Goal: Task Accomplishment & Management: Use online tool/utility

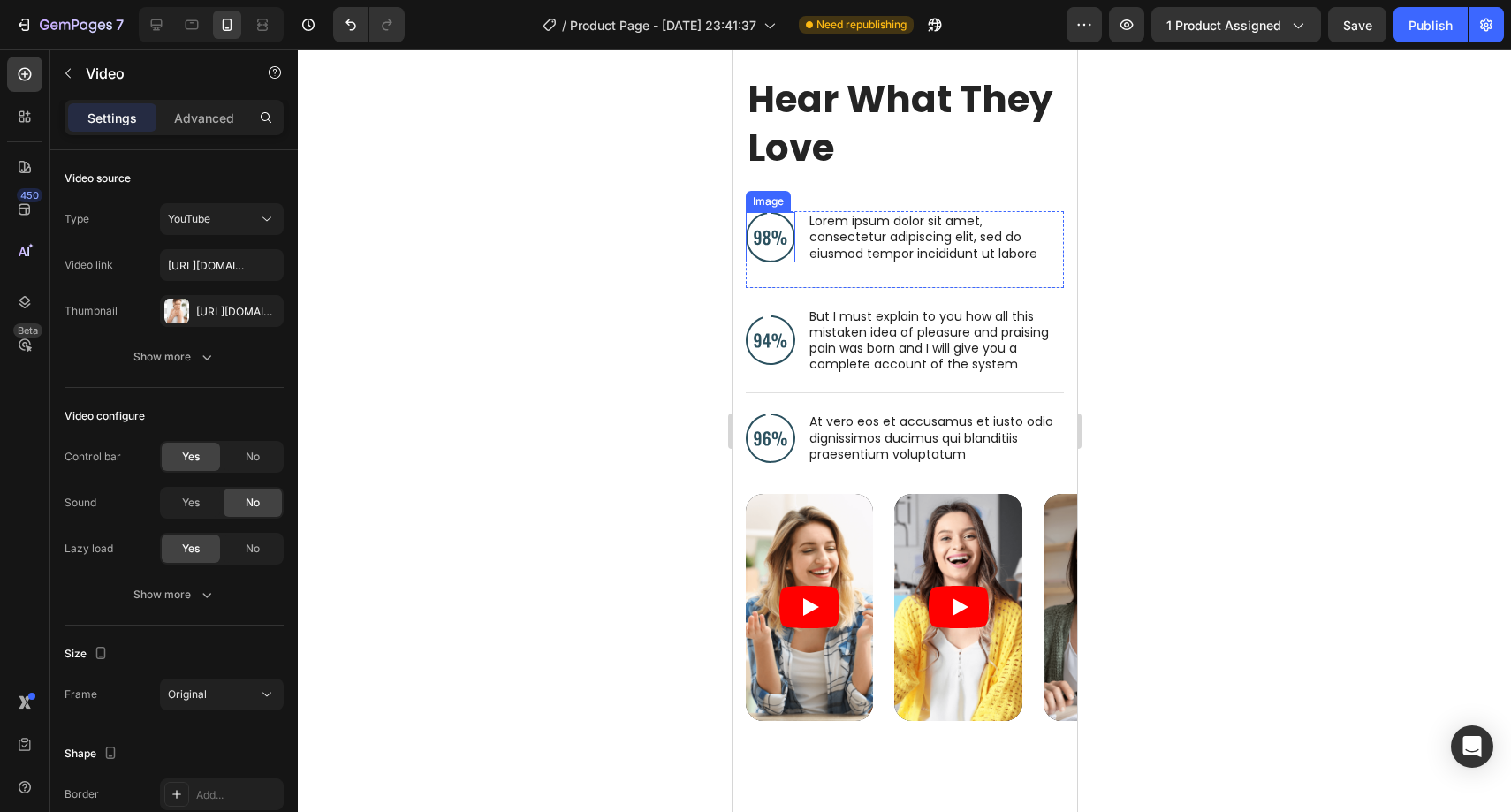
scroll to position [2903, 0]
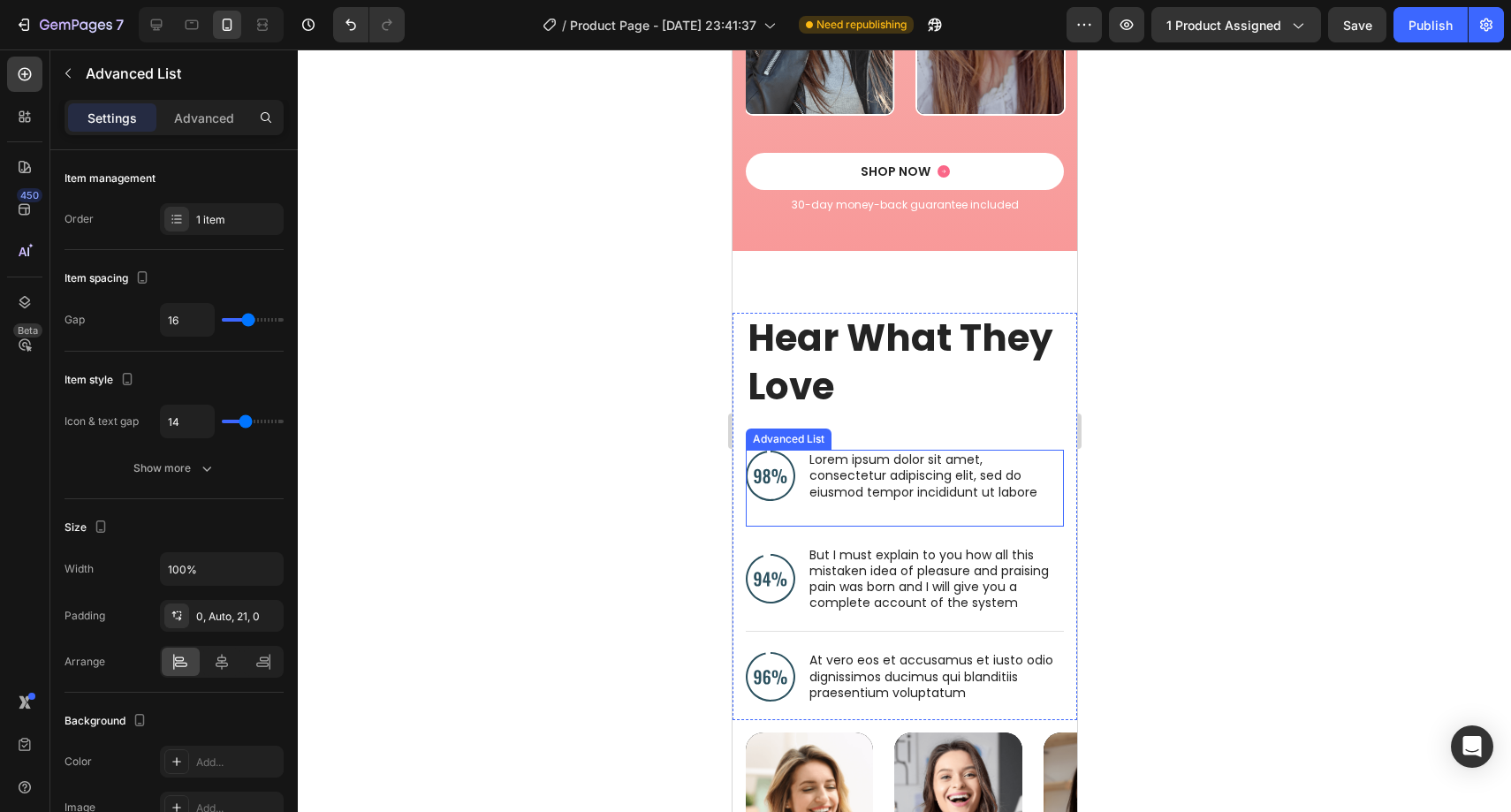
click at [782, 516] on div "Image Lorem ipsum dolor sit amet, consectetur adipiscing elit, sed do eiusmod t…" at bounding box center [904, 487] width 318 height 76
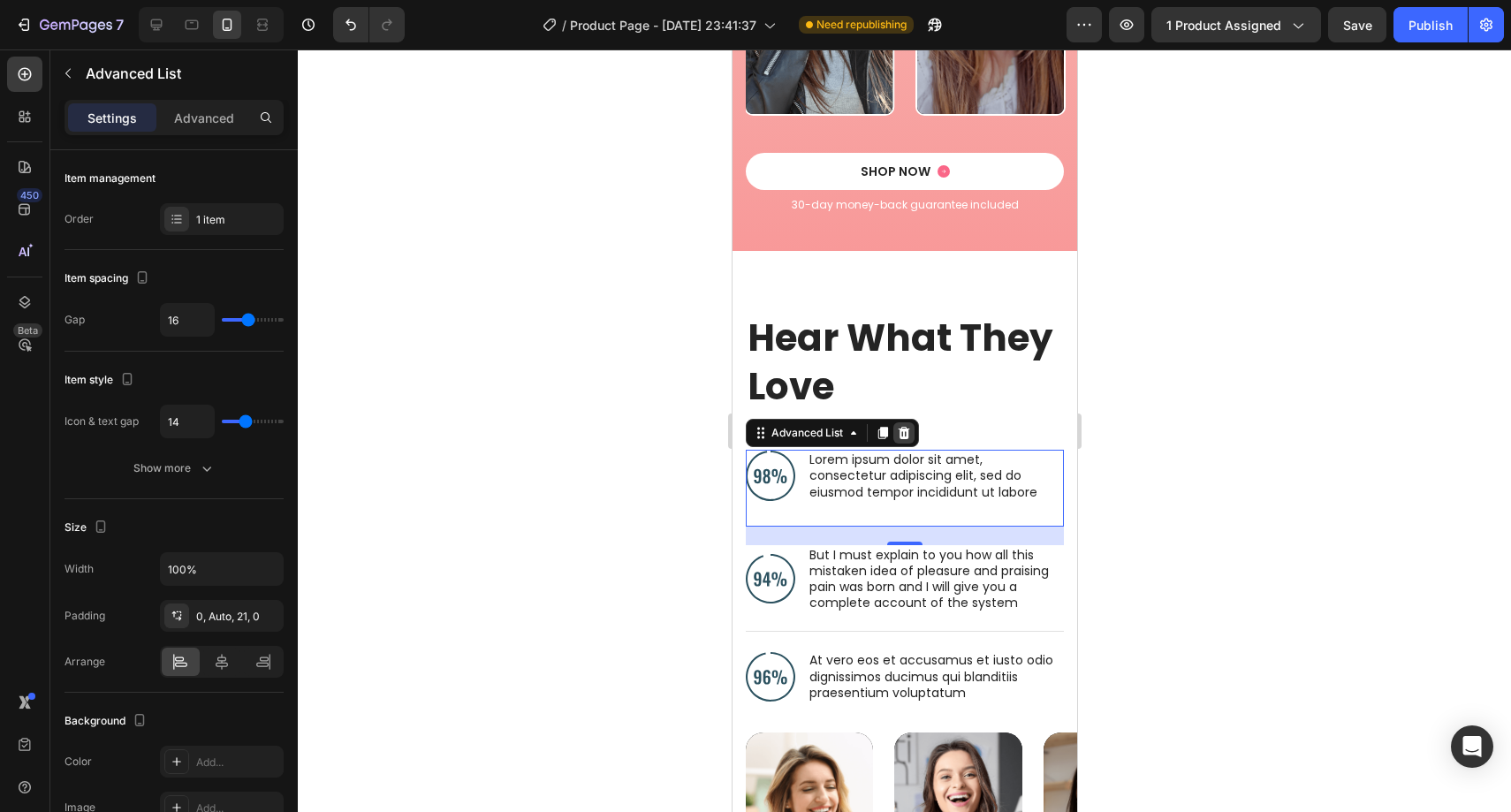
click at [905, 436] on icon at bounding box center [903, 432] width 12 height 13
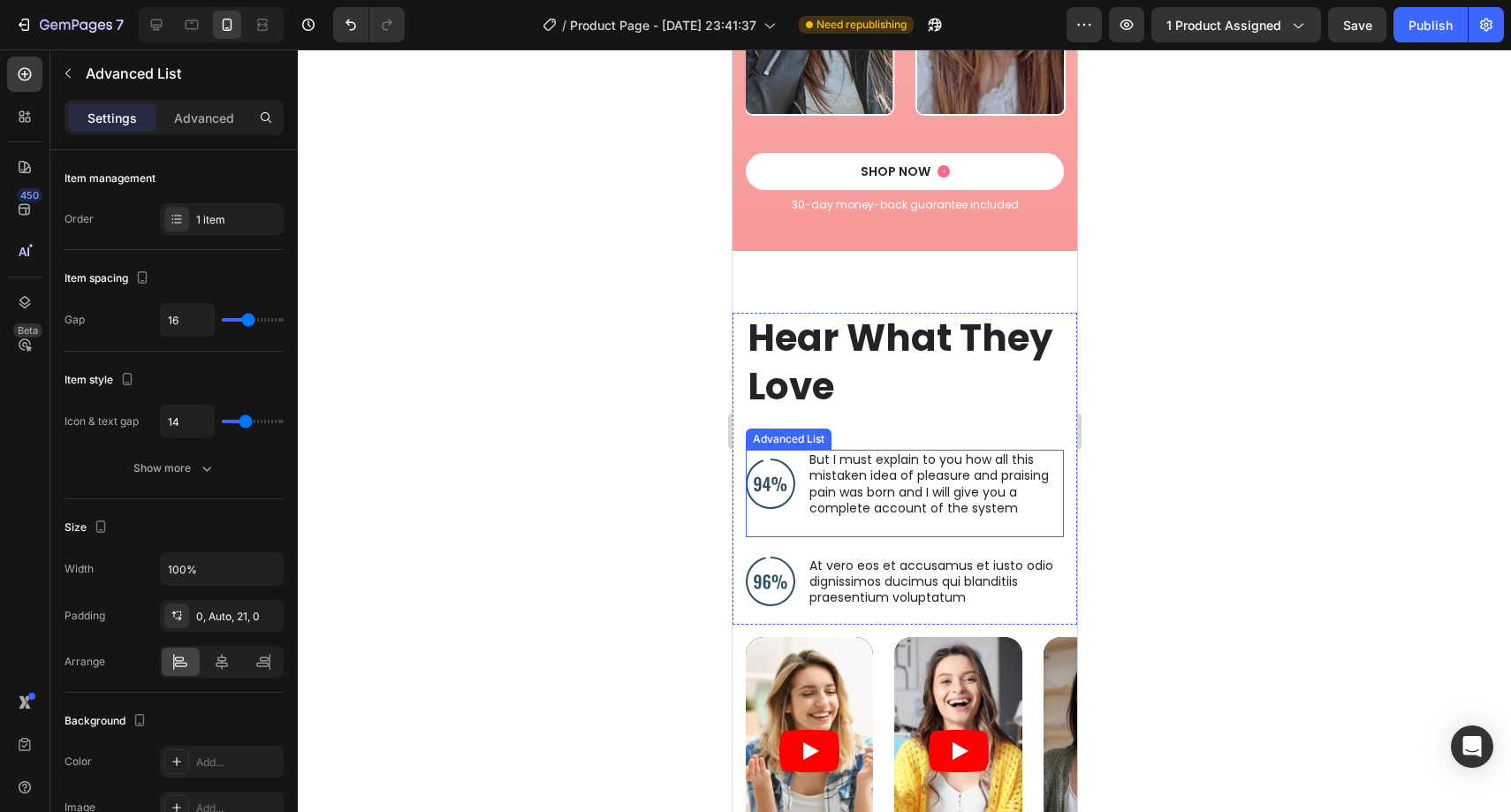
click at [803, 502] on li "Image But I must explain to you how all this mistaken idea of pleasure and prai…" at bounding box center [904, 483] width 318 height 68
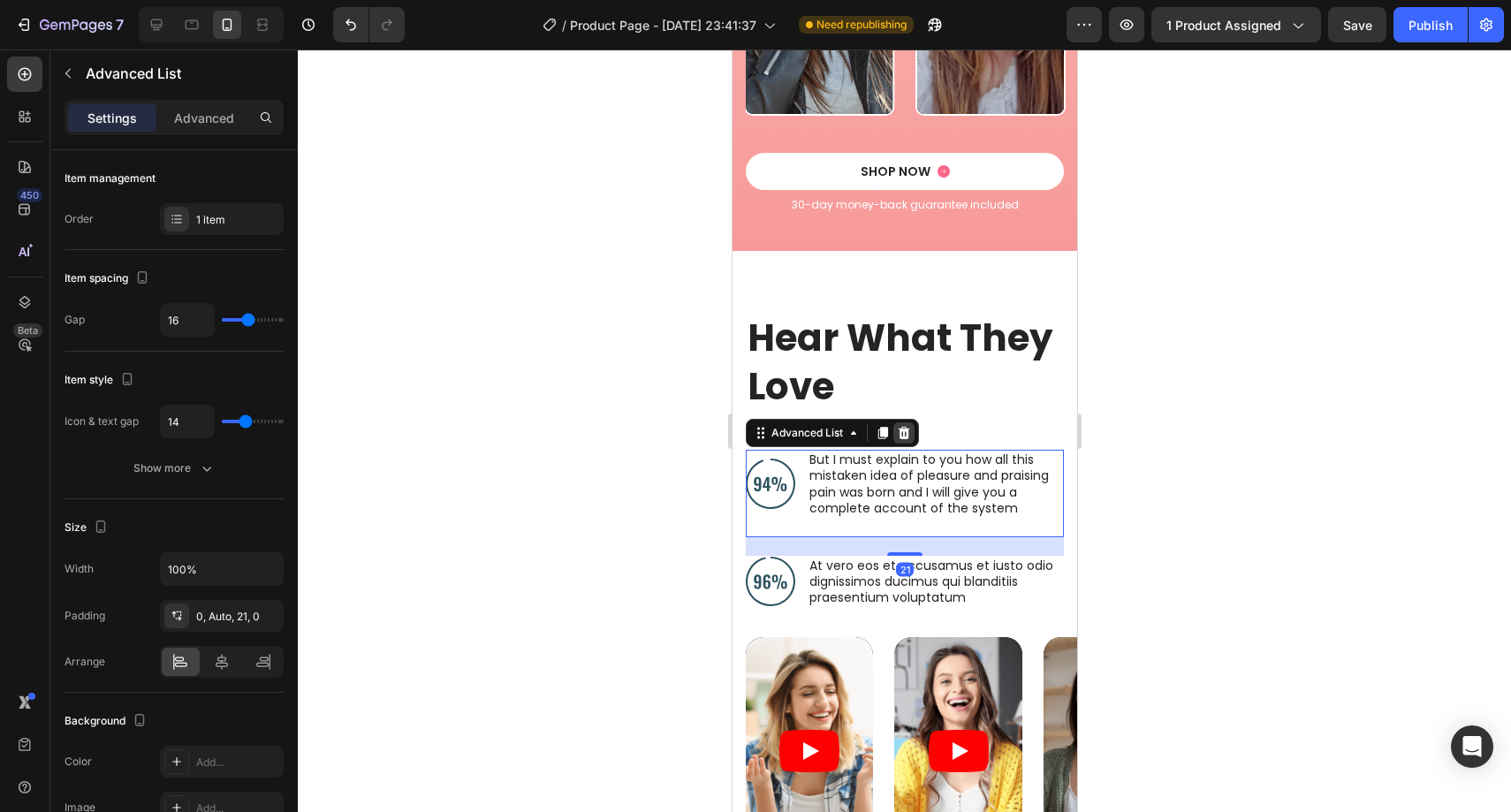
click at [898, 435] on icon at bounding box center [903, 432] width 14 height 14
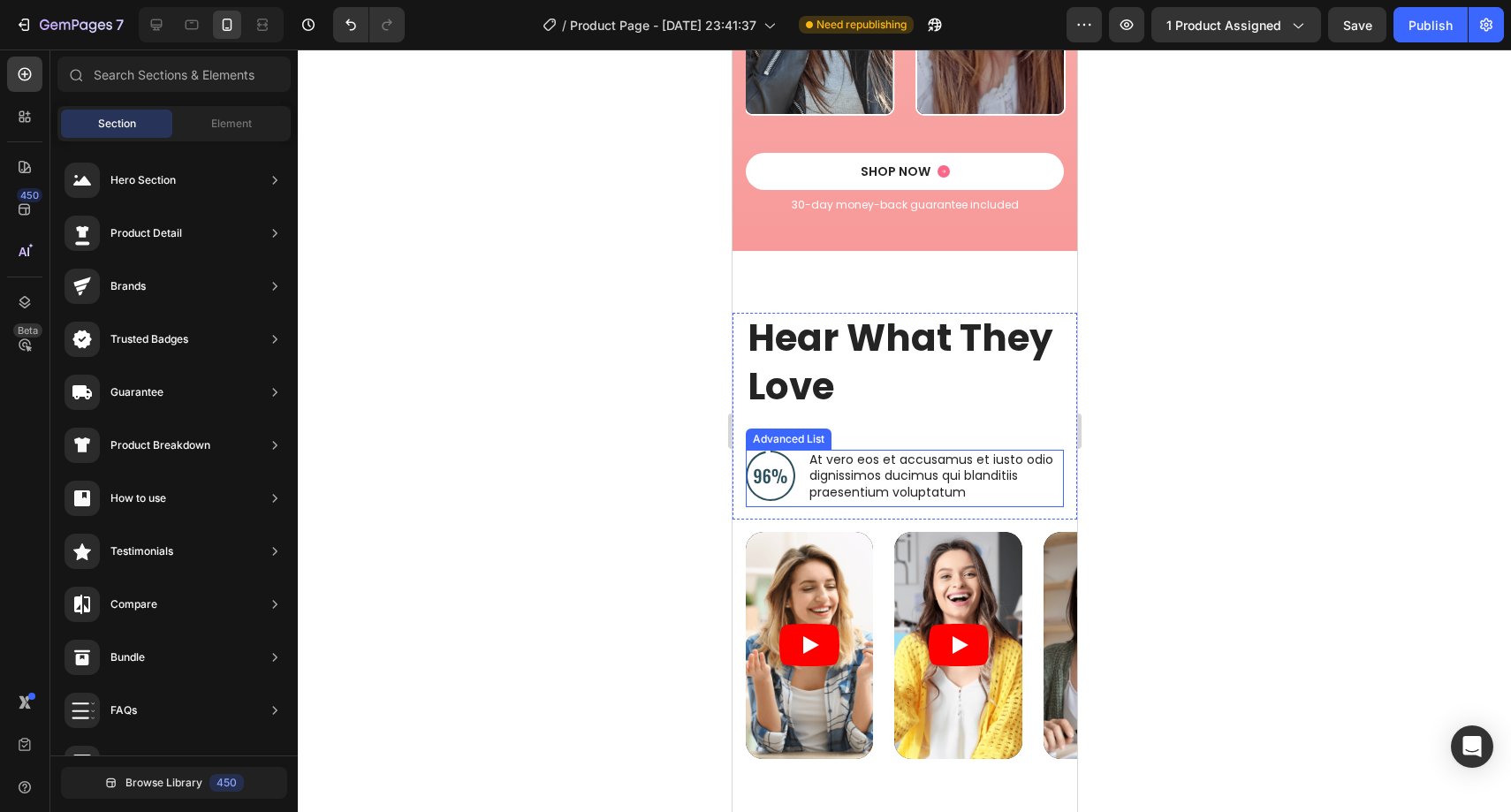
click at [794, 495] on li "Image At vero eos et accusamus et iusto odio dignissimos ducimus qui blanditiis…" at bounding box center [904, 475] width 318 height 52
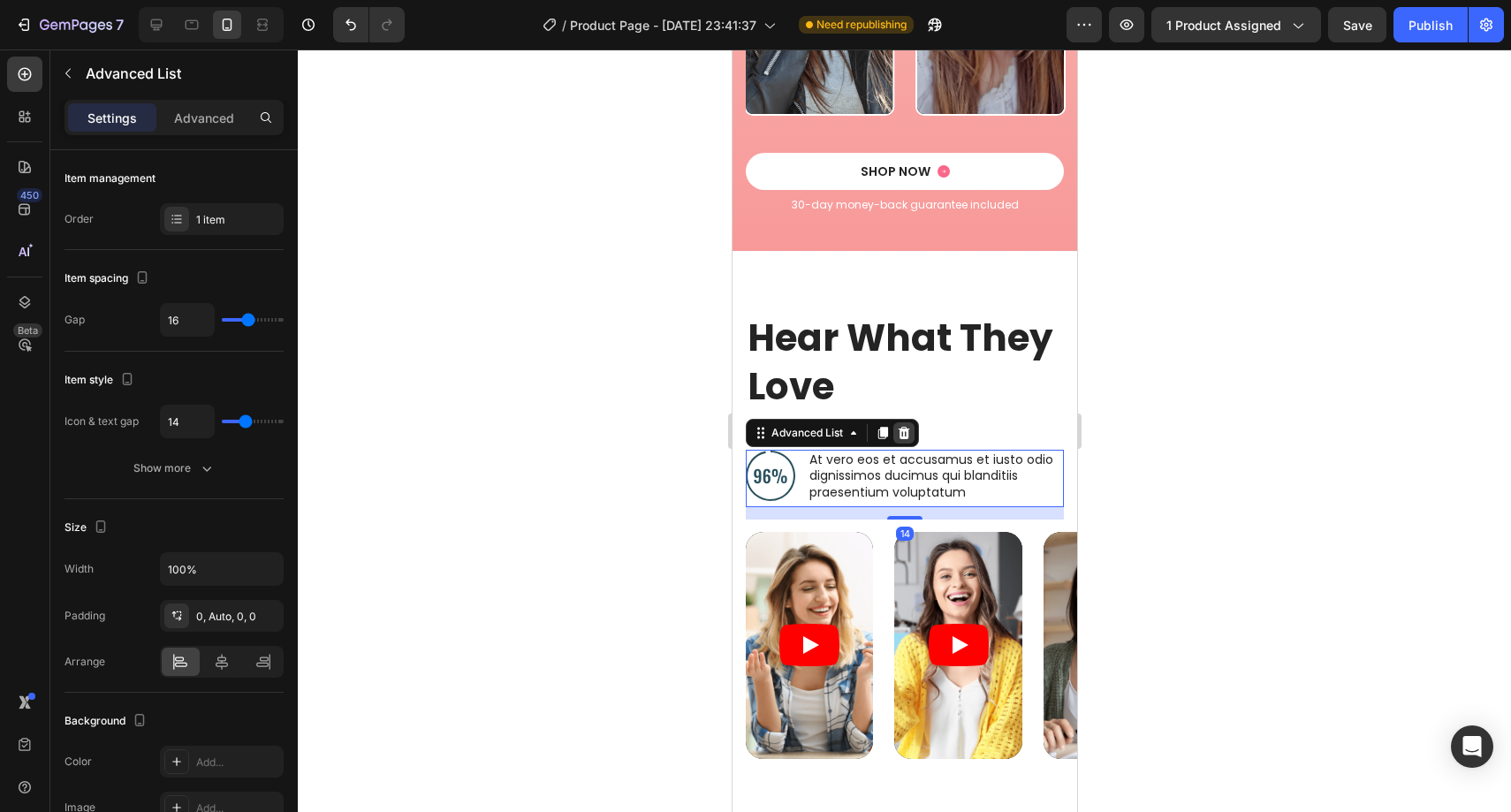
click at [904, 436] on icon at bounding box center [903, 432] width 12 height 13
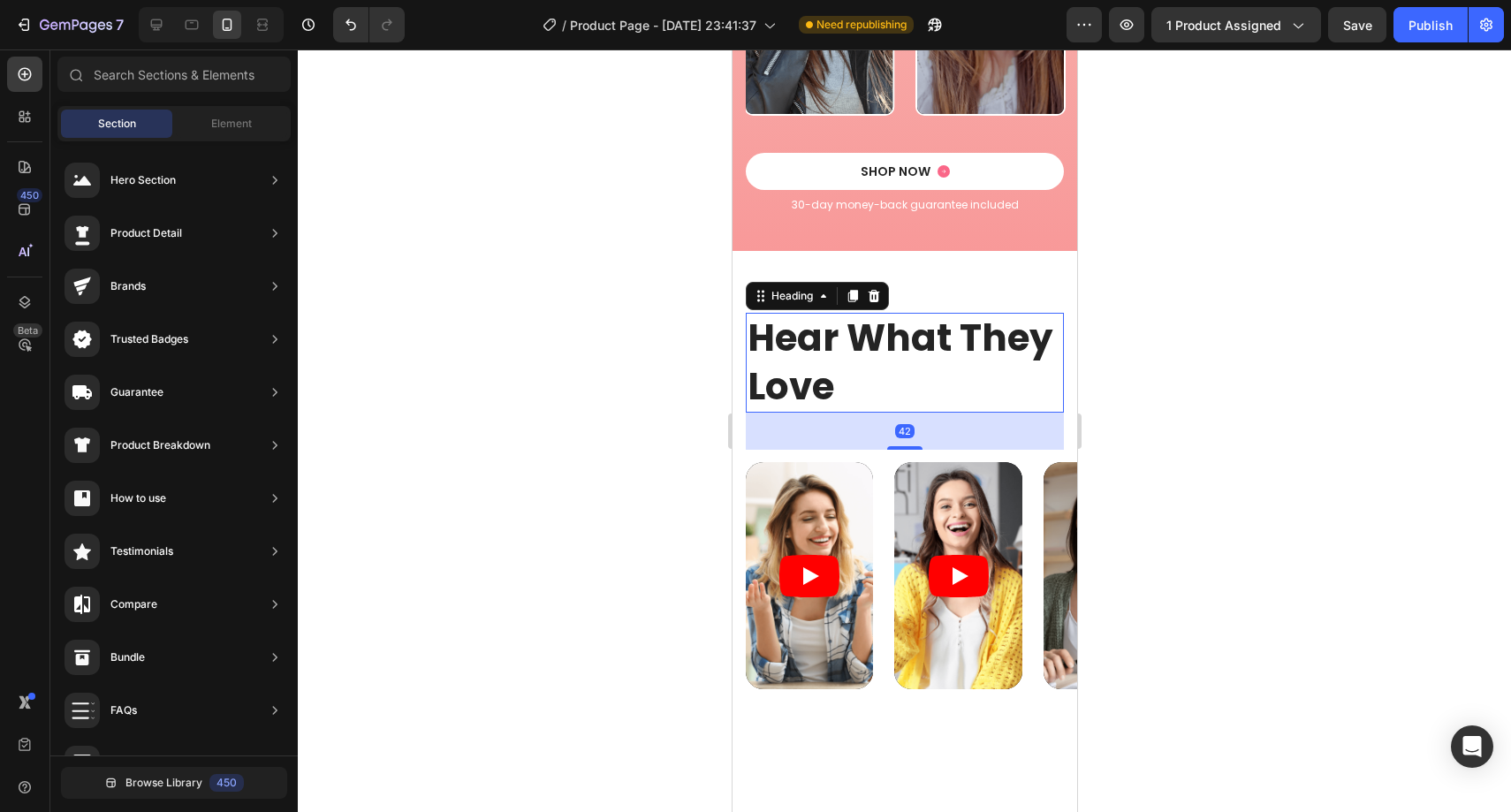
click at [890, 388] on h2 "Hear What They Love" at bounding box center [904, 362] width 318 height 99
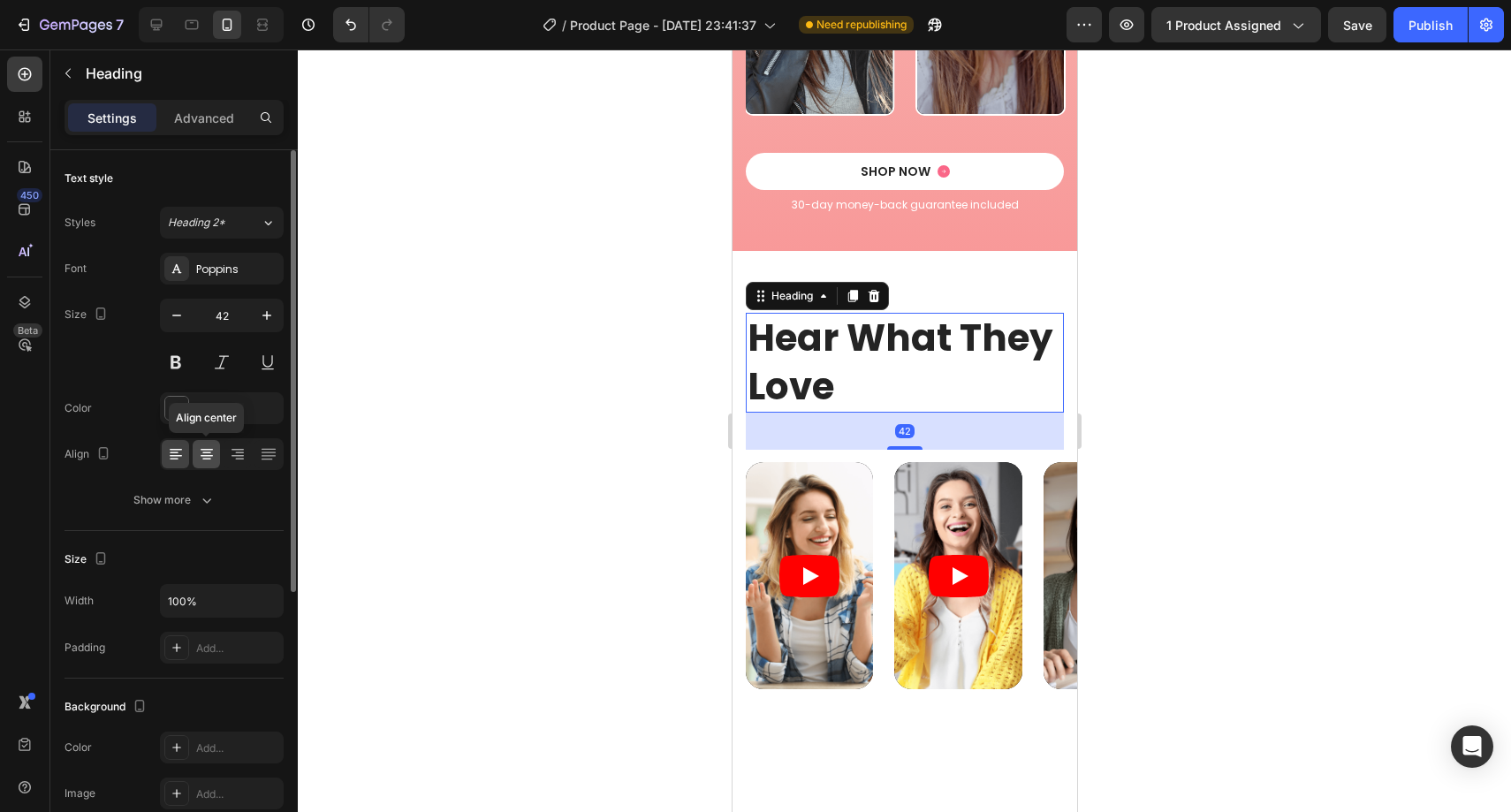
click at [210, 451] on icon at bounding box center [206, 454] width 17 height 17
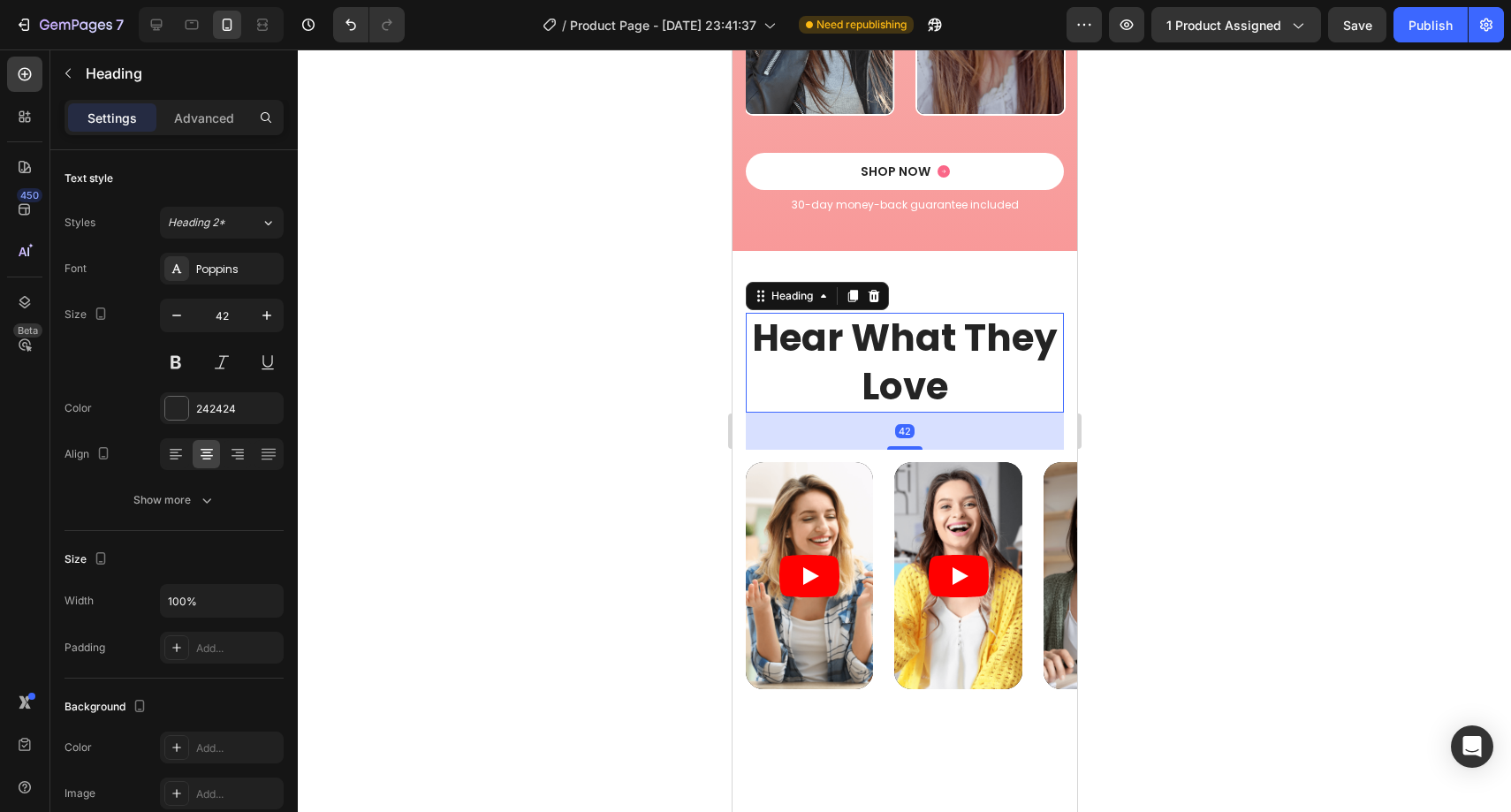
click at [435, 394] on div at bounding box center [904, 430] width 1213 height 762
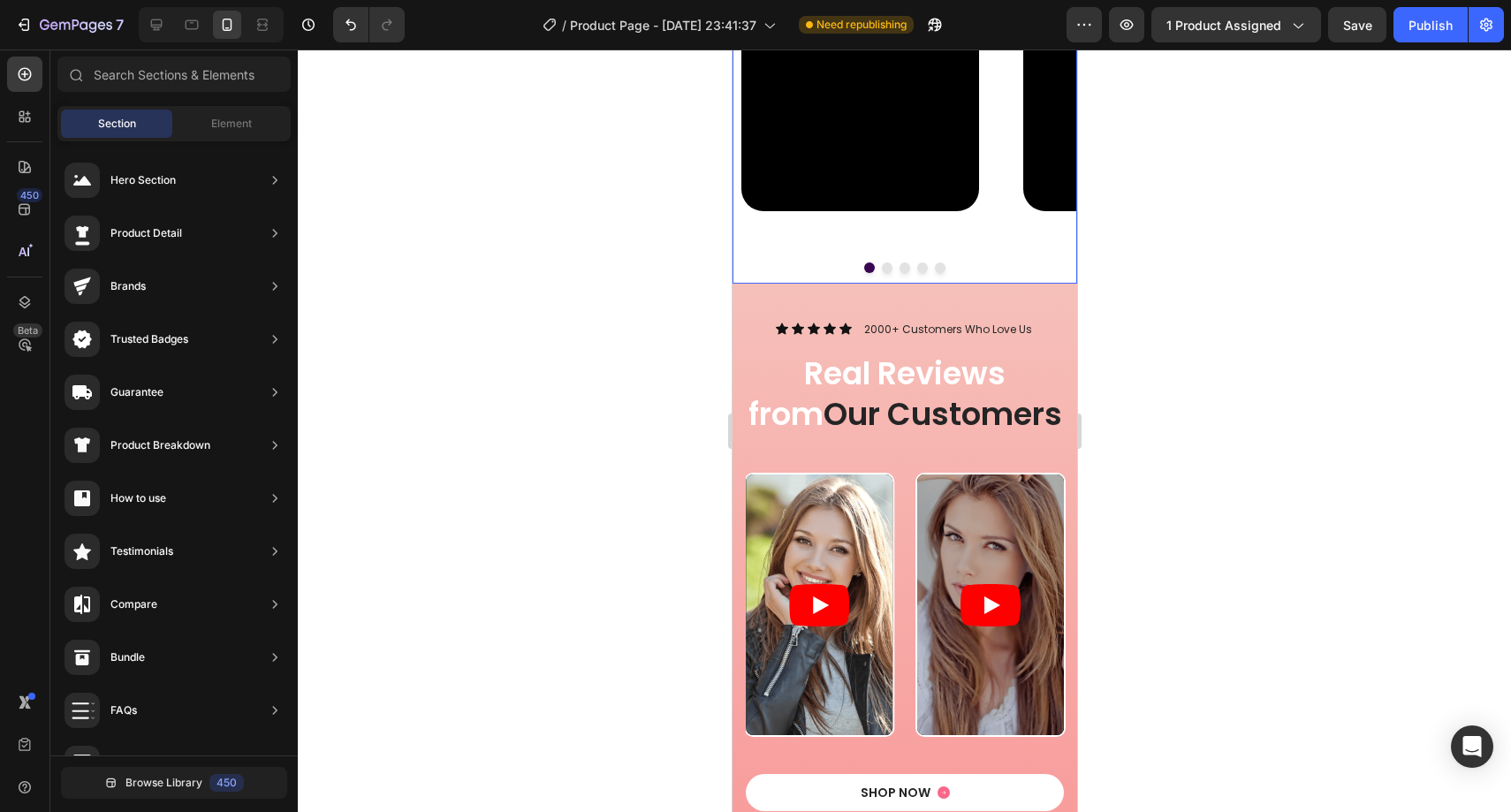
scroll to position [2330, 0]
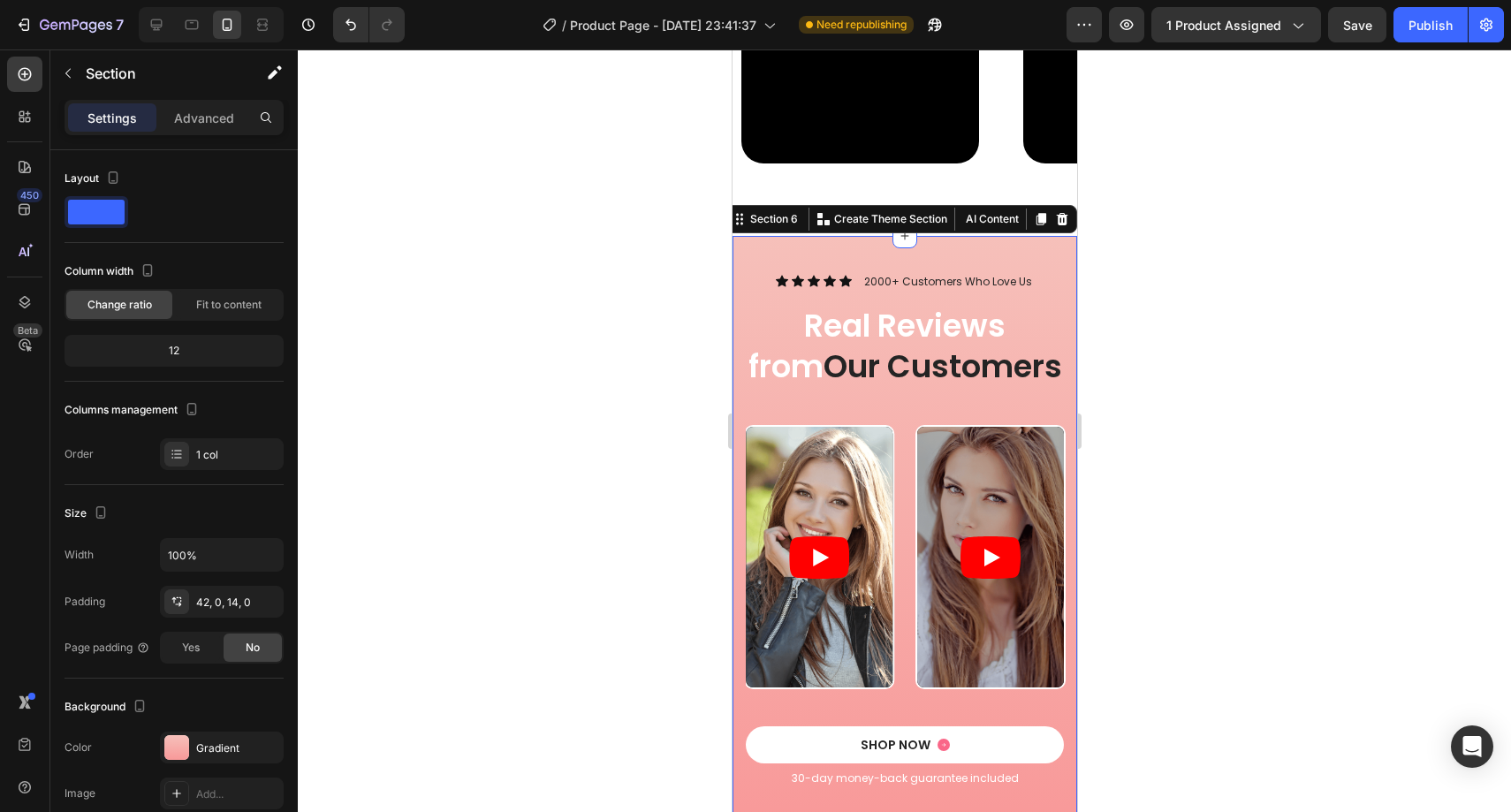
click at [745, 404] on div "Icon Icon Icon Icon Icon Icon List 2000+ Customers Who Love Us Text Block Row R…" at bounding box center [903, 542] width 344 height 539
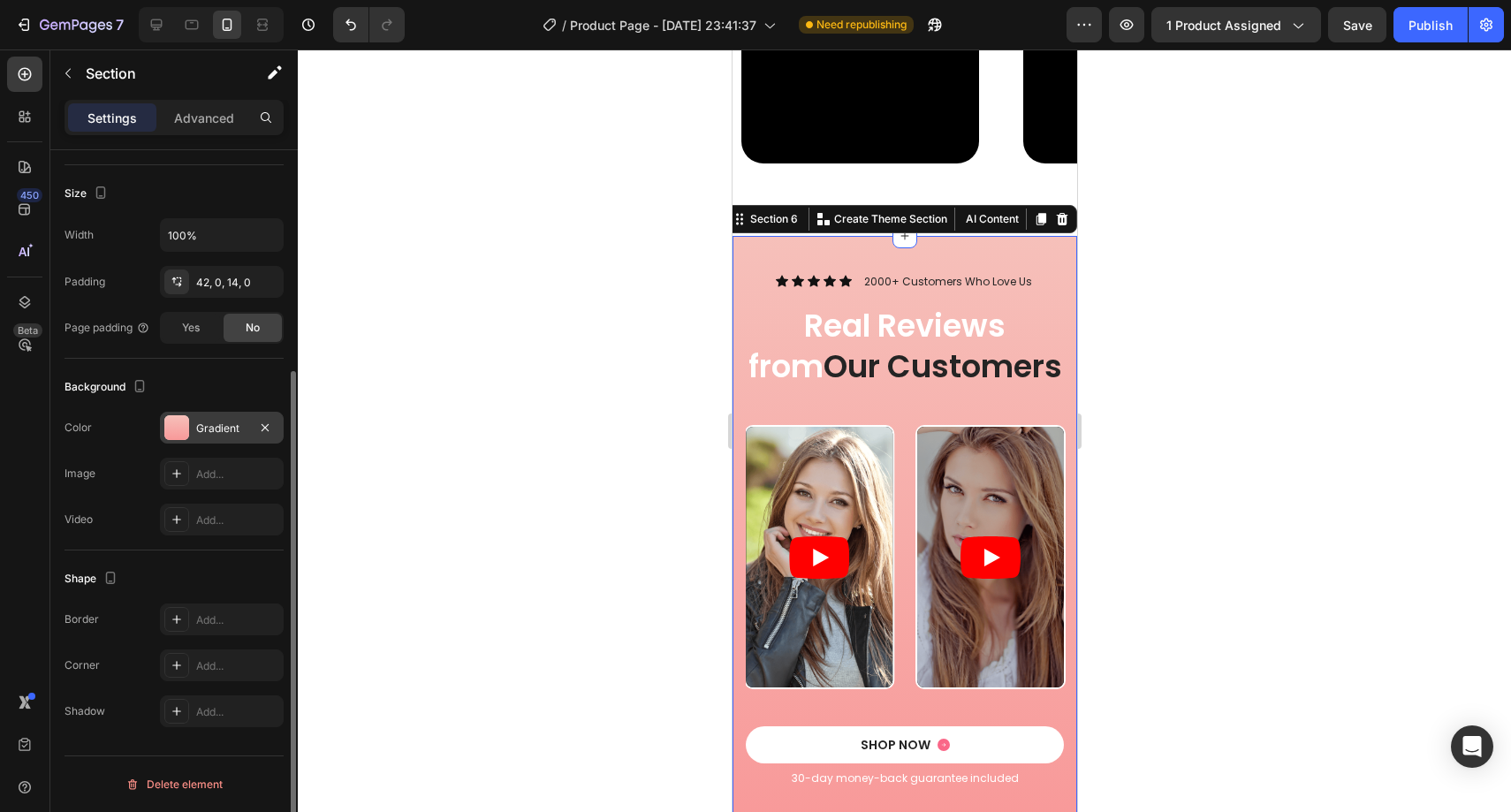
click at [205, 433] on div "Gradient" at bounding box center [221, 428] width 51 height 15
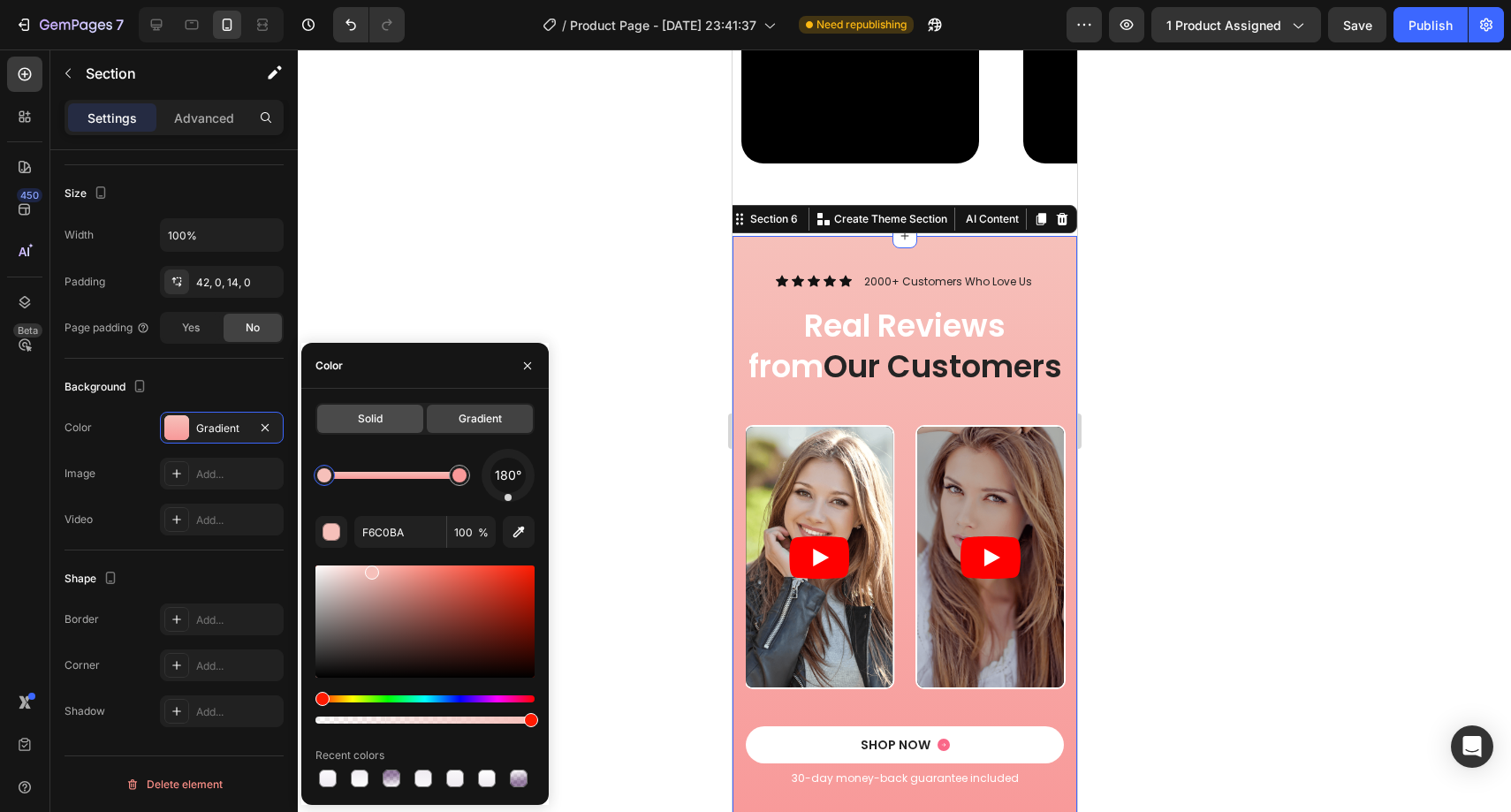
click at [363, 408] on div "Solid" at bounding box center [371, 418] width 106 height 28
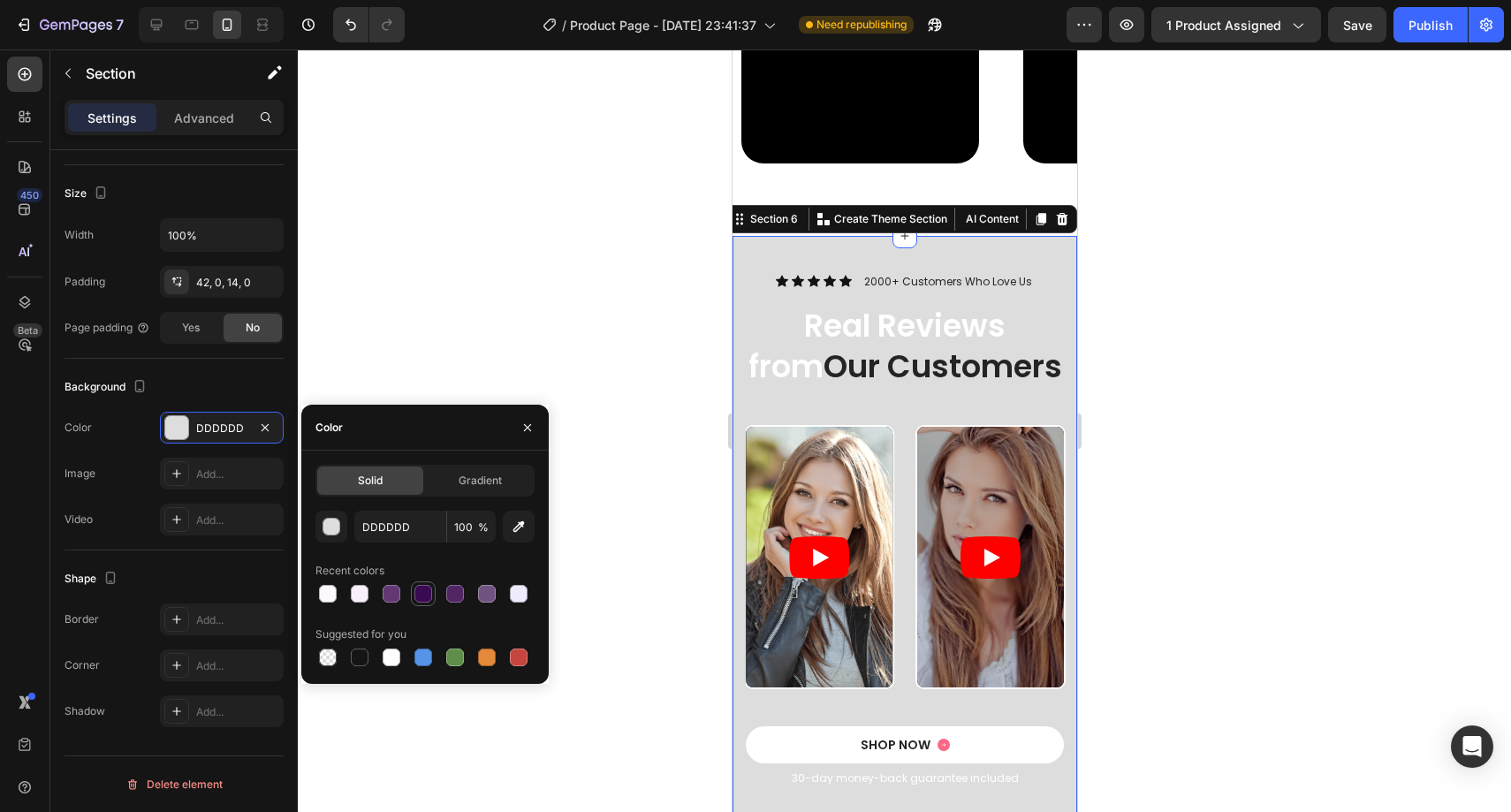
click at [423, 588] on div at bounding box center [424, 593] width 17 height 17
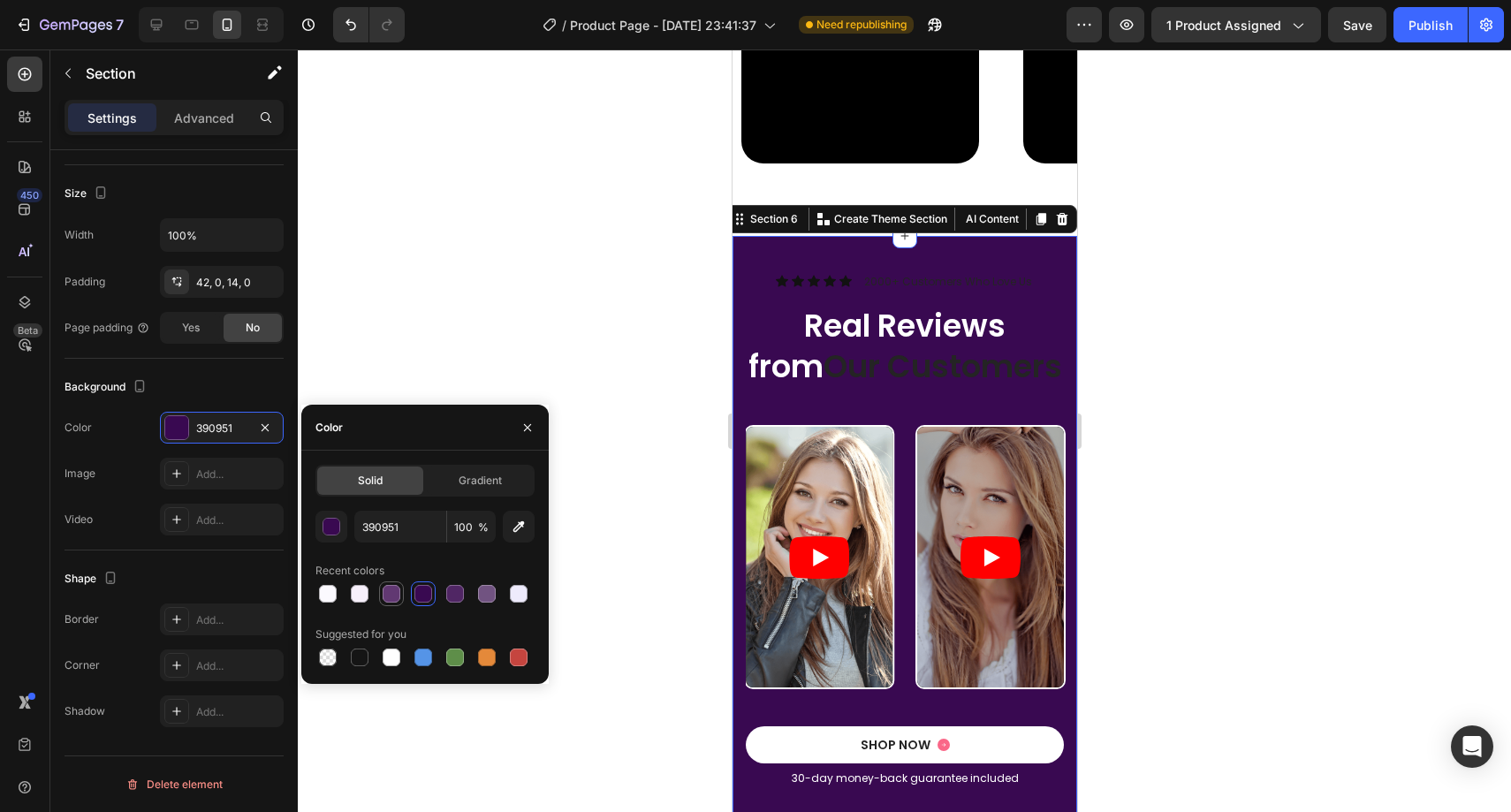
click at [403, 587] on div at bounding box center [425, 594] width 219 height 25
click at [402, 588] on div at bounding box center [392, 594] width 25 height 25
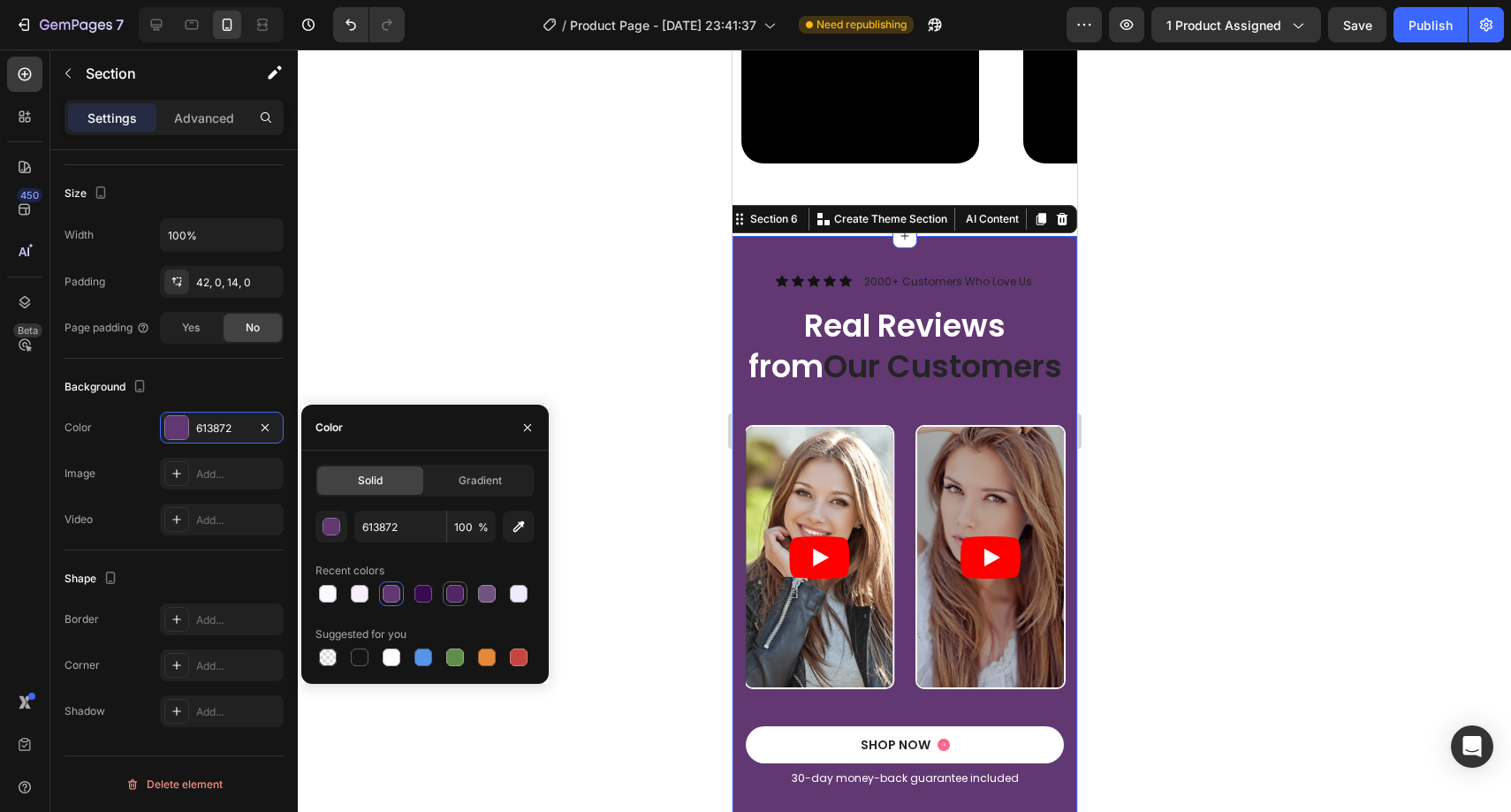
click at [459, 596] on div at bounding box center [454, 593] width 17 height 17
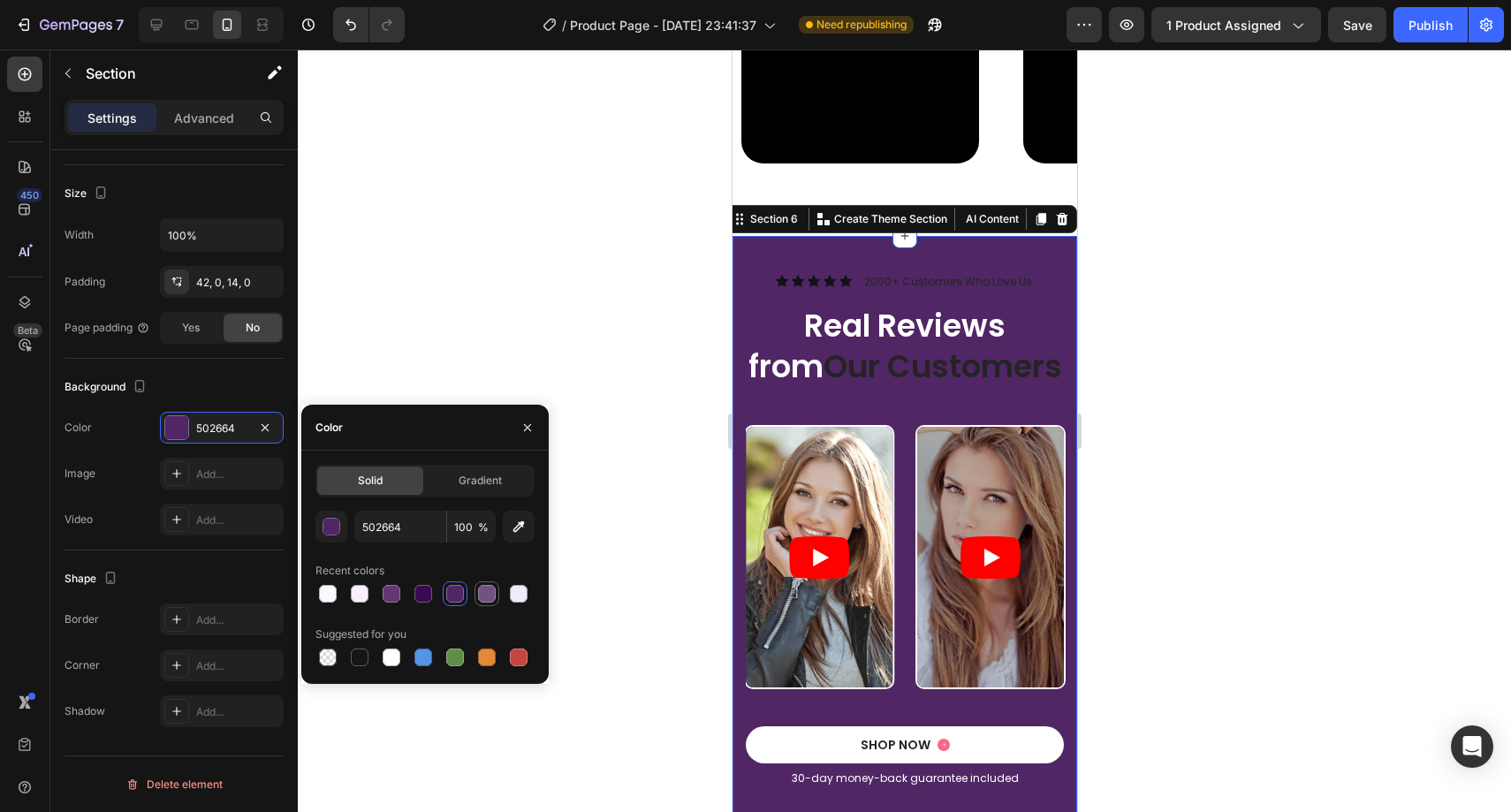
click at [477, 596] on div at bounding box center [487, 593] width 21 height 21
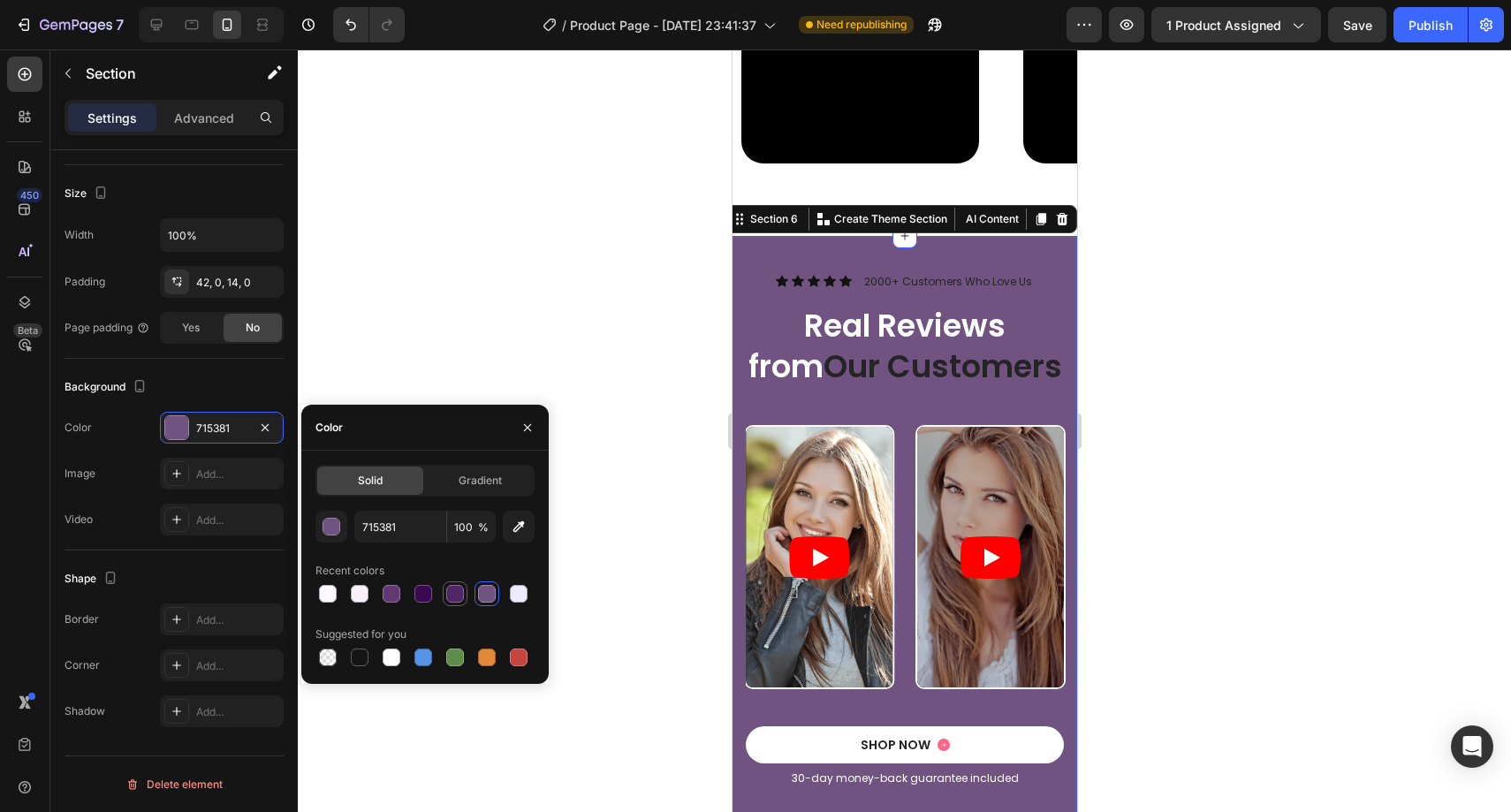
click at [459, 594] on div at bounding box center [454, 593] width 17 height 17
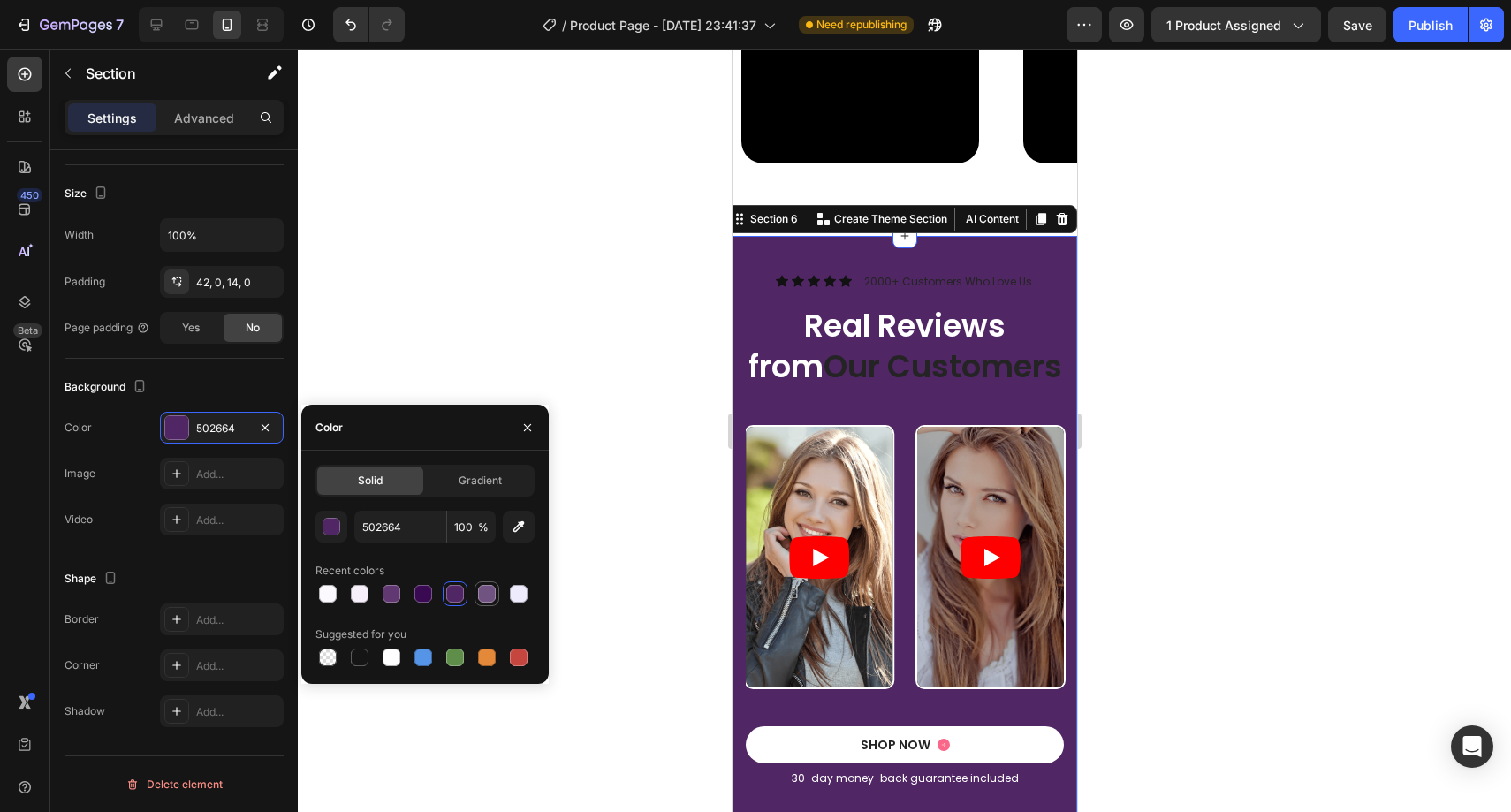
click at [484, 595] on div at bounding box center [486, 593] width 17 height 17
type input "715381"
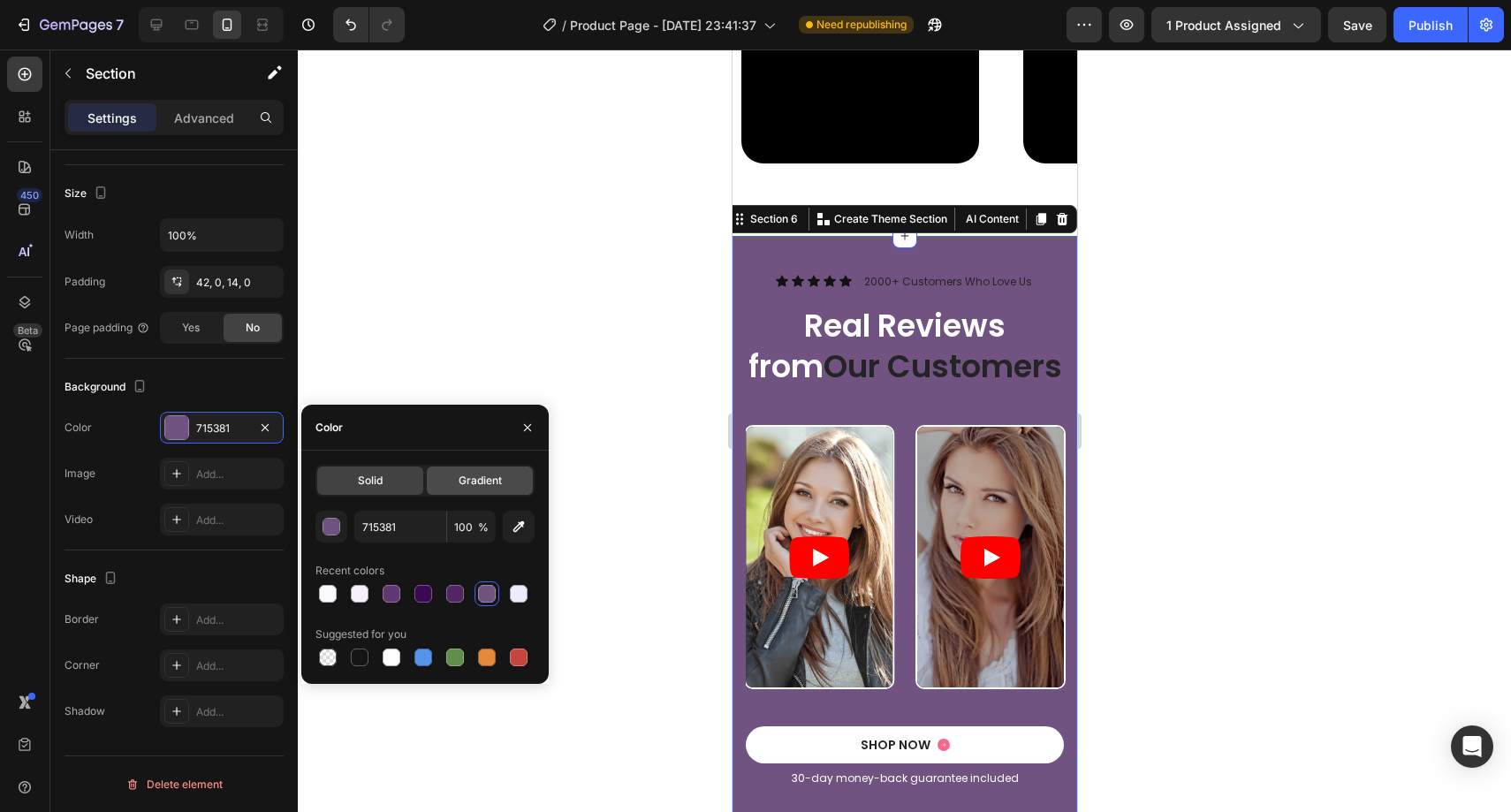
click at [458, 480] on span "Gradient" at bounding box center [480, 480] width 43 height 15
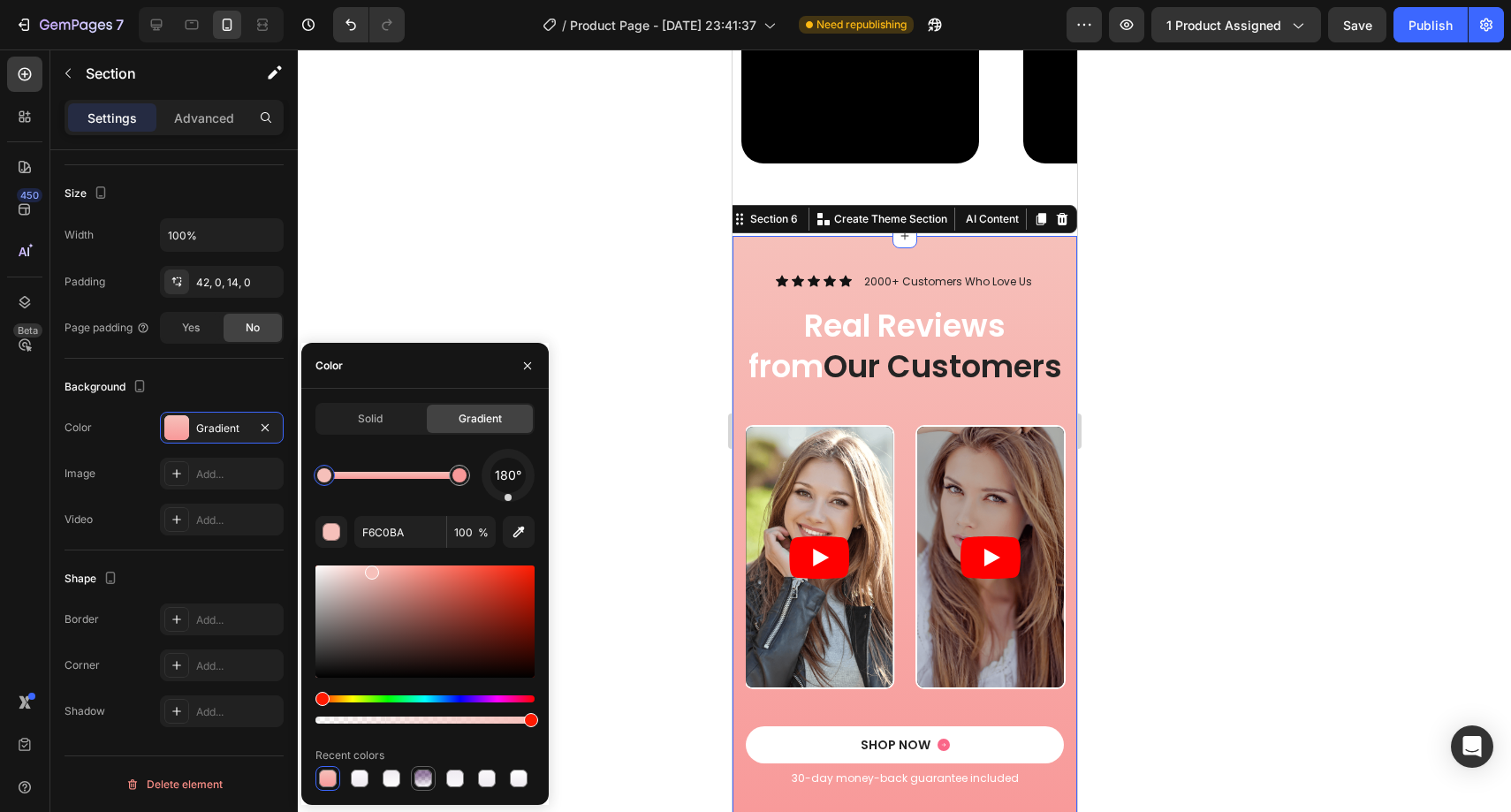
click at [415, 776] on div at bounding box center [424, 778] width 17 height 17
type input "390650"
type input "49"
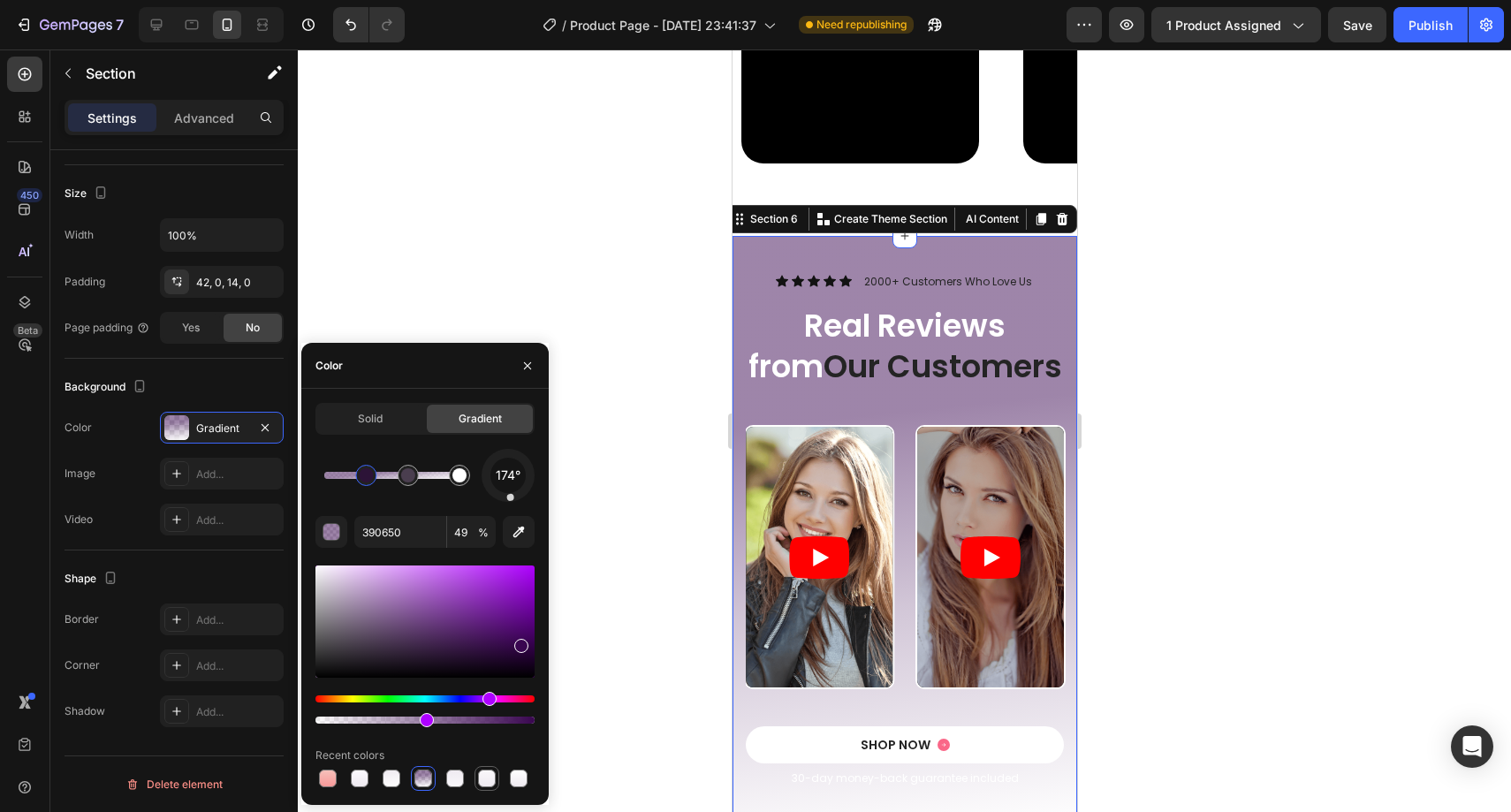
click at [488, 777] on div at bounding box center [486, 778] width 17 height 17
type input "F9F7FA"
type input "100"
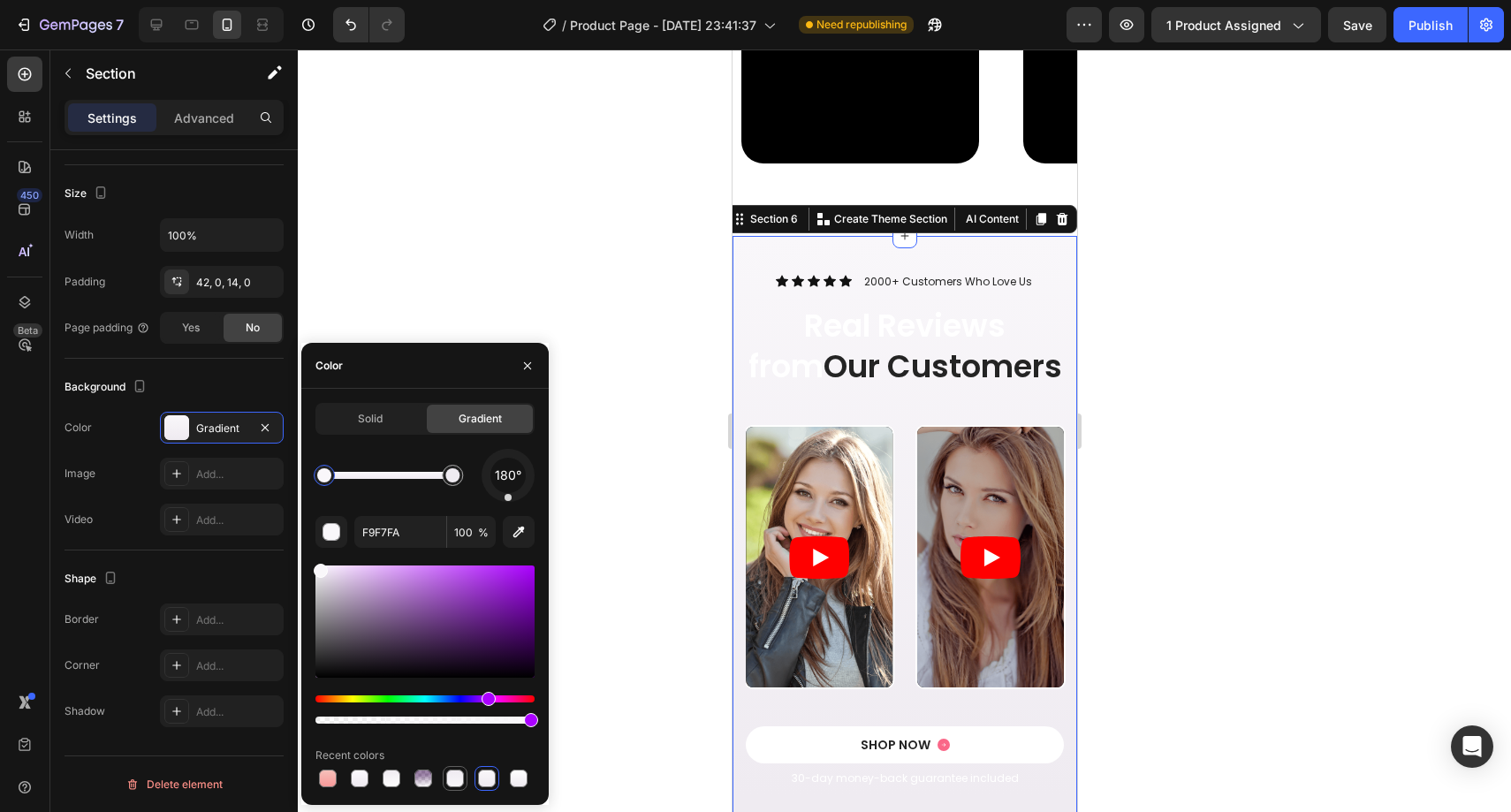
click at [451, 777] on div at bounding box center [454, 778] width 17 height 17
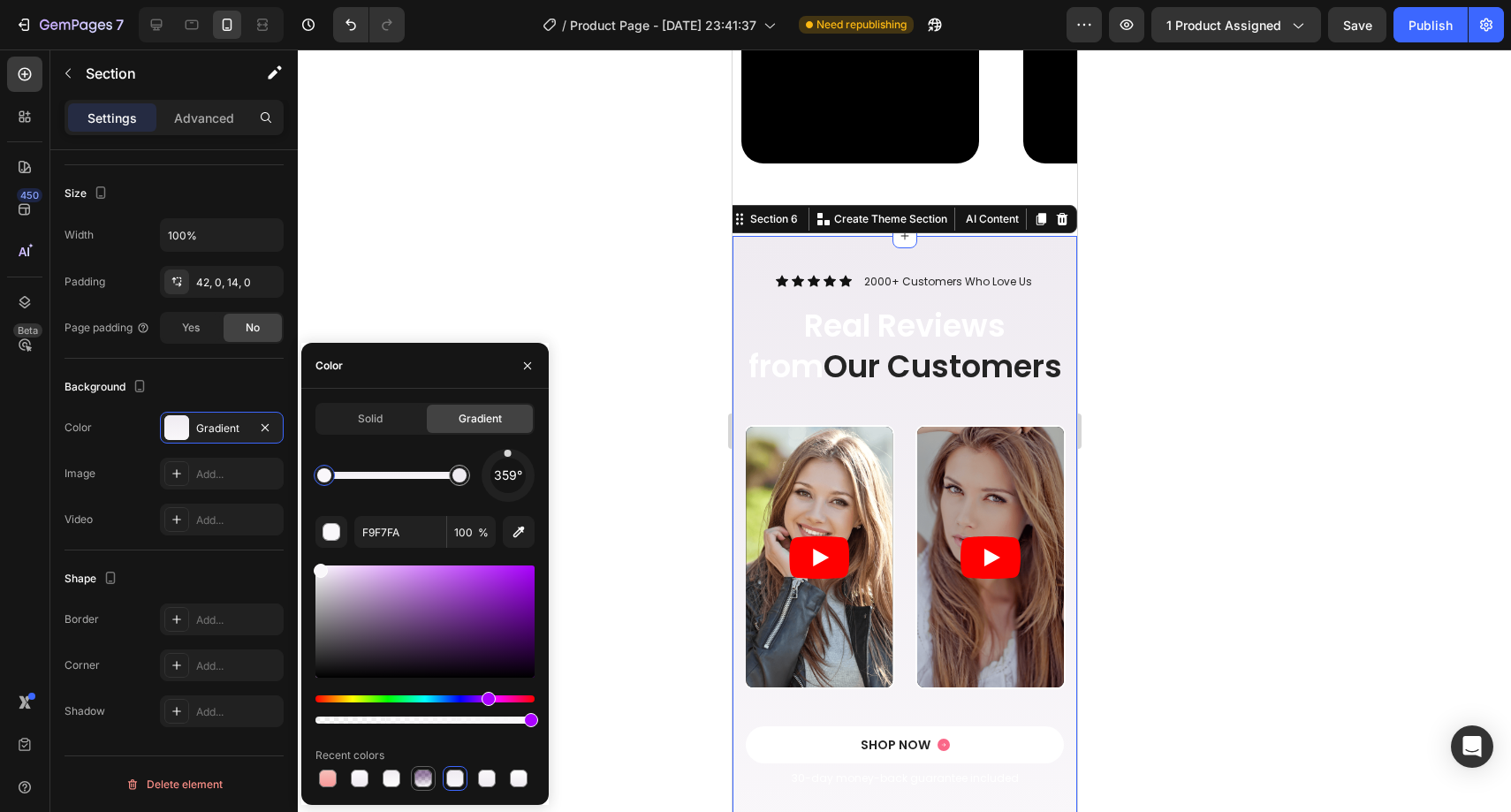
click at [432, 776] on div at bounding box center [424, 778] width 21 height 21
type input "390650"
type input "49"
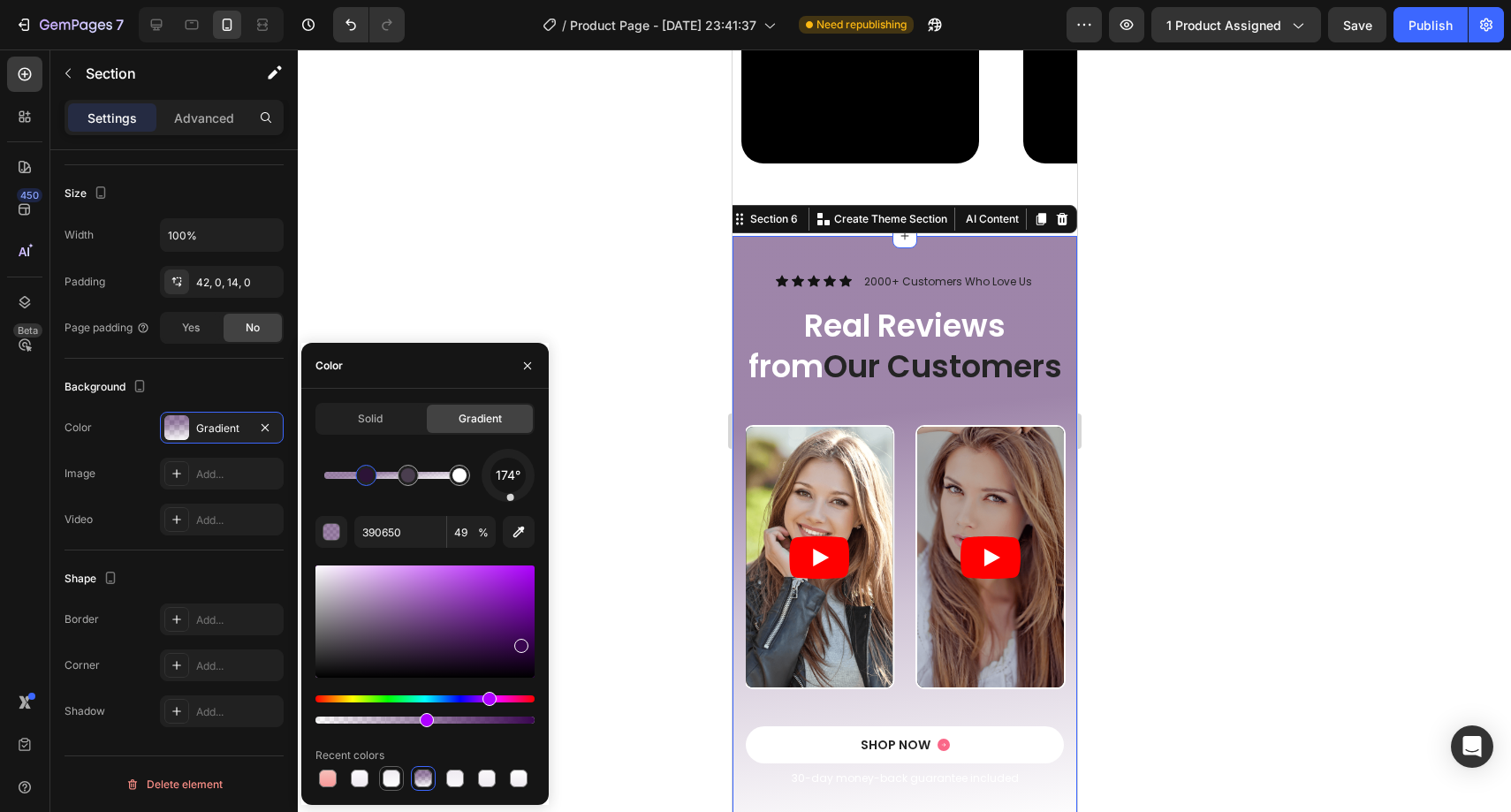
click at [388, 780] on div at bounding box center [392, 778] width 17 height 17
type input "FFFFFF"
type input "100"
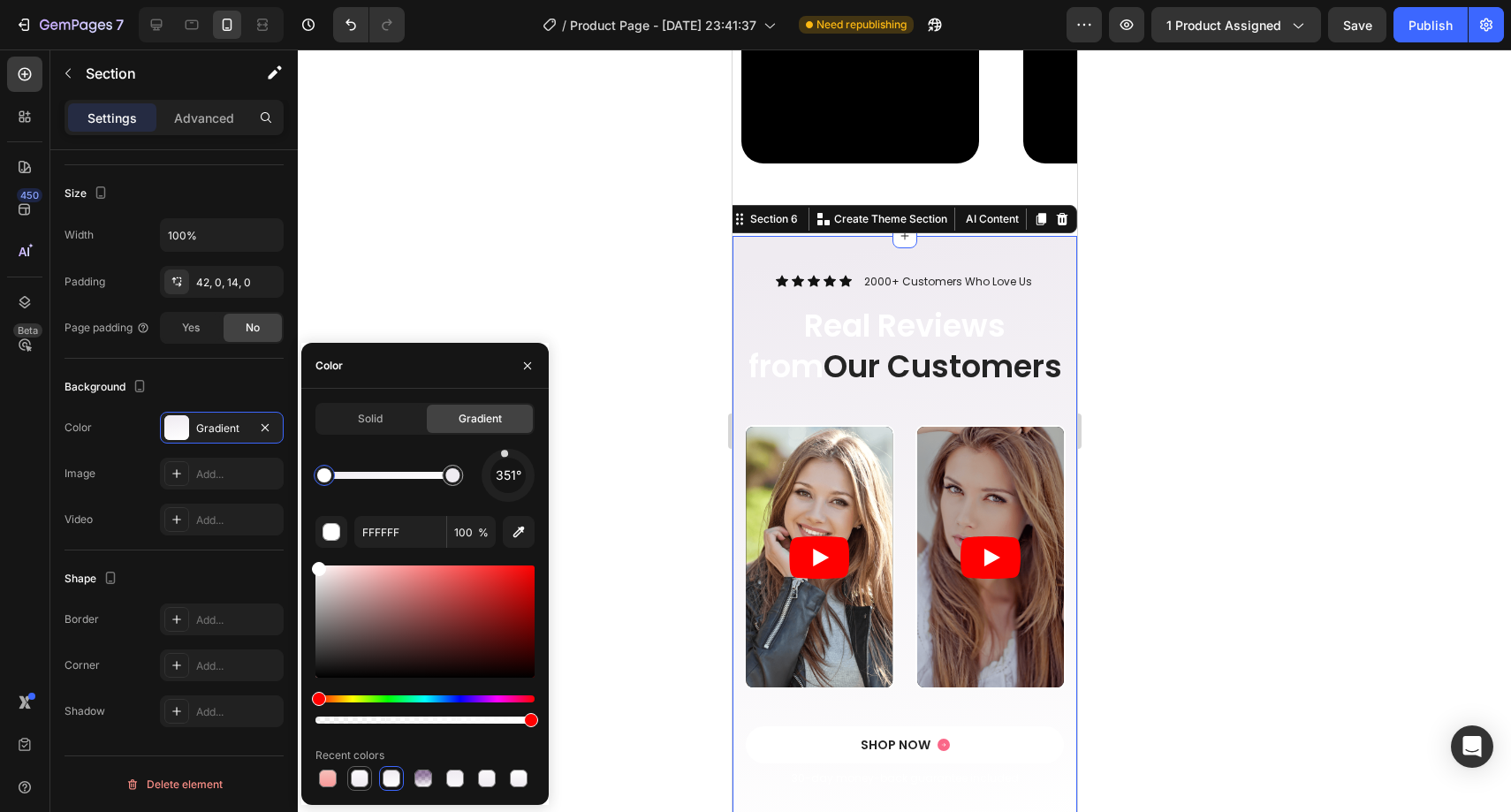
click at [368, 779] on div at bounding box center [360, 778] width 21 height 21
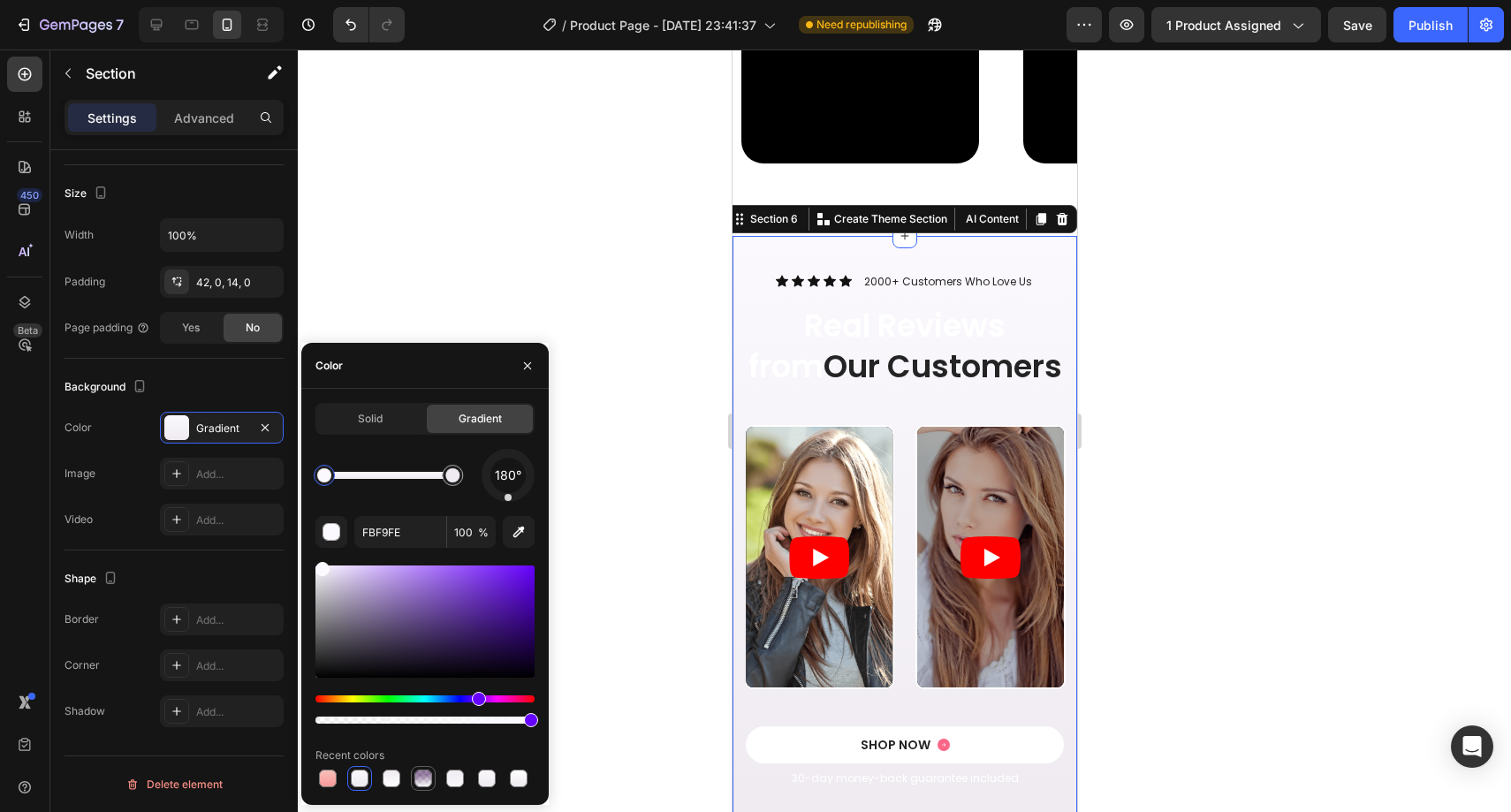
click at [426, 778] on div at bounding box center [424, 778] width 17 height 17
type input "390650"
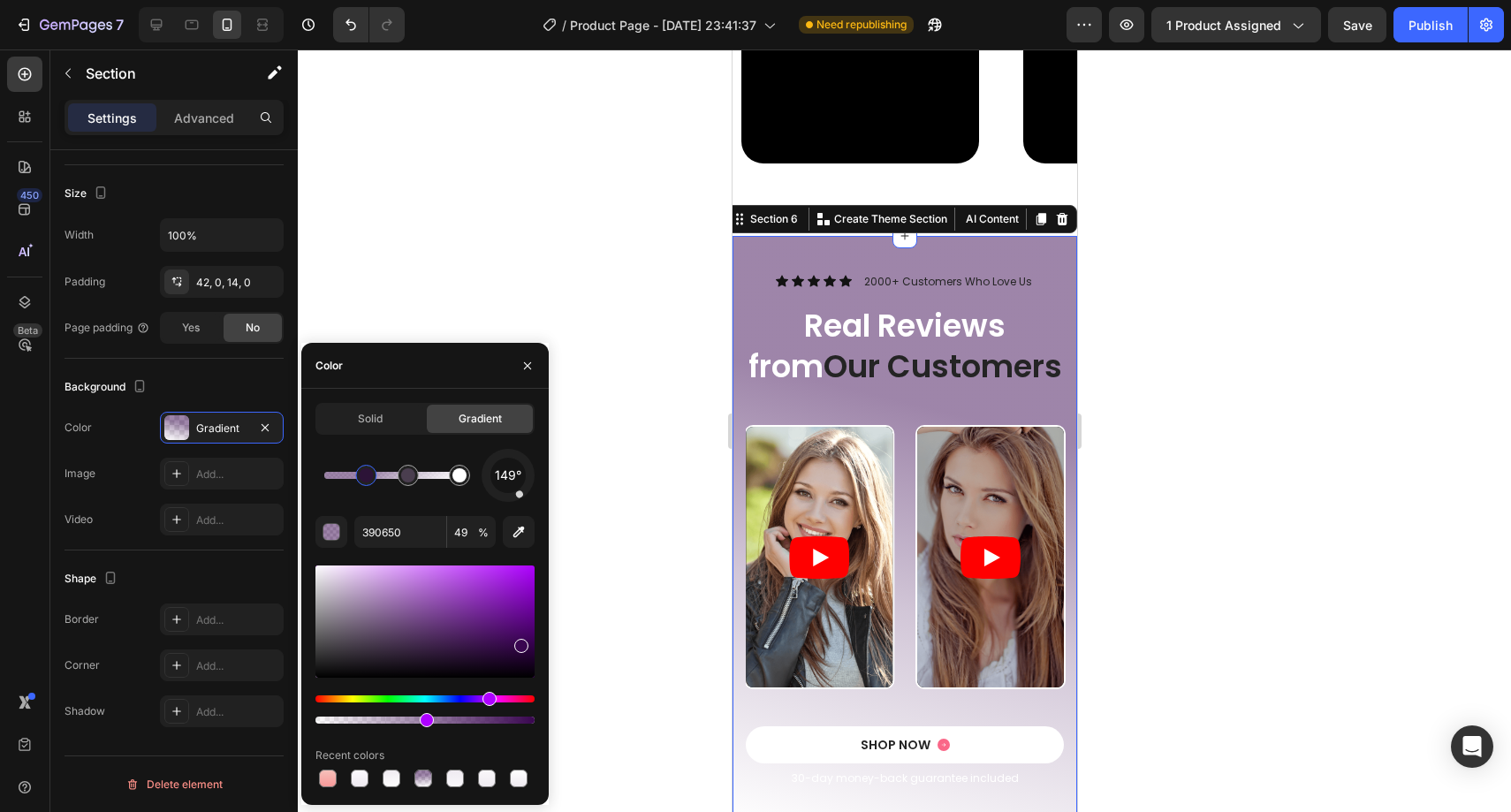
drag, startPoint x: 509, startPoint y: 499, endPoint x: 526, endPoint y: 502, distance: 17.3
click at [526, 502] on div "149° 390650 49 % Recent colors" at bounding box center [425, 619] width 219 height 341
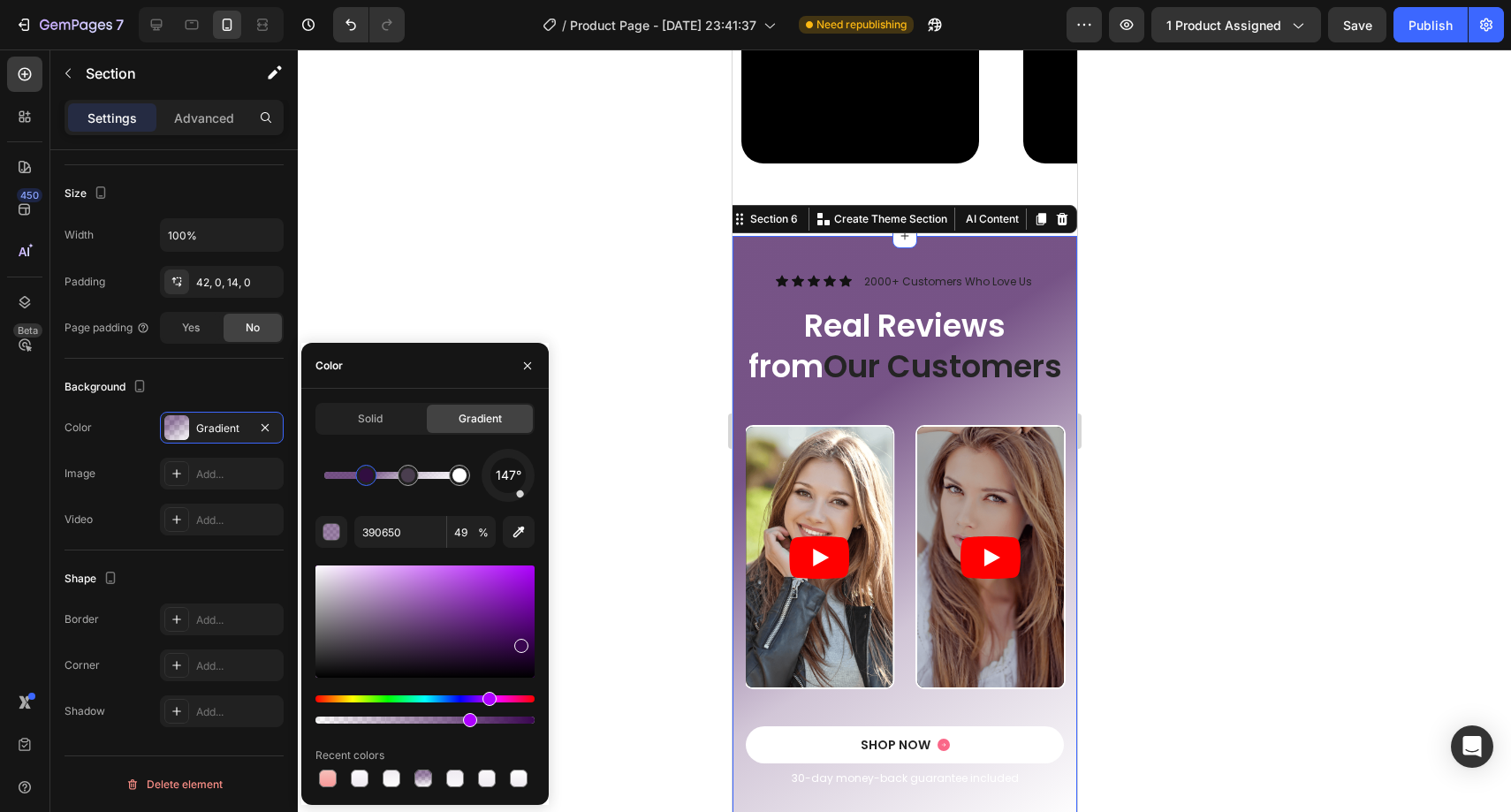
drag, startPoint x: 426, startPoint y: 719, endPoint x: 466, endPoint y: 719, distance: 40.0
click at [466, 719] on div at bounding box center [470, 719] width 14 height 14
type input "69"
type input "8A6C98"
type input "39"
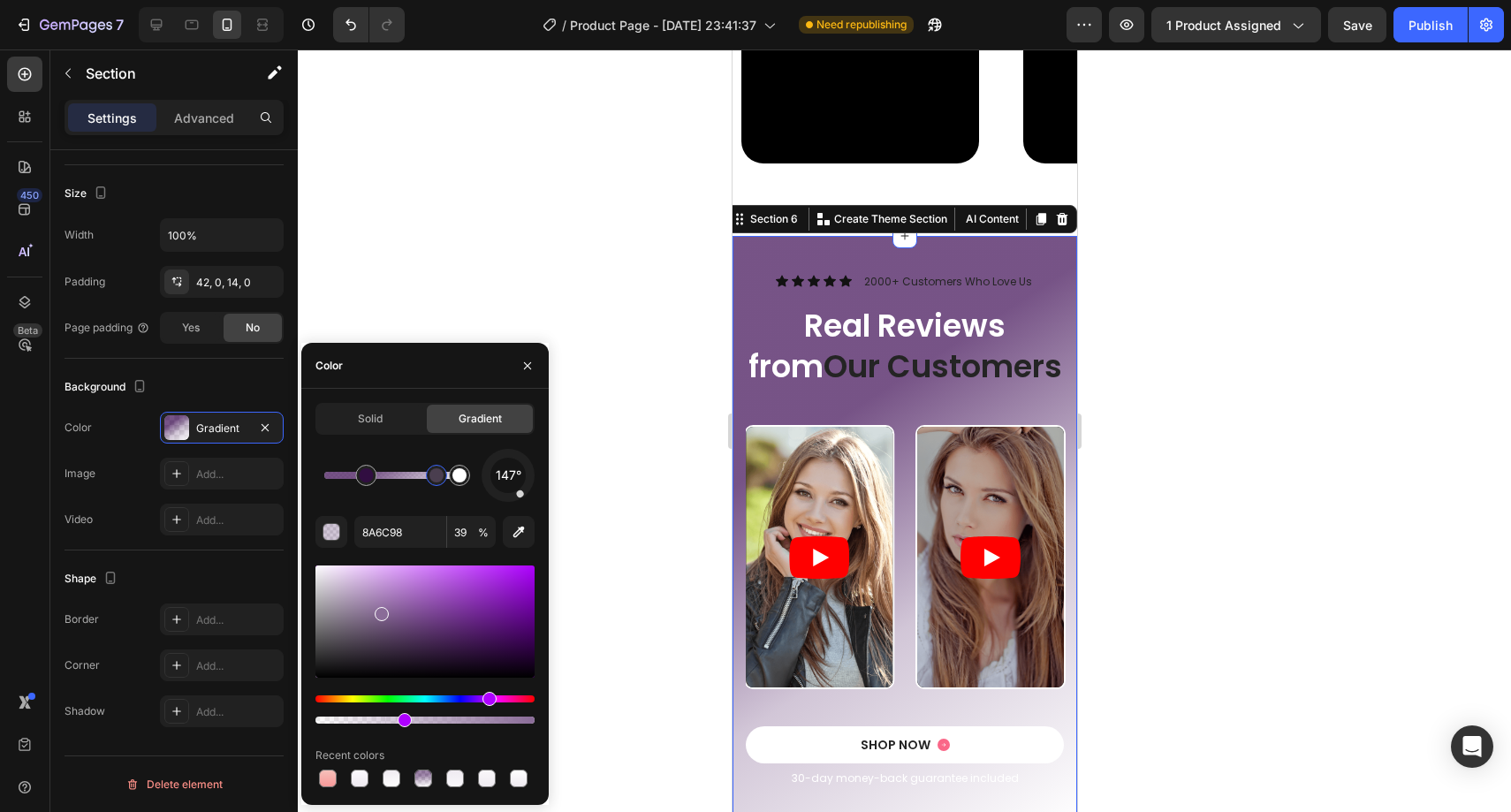
type input "390650"
type input "69"
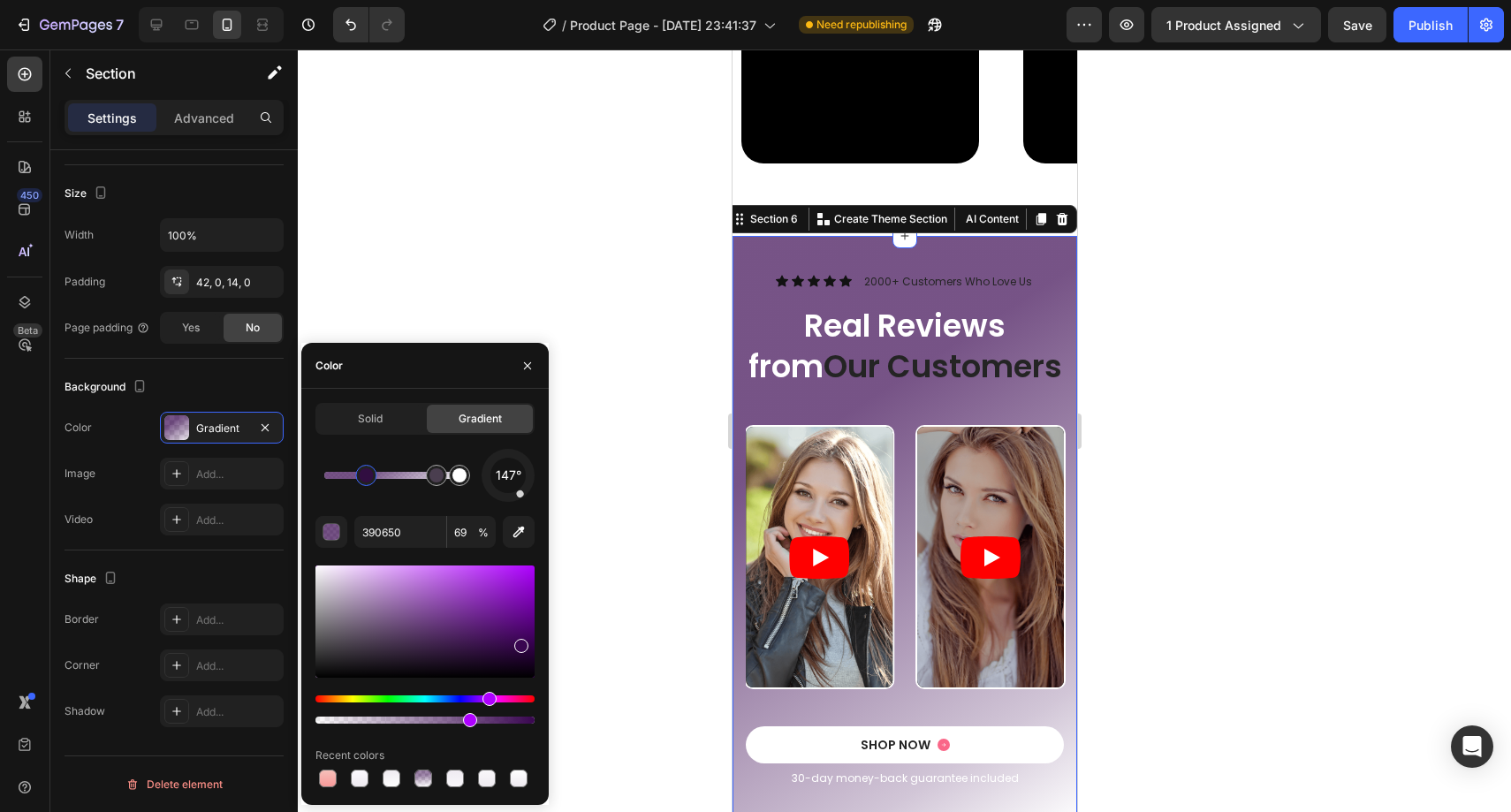
type input "8A6C98"
type input "39"
click at [441, 480] on div at bounding box center [439, 474] width 14 height 14
type input "390650"
type input "69"
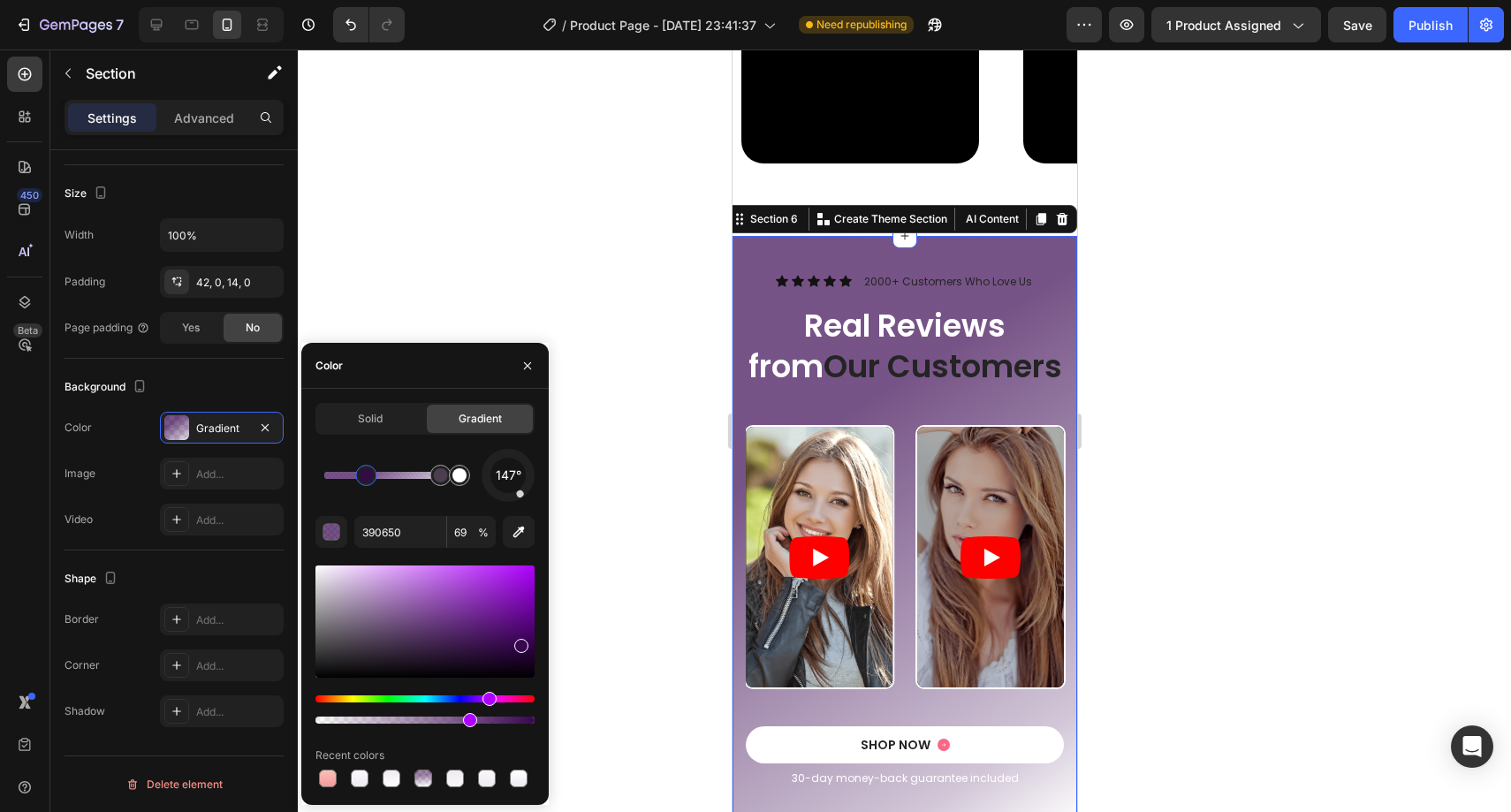
click at [1101, 435] on div at bounding box center [904, 430] width 1213 height 762
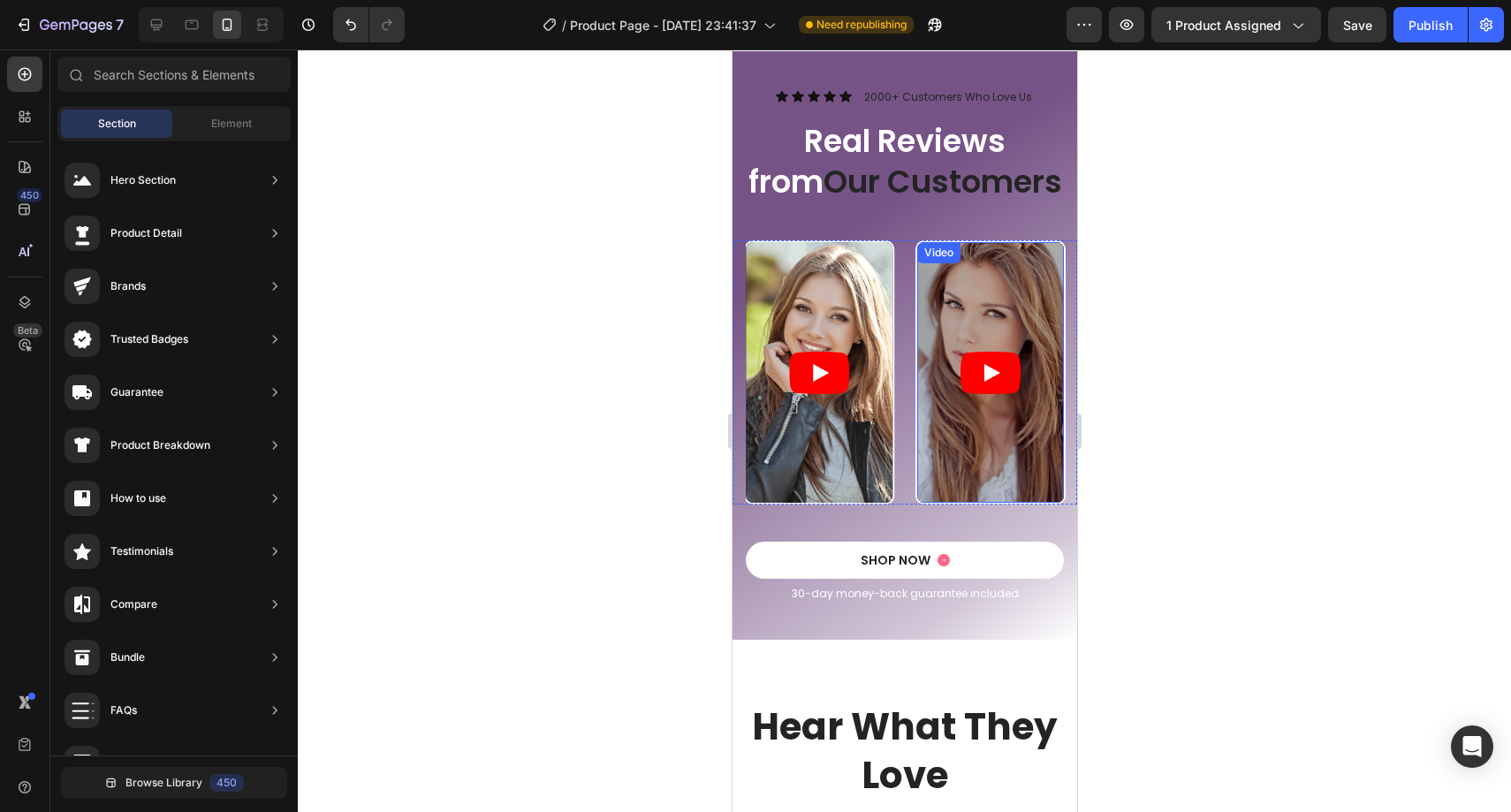
scroll to position [2517, 0]
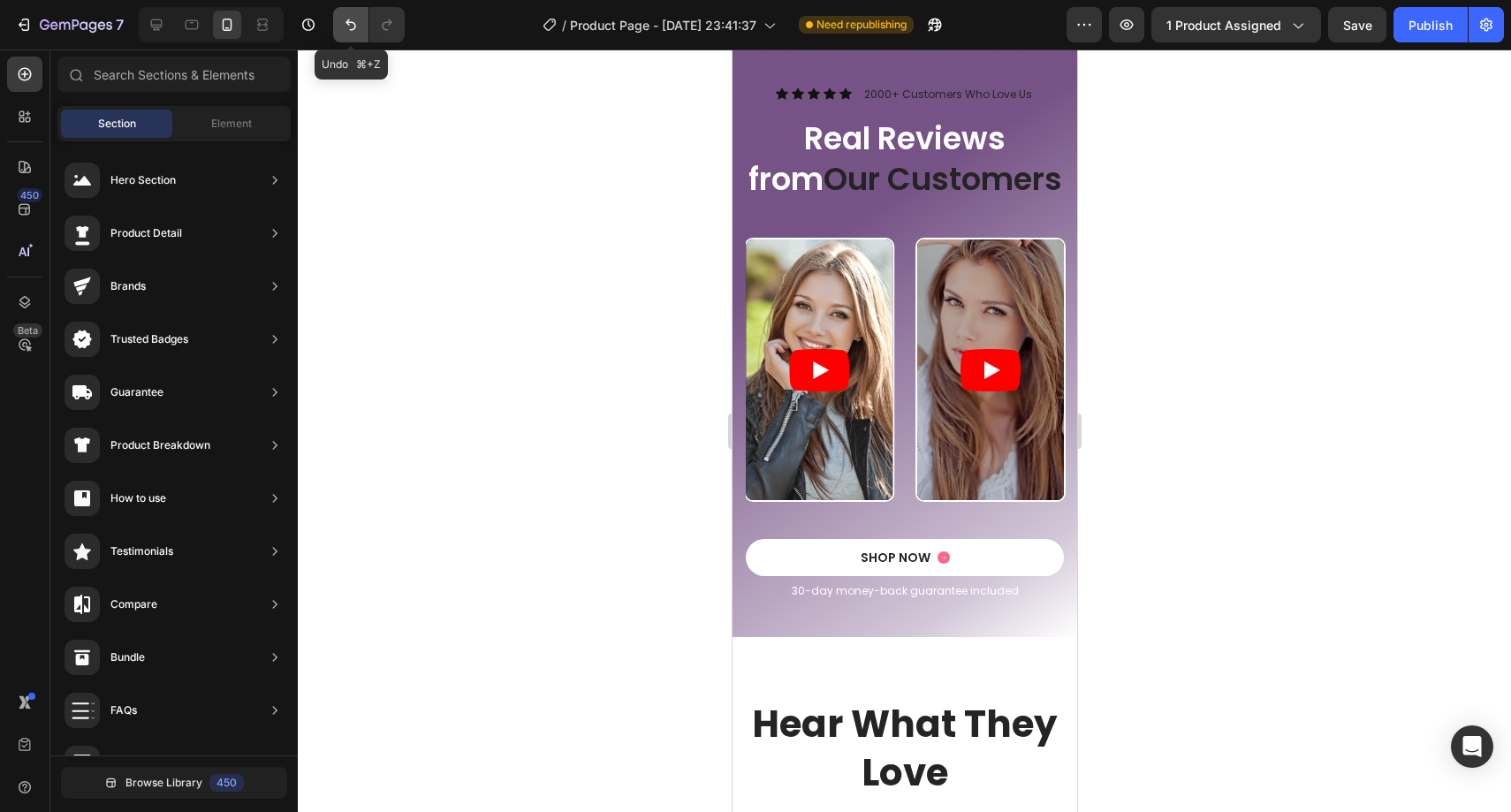
click at [350, 23] on icon "Undo/Redo" at bounding box center [350, 24] width 17 height 17
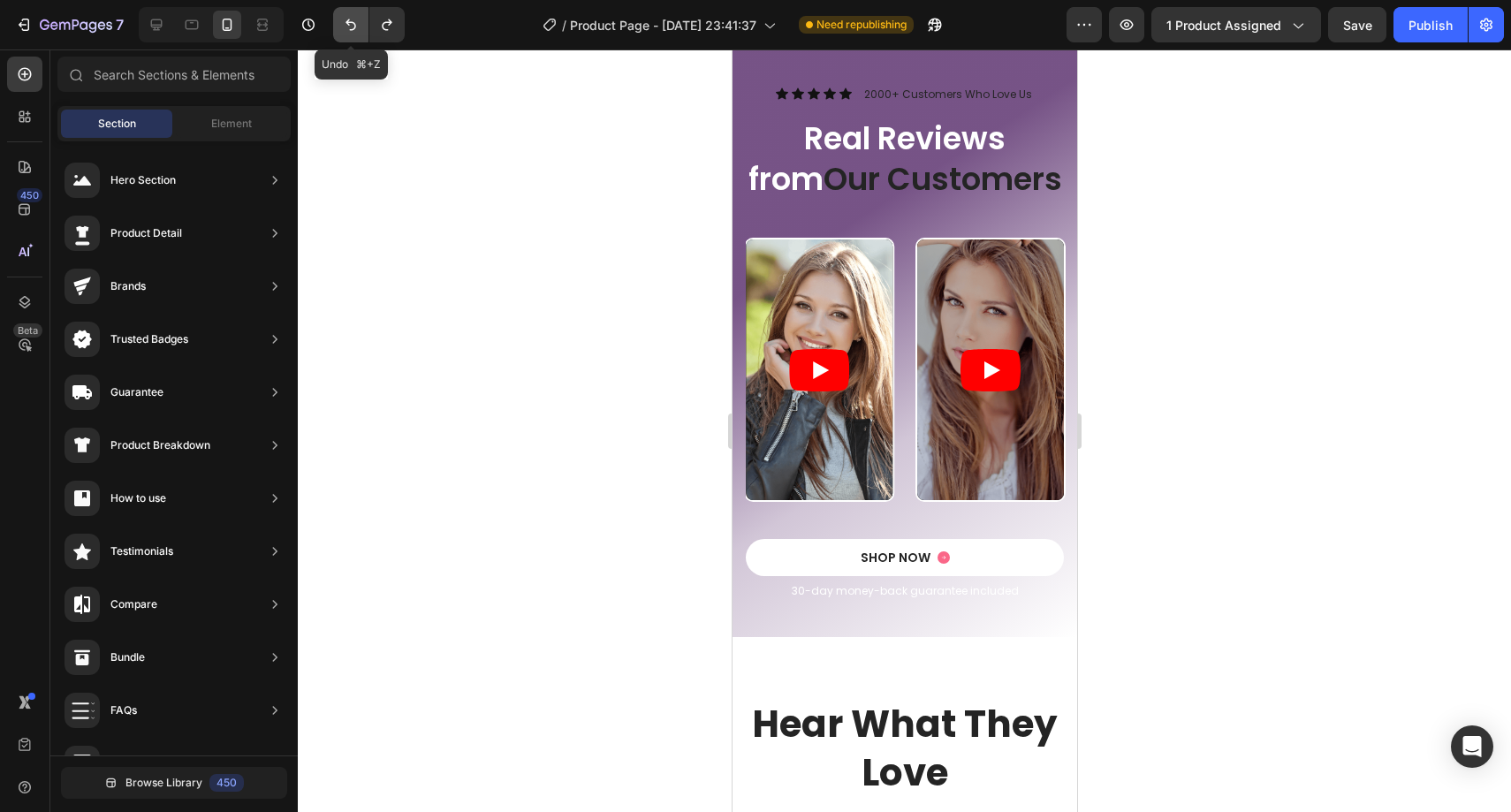
click at [350, 23] on icon "Undo/Redo" at bounding box center [350, 24] width 17 height 17
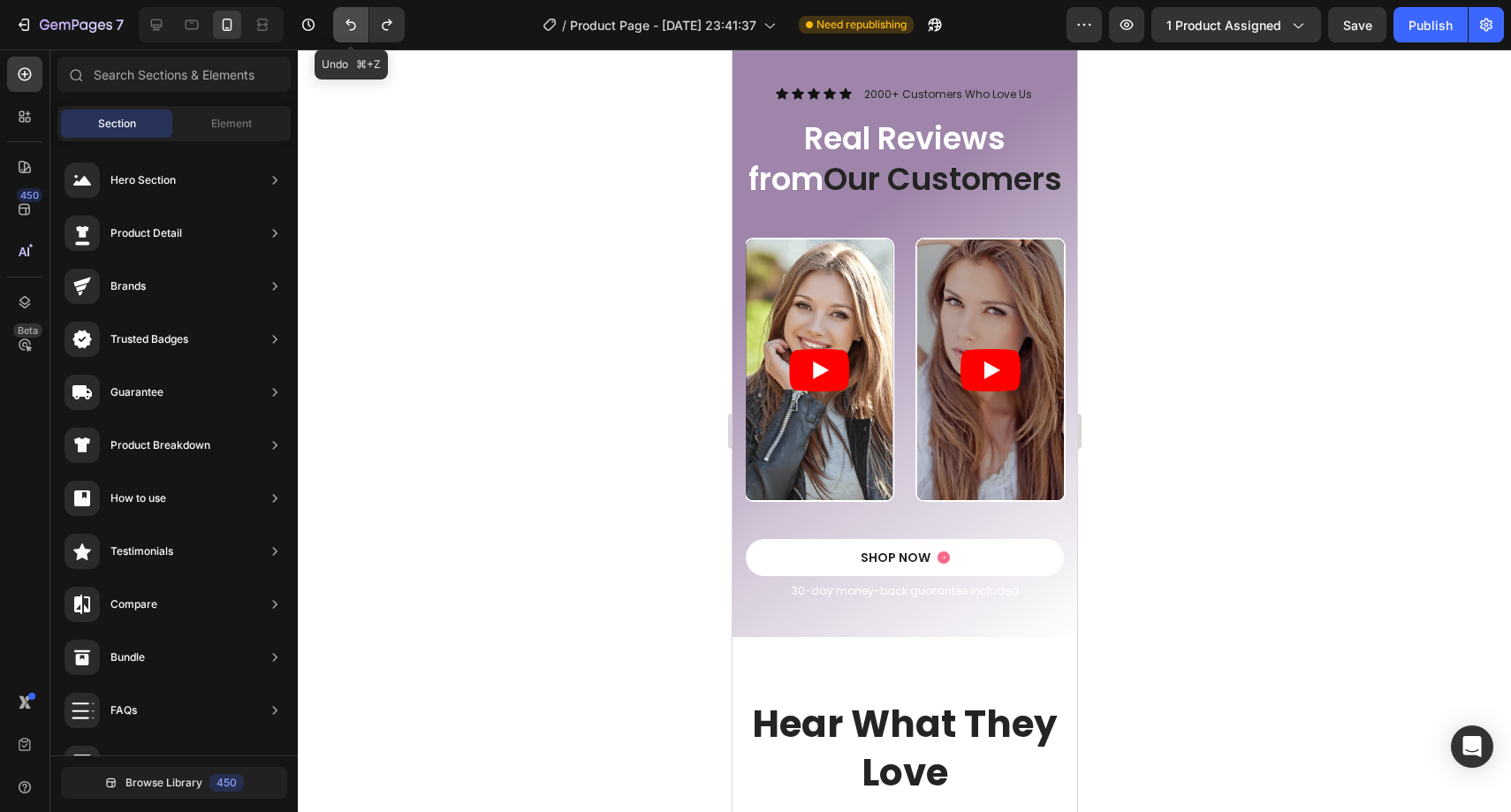
click at [350, 23] on icon "Undo/Redo" at bounding box center [350, 24] width 17 height 17
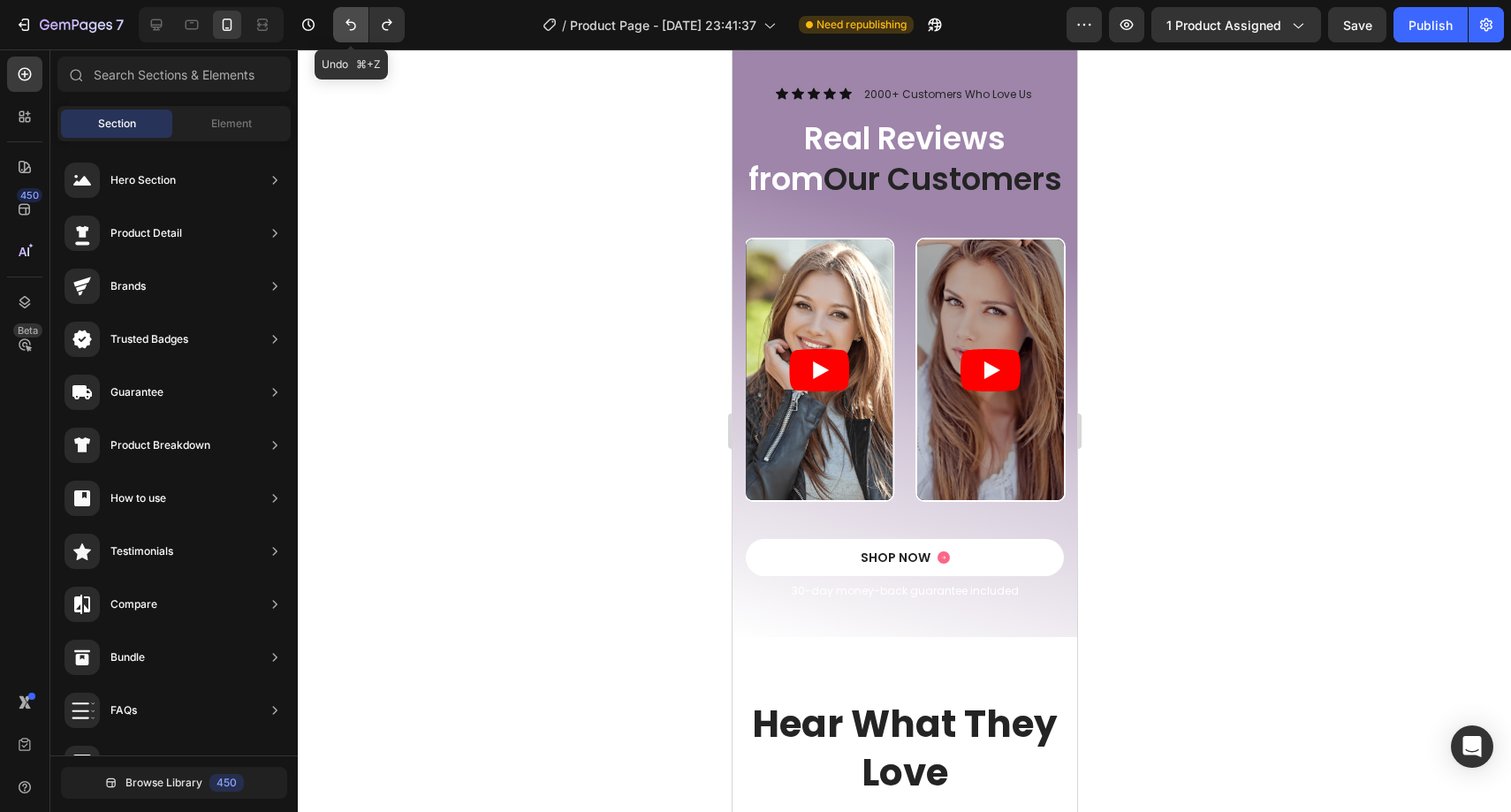
click at [350, 23] on icon "Undo/Redo" at bounding box center [350, 24] width 17 height 17
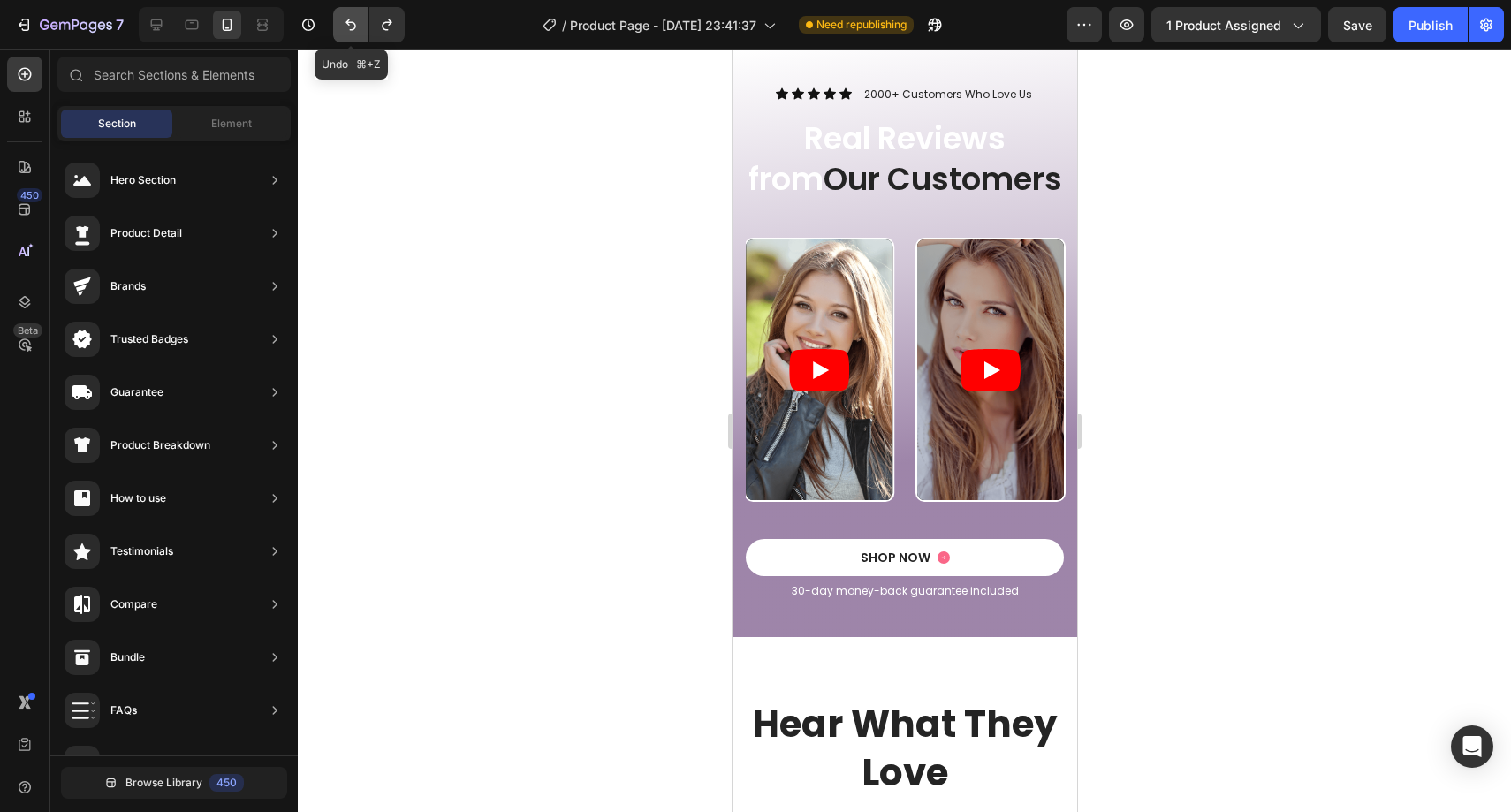
click at [350, 23] on icon "Undo/Redo" at bounding box center [350, 24] width 17 height 17
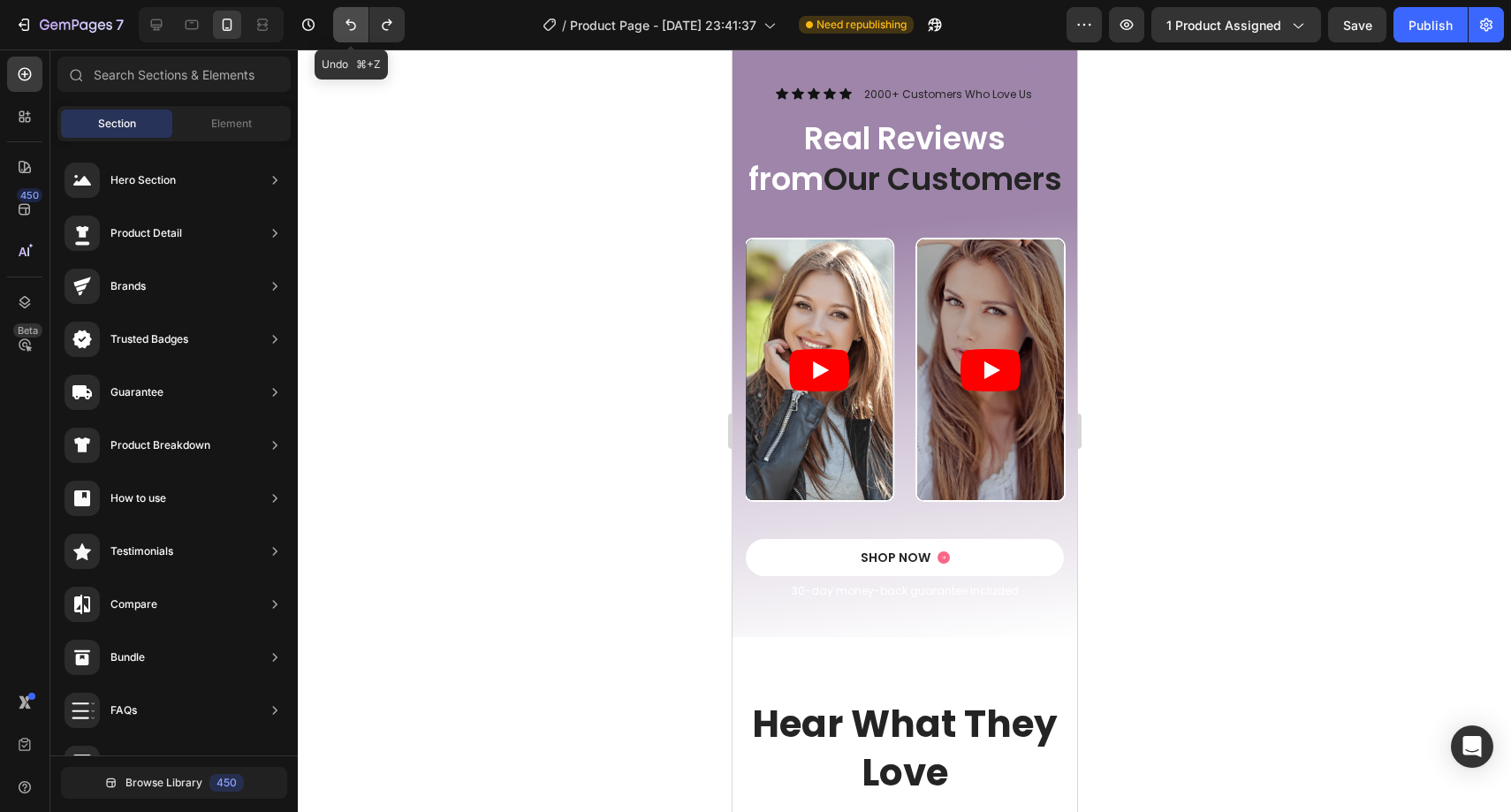
click at [350, 23] on icon "Undo/Redo" at bounding box center [350, 24] width 17 height 17
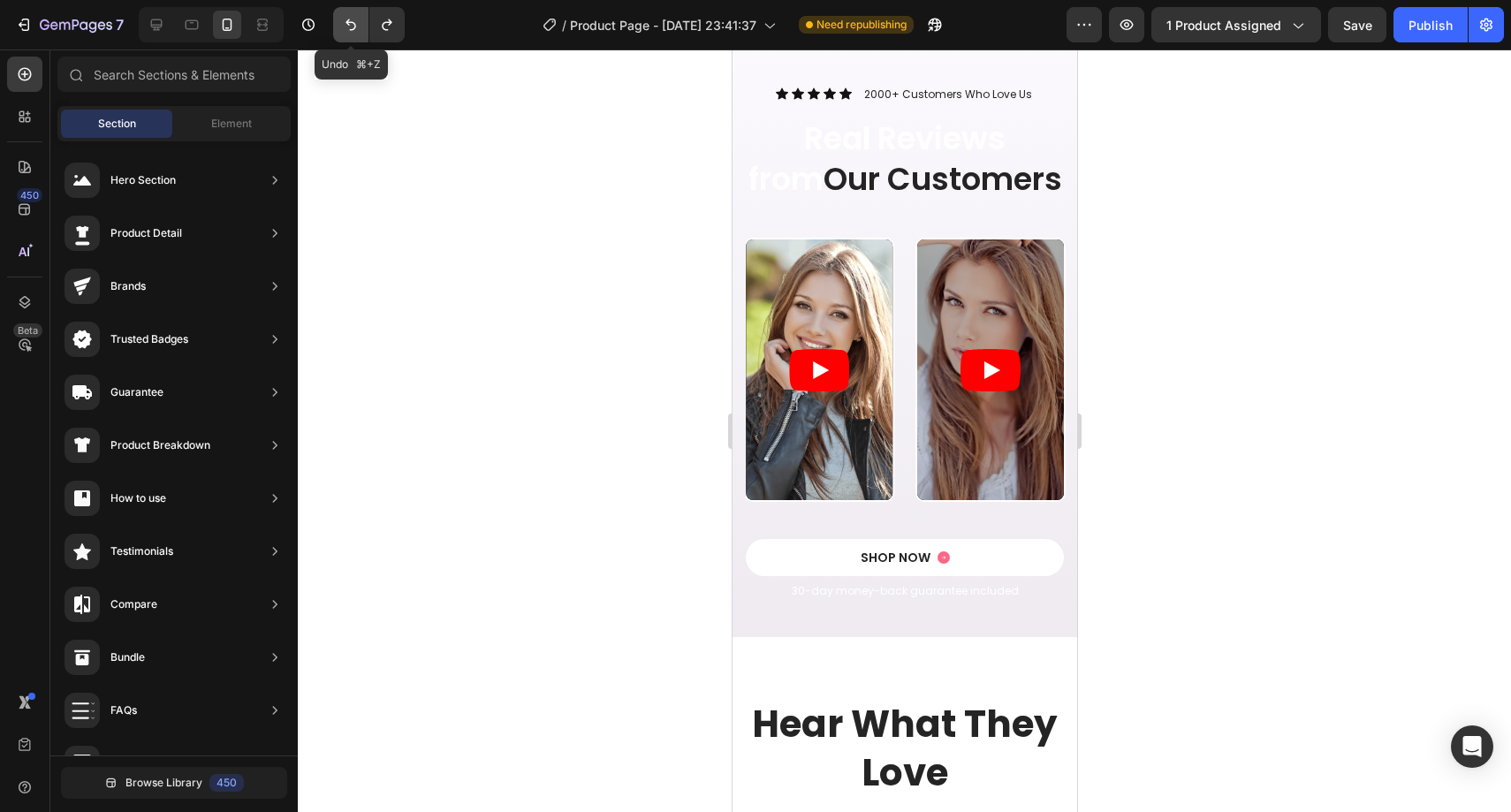
click at [350, 23] on icon "Undo/Redo" at bounding box center [350, 24] width 17 height 17
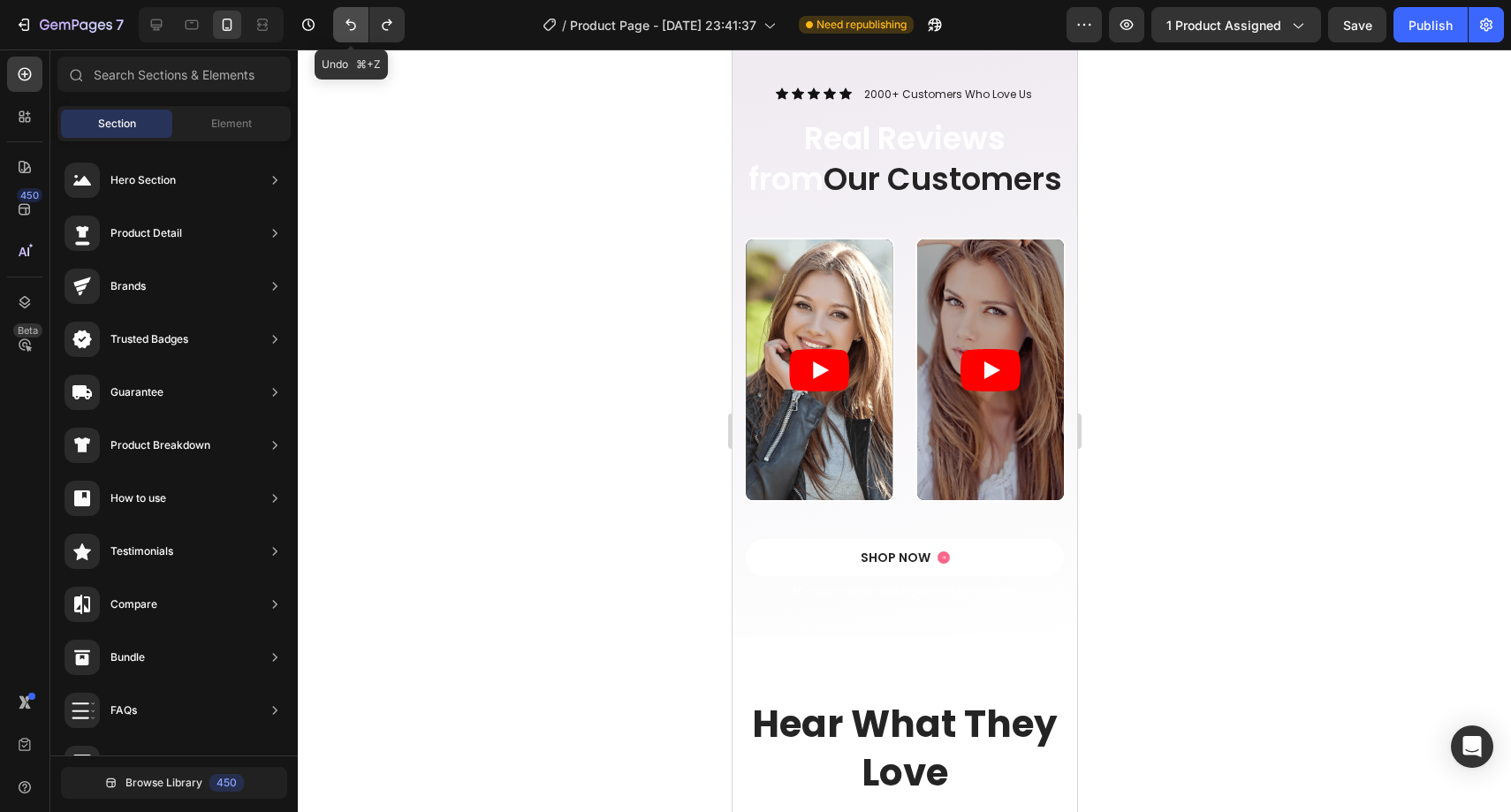
click at [350, 23] on icon "Undo/Redo" at bounding box center [350, 24] width 17 height 17
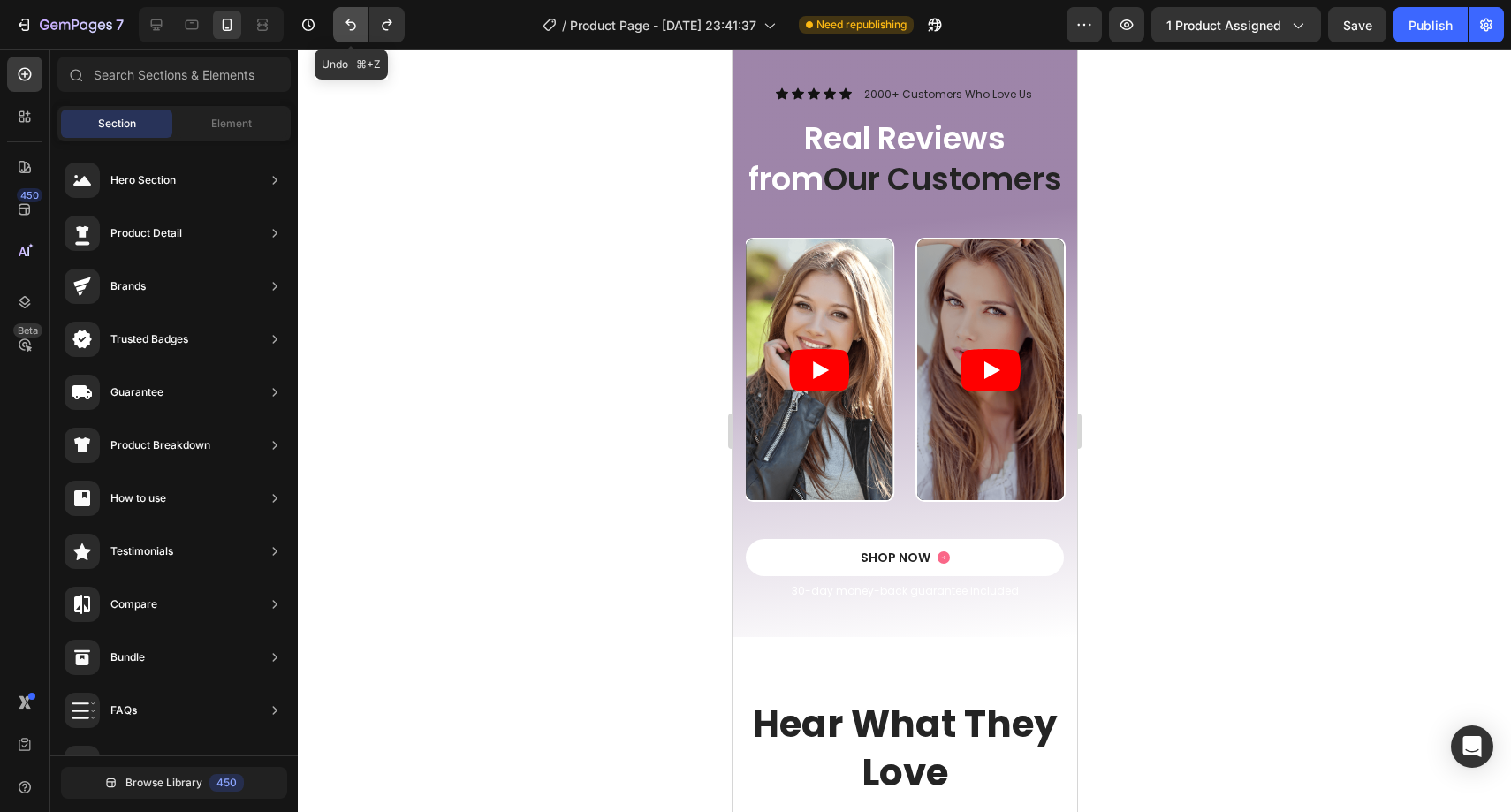
click at [350, 23] on icon "Undo/Redo" at bounding box center [350, 24] width 17 height 17
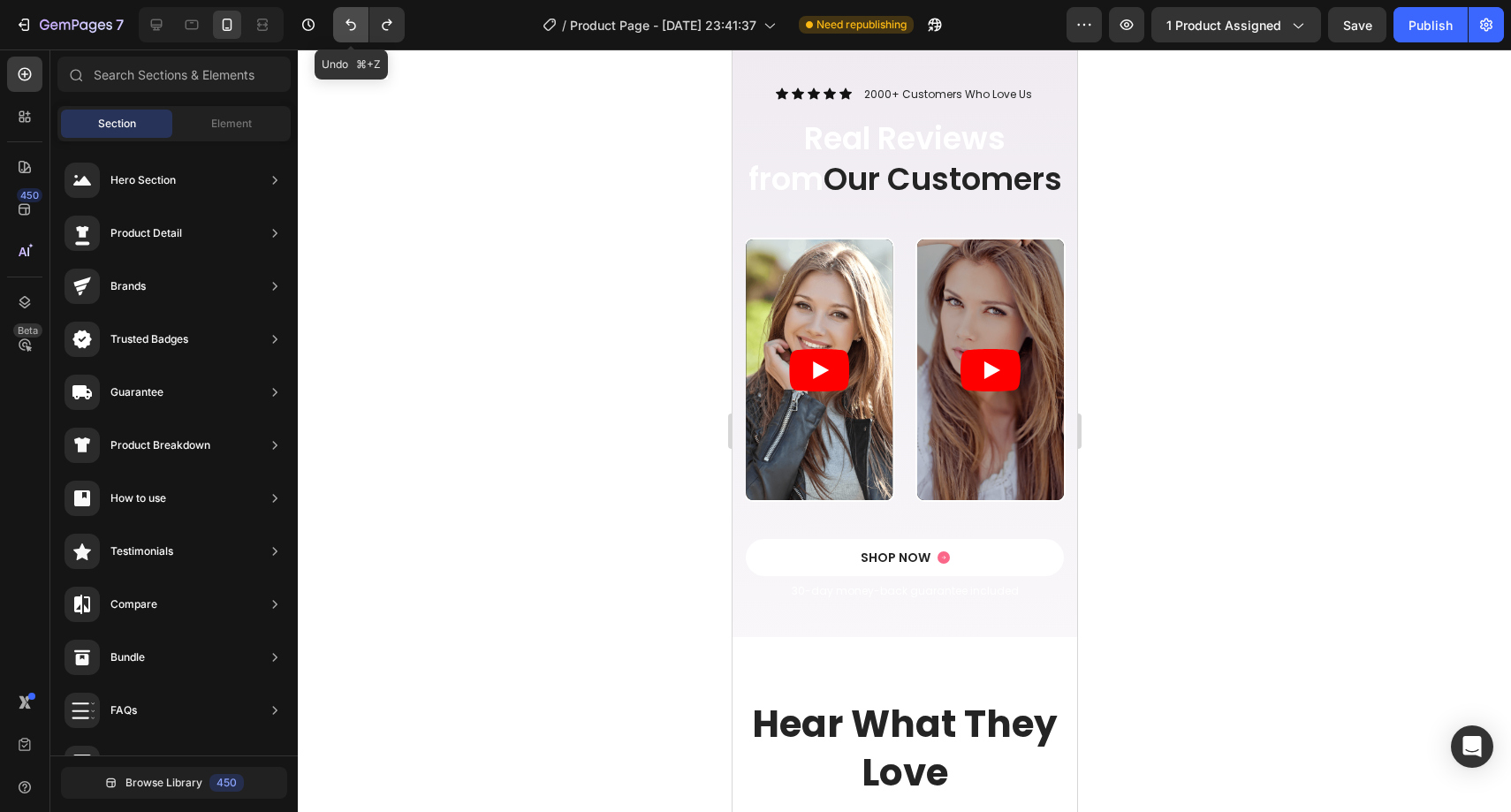
click at [350, 23] on icon "Undo/Redo" at bounding box center [350, 24] width 17 height 17
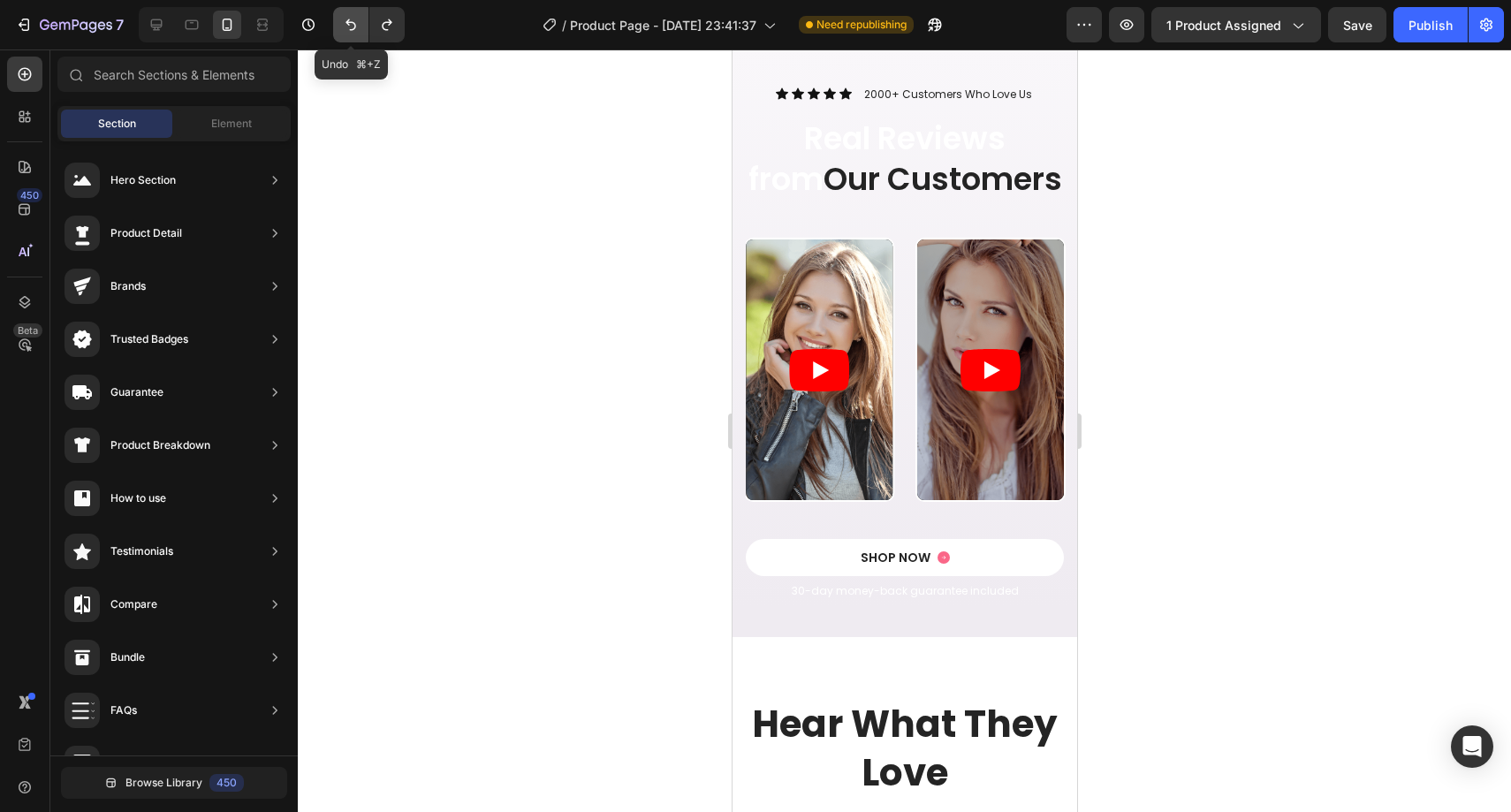
click at [350, 23] on icon "Undo/Redo" at bounding box center [350, 24] width 17 height 17
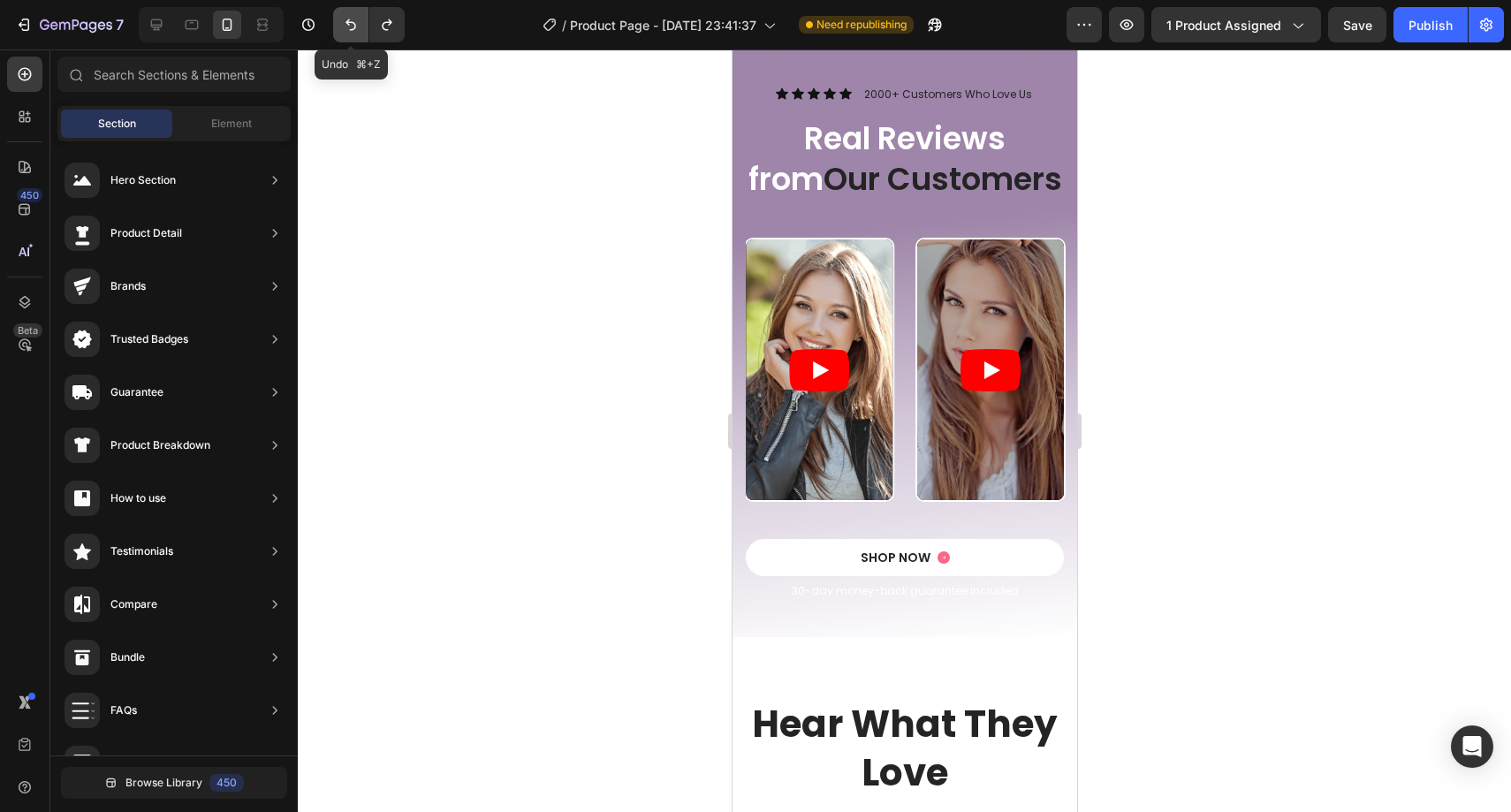
click at [350, 23] on icon "Undo/Redo" at bounding box center [350, 24] width 17 height 17
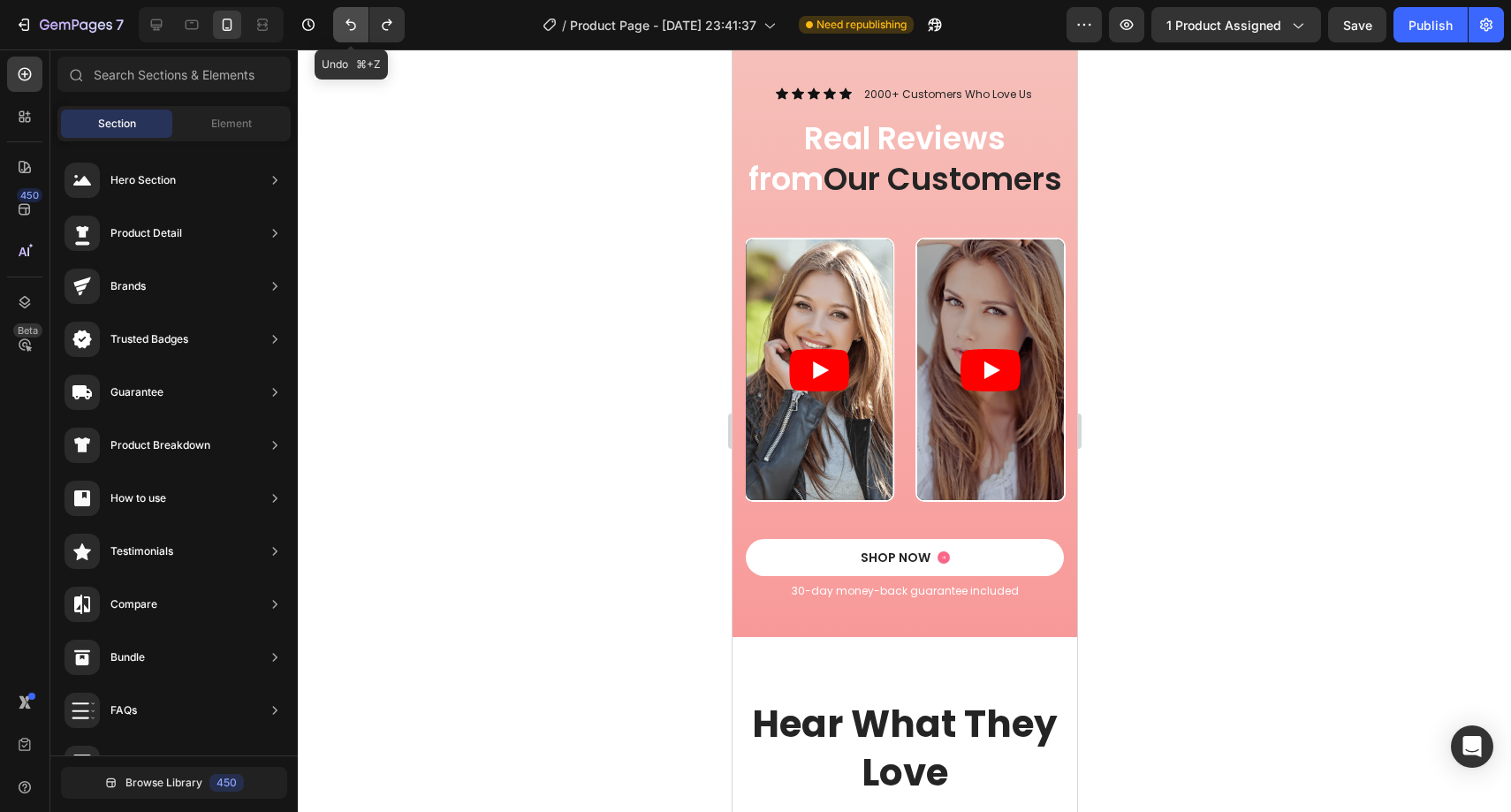
click at [350, 23] on icon "Undo/Redo" at bounding box center [350, 24] width 17 height 17
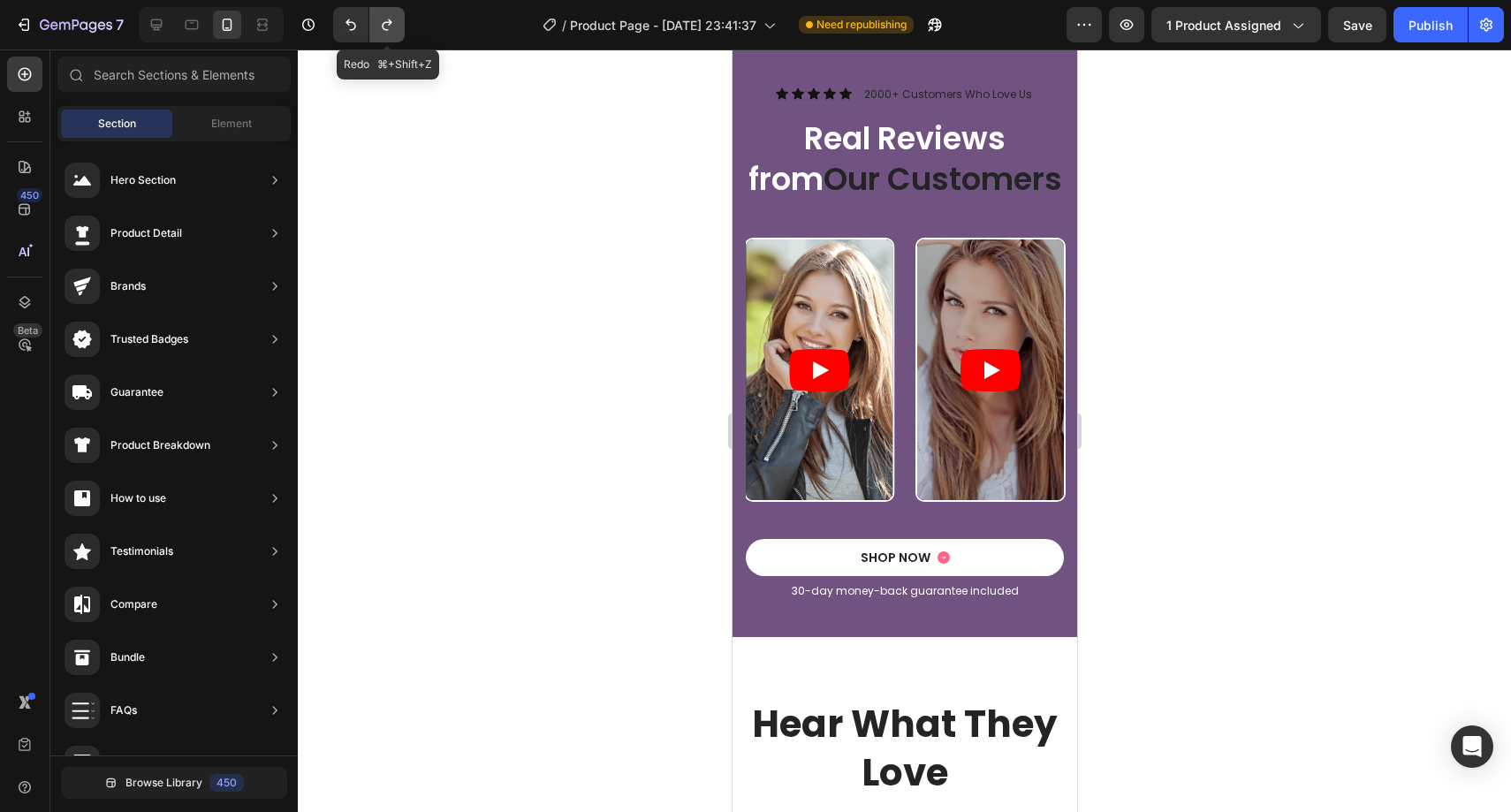
click at [382, 21] on icon "Undo/Redo" at bounding box center [387, 24] width 17 height 17
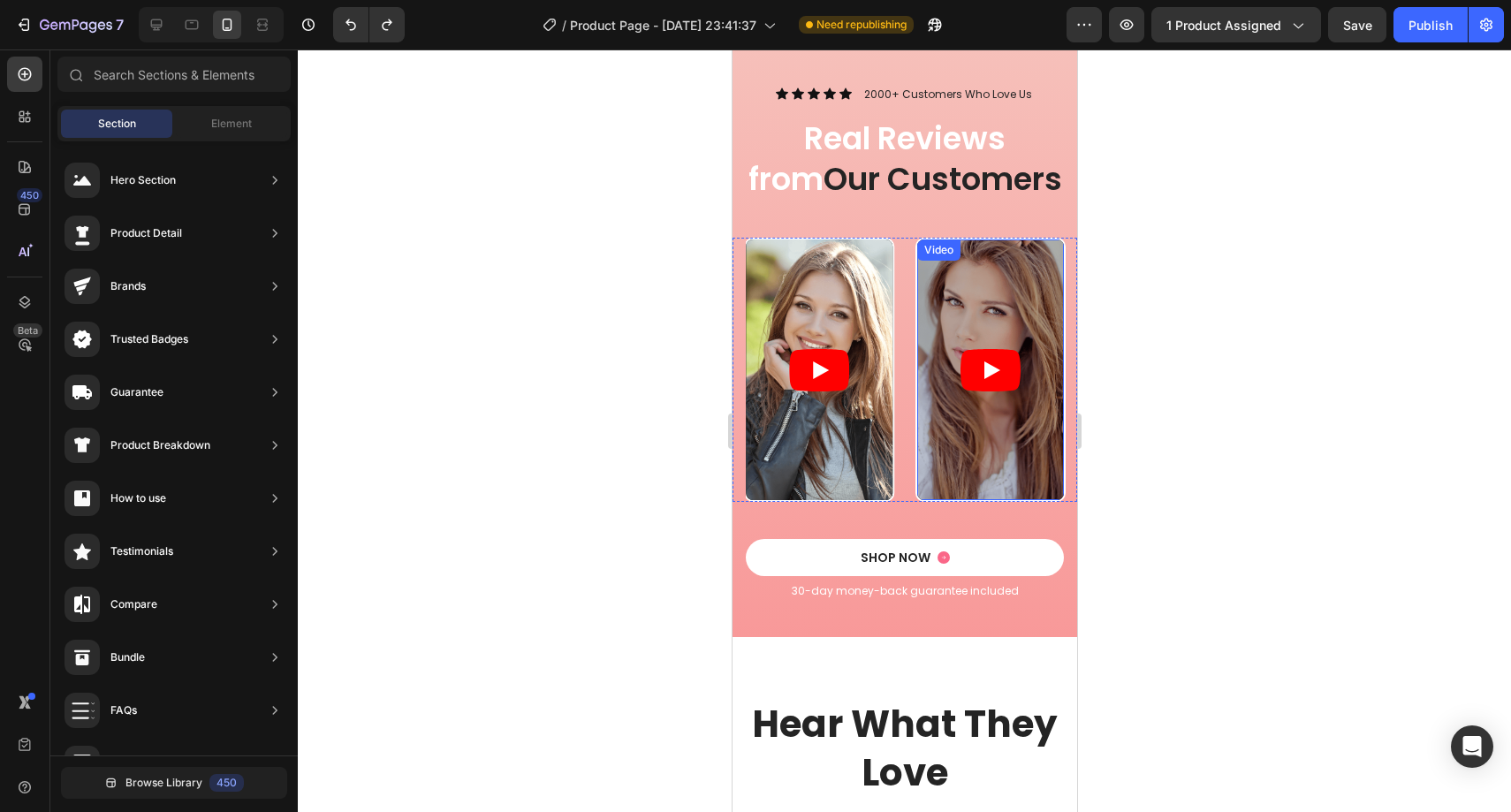
scroll to position [2478, 0]
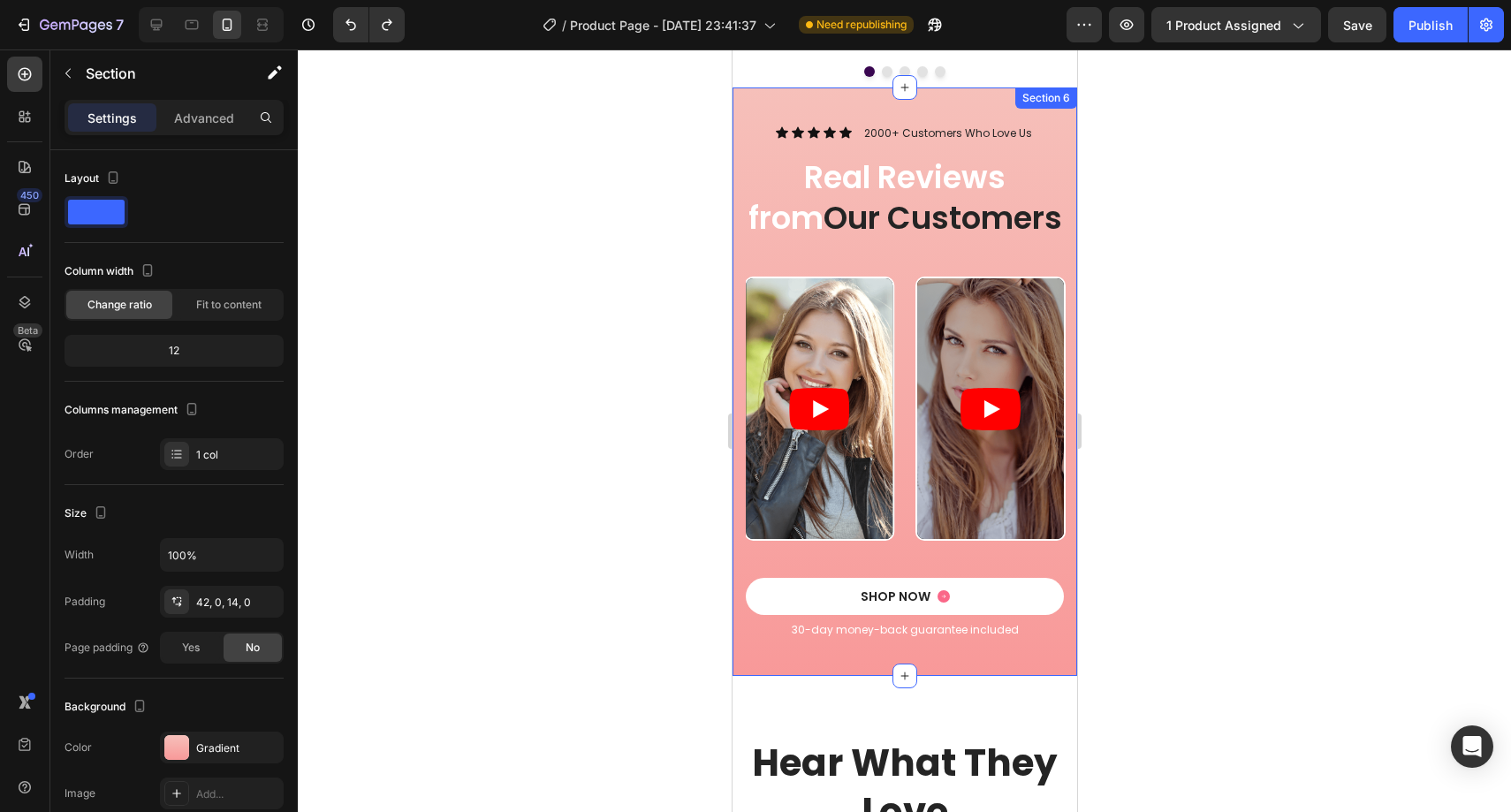
click at [736, 257] on div "Icon Icon Icon Icon Icon Icon List 2000+ Customers Who Love Us Text Block Row R…" at bounding box center [903, 393] width 344 height 539
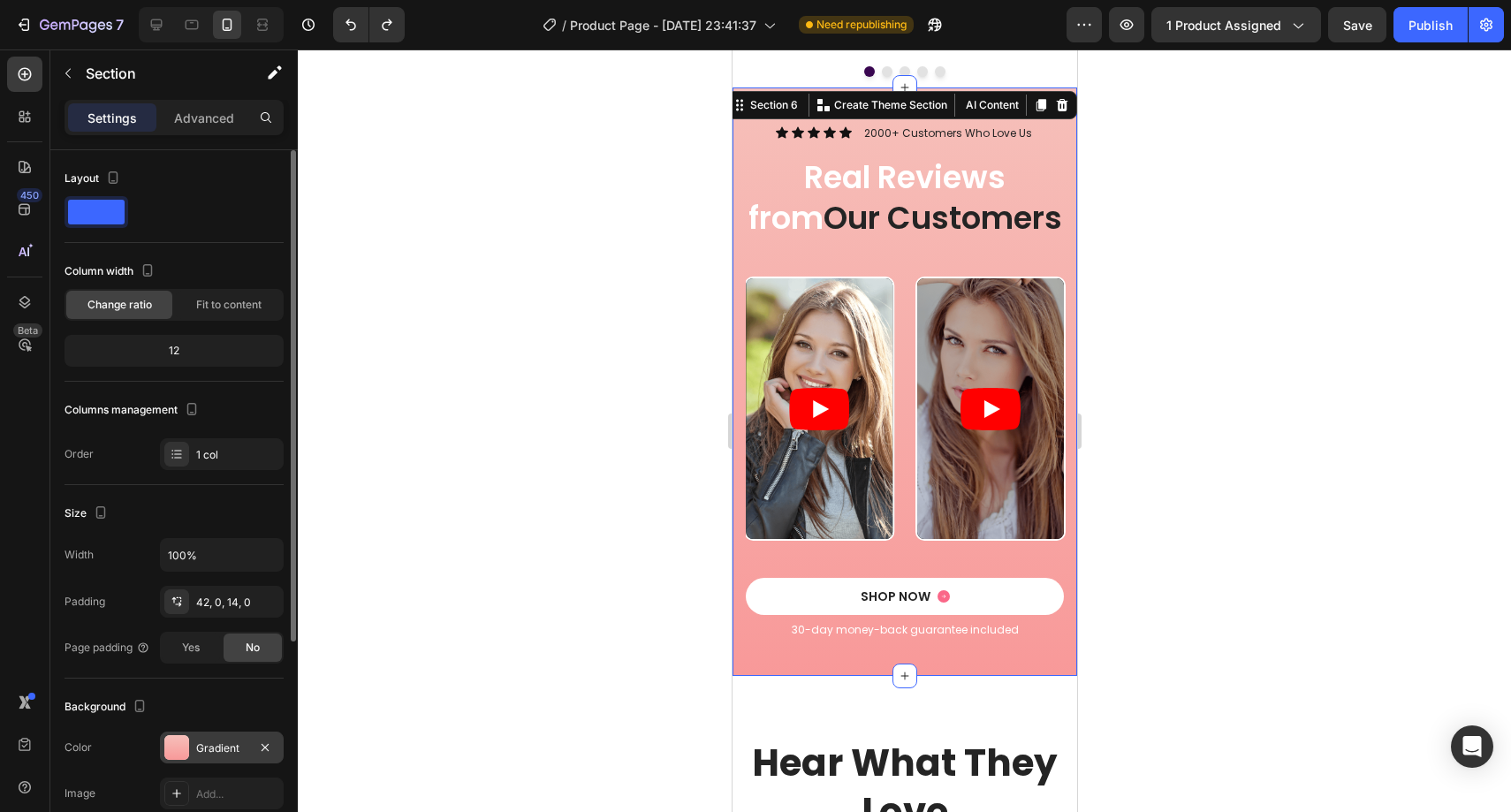
click at [211, 743] on div "Gradient" at bounding box center [221, 747] width 51 height 15
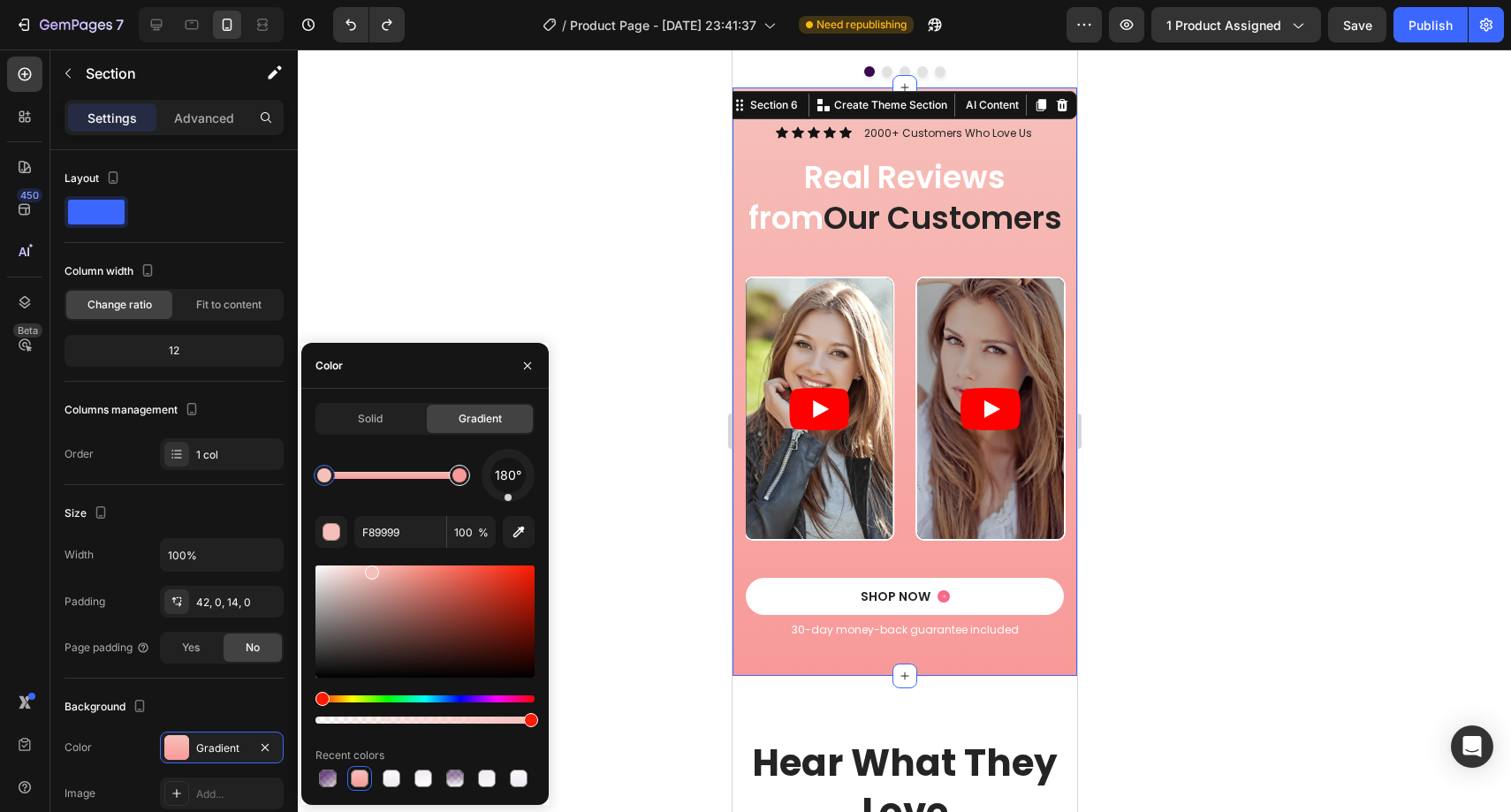
click at [456, 474] on div at bounding box center [459, 474] width 14 height 14
drag, startPoint x: 456, startPoint y: 474, endPoint x: 468, endPoint y: 472, distance: 12.2
click at [467, 472] on div at bounding box center [459, 474] width 14 height 14
type input "F6C0BA"
click at [380, 426] on div "Solid" at bounding box center [371, 418] width 106 height 28
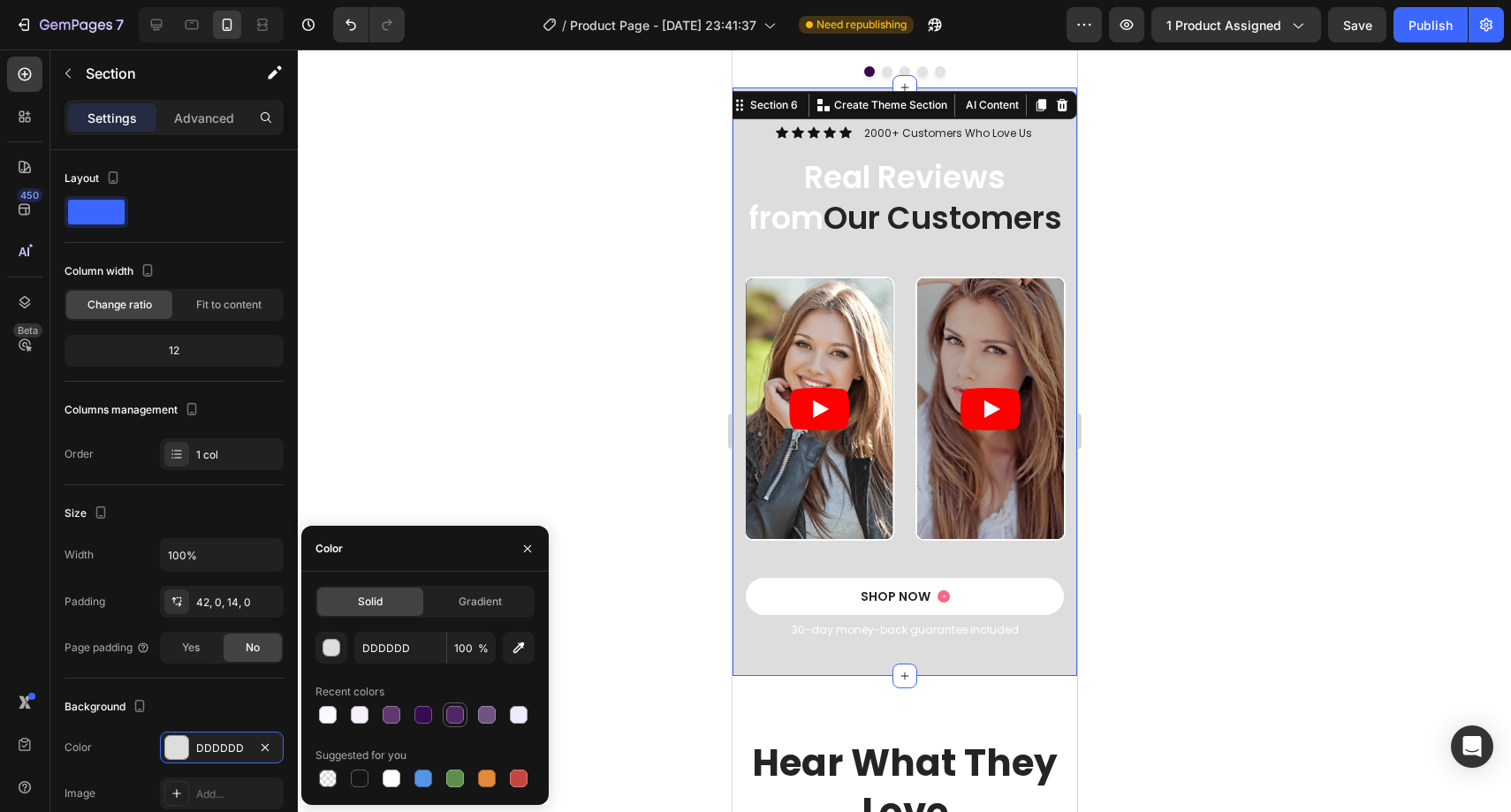
click at [452, 708] on div at bounding box center [454, 715] width 17 height 17
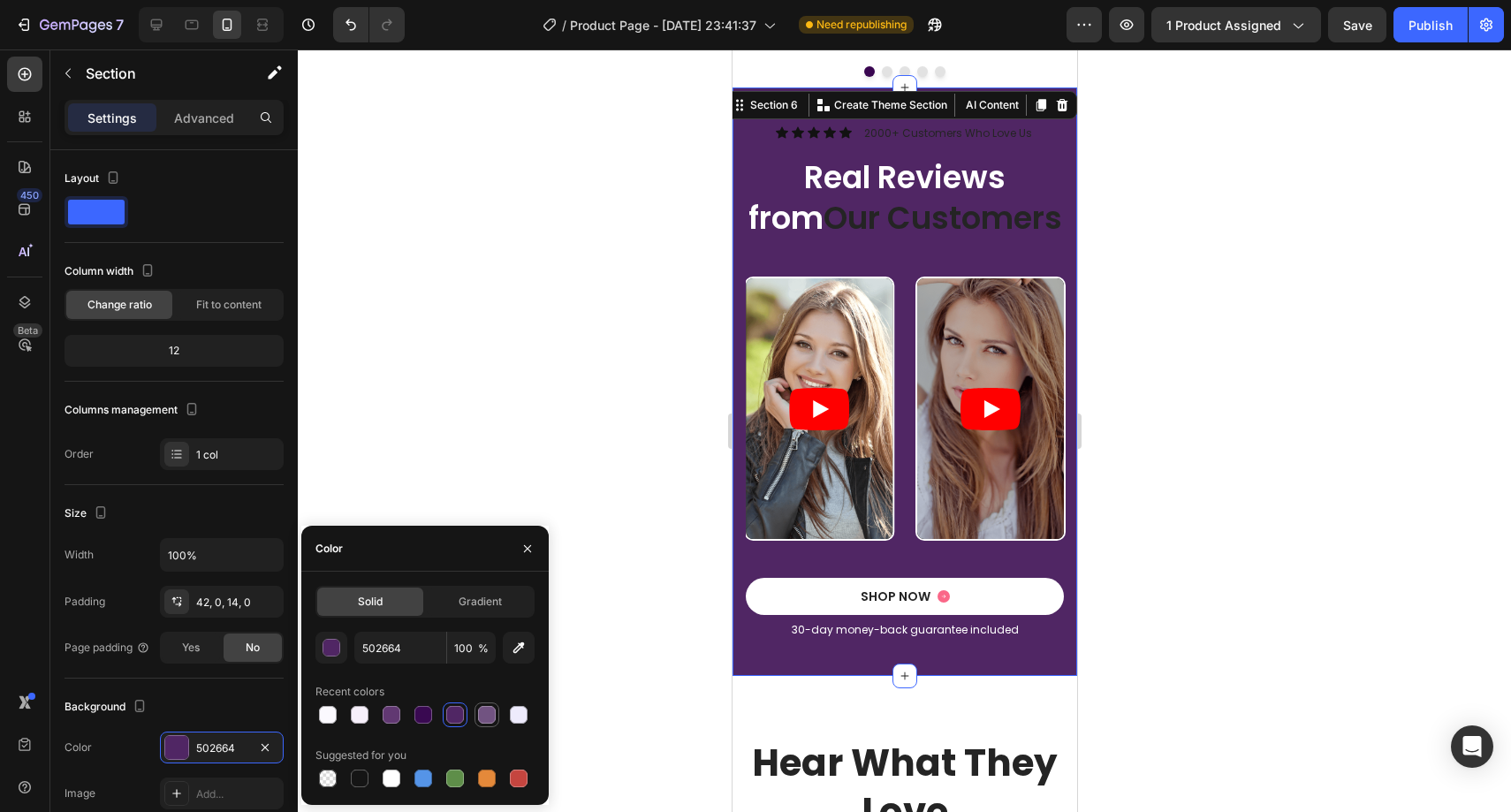
click at [488, 713] on div at bounding box center [486, 715] width 17 height 17
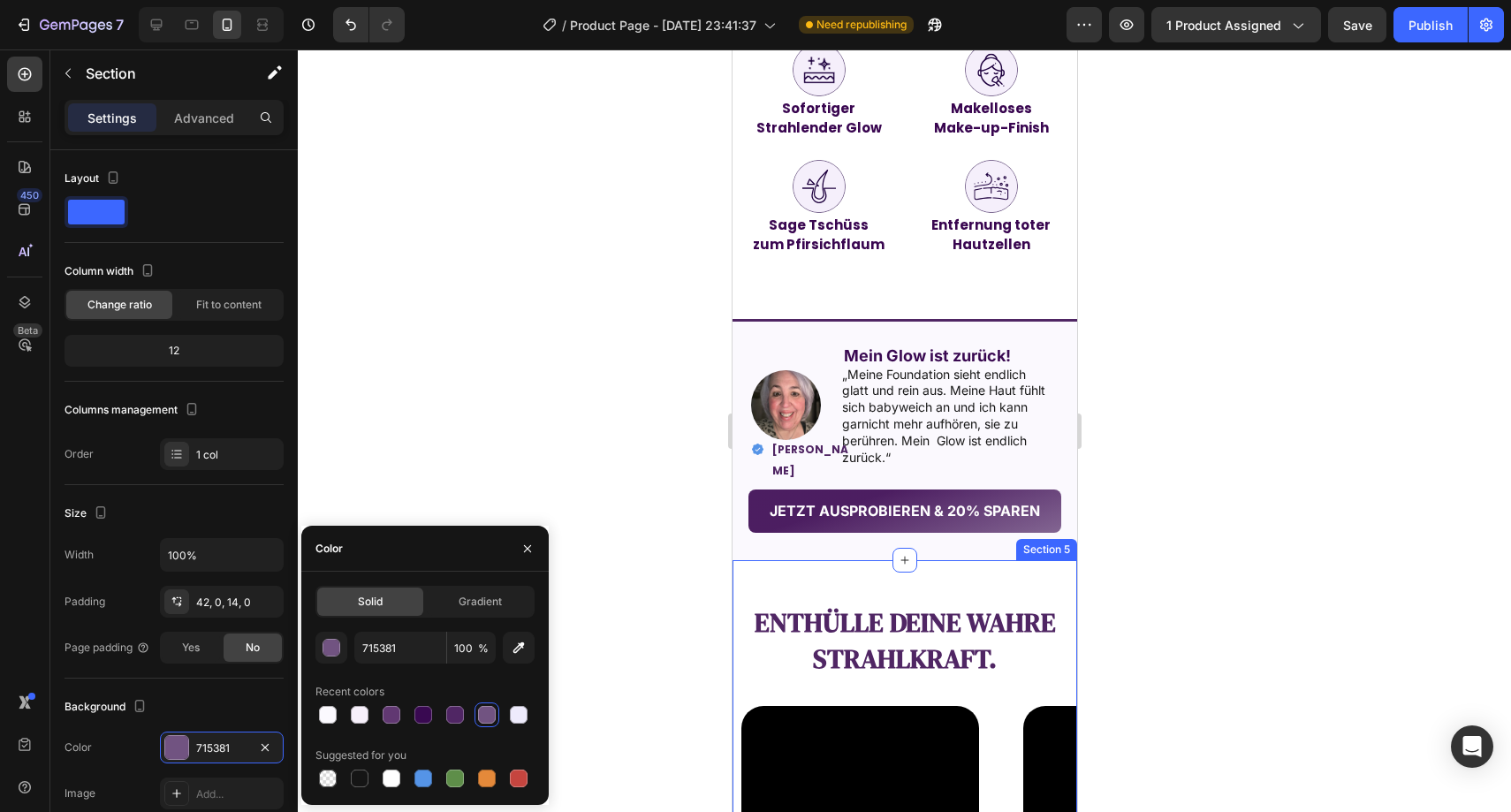
scroll to position [959, 0]
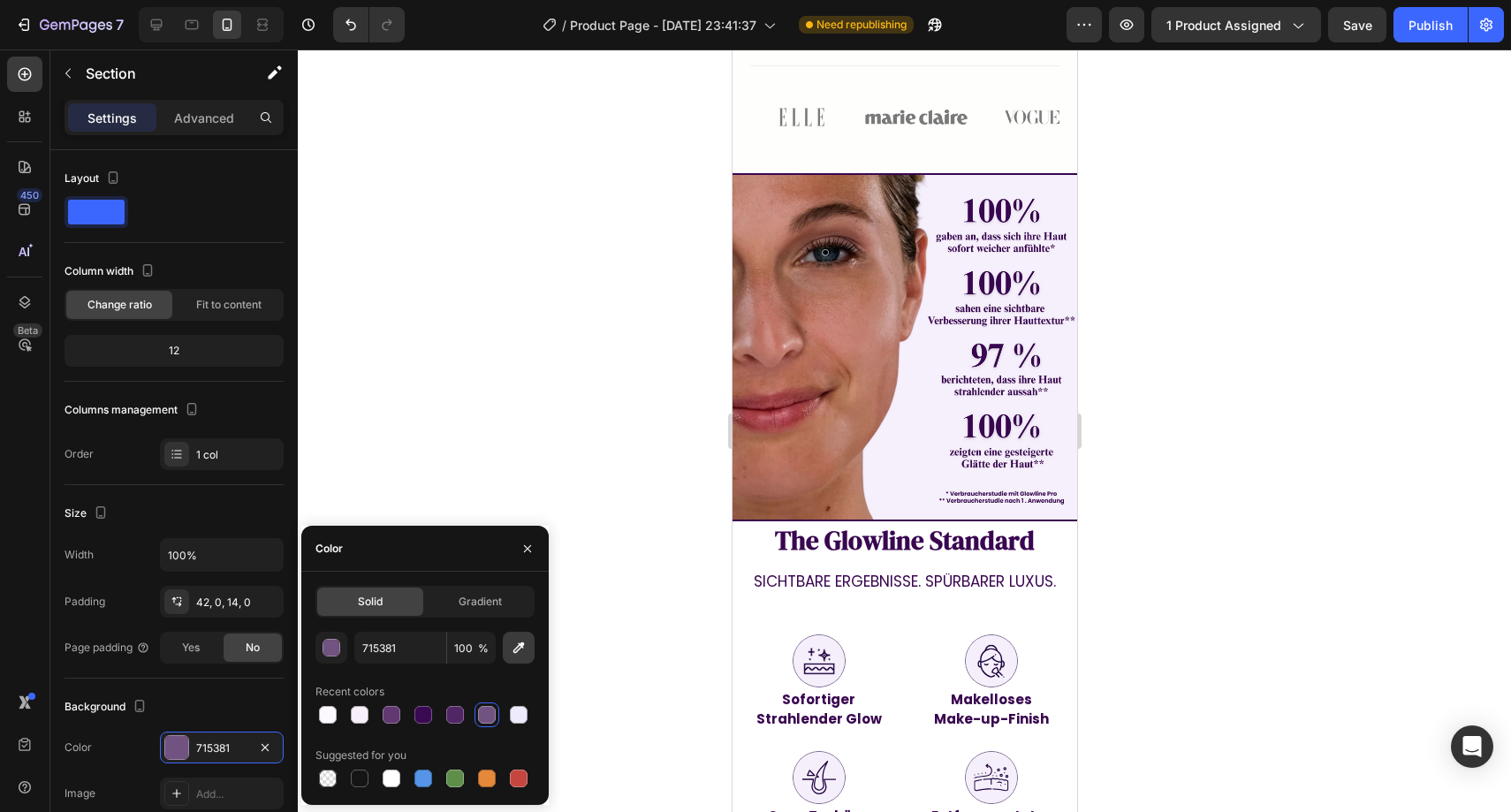
click at [520, 650] on icon "button" at bounding box center [518, 647] width 17 height 17
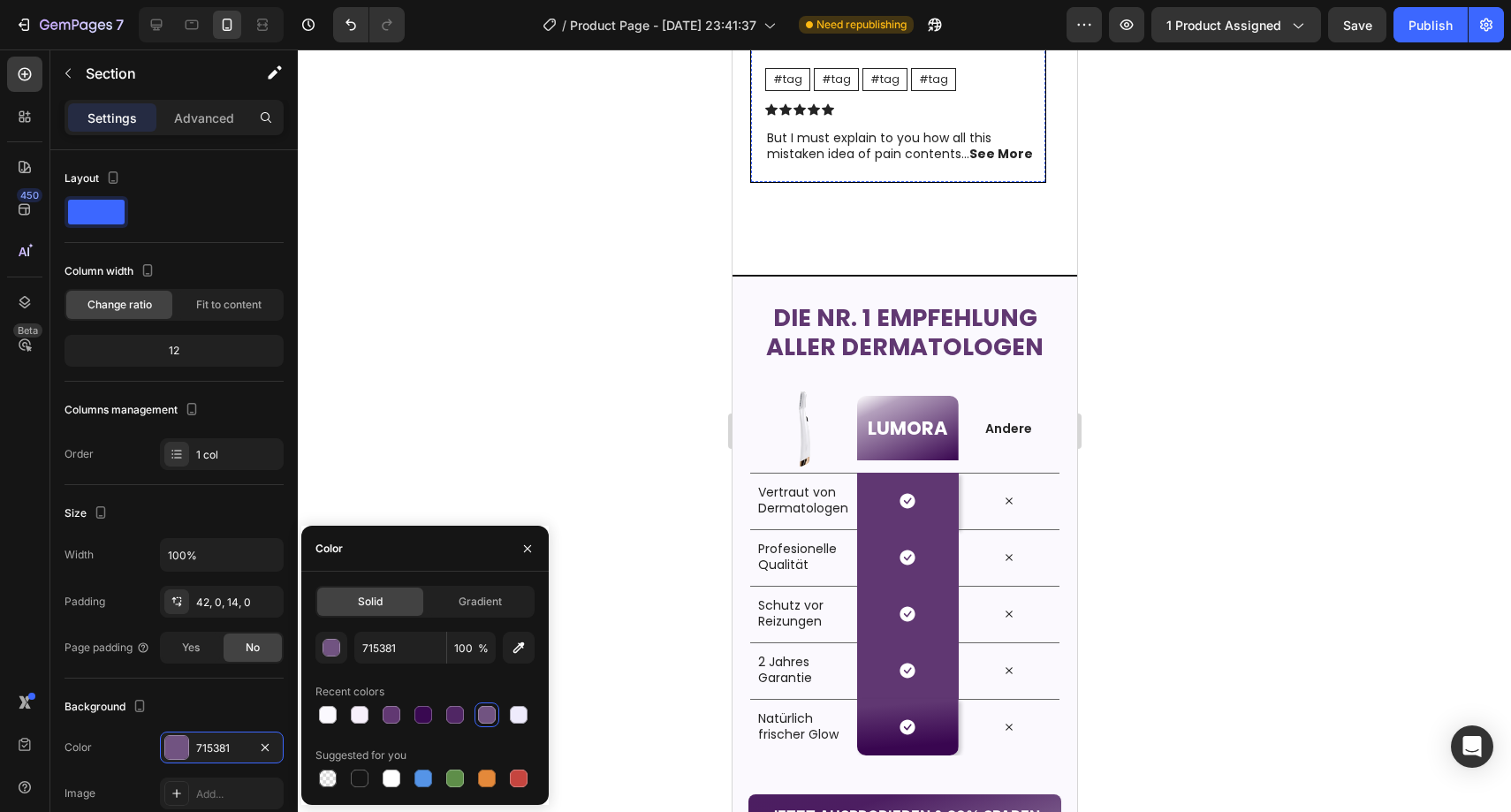
scroll to position [4800, 0]
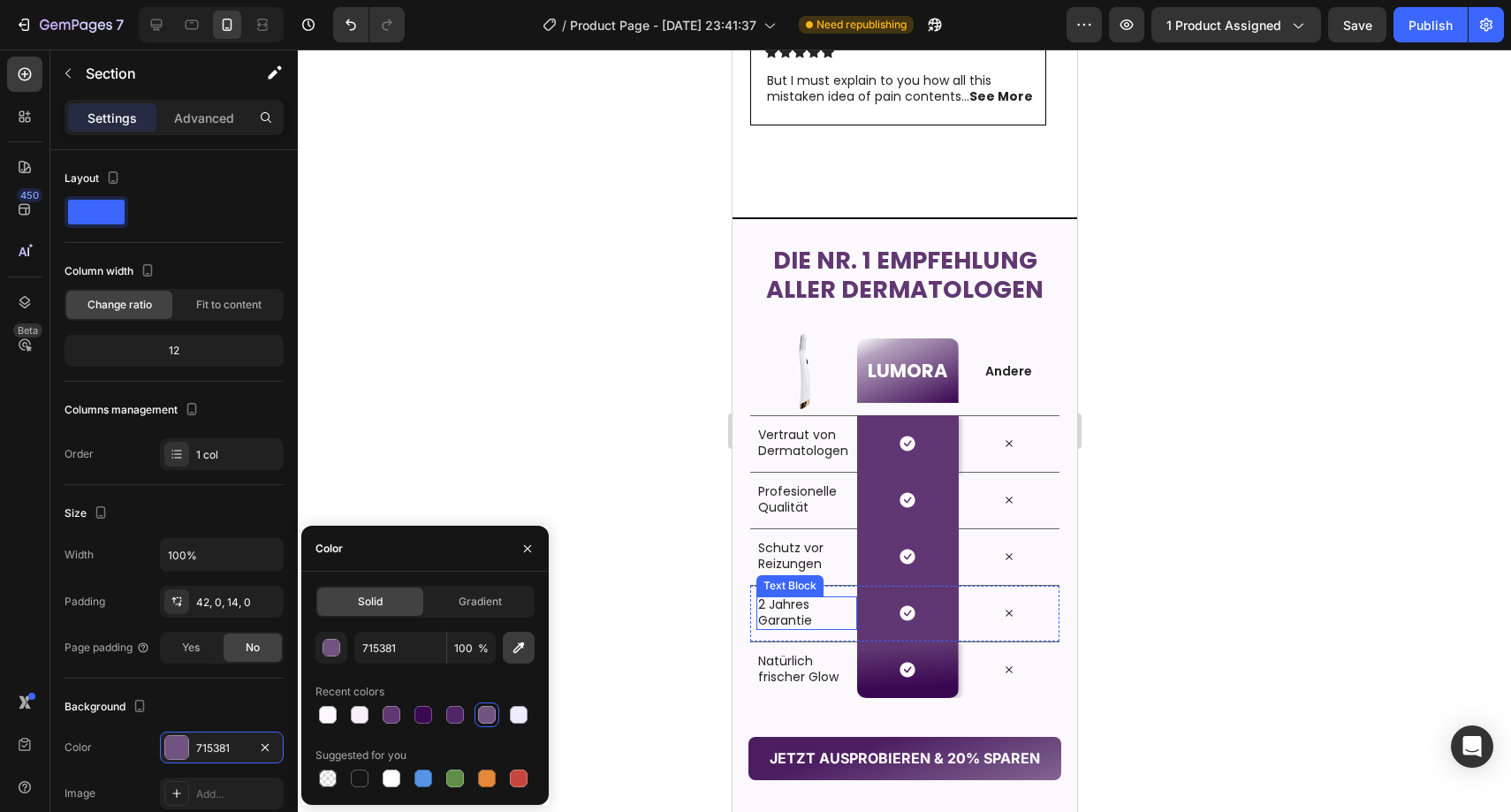
click at [520, 653] on icon "button" at bounding box center [518, 647] width 17 height 17
type input "FBF9FE"
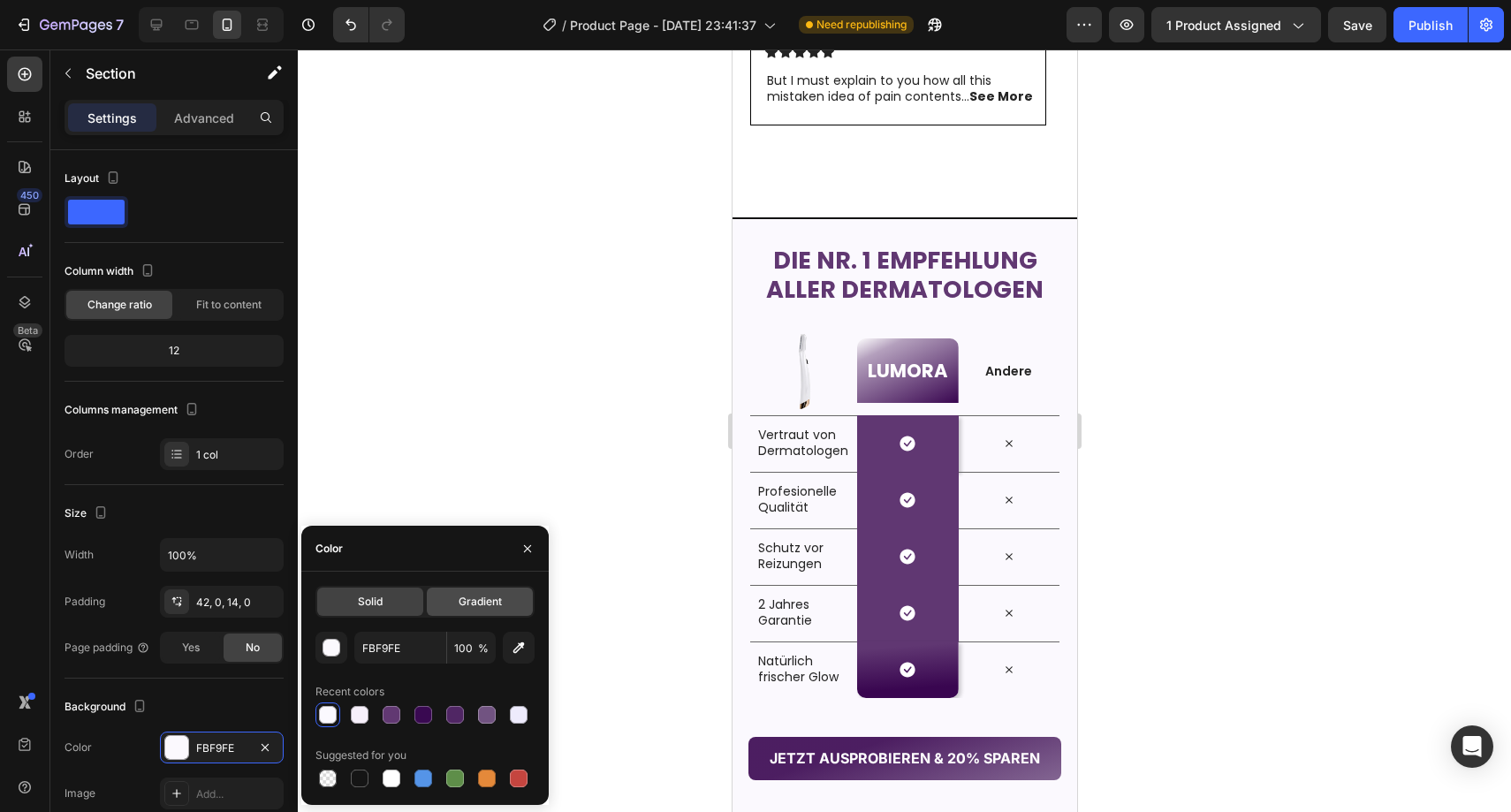
click at [490, 595] on span "Gradient" at bounding box center [480, 601] width 43 height 15
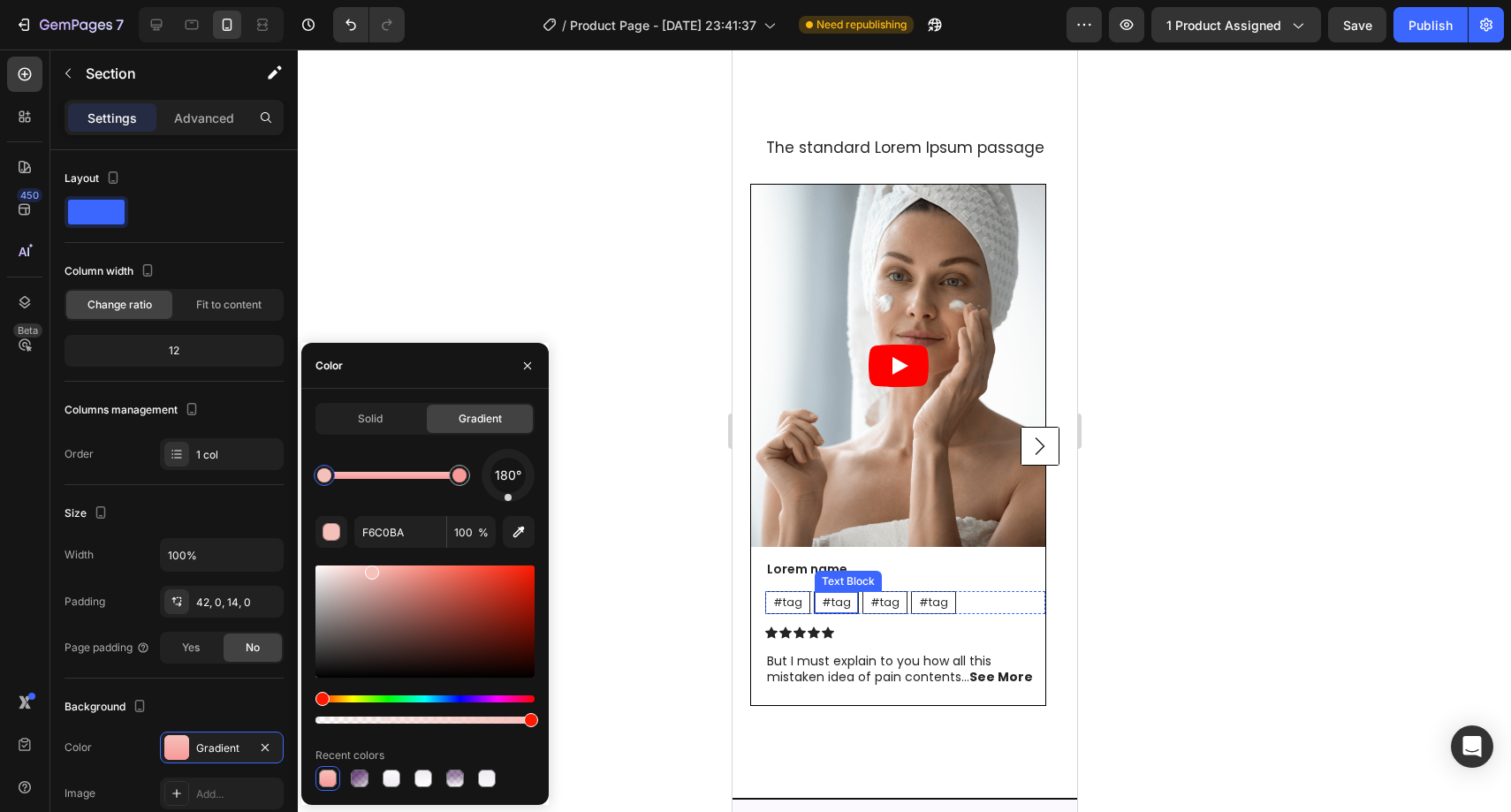
scroll to position [4553, 0]
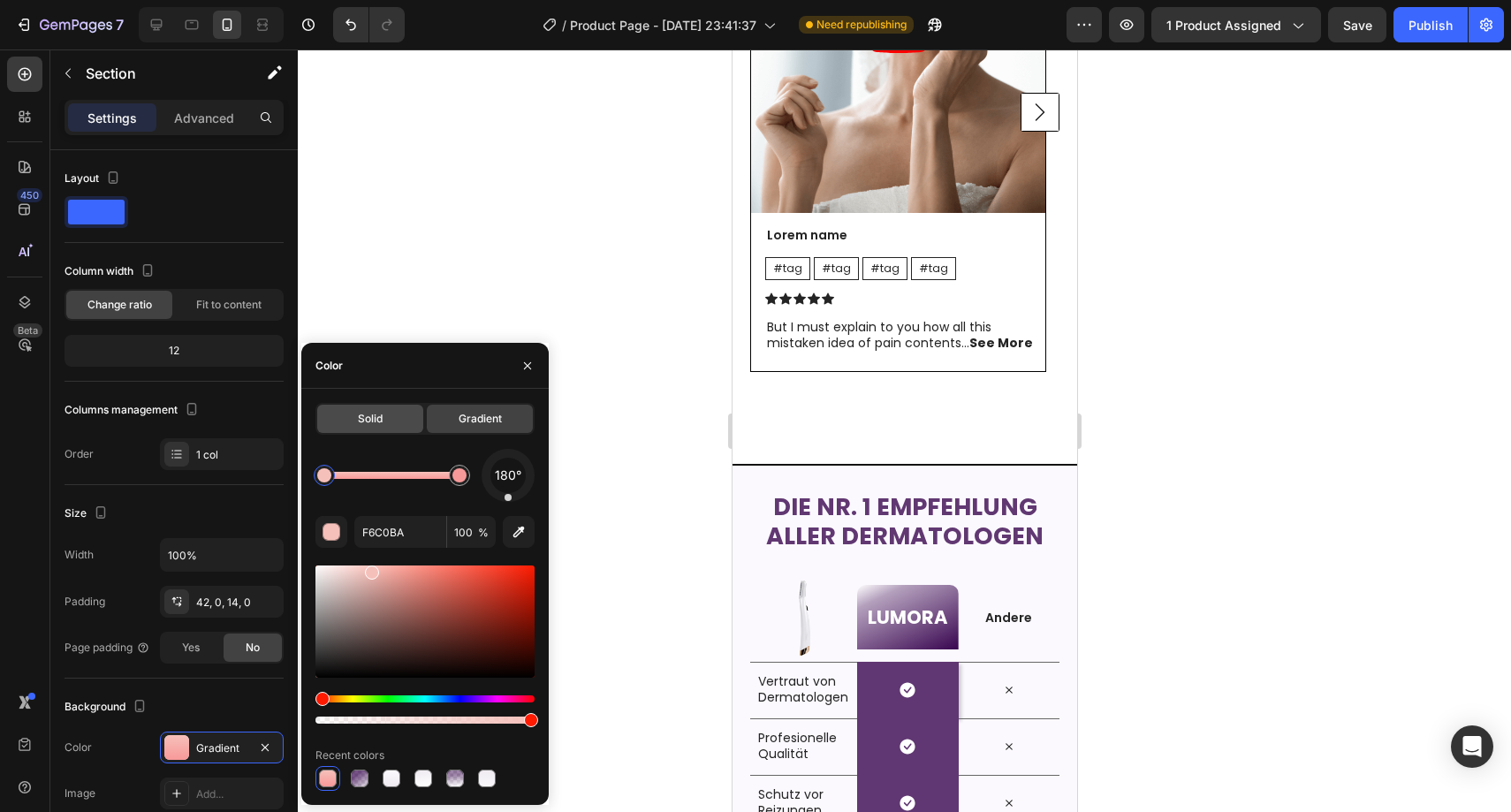
click at [377, 412] on span "Solid" at bounding box center [371, 419] width 25 height 15
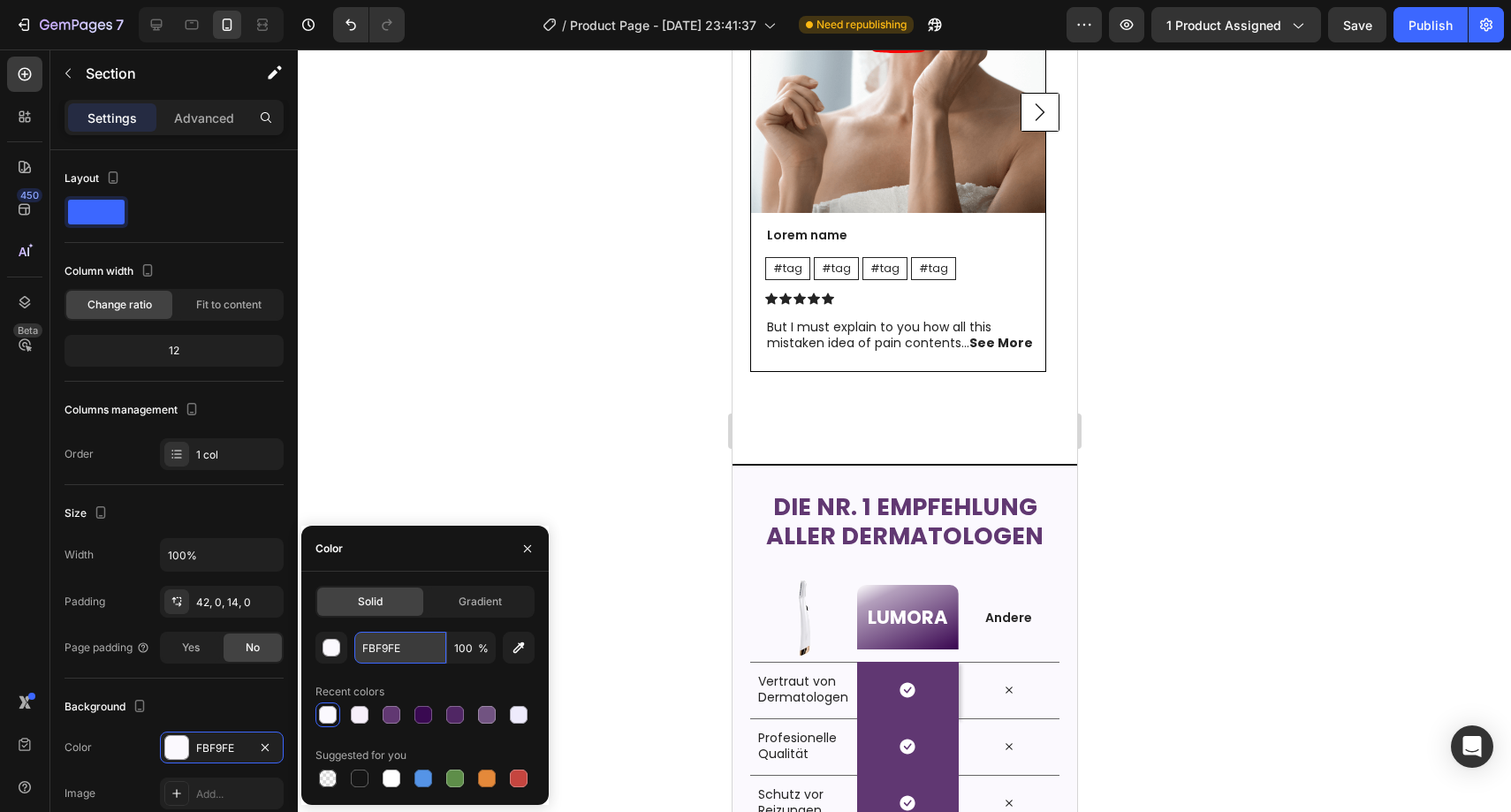
click at [412, 655] on input "FBF9FE" at bounding box center [399, 647] width 92 height 32
click at [448, 600] on div "Gradient" at bounding box center [480, 601] width 106 height 28
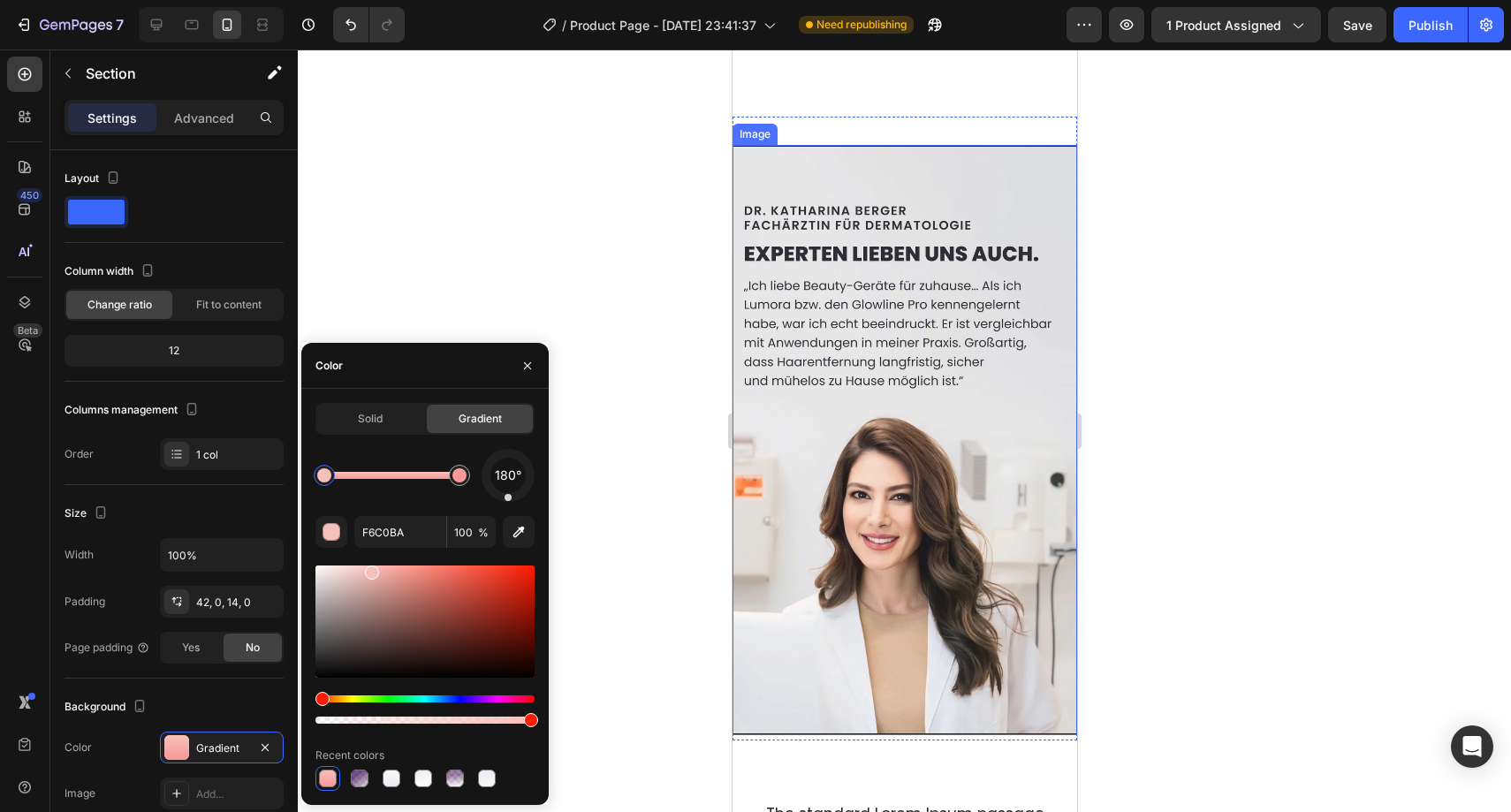
scroll to position [3377, 0]
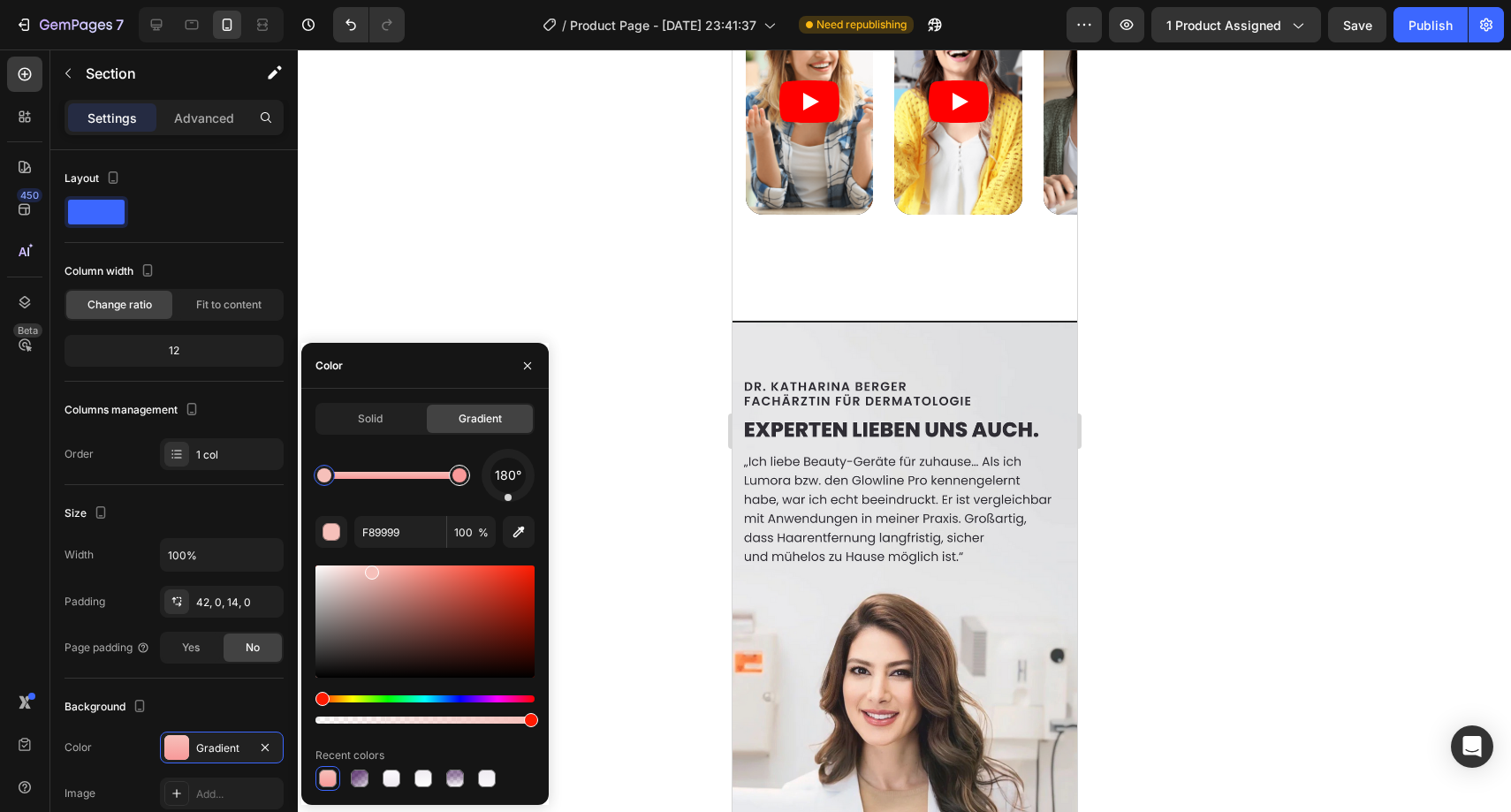
click at [456, 475] on div at bounding box center [459, 474] width 14 height 14
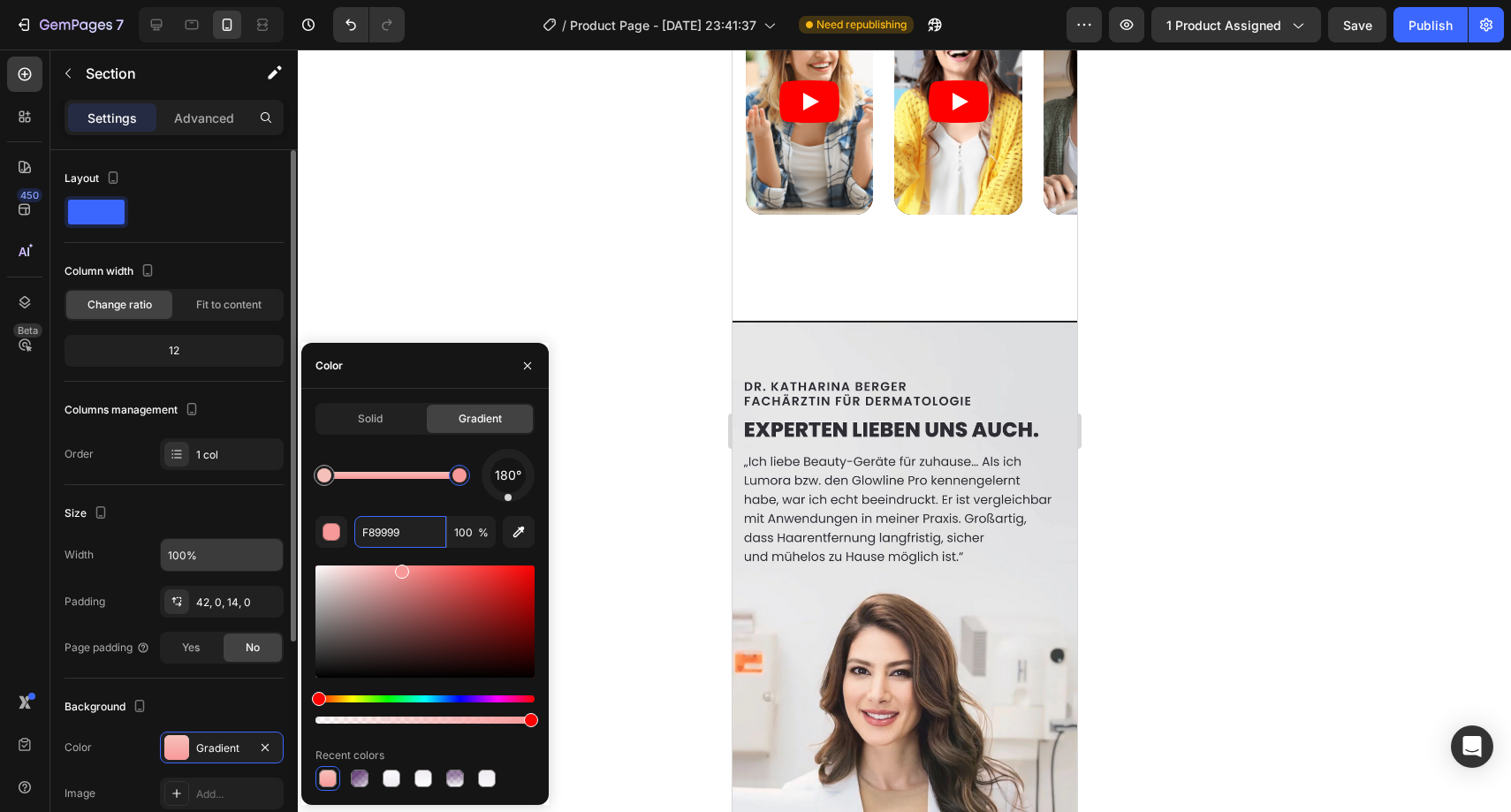
click at [272, 538] on div "450 Beta Sections(18) Elements(84) Section Element Hero Section Product Detail …" at bounding box center [149, 430] width 298 height 762
paste input "BF9FE"
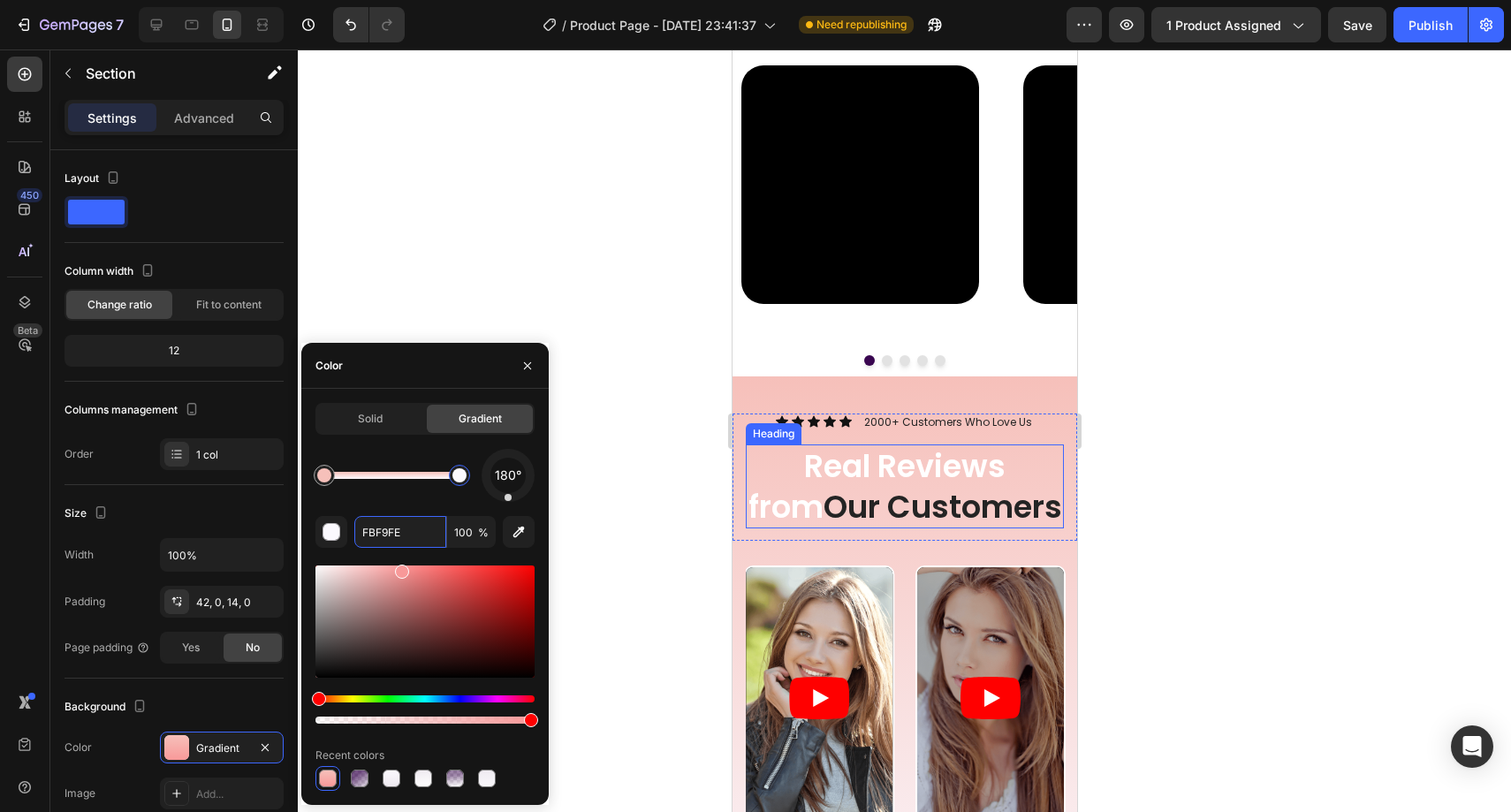
scroll to position [2398, 0]
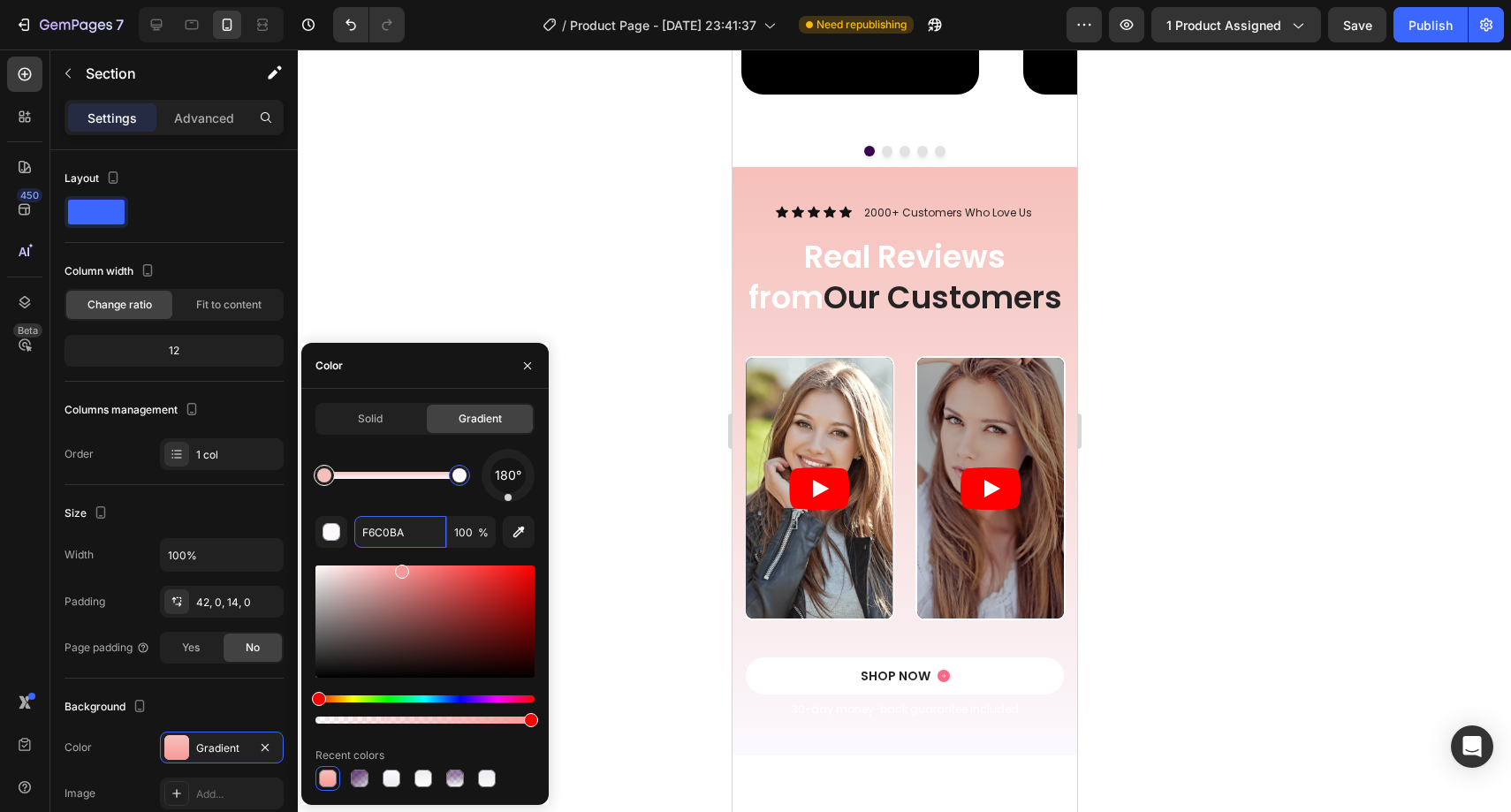
click at [324, 477] on div at bounding box center [324, 474] width 14 height 14
drag, startPoint x: 398, startPoint y: 536, endPoint x: 353, endPoint y: 533, distance: 45.1
click at [353, 533] on div "F6C0BA 100 %" at bounding box center [425, 531] width 219 height 32
paste input "BF9FE"
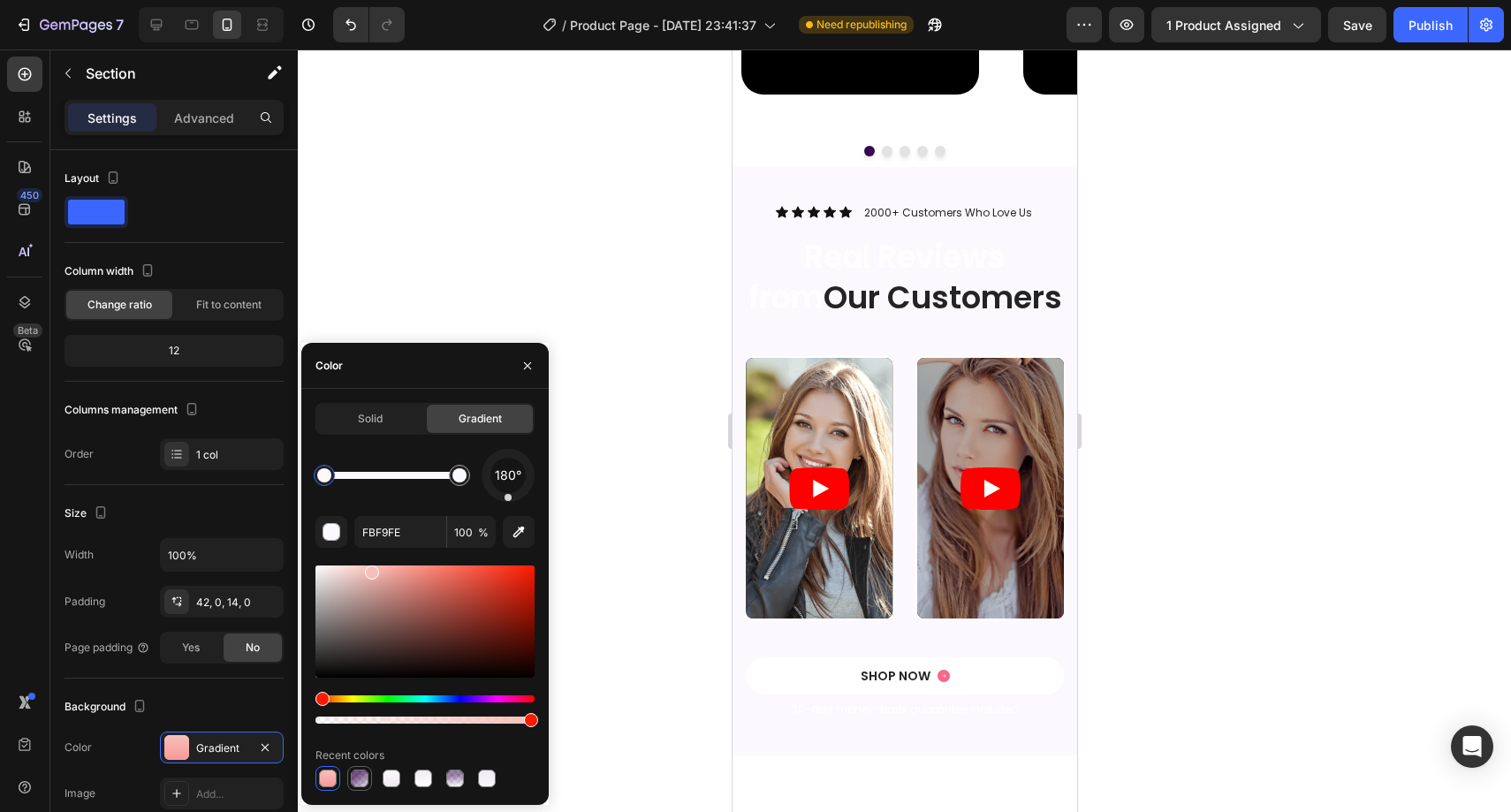
click at [355, 773] on div at bounding box center [360, 778] width 17 height 17
type input "390650"
type input "69"
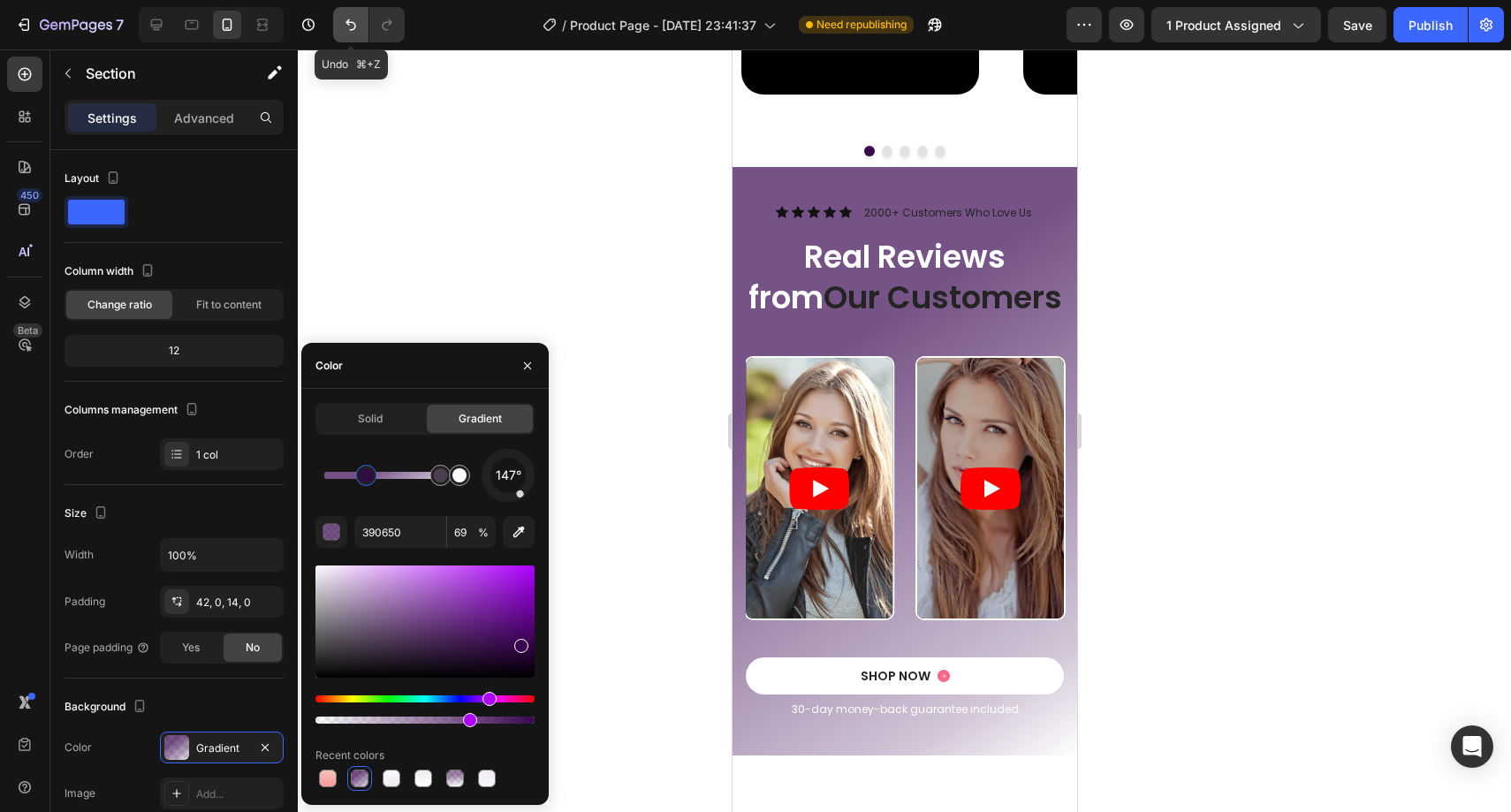
click at [343, 17] on icon "Undo/Redo" at bounding box center [350, 24] width 17 height 17
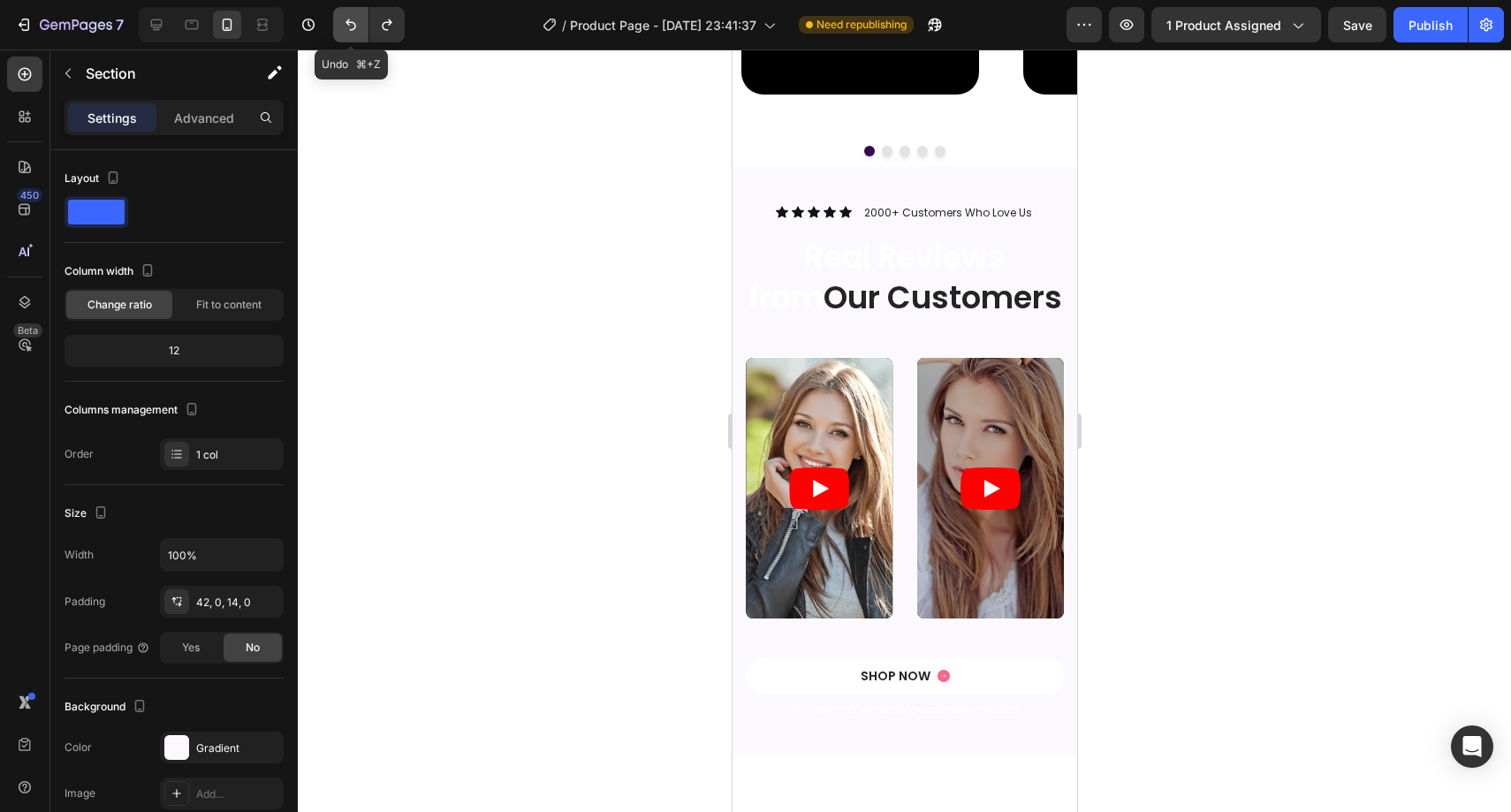
click at [343, 17] on icon "Undo/Redo" at bounding box center [350, 24] width 17 height 17
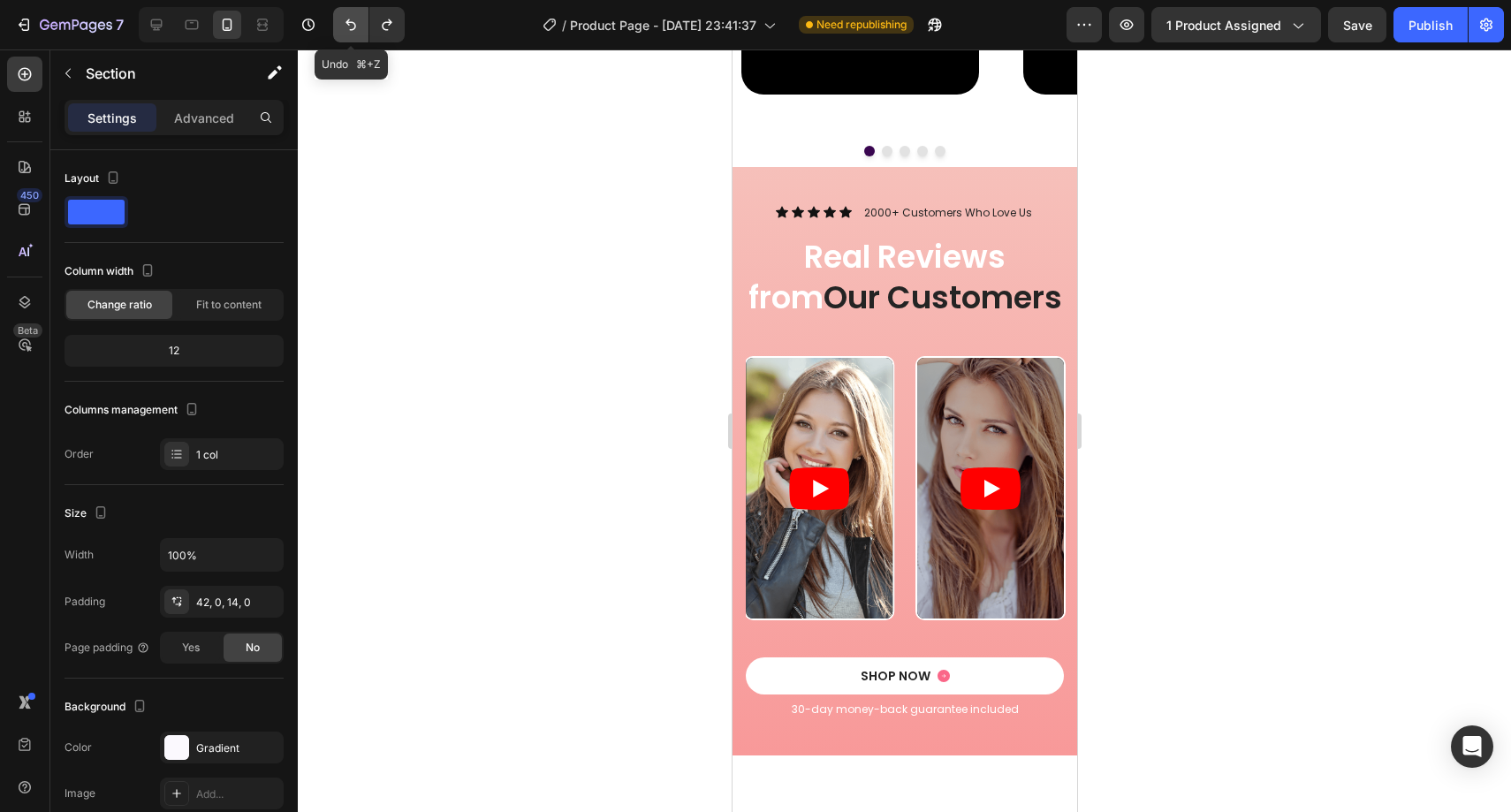
click at [343, 17] on icon "Undo/Redo" at bounding box center [350, 24] width 17 height 17
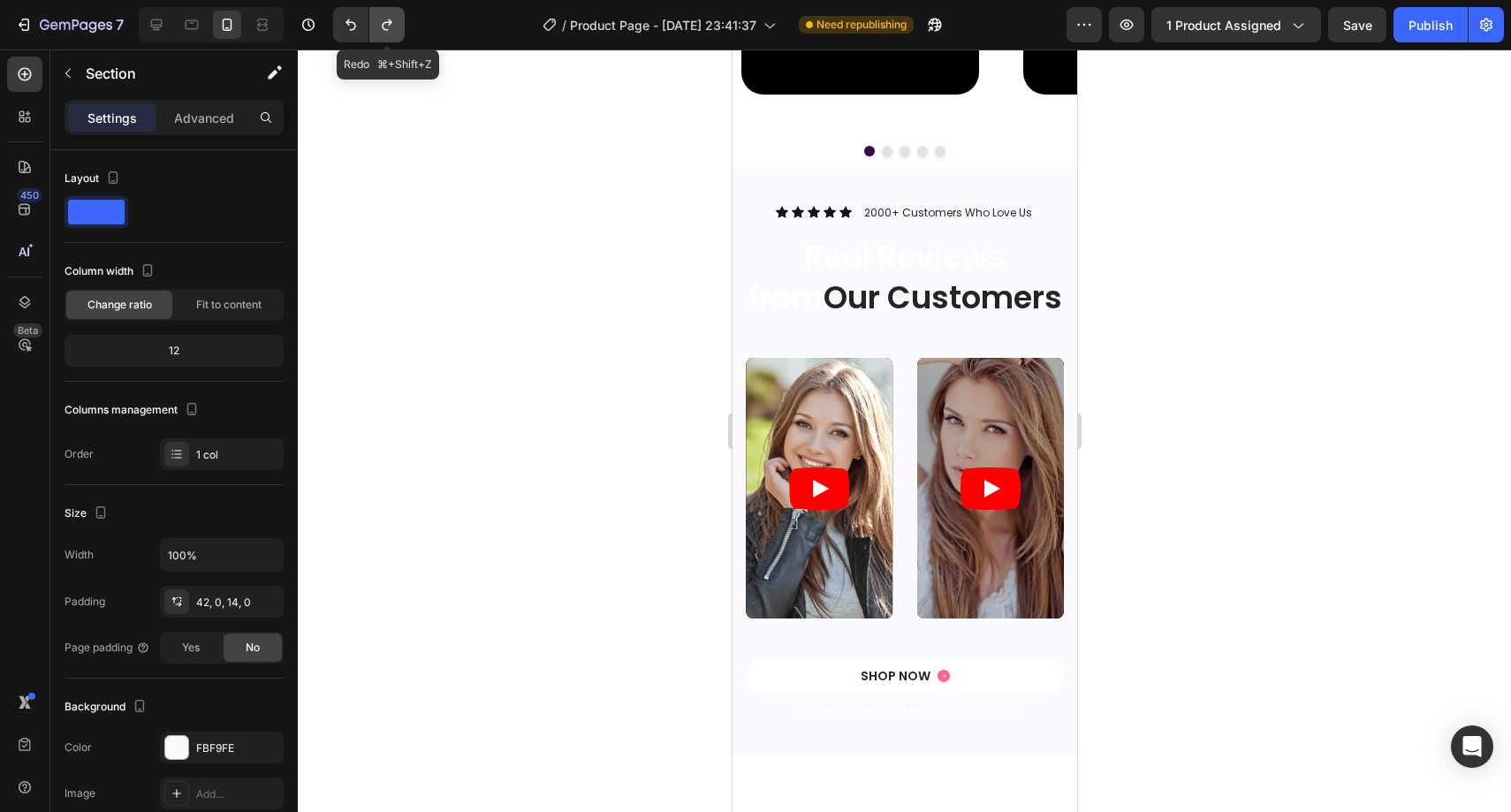
click at [397, 21] on button "Undo/Redo" at bounding box center [387, 24] width 36 height 36
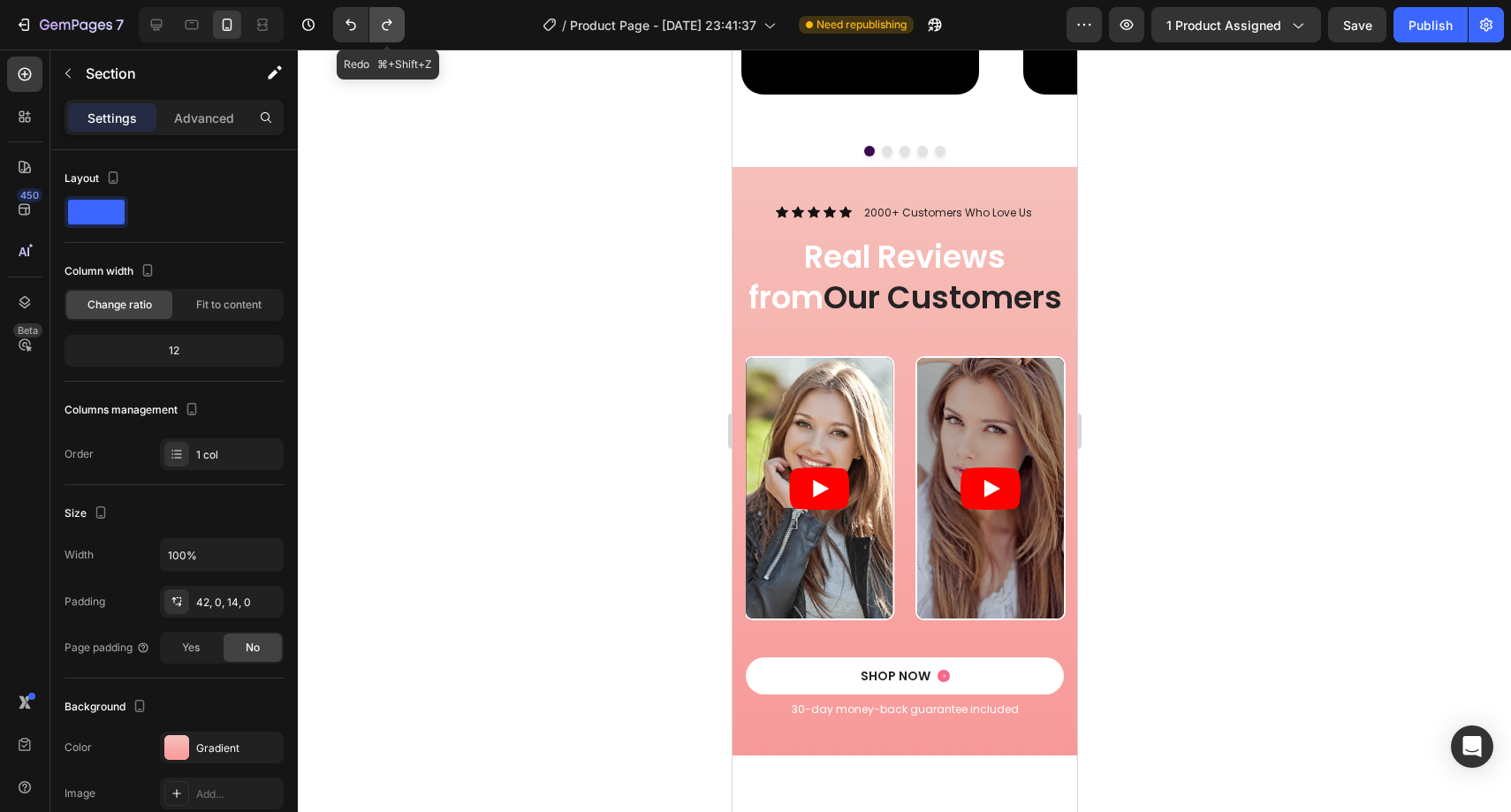
click at [396, 21] on icon "Undo/Redo" at bounding box center [387, 24] width 17 height 17
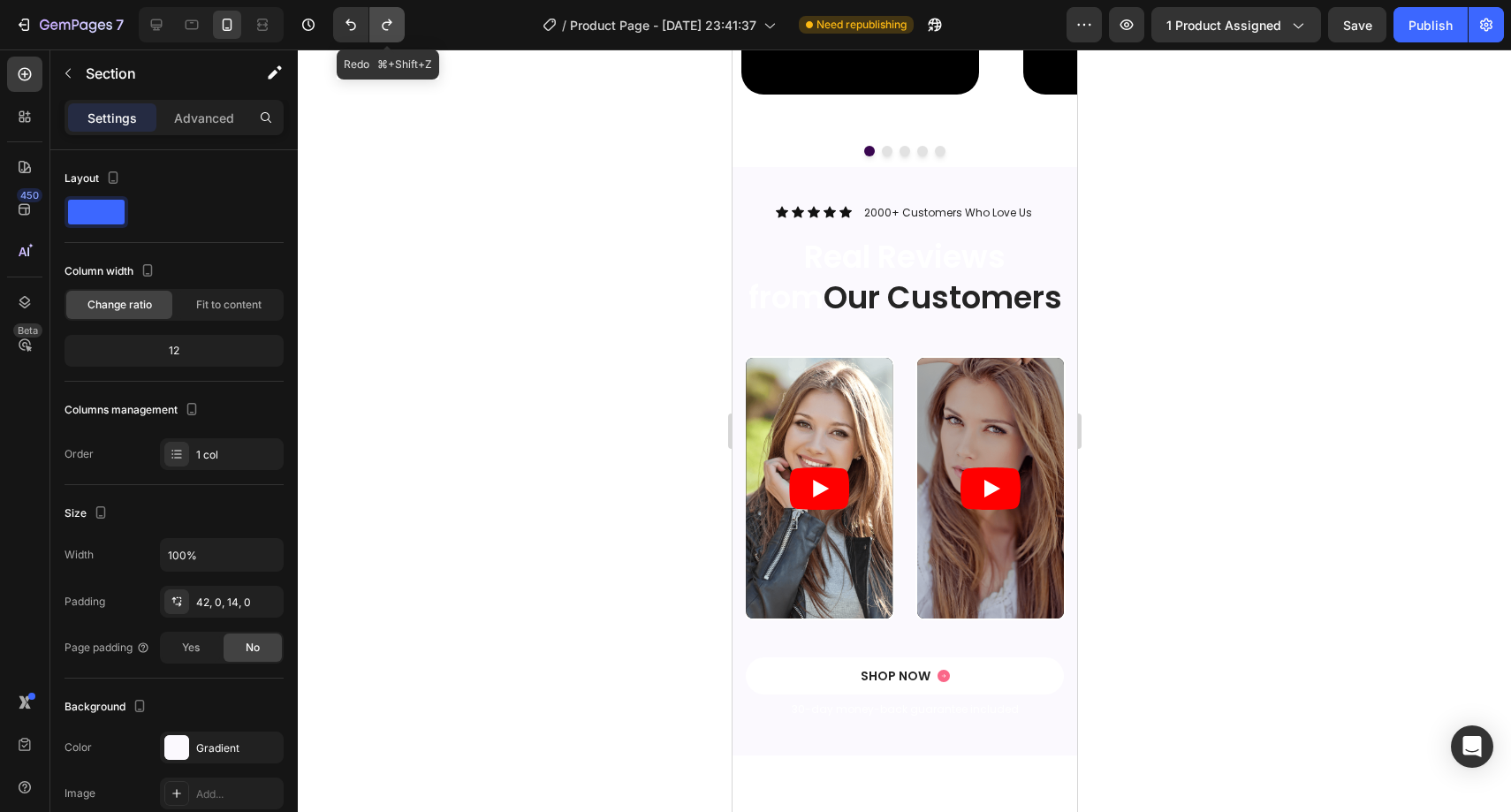
click at [396, 21] on icon "Undo/Redo" at bounding box center [387, 24] width 17 height 17
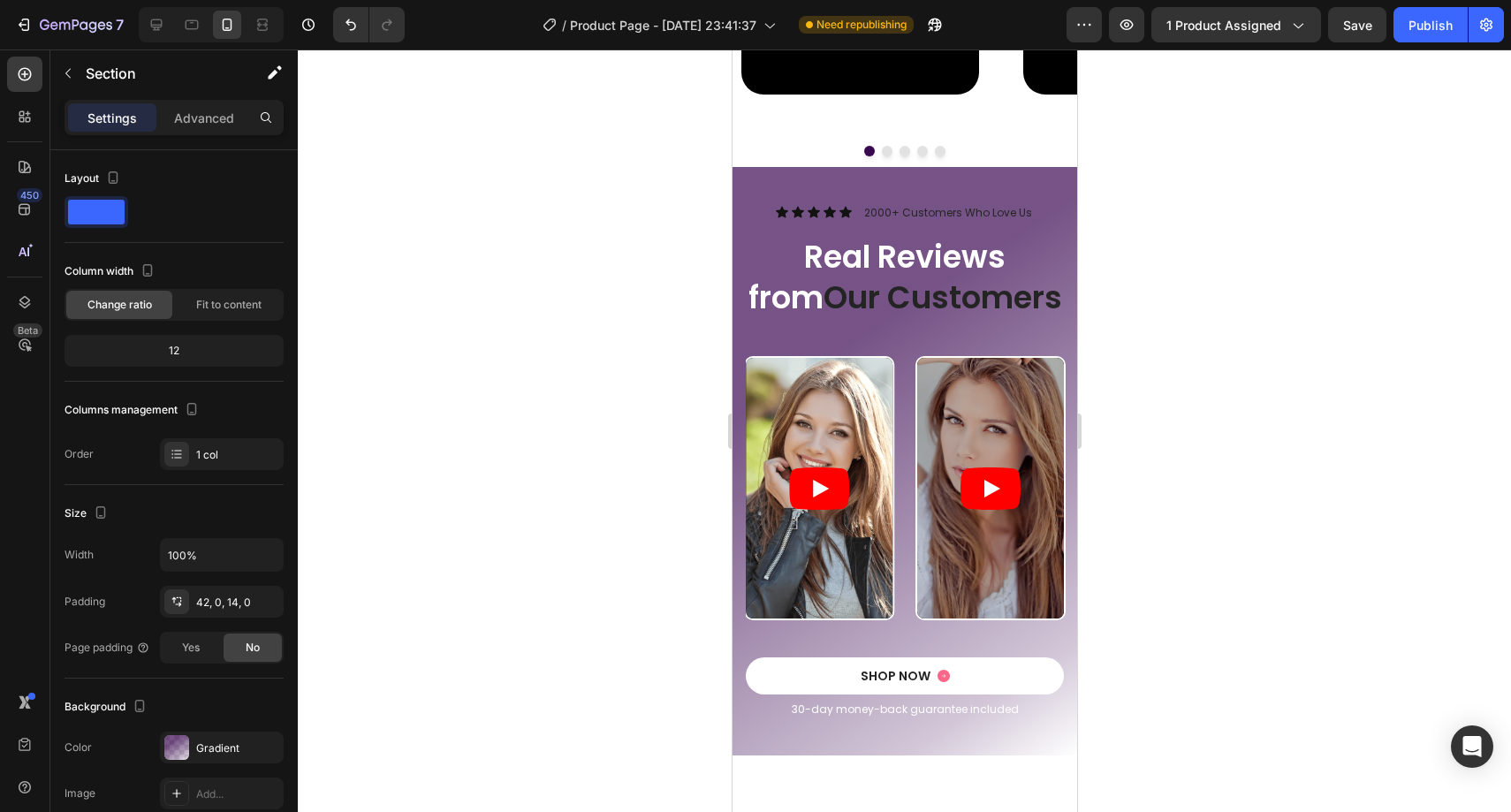
click at [749, 192] on div "Icon Icon Icon Icon Icon Icon List 2000+ Customers Who Love Us Text Block Row R…" at bounding box center [903, 461] width 344 height 588
click at [208, 752] on div "Gradient" at bounding box center [221, 747] width 51 height 15
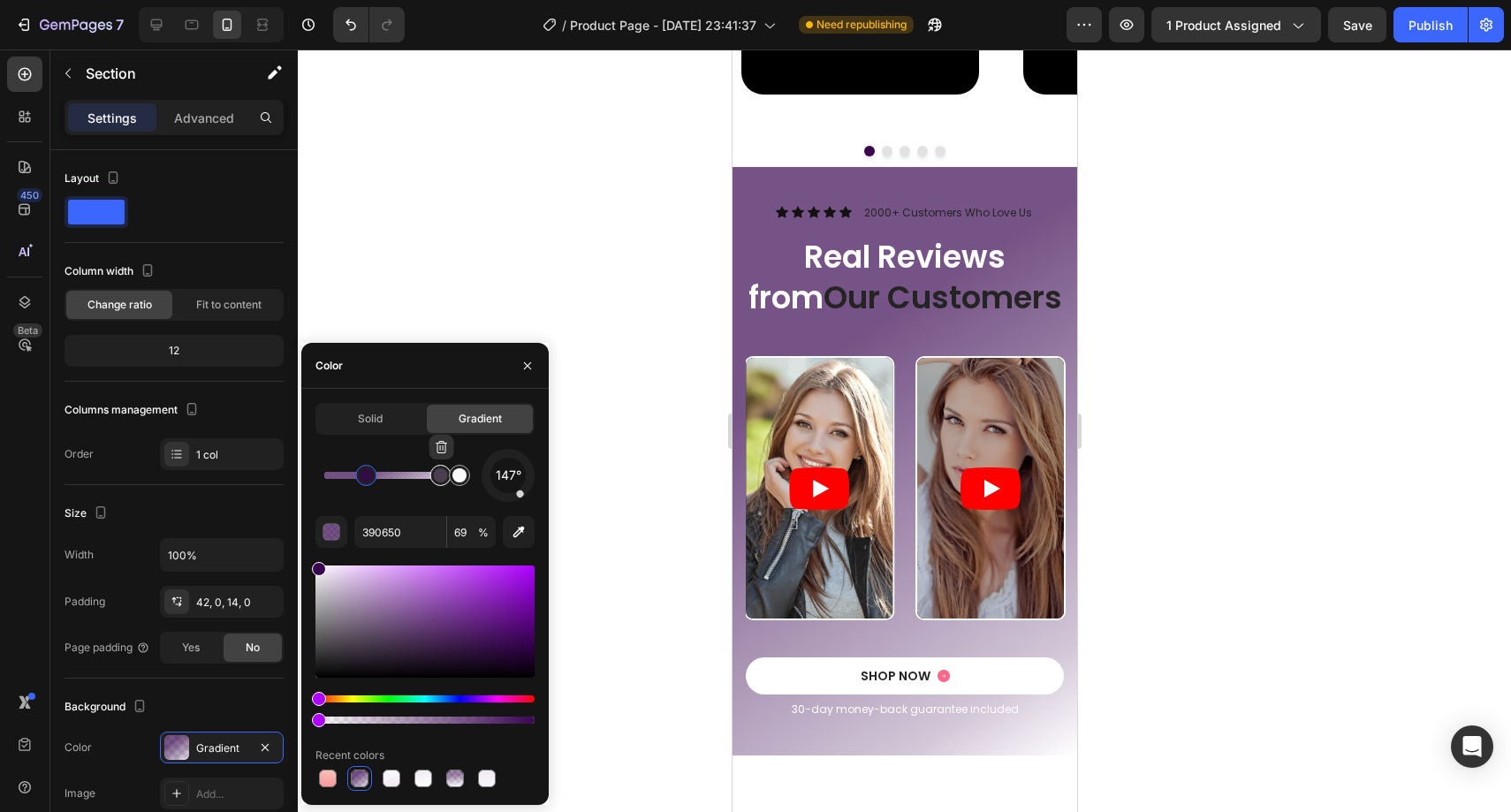
type input "8A6C98"
type input "39"
click at [433, 472] on div at bounding box center [441, 475] width 21 height 21
click at [440, 452] on icon "button" at bounding box center [441, 447] width 12 height 13
type input "390650"
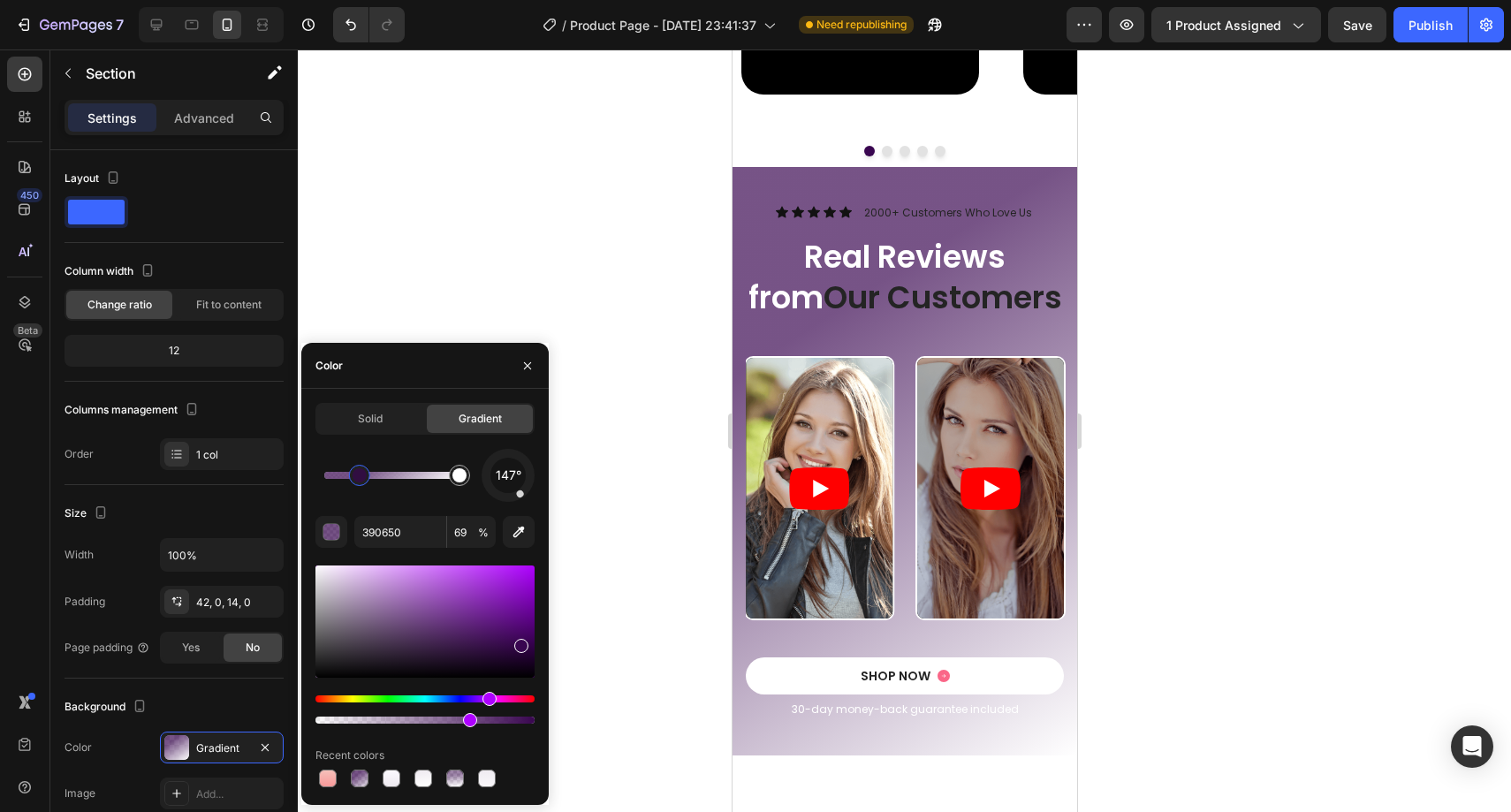
drag, startPoint x: 369, startPoint y: 474, endPoint x: 358, endPoint y: 474, distance: 11.0
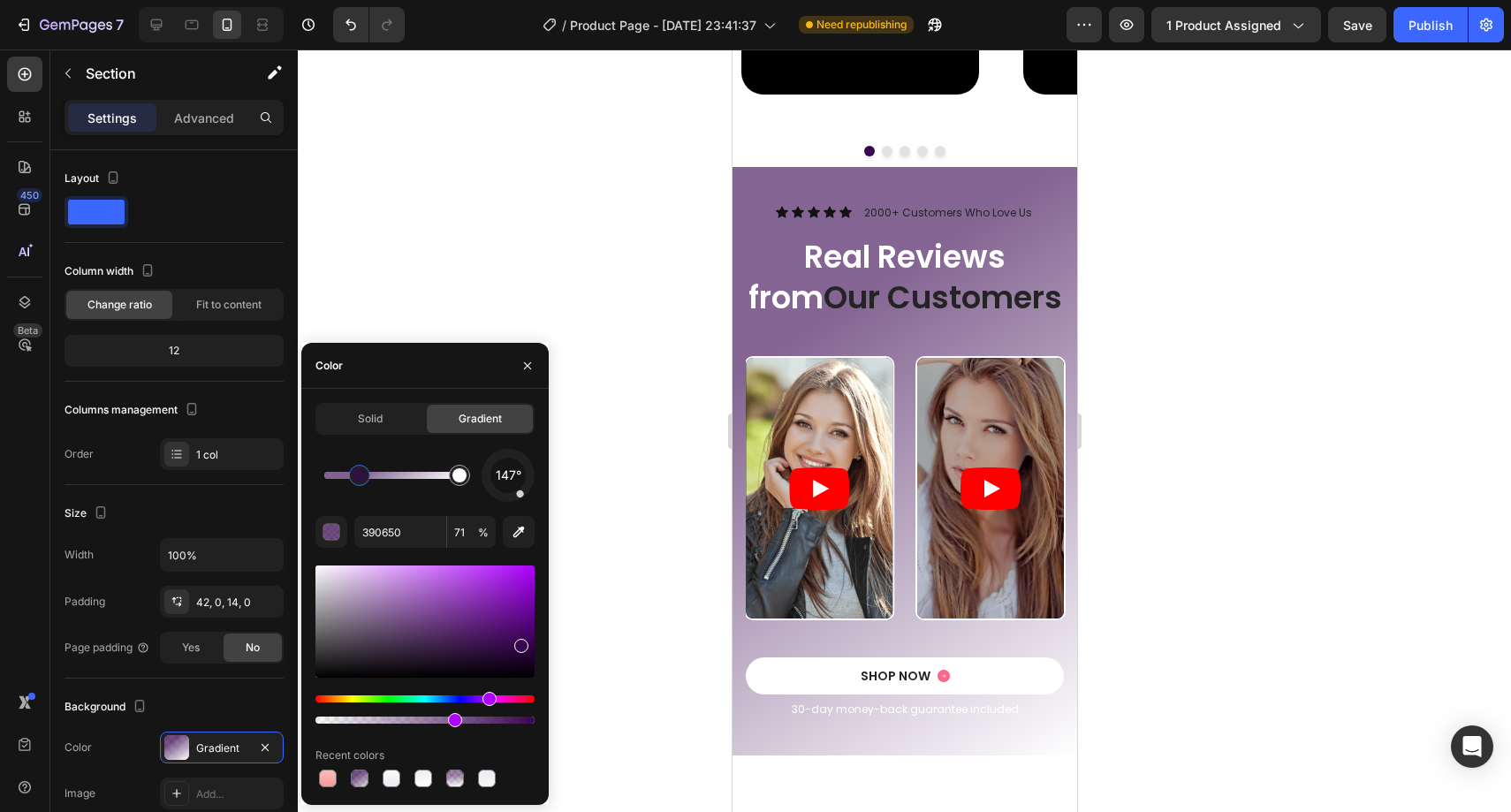
drag, startPoint x: 470, startPoint y: 718, endPoint x: 452, endPoint y: 716, distance: 18.1
click at [452, 716] on div at bounding box center [454, 719] width 14 height 14
type input "62"
type input "FFFFFF"
type input "100"
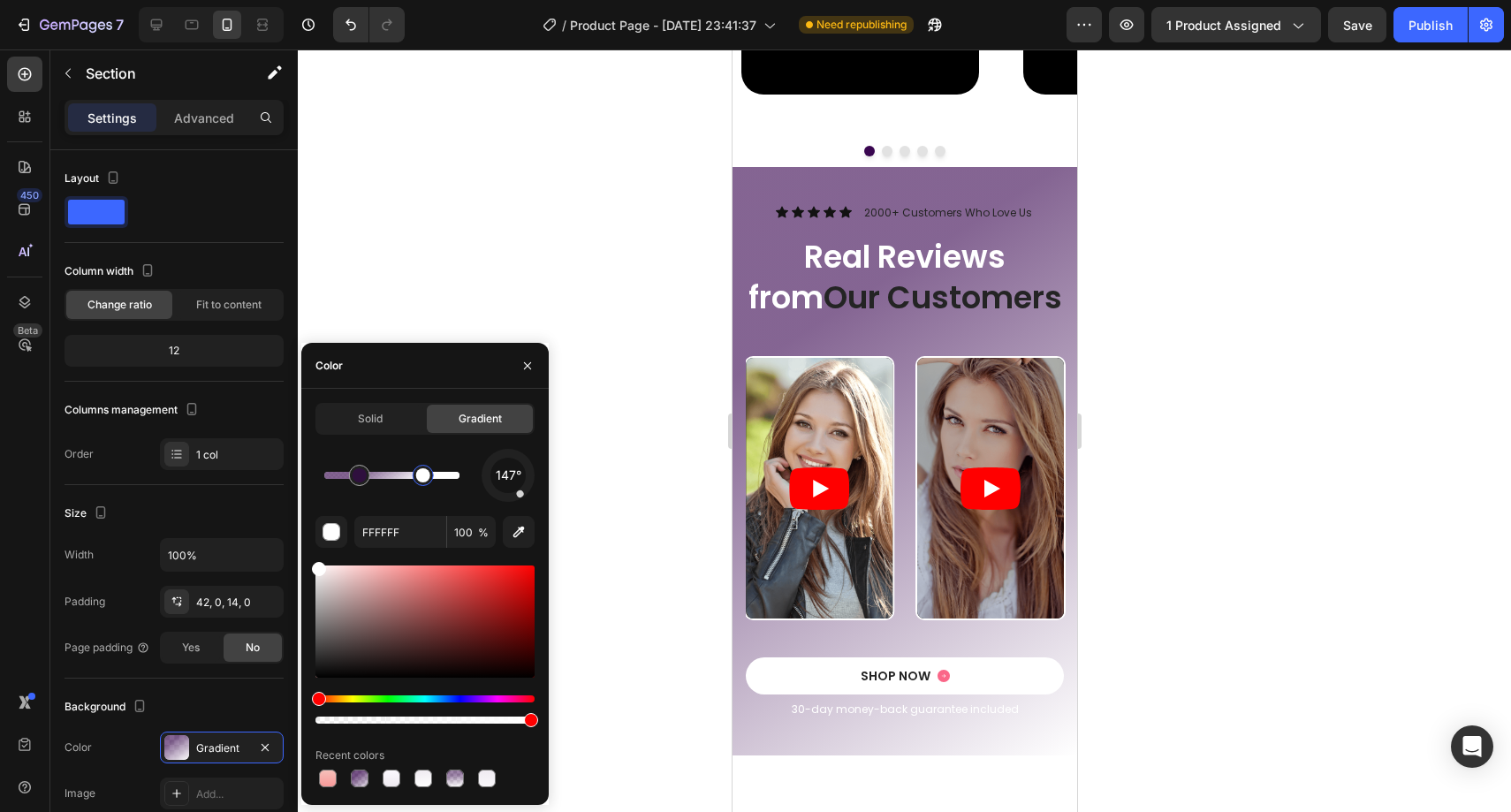
drag, startPoint x: 457, startPoint y: 474, endPoint x: 425, endPoint y: 477, distance: 32.1
click at [425, 477] on div at bounding box center [423, 474] width 14 height 14
type input "390650"
type input "62"
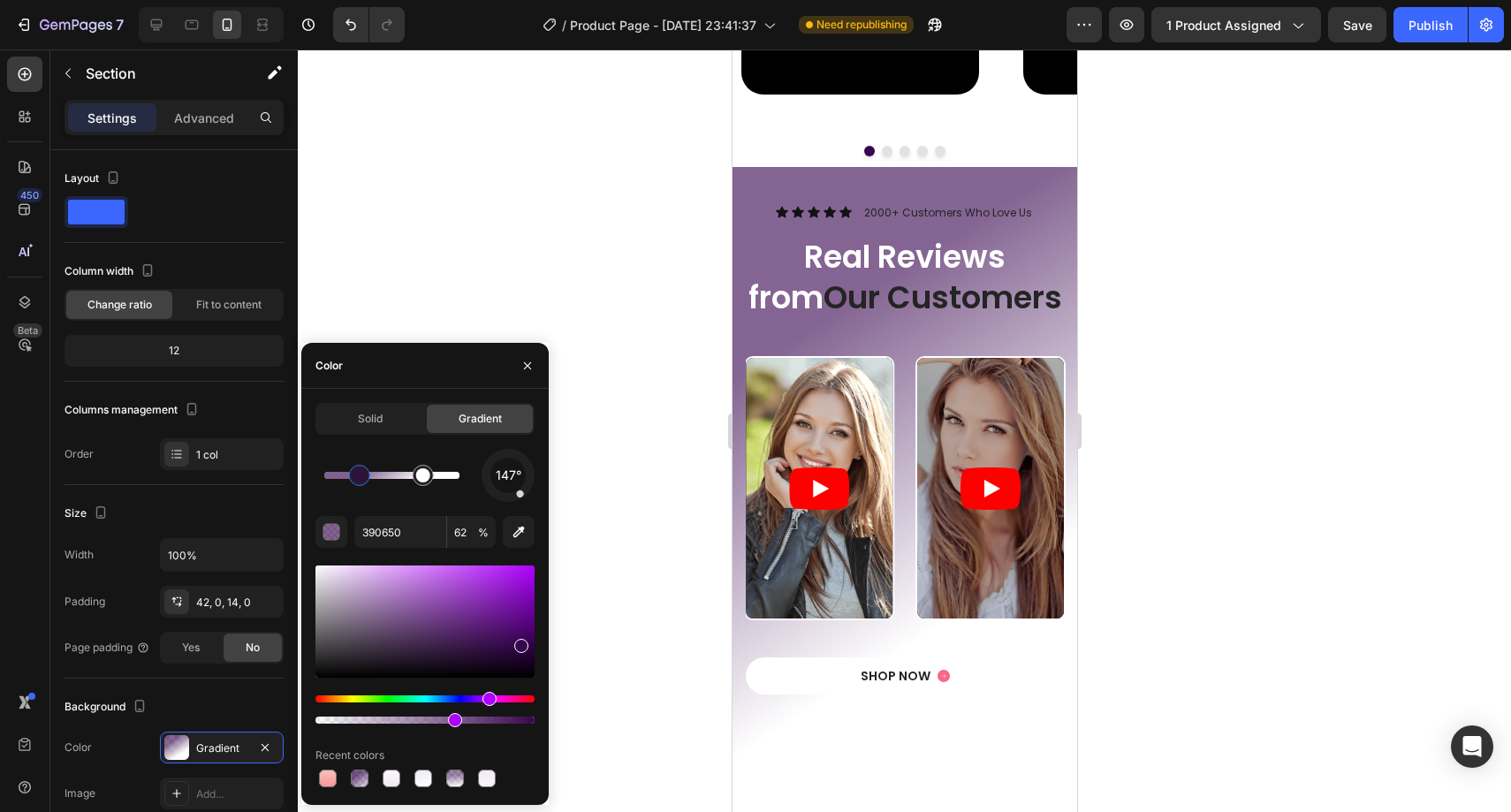
type input "FFFFFF"
type input "100"
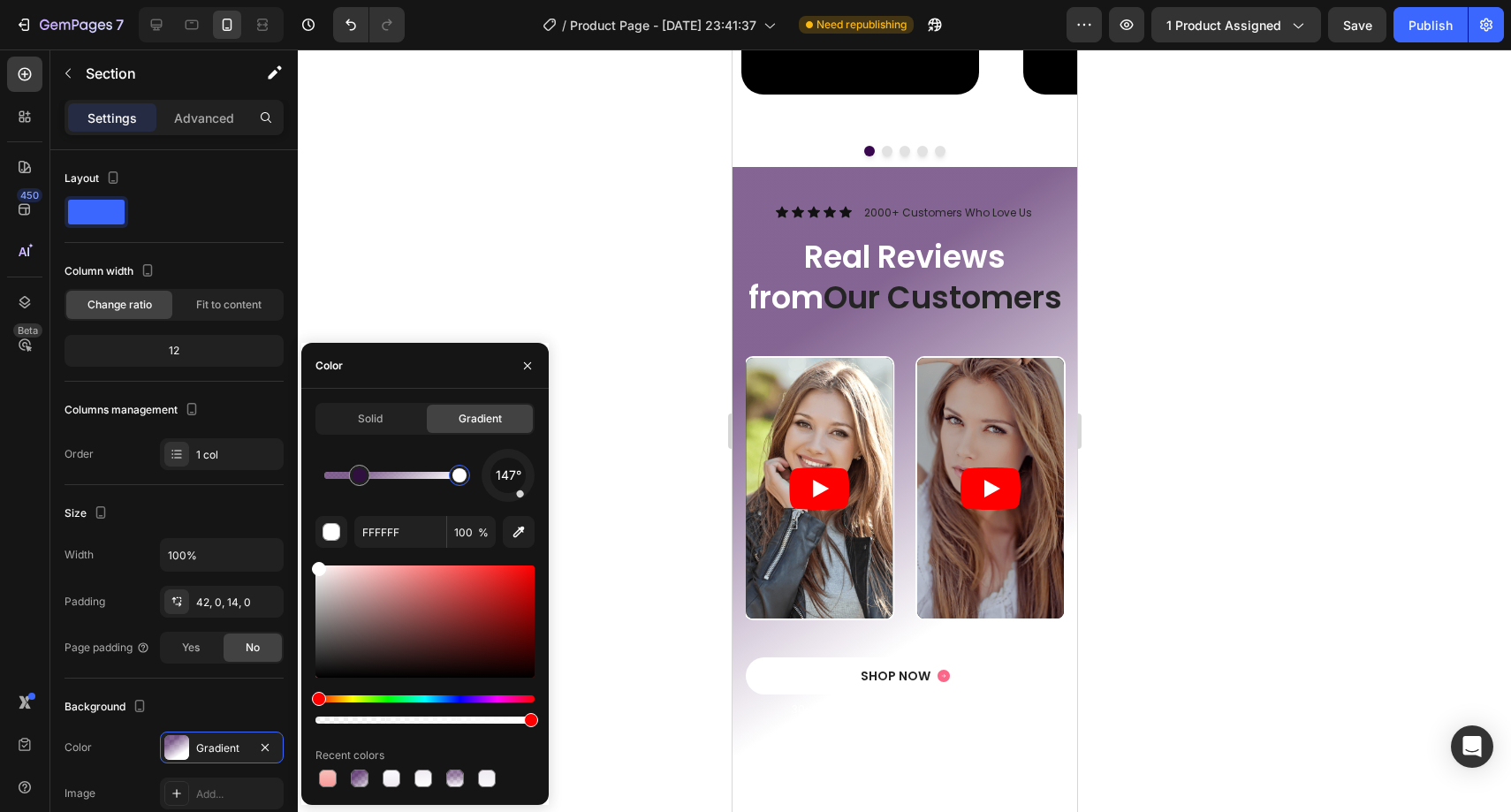
drag, startPoint x: 425, startPoint y: 477, endPoint x: 462, endPoint y: 476, distance: 37.0
click at [462, 476] on div at bounding box center [459, 474] width 14 height 14
type input "390650"
type input "62"
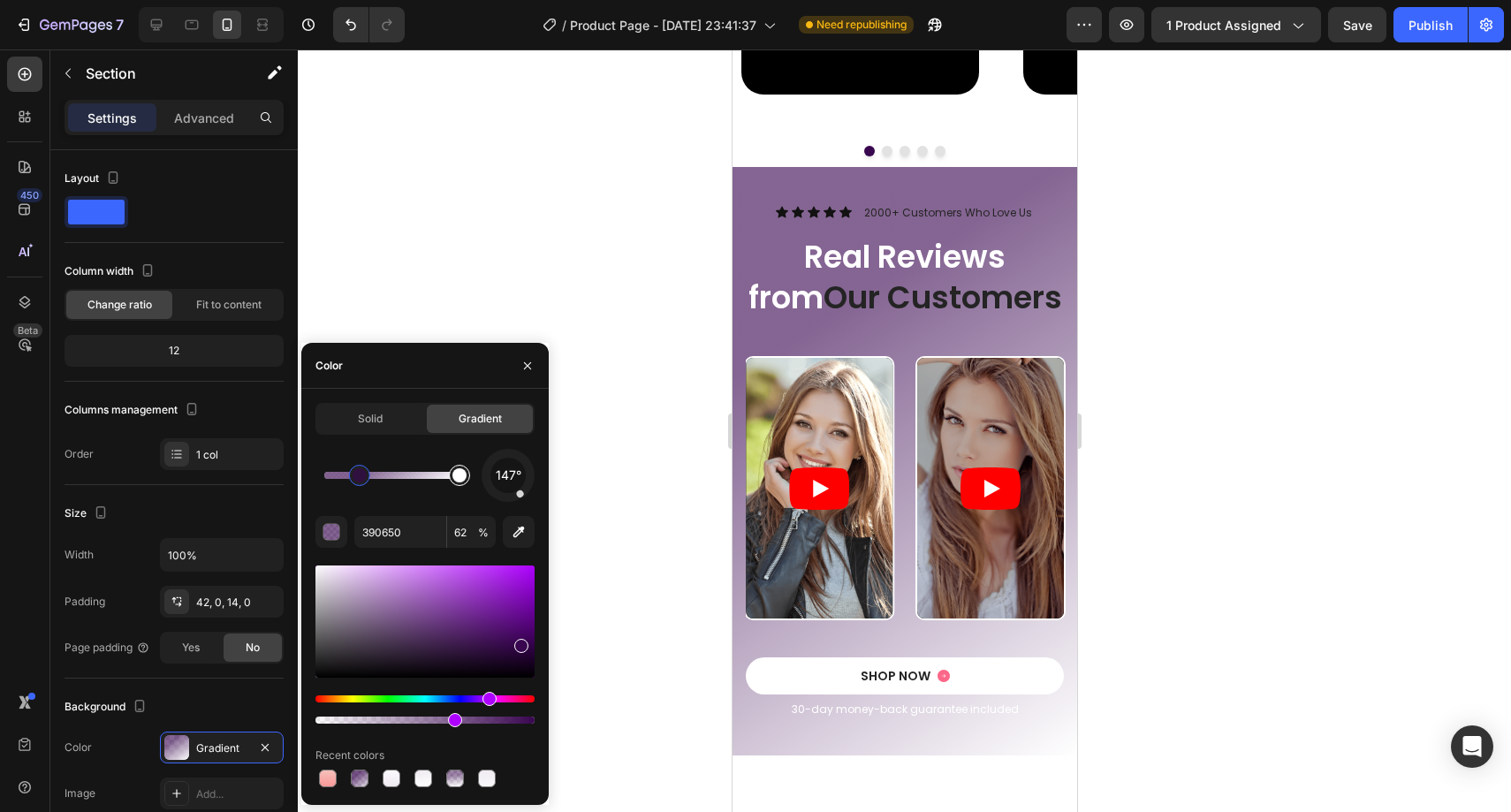
type input "FFFFFF"
type input "100"
click at [460, 481] on div at bounding box center [459, 475] width 21 height 21
drag, startPoint x: 317, startPoint y: 697, endPoint x: 484, endPoint y: 678, distance: 168.1
click at [484, 678] on div at bounding box center [425, 643] width 219 height 165
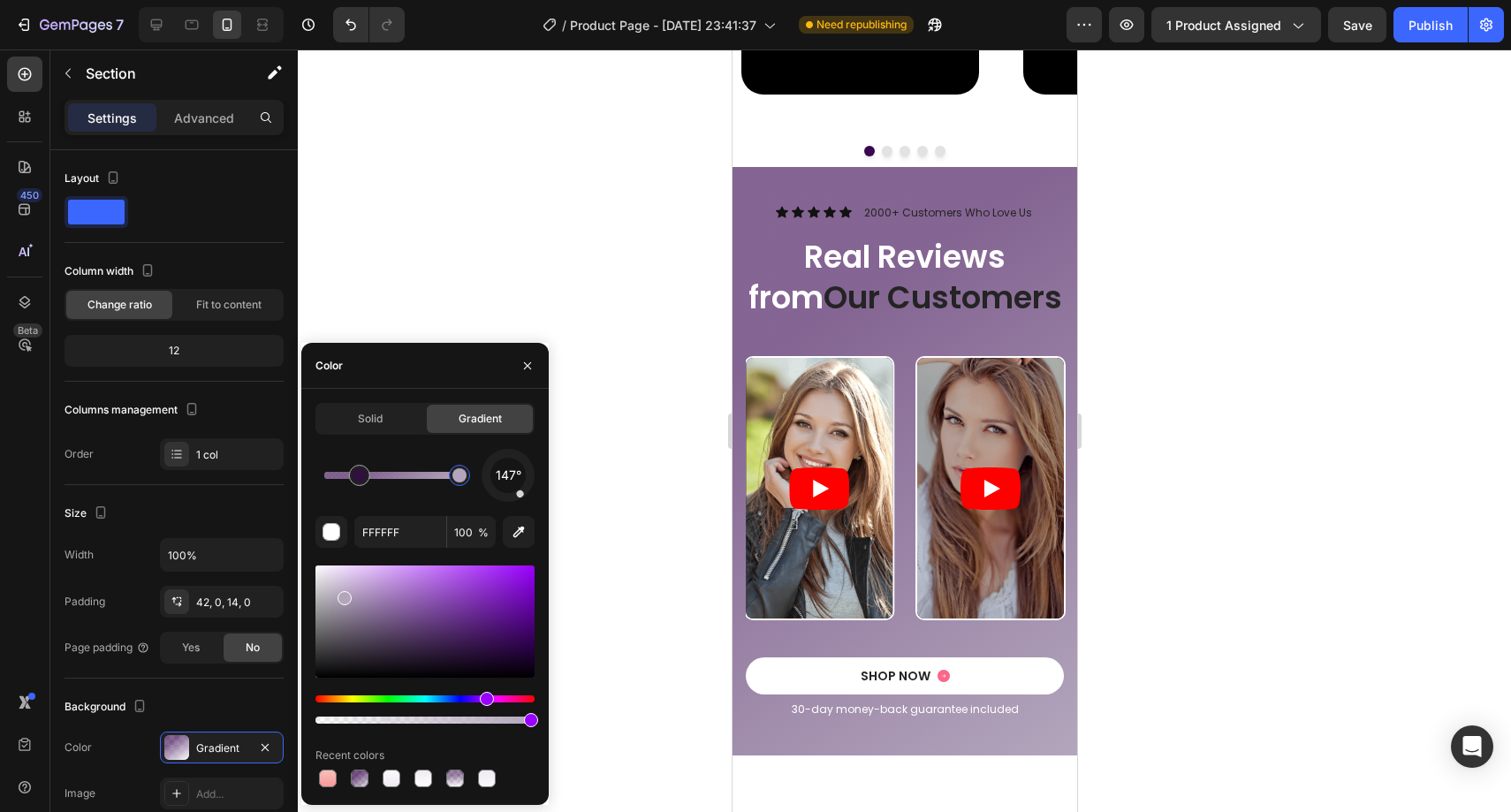
type input "B3A6BC"
drag, startPoint x: 321, startPoint y: 571, endPoint x: 332, endPoint y: 593, distance: 24.6
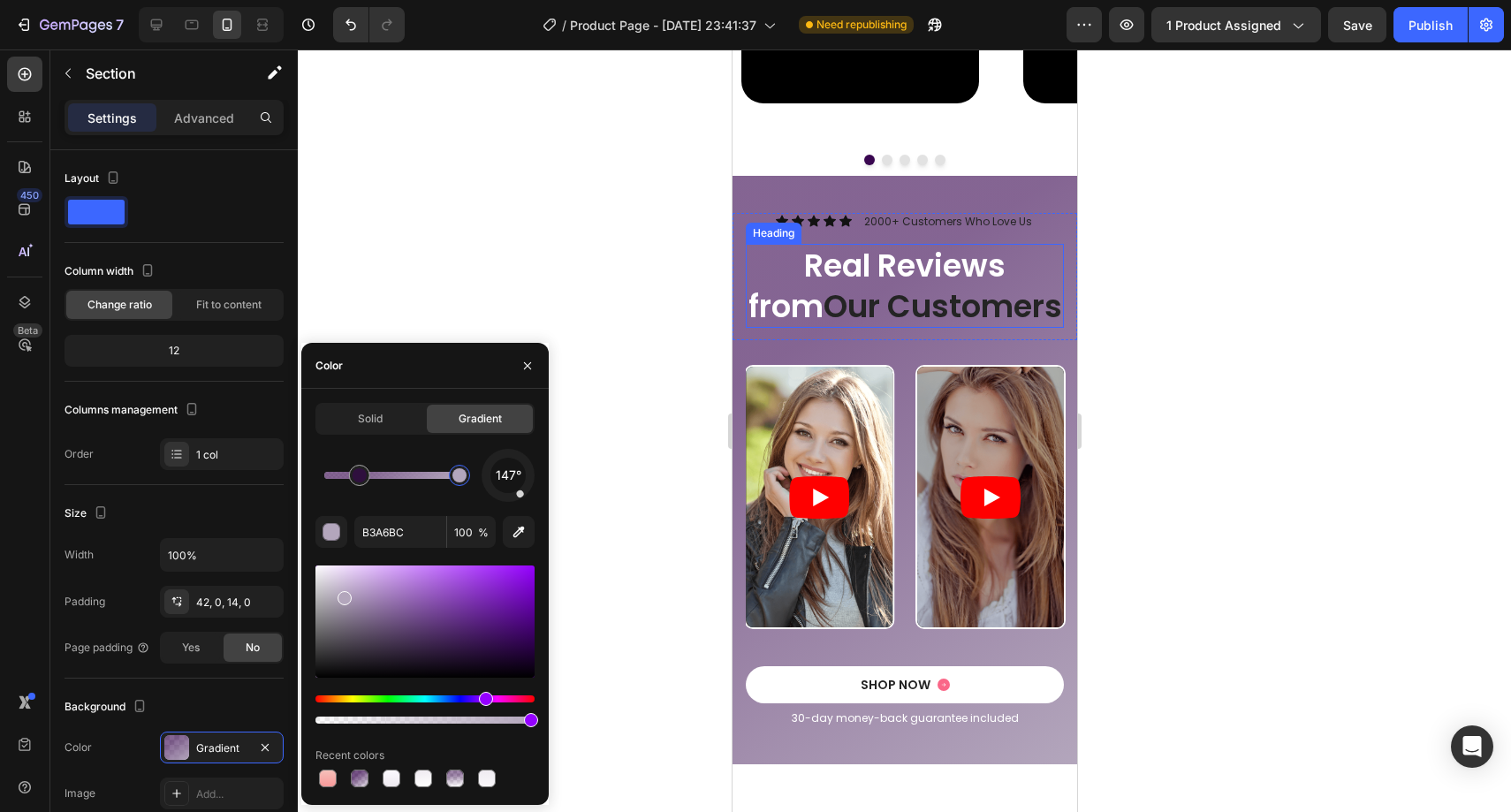
scroll to position [2389, 0]
click at [875, 276] on h2 "Real Reviews from Our Customers" at bounding box center [904, 286] width 318 height 84
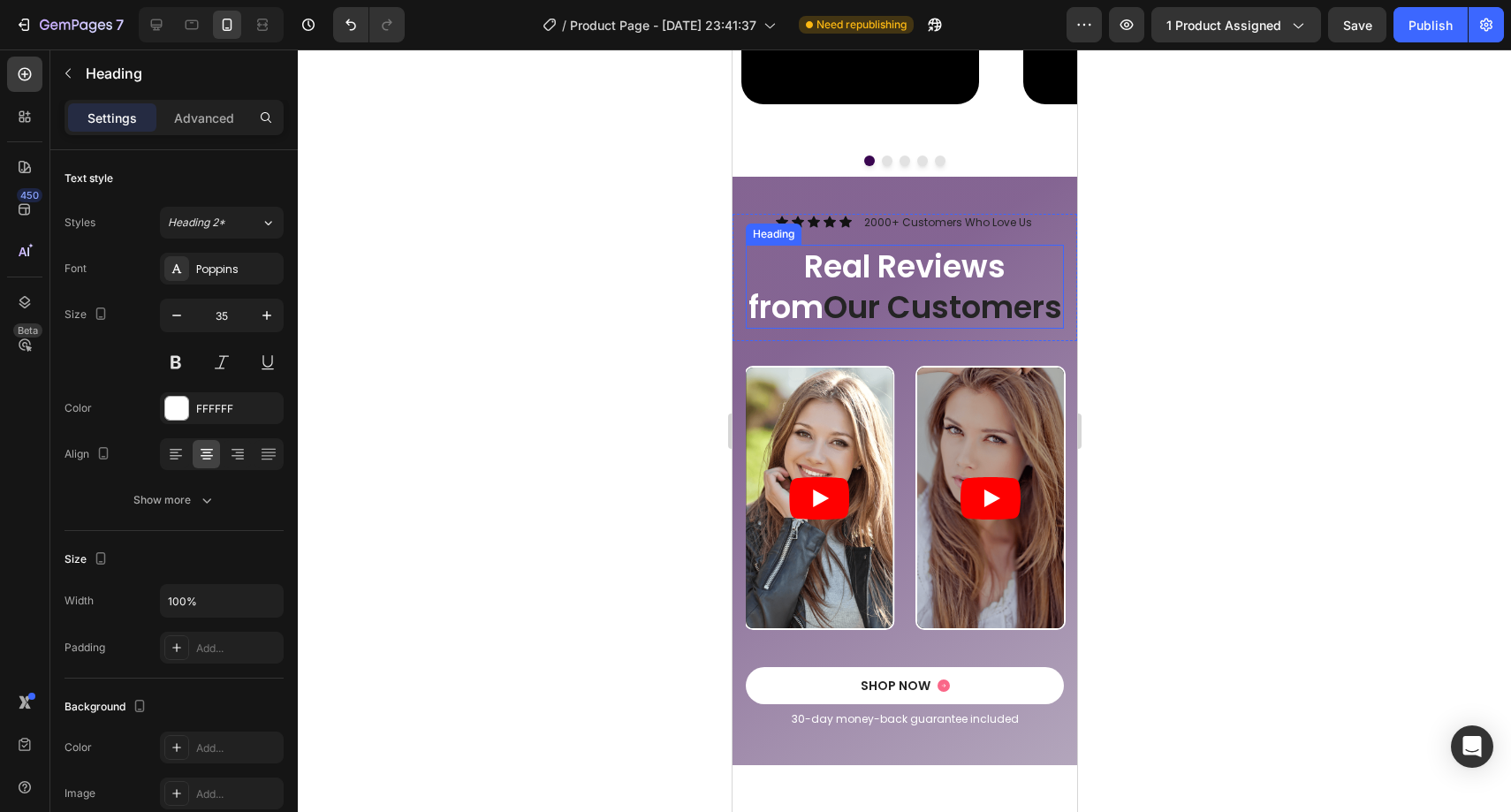
click at [875, 276] on h2 "Real Reviews from Our Customers" at bounding box center [904, 286] width 318 height 84
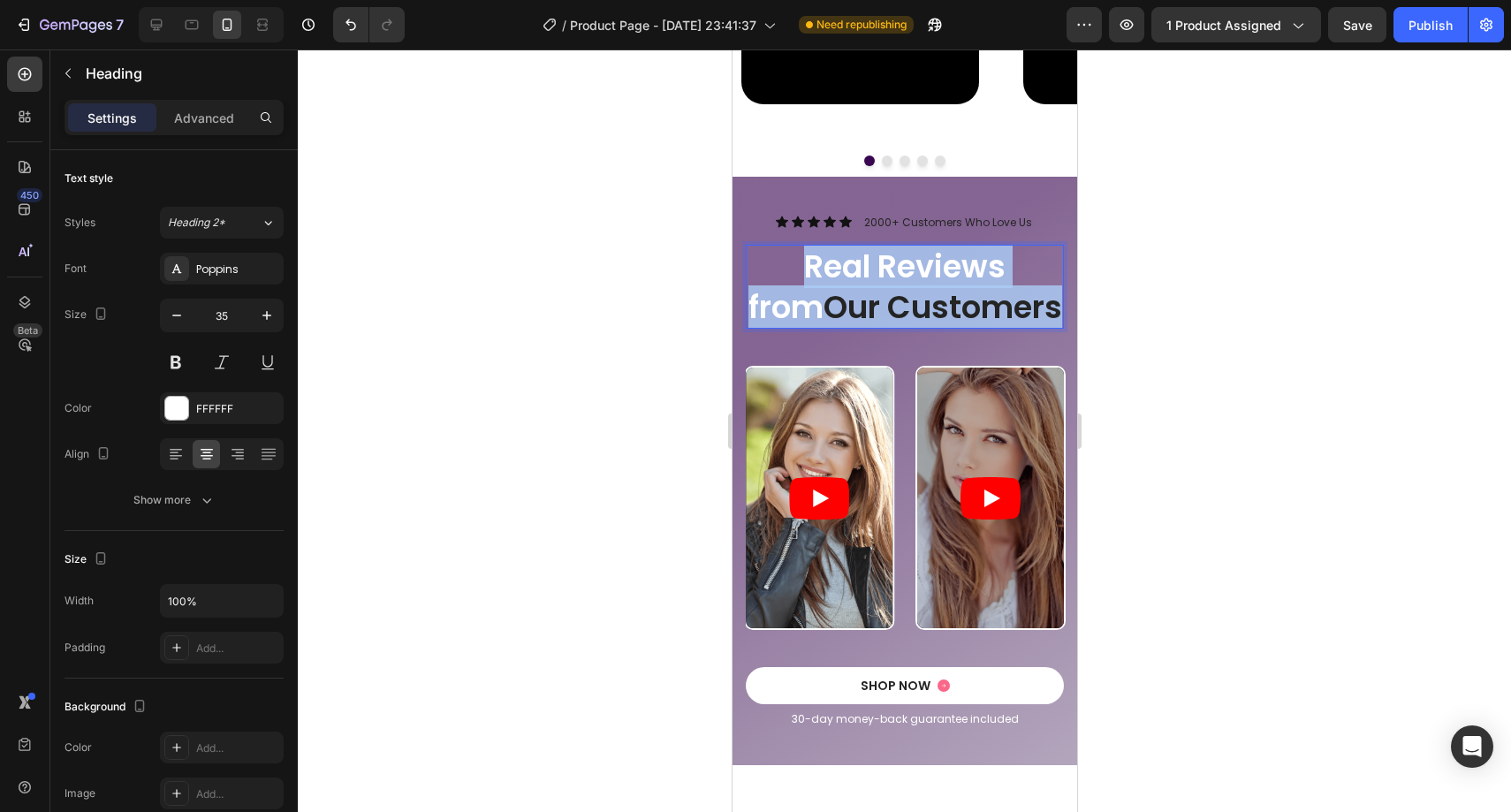
click at [875, 276] on p "Real Reviews from Our Customers" at bounding box center [904, 286] width 315 height 80
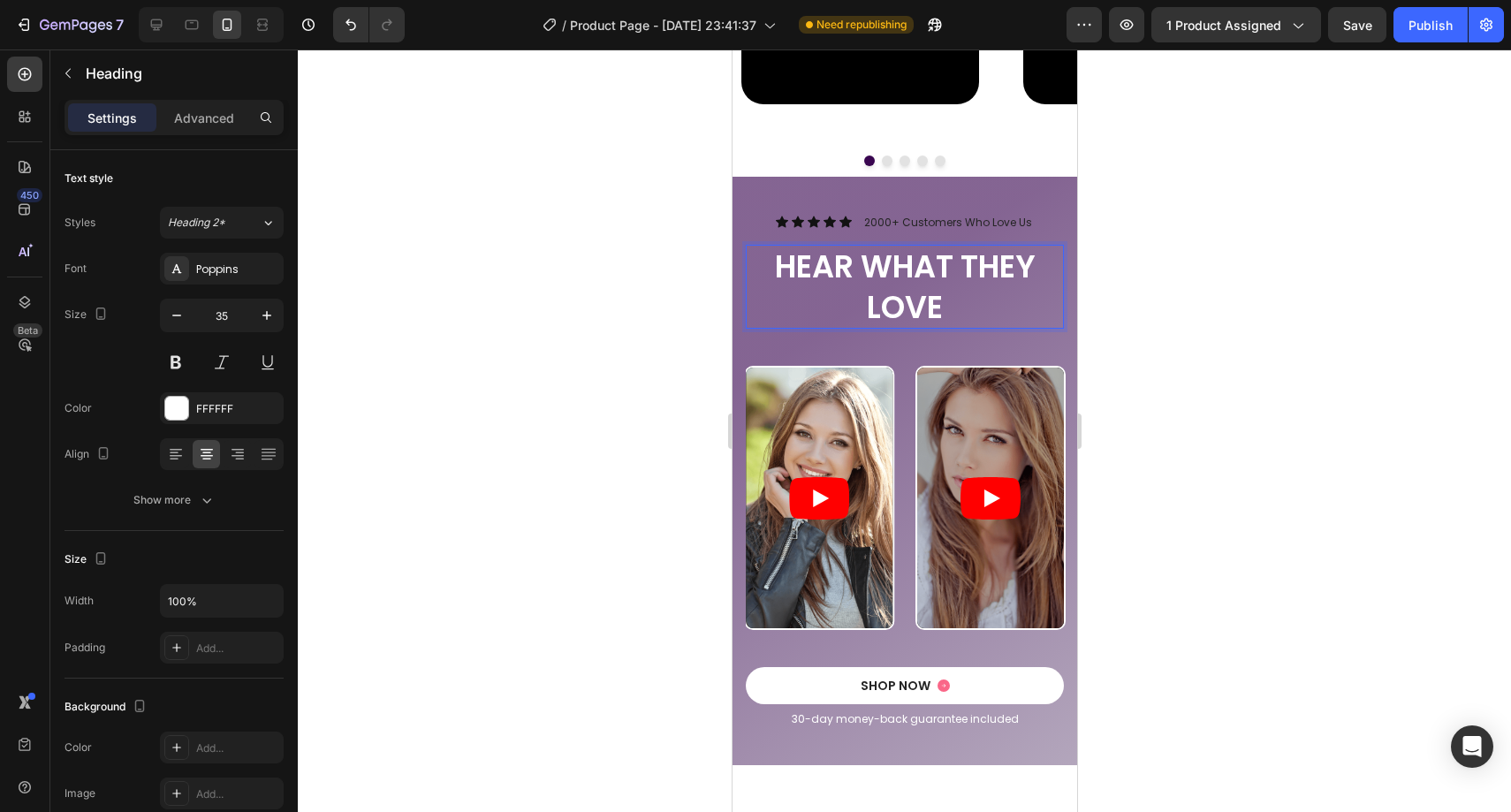
click at [957, 268] on p "HEAR WHAT THEY LOVE" at bounding box center [904, 286] width 315 height 80
click at [1331, 256] on div at bounding box center [904, 430] width 1213 height 762
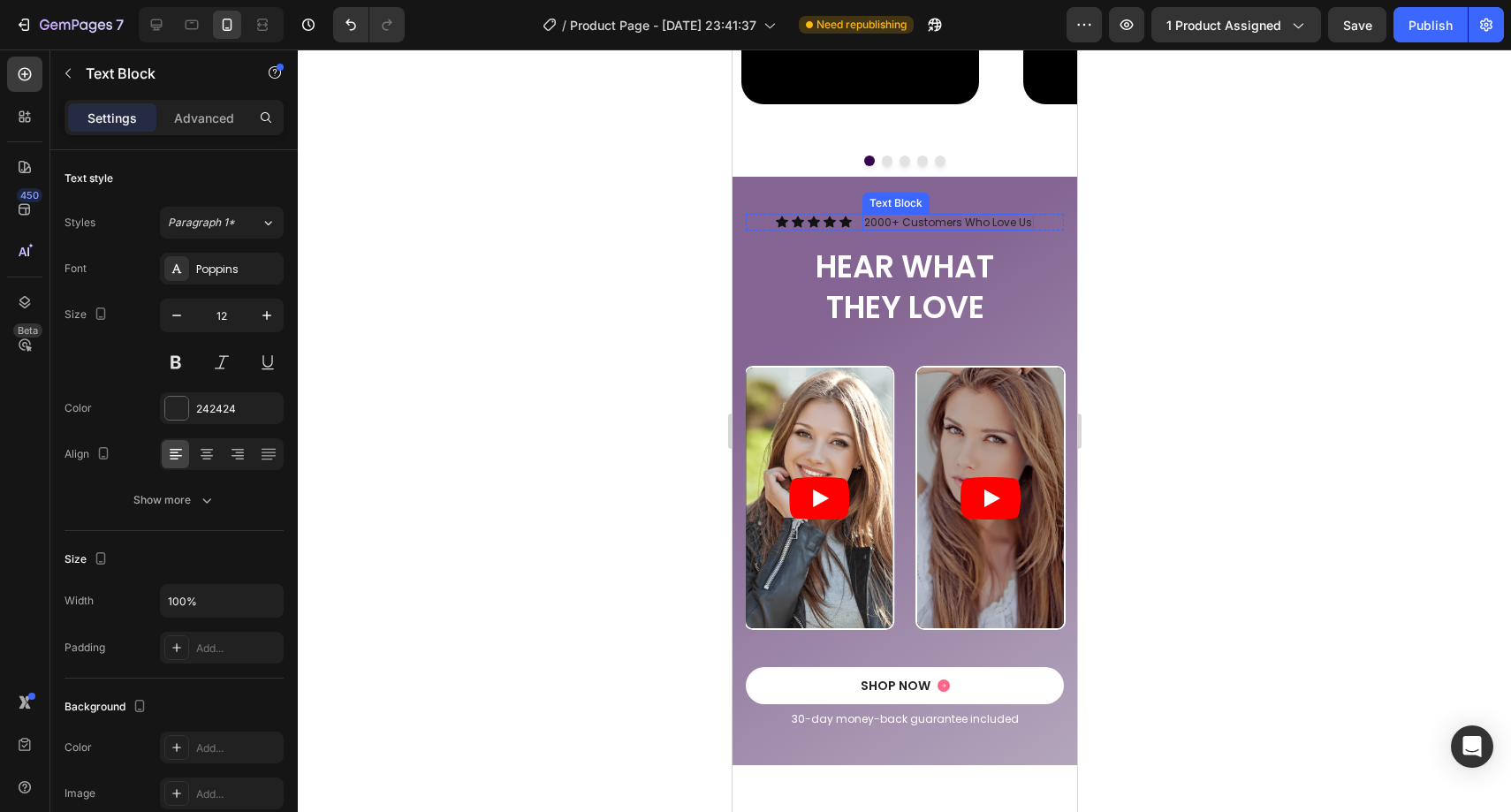
click at [980, 222] on p "2000+ Customers Who Love Us" at bounding box center [948, 222] width 168 height 14
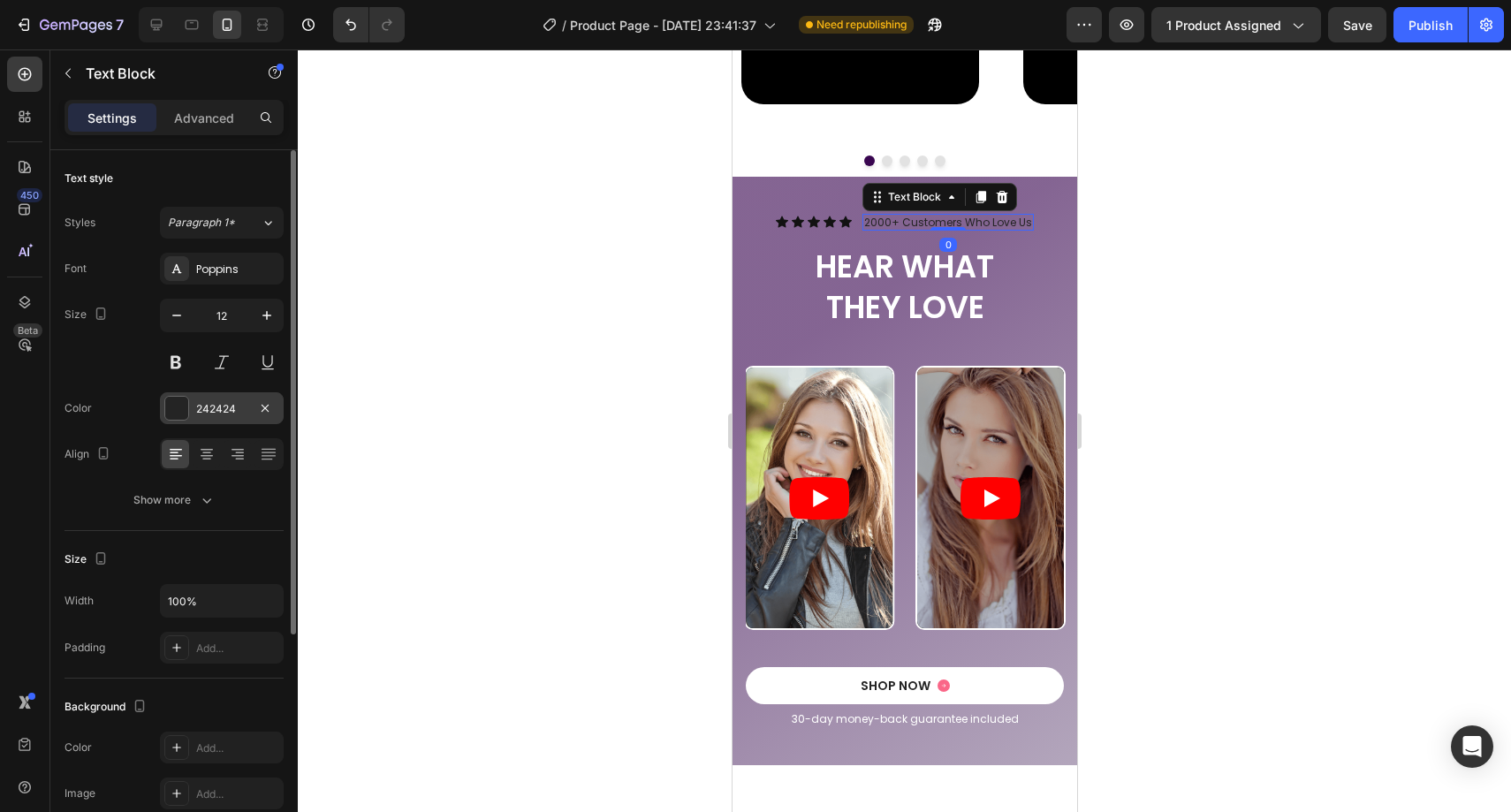
click at [224, 404] on div "242424" at bounding box center [221, 409] width 51 height 15
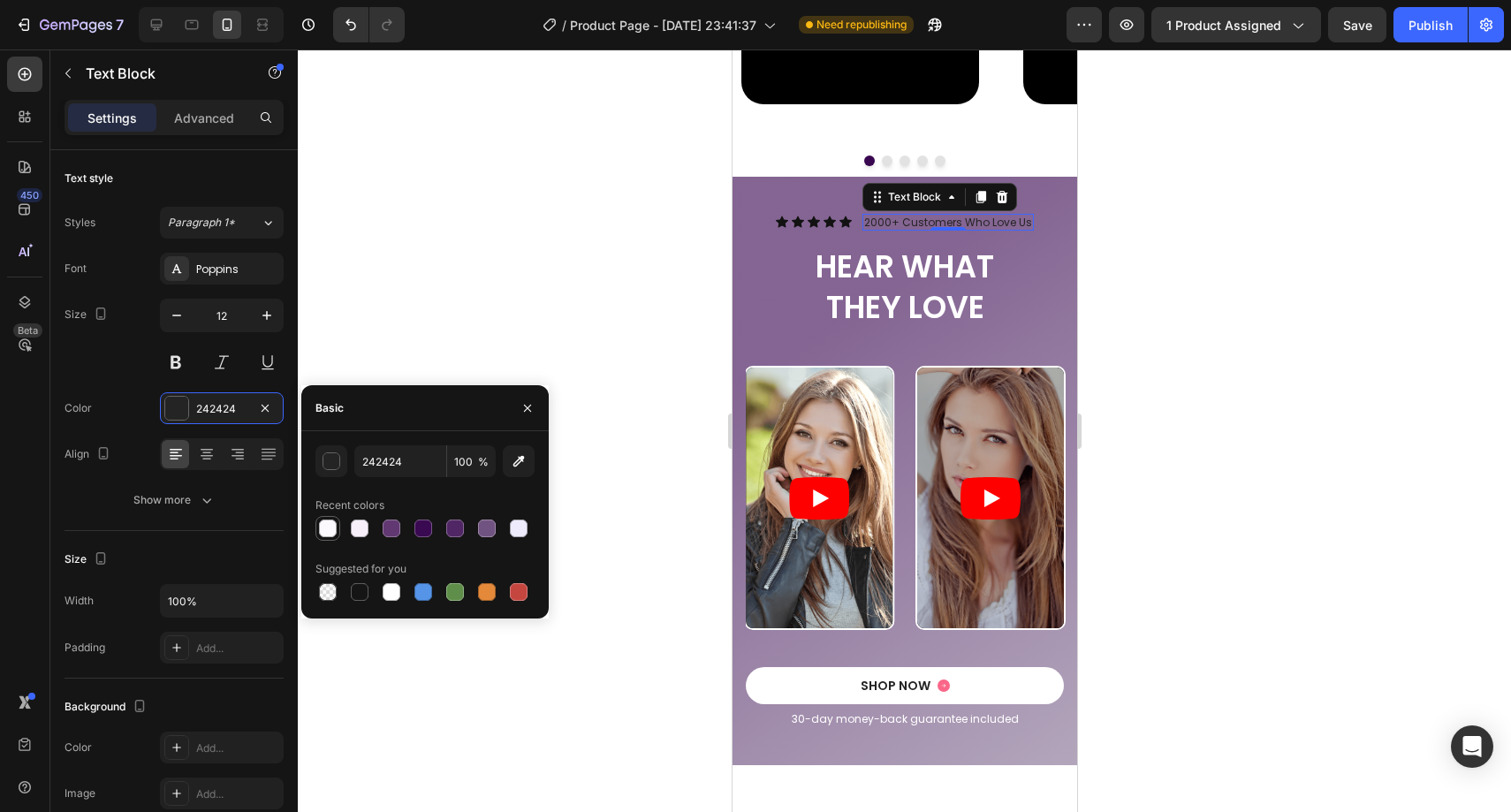
click at [332, 532] on div at bounding box center [328, 528] width 17 height 17
type input "FBF9FE"
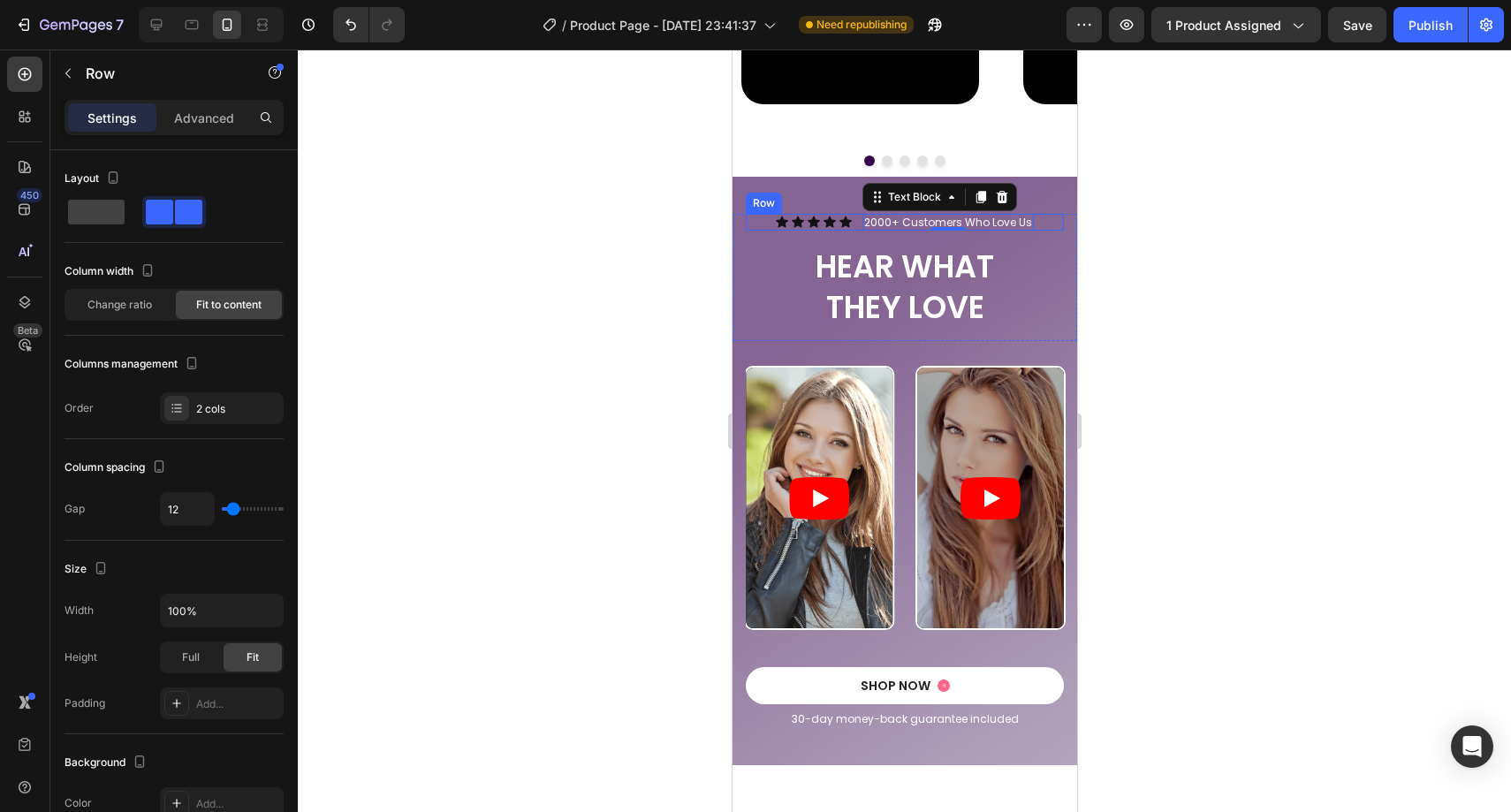
click at [769, 220] on div "Icon Icon Icon Icon Icon Icon List 2000+ Customers Who Love Us Text Block 0 Row" at bounding box center [904, 223] width 318 height 17
click at [780, 222] on div "Icon 0" at bounding box center [781, 221] width 13 height 13
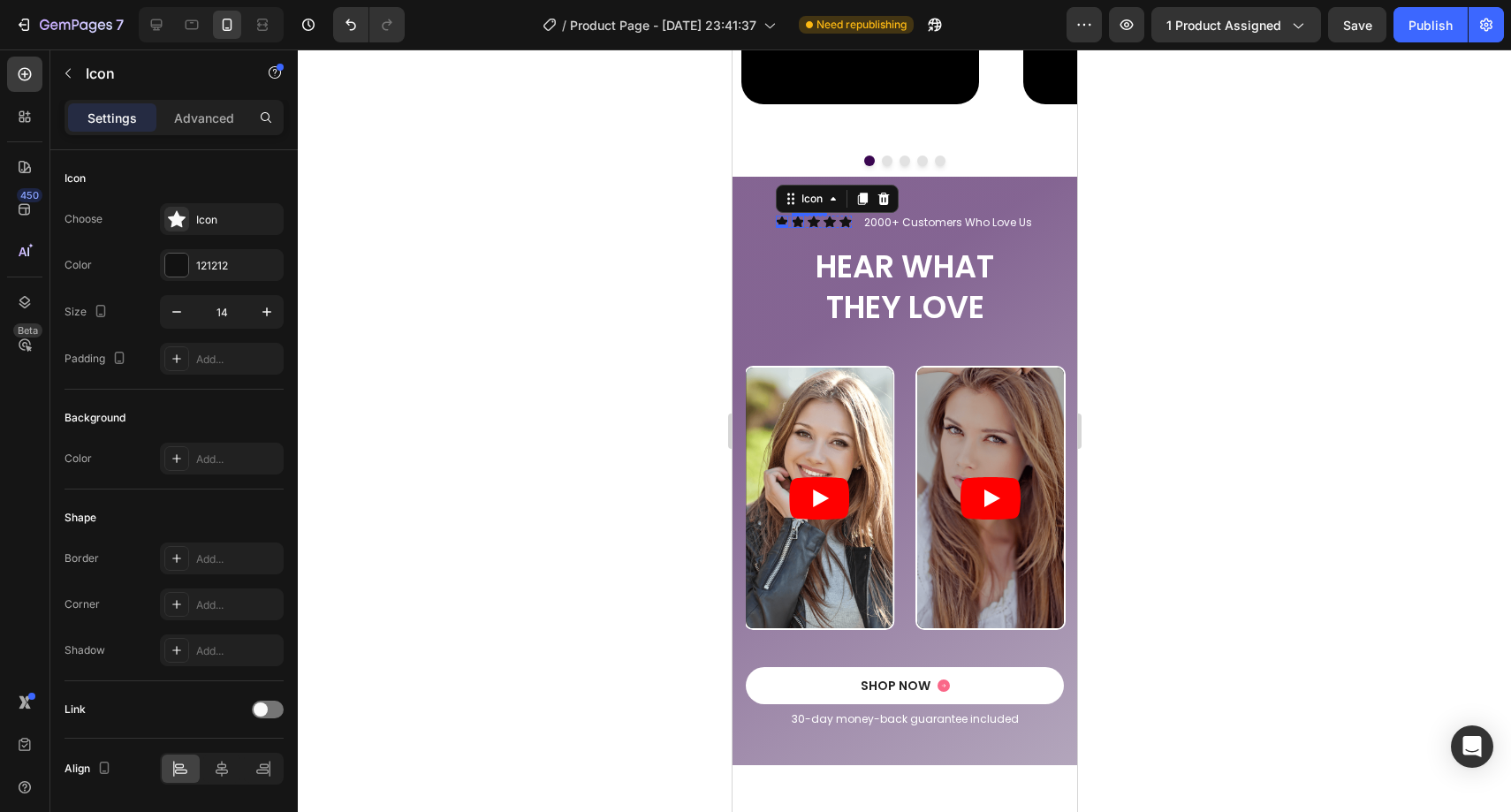
click at [795, 220] on icon at bounding box center [797, 222] width 13 height 12
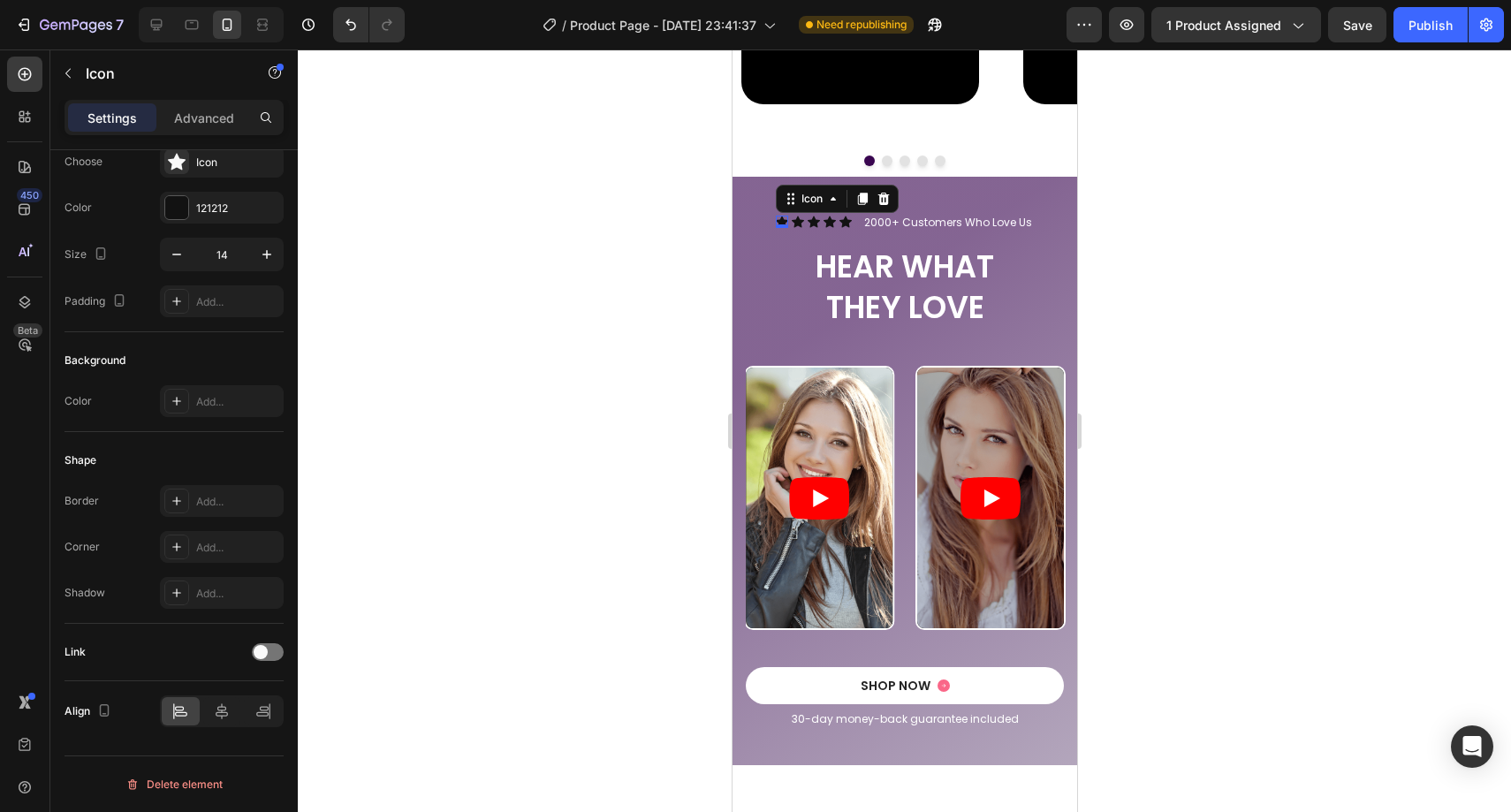
click at [775, 225] on div "Icon 0" at bounding box center [781, 221] width 13 height 13
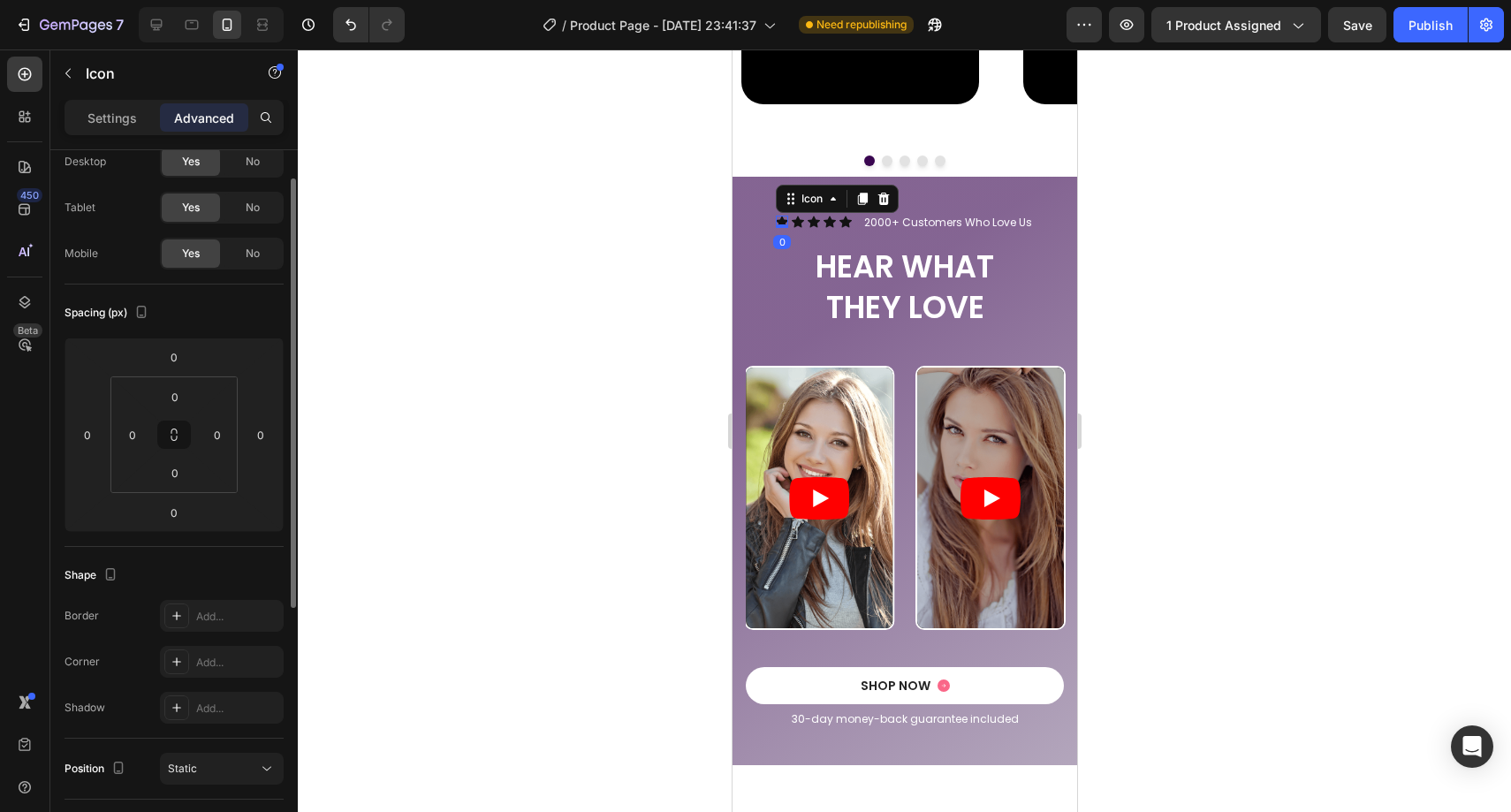
scroll to position [0, 0]
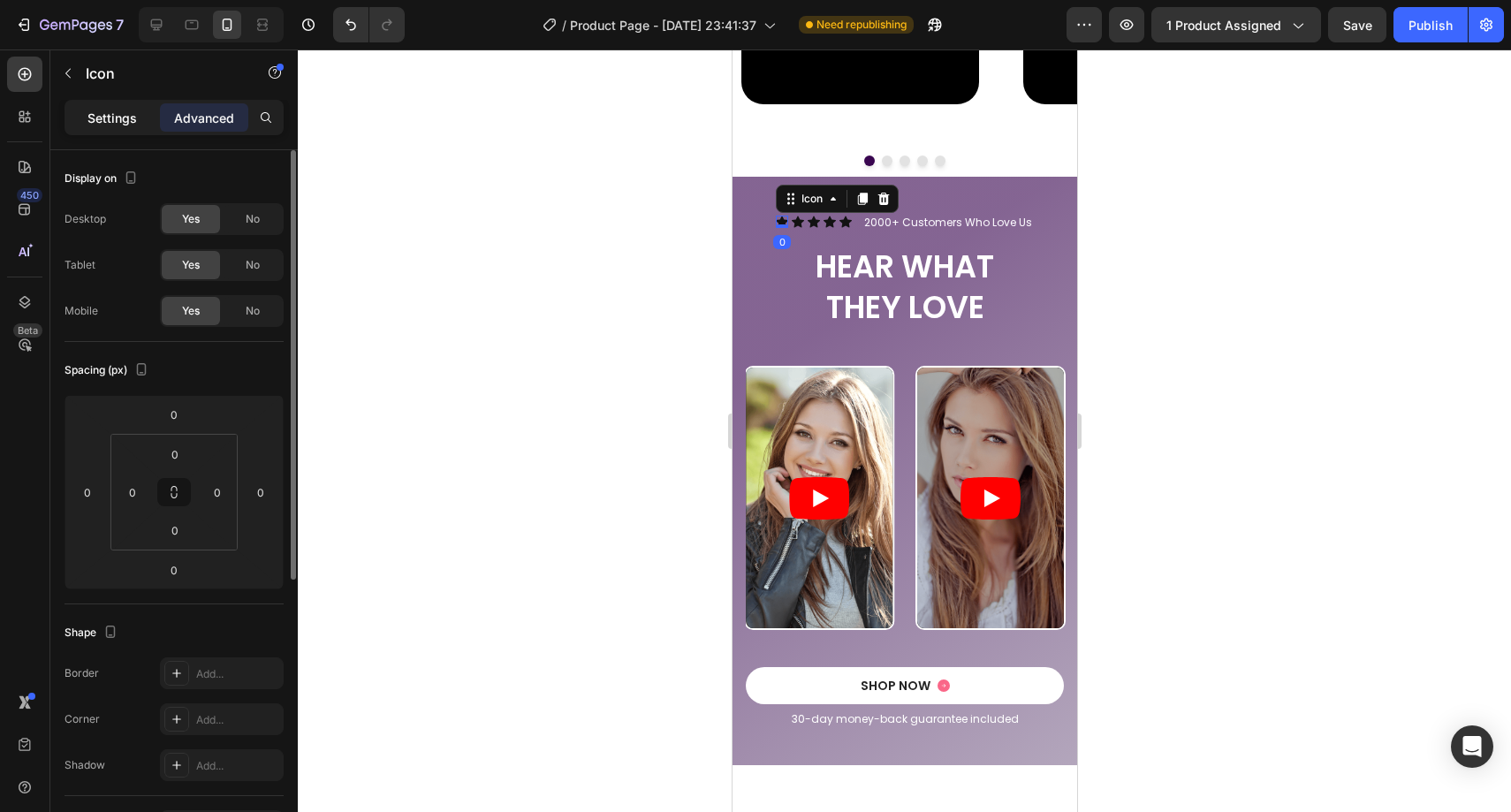
click at [117, 117] on p "Settings" at bounding box center [112, 118] width 49 height 18
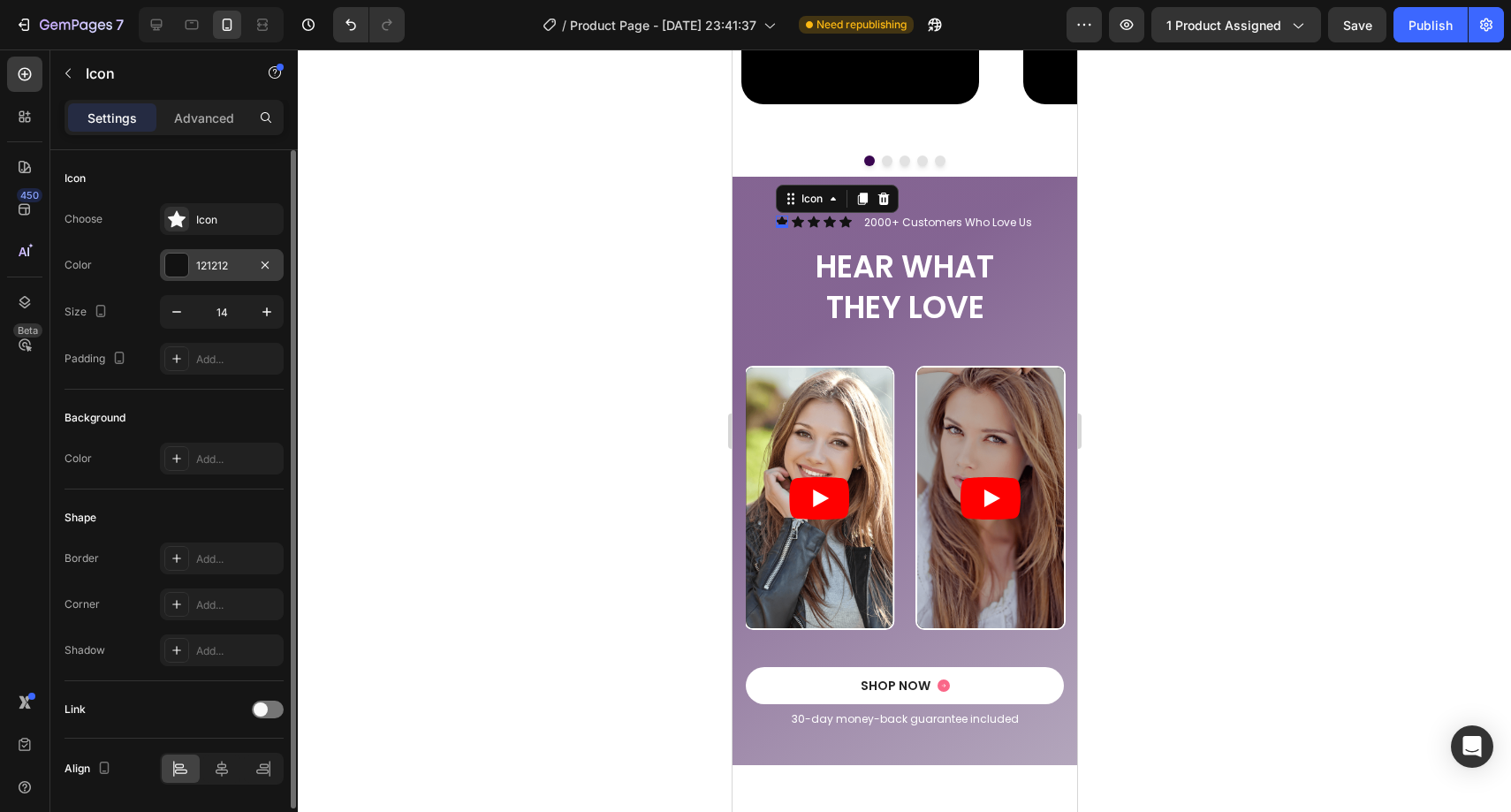
click at [222, 257] on div "121212" at bounding box center [221, 265] width 51 height 15
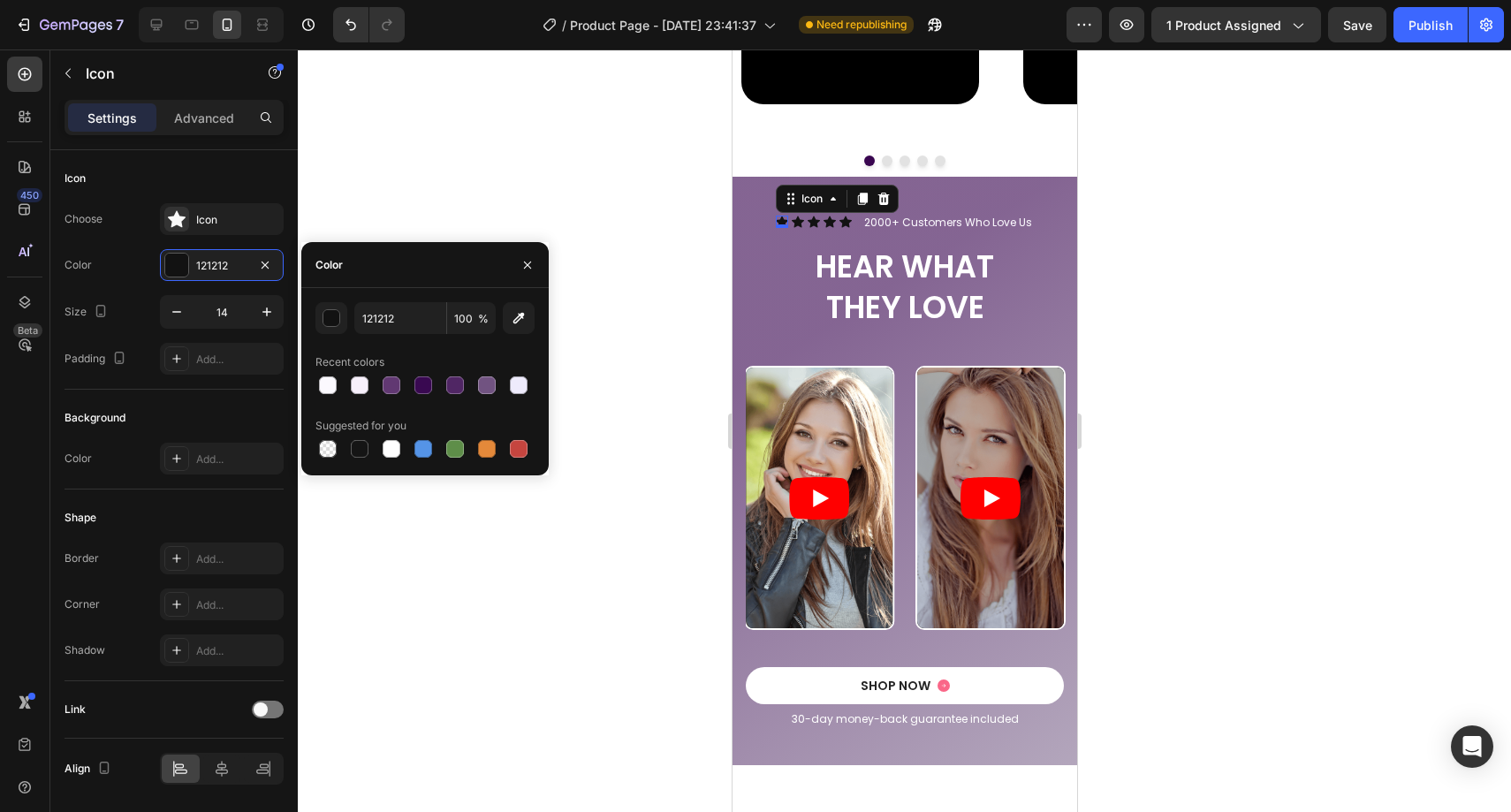
drag, startPoint x: 331, startPoint y: 384, endPoint x: 506, endPoint y: 299, distance: 194.6
click at [331, 384] on div at bounding box center [328, 385] width 17 height 17
type input "FBF9FE"
click at [792, 224] on div "Icon" at bounding box center [797, 221] width 13 height 13
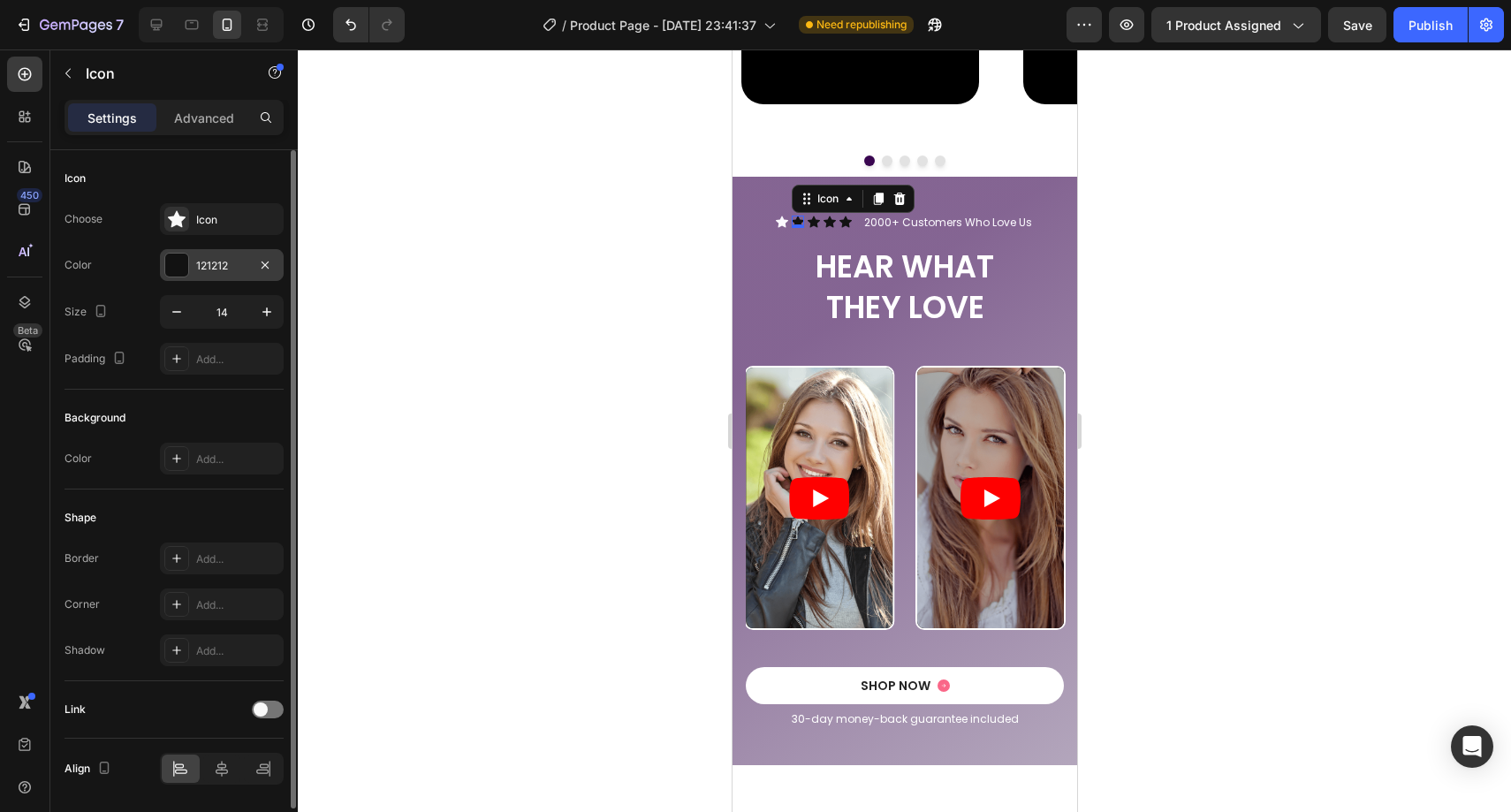
click at [215, 259] on div "121212" at bounding box center [221, 265] width 51 height 15
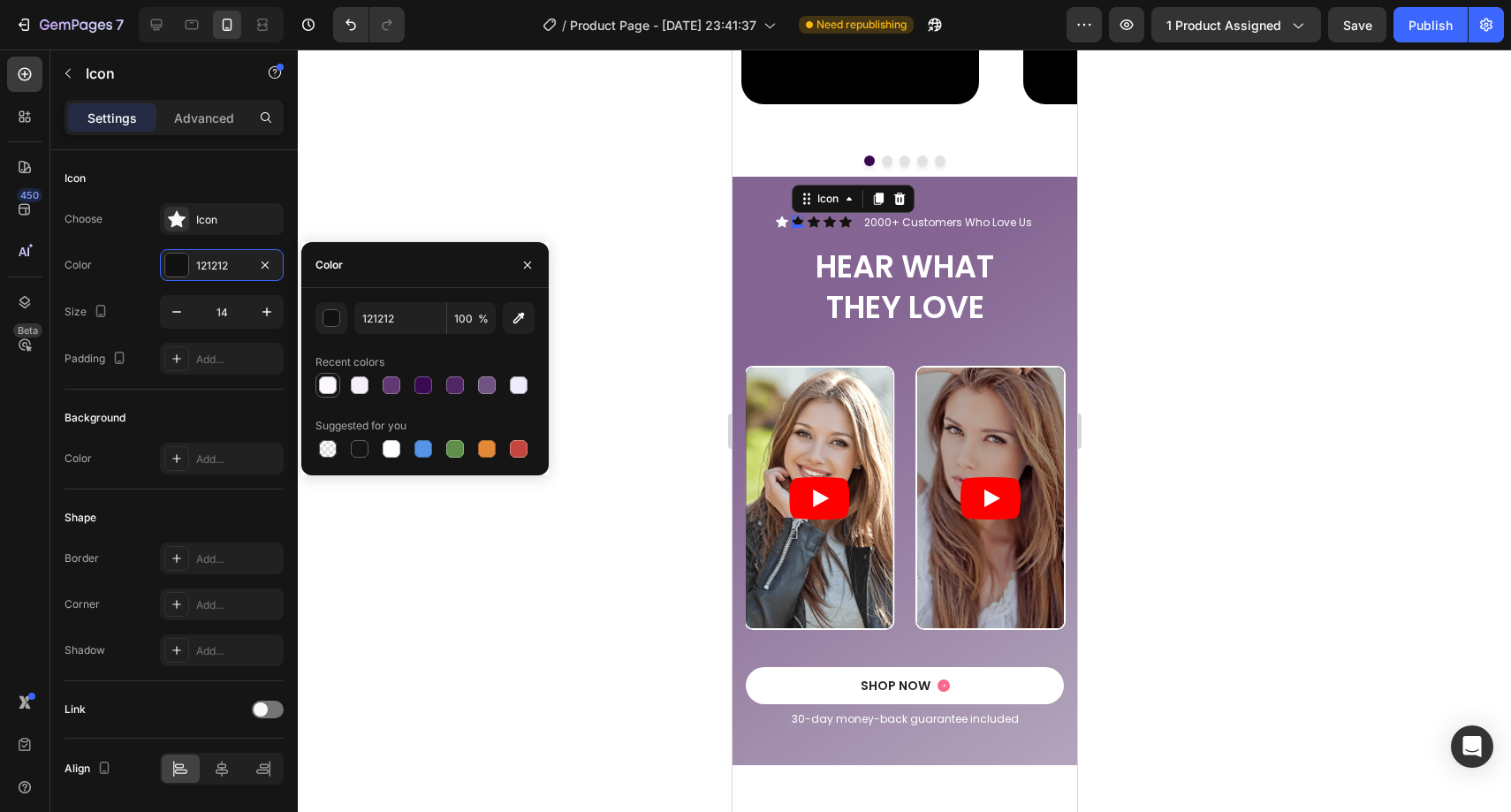
click at [316, 372] on div at bounding box center [328, 385] width 25 height 25
type input "FBF9FE"
click at [811, 223] on icon at bounding box center [812, 222] width 13 height 12
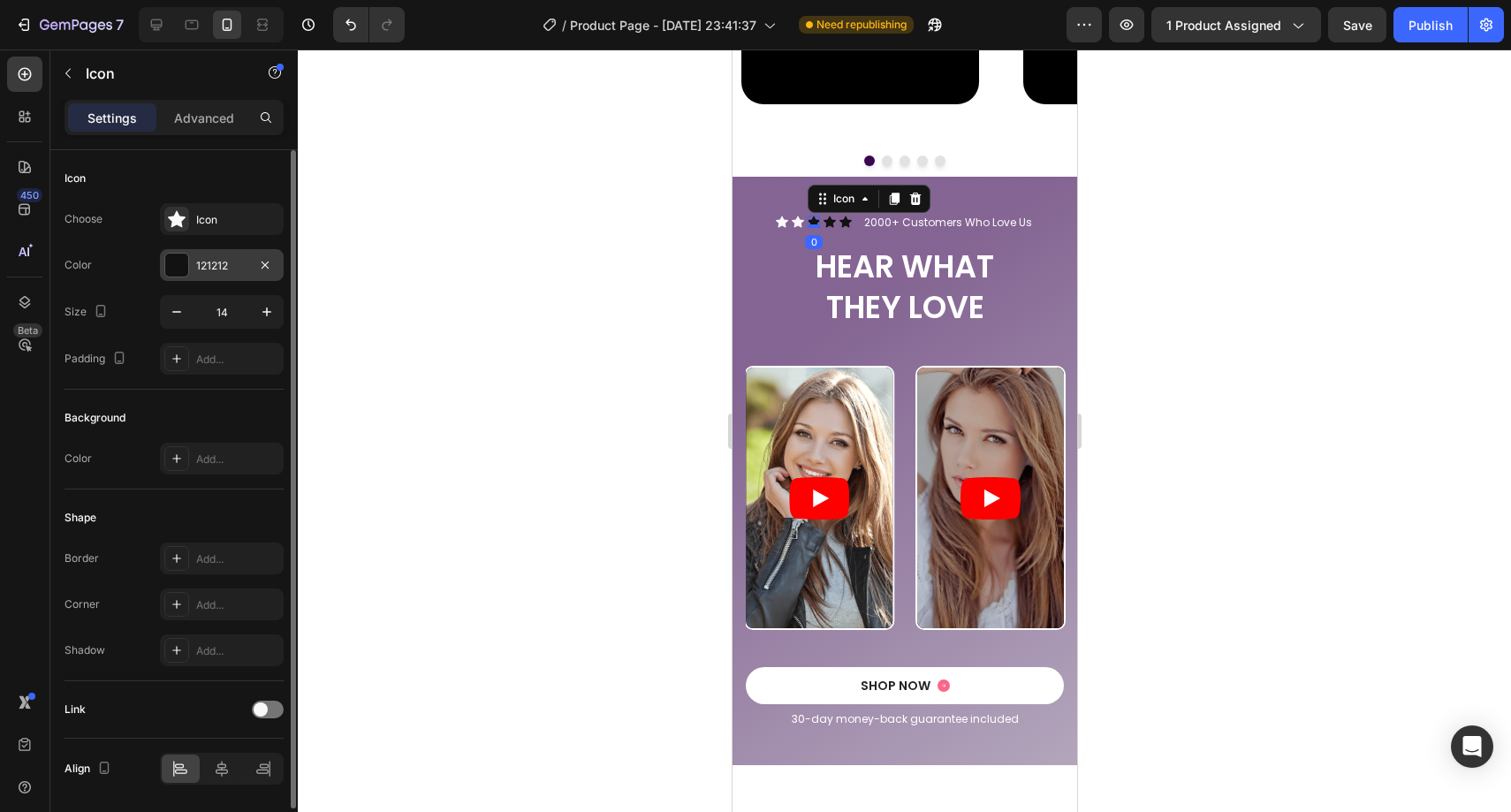
click at [192, 254] on div "121212" at bounding box center [222, 264] width 124 height 32
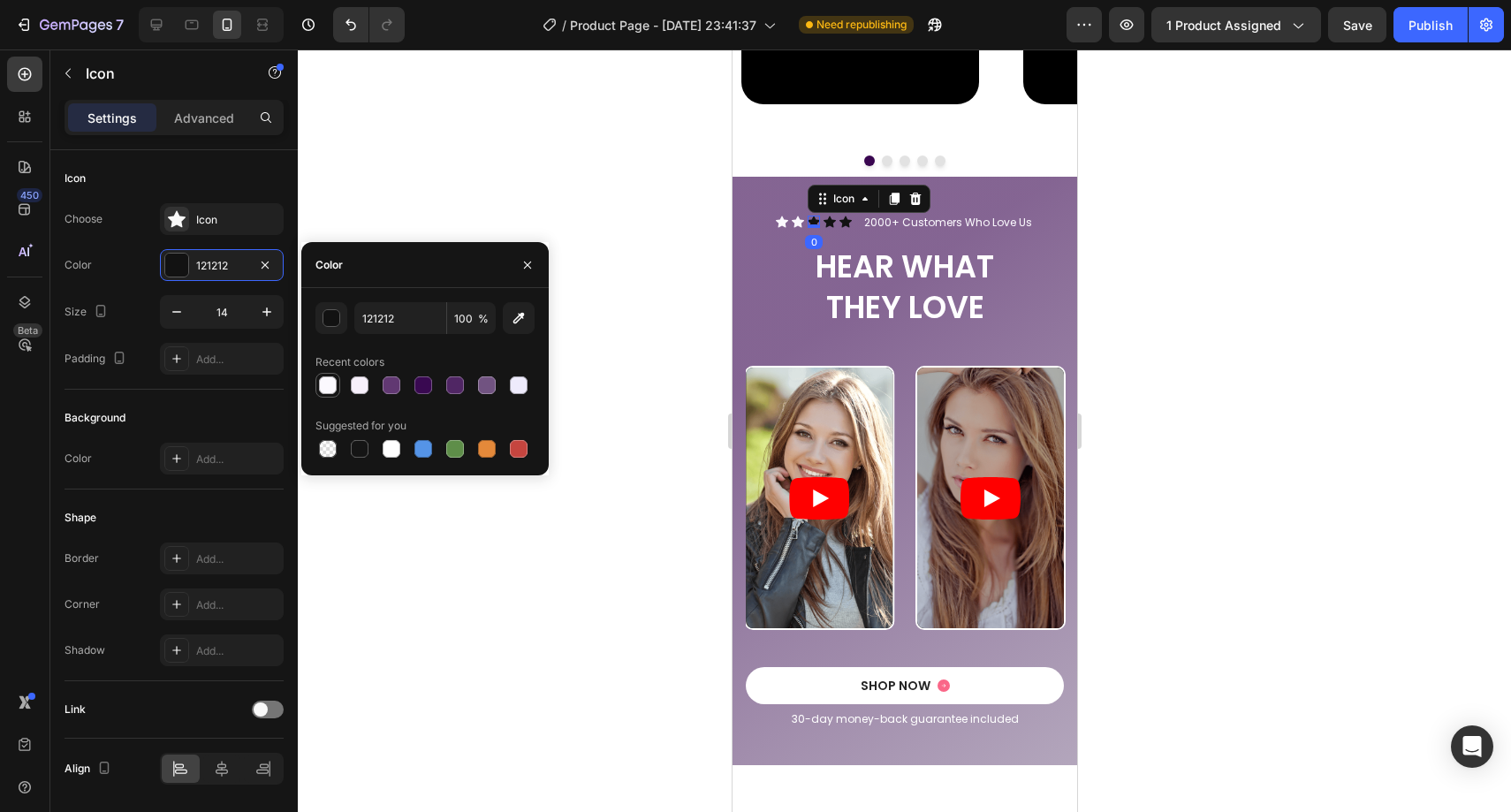
click at [325, 384] on div at bounding box center [328, 385] width 17 height 17
type input "FBF9FE"
click at [527, 244] on div at bounding box center [528, 264] width 42 height 45
click at [571, 236] on div at bounding box center [904, 430] width 1213 height 762
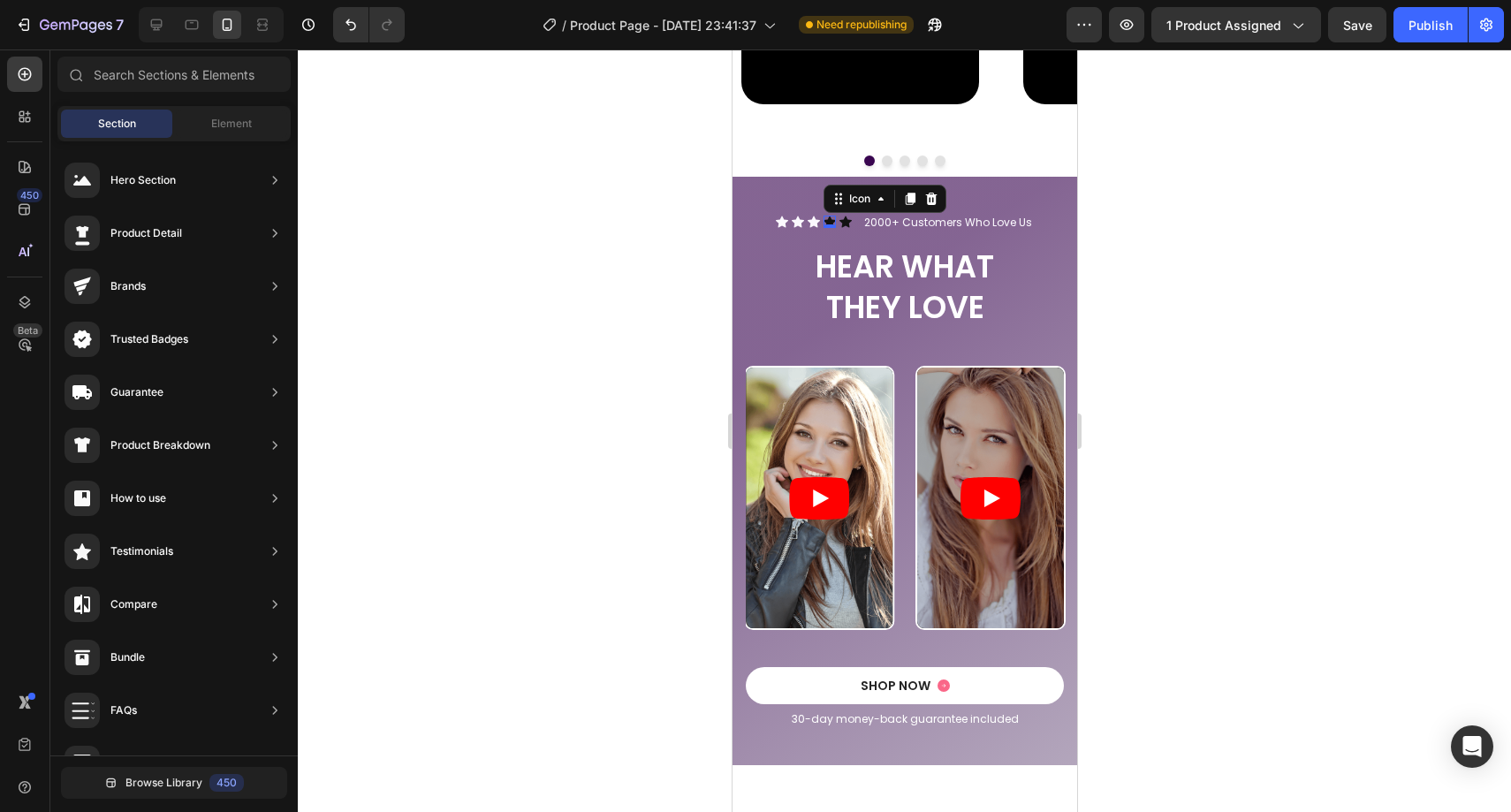
click at [825, 219] on icon at bounding box center [829, 222] width 13 height 12
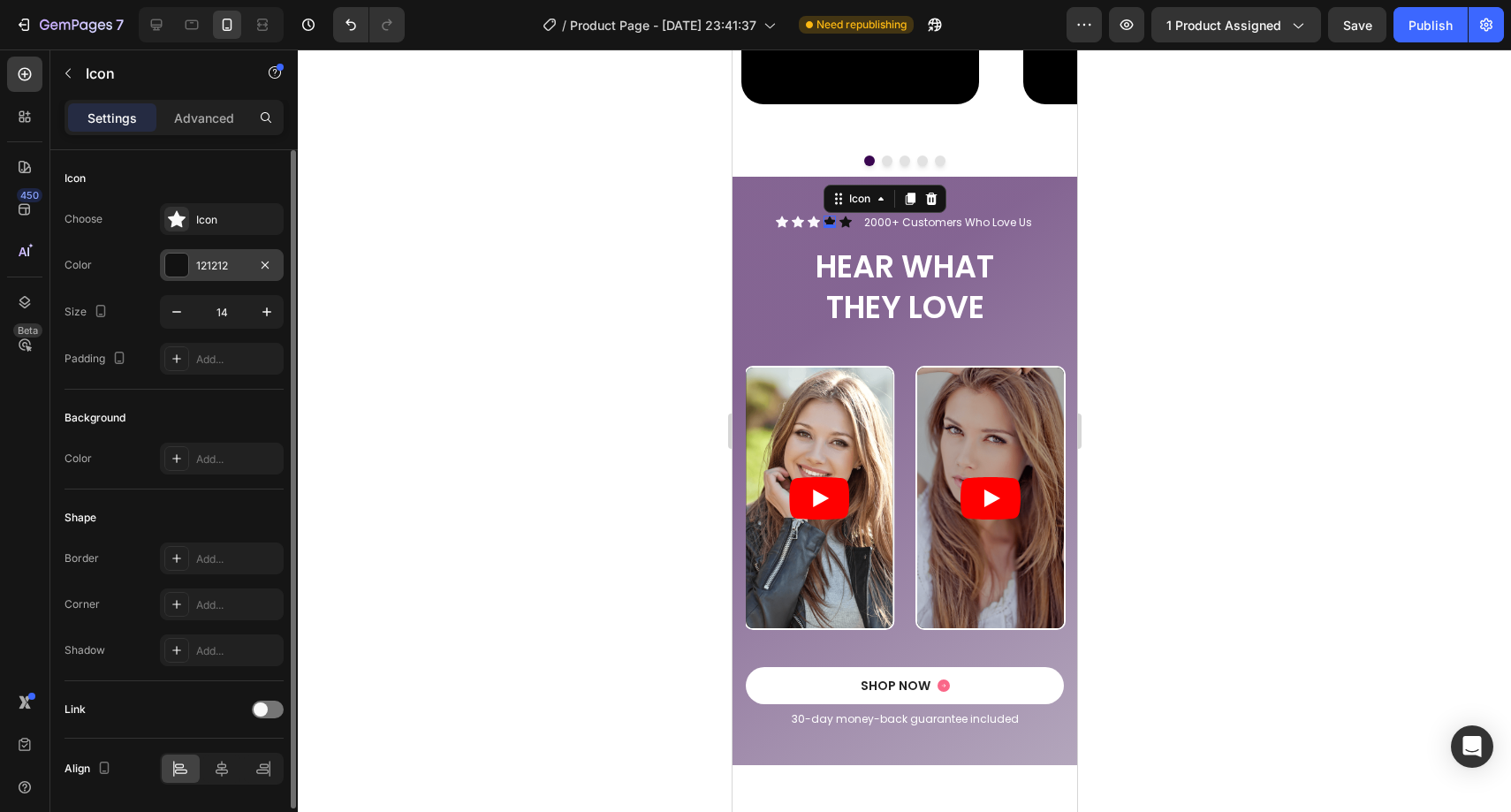
click at [219, 257] on div "121212" at bounding box center [222, 264] width 124 height 32
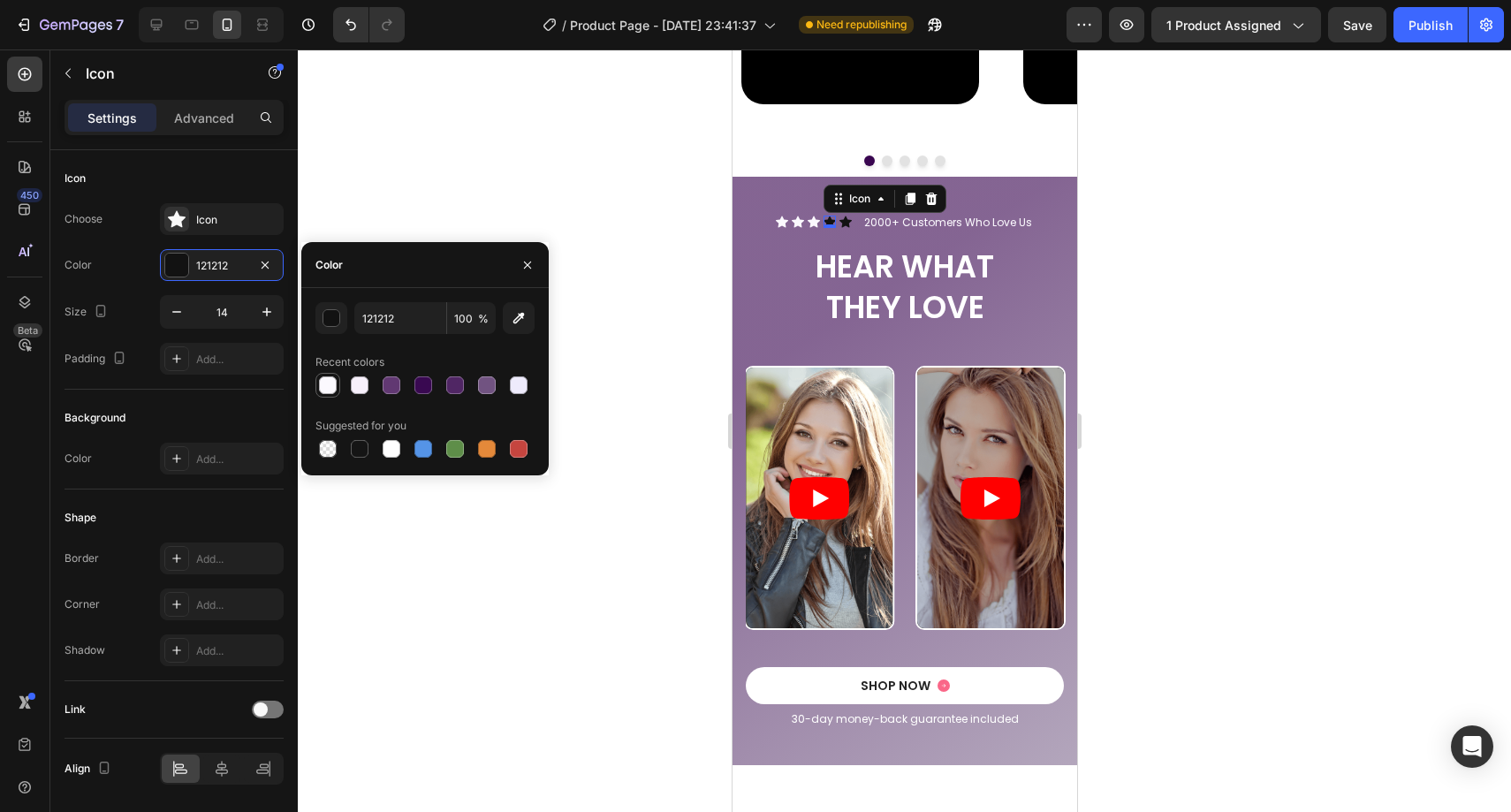
click at [320, 378] on div at bounding box center [328, 385] width 17 height 17
type input "FBF9FE"
click at [842, 221] on div "Icon 0" at bounding box center [844, 221] width 13 height 13
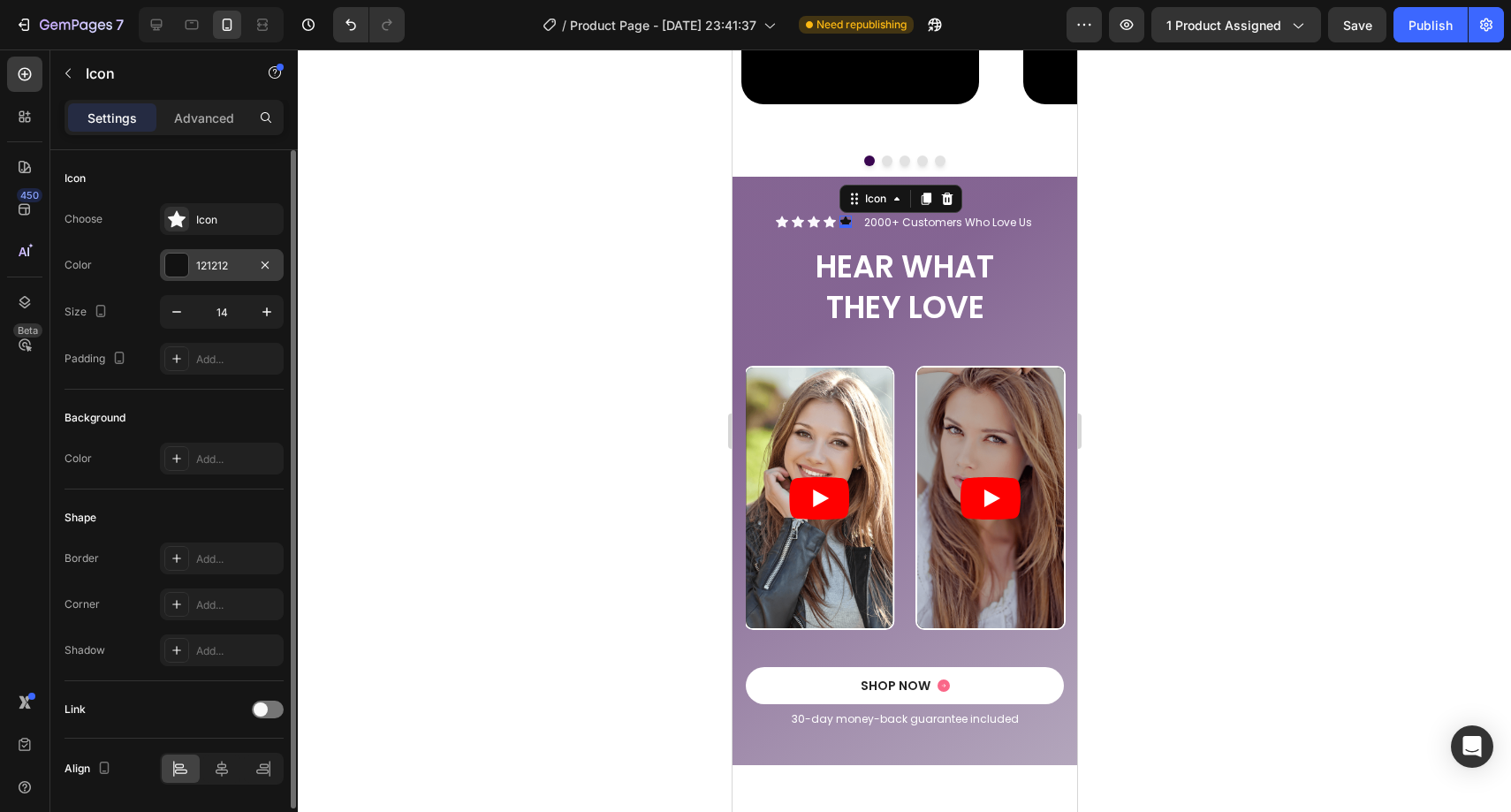
drag, startPoint x: 216, startPoint y: 254, endPoint x: 222, endPoint y: 263, distance: 10.8
click at [217, 254] on div "121212" at bounding box center [222, 264] width 124 height 32
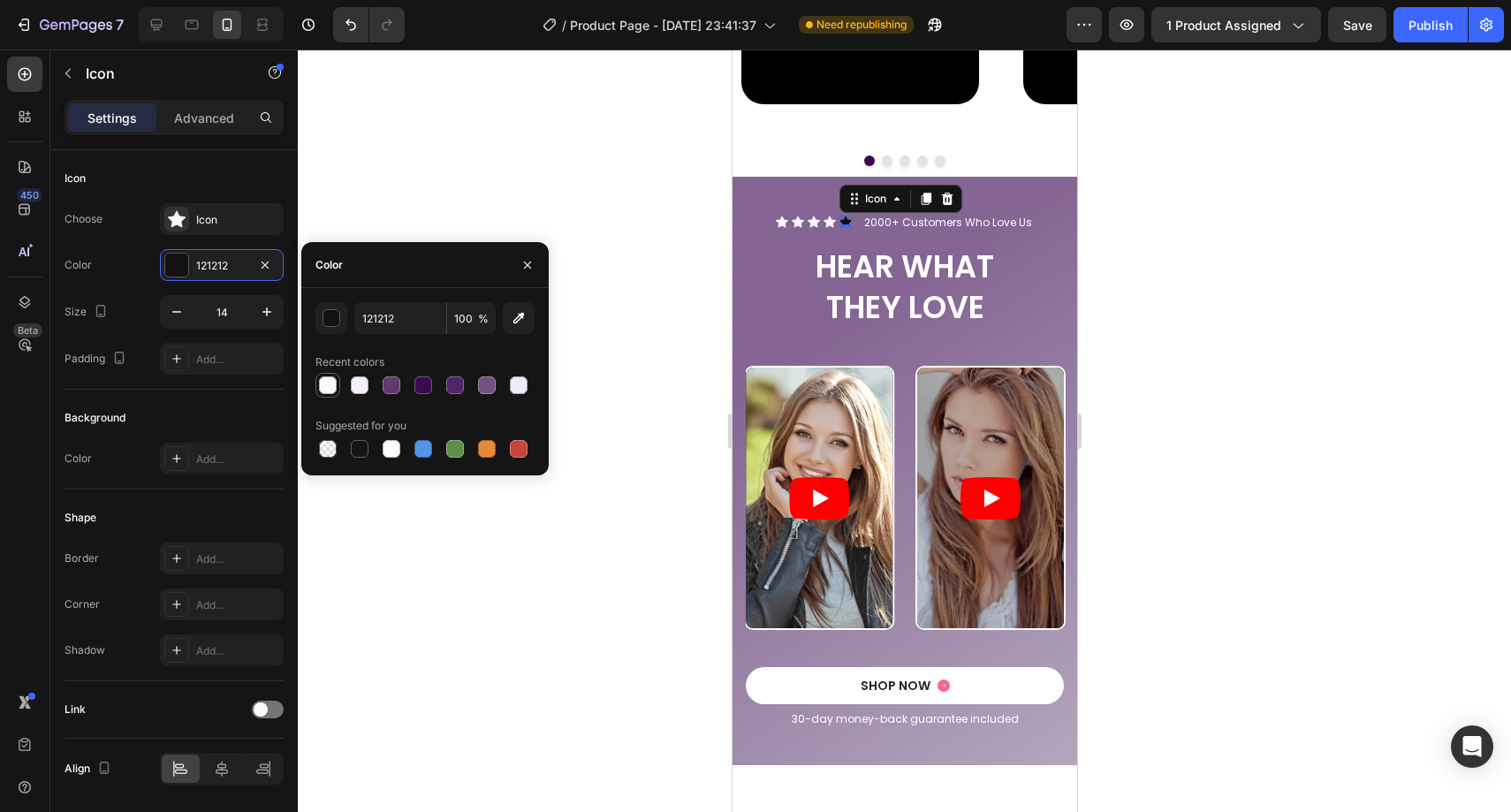
click at [328, 385] on div at bounding box center [328, 385] width 17 height 17
type input "FBF9FE"
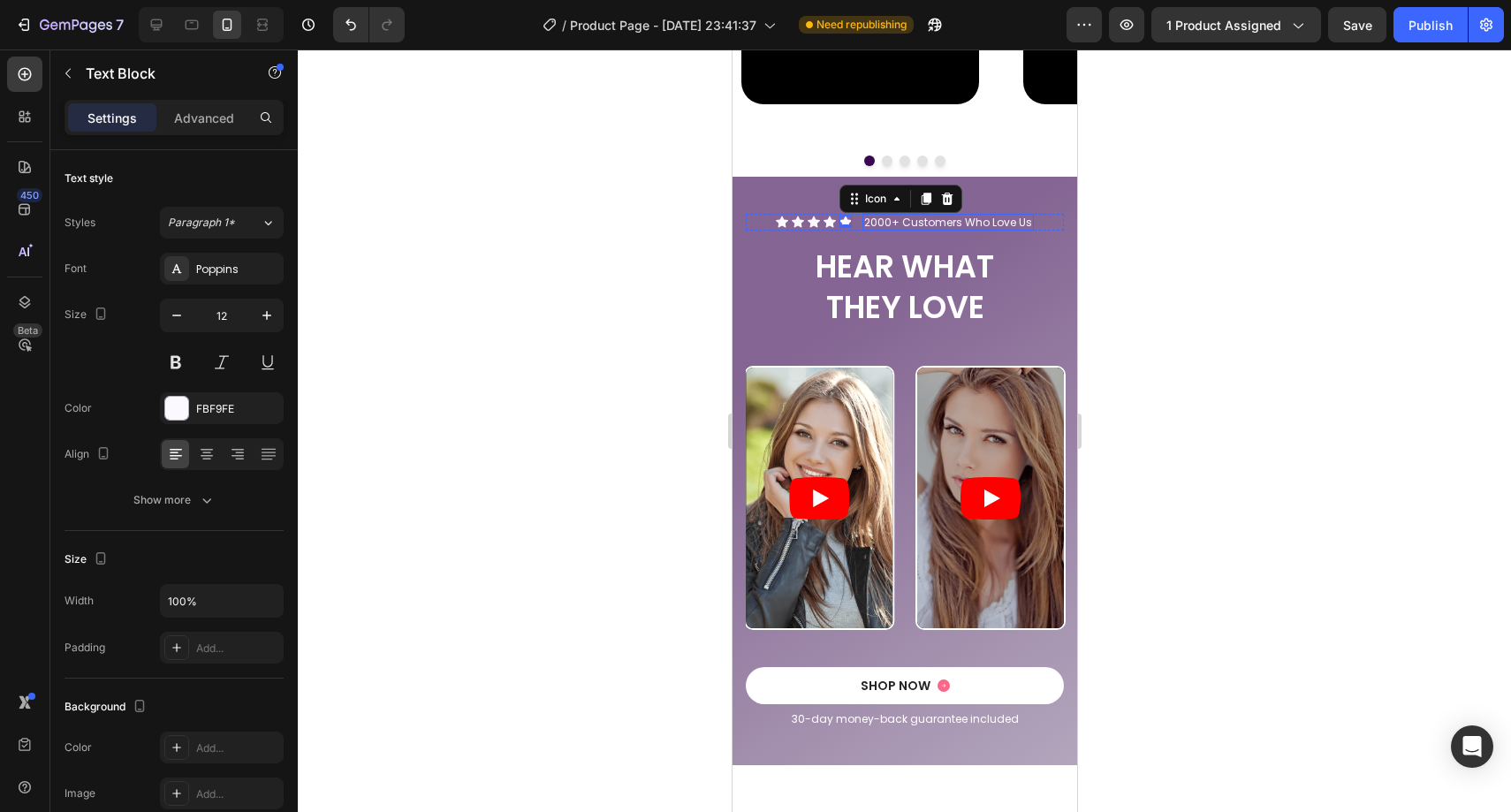
click at [875, 223] on p "2000+ Customers Who Love Us" at bounding box center [948, 222] width 168 height 14
click at [891, 222] on p "2000+ Customers Who Love Us" at bounding box center [948, 222] width 168 height 14
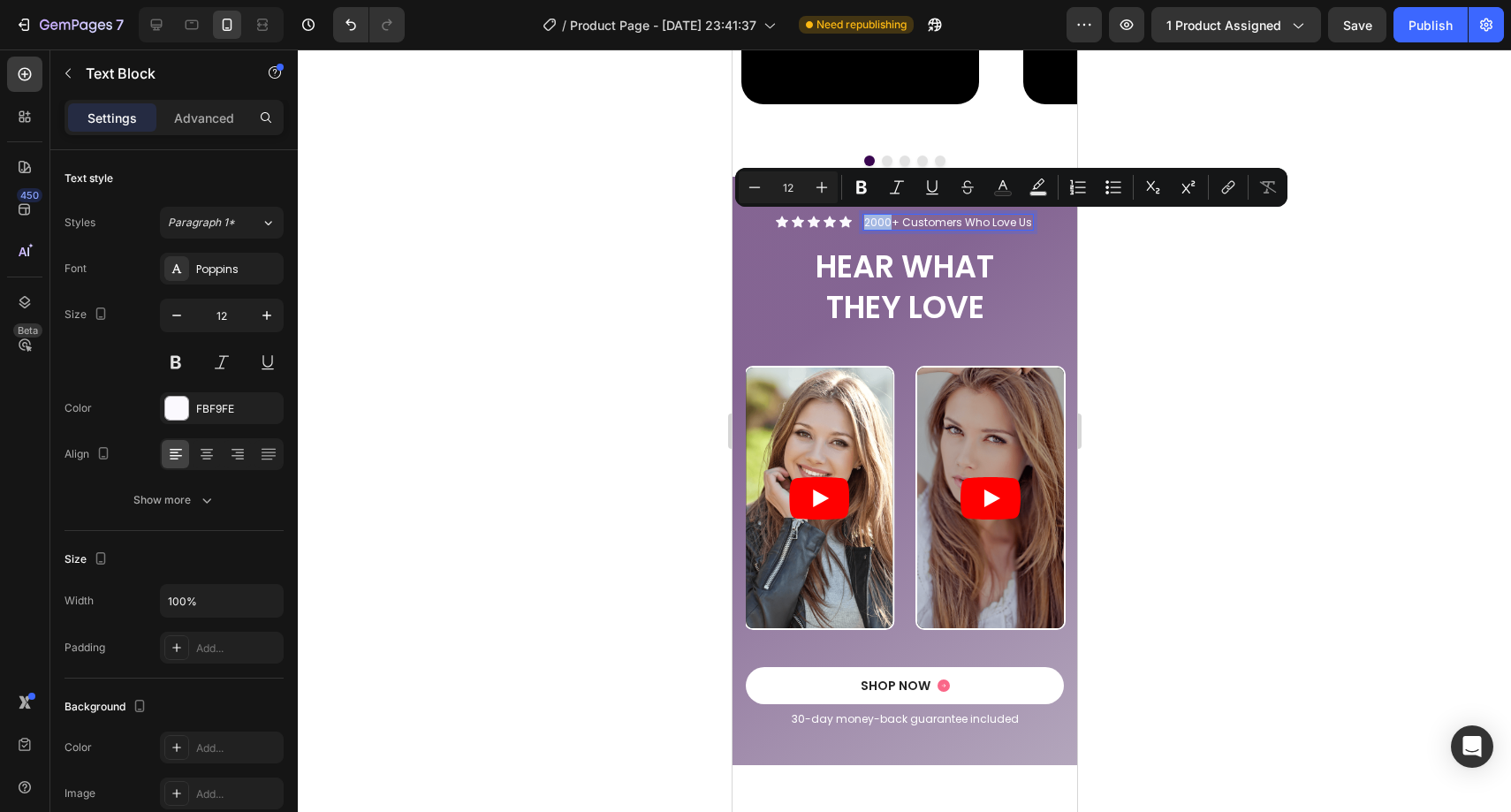
drag, startPoint x: 882, startPoint y: 224, endPoint x: 858, endPoint y: 226, distance: 24.1
click at [864, 226] on p "2000+ Customers Who Love Us" at bounding box center [948, 222] width 168 height 14
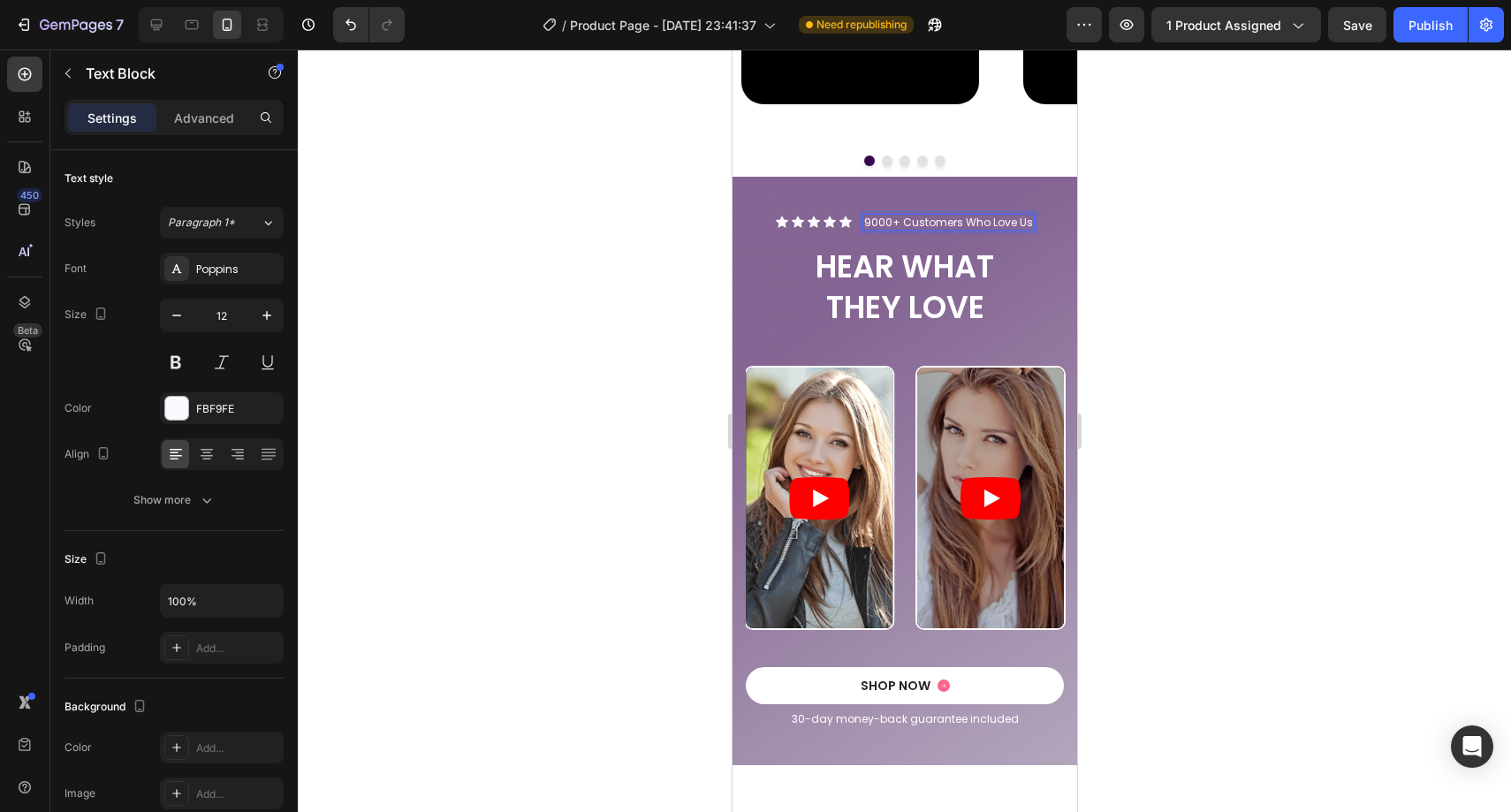
click at [1168, 224] on div at bounding box center [904, 430] width 1213 height 762
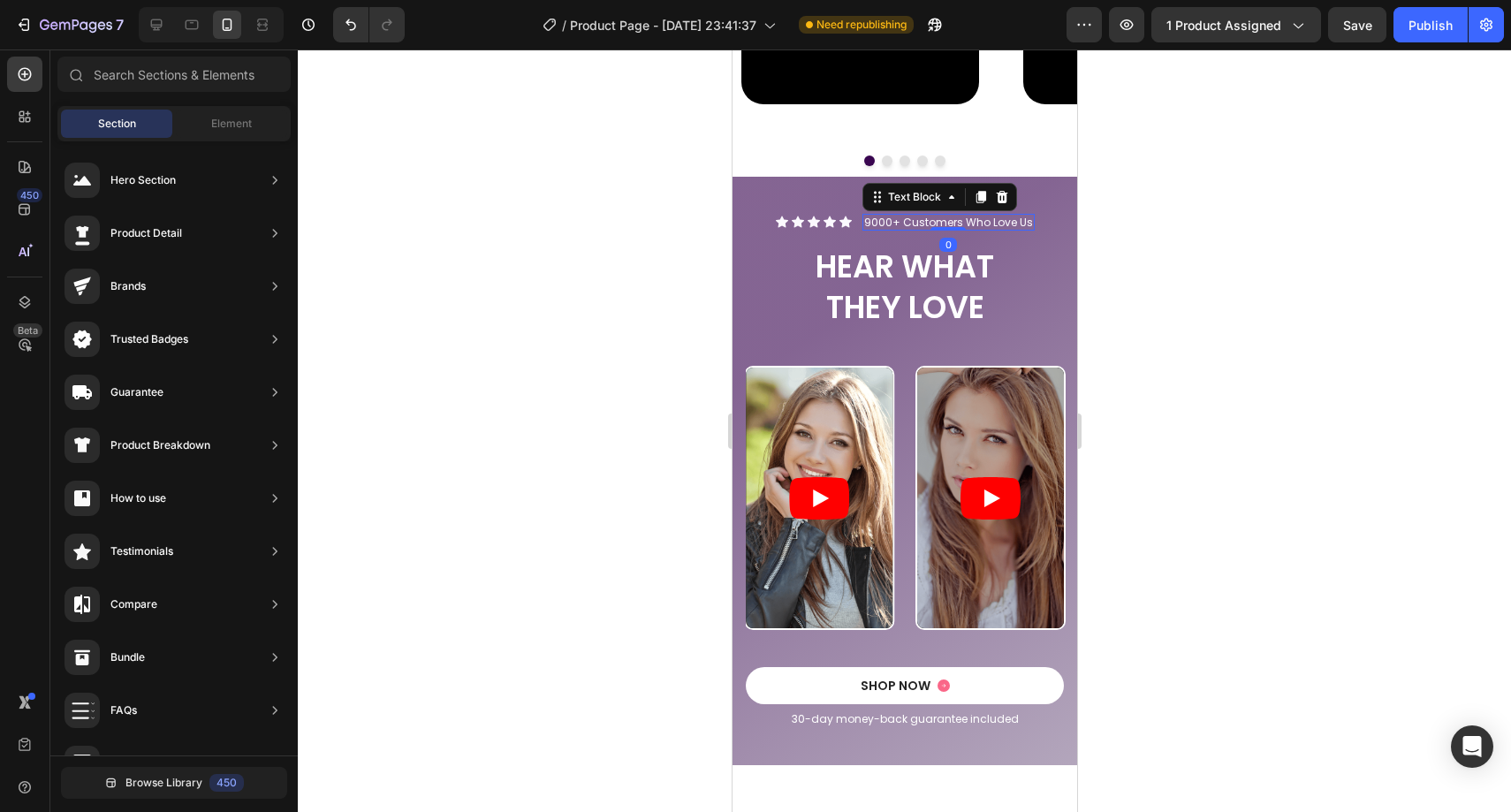
click at [865, 215] on p "9000+ Customers Who Love Us" at bounding box center [948, 222] width 169 height 14
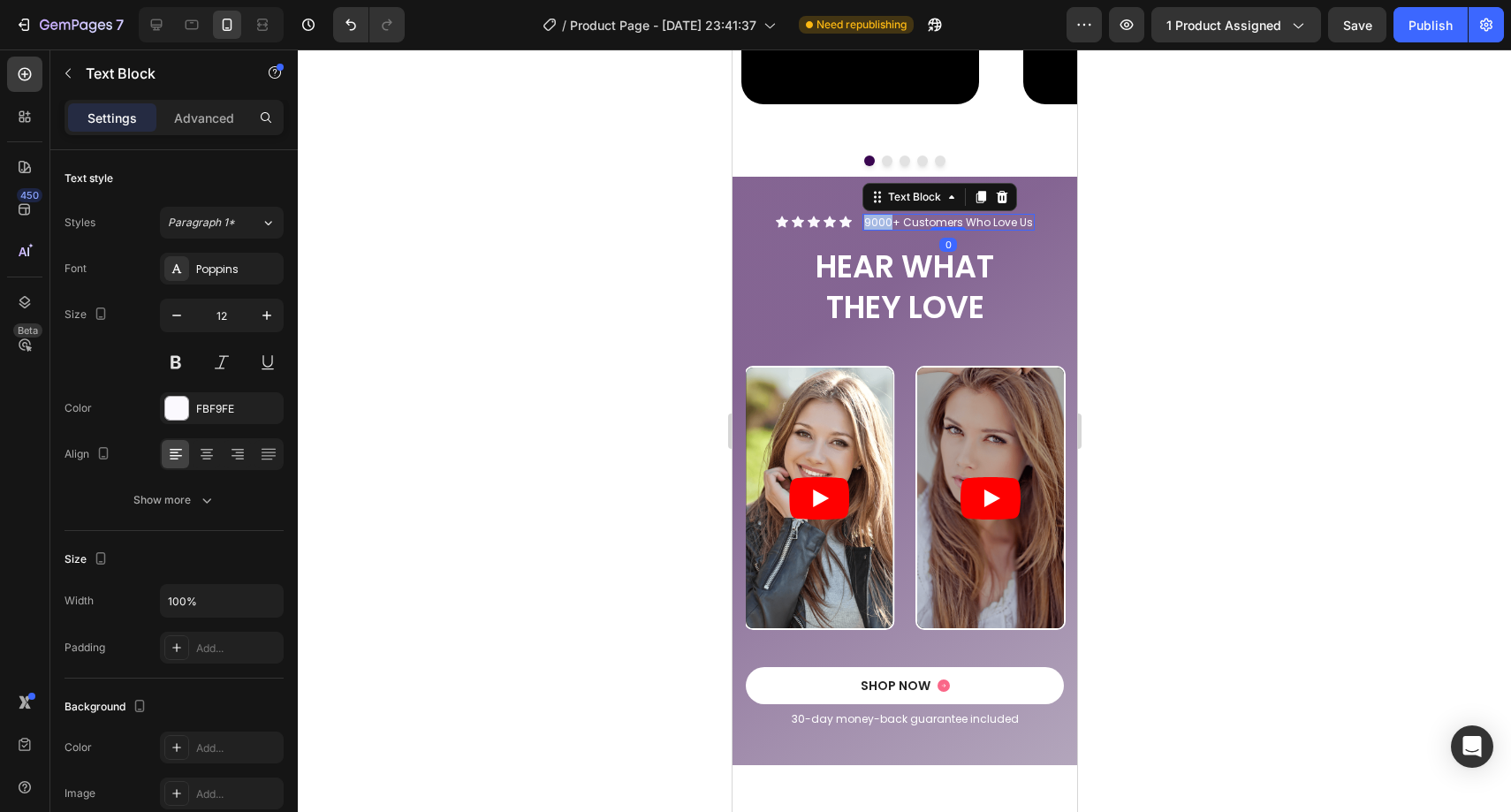
click at [868, 216] on p "9000+ Customers Who Love Us" at bounding box center [948, 222] width 169 height 14
click at [1193, 253] on div at bounding box center [904, 430] width 1213 height 762
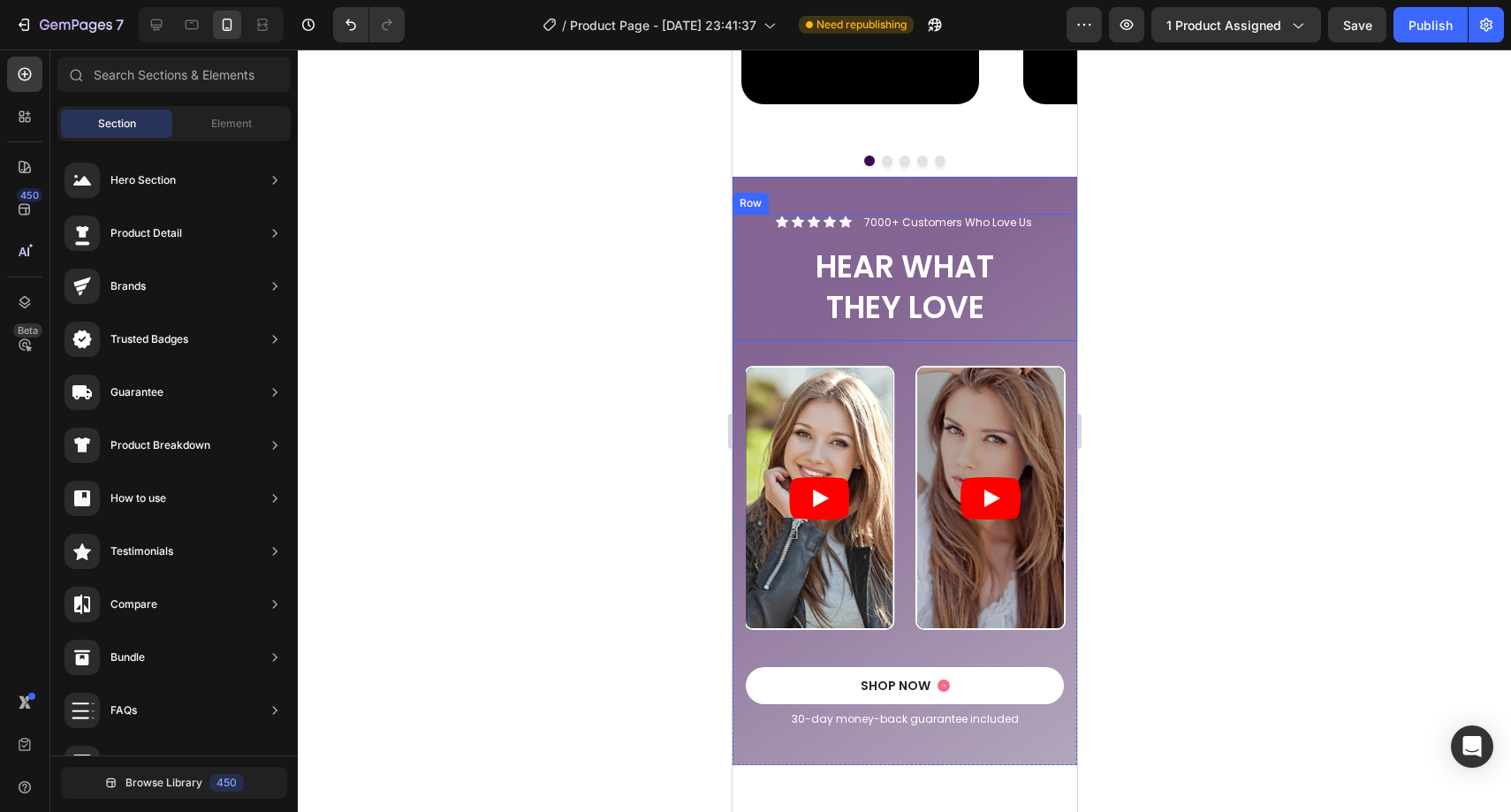
drag, startPoint x: 1208, startPoint y: 237, endPoint x: 1198, endPoint y: 236, distance: 10.0
click at [1202, 237] on div at bounding box center [904, 430] width 1213 height 762
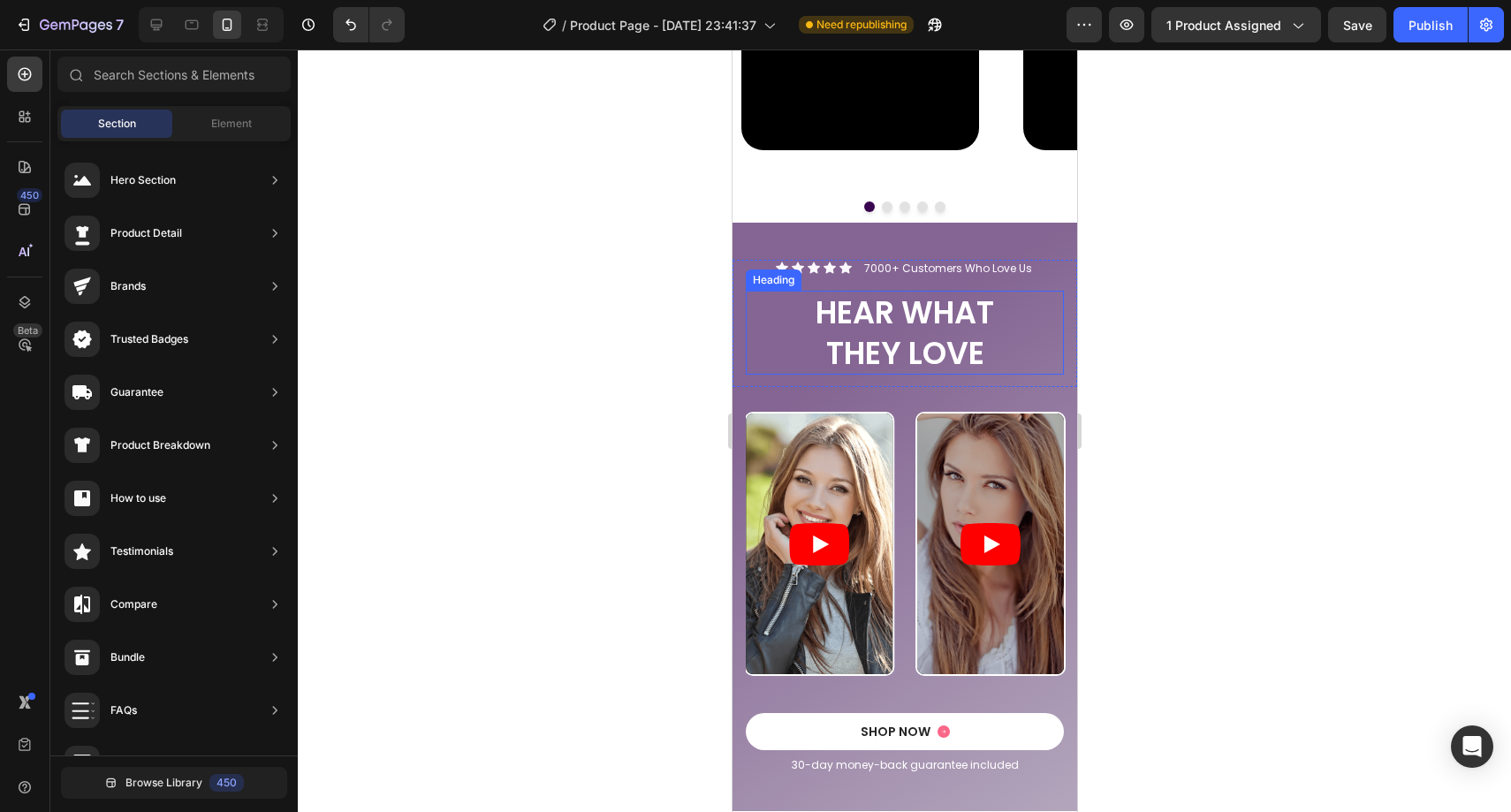
scroll to position [2342, 0]
click at [1048, 212] on div "Video Video Video Video Video Carousel 0" at bounding box center [903, 67] width 344 height 310
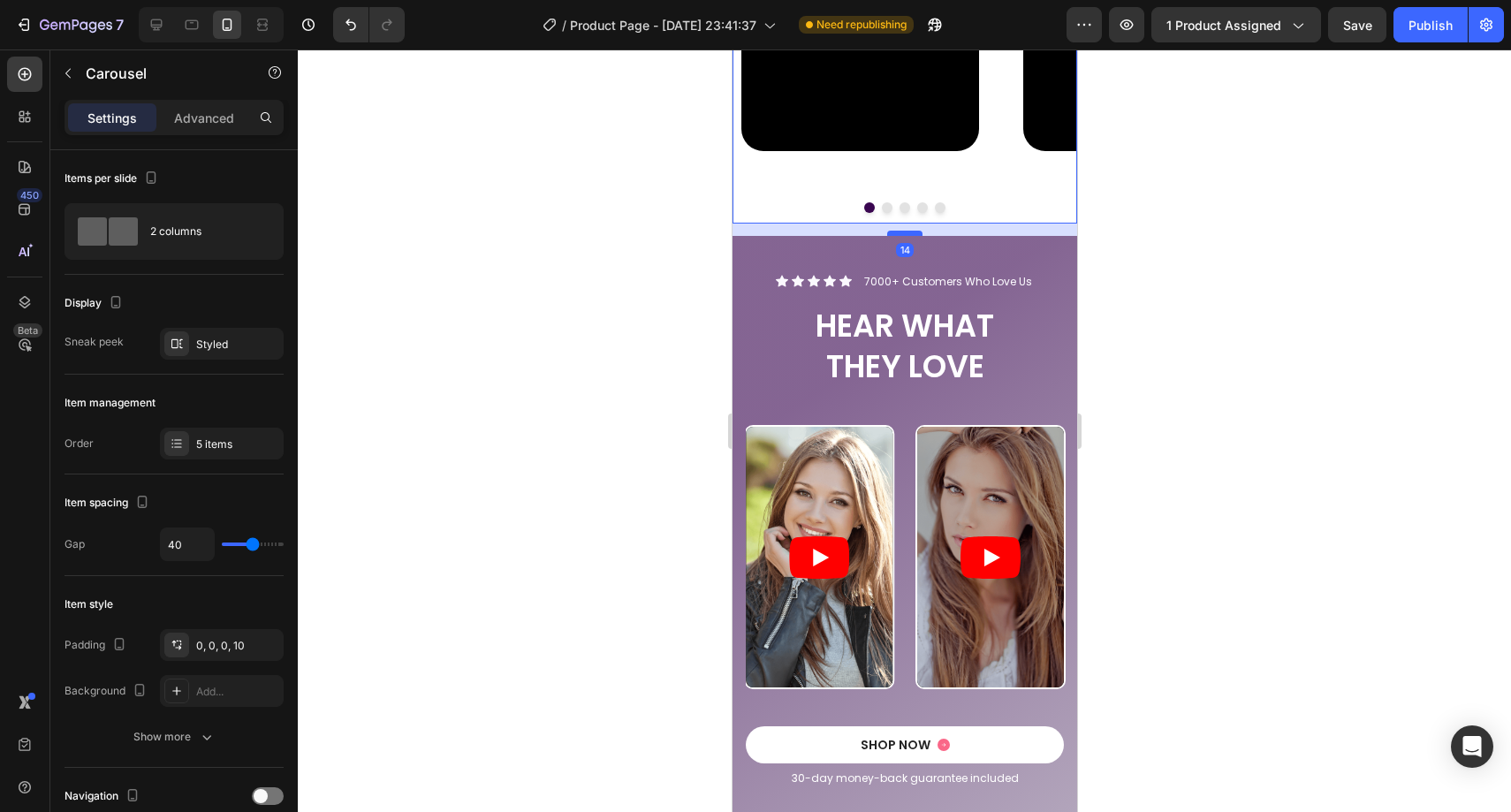
drag, startPoint x: 911, startPoint y: 221, endPoint x: 909, endPoint y: 234, distance: 13.2
click at [909, 234] on div at bounding box center [904, 232] width 36 height 5
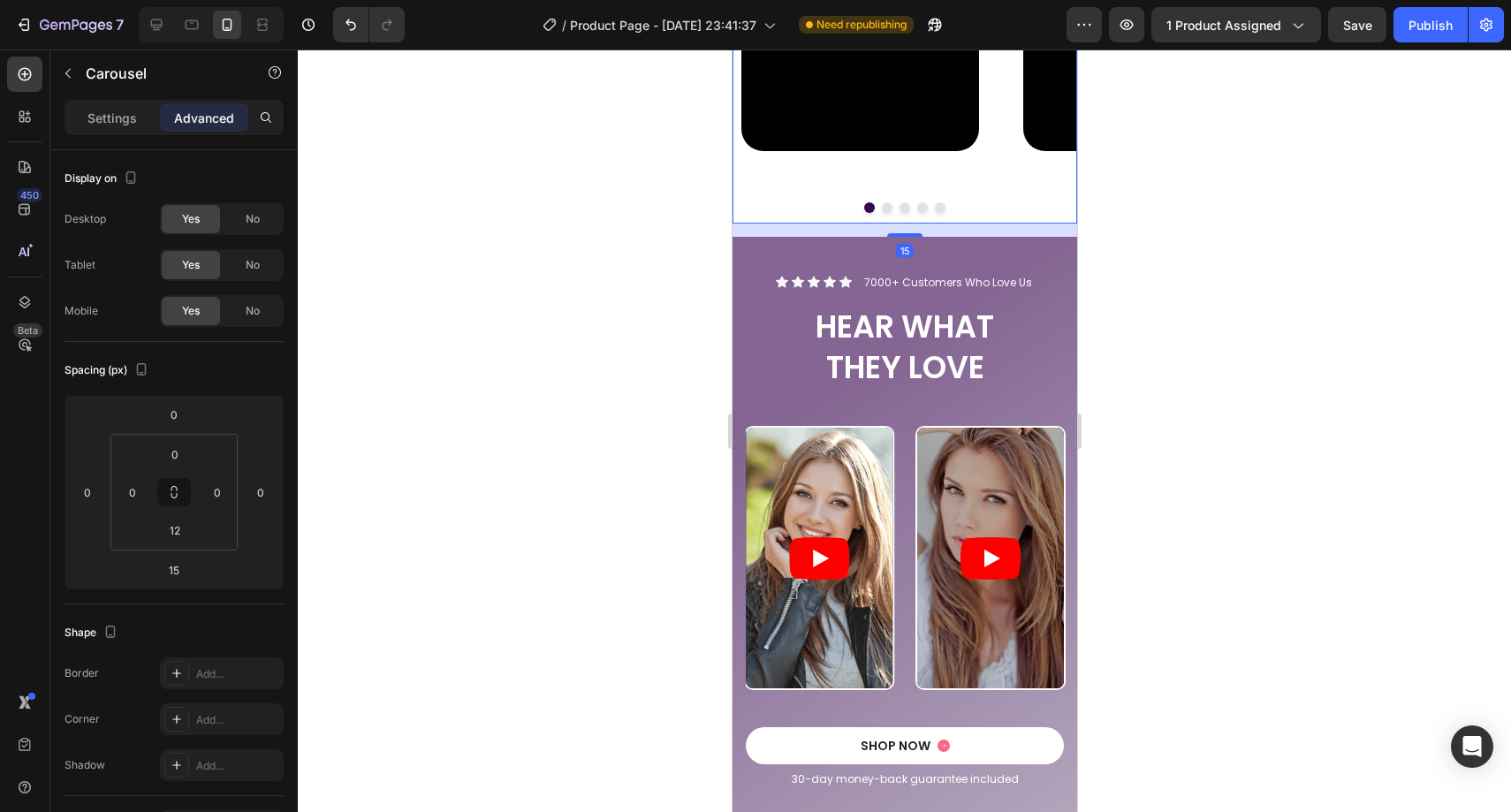
click at [1173, 233] on div at bounding box center [904, 430] width 1213 height 762
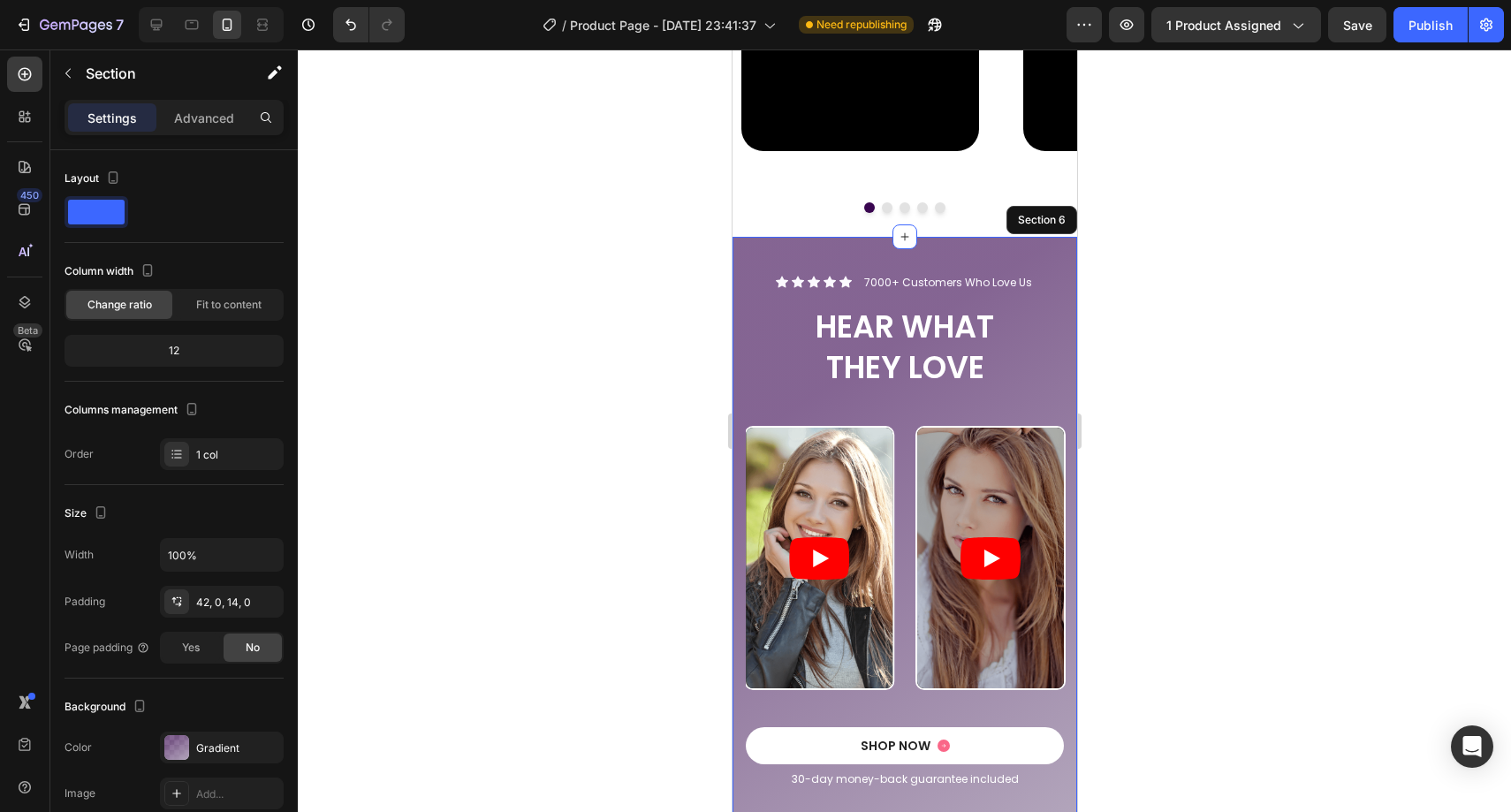
click at [1011, 244] on div "Icon Icon Icon Icon Icon Icon List 7000+ Customers Who Love Us Text Block Row H…" at bounding box center [903, 530] width 344 height 588
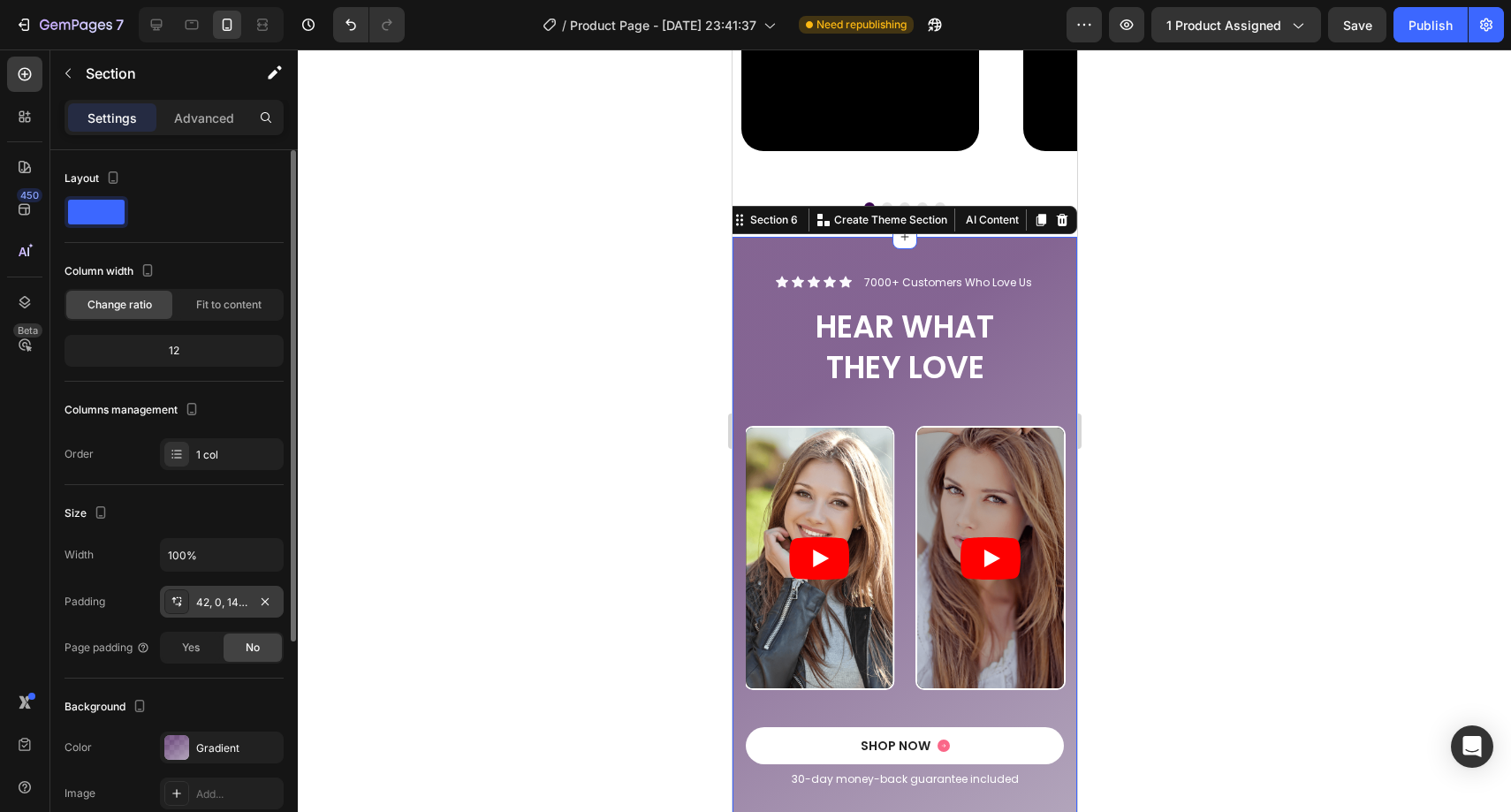
scroll to position [320, 0]
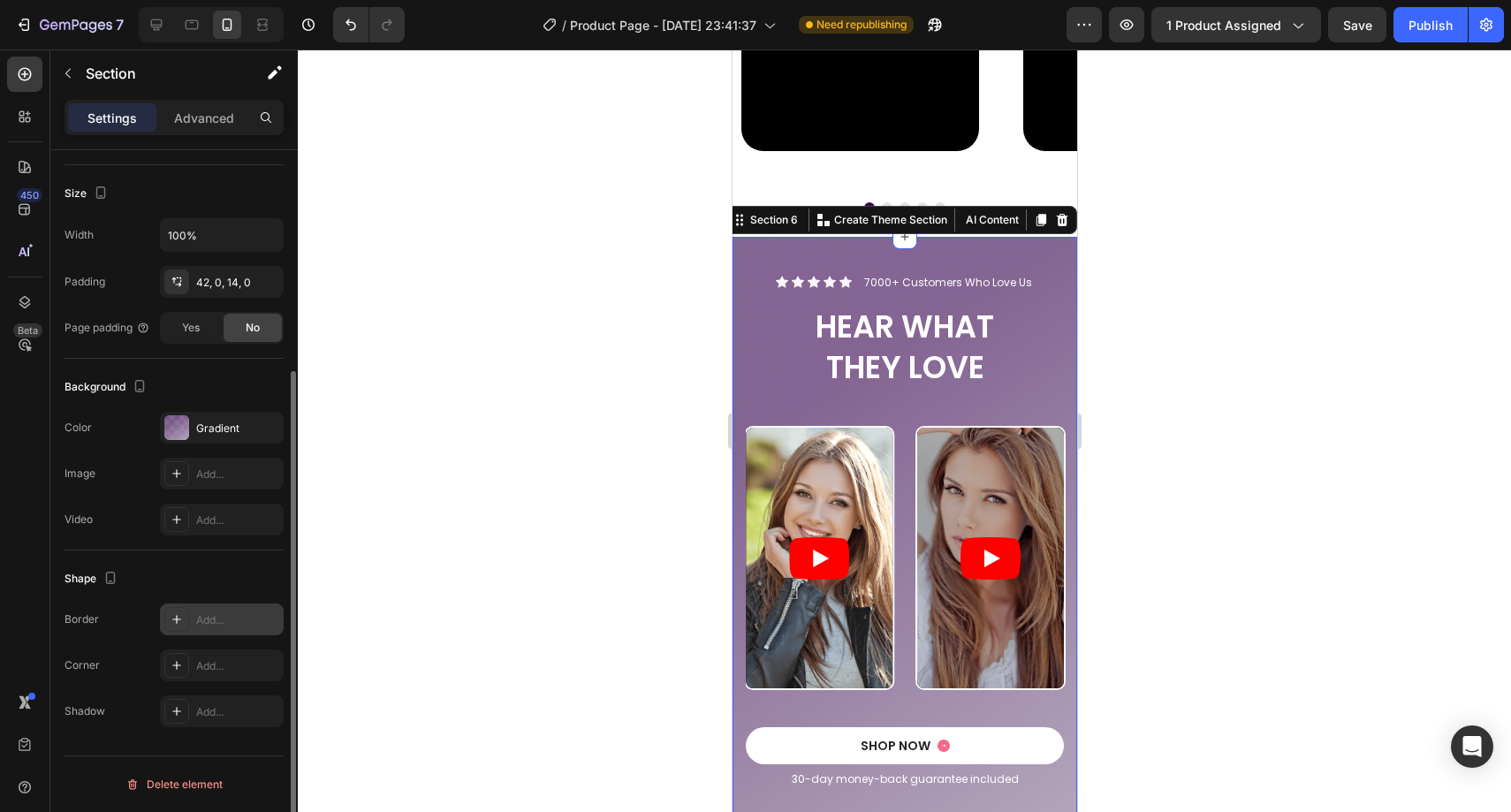
click at [207, 615] on div "Add..." at bounding box center [237, 620] width 83 height 15
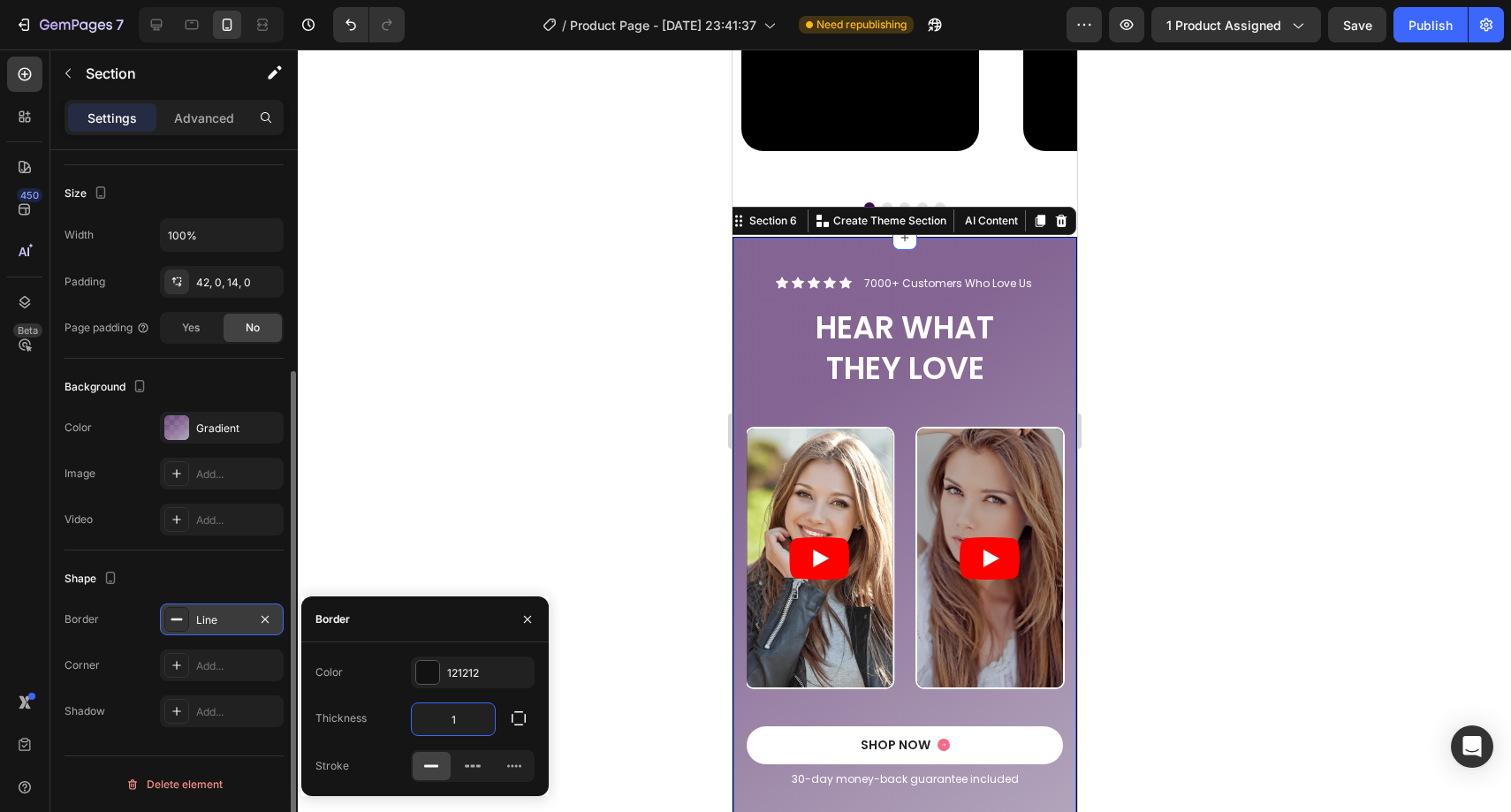
click at [474, 718] on input "1" at bounding box center [453, 718] width 83 height 32
click at [522, 730] on button "button" at bounding box center [518, 717] width 32 height 32
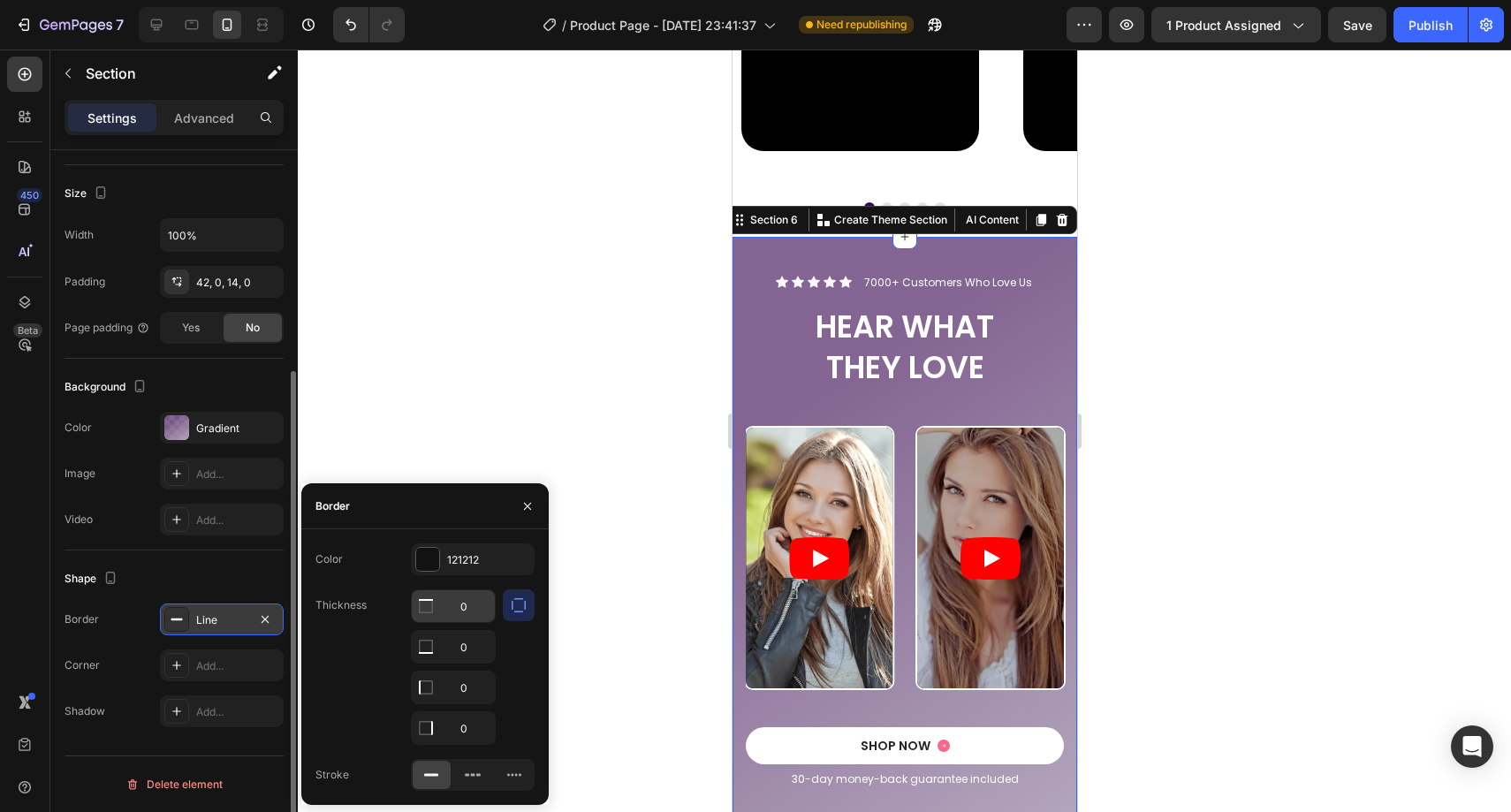
click at [463, 606] on input "0" at bounding box center [453, 606] width 83 height 32
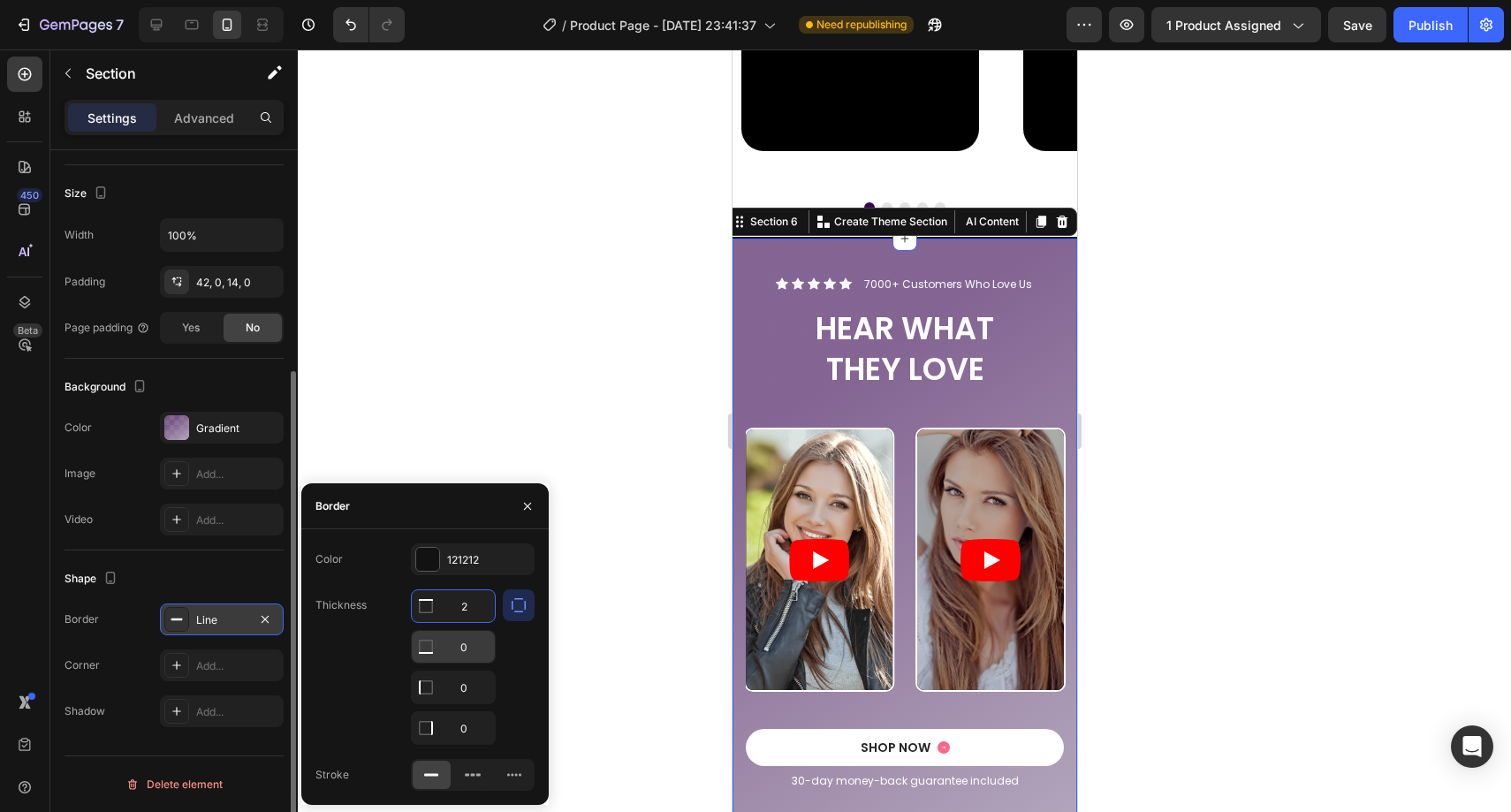
type input "2"
click at [472, 642] on input "0" at bounding box center [453, 646] width 83 height 32
type input "2"
click at [569, 551] on div at bounding box center [904, 430] width 1213 height 762
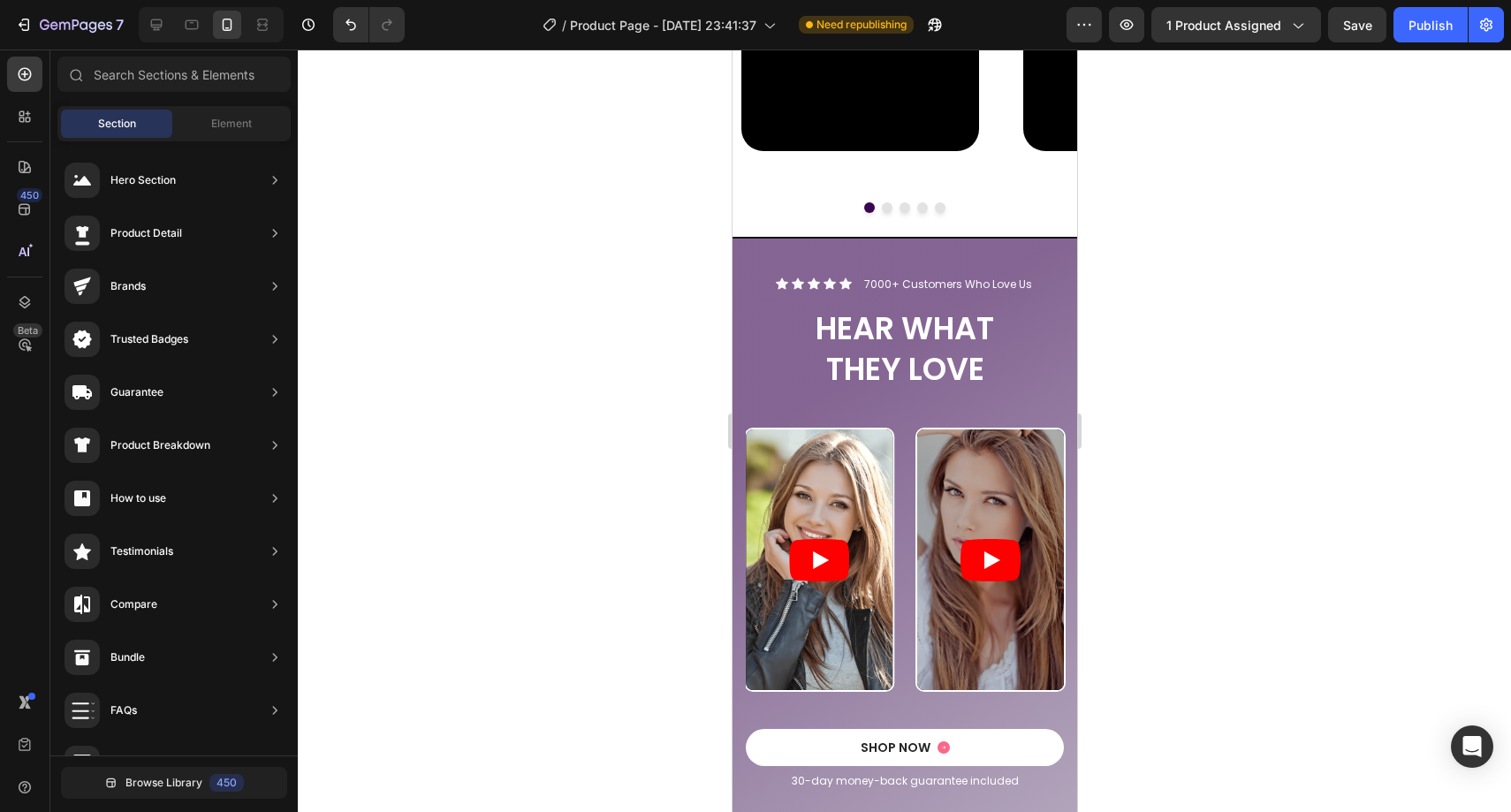
click at [594, 519] on div at bounding box center [904, 430] width 1213 height 762
click at [873, 289] on p "7000+ Customers Who Love Us" at bounding box center [948, 284] width 168 height 14
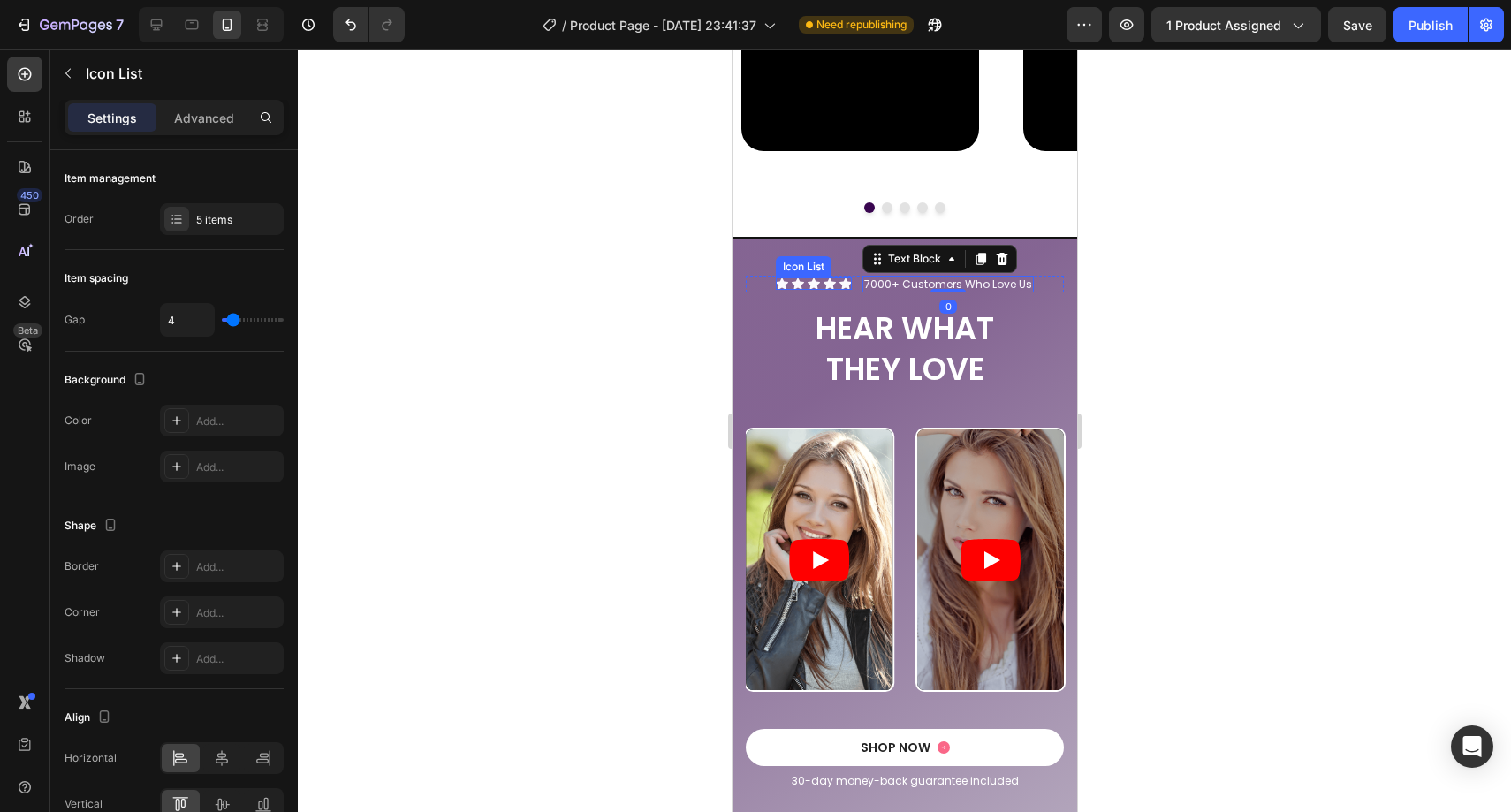
click at [815, 280] on div "Icon Icon Icon Icon Icon" at bounding box center [812, 284] width 76 height 13
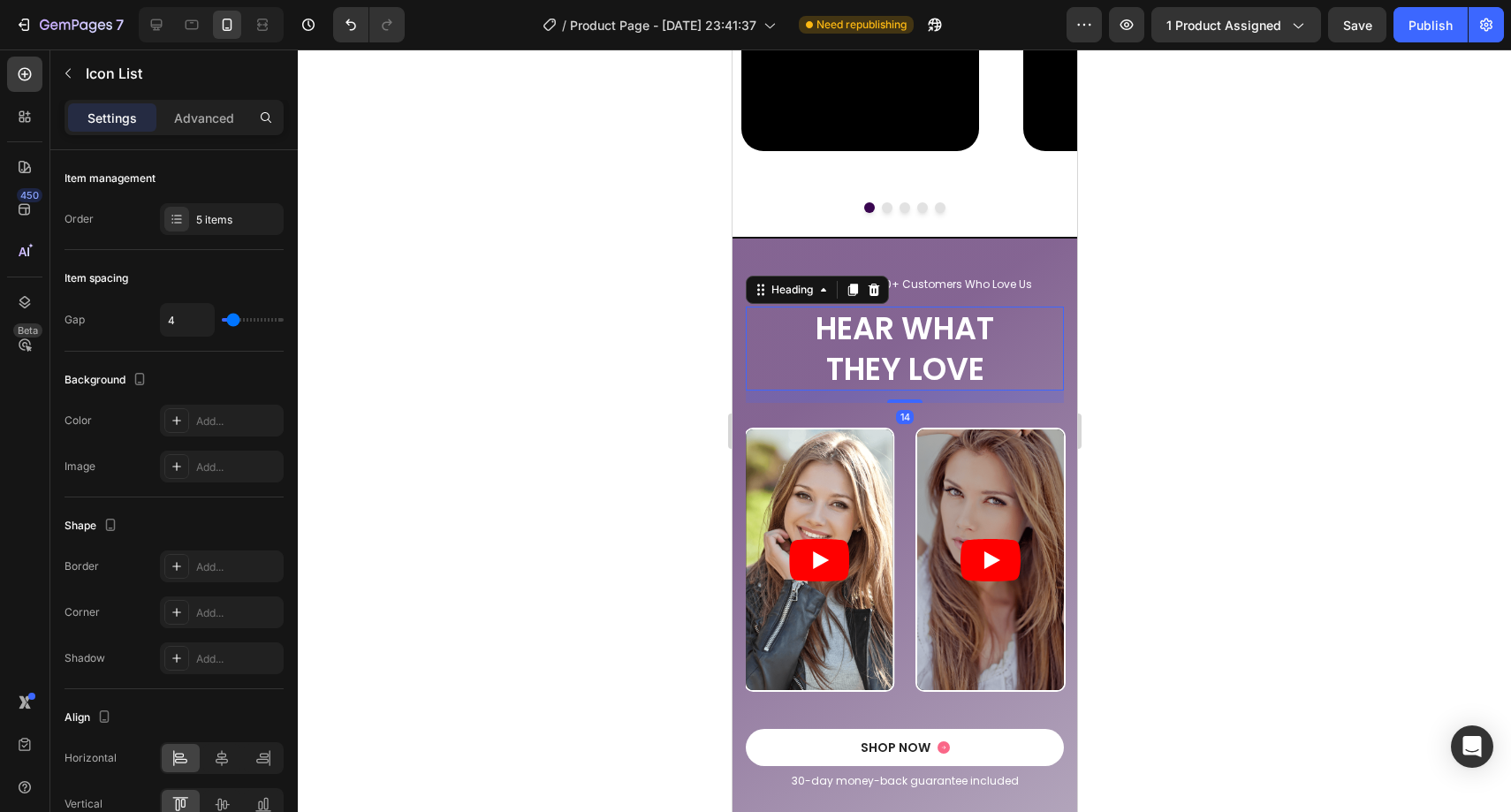
click at [894, 328] on h2 "HEAR WHAT THEY LOVE" at bounding box center [904, 348] width 318 height 84
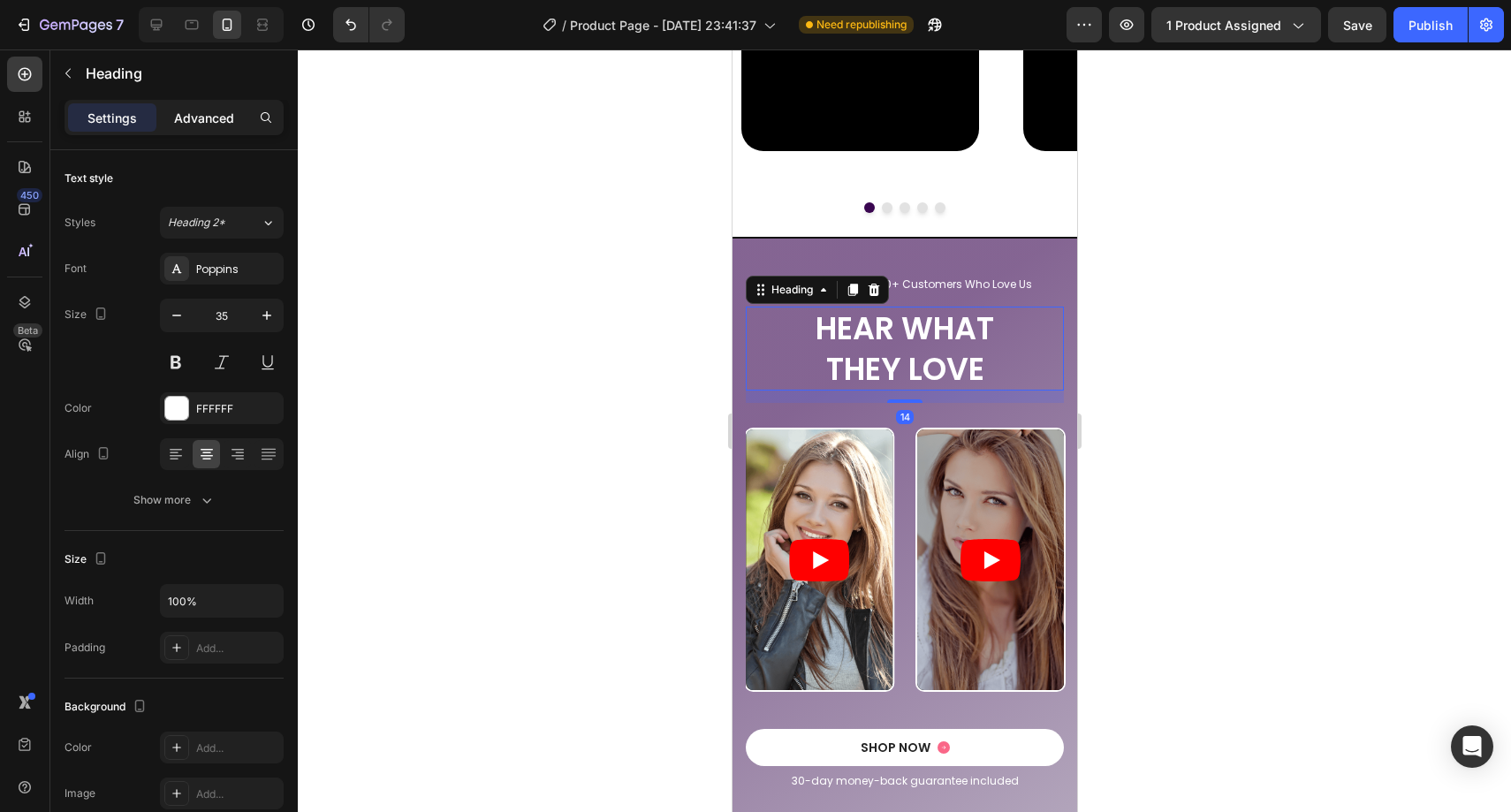
click at [226, 110] on p "Advanced" at bounding box center [204, 118] width 60 height 18
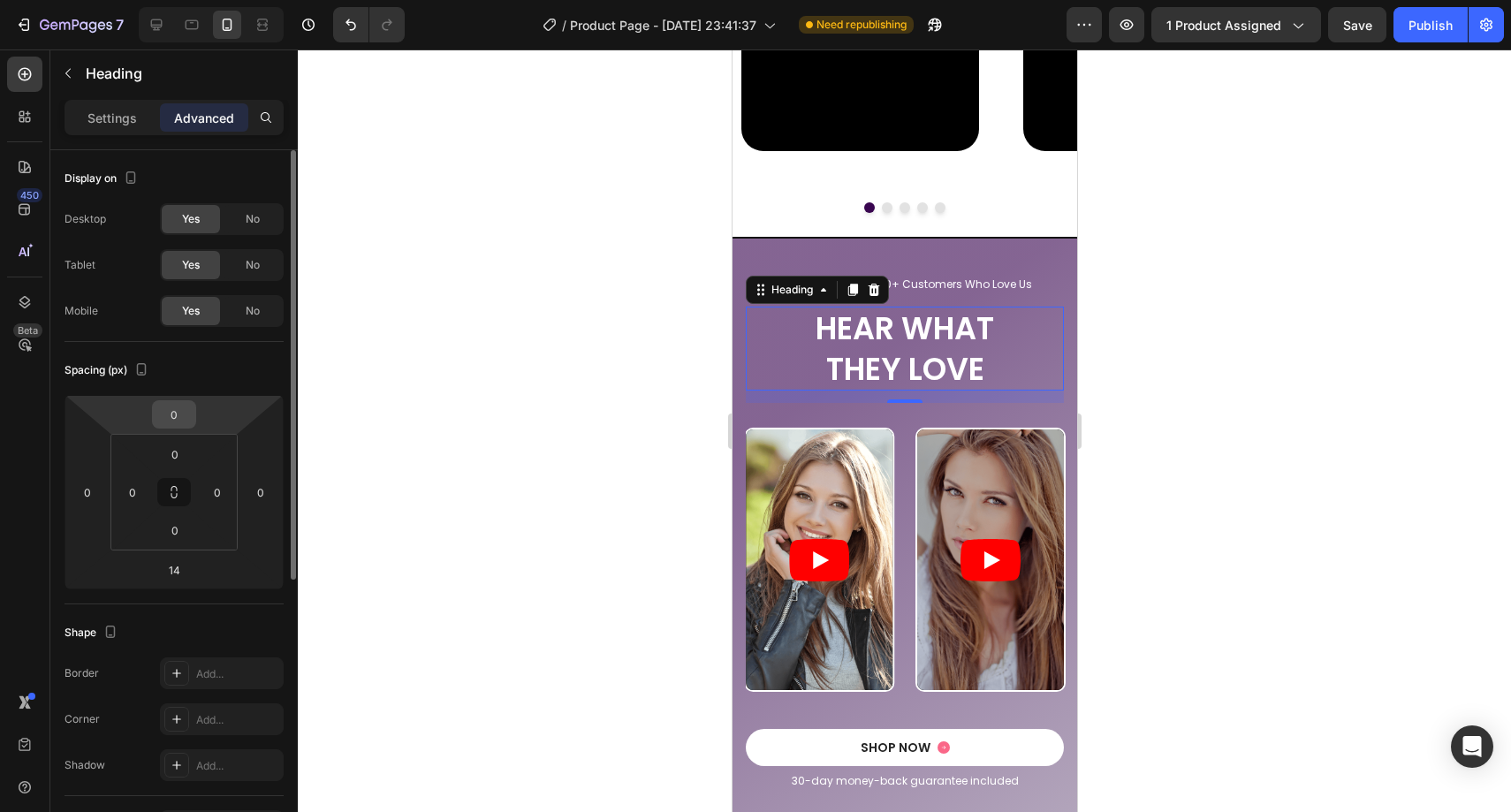
click at [185, 415] on input "0" at bounding box center [174, 414] width 36 height 26
type input "-5"
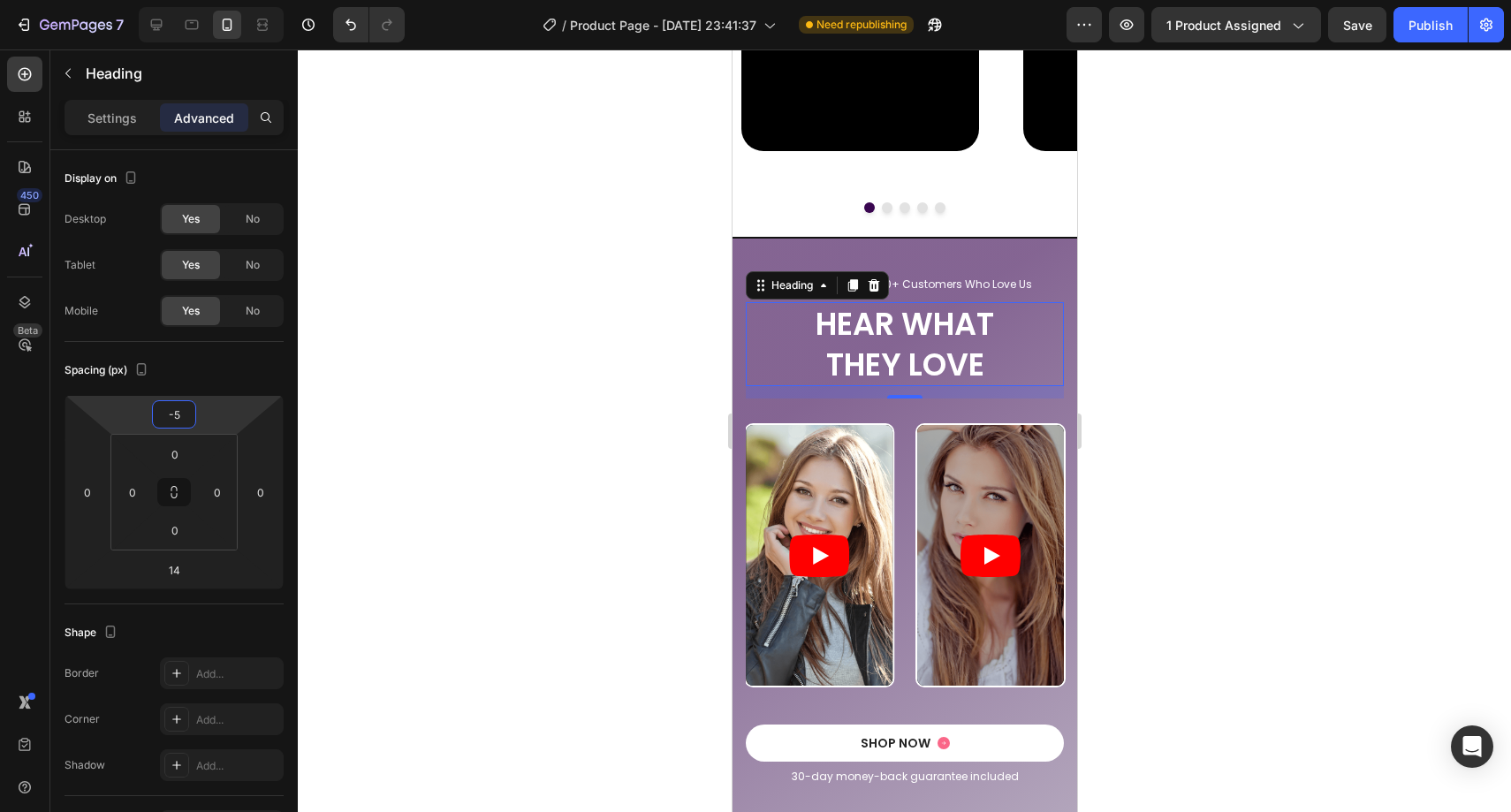
click at [550, 391] on div at bounding box center [904, 430] width 1213 height 762
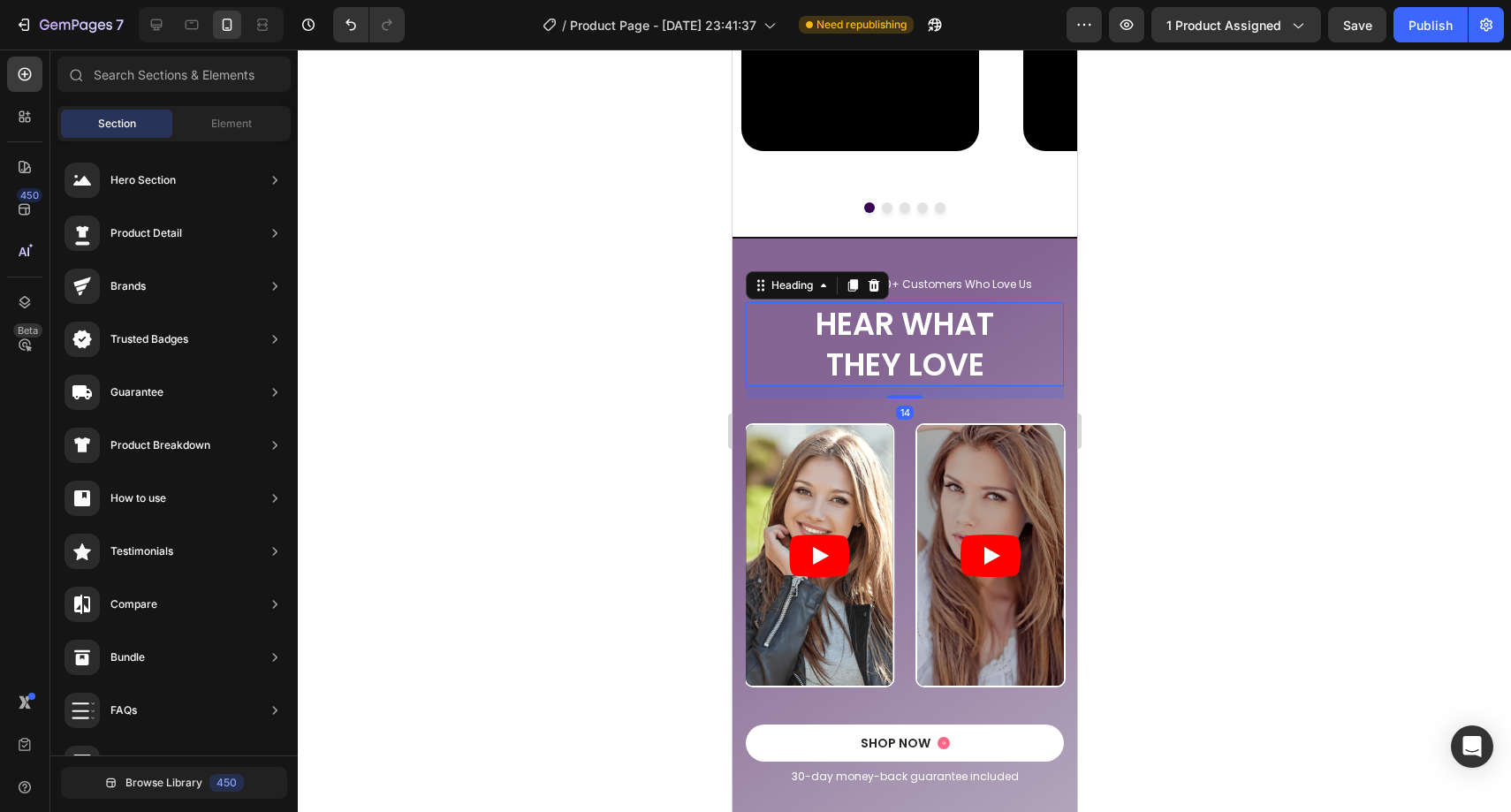
click at [852, 376] on h2 "HEAR WHAT THEY LOVE" at bounding box center [904, 343] width 318 height 84
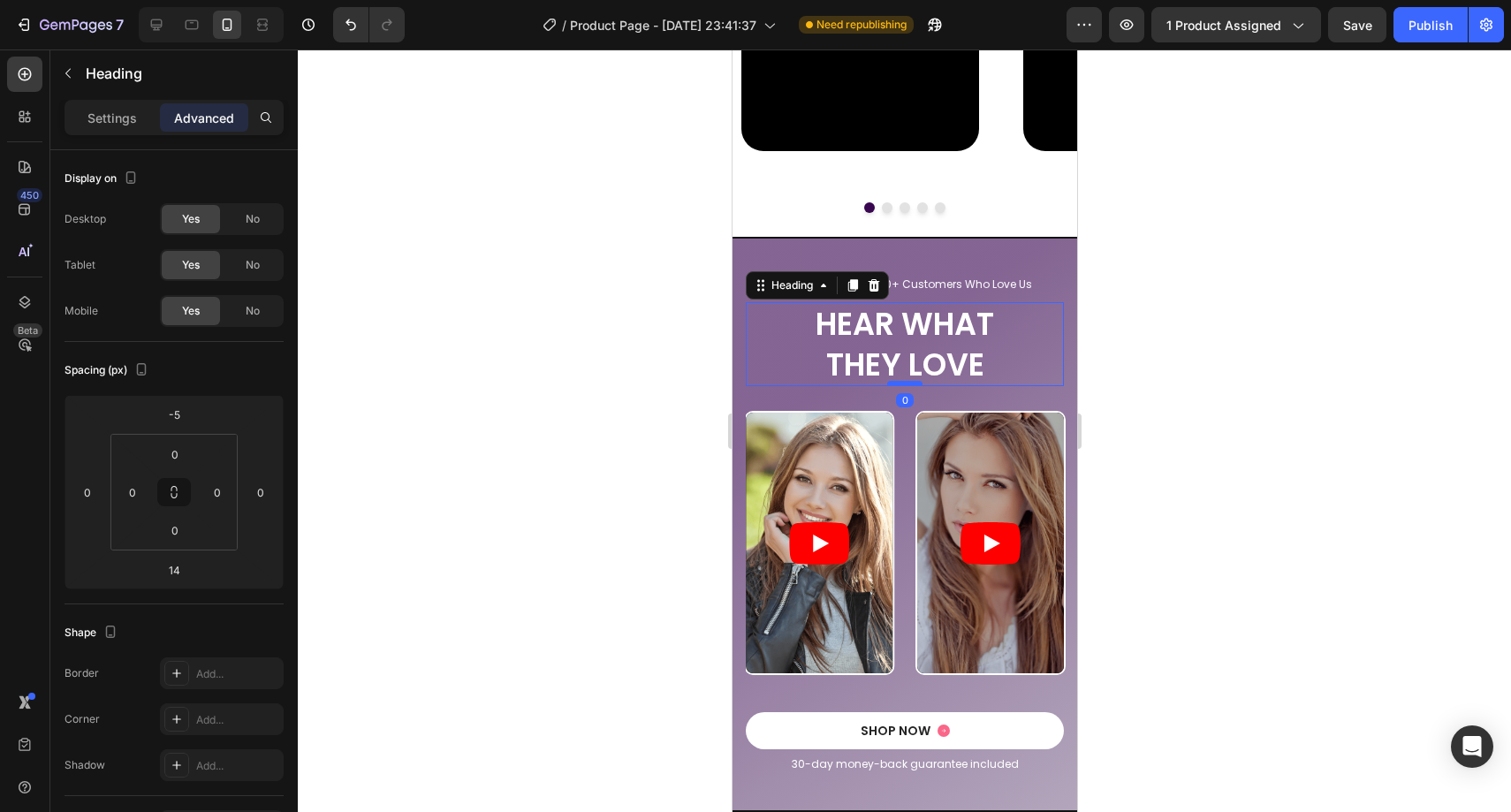
drag, startPoint x: 888, startPoint y: 395, endPoint x: 888, endPoint y: 383, distance: 12.0
click at [888, 383] on div at bounding box center [904, 383] width 36 height 5
type input "0"
click at [1234, 396] on div at bounding box center [904, 430] width 1213 height 762
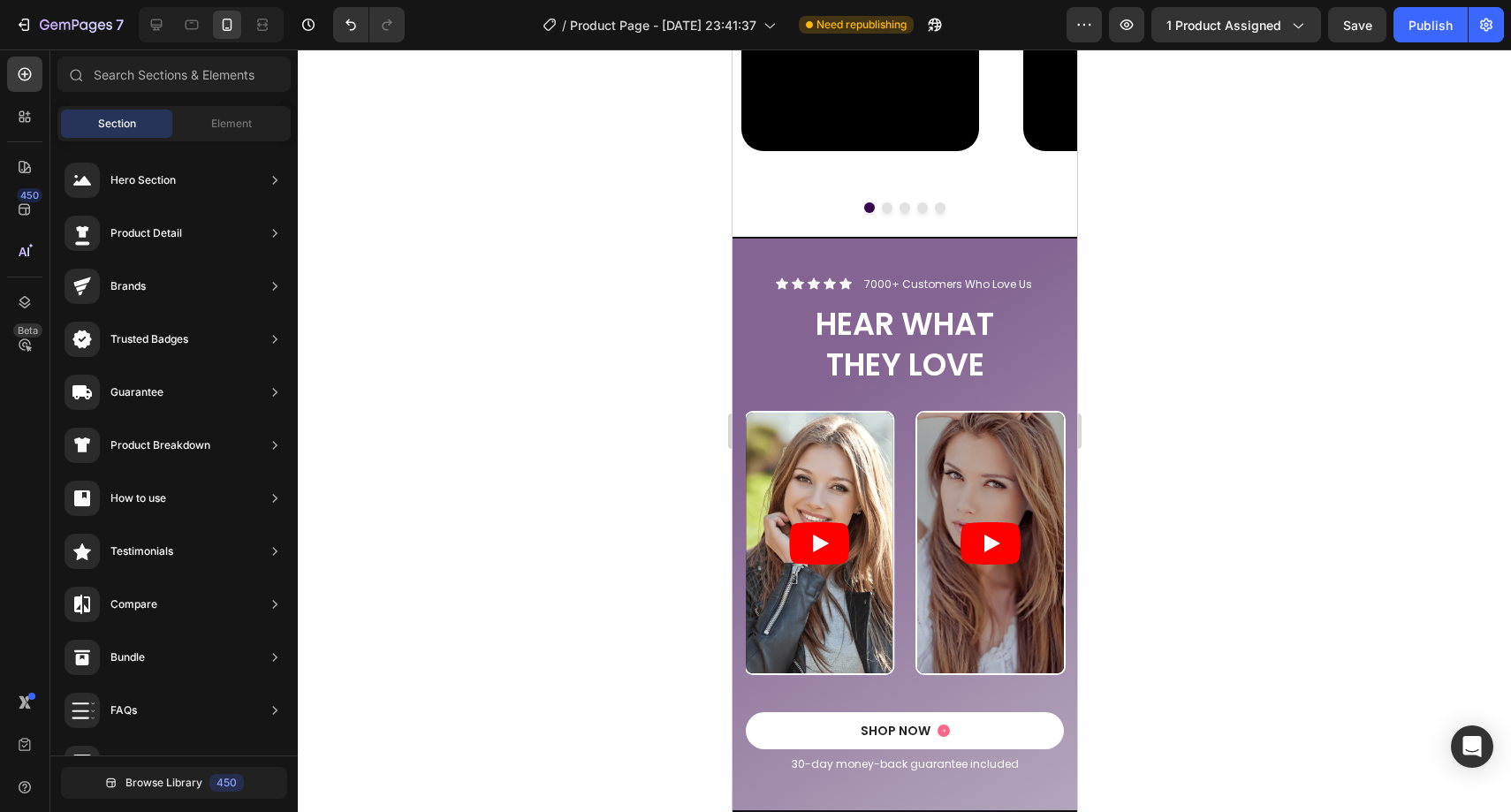
click at [669, 288] on div at bounding box center [904, 430] width 1213 height 762
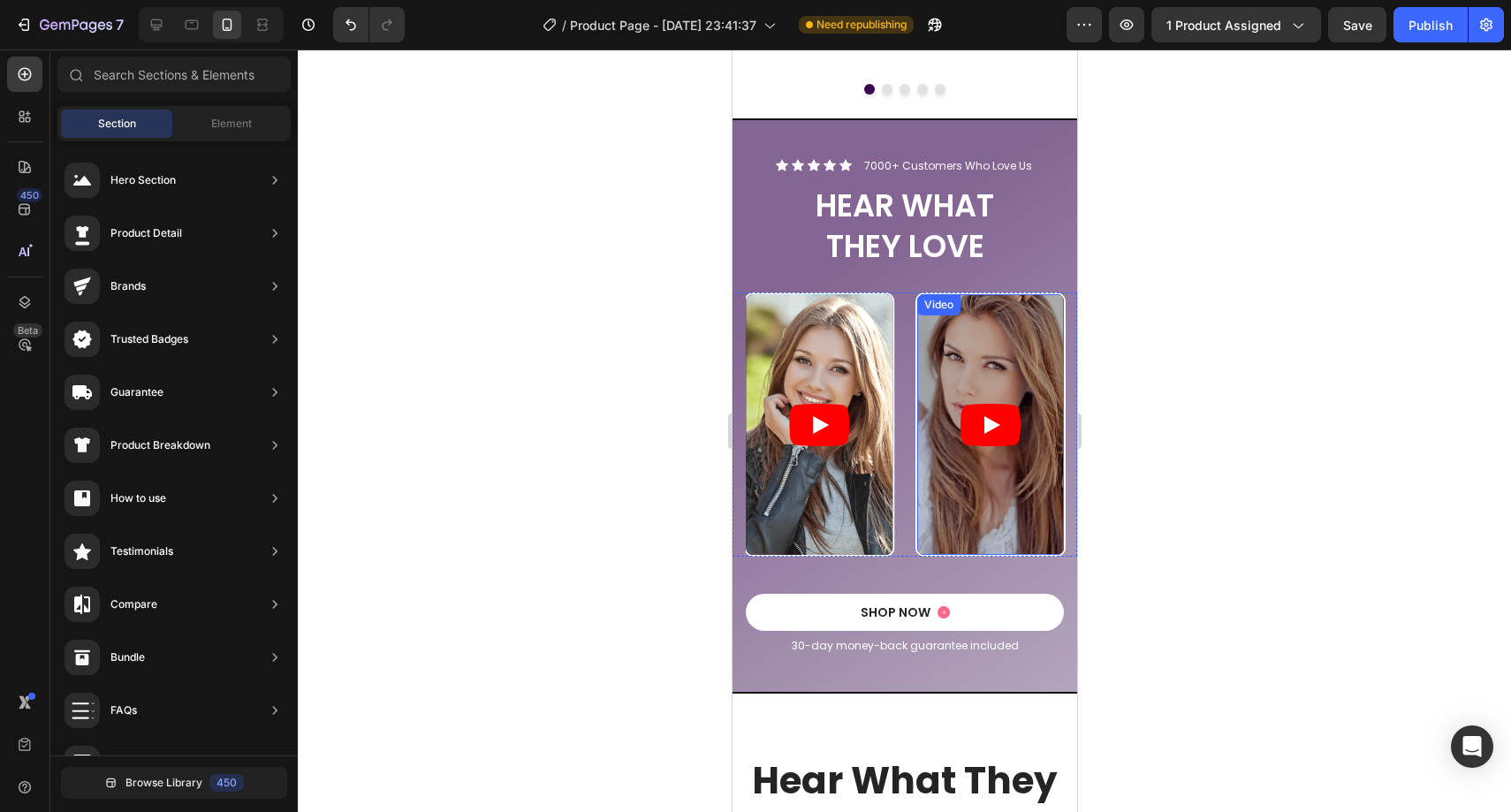
scroll to position [2466, 0]
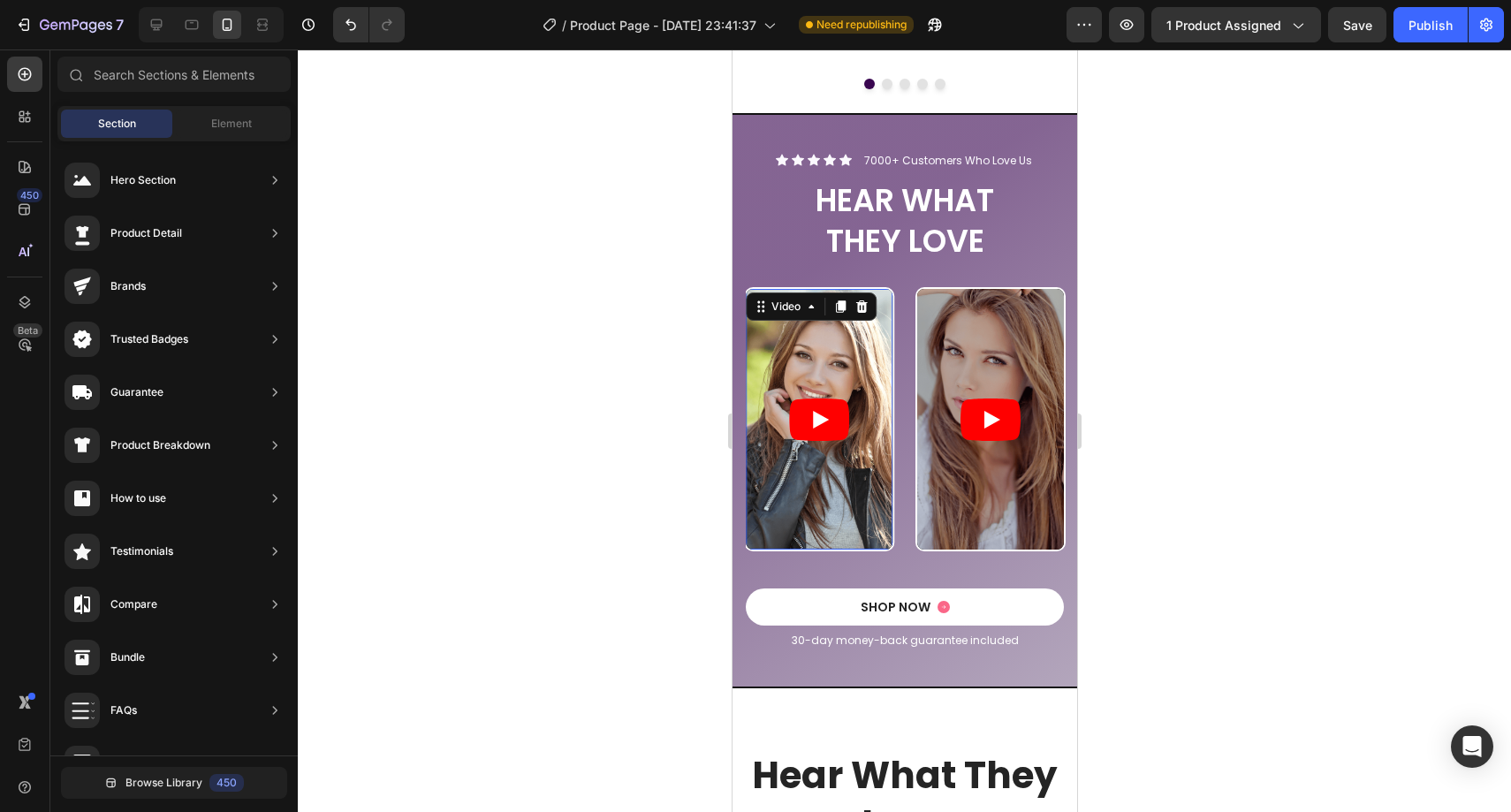
click at [818, 474] on article at bounding box center [818, 419] width 147 height 260
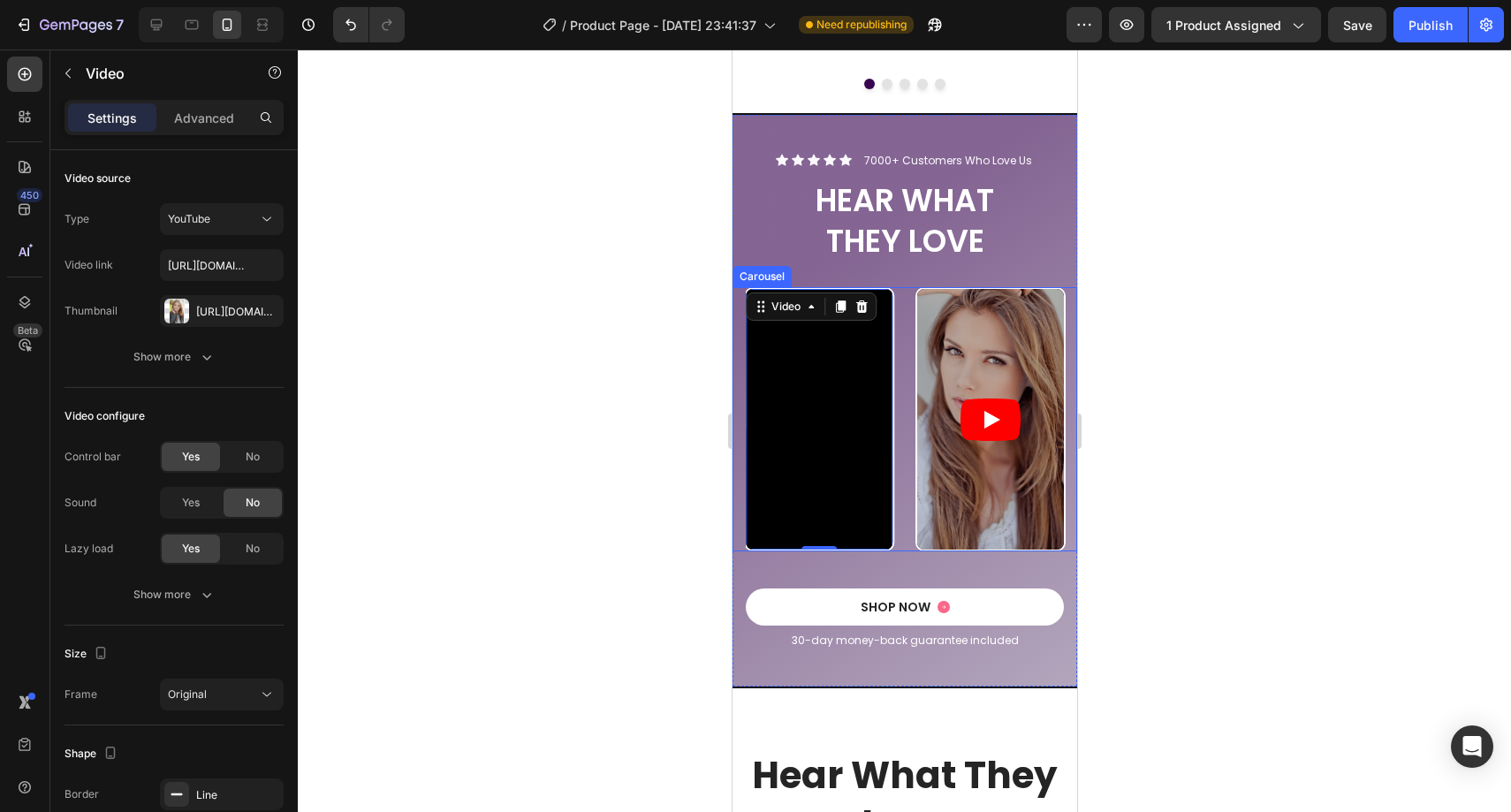
click at [897, 379] on div "Video Video Video Video 0" at bounding box center [910, 420] width 331 height 264
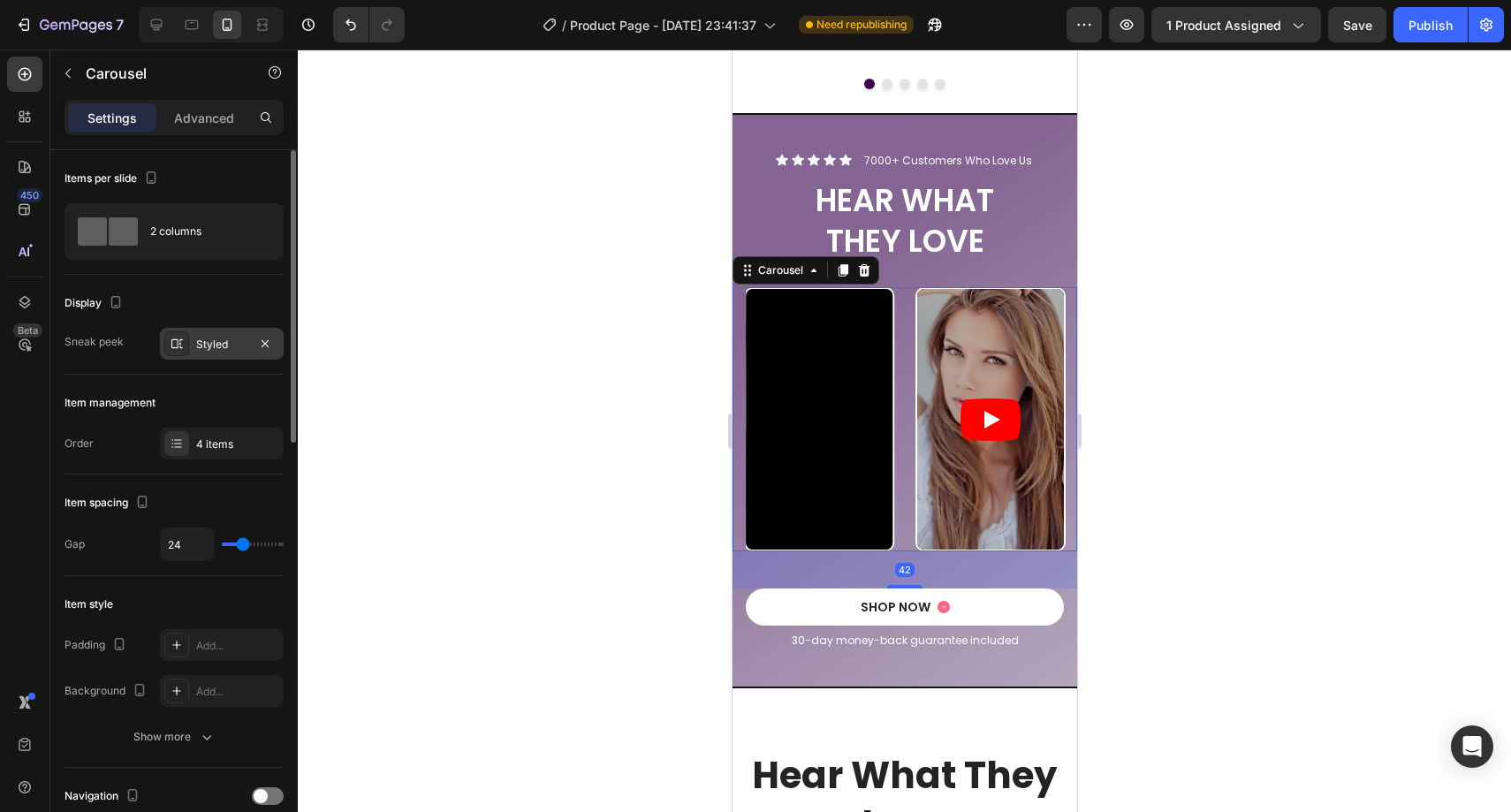
click at [214, 333] on div "Styled" at bounding box center [222, 343] width 124 height 32
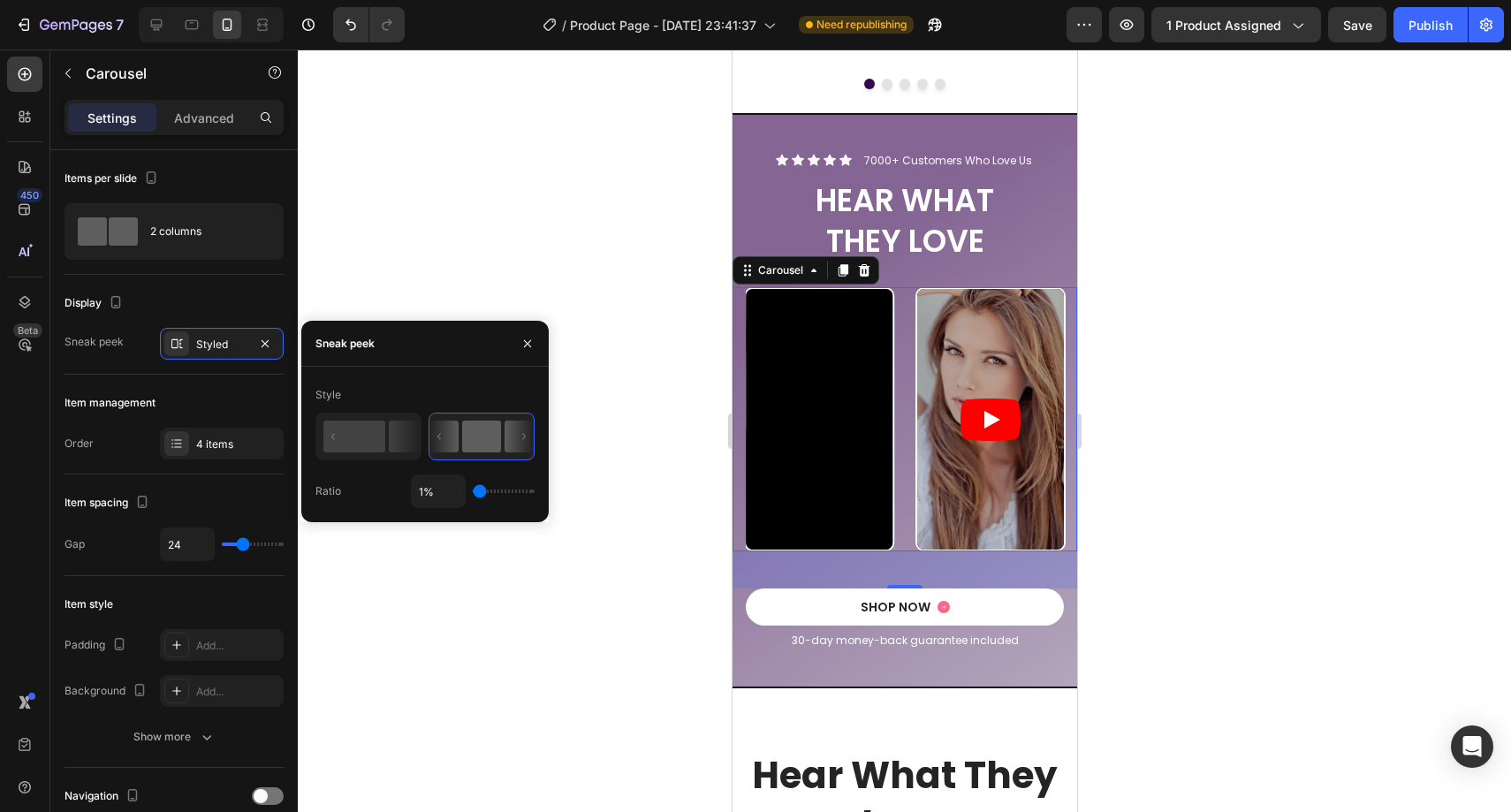
type input "2%"
type input "2"
type input "4%"
type input "4"
type input "6%"
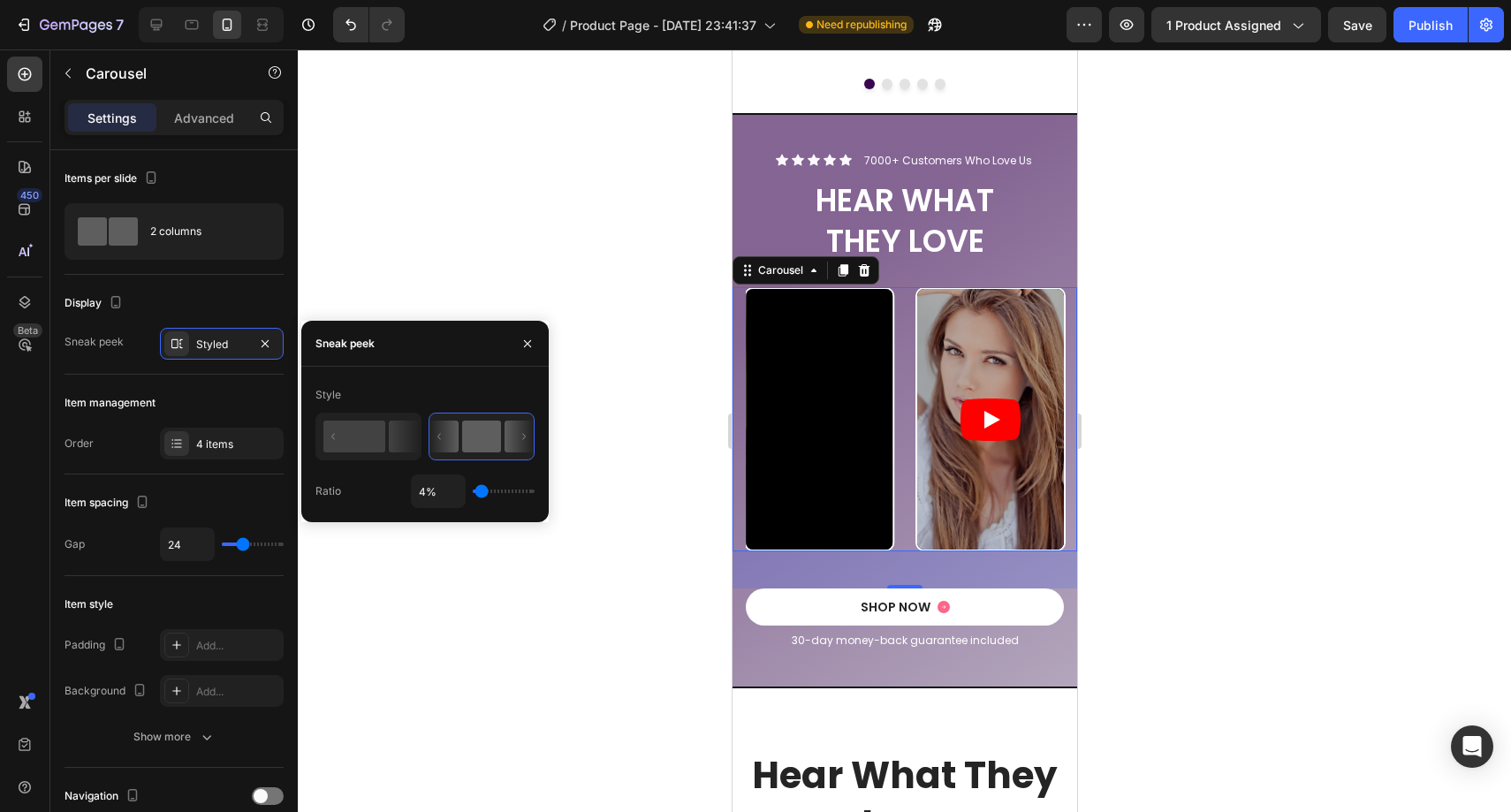
type input "6"
type input "7%"
type input "7"
type input "9%"
type input "9"
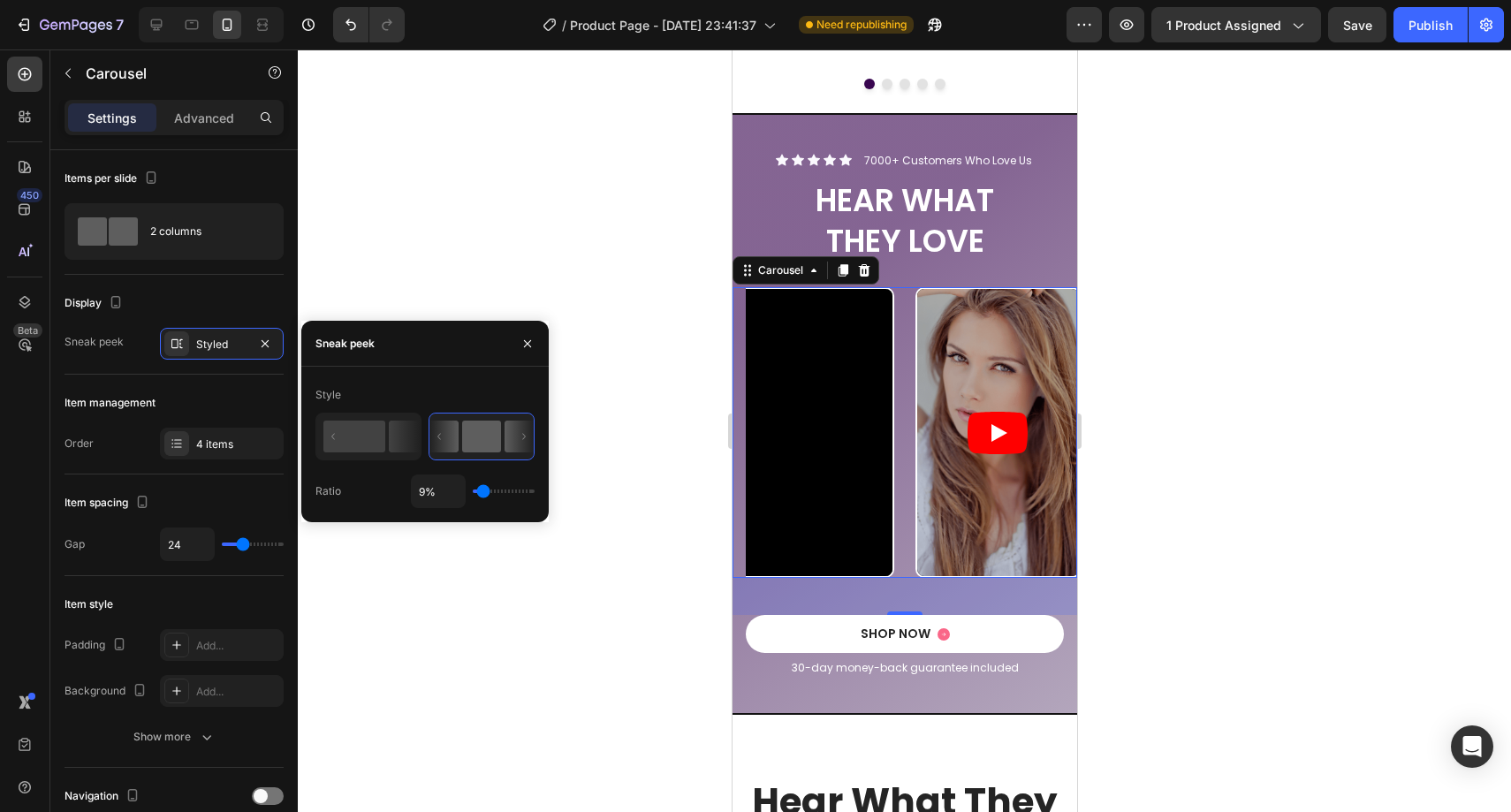
type input "10%"
type input "10"
type input "11%"
type input "11"
type input "12%"
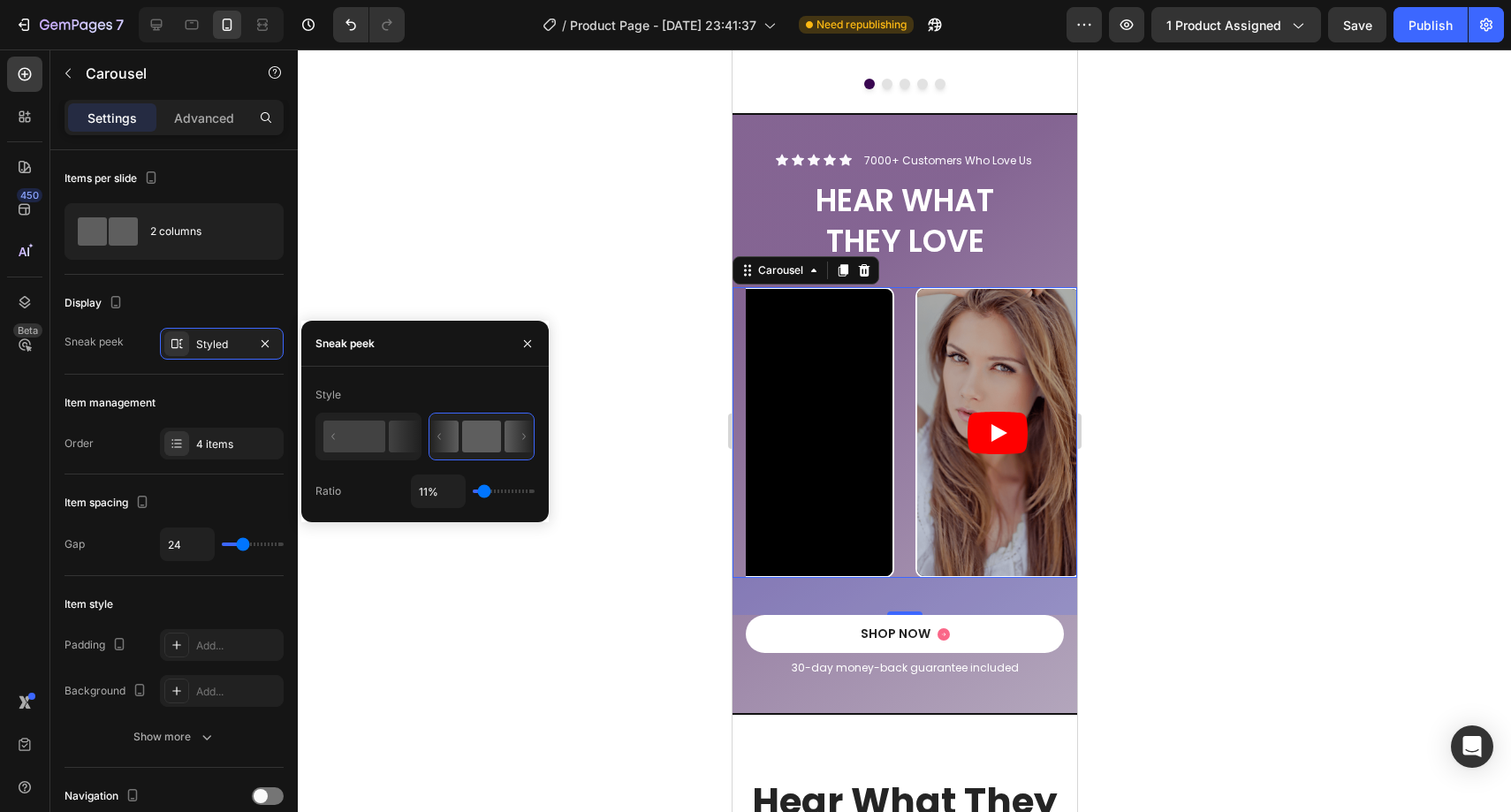
type input "12"
type input "13%"
type input "13"
type input "14%"
type input "14"
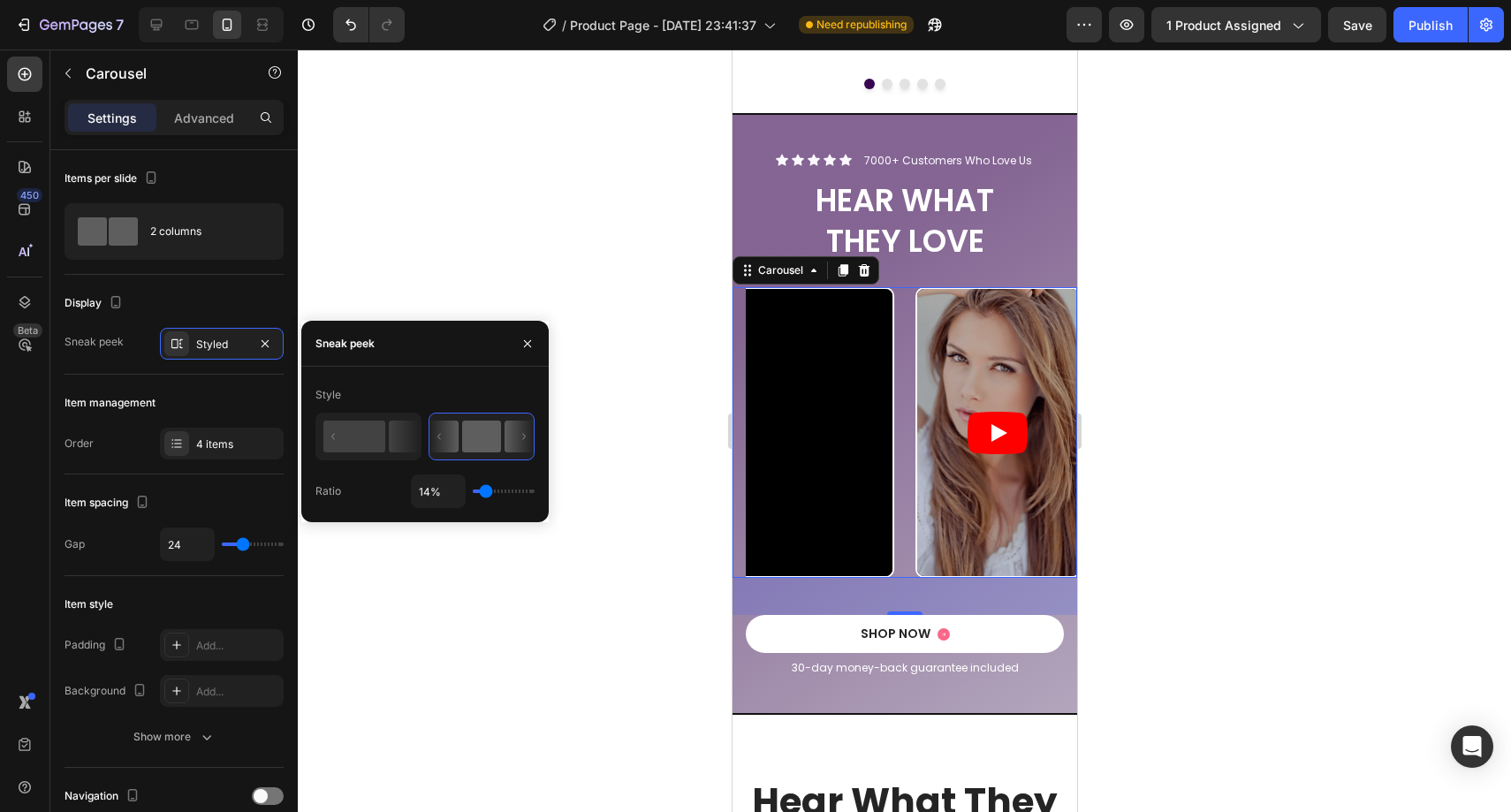
type input "16%"
type input "16"
type input "17%"
type input "17"
type input "19%"
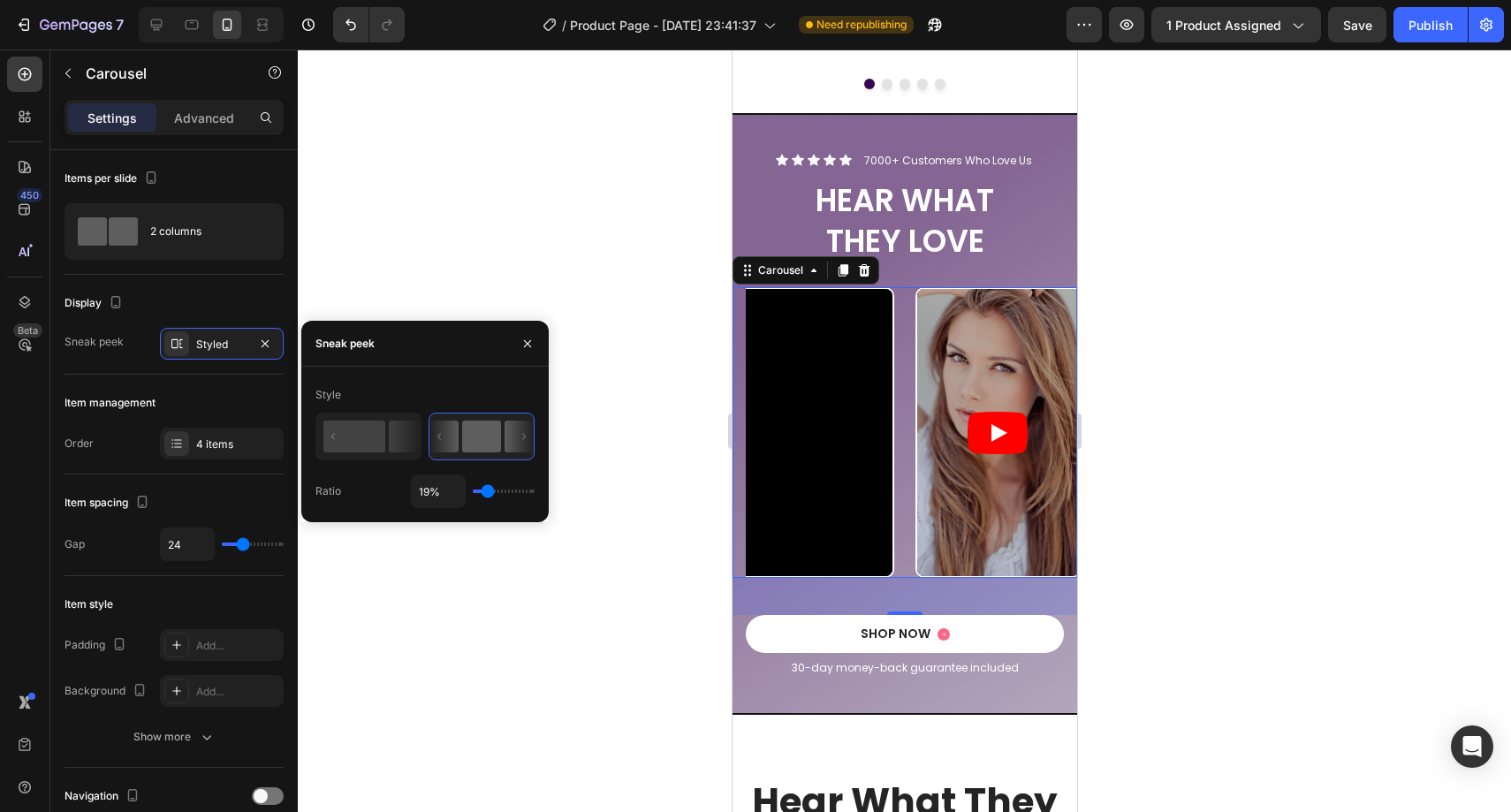
type input "19"
type input "20%"
type input "20"
type input "21%"
type input "21"
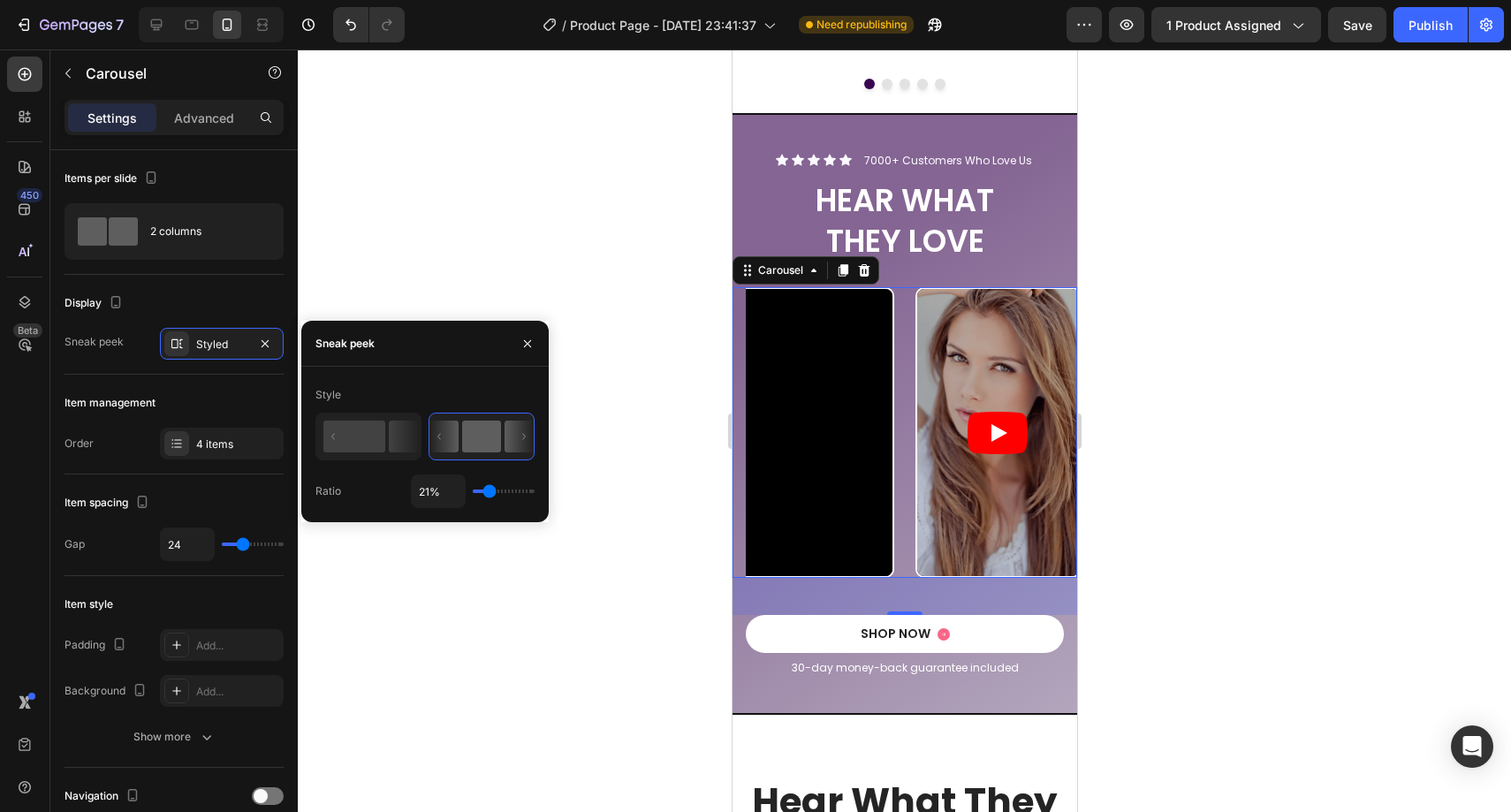
type input "22%"
type input "22"
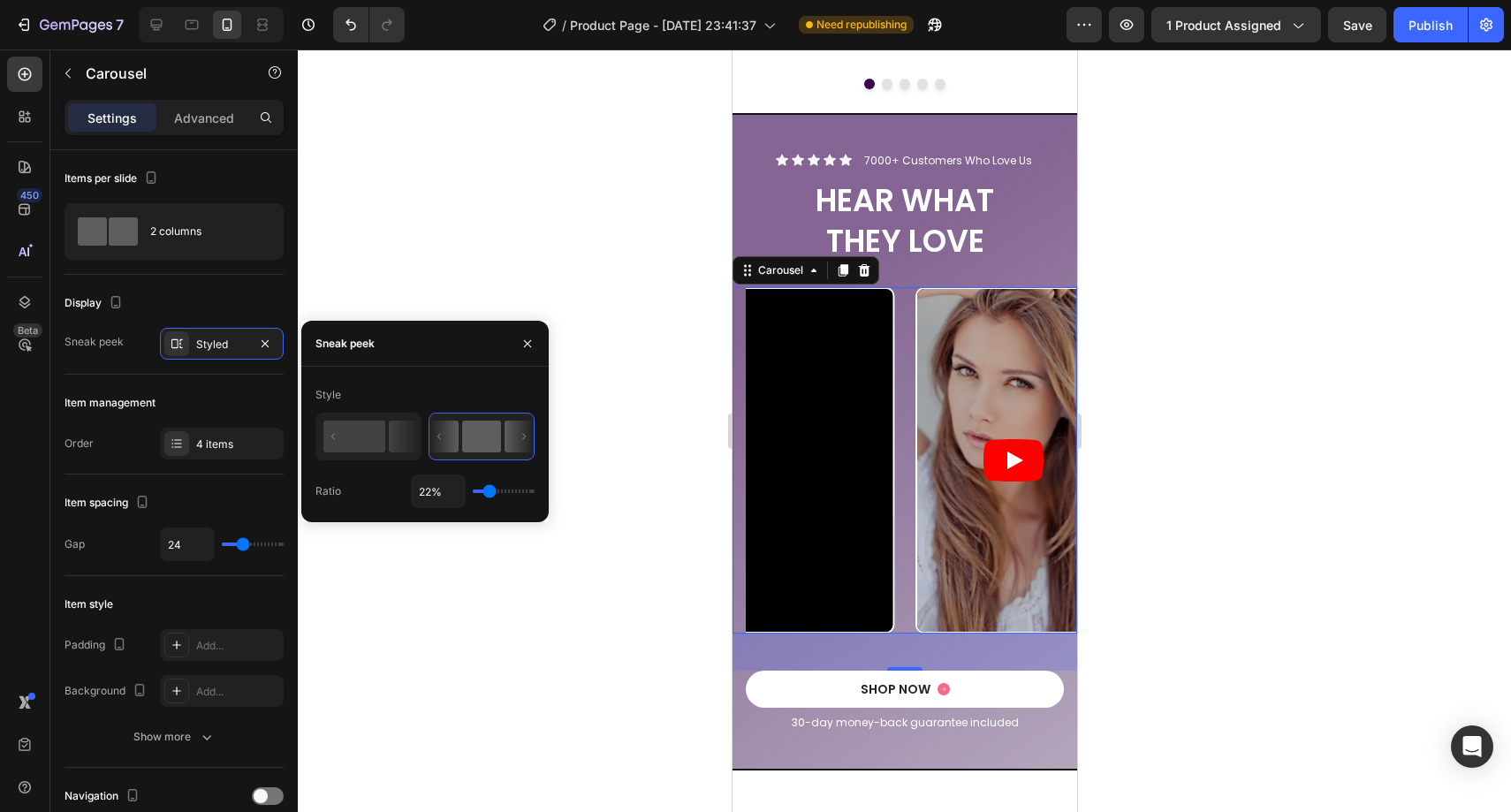
type input "21%"
type input "21"
type input "19%"
type input "19"
type input "17%"
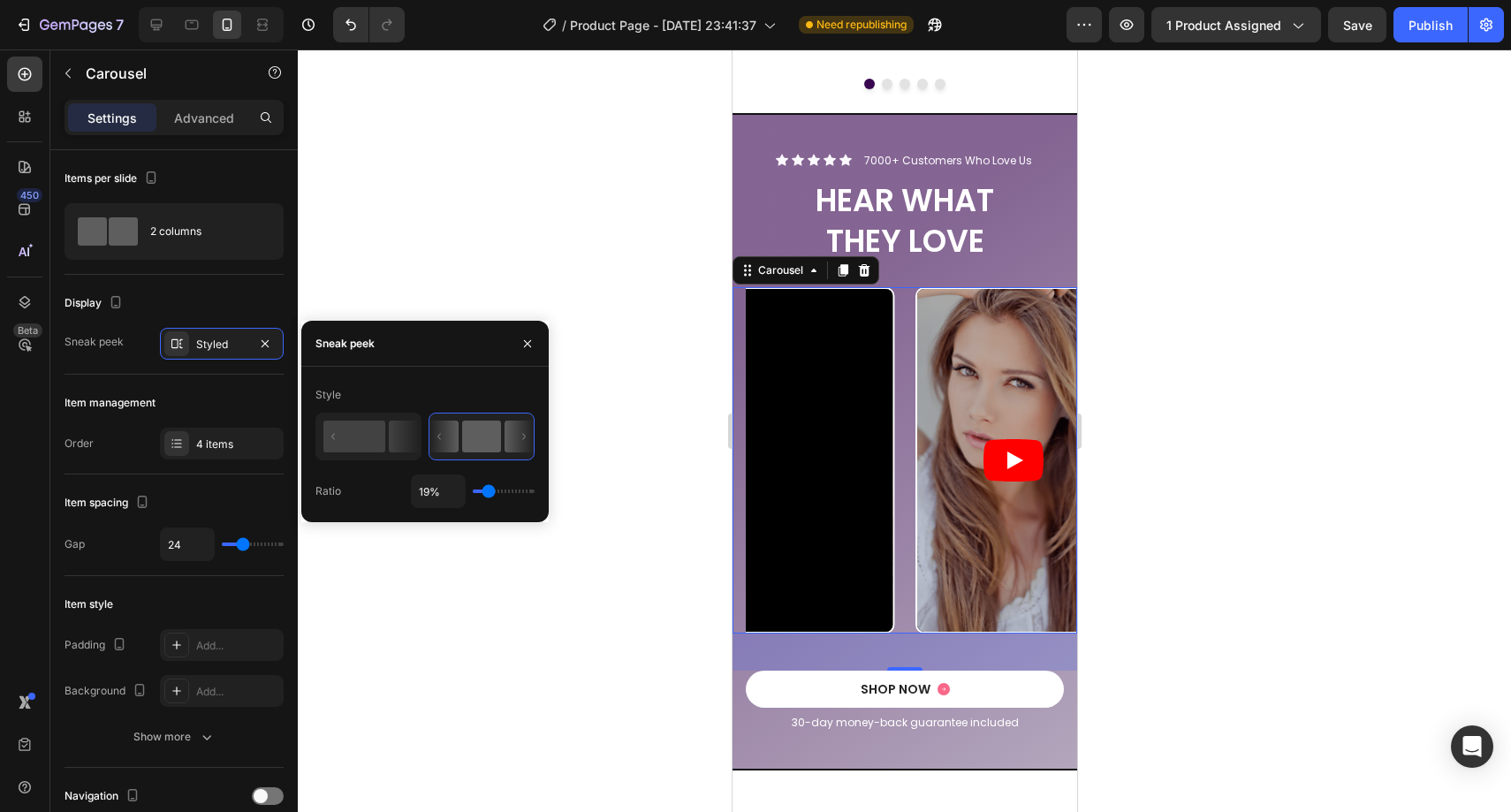
type input "17"
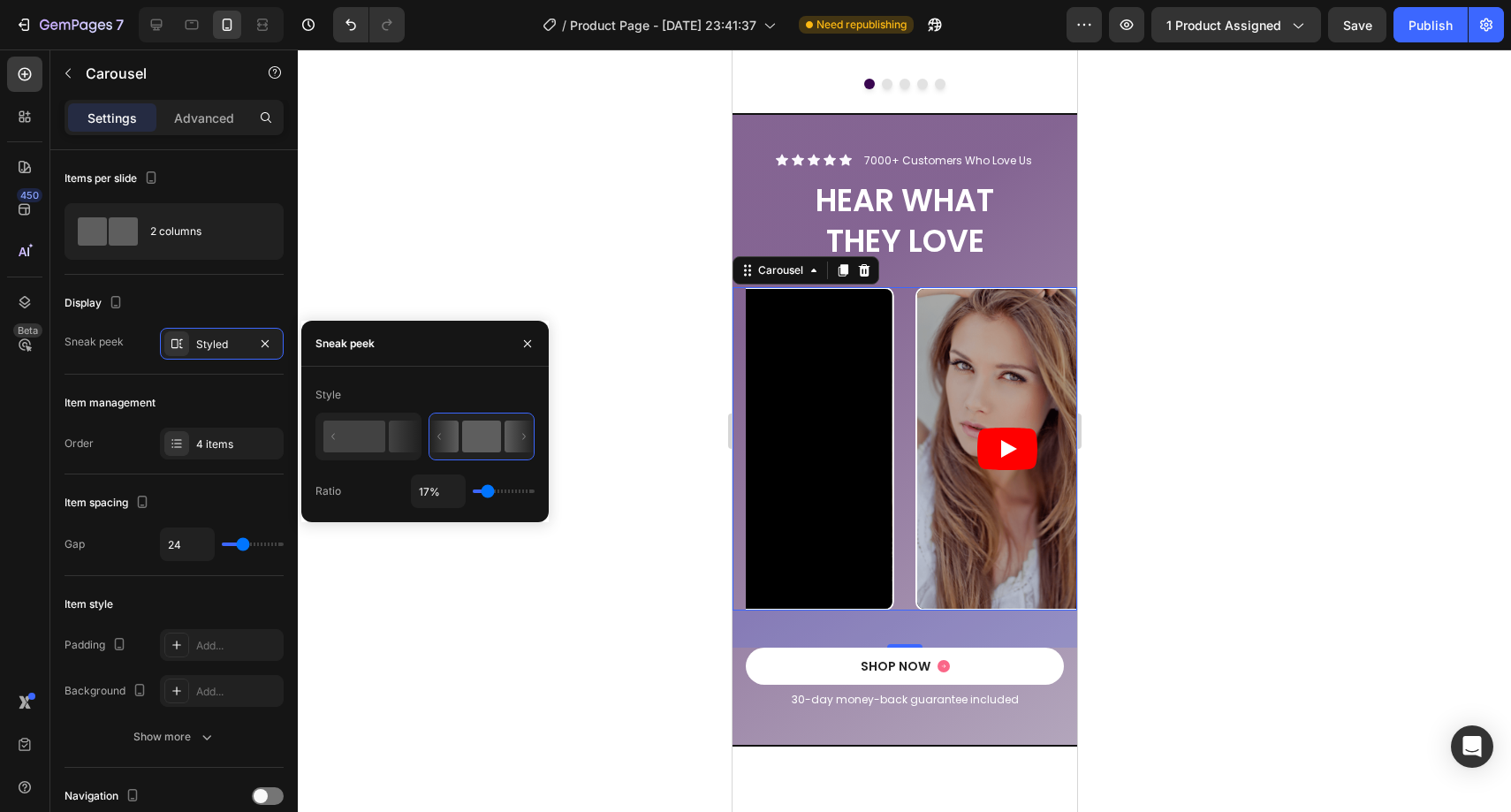
type input "11%"
type input "11"
type input "6%"
type input "6"
type input "5%"
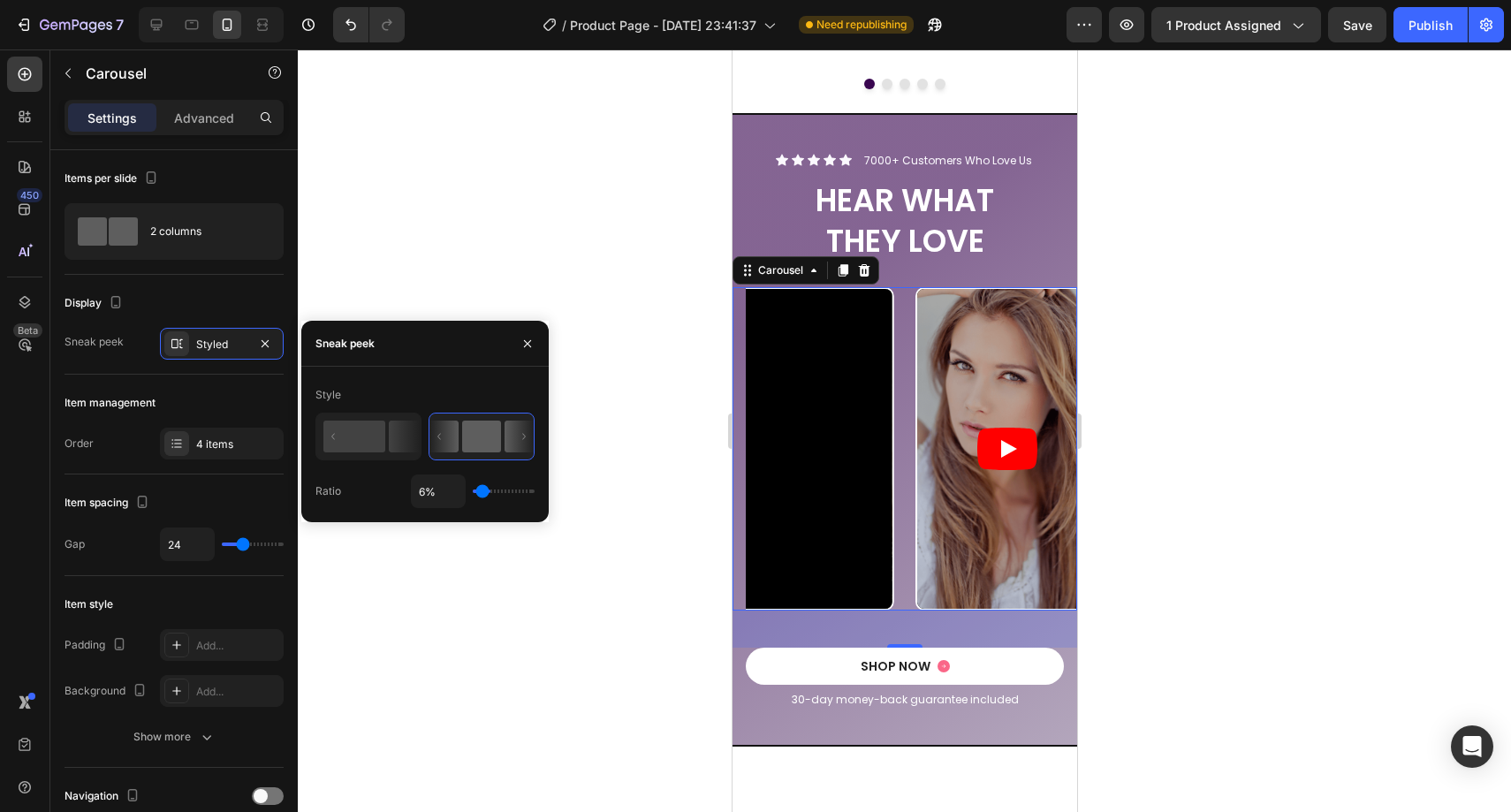
type input "5"
type input "3%"
type input "3"
type input "2%"
type input "2"
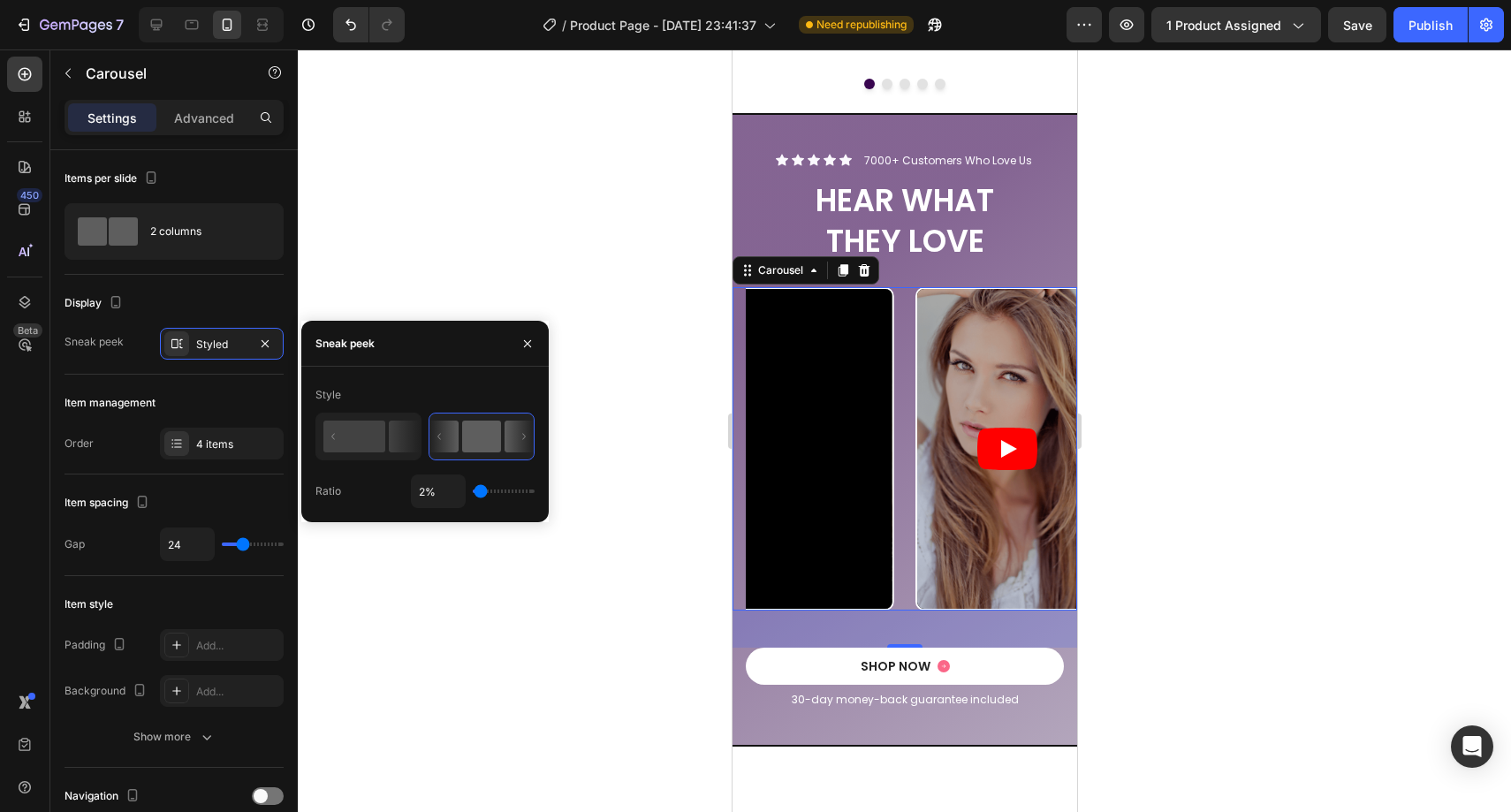
type input "1%"
type input "1"
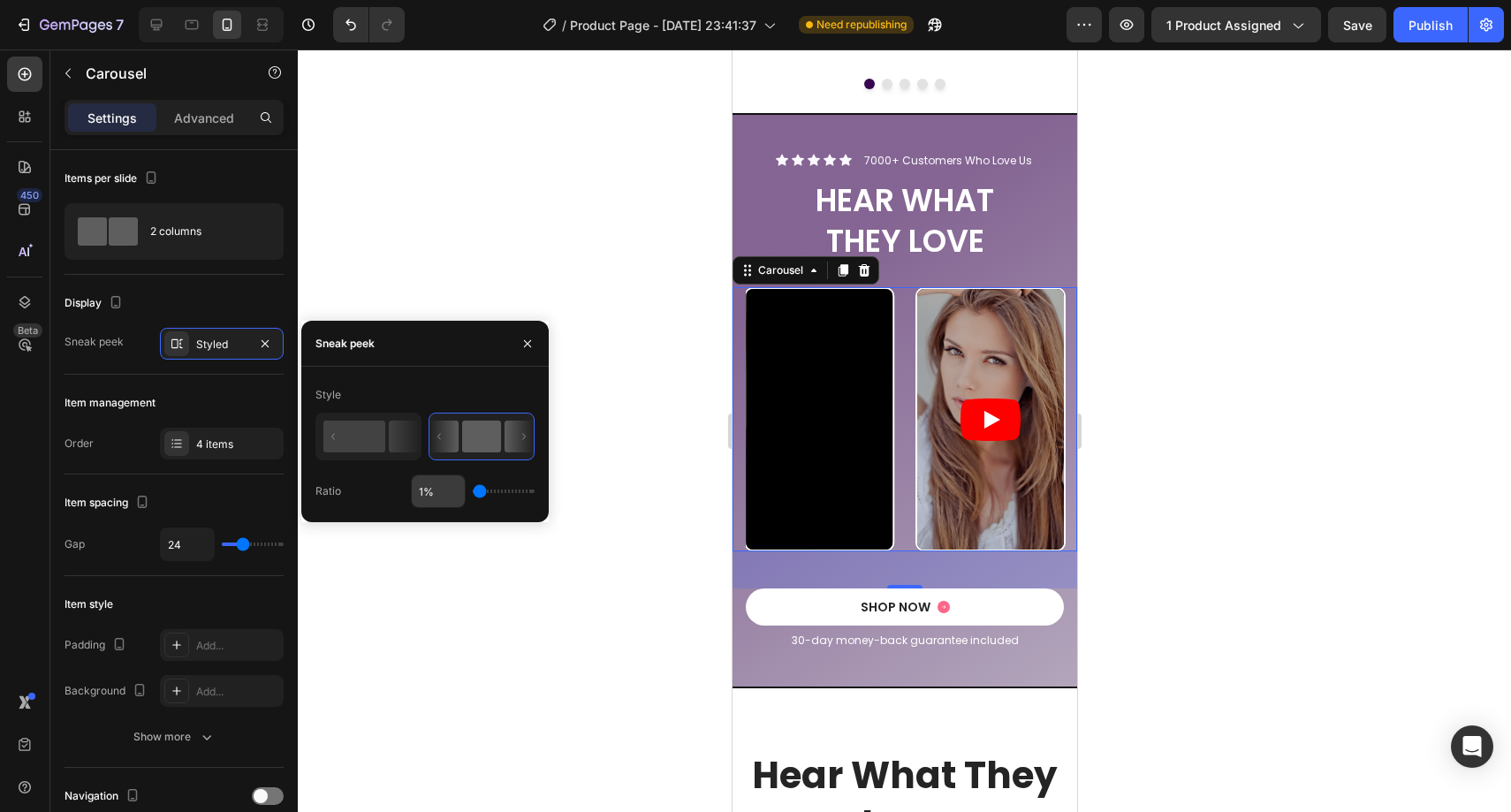
drag, startPoint x: 478, startPoint y: 488, endPoint x: 451, endPoint y: 482, distance: 27.7
click at [473, 489] on input "range" at bounding box center [504, 491] width 62 height 4
click at [379, 450] on rect at bounding box center [354, 436] width 62 height 32
type input "59%"
type input "59"
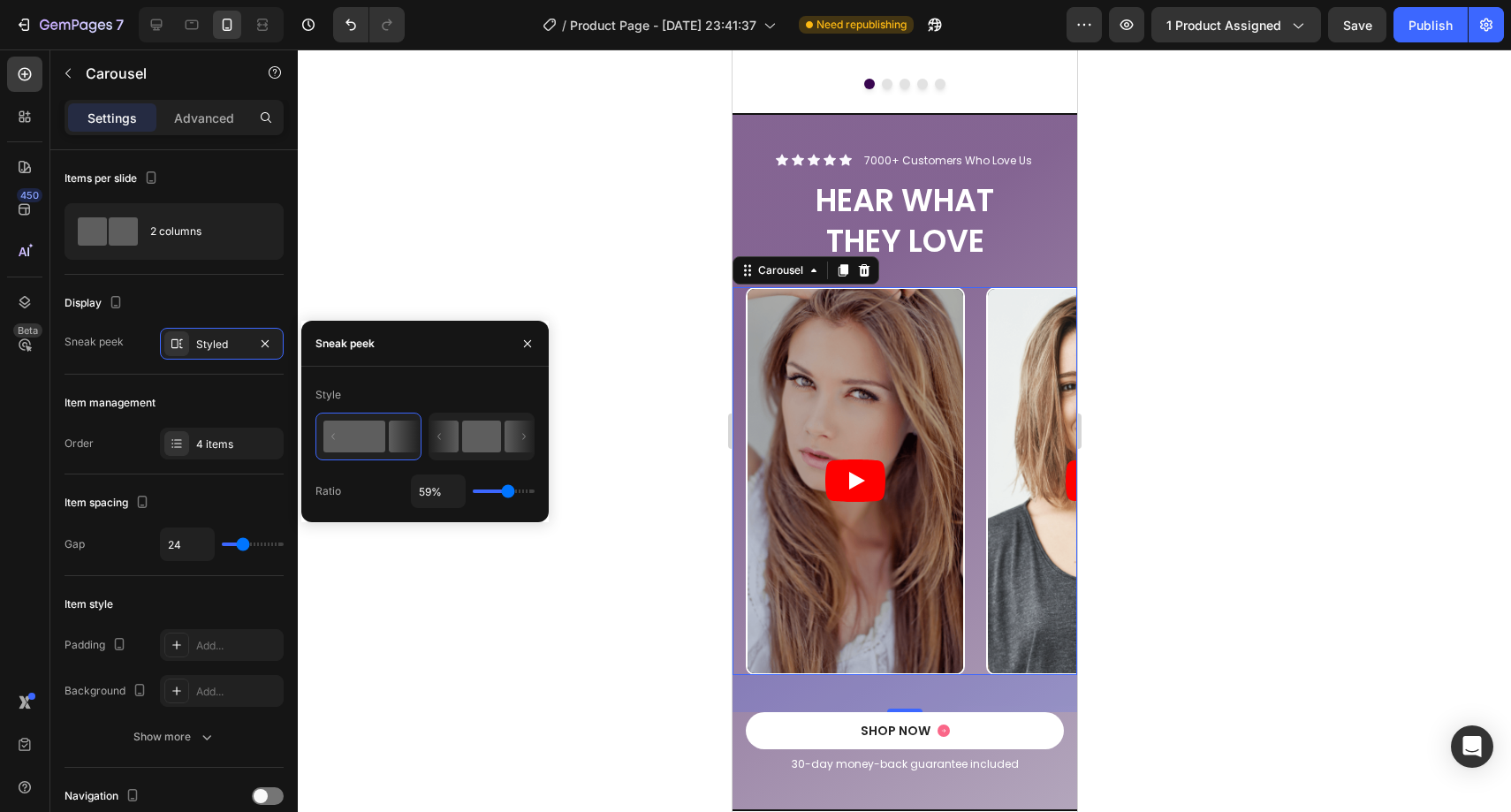
click at [451, 447] on icon at bounding box center [444, 436] width 29 height 32
type input "1%"
type input "1"
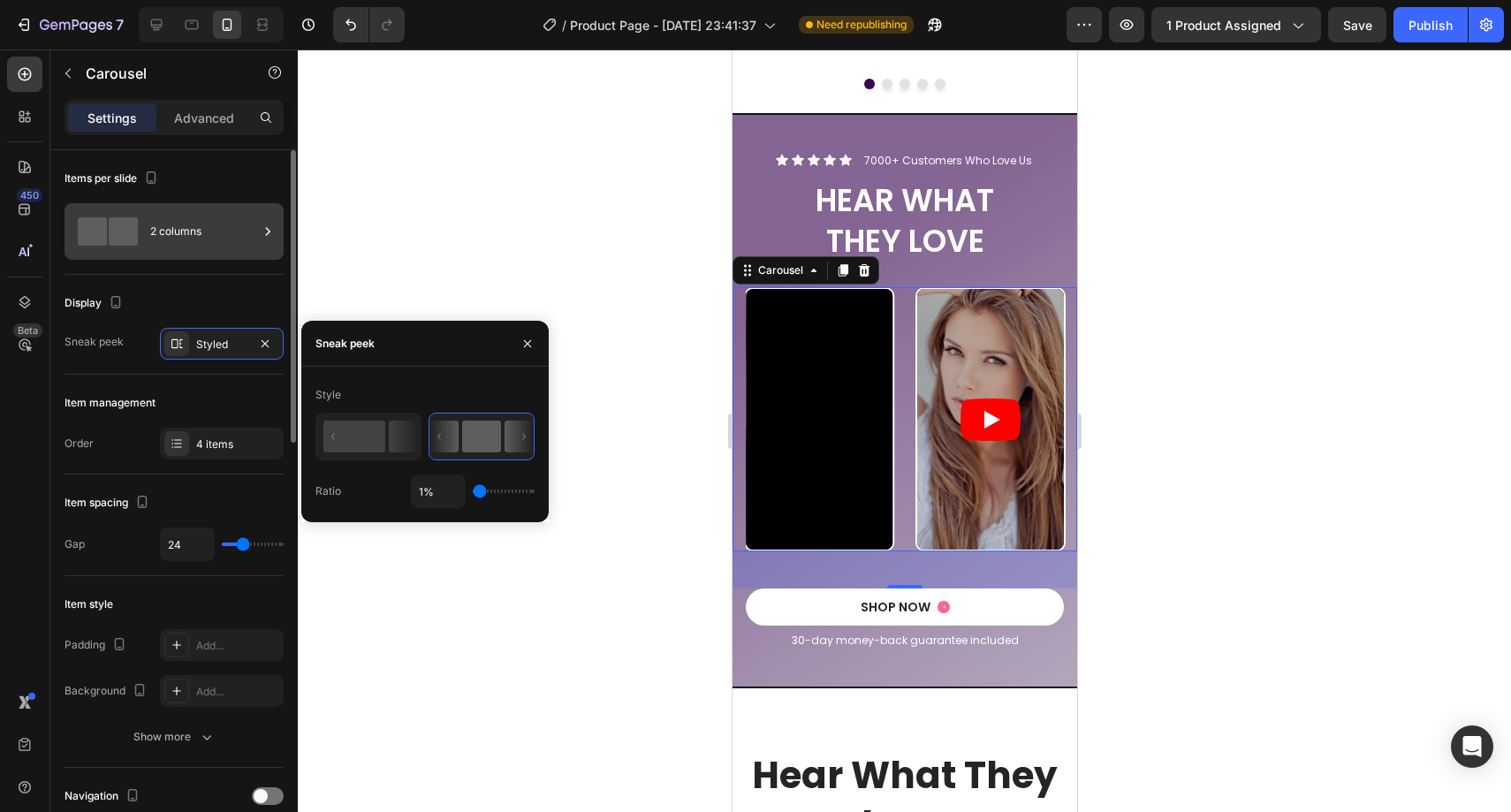
click at [201, 245] on div "2 columns" at bounding box center [205, 231] width 108 height 41
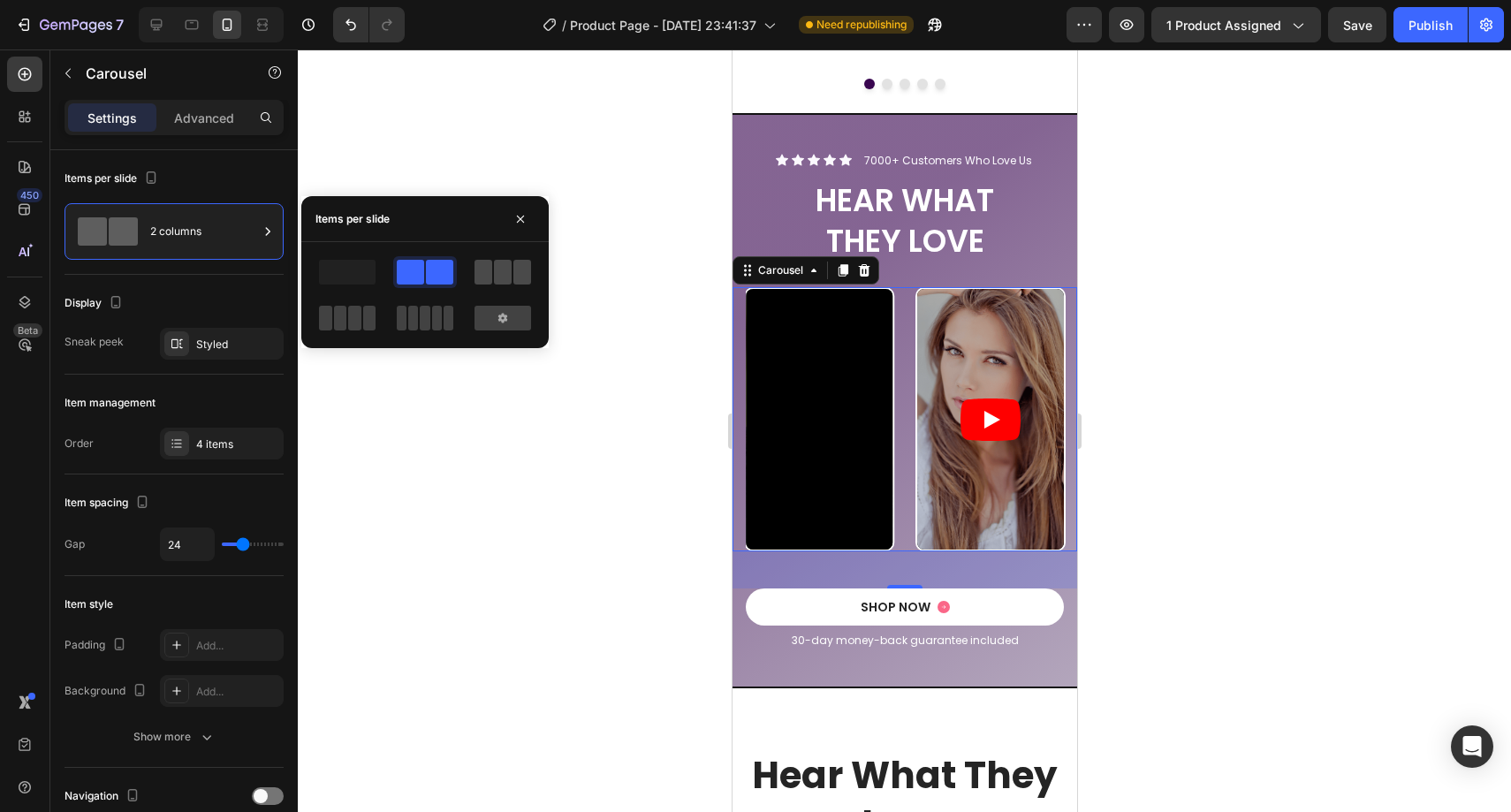
click at [498, 269] on span at bounding box center [503, 272] width 17 height 25
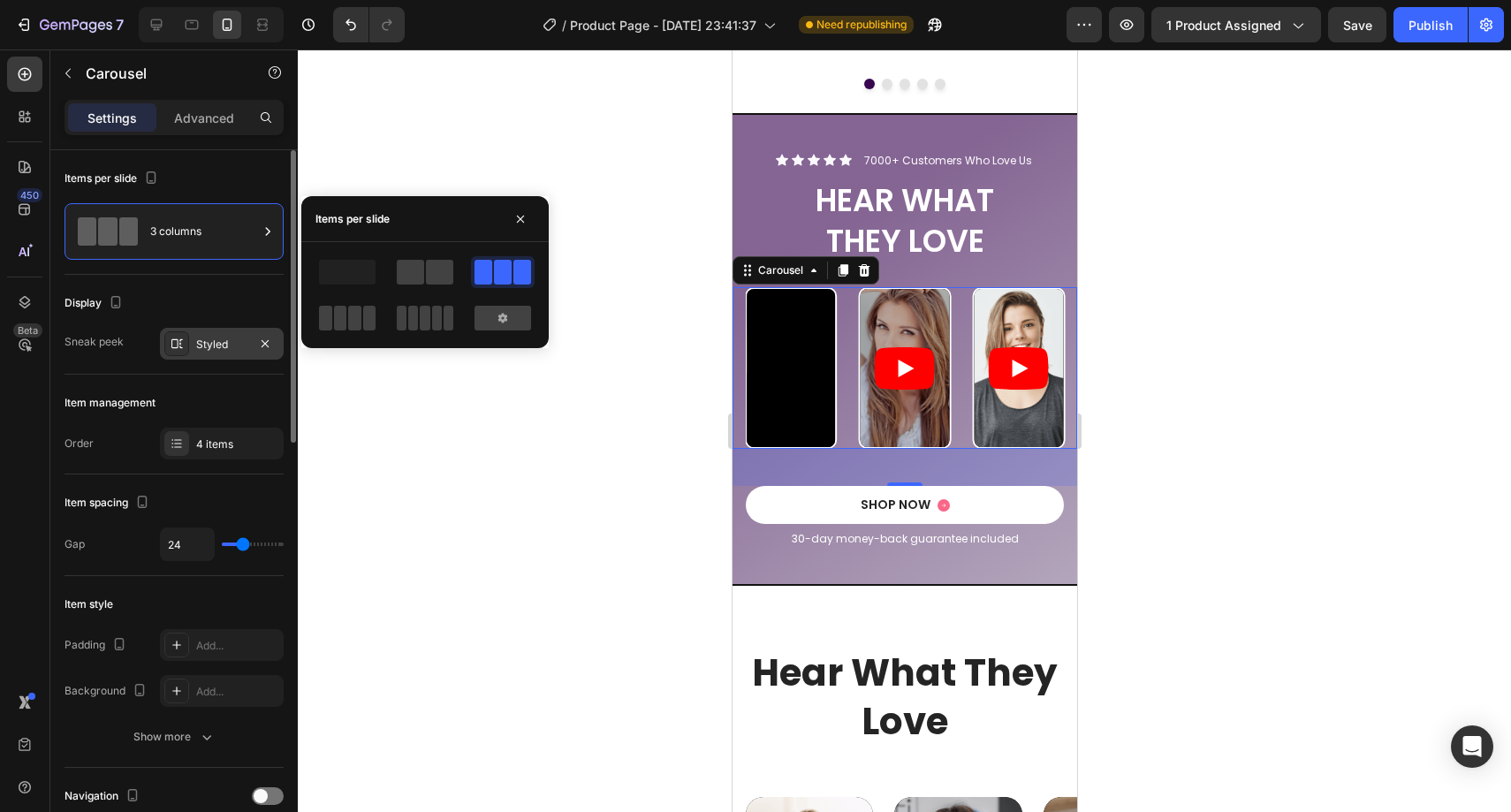
click at [218, 354] on div "Styled" at bounding box center [222, 343] width 124 height 32
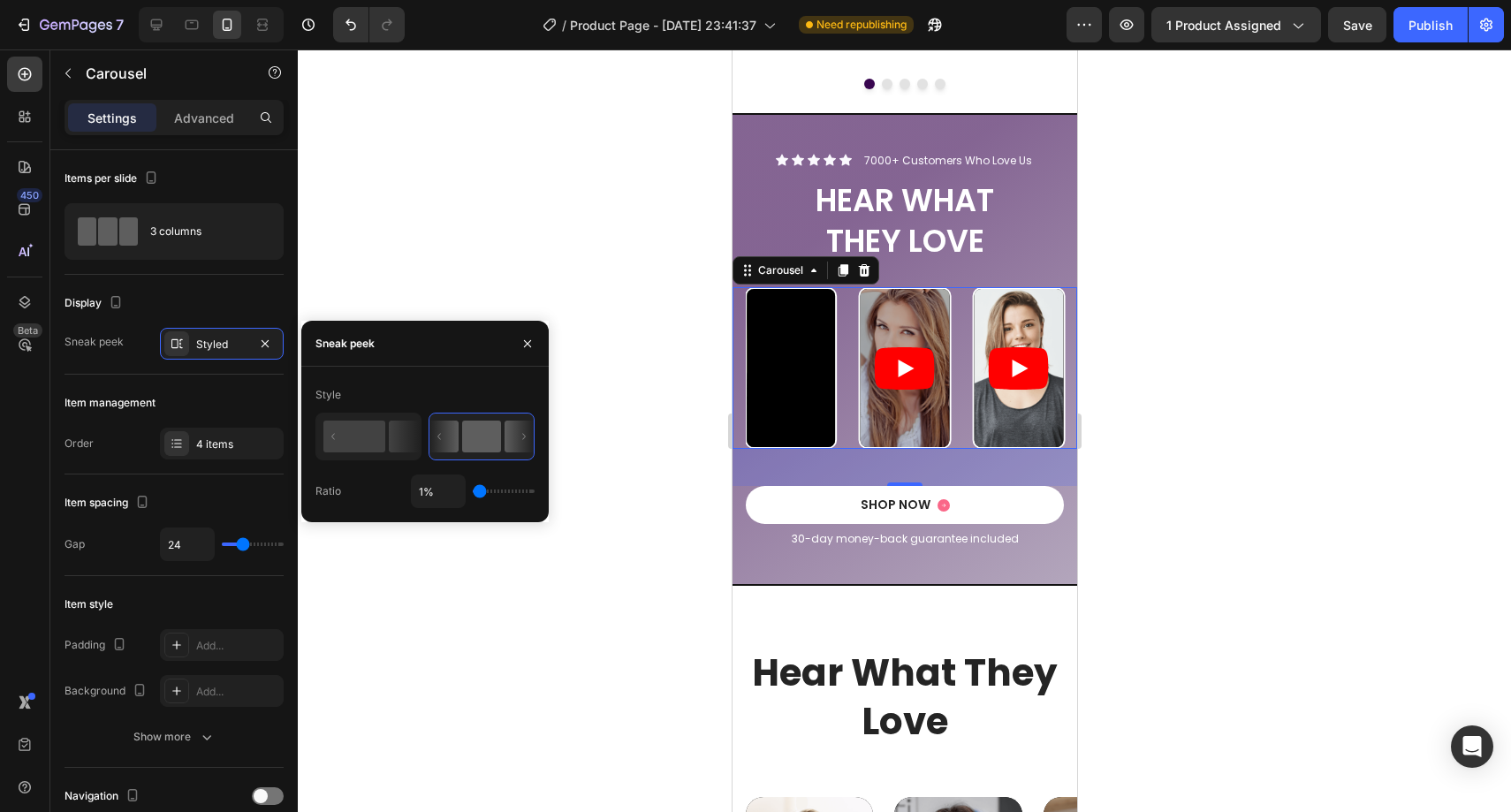
type input "8%"
type input "8"
type input "9%"
type input "9"
type input "10%"
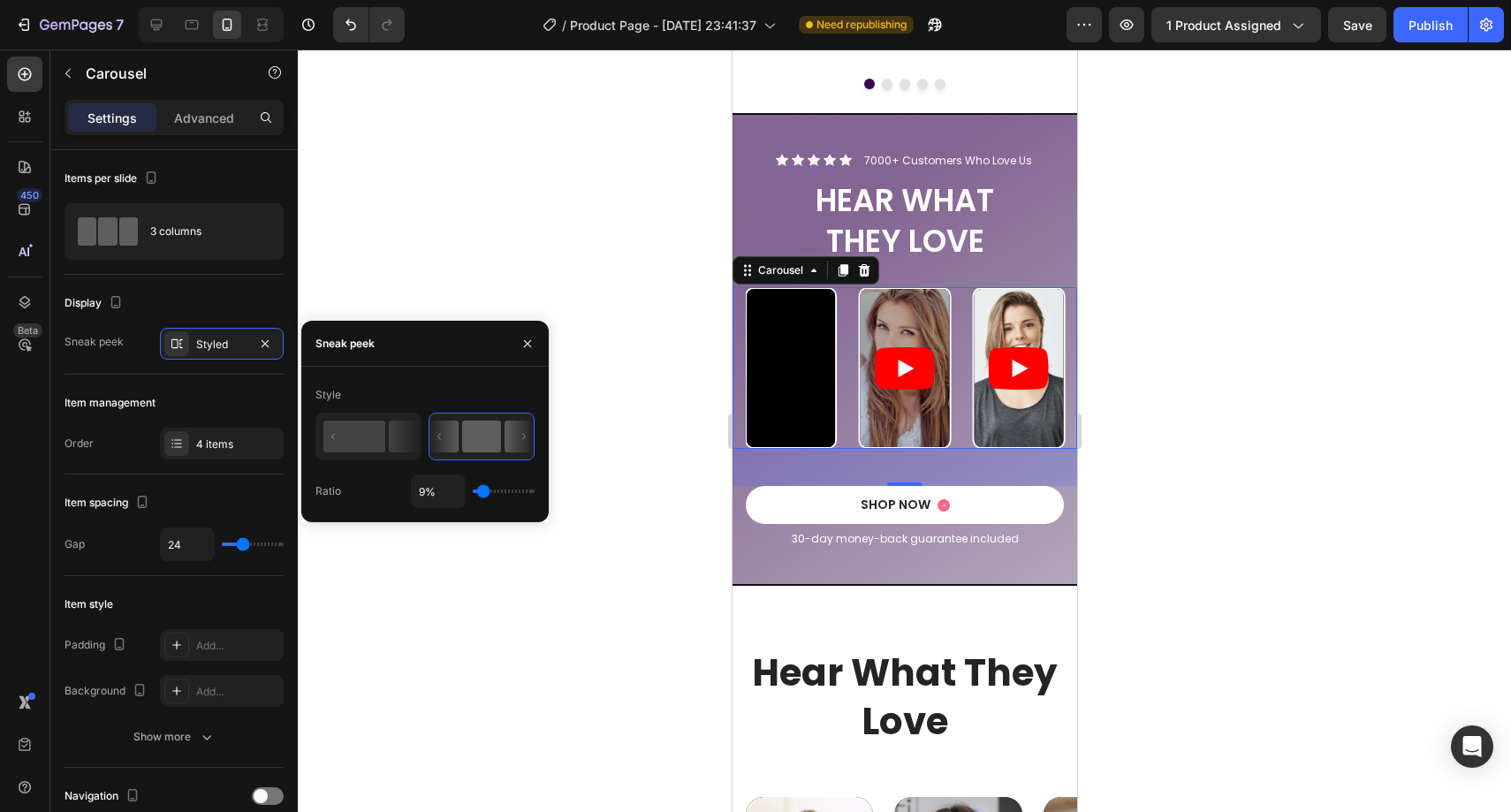
type input "10"
type input "11%"
type input "11"
type input "12%"
type input "12"
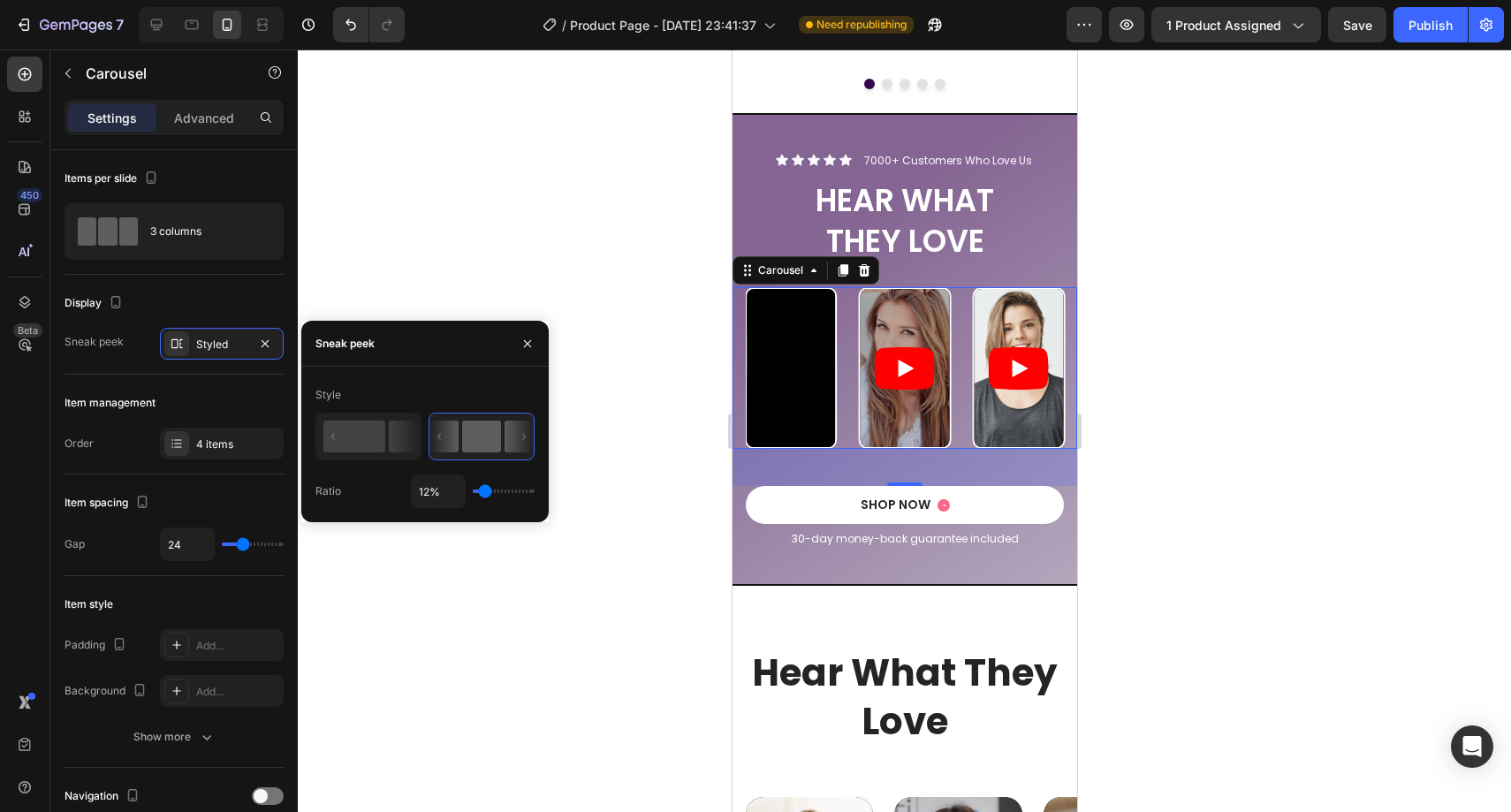
type input "13%"
type input "13"
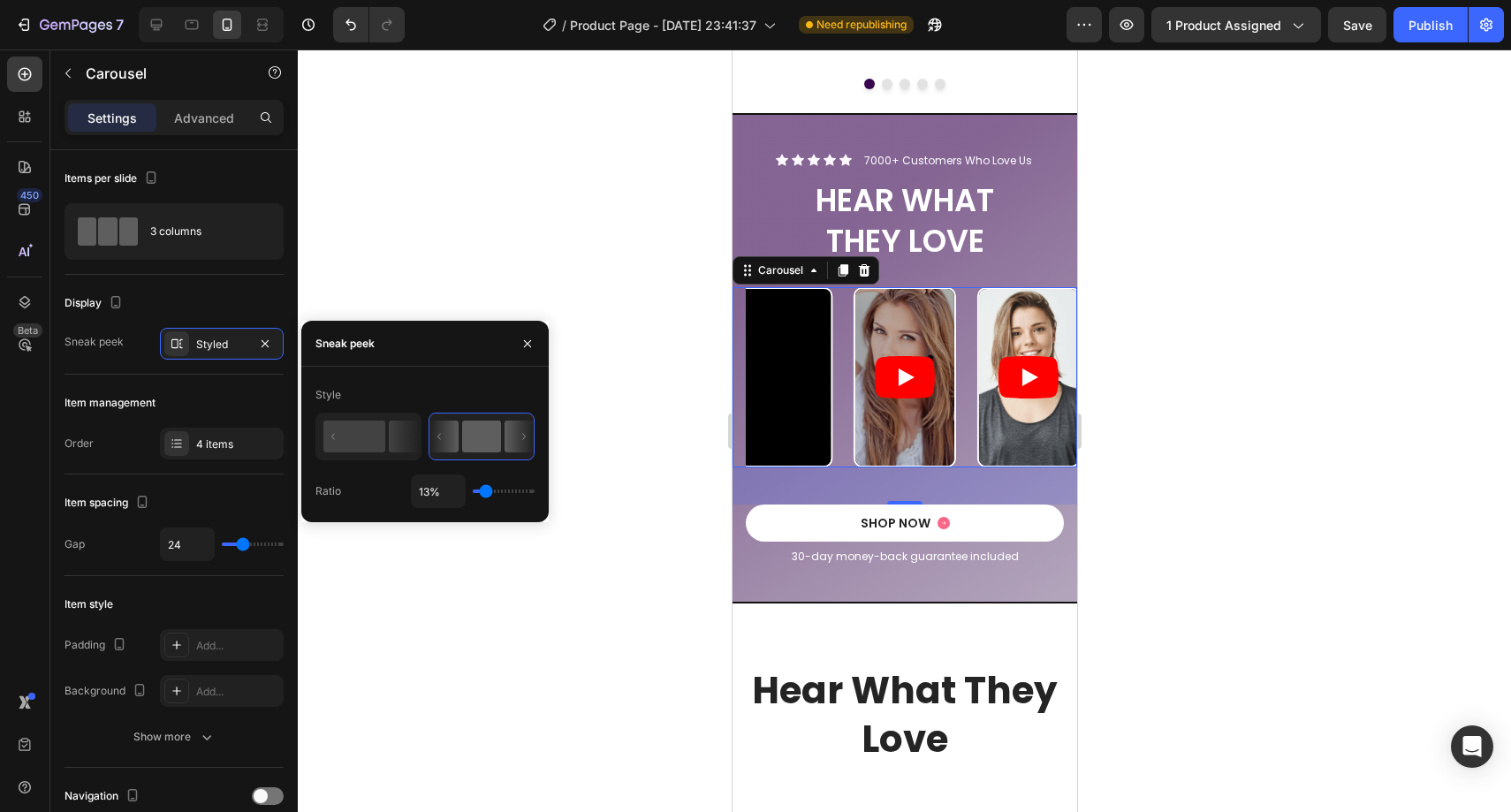
type input "14%"
type input "14"
type input "15%"
type input "15"
type input "16%"
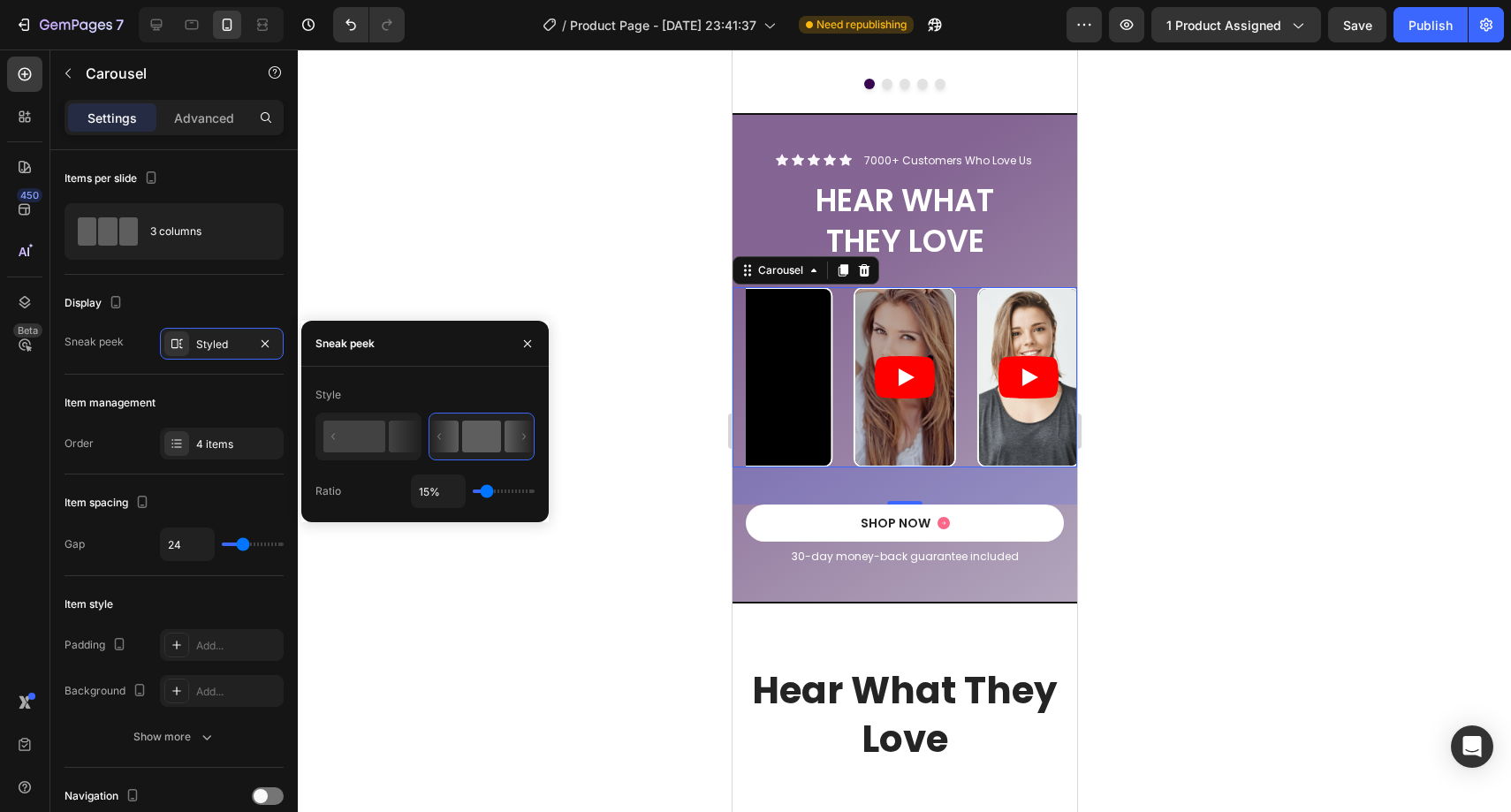
type input "16"
type input "17%"
type input "17"
type input "18%"
type input "18"
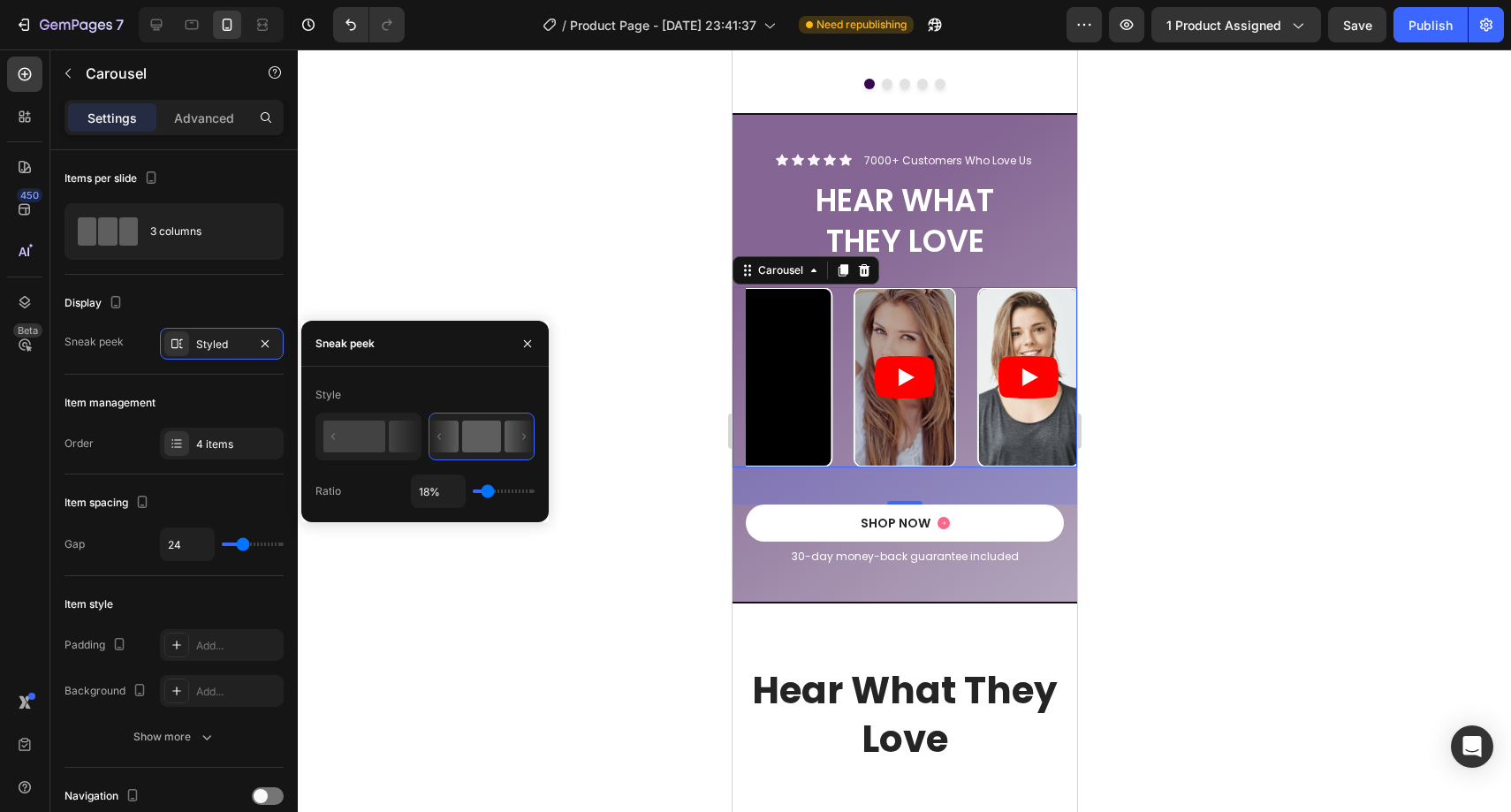
type input "20%"
type input "20"
type input "21%"
type input "21"
type input "22%"
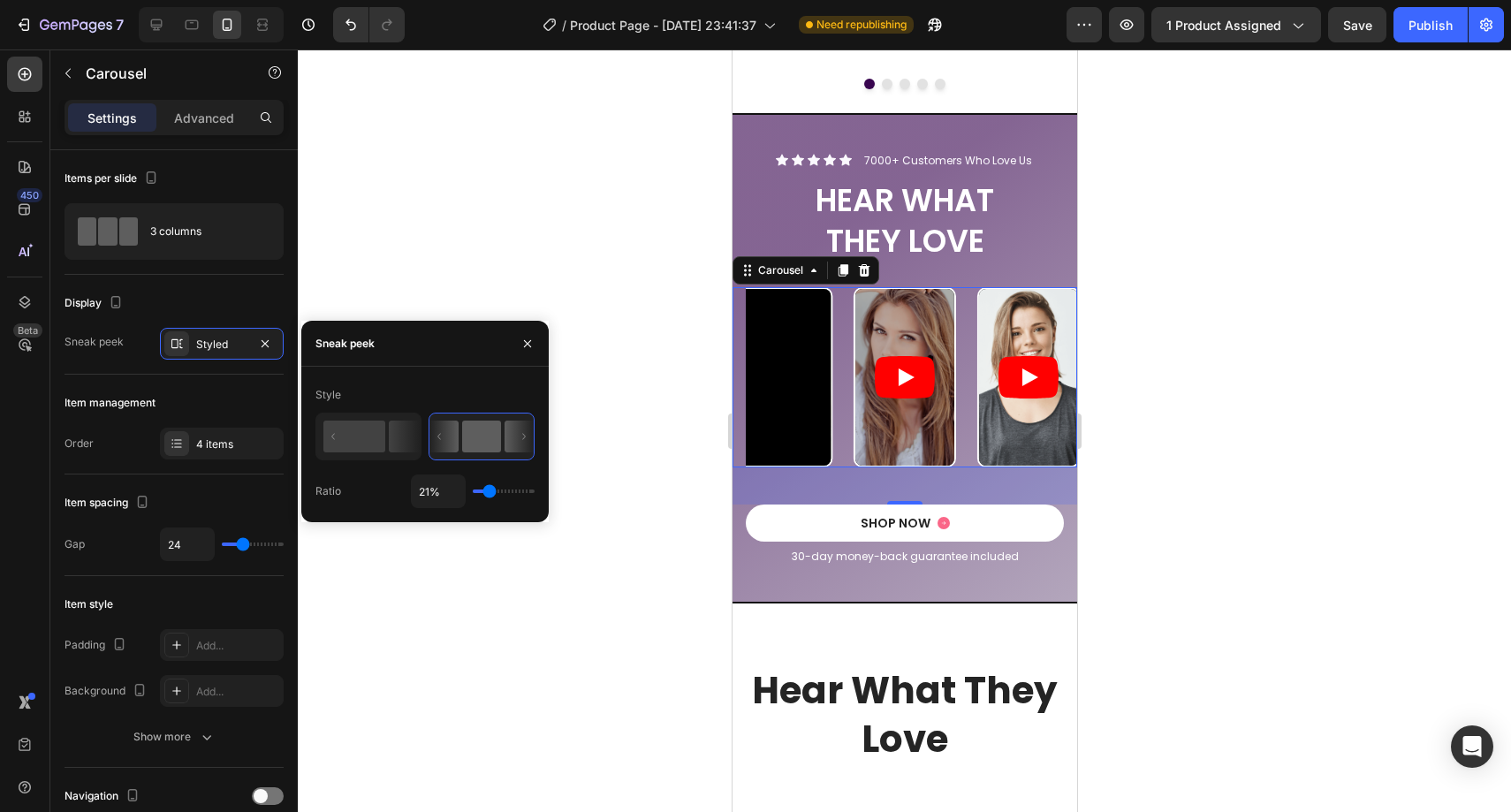
type input "22"
type input "23%"
type input "23"
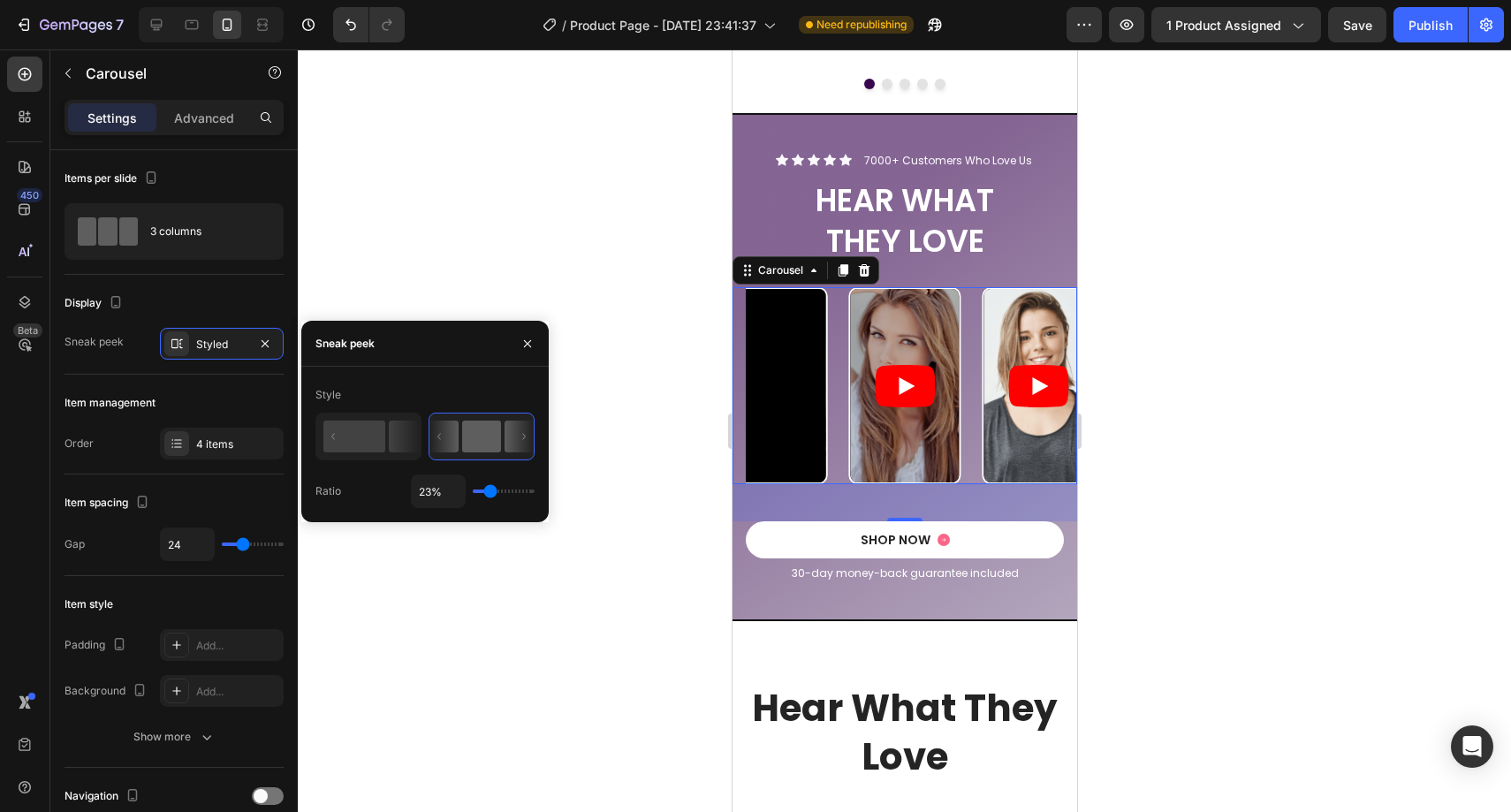
type input "24%"
type input "24"
type input "25%"
type input "25"
type input "27%"
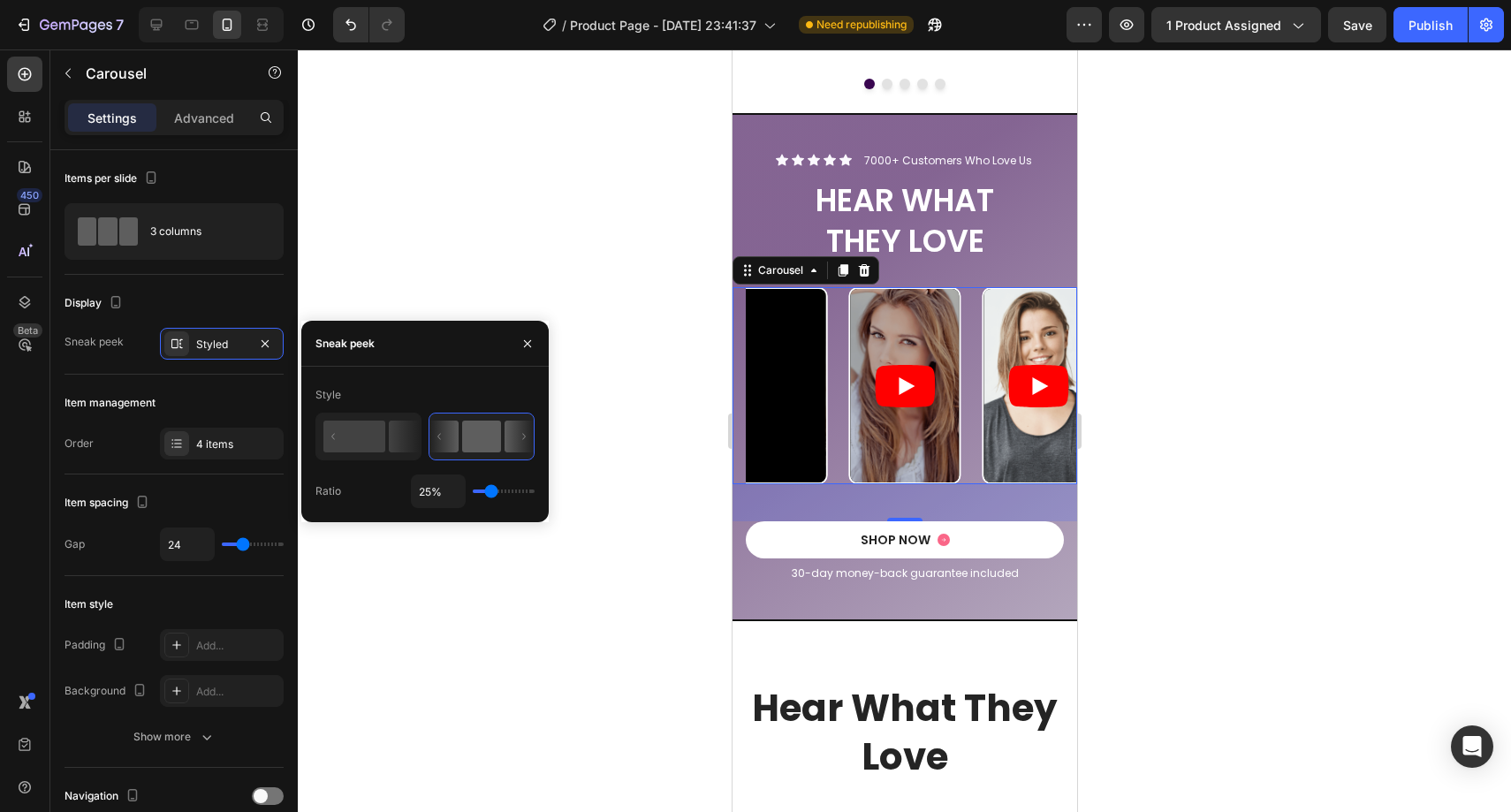
type input "27"
type input "28%"
type input "28"
type input "29%"
type input "29"
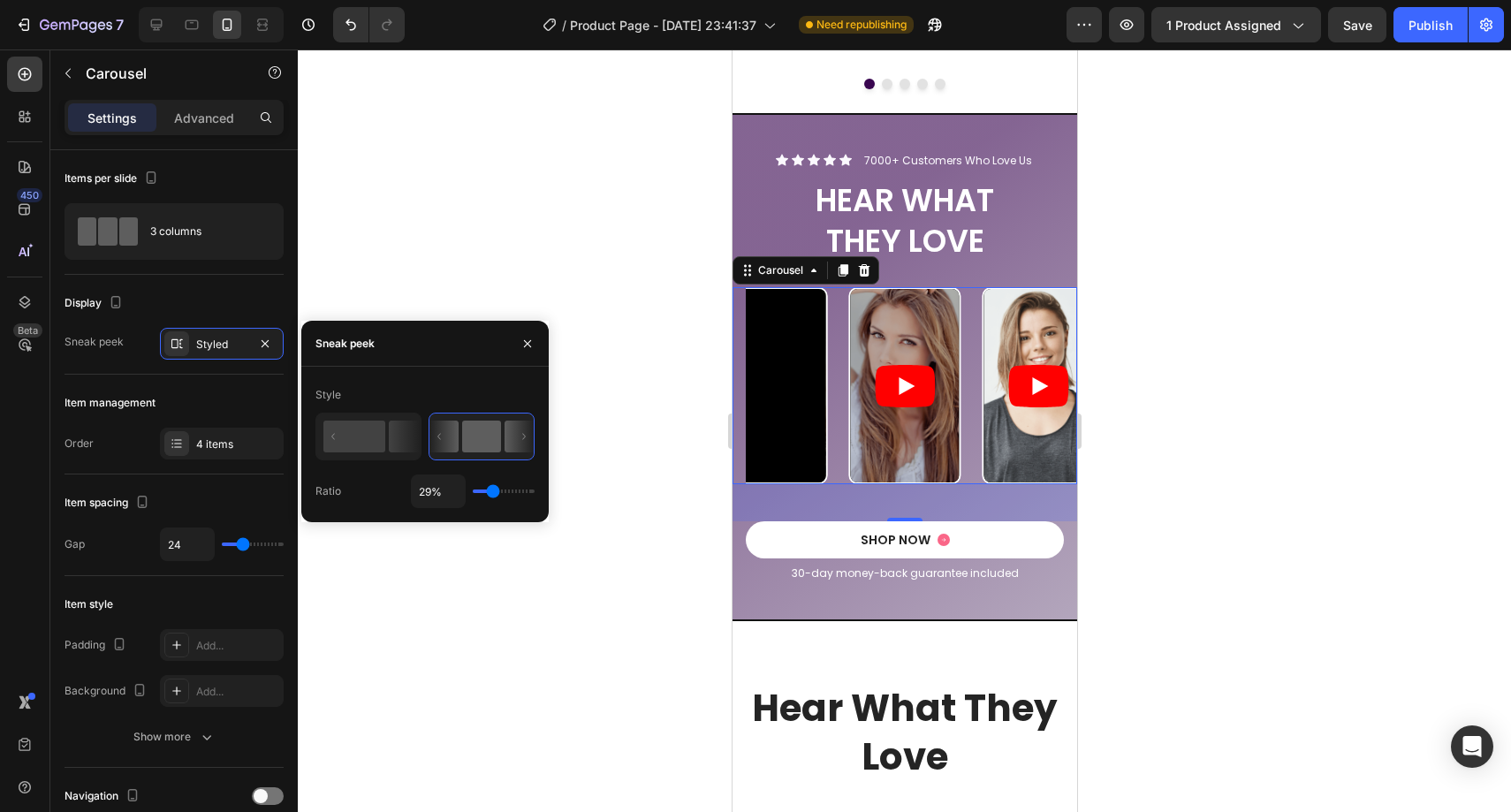
type input "30%"
type input "30"
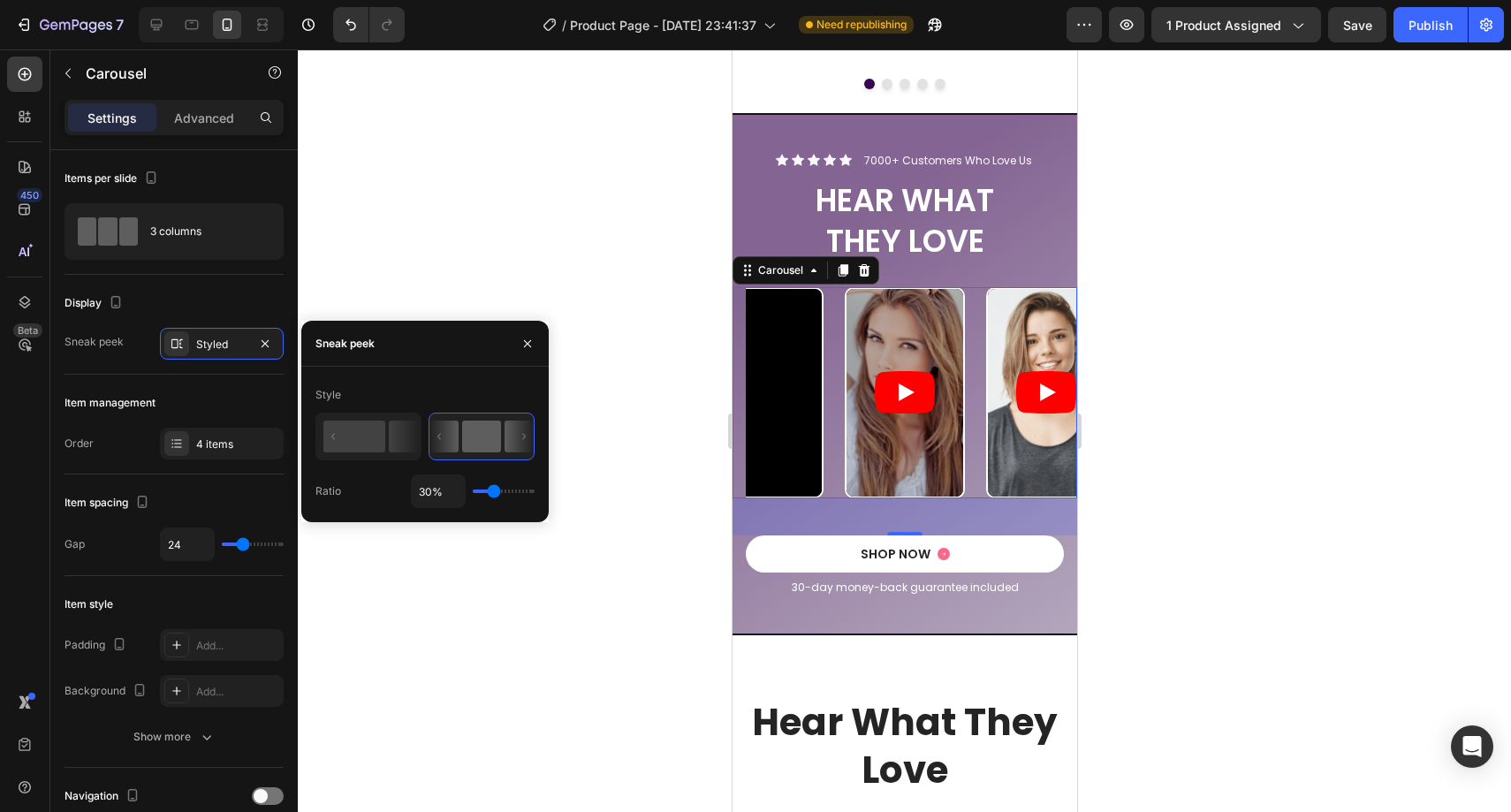
type input "31%"
type input "31"
type input "32%"
type input "32"
type input "33%"
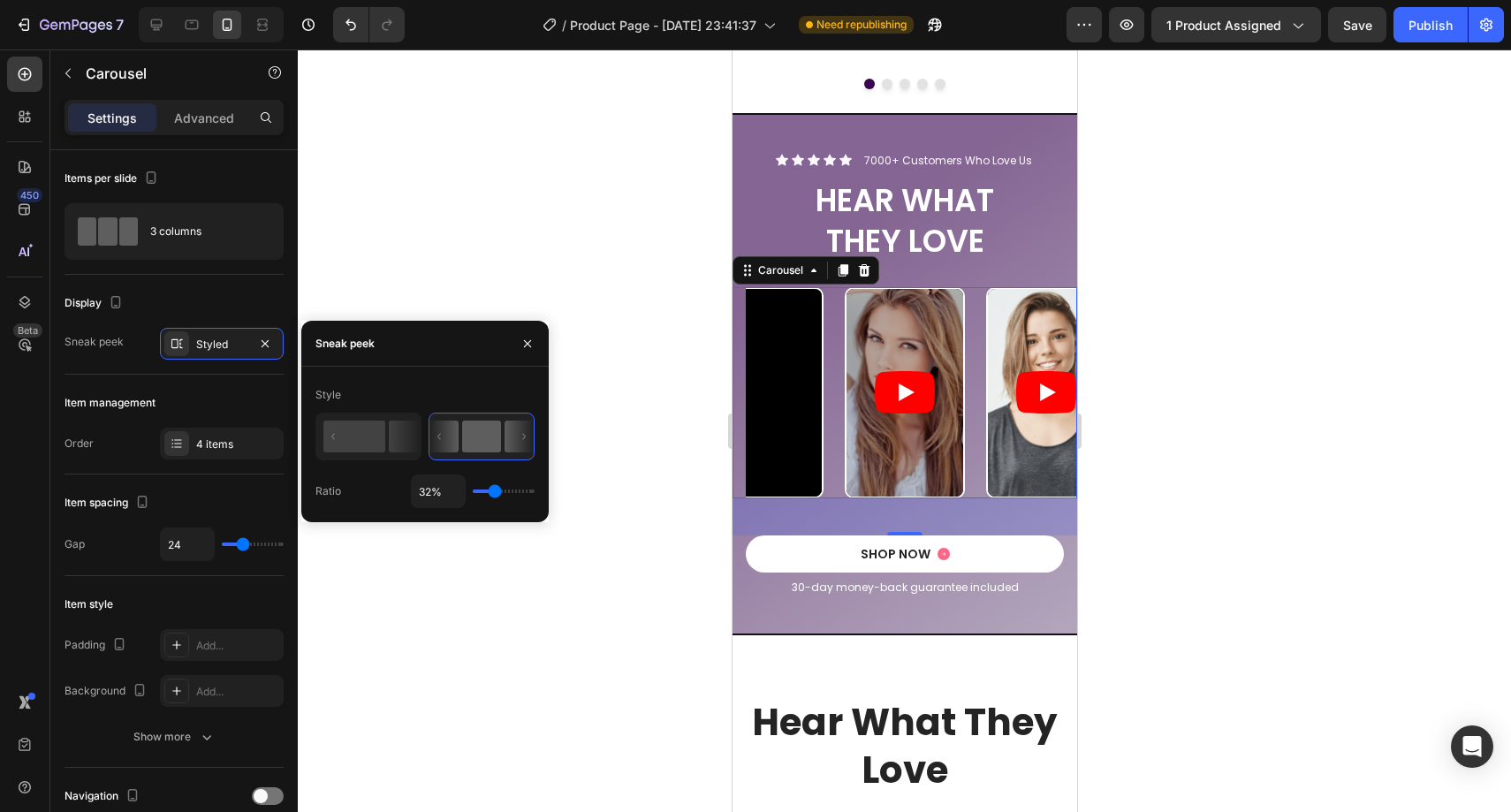
type input "33"
type input "34%"
type input "34"
type input "35%"
type input "35"
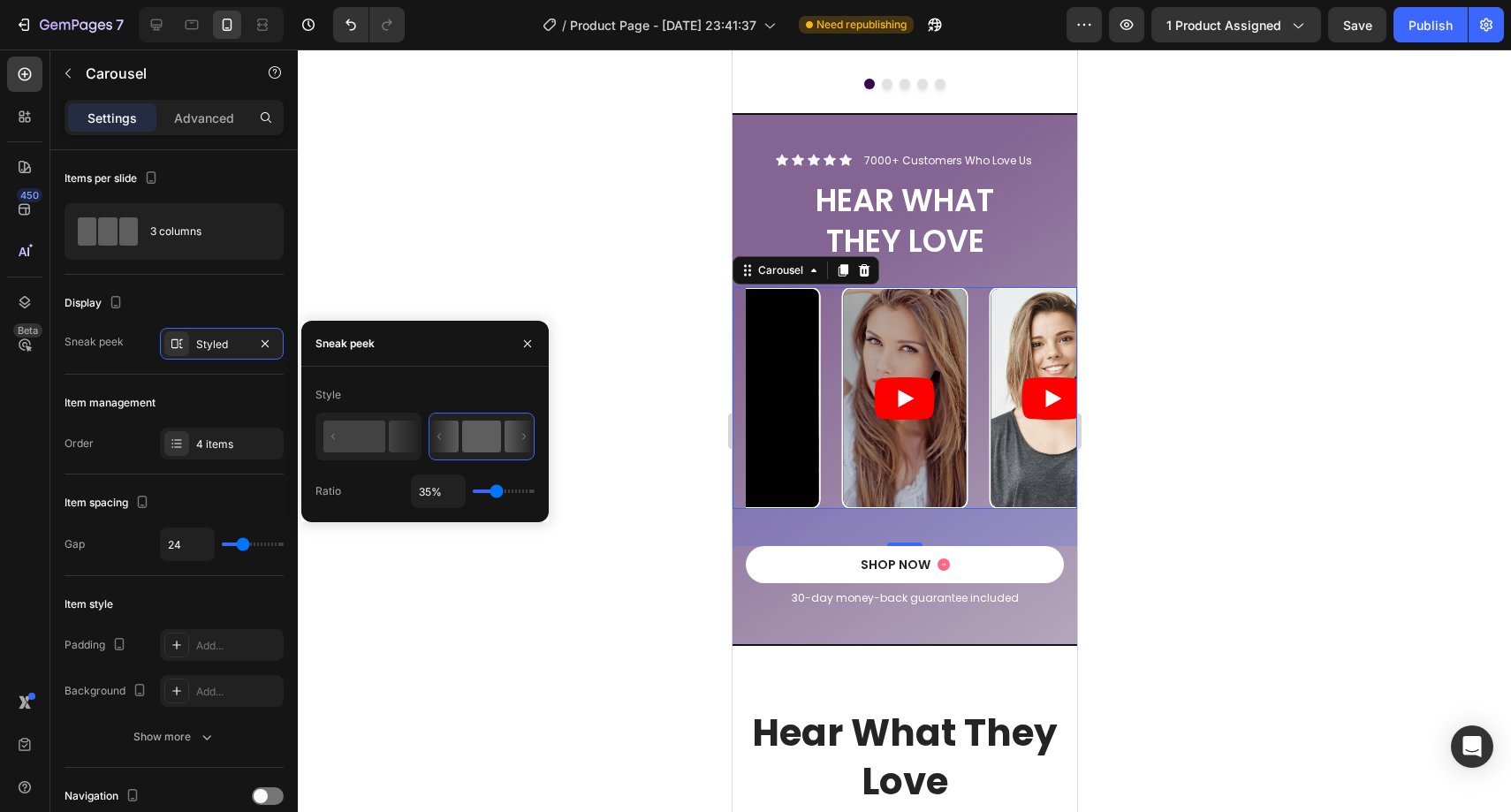
type input "36%"
type input "36"
type input "39%"
type input "39"
type input "40%"
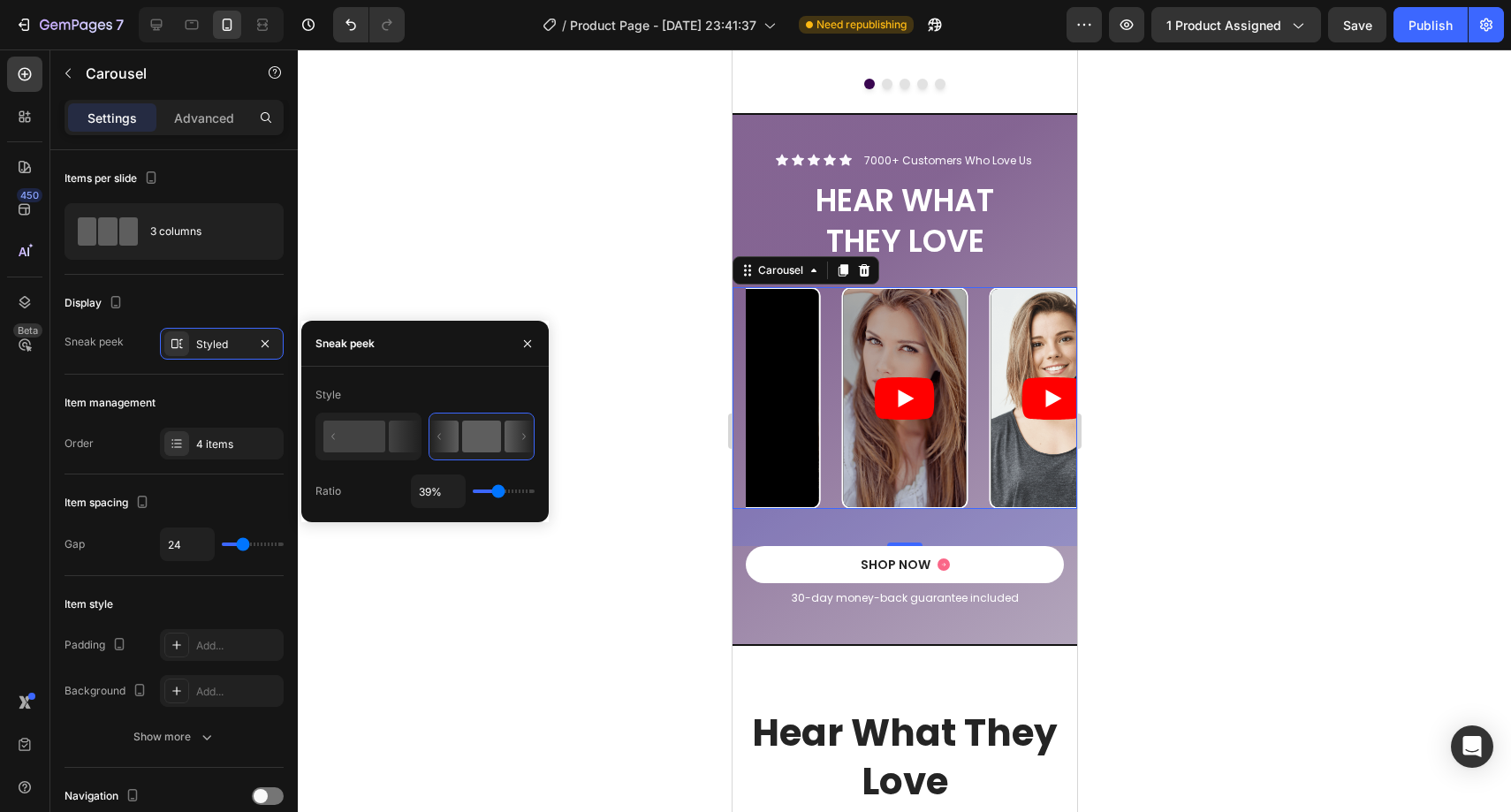
type input "40"
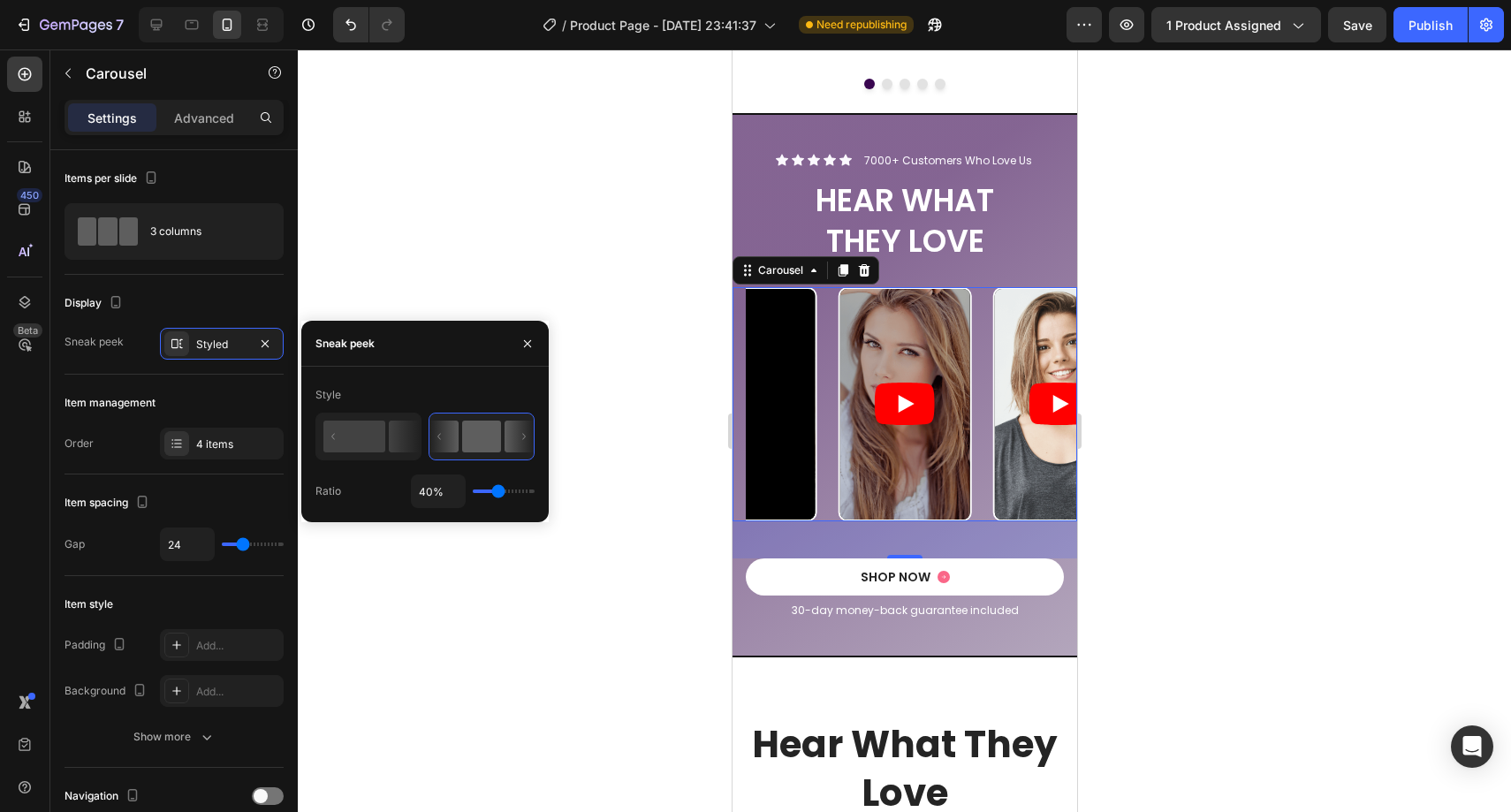
type input "41%"
type input "41"
type input "43%"
type input "43"
type input "44%"
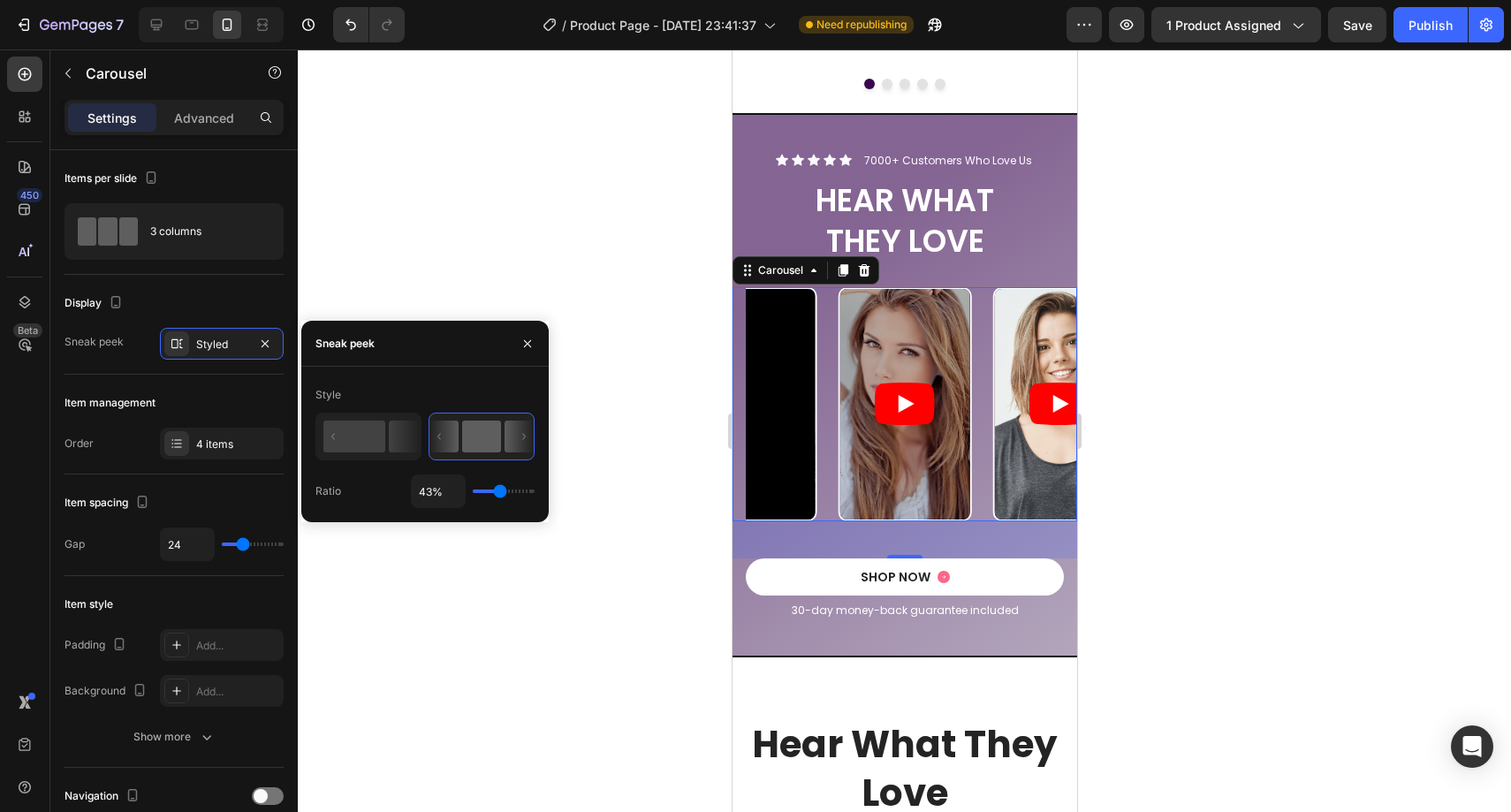
type input "44"
type input "45%"
type input "45"
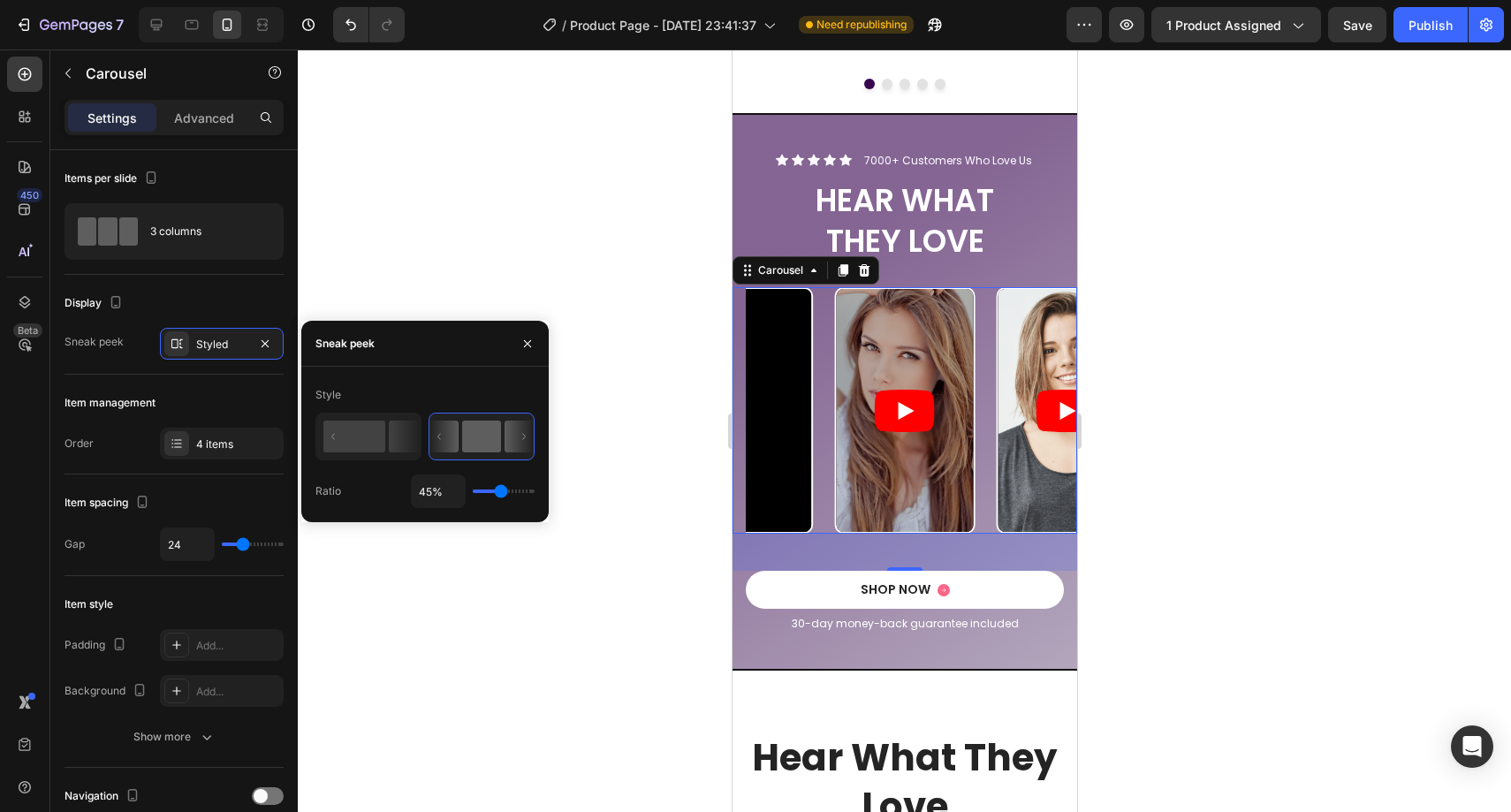
type input "44%"
type input "44"
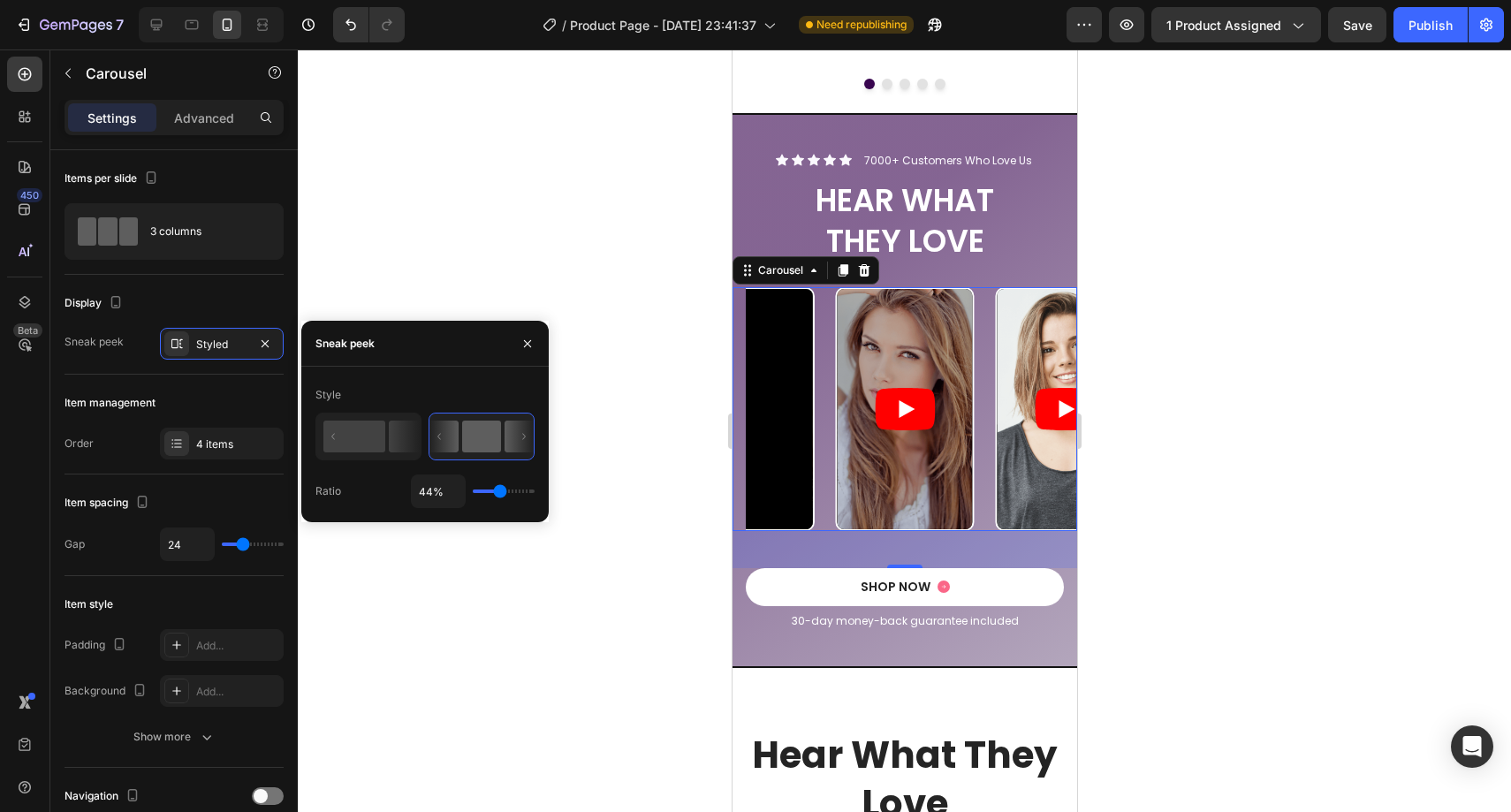
type input "43%"
type input "43"
type input "42%"
type input "42"
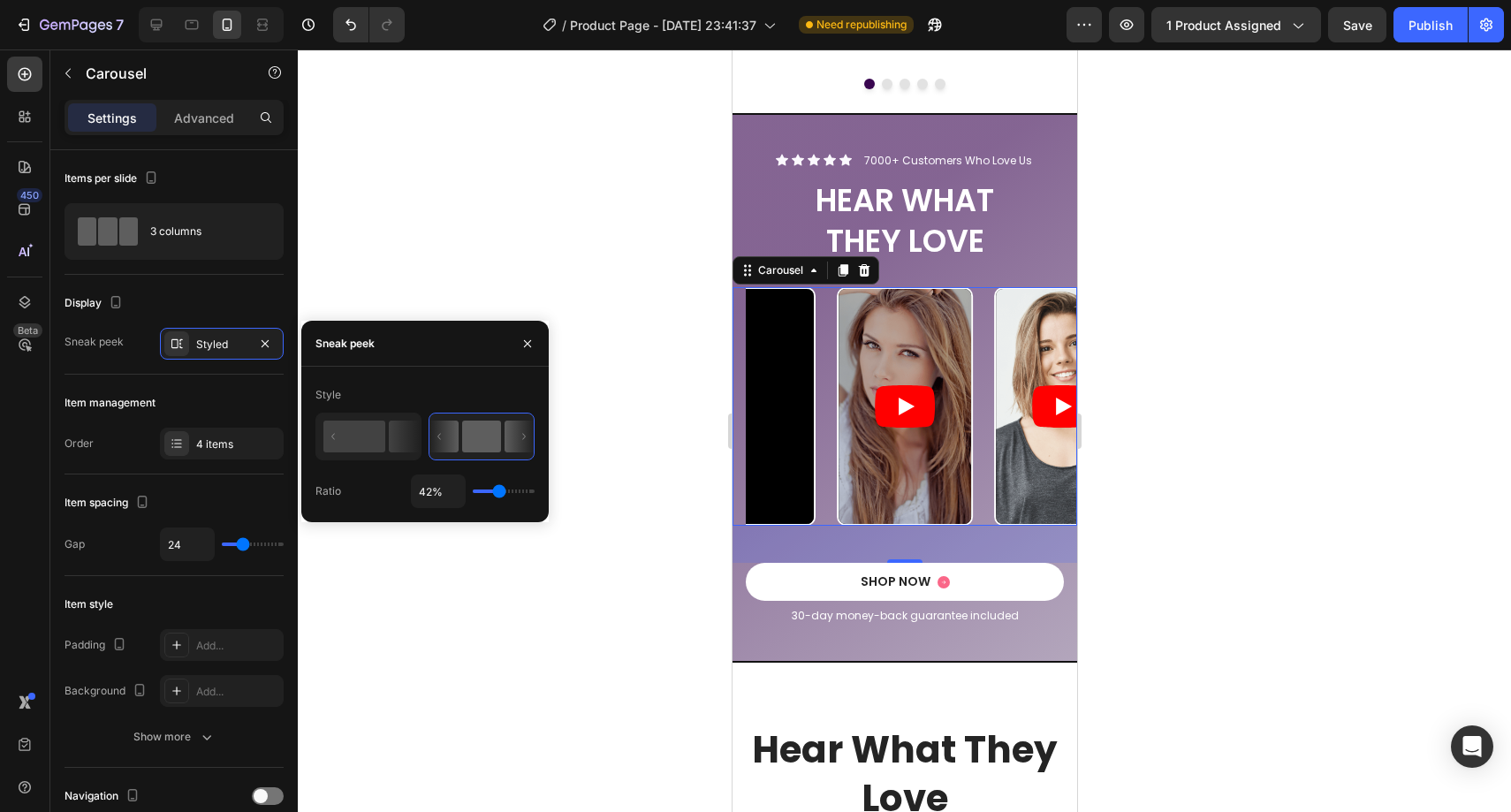
type input "41%"
type input "41"
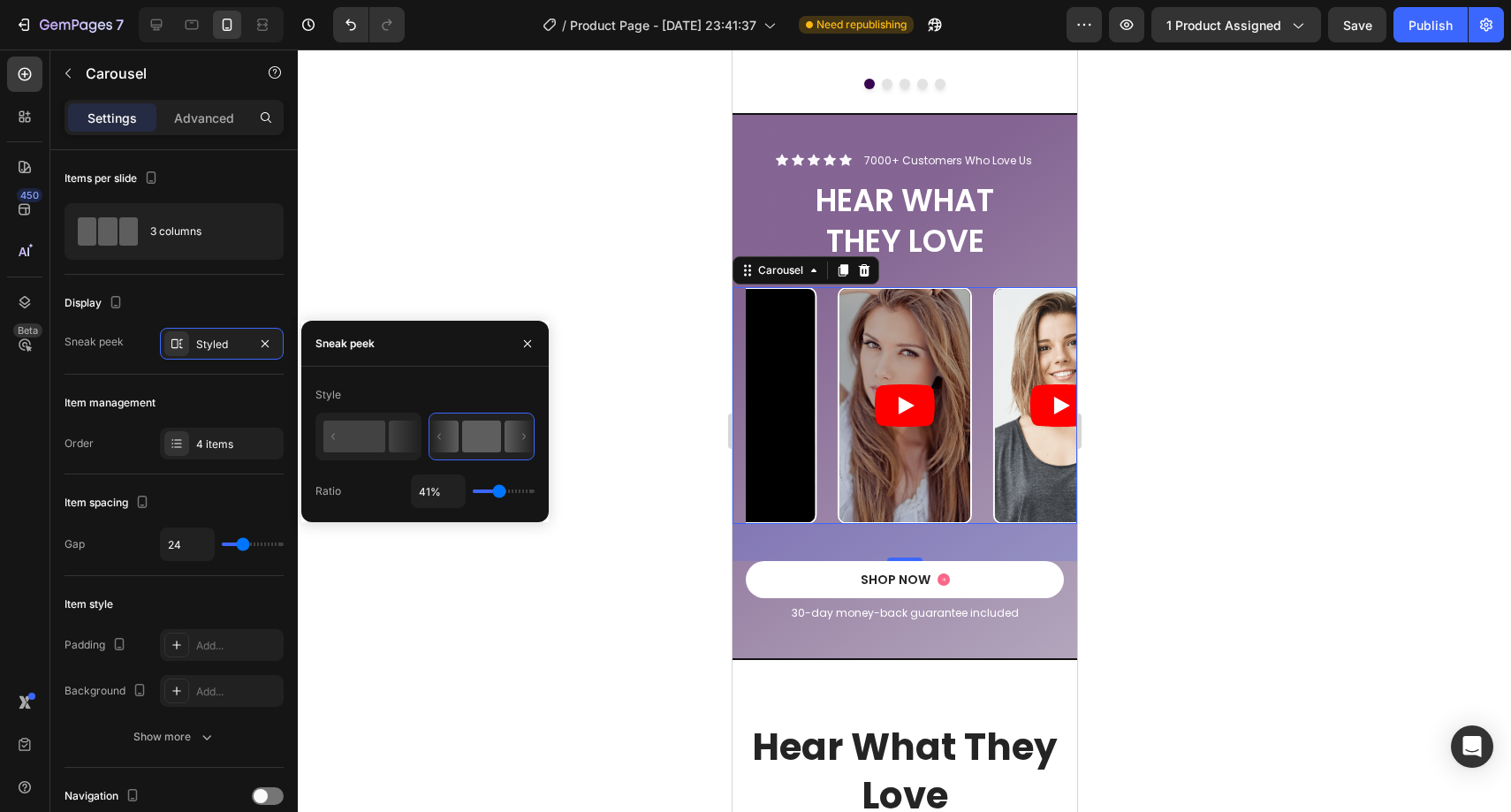
type input "40%"
type input "40"
type input "39%"
type input "39"
type input "38%"
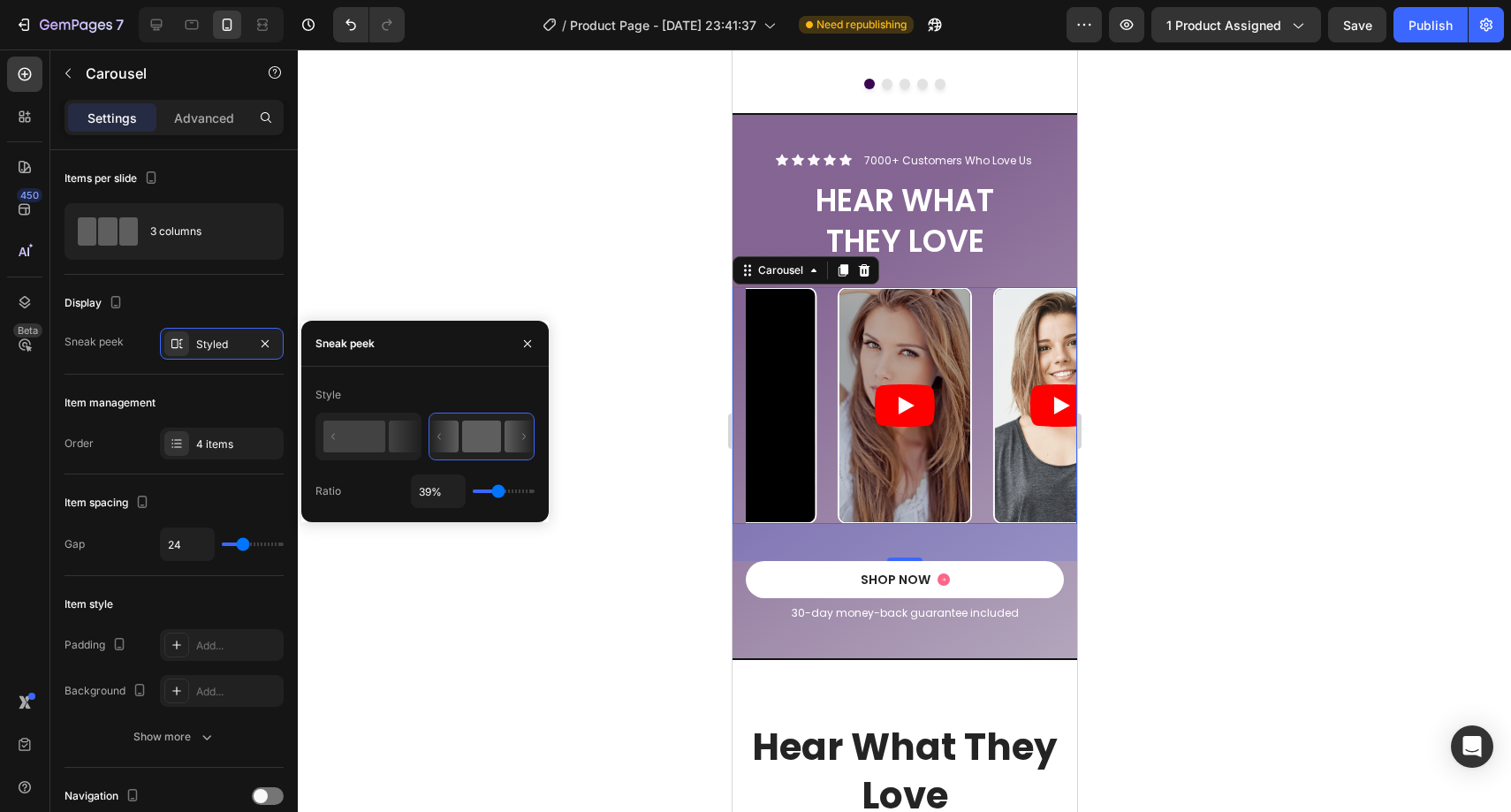
type input "38"
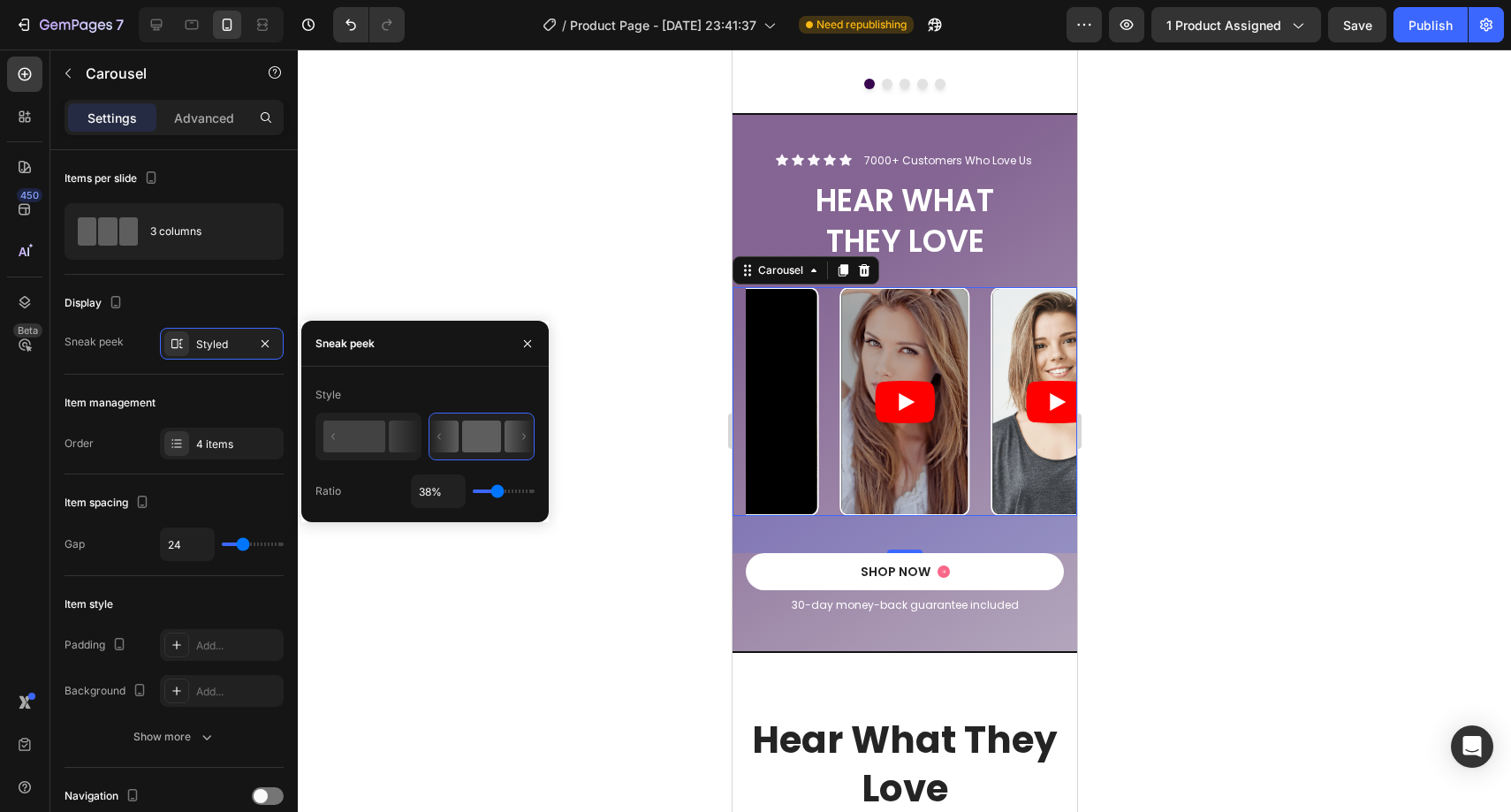
type input "39%"
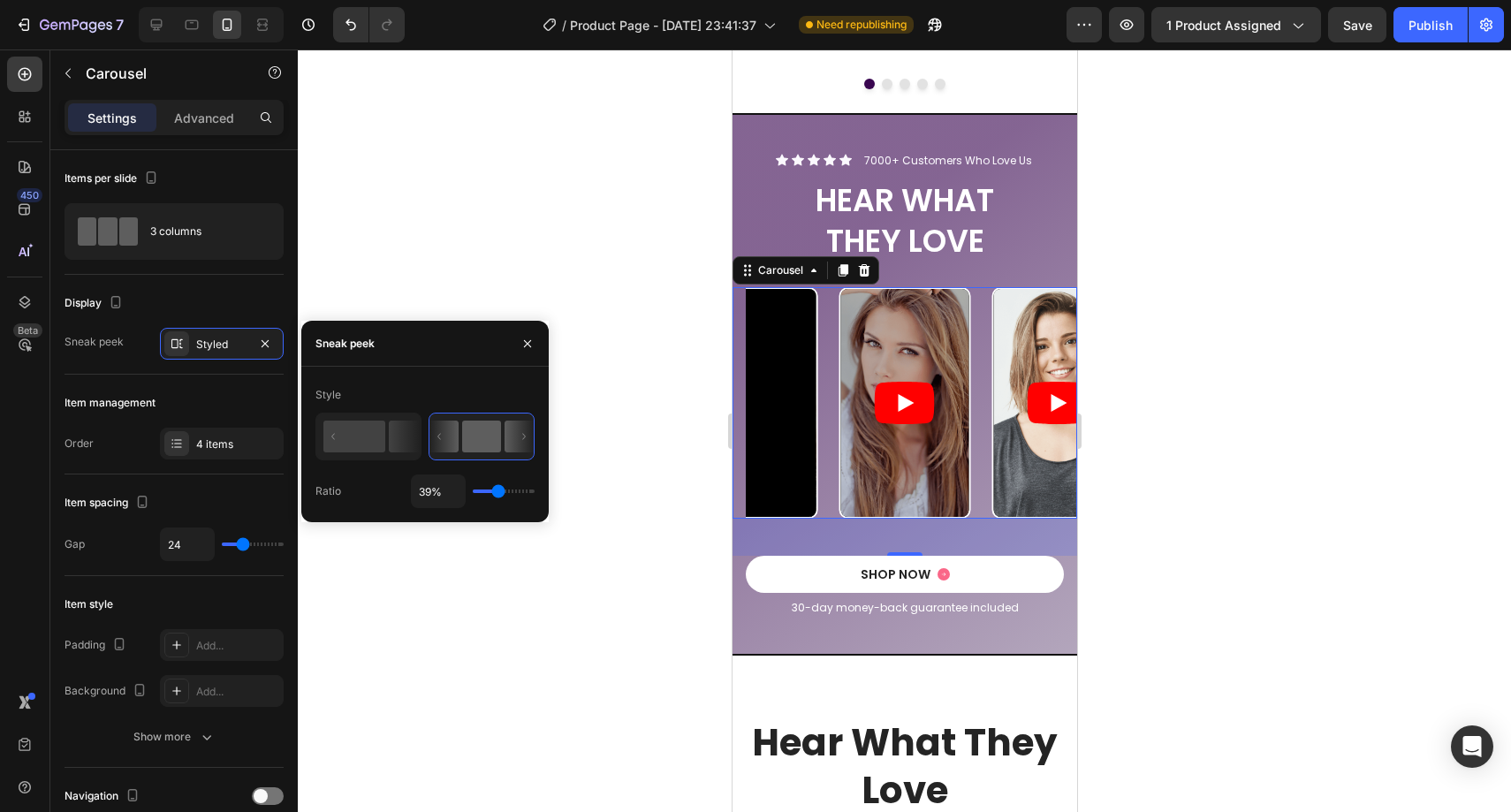
drag, startPoint x: 482, startPoint y: 497, endPoint x: 498, endPoint y: 496, distance: 16.0
type input "39"
click at [498, 493] on input "range" at bounding box center [504, 491] width 62 height 4
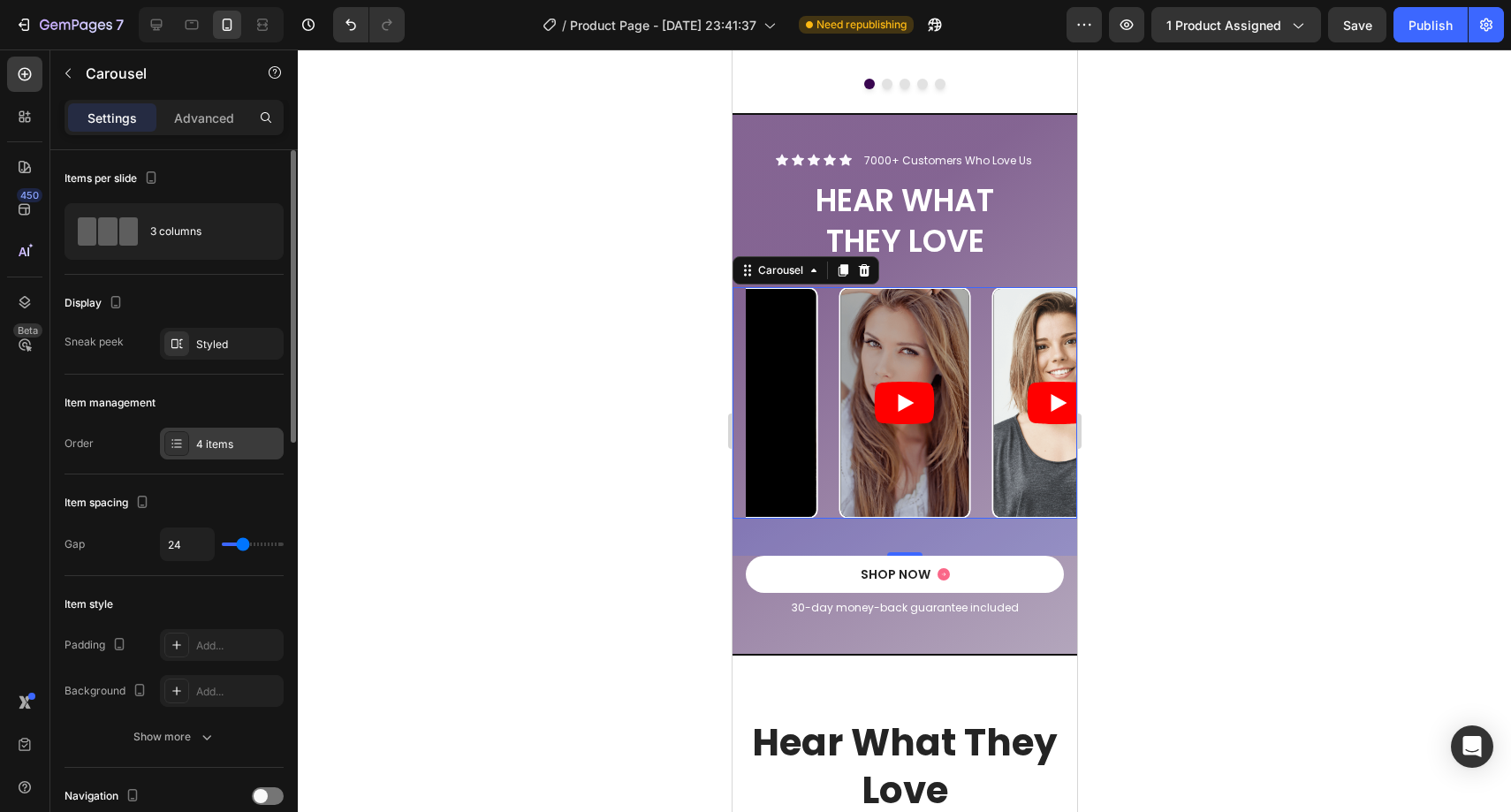
click at [209, 451] on div "4 items" at bounding box center [222, 443] width 124 height 32
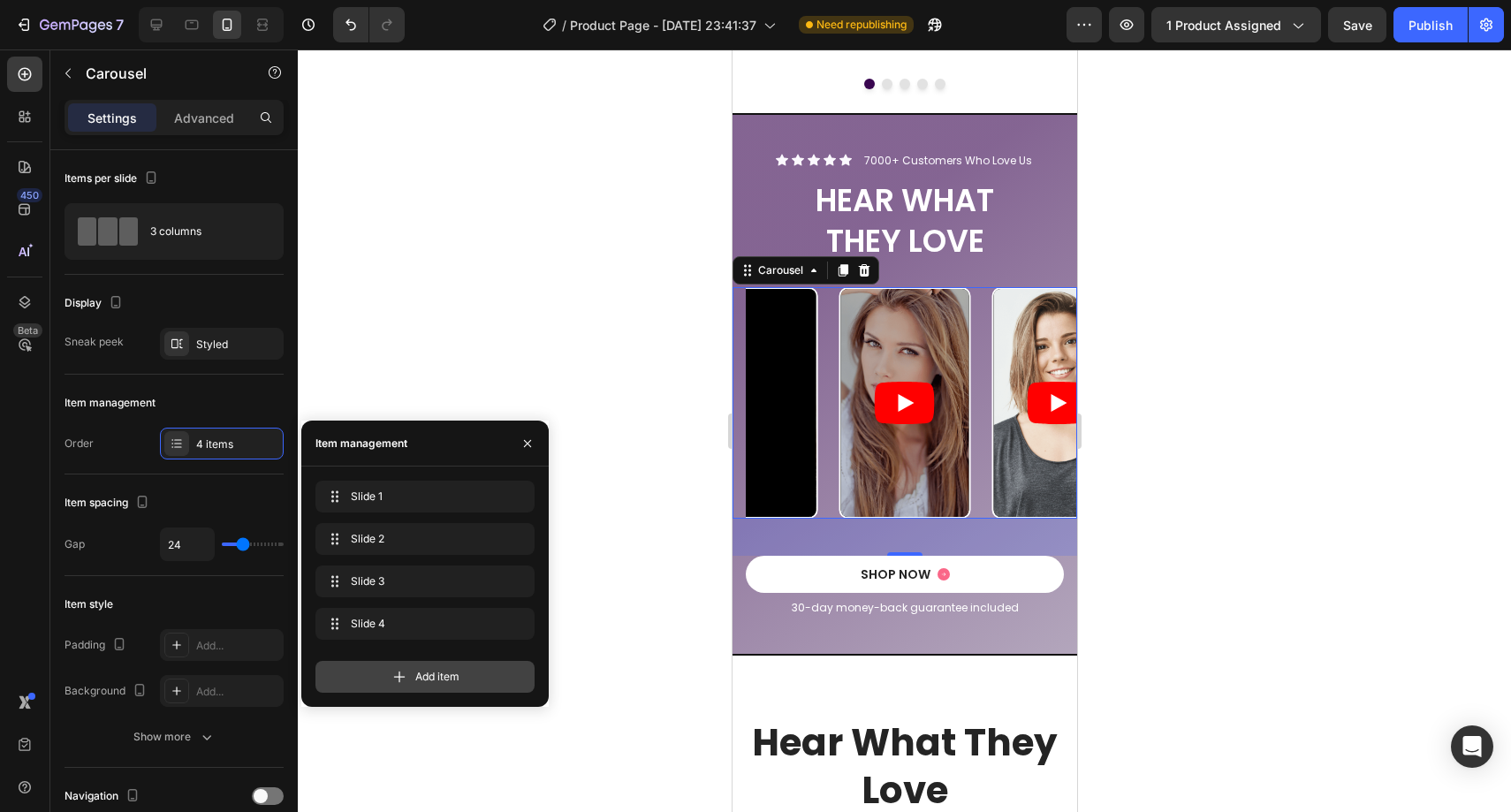
click at [390, 663] on div "Add item" at bounding box center [425, 676] width 219 height 32
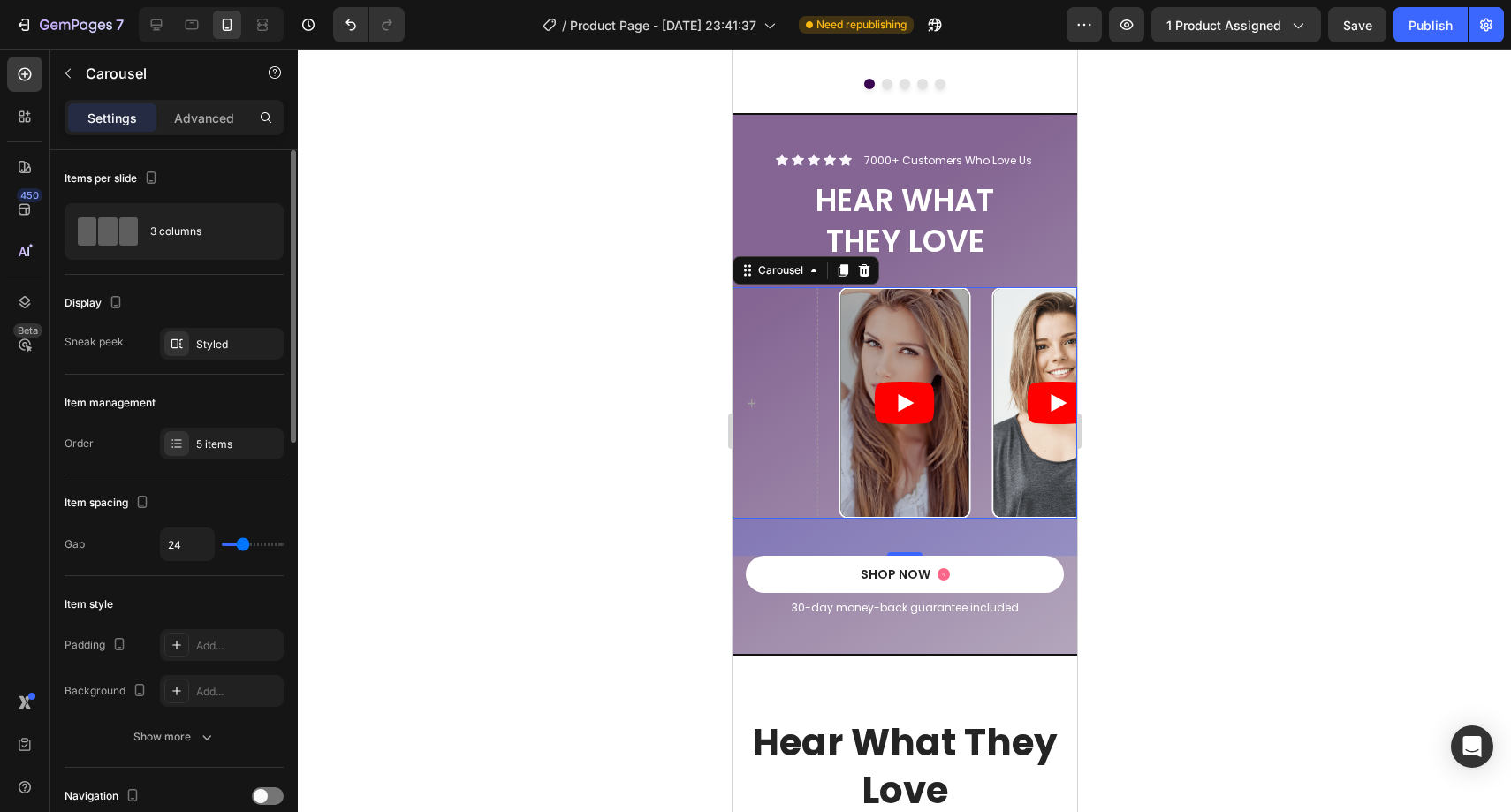
click at [225, 498] on div "Item spacing" at bounding box center [174, 501] width 219 height 28
type input "20"
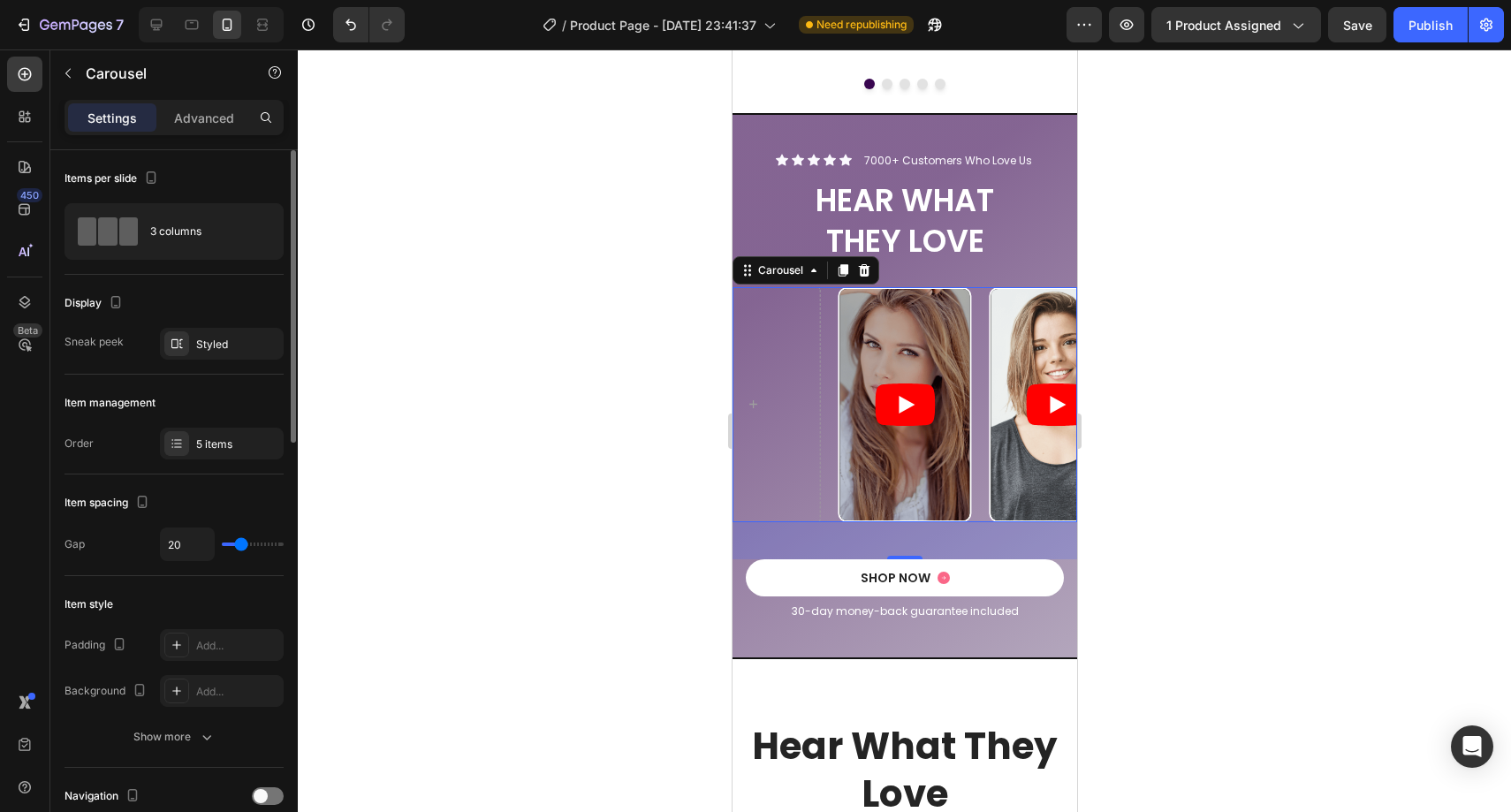
type input "19"
type input "18"
type input "17"
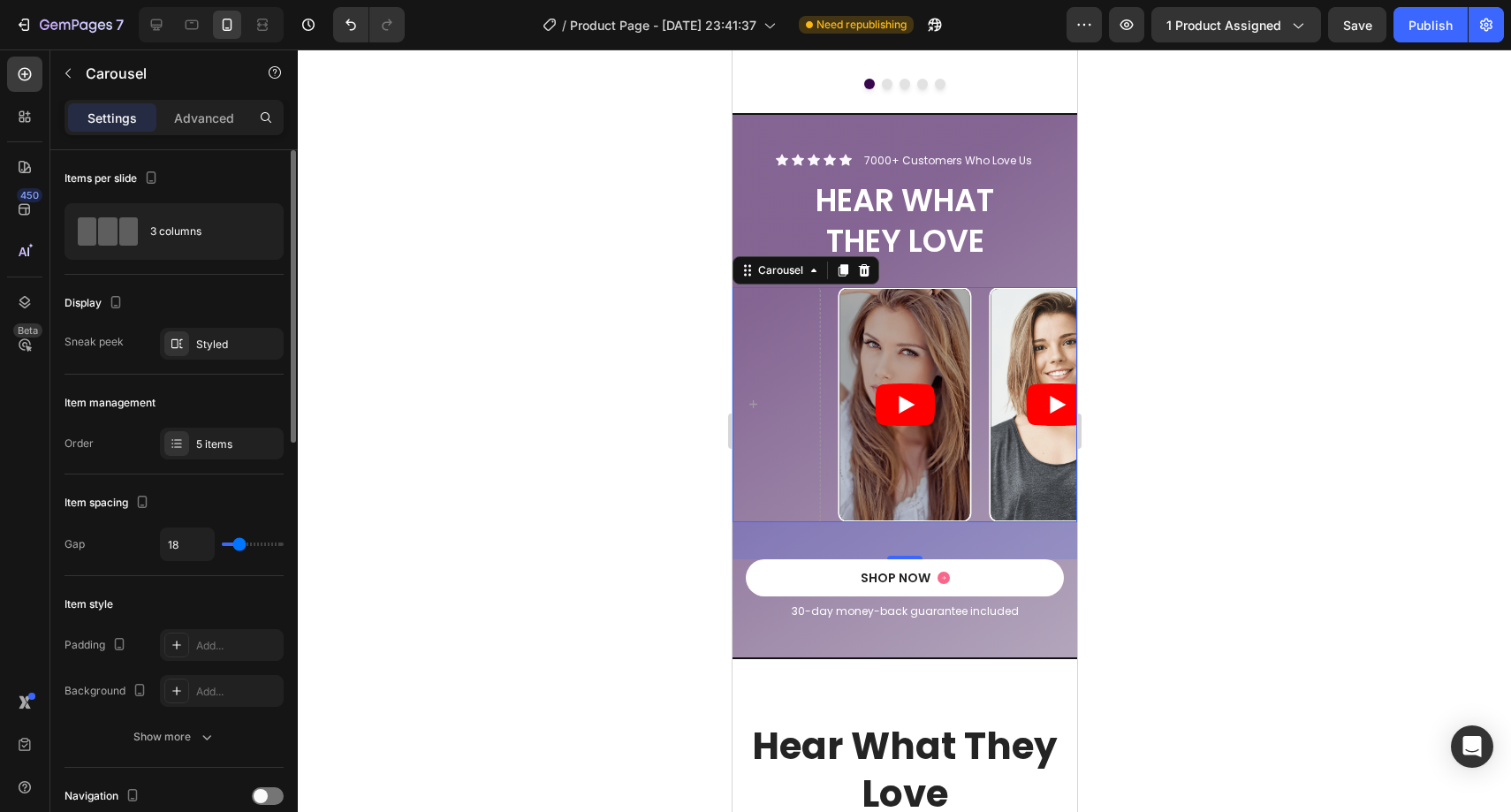
type input "17"
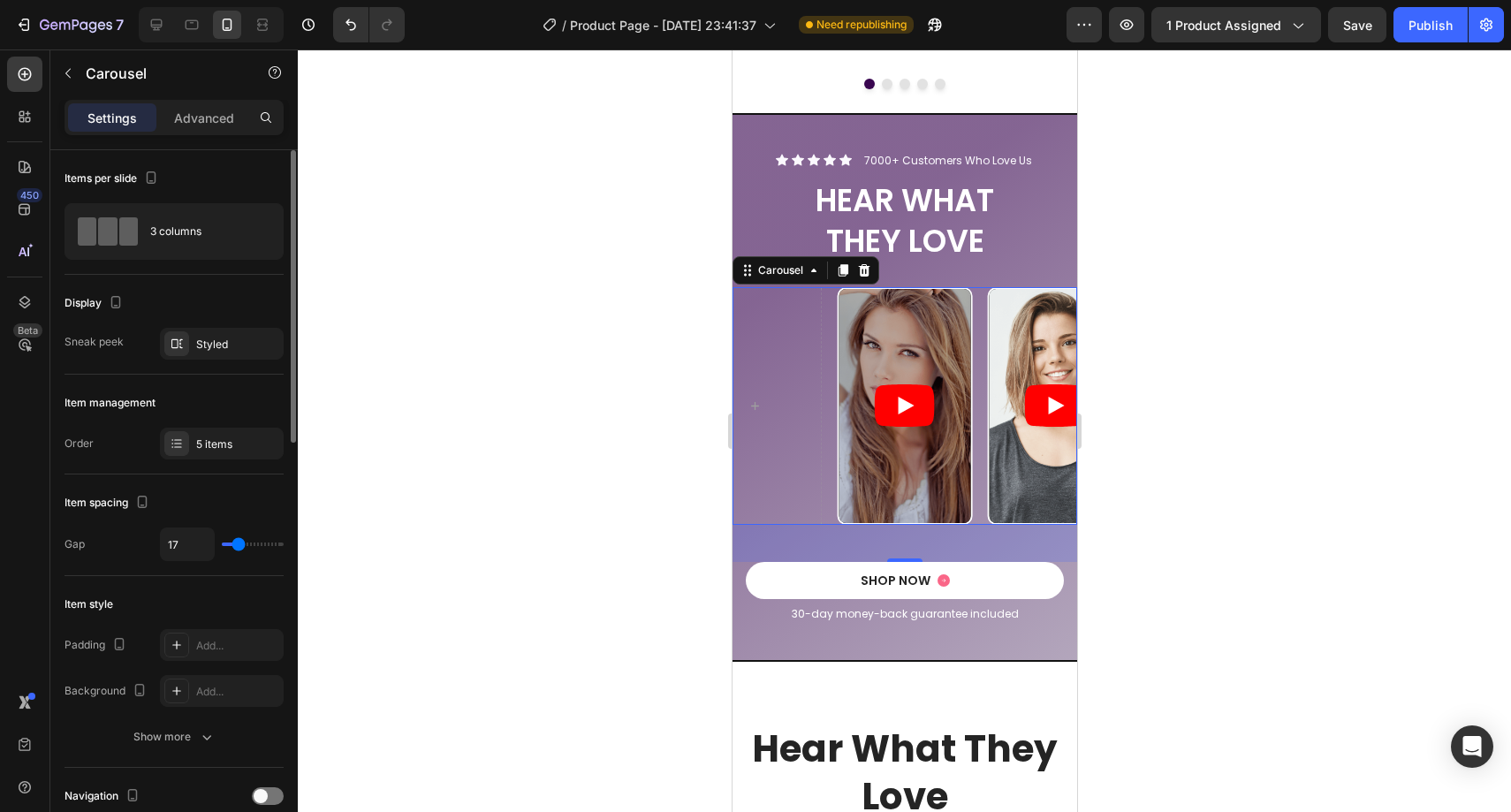
type input "19"
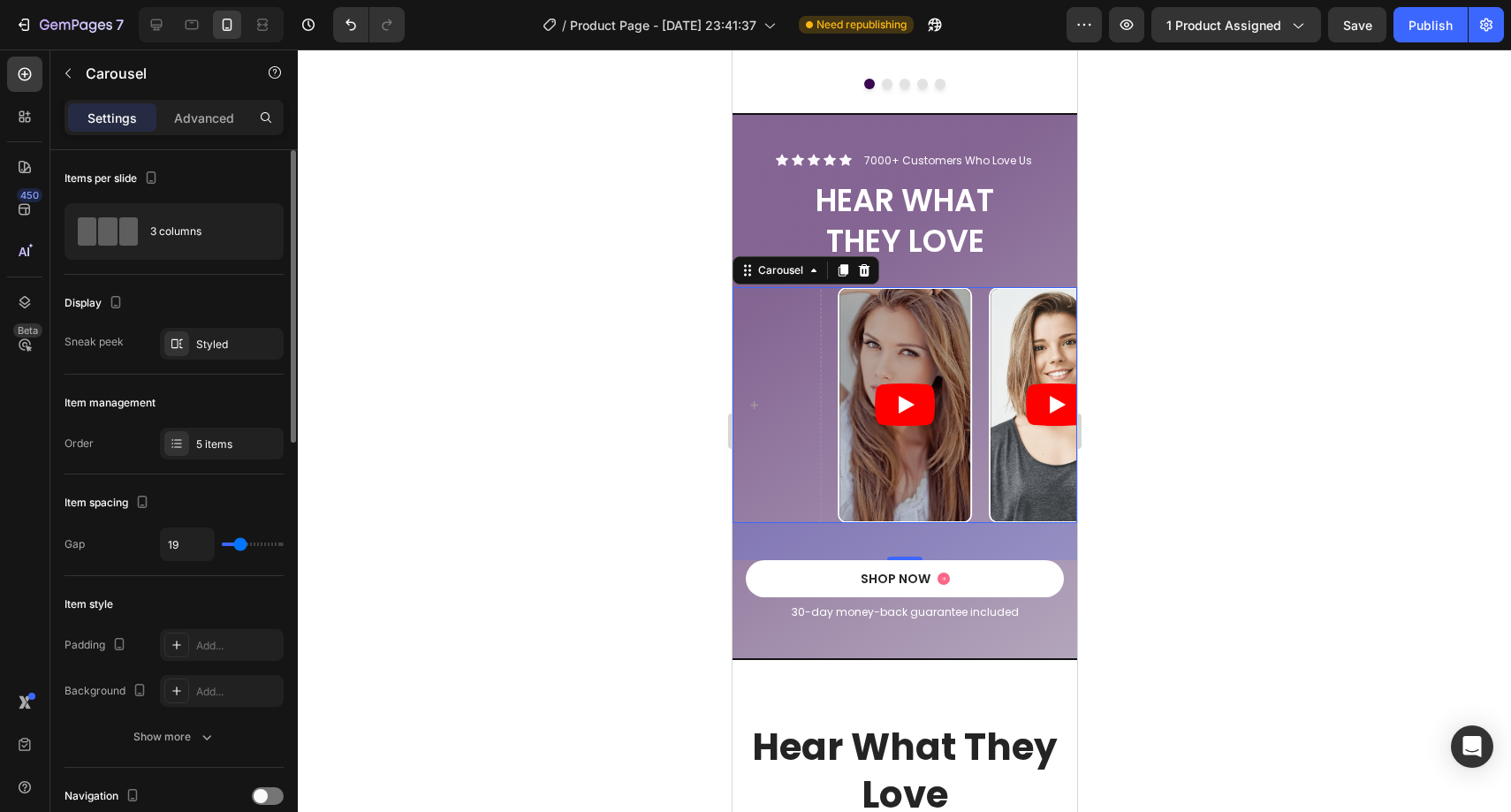
type input "20"
click at [240, 545] on input "range" at bounding box center [253, 544] width 62 height 4
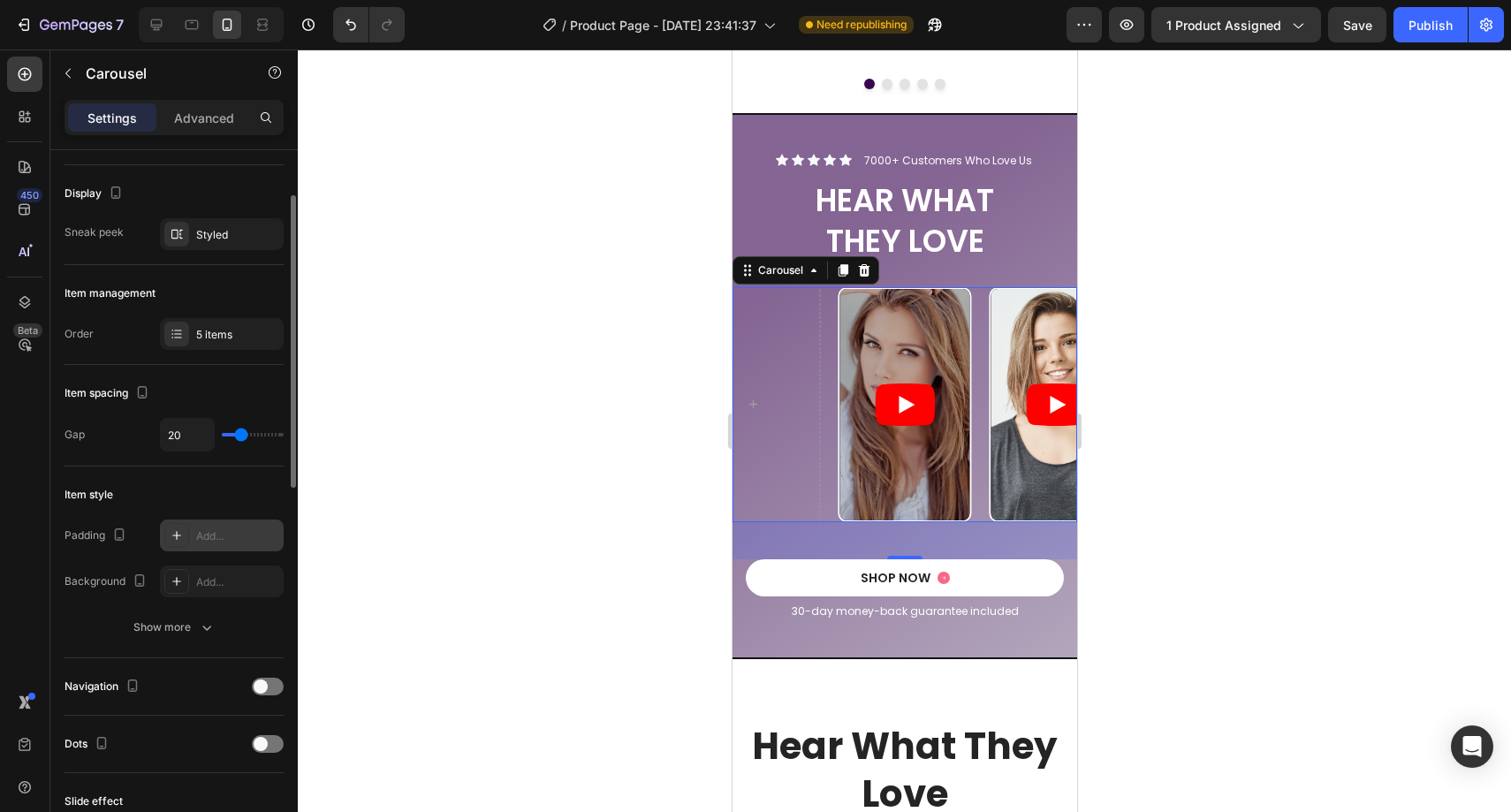
click at [226, 534] on div "Add..." at bounding box center [237, 536] width 83 height 15
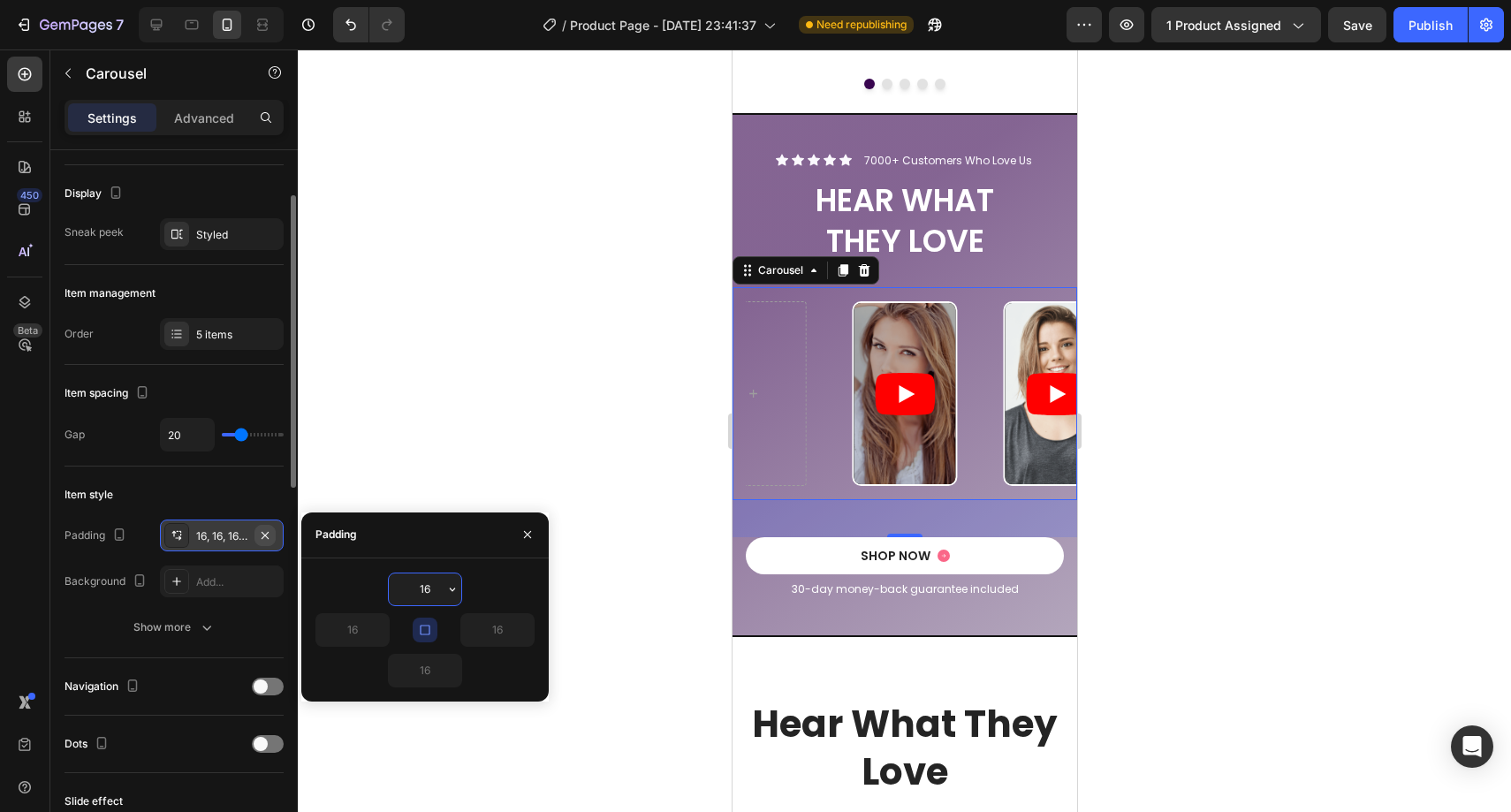
click at [271, 532] on icon "button" at bounding box center [264, 535] width 14 height 14
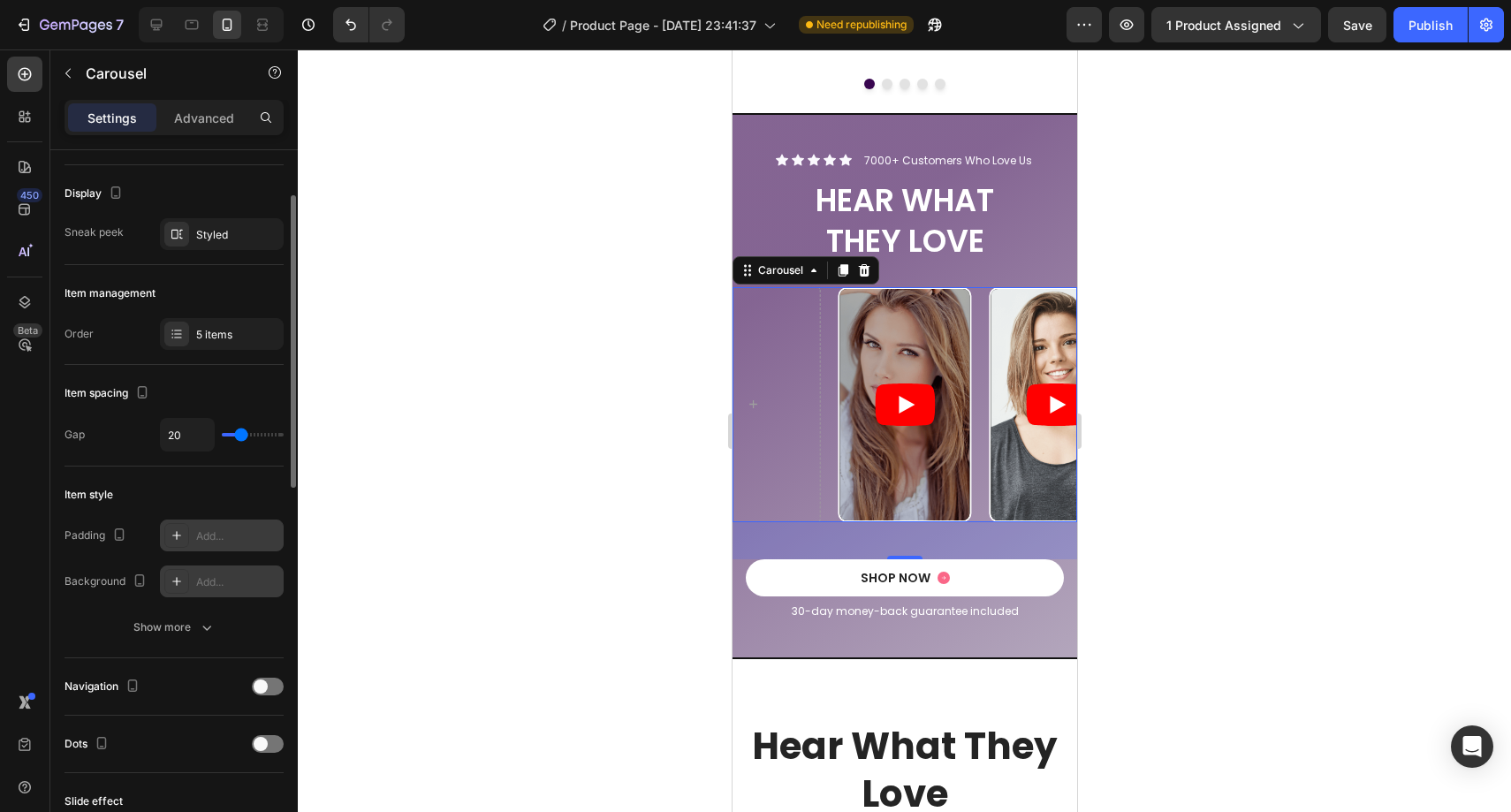
click at [224, 579] on div "Add..." at bounding box center [237, 582] width 83 height 15
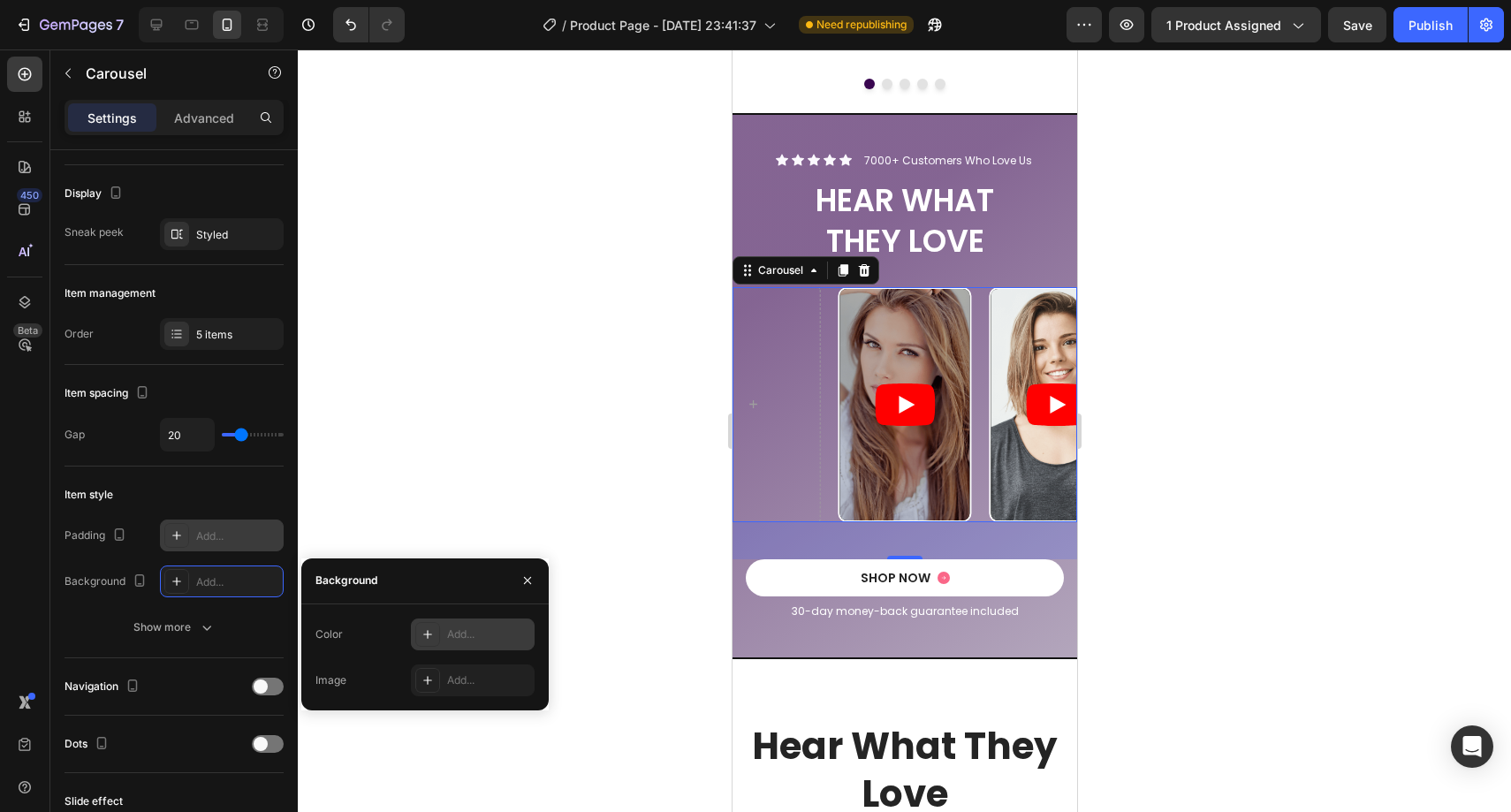
click at [453, 635] on div "Add..." at bounding box center [488, 634] width 83 height 15
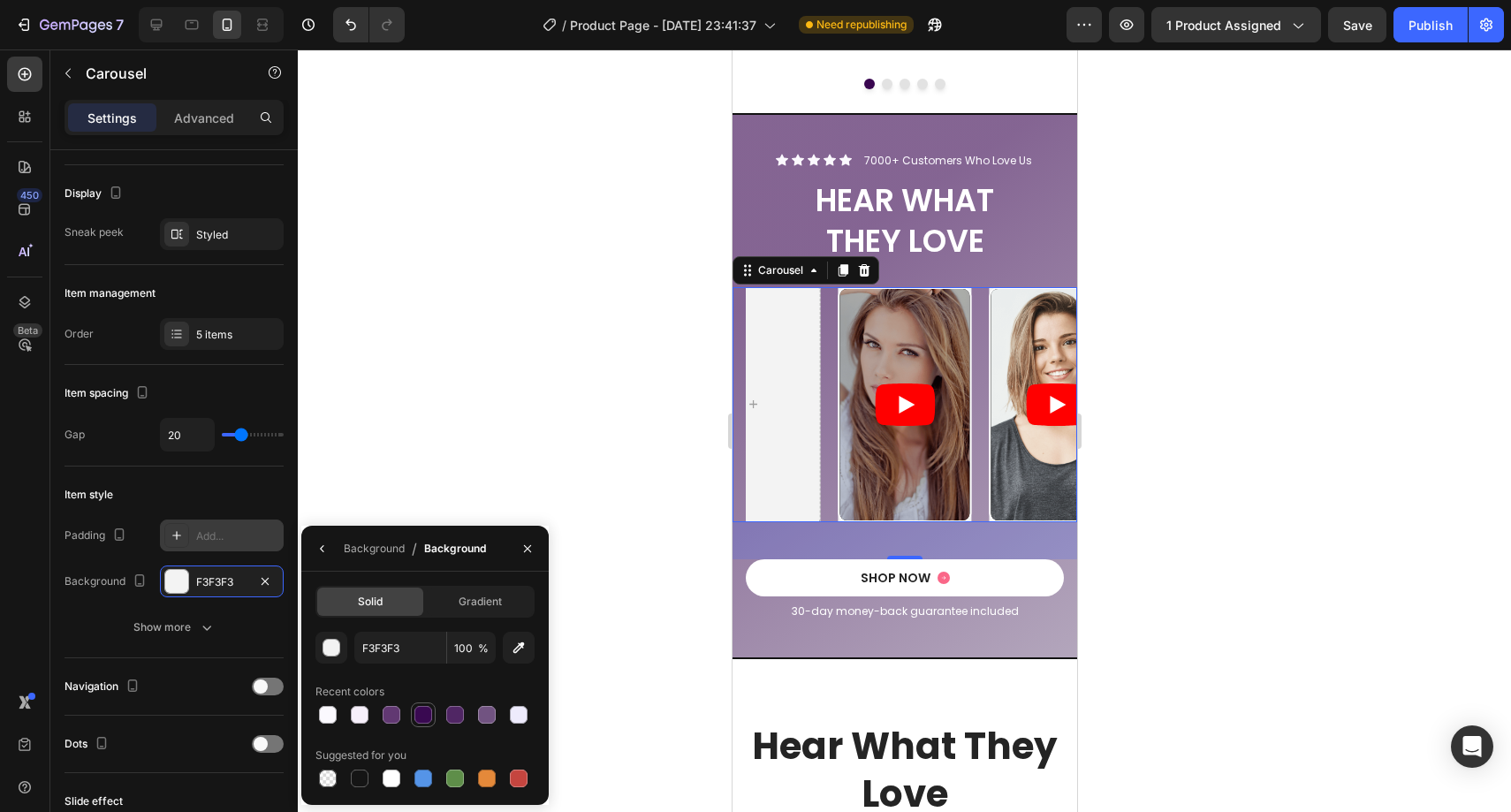
click at [415, 712] on div at bounding box center [424, 715] width 17 height 17
type input "390951"
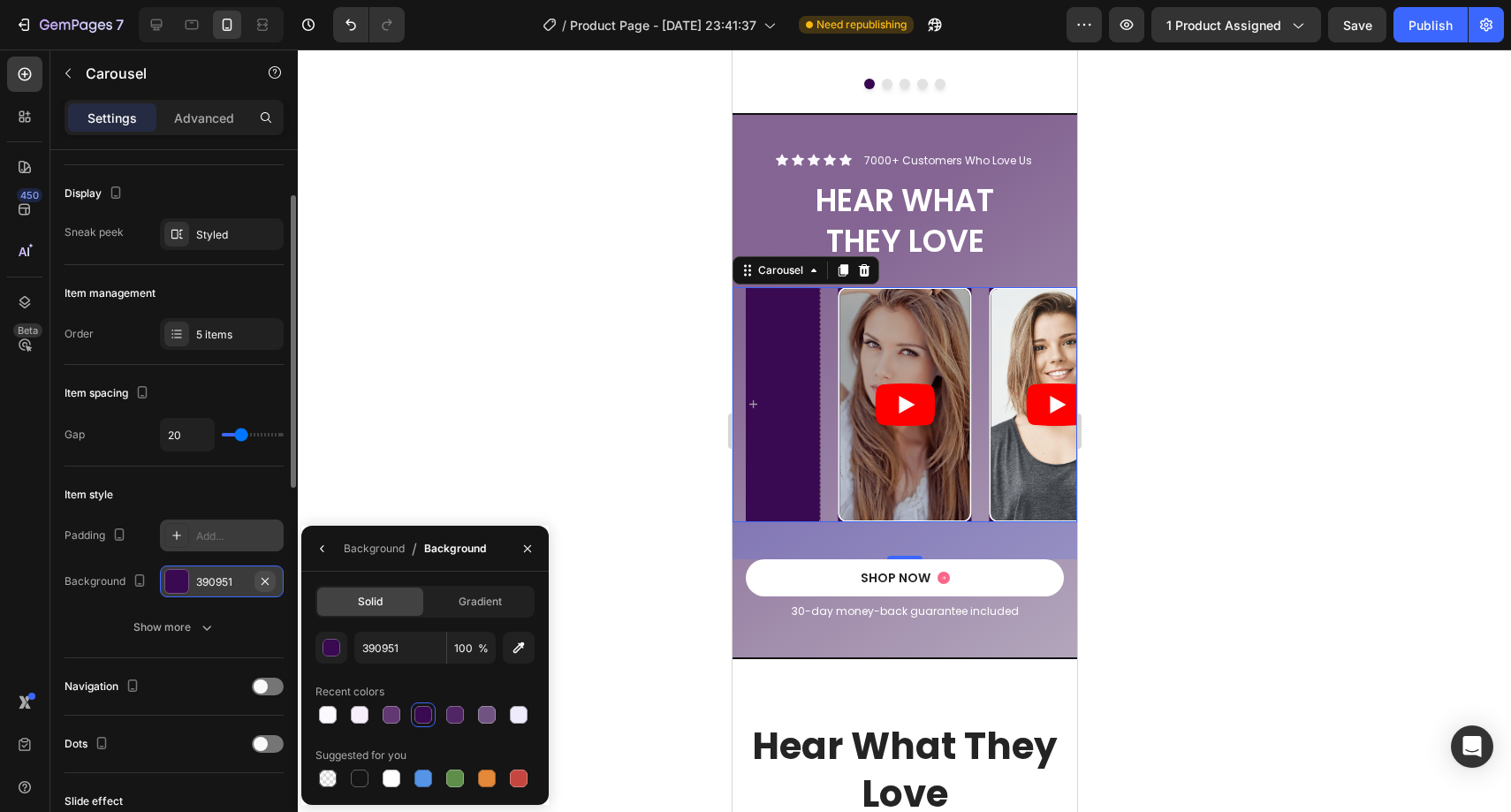
click at [266, 584] on icon "button" at bounding box center [264, 581] width 14 height 14
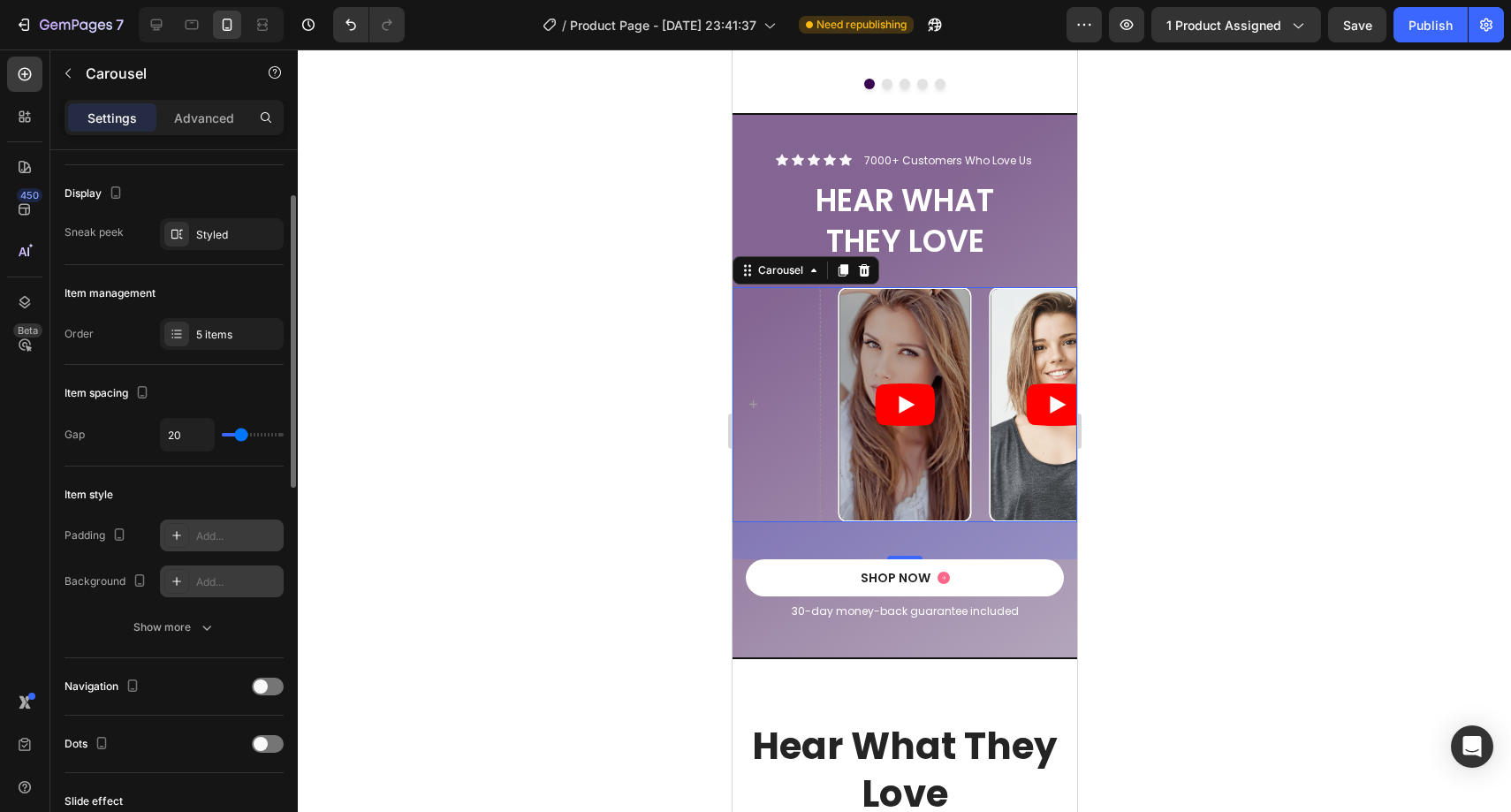
click at [228, 582] on div "Add..." at bounding box center [237, 582] width 83 height 15
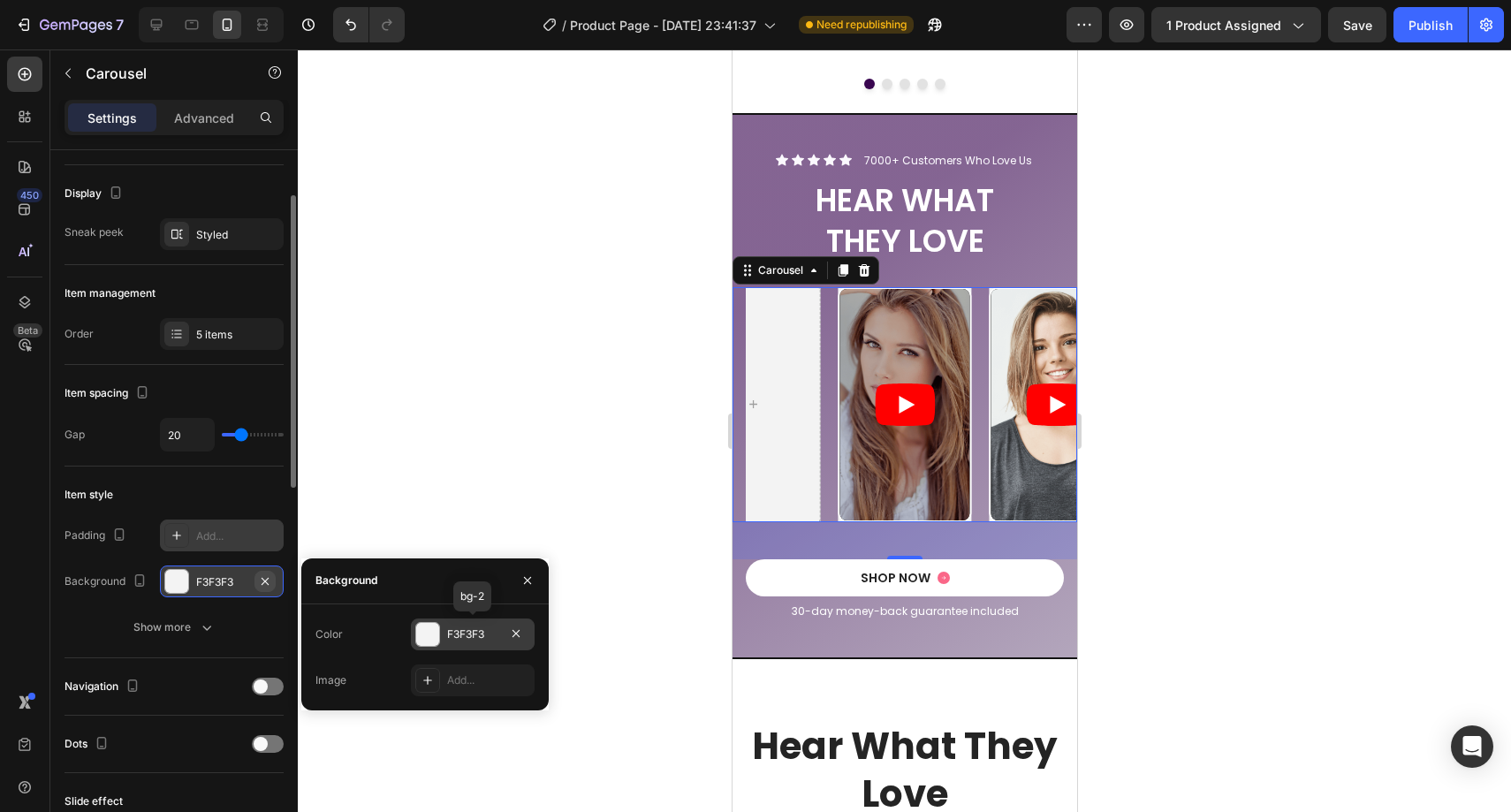
click at [264, 579] on icon "button" at bounding box center [264, 581] width 14 height 14
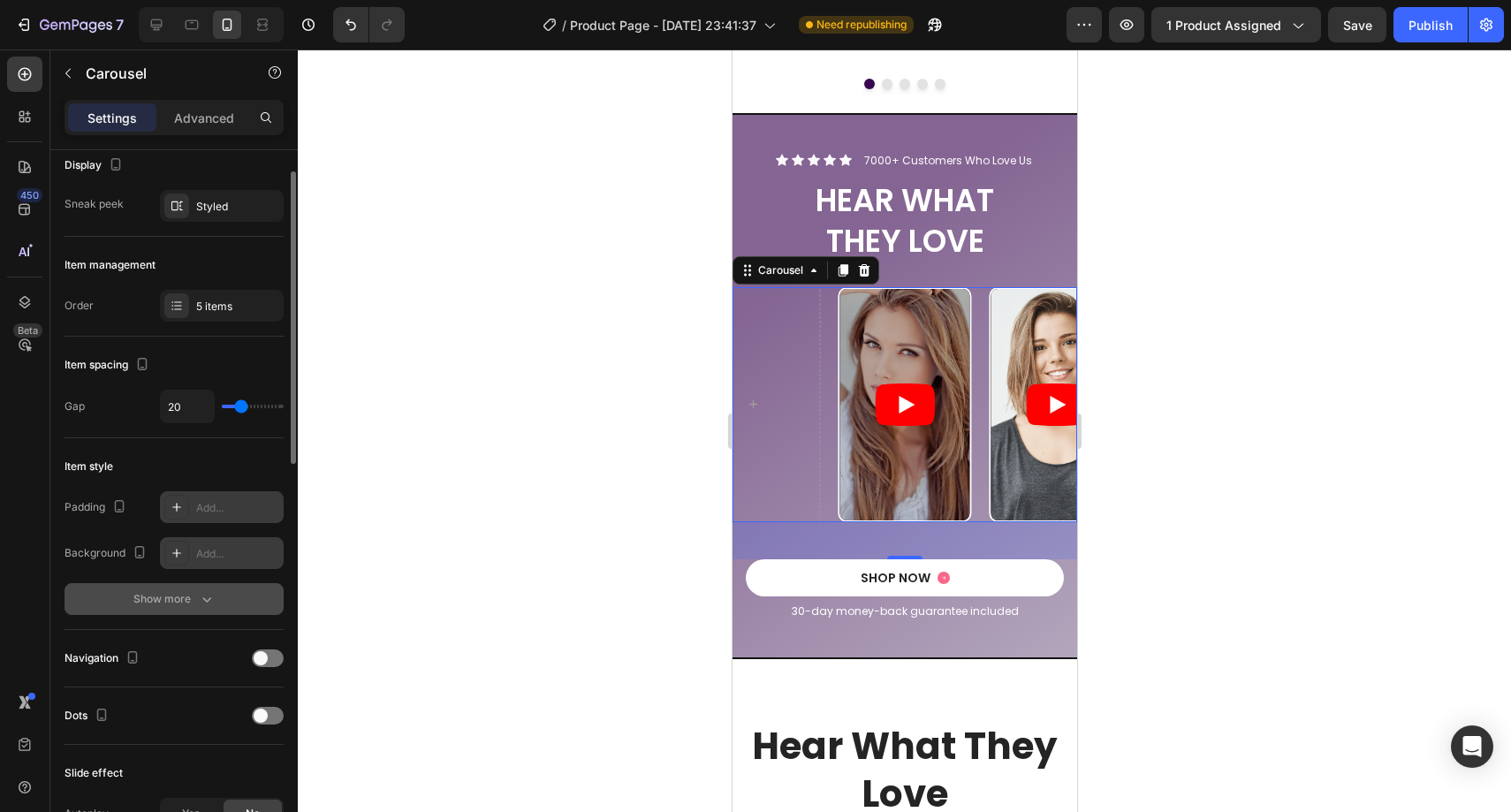
scroll to position [247, 0]
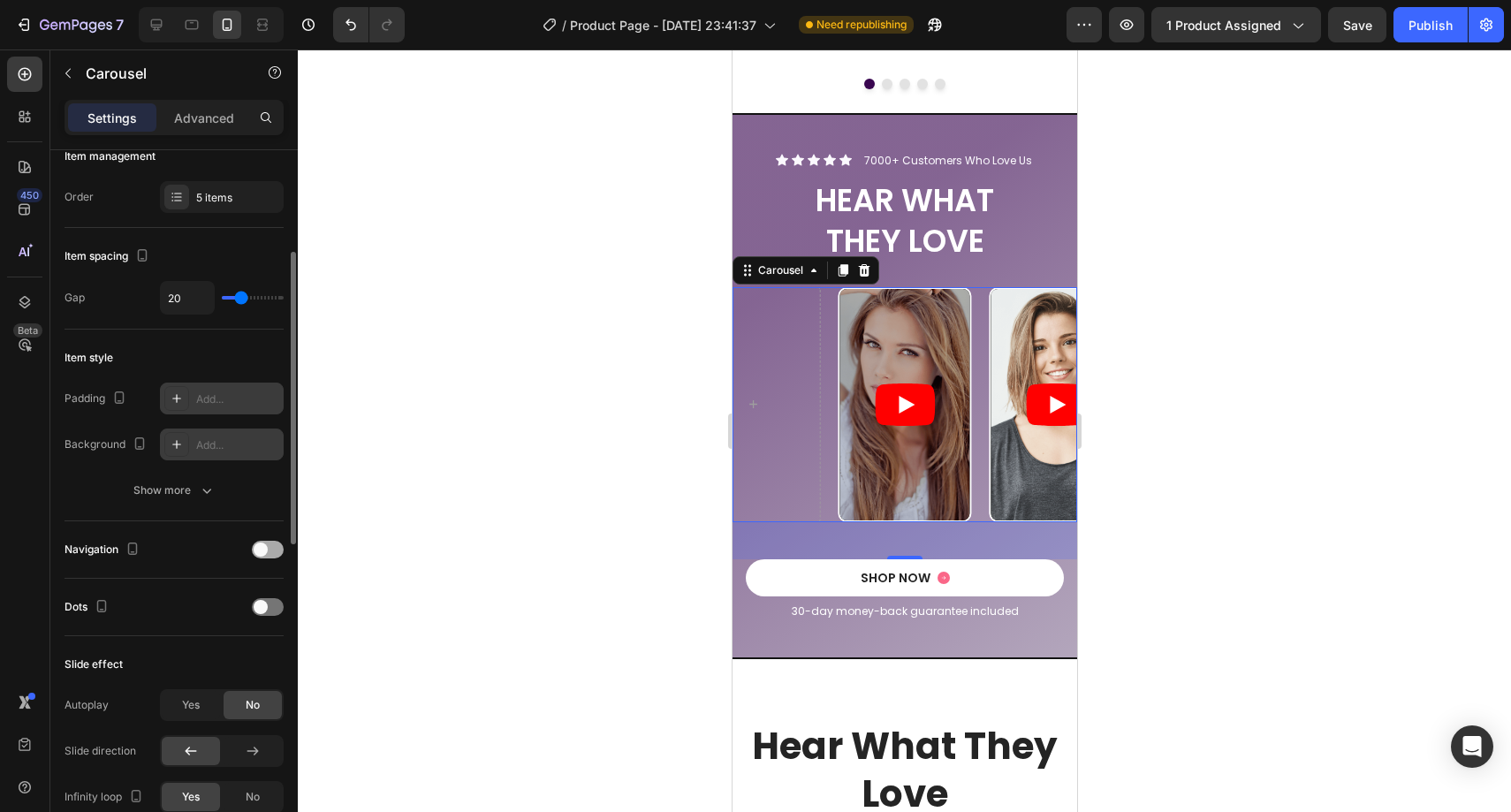
click at [263, 557] on div at bounding box center [267, 549] width 32 height 17
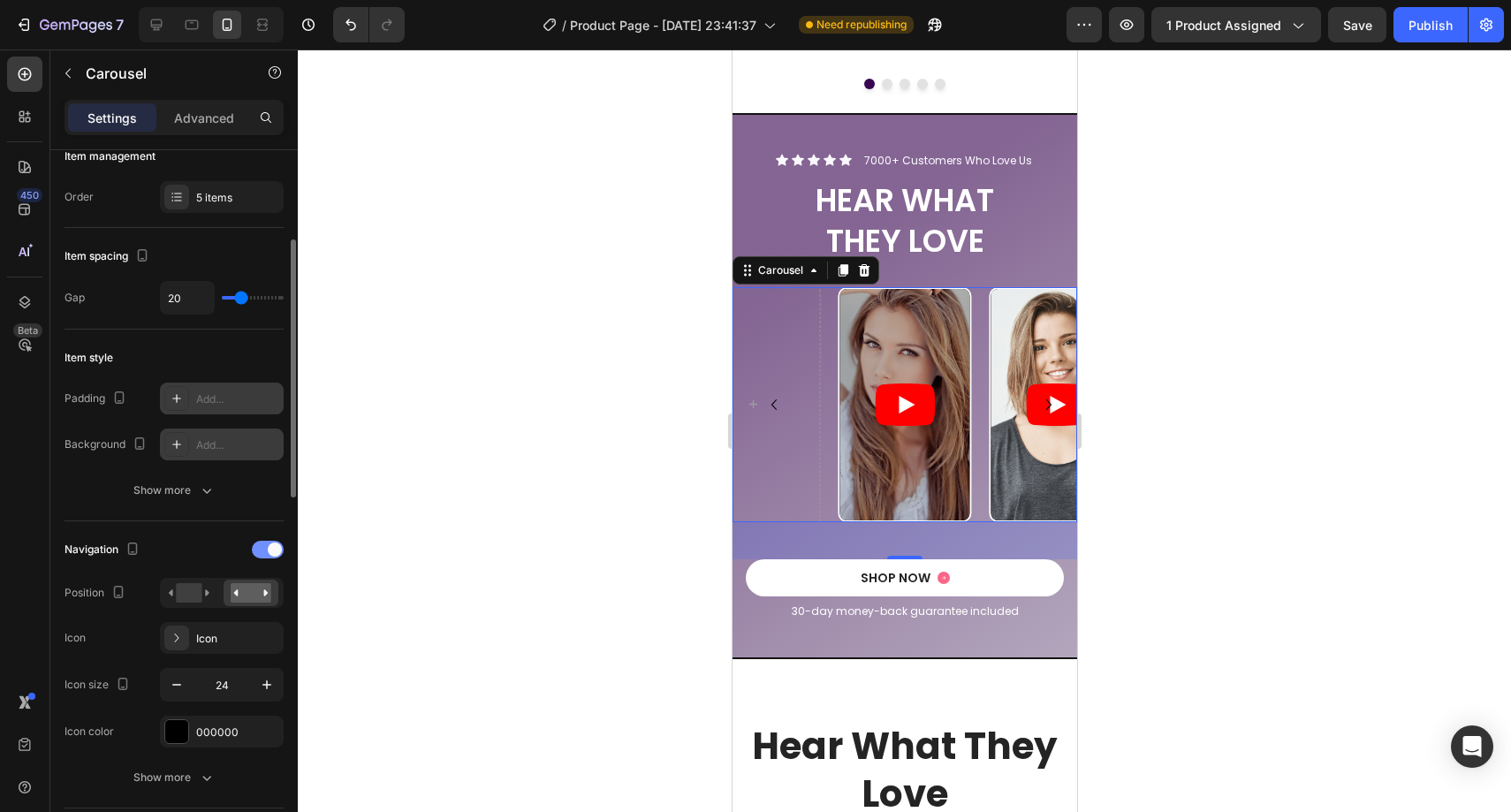
click at [264, 555] on div at bounding box center [267, 549] width 32 height 17
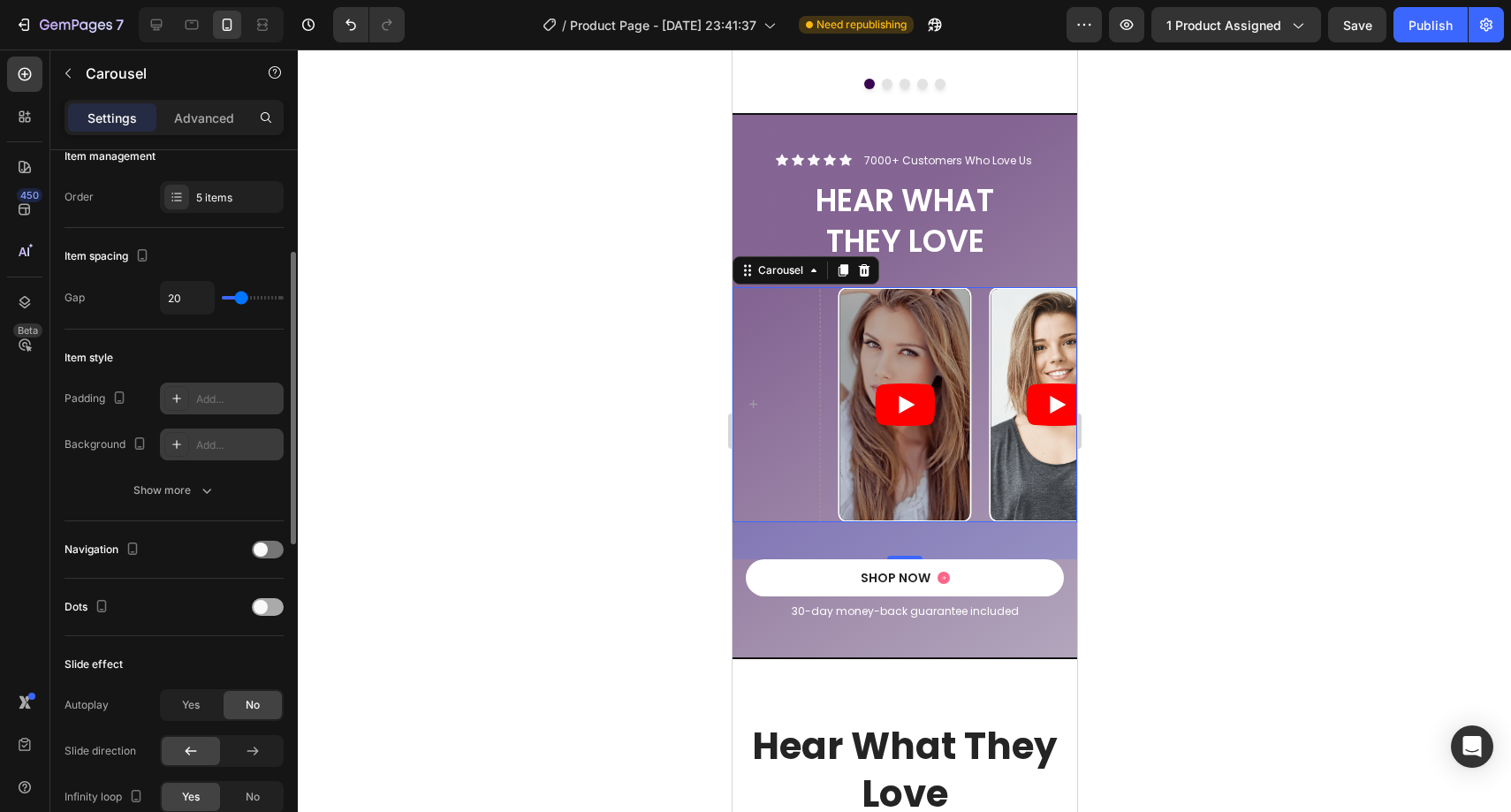
click at [264, 607] on span at bounding box center [261, 607] width 14 height 14
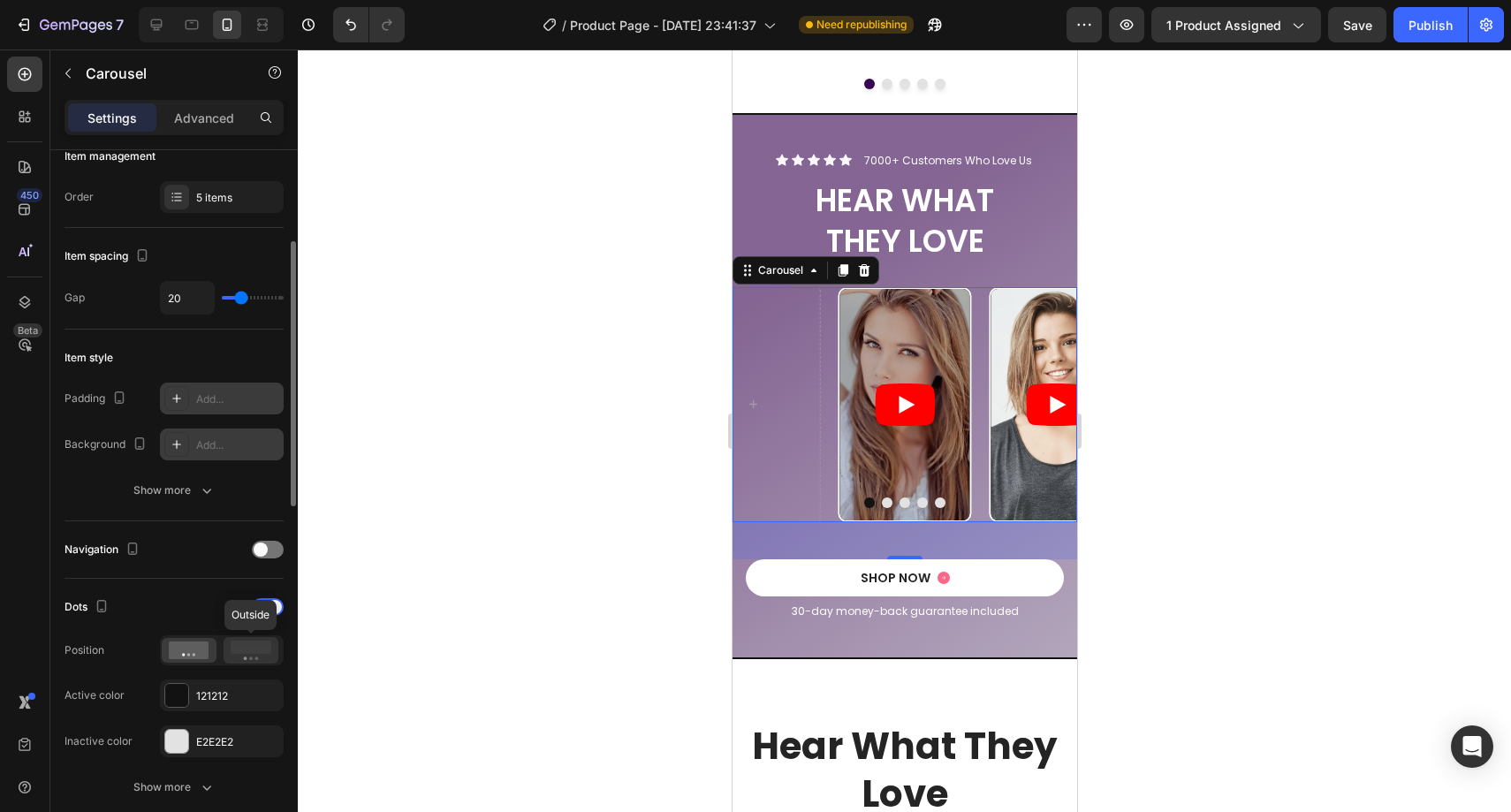
click at [241, 648] on rect at bounding box center [251, 647] width 41 height 14
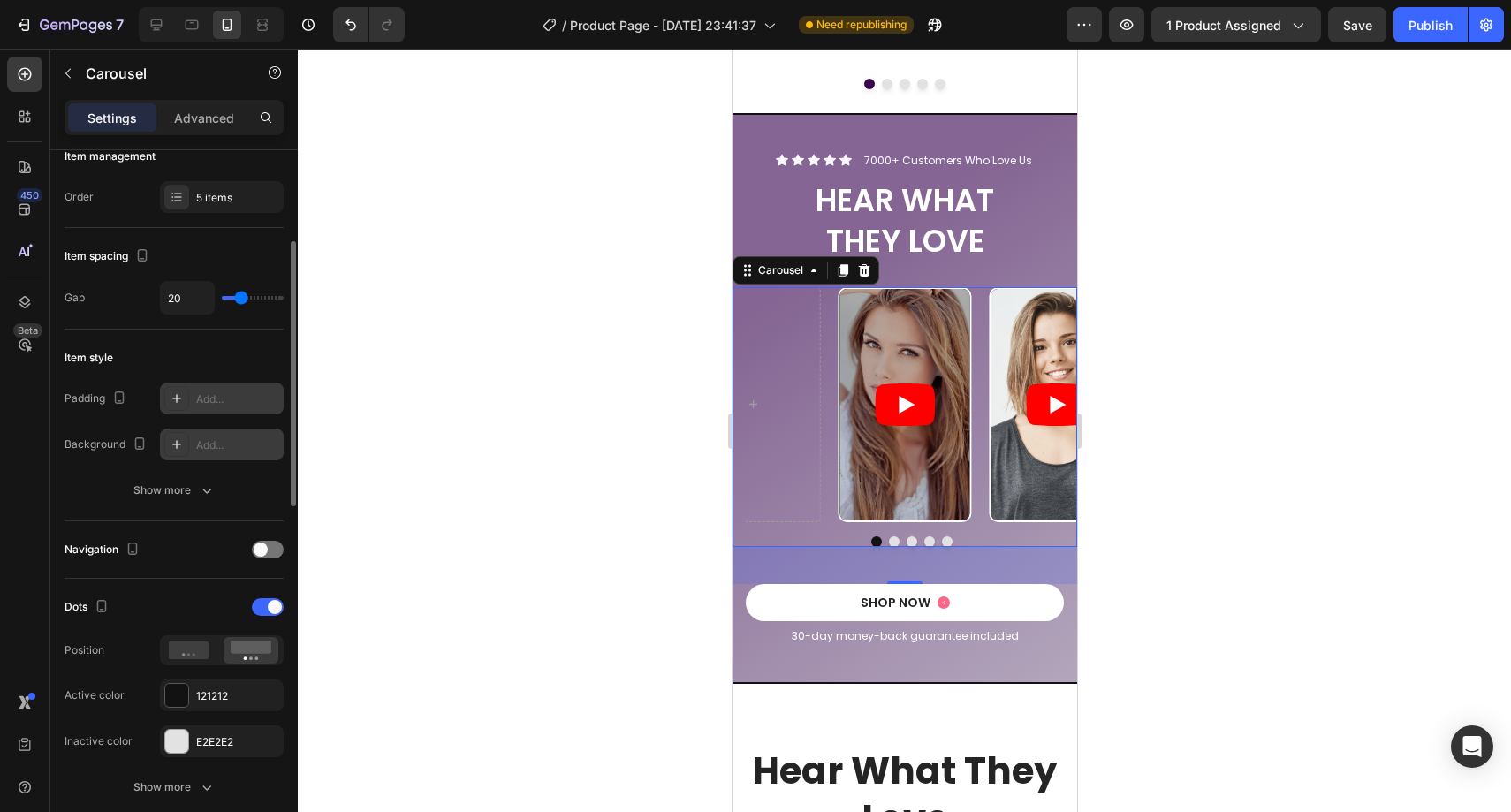
click at [226, 678] on div "Dots Position Active color 121212 Inactive color E2E2E2" at bounding box center [174, 675] width 219 height 164
click at [230, 687] on div "121212" at bounding box center [222, 694] width 124 height 32
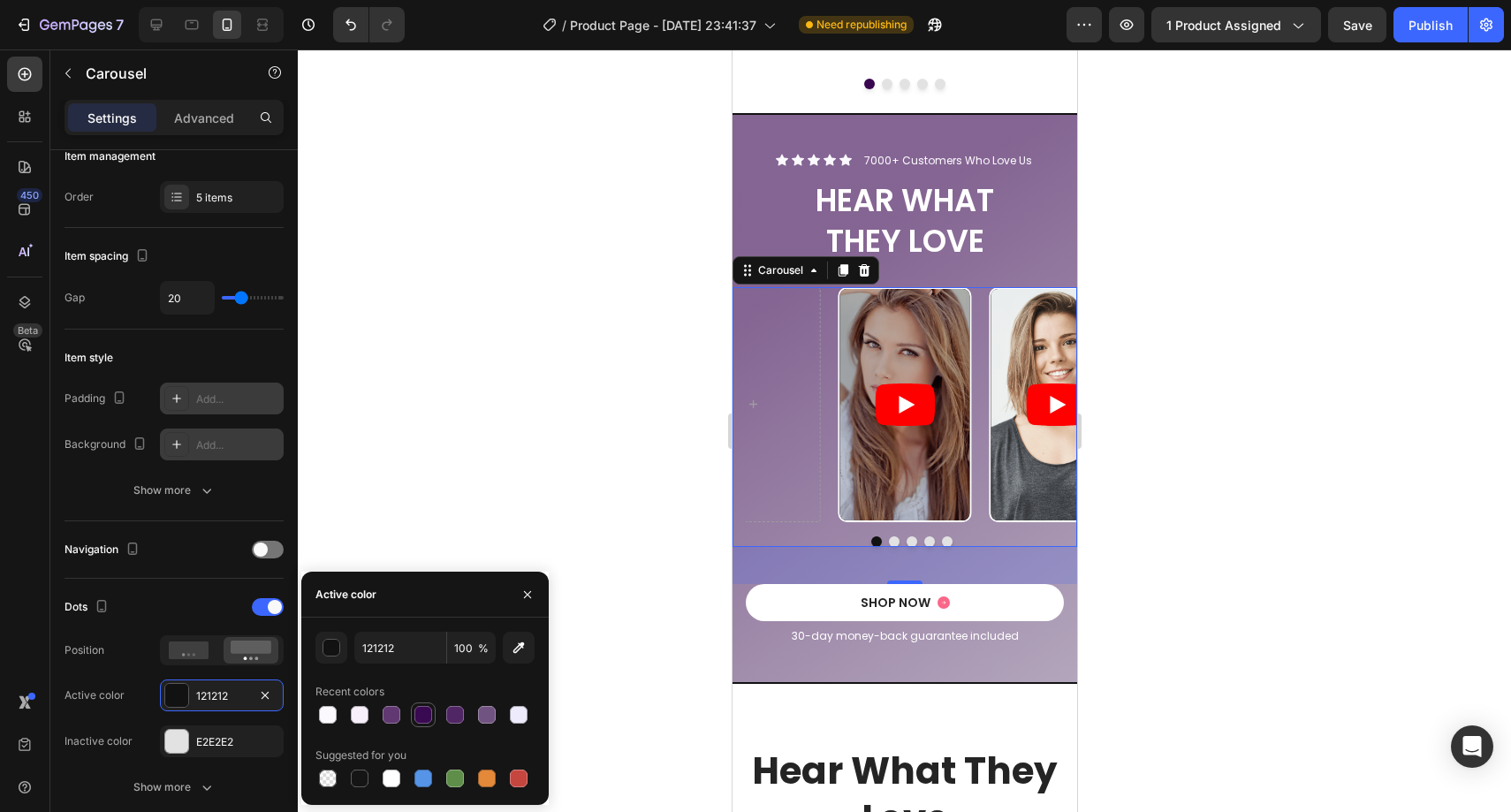
click at [422, 719] on div at bounding box center [424, 715] width 17 height 17
click at [475, 716] on div at bounding box center [487, 715] width 25 height 25
click at [388, 715] on div at bounding box center [392, 715] width 17 height 17
click at [506, 654] on button "button" at bounding box center [518, 647] width 32 height 32
click at [447, 708] on div at bounding box center [454, 715] width 17 height 17
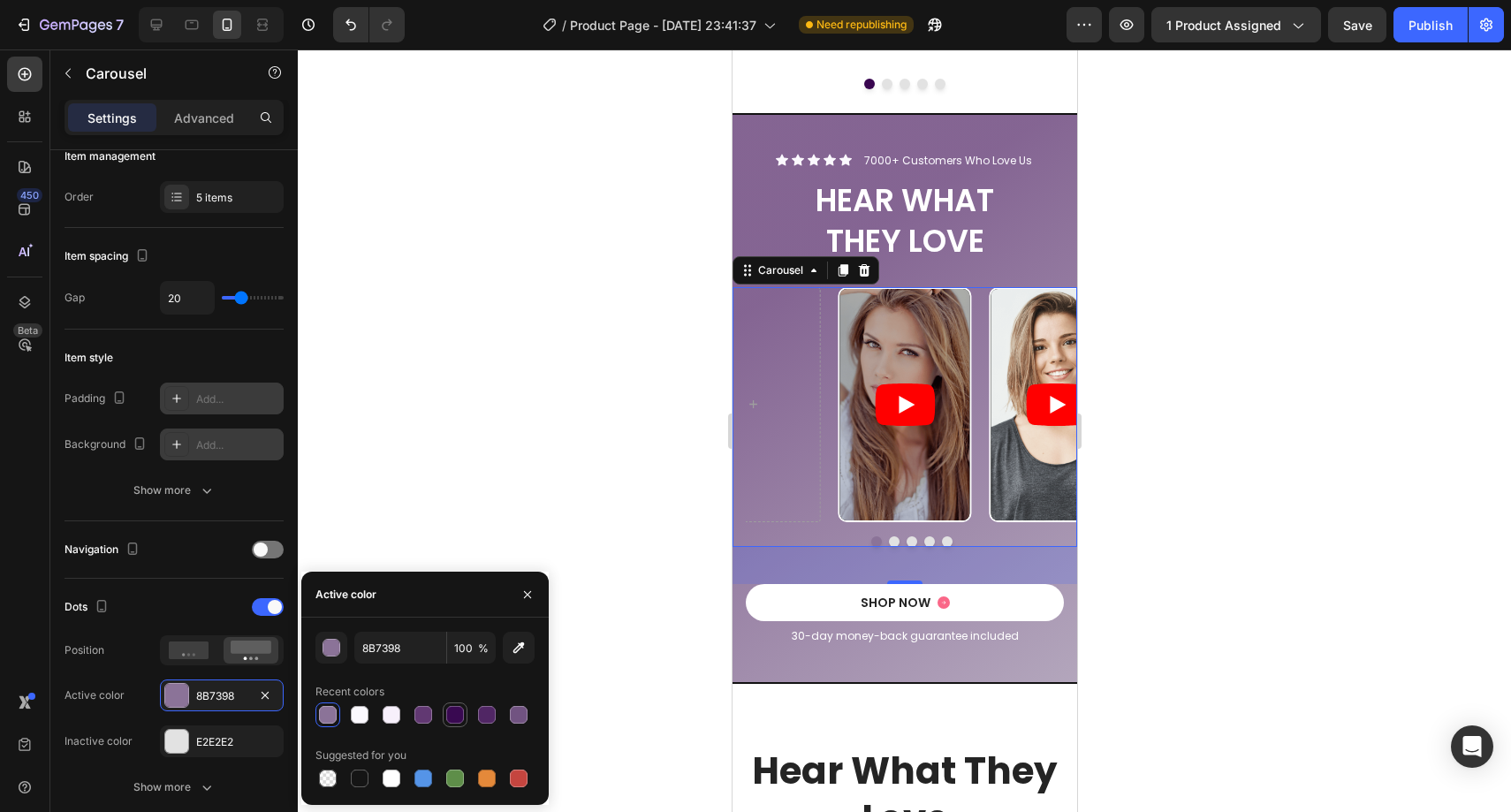
type input "390951"
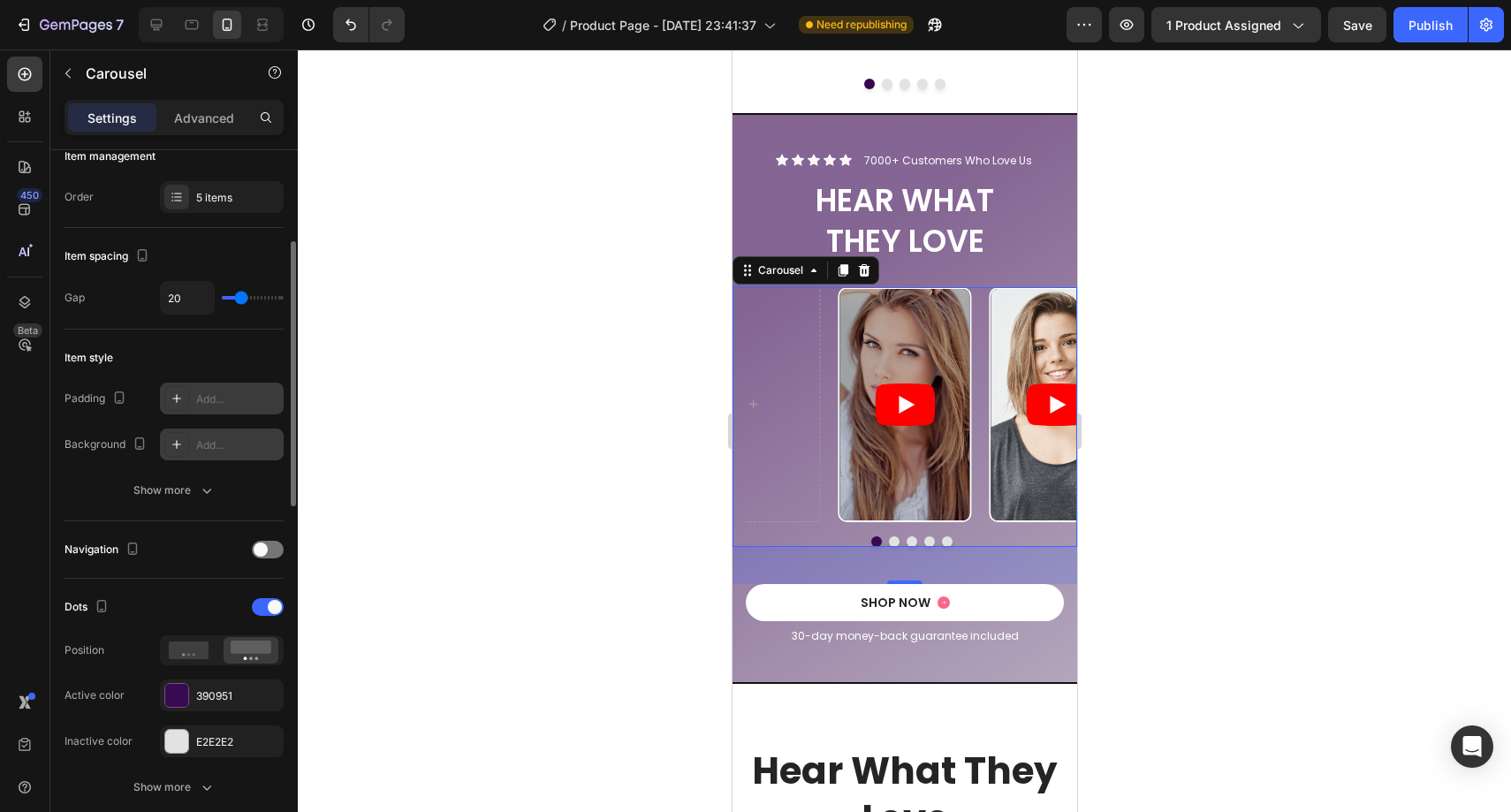
click at [225, 585] on div "Dots Position Active color 390951 Inactive color E2E2E2 Show more" at bounding box center [174, 698] width 219 height 239
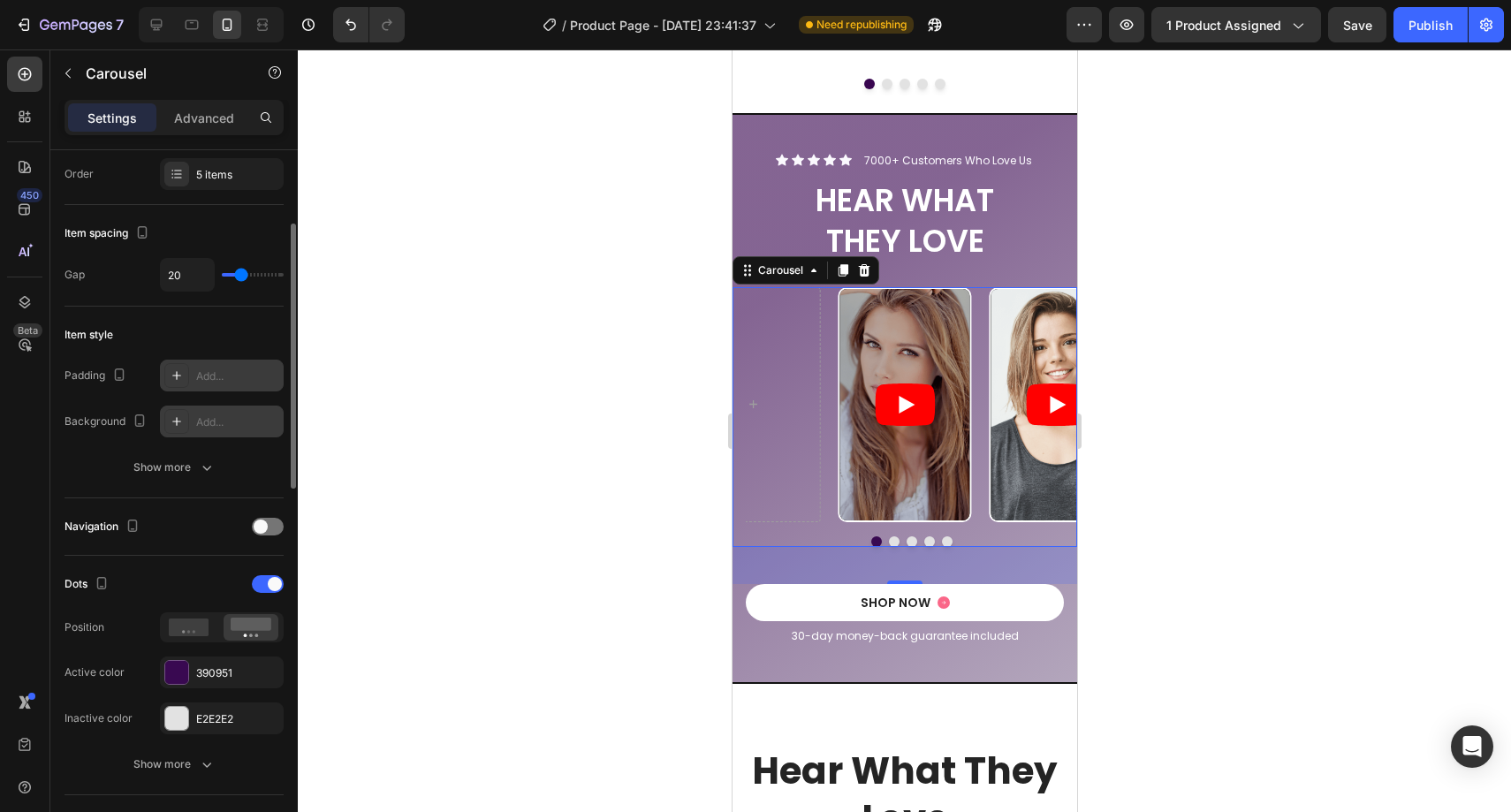
scroll to position [456, 0]
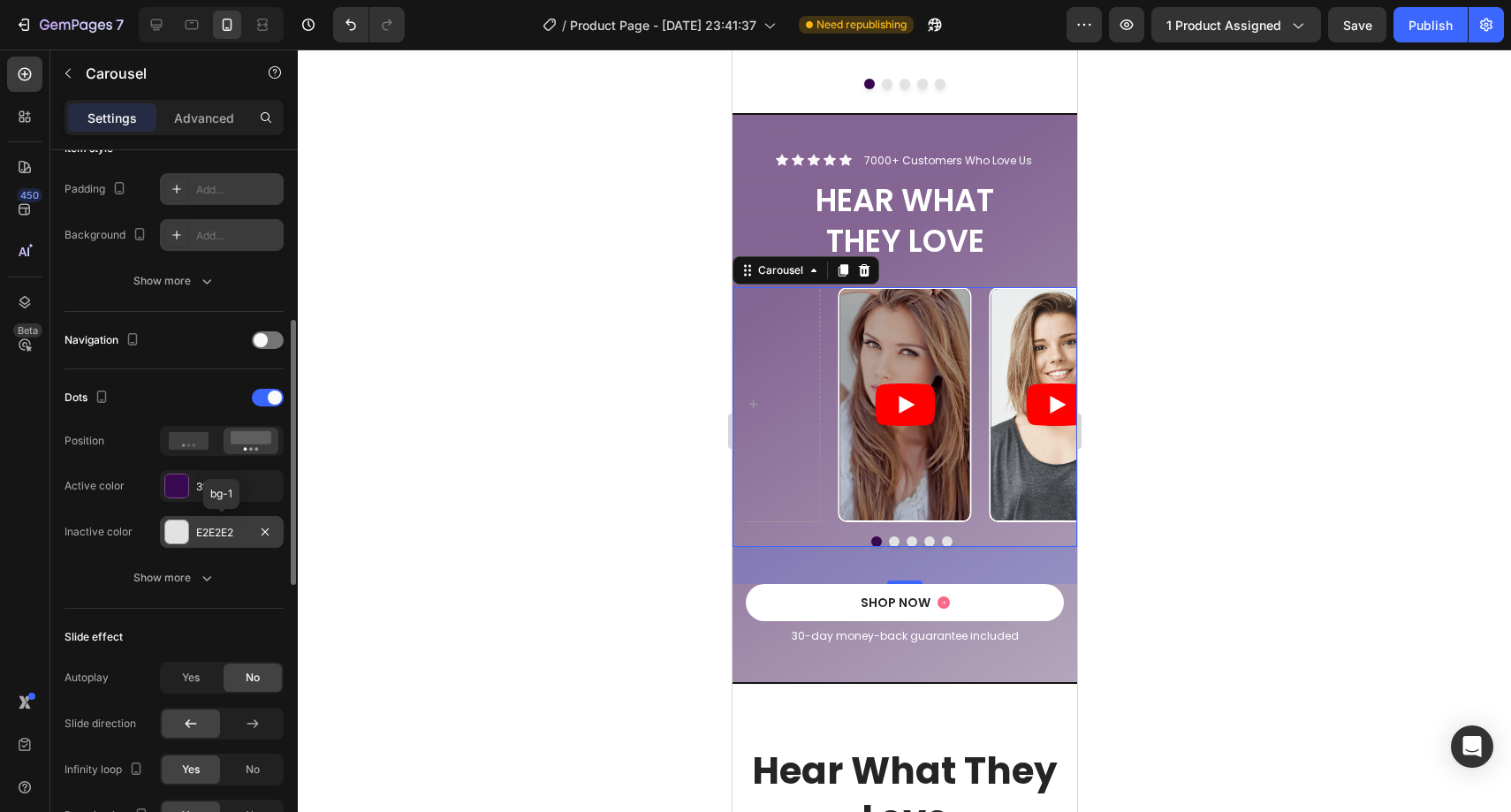
click at [236, 531] on div "E2E2E2" at bounding box center [221, 532] width 51 height 15
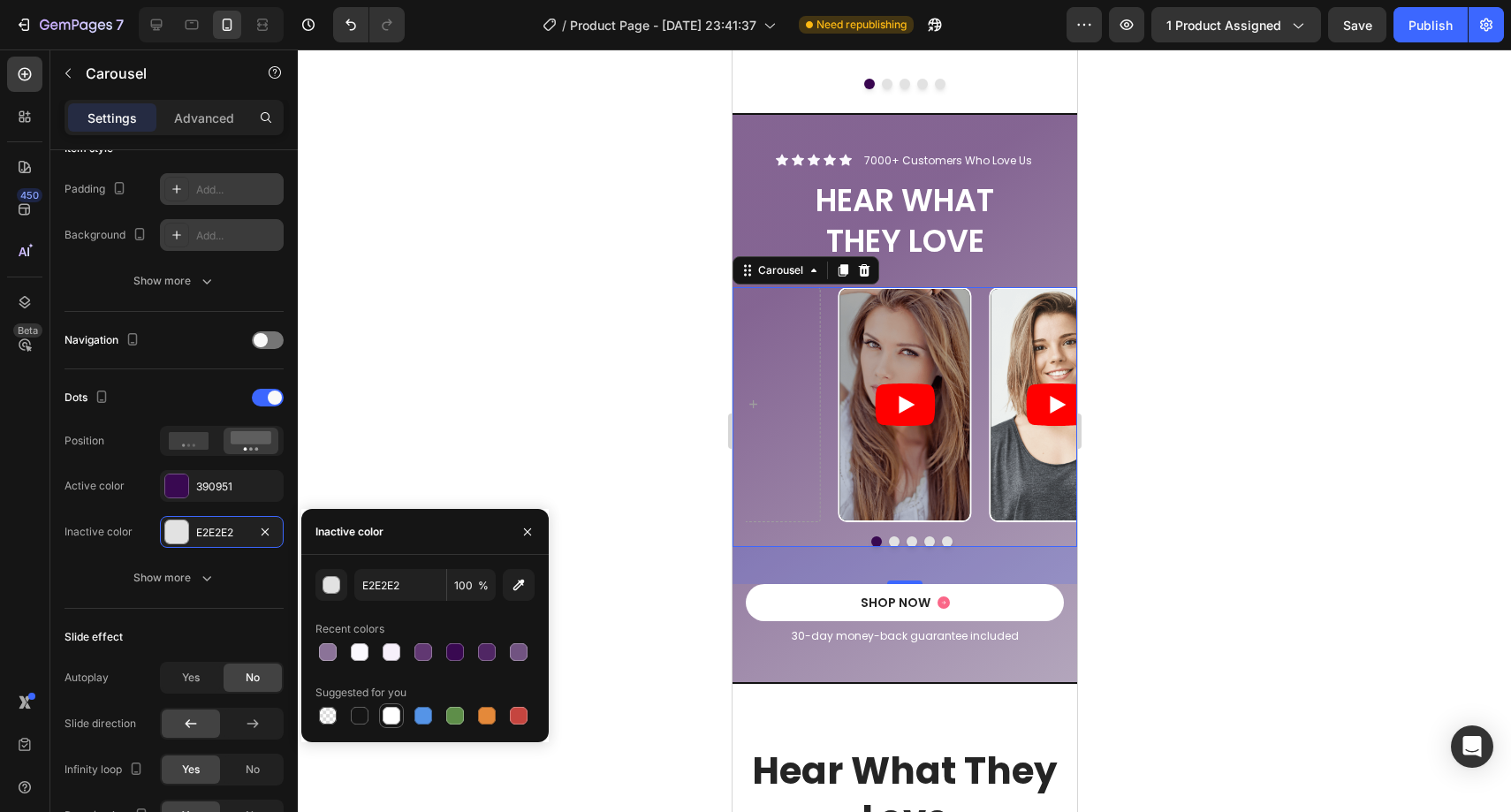
click at [380, 711] on div at bounding box center [392, 716] width 25 height 25
click at [335, 714] on div at bounding box center [328, 716] width 17 height 17
type input "000000"
type input "0"
click at [361, 658] on div at bounding box center [360, 652] width 17 height 17
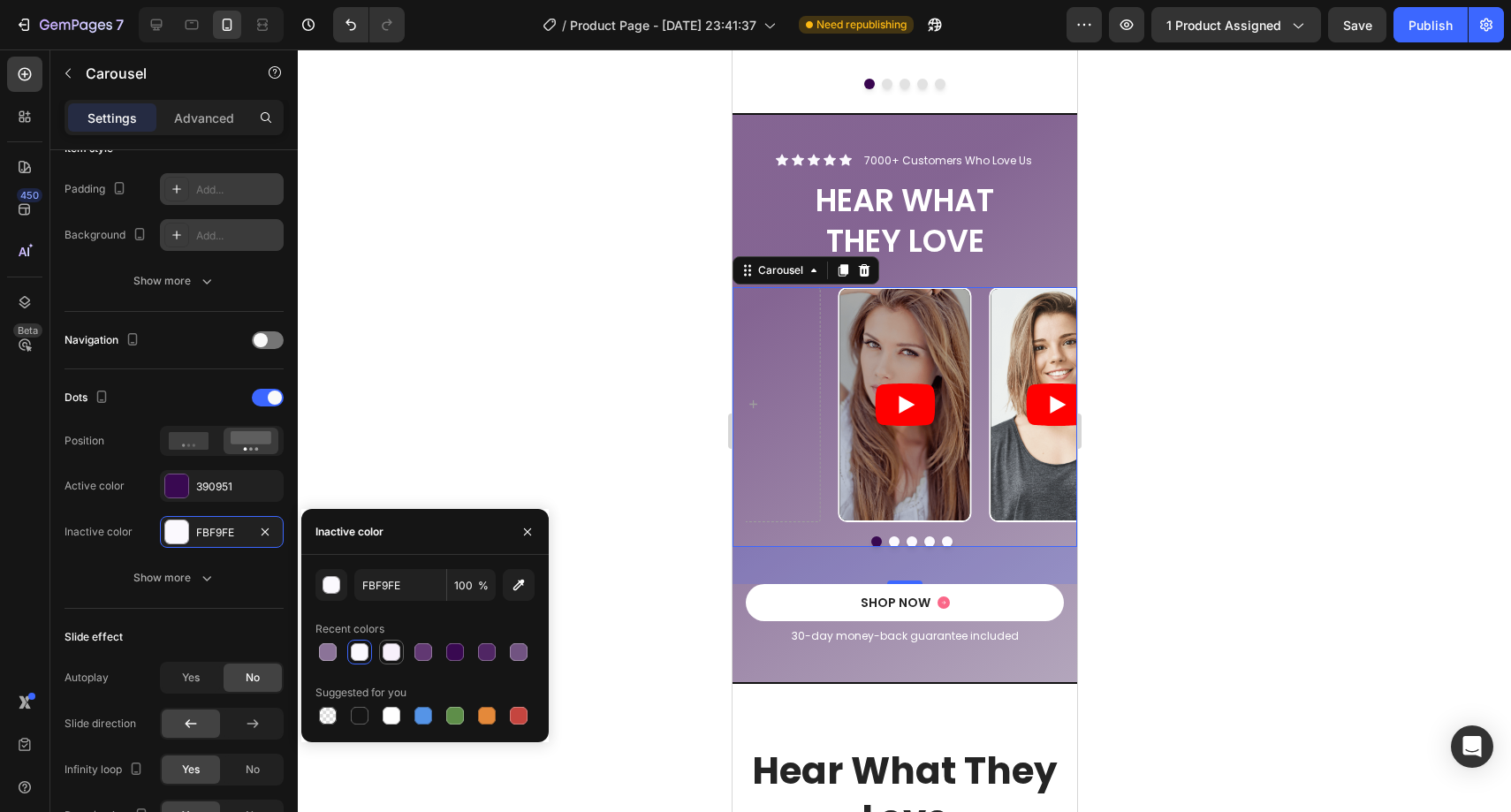
click at [380, 657] on div at bounding box center [392, 652] width 25 height 25
click at [353, 28] on icon "Undo/Redo" at bounding box center [350, 25] width 11 height 12
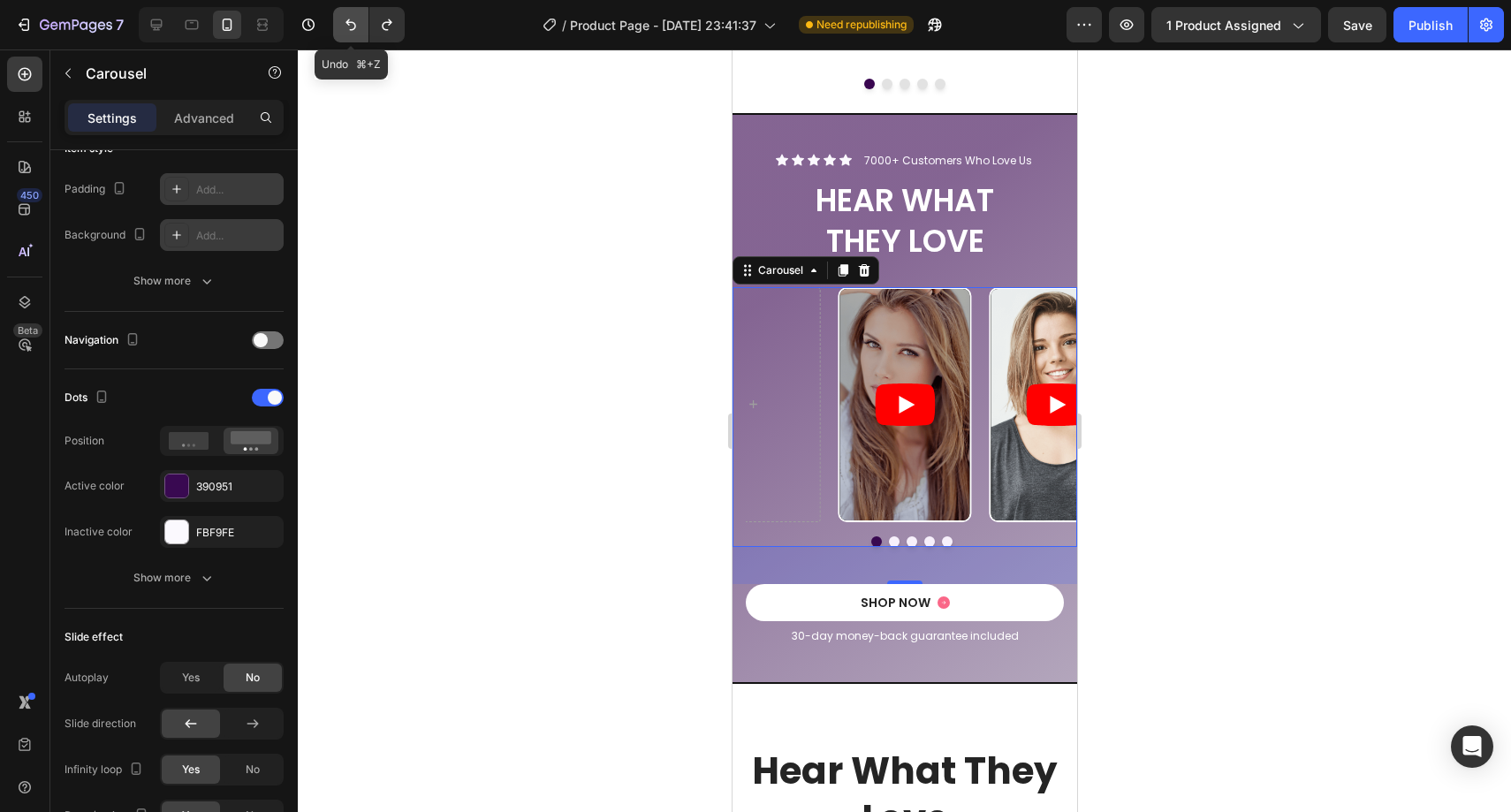
click at [353, 28] on icon "Undo/Redo" at bounding box center [350, 25] width 11 height 12
click at [210, 483] on div "390951" at bounding box center [221, 486] width 51 height 15
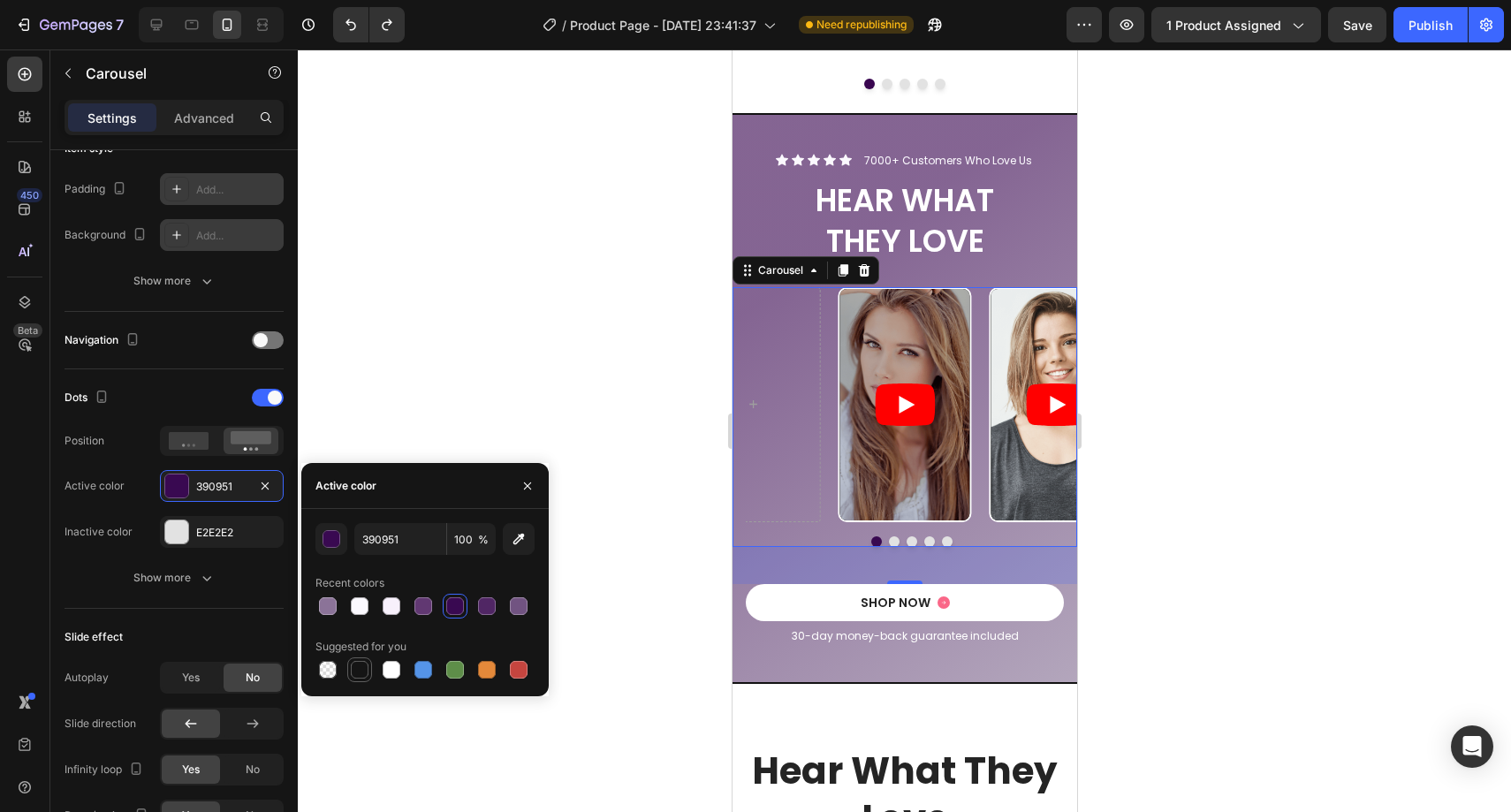
click at [358, 675] on div at bounding box center [360, 669] width 17 height 17
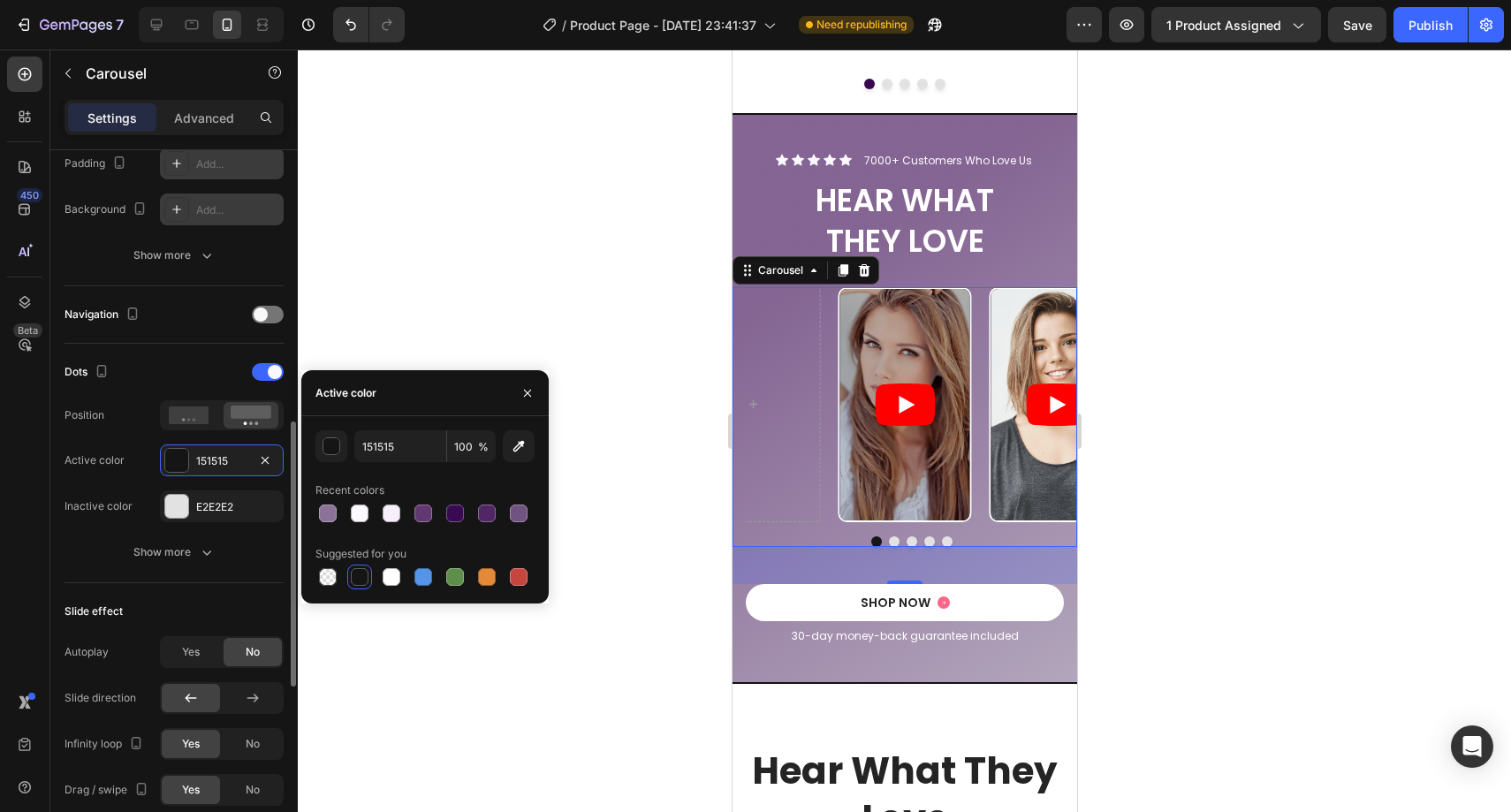
scroll to position [549, 0]
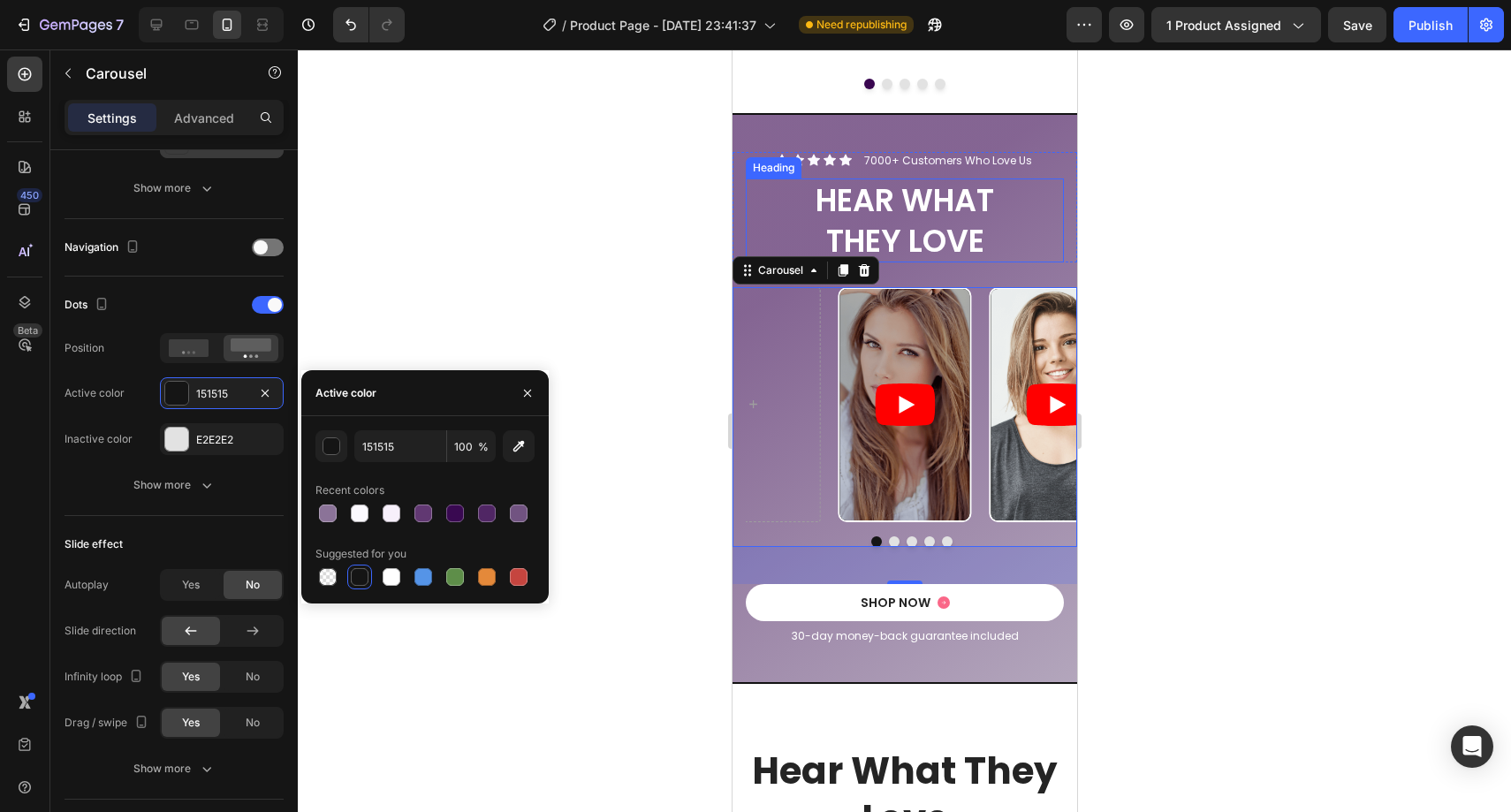
click at [923, 215] on h2 "HEAR WHAT THEY LOVE" at bounding box center [904, 220] width 318 height 84
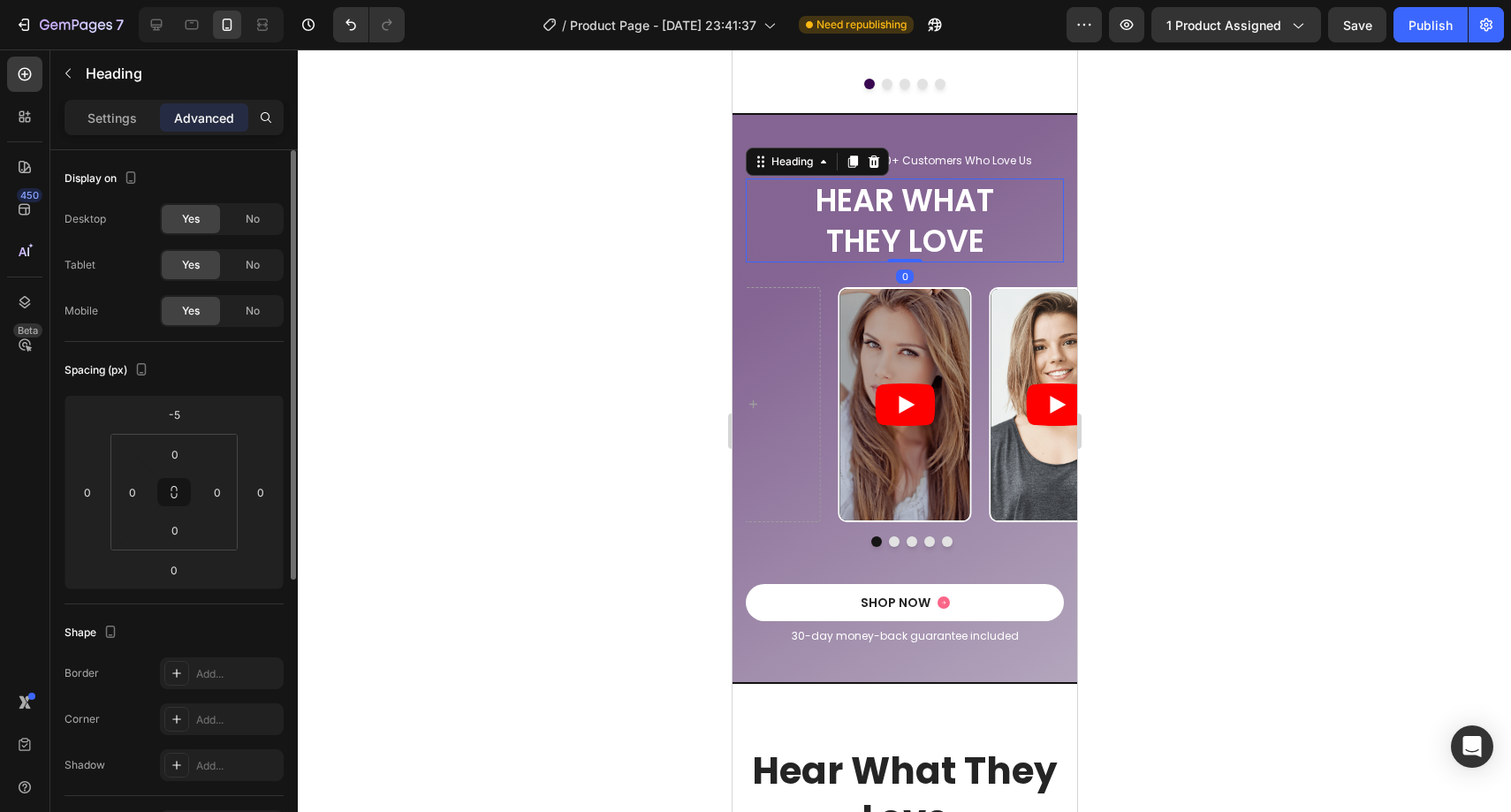
click at [895, 235] on h2 "HEAR WHAT THEY LOVE" at bounding box center [904, 220] width 318 height 84
click at [920, 236] on p "HEAR WHAT THEY LOVE" at bounding box center [904, 220] width 315 height 80
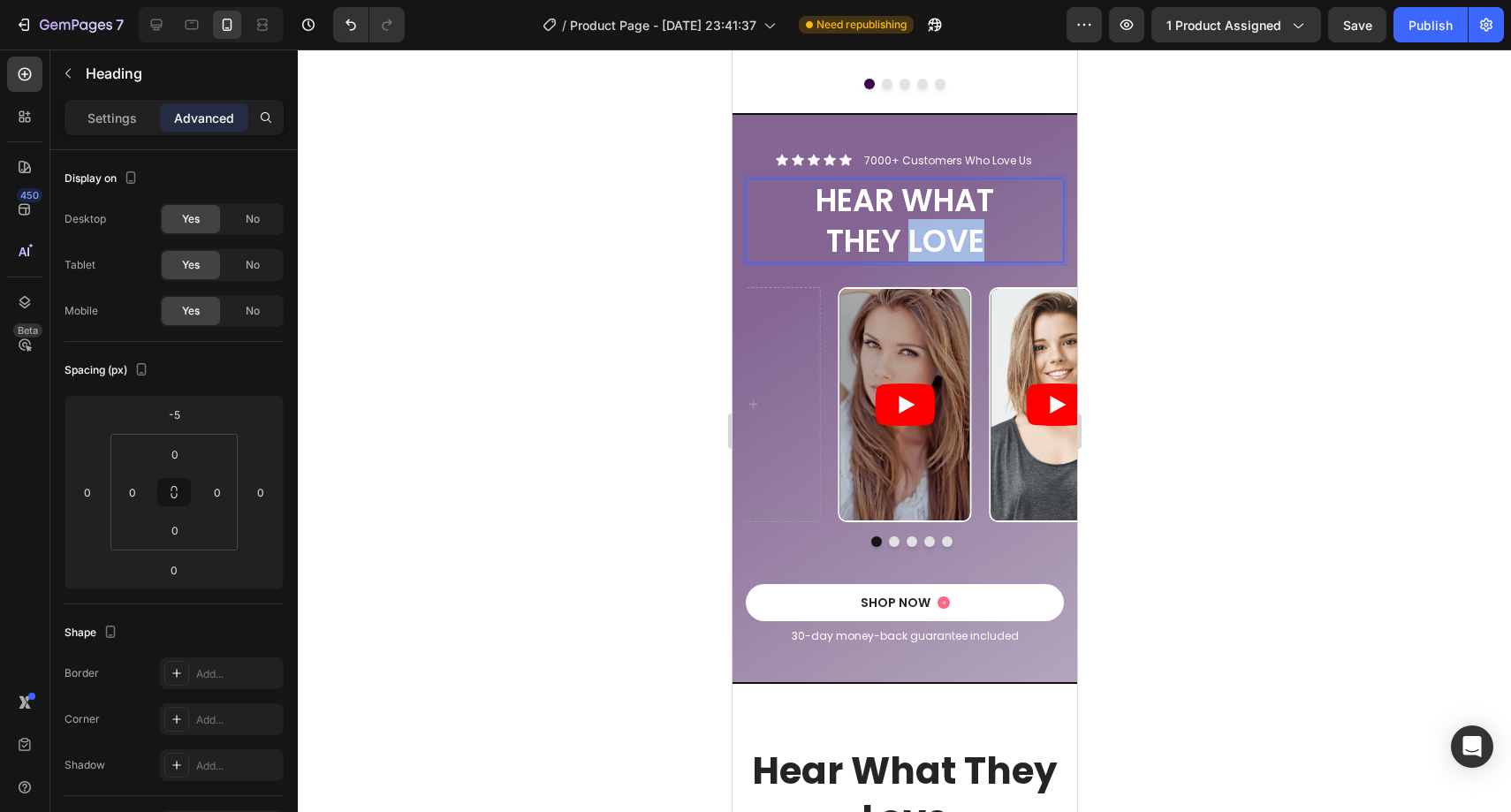
click at [920, 236] on p "HEAR WHAT THEY LOVE" at bounding box center [904, 220] width 315 height 80
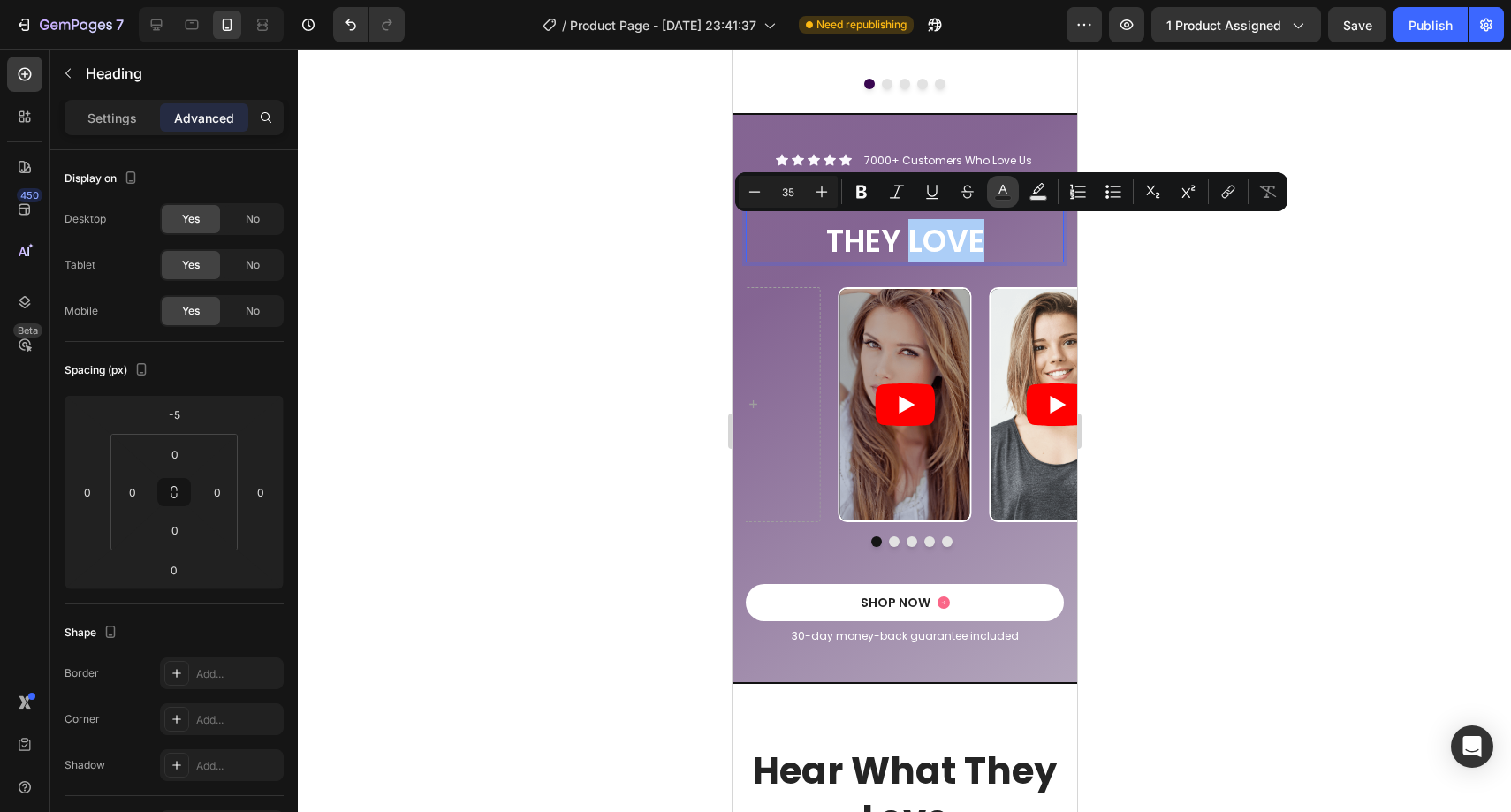
click at [1005, 191] on icon "Editor contextual toolbar" at bounding box center [1003, 189] width 9 height 10
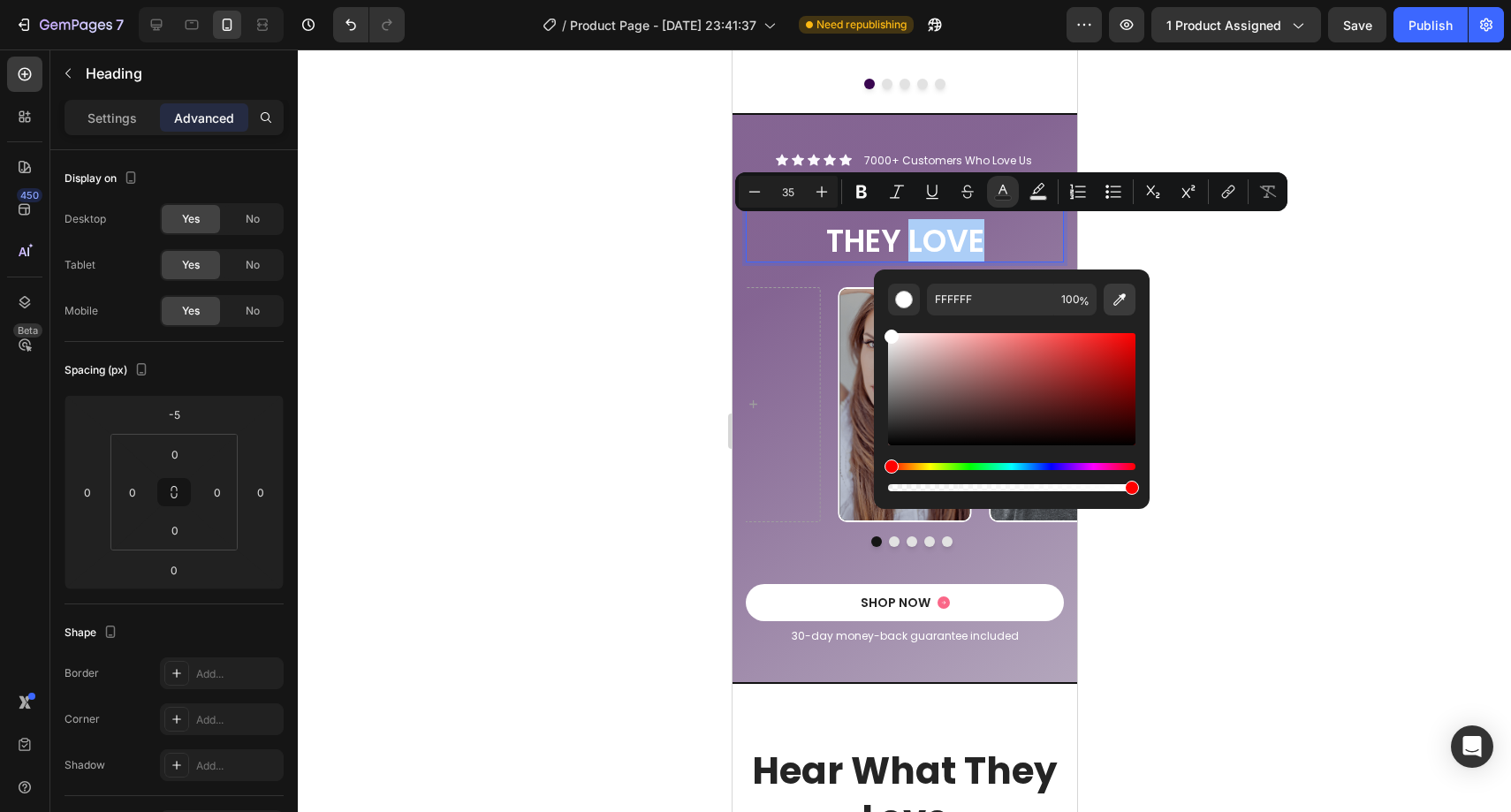
click at [1119, 297] on icon "Editor contextual toolbar" at bounding box center [1119, 299] width 17 height 17
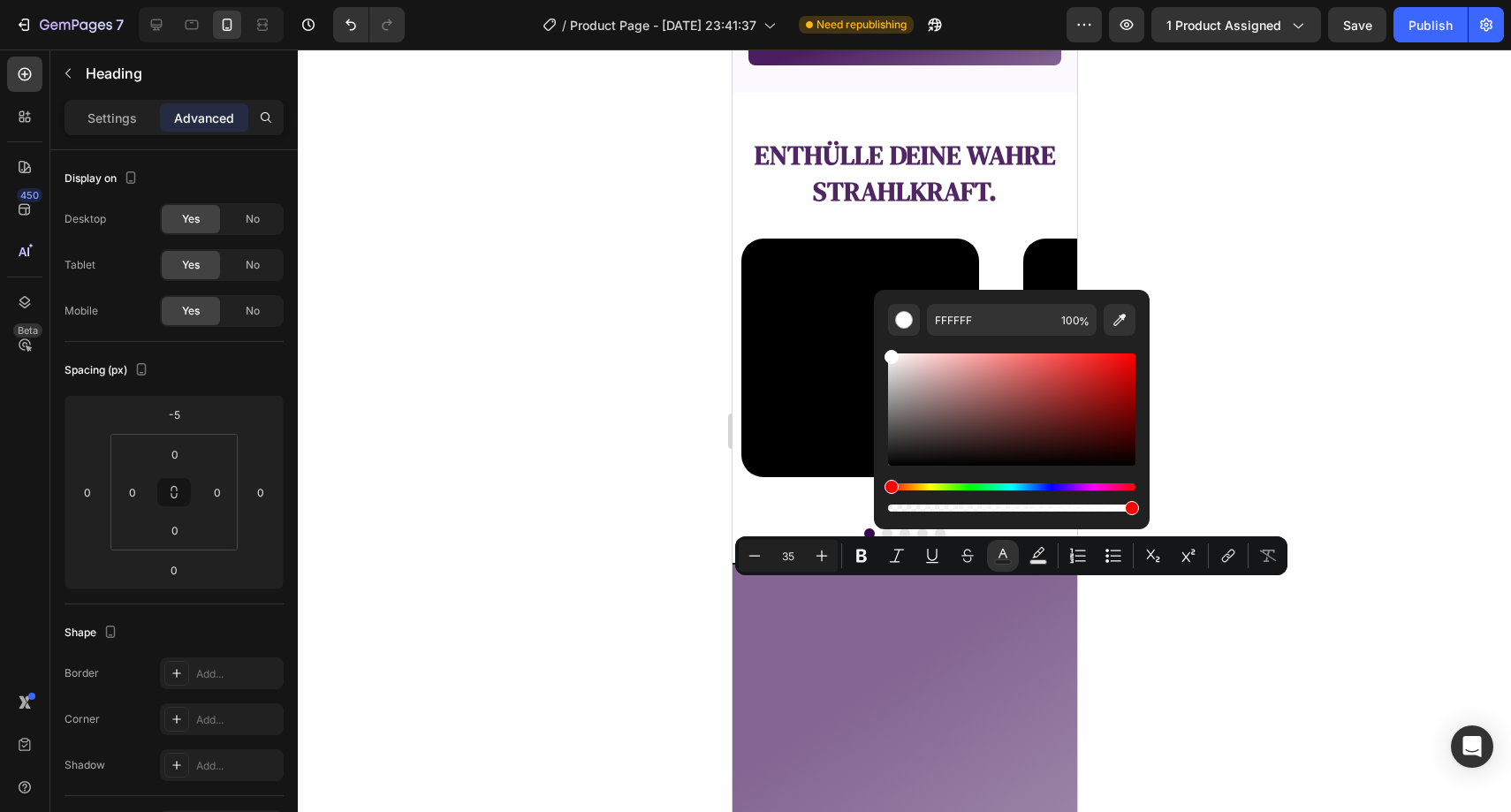
scroll to position [1754, 0]
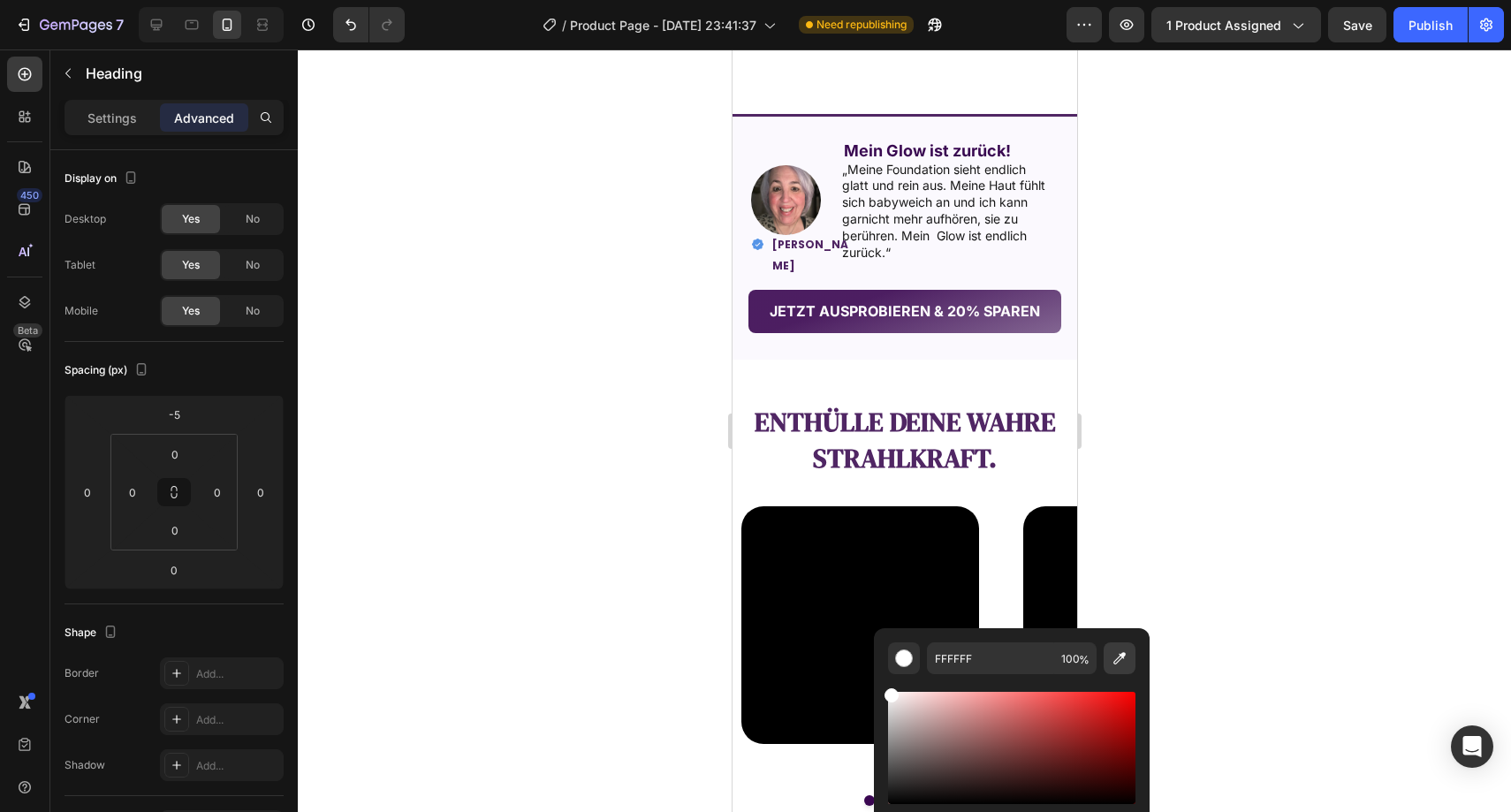
click at [1118, 651] on icon "Editor contextual toolbar" at bounding box center [1119, 658] width 17 height 17
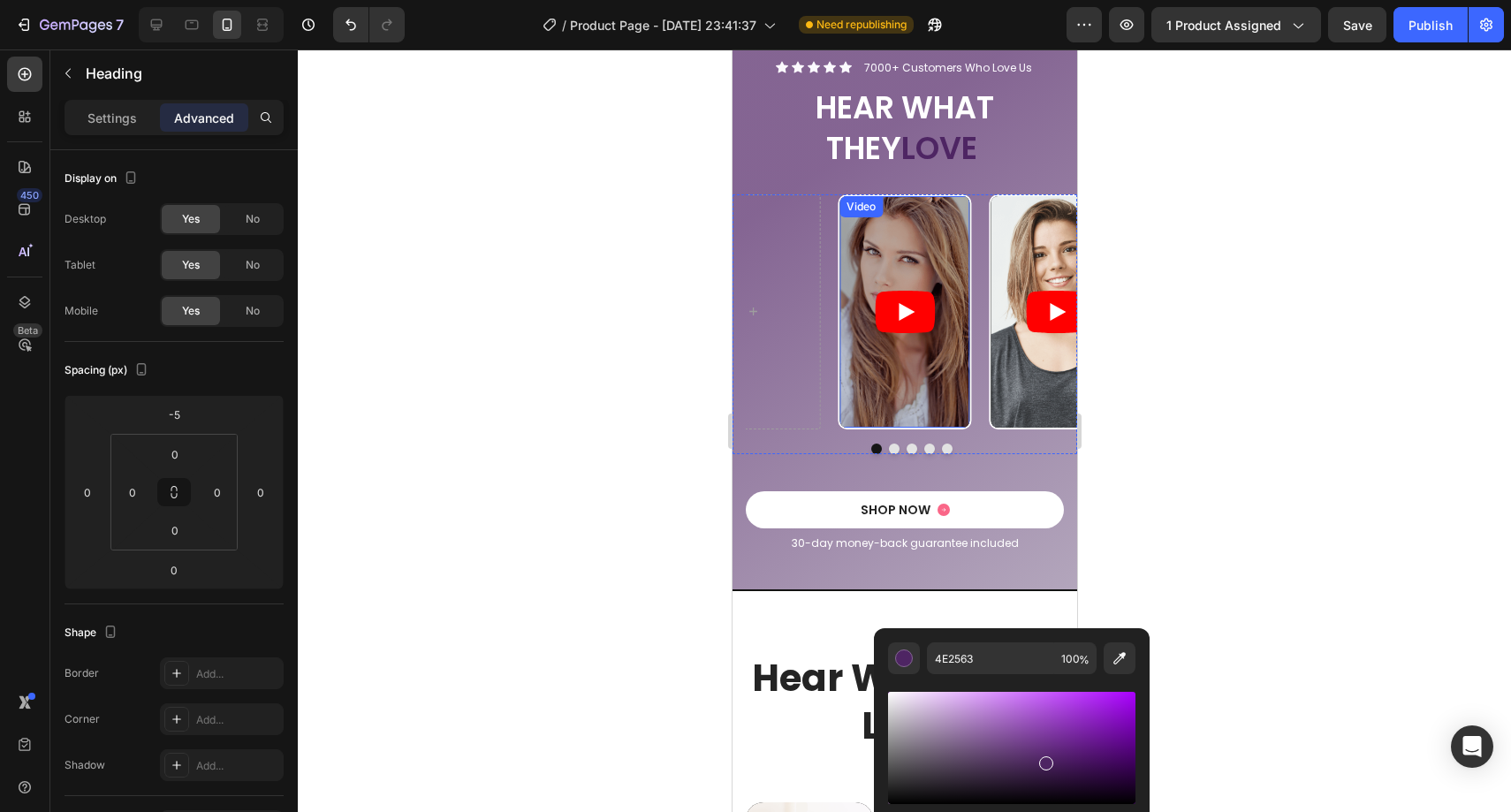
scroll to position [2352, 0]
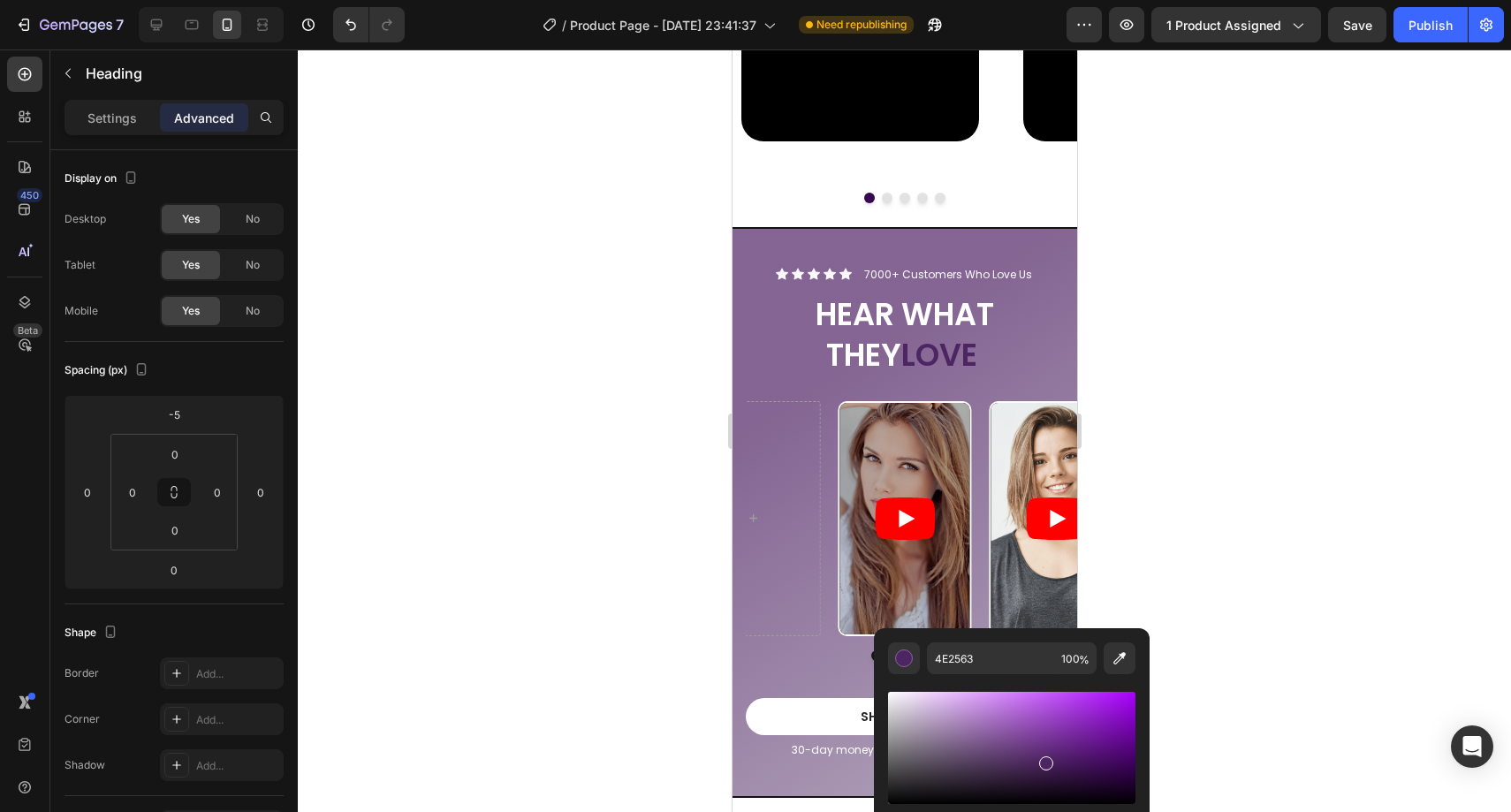
click at [860, 311] on h2 "HEAR WHAT THEY LOVE" at bounding box center [904, 334] width 318 height 84
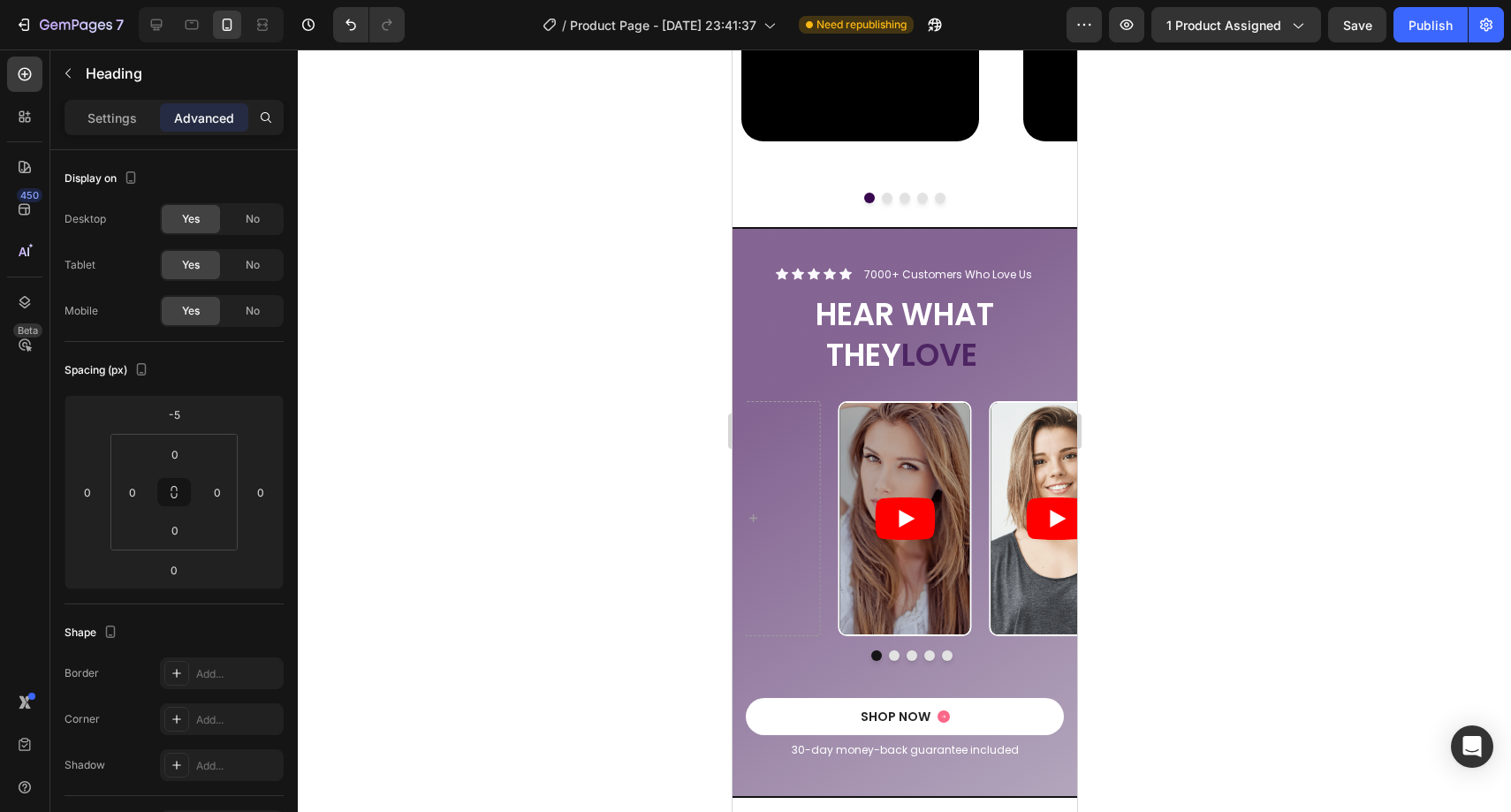
click at [855, 311] on p "HEAR WHAT THEY LOVE" at bounding box center [904, 334] width 315 height 80
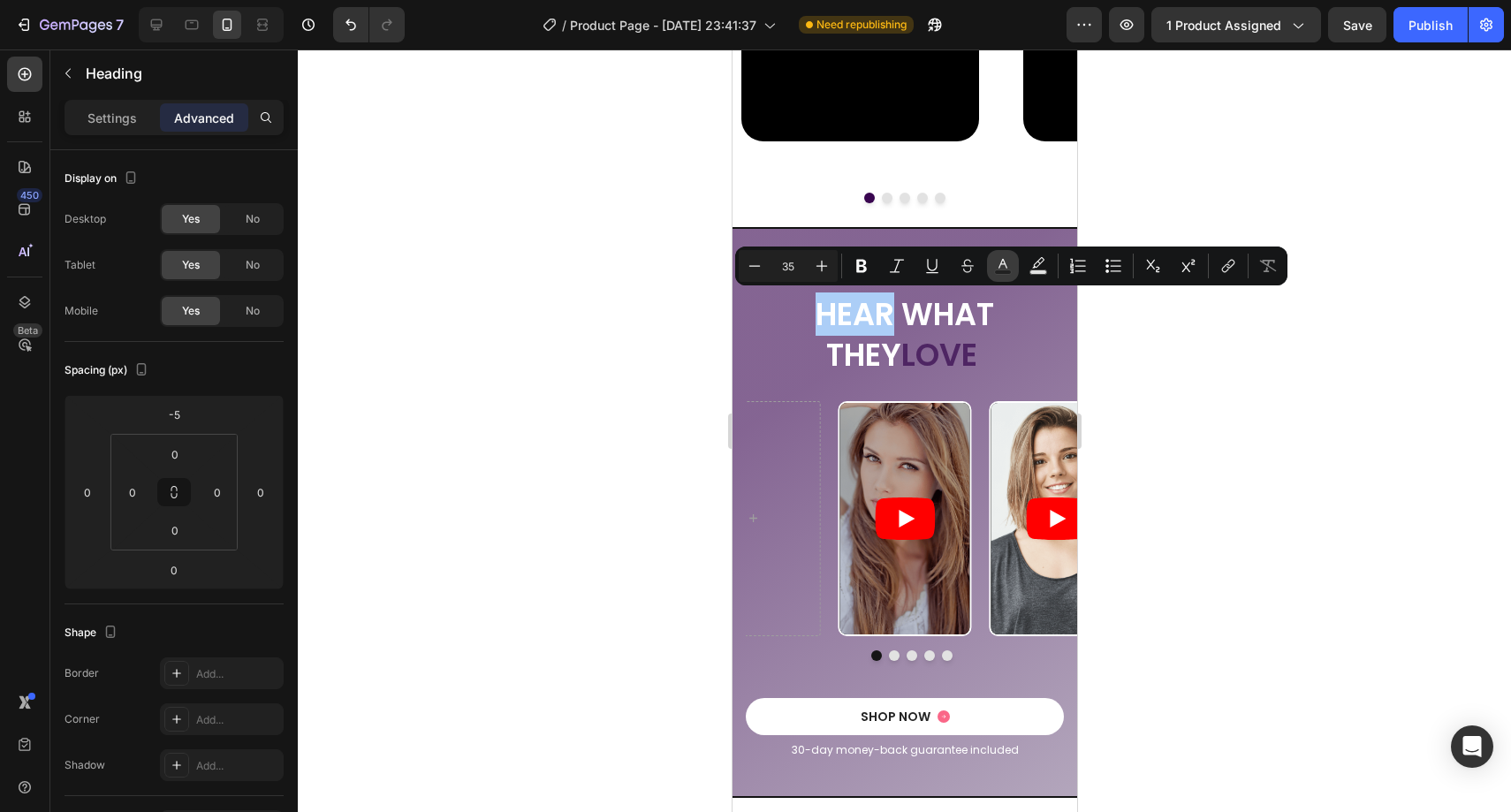
click at [993, 271] on button "Text Color" at bounding box center [1003, 265] width 32 height 32
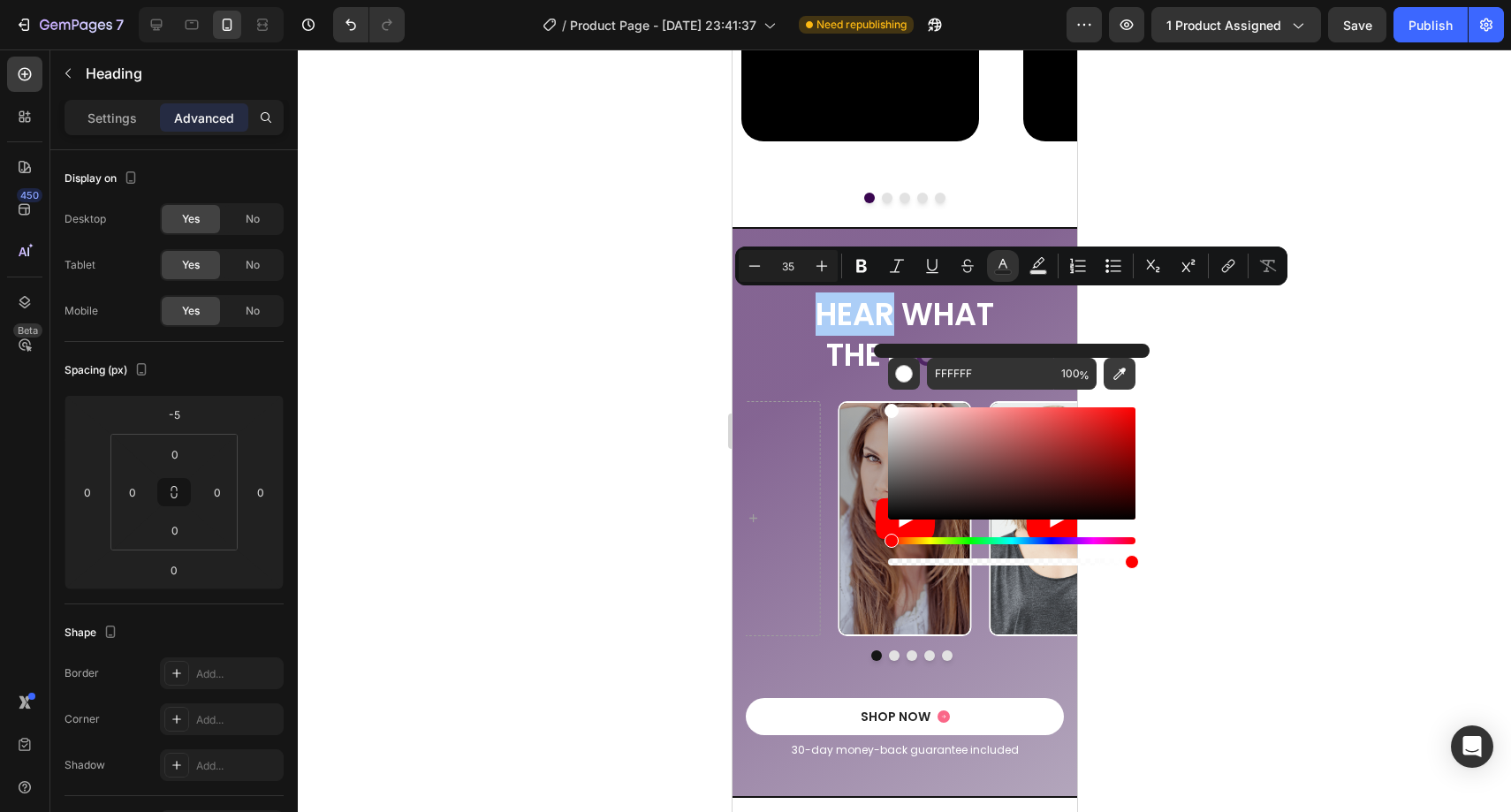
click at [1113, 375] on icon "Editor contextual toolbar" at bounding box center [1119, 373] width 17 height 17
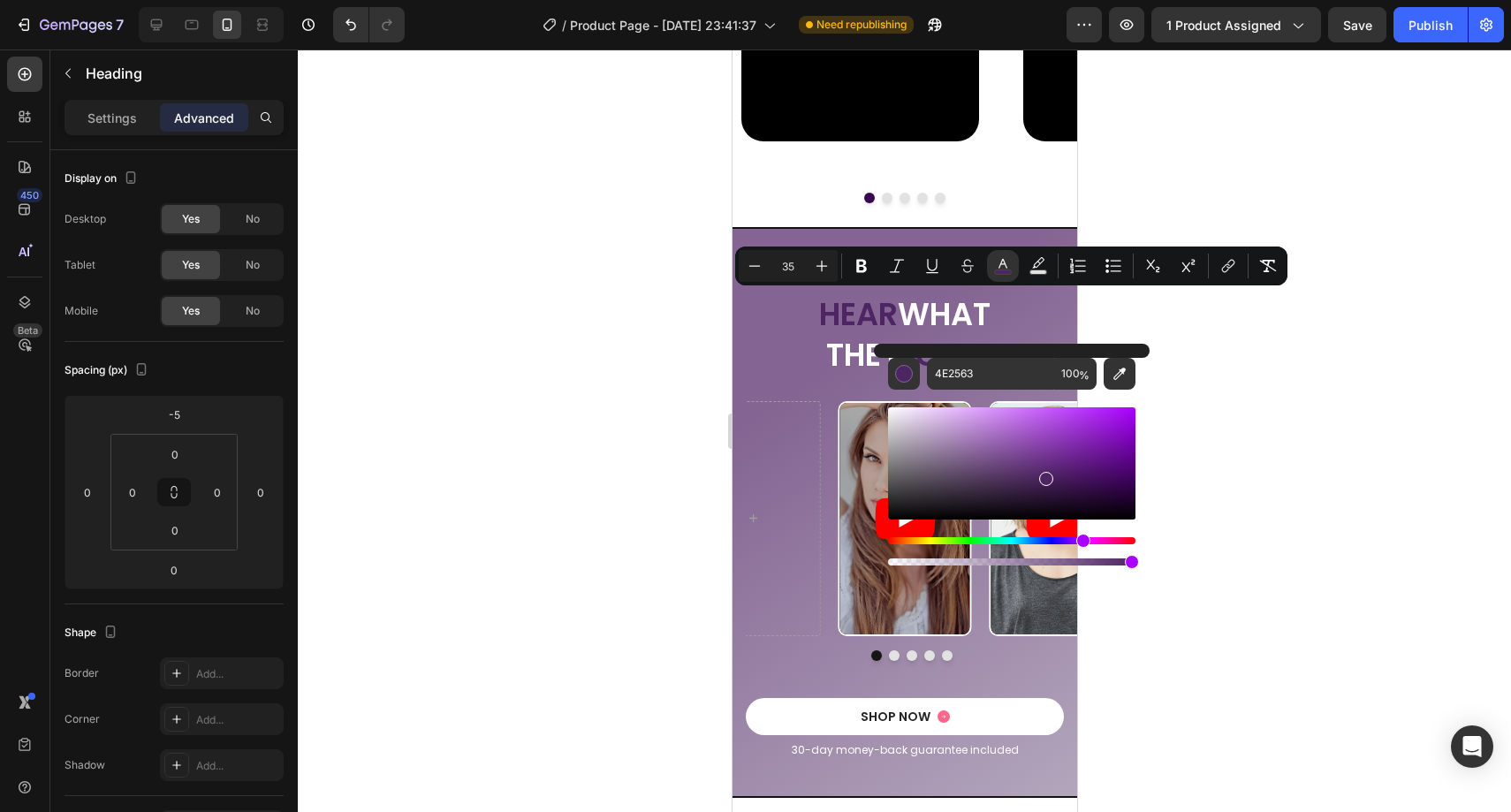
click at [1196, 349] on div at bounding box center [904, 430] width 1213 height 762
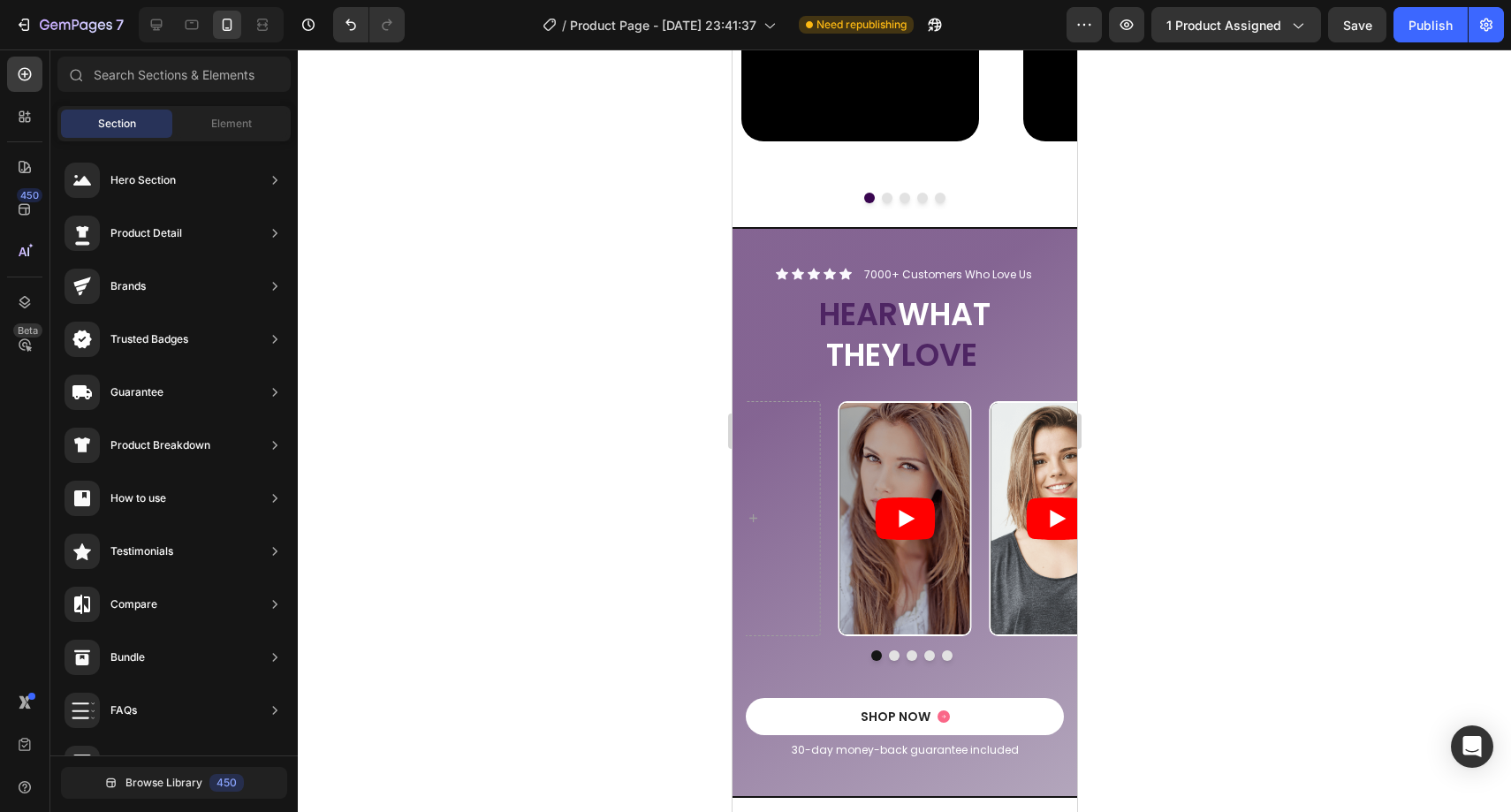
click at [1195, 349] on div at bounding box center [904, 430] width 1213 height 762
click at [782, 274] on icon at bounding box center [781, 274] width 13 height 12
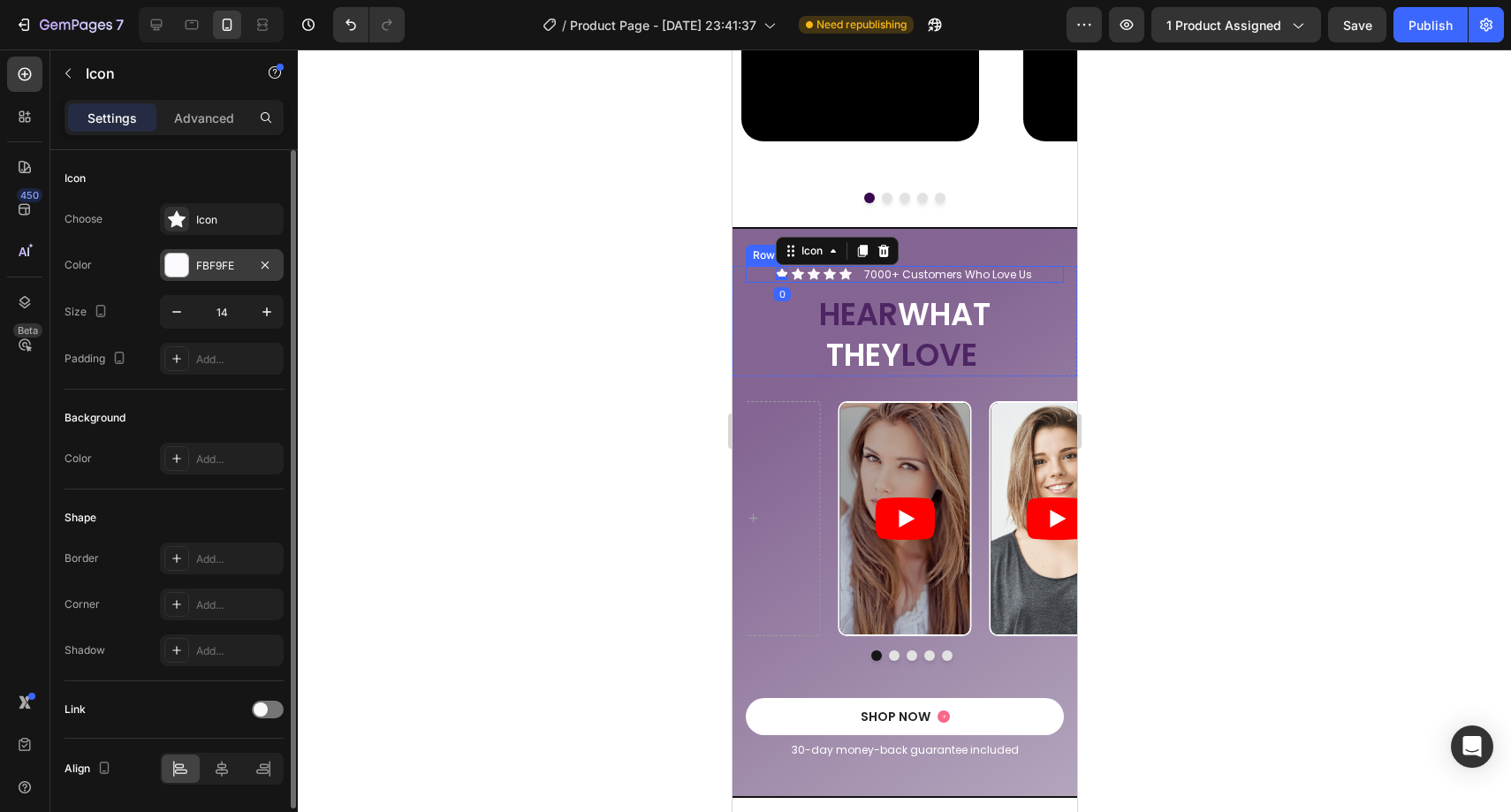
click at [222, 264] on div "FBF9FE" at bounding box center [221, 265] width 51 height 15
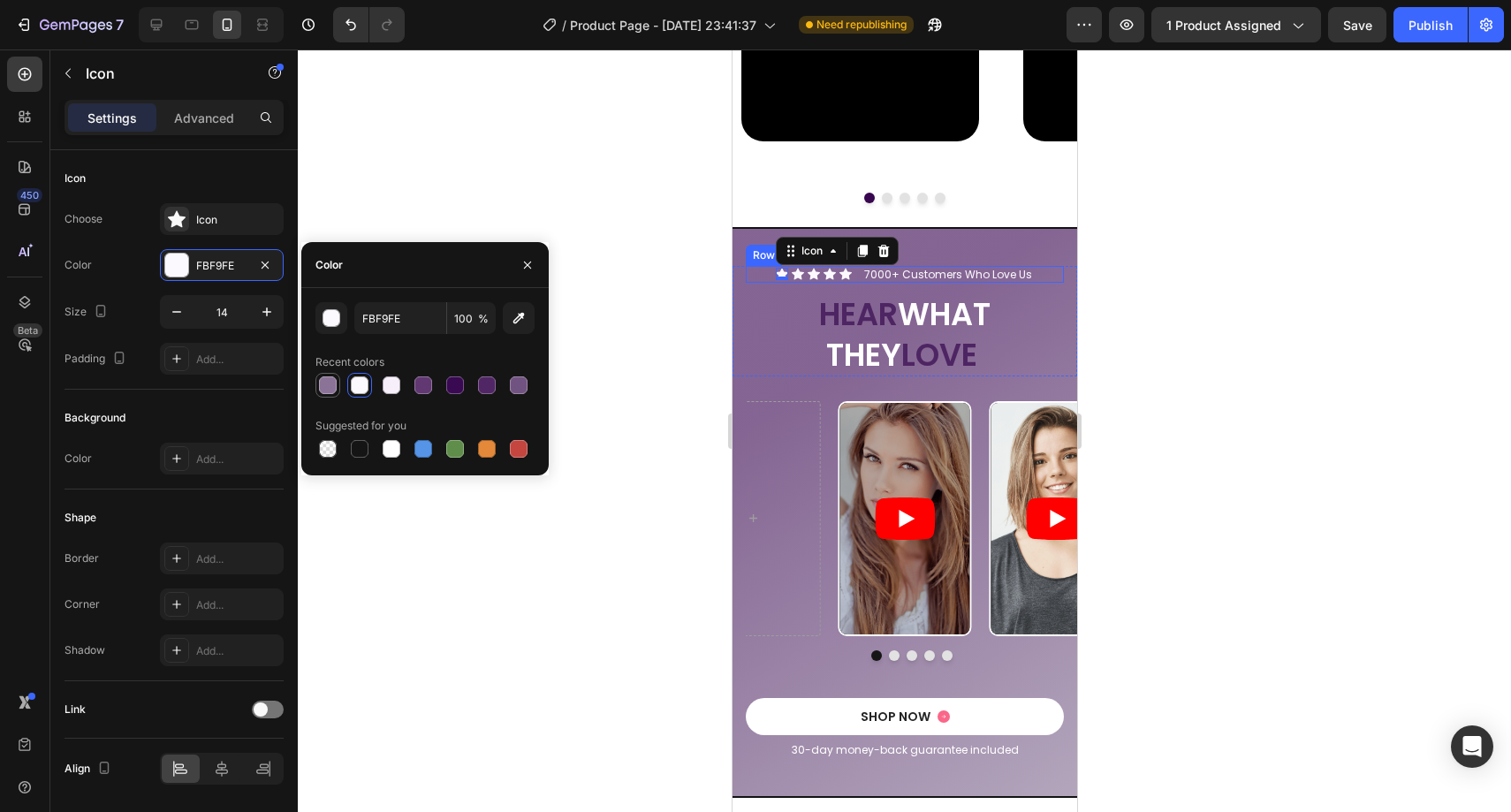
click at [325, 374] on div at bounding box center [328, 385] width 21 height 21
click at [510, 326] on icon "button" at bounding box center [518, 318] width 17 height 17
click at [793, 273] on div "Icon 0" at bounding box center [797, 273] width 13 height 13
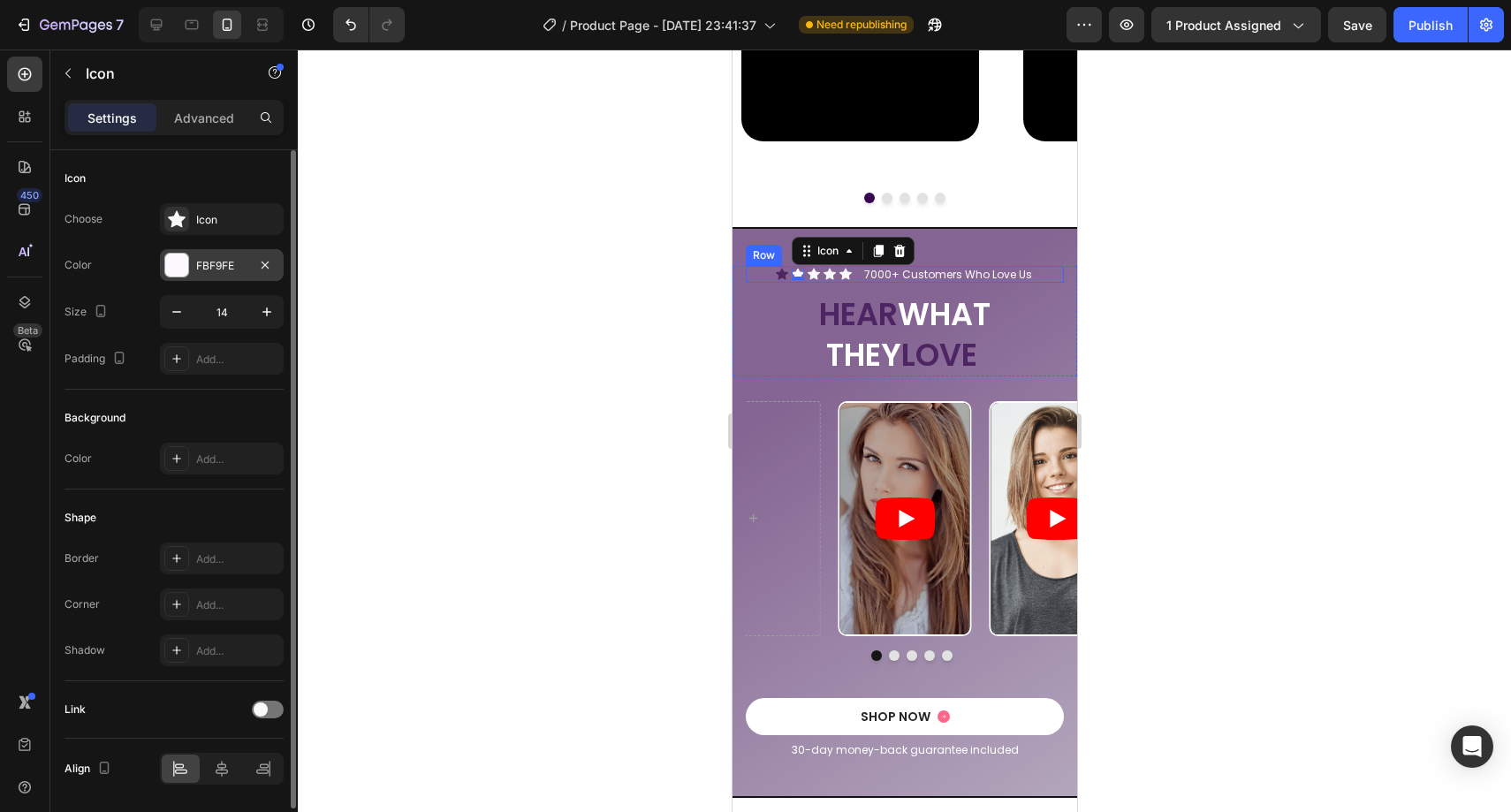
click at [219, 262] on div "FBF9FE" at bounding box center [221, 265] width 51 height 15
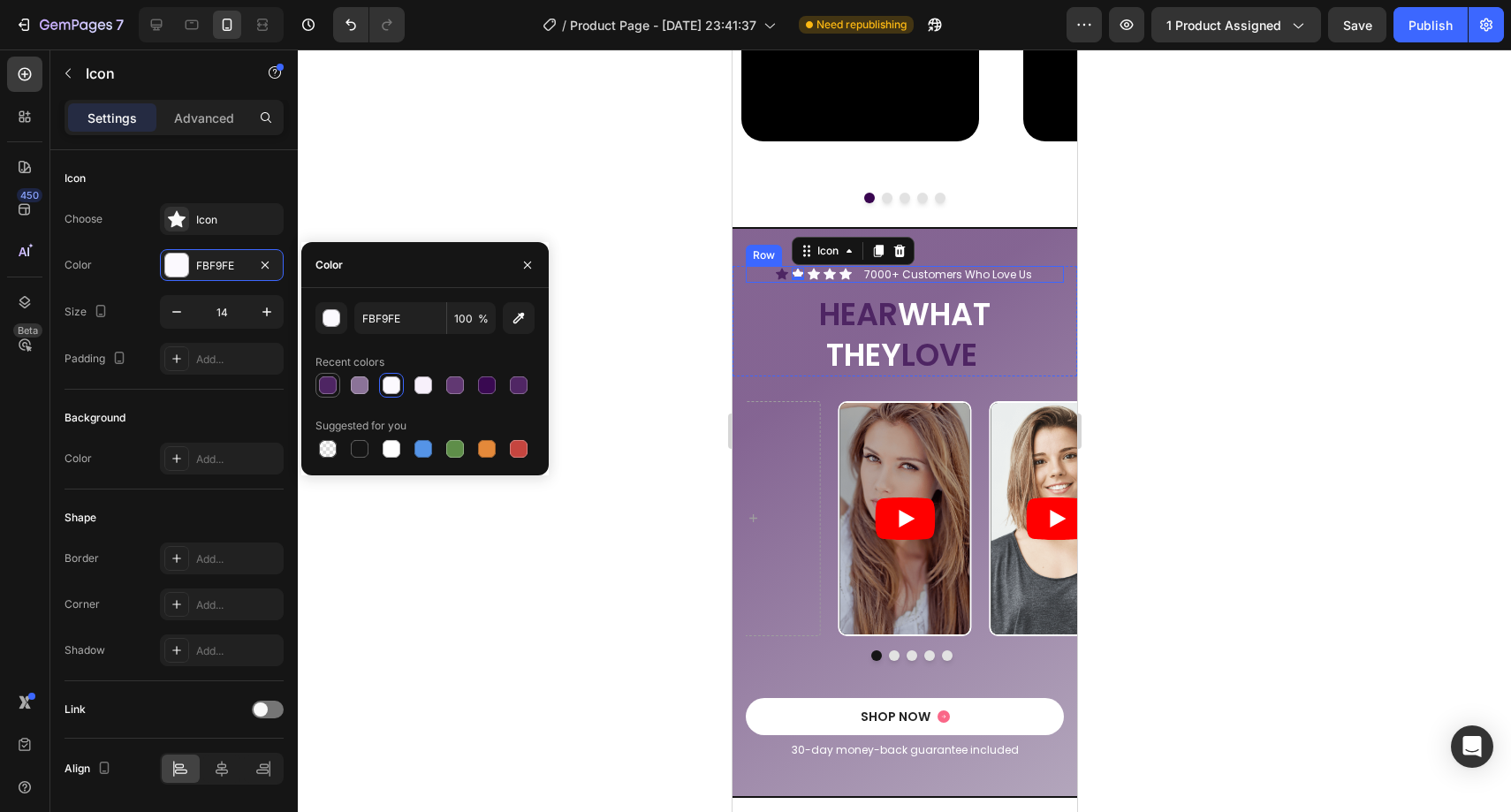
click at [333, 378] on div at bounding box center [328, 385] width 17 height 17
click at [809, 271] on icon at bounding box center [812, 274] width 13 height 12
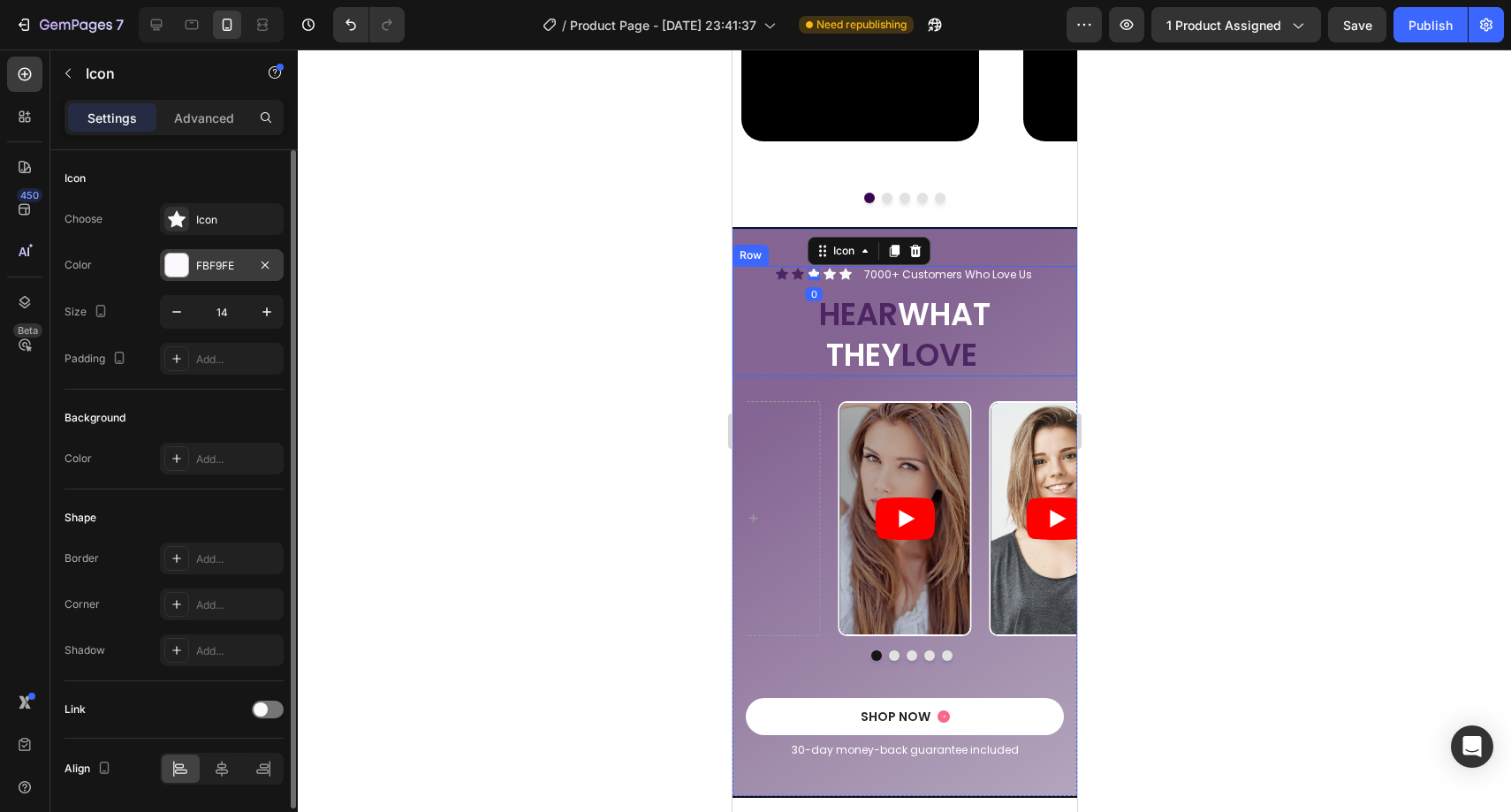
click at [227, 272] on div "FBF9FE" at bounding box center [221, 265] width 51 height 15
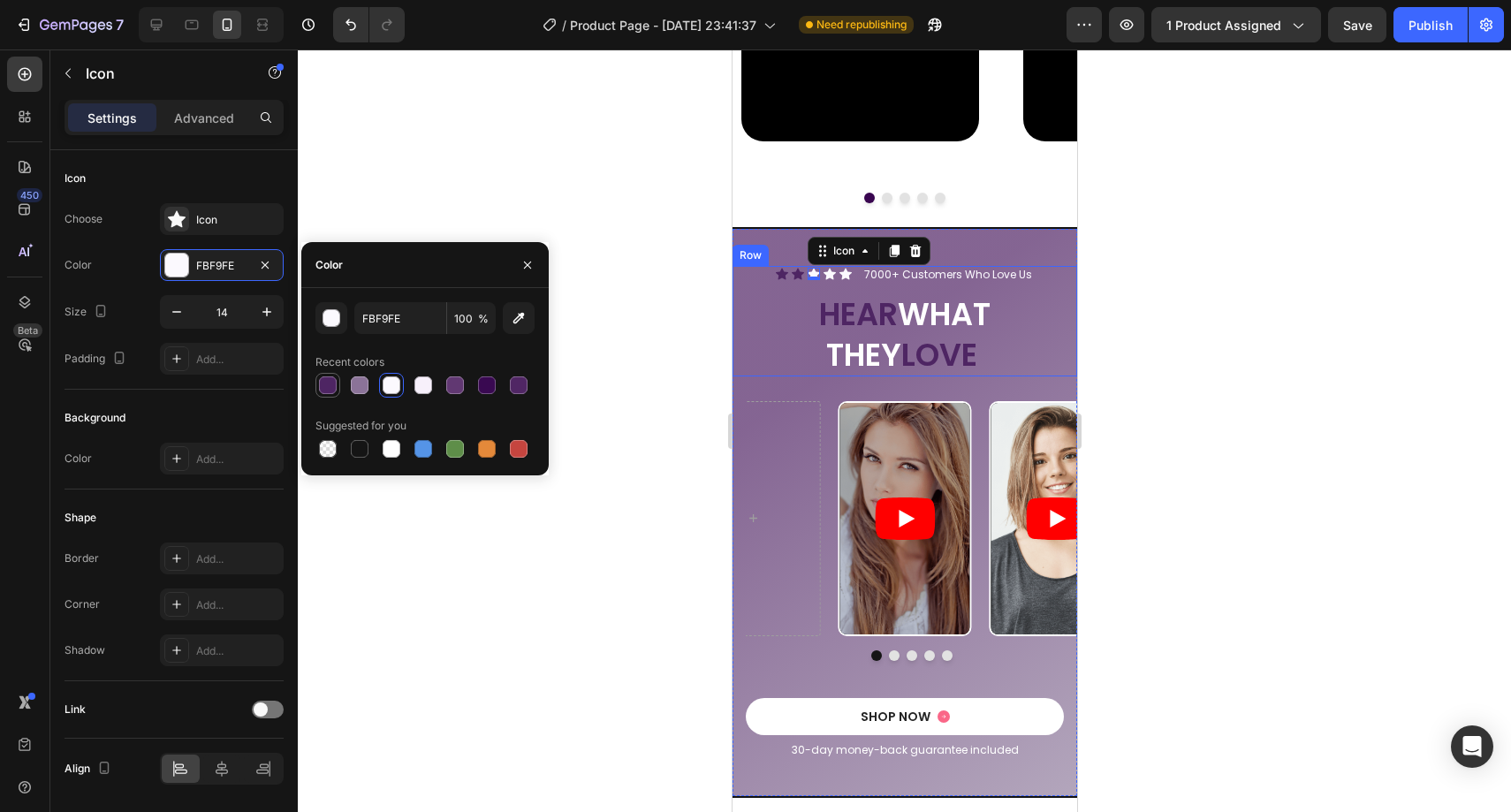
click at [320, 375] on div at bounding box center [328, 385] width 21 height 21
click at [823, 276] on div "Icon 0" at bounding box center [829, 273] width 13 height 13
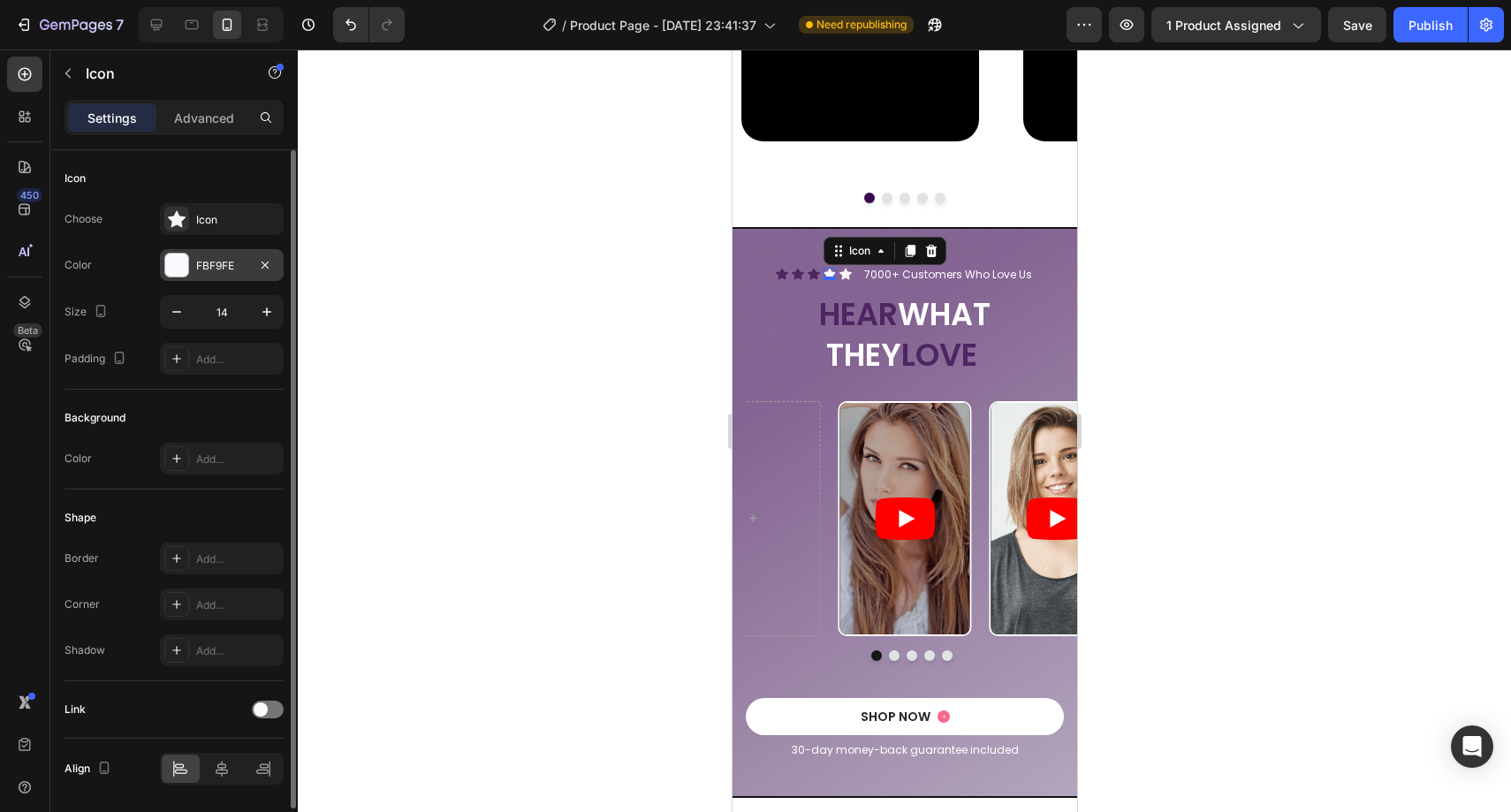
click at [204, 272] on div "FBF9FE" at bounding box center [221, 265] width 51 height 15
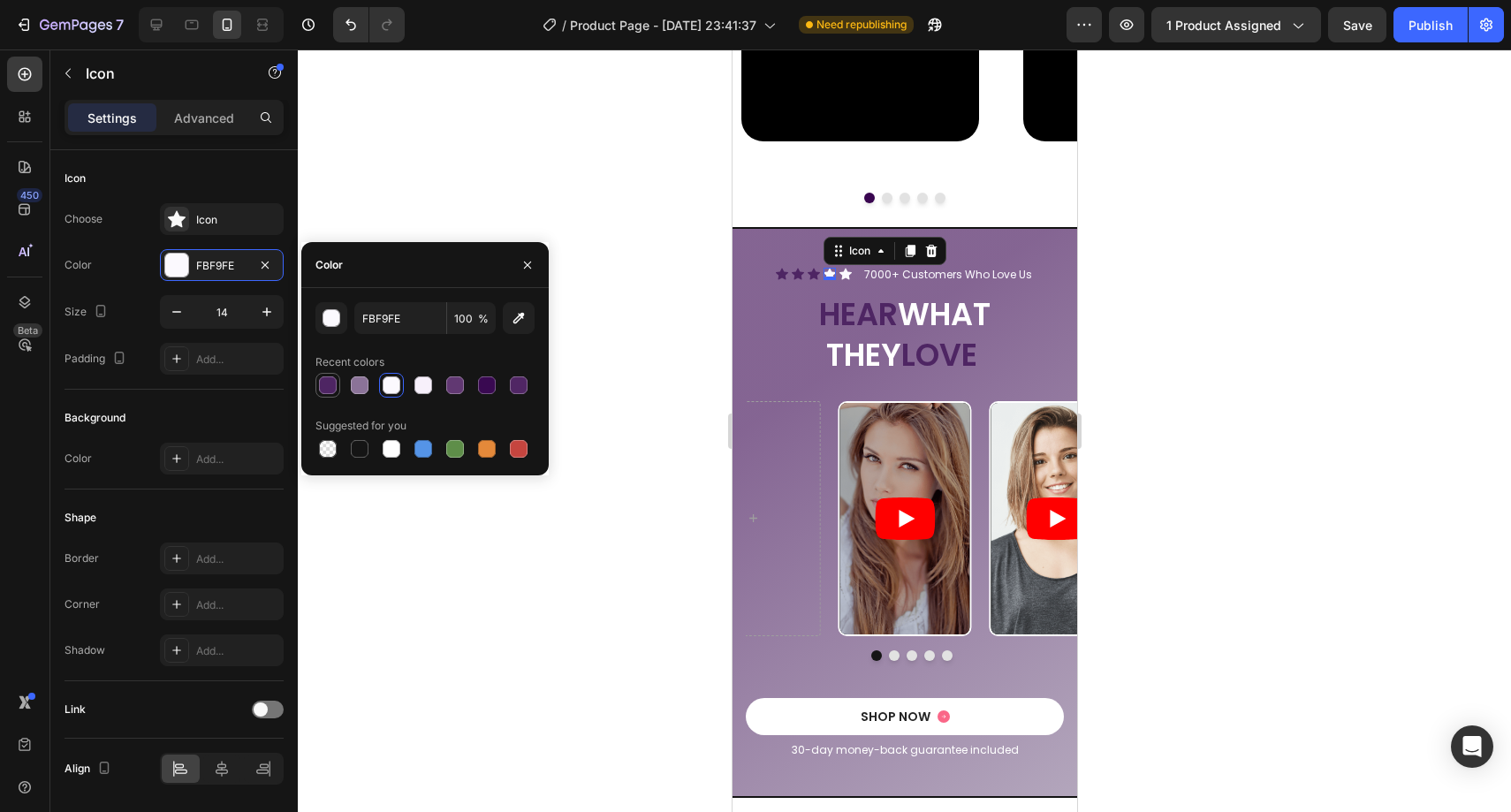
click at [320, 380] on div at bounding box center [328, 385] width 17 height 17
click at [838, 273] on div "Icon 0" at bounding box center [844, 273] width 13 height 13
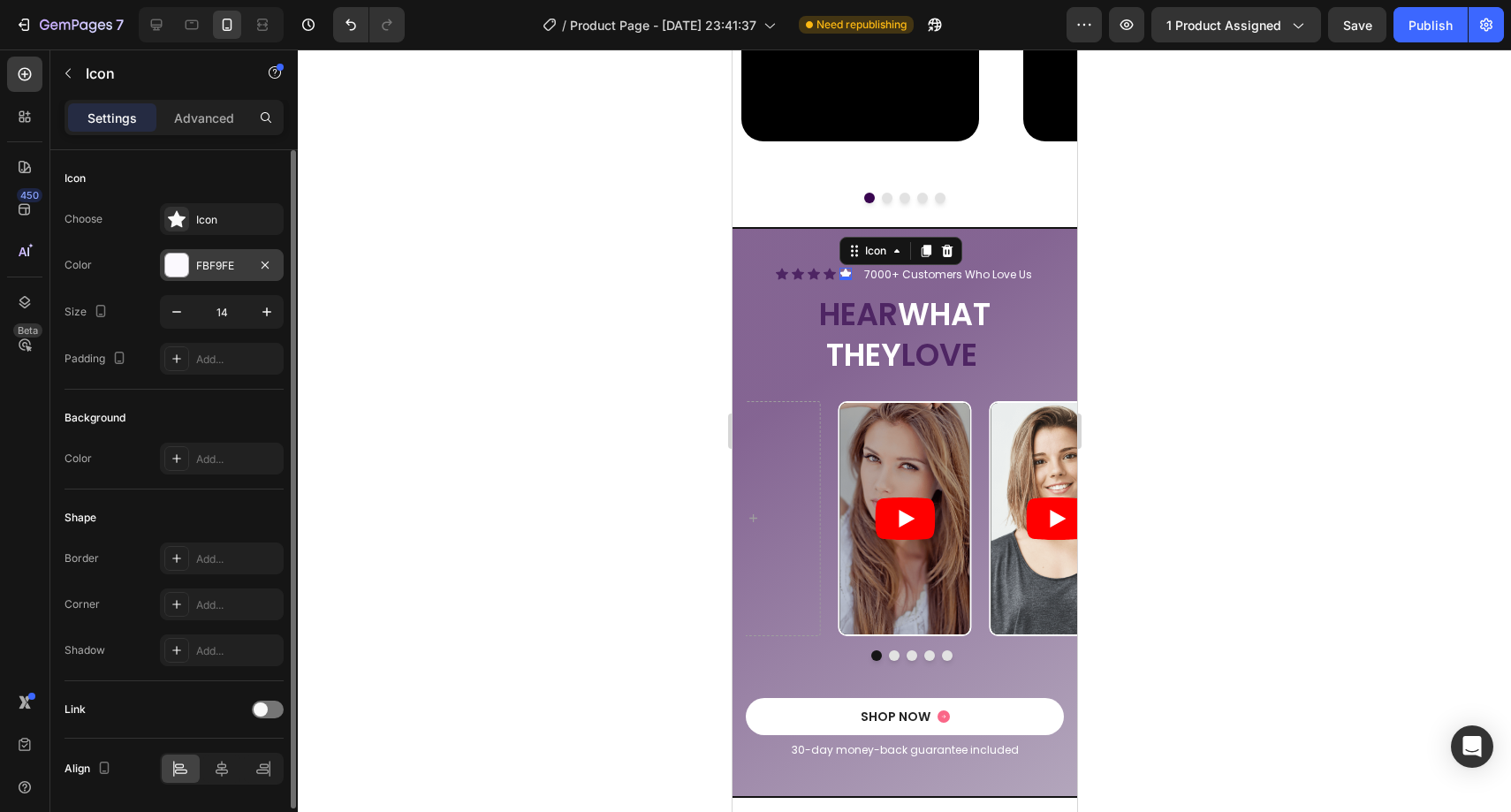
click at [231, 276] on div "FBF9FE" at bounding box center [222, 264] width 124 height 32
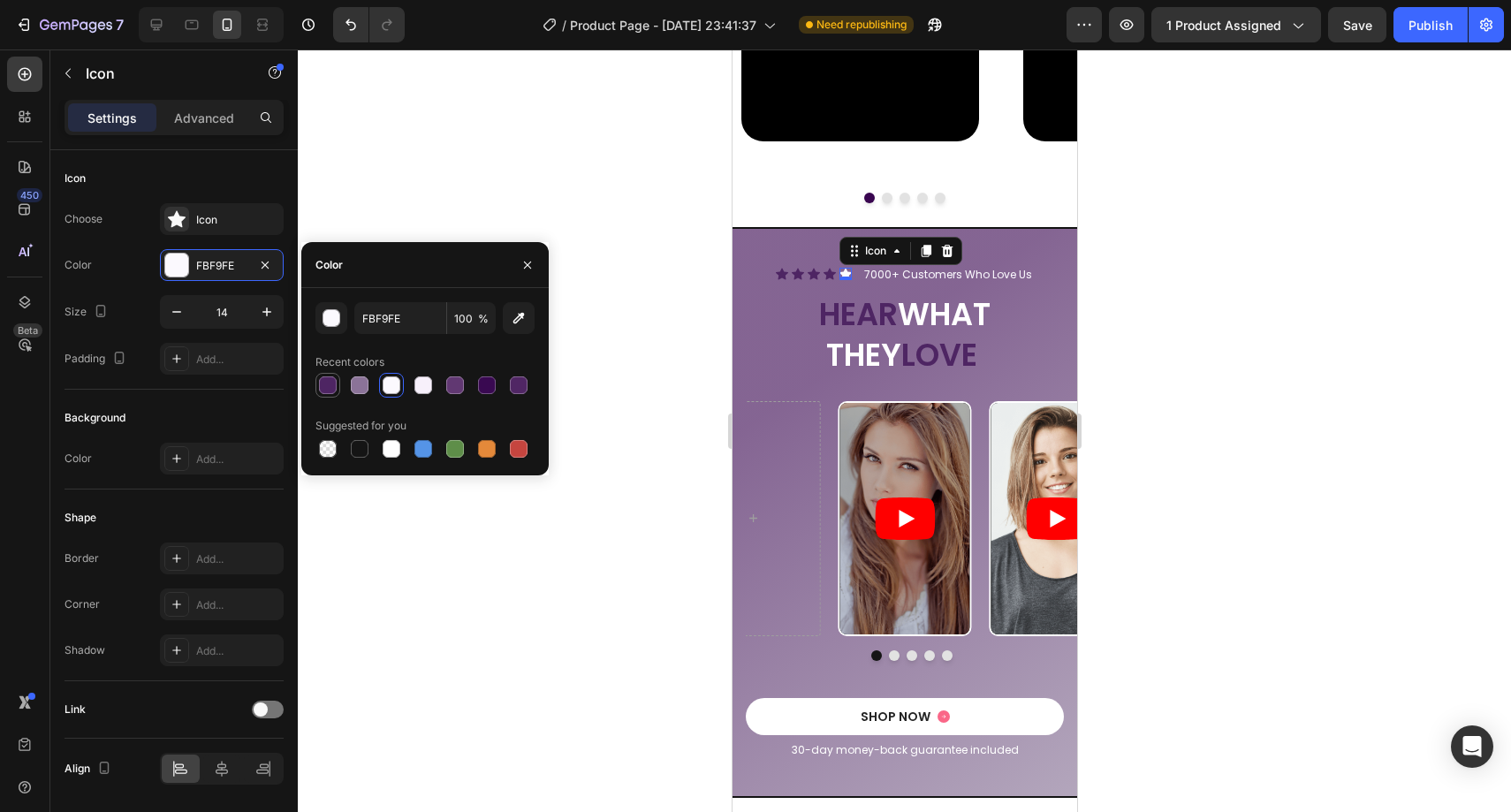
click at [326, 385] on div at bounding box center [328, 385] width 17 height 17
click at [535, 262] on button "button" at bounding box center [527, 264] width 28 height 28
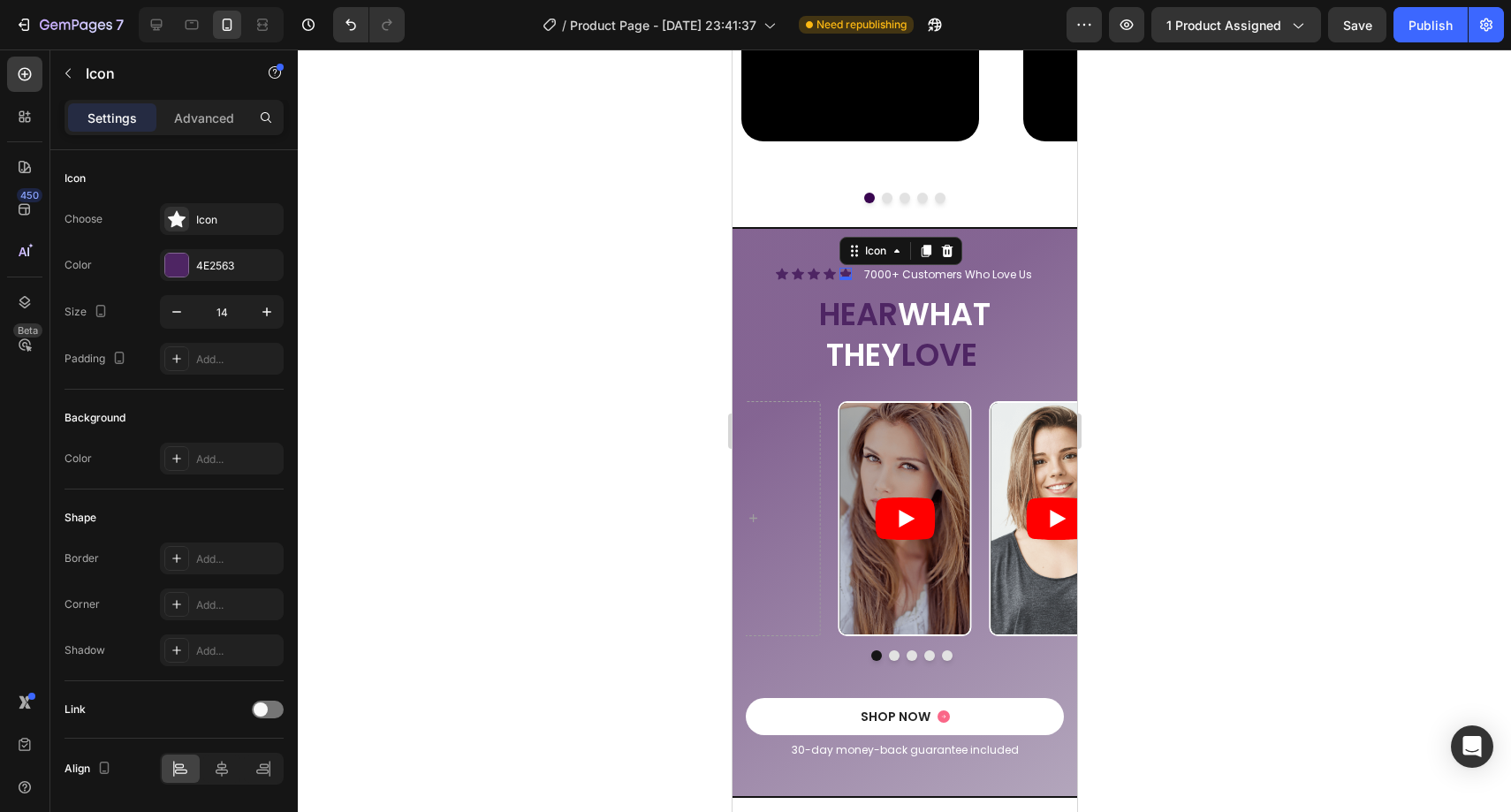
click at [608, 250] on div at bounding box center [904, 430] width 1213 height 762
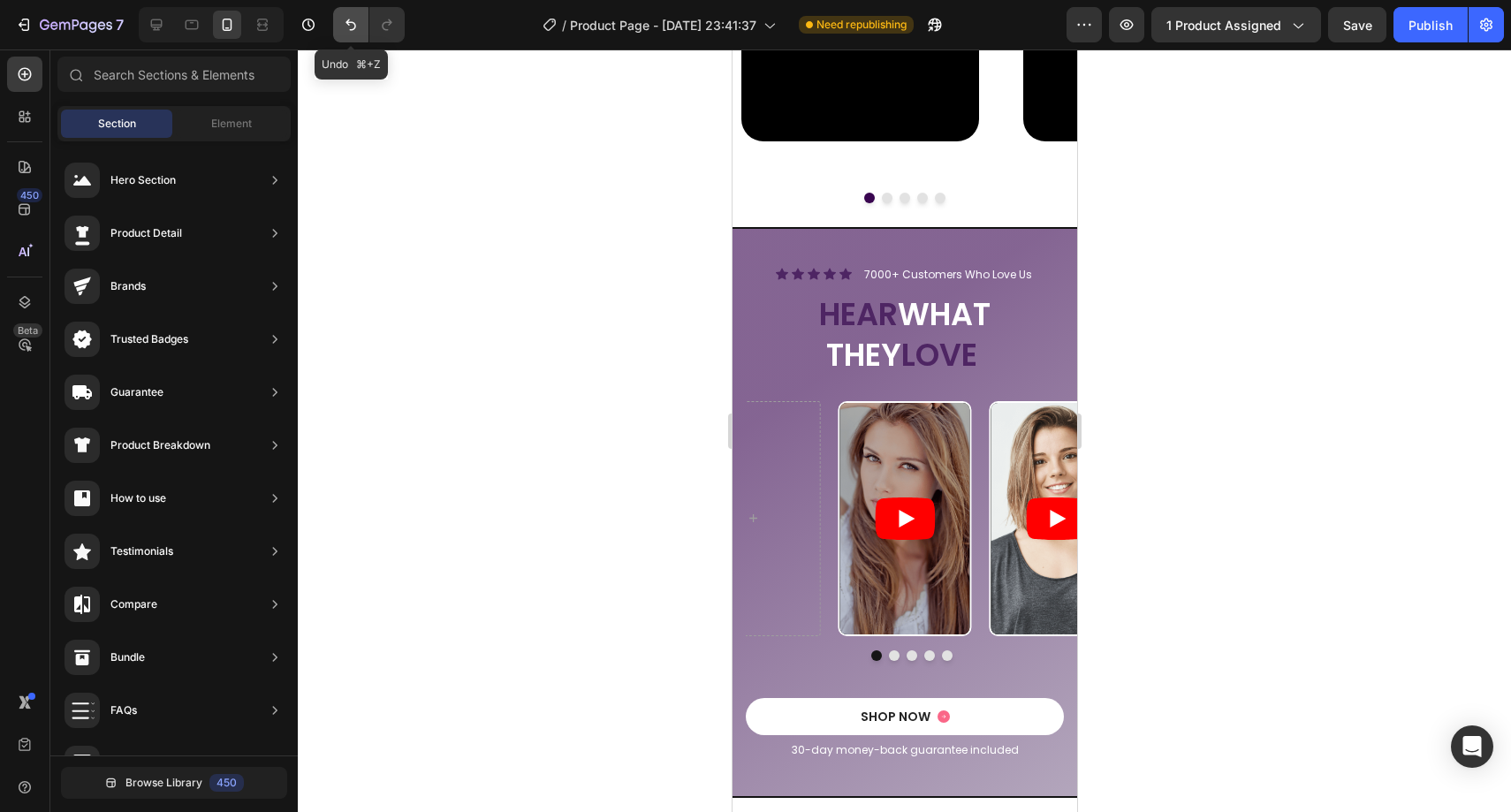
click at [356, 31] on icon "Undo/Redo" at bounding box center [350, 24] width 17 height 17
click at [355, 31] on icon "Undo/Redo" at bounding box center [350, 24] width 17 height 17
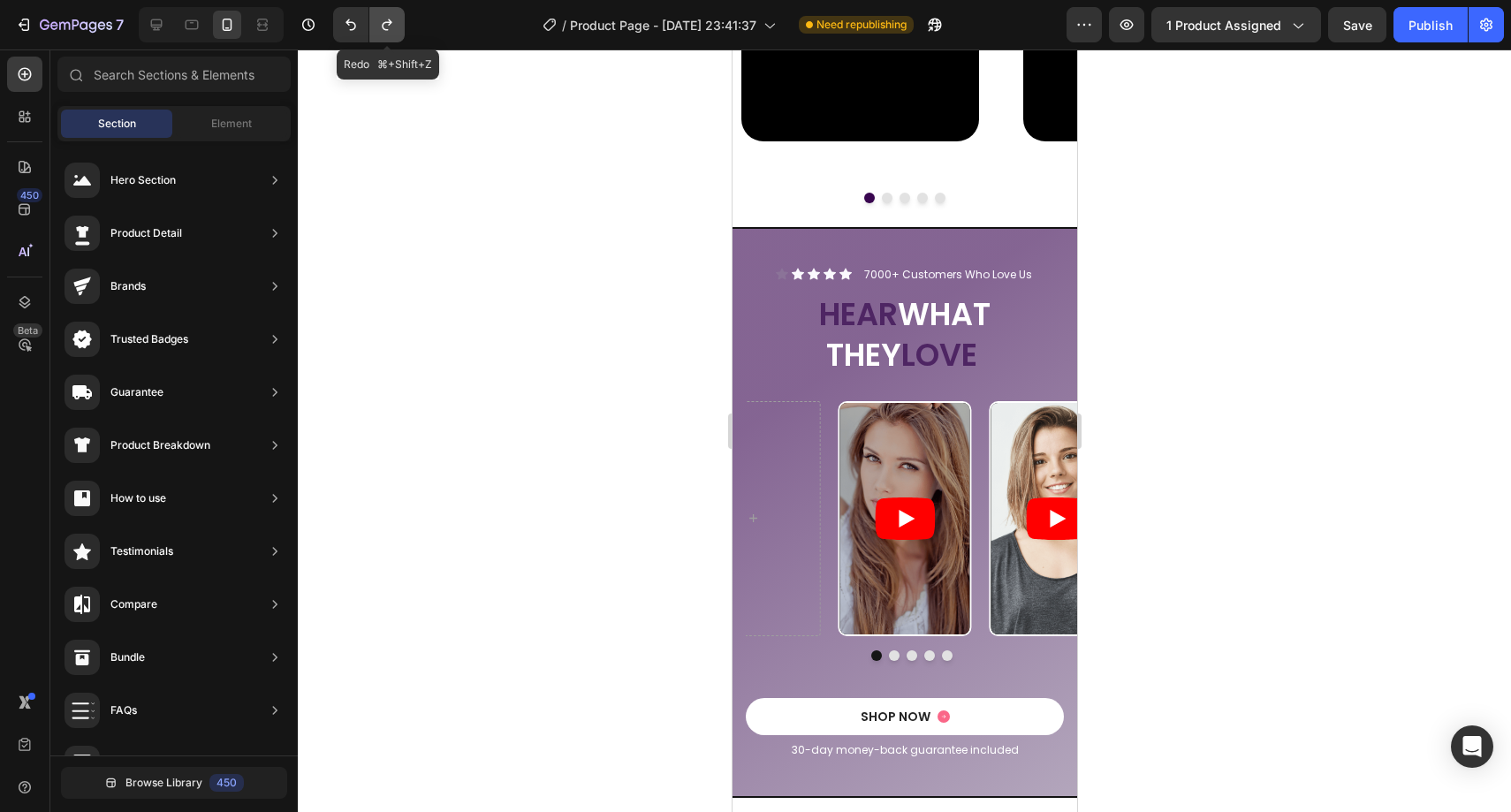
click at [395, 30] on icon "Undo/Redo" at bounding box center [387, 24] width 17 height 17
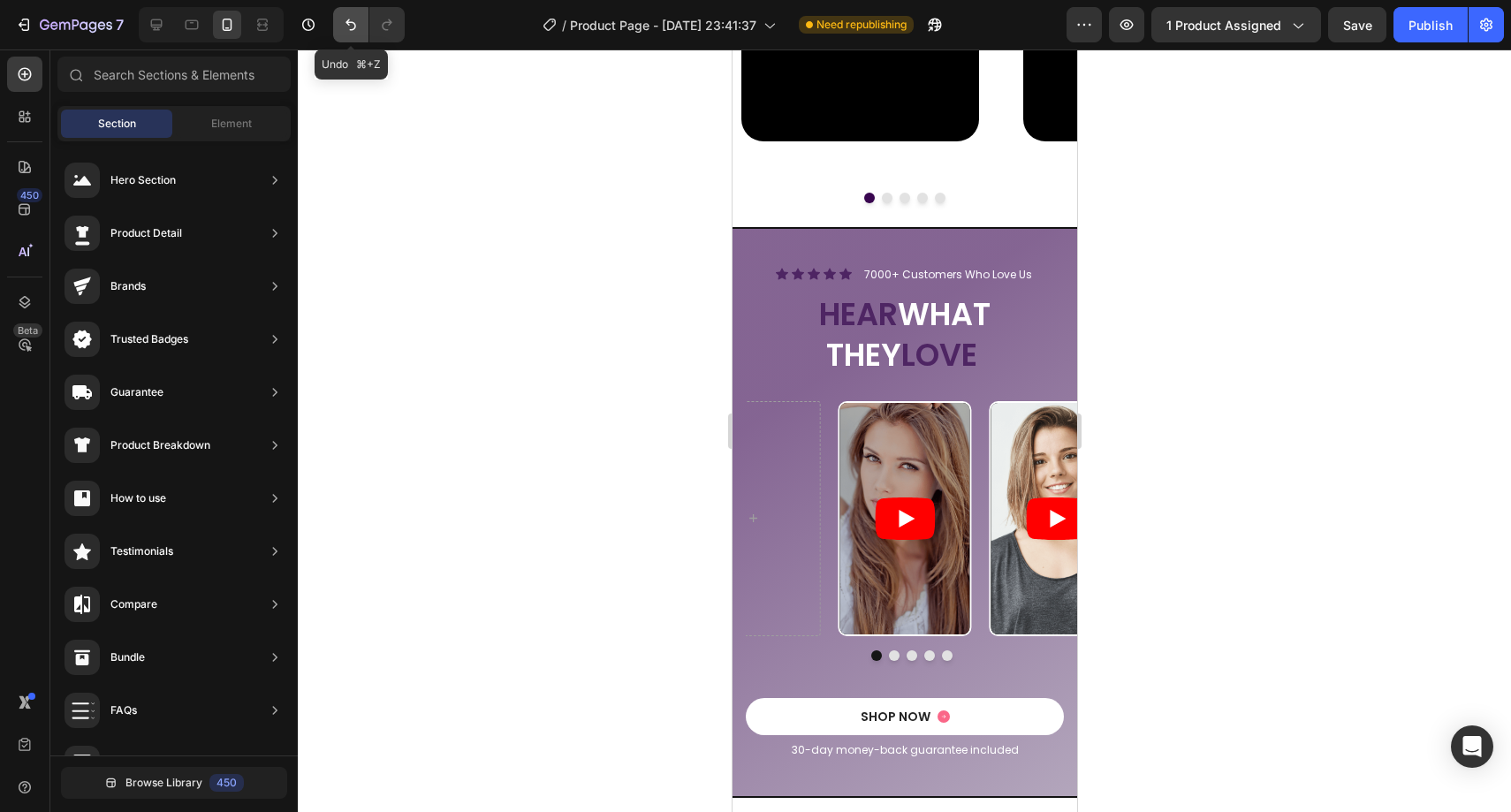
click at [354, 34] on button "Undo/Redo" at bounding box center [350, 24] width 36 height 36
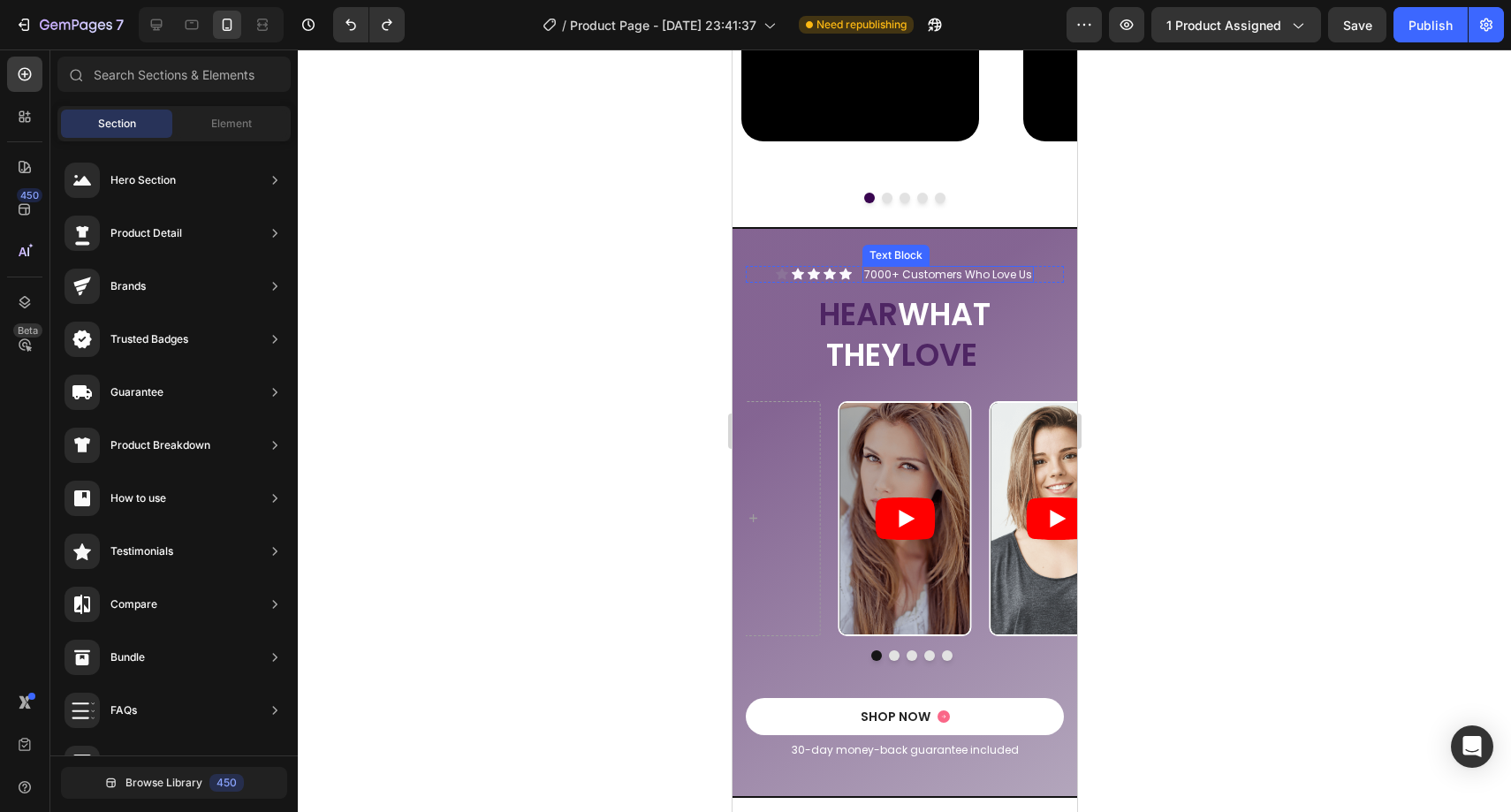
click at [929, 271] on p "7000+ Customers Who Love Us" at bounding box center [948, 274] width 168 height 14
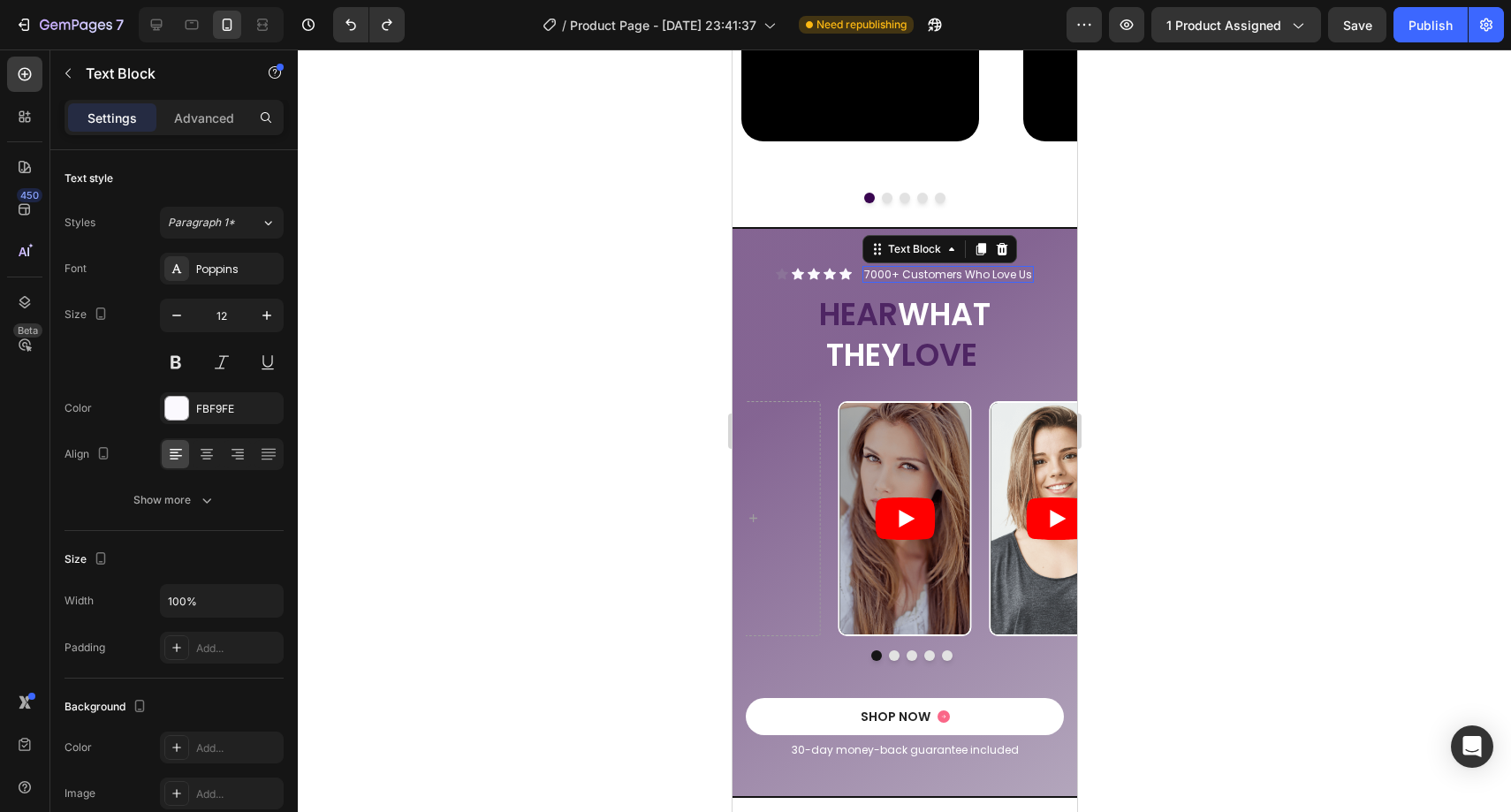
click at [929, 271] on p "7000+ Customers Who Love Us" at bounding box center [948, 274] width 168 height 14
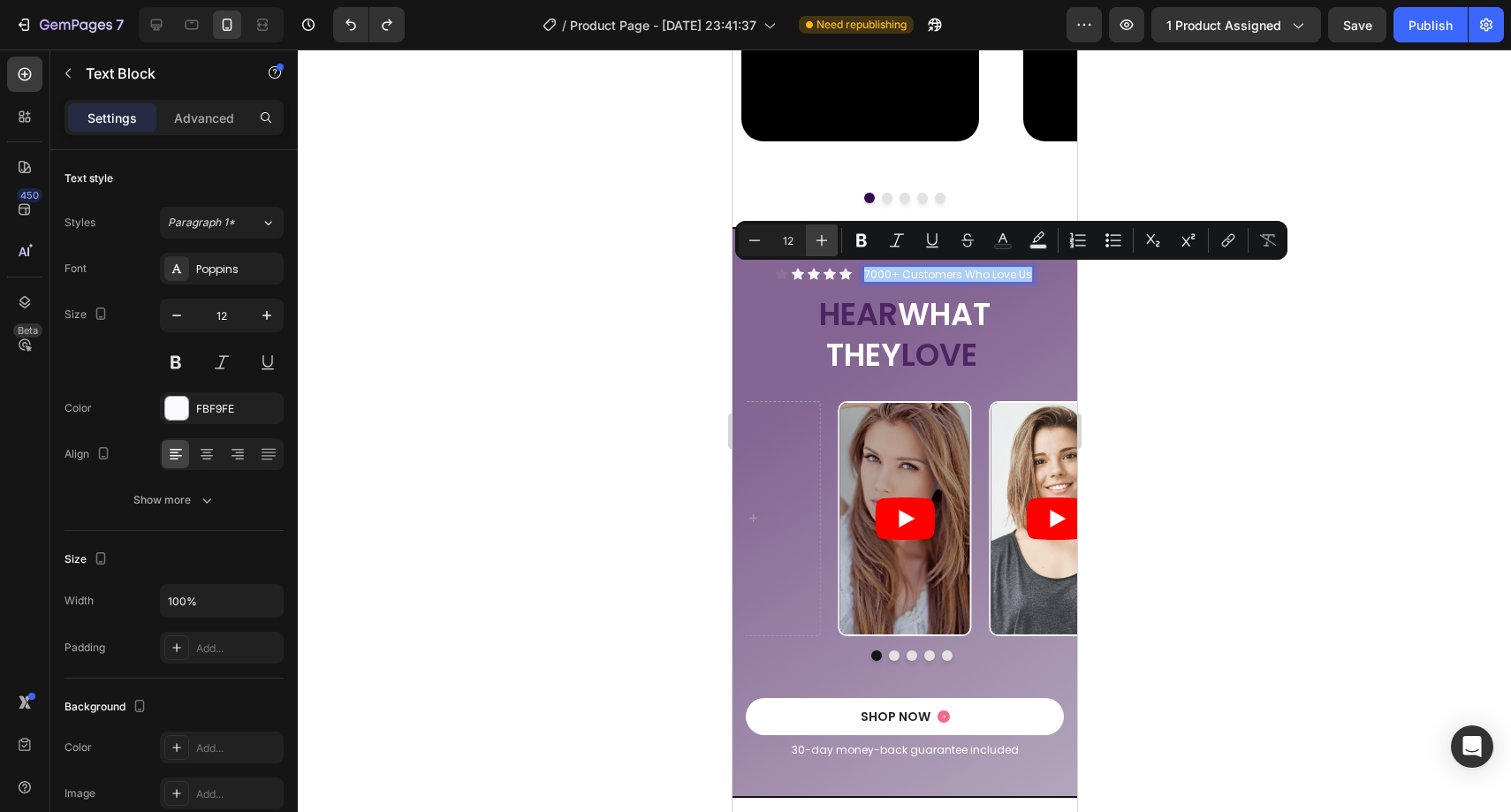
click at [817, 244] on icon "Editor contextual toolbar" at bounding box center [822, 240] width 17 height 17
click at [650, 293] on div at bounding box center [904, 430] width 1213 height 762
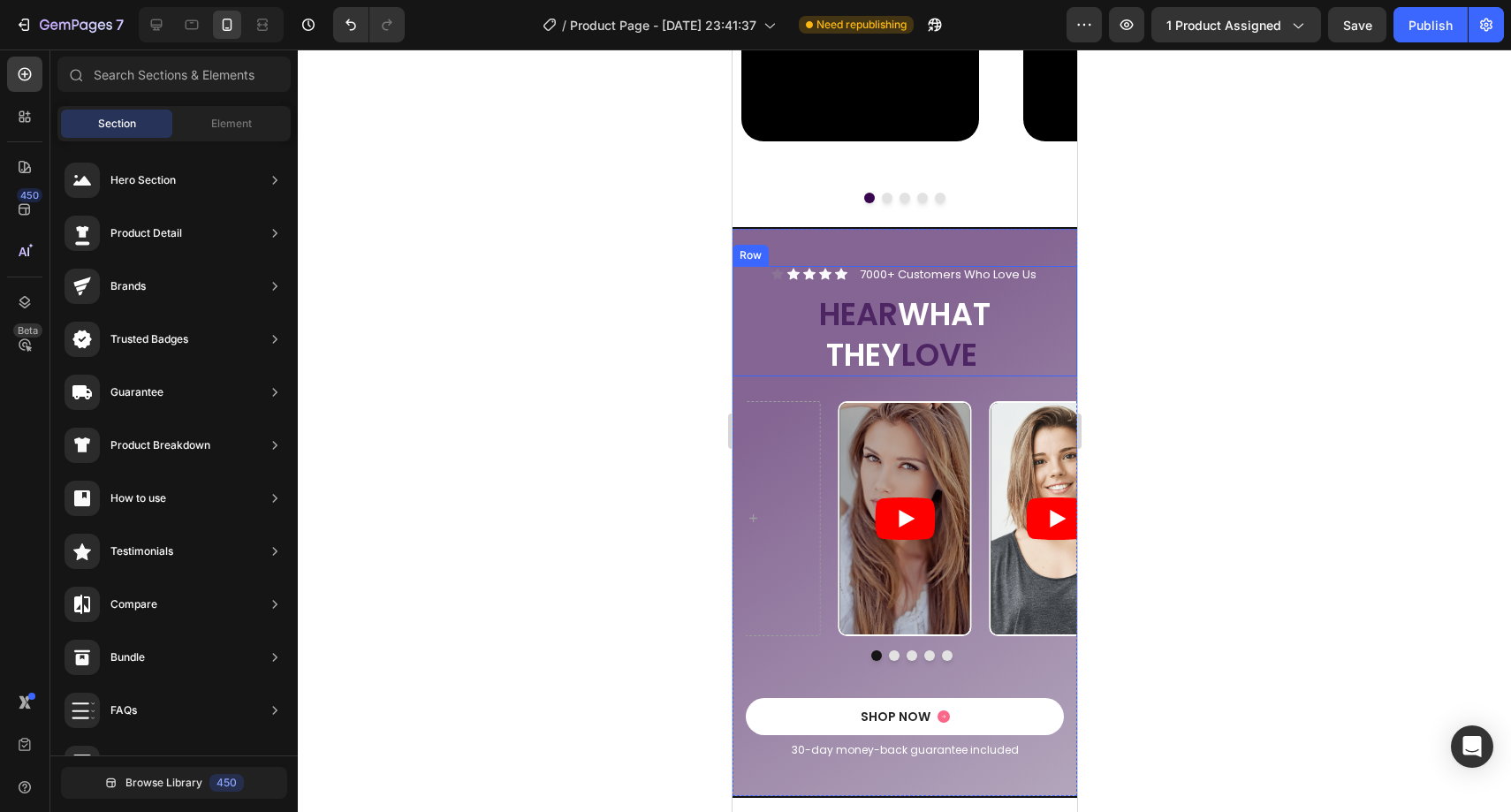
click at [655, 288] on div at bounding box center [904, 430] width 1213 height 762
click at [901, 280] on span "7000+ Customers Who Love Us" at bounding box center [947, 274] width 177 height 16
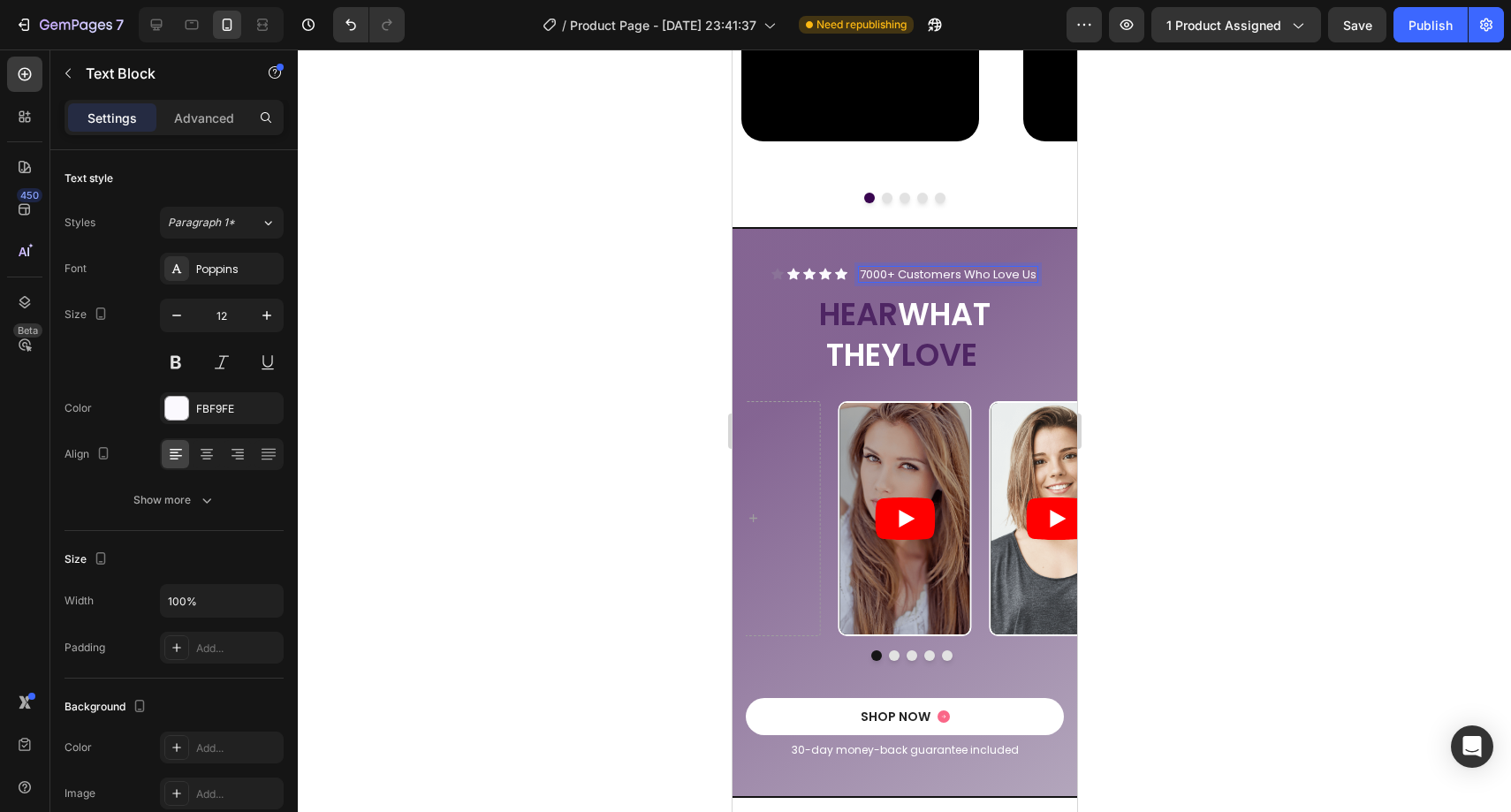
click at [902, 278] on span "7000+ Customers Who Love Us" at bounding box center [947, 274] width 177 height 16
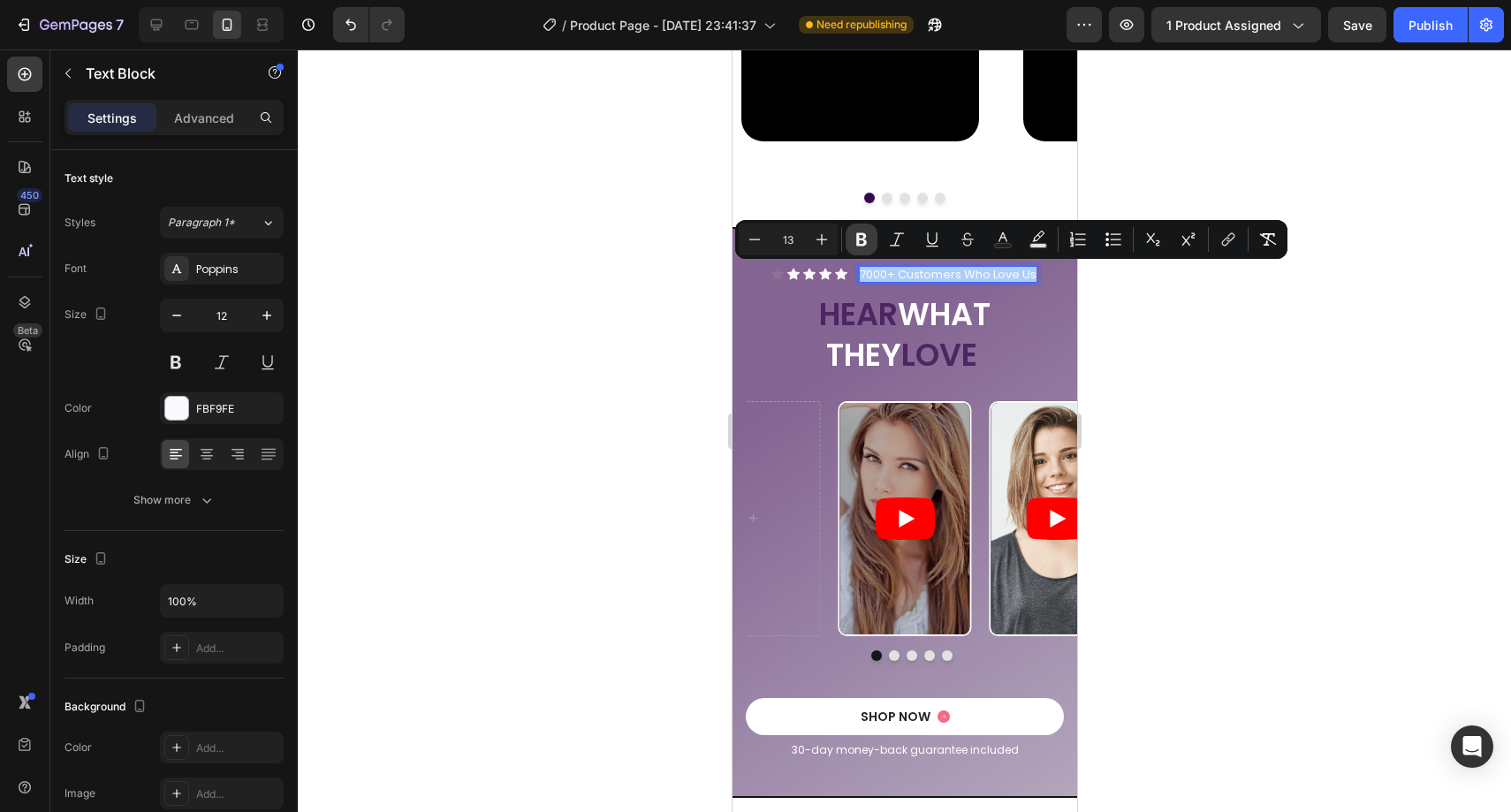
click at [849, 239] on button "Bold" at bounding box center [861, 239] width 32 height 32
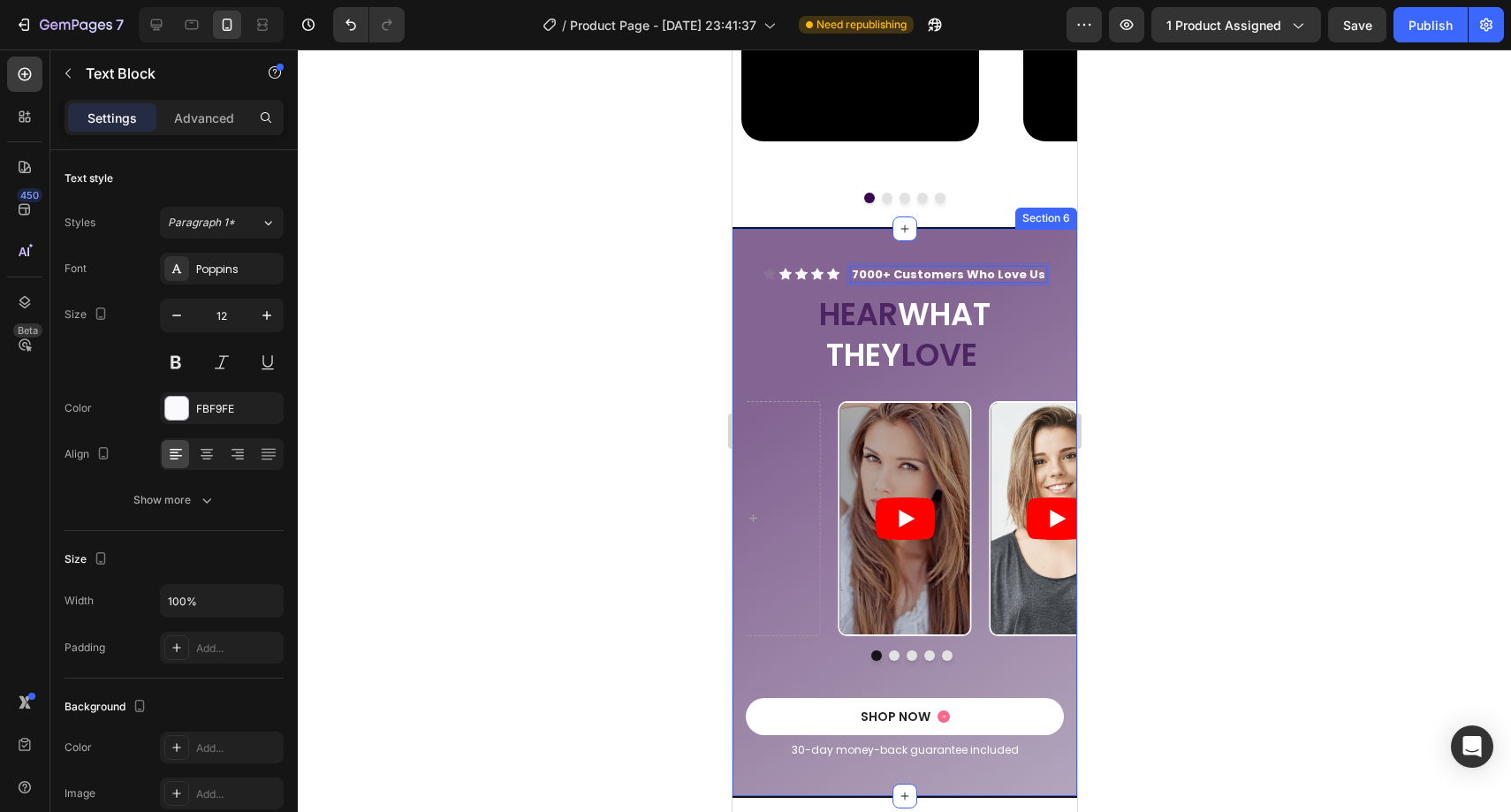
click at [626, 284] on div at bounding box center [904, 430] width 1213 height 762
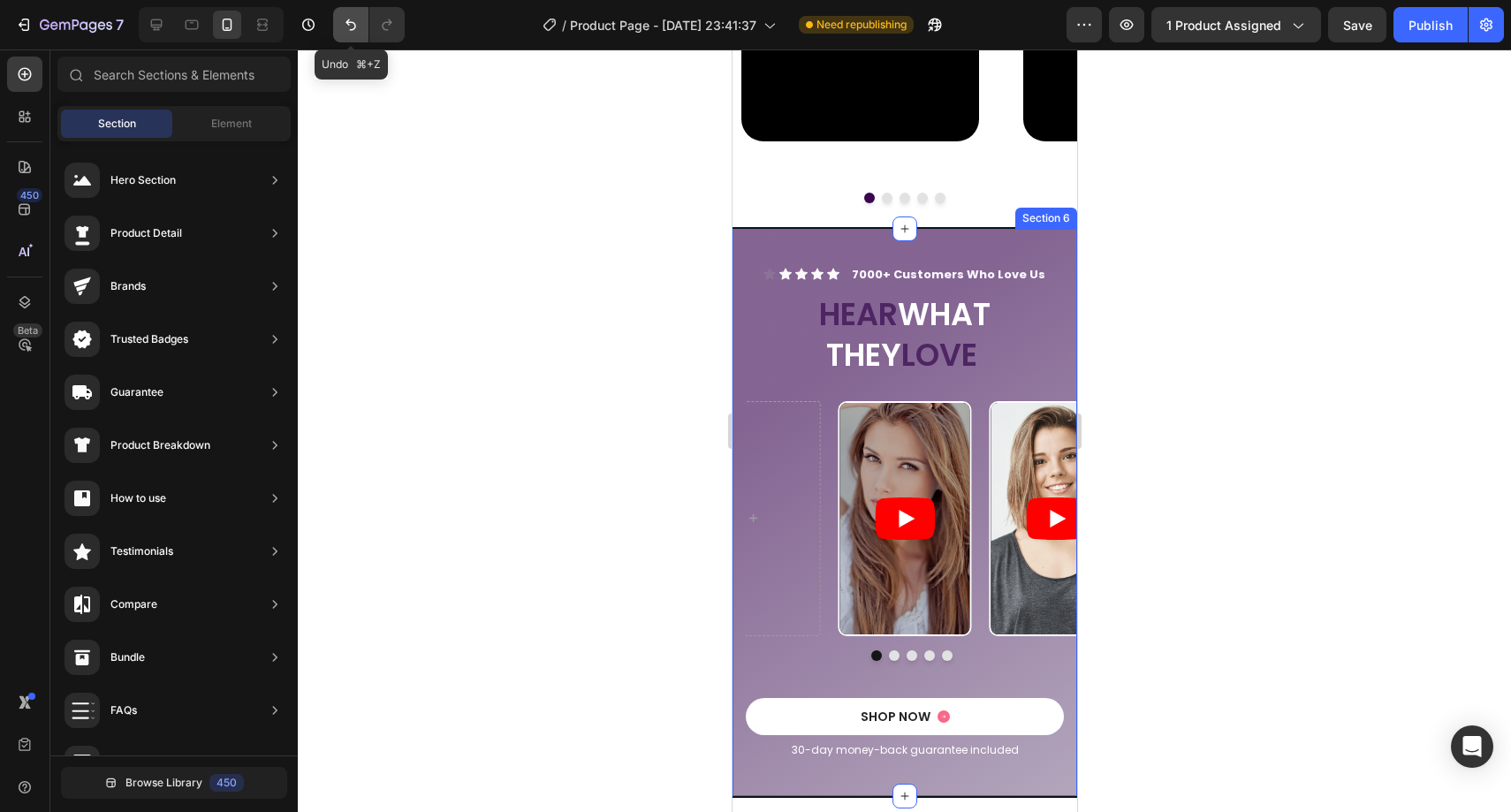
click at [360, 26] on button "Undo/Redo" at bounding box center [350, 24] width 36 height 36
click at [863, 544] on article at bounding box center [903, 519] width 130 height 231
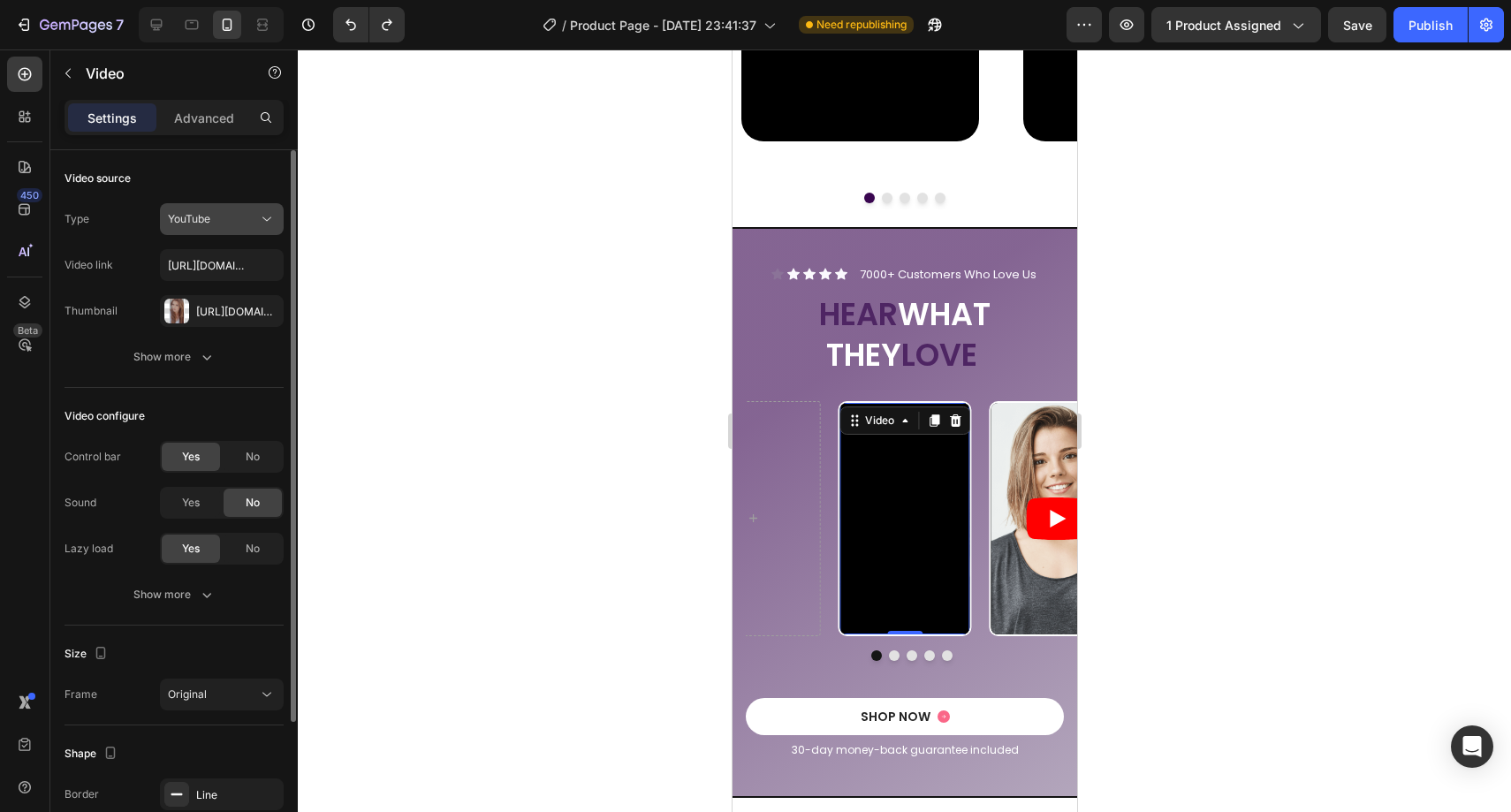
click at [240, 232] on button "YouTube" at bounding box center [222, 219] width 124 height 32
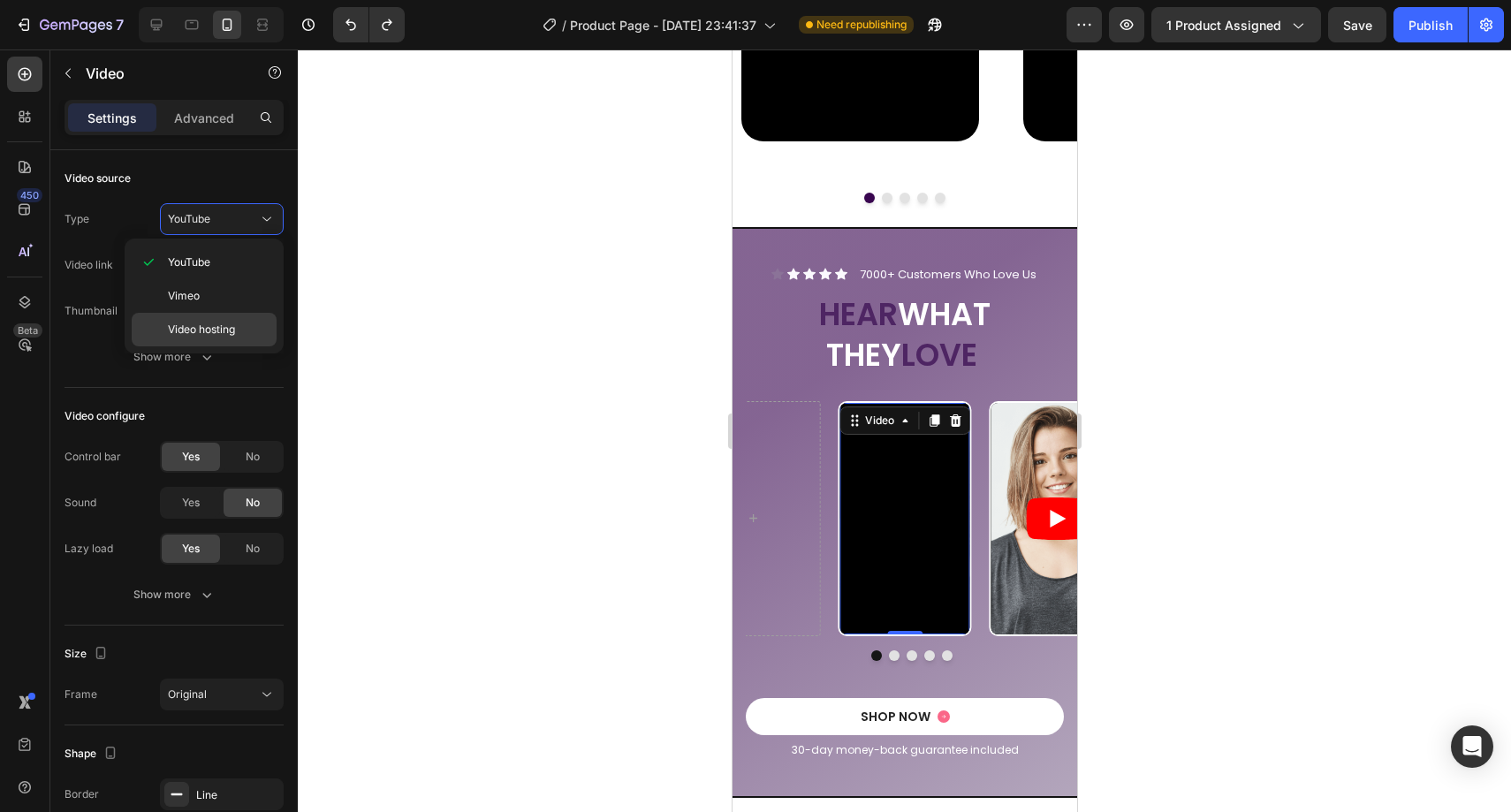
click at [240, 325] on p "Video hosting" at bounding box center [218, 329] width 100 height 15
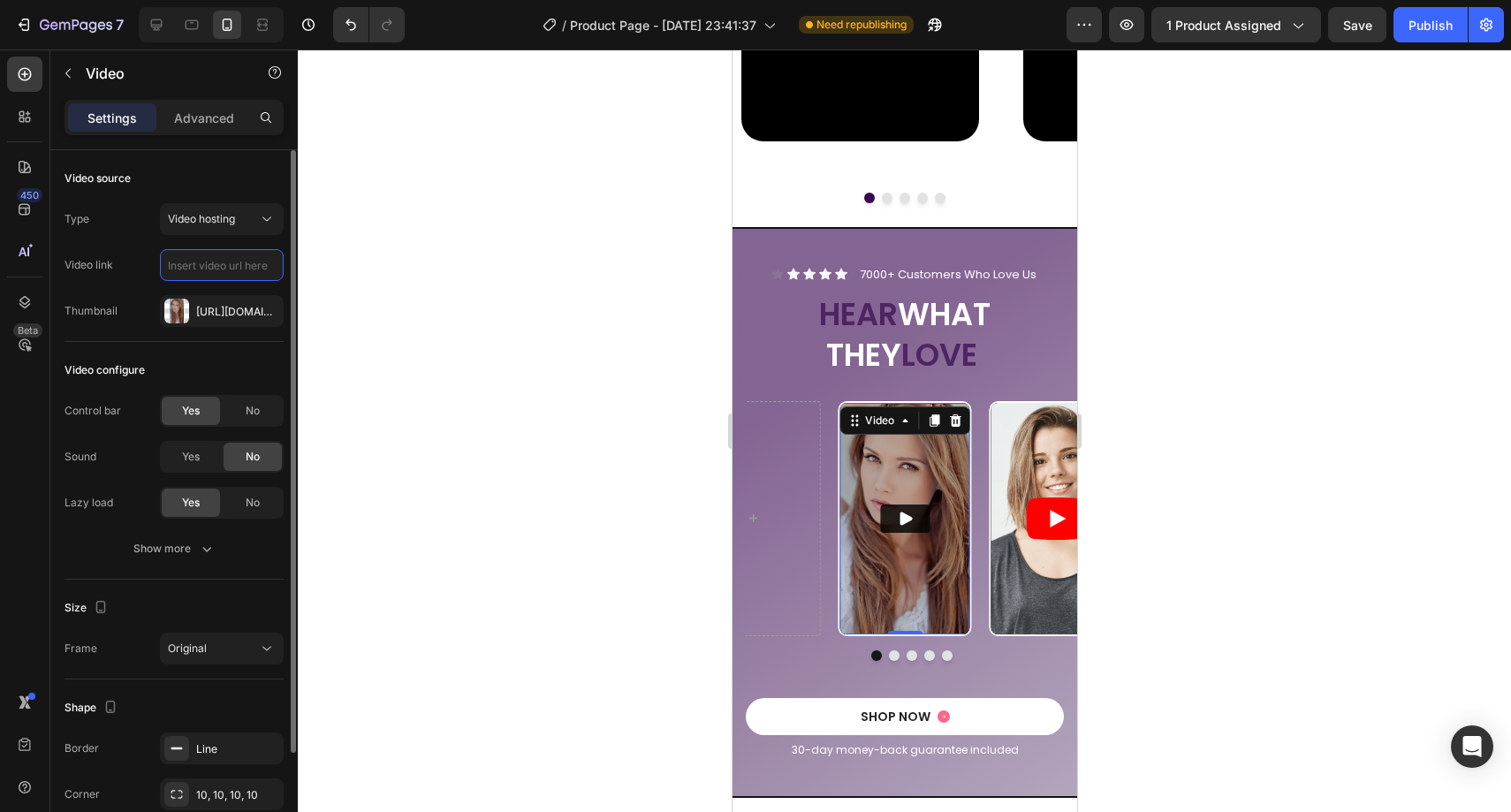
scroll to position [0, 0]
click at [264, 306] on icon "button" at bounding box center [264, 311] width 14 height 14
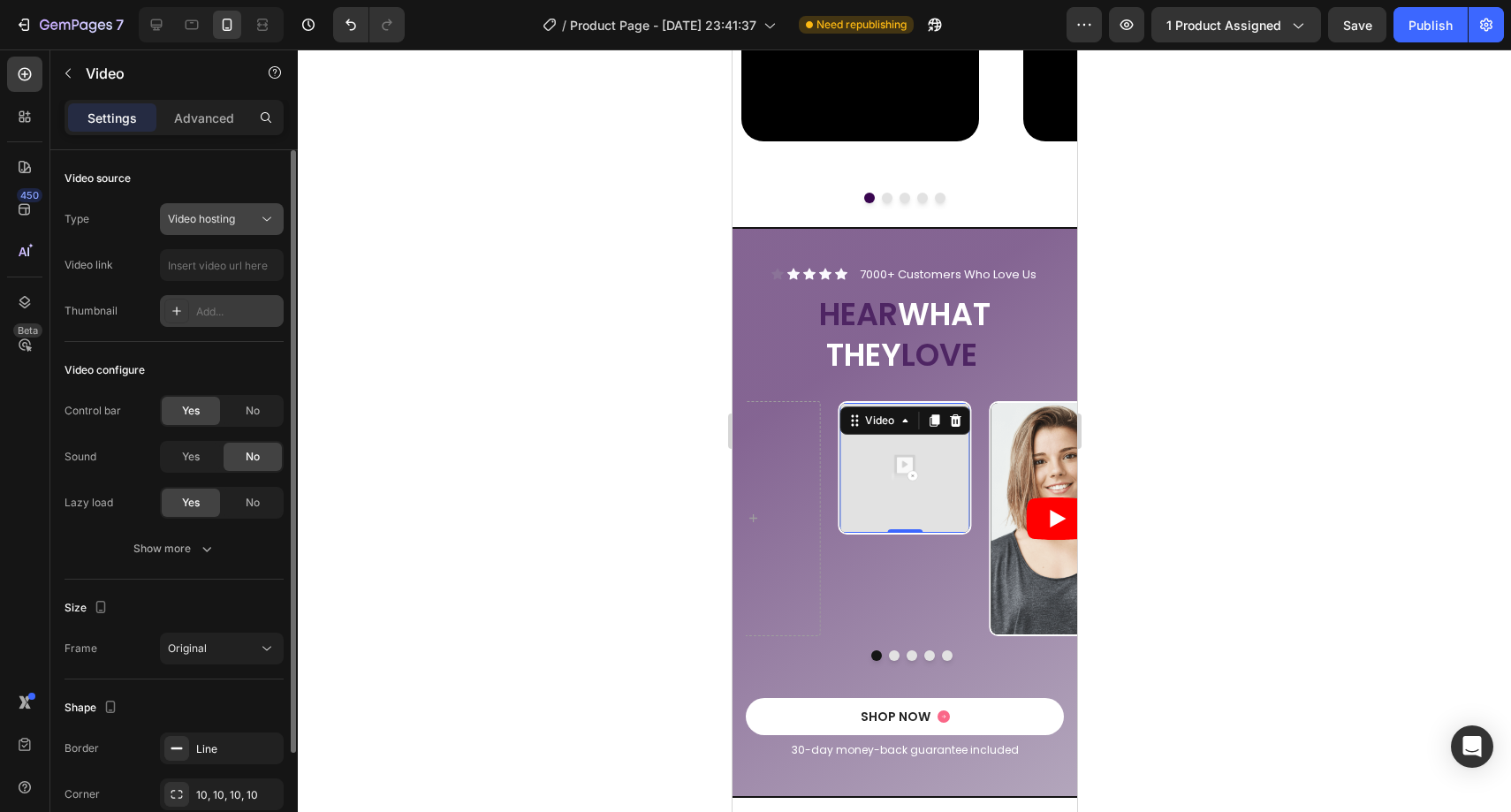
click at [259, 215] on icon at bounding box center [266, 219] width 17 height 17
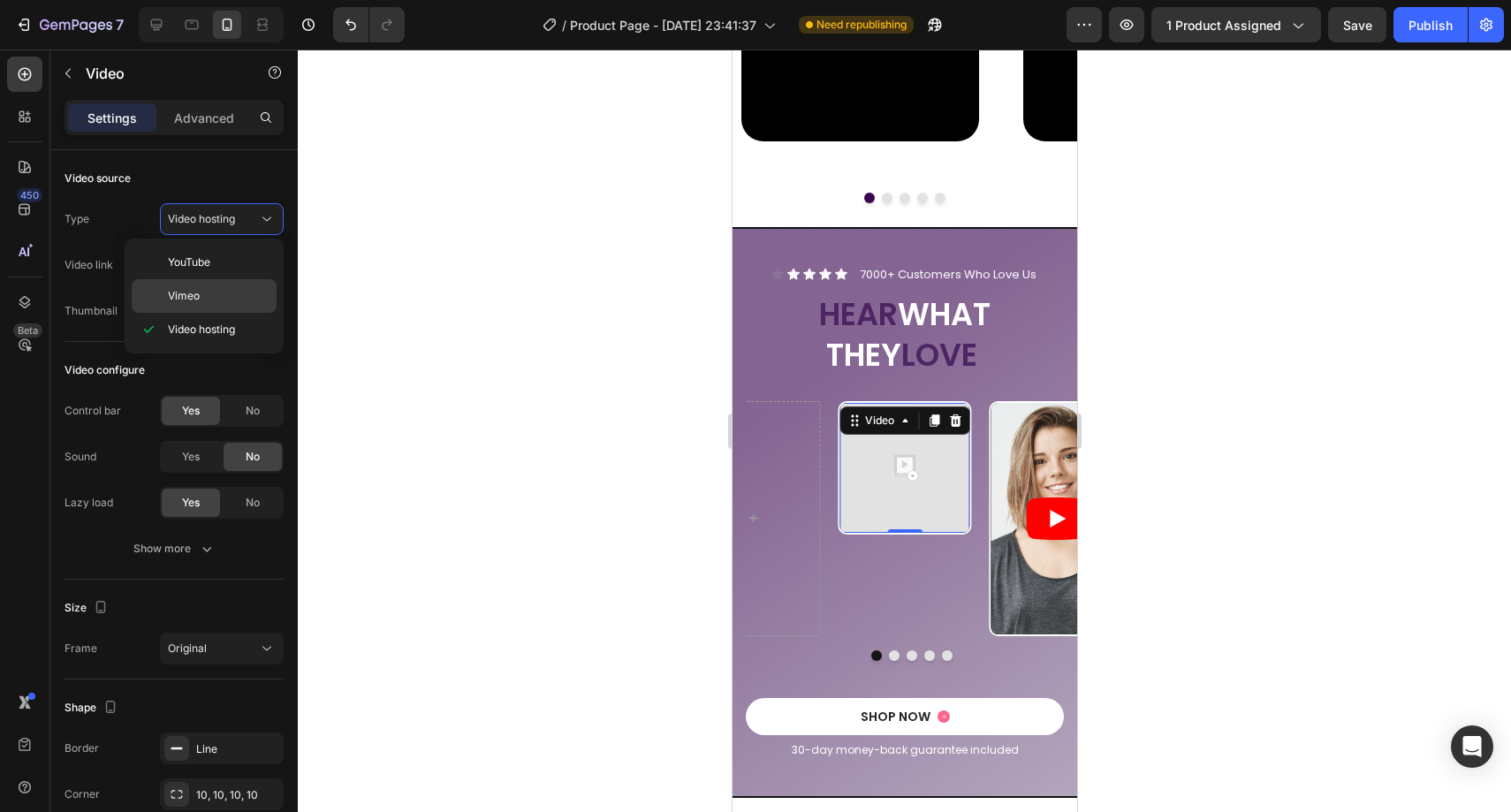
click at [236, 294] on p "Vimeo" at bounding box center [218, 296] width 100 height 15
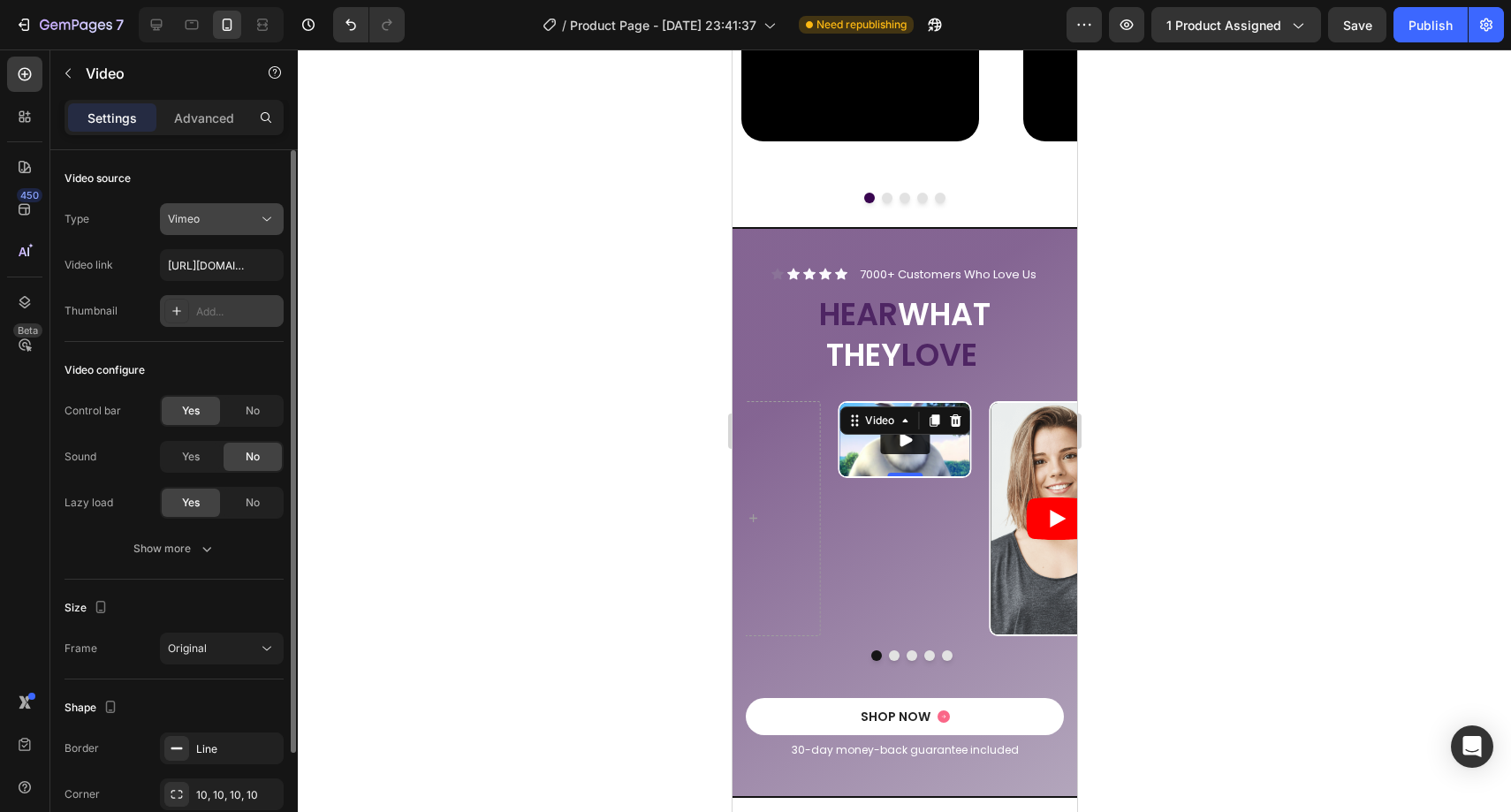
click at [253, 219] on div "Vimeo" at bounding box center [212, 219] width 90 height 15
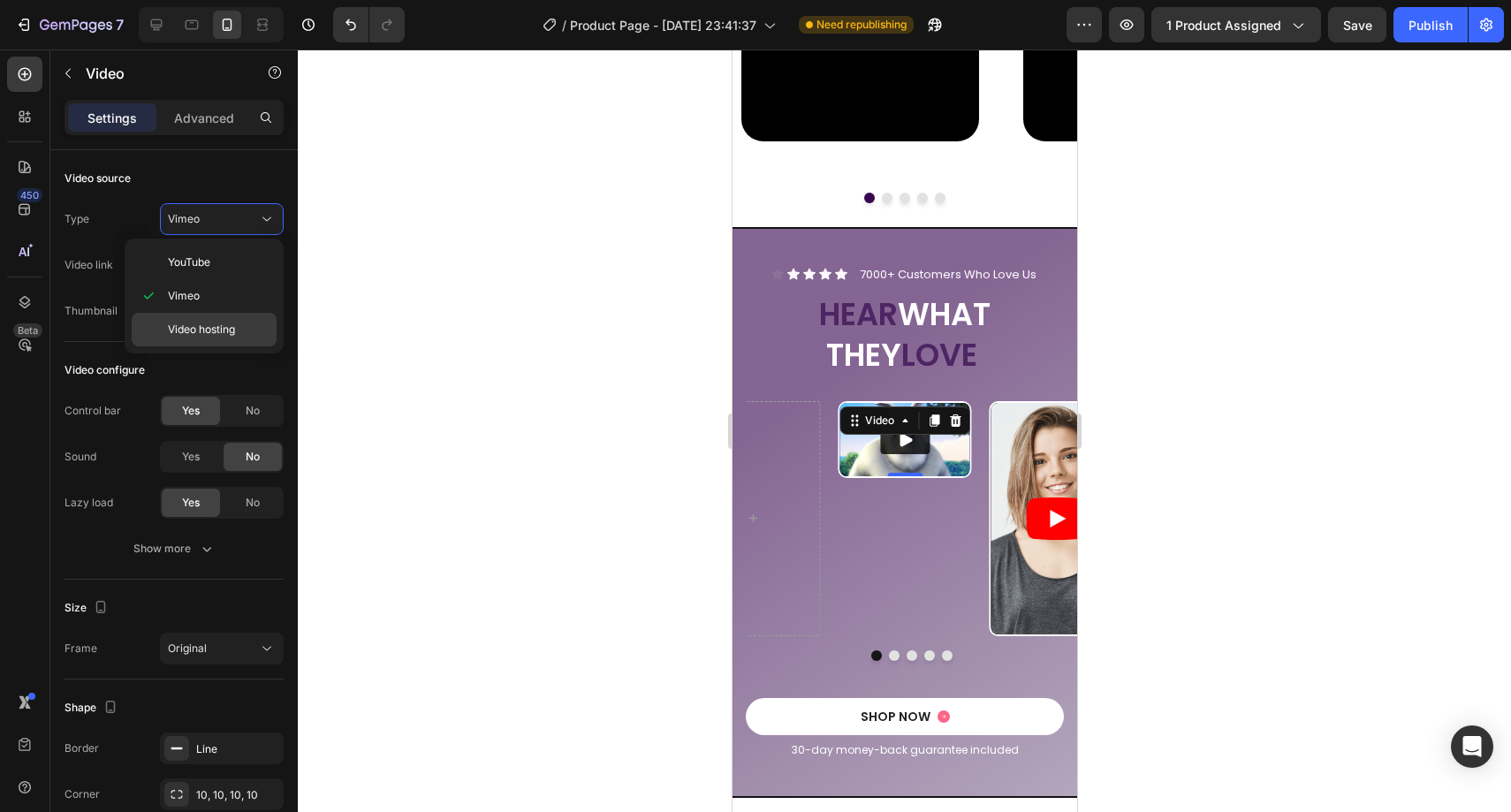
click at [228, 313] on div "Video hosting" at bounding box center [204, 329] width 145 height 34
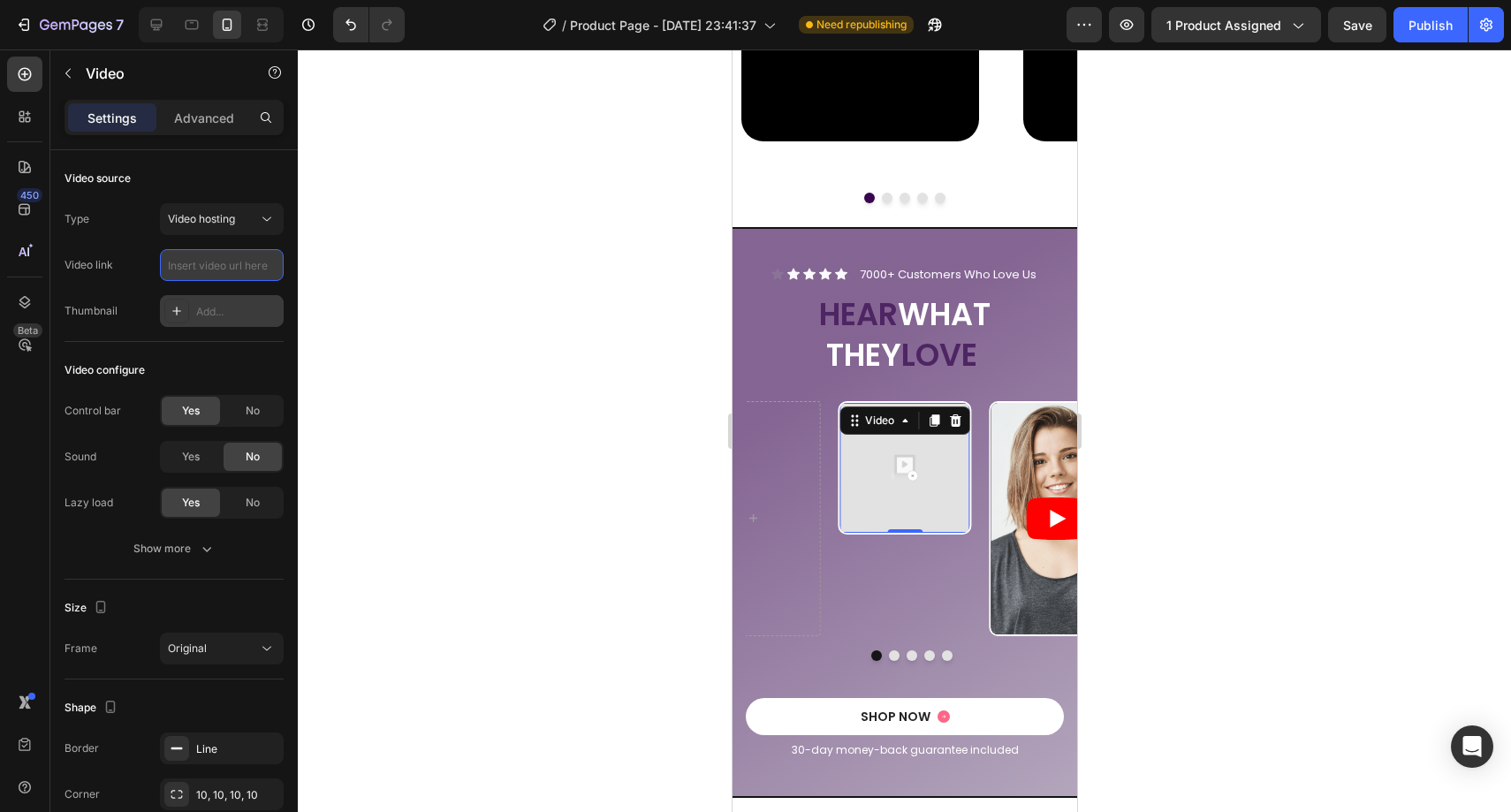
click at [214, 267] on input "text" at bounding box center [222, 264] width 124 height 32
paste input "https://cdn.shopify.com/videos/c/o/v/144e590ed8604cd29deb602e98d8cd05.mov"
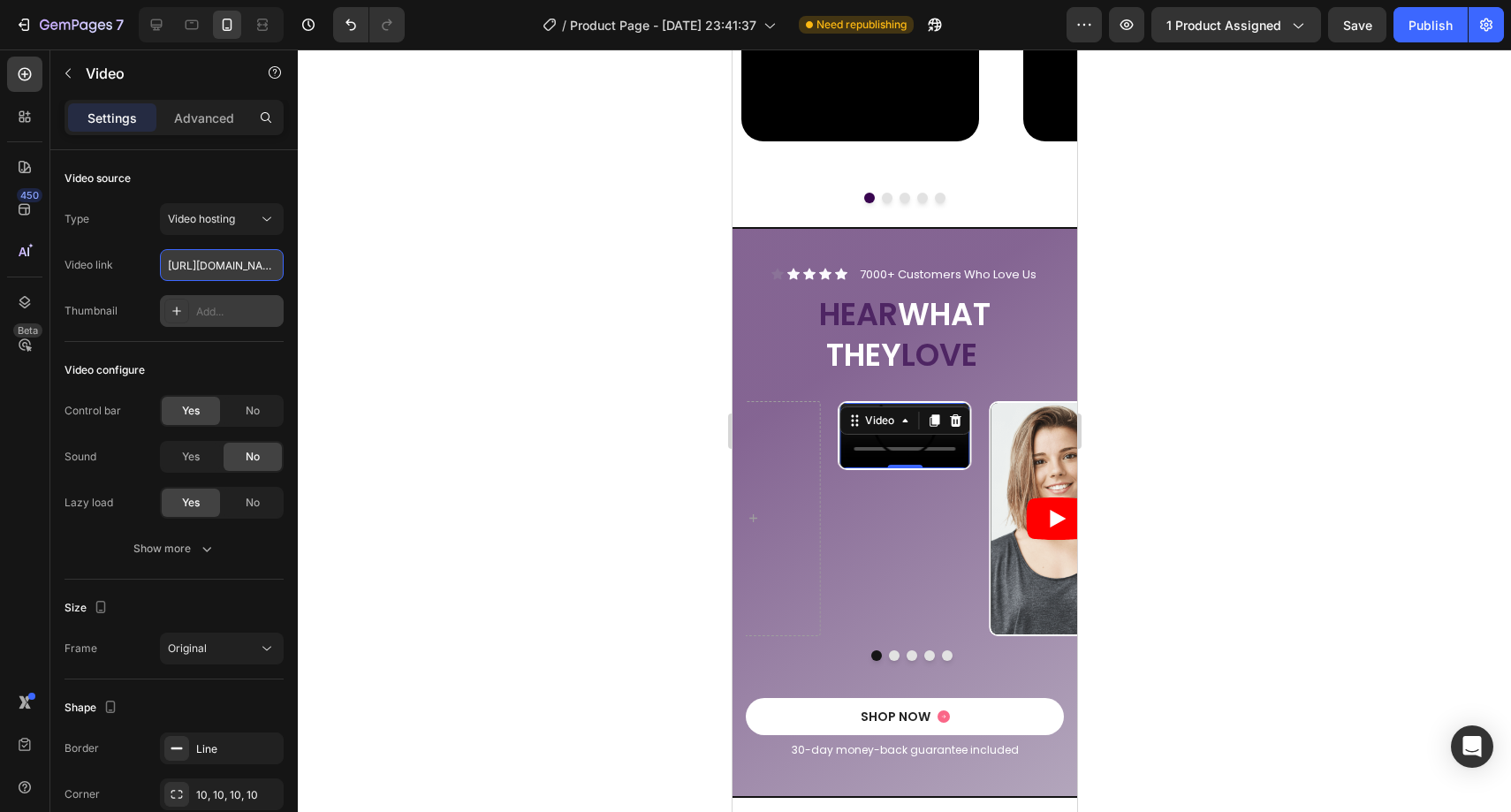
scroll to position [0, 340]
click at [523, 342] on div at bounding box center [904, 430] width 1213 height 762
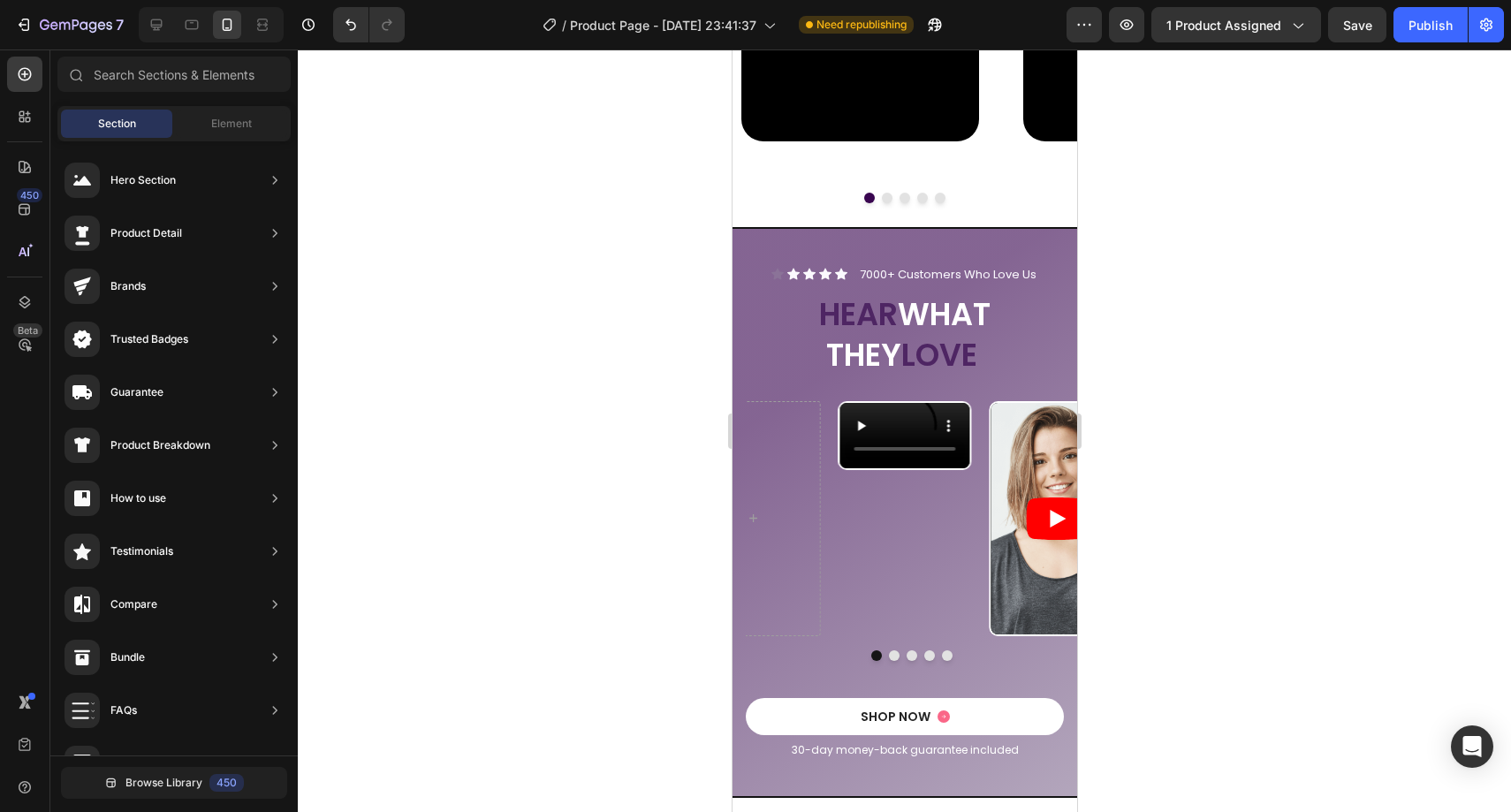
scroll to position [128, 0]
click at [828, 472] on div "Video Video Video Video" at bounding box center [910, 519] width 331 height 235
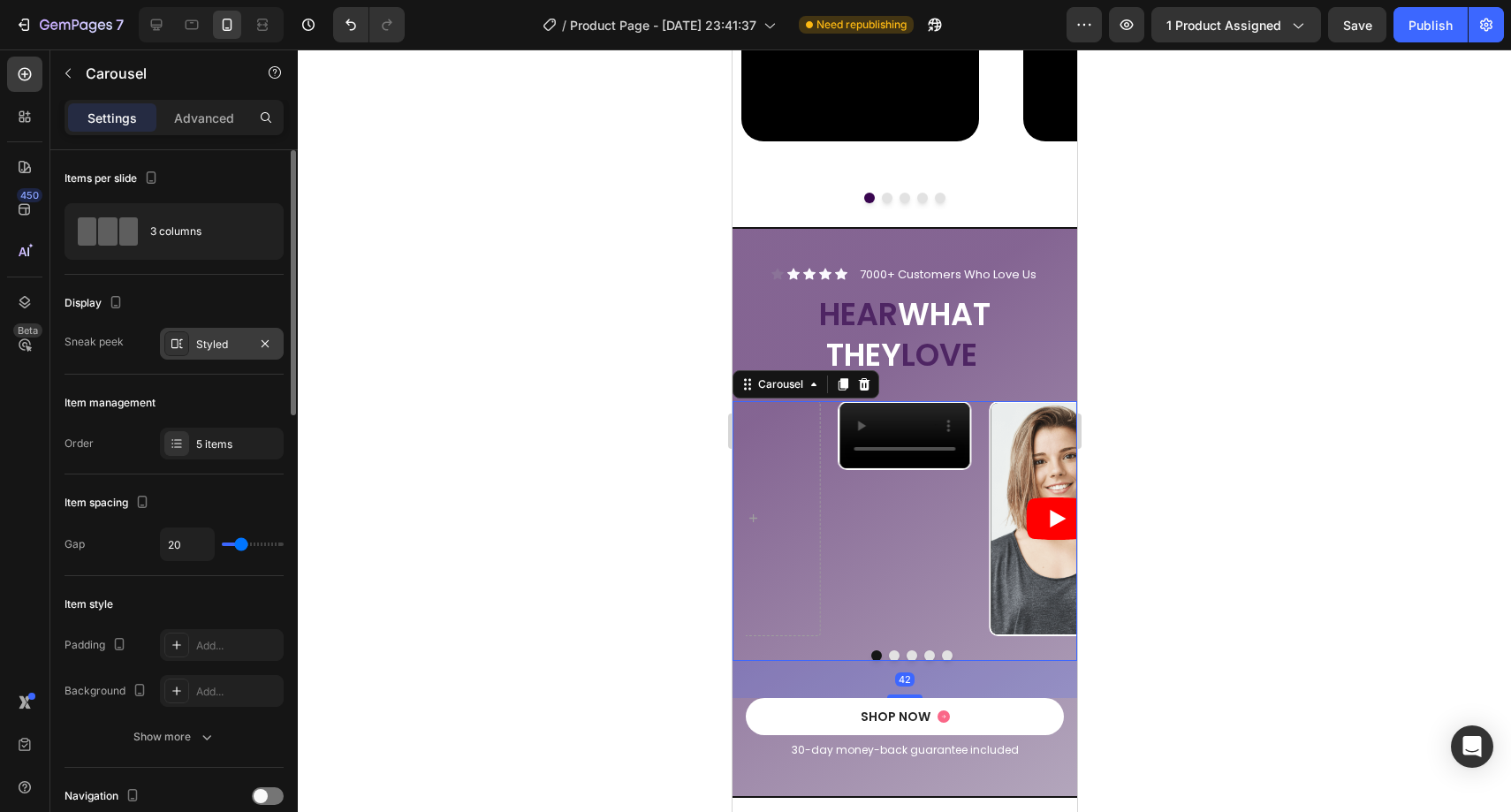
click at [228, 346] on div "Styled" at bounding box center [221, 344] width 51 height 15
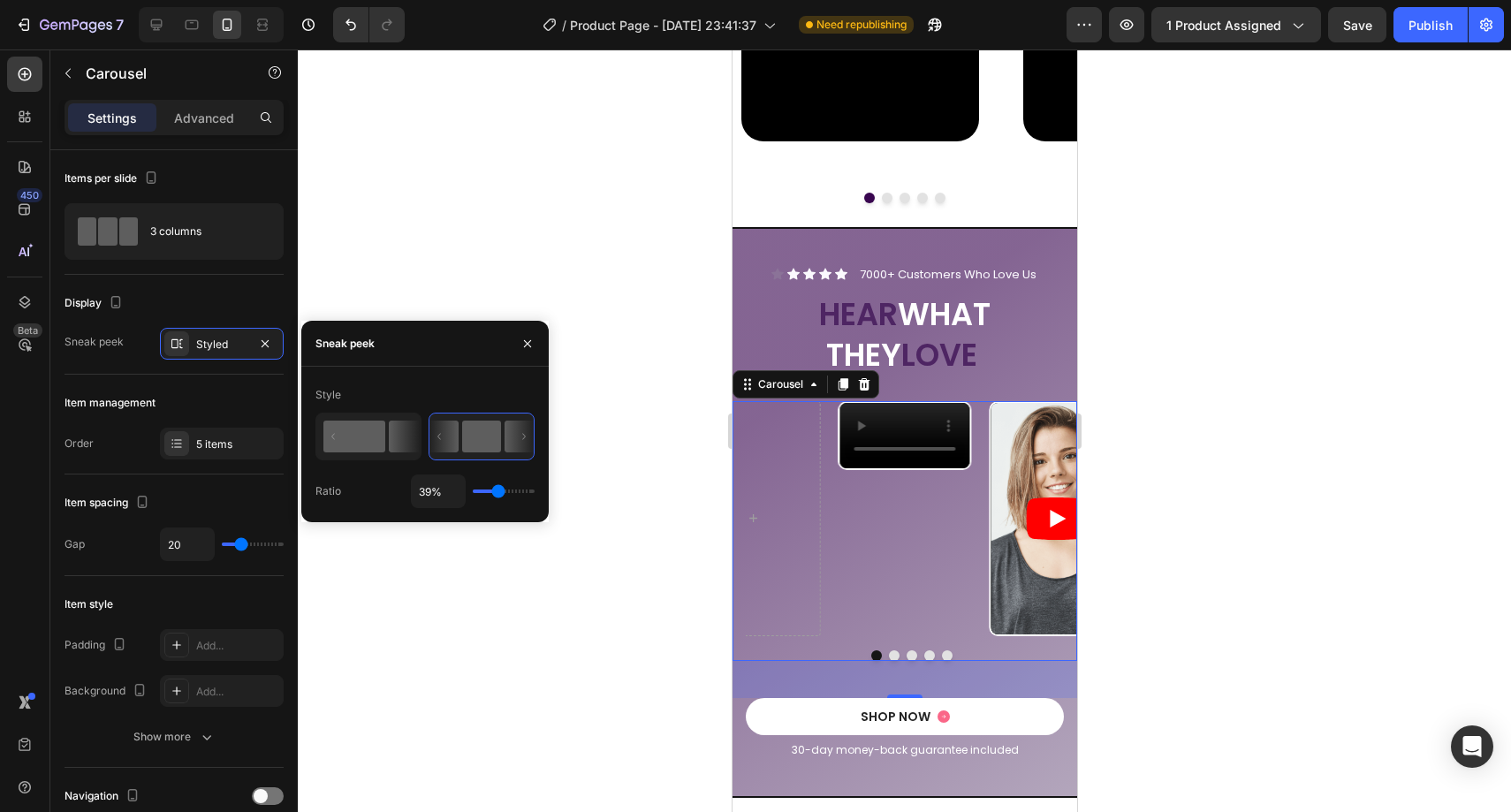
click at [362, 439] on rect at bounding box center [354, 436] width 62 height 32
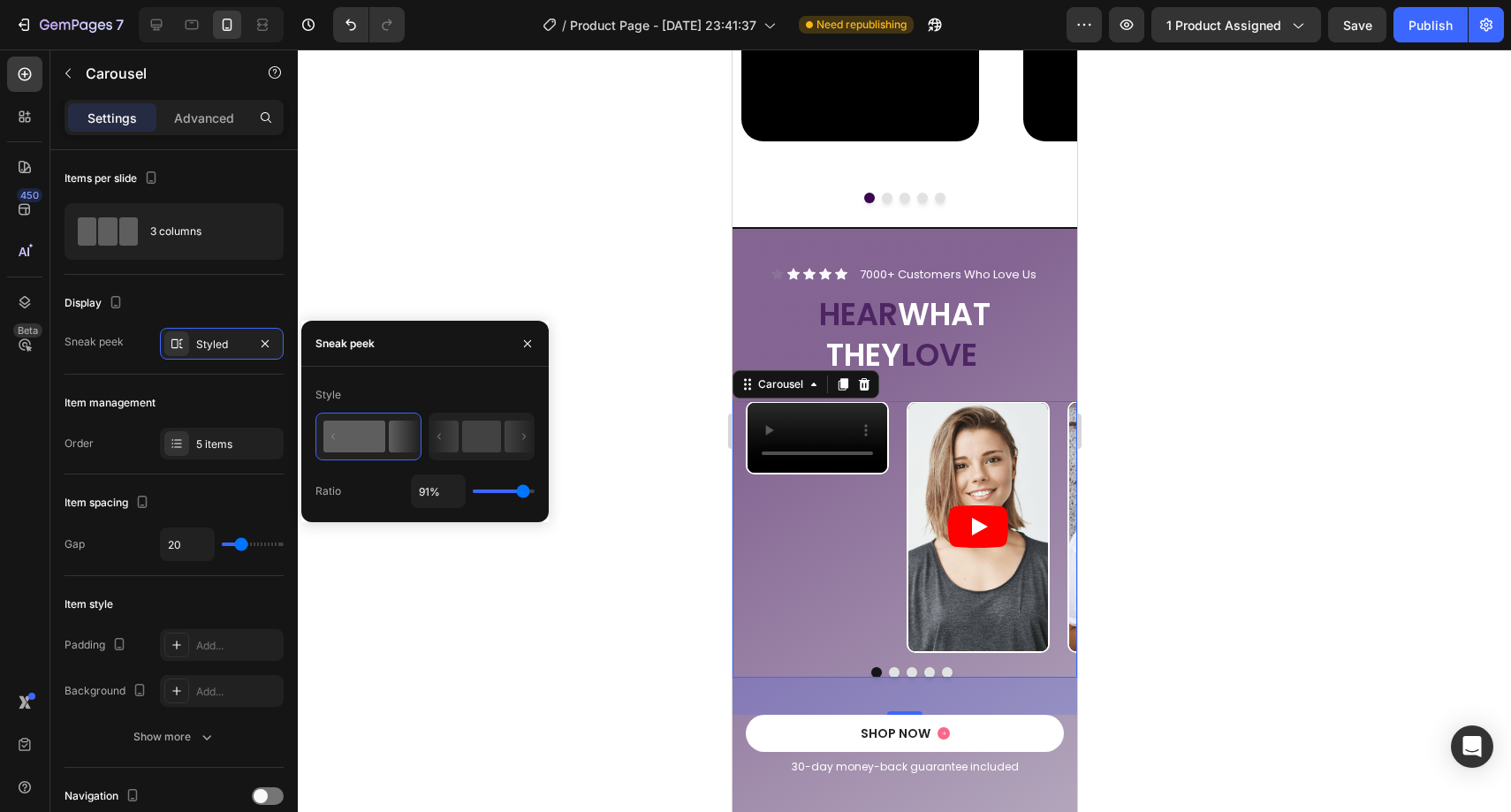
drag, startPoint x: 512, startPoint y: 488, endPoint x: 523, endPoint y: 489, distance: 11.0
click at [523, 489] on input "range" at bounding box center [504, 491] width 62 height 4
click at [470, 453] on icon at bounding box center [481, 437] width 104 height 46
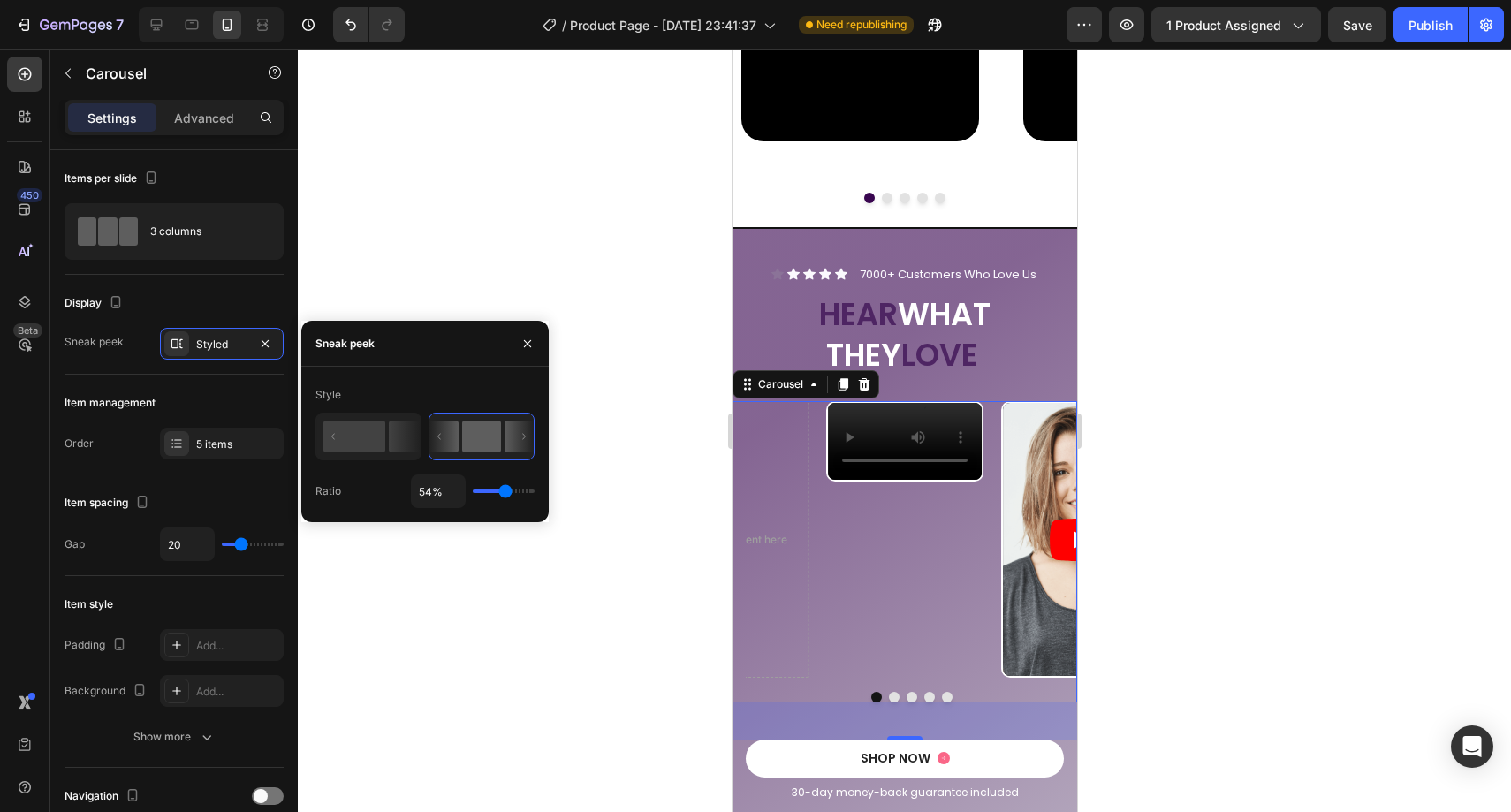
click at [505, 489] on input "range" at bounding box center [504, 491] width 62 height 4
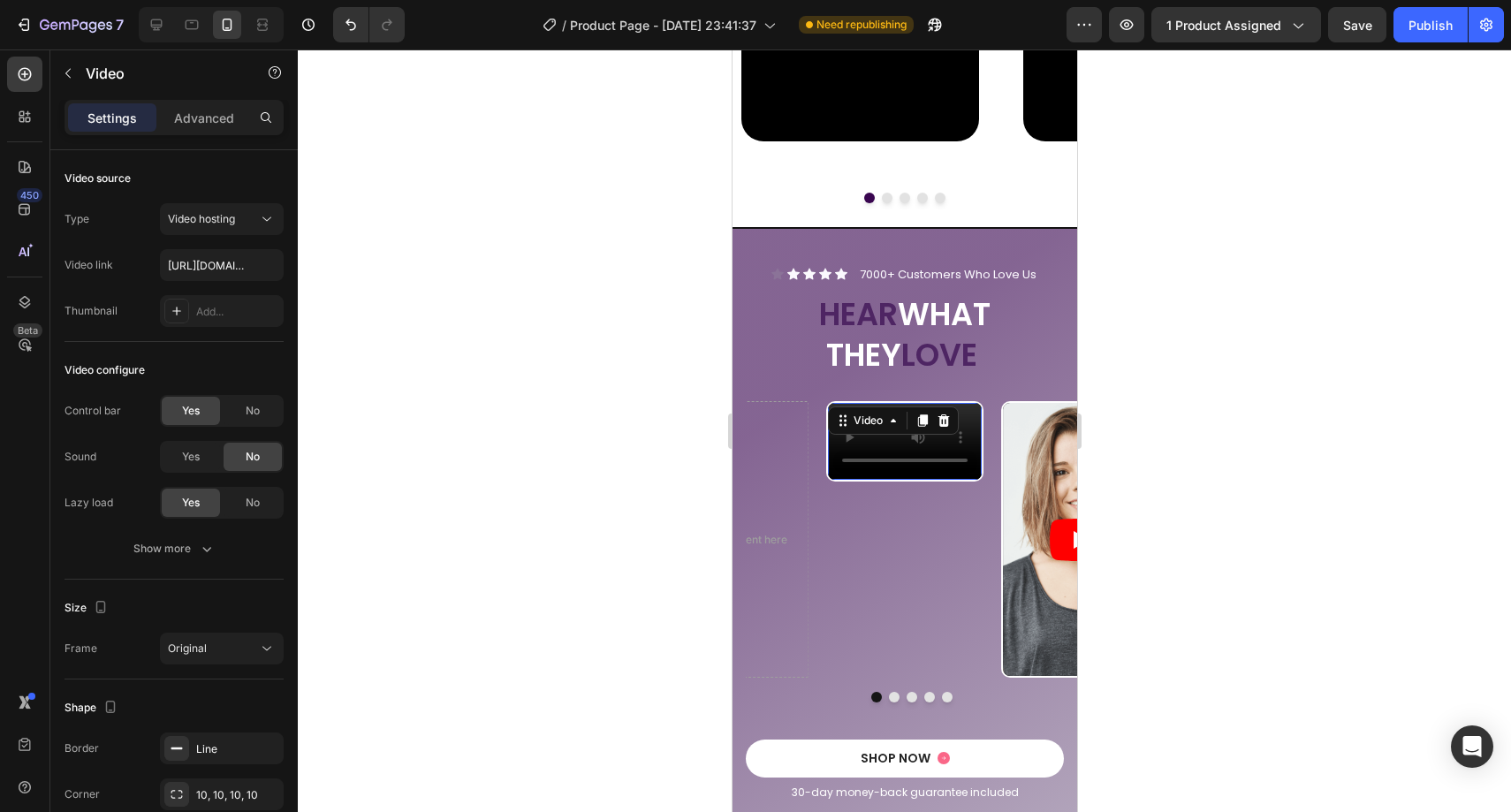
click at [947, 479] on video at bounding box center [903, 442] width 153 height 77
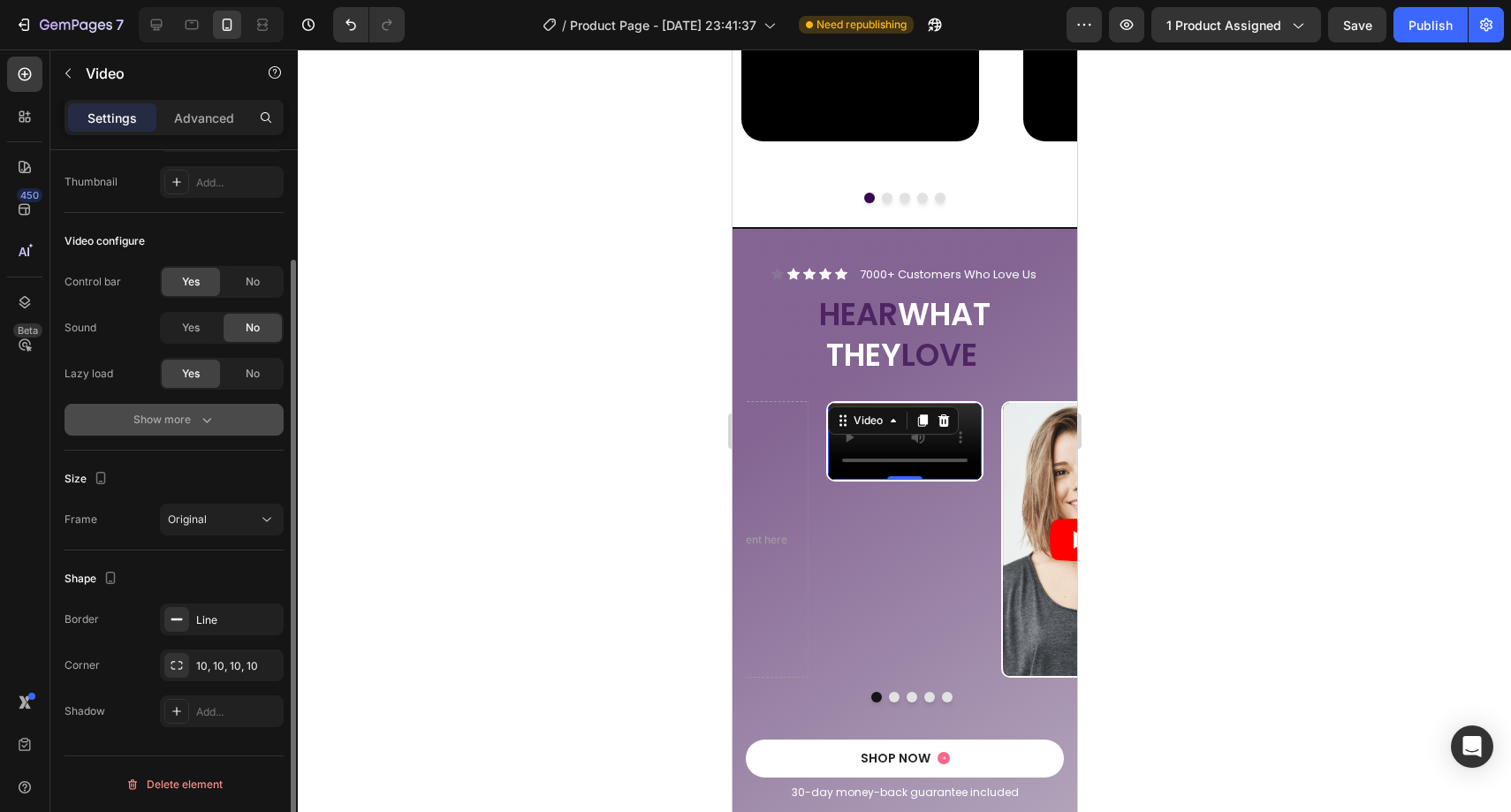
click at [172, 428] on button "Show more" at bounding box center [174, 420] width 219 height 32
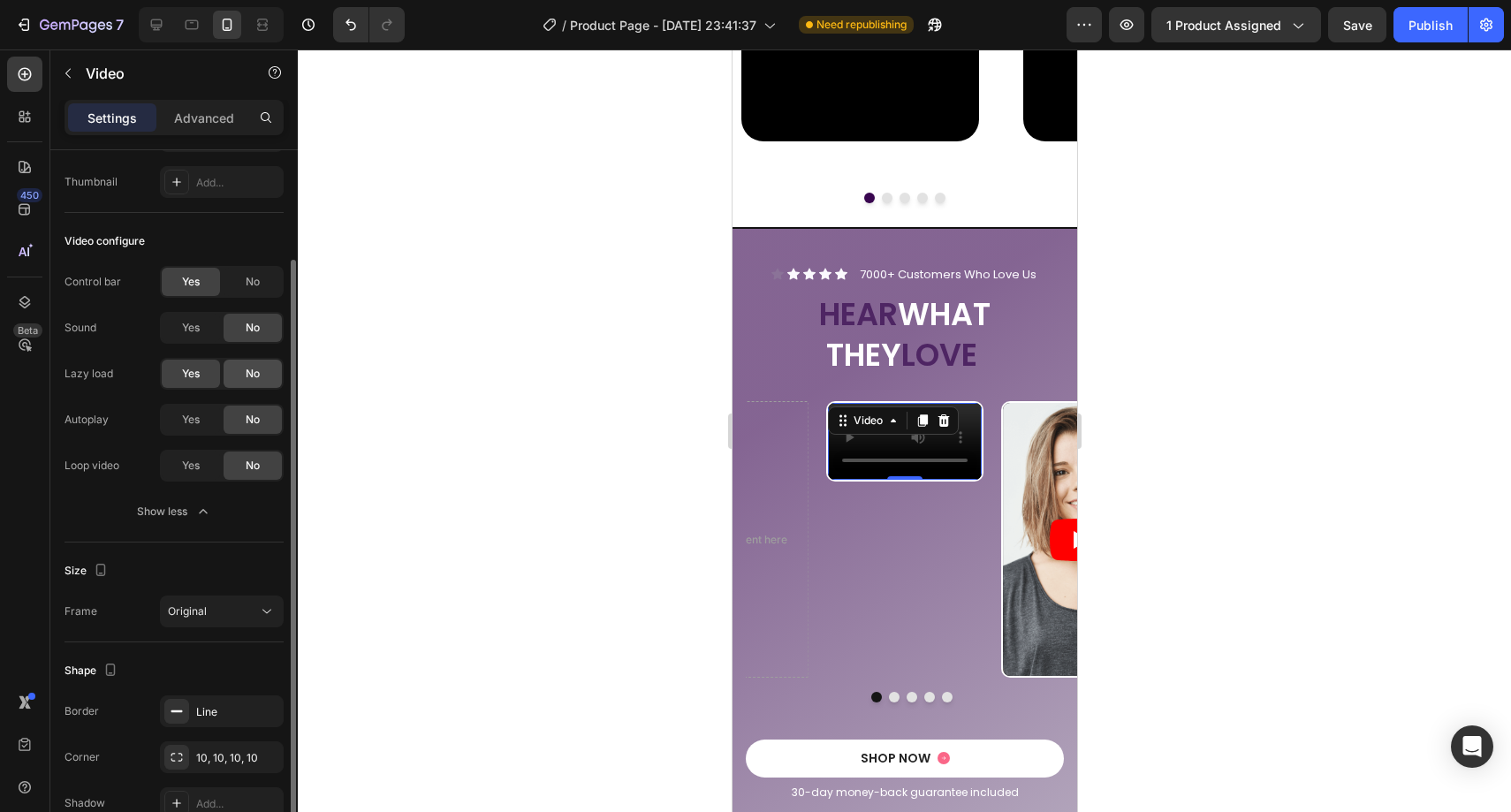
click at [246, 373] on span "No" at bounding box center [253, 373] width 14 height 15
click at [203, 421] on div "Yes" at bounding box center [191, 419] width 58 height 28
click at [201, 466] on div "Yes" at bounding box center [191, 465] width 58 height 28
click at [249, 288] on span "No" at bounding box center [253, 282] width 14 height 15
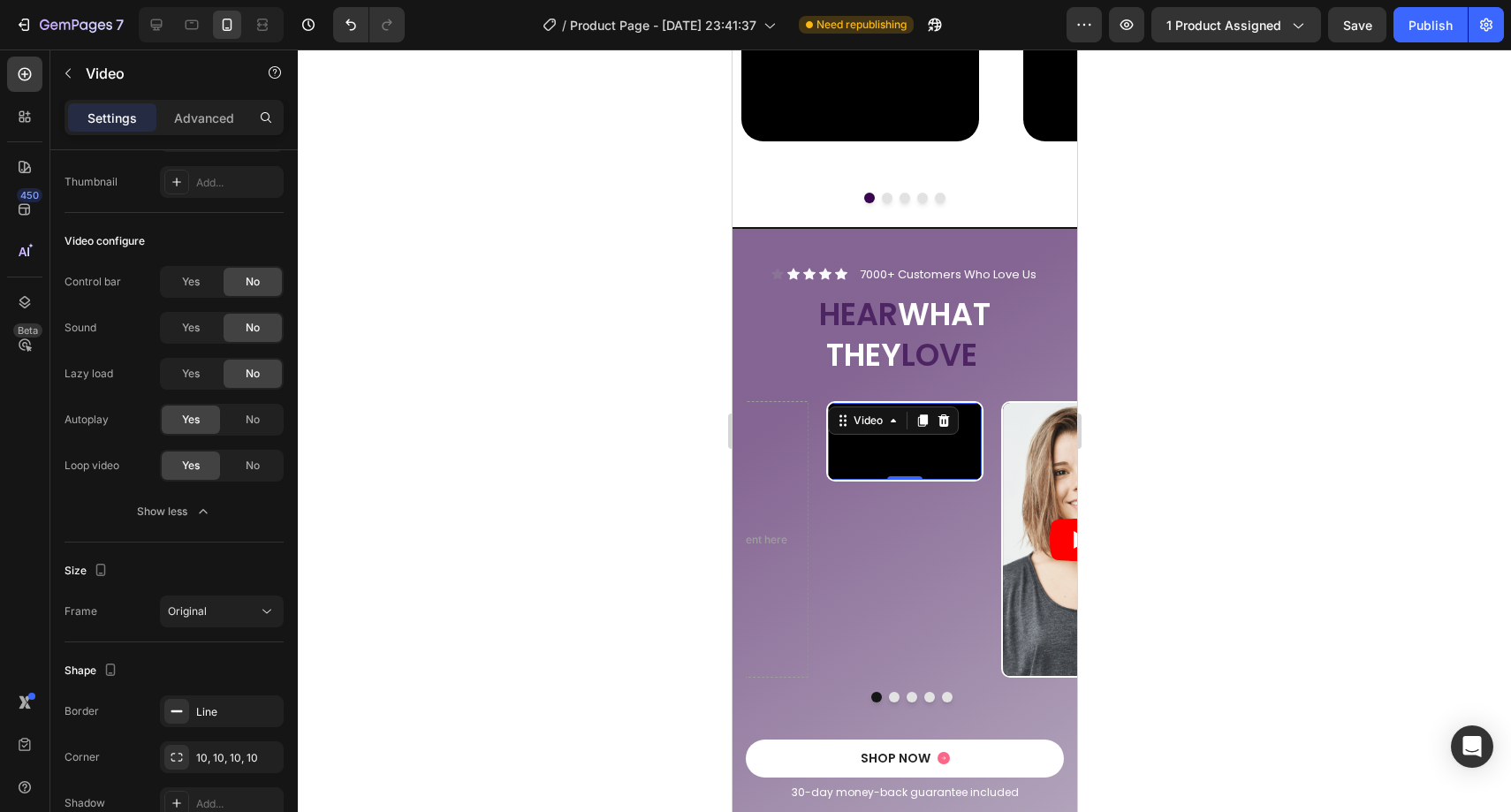
click at [635, 391] on div at bounding box center [904, 430] width 1213 height 762
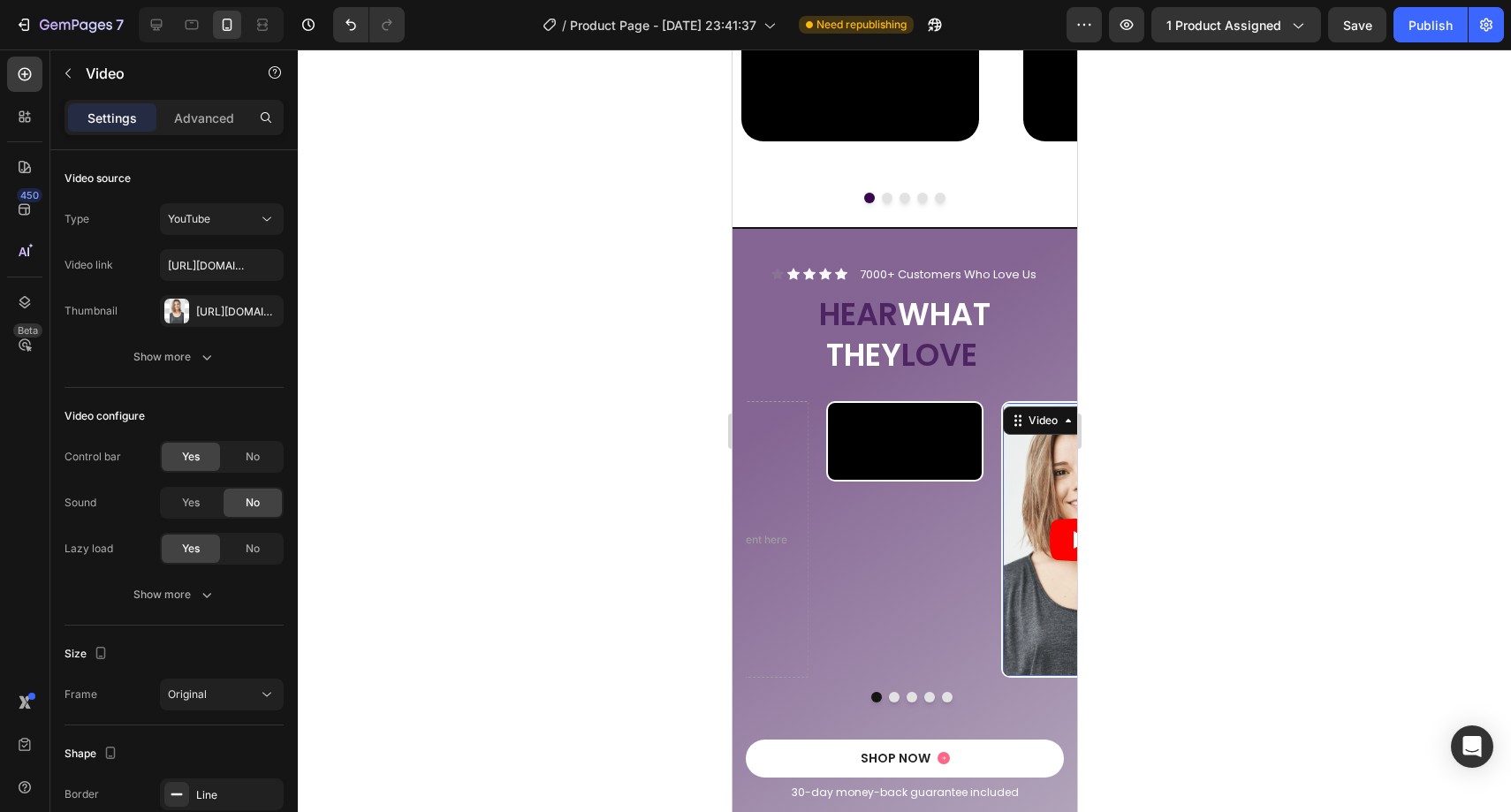
click at [1024, 439] on article at bounding box center [1079, 539] width 153 height 273
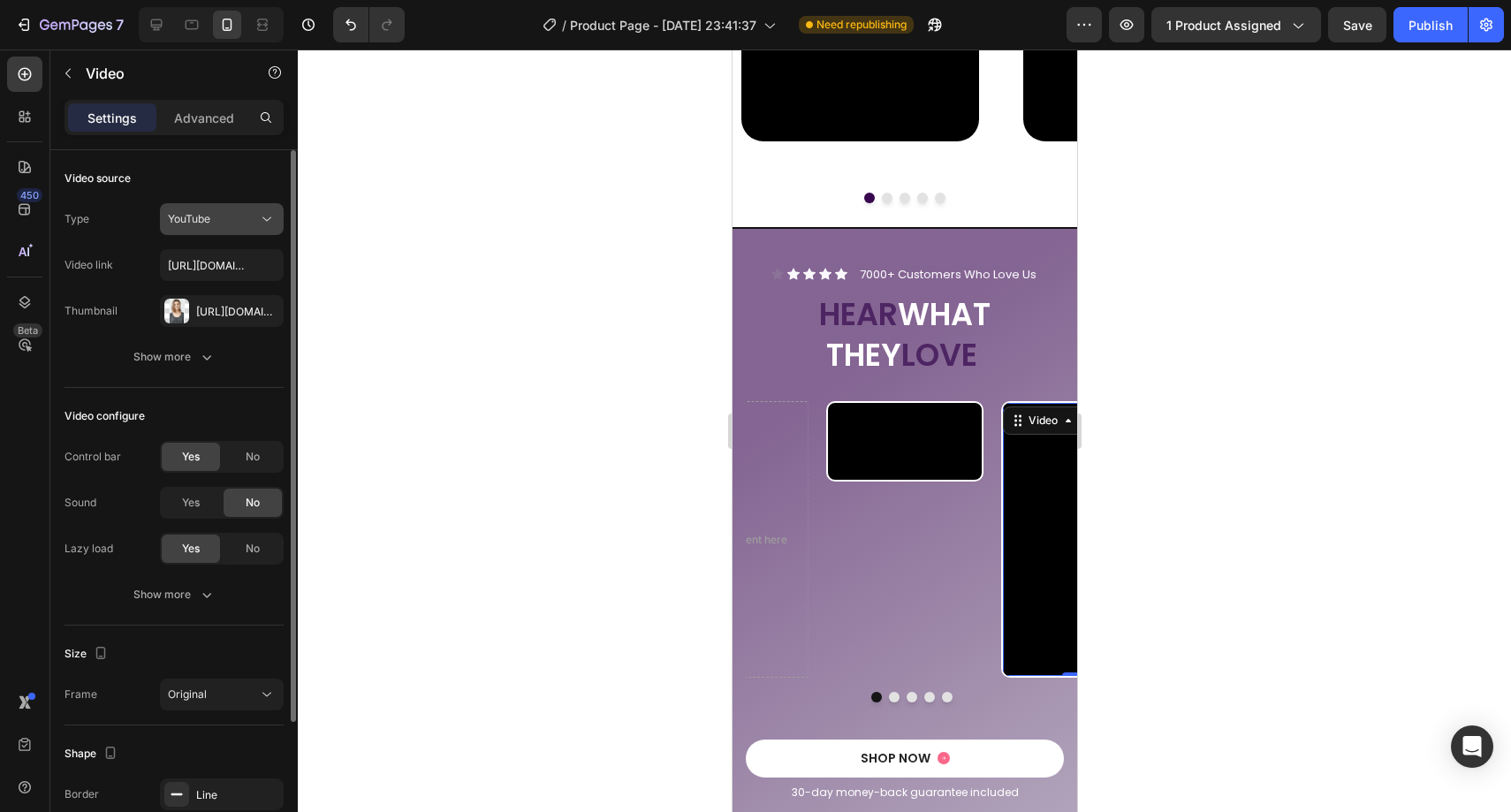
click at [262, 232] on button "YouTube" at bounding box center [222, 219] width 124 height 32
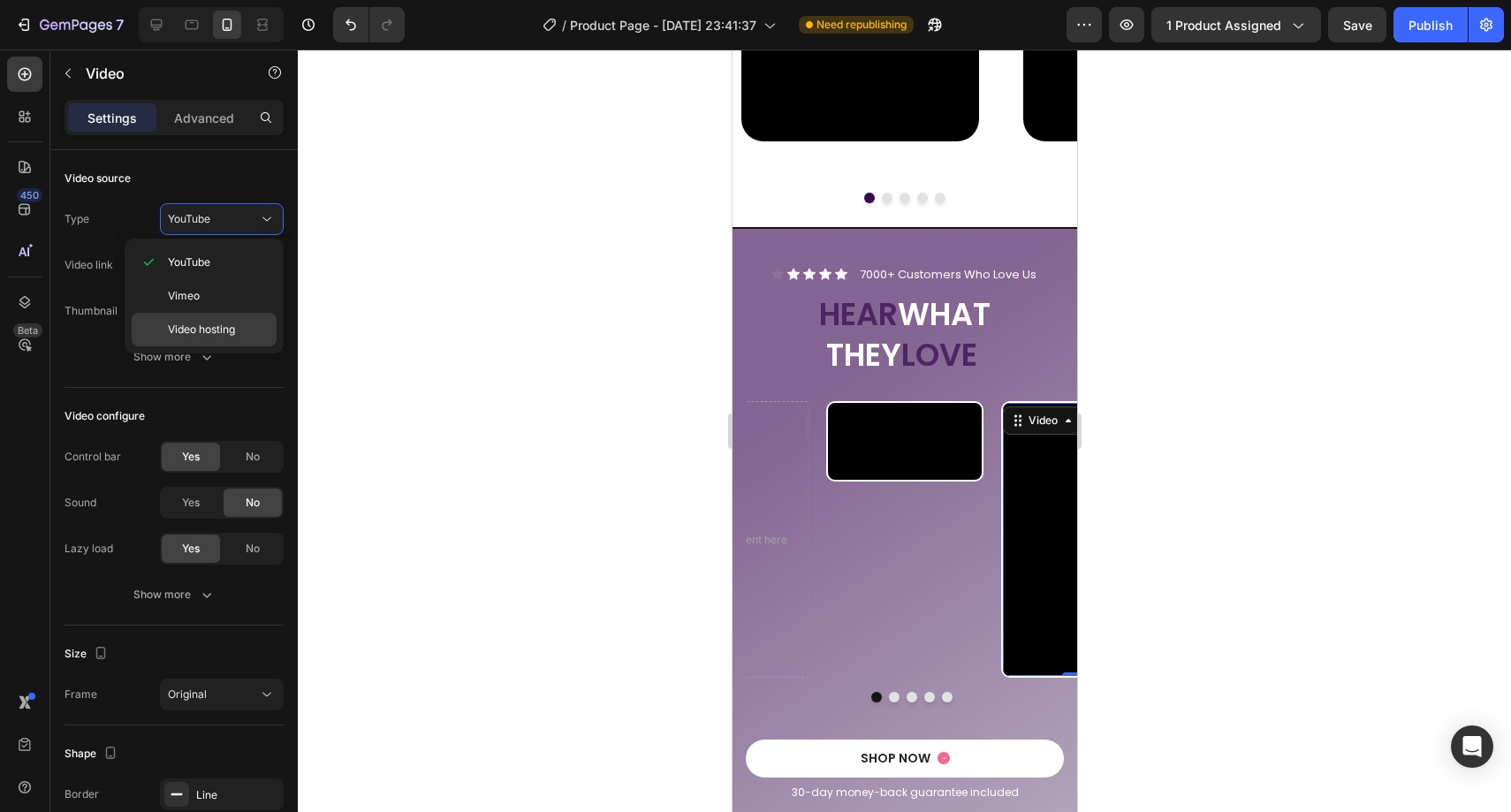
click at [250, 318] on div "Video hosting" at bounding box center [204, 329] width 145 height 34
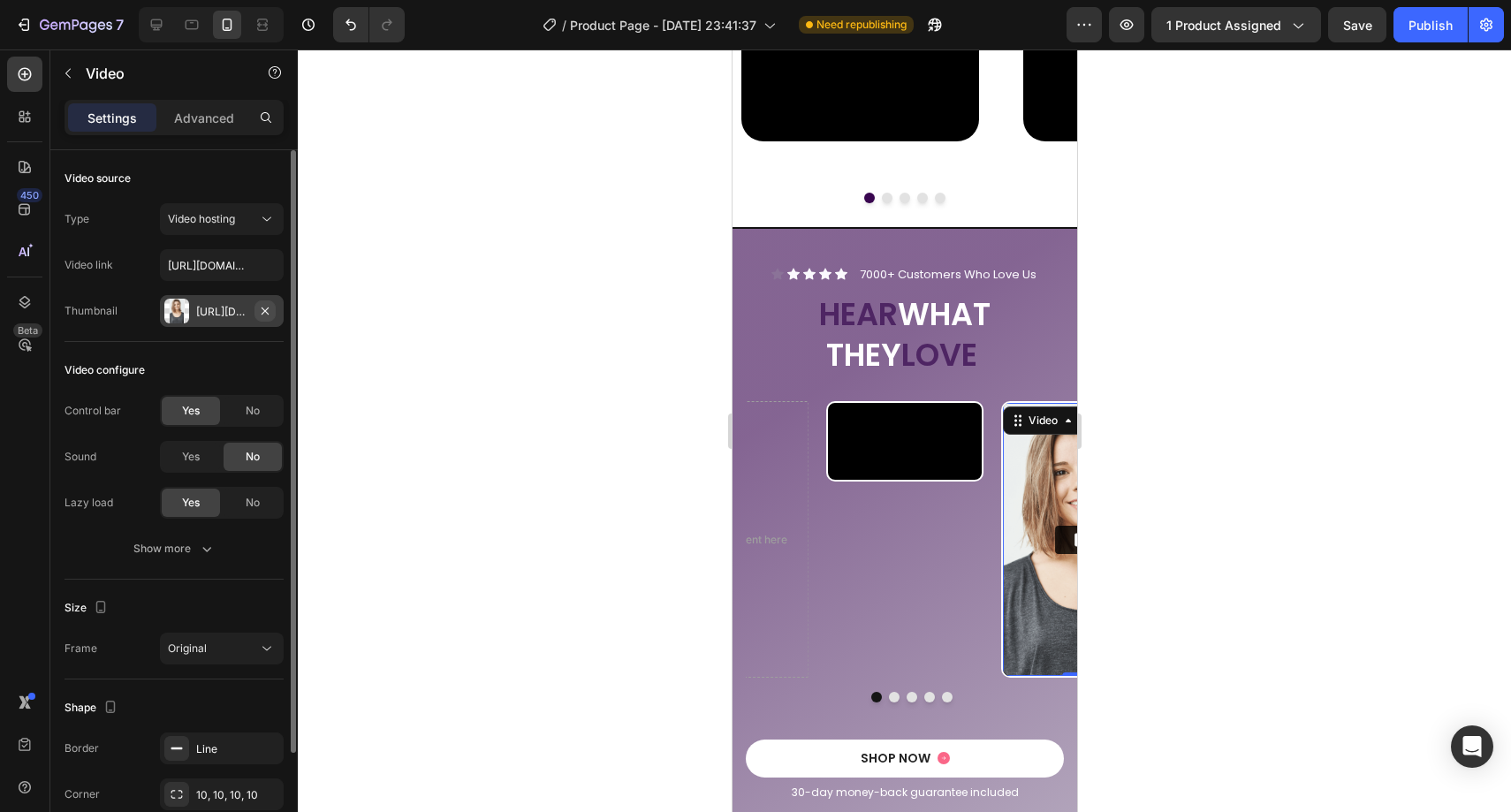
click at [265, 310] on icon "button" at bounding box center [264, 310] width 7 height 7
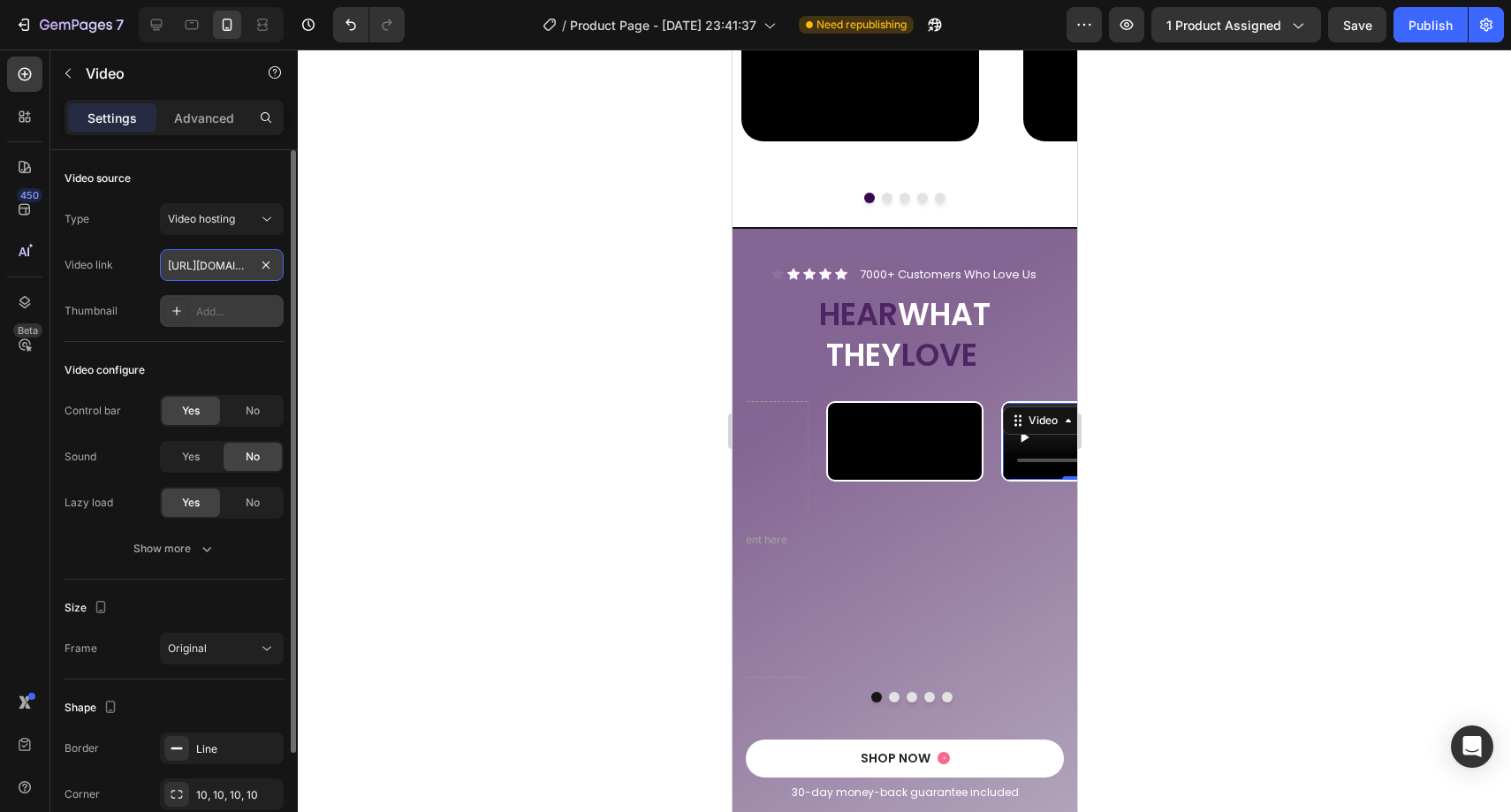
click at [243, 271] on input "https://media.w3.org/2010/05/sintel/trailer.mp4" at bounding box center [222, 264] width 124 height 32
paste input "https://cdn.shopify.com/videos/c/o/v/5a03d5bf5f814e1e85b51cd9a4fd13cd.mp4"
click at [189, 540] on div "Show more" at bounding box center [174, 549] width 82 height 17
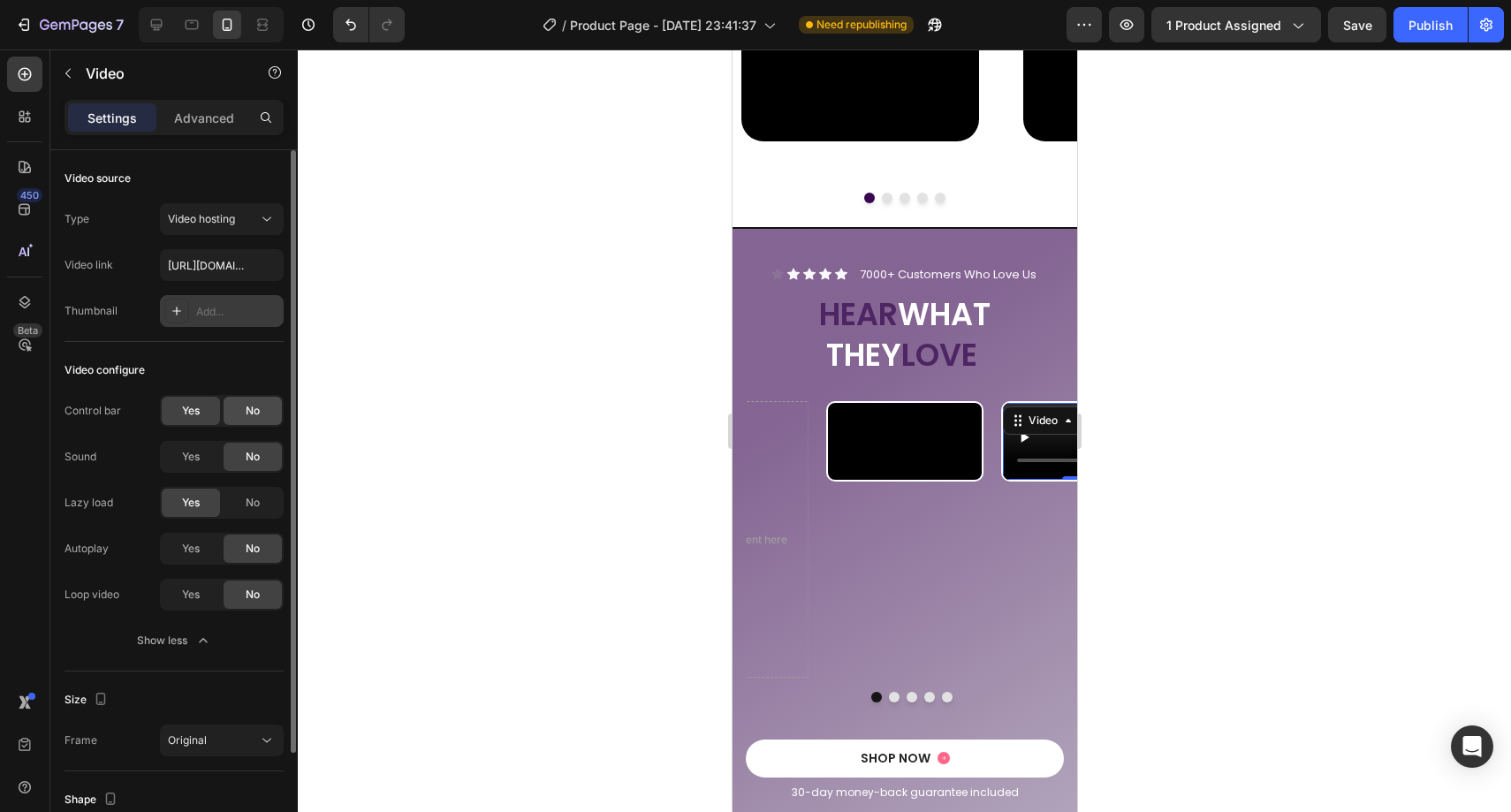
click at [246, 408] on span "No" at bounding box center [253, 411] width 14 height 15
click at [237, 495] on div "No" at bounding box center [253, 501] width 58 height 28
drag, startPoint x: 208, startPoint y: 543, endPoint x: 205, endPoint y: 570, distance: 27.2
click at [208, 543] on div "Yes" at bounding box center [191, 548] width 58 height 28
click at [198, 590] on span "Yes" at bounding box center [191, 594] width 17 height 15
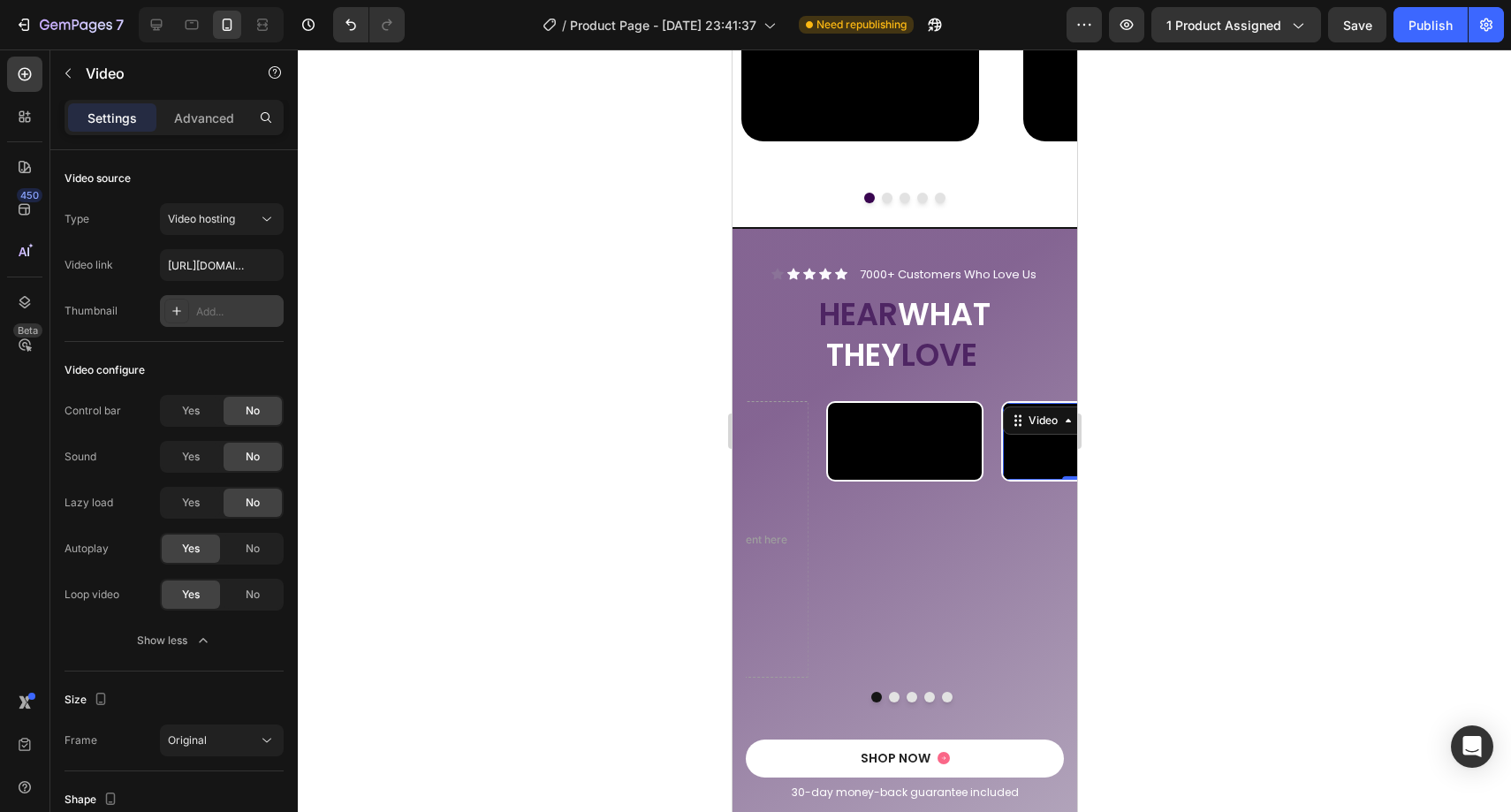
click at [486, 502] on div at bounding box center [904, 430] width 1213 height 762
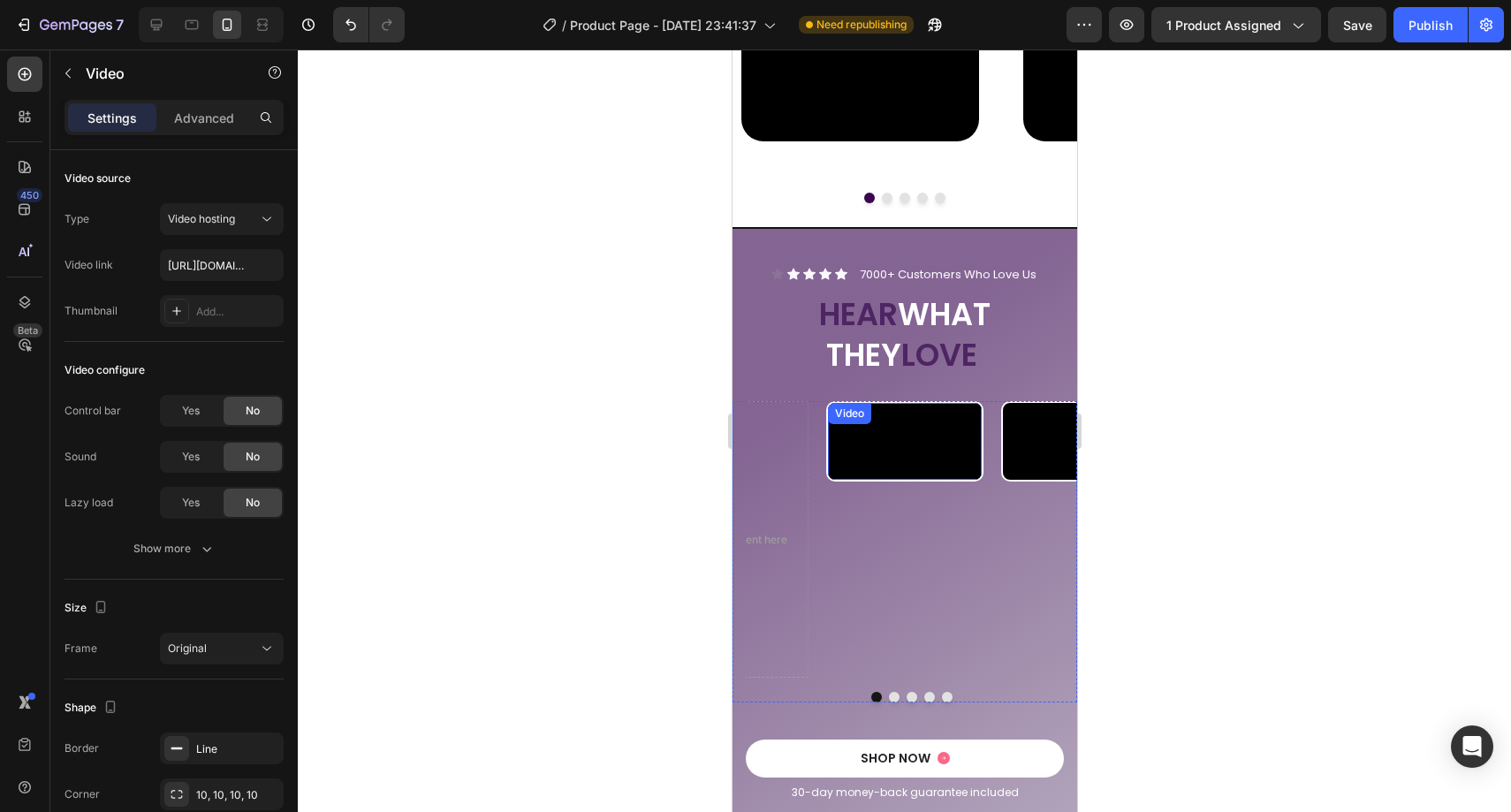
click at [856, 479] on video at bounding box center [903, 442] width 153 height 77
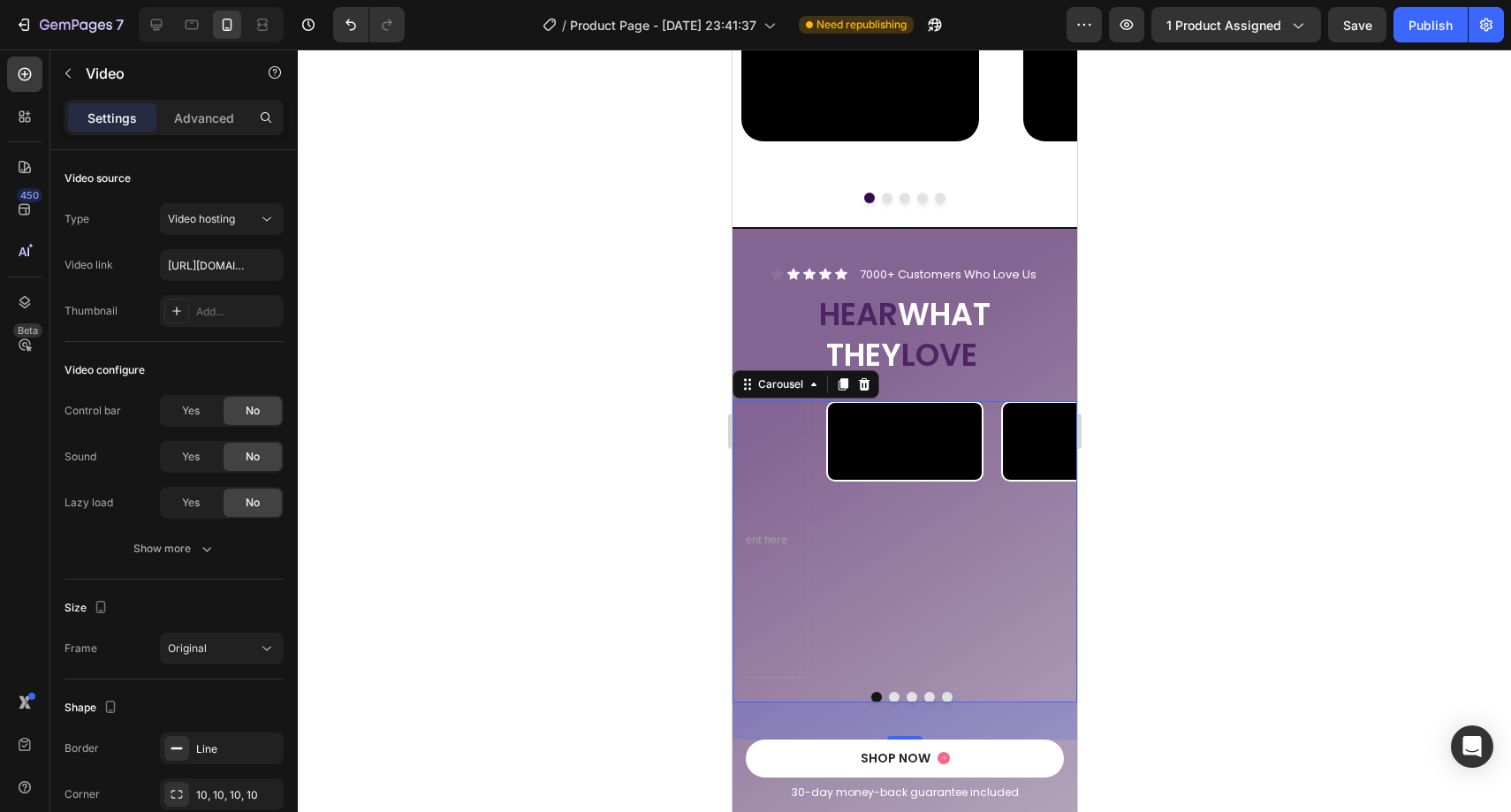
click at [810, 491] on div "Video Video Video Video Drop element here" at bounding box center [910, 539] width 331 height 277
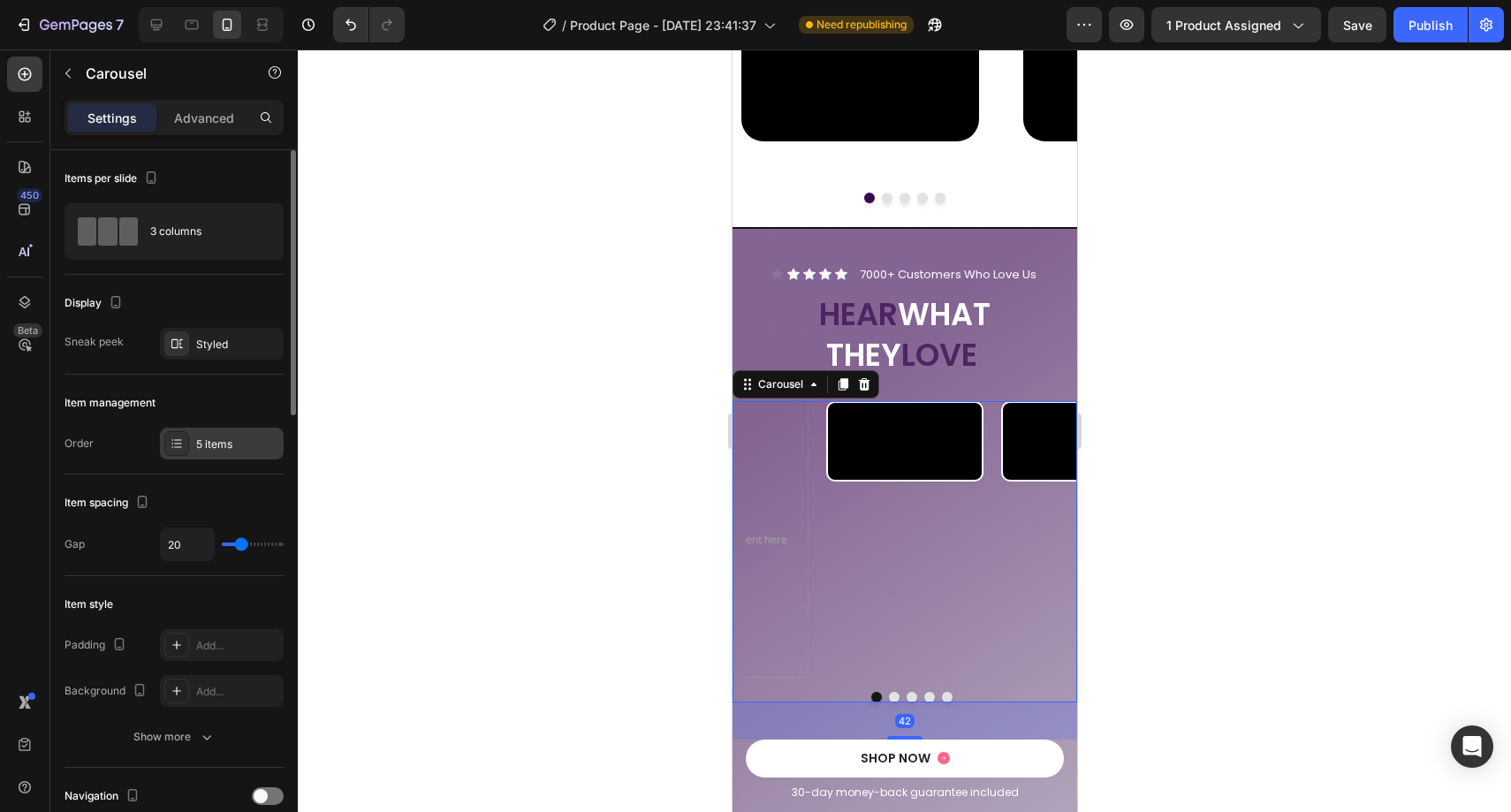
click at [226, 435] on div "5 items" at bounding box center [222, 443] width 124 height 32
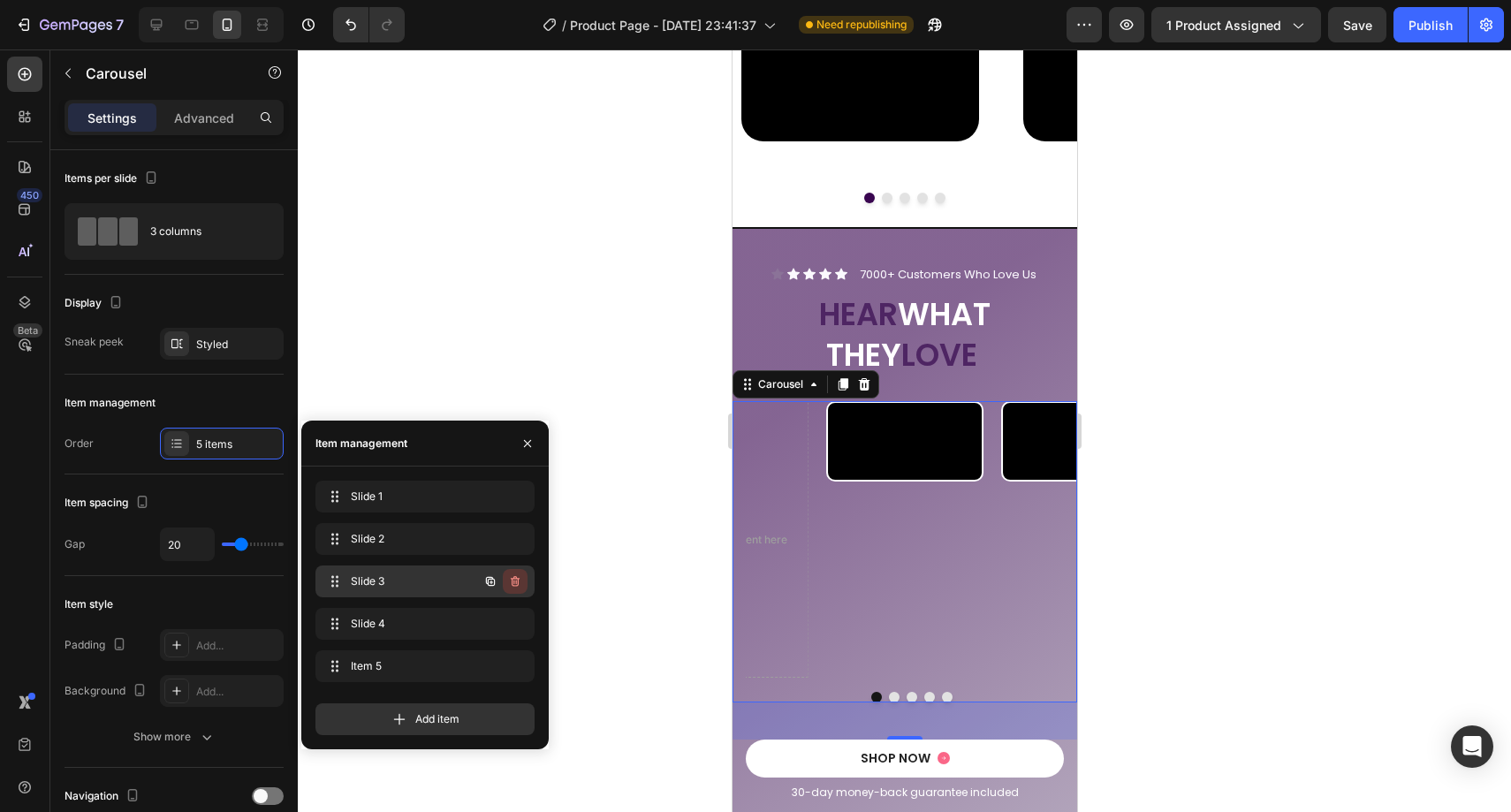
click at [519, 580] on icon "button" at bounding box center [515, 581] width 14 height 14
click at [509, 573] on div "Delete" at bounding box center [504, 581] width 33 height 15
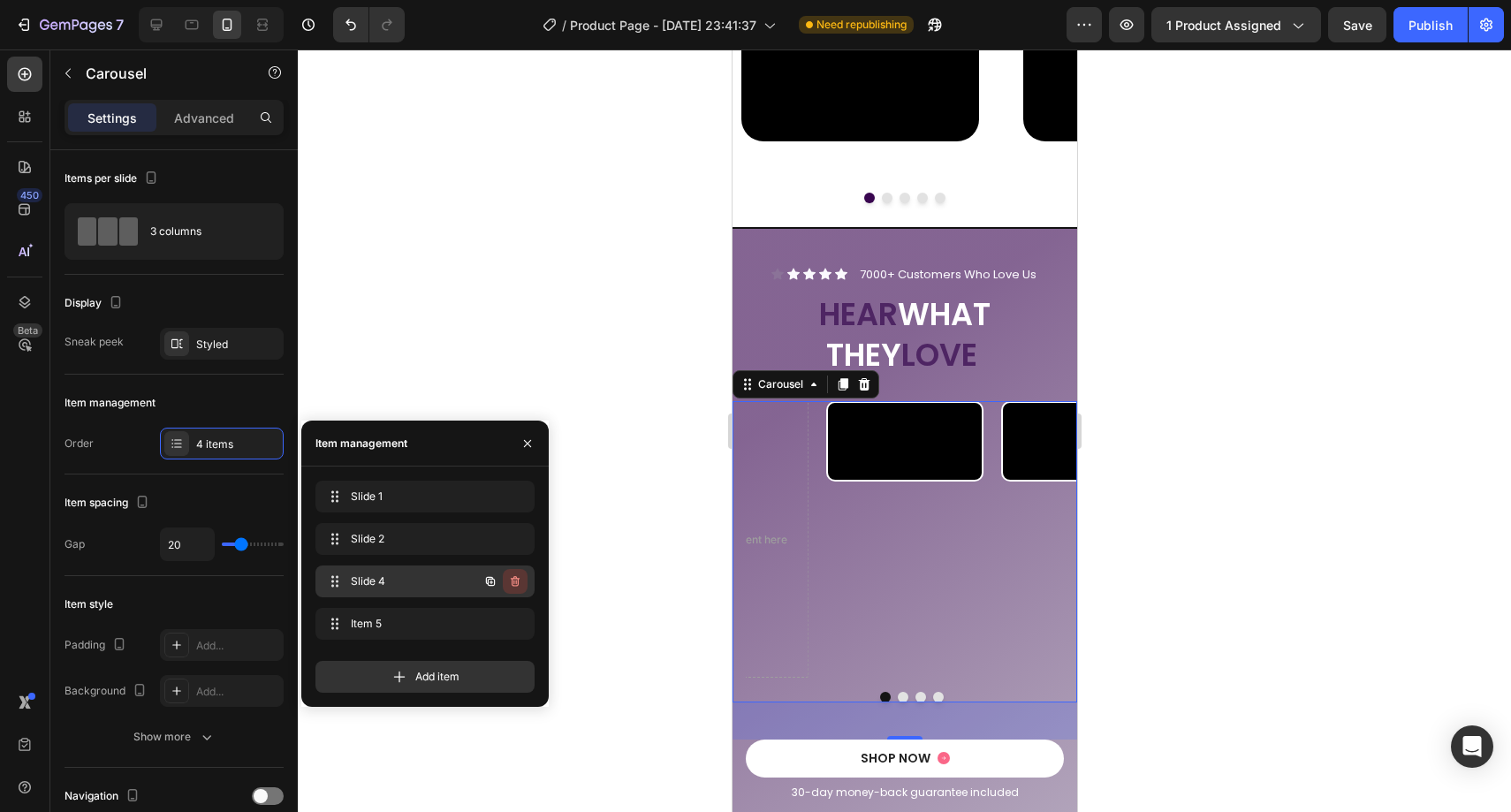
click at [516, 582] on icon "button" at bounding box center [516, 582] width 1 height 5
click at [509, 580] on div "Delete" at bounding box center [504, 581] width 33 height 15
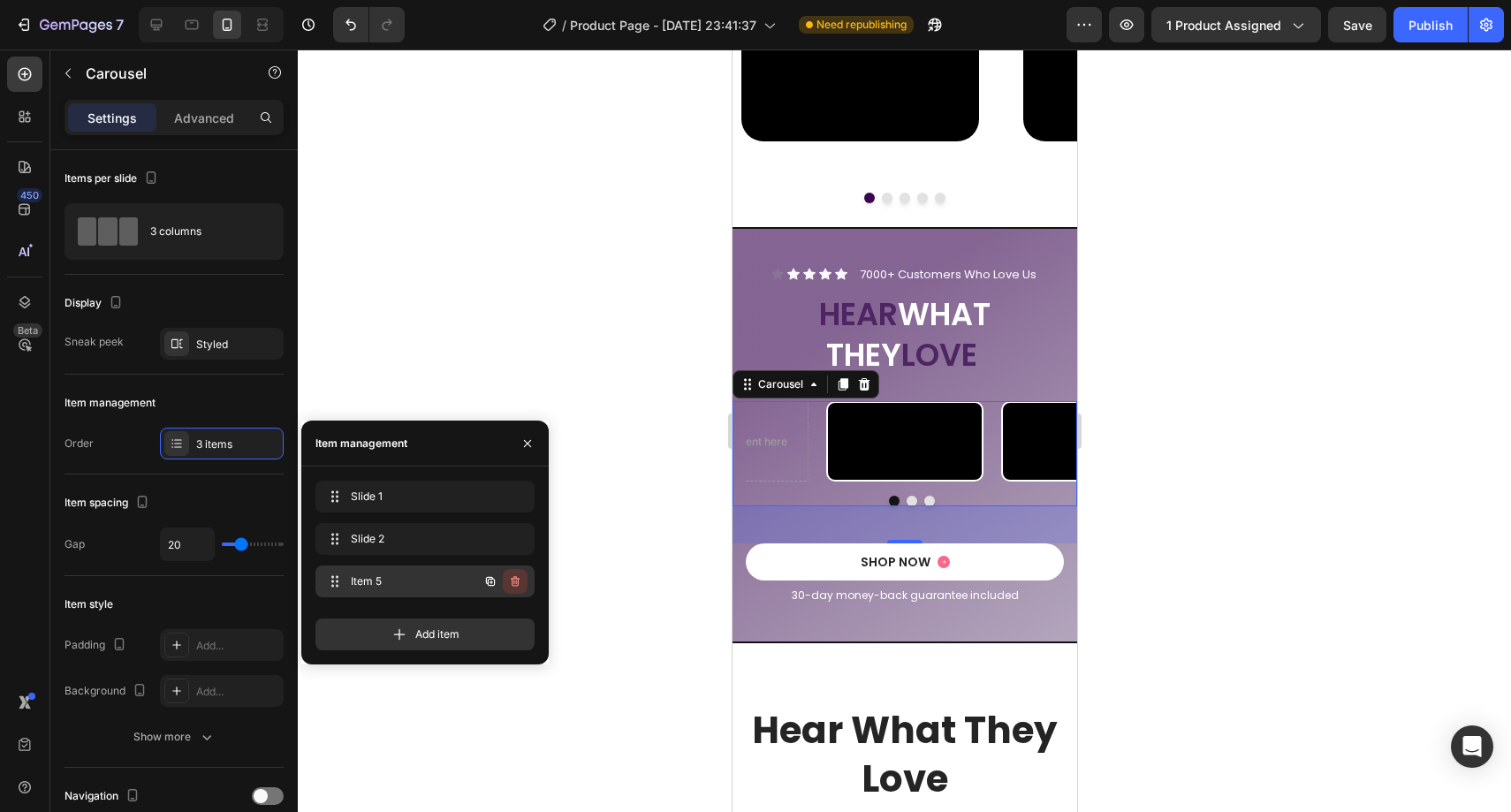
click at [516, 590] on button "button" at bounding box center [515, 582] width 25 height 25
click at [509, 581] on div "Delete" at bounding box center [504, 581] width 33 height 15
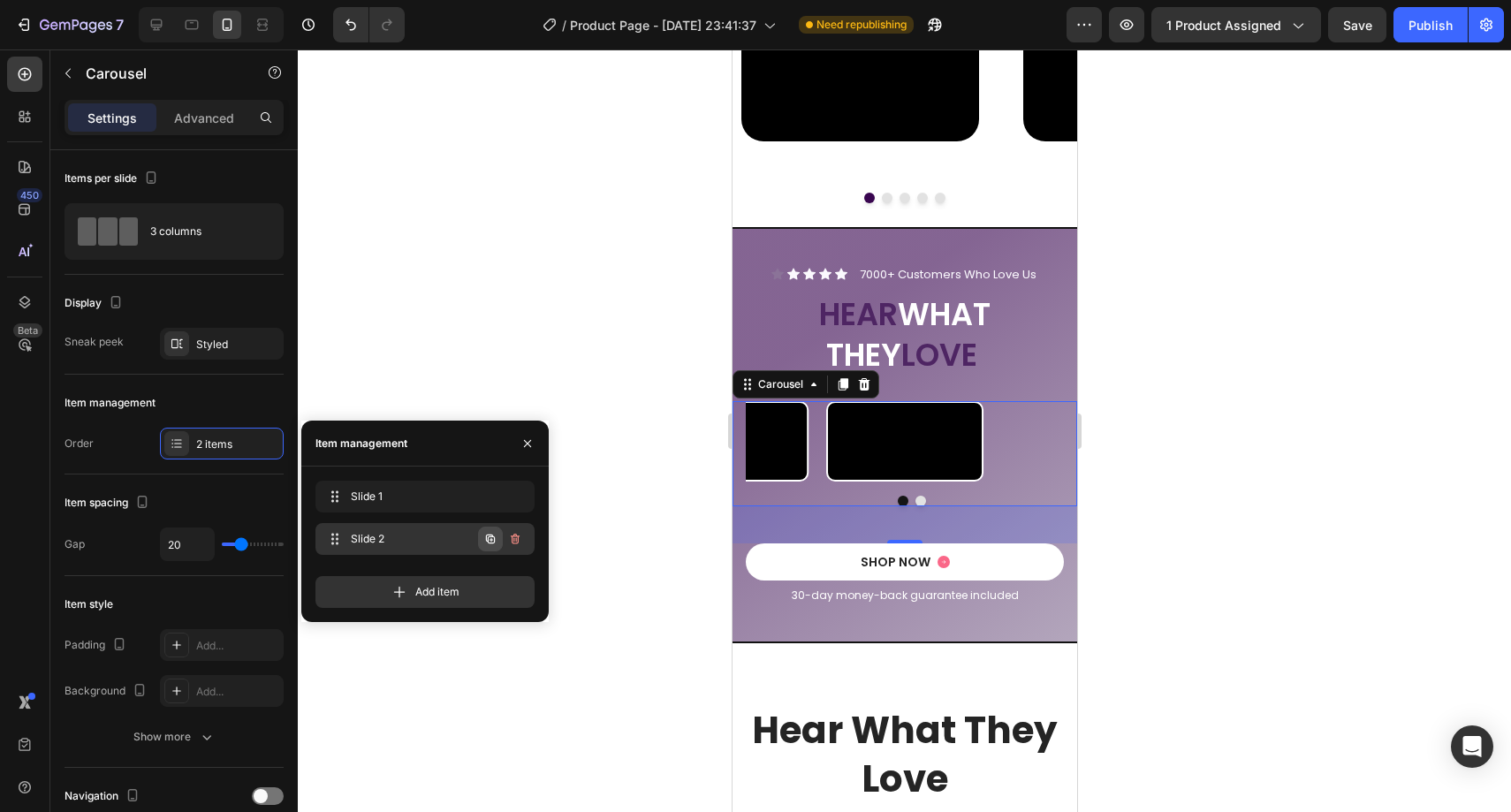
click at [485, 540] on icon "button" at bounding box center [490, 538] width 14 height 14
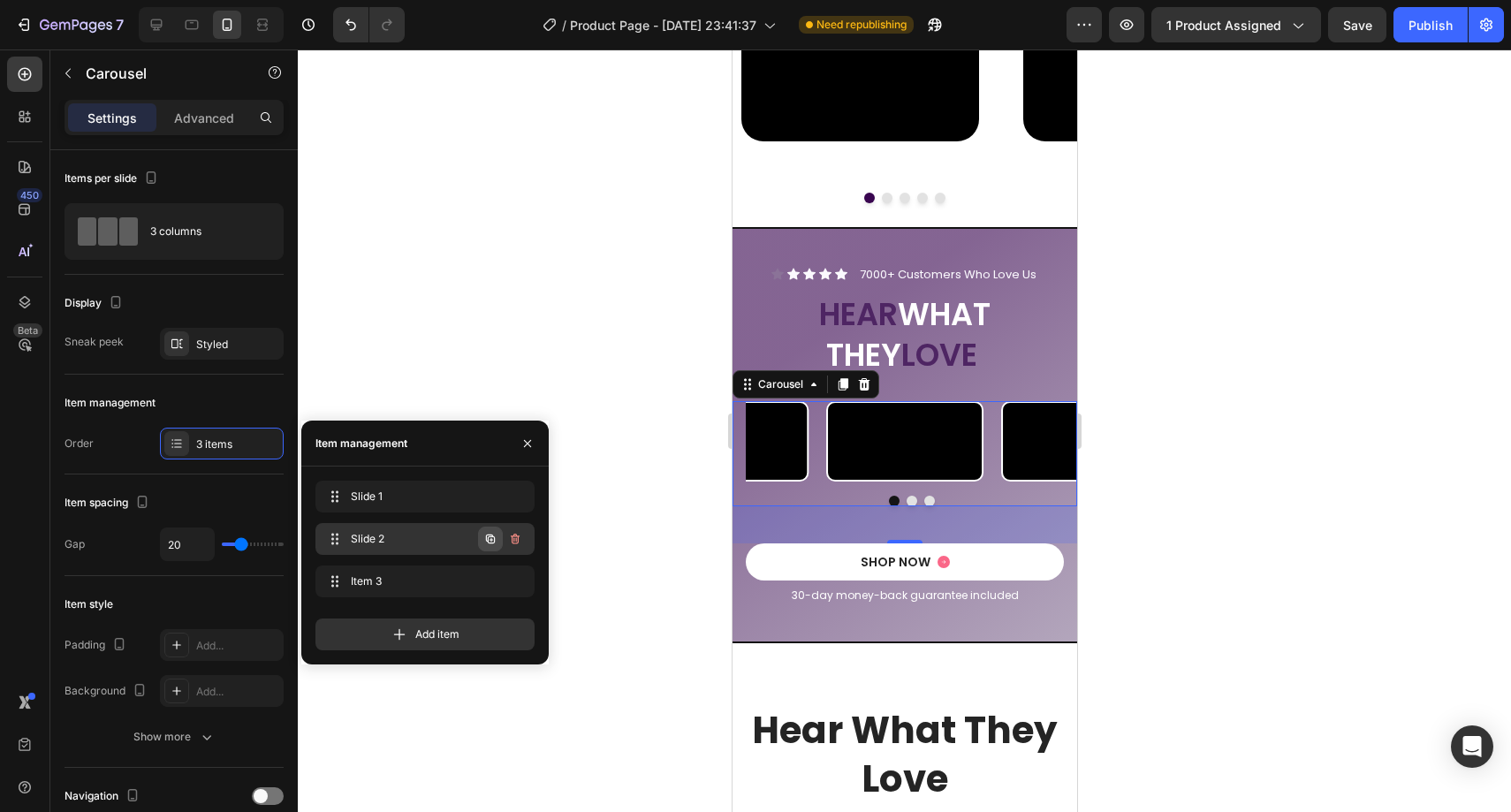
click at [488, 544] on icon "button" at bounding box center [490, 538] width 14 height 14
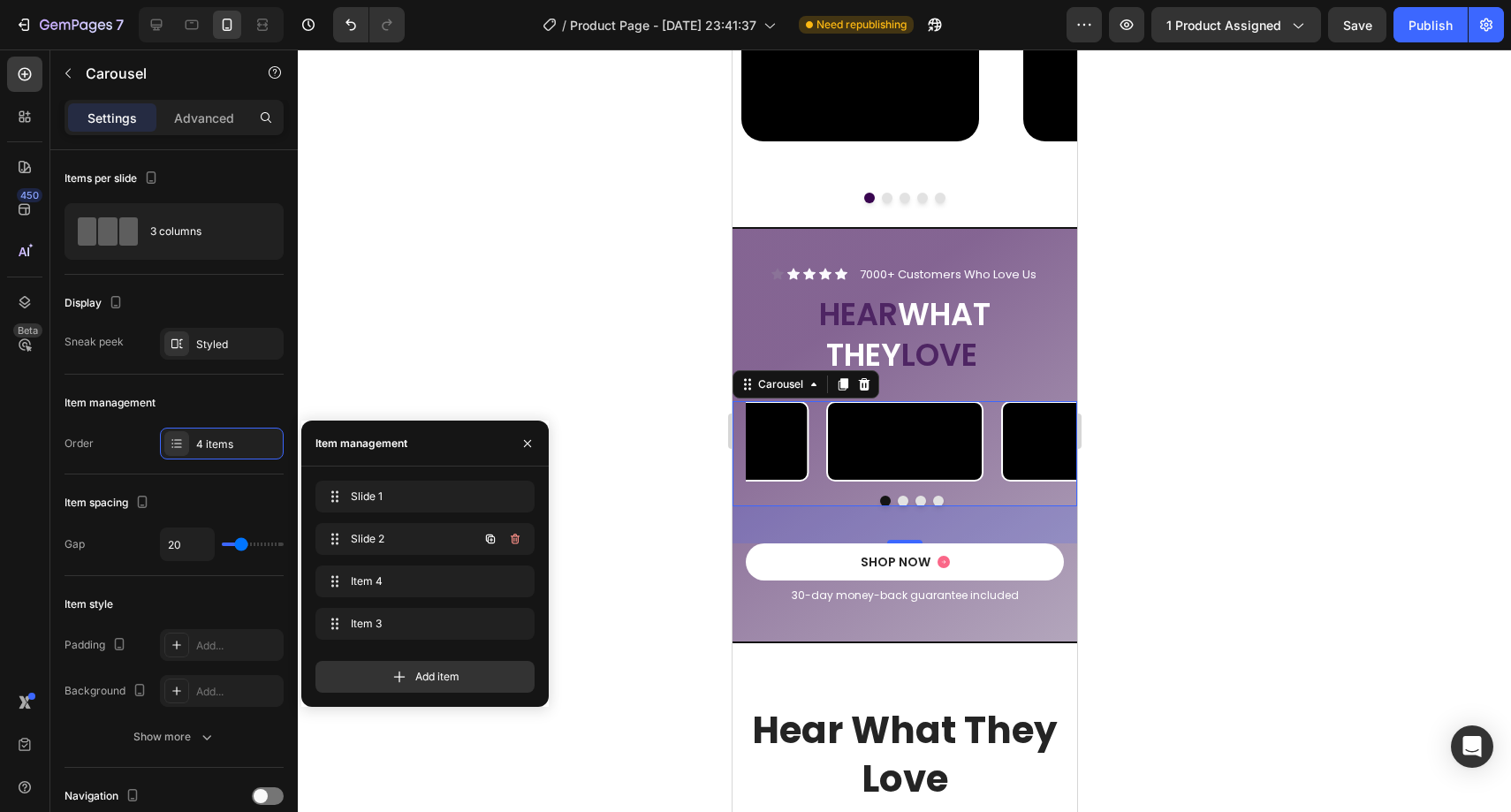
click at [488, 544] on icon "button" at bounding box center [490, 538] width 14 height 14
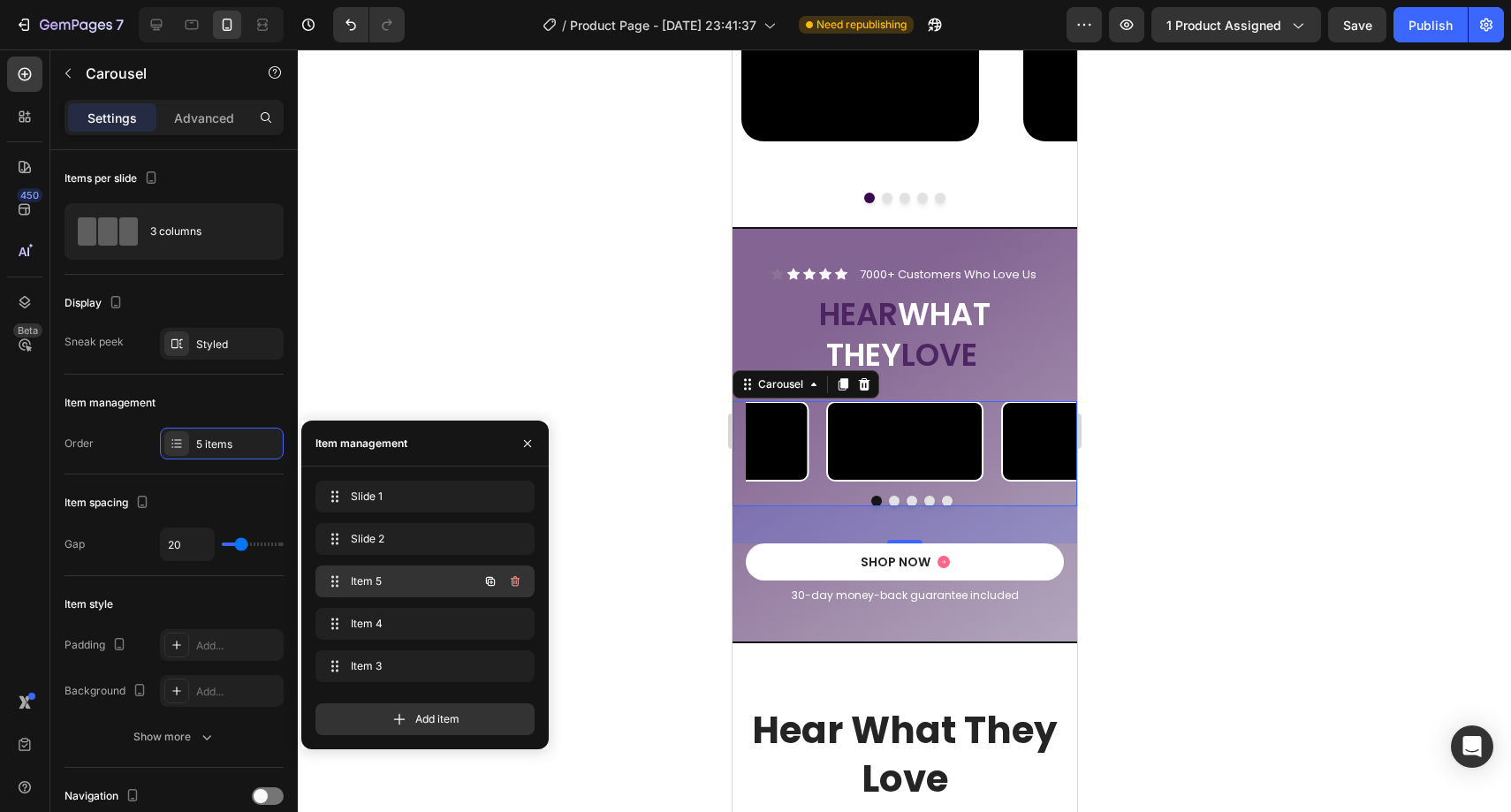
click at [457, 585] on div "Item 5 Item 5" at bounding box center [399, 582] width 155 height 25
click at [456, 582] on div "Item 5 Item 5" at bounding box center [399, 582] width 155 height 25
click at [388, 579] on span "Item 5" at bounding box center [400, 581] width 99 height 15
click at [519, 444] on button "button" at bounding box center [527, 443] width 28 height 28
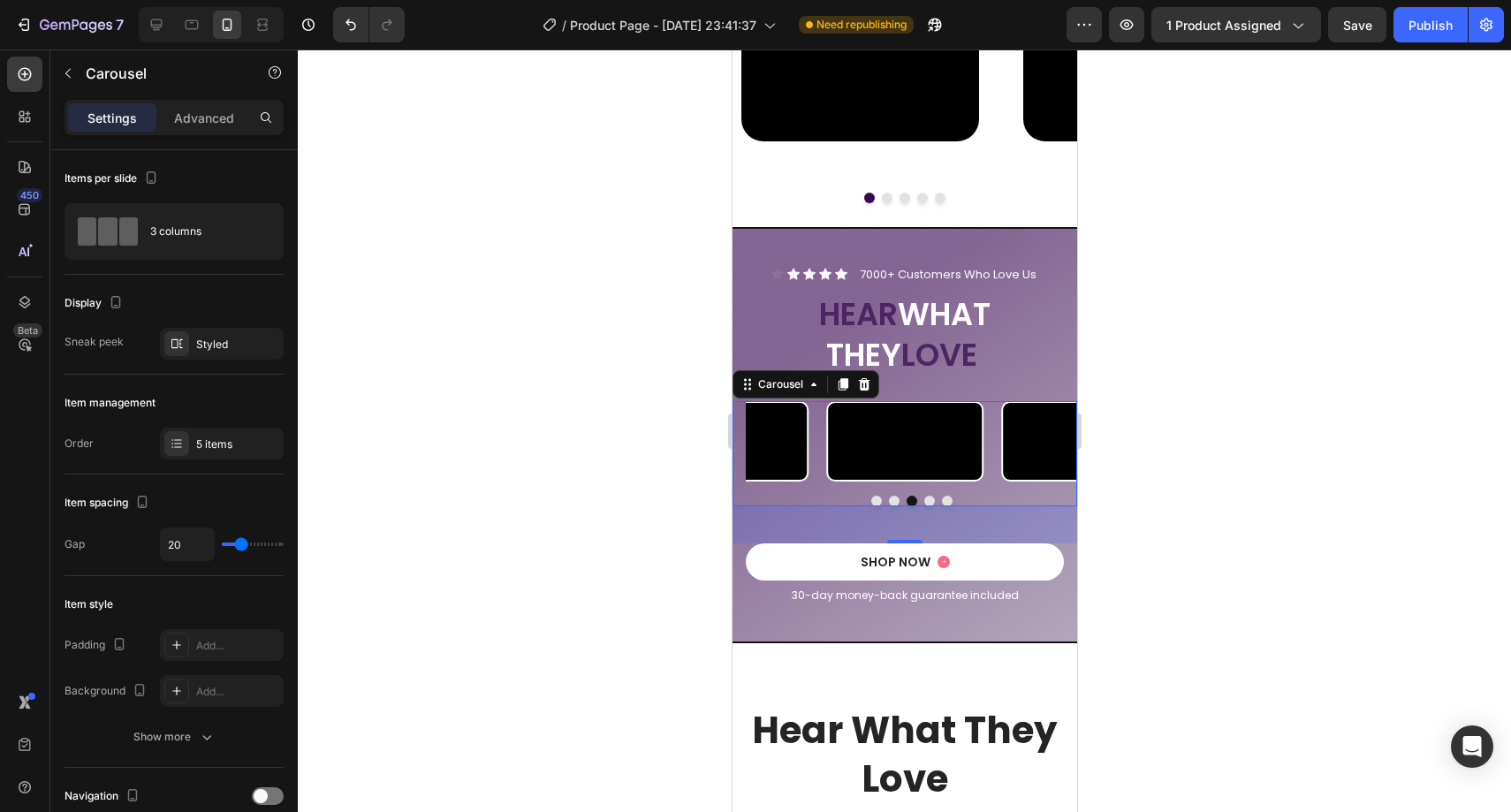
click at [906, 506] on button "Dot" at bounding box center [911, 501] width 11 height 11
click at [870, 506] on button "Dot" at bounding box center [875, 501] width 11 height 11
click at [888, 506] on button "Dot" at bounding box center [893, 501] width 11 height 11
click at [906, 506] on button "Dot" at bounding box center [911, 501] width 11 height 11
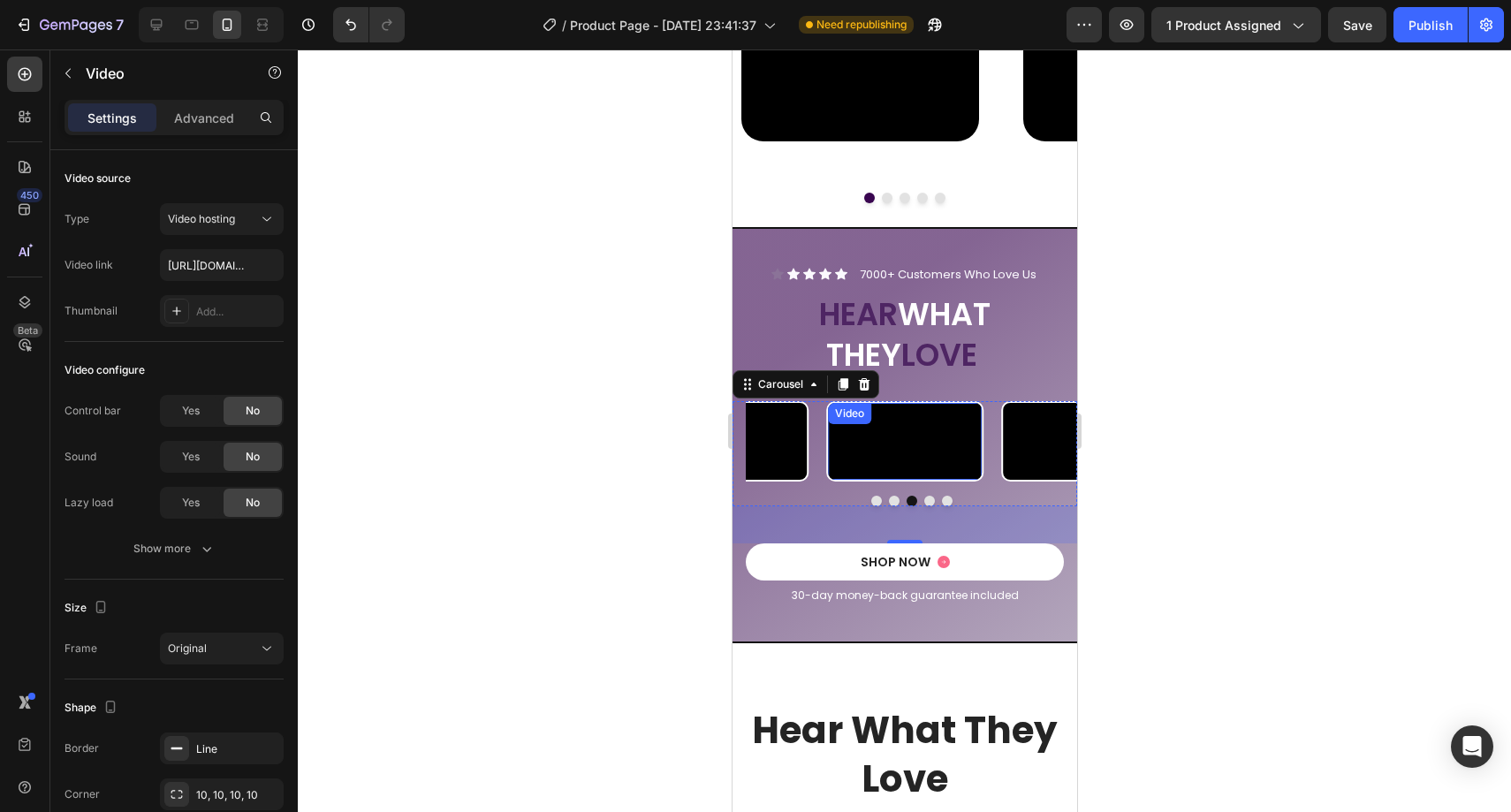
click at [903, 479] on video at bounding box center [903, 442] width 153 height 77
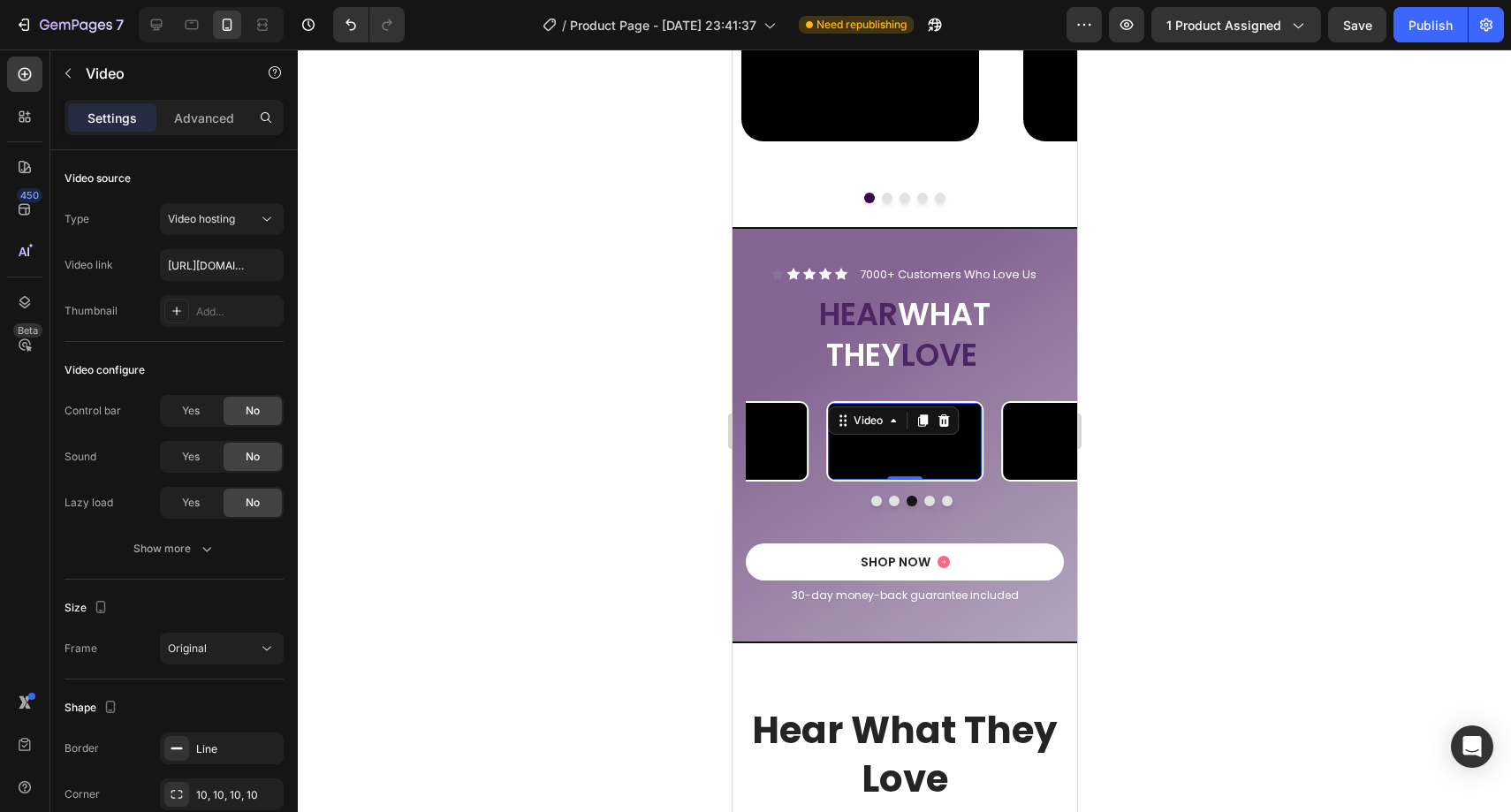
click at [908, 479] on video at bounding box center [903, 442] width 153 height 77
paste input "https://cdn.shopify.com/videos/c/o/v/46b09835be8f458e894a4c7fa8841fee.mov"
click at [818, 481] on div "Video Video Video 0 Video Video" at bounding box center [910, 441] width 331 height 80
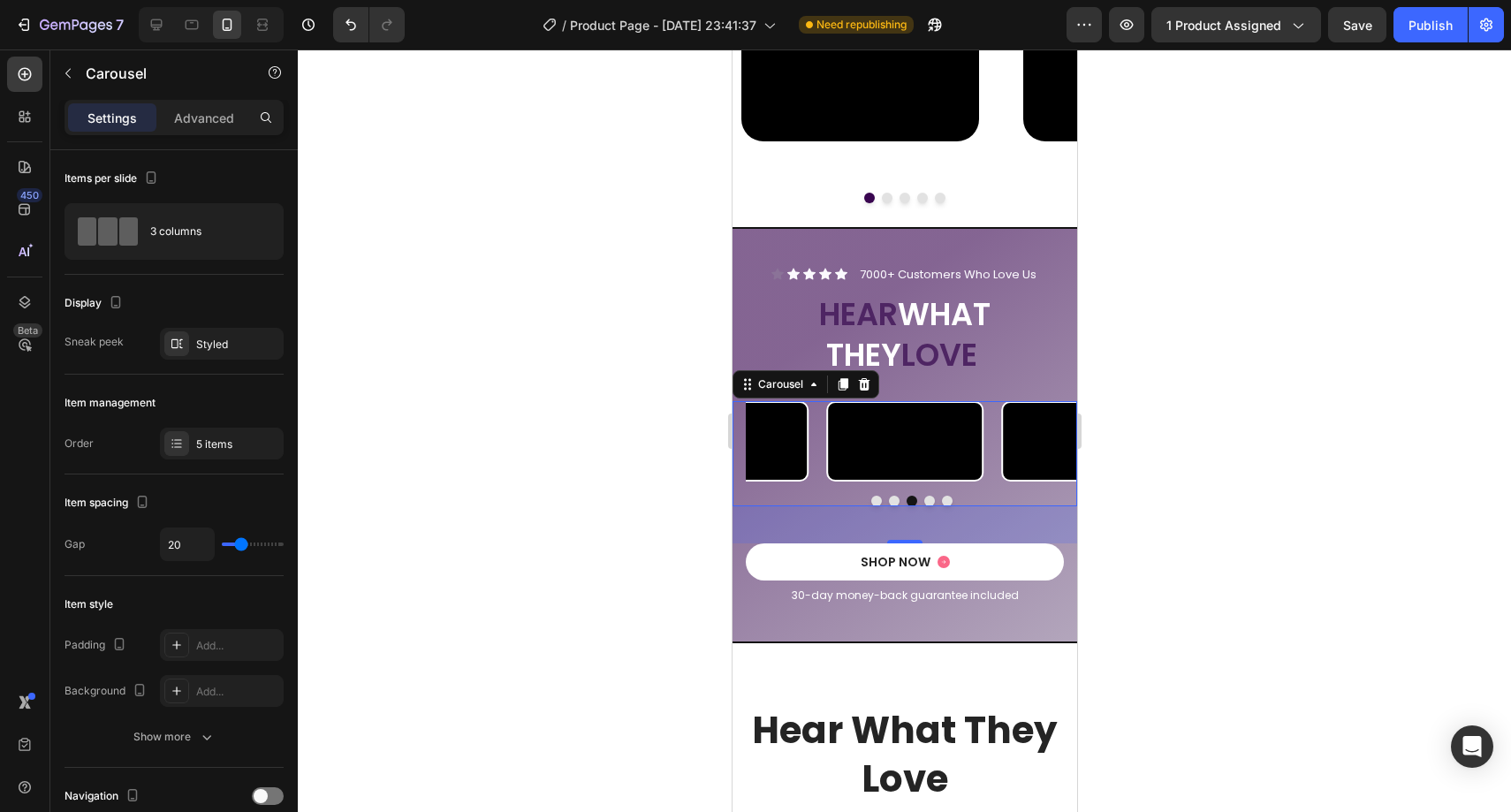
click at [870, 506] on button "Dot" at bounding box center [875, 501] width 11 height 11
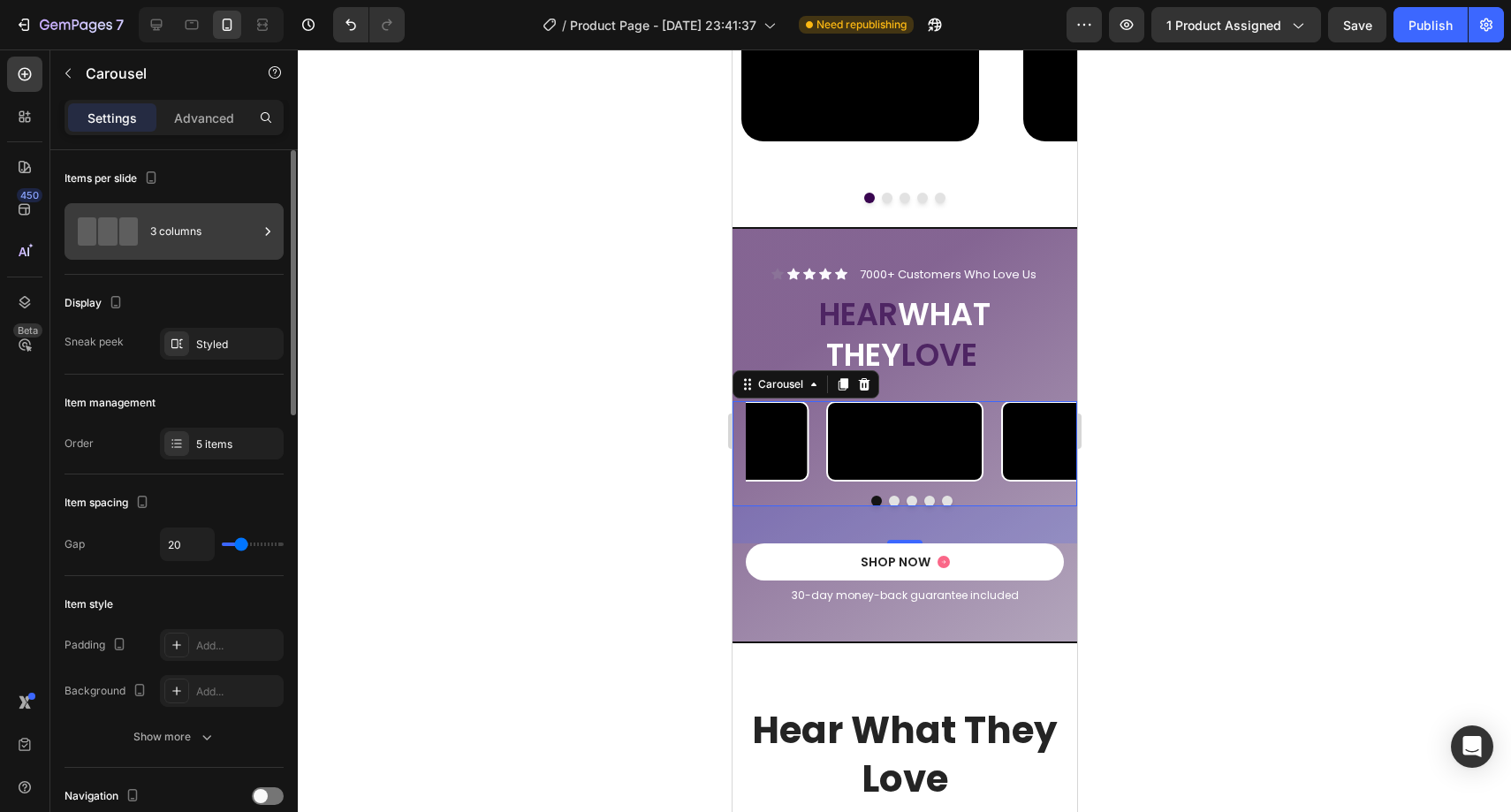
click at [176, 227] on div "3 columns" at bounding box center [205, 231] width 108 height 41
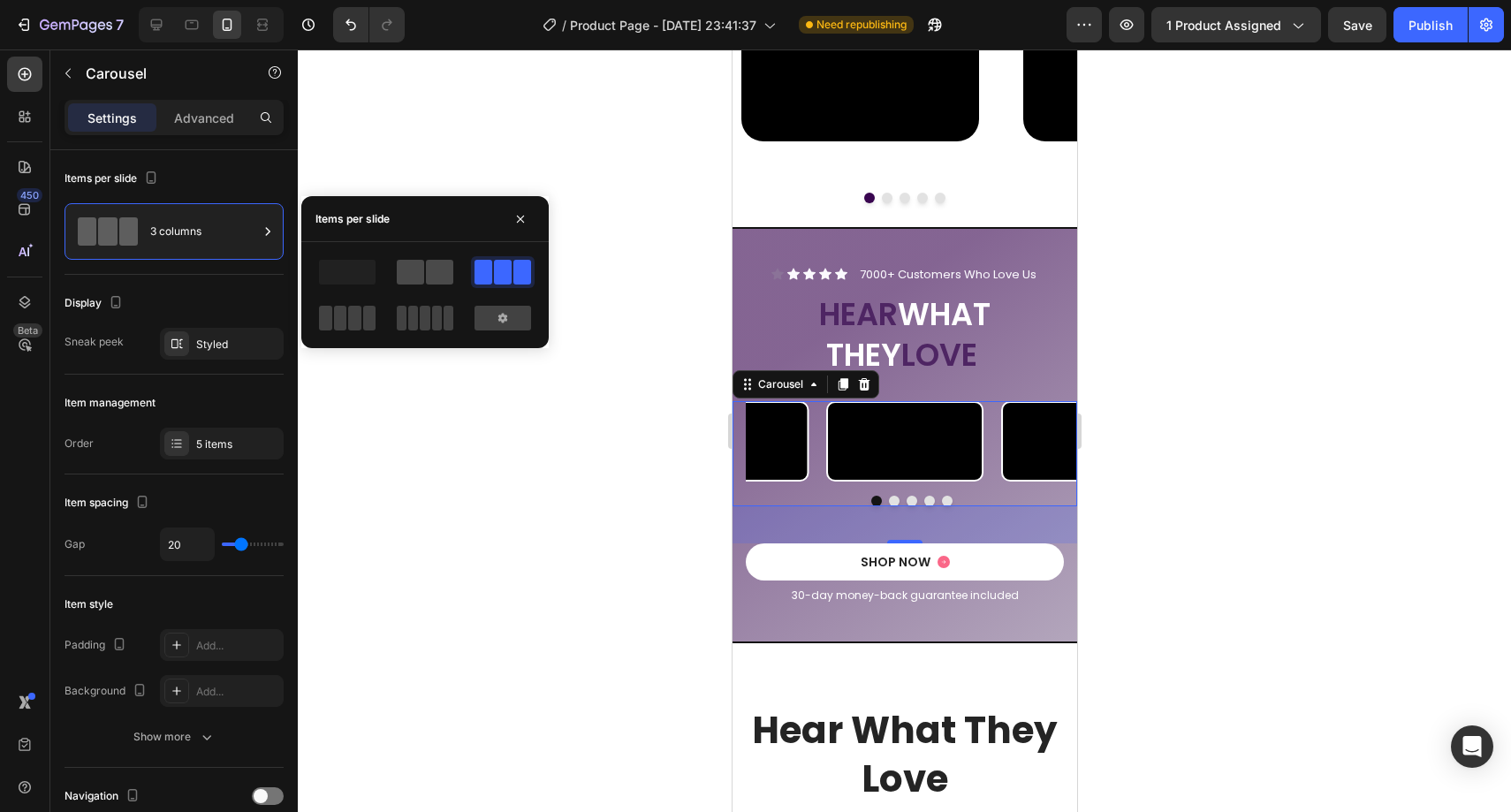
click at [449, 272] on span at bounding box center [439, 272] width 27 height 25
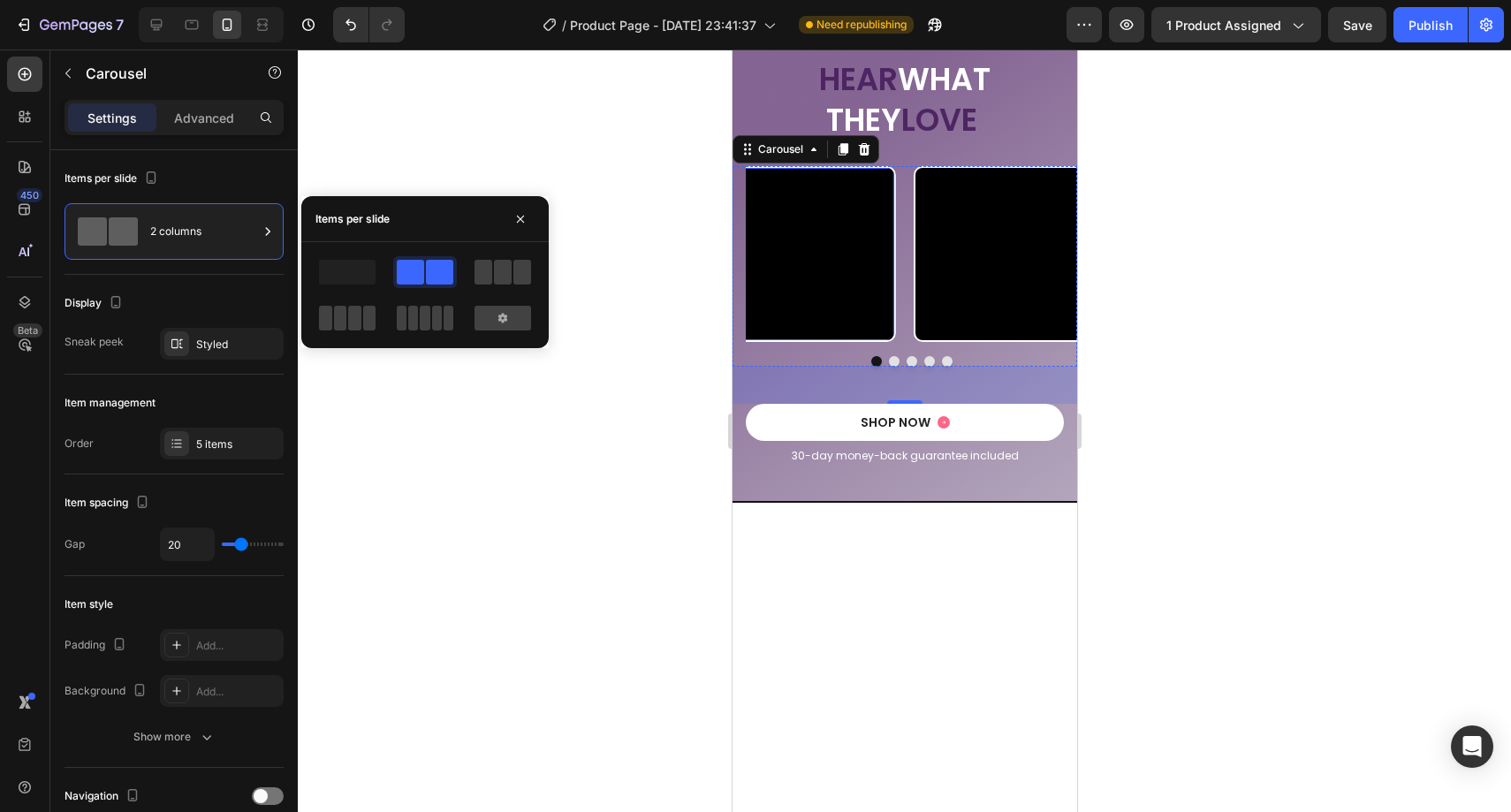
scroll to position [2599, 0]
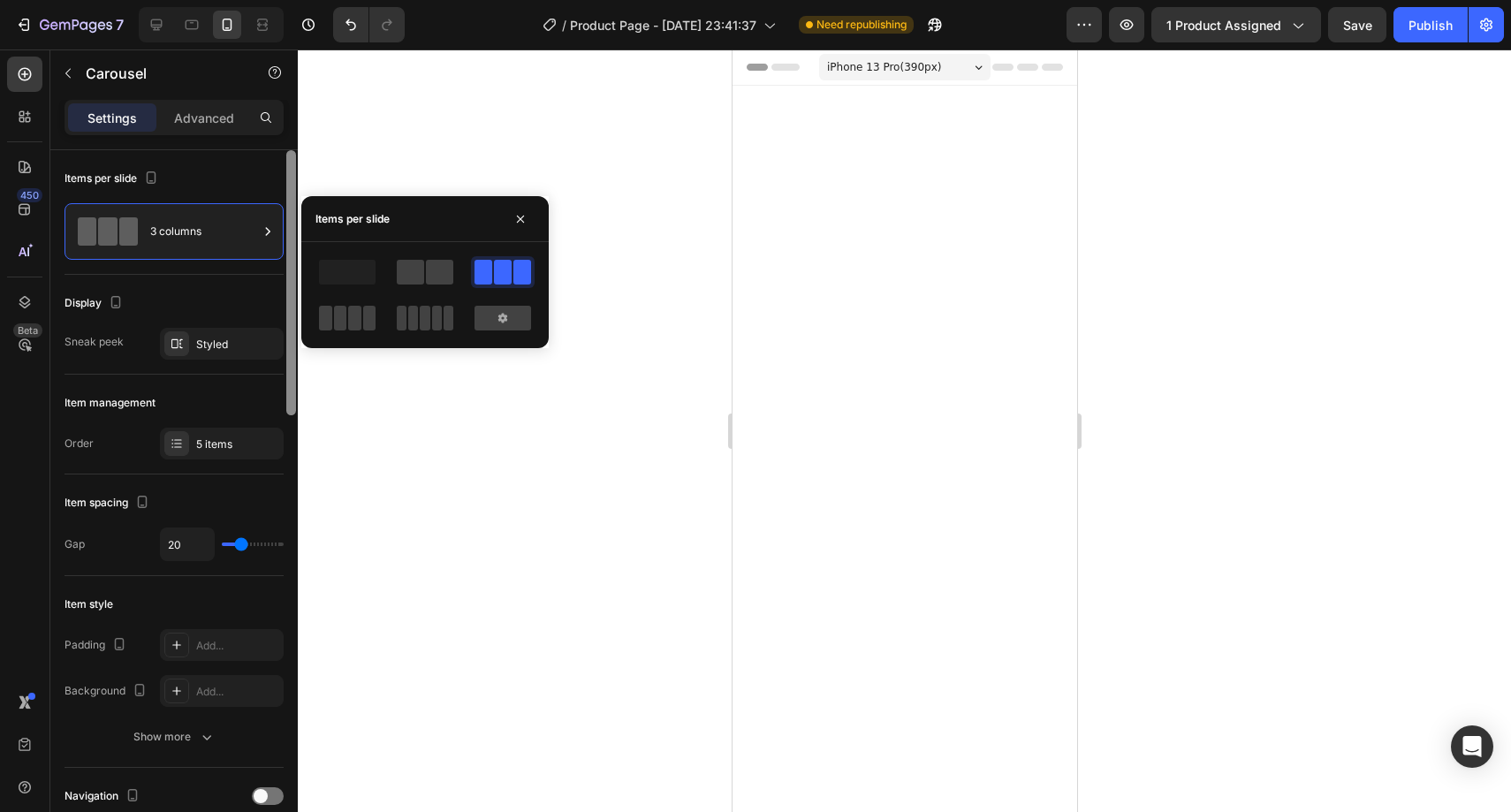
scroll to position [2599, 0]
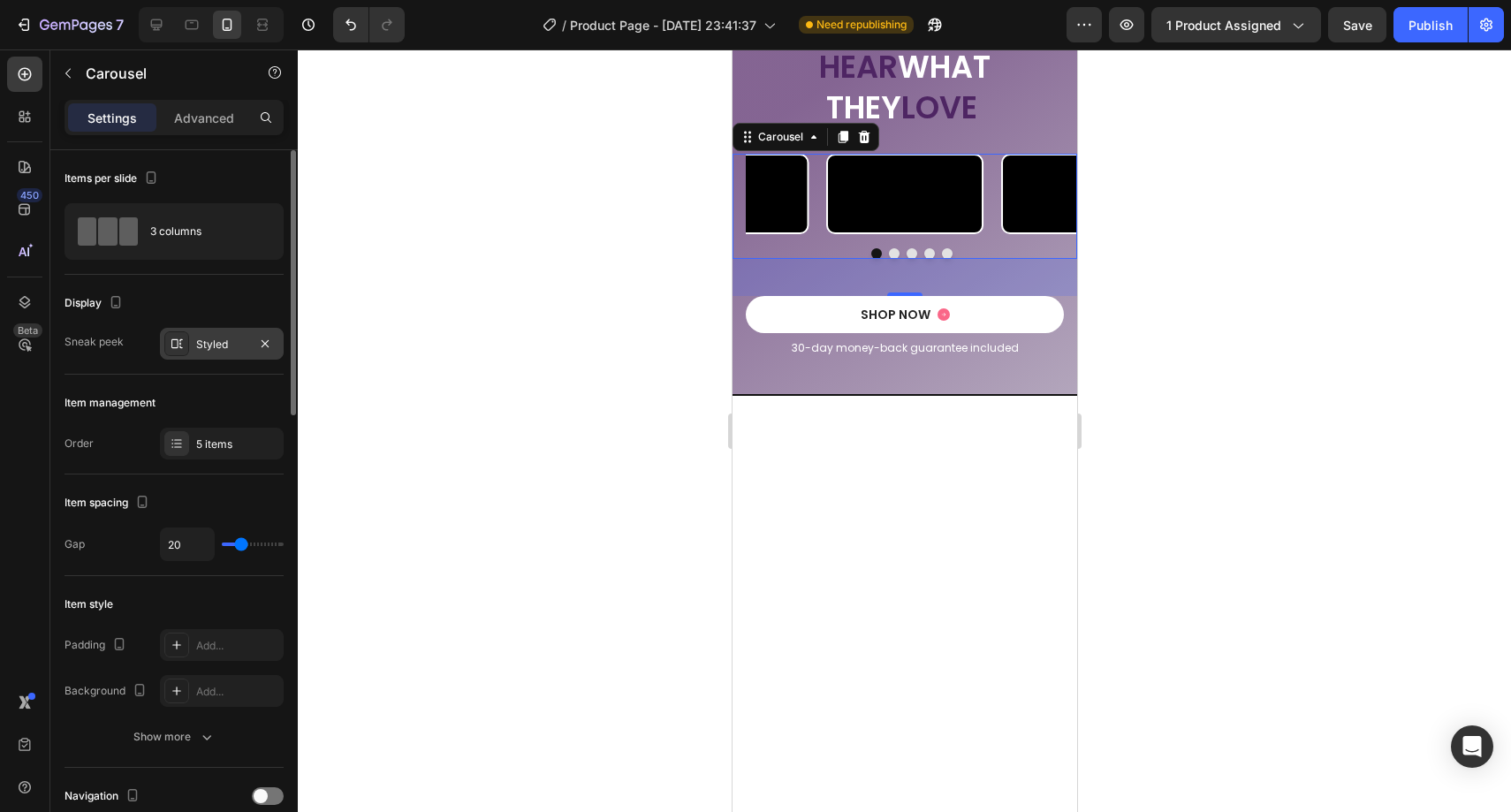
click at [201, 351] on div "Styled" at bounding box center [222, 343] width 124 height 32
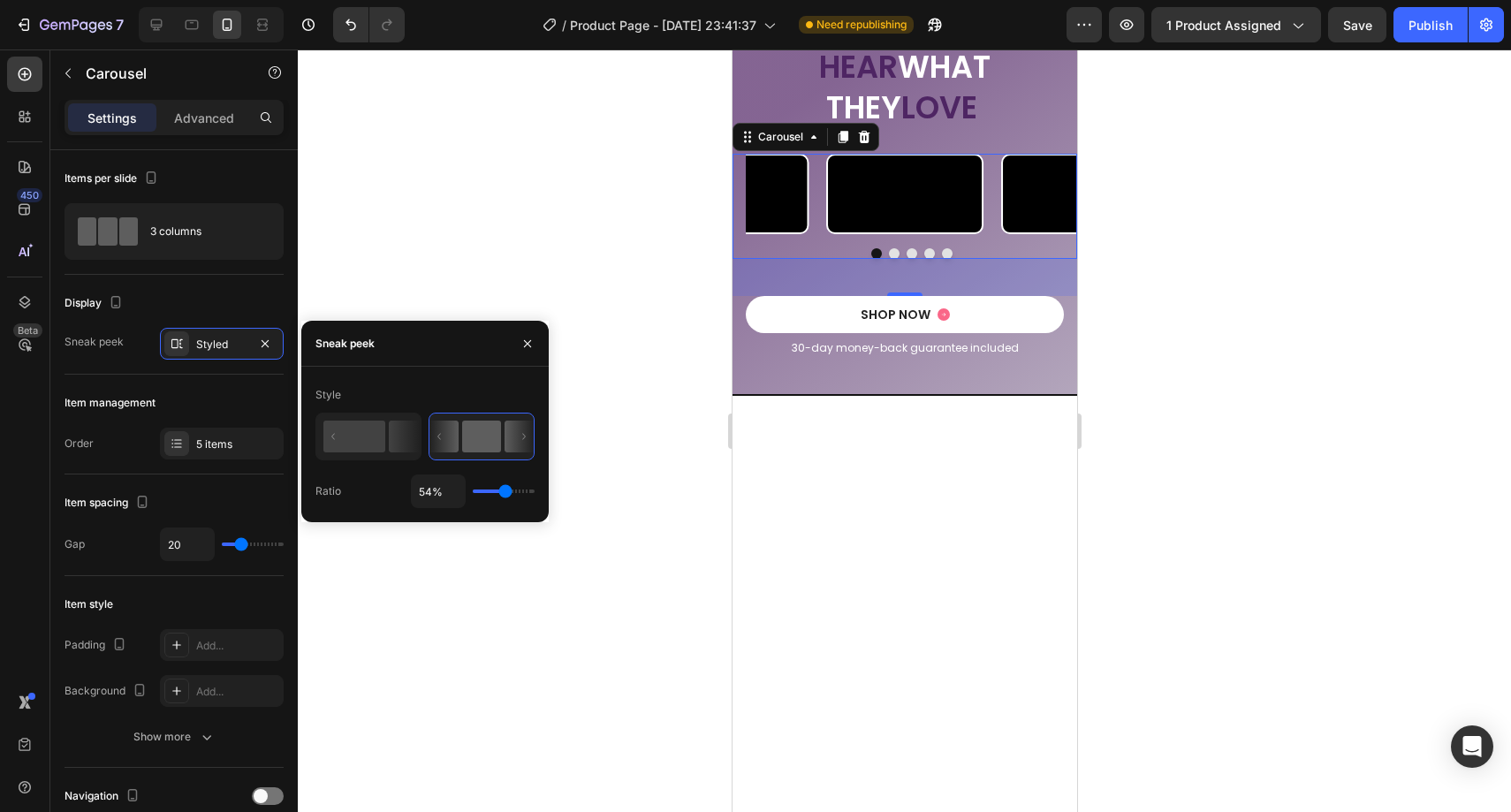
type input "65%"
type input "65"
type input "66%"
type input "66"
type input "67%"
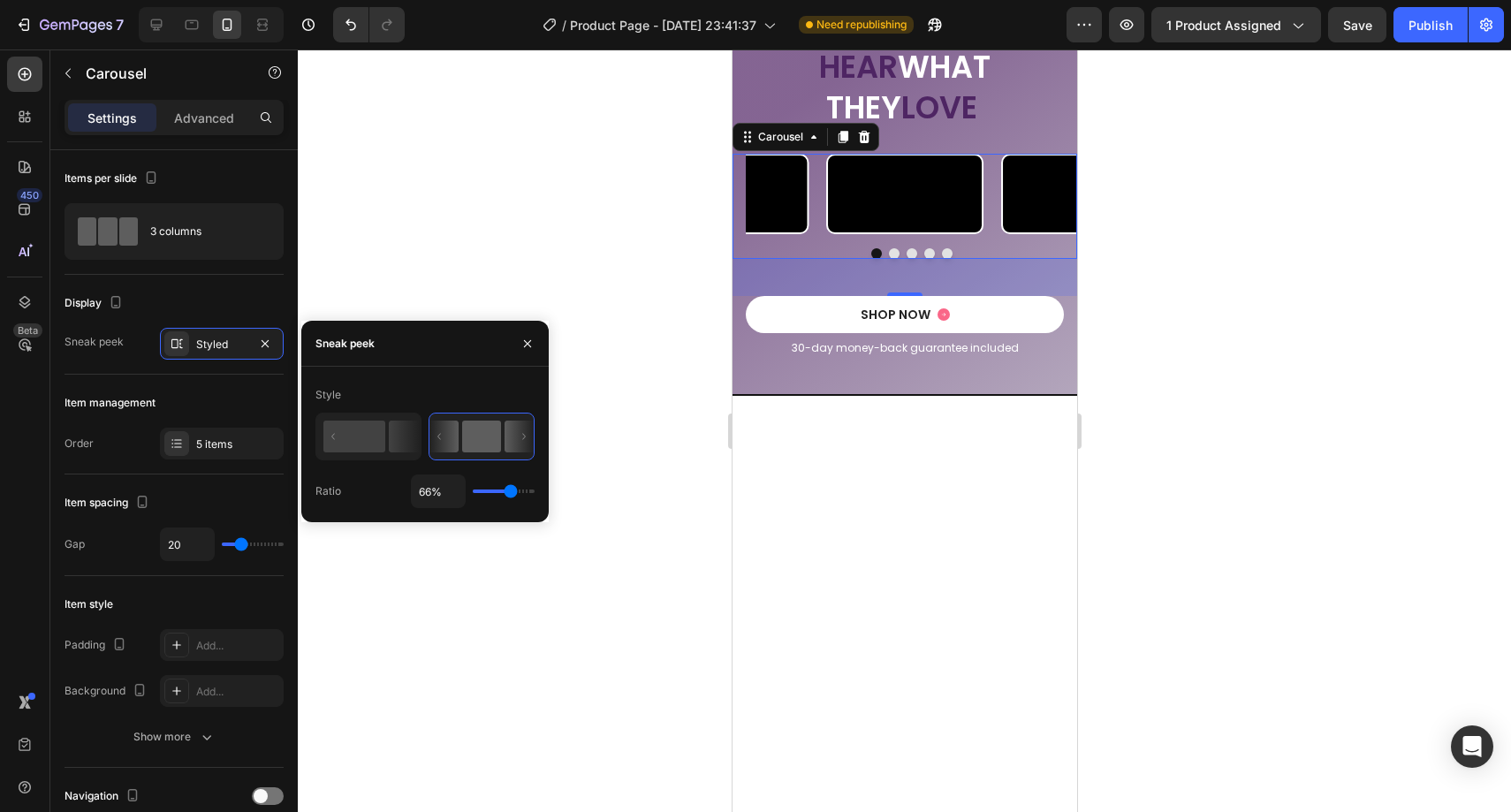
type input "67"
type input "69%"
type input "69"
type input "70%"
type input "70"
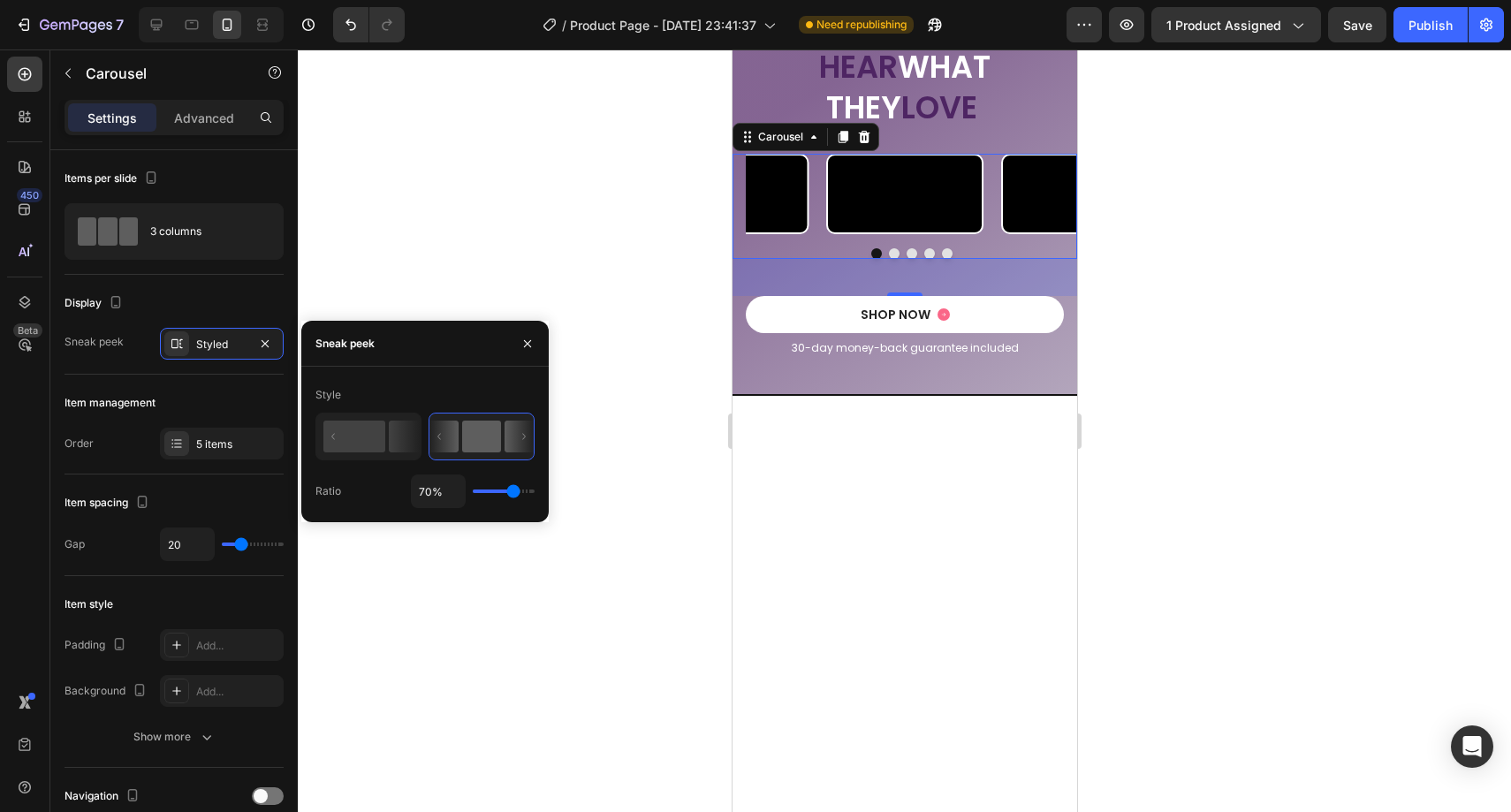
type input "71%"
type input "71"
type input "72%"
type input "72"
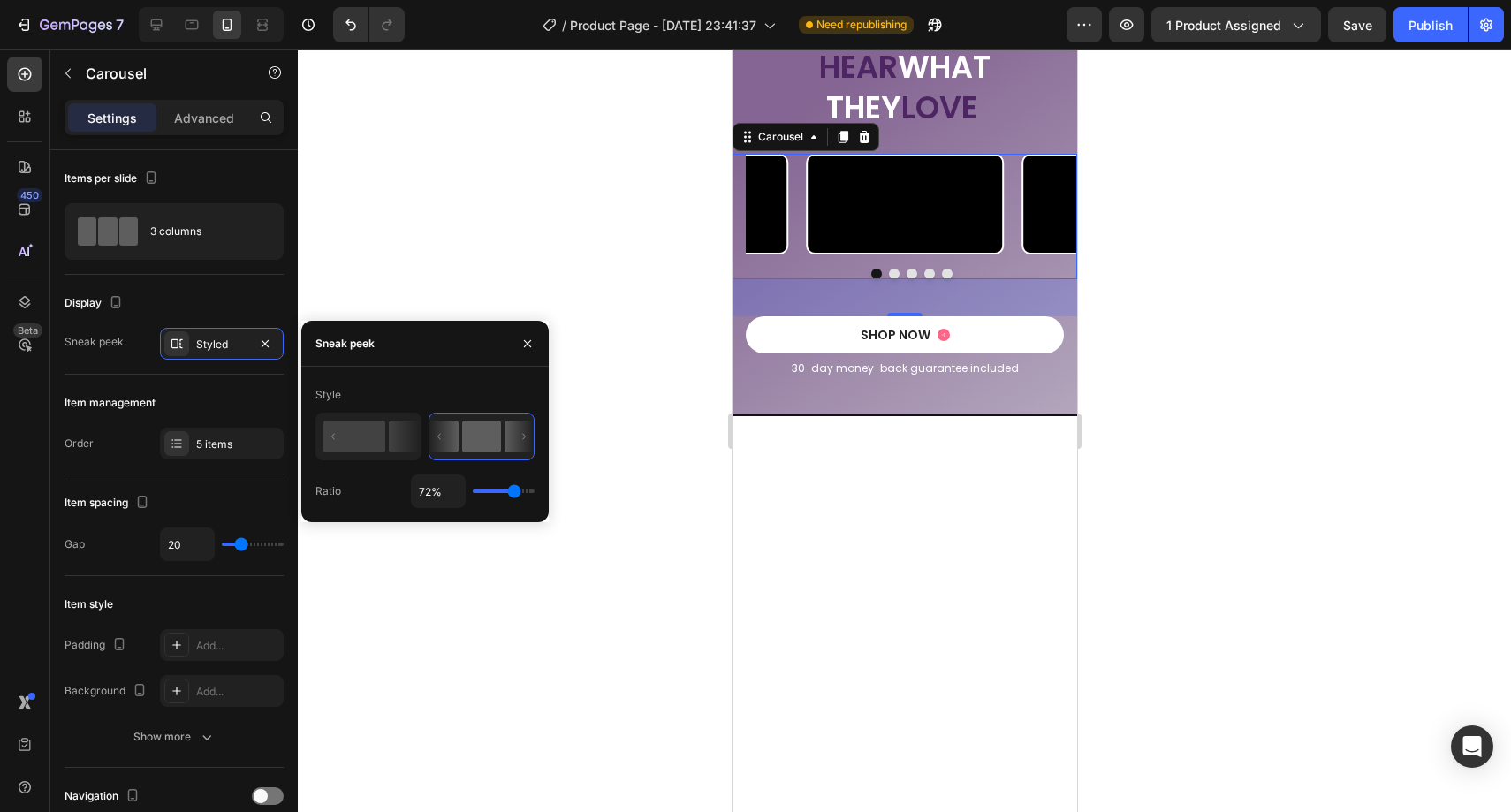
type input "73%"
type input "73"
type input "60%"
type input "60"
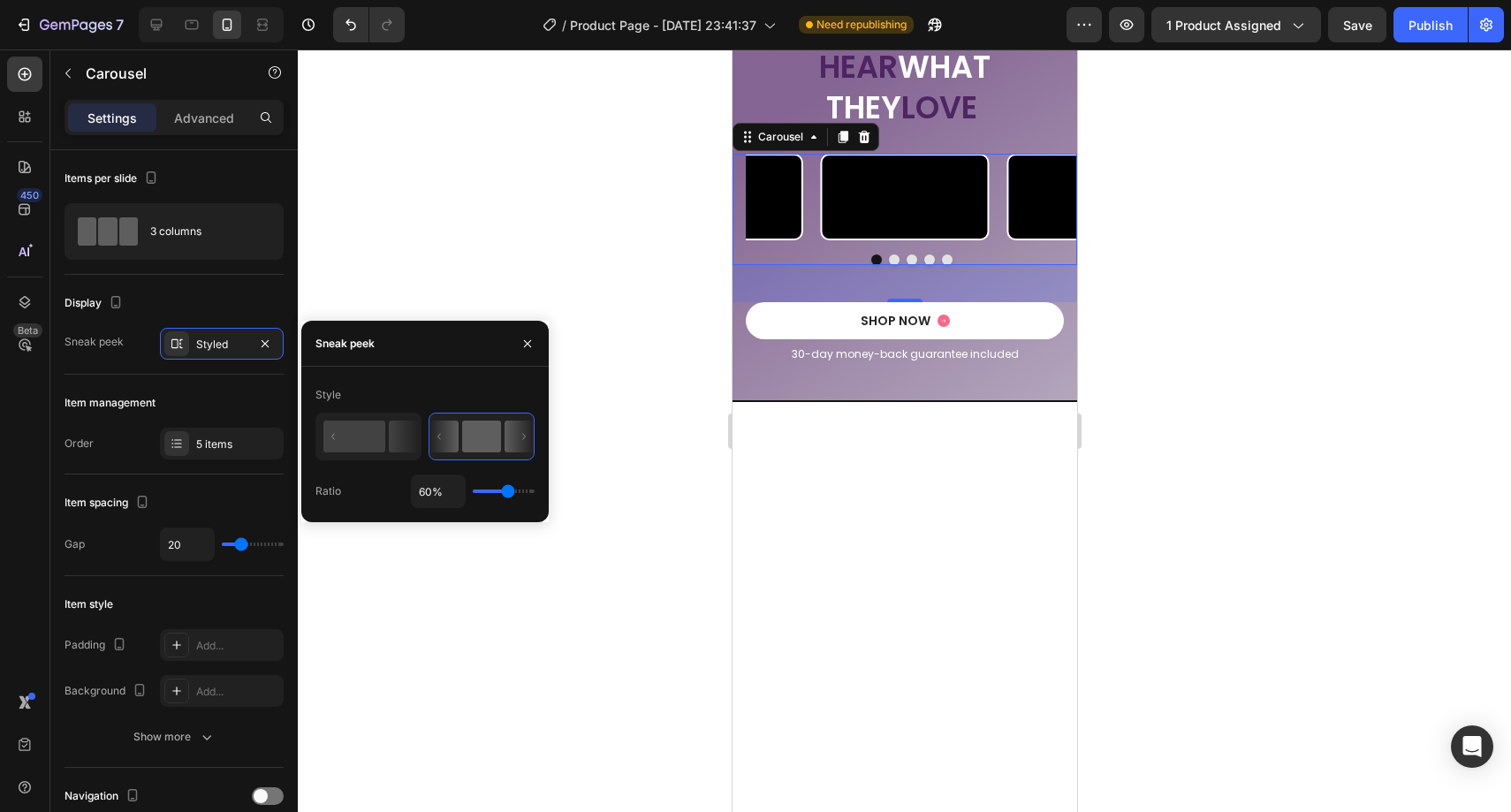
type input "55%"
type input "55"
type input "54%"
type input "54"
type input "53%"
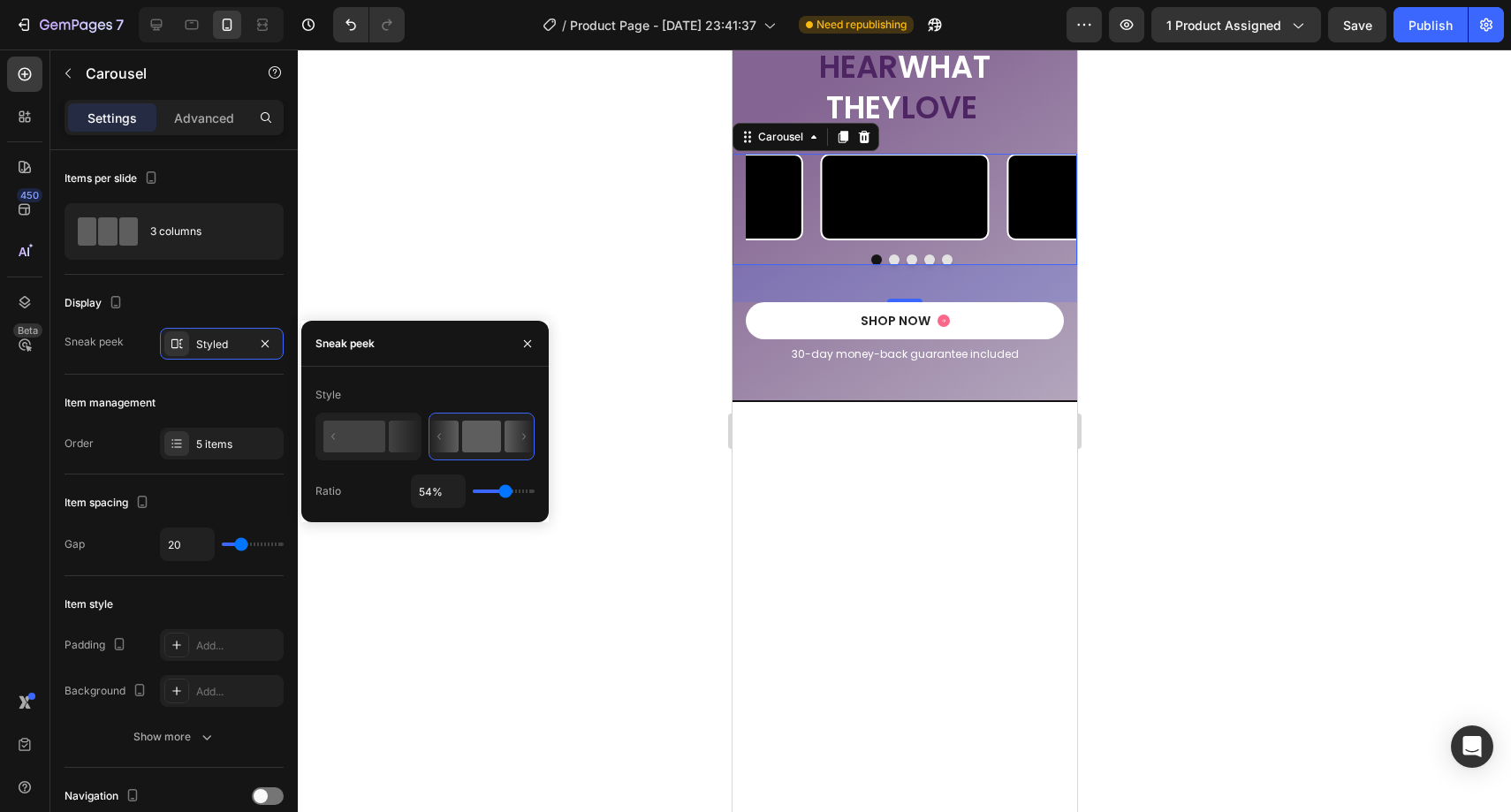
type input "53"
type input "52%"
type input "52"
type input "51%"
type input "51"
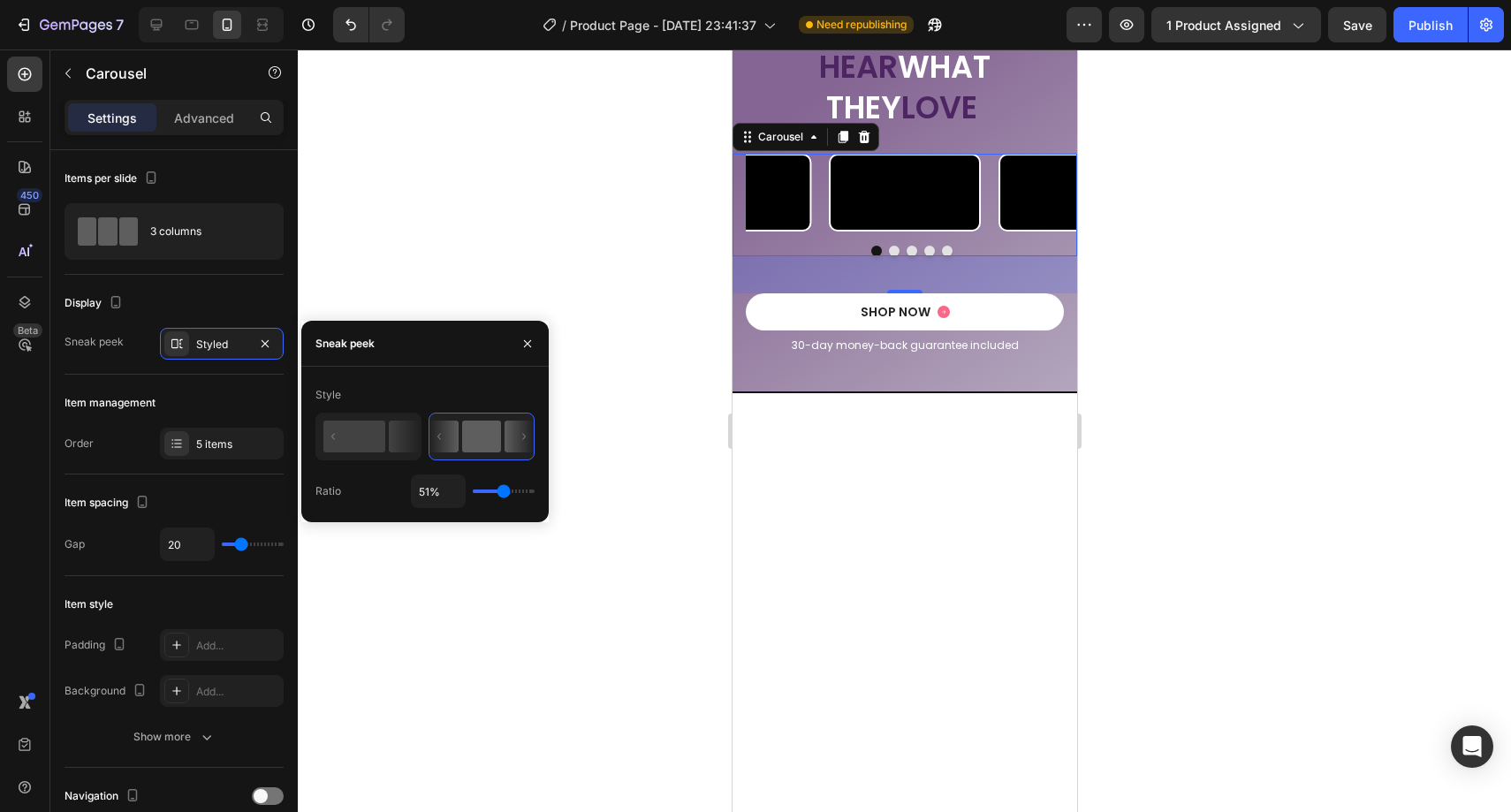
type input "50%"
type input "50"
type input "49%"
type input "49"
type input "48%"
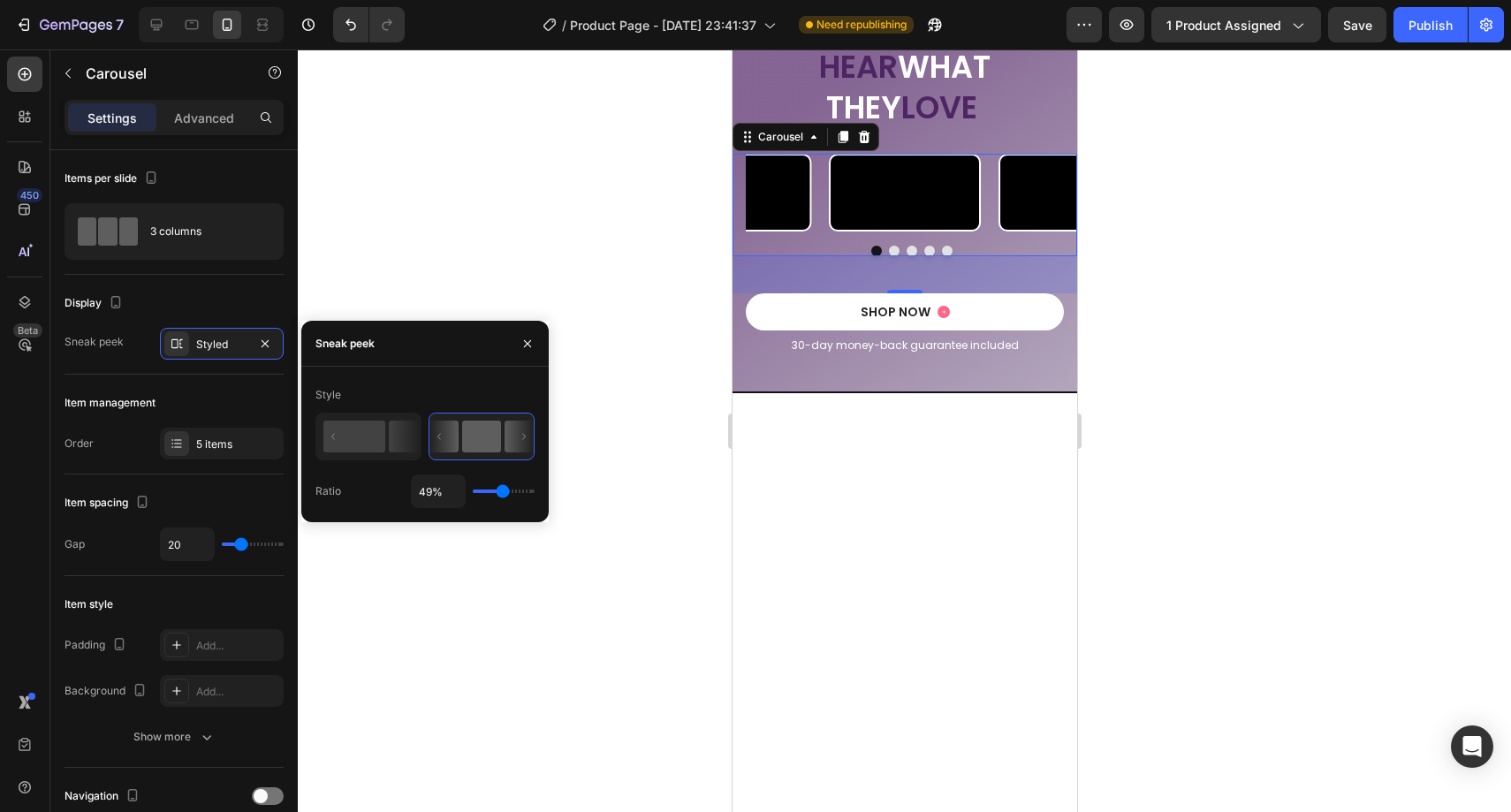
type input "48"
type input "47%"
type input "47"
type input "46%"
type input "46"
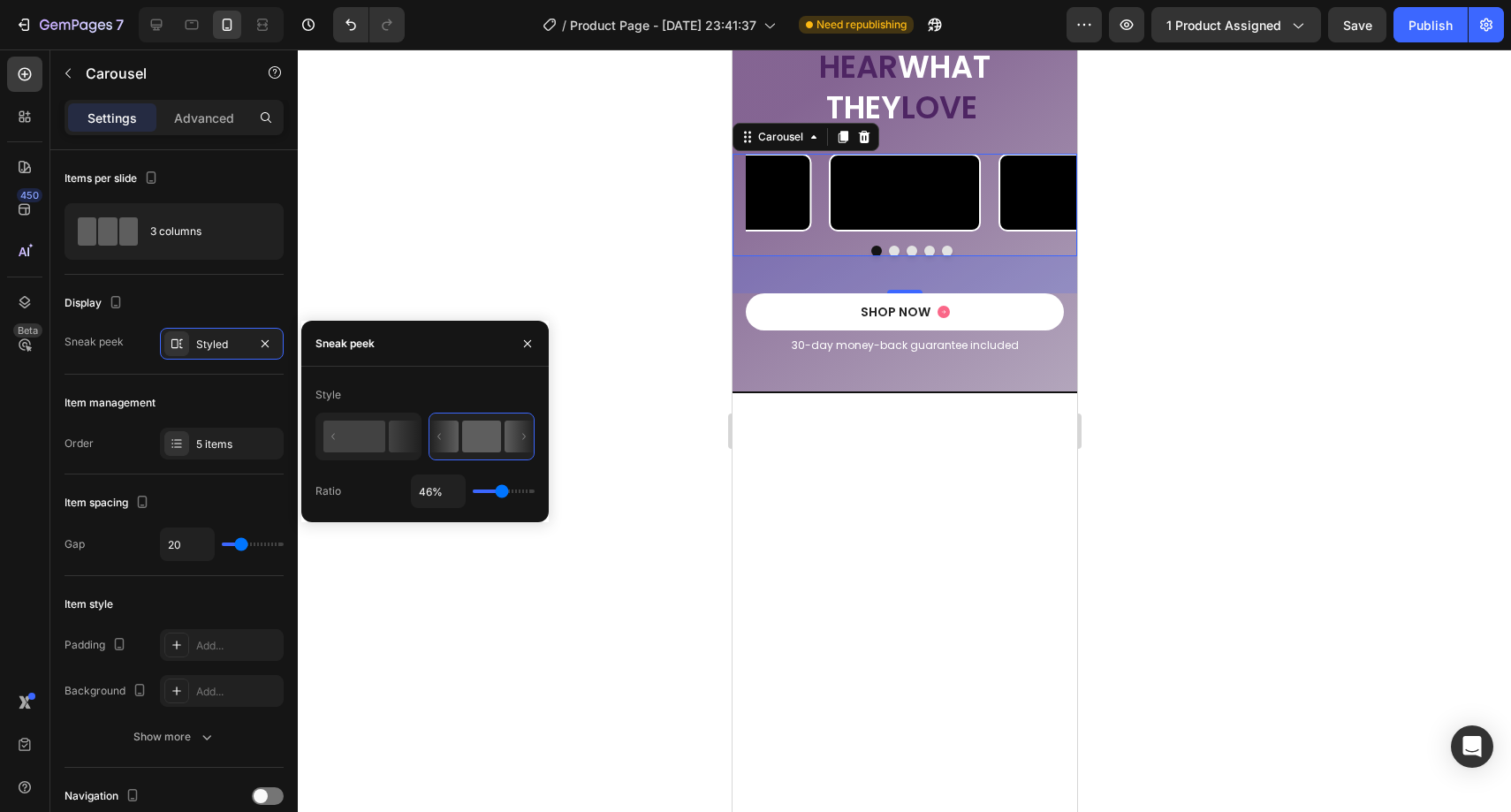
type input "45%"
type input "45"
type input "44%"
type input "44"
type input "43%"
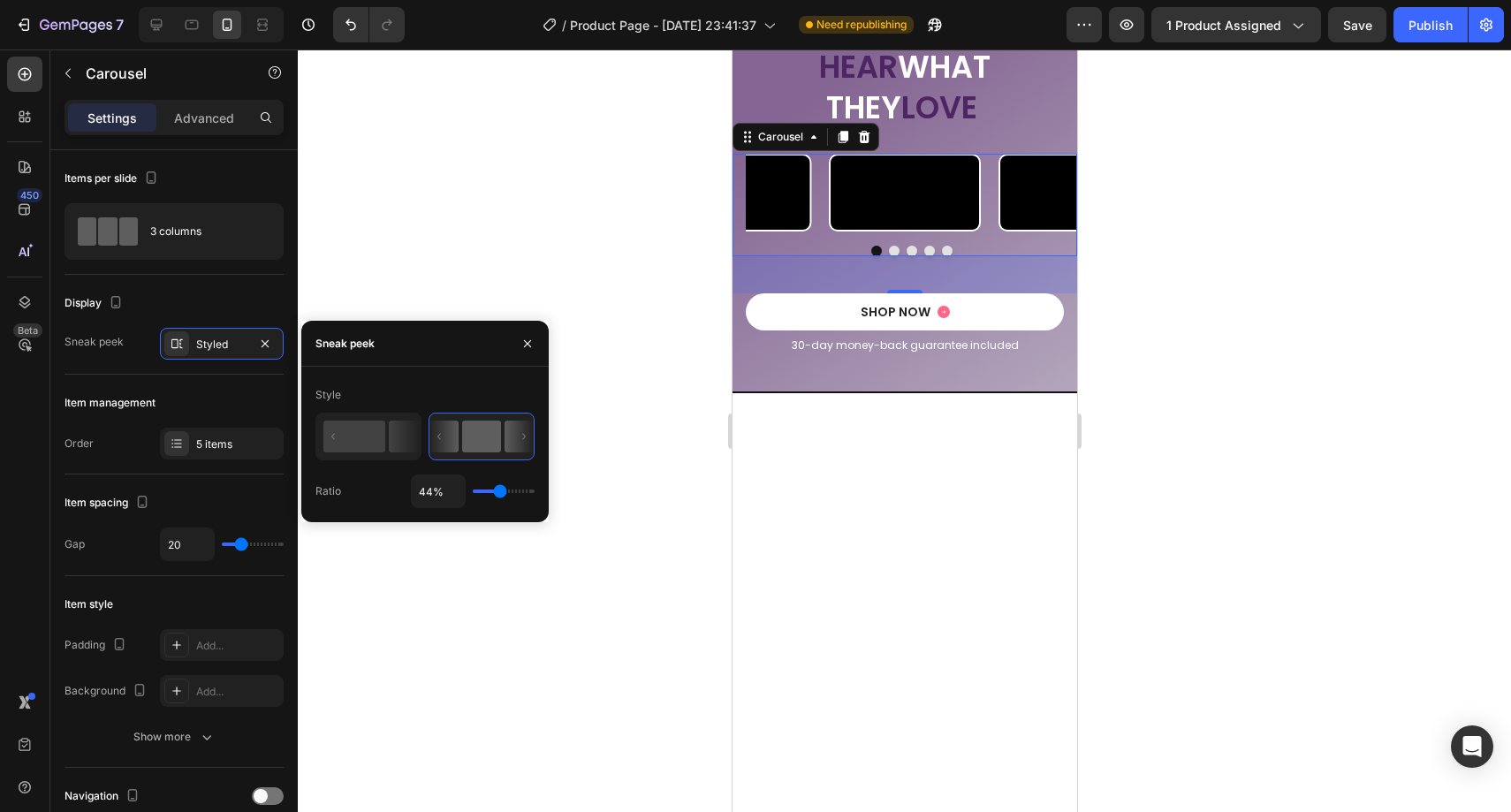
type input "43"
type input "42%"
type input "42"
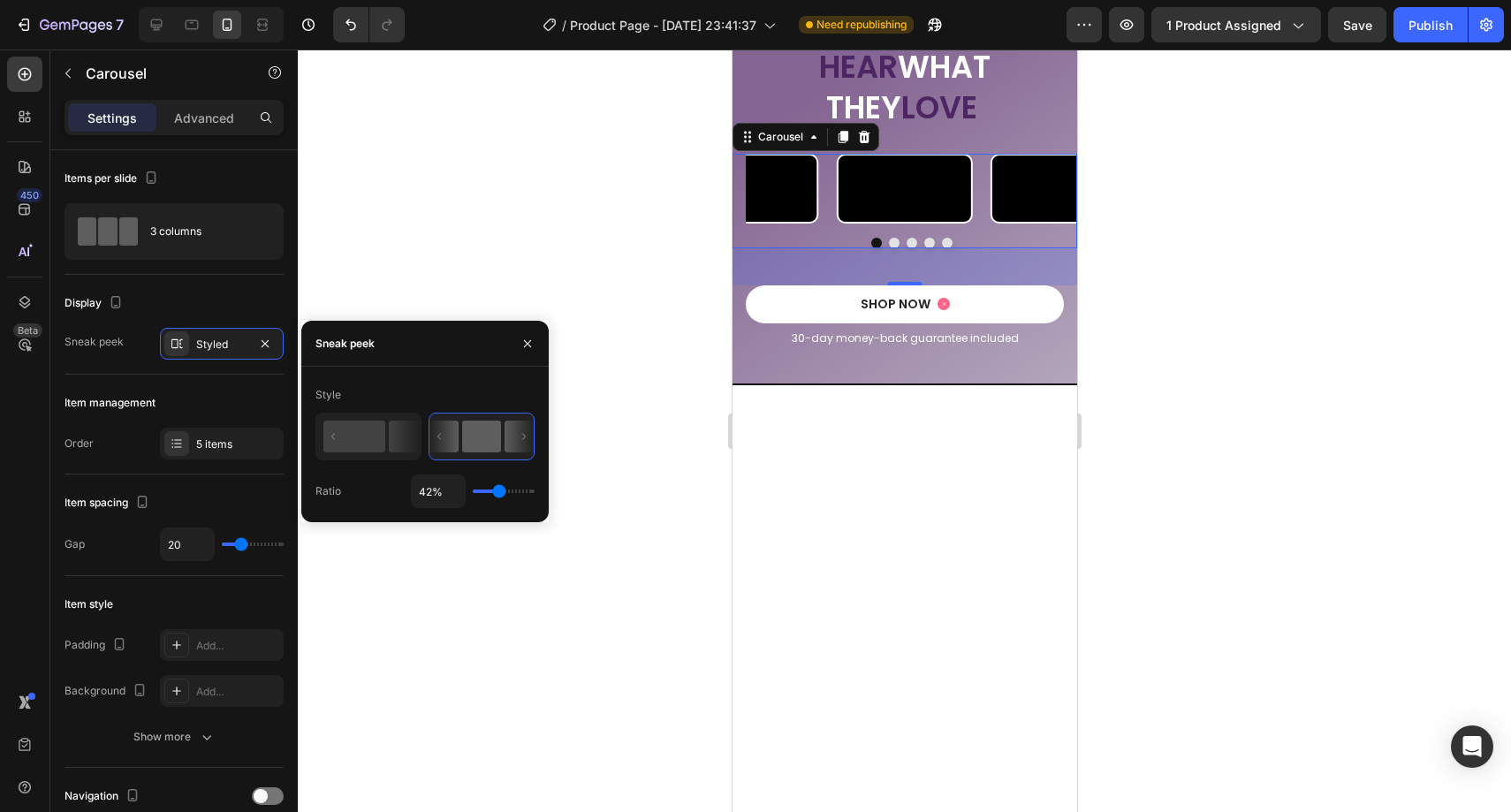
type input "41%"
type input "41"
type input "40%"
type input "40"
type input "39%"
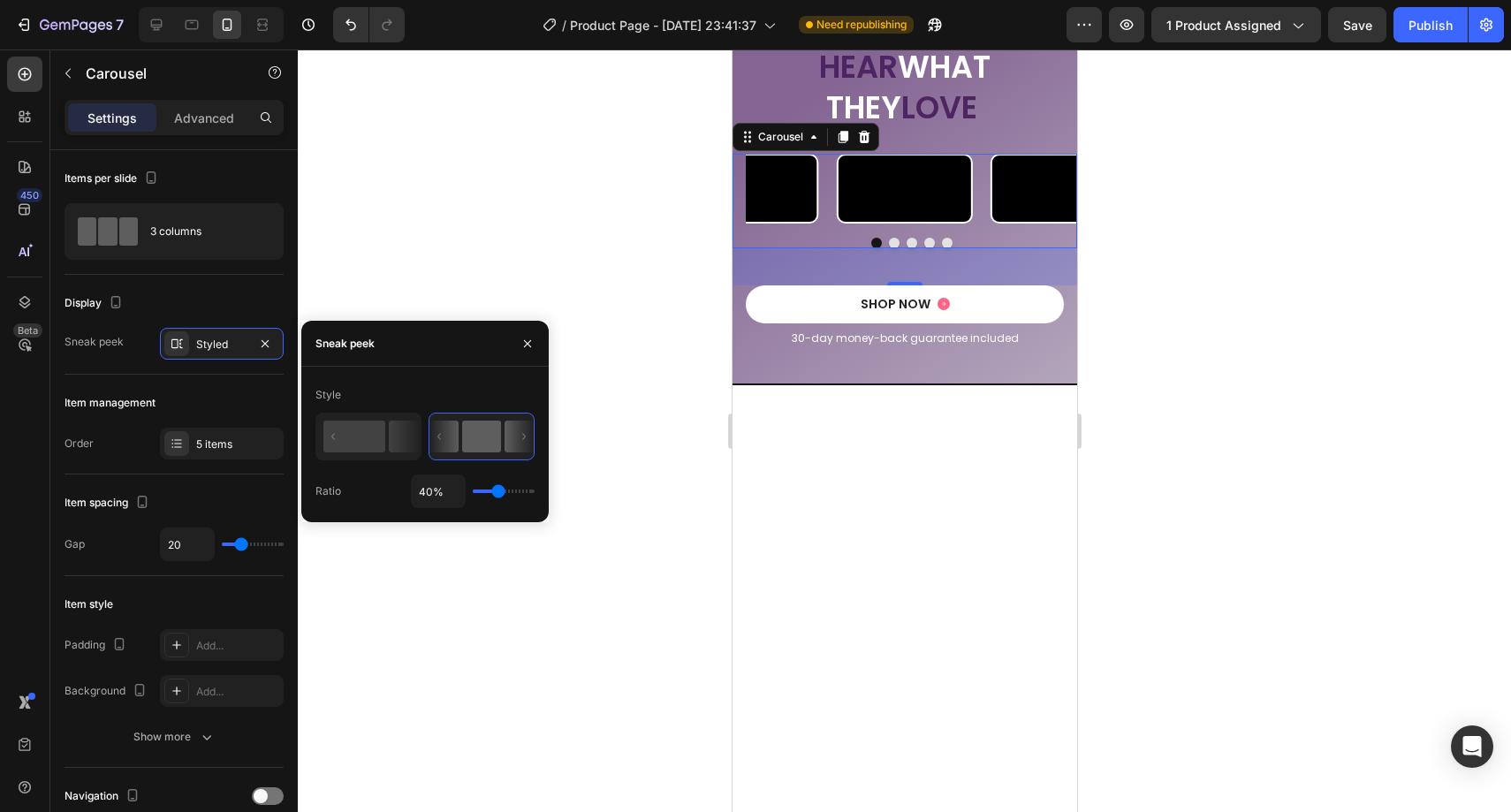
type input "39"
type input "38%"
type input "38"
type input "37%"
type input "37"
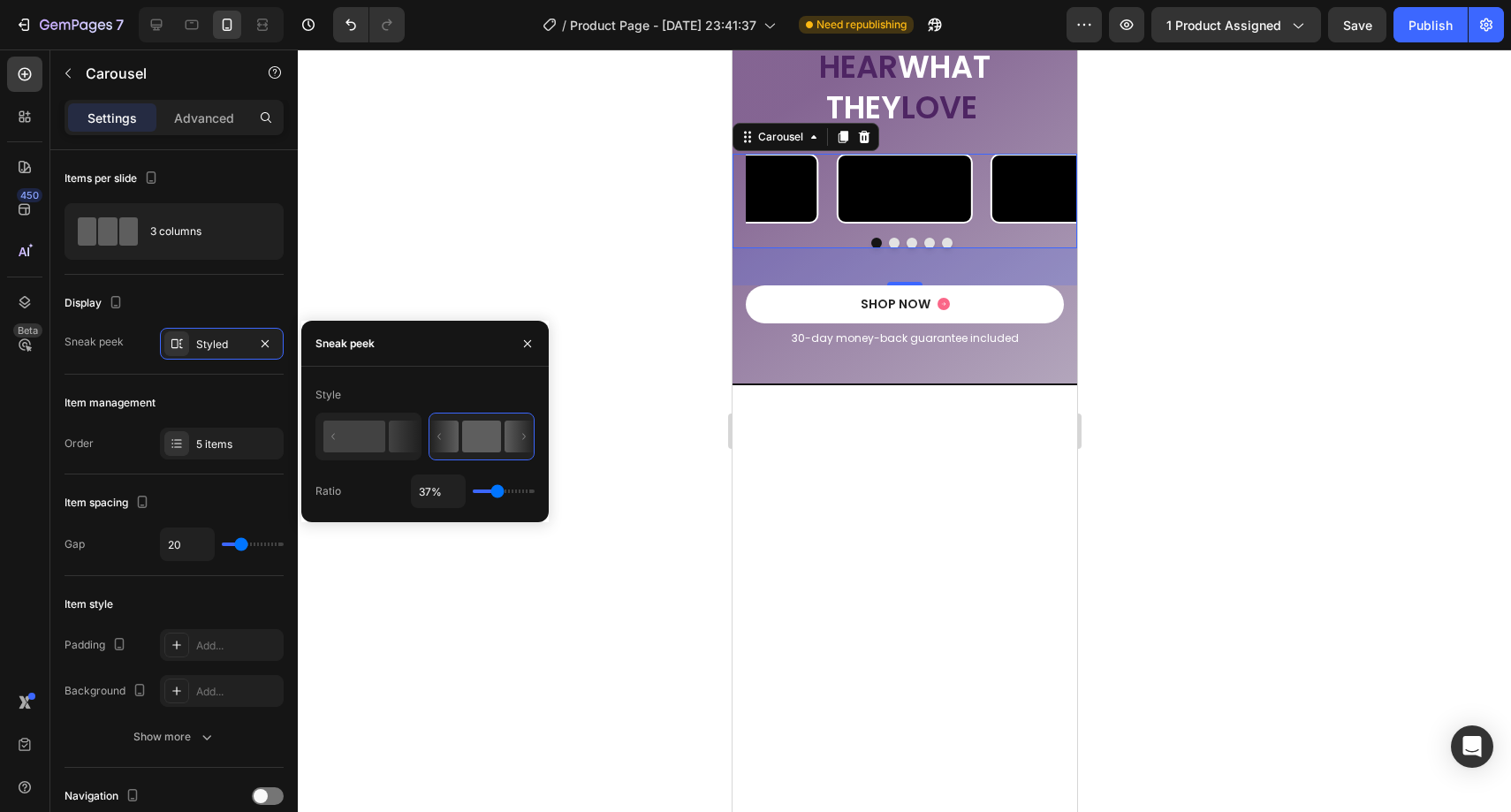
type input "36%"
type input "36"
type input "35%"
type input "35"
type input "34%"
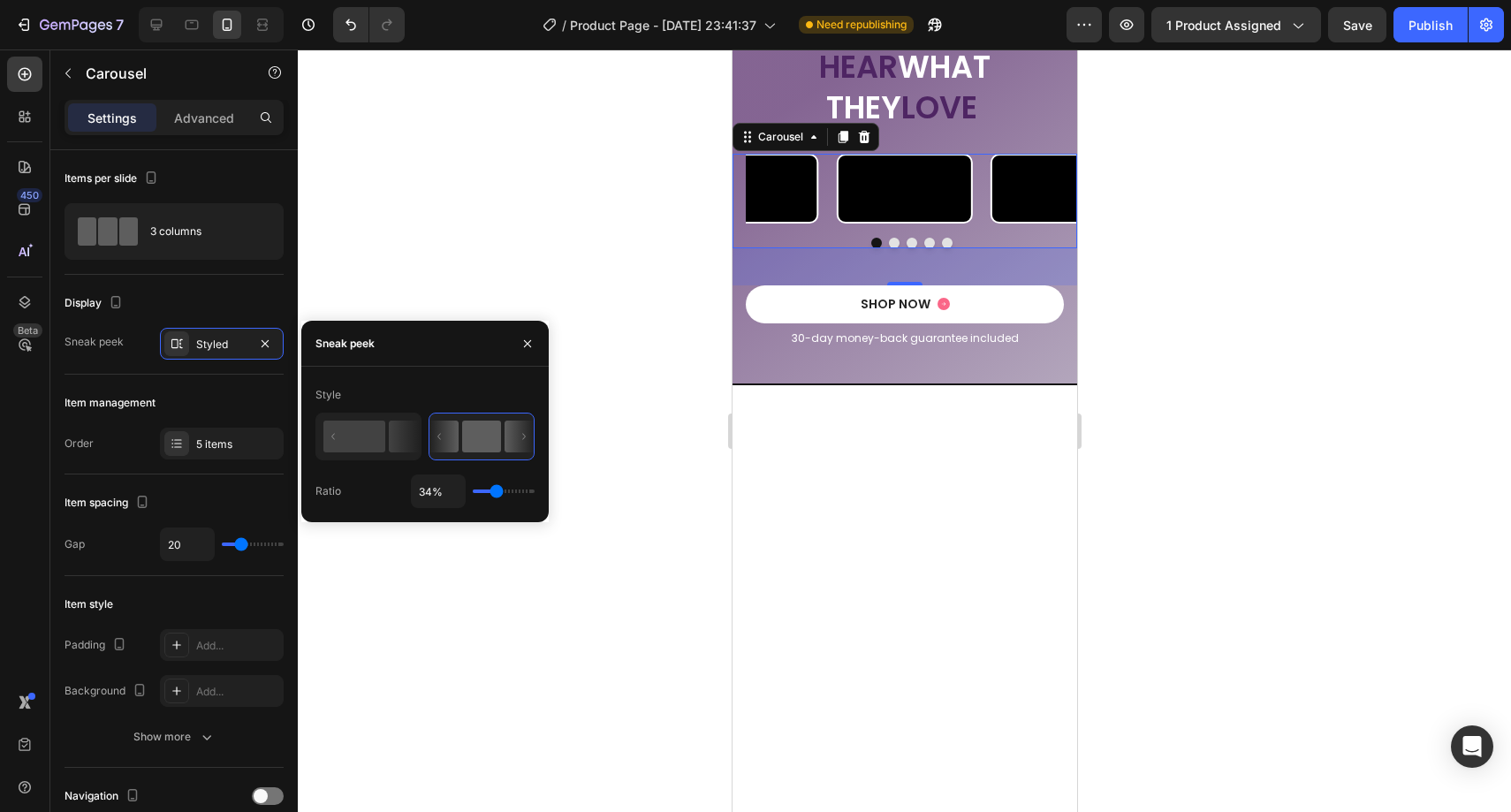
type input "34"
type input "33%"
type input "33"
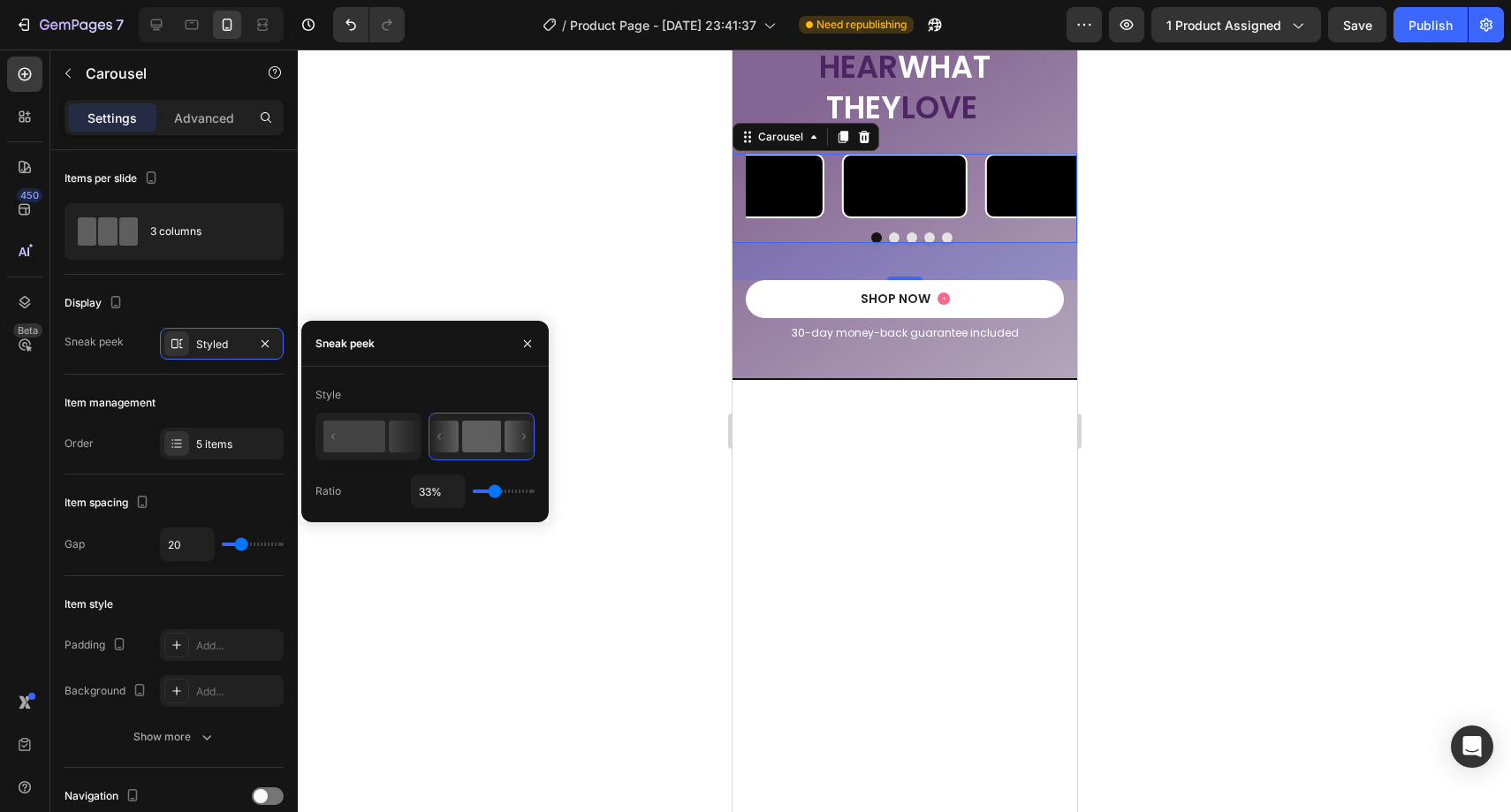
type input "32%"
type input "32"
type input "31%"
type input "31"
type input "30%"
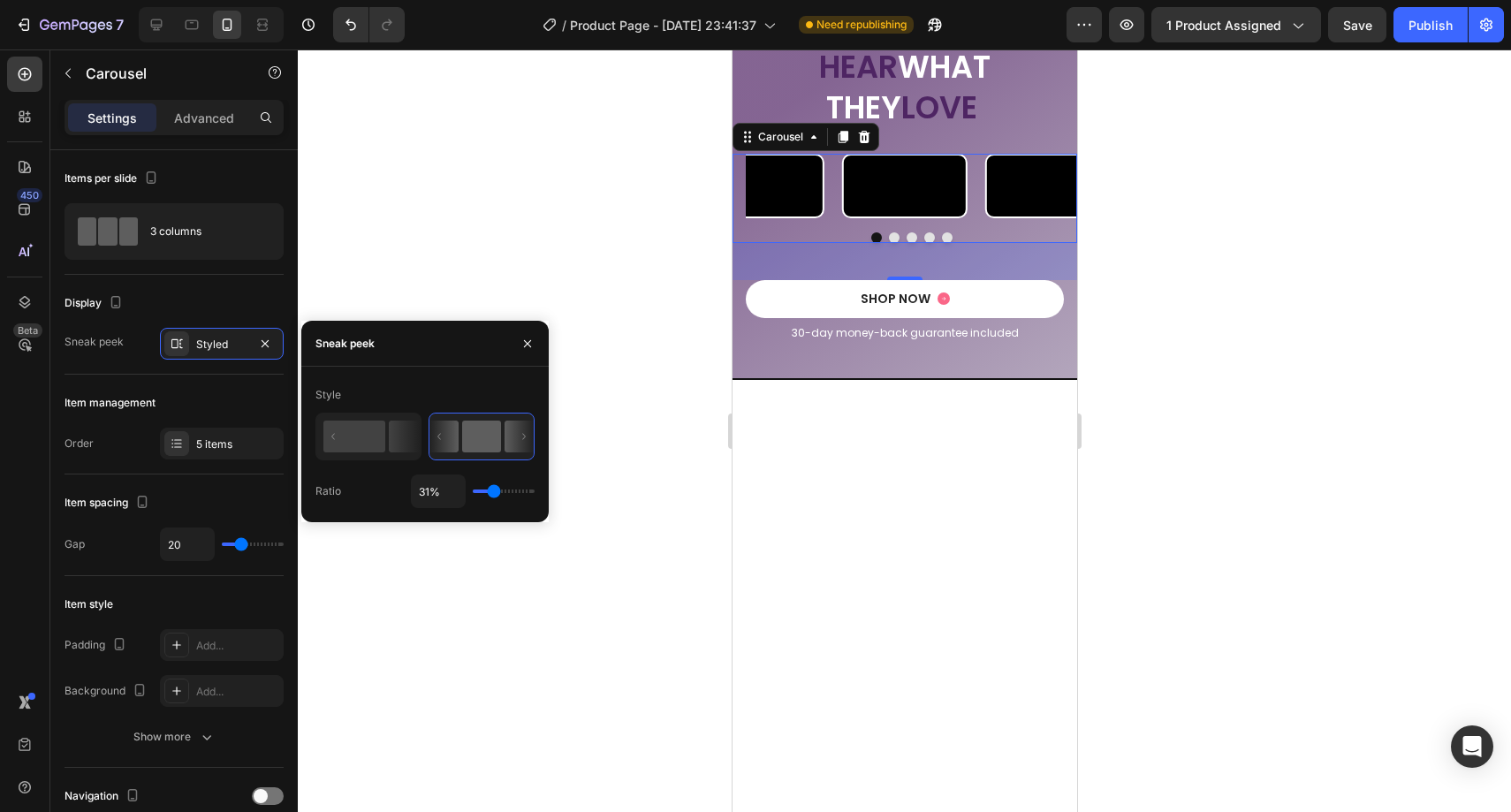
type input "30"
type input "29%"
type input "29"
type input "27%"
type input "27"
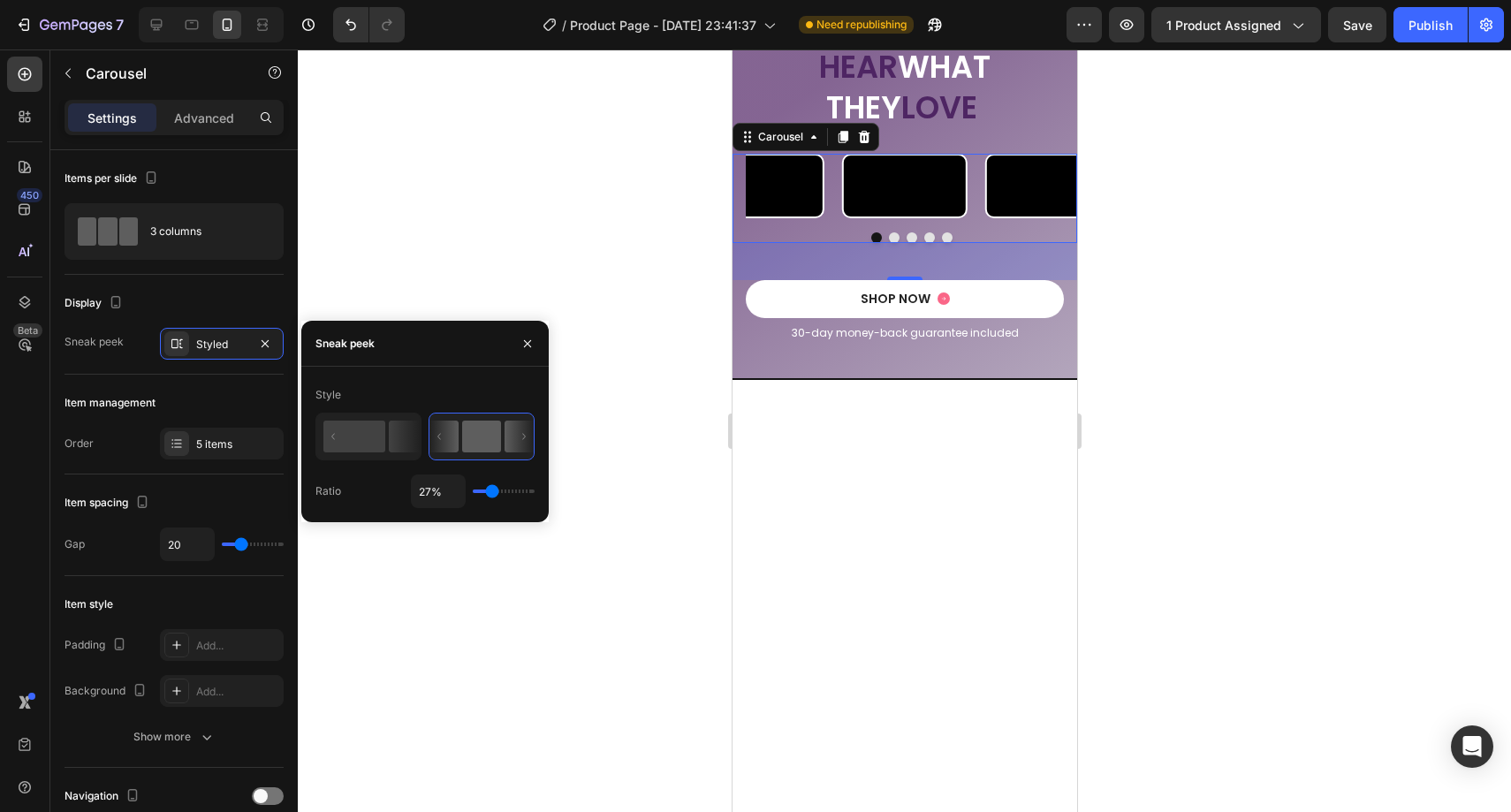
type input "25%"
type input "25"
type input "24%"
type input "24"
type input "22%"
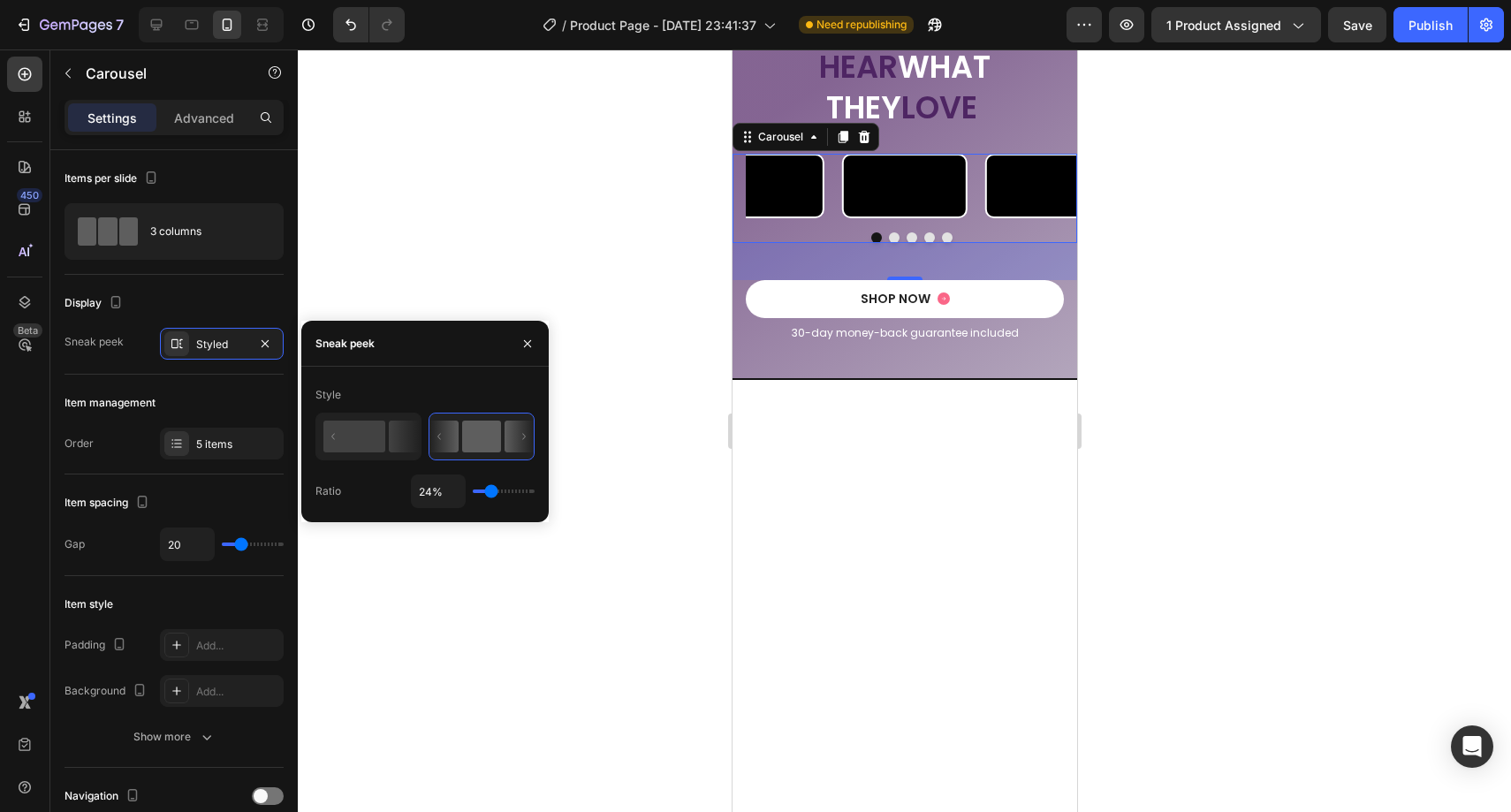
type input "22"
type input "21%"
type input "21"
type input "20%"
type input "20"
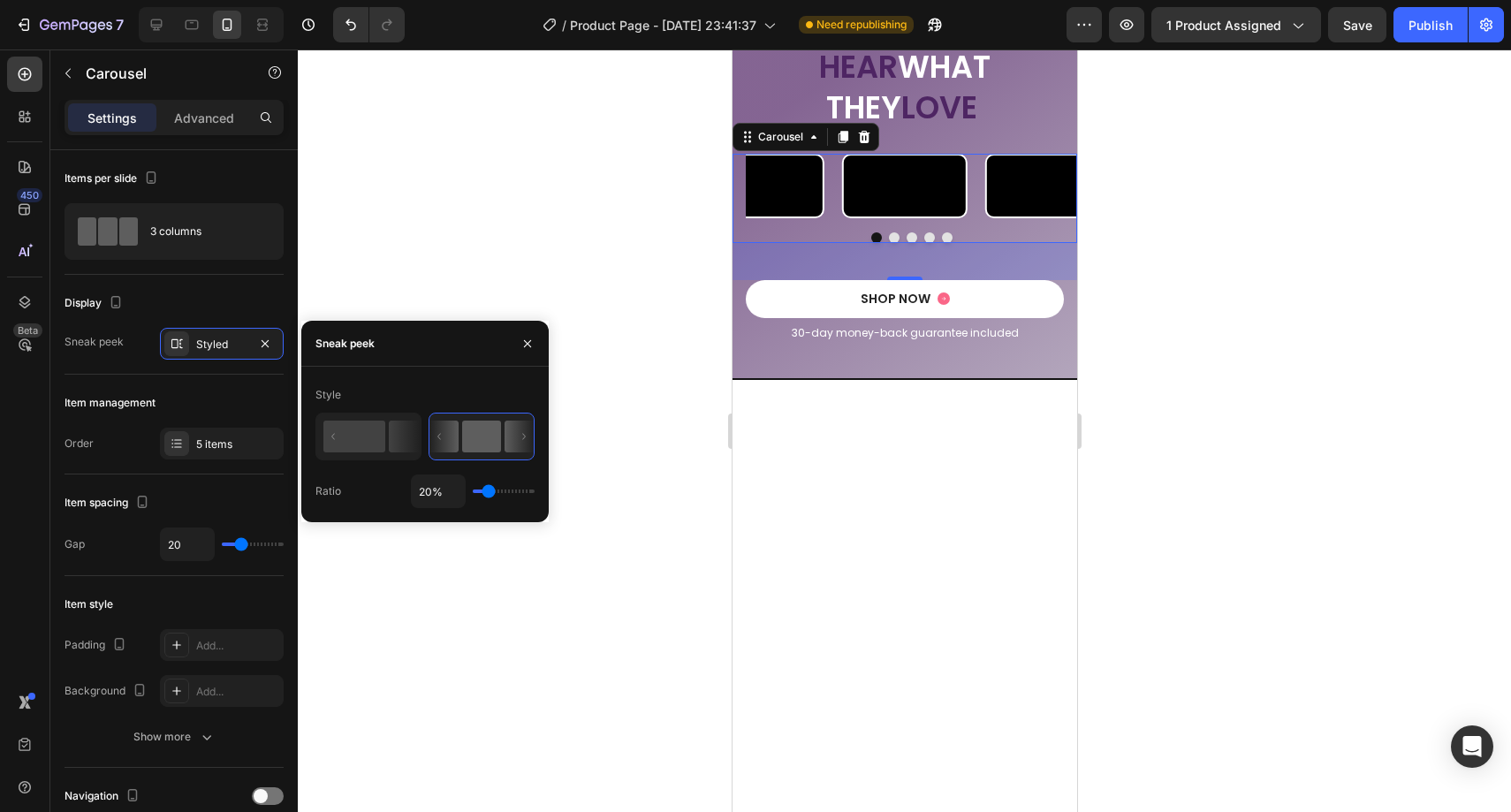
type input "19%"
type input "19"
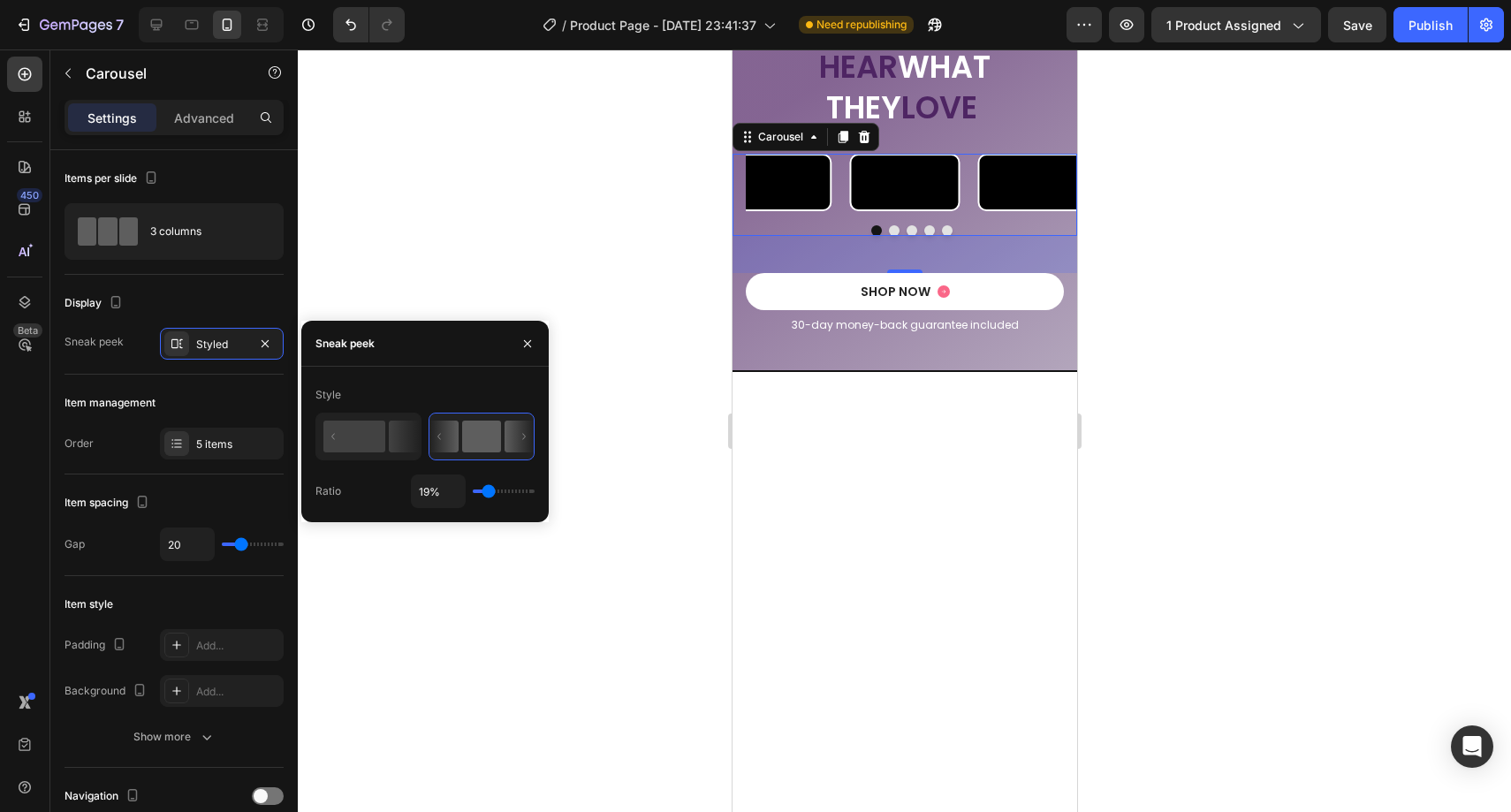
type input "18%"
type input "18"
type input "17%"
type input "17"
type input "16%"
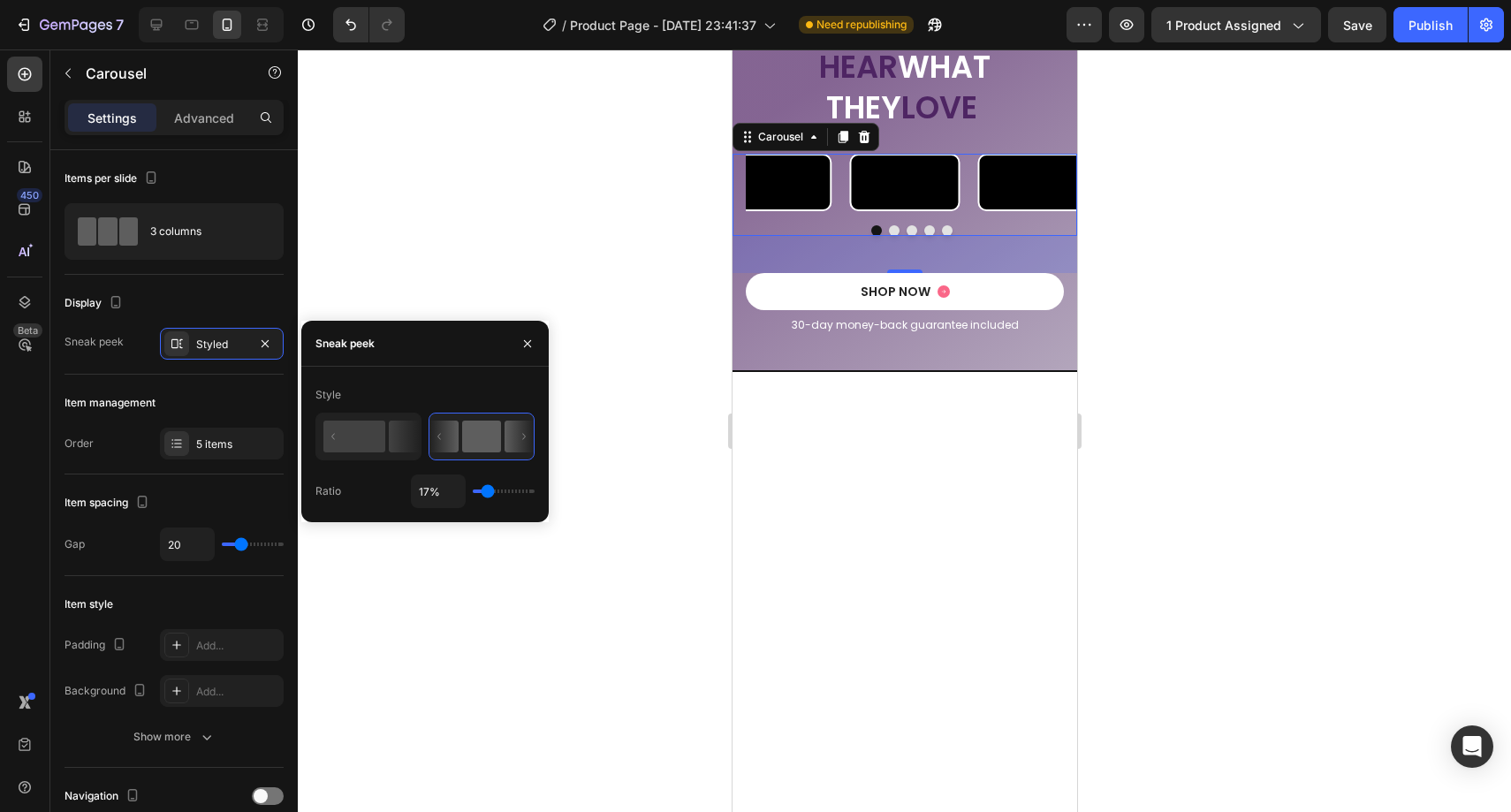
type input "16"
type input "15%"
type input "15"
type input "14%"
type input "14"
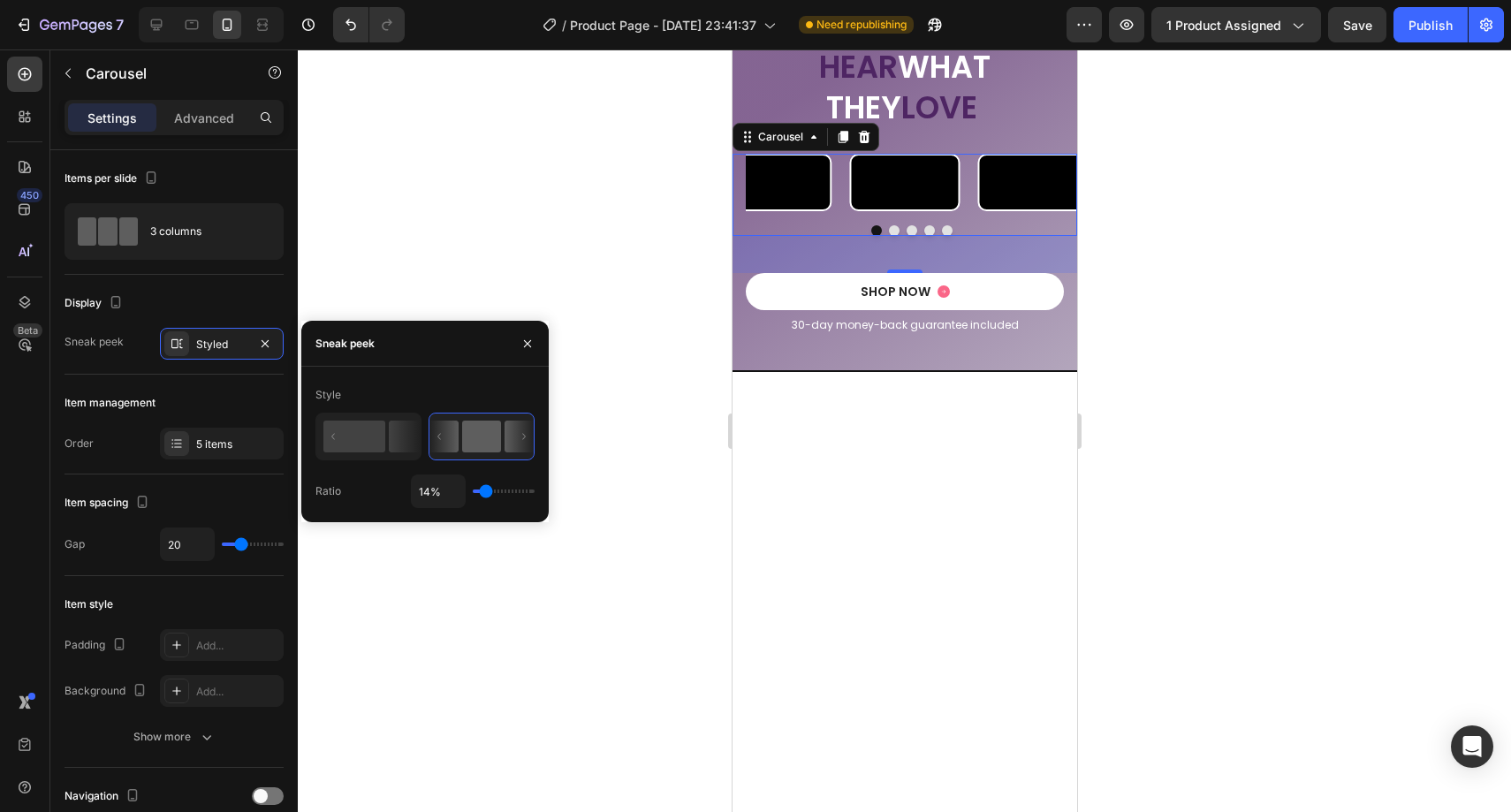
type input "13%"
type input "13"
type input "12%"
type input "12"
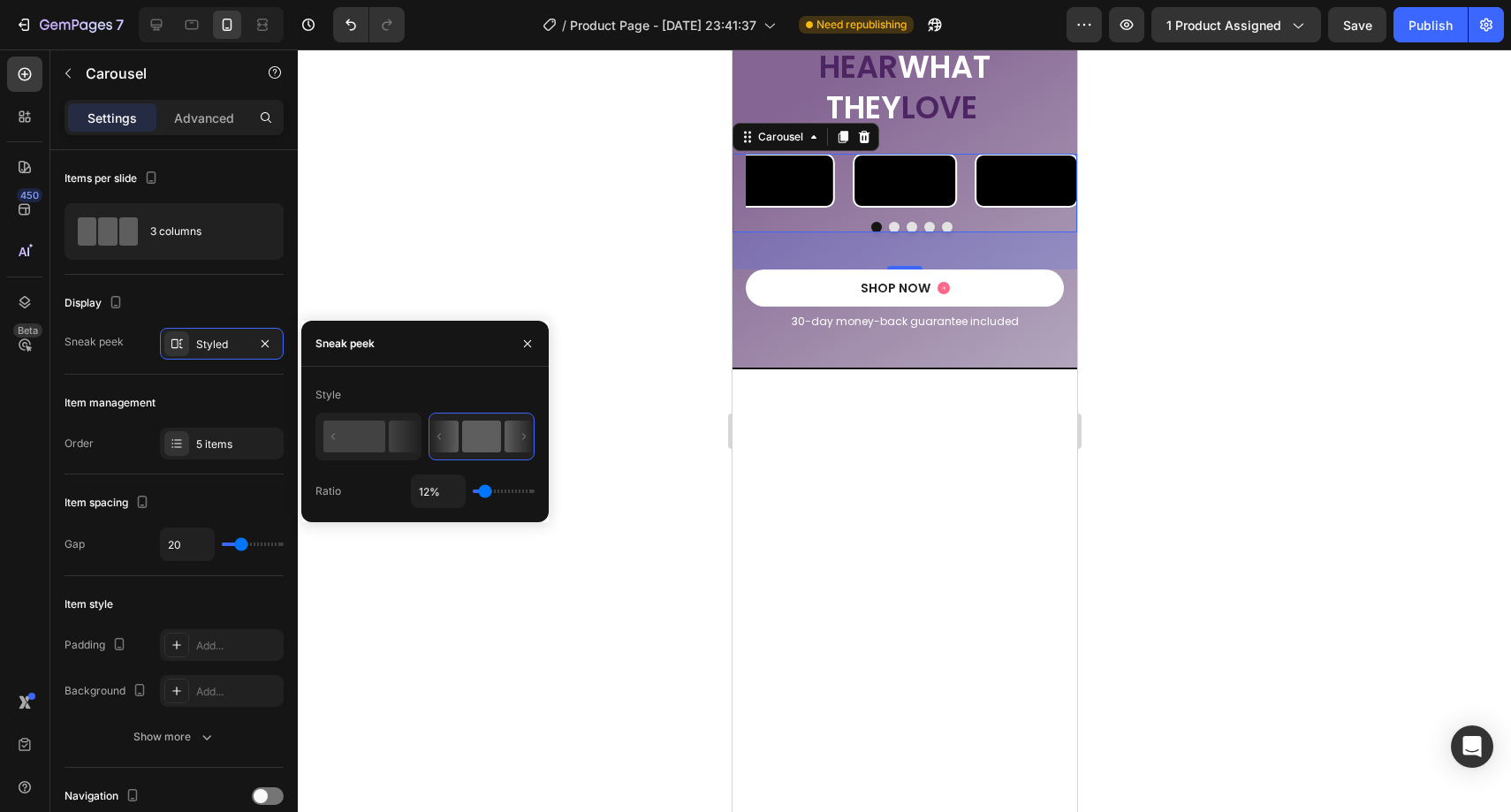
type input "11%"
type input "11"
type input "10%"
type input "10"
type input "9%"
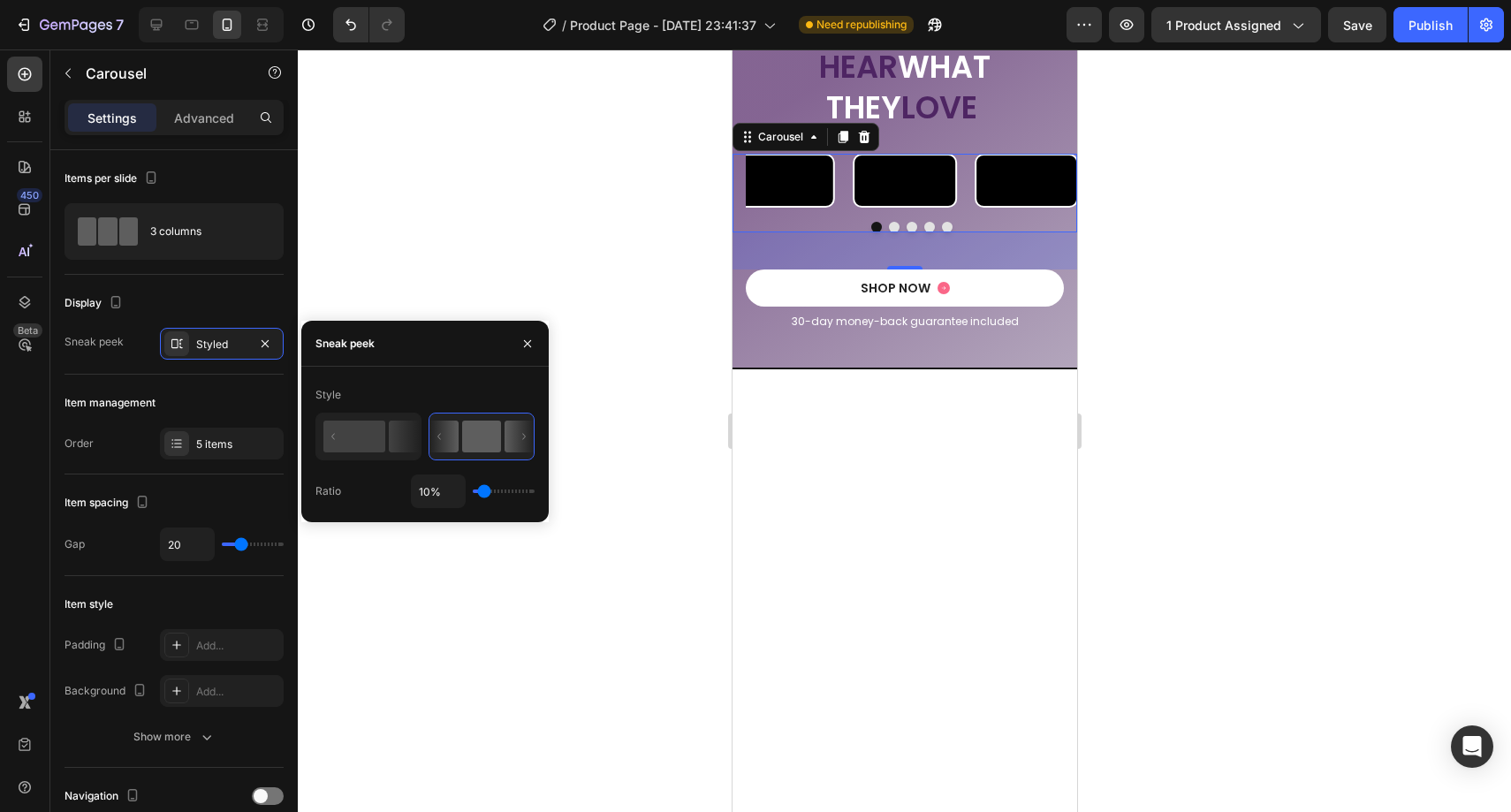
type input "9"
type input "8%"
type input "8"
type input "7%"
type input "7"
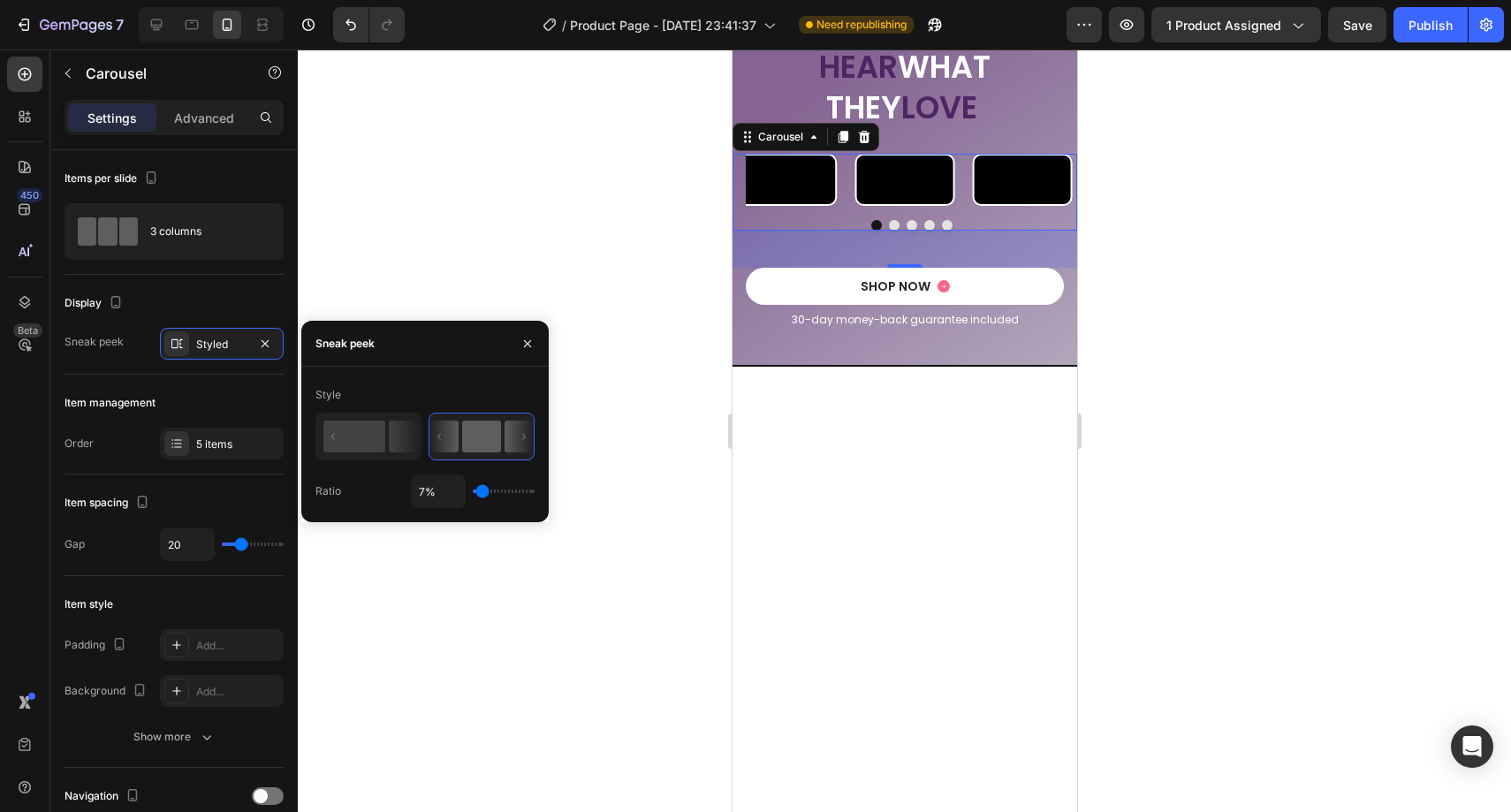
type input "6%"
type input "6"
type input "7%"
type input "7"
type input "8%"
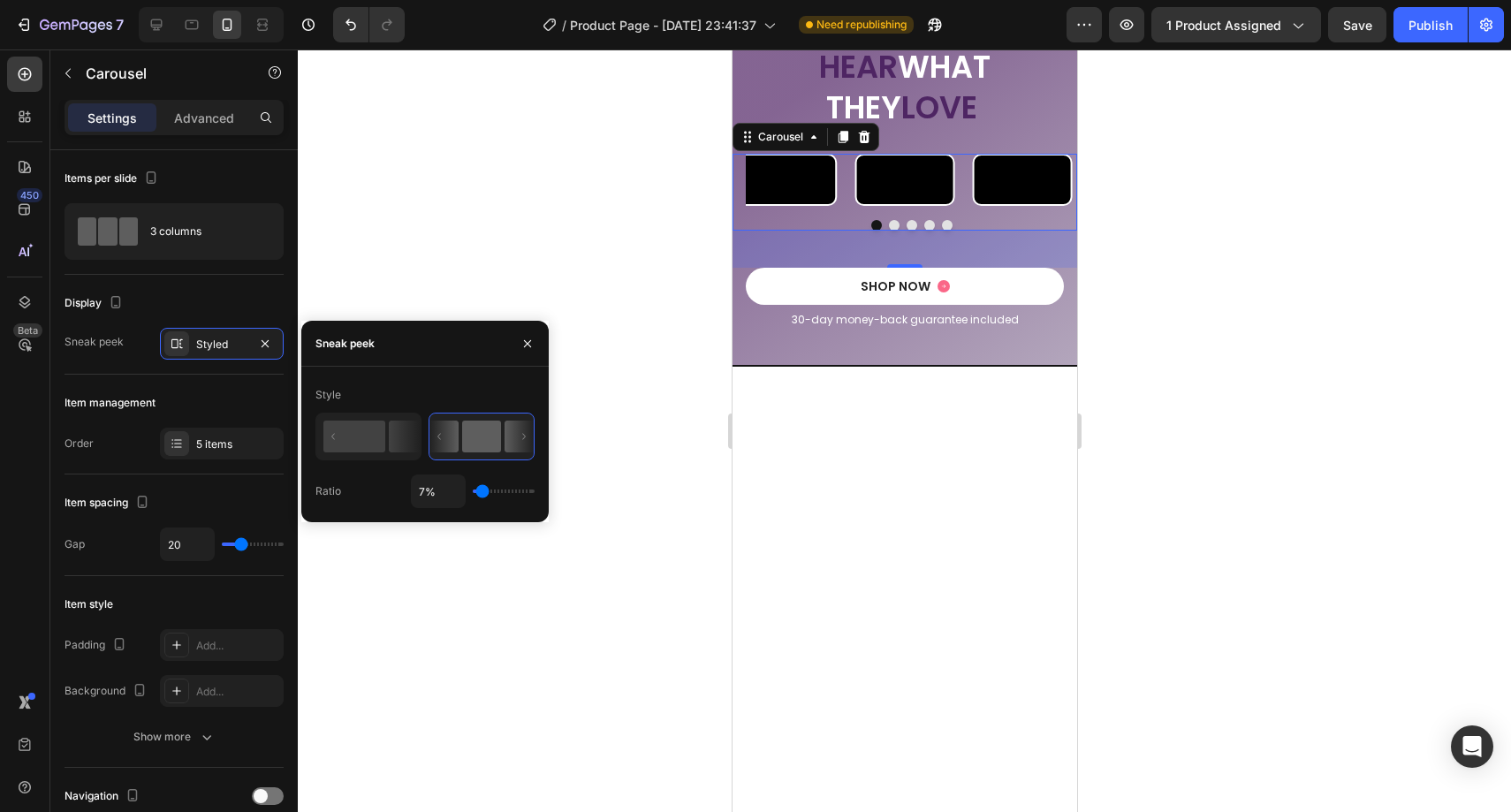
type input "8"
type input "9%"
type input "9"
type input "10%"
type input "10"
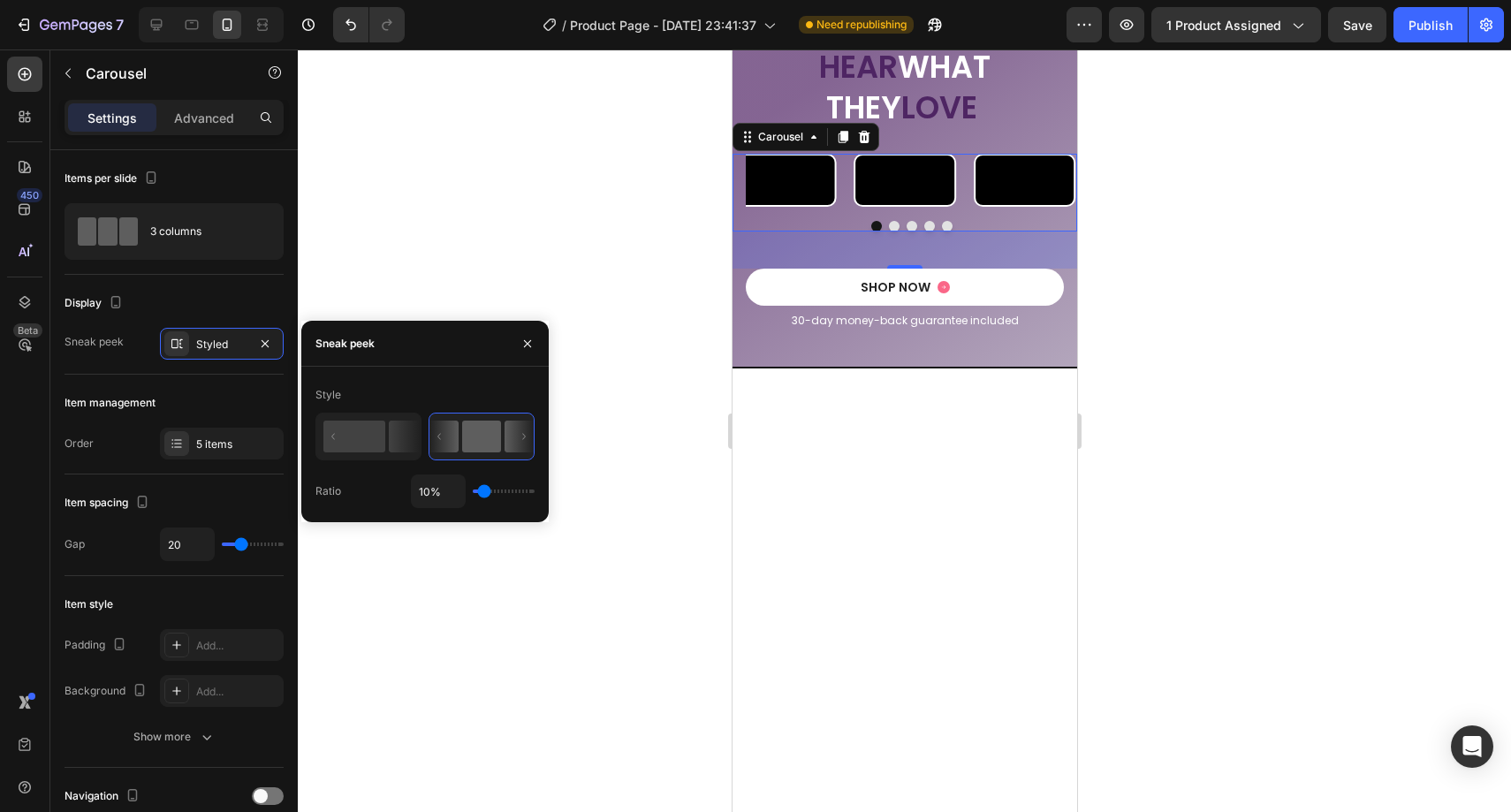
type input "13%"
type input "13"
type input "14%"
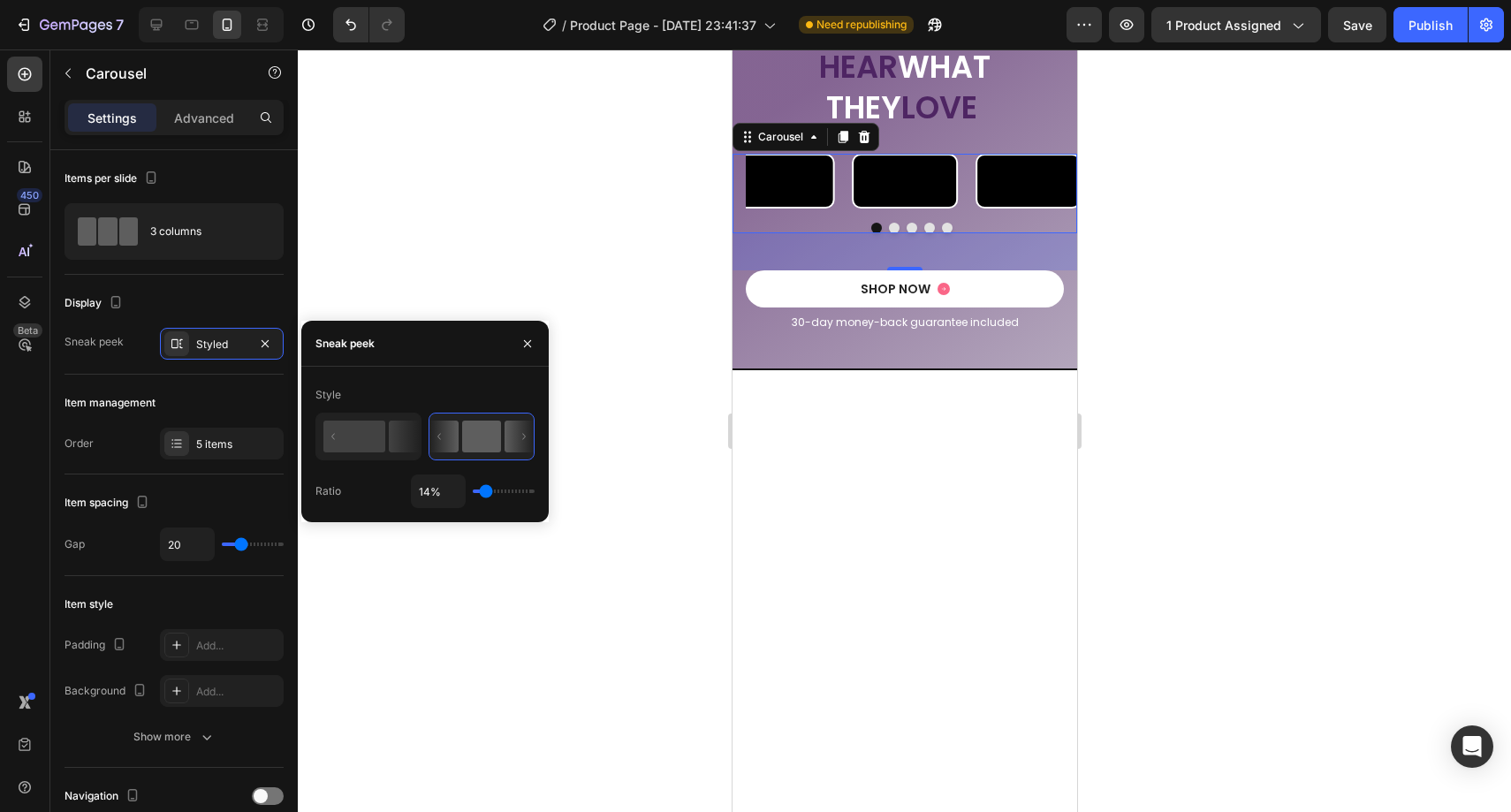
drag, startPoint x: 509, startPoint y: 492, endPoint x: 486, endPoint y: 488, distance: 23.3
type input "14"
click at [486, 489] on input "range" at bounding box center [504, 491] width 62 height 4
click at [372, 447] on rect at bounding box center [354, 436] width 62 height 32
type input "91%"
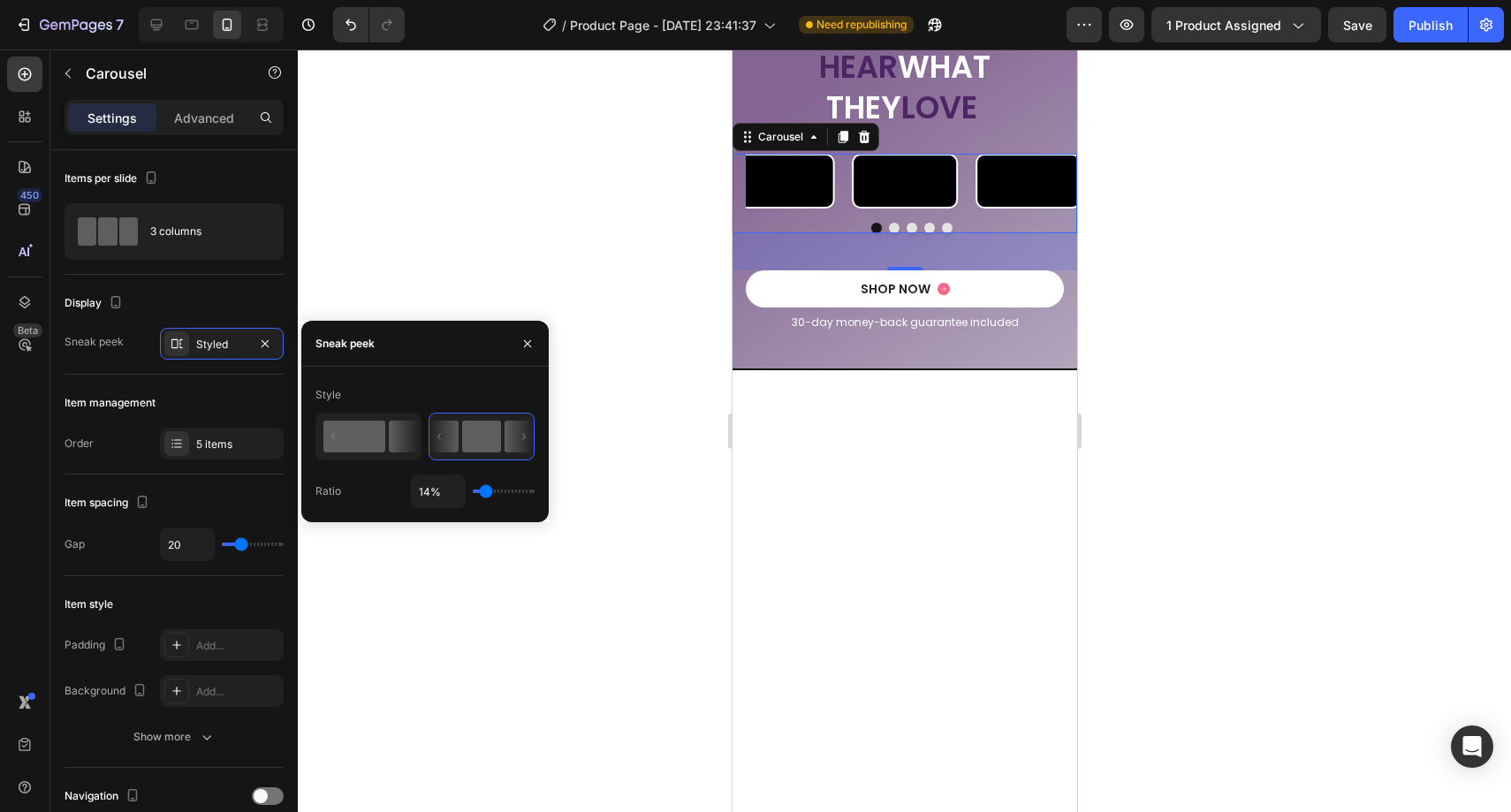
type input "91"
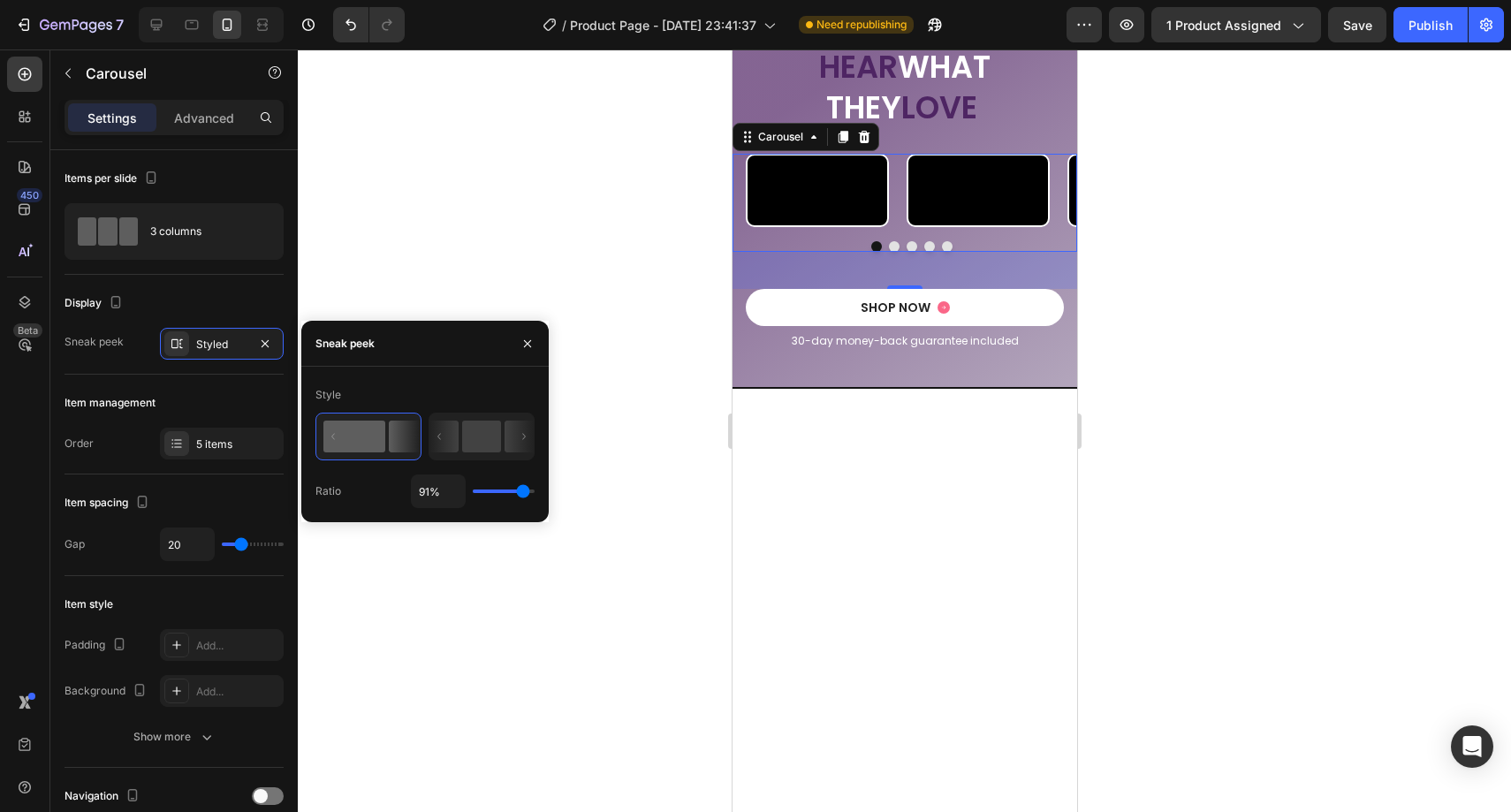
type input "78%"
type input "78"
type input "73%"
type input "73"
type input "69%"
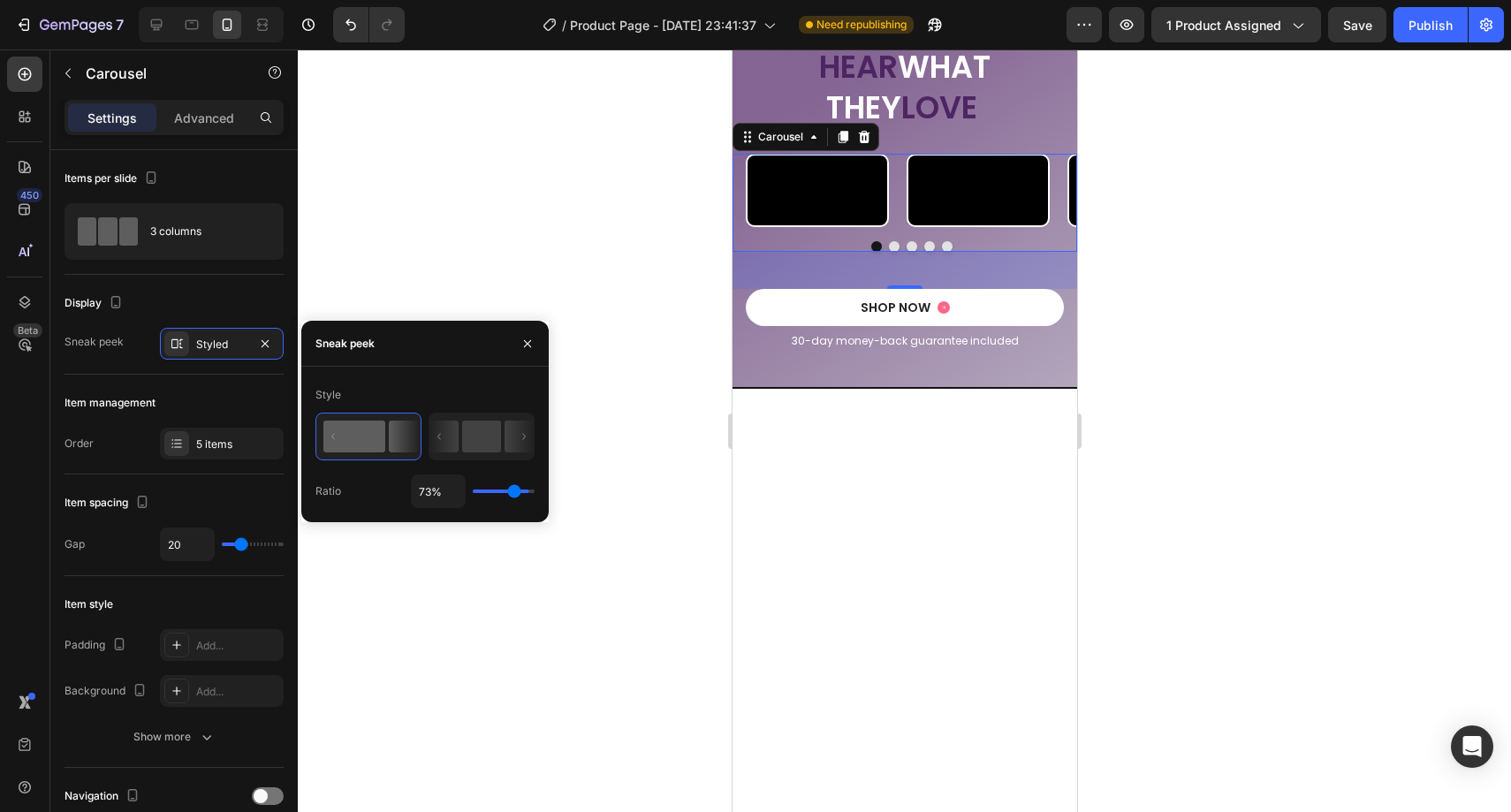
type input "69"
type input "64%"
type input "64"
type input "63%"
type input "63"
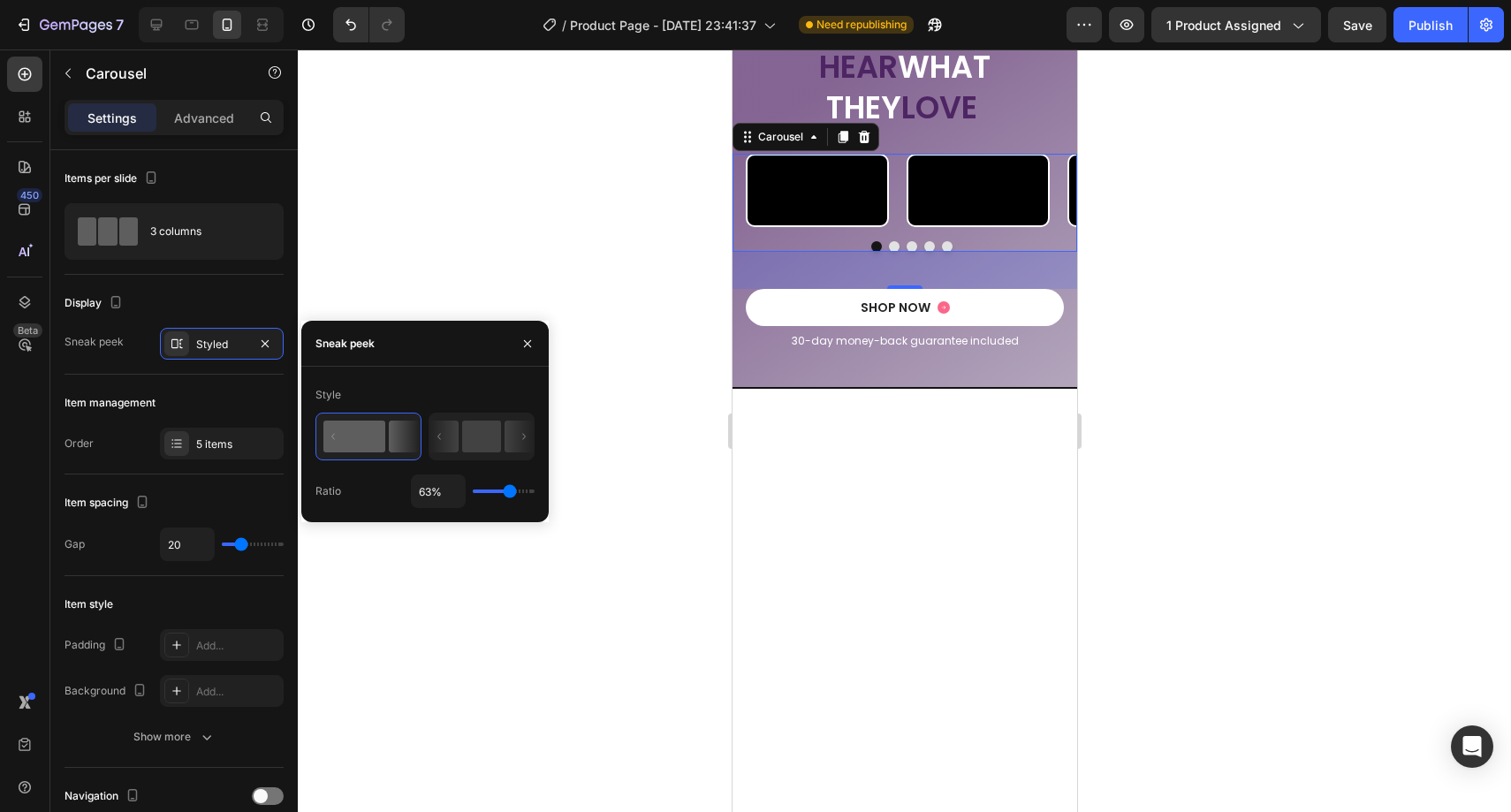
type input "62%"
type input "62"
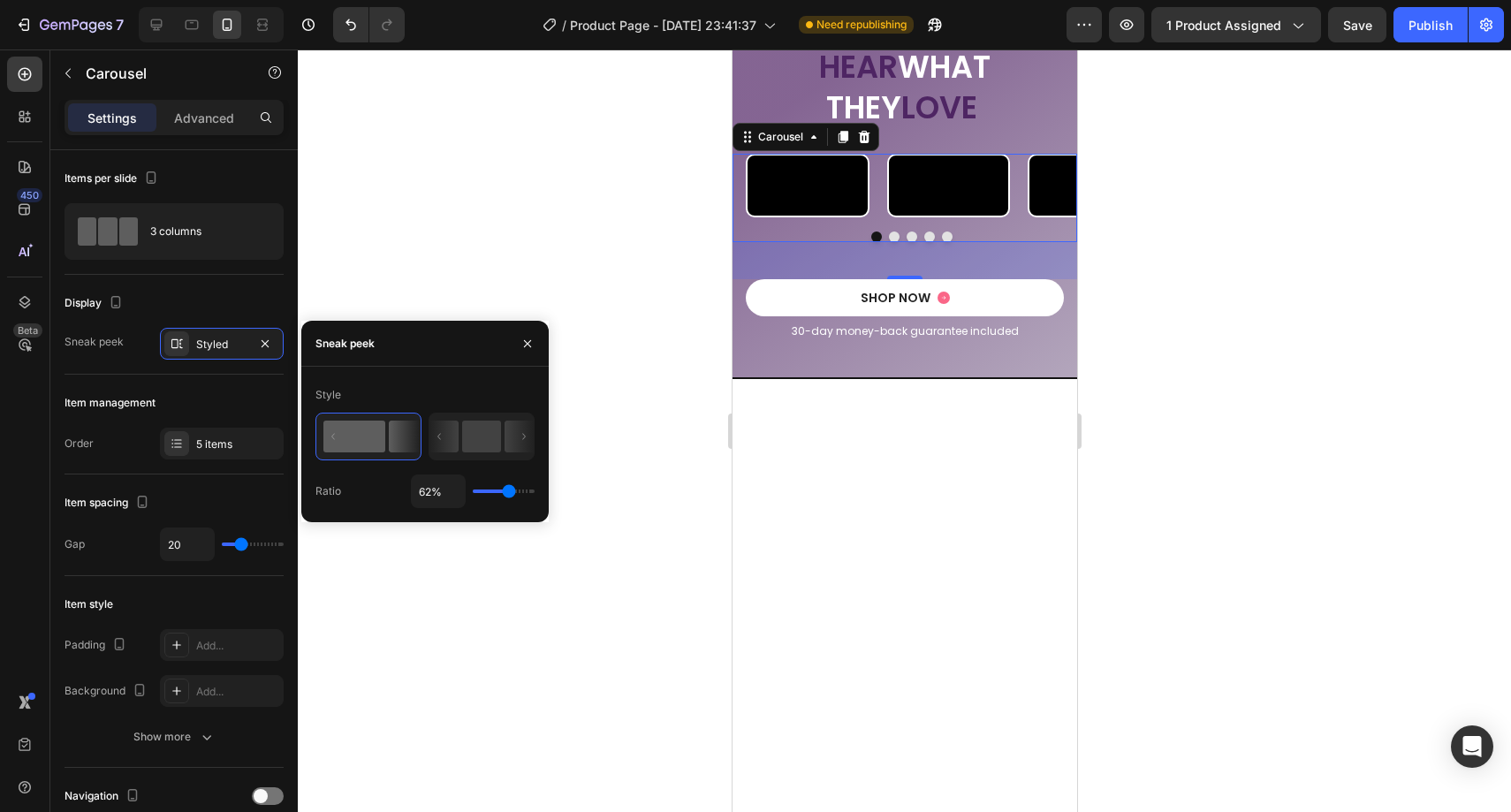
type input "61%"
type input "61"
type input "60%"
type input "60"
type input "59%"
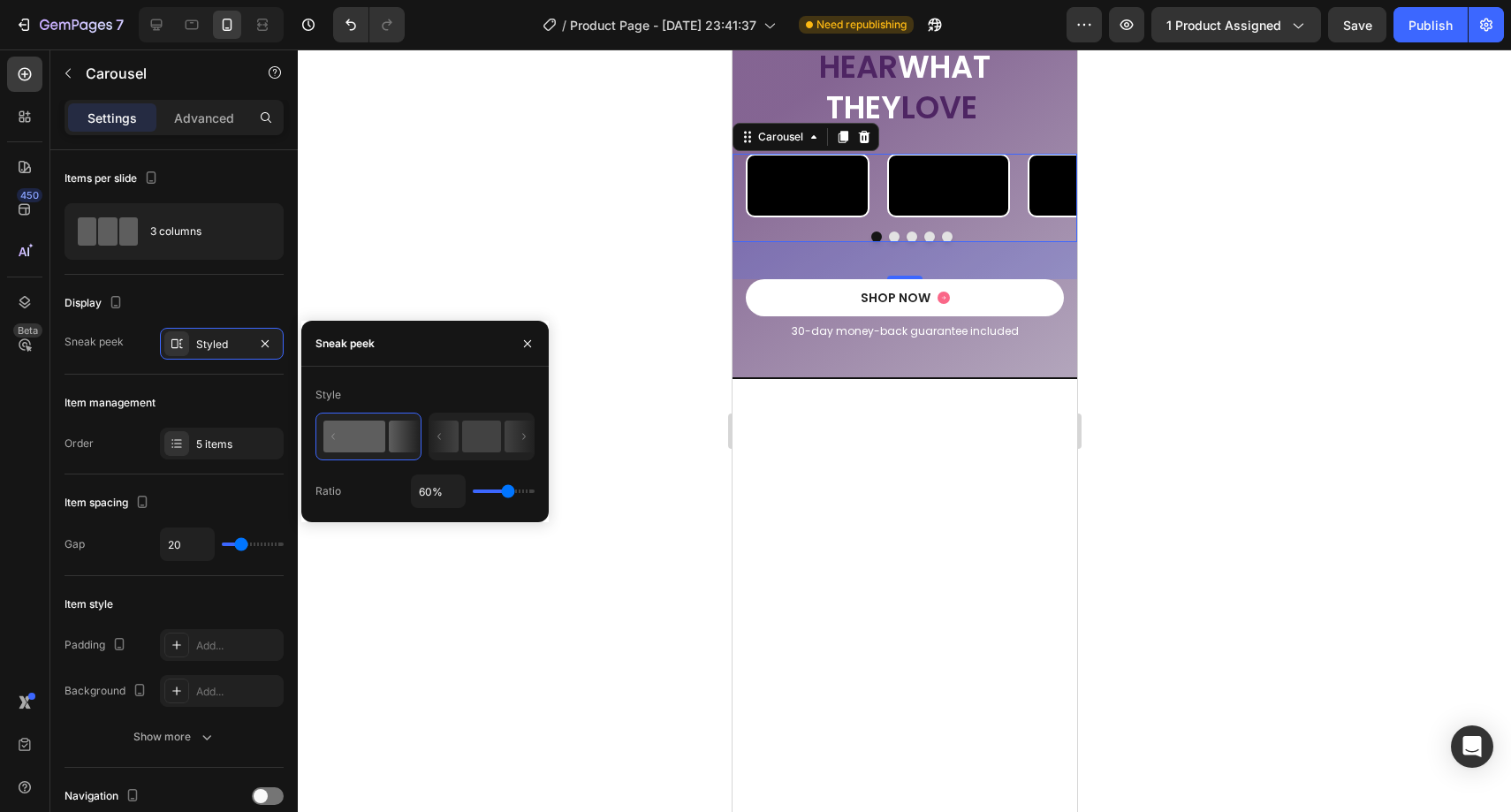
type input "59"
type input "58%"
type input "58"
type input "57%"
type input "57"
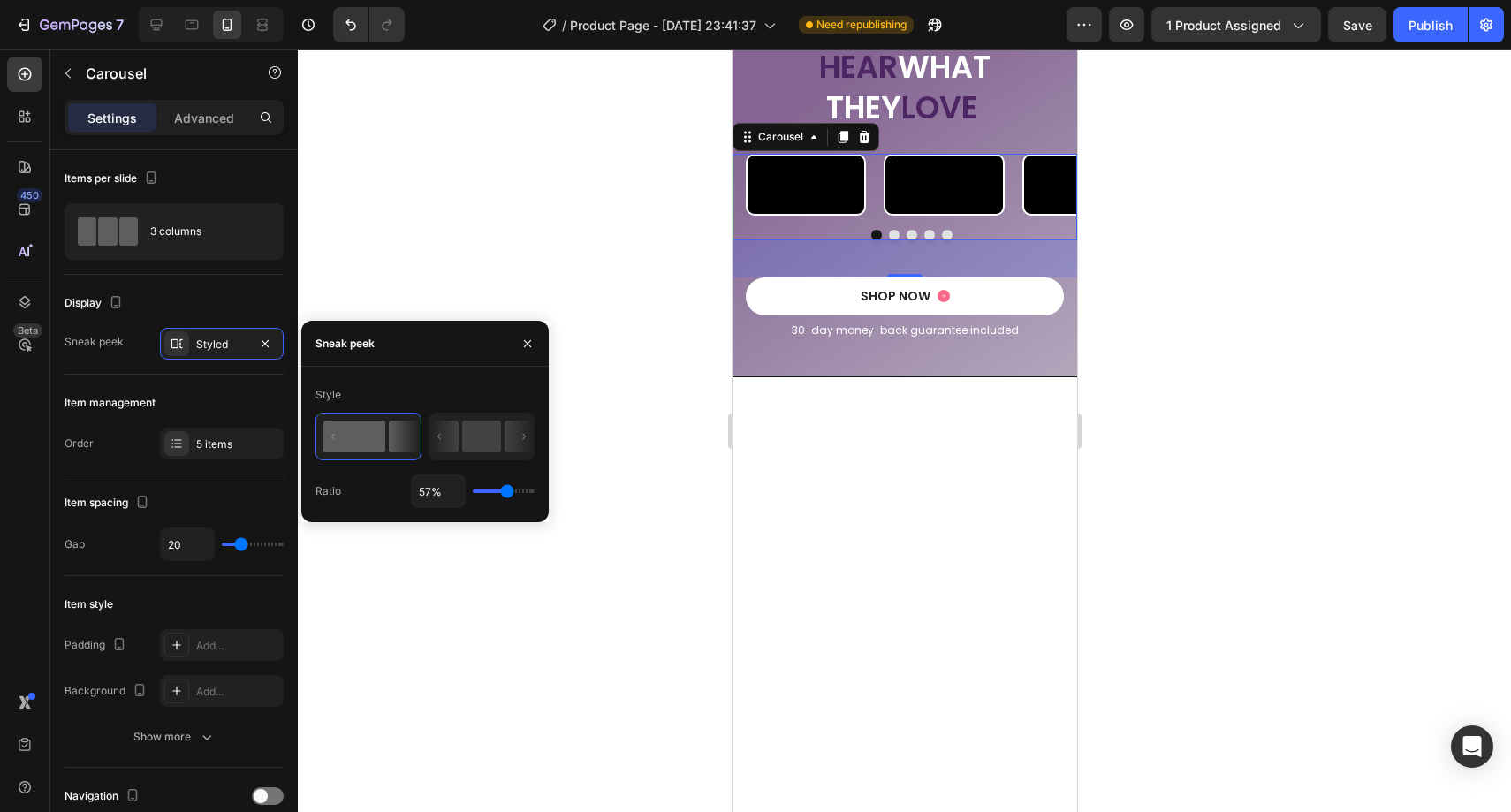
type input "66%"
type input "66"
type input "76%"
type input "76"
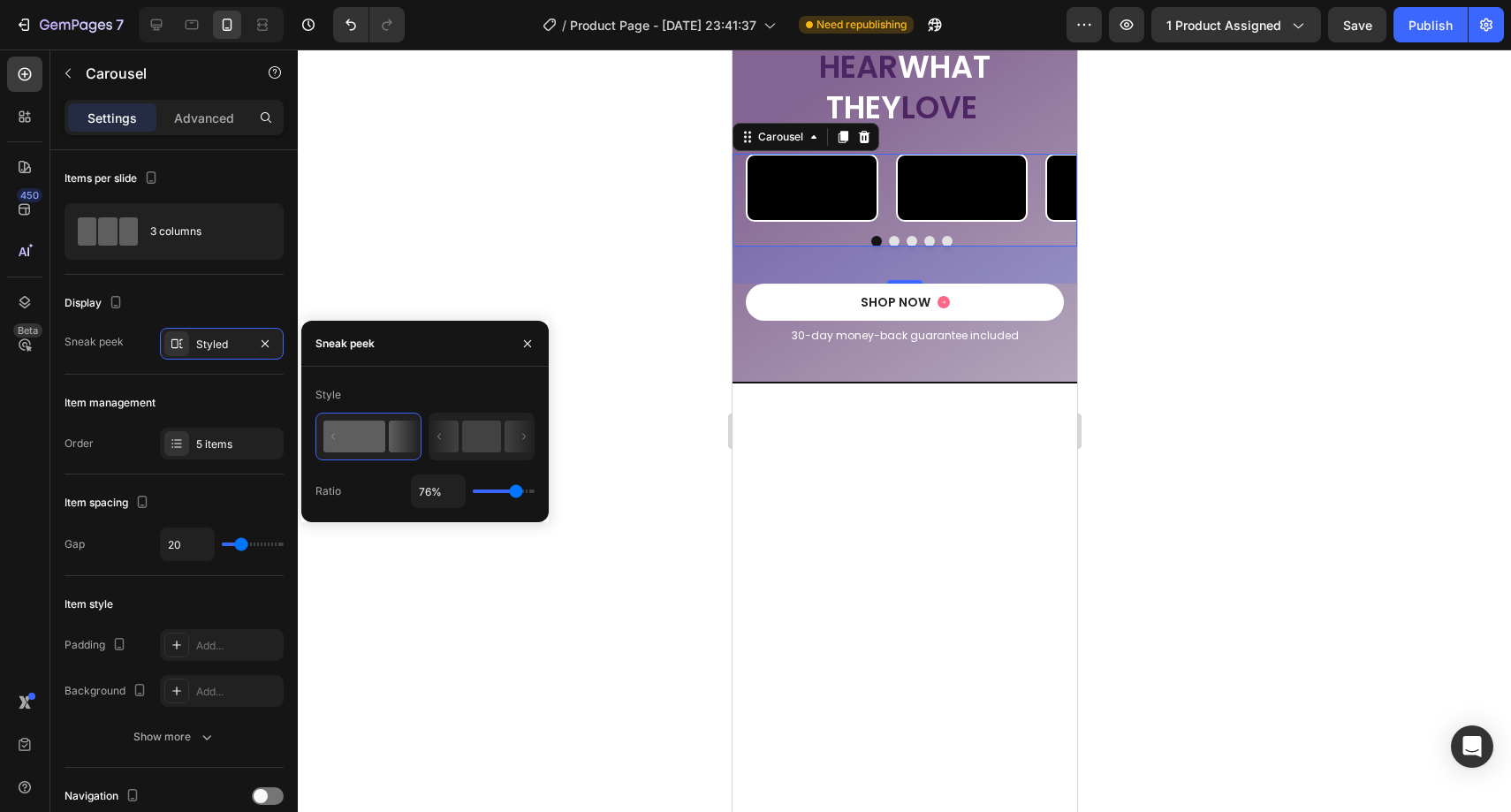
type input "77%"
type input "77"
type input "80%"
type input "80"
type input "83%"
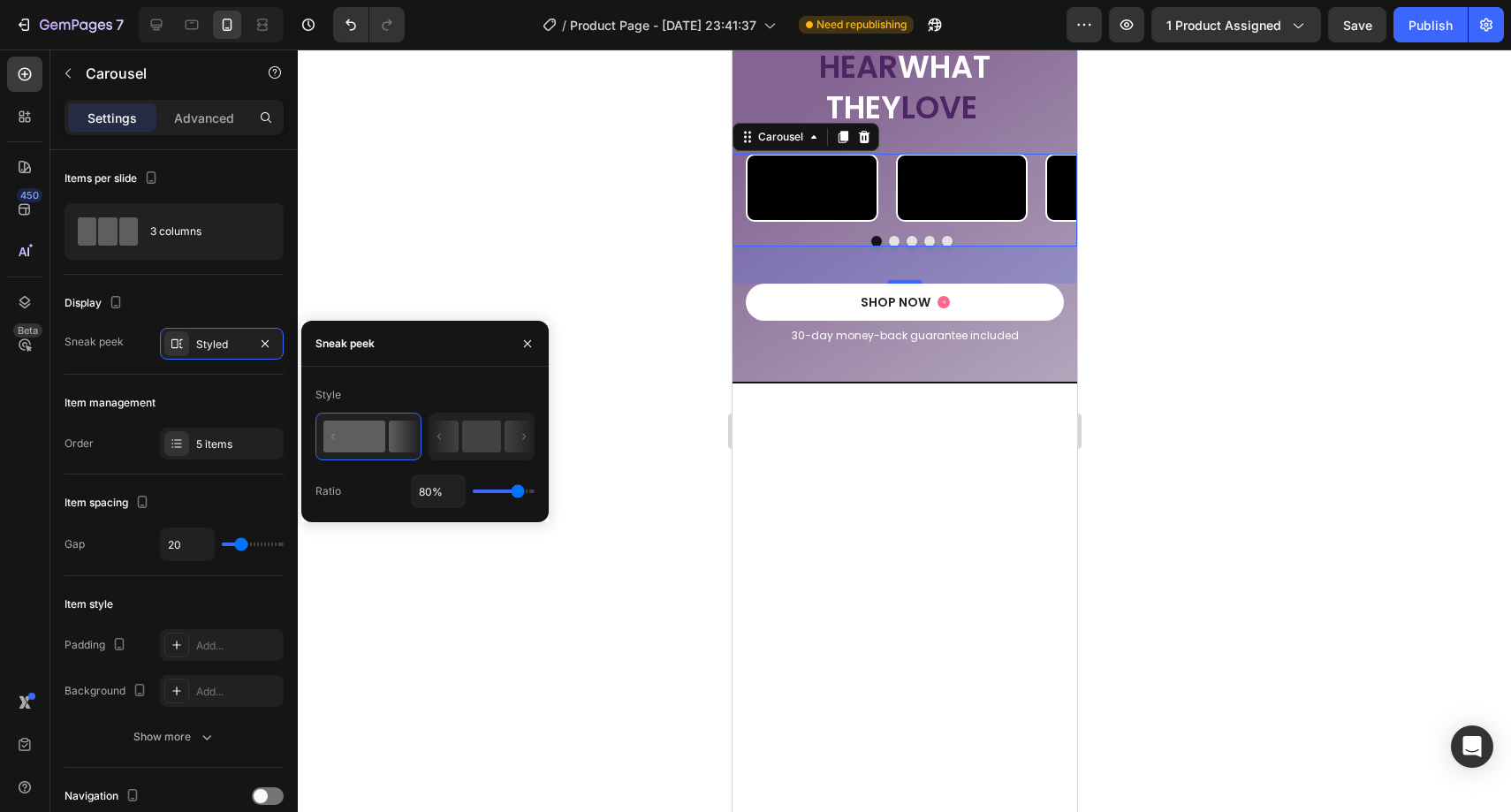
type input "83"
type input "85%"
type input "85"
type input "87%"
type input "87"
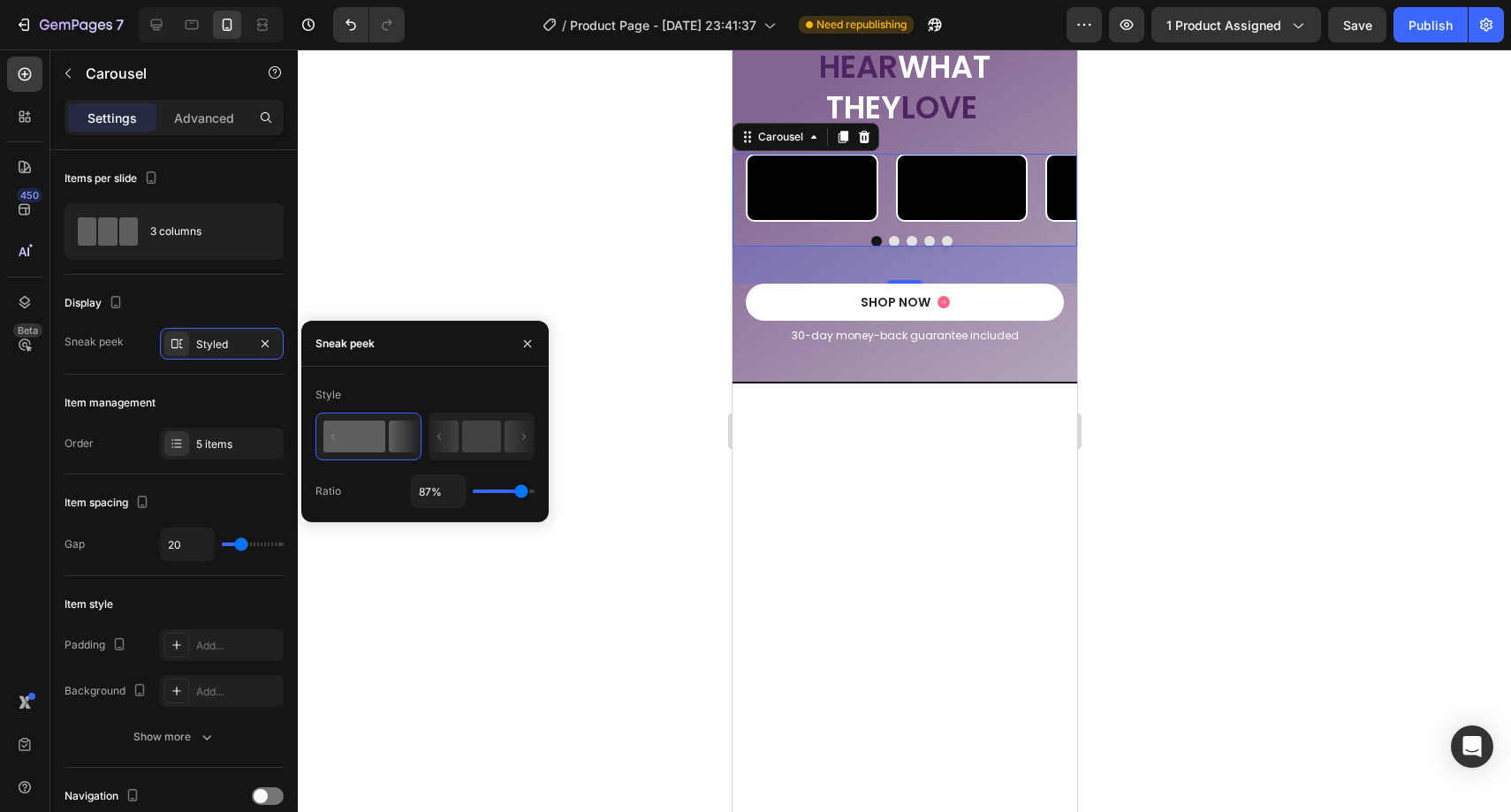
type input "88%"
type input "88"
type input "89%"
type input "89"
type input "91%"
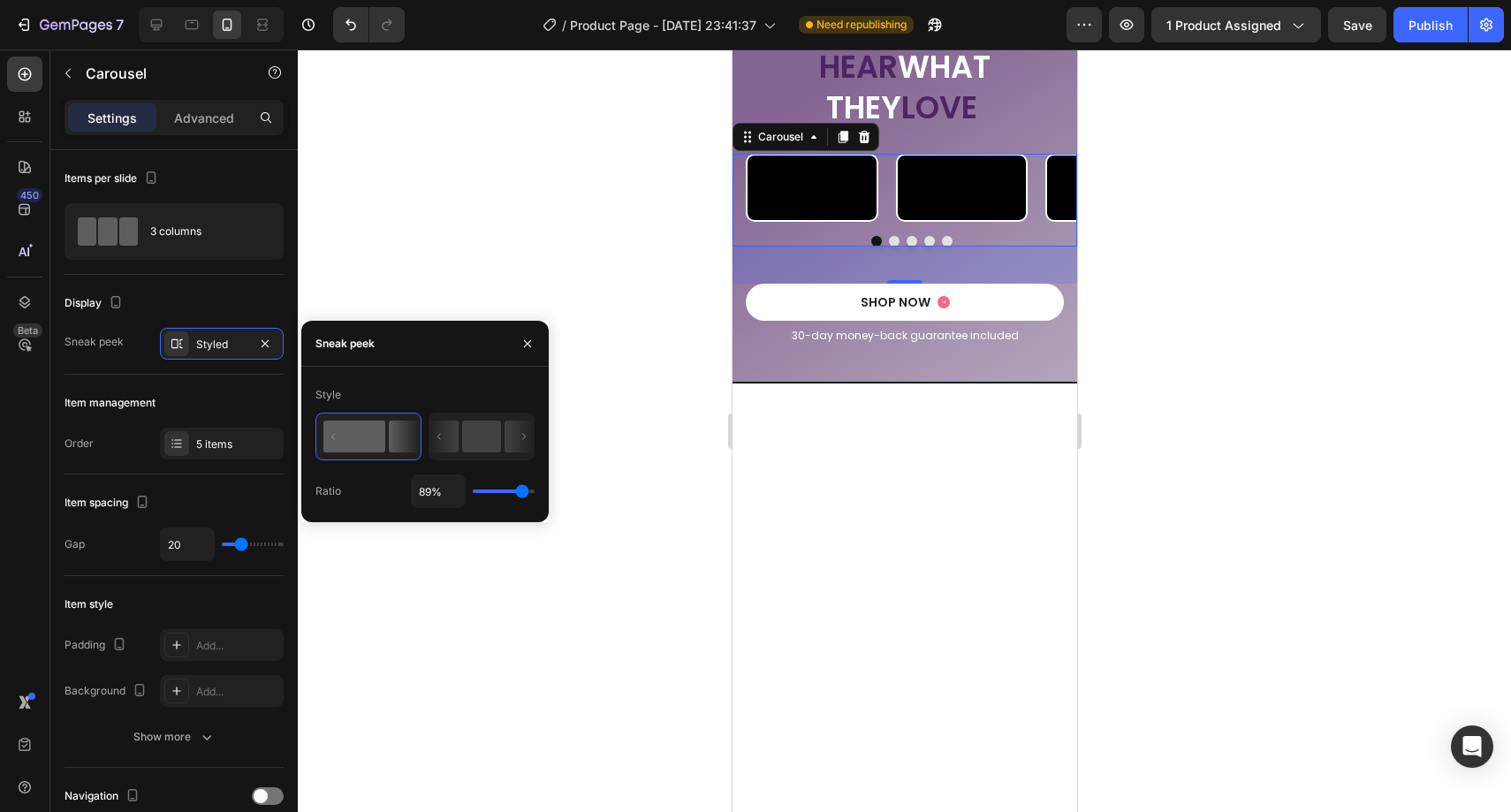
type input "91"
type input "93%"
type input "93"
type input "94%"
type input "94"
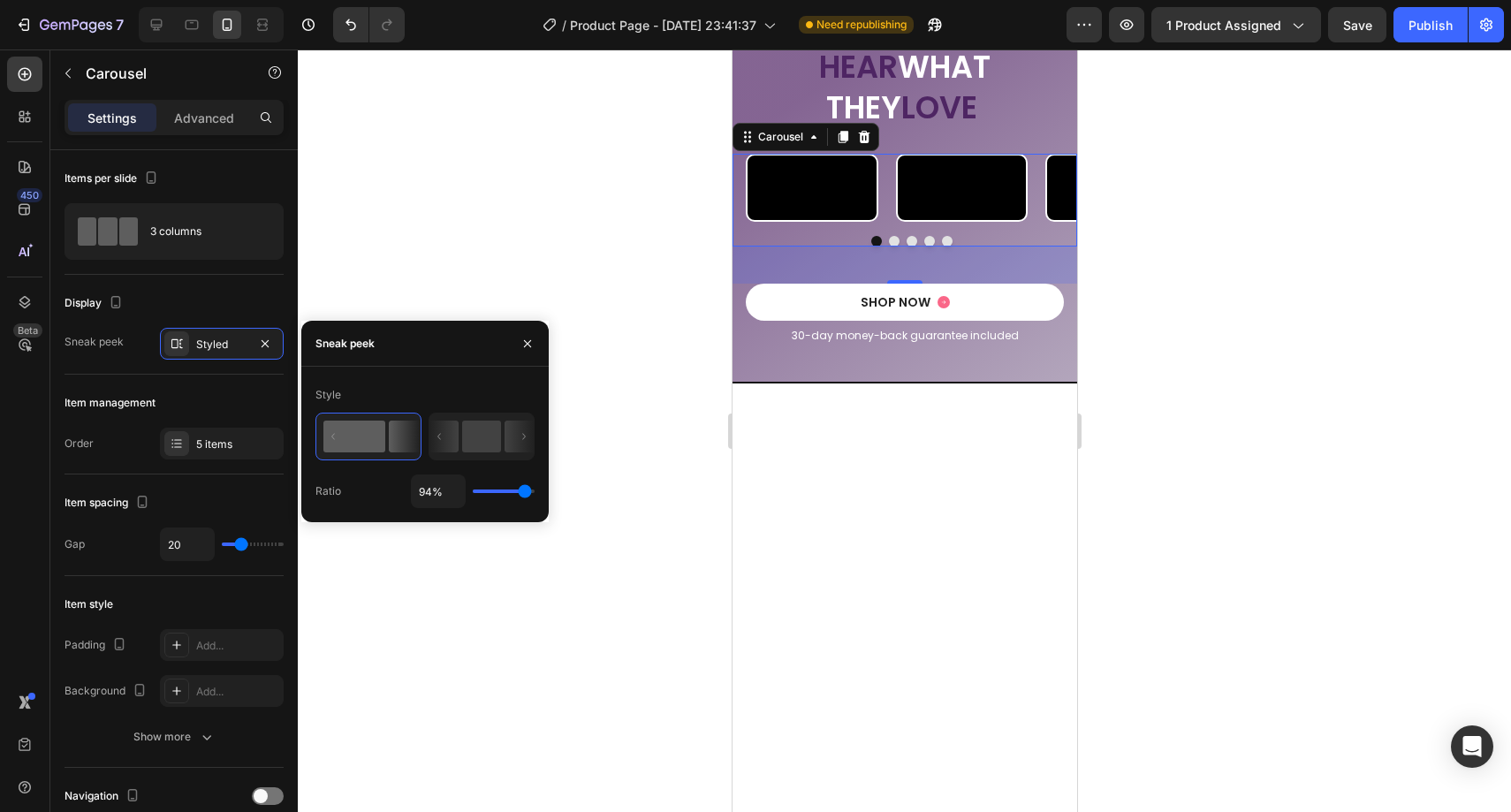
type input "95%"
type input "95"
type input "97%"
type input "97"
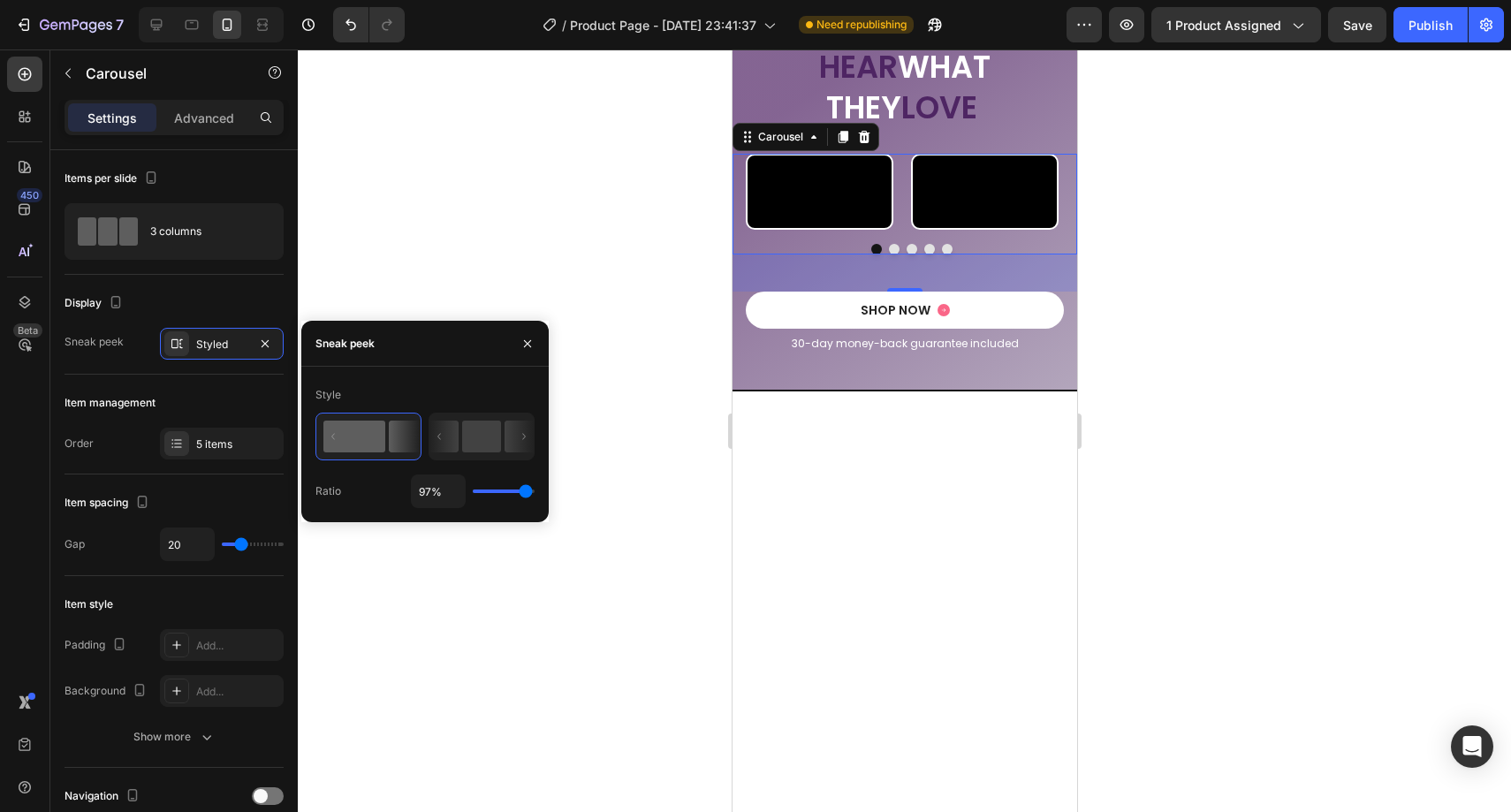
type input "98%"
type input "98"
type input "100%"
type input "100"
type input "99%"
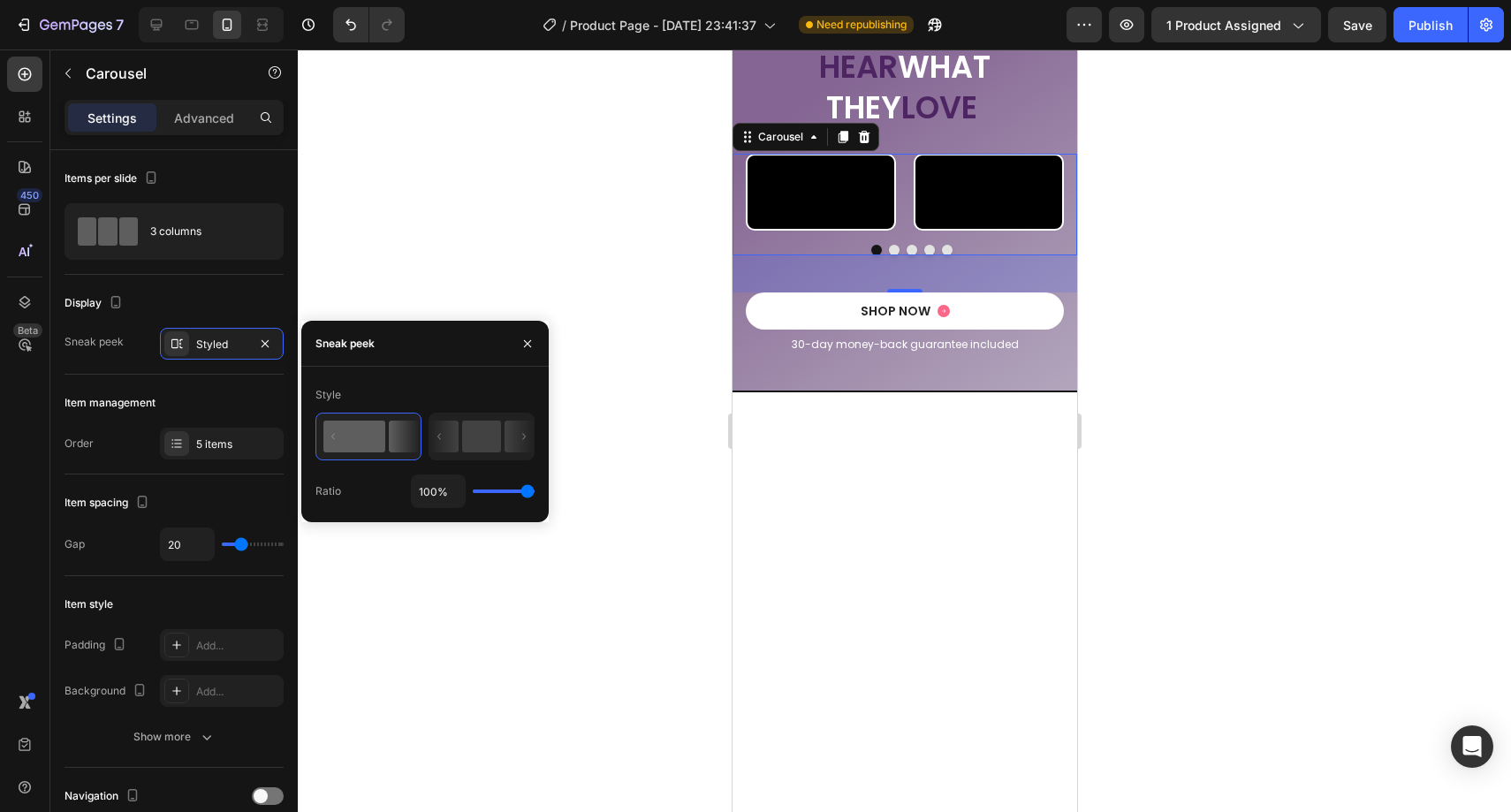
type input "99"
type input "97%"
type input "97"
type input "96%"
type input "96"
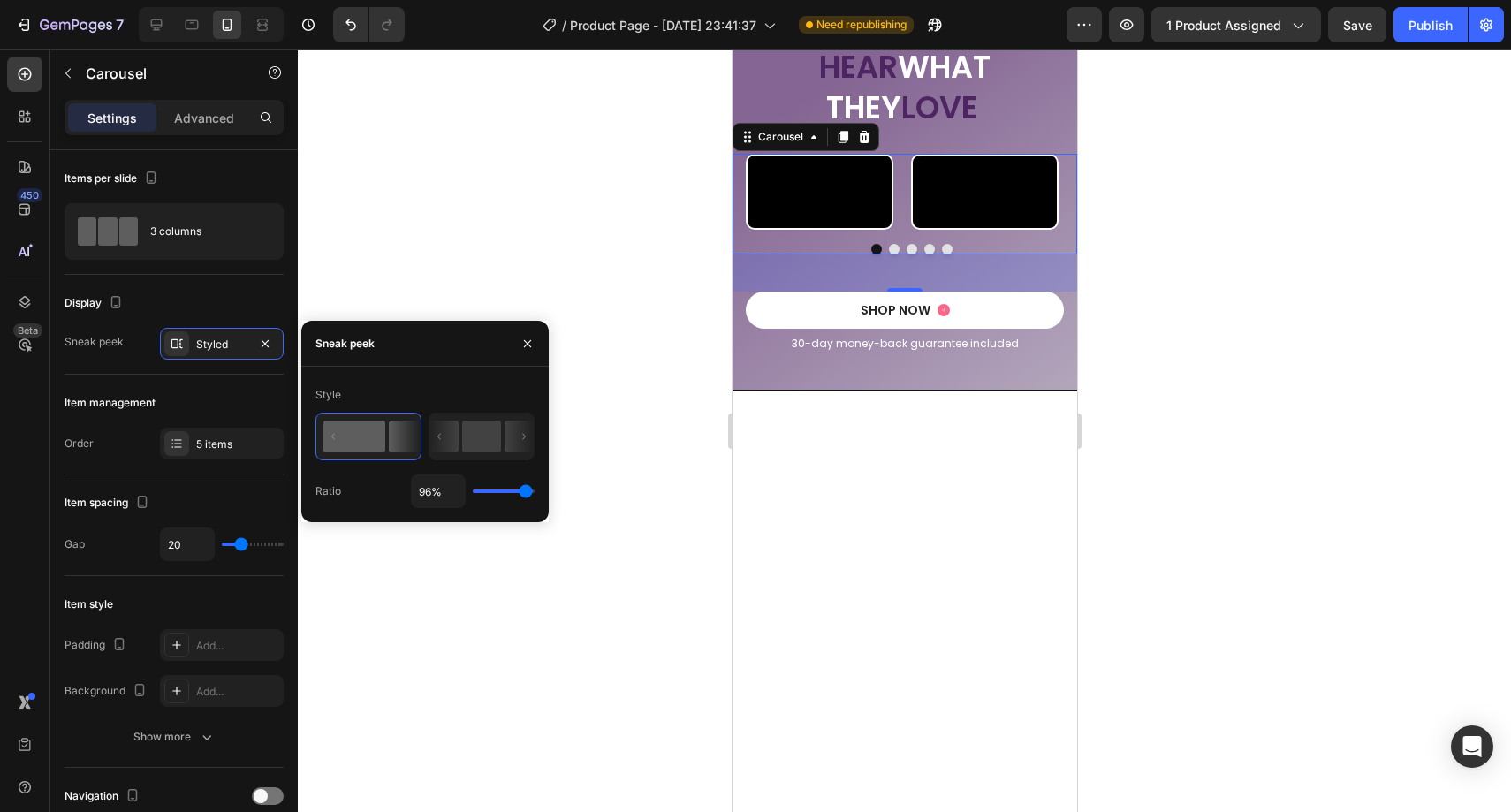
type input "95%"
drag, startPoint x: 517, startPoint y: 490, endPoint x: 525, endPoint y: 480, distance: 12.8
type input "95"
click at [525, 489] on input "range" at bounding box center [504, 491] width 62 height 4
click at [656, 432] on div at bounding box center [904, 430] width 1213 height 762
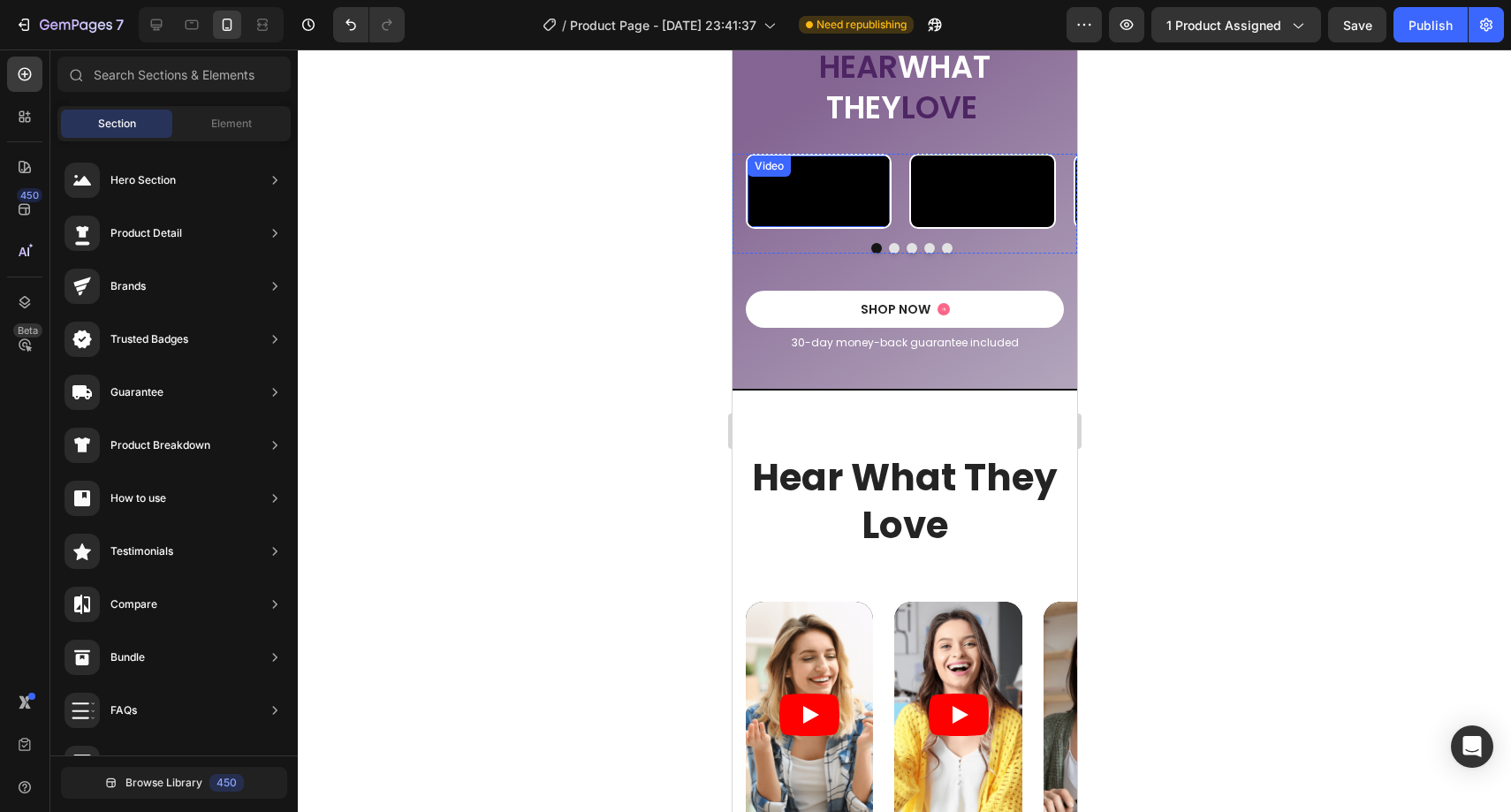
scroll to position [2489, 0]
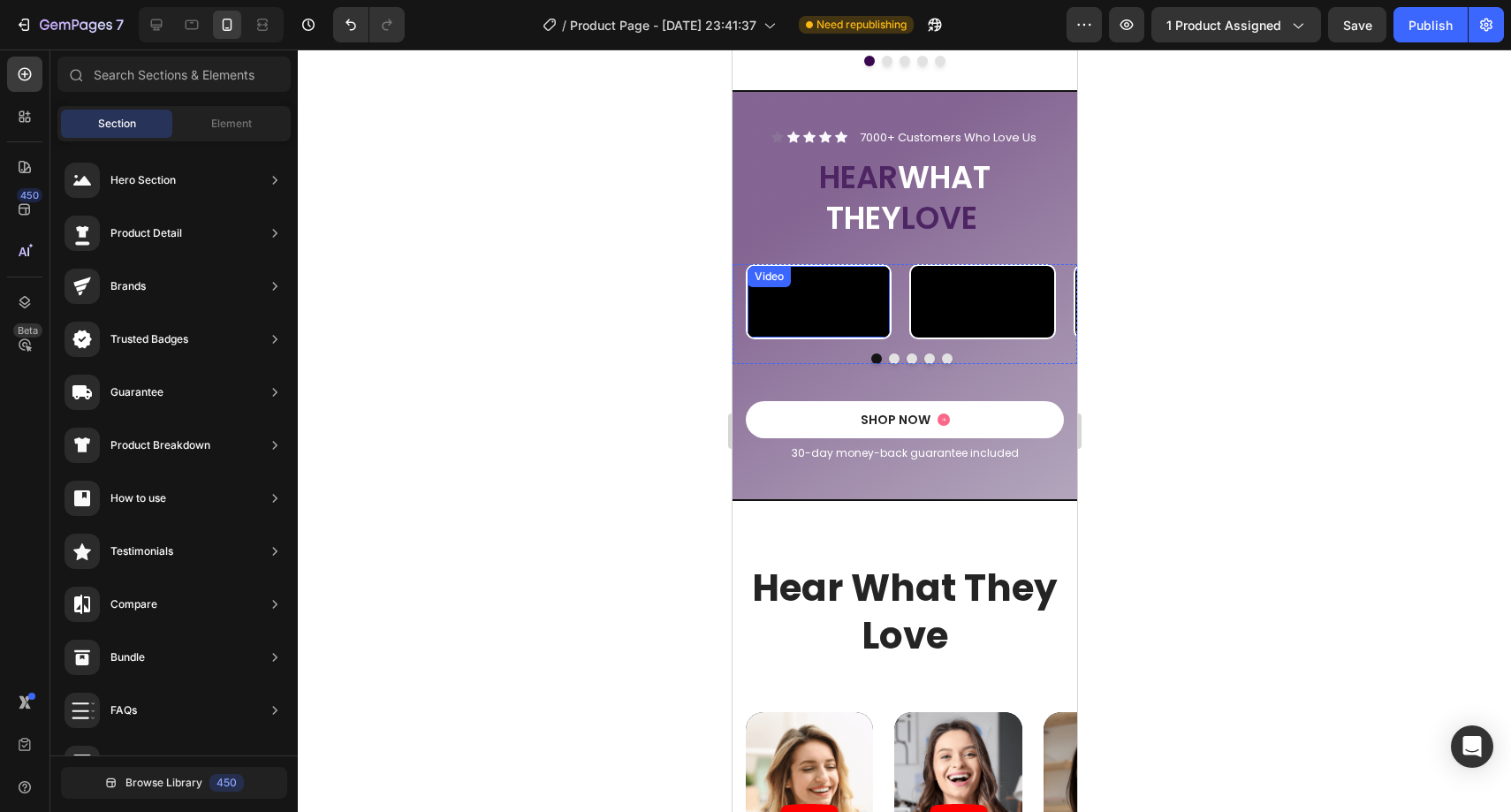
click at [817, 338] on video at bounding box center [817, 302] width 142 height 71
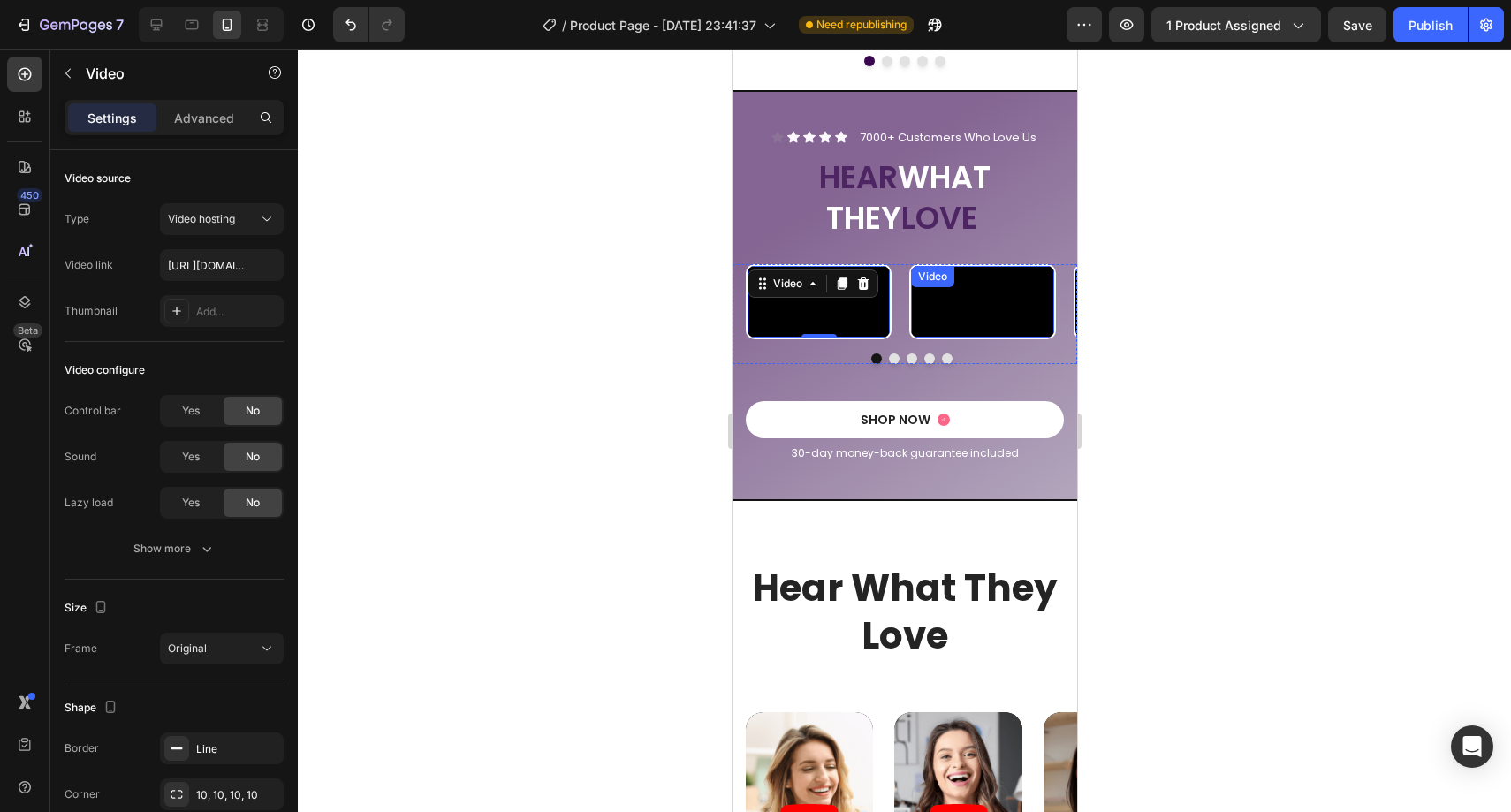
click at [997, 338] on video at bounding box center [980, 302] width 142 height 71
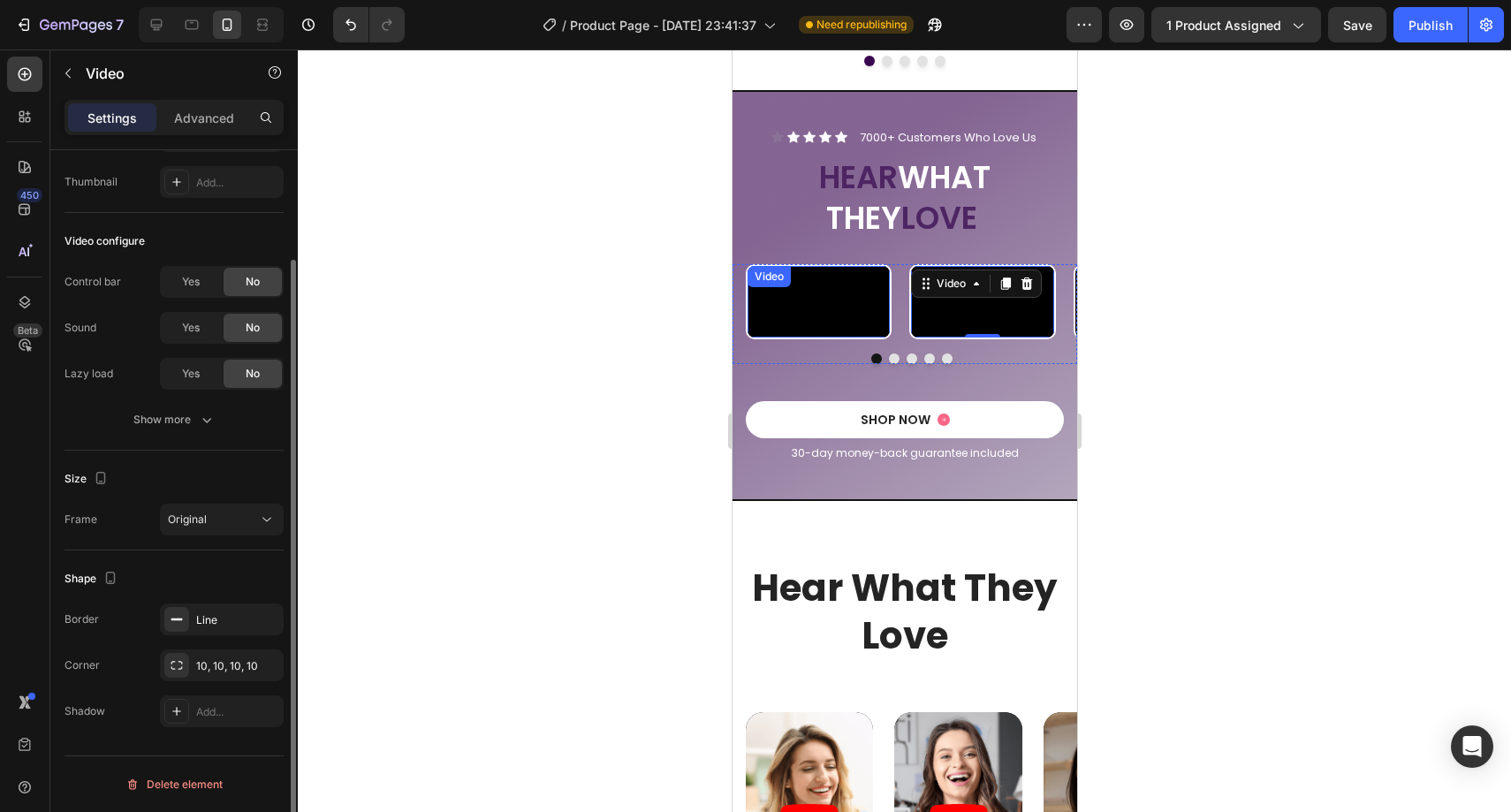
click at [848, 338] on video at bounding box center [817, 302] width 142 height 71
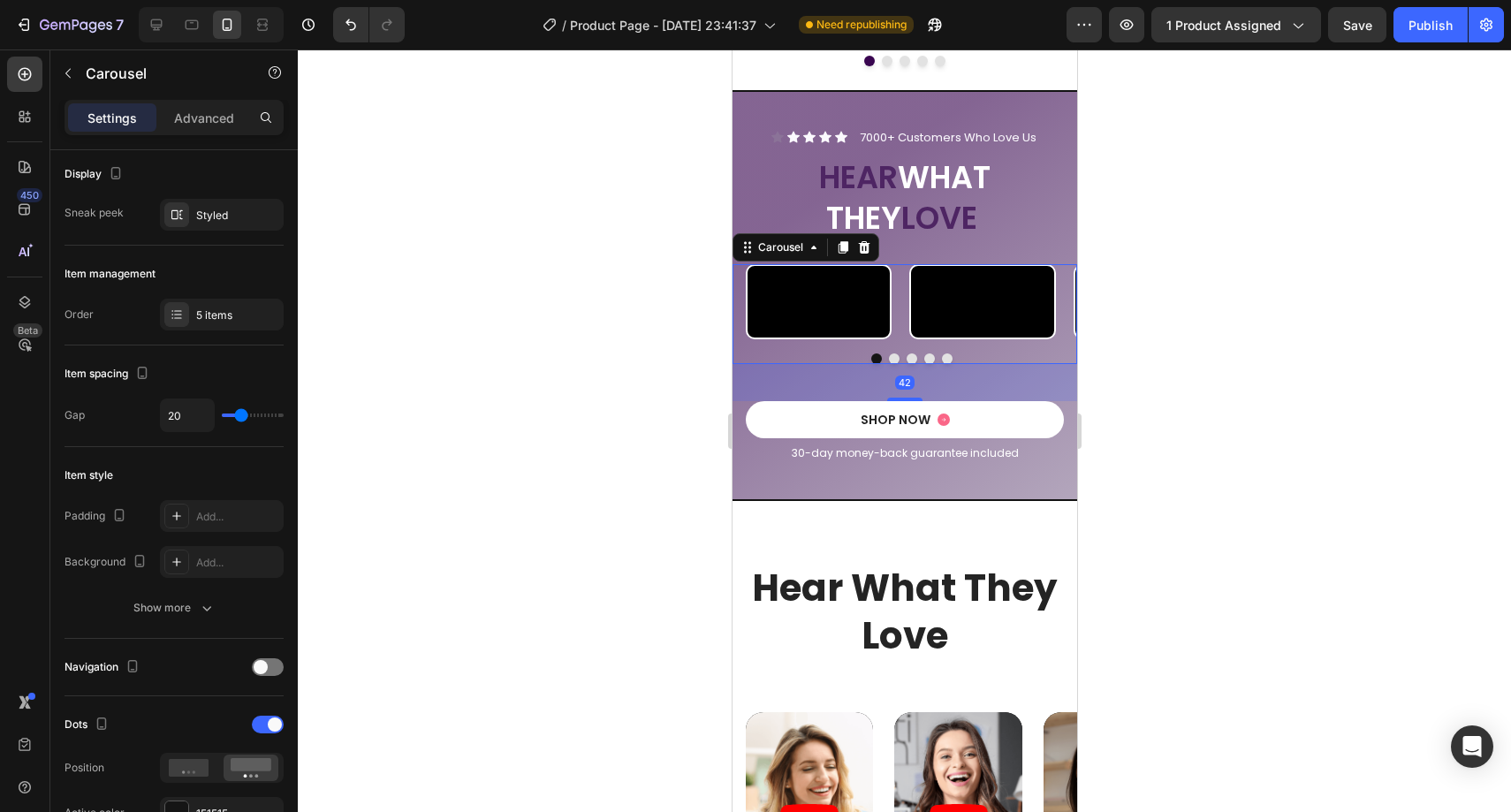
click at [888, 364] on button "Dot" at bounding box center [893, 358] width 11 height 11
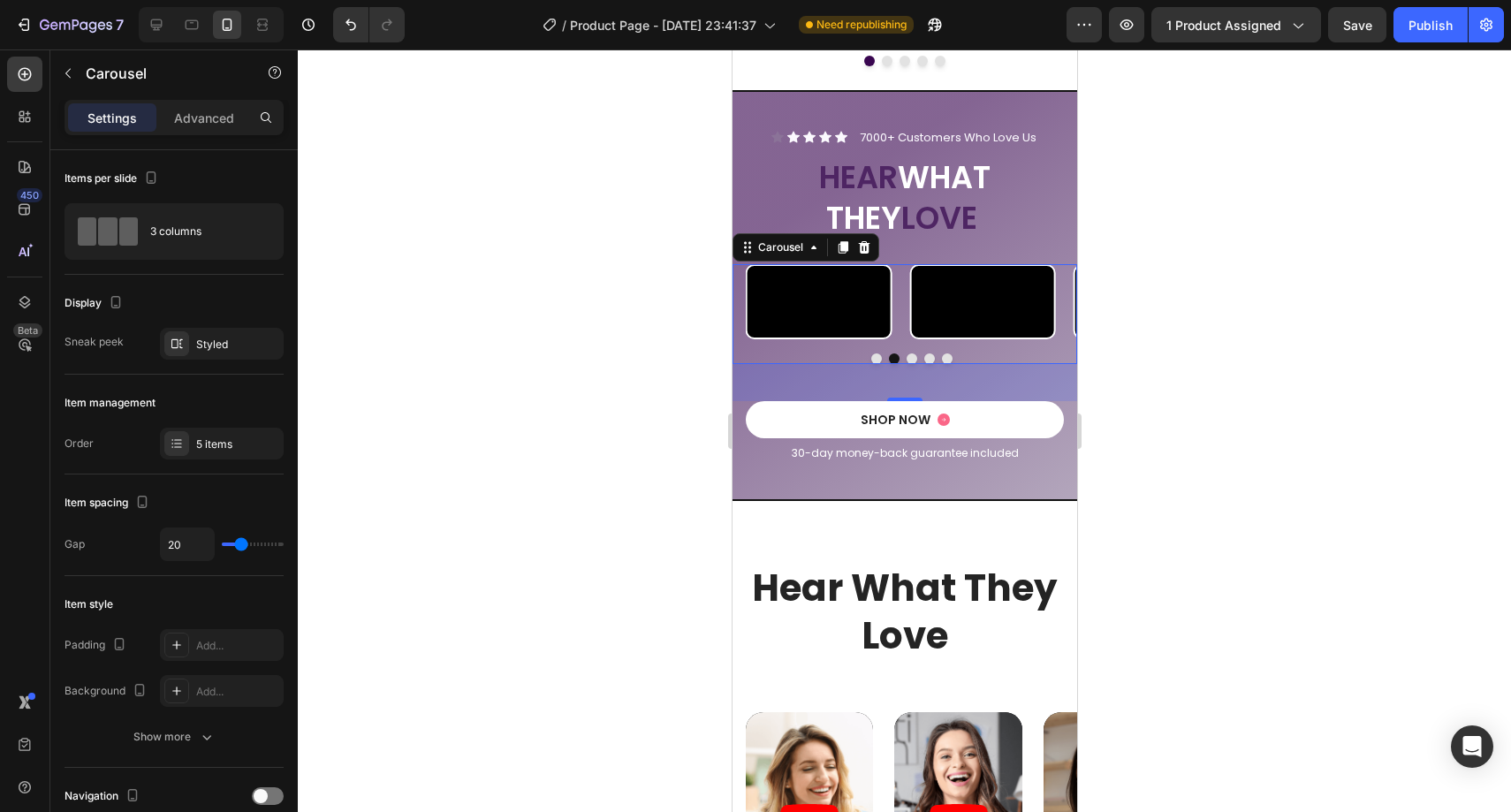
click at [906, 364] on button "Dot" at bounding box center [911, 358] width 11 height 11
click at [872, 364] on button "Dot" at bounding box center [875, 358] width 11 height 11
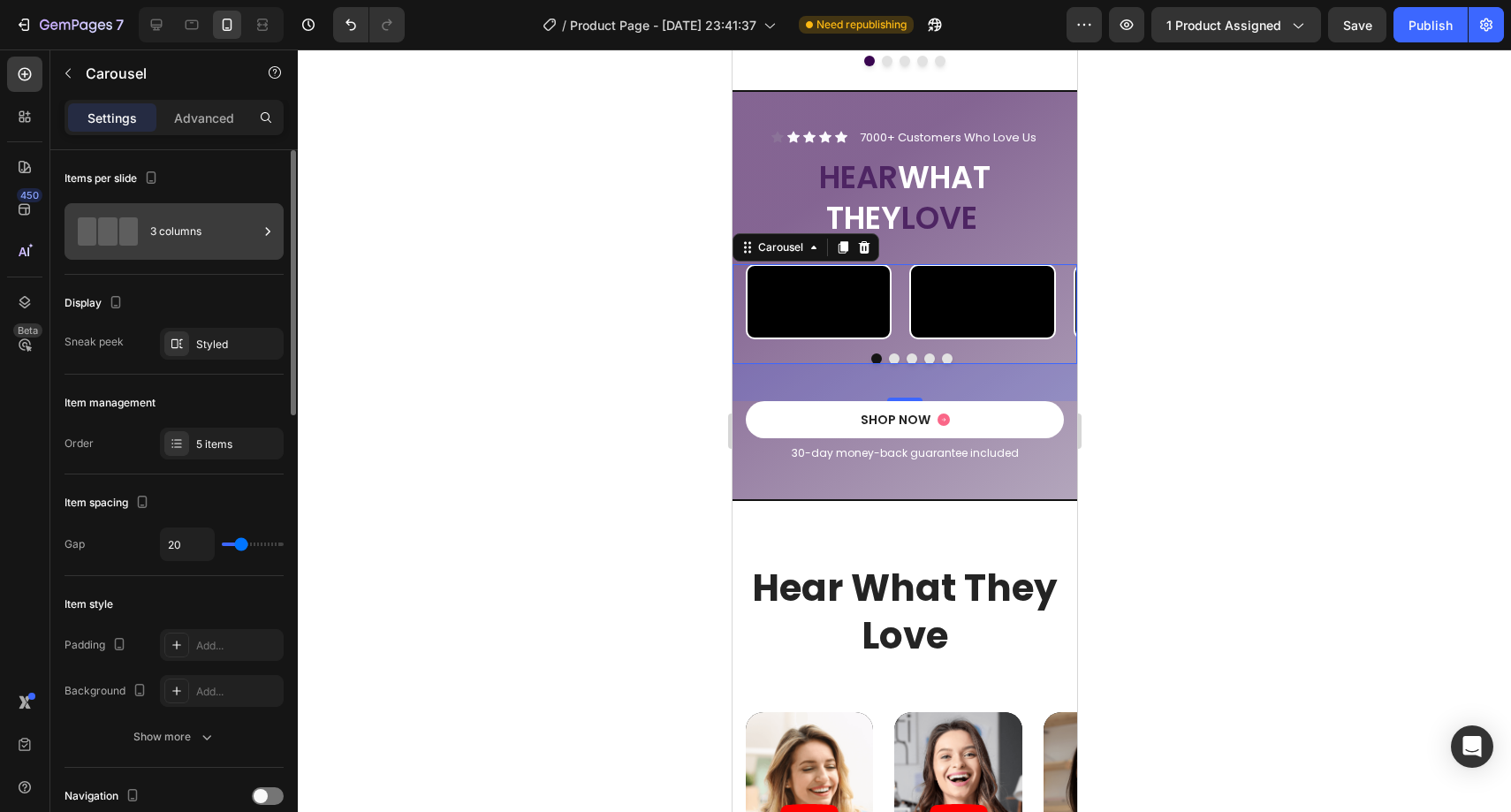
click at [190, 230] on div "3 columns" at bounding box center [205, 231] width 108 height 41
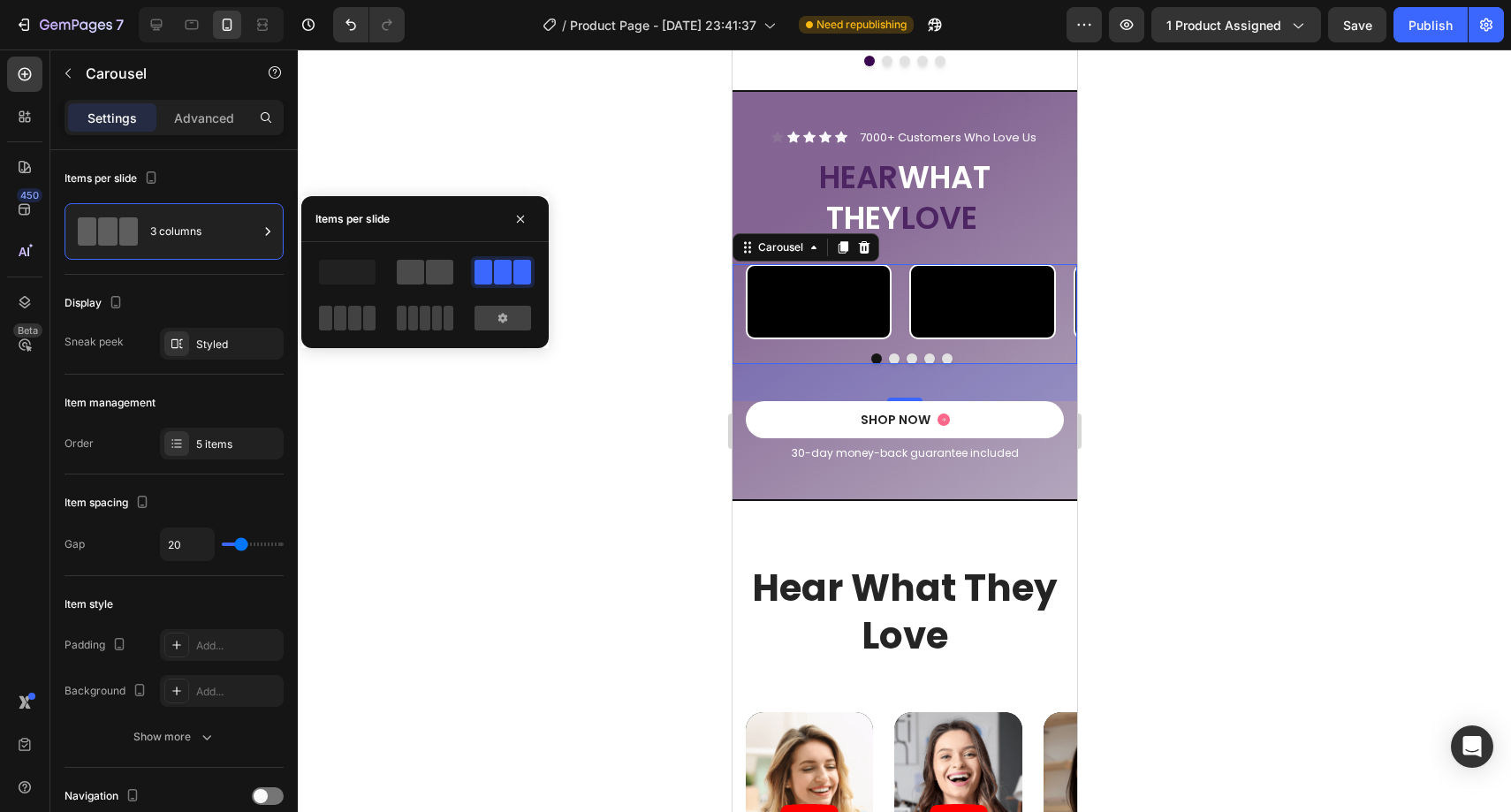
click at [435, 274] on span at bounding box center [439, 272] width 27 height 25
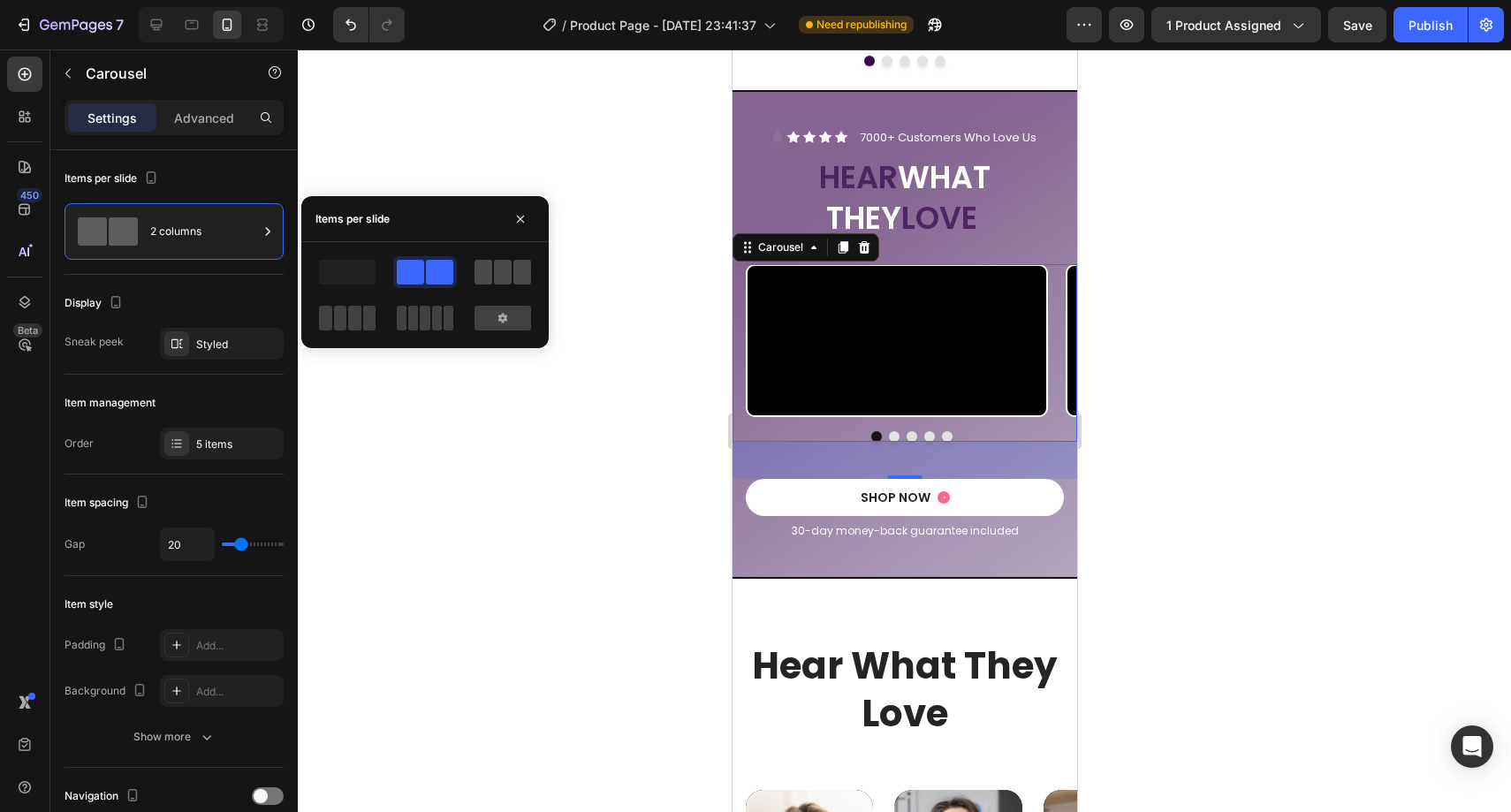
click at [478, 272] on span at bounding box center [483, 272] width 17 height 25
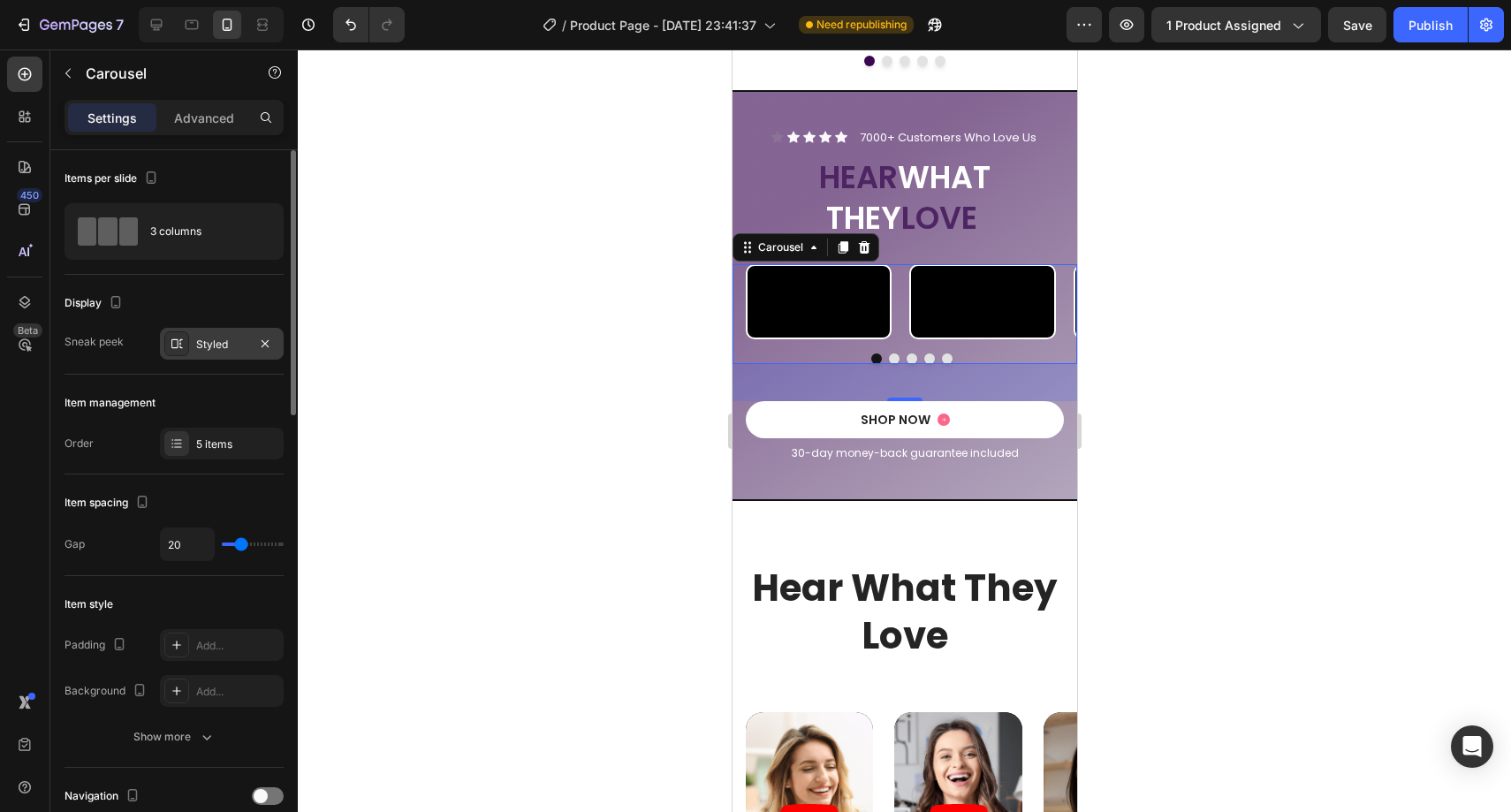
click at [249, 336] on div "Styled" at bounding box center [222, 343] width 124 height 32
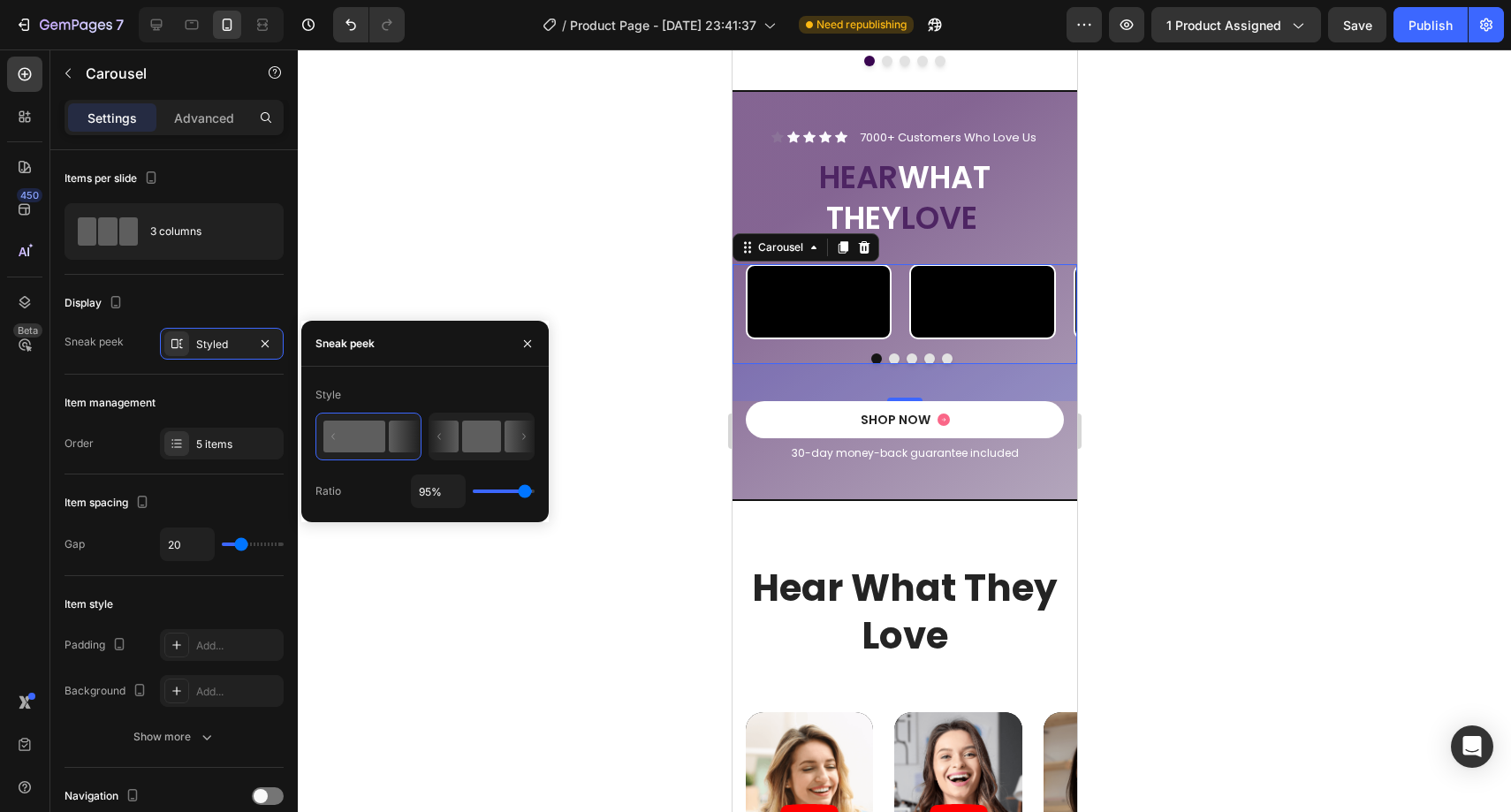
click at [479, 426] on rect at bounding box center [481, 436] width 39 height 32
type input "14%"
type input "14"
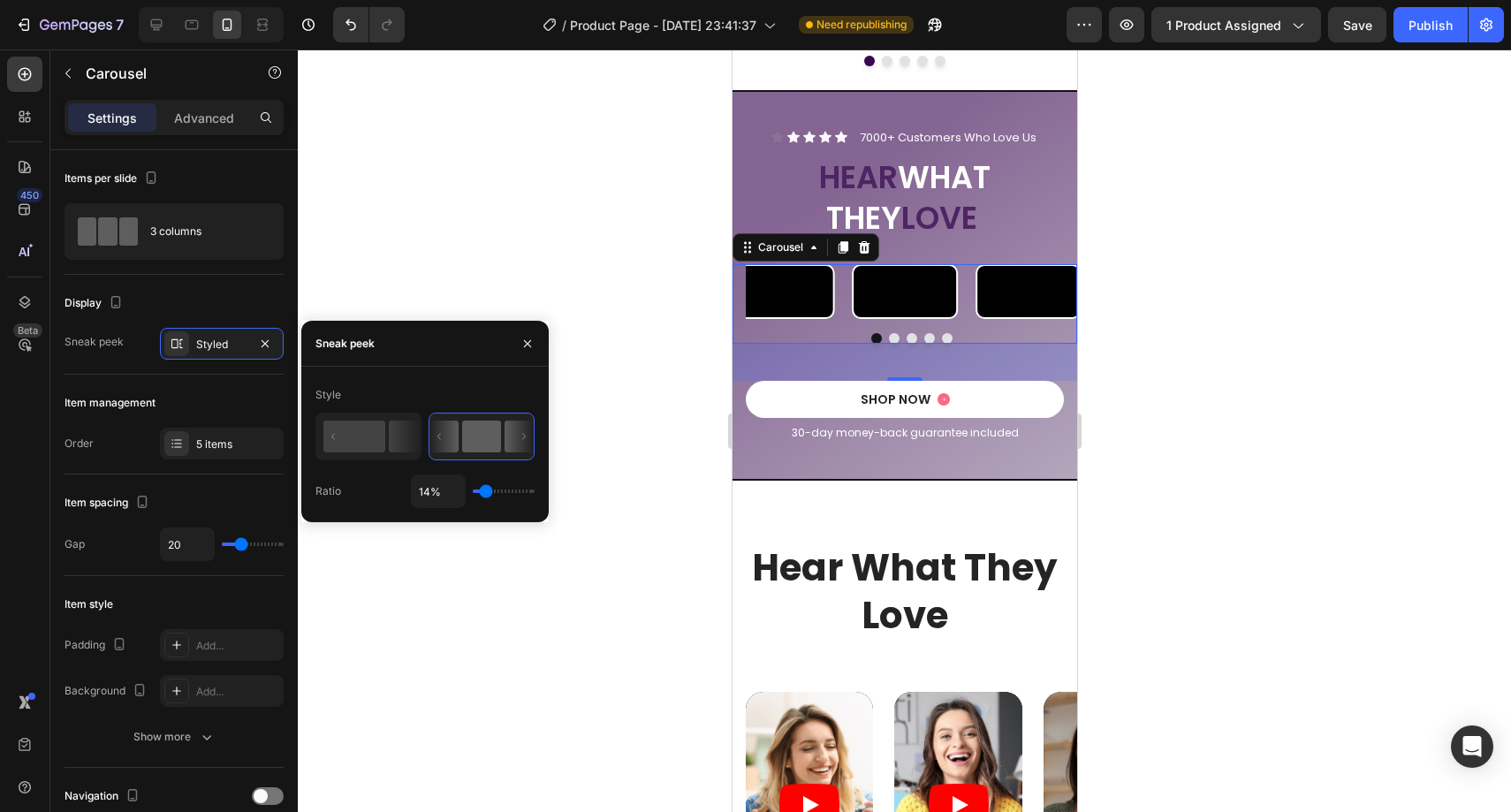
type input "17%"
type input "17"
type input "18%"
type input "18"
type input "20%"
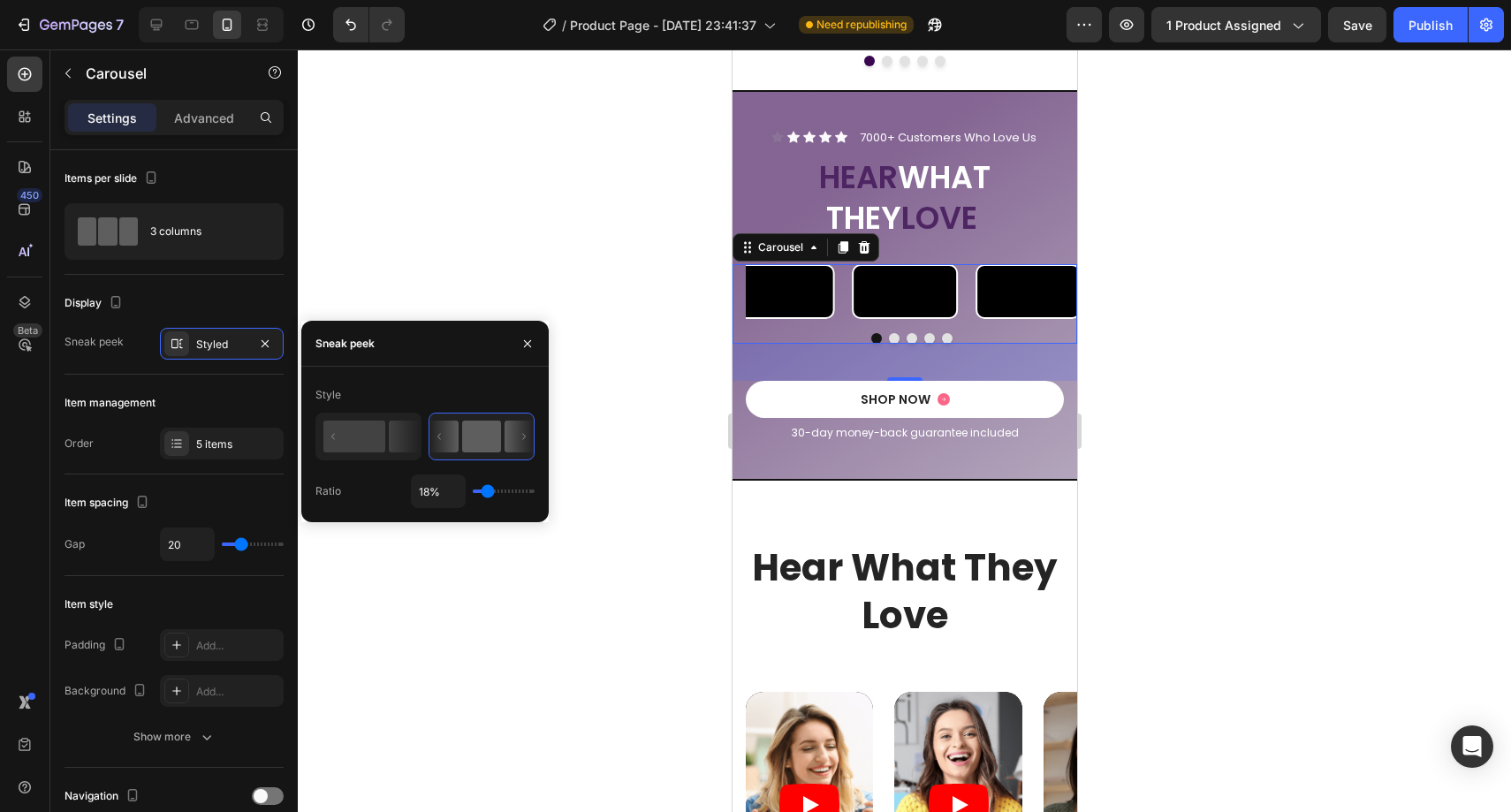
type input "20"
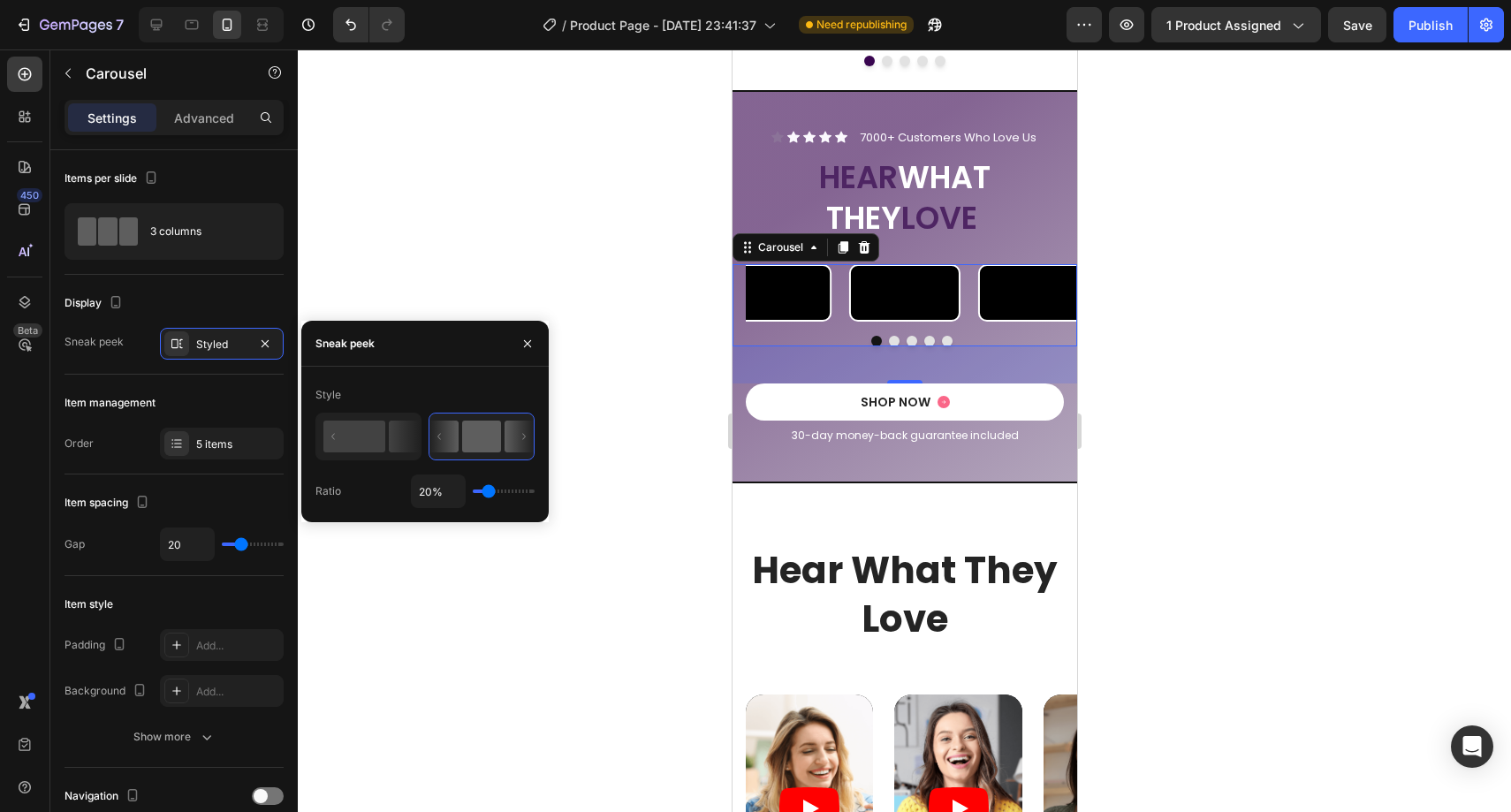
type input "21%"
type input "21"
type input "22%"
type input "22"
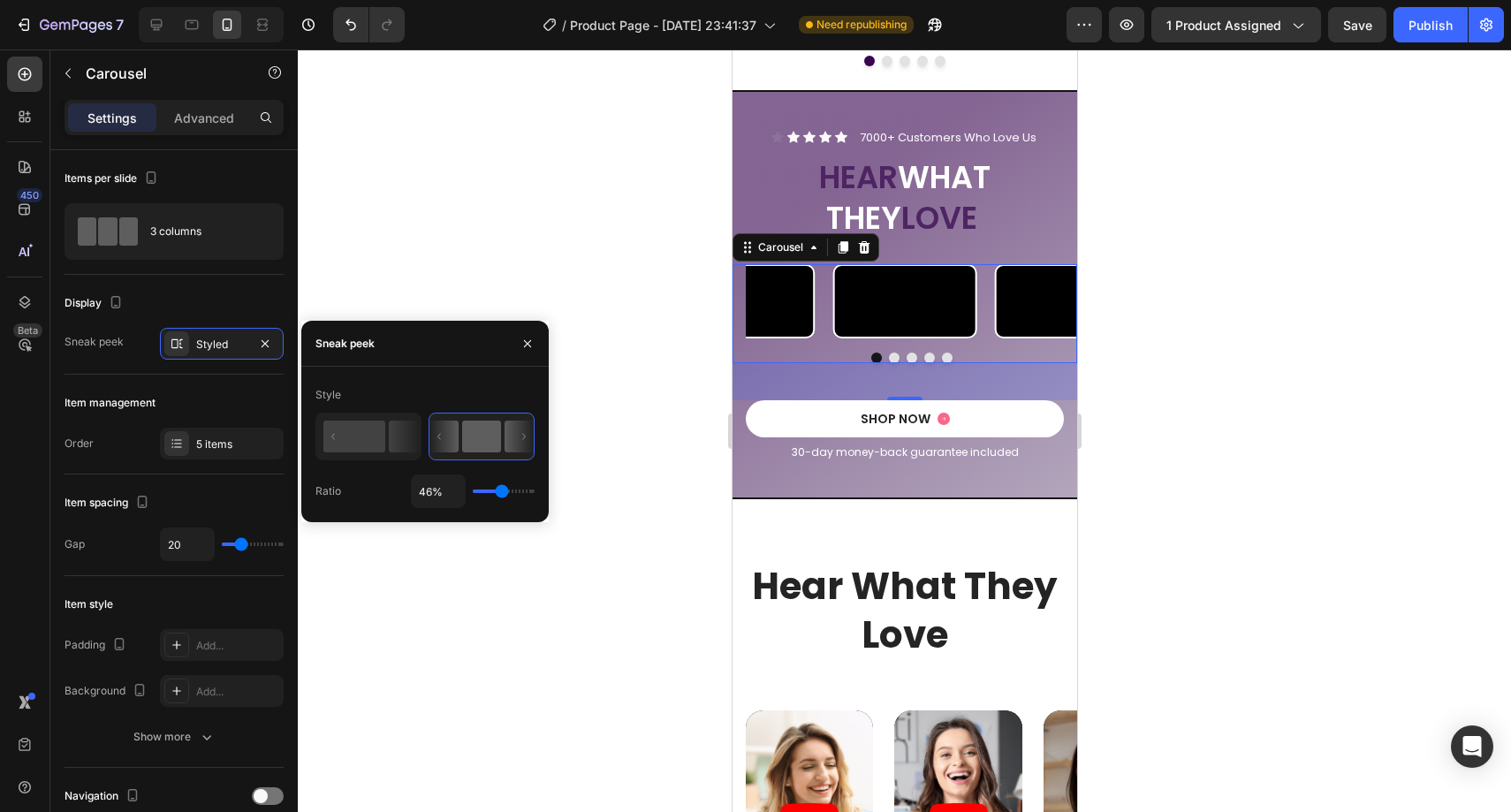
drag, startPoint x: 487, startPoint y: 491, endPoint x: 501, endPoint y: 487, distance: 14.6
click at [501, 489] on input "range" at bounding box center [504, 491] width 62 height 4
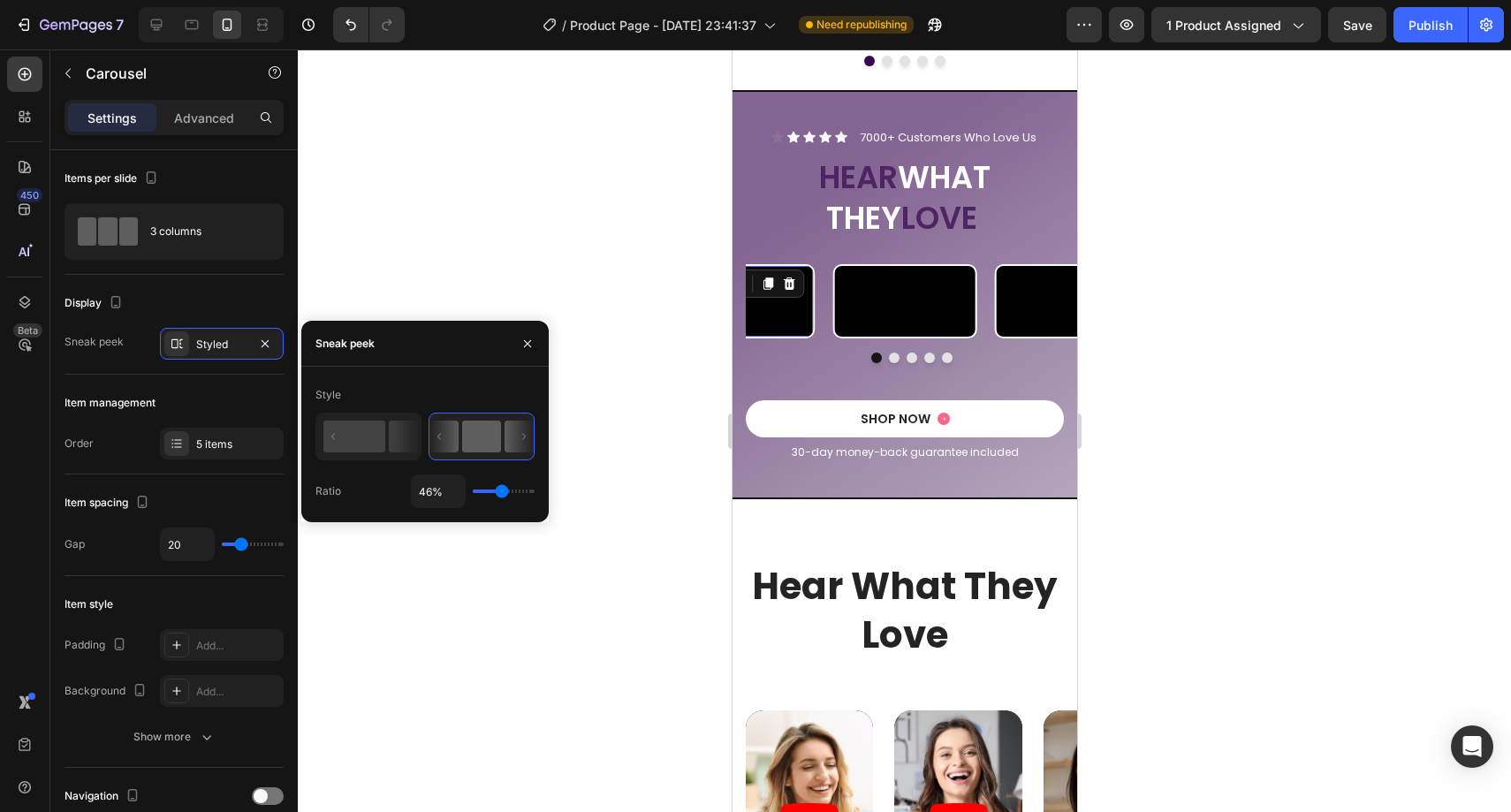
click at [765, 336] on video at bounding box center [743, 301] width 141 height 69
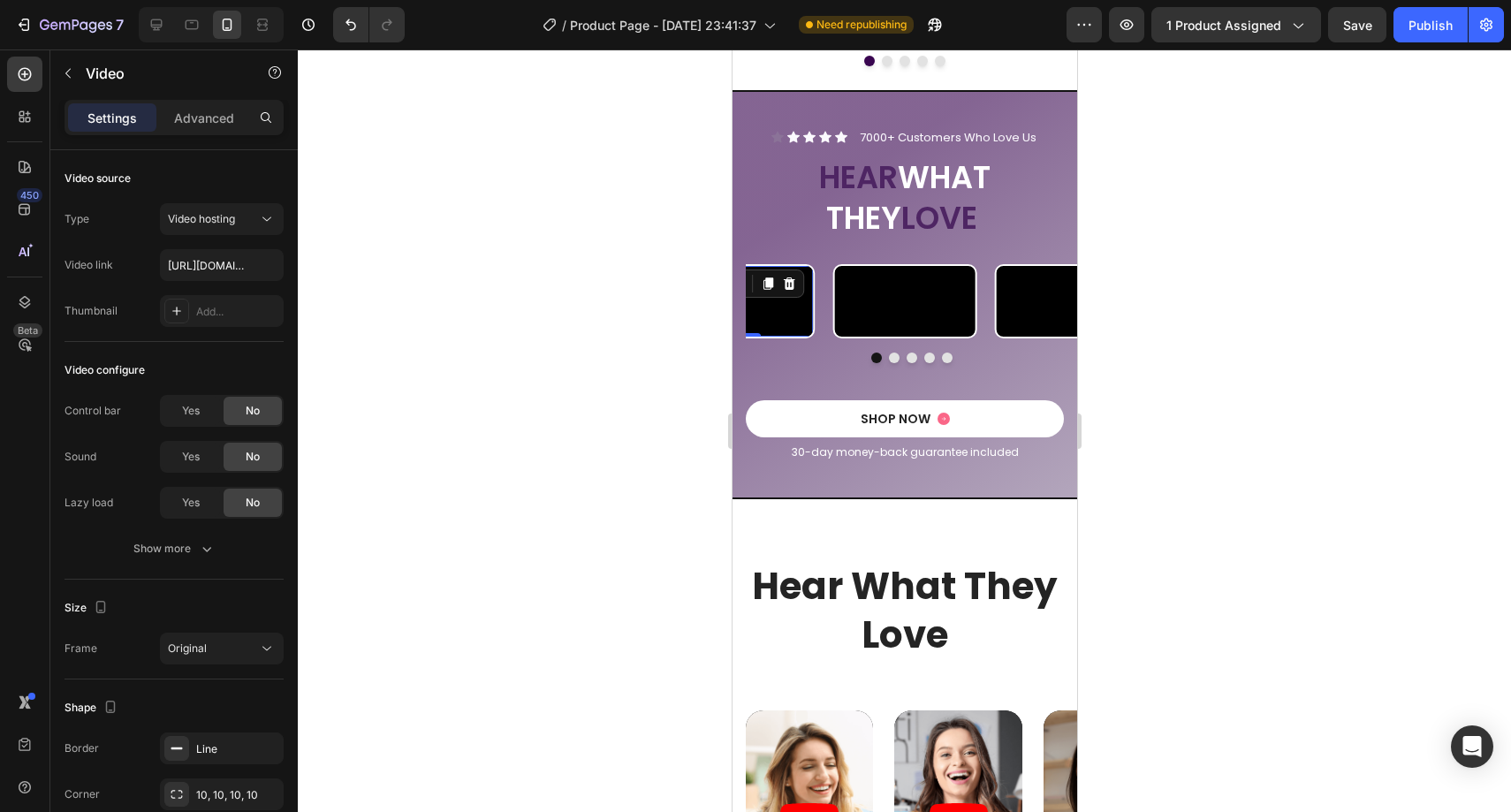
click at [796, 336] on video at bounding box center [743, 301] width 141 height 69
click at [226, 273] on input "text" at bounding box center [222, 264] width 124 height 32
paste input "https://cdn.shopify.com/videos/c/o/v/6ede84f9cc4a43e8b3ddd42c0e33953f.mov"
click at [631, 365] on div at bounding box center [904, 430] width 1213 height 762
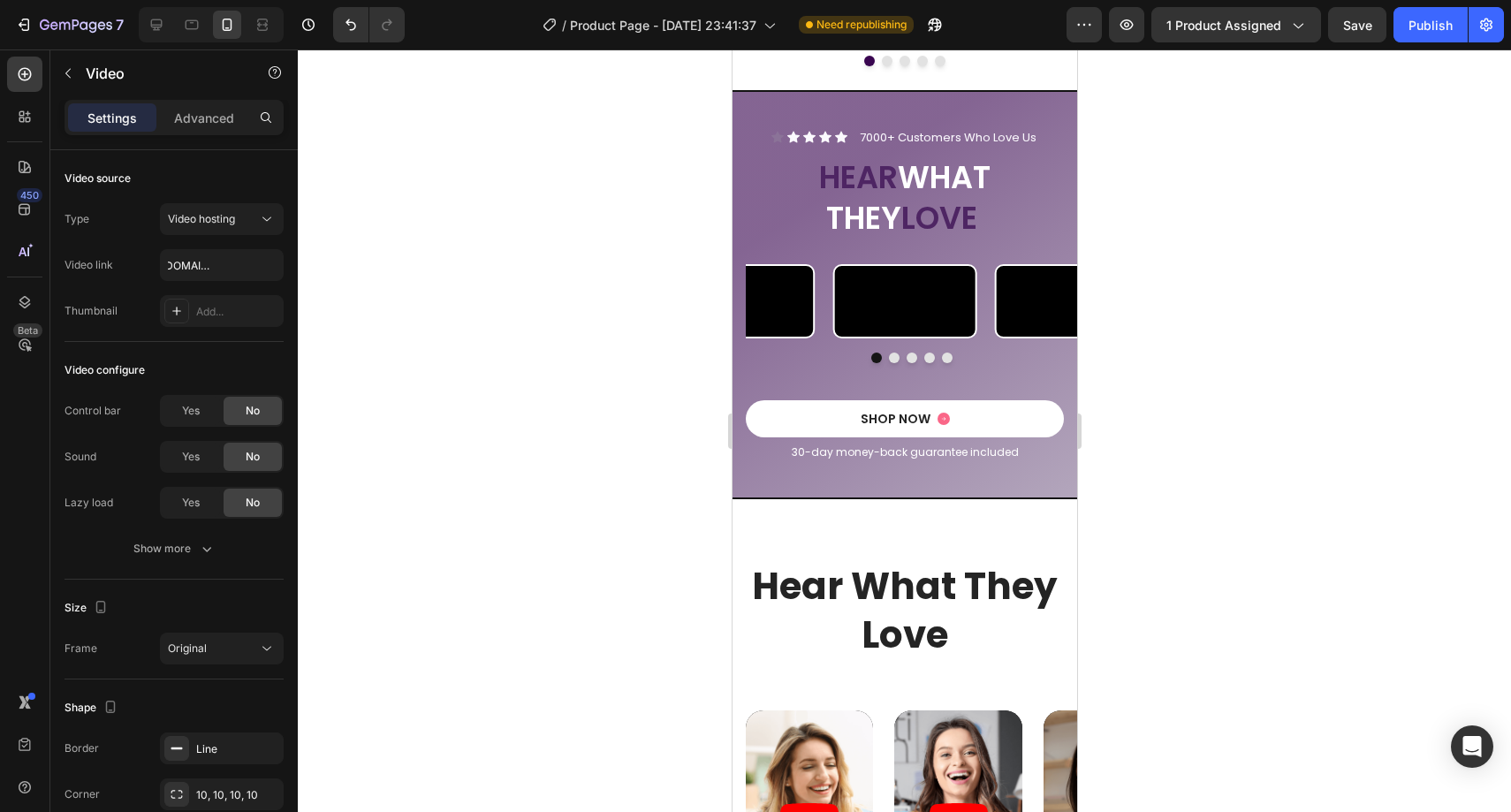
scroll to position [0, 0]
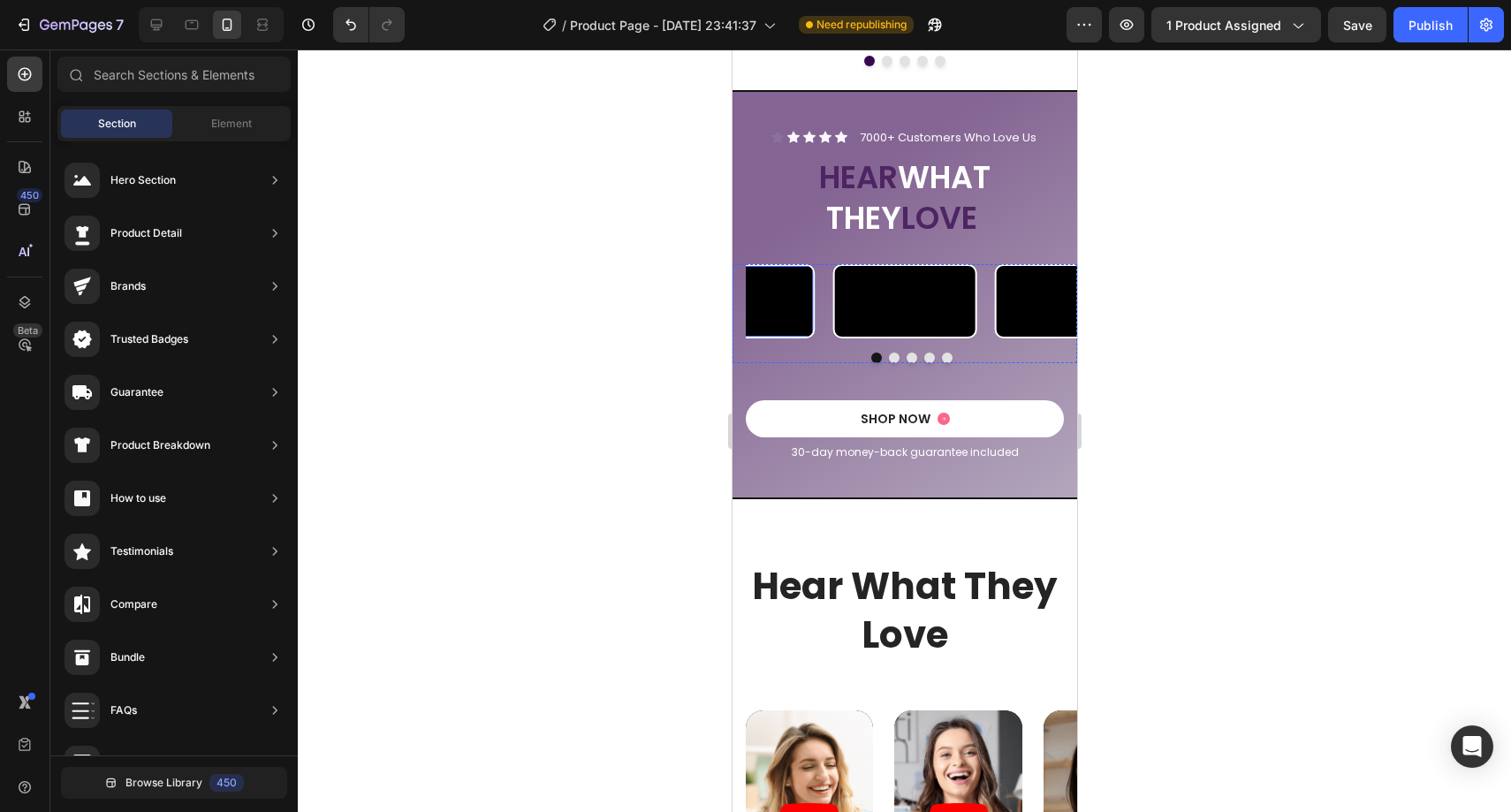
click at [797, 336] on video at bounding box center [743, 301] width 141 height 69
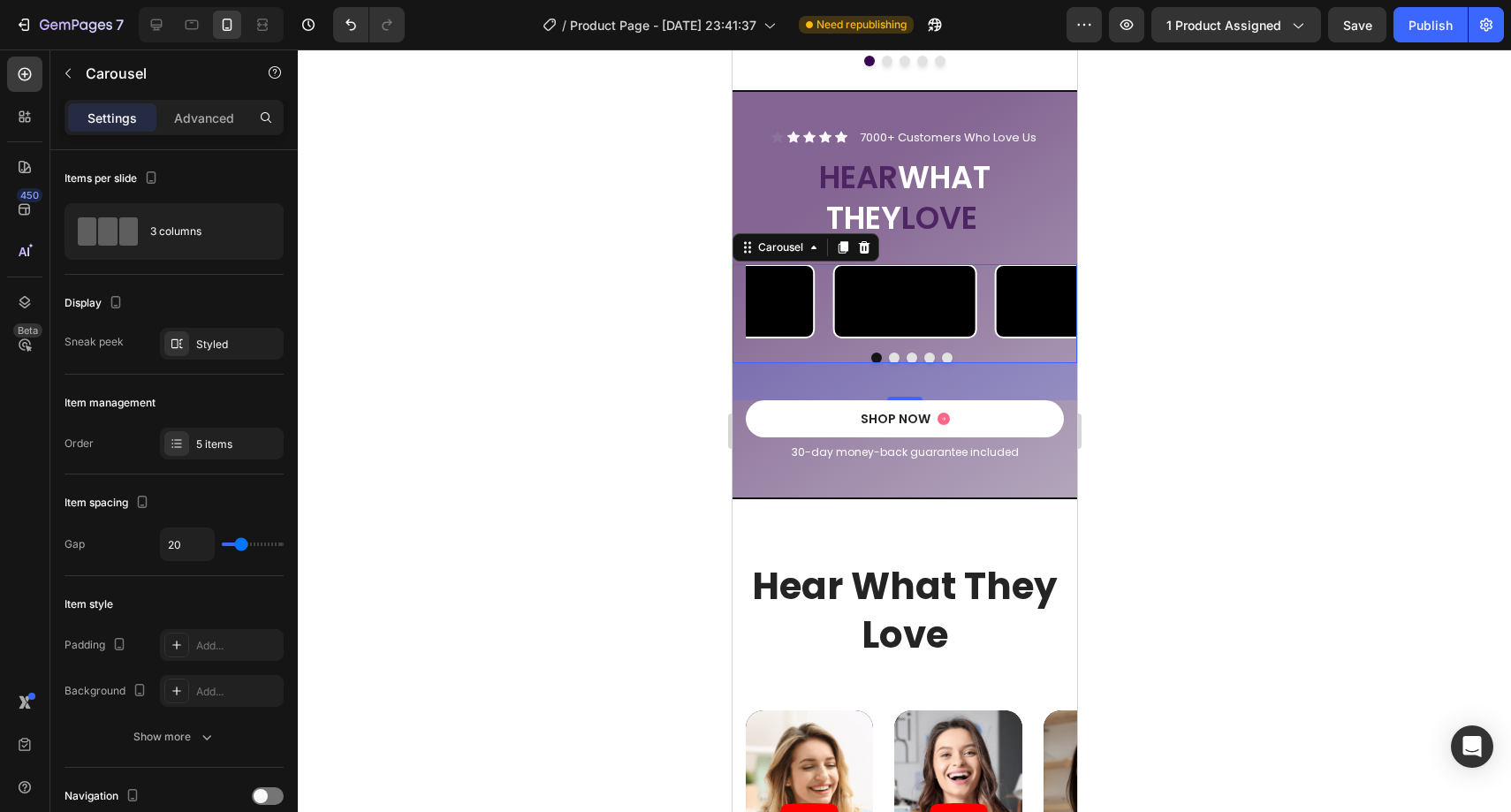
click at [888, 363] on button "Dot" at bounding box center [893, 357] width 11 height 11
click at [906, 363] on button "Dot" at bounding box center [911, 357] width 11 height 11
click at [923, 363] on button "Dot" at bounding box center [928, 357] width 11 height 11
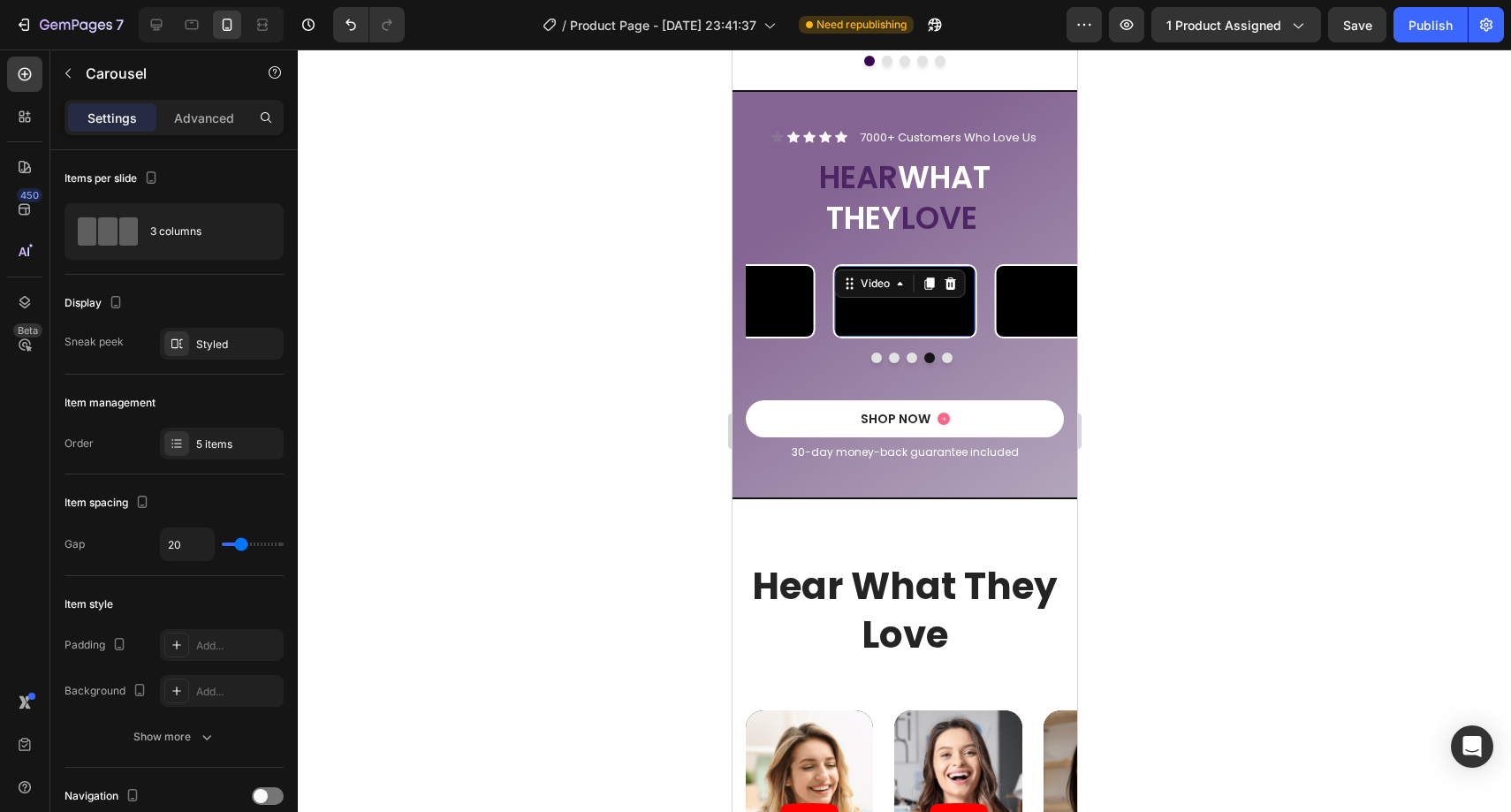
click at [911, 336] on video at bounding box center [905, 301] width 141 height 69
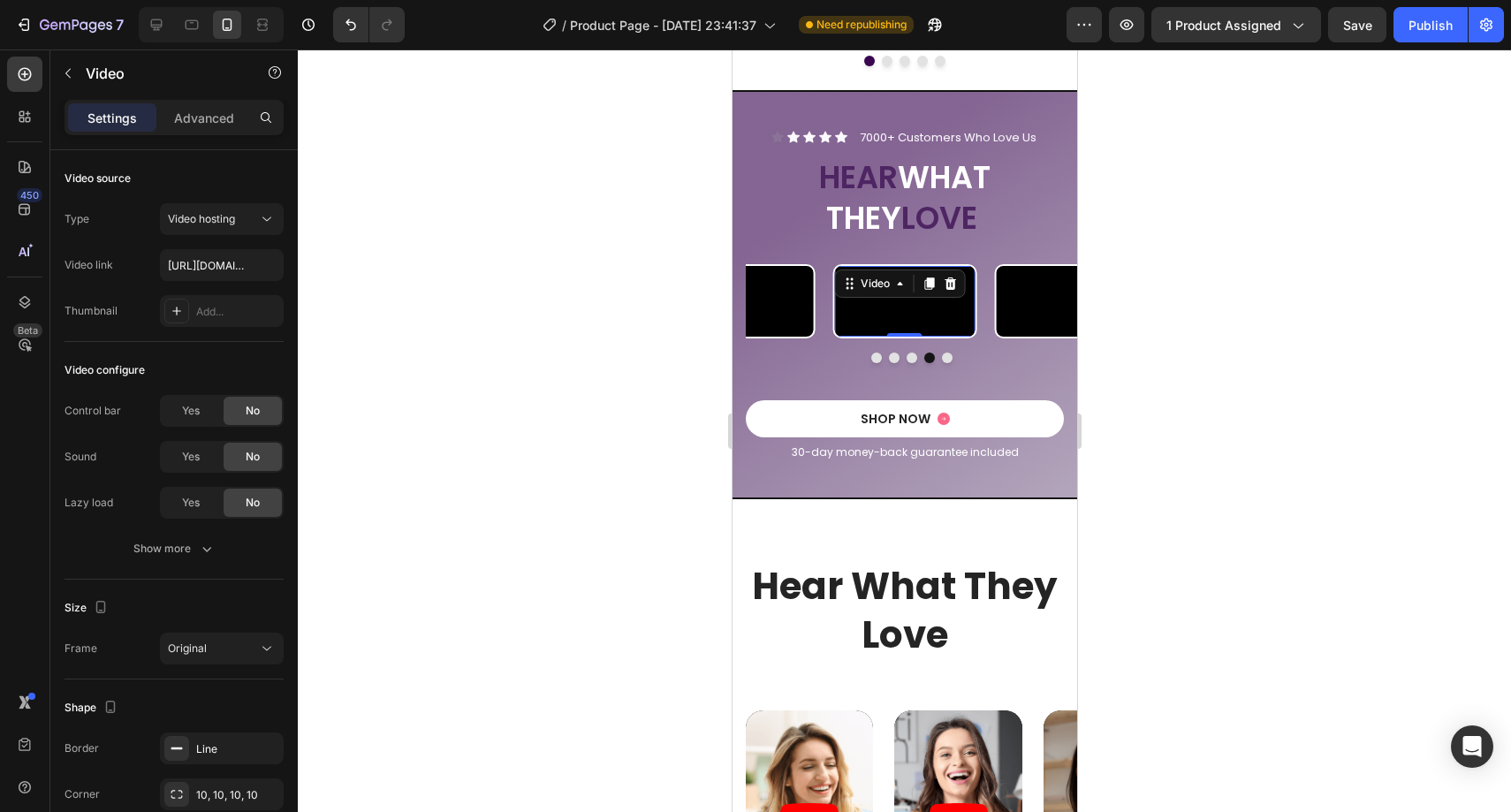
click at [893, 336] on video at bounding box center [905, 301] width 141 height 69
click at [225, 266] on input "text" at bounding box center [222, 264] width 124 height 32
paste input "https://cdn.shopify.com/videos/c/o/v/9420ffcccf974b65b4936430ff2d8abe.mp4"
click at [705, 320] on div at bounding box center [904, 430] width 1213 height 762
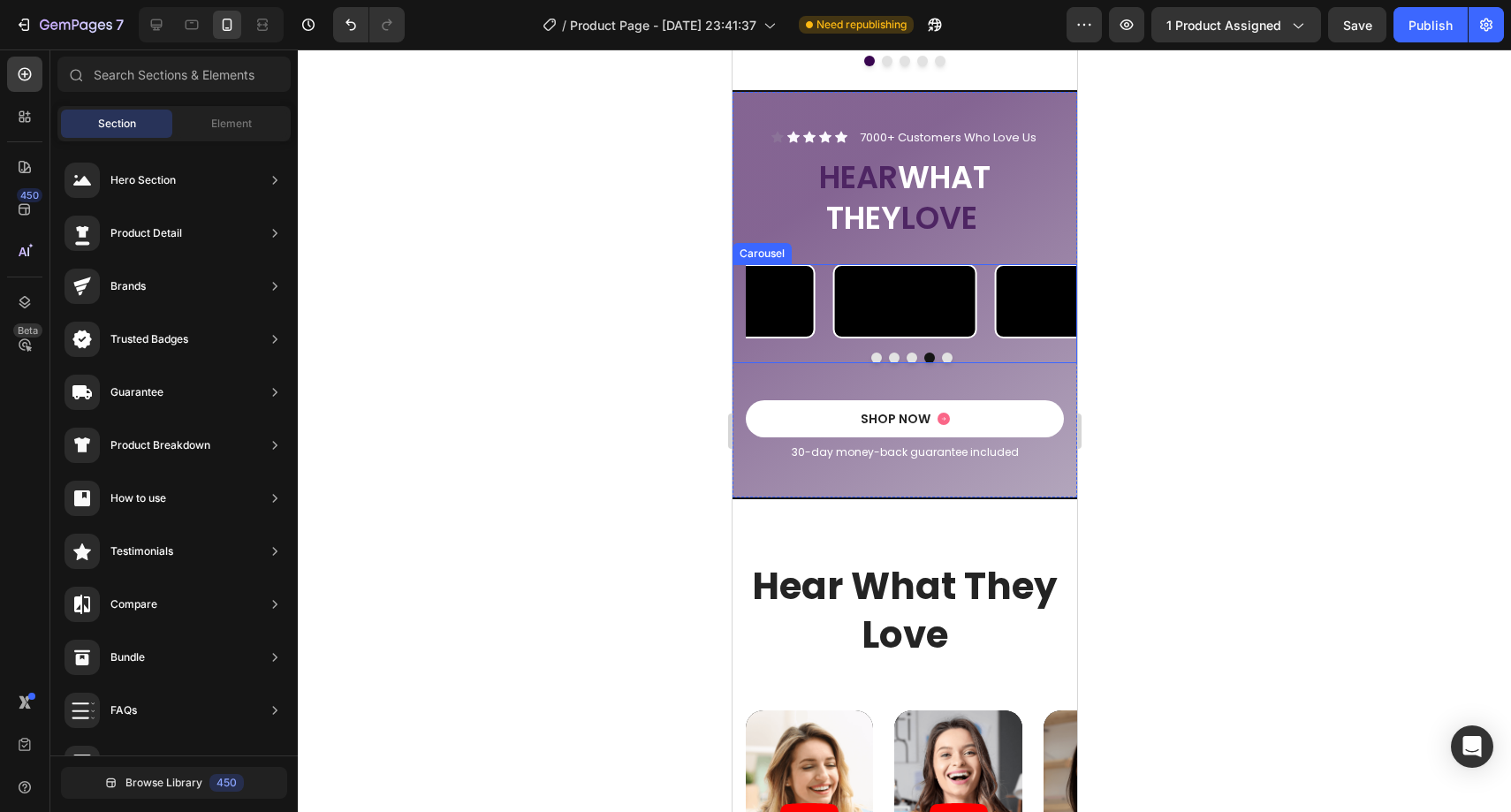
click at [870, 363] on button "Dot" at bounding box center [875, 357] width 11 height 11
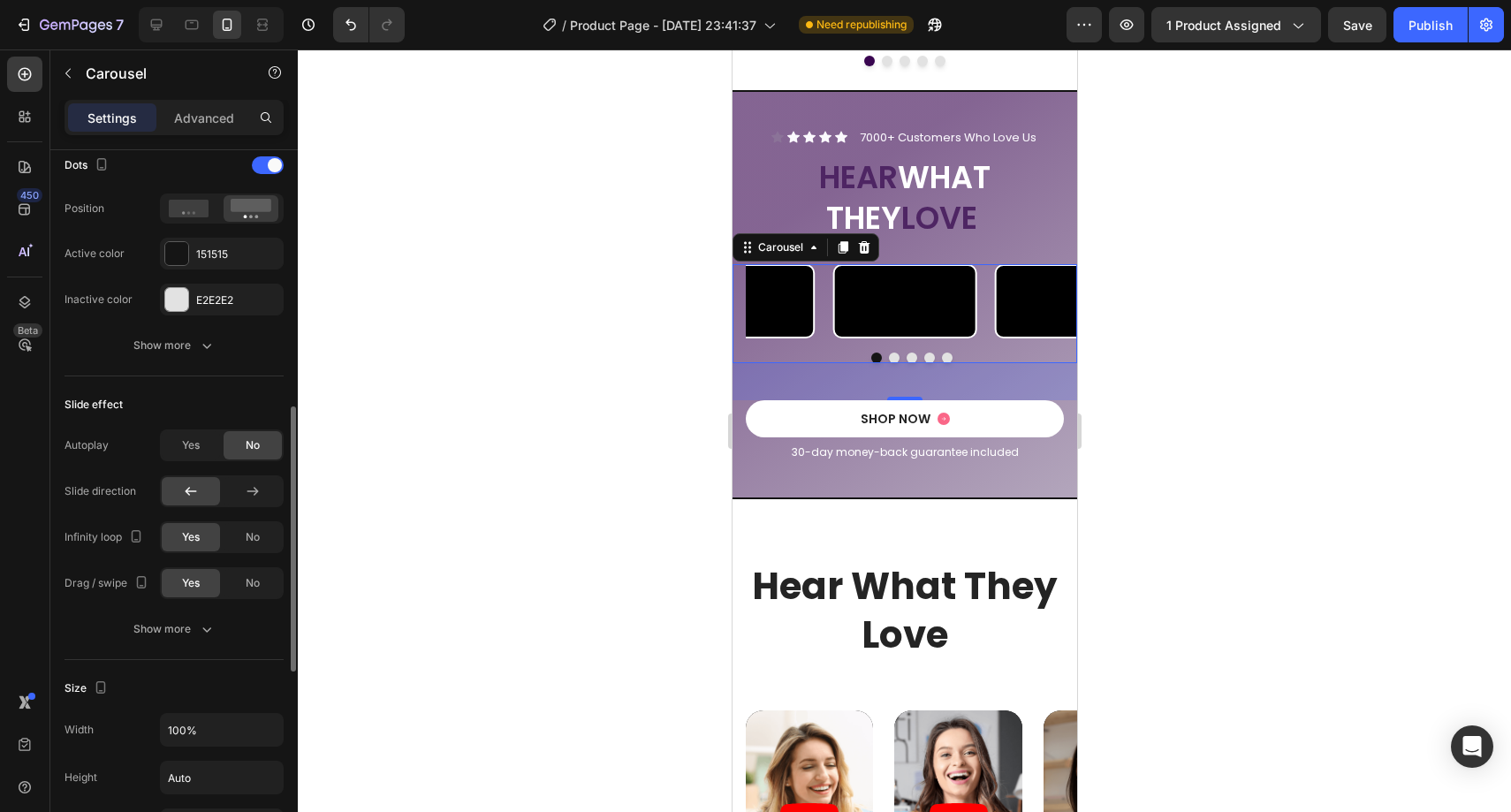
scroll to position [685, 0]
click at [819, 362] on div "Video Video Video Video Video Carousel 42" at bounding box center [903, 313] width 344 height 98
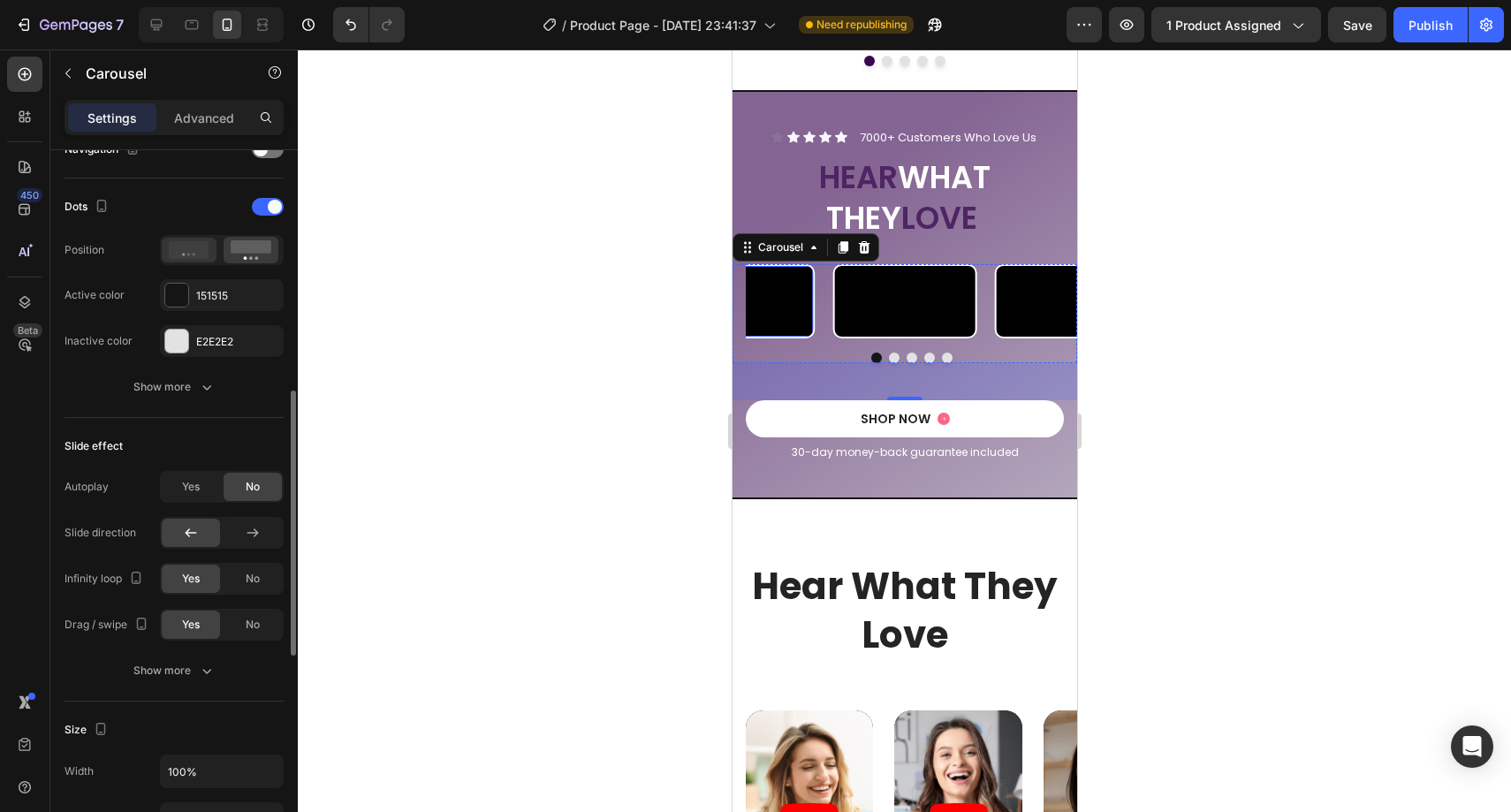
scroll to position [561, 0]
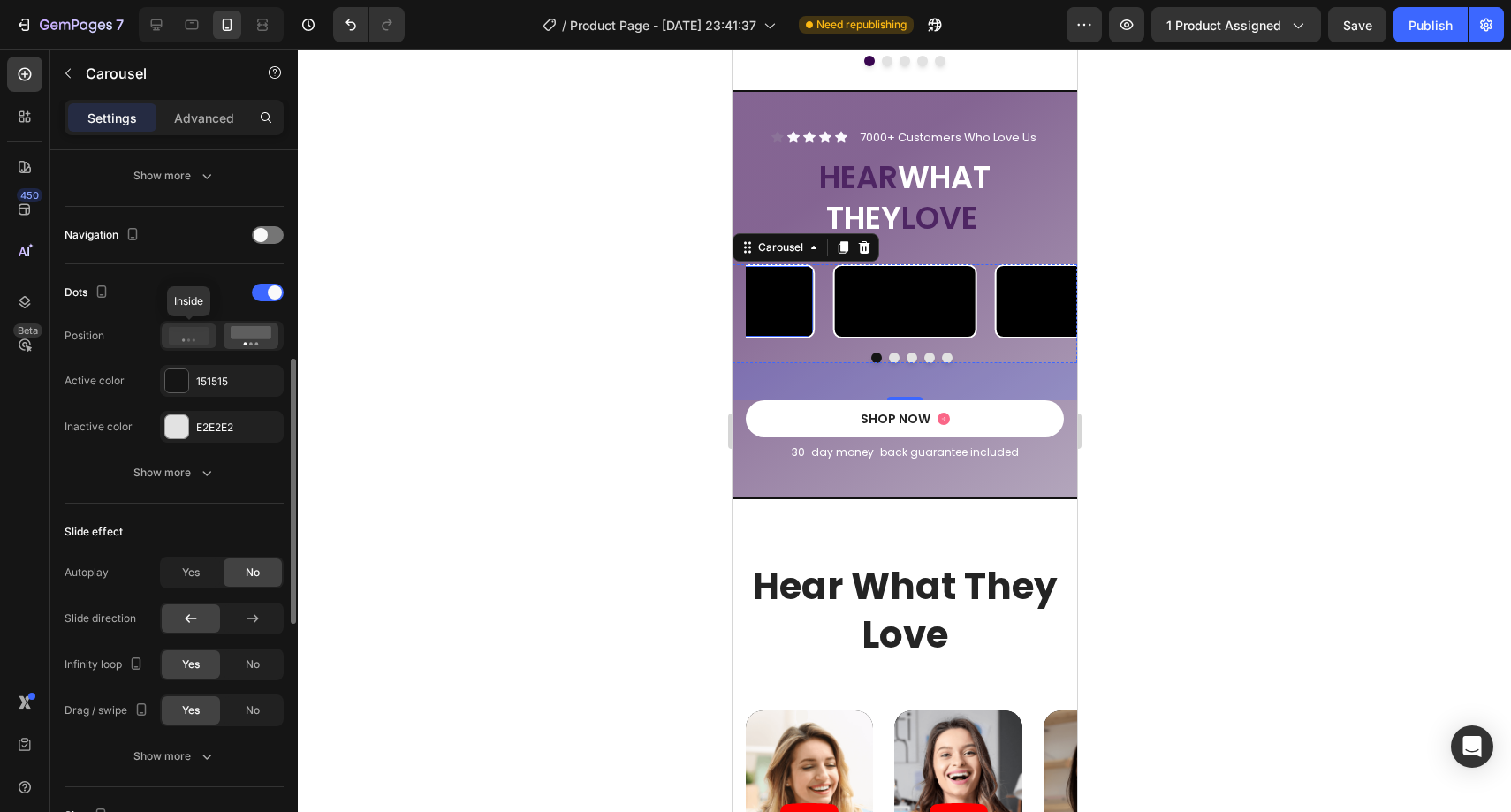
click at [206, 330] on icon at bounding box center [189, 336] width 41 height 17
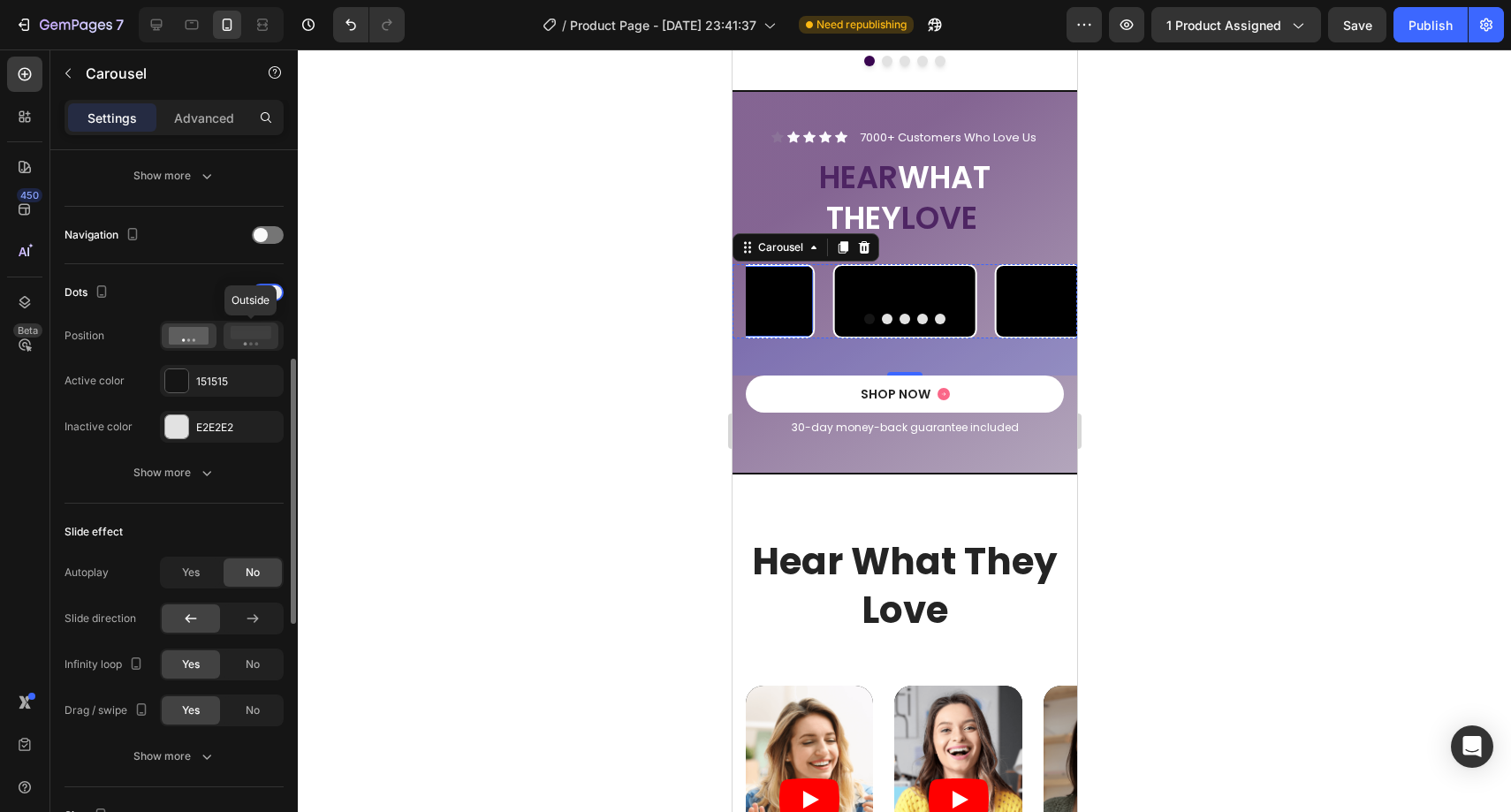
click at [234, 336] on rect at bounding box center [251, 333] width 41 height 14
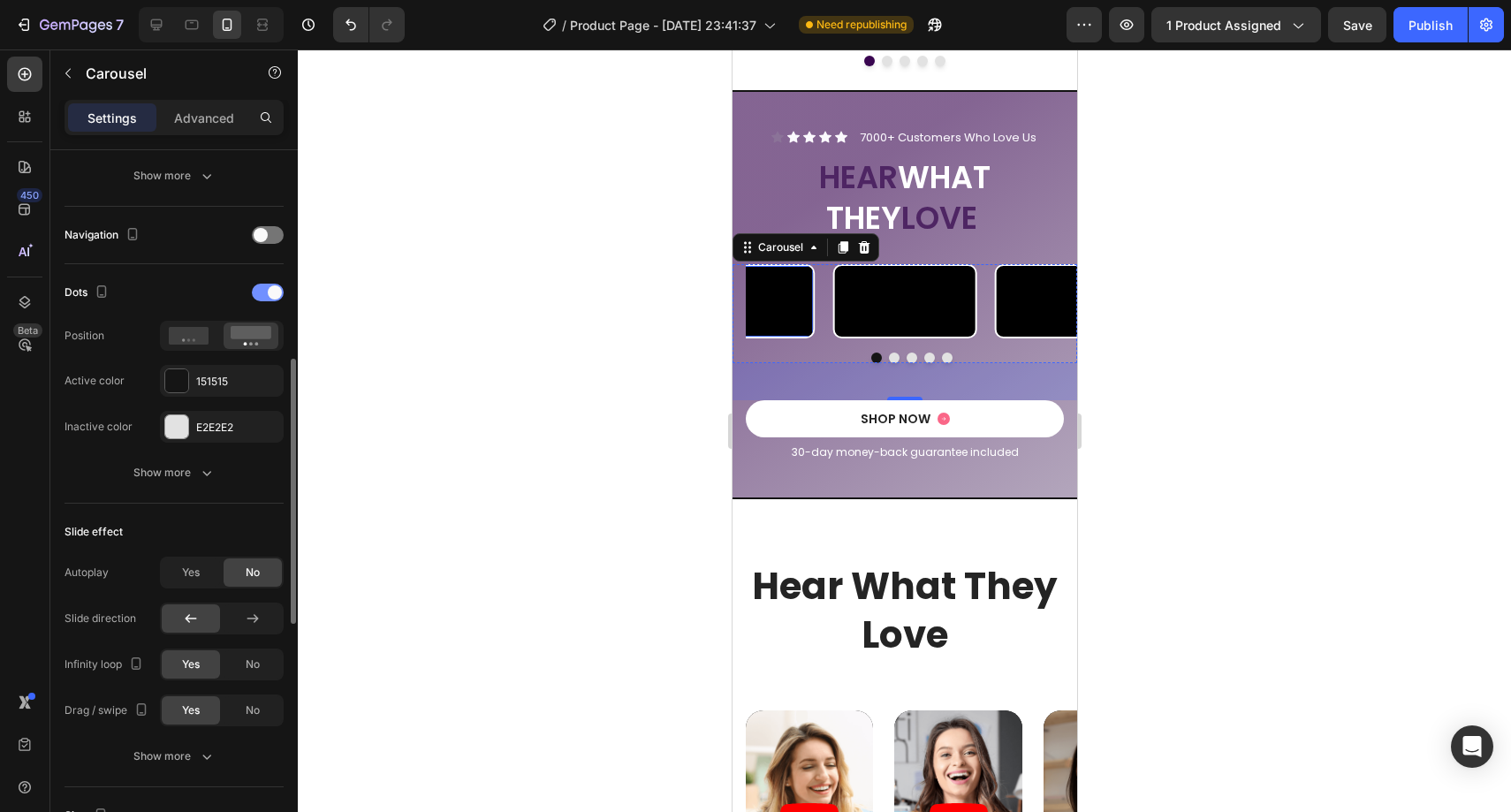
click at [277, 292] on span at bounding box center [274, 292] width 14 height 14
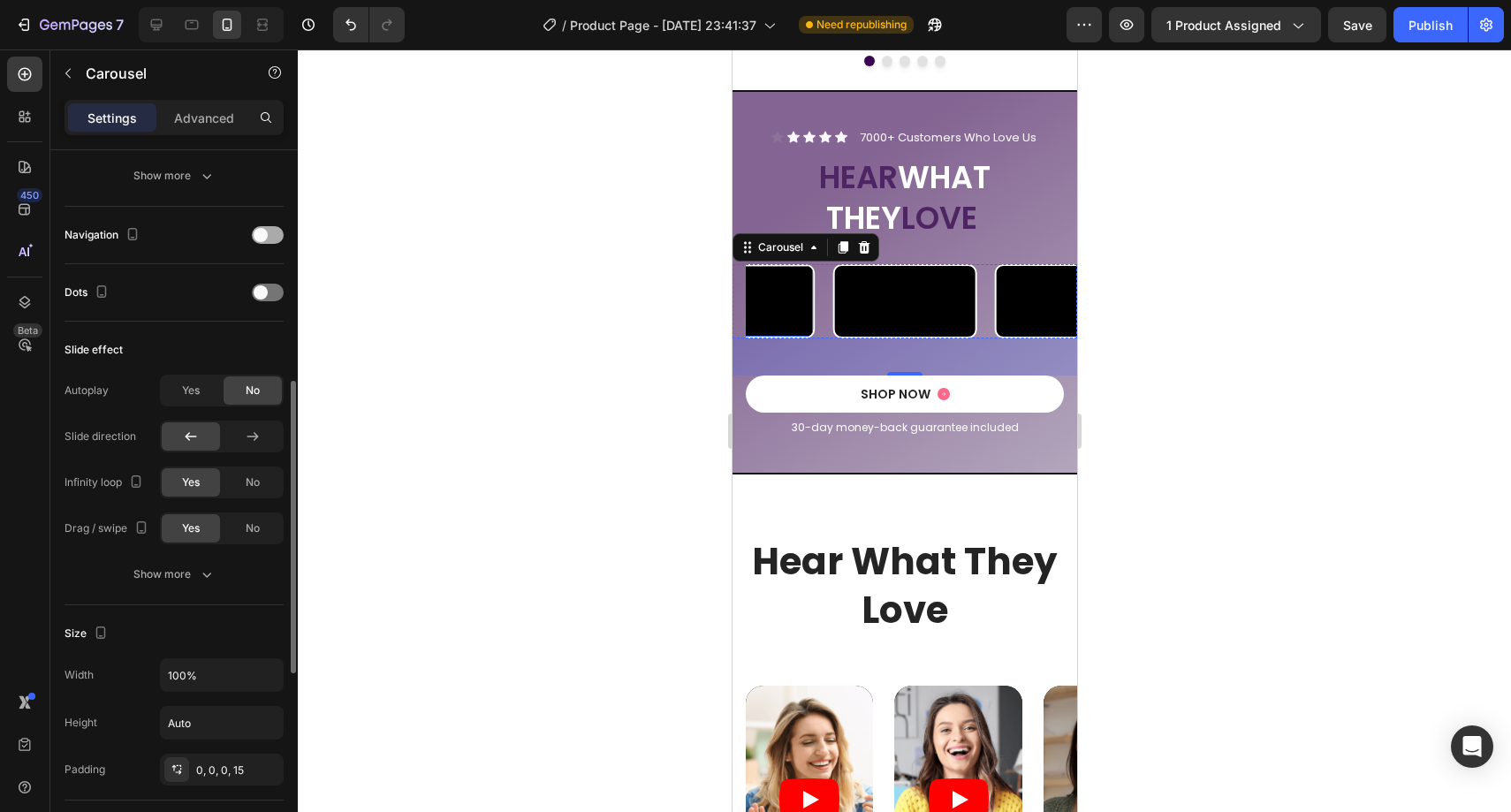
click at [266, 237] on div at bounding box center [267, 234] width 32 height 14
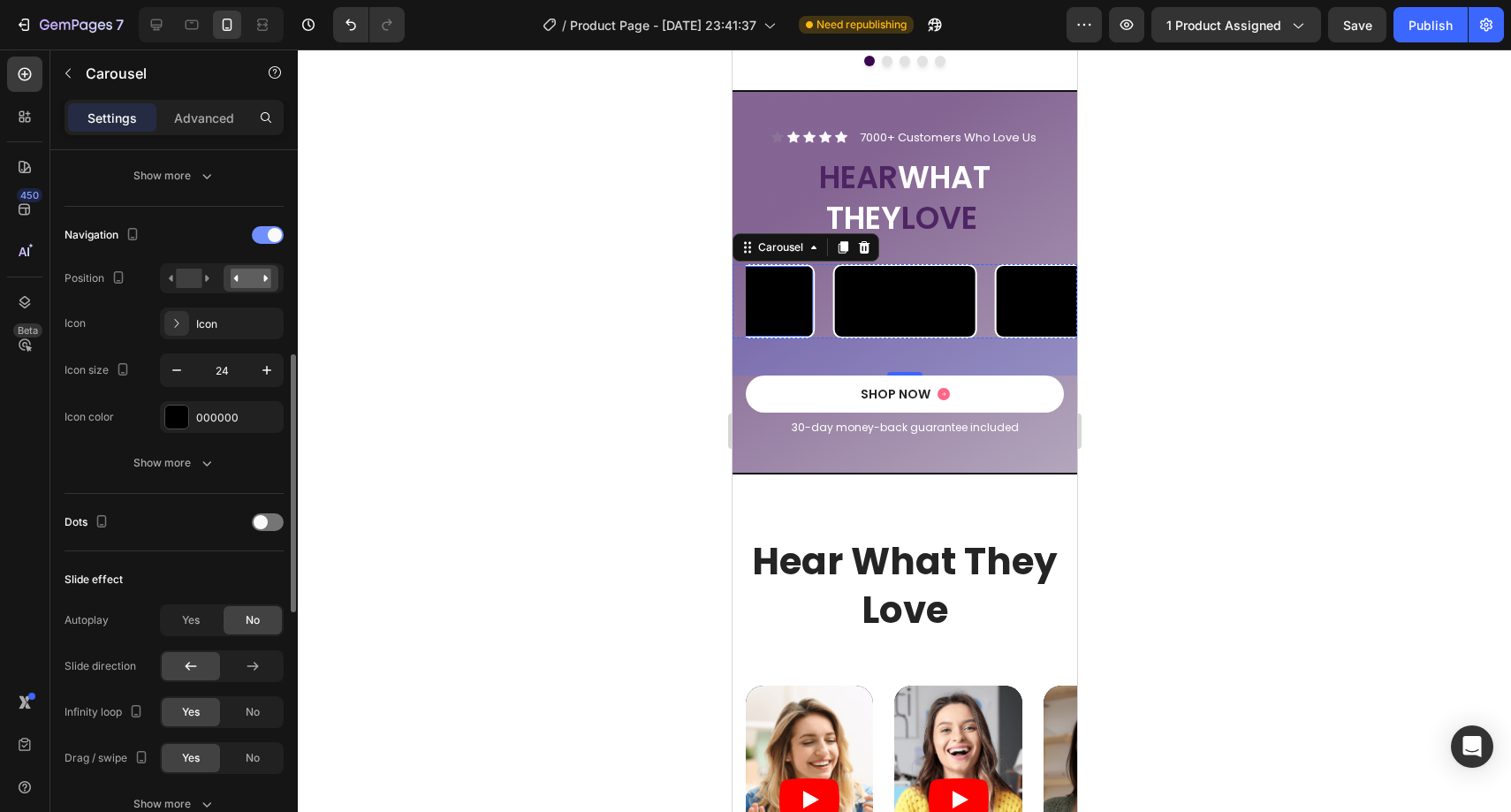
click at [266, 237] on div at bounding box center [267, 234] width 32 height 17
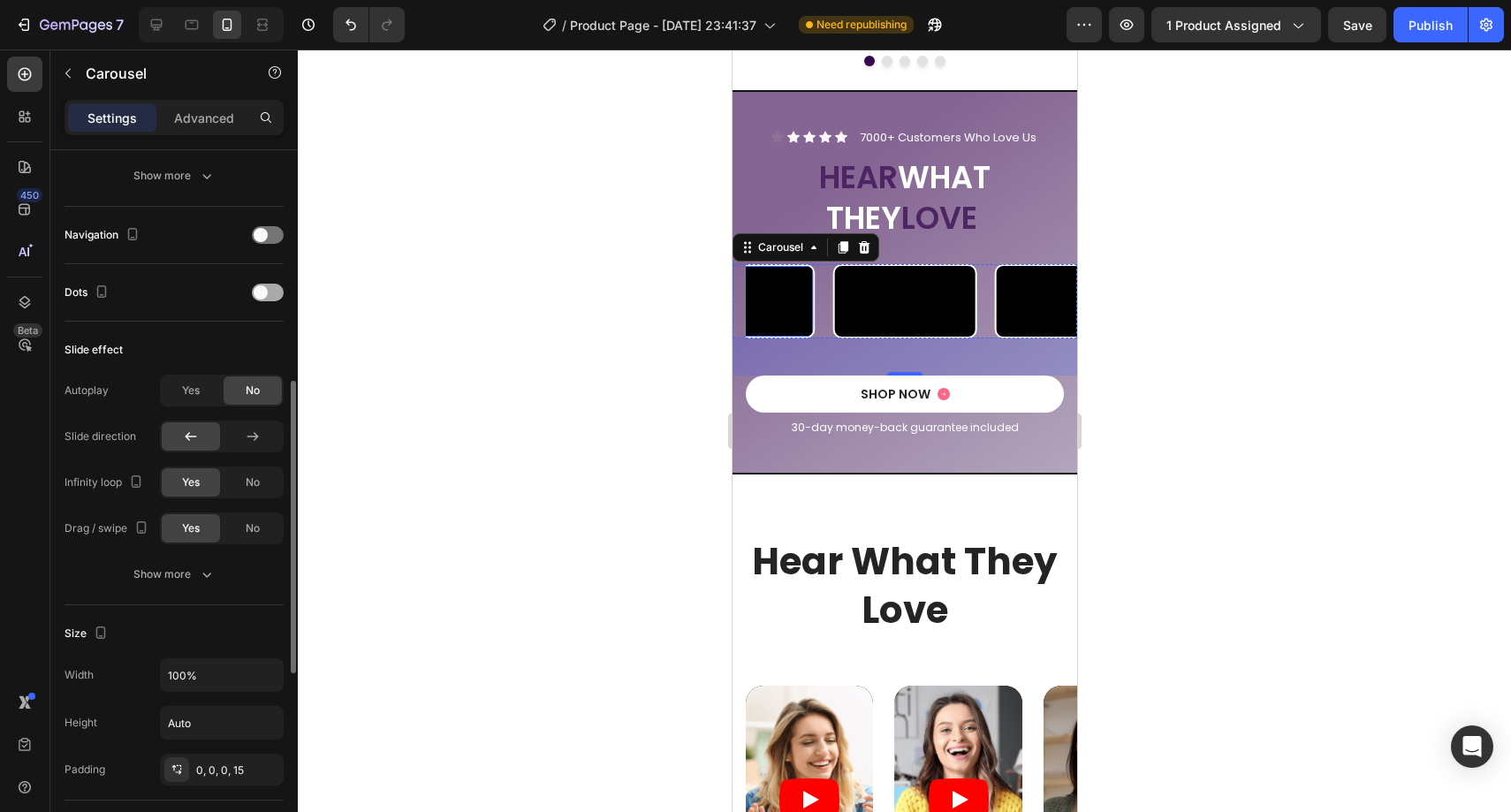
click at [256, 299] on div "Dots" at bounding box center [174, 291] width 219 height 28
click at [257, 296] on span at bounding box center [261, 292] width 14 height 14
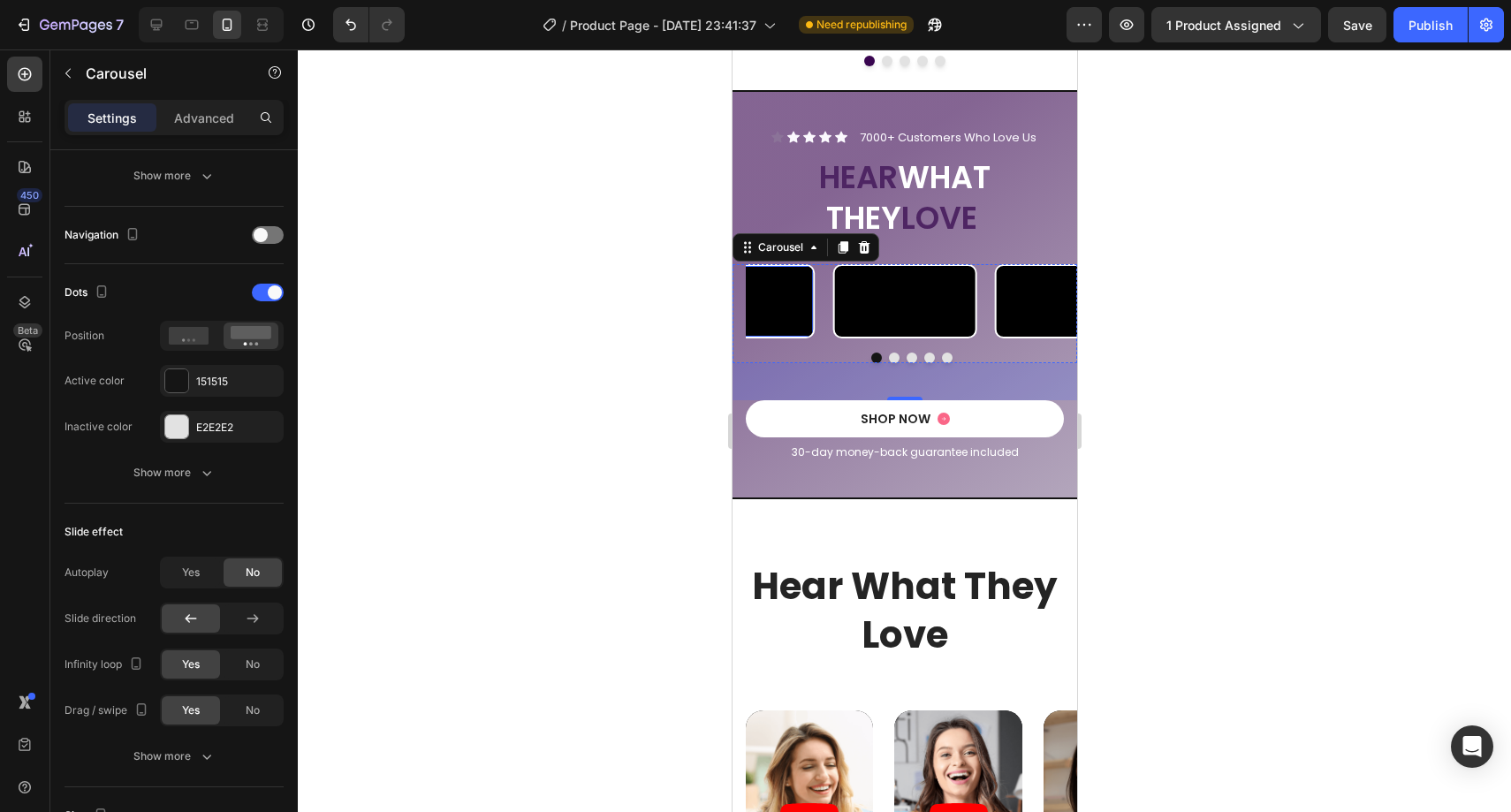
click at [617, 296] on div at bounding box center [904, 430] width 1213 height 762
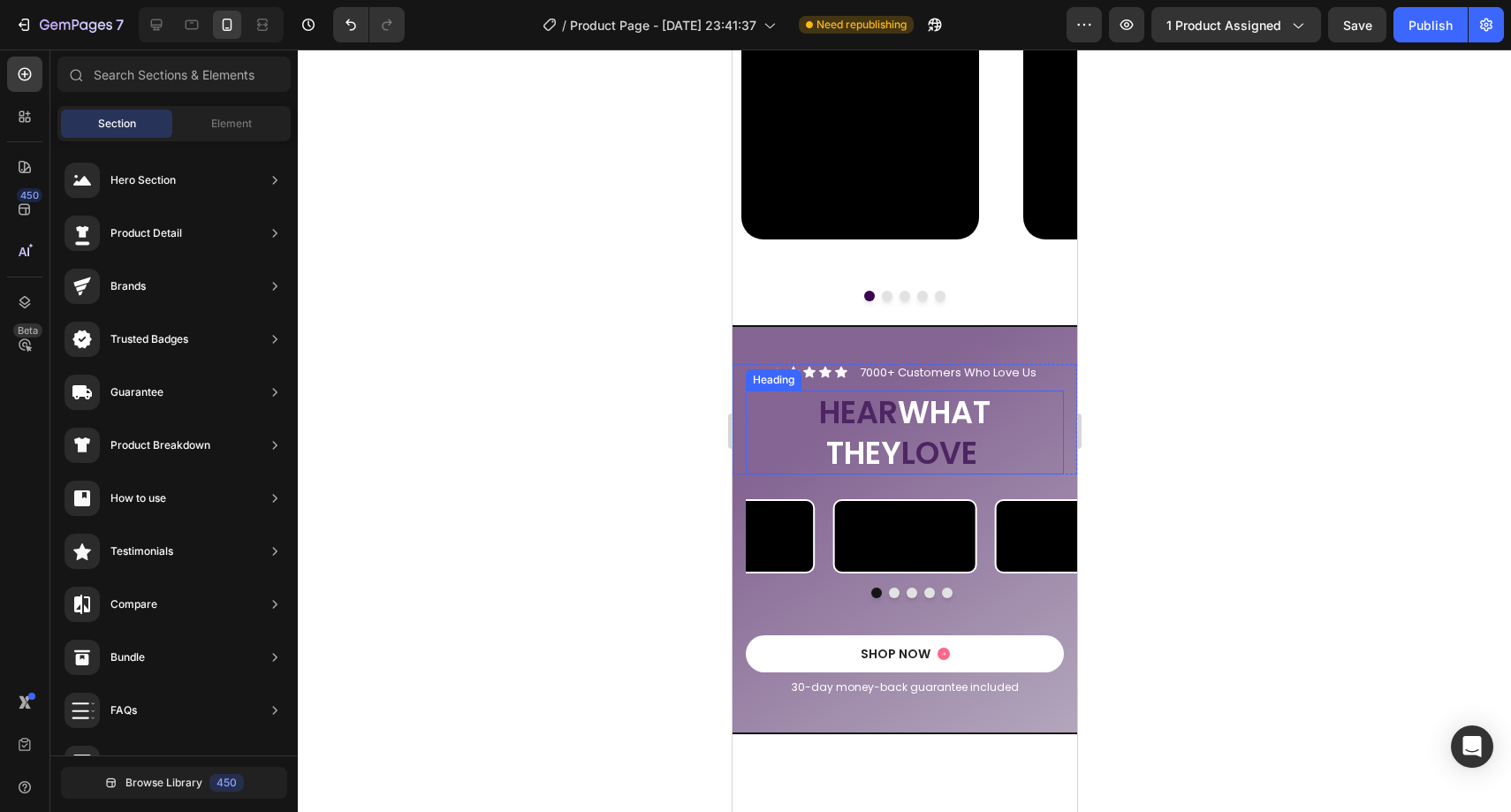
scroll to position [2590, 0]
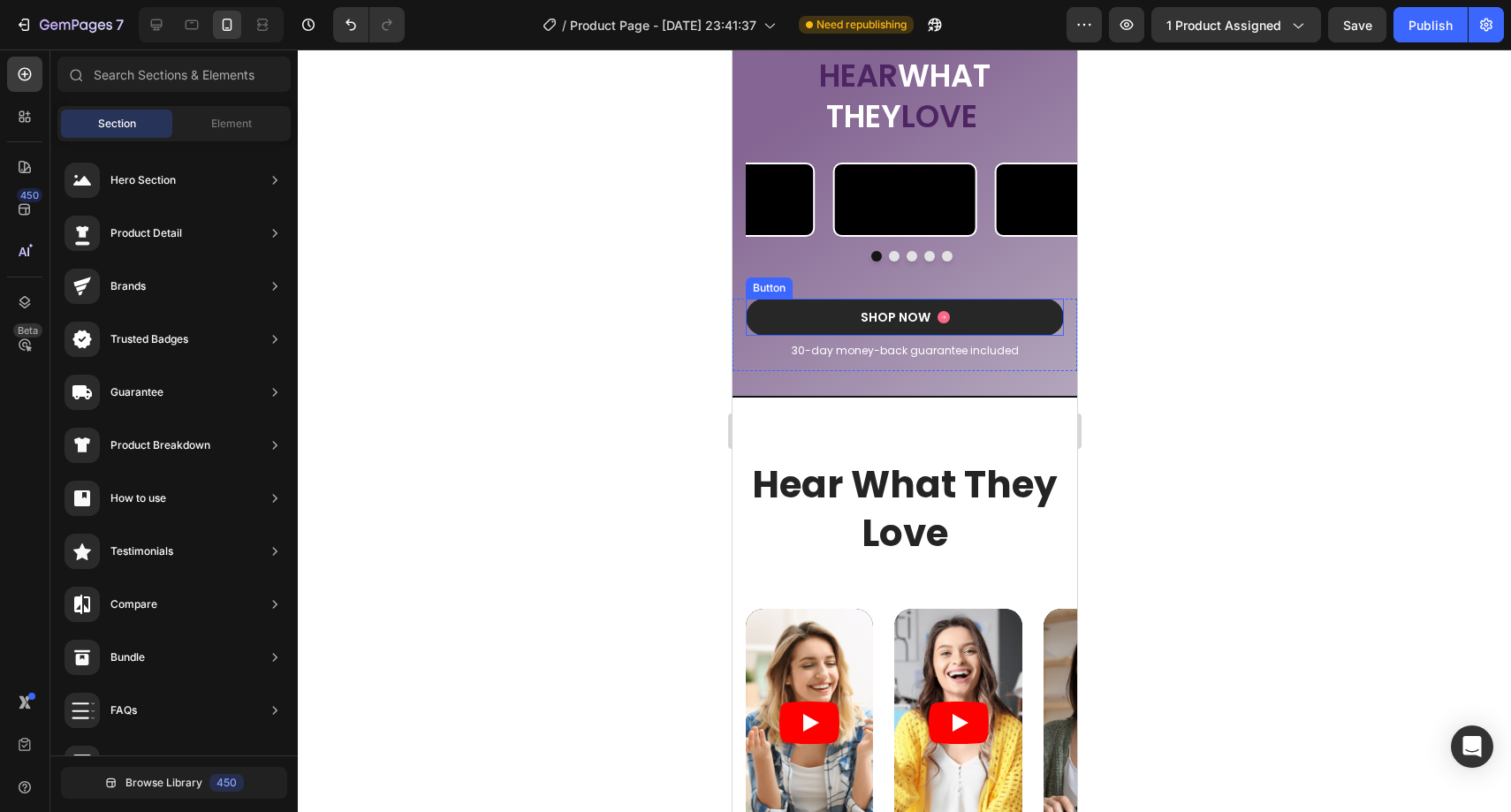
click at [838, 336] on button "SHOP NOW" at bounding box center [904, 317] width 318 height 37
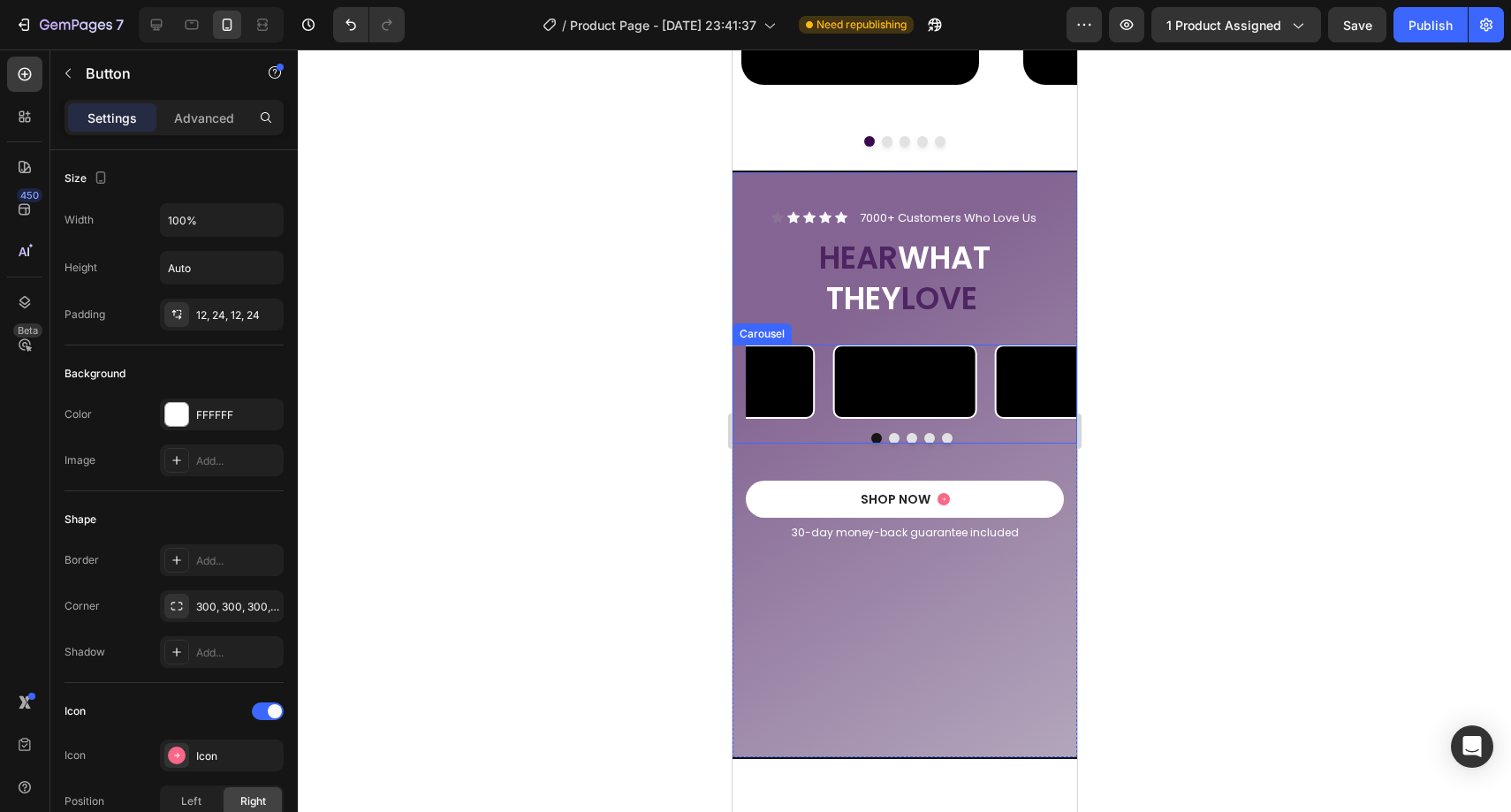
scroll to position [2581, 0]
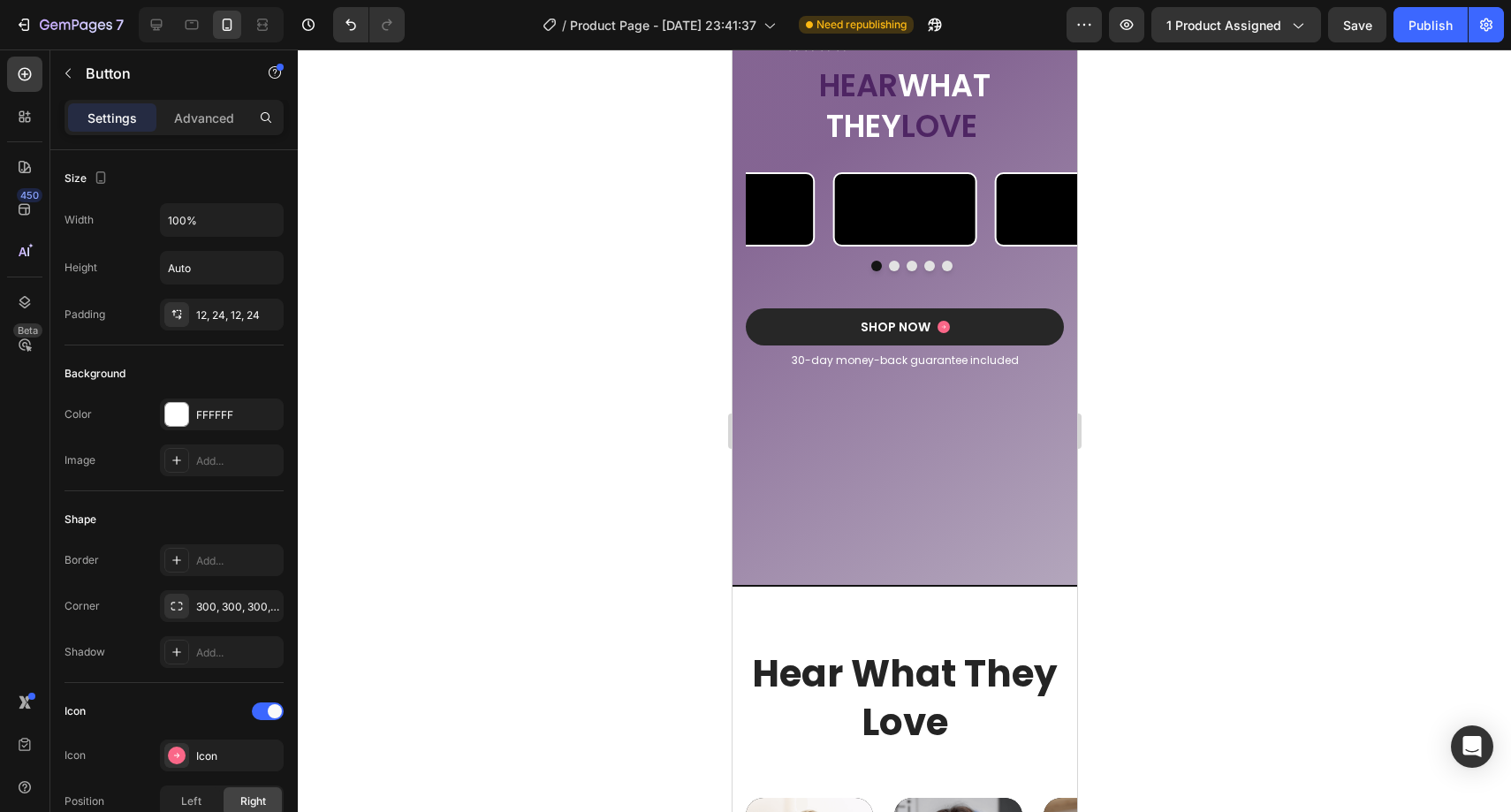
click at [813, 345] on button "SHOP NOW" at bounding box center [904, 327] width 318 height 37
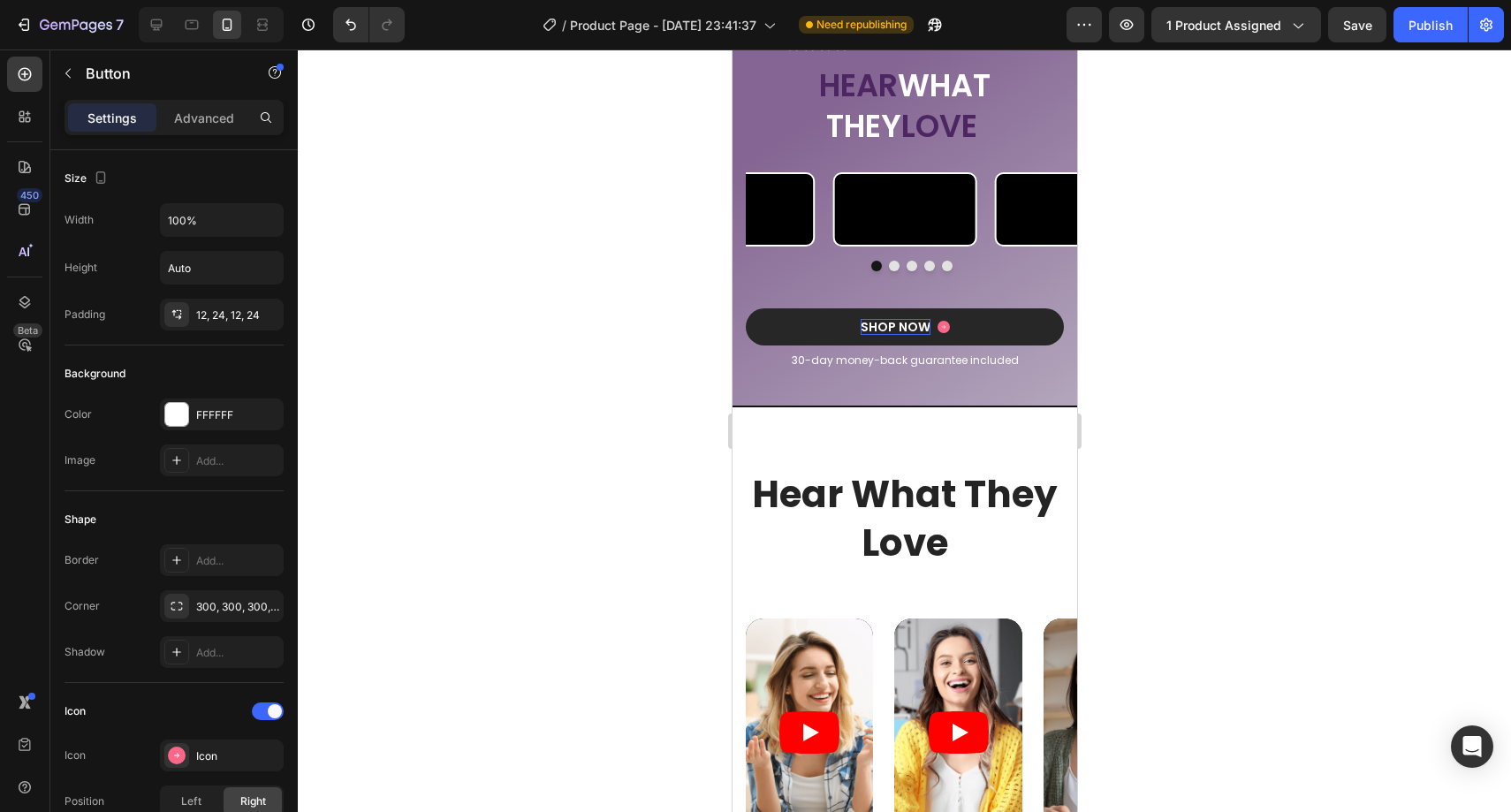
click at [868, 335] on div "SHOP NOW" at bounding box center [894, 327] width 69 height 15
click at [867, 335] on p "SHOP NOW" at bounding box center [894, 327] width 69 height 15
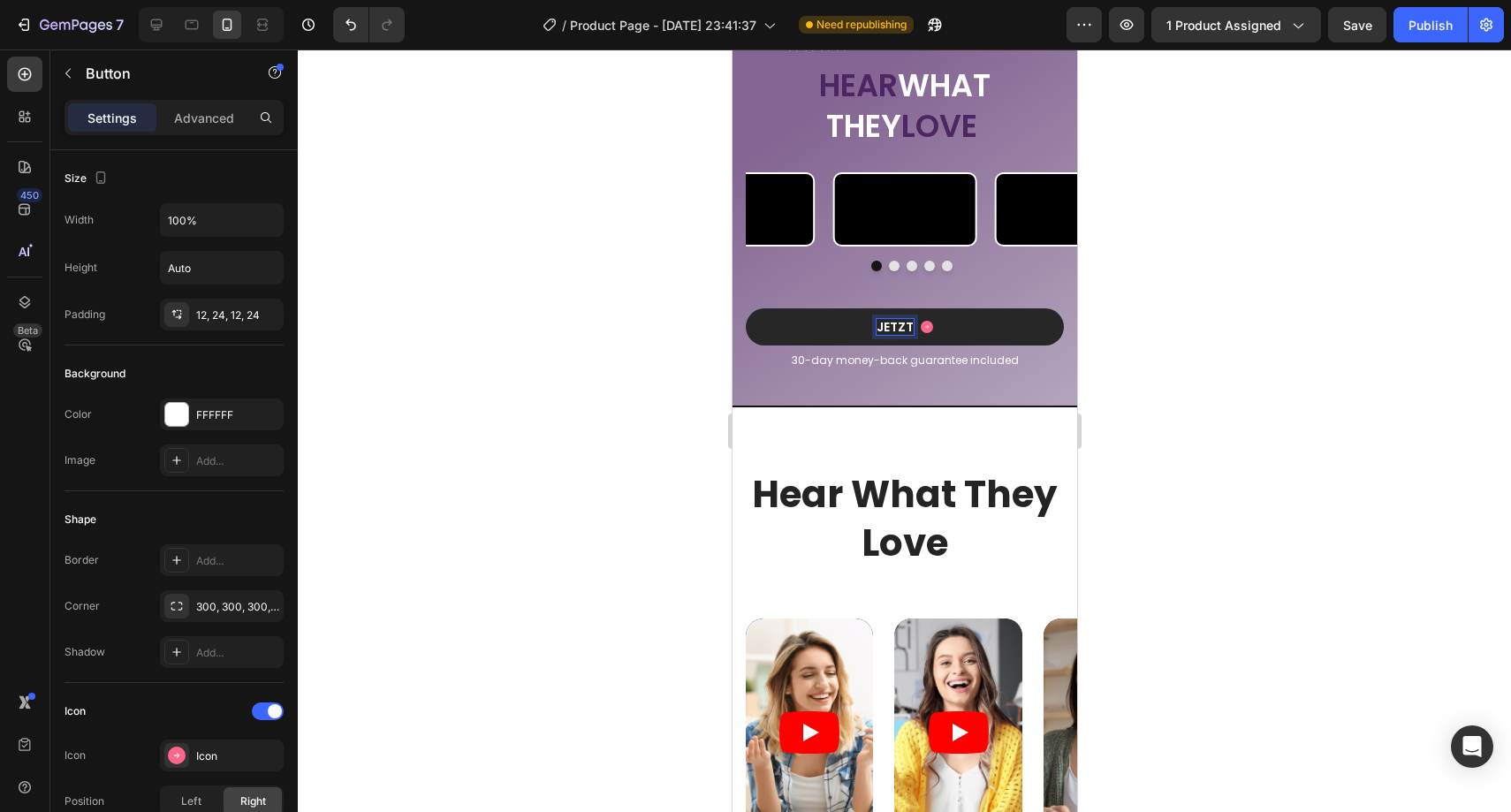
click at [745, 309] on button "JETZT" at bounding box center [904, 327] width 318 height 37
click at [745, 309] on button "JETZT BESTELLEN" at bounding box center [904, 327] width 318 height 37
click at [745, 309] on button "JETZT BESTELLEN %" at bounding box center [904, 327] width 318 height 37
click at [745, 309] on button "JETZT BESTELLEN &" at bounding box center [904, 327] width 318 height 37
click at [745, 309] on button "JETZT BESTELLEN & 20%" at bounding box center [904, 327] width 318 height 37
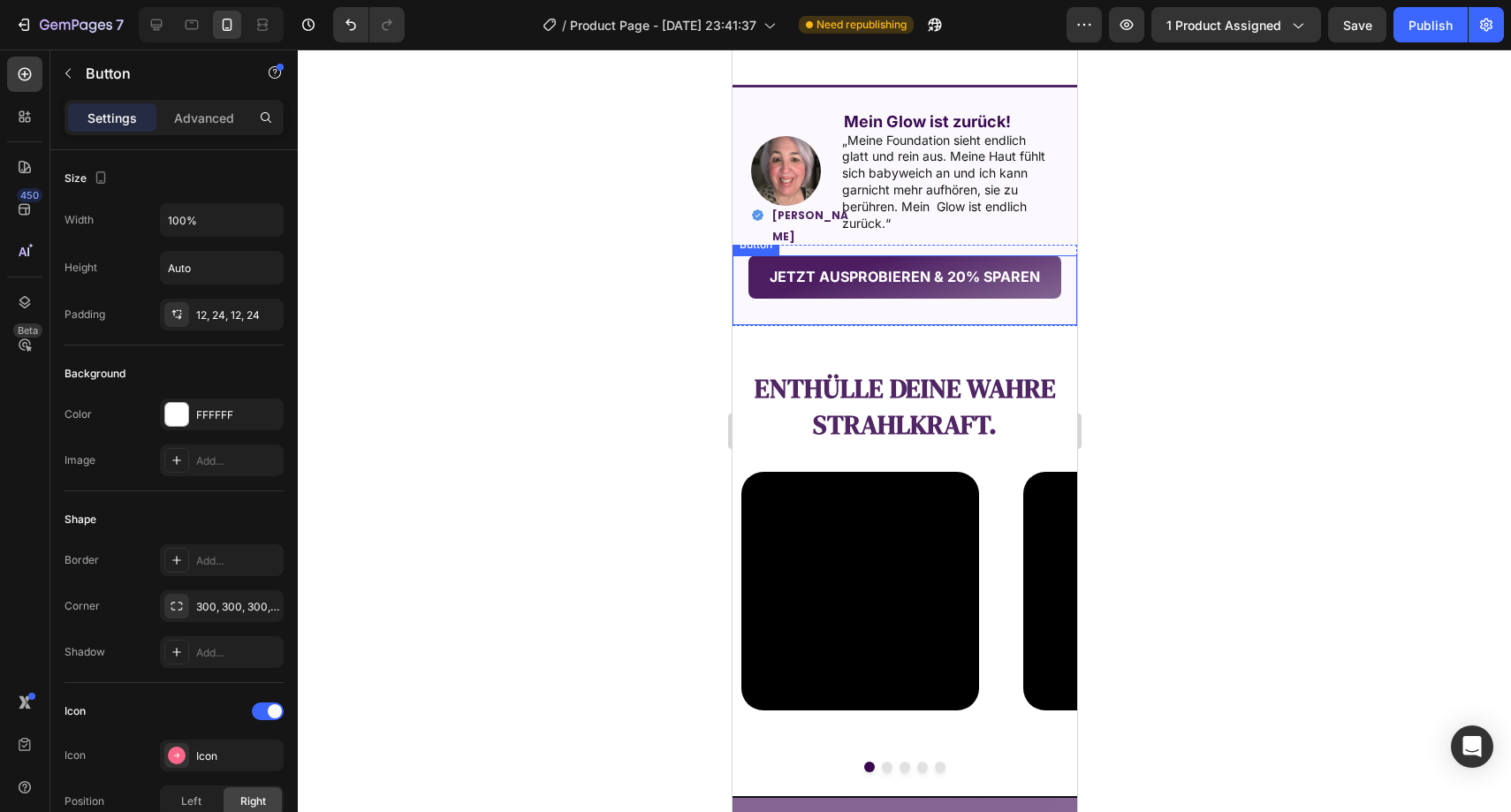
scroll to position [1697, 0]
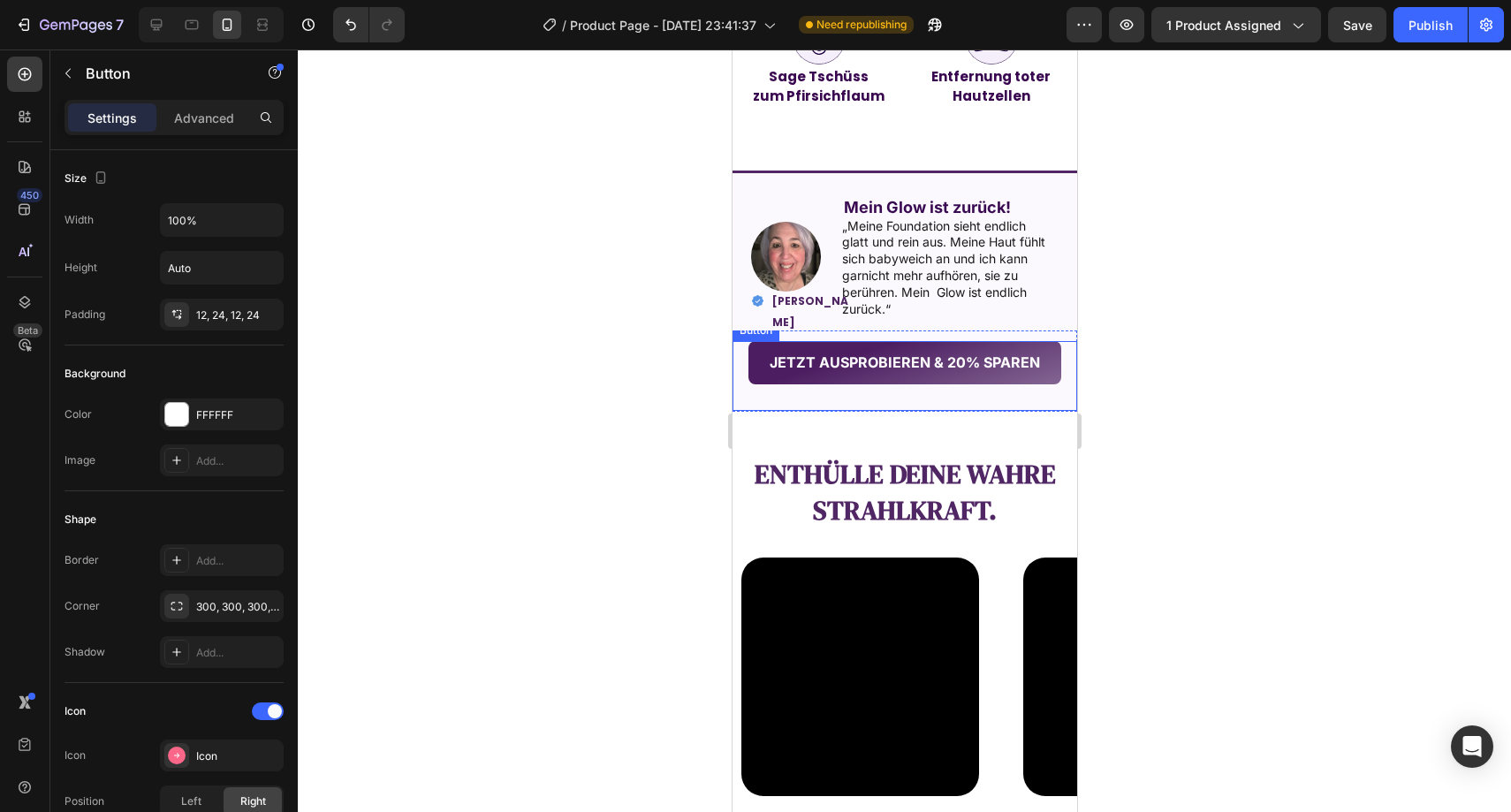
click at [751, 360] on button "JETZT AUSPROBIEREN & 20% SPAREN" at bounding box center [904, 363] width 313 height 43
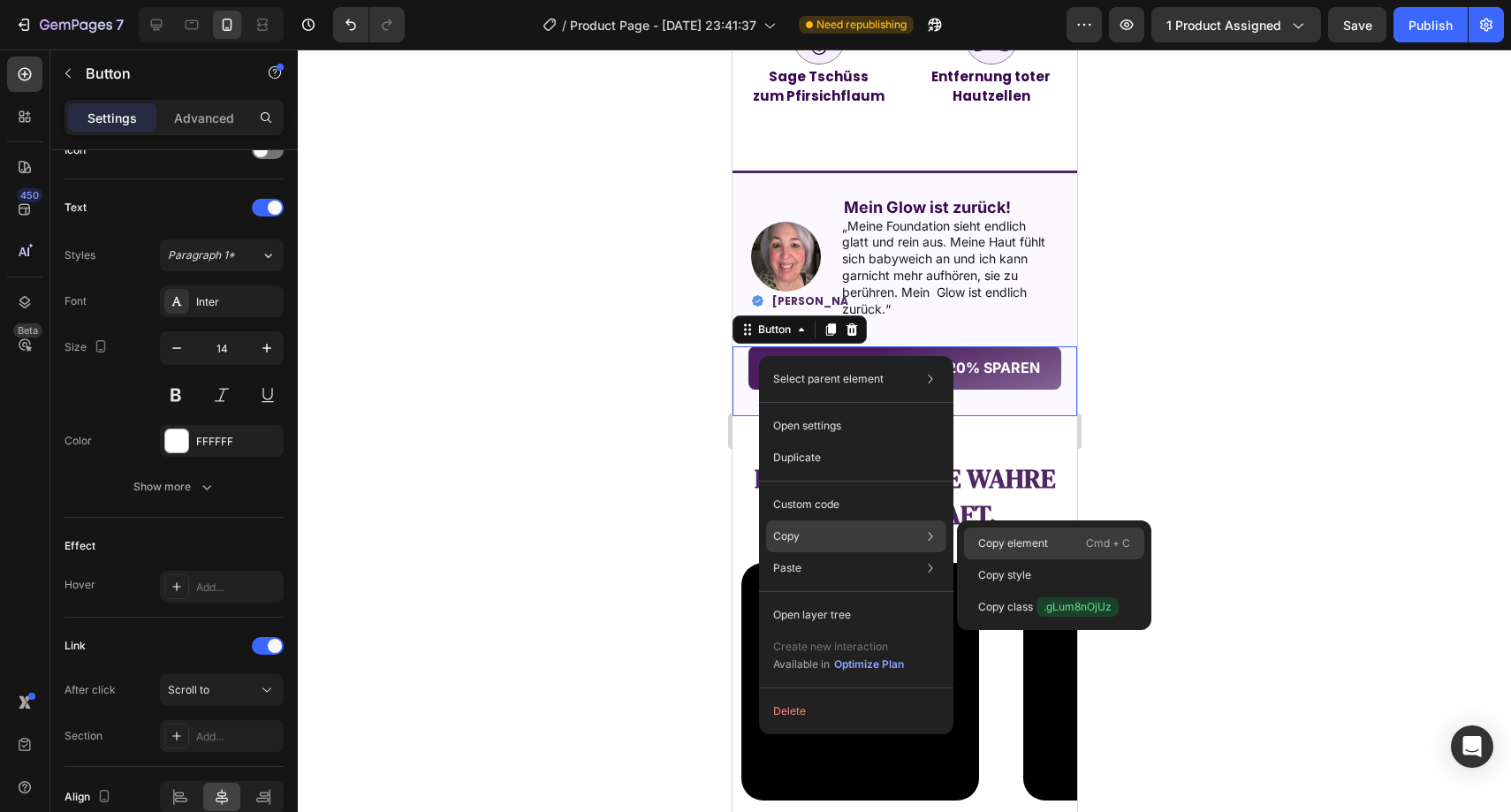
click at [981, 538] on p "Copy element" at bounding box center [1013, 543] width 69 height 15
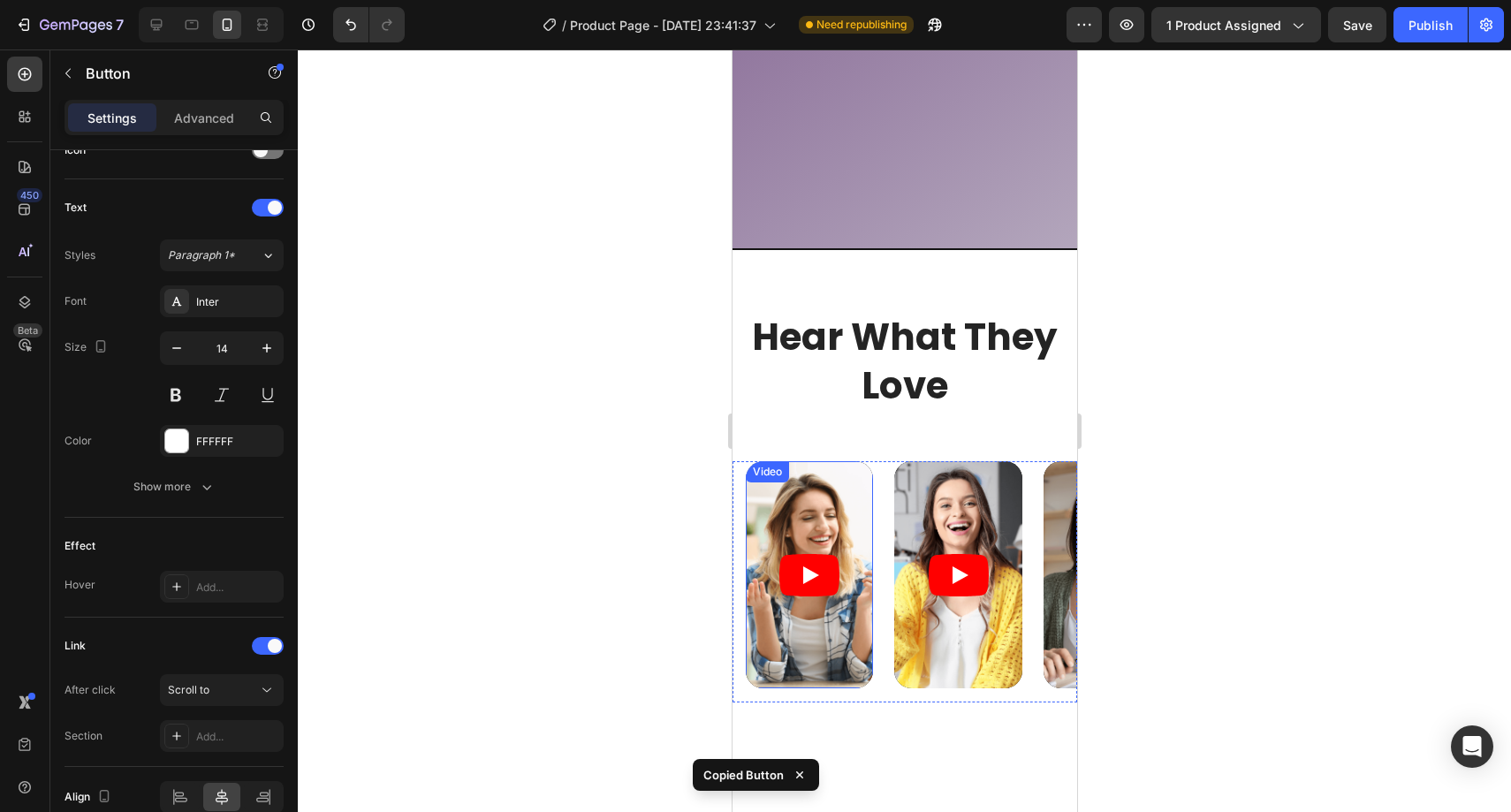
scroll to position [2658, 0]
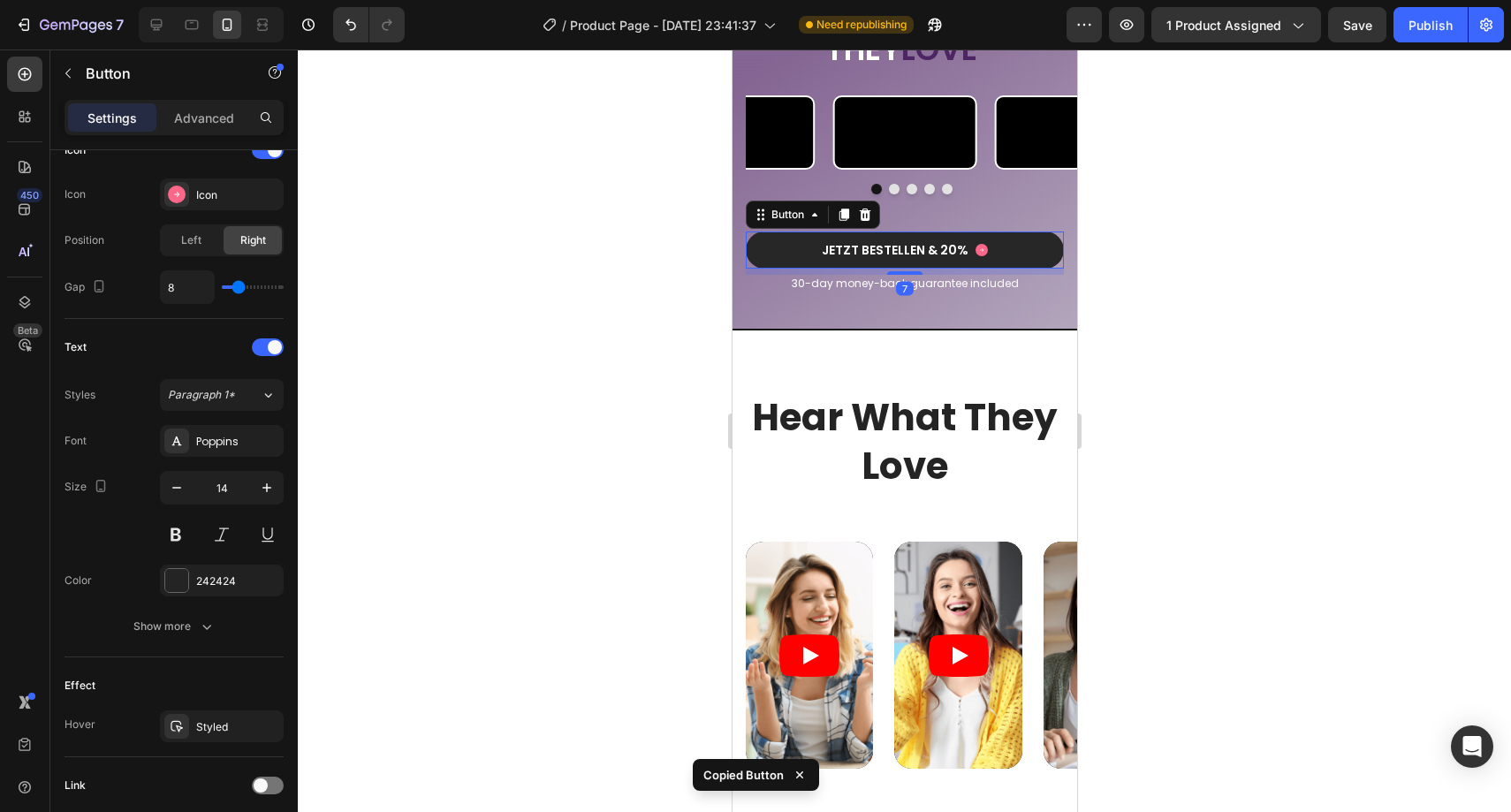
click at [799, 268] on button "JETZT BESTELLEN & 20%" at bounding box center [904, 250] width 318 height 37
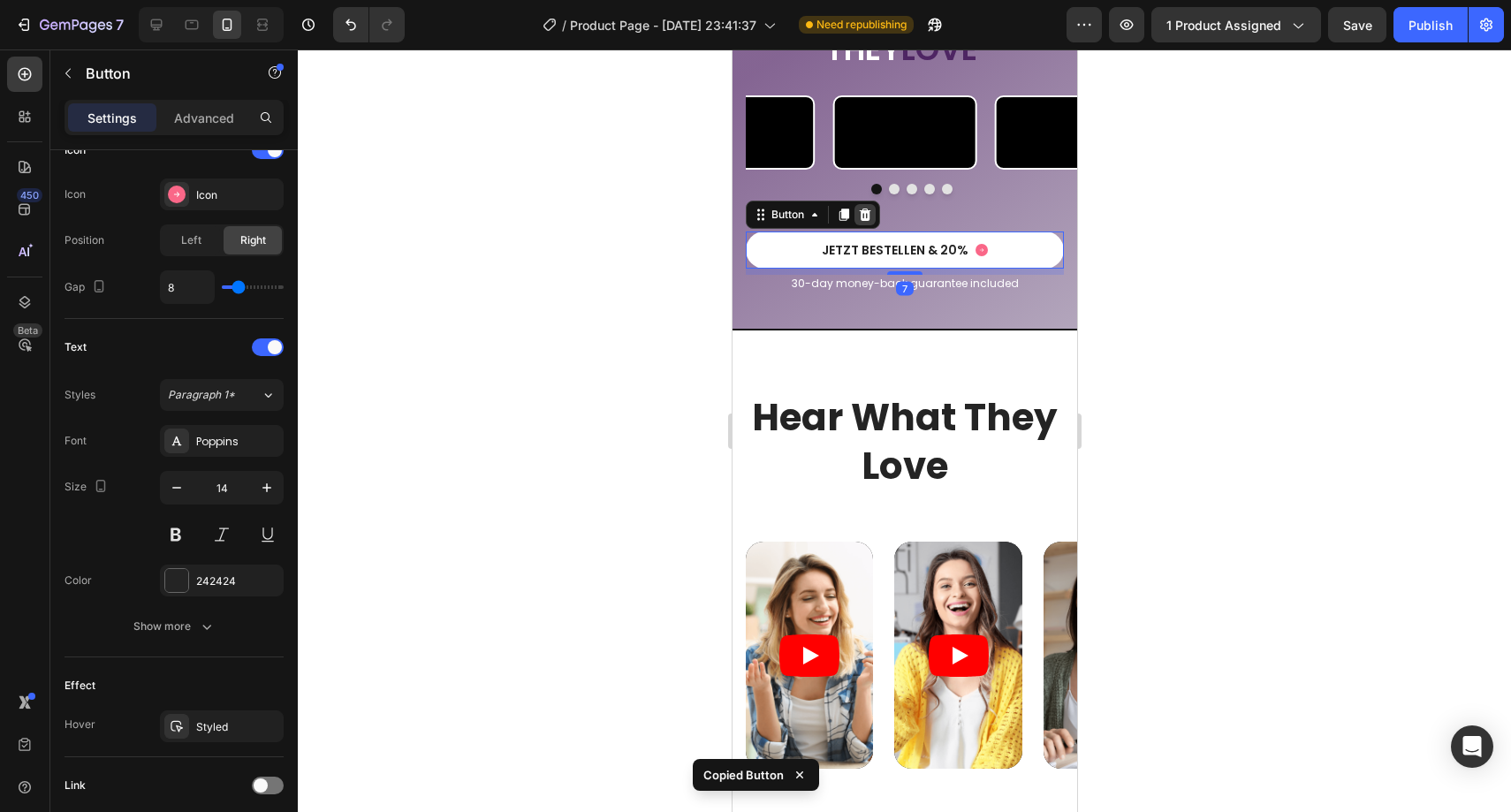
click at [872, 226] on div at bounding box center [865, 215] width 21 height 21
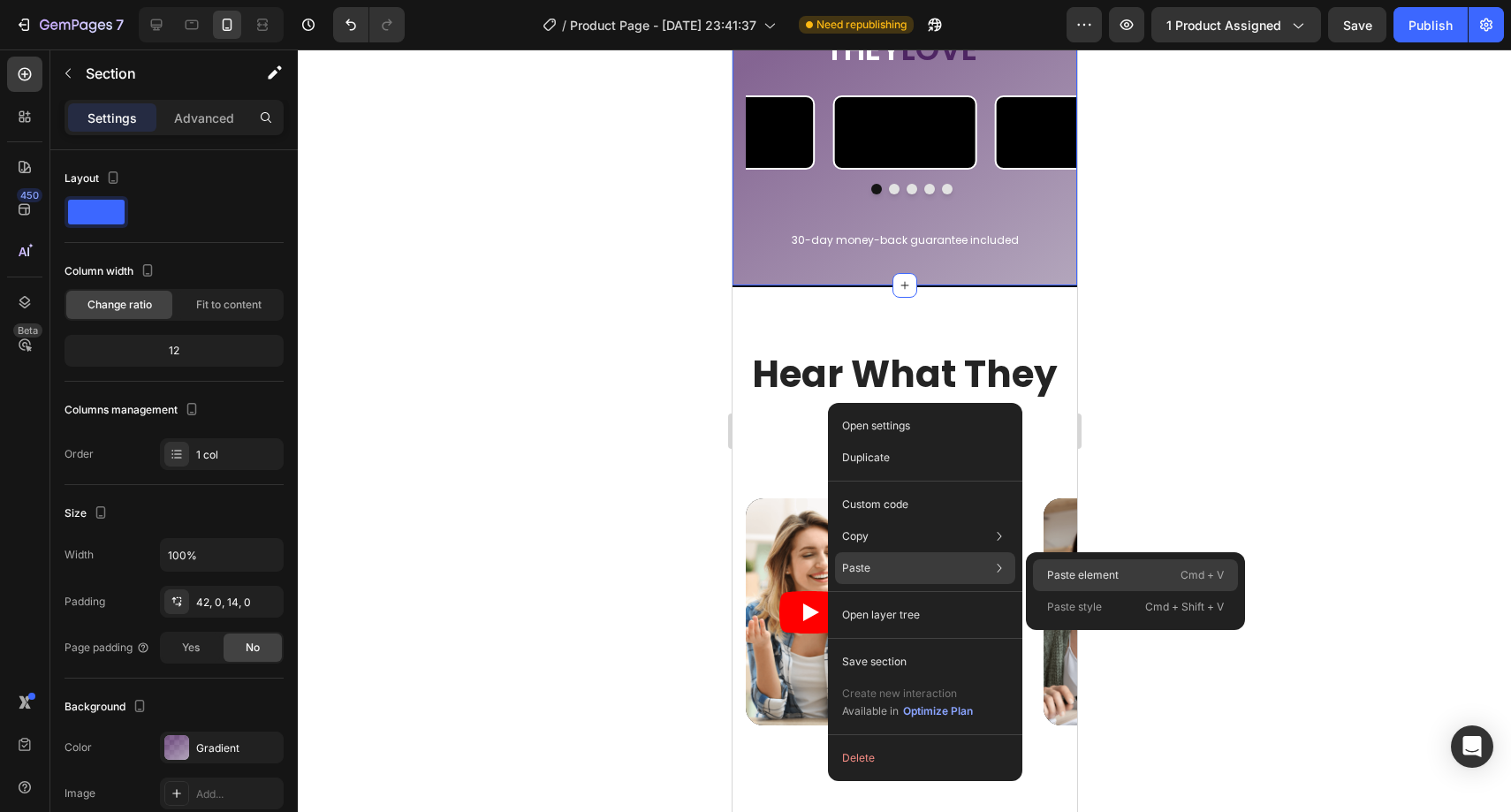
click at [1059, 568] on p "Paste element" at bounding box center [1083, 575] width 71 height 15
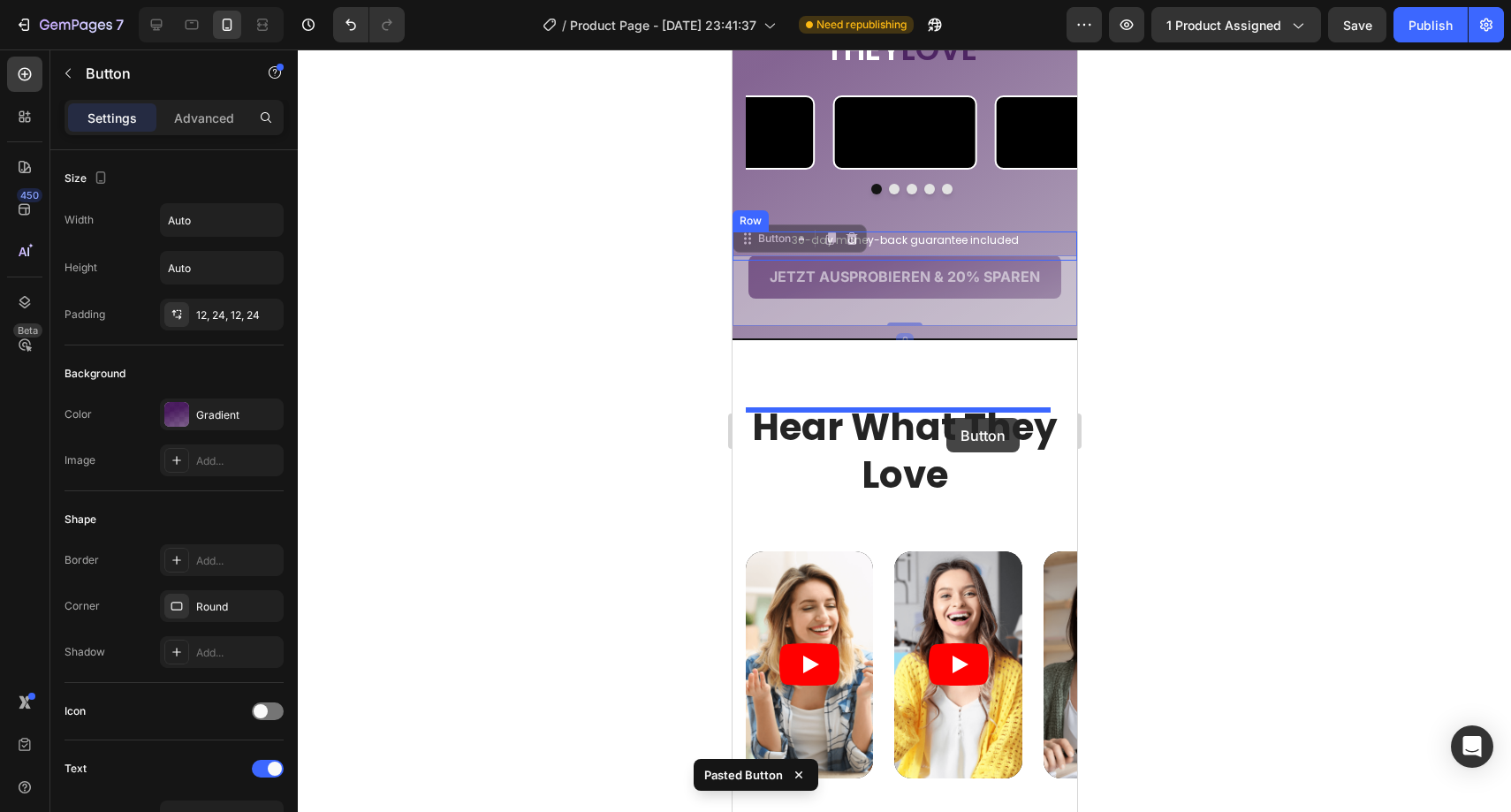
drag, startPoint x: 954, startPoint y: 468, endPoint x: 946, endPoint y: 418, distance: 50.6
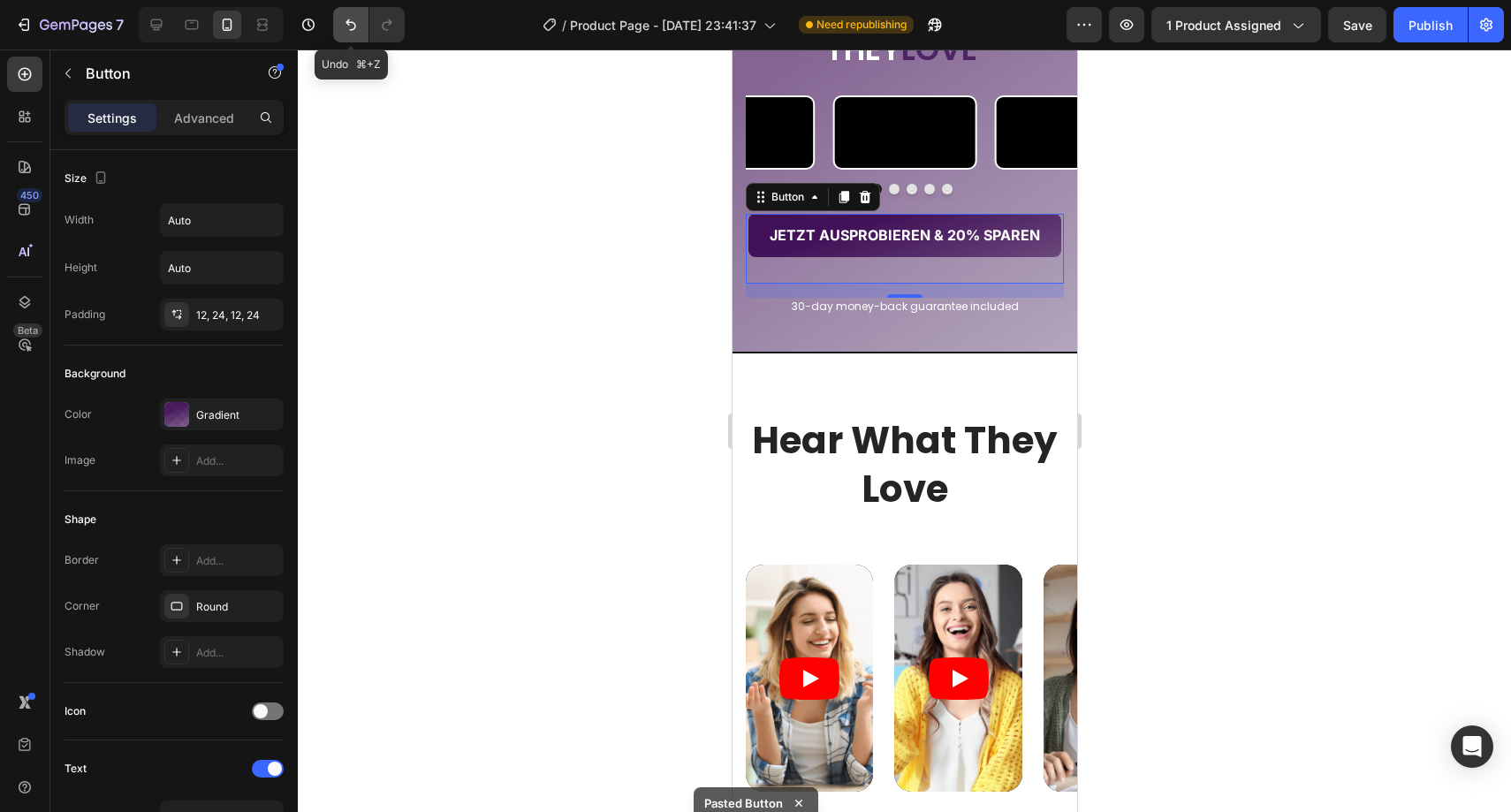
click at [351, 30] on icon "Undo/Redo" at bounding box center [350, 25] width 11 height 12
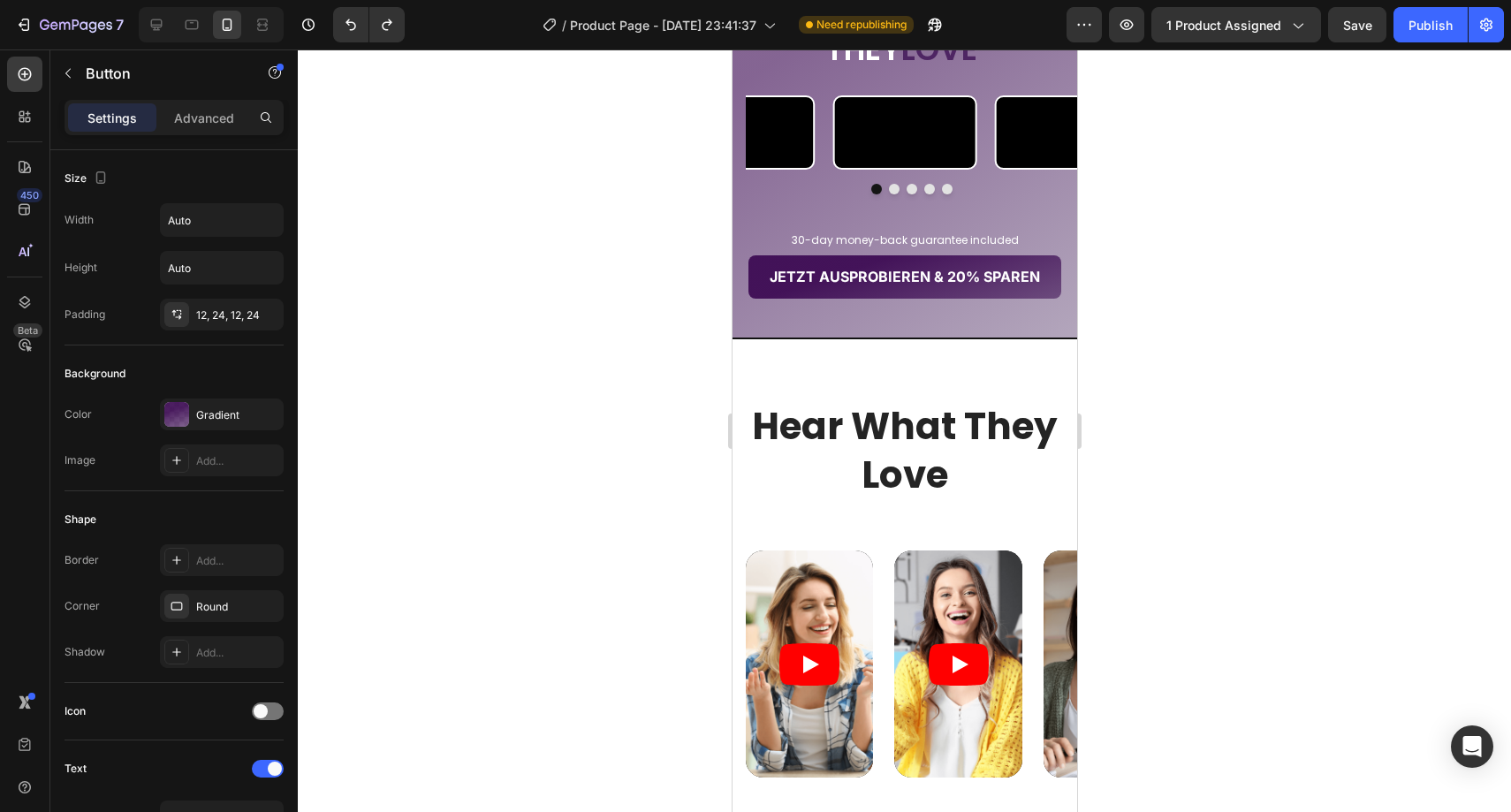
click at [1180, 425] on div at bounding box center [904, 430] width 1213 height 762
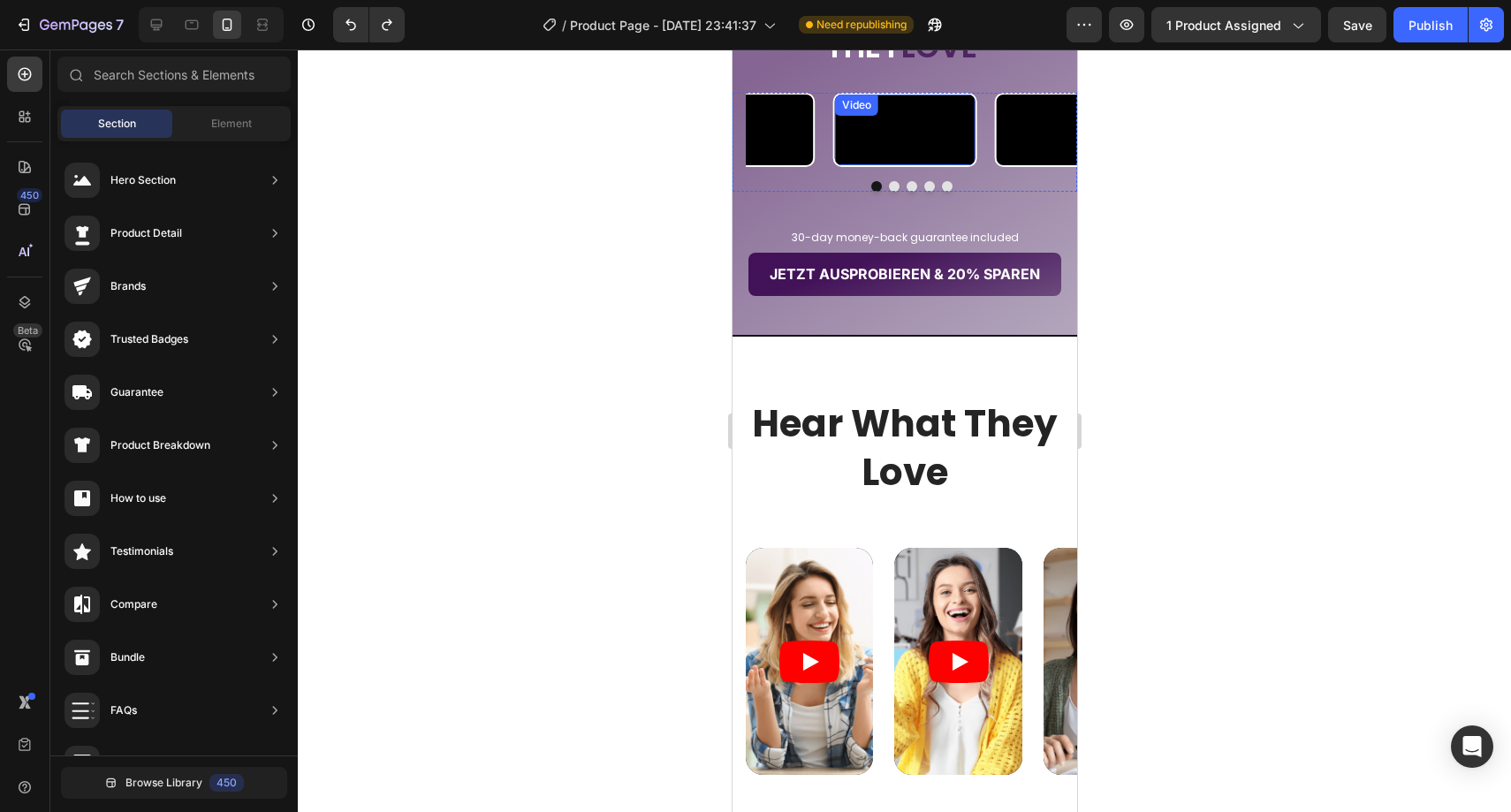
scroll to position [2696, 0]
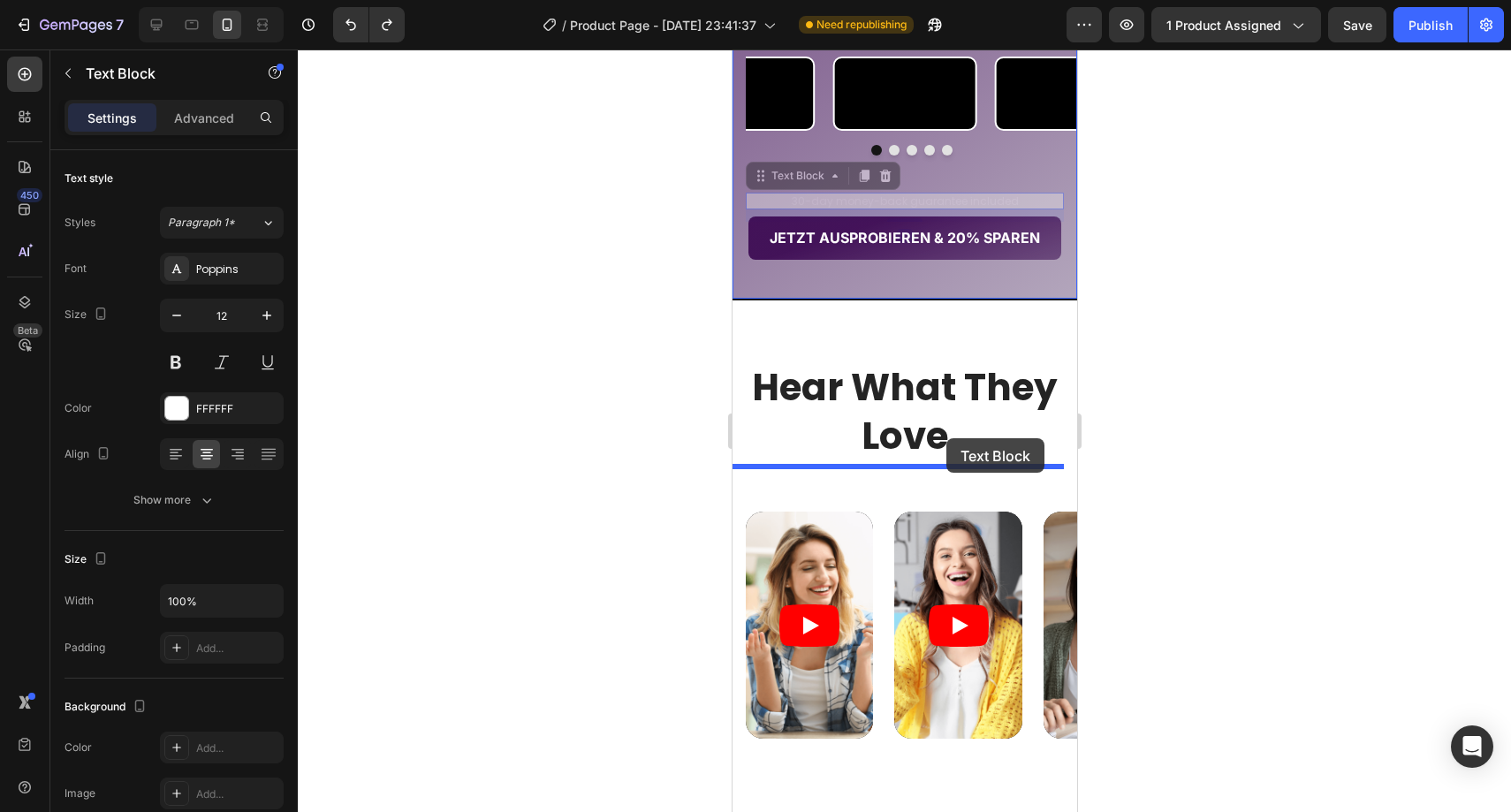
drag, startPoint x: 946, startPoint y: 384, endPoint x: 946, endPoint y: 438, distance: 54.0
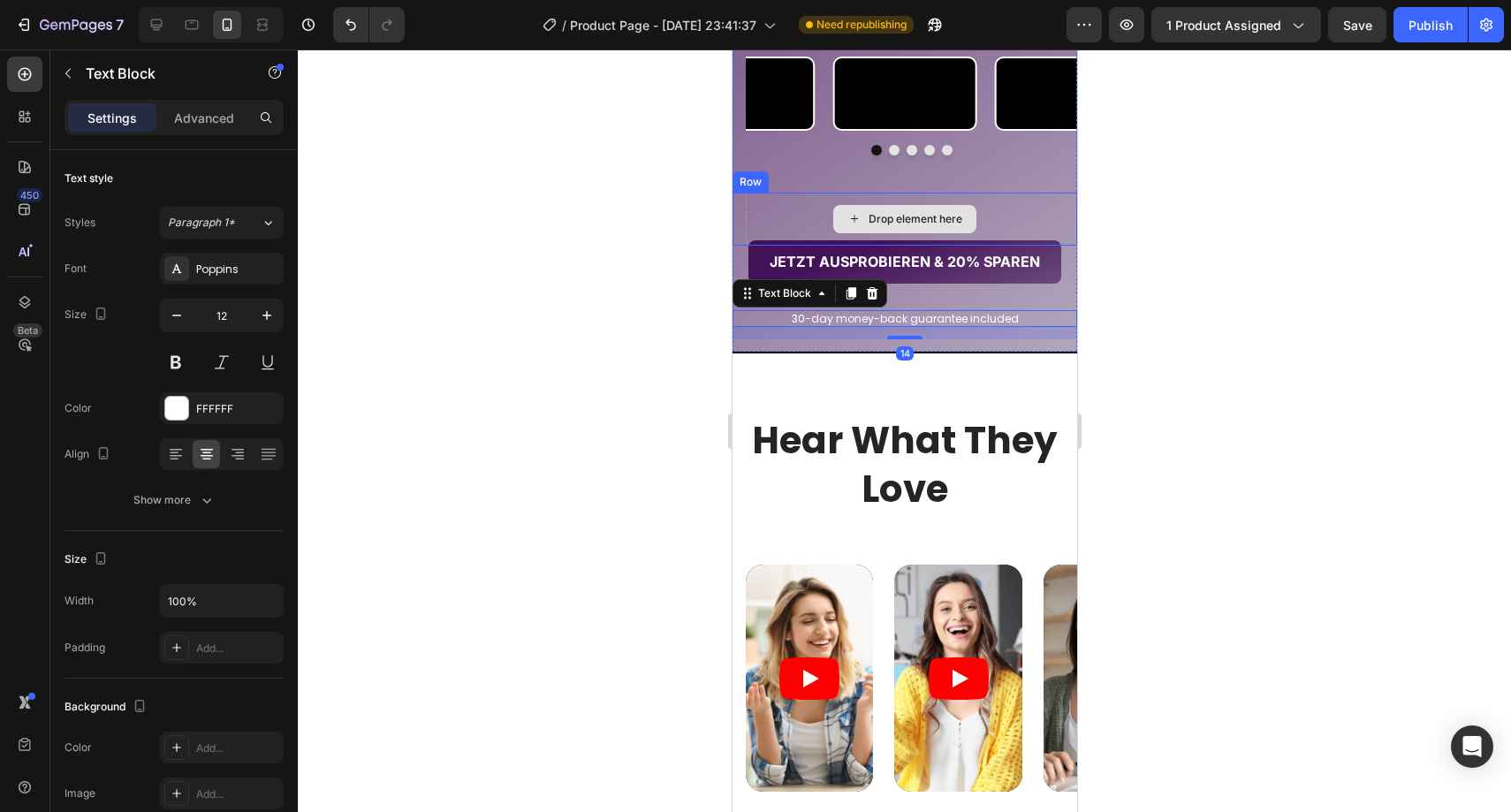
click at [1003, 246] on div "Drop element here" at bounding box center [904, 219] width 318 height 53
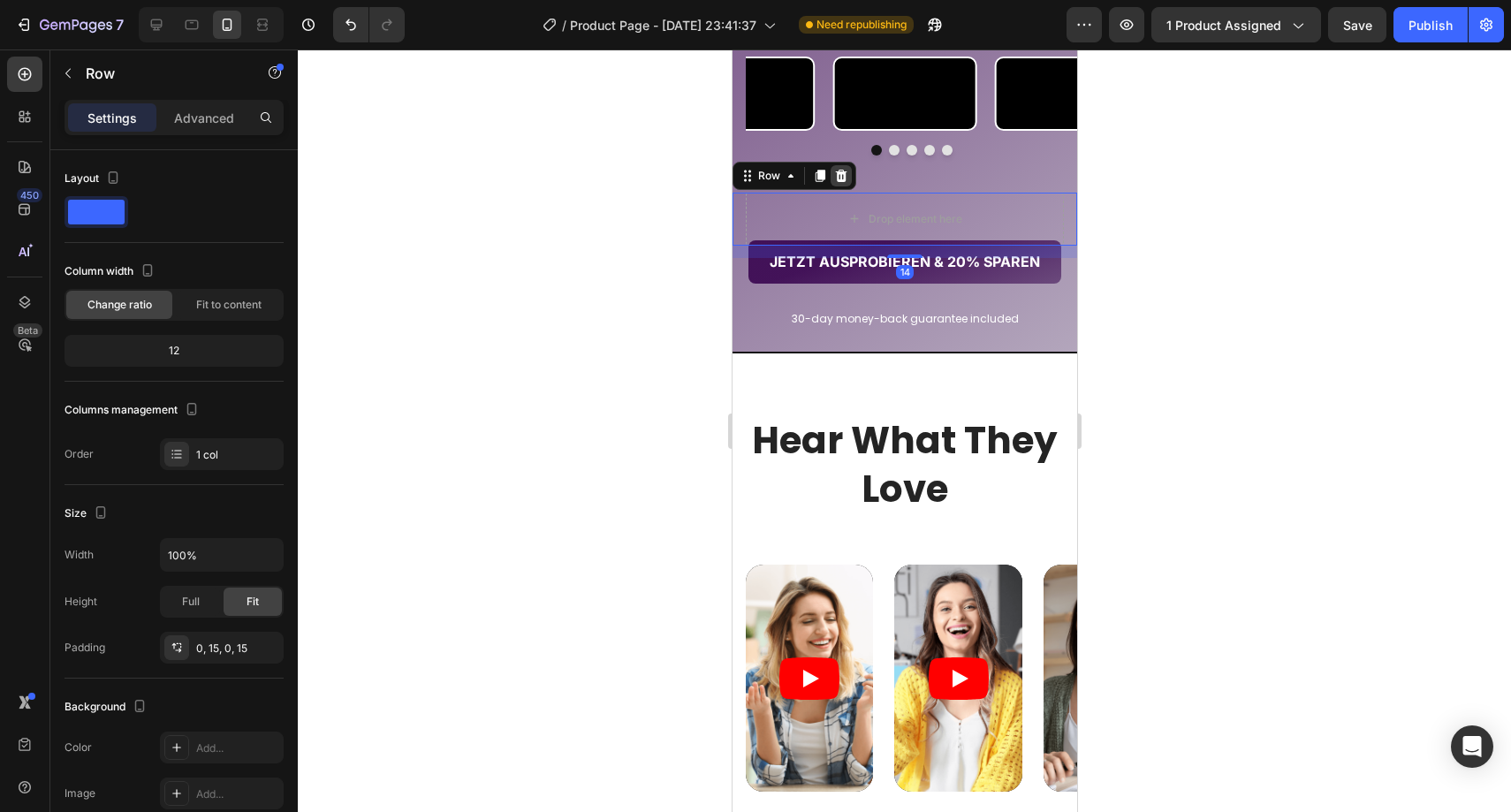
click at [841, 181] on icon at bounding box center [840, 175] width 12 height 13
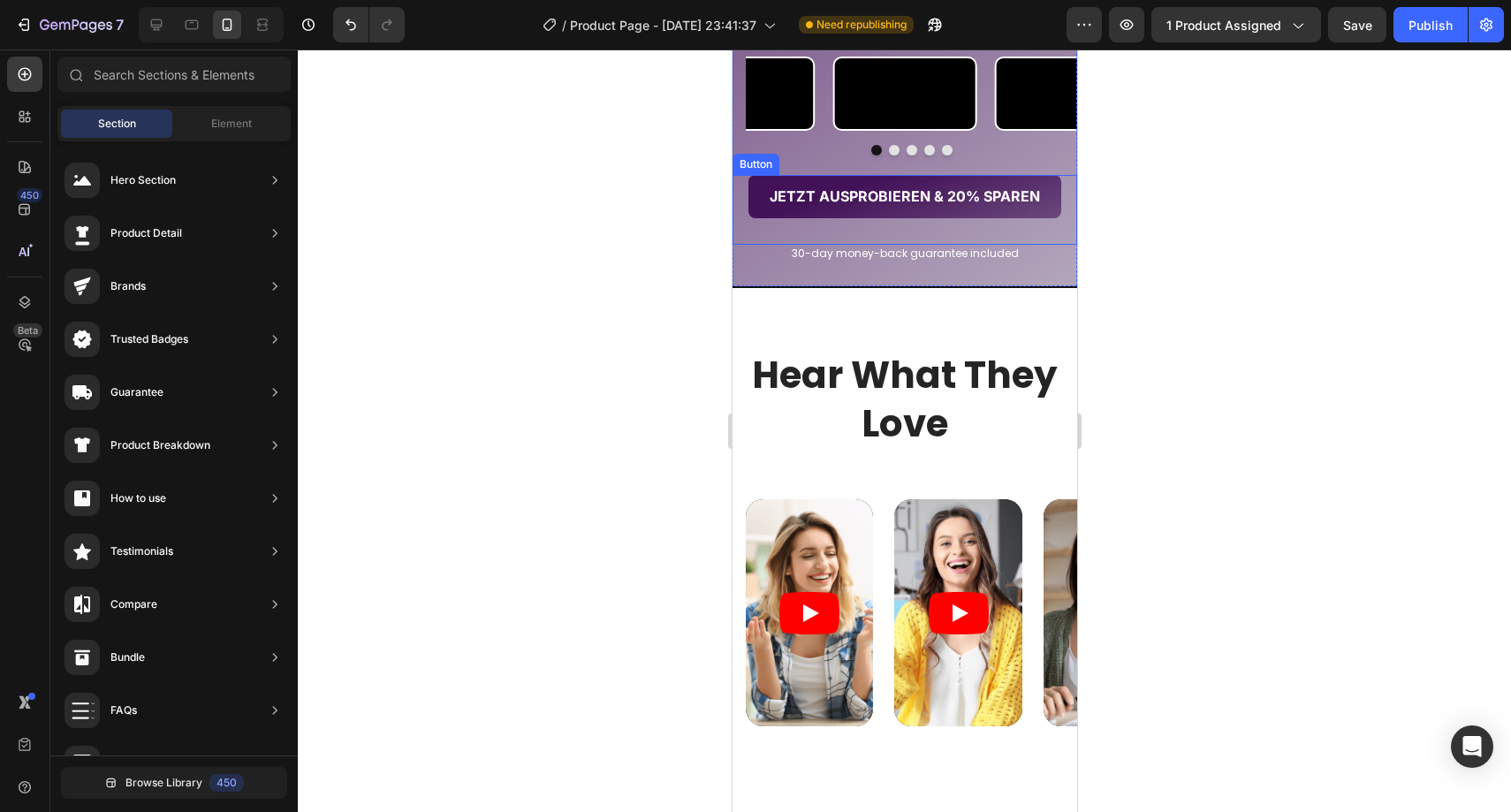
click at [680, 369] on div at bounding box center [904, 430] width 1213 height 762
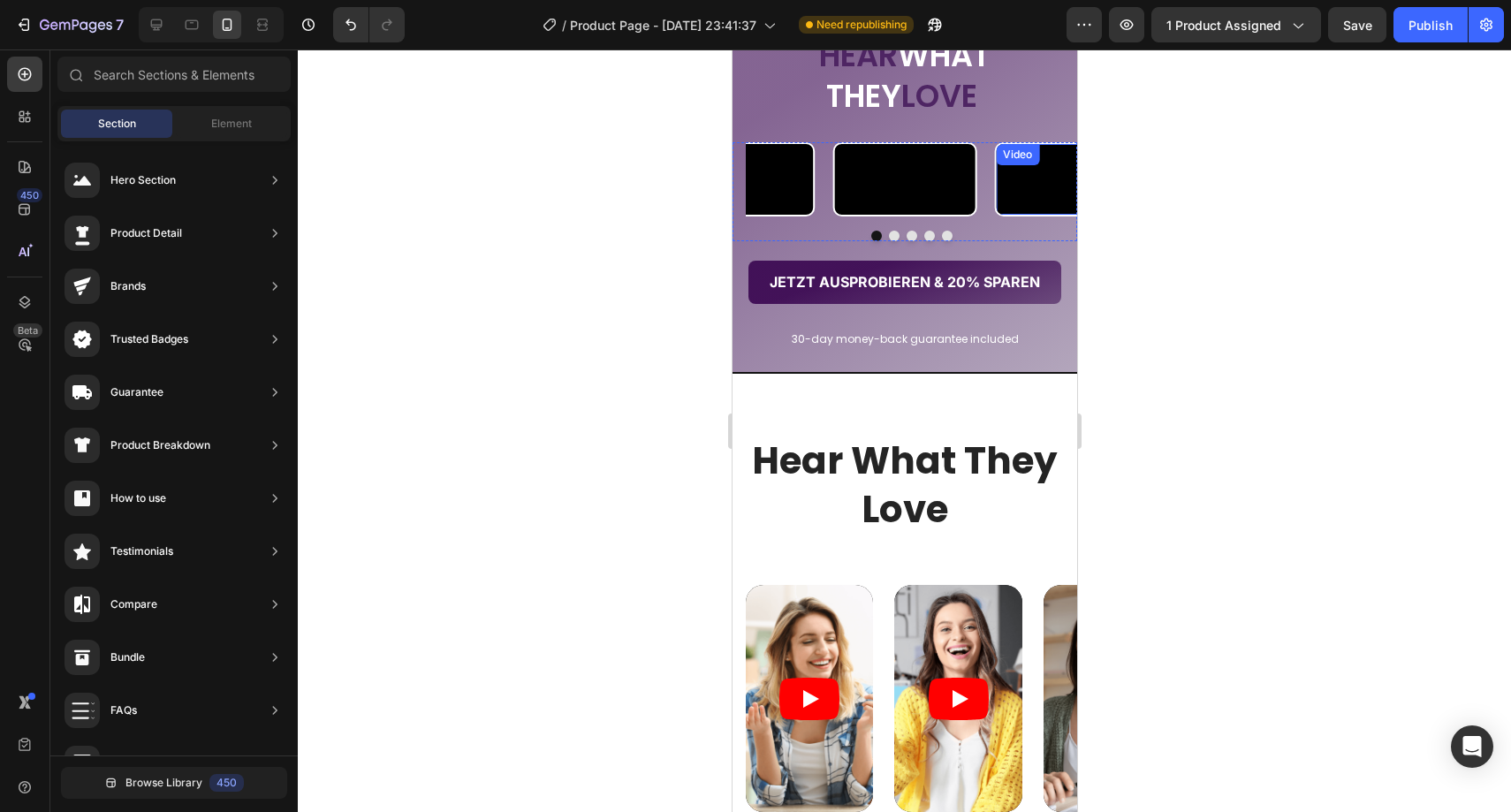
scroll to position [2533, 0]
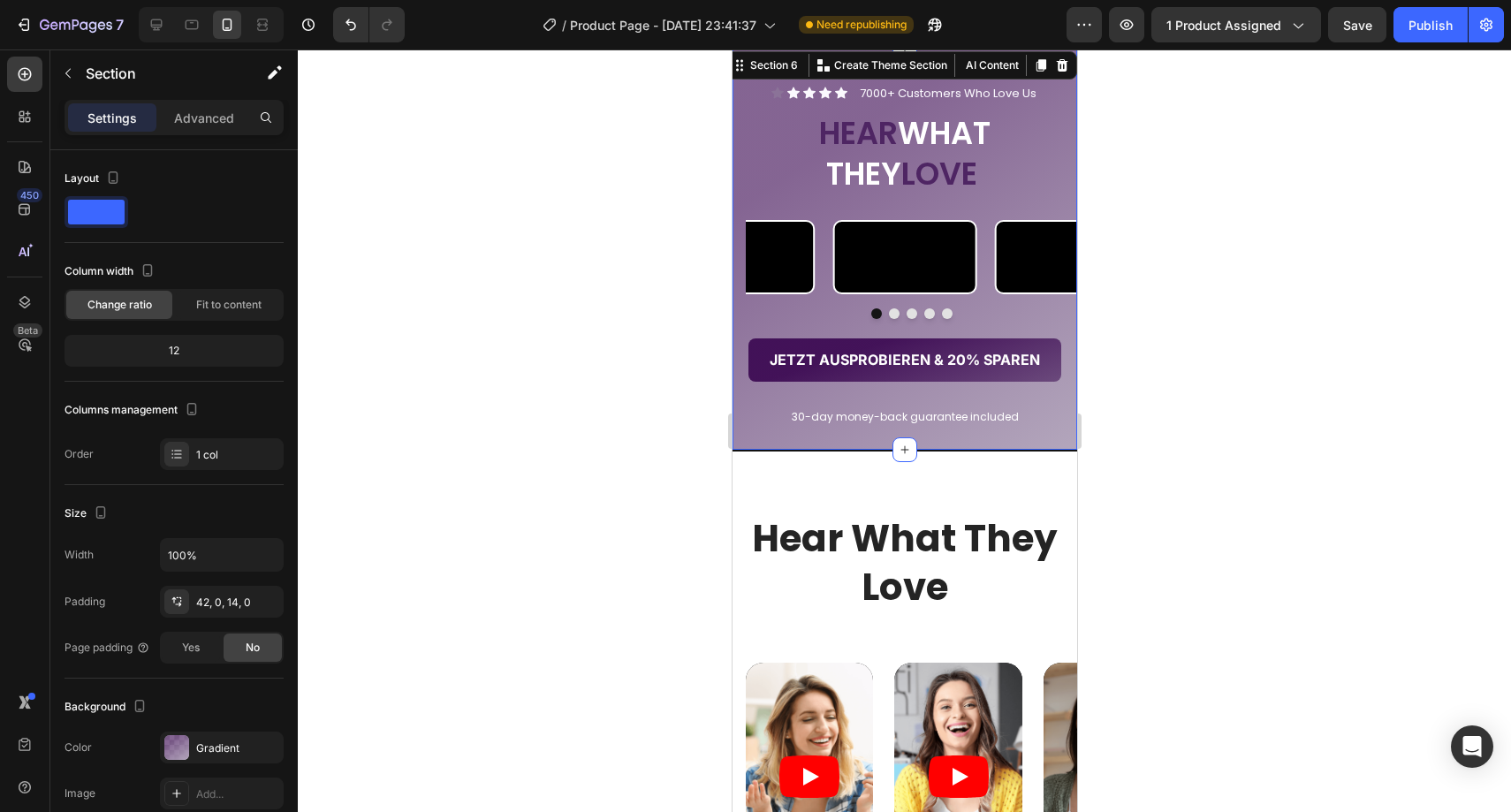
click at [970, 355] on div "Video Video Video Video Video Carousel" at bounding box center [903, 287] width 344 height 135
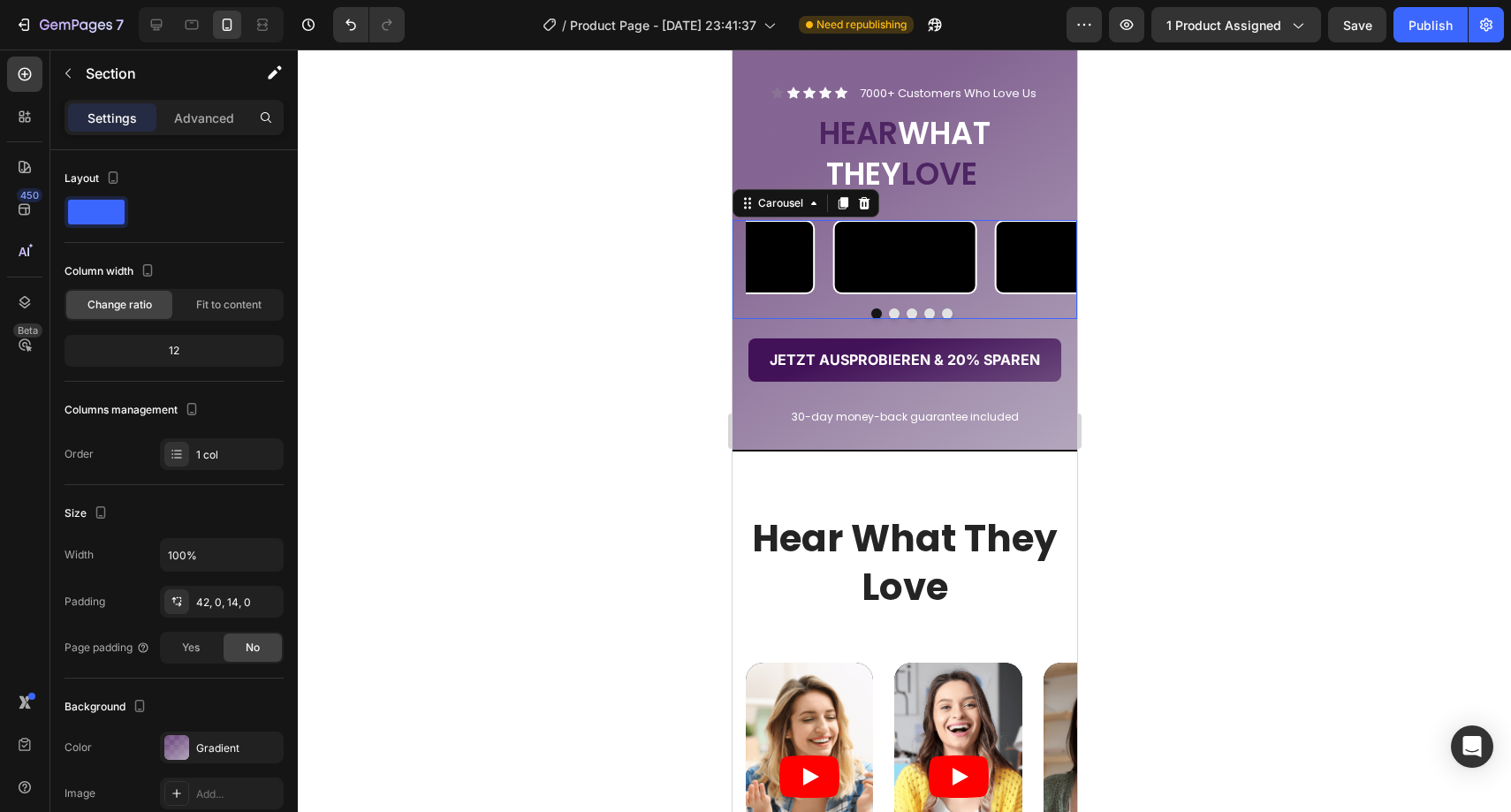
click at [971, 319] on div at bounding box center [910, 313] width 331 height 11
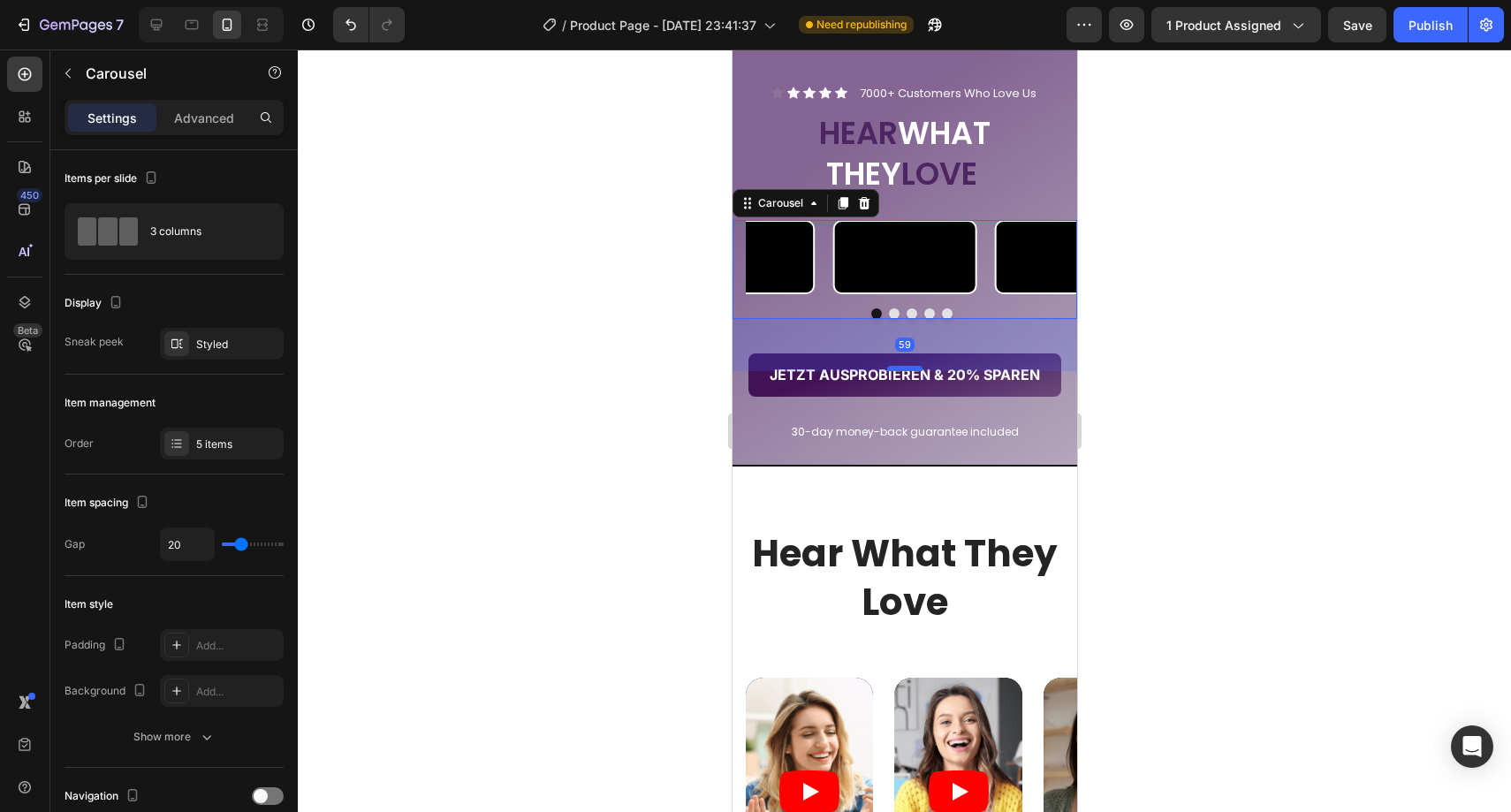
drag, startPoint x: 907, startPoint y: 531, endPoint x: 908, endPoint y: 547, distance: 16.0
click at [908, 371] on div at bounding box center [904, 367] width 36 height 5
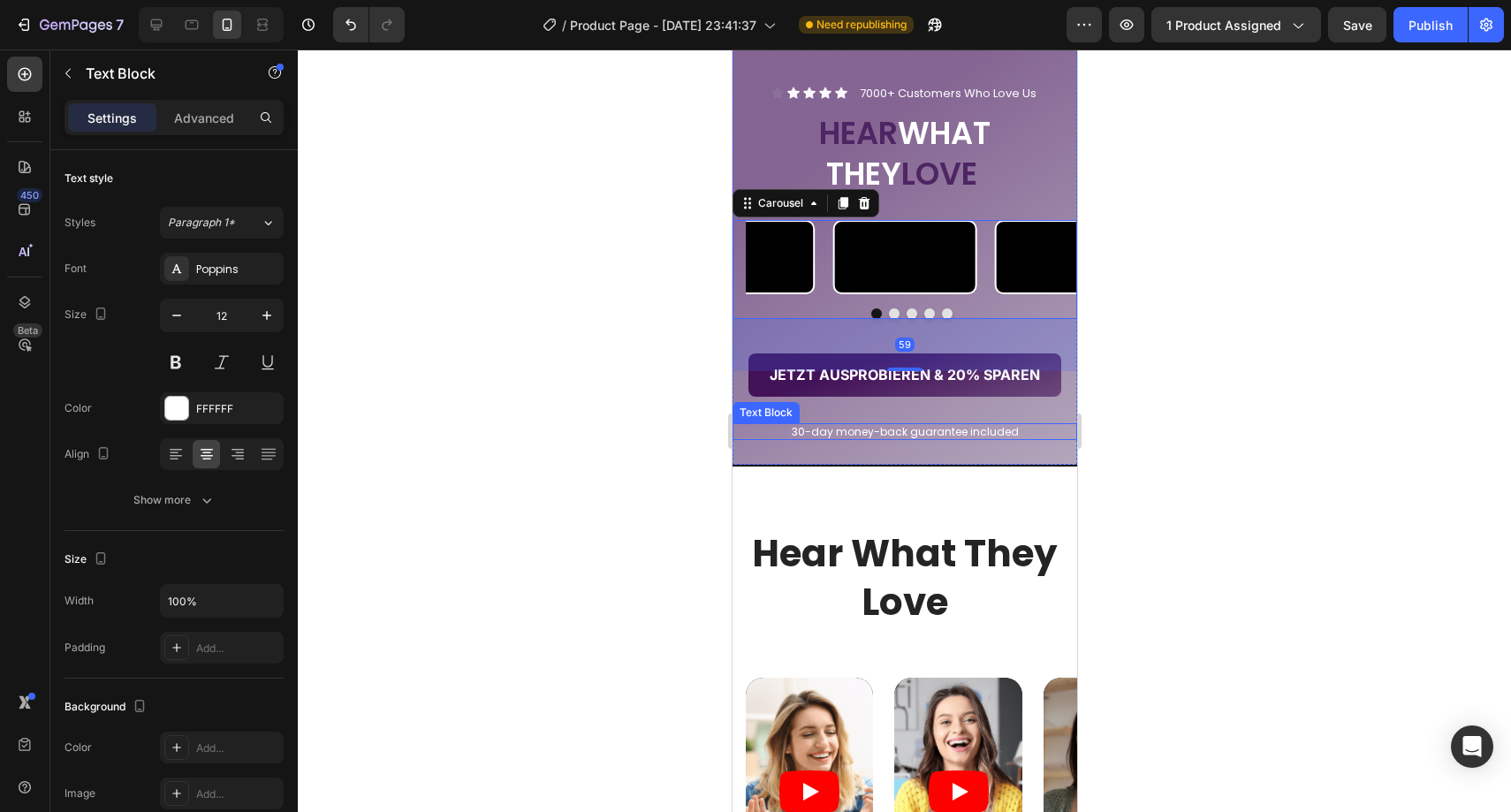
click at [934, 439] on p "30-day money-back guarantee included" at bounding box center [904, 432] width 342 height 14
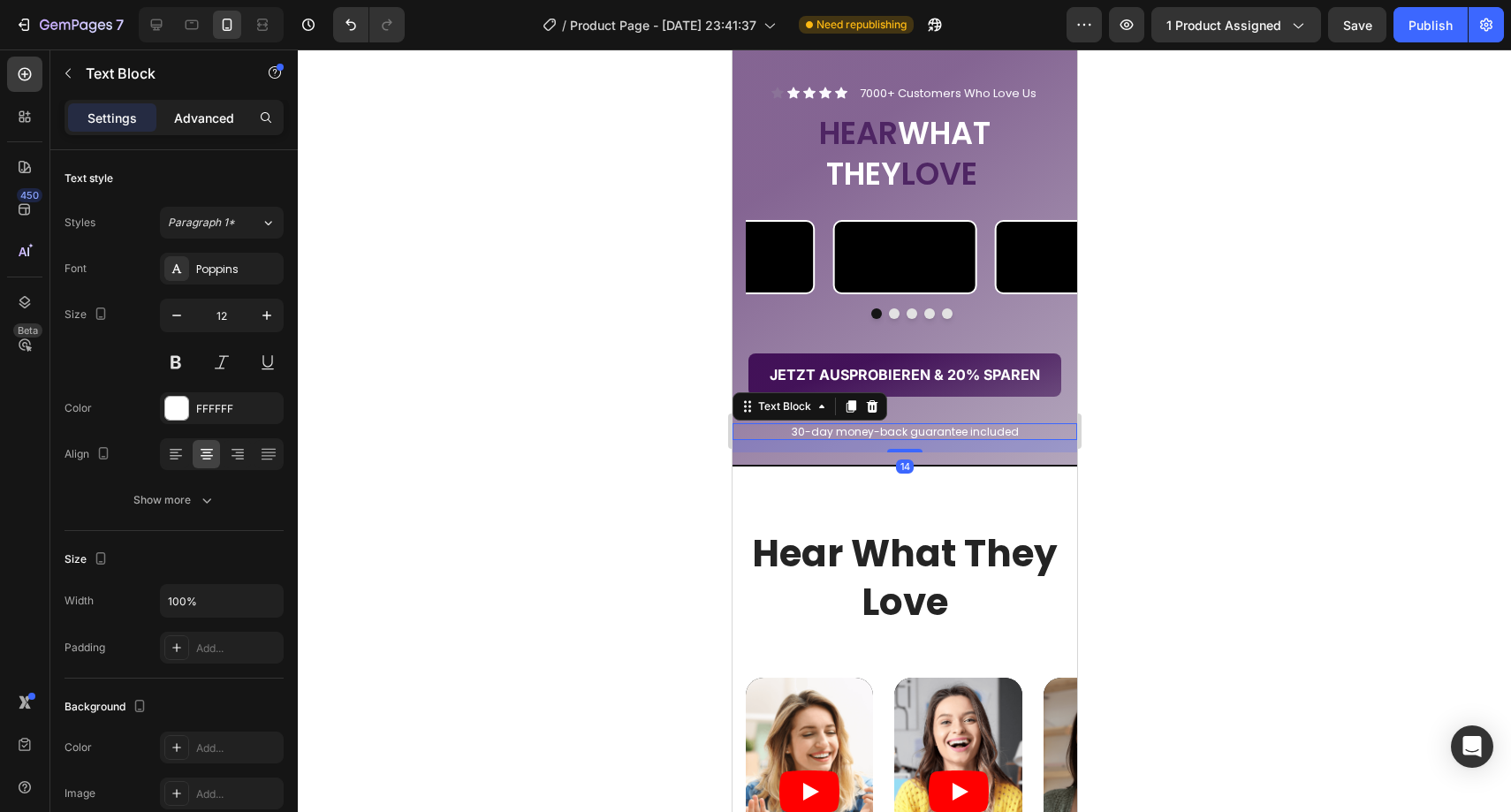
click at [176, 115] on p "Advanced" at bounding box center [204, 118] width 60 height 18
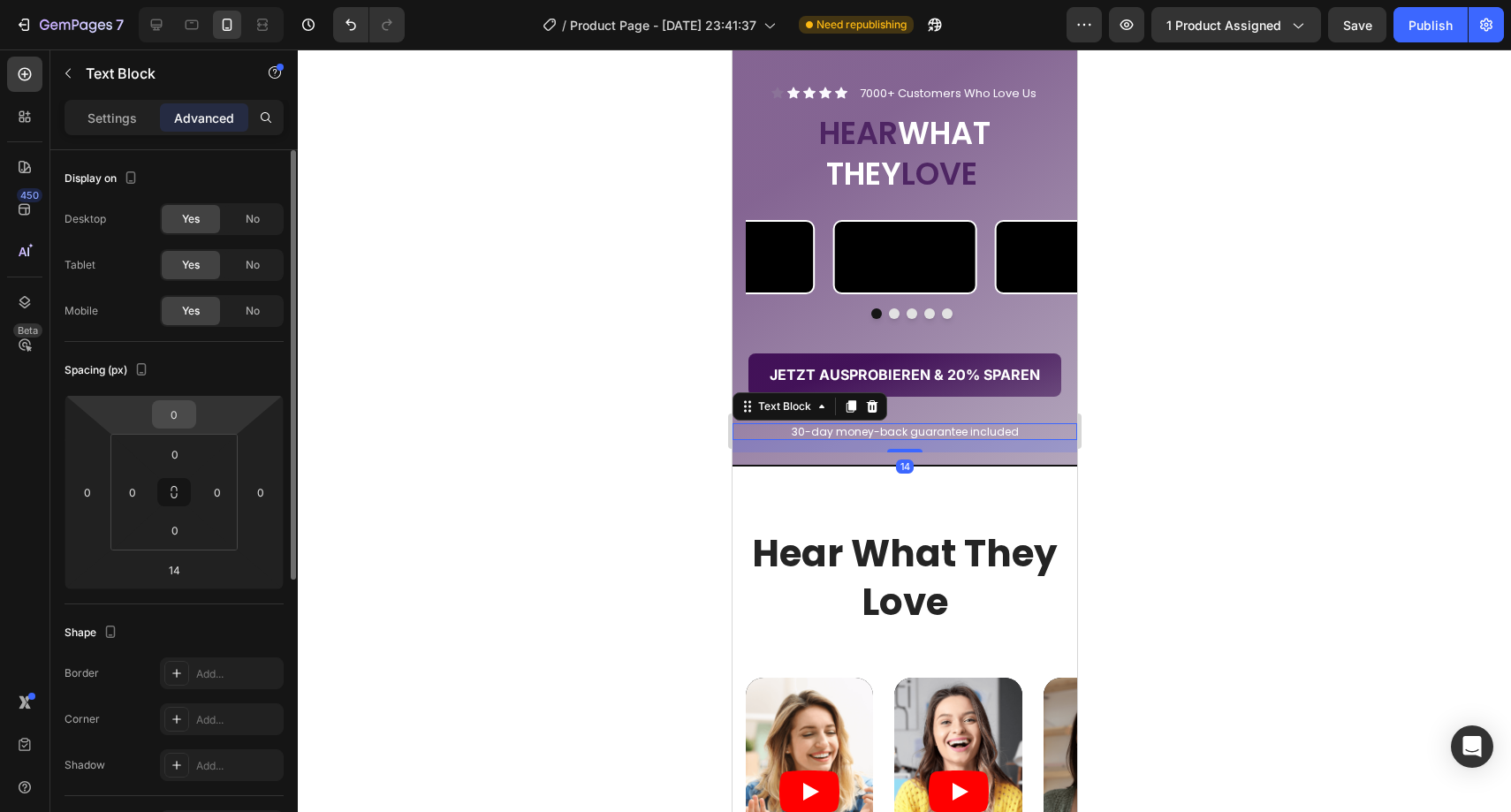
click at [190, 411] on input "0" at bounding box center [174, 414] width 36 height 26
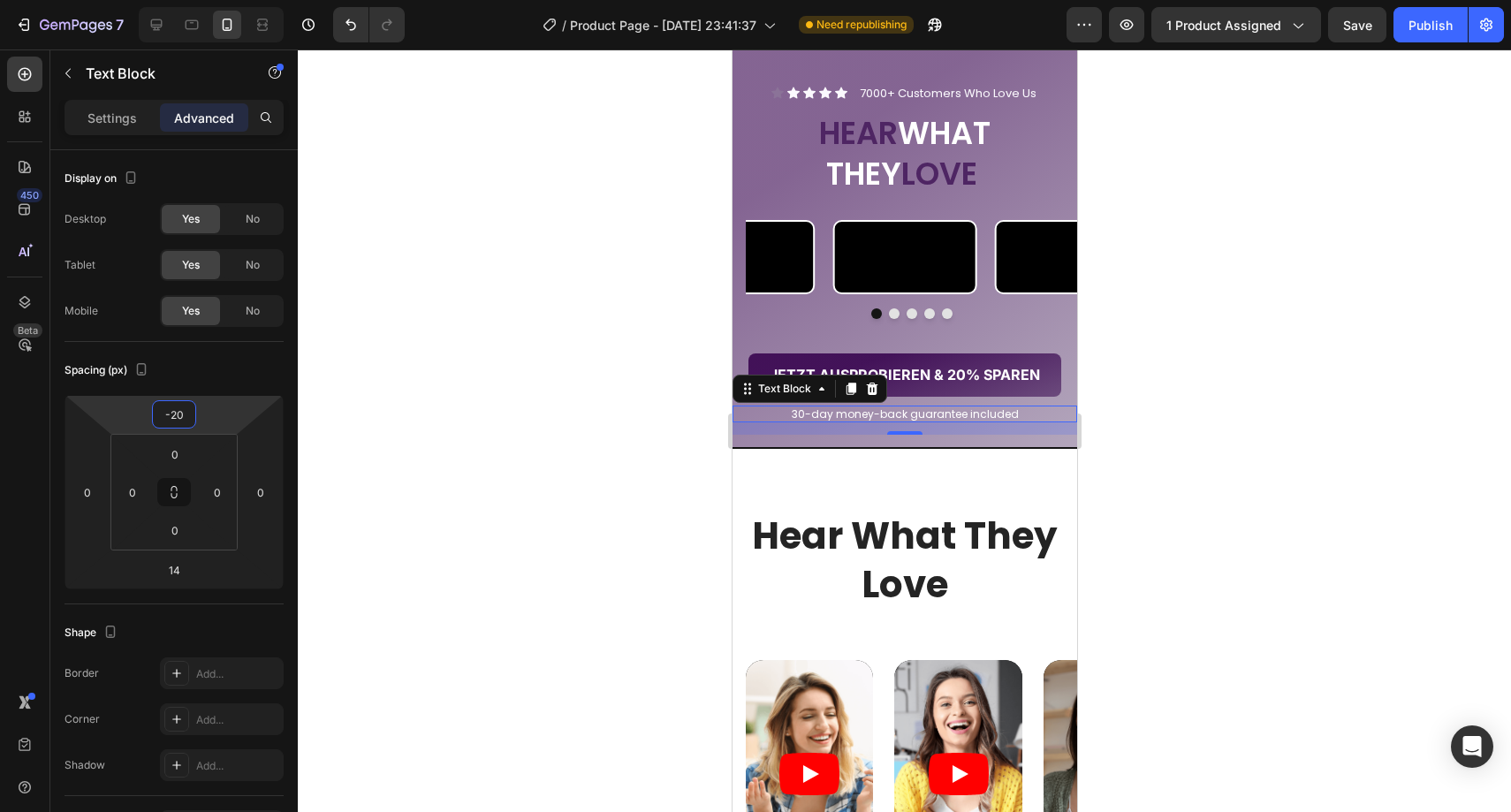
click at [399, 419] on div at bounding box center [904, 430] width 1213 height 762
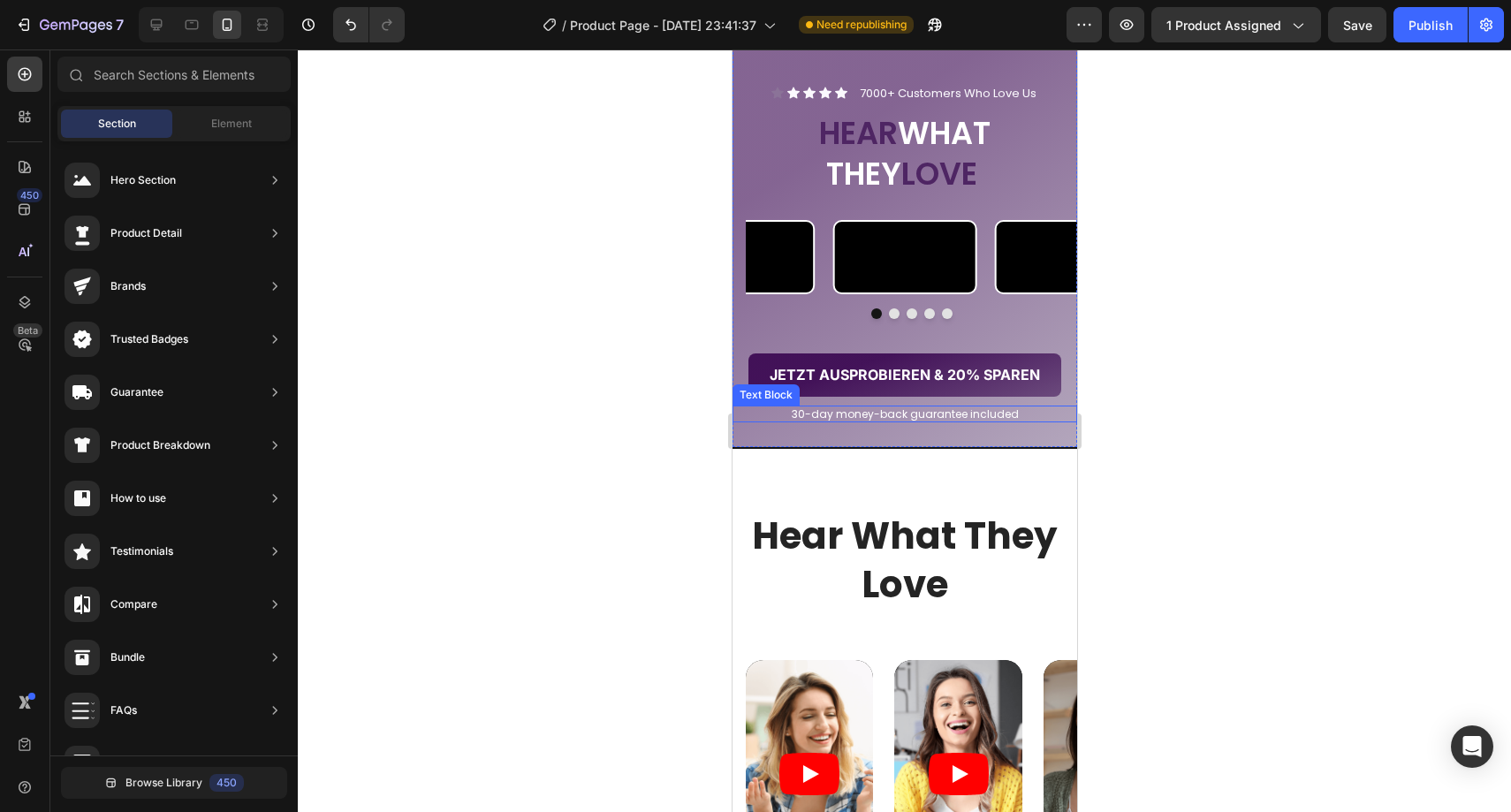
click at [827, 421] on p "30-day money-back guarantee included" at bounding box center [904, 414] width 342 height 14
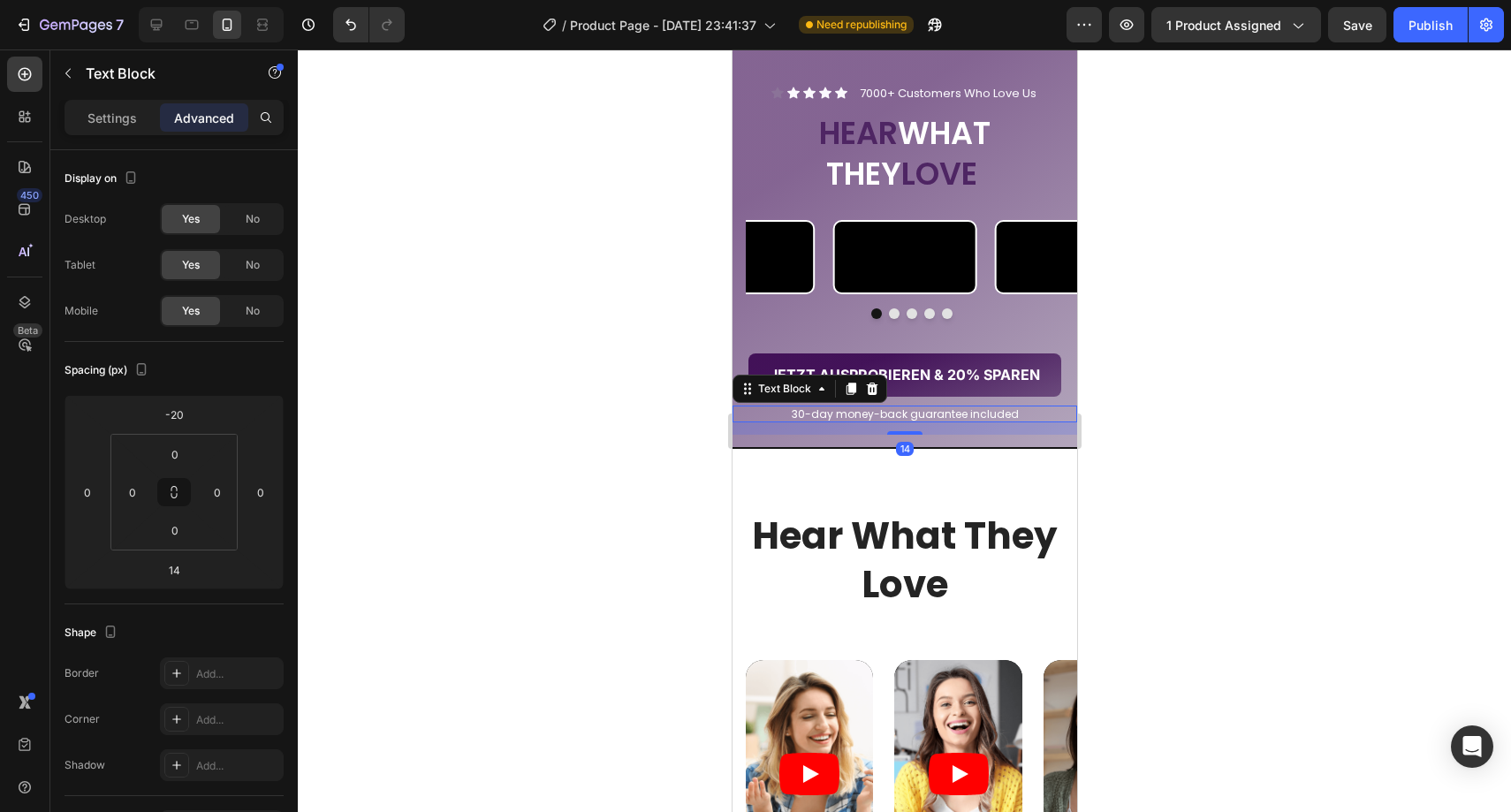
click at [827, 421] on p "30-day money-back guarantee included" at bounding box center [904, 414] width 342 height 14
click at [333, 37] on button "Undo/Redo" at bounding box center [350, 24] width 36 height 36
click at [336, 36] on button "Undo/Redo" at bounding box center [350, 24] width 36 height 36
click at [336, 35] on button "Undo/Redo" at bounding box center [350, 24] width 36 height 36
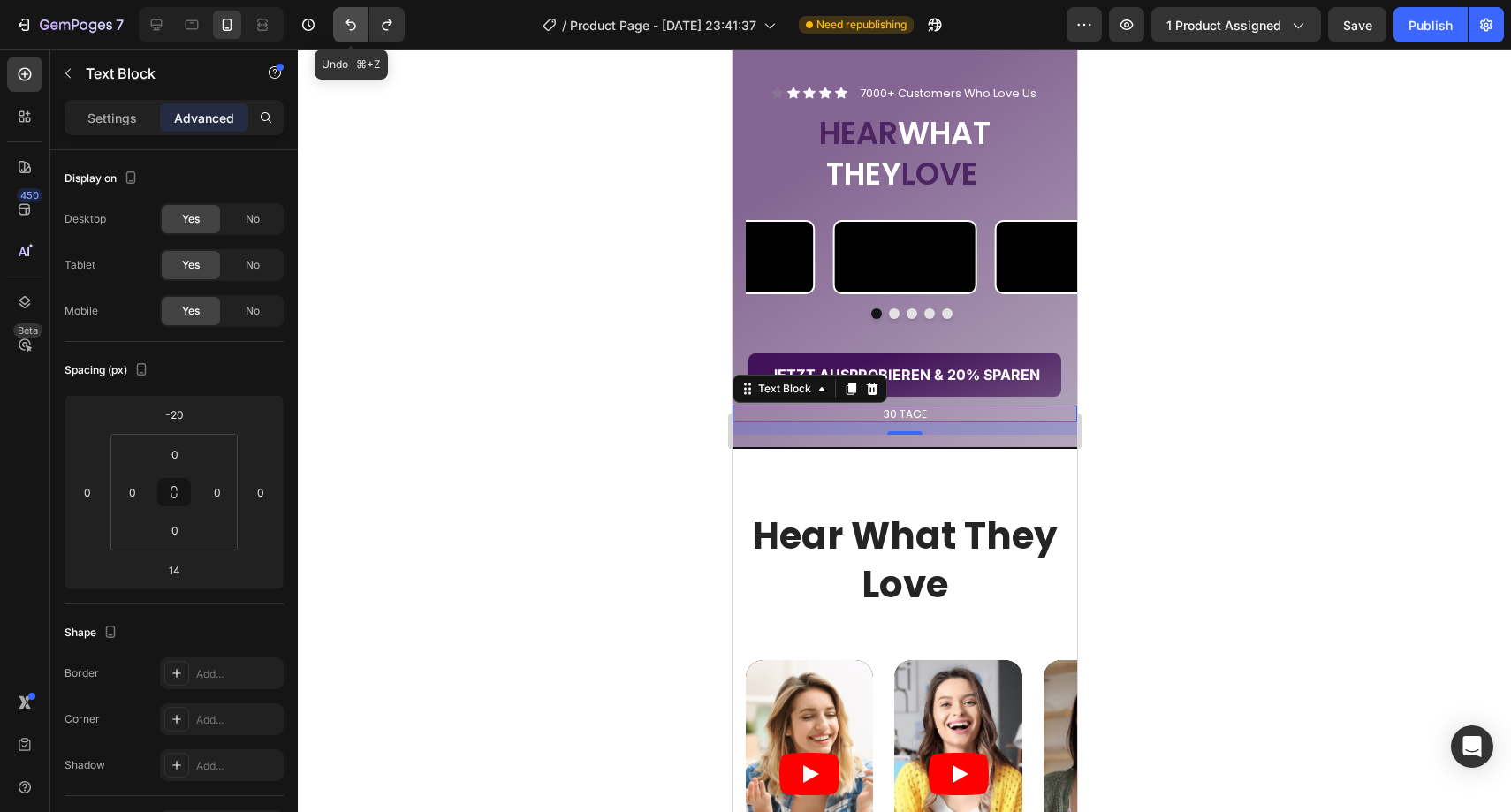
click at [336, 35] on button "Undo/Redo" at bounding box center [350, 24] width 36 height 36
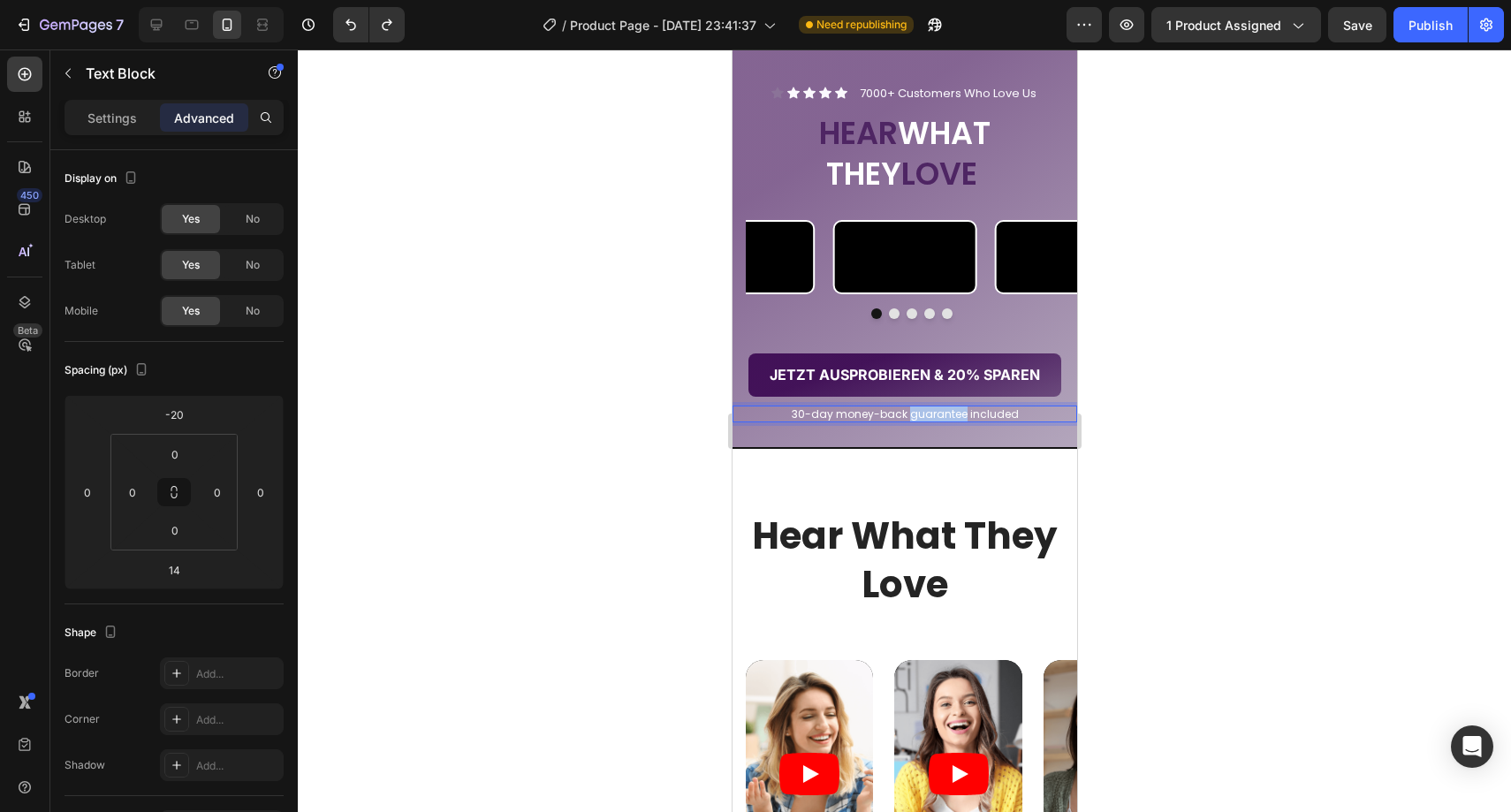
click at [918, 421] on p "30-day money-back guarantee included" at bounding box center [904, 414] width 342 height 14
click at [919, 421] on p "30-day money-back guarantee included" at bounding box center [904, 414] width 342 height 14
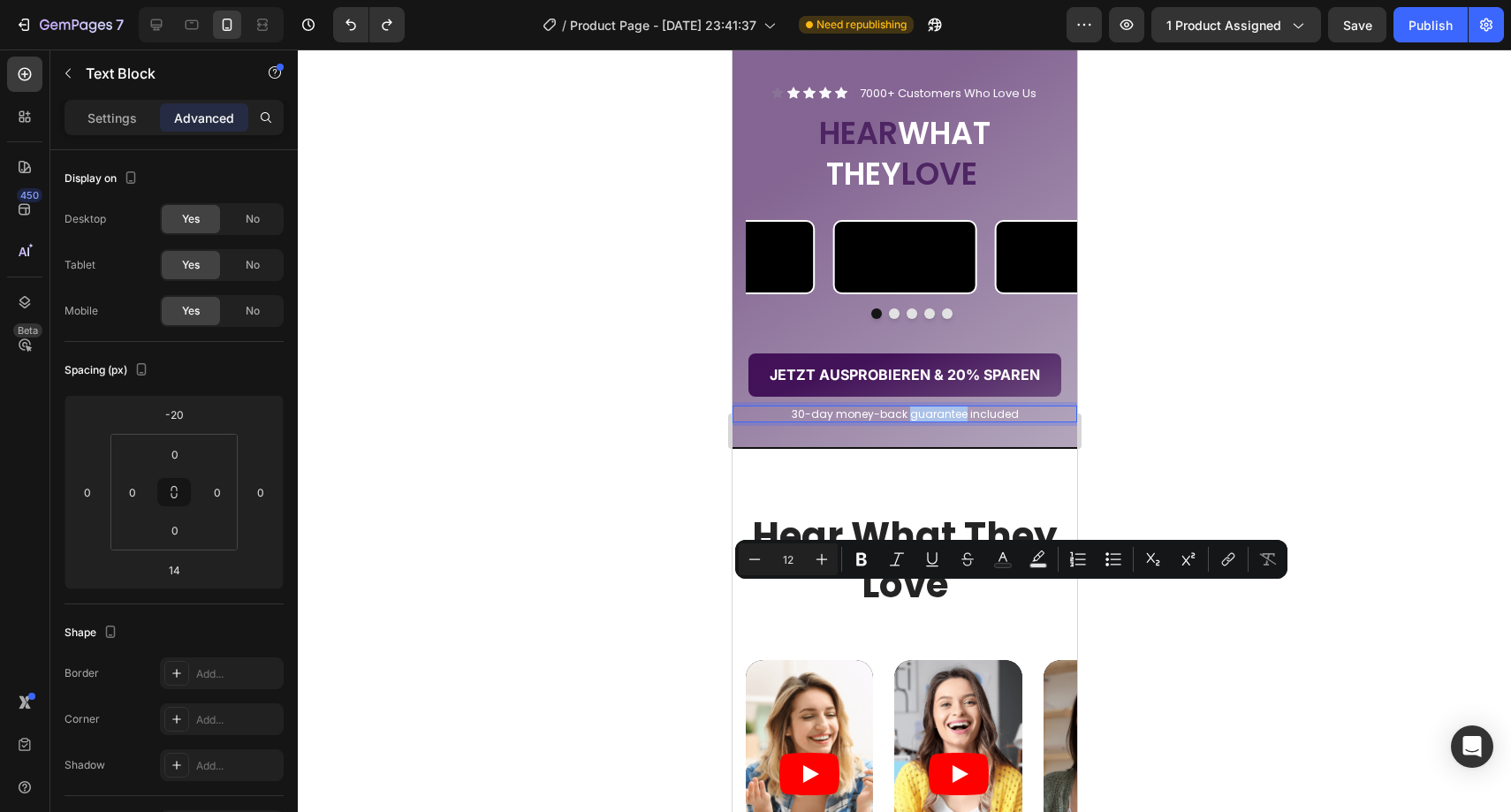
click at [919, 421] on p "30-day money-back guarantee included" at bounding box center [904, 414] width 342 height 14
click at [920, 421] on p "30-day money-back guarantee included" at bounding box center [904, 414] width 342 height 14
click at [926, 421] on p "30-day money-back guarantee included" at bounding box center [904, 414] width 342 height 14
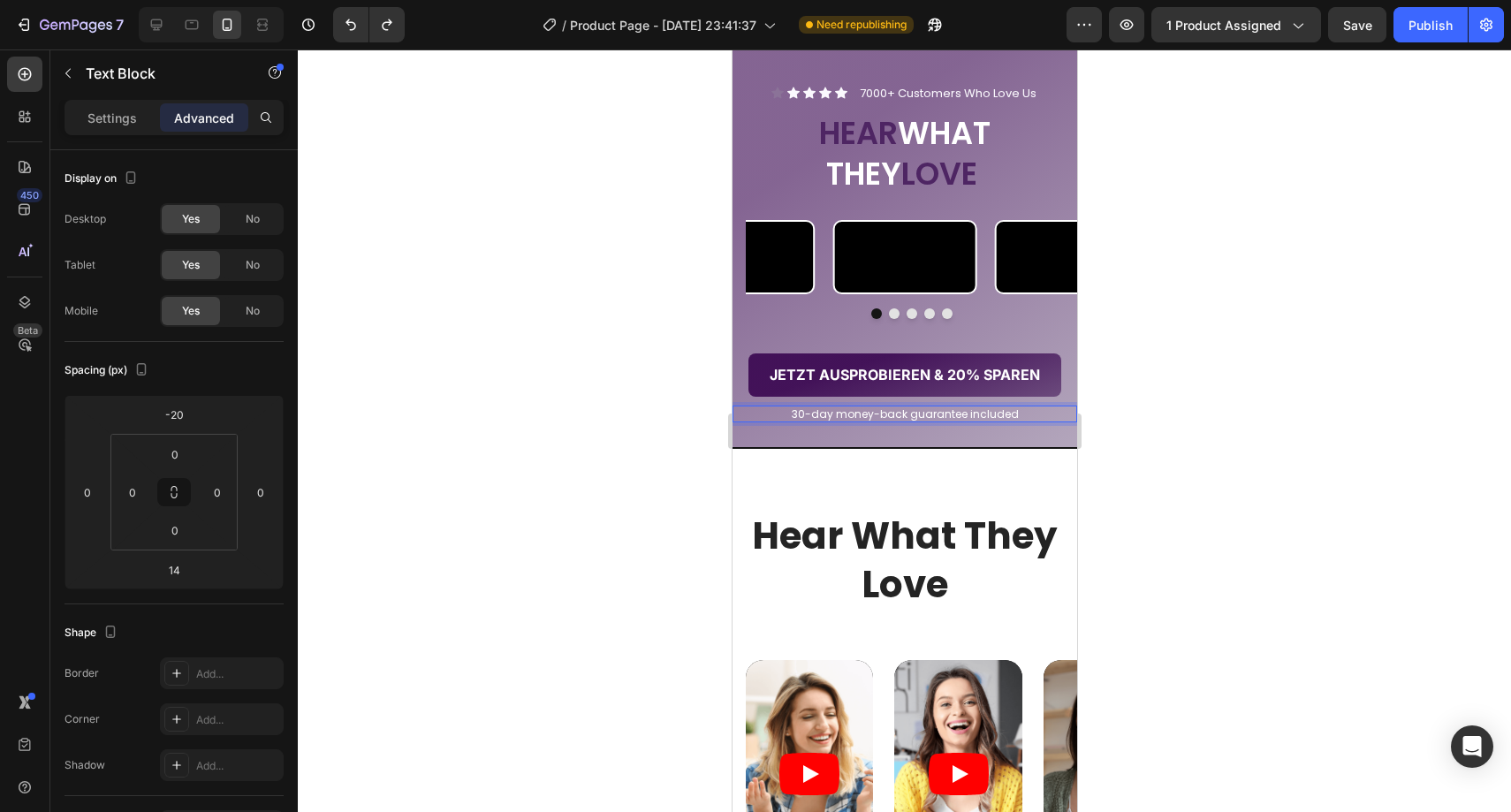
click at [929, 421] on p "30-day money-back guarantee included" at bounding box center [904, 414] width 342 height 14
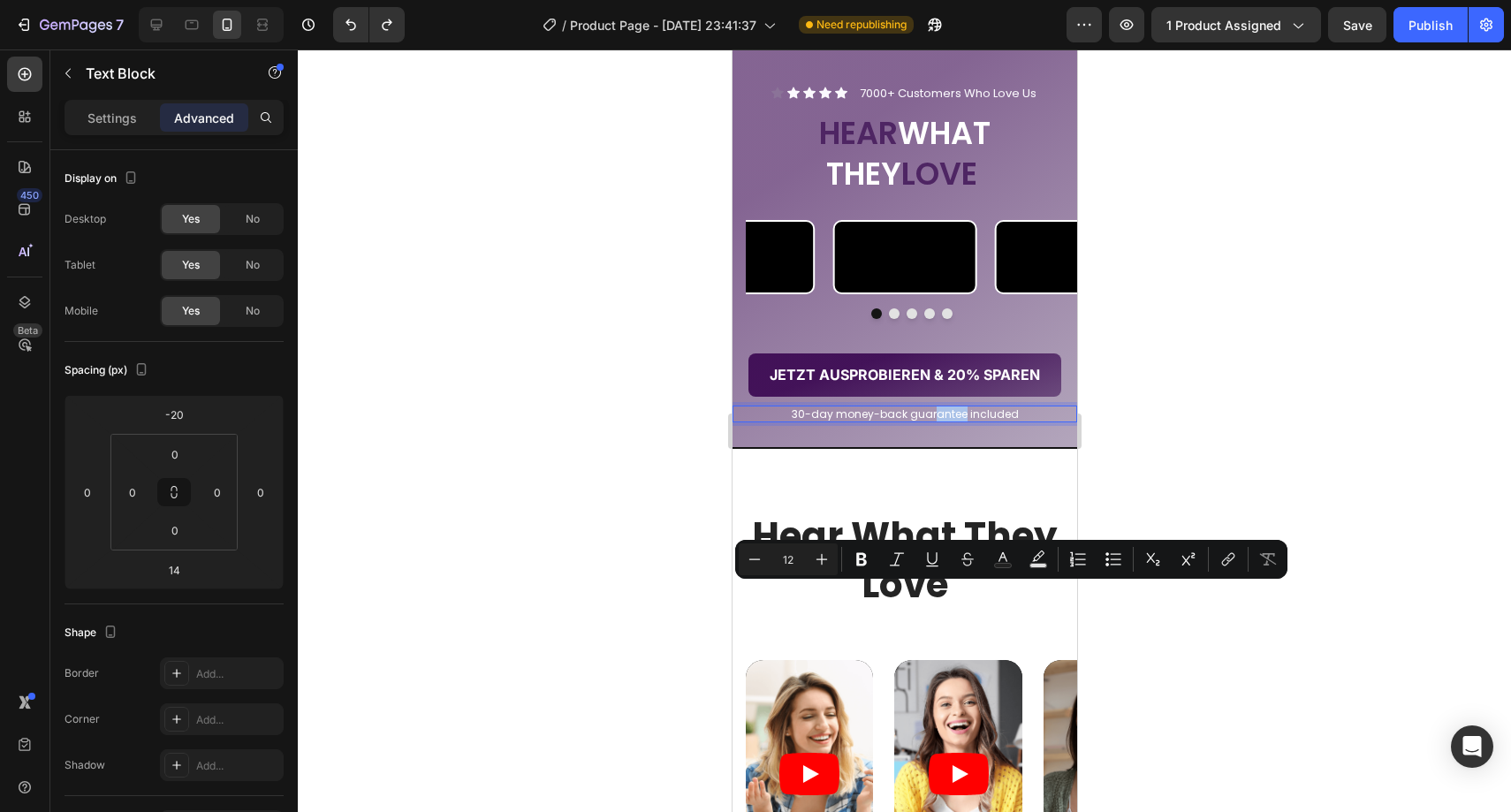
click at [929, 421] on p "30-day money-back guarantee included" at bounding box center [904, 414] width 342 height 14
copy p "30-day money-back guarantee included"
click at [948, 421] on p "30-day money-back guarantee included" at bounding box center [904, 414] width 342 height 14
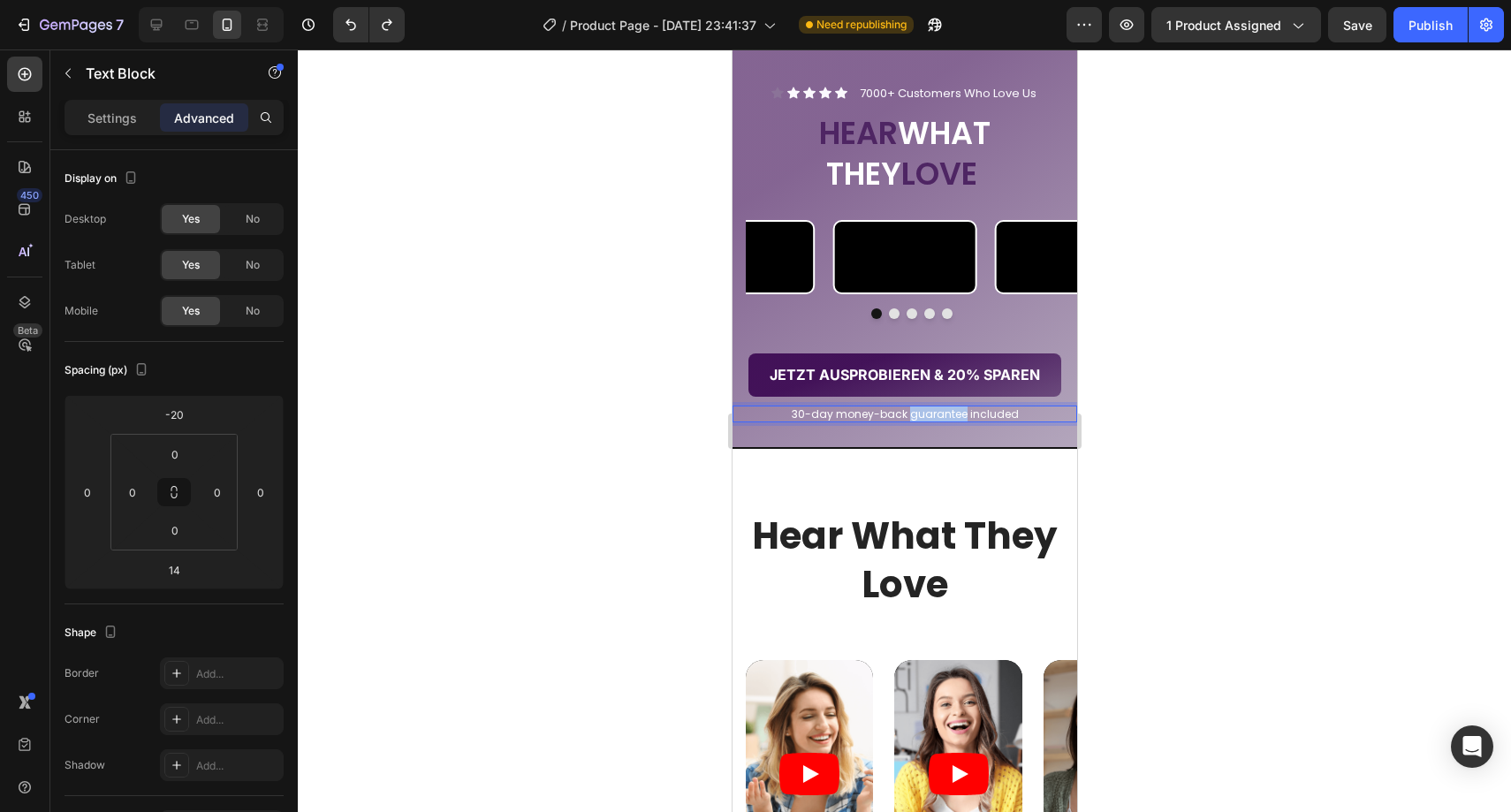
click at [948, 421] on p "30-day money-back guarantee included" at bounding box center [904, 414] width 342 height 14
click at [1275, 525] on div at bounding box center [904, 430] width 1213 height 762
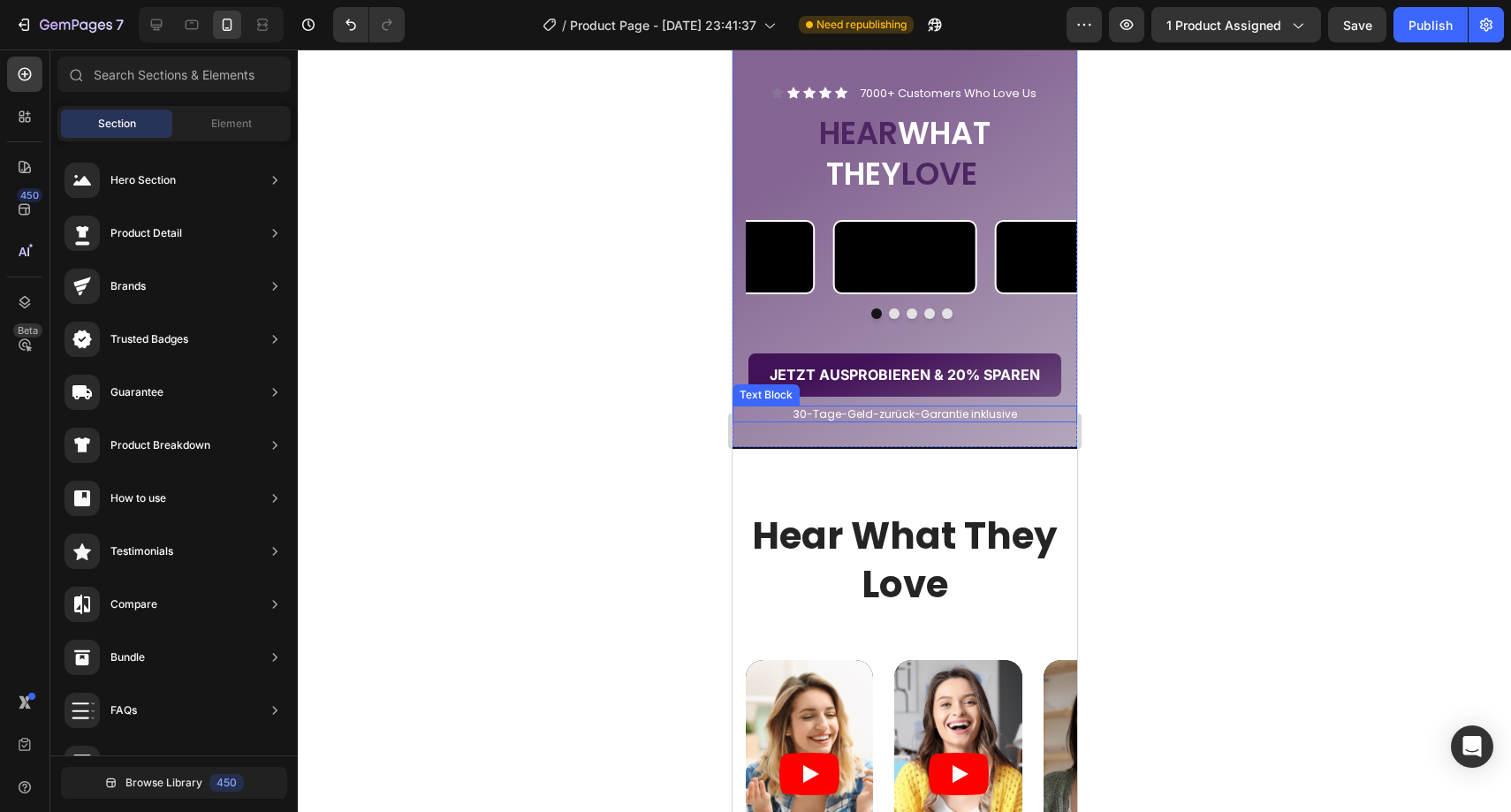
click at [955, 421] on p "30-Tage-Geld-zurück-Garantie inklusive" at bounding box center [904, 414] width 342 height 14
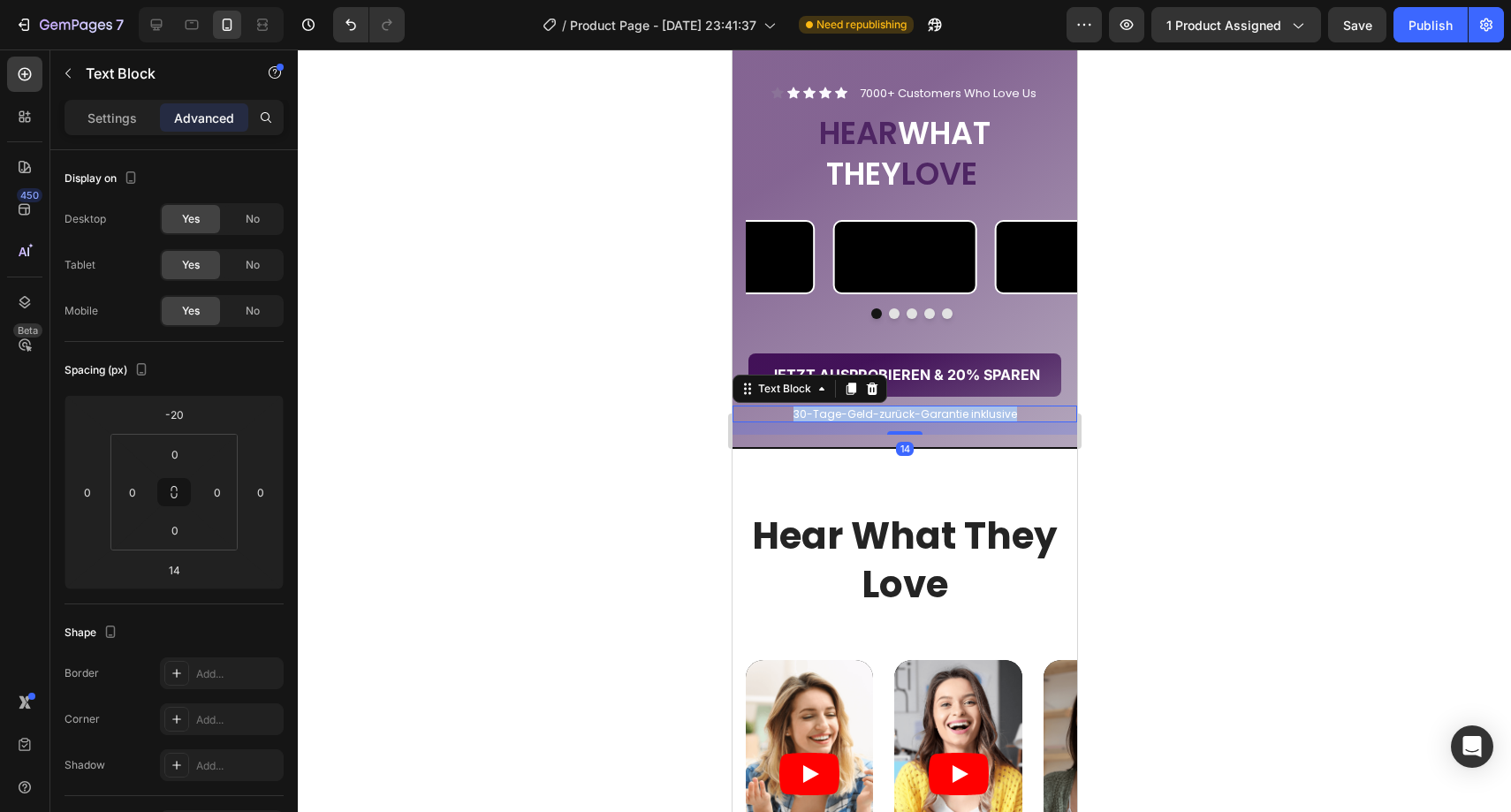
click at [955, 421] on p "30-Tage-Geld-zurück-Garantie inklusive" at bounding box center [904, 414] width 342 height 14
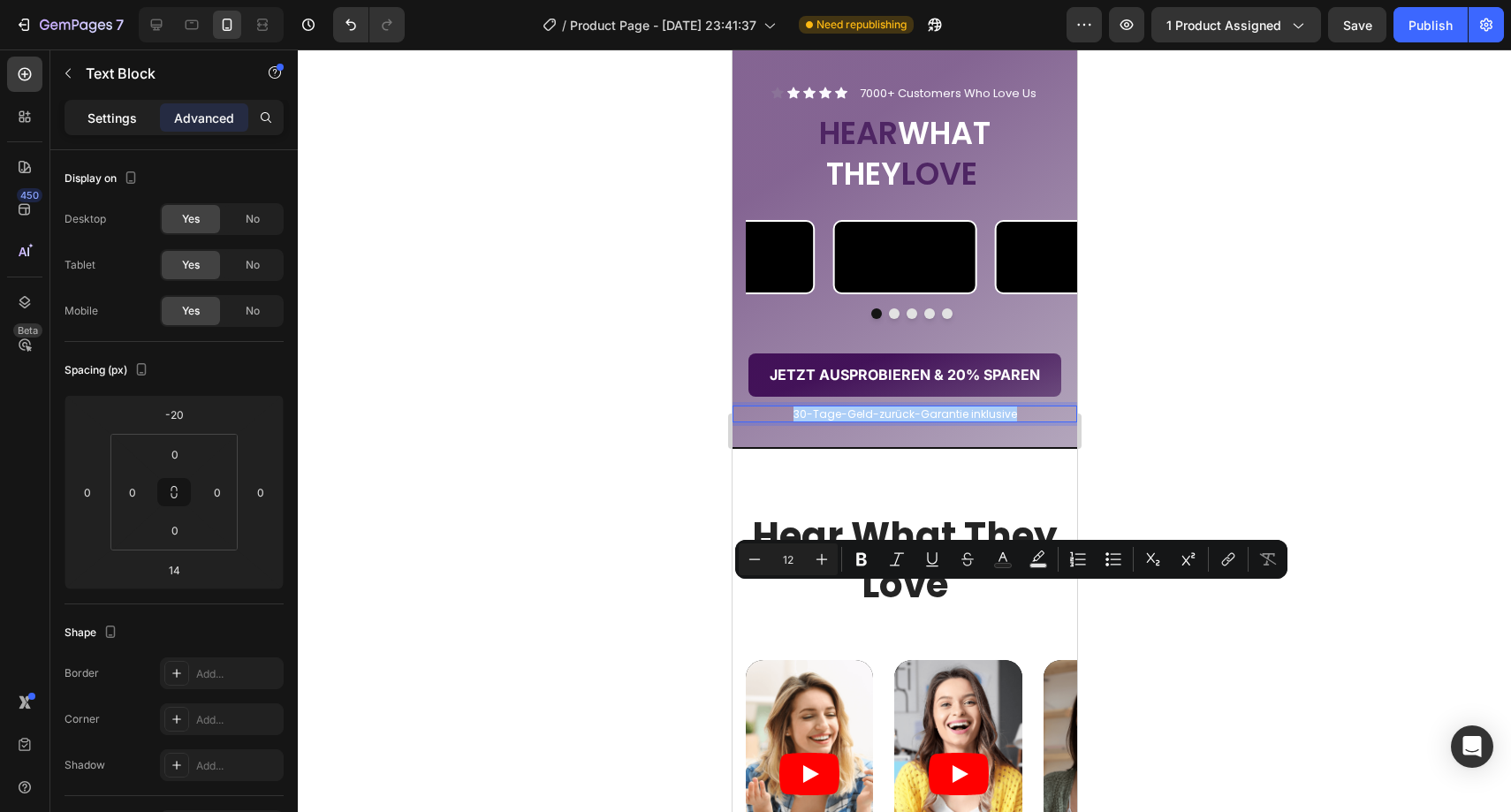
click at [131, 120] on p "Settings" at bounding box center [112, 118] width 49 height 18
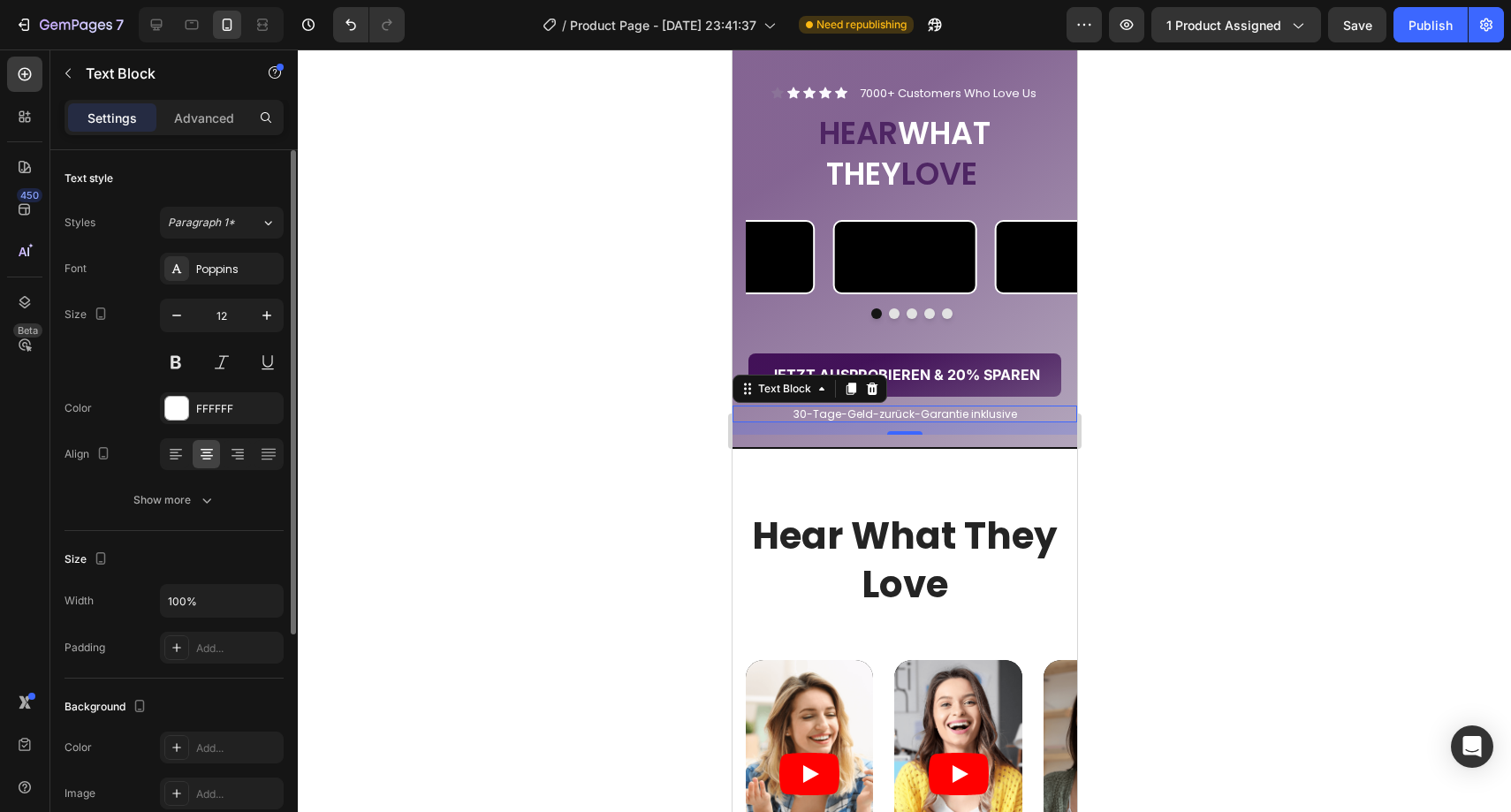
drag, startPoint x: 206, startPoint y: 510, endPoint x: 215, endPoint y: 517, distance: 11.4
click at [206, 510] on button "Show more" at bounding box center [174, 500] width 219 height 32
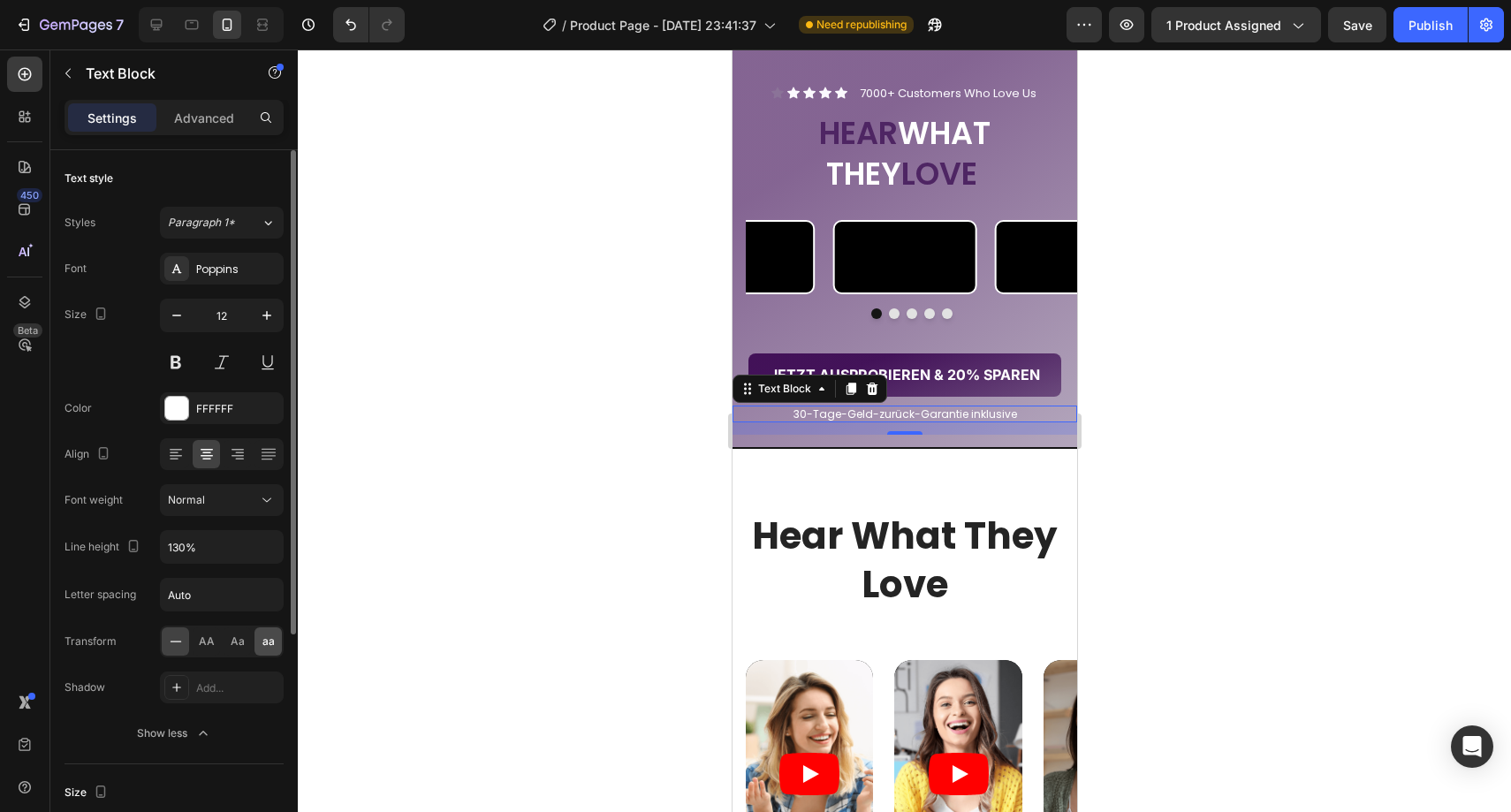
click at [261, 631] on div "aa" at bounding box center [268, 640] width 27 height 28
click at [390, 548] on div at bounding box center [904, 430] width 1213 height 762
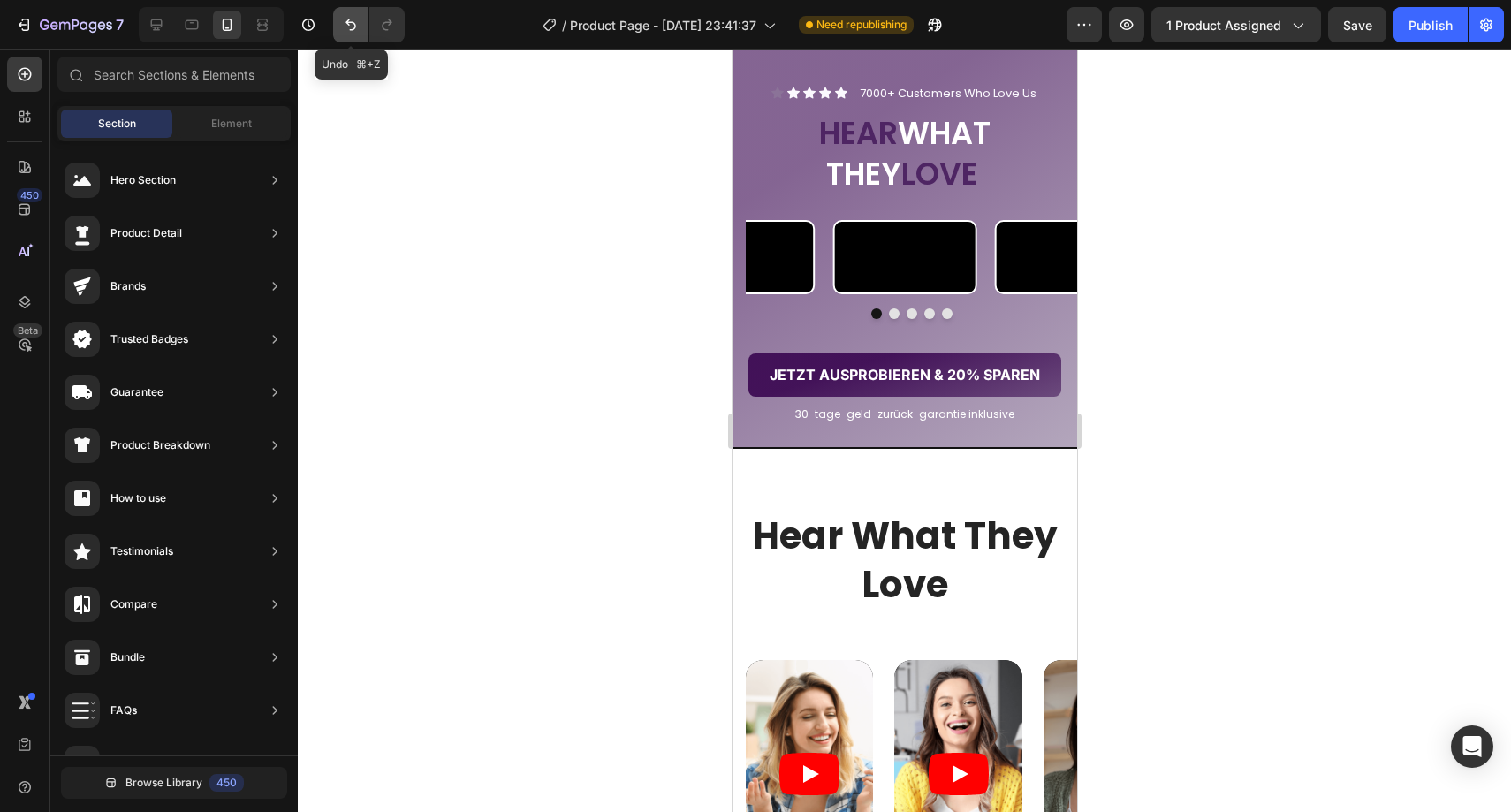
click at [354, 18] on icon "Undo/Redo" at bounding box center [350, 24] width 17 height 17
click at [335, 31] on button "Undo/Redo" at bounding box center [350, 24] width 36 height 36
click at [341, 28] on button "Undo/Redo" at bounding box center [350, 24] width 36 height 36
click at [391, 19] on icon "Undo/Redo" at bounding box center [387, 24] width 17 height 17
click at [391, 23] on icon "Undo/Redo" at bounding box center [387, 25] width 10 height 12
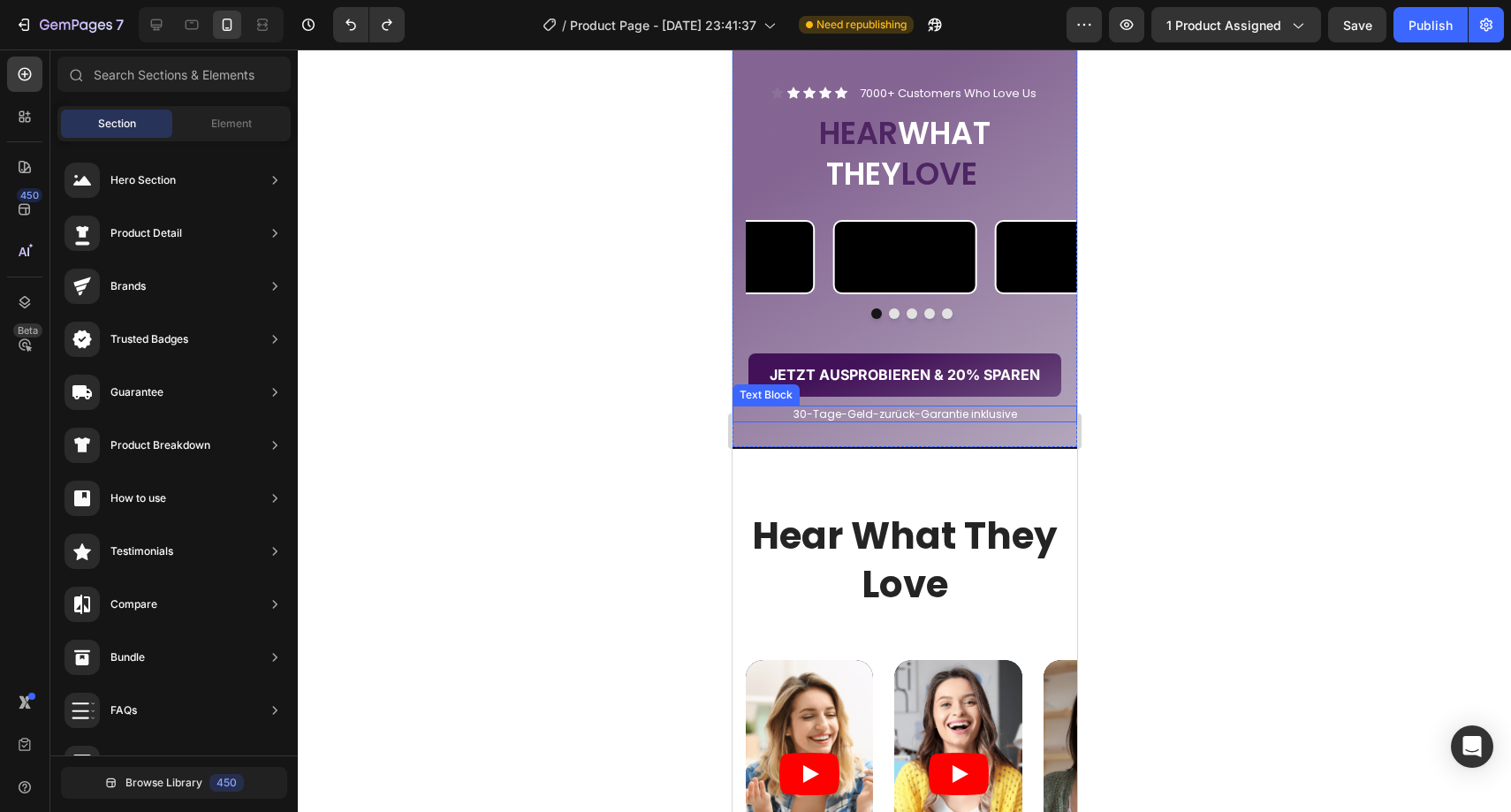
click at [839, 421] on p "30-Tage-Geld-zurück-Garantie inklusive" at bounding box center [904, 414] width 342 height 14
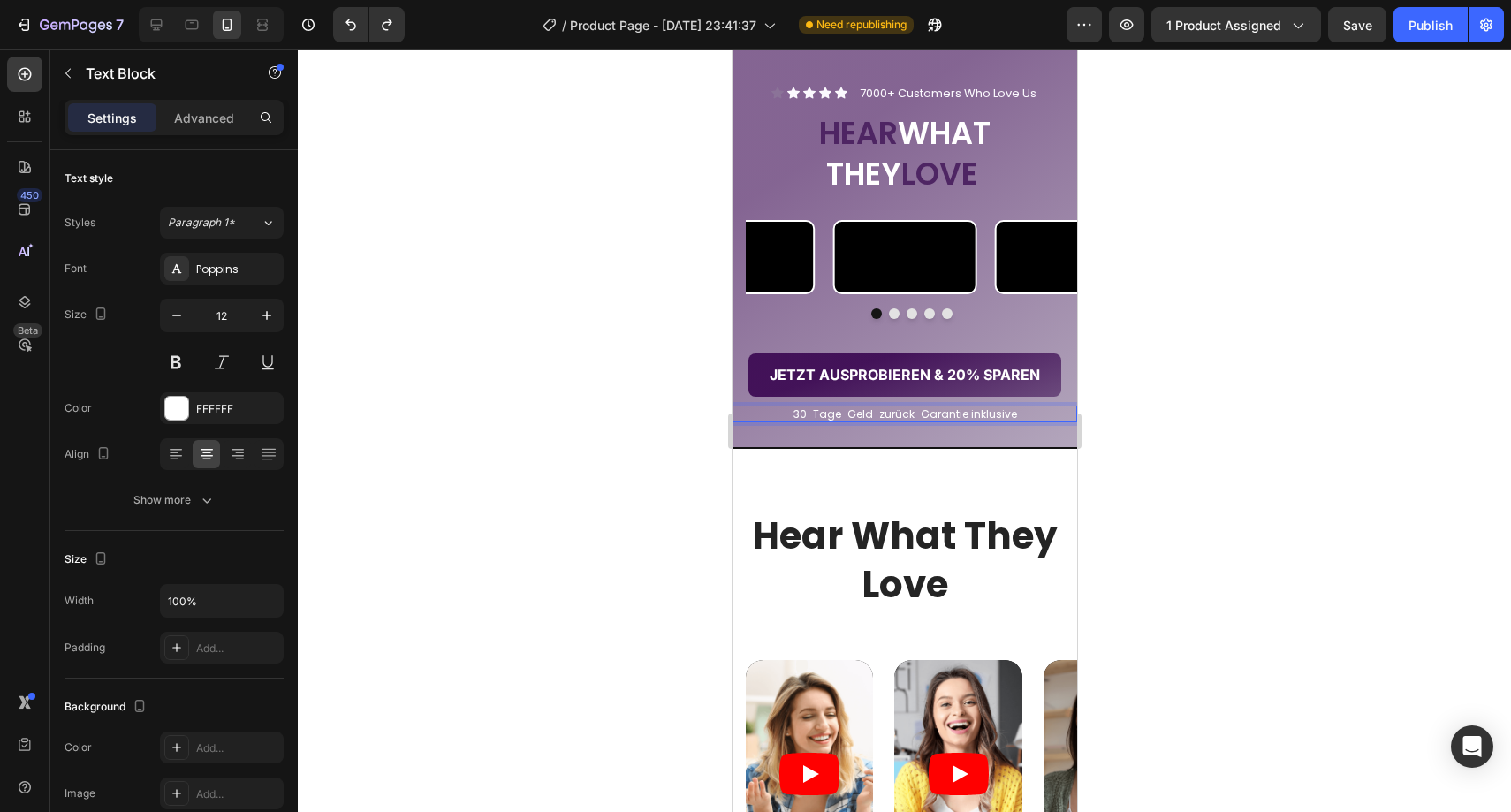
click at [839, 421] on p "30-Tage-Geld-zurück-Garantie inklusive" at bounding box center [904, 414] width 342 height 14
click at [914, 421] on p "30-Tagem Geld-zurück-Garantie inklusive" at bounding box center [904, 414] width 342 height 14
click at [840, 421] on p "30-Tagem Geld-zurück Garantie inklusive" at bounding box center [904, 414] width 342 height 14
drag, startPoint x: 300, startPoint y: 522, endPoint x: 1192, endPoint y: 543, distance: 892.2
click at [1192, 544] on div at bounding box center [904, 430] width 1213 height 762
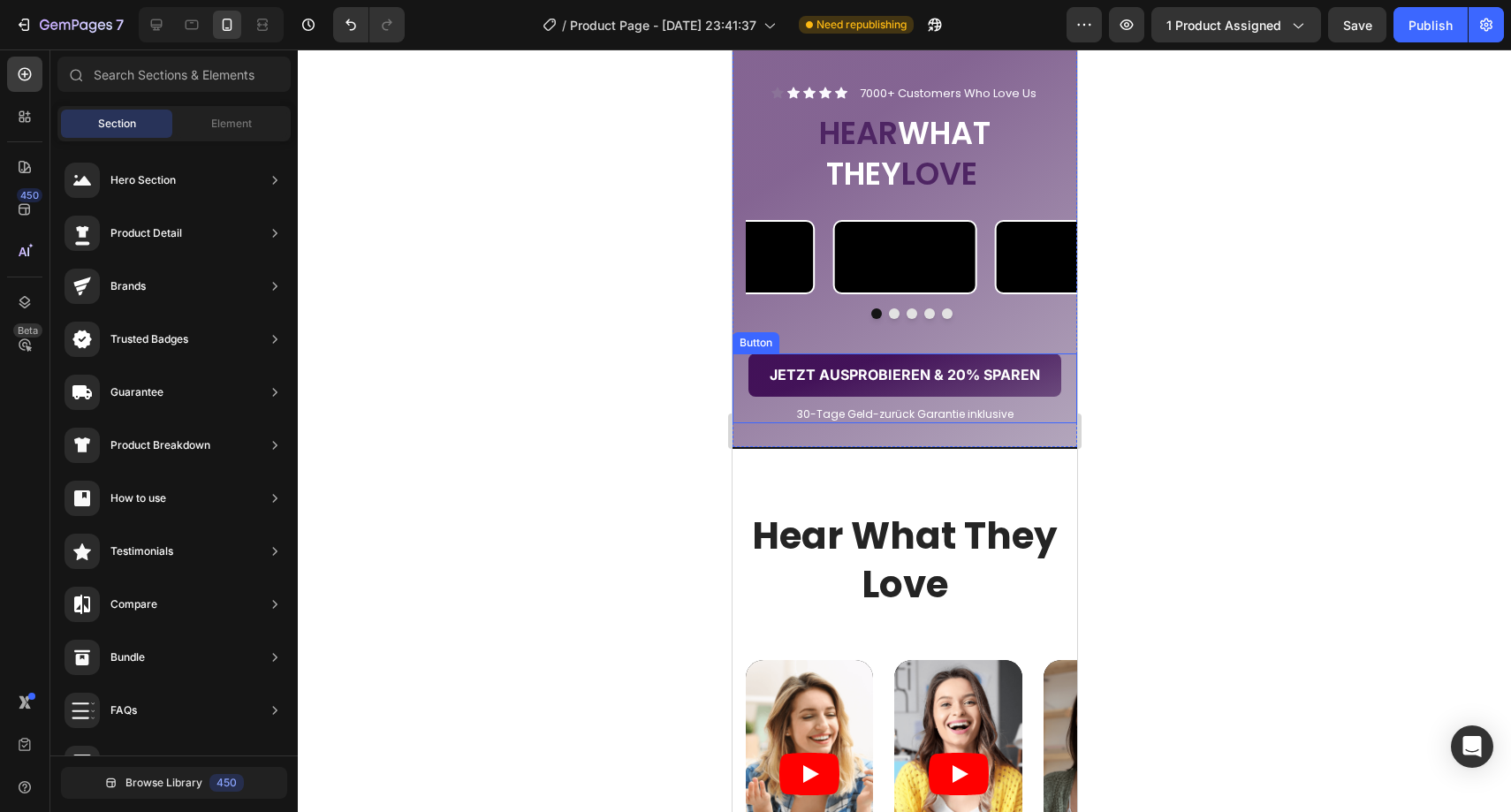
click at [1191, 542] on div at bounding box center [904, 430] width 1213 height 762
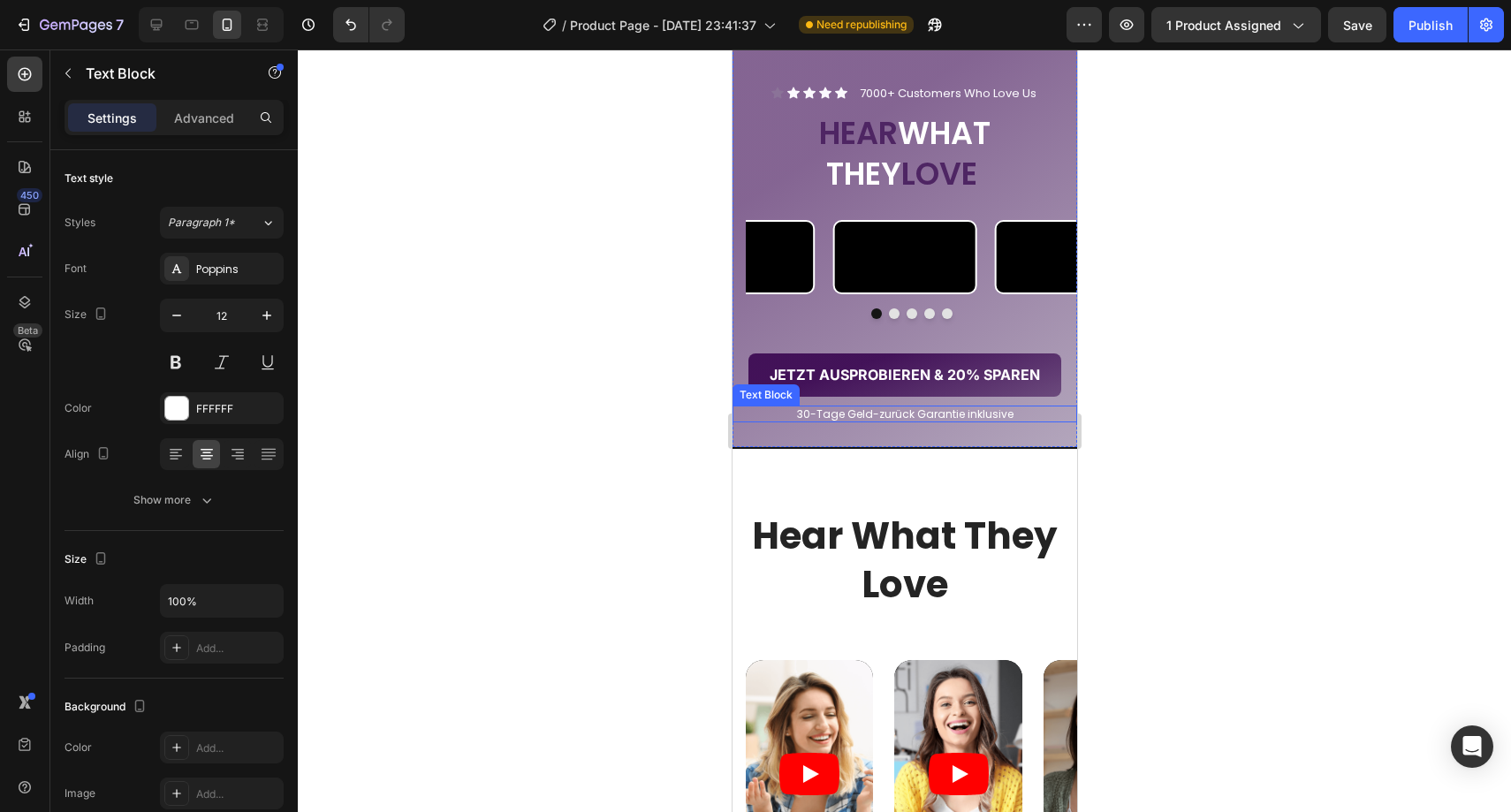
click at [859, 421] on p "30-Tage Geld-zurück Garantie inklusive" at bounding box center [904, 414] width 342 height 14
click at [810, 421] on p "30-Tage Geld-zurück Garantie inklusive" at bounding box center [904, 414] width 342 height 14
click at [1108, 553] on div at bounding box center [904, 430] width 1213 height 762
click at [954, 421] on p "30 Tage Geld-zurück Garantie inklusive" at bounding box center [904, 414] width 342 height 14
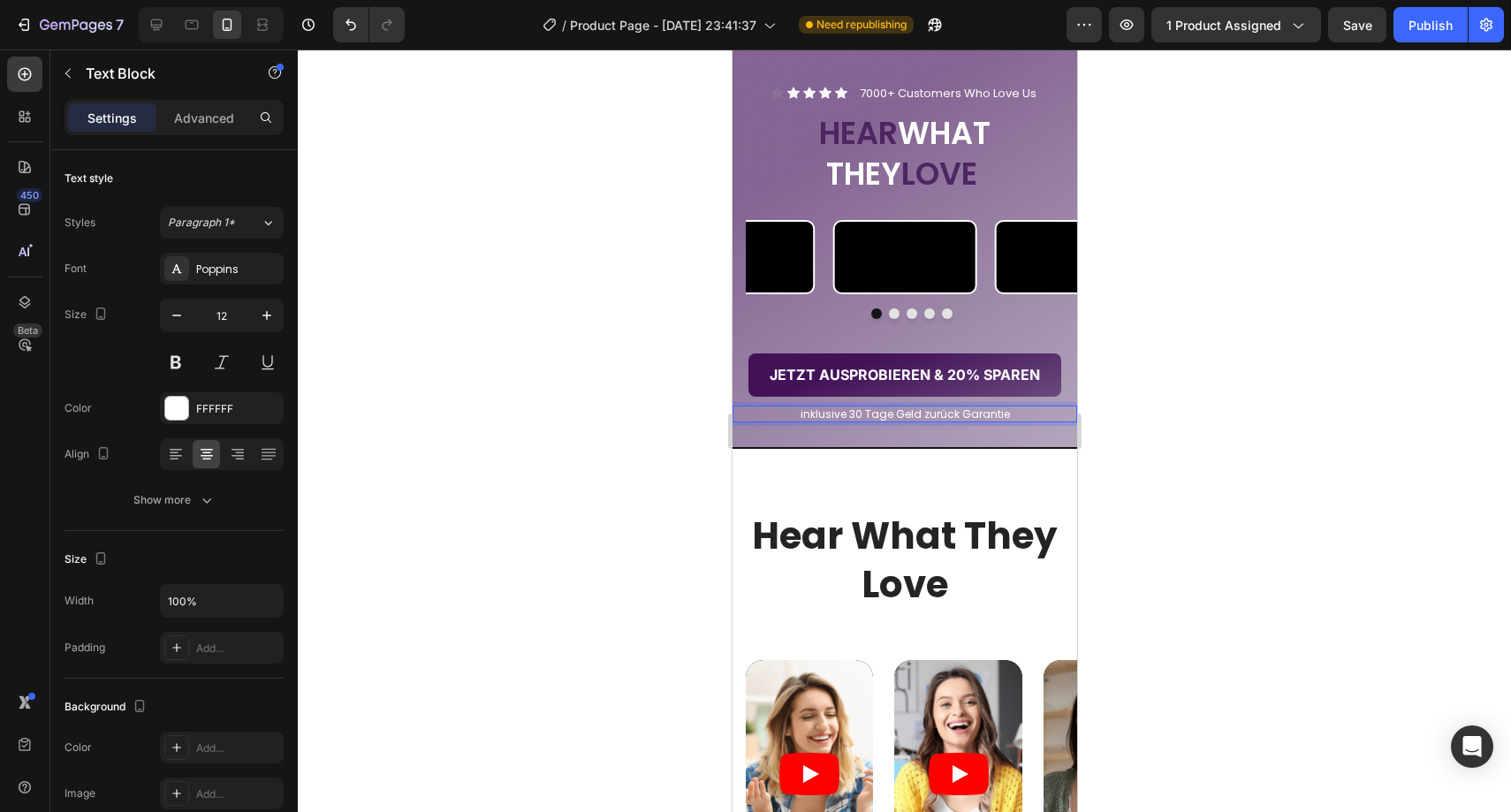
click at [1160, 549] on div at bounding box center [904, 430] width 1213 height 762
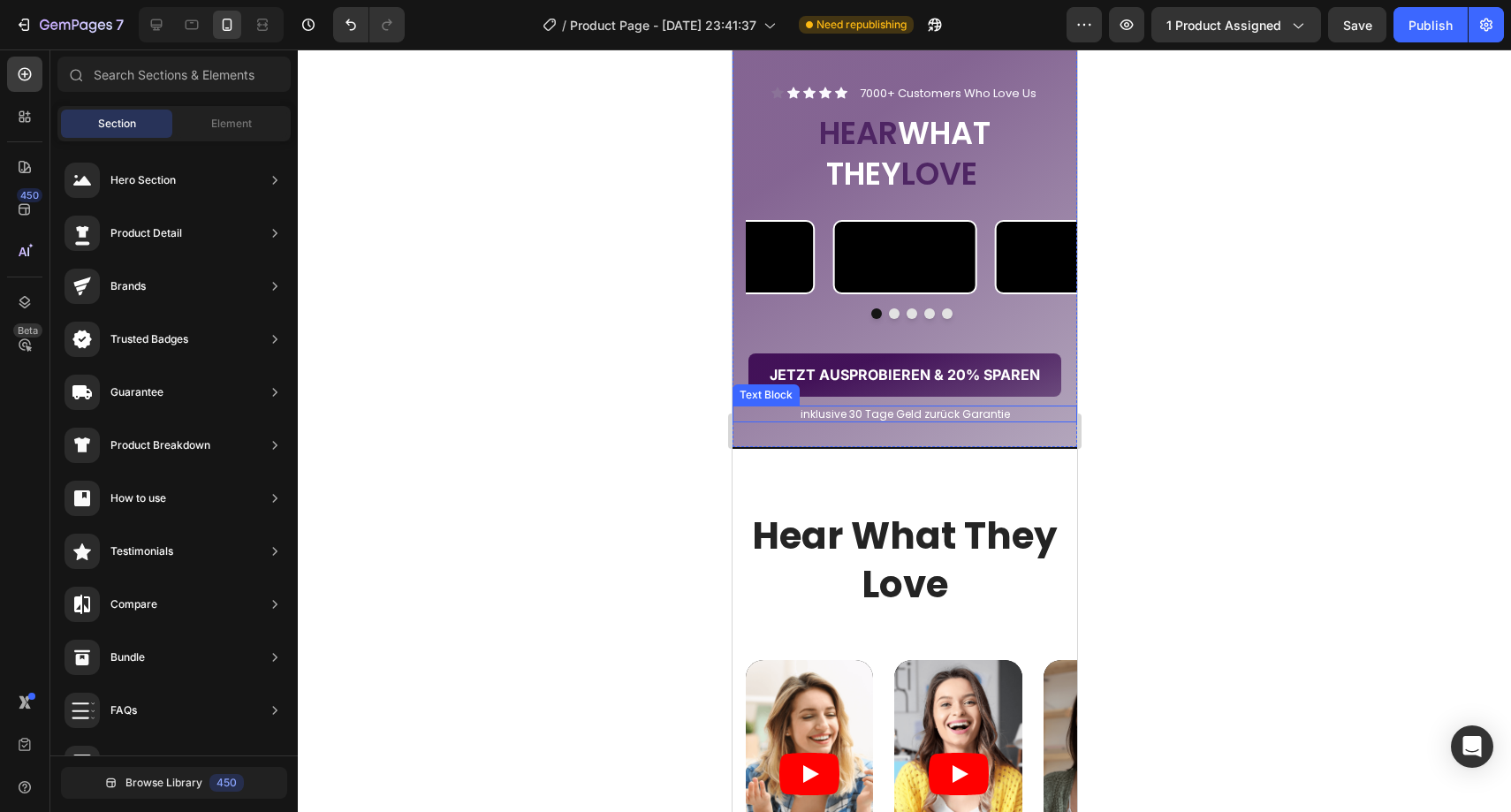
click at [912, 421] on p "inklusive 30 Tage Geld zurück Garantie" at bounding box center [904, 414] width 342 height 14
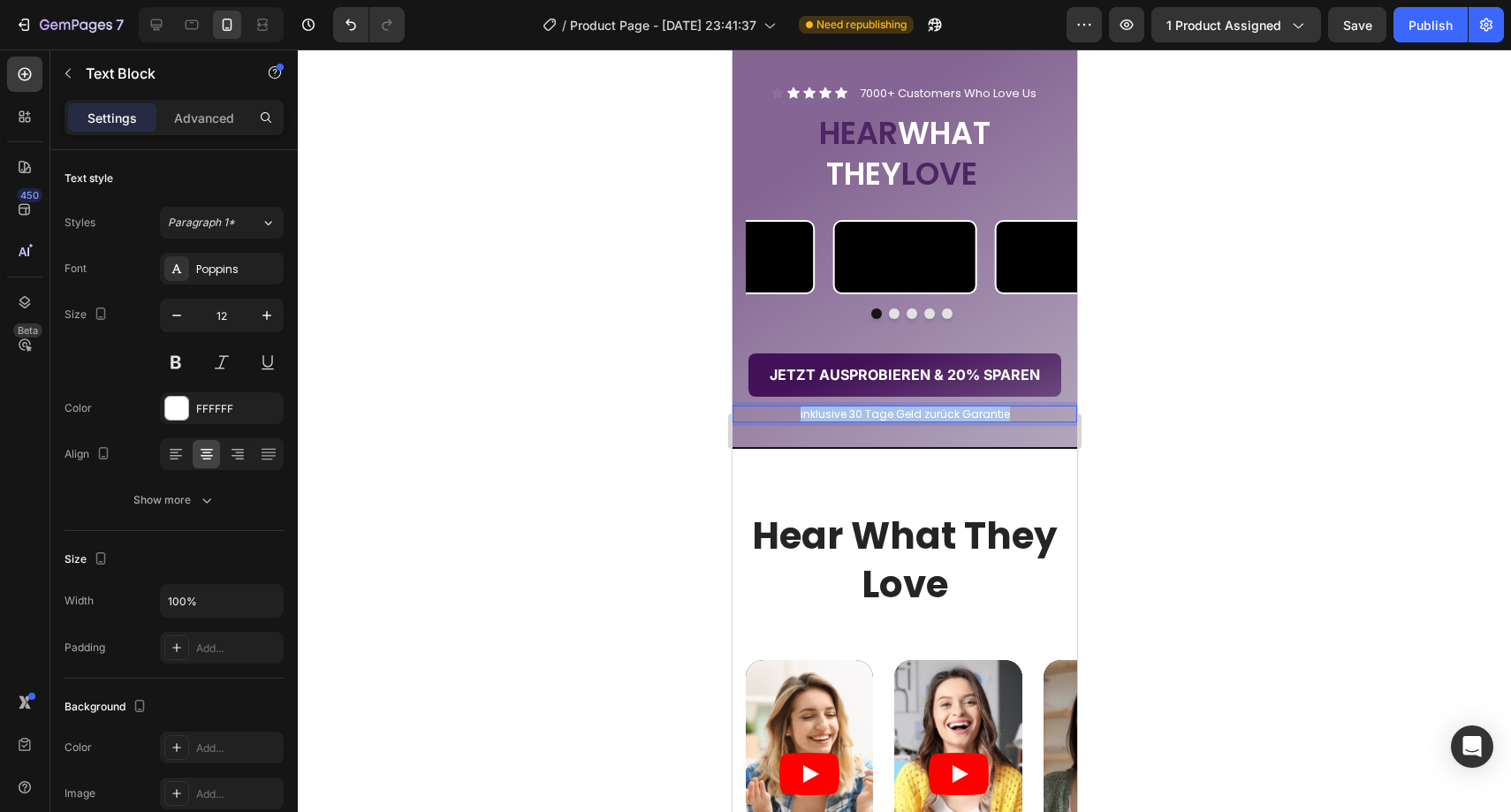
click at [913, 421] on p "inklusive 30 Tage Geld zurück Garantie" at bounding box center [904, 414] width 342 height 14
drag, startPoint x: 1118, startPoint y: 551, endPoint x: 335, endPoint y: 510, distance: 784.1
click at [1118, 551] on div at bounding box center [904, 430] width 1213 height 762
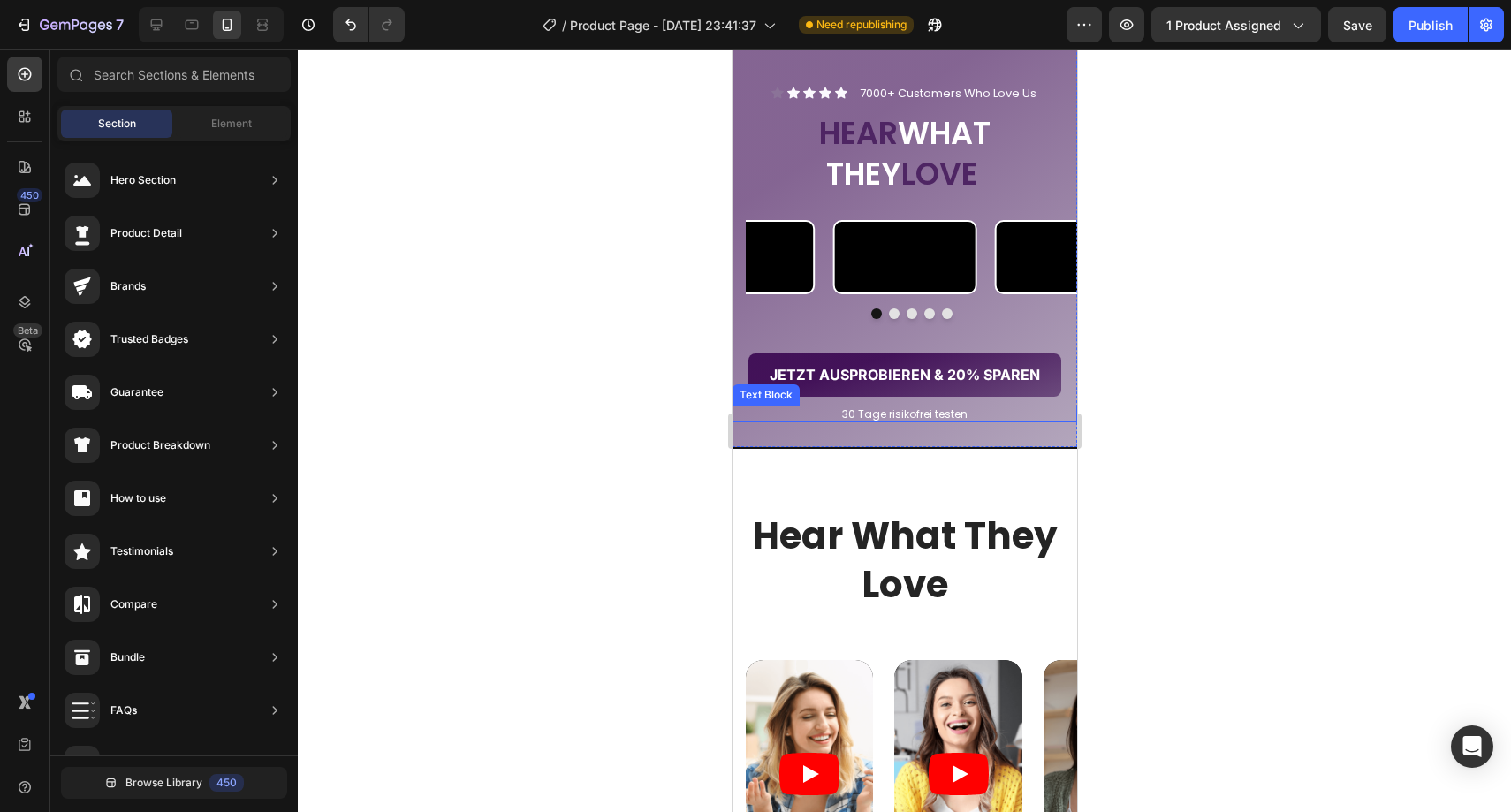
click at [908, 421] on p "30 Tage risikofrei testen" at bounding box center [904, 414] width 342 height 14
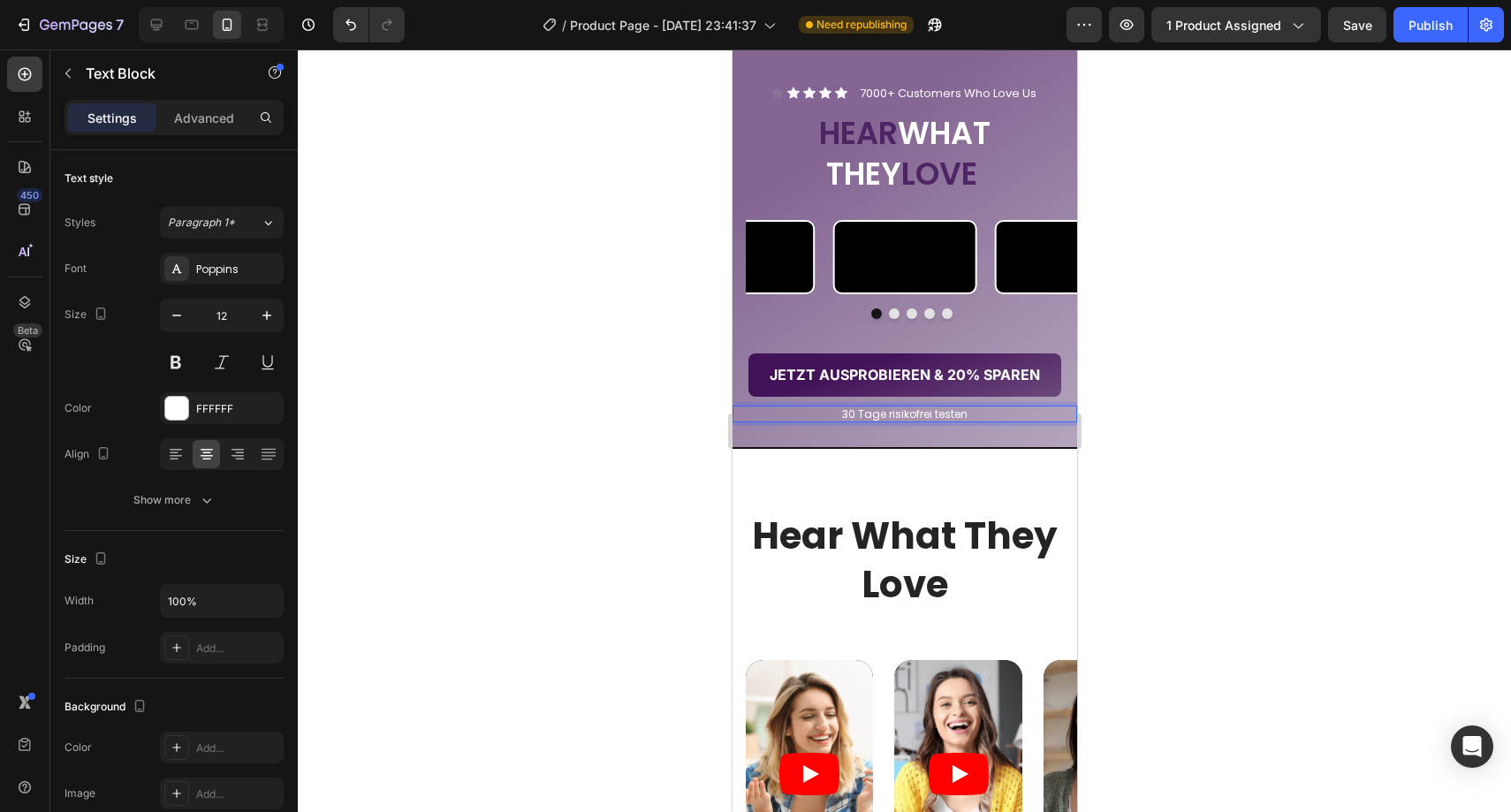
click at [909, 421] on p "30 Tage risikofrei testen" at bounding box center [904, 414] width 342 height 14
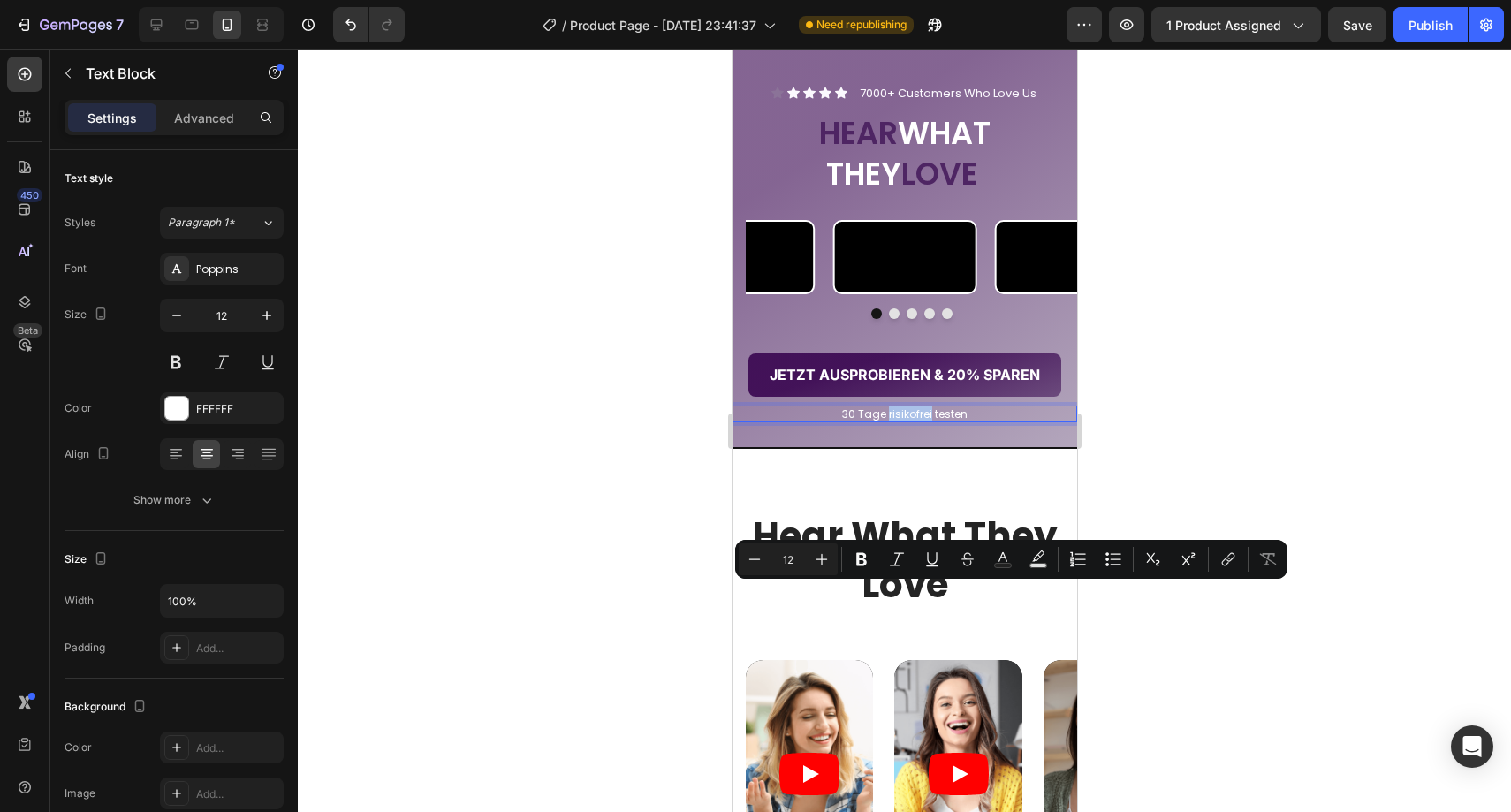
click at [909, 421] on p "30 Tage risikofrei testen" at bounding box center [904, 414] width 342 height 14
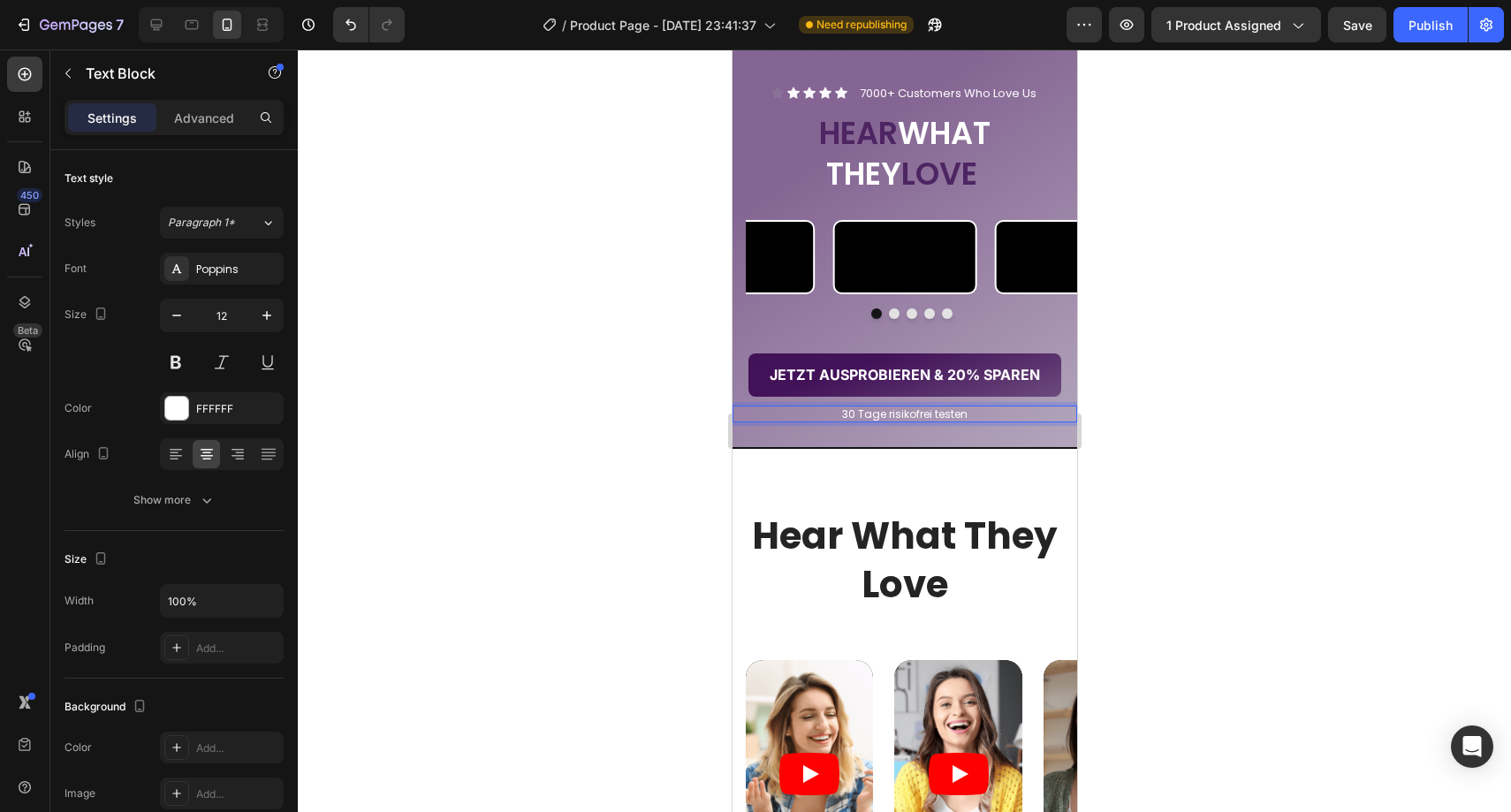
click at [881, 421] on p "30 Tage risikofrei testen" at bounding box center [904, 414] width 342 height 14
click at [821, 421] on p "30 Tage mit Geld zurück Garantie risikofrei testen" at bounding box center [904, 414] width 342 height 14
click at [822, 421] on p "30 Tage mit Geld zurück Garantie risikofrei testen" at bounding box center [904, 414] width 342 height 14
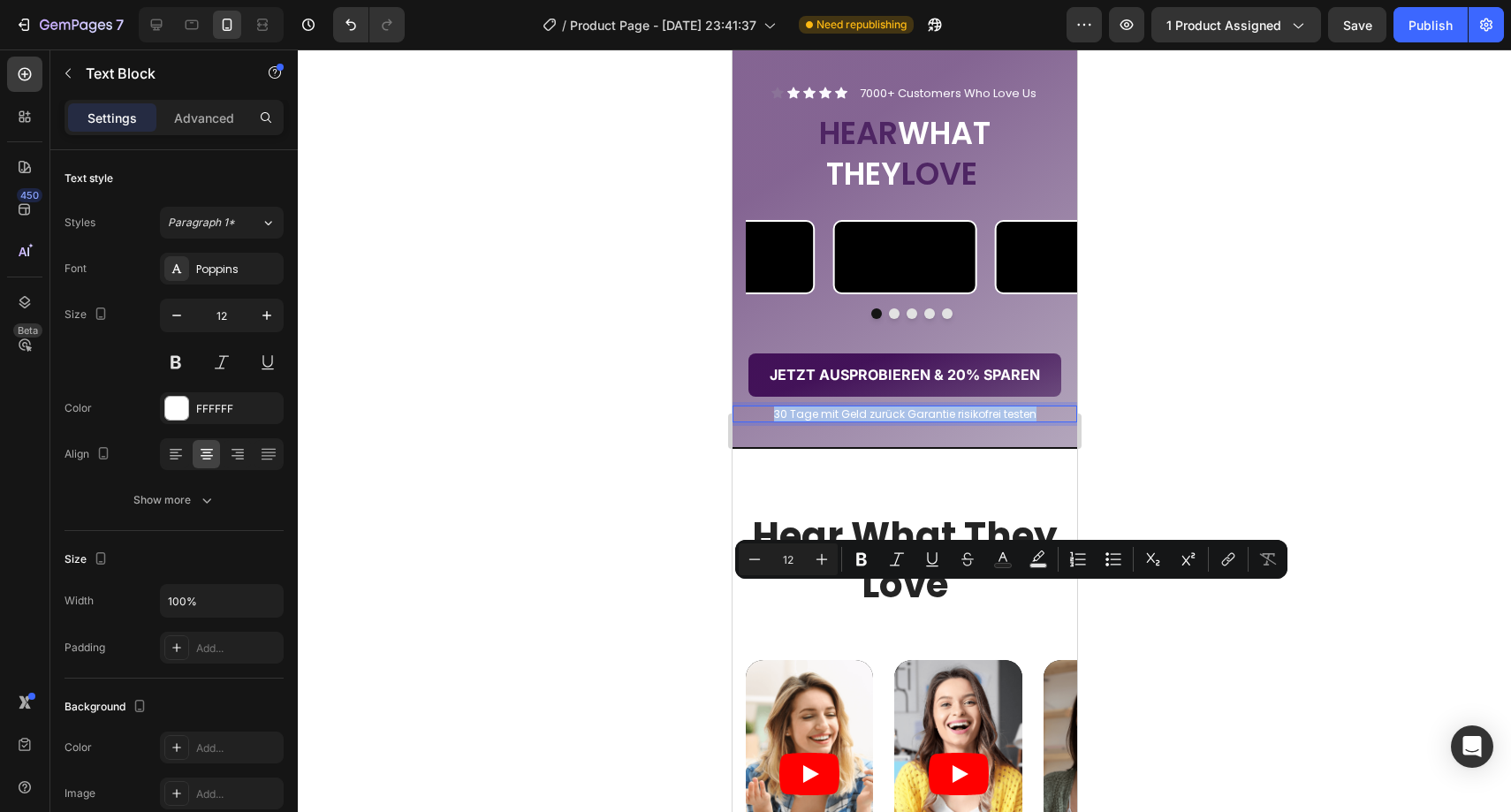
click at [824, 421] on p "30 Tage mit Geld zurück Garantie risikofrei testen" at bounding box center [904, 414] width 342 height 14
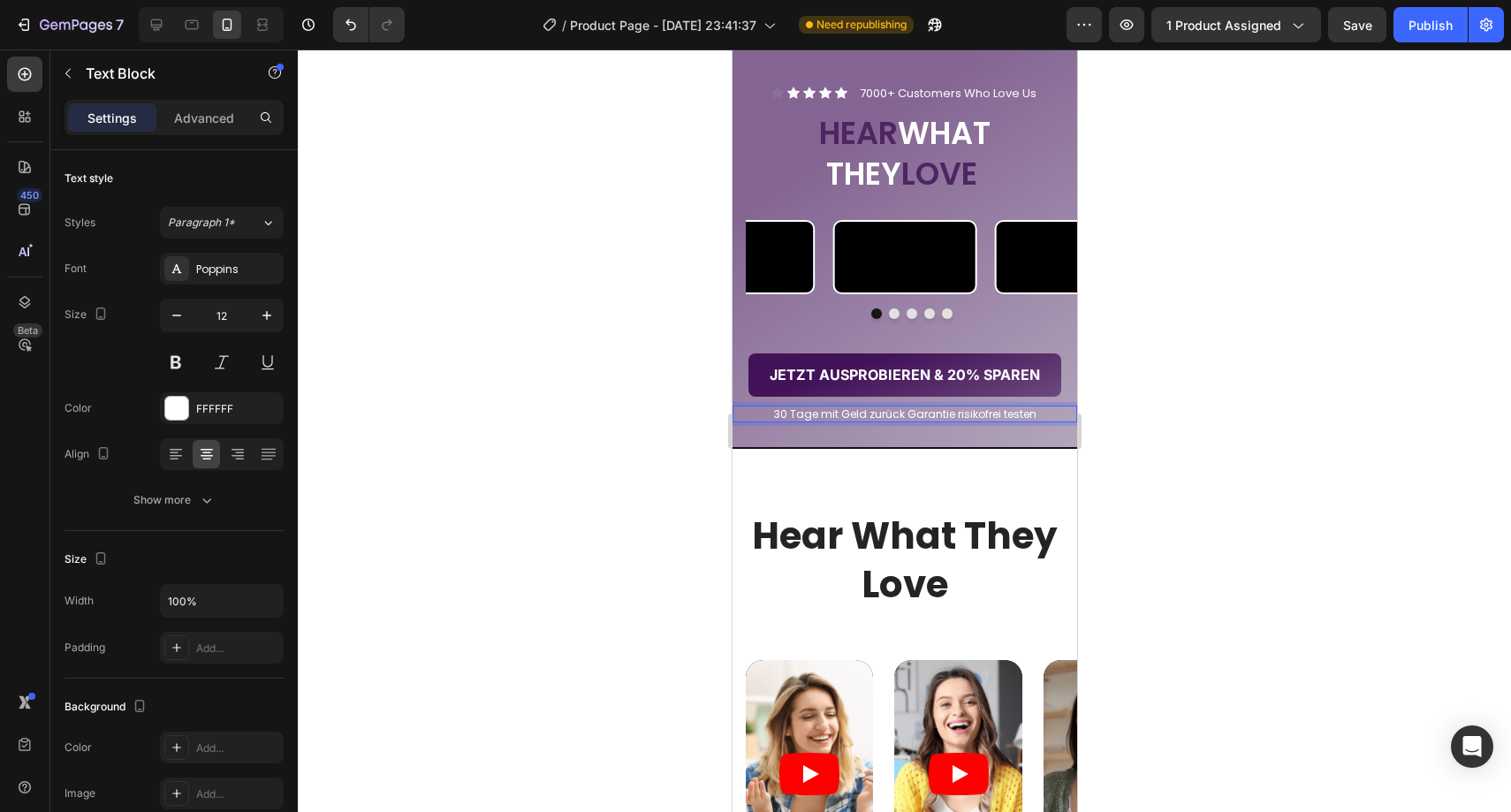
click at [825, 421] on p "30 Tage mit Geld zurück Garantie risikofrei testen" at bounding box center [904, 414] width 342 height 14
click at [1242, 490] on div at bounding box center [904, 430] width 1213 height 762
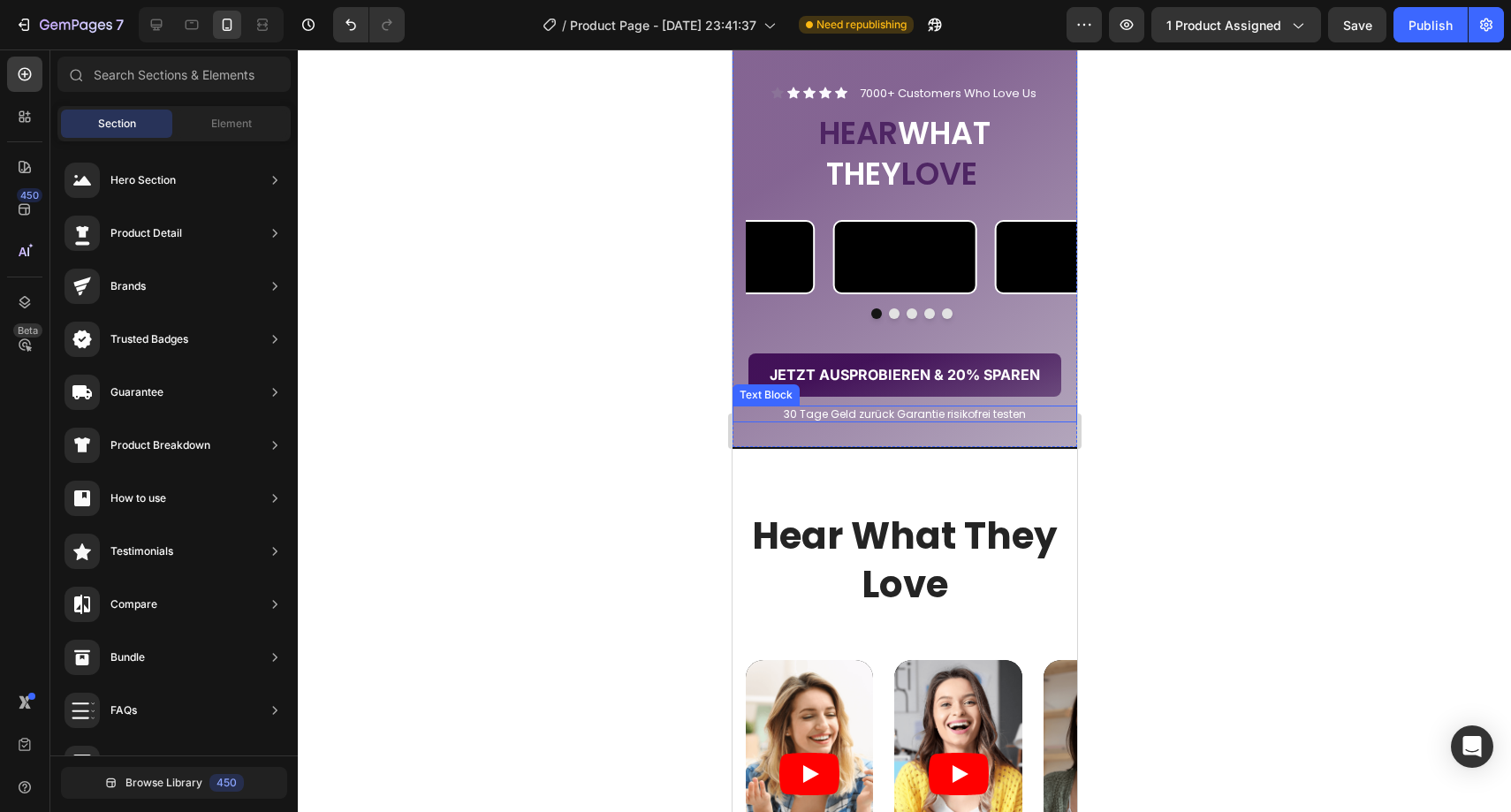
click at [934, 421] on p "30 Tage Geld zurück Garantie risikofrei testen" at bounding box center [904, 414] width 342 height 14
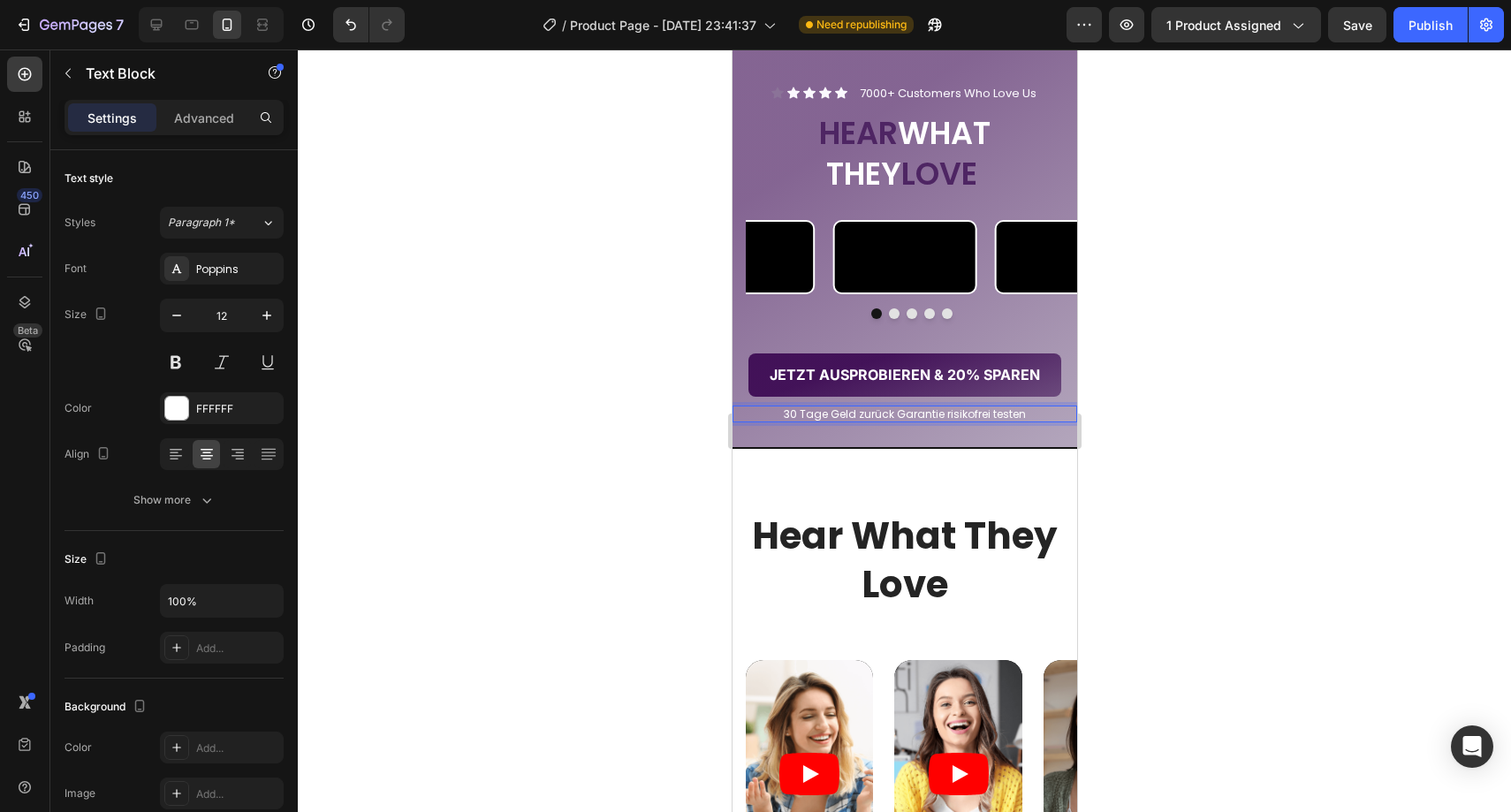
click at [936, 421] on p "30 Tage Geld zurück Garantie risikofrei testen" at bounding box center [904, 414] width 342 height 14
click at [1301, 583] on div at bounding box center [904, 430] width 1213 height 762
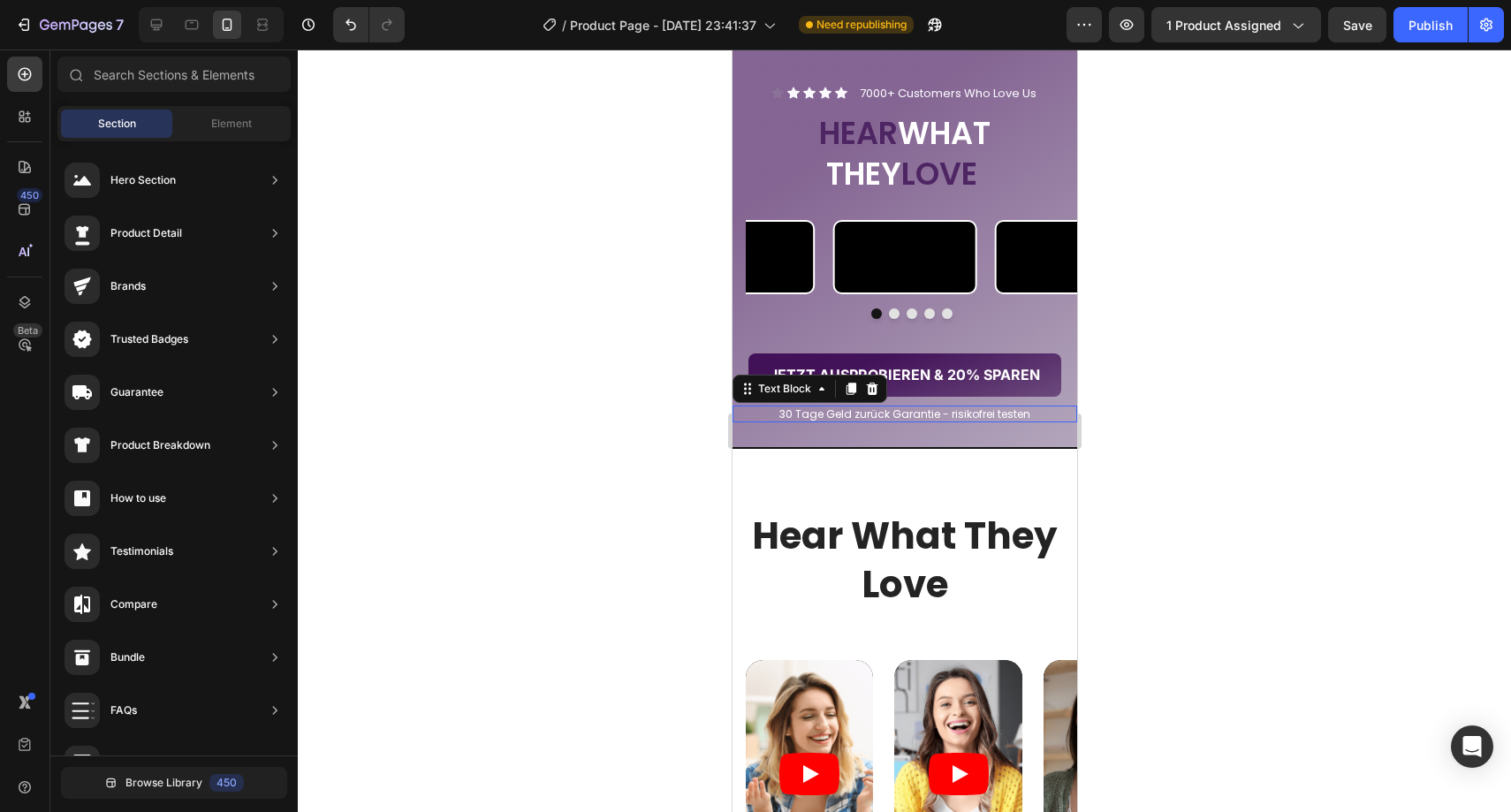
click at [1002, 421] on p "30 Tage Geld zurück Garantie - risikofrei testen" at bounding box center [904, 414] width 342 height 14
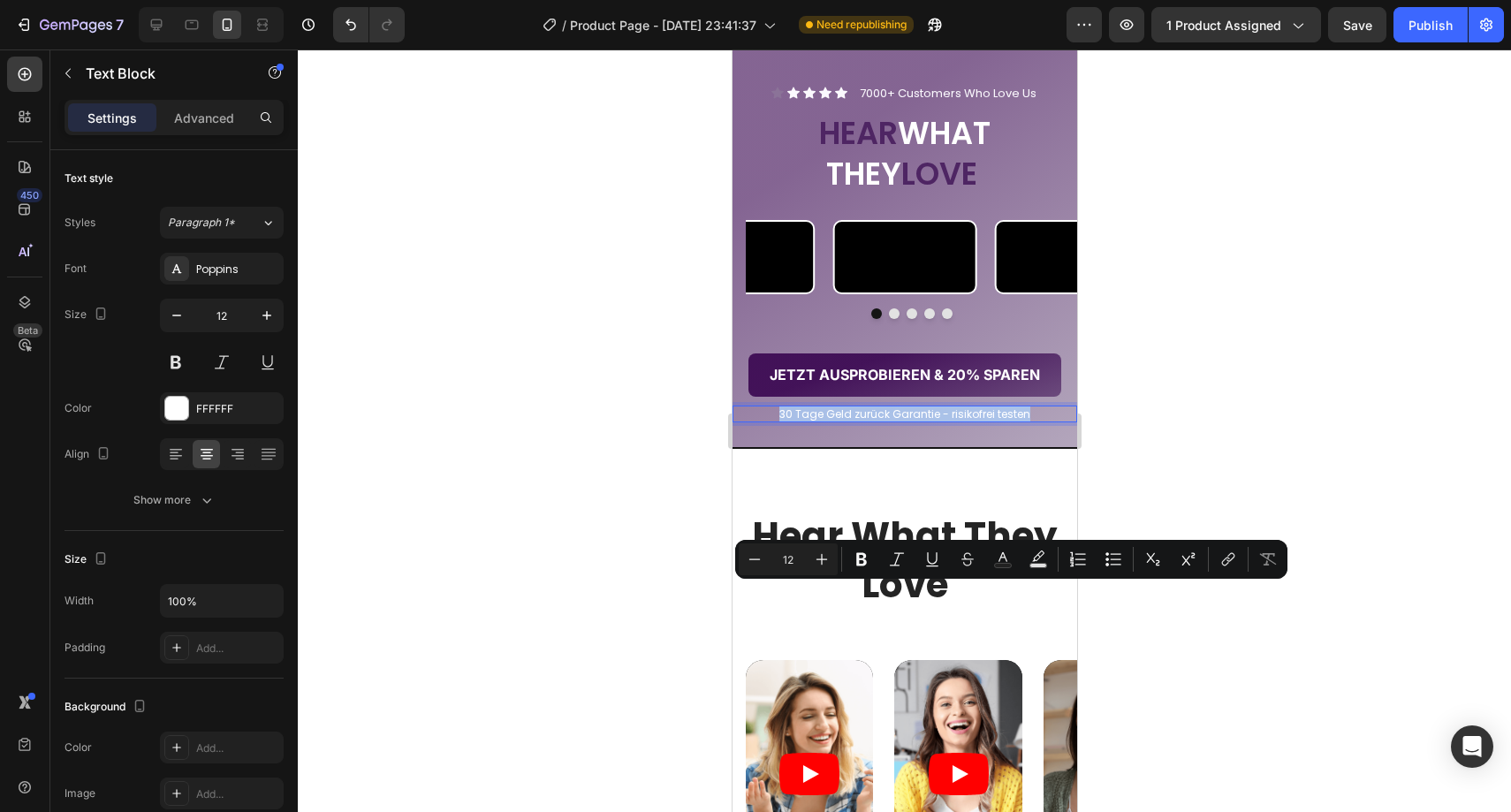
copy p "30 Tage Geld zurück Garantie - risikofrei testen"
click at [1133, 607] on div at bounding box center [904, 430] width 1213 height 762
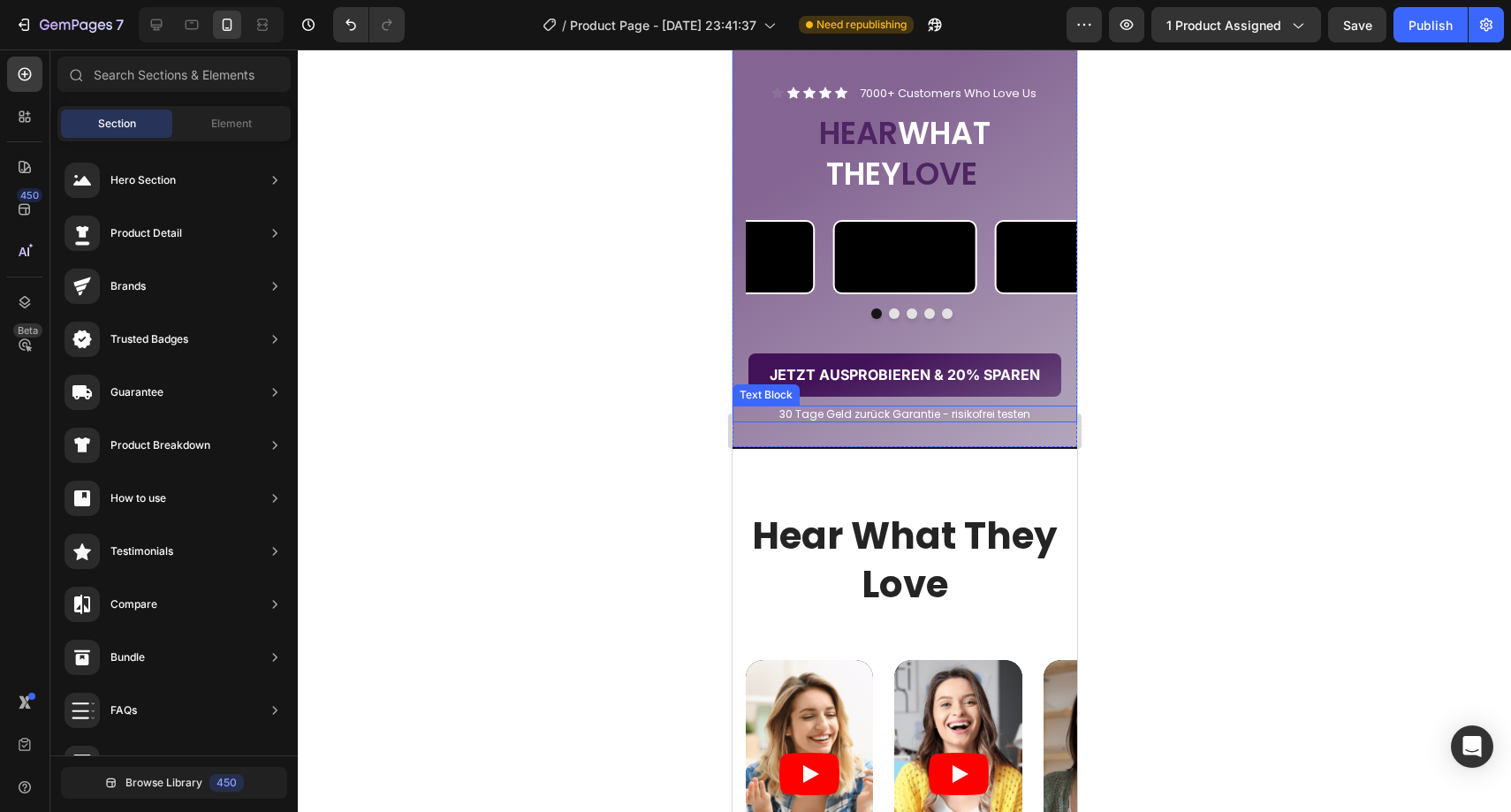
click at [989, 421] on p "30 Tage Geld zurück Garantie - risikofrei testen" at bounding box center [904, 414] width 342 height 14
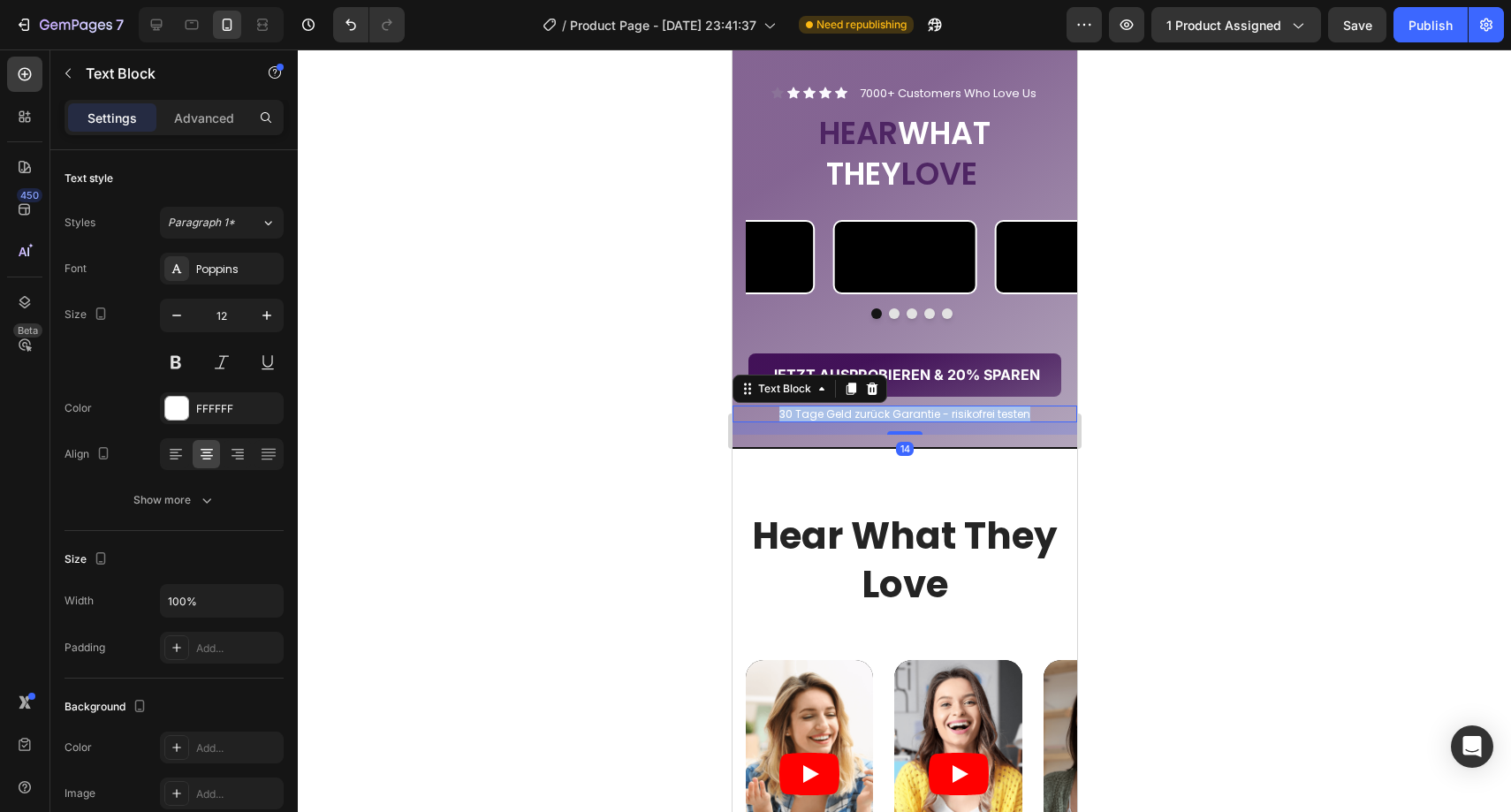
click at [988, 421] on p "30 Tage Geld zurück Garantie - risikofrei testen" at bounding box center [904, 414] width 342 height 14
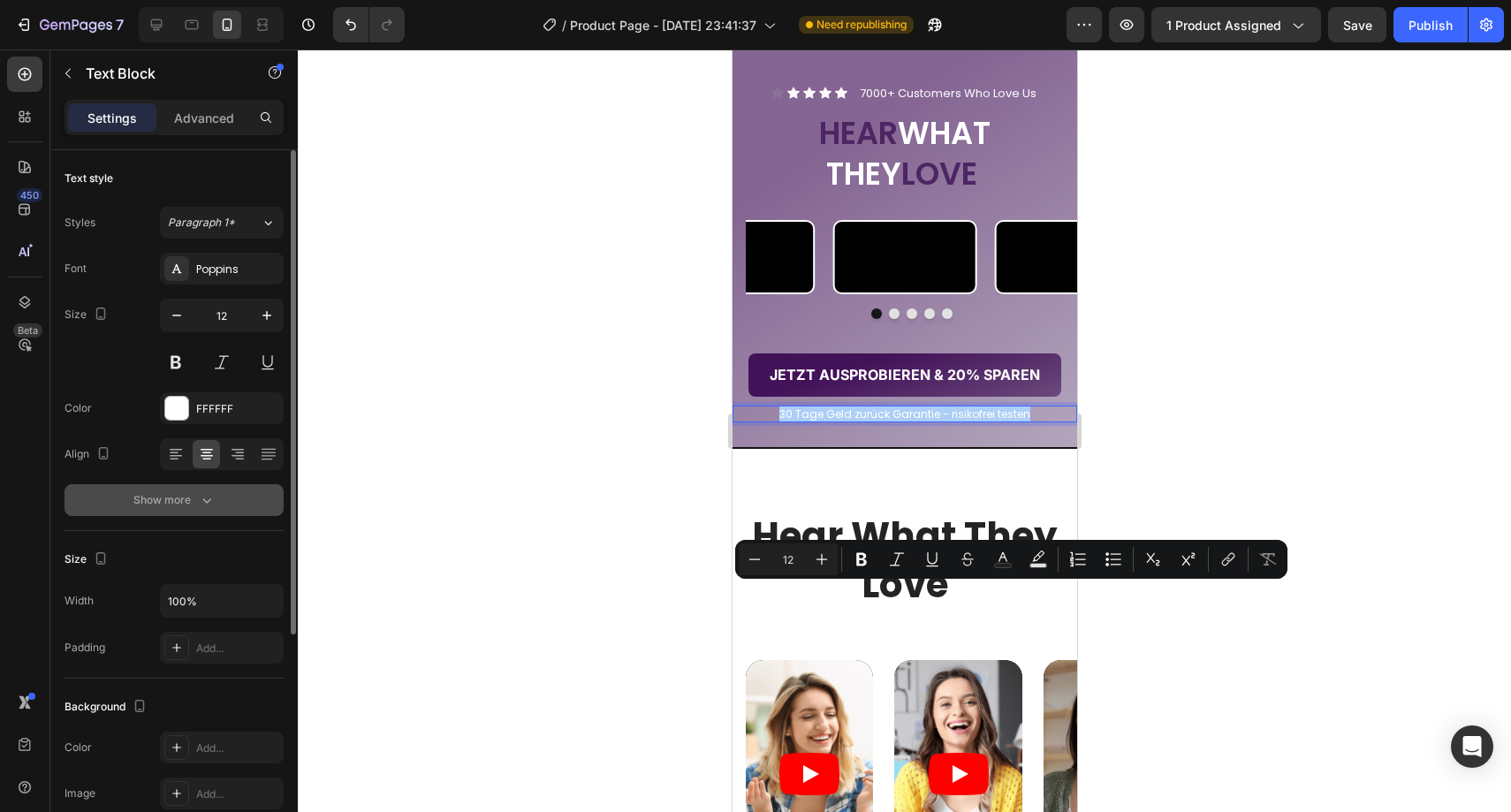
click at [152, 506] on div "Show more" at bounding box center [174, 500] width 82 height 17
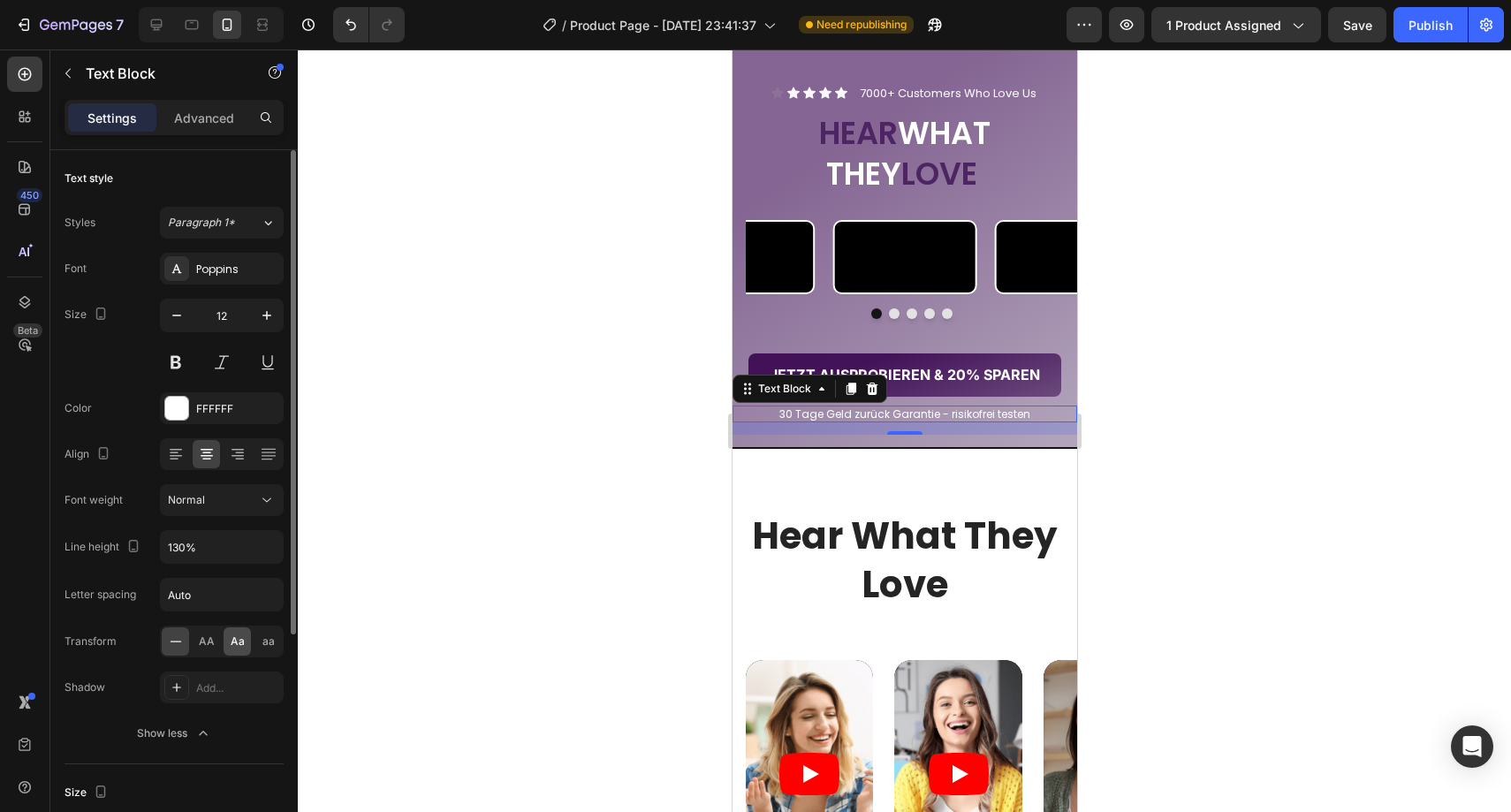
click at [230, 636] on div "Aa" at bounding box center [237, 640] width 27 height 28
click at [262, 643] on span "aa" at bounding box center [268, 641] width 13 height 15
click at [219, 637] on div "AA" at bounding box center [206, 640] width 27 height 28
click at [178, 640] on icon at bounding box center [176, 641] width 17 height 17
click at [265, 642] on span "aa" at bounding box center [268, 641] width 13 height 15
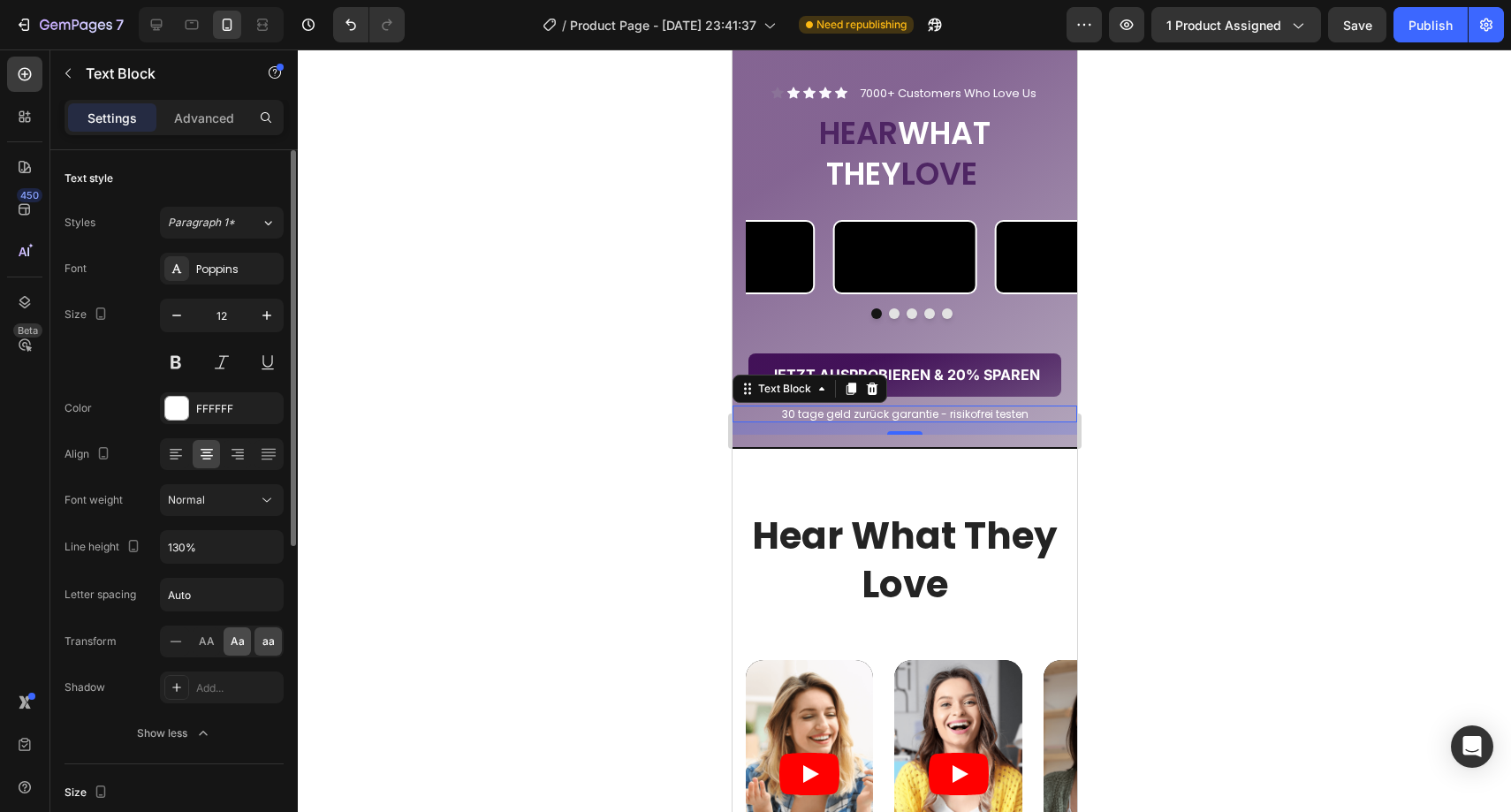
click at [241, 644] on span "Aa" at bounding box center [237, 641] width 14 height 15
click at [509, 525] on div at bounding box center [904, 430] width 1213 height 762
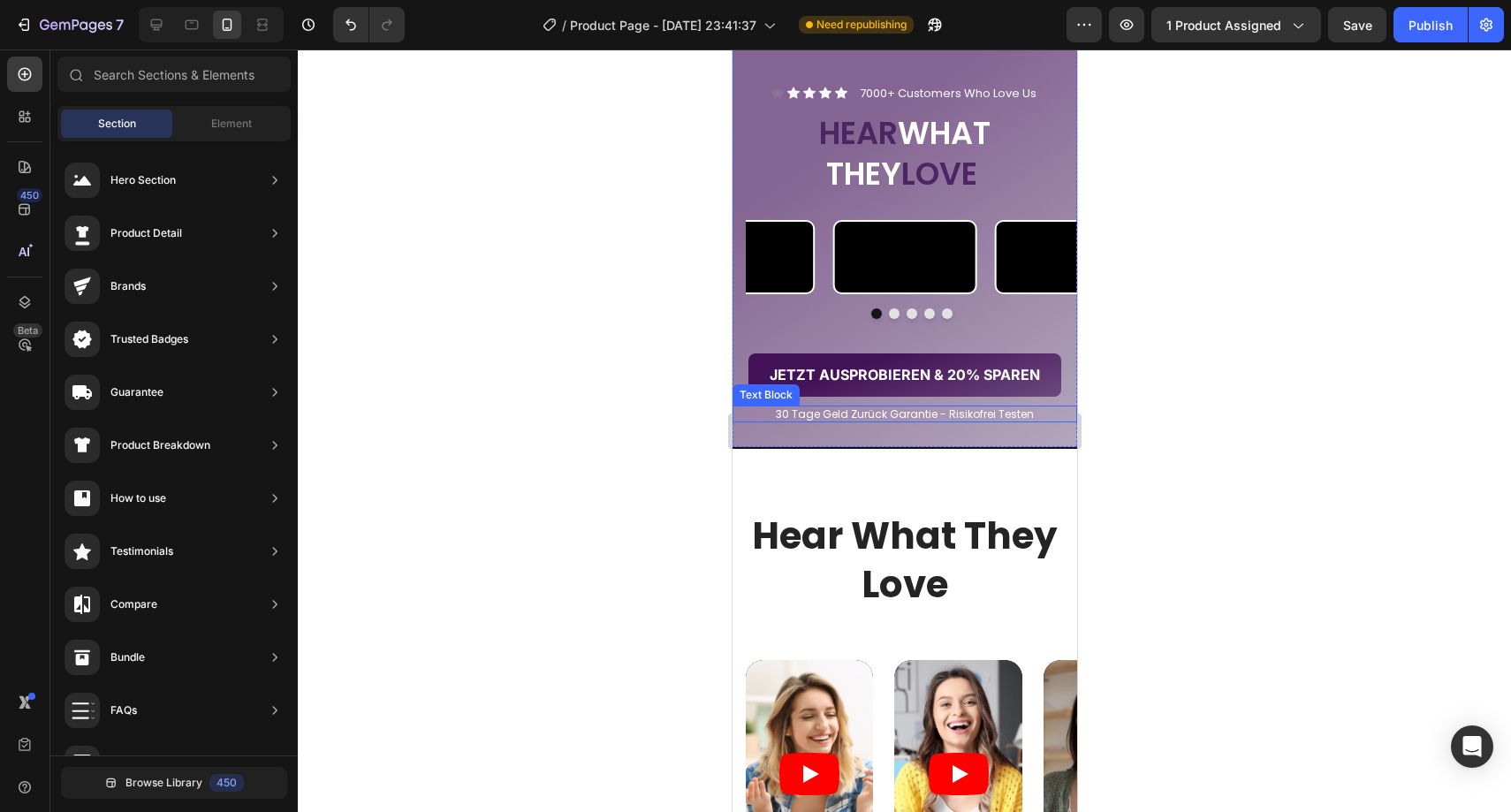
click at [829, 421] on p "30 tage geld zurück garantie - risikofrei testen" at bounding box center [904, 414] width 342 height 14
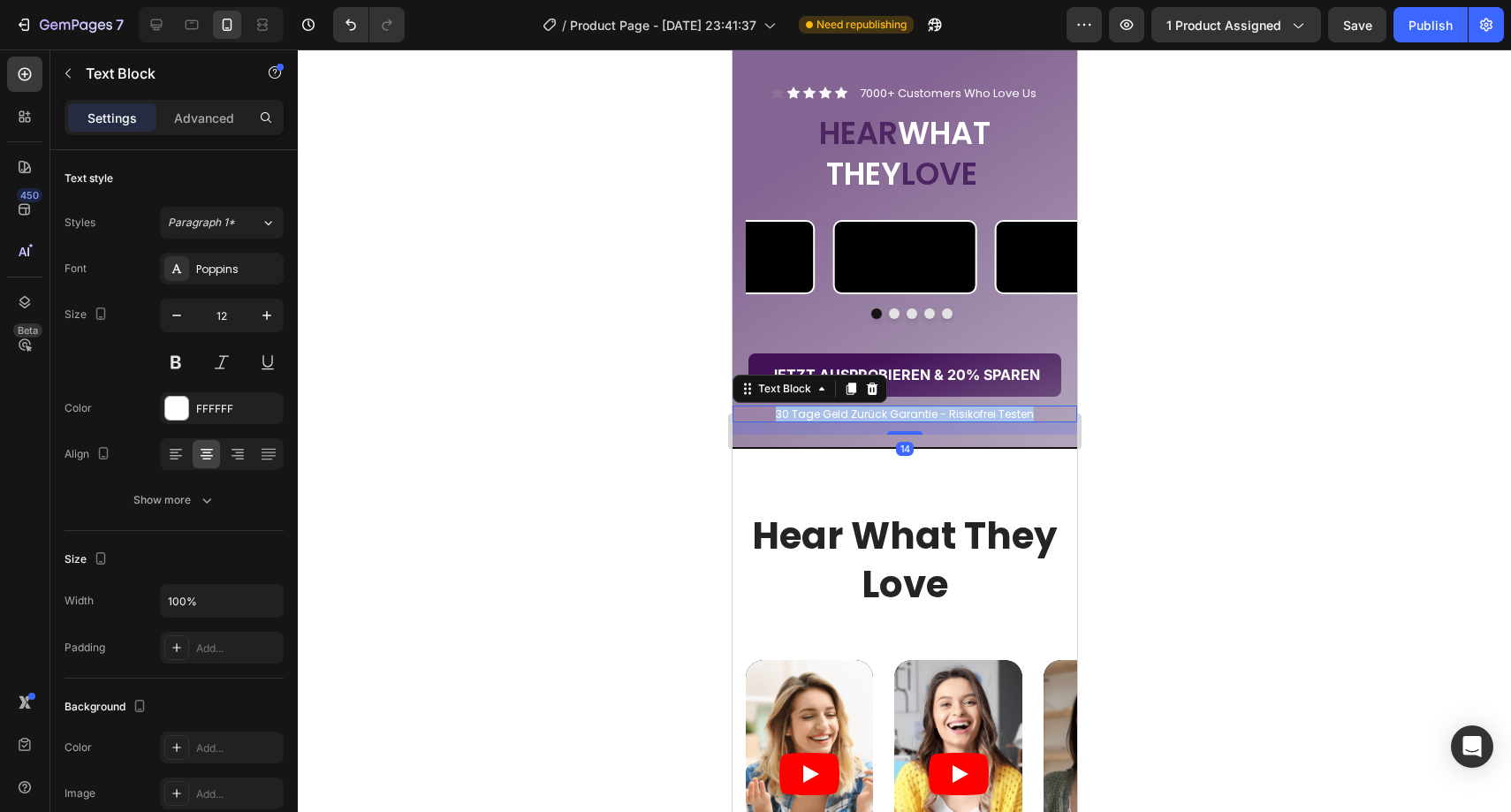
click at [829, 421] on p "30 tage geld zurück garantie - risikofrei testen" at bounding box center [904, 414] width 342 height 14
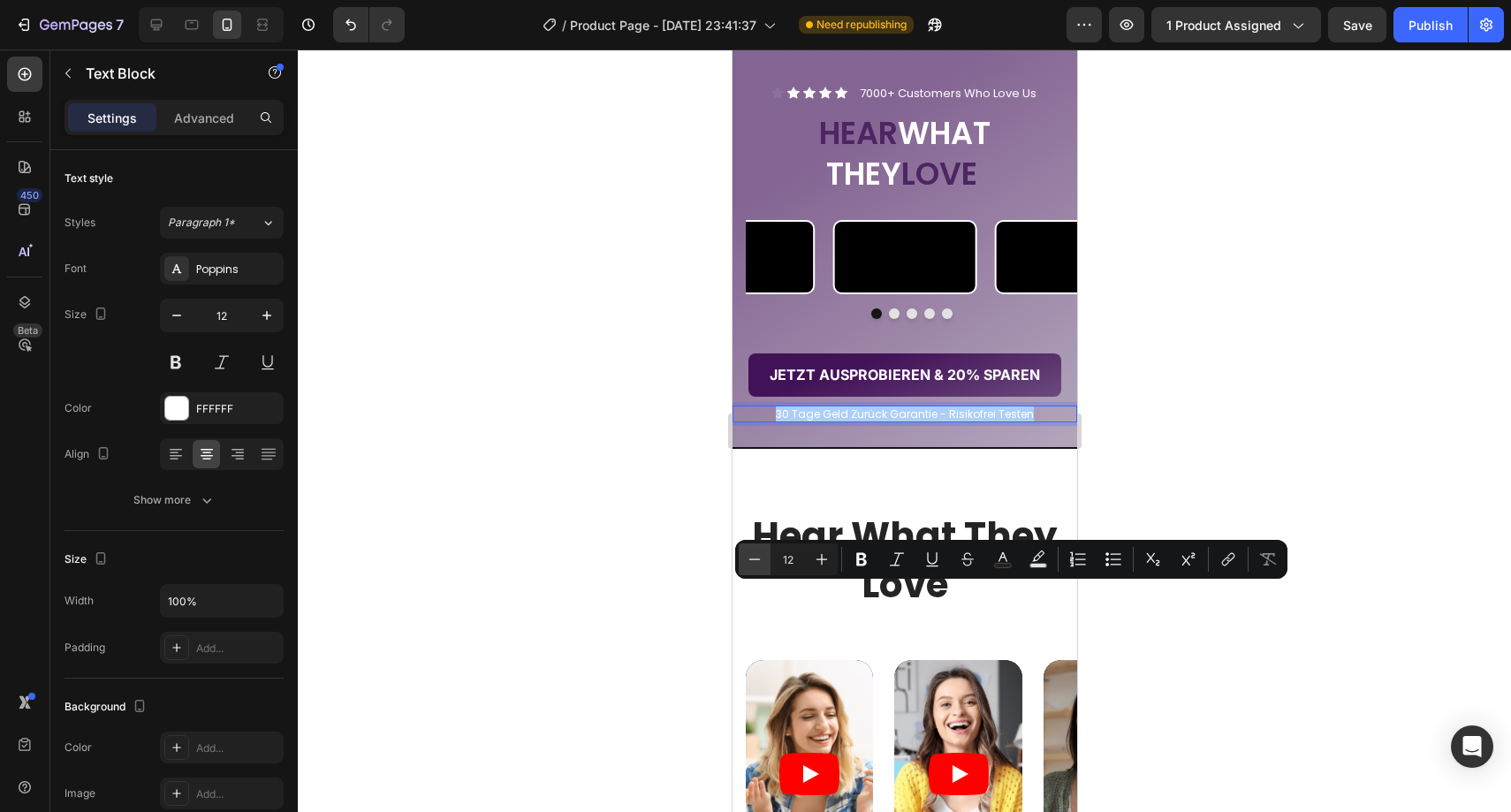
drag, startPoint x: 818, startPoint y: 556, endPoint x: 758, endPoint y: 570, distance: 61.6
click at [817, 557] on icon "Editor contextual toolbar" at bounding box center [822, 559] width 17 height 17
click at [588, 606] on div at bounding box center [904, 430] width 1213 height 762
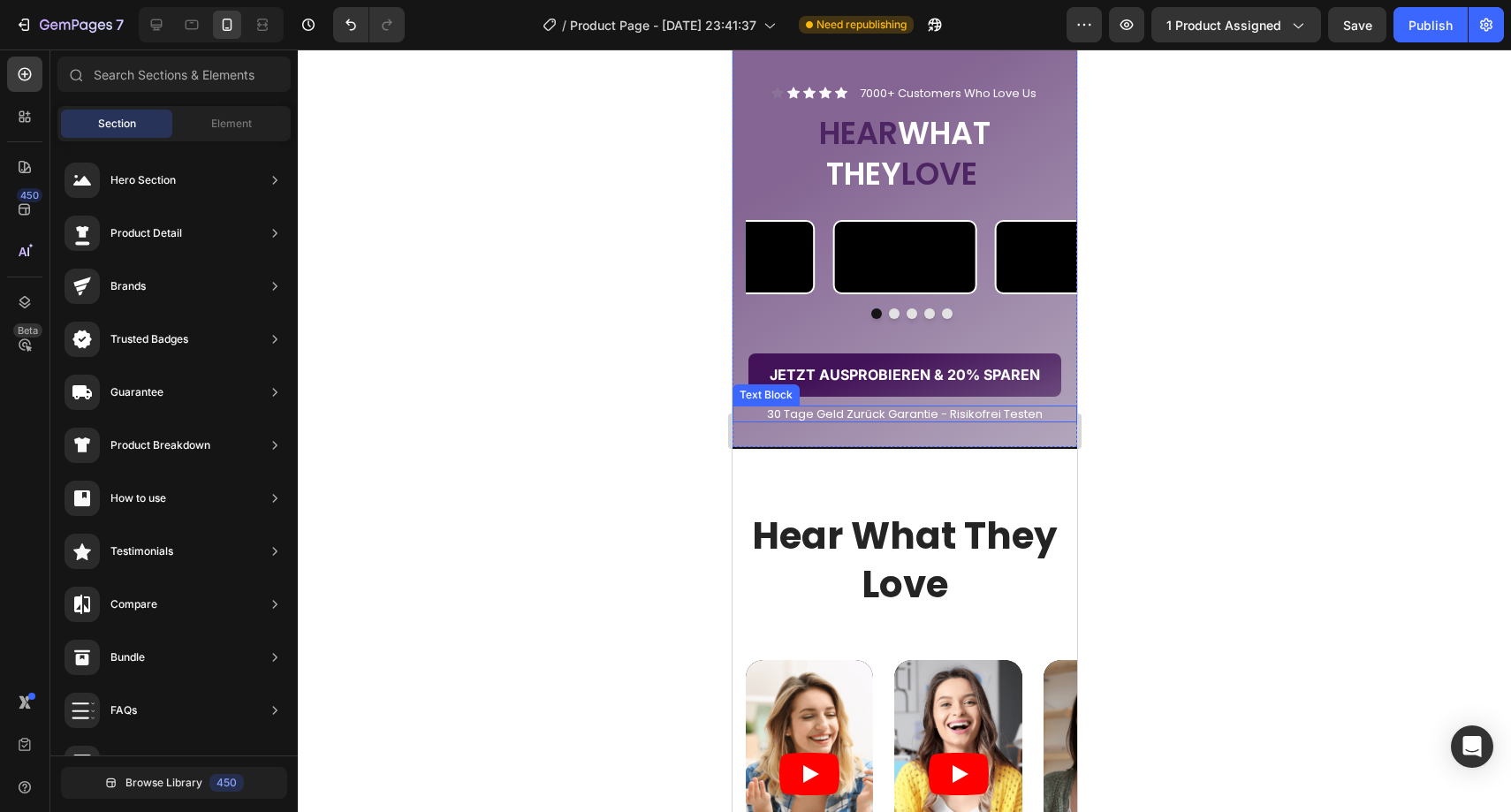
click at [851, 422] on span "30 tage geld zurück garantie - risikofrei testen" at bounding box center [904, 413] width 276 height 16
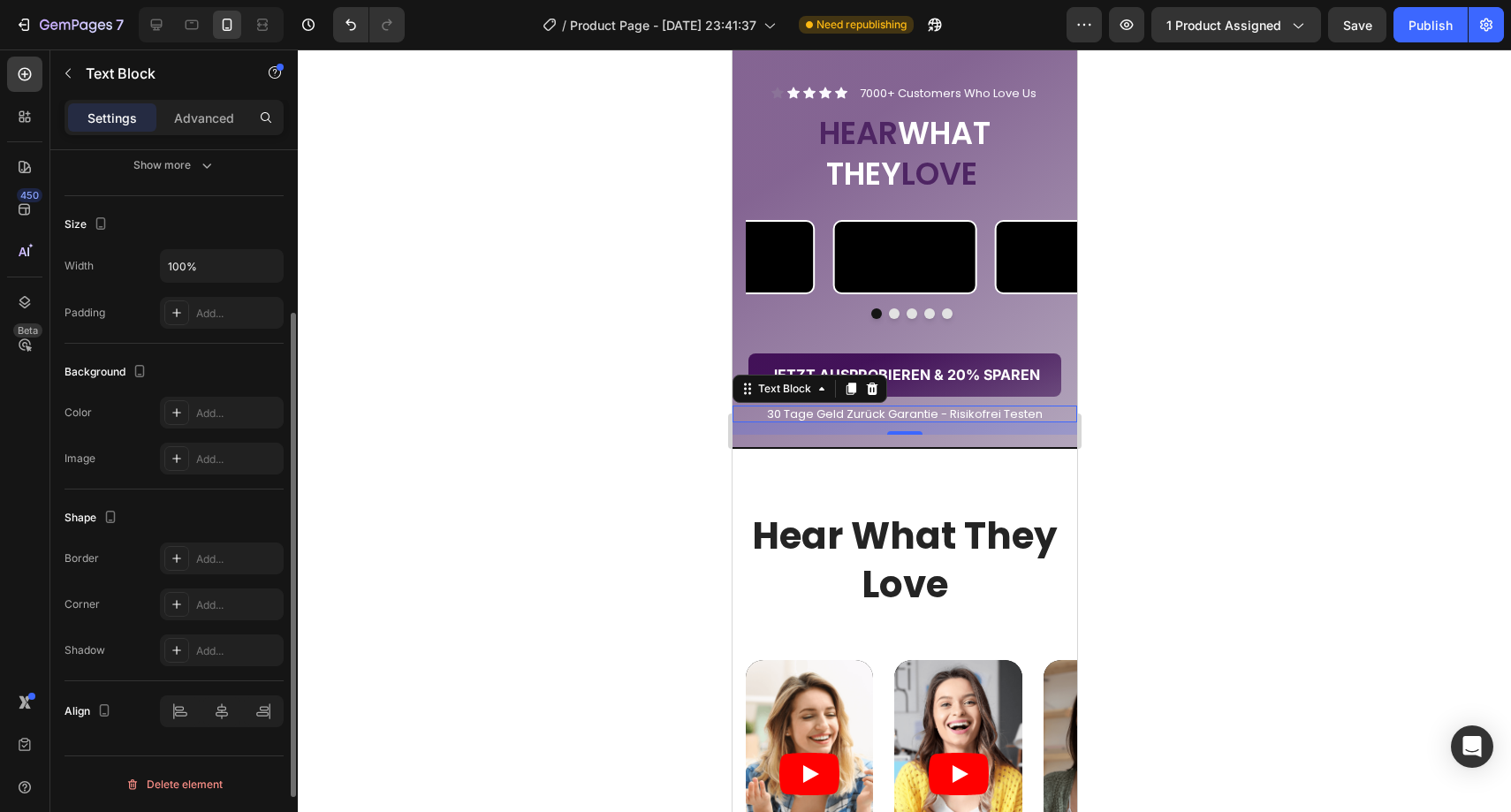
scroll to position [0, 0]
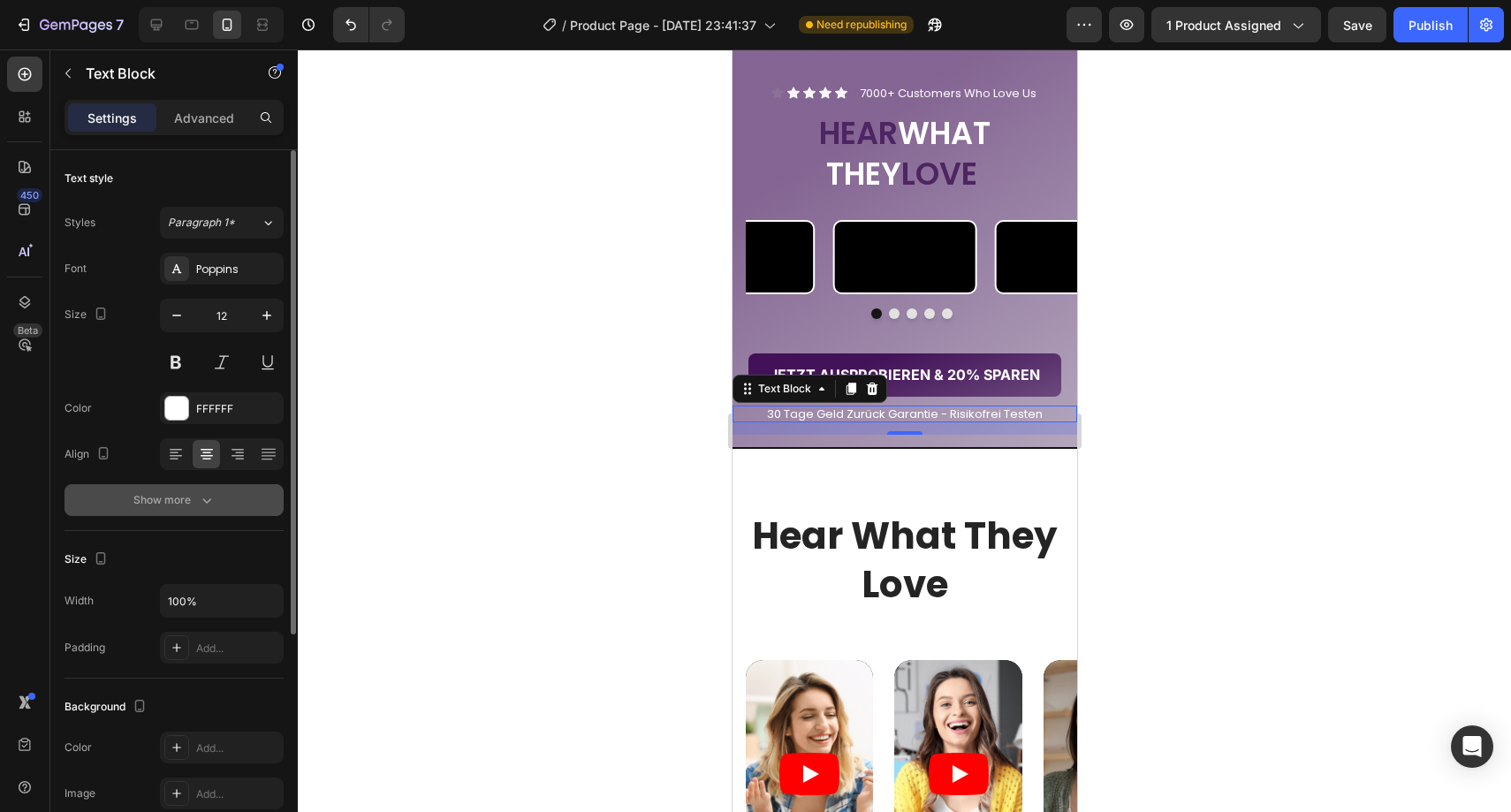
click at [183, 498] on div "Show more" at bounding box center [174, 500] width 82 height 17
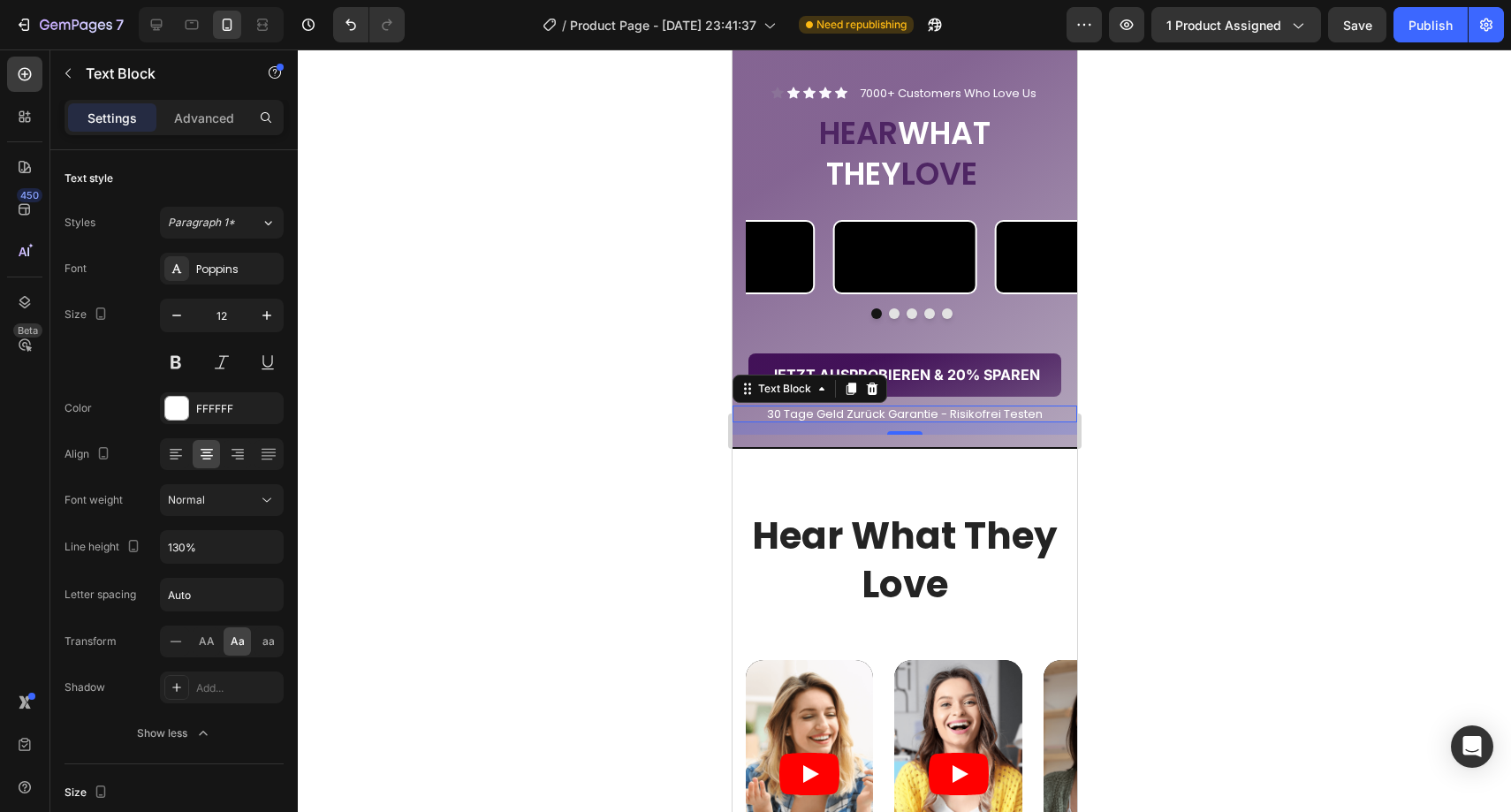
click at [475, 455] on div at bounding box center [904, 430] width 1213 height 762
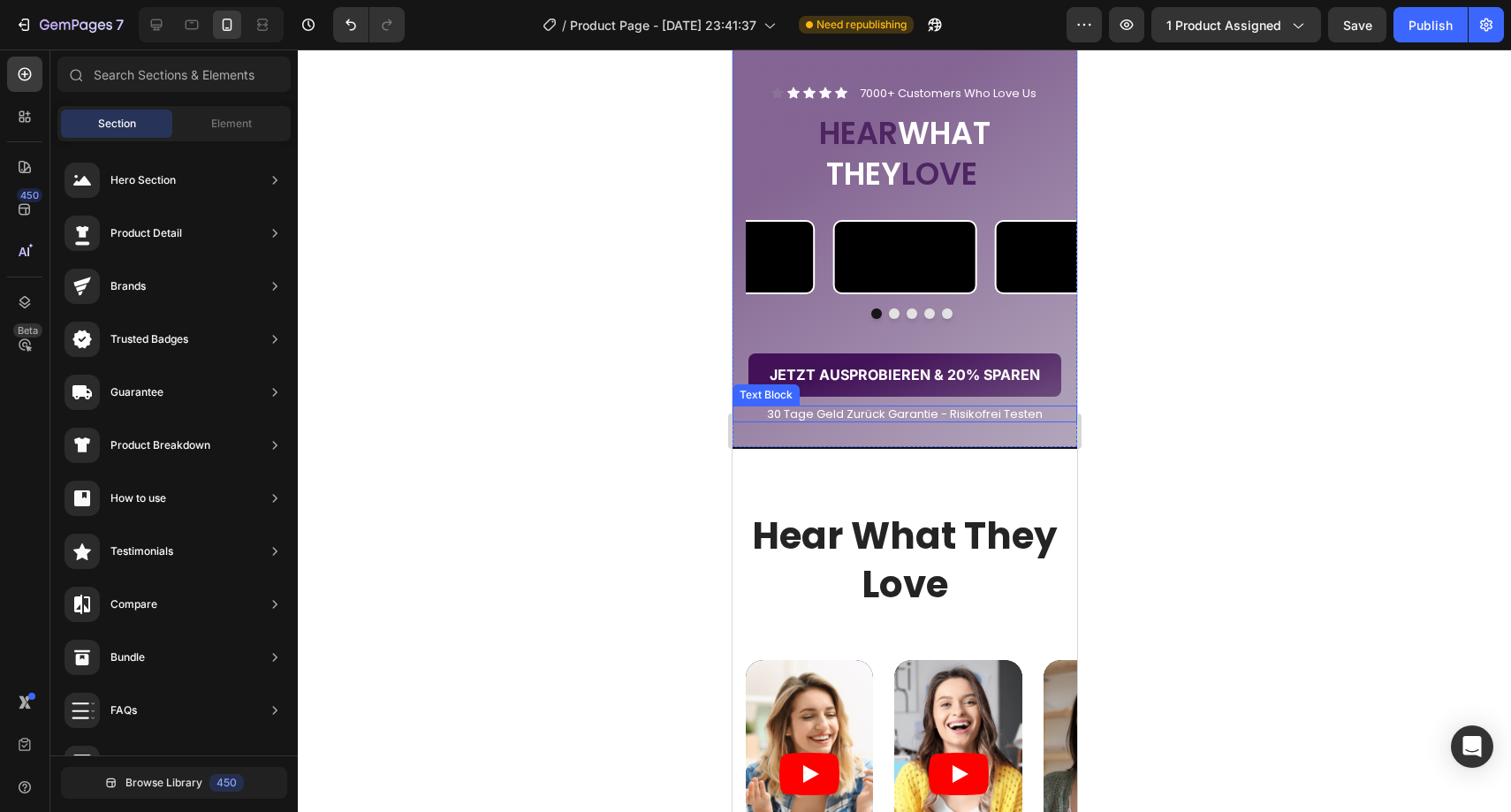
click at [845, 422] on span "30 tage geld zurück garantie - risikofrei testen" at bounding box center [904, 413] width 276 height 16
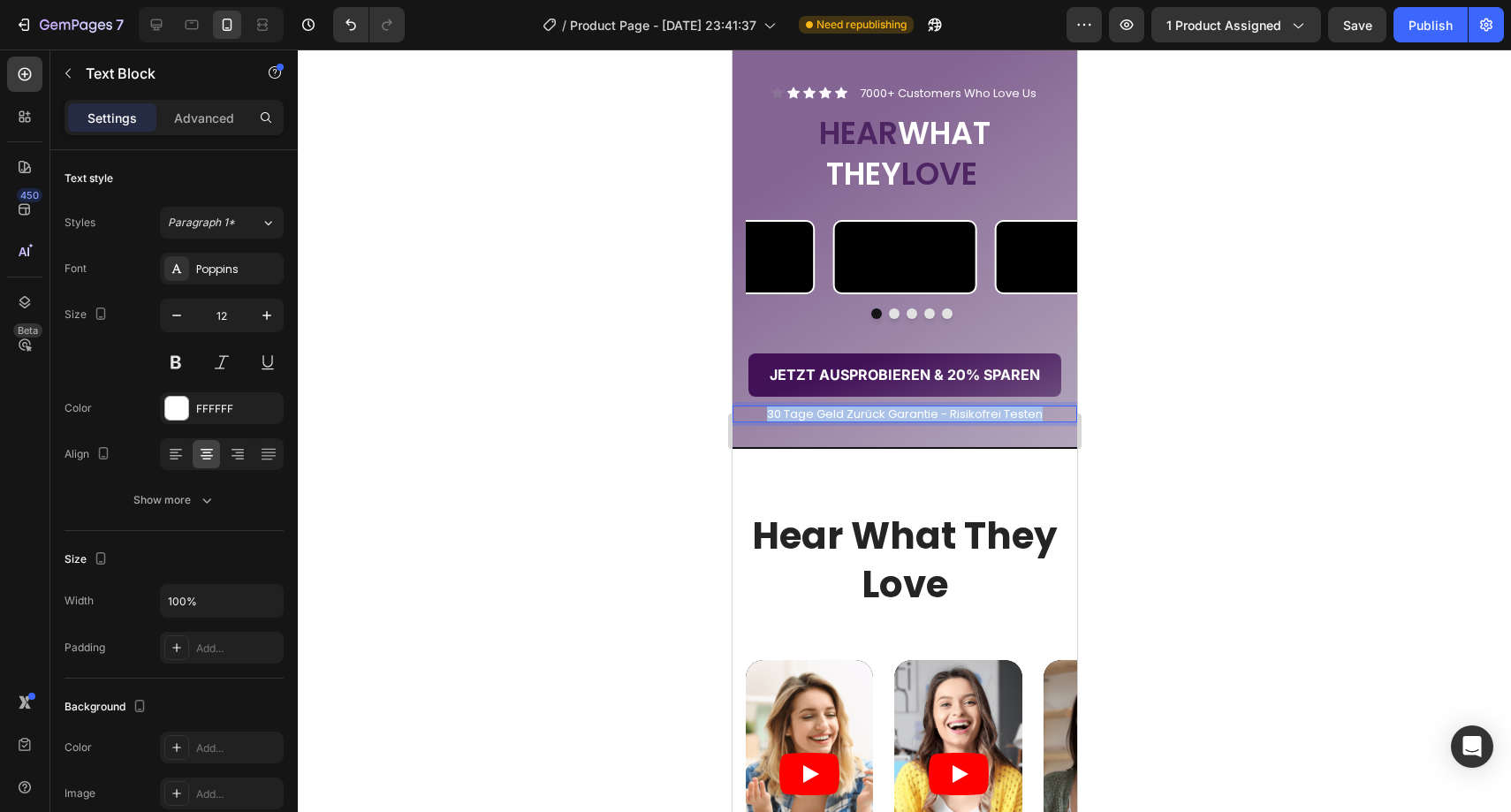
click at [845, 422] on span "30 tage geld zurück garantie - risikofrei testen" at bounding box center [904, 413] width 276 height 16
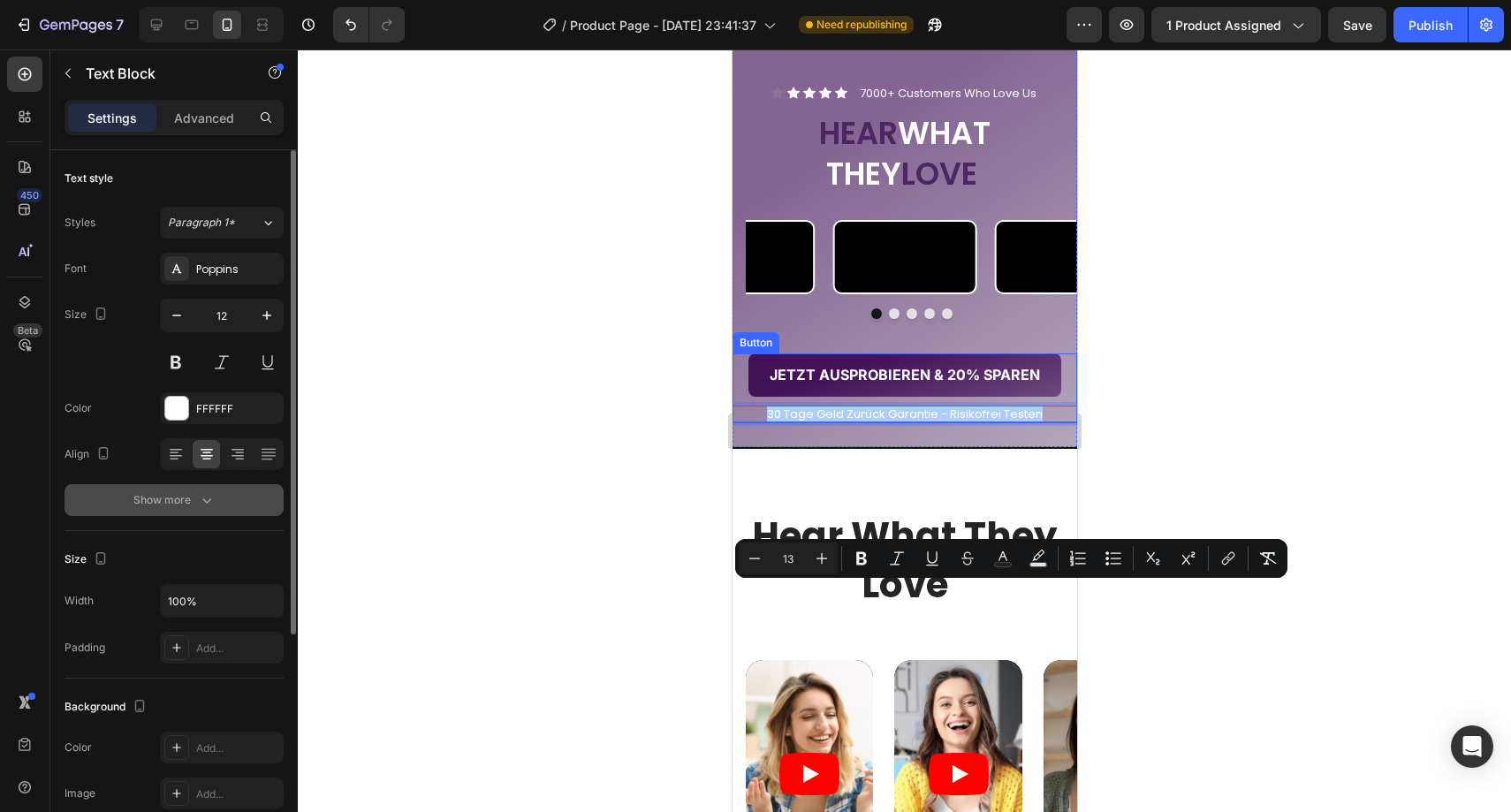
click at [190, 509] on button "Show more" at bounding box center [174, 500] width 219 height 32
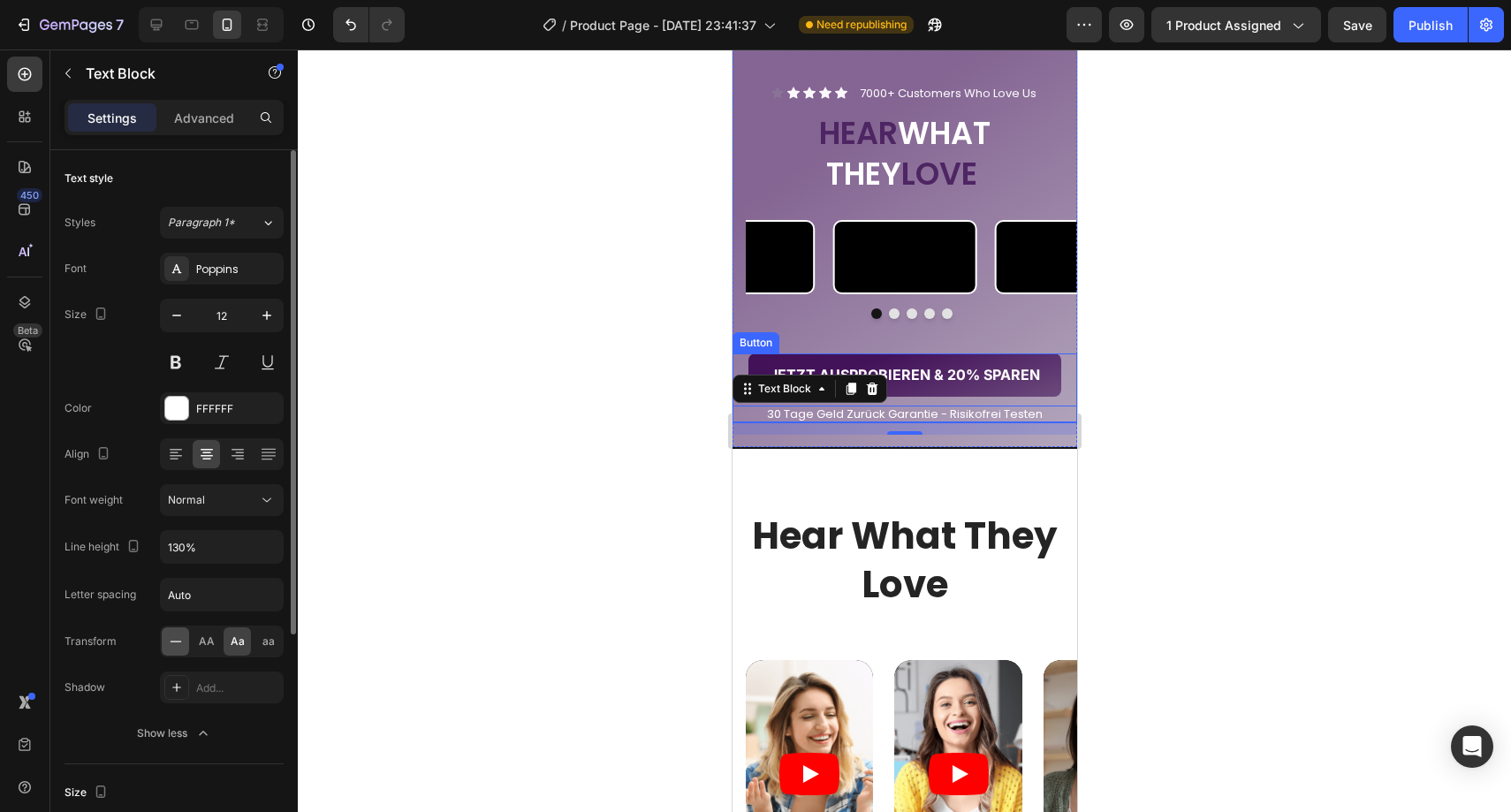
click at [174, 637] on icon at bounding box center [176, 641] width 17 height 17
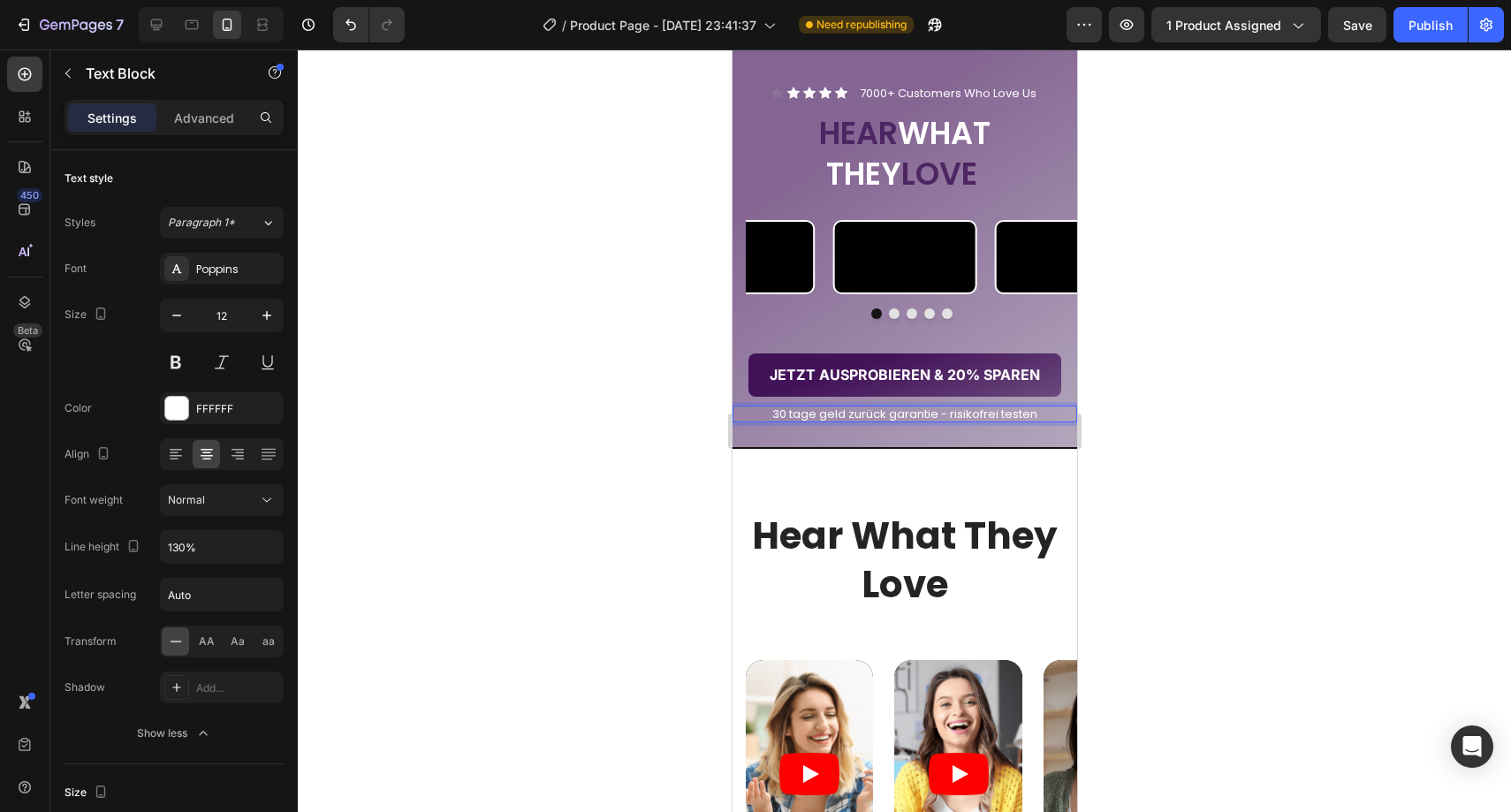
click at [947, 422] on span "30 tage geld zurück garantie - risikofrei testen" at bounding box center [904, 413] width 265 height 16
click at [261, 640] on div "aa" at bounding box center [268, 640] width 27 height 28
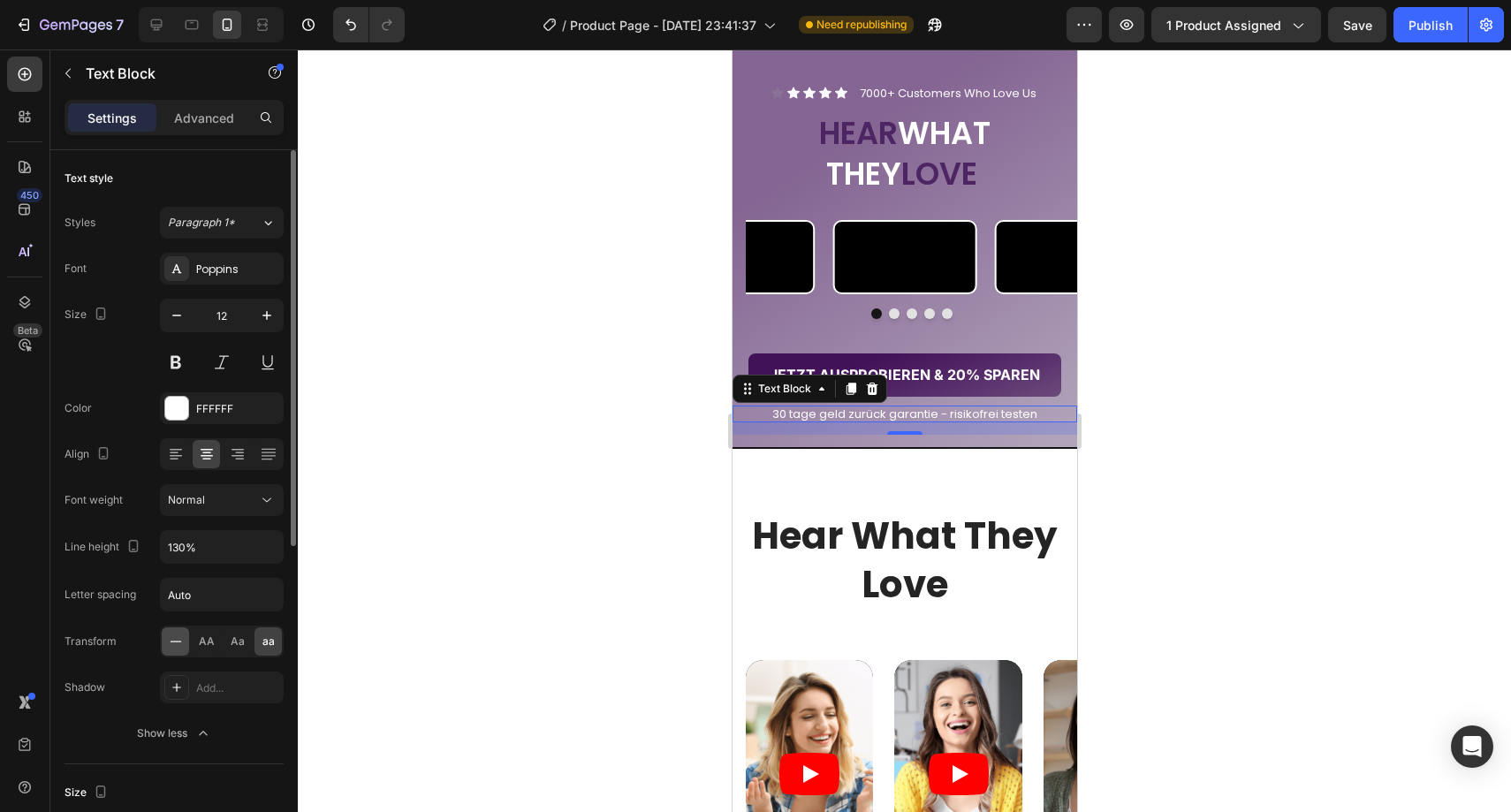
click at [172, 641] on icon at bounding box center [176, 641] width 17 height 17
click at [201, 641] on span "AA" at bounding box center [206, 641] width 15 height 15
click at [221, 641] on div "AA Aa aa" at bounding box center [222, 640] width 124 height 32
click at [236, 644] on span "Aa" at bounding box center [237, 641] width 14 height 15
click at [454, 547] on div at bounding box center [904, 430] width 1213 height 762
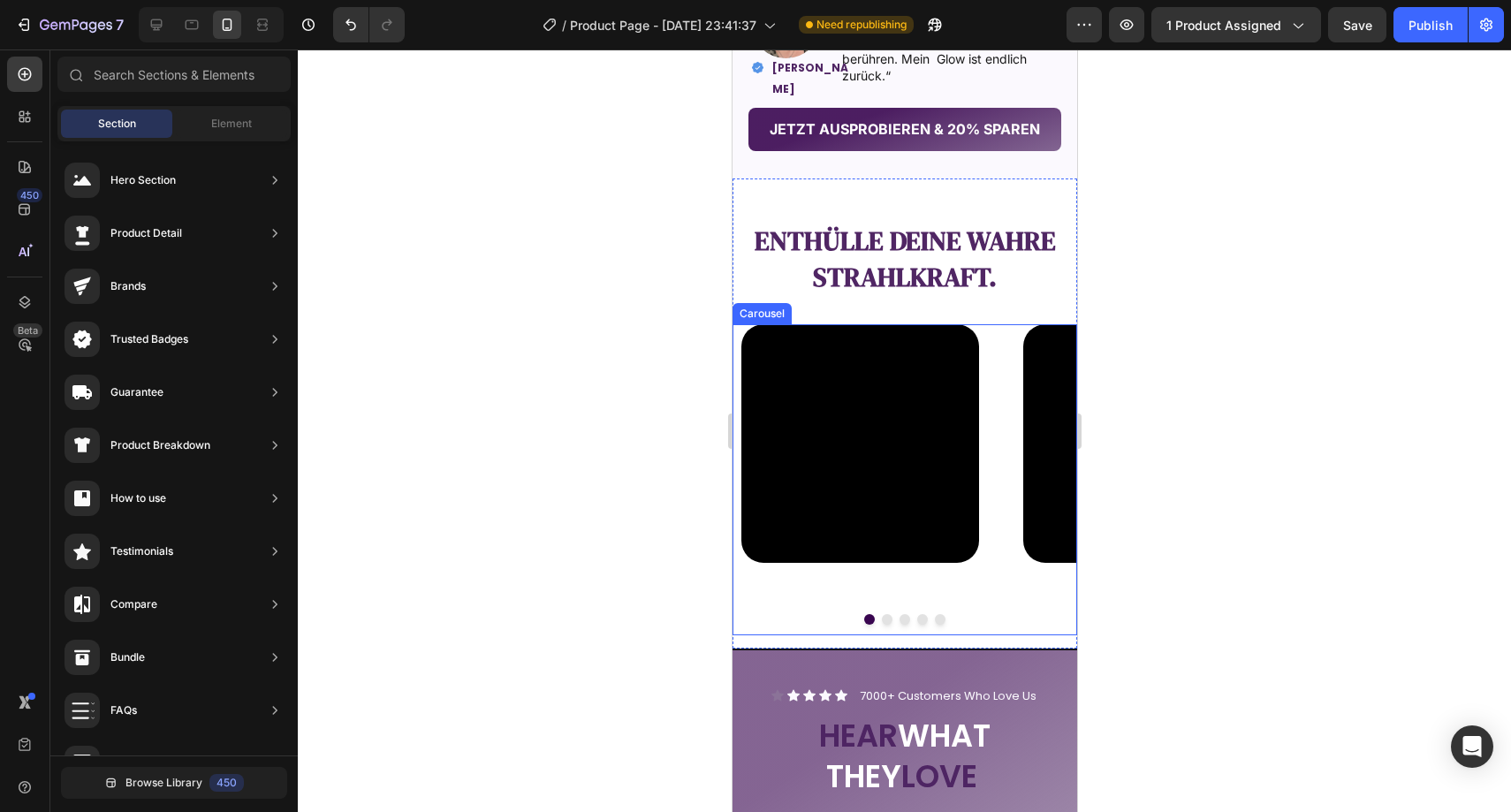
scroll to position [1929, 0]
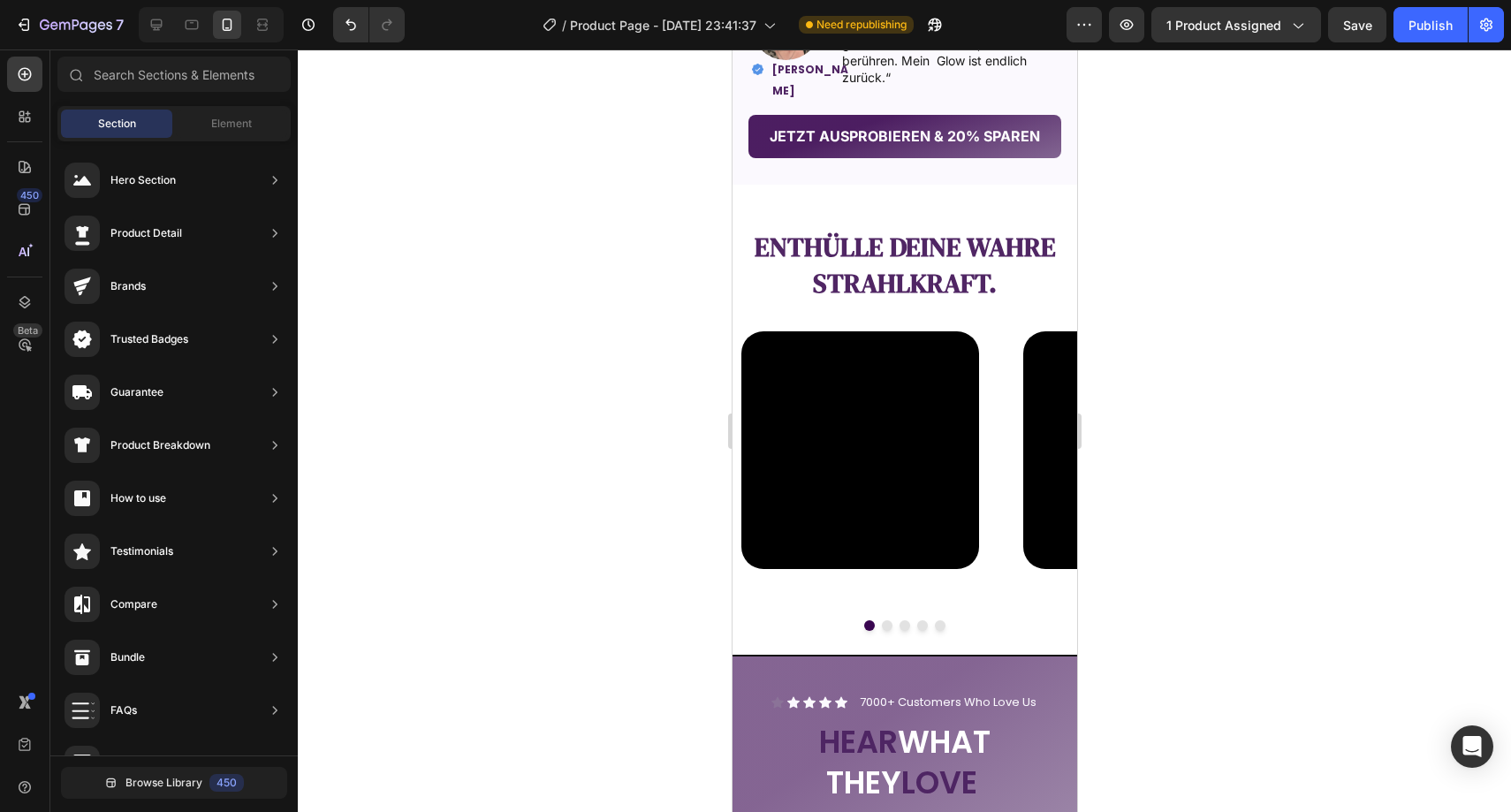
click at [460, 273] on div at bounding box center [904, 430] width 1213 height 762
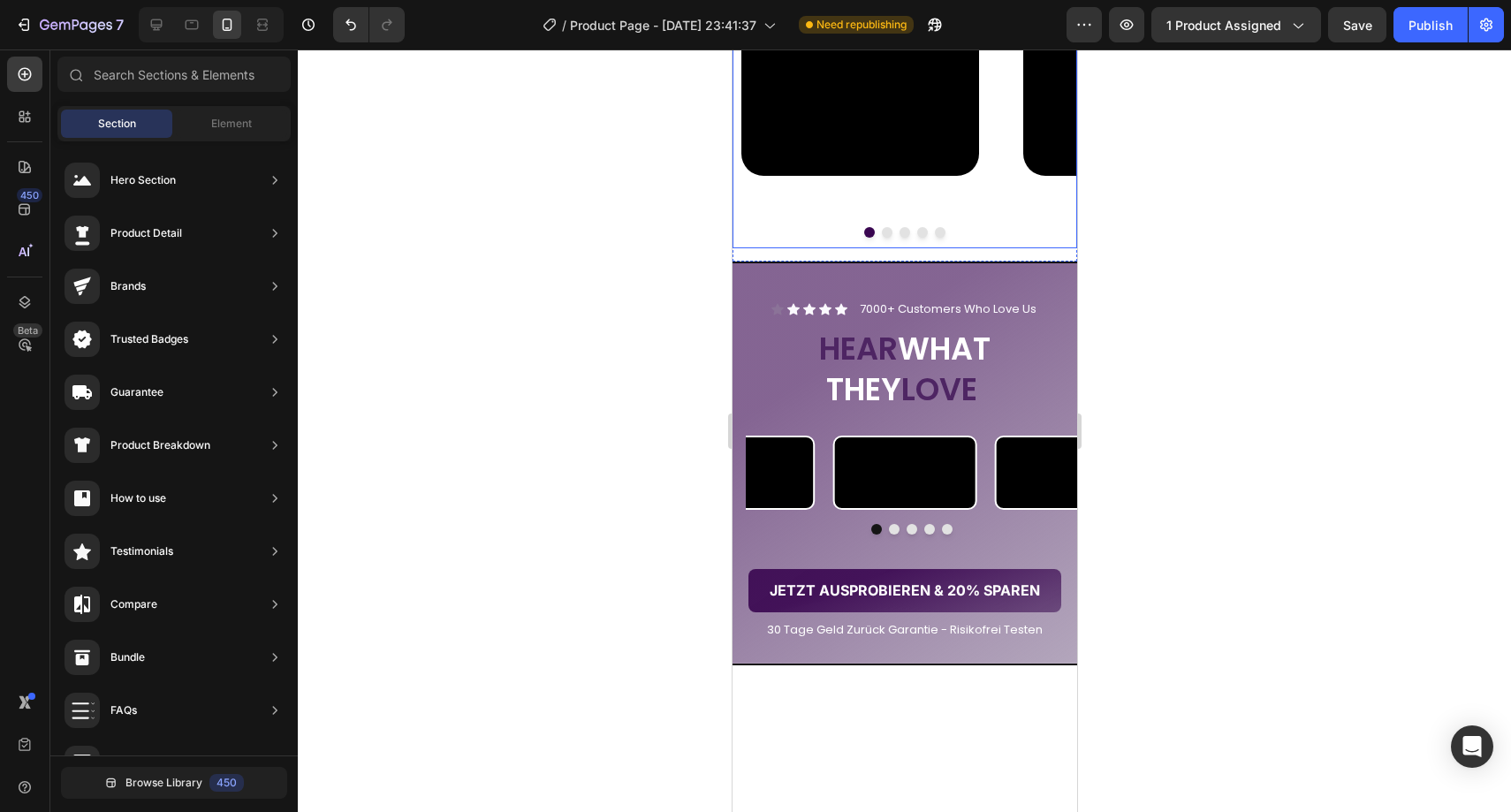
scroll to position [2328, 0]
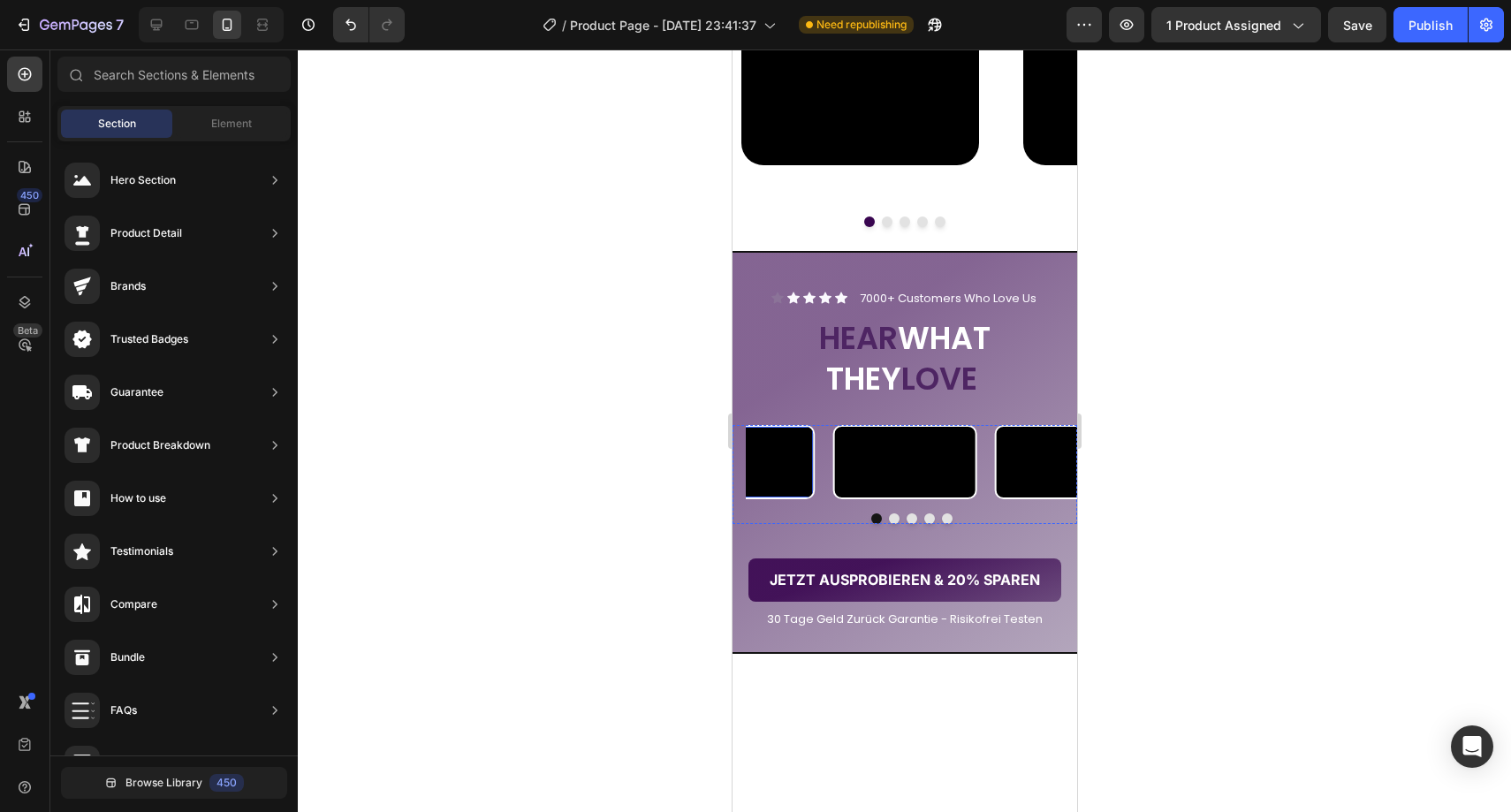
click at [766, 497] on video at bounding box center [743, 461] width 141 height 69
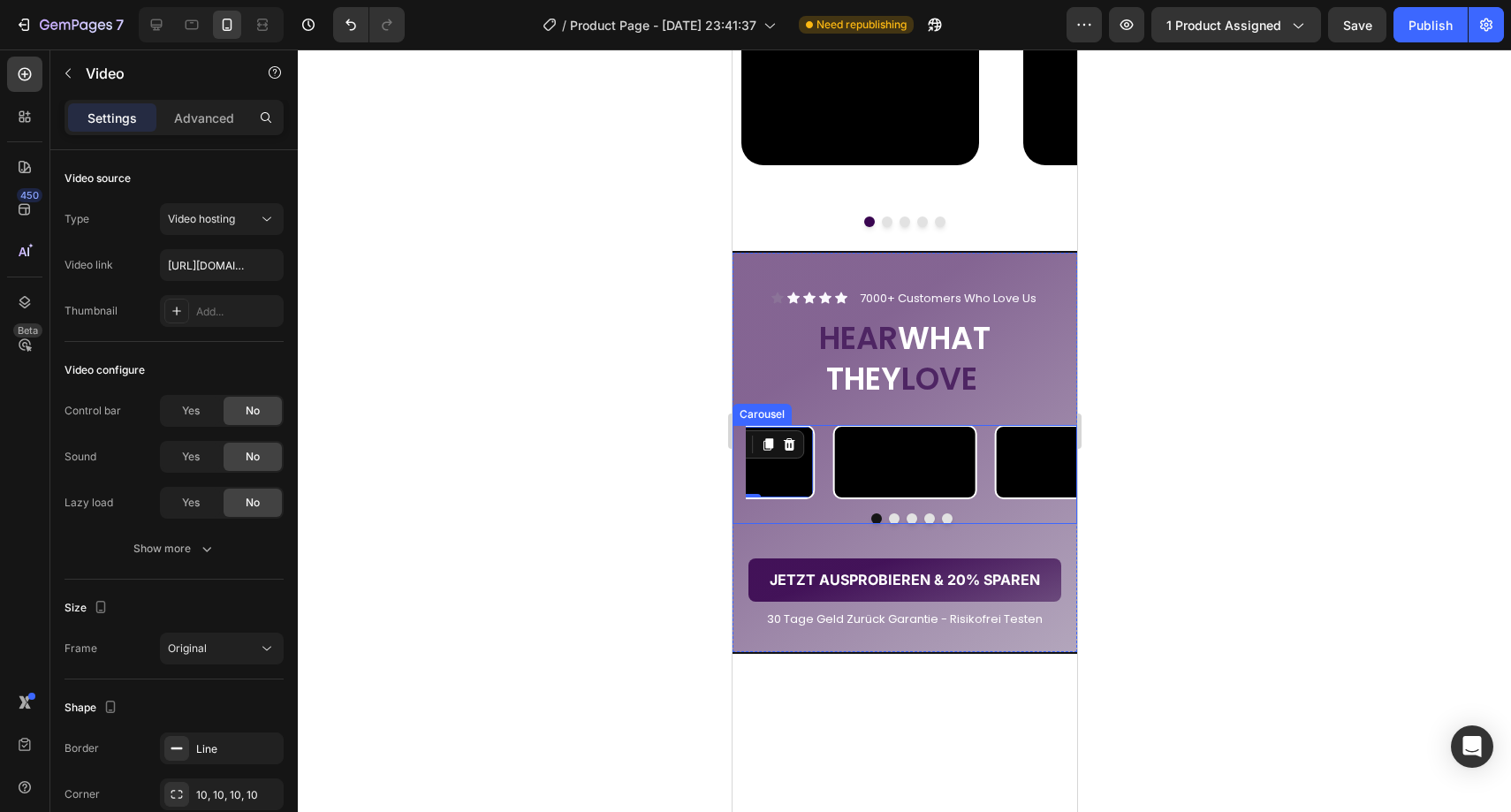
click at [652, 538] on div at bounding box center [904, 430] width 1213 height 762
click at [1040, 349] on h2 "HEAR WHAT THEY LOVE" at bounding box center [904, 358] width 318 height 84
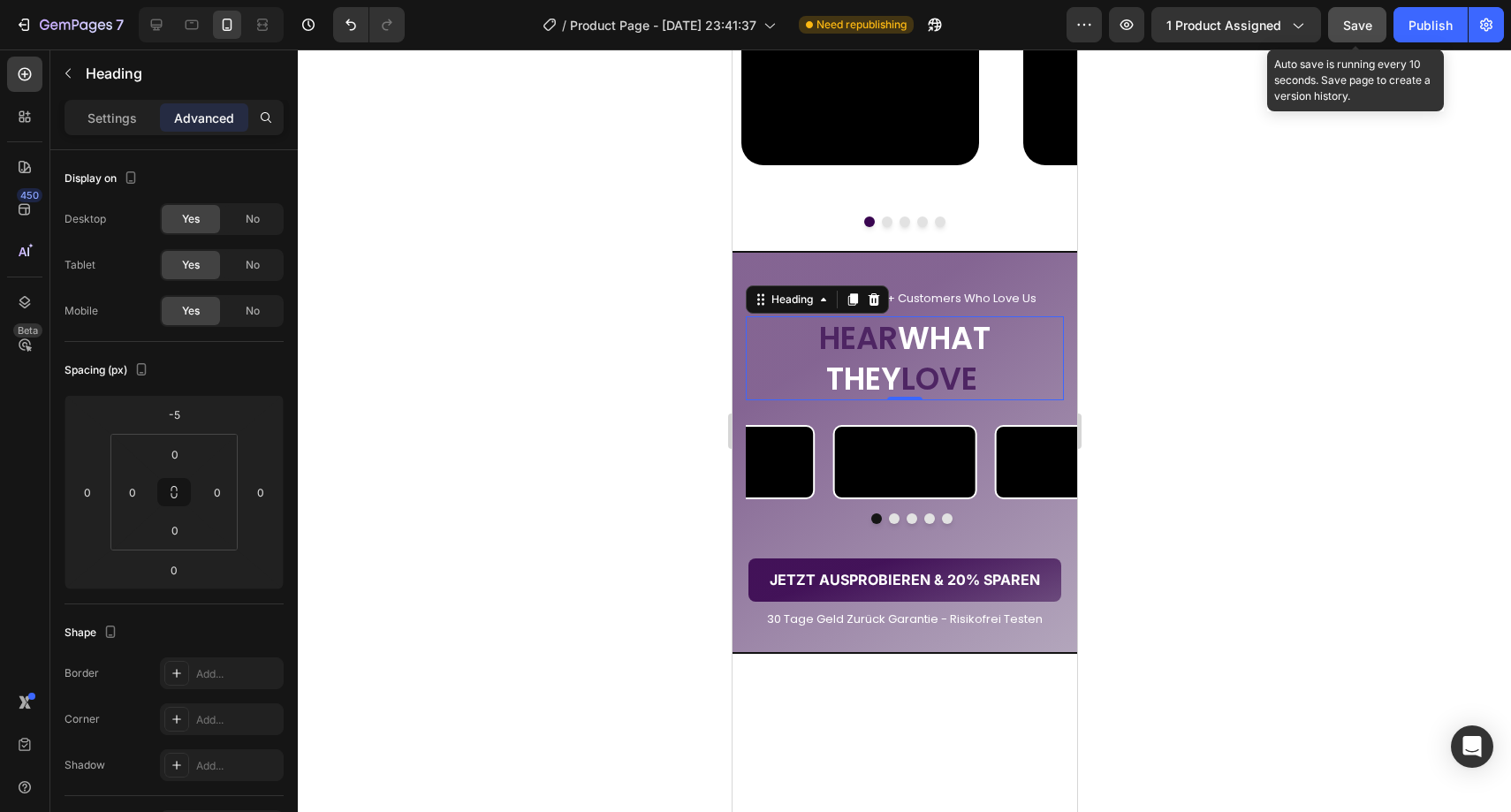
click at [1346, 19] on span "Save" at bounding box center [1358, 25] width 29 height 15
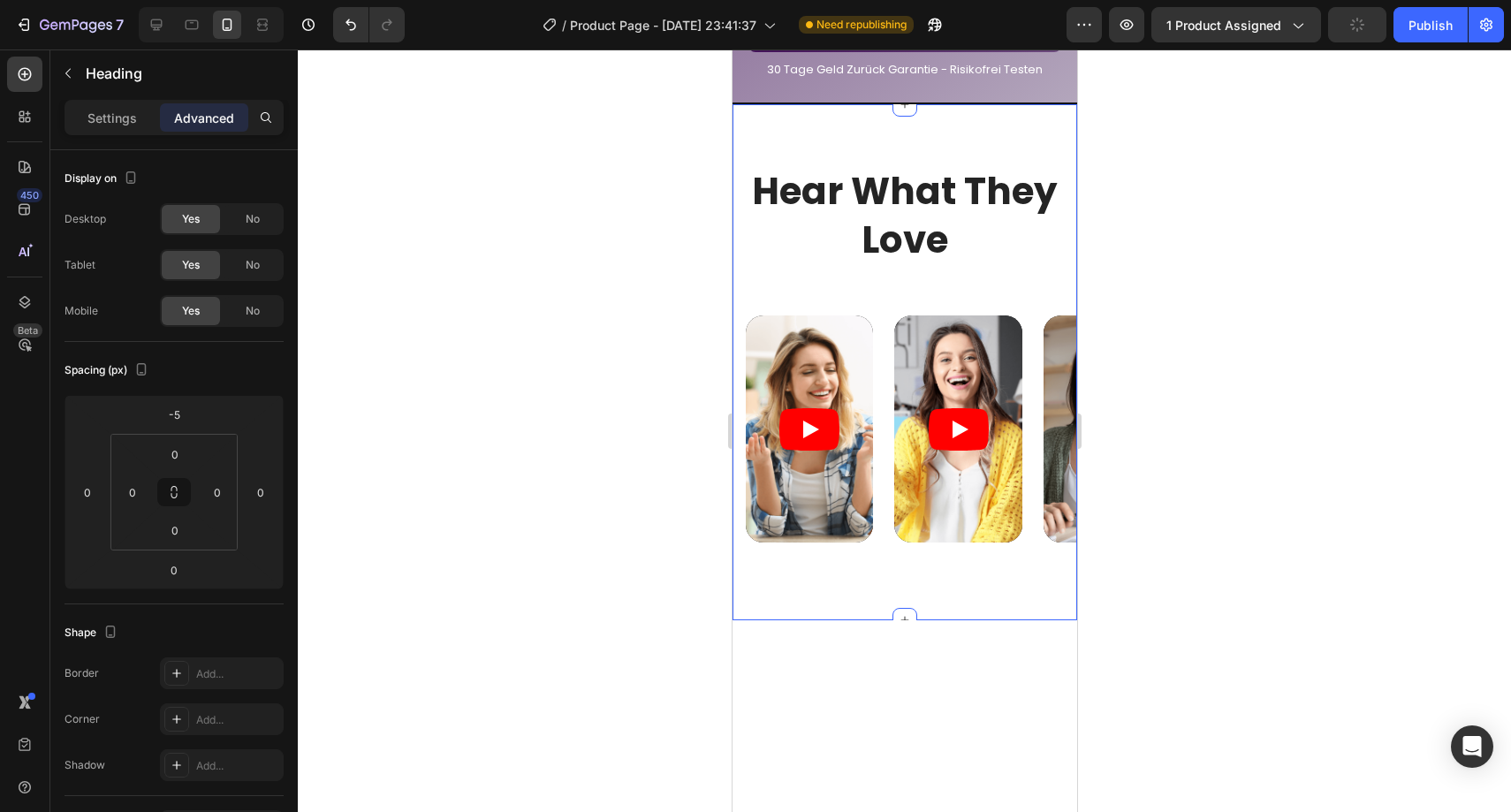
scroll to position [2974, 0]
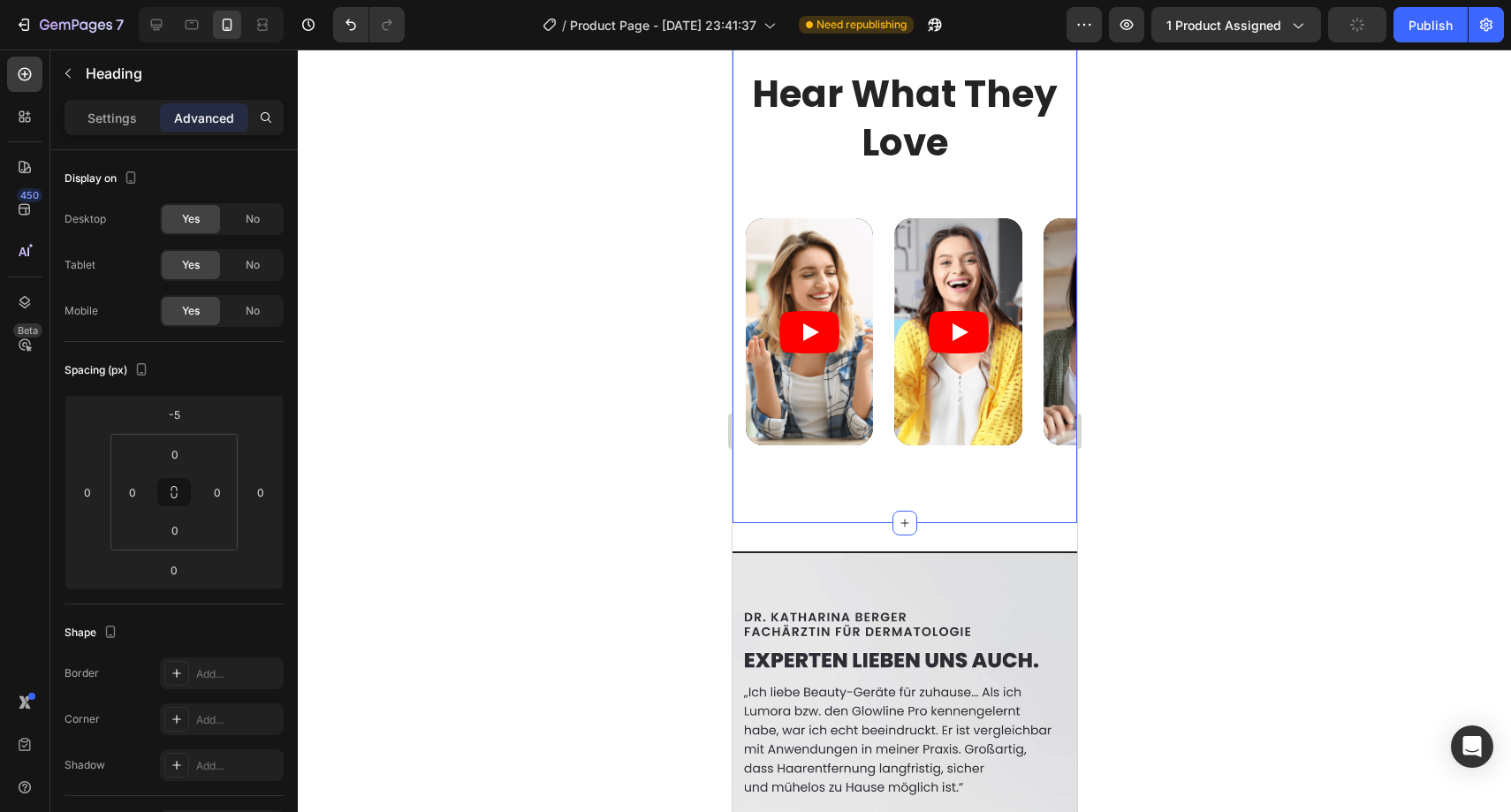
click at [1044, 226] on div "Hear What They Love Heading Row Video Video Video" at bounding box center [903, 264] width 344 height 516
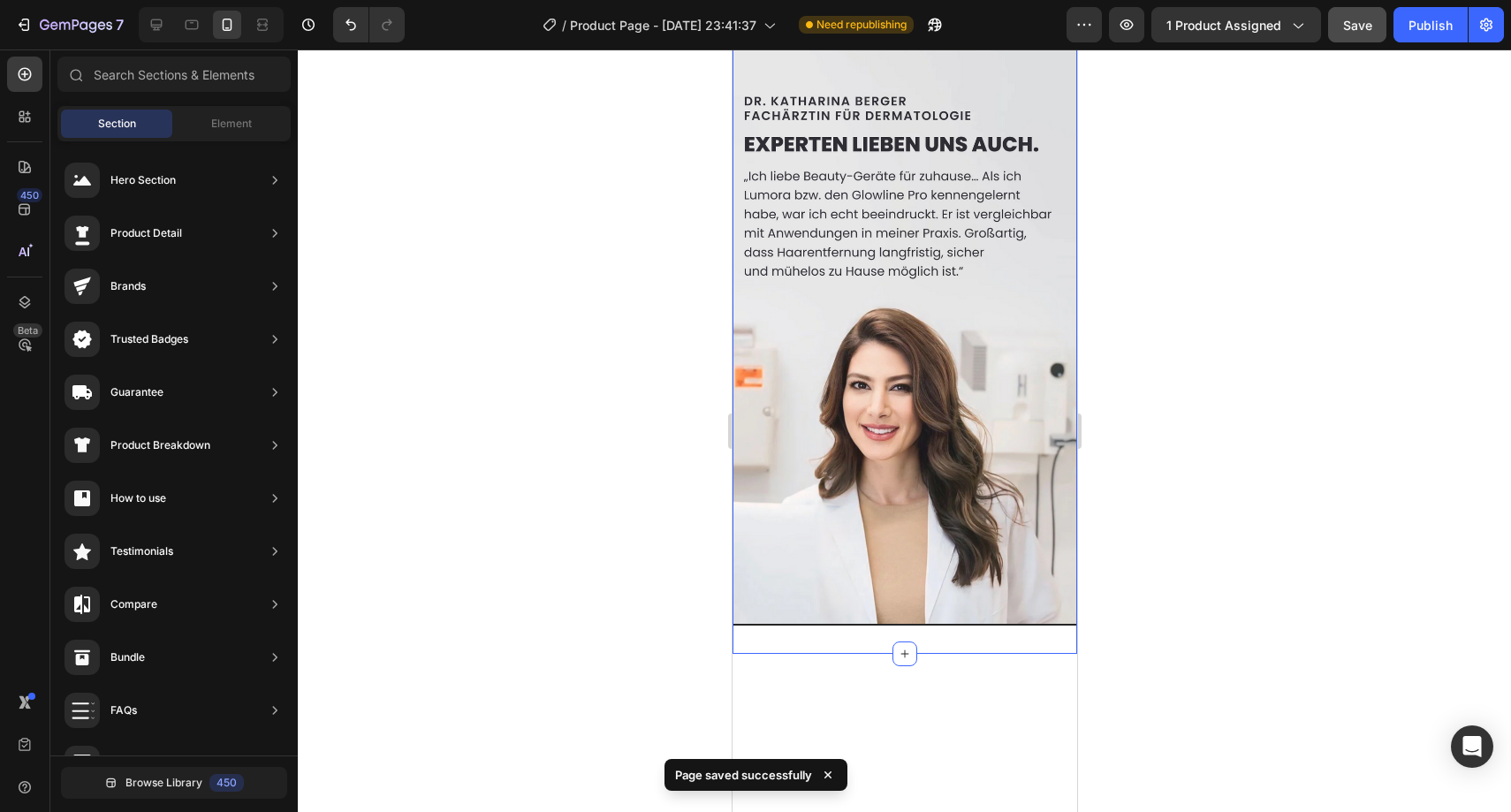
click at [1025, 201] on div "Image Section 7 You can create reusable sections Create Theme Section AI Conten…" at bounding box center [903, 330] width 344 height 646
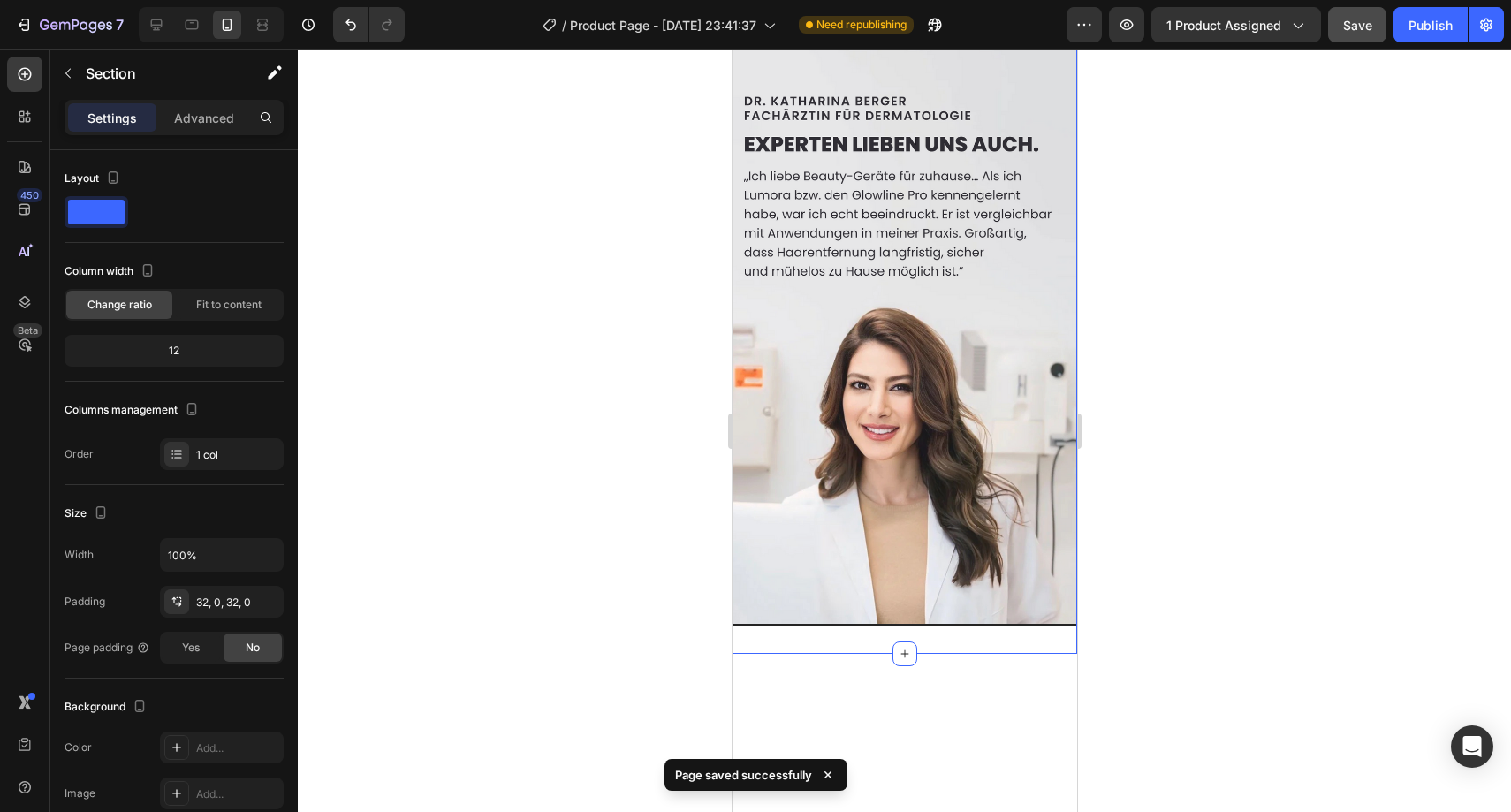
click at [511, 158] on div at bounding box center [904, 430] width 1213 height 762
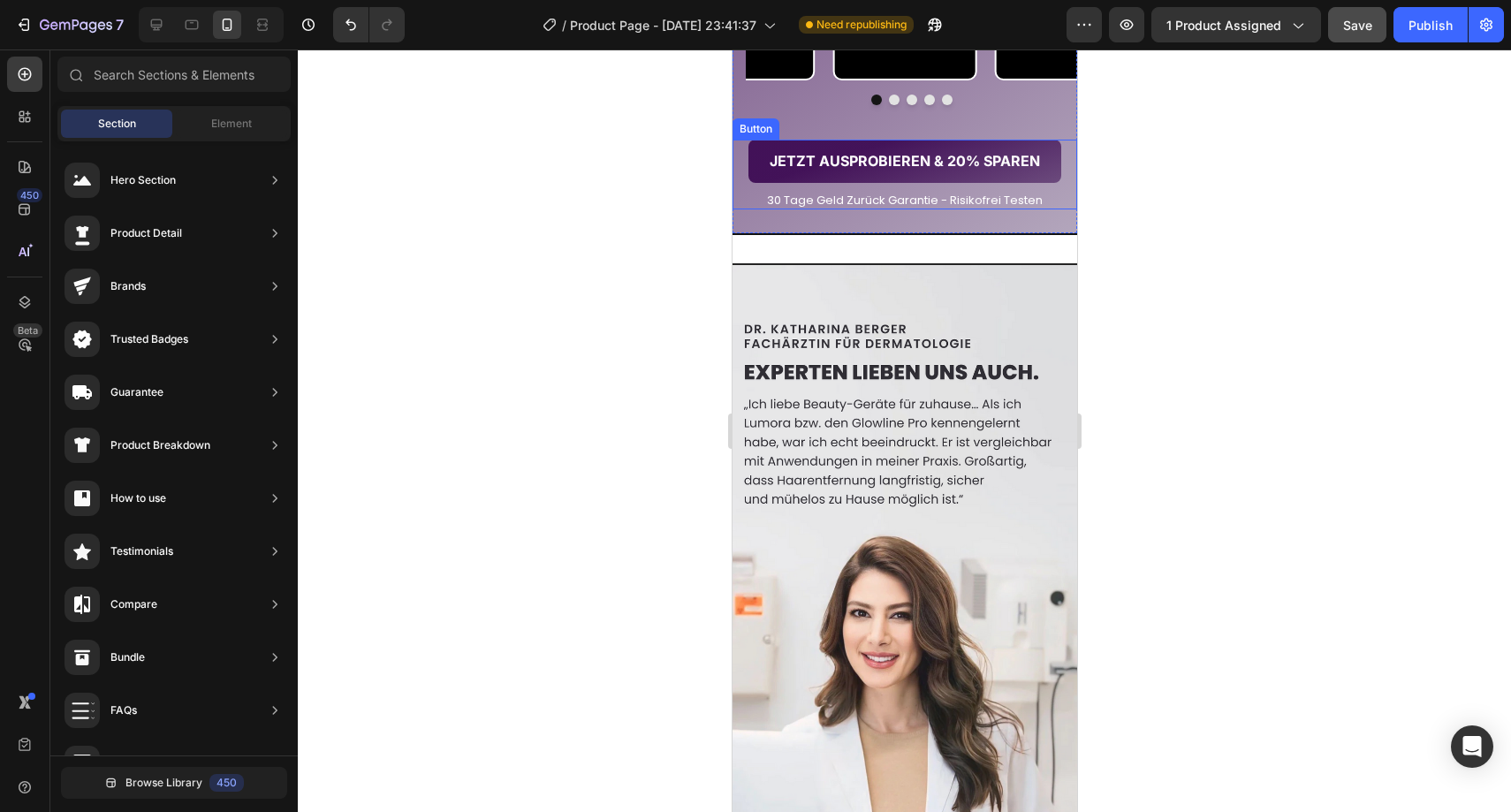
scroll to position [2860, 0]
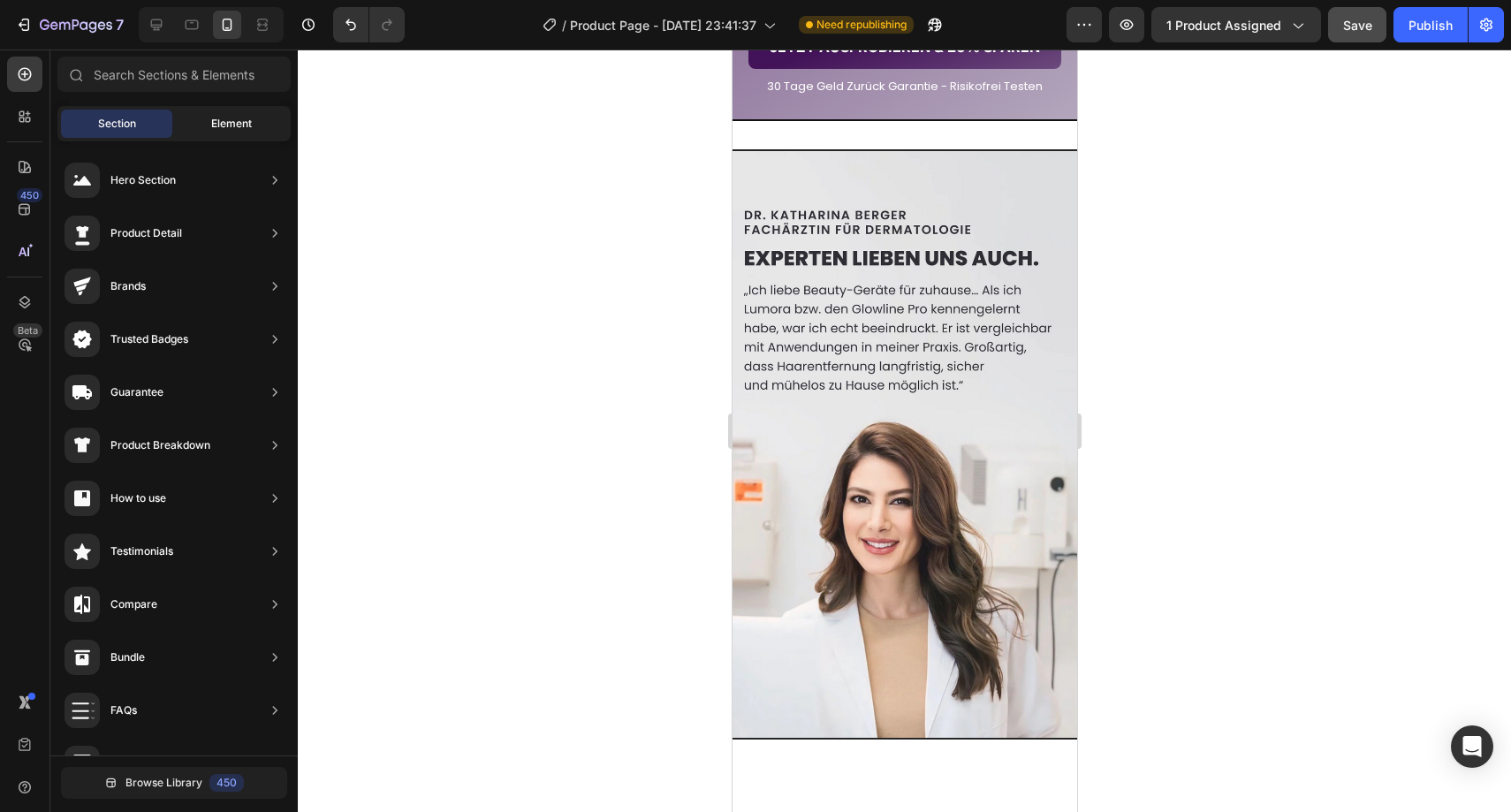
click at [205, 125] on div "Element" at bounding box center [231, 123] width 111 height 28
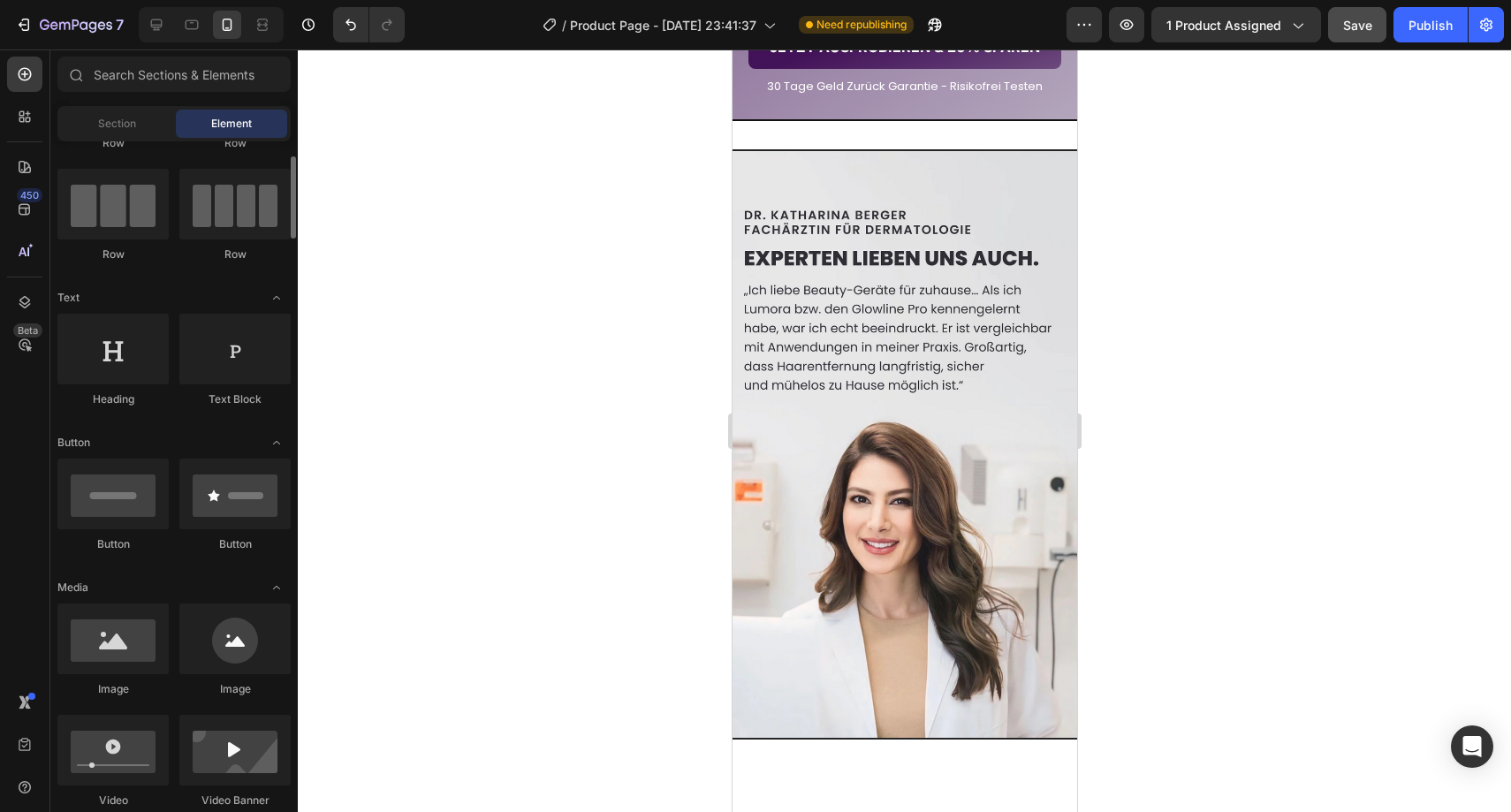
scroll to position [150, 0]
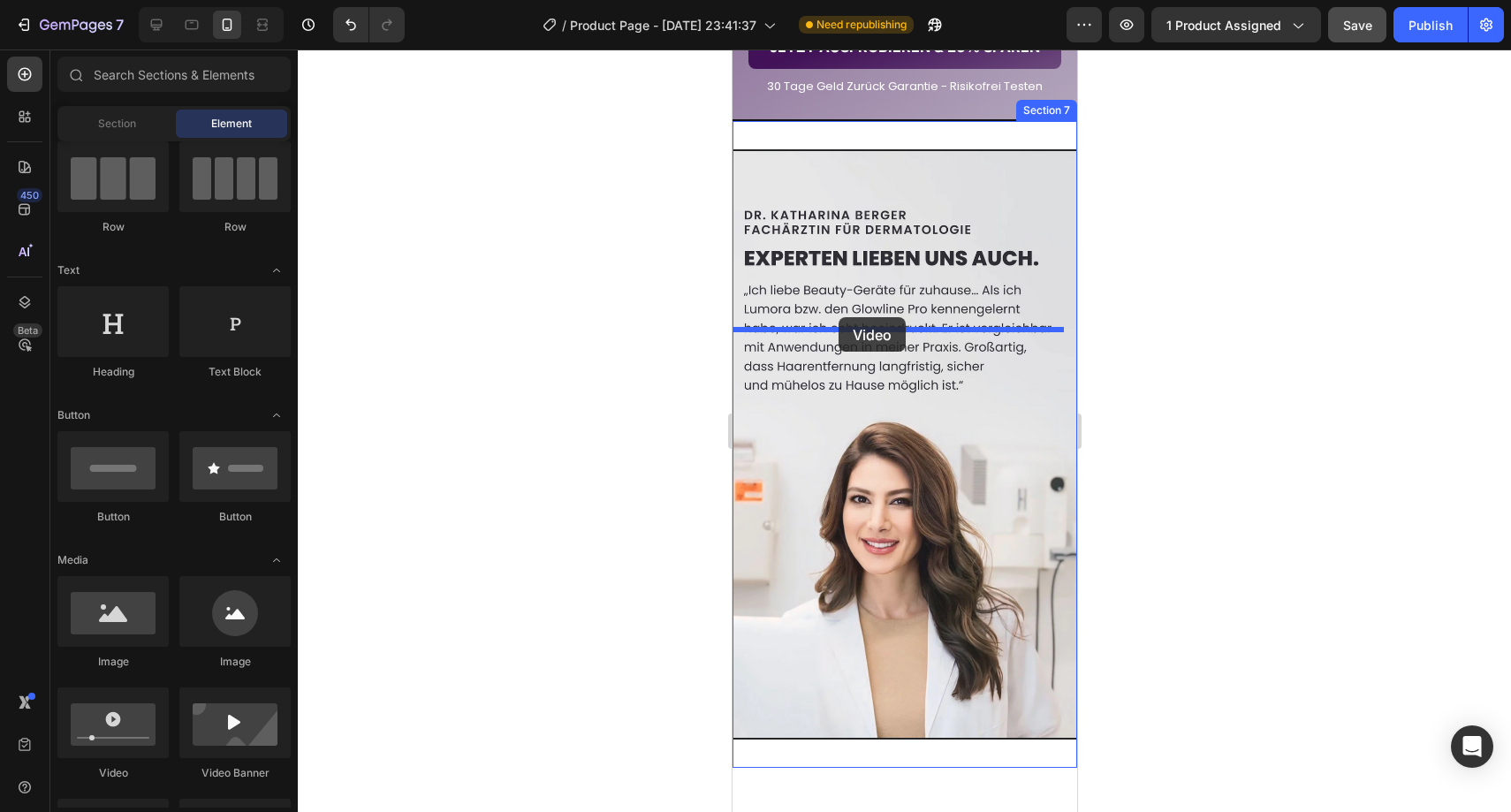
drag, startPoint x: 860, startPoint y: 761, endPoint x: 838, endPoint y: 317, distance: 444.5
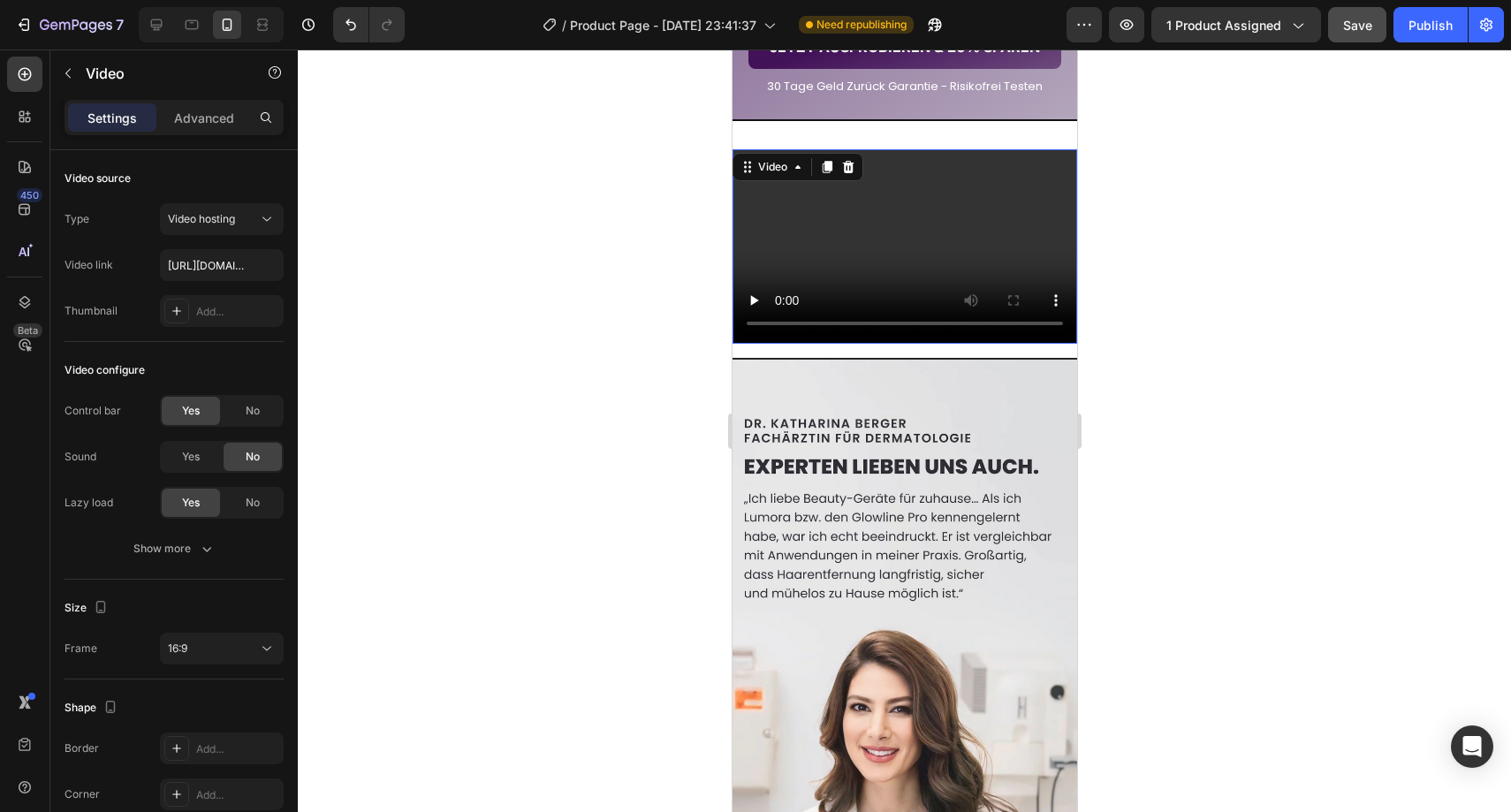
click at [1148, 396] on div at bounding box center [904, 430] width 1213 height 762
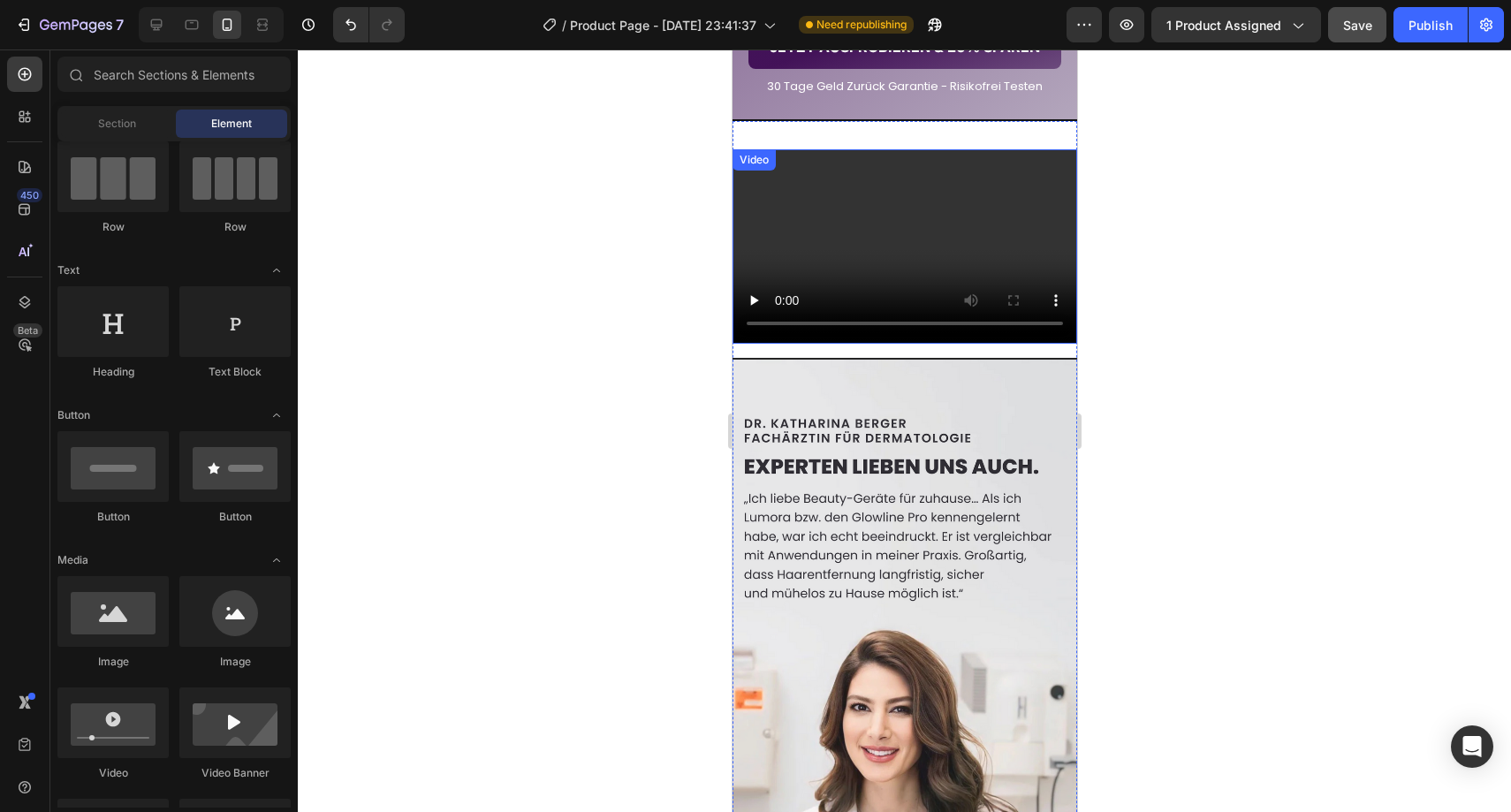
click at [945, 342] on video at bounding box center [903, 246] width 344 height 194
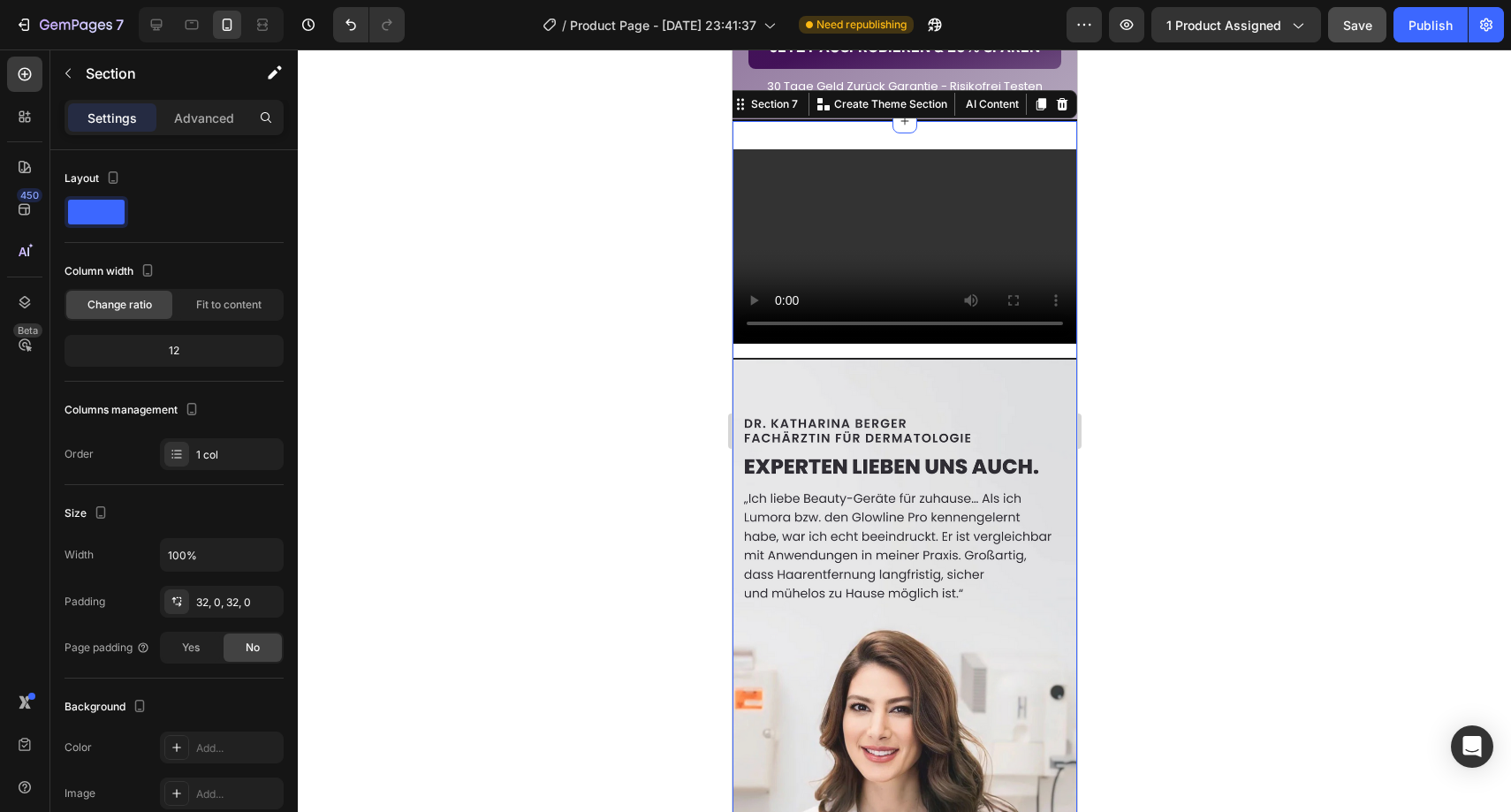
click at [845, 313] on div "Video Image Section 7 You can create reusable sections Create Theme Section AI …" at bounding box center [903, 548] width 344 height 854
click at [96, 76] on p "Section" at bounding box center [158, 73] width 145 height 21
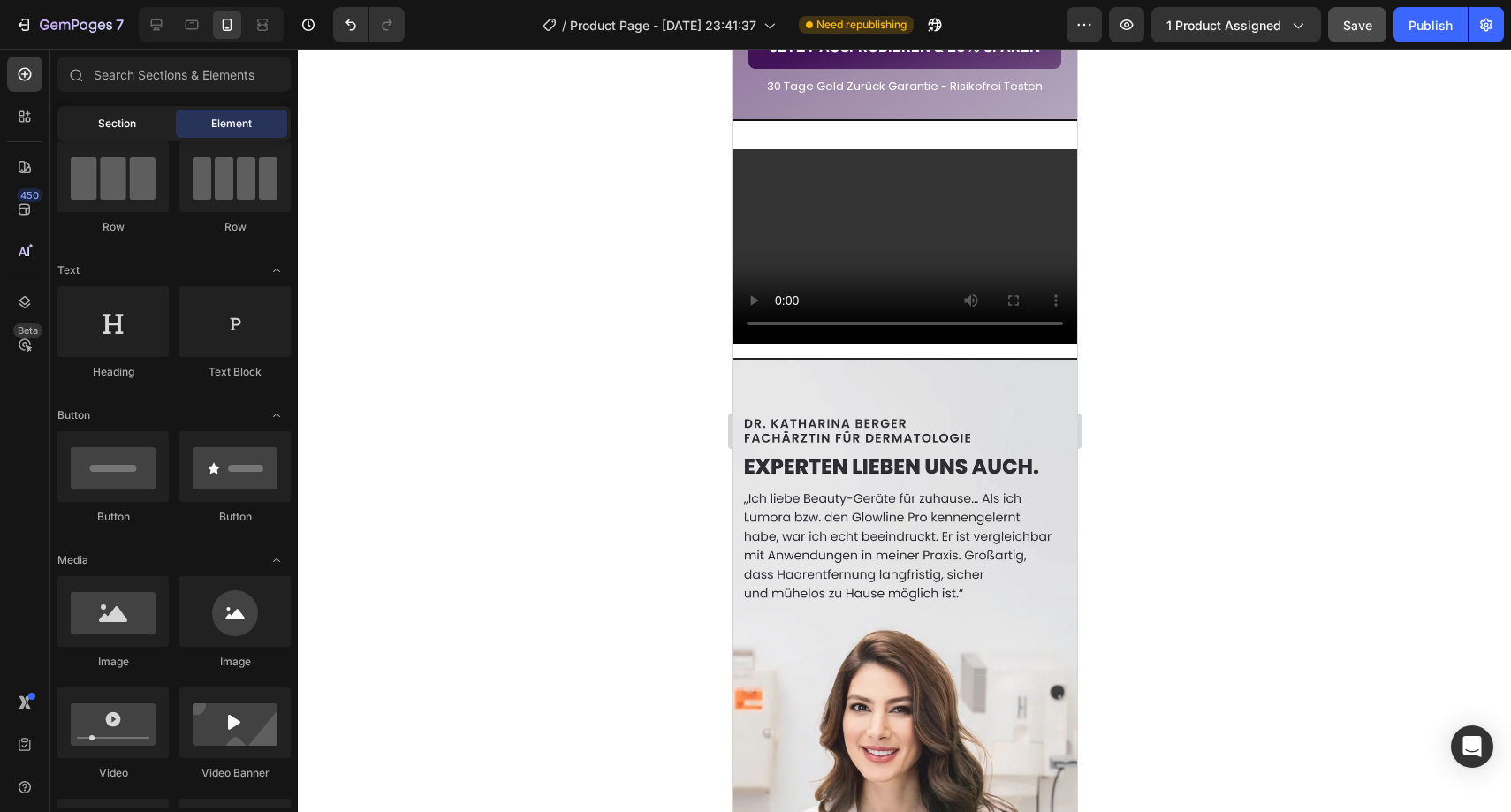
click at [118, 115] on div "Section" at bounding box center [116, 123] width 111 height 28
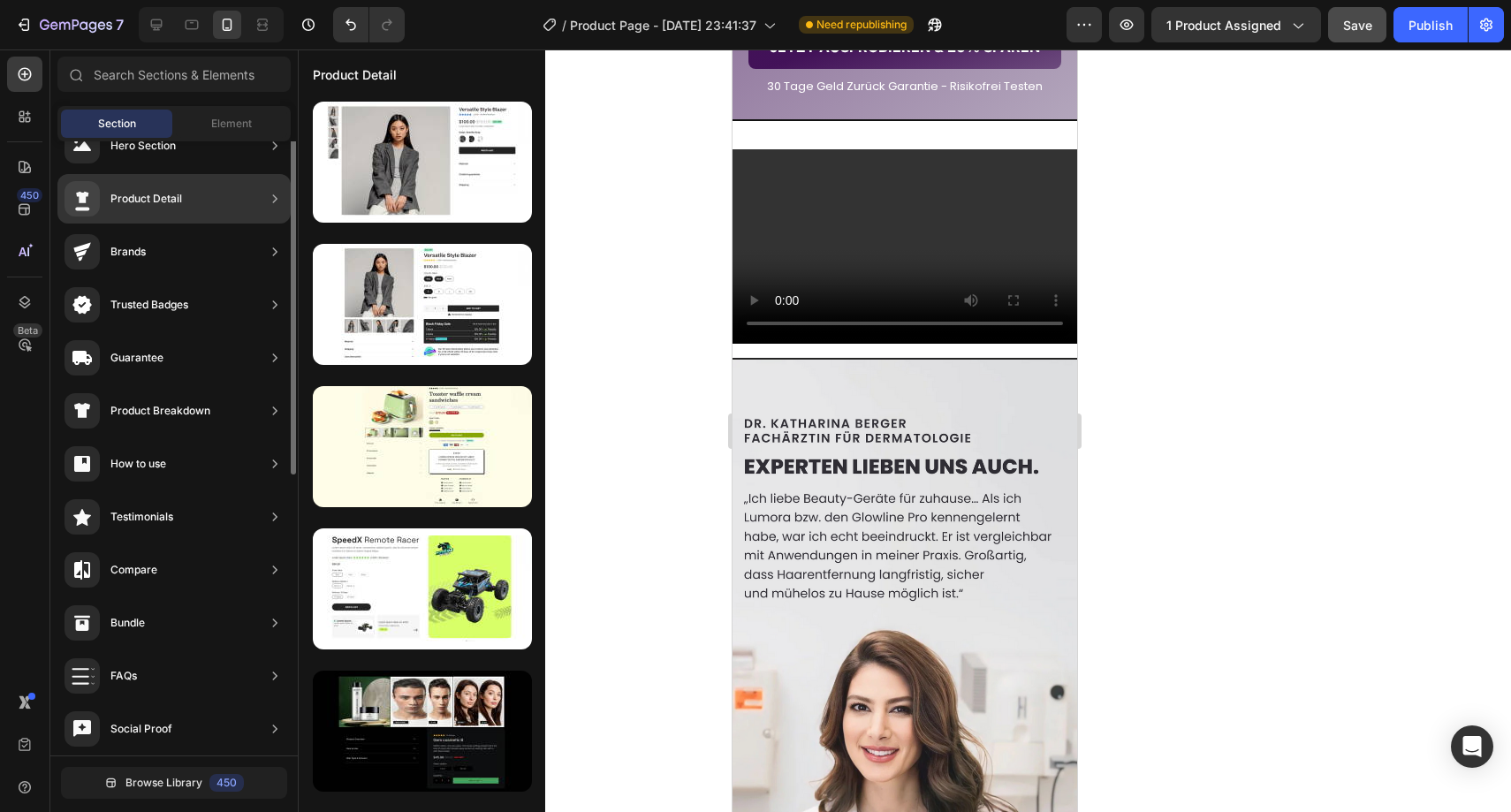
scroll to position [0, 0]
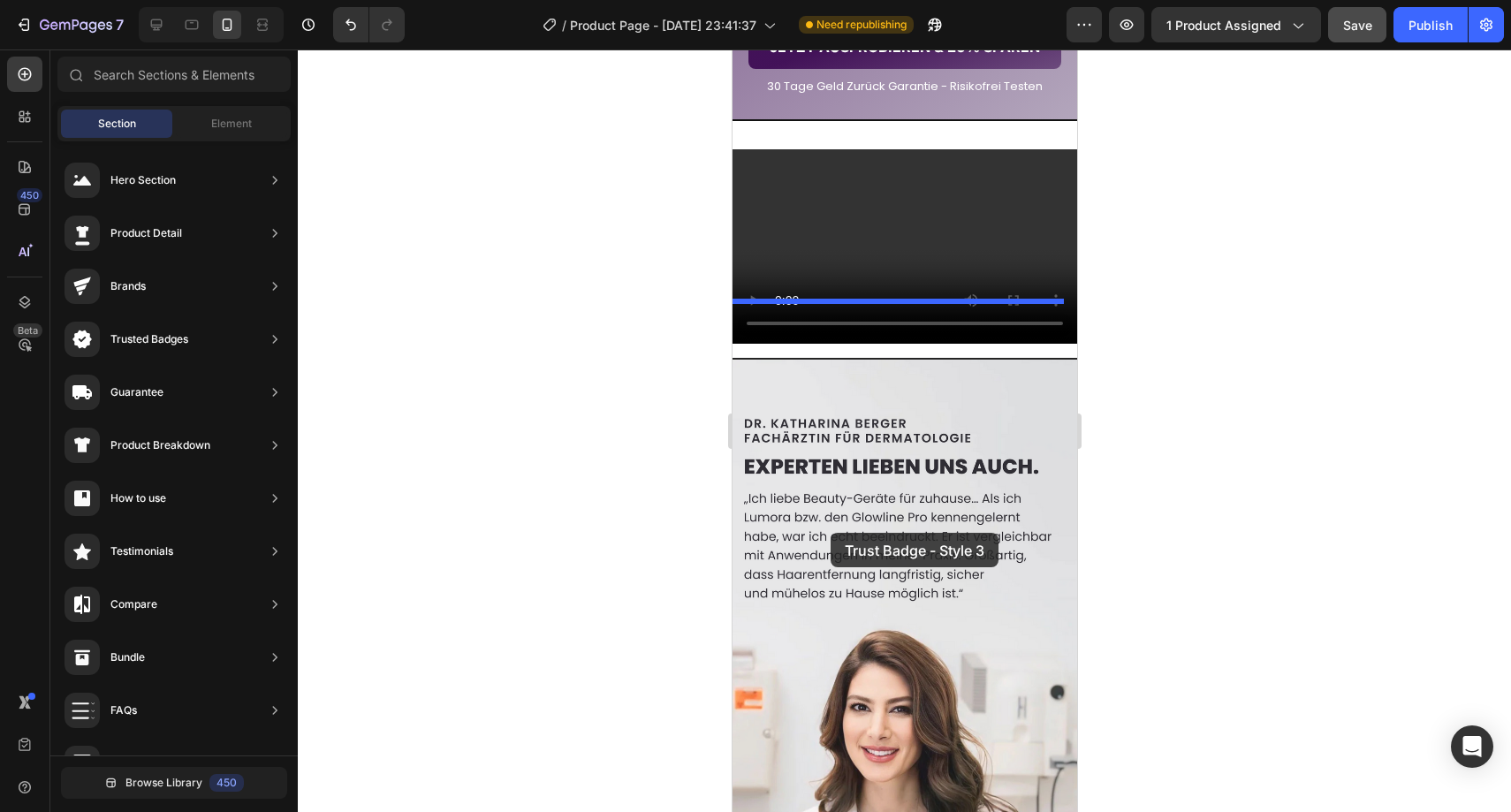
drag, startPoint x: 1108, startPoint y: 488, endPoint x: 830, endPoint y: 532, distance: 281.5
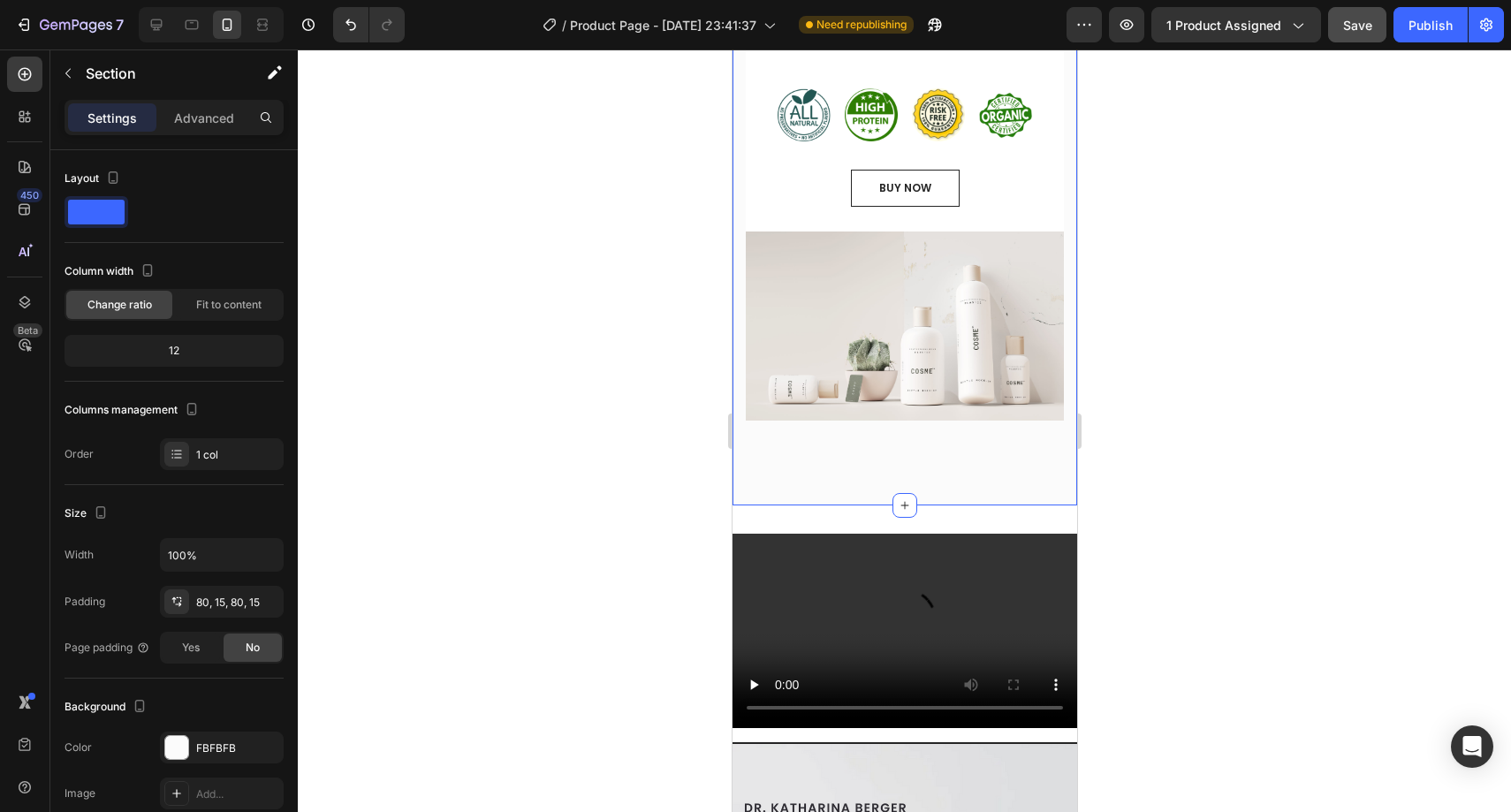
scroll to position [3159, 0]
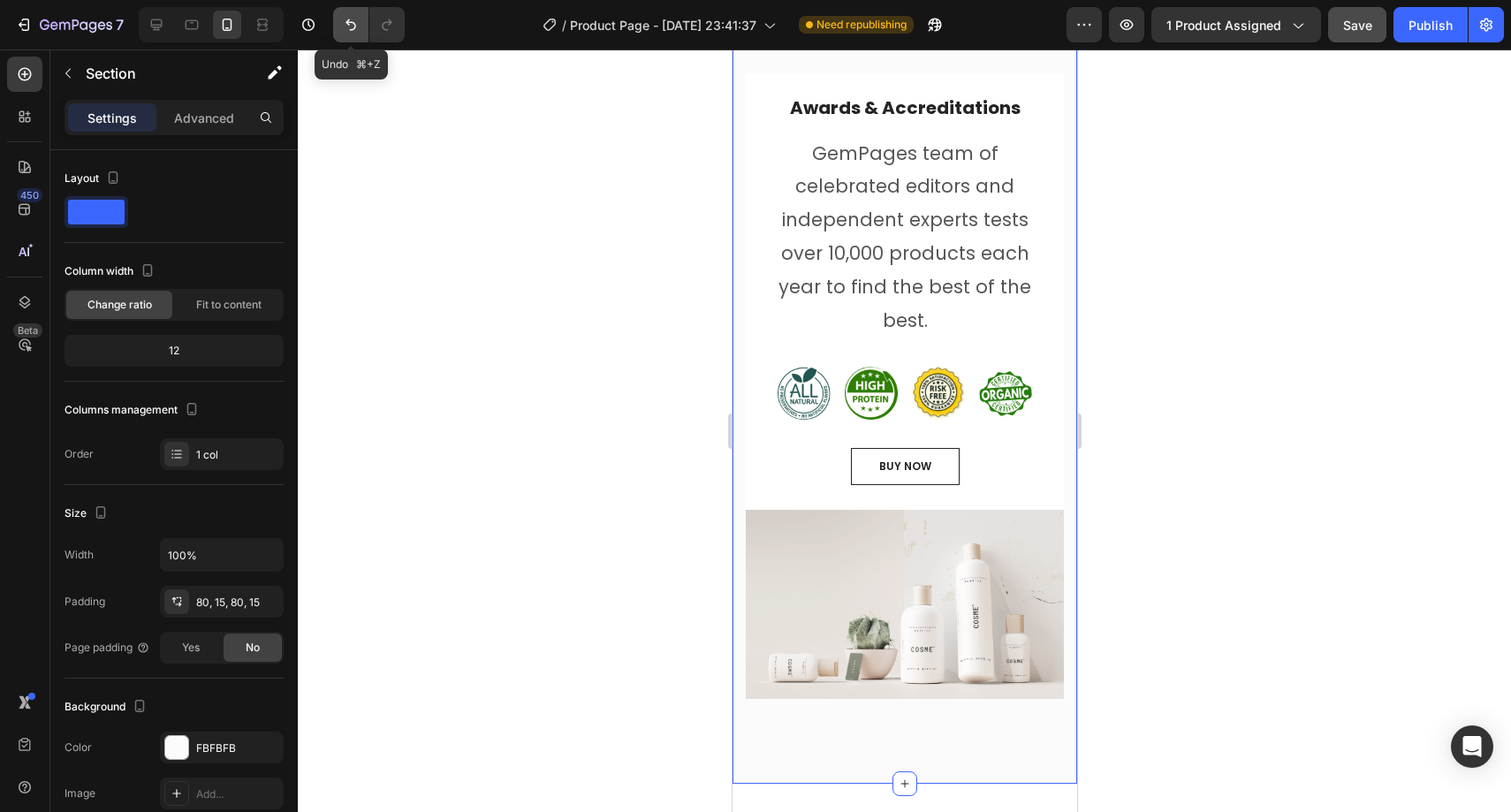
click at [362, 24] on button "Undo/Redo" at bounding box center [350, 24] width 36 height 36
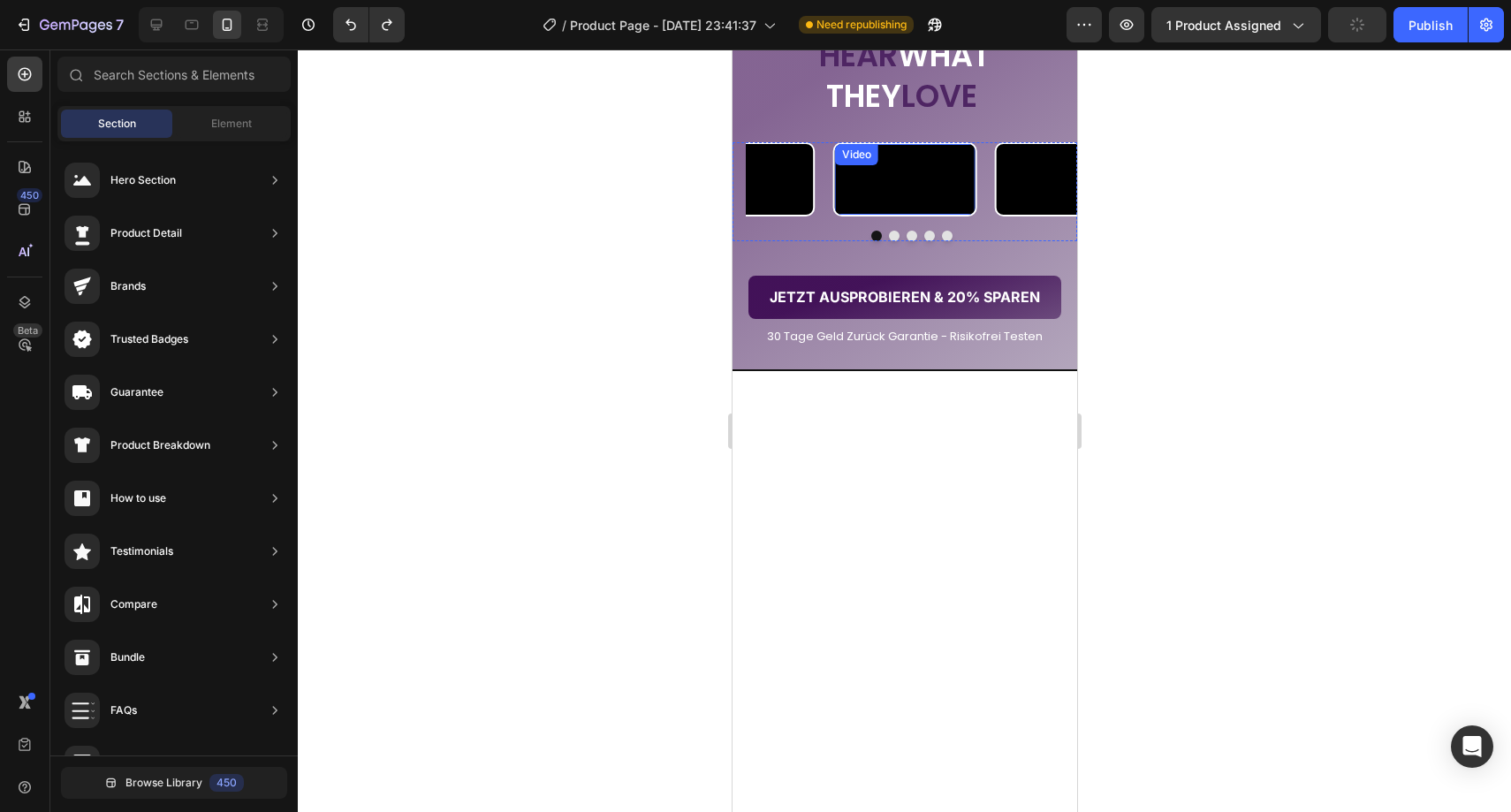
scroll to position [2628, 0]
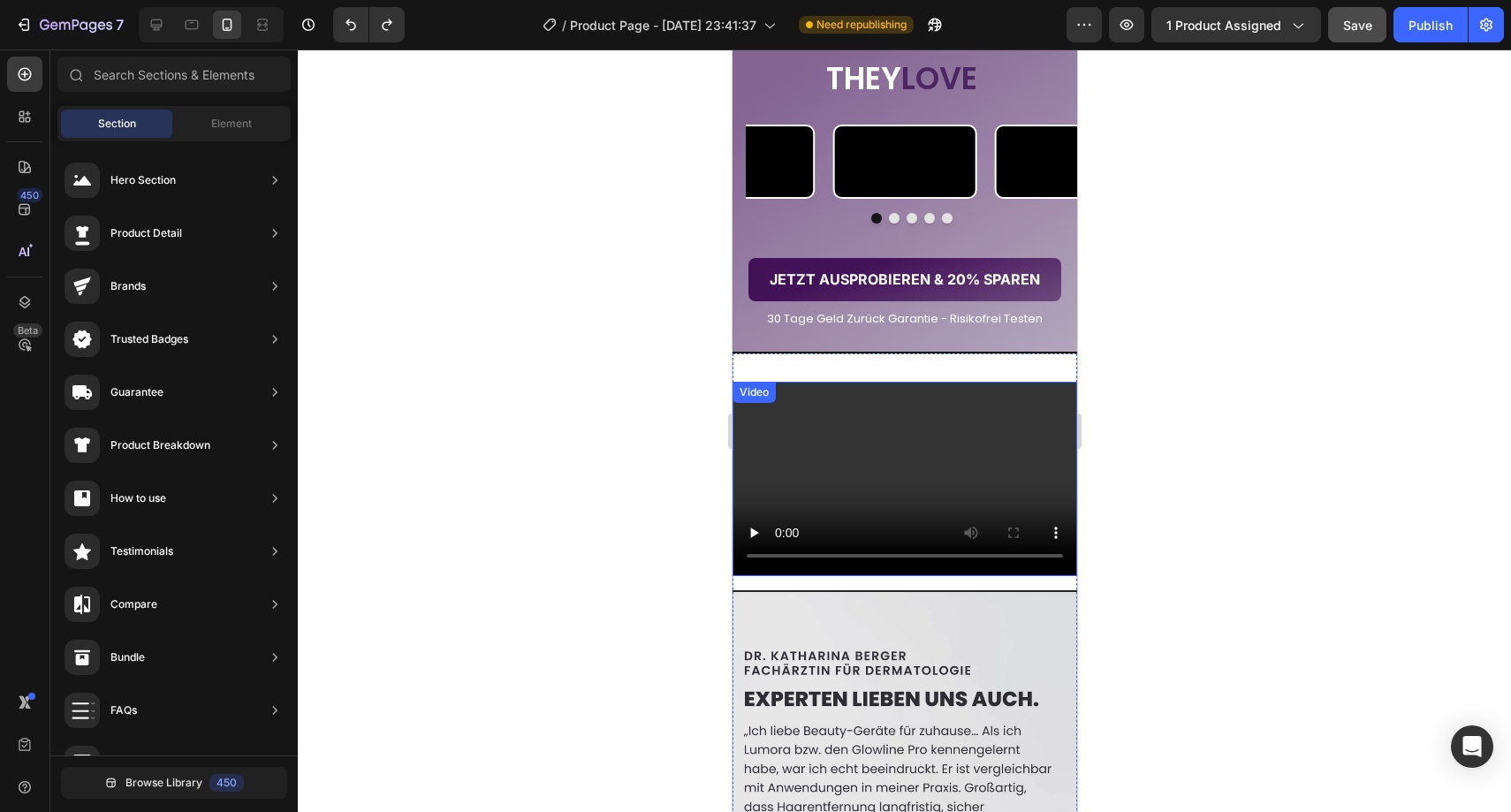
click at [803, 575] on video at bounding box center [903, 478] width 344 height 194
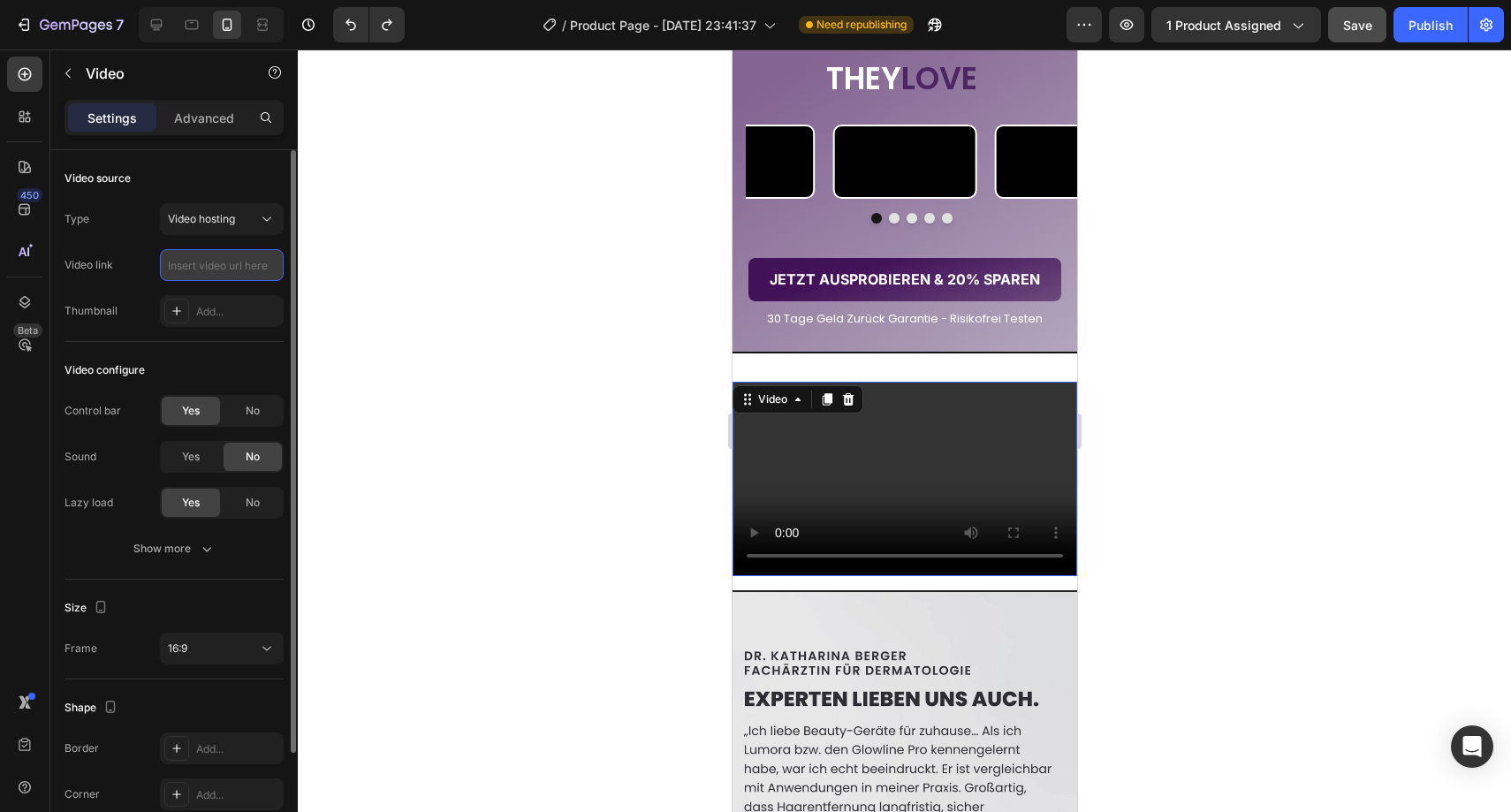
drag, startPoint x: 265, startPoint y: 265, endPoint x: 203, endPoint y: 264, distance: 62.0
click at [201, 264] on input "text" at bounding box center [222, 264] width 124 height 32
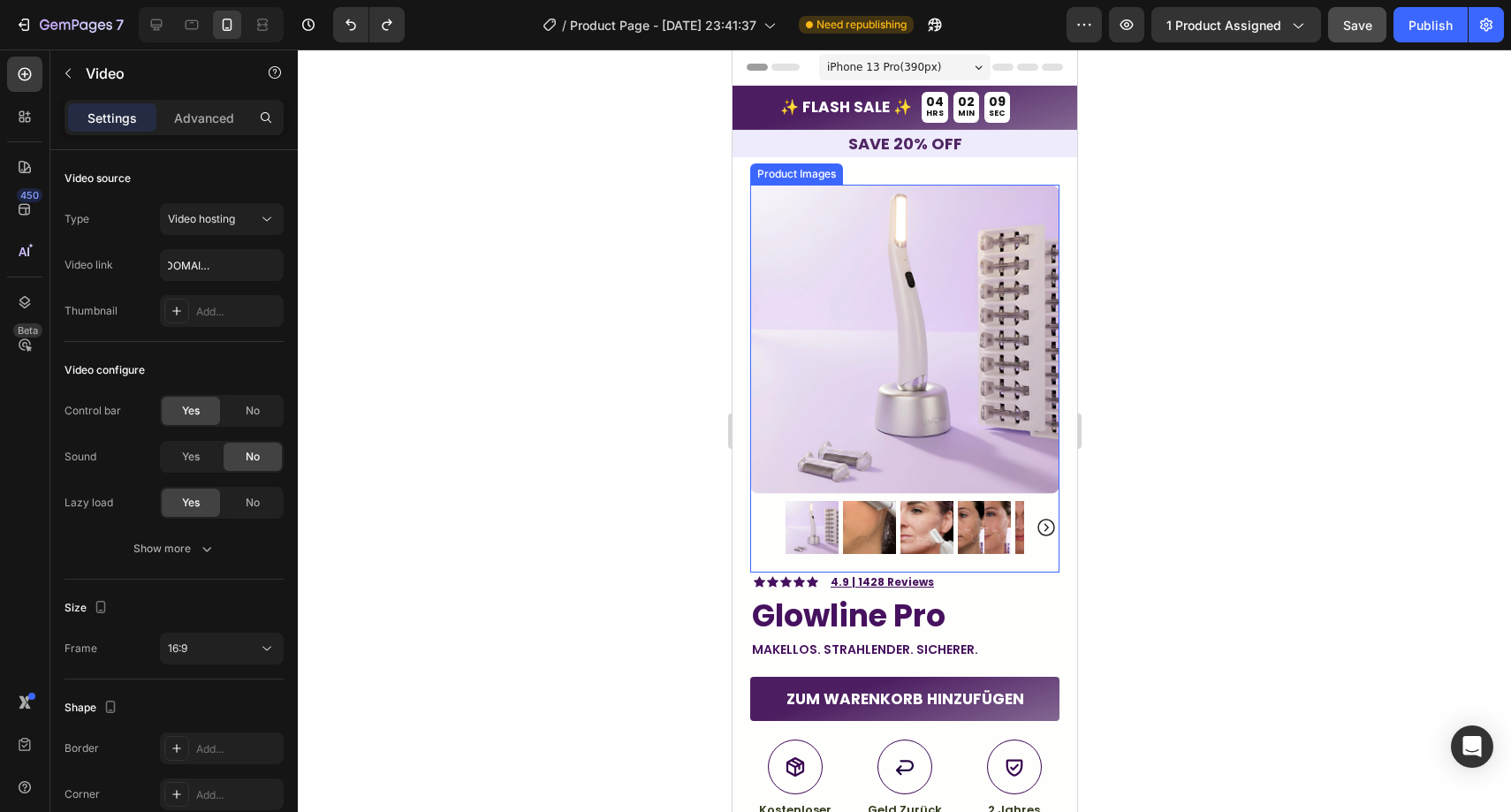
click at [872, 501] on img at bounding box center [868, 527] width 53 height 53
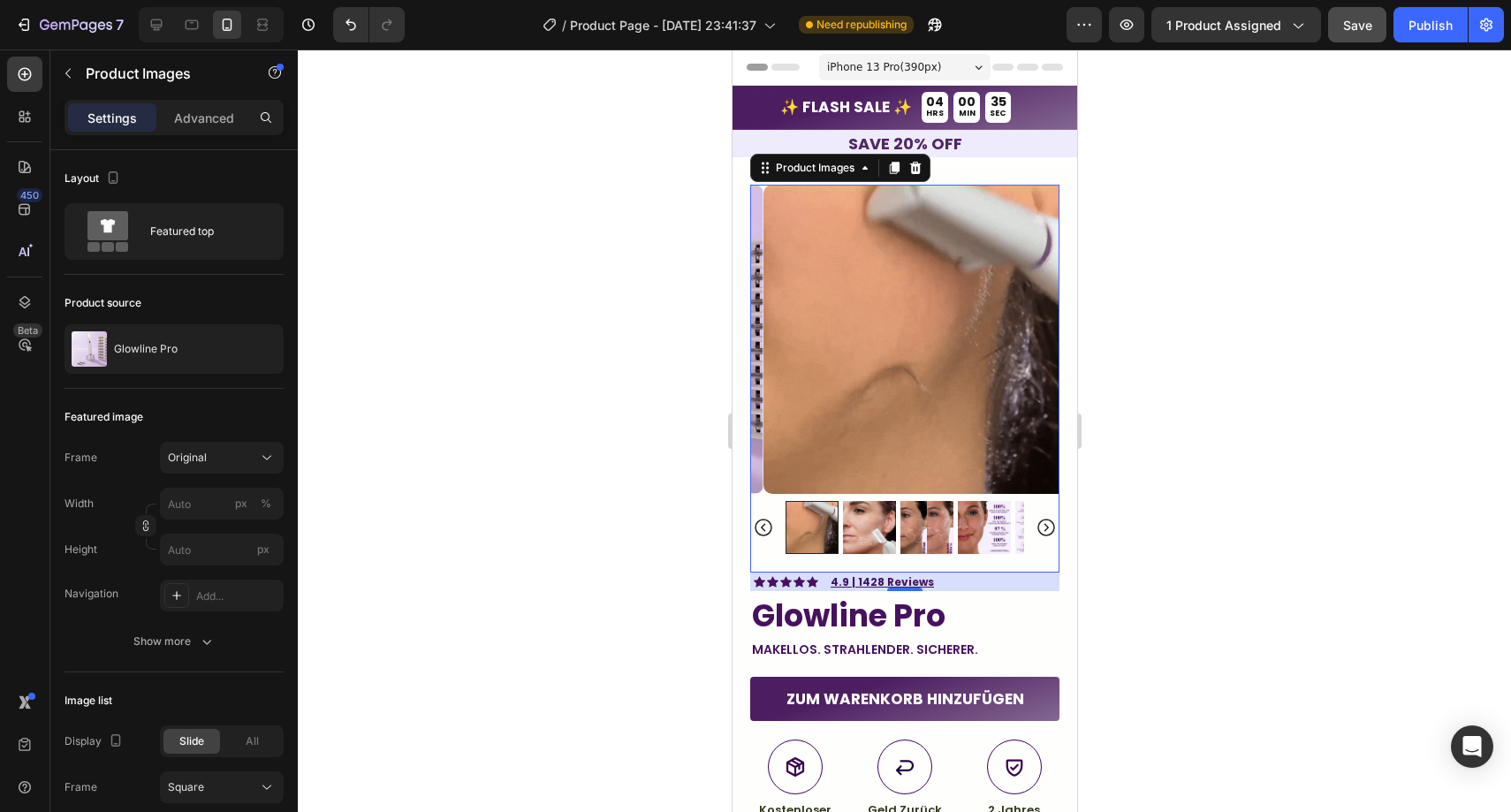
click at [864, 405] on img at bounding box center [917, 338] width 310 height 310
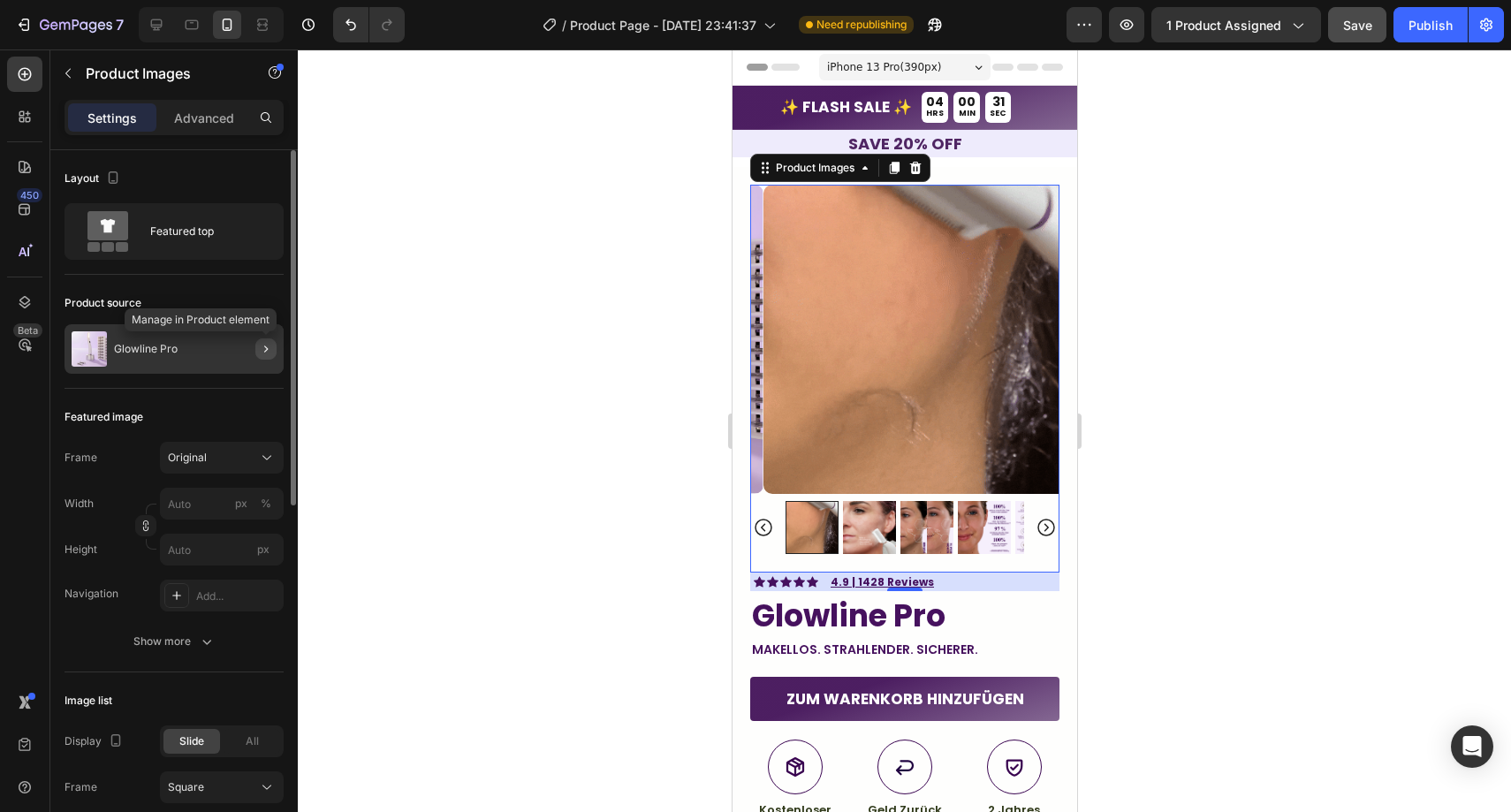
click at [264, 342] on icon "button" at bounding box center [265, 348] width 14 height 14
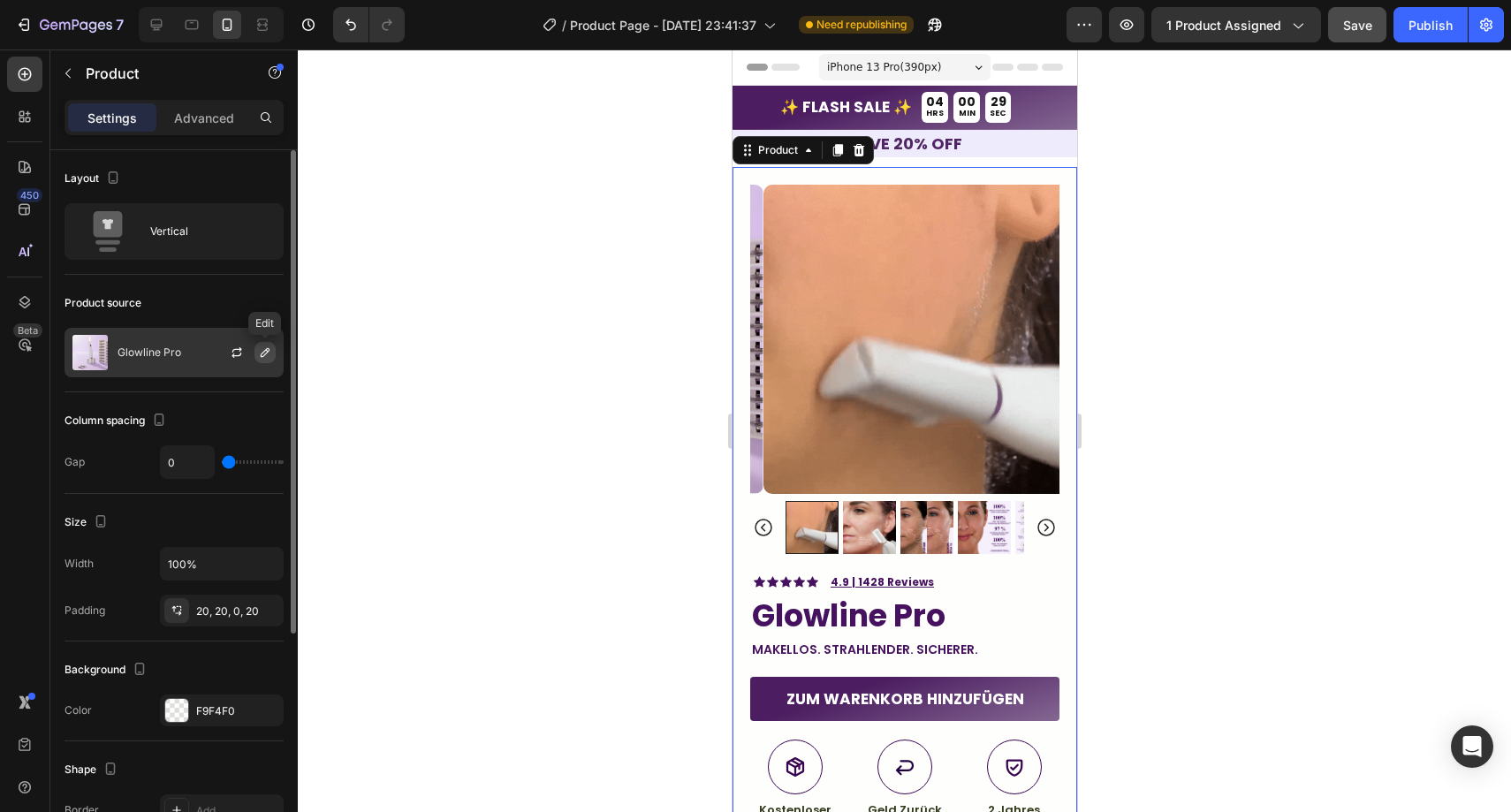
click at [261, 353] on icon "button" at bounding box center [264, 352] width 9 height 9
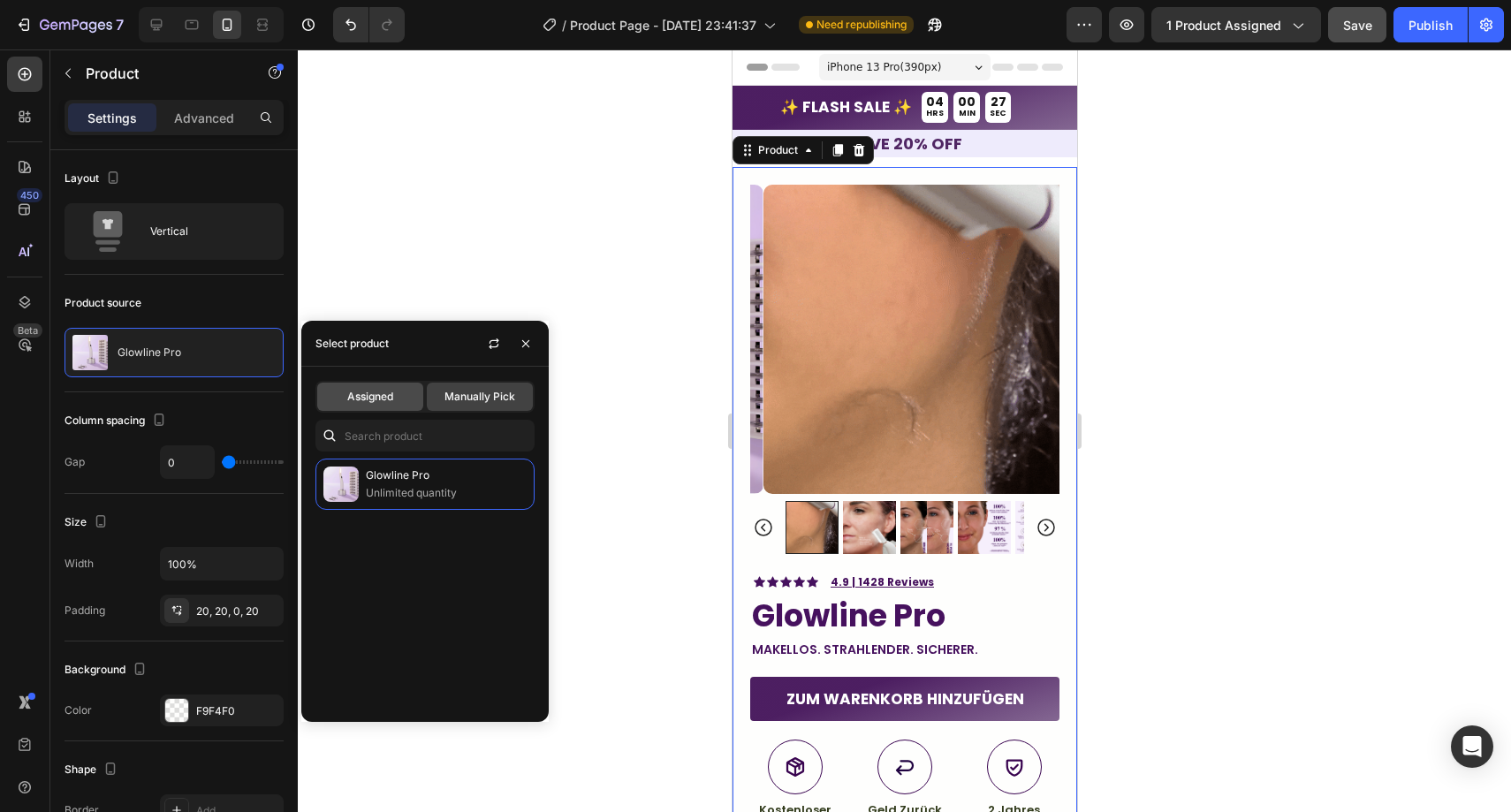
click at [364, 391] on span "Assigned" at bounding box center [371, 396] width 46 height 15
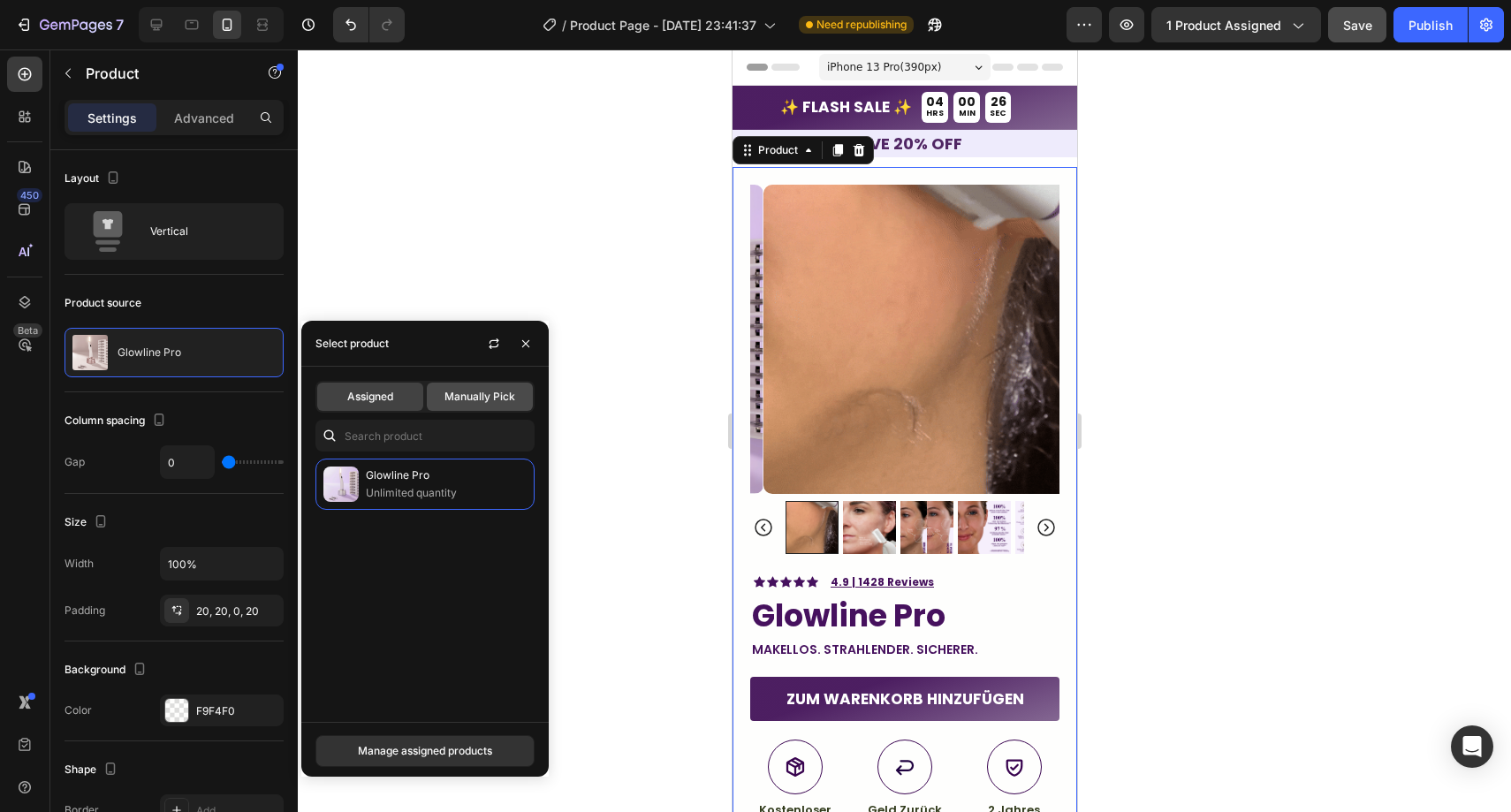
click at [446, 400] on span "Manually Pick" at bounding box center [480, 396] width 70 height 15
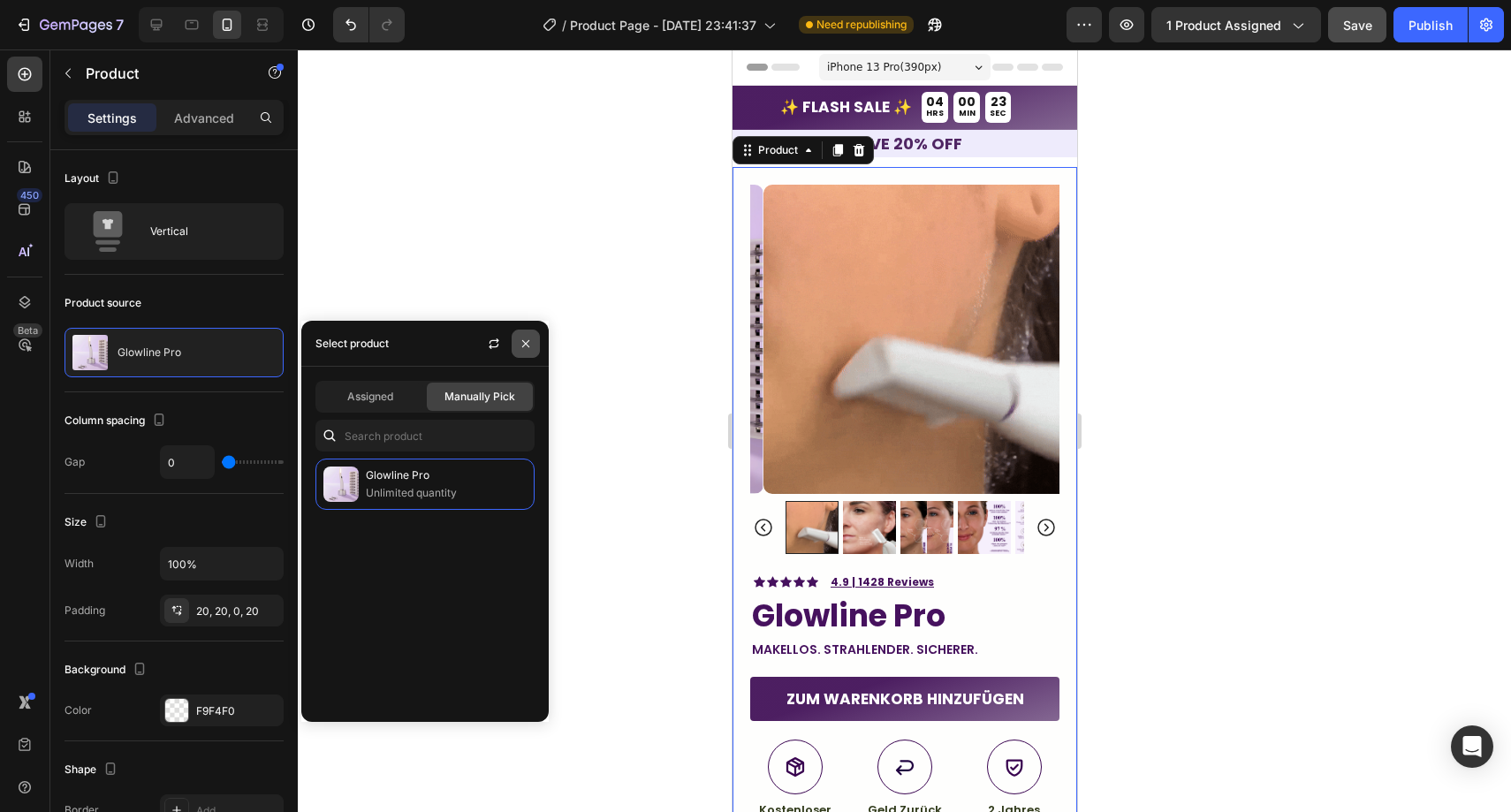
click at [528, 343] on icon "button" at bounding box center [526, 343] width 14 height 14
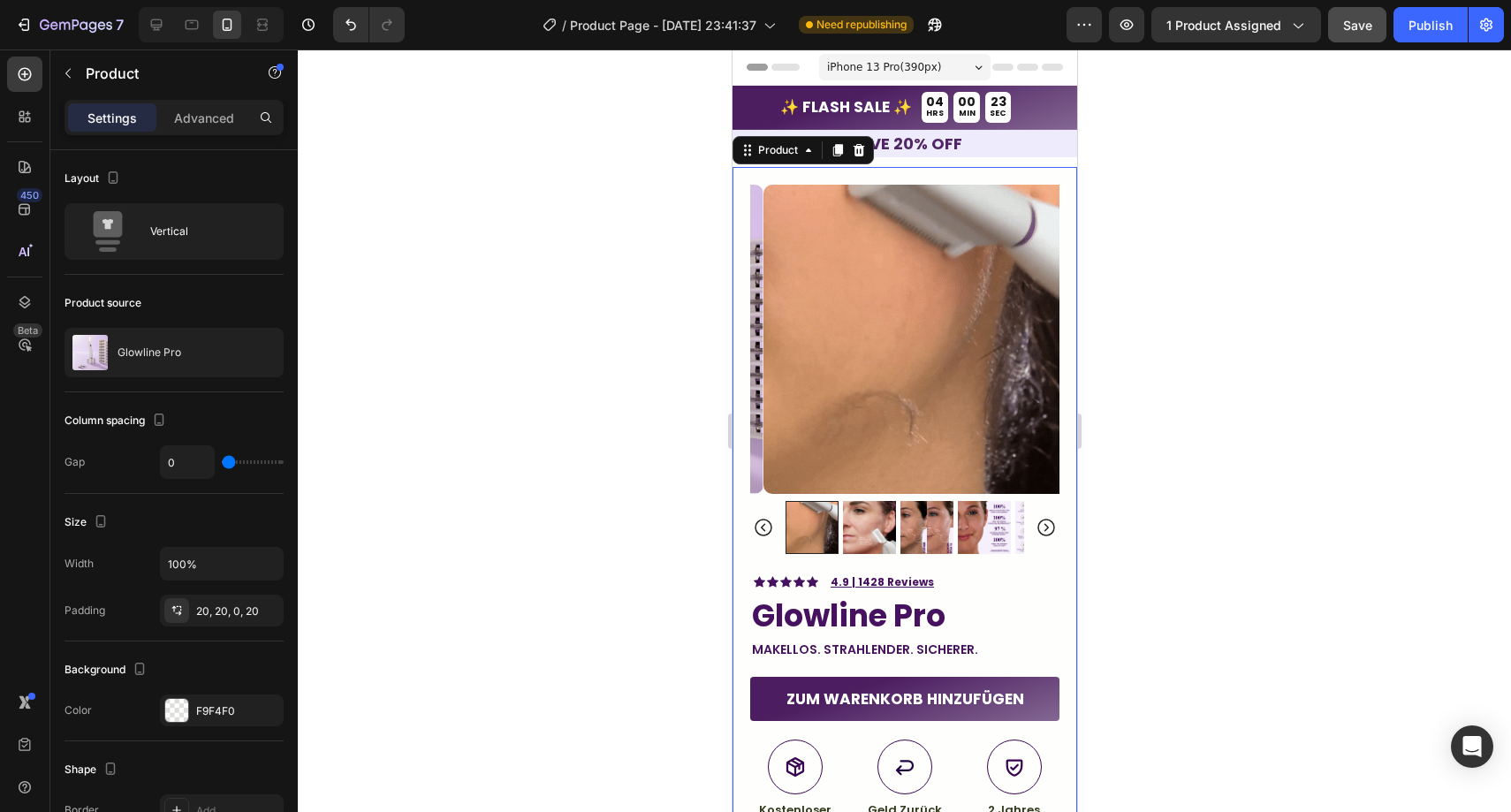
click at [528, 343] on div at bounding box center [904, 430] width 1213 height 762
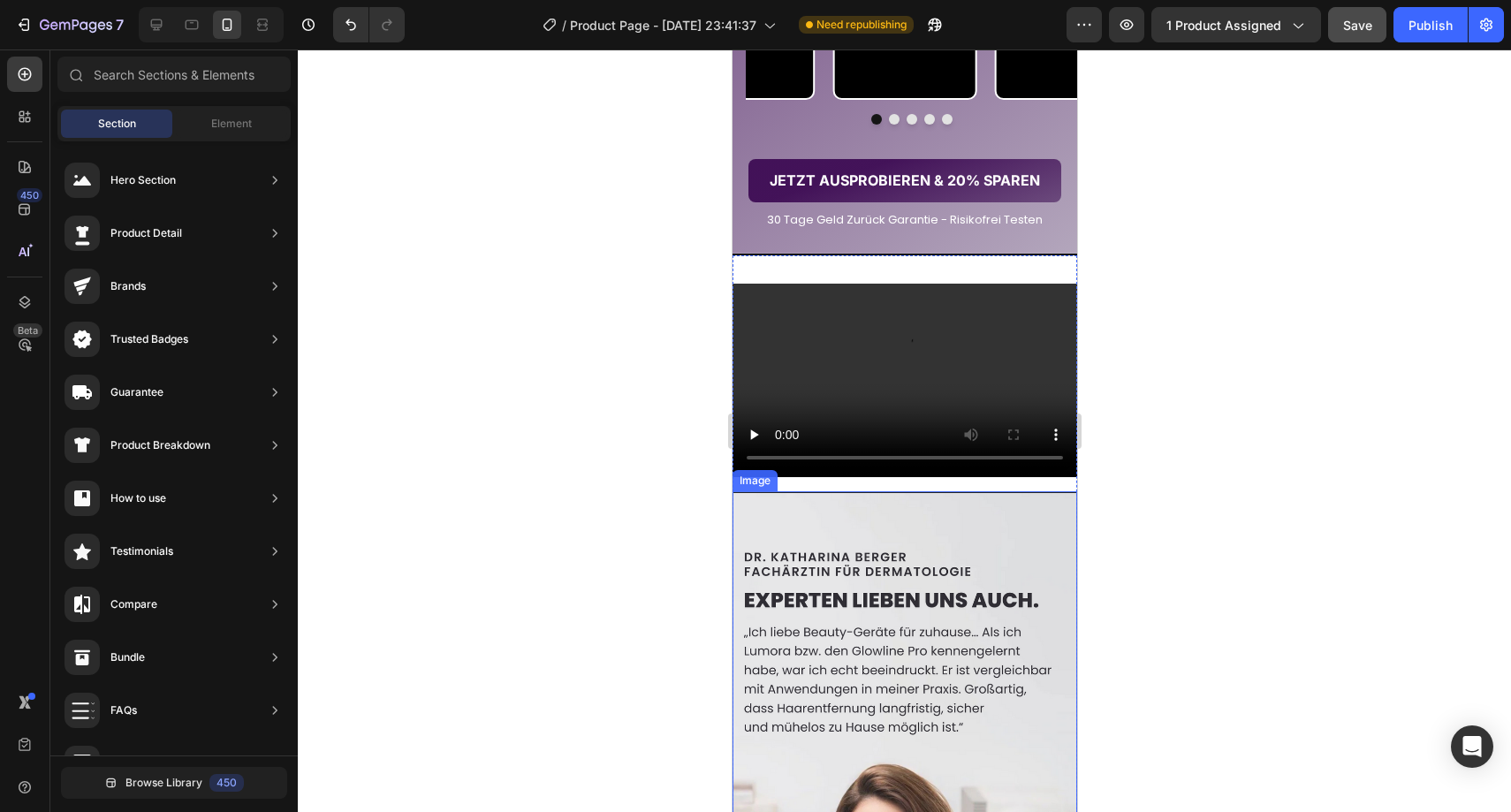
scroll to position [2866, 0]
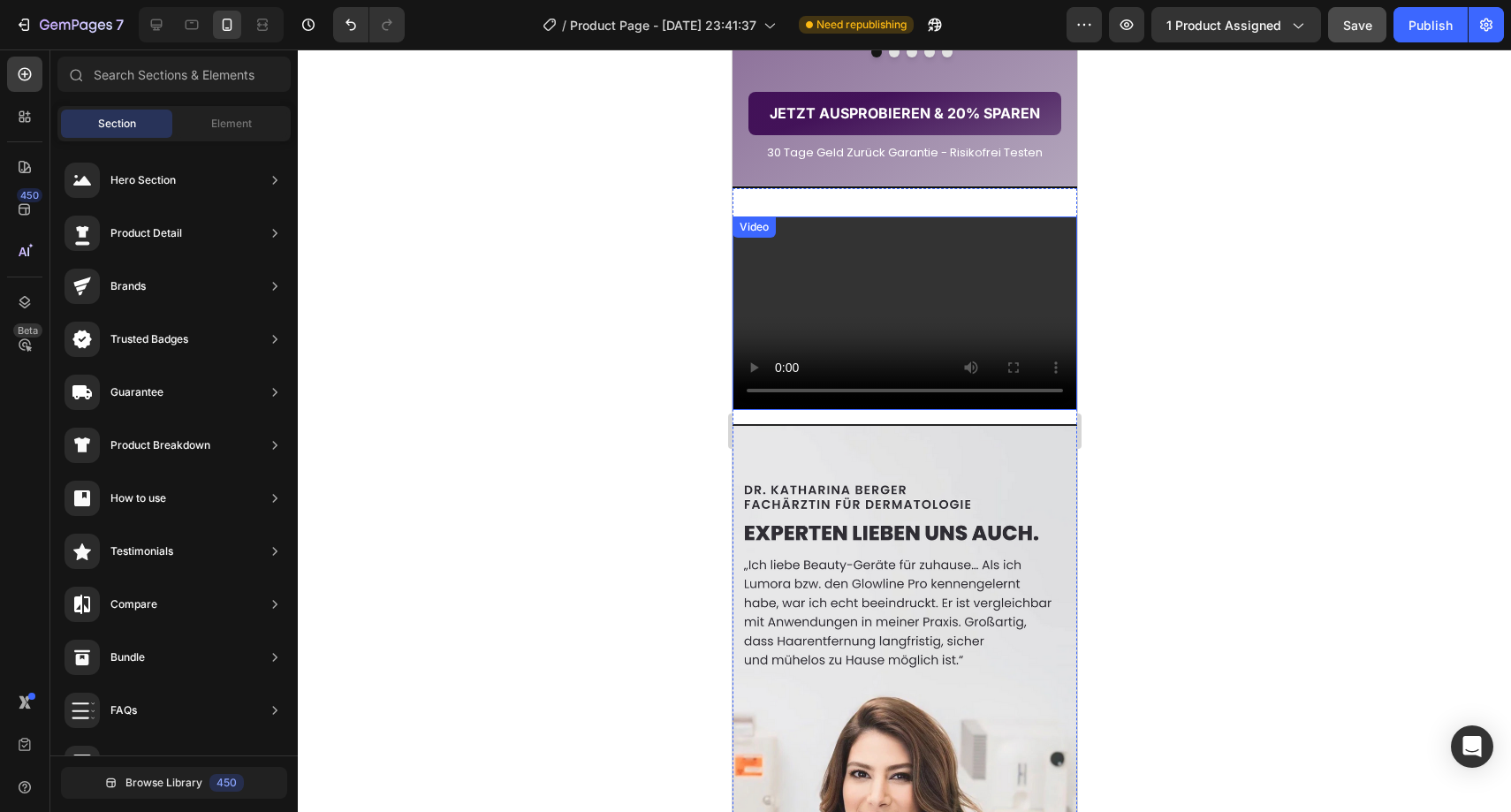
click at [850, 410] on video at bounding box center [903, 312] width 344 height 194
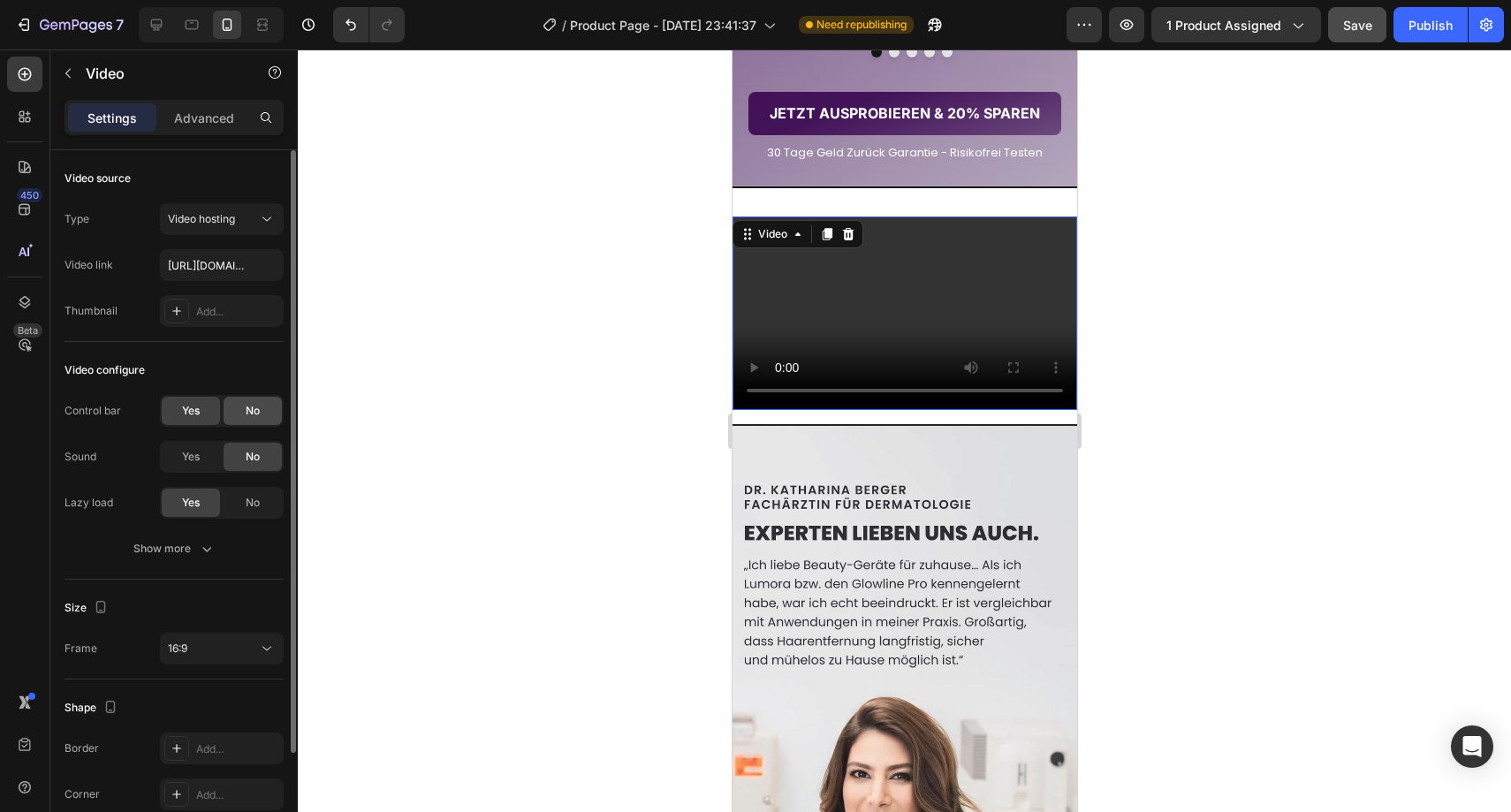
click at [263, 410] on div "No" at bounding box center [253, 410] width 58 height 28
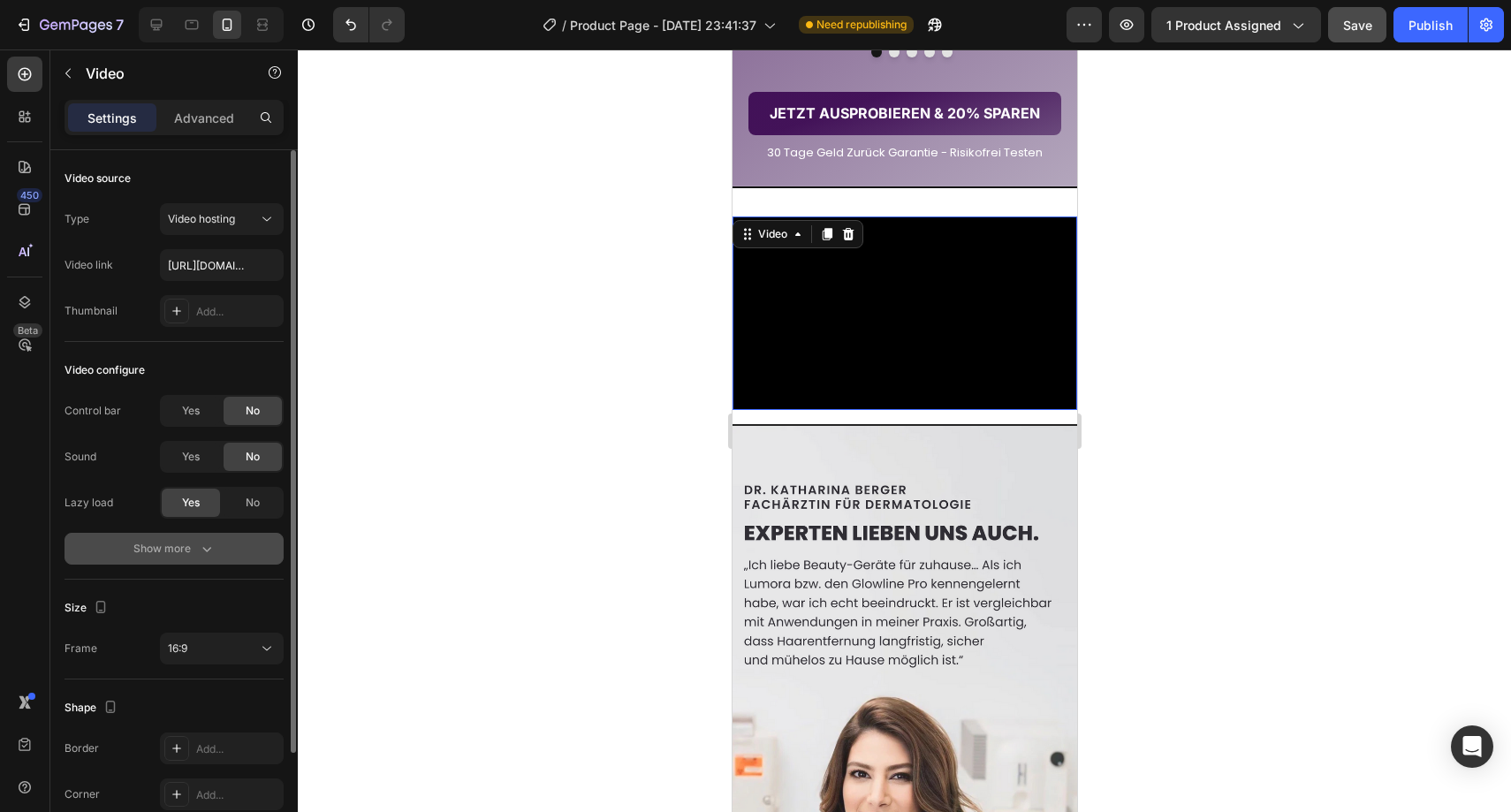
click at [217, 545] on button "Show more" at bounding box center [174, 548] width 219 height 32
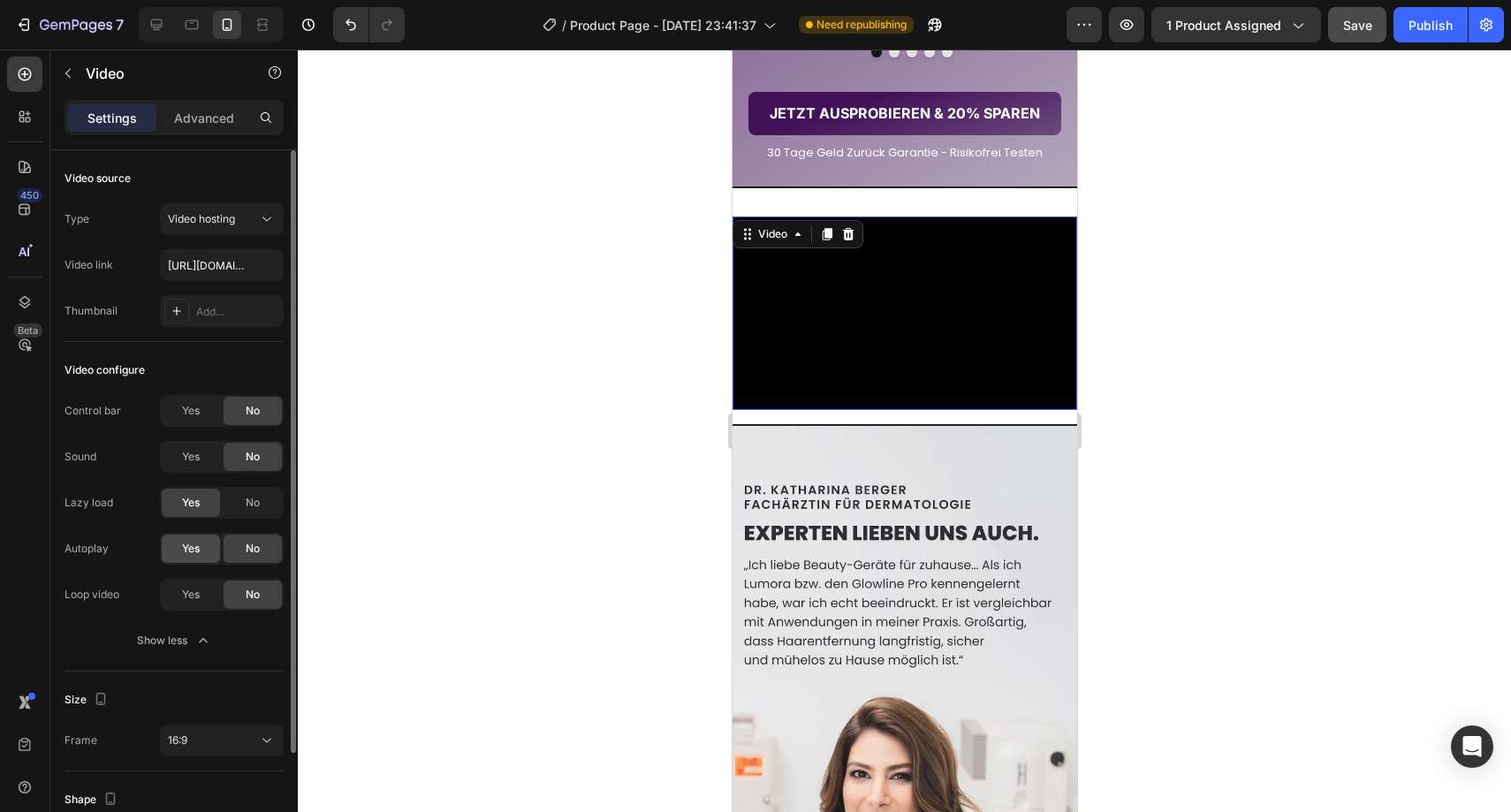
click at [208, 541] on div "Yes" at bounding box center [191, 548] width 58 height 28
click at [196, 592] on span "Yes" at bounding box center [191, 594] width 17 height 15
click at [782, 410] on video at bounding box center [903, 312] width 344 height 194
click at [175, 411] on div "Yes" at bounding box center [191, 410] width 58 height 28
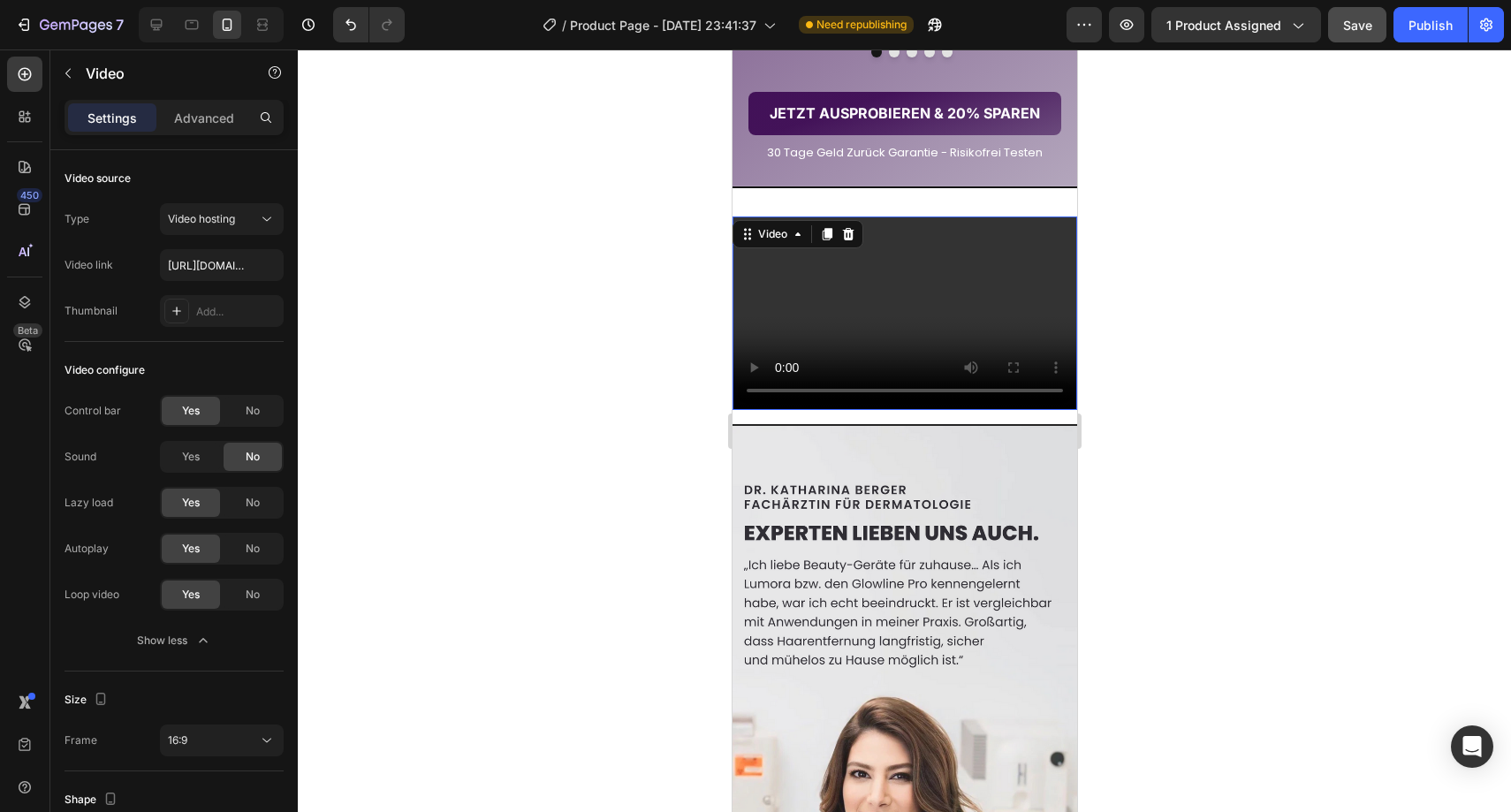
click at [675, 515] on div at bounding box center [904, 430] width 1213 height 762
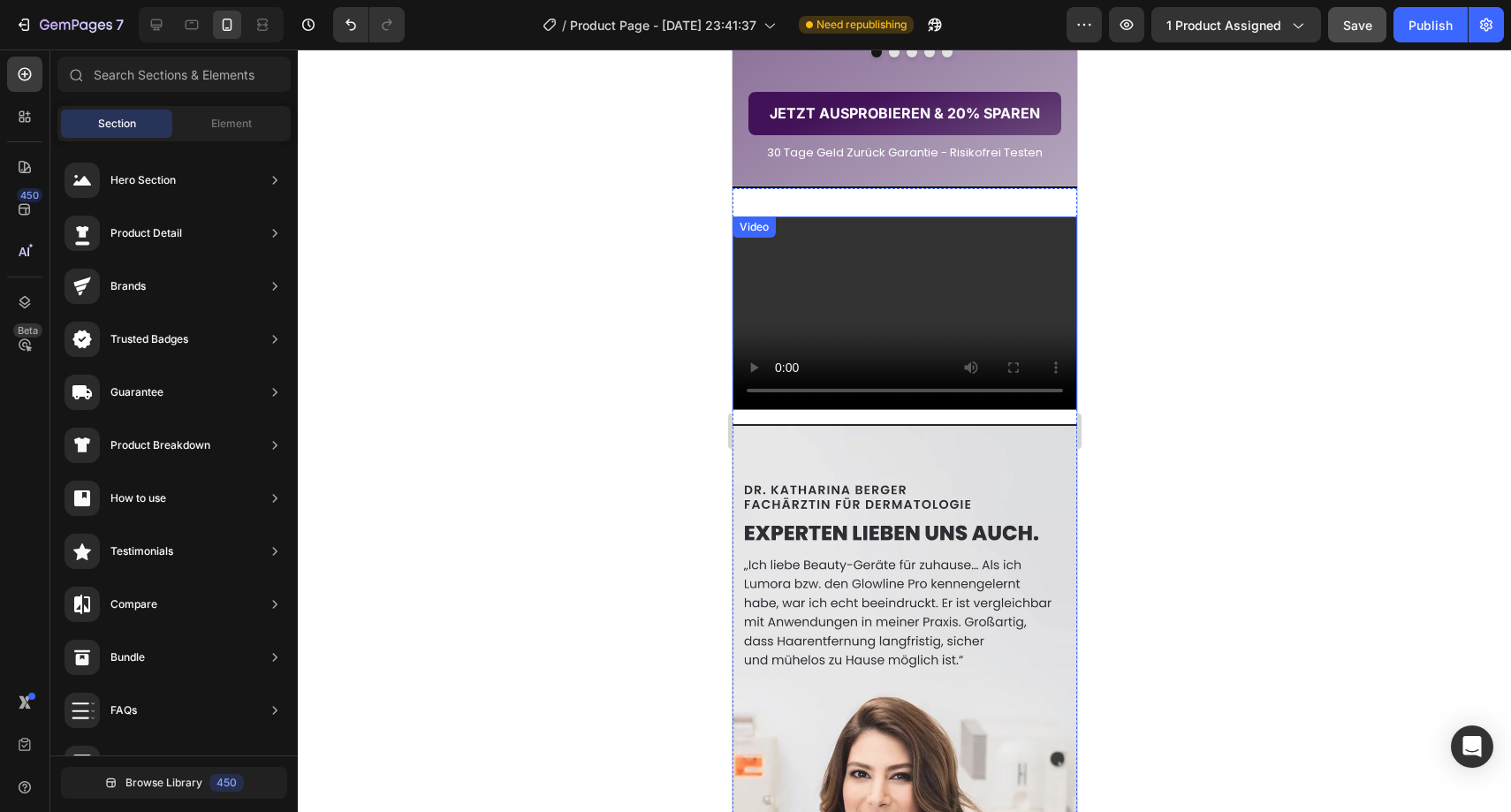
click at [787, 410] on video at bounding box center [903, 312] width 344 height 194
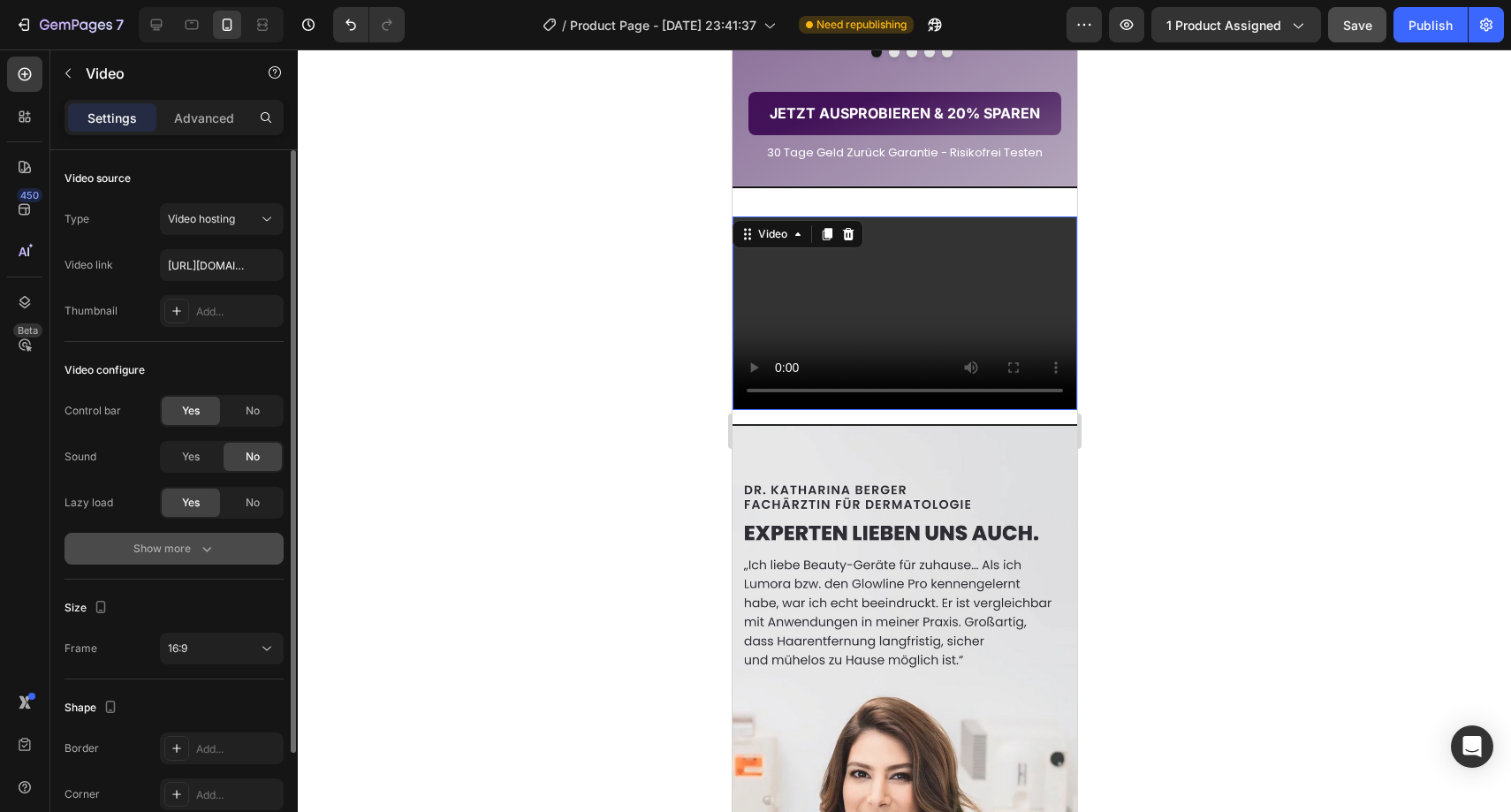
click at [179, 554] on div "Show more" at bounding box center [174, 549] width 82 height 17
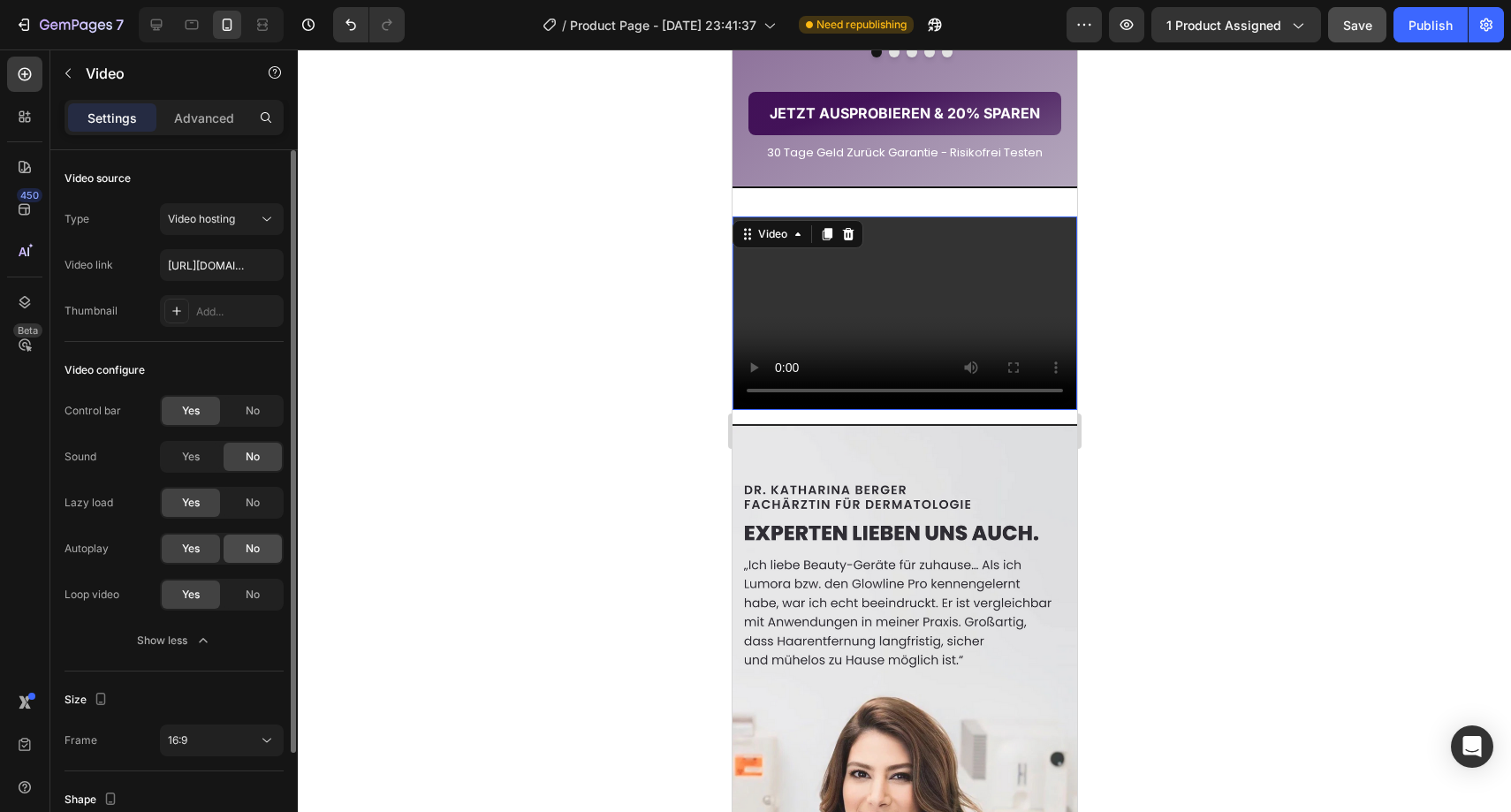
click at [226, 555] on div "No" at bounding box center [253, 548] width 58 height 28
click at [241, 588] on div "No" at bounding box center [253, 594] width 58 height 28
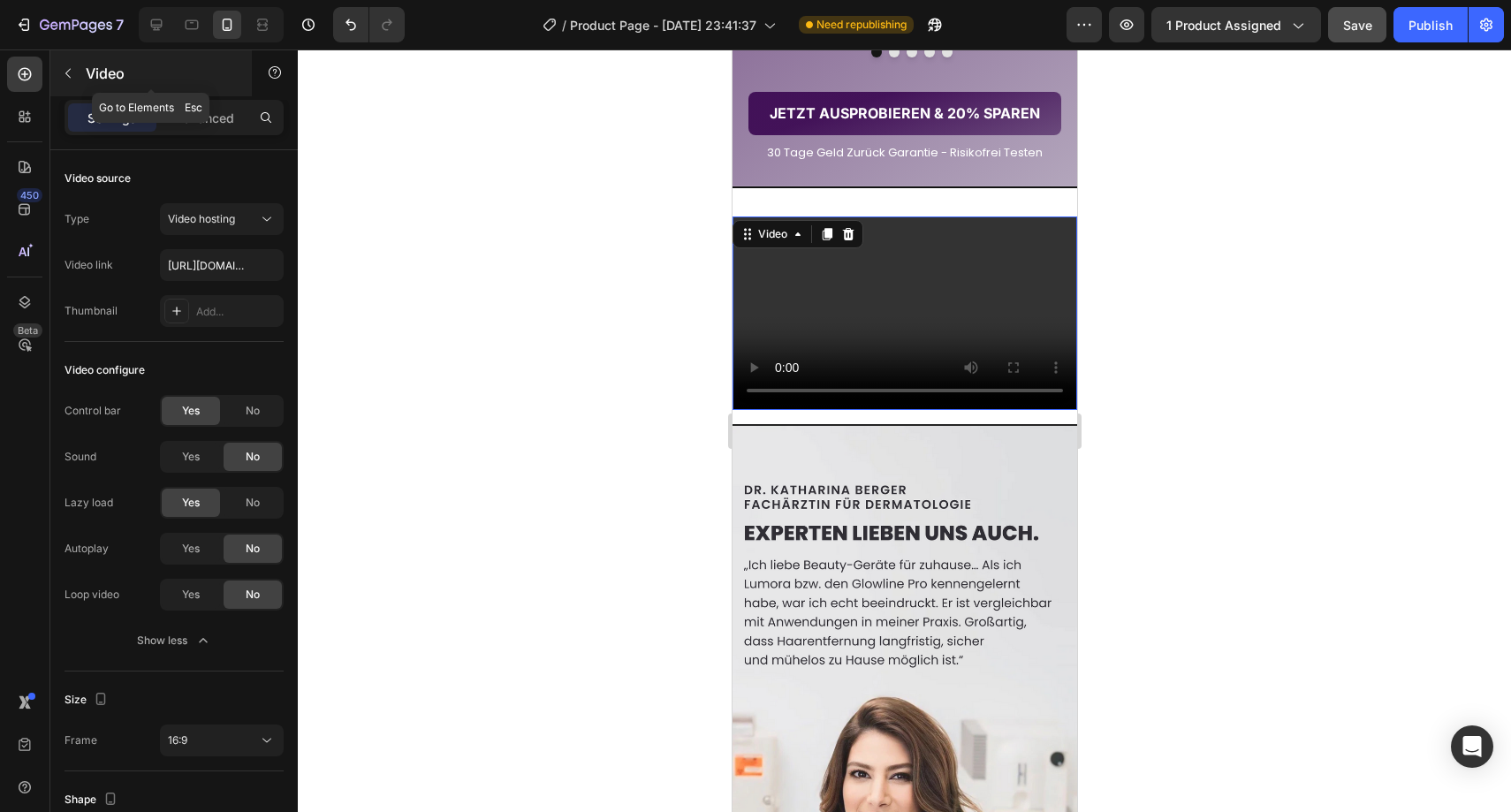
click at [67, 74] on icon "button" at bounding box center [68, 73] width 5 height 10
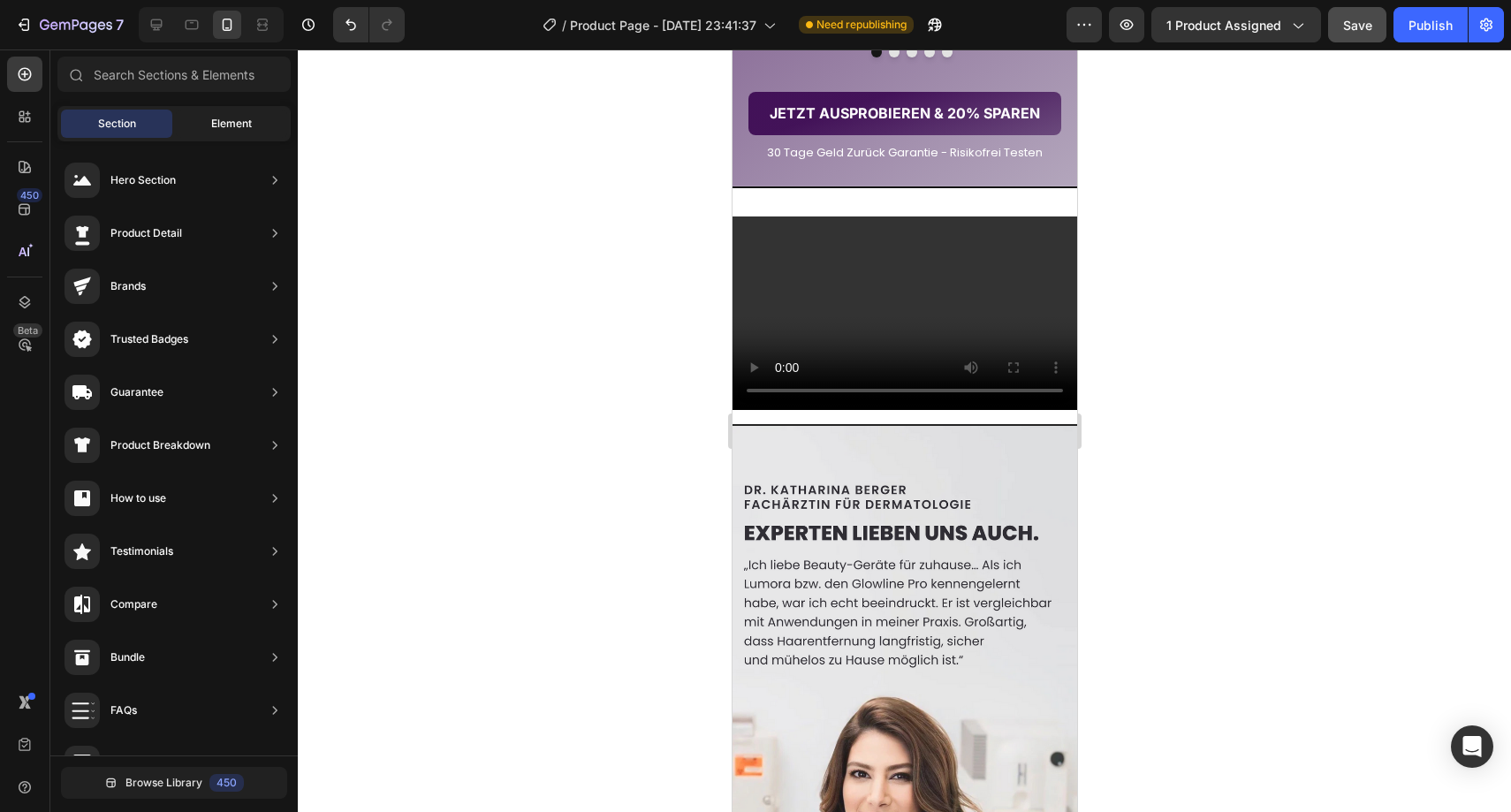
click at [227, 123] on span "Element" at bounding box center [232, 123] width 41 height 15
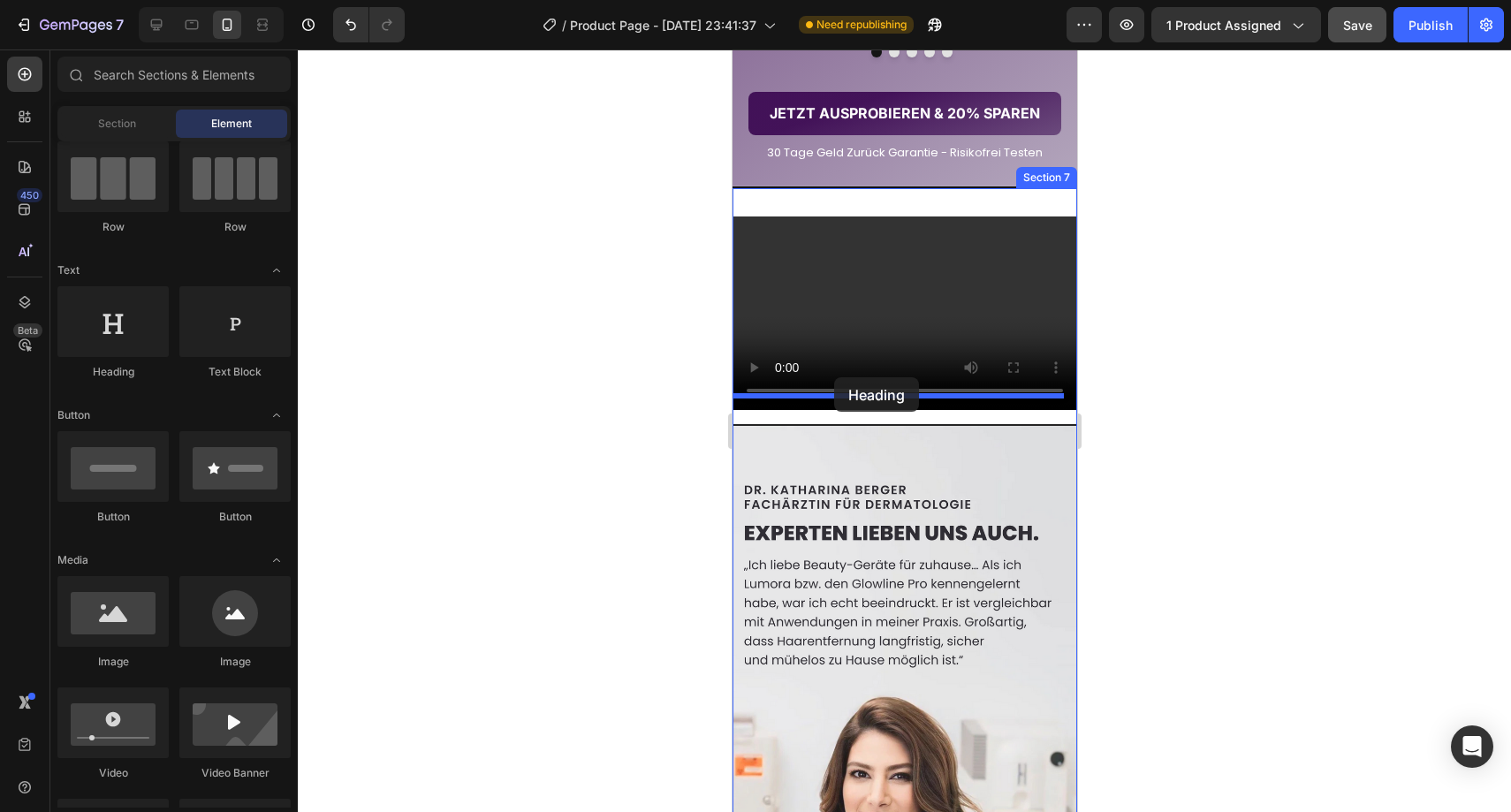
drag, startPoint x: 865, startPoint y: 383, endPoint x: 834, endPoint y: 377, distance: 31.6
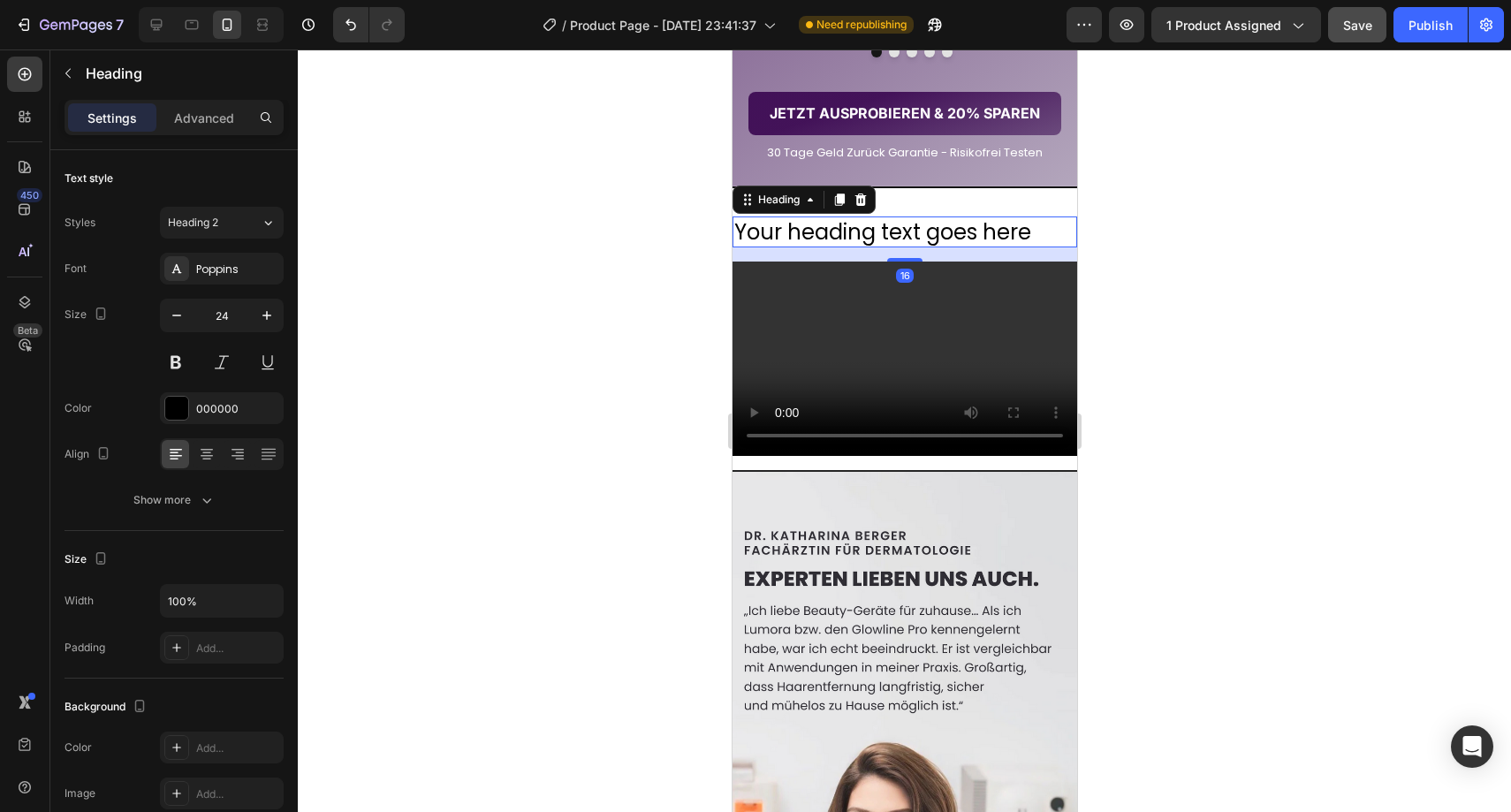
click at [856, 247] on h2 "Your heading text goes here" at bounding box center [903, 231] width 344 height 31
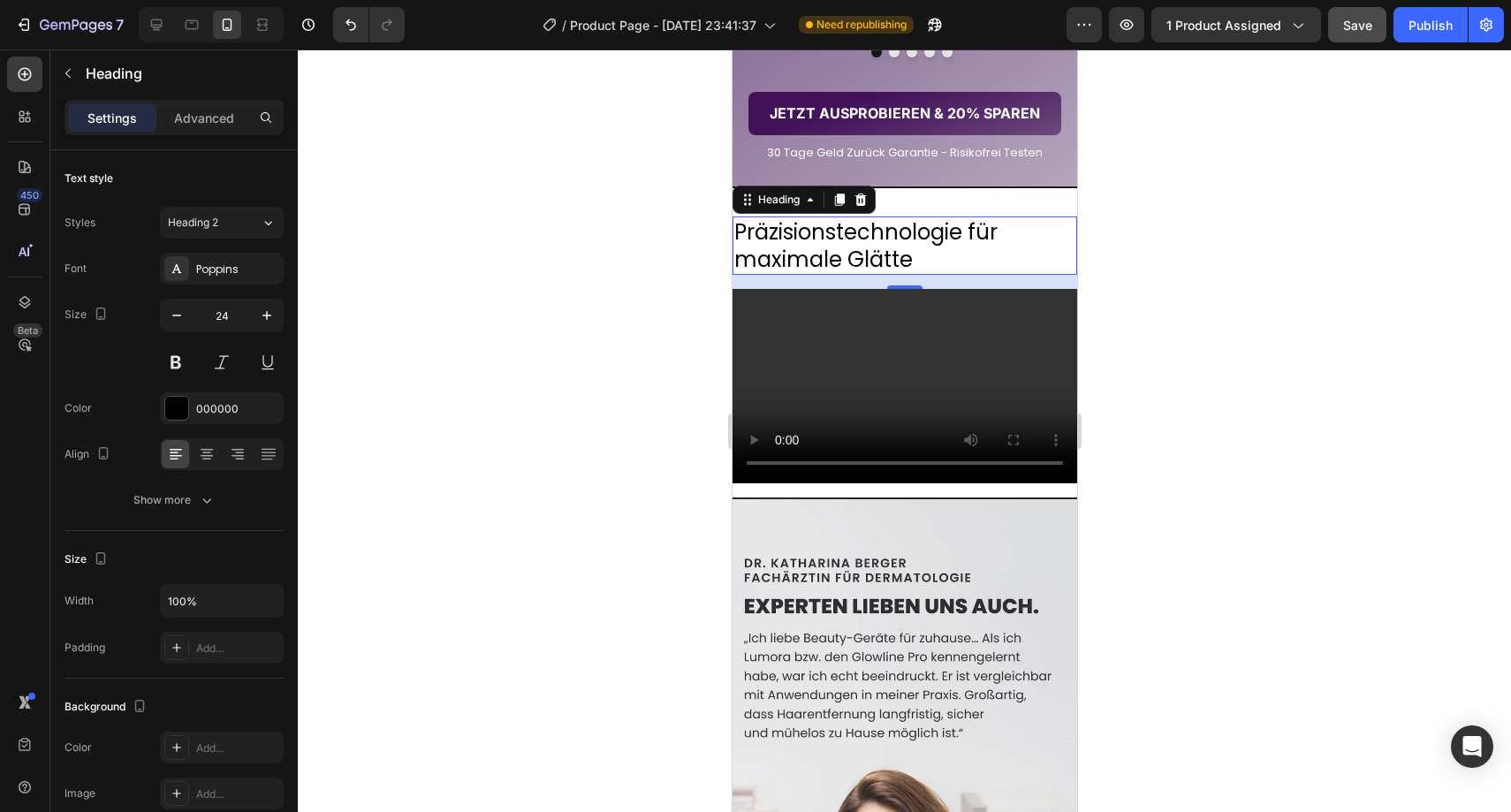
click at [1167, 412] on div at bounding box center [904, 430] width 1213 height 762
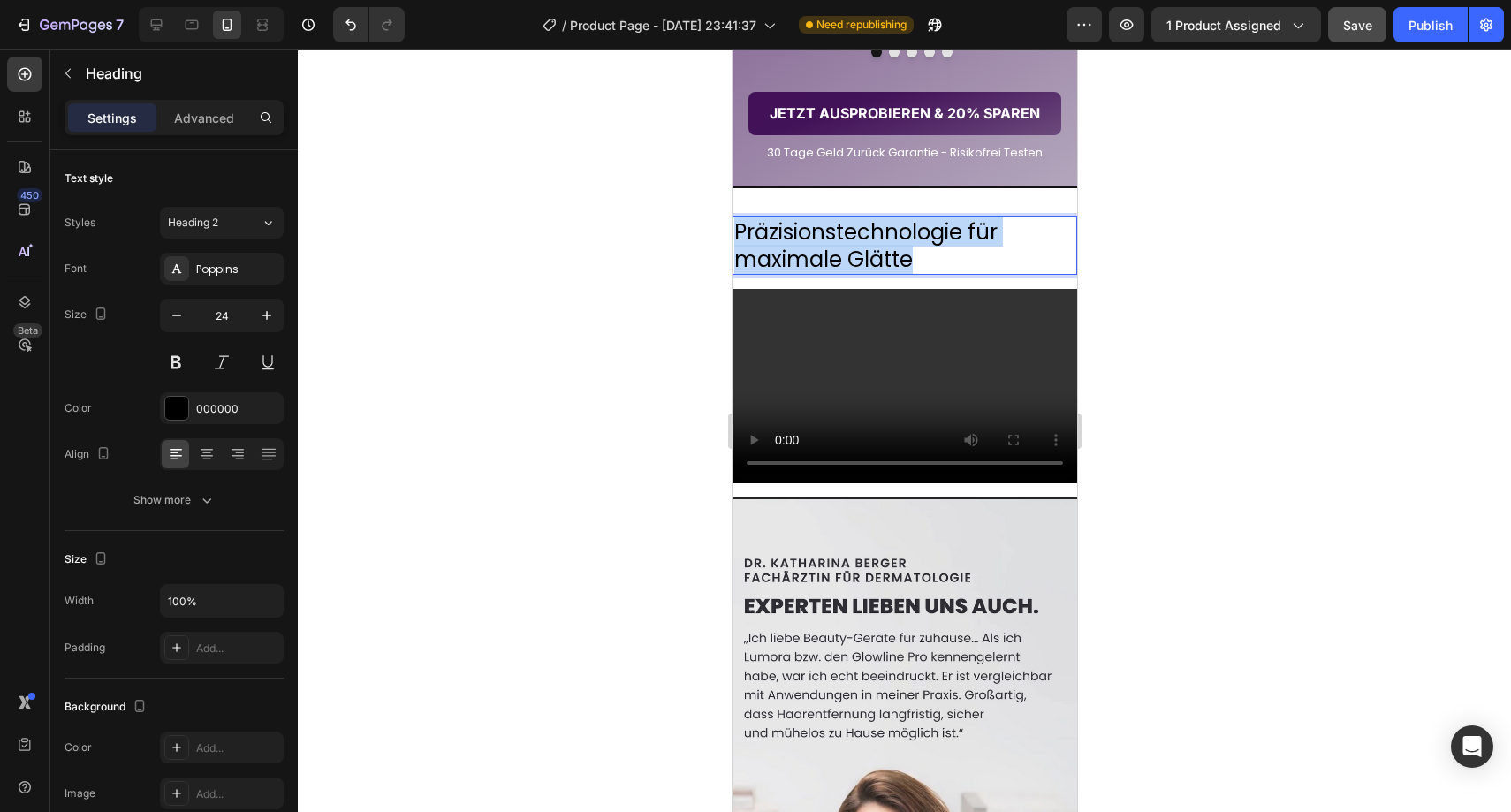
click at [873, 273] on p "Präzisionstechnologie für maximale Glätte" at bounding box center [904, 245] width 342 height 55
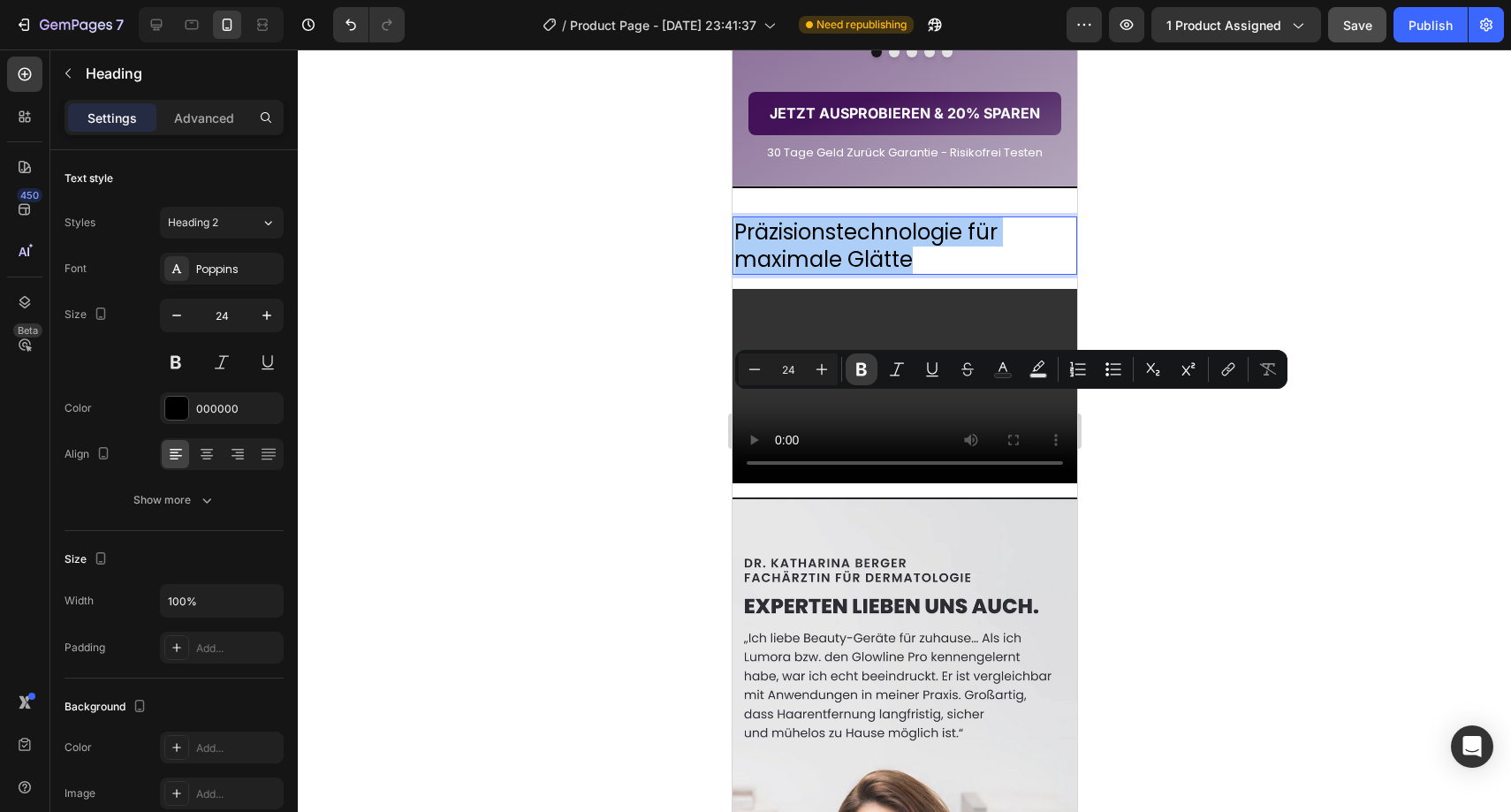
click at [863, 371] on icon "Editor contextual toolbar" at bounding box center [862, 369] width 17 height 17
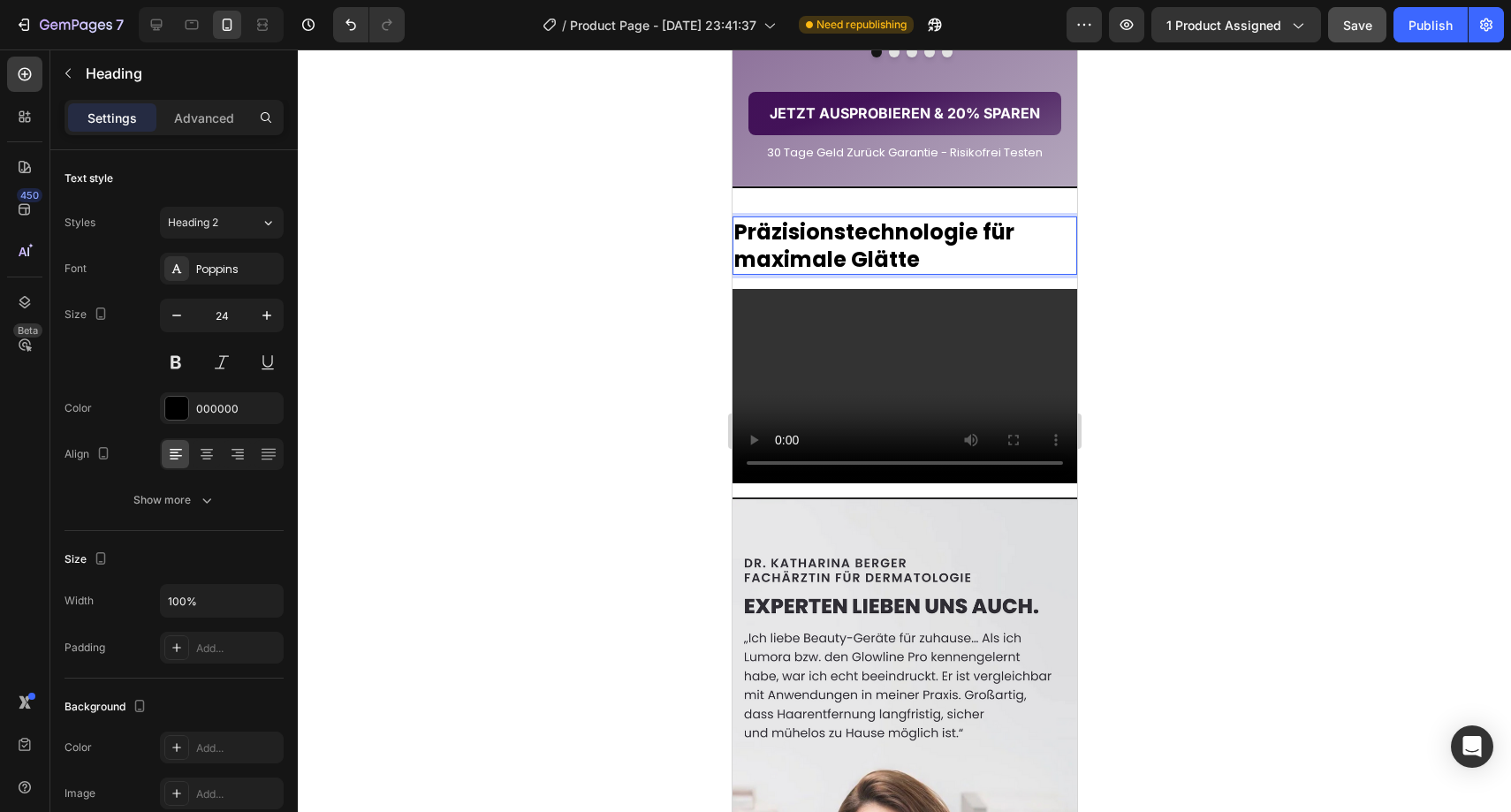
click at [824, 274] on strong "Präzisionstechnologie für maximale Glätte" at bounding box center [873, 245] width 280 height 57
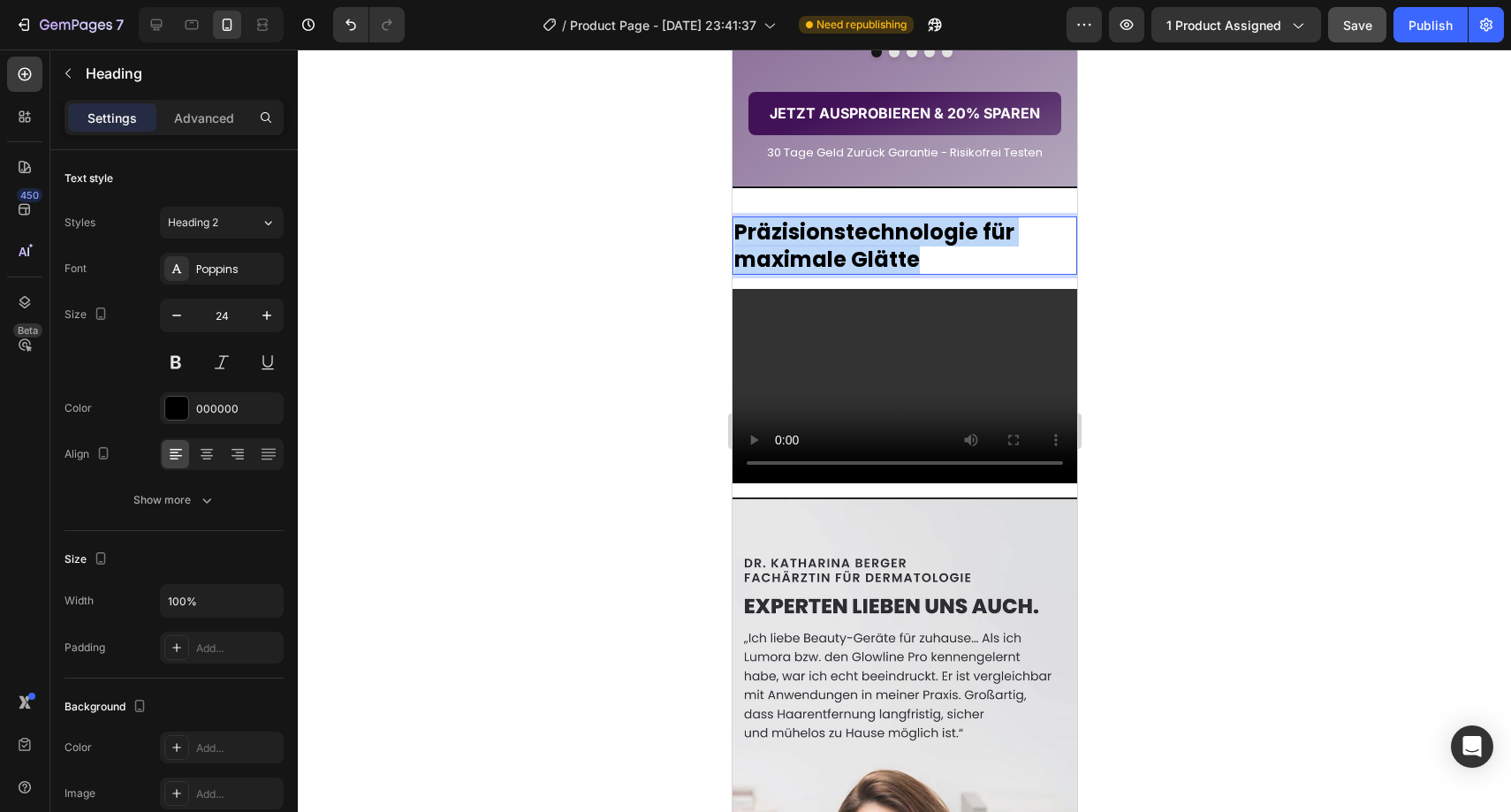
click at [824, 274] on strong "Präzisionstechnologie für maximale Glätte" at bounding box center [873, 245] width 280 height 57
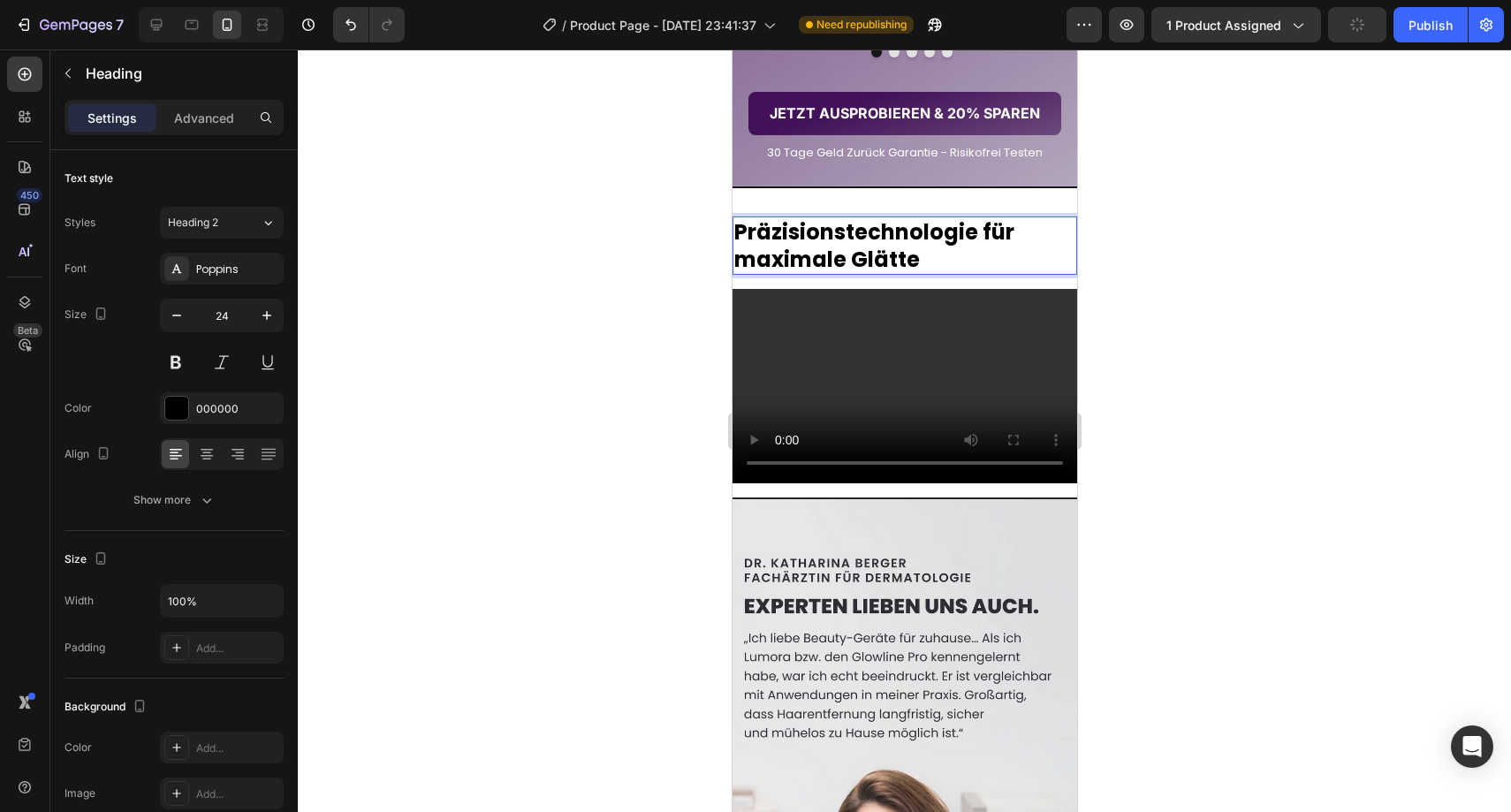
click at [1197, 404] on div at bounding box center [904, 430] width 1213 height 762
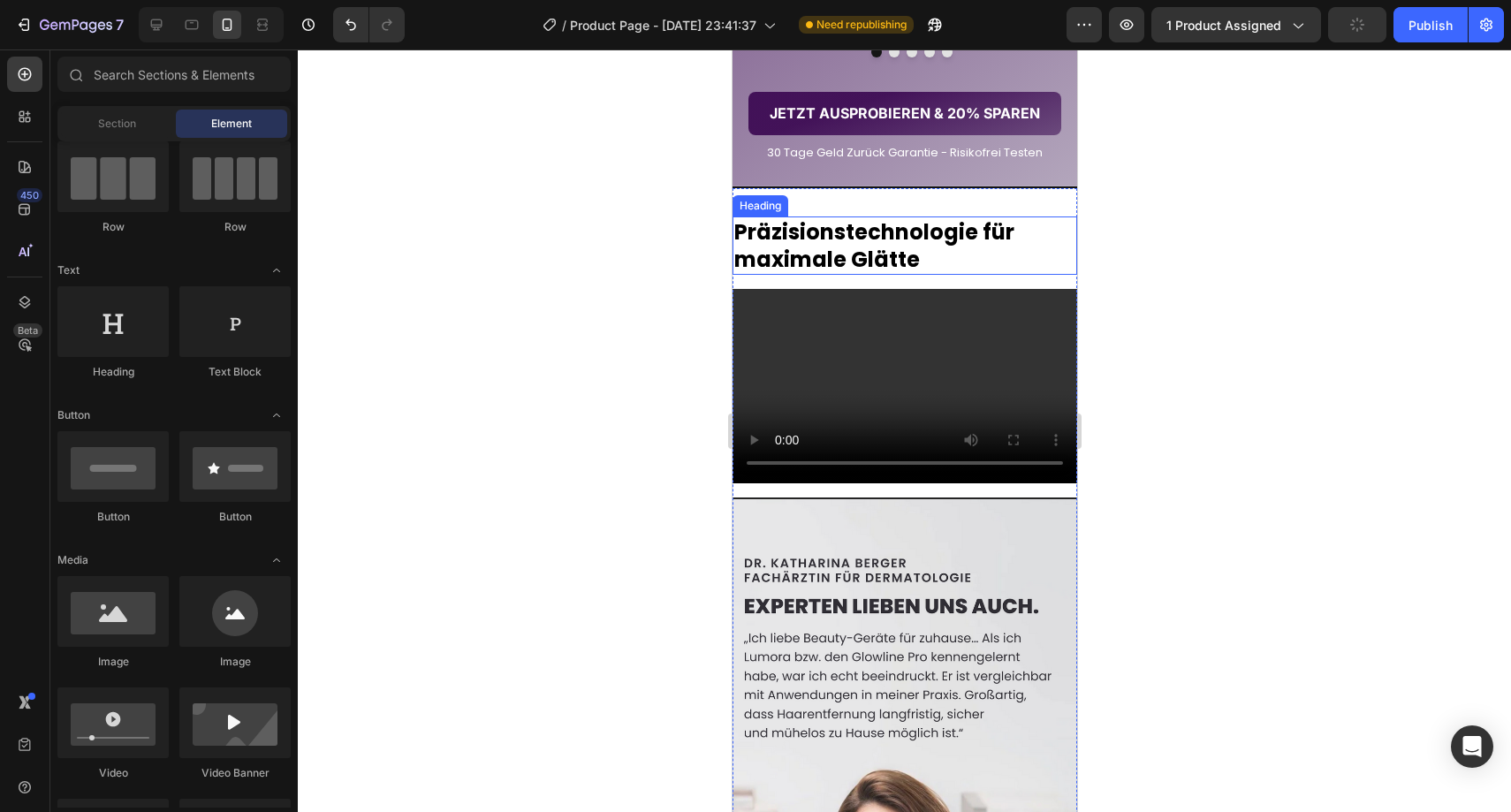
click at [883, 274] on strong "Präzisionstechnologie für maximale Glätte" at bounding box center [873, 245] width 280 height 57
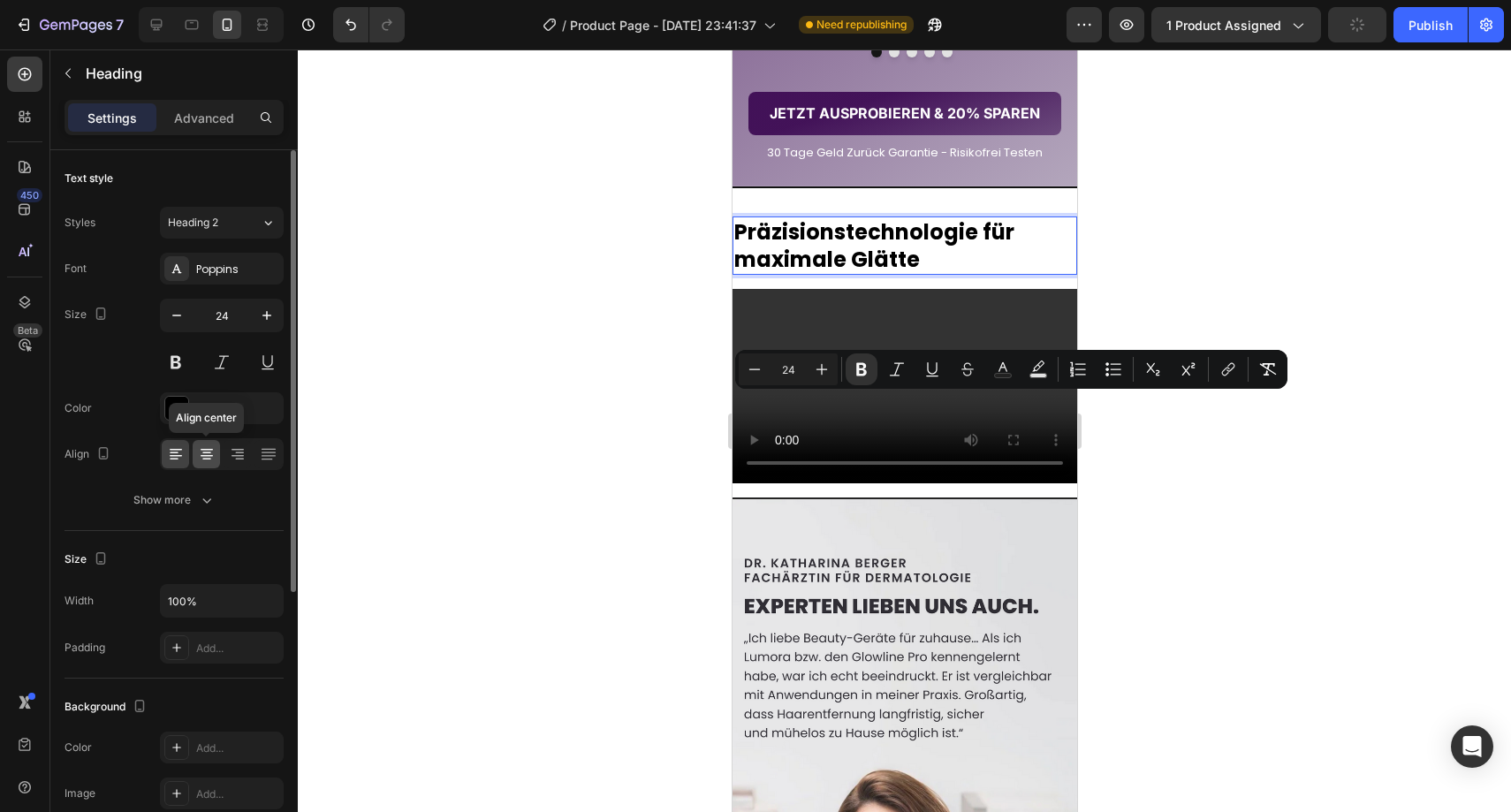
click at [213, 450] on icon at bounding box center [206, 454] width 17 height 17
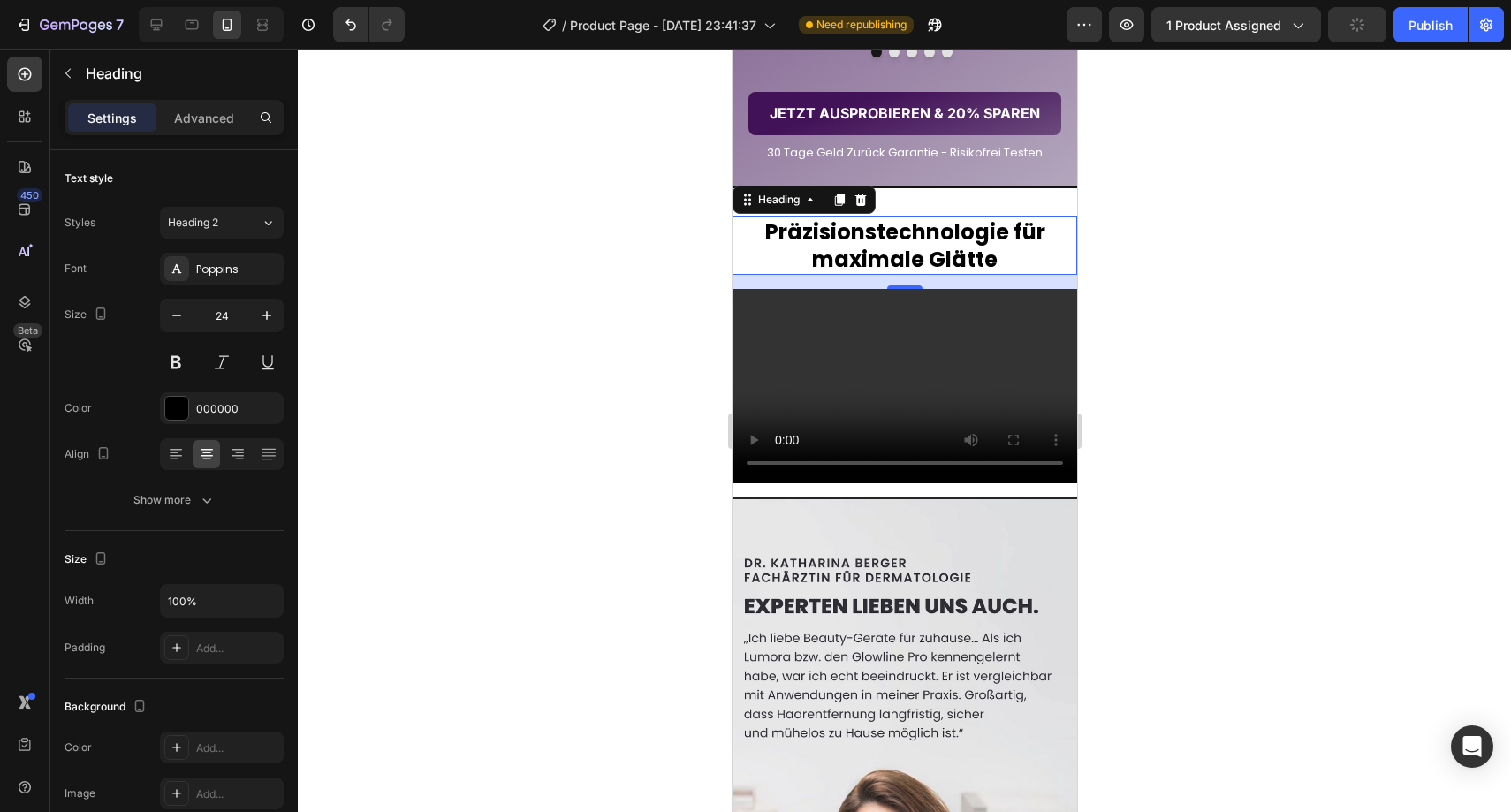
click at [887, 274] on strong "Präzisionstechnologie für maximale Glätte" at bounding box center [904, 245] width 280 height 57
click at [888, 274] on strong "Präzisionstechnologie für maximale Glätte" at bounding box center [904, 245] width 280 height 57
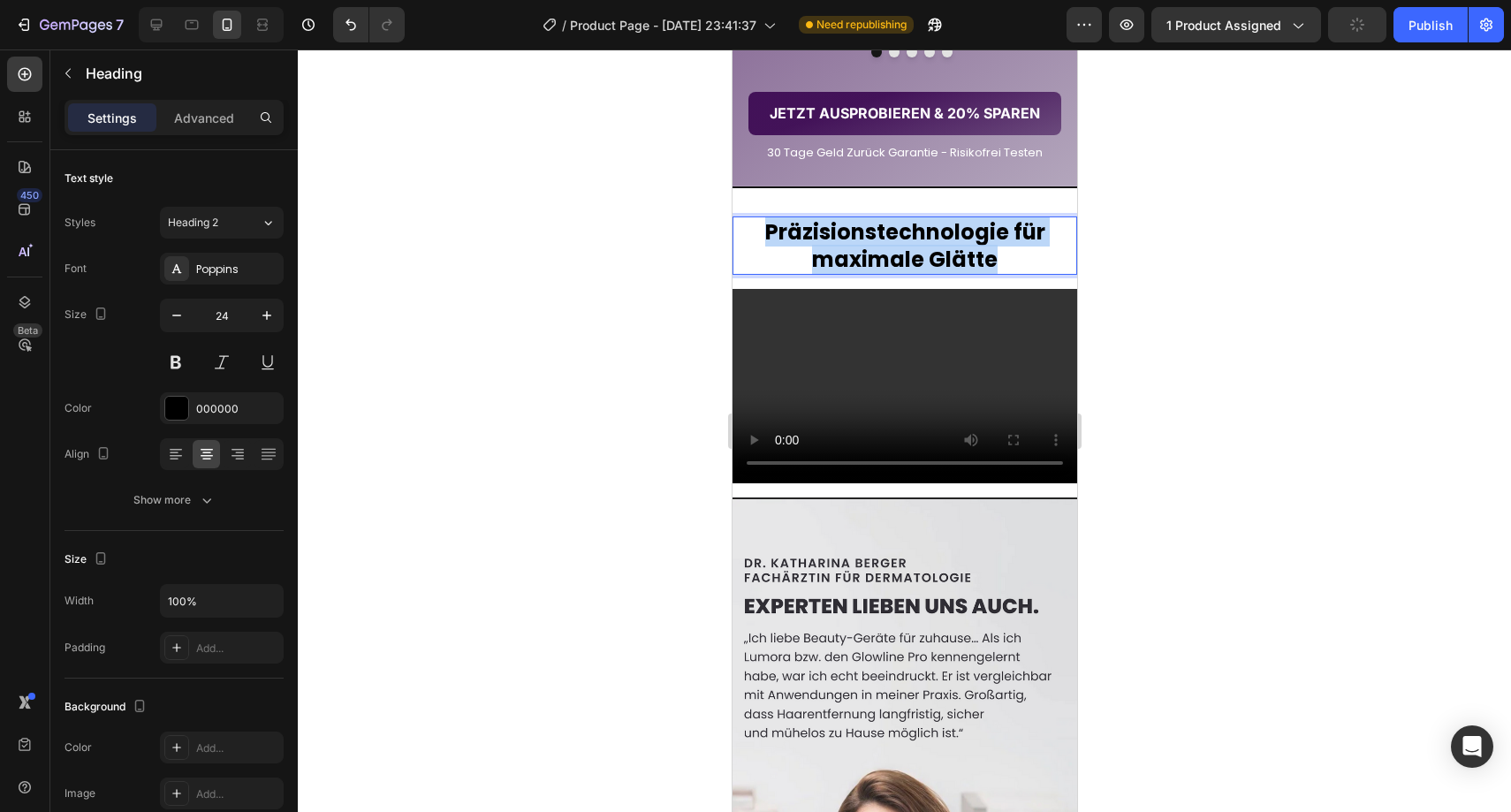
click at [888, 274] on strong "Präzisionstechnologie für maximale Glätte" at bounding box center [904, 245] width 280 height 57
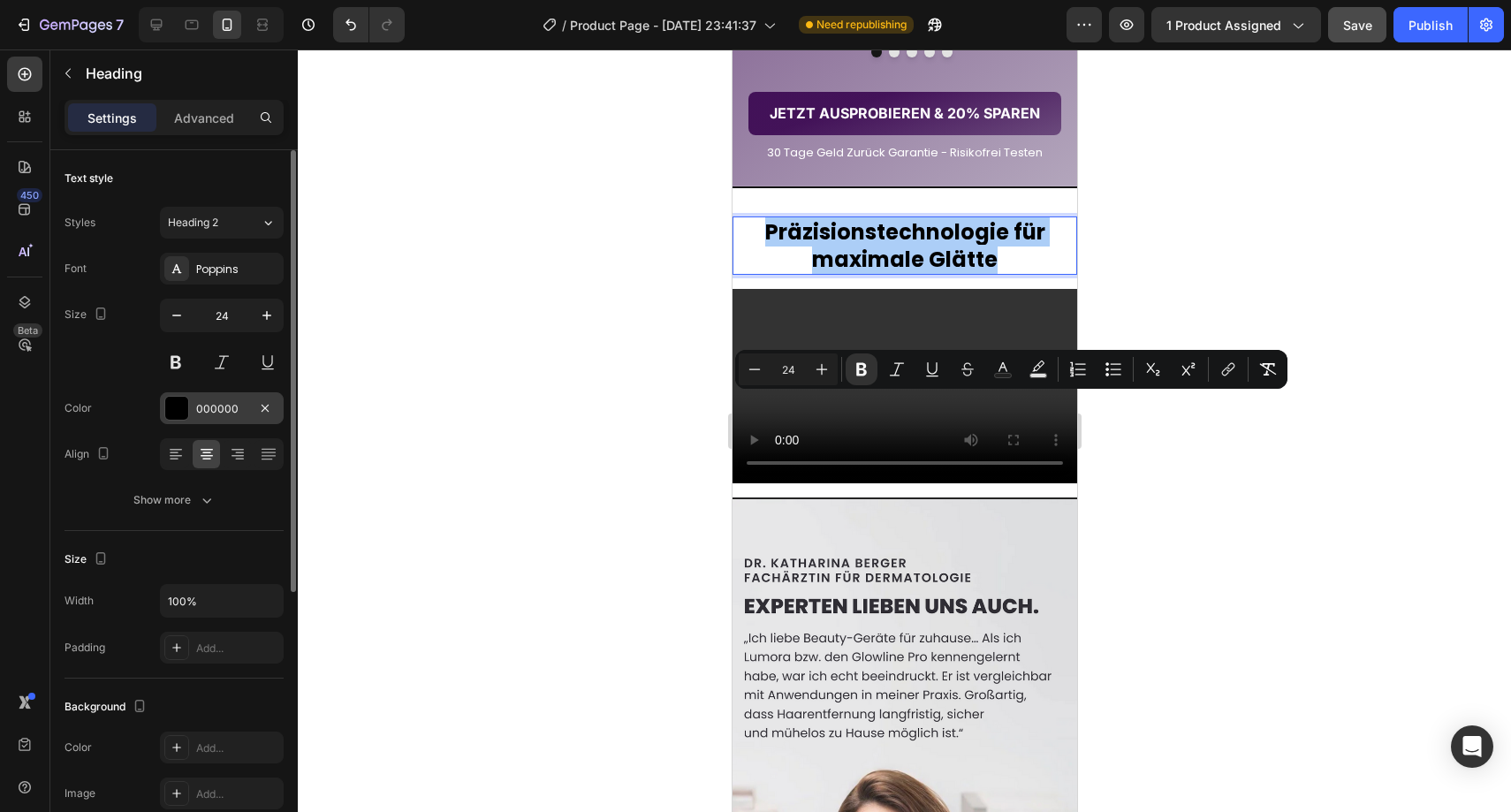
click at [227, 404] on div "000000" at bounding box center [221, 409] width 51 height 15
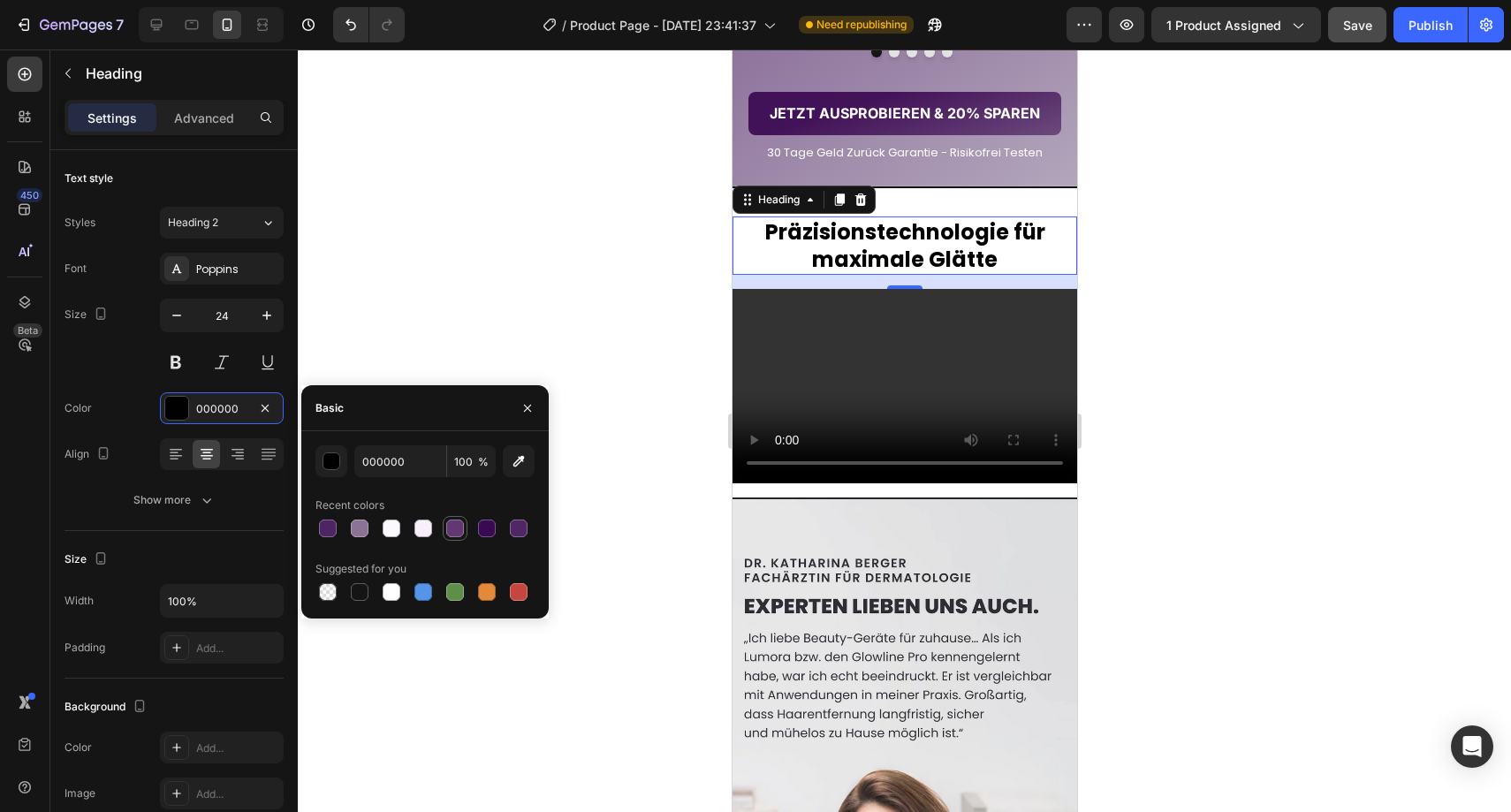
click at [460, 531] on div at bounding box center [454, 528] width 17 height 17
click at [483, 529] on div at bounding box center [486, 528] width 17 height 17
click at [323, 525] on div at bounding box center [328, 528] width 17 height 17
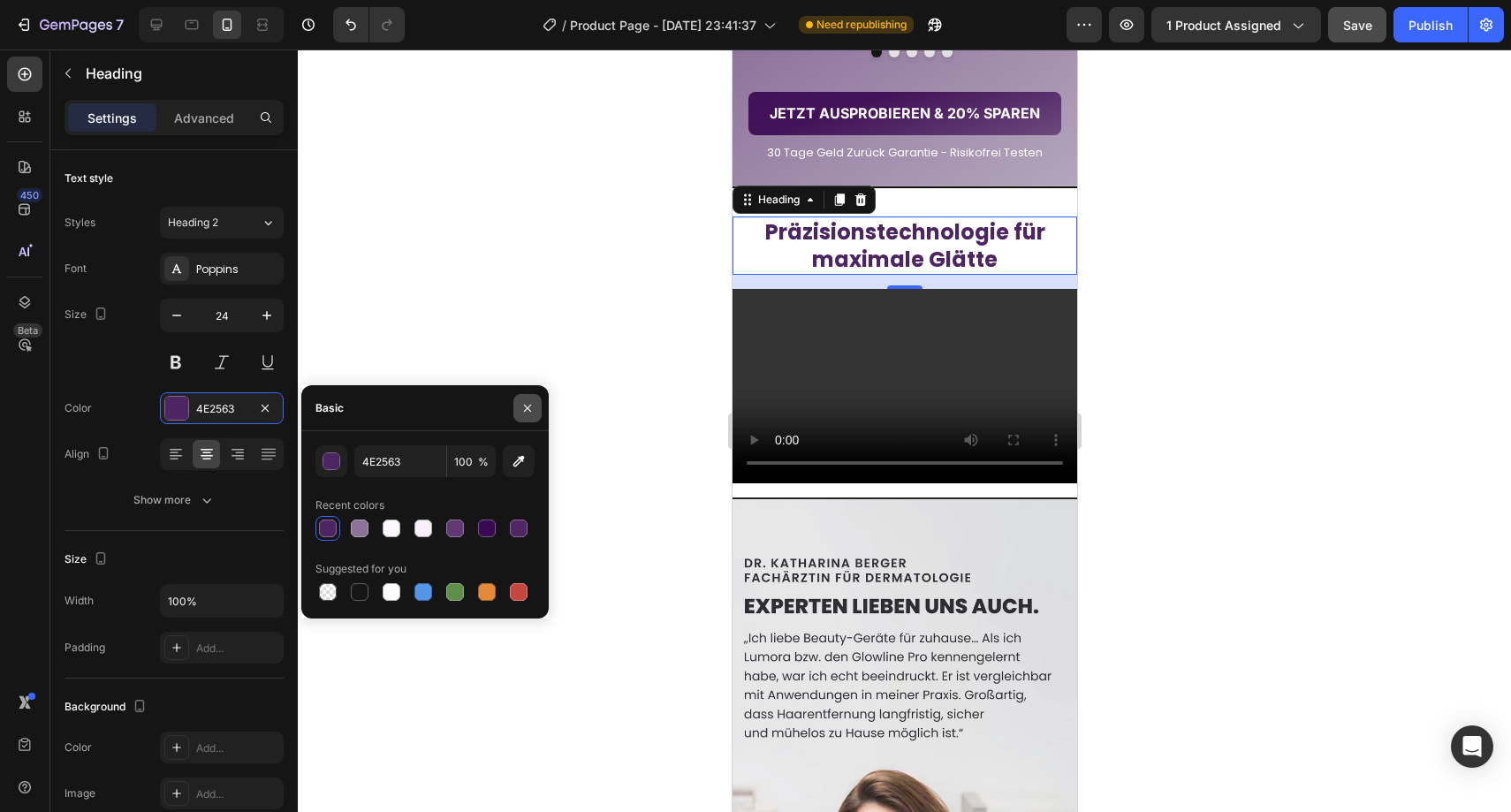
click at [536, 402] on button "button" at bounding box center [527, 407] width 28 height 28
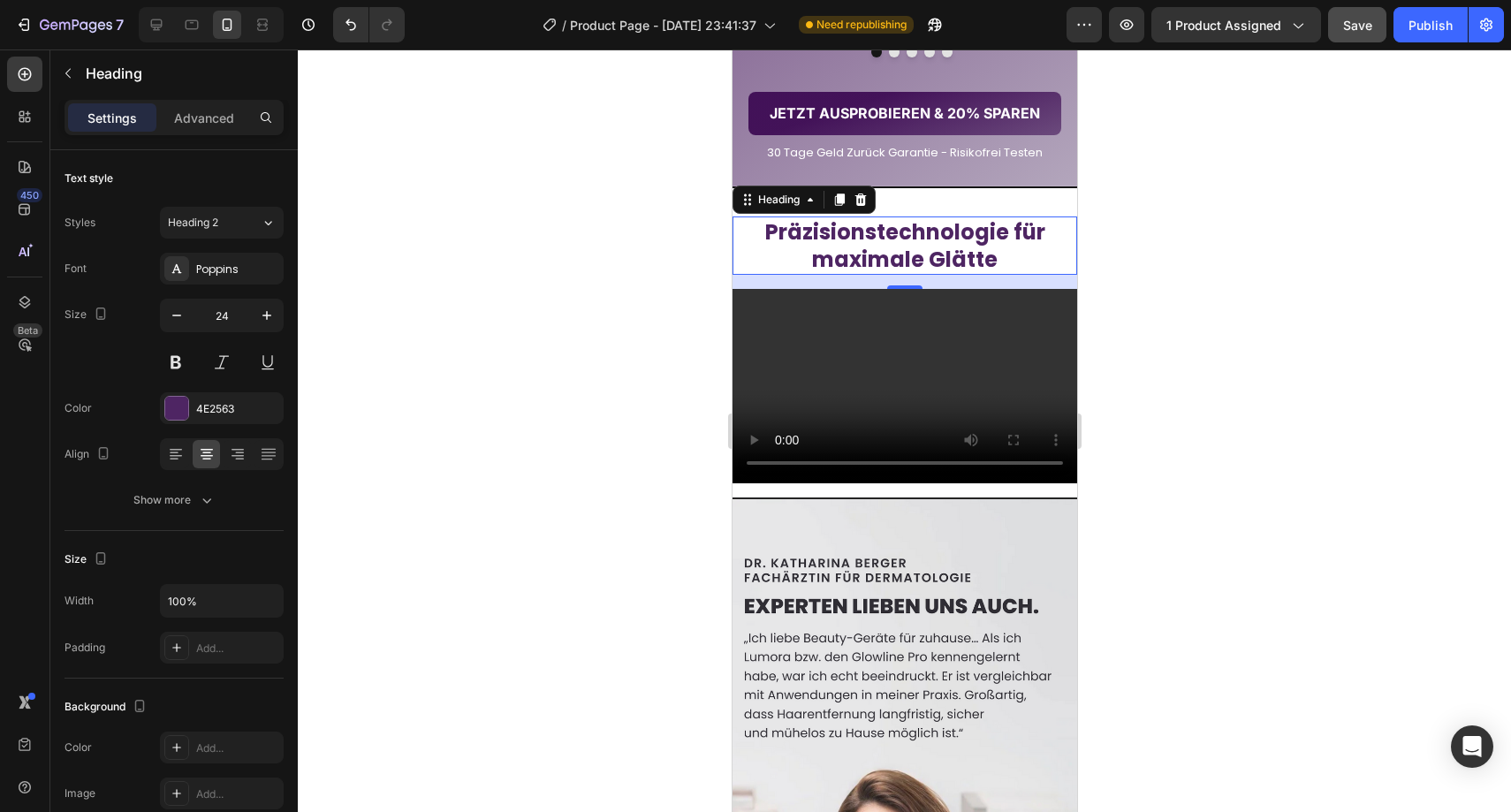
click at [615, 388] on div at bounding box center [904, 430] width 1213 height 762
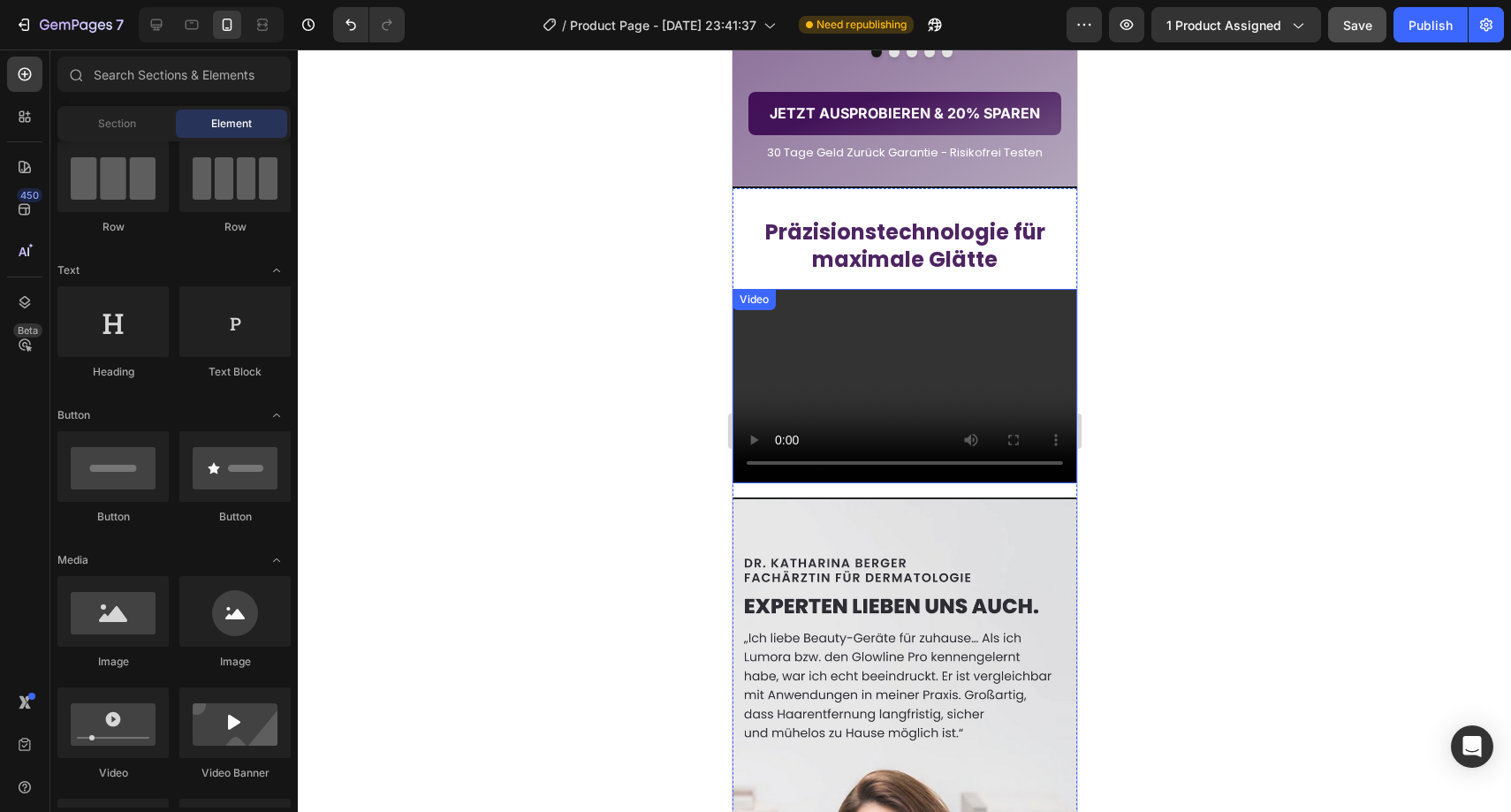
click at [936, 482] on video at bounding box center [903, 385] width 344 height 194
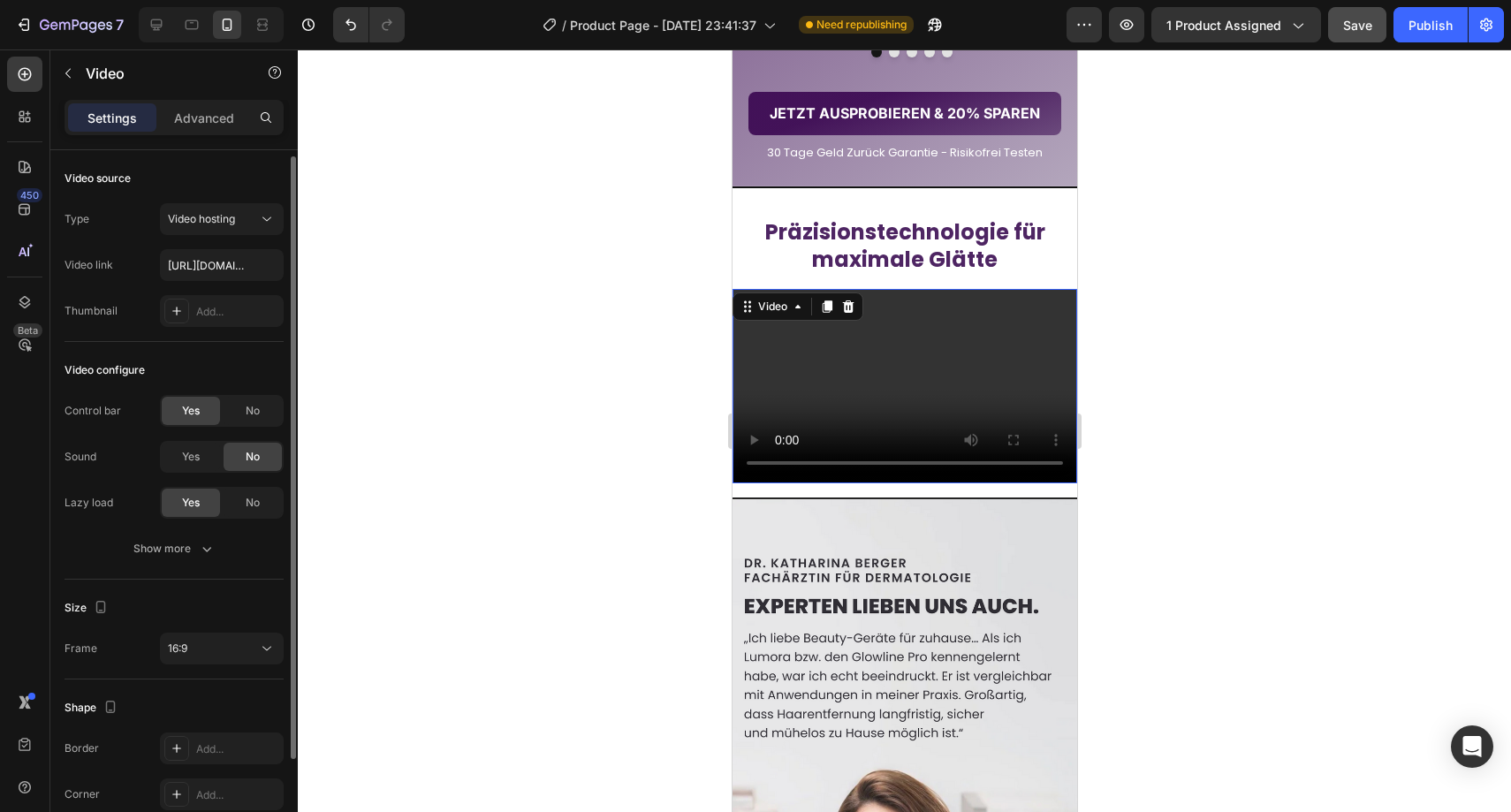
scroll to position [129, 0]
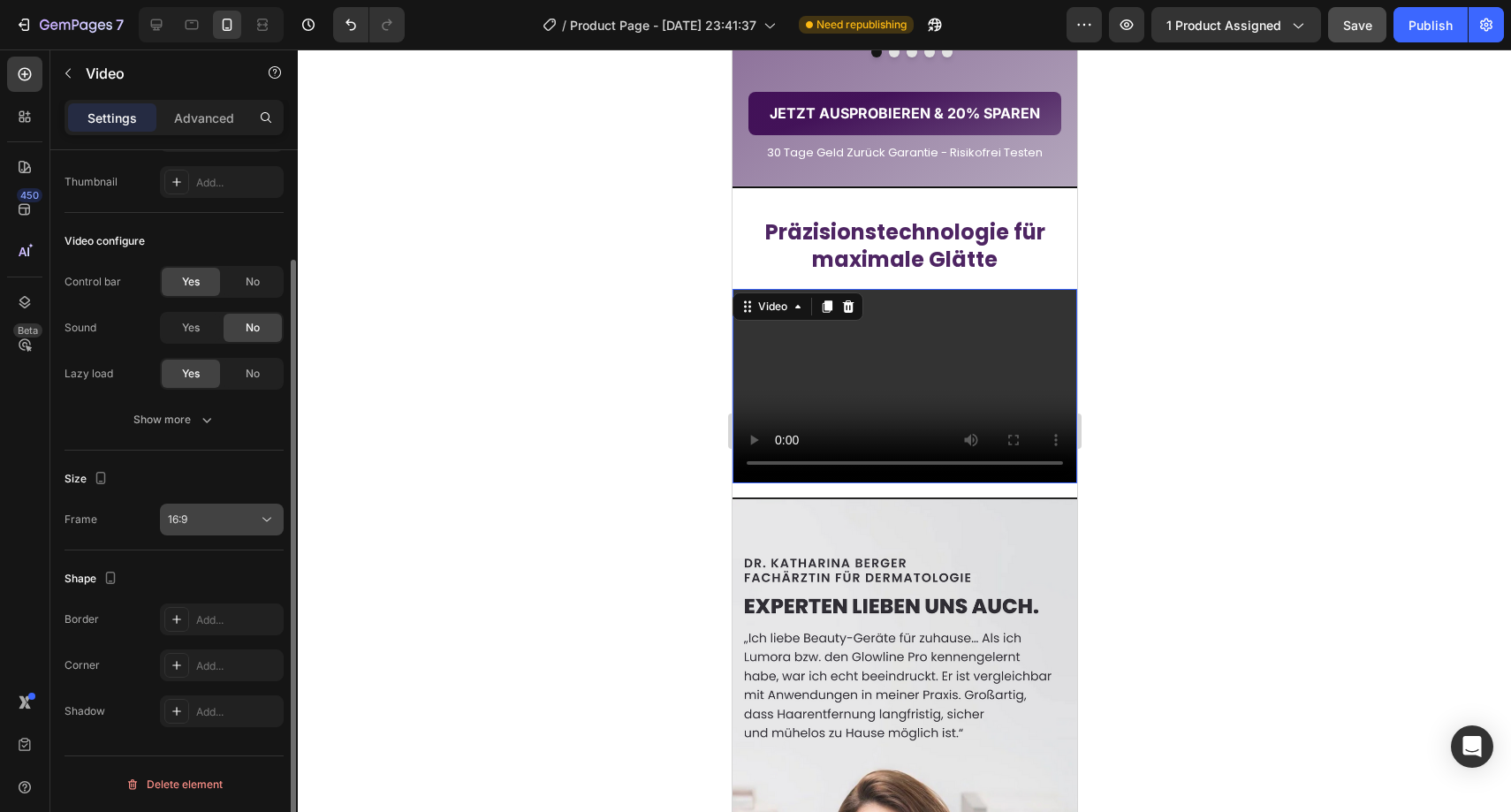
click at [177, 517] on span "16:9" at bounding box center [178, 519] width 19 height 14
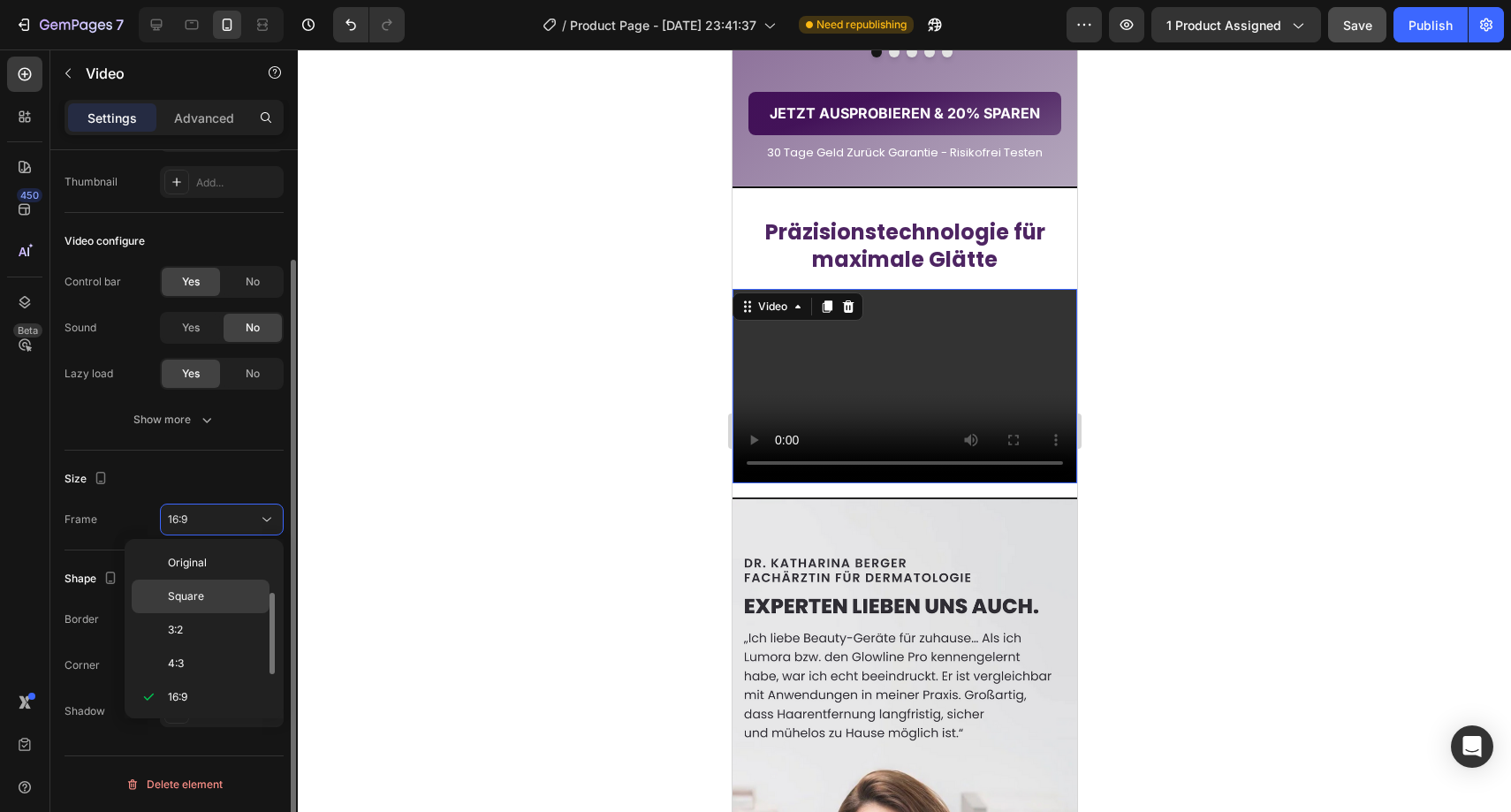
scroll to position [32, 0]
click at [205, 584] on div "3:2" at bounding box center [200, 598] width 138 height 34
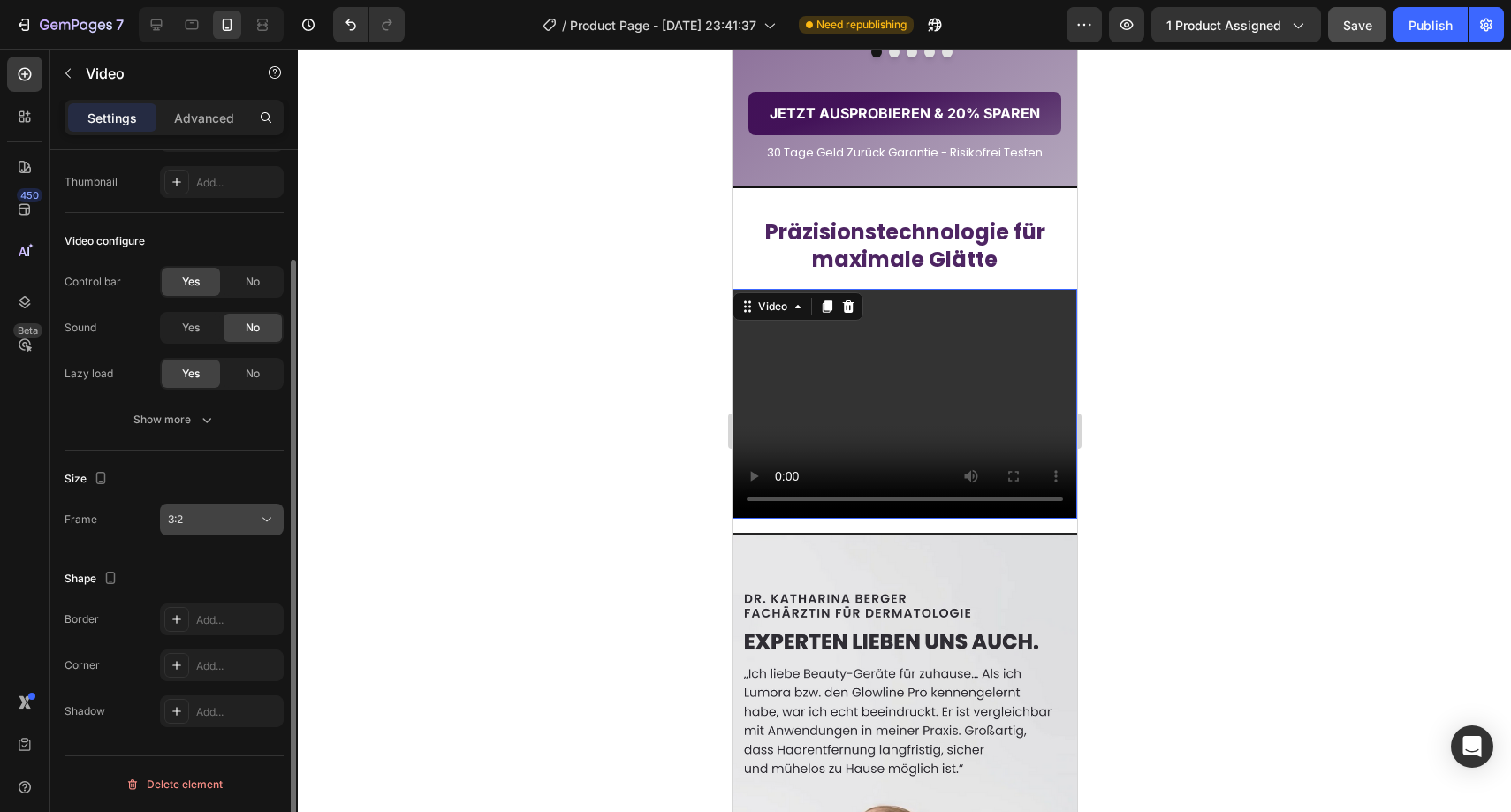
click at [201, 530] on button "3:2" at bounding box center [222, 519] width 124 height 32
click at [201, 526] on div "3:2" at bounding box center [212, 519] width 90 height 15
click at [206, 501] on div "Size Frame 3:2" at bounding box center [174, 500] width 219 height 99
click at [206, 515] on div "3:2" at bounding box center [212, 519] width 90 height 15
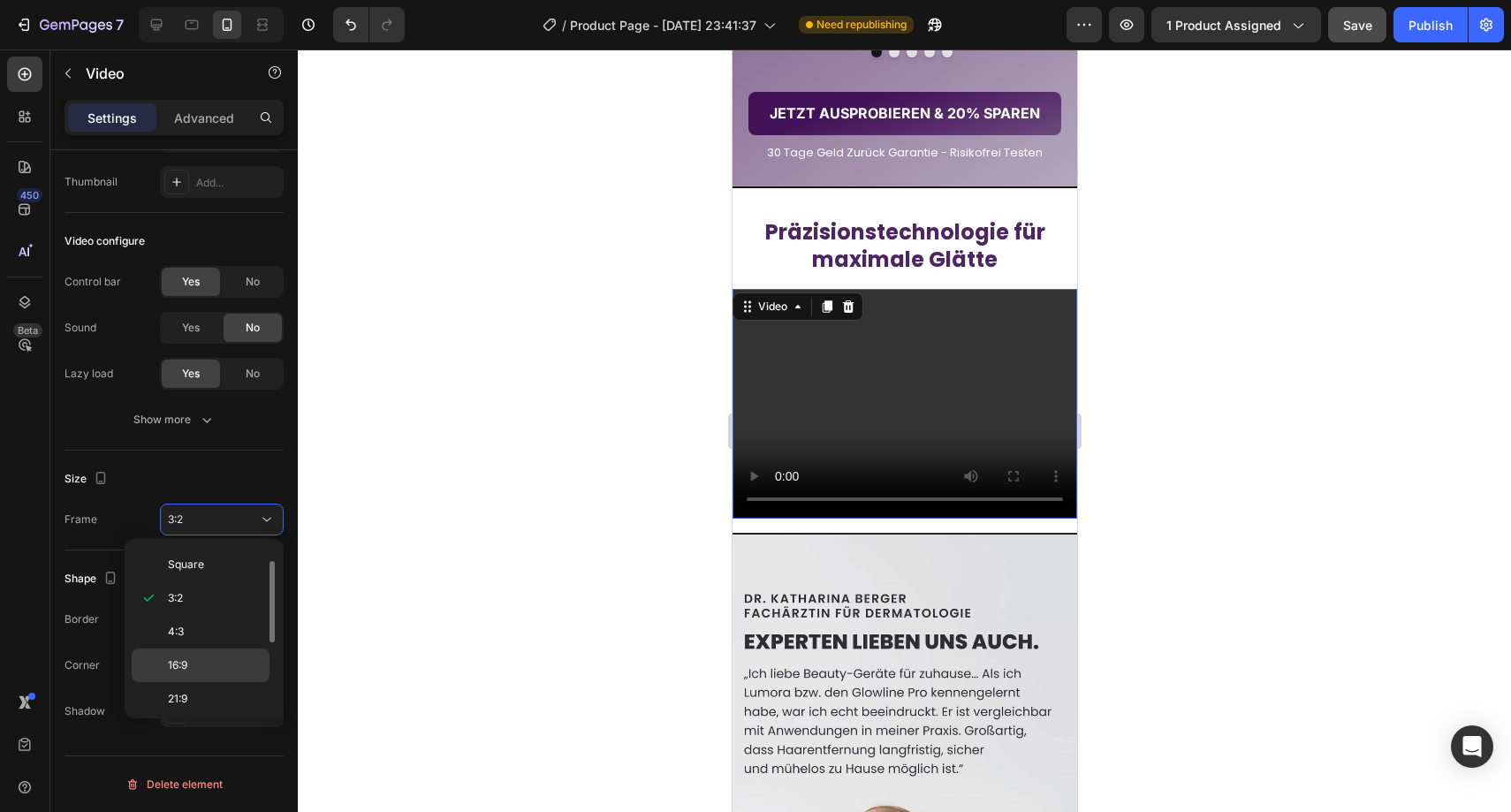
click at [199, 649] on div "16:9" at bounding box center [200, 664] width 138 height 34
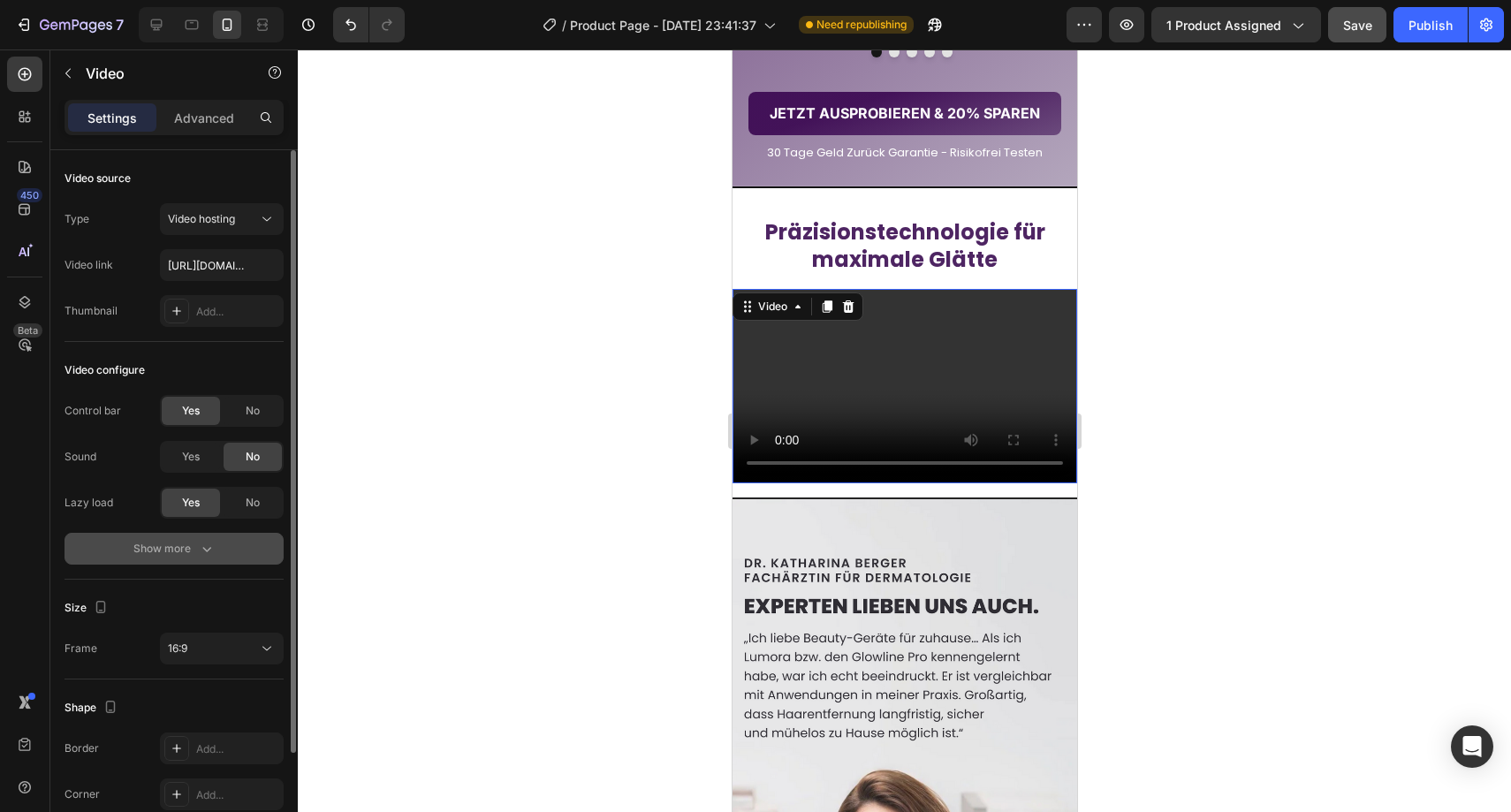
scroll to position [129, 0]
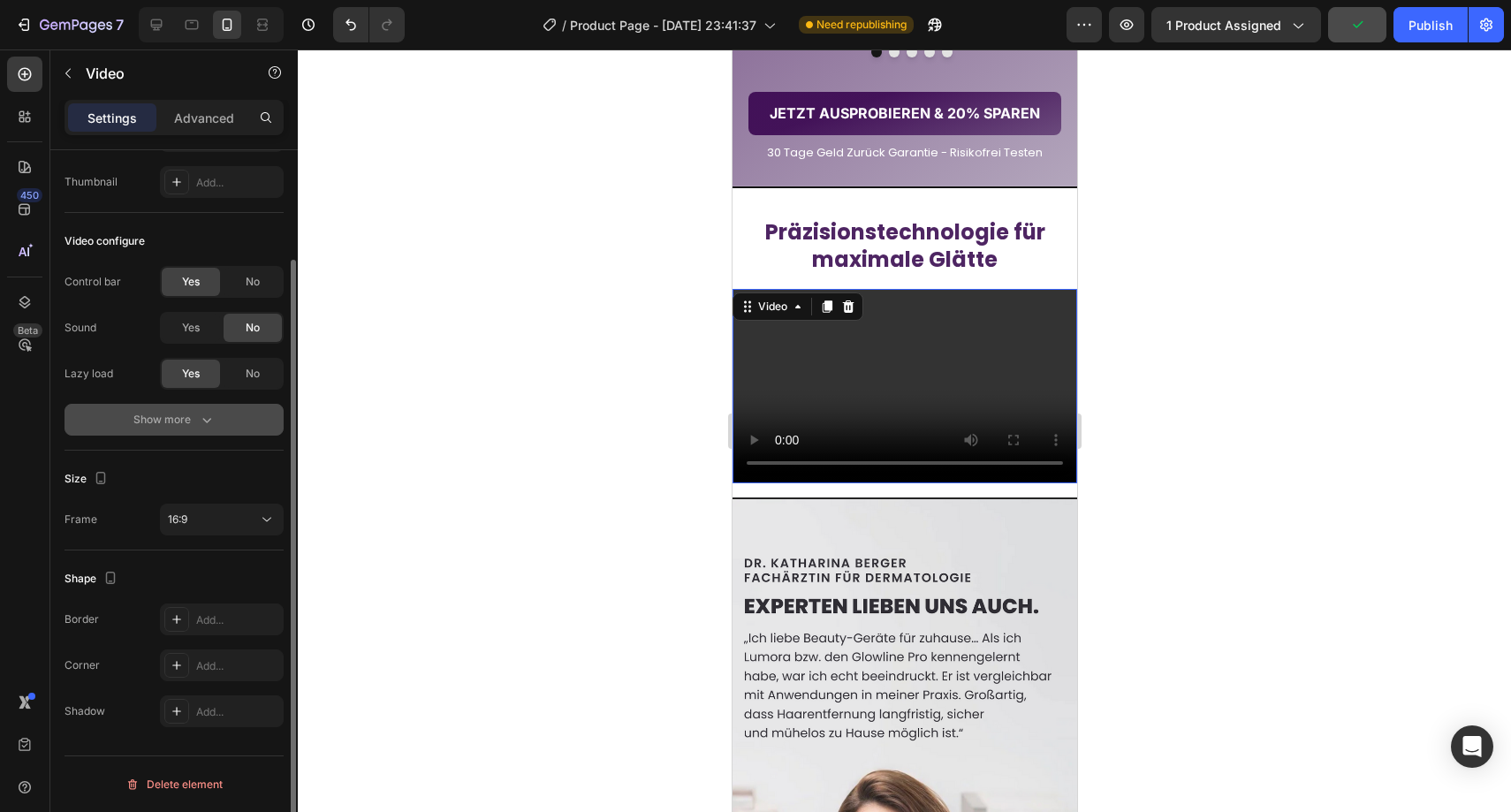
click at [194, 414] on div "Show more" at bounding box center [174, 420] width 82 height 17
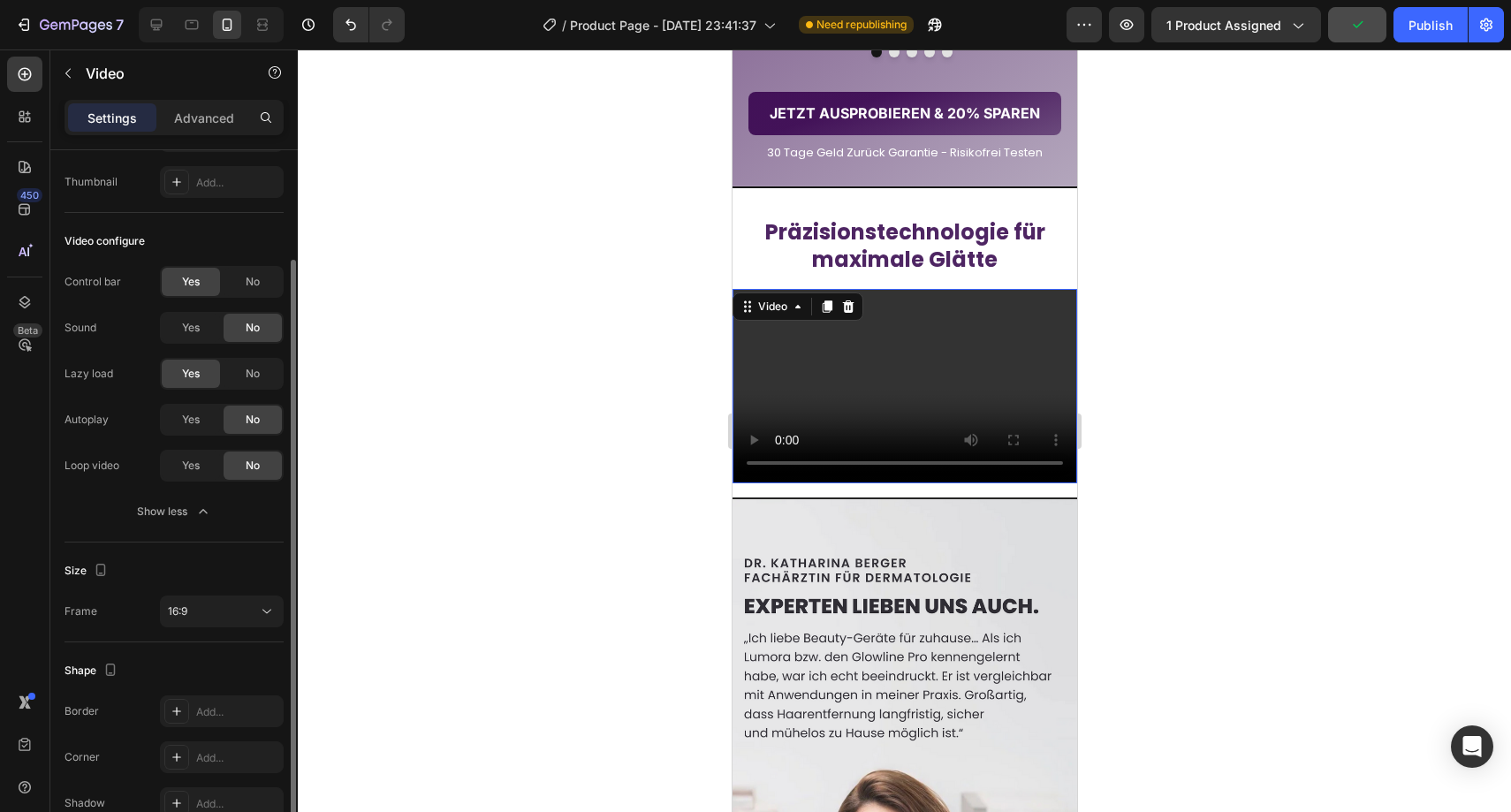
click at [186, 529] on div "Video configure Control bar Yes No Sound Yes No Lazy load Yes No Autoplay Yes N…" at bounding box center [174, 378] width 219 height 330
click at [188, 518] on div "Show less" at bounding box center [175, 511] width 75 height 17
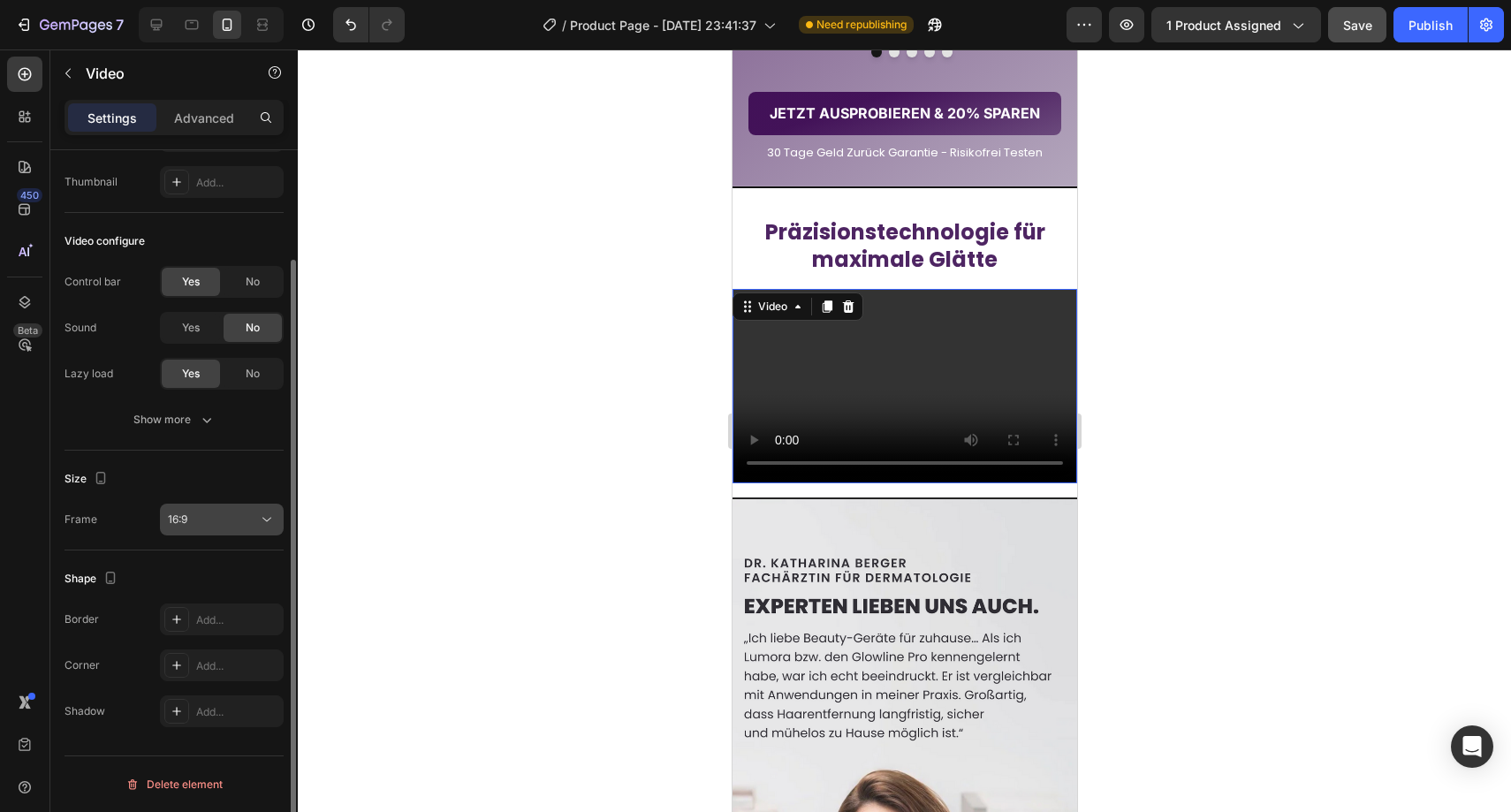
click at [204, 528] on button "16:9" at bounding box center [222, 519] width 124 height 32
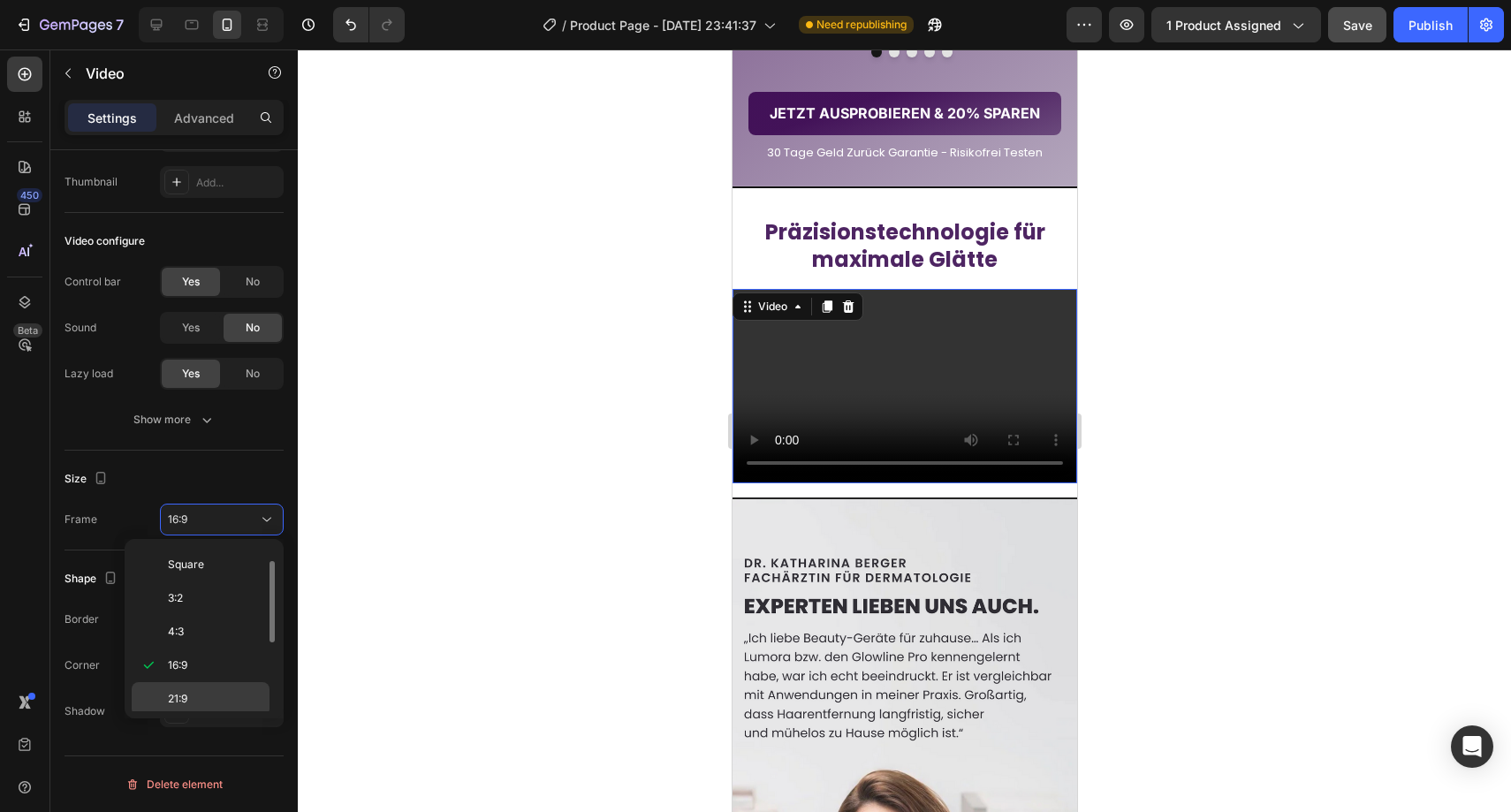
click at [207, 688] on div "21:9" at bounding box center [200, 698] width 138 height 34
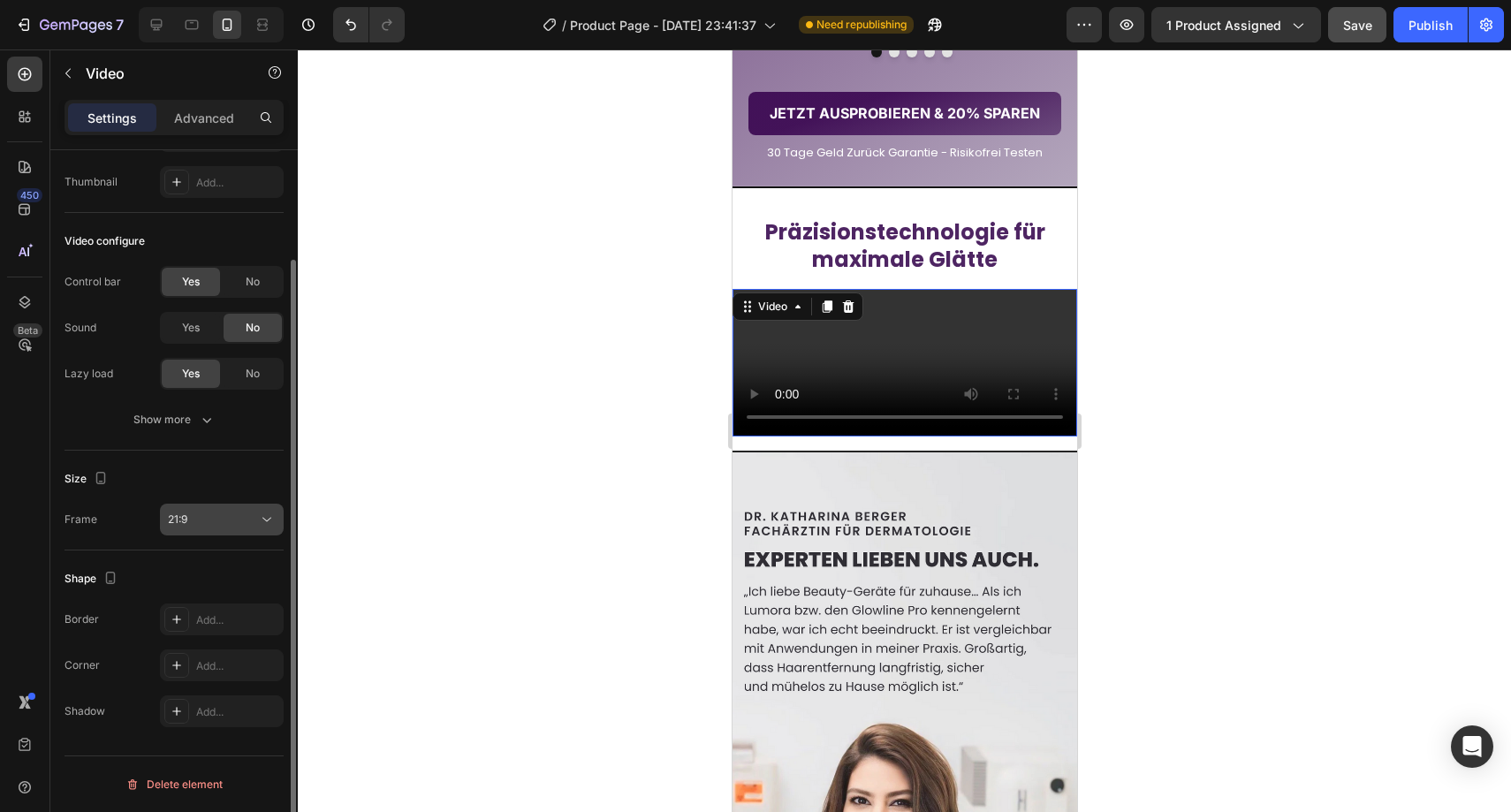
drag, startPoint x: 224, startPoint y: 512, endPoint x: 223, endPoint y: 527, distance: 15.0
click at [224, 512] on div "21:9" at bounding box center [212, 519] width 90 height 15
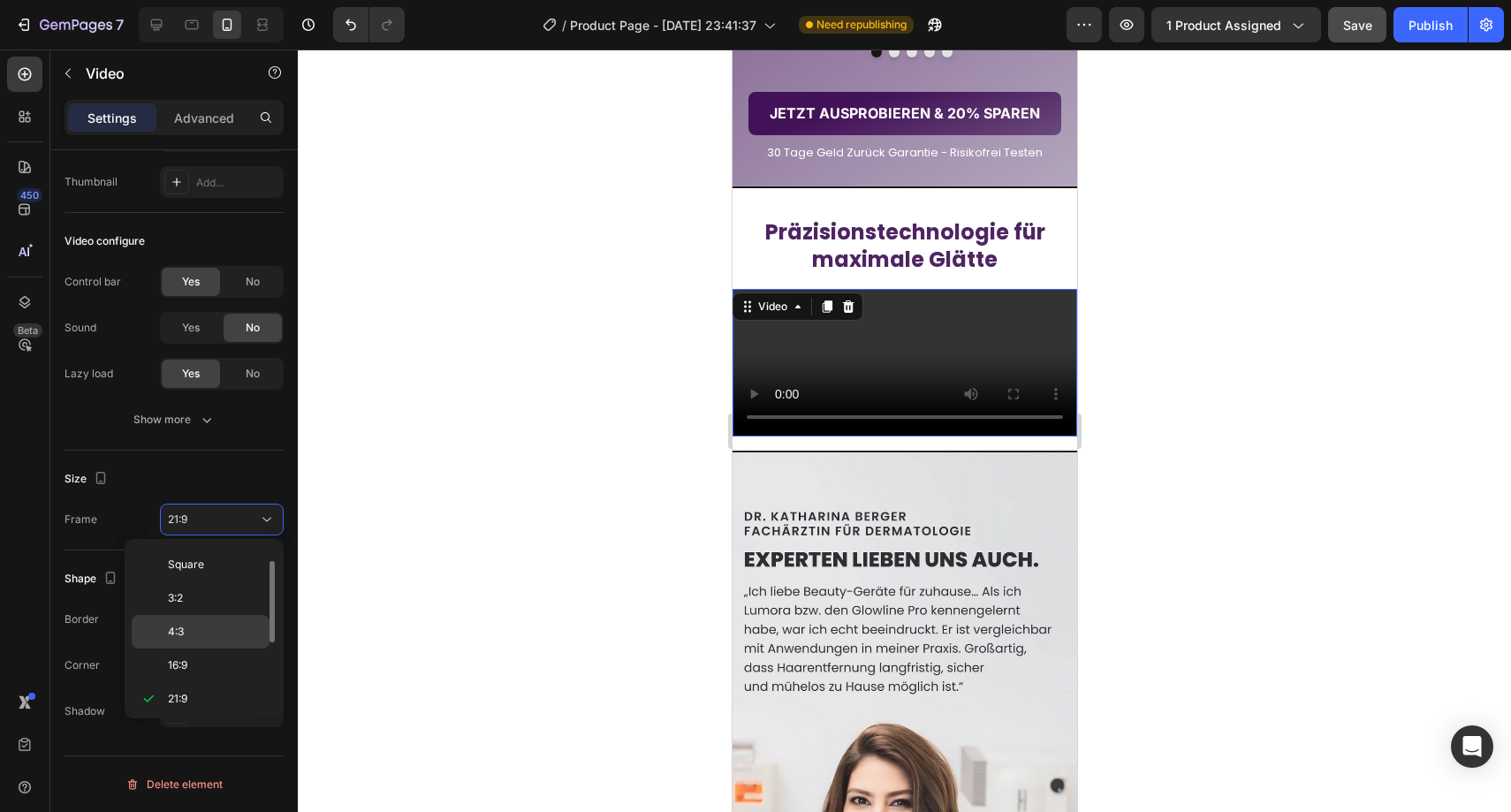
click at [215, 624] on p "4:3" at bounding box center [214, 632] width 94 height 15
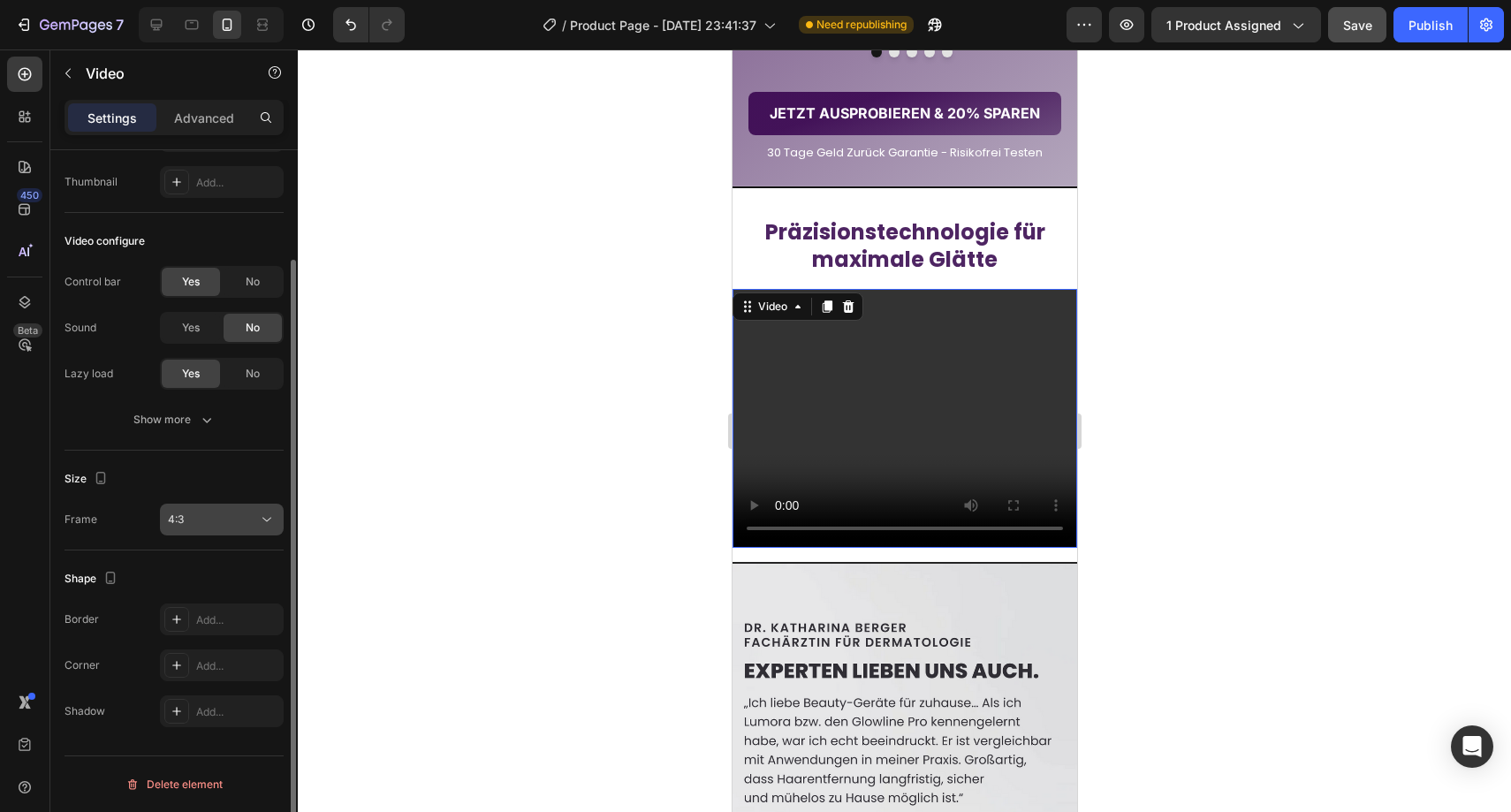
click at [220, 529] on button "4:3" at bounding box center [222, 519] width 124 height 32
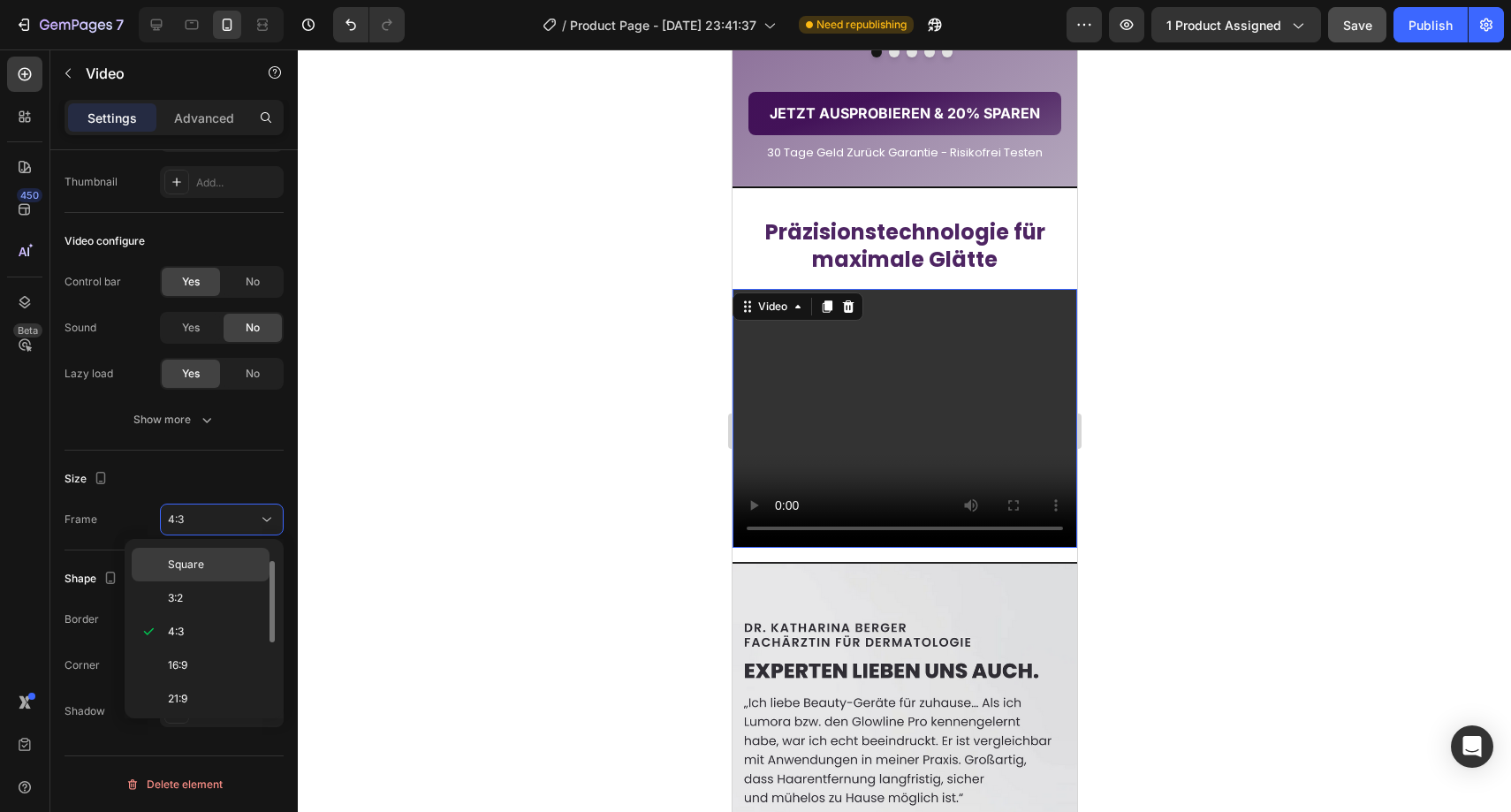
drag, startPoint x: 217, startPoint y: 592, endPoint x: 215, endPoint y: 566, distance: 26.1
click at [215, 590] on p "3:2" at bounding box center [214, 598] width 94 height 15
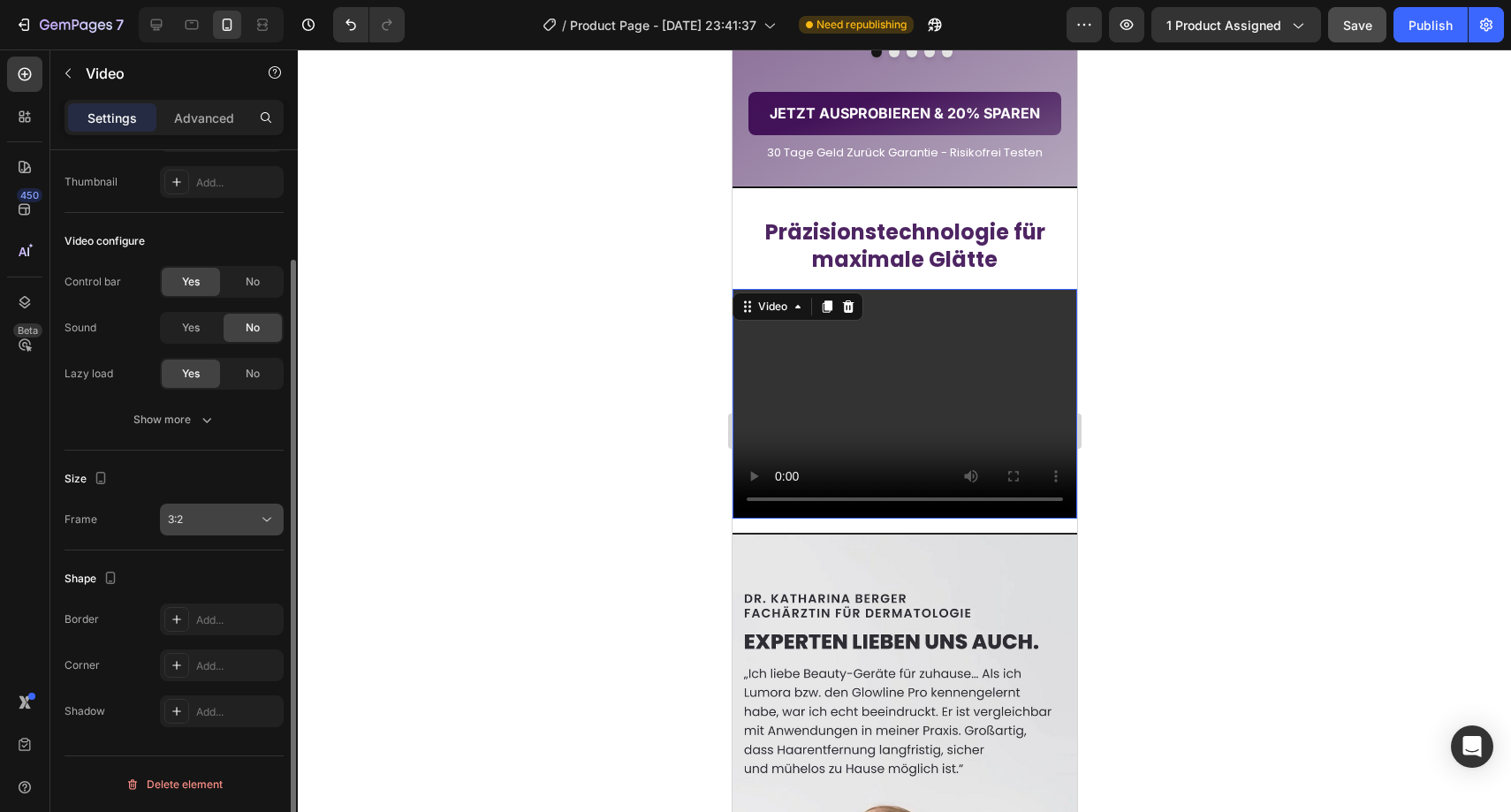
click at [222, 515] on div "3:2" at bounding box center [212, 519] width 90 height 15
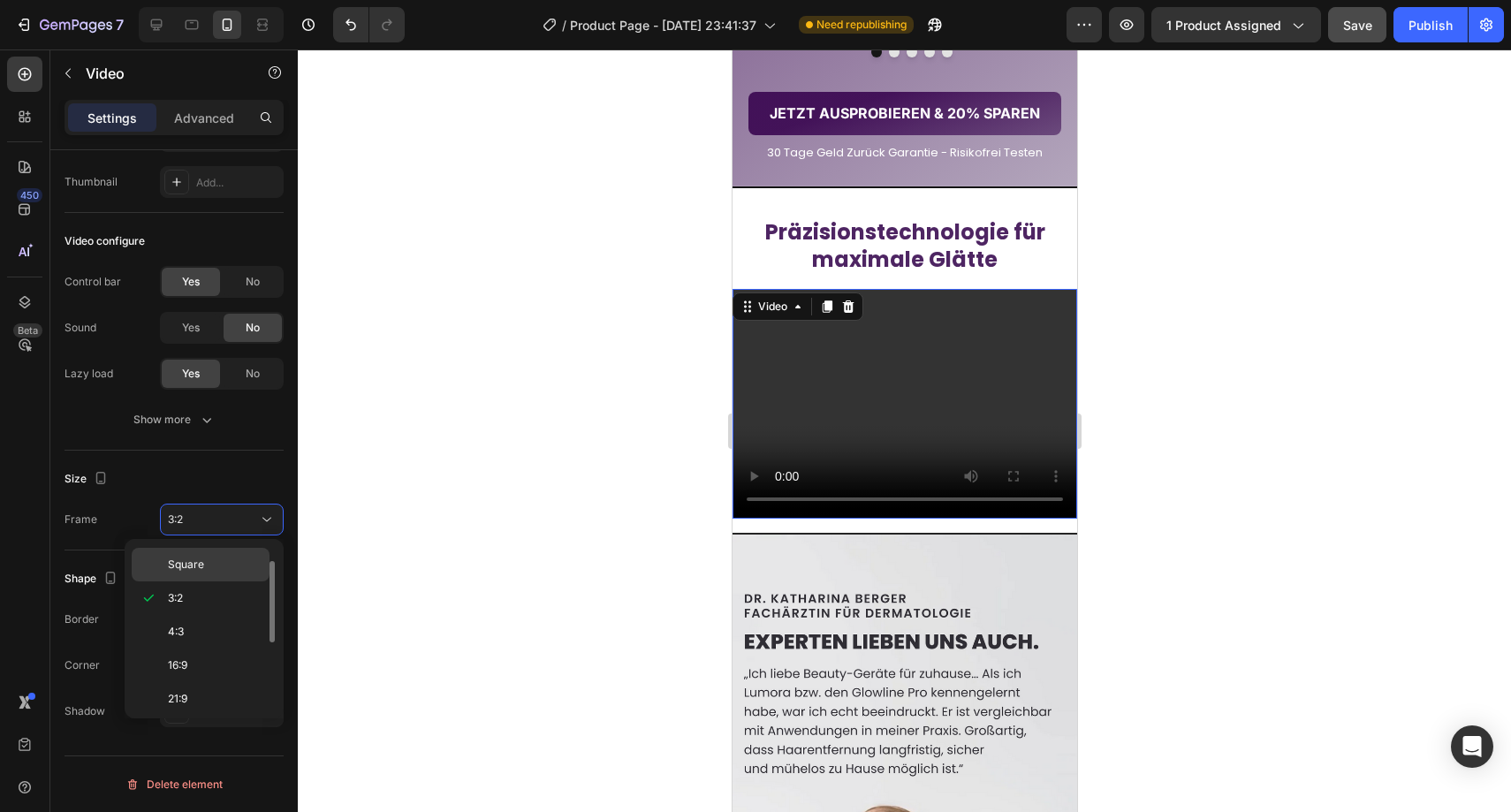
click at [214, 565] on p "Square" at bounding box center [214, 564] width 94 height 15
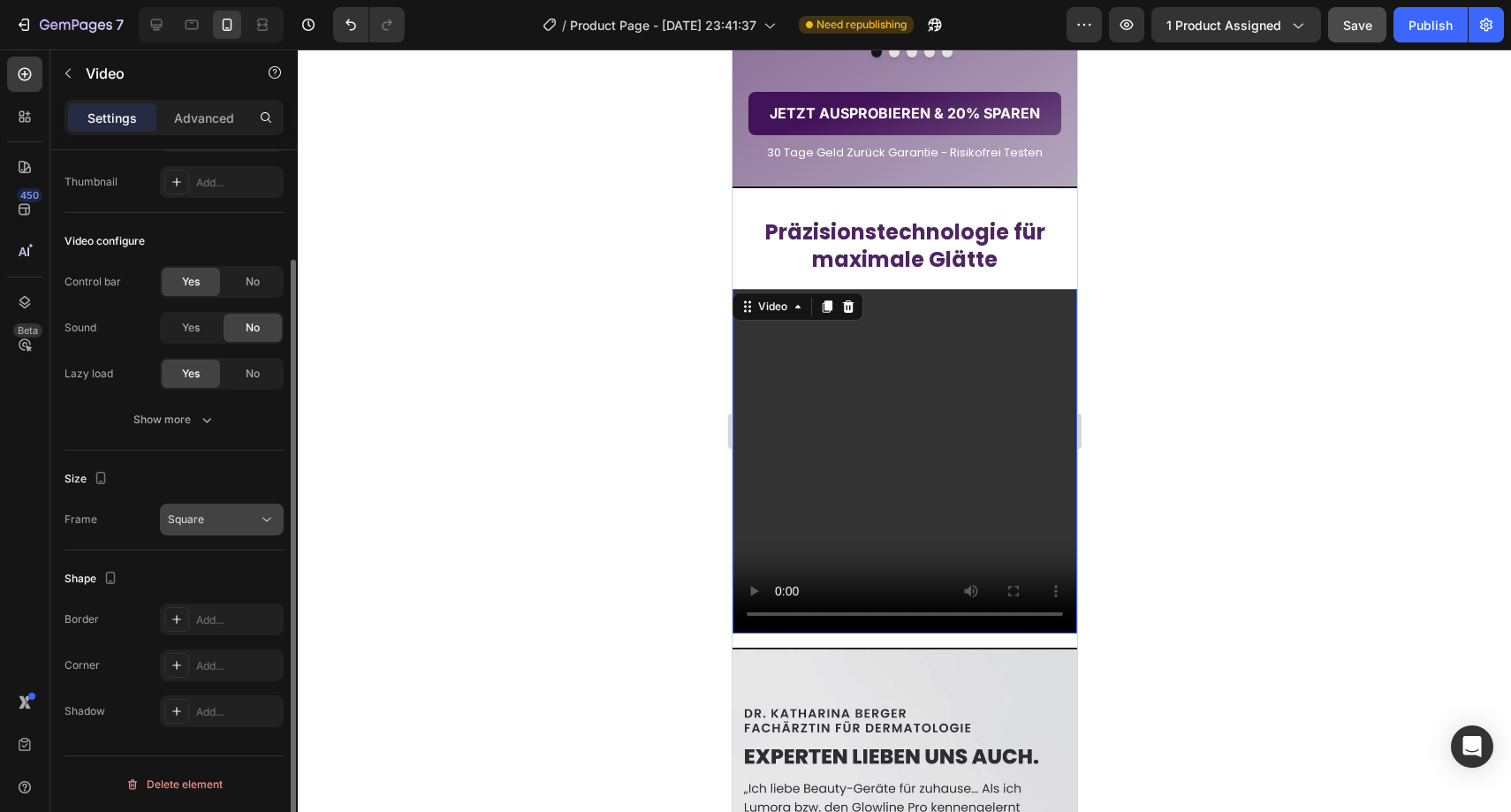
click at [221, 515] on div "Square" at bounding box center [212, 519] width 90 height 15
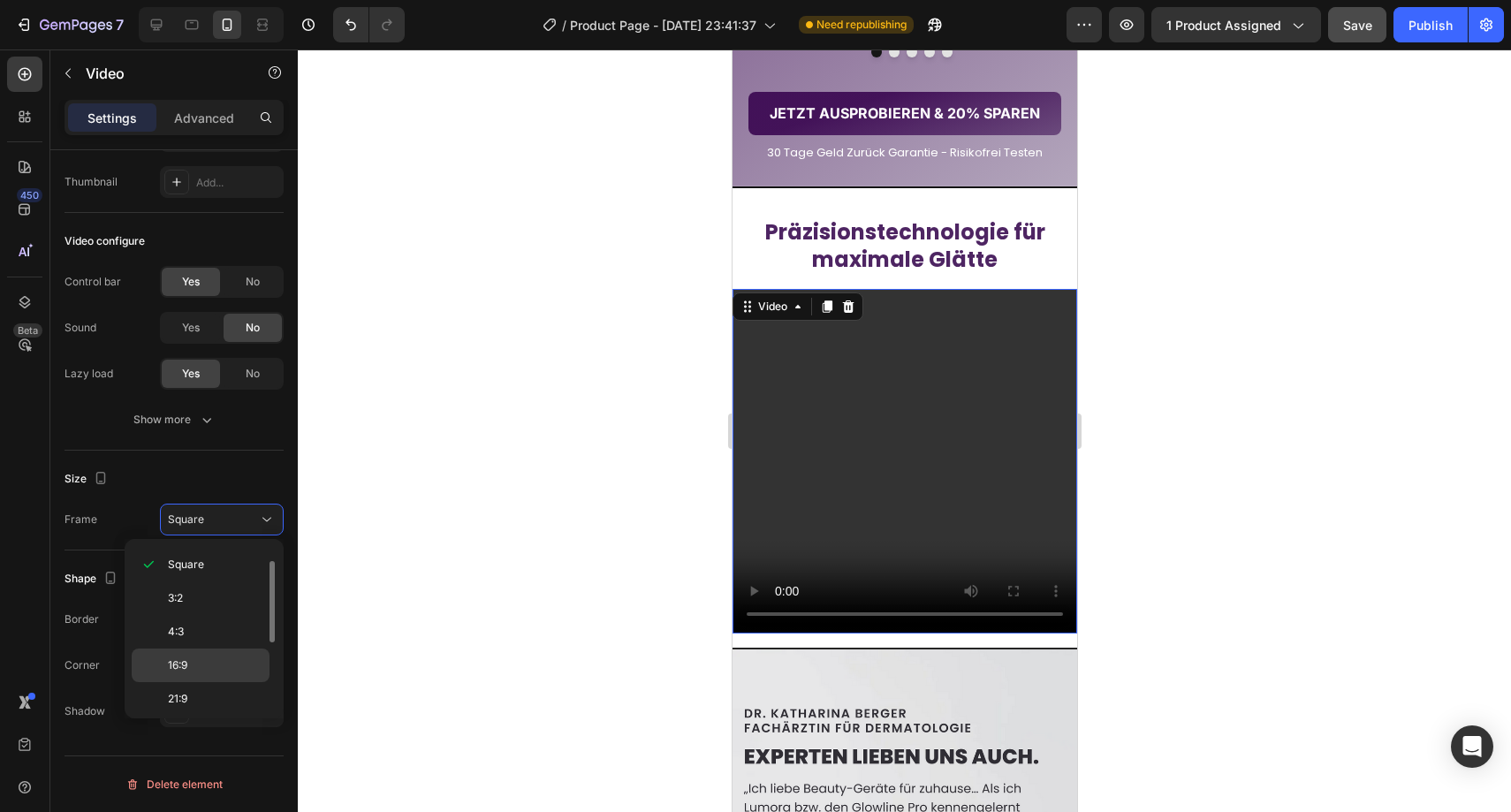
click at [215, 653] on div "16:9" at bounding box center [200, 664] width 138 height 34
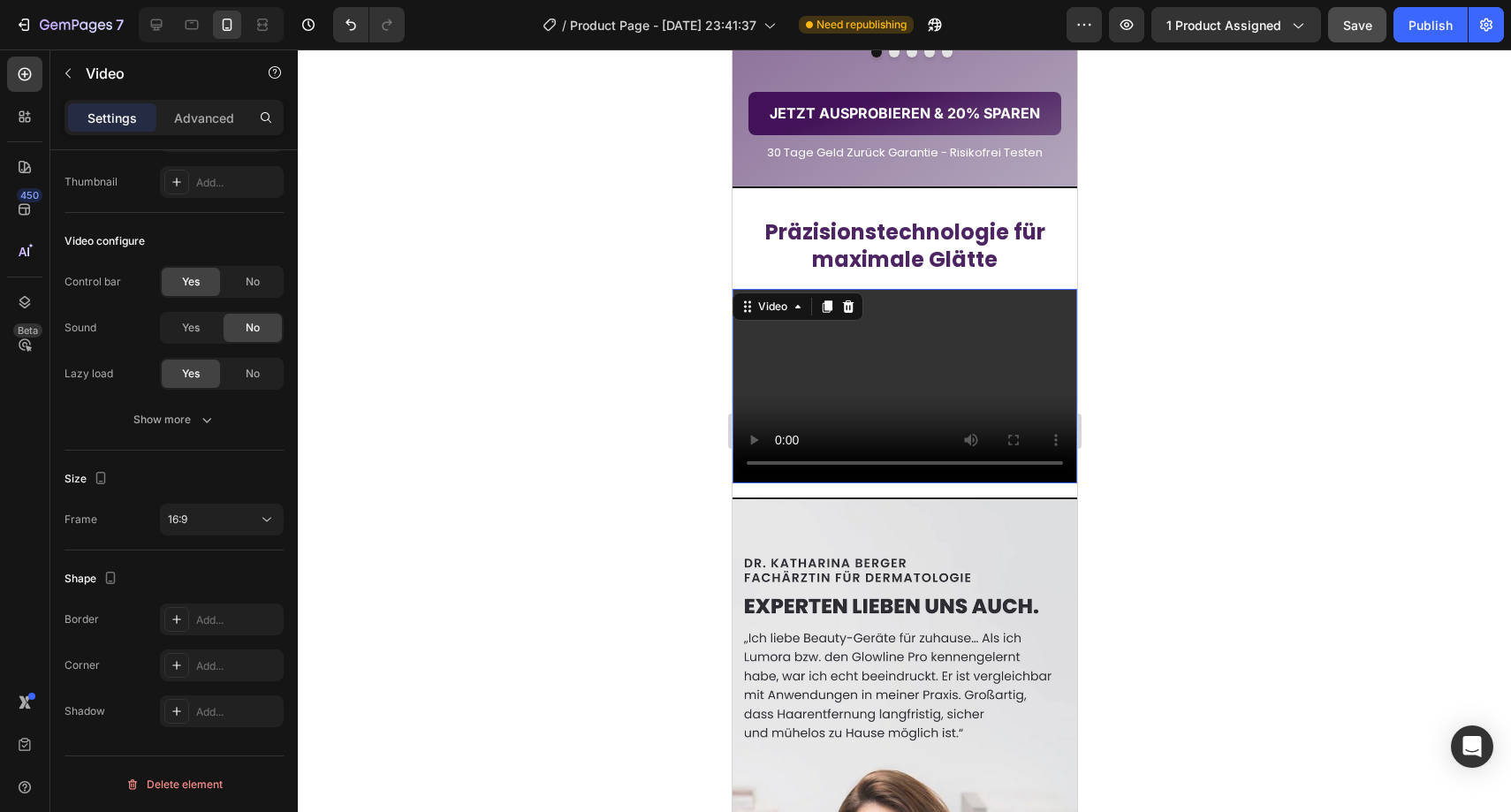
click at [519, 540] on div at bounding box center [904, 430] width 1213 height 762
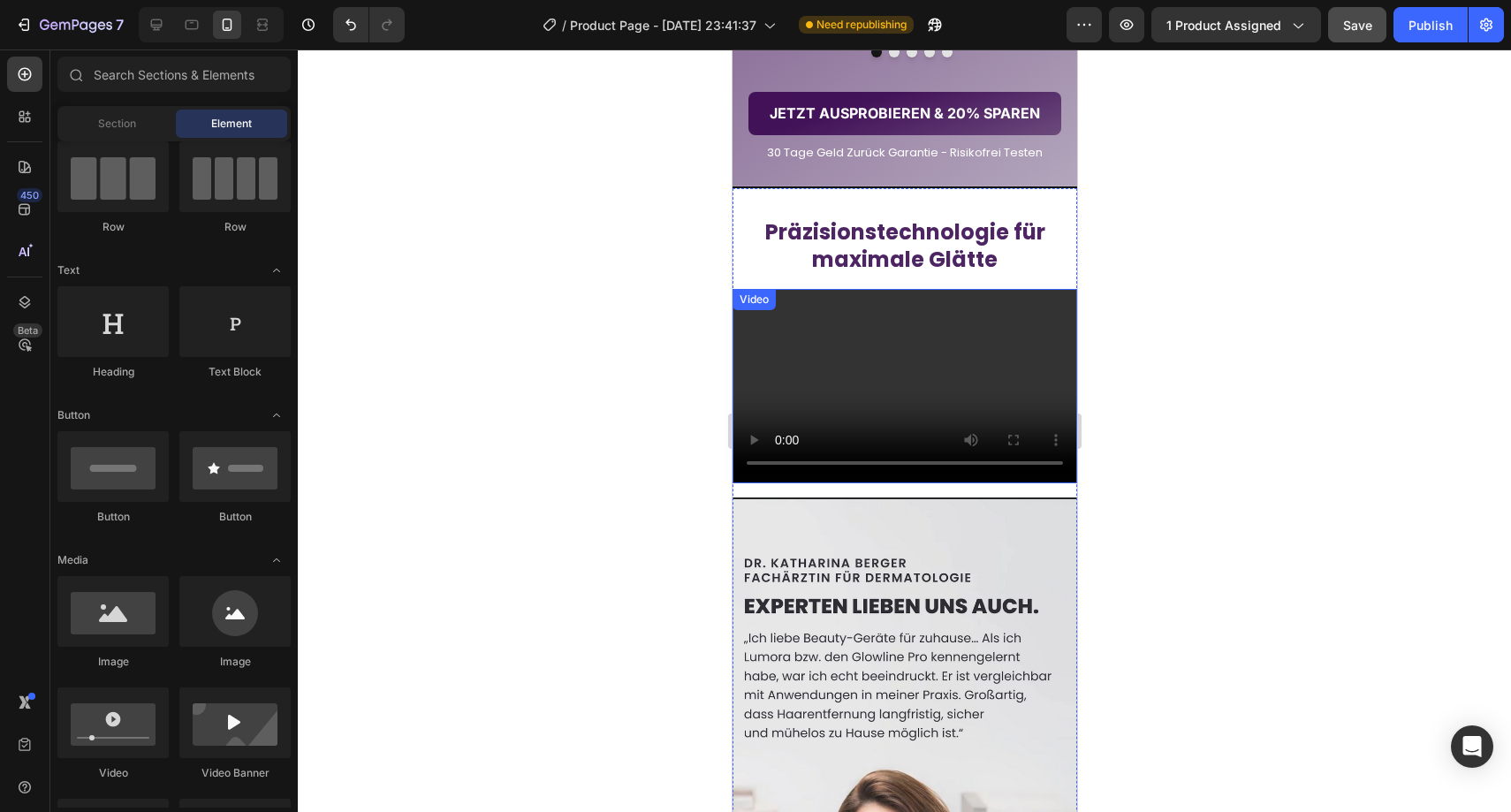
click at [742, 482] on video at bounding box center [903, 385] width 344 height 194
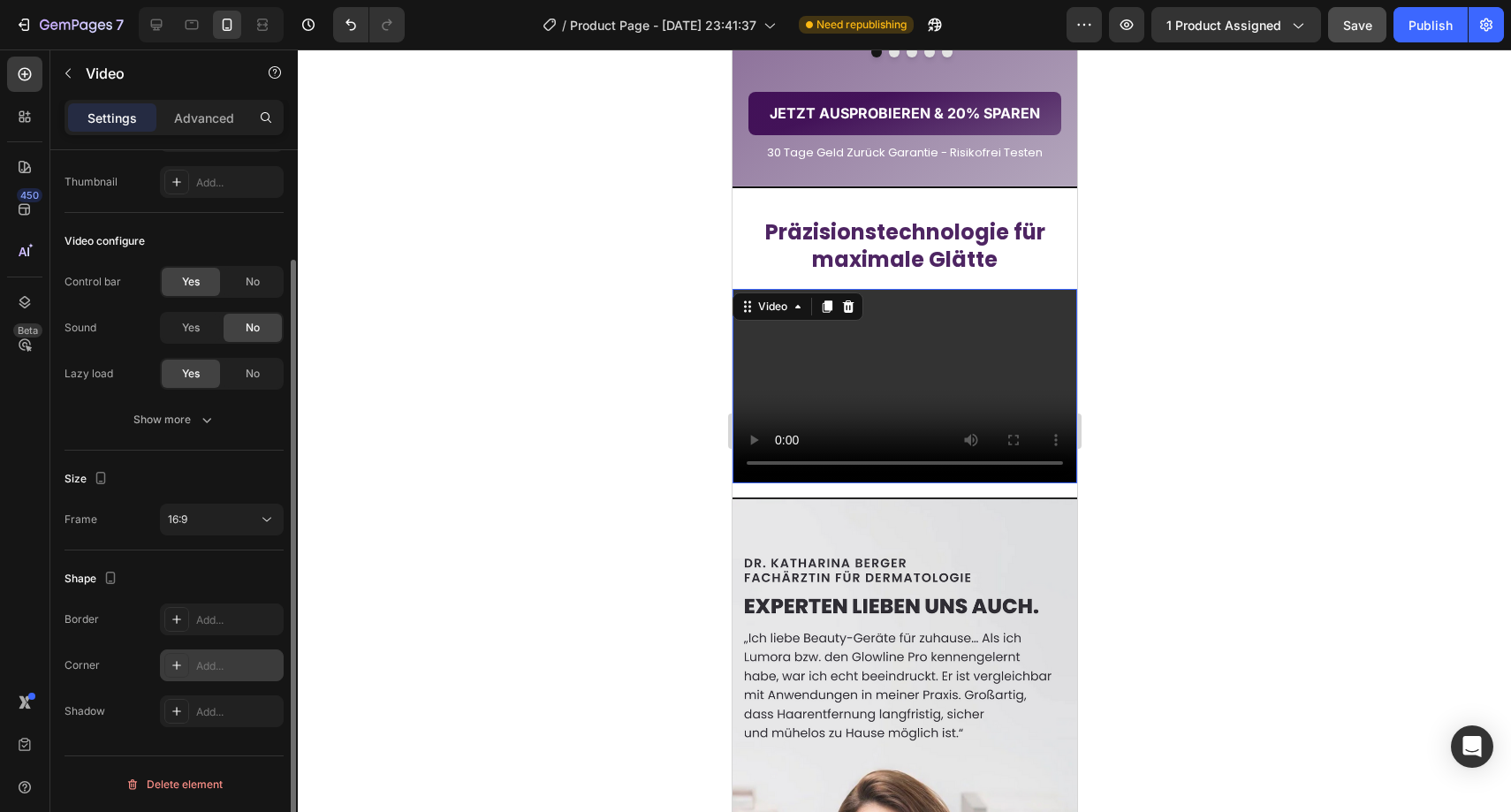
click at [203, 652] on div "Add..." at bounding box center [222, 664] width 124 height 32
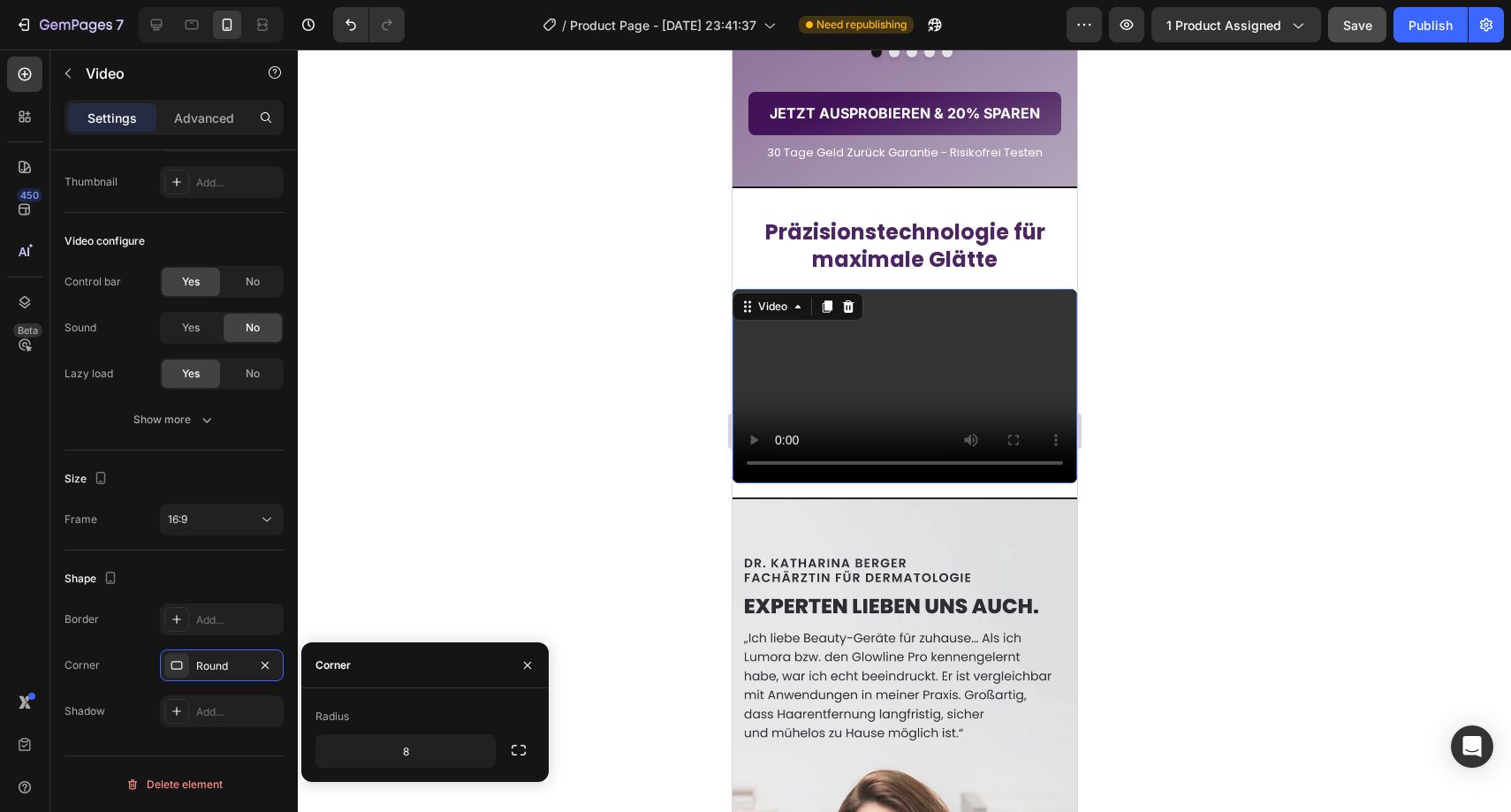
click at [547, 669] on div at bounding box center [528, 664] width 42 height 45
click at [196, 619] on div "Add..." at bounding box center [237, 620] width 83 height 15
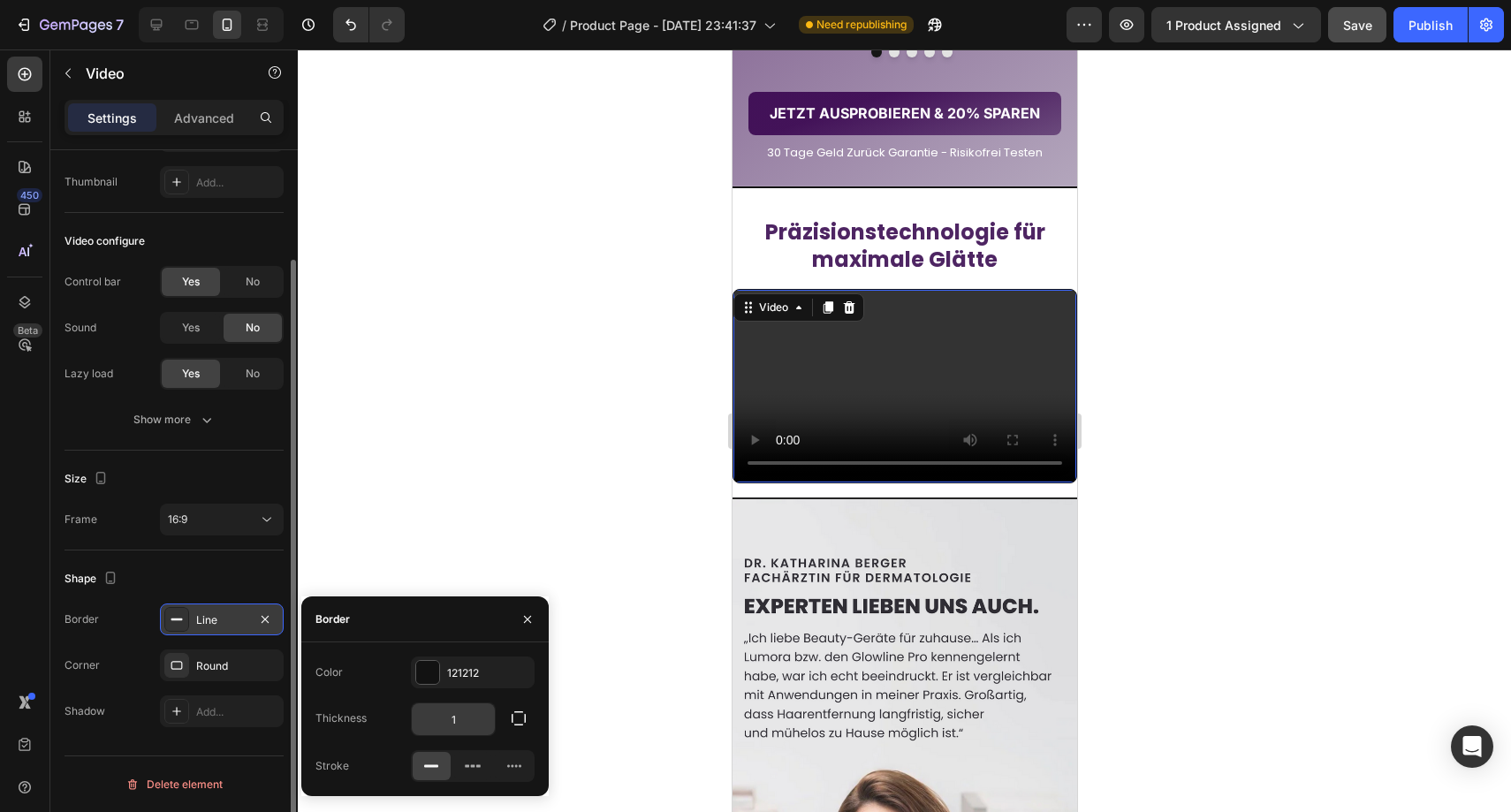
click at [444, 708] on input "1" at bounding box center [453, 718] width 83 height 32
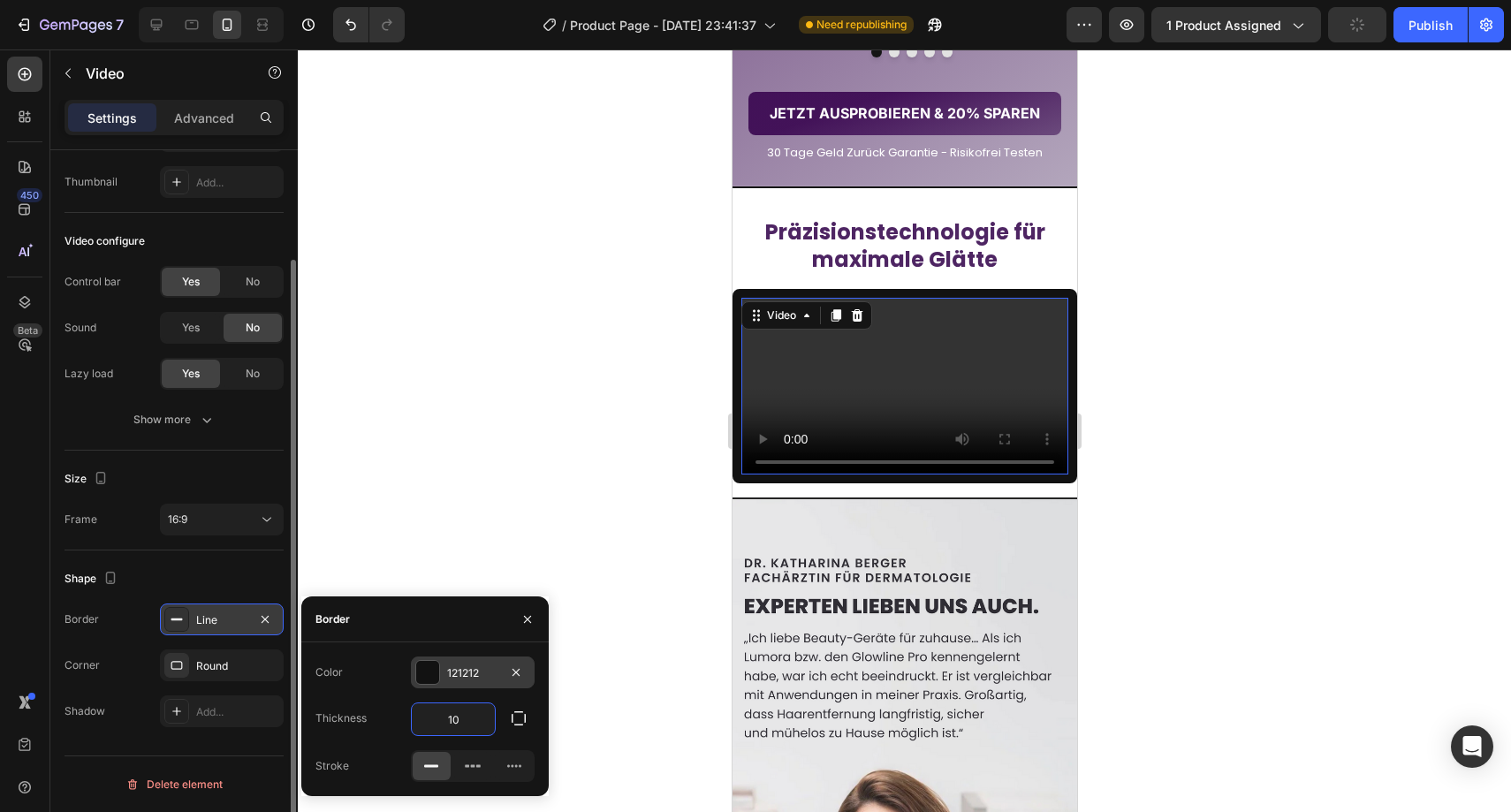
click at [460, 669] on div "121212" at bounding box center [472, 673] width 51 height 15
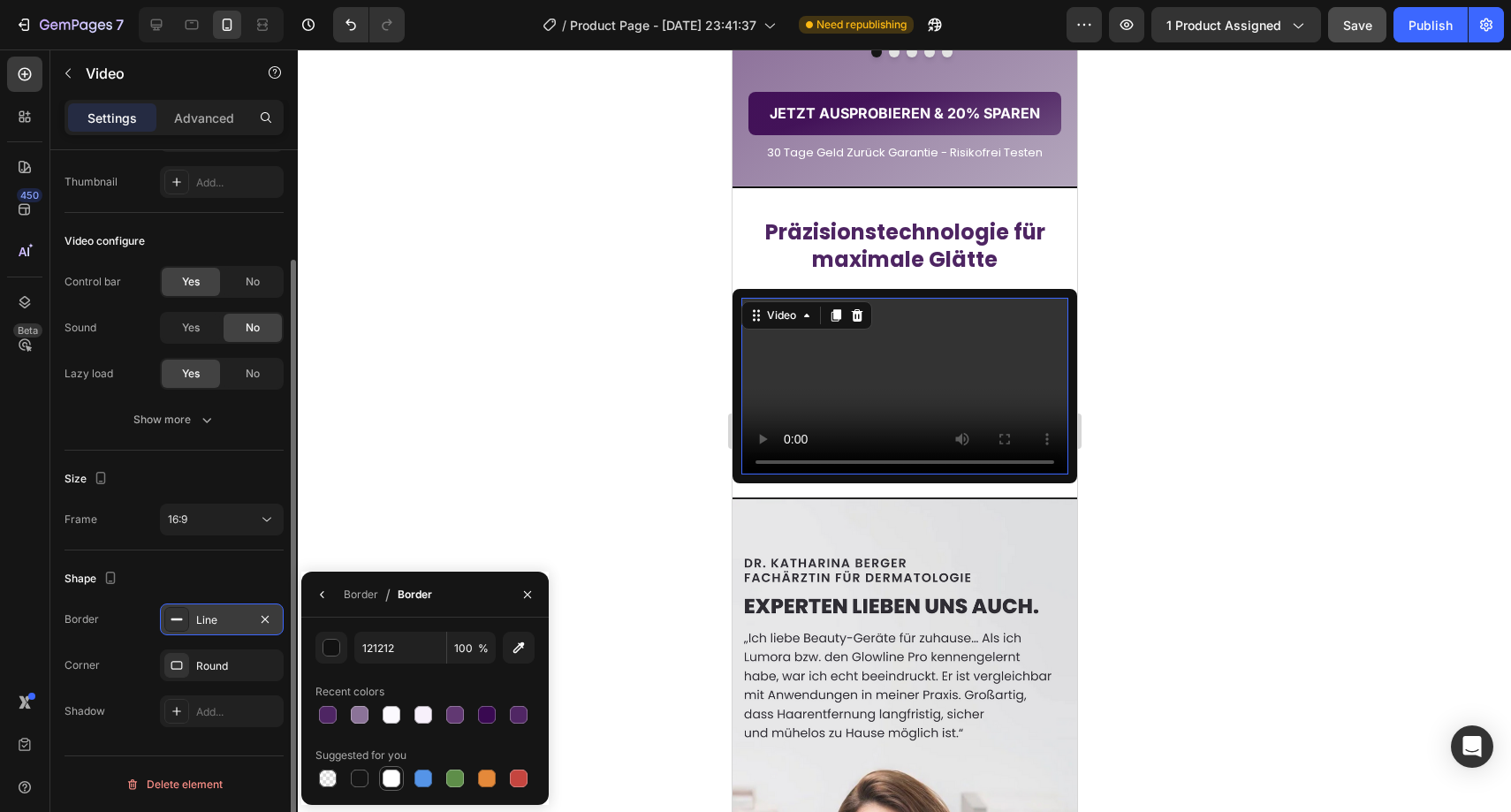
click at [388, 779] on div at bounding box center [392, 778] width 17 height 17
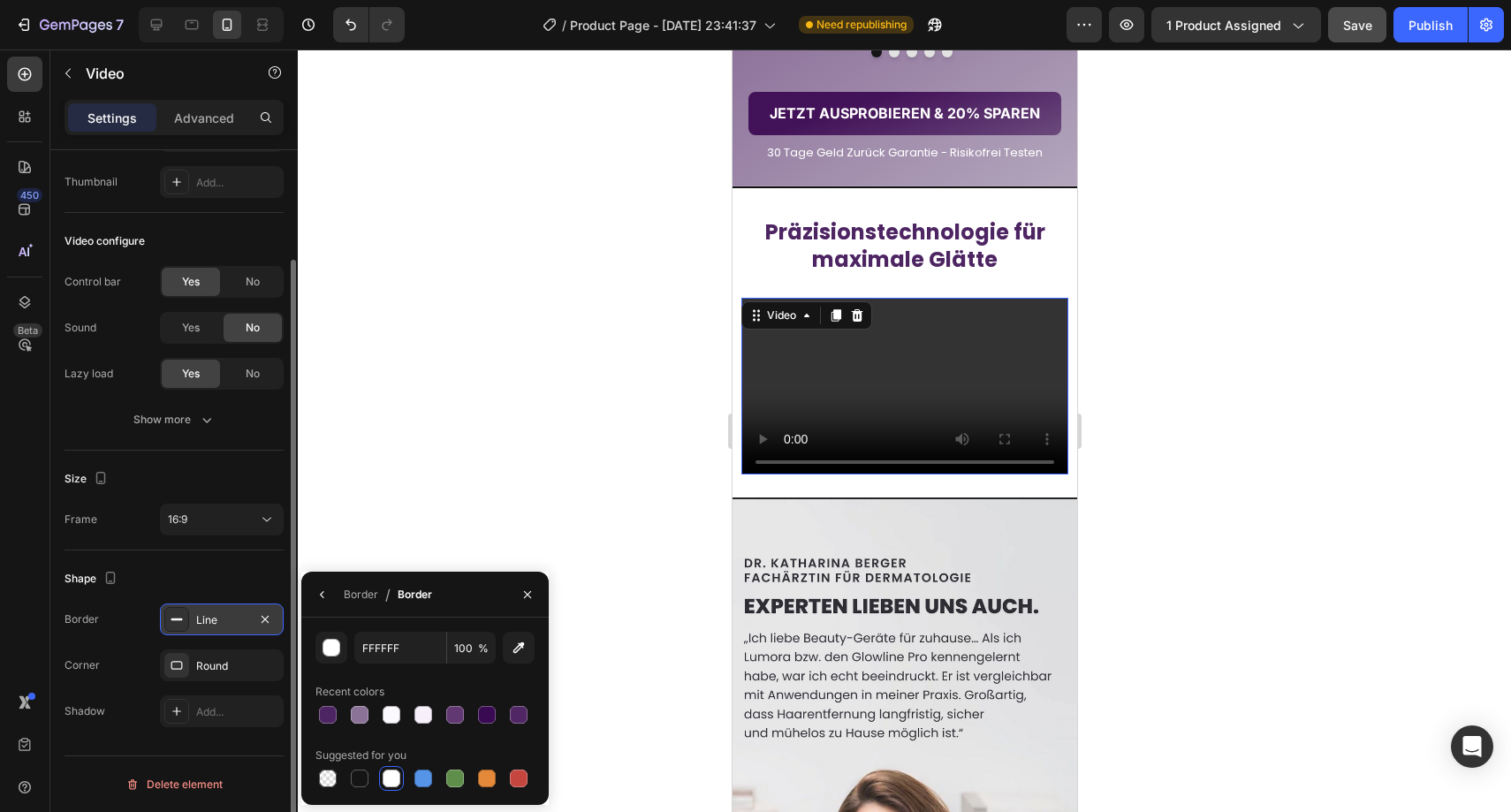
click at [534, 599] on button "button" at bounding box center [527, 594] width 28 height 28
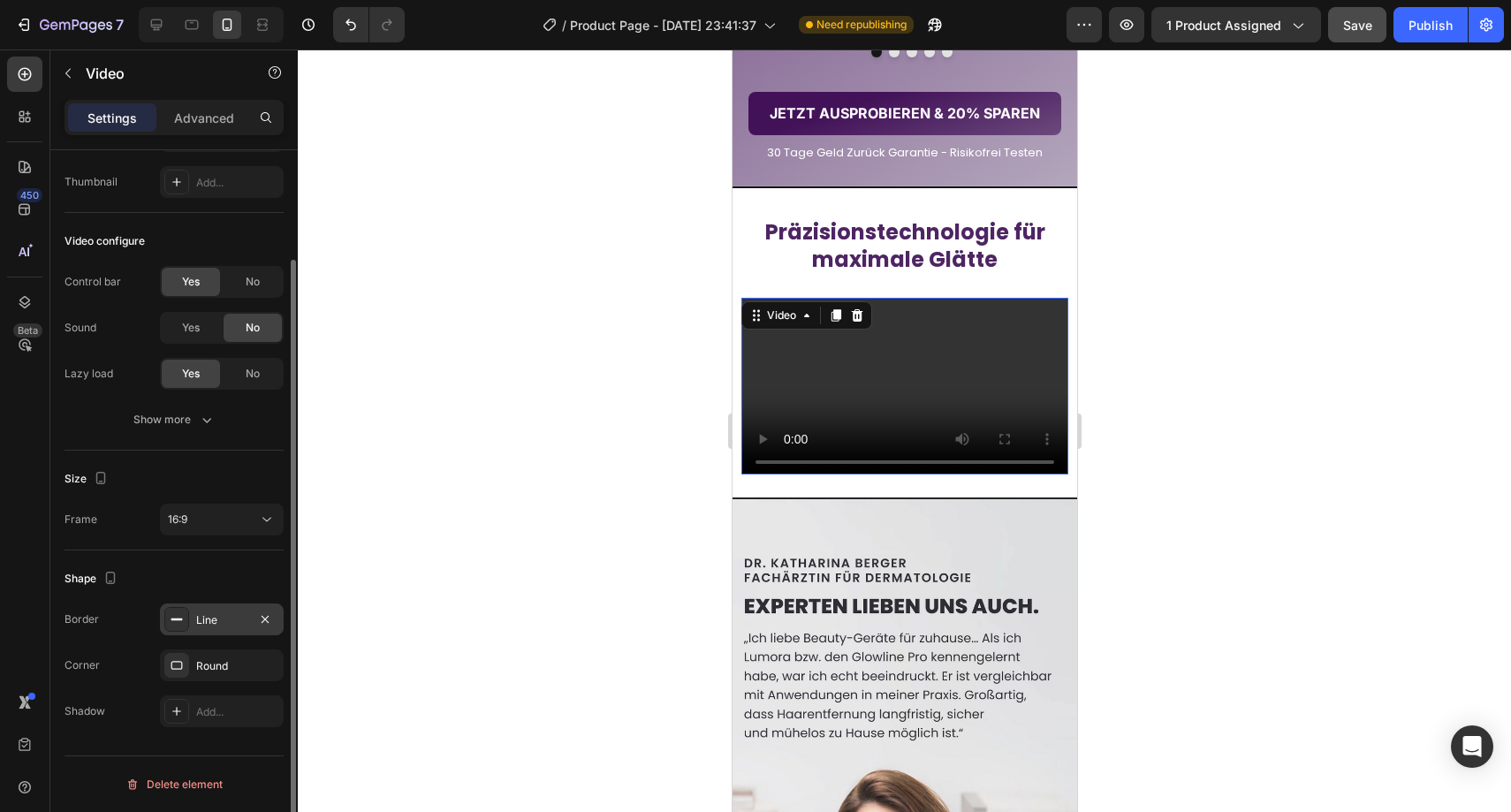
click at [559, 574] on div at bounding box center [904, 430] width 1213 height 762
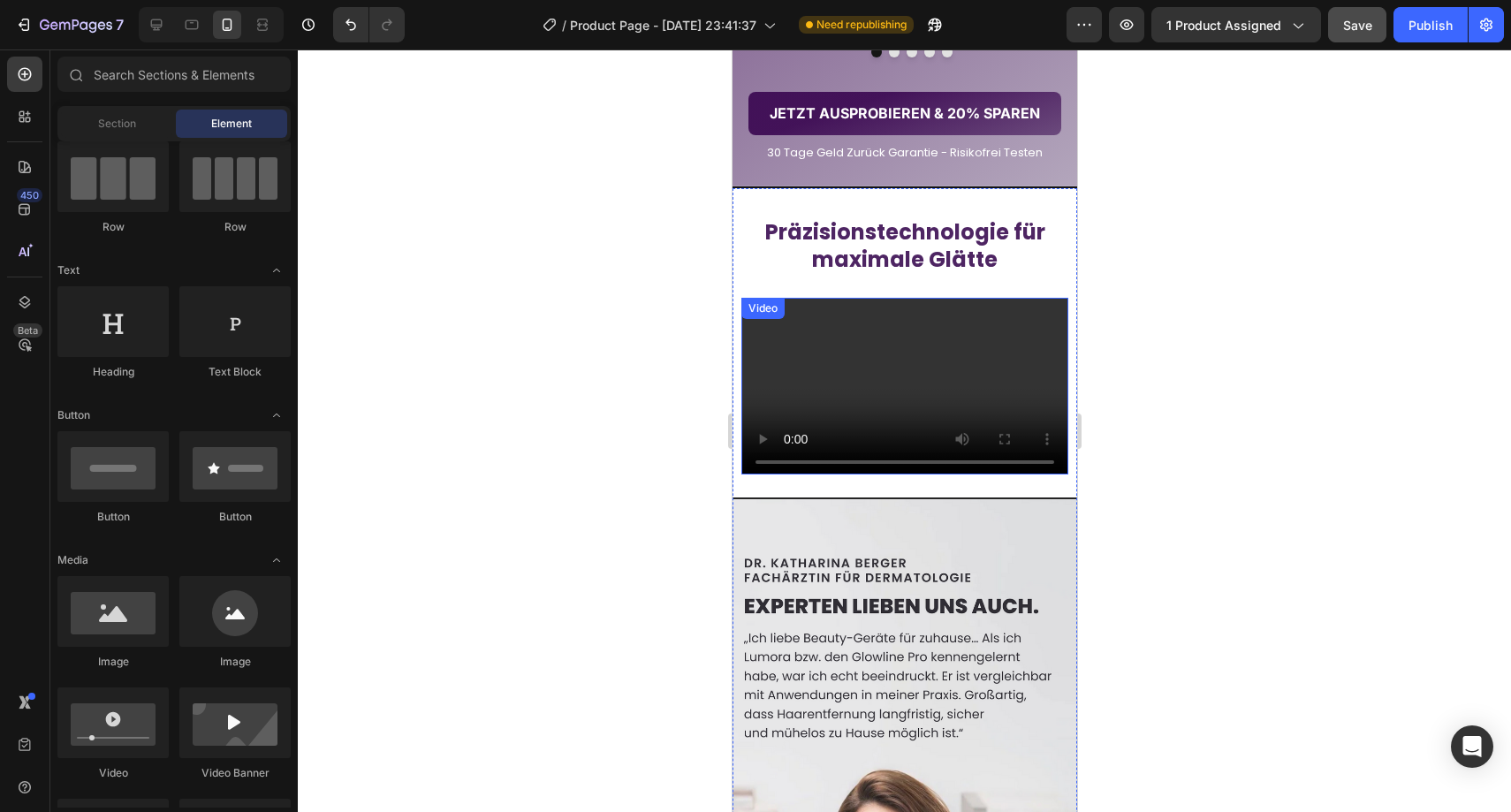
click at [661, 558] on div at bounding box center [904, 430] width 1213 height 762
click at [965, 376] on div "⁠⁠⁠⁠⁠⁠⁠ Präzisionstechnologie für maximale Glätte Heading Video Image Section 7" at bounding box center [903, 651] width 344 height 927
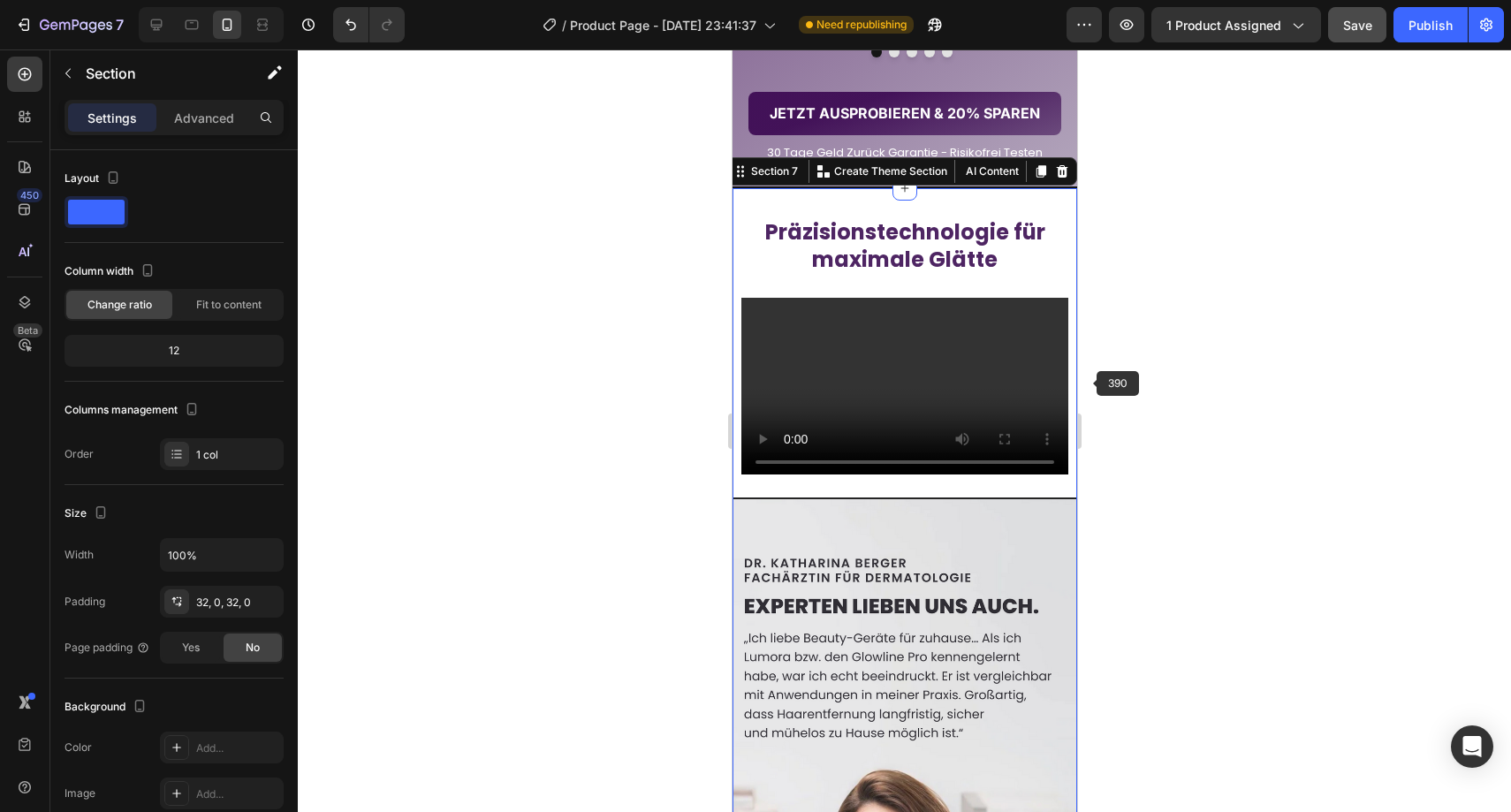
click at [1143, 376] on div at bounding box center [904, 430] width 1213 height 762
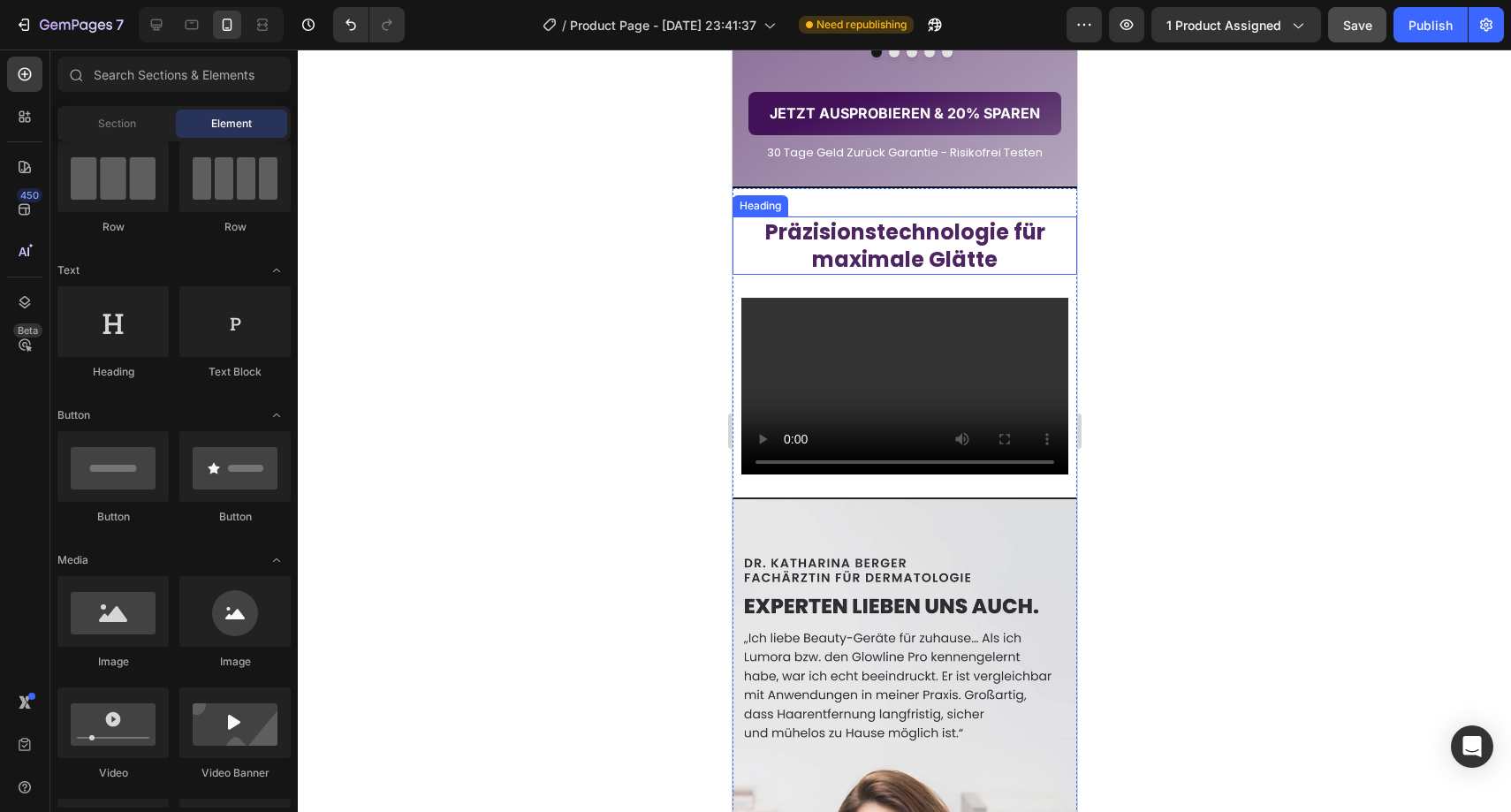
click at [944, 274] on strong "Präzisionstechnologie für maximale Glätte" at bounding box center [904, 245] width 280 height 57
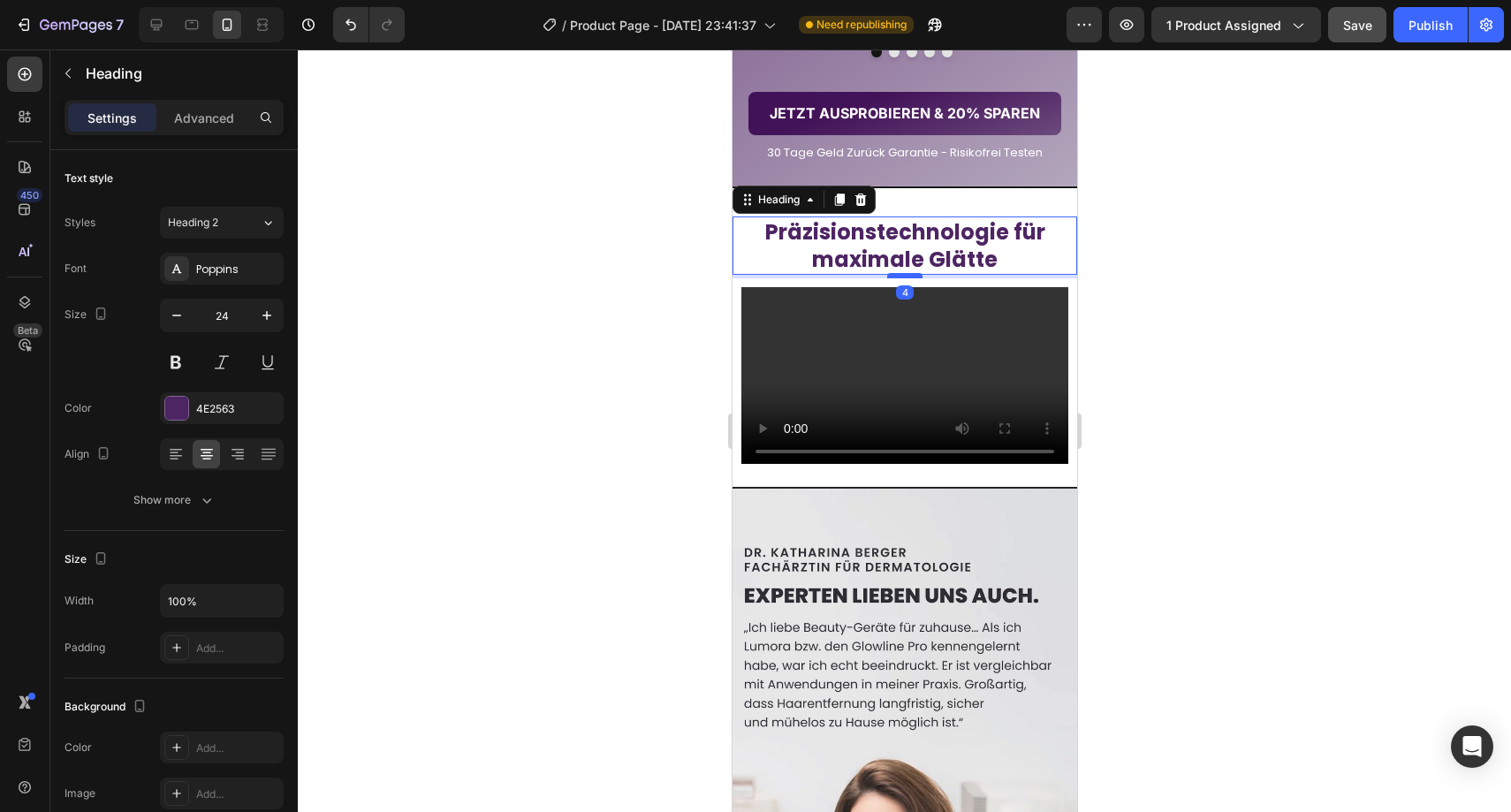
drag, startPoint x: 905, startPoint y: 466, endPoint x: 906, endPoint y: 454, distance: 12.0
click at [906, 278] on div at bounding box center [904, 275] width 36 height 5
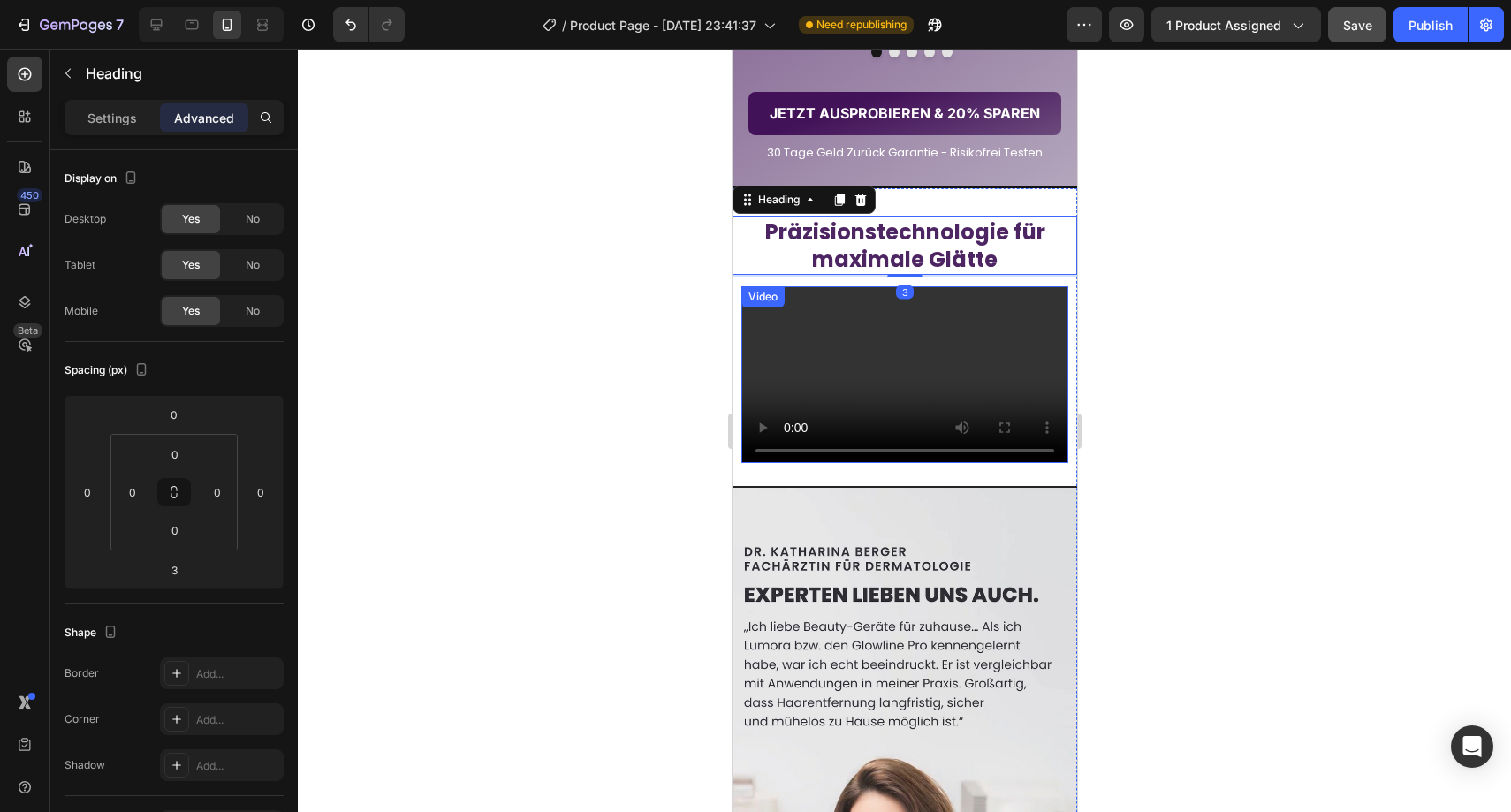
click at [856, 470] on video at bounding box center [903, 378] width 327 height 183
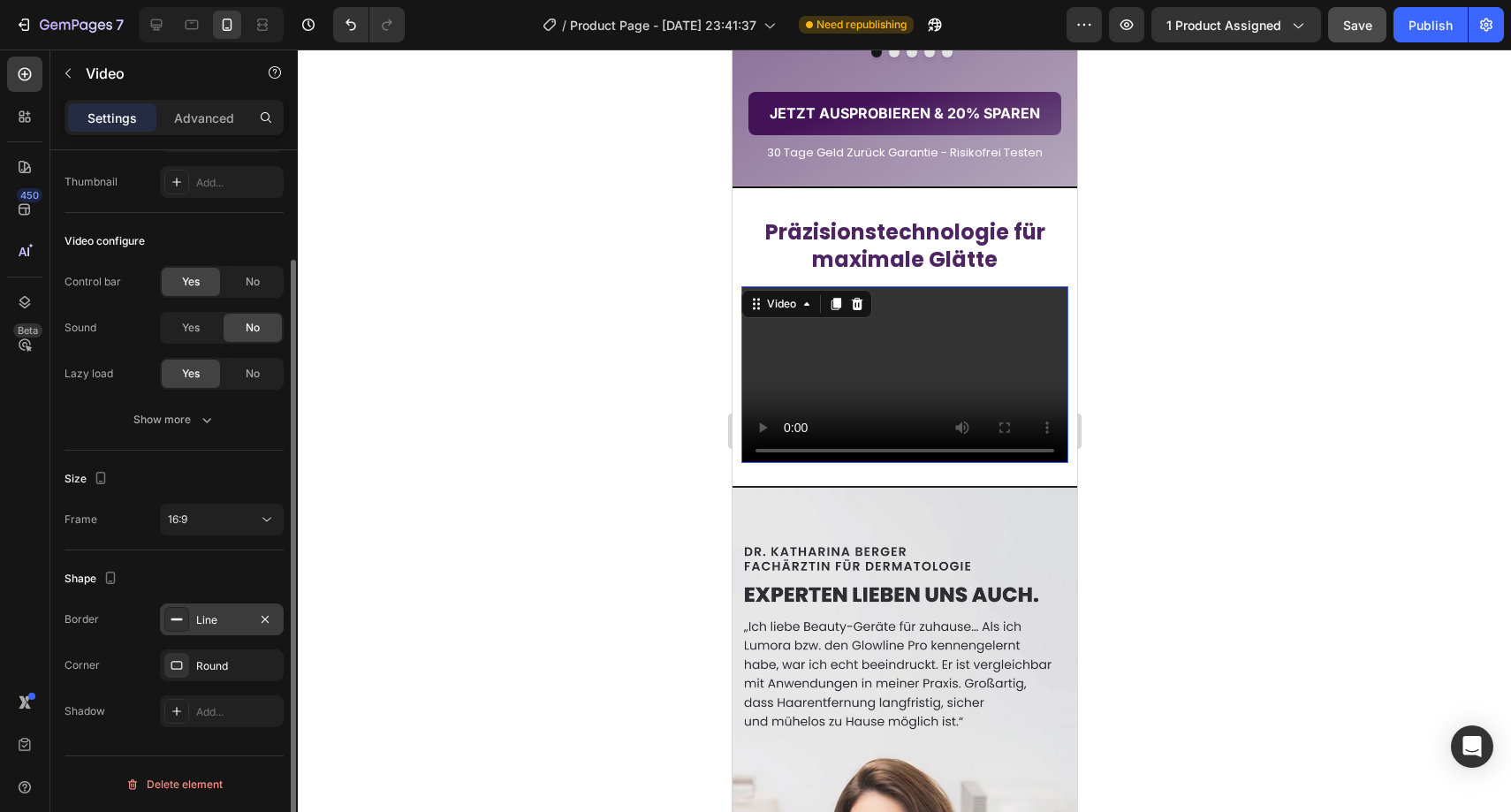
click at [194, 619] on div "Line" at bounding box center [222, 619] width 124 height 32
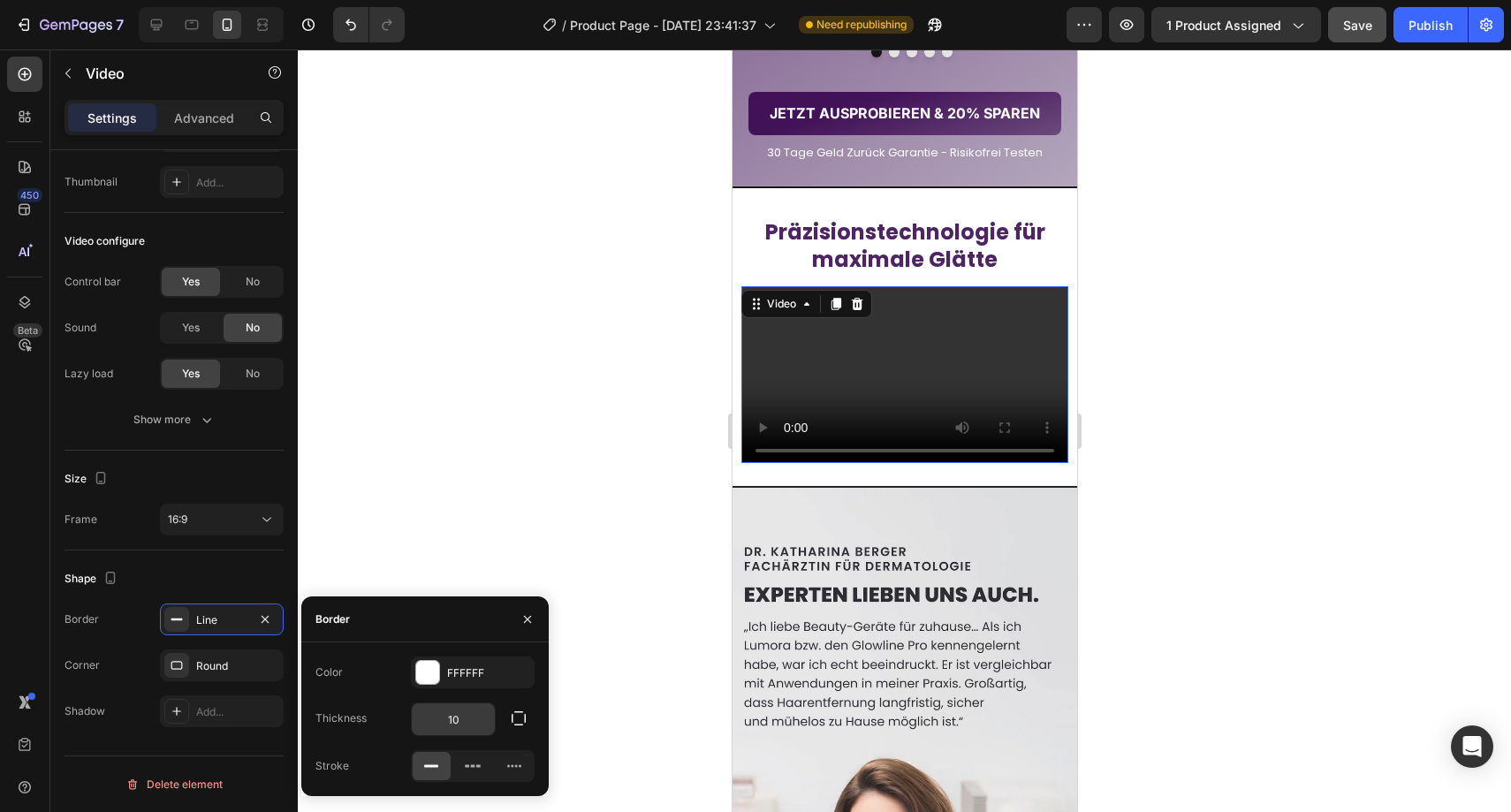
click at [472, 715] on input "10" at bounding box center [453, 718] width 83 height 32
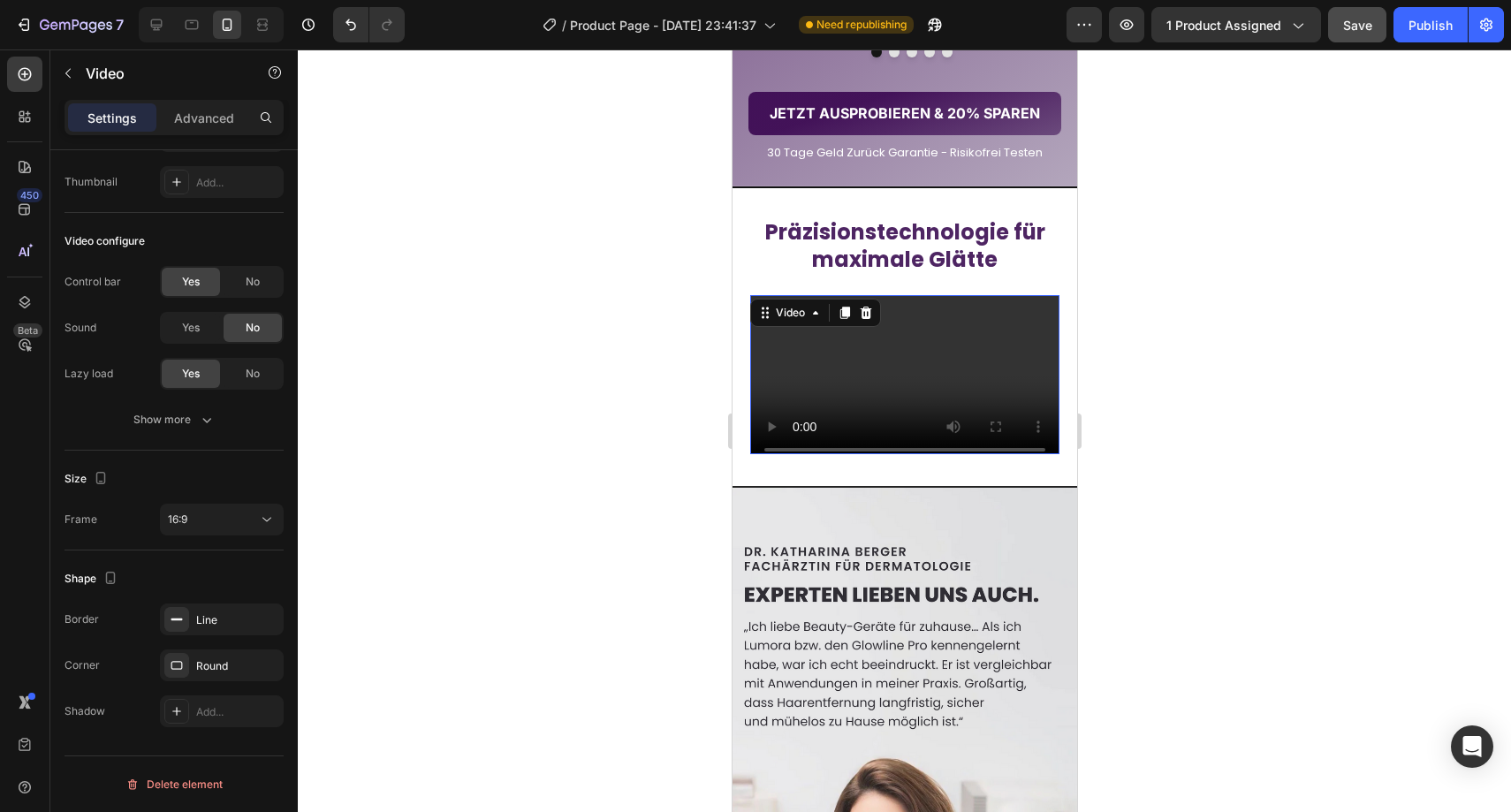
click at [591, 588] on div at bounding box center [904, 430] width 1213 height 762
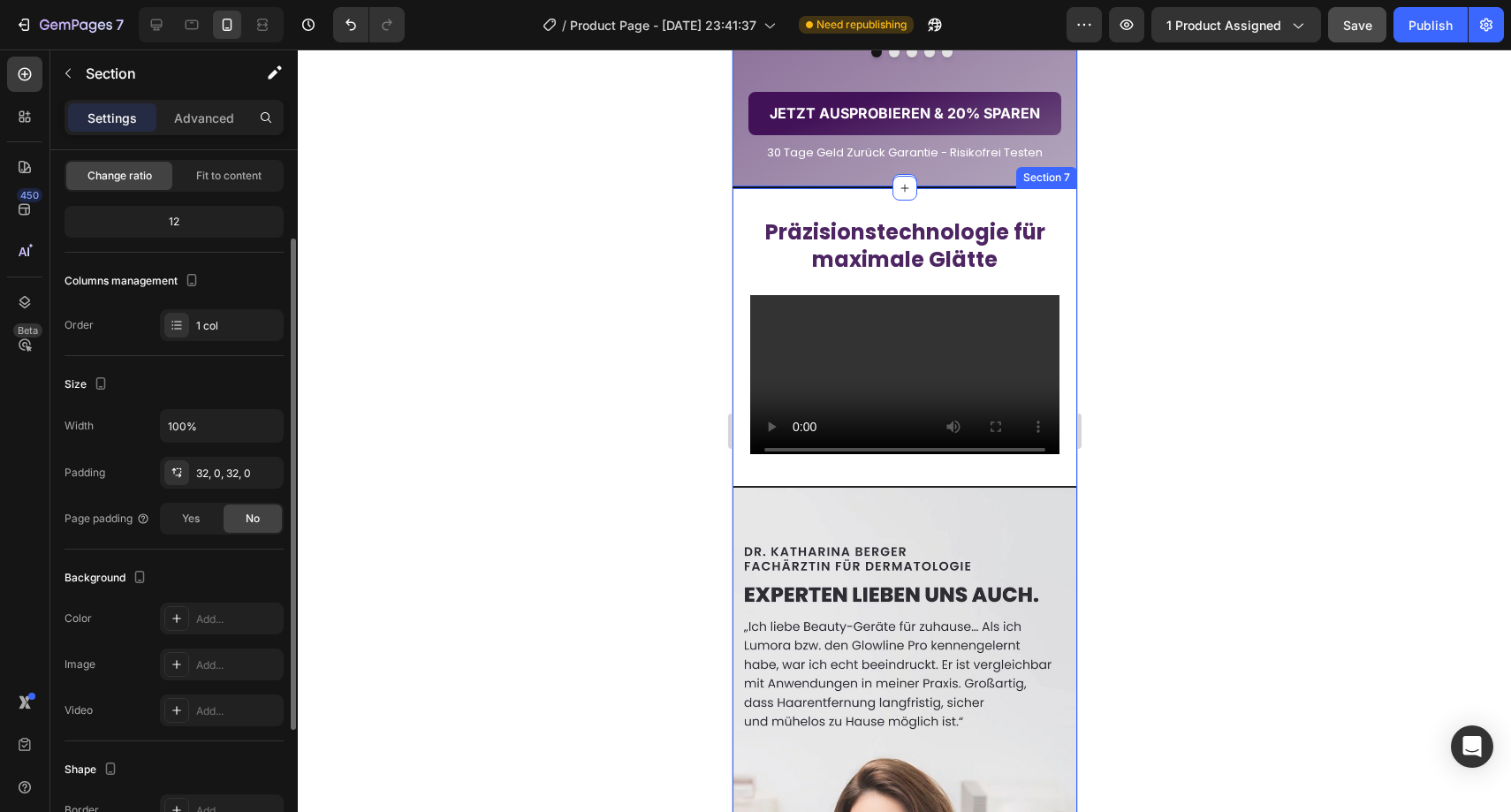
click at [920, 368] on div "⁠⁠⁠⁠⁠⁠⁠ Präzisionstechnologie für maximale Glätte Heading Video Image Section 7" at bounding box center [903, 645] width 344 height 915
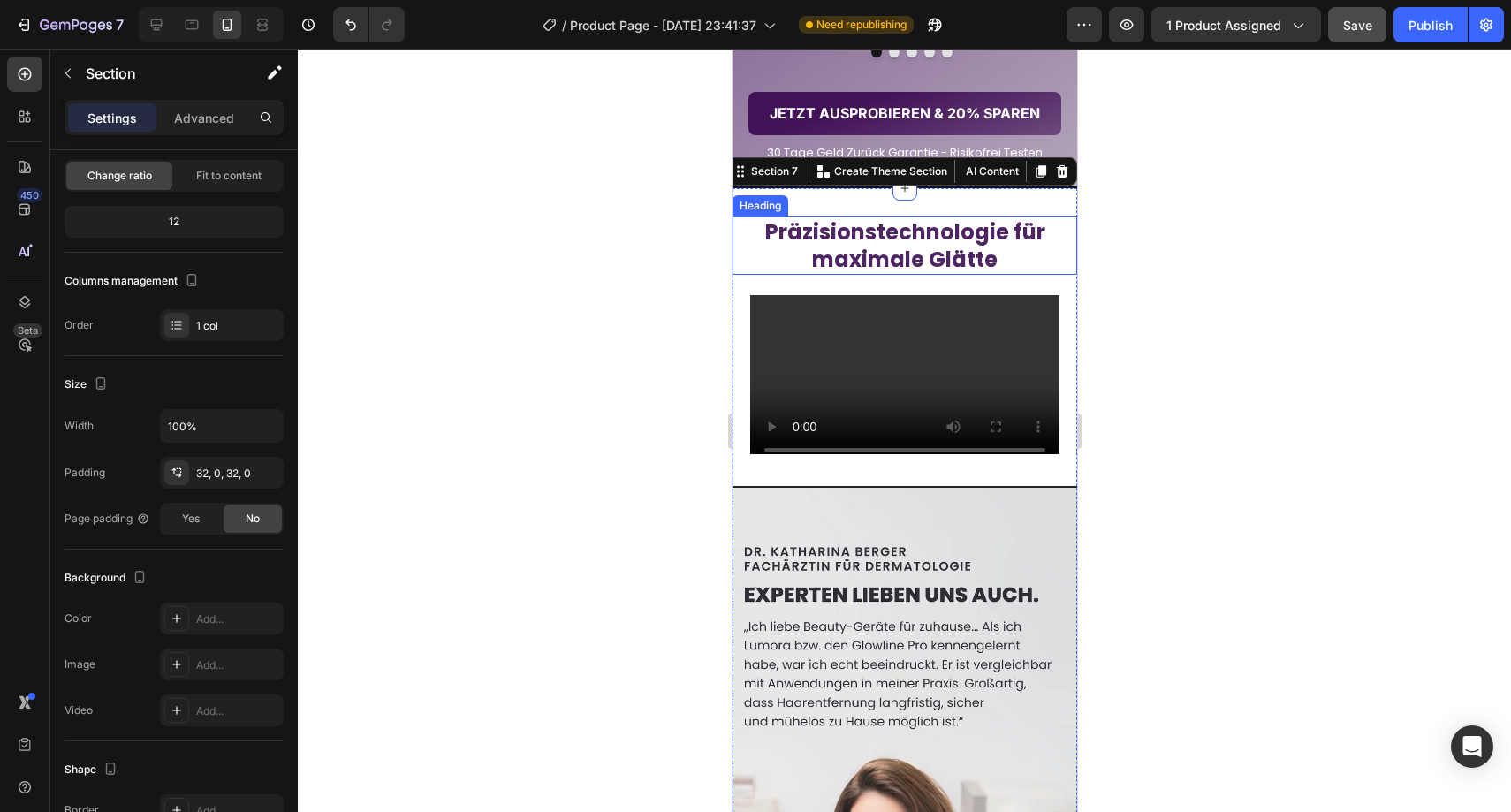
click at [865, 274] on strong "Präzisionstechnologie für maximale Glätte" at bounding box center [904, 245] width 280 height 57
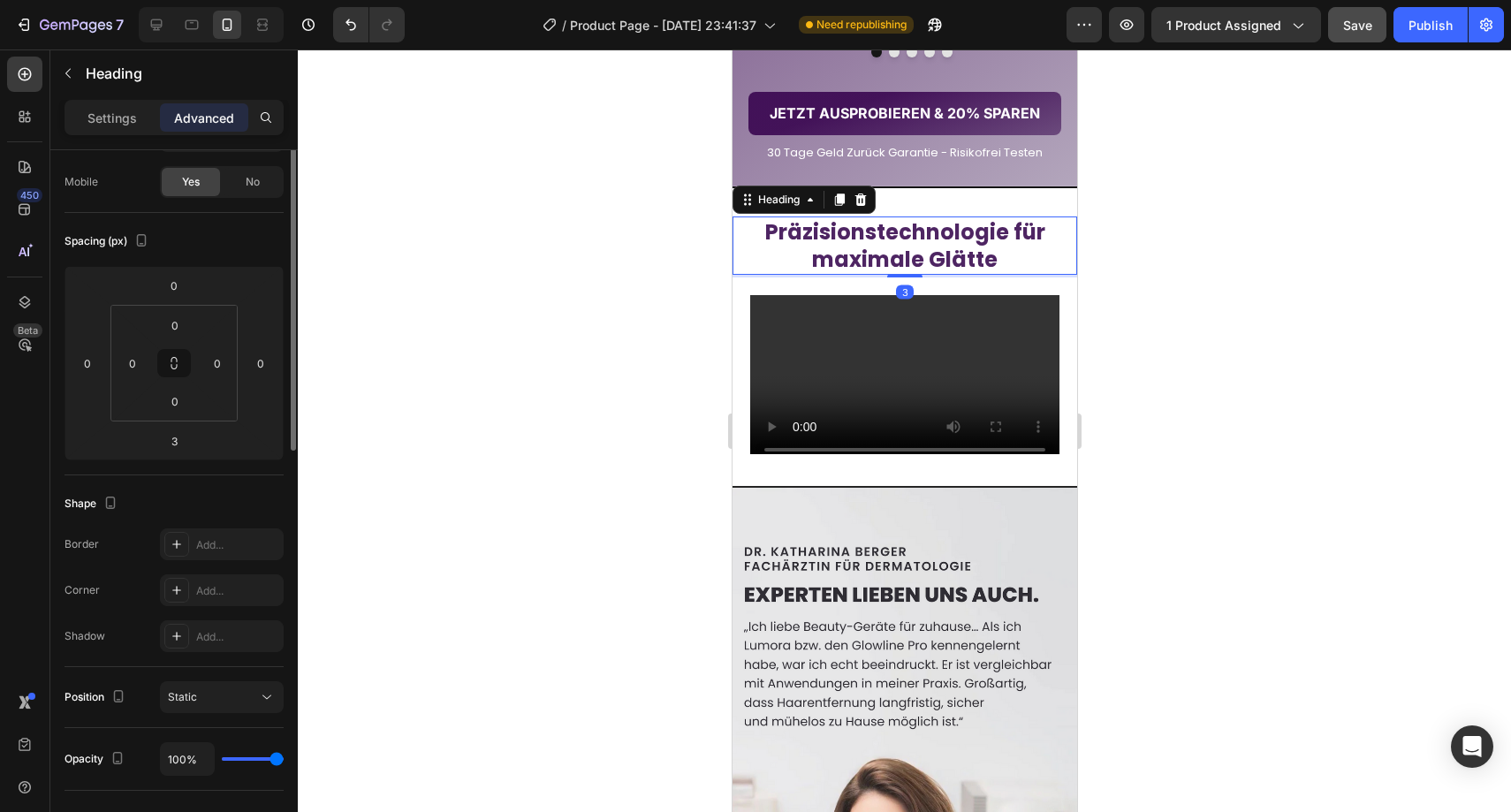
scroll to position [0, 0]
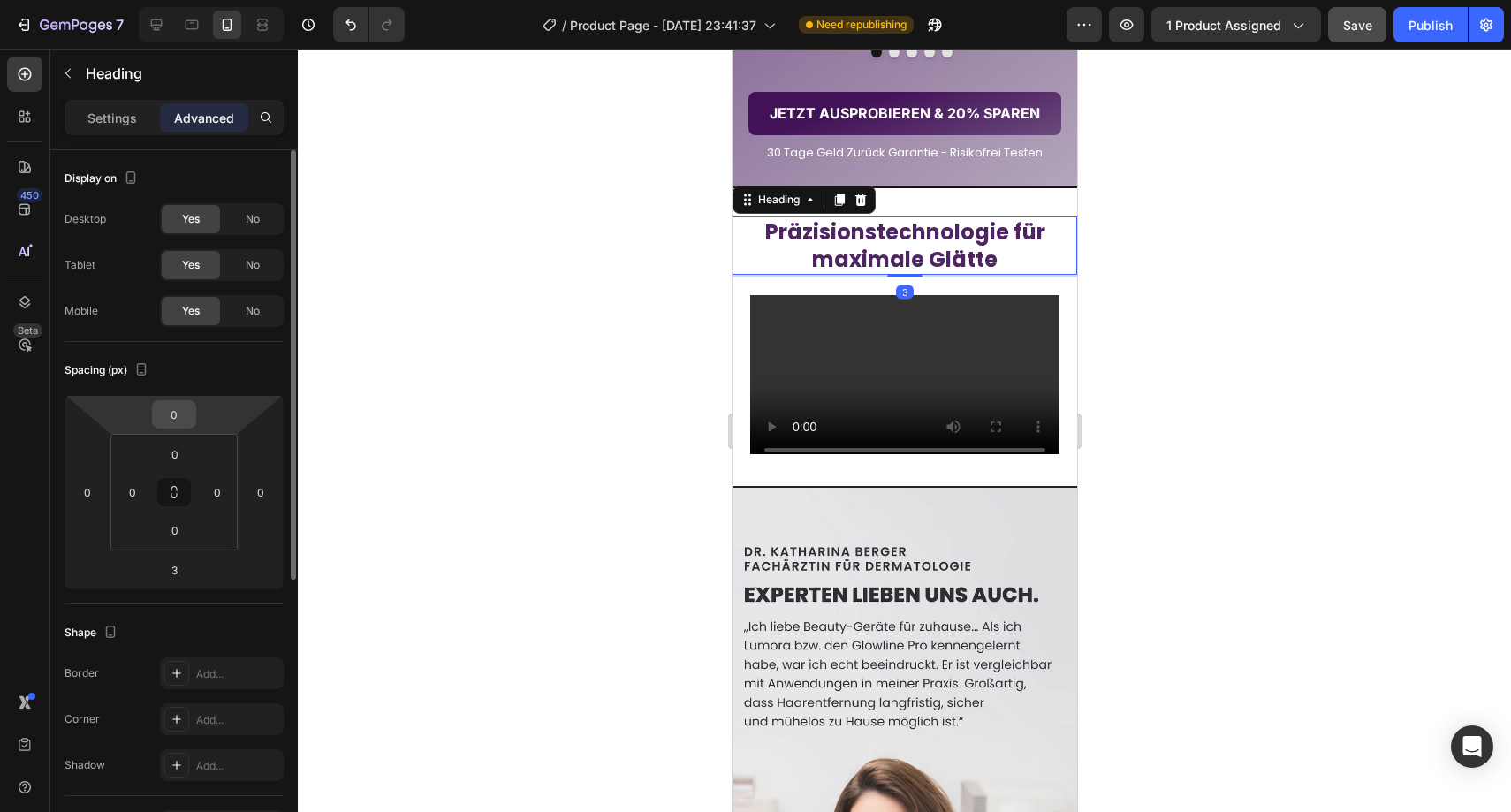
click at [177, 408] on input "0" at bounding box center [174, 414] width 36 height 26
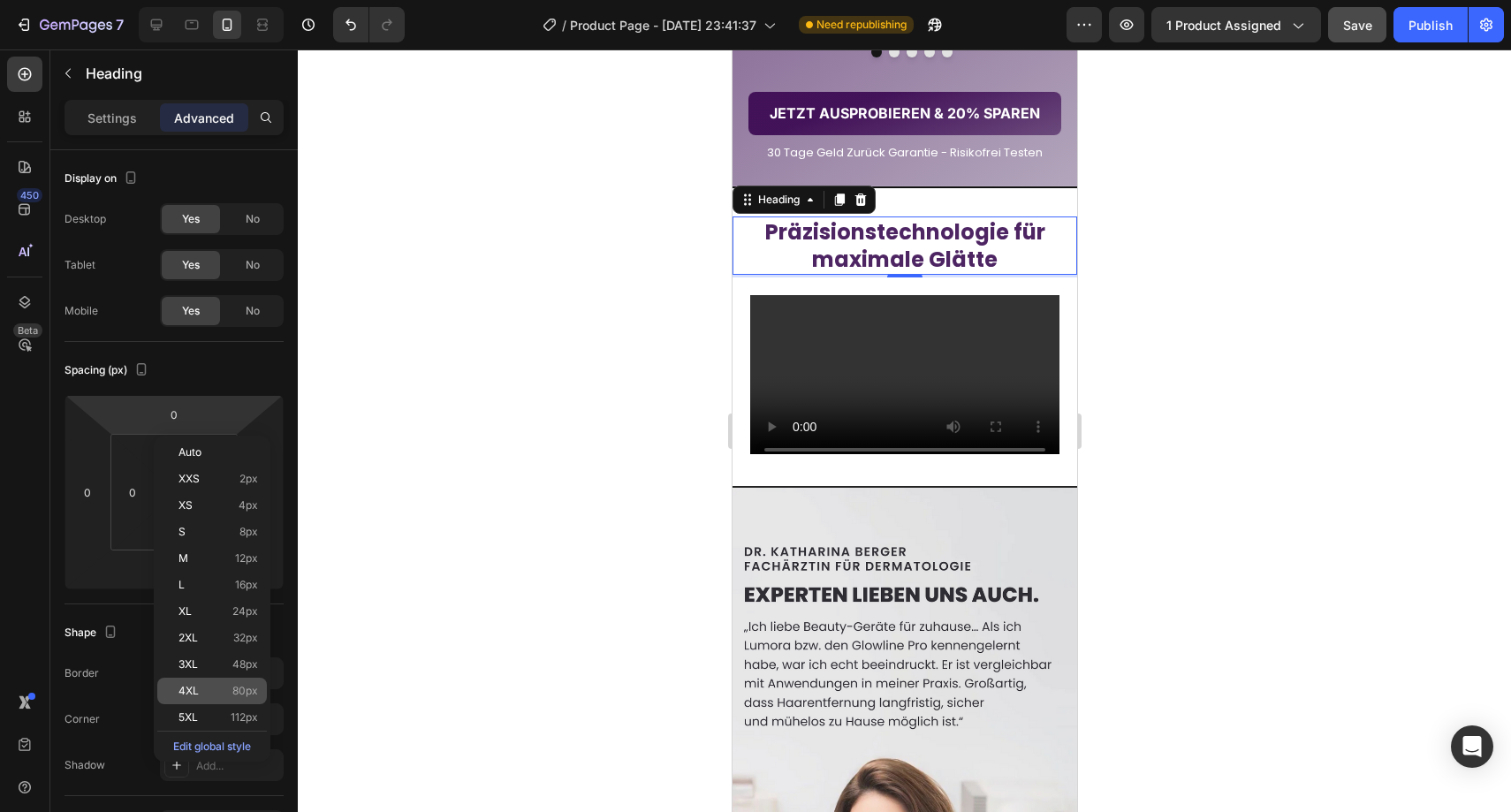
click at [196, 701] on div "4XL 80px" at bounding box center [212, 690] width 110 height 26
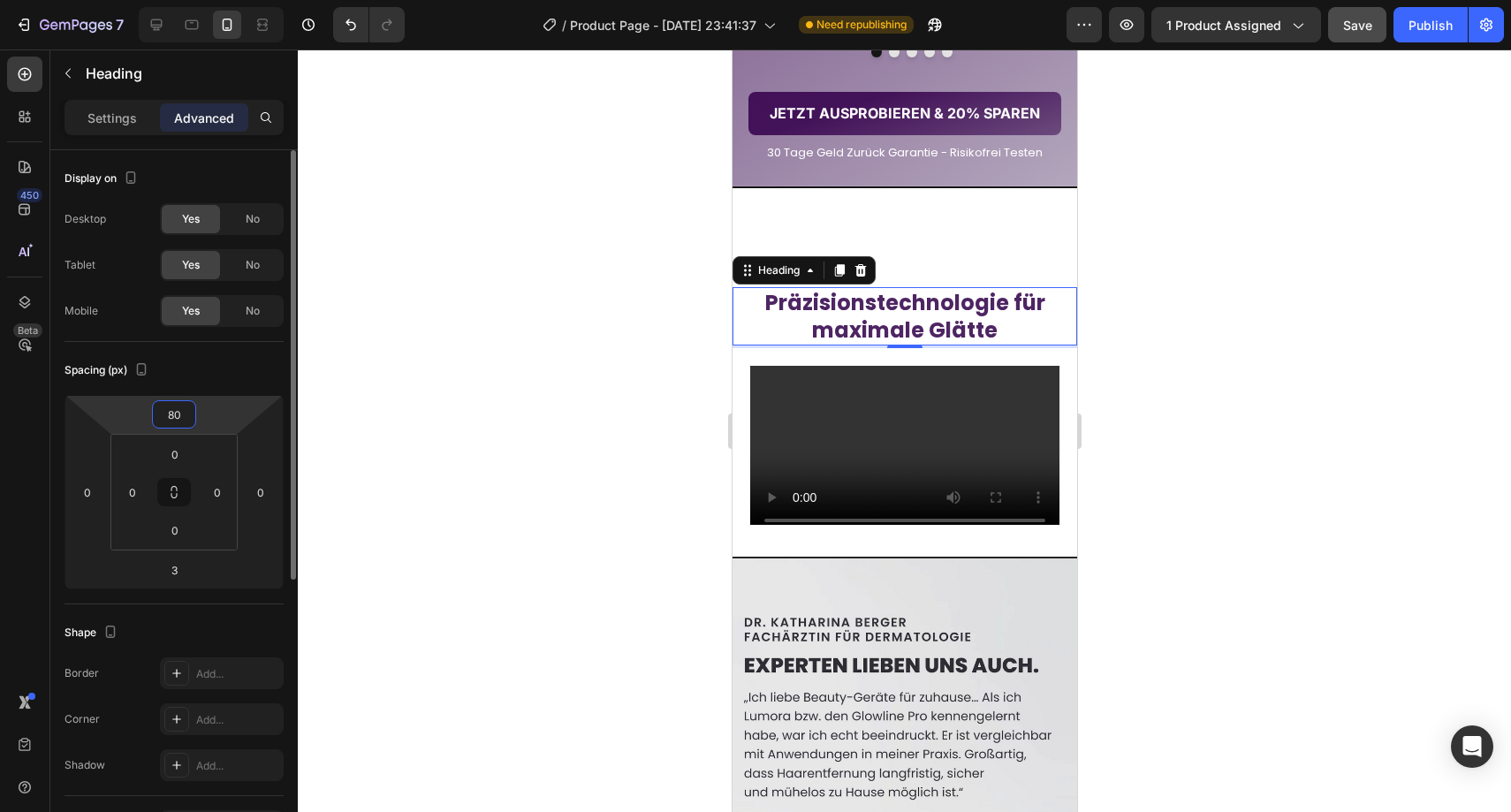
drag, startPoint x: 179, startPoint y: 413, endPoint x: 185, endPoint y: 432, distance: 19.9
click at [180, 414] on input "80" at bounding box center [174, 414] width 36 height 26
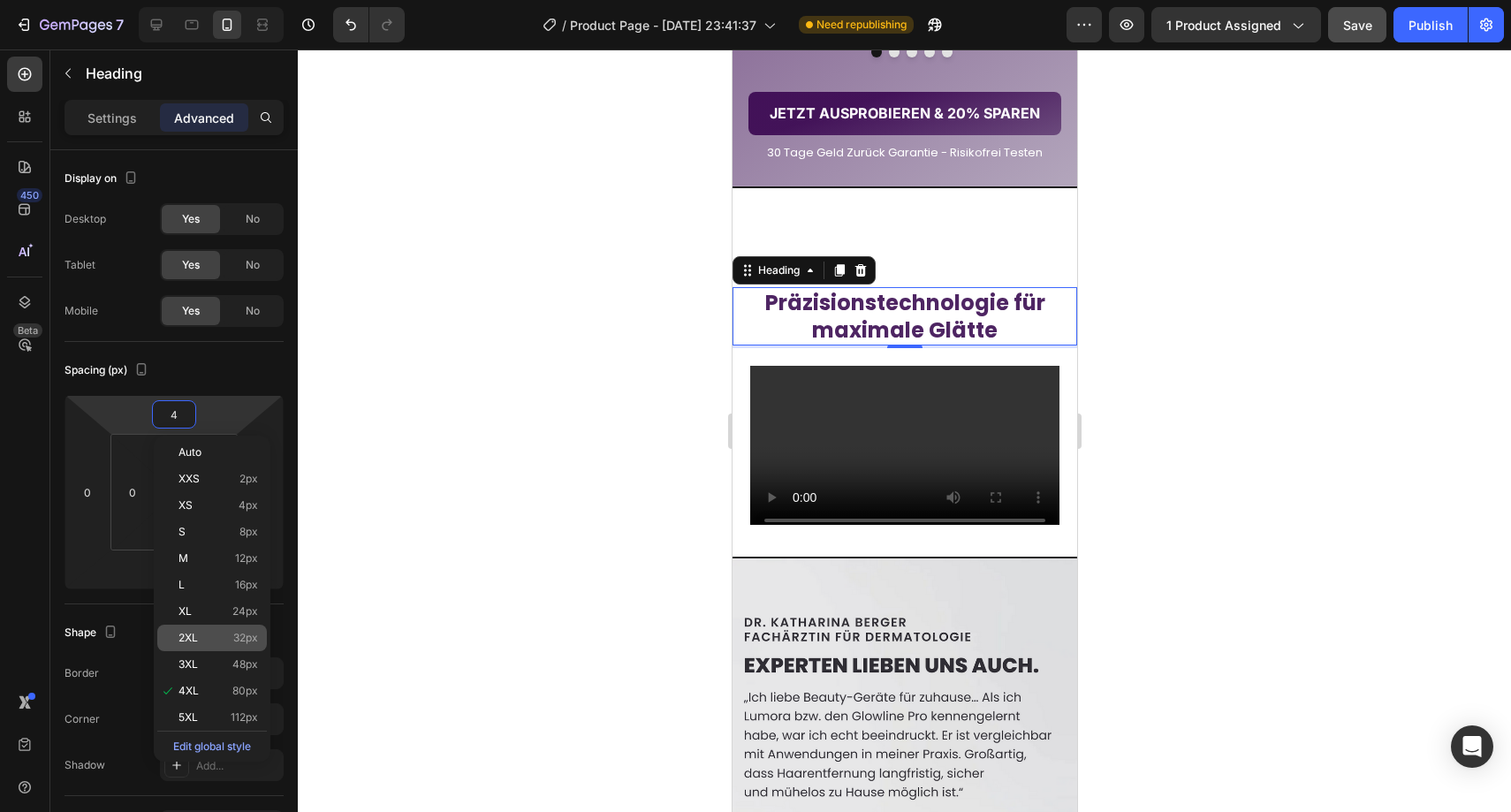
click at [215, 635] on p "2XL 32px" at bounding box center [218, 637] width 79 height 13
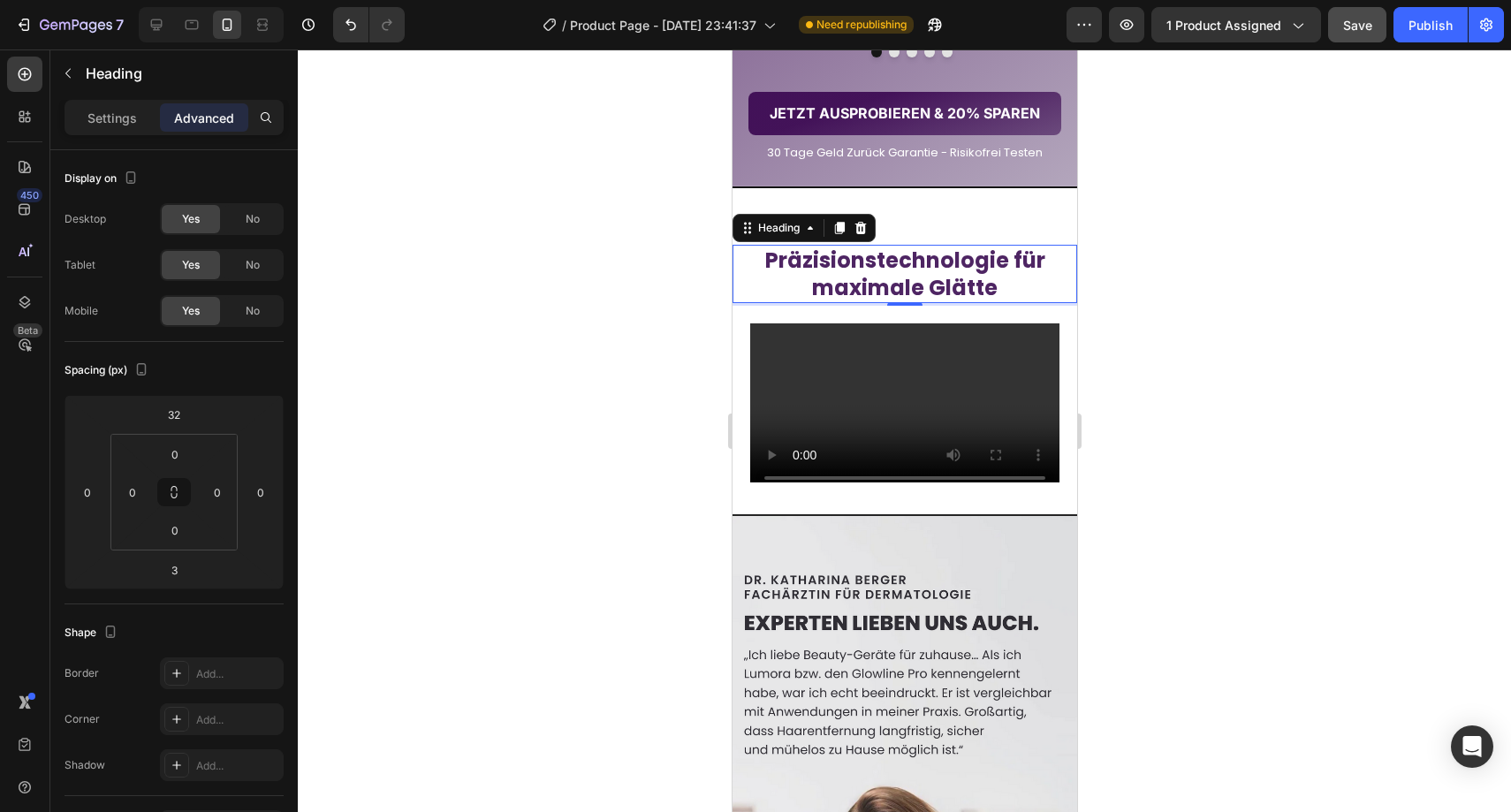
click at [433, 466] on div at bounding box center [904, 430] width 1213 height 762
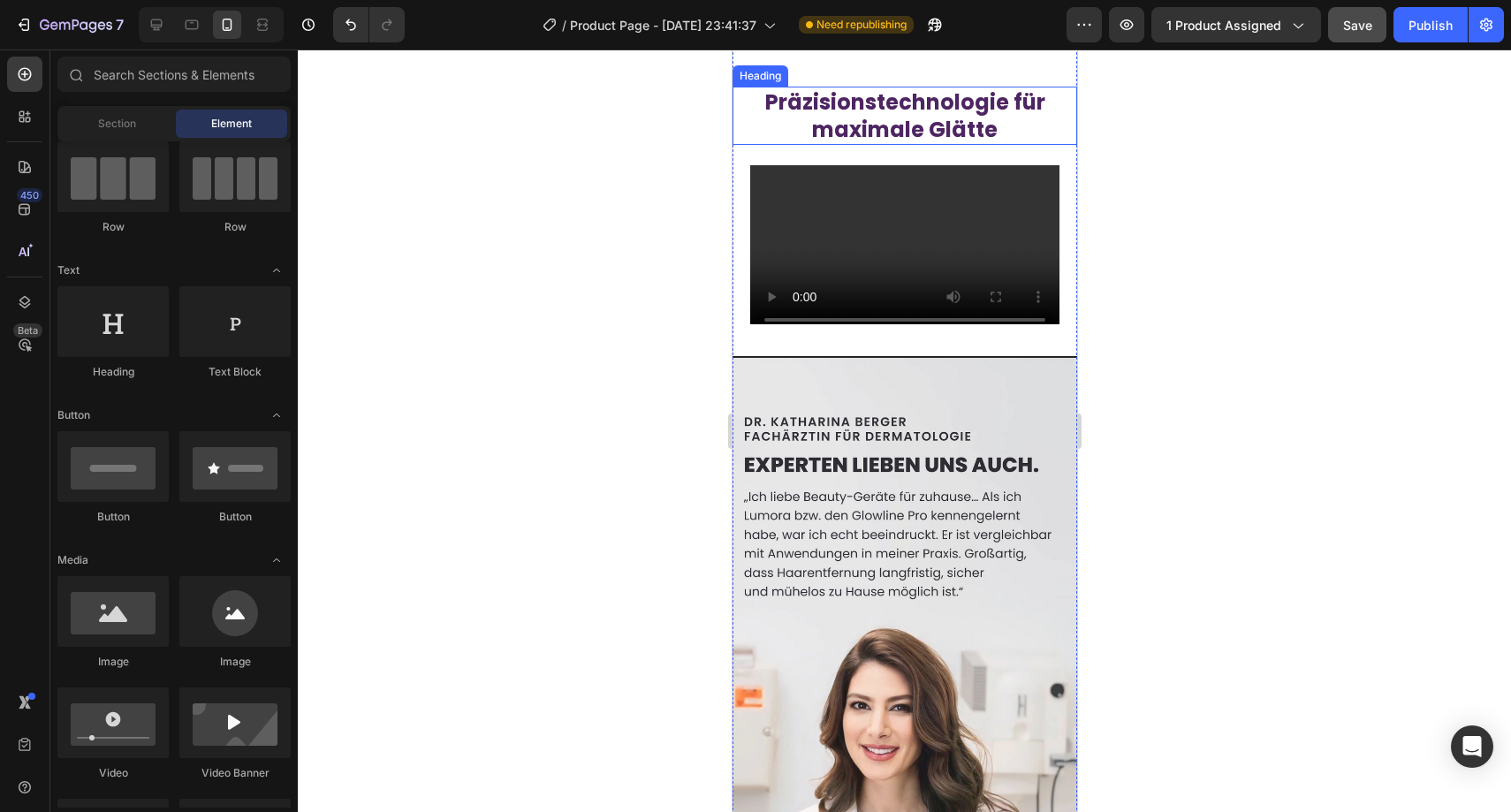
scroll to position [3020, 0]
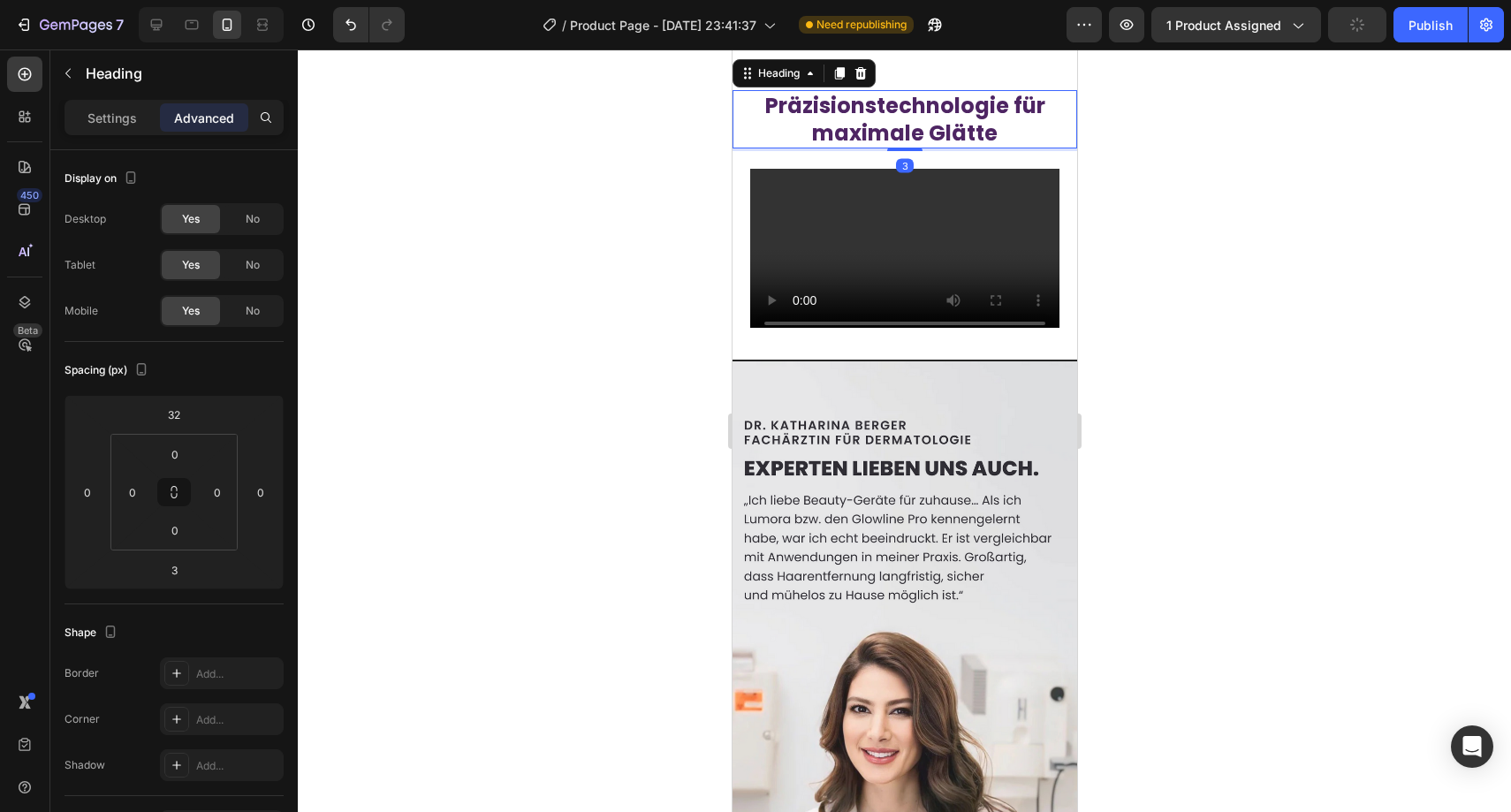
click at [949, 148] on strong "Präzisionstechnologie für maximale Glätte" at bounding box center [904, 119] width 280 height 57
click at [856, 80] on icon at bounding box center [860, 73] width 14 height 14
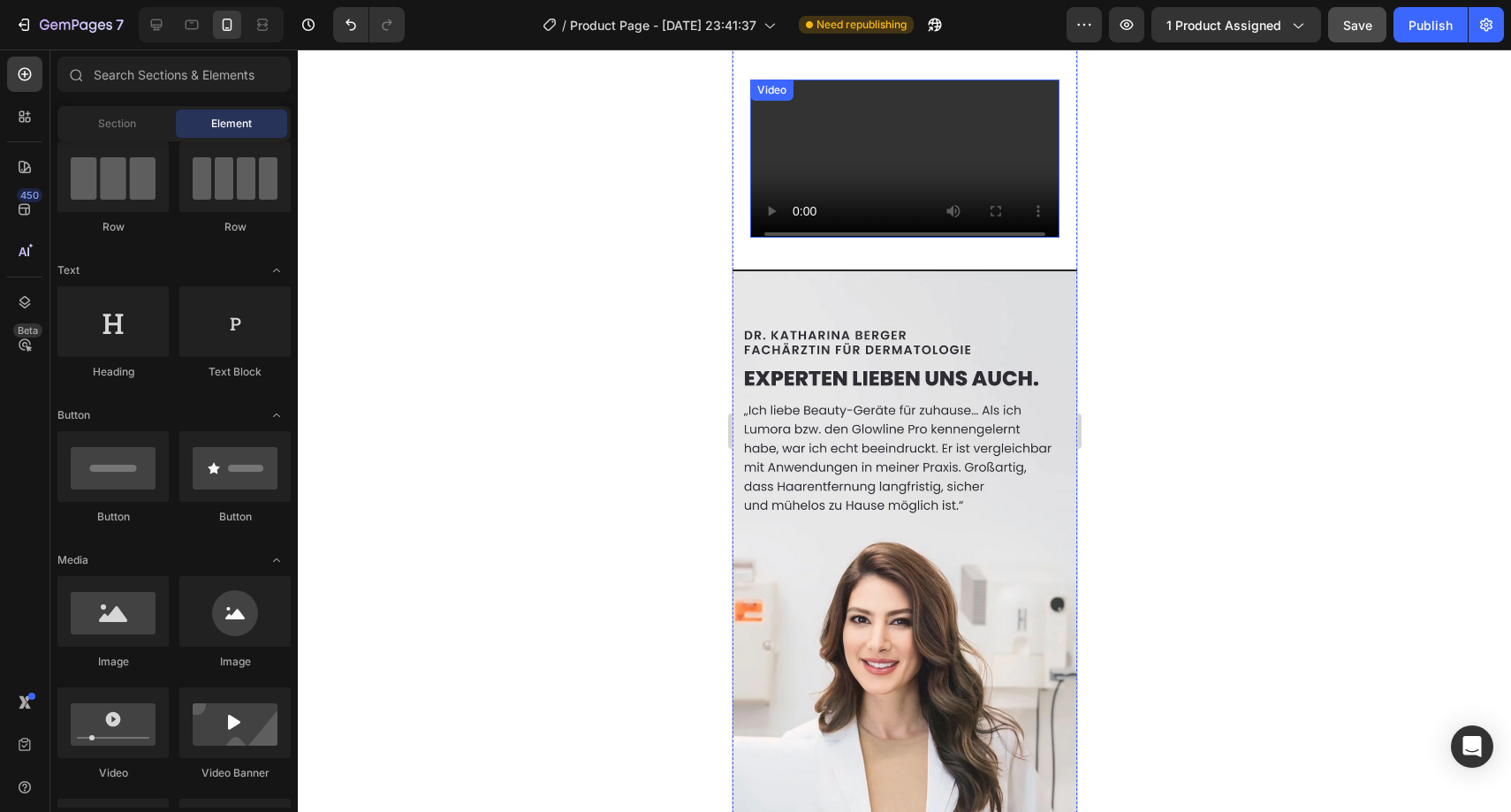
click at [743, 256] on div "Video" at bounding box center [903, 158] width 344 height 194
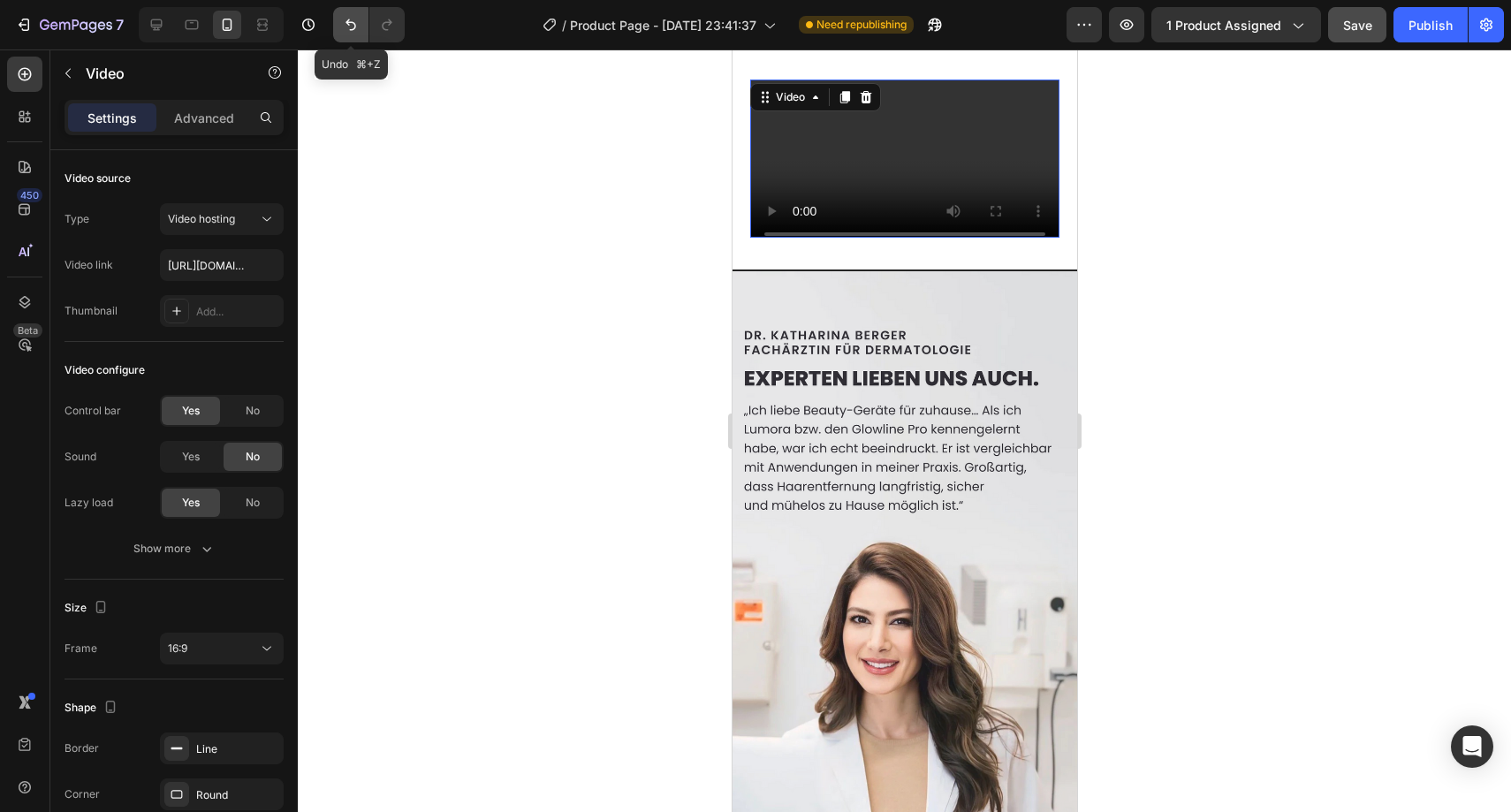
click at [352, 20] on icon "Undo/Redo" at bounding box center [350, 24] width 17 height 17
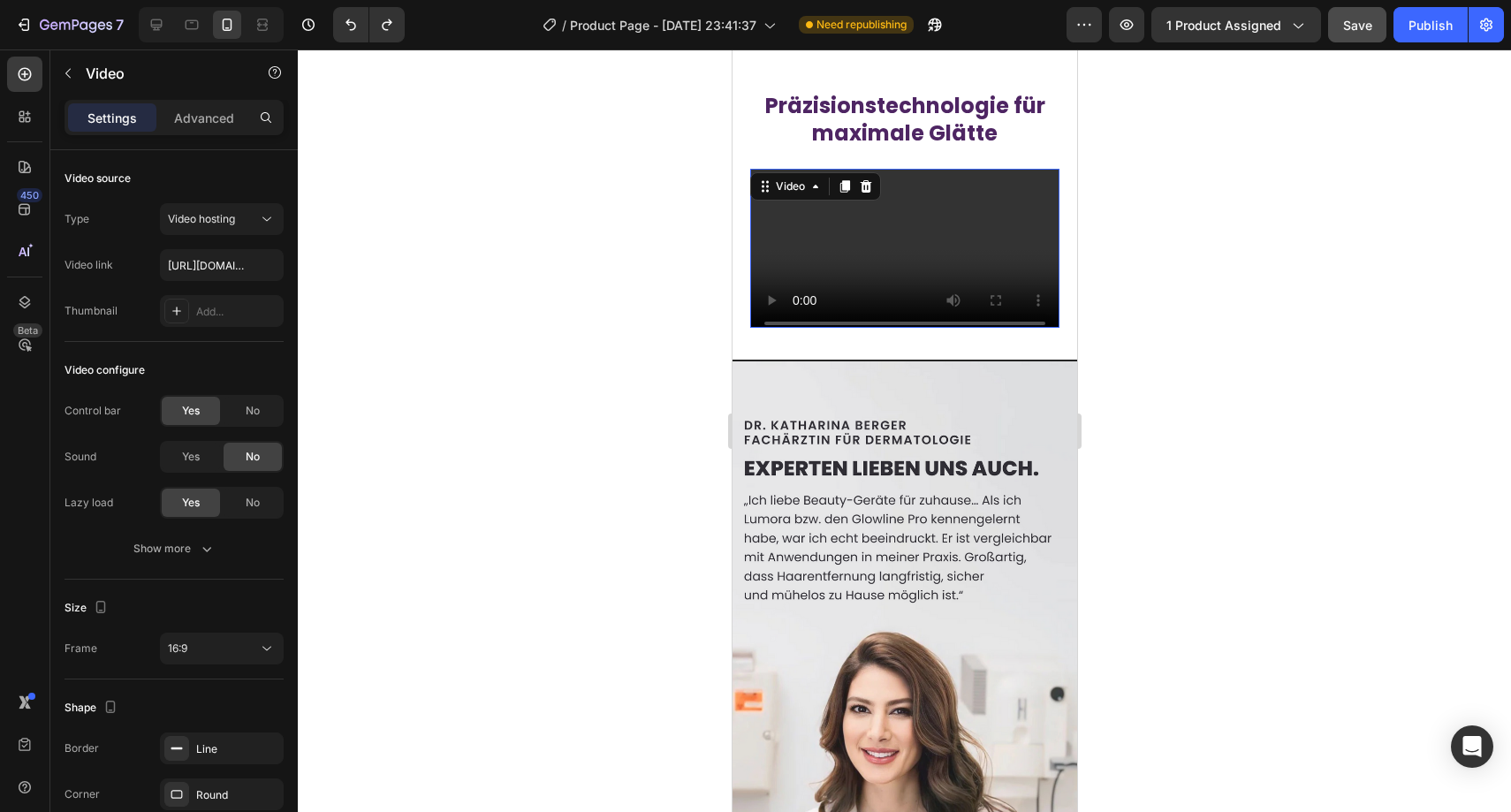
click at [559, 184] on div at bounding box center [904, 430] width 1213 height 762
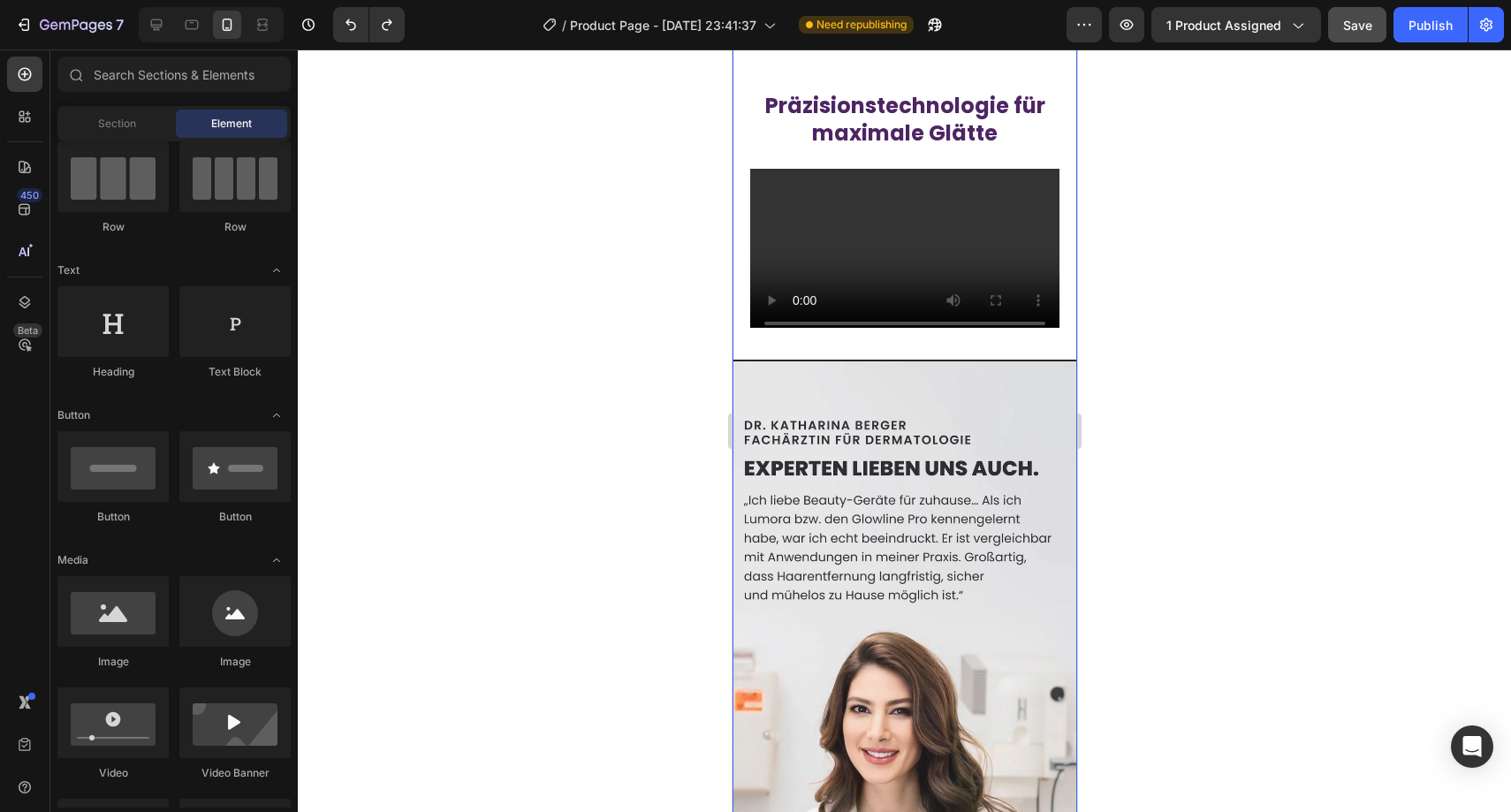
click at [792, 257] on div "Präzisionstechnologie für maximale Glätte Heading Video Image" at bounding box center [903, 504] width 344 height 886
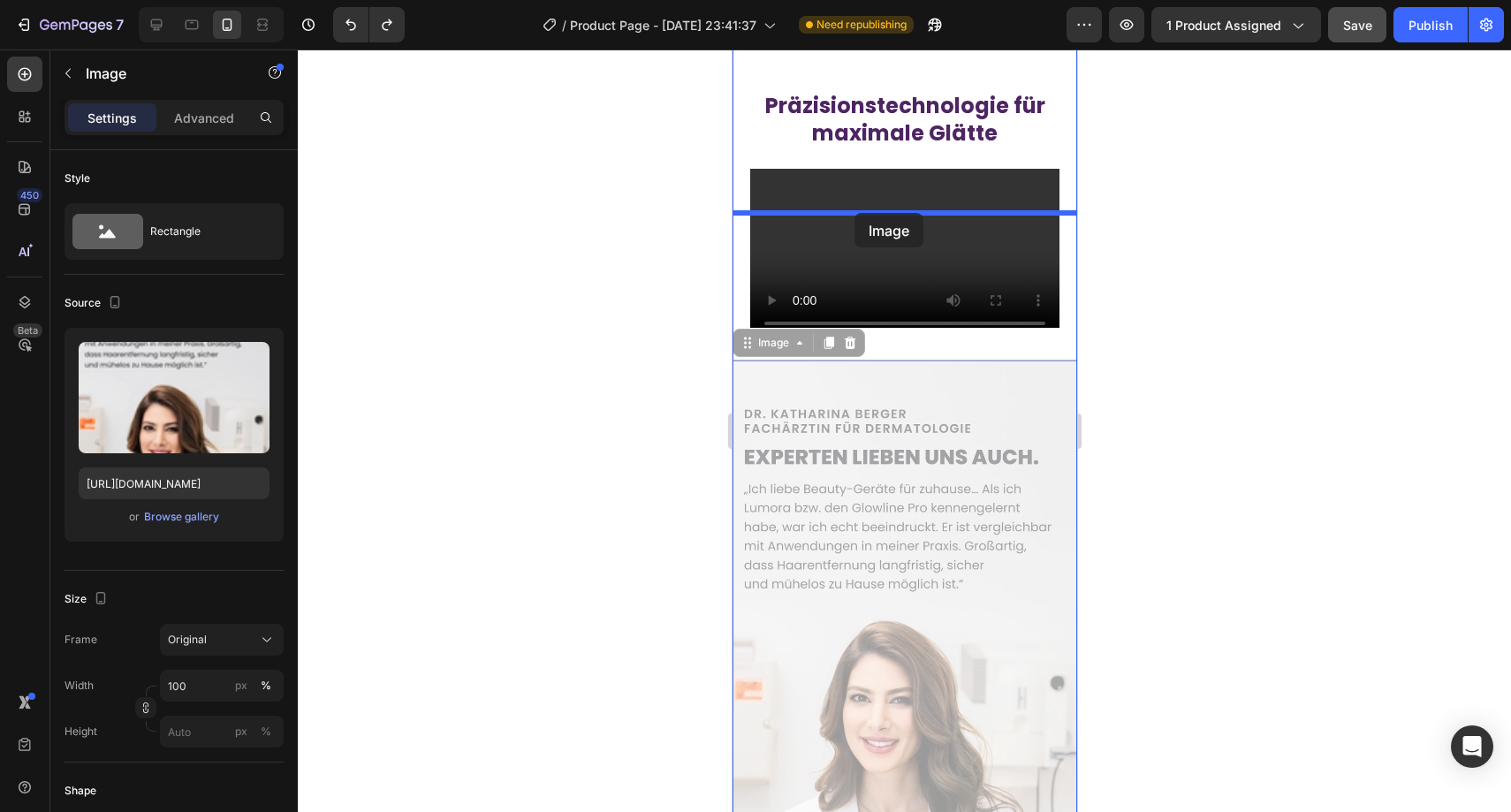
drag, startPoint x: 901, startPoint y: 551, endPoint x: 854, endPoint y: 213, distance: 341.3
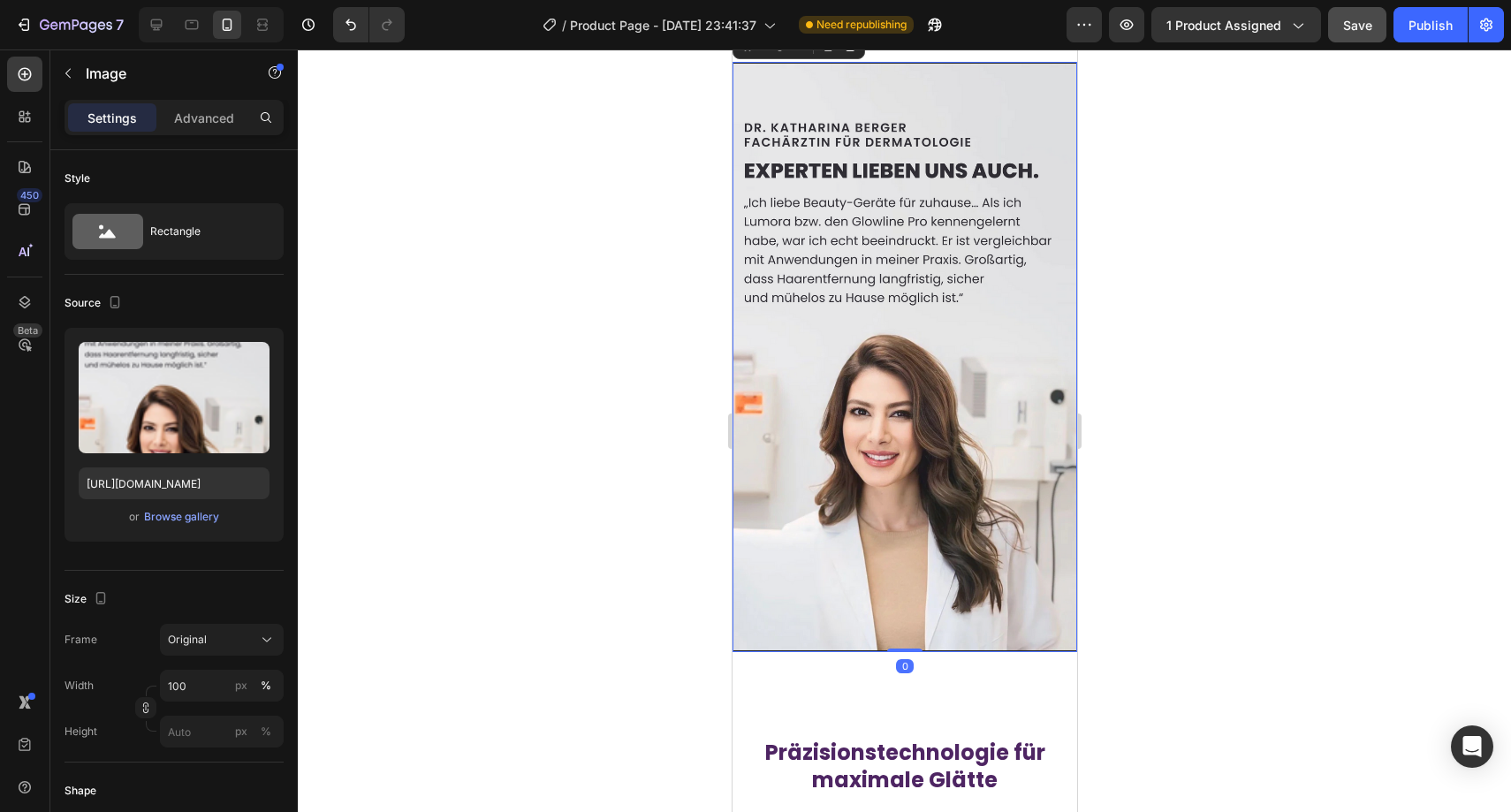
click at [683, 296] on div at bounding box center [904, 430] width 1213 height 762
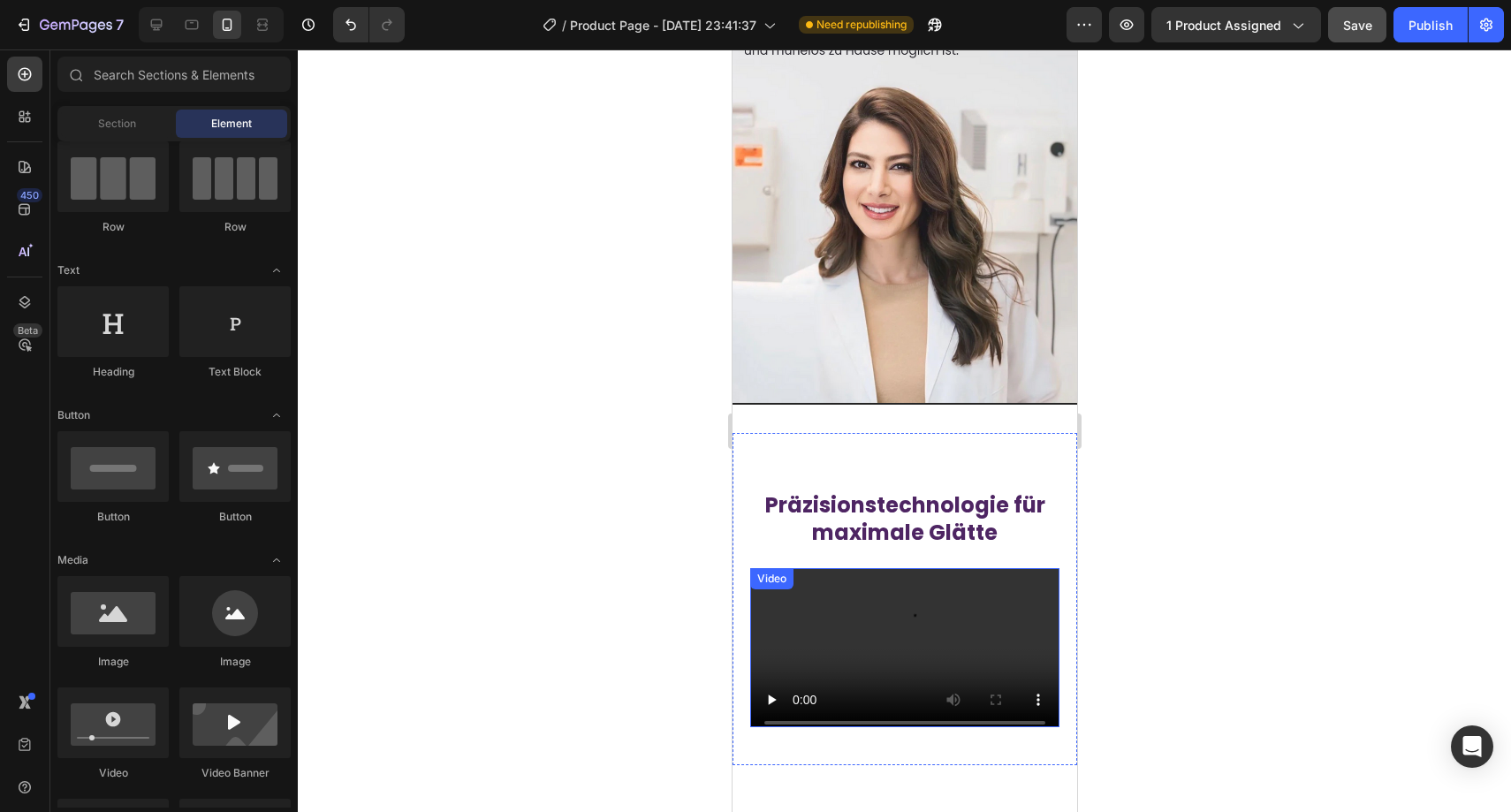
scroll to position [3597, 0]
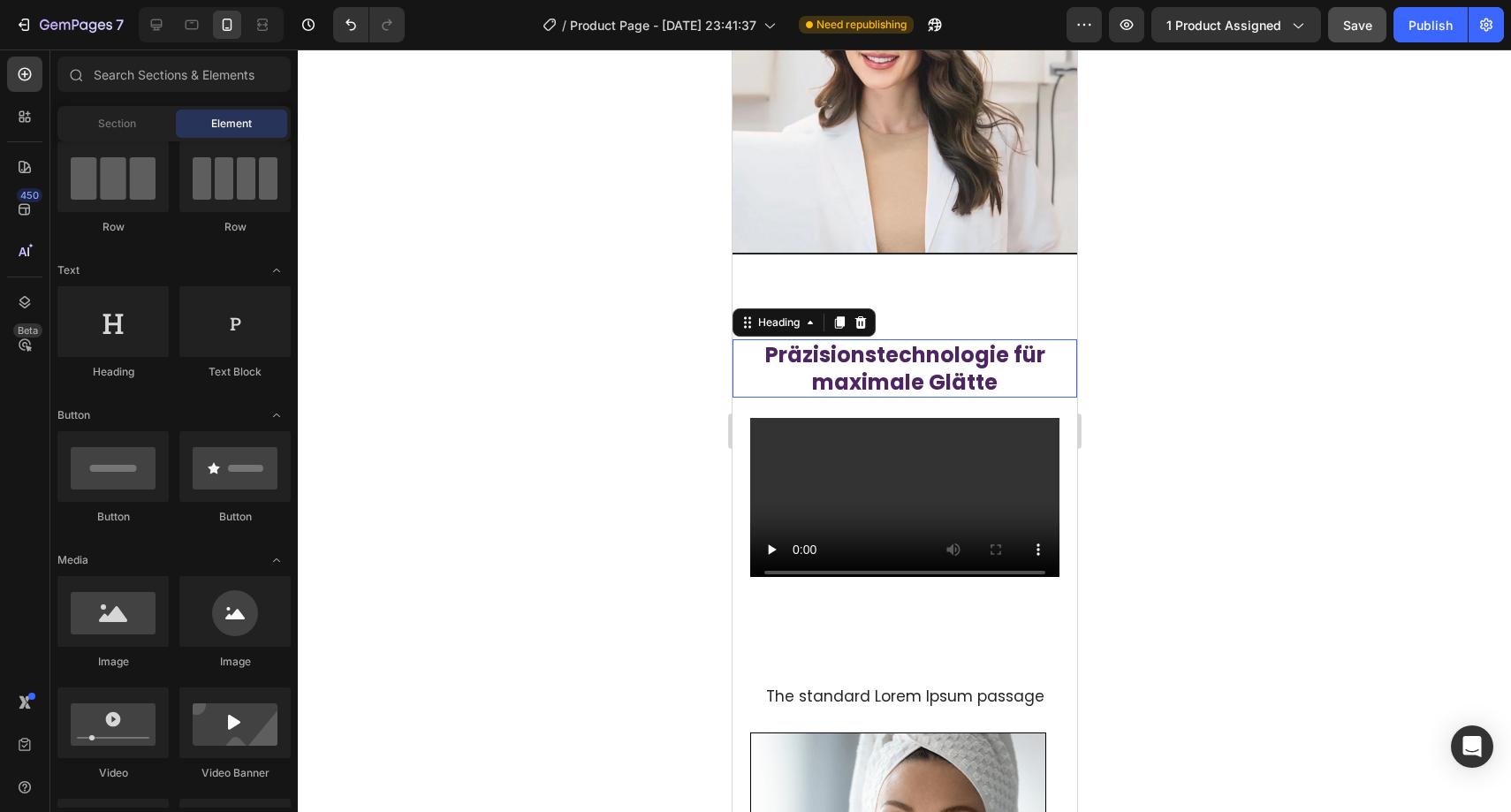
click at [919, 346] on strong "Präzisionstechnologie für maximale Glätte" at bounding box center [904, 368] width 280 height 57
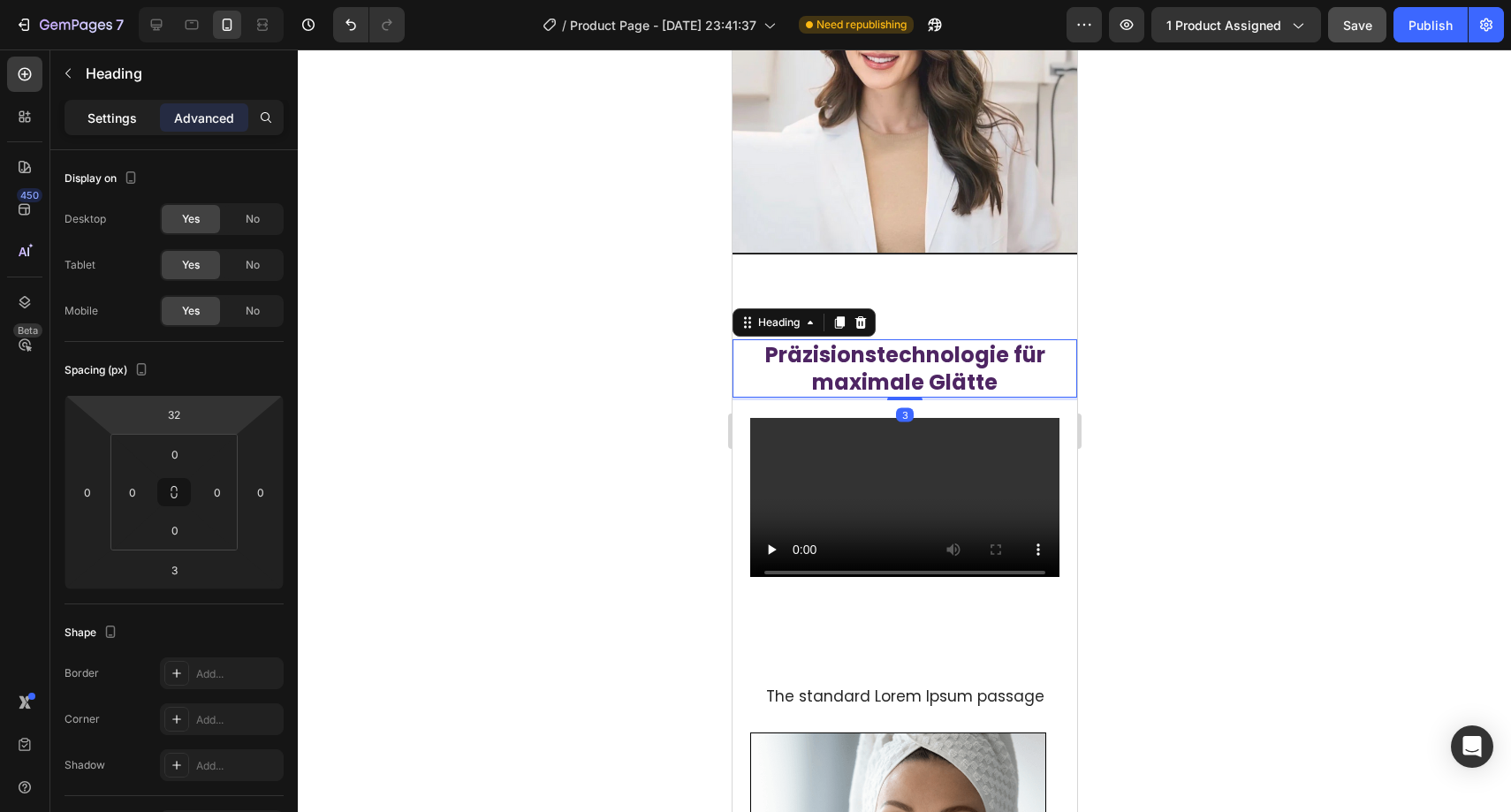
click at [132, 122] on p "Settings" at bounding box center [112, 118] width 49 height 18
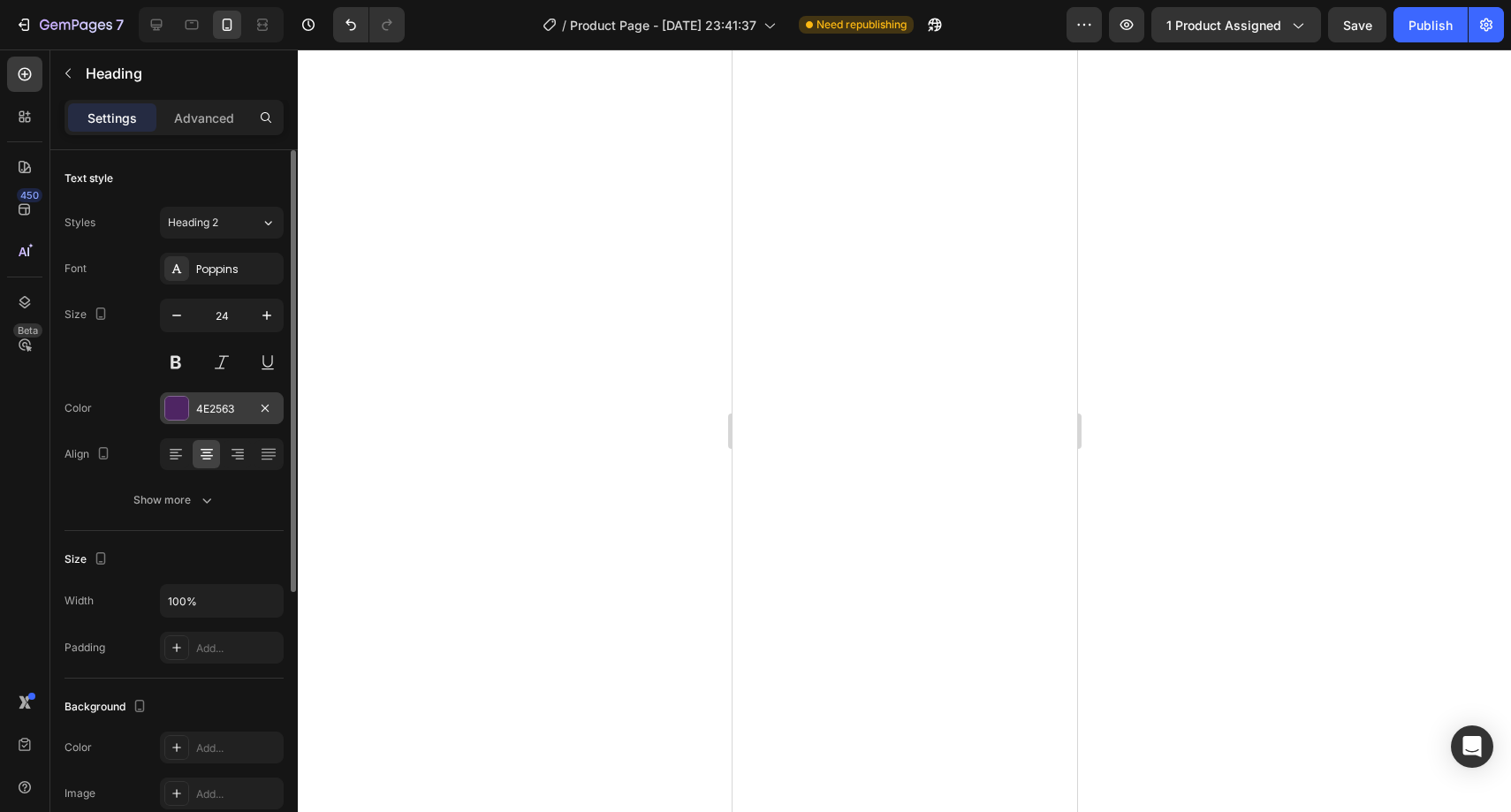
click at [221, 388] on div "Font Poppins Size 24 Color 4E2563 Align Show more" at bounding box center [174, 384] width 219 height 263
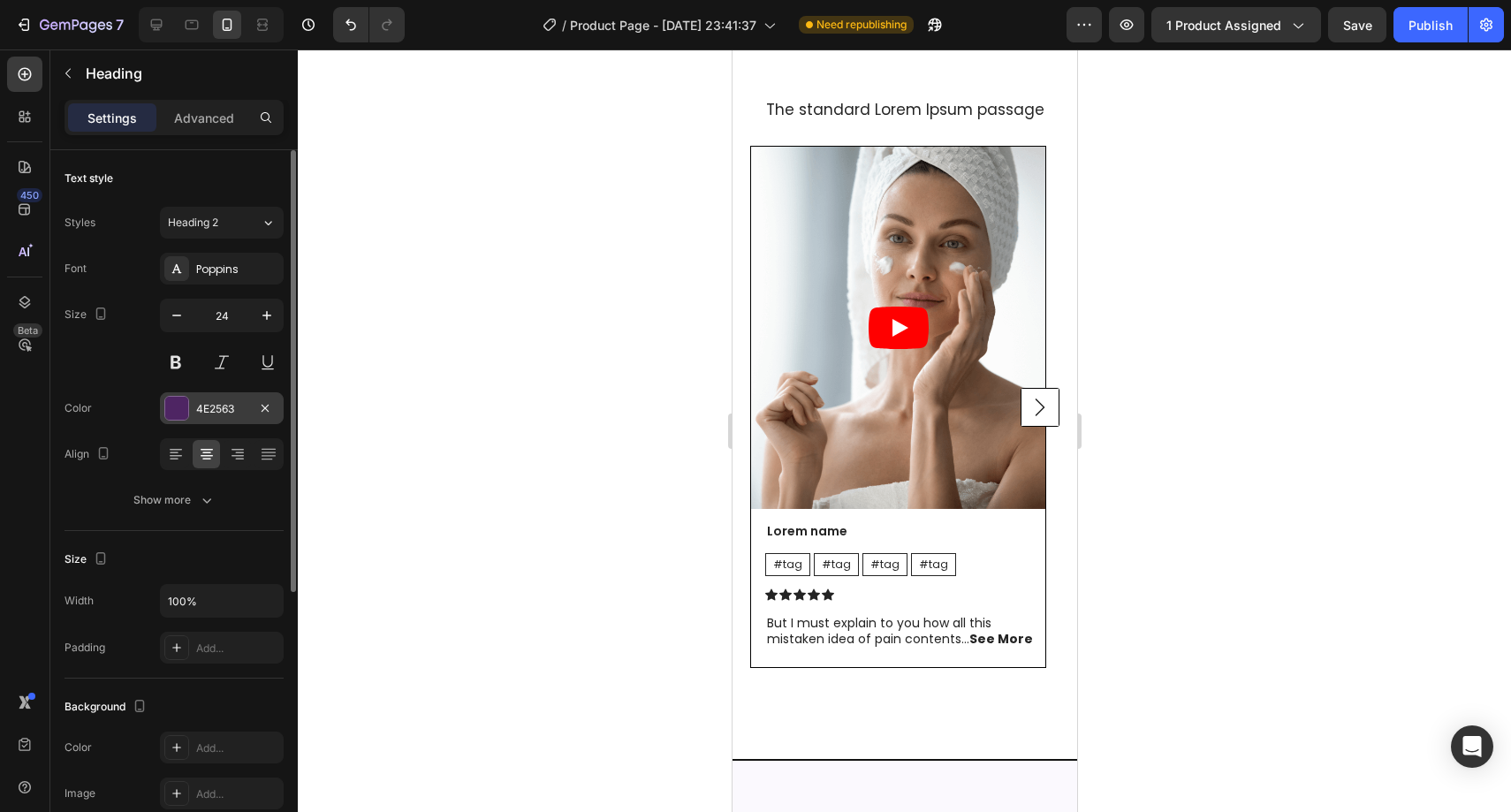
click at [221, 399] on div "4E2563" at bounding box center [222, 408] width 124 height 32
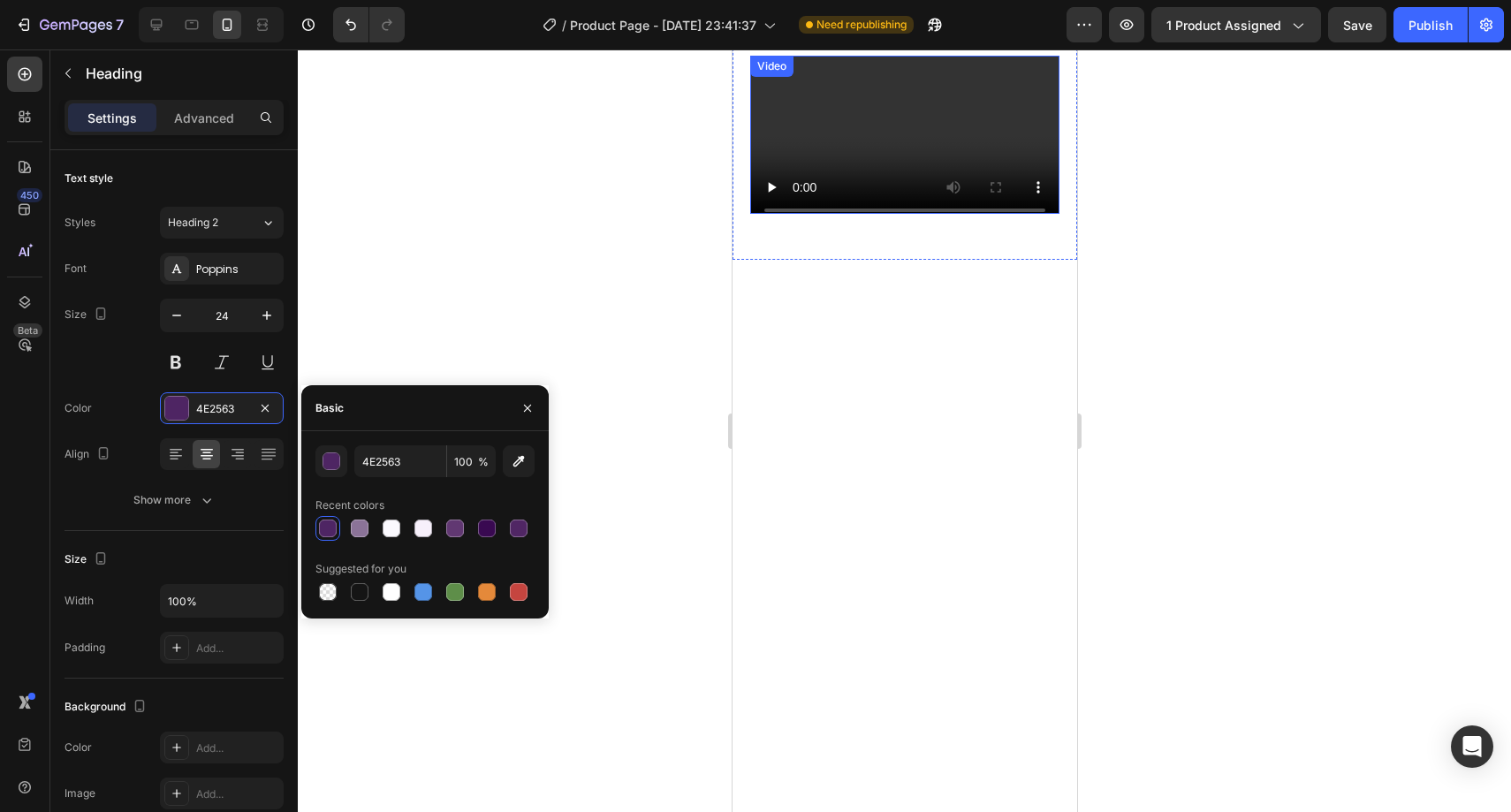
scroll to position [3241, 0]
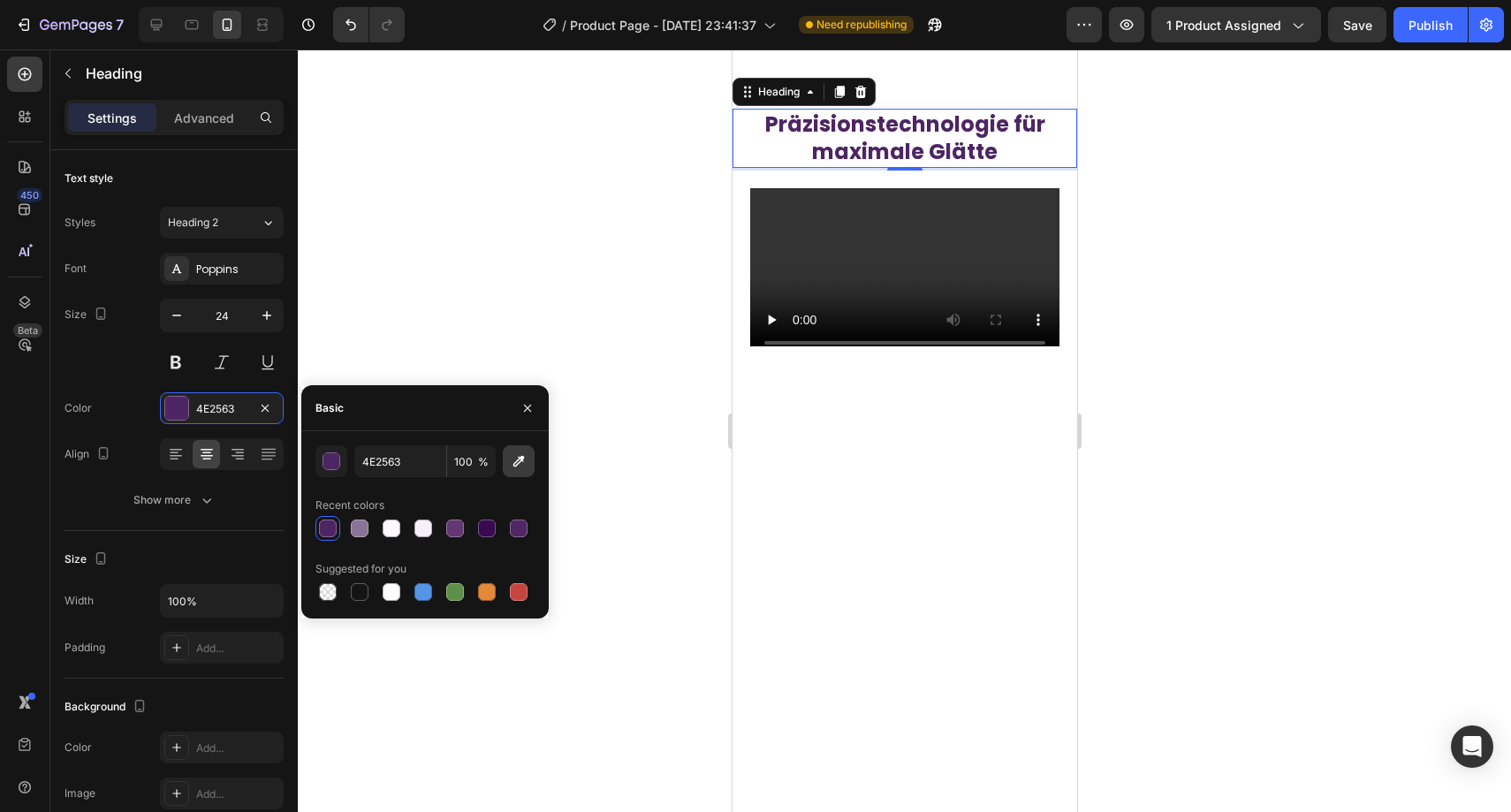
click at [519, 465] on icon "button" at bounding box center [518, 461] width 17 height 17
type input "333238"
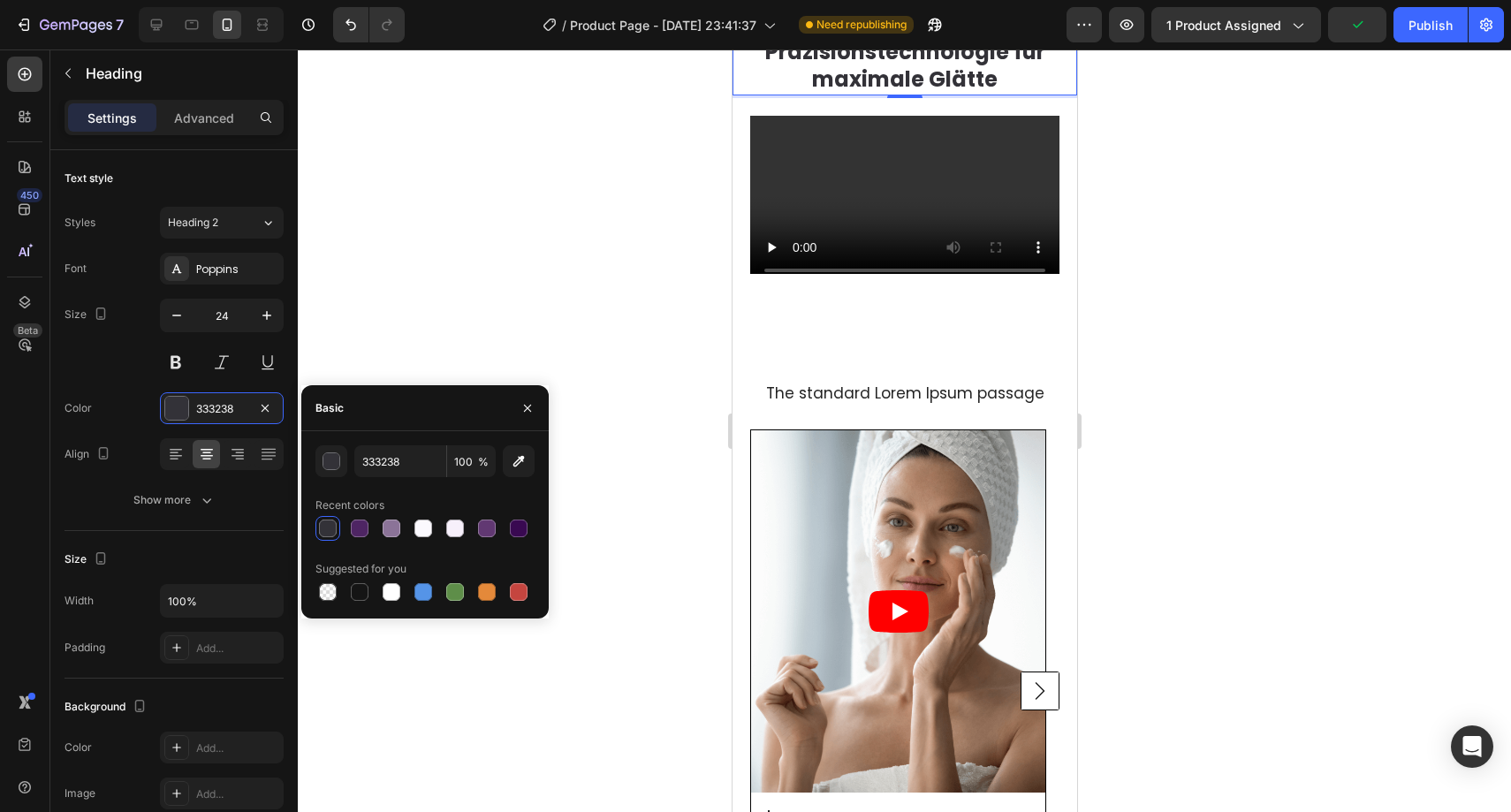
scroll to position [3526, 0]
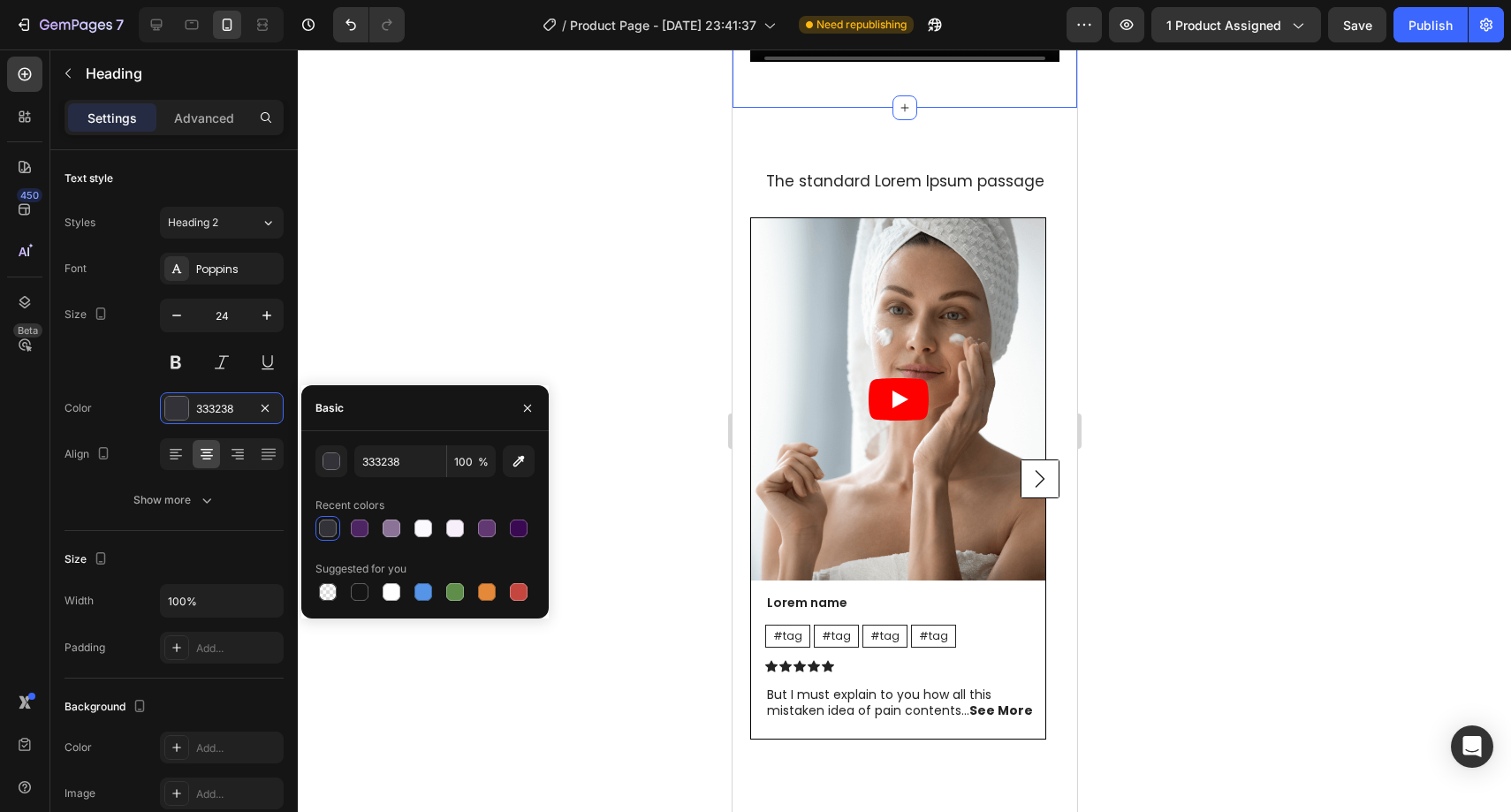
click at [690, 343] on div at bounding box center [904, 430] width 1213 height 762
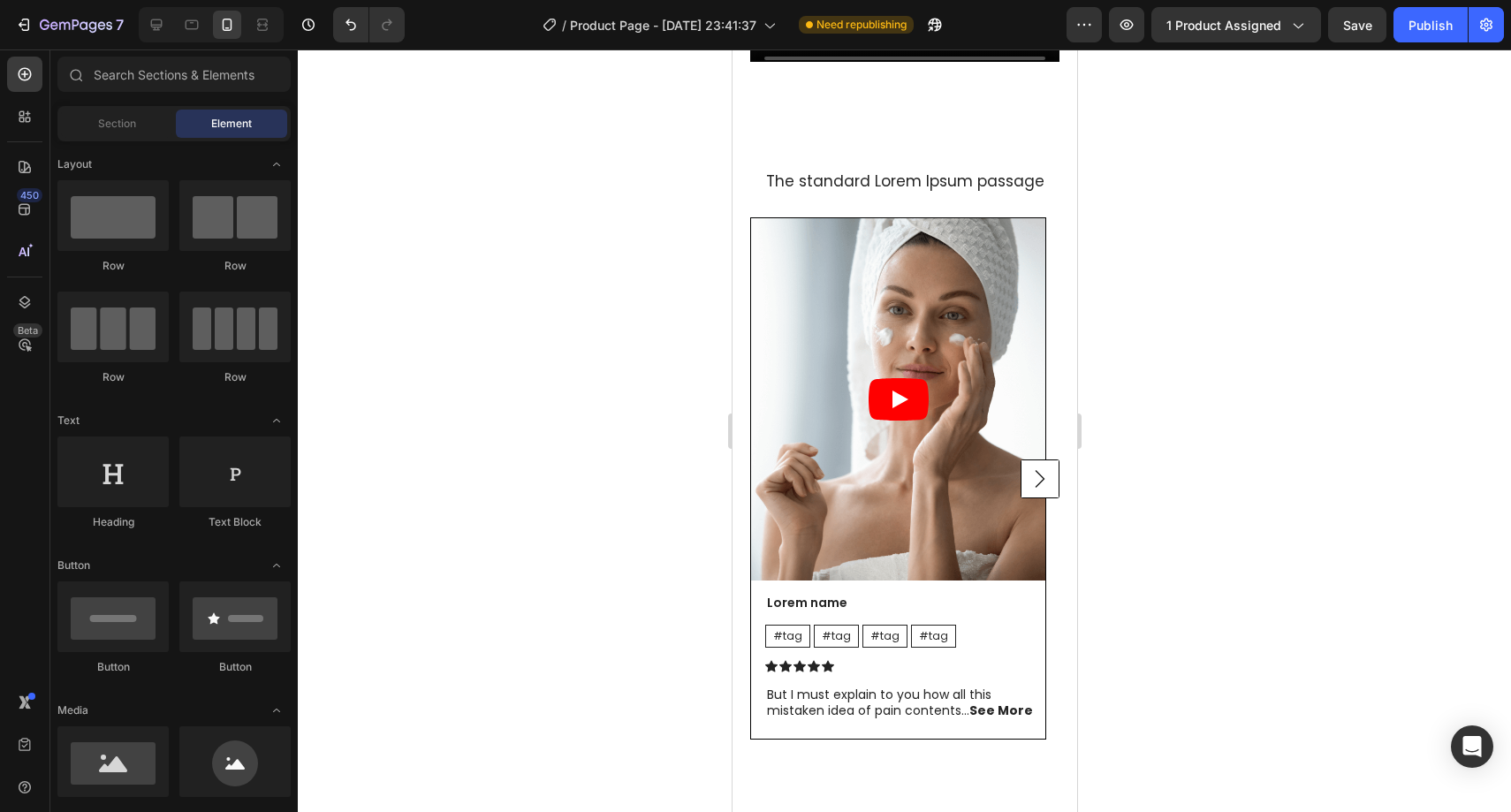
click at [1282, 263] on div at bounding box center [904, 430] width 1213 height 762
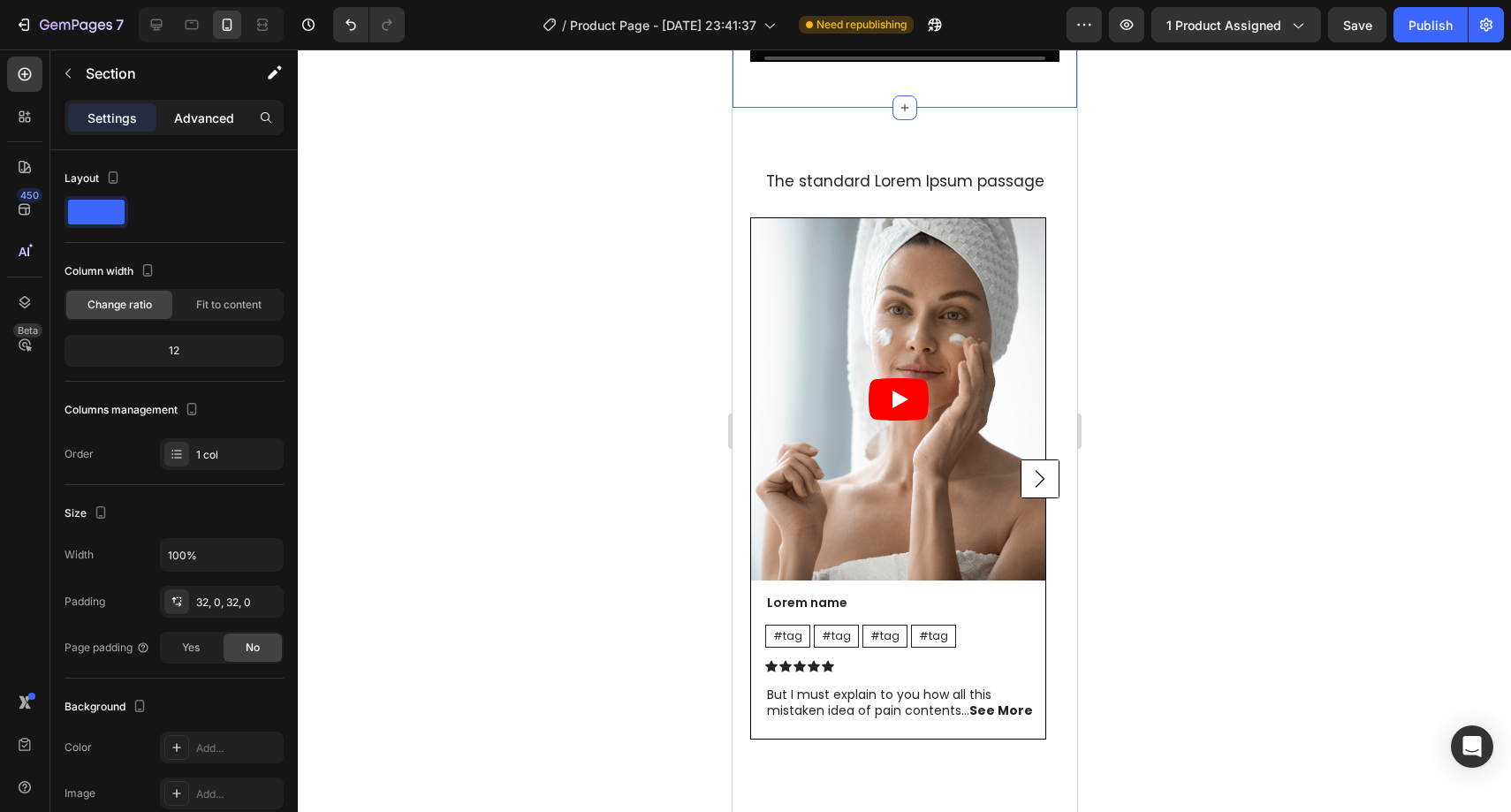
click at [195, 131] on div "Advanced" at bounding box center [205, 117] width 89 height 28
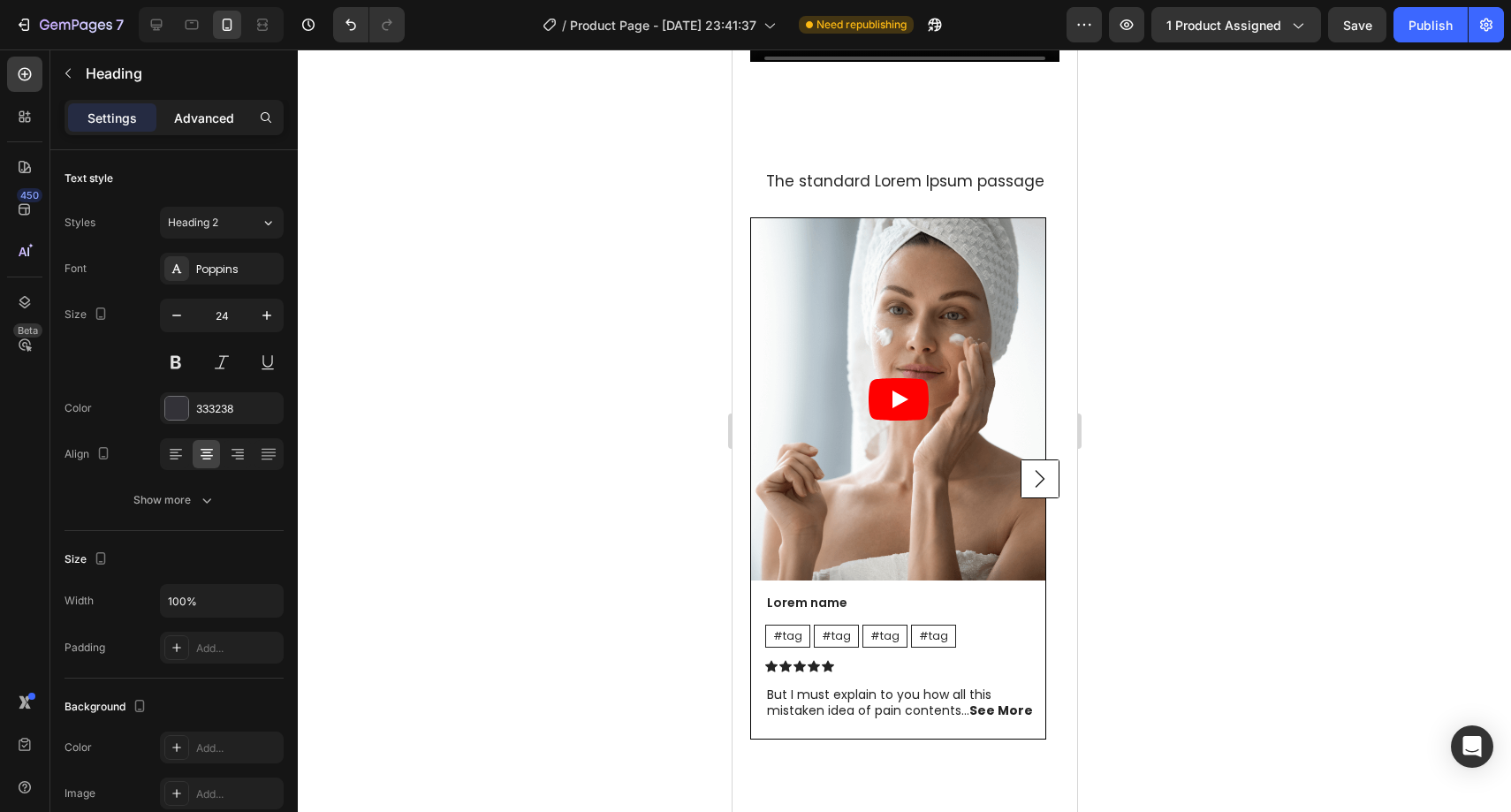
click at [200, 112] on p "Advanced" at bounding box center [204, 118] width 60 height 18
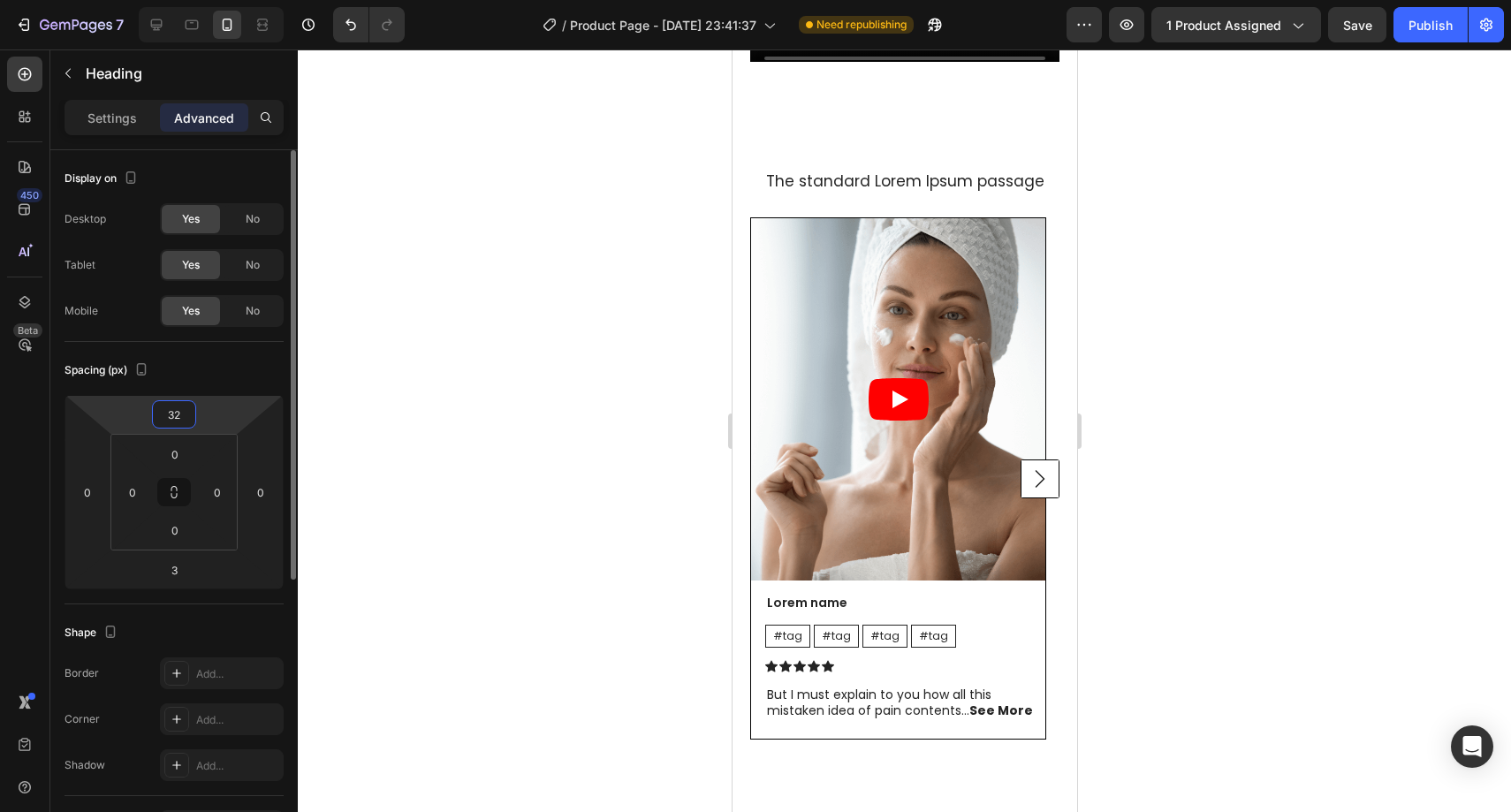
click at [183, 414] on input "32" at bounding box center [174, 414] width 36 height 26
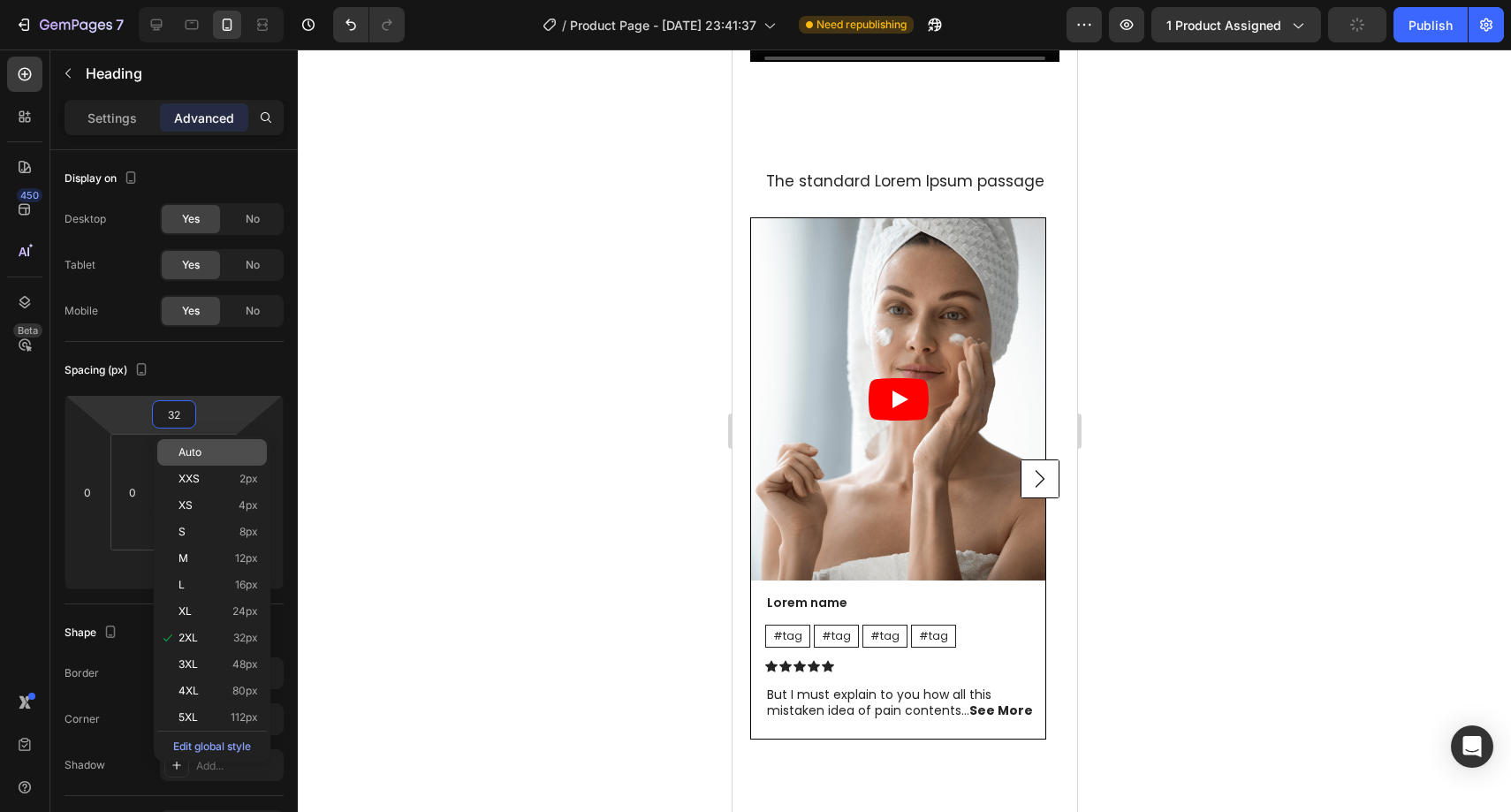
type input "2"
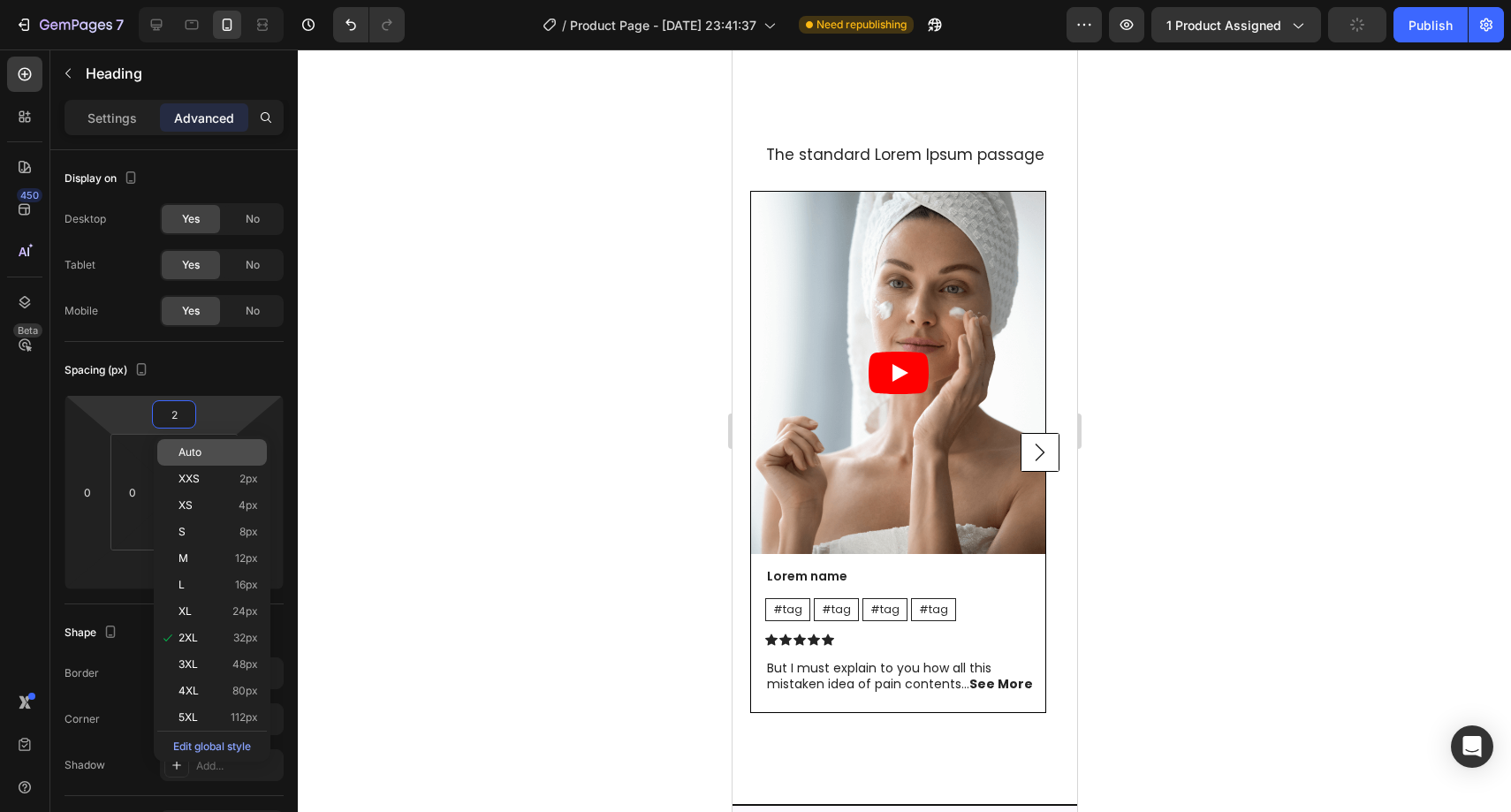
click at [210, 459] on div "Auto" at bounding box center [212, 451] width 110 height 26
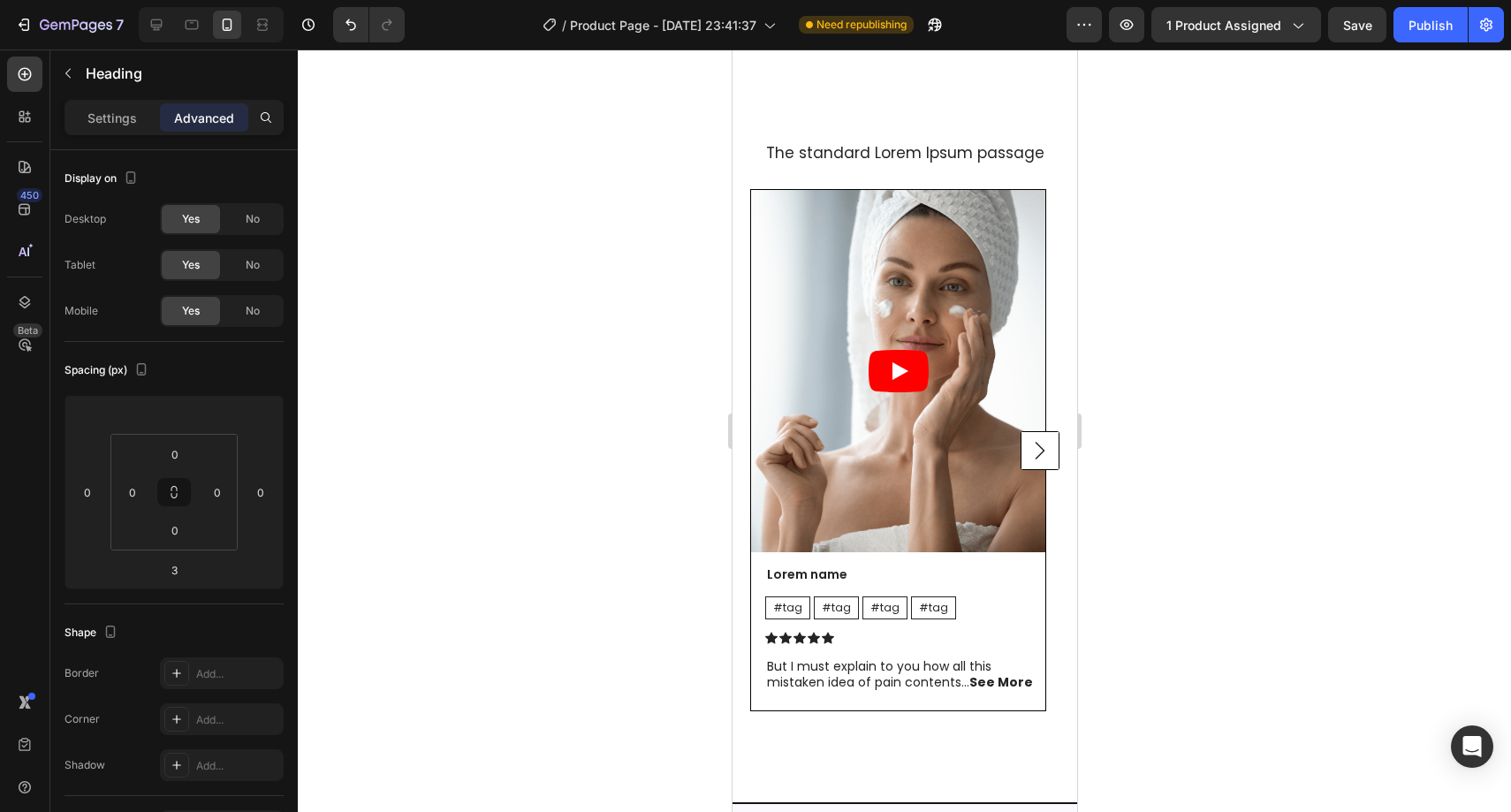
click at [644, 306] on div at bounding box center [904, 430] width 1213 height 762
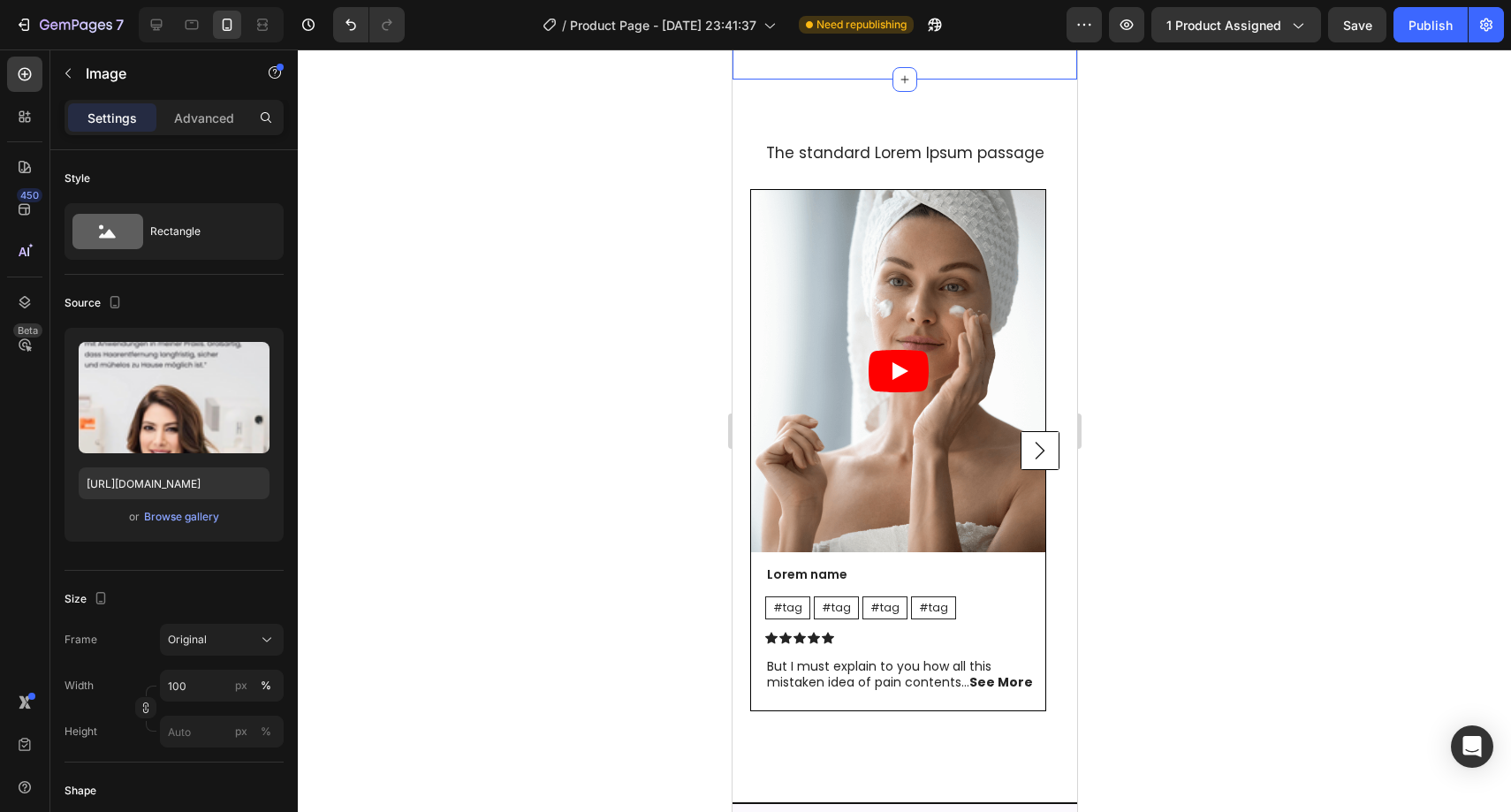
drag, startPoint x: 1269, startPoint y: 358, endPoint x: 1257, endPoint y: 363, distance: 13.0
click at [1269, 357] on div at bounding box center [904, 430] width 1213 height 762
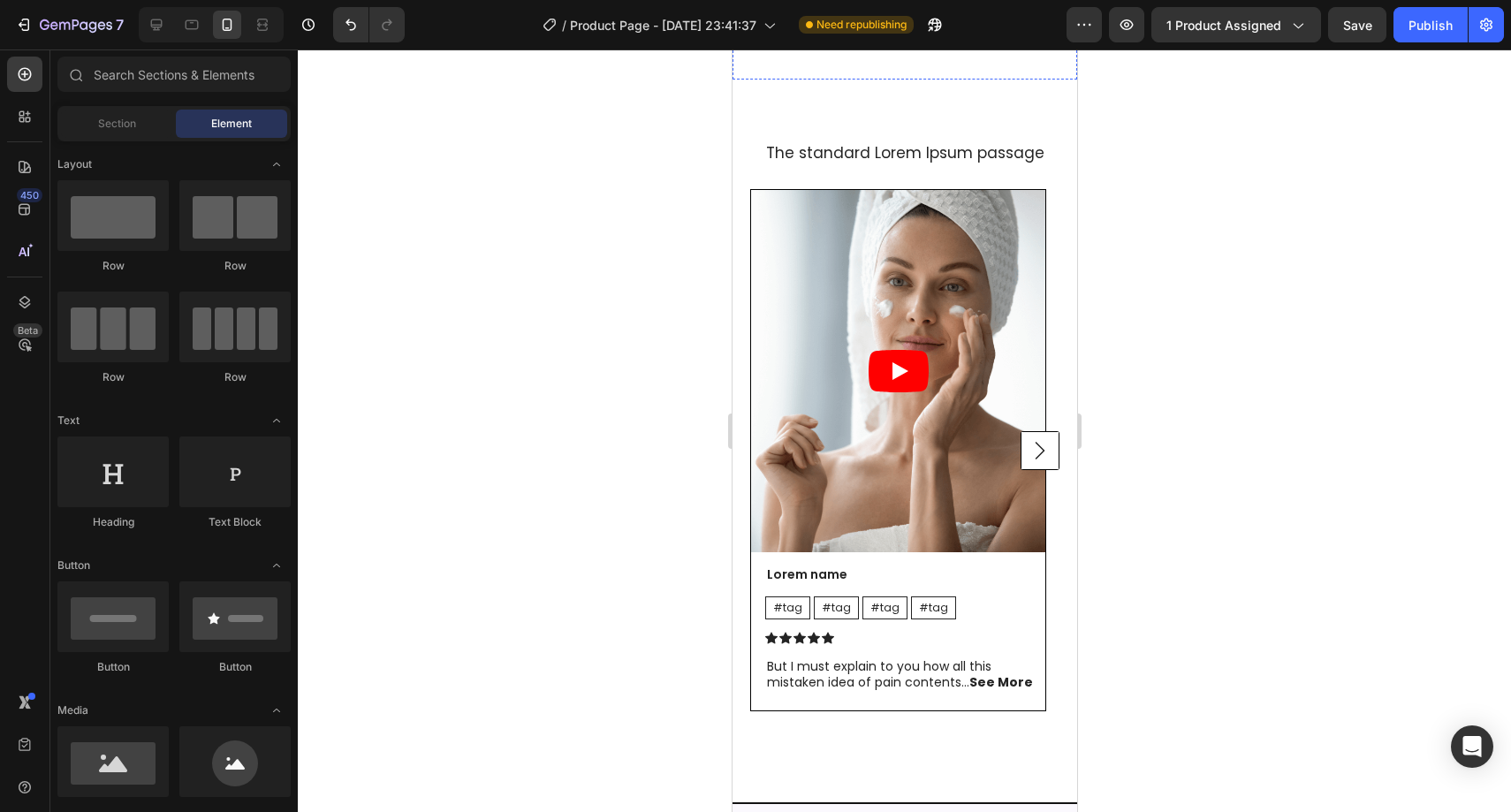
click at [625, 559] on div at bounding box center [904, 430] width 1213 height 762
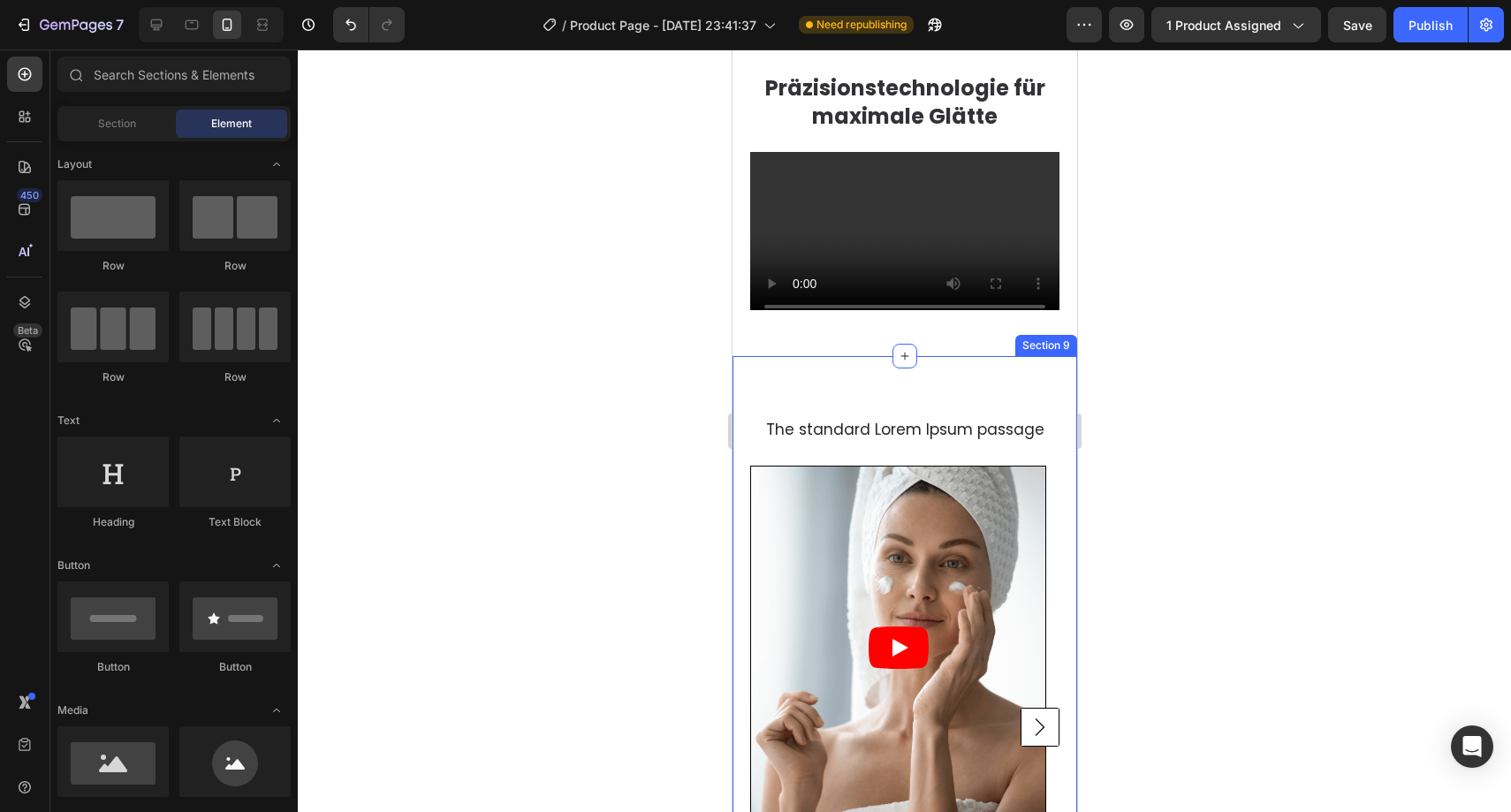
scroll to position [3824, 0]
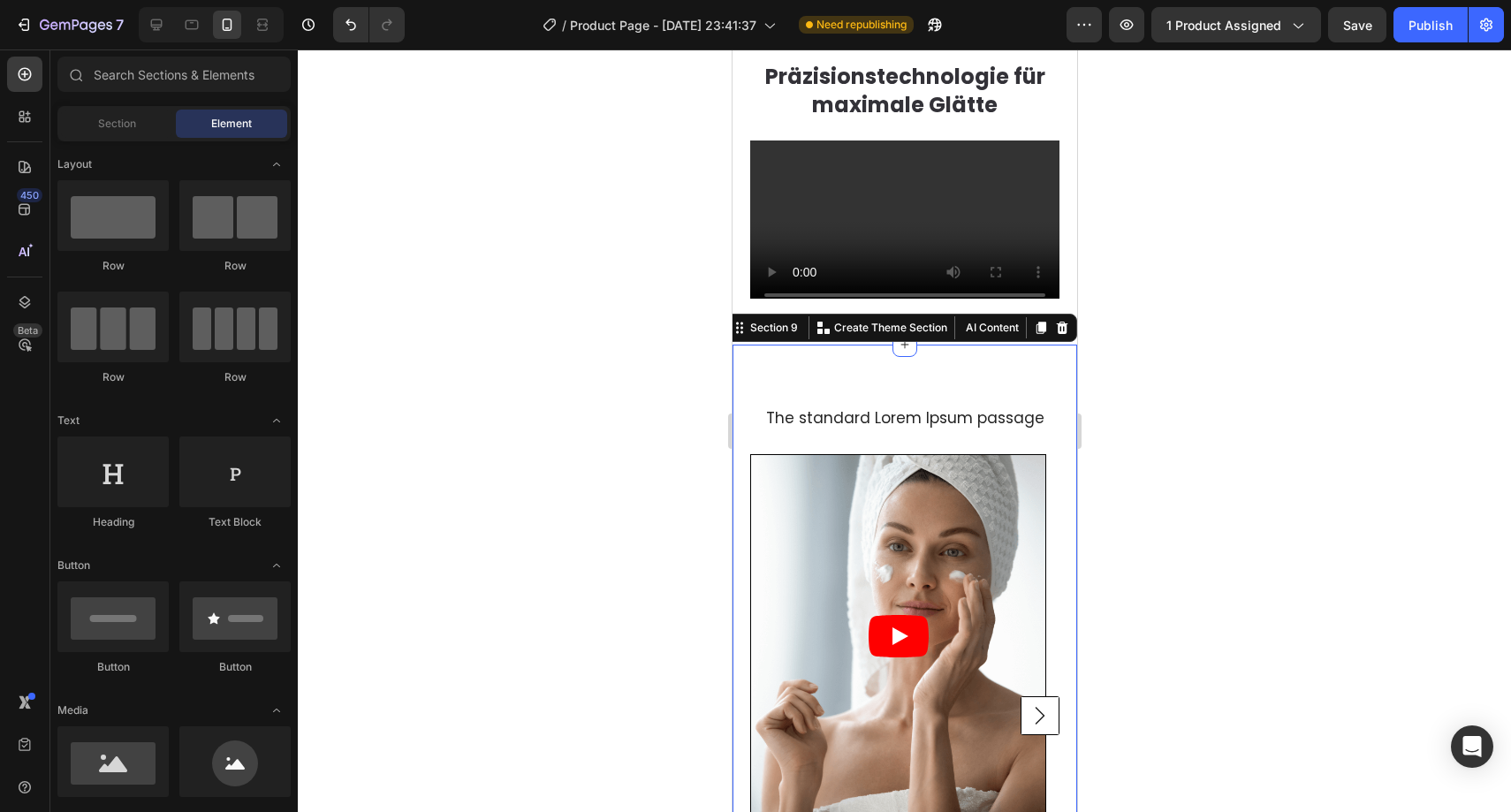
click at [1004, 381] on div "The standard Lorem Ipsum passage Heading Video Lorem name Text Block #tag Text …" at bounding box center [903, 691] width 344 height 694
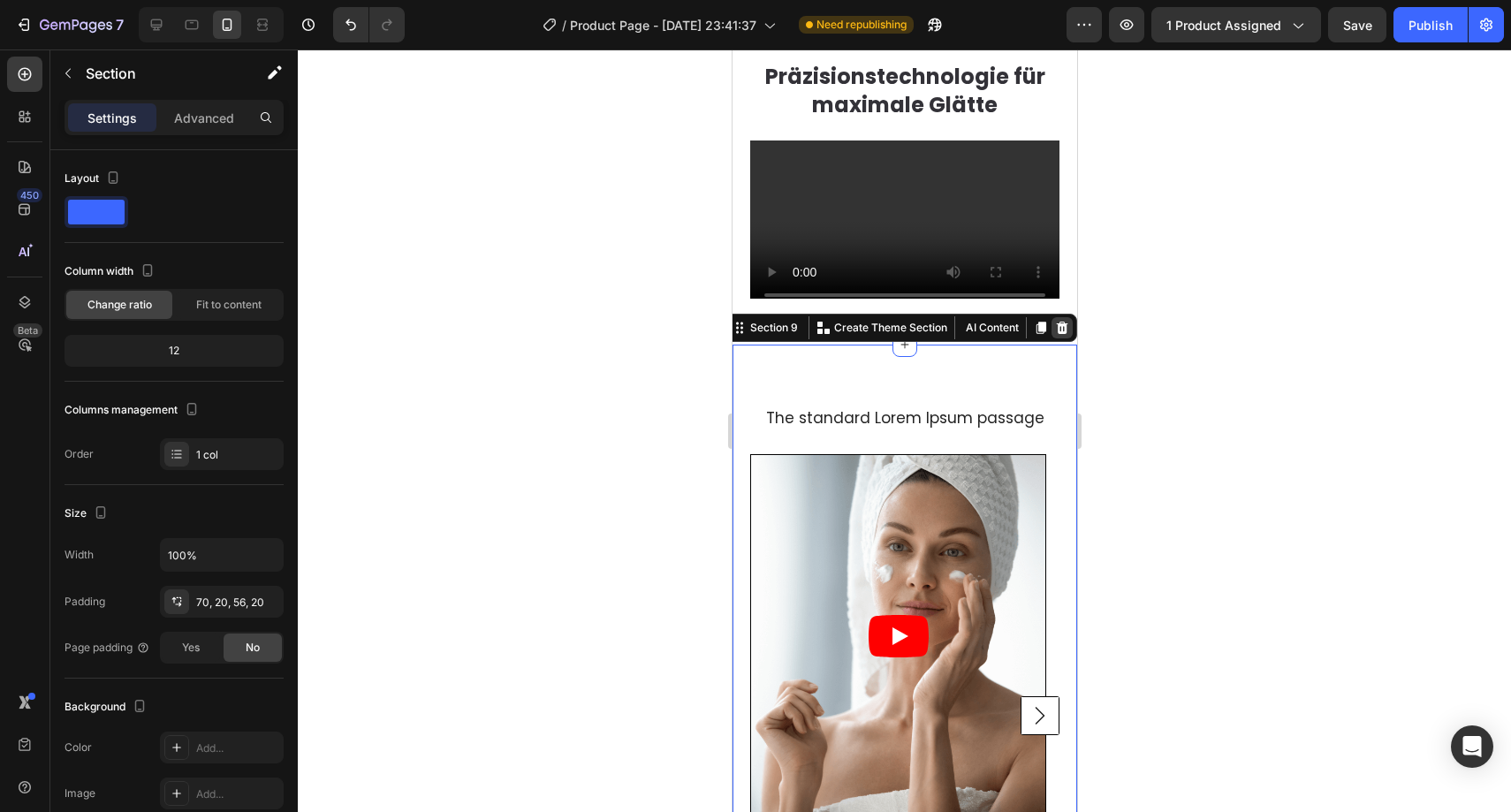
click at [1055, 320] on icon at bounding box center [1061, 327] width 14 height 14
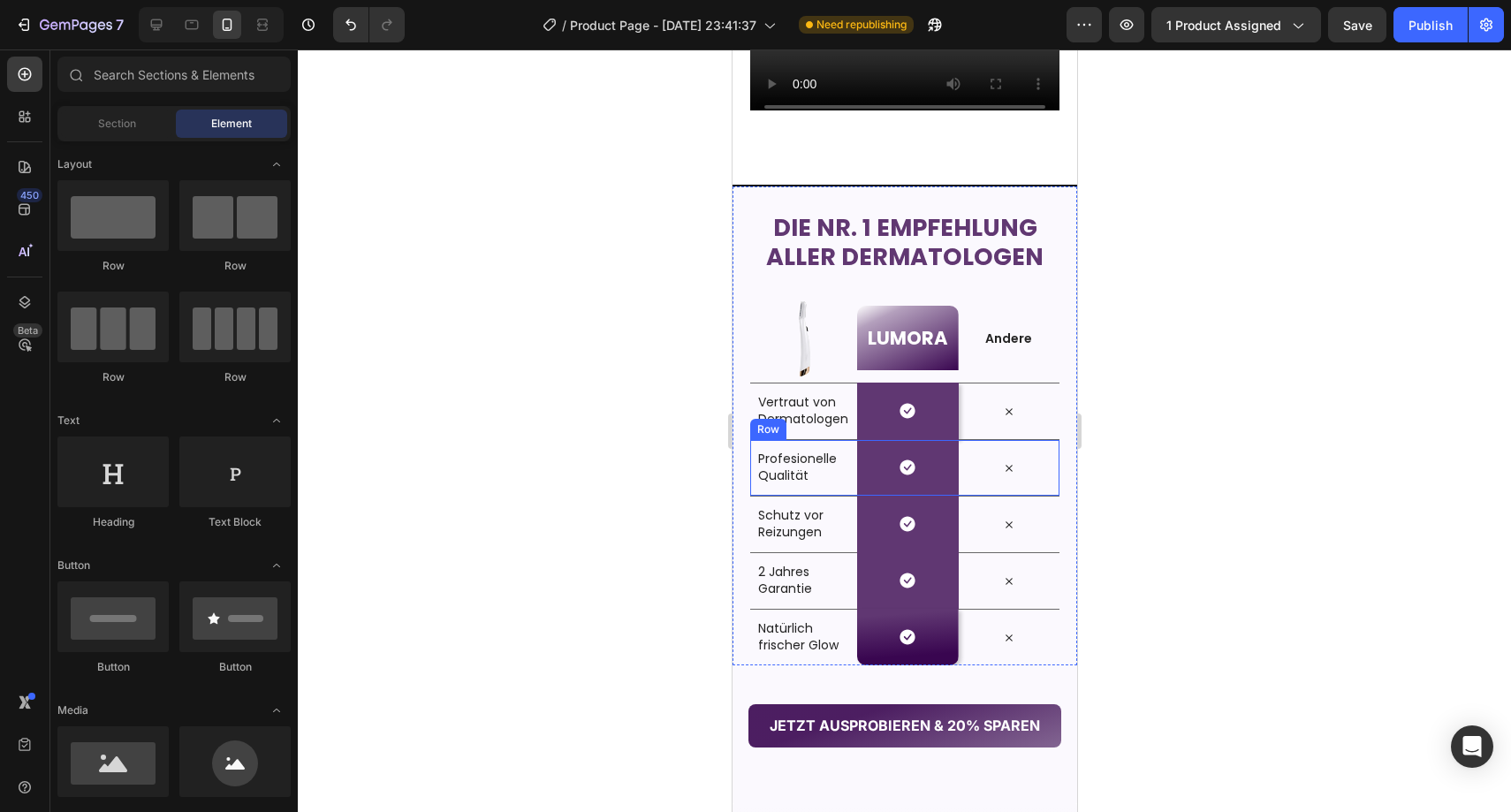
scroll to position [3782, 0]
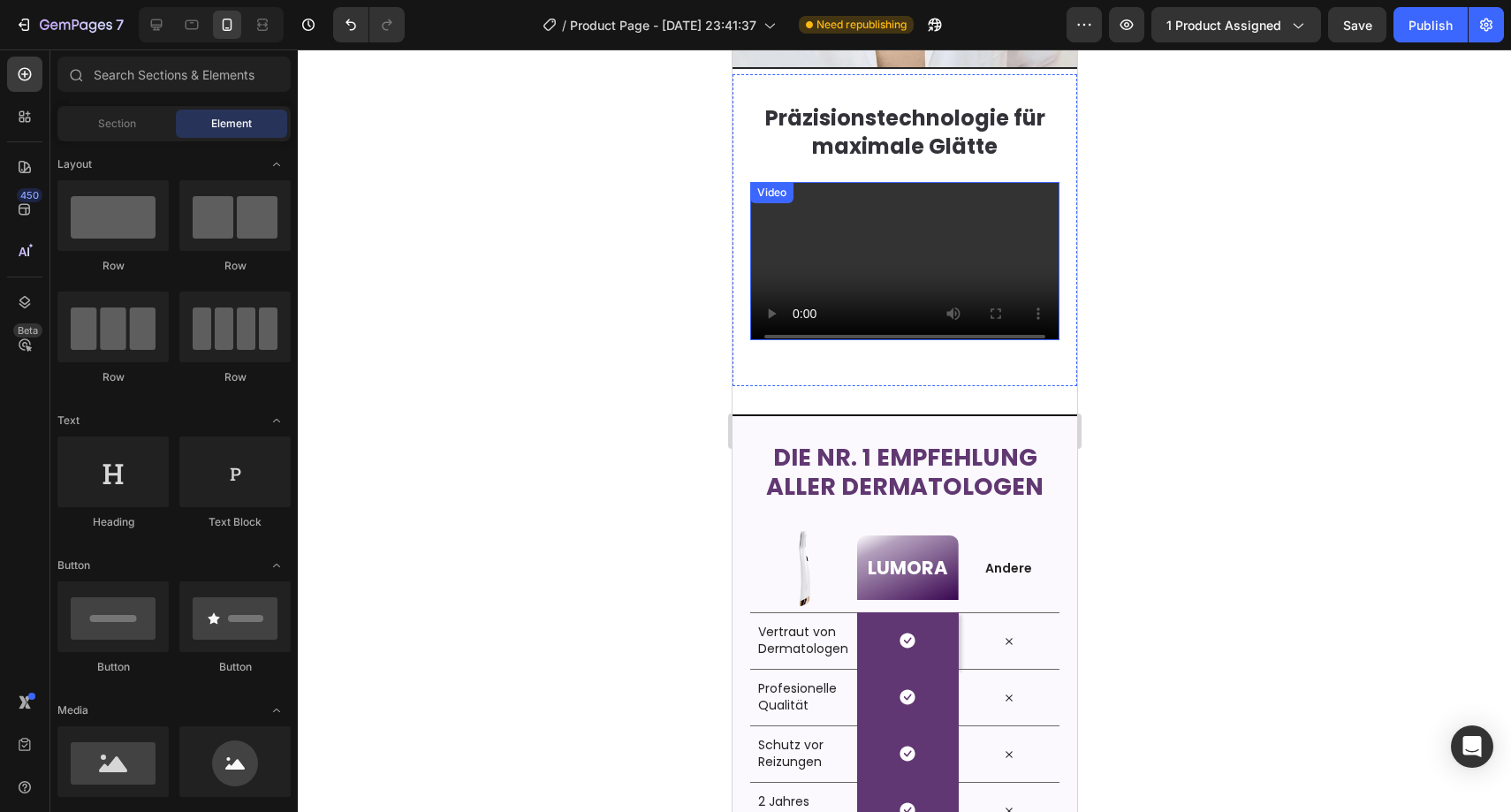
click at [1160, 312] on div at bounding box center [904, 430] width 1213 height 762
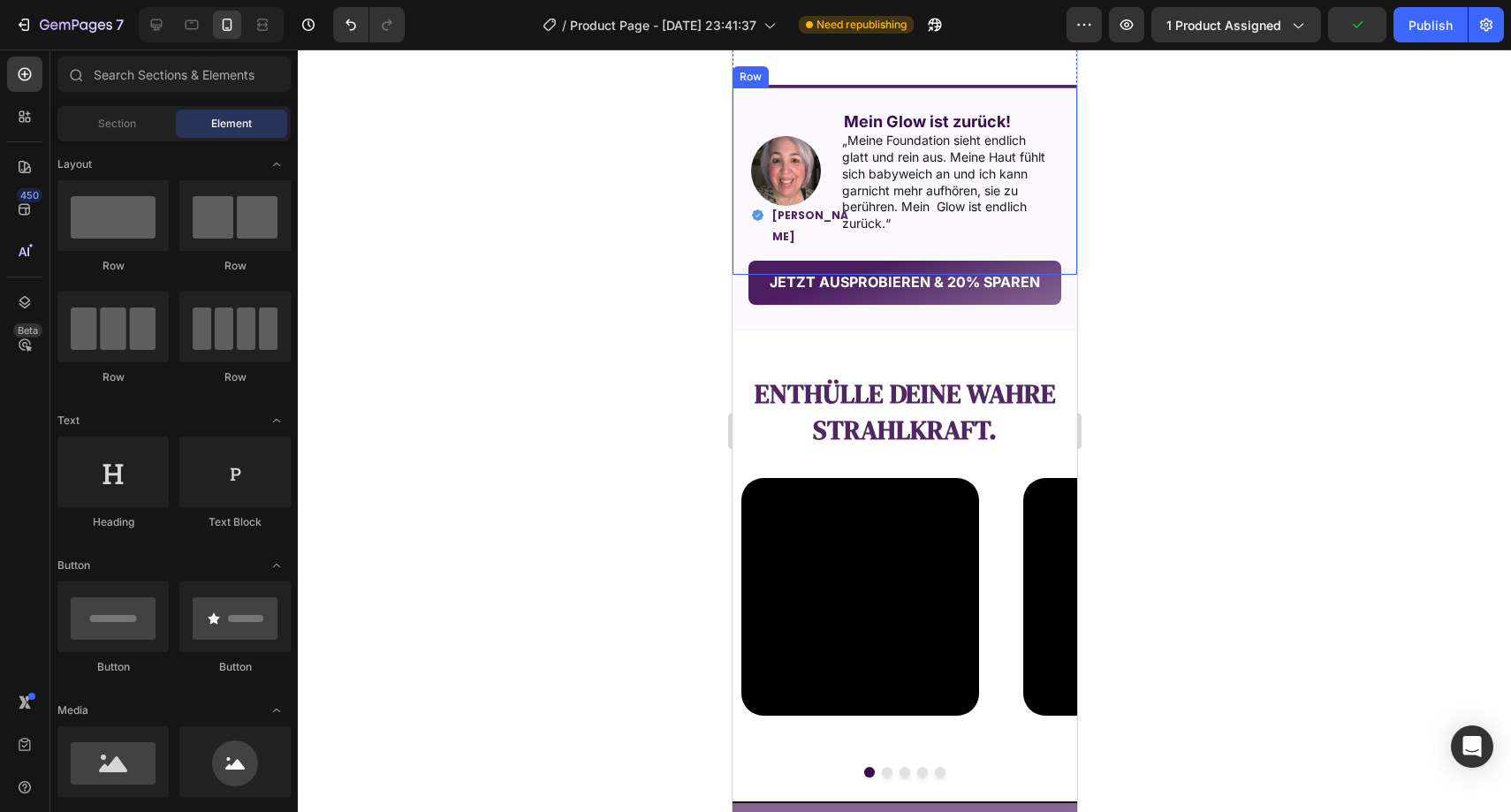
scroll to position [2329, 0]
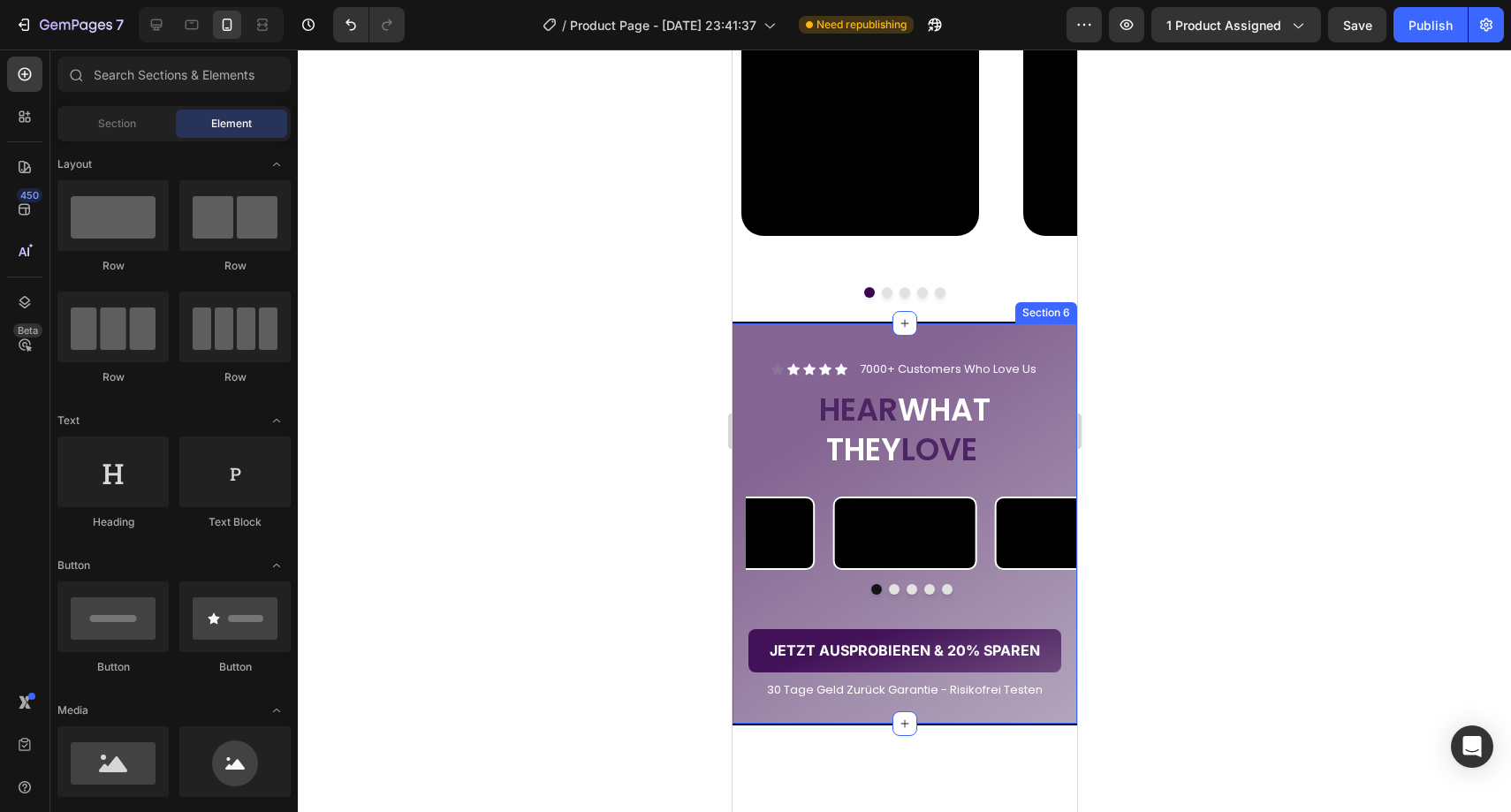
click at [996, 350] on div "Icon Icon Icon Icon Icon Icon List 7000+ Customers Who Love Us Text Block Row H…" at bounding box center [903, 523] width 344 height 404
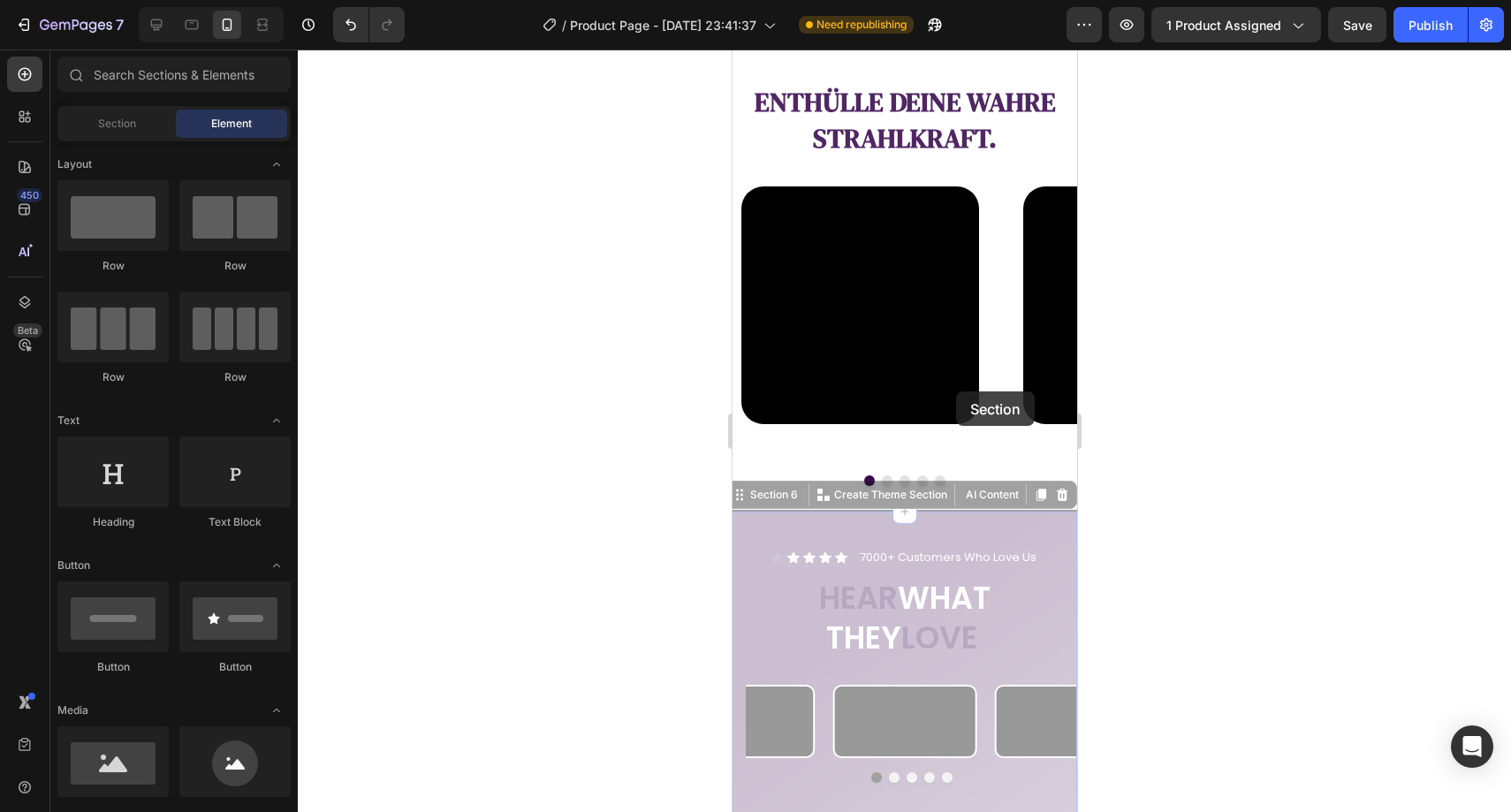
scroll to position [2466, 0]
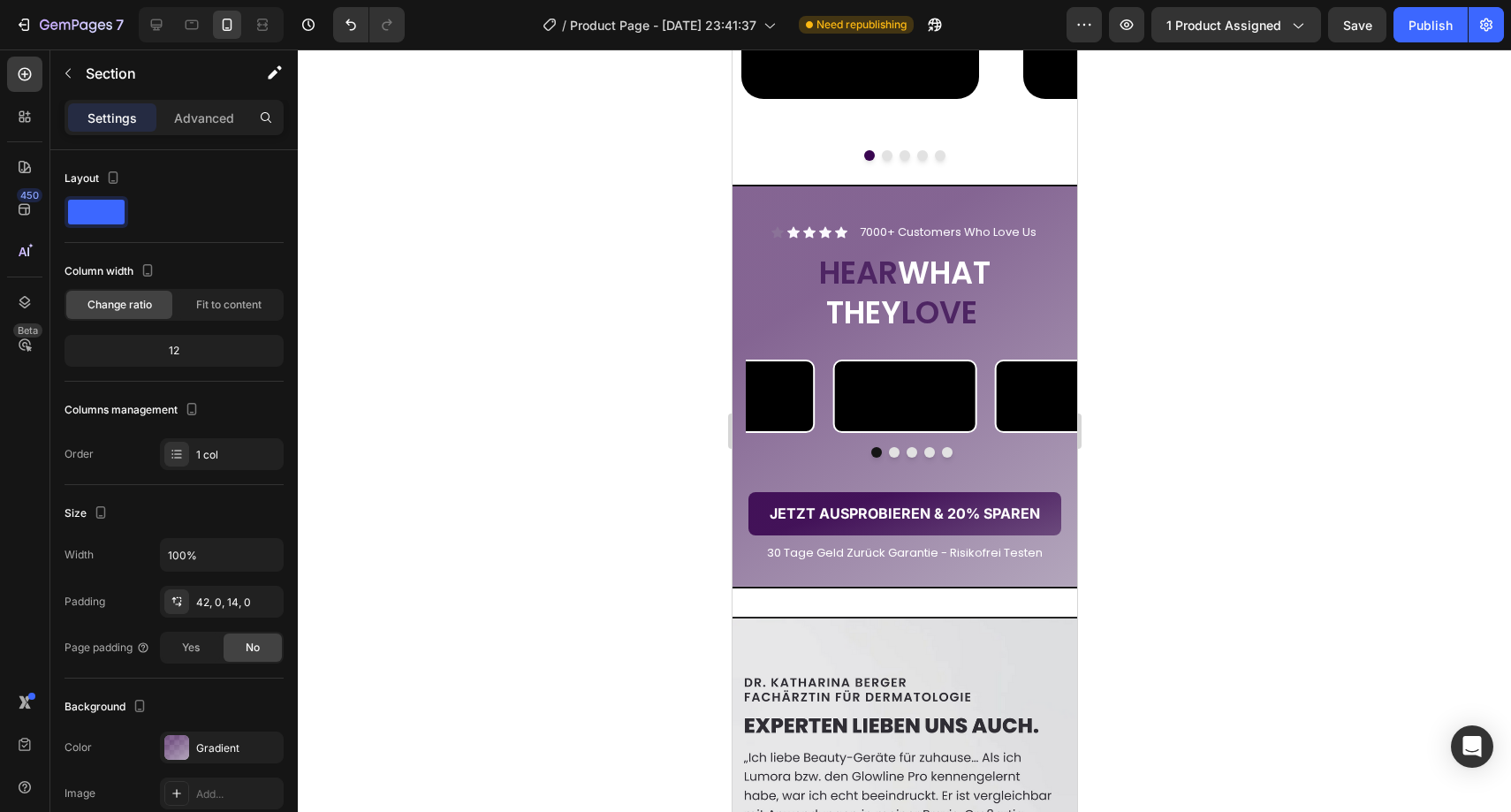
click at [1159, 304] on div at bounding box center [904, 430] width 1213 height 762
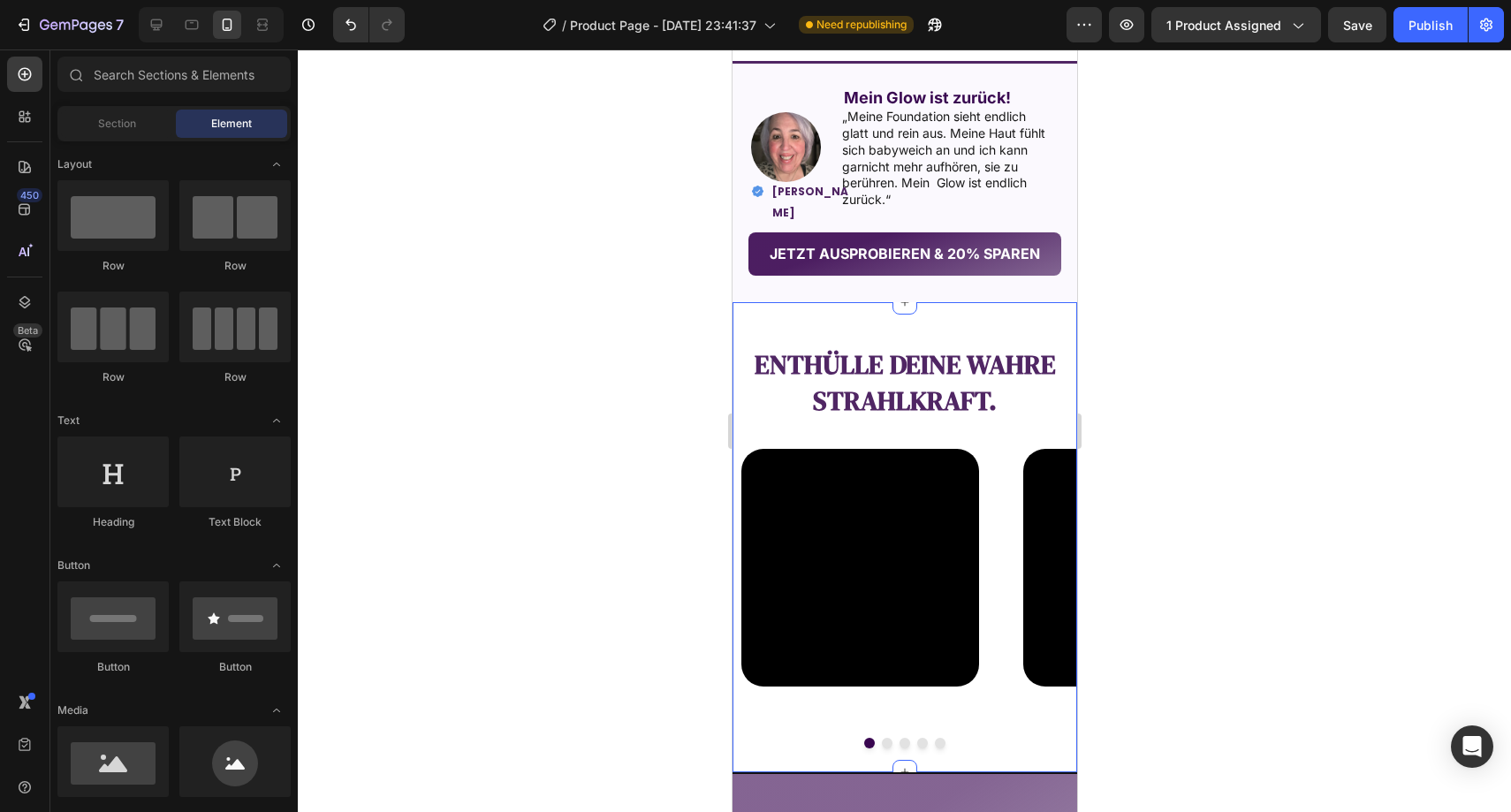
scroll to position [1589, 0]
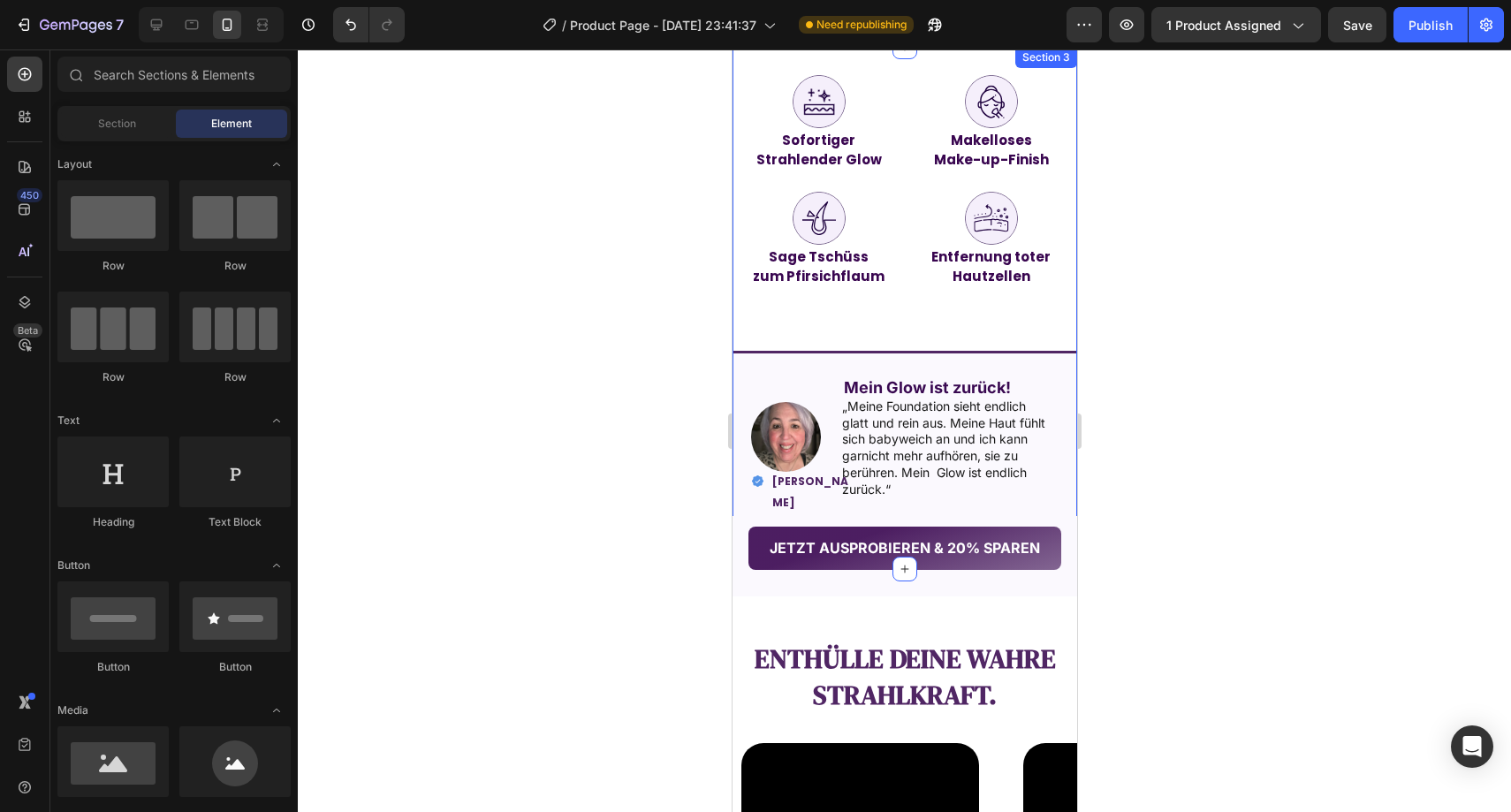
click at [825, 338] on div "Image Sofortiger Strahlender Glow Text Block Image Makelloses Make-up-Finish Te…" at bounding box center [903, 308] width 344 height 466
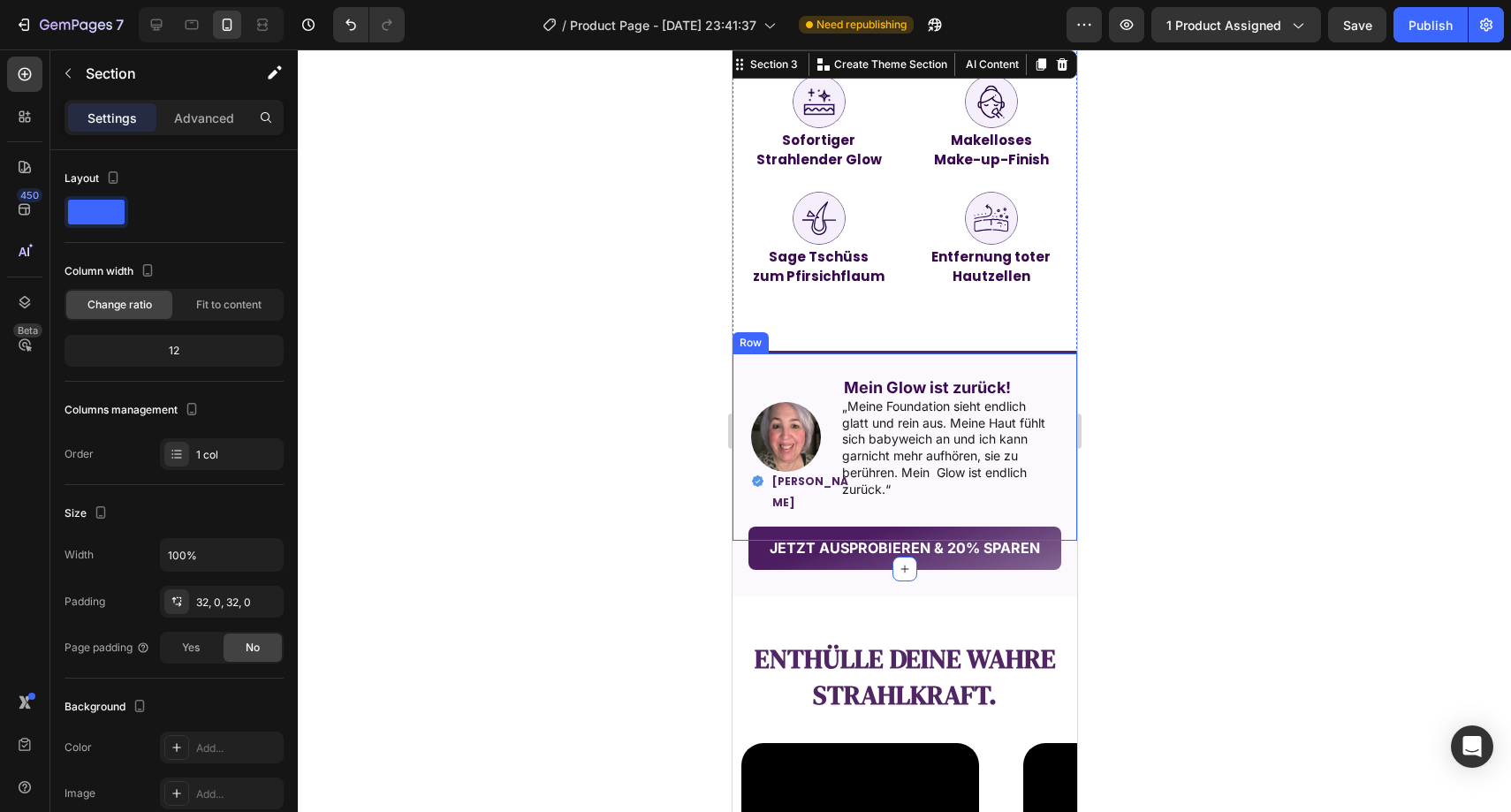
click at [818, 360] on div "Image Mein Glow ist zurück! Text Block „Meine Foundation sieht endlich glatt un…" at bounding box center [903, 446] width 344 height 190
click at [917, 335] on div "Image Sofortiger Strahlender Glow Text Block Image Makelloses Make-up-Finish Te…" at bounding box center [903, 308] width 344 height 466
click at [752, 383] on div "Image Mein Glow ist zurück! Text Block „Meine Foundation sieht endlich glatt un…" at bounding box center [903, 446] width 344 height 190
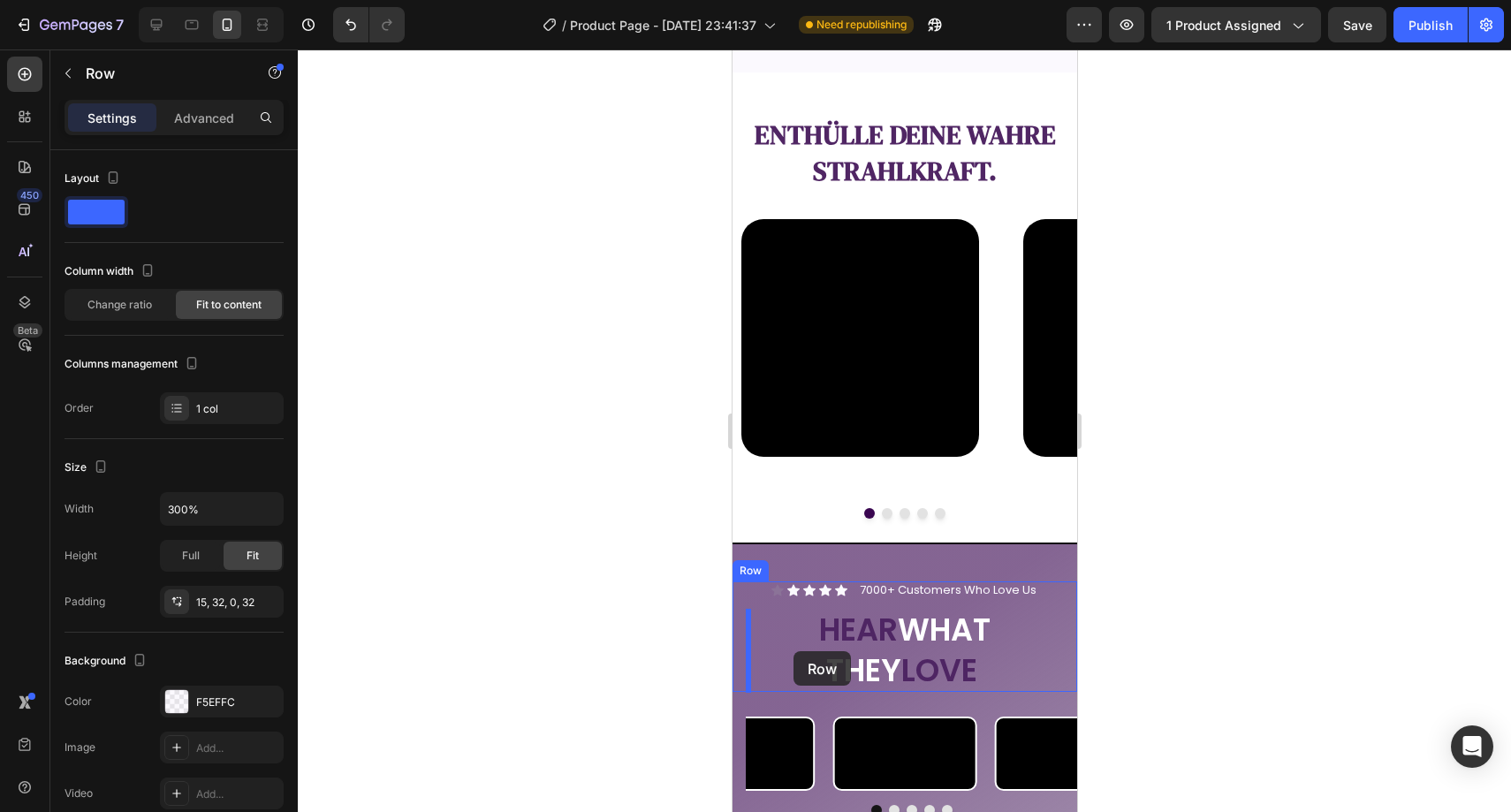
scroll to position [2166, 0]
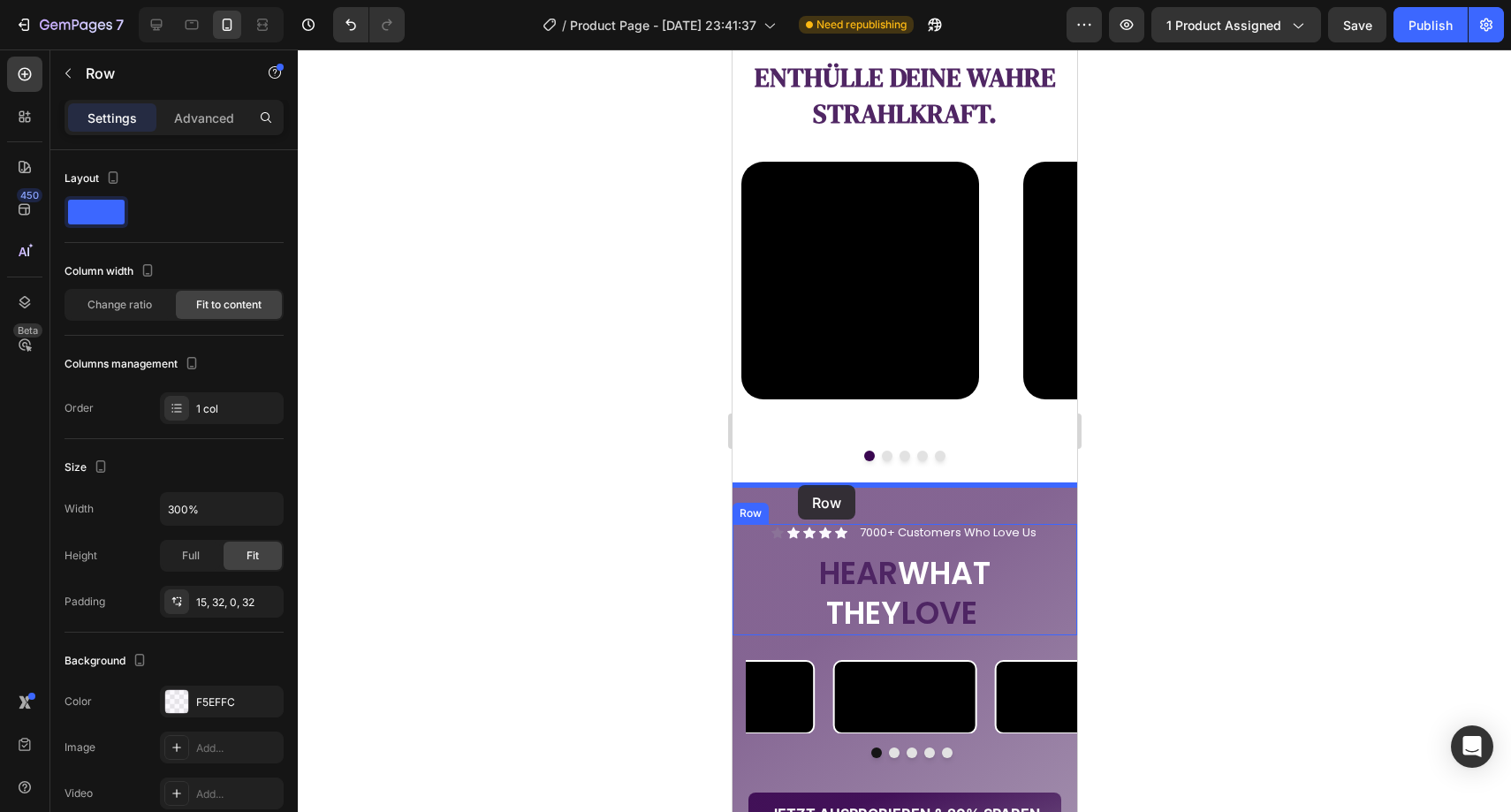
drag, startPoint x: 752, startPoint y: 383, endPoint x: 797, endPoint y: 485, distance: 111.5
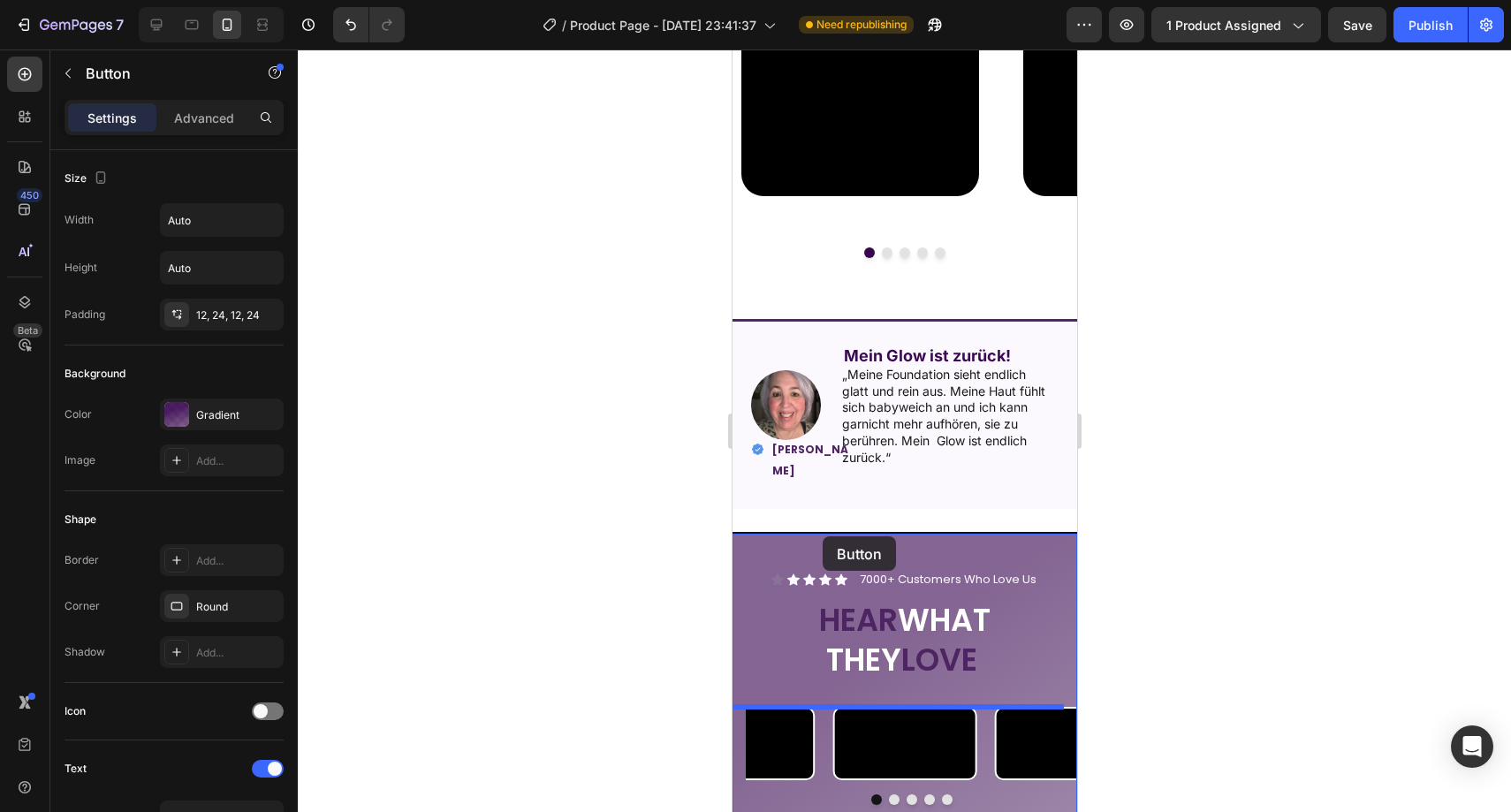
scroll to position [2200, 0]
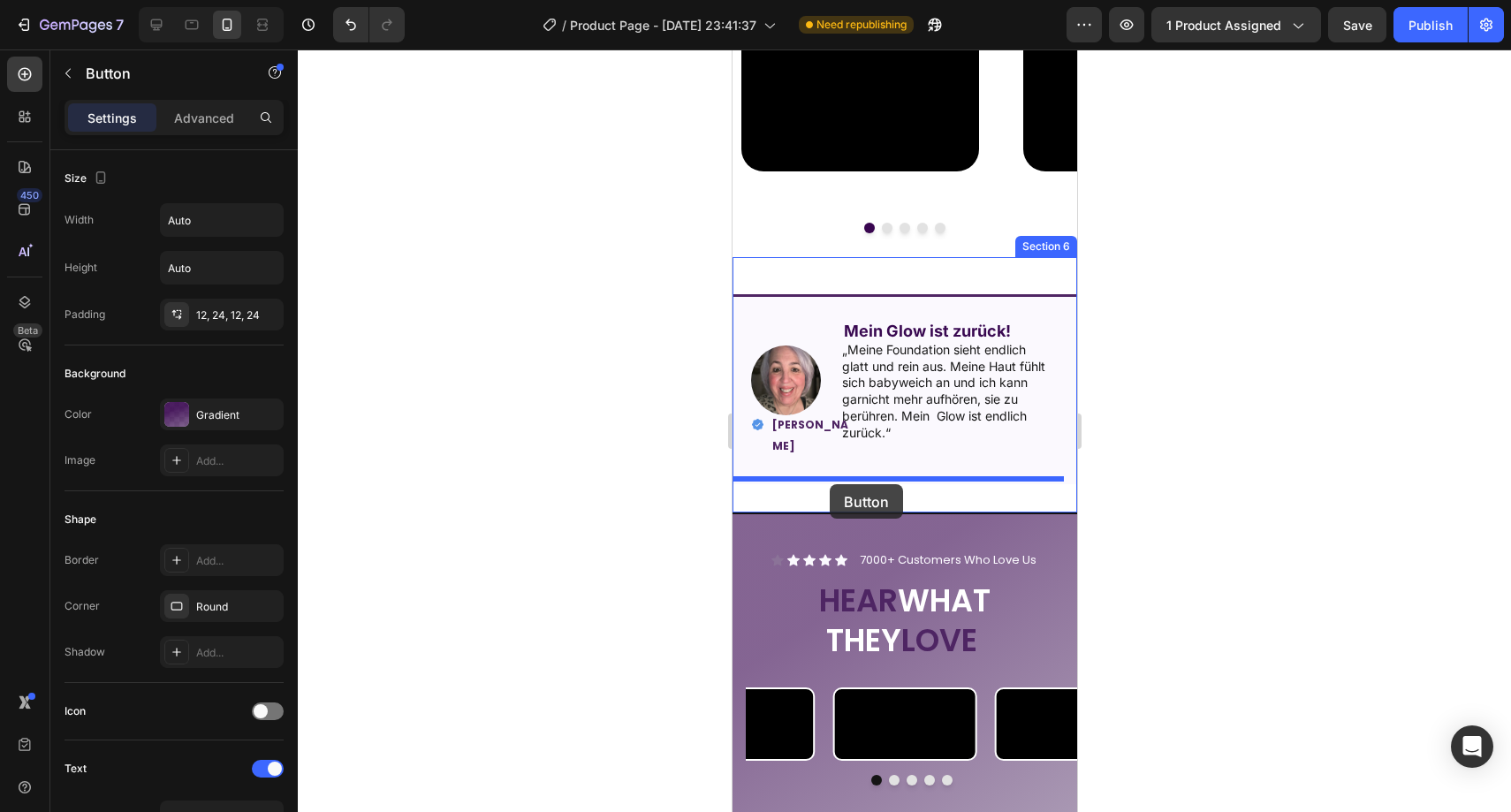
drag, startPoint x: 755, startPoint y: 362, endPoint x: 829, endPoint y: 484, distance: 142.7
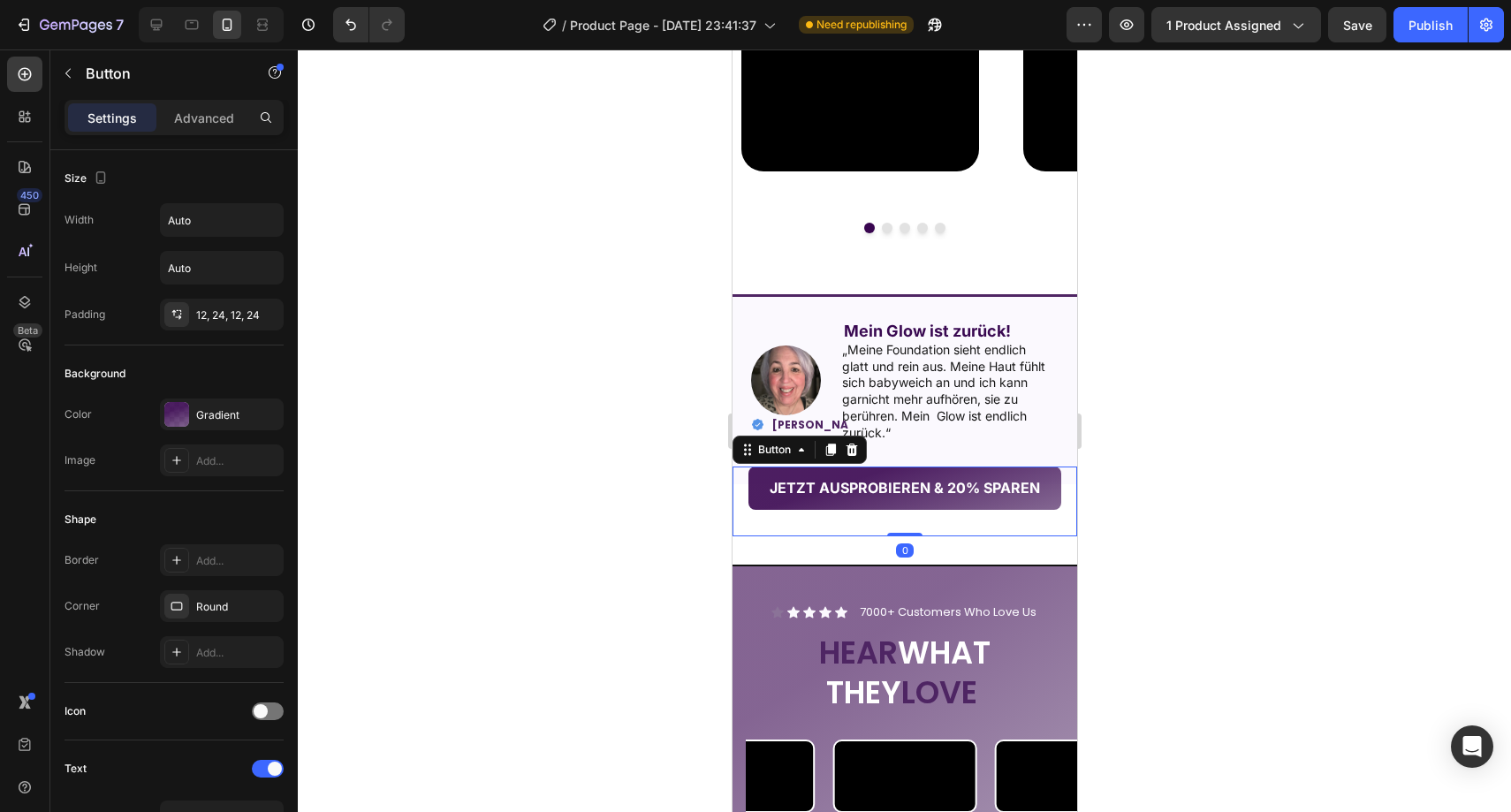
click at [696, 458] on div at bounding box center [904, 430] width 1213 height 762
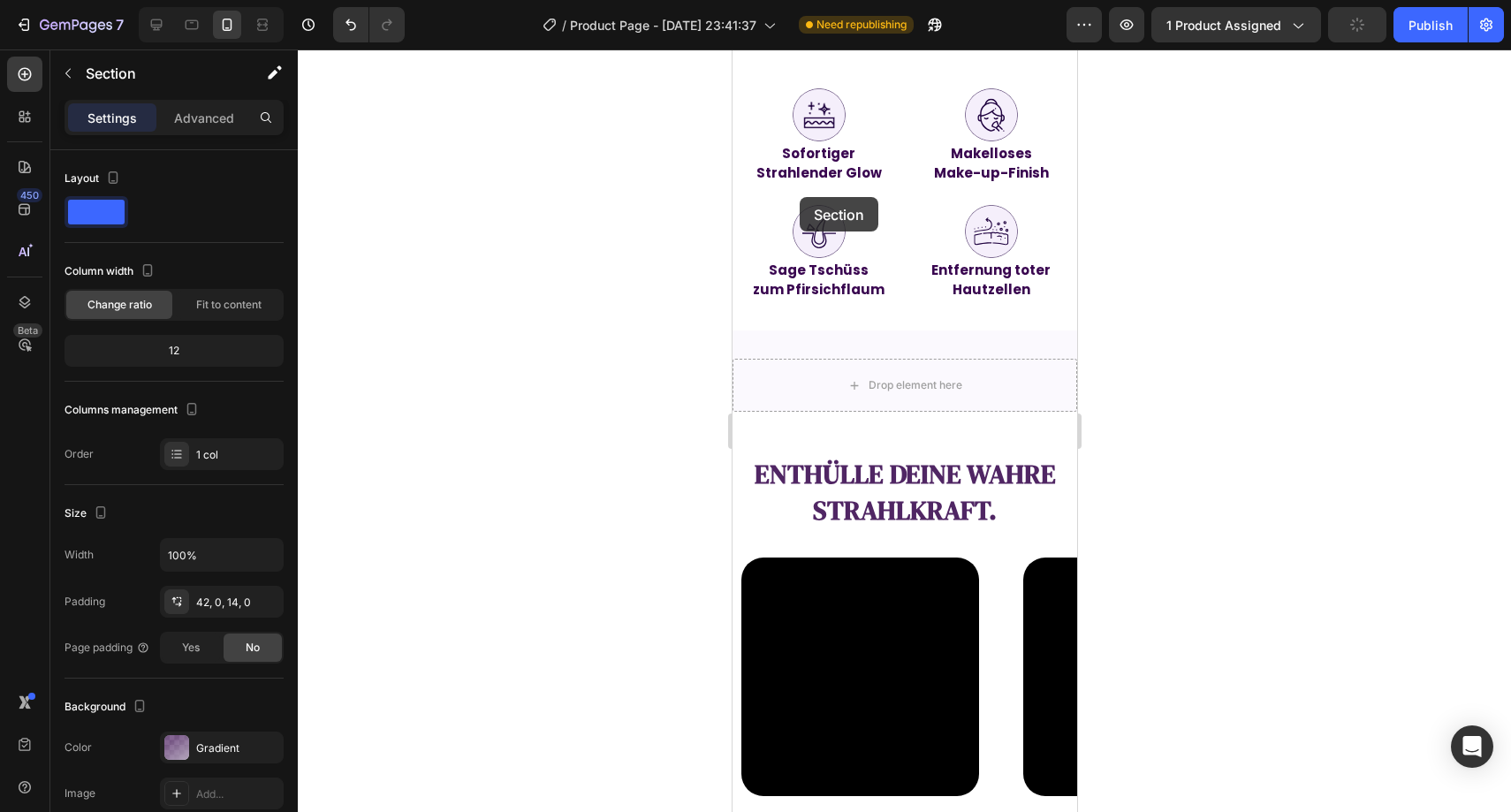
scroll to position [1312, 0]
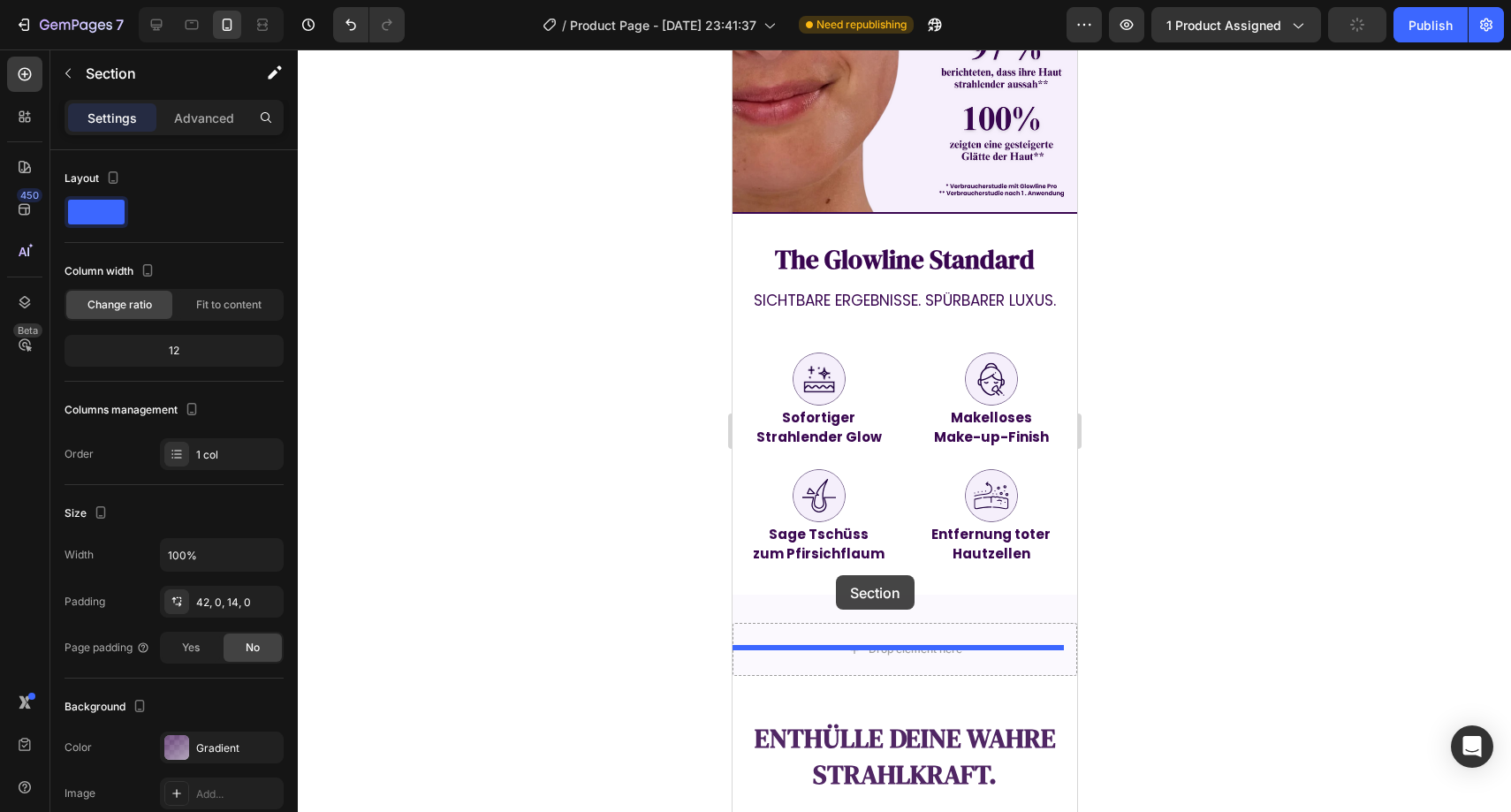
drag, startPoint x: 775, startPoint y: 574, endPoint x: 835, endPoint y: 575, distance: 60.0
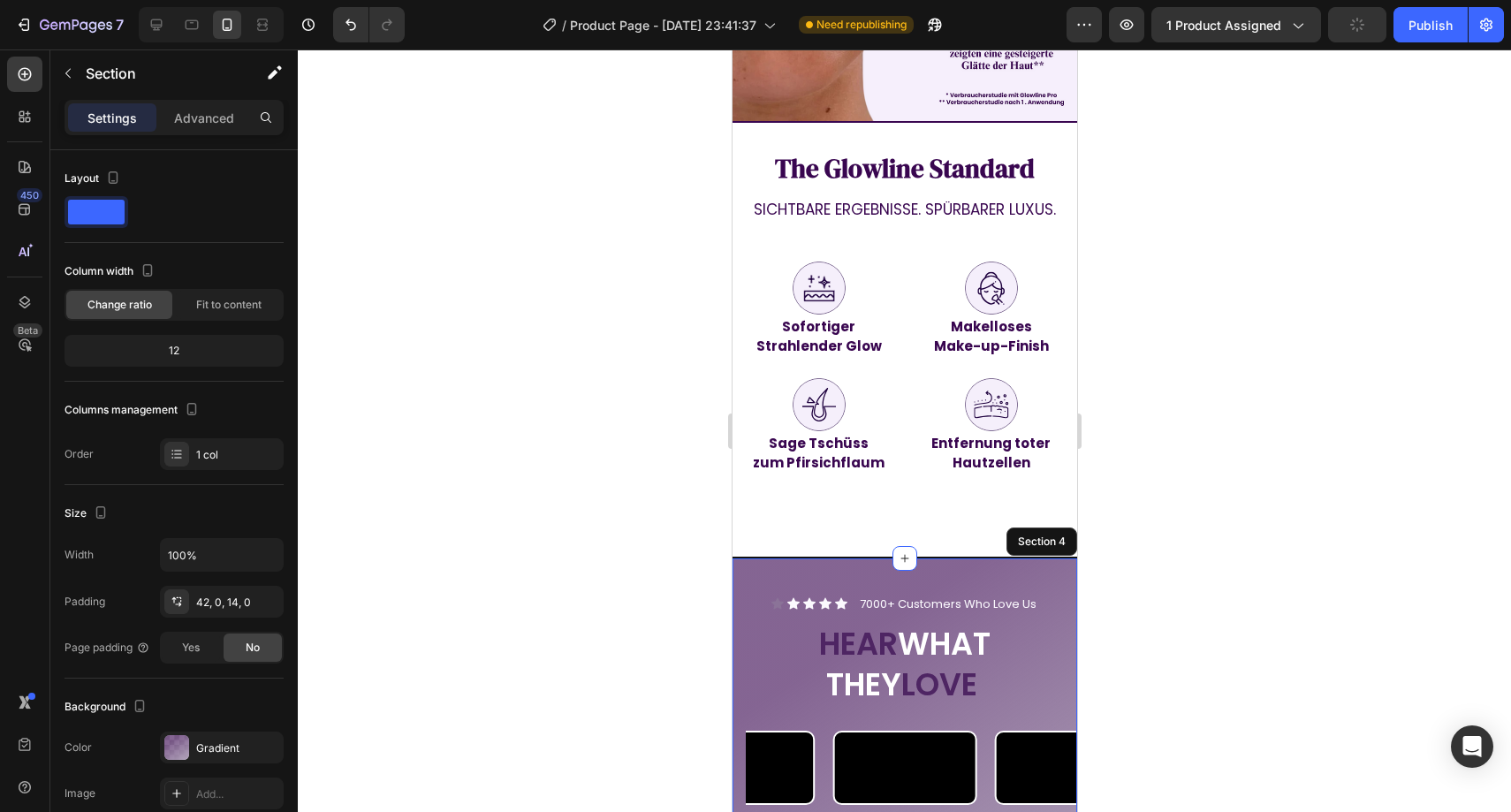
click at [1212, 510] on div at bounding box center [904, 430] width 1213 height 762
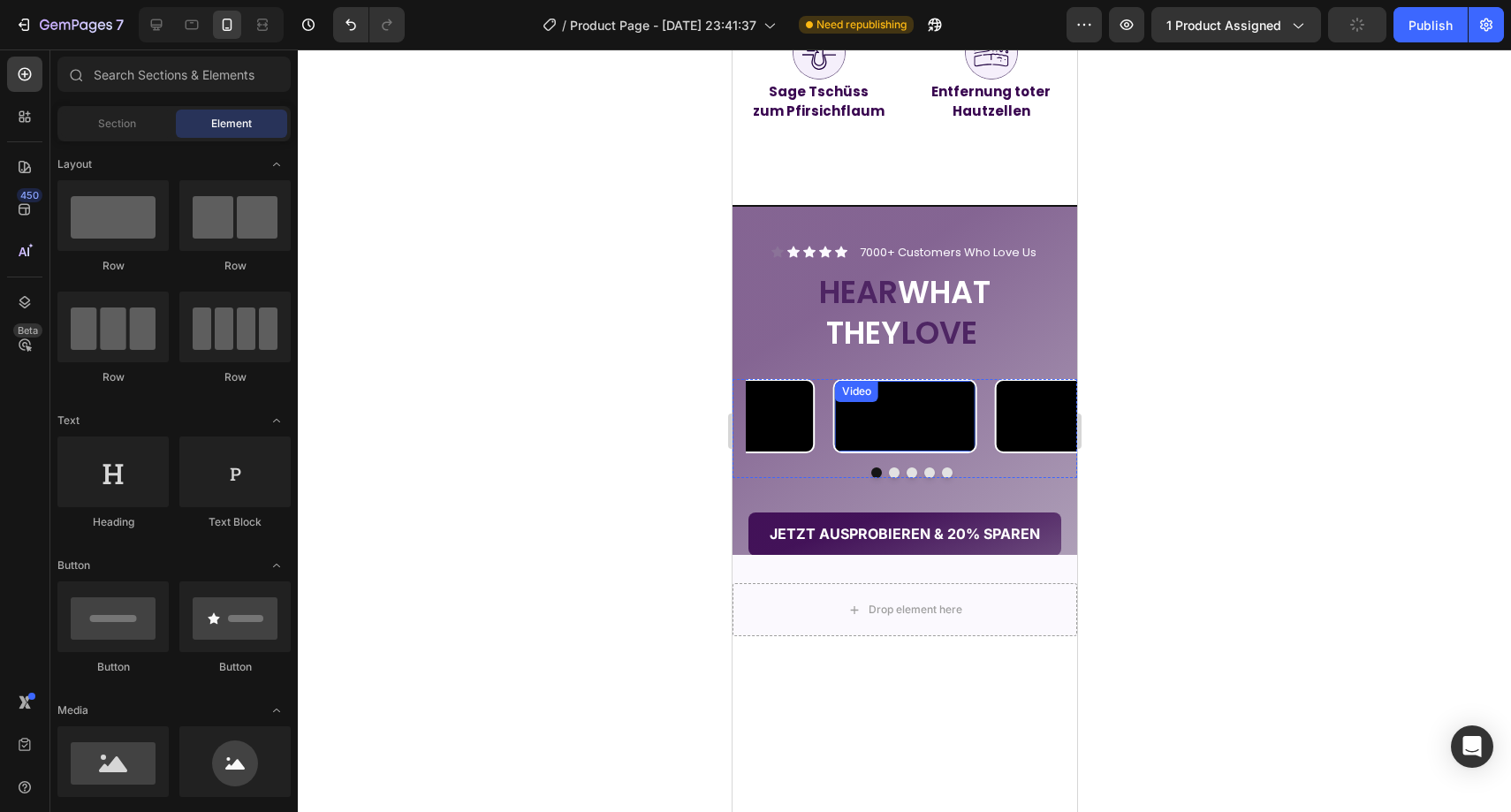
scroll to position [1711, 0]
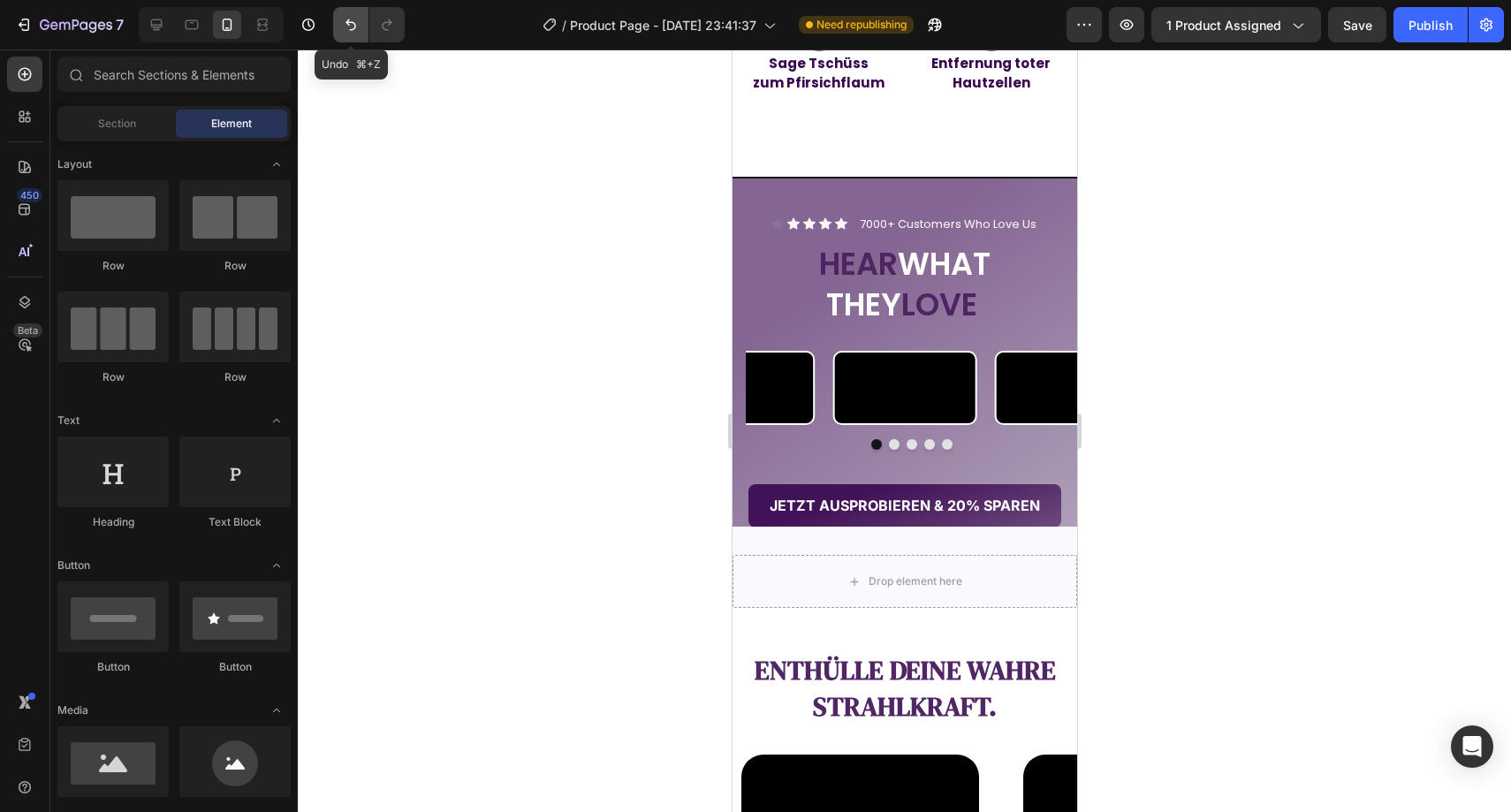
click at [351, 17] on icon "Undo/Redo" at bounding box center [350, 24] width 17 height 17
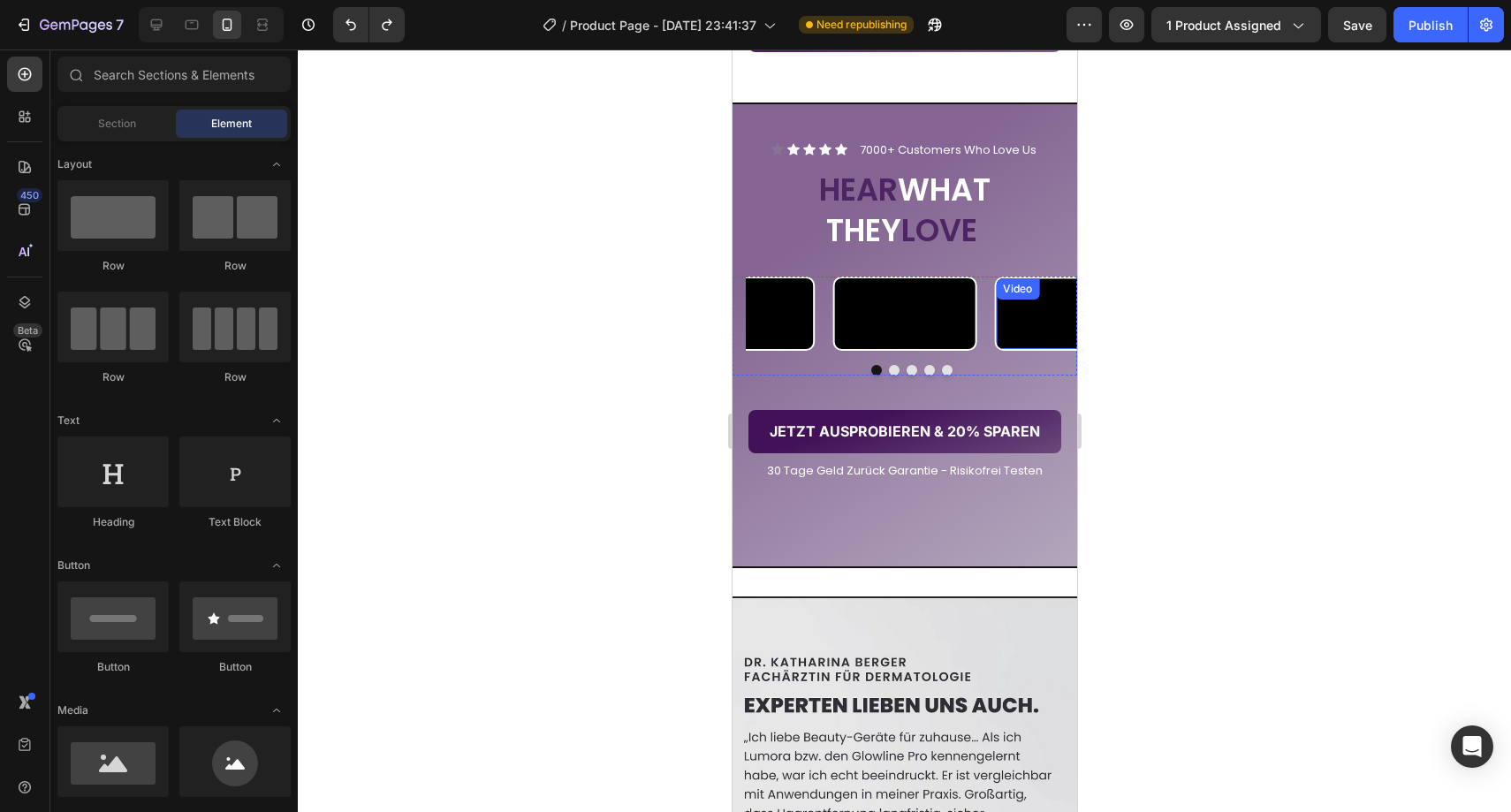
scroll to position [2600, 0]
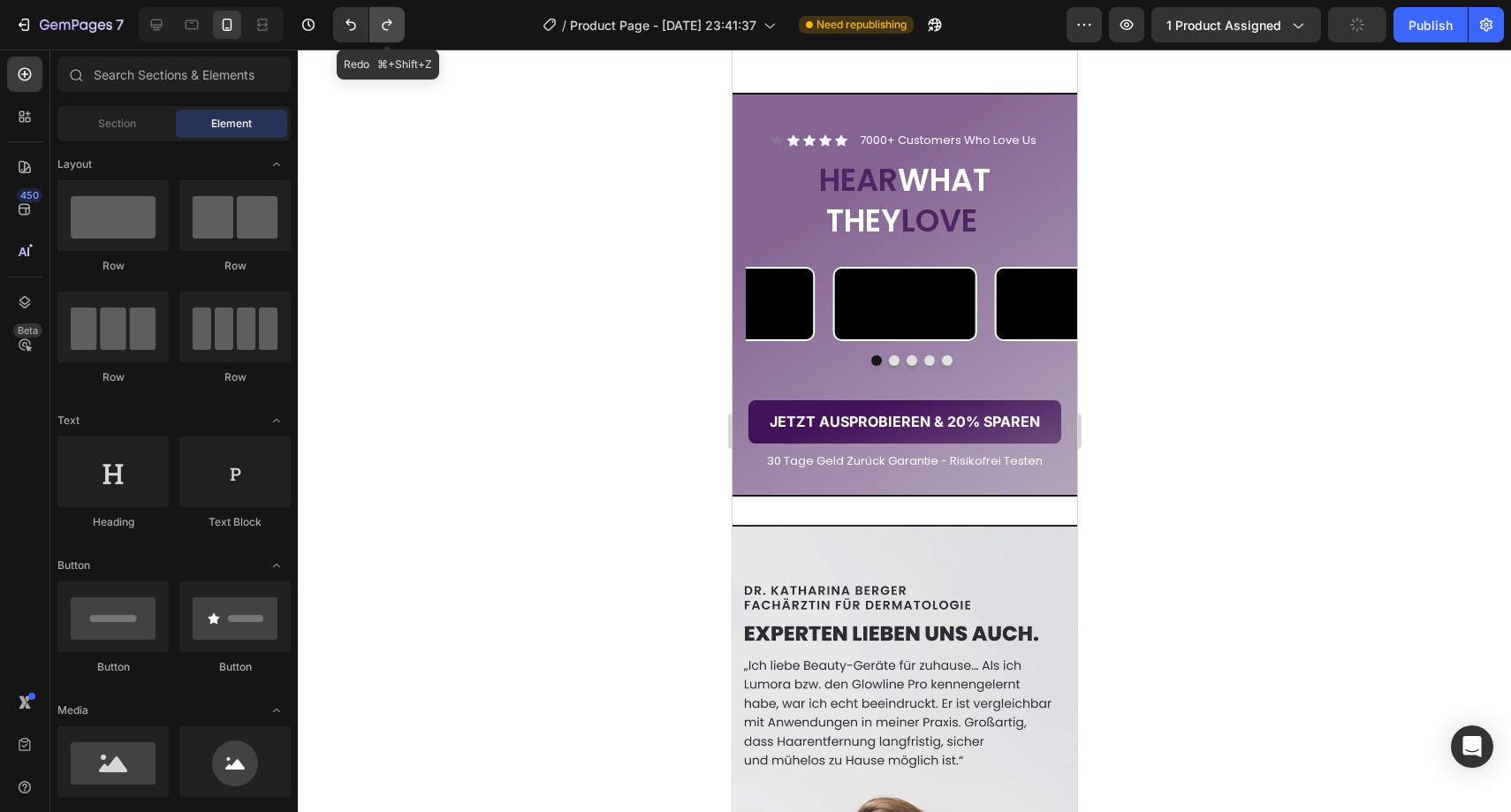
click at [391, 30] on icon "Undo/Redo" at bounding box center [387, 24] width 17 height 17
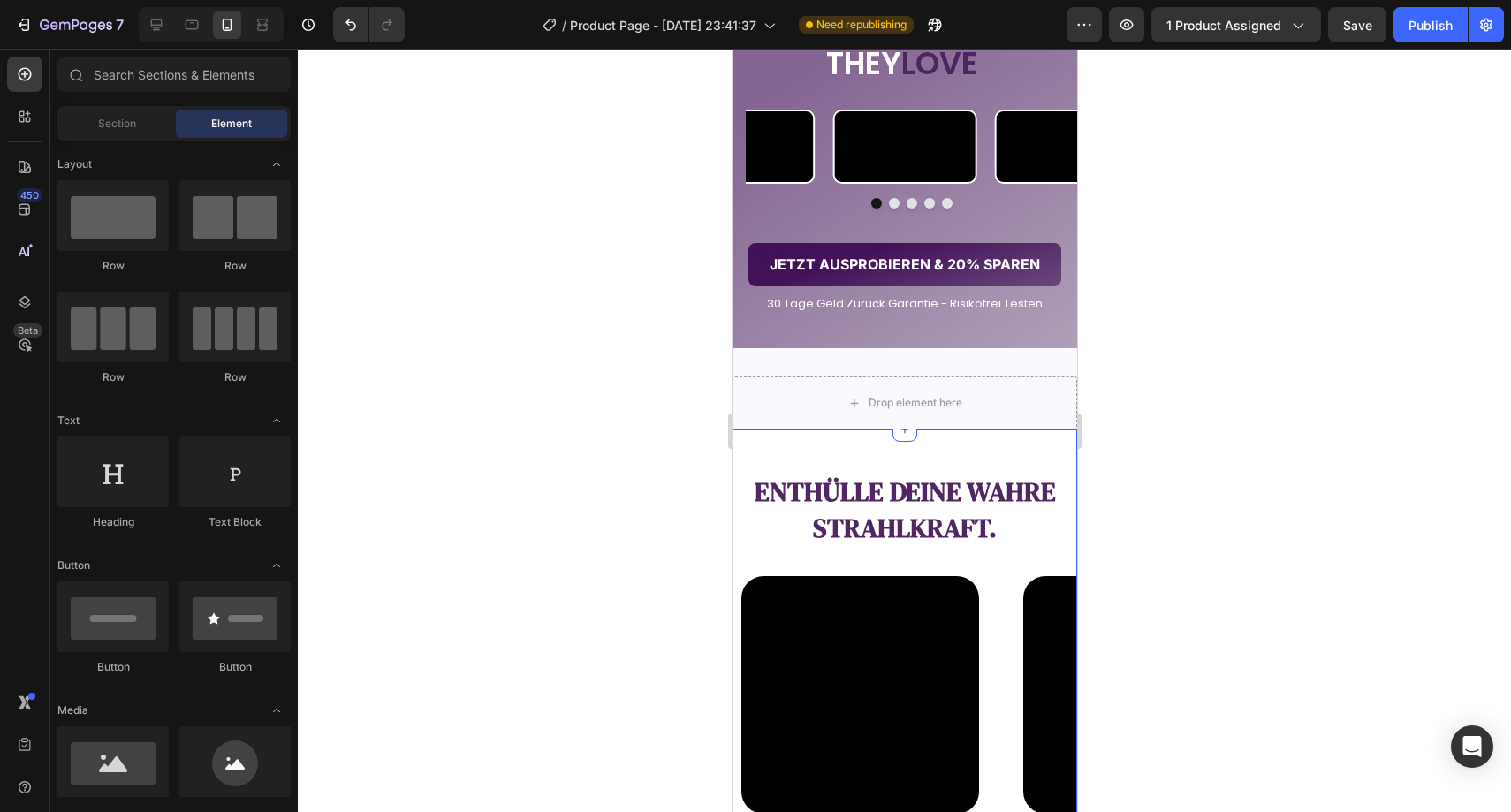
scroll to position [1935, 0]
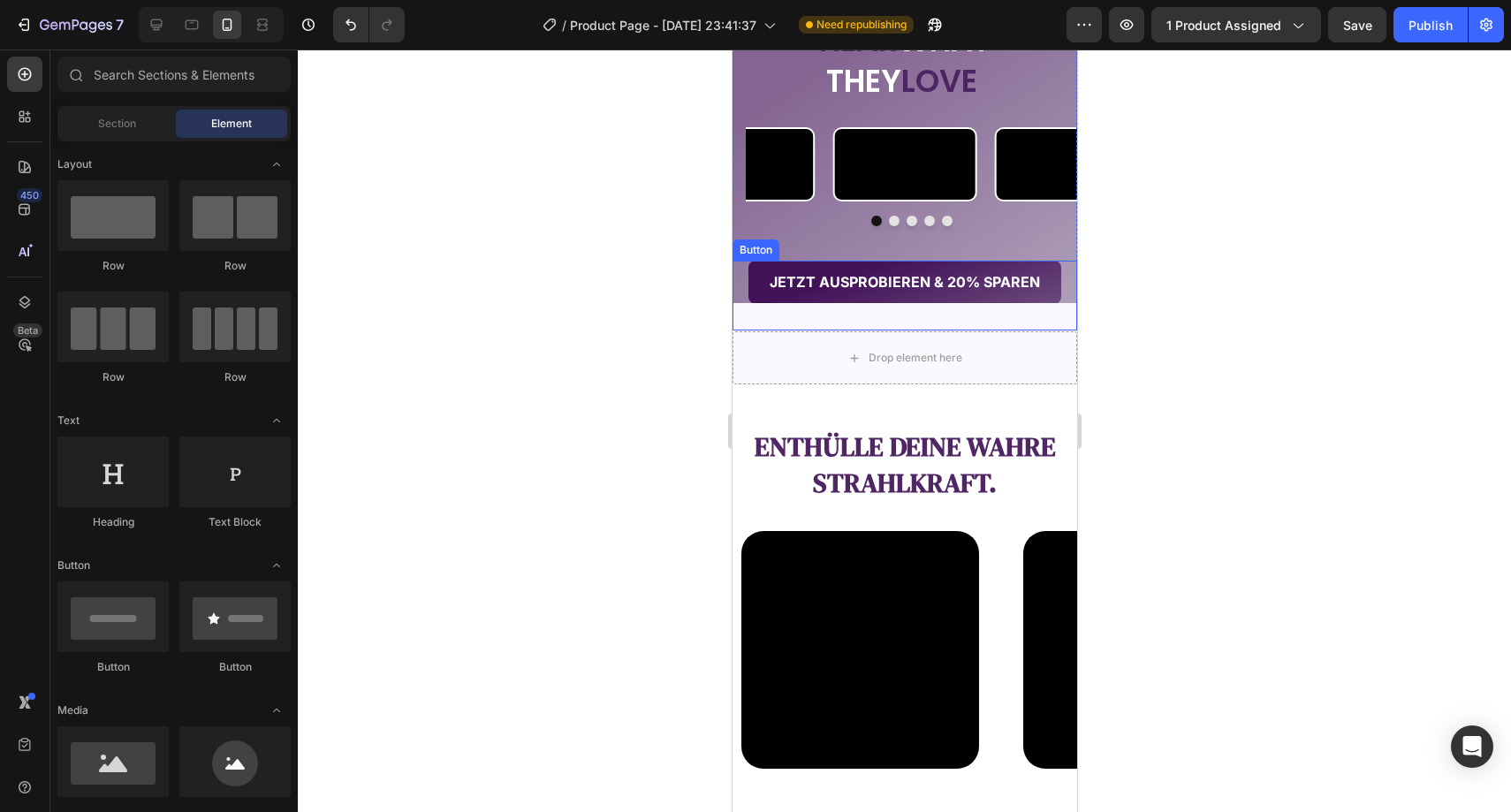
click at [933, 304] on button "JETZT AUSPROBIEREN & 20% SPAREN" at bounding box center [904, 282] width 313 height 43
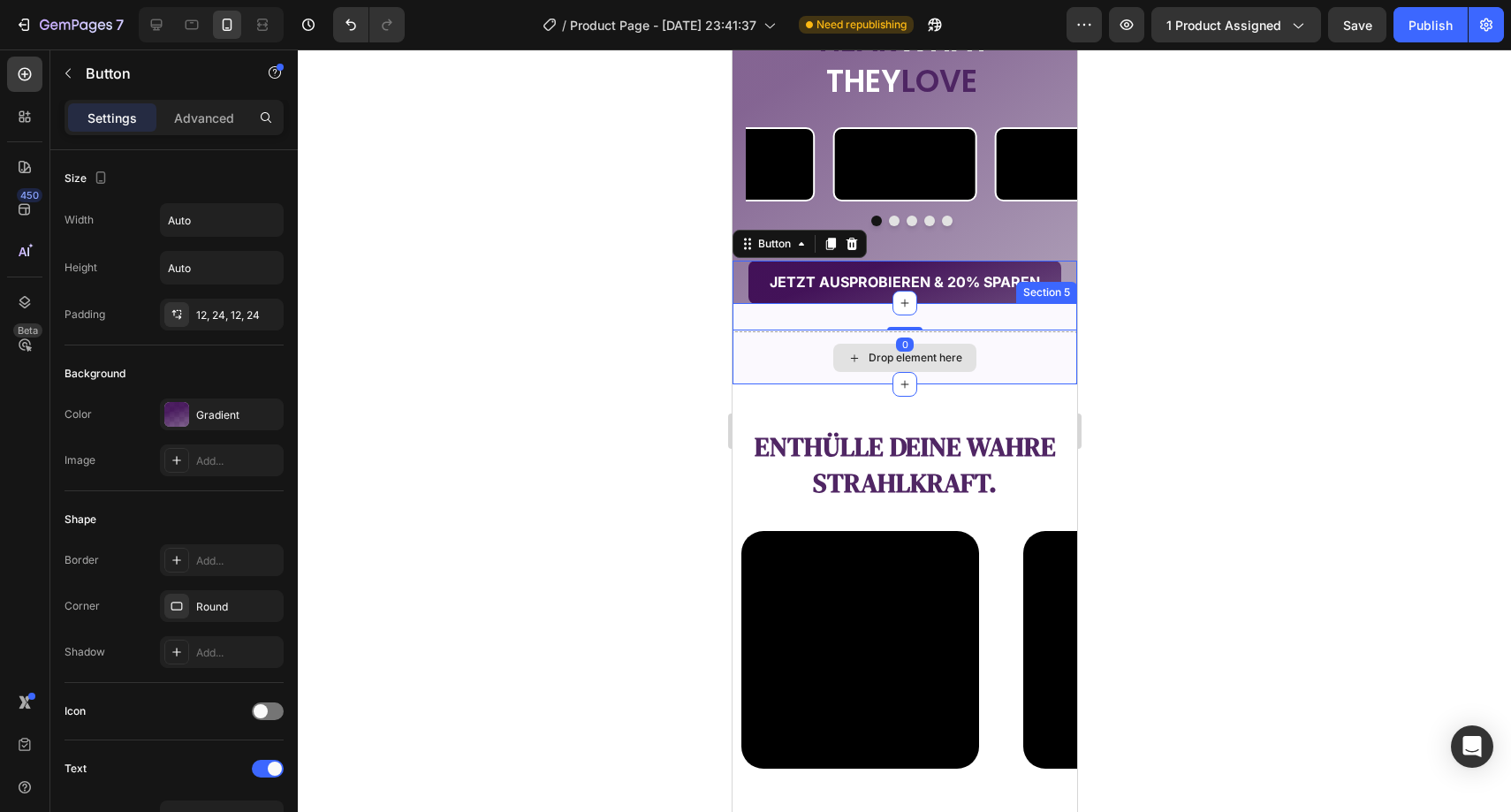
click at [980, 384] on div "Drop element here" at bounding box center [903, 357] width 344 height 53
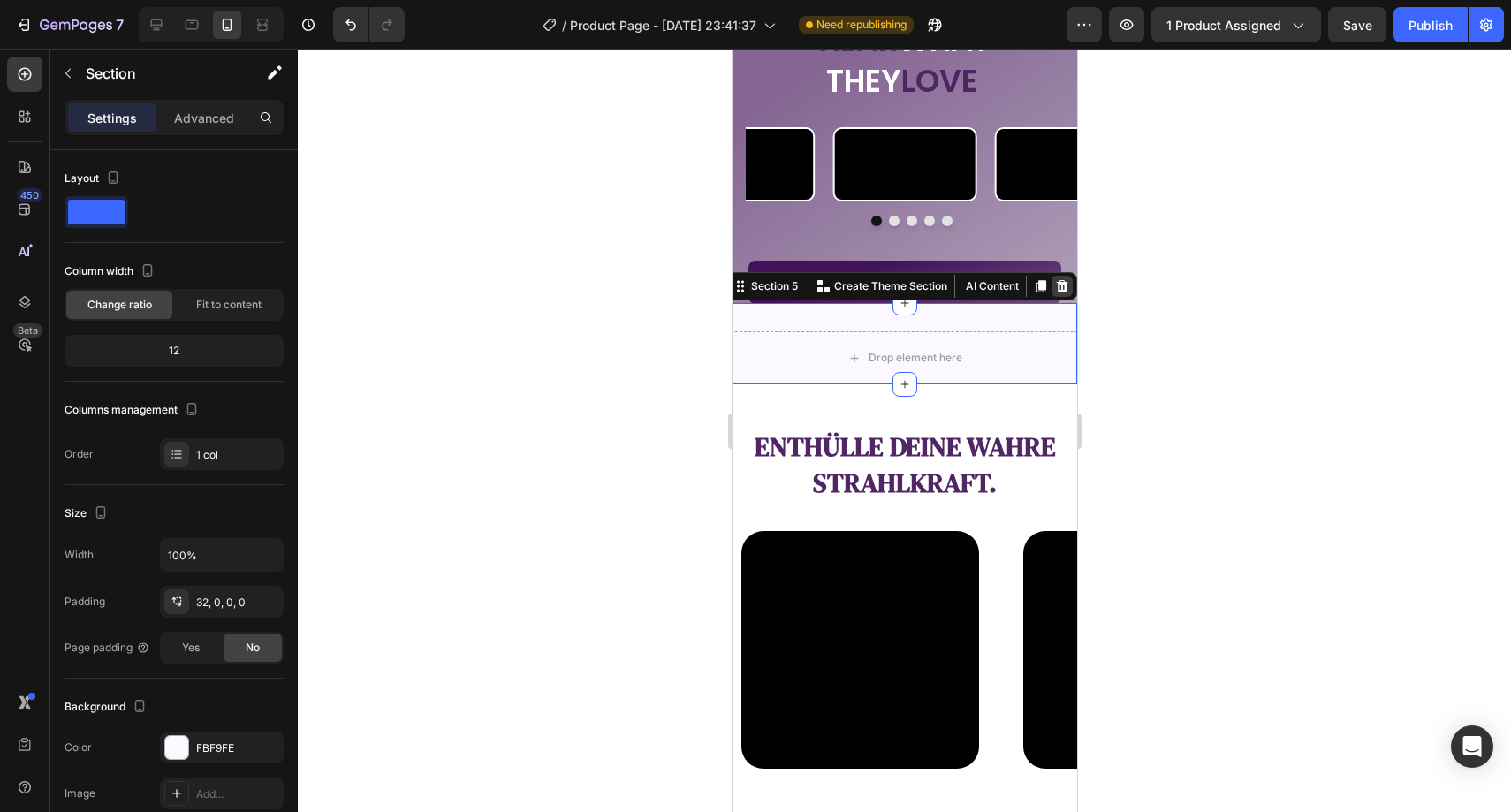
click at [1055, 293] on icon at bounding box center [1061, 285] width 14 height 14
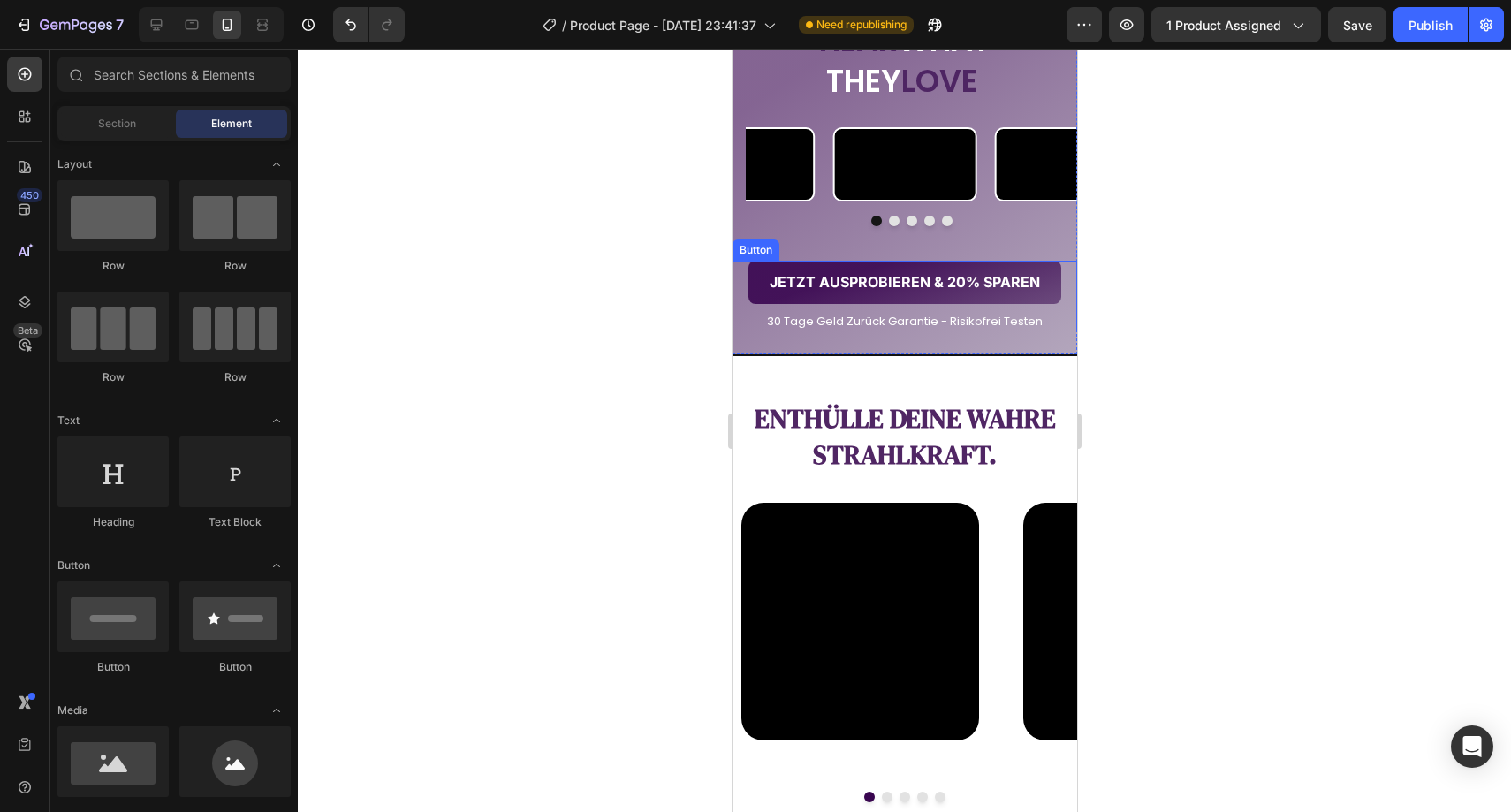
click at [1195, 412] on div at bounding box center [904, 430] width 1213 height 762
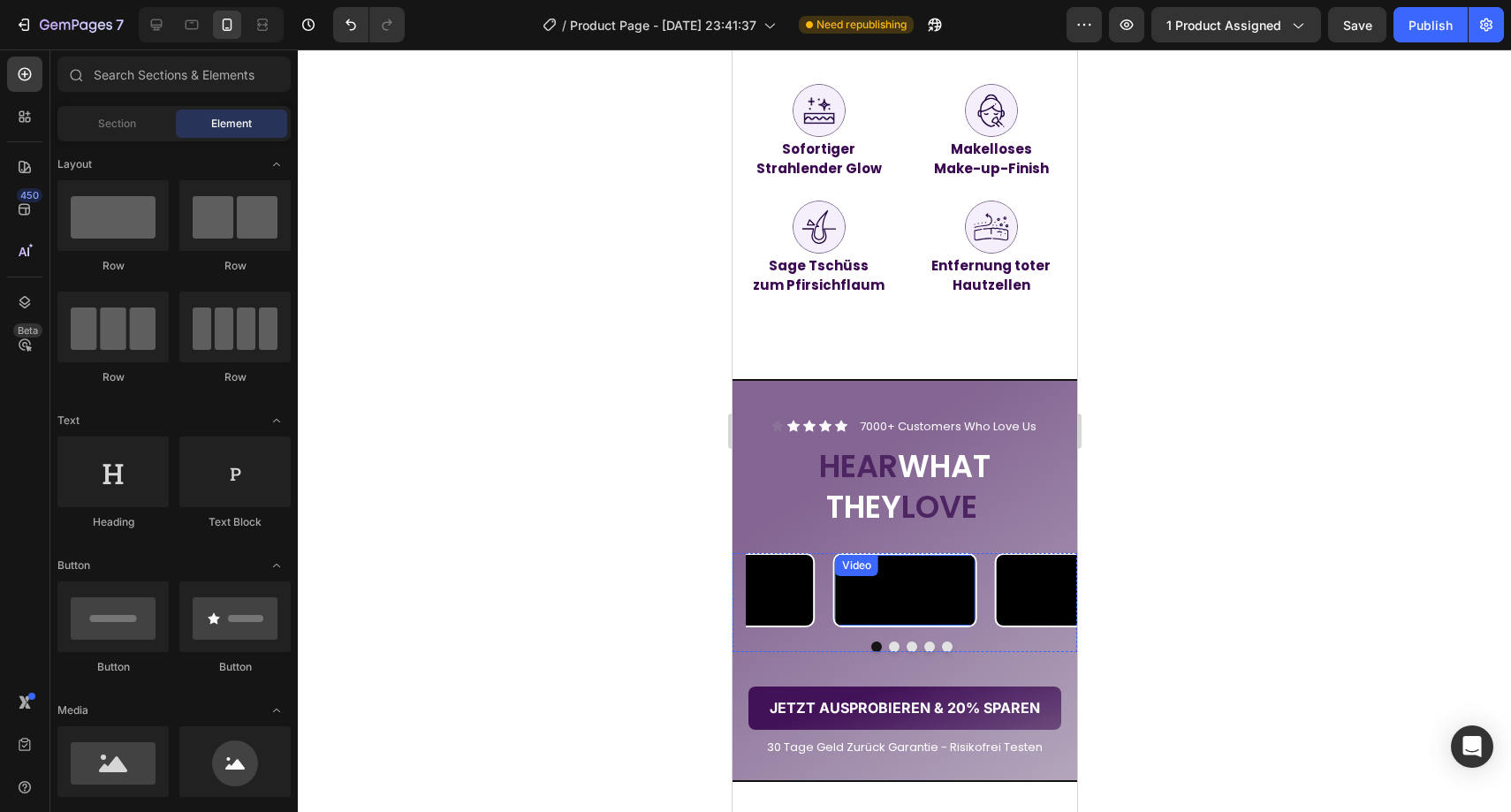
scroll to position [1424, 0]
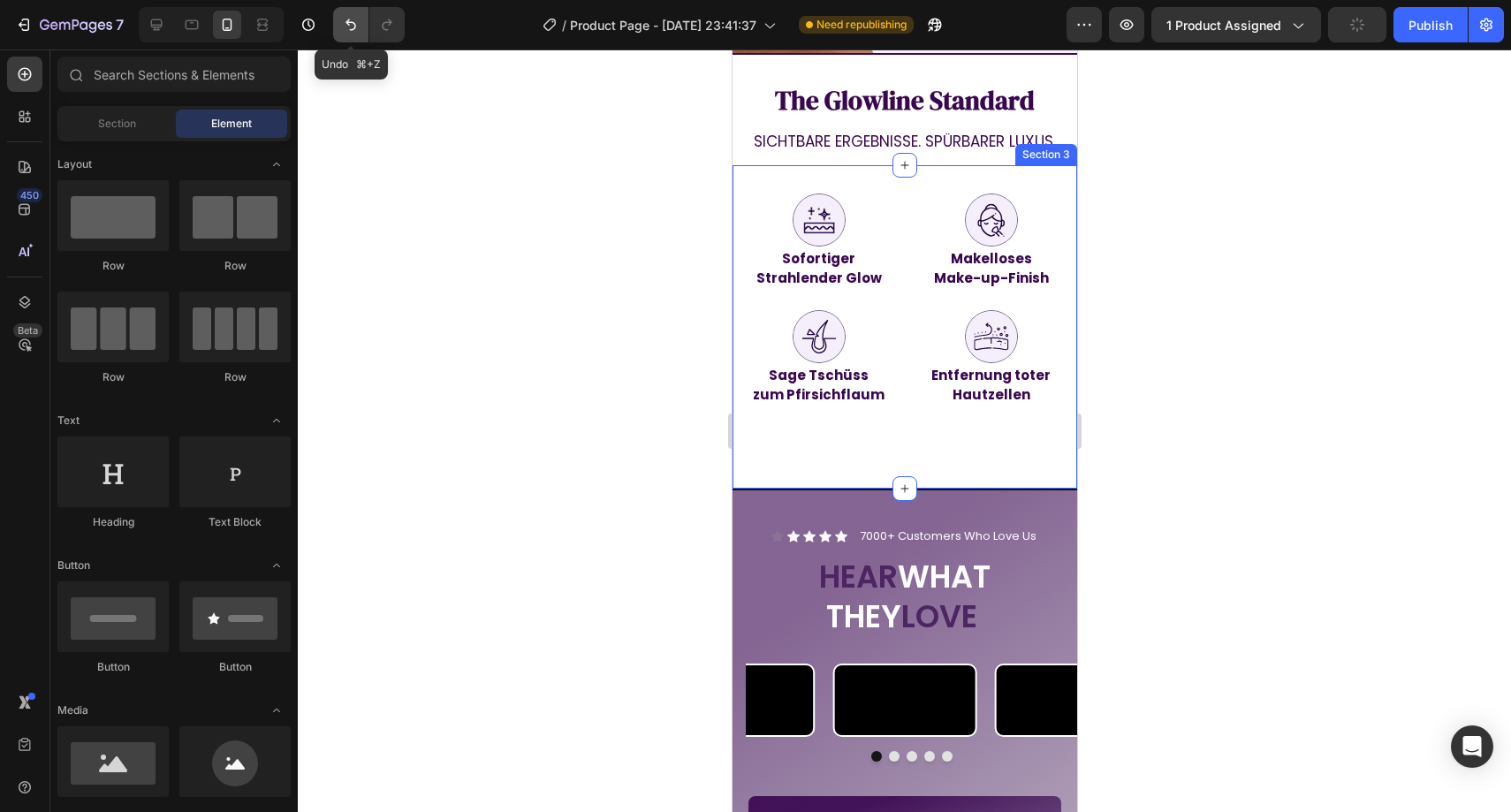
click at [361, 30] on button "Undo/Redo" at bounding box center [350, 24] width 36 height 36
click at [360, 29] on button "Undo/Redo" at bounding box center [350, 24] width 36 height 36
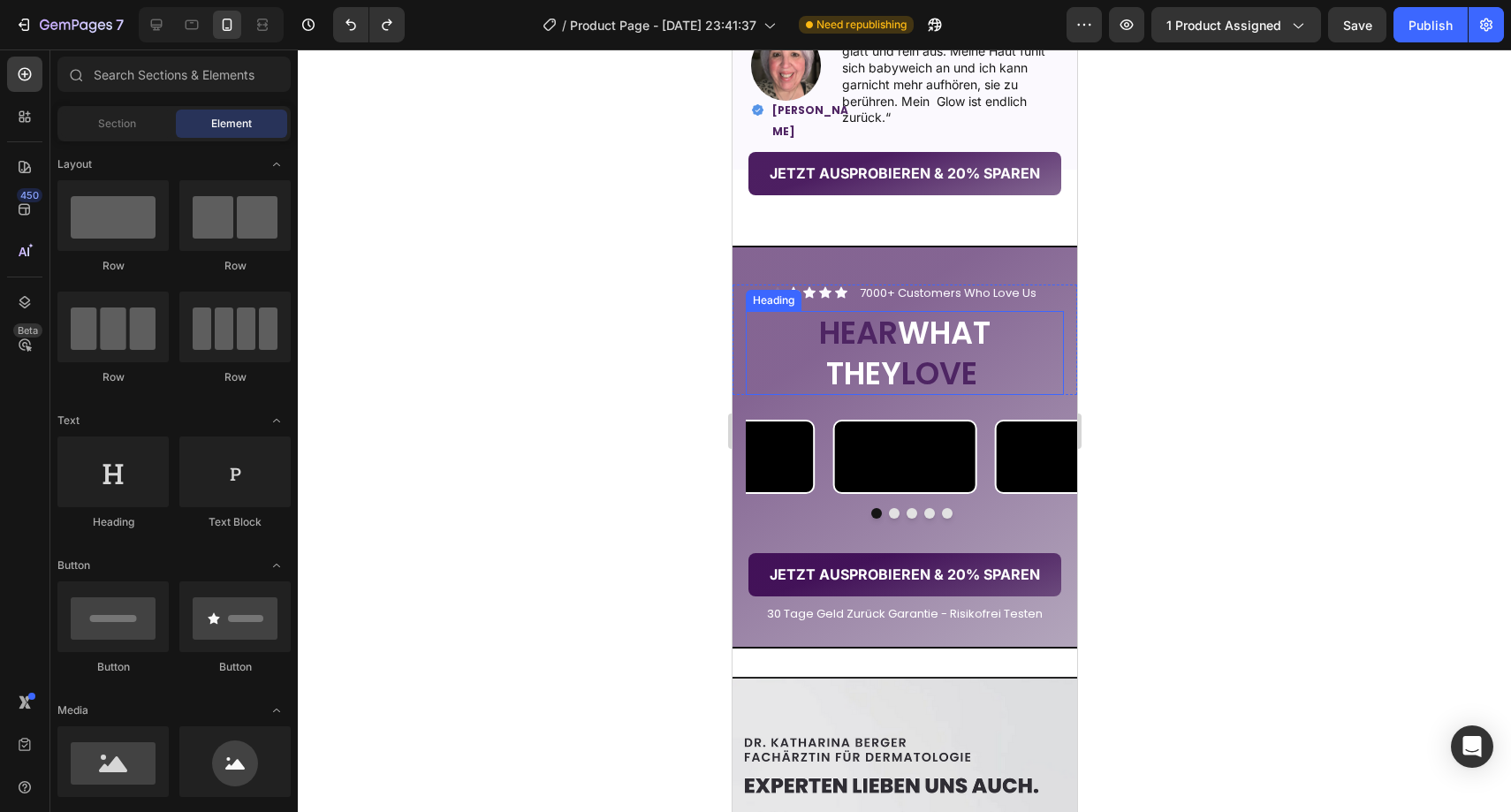
scroll to position [2481, 0]
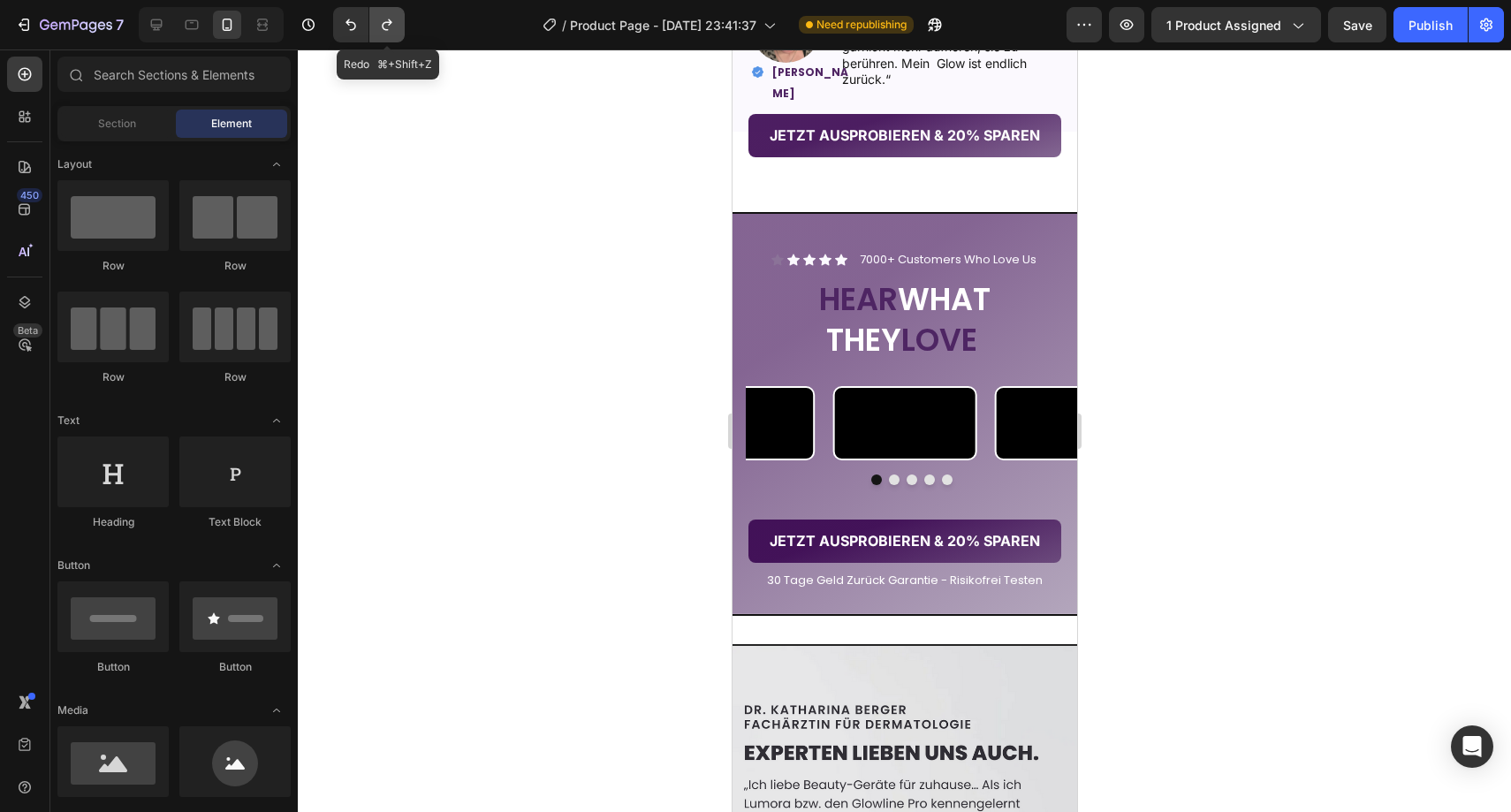
click at [379, 29] on icon "Undo/Redo" at bounding box center [387, 24] width 17 height 17
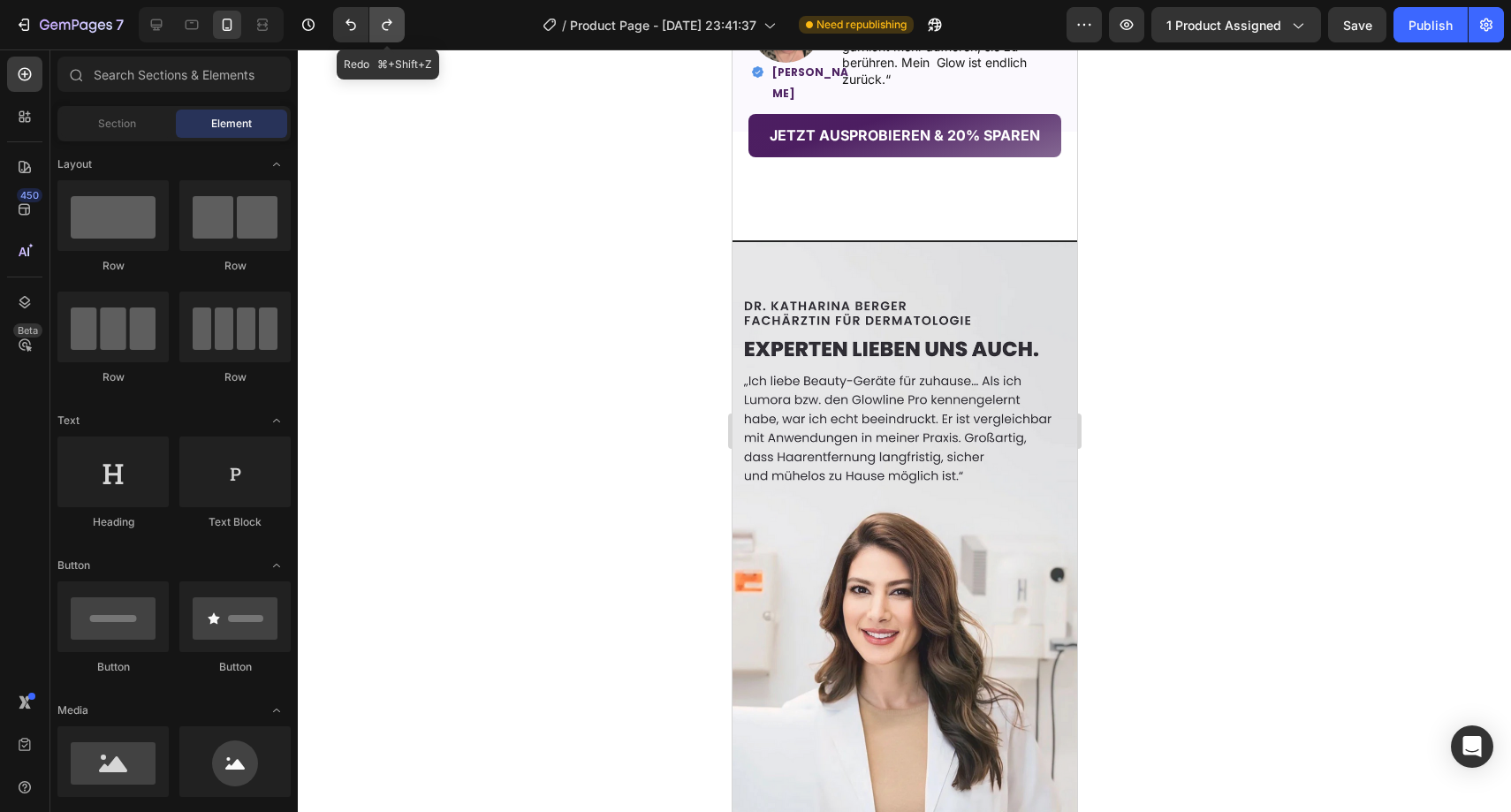
click at [379, 29] on icon "Undo/Redo" at bounding box center [387, 24] width 17 height 17
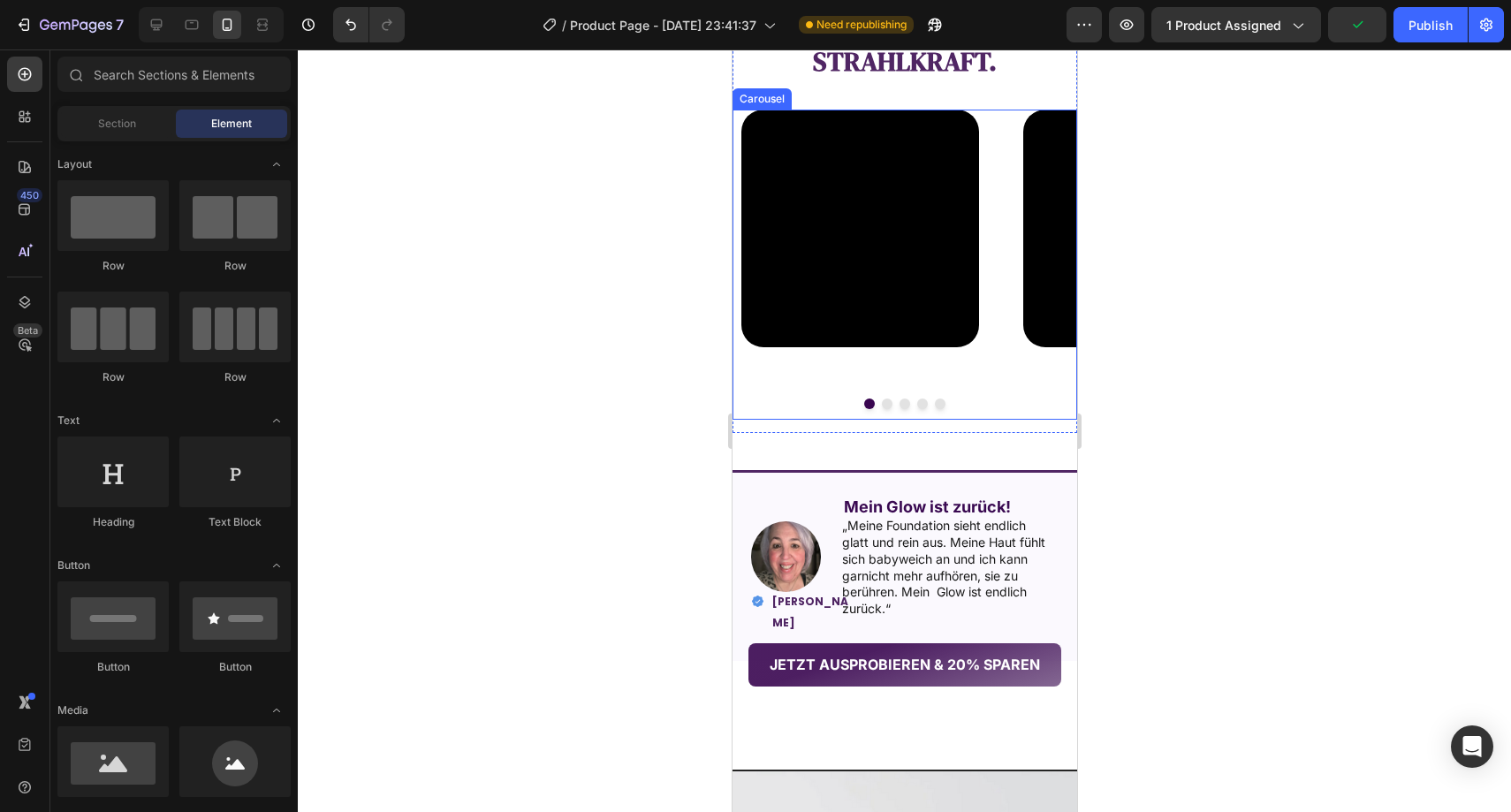
click at [641, 310] on div at bounding box center [904, 430] width 1213 height 762
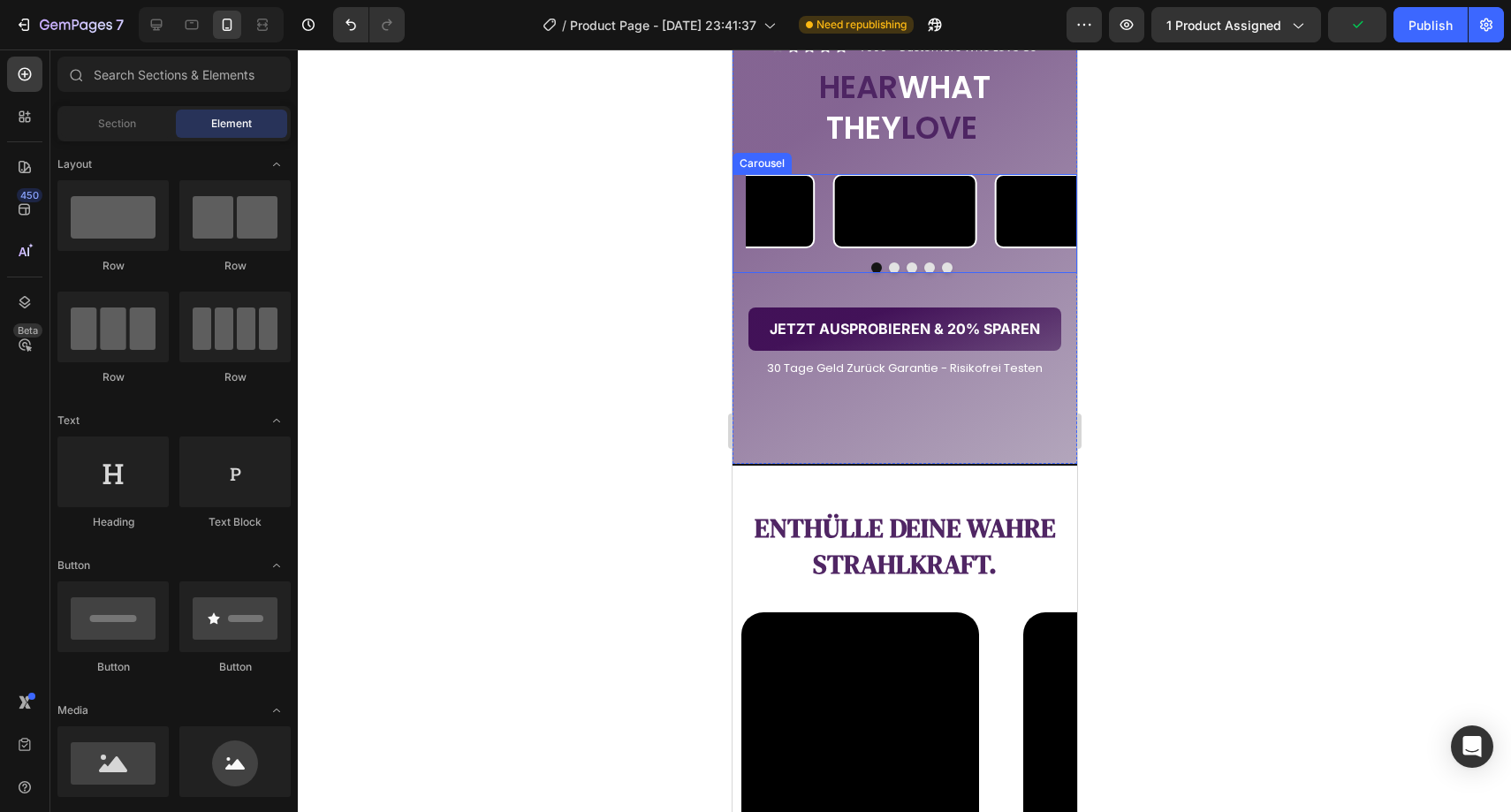
scroll to position [1879, 0]
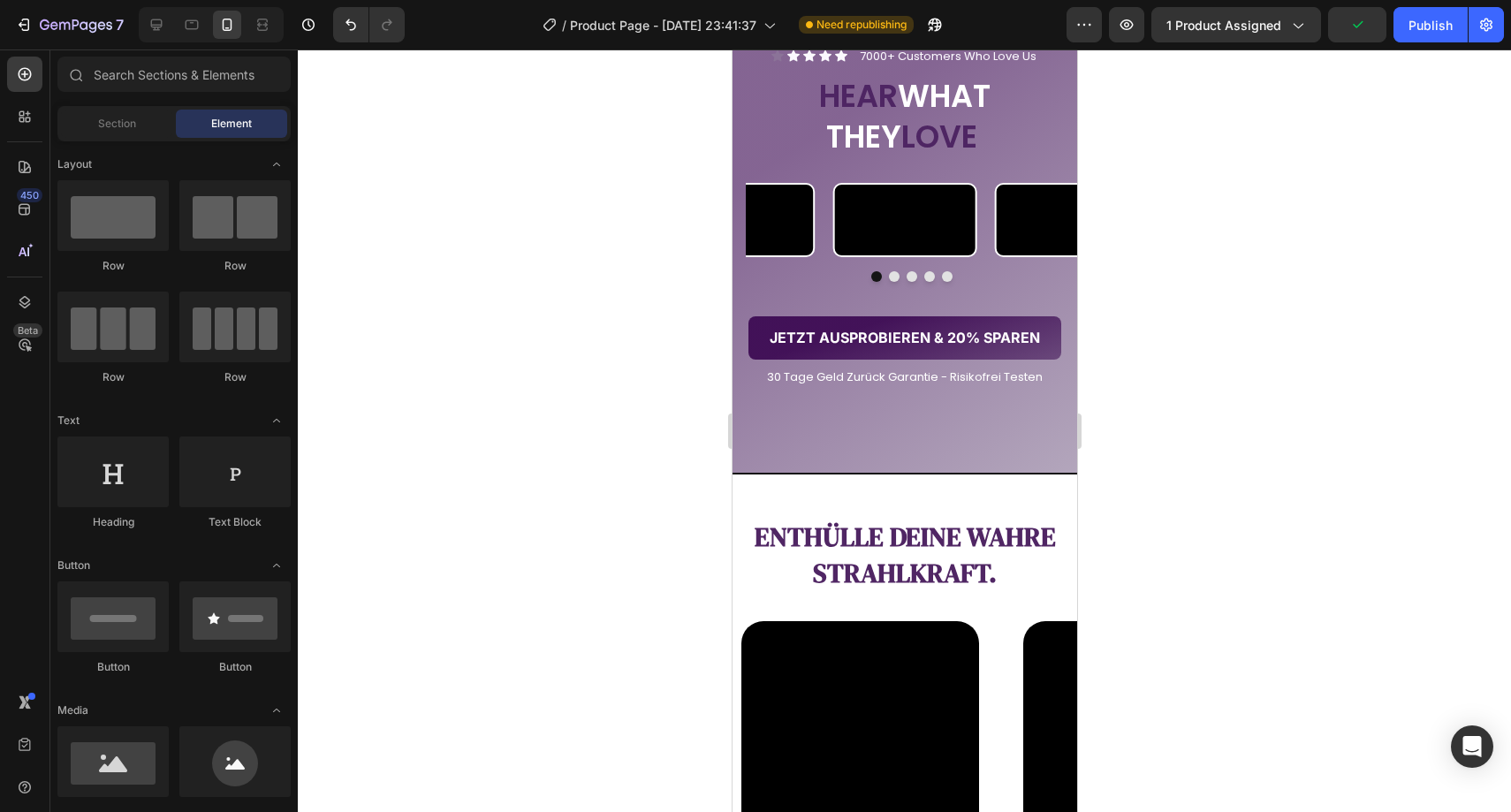
click at [640, 346] on div at bounding box center [904, 430] width 1213 height 762
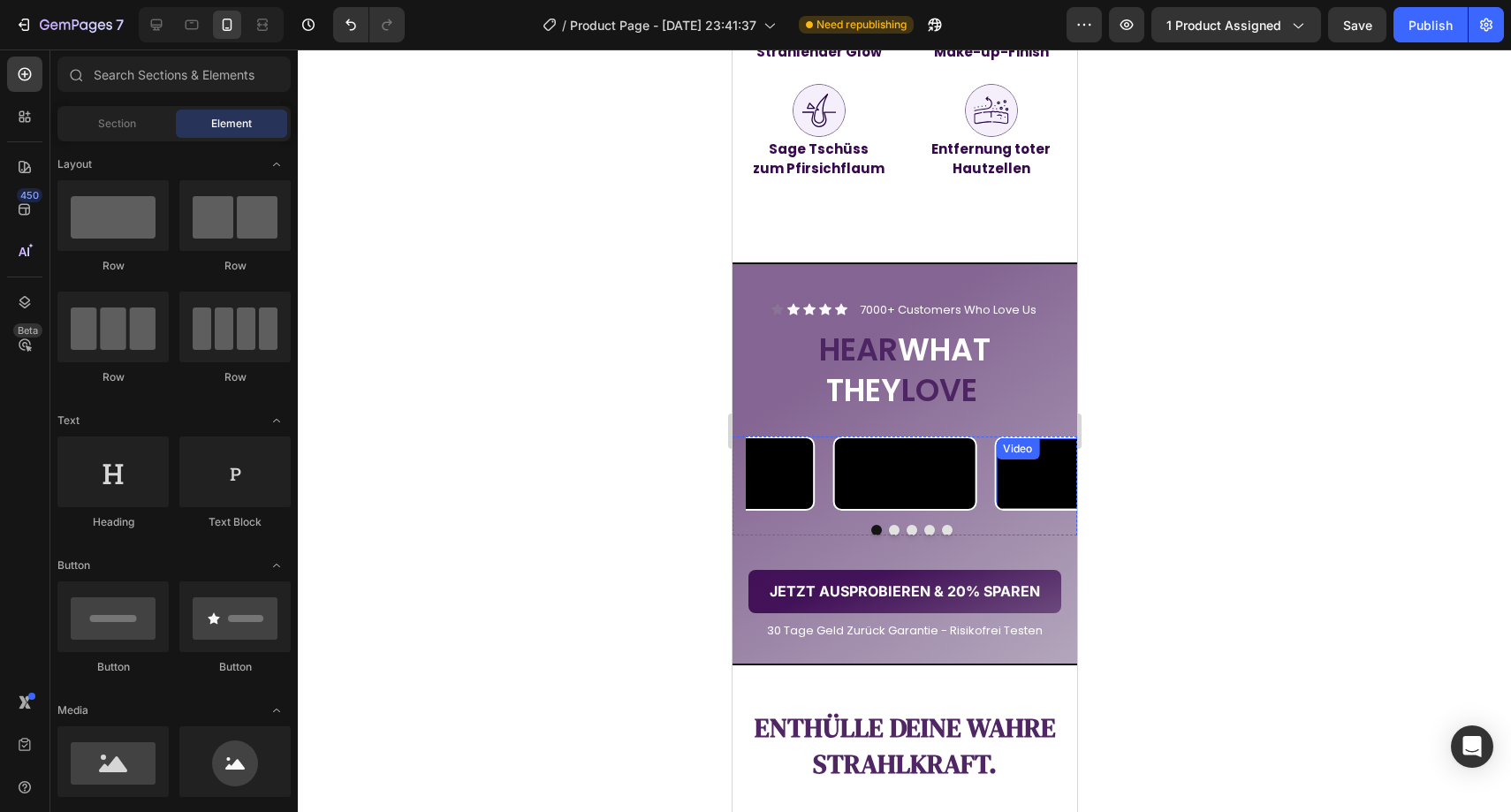
scroll to position [1694, 0]
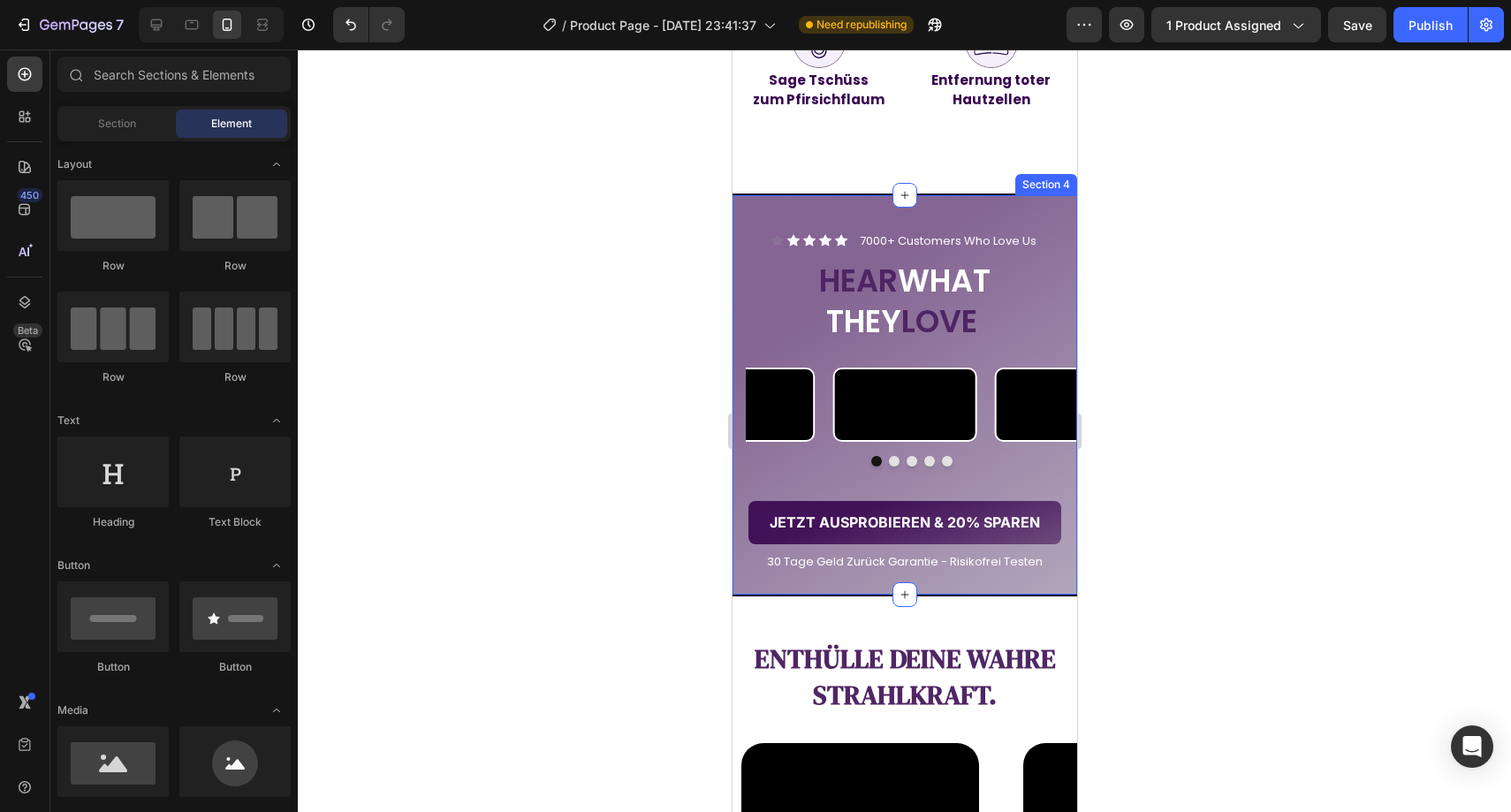
click at [755, 208] on div "Icon Icon Icon Icon Icon Icon List 7000+ Customers Who Love Us Text Block Row H…" at bounding box center [903, 395] width 344 height 404
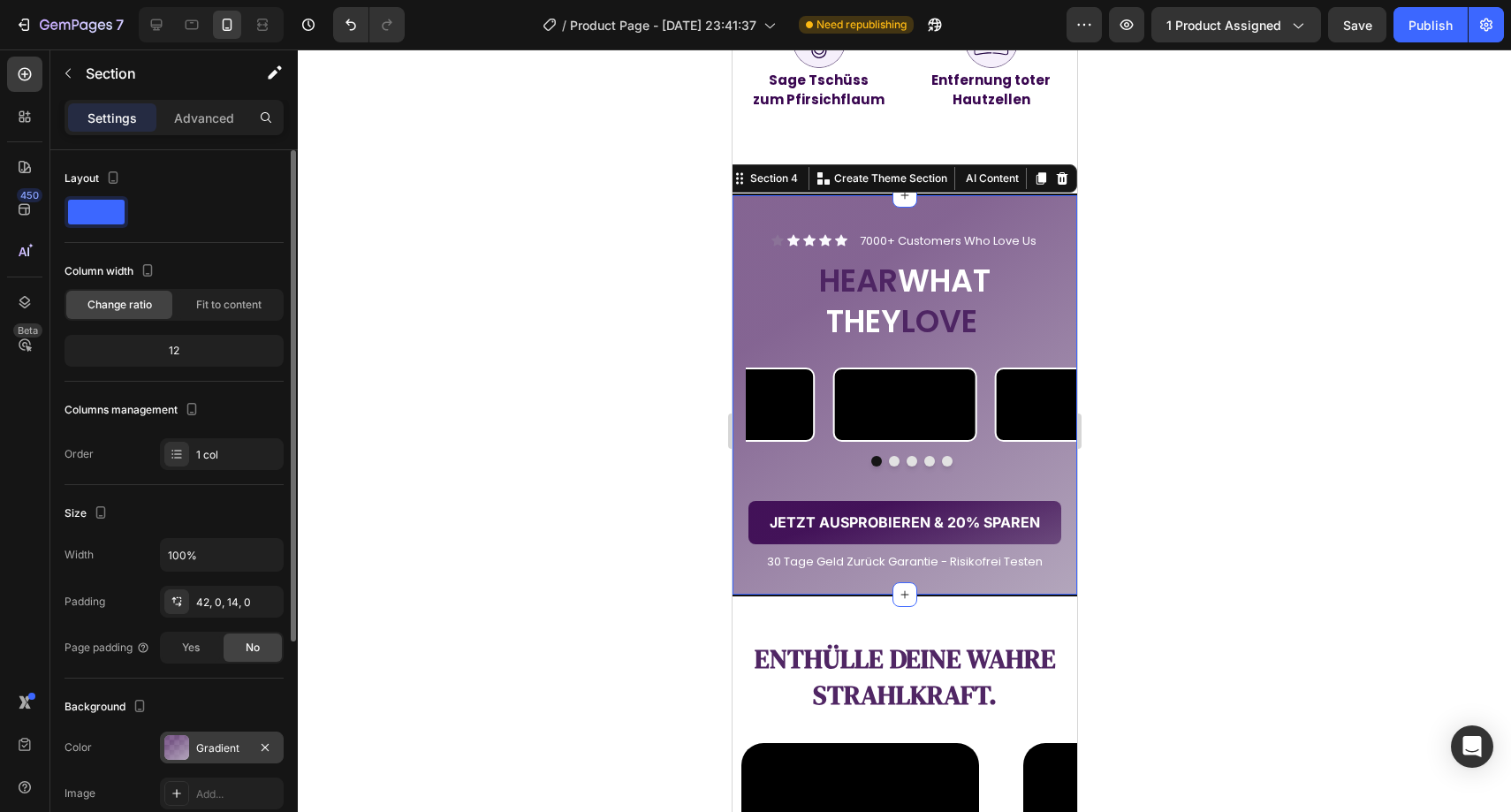
click at [207, 731] on div "Gradient" at bounding box center [222, 746] width 124 height 32
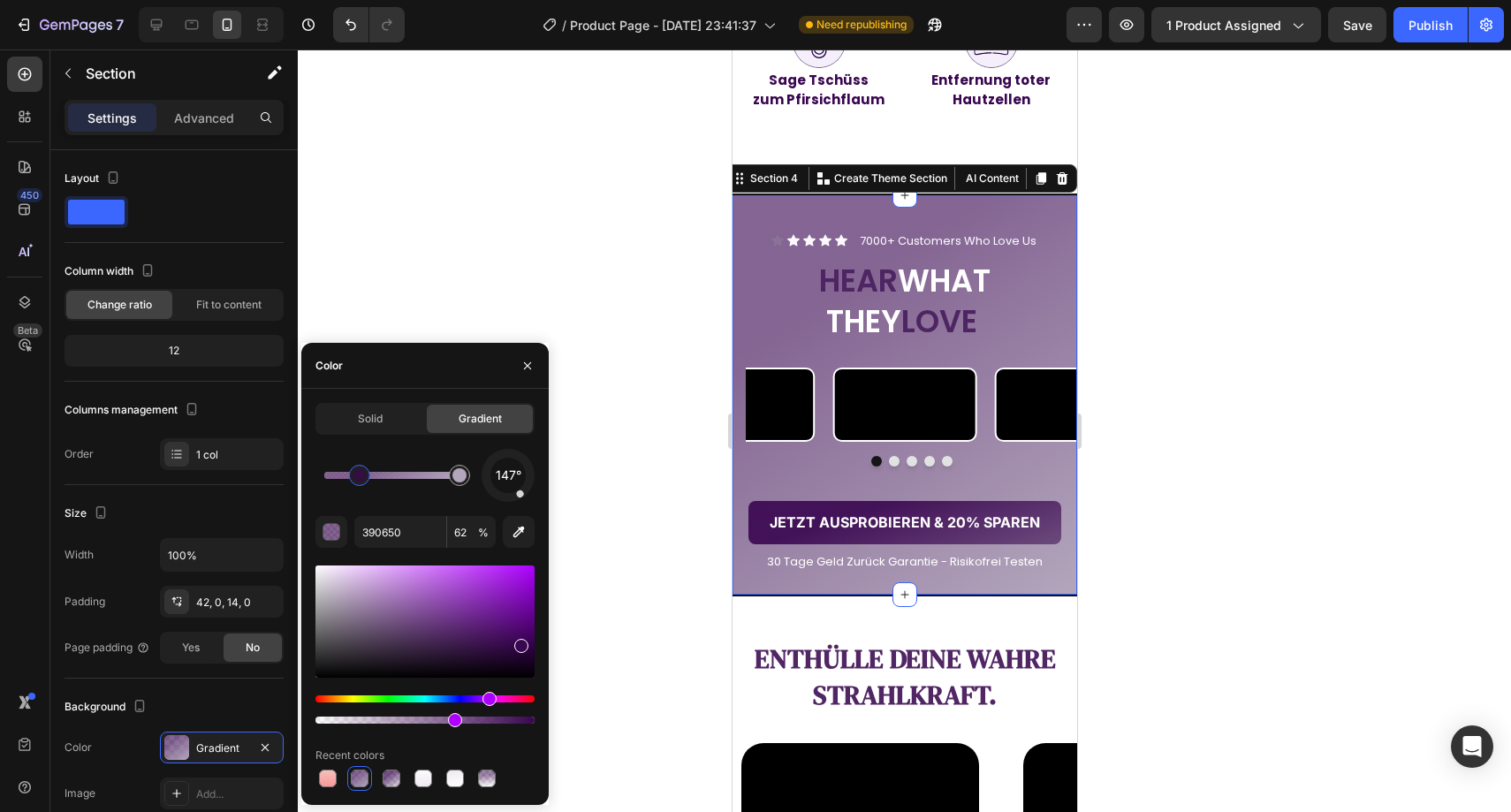
click at [355, 477] on div at bounding box center [359, 474] width 14 height 14
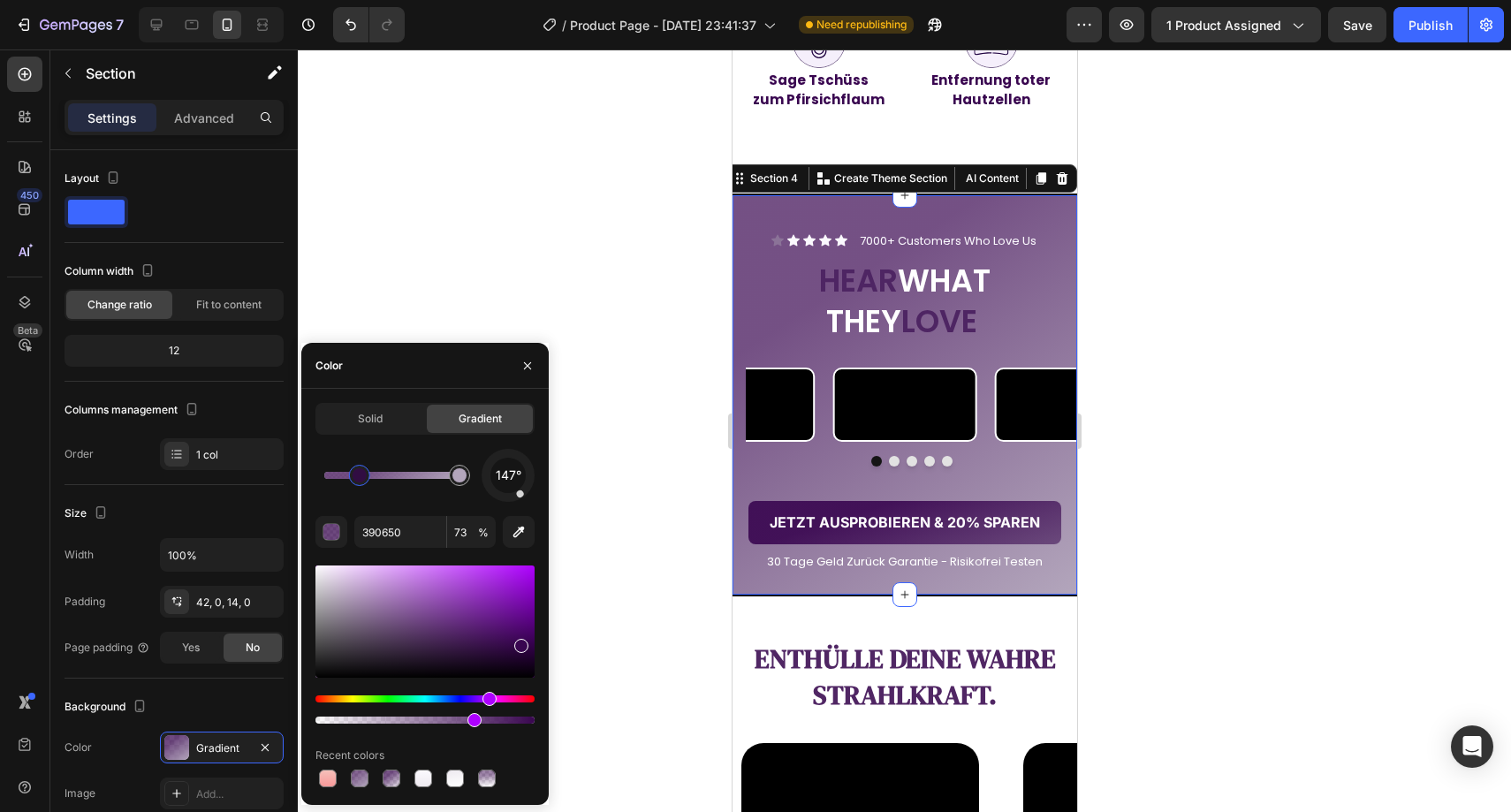
click at [471, 718] on div at bounding box center [474, 719] width 14 height 14
drag, startPoint x: 520, startPoint y: 494, endPoint x: 509, endPoint y: 503, distance: 14.2
click at [509, 503] on div "178° 390650 71 % Recent colors" at bounding box center [425, 619] width 219 height 341
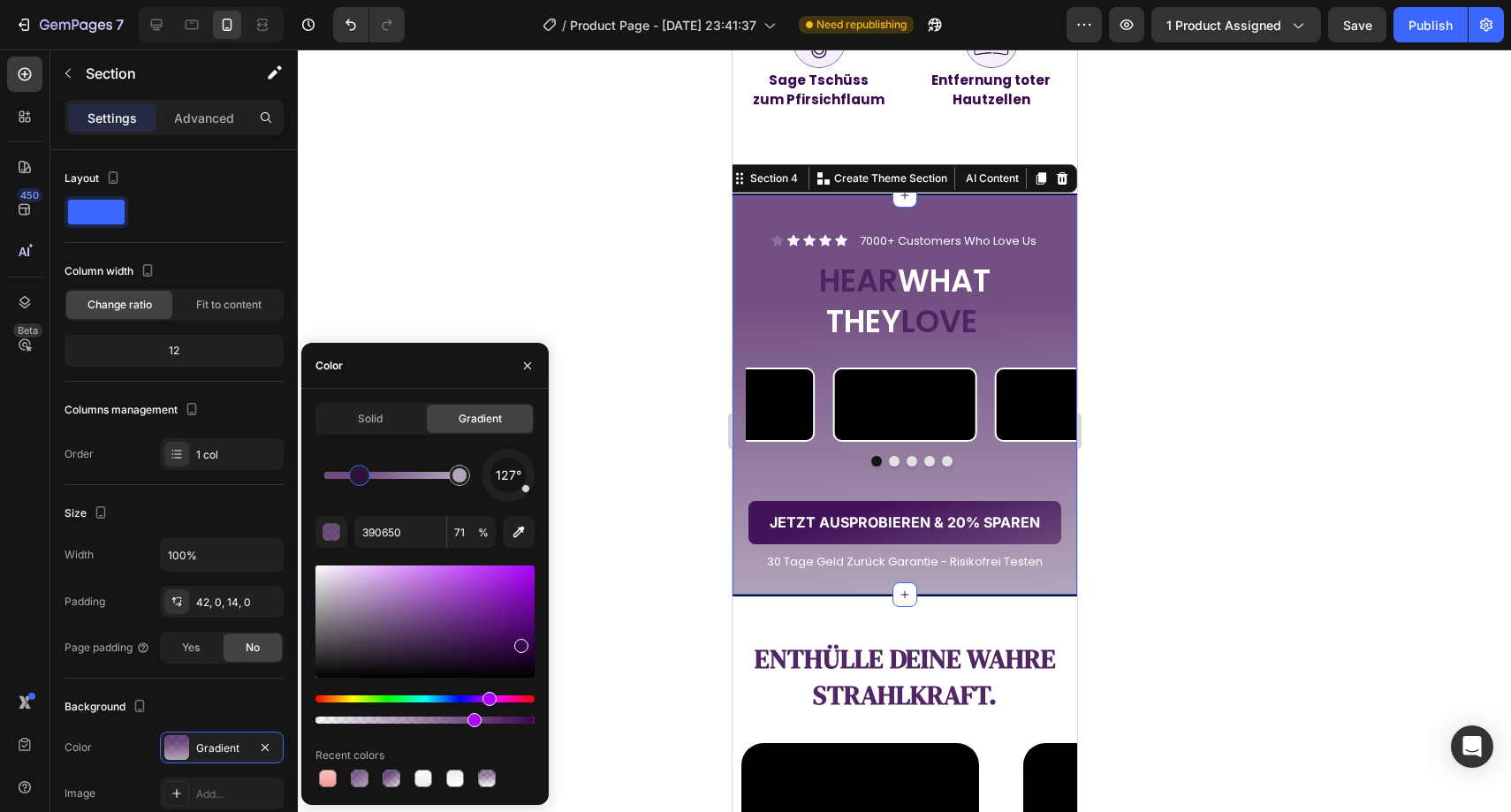
drag, startPoint x: 510, startPoint y: 500, endPoint x: 536, endPoint y: 493, distance: 26.9
click at [536, 493] on div "Solid Gradient 127° 390650 71 % Recent colors" at bounding box center [425, 597] width 247 height 388
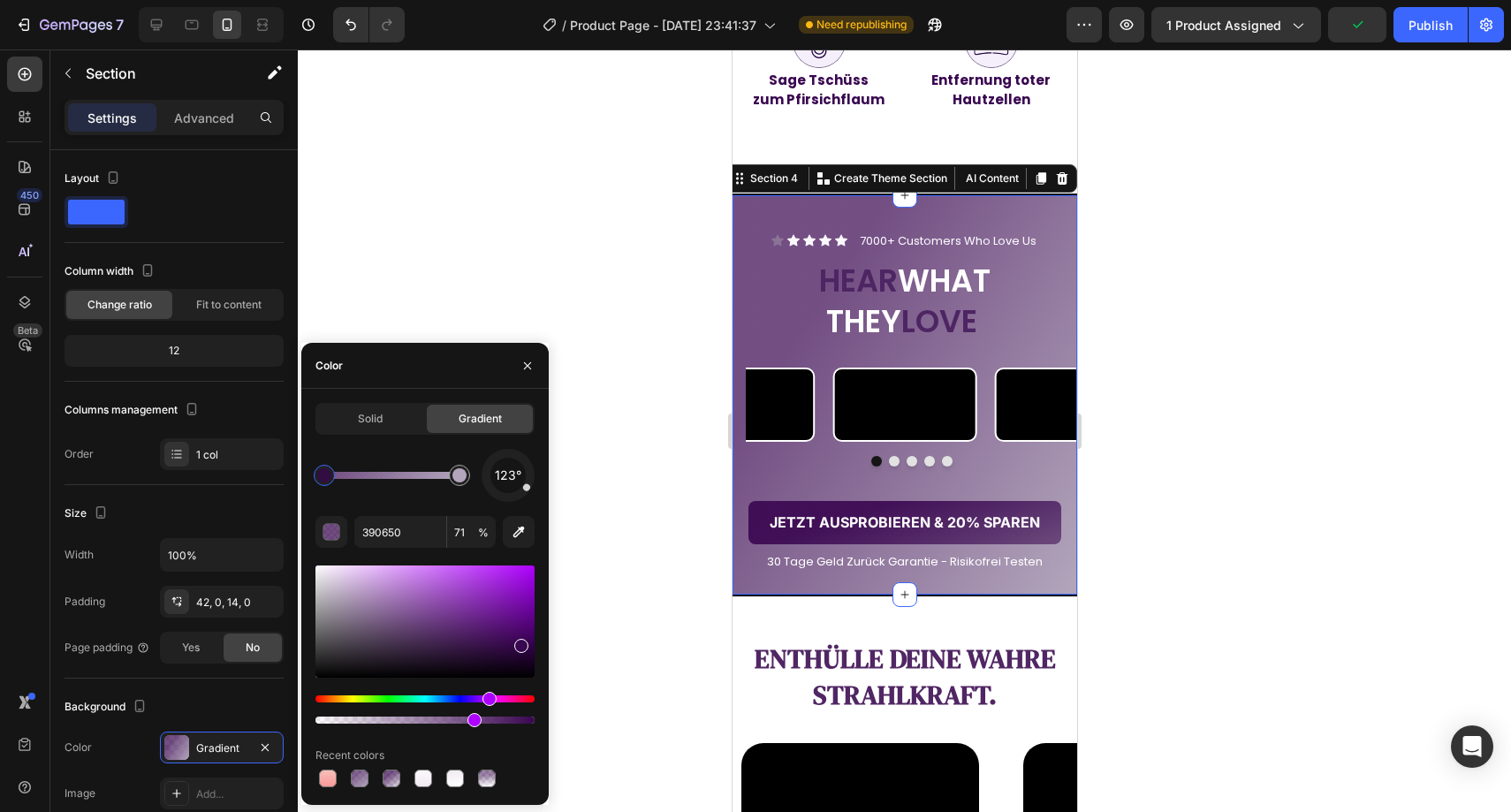
drag, startPoint x: 363, startPoint y: 476, endPoint x: 318, endPoint y: 473, distance: 45.1
click at [318, 473] on div at bounding box center [324, 474] width 14 height 14
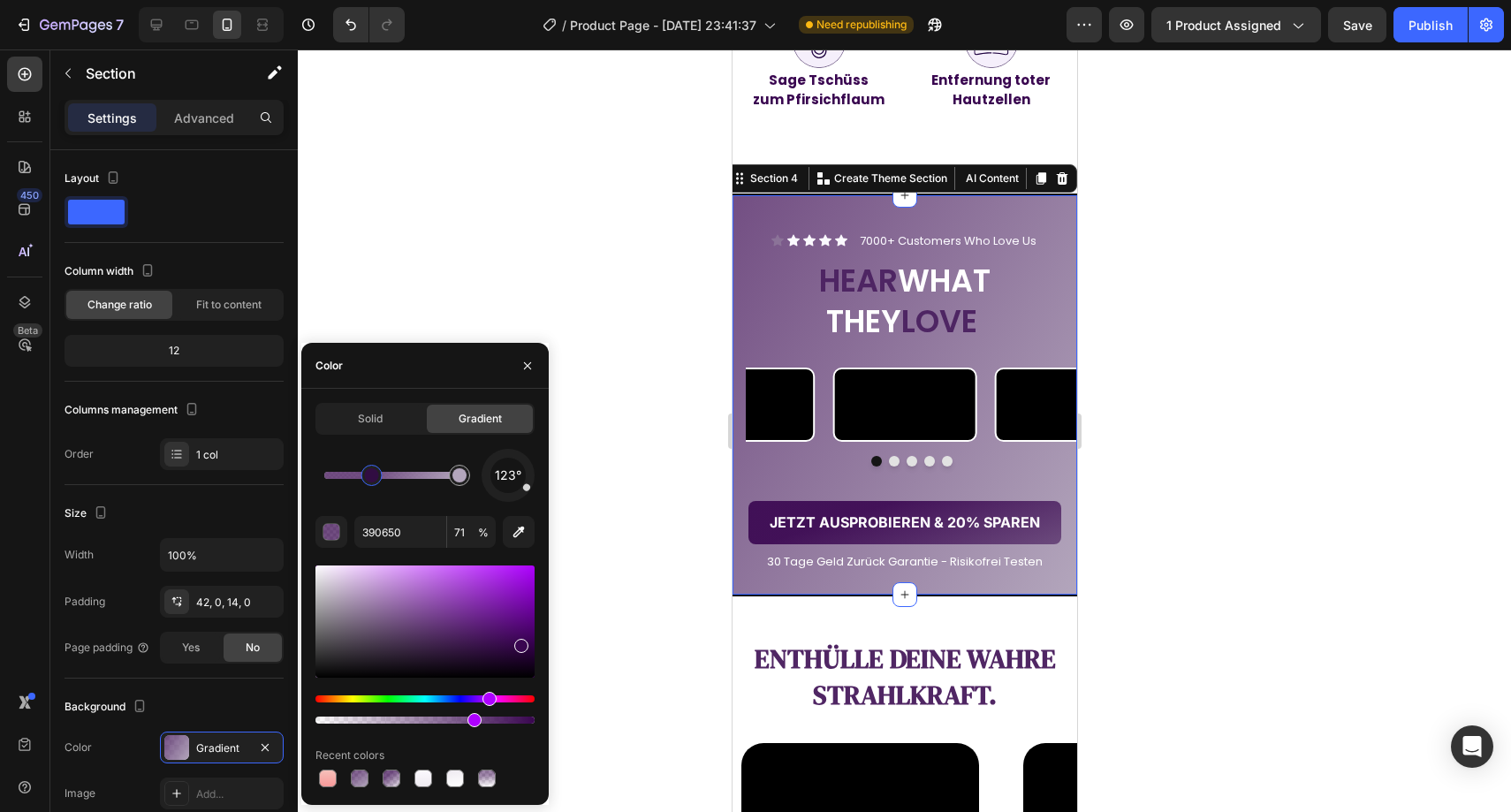
drag, startPoint x: 331, startPoint y: 476, endPoint x: 375, endPoint y: 481, distance: 44.3
click at [374, 480] on div at bounding box center [371, 474] width 14 height 14
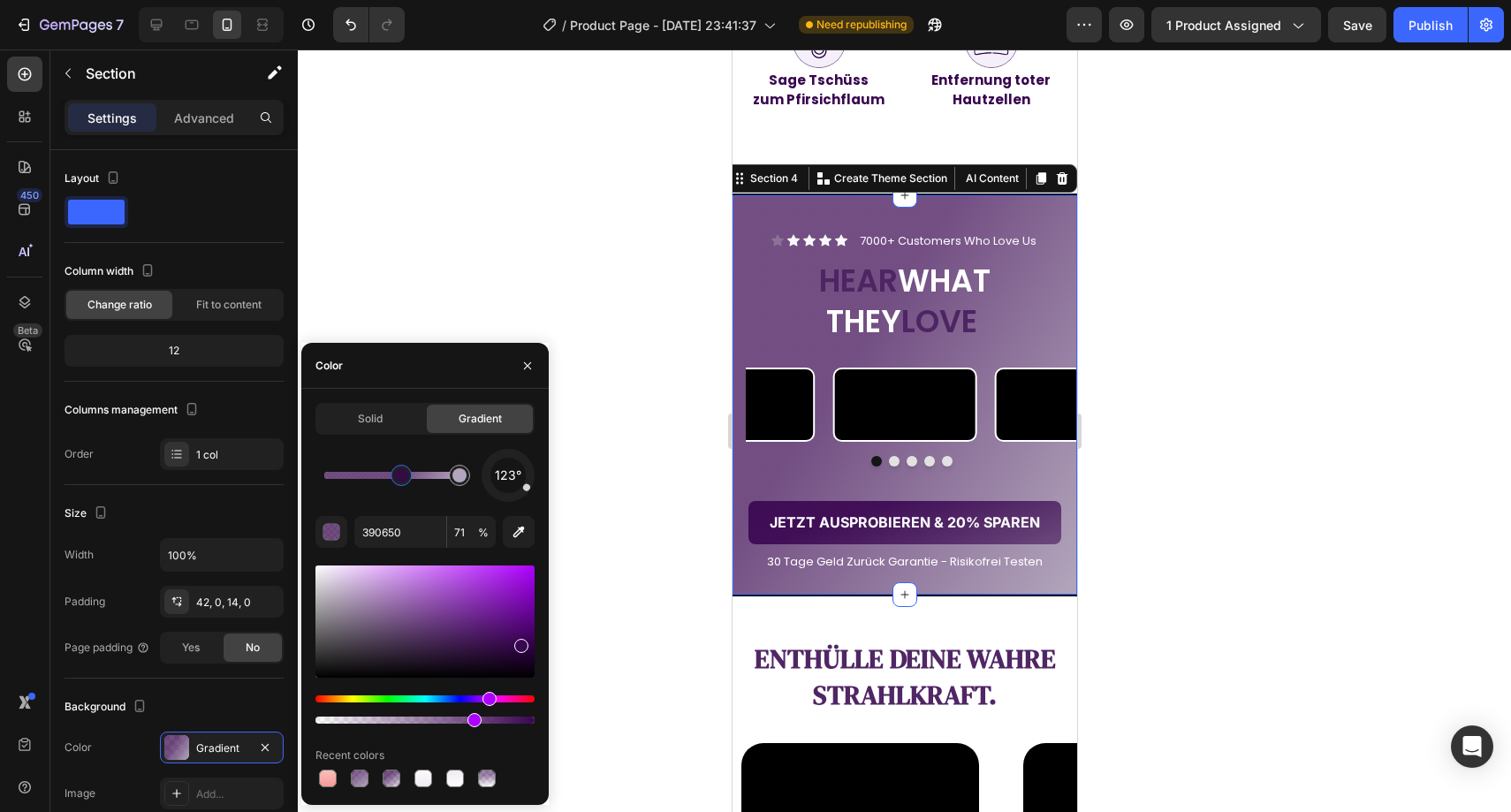
drag, startPoint x: 377, startPoint y: 481, endPoint x: 404, endPoint y: 480, distance: 27.0
click at [404, 480] on div at bounding box center [400, 474] width 14 height 14
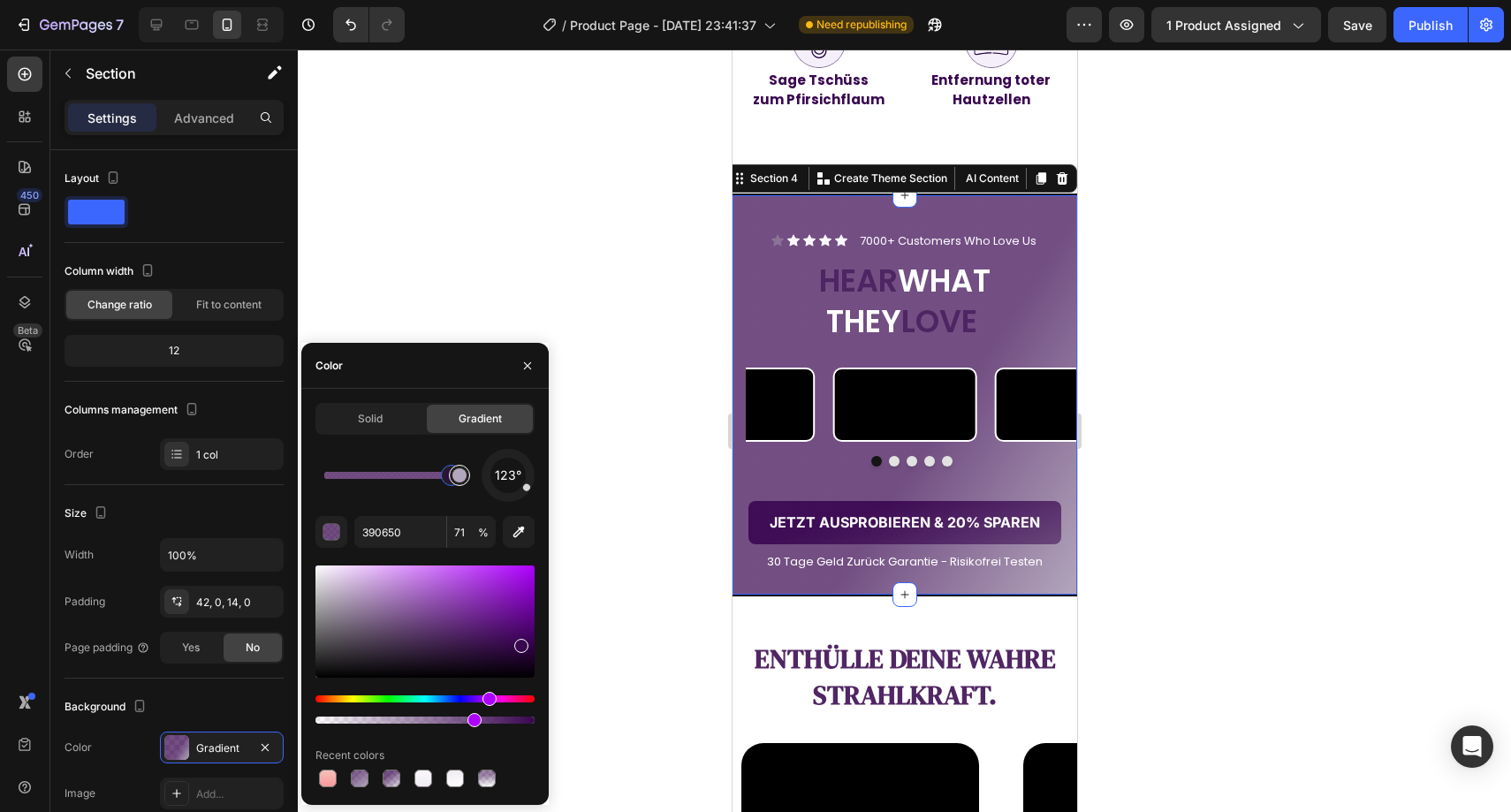
drag, startPoint x: 404, startPoint y: 480, endPoint x: 452, endPoint y: 479, distance: 48.0
click at [452, 478] on div at bounding box center [392, 474] width 135 height 7
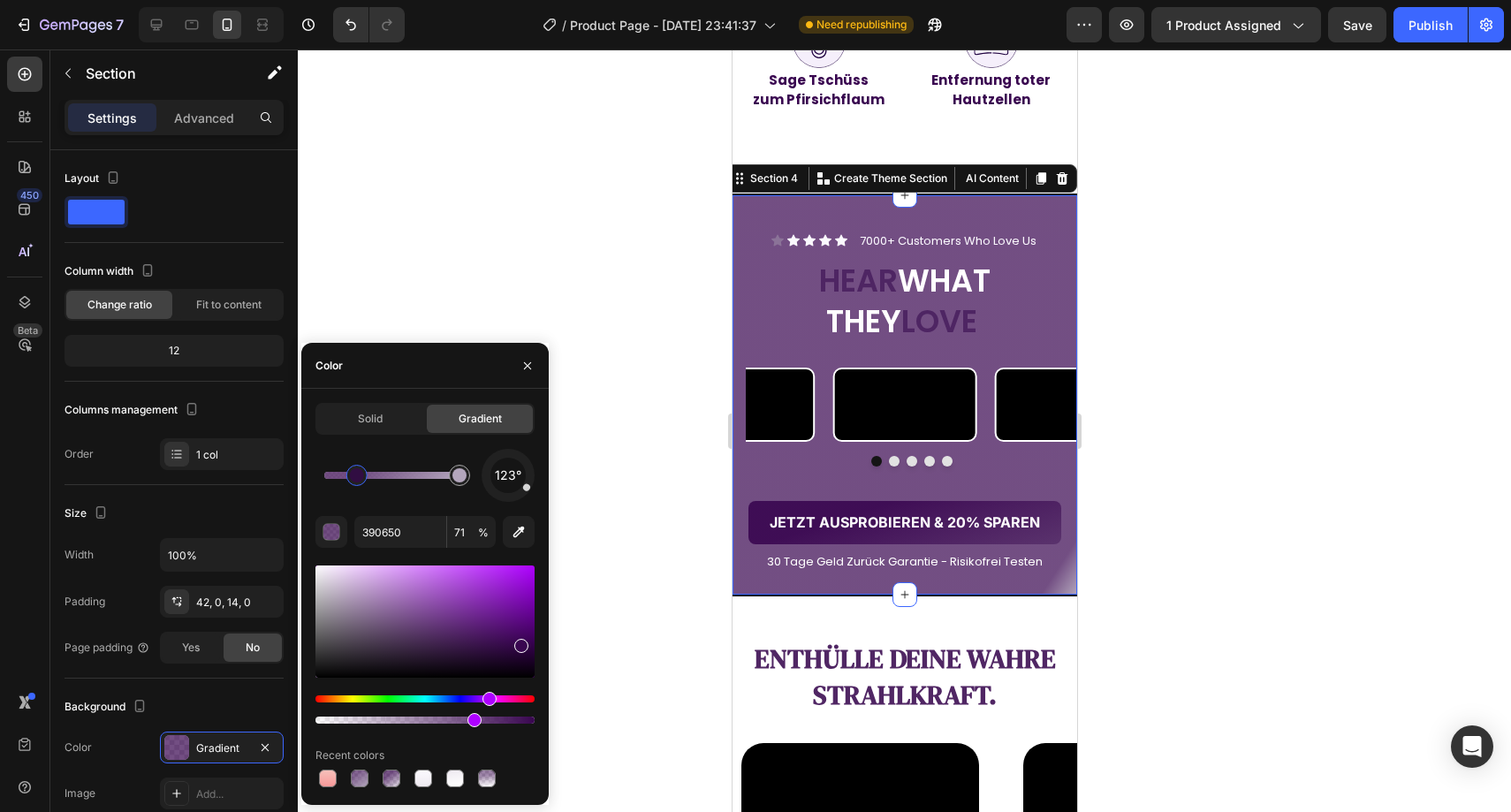
drag, startPoint x: 442, startPoint y: 479, endPoint x: 360, endPoint y: 495, distance: 83.5
click at [357, 483] on div at bounding box center [357, 475] width 21 height 21
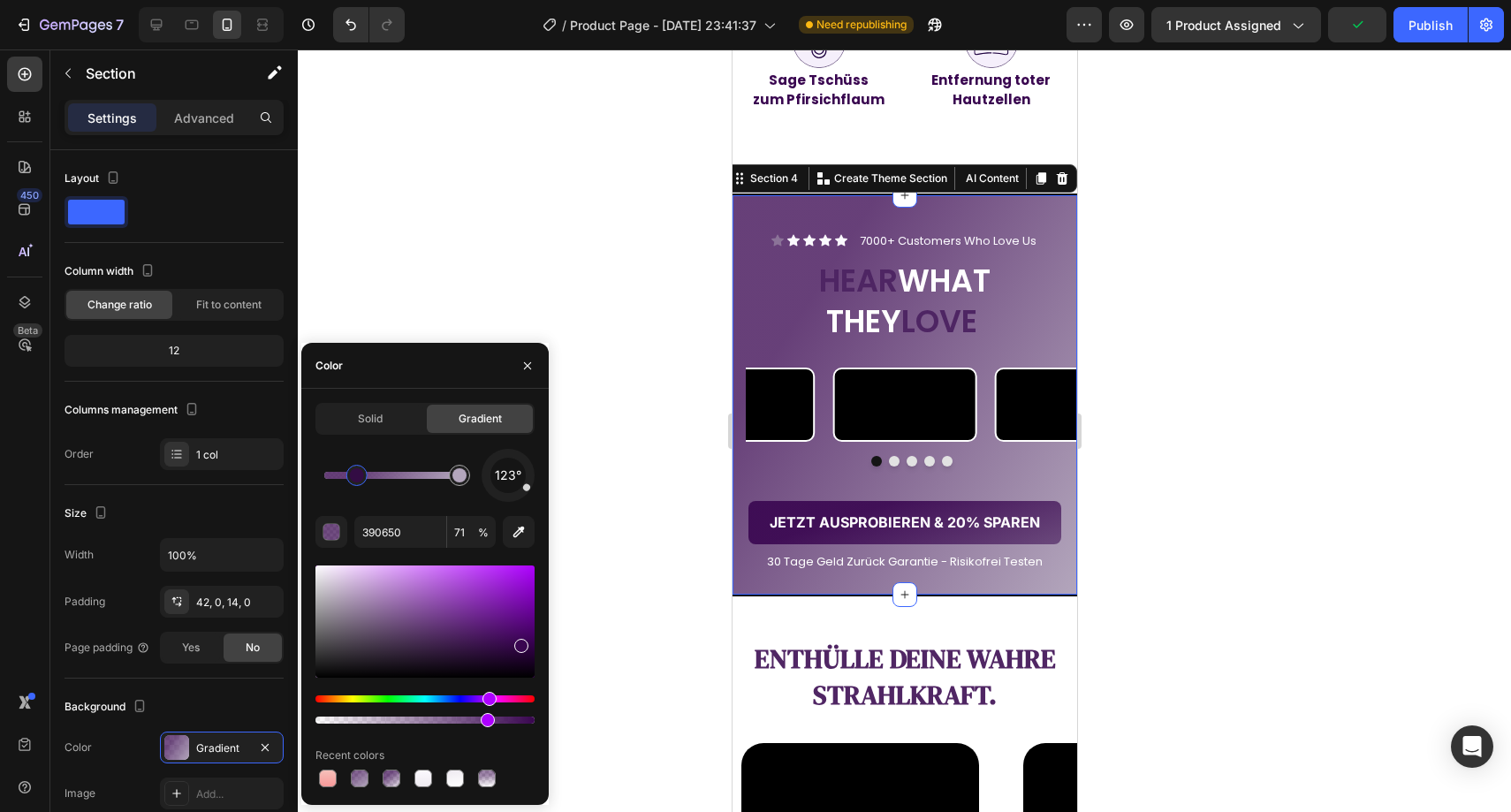
type input "77"
type input "B3A6BC"
type input "100"
drag, startPoint x: 453, startPoint y: 480, endPoint x: 429, endPoint y: 477, distance: 24.2
click at [429, 477] on div at bounding box center [431, 474] width 14 height 14
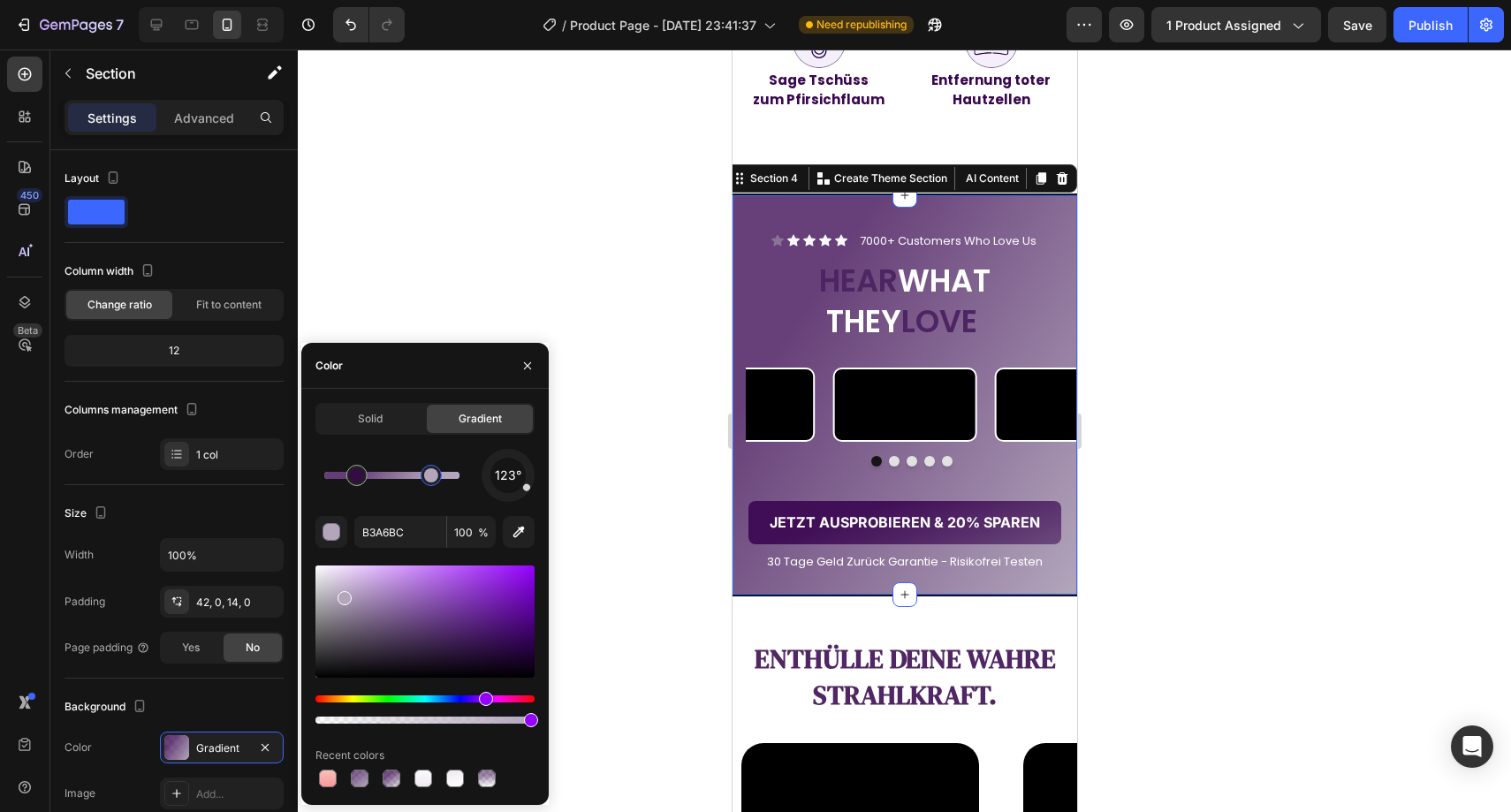
type input "390650"
type input "77"
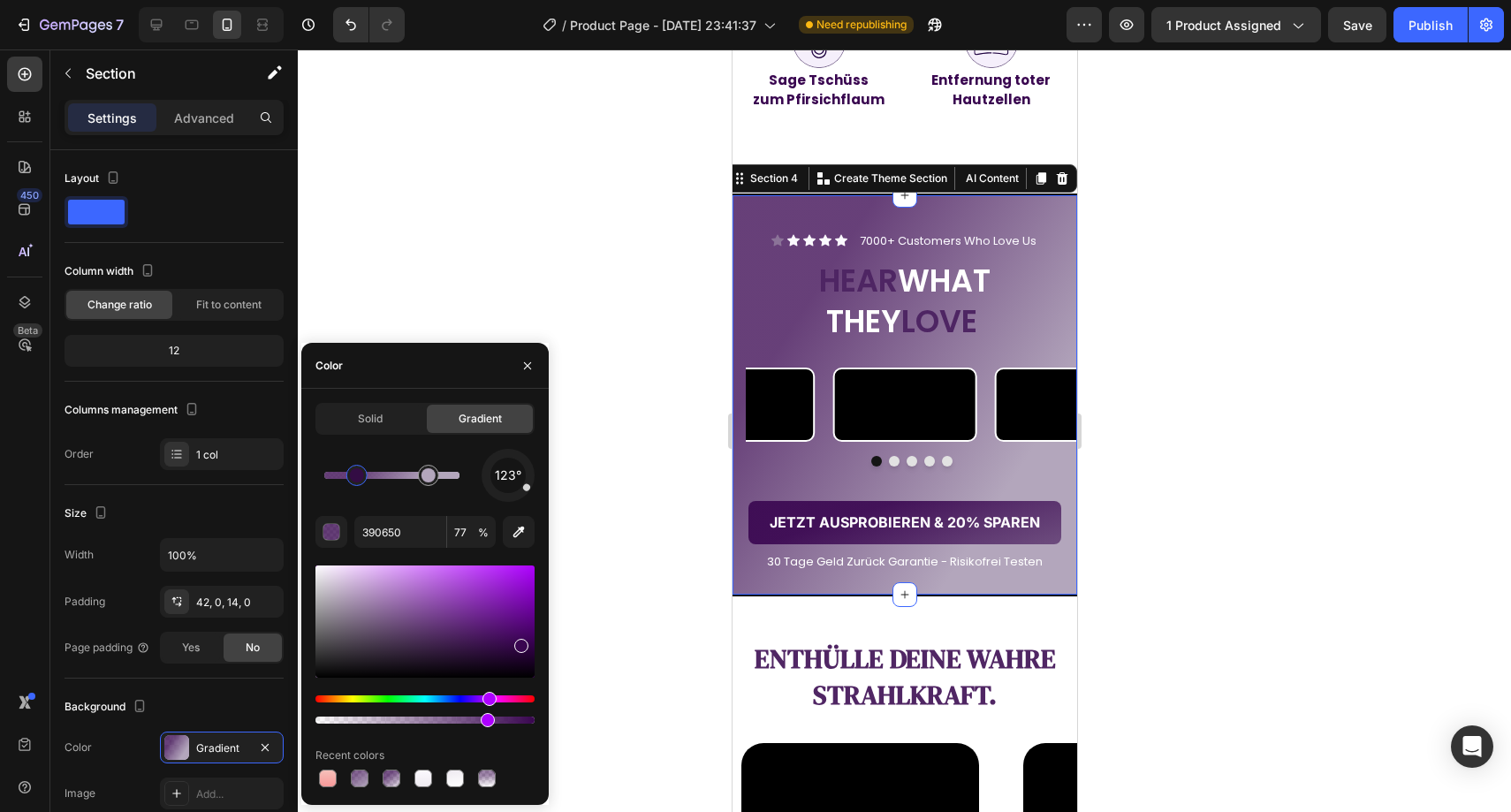
type input "B3A6BC"
type input "100"
drag, startPoint x: 429, startPoint y: 477, endPoint x: 446, endPoint y: 478, distance: 17.0
click at [446, 478] on div at bounding box center [444, 474] width 14 height 14
type input "390650"
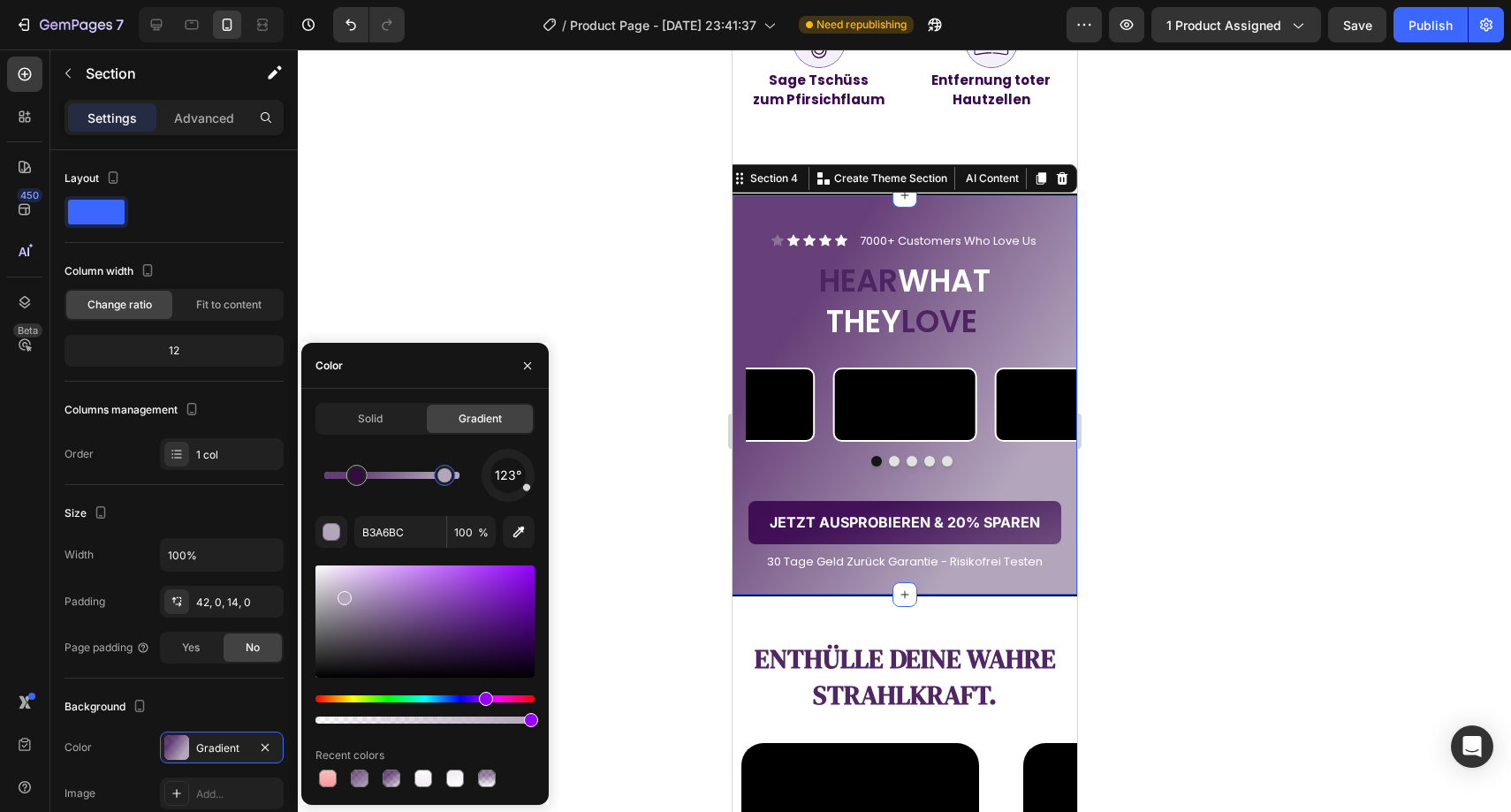
type input "77"
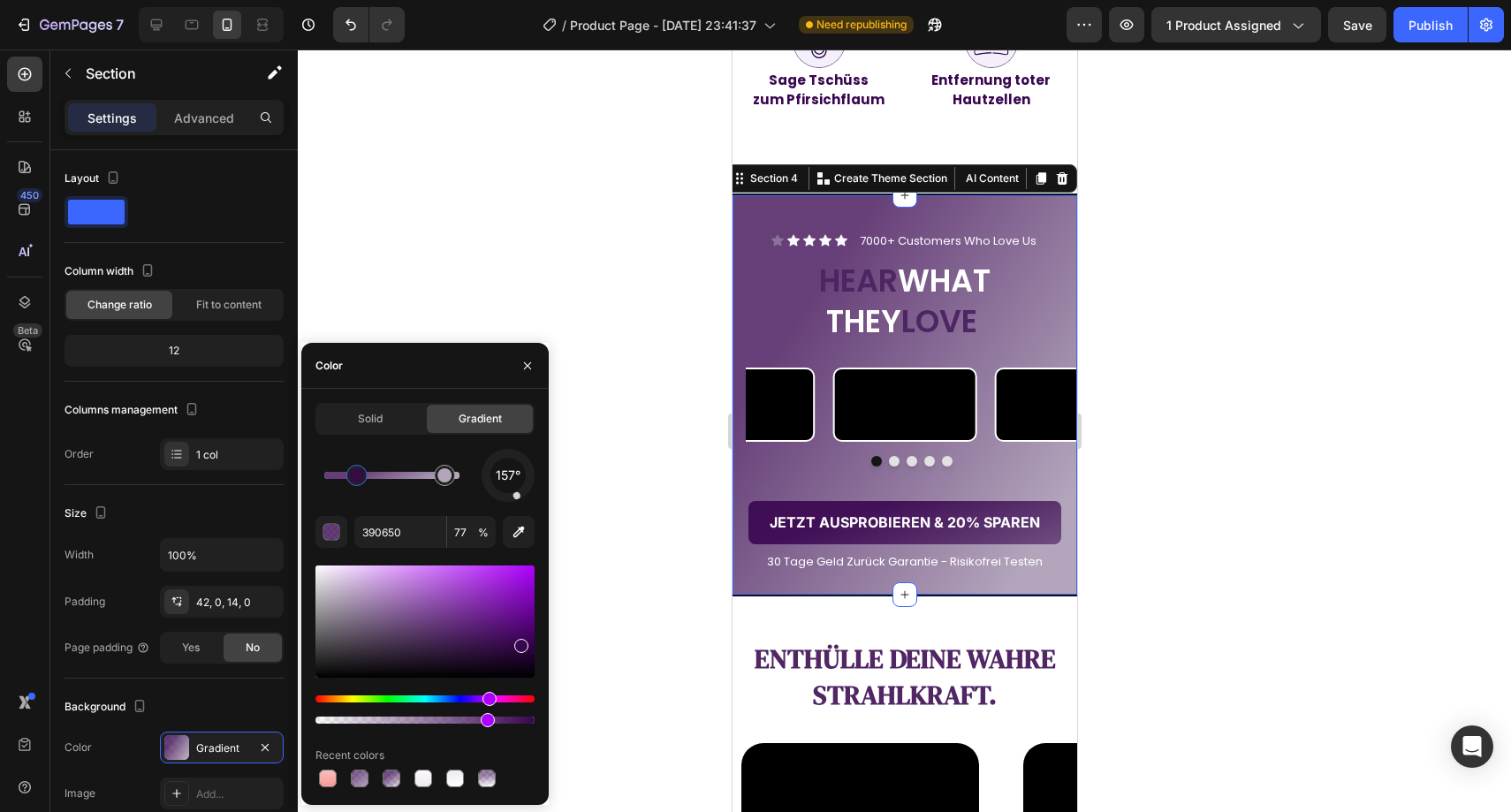
drag, startPoint x: 525, startPoint y: 490, endPoint x: 514, endPoint y: 500, distance: 14.9
click at [514, 500] on div at bounding box center [508, 475] width 69 height 69
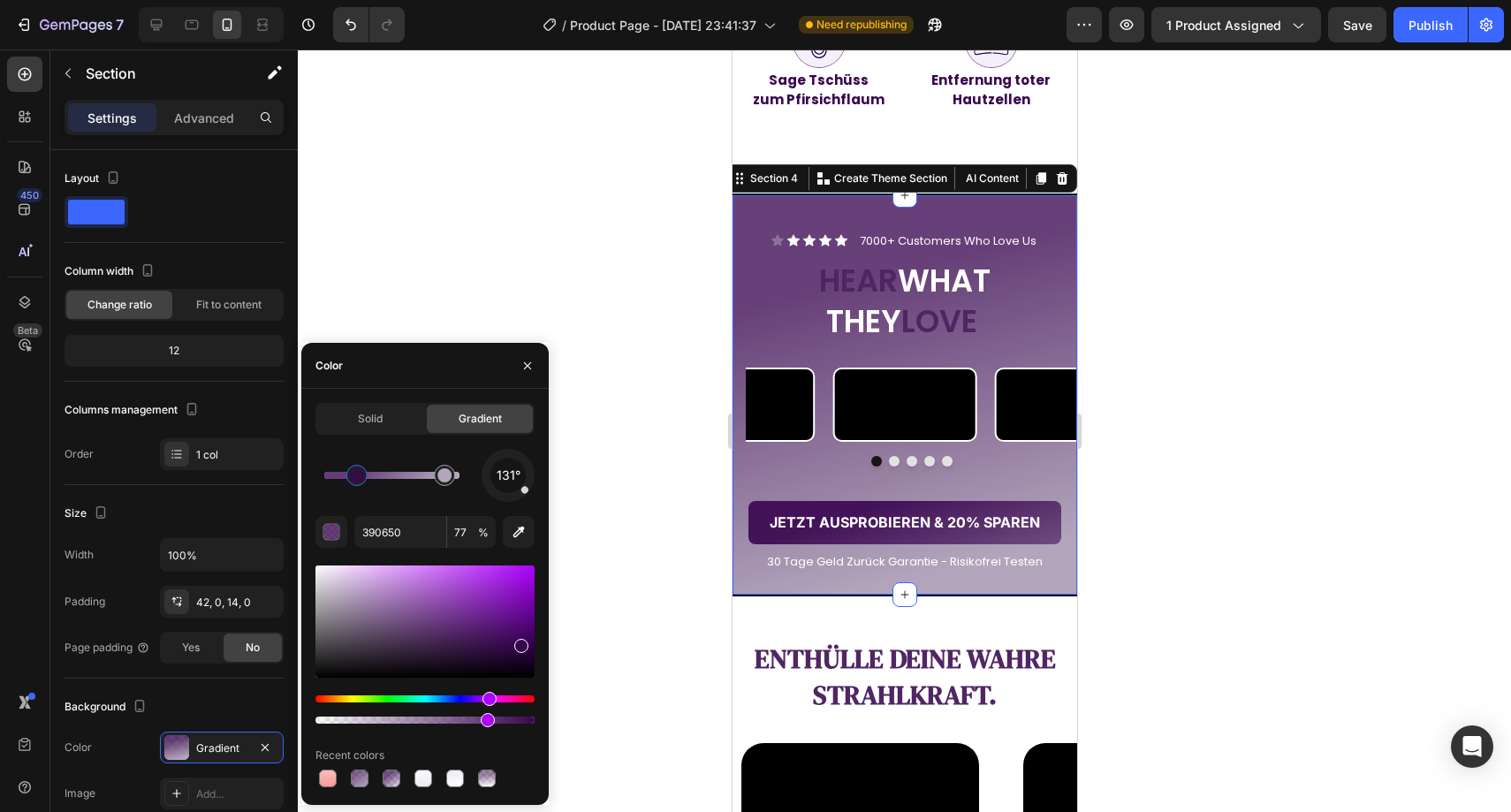
drag, startPoint x: 515, startPoint y: 497, endPoint x: 532, endPoint y: 496, distance: 17.0
click at [532, 496] on div "131°" at bounding box center [508, 474] width 53 height 53
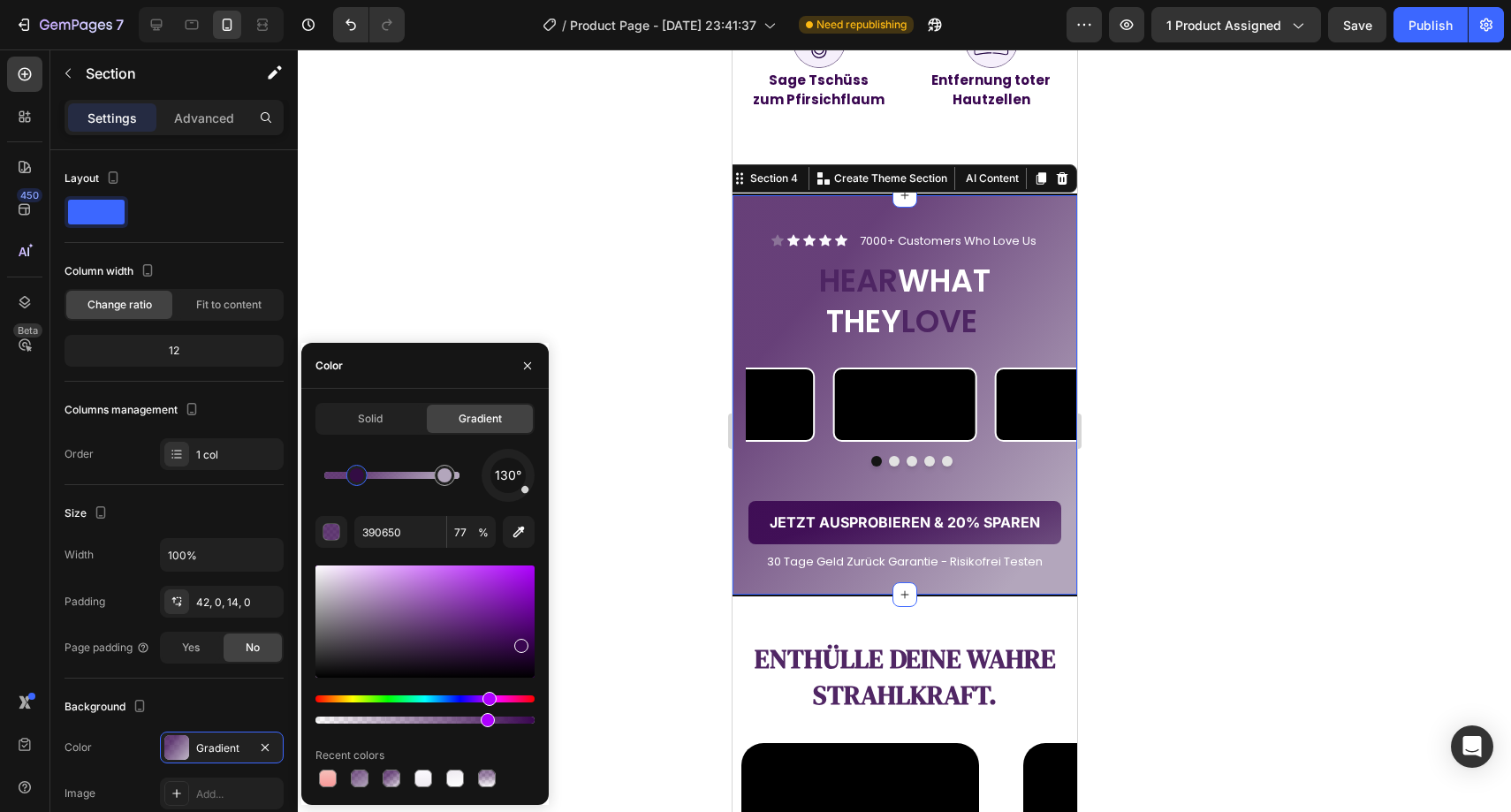
click at [644, 419] on div at bounding box center [904, 430] width 1213 height 762
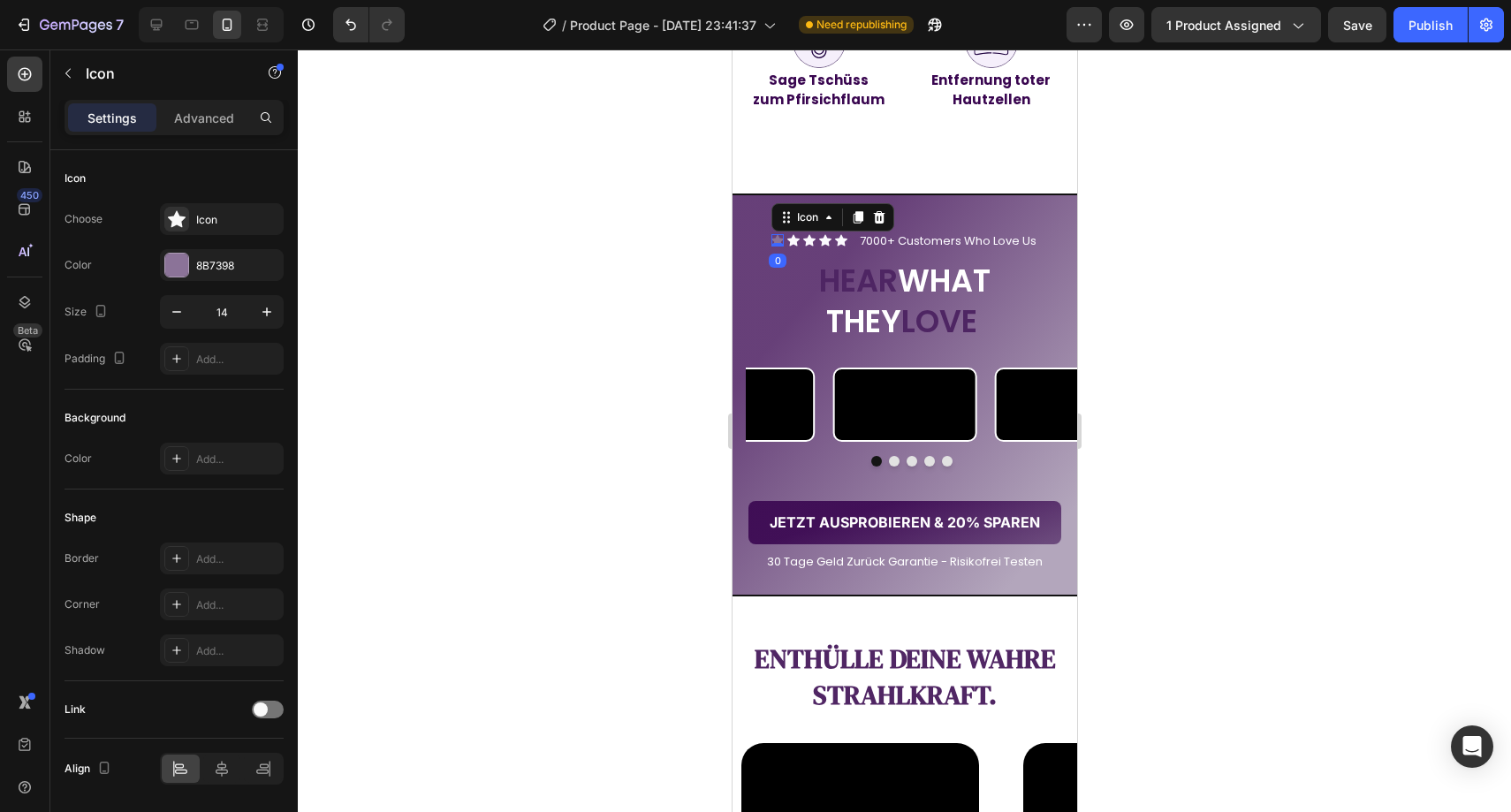
click at [772, 237] on icon at bounding box center [777, 241] width 13 height 12
click at [230, 267] on div "8B7398" at bounding box center [221, 265] width 51 height 15
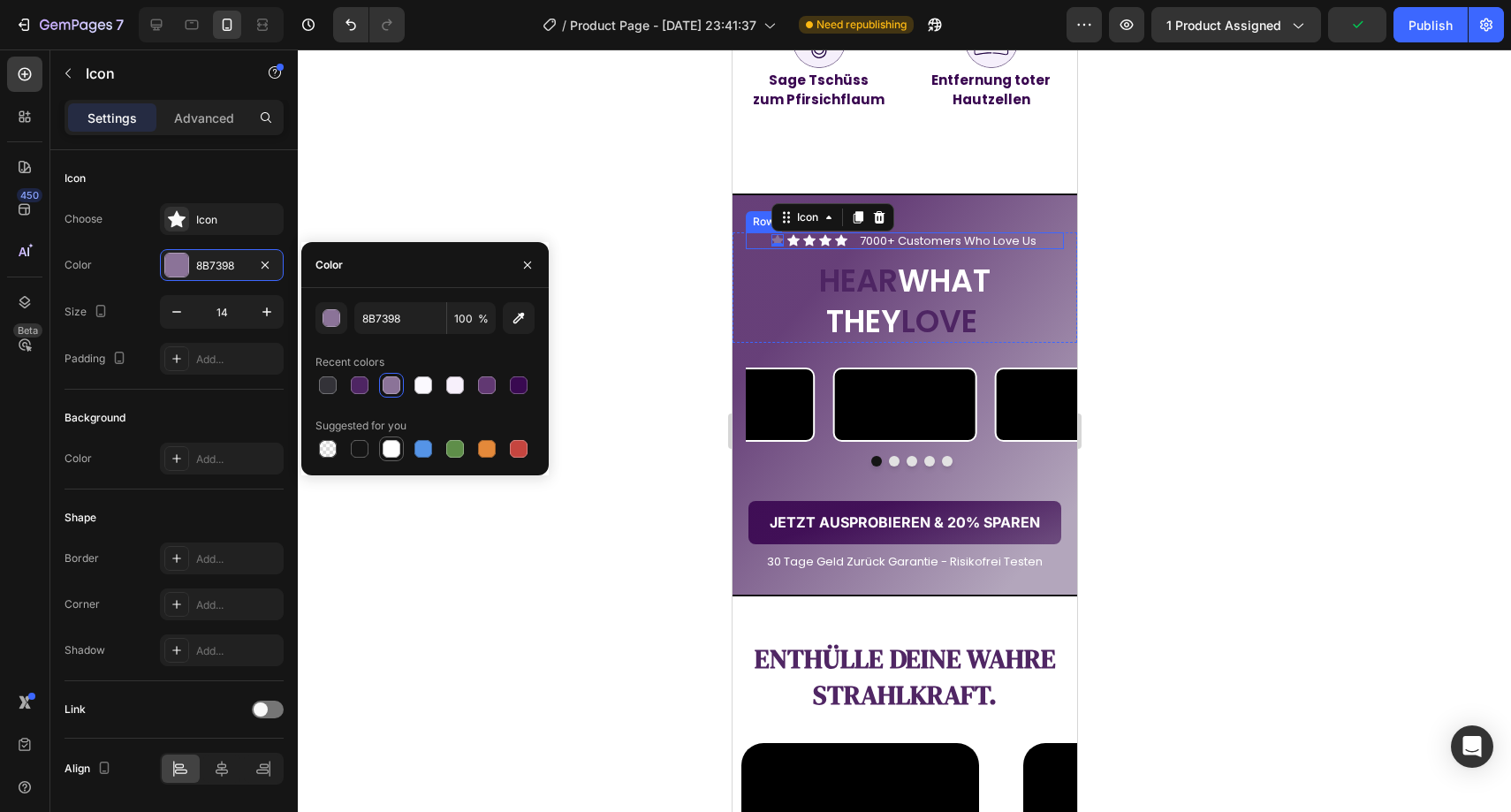
click at [395, 454] on div at bounding box center [392, 448] width 17 height 17
type input "FFFFFF"
click at [520, 263] on icon "button" at bounding box center [527, 264] width 14 height 14
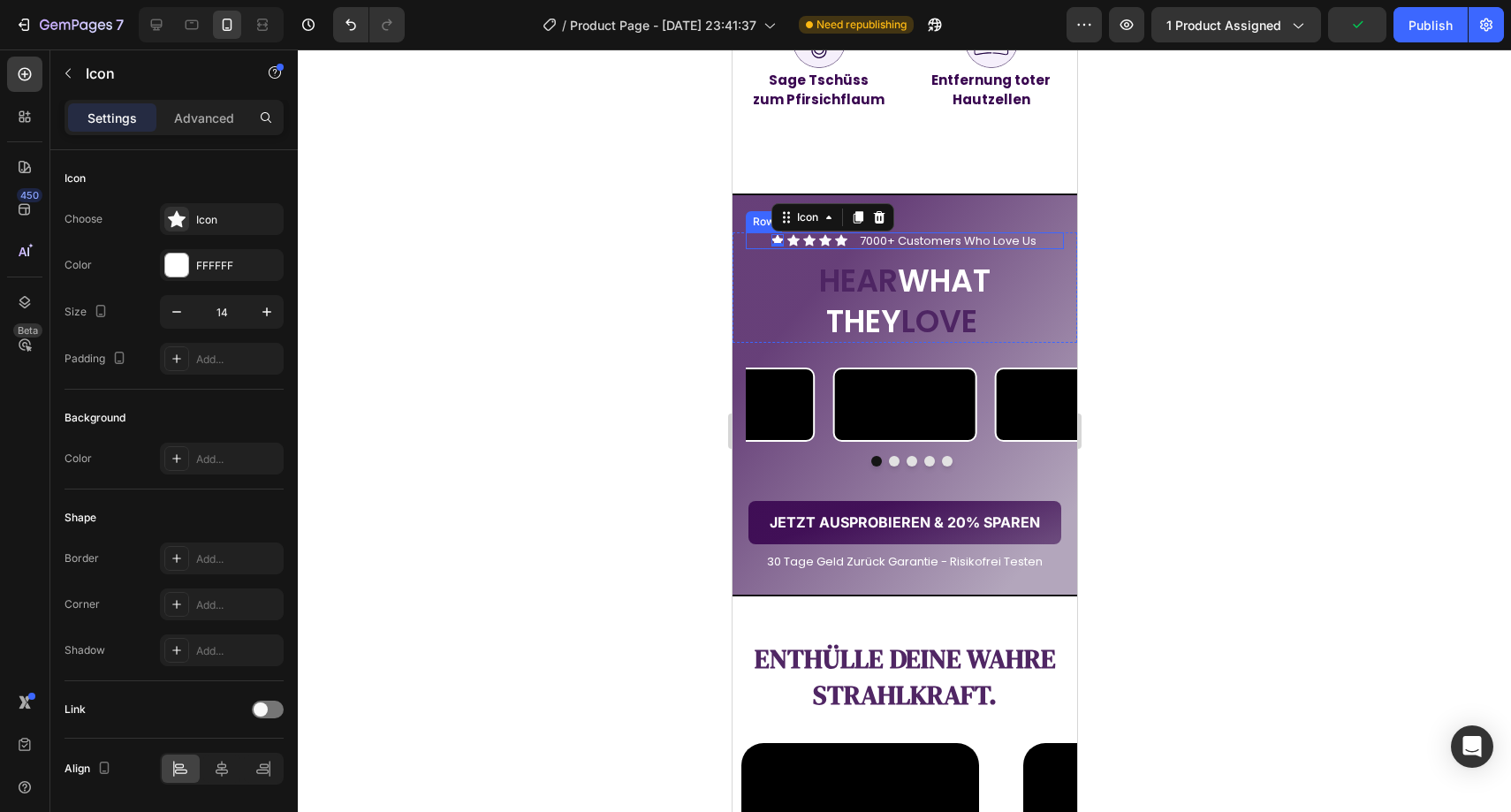
click at [602, 236] on div at bounding box center [904, 430] width 1213 height 762
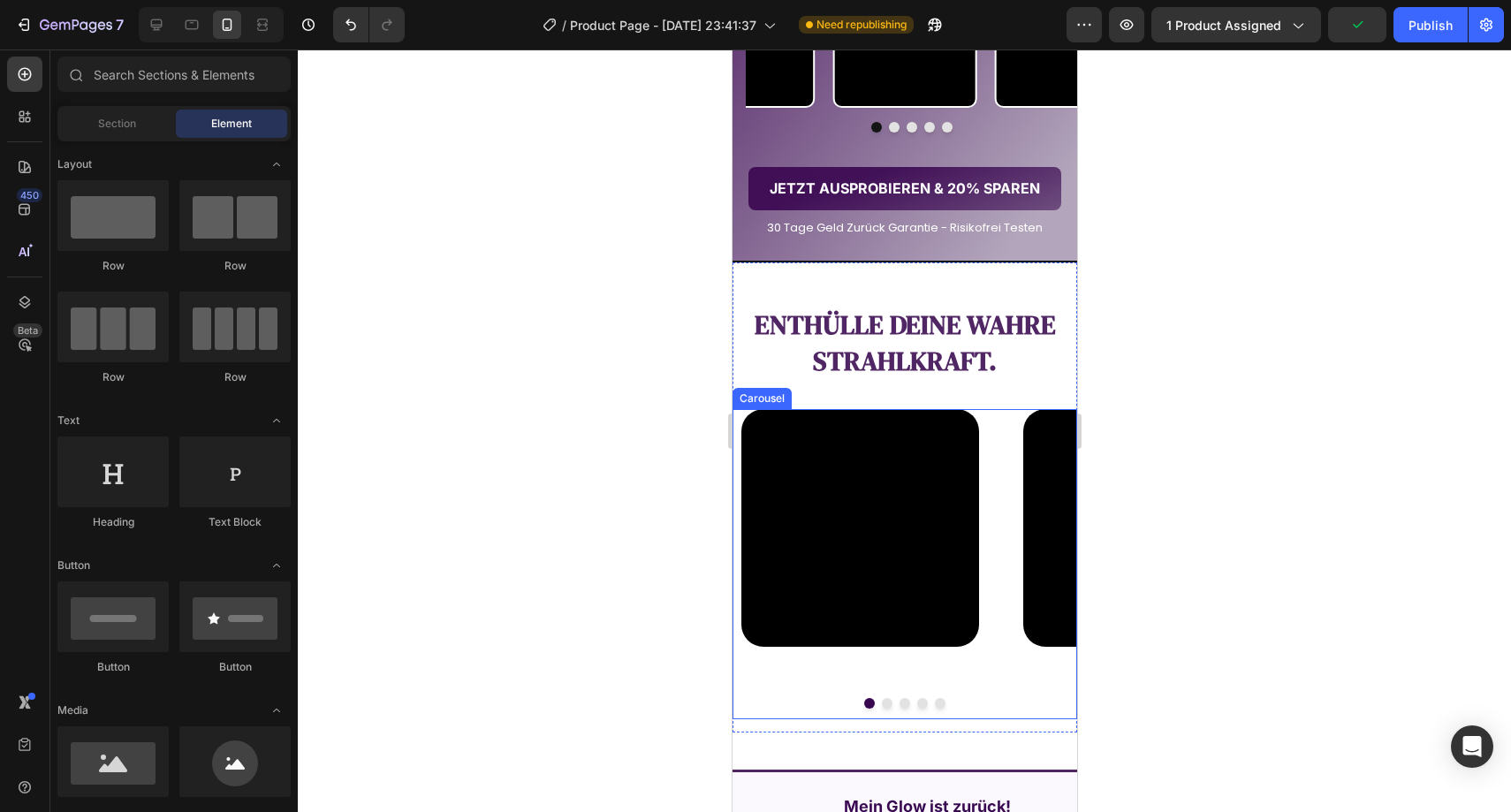
scroll to position [2270, 0]
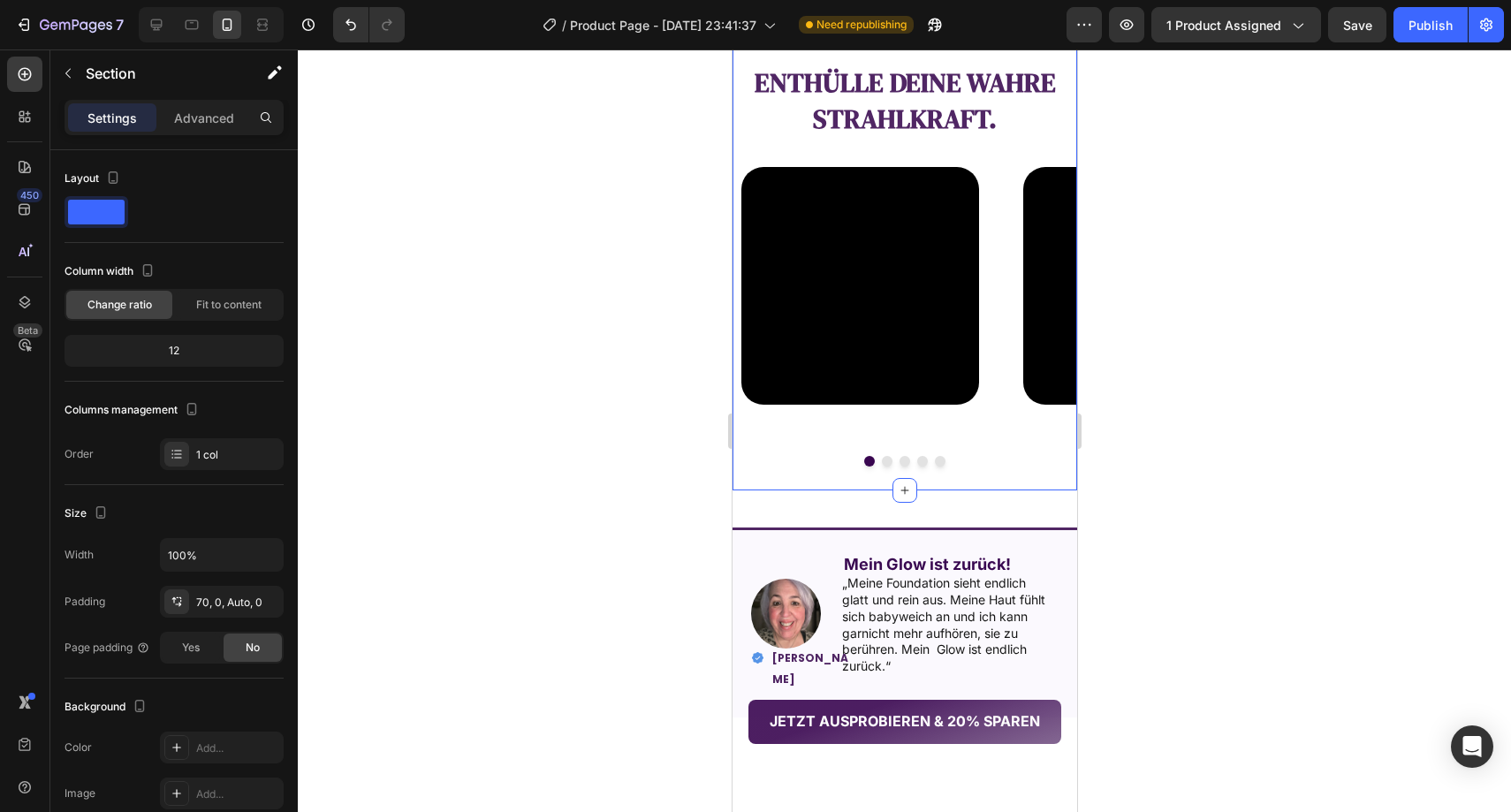
click at [1003, 227] on div "Enthülle deine wahre Strahlkraft. Text Block Video Video Video Video Video Caro…" at bounding box center [903, 255] width 344 height 470
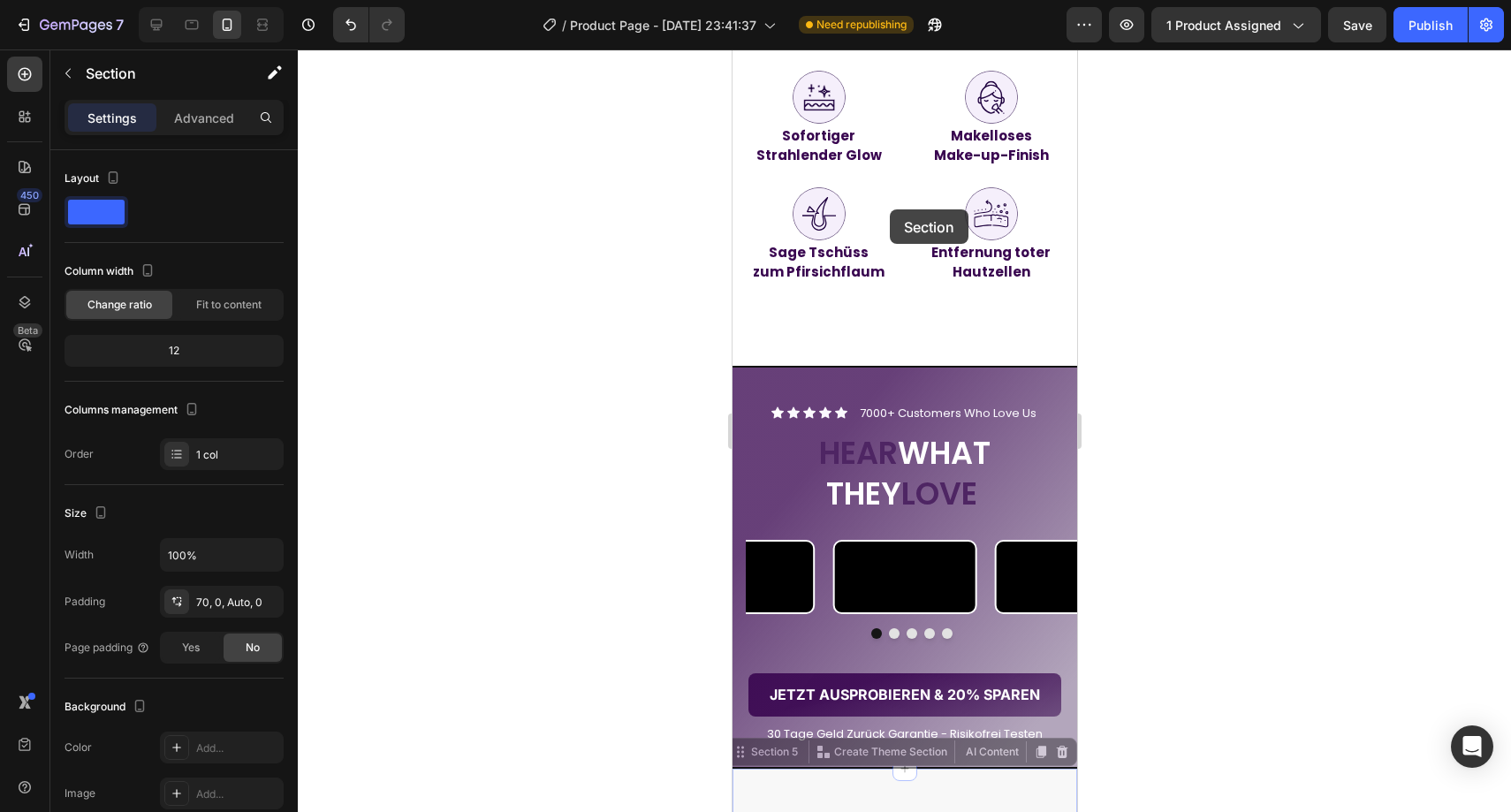
scroll to position [1250, 0]
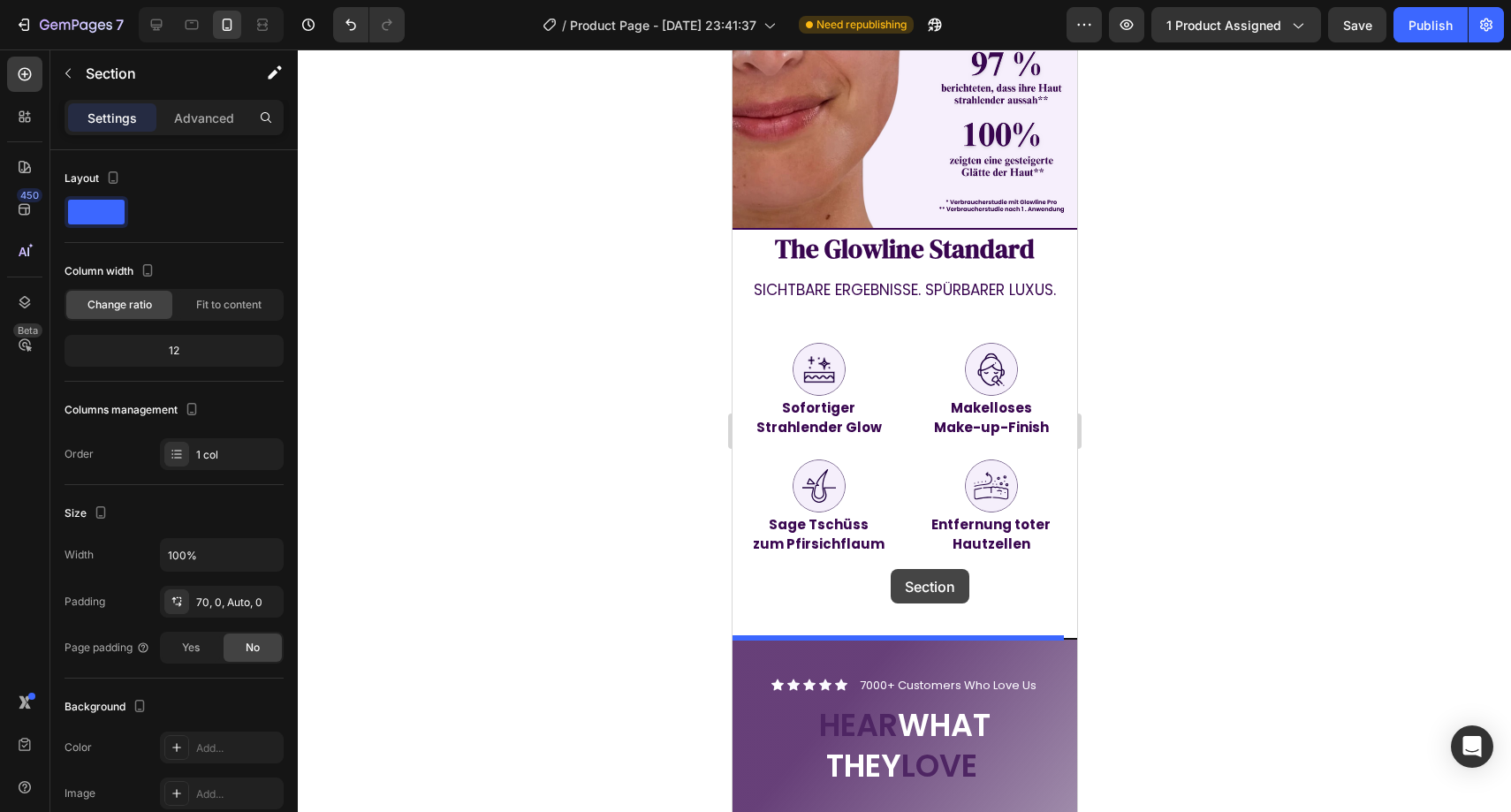
drag, startPoint x: 949, startPoint y: 566, endPoint x: 890, endPoint y: 569, distance: 59.1
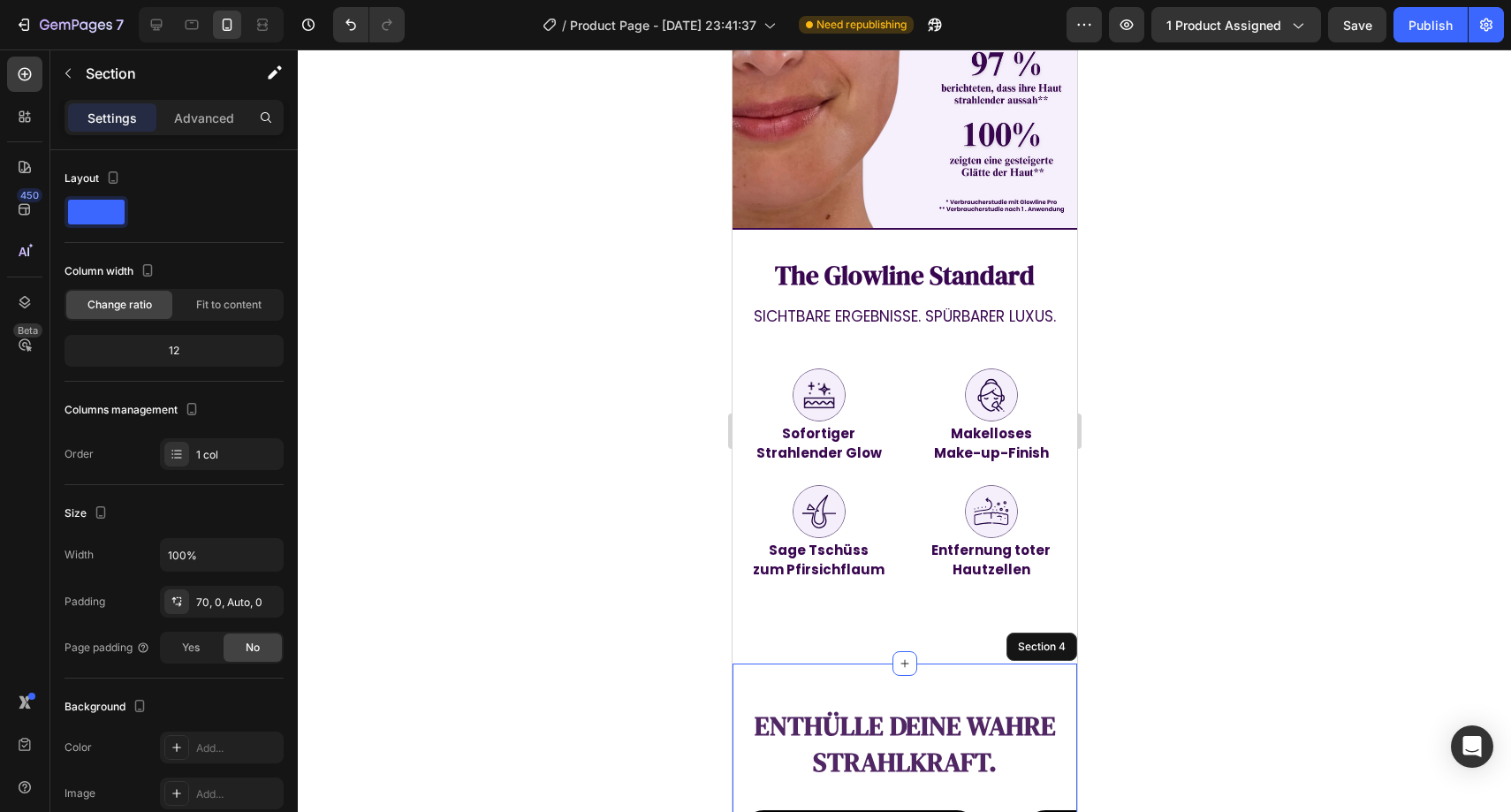
click at [1183, 518] on div at bounding box center [904, 430] width 1213 height 762
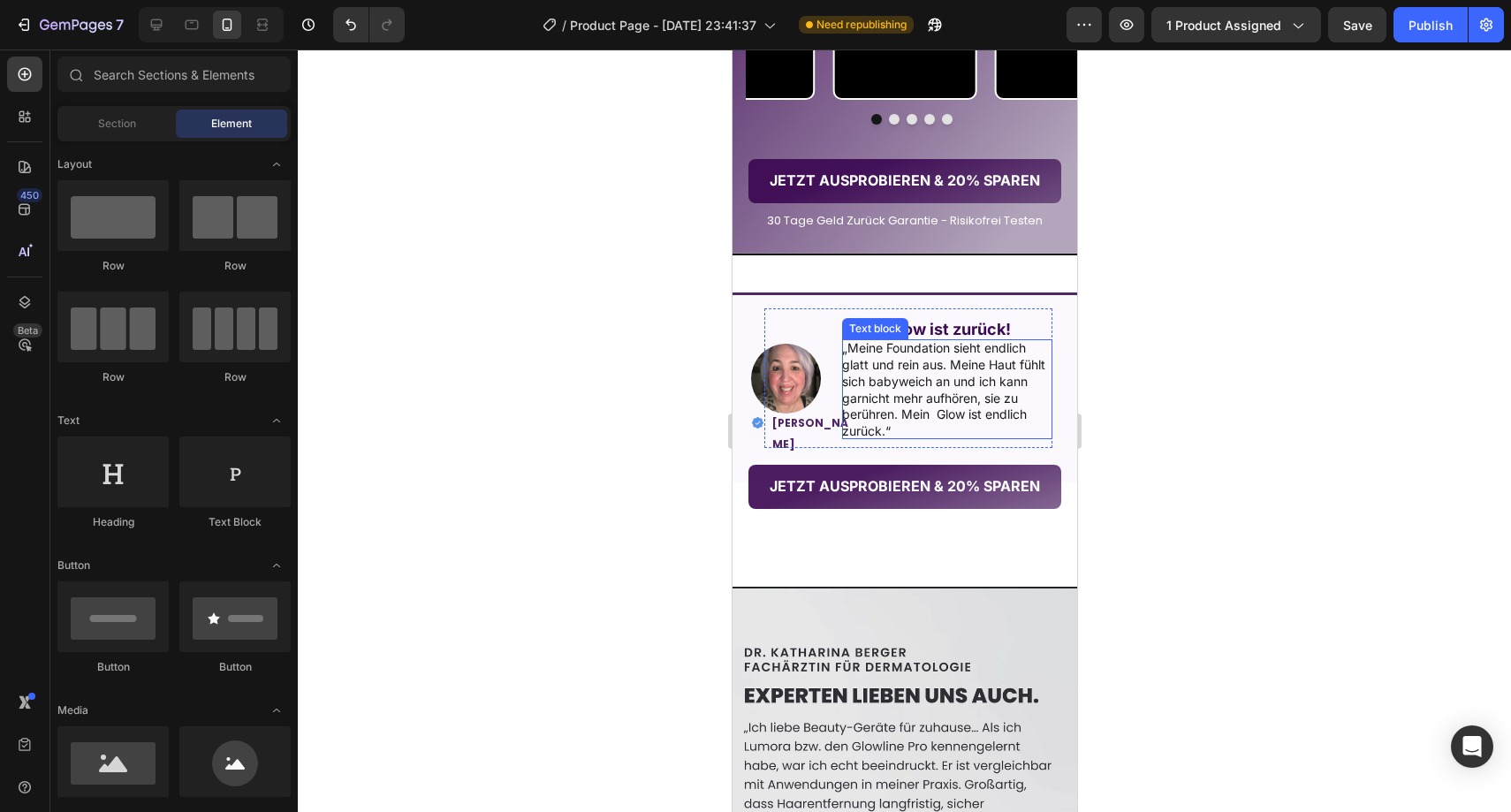
scroll to position [2586, 0]
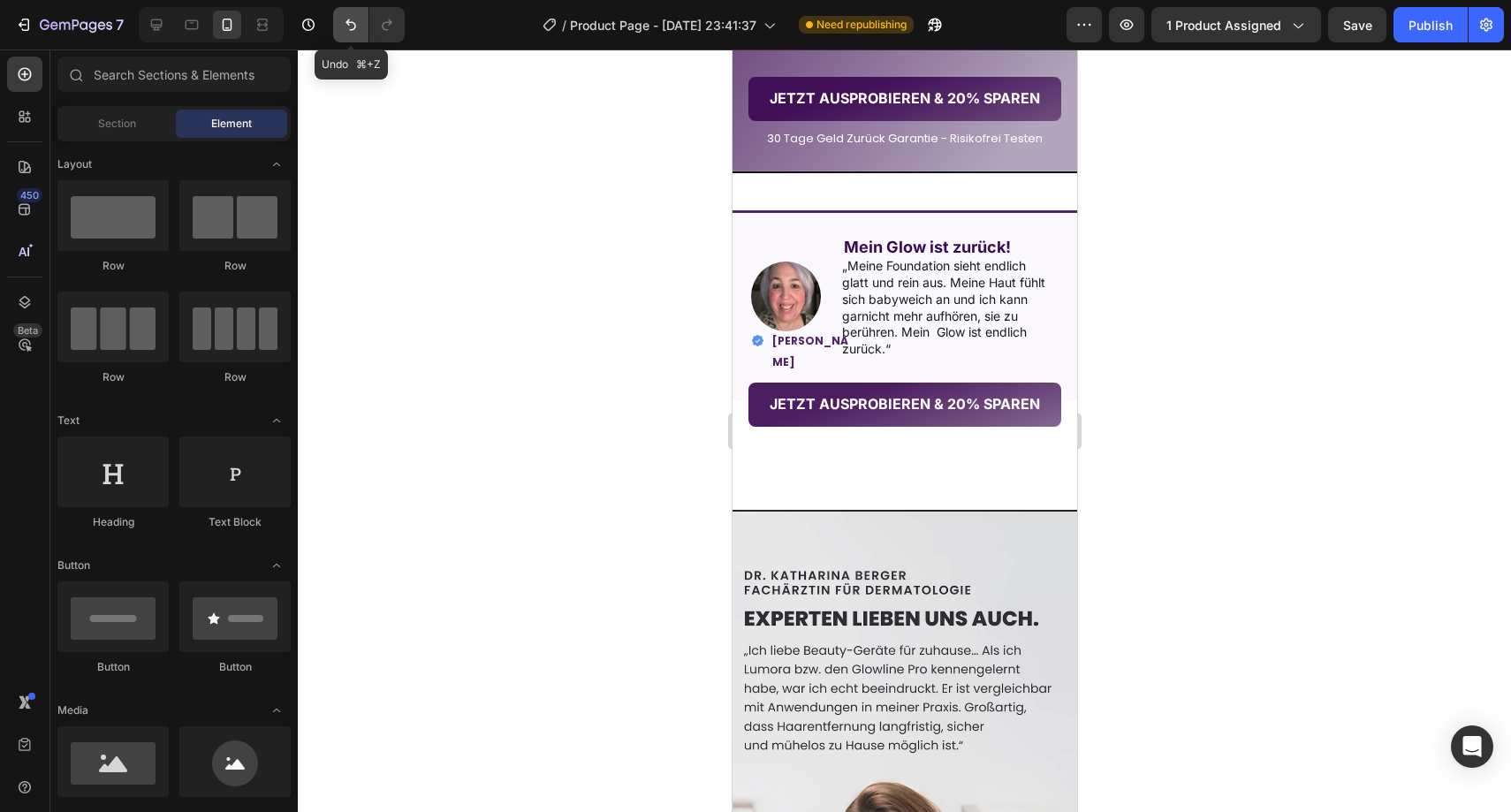
click at [361, 26] on button "Undo/Redo" at bounding box center [350, 24] width 36 height 36
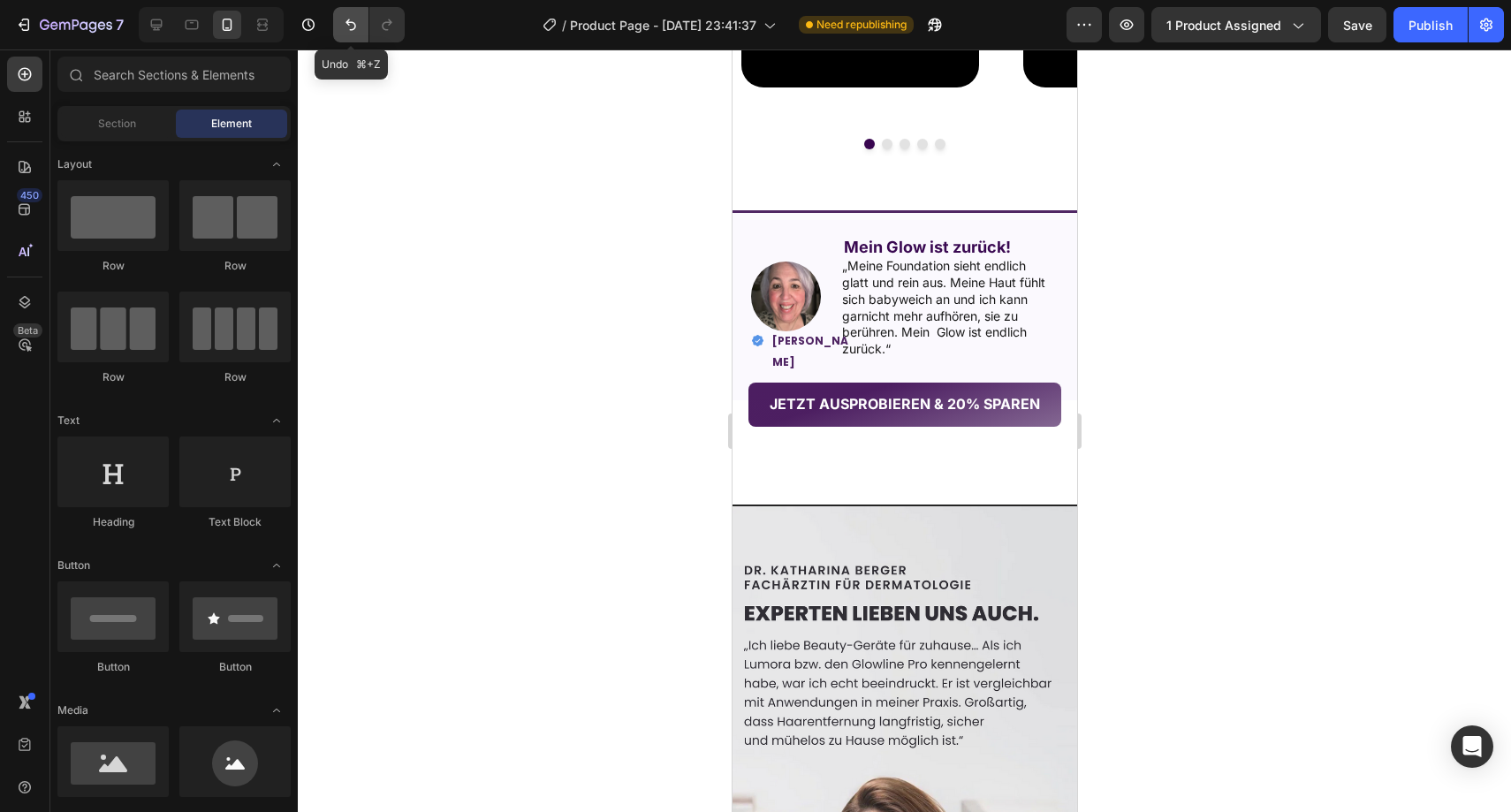
scroll to position [2117, 0]
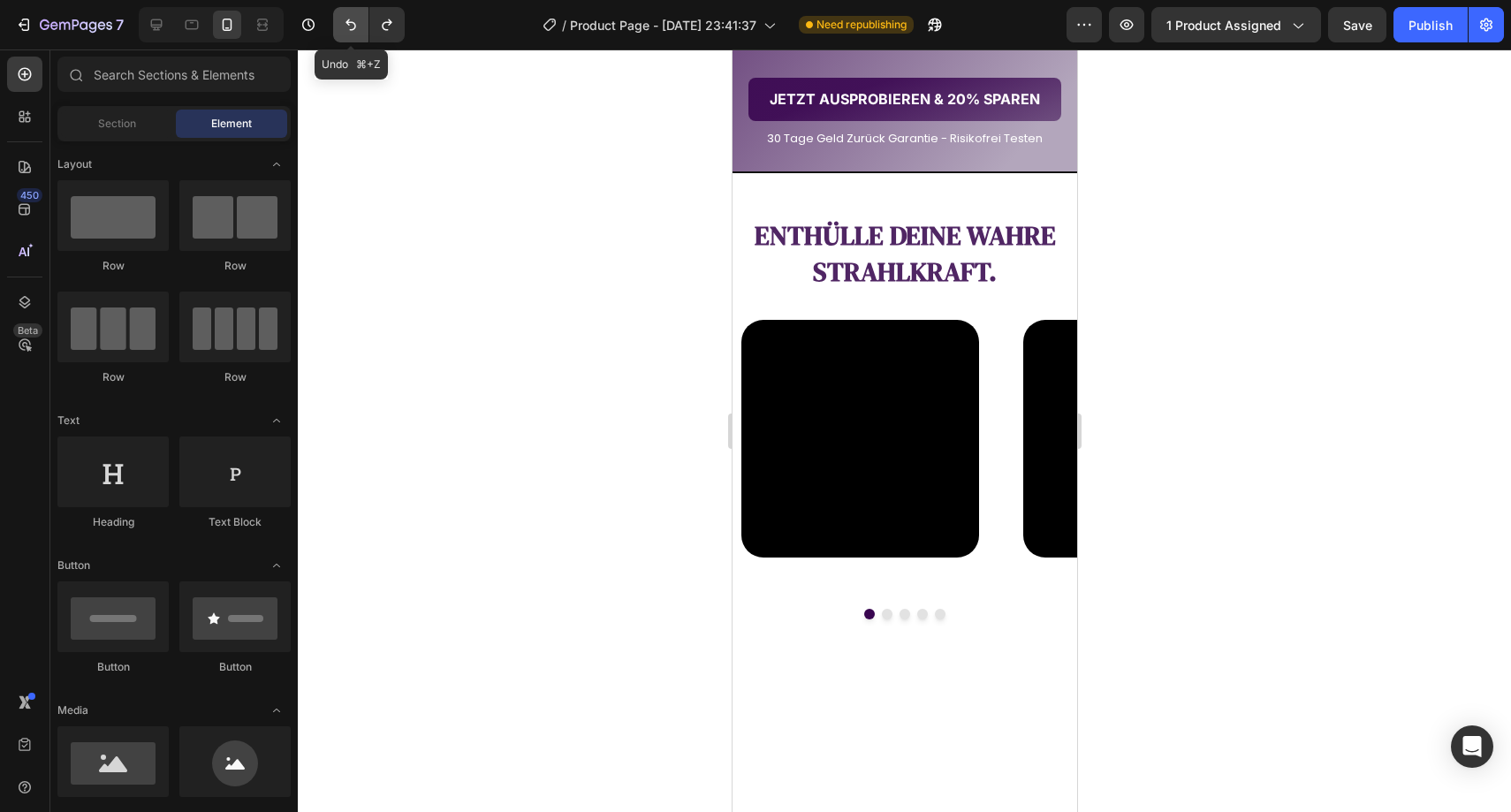
click at [361, 26] on button "Undo/Redo" at bounding box center [350, 24] width 36 height 36
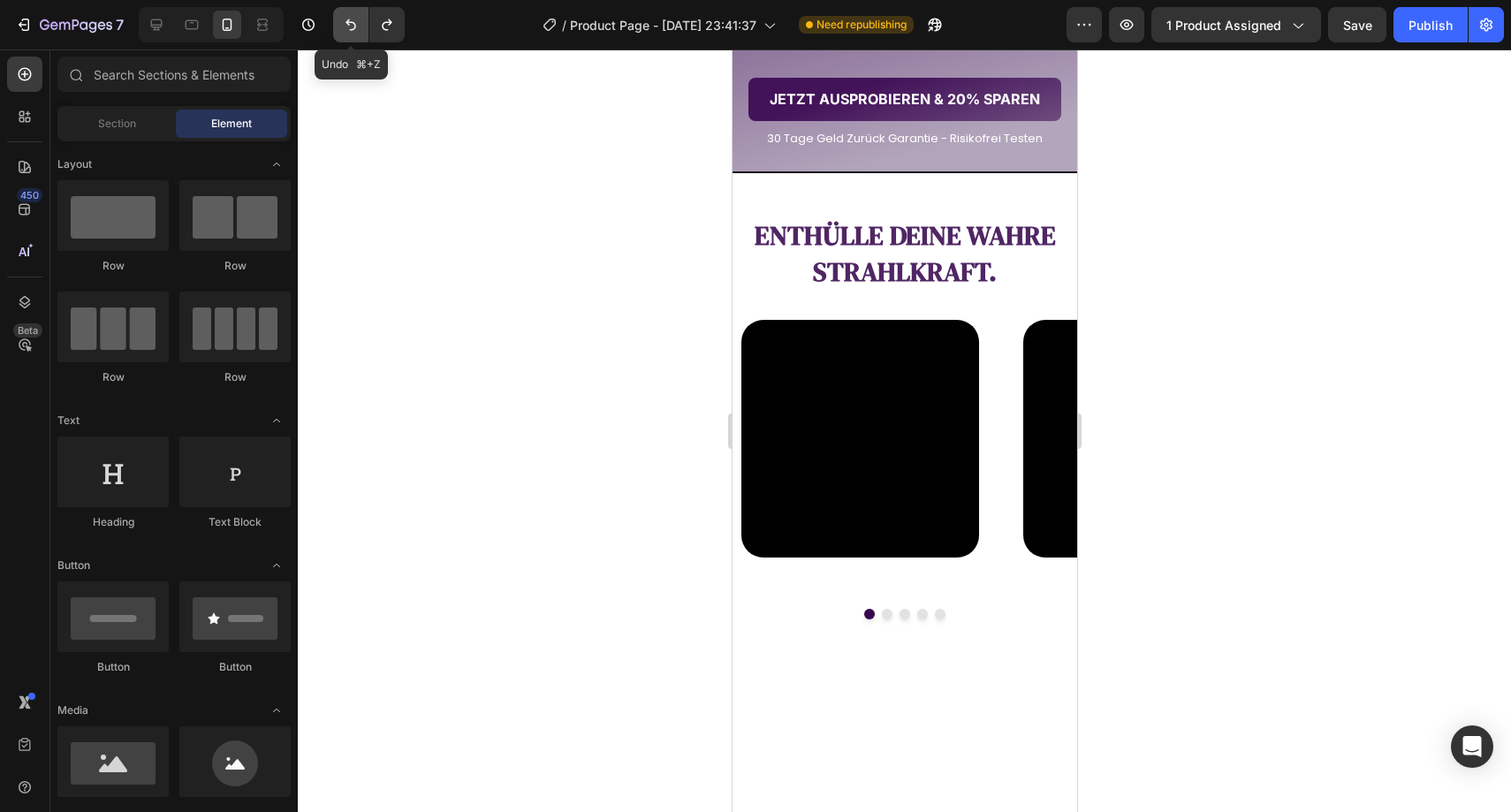
click at [361, 26] on button "Undo/Redo" at bounding box center [350, 24] width 36 height 36
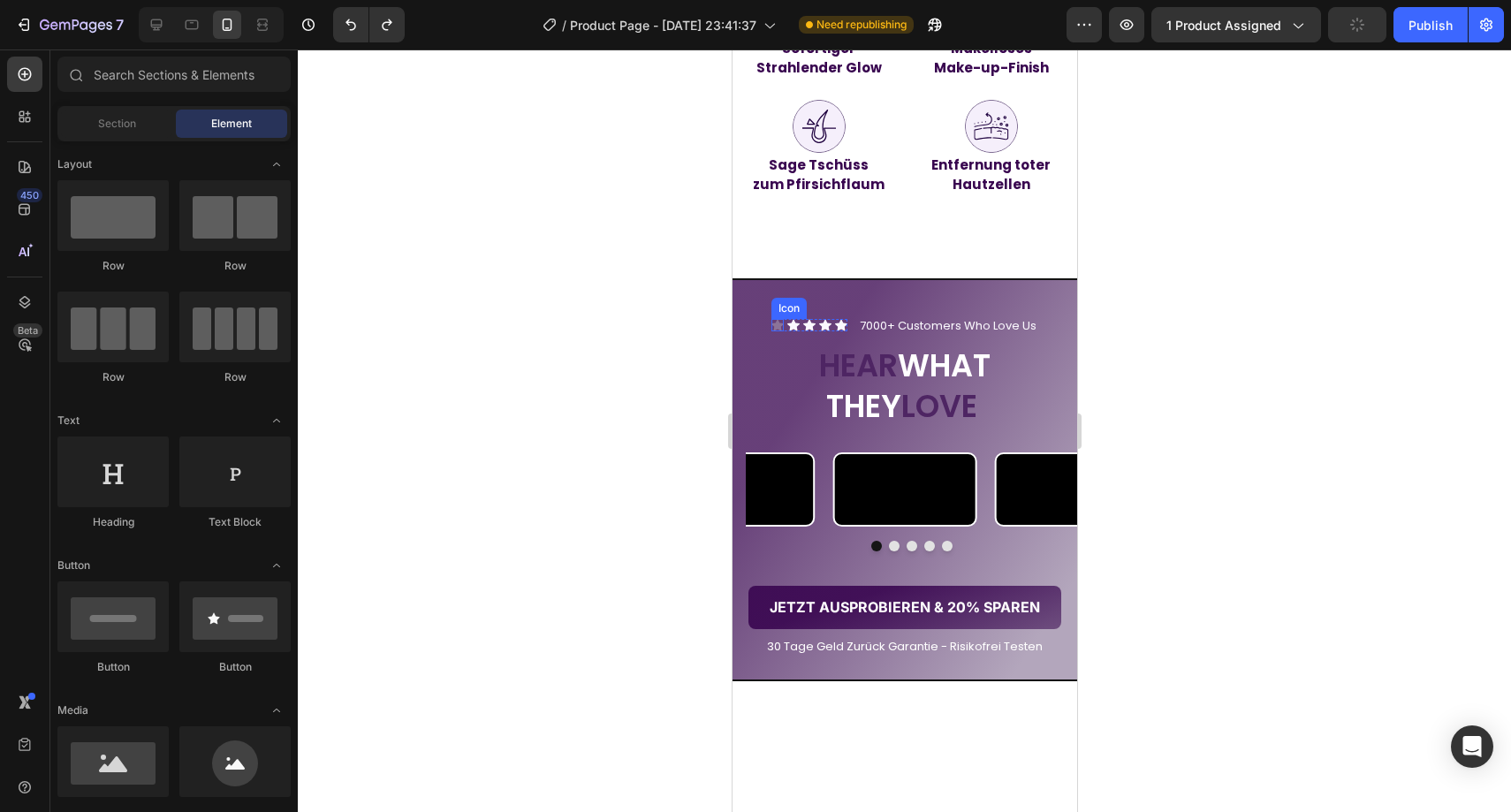
scroll to position [1309, 0]
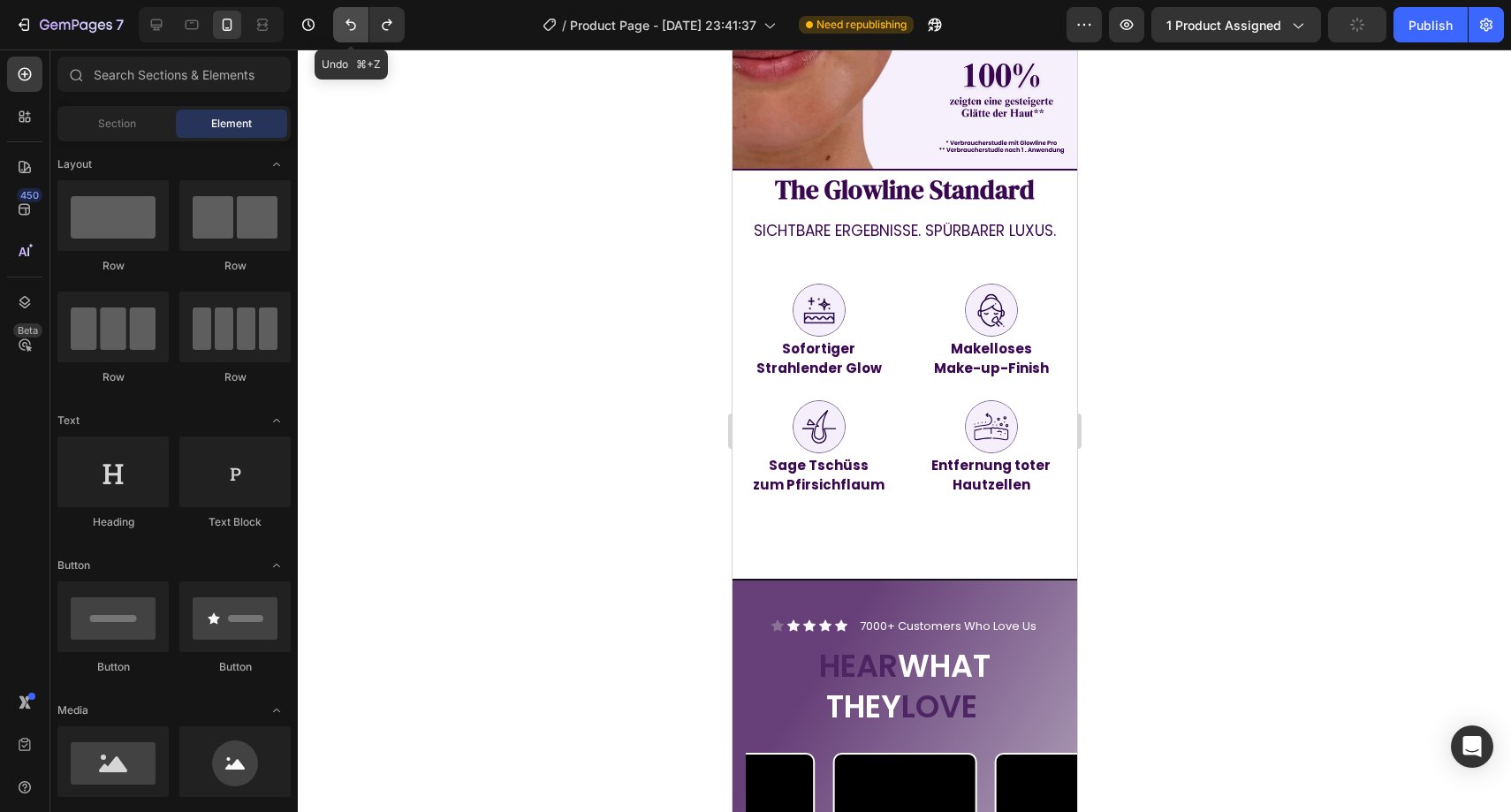
click at [339, 14] on button "Undo/Redo" at bounding box center [350, 24] width 36 height 36
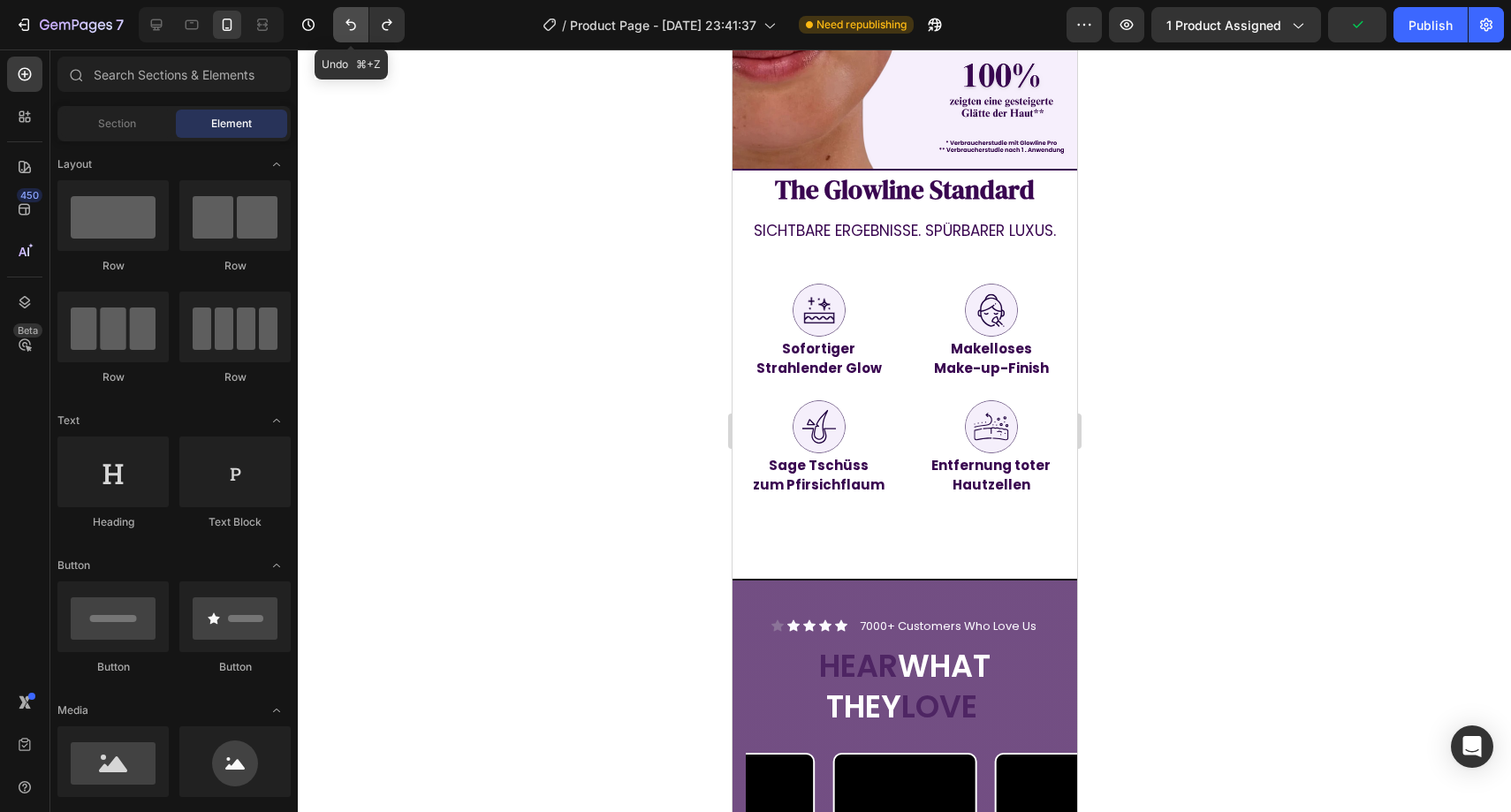
click at [340, 13] on button "Undo/Redo" at bounding box center [350, 24] width 36 height 36
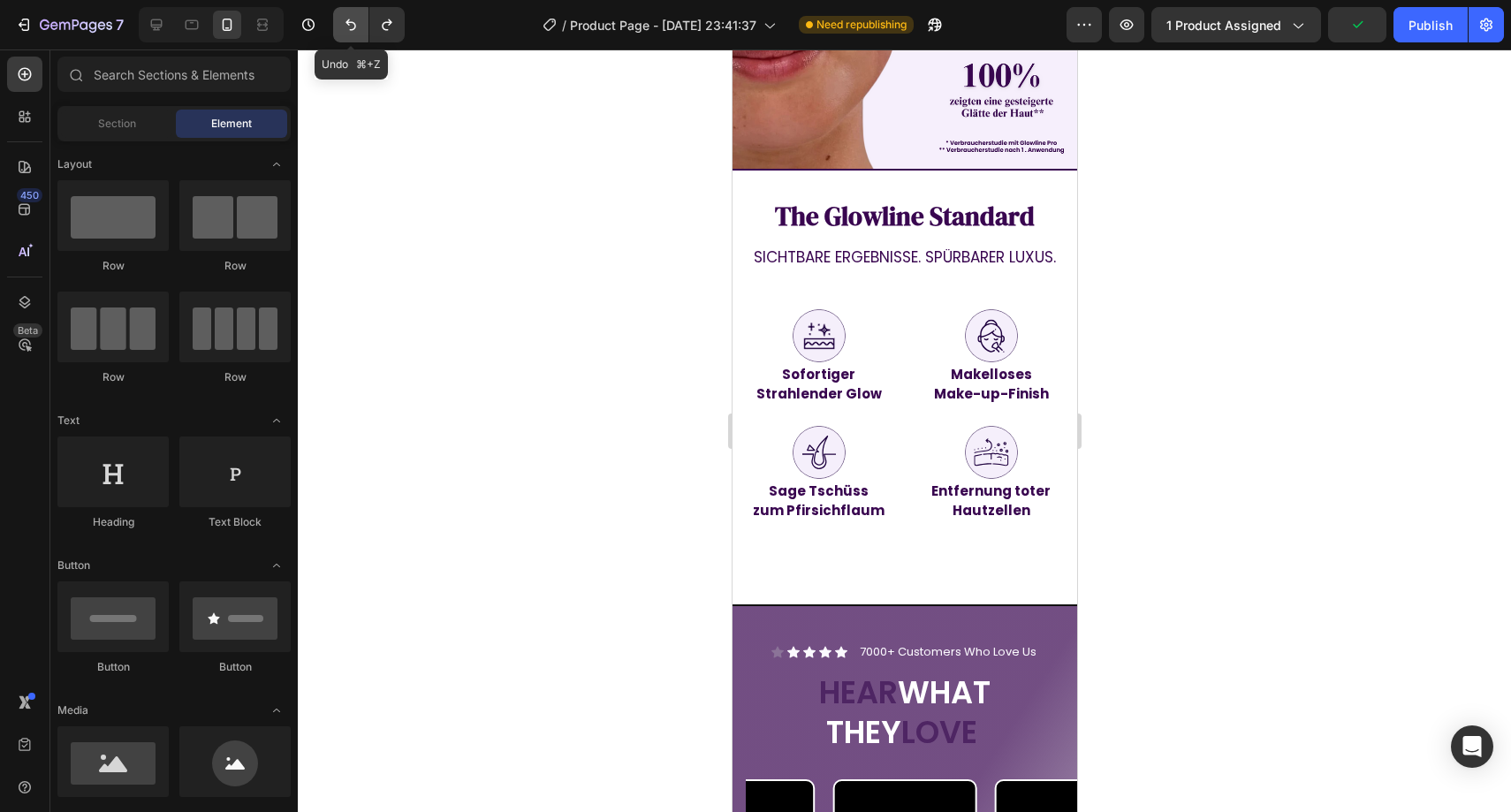
click at [340, 12] on button "Undo/Redo" at bounding box center [350, 24] width 36 height 36
click at [341, 11] on button "Undo/Redo" at bounding box center [350, 24] width 36 height 36
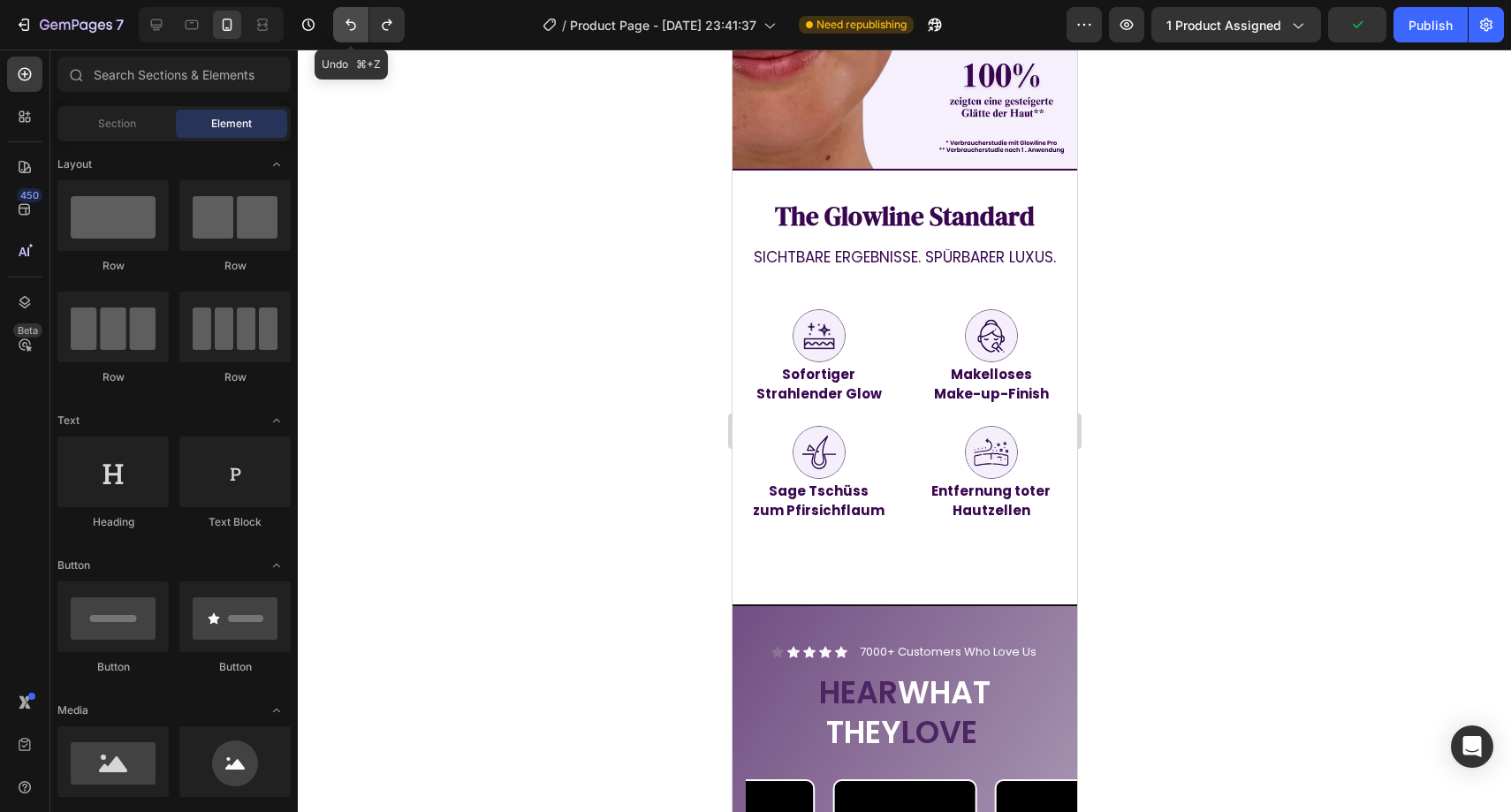
click at [341, 11] on button "Undo/Redo" at bounding box center [350, 24] width 36 height 36
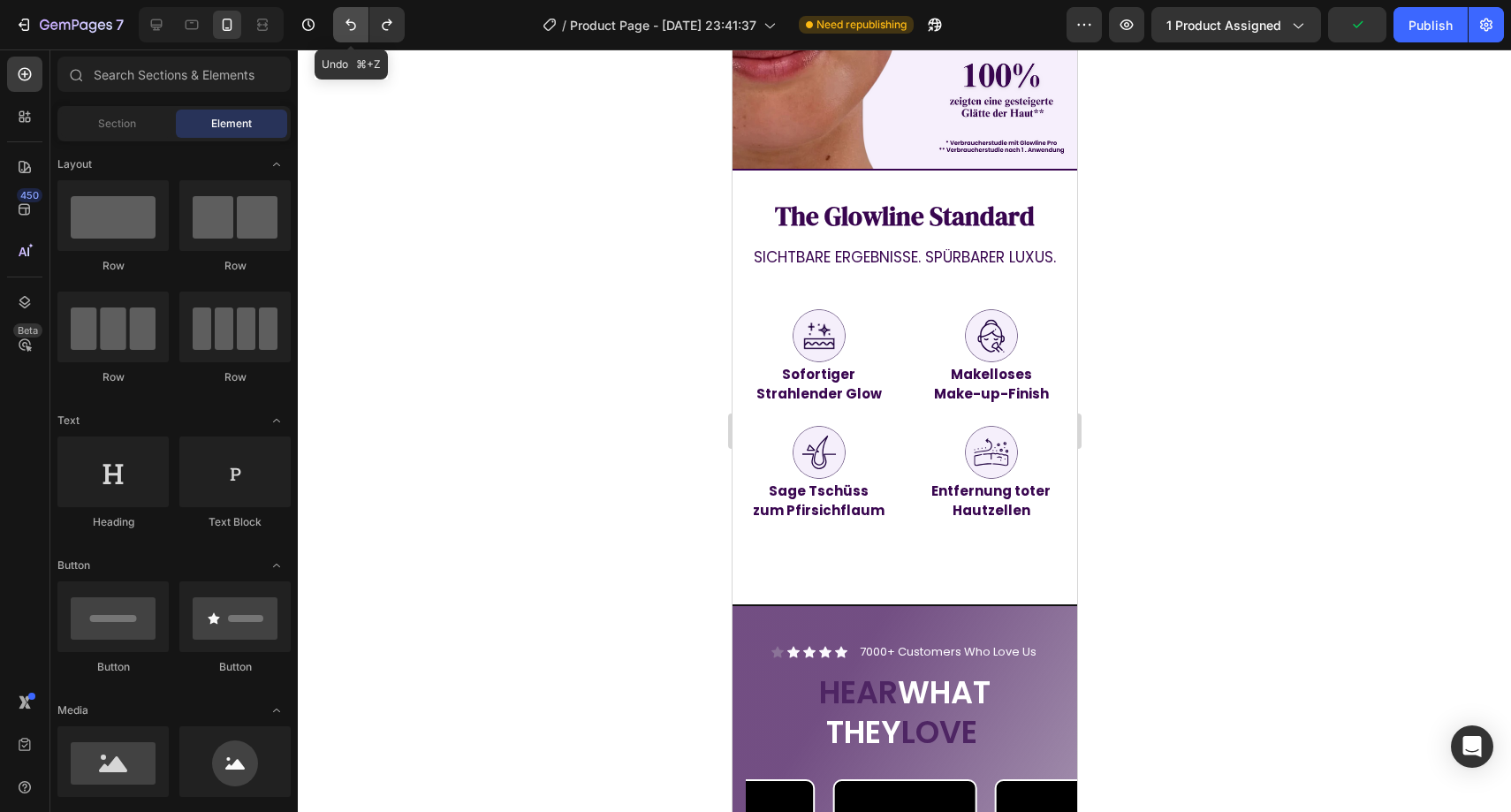
click at [342, 10] on button "Undo/Redo" at bounding box center [350, 24] width 36 height 36
click at [342, 9] on button "Undo/Redo" at bounding box center [350, 24] width 36 height 36
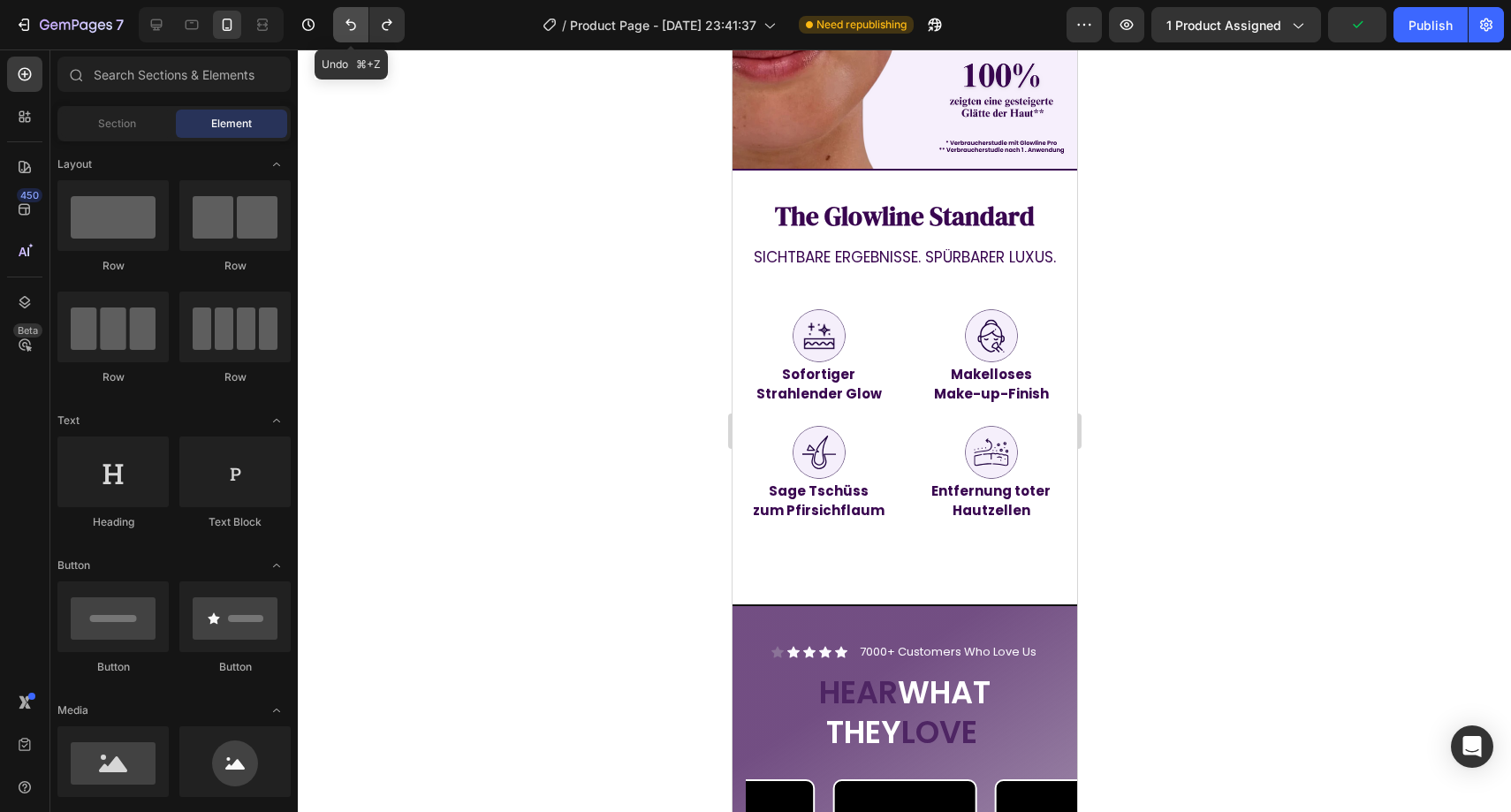
click at [342, 8] on button "Undo/Redo" at bounding box center [350, 24] width 36 height 36
click at [343, 7] on button "Undo/Redo" at bounding box center [350, 24] width 36 height 36
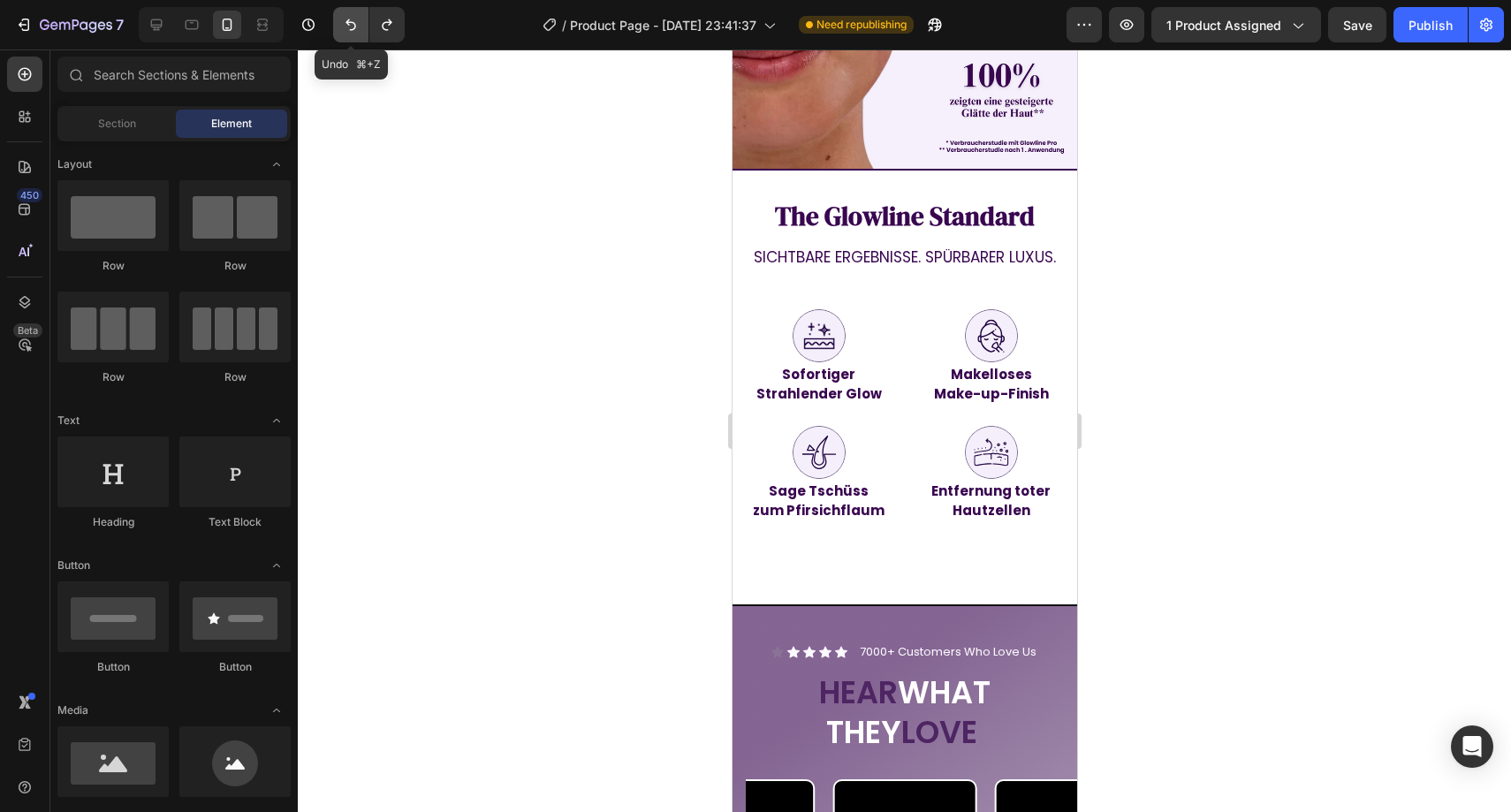
click at [343, 7] on button "Undo/Redo" at bounding box center [350, 24] width 36 height 36
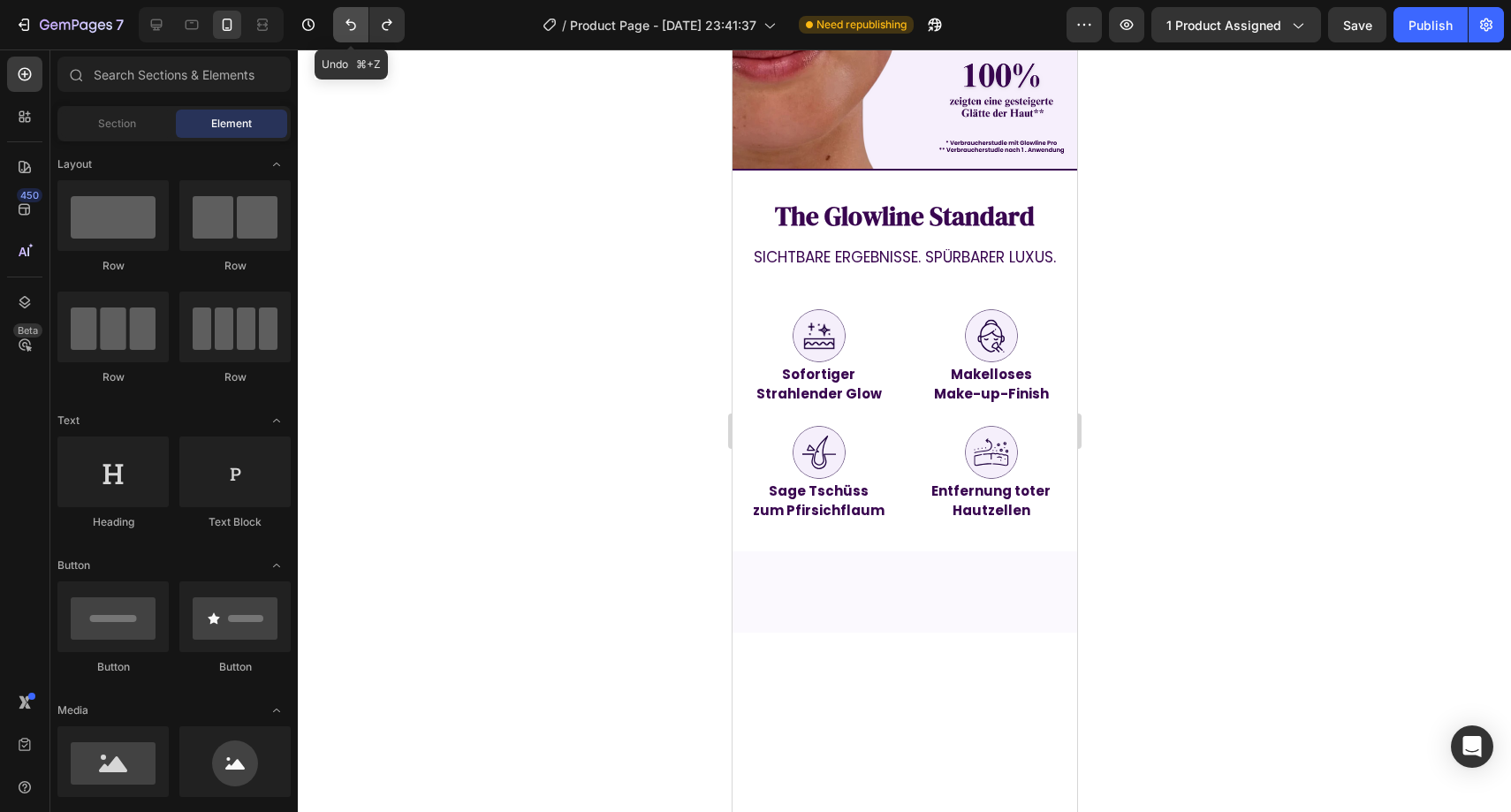
click at [343, 7] on button "Undo/Redo" at bounding box center [350, 24] width 36 height 36
click at [343, 7] on button "Undo/Redo" at bounding box center [350, 24] width 36 height 36
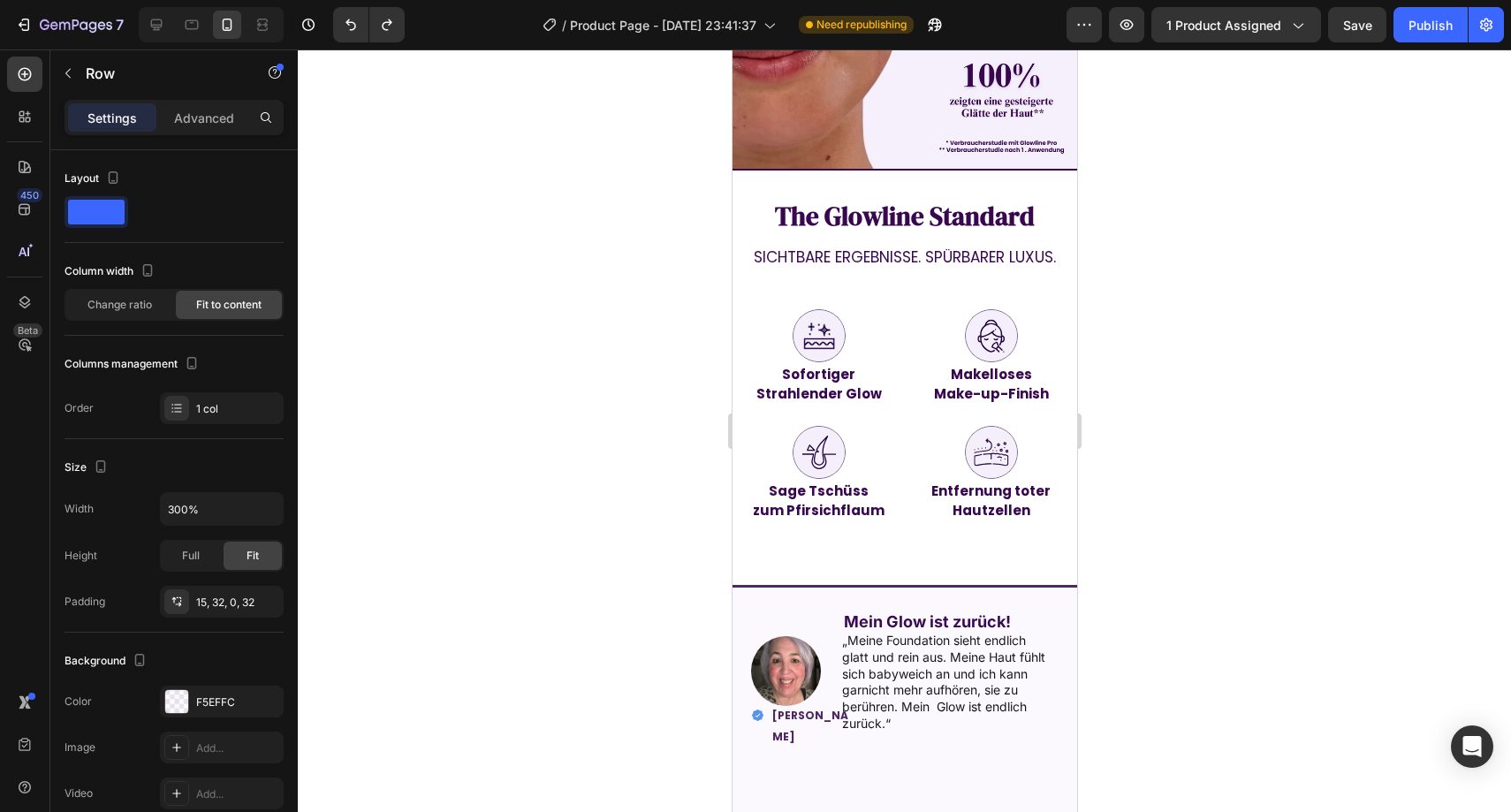
click at [344, 6] on div "7 Version history / Product Page - Sep 22, 23:41:37 Need republishing Preview 1…" at bounding box center [756, 25] width 1511 height 50
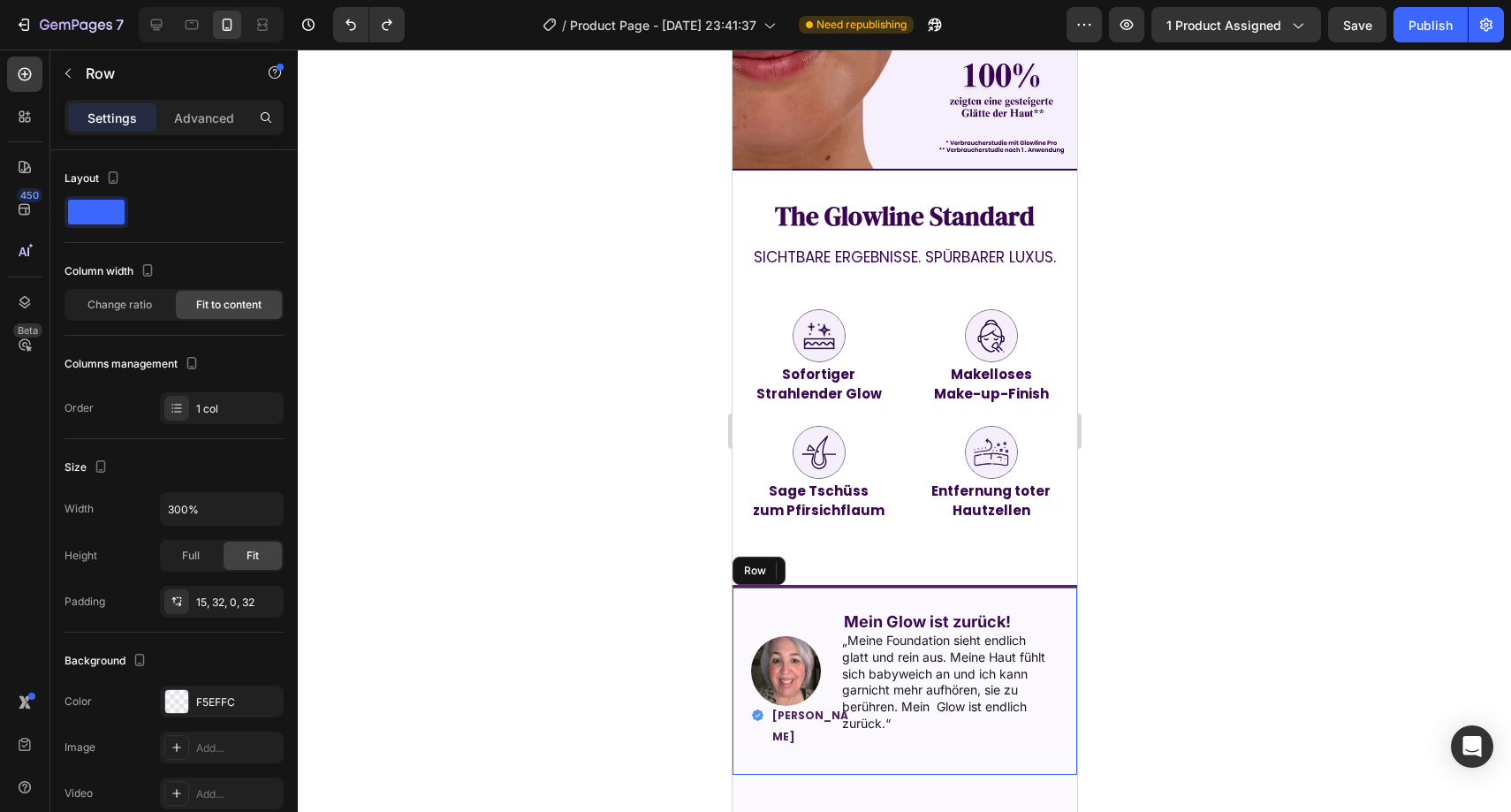
click at [345, 6] on div "7 Version history / Product Page - Sep 22, 23:41:37 Need republishing Preview 1…" at bounding box center [756, 25] width 1511 height 50
click at [351, 14] on button "Undo/Redo" at bounding box center [350, 24] width 36 height 36
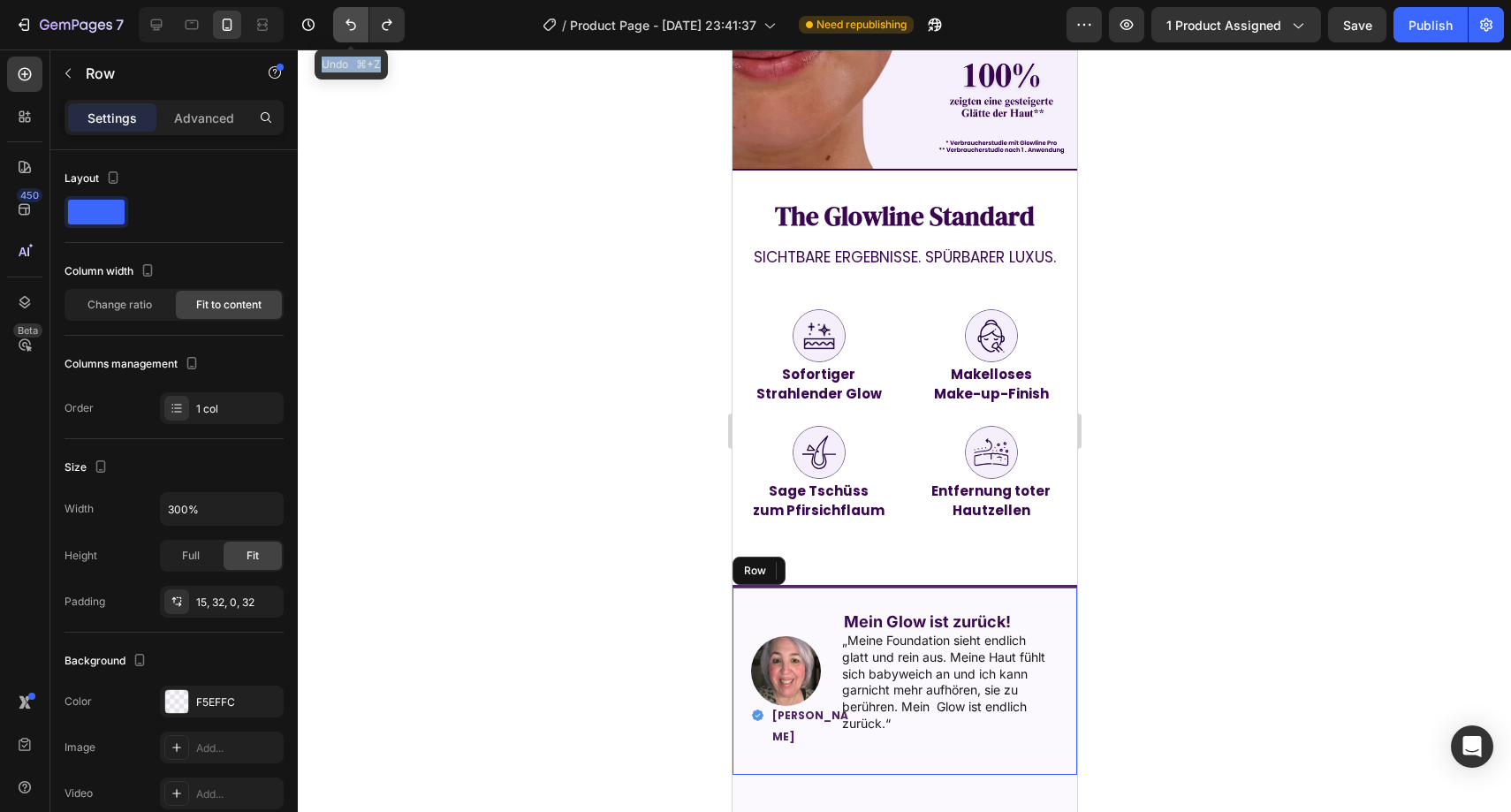
click at [351, 14] on button "Undo/Redo" at bounding box center [350, 24] width 36 height 36
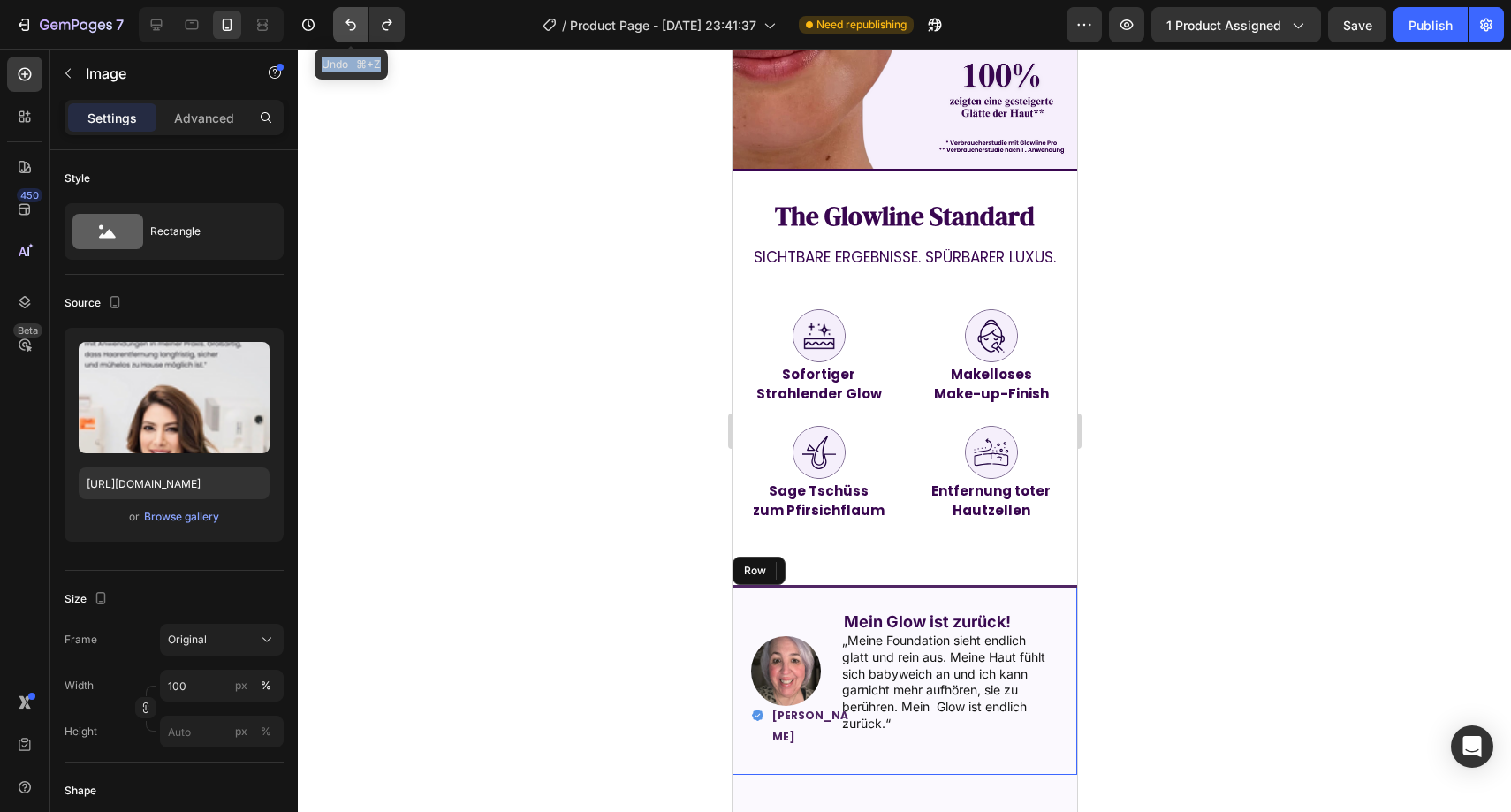
click at [351, 14] on button "Undo/Redo" at bounding box center [350, 24] width 36 height 36
click at [351, 14] on button "Undo/Redo" at bounding box center [350, 24] width 36 height 36
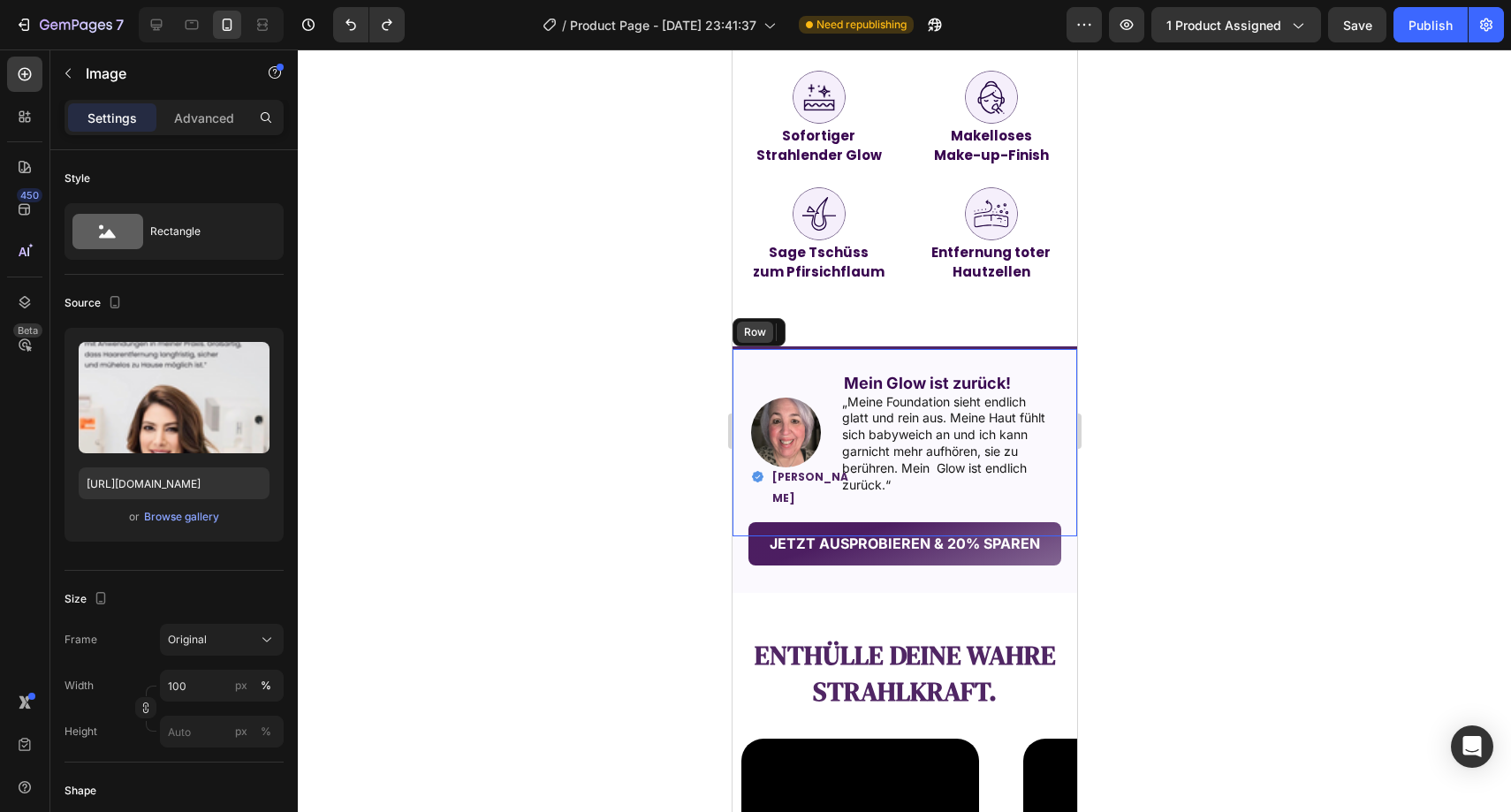
scroll to position [1831, 0]
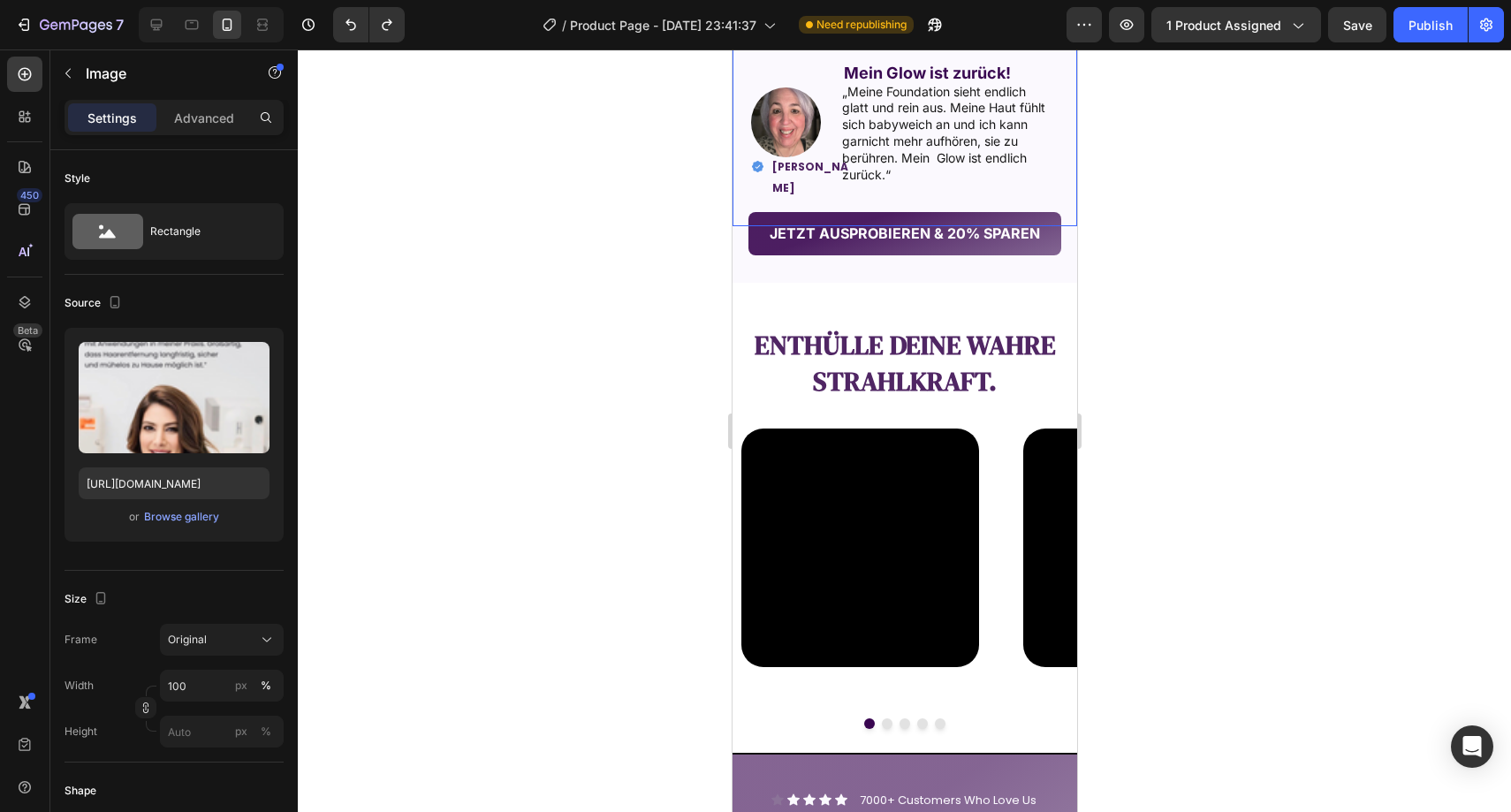
click at [605, 319] on div at bounding box center [904, 430] width 1213 height 762
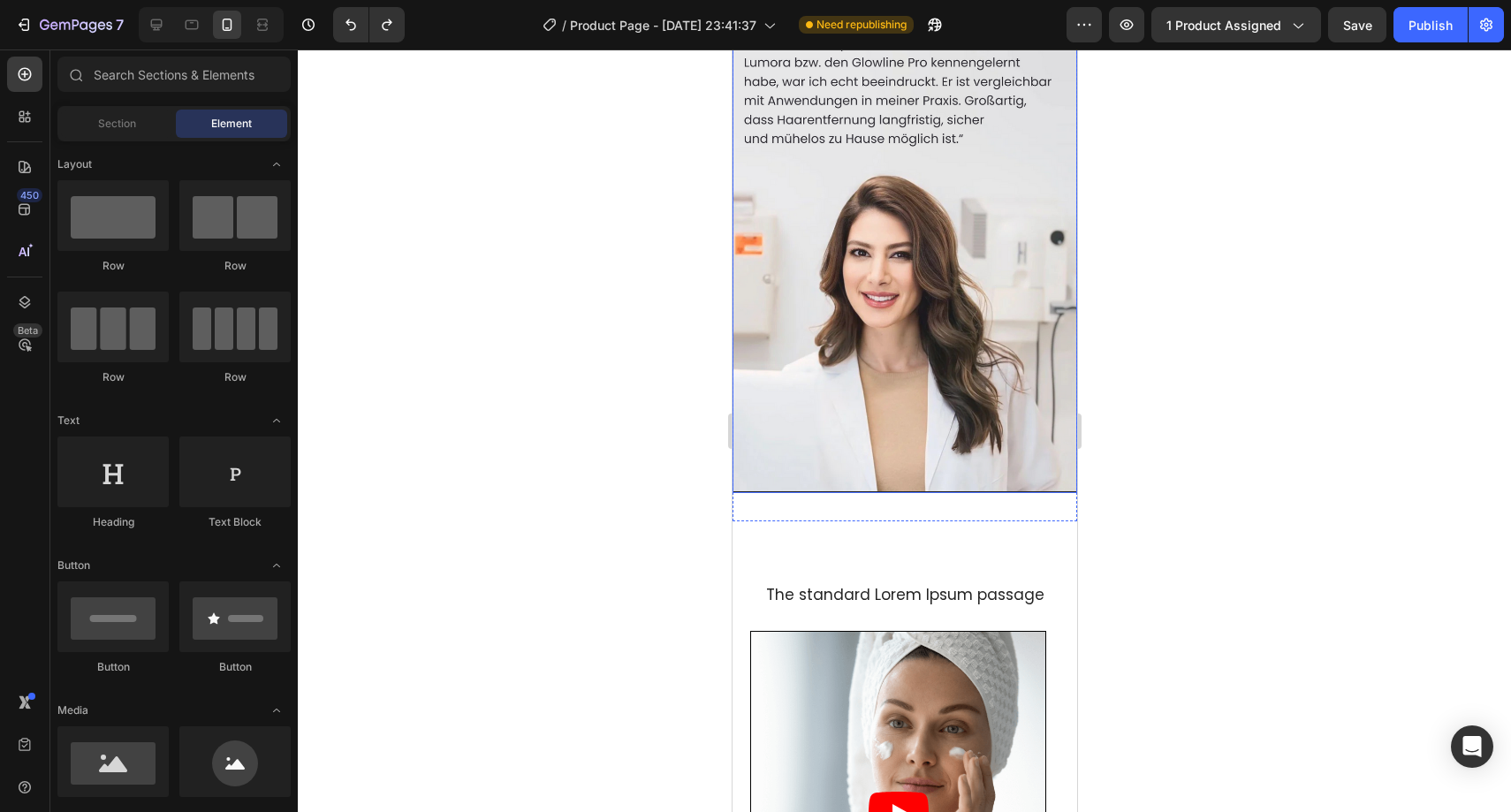
scroll to position [3877, 0]
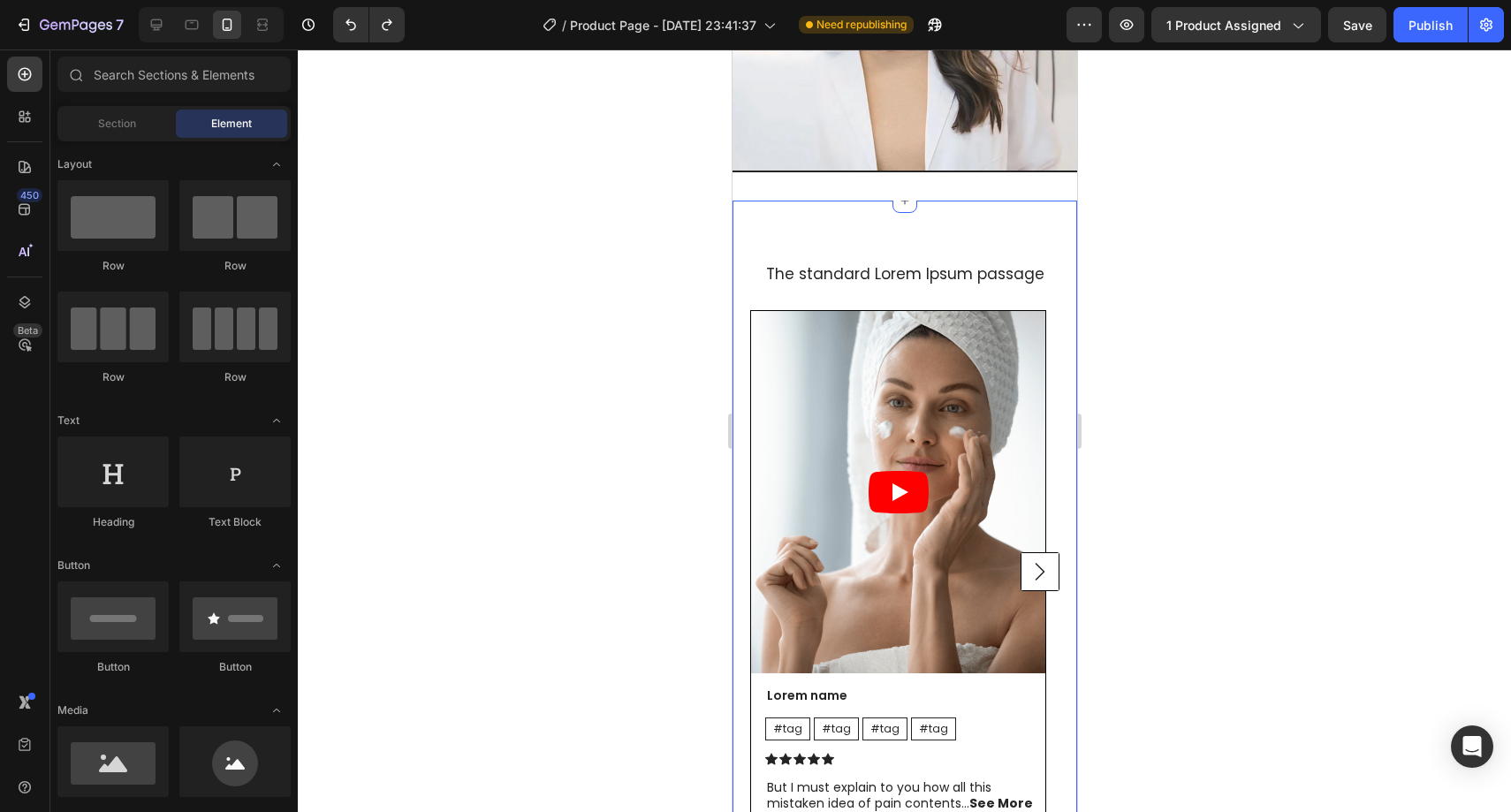
click at [1008, 204] on div "The standard Lorem Ipsum passage Heading Video Lorem name Text Block #tag Text …" at bounding box center [903, 548] width 344 height 694
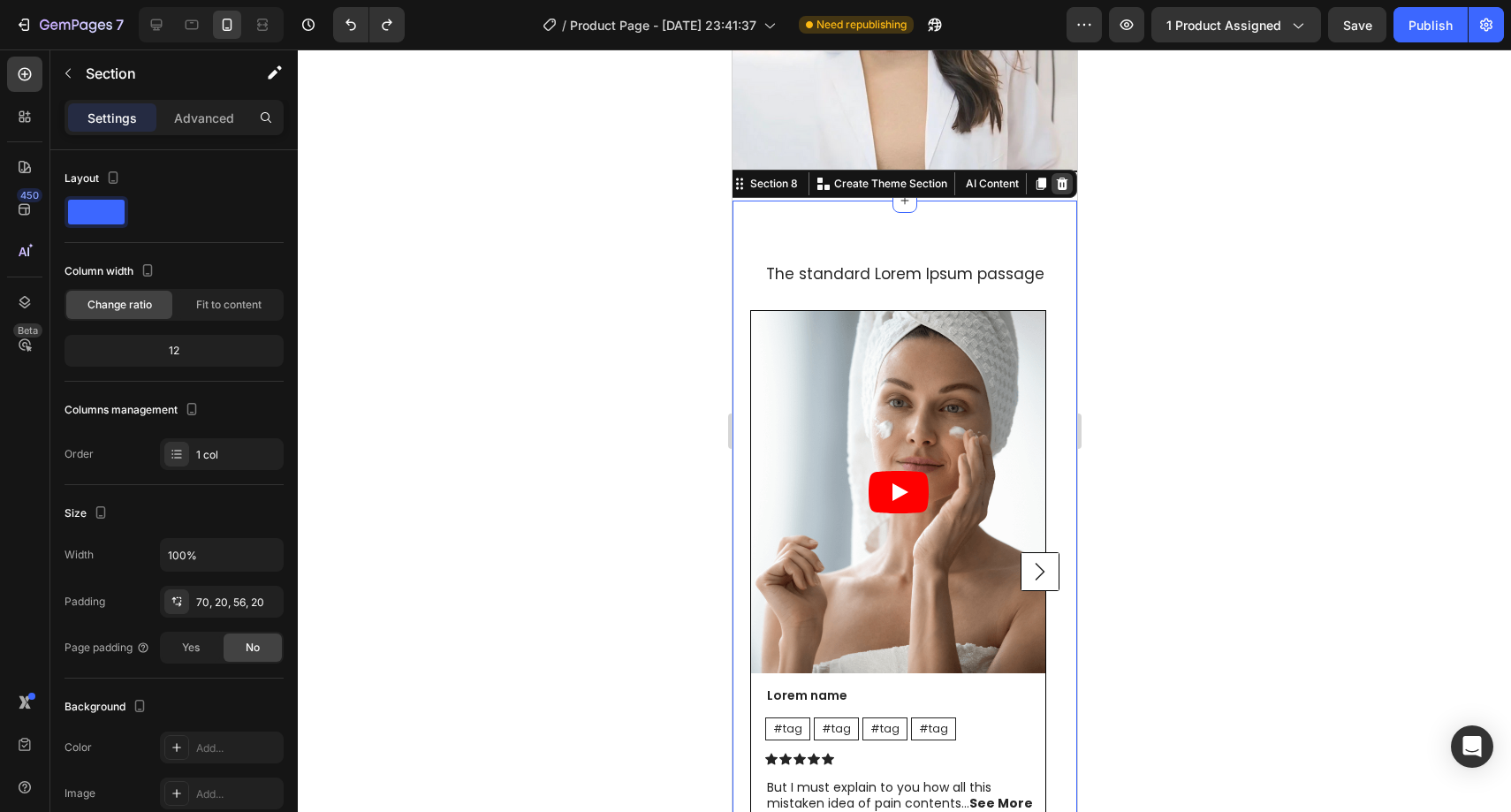
click at [1055, 176] on icon at bounding box center [1061, 183] width 14 height 14
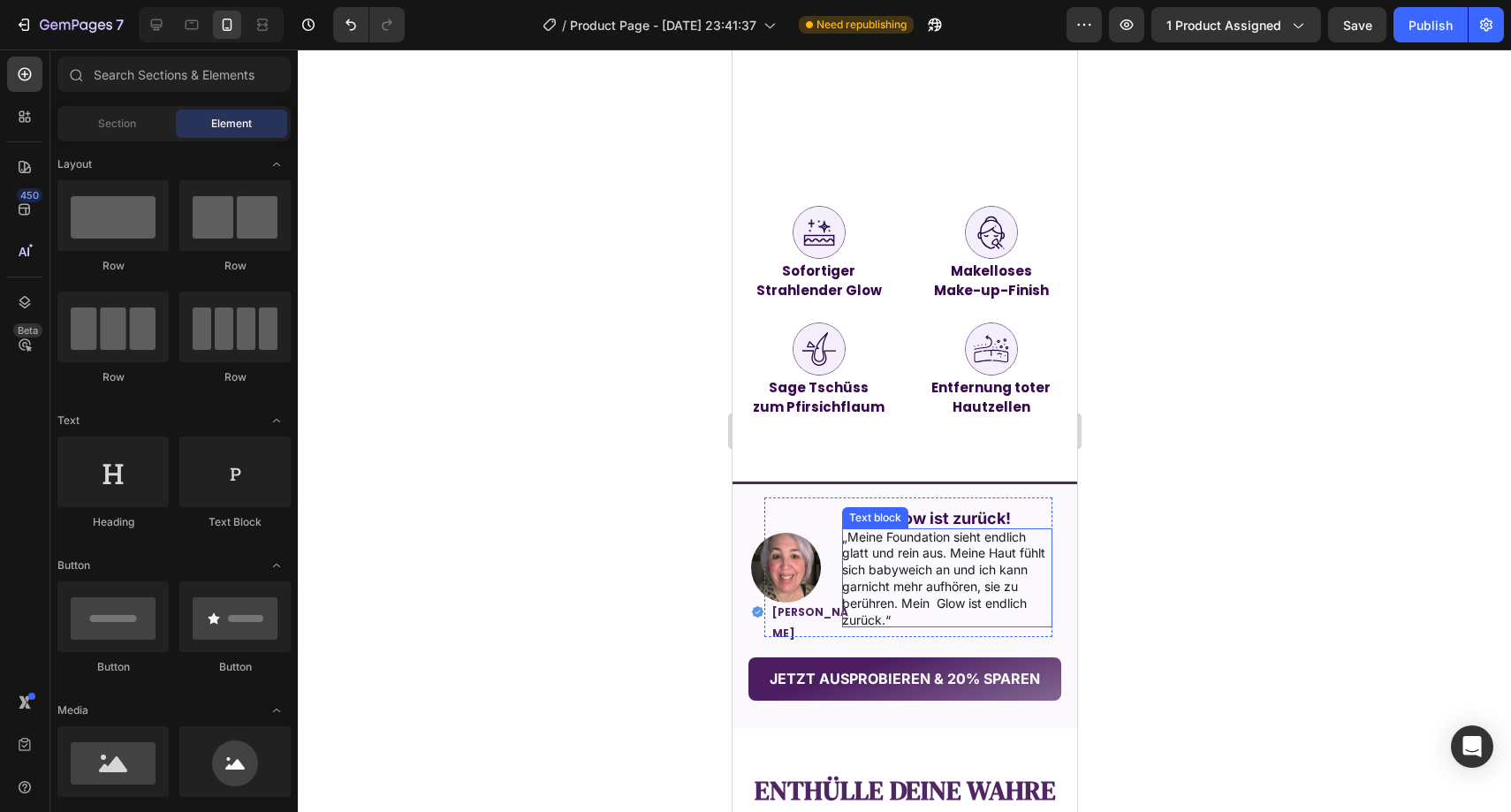
scroll to position [1665, 0]
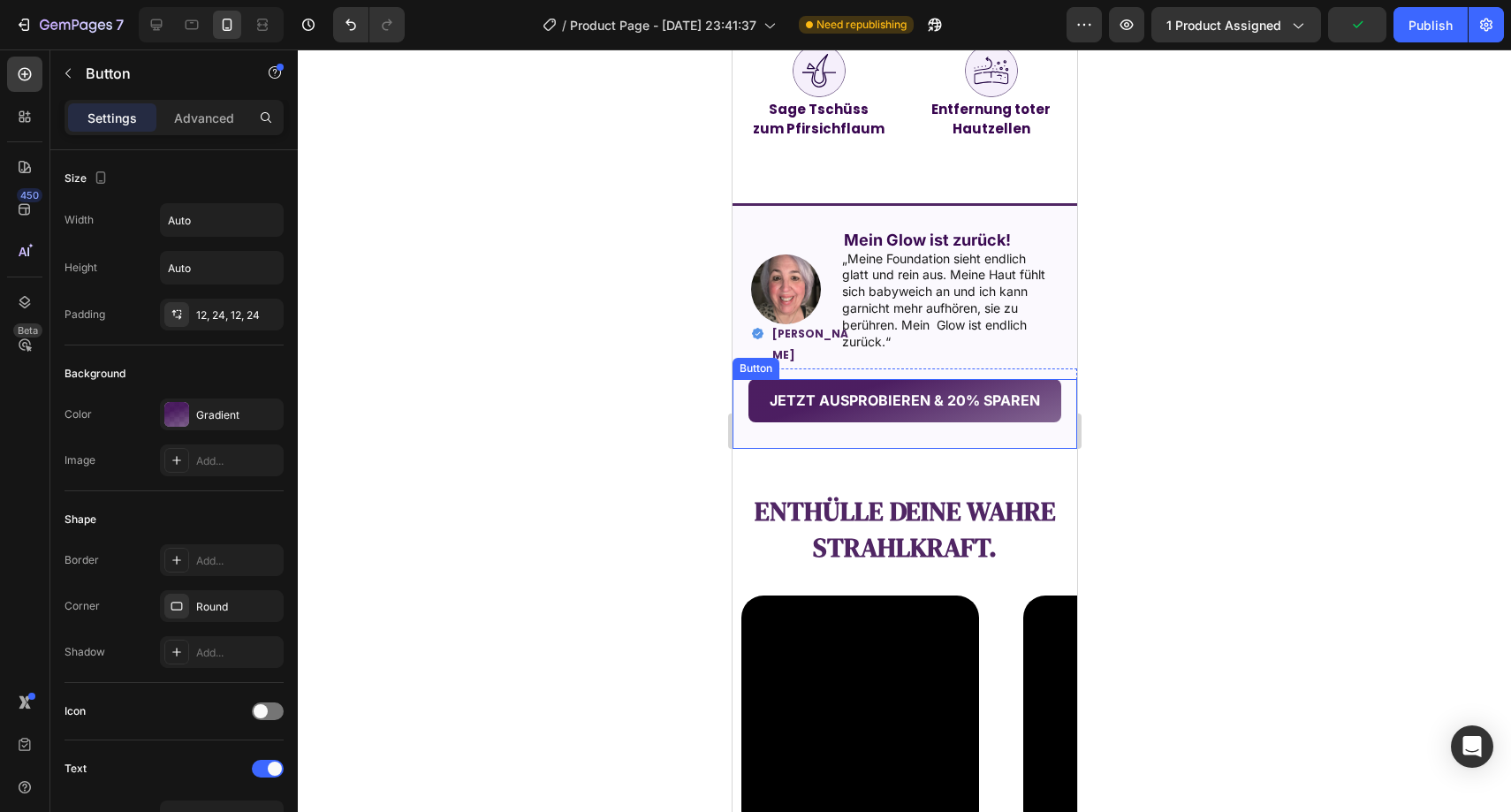
click at [1044, 421] on div "JETZT AUSPROBIEREN & 20% SPAREN Button" at bounding box center [903, 414] width 344 height 69
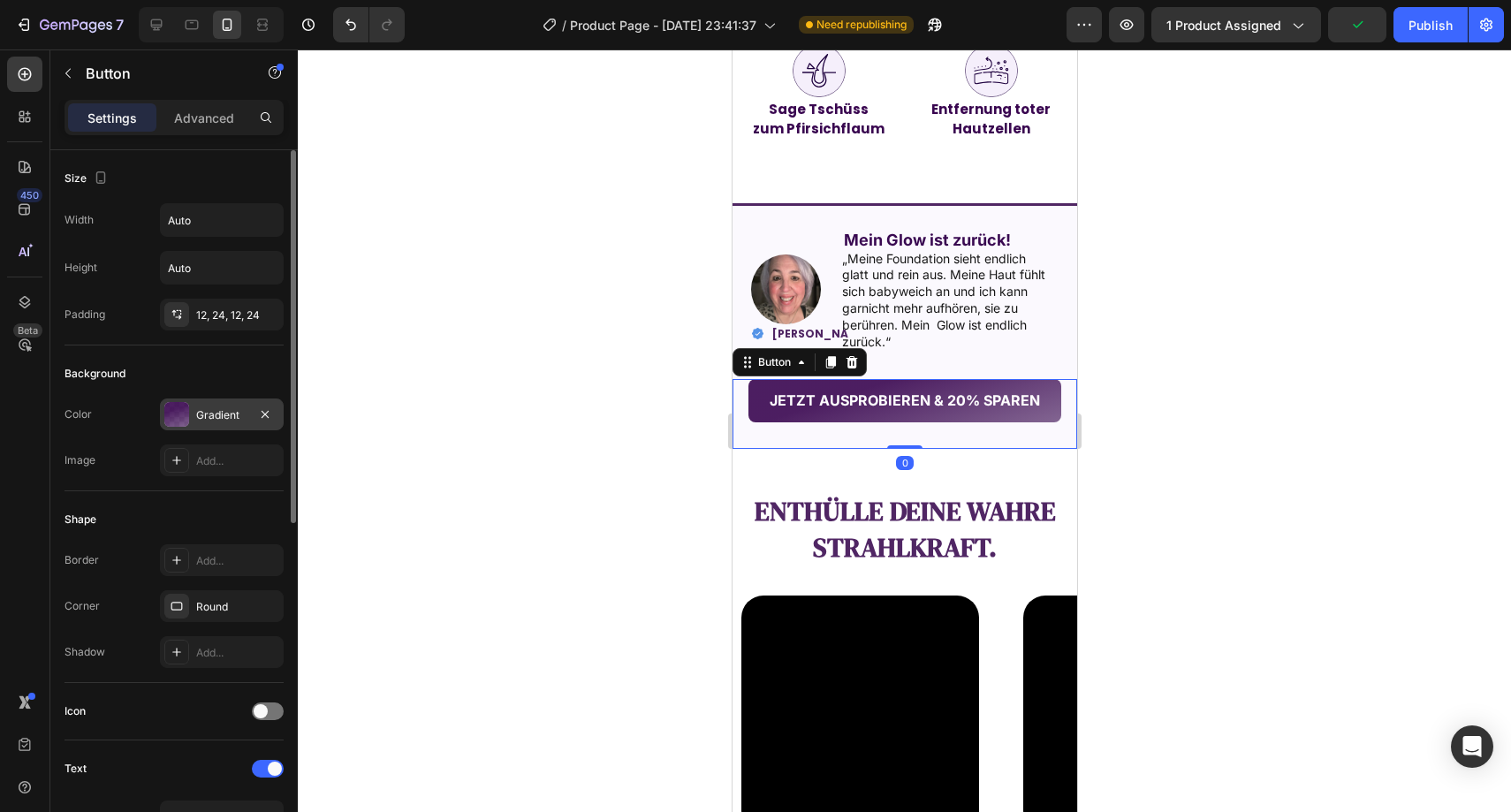
click at [220, 402] on div "Gradient" at bounding box center [222, 414] width 124 height 32
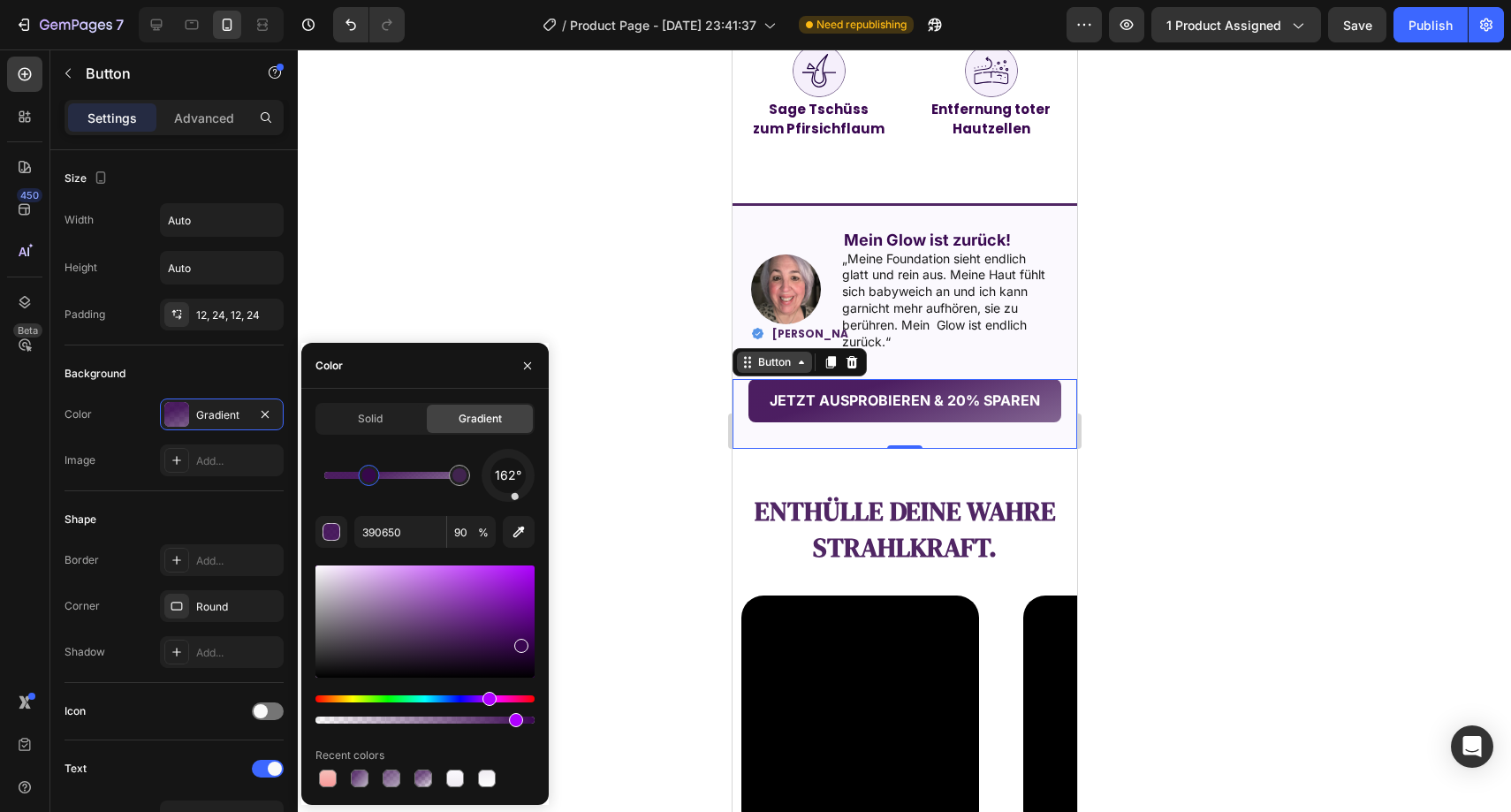
click at [758, 354] on div "Button" at bounding box center [773, 362] width 40 height 15
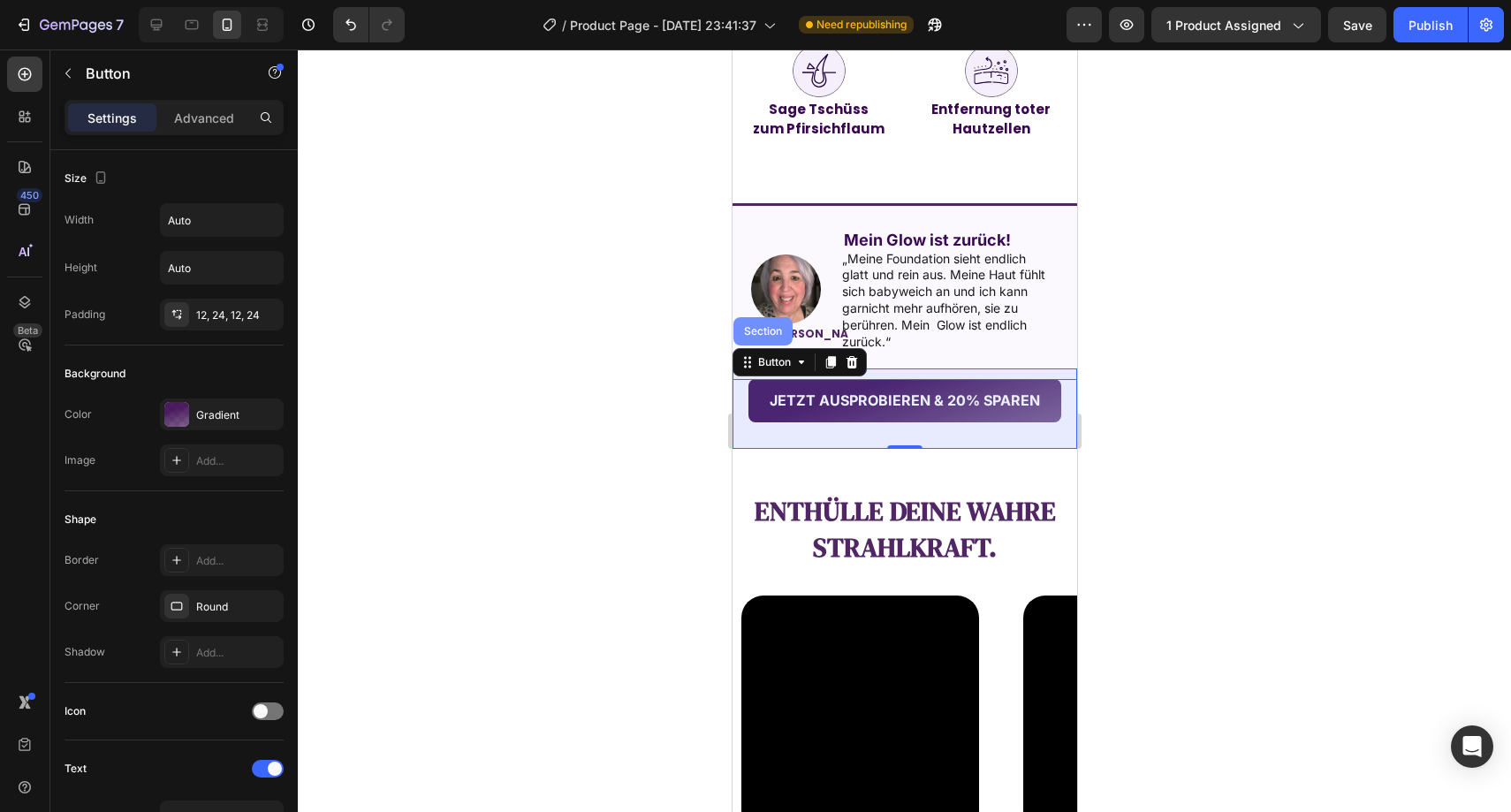
click at [751, 331] on div "Section" at bounding box center [761, 331] width 59 height 28
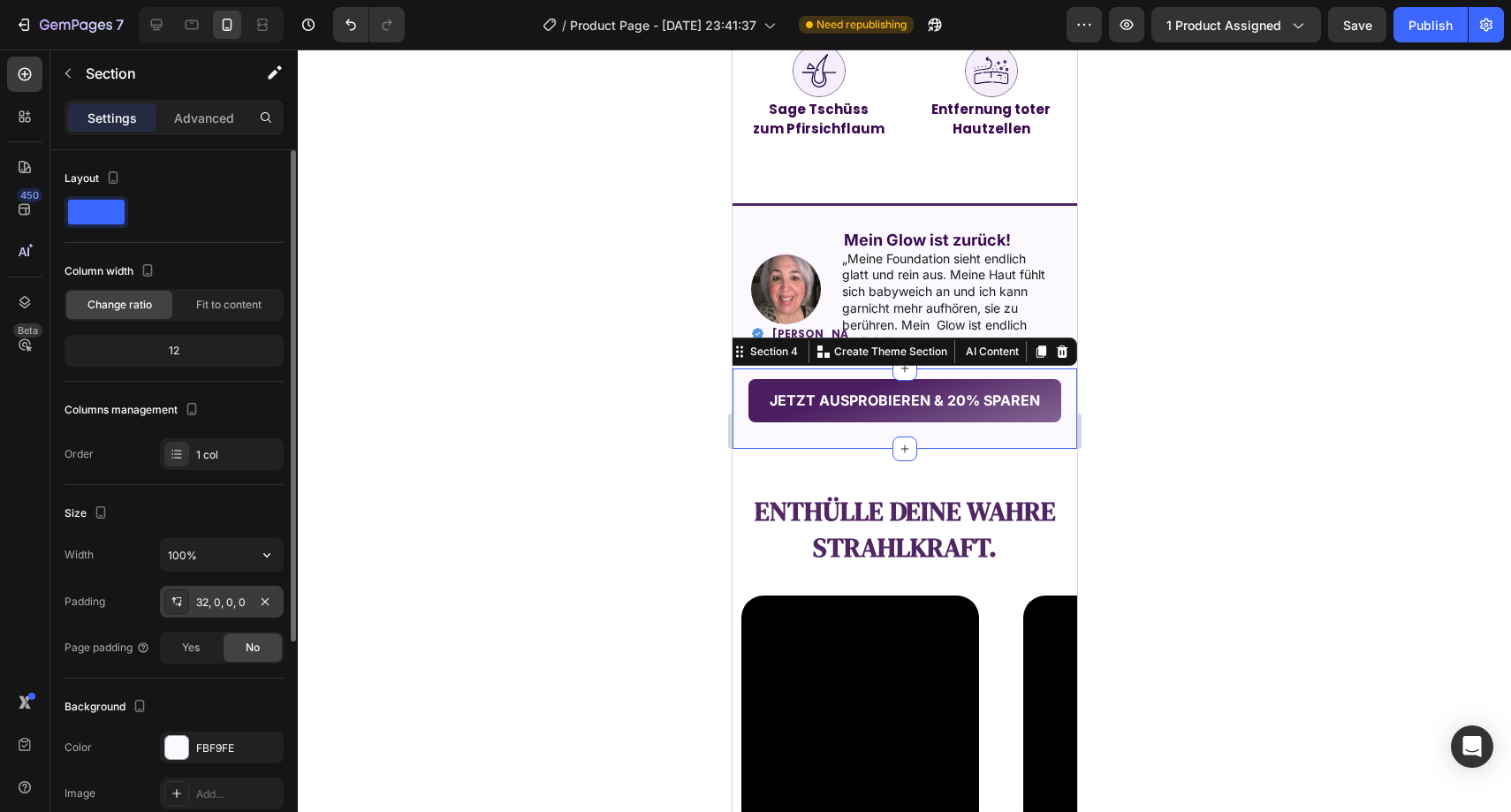
scroll to position [30, 0]
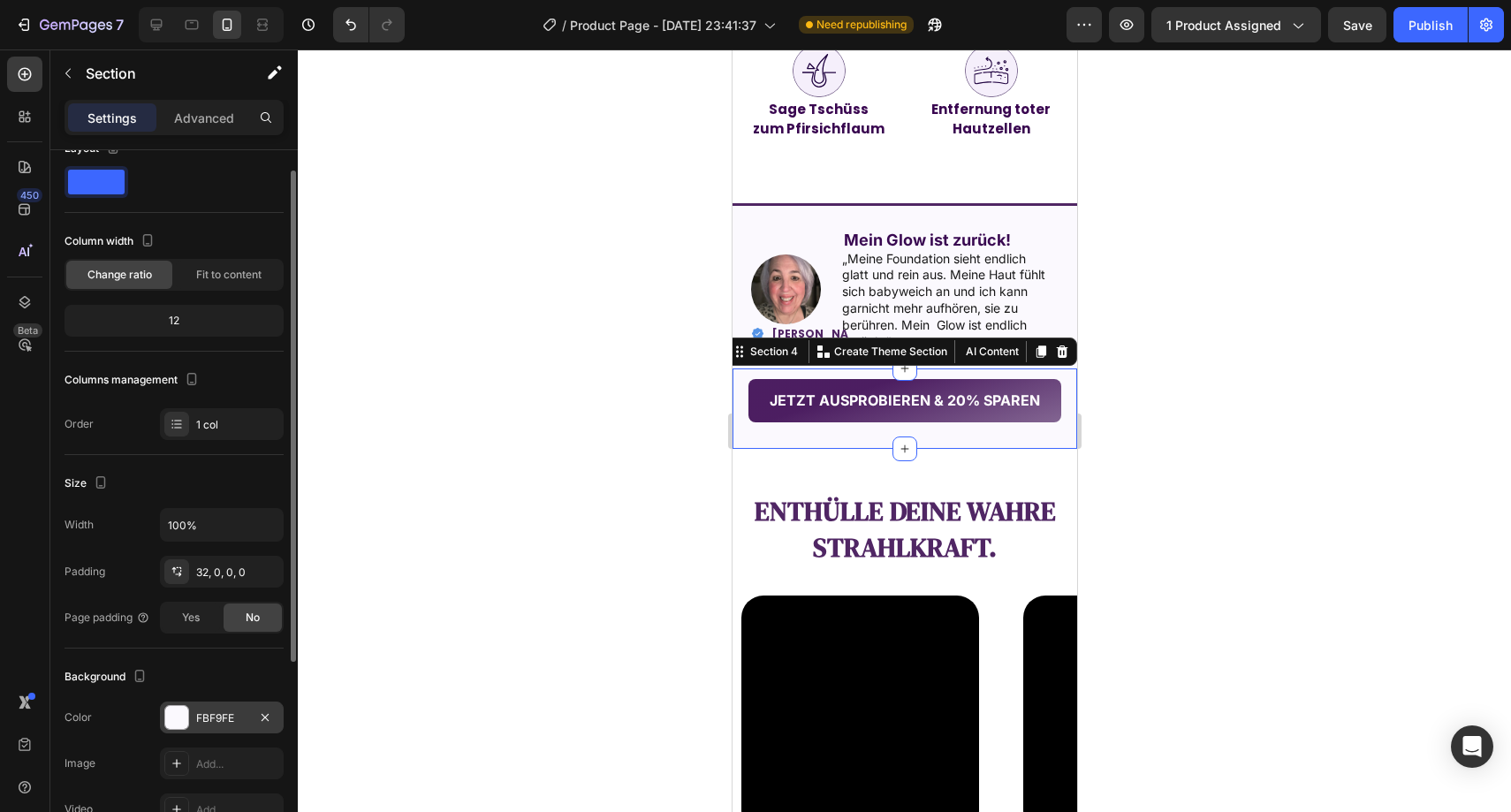
click at [223, 713] on div "FBF9FE" at bounding box center [221, 717] width 51 height 15
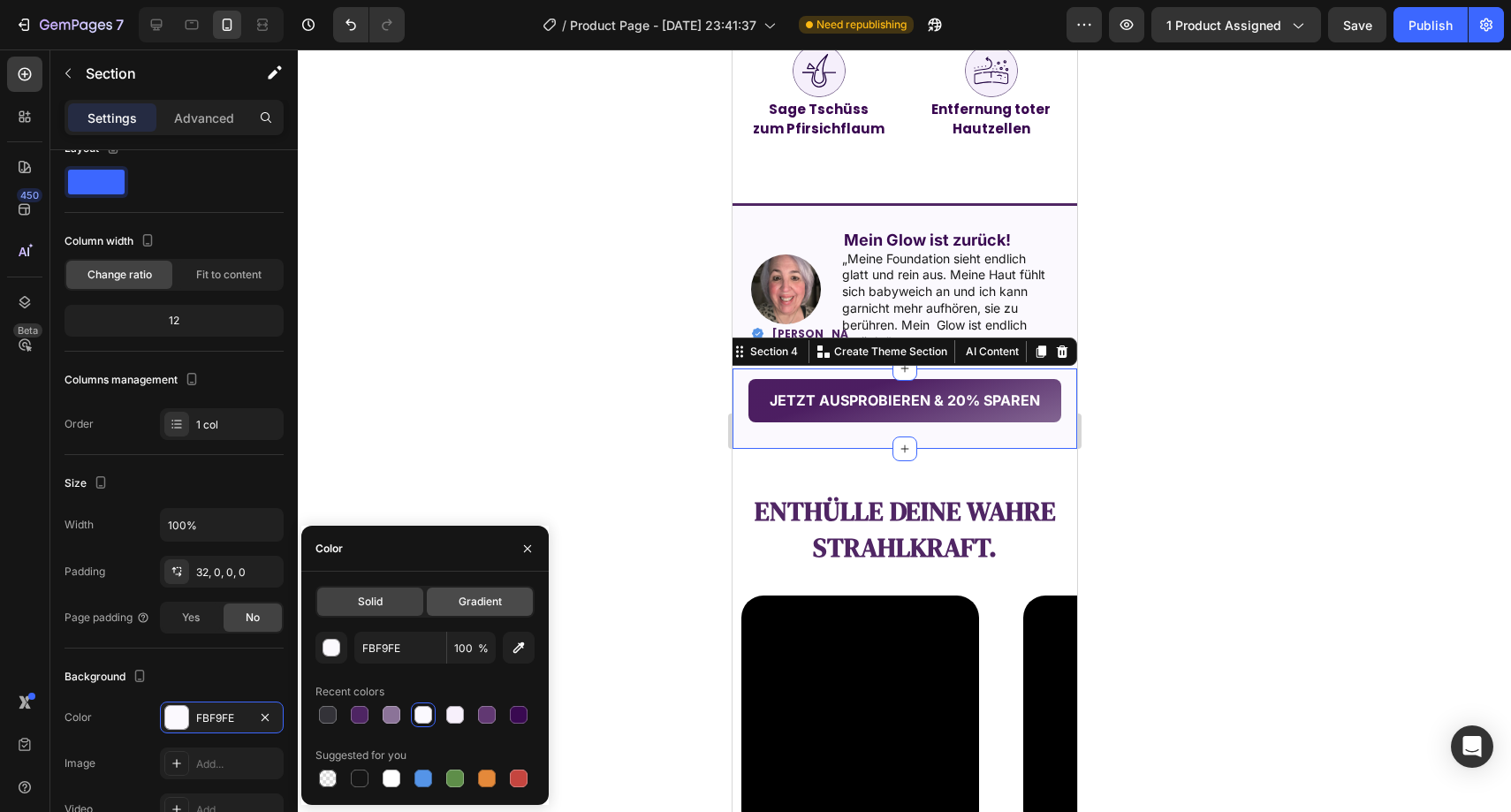
click at [479, 604] on span "Gradient" at bounding box center [480, 601] width 43 height 15
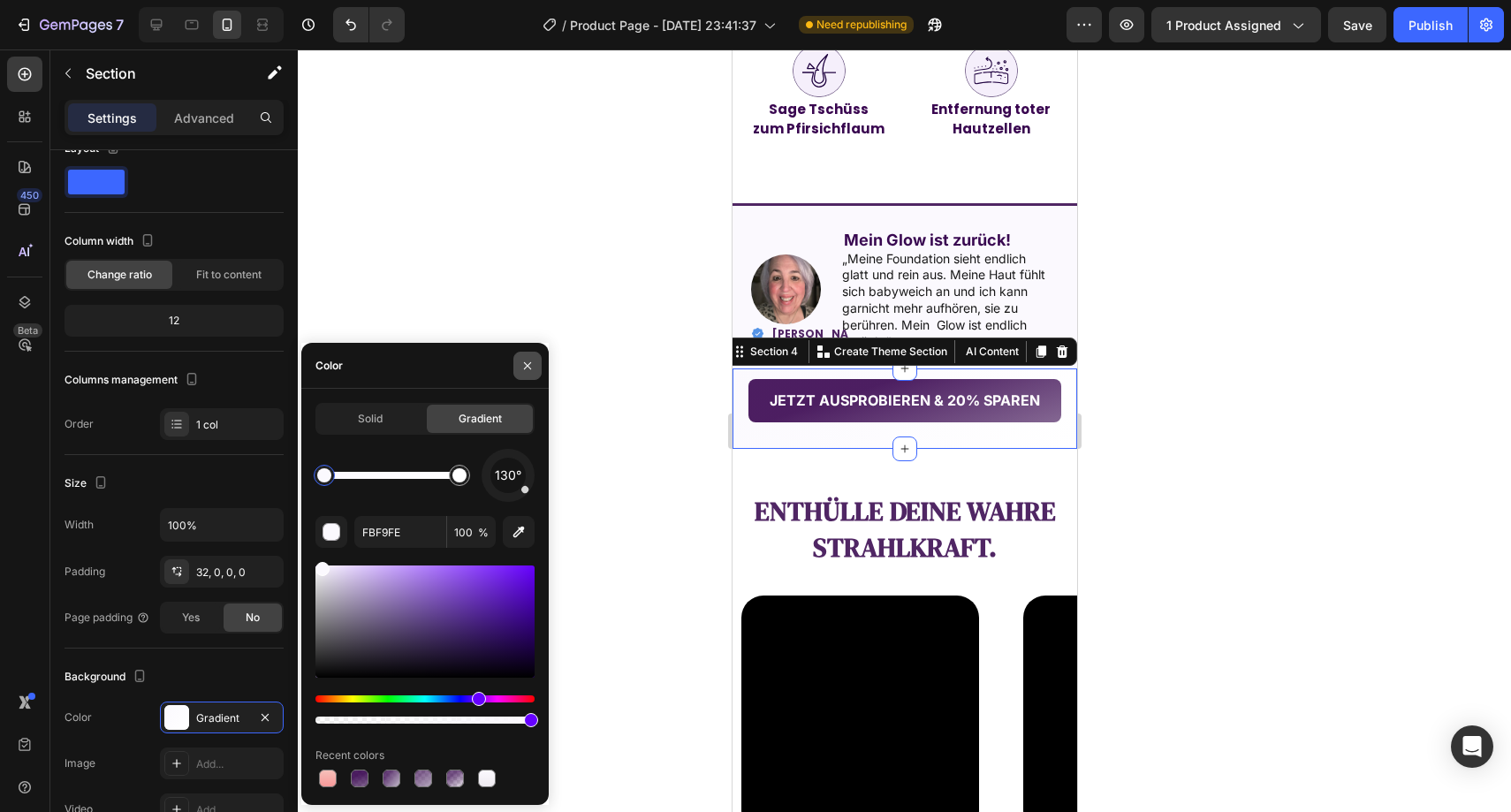
click at [528, 366] on icon "button" at bounding box center [527, 365] width 7 height 7
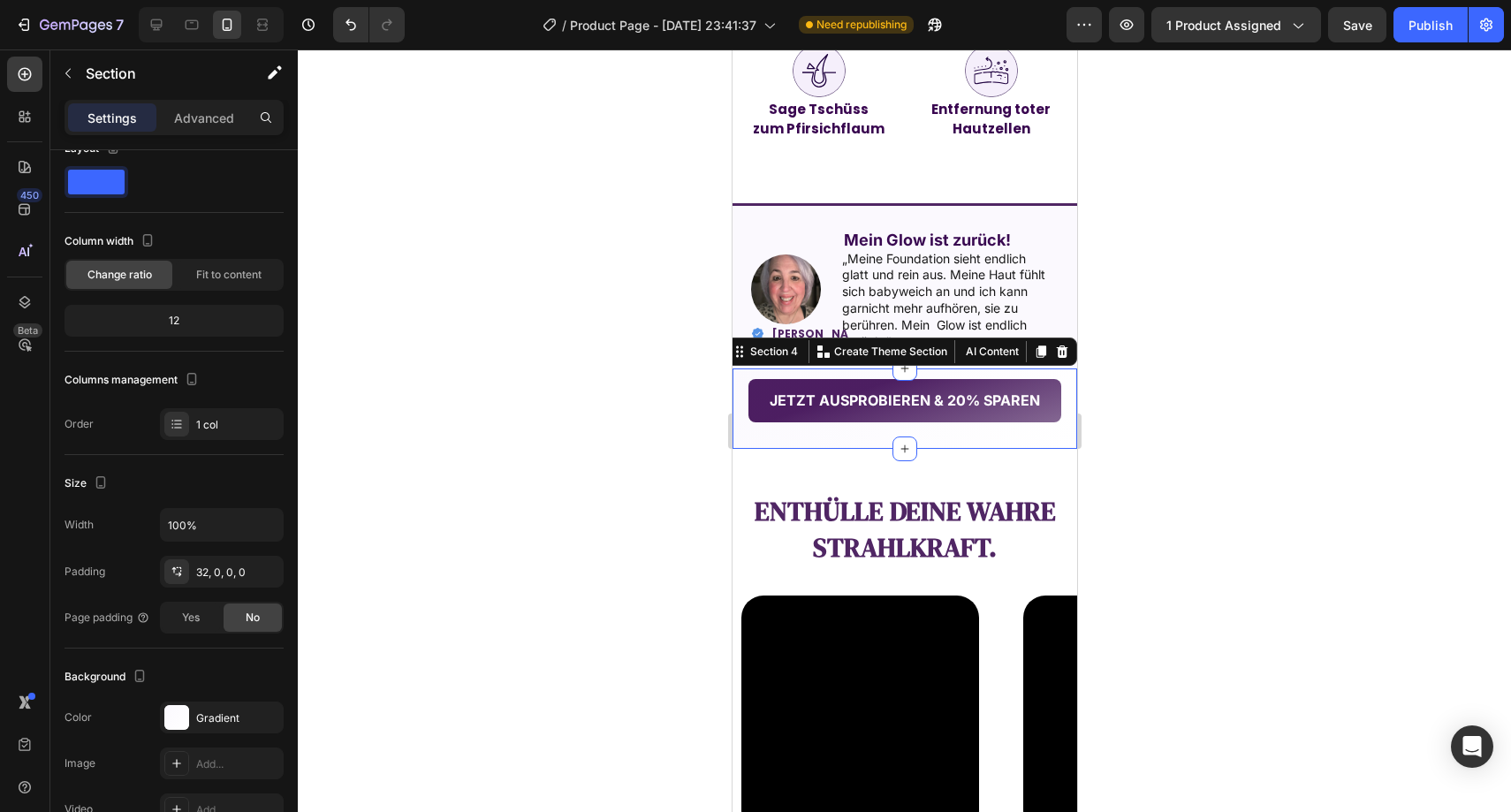
click at [587, 353] on div at bounding box center [904, 430] width 1213 height 762
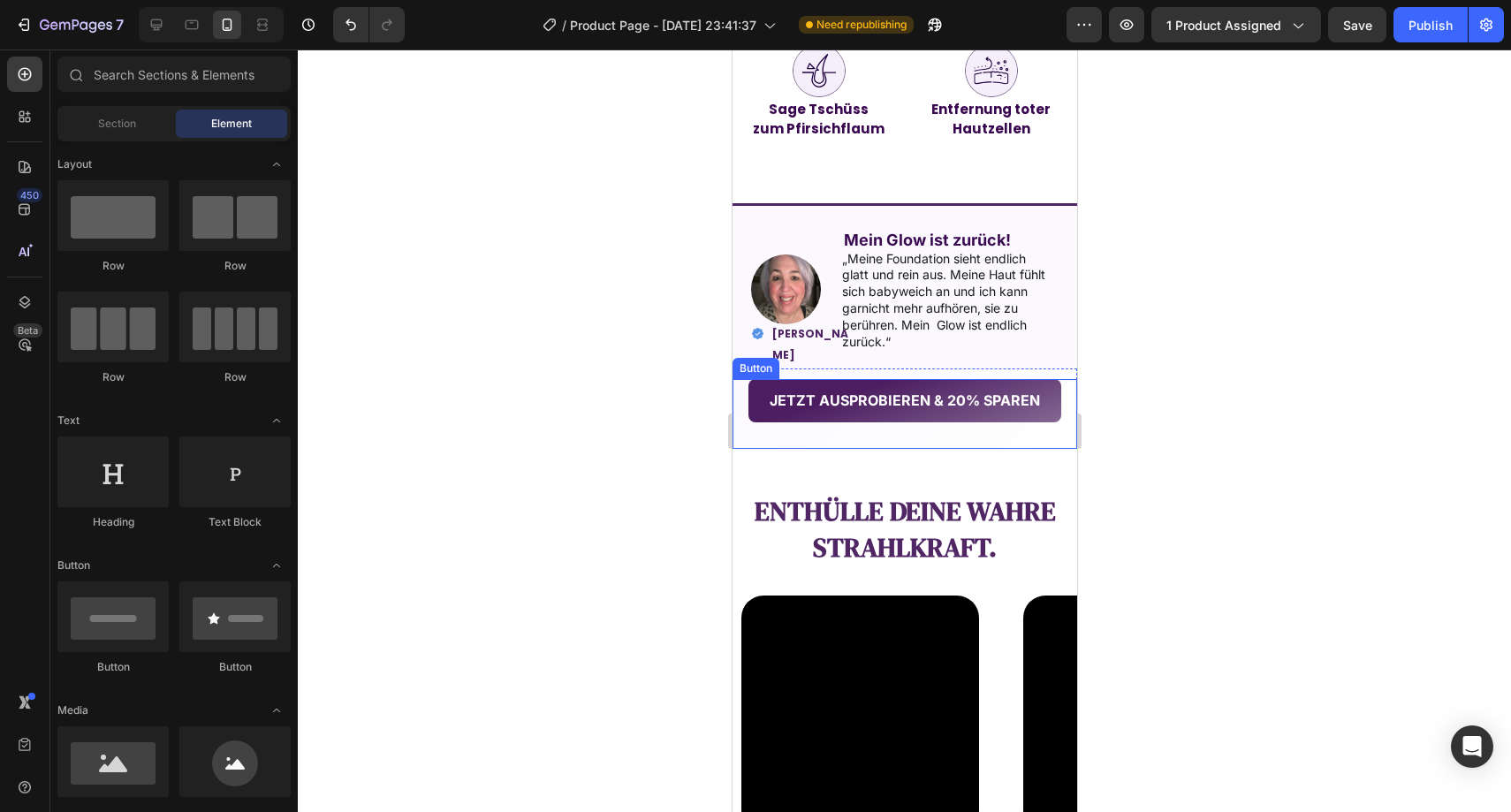
click at [757, 439] on div "JETZT AUSPROBIEREN & 20% SPAREN Button" at bounding box center [903, 414] width 344 height 69
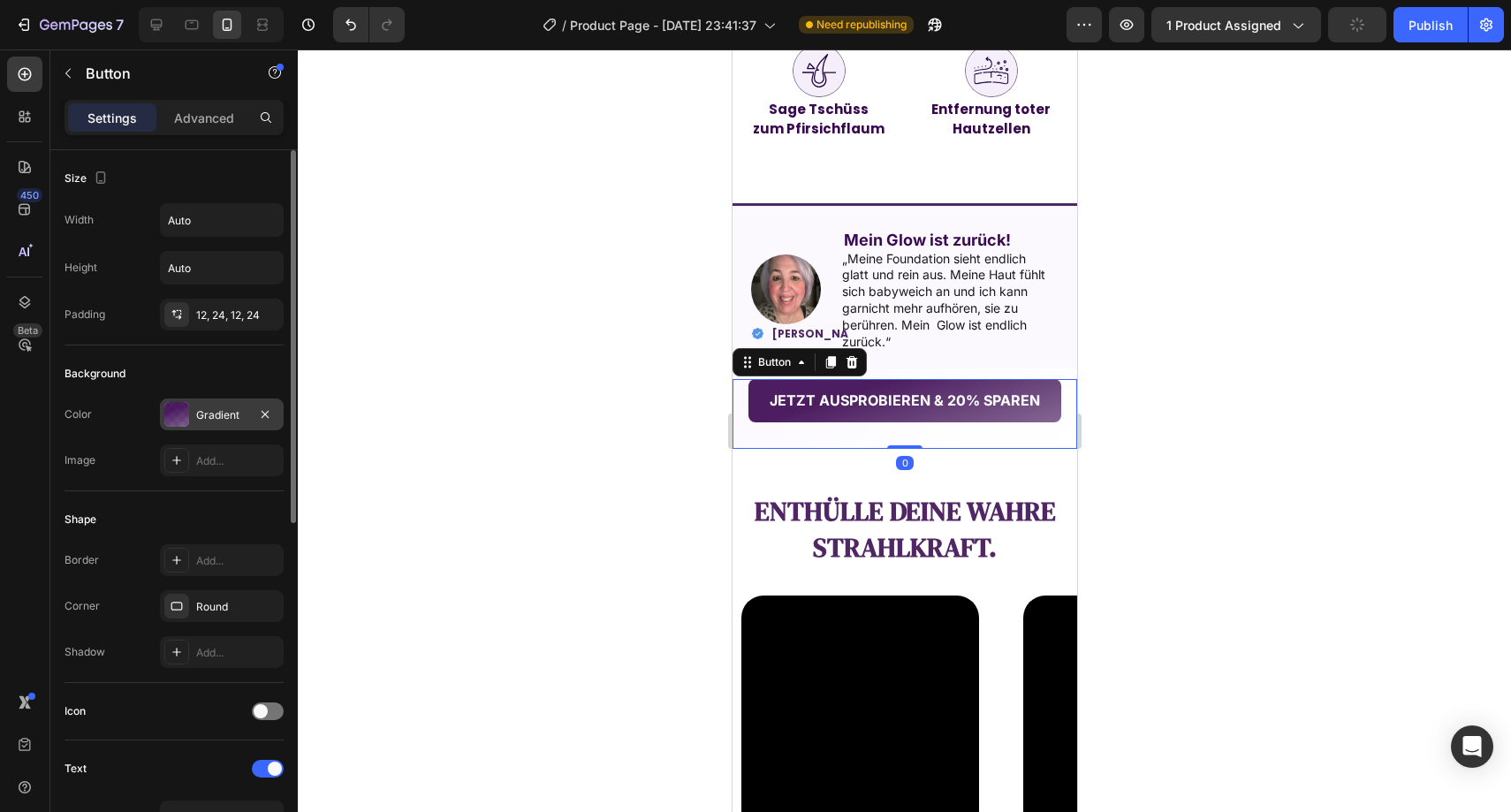
click at [208, 420] on div "Gradient" at bounding box center [221, 415] width 51 height 15
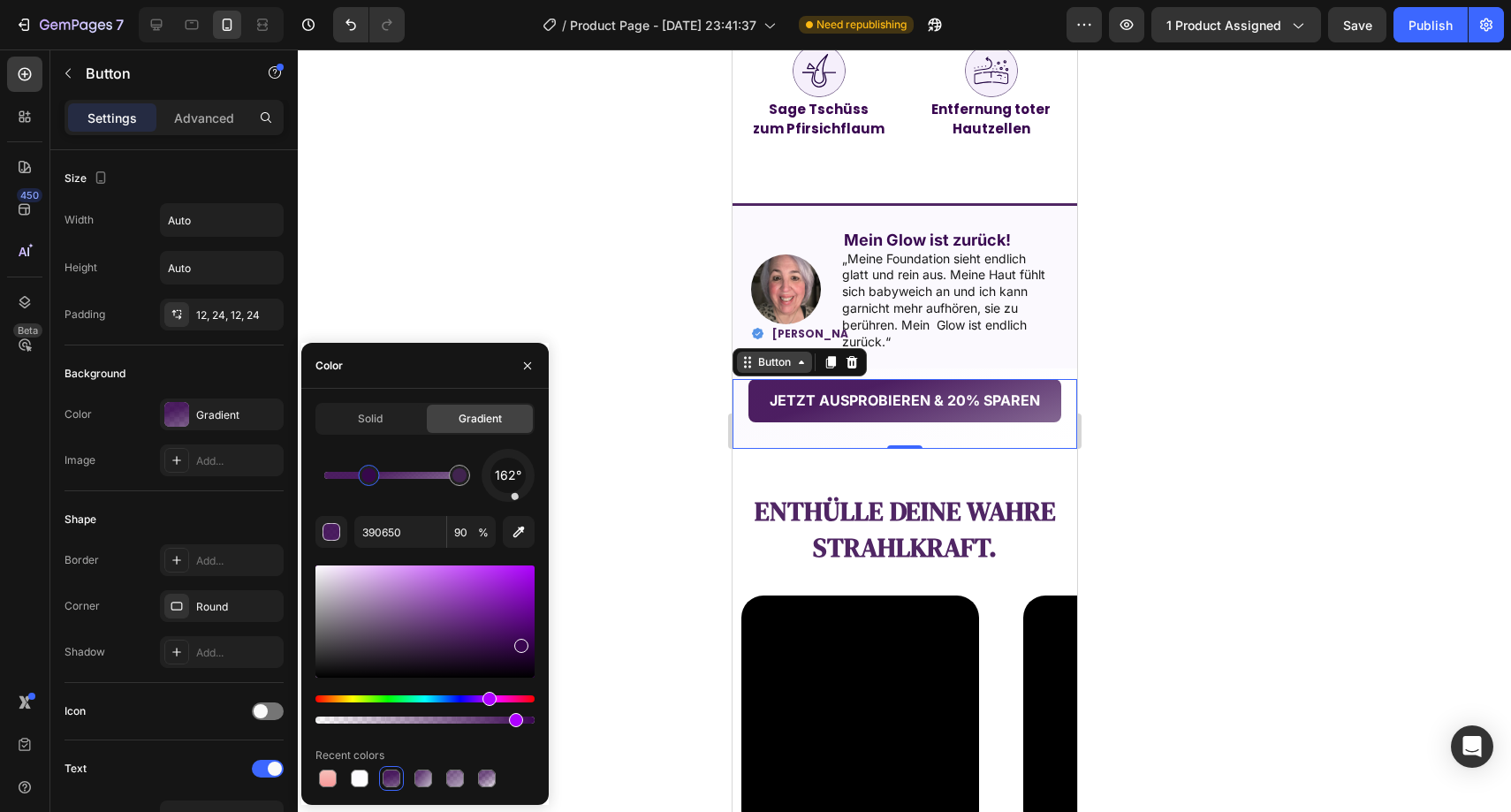
click at [787, 356] on div "Button" at bounding box center [773, 362] width 40 height 15
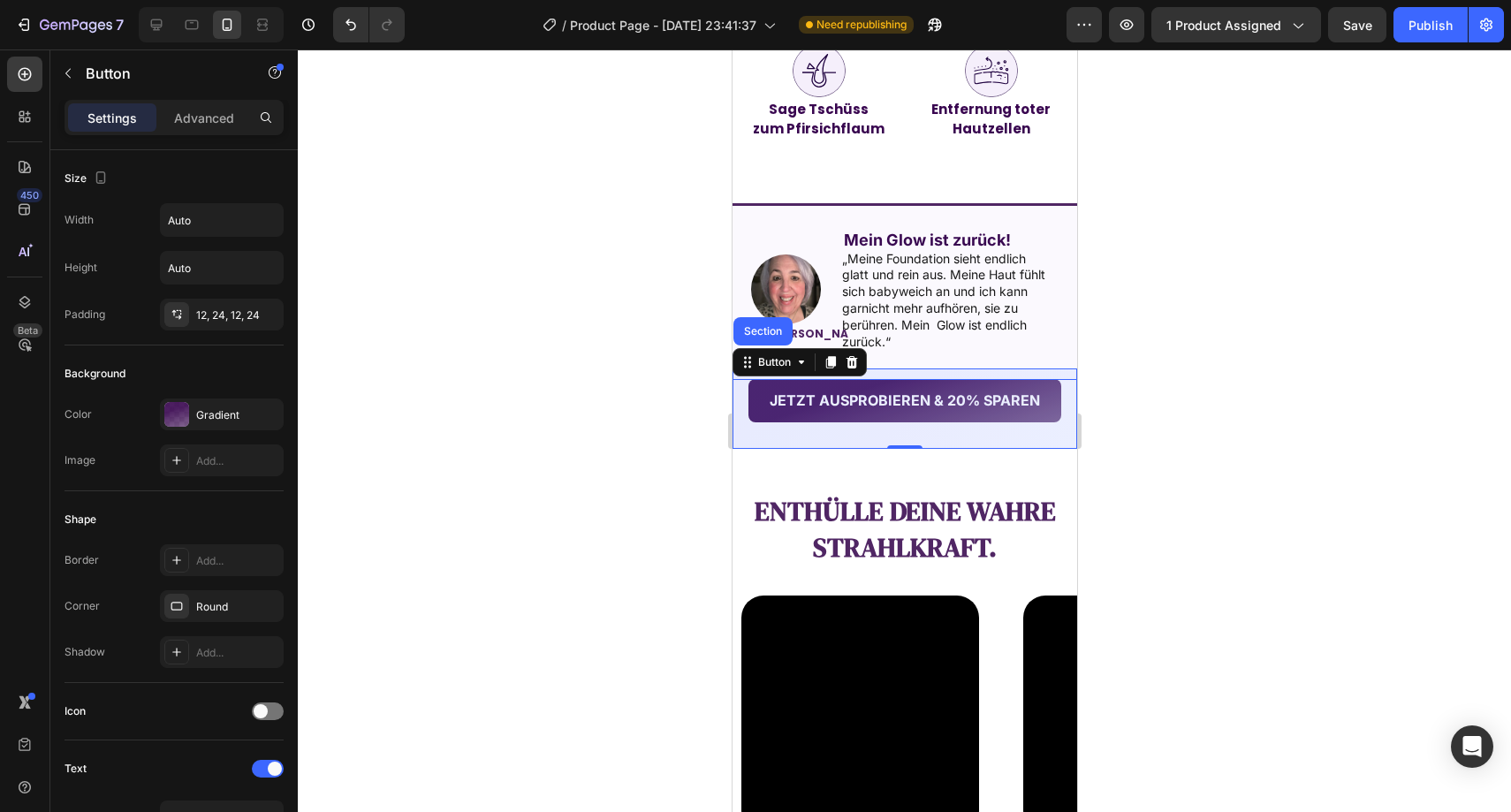
click at [761, 331] on div "Section" at bounding box center [762, 331] width 45 height 11
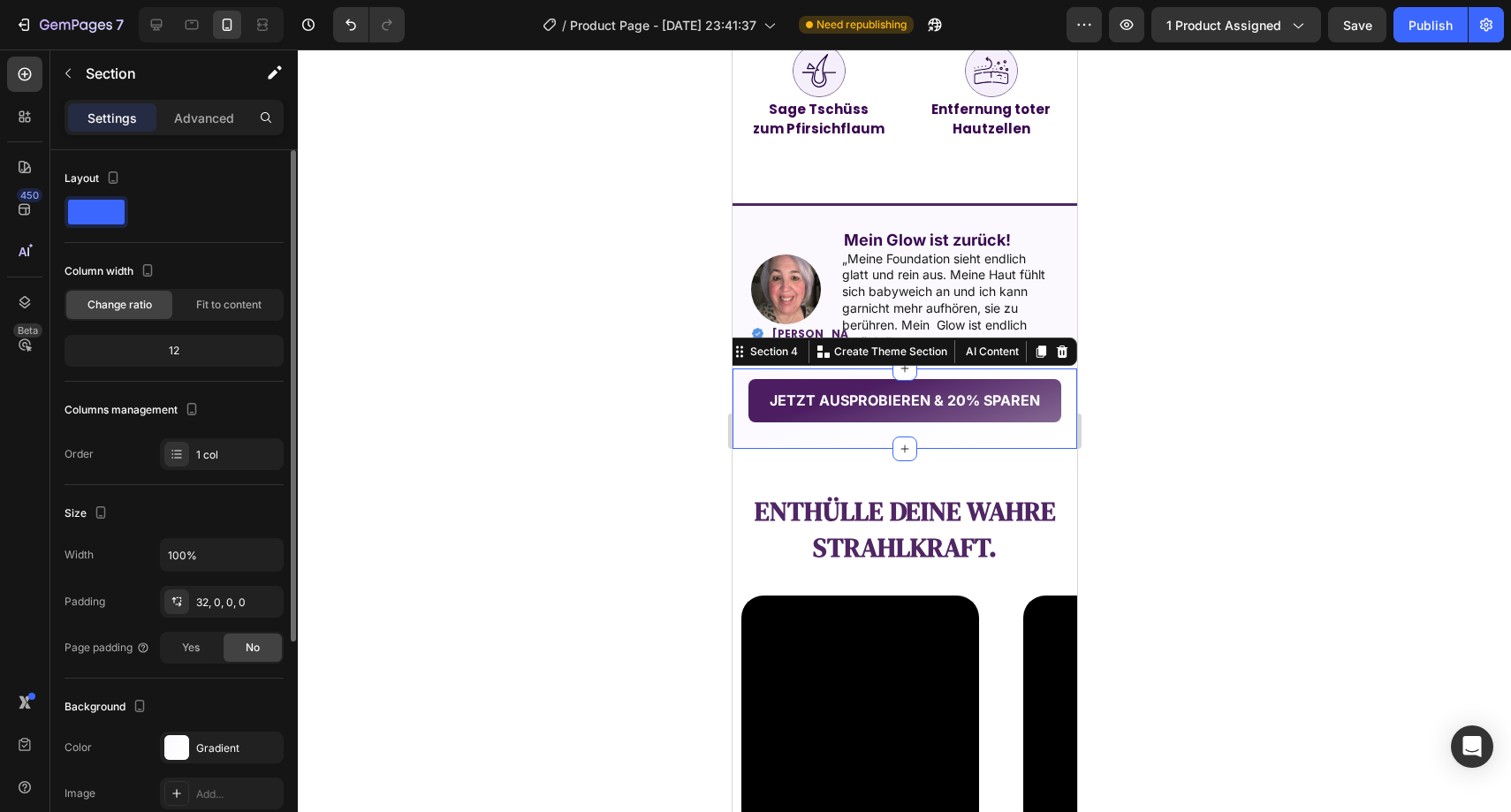
click at [226, 729] on div "Background The changes might be hidden by the video. Color Gradient Image Add..…" at bounding box center [174, 773] width 219 height 192
click at [226, 733] on div "Gradient" at bounding box center [222, 746] width 124 height 32
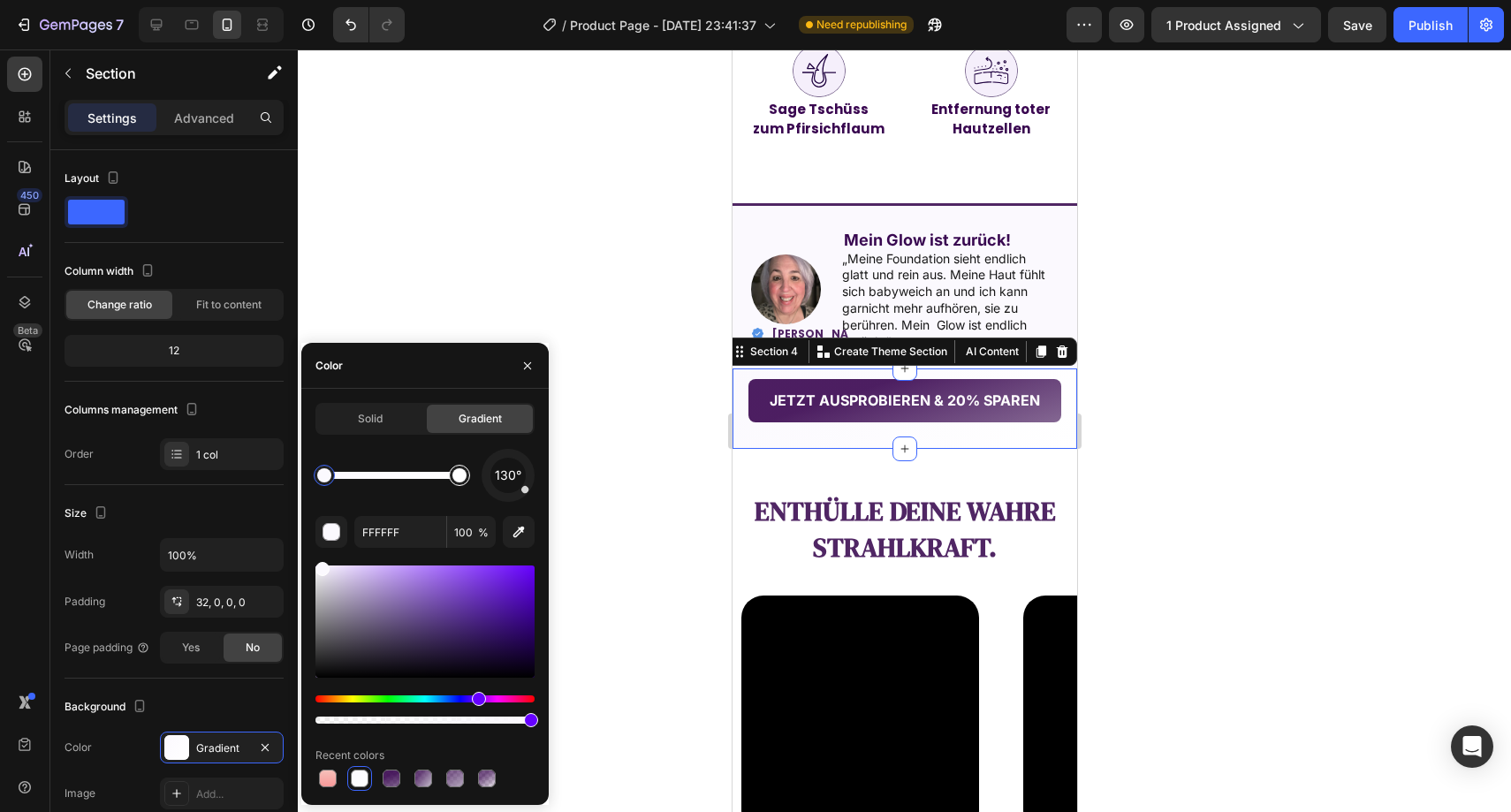
click at [455, 474] on div at bounding box center [459, 474] width 14 height 14
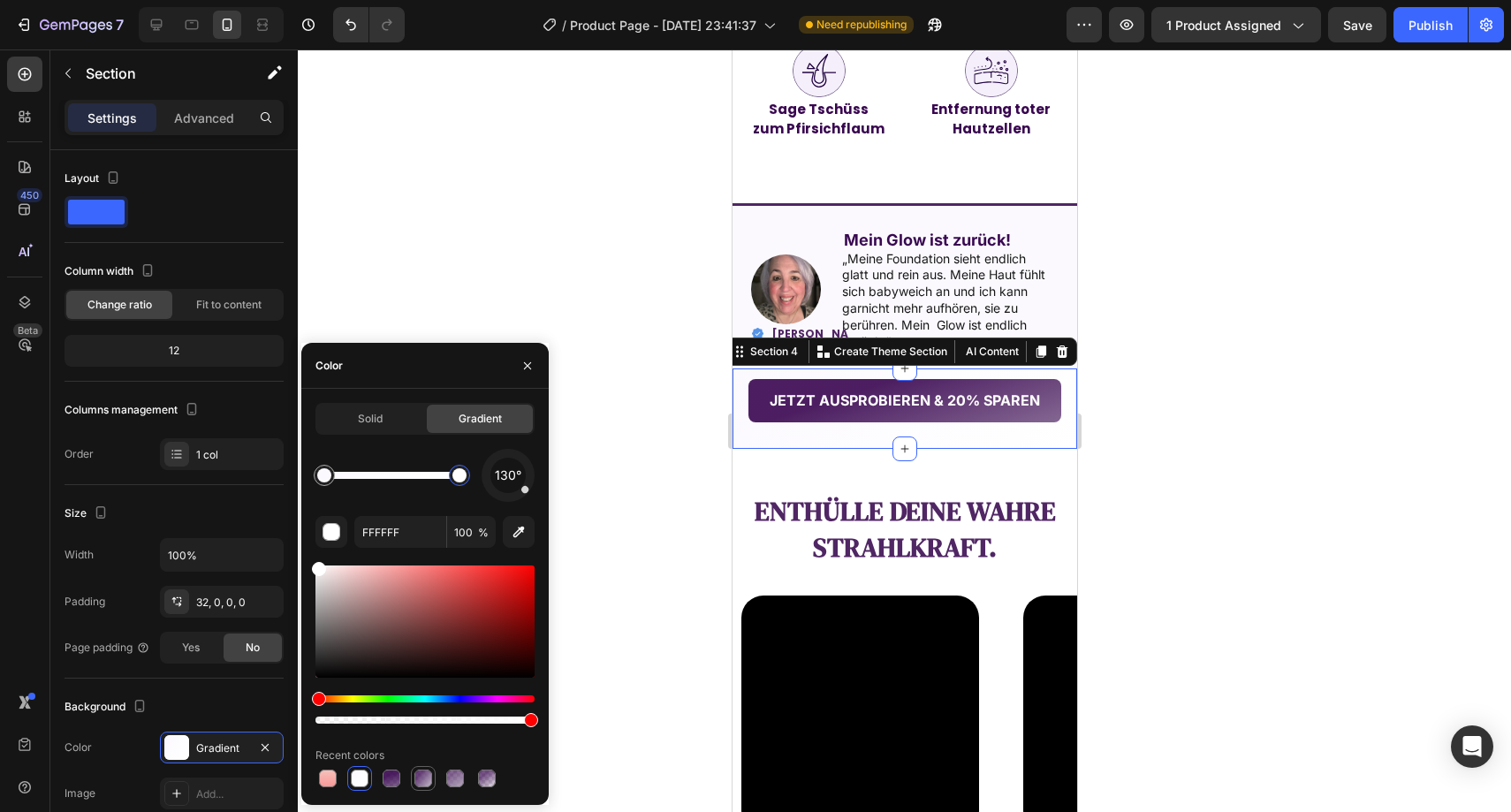
click at [420, 773] on div at bounding box center [424, 778] width 17 height 17
type input "390650"
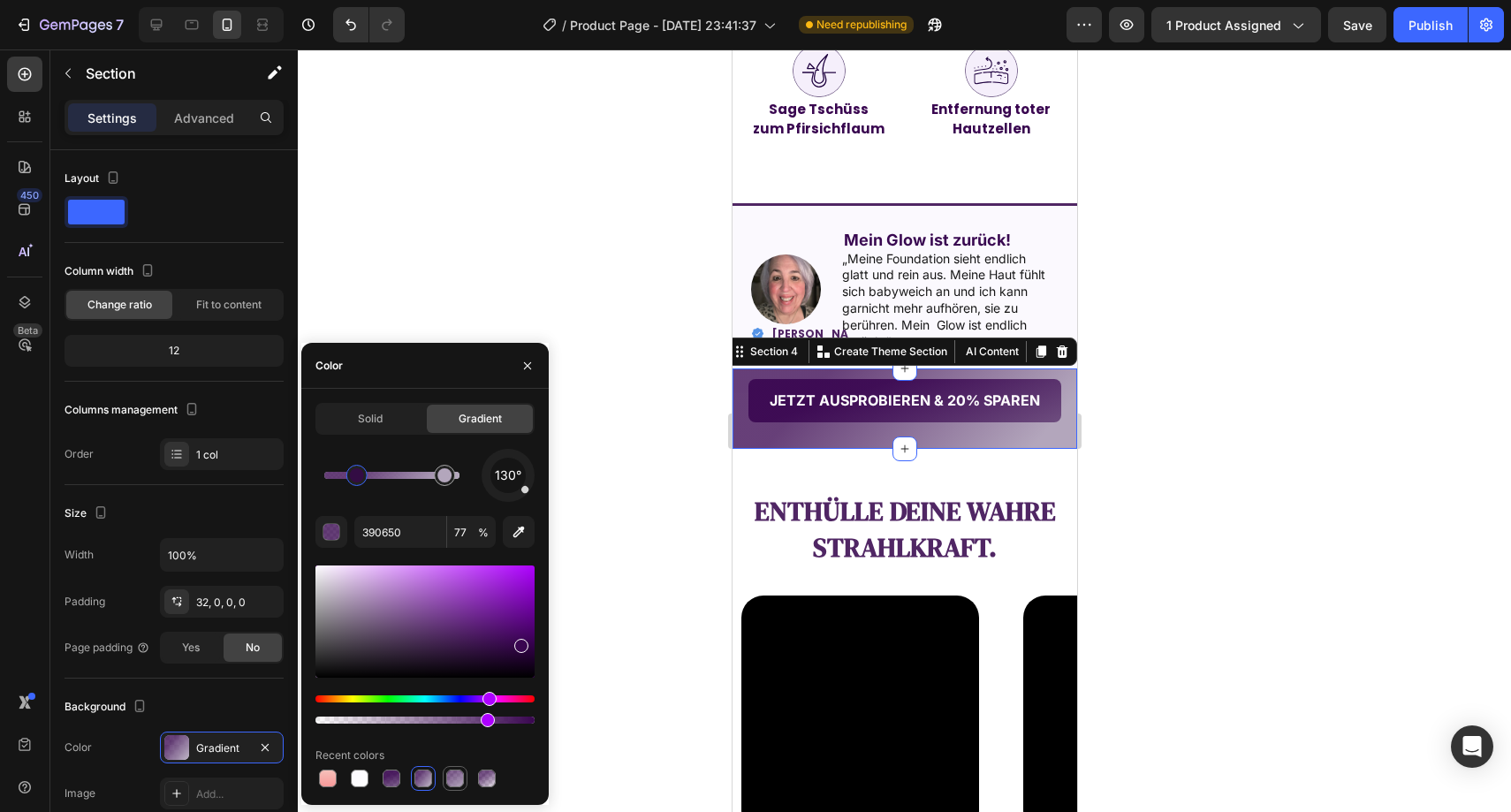
click at [443, 781] on div at bounding box center [455, 778] width 25 height 25
click at [476, 781] on div at bounding box center [487, 778] width 25 height 25
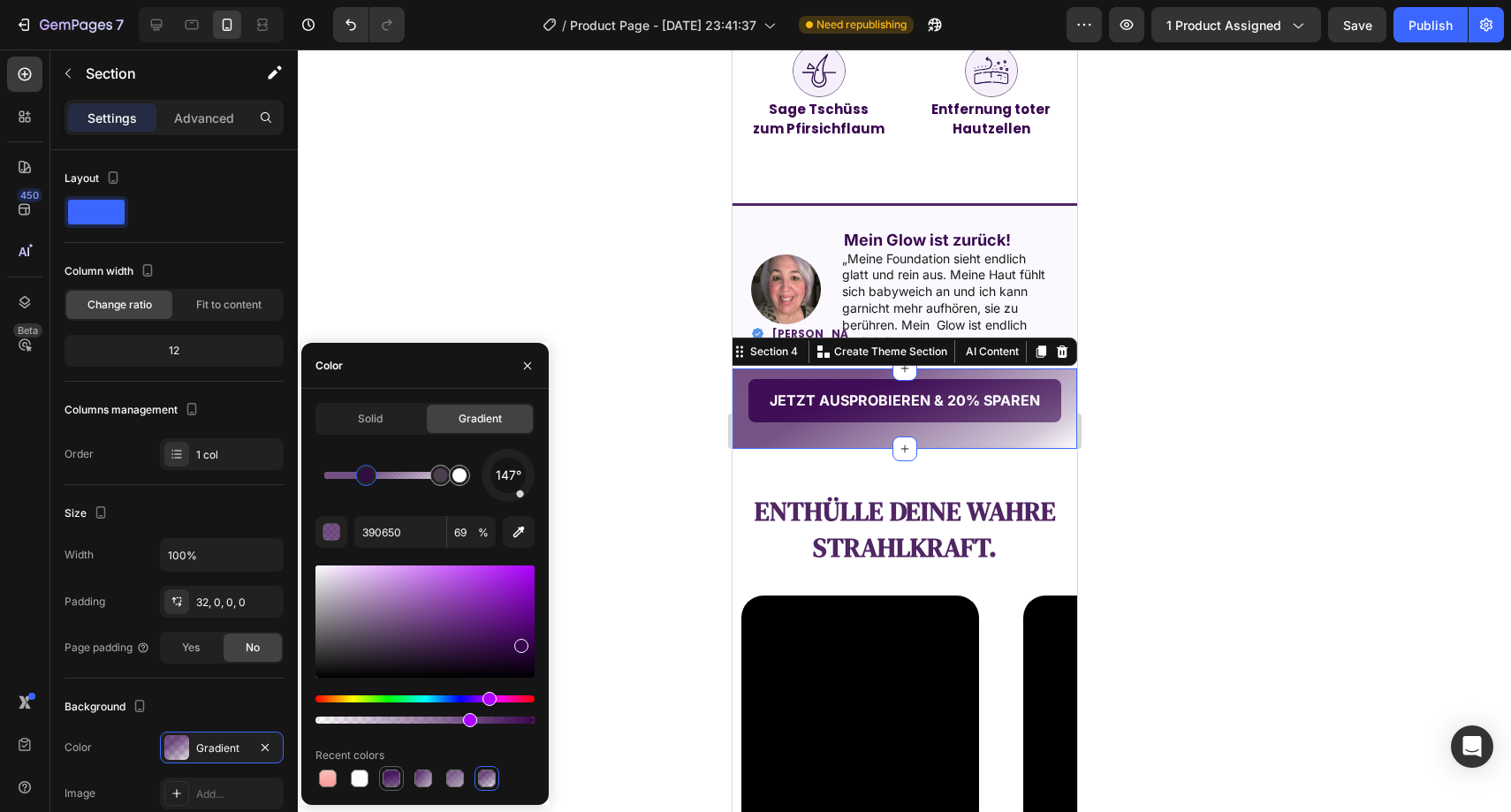
click at [392, 781] on div at bounding box center [392, 778] width 17 height 17
type input "90"
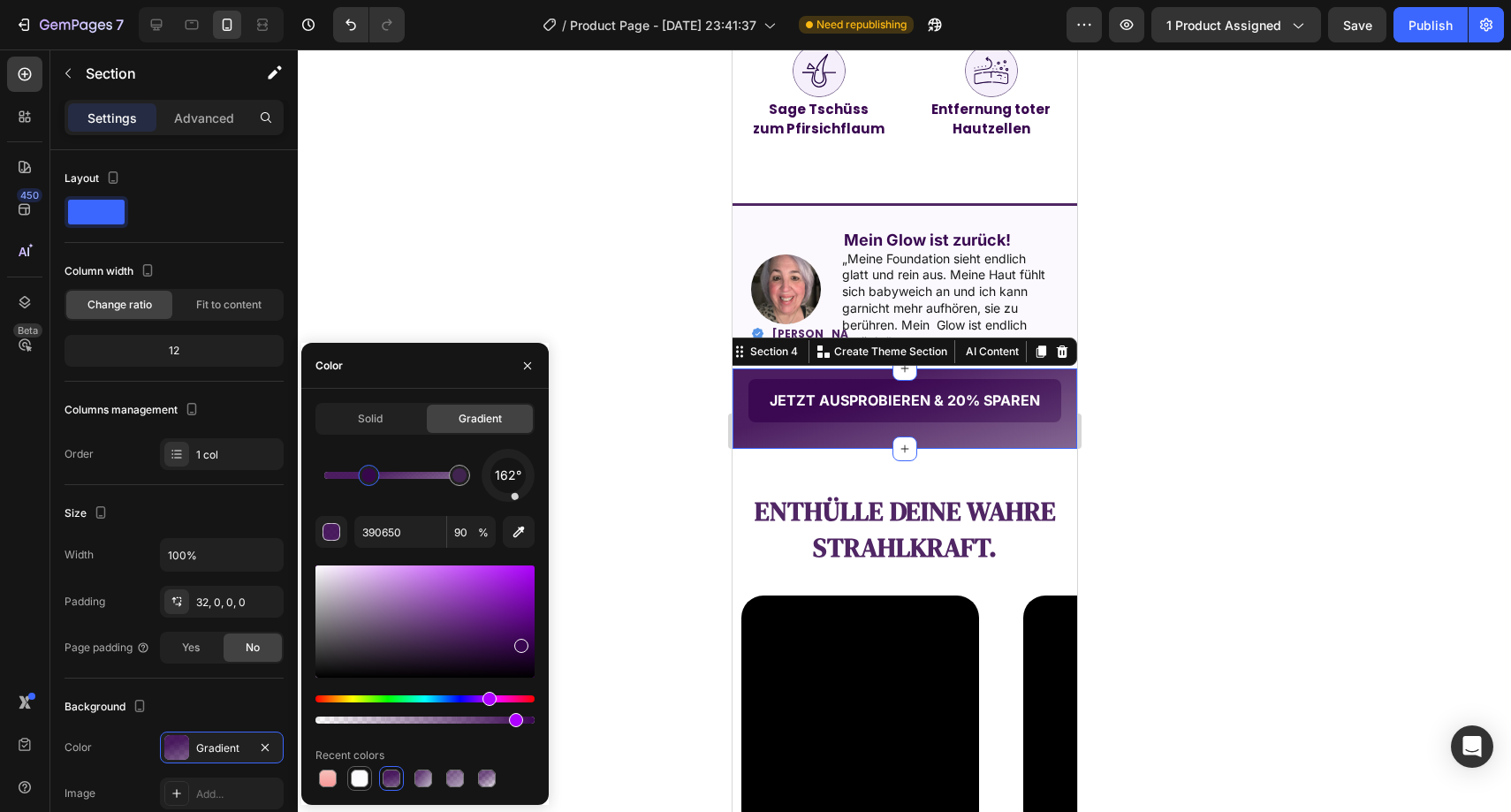
click at [365, 782] on div at bounding box center [360, 778] width 17 height 17
type input "FBF9FE"
type input "100"
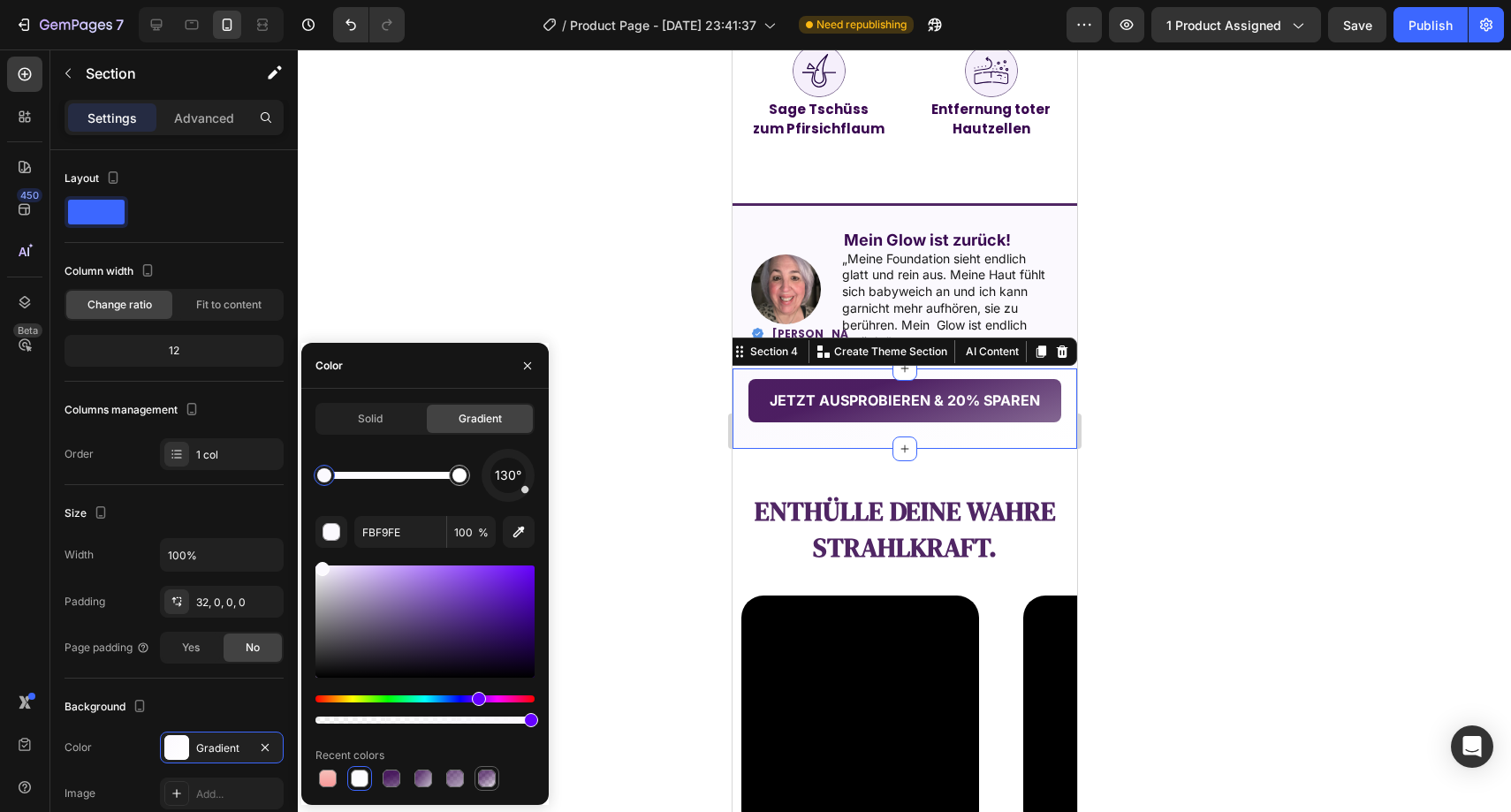
click at [484, 781] on div at bounding box center [486, 778] width 17 height 17
type input "390650"
type input "69"
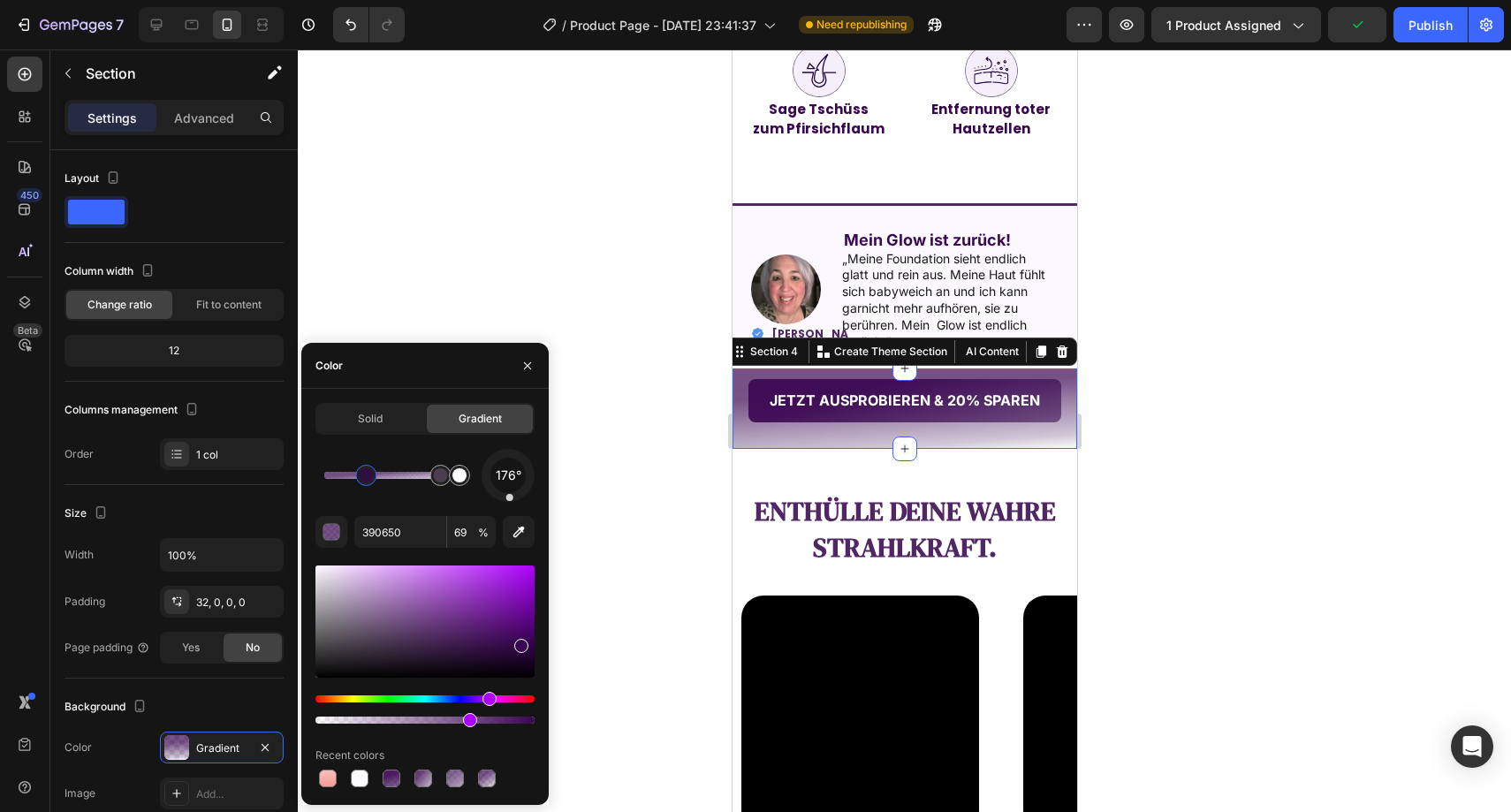
drag, startPoint x: 517, startPoint y: 494, endPoint x: 509, endPoint y: 501, distance: 10.6
click at [509, 501] on div "176° 390650 69 % Recent colors" at bounding box center [425, 619] width 219 height 341
click at [372, 474] on div at bounding box center [366, 474] width 14 height 14
click at [516, 528] on icon "button" at bounding box center [518, 531] width 17 height 17
type input "FBF9FE"
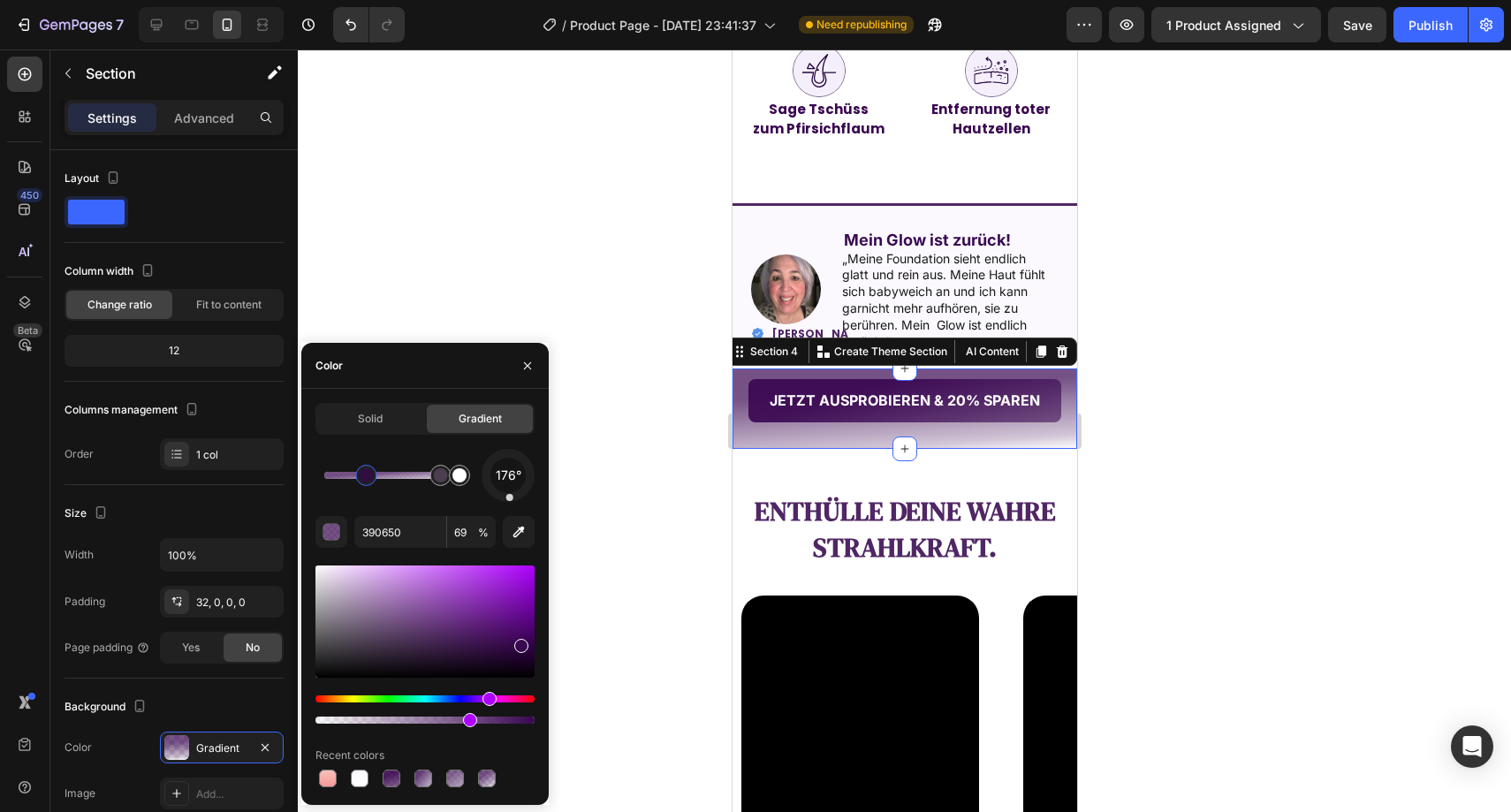
type input "100"
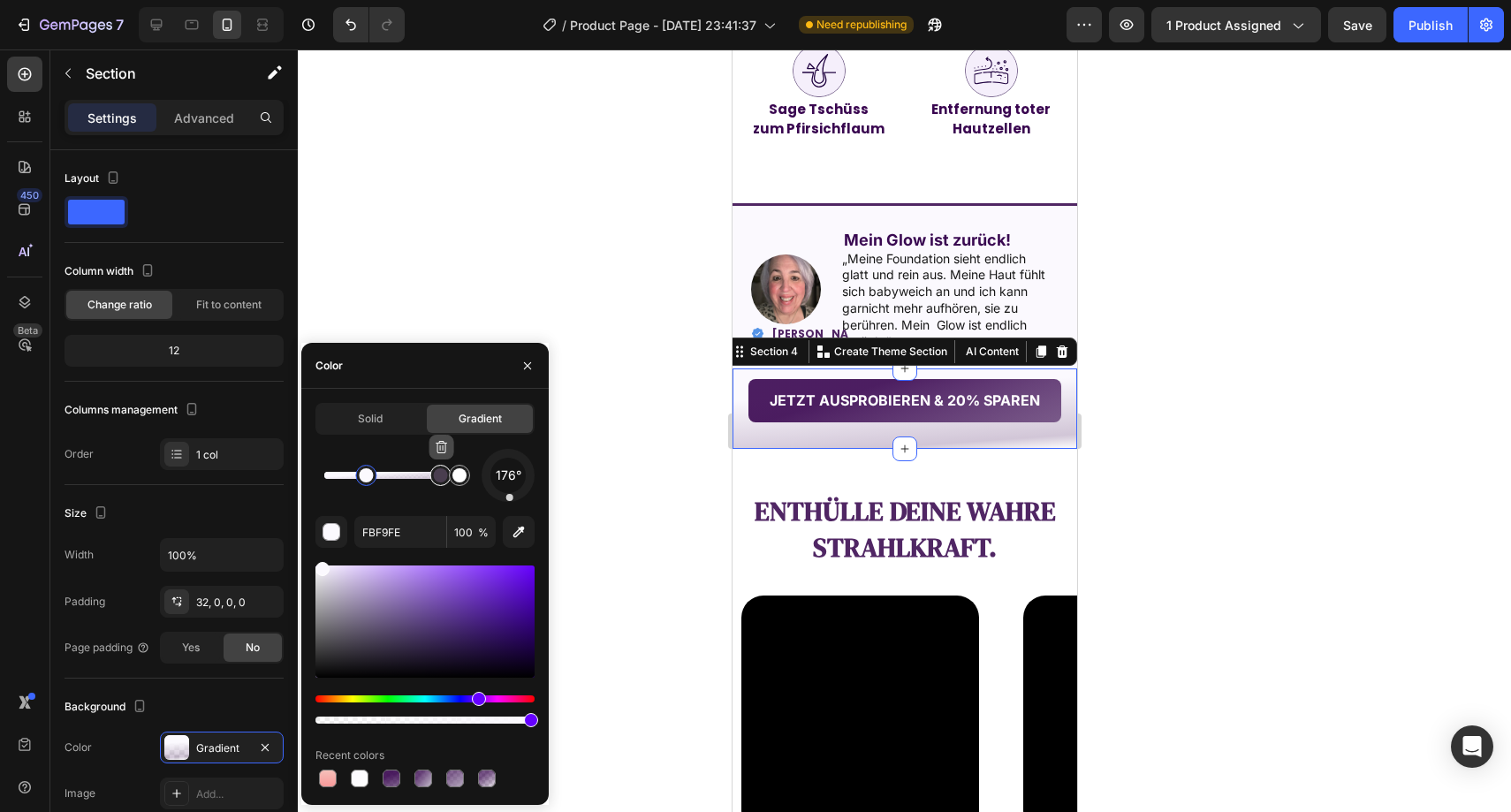
click at [436, 450] on icon "button" at bounding box center [442, 447] width 14 height 14
type input "FFFFFF"
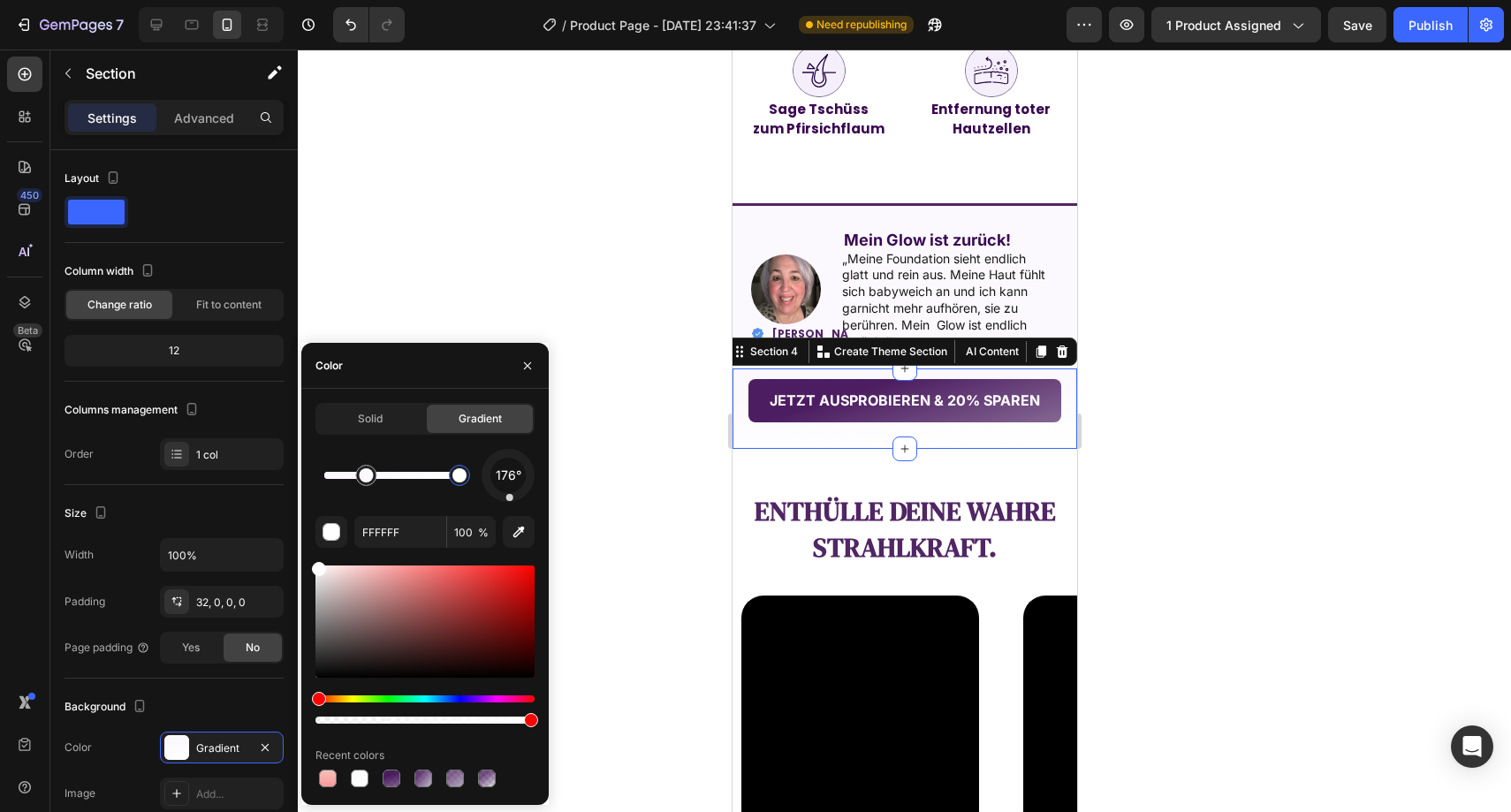
click at [459, 478] on div at bounding box center [459, 474] width 14 height 14
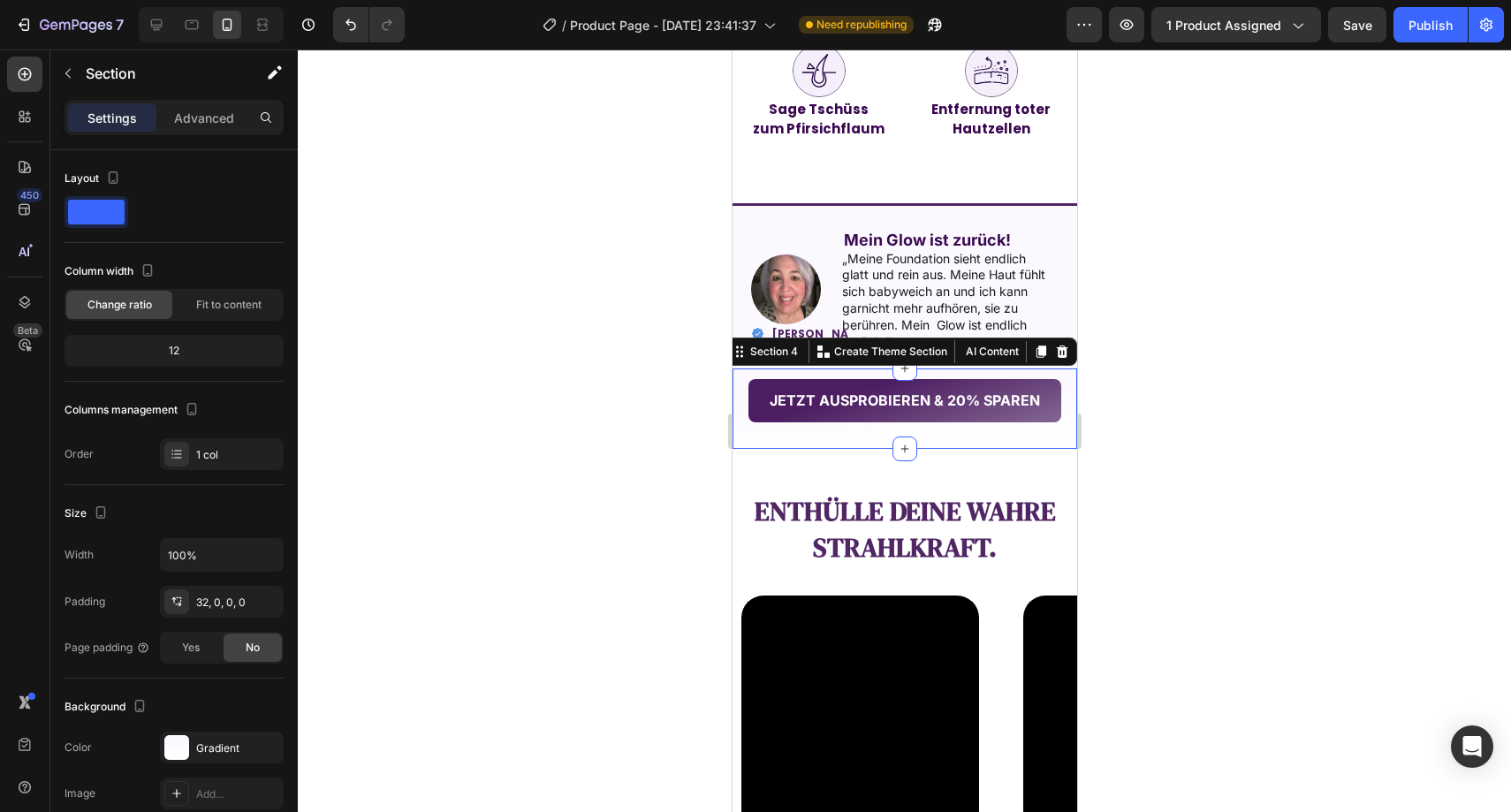
drag, startPoint x: 608, startPoint y: 429, endPoint x: 618, endPoint y: 426, distance: 10.4
click at [618, 426] on div at bounding box center [904, 430] width 1213 height 762
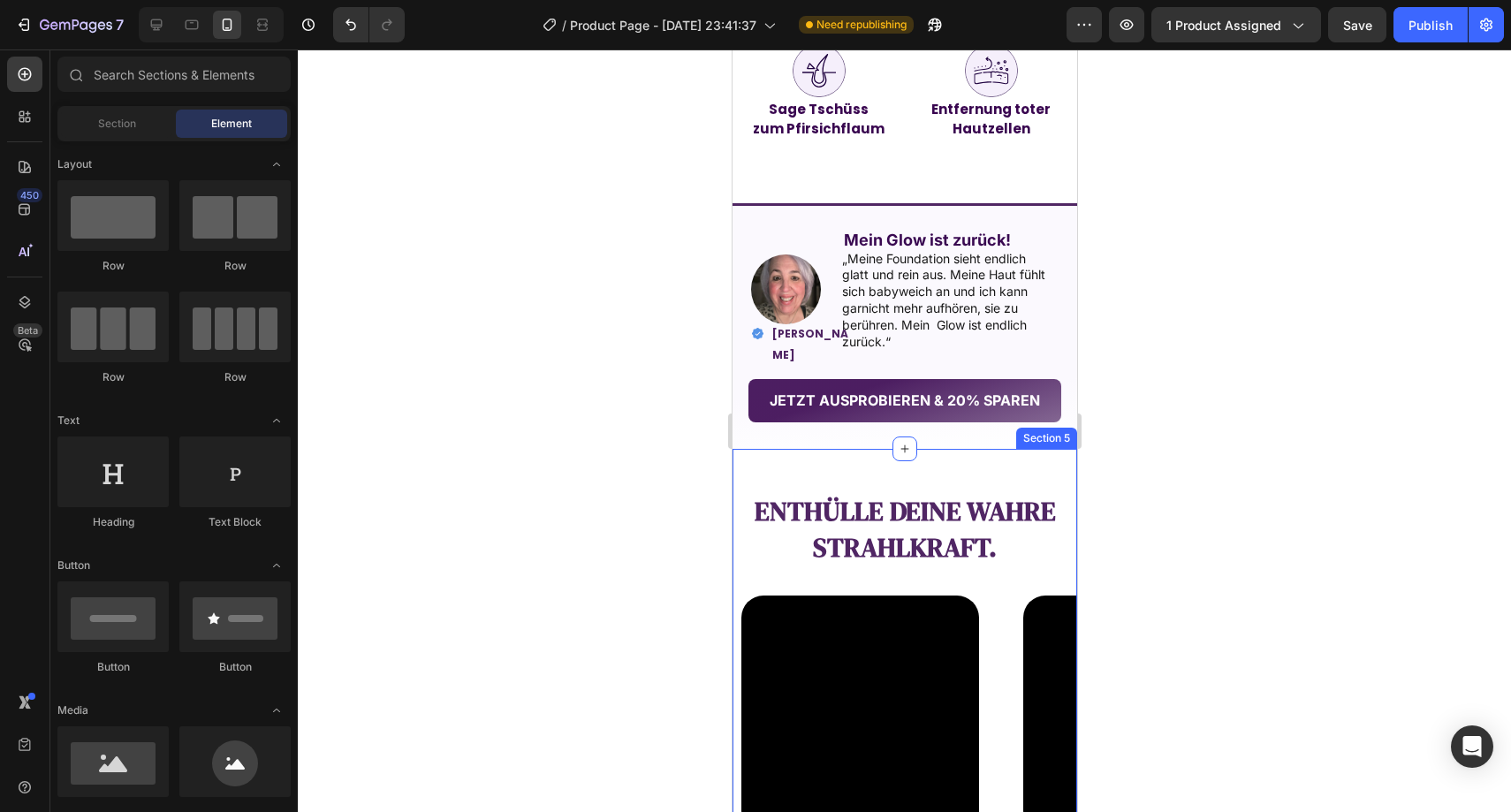
click at [903, 457] on div "Enthülle deine wahre Strahlkraft. Text Block Video Video Video Video Video Caro…" at bounding box center [903, 683] width 344 height 470
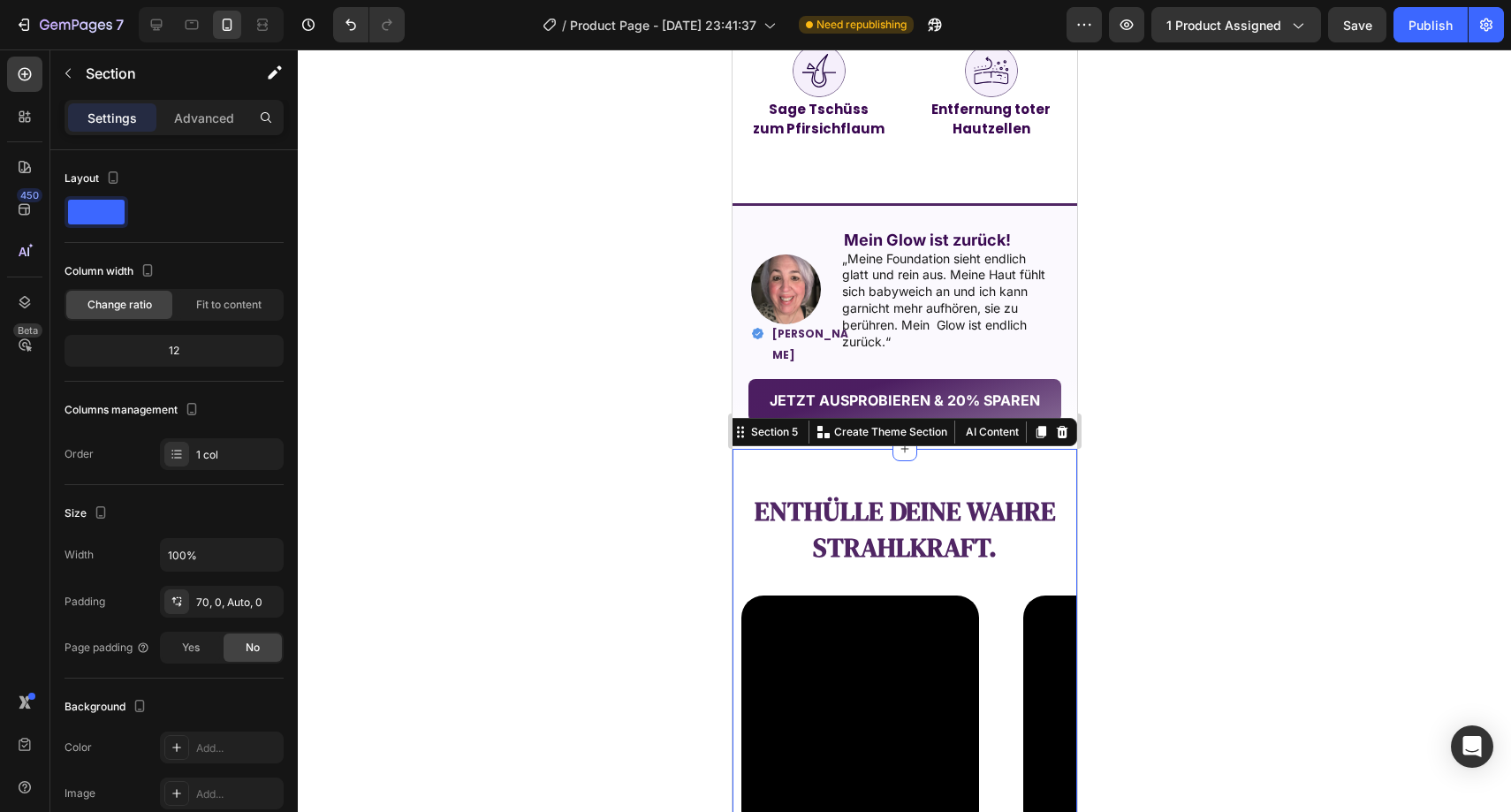
click at [1273, 403] on div at bounding box center [904, 430] width 1213 height 762
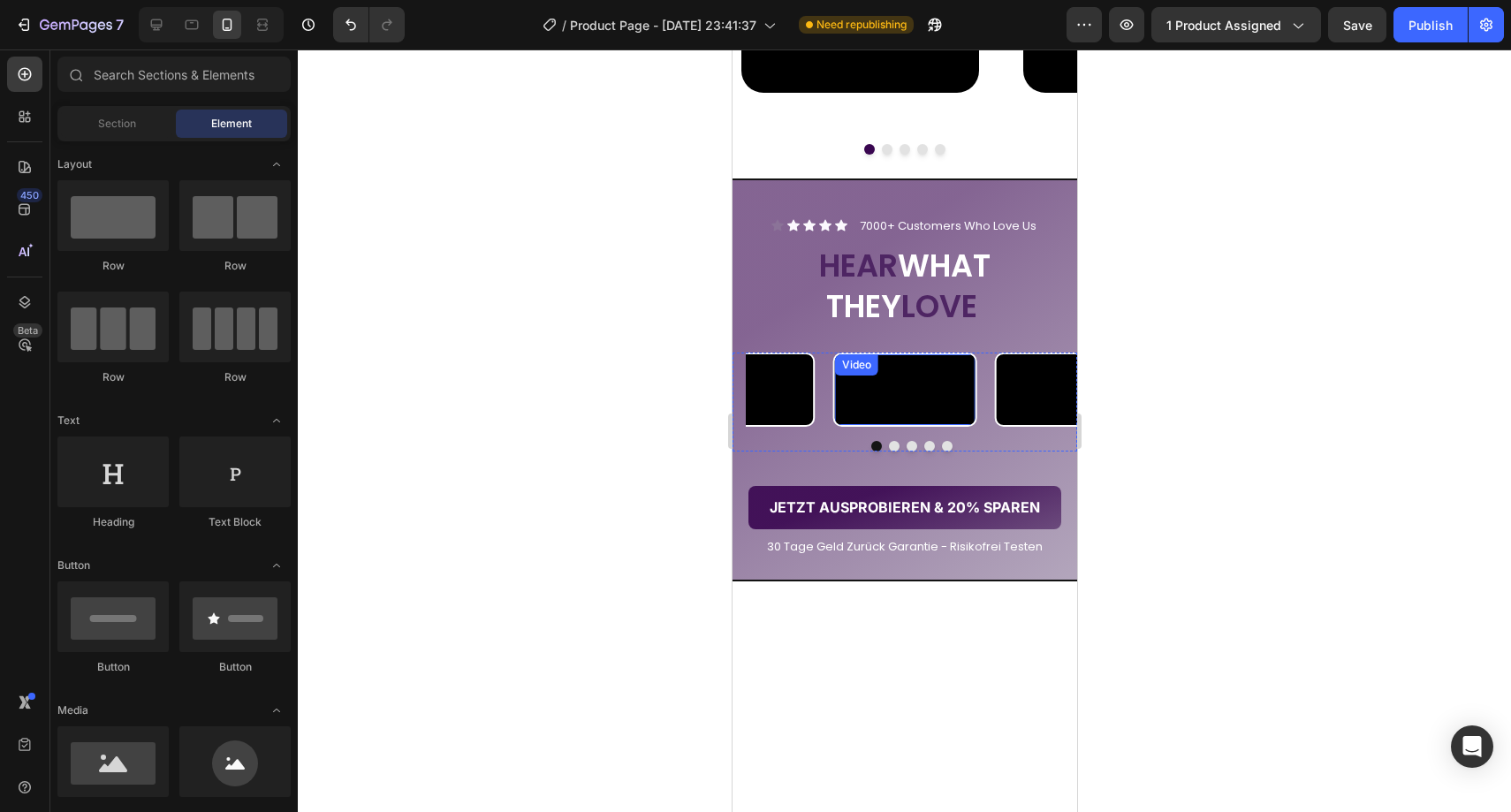
scroll to position [2435, 0]
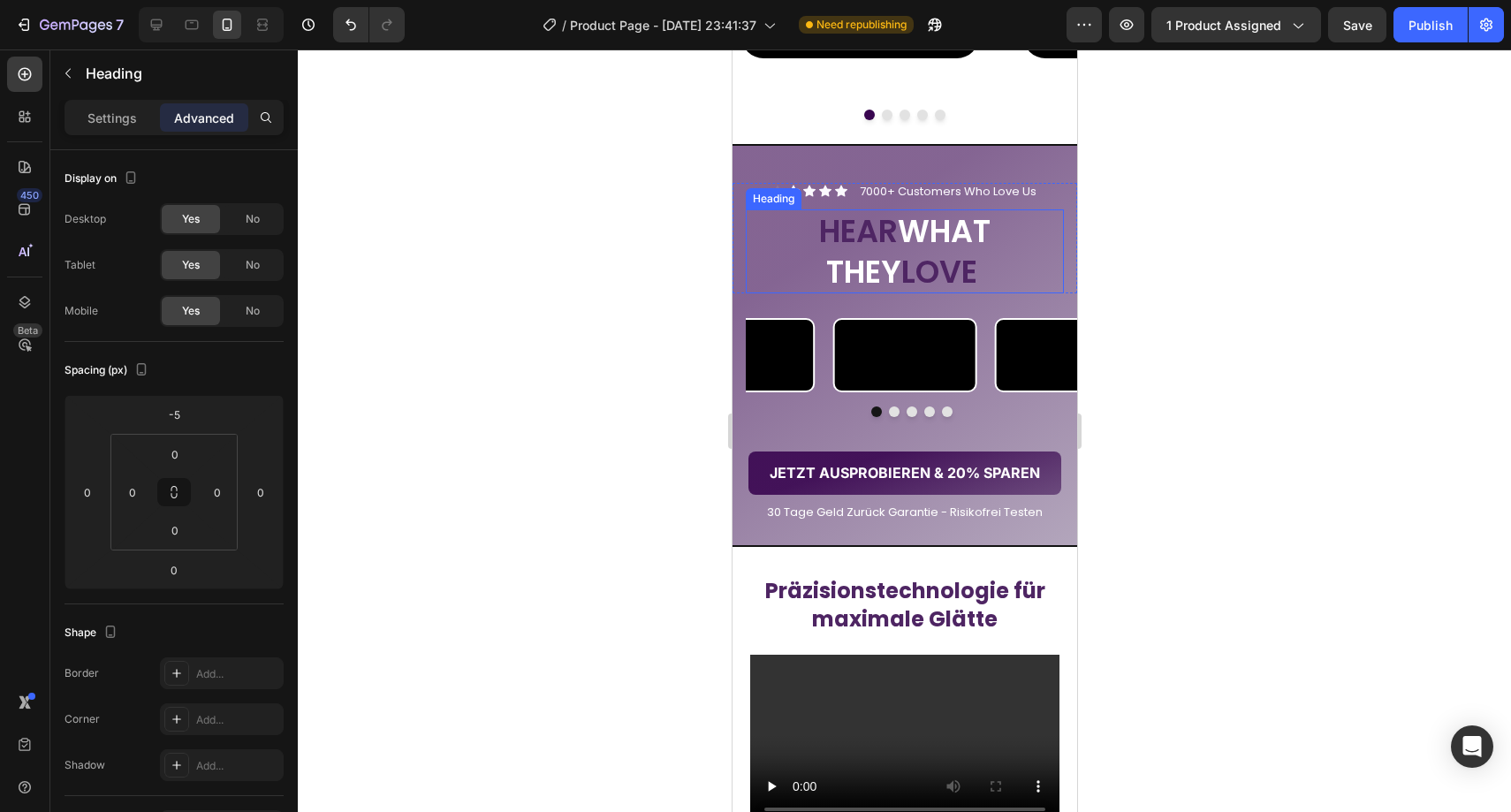
click at [950, 226] on h2 "HEAR WHAT THEY LOVE" at bounding box center [904, 251] width 318 height 84
click at [991, 155] on div "Icon Icon Icon Icon Icon Icon List 7000+ Customers Who Love Us Text Block Row H…" at bounding box center [903, 345] width 344 height 404
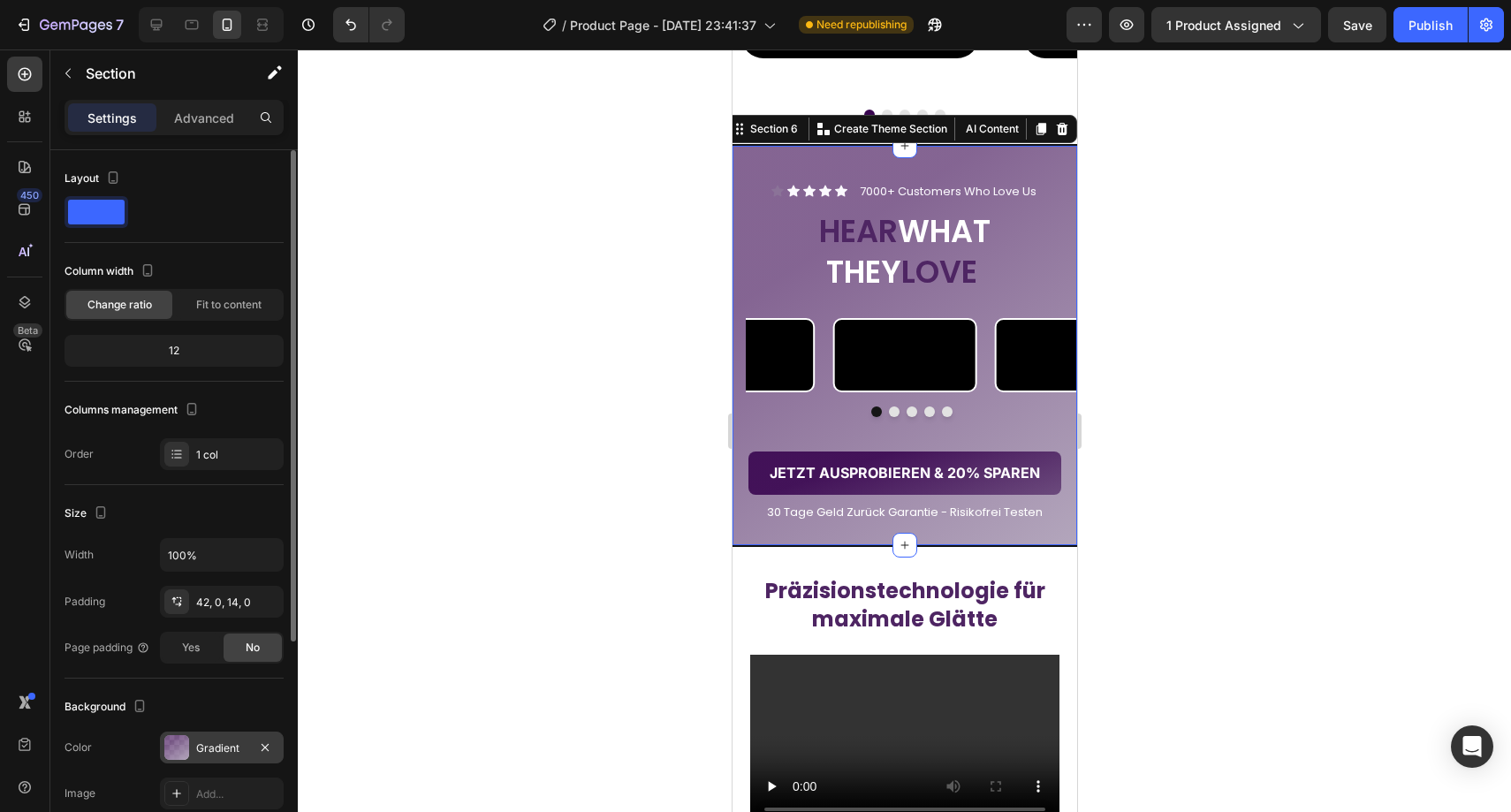
click at [226, 744] on div "Gradient" at bounding box center [221, 747] width 51 height 15
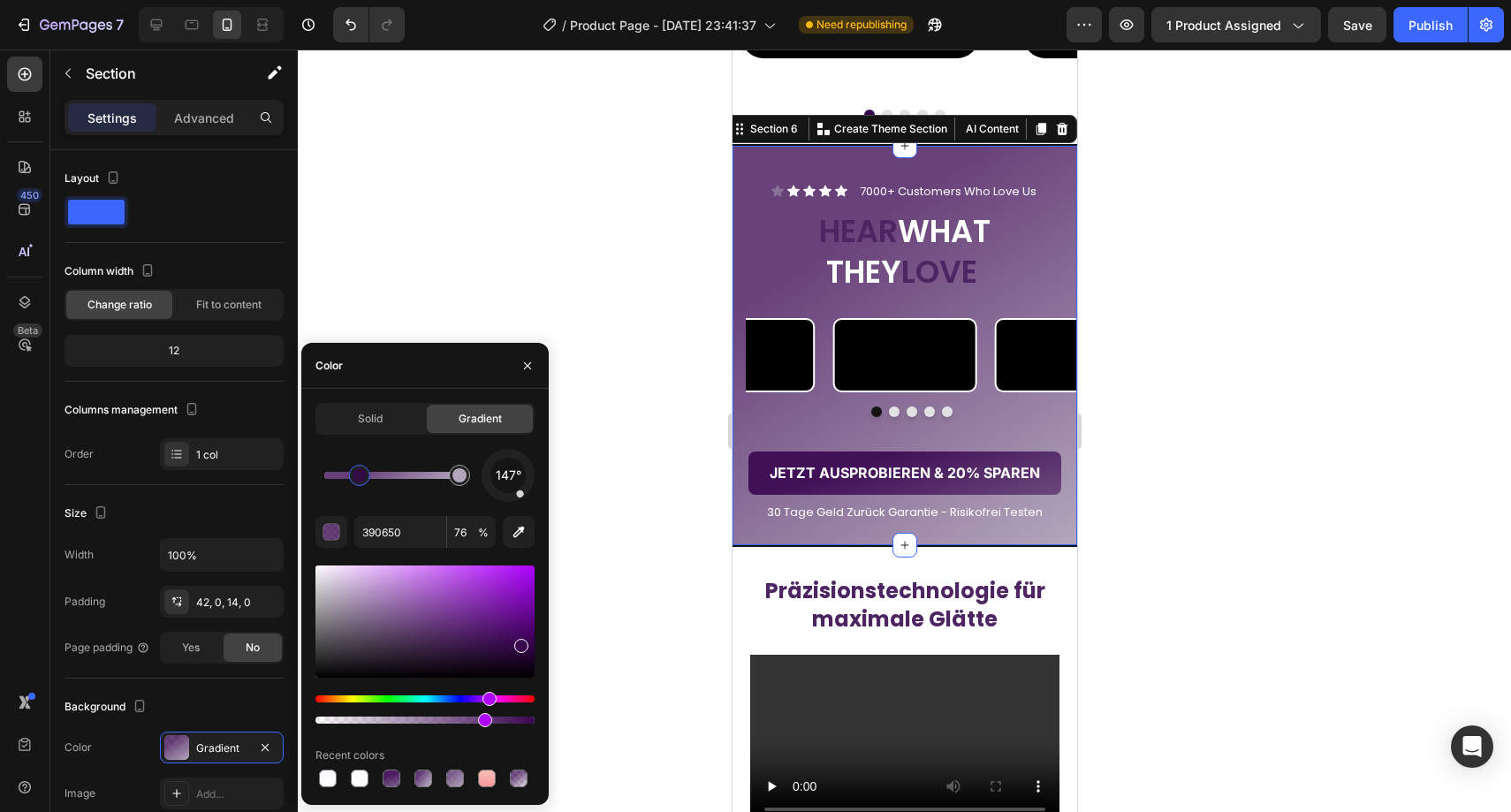
drag, startPoint x: 457, startPoint y: 717, endPoint x: 424, endPoint y: 714, distance: 33.1
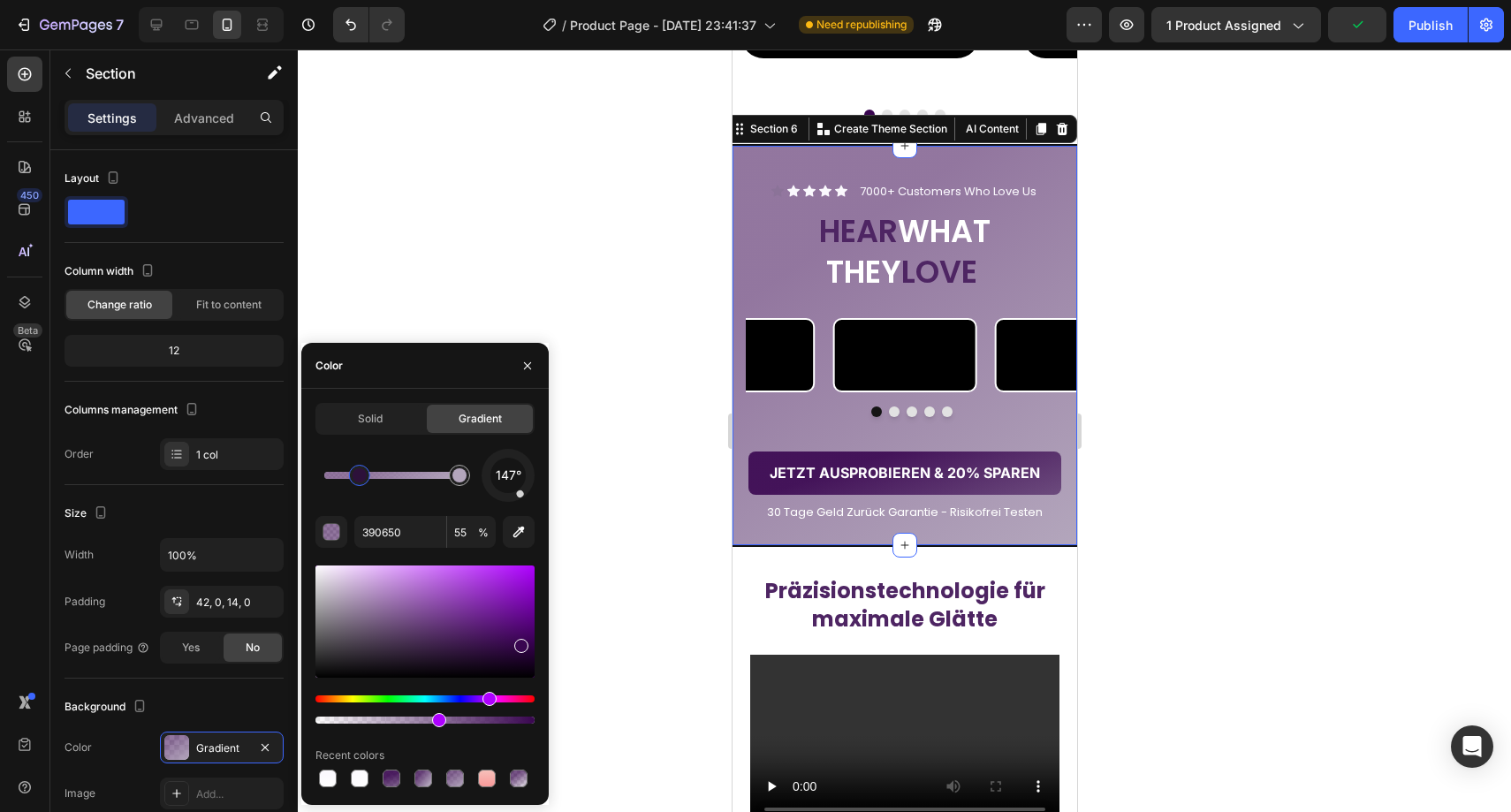
drag, startPoint x: 478, startPoint y: 718, endPoint x: 493, endPoint y: 715, distance: 15.3
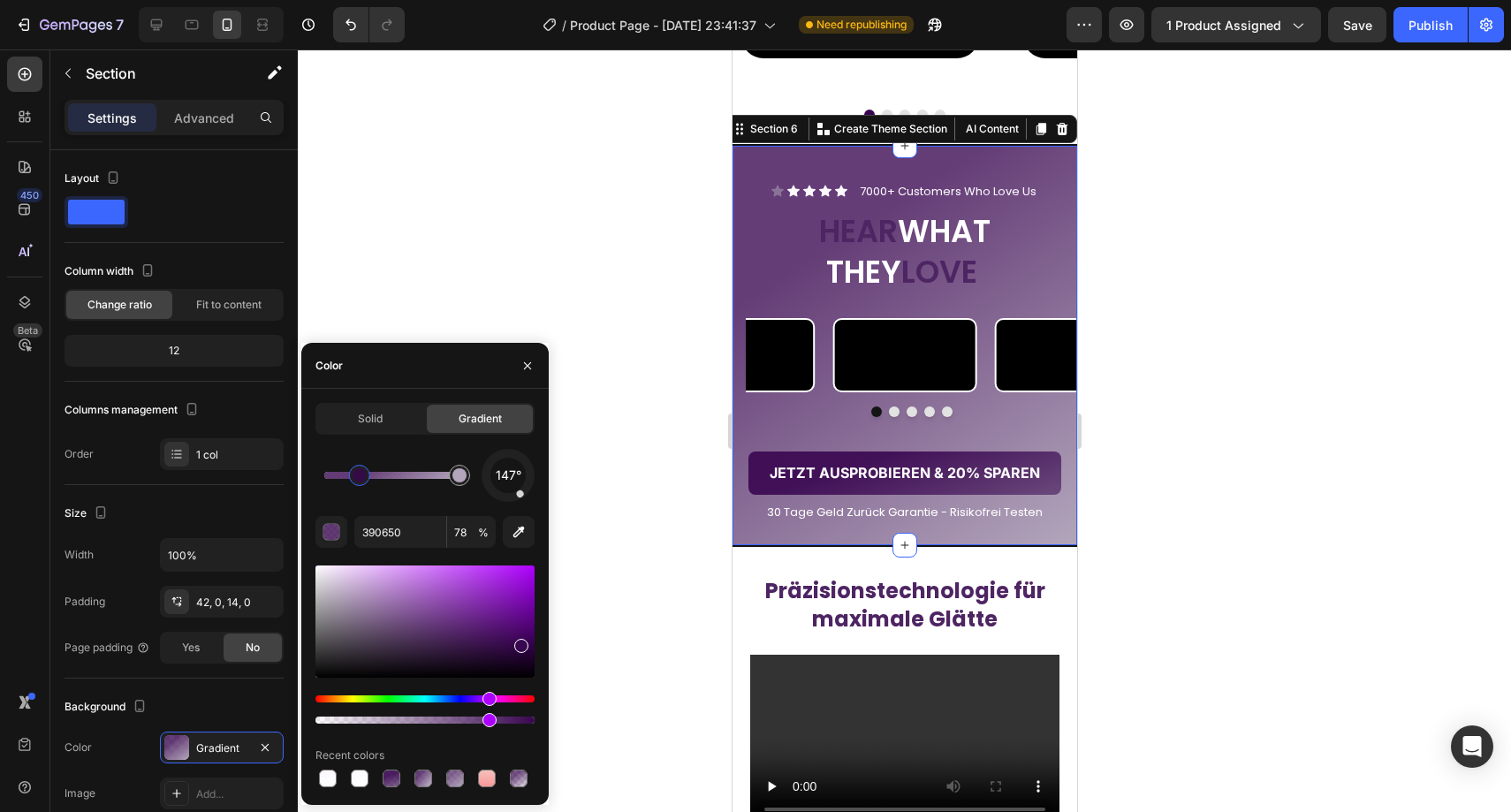
drag, startPoint x: 437, startPoint y: 718, endPoint x: 426, endPoint y: 721, distance: 11.4
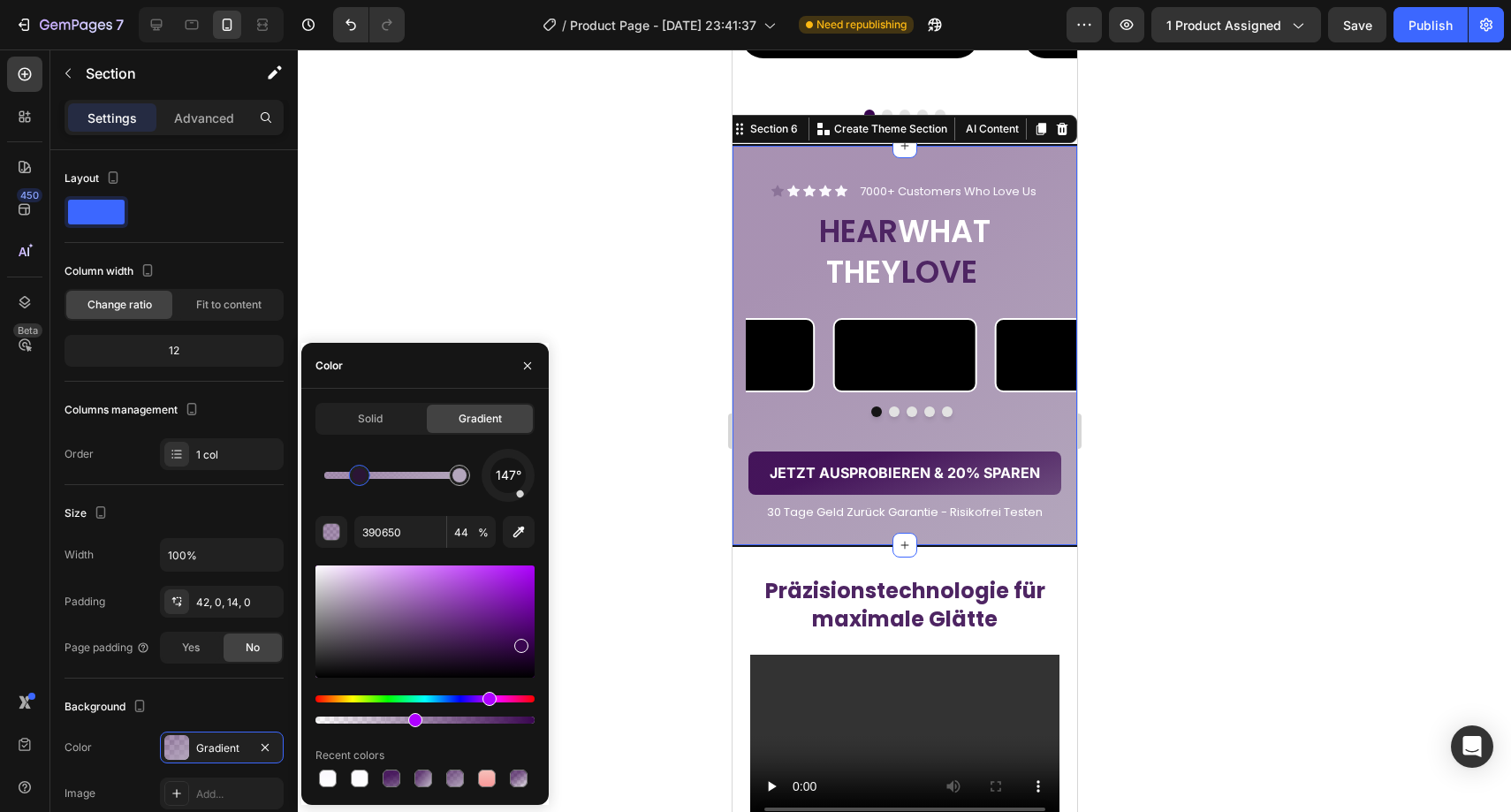
drag, startPoint x: 476, startPoint y: 725, endPoint x: 433, endPoint y: 728, distance: 43.1
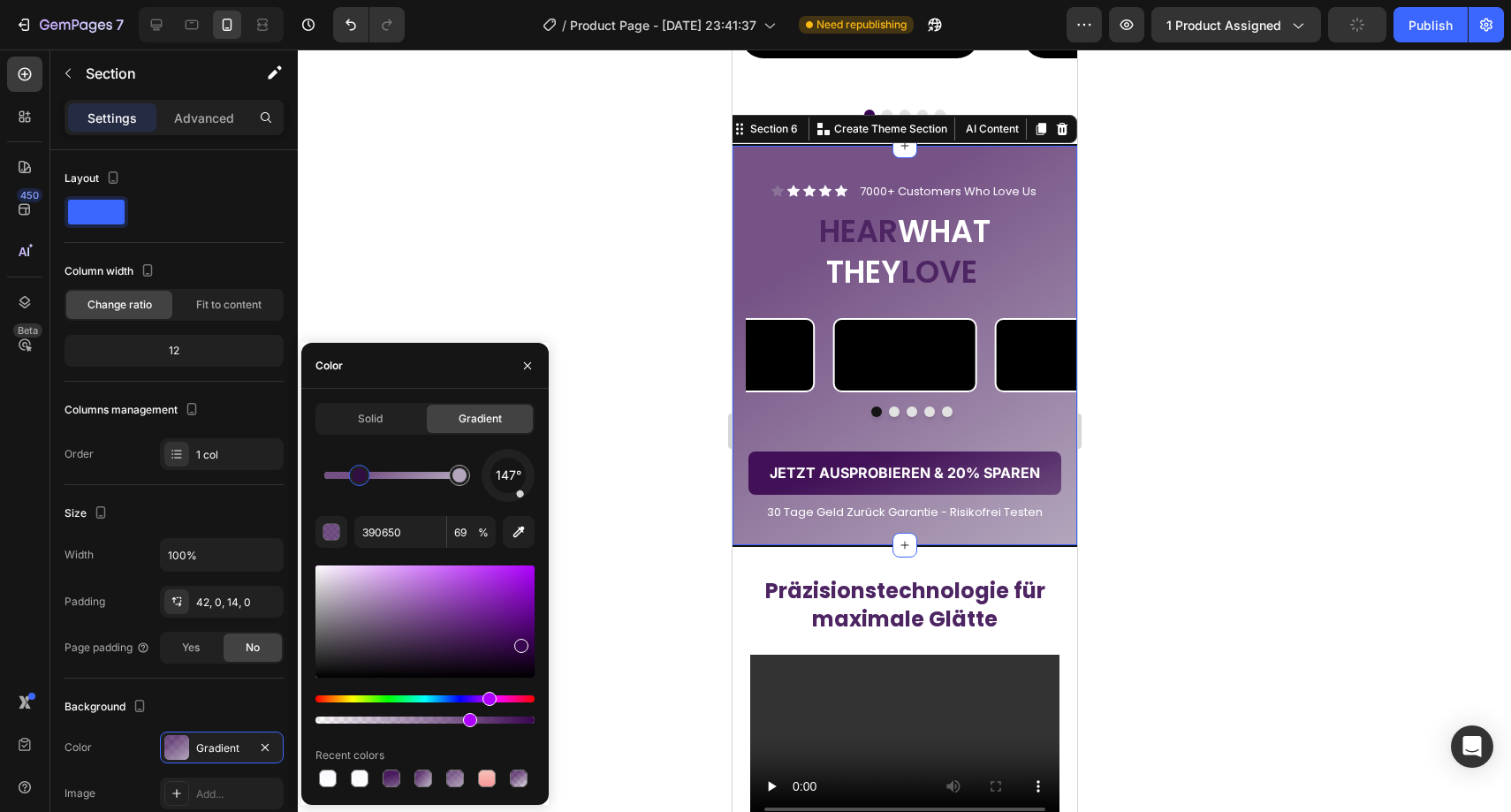
drag, startPoint x: 417, startPoint y: 722, endPoint x: 478, endPoint y: 723, distance: 61.0
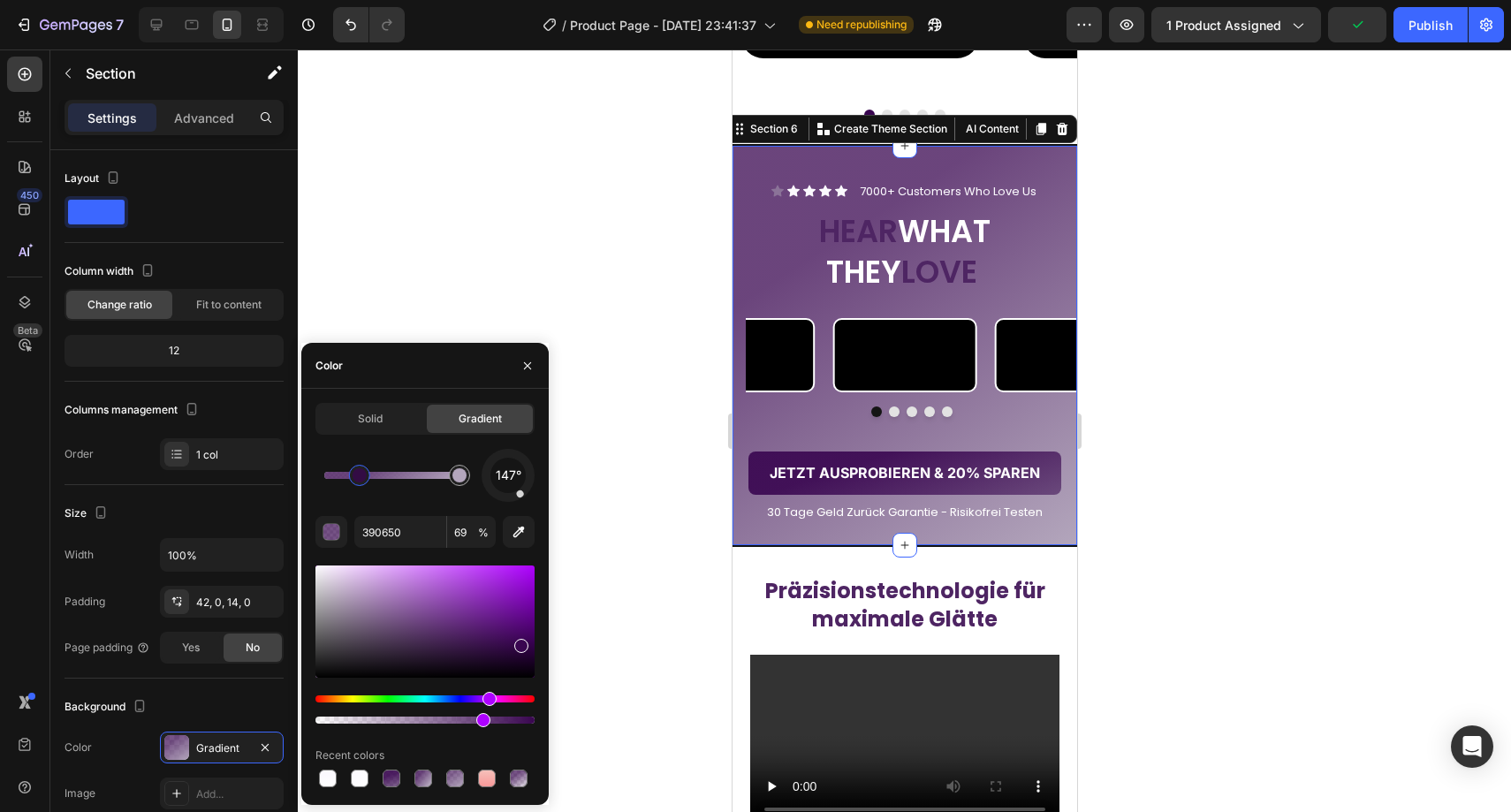
type input "75"
drag, startPoint x: 469, startPoint y: 721, endPoint x: 480, endPoint y: 722, distance: 11.0
drag, startPoint x: 519, startPoint y: 496, endPoint x: 511, endPoint y: 501, distance: 9.4
click at [511, 501] on div "172° 390650 75 % Recent colors" at bounding box center [425, 619] width 219 height 341
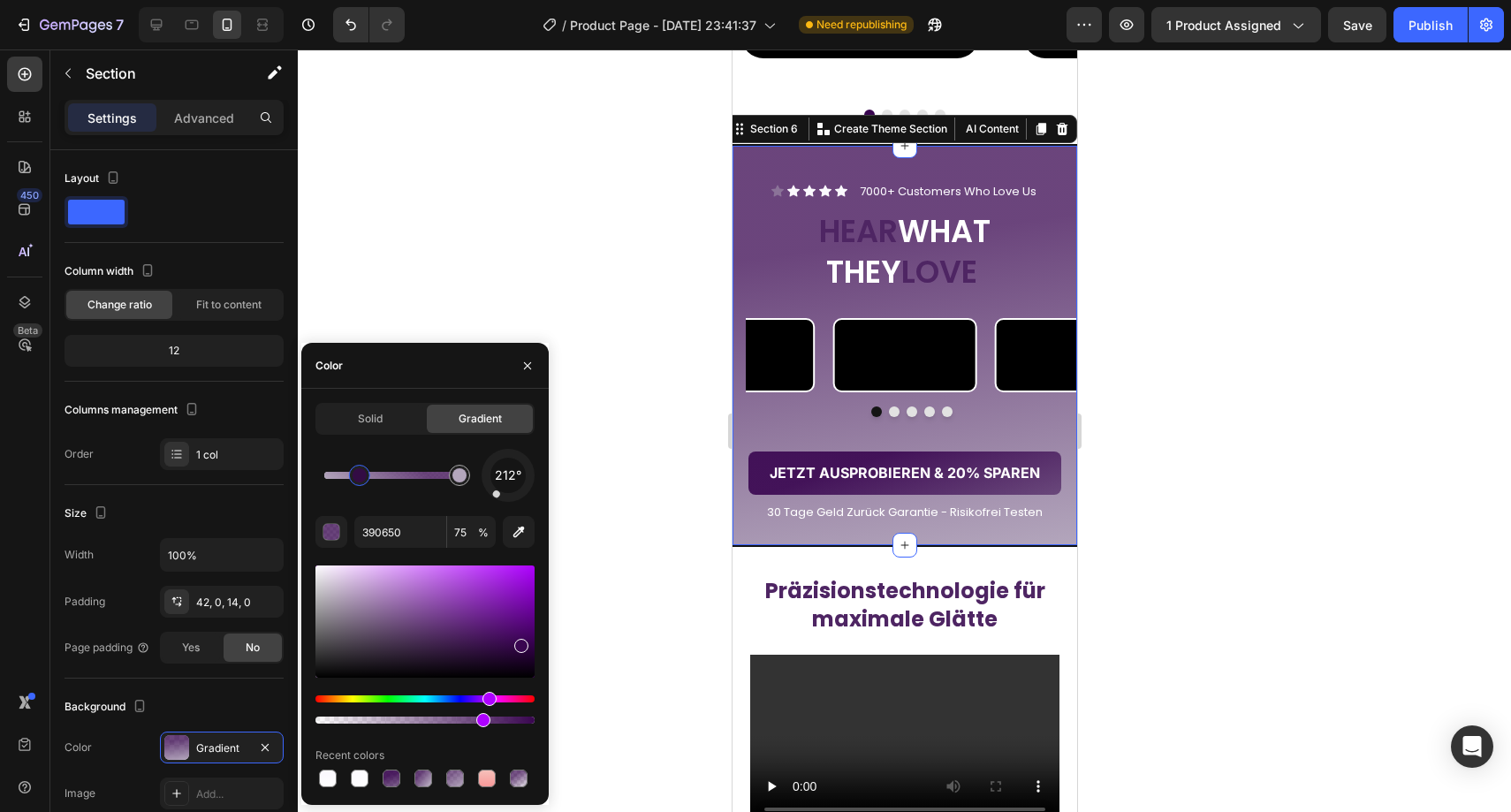
drag, startPoint x: 511, startPoint y: 499, endPoint x: 490, endPoint y: 499, distance: 21.0
click at [490, 499] on div "212°" at bounding box center [508, 474] width 53 height 53
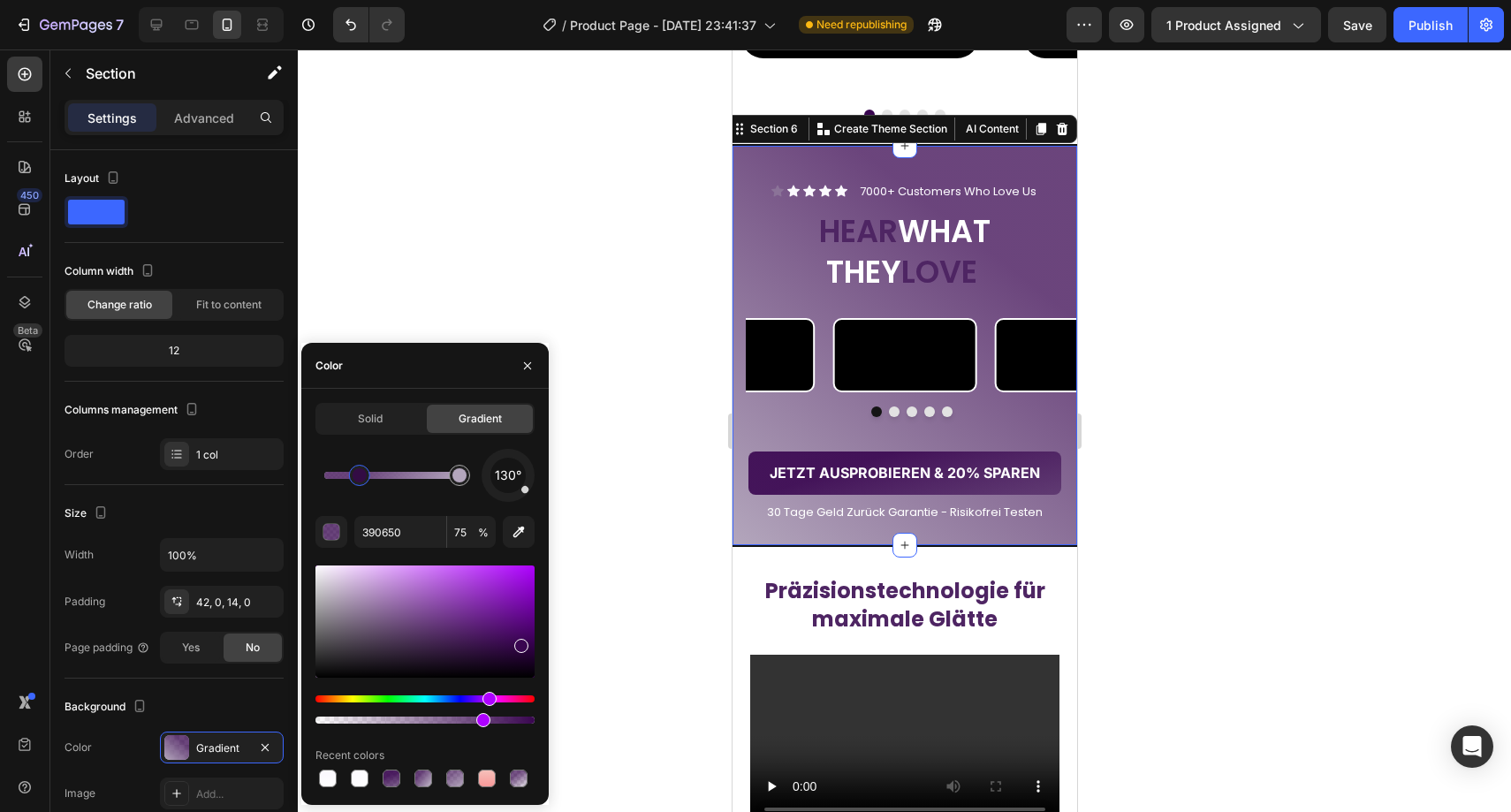
drag, startPoint x: 495, startPoint y: 491, endPoint x: 531, endPoint y: 495, distance: 36.2
click at [531, 495] on div "130°" at bounding box center [508, 474] width 53 height 53
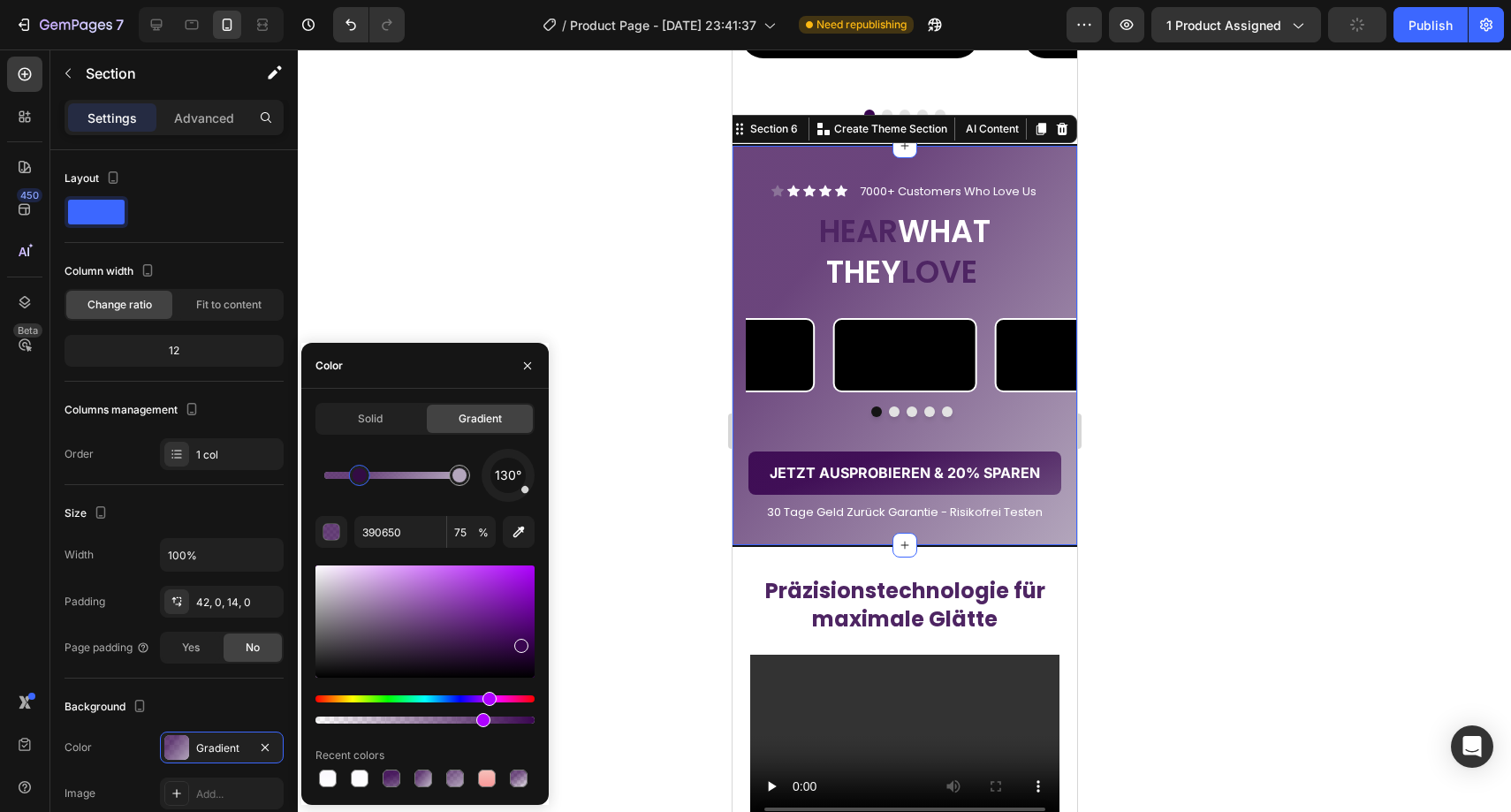
click at [523, 499] on div "130°" at bounding box center [508, 474] width 53 height 53
click at [520, 499] on div "130°" at bounding box center [508, 474] width 53 height 53
drag, startPoint x: 526, startPoint y: 490, endPoint x: 514, endPoint y: 499, distance: 15.0
click at [514, 499] on div at bounding box center [513, 496] width 9 height 9
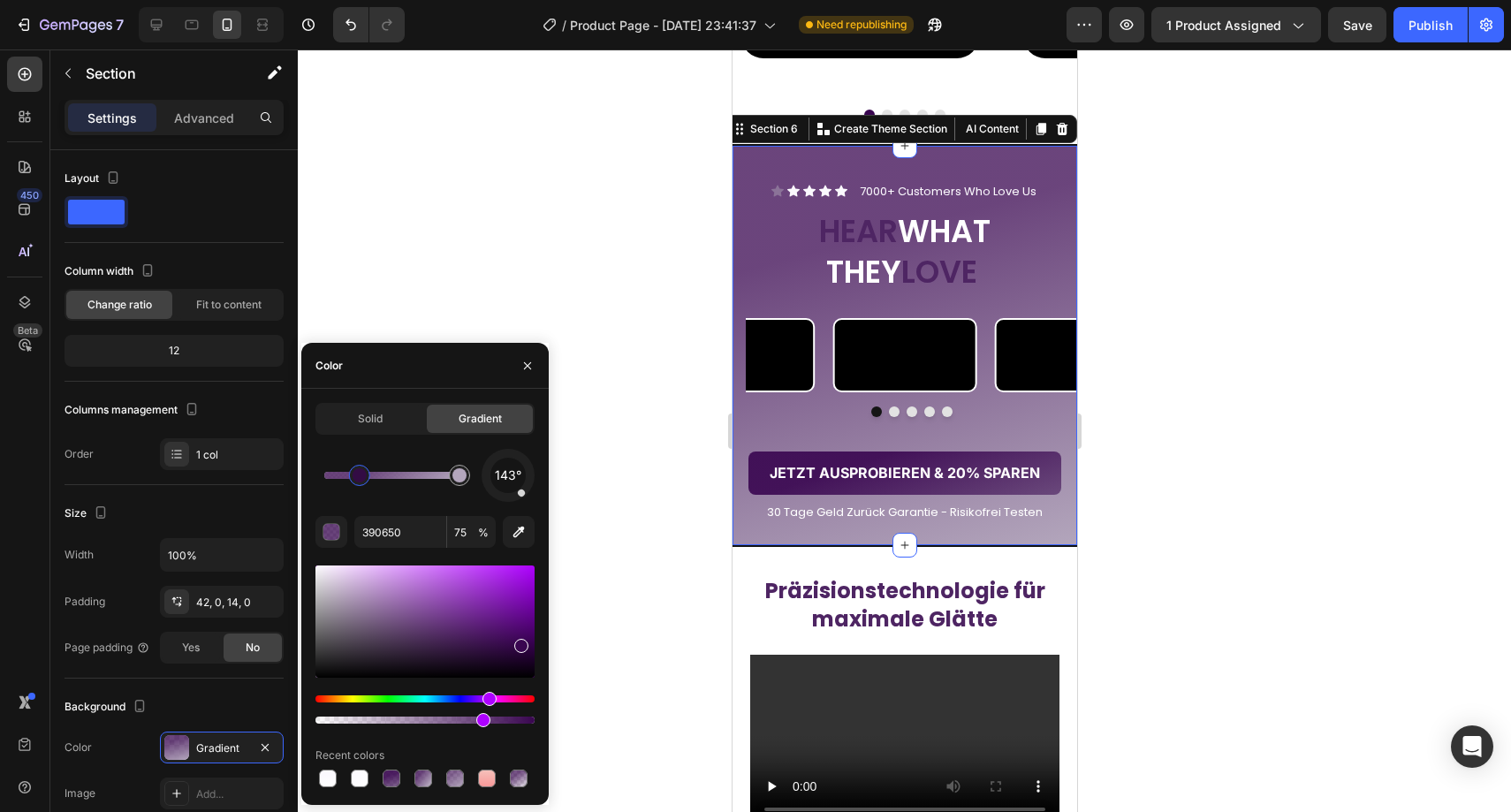
drag, startPoint x: 514, startPoint y: 498, endPoint x: 524, endPoint y: 497, distance: 10.0
click at [524, 497] on div "143°" at bounding box center [508, 474] width 53 height 53
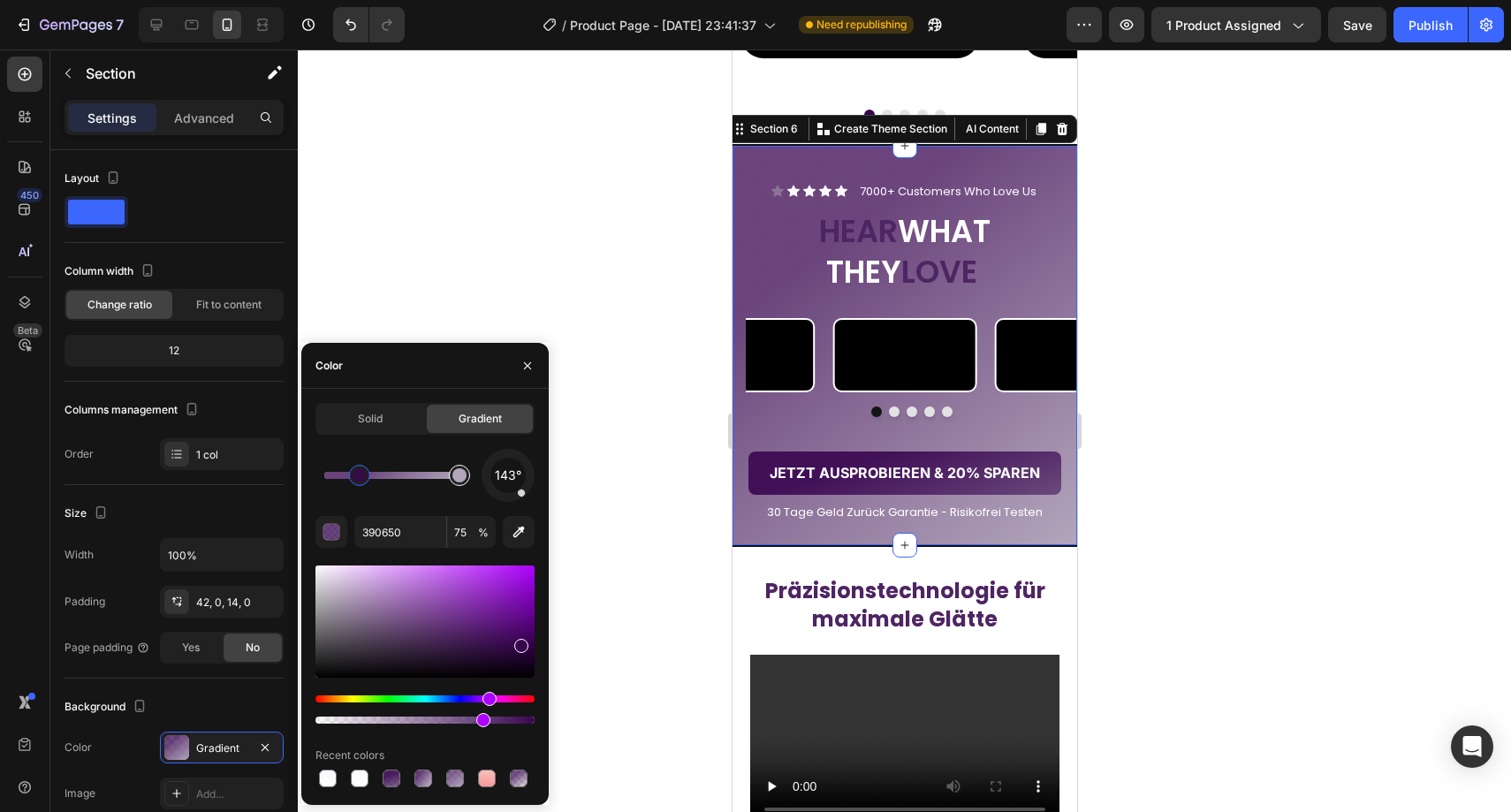
type input "B3A6BC"
type input "100"
drag, startPoint x: 462, startPoint y: 480, endPoint x: 438, endPoint y: 480, distance: 24.0
click at [438, 480] on div at bounding box center [438, 474] width 14 height 14
type input "390650"
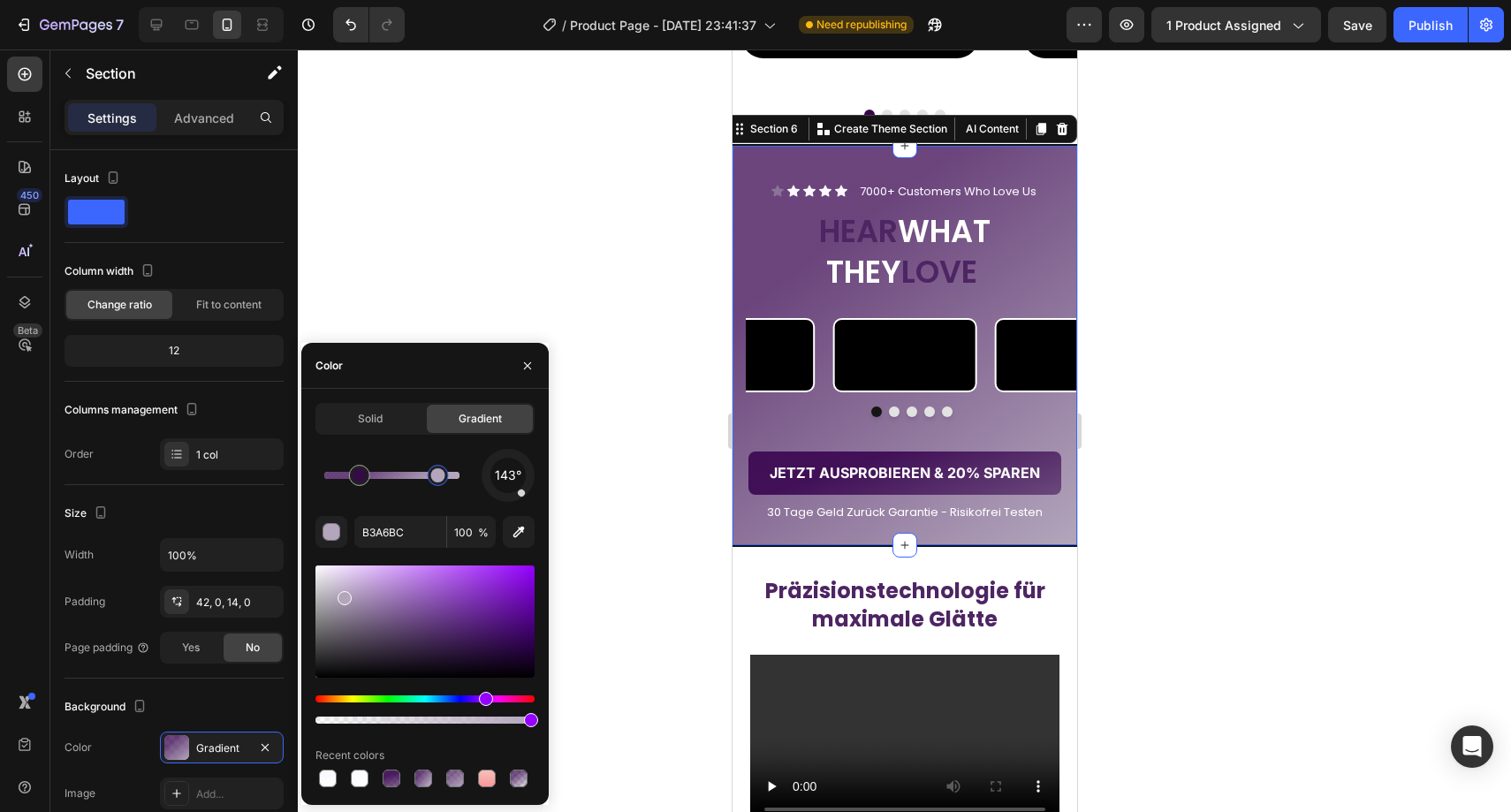
type input "75"
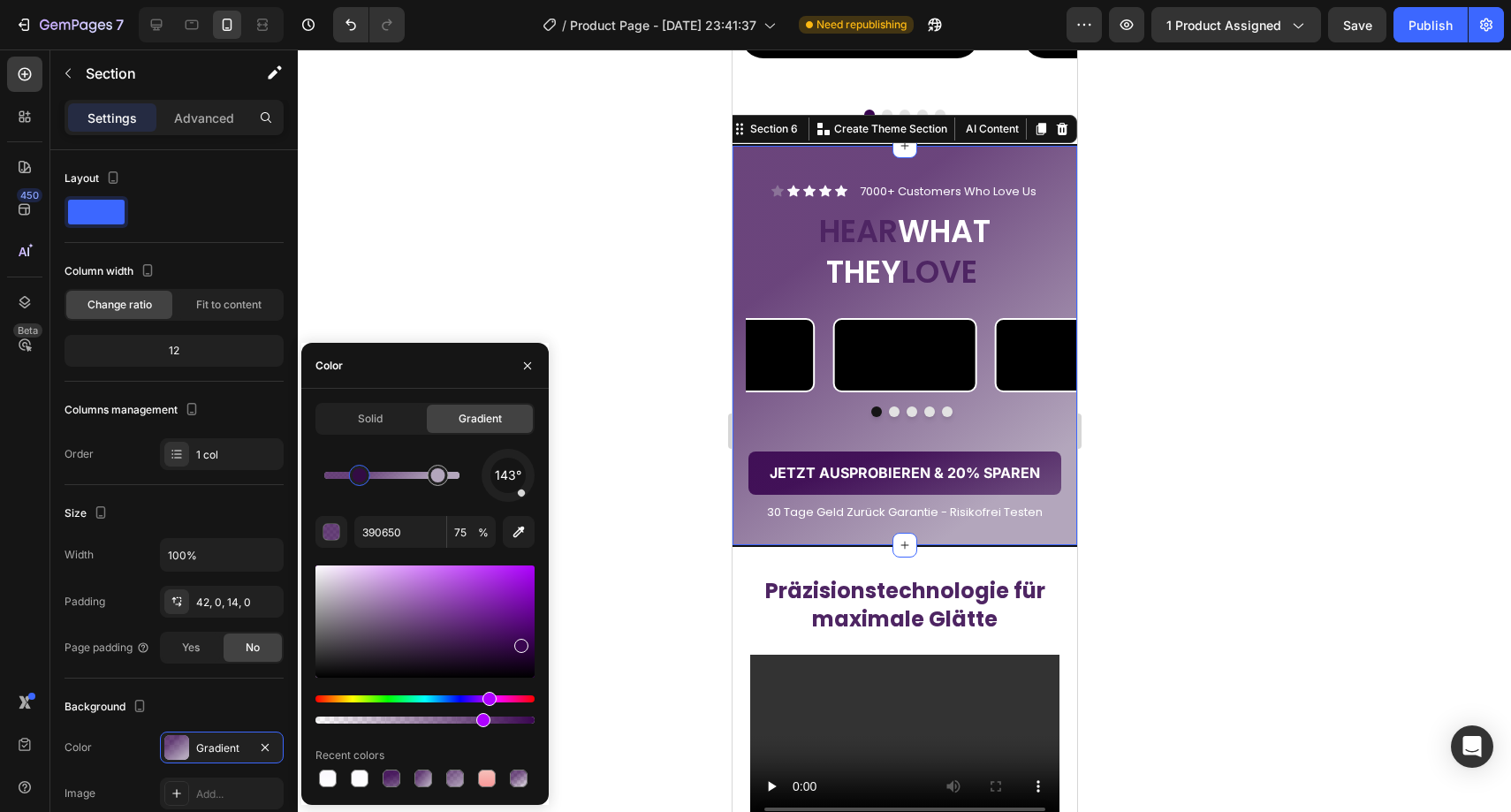
type input "B3A6BC"
type input "100"
drag, startPoint x: 438, startPoint y: 480, endPoint x: 468, endPoint y: 480, distance: 30.0
click at [467, 480] on div at bounding box center [459, 474] width 14 height 14
type input "390650"
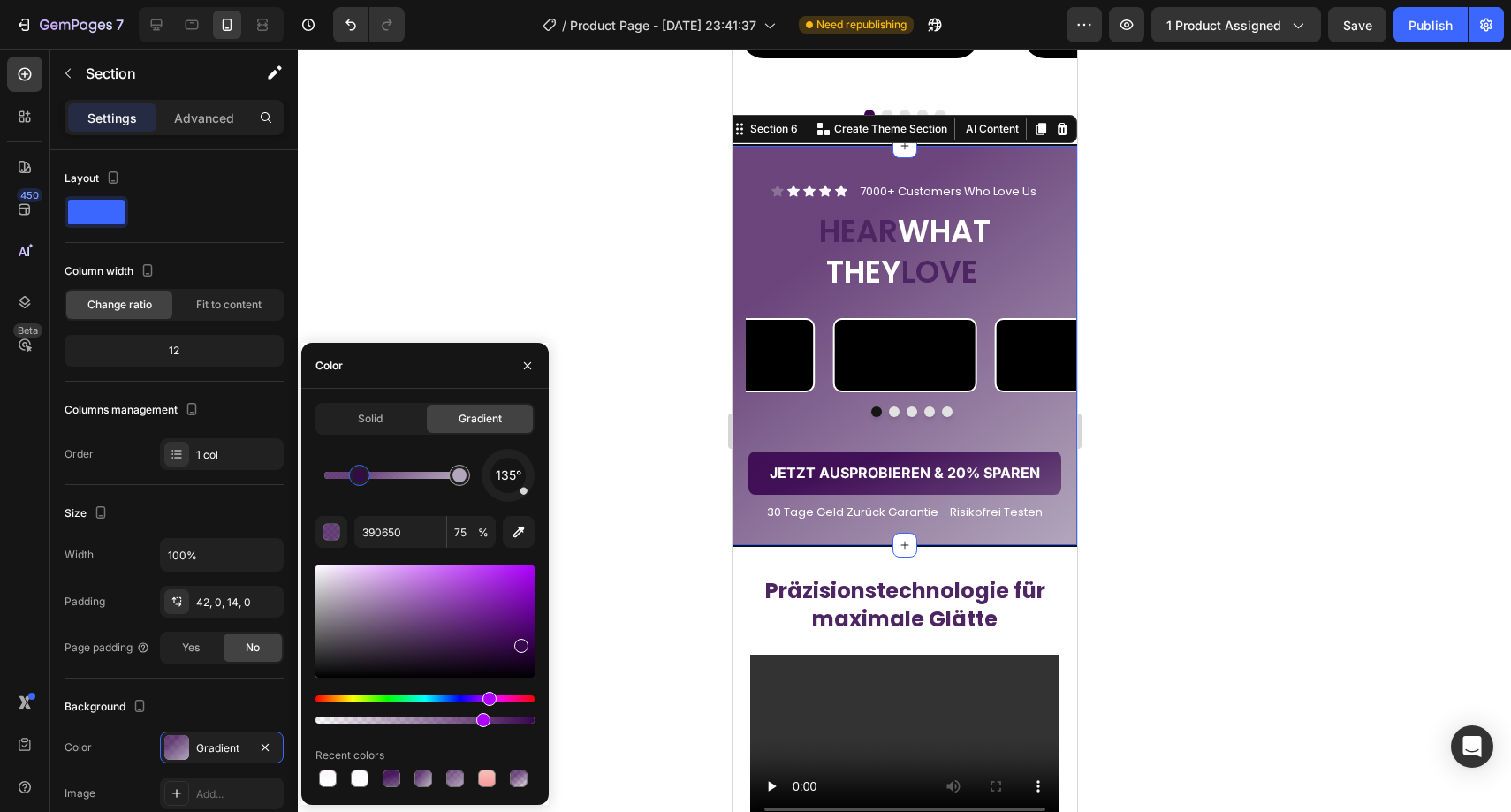
click at [529, 495] on div "135°" at bounding box center [508, 474] width 53 height 53
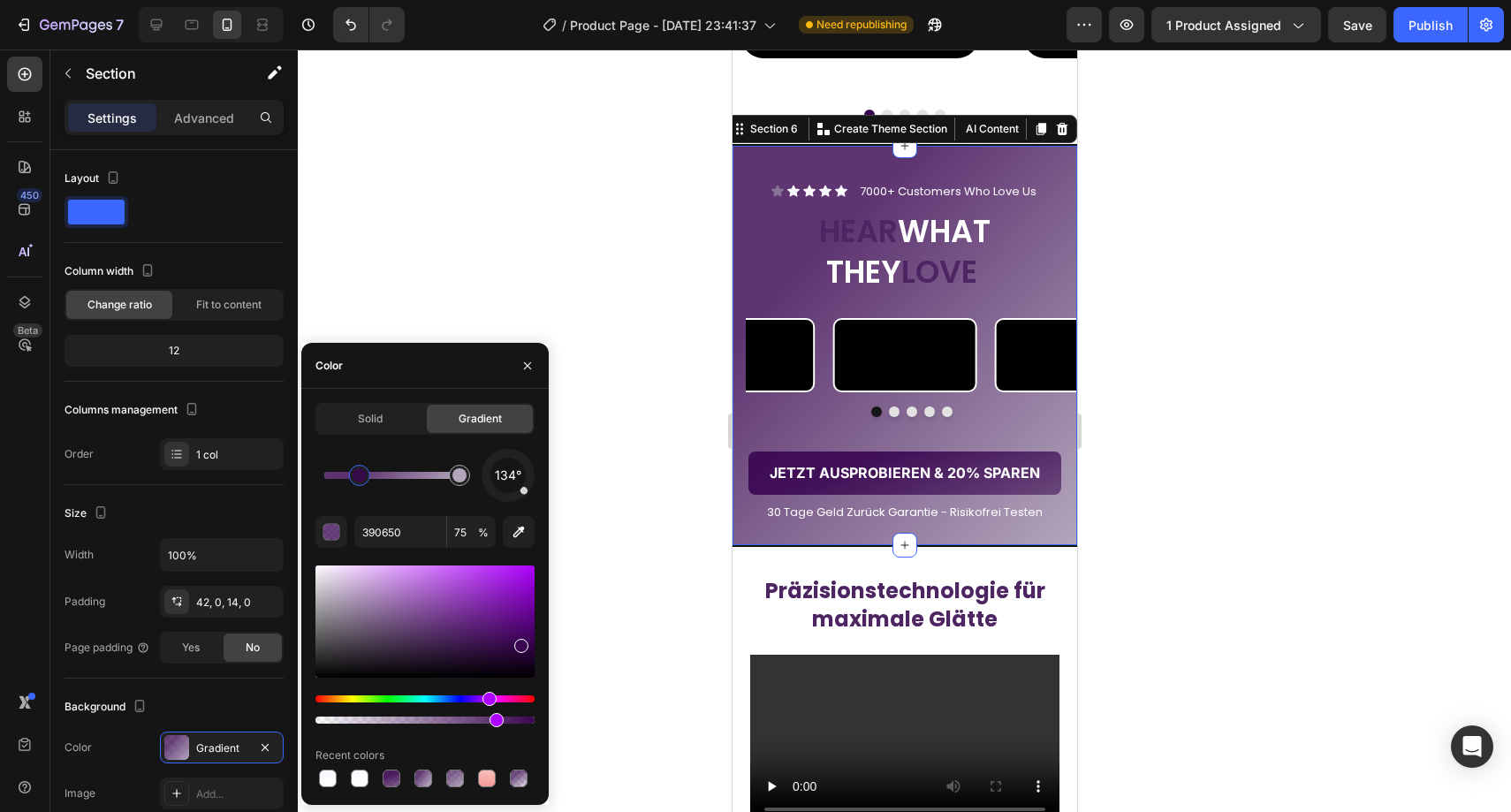
drag, startPoint x: 485, startPoint y: 720, endPoint x: 494, endPoint y: 719, distance: 9.1
click at [494, 719] on div at bounding box center [496, 719] width 14 height 14
type input "81"
type input "B3A6BC"
click at [459, 477] on div at bounding box center [459, 474] width 14 height 14
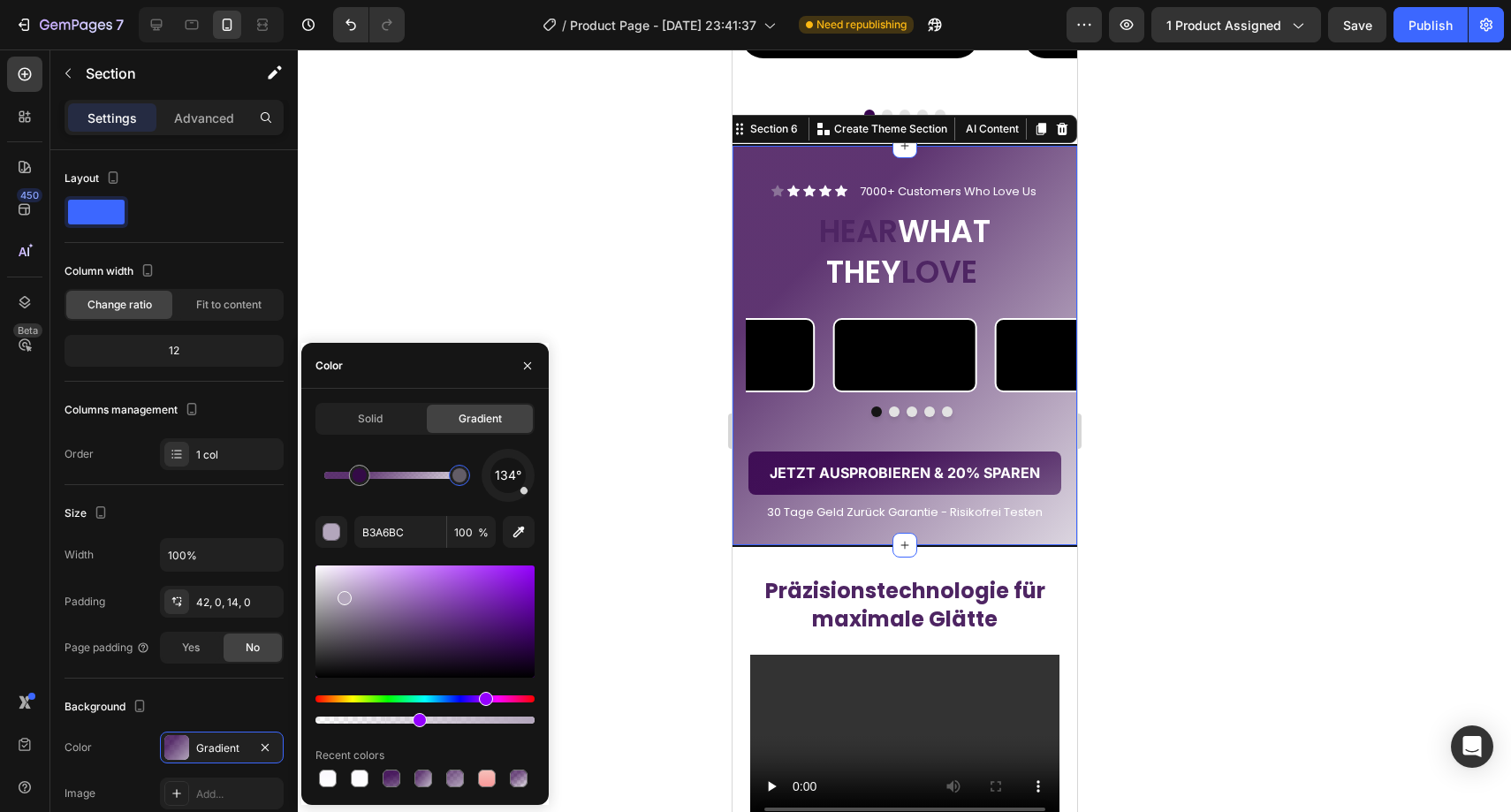
drag, startPoint x: 530, startPoint y: 719, endPoint x: 415, endPoint y: 720, distance: 115.0
click at [415, 720] on div at bounding box center [420, 719] width 14 height 14
drag, startPoint x: 415, startPoint y: 718, endPoint x: 448, endPoint y: 717, distance: 33.0
click at [448, 717] on div at bounding box center [451, 719] width 14 height 14
drag, startPoint x: 449, startPoint y: 717, endPoint x: 553, endPoint y: 718, distance: 104.0
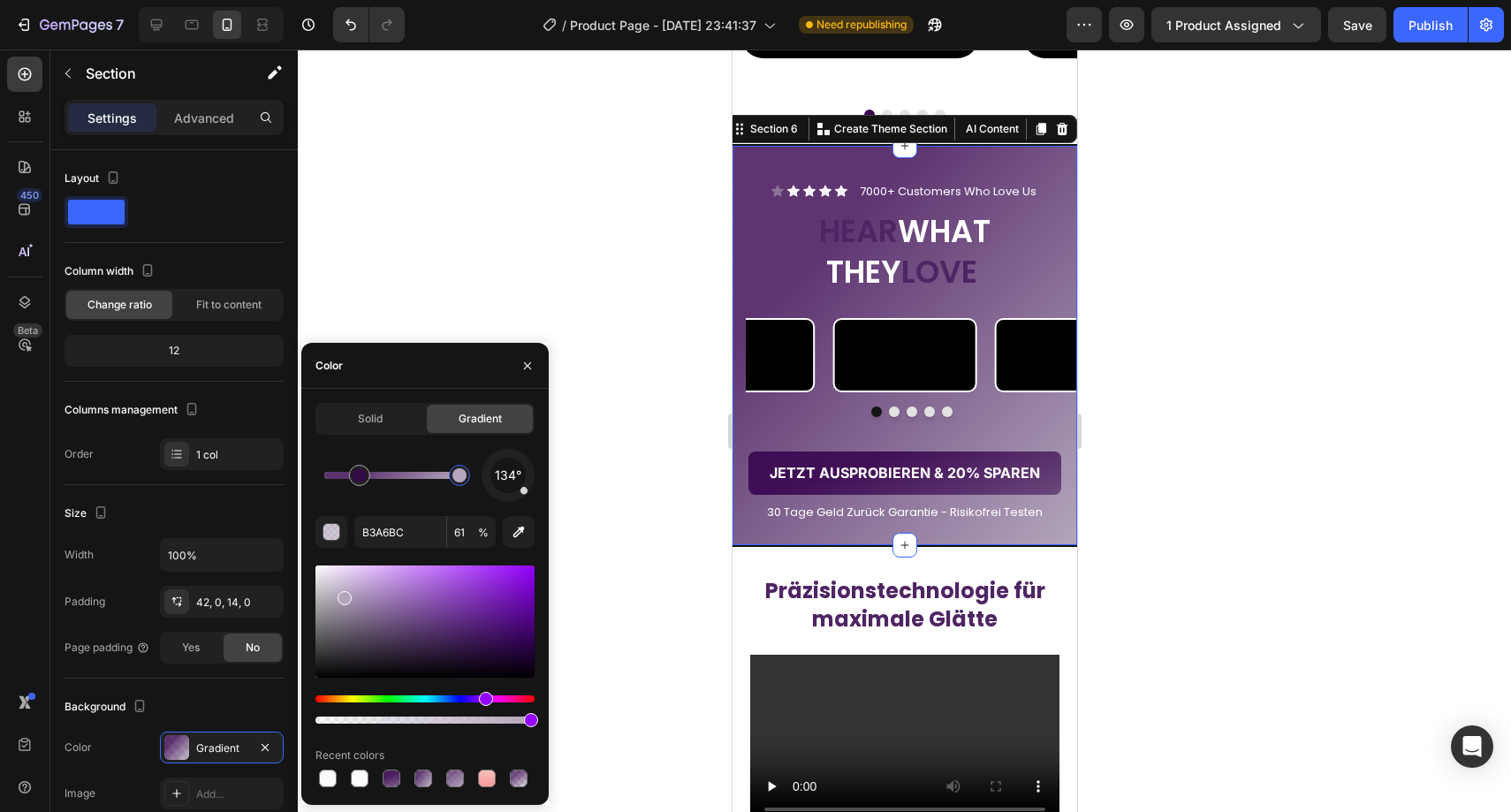
drag, startPoint x: 452, startPoint y: 716, endPoint x: 576, endPoint y: 716, distance: 124.0
click at [576, 0] on div "7 Version history / Product Page - Sep 22, 23:41:37 Need republishing Preview 1…" at bounding box center [756, 0] width 1511 height 0
type input "100"
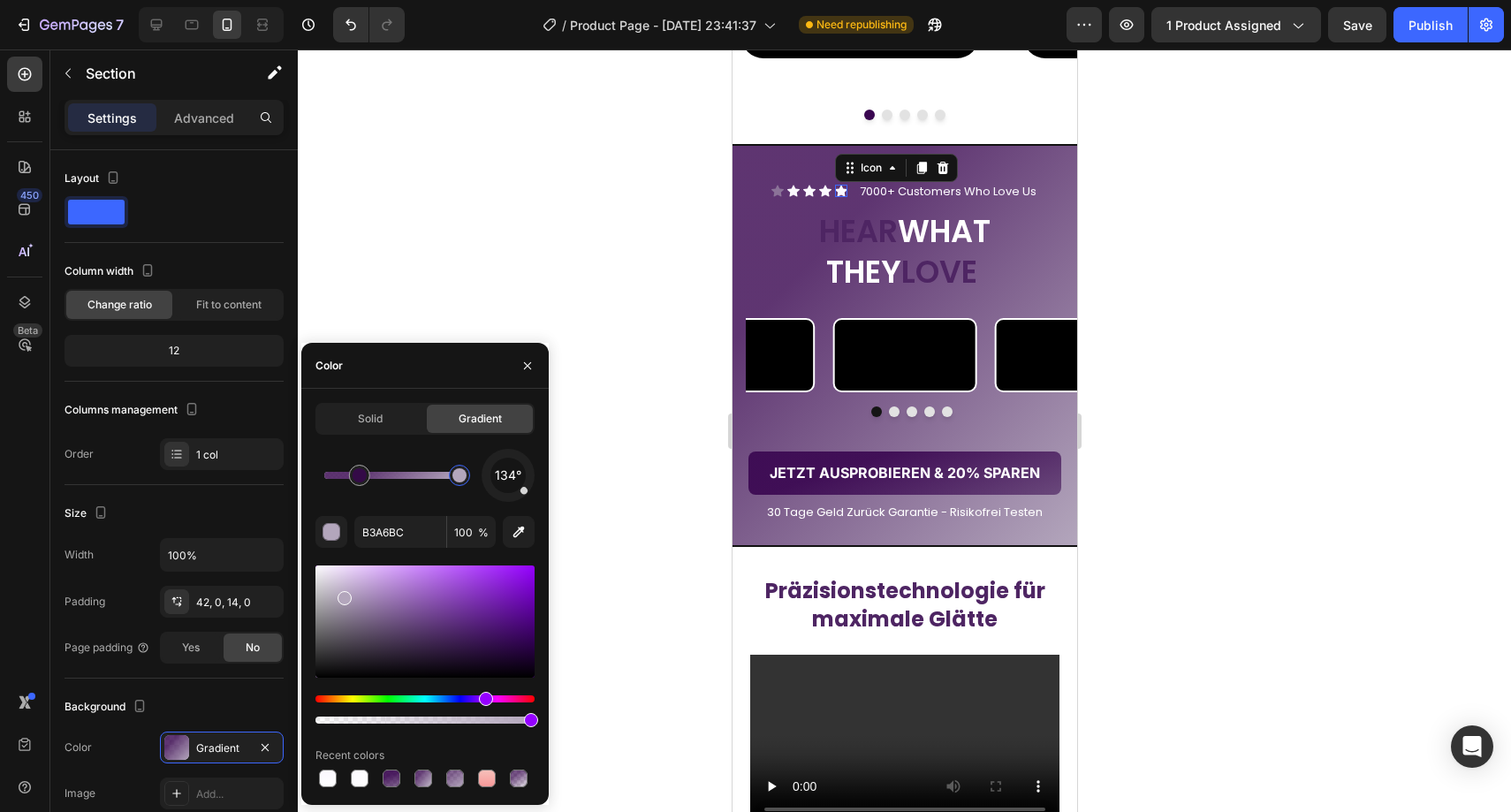
click at [835, 193] on div "Icon 0" at bounding box center [840, 190] width 13 height 13
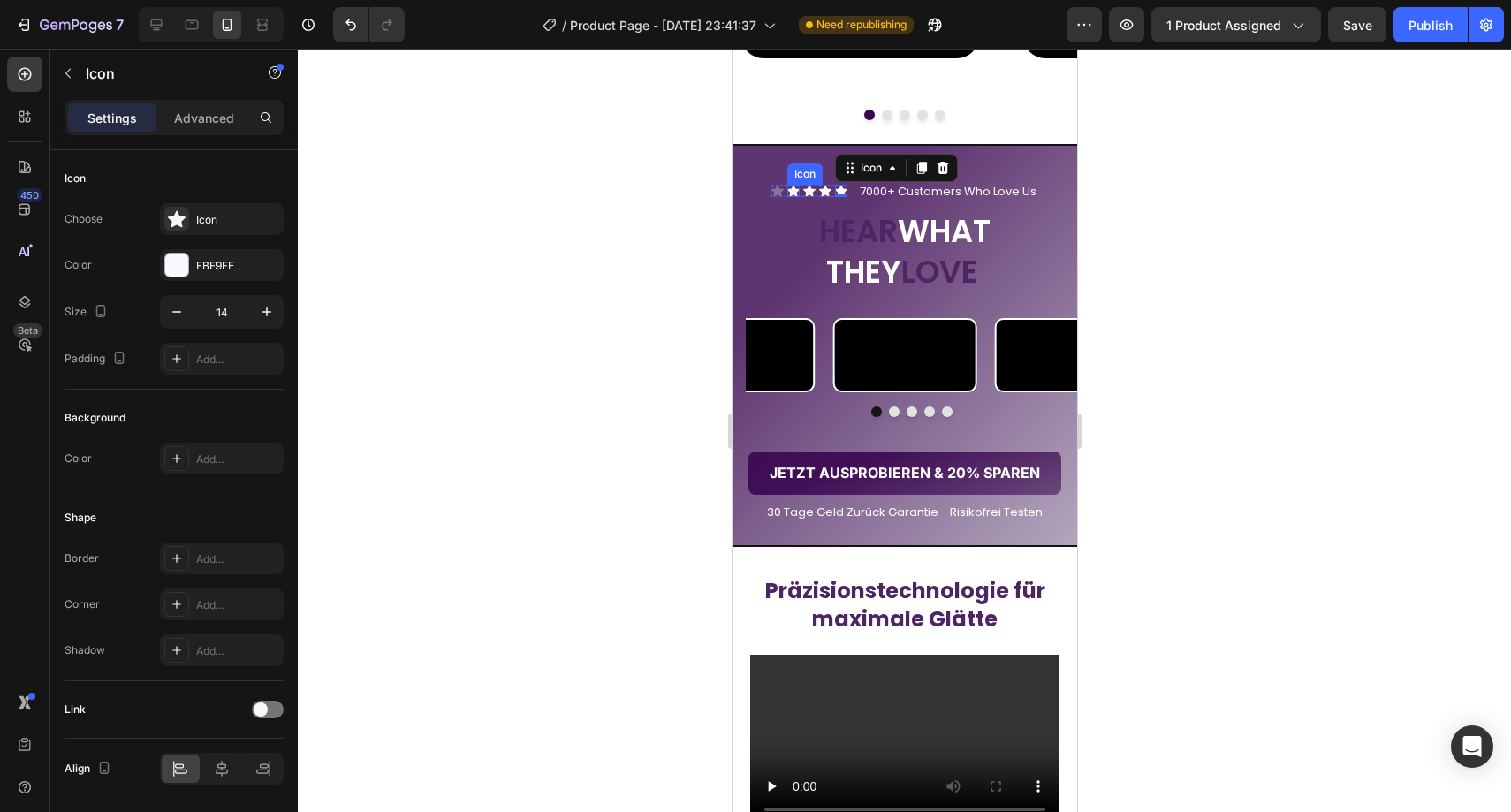
scroll to position [30, 0]
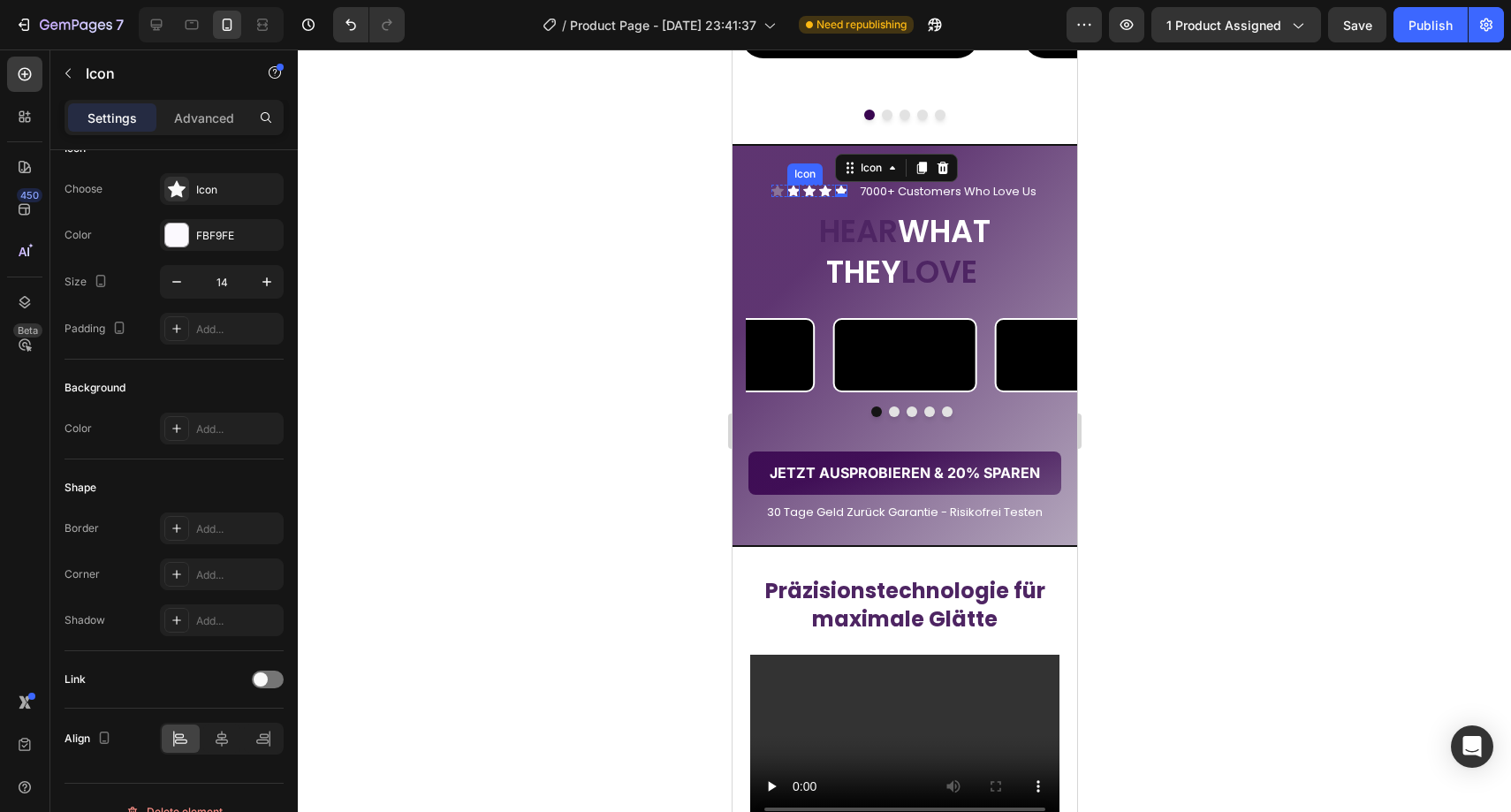
click at [786, 189] on div "Icon" at bounding box center [792, 190] width 13 height 13
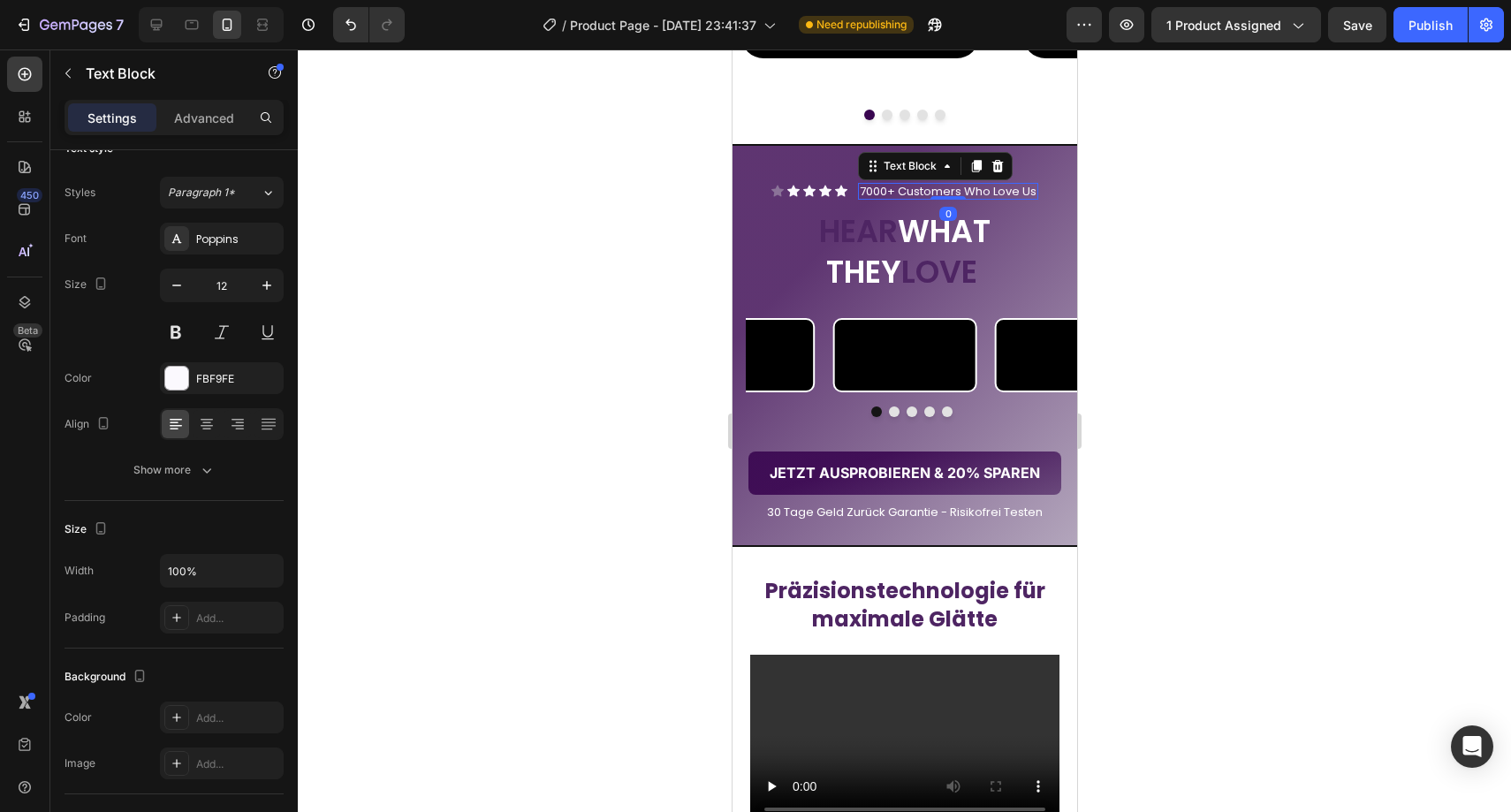
click at [883, 186] on span "7000+ Customers Who Love Us" at bounding box center [947, 191] width 177 height 16
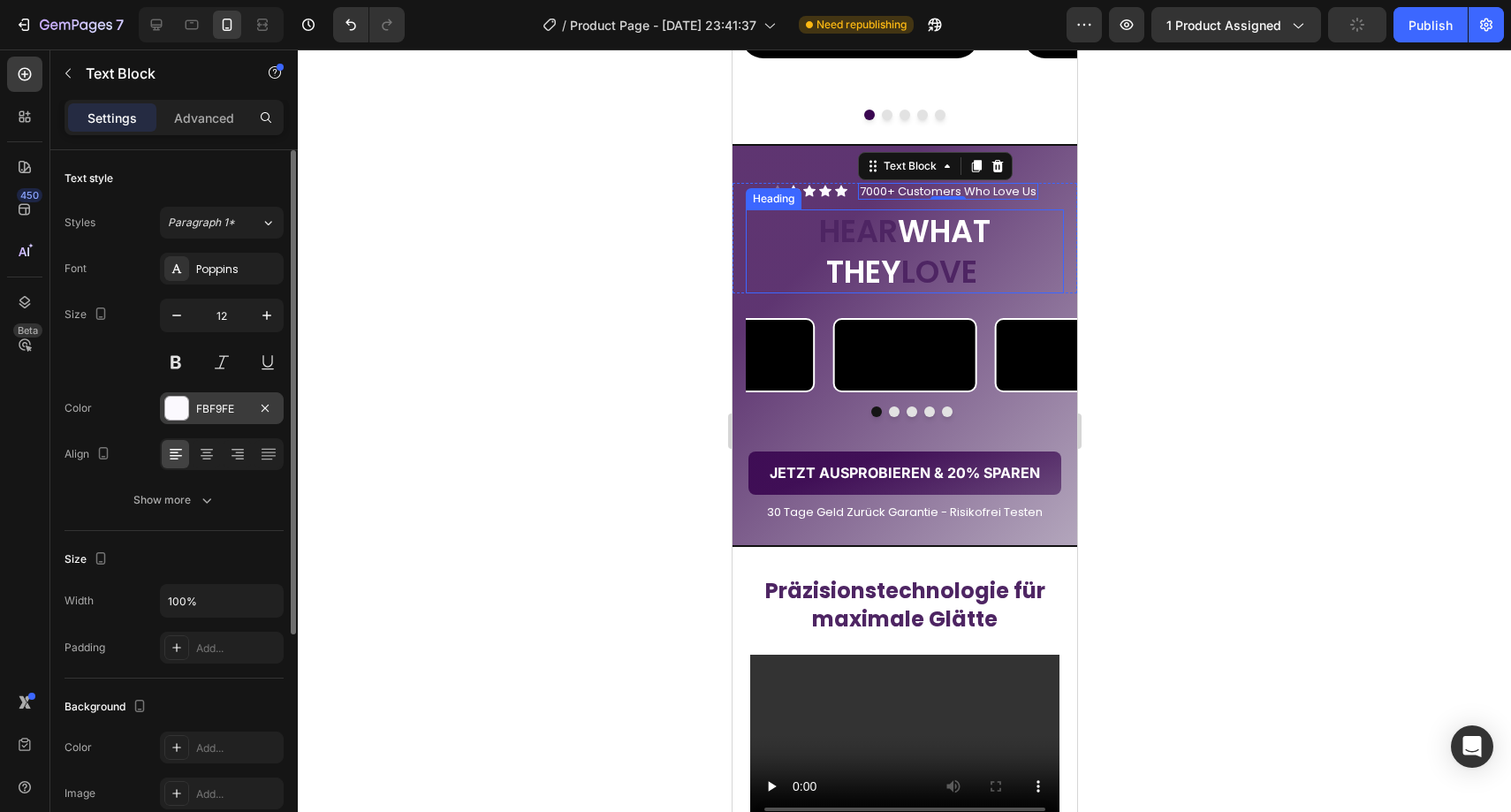
click at [227, 418] on div "FBF9FE" at bounding box center [222, 408] width 124 height 32
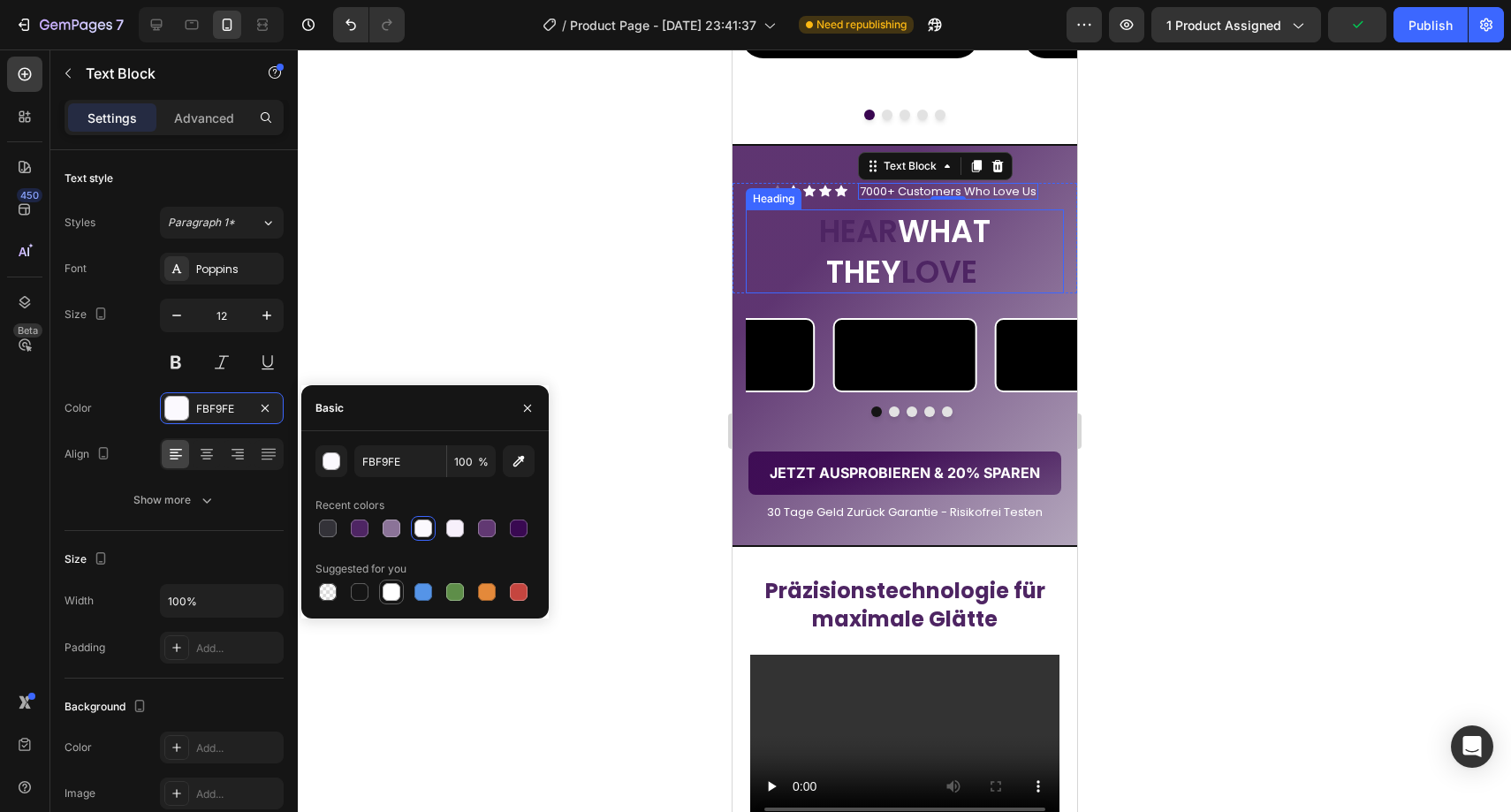
click at [387, 595] on div at bounding box center [392, 591] width 17 height 17
type input "FFFFFF"
click at [835, 191] on div "Icon 0" at bounding box center [840, 190] width 13 height 13
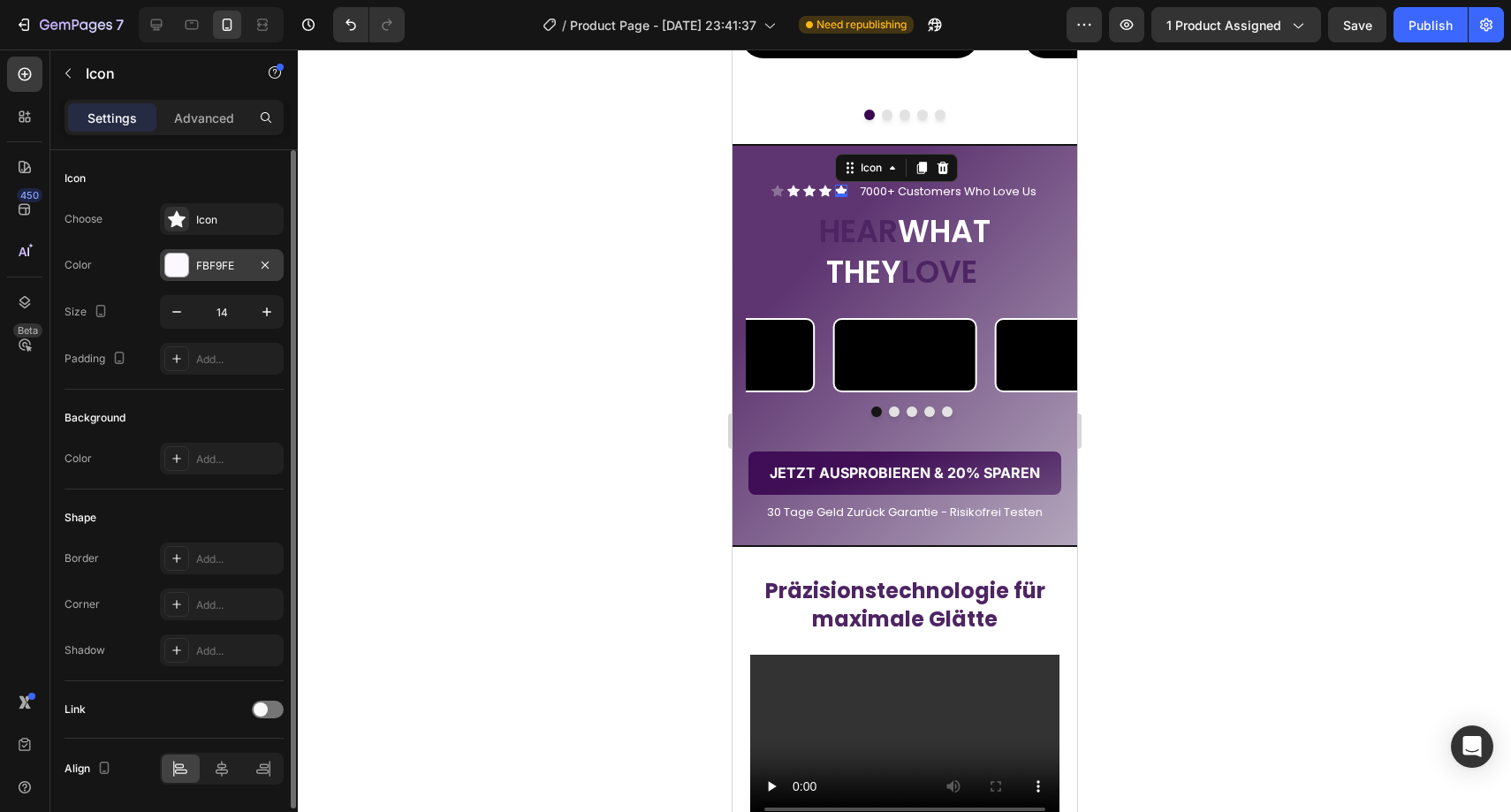
click at [211, 276] on div "FBF9FE" at bounding box center [222, 264] width 124 height 32
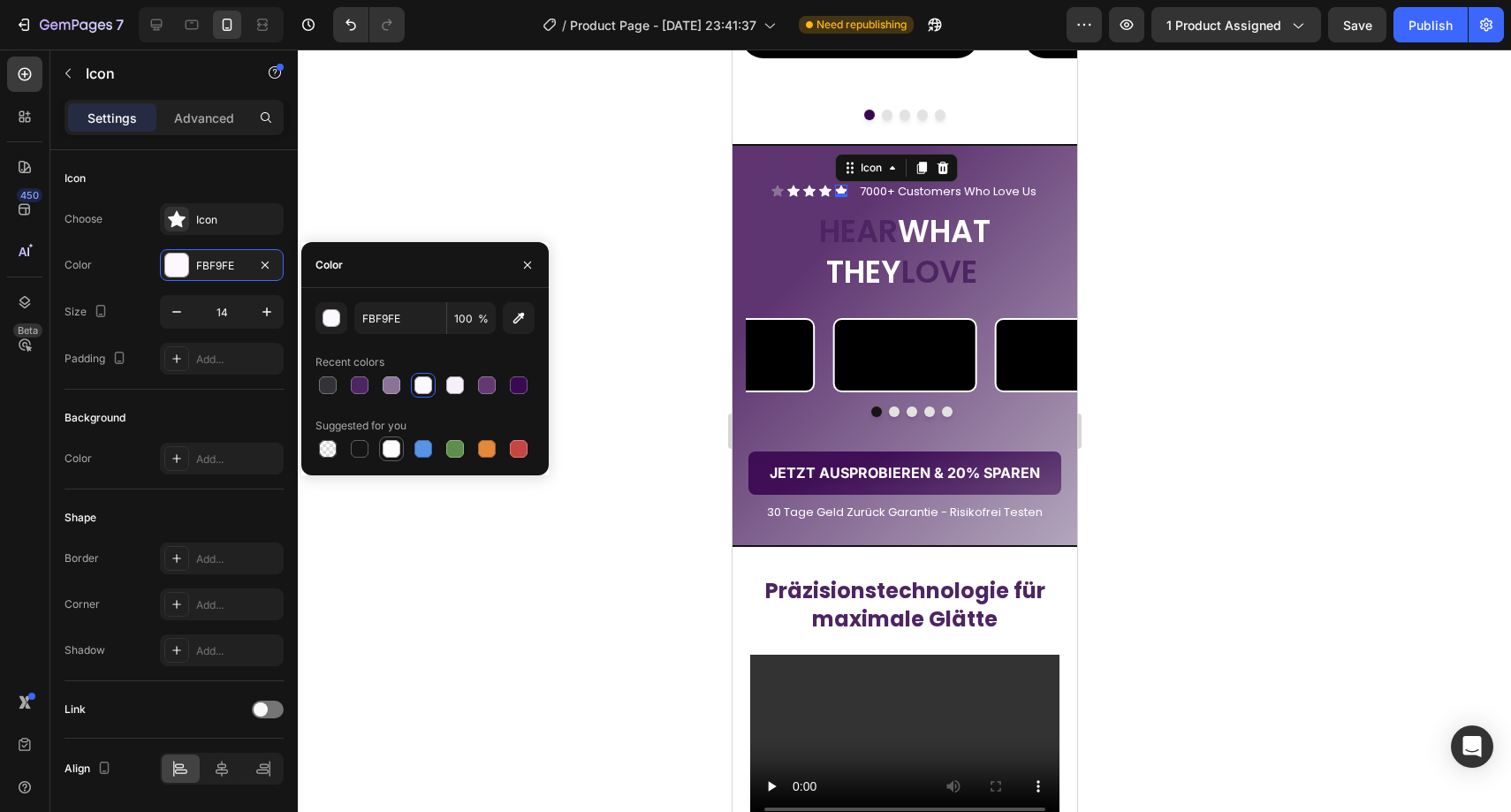
click at [386, 450] on div at bounding box center [392, 448] width 17 height 17
type input "FFFFFF"
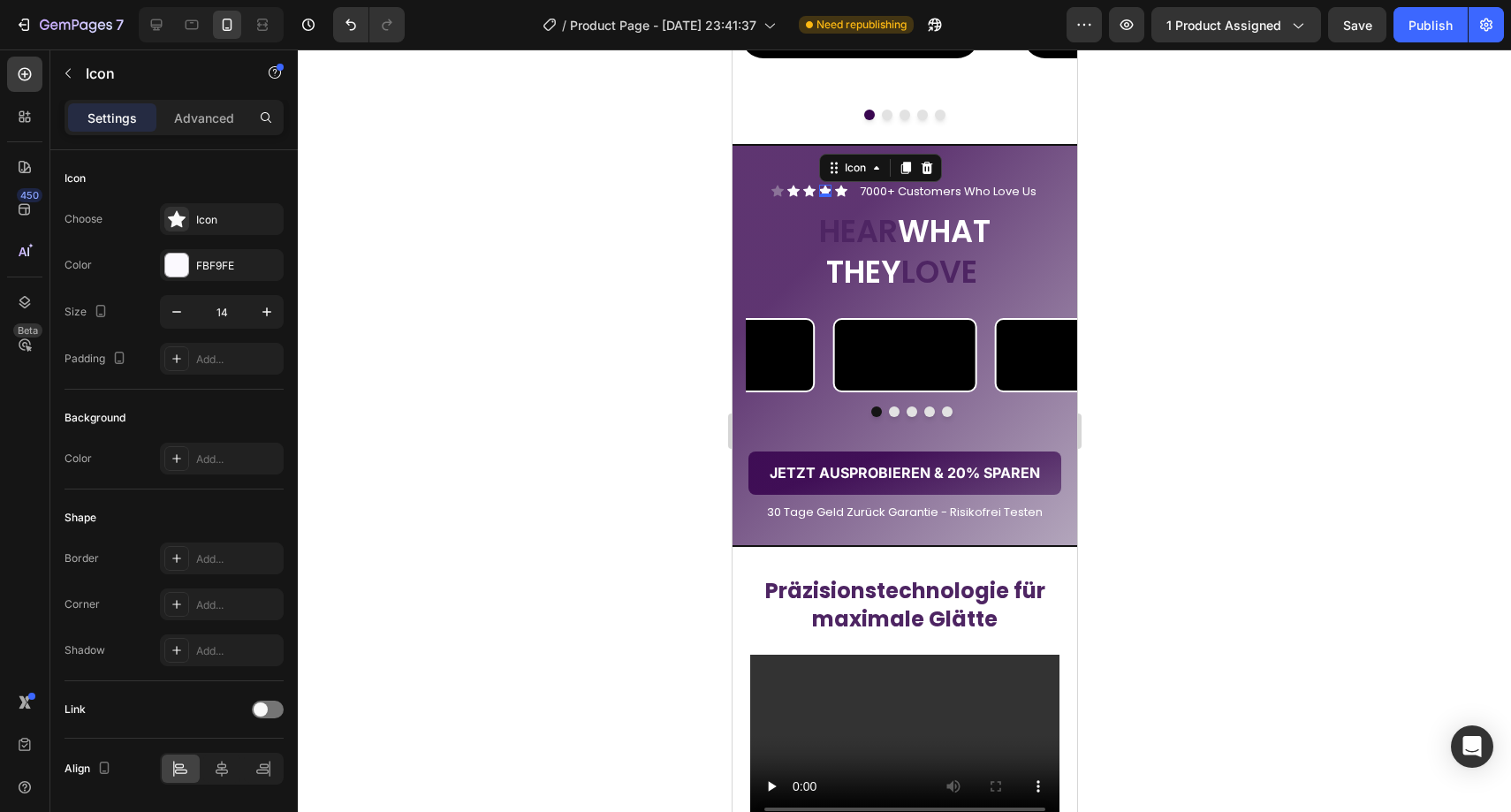
click at [818, 193] on div "Icon 0" at bounding box center [824, 190] width 13 height 13
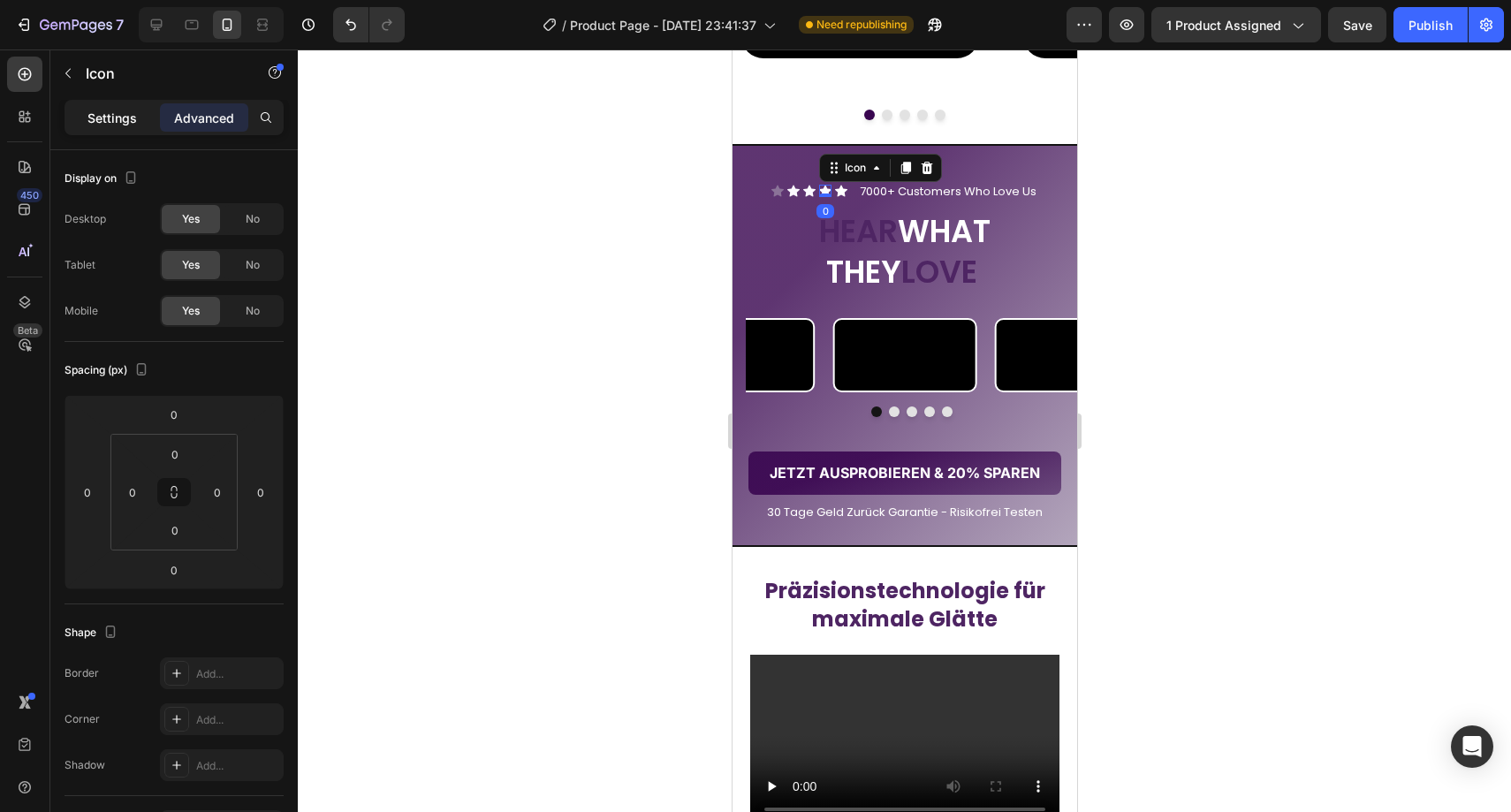
click at [128, 110] on p "Settings" at bounding box center [112, 118] width 49 height 18
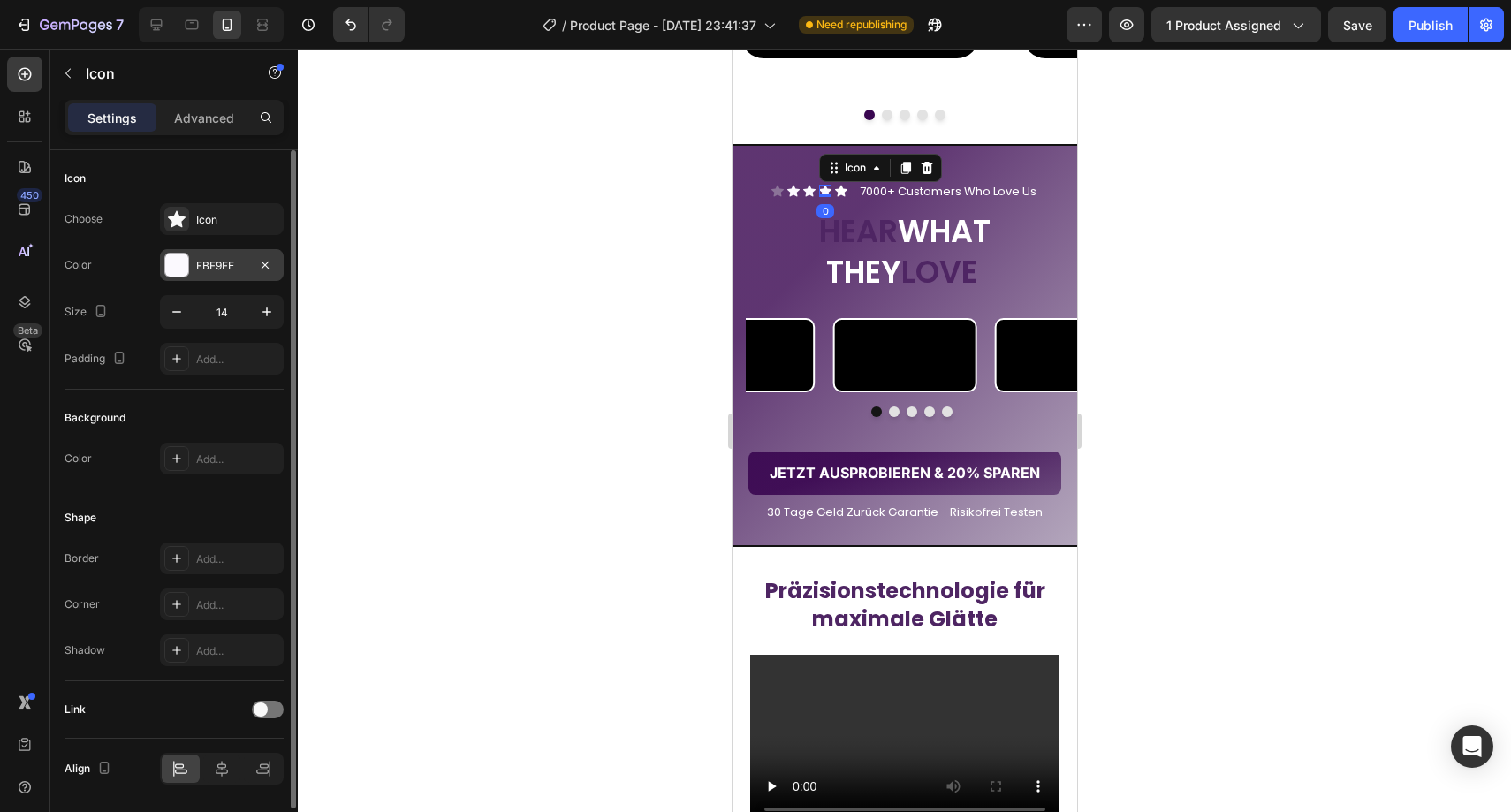
click at [248, 271] on div "FBF9FE" at bounding box center [222, 264] width 124 height 32
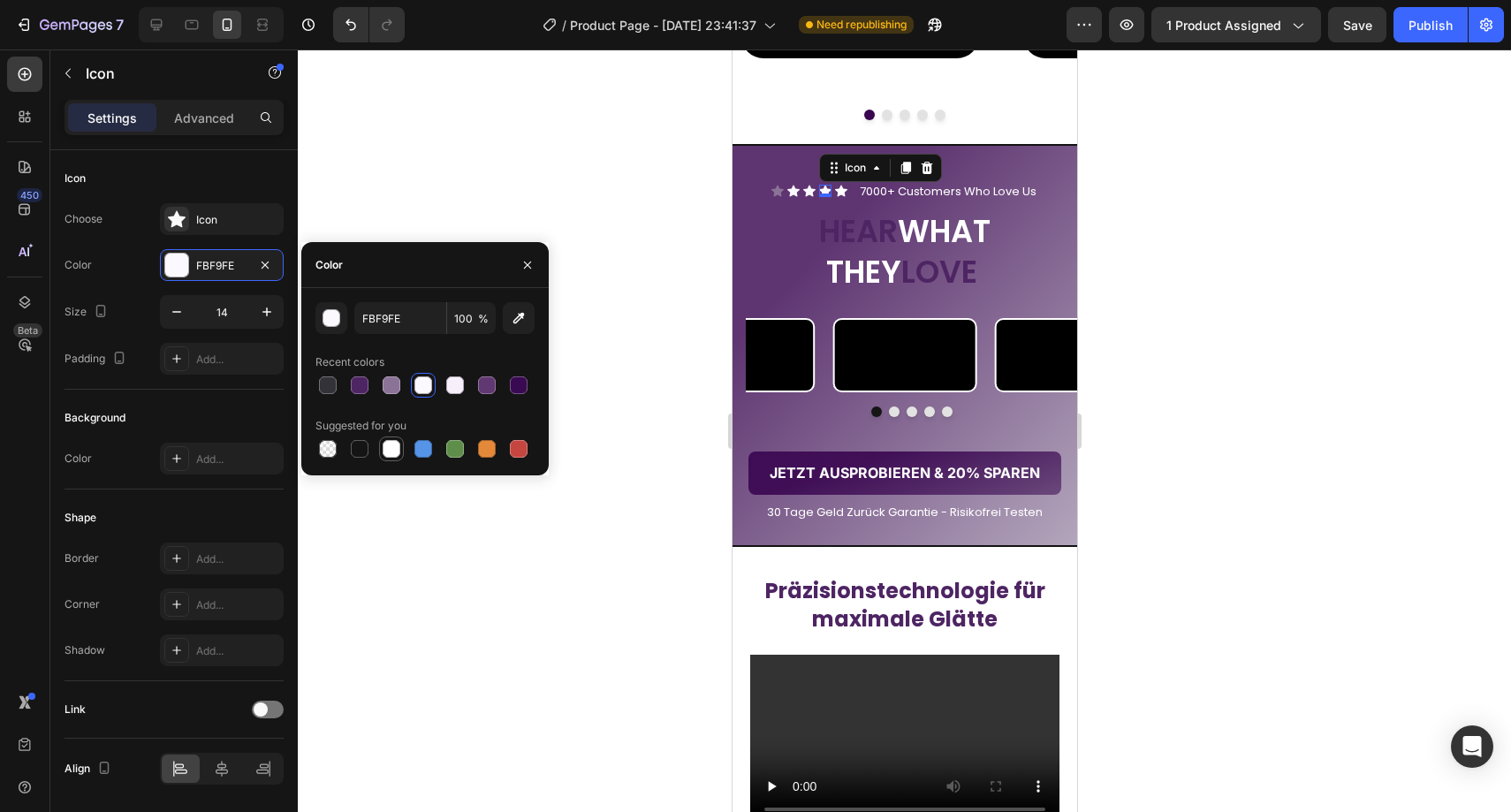
click at [383, 436] on div at bounding box center [392, 448] width 25 height 25
type input "FFFFFF"
click at [804, 189] on icon at bounding box center [809, 191] width 13 height 12
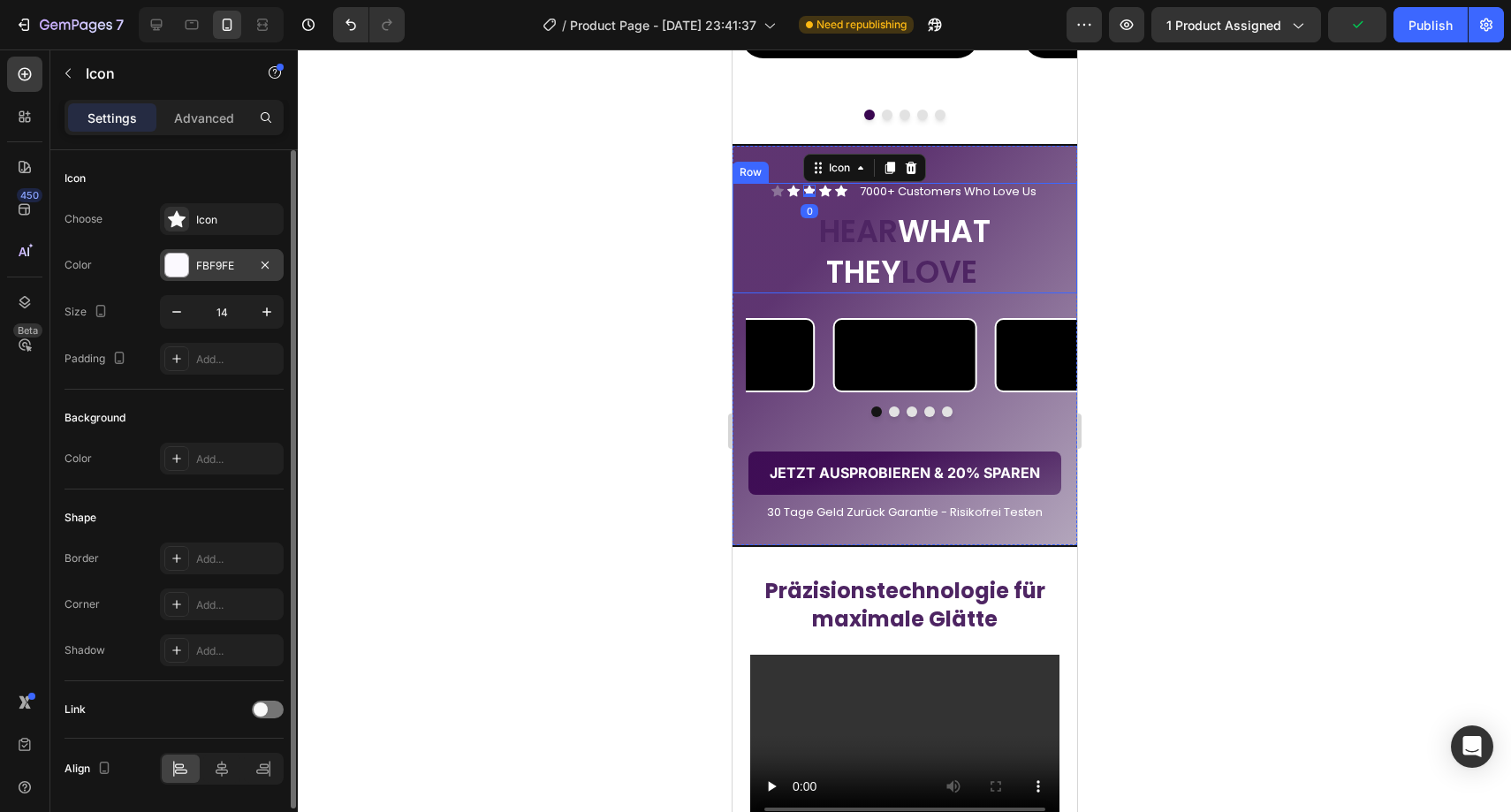
click at [205, 255] on div "FBF9FE" at bounding box center [222, 264] width 124 height 32
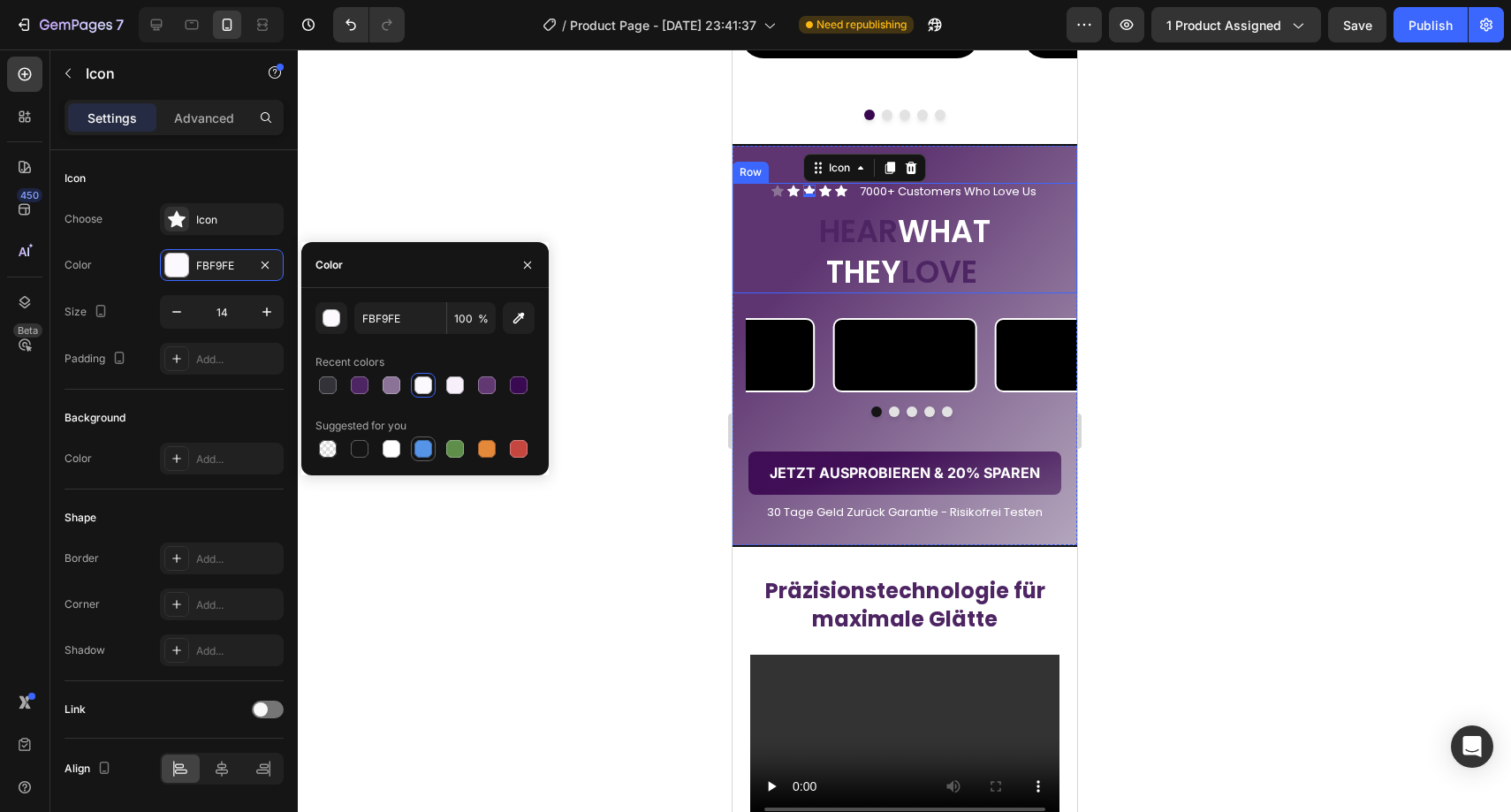
click at [416, 446] on div at bounding box center [424, 448] width 17 height 17
click at [396, 447] on div at bounding box center [392, 448] width 17 height 17
type input "FFFFFF"
click at [786, 189] on icon at bounding box center [792, 191] width 13 height 12
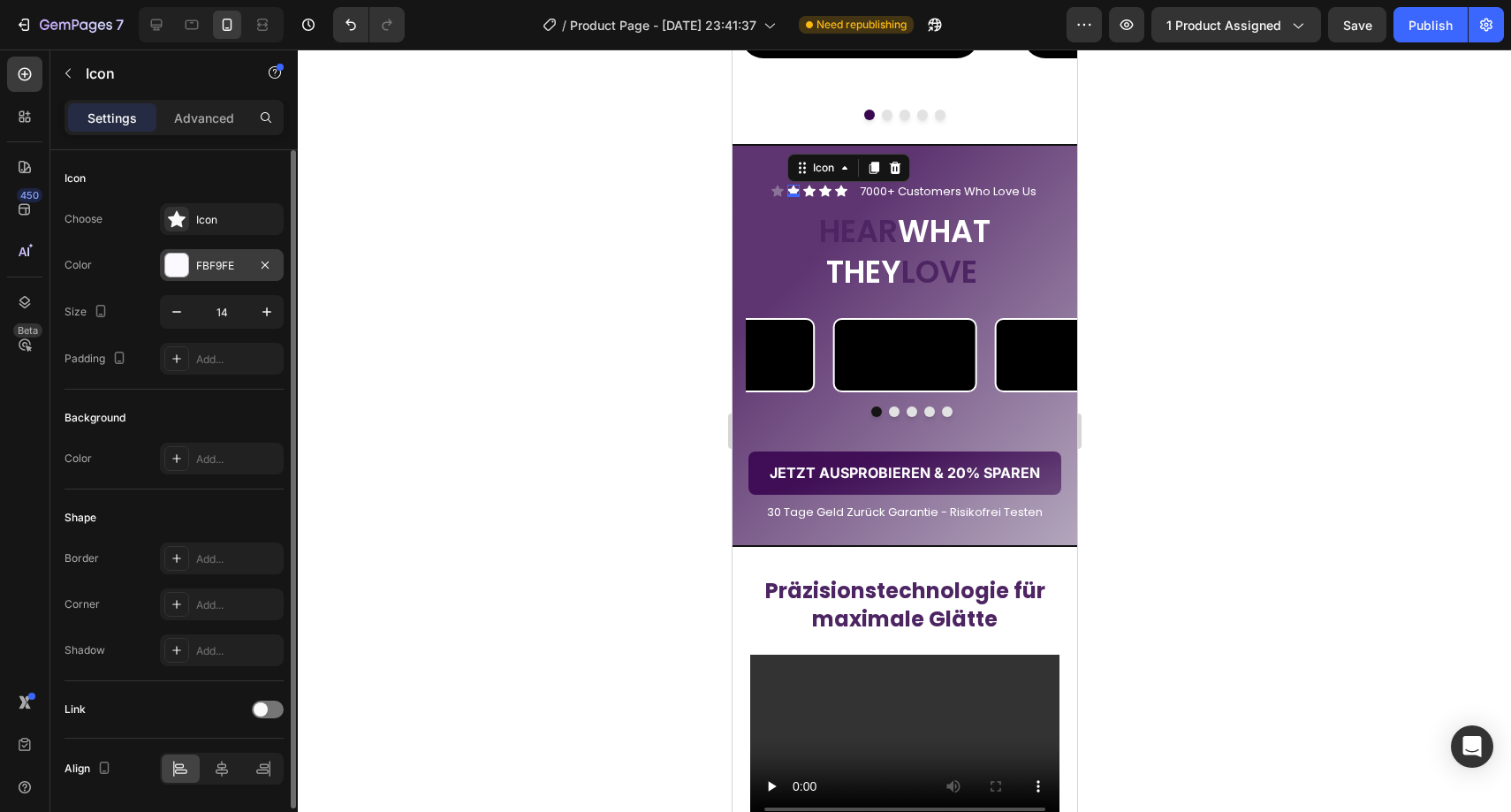
click at [175, 274] on div at bounding box center [177, 265] width 23 height 23
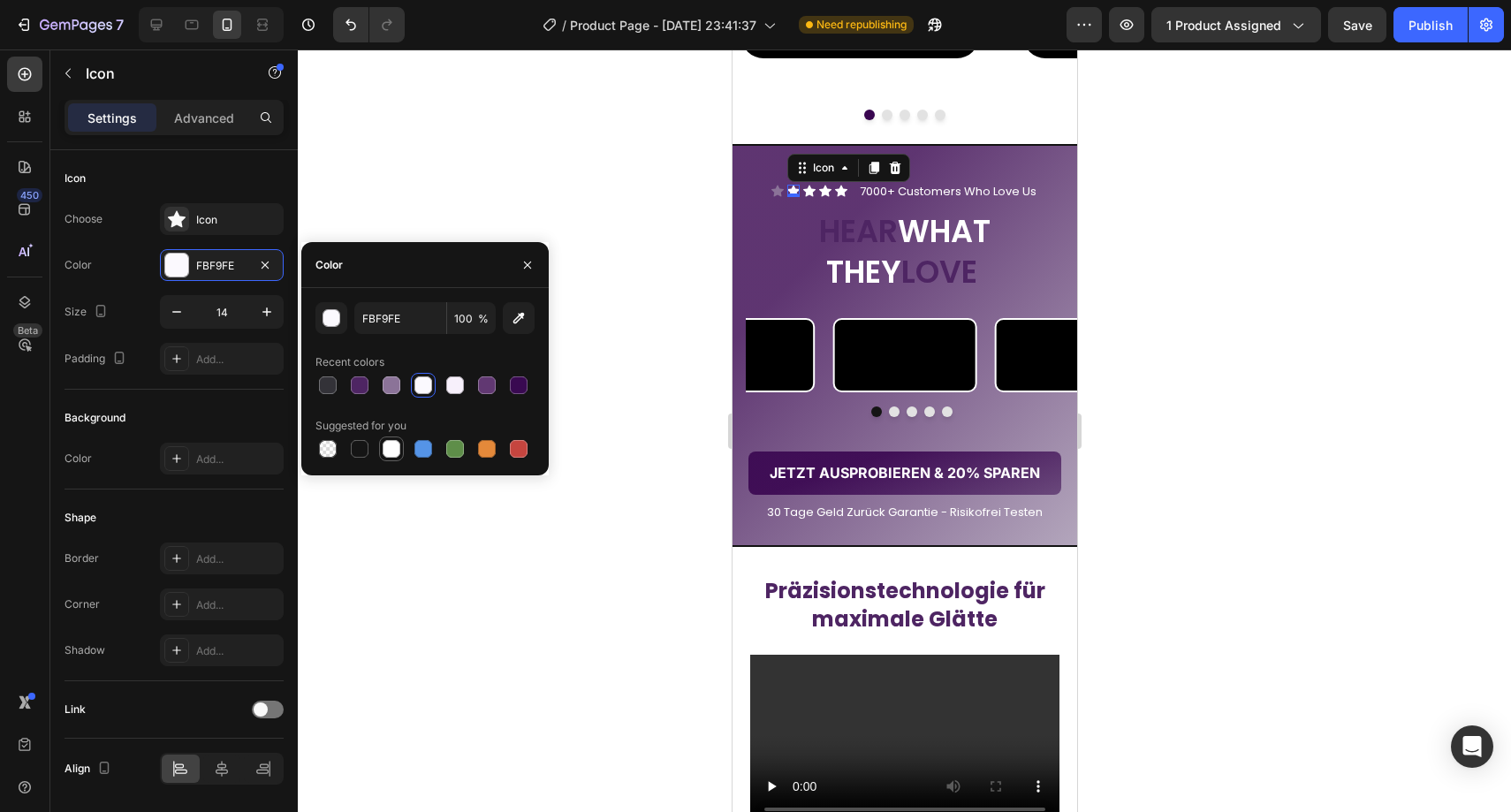
click at [399, 445] on div at bounding box center [392, 448] width 17 height 17
type input "FFFFFF"
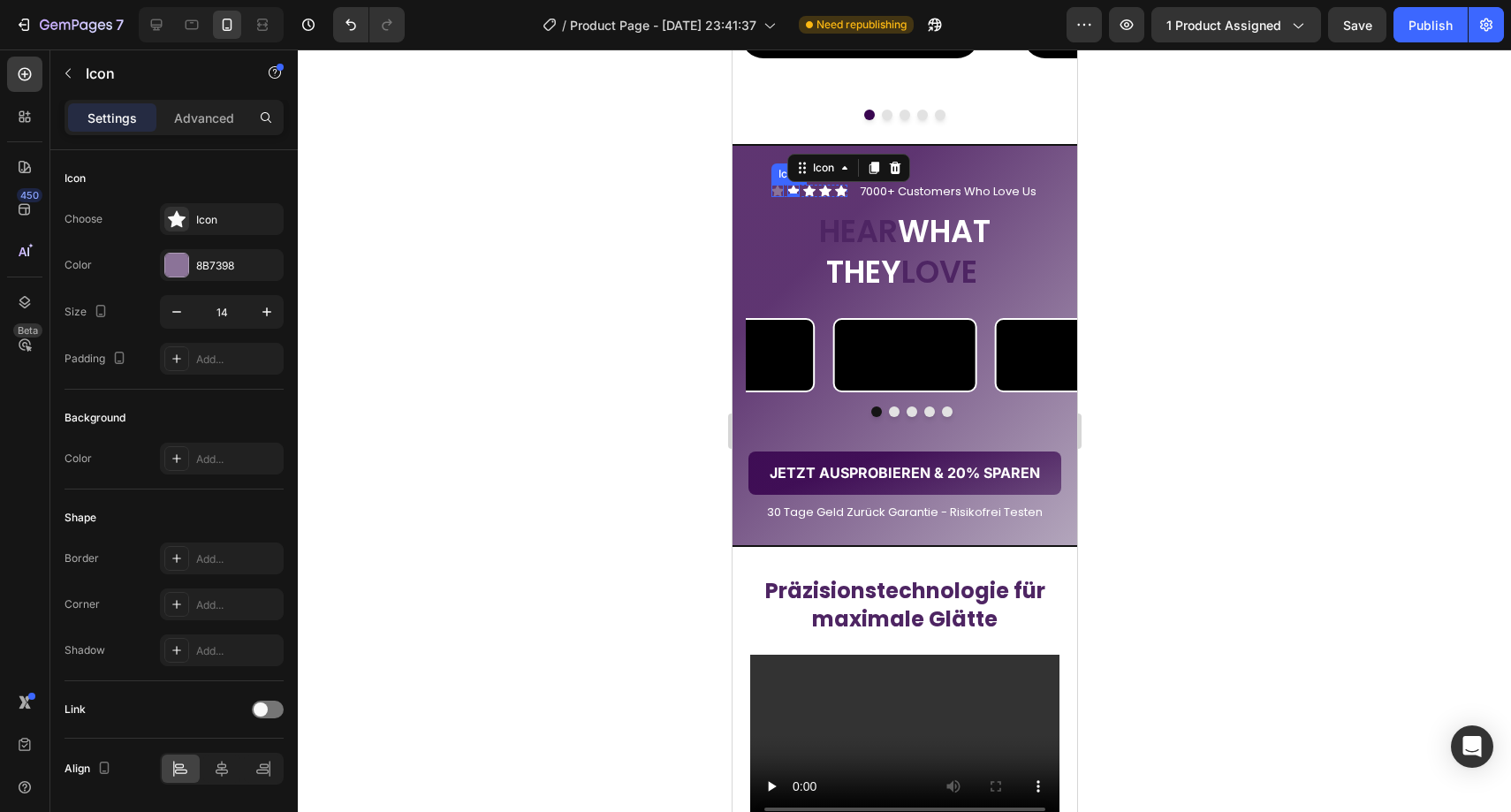
click at [772, 190] on icon at bounding box center [777, 191] width 13 height 12
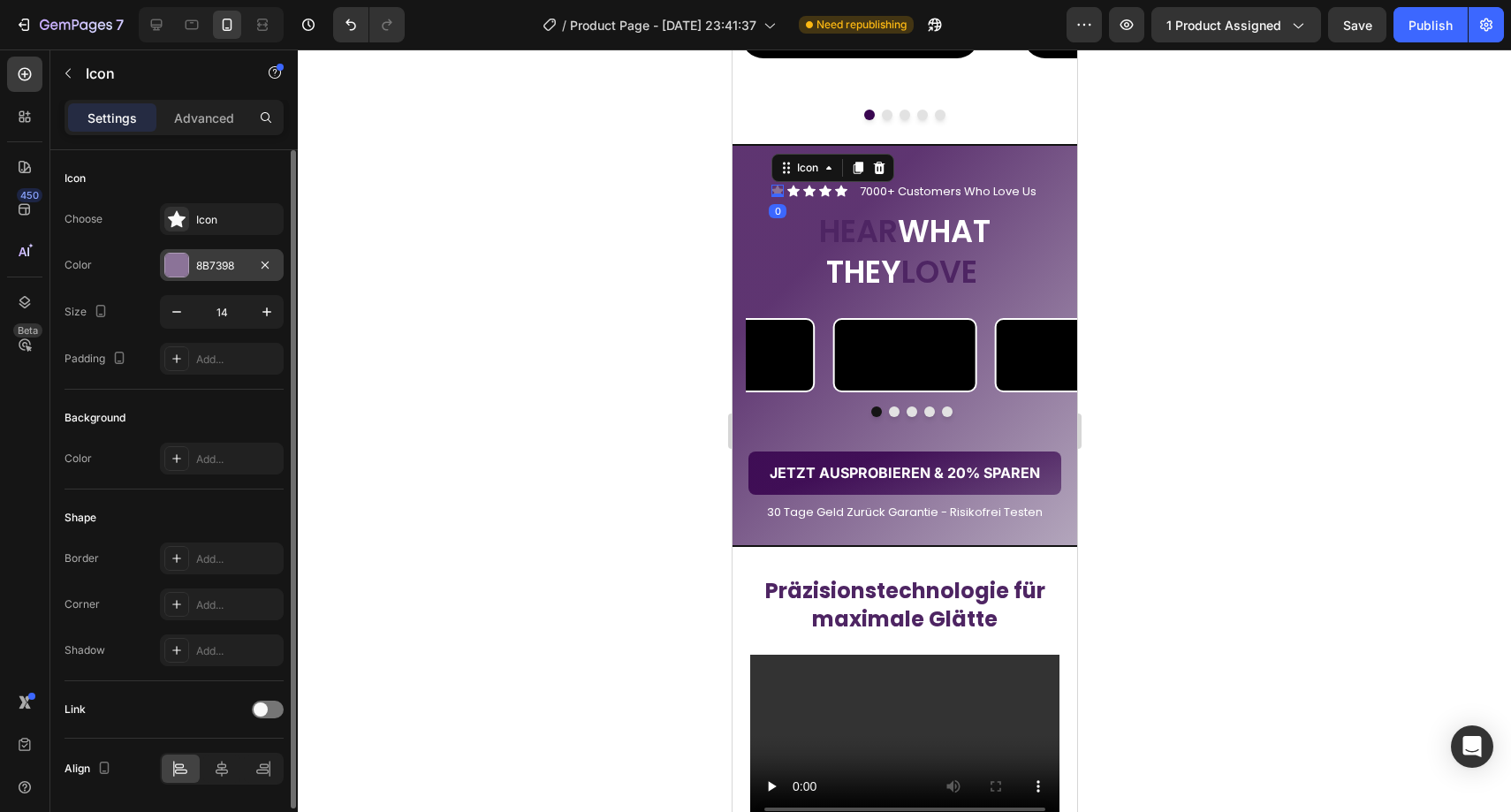
click at [228, 254] on div "8B7398" at bounding box center [222, 264] width 124 height 32
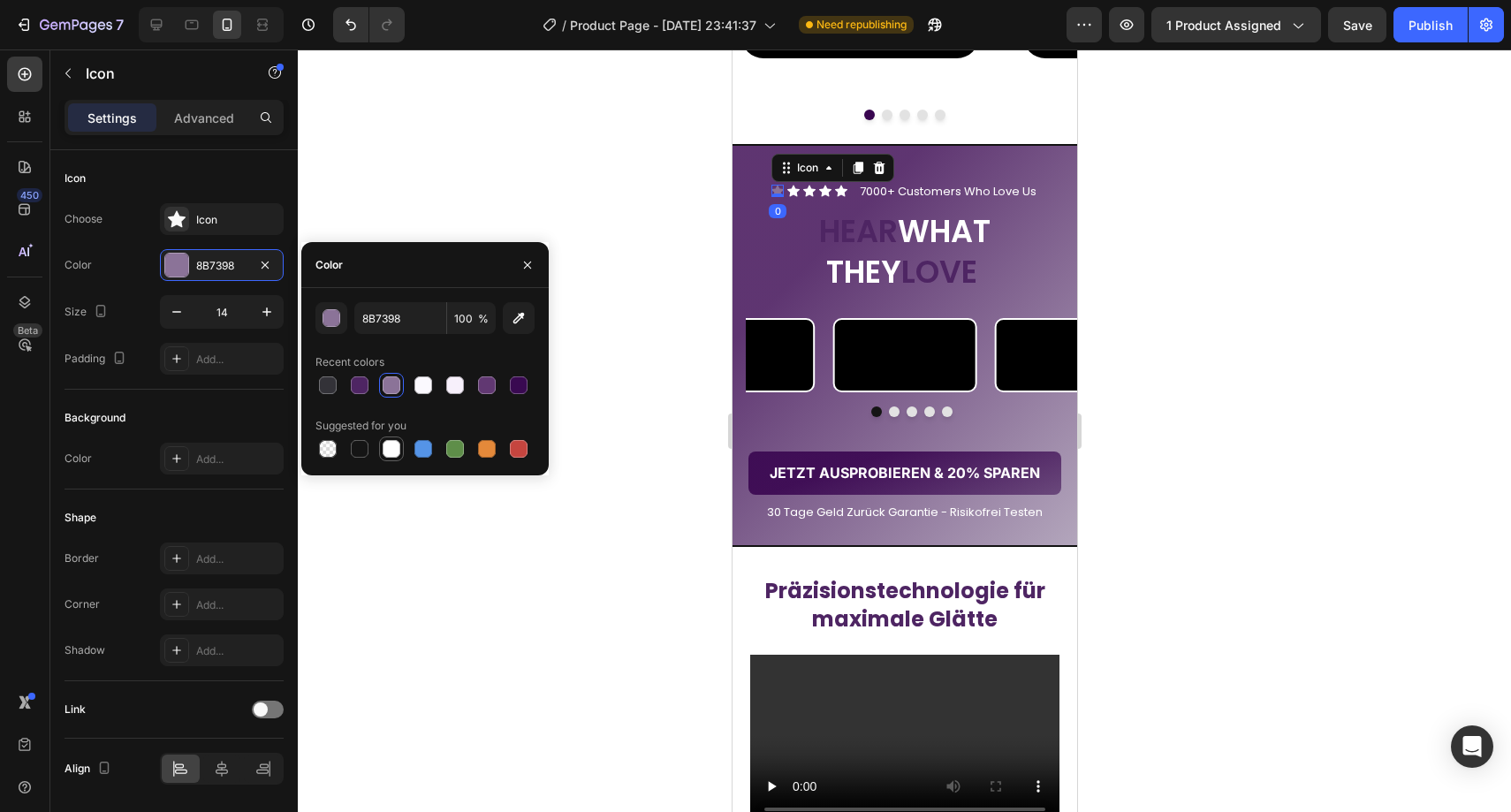
click at [399, 455] on div at bounding box center [392, 448] width 21 height 21
type input "FFFFFF"
click at [861, 229] on span "HEAR" at bounding box center [858, 230] width 79 height 43
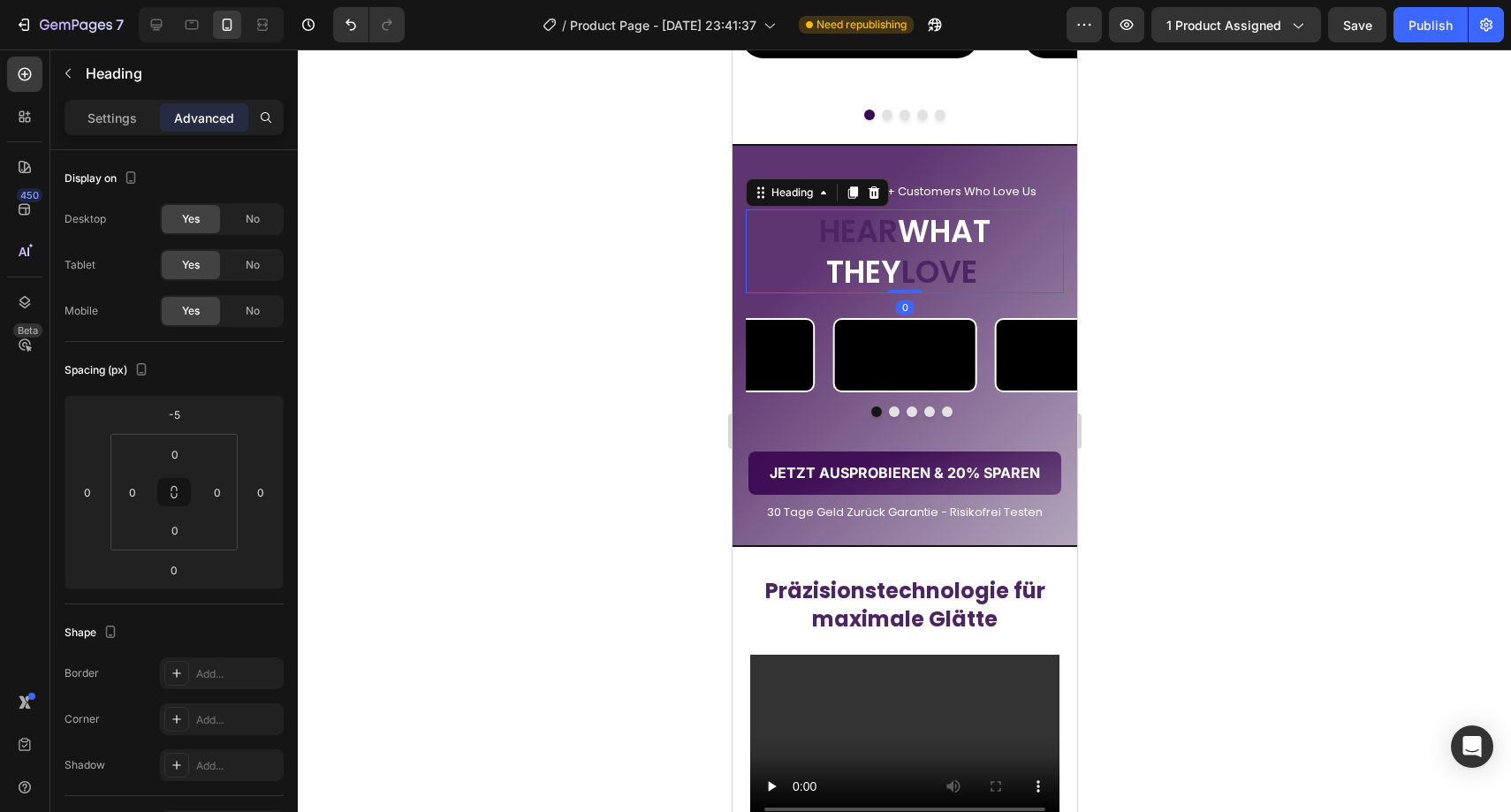
click at [920, 228] on h2 "HEAR WHAT THEY LOVE" at bounding box center [904, 251] width 318 height 84
click at [919, 229] on p "HEAR WHAT THEY LOVE" at bounding box center [904, 251] width 315 height 80
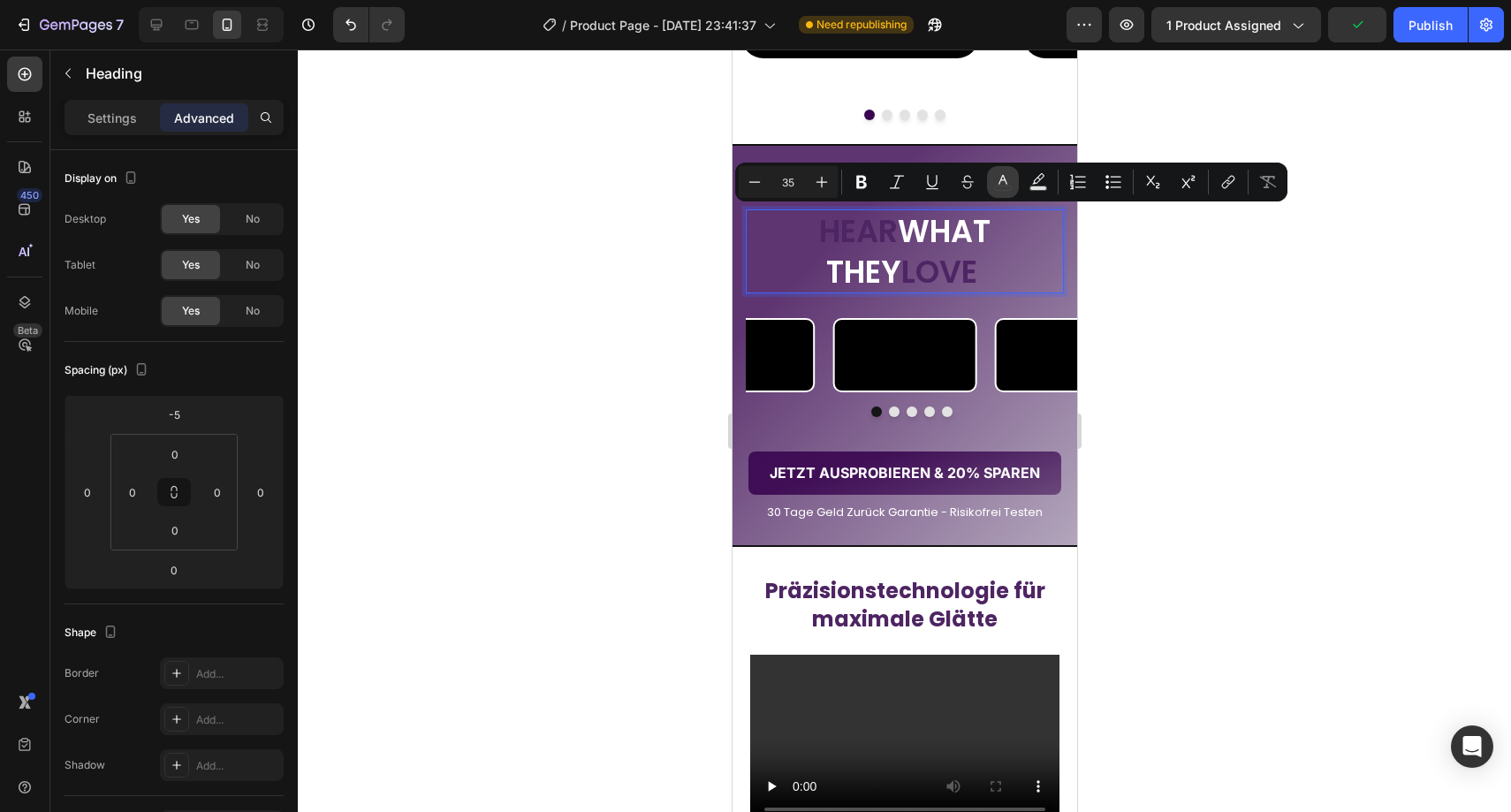
click at [996, 178] on icon "Editor contextual toolbar" at bounding box center [1003, 181] width 17 height 17
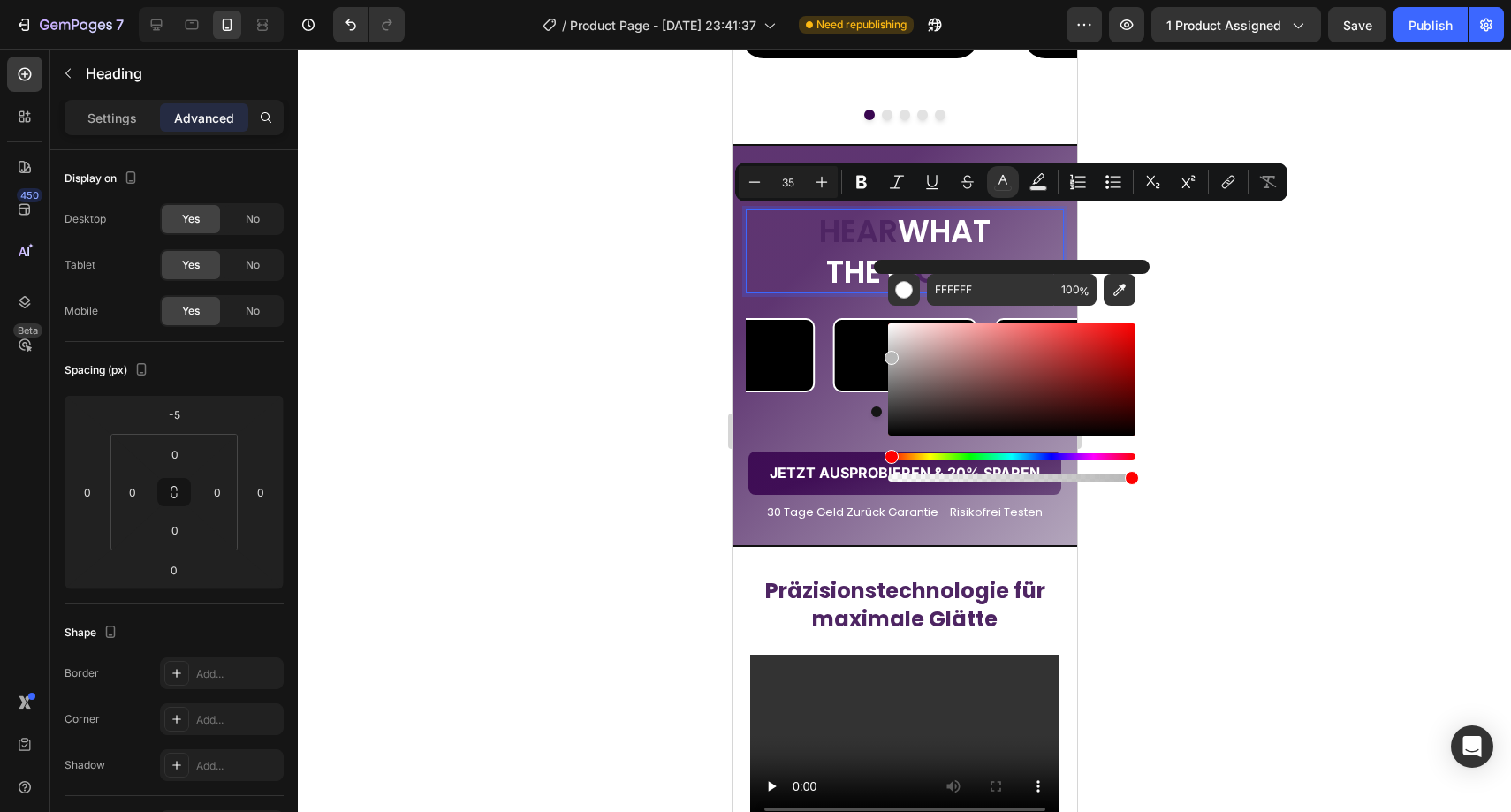
drag, startPoint x: 890, startPoint y: 336, endPoint x: 887, endPoint y: 354, distance: 18.2
click at [887, 354] on div "Editor contextual toolbar" at bounding box center [892, 358] width 14 height 14
type input "FFFFFF"
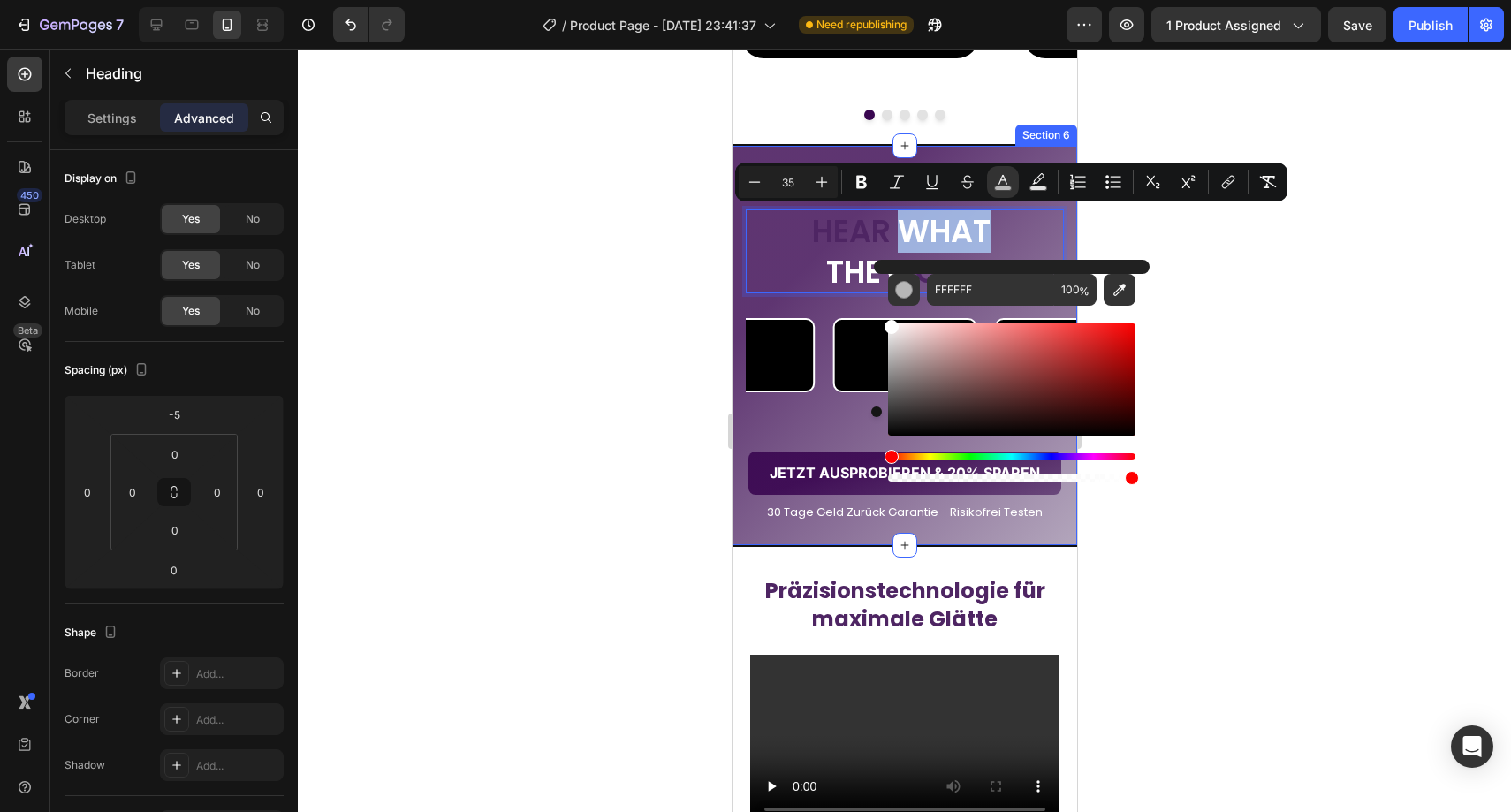
drag, startPoint x: 1619, startPoint y: 404, endPoint x: 868, endPoint y: 295, distance: 758.9
click at [836, 269] on p "HEAR WHAT THEY LOVE" at bounding box center [904, 251] width 315 height 80
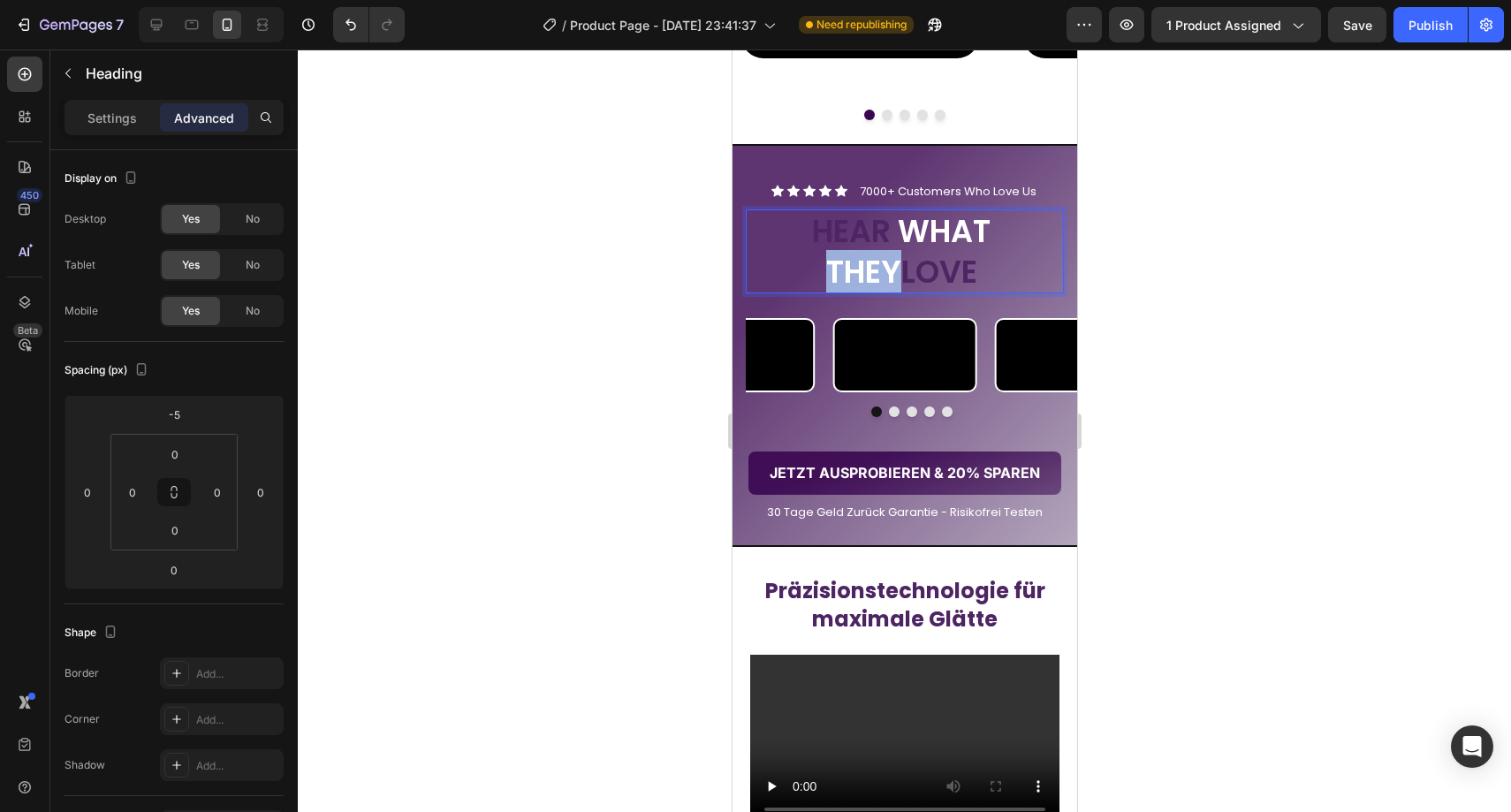
click at [836, 269] on p "HEAR WHAT THEY LOVE" at bounding box center [904, 251] width 315 height 80
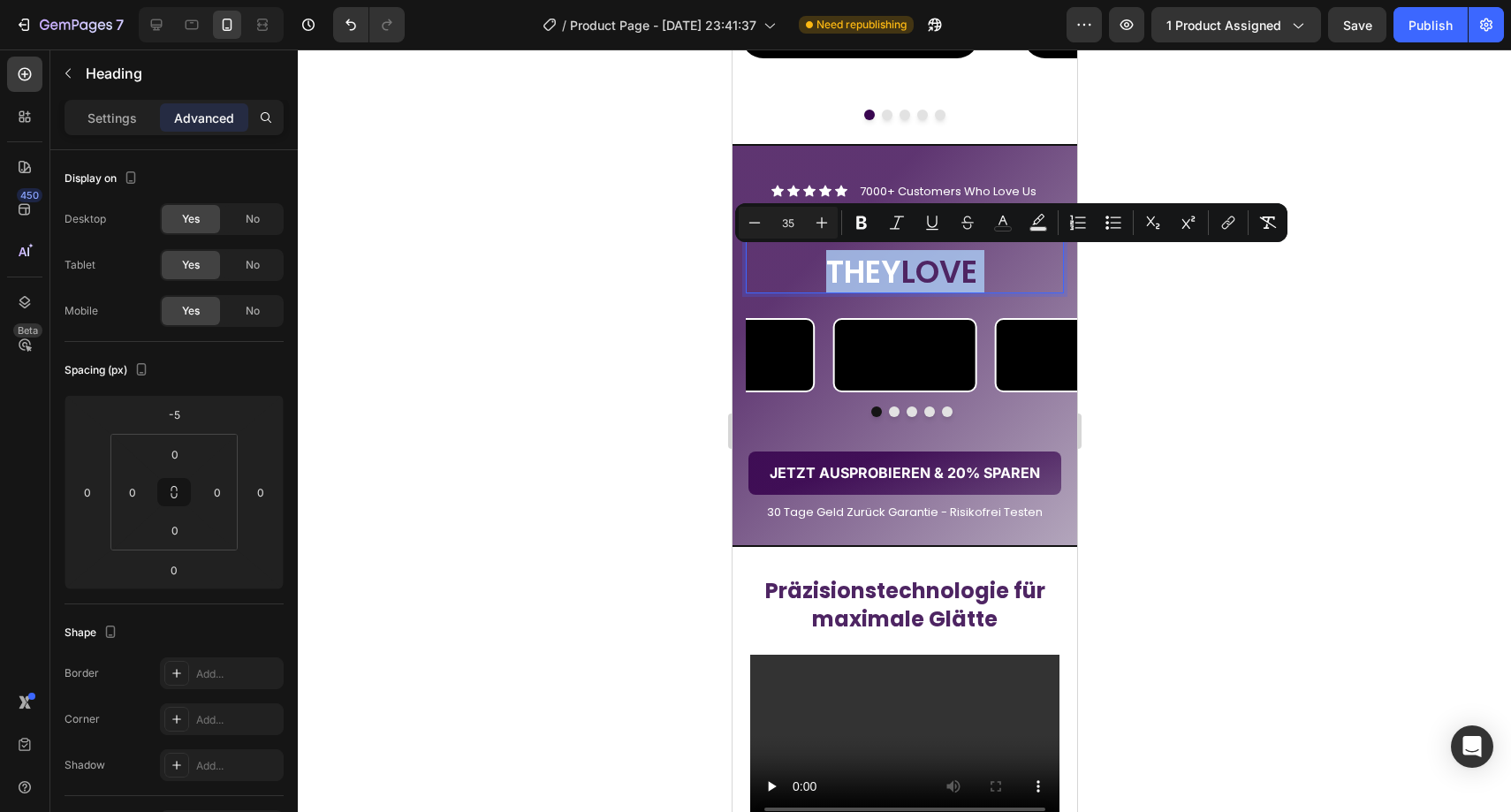
click at [849, 276] on p "HEAR WHAT THEY LOVE" at bounding box center [904, 251] width 315 height 80
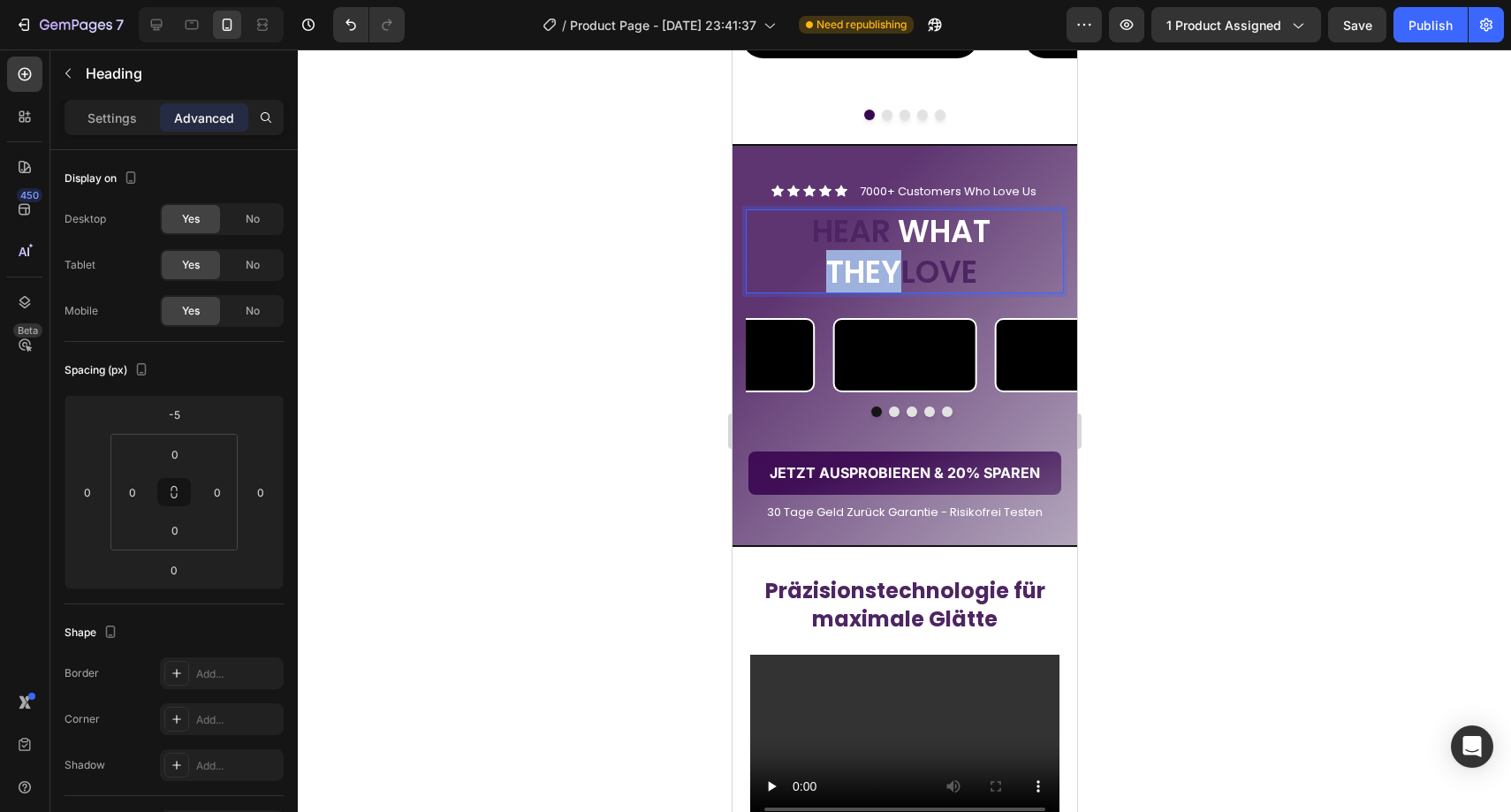
click at [849, 276] on p "HEAR WHAT THEY LOVE" at bounding box center [904, 251] width 315 height 80
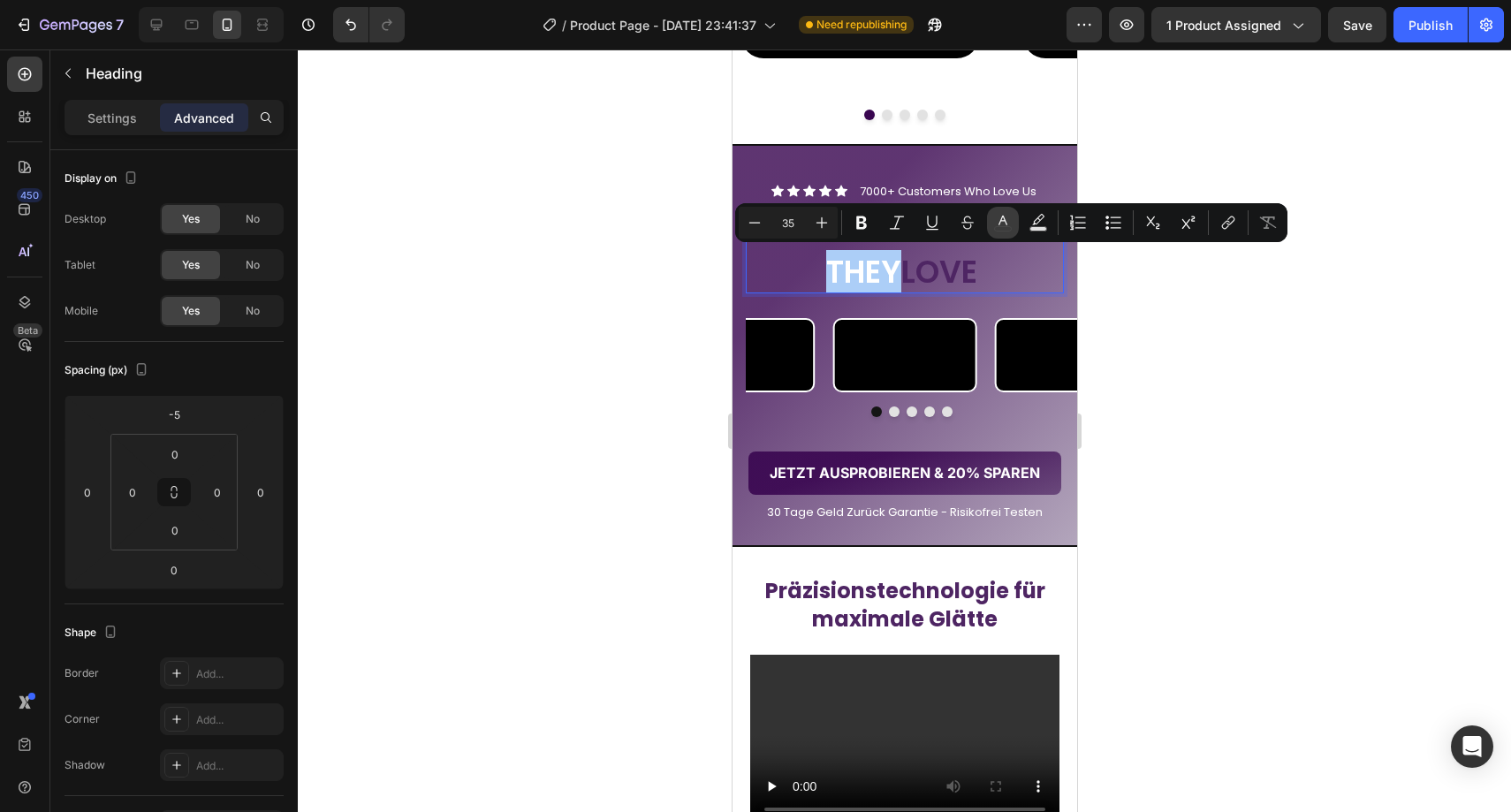
click at [987, 219] on button "color" at bounding box center [1003, 222] width 32 height 32
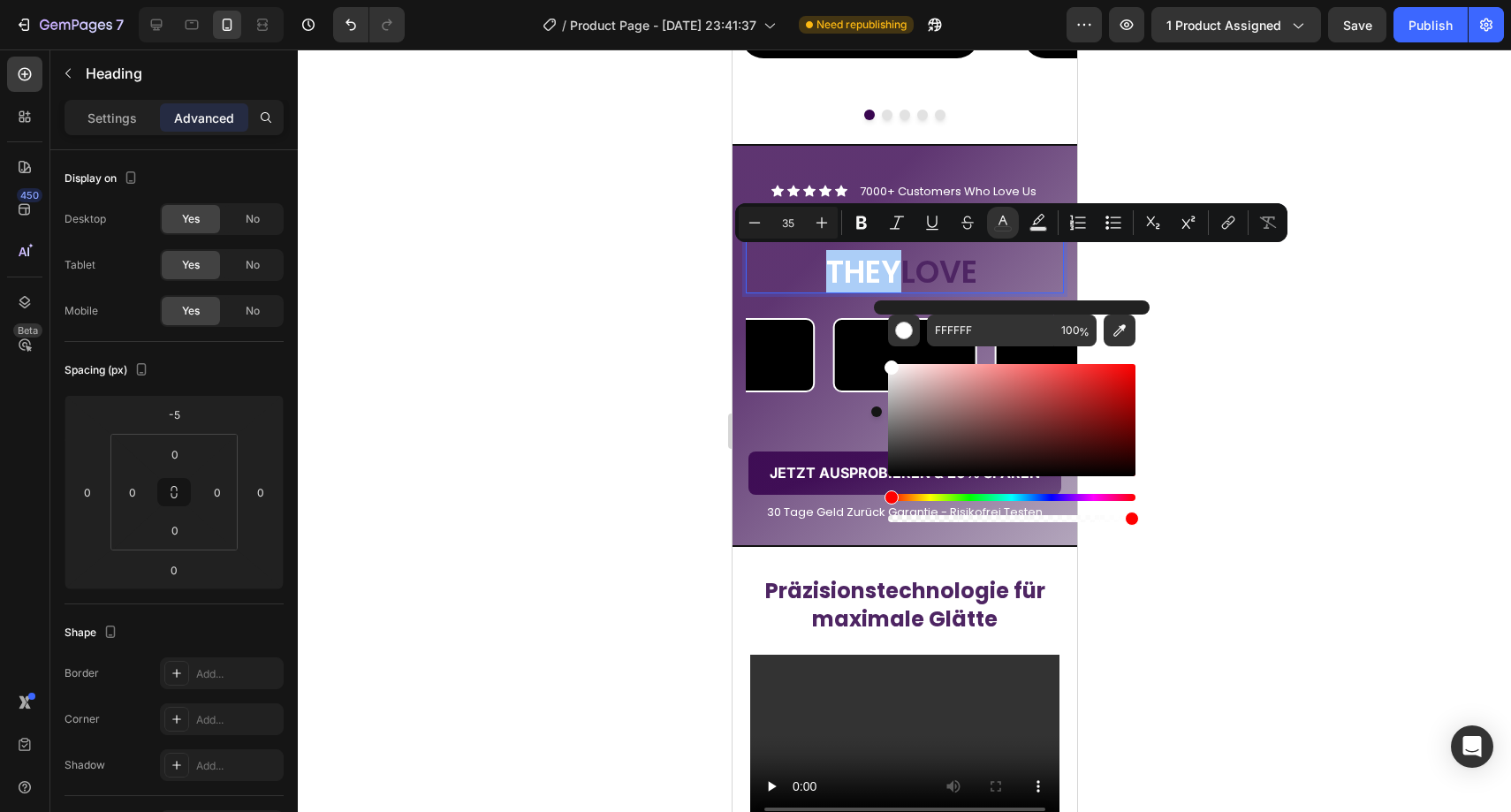
click at [1200, 286] on div at bounding box center [904, 430] width 1213 height 762
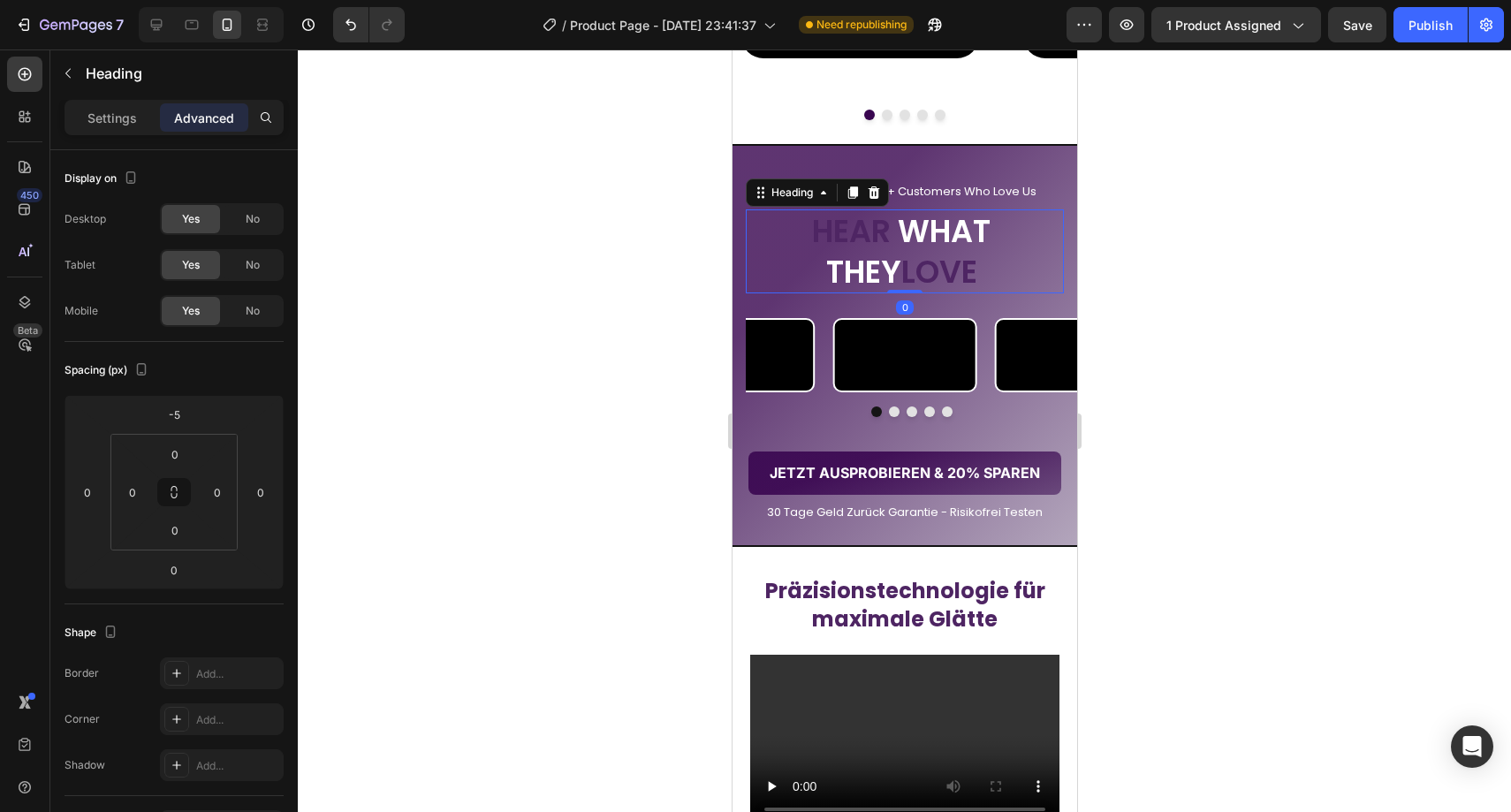
click at [947, 274] on span "LOVE" at bounding box center [938, 271] width 76 height 43
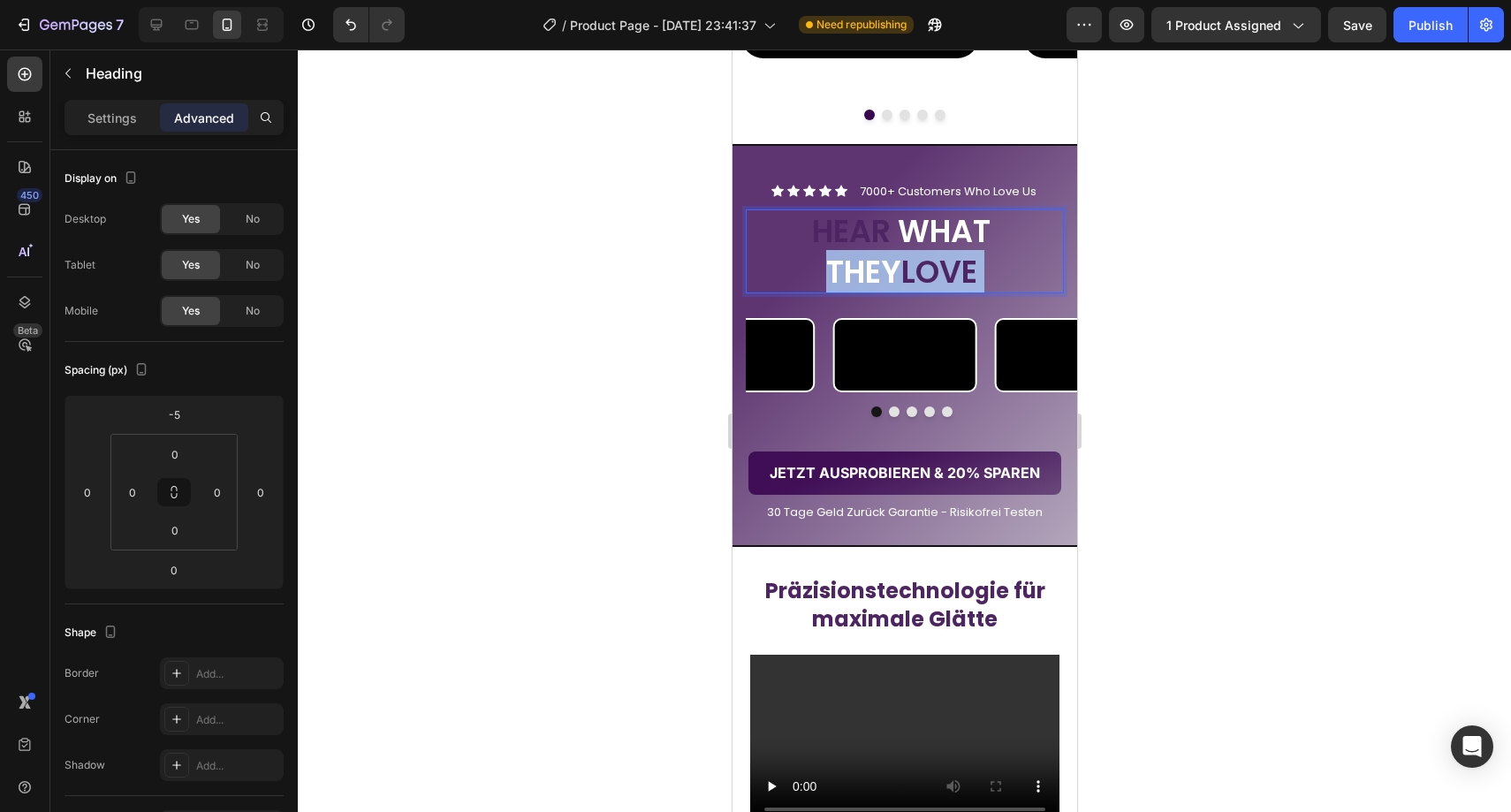
click at [947, 274] on span "LOVE" at bounding box center [938, 271] width 76 height 43
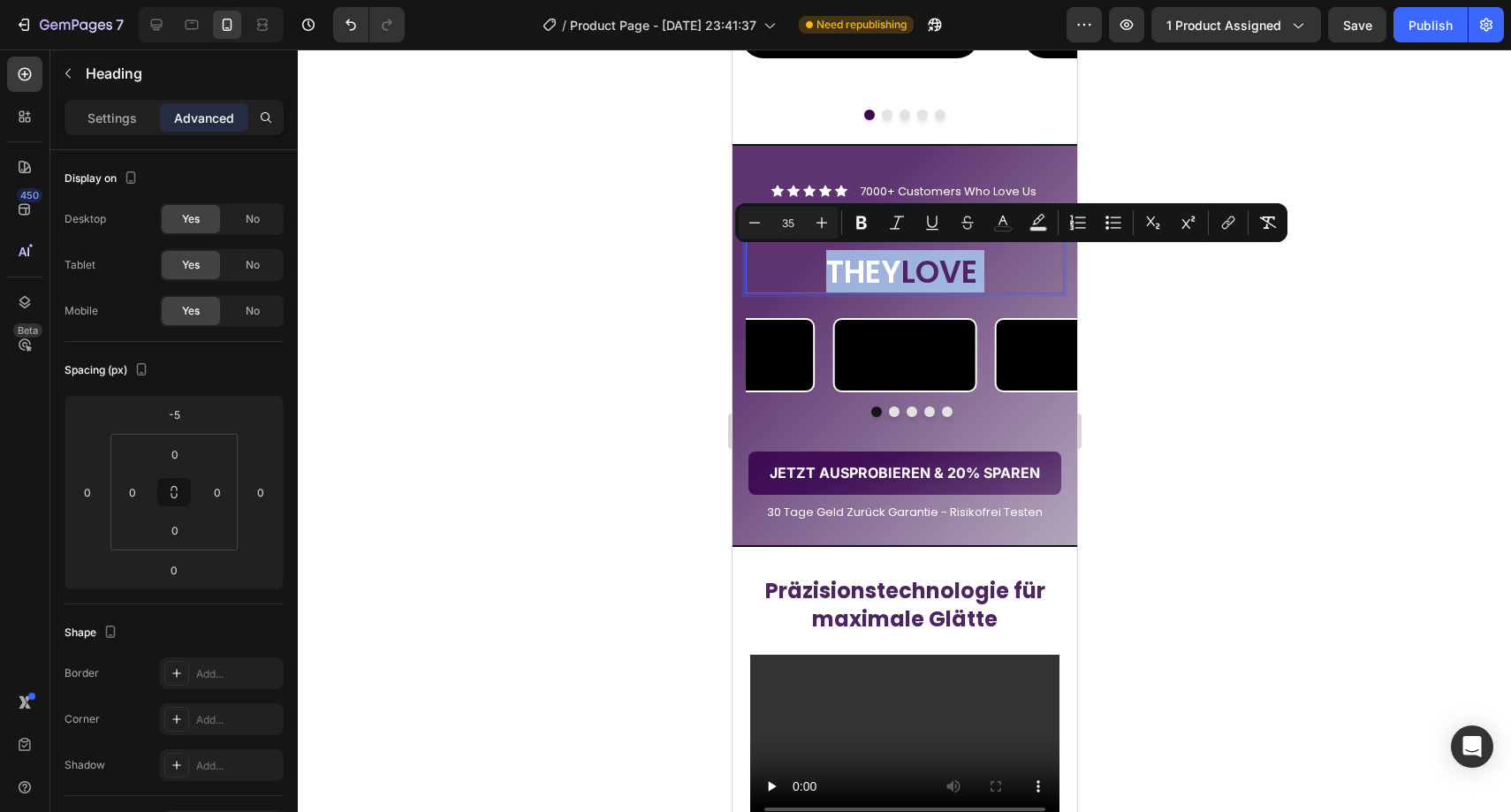
click at [946, 273] on span "LOVE" at bounding box center [938, 271] width 76 height 43
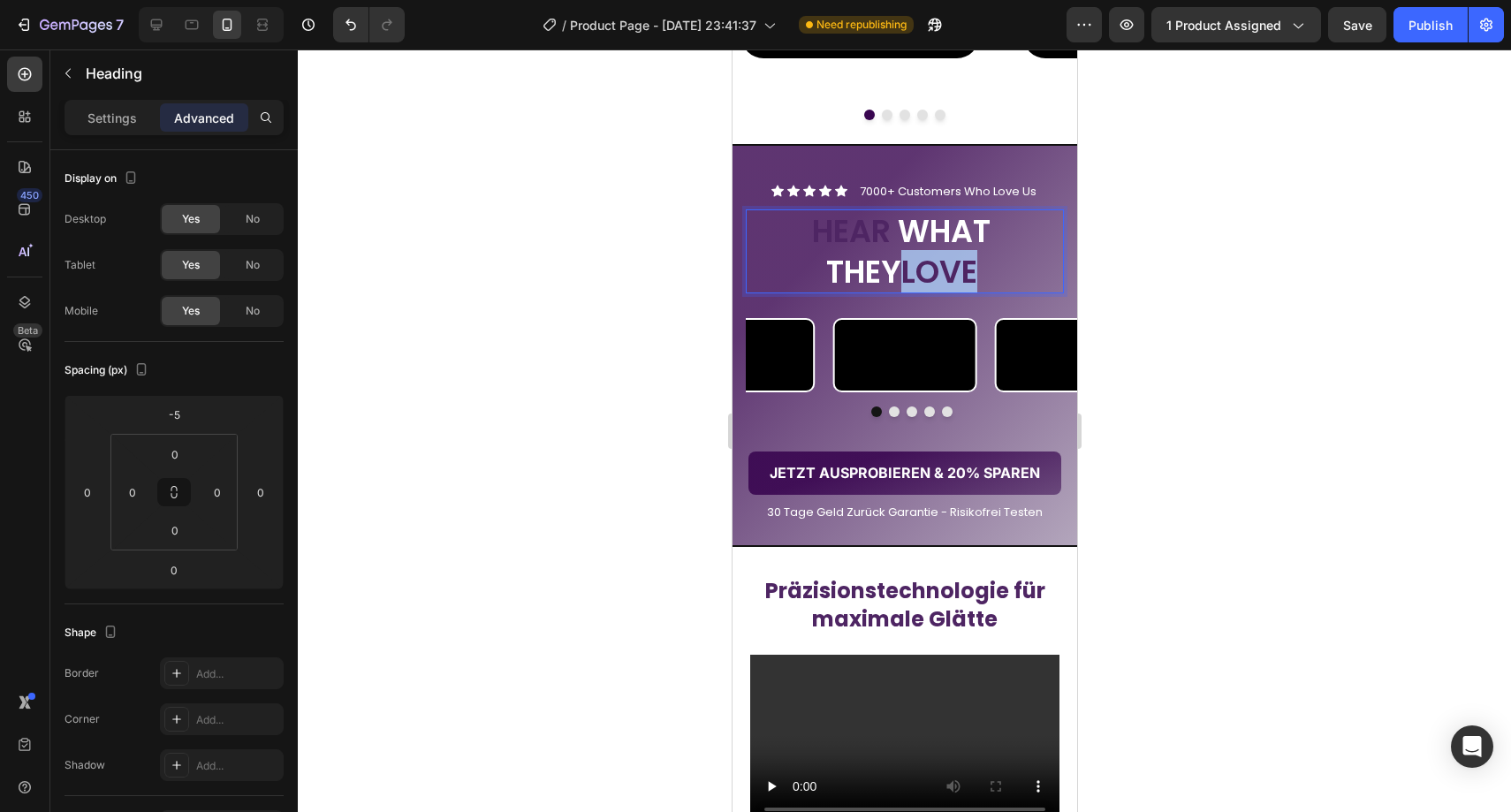
click at [946, 273] on span "LOVE" at bounding box center [938, 271] width 76 height 43
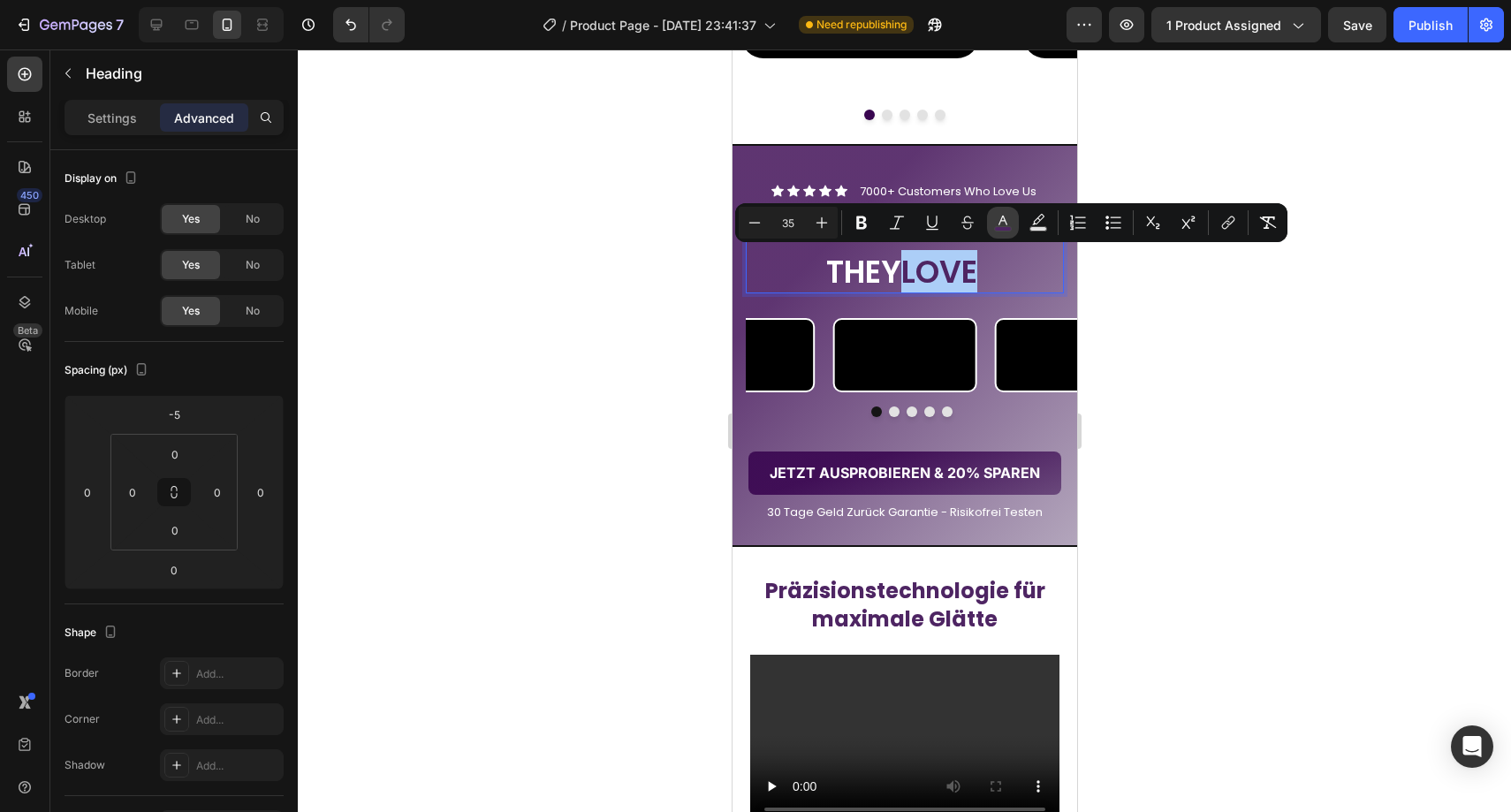
click at [992, 226] on button "color" at bounding box center [1003, 222] width 32 height 32
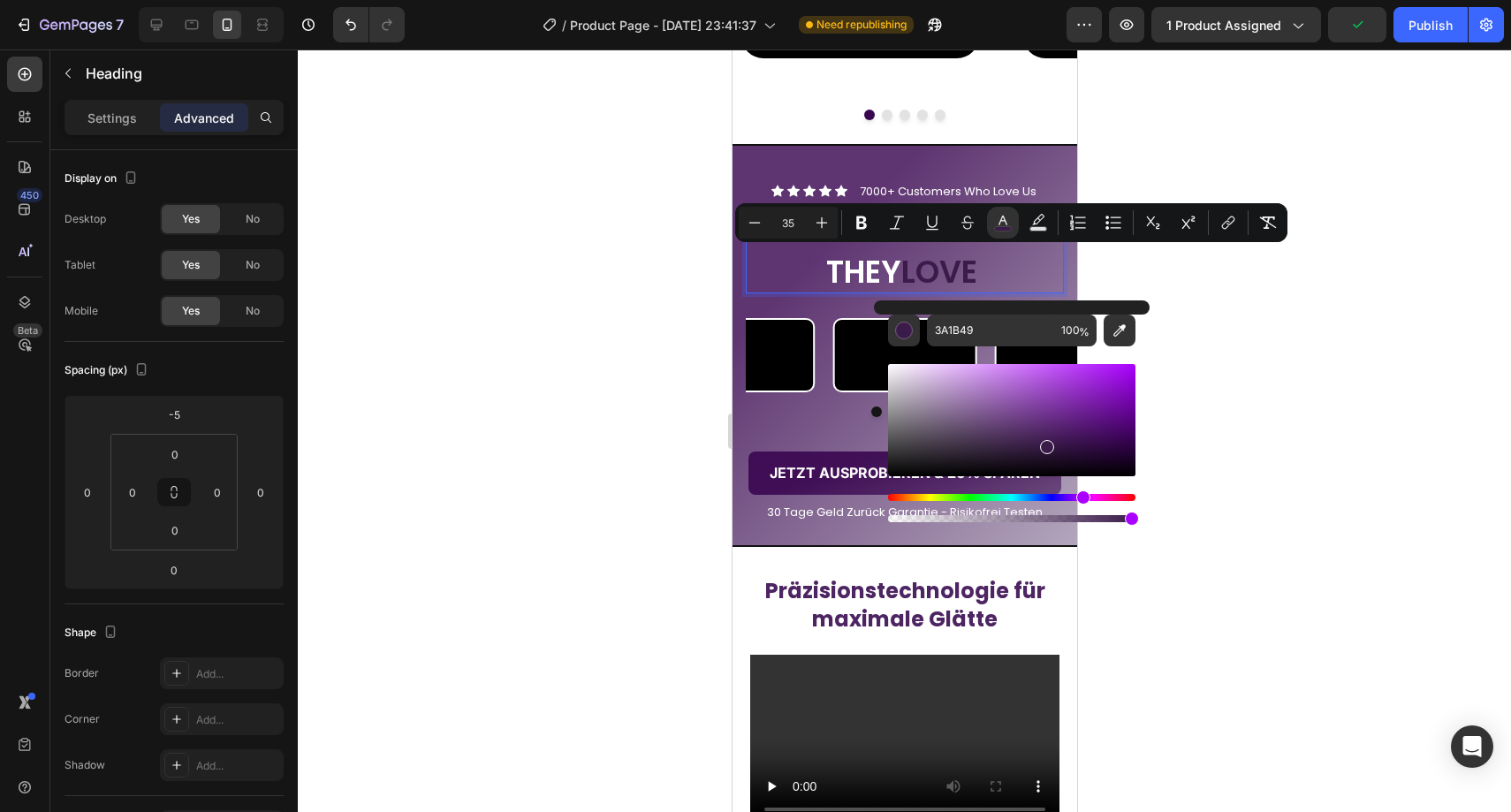
click at [1045, 443] on div "Editor contextual toolbar" at bounding box center [1047, 447] width 14 height 14
type input "4D2560"
drag, startPoint x: 1045, startPoint y: 443, endPoint x: 1041, endPoint y: 432, distance: 11.7
click at [1041, 432] on div "Editor contextual toolbar" at bounding box center [1043, 437] width 14 height 14
click at [1257, 442] on div at bounding box center [904, 430] width 1213 height 762
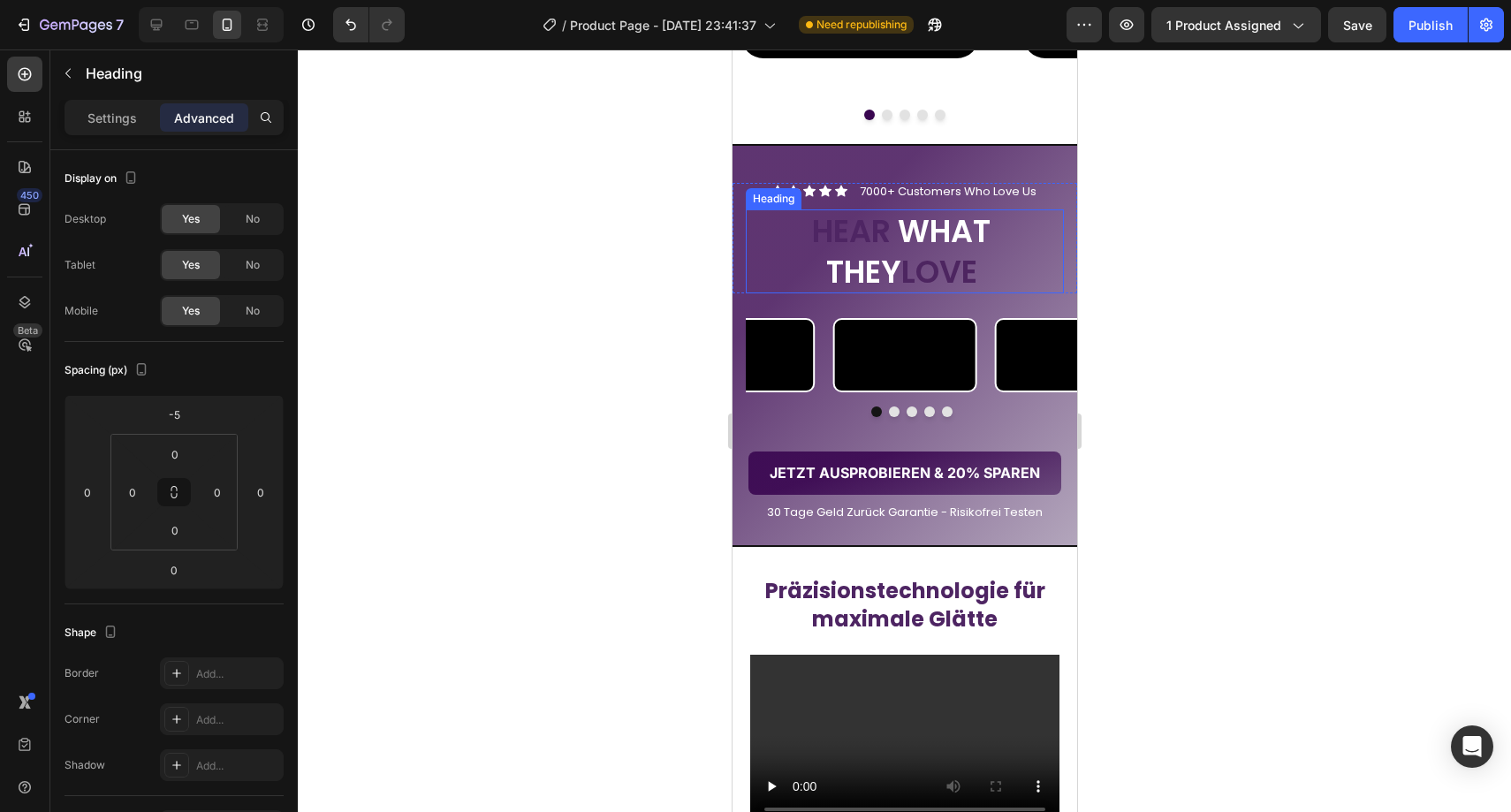
click at [844, 235] on span "HEAR" at bounding box center [851, 230] width 79 height 43
click at [940, 262] on span "LOVE" at bounding box center [938, 271] width 76 height 43
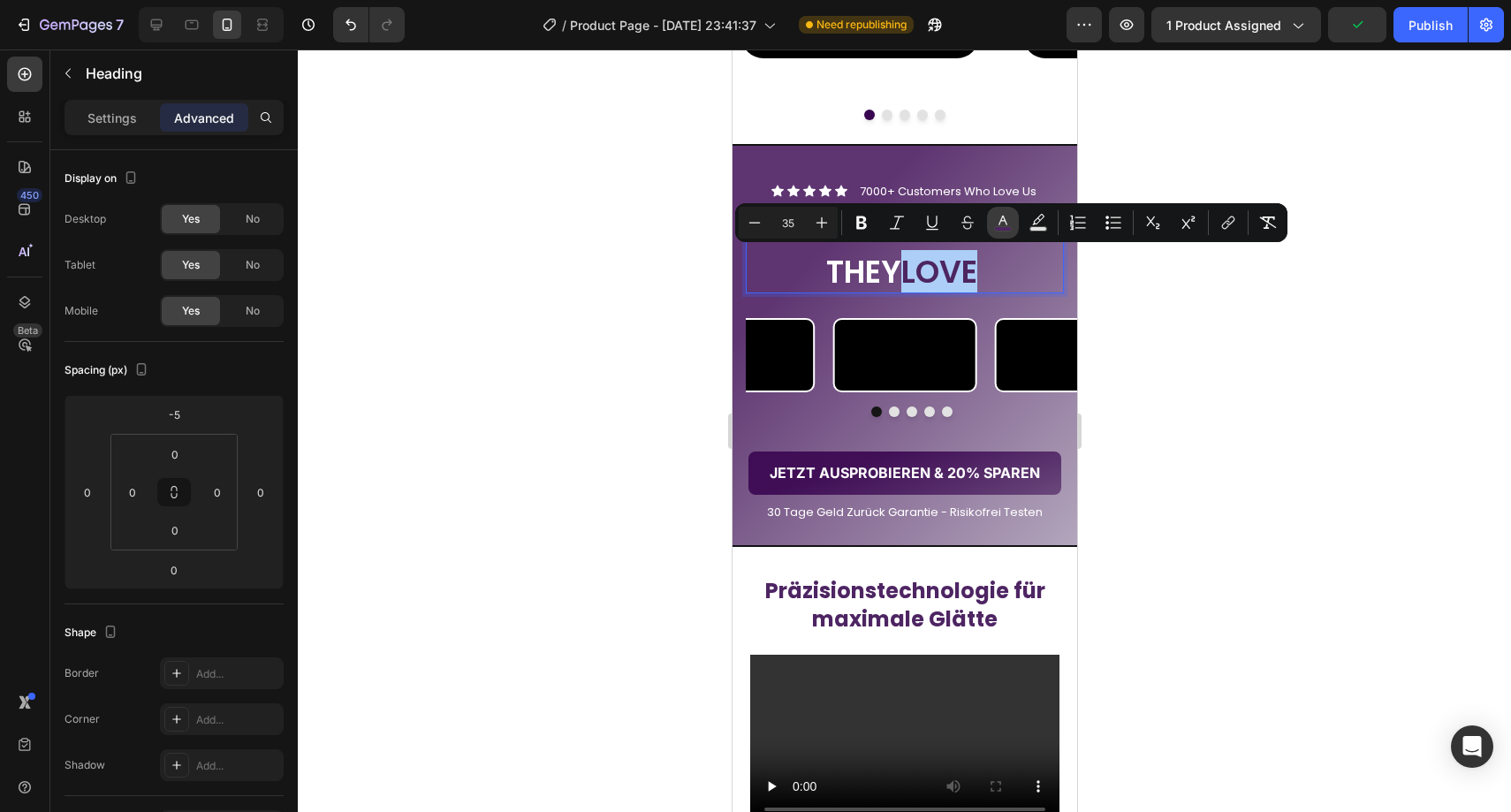
click at [1003, 228] on rect "Editor contextual toolbar" at bounding box center [1003, 229] width 16 height 5
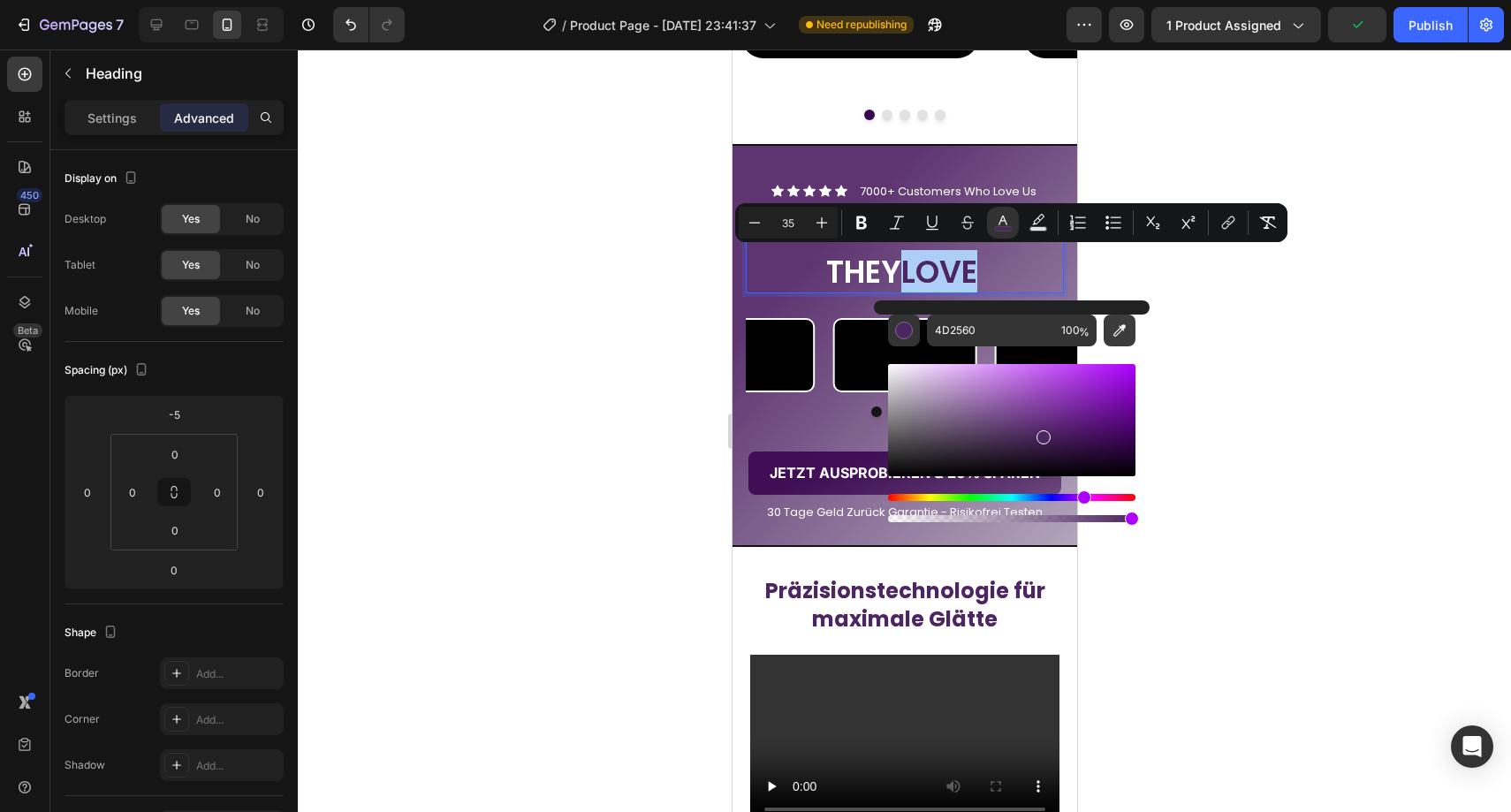
click at [1114, 328] on icon "Editor contextual toolbar" at bounding box center [1119, 330] width 17 height 17
click at [1112, 321] on icon "Editor contextual toolbar" at bounding box center [1119, 330] width 17 height 17
type input "401156"
click at [622, 429] on div at bounding box center [904, 430] width 1213 height 762
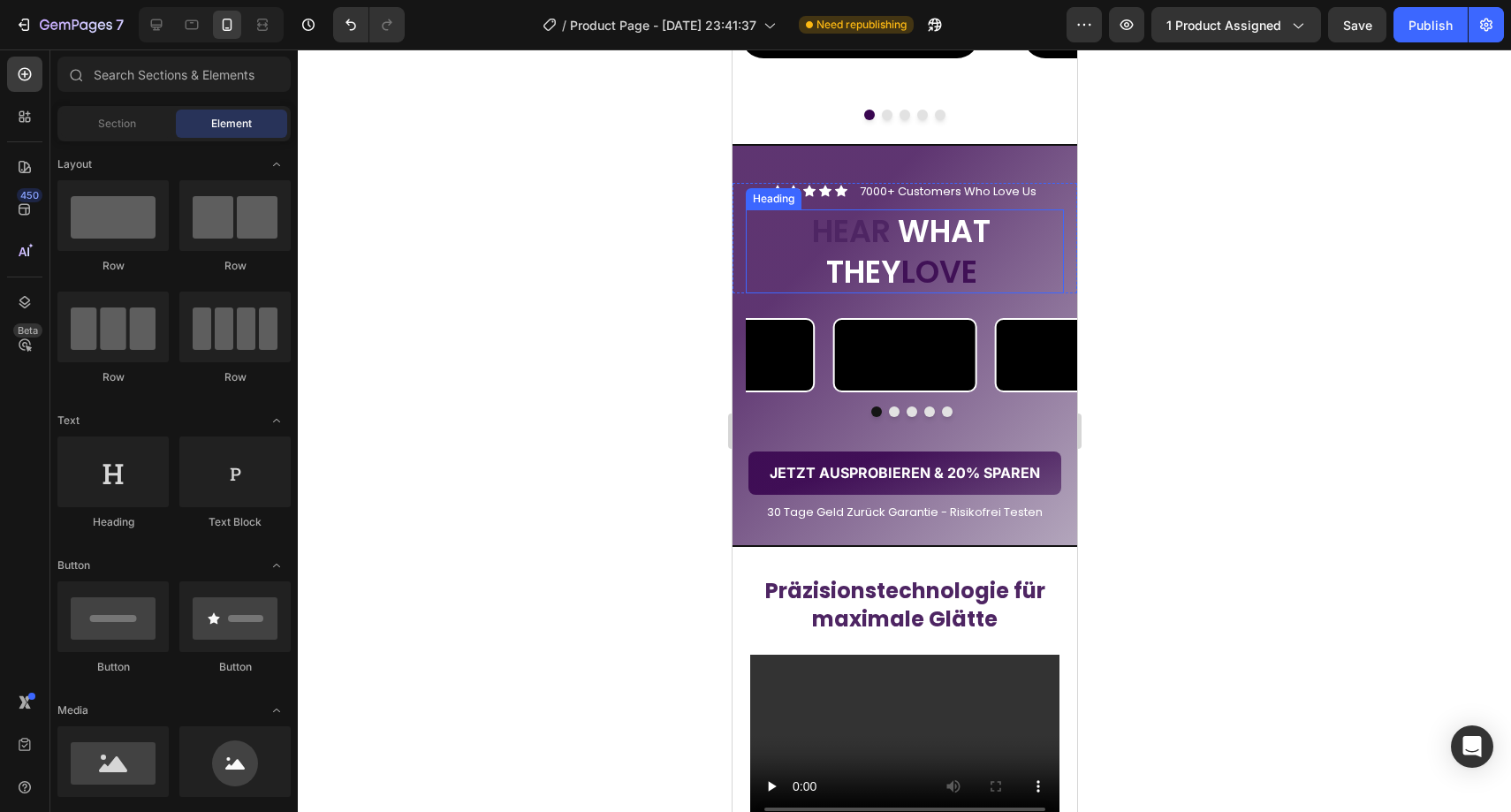
click at [855, 228] on span "HEAR" at bounding box center [851, 230] width 79 height 43
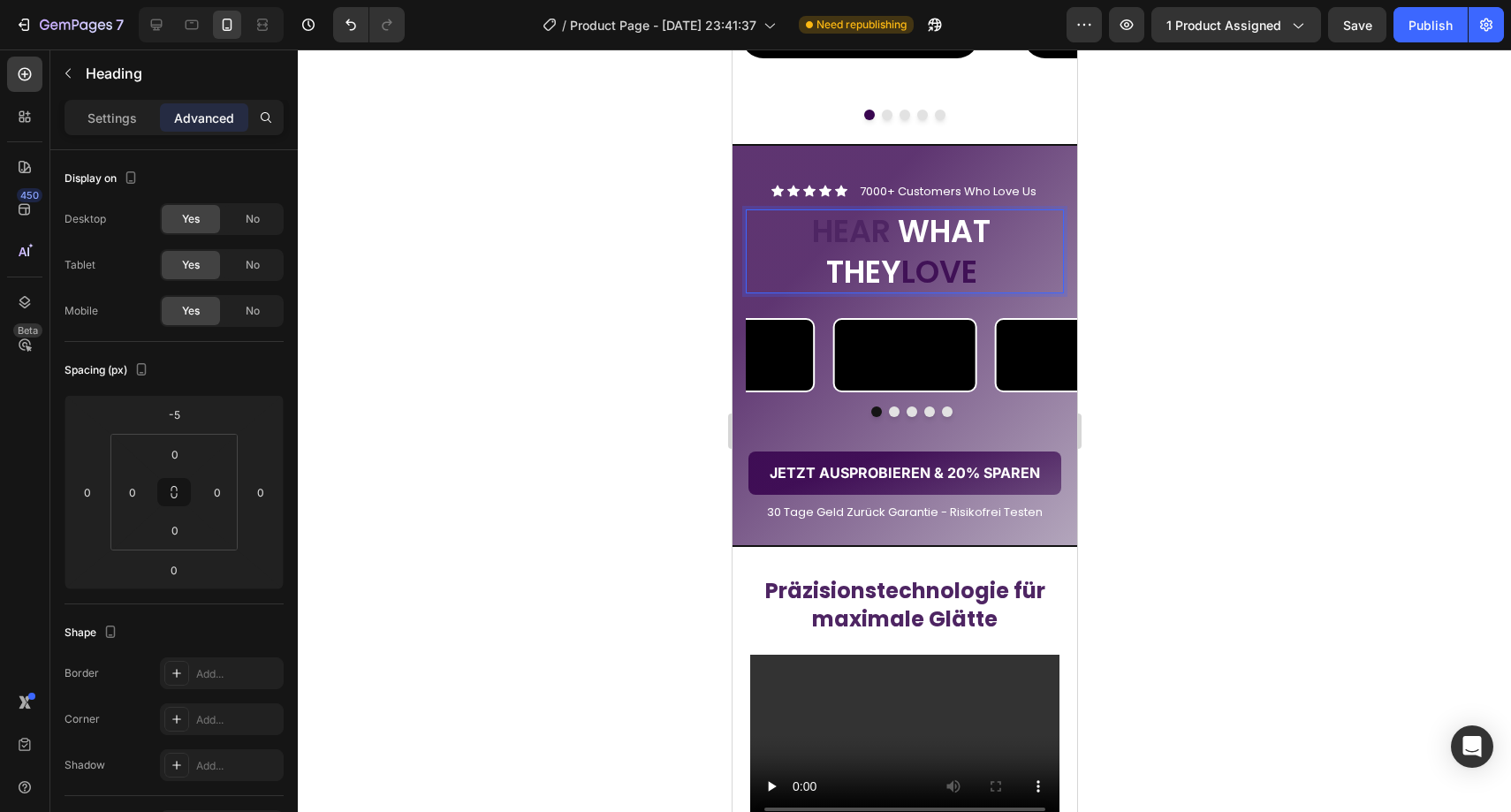
click at [855, 228] on span "HEAR" at bounding box center [851, 230] width 79 height 43
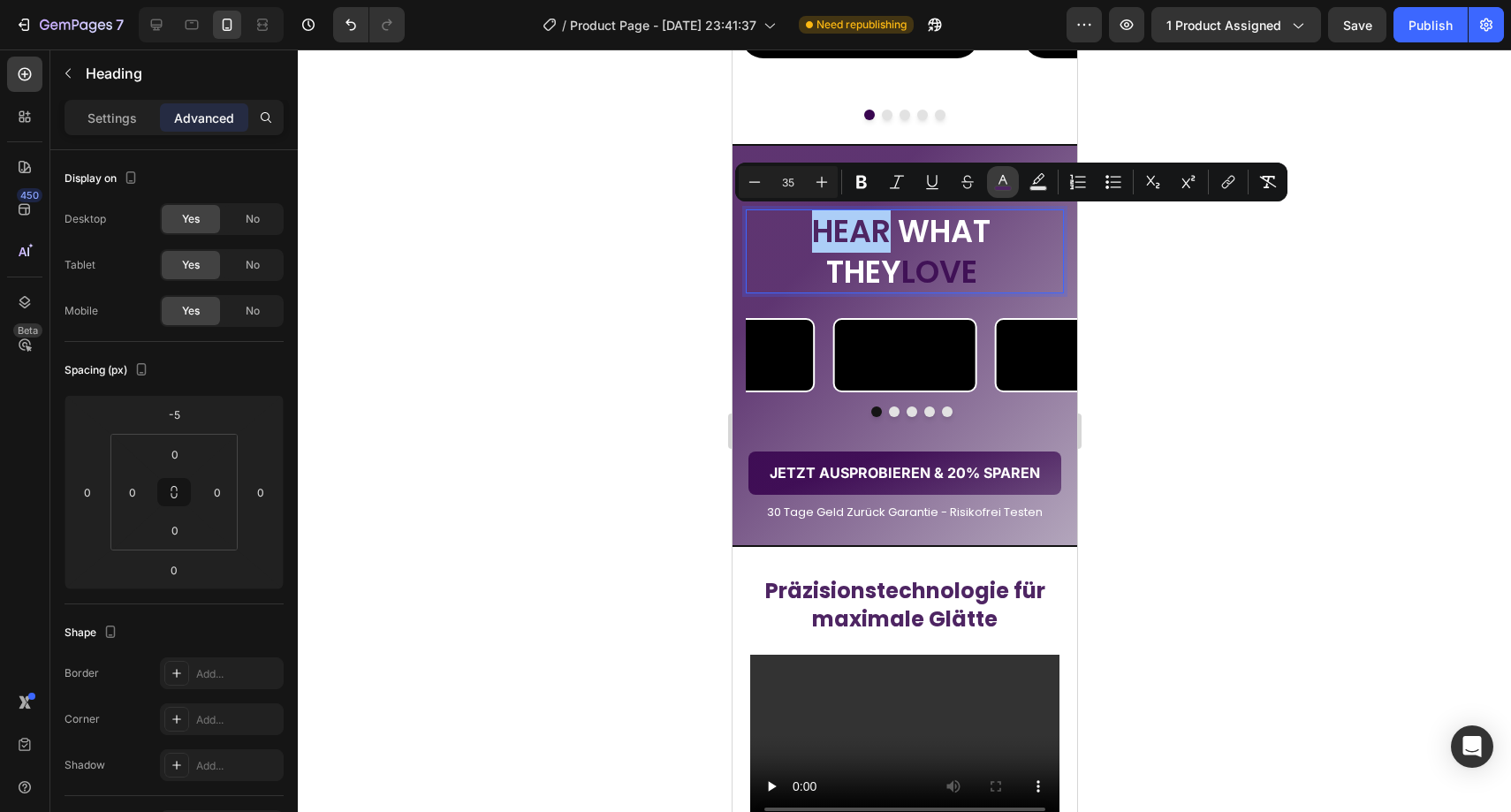
click at [998, 184] on icon "Editor contextual toolbar" at bounding box center [1003, 181] width 17 height 17
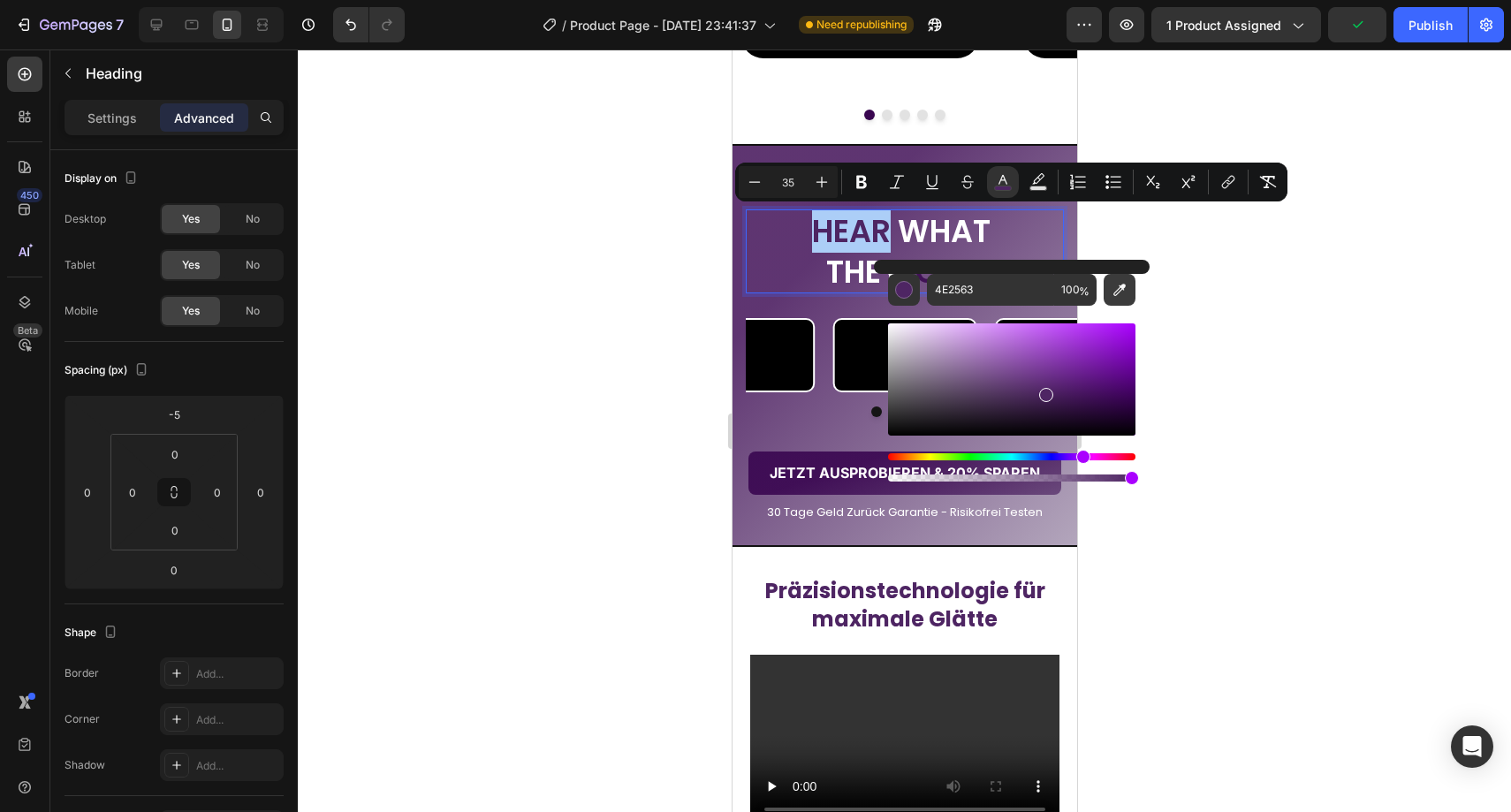
click at [1115, 287] on icon "Editor contextual toolbar" at bounding box center [1119, 289] width 17 height 17
type input "401156"
click at [646, 474] on div at bounding box center [904, 430] width 1213 height 762
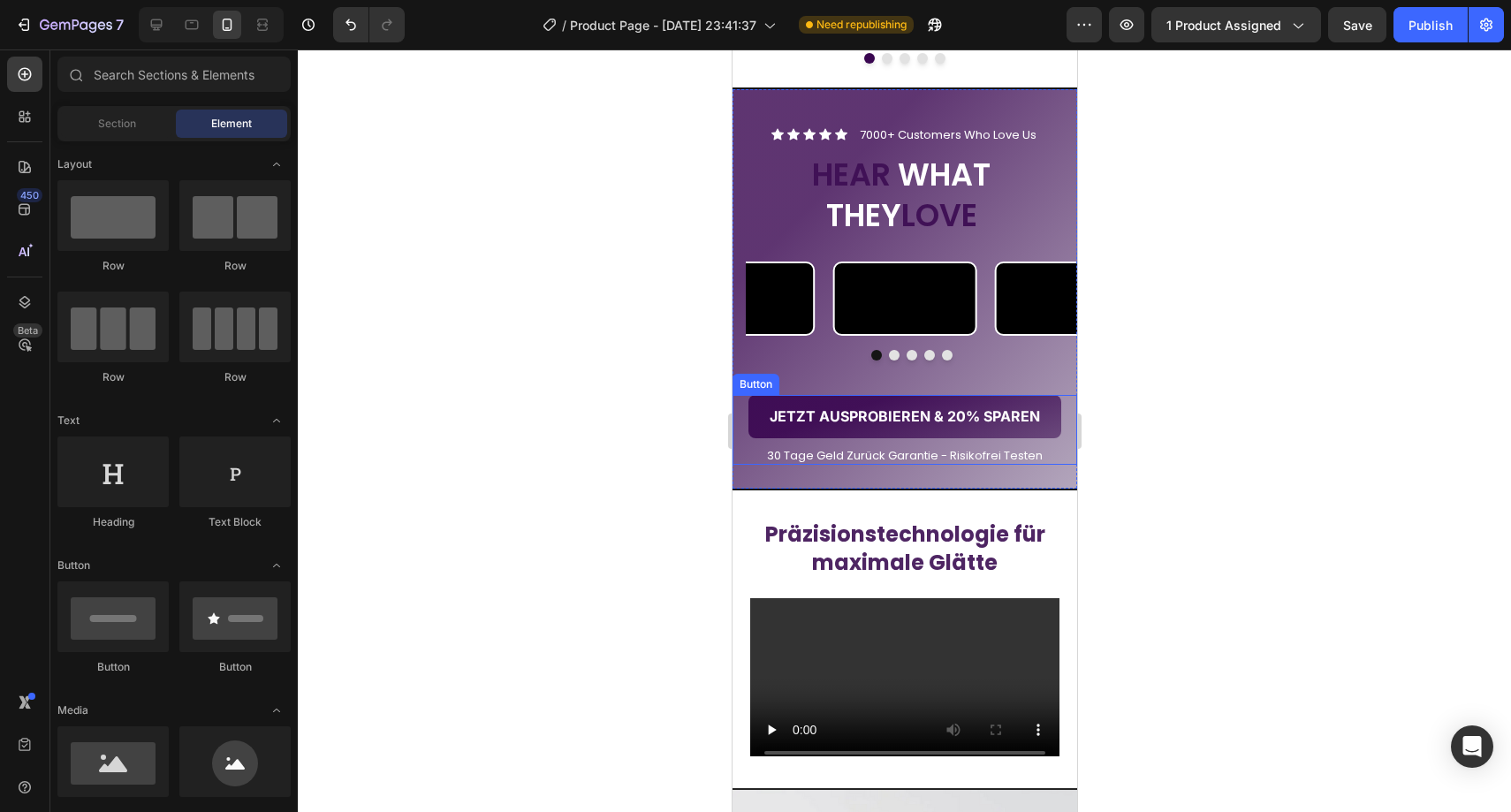
scroll to position [2762, 0]
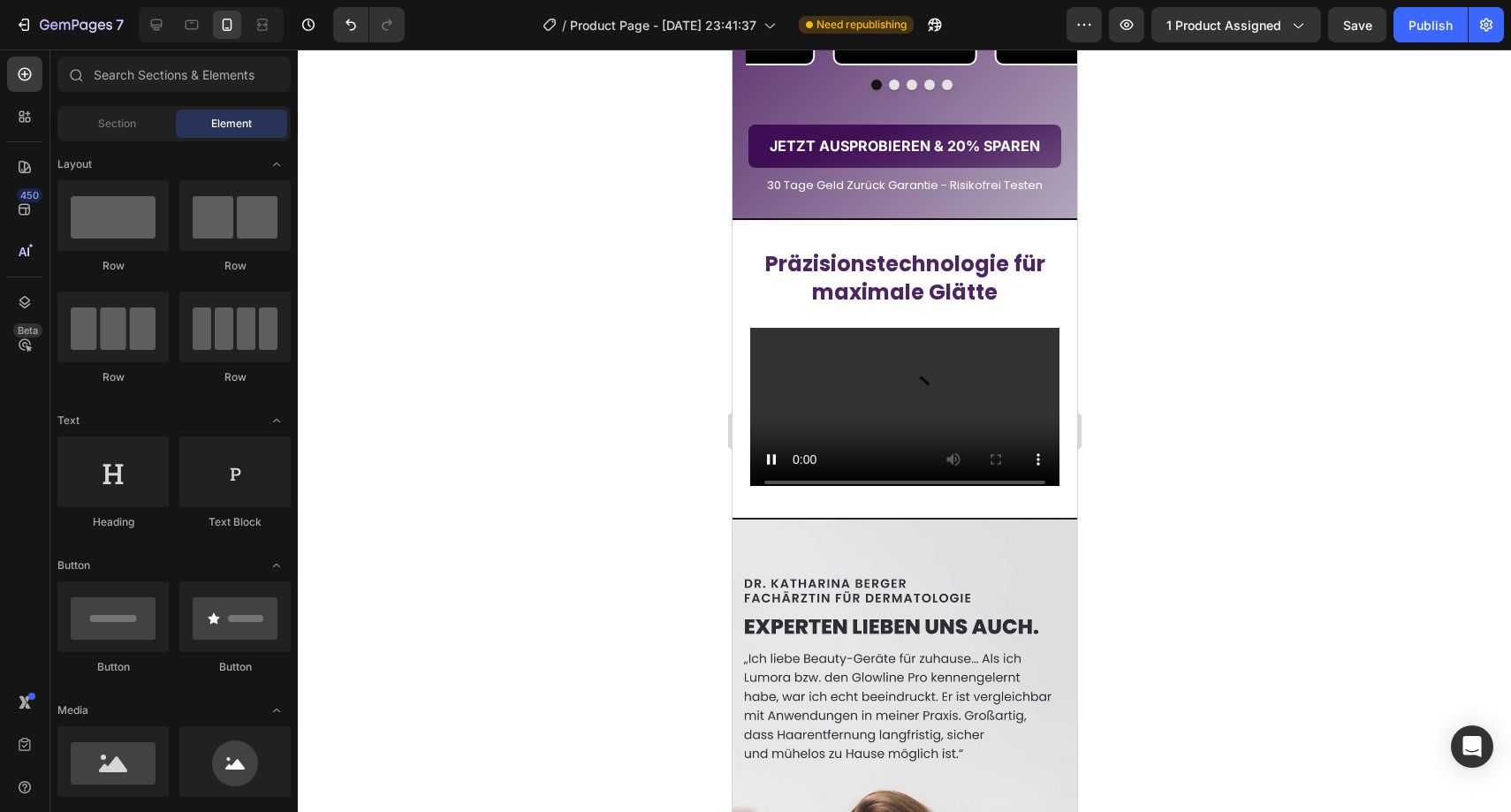
click at [664, 599] on div at bounding box center [904, 430] width 1213 height 762
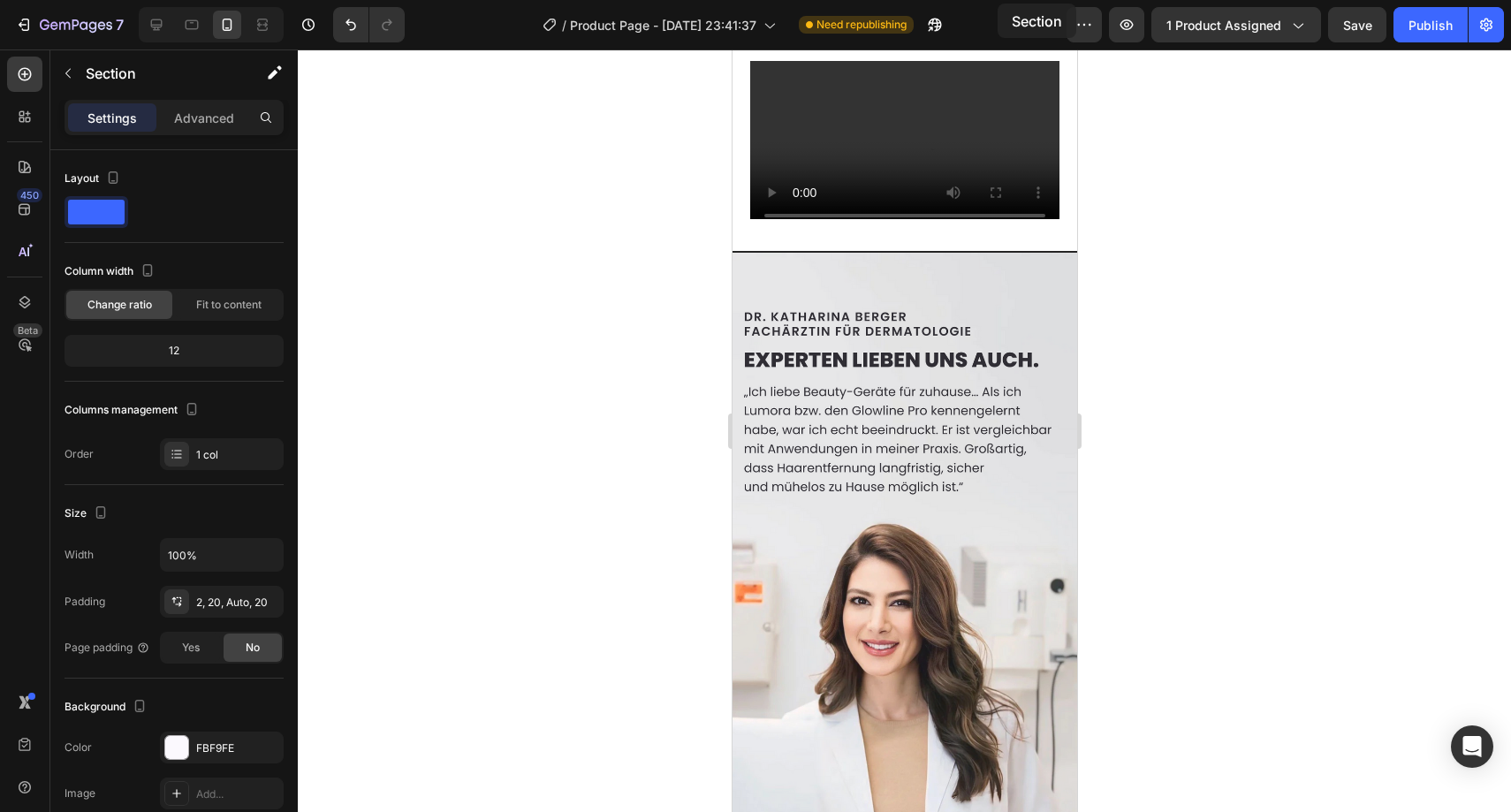
scroll to position [2876, 0]
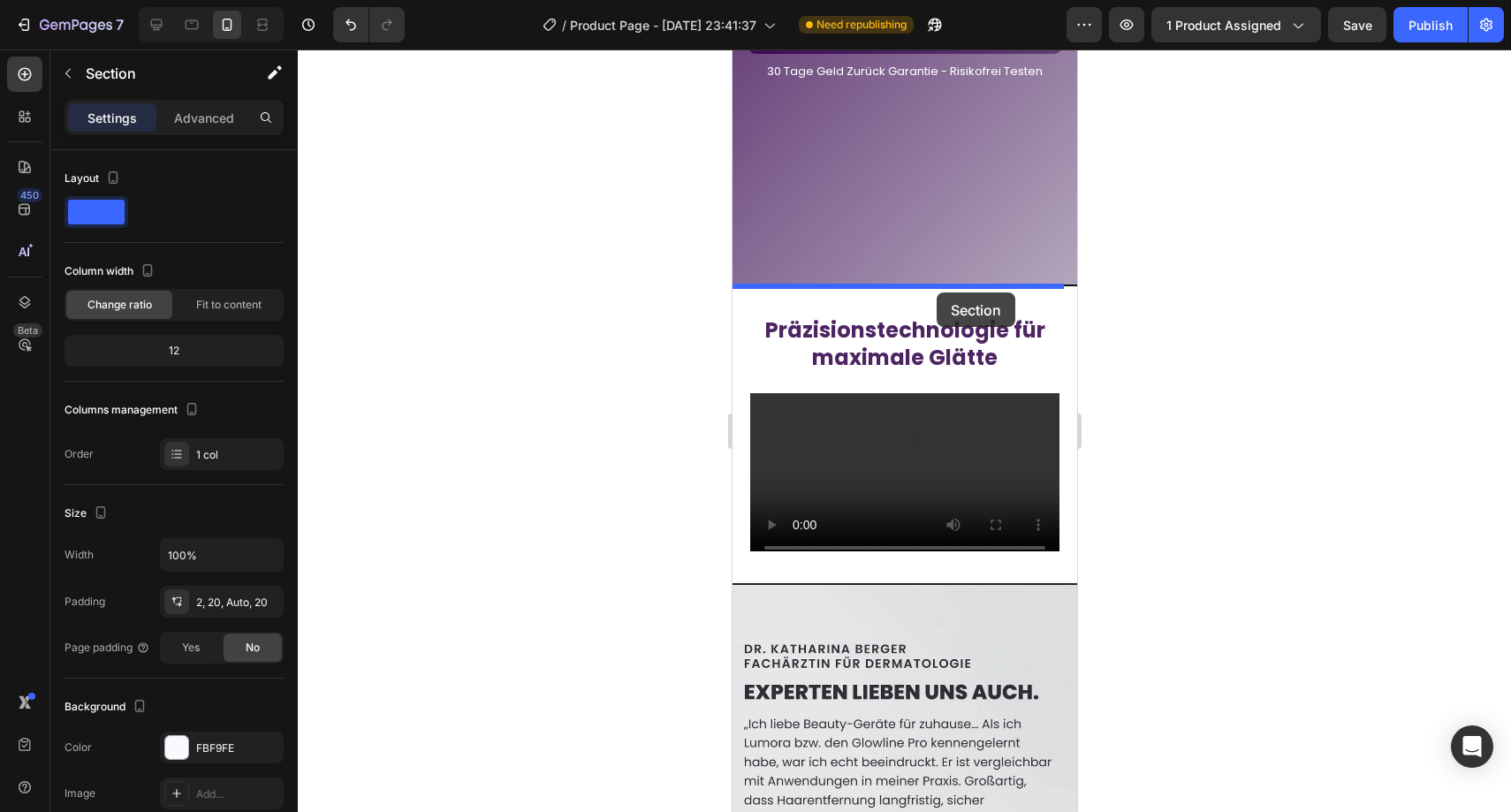
drag, startPoint x: 1052, startPoint y: 288, endPoint x: 937, endPoint y: 292, distance: 115.1
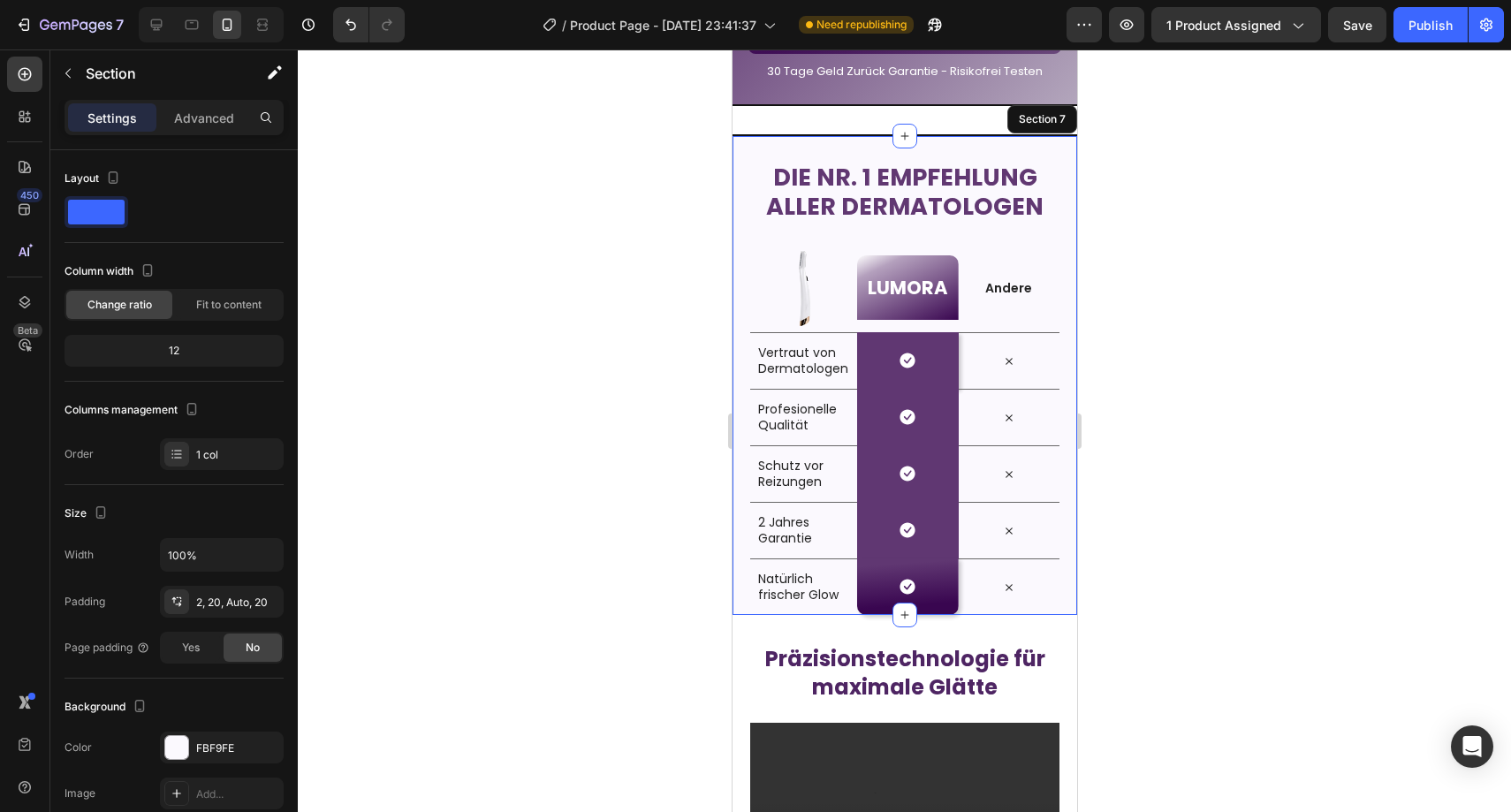
click at [1224, 289] on div at bounding box center [904, 430] width 1213 height 762
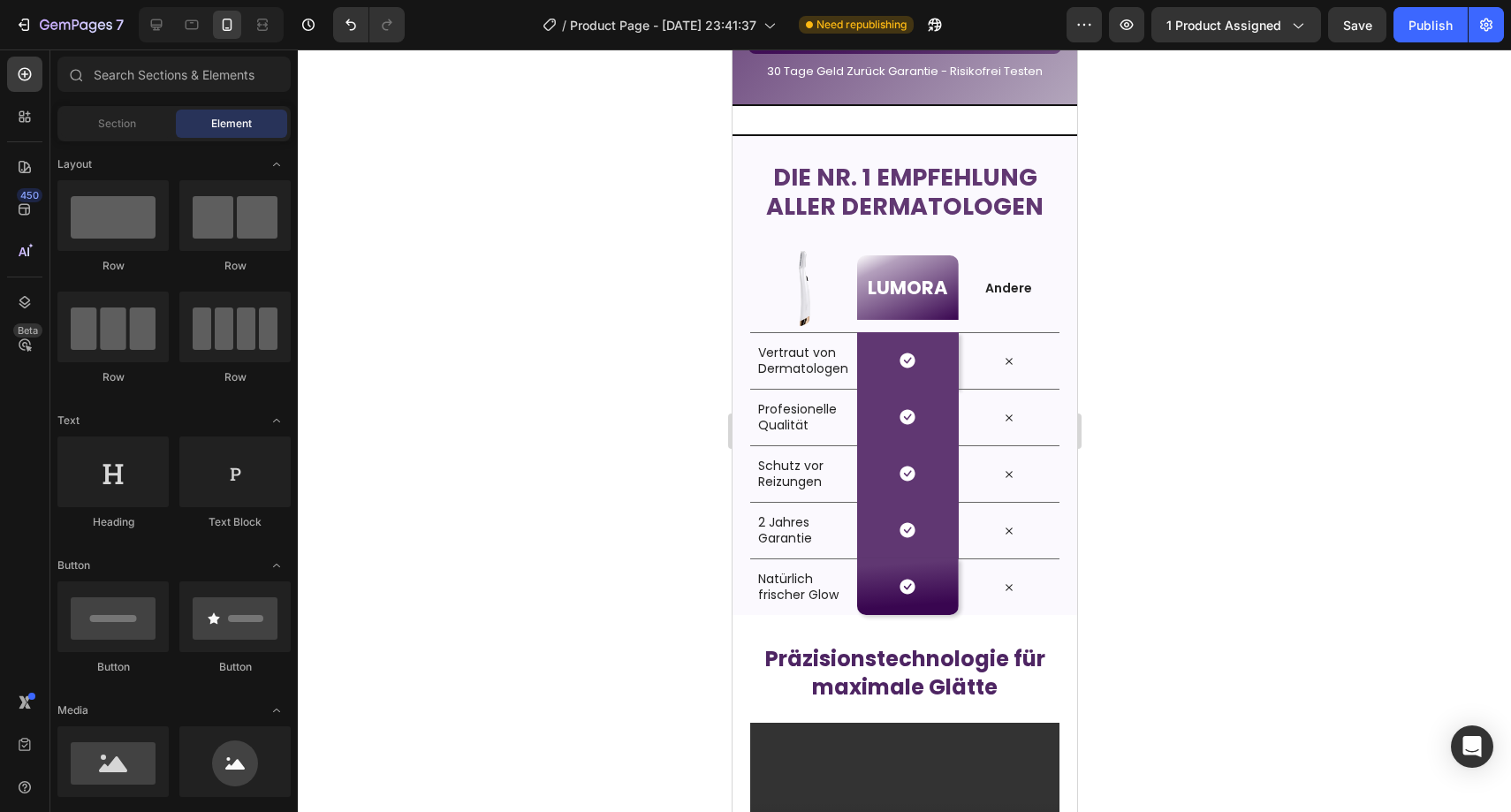
click at [985, 301] on div "Icon Icon Icon Icon Icon Icon List 7000+ Customers Who Love Us Text Block Row H…" at bounding box center [903, 343] width 344 height 6267
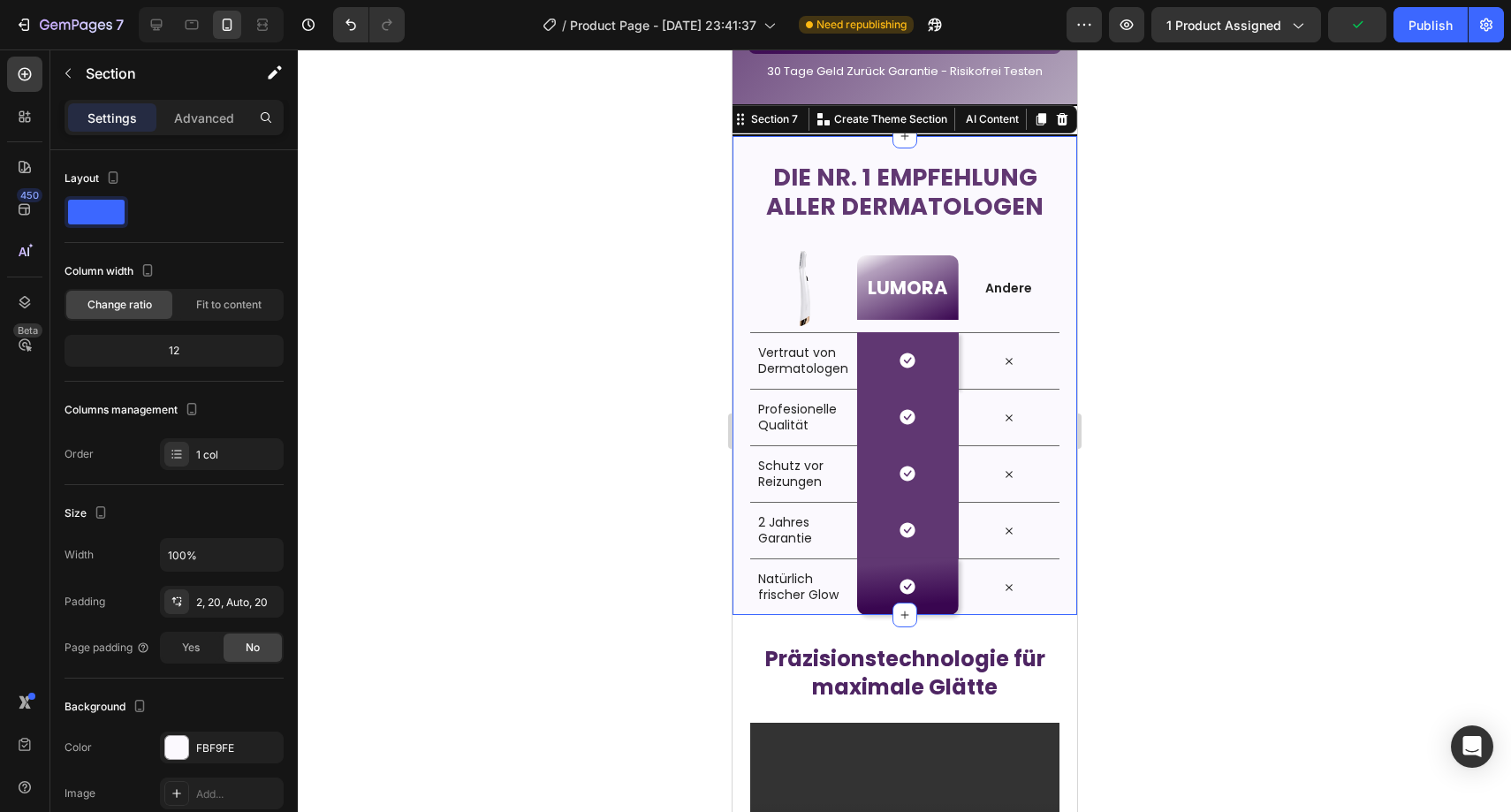
click at [742, 324] on div "Die Nr. 1 Empfehlung aller Dermatologen Heading Row Image LUMORA Heading Row An…" at bounding box center [903, 374] width 344 height 480
drag, startPoint x: 1193, startPoint y: 232, endPoint x: 1169, endPoint y: 243, distance: 26.4
click at [1193, 233] on div at bounding box center [904, 430] width 1213 height 762
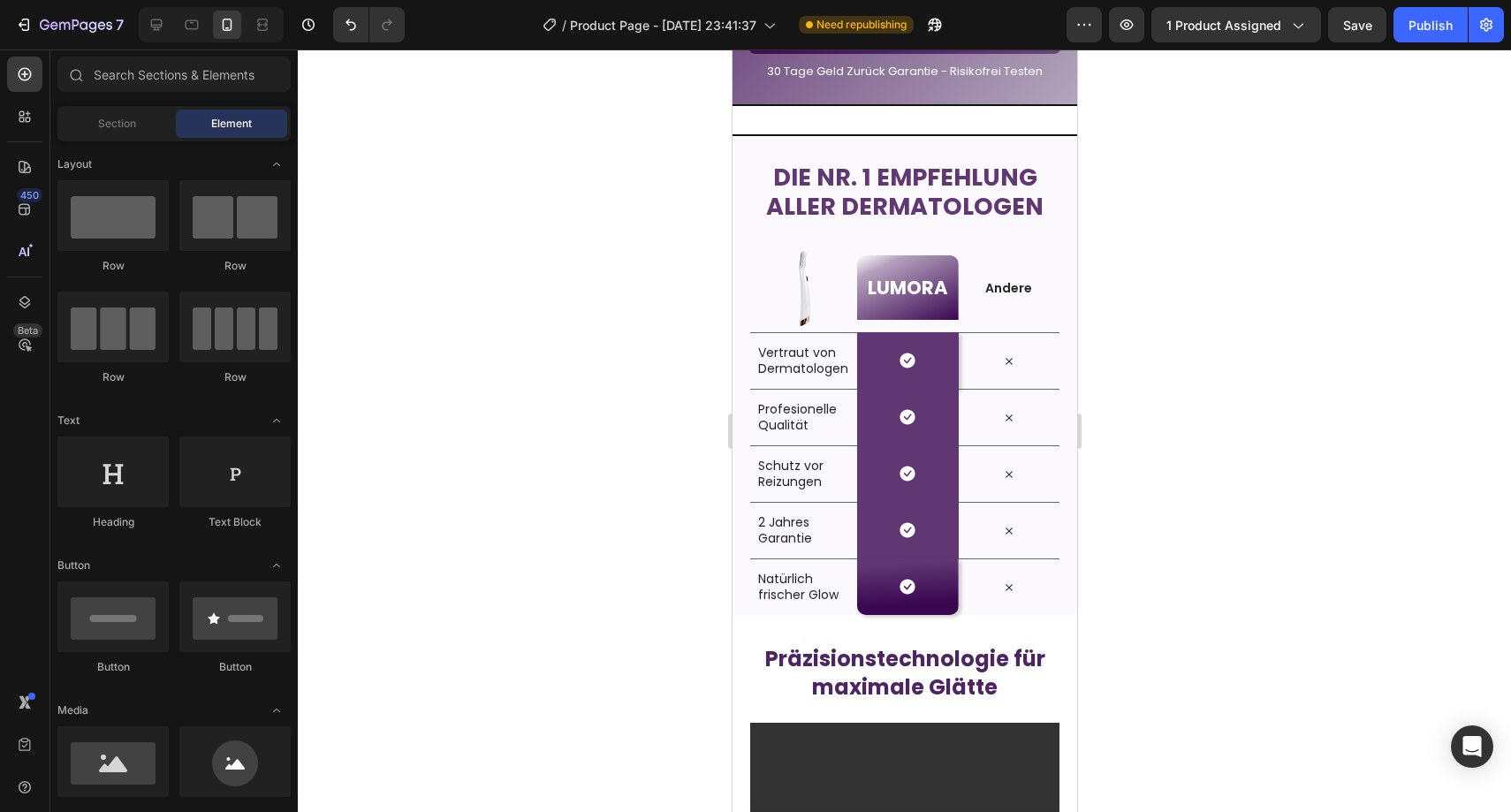
click at [1016, 290] on div "Icon Icon Icon Icon Icon Icon List 7000+ Customers Who Love Us Text Block Row H…" at bounding box center [903, 343] width 344 height 6267
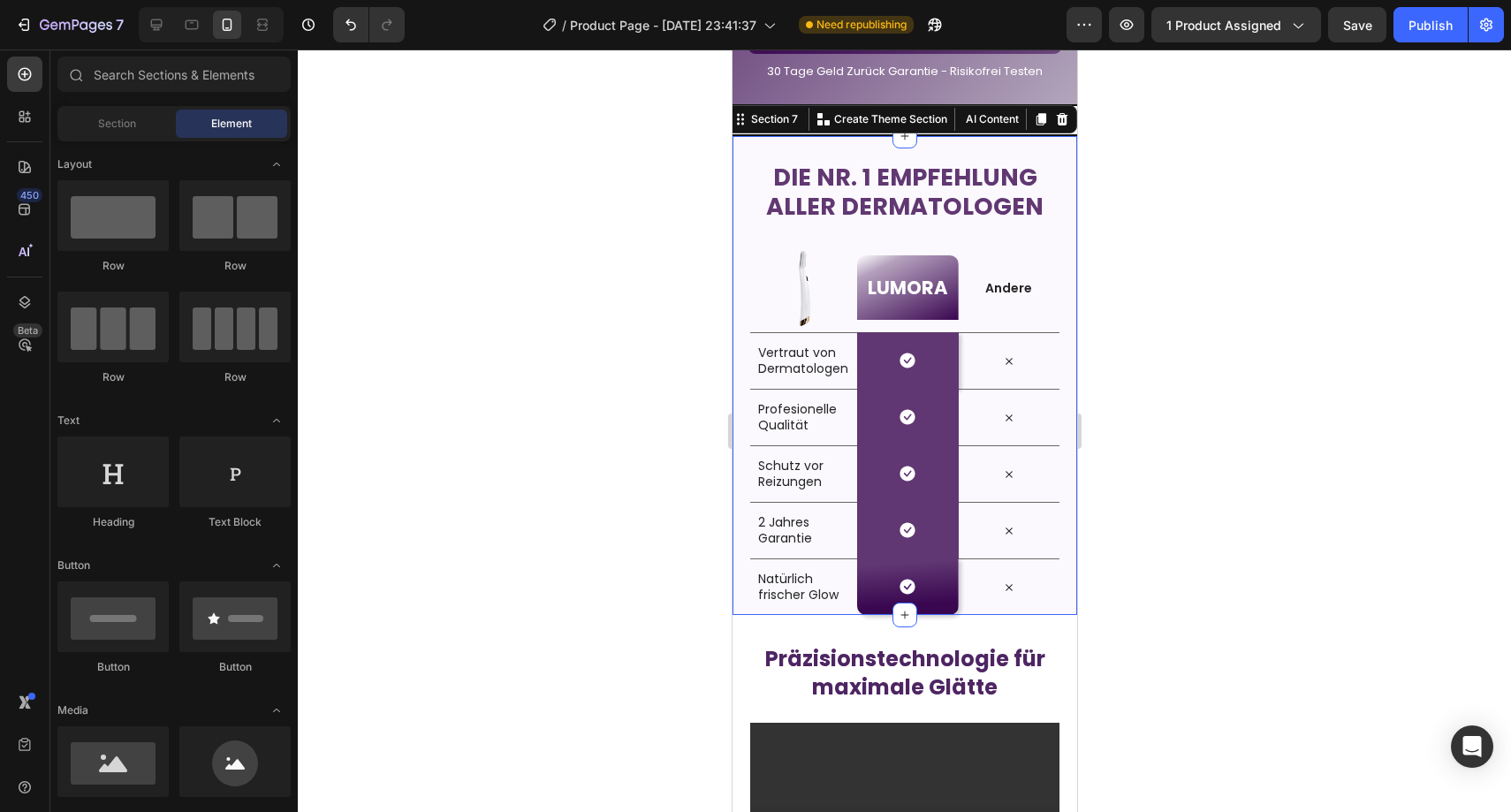
click at [742, 330] on div "Die Nr. 1 Empfehlung aller Dermatologen Heading Row Image LUMORA Heading Row An…" at bounding box center [903, 374] width 344 height 480
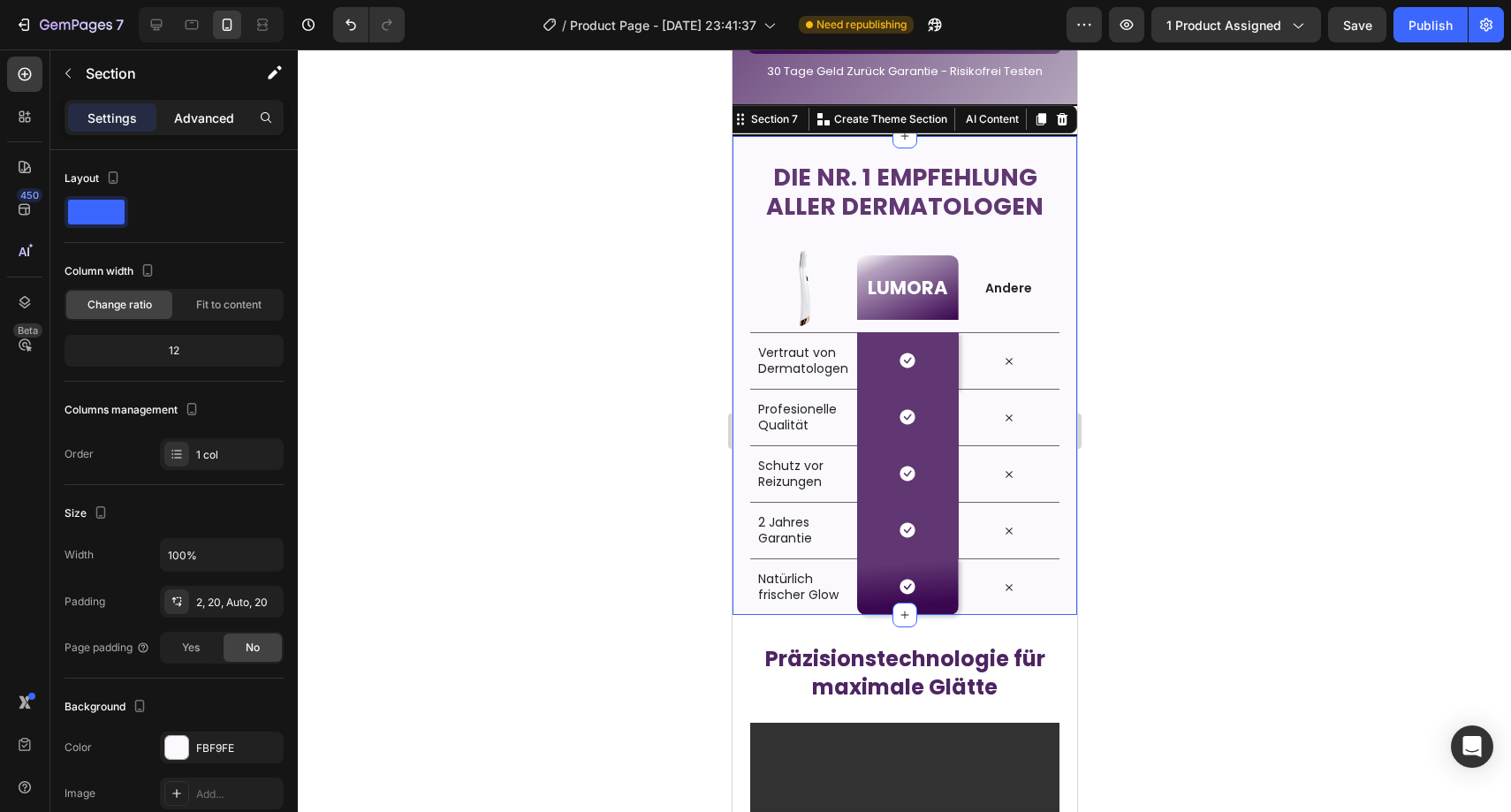
click at [219, 110] on p "Advanced" at bounding box center [204, 118] width 60 height 18
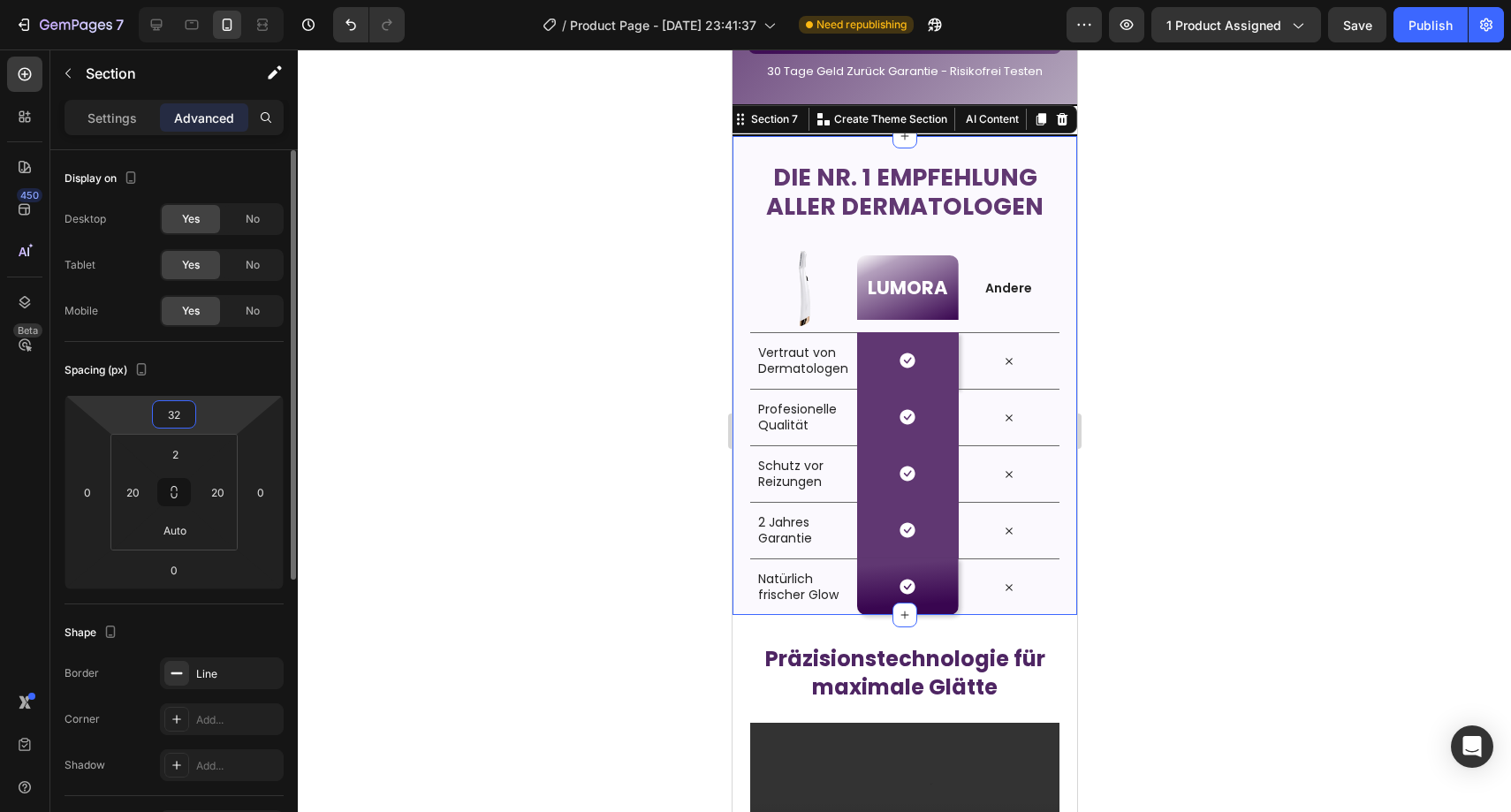
click at [183, 406] on input "32" at bounding box center [174, 414] width 36 height 26
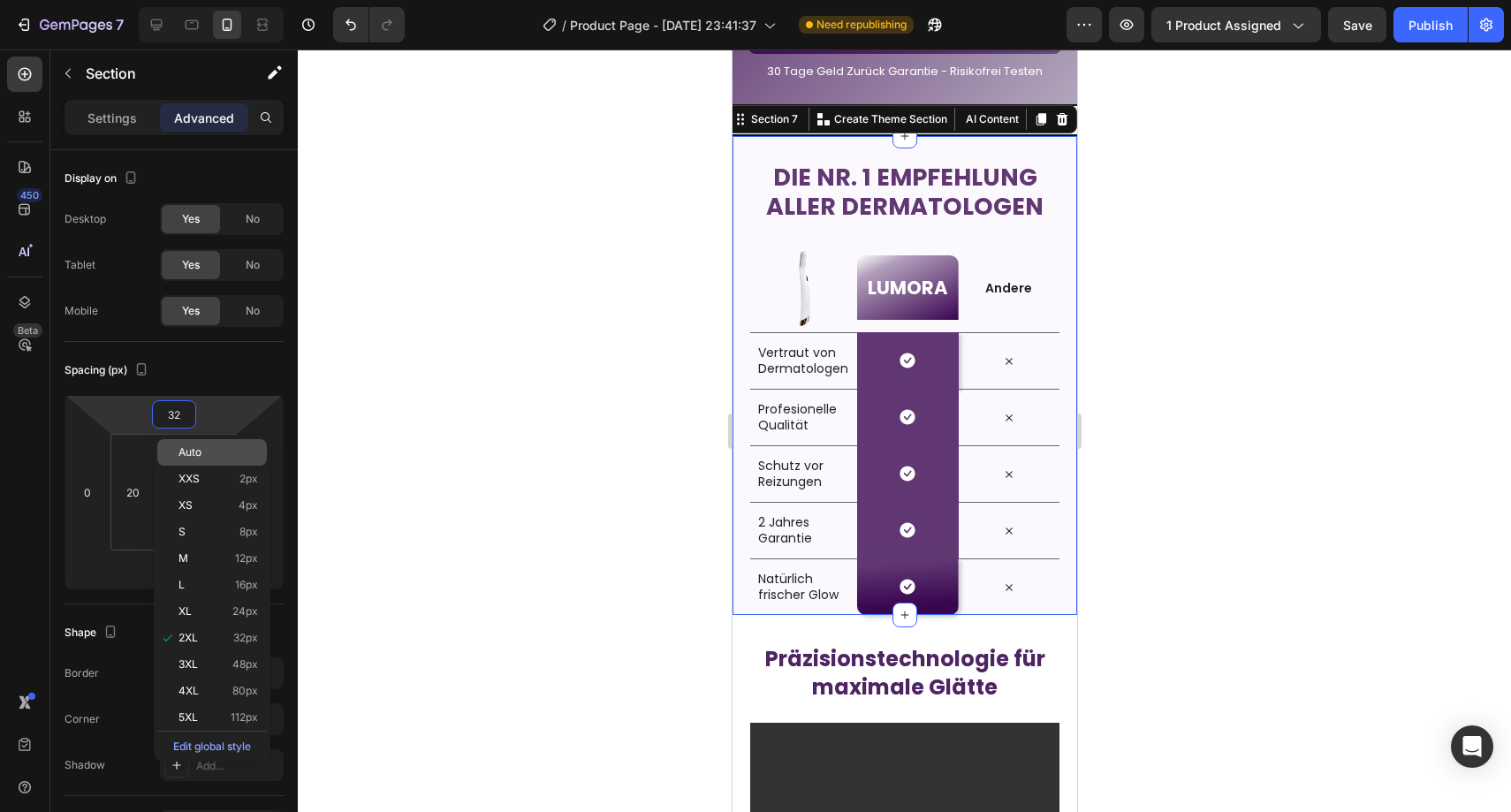
type input "2"
click at [203, 446] on div "Auto" at bounding box center [212, 451] width 110 height 26
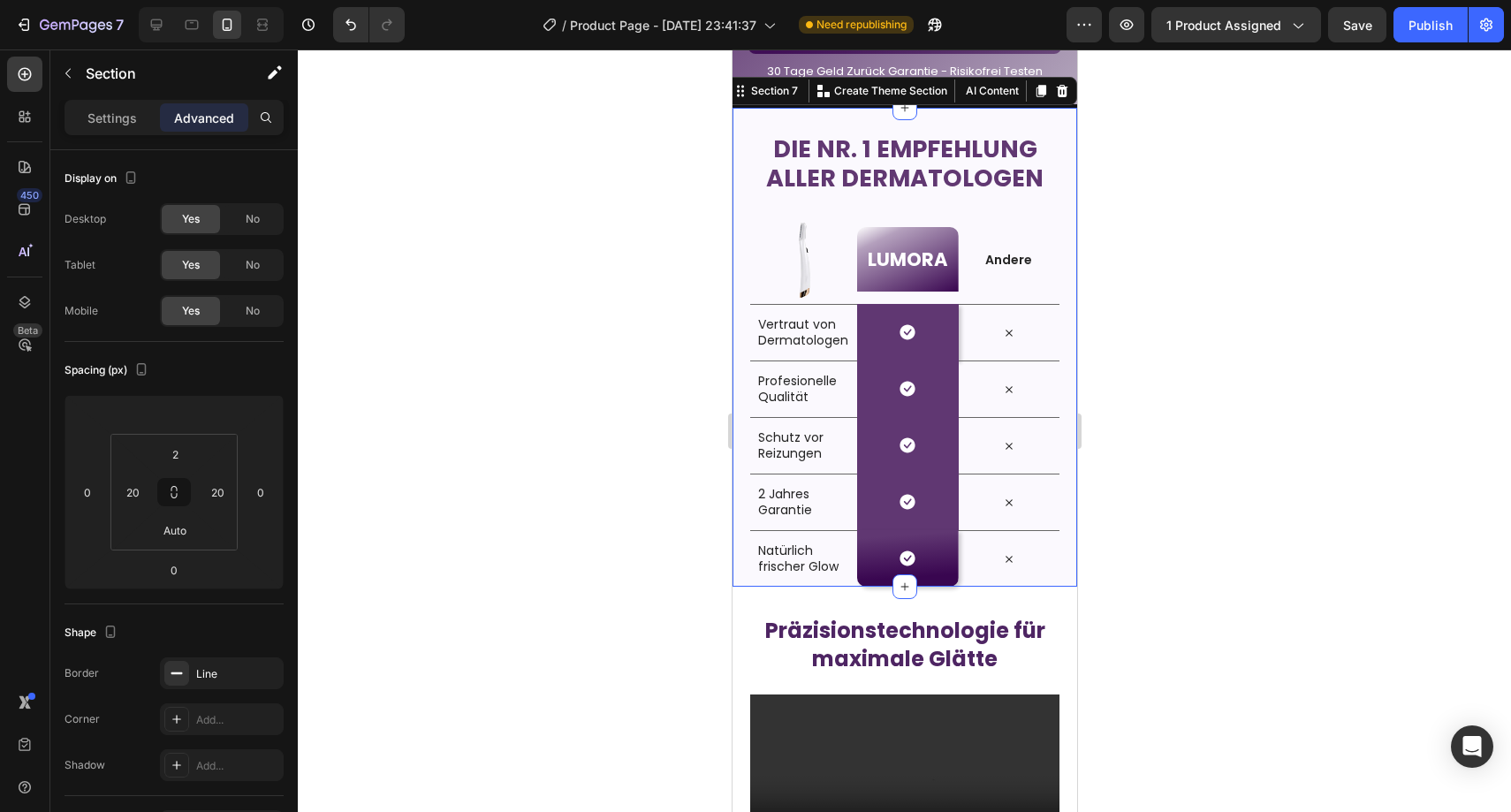
click at [445, 352] on div at bounding box center [904, 430] width 1213 height 762
drag, startPoint x: 743, startPoint y: 302, endPoint x: 1387, endPoint y: 389, distance: 649.8
click at [743, 302] on div "Die Nr. 1 Empfehlung aller Dermatologen Heading Row Image LUMORA Heading Row An…" at bounding box center [903, 346] width 344 height 480
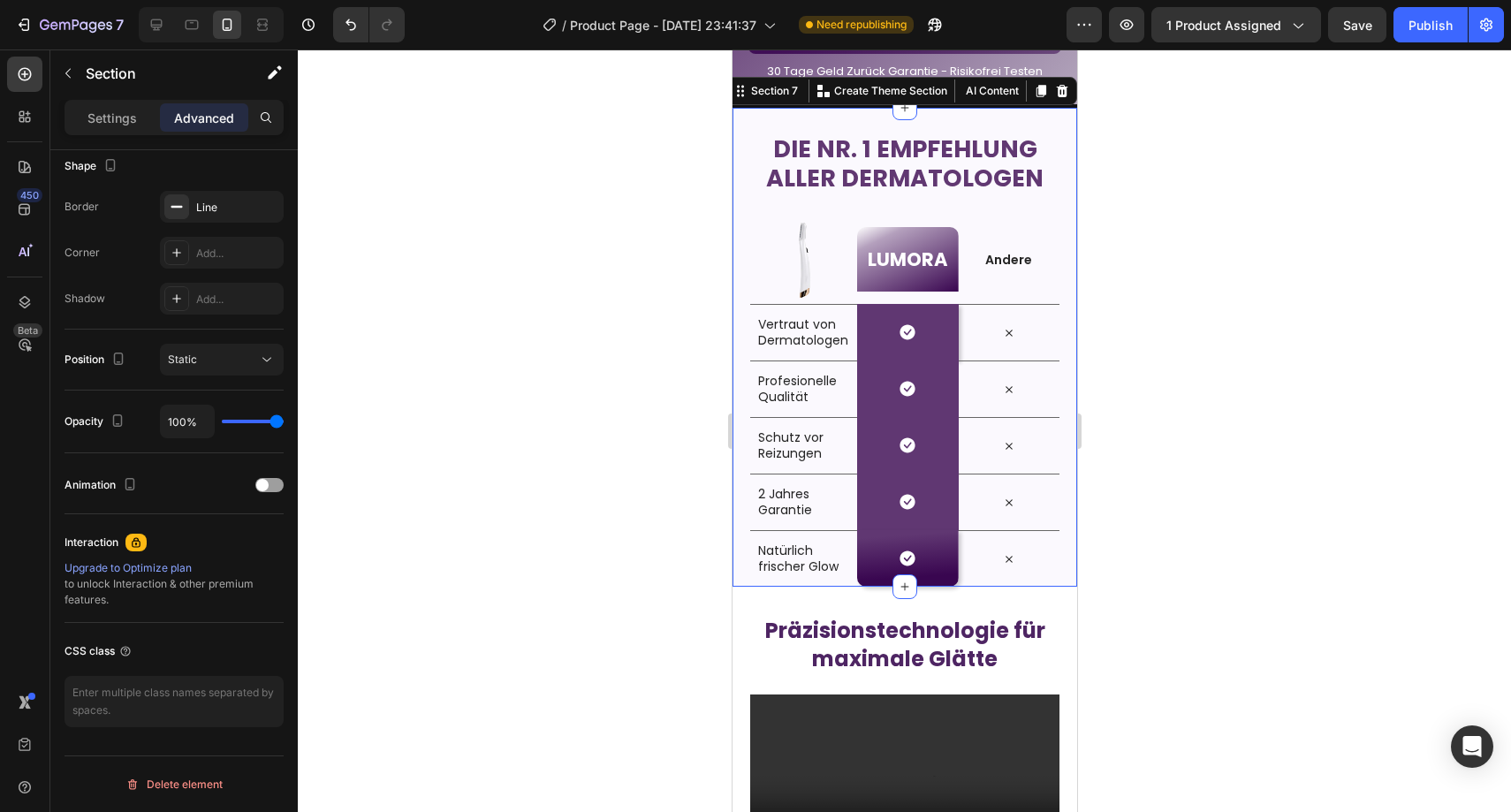
drag, startPoint x: 108, startPoint y: 122, endPoint x: 113, endPoint y: 133, distance: 12.1
click at [108, 123] on p "Settings" at bounding box center [112, 118] width 49 height 18
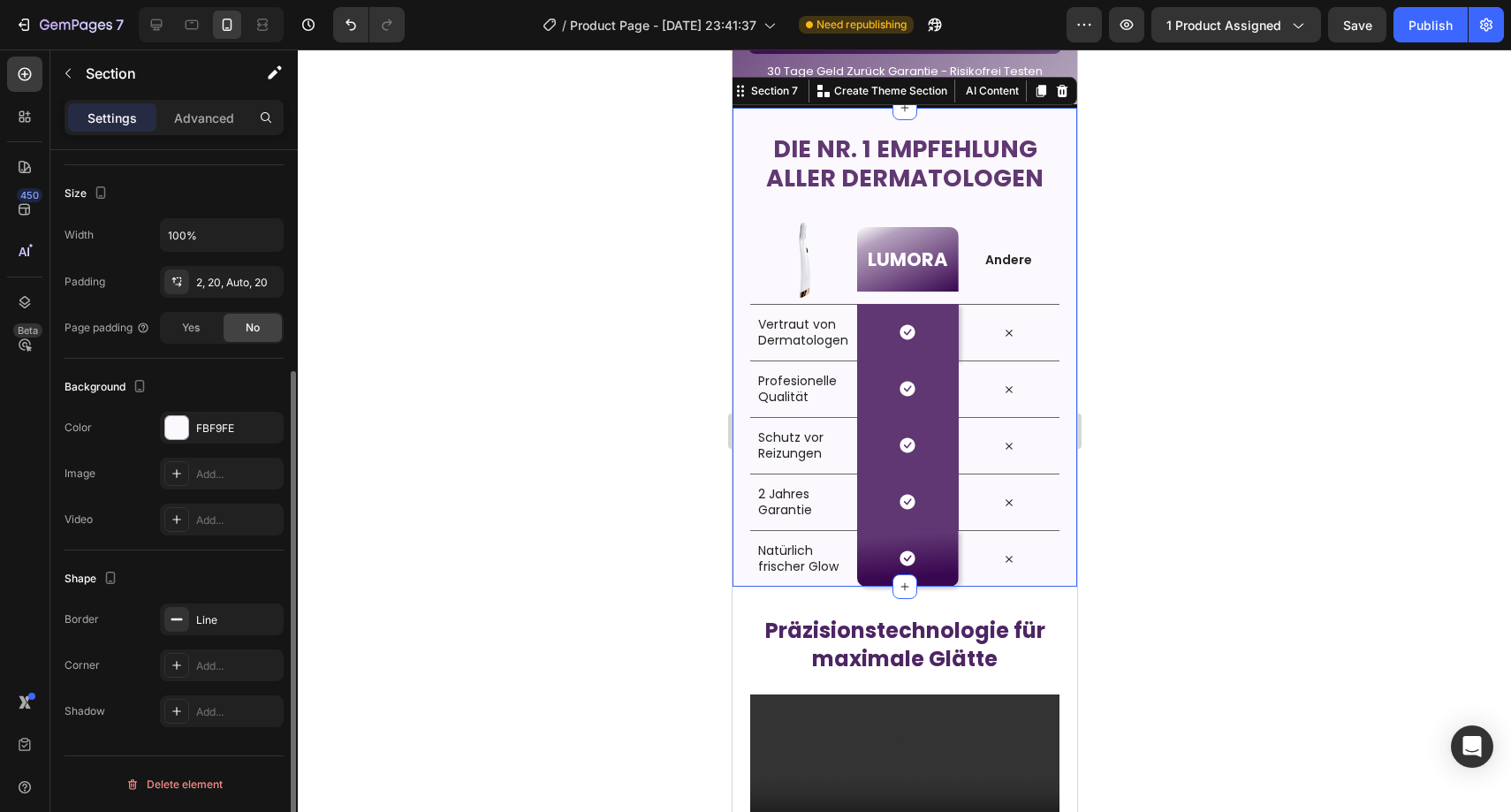
scroll to position [320, 0]
click at [219, 622] on div "Line" at bounding box center [221, 620] width 51 height 15
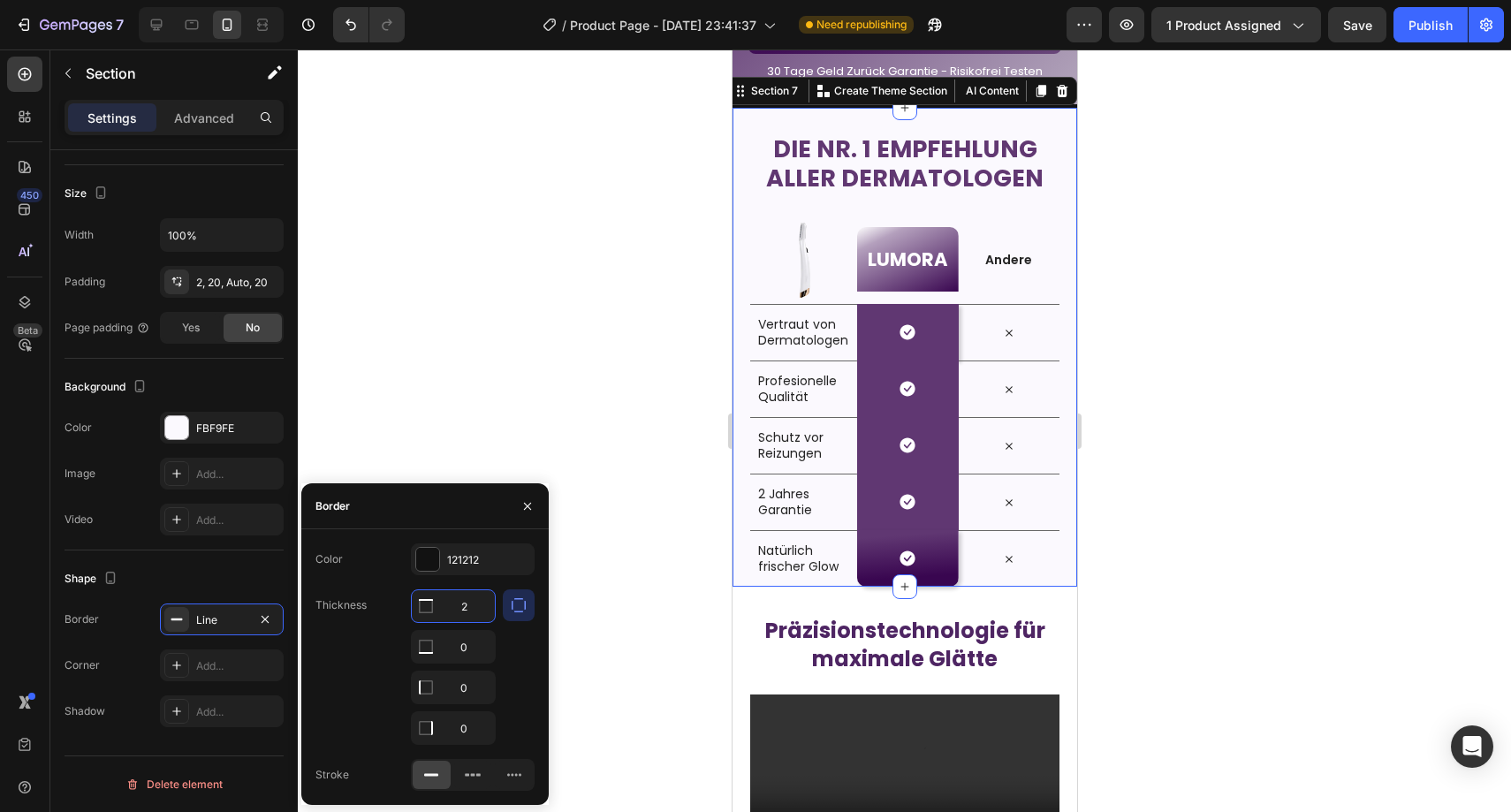
click at [461, 606] on input "2" at bounding box center [453, 606] width 83 height 32
click at [520, 499] on icon "button" at bounding box center [527, 505] width 14 height 14
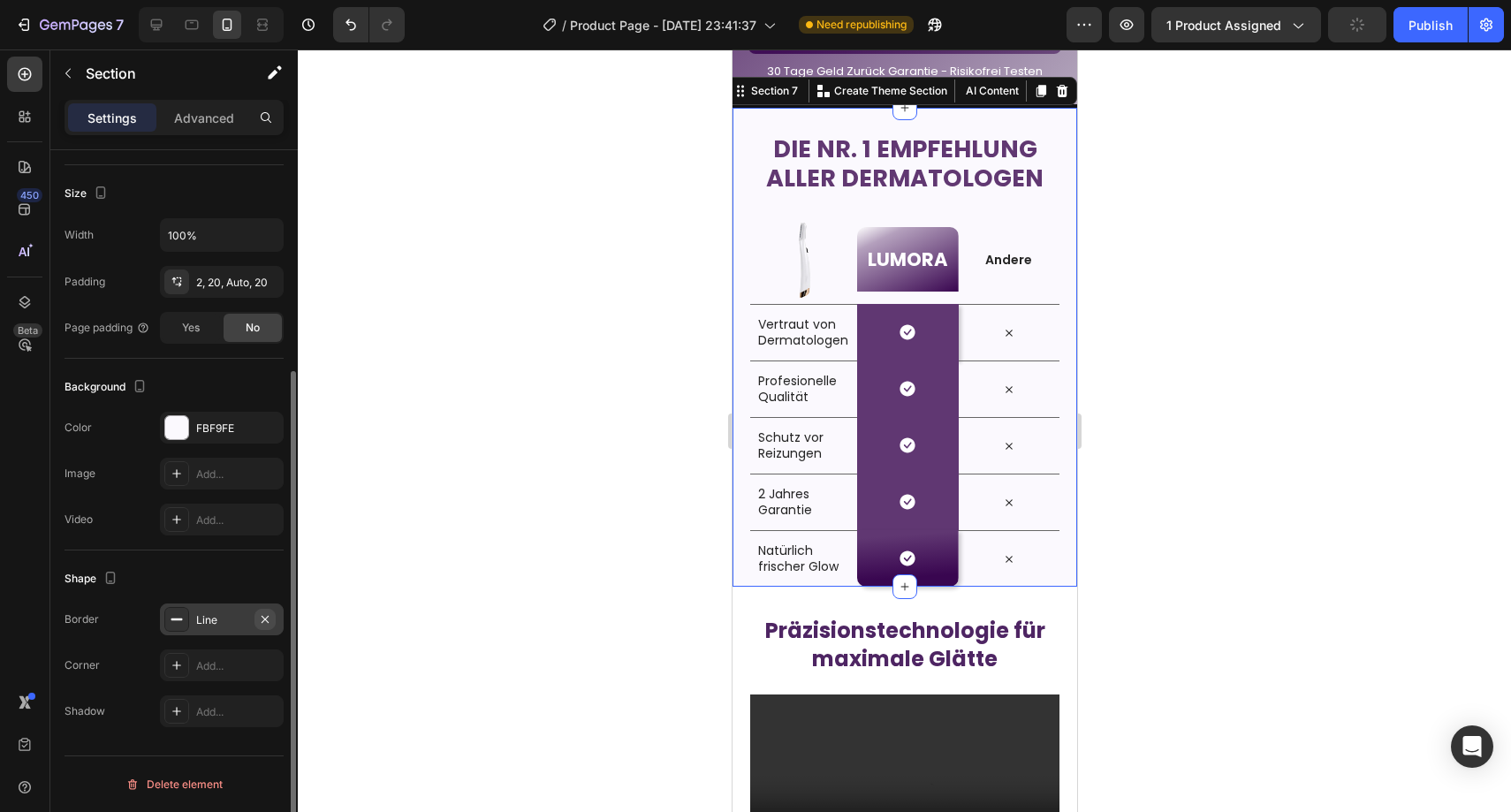
click at [268, 615] on icon "button" at bounding box center [264, 619] width 14 height 14
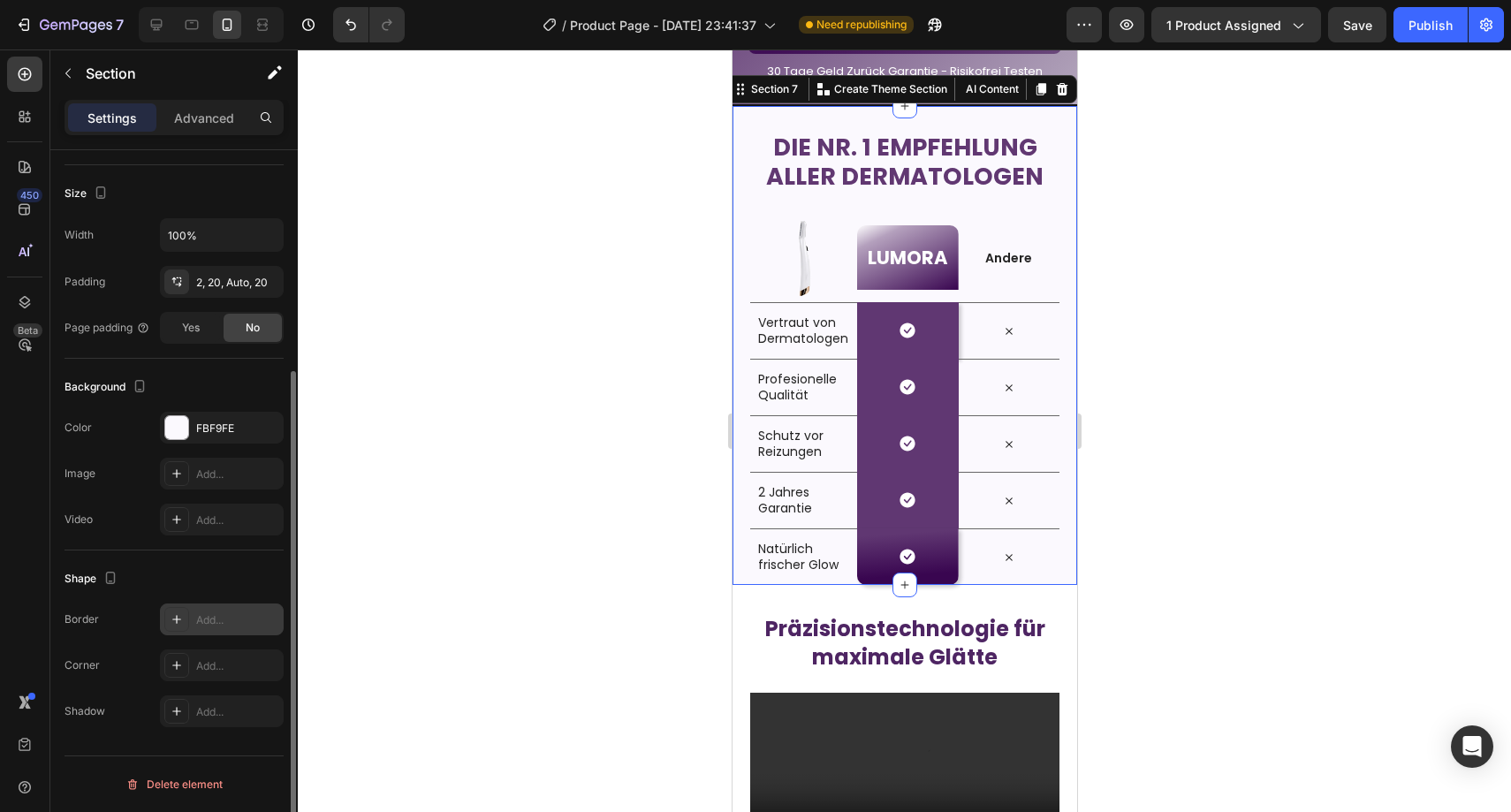
click at [449, 517] on div at bounding box center [904, 430] width 1213 height 762
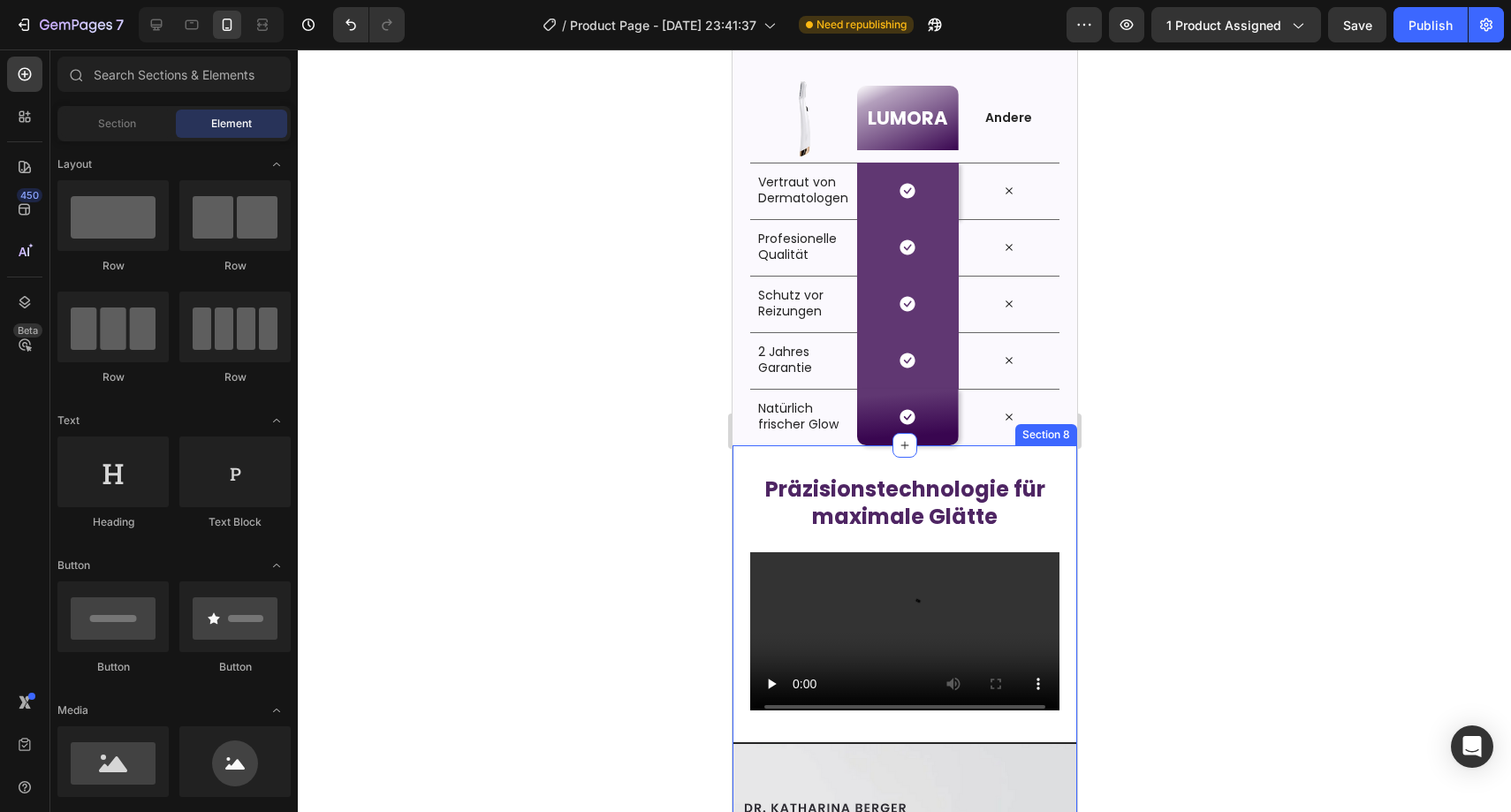
scroll to position [3226, 0]
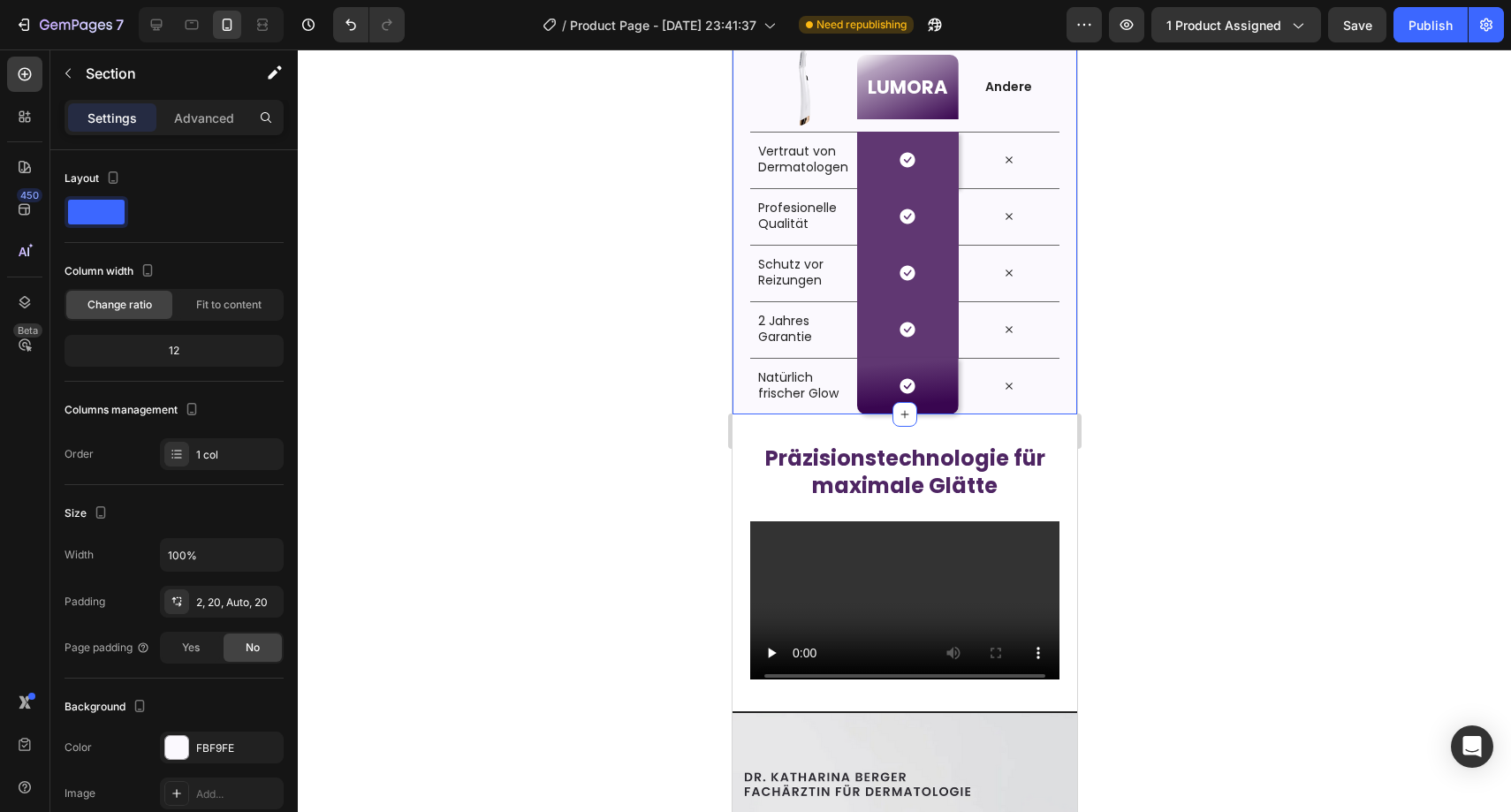
click at [1048, 405] on div "Die Nr. 1 Empfehlung aller Dermatologen Heading Row Image LUMORA Heading Row An…" at bounding box center [903, 175] width 344 height 478
click at [196, 111] on p "Advanced" at bounding box center [204, 118] width 60 height 18
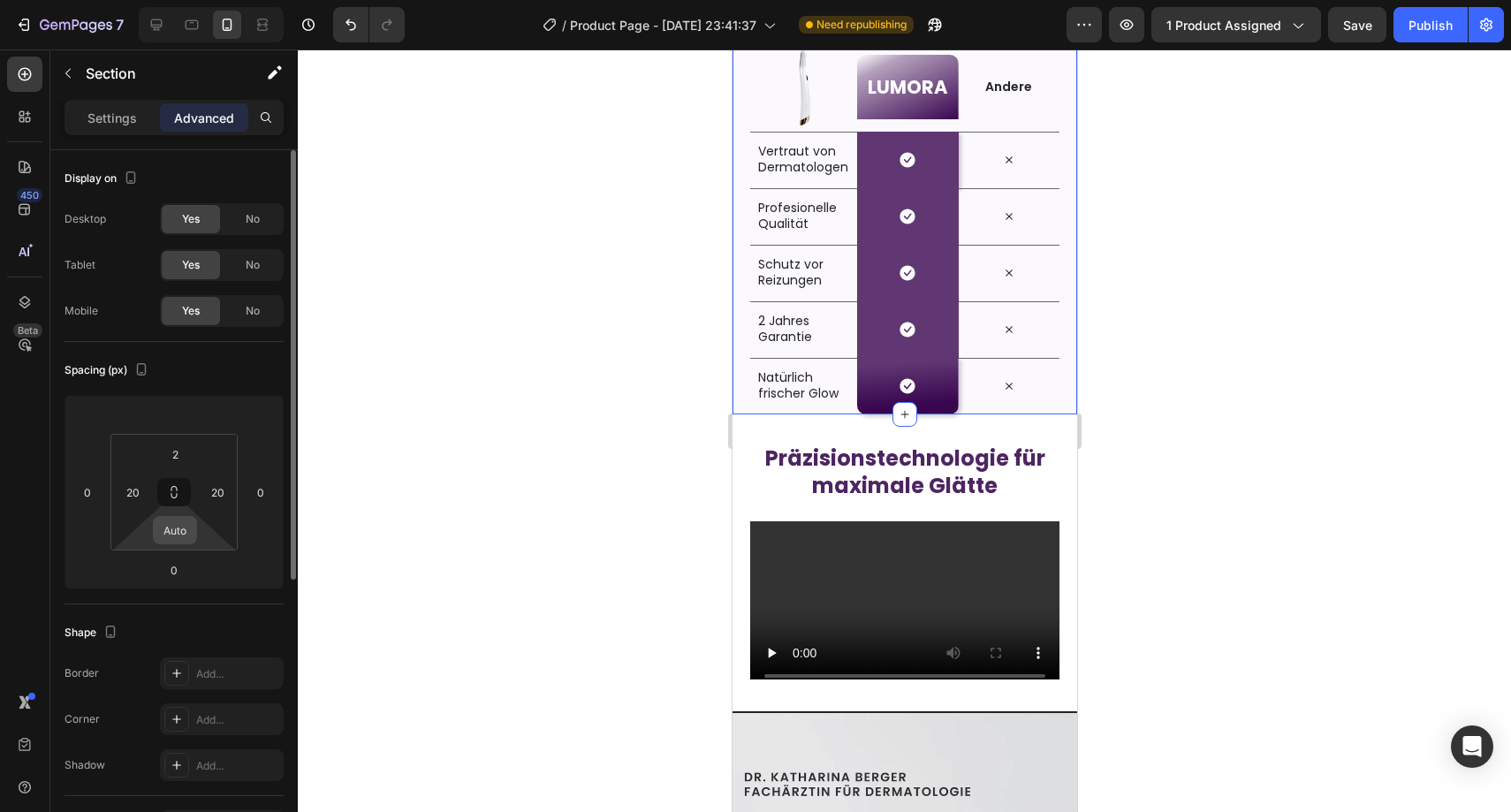
click at [173, 517] on input "Auto" at bounding box center [175, 529] width 36 height 26
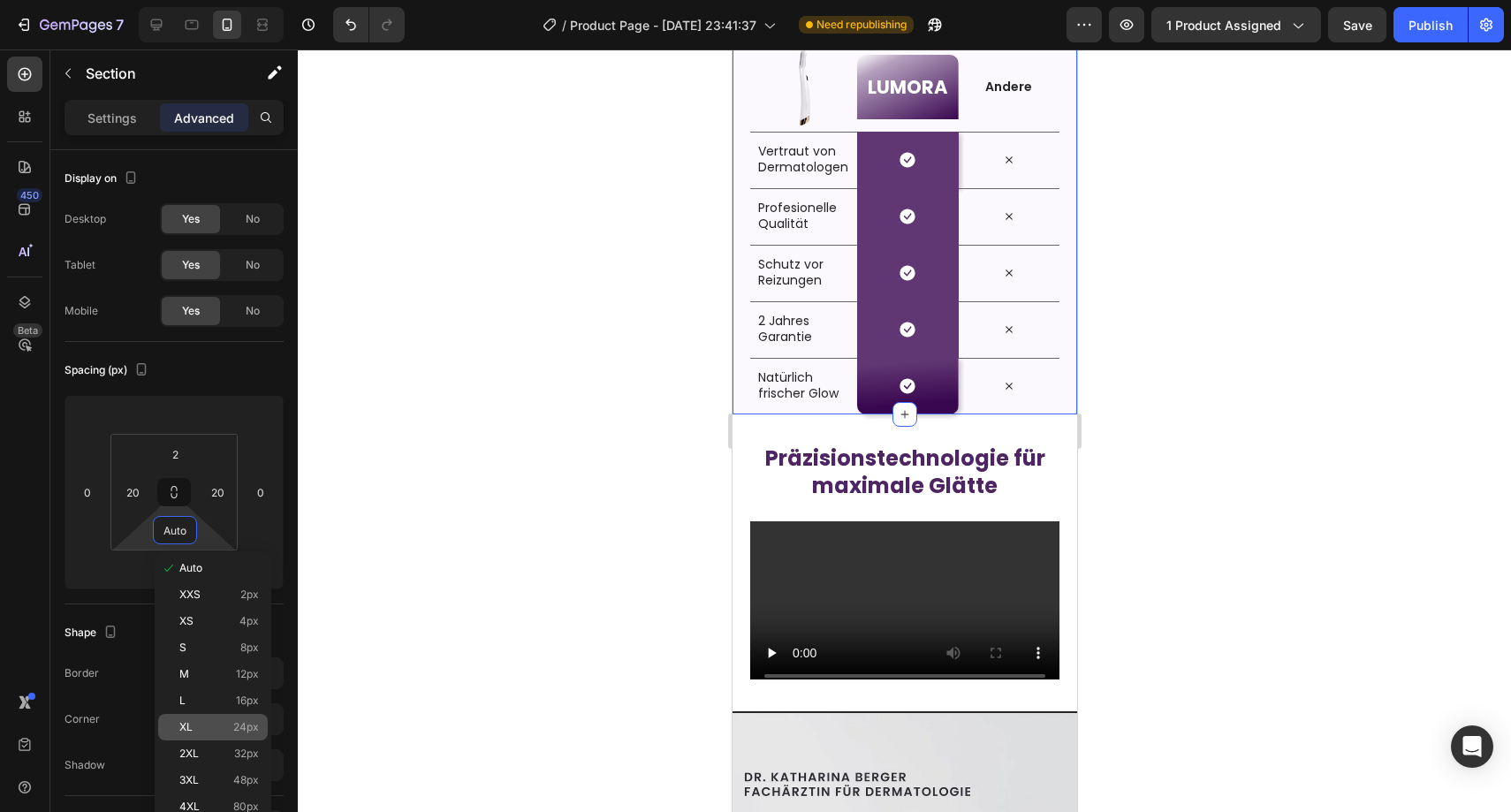
click at [206, 728] on p "XL 24px" at bounding box center [219, 726] width 79 height 13
type input "24"
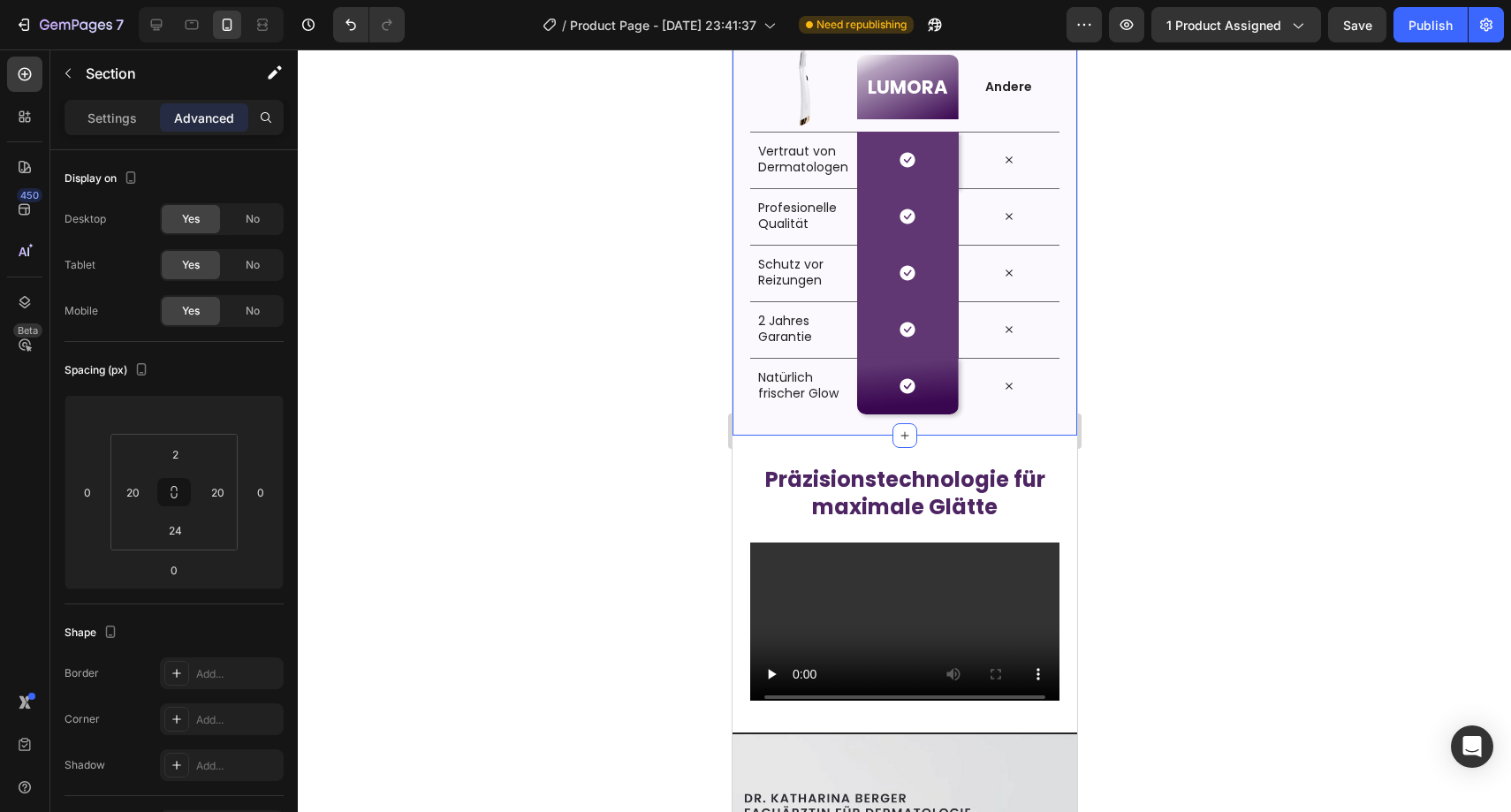
click at [485, 536] on div at bounding box center [904, 430] width 1213 height 762
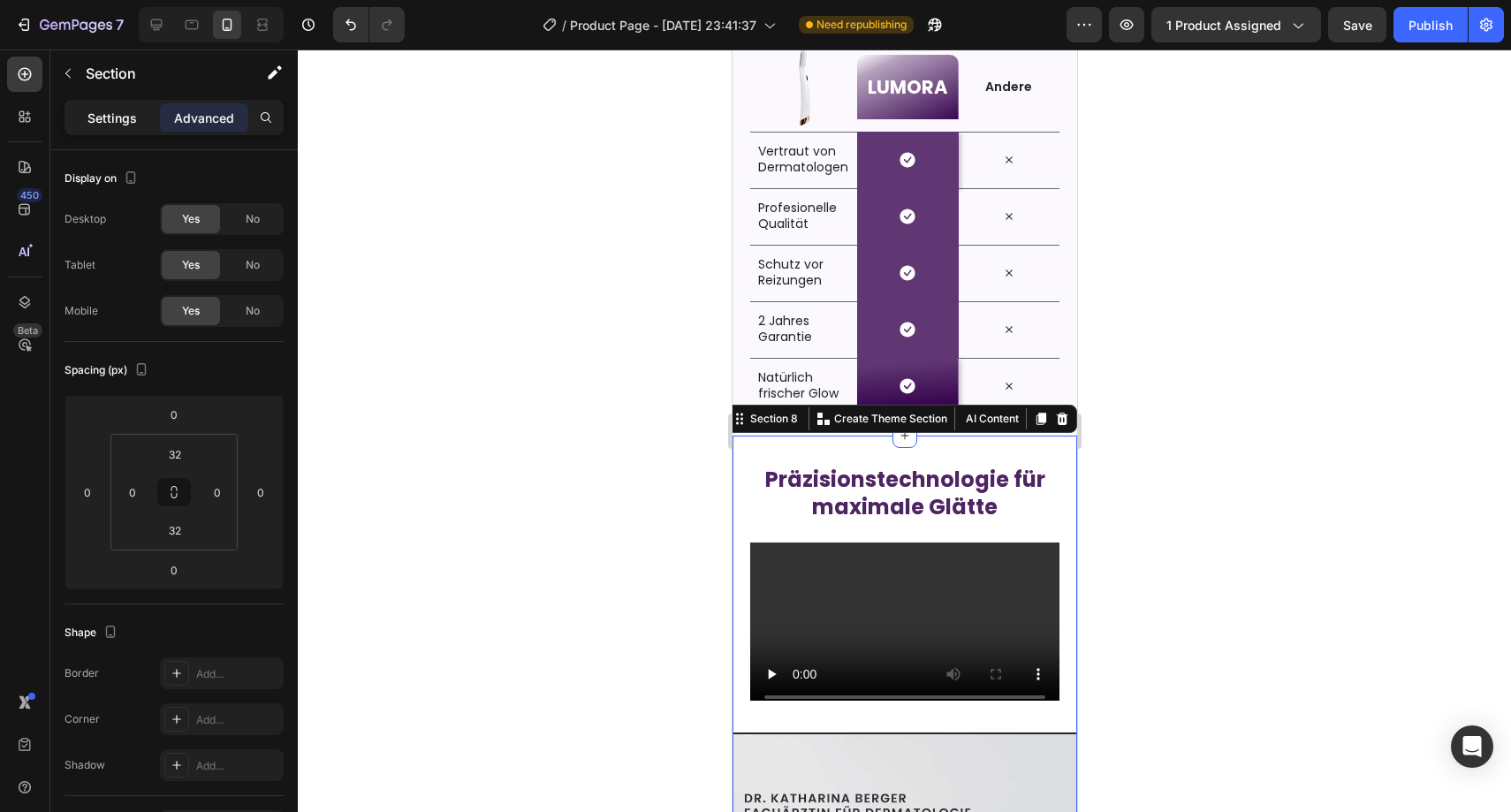
click at [126, 122] on p "Settings" at bounding box center [112, 118] width 49 height 18
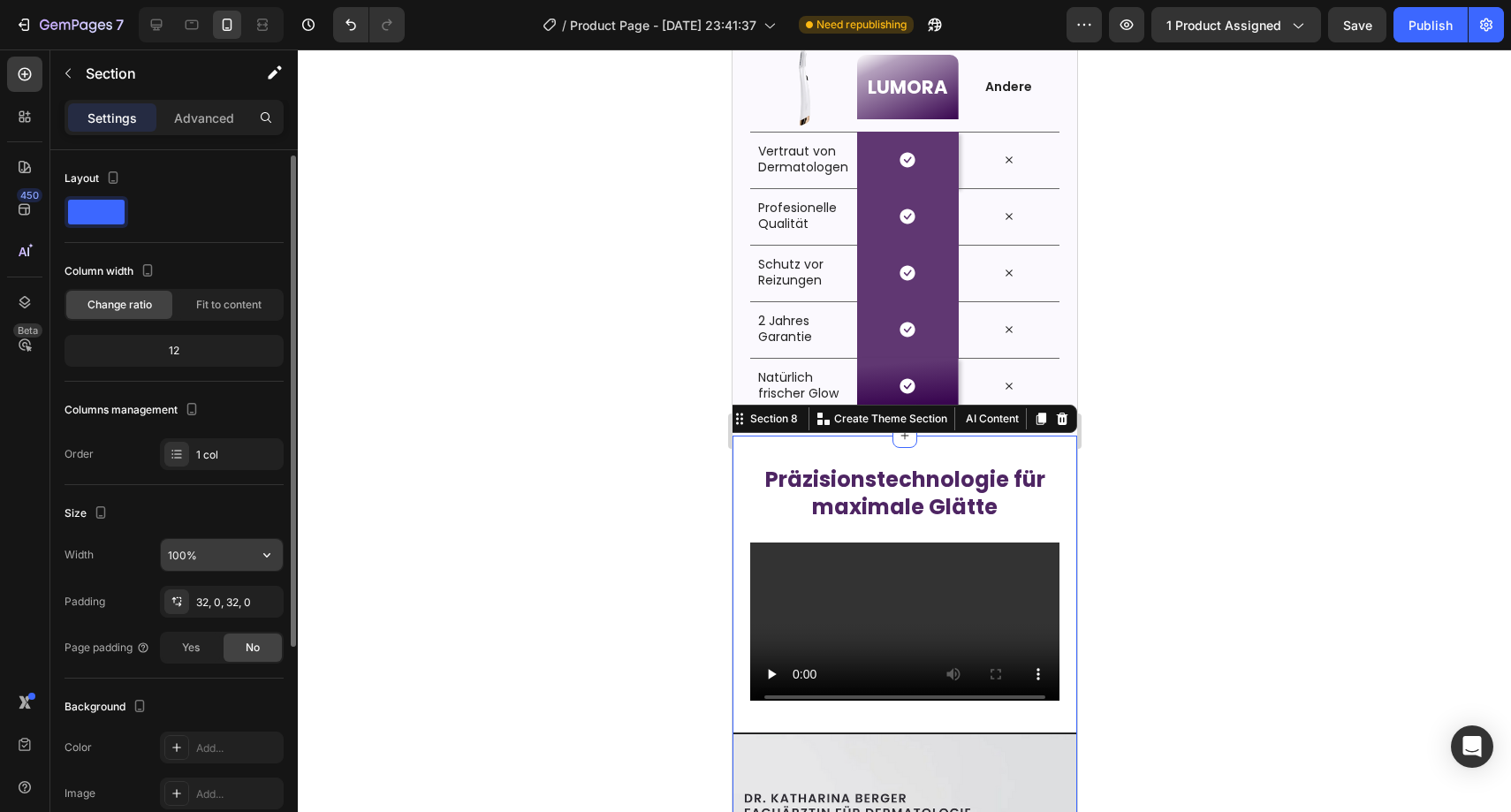
scroll to position [320, 0]
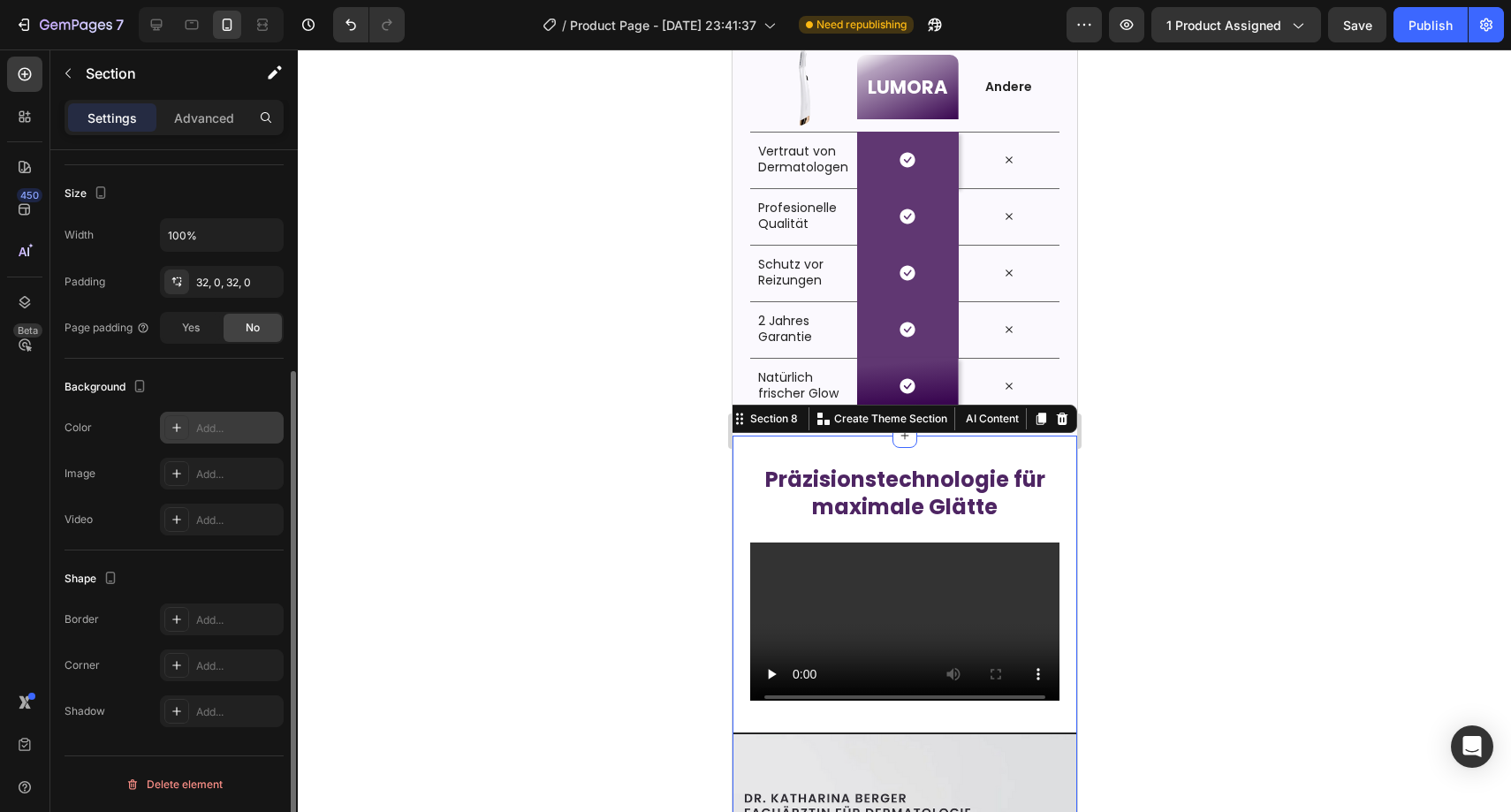
click at [211, 429] on div "Add..." at bounding box center [237, 428] width 83 height 15
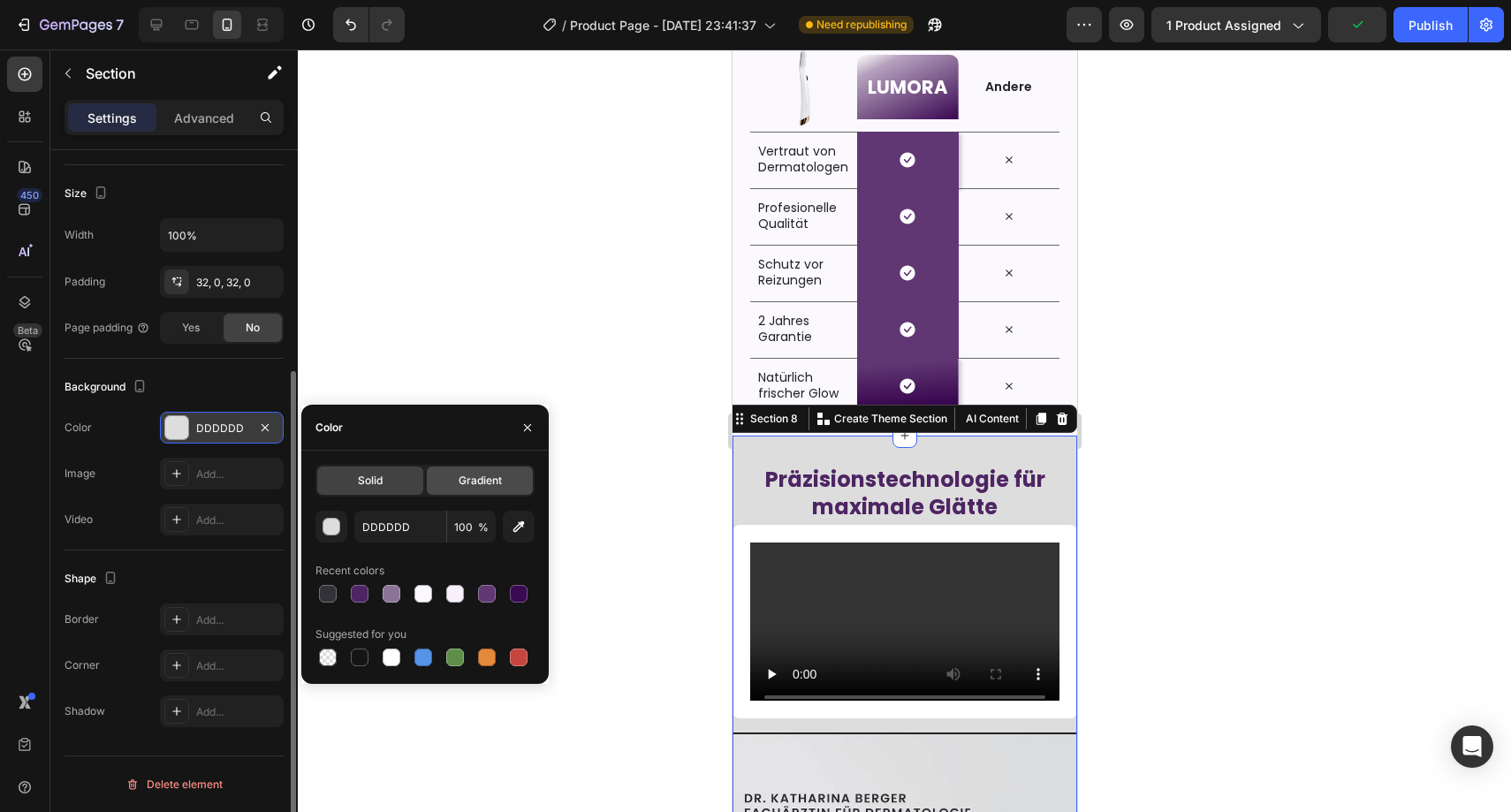
click at [488, 468] on div "Gradient" at bounding box center [480, 480] width 106 height 28
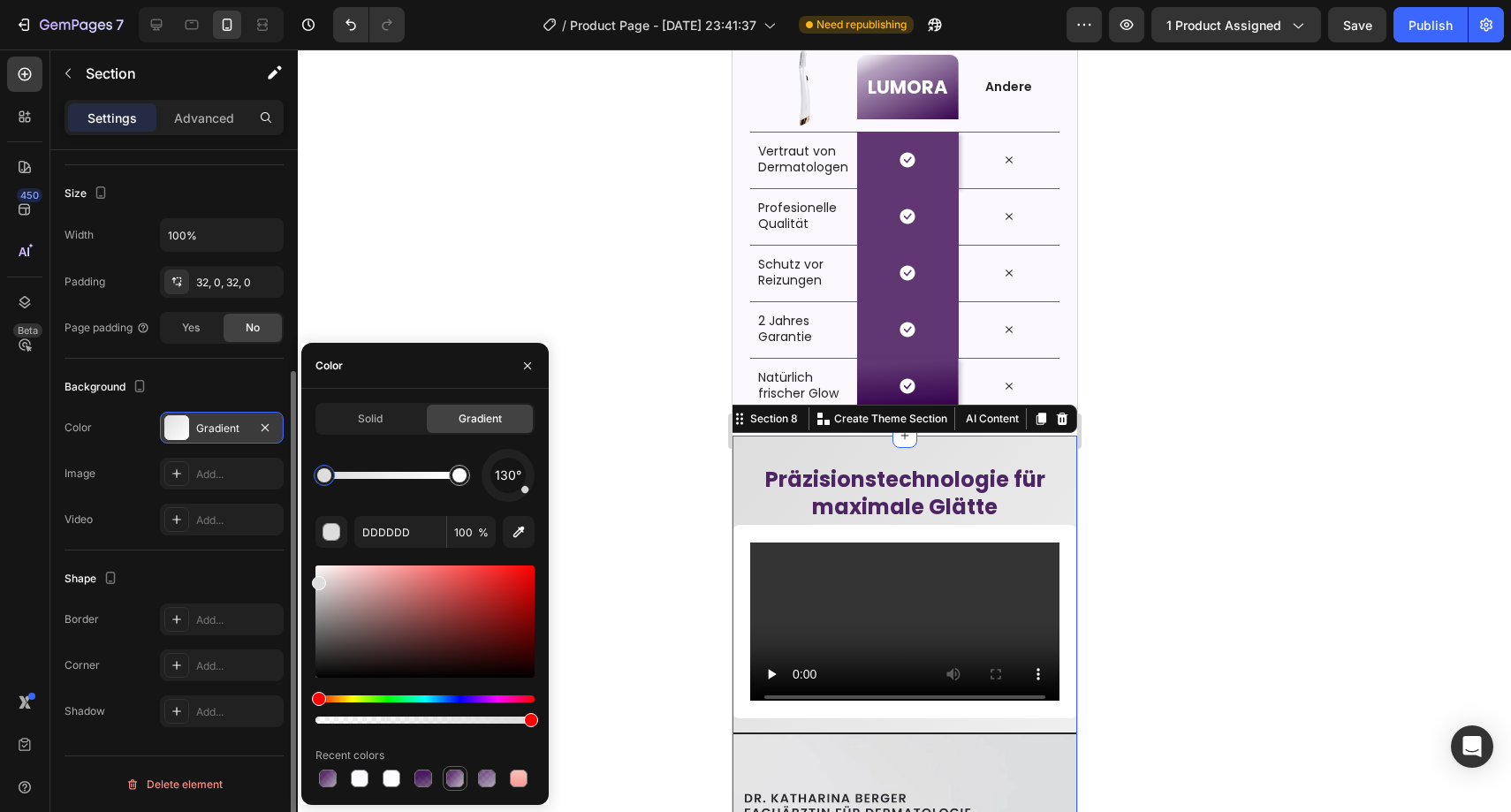
click at [456, 771] on div at bounding box center [454, 778] width 17 height 17
type input "390650"
type input "77"
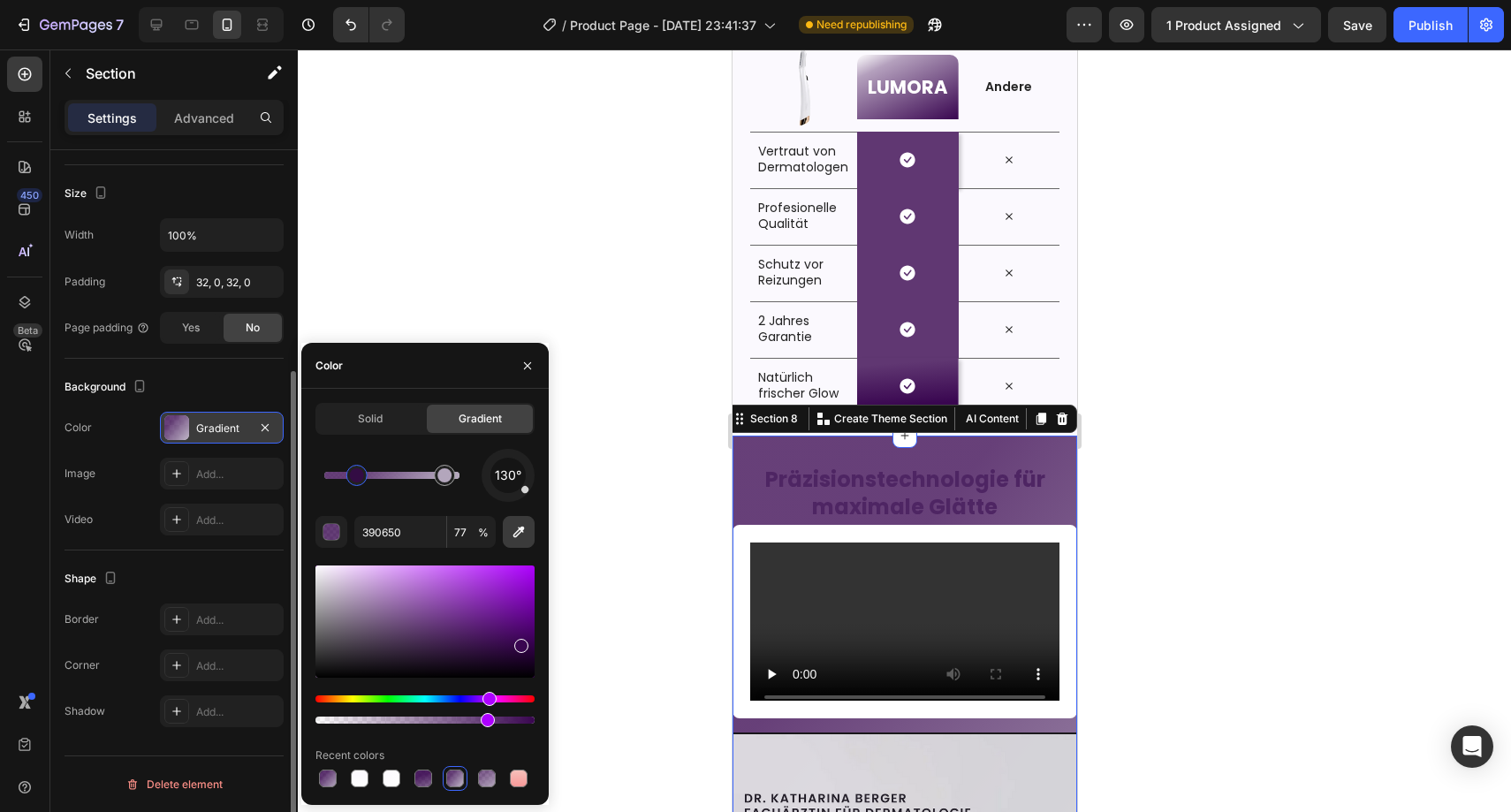
click at [520, 533] on icon "button" at bounding box center [518, 531] width 17 height 17
type input "FBF9FE"
type input "100"
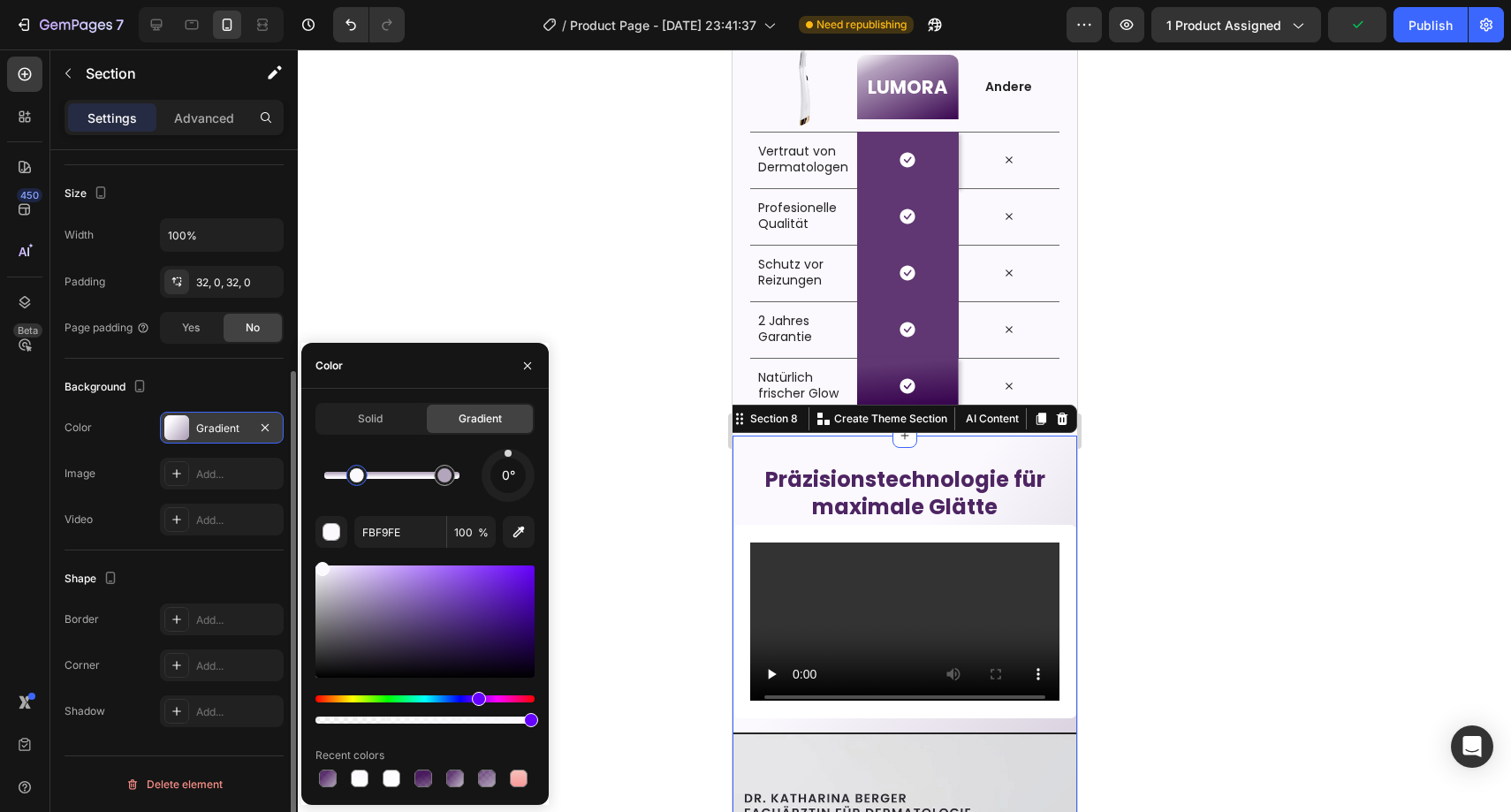
drag, startPoint x: 524, startPoint y: 490, endPoint x: 508, endPoint y: 415, distance: 76.7
click at [508, 415] on div "Solid Gradient 0° FBF9FE 100 % Recent colors" at bounding box center [425, 597] width 219 height 388
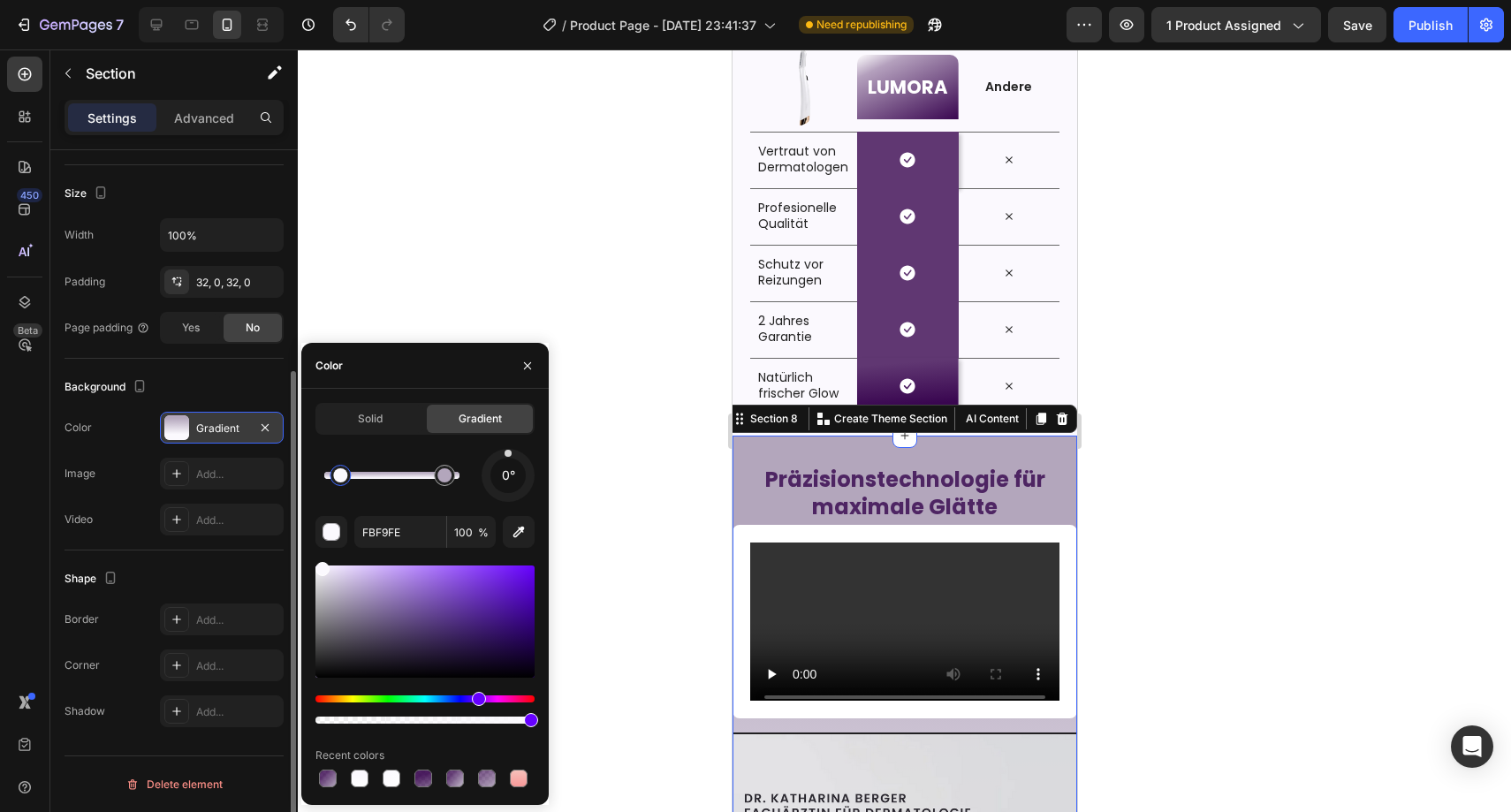
drag, startPoint x: 362, startPoint y: 475, endPoint x: 342, endPoint y: 474, distance: 20.0
click at [342, 474] on div at bounding box center [340, 474] width 14 height 14
click at [343, 476] on div at bounding box center [340, 474] width 14 height 14
click at [438, 474] on div at bounding box center [444, 474] width 14 height 14
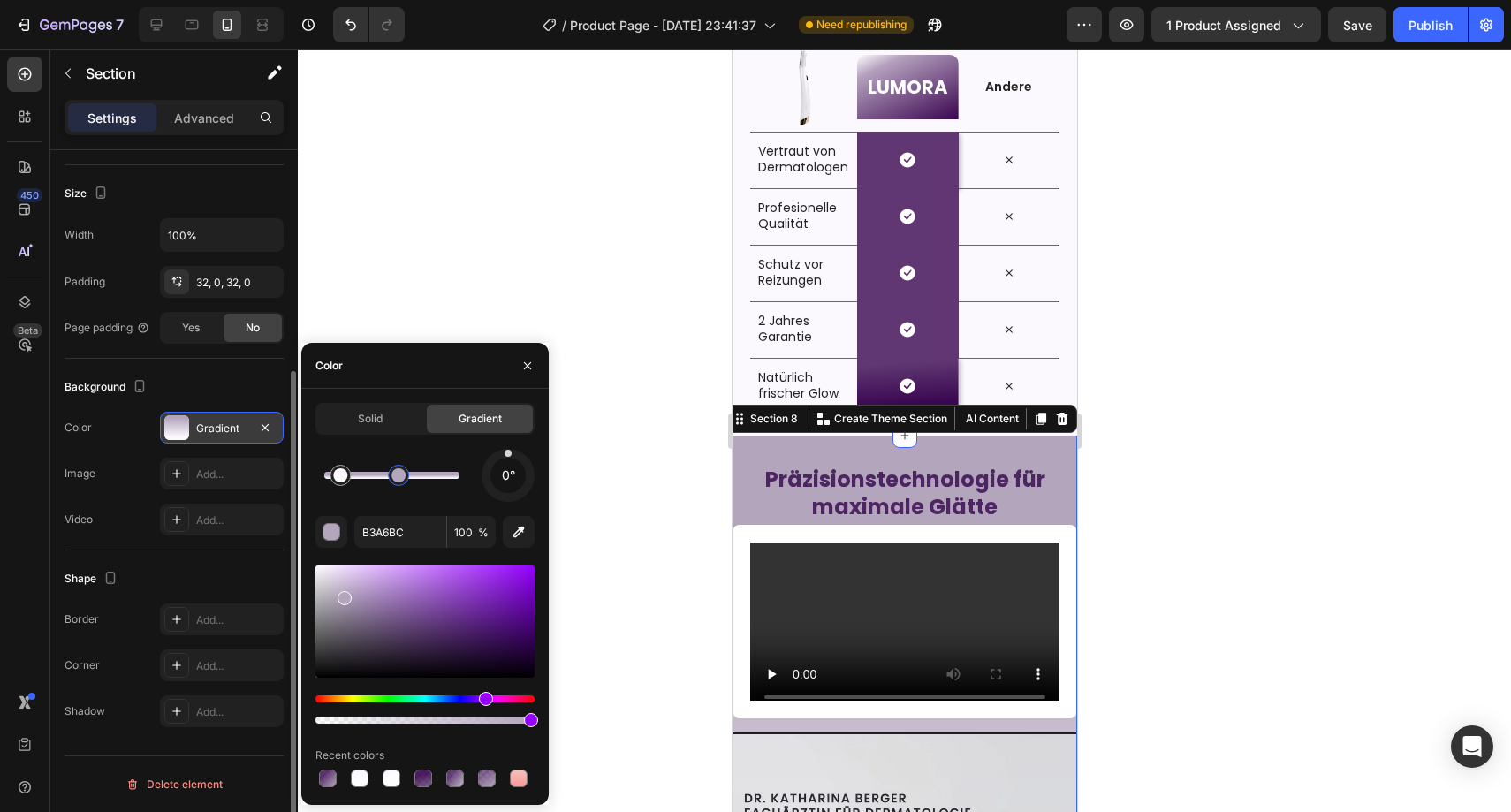
drag, startPoint x: 438, startPoint y: 475, endPoint x: 380, endPoint y: 477, distance: 58.0
click at [392, 477] on div at bounding box center [398, 474] width 14 height 14
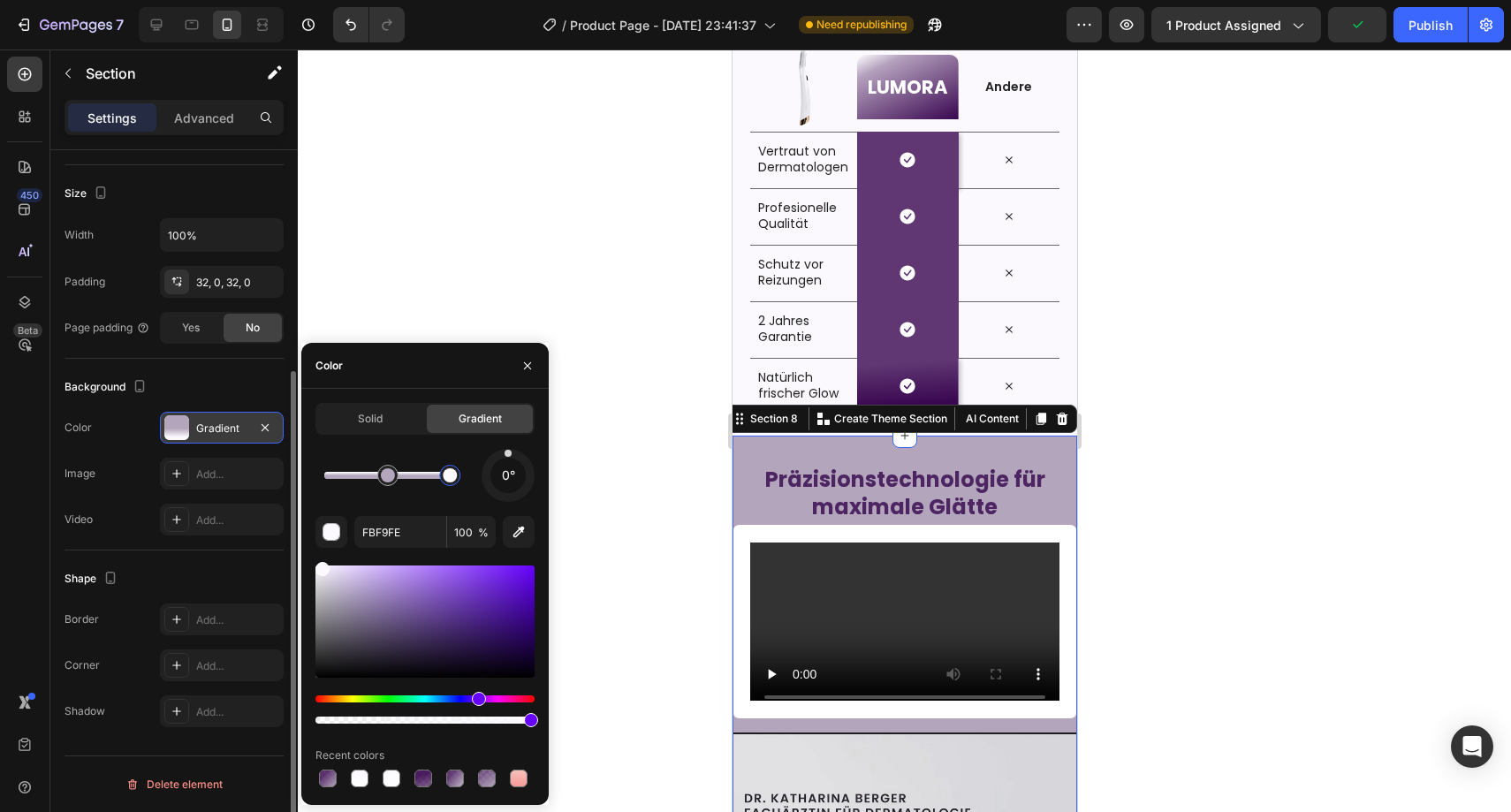
drag, startPoint x: 347, startPoint y: 475, endPoint x: 451, endPoint y: 478, distance: 104.0
click at [451, 478] on div at bounding box center [450, 474] width 14 height 14
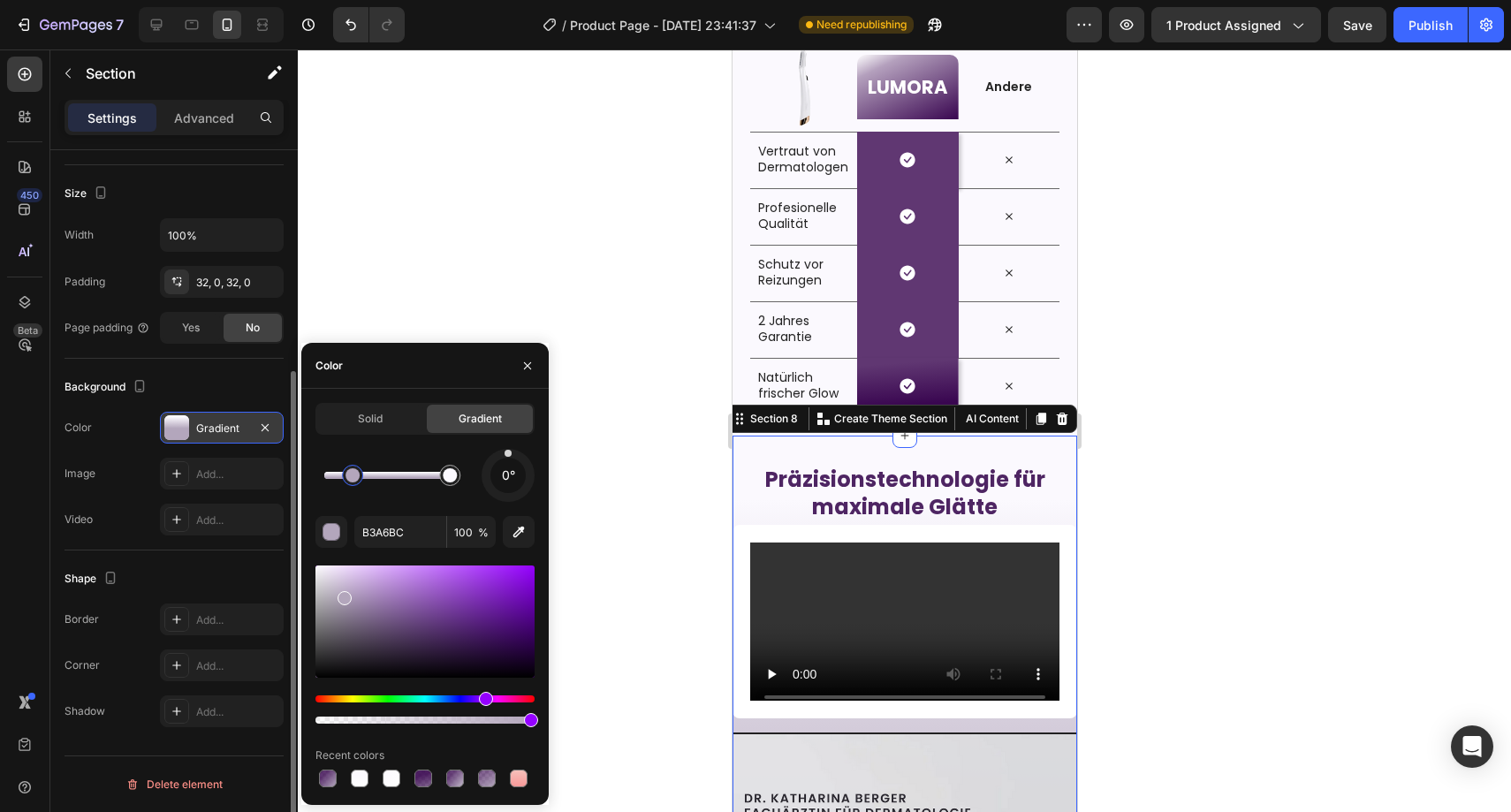
drag, startPoint x: 390, startPoint y: 481, endPoint x: 348, endPoint y: 477, distance: 42.2
click at [348, 477] on div at bounding box center [352, 474] width 14 height 14
click at [348, 477] on div at bounding box center [347, 474] width 14 height 14
drag, startPoint x: 348, startPoint y: 477, endPoint x: 417, endPoint y: 475, distance: 69.0
click at [402, 475] on div at bounding box center [395, 474] width 14 height 14
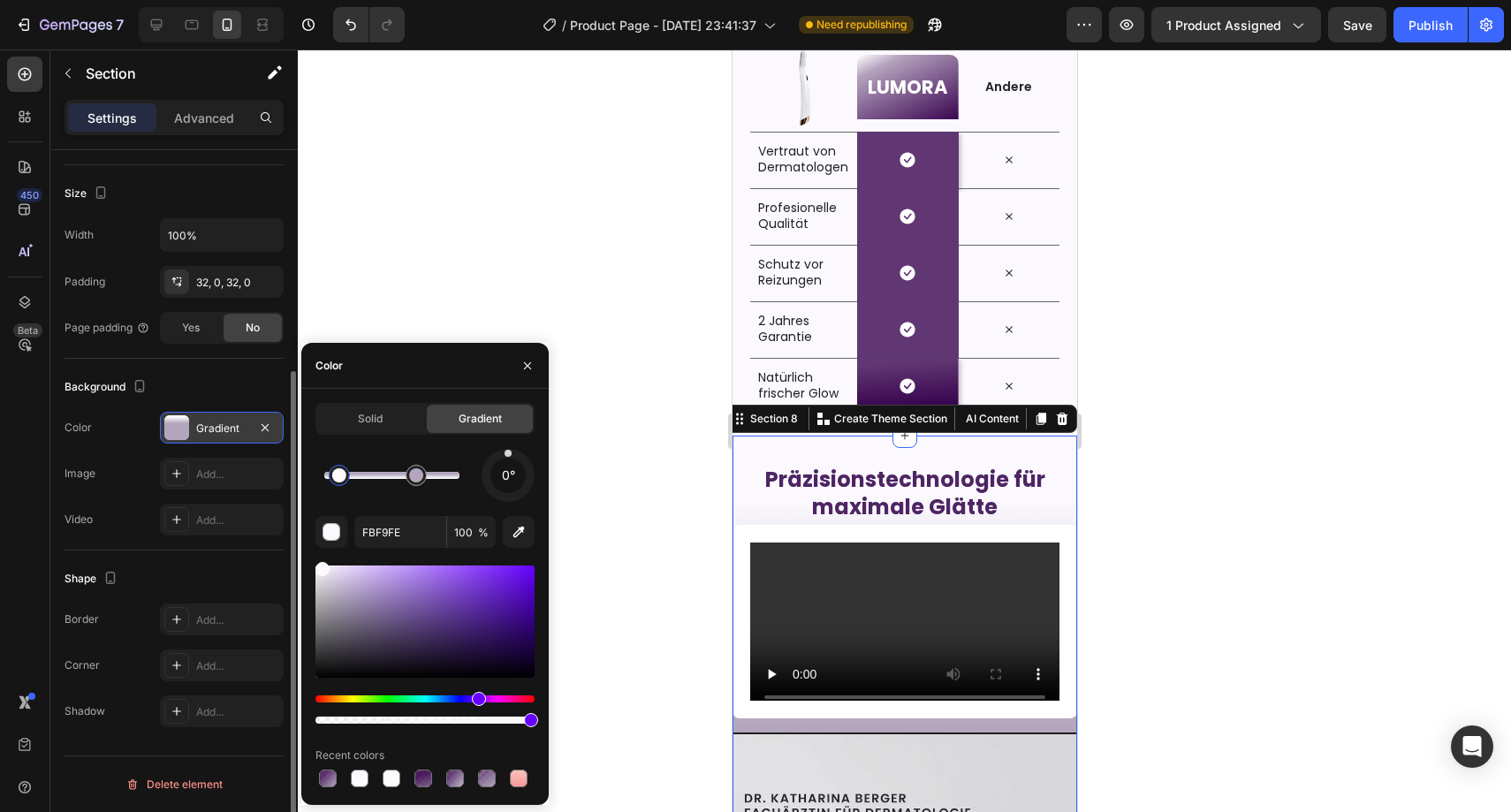
drag, startPoint x: 446, startPoint y: 478, endPoint x: 339, endPoint y: 479, distance: 107.0
click at [339, 479] on div at bounding box center [339, 474] width 14 height 14
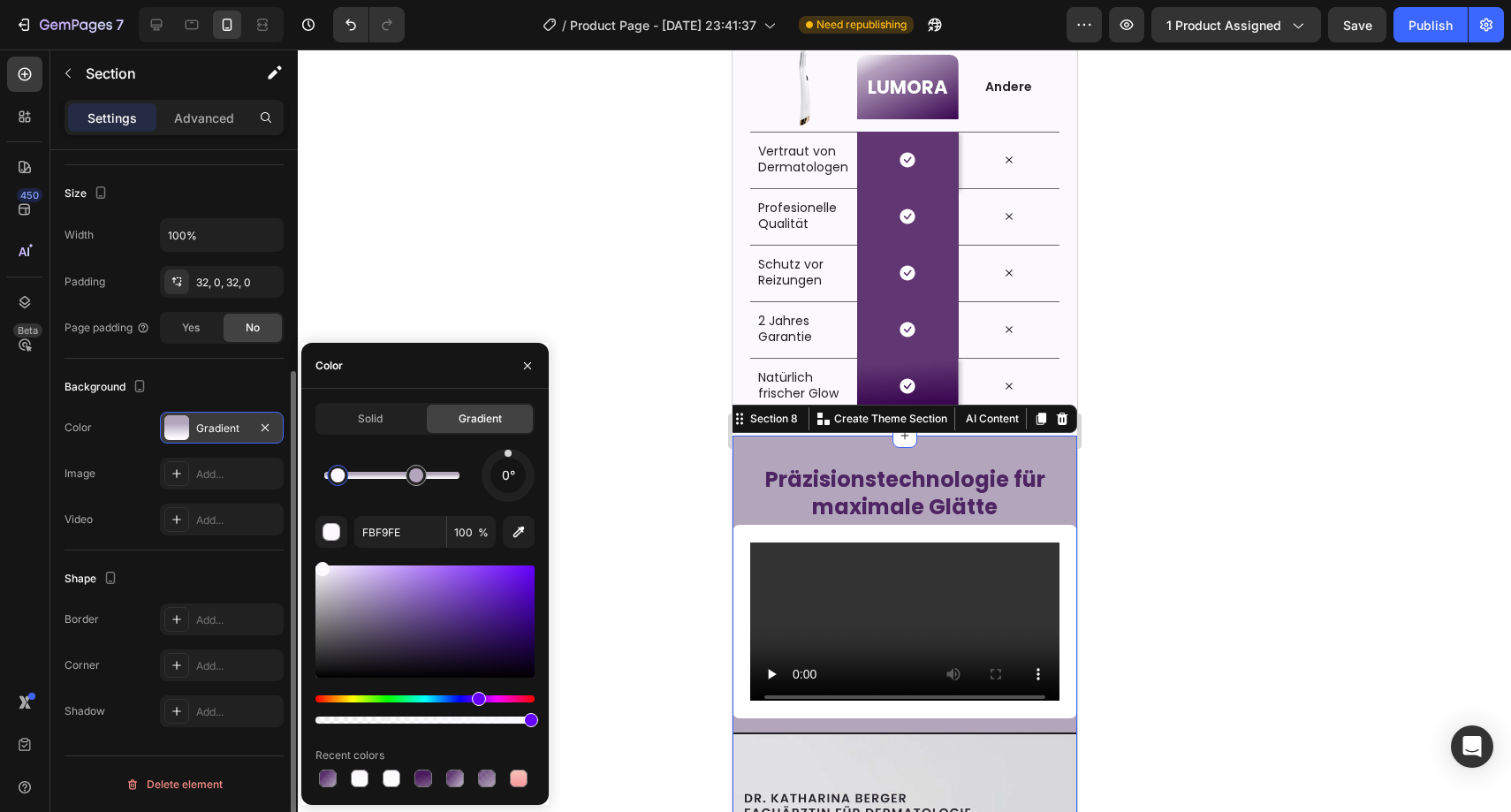
click at [337, 476] on div at bounding box center [338, 474] width 14 height 14
click at [526, 537] on icon "button" at bounding box center [518, 531] width 17 height 17
type input "B3A6BC"
click at [424, 476] on div at bounding box center [416, 475] width 21 height 21
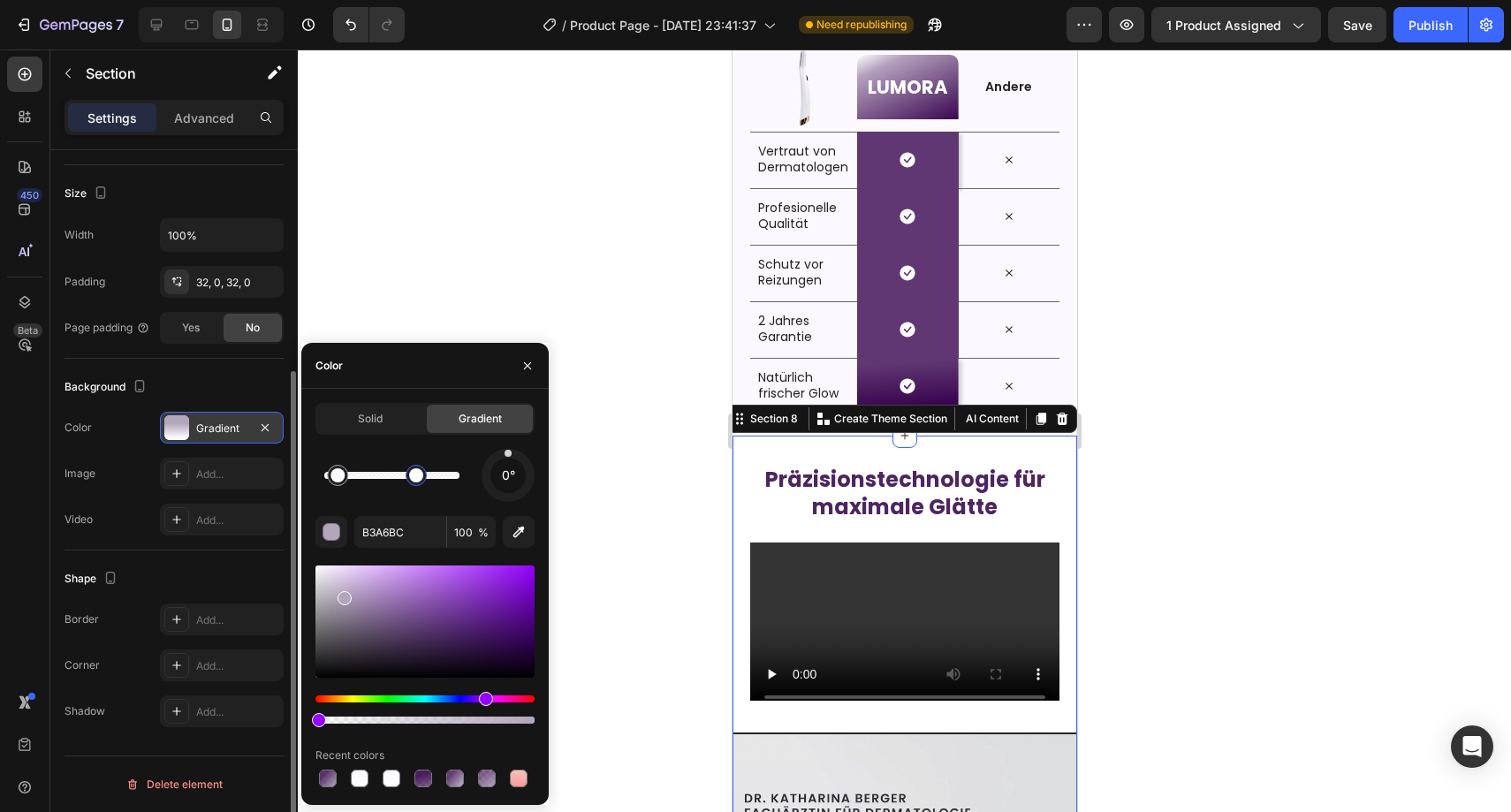
type input "0"
drag, startPoint x: 526, startPoint y: 716, endPoint x: 274, endPoint y: 692, distance: 253.1
click at [633, 525] on div at bounding box center [904, 430] width 1213 height 762
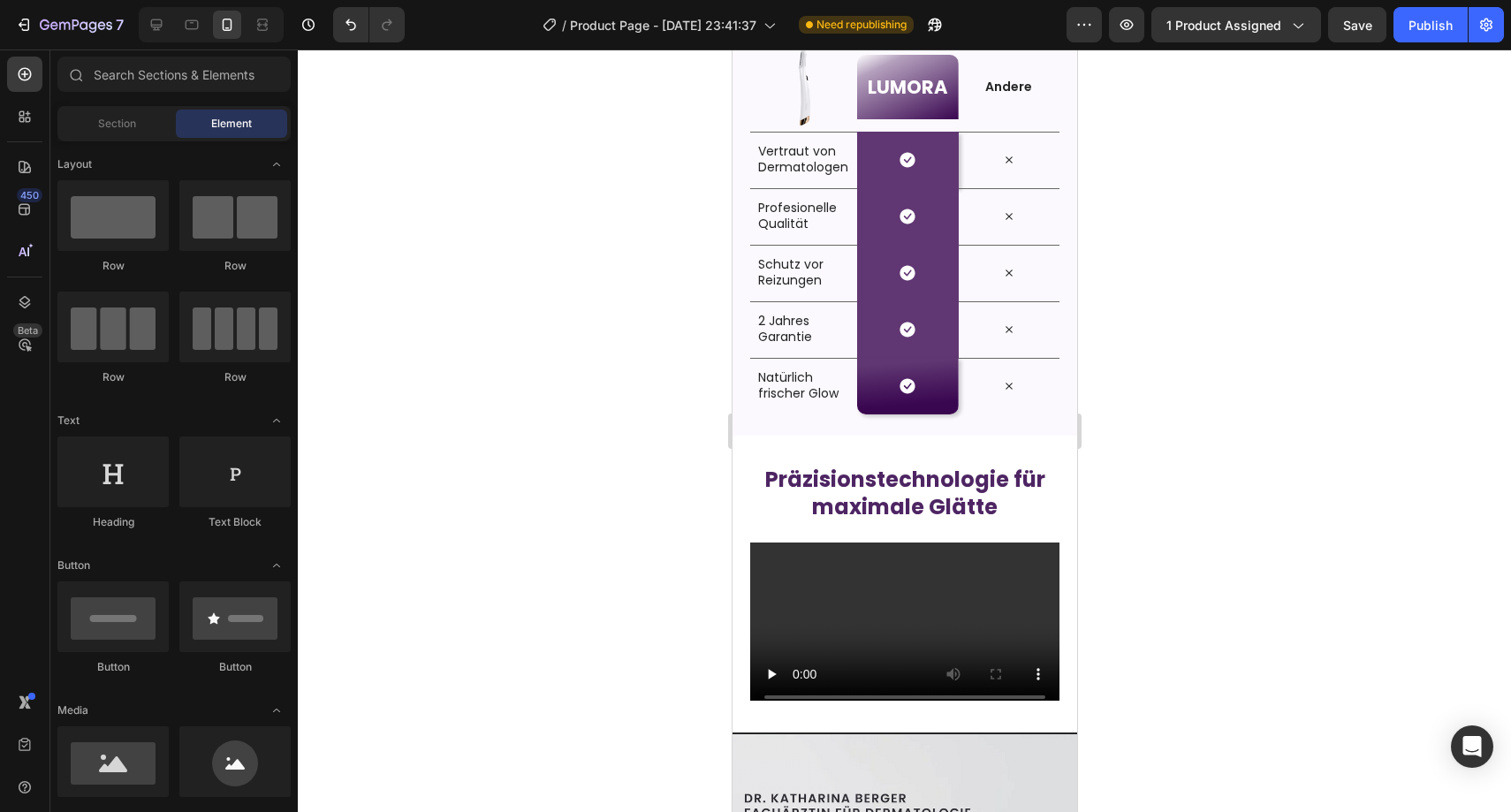
click at [633, 525] on div at bounding box center [904, 430] width 1213 height 762
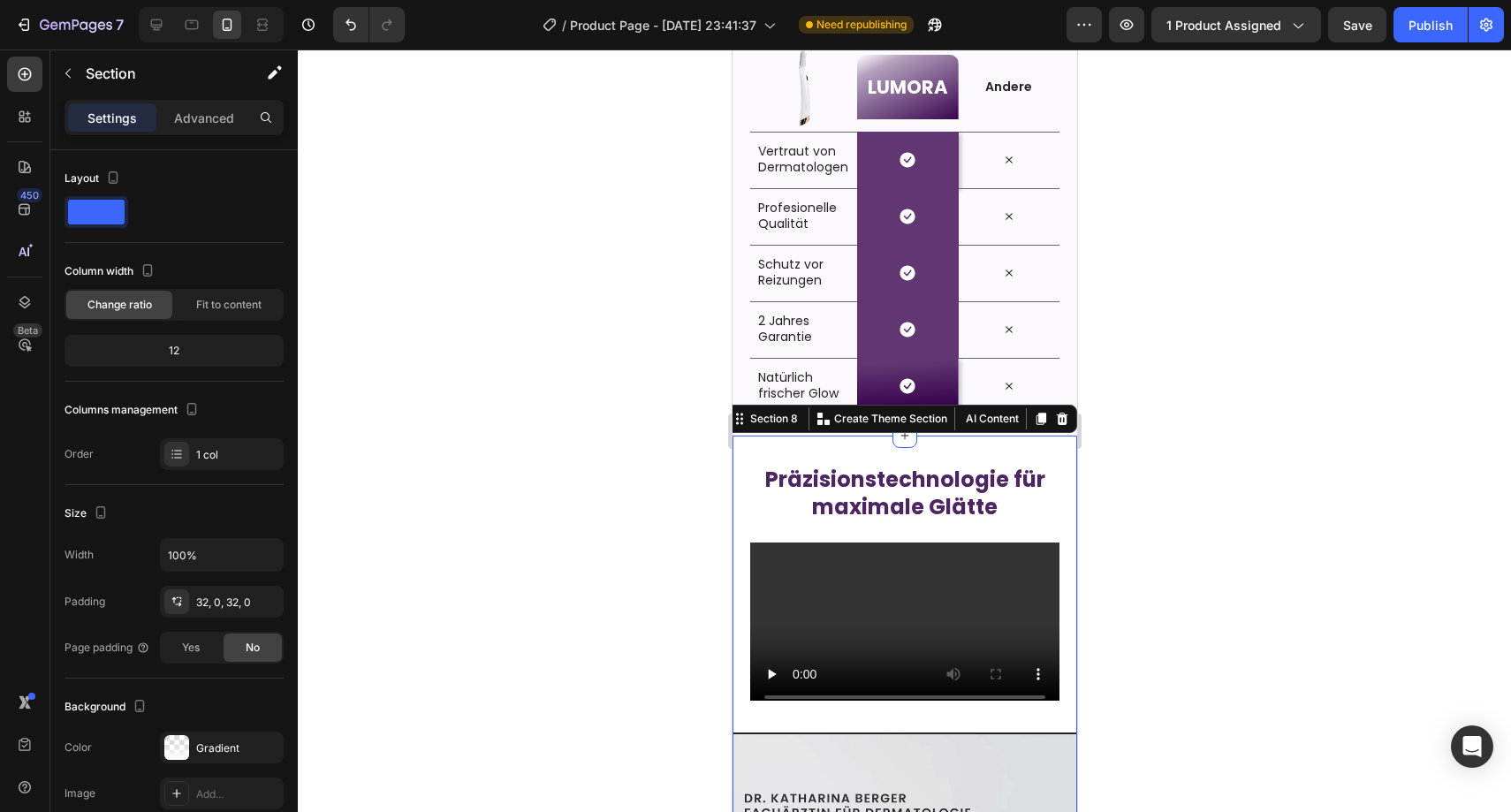
click at [243, 738] on div "Gradient" at bounding box center [222, 746] width 124 height 32
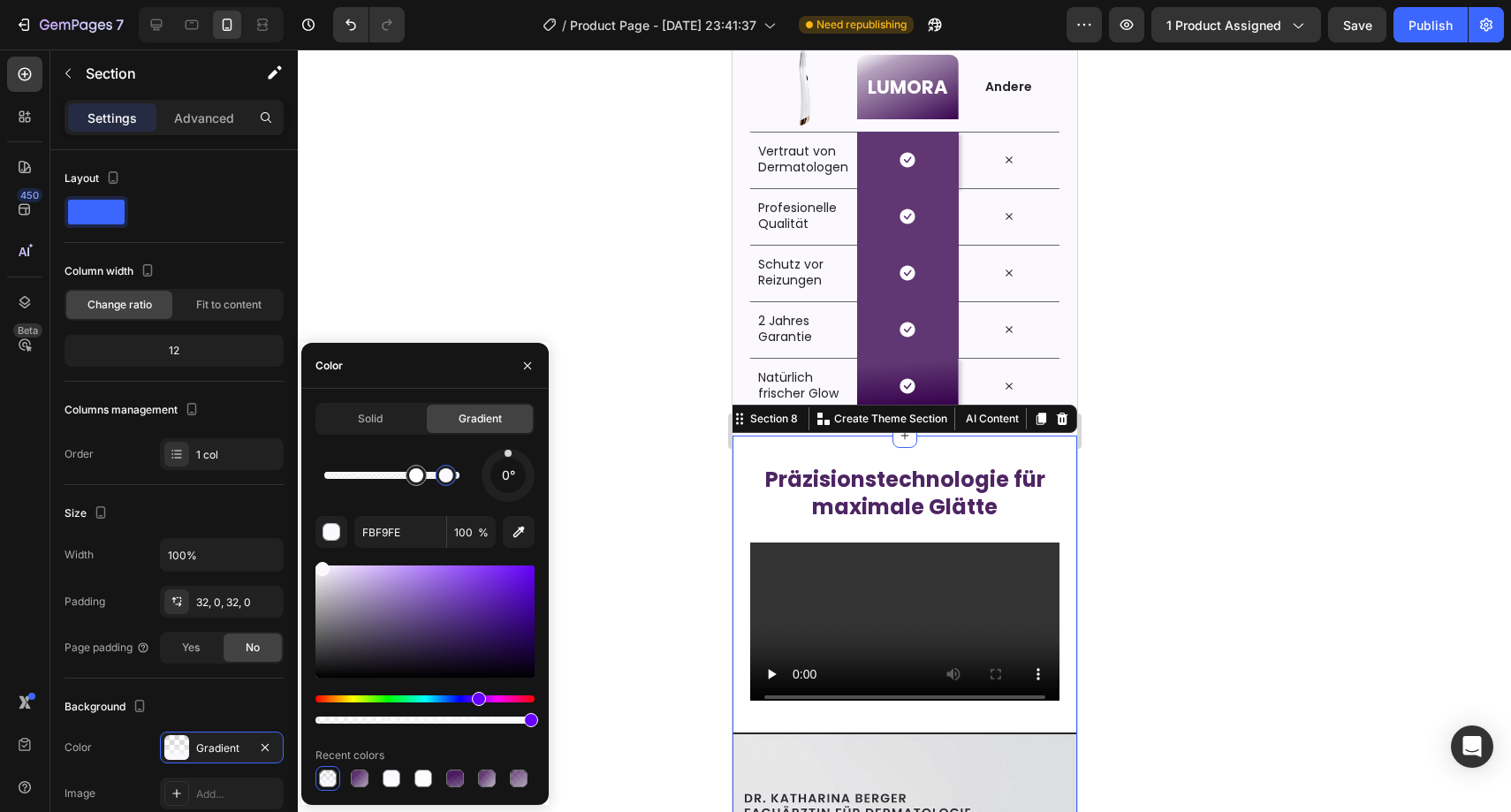
drag, startPoint x: 343, startPoint y: 477, endPoint x: 449, endPoint y: 477, distance: 106.0
click at [449, 477] on div at bounding box center [446, 474] width 14 height 14
type input "B3A6BC"
type input "0"
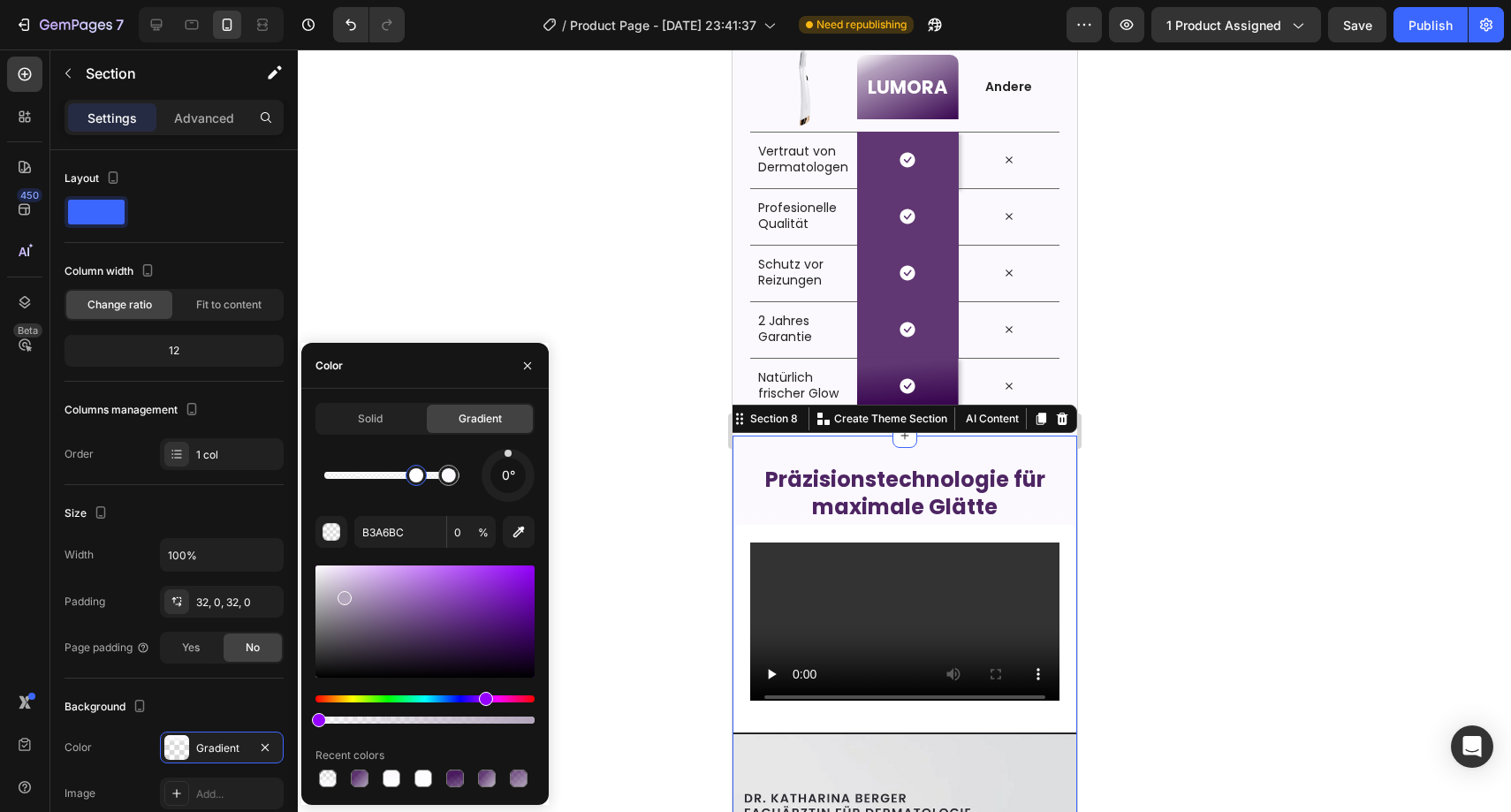
click at [607, 445] on div at bounding box center [904, 430] width 1213 height 762
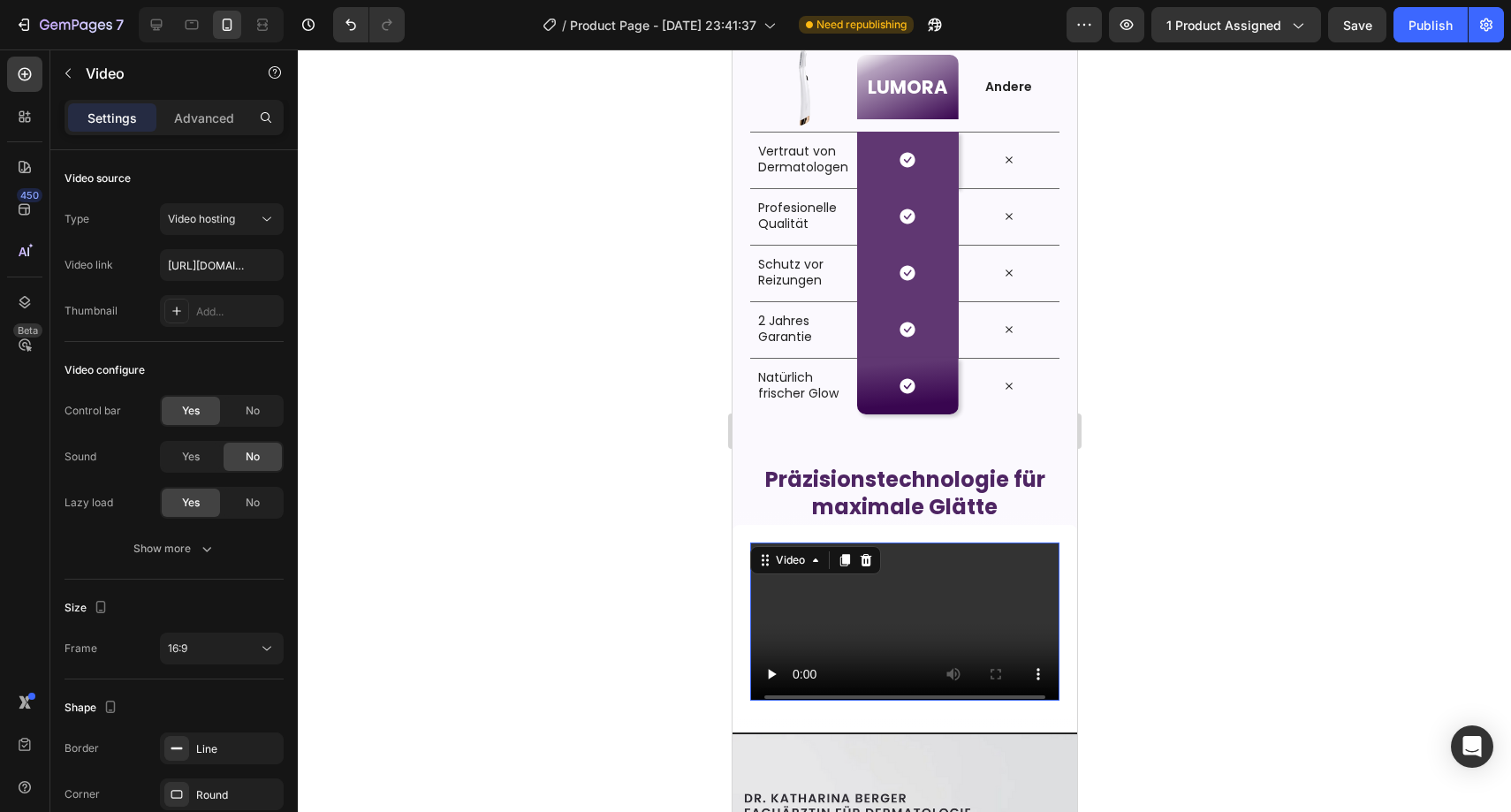
click at [737, 574] on div "Video 16" at bounding box center [903, 621] width 344 height 194
click at [555, 492] on div at bounding box center [904, 430] width 1213 height 762
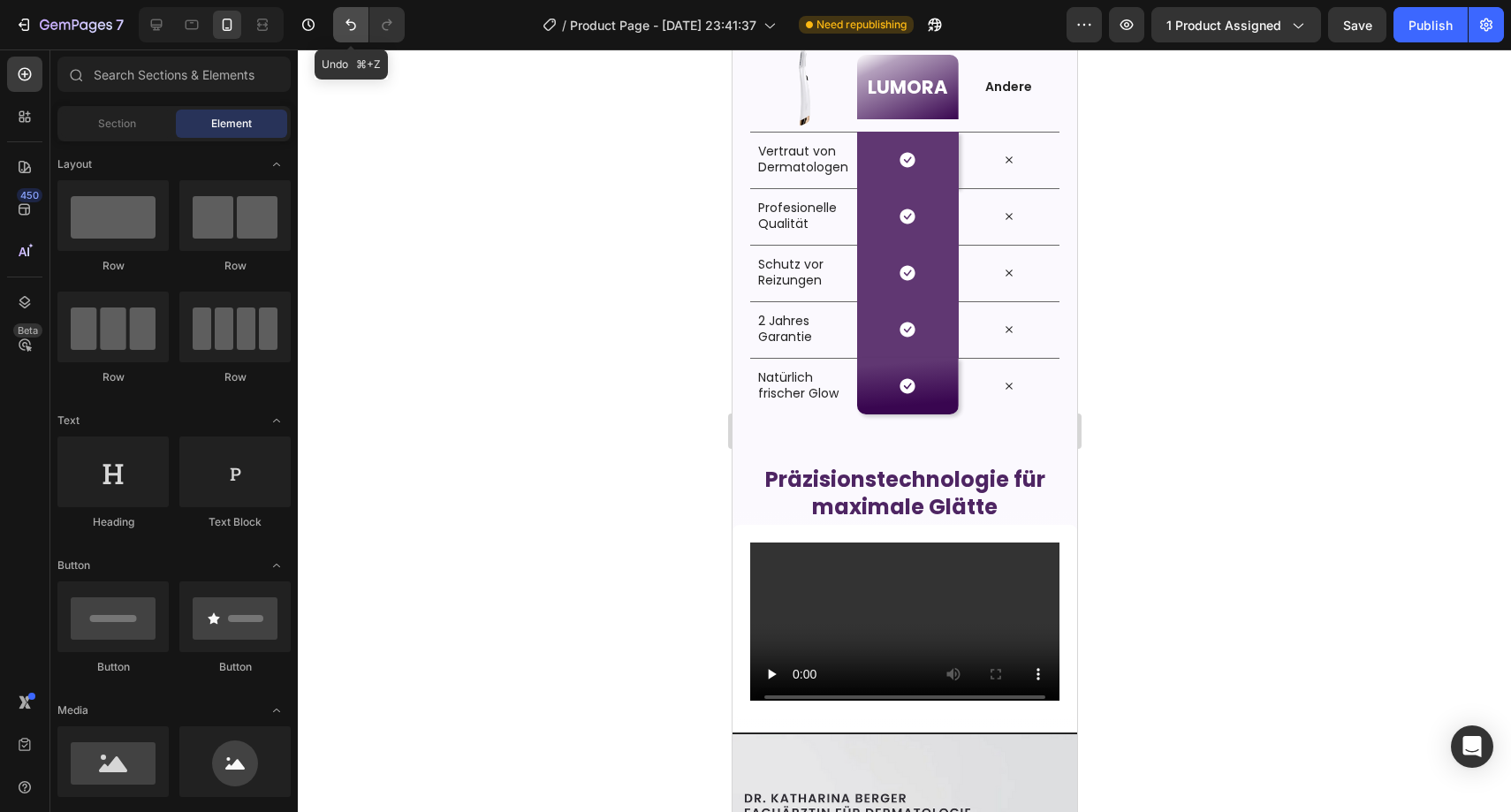
click at [354, 38] on button "Undo/Redo" at bounding box center [350, 24] width 36 height 36
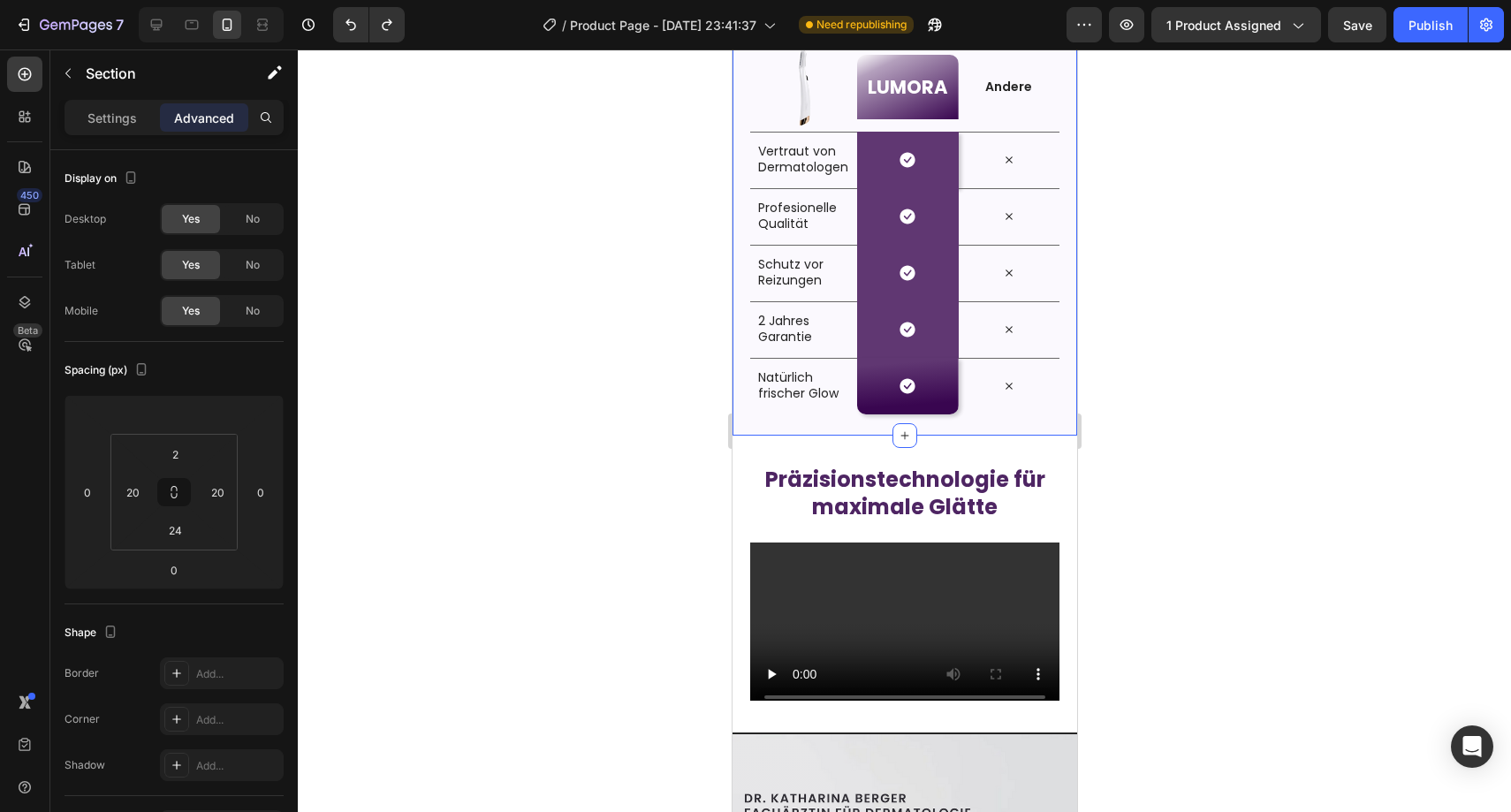
click at [942, 430] on div "Die Nr. 1 Empfehlung aller Dermatologen Heading Row Image LUMORA Heading Row An…" at bounding box center [903, 185] width 344 height 500
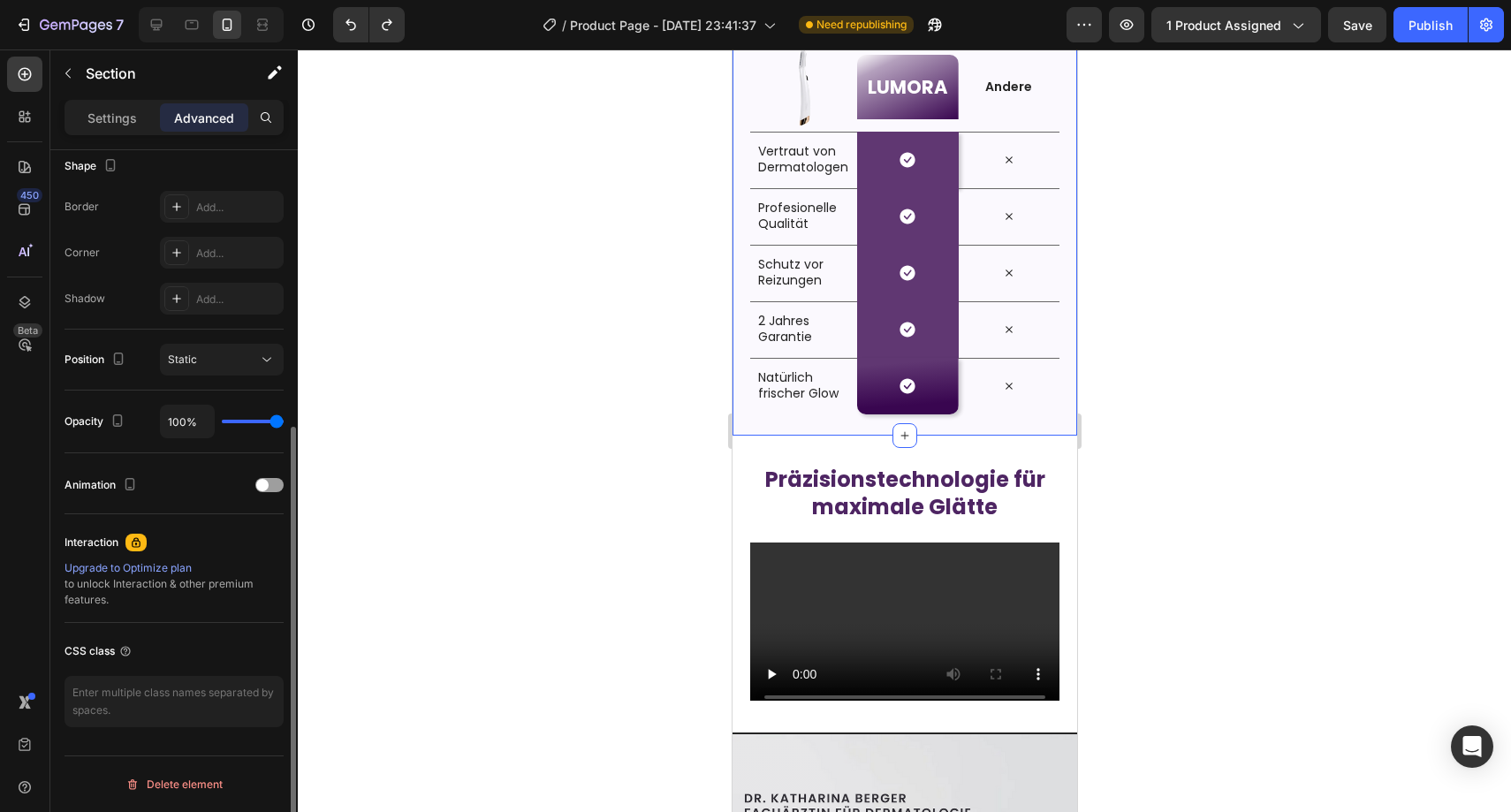
scroll to position [317, 0]
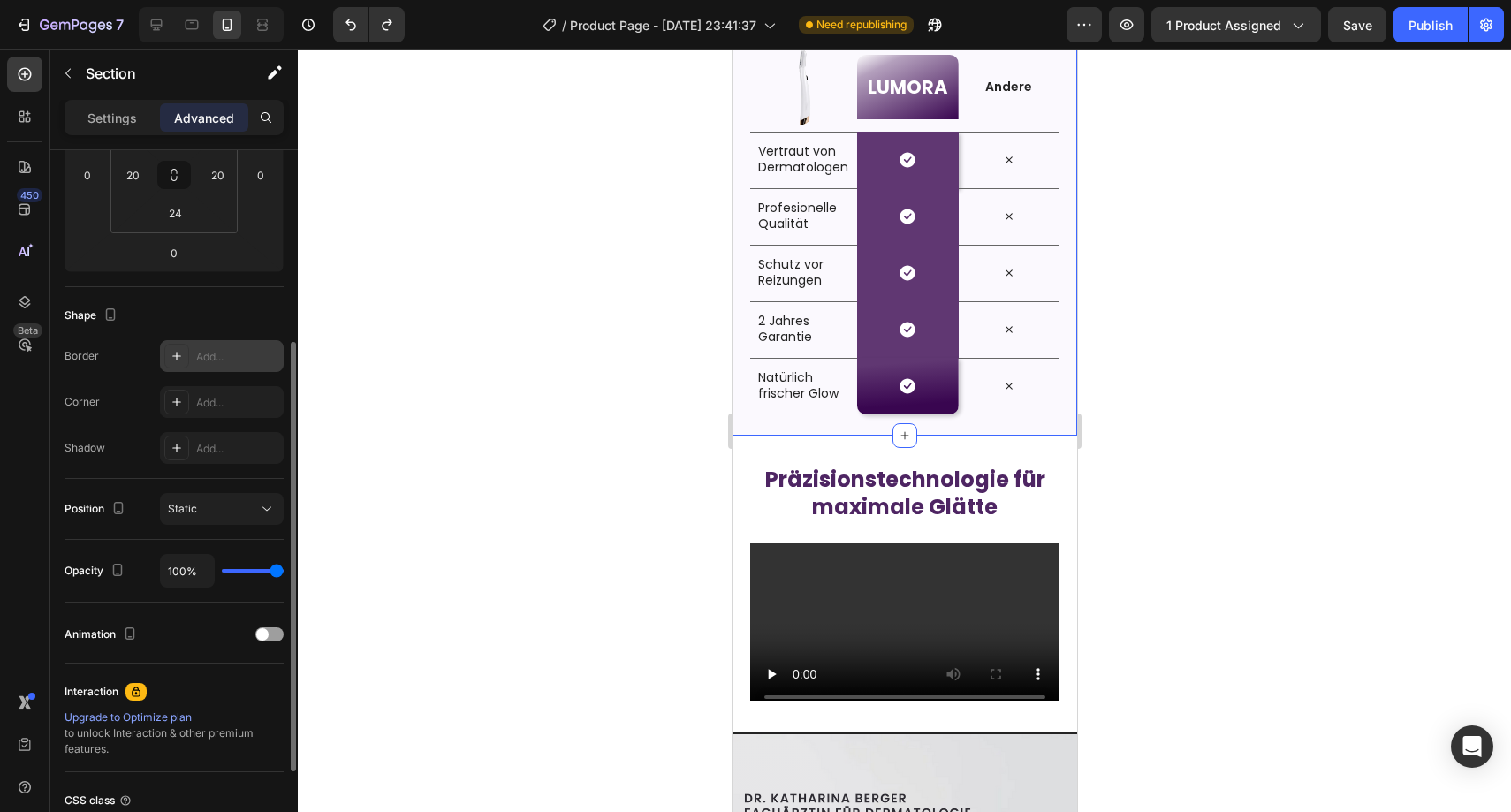
click at [199, 364] on div "Add..." at bounding box center [222, 356] width 124 height 32
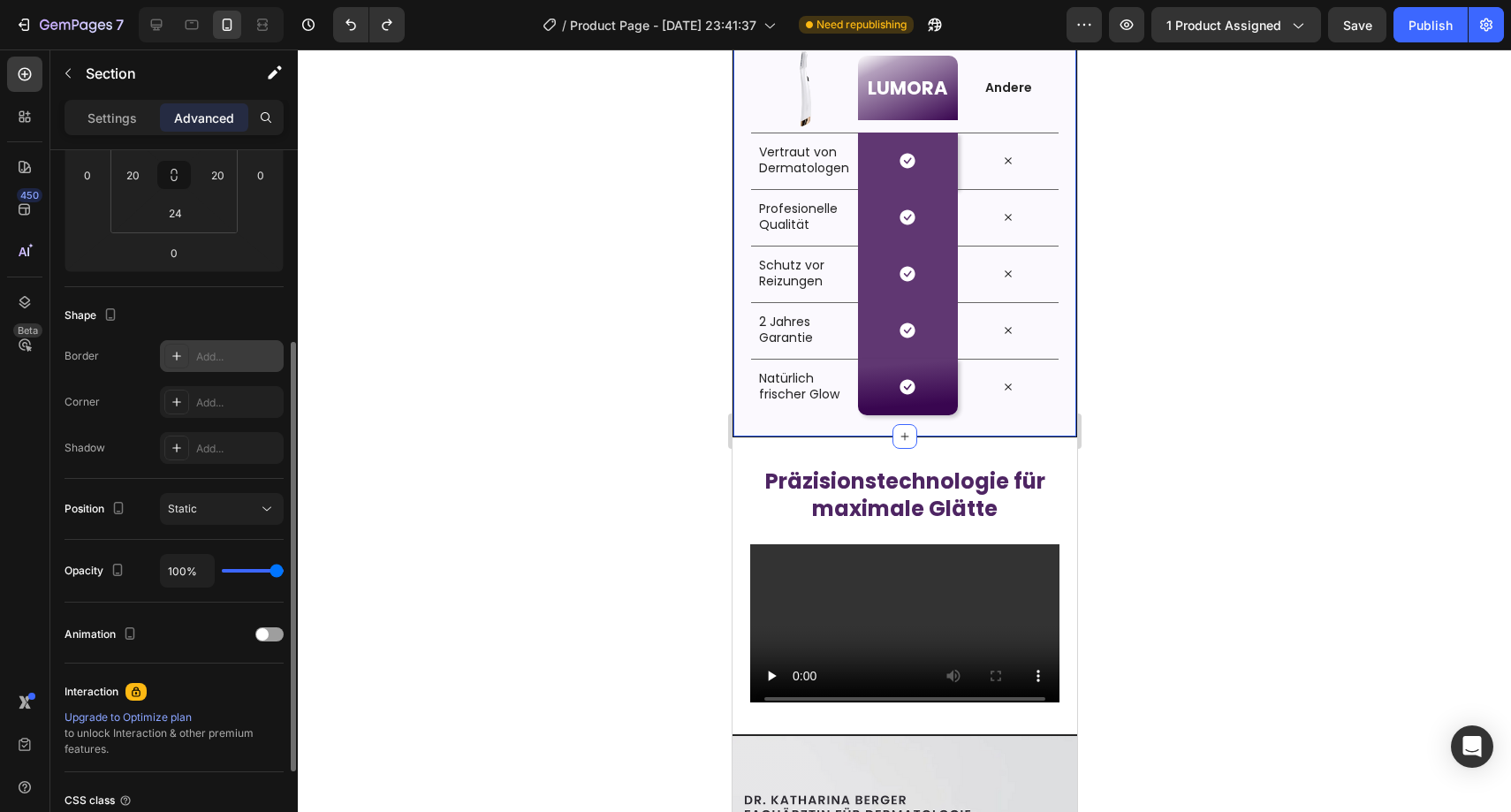
scroll to position [3227, 0]
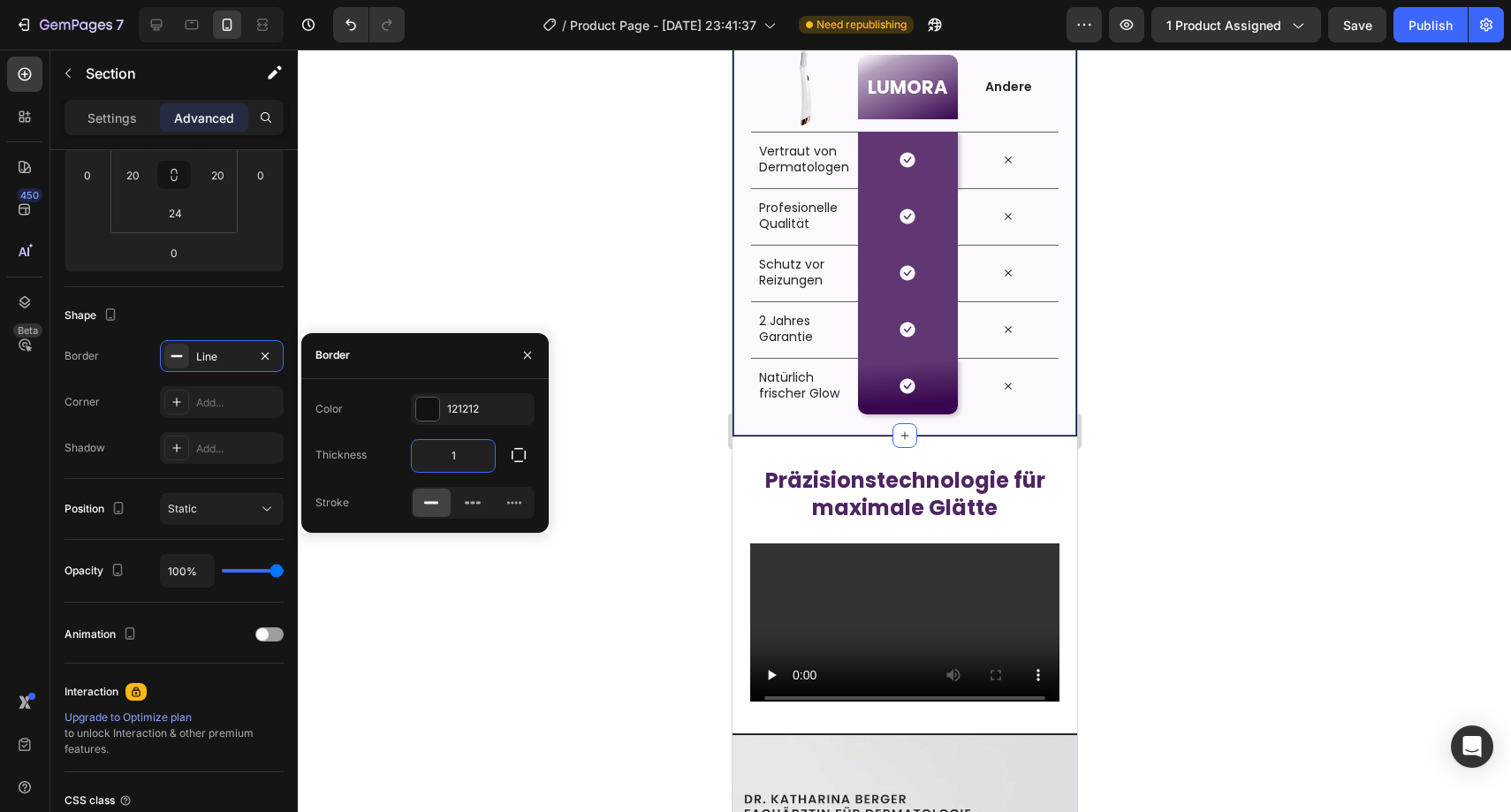
click at [477, 456] on input "1" at bounding box center [453, 455] width 83 height 32
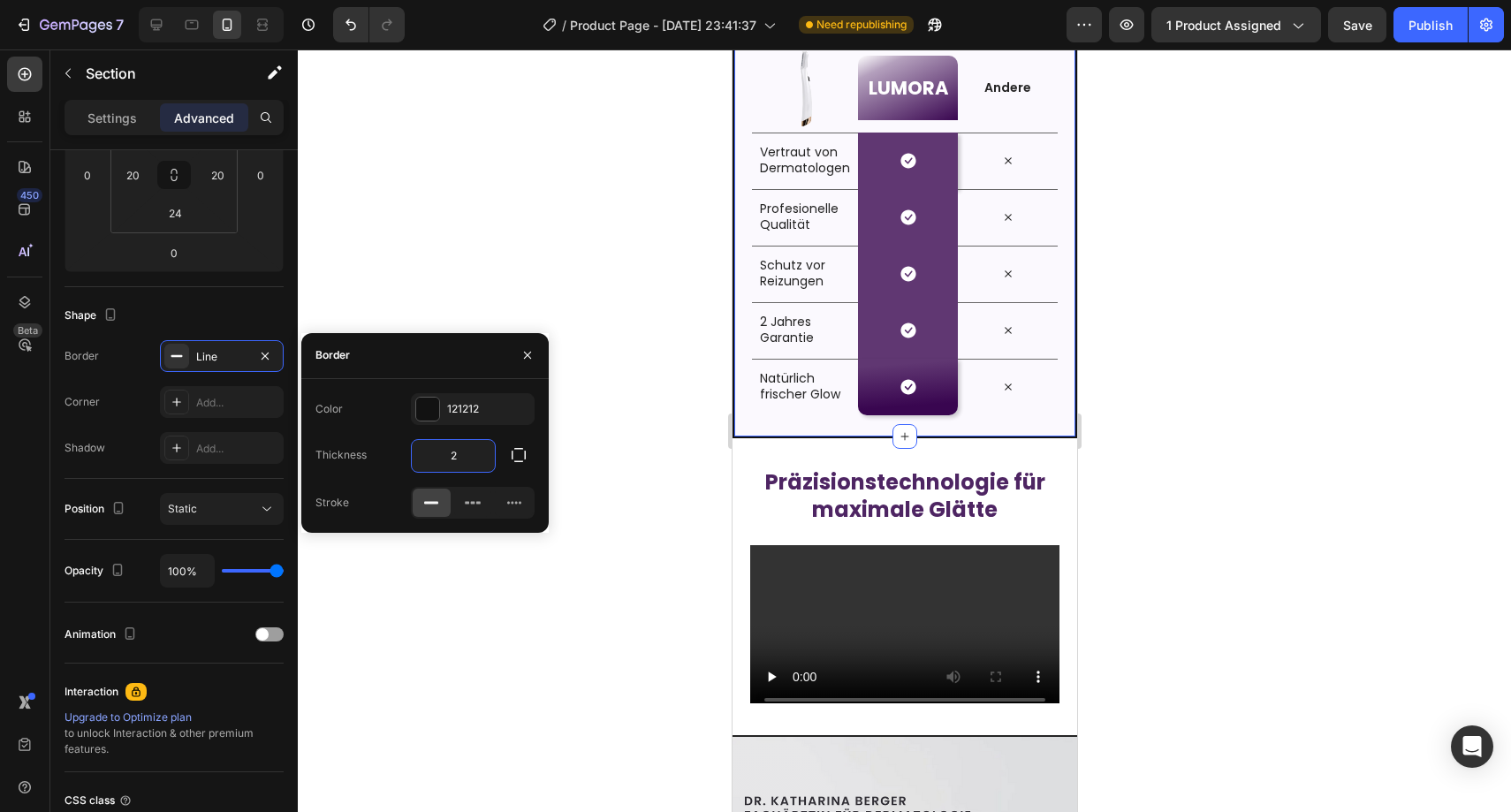
scroll to position [3228, 0]
type input "2"
click at [509, 451] on icon "button" at bounding box center [518, 454] width 17 height 17
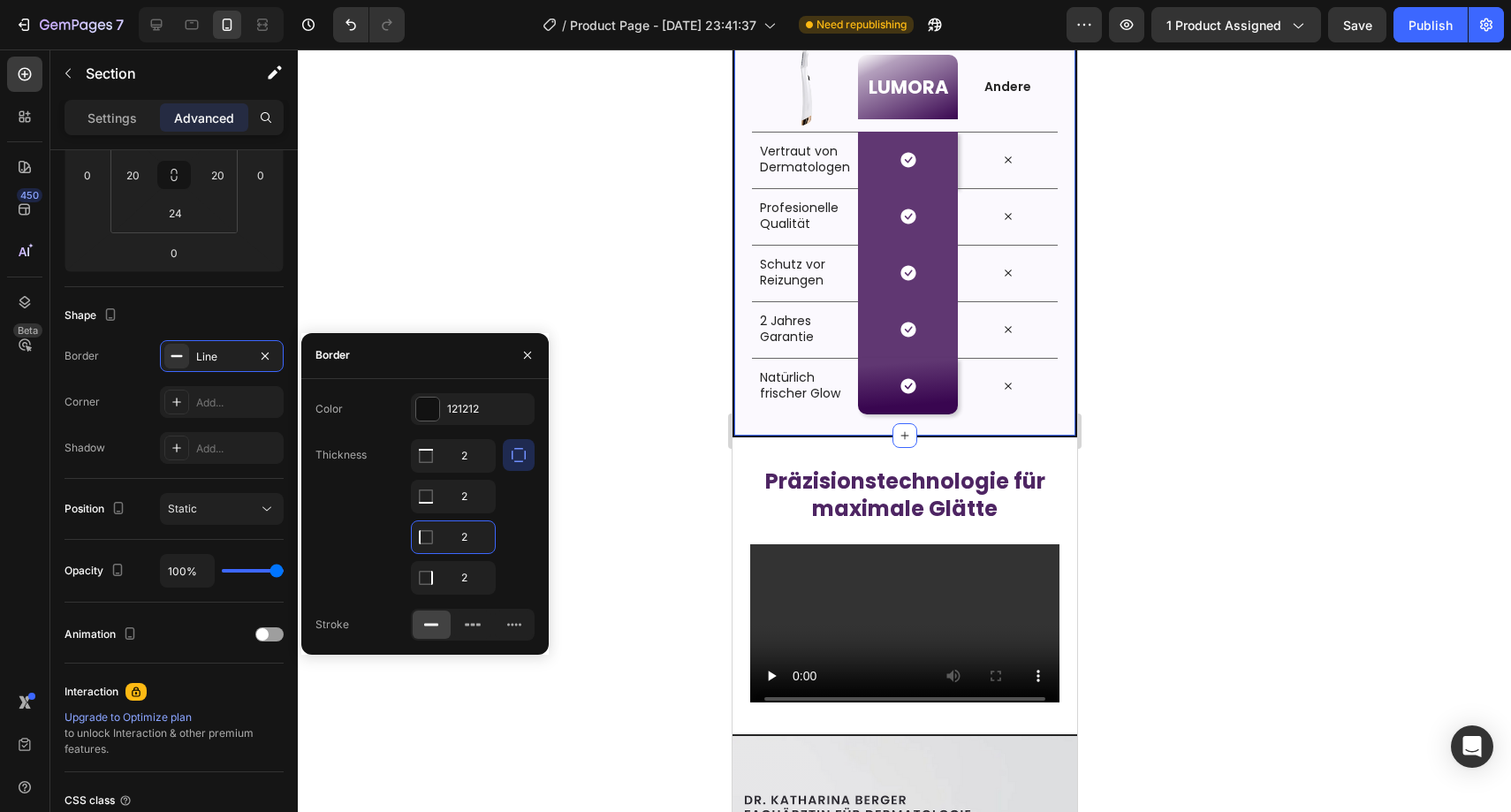
click at [473, 534] on input "2" at bounding box center [453, 536] width 83 height 32
type input "0"
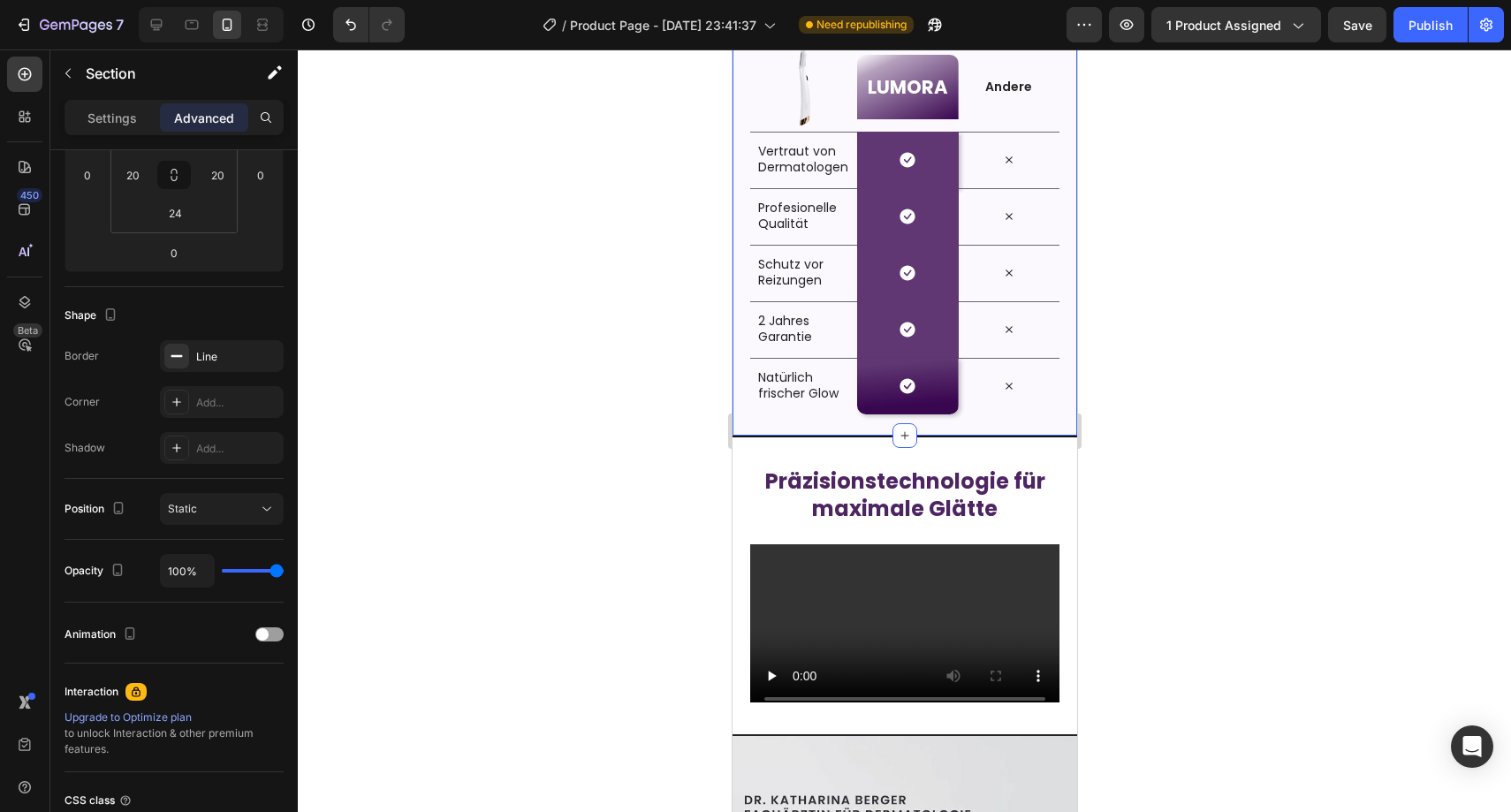
click at [717, 467] on div at bounding box center [904, 430] width 1213 height 762
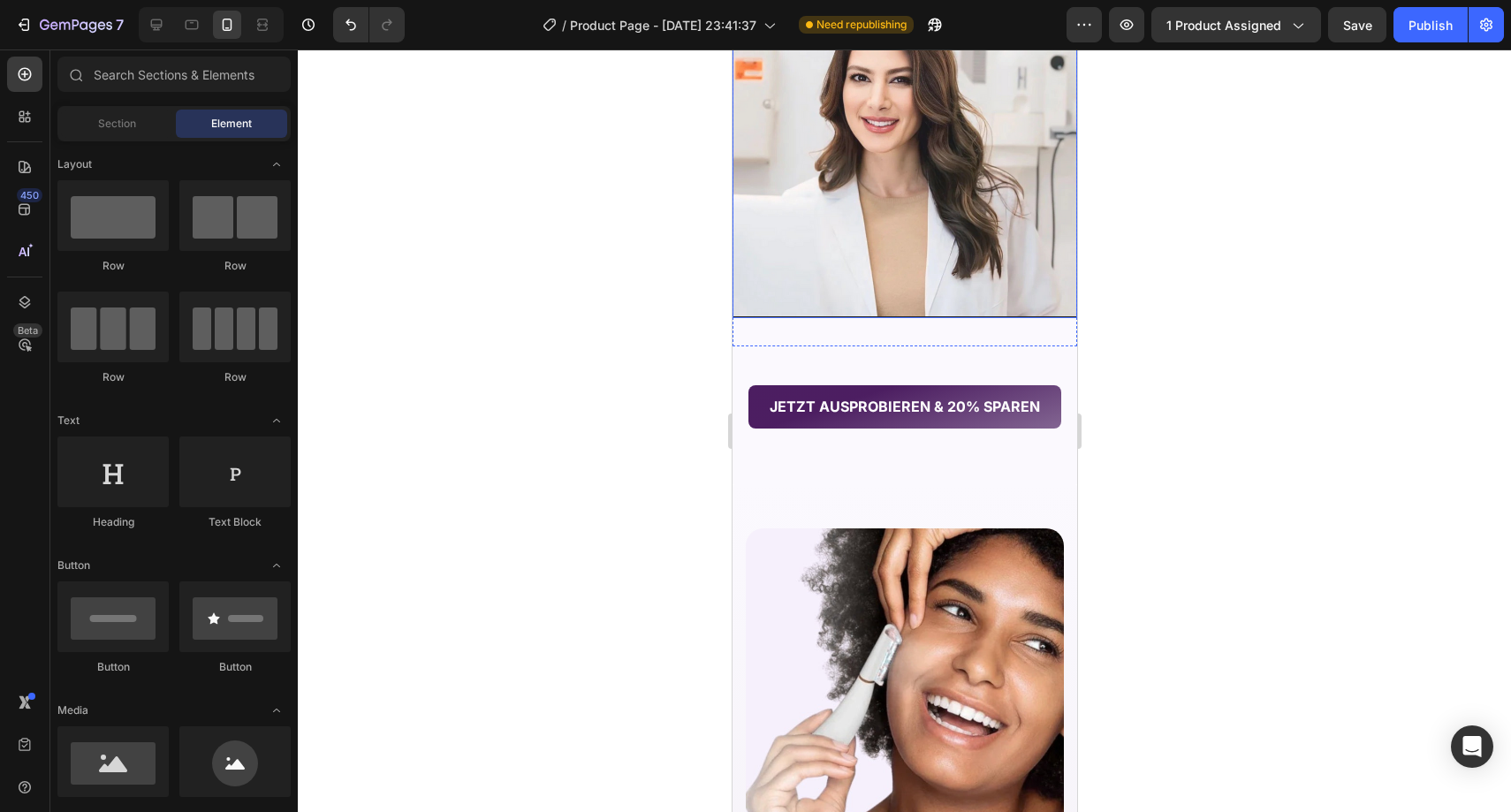
scroll to position [4241, 0]
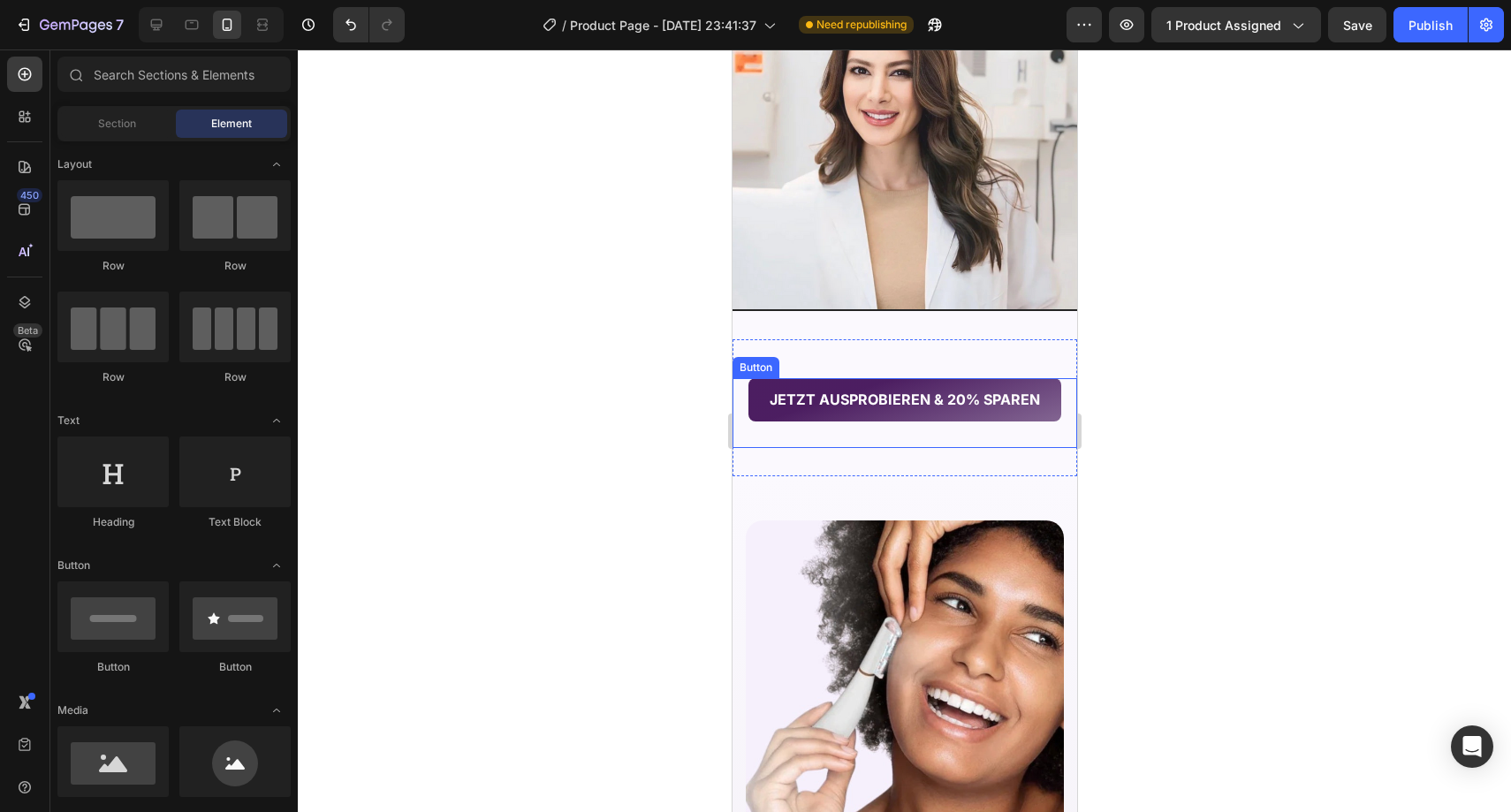
click at [926, 386] on button "JETZT AUSPROBIEREN & 20% SPAREN" at bounding box center [904, 399] width 313 height 43
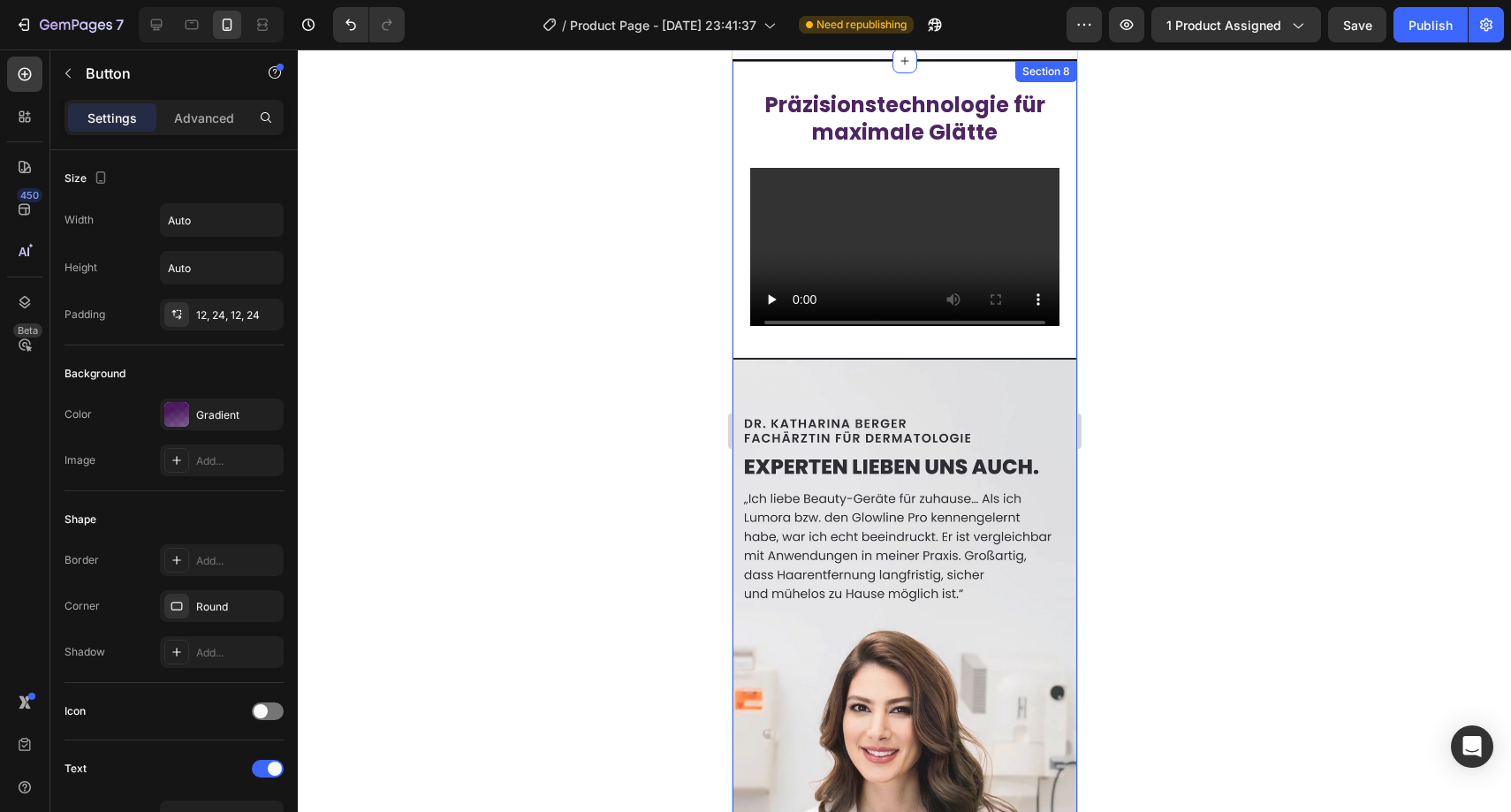
scroll to position [3289, 0]
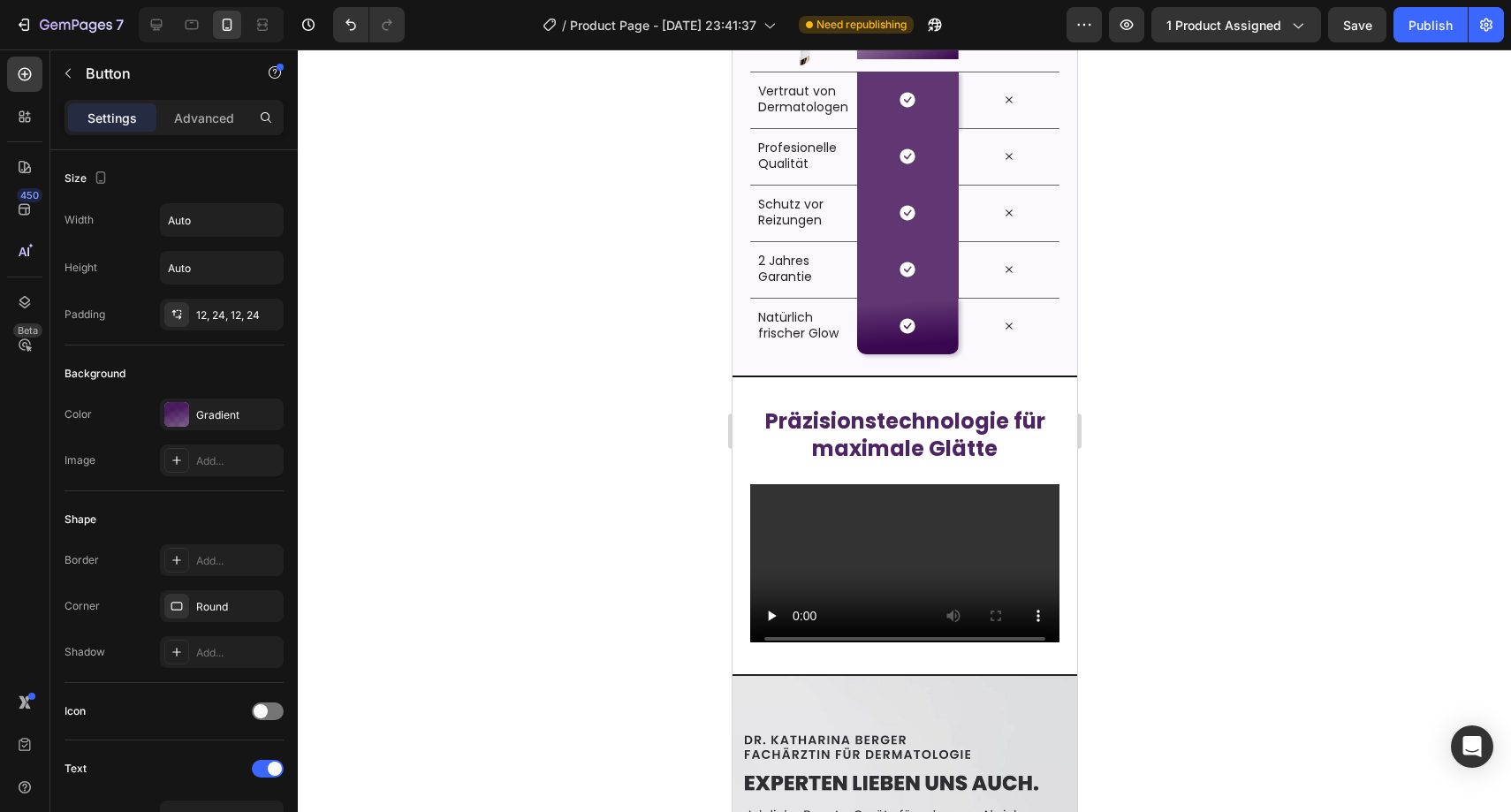
click at [1187, 369] on div at bounding box center [904, 430] width 1213 height 762
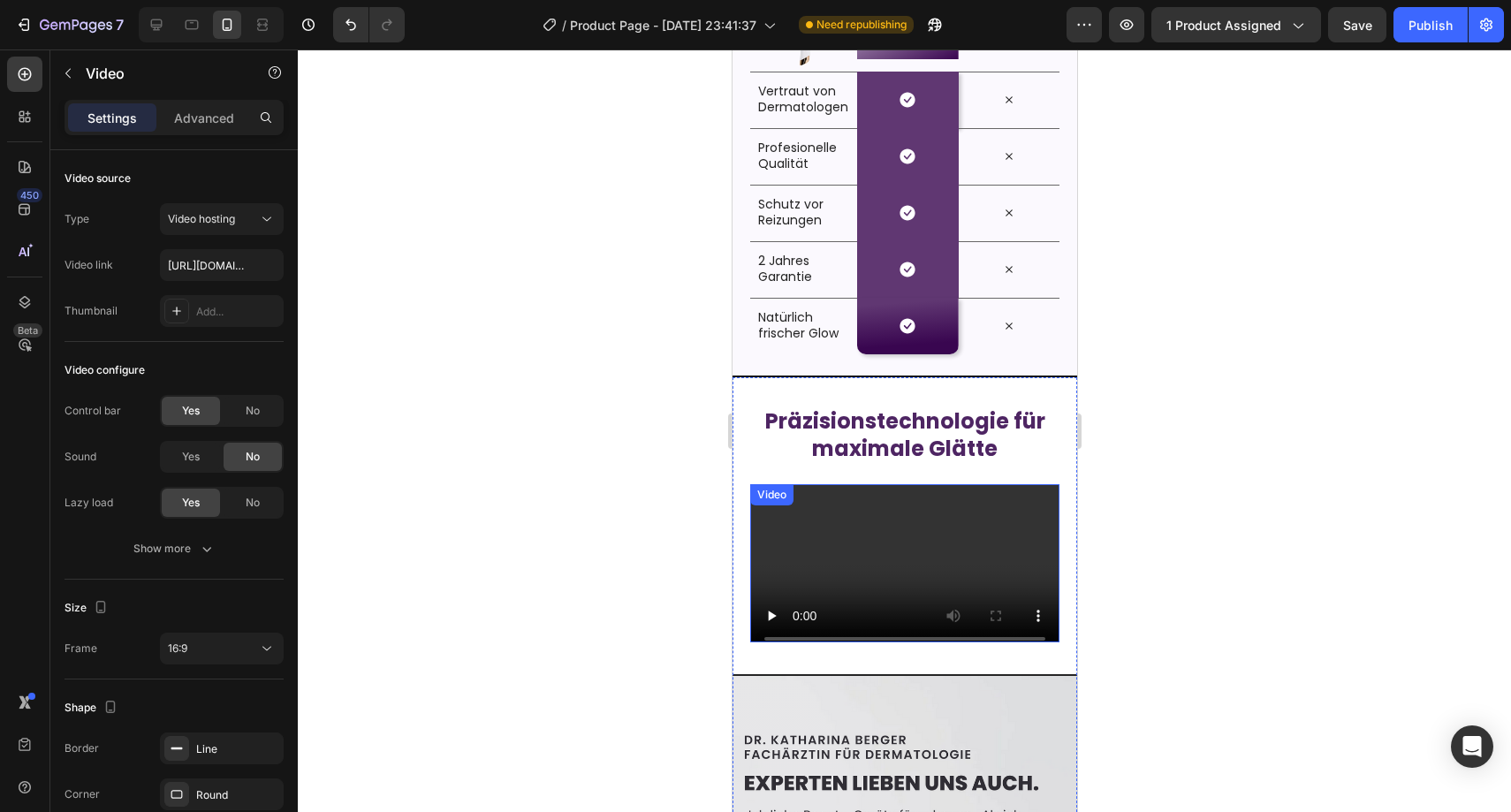
click at [903, 639] on div "Video" at bounding box center [903, 563] width 344 height 194
click at [902, 561] on video at bounding box center [904, 571] width 310 height 174
click at [701, 582] on div at bounding box center [904, 430] width 1213 height 762
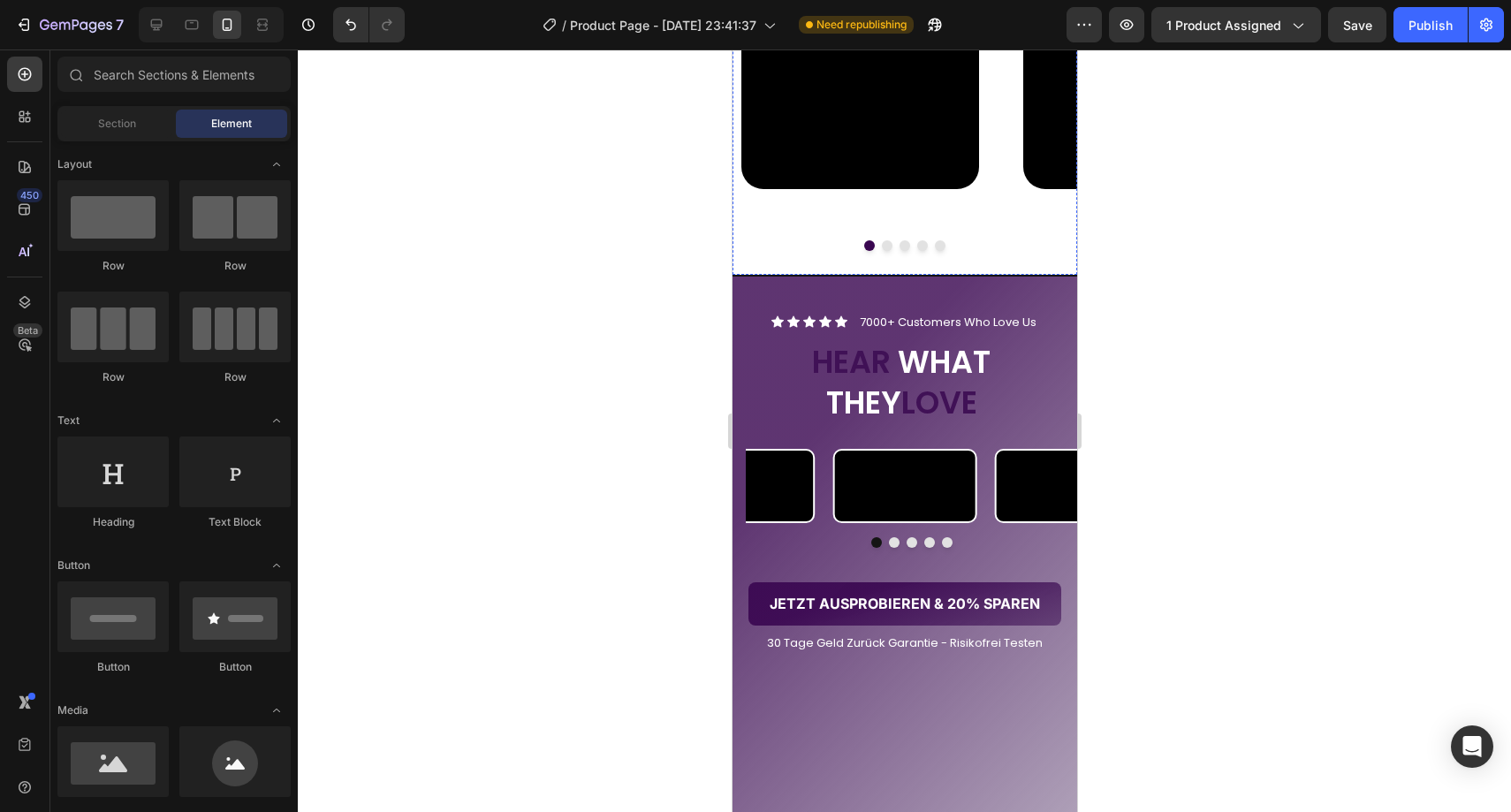
scroll to position [2387, 0]
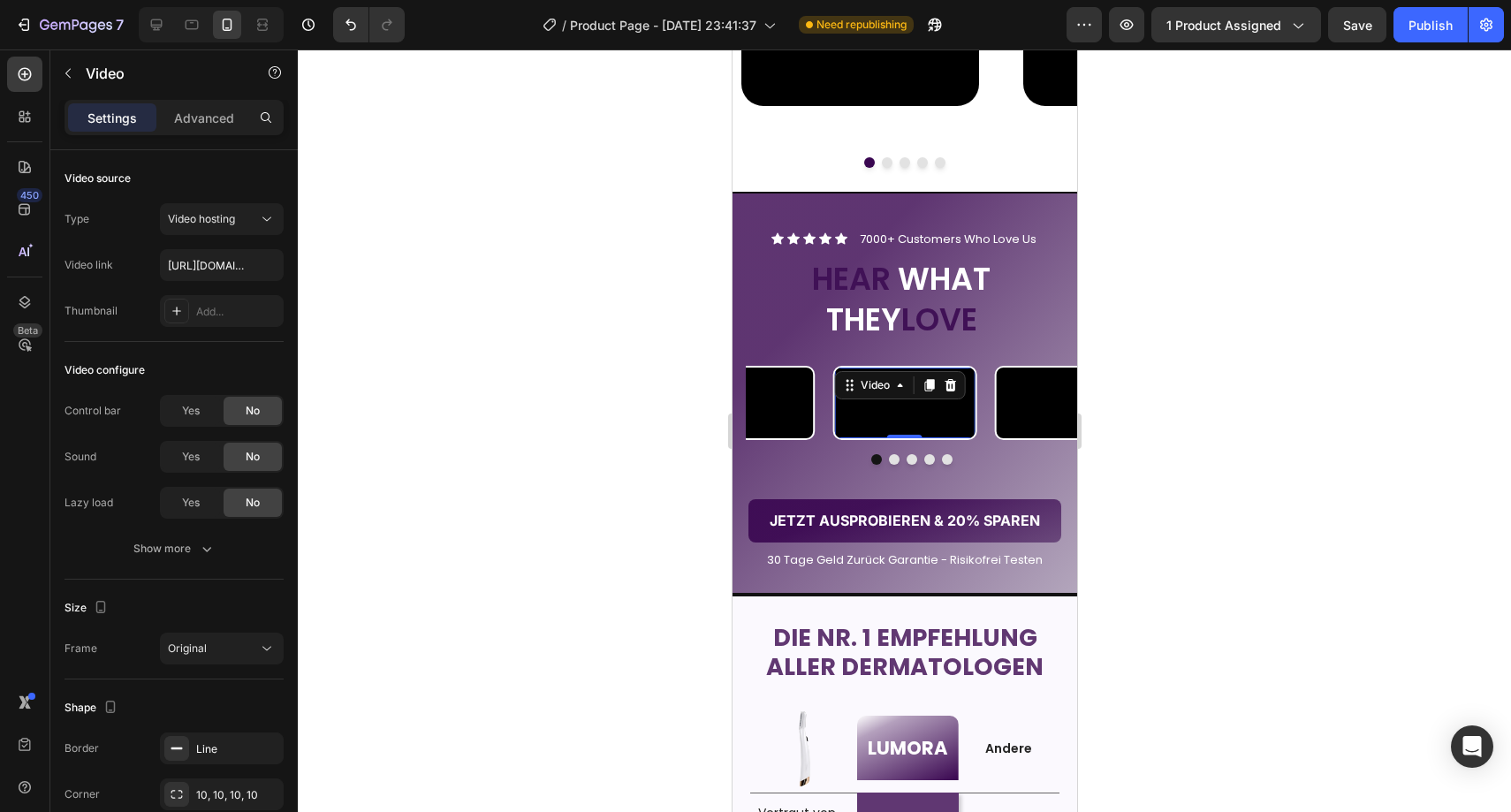
click at [908, 437] on video at bounding box center [905, 402] width 141 height 69
click at [931, 439] on div "Video 0" at bounding box center [904, 402] width 144 height 73
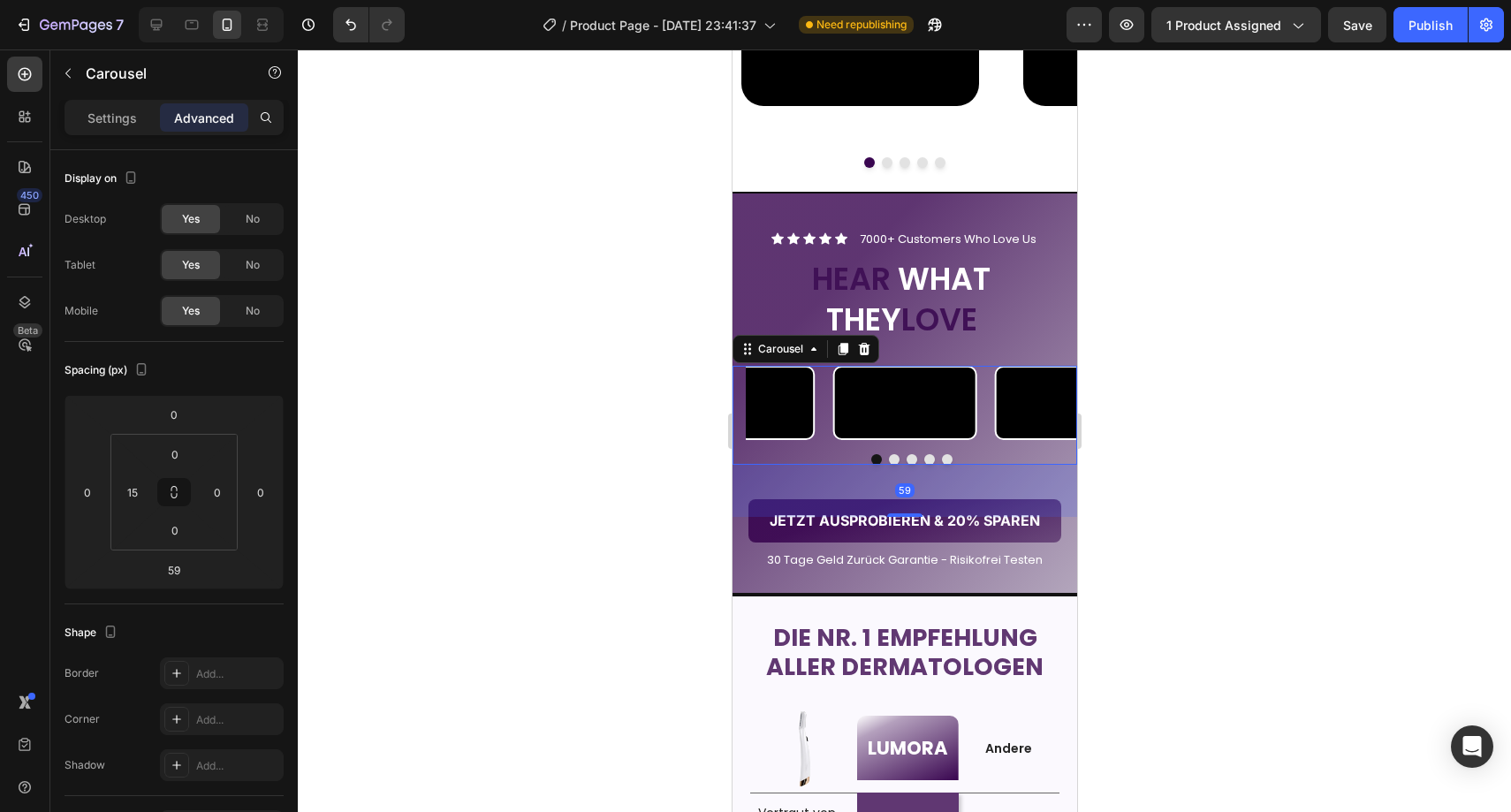
click at [1170, 597] on div at bounding box center [904, 430] width 1213 height 762
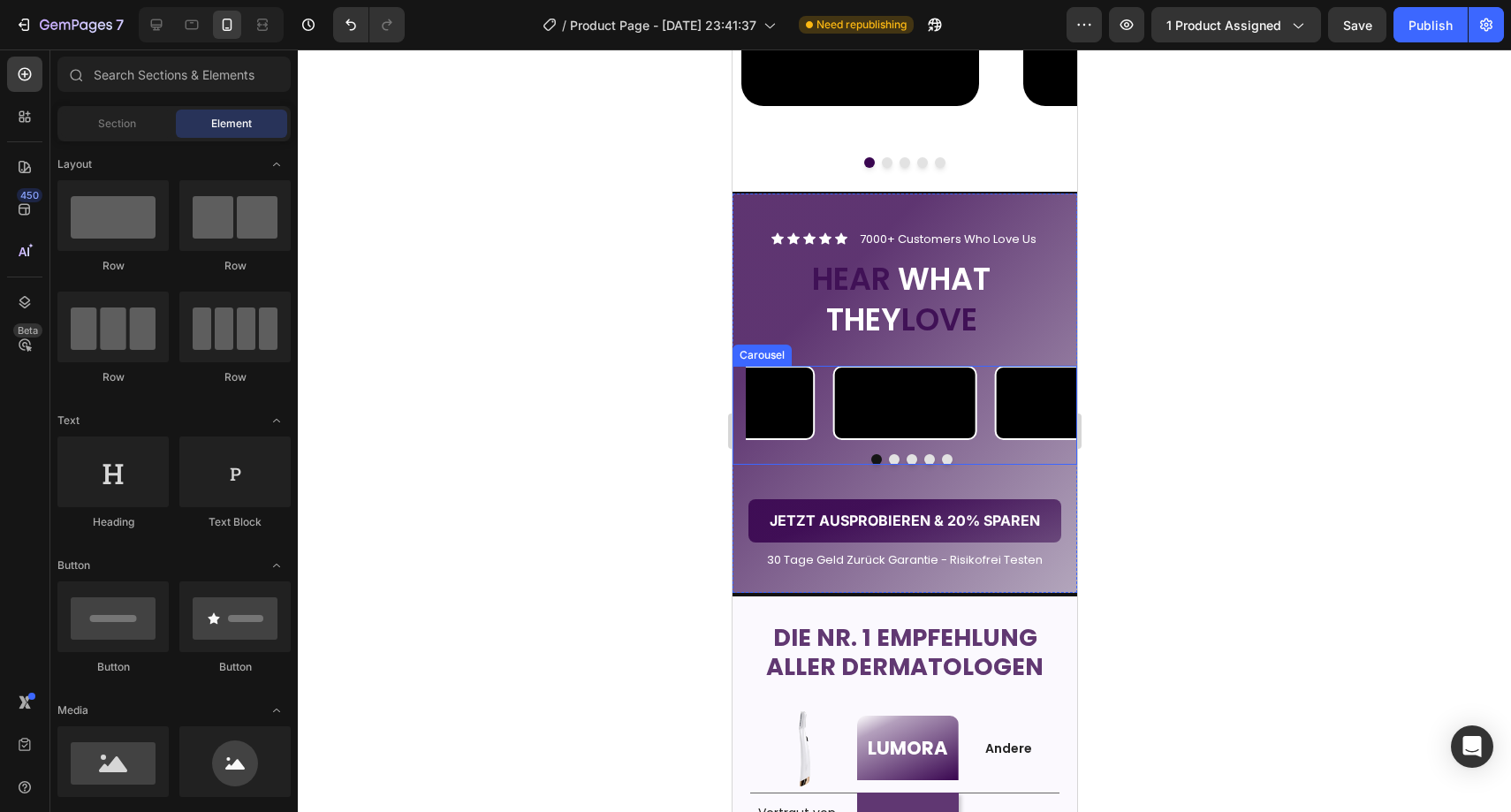
click at [888, 465] on button "Dot" at bounding box center [893, 459] width 11 height 11
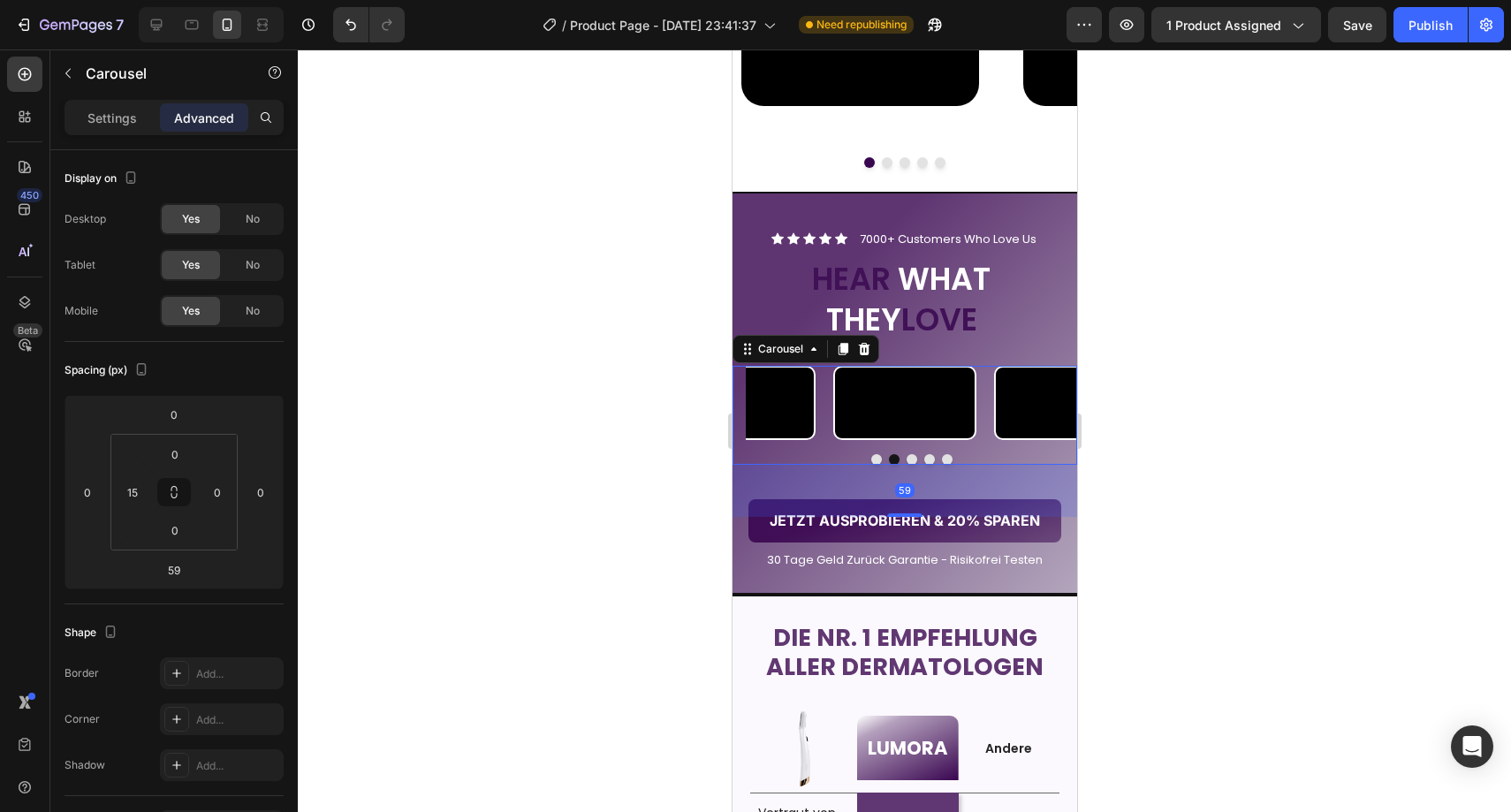
click at [872, 465] on button "Dot" at bounding box center [875, 459] width 11 height 11
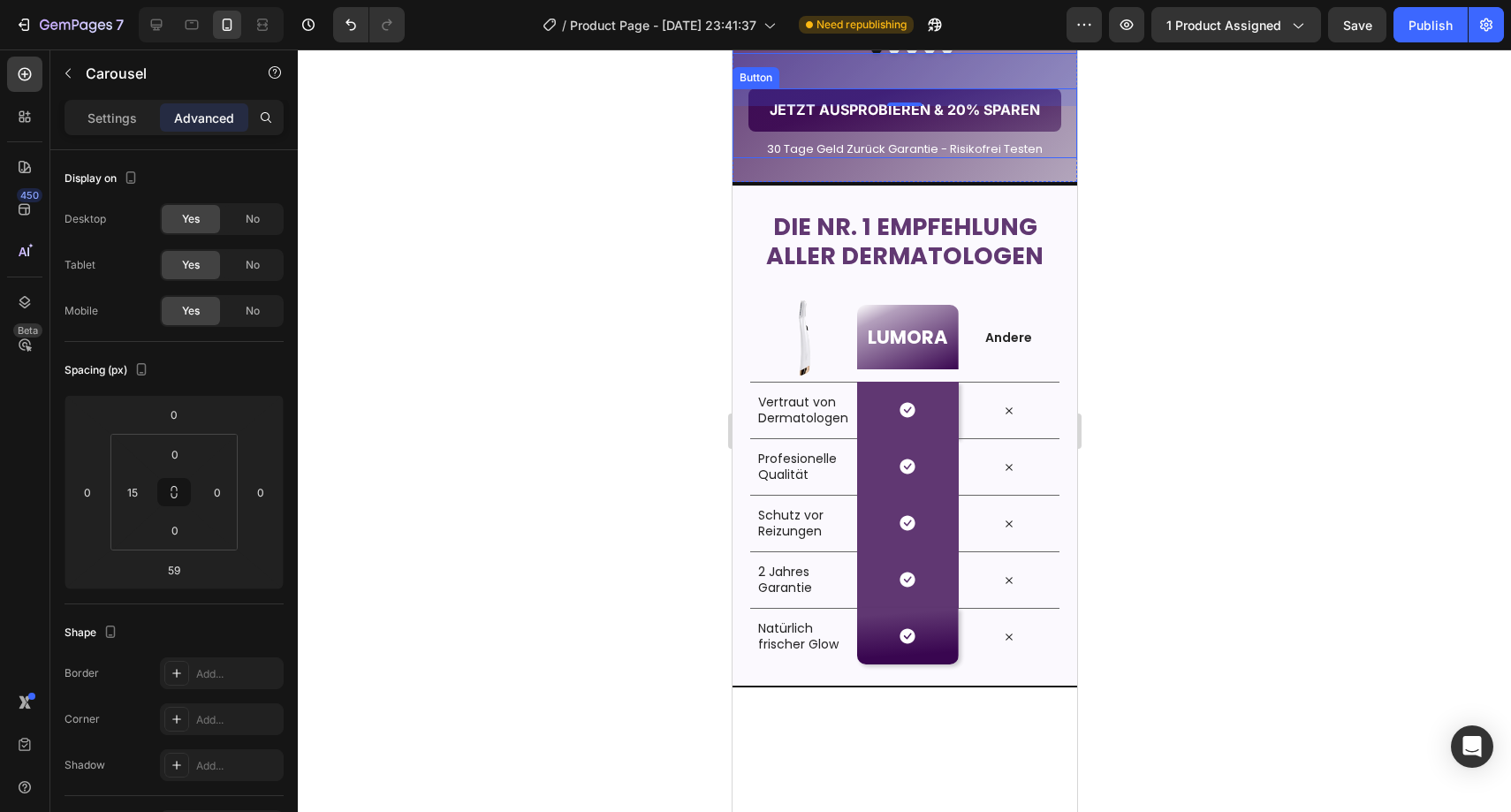
scroll to position [2785, 0]
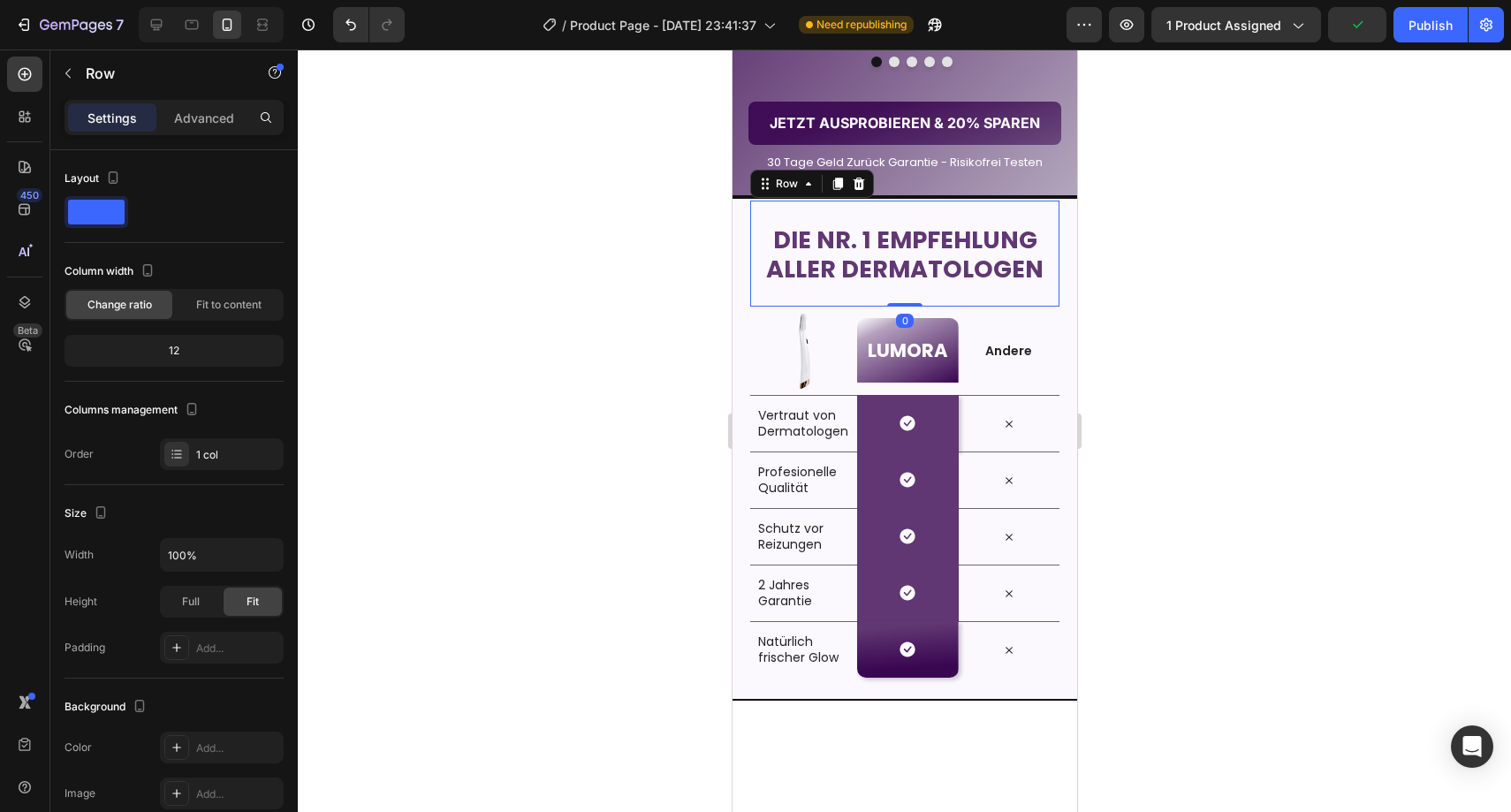
click at [979, 307] on div "Die Nr. 1 Empfehlung aller Dermatologen Heading" at bounding box center [904, 254] width 310 height 106
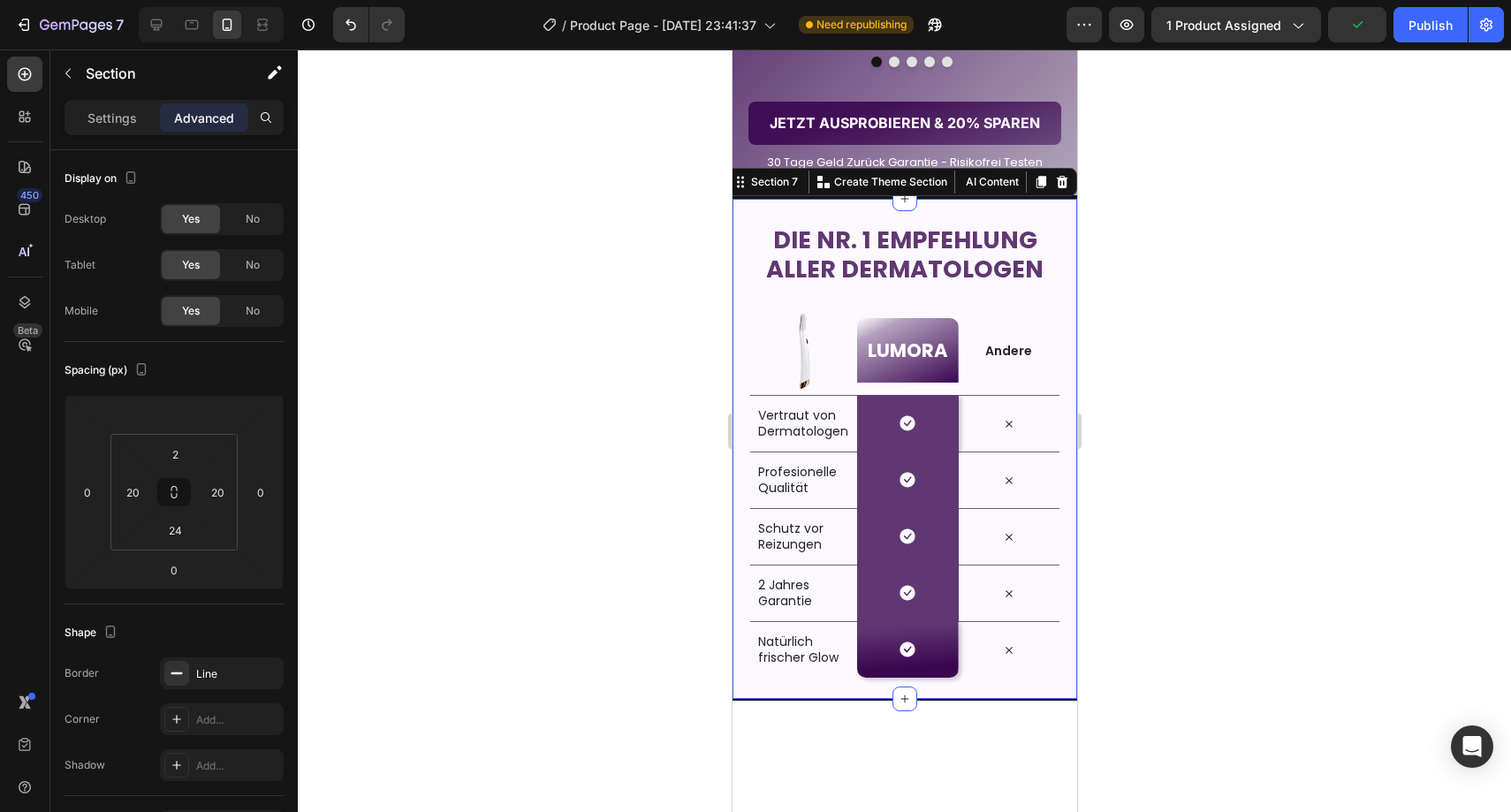
click at [1053, 410] on div "Die Nr. 1 Empfehlung aller Dermatologen Heading Row Image LUMORA Heading Row An…" at bounding box center [903, 448] width 344 height 503
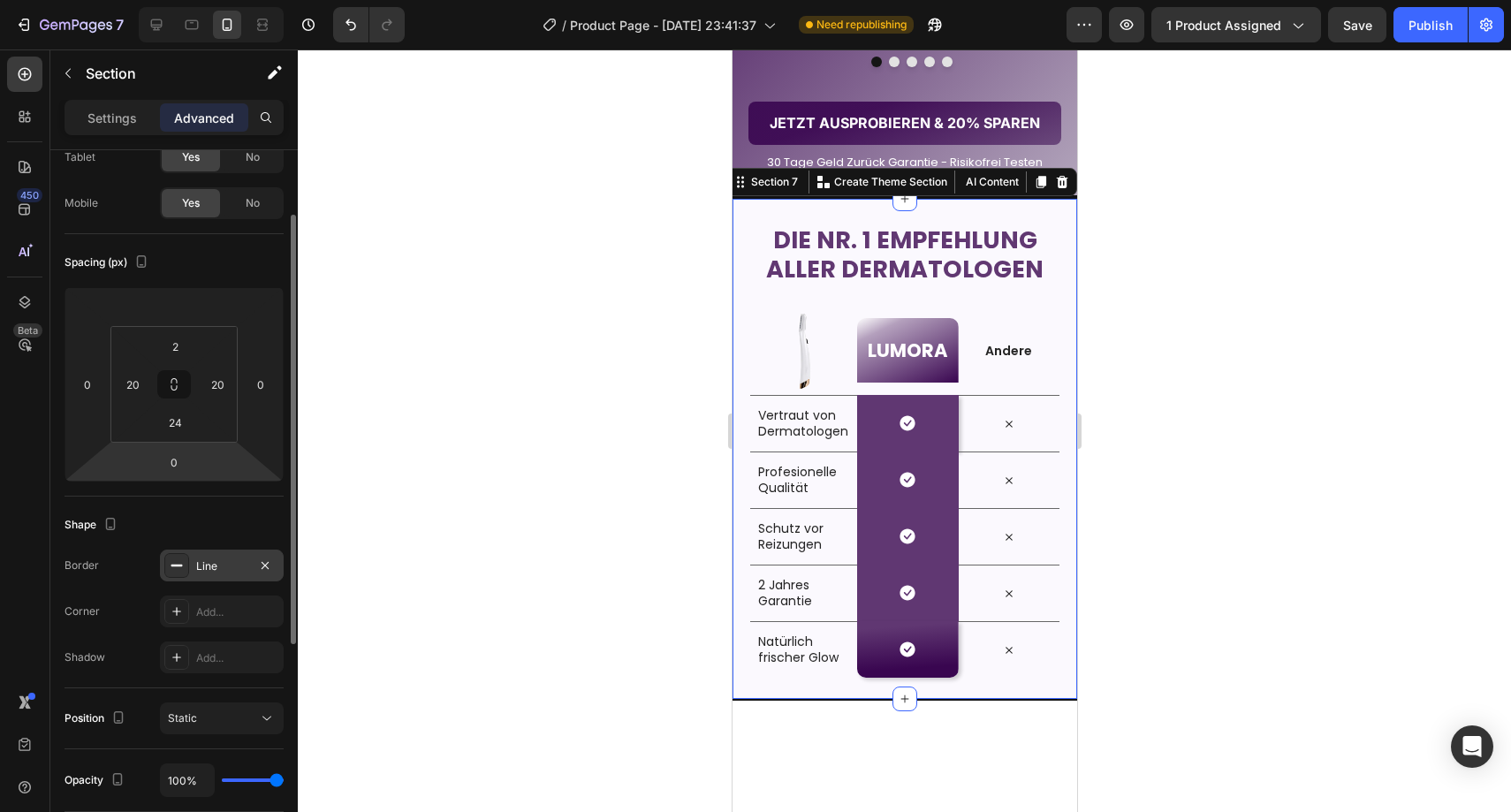
click at [204, 565] on div "Line" at bounding box center [221, 566] width 51 height 15
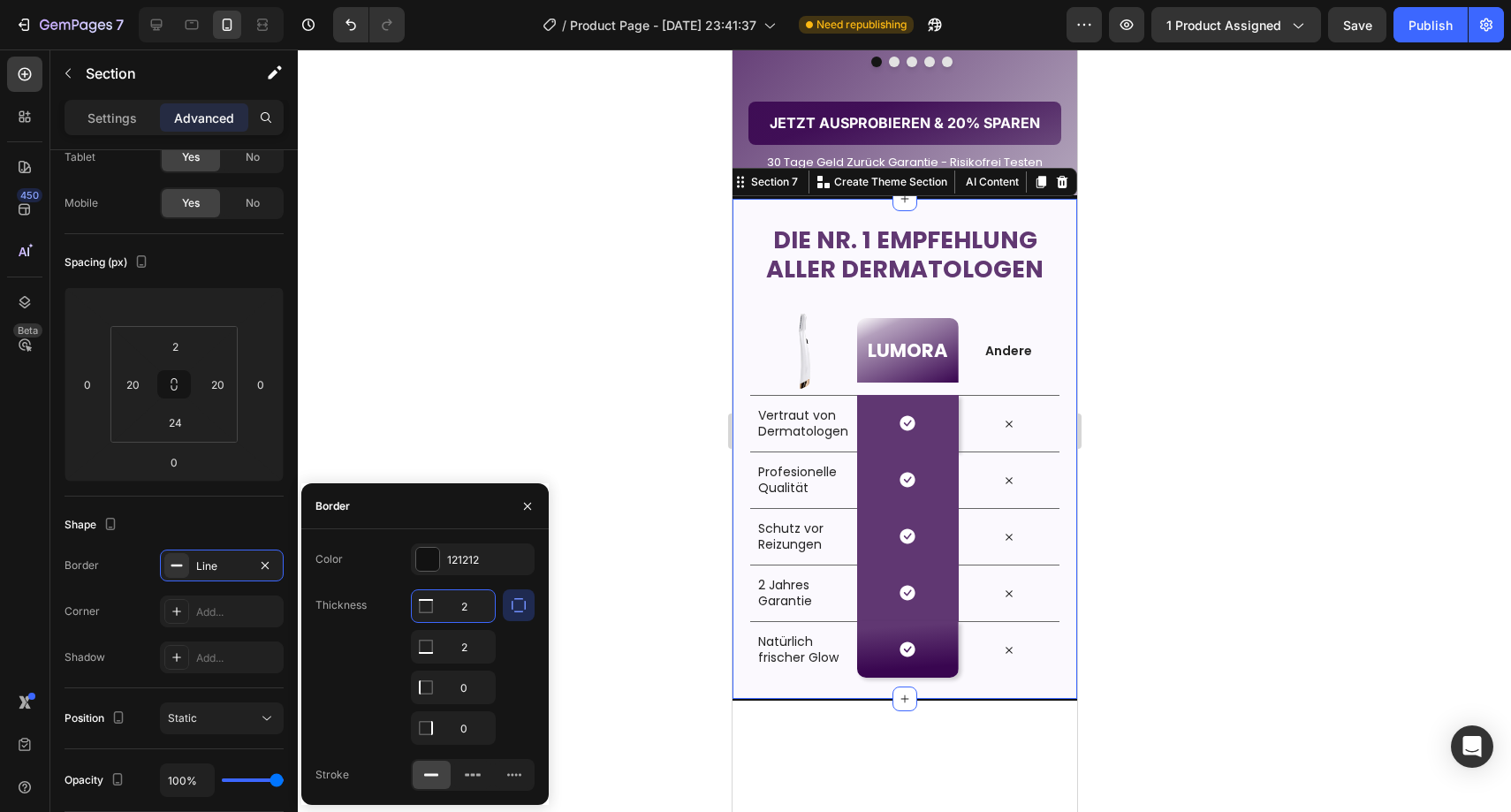
click at [473, 603] on input "2" at bounding box center [453, 606] width 83 height 32
type input "0"
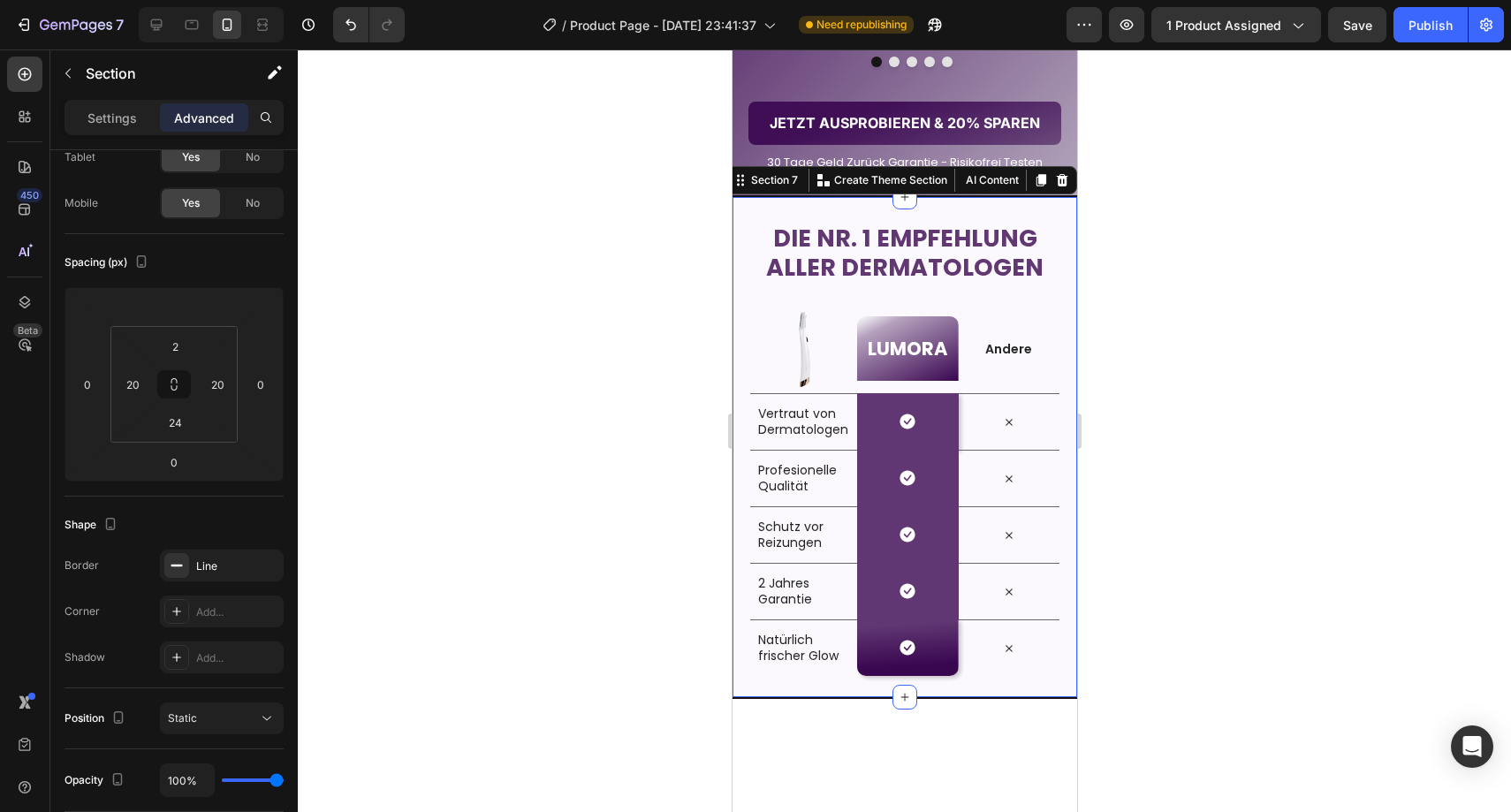
click at [617, 459] on div at bounding box center [904, 430] width 1213 height 762
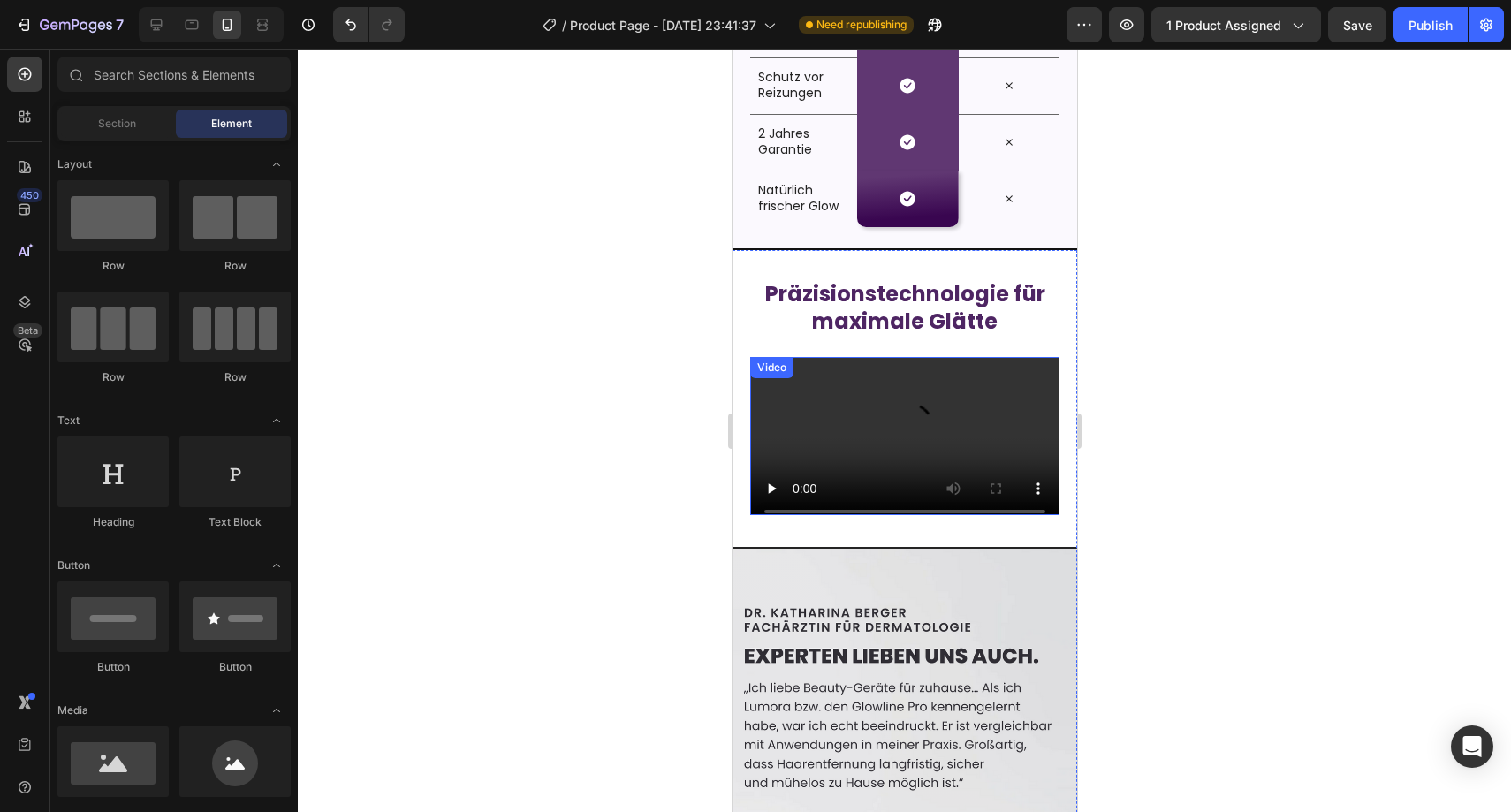
scroll to position [3457, 0]
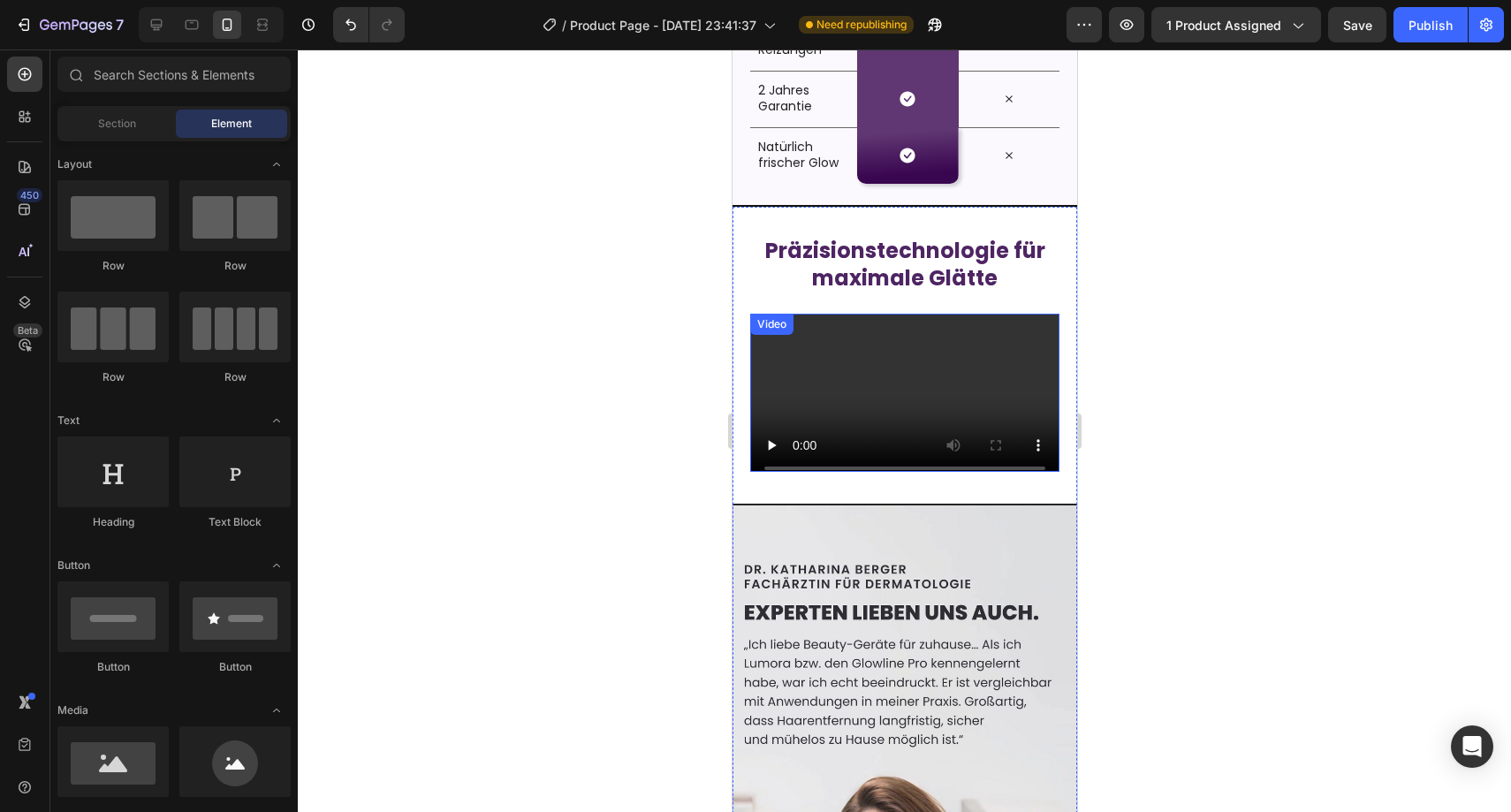
click at [961, 398] on video at bounding box center [904, 400] width 310 height 174
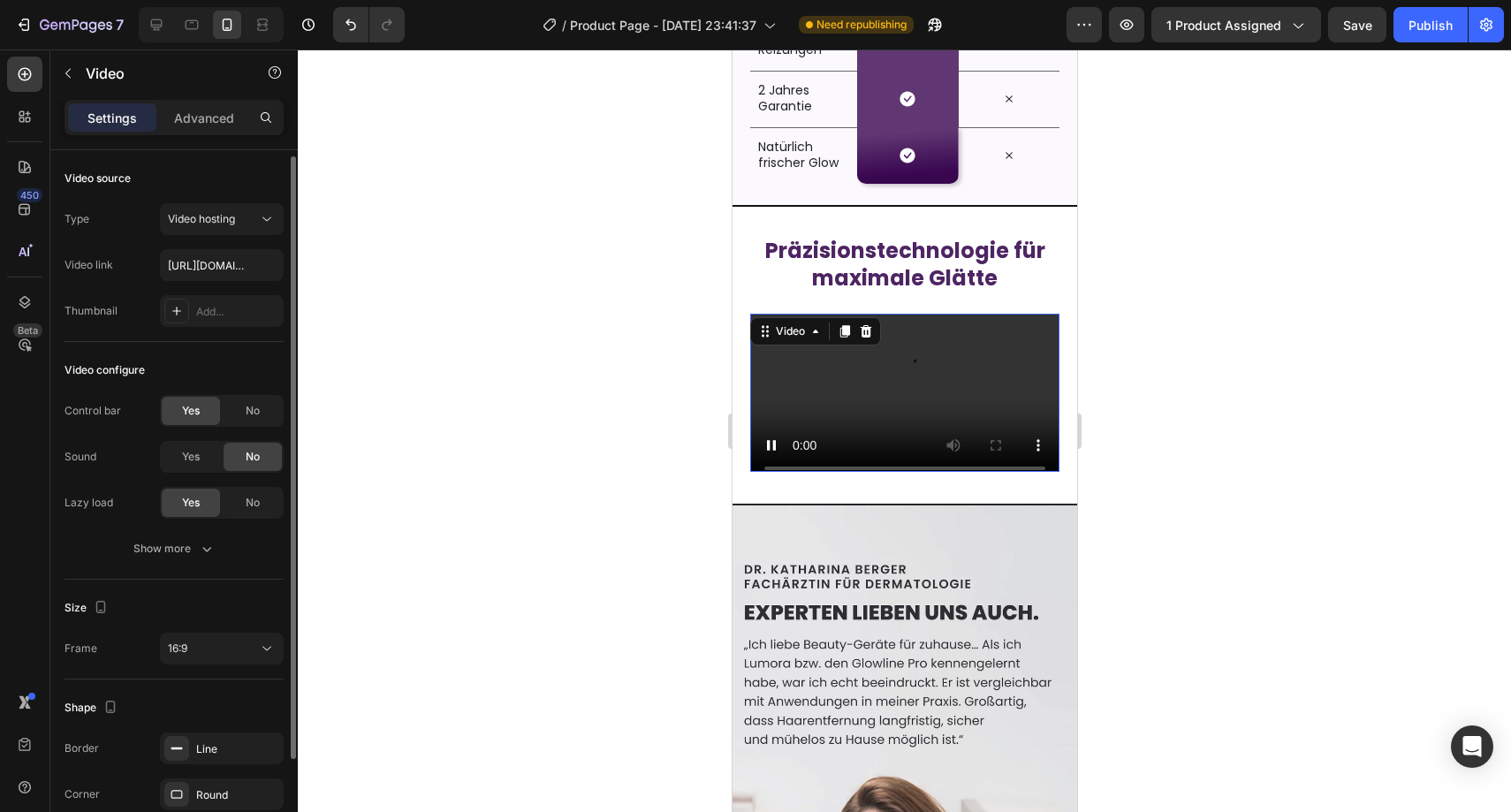
scroll to position [117, 0]
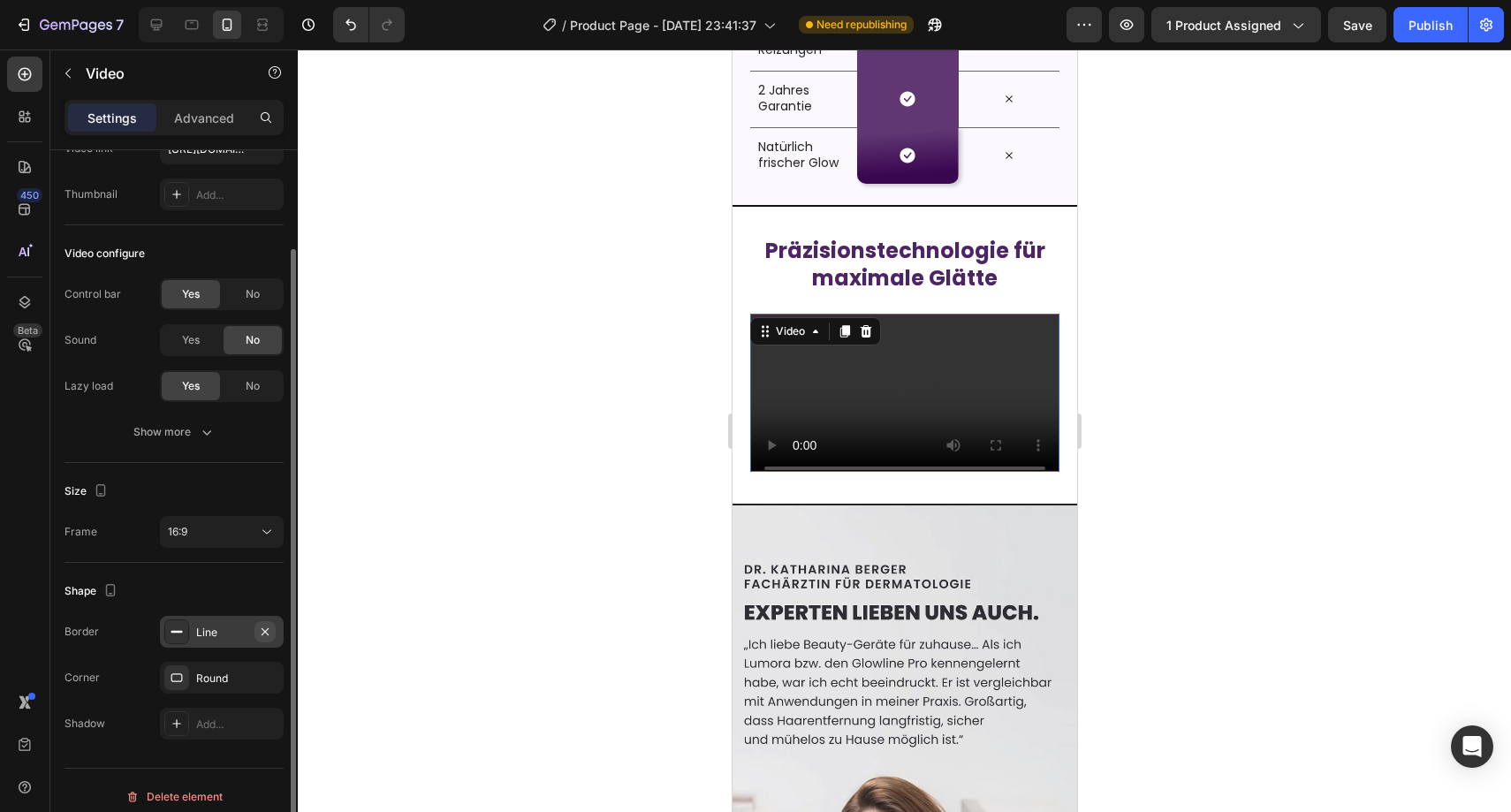
click at [263, 636] on icon "button" at bounding box center [264, 631] width 14 height 14
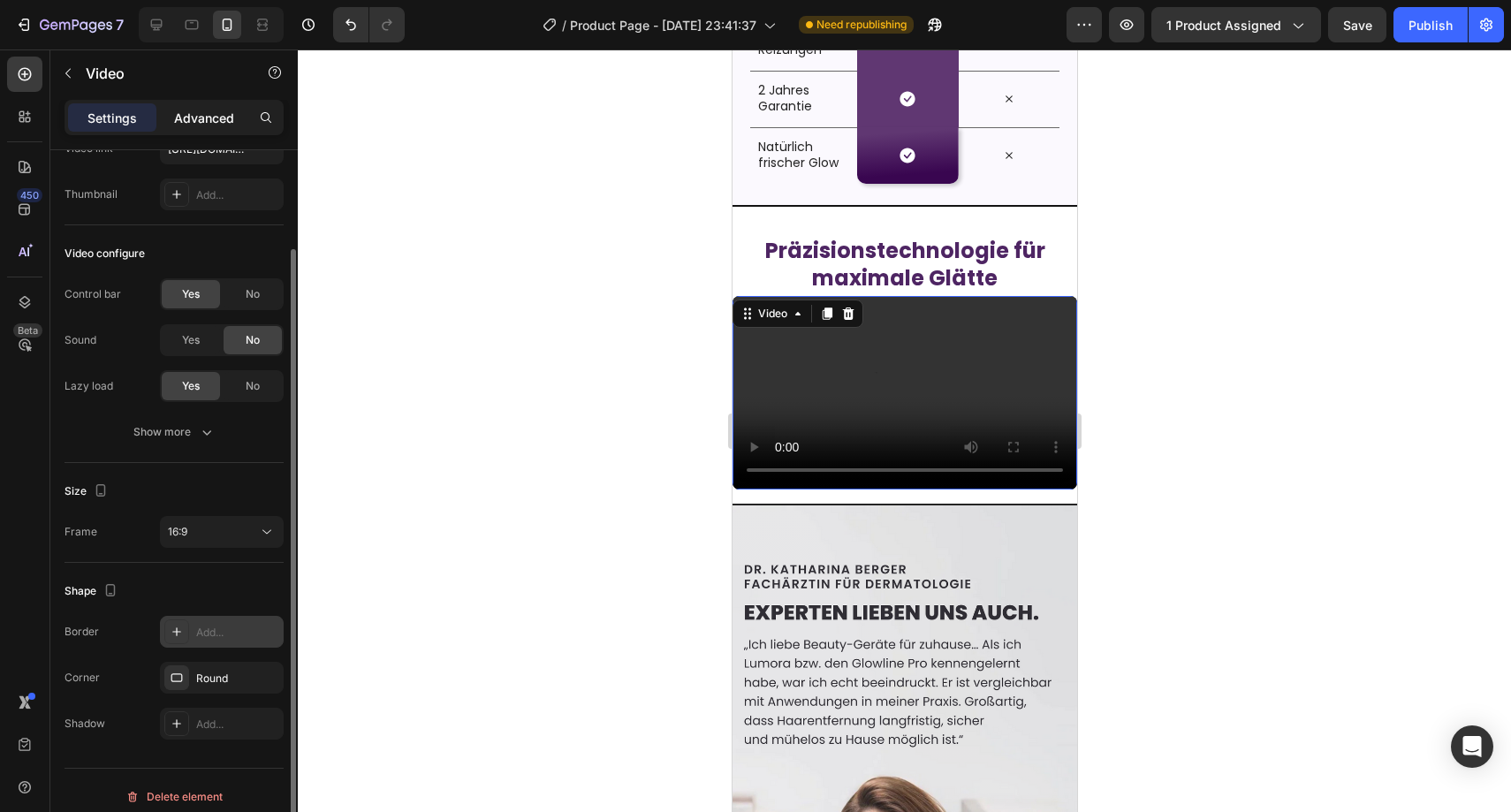
click at [192, 121] on p "Advanced" at bounding box center [204, 118] width 60 height 18
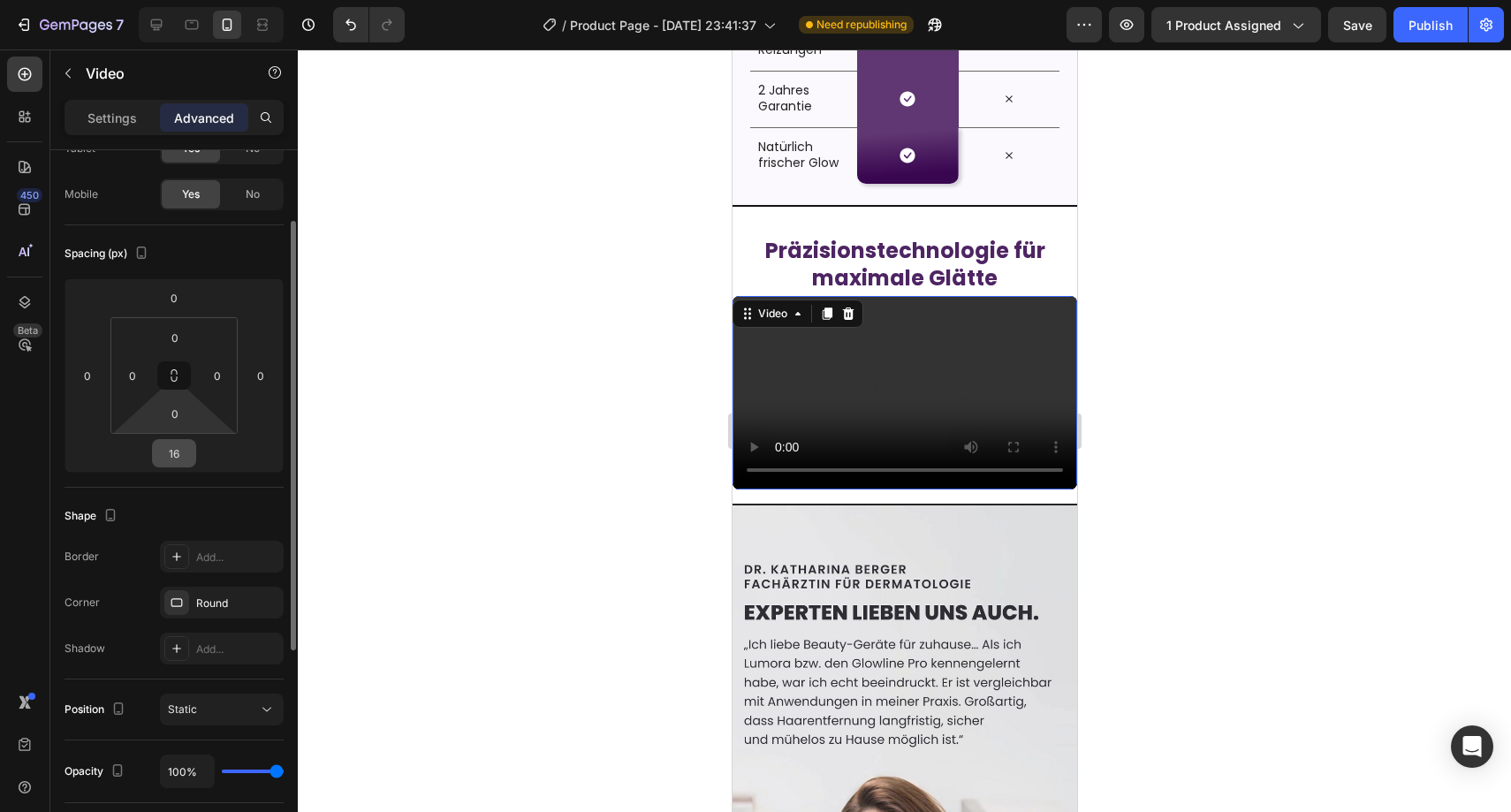
click at [179, 441] on input "16" at bounding box center [174, 452] width 36 height 26
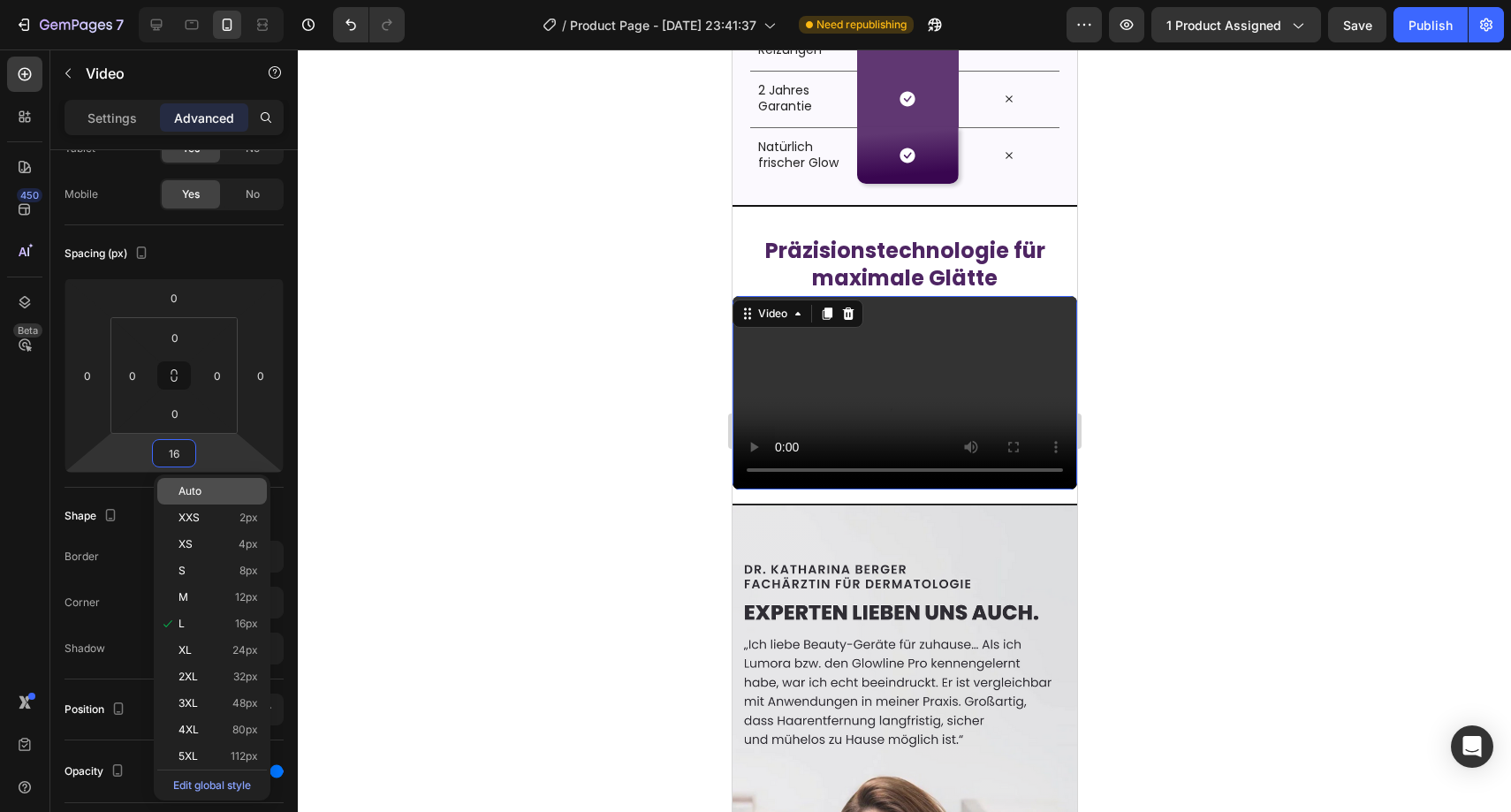
click at [193, 480] on div "Auto" at bounding box center [212, 490] width 110 height 26
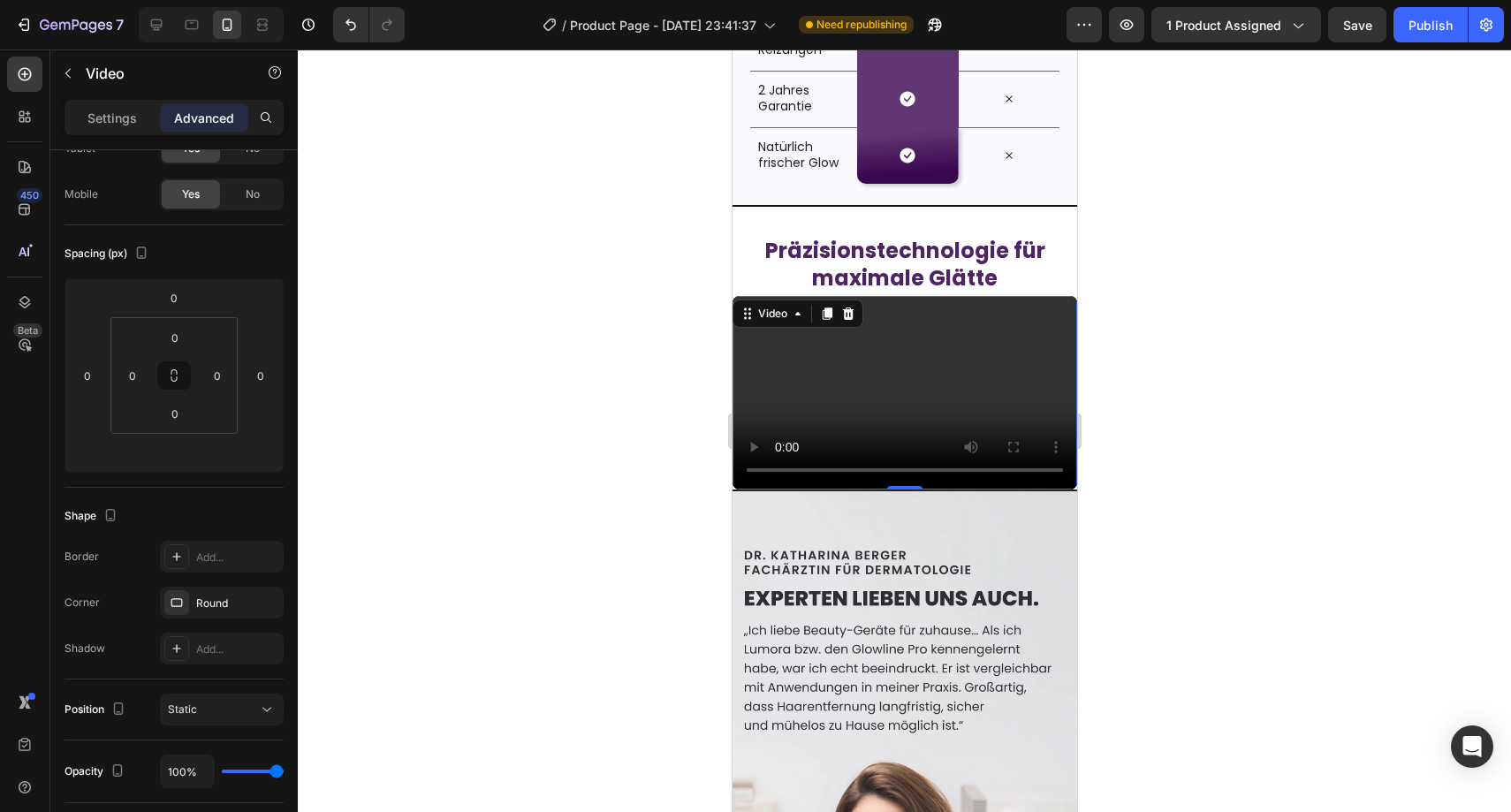
click at [430, 176] on div at bounding box center [904, 430] width 1213 height 762
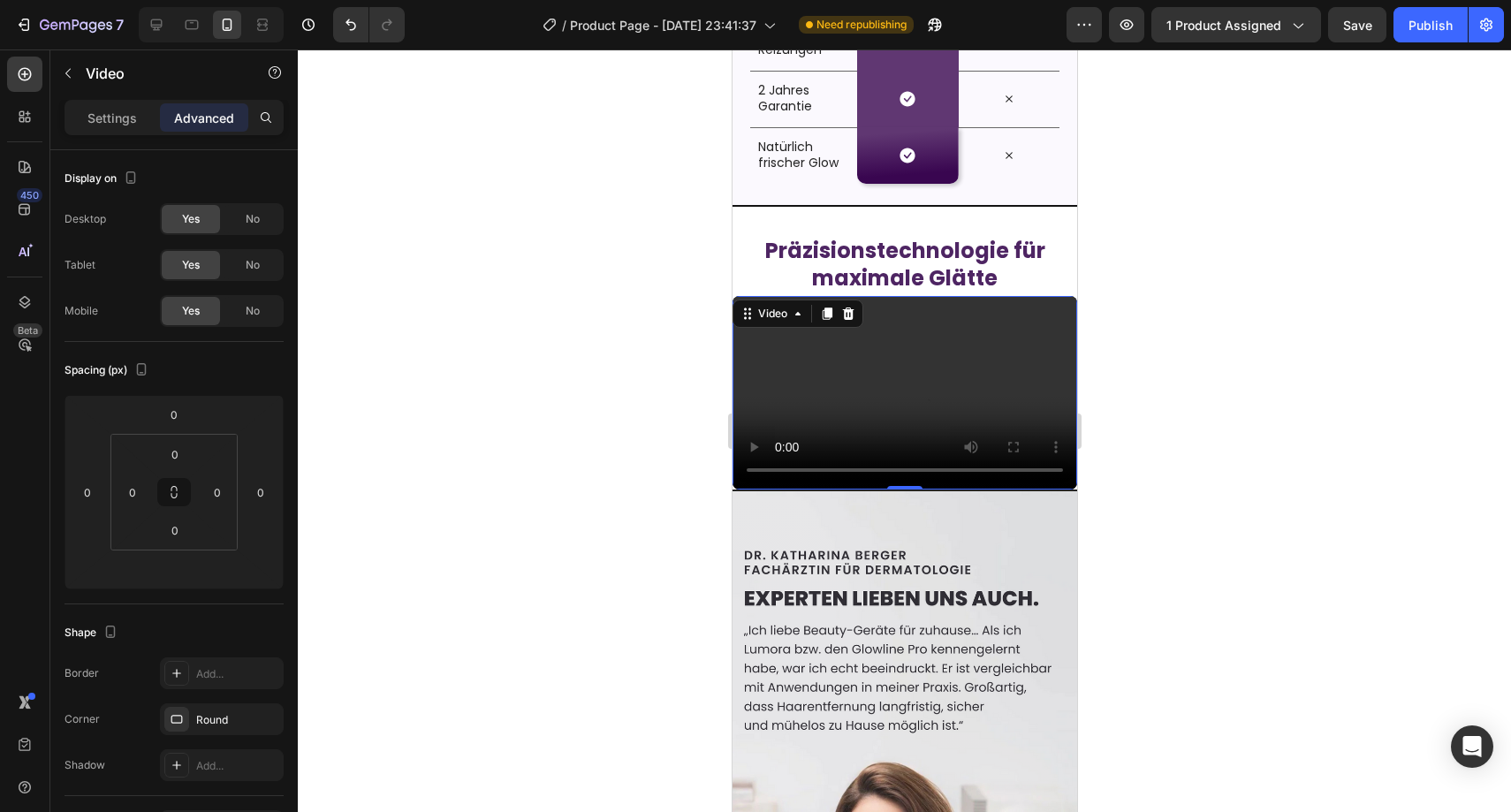
drag, startPoint x: 852, startPoint y: 344, endPoint x: 1254, endPoint y: 220, distance: 420.7
click at [852, 344] on video at bounding box center [903, 392] width 344 height 194
click at [121, 121] on p "Settings" at bounding box center [112, 118] width 49 height 18
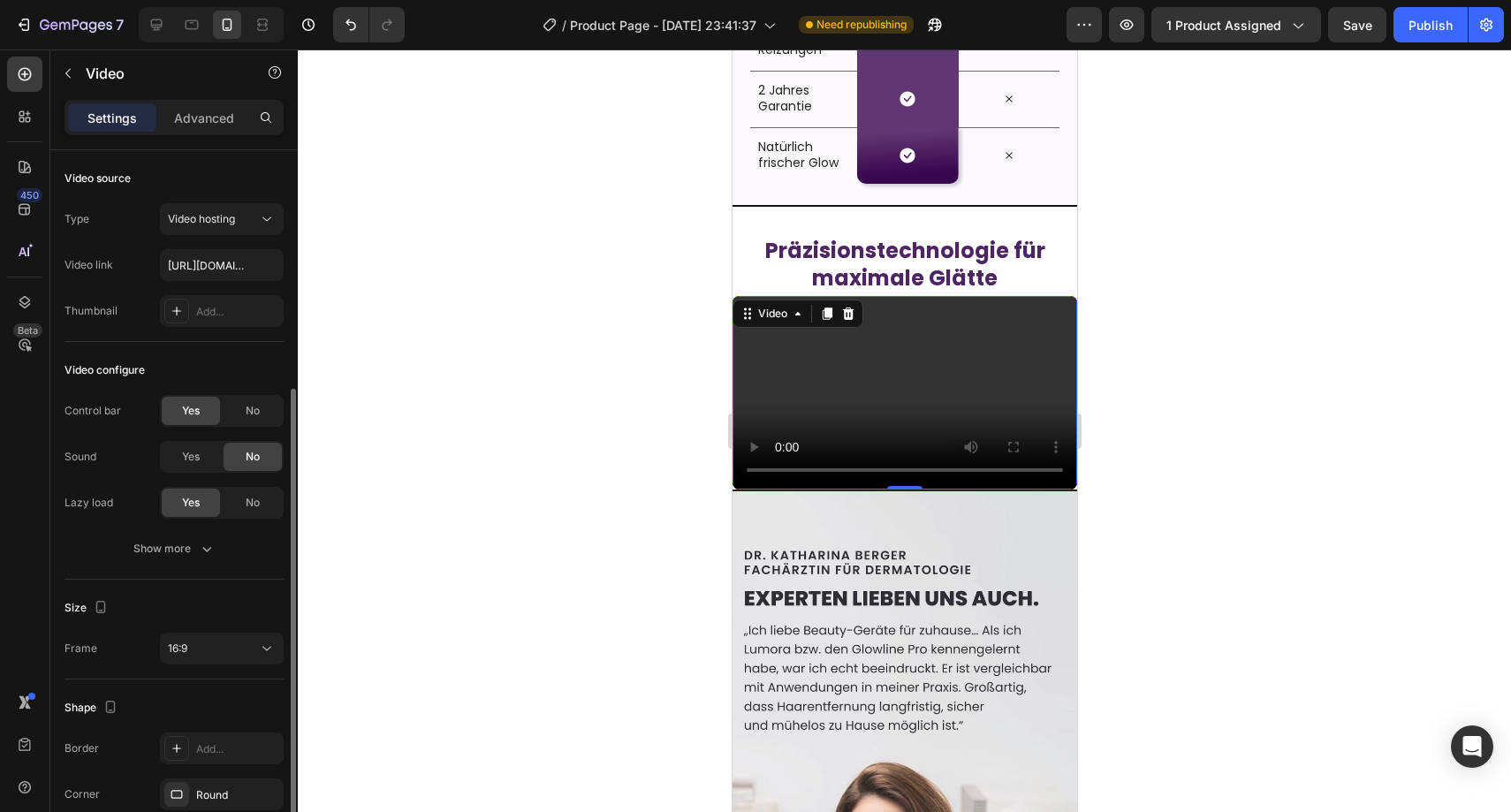
scroll to position [129, 0]
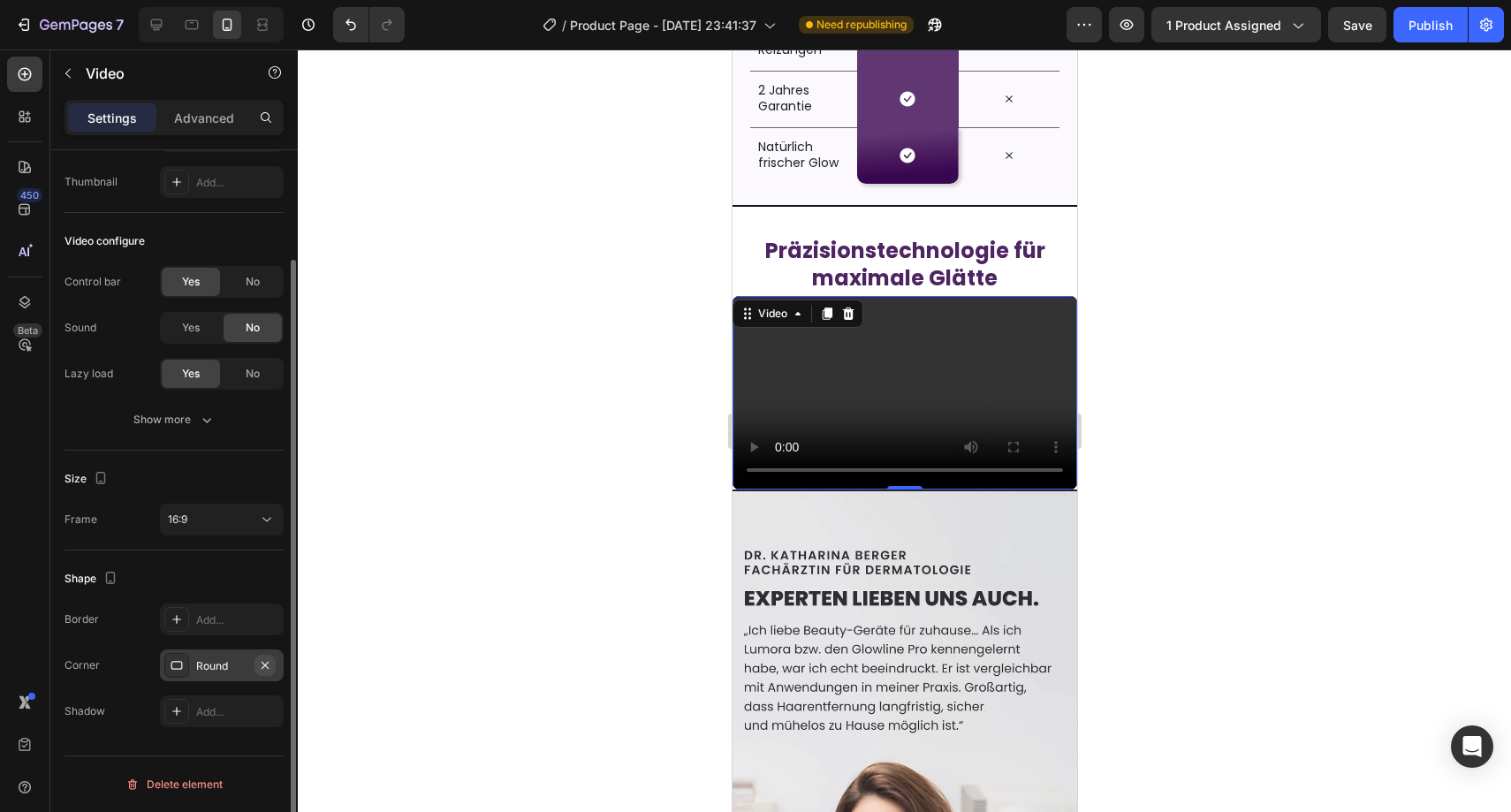
click at [257, 665] on button "button" at bounding box center [265, 665] width 21 height 21
click at [740, 384] on video at bounding box center [903, 392] width 344 height 194
click at [190, 420] on div "Show more" at bounding box center [174, 420] width 82 height 17
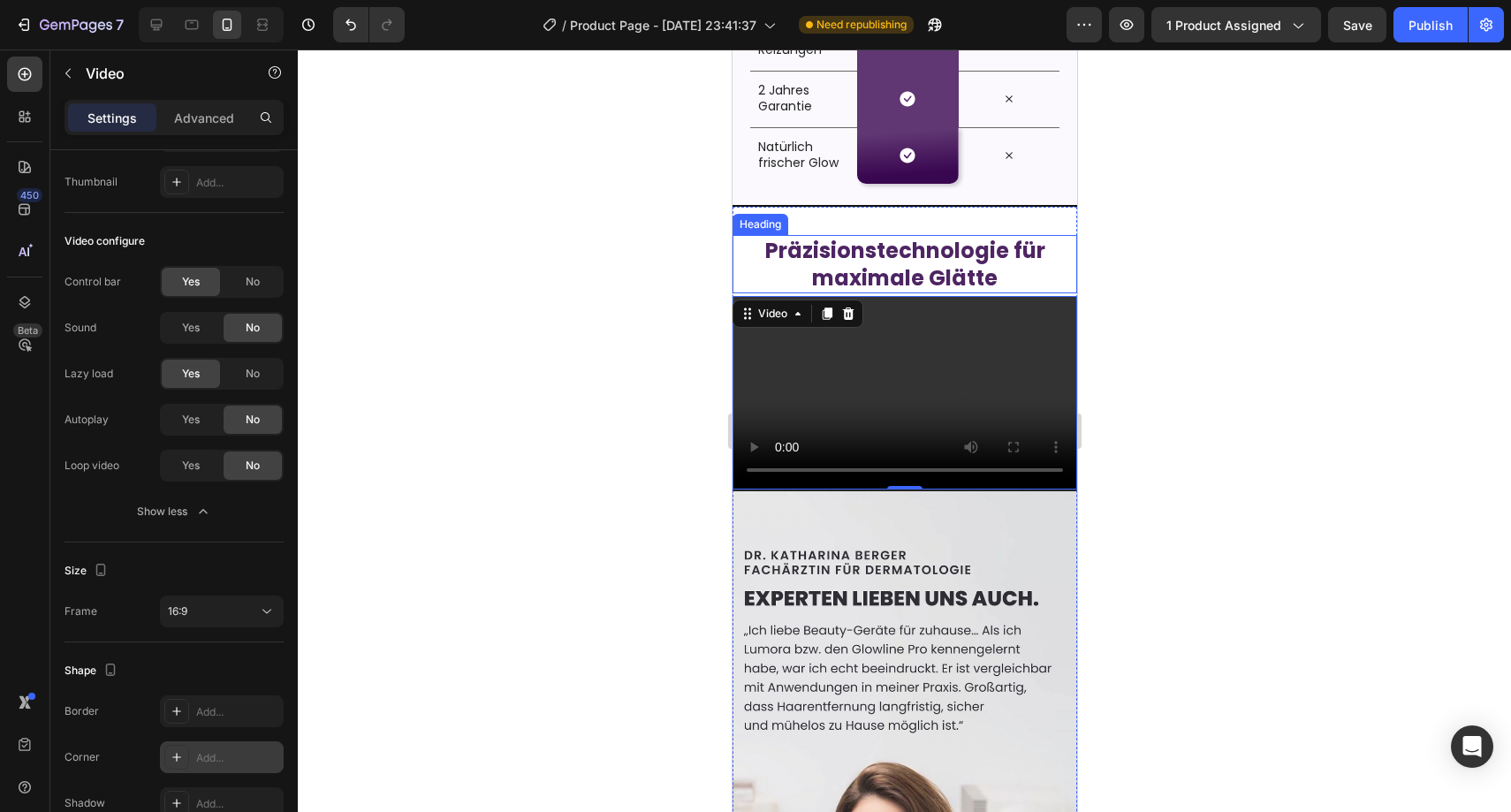
click at [925, 249] on strong "Präzisionstechnologie für maximale Glätte" at bounding box center [904, 264] width 280 height 57
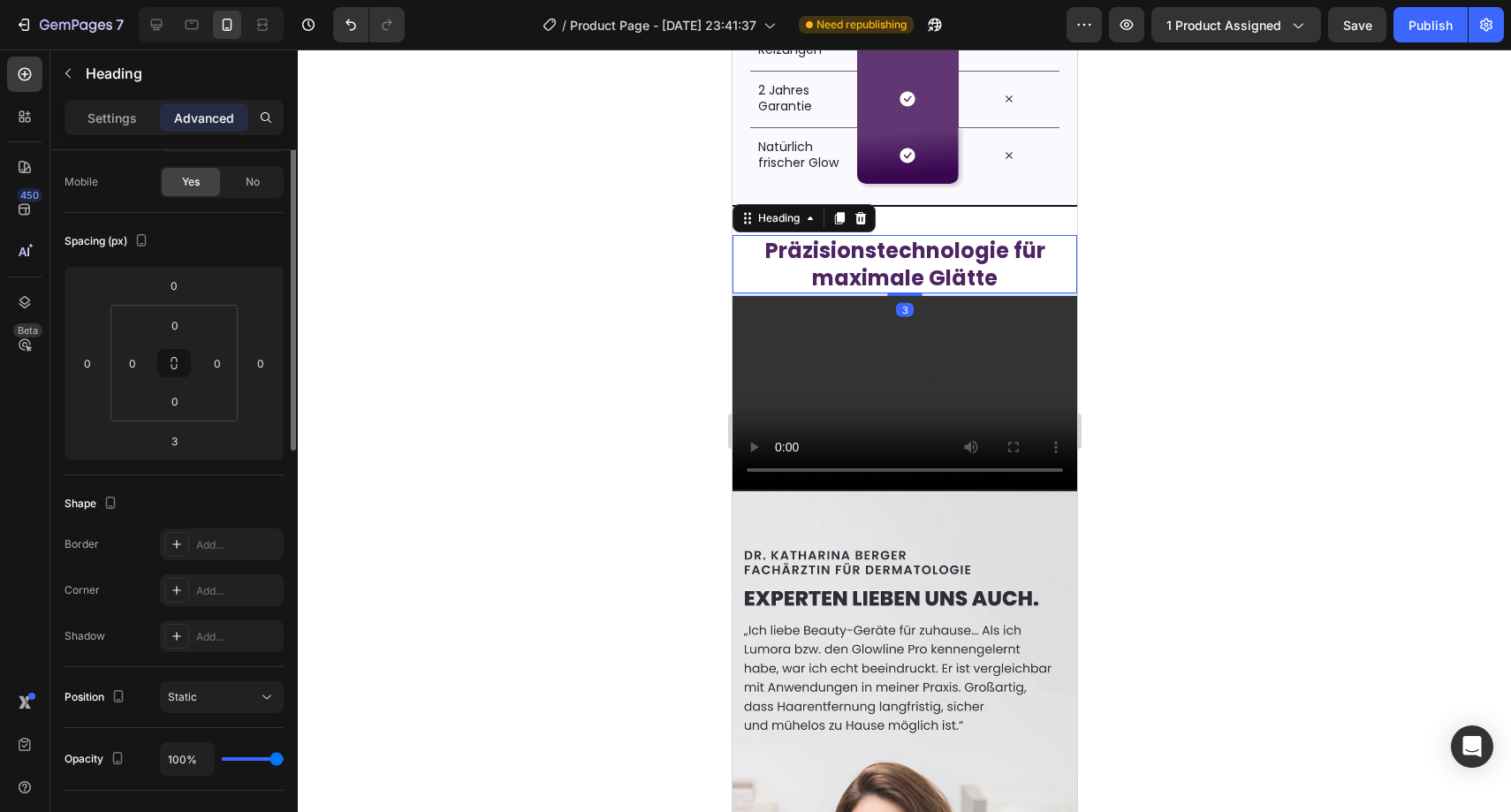
scroll to position [0, 0]
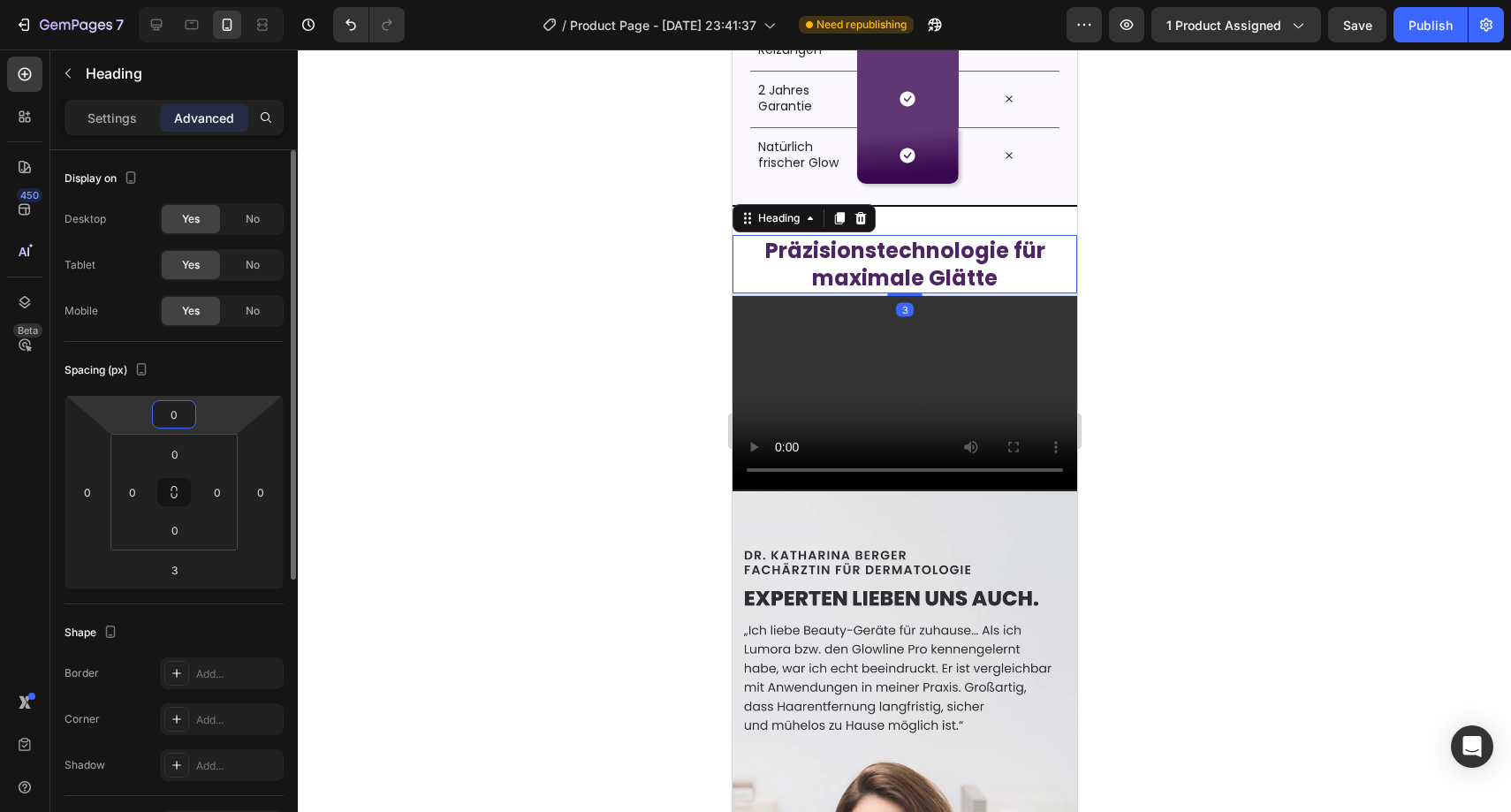
click at [173, 414] on input "0" at bounding box center [174, 414] width 36 height 26
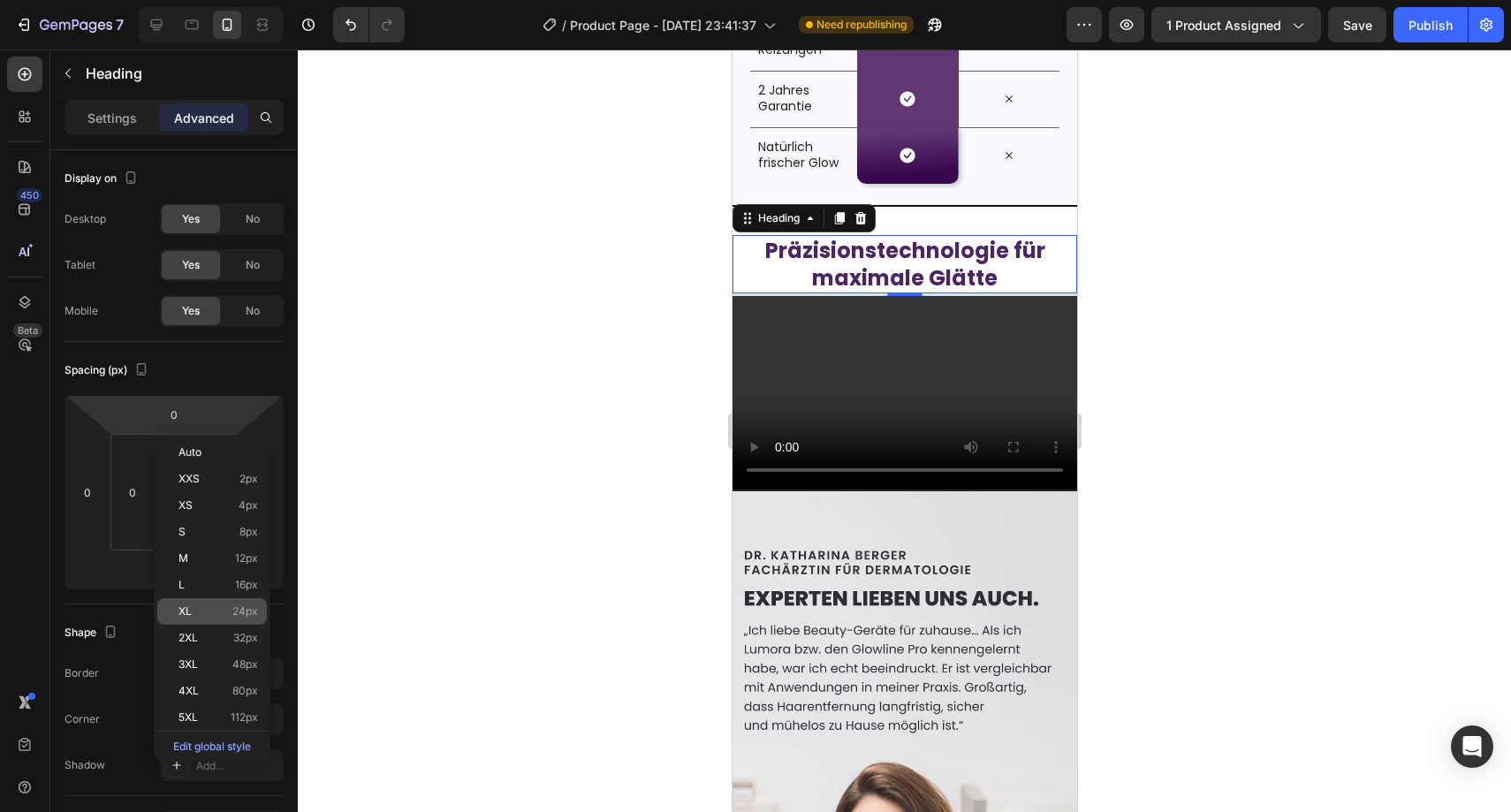
click at [239, 613] on span "24px" at bounding box center [245, 610] width 26 height 13
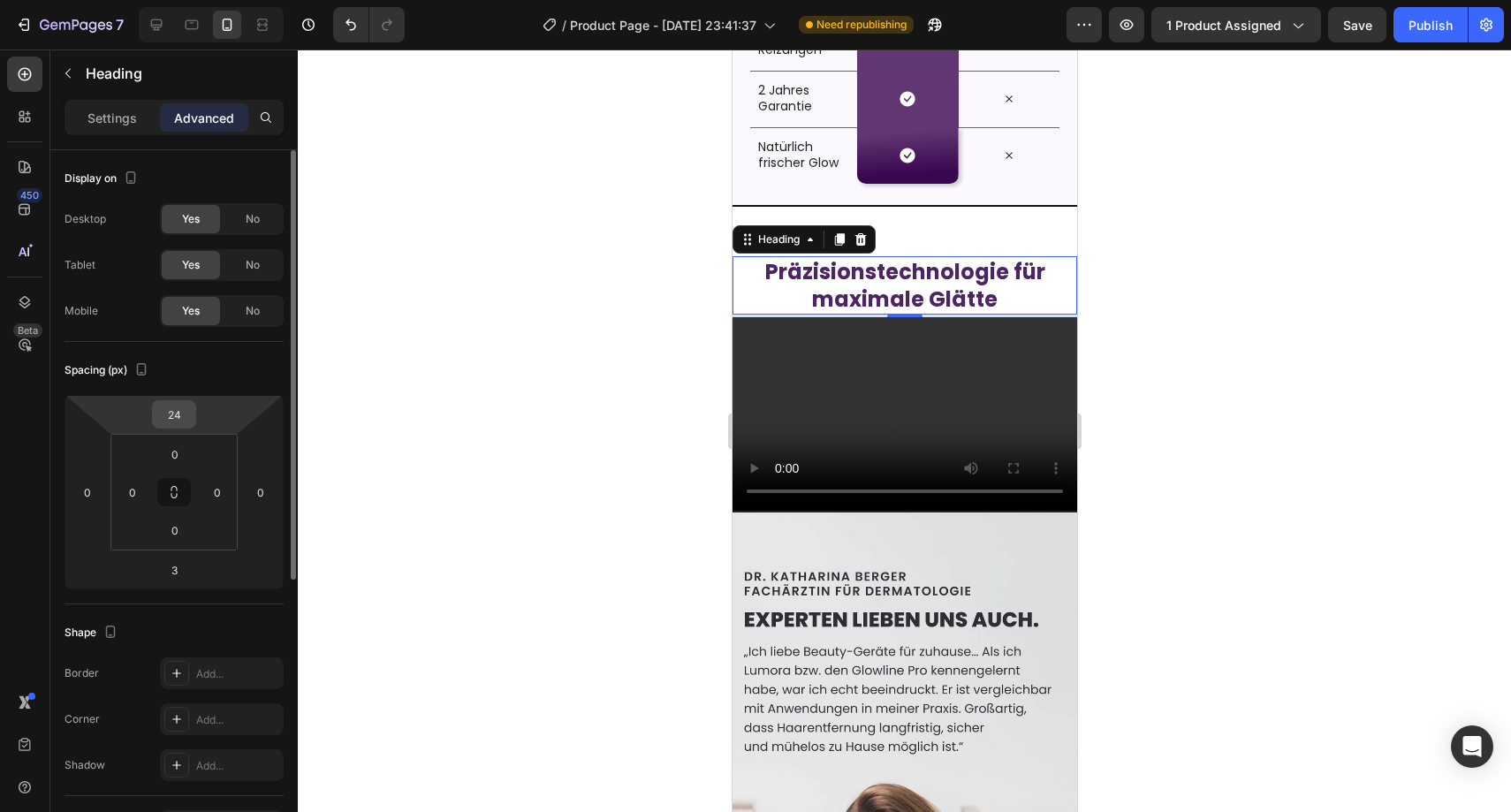
click at [174, 409] on input "24" at bounding box center [174, 414] width 36 height 26
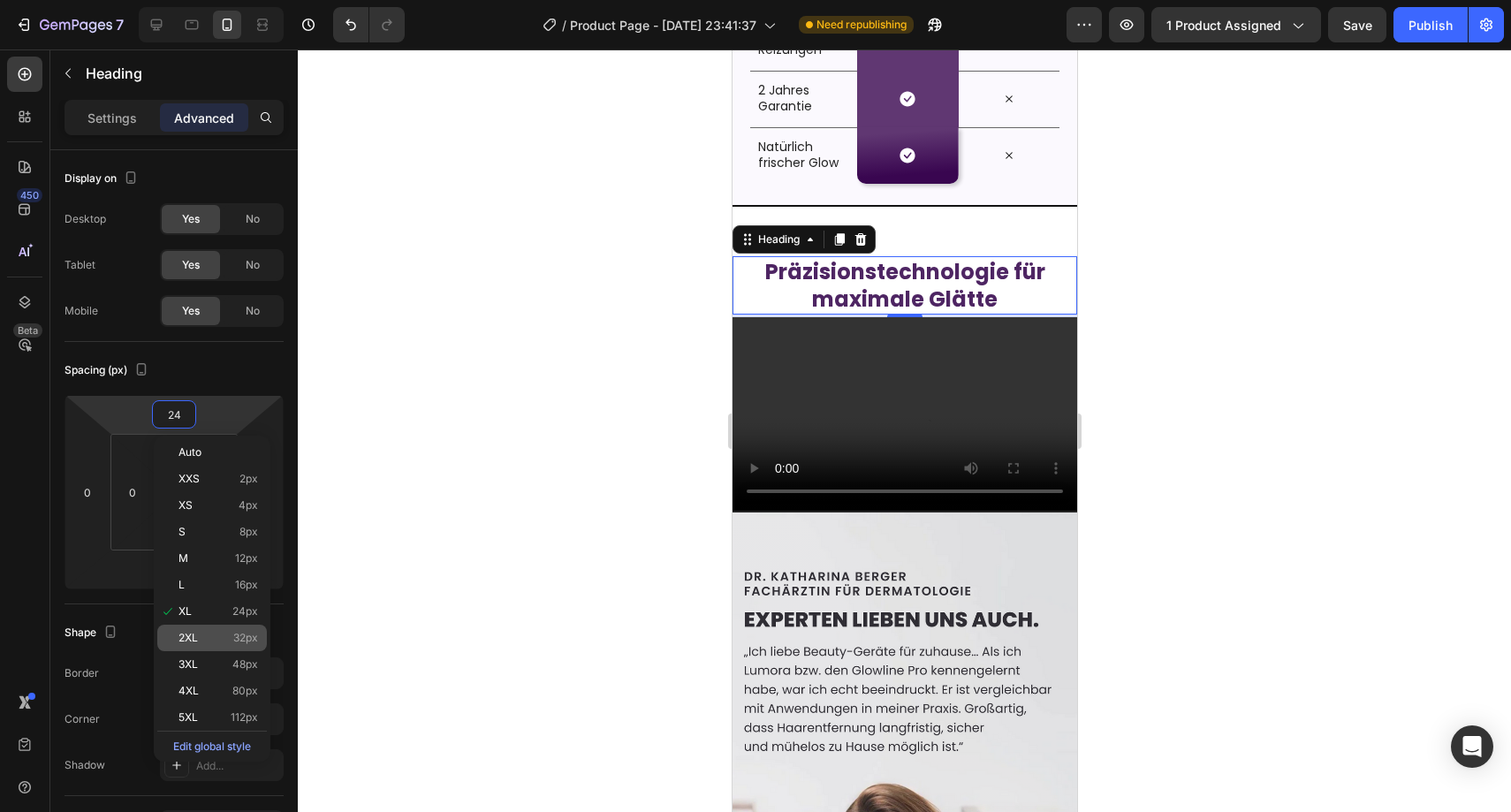
click at [207, 625] on div "2XL 32px" at bounding box center [212, 636] width 110 height 26
type input "32"
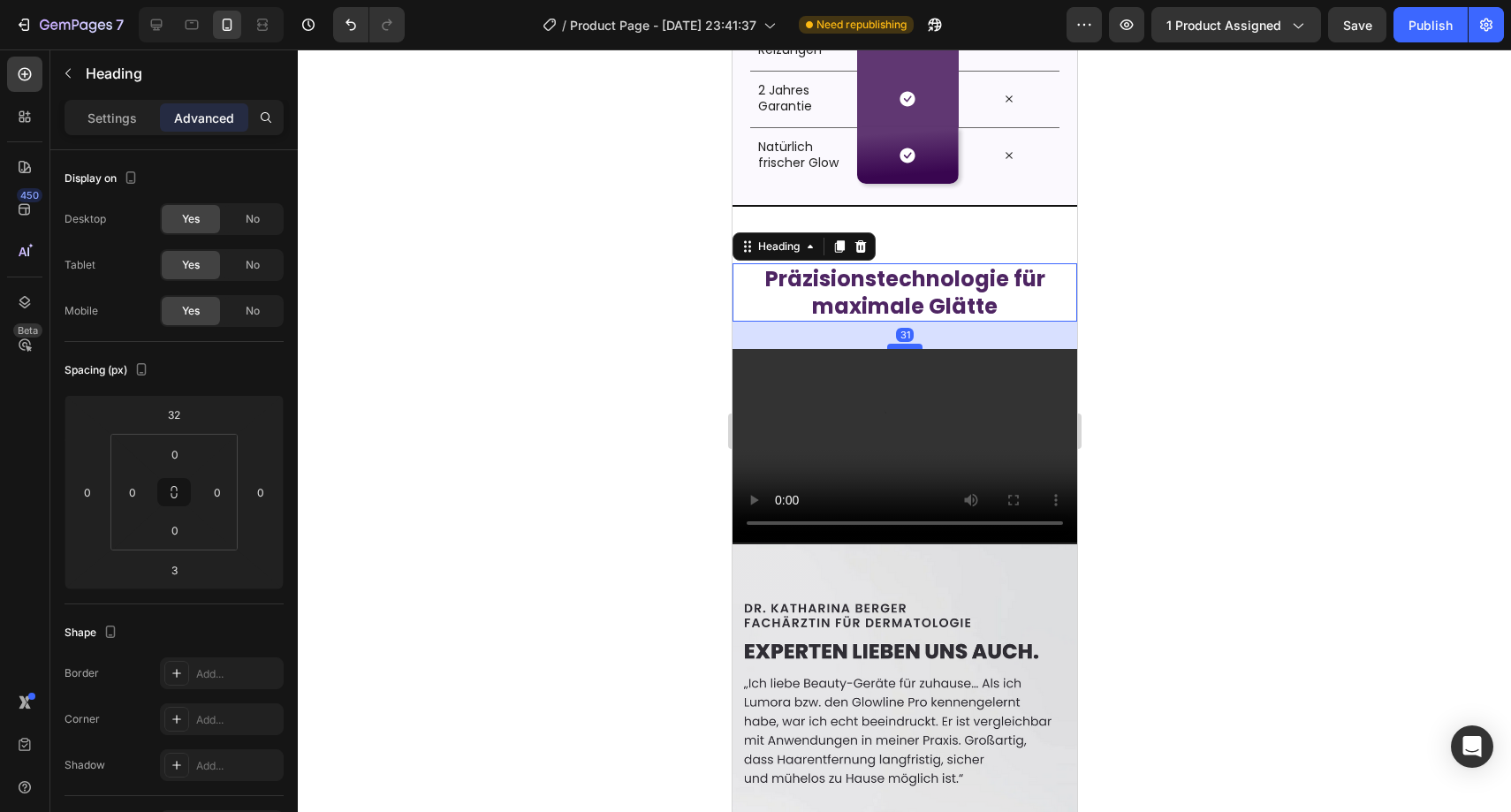
drag, startPoint x: 901, startPoint y: 322, endPoint x: 904, endPoint y: 348, distance: 26.2
click at [904, 348] on div at bounding box center [904, 345] width 36 height 5
type input "32"
click at [1198, 347] on div at bounding box center [904, 430] width 1213 height 762
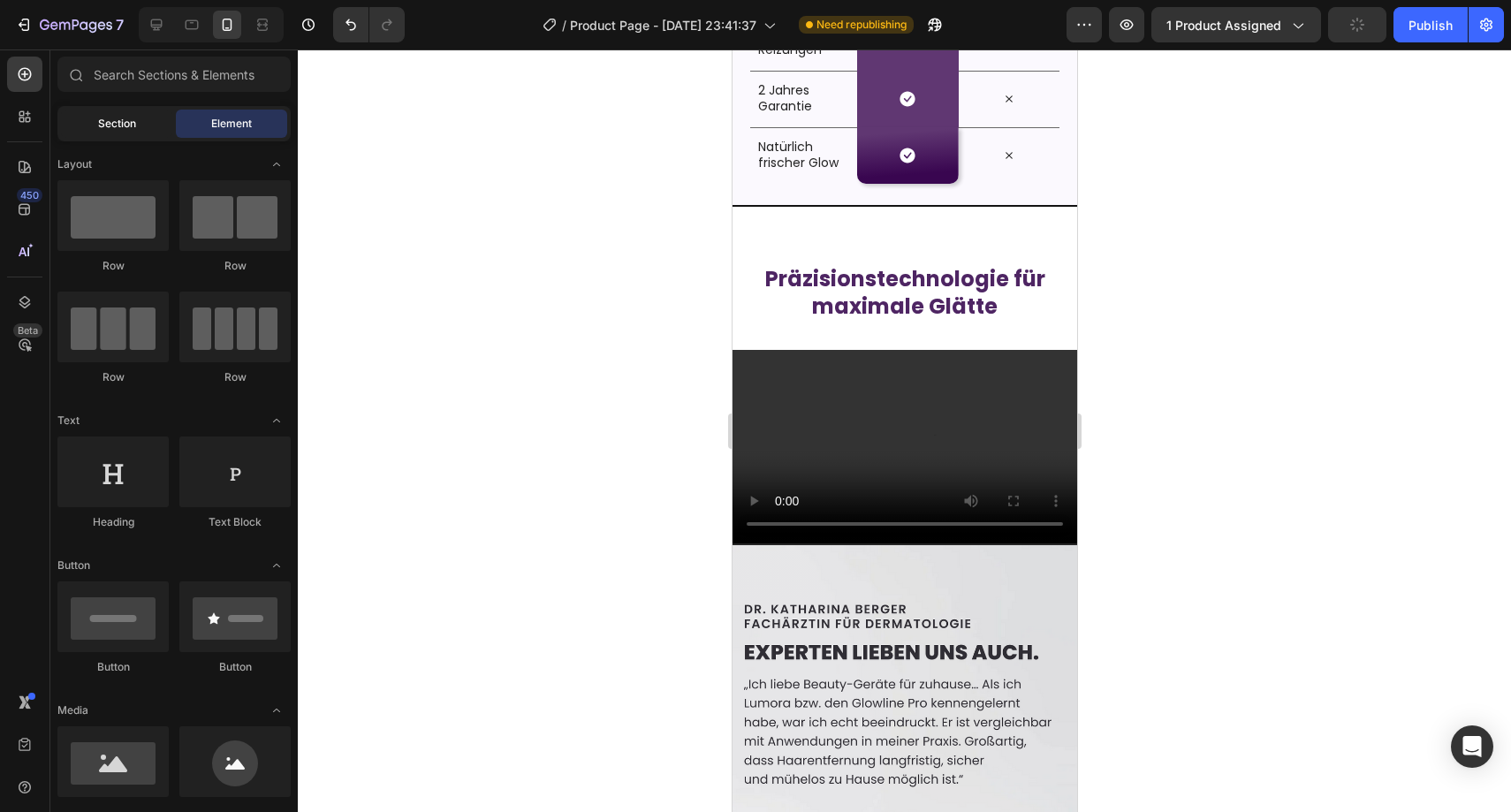
click at [121, 121] on span "Section" at bounding box center [117, 123] width 38 height 15
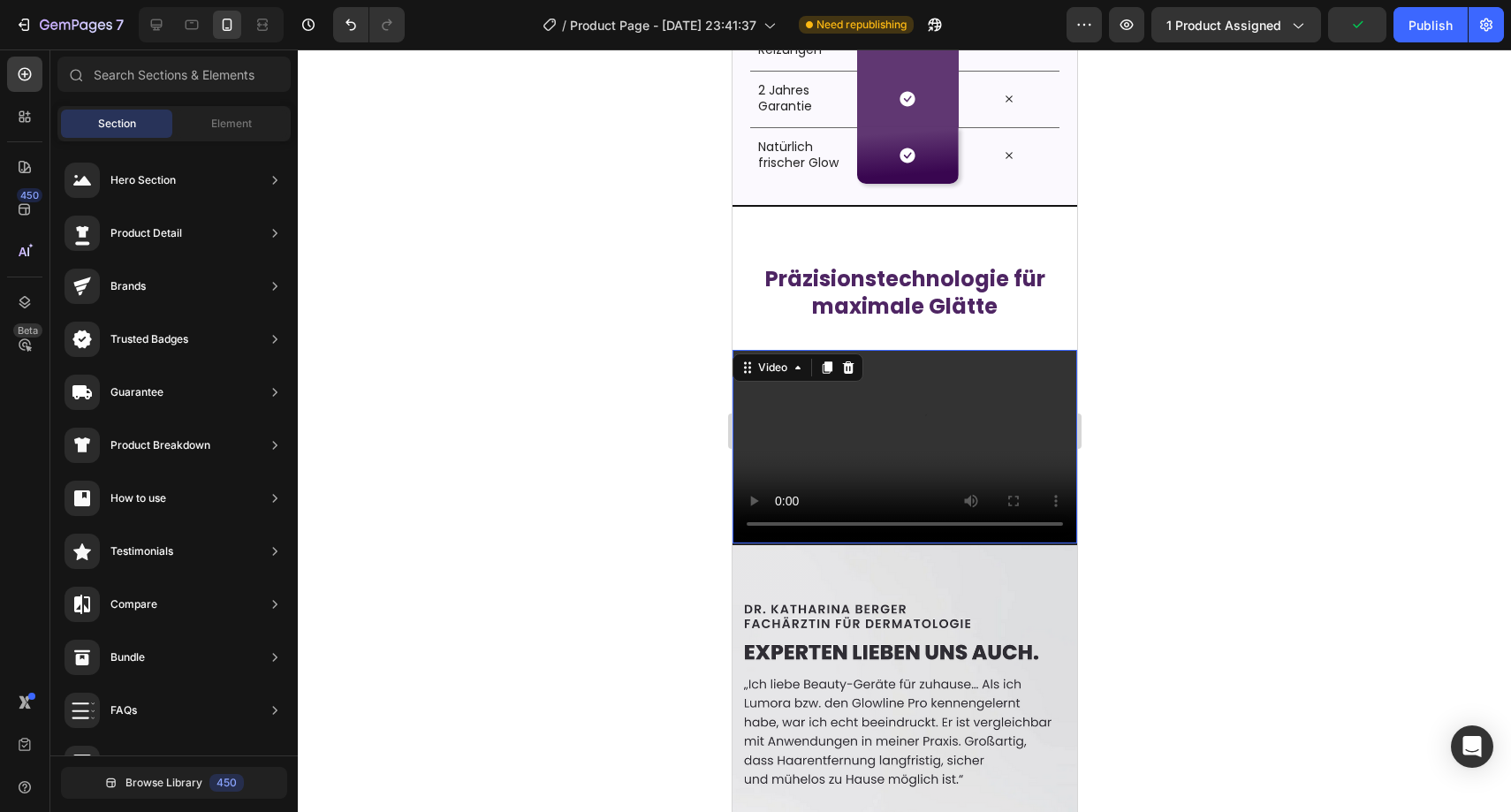
click at [774, 390] on video at bounding box center [903, 447] width 344 height 194
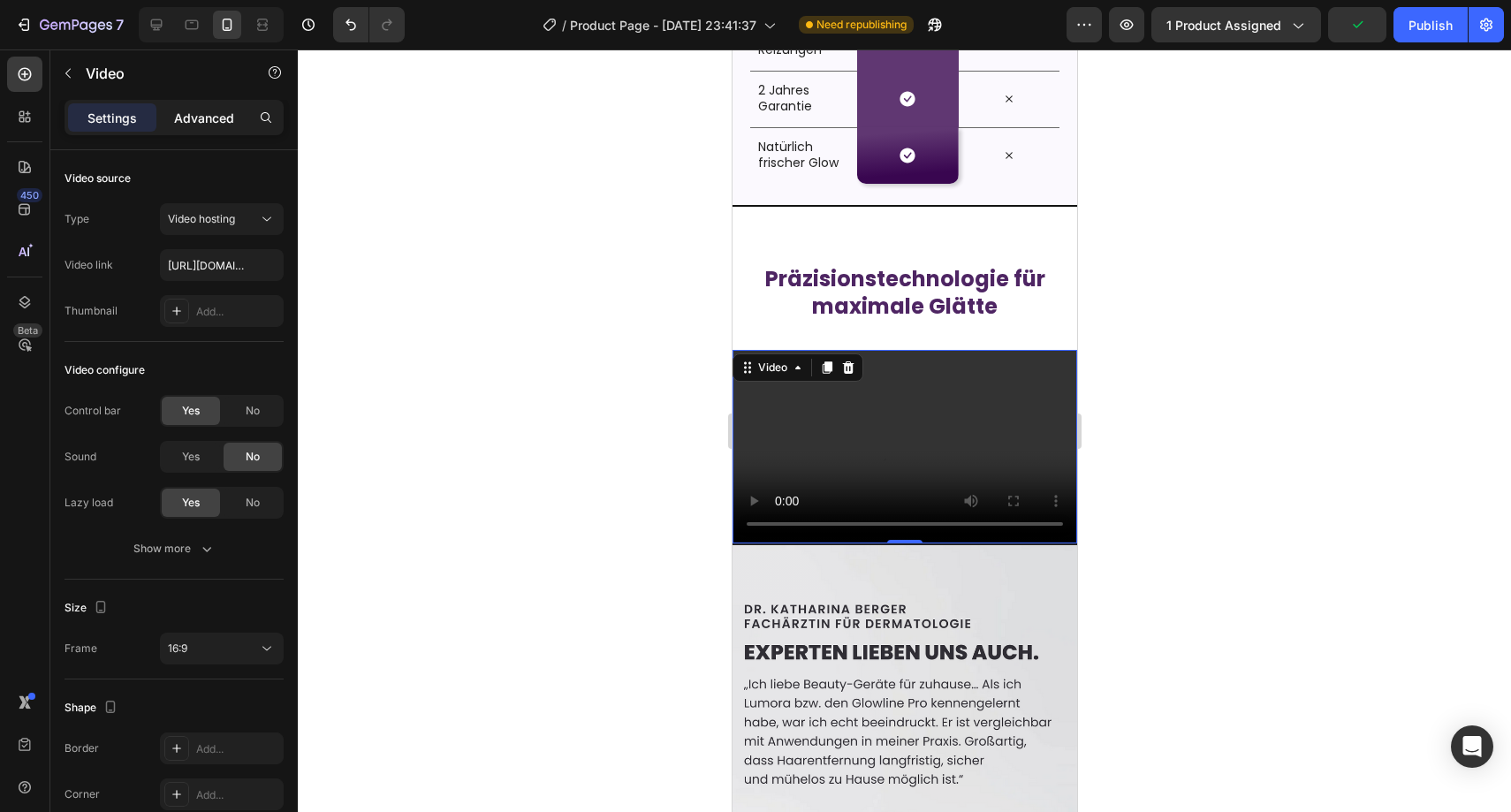
click at [190, 119] on p "Advanced" at bounding box center [204, 118] width 60 height 18
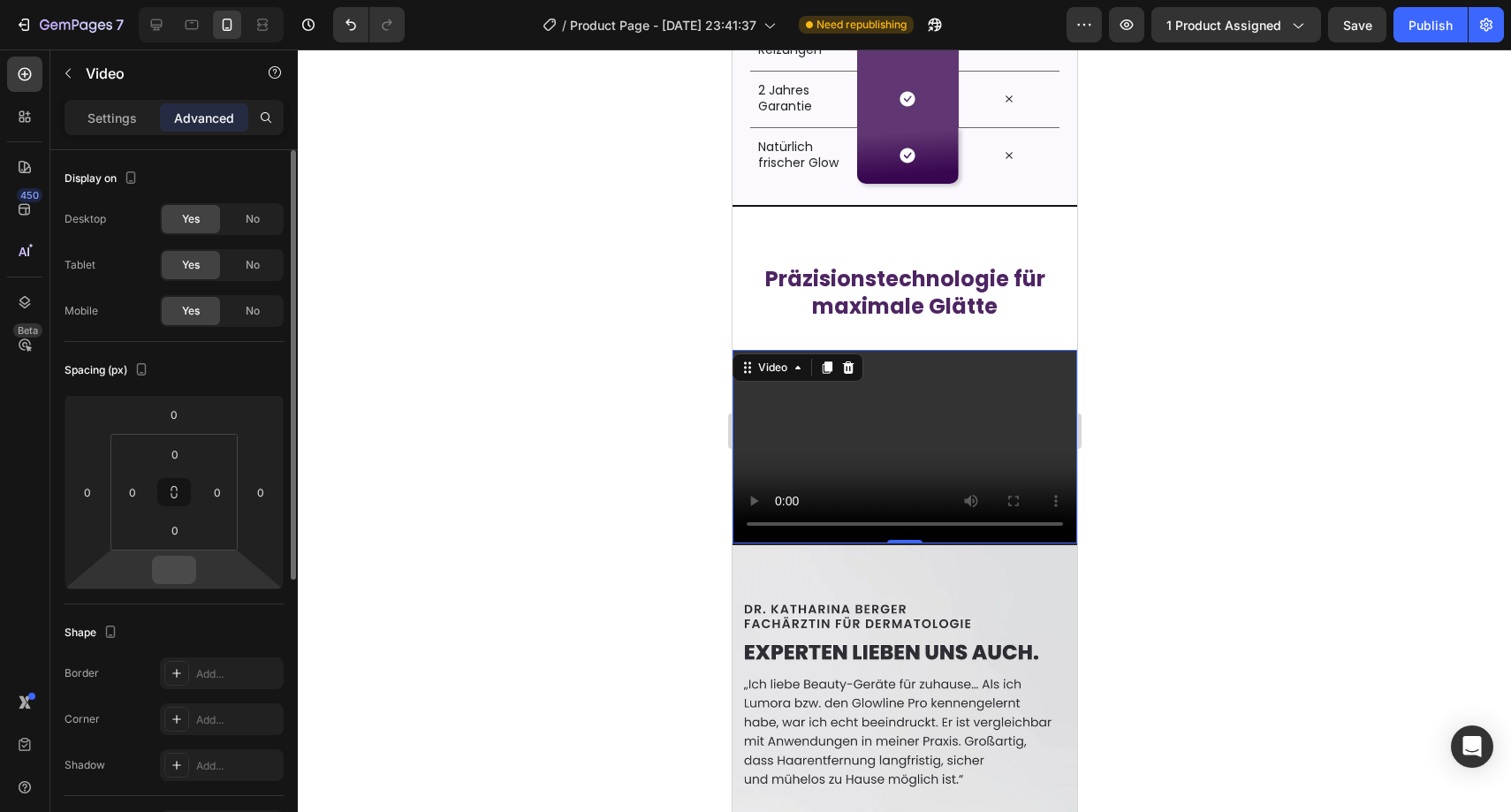
click at [188, 575] on input "number" at bounding box center [174, 569] width 36 height 26
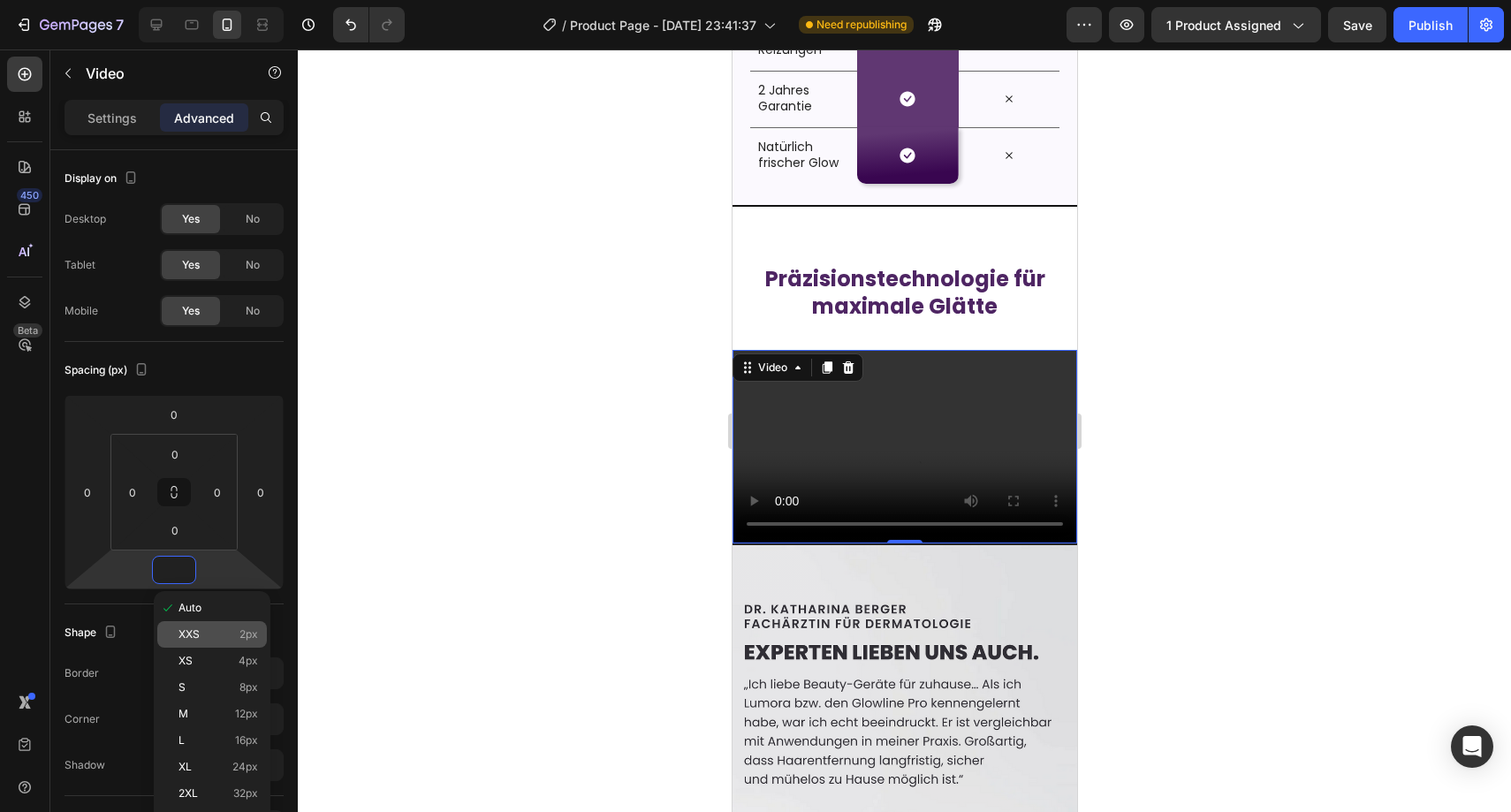
click at [206, 626] on div "XXS 2px" at bounding box center [212, 634] width 110 height 26
type input "2"
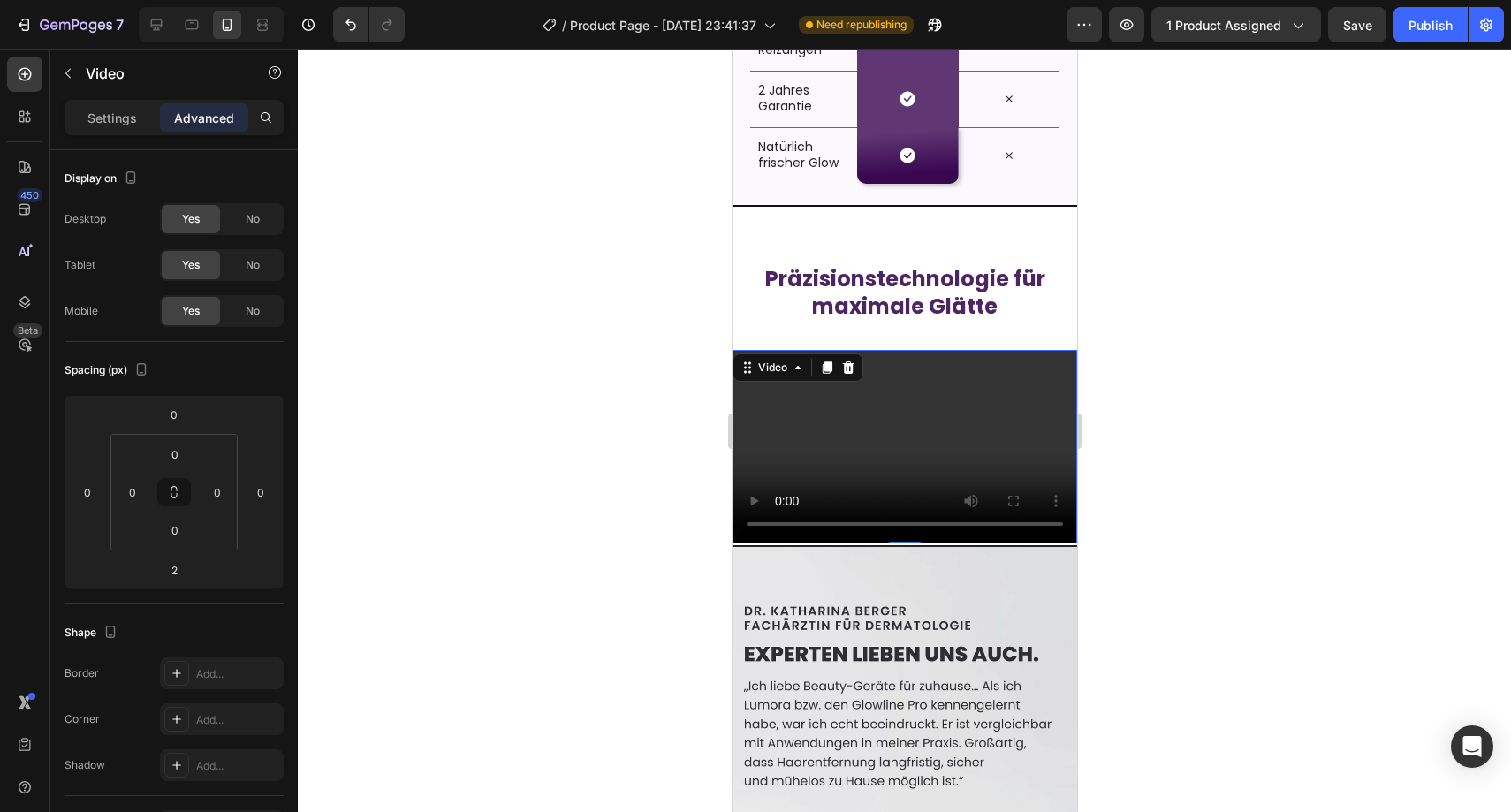
click at [499, 500] on div at bounding box center [904, 430] width 1213 height 762
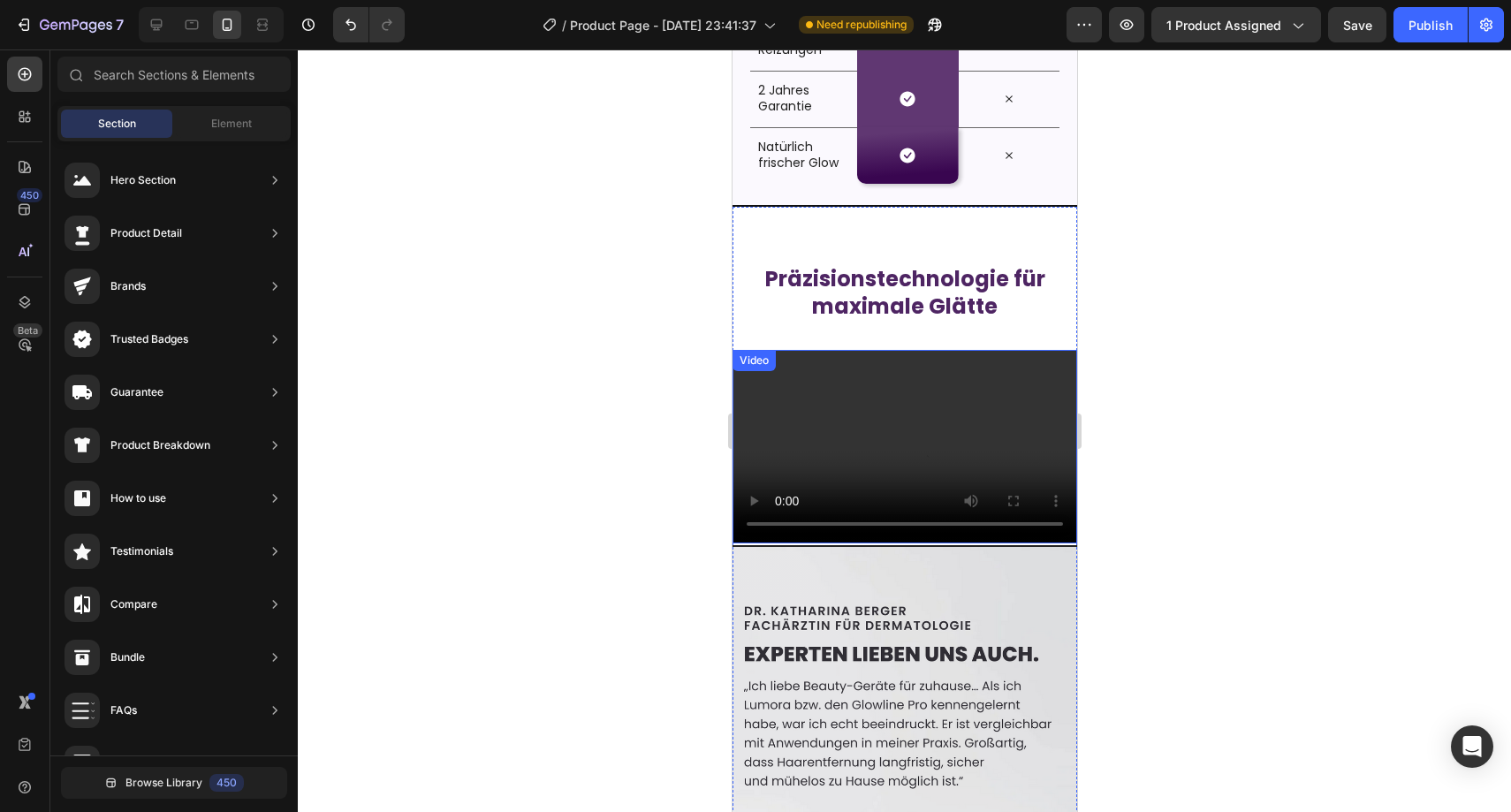
click at [773, 446] on video at bounding box center [903, 447] width 344 height 194
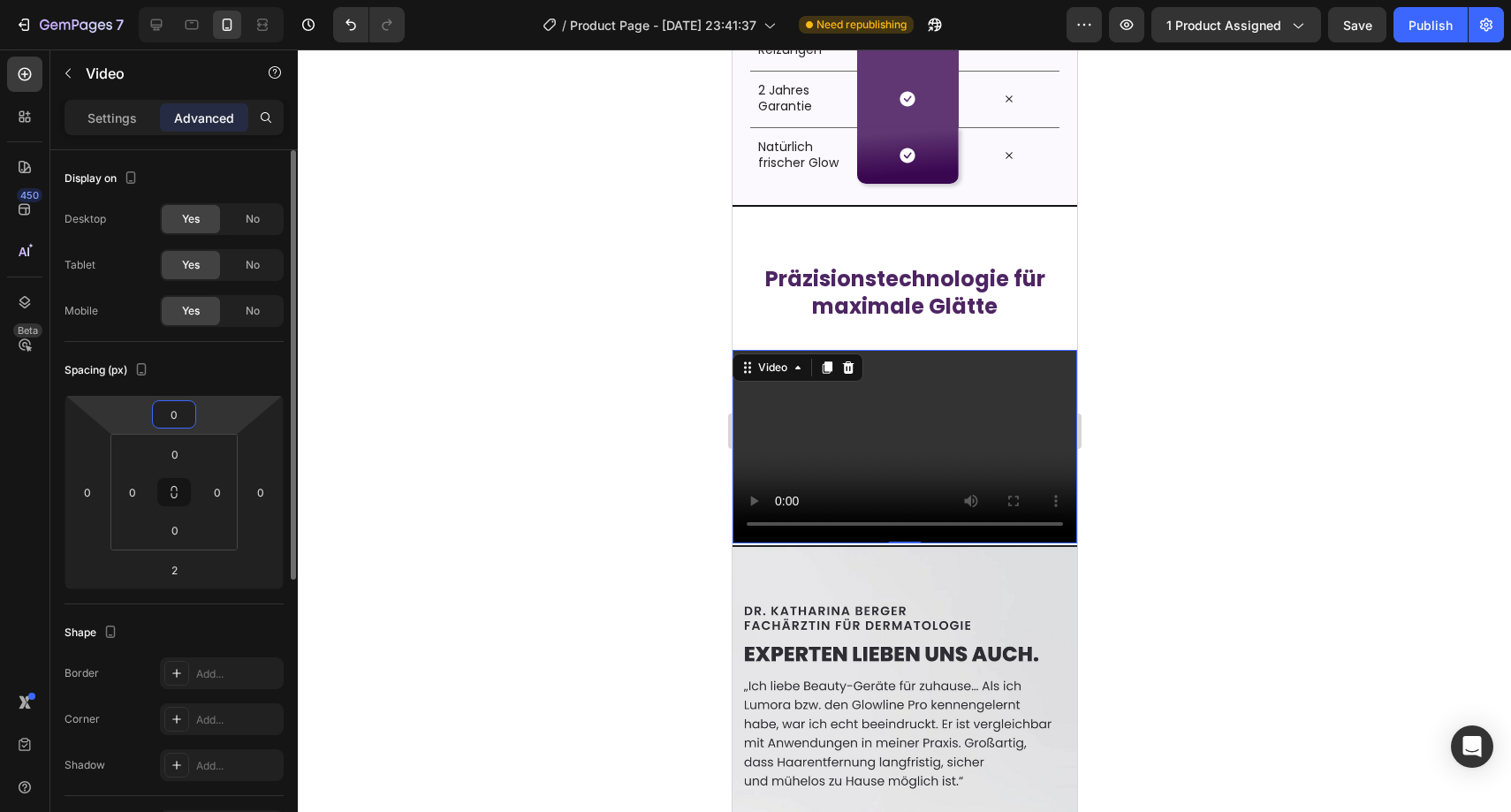
click at [175, 420] on input "0" at bounding box center [174, 414] width 36 height 26
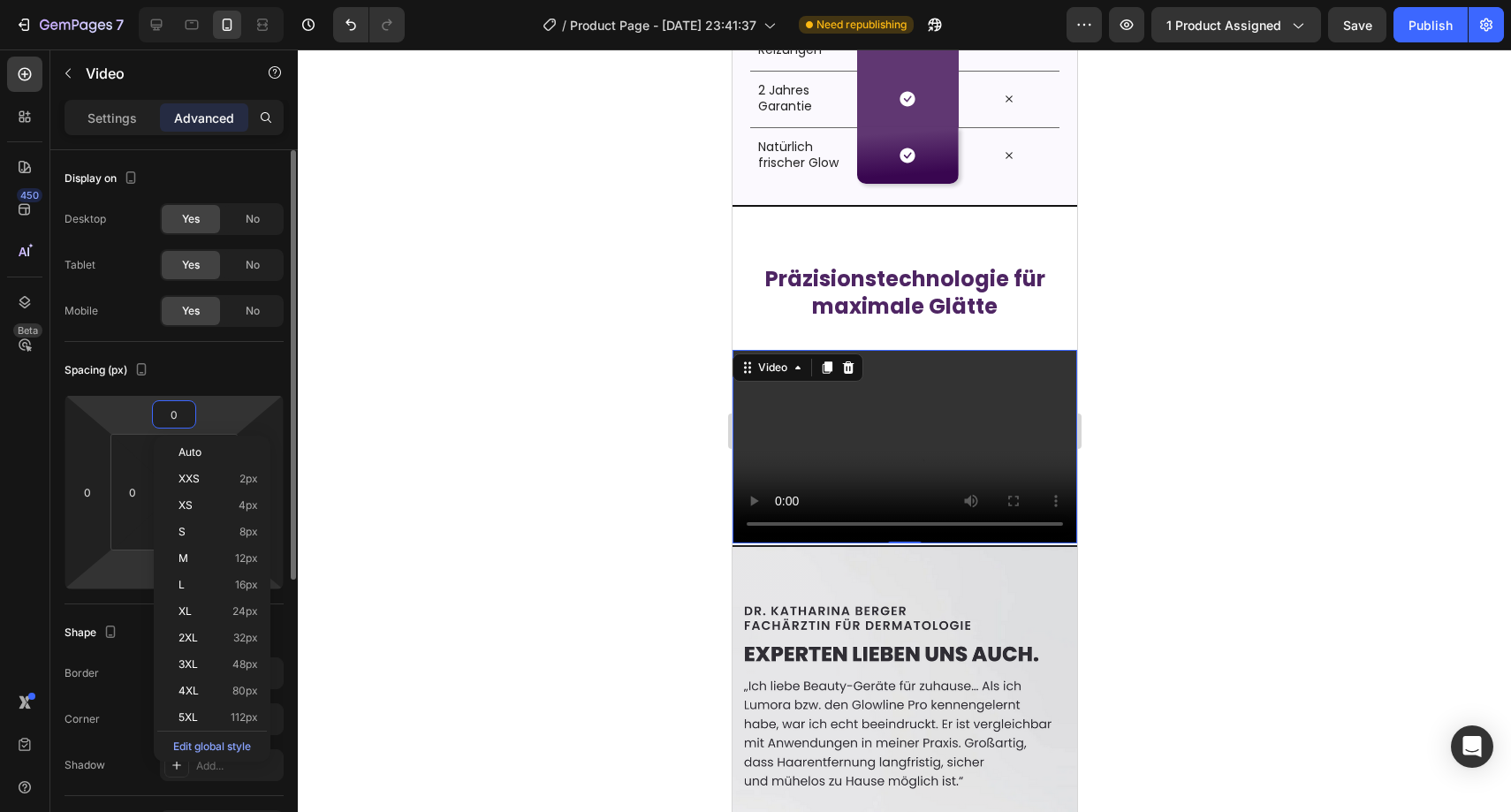
click at [117, 0] on html "7 Version history / Product Page - Sep 22, 23:41:37 Need republishing Preview 1…" at bounding box center [756, 0] width 1511 height 0
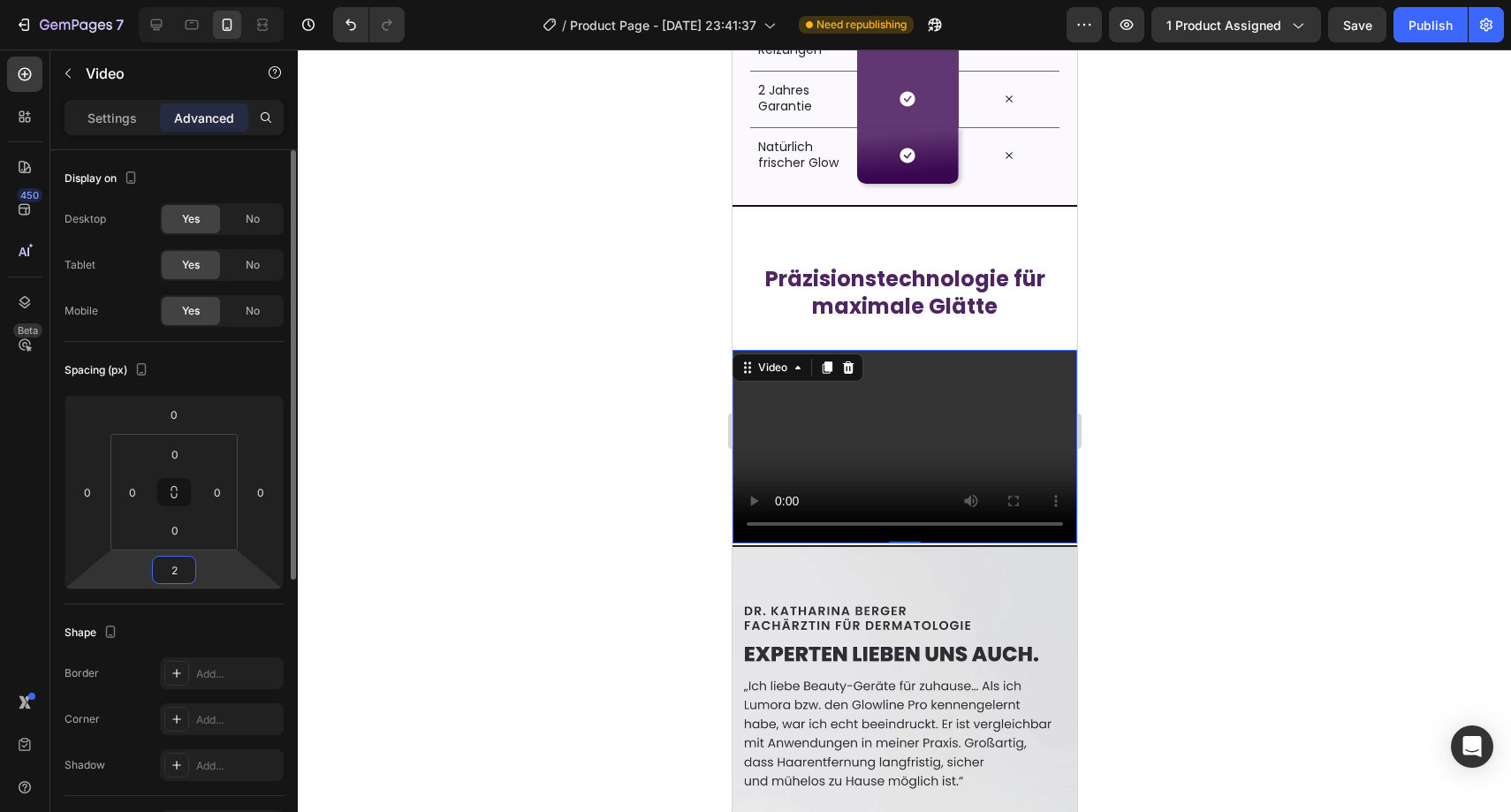
type input "0"
click at [456, 461] on div at bounding box center [904, 430] width 1213 height 762
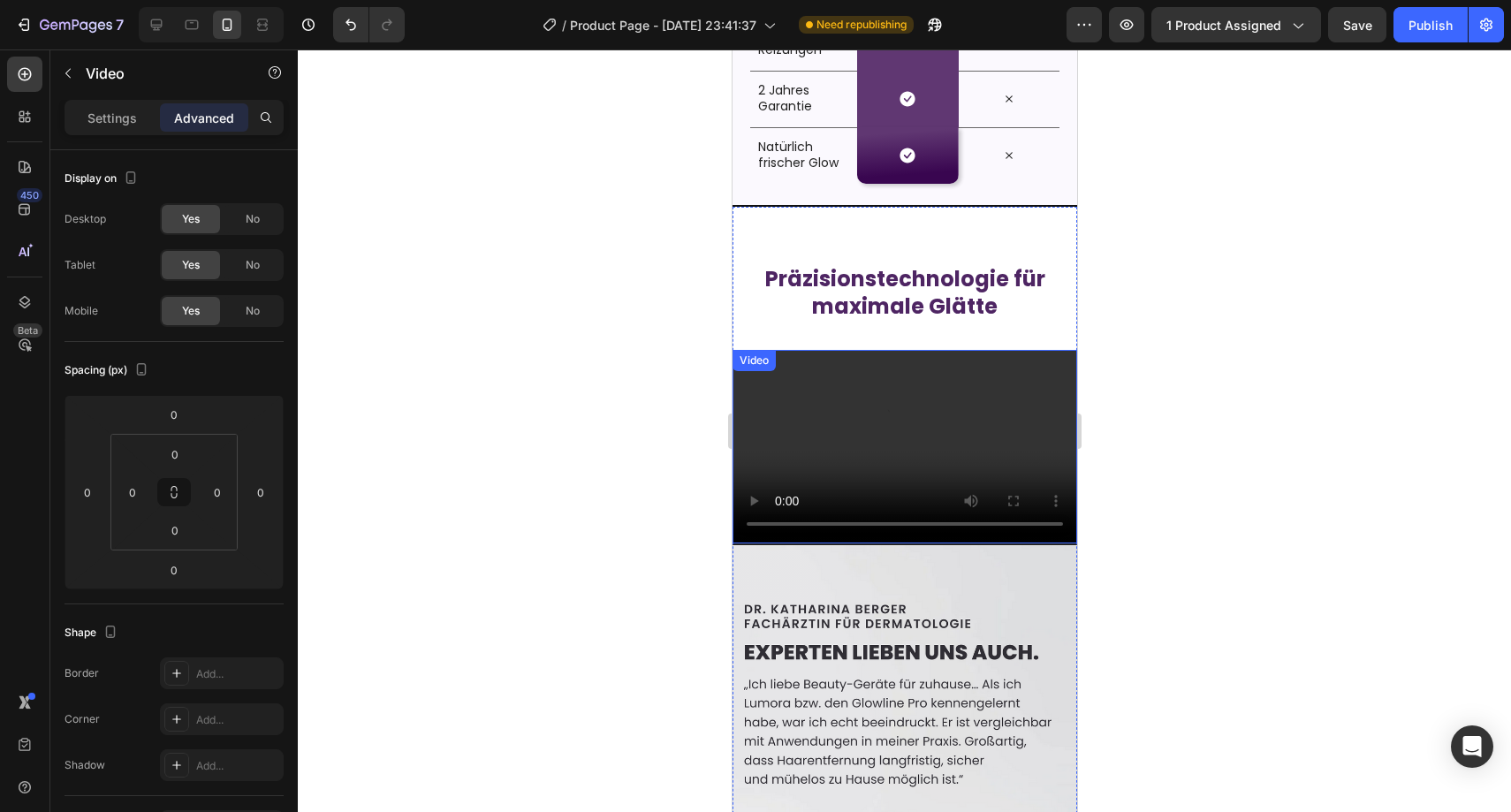
click at [819, 389] on video at bounding box center [903, 447] width 344 height 194
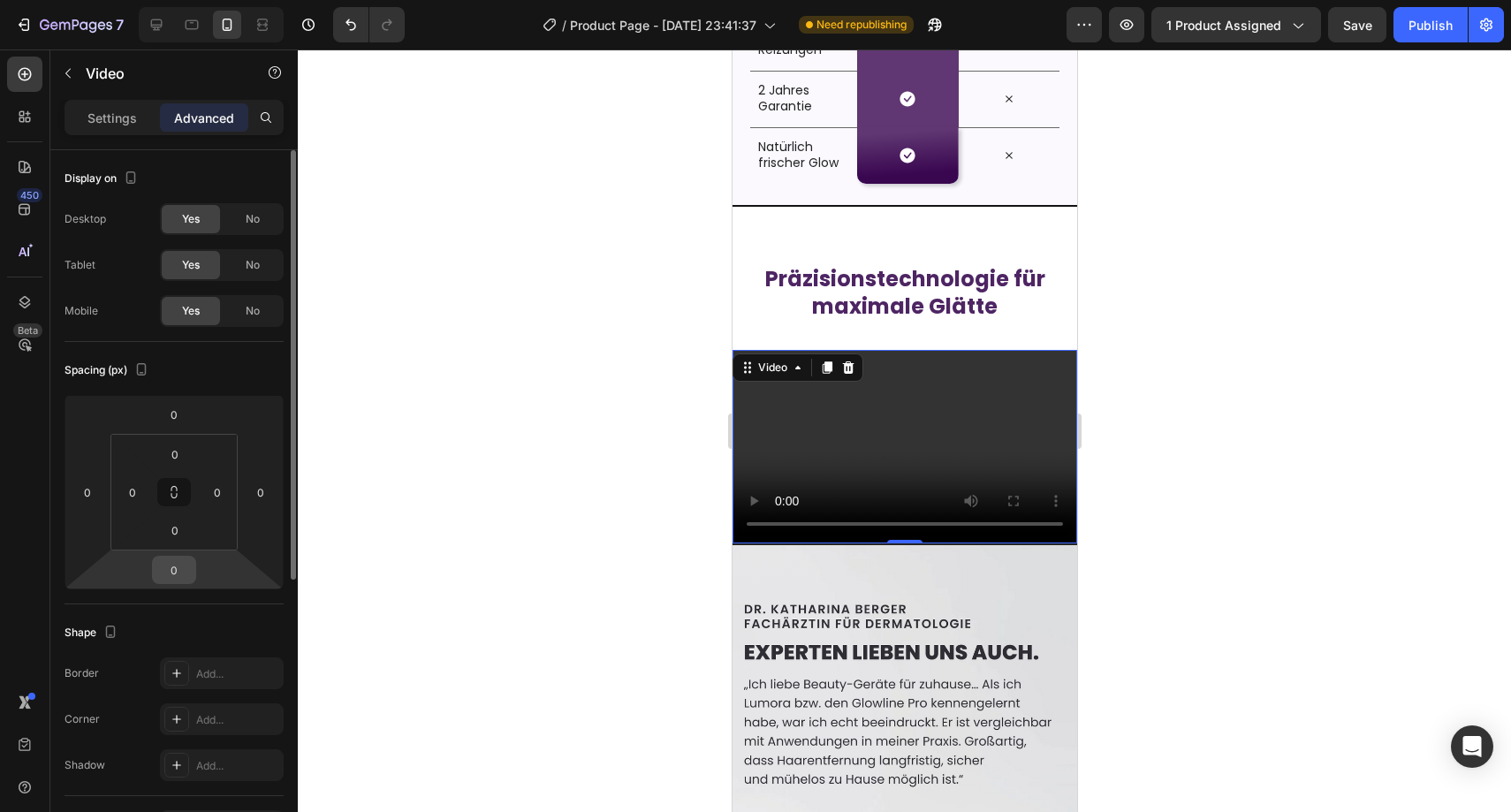
click at [194, 572] on div "0" at bounding box center [175, 569] width 44 height 28
click at [187, 571] on input "0" at bounding box center [174, 569] width 36 height 26
type input "1"
click at [431, 466] on div at bounding box center [904, 430] width 1213 height 762
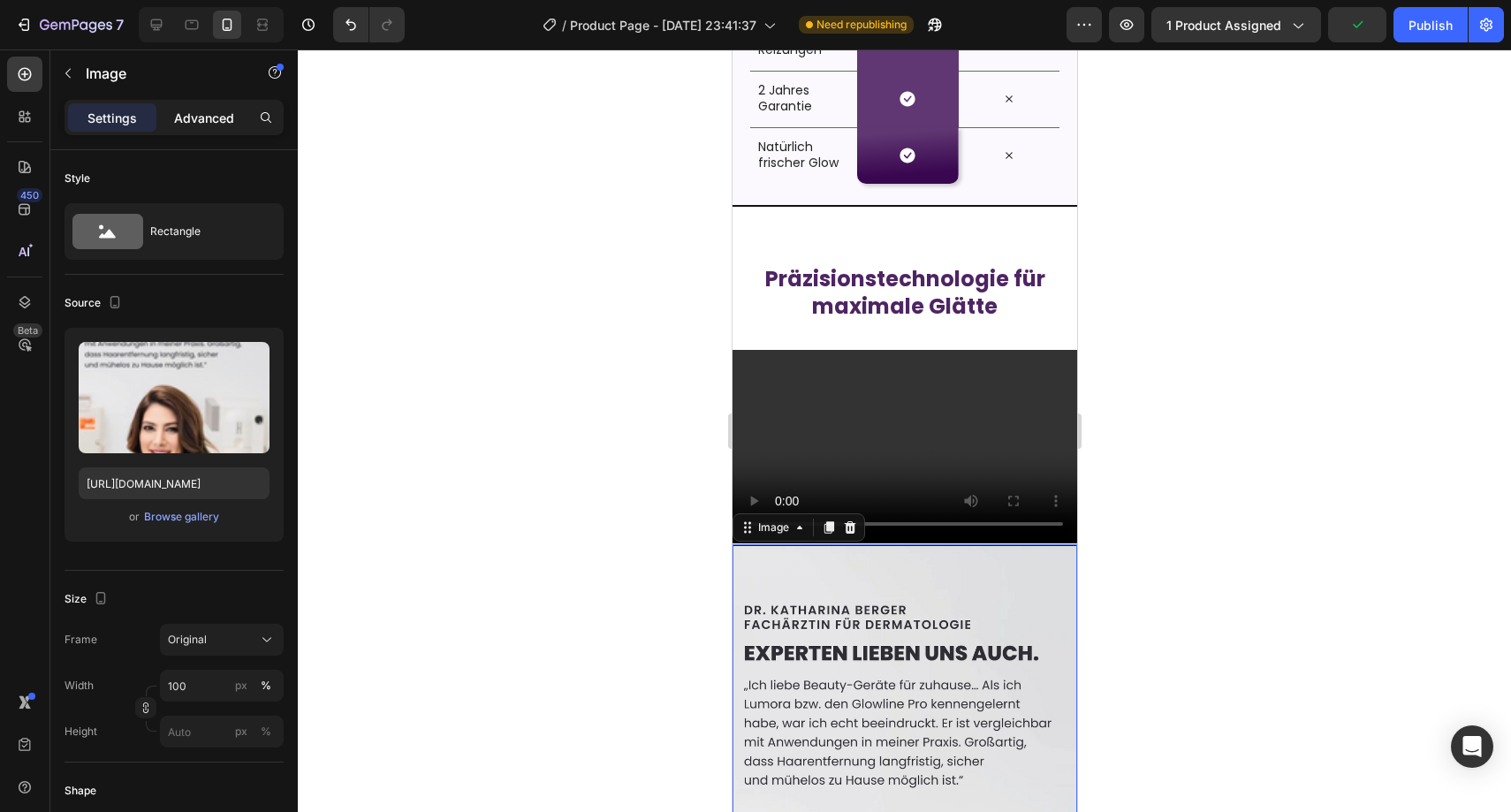
click at [206, 120] on p "Advanced" at bounding box center [204, 118] width 60 height 18
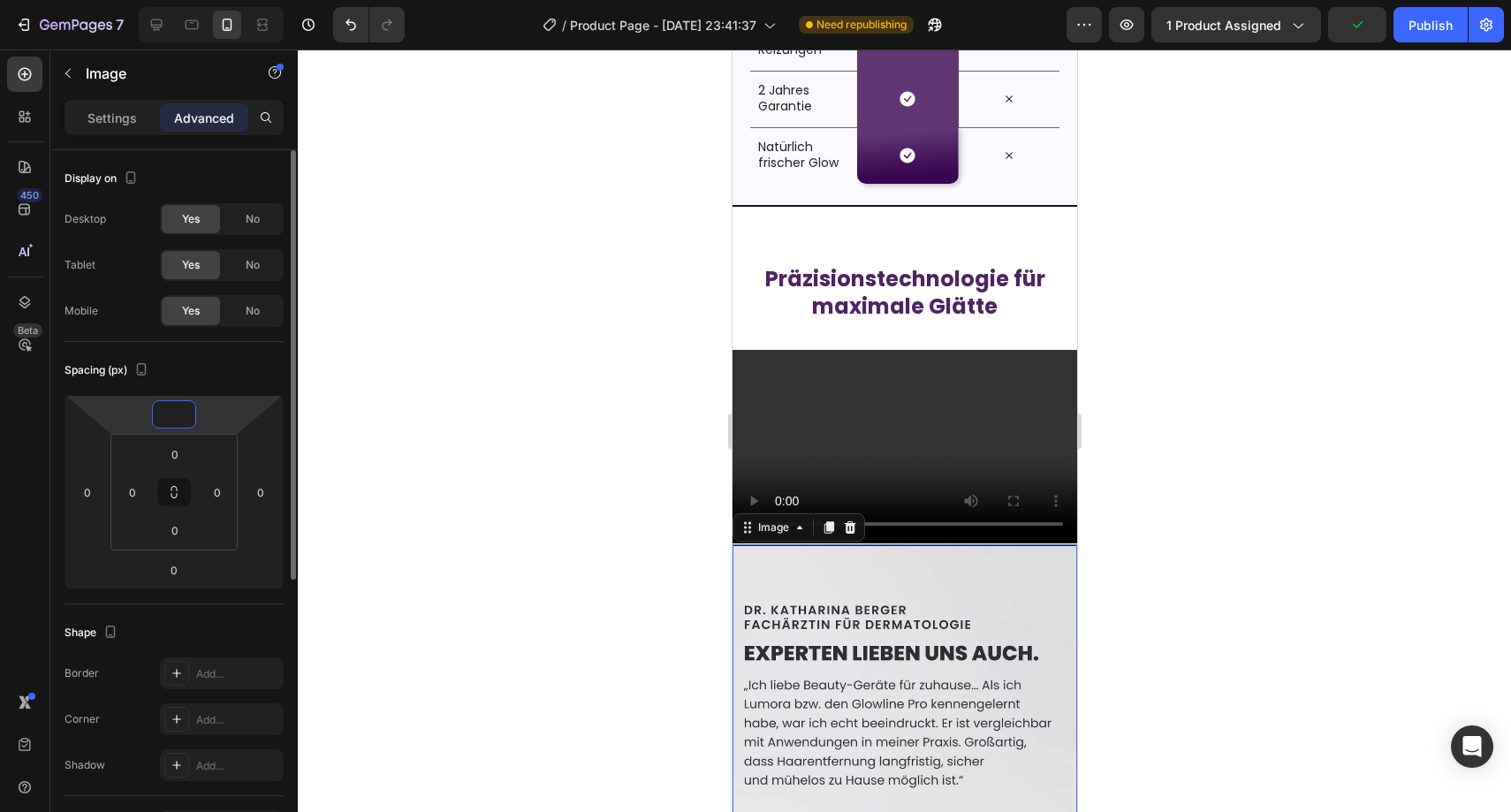
click at [175, 421] on input "number" at bounding box center [174, 414] width 36 height 26
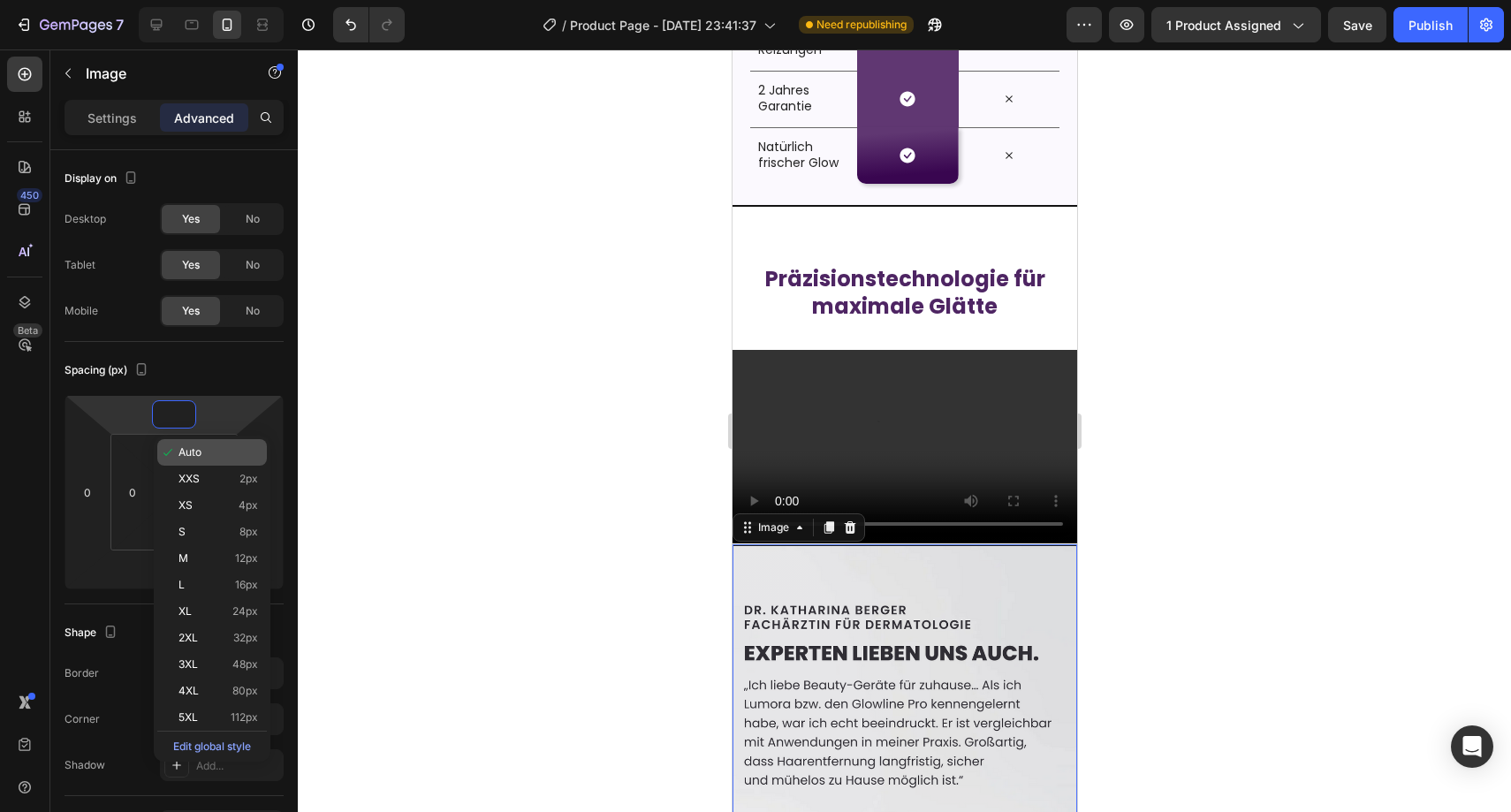
type input "1"
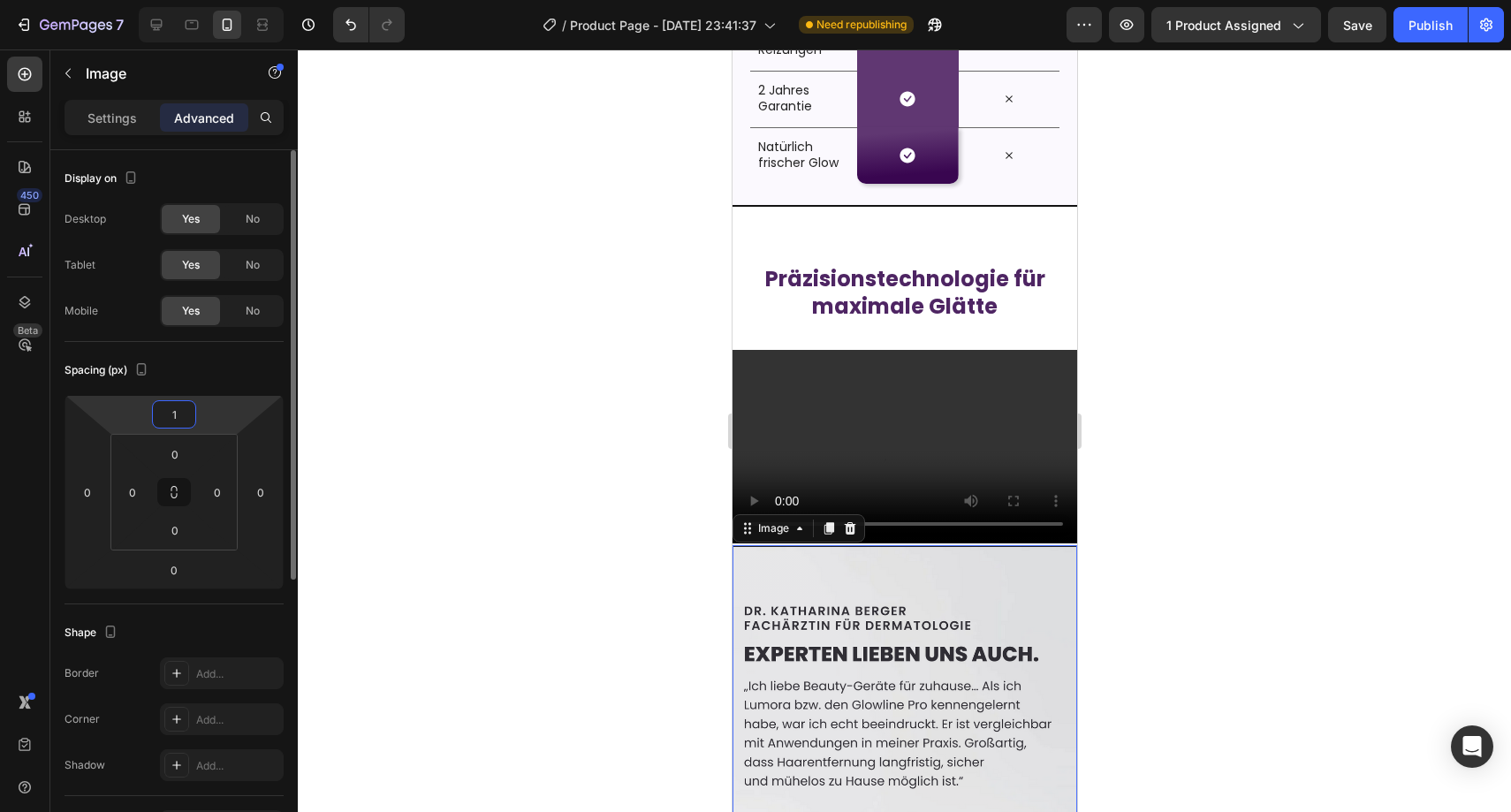
click at [185, 425] on input "1" at bounding box center [174, 414] width 36 height 26
type input "-1"
click at [449, 389] on div at bounding box center [904, 430] width 1213 height 762
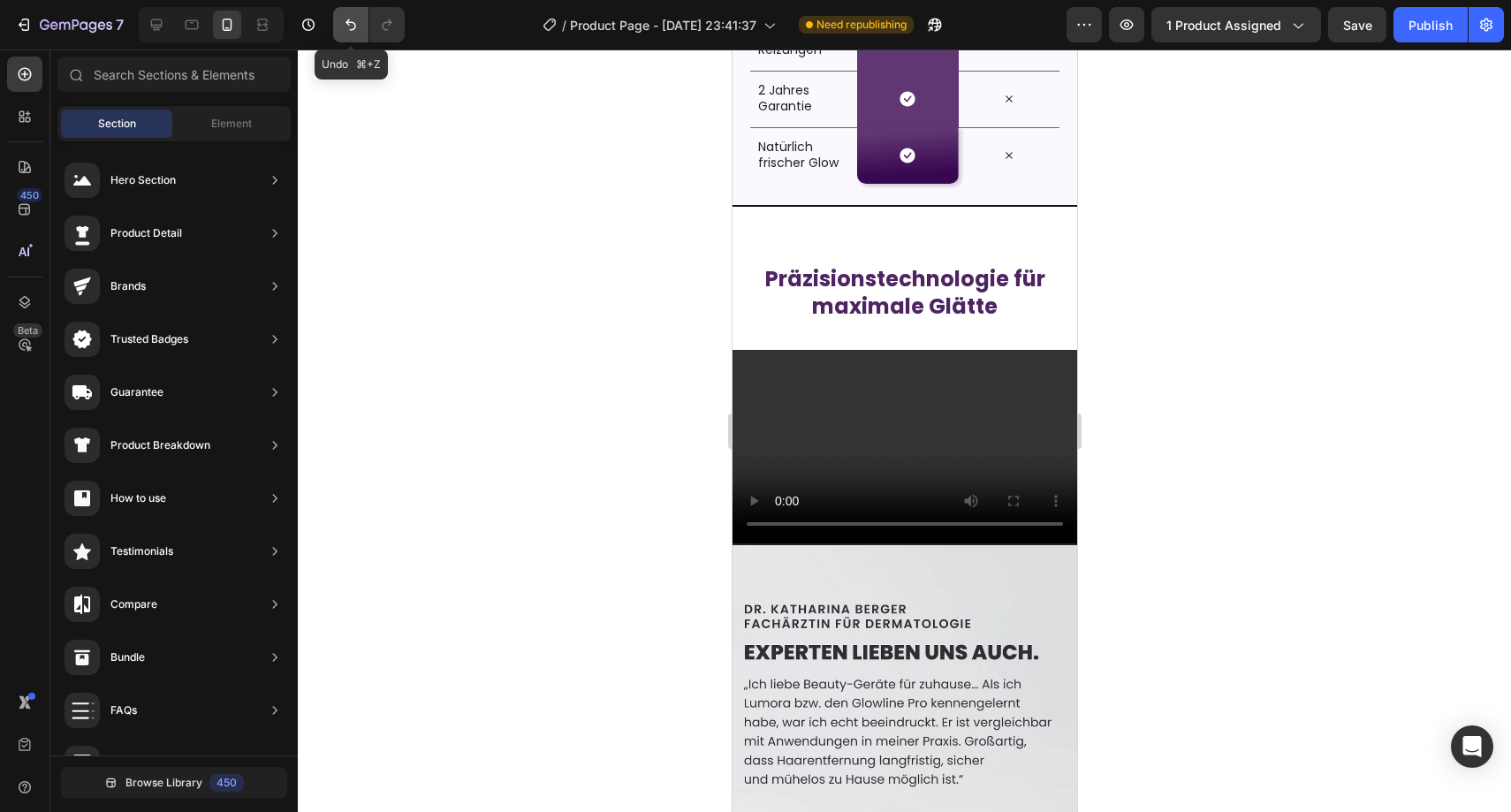
click at [354, 31] on icon "Undo/Redo" at bounding box center [350, 24] width 17 height 17
click at [354, 30] on icon "Undo/Redo" at bounding box center [350, 24] width 17 height 17
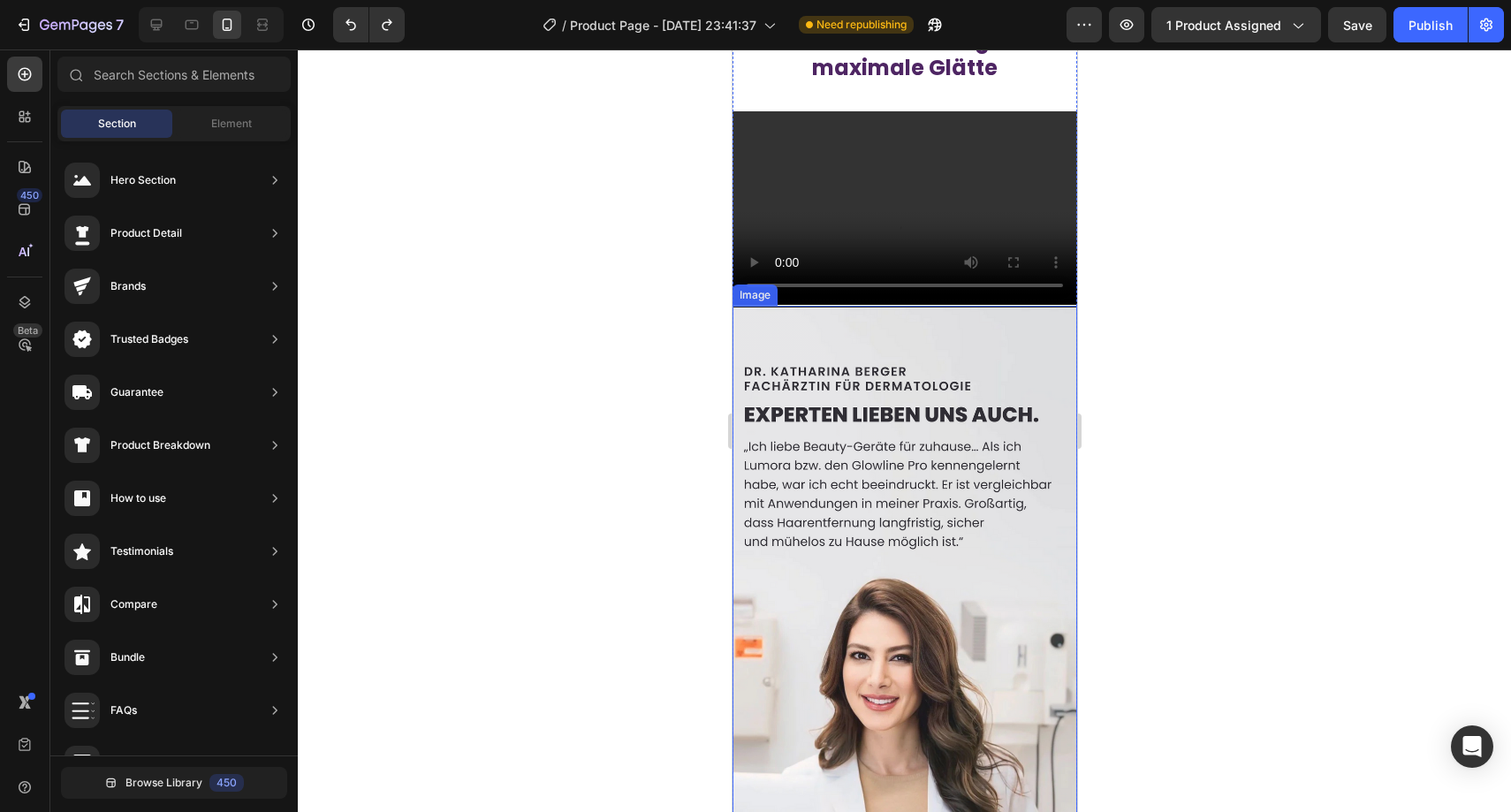
scroll to position [3557, 0]
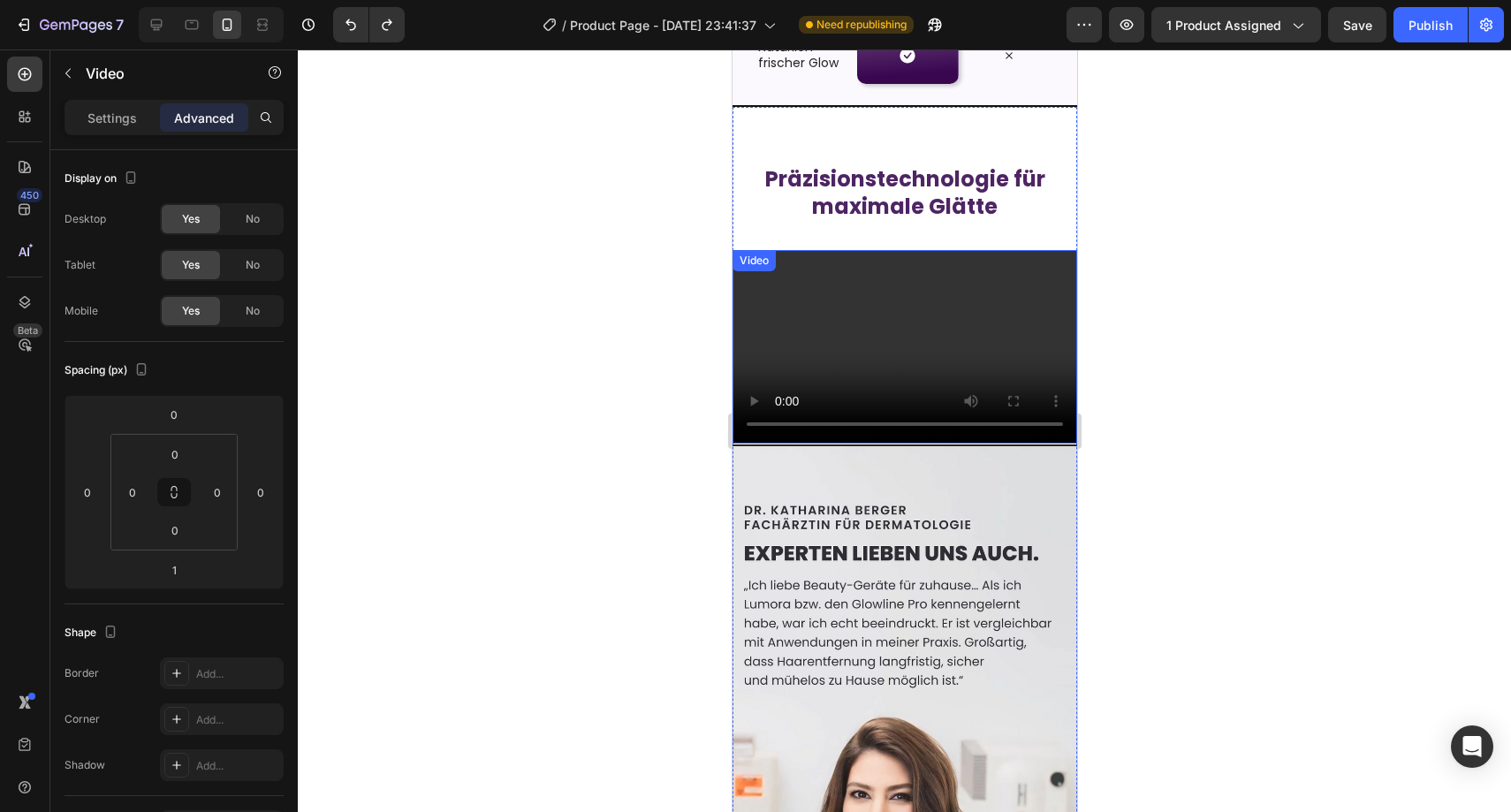
click at [876, 289] on video at bounding box center [903, 346] width 344 height 194
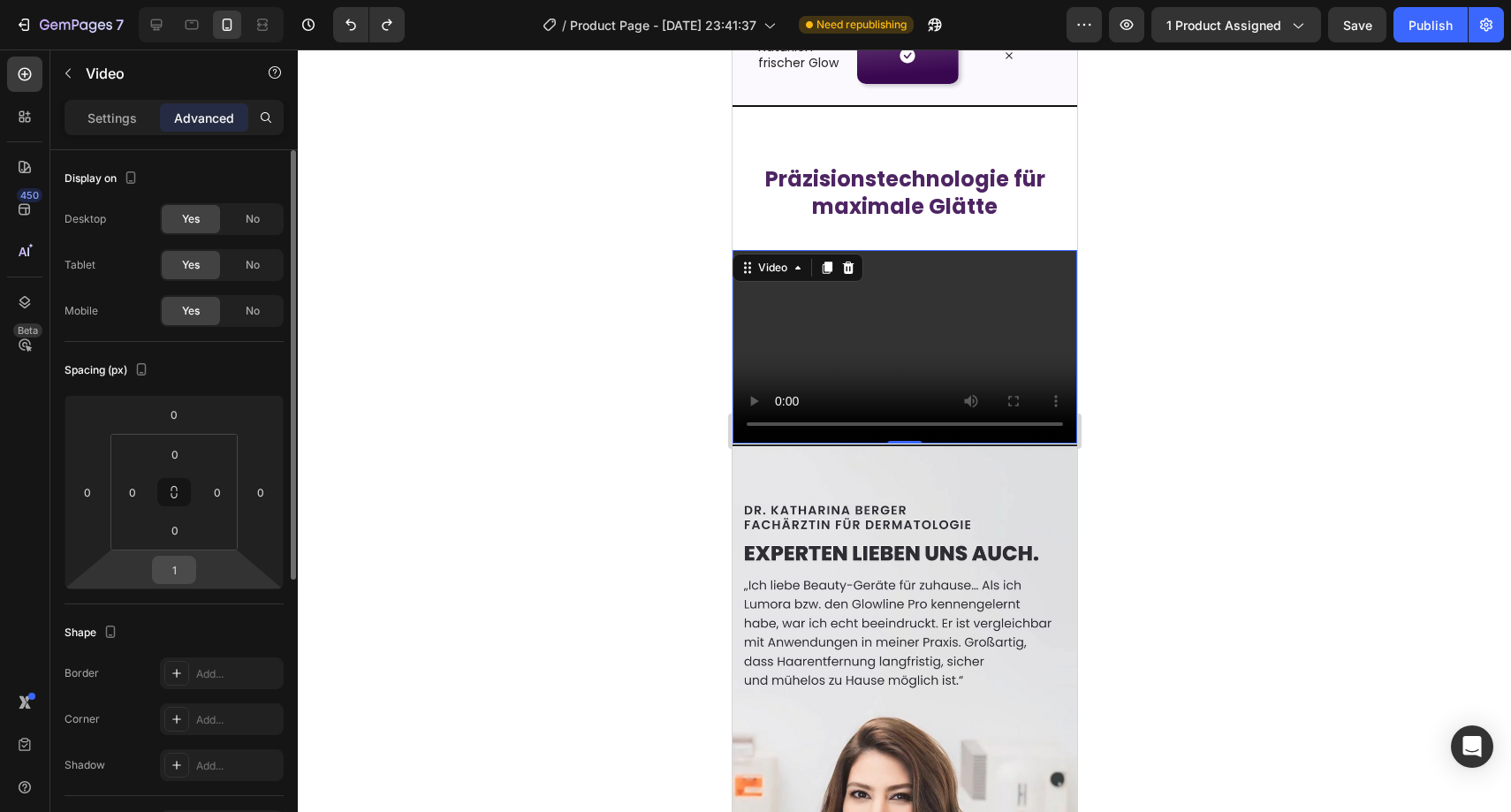
click at [179, 580] on input "1" at bounding box center [174, 569] width 36 height 26
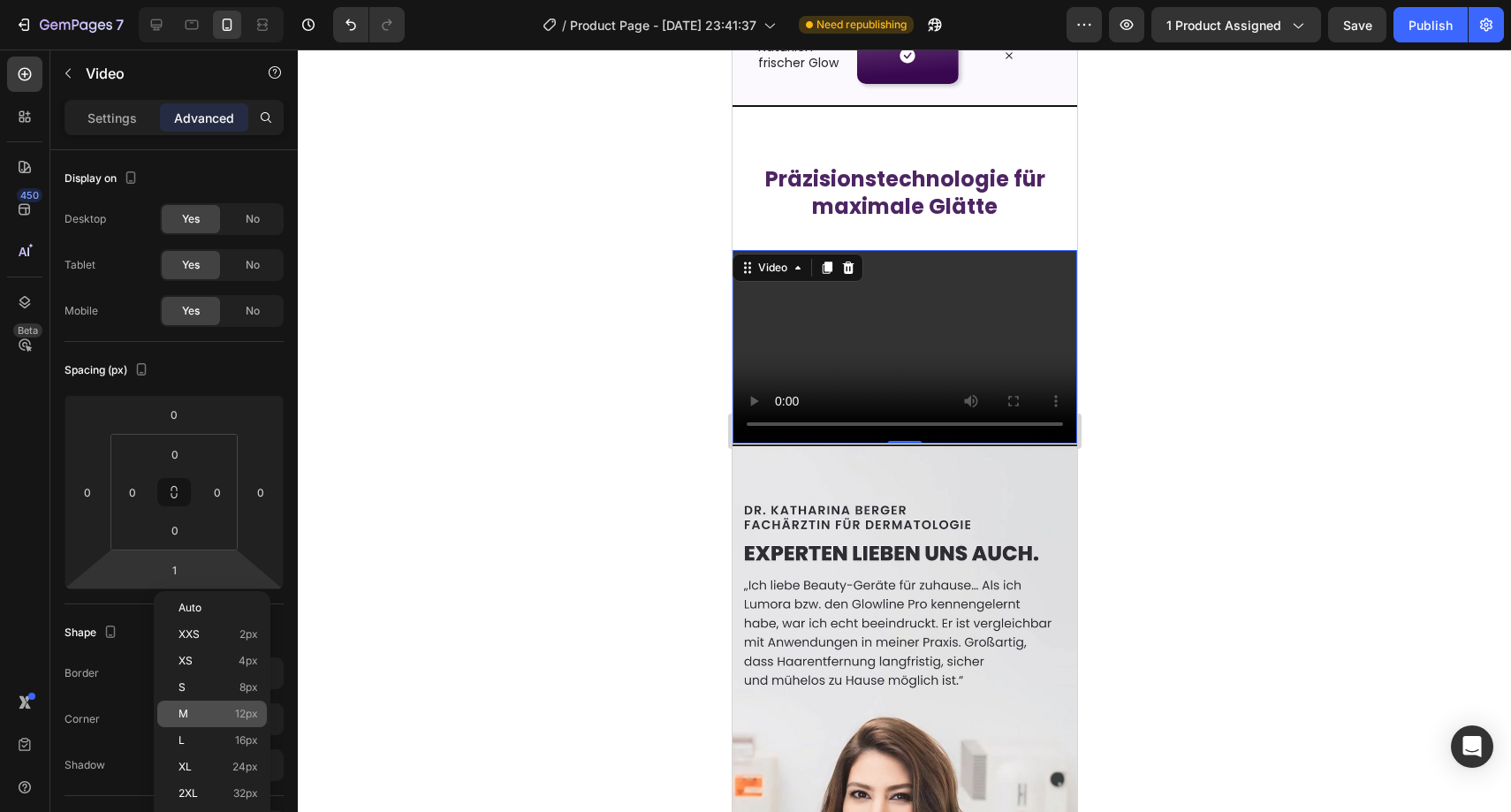
click at [219, 718] on p "M 12px" at bounding box center [218, 714] width 79 height 13
type input "12"
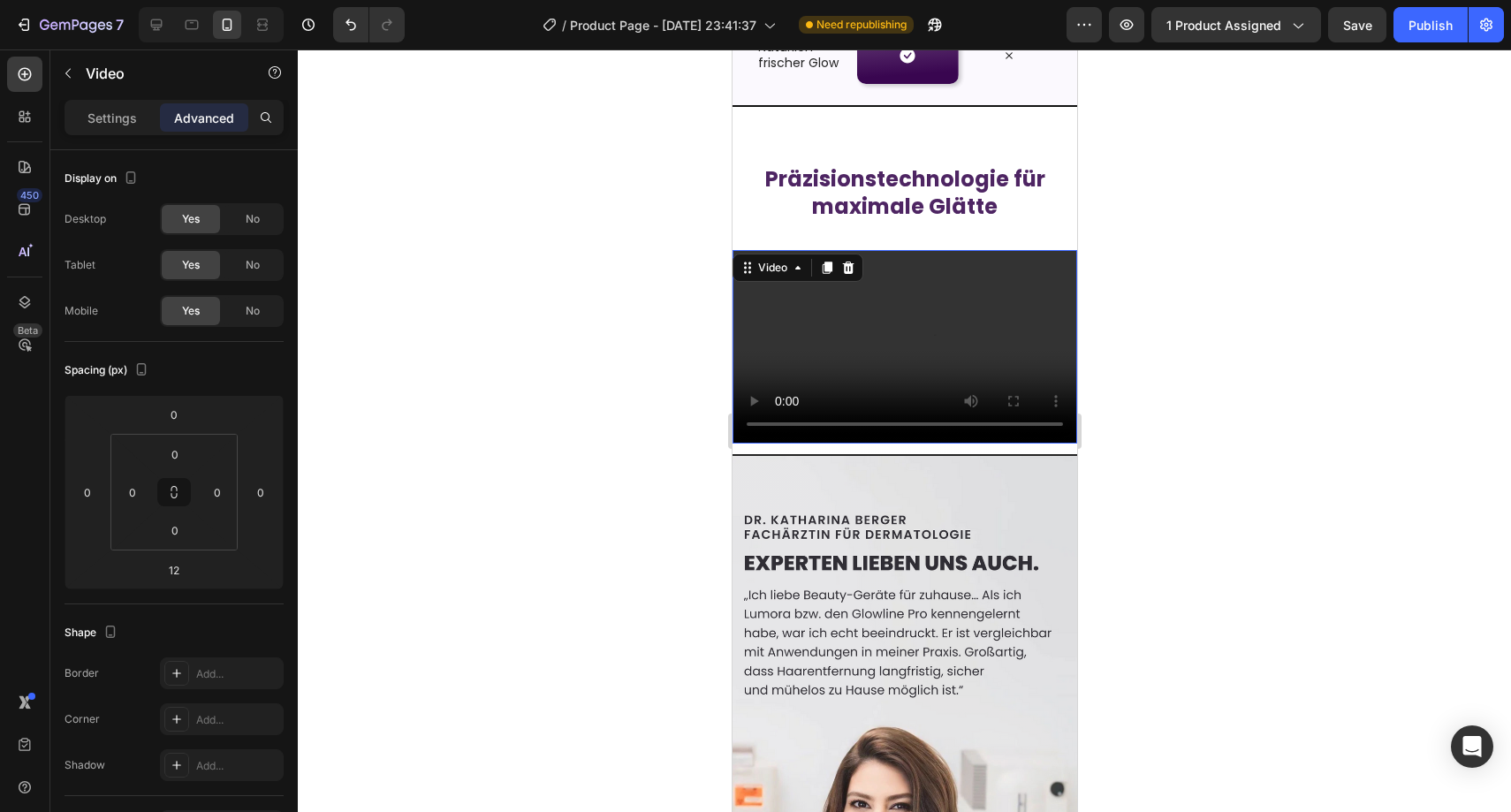
click at [424, 520] on div at bounding box center [904, 430] width 1213 height 762
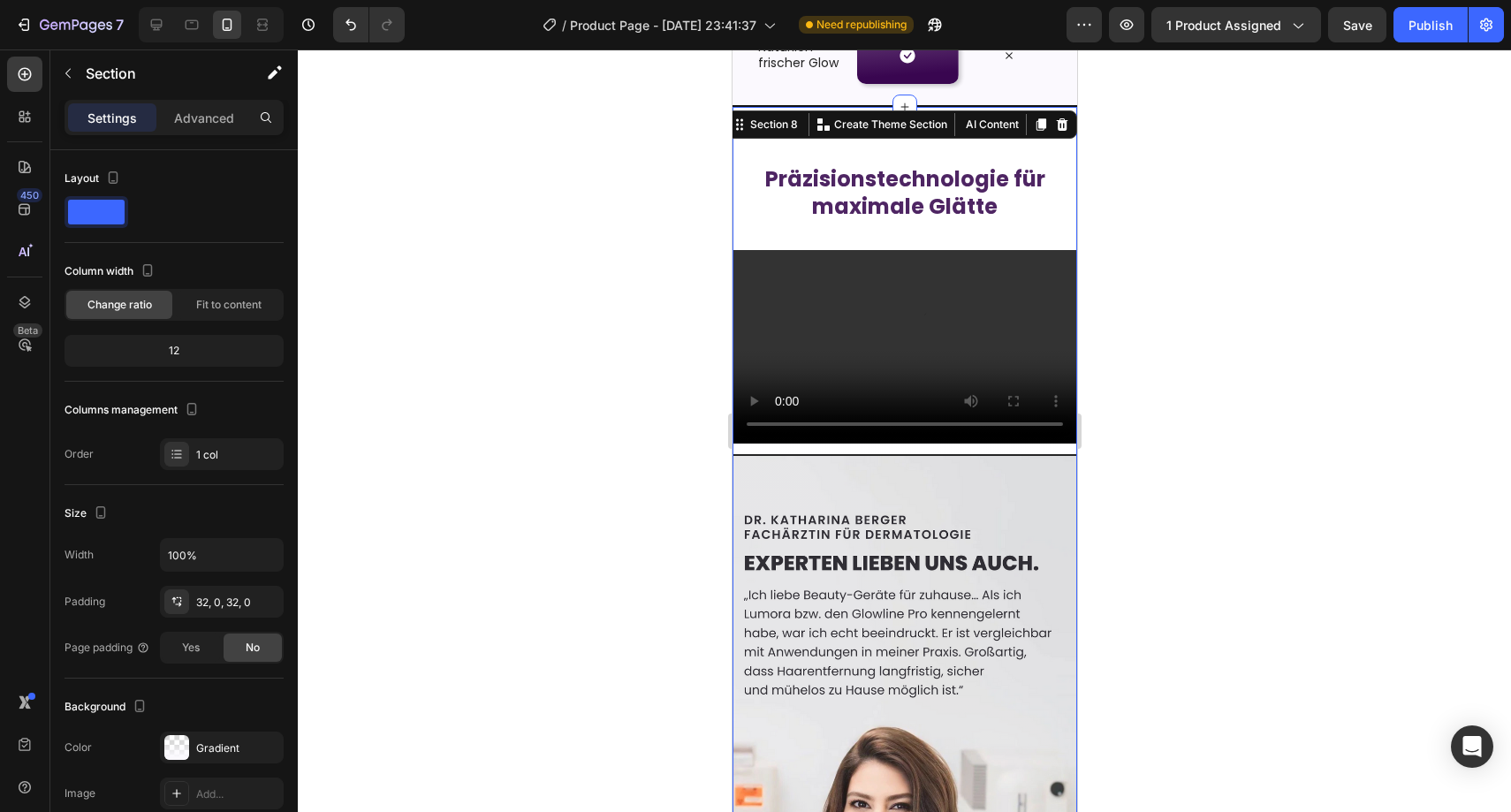
click at [810, 143] on div "Präzisionstechnologie für maximale Glätte Heading Video Image" at bounding box center [903, 589] width 344 height 908
click at [825, 189] on strong "Präzisionstechnologie für maximale Glätte" at bounding box center [904, 192] width 280 height 57
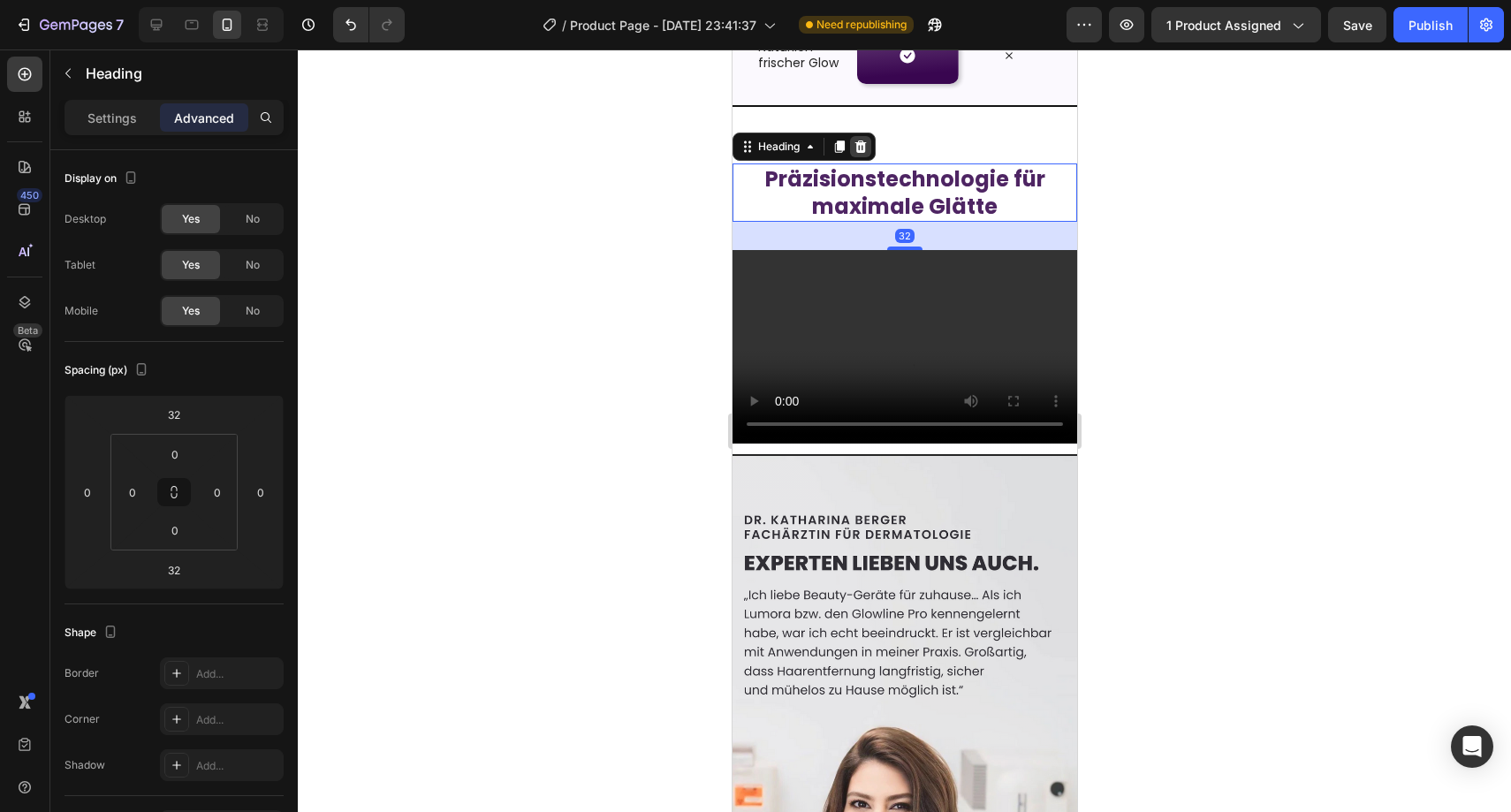
click at [860, 148] on icon at bounding box center [861, 146] width 12 height 13
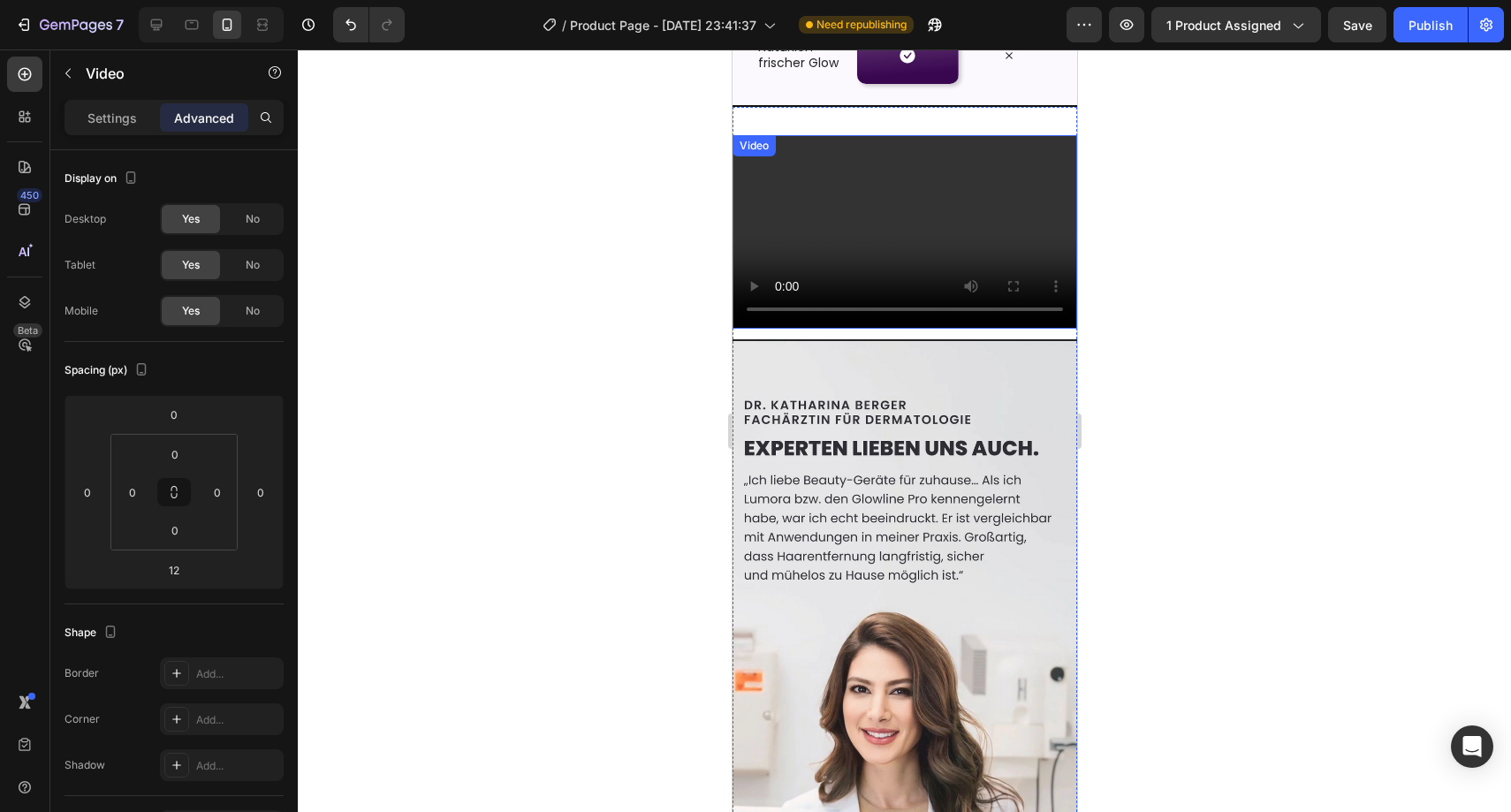
click at [857, 201] on video at bounding box center [903, 231] width 344 height 194
click at [849, 150] on icon at bounding box center [848, 151] width 12 height 13
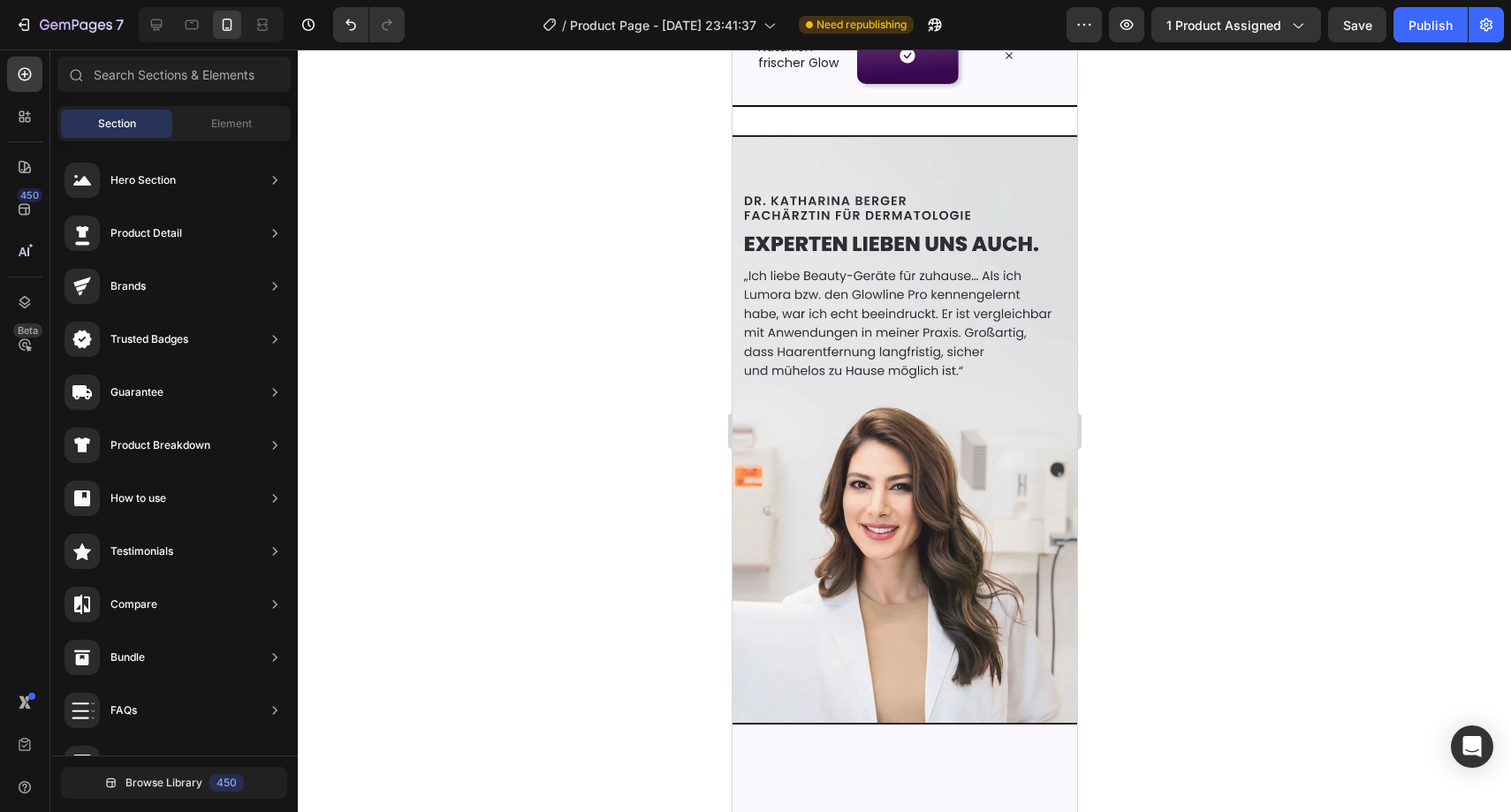
click at [684, 176] on div at bounding box center [904, 430] width 1213 height 762
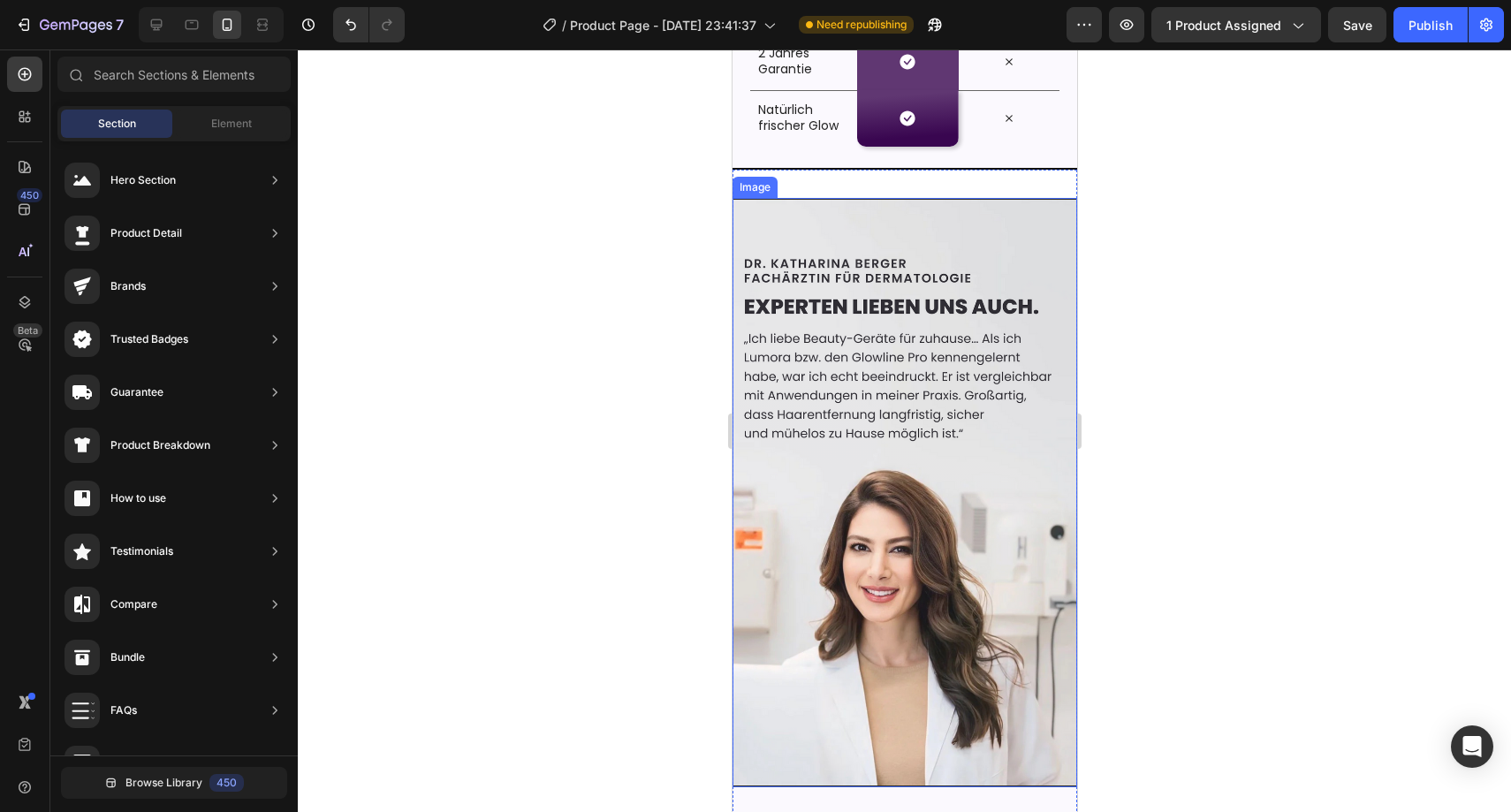
scroll to position [3494, 0]
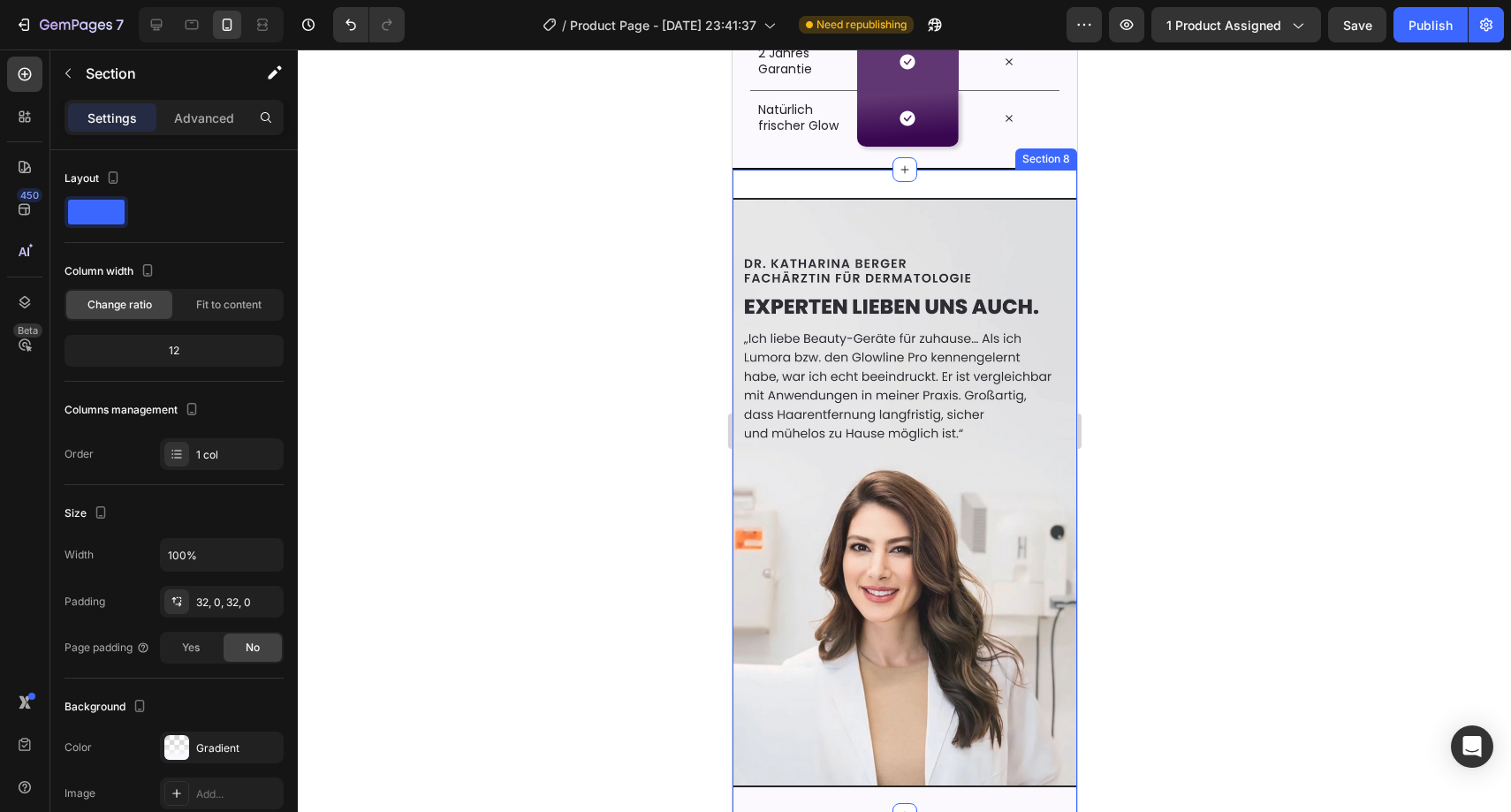
click at [1023, 183] on div "Image Section 8" at bounding box center [903, 493] width 344 height 646
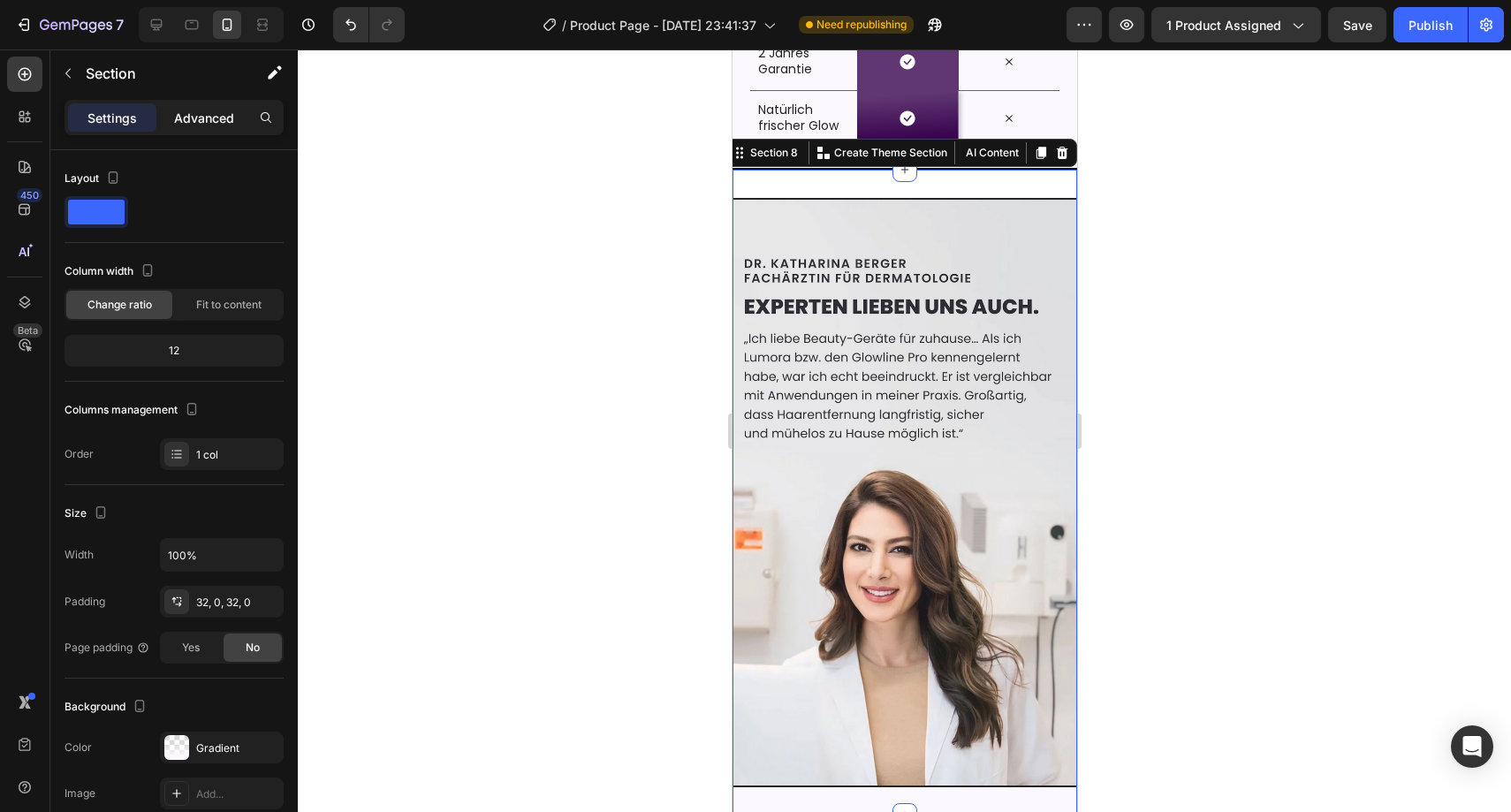
click at [214, 116] on p "Advanced" at bounding box center [204, 118] width 60 height 18
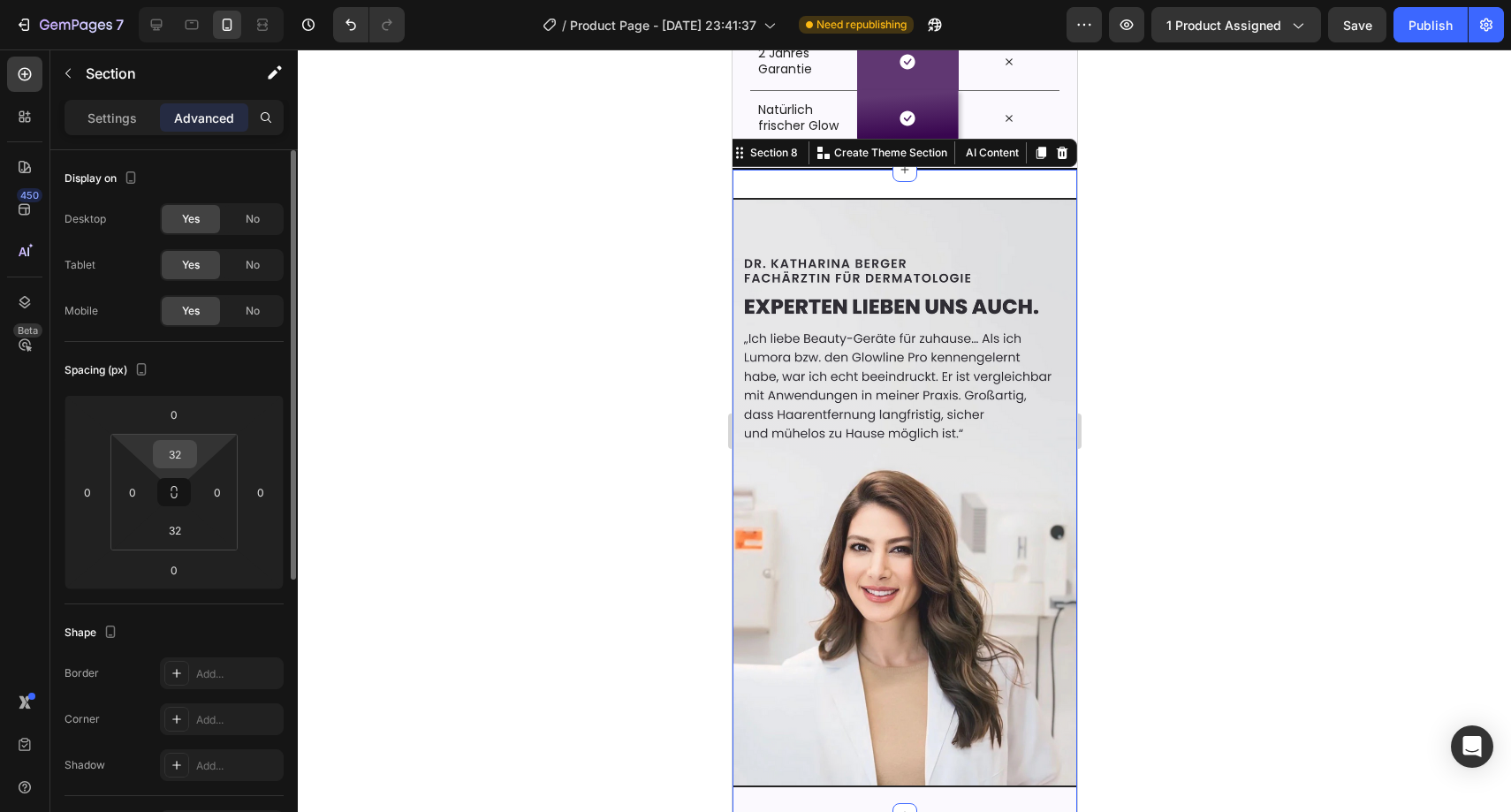
click at [180, 456] on input "32" at bounding box center [175, 453] width 36 height 26
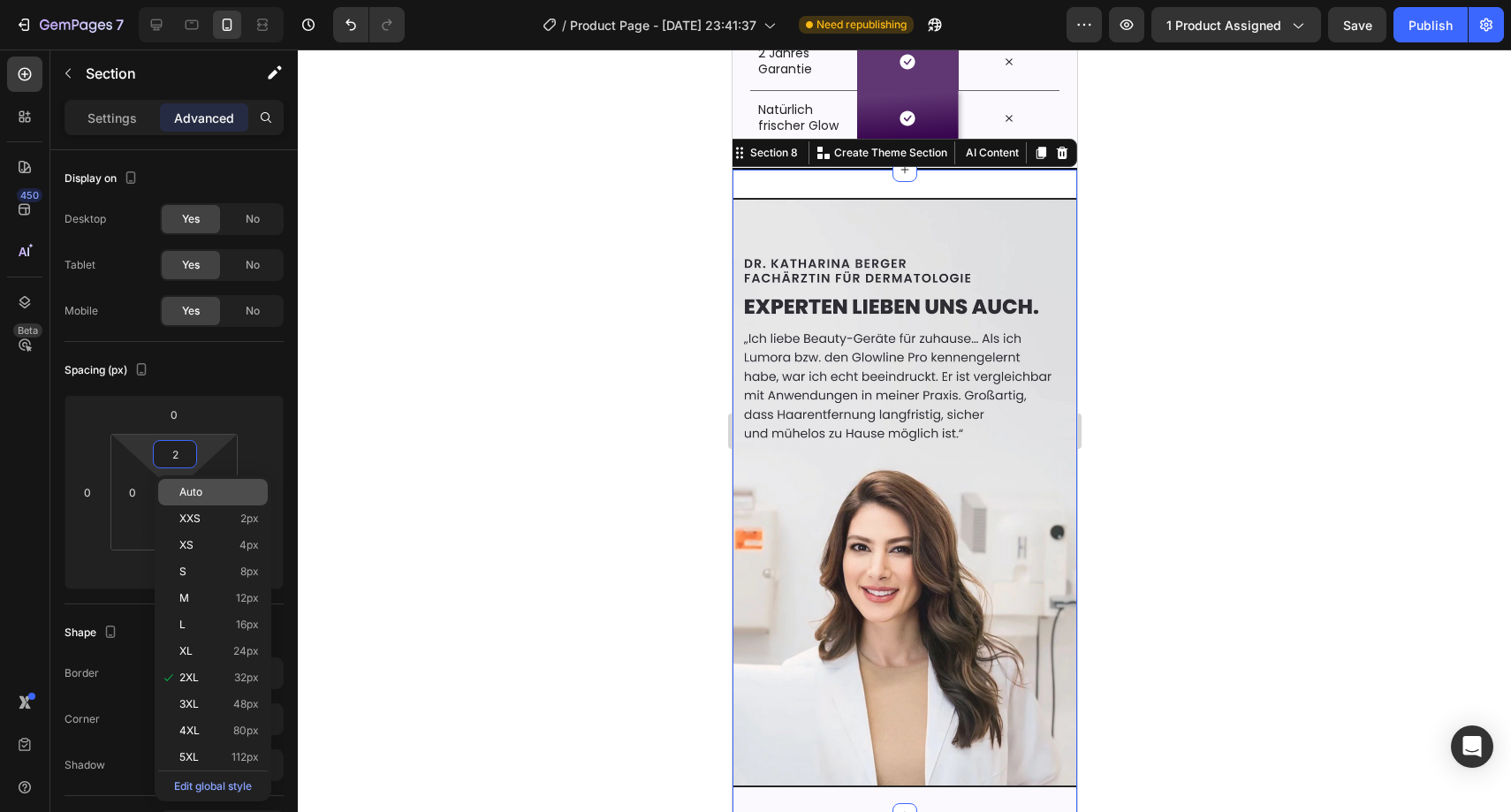
click at [202, 485] on div "Auto" at bounding box center [213, 491] width 110 height 26
type input "Auto"
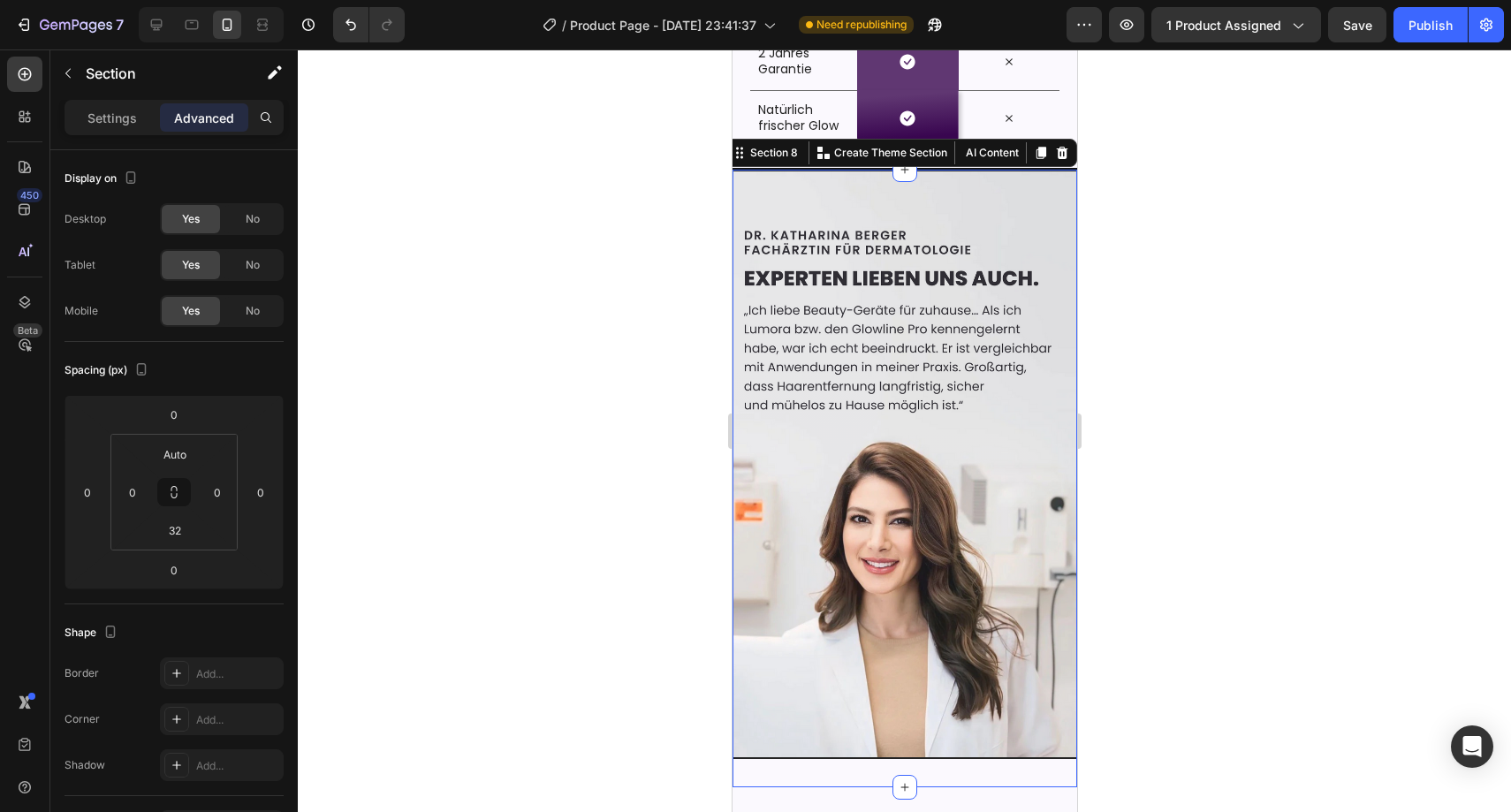
click at [483, 322] on div at bounding box center [904, 430] width 1213 height 762
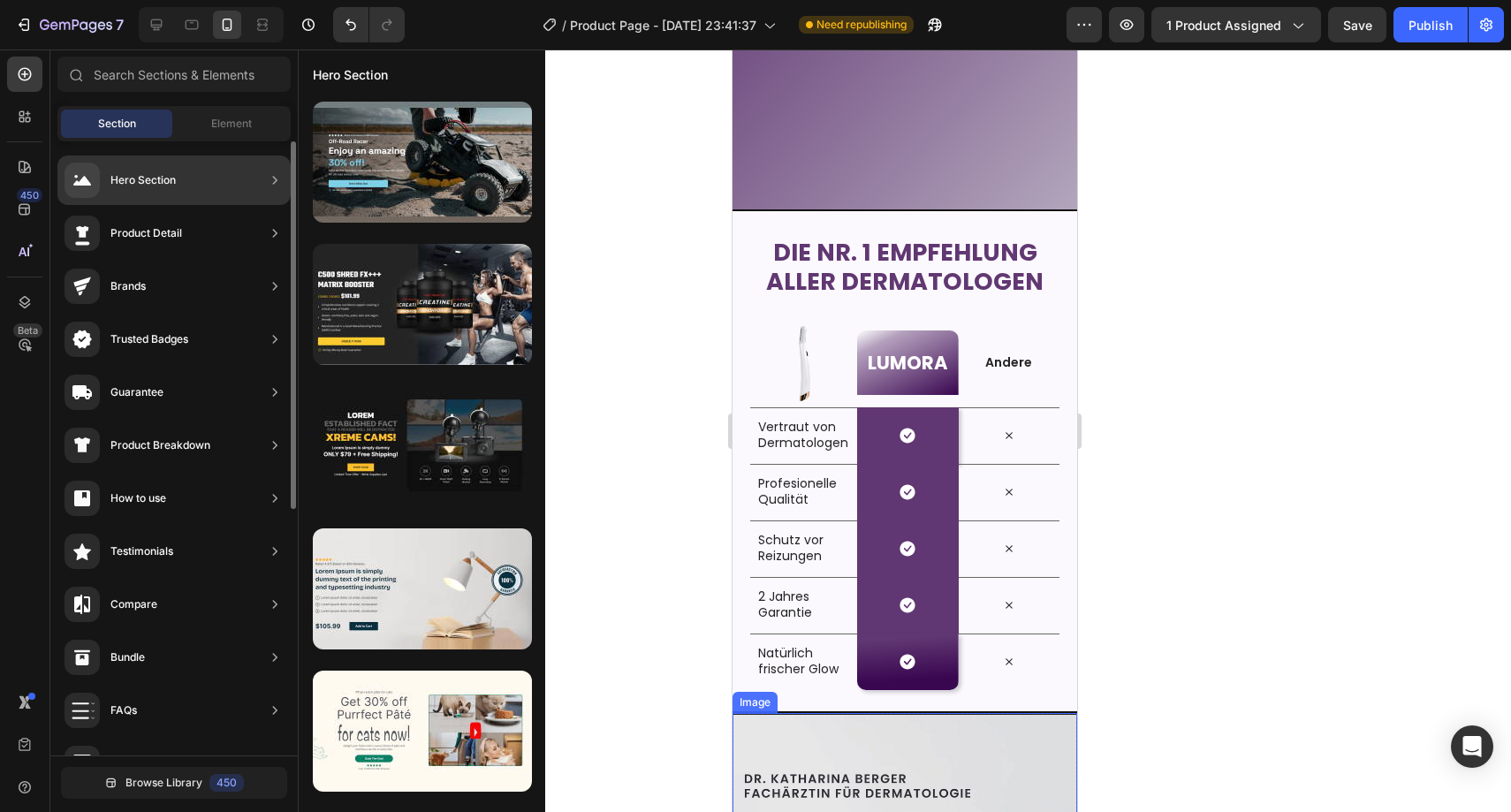
scroll to position [3068, 0]
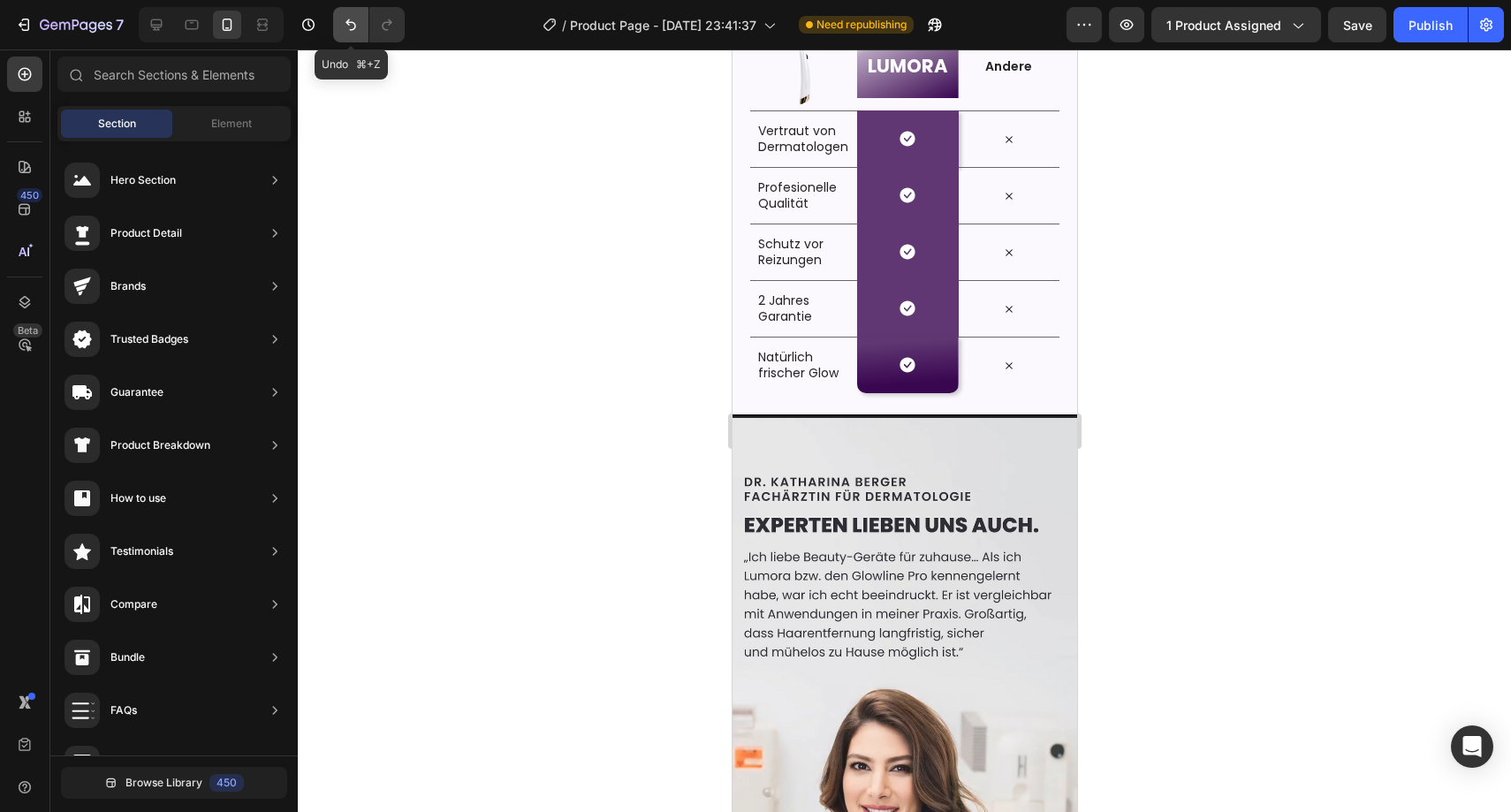
click at [343, 19] on icon "Undo/Redo" at bounding box center [350, 24] width 17 height 17
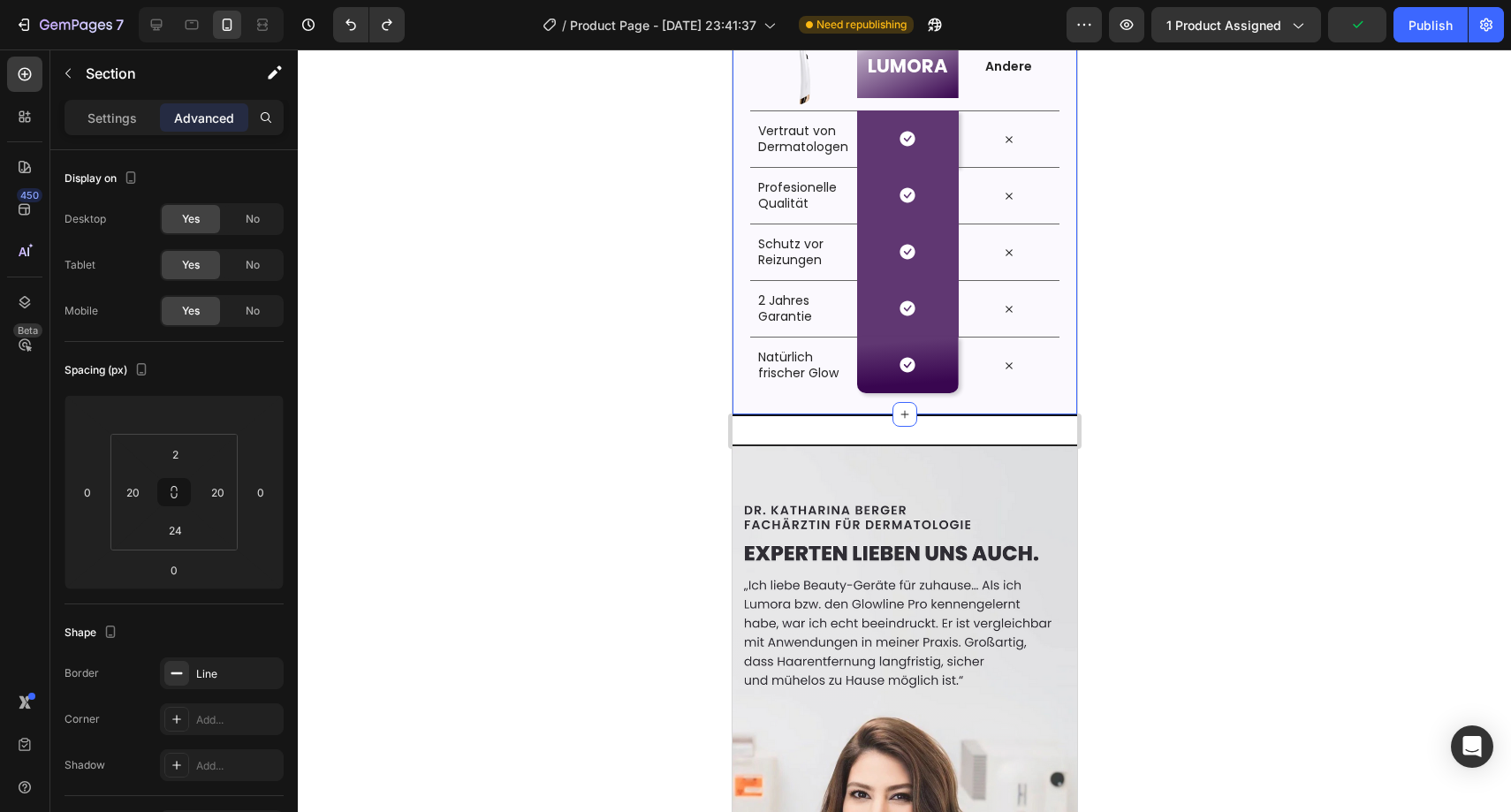
click at [736, 115] on div "Die Nr. 1 Empfehlung aller Dermatologen Heading Row Image LUMORA Heading Row An…" at bounding box center [903, 165] width 344 height 501
click at [174, 412] on input "number" at bounding box center [174, 414] width 36 height 26
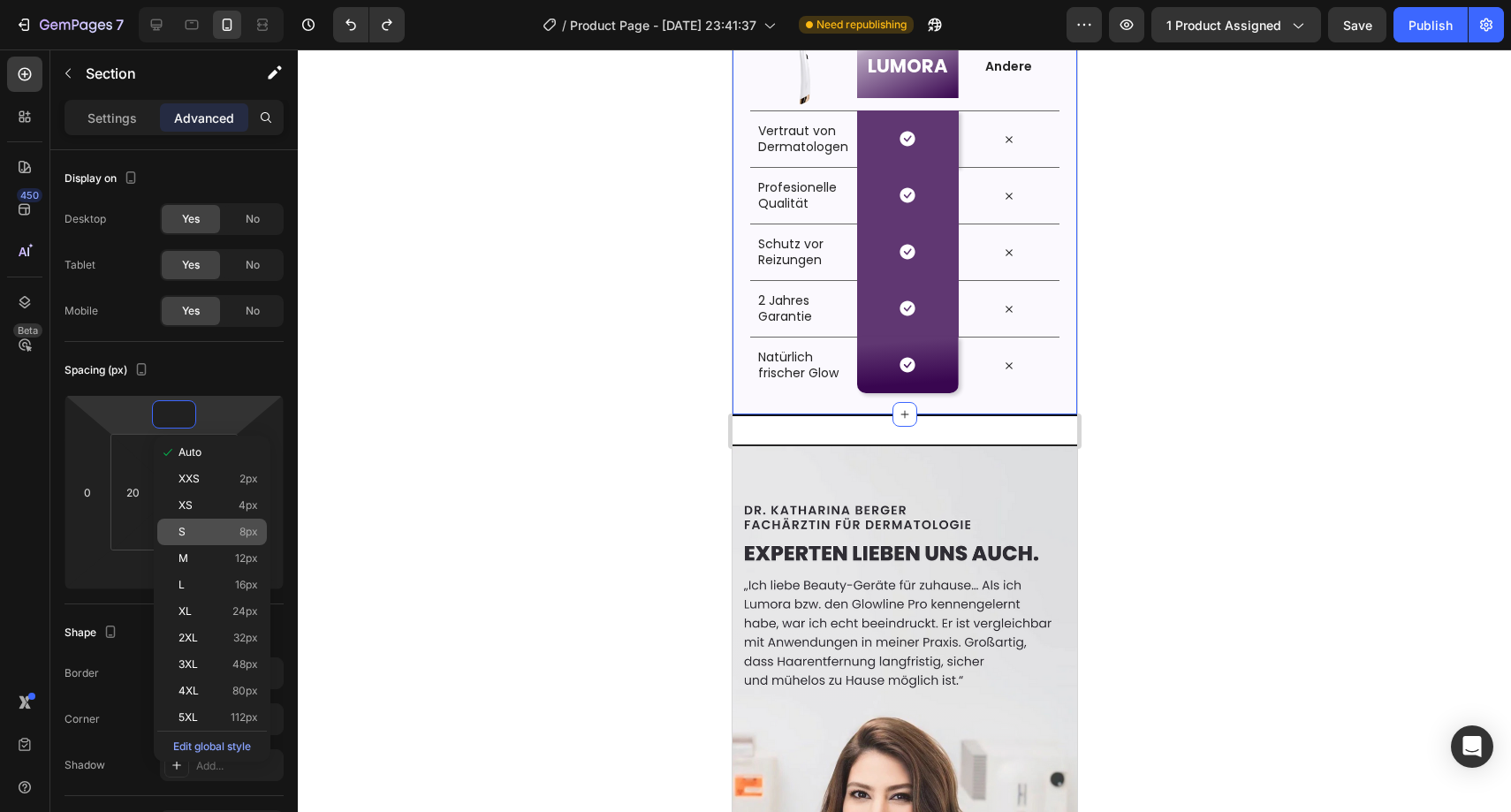
click at [213, 534] on p "S 8px" at bounding box center [218, 531] width 79 height 13
type input "8"
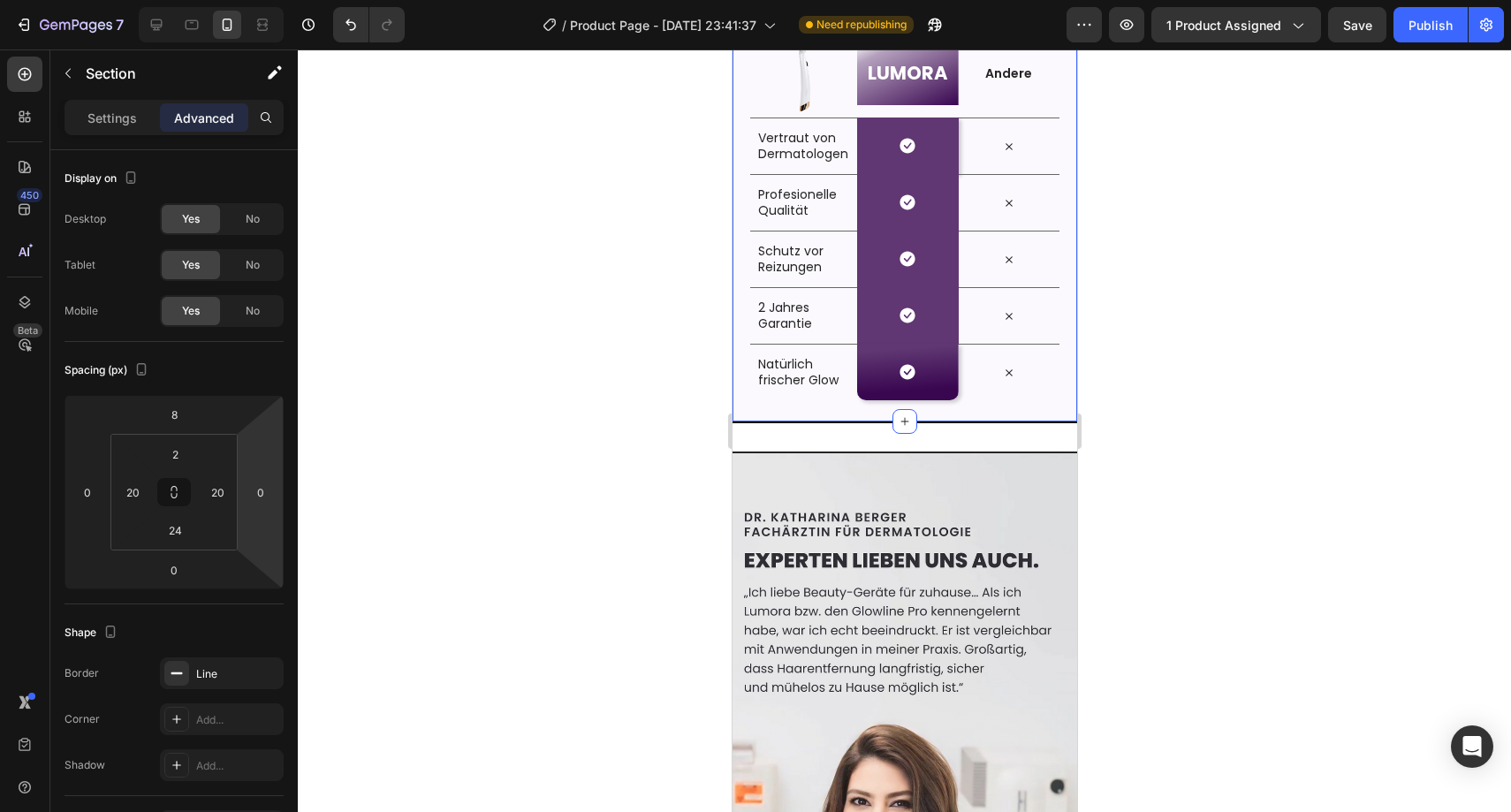
click at [403, 403] on div at bounding box center [904, 430] width 1213 height 762
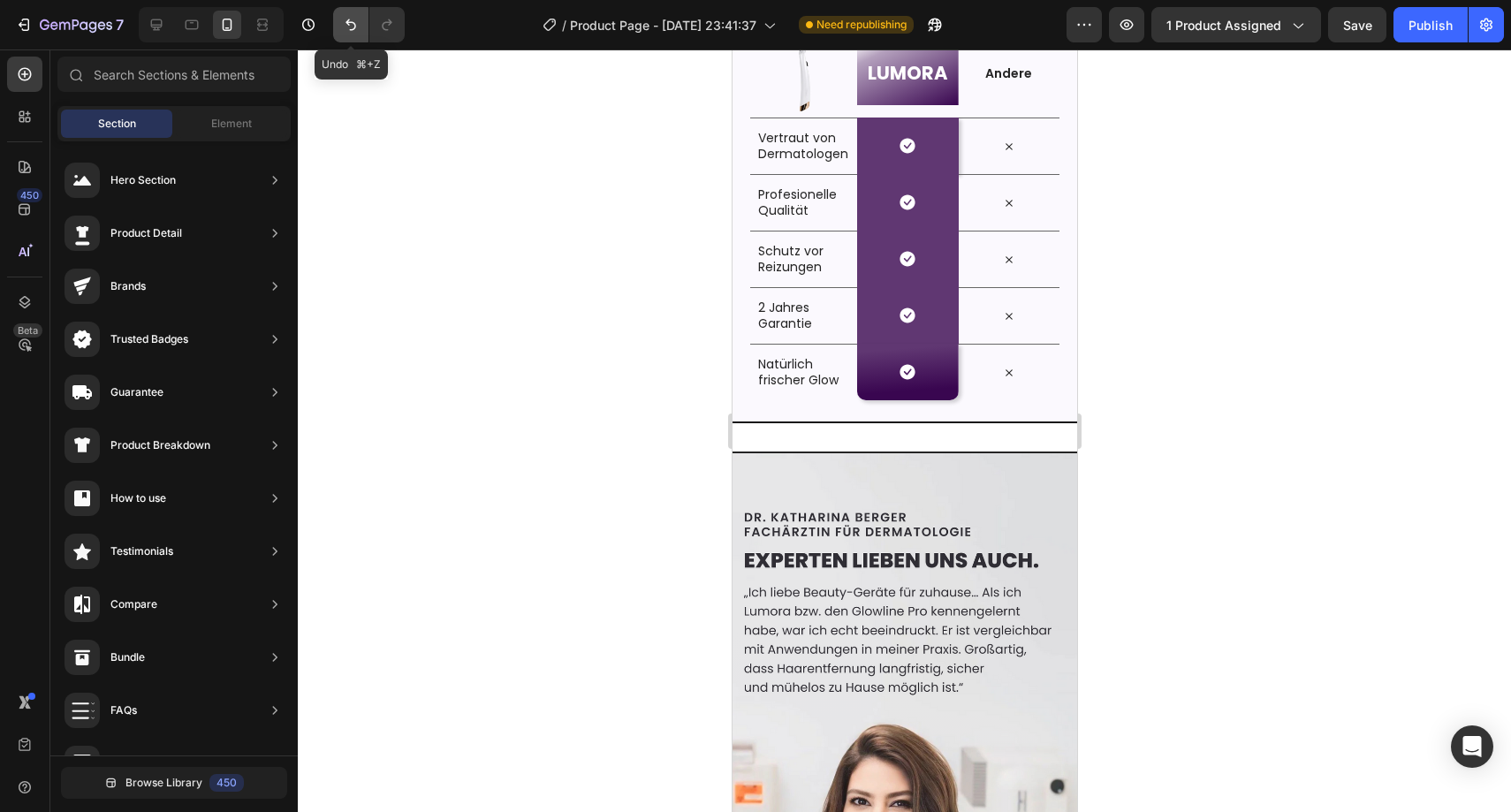
click at [349, 25] on icon "Undo/Redo" at bounding box center [350, 24] width 17 height 17
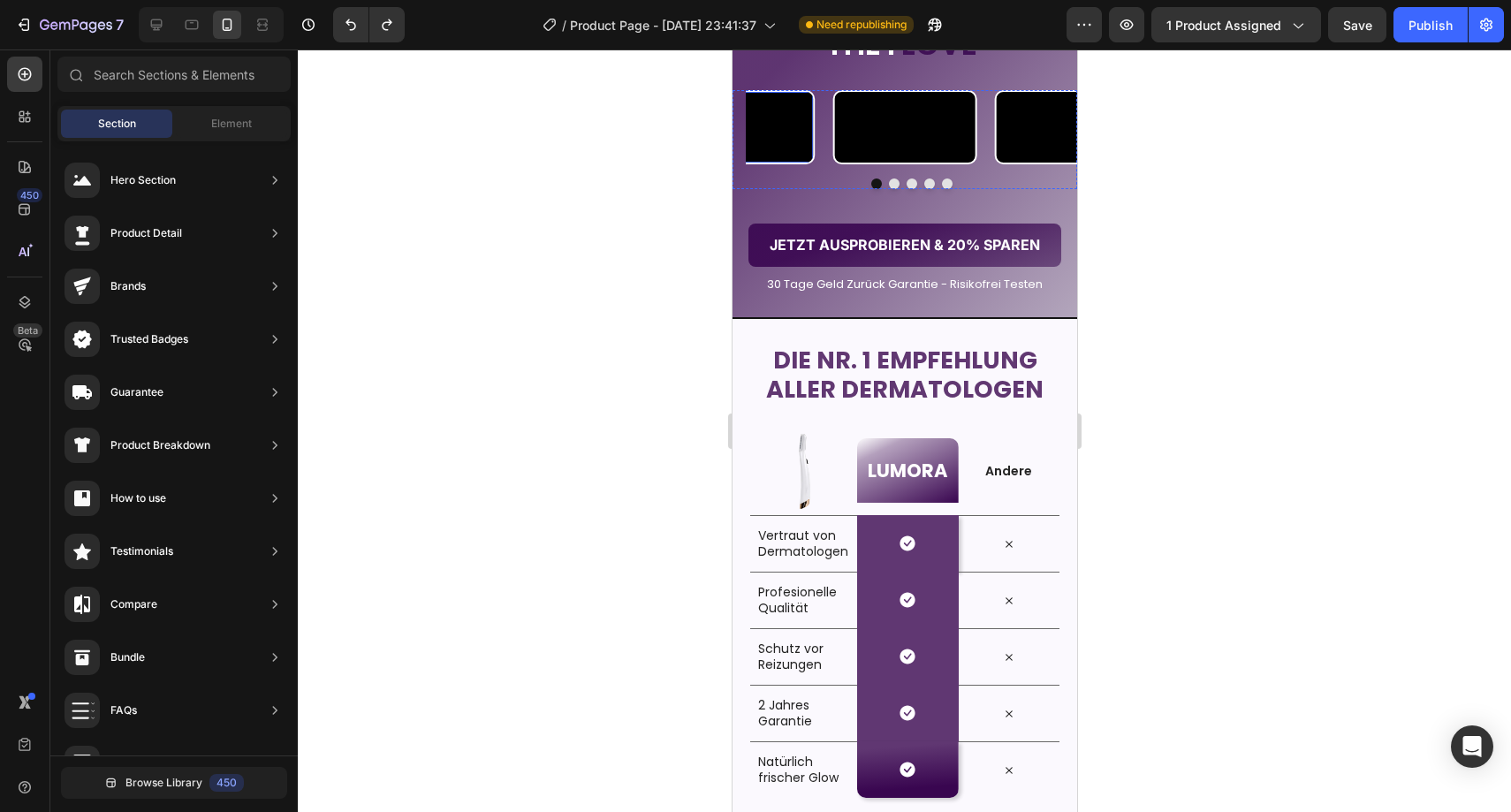
scroll to position [2743, 0]
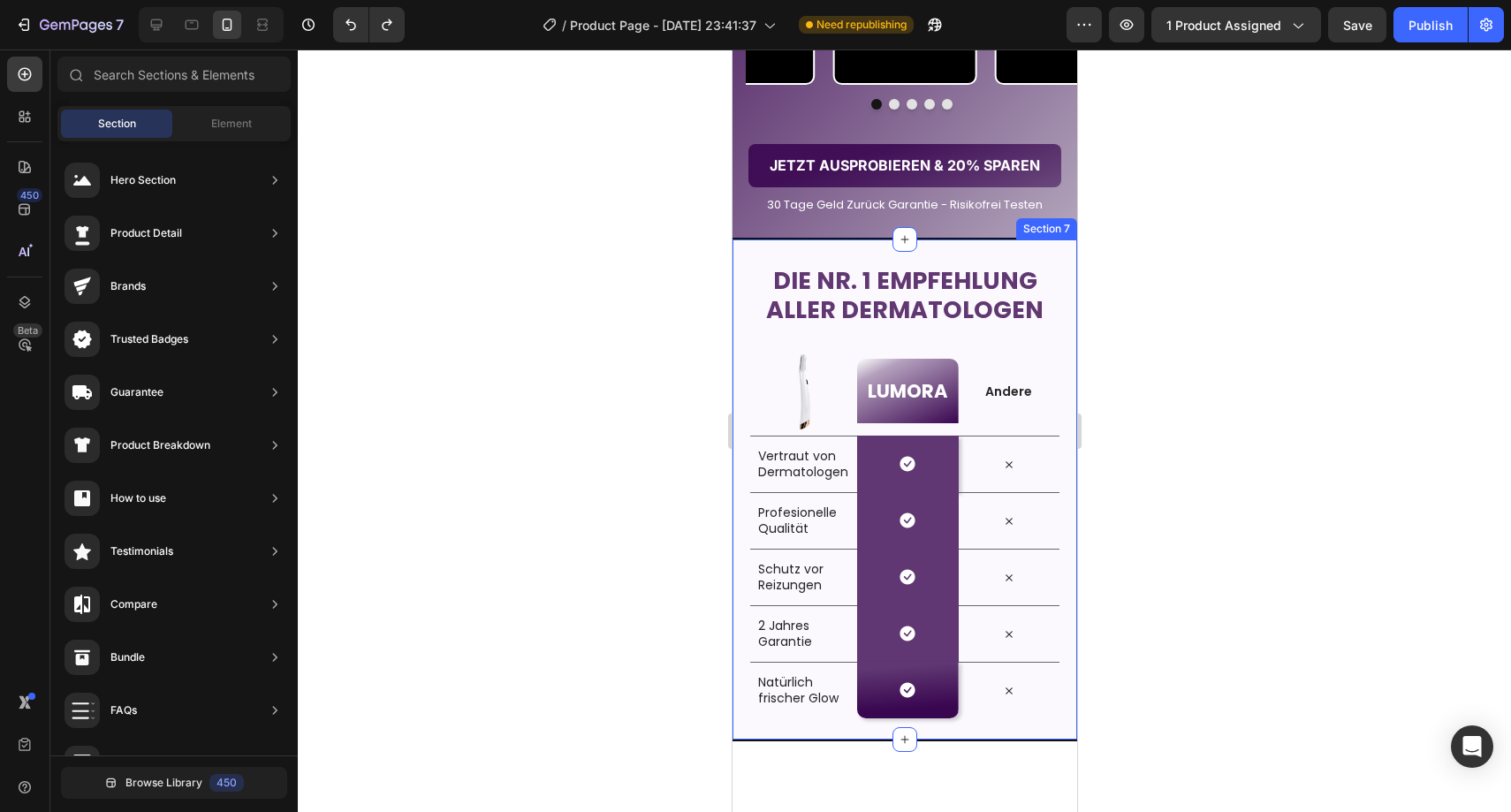
click at [741, 461] on div "Die Nr. 1 Empfehlung aller Dermatologen Heading Row Image LUMORA Heading Row An…" at bounding box center [903, 490] width 344 height 501
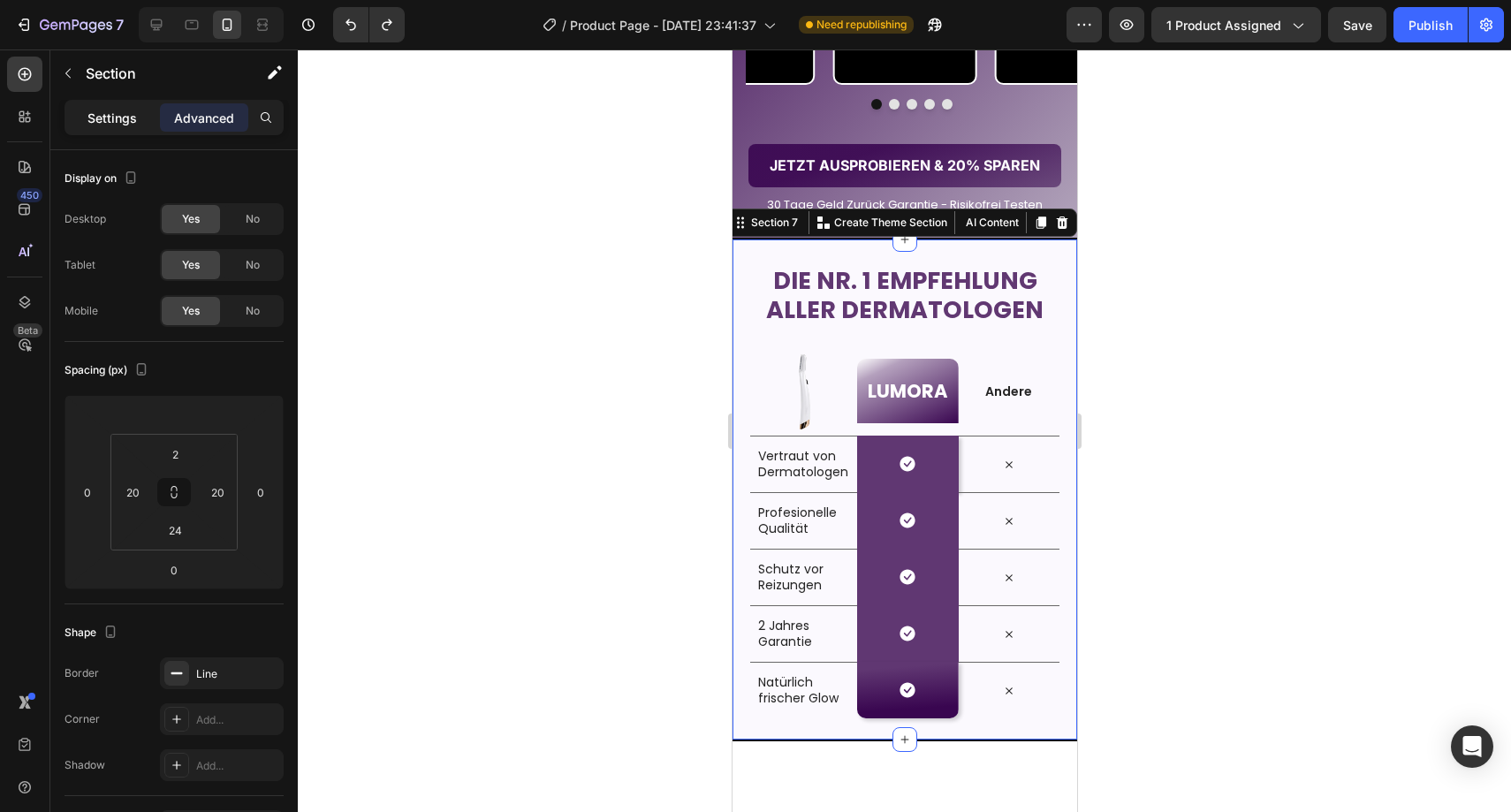
click at [126, 121] on p "Settings" at bounding box center [112, 118] width 49 height 18
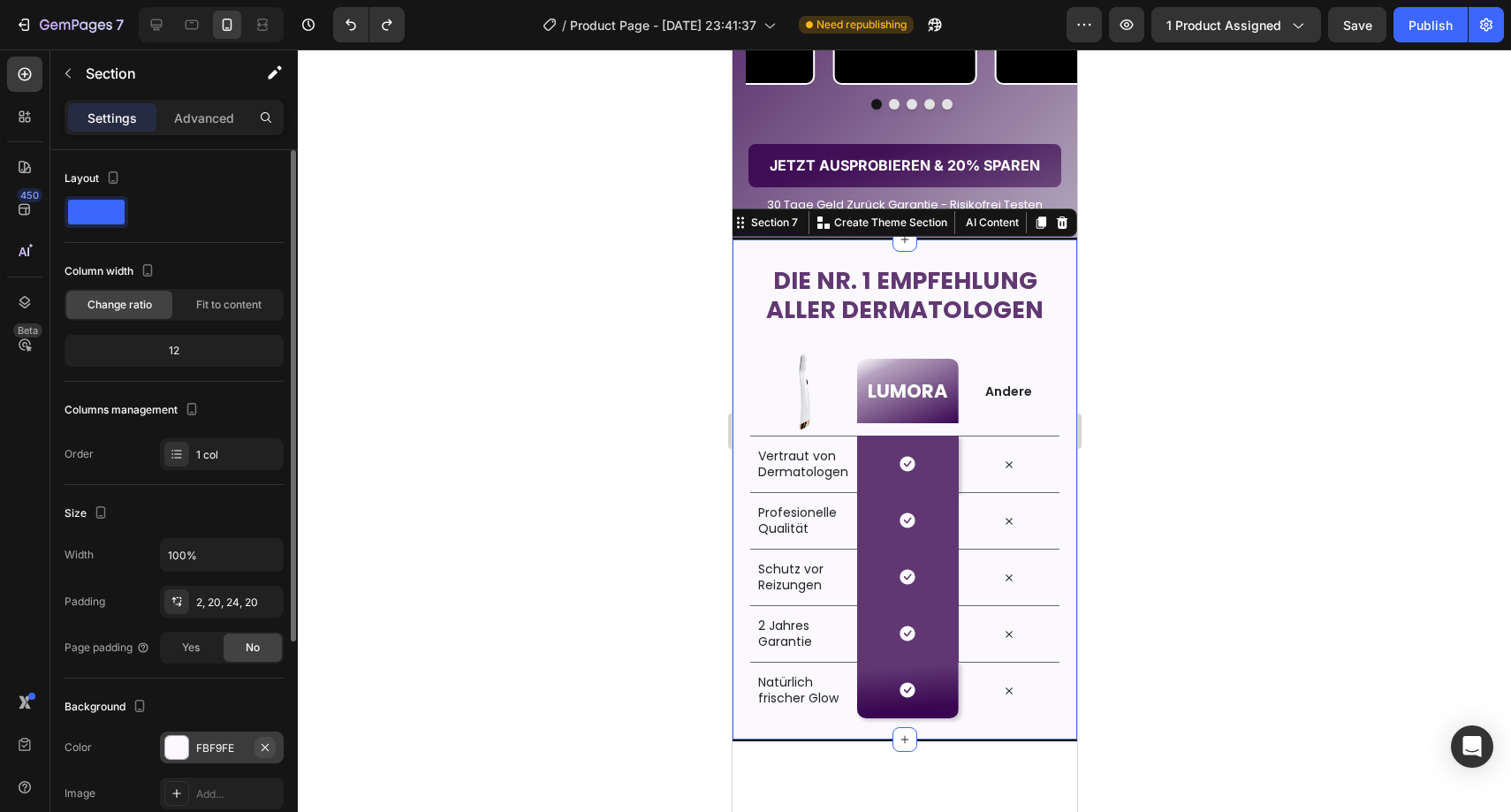
click at [265, 751] on icon "button" at bounding box center [264, 746] width 14 height 14
click at [440, 555] on div at bounding box center [904, 430] width 1213 height 762
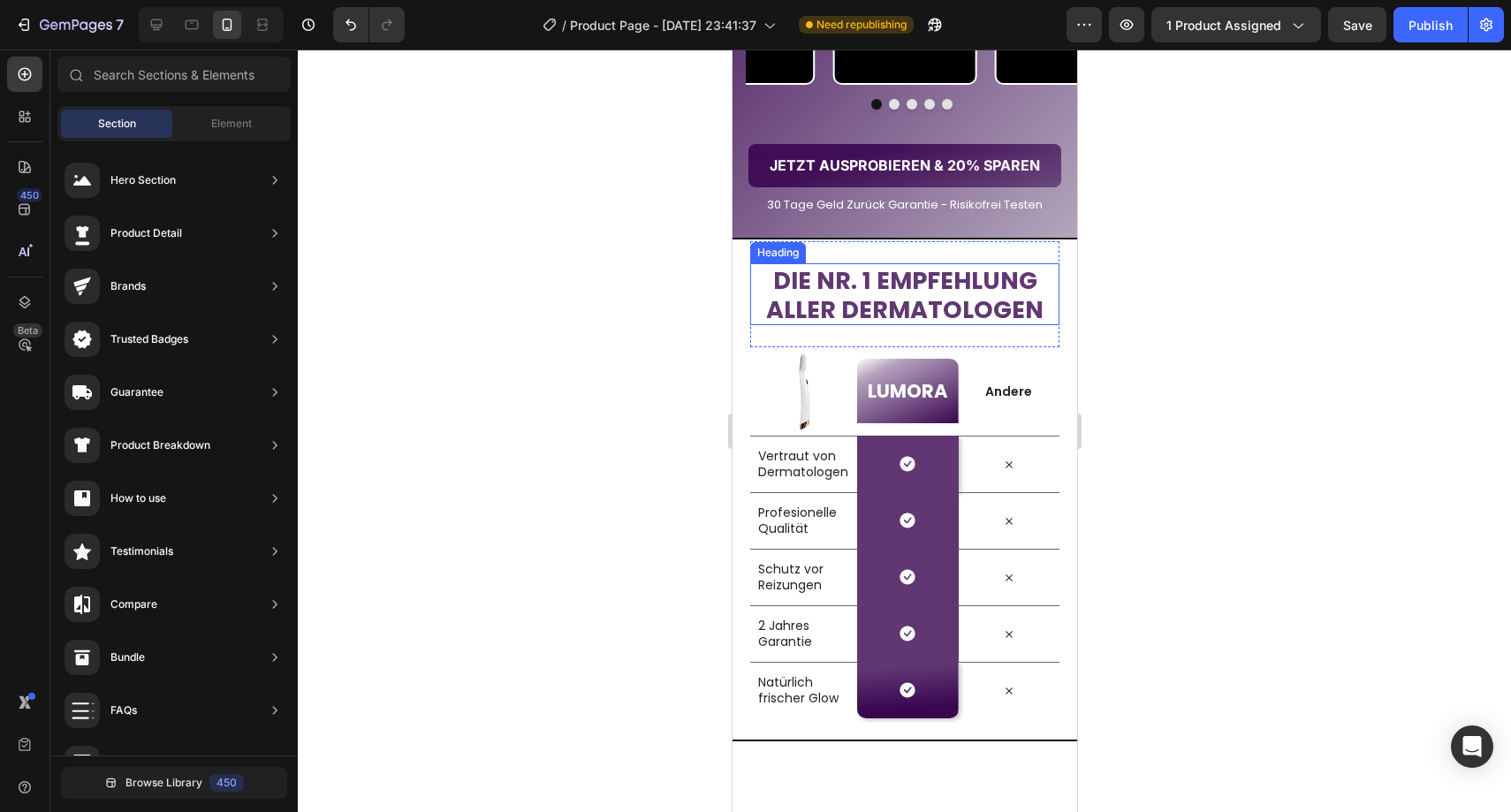
click at [840, 297] on span "Die Nr. 1 Empfehlung" at bounding box center [904, 281] width 264 height 33
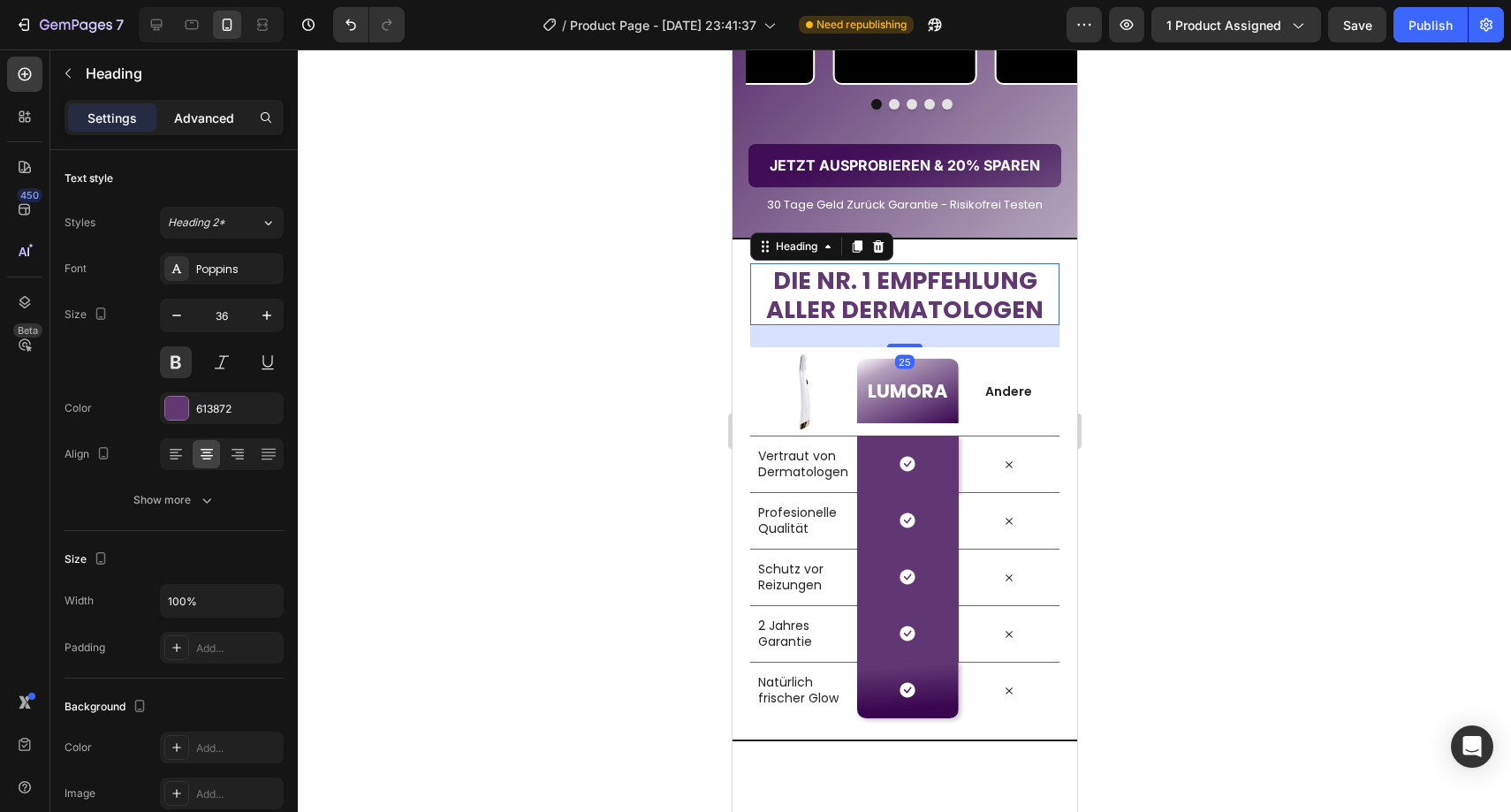
click at [227, 118] on p "Advanced" at bounding box center [204, 118] width 60 height 18
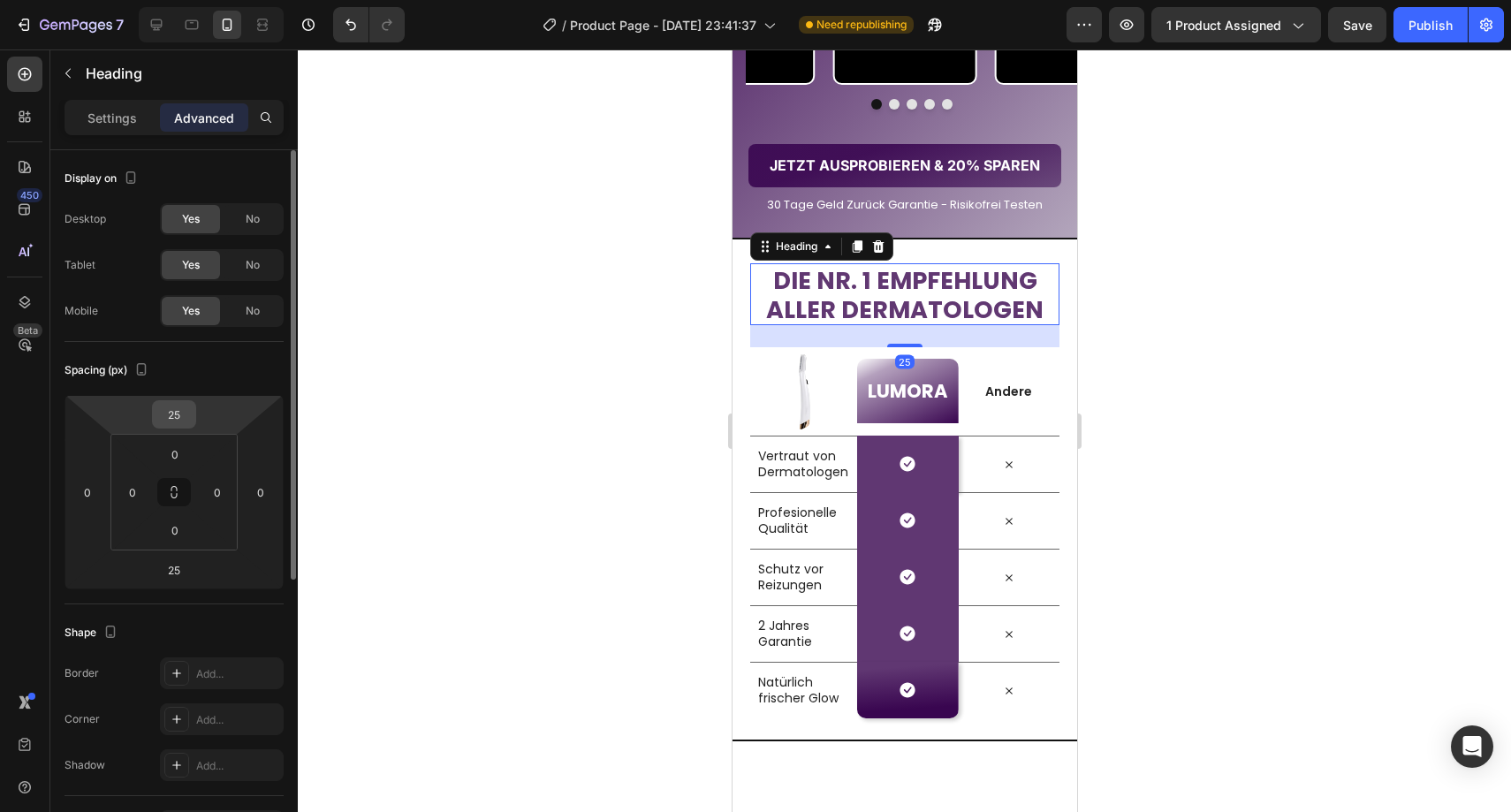
click at [176, 416] on input "25" at bounding box center [174, 414] width 36 height 26
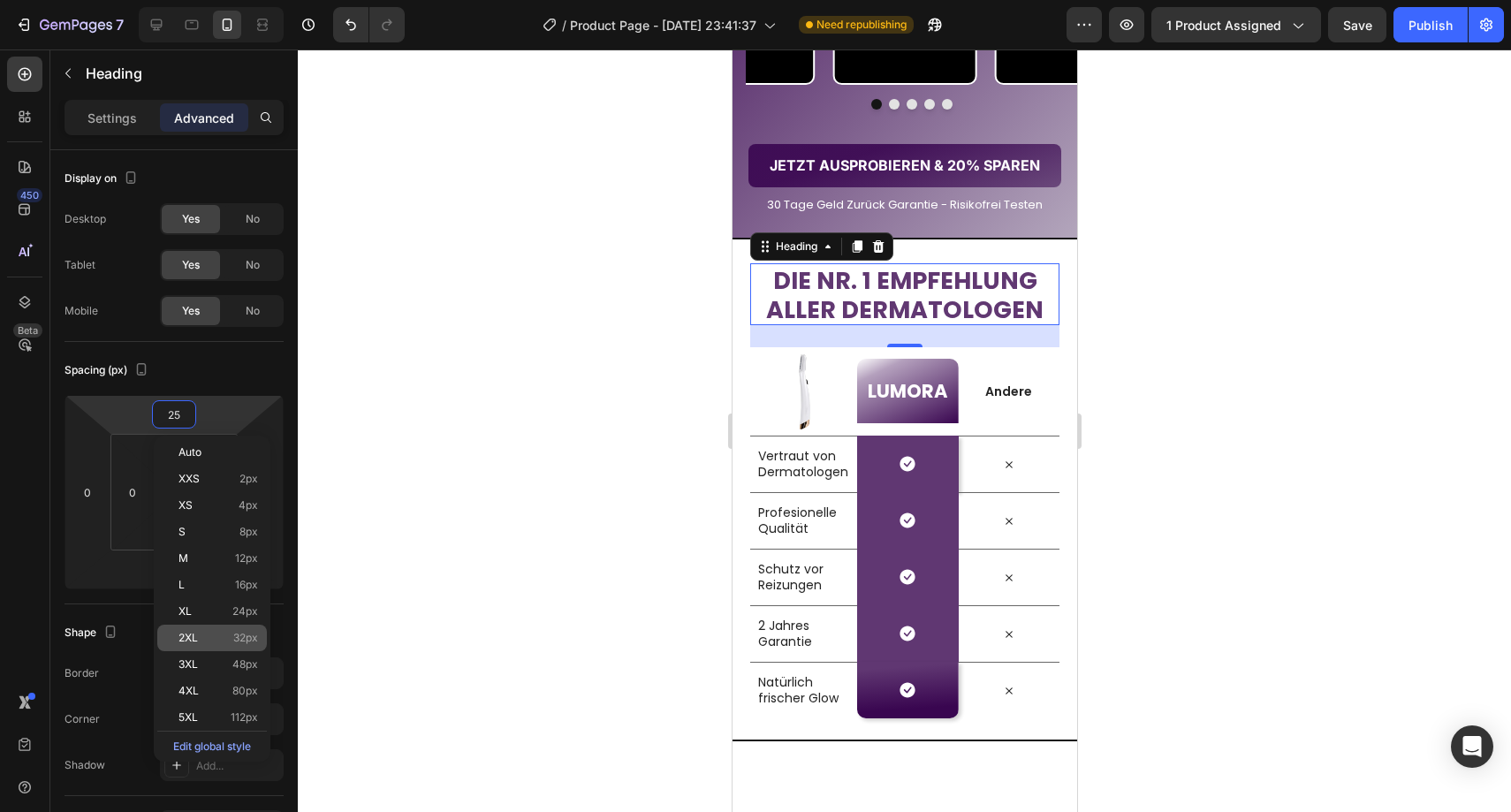
click at [206, 630] on div "2XL 32px" at bounding box center [212, 636] width 110 height 26
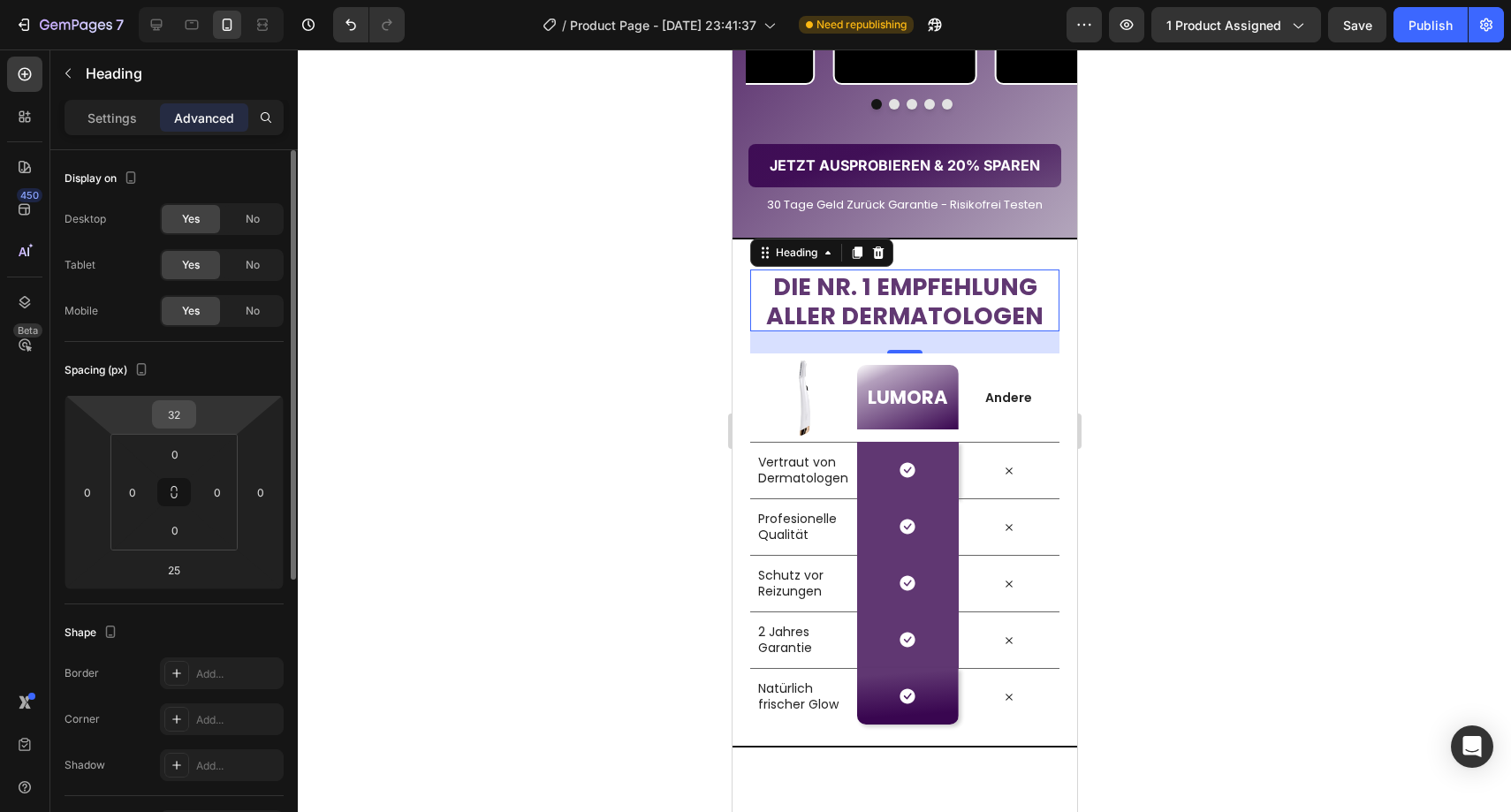
click at [180, 410] on input "32" at bounding box center [174, 414] width 36 height 26
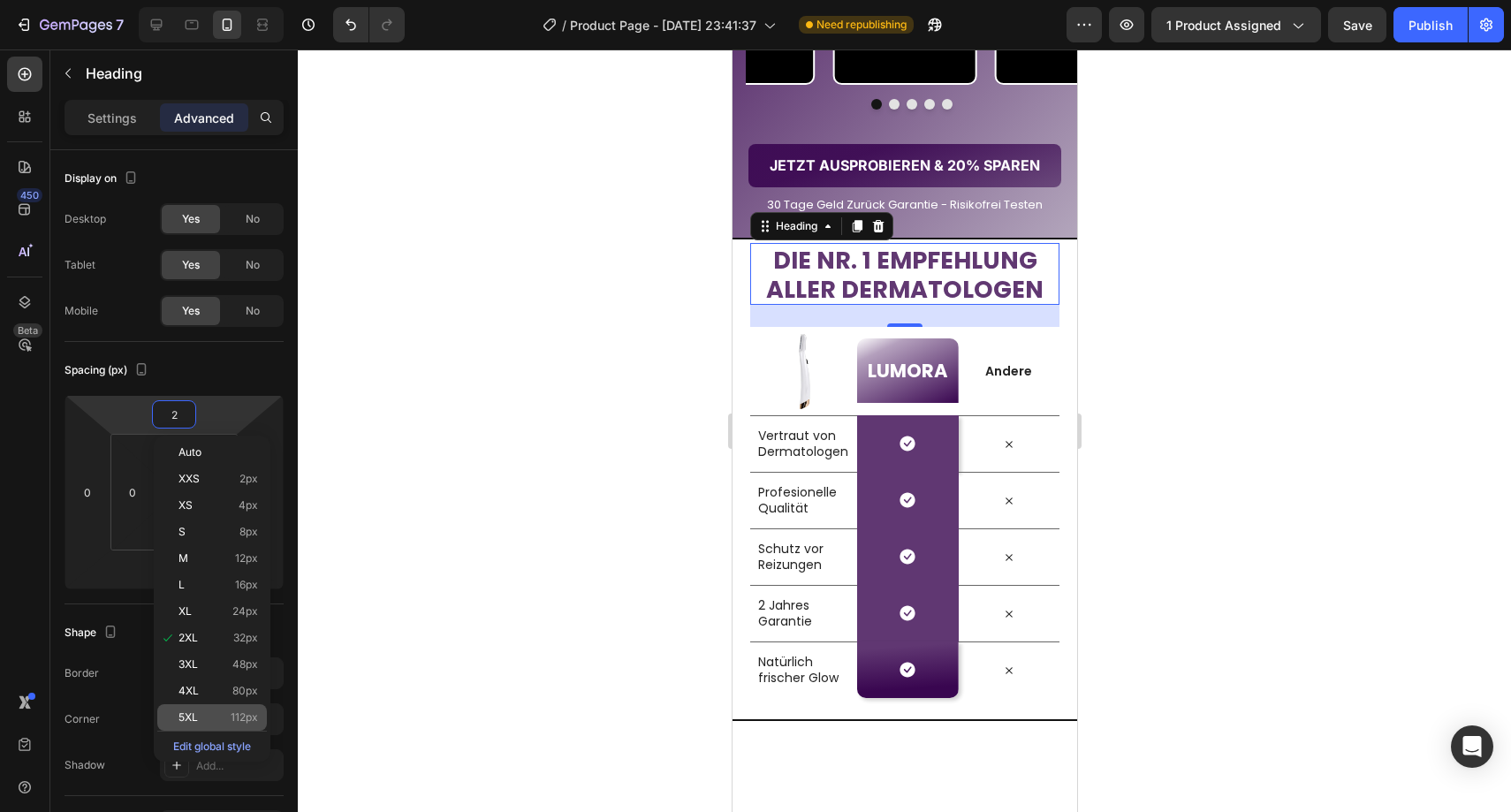
click at [233, 708] on div "5XL 112px" at bounding box center [212, 717] width 110 height 26
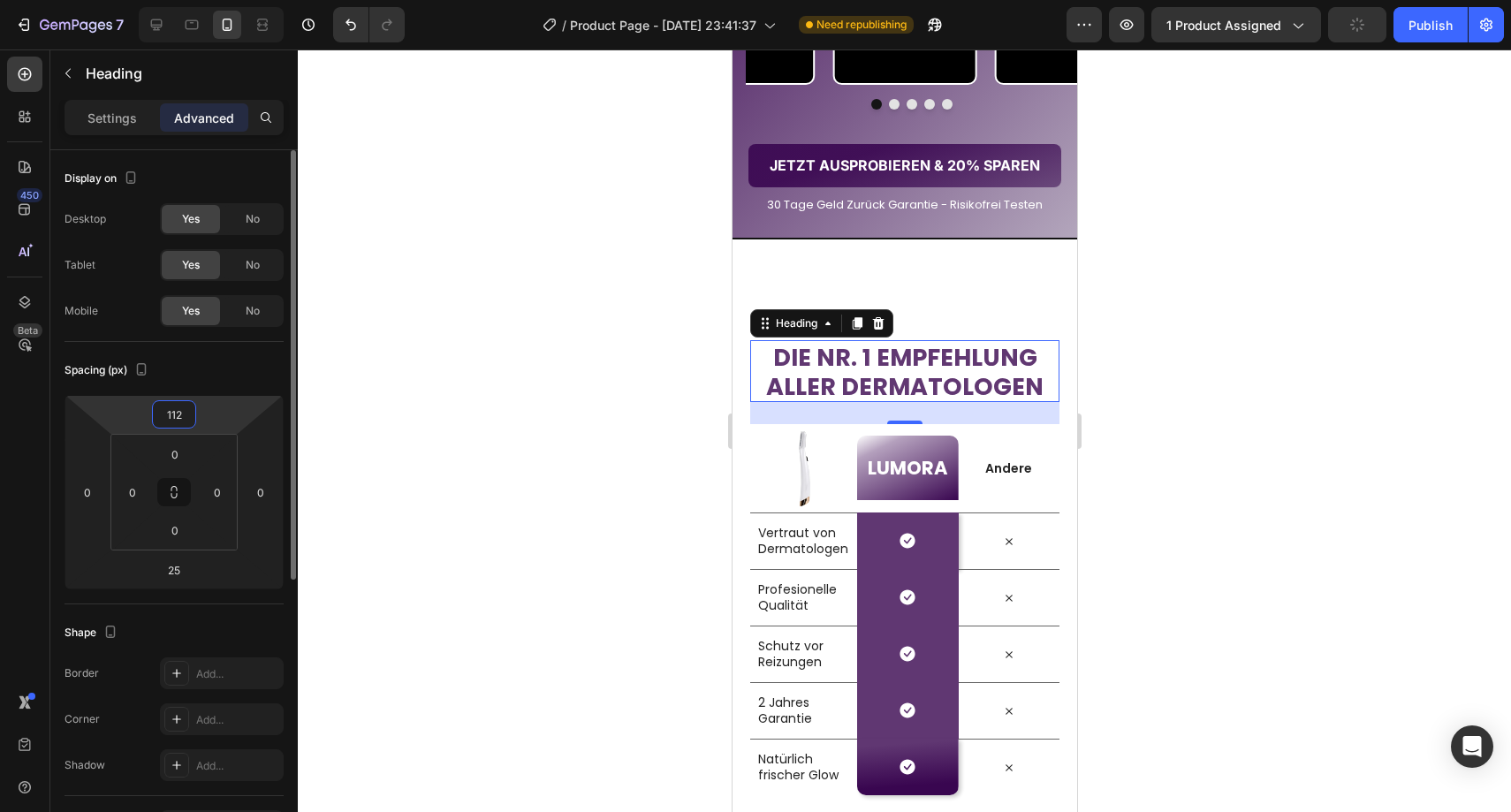
click at [177, 421] on input "112" at bounding box center [174, 414] width 36 height 26
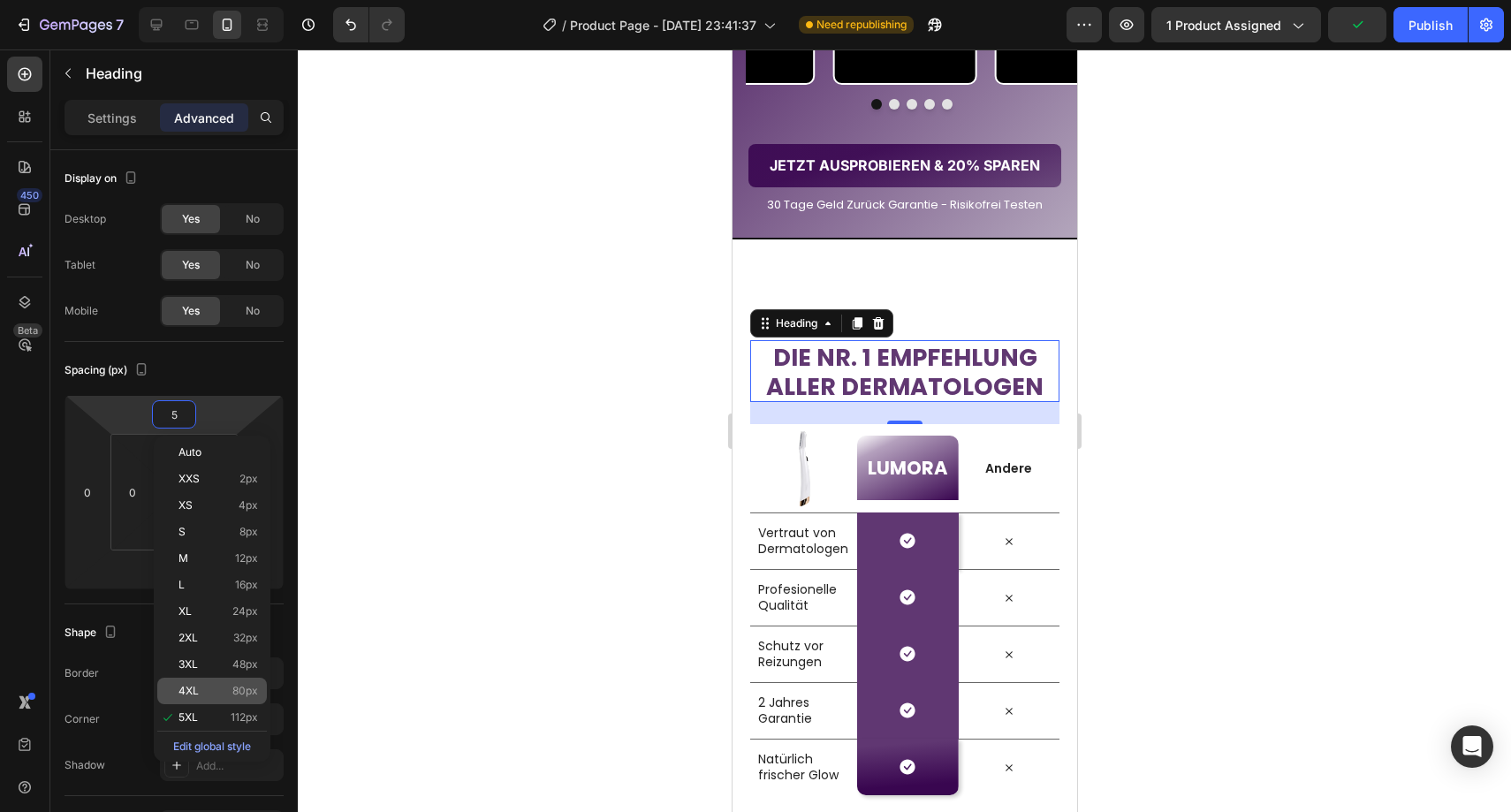
click at [223, 689] on p "4XL 80px" at bounding box center [218, 690] width 79 height 13
type input "80"
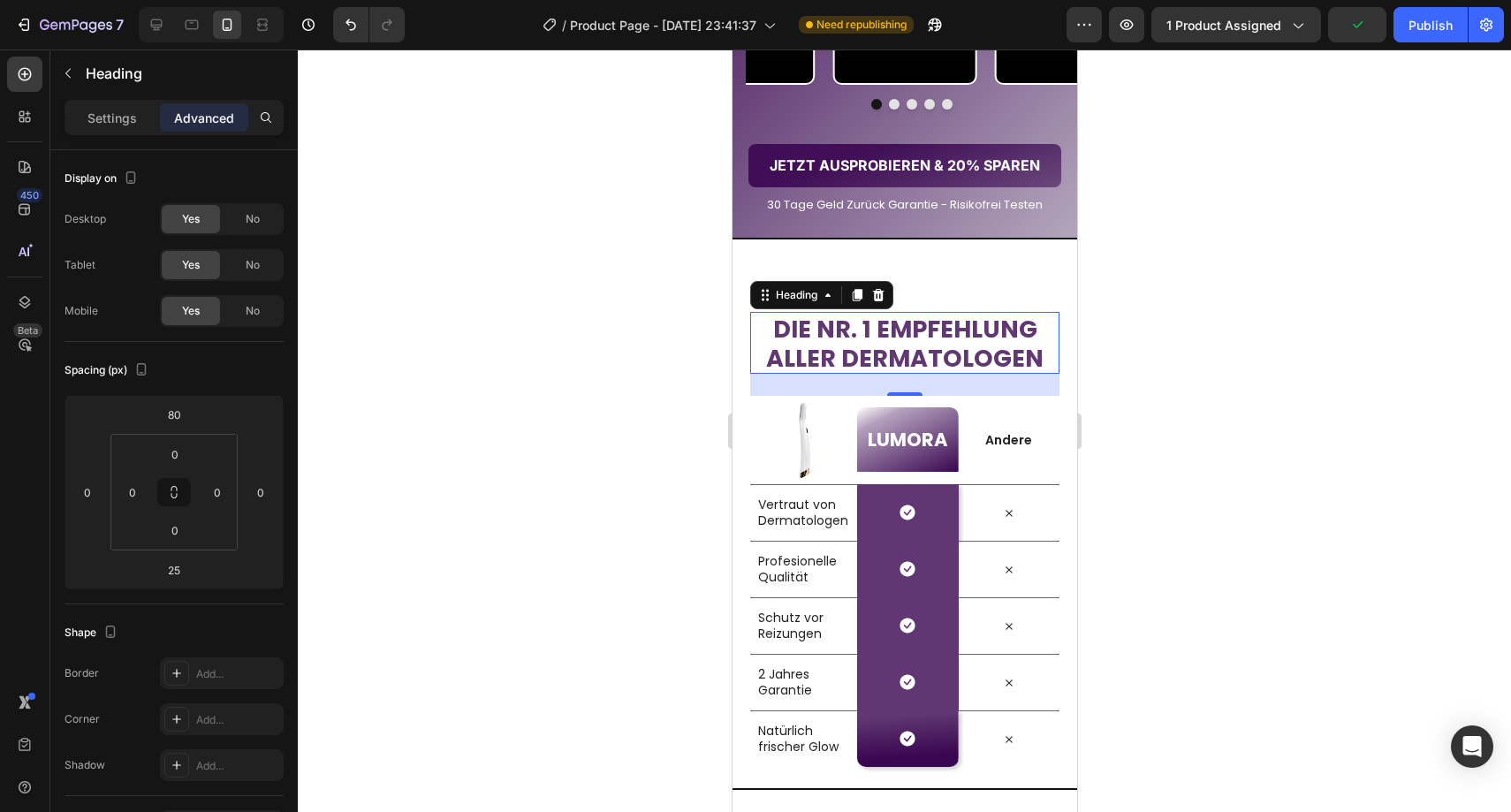
click at [420, 580] on div at bounding box center [904, 430] width 1213 height 762
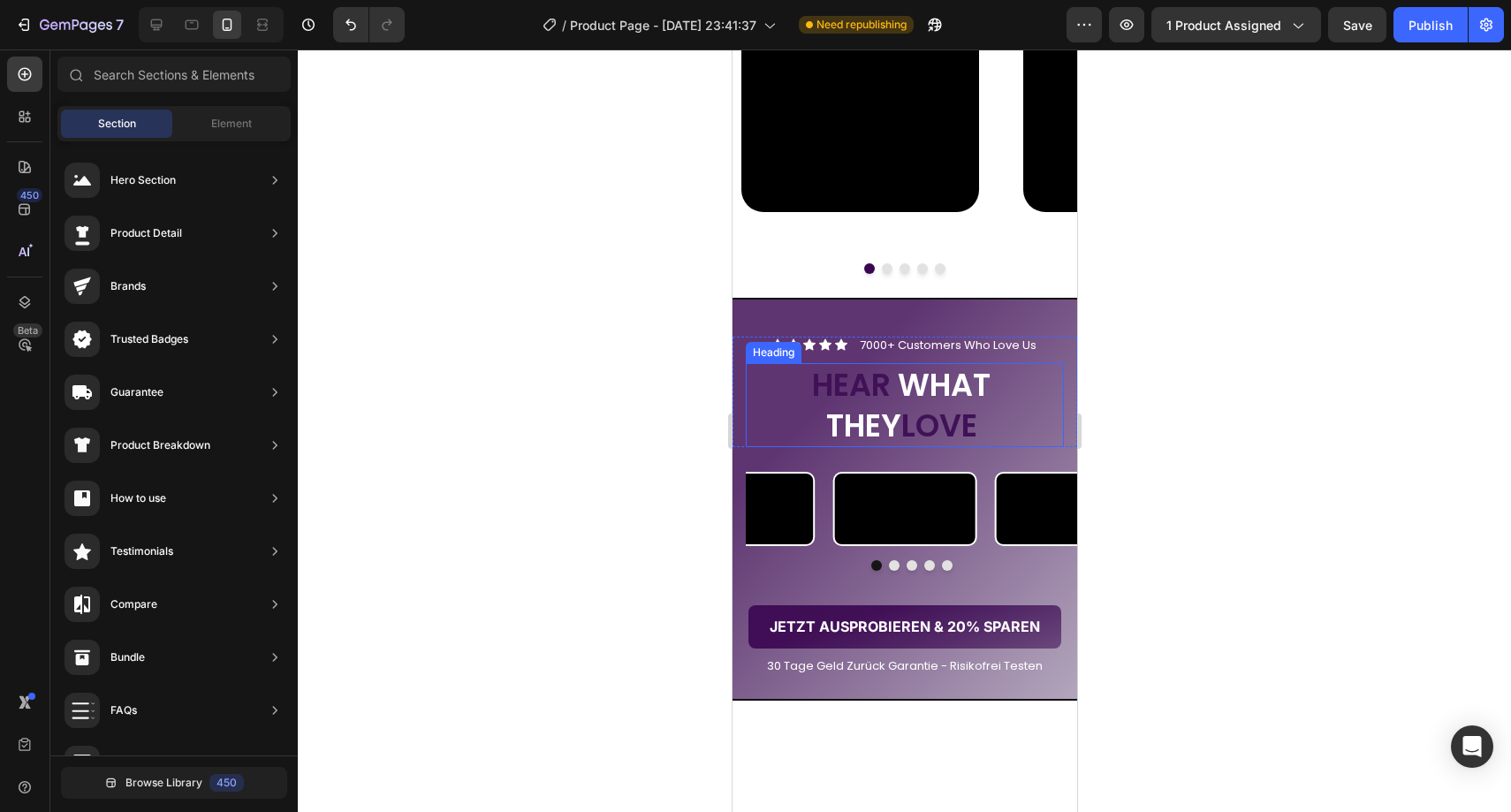
scroll to position [2405, 0]
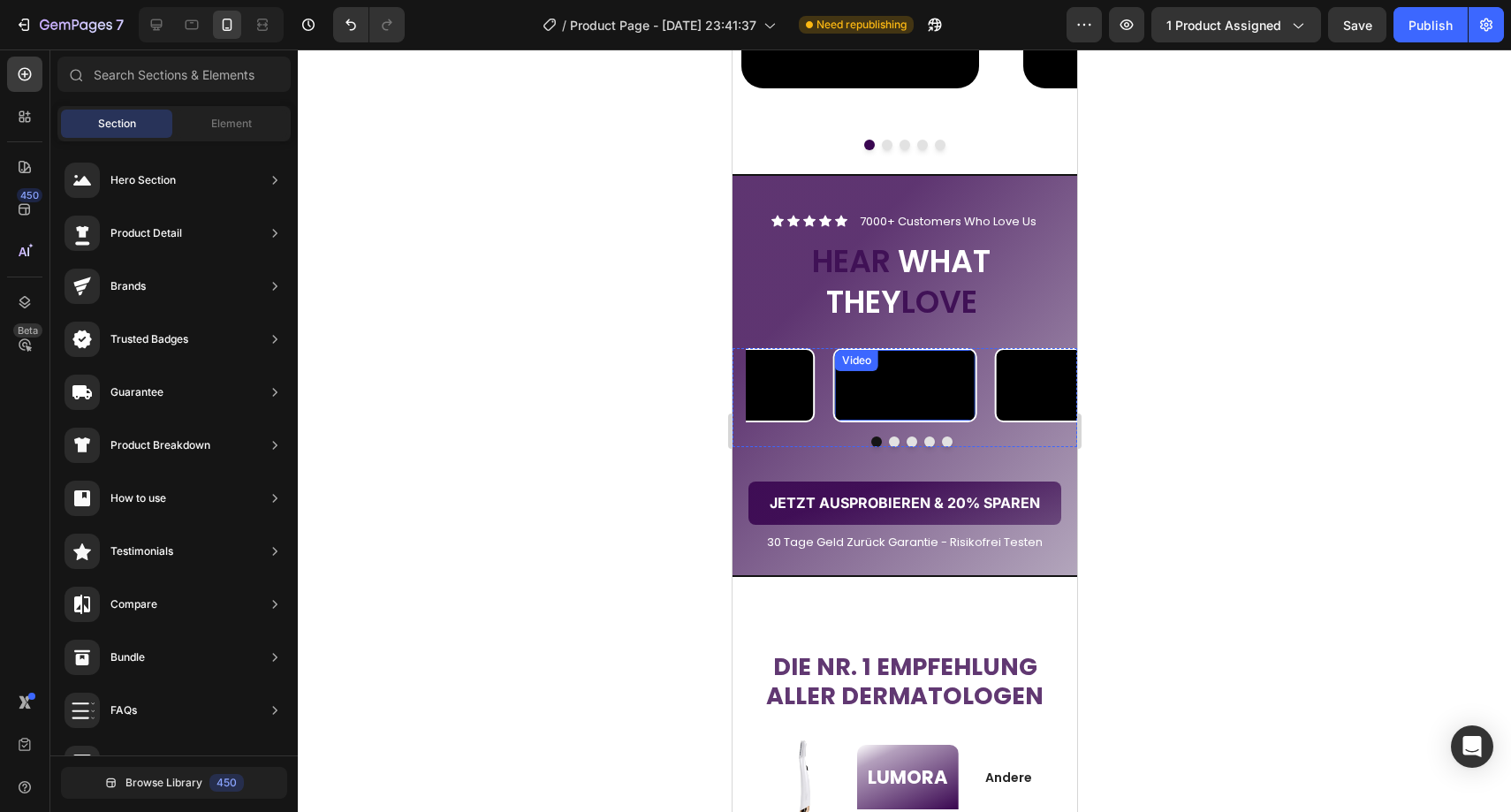
click at [896, 420] on video at bounding box center [905, 385] width 141 height 69
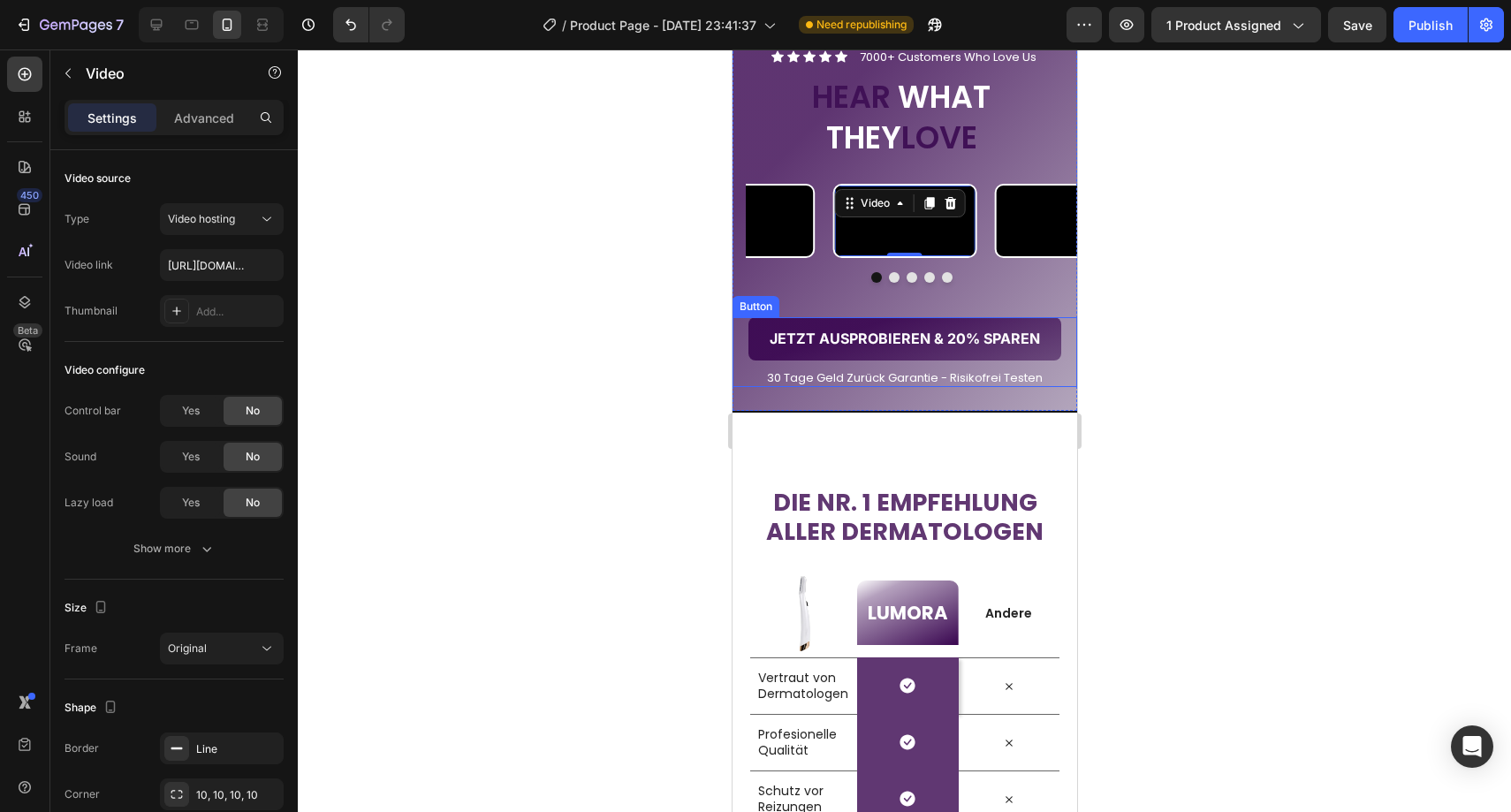
scroll to position [2585, 0]
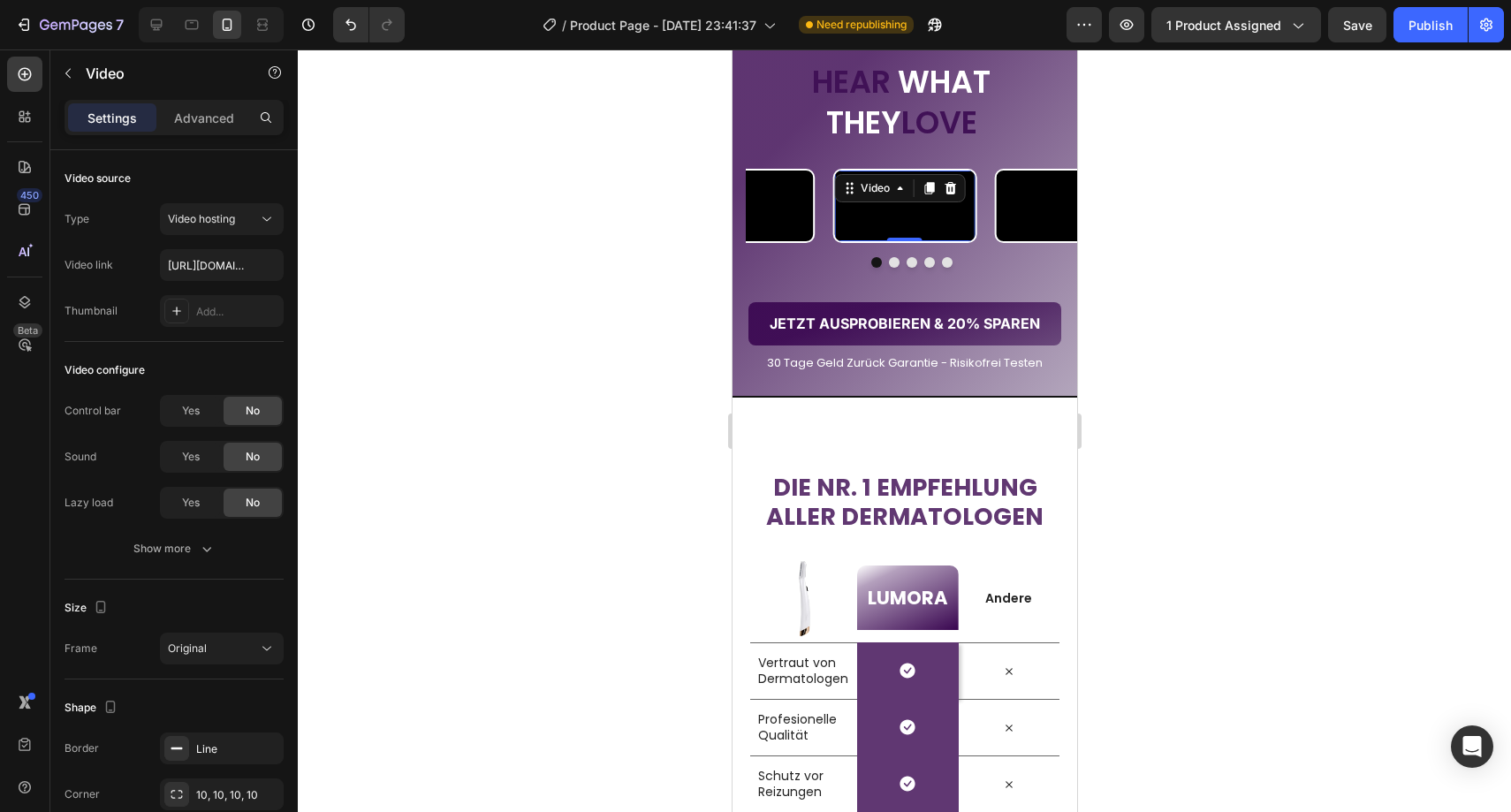
click at [1207, 420] on div at bounding box center [904, 430] width 1213 height 762
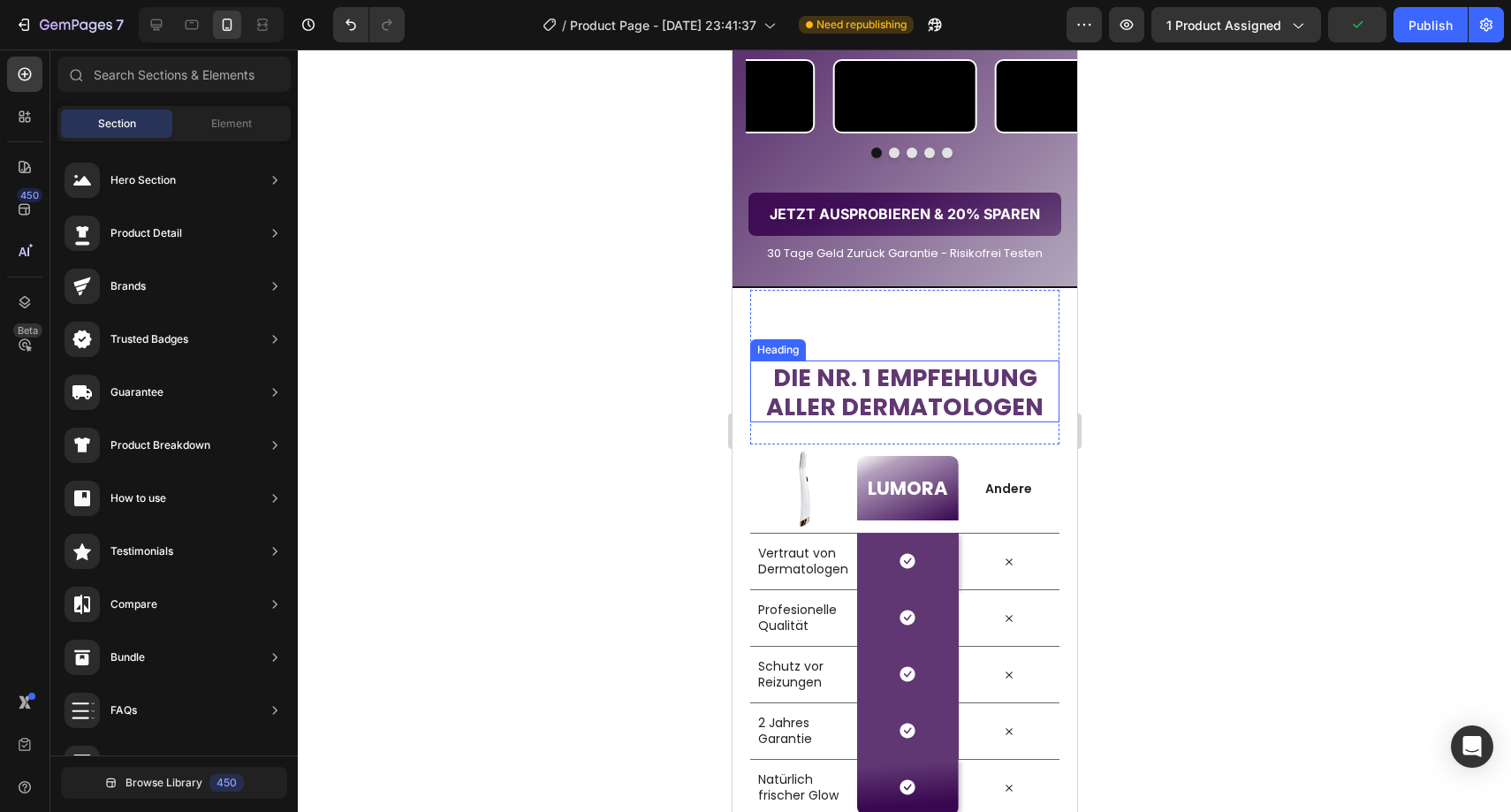
scroll to position [2698, 0]
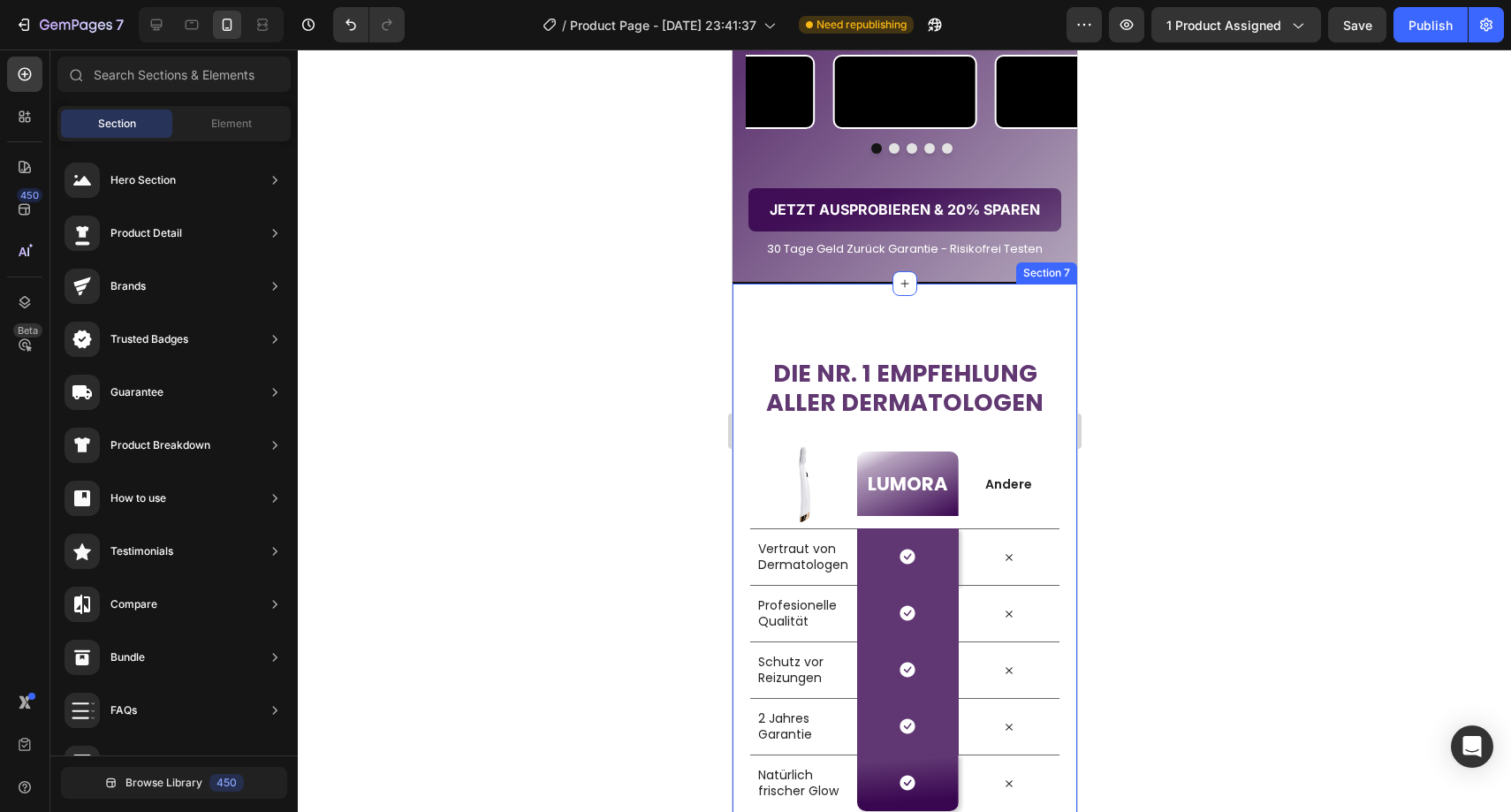
click at [1052, 519] on div "Die Nr. 1 Empfehlung aller Dermatologen Heading Row Image LUMORA Heading Row An…" at bounding box center [903, 558] width 344 height 551
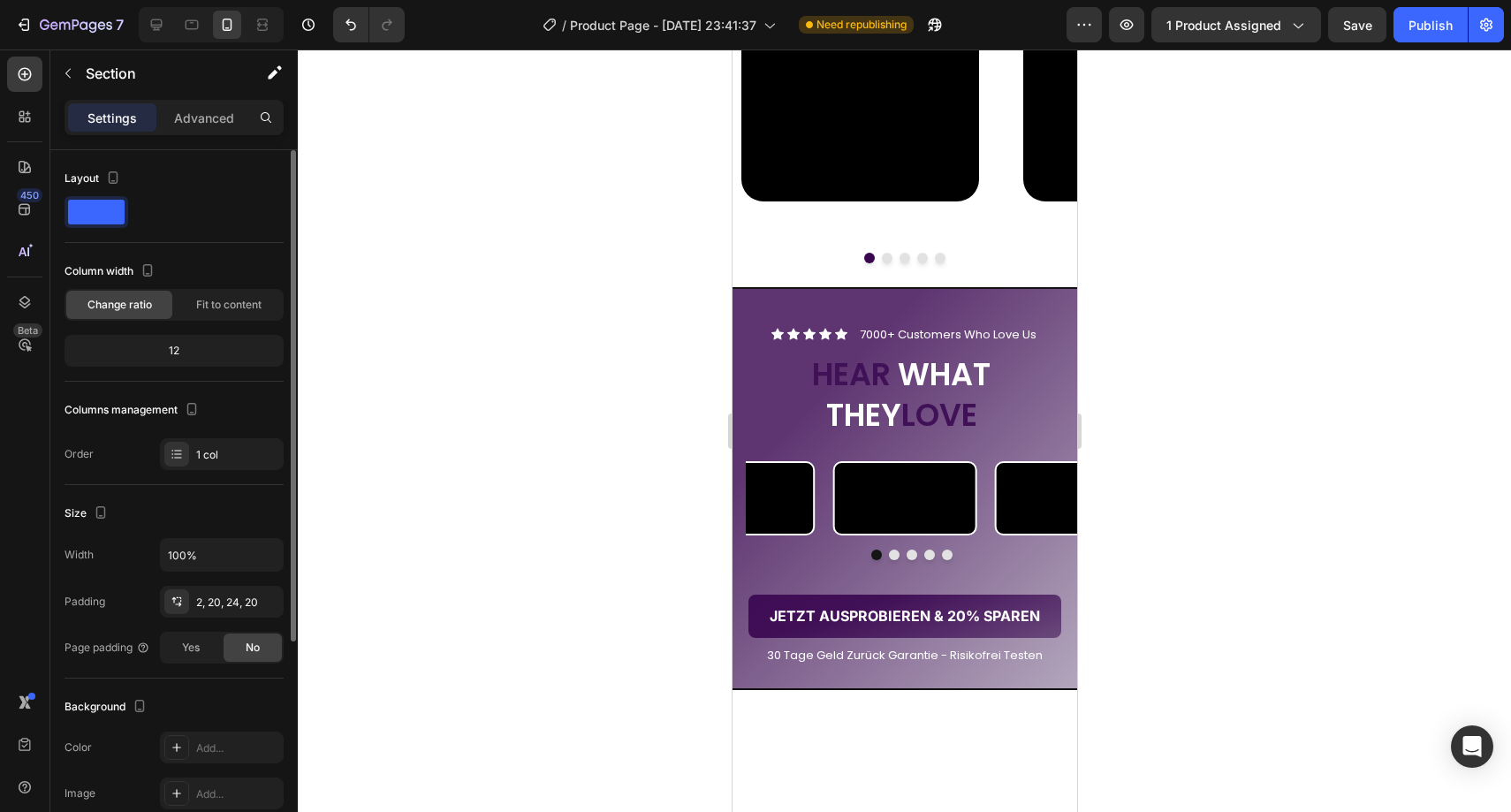
scroll to position [2203, 0]
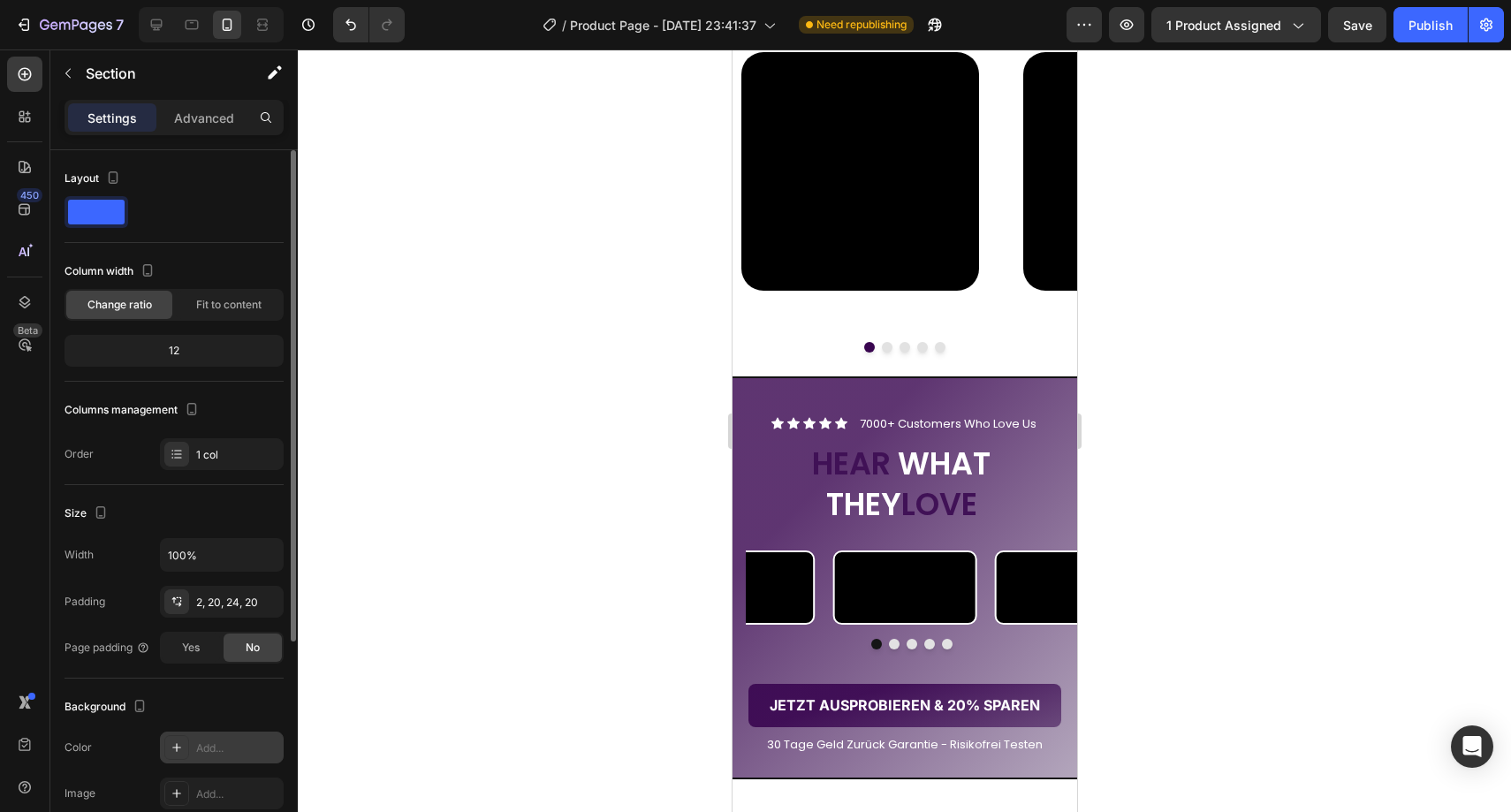
click at [203, 741] on div "Add..." at bounding box center [237, 747] width 83 height 15
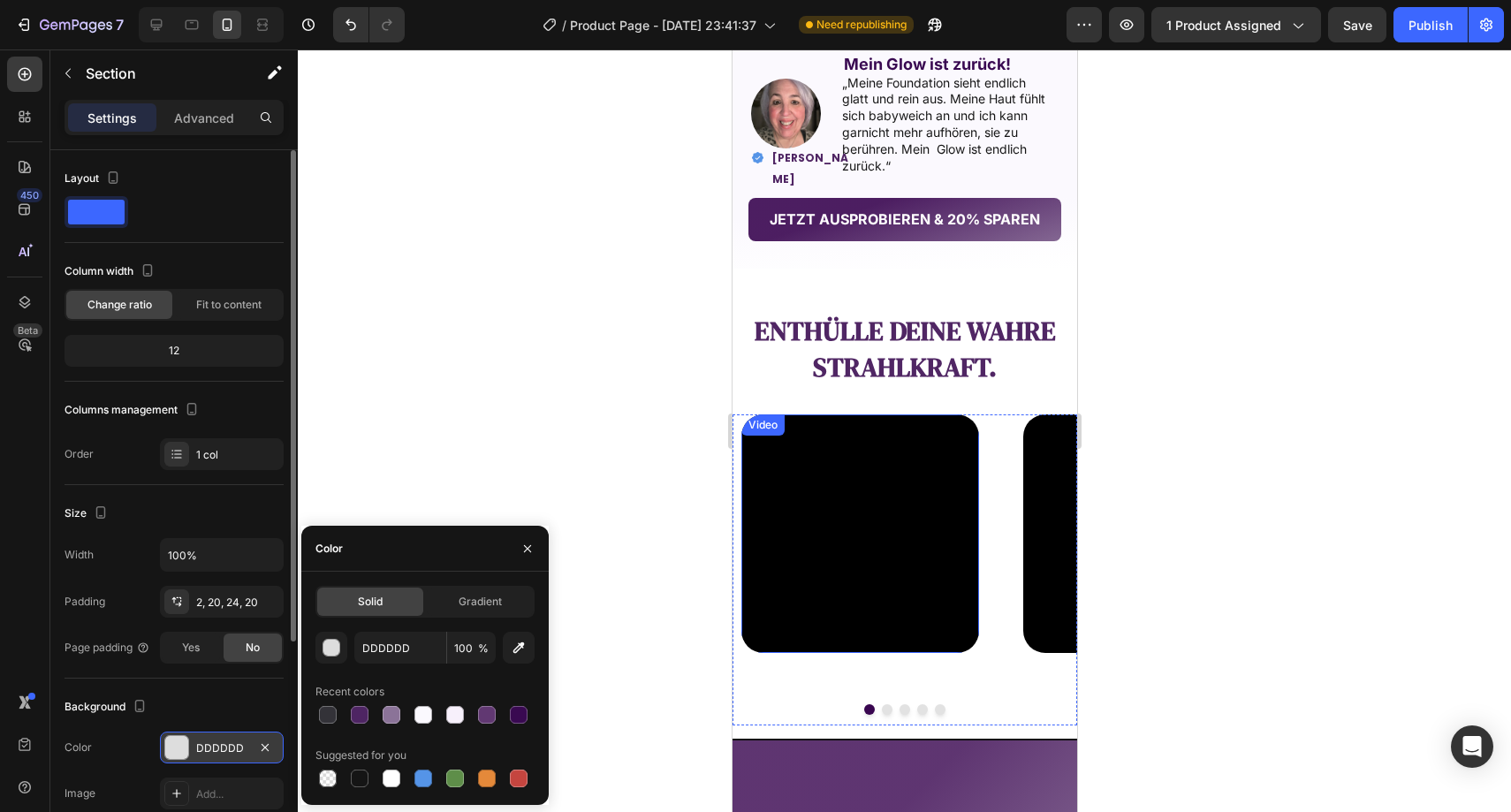
scroll to position [1521, 0]
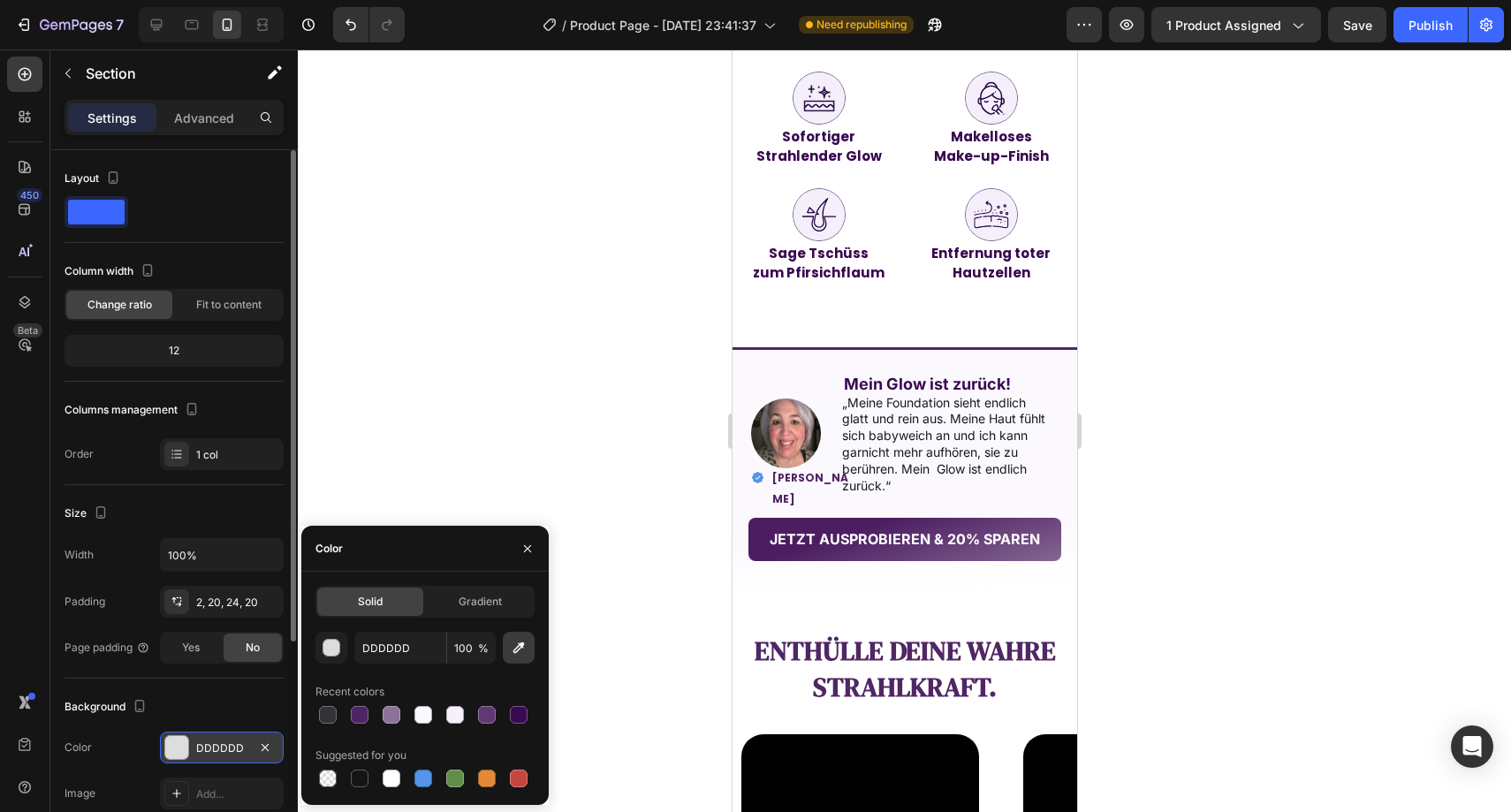
click at [517, 650] on icon "button" at bounding box center [519, 648] width 12 height 12
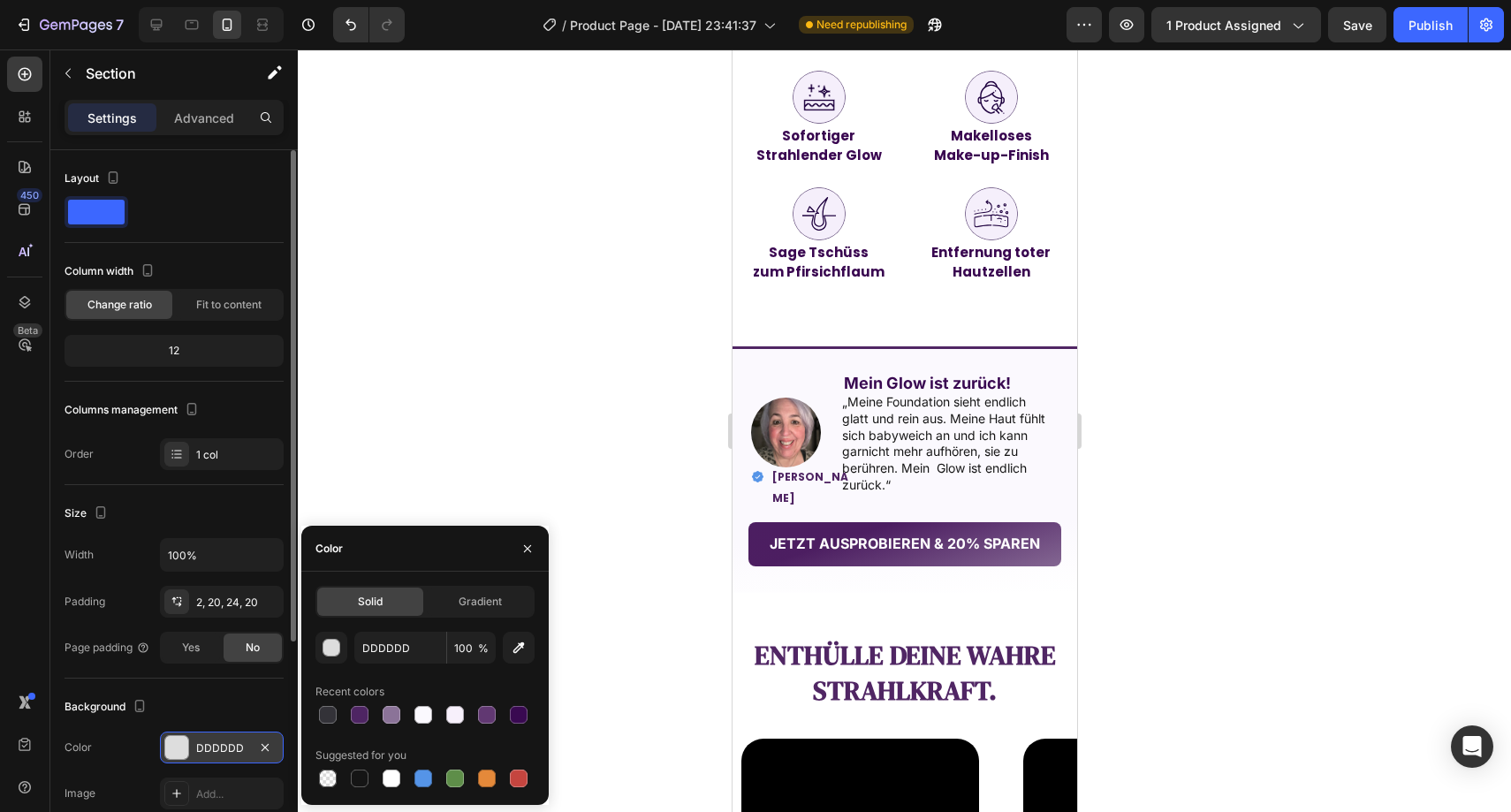
type input "FBF9FE"
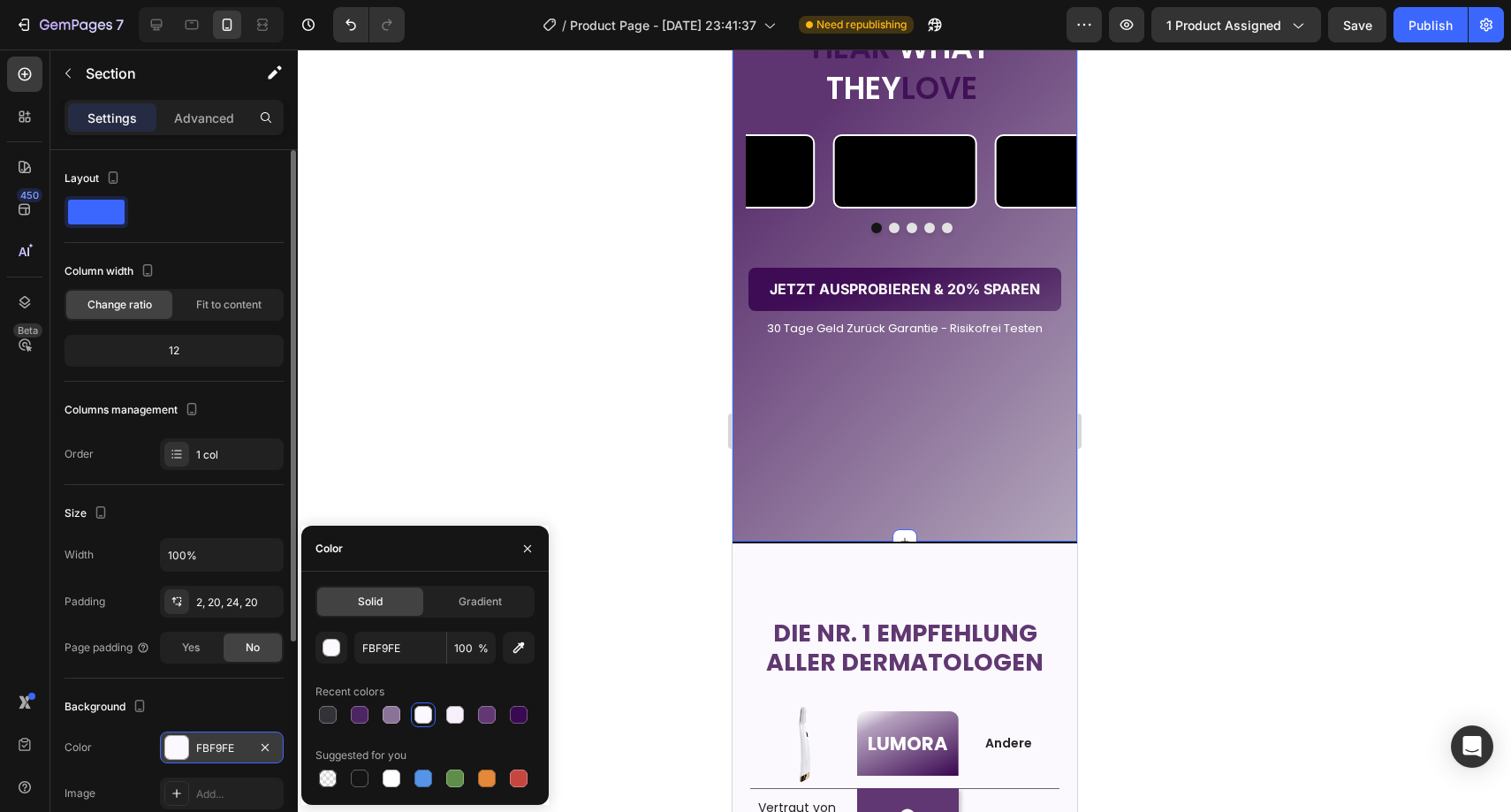
scroll to position [2994, 0]
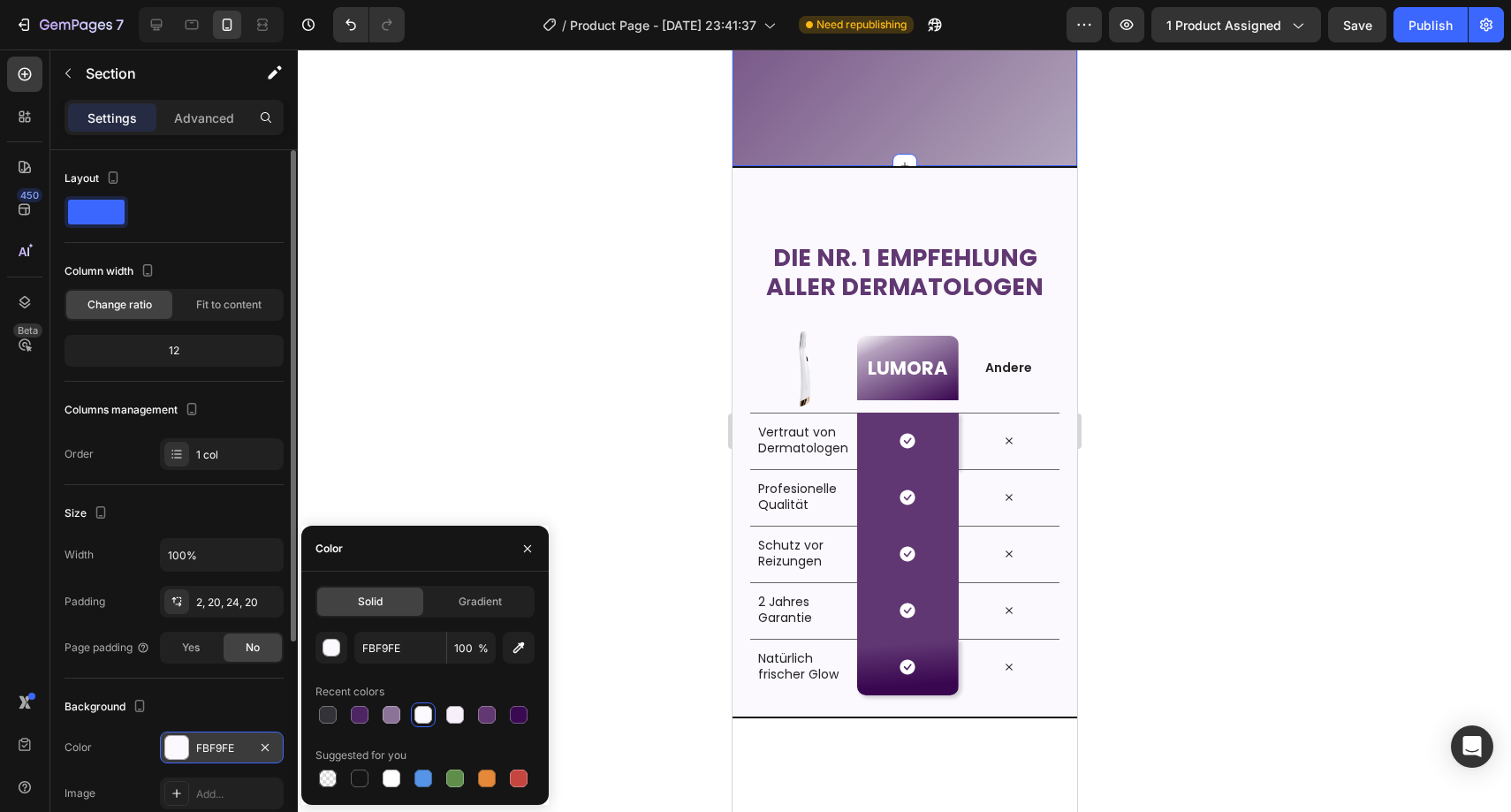
click at [660, 479] on div at bounding box center [904, 430] width 1213 height 762
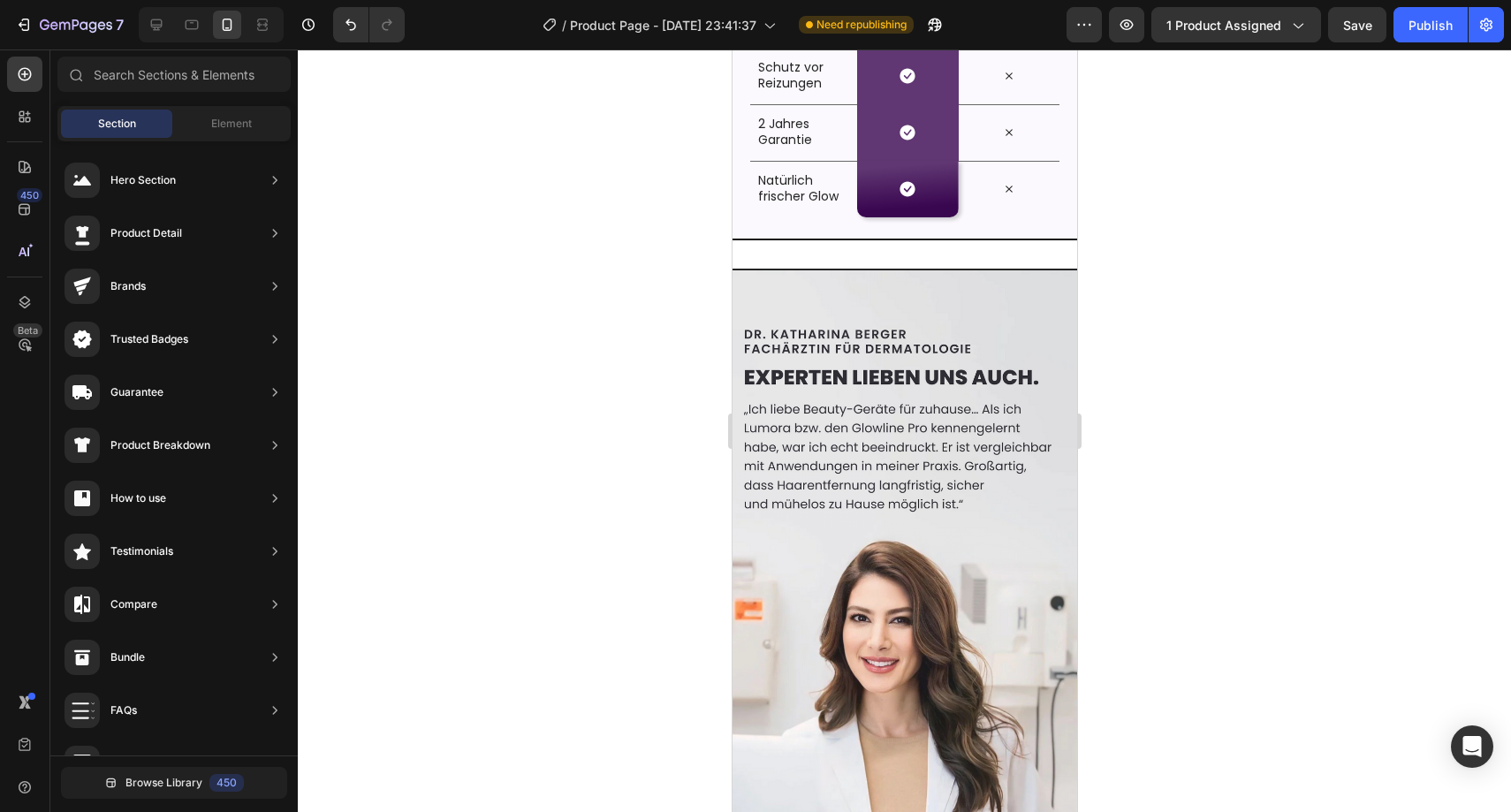
scroll to position [3586, 0]
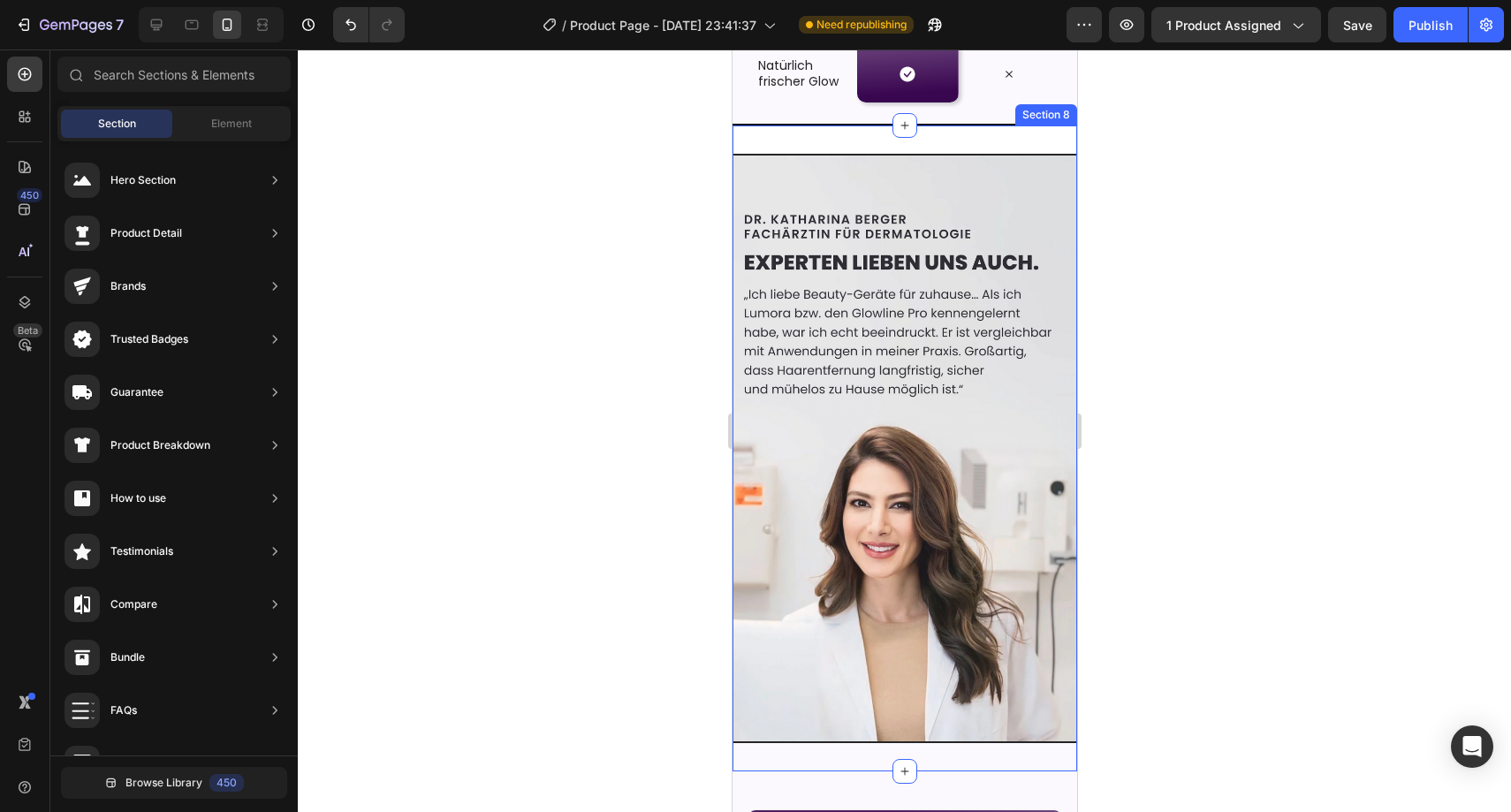
click at [960, 144] on div "Image Section 8" at bounding box center [903, 448] width 344 height 646
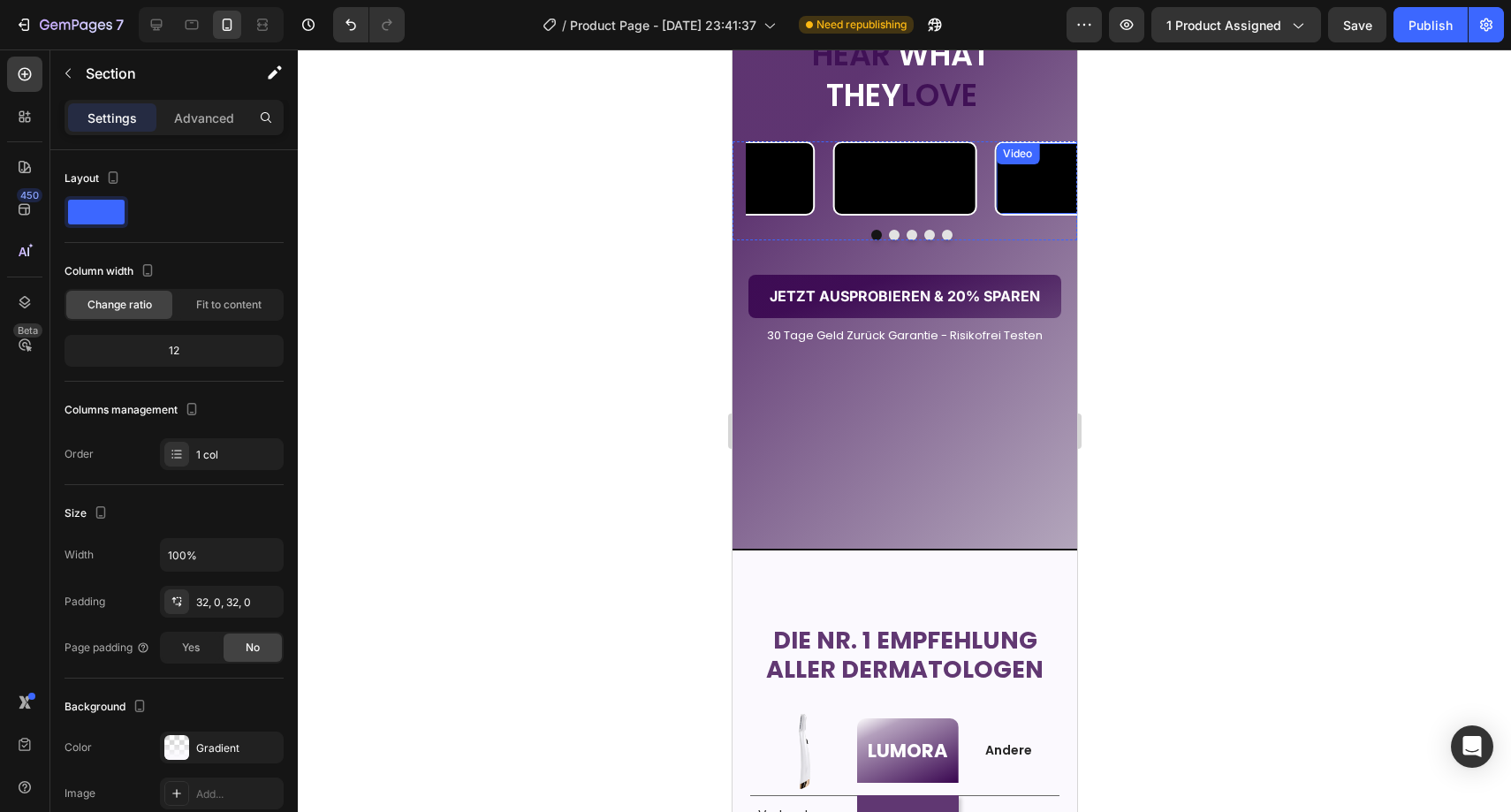
scroll to position [2470, 0]
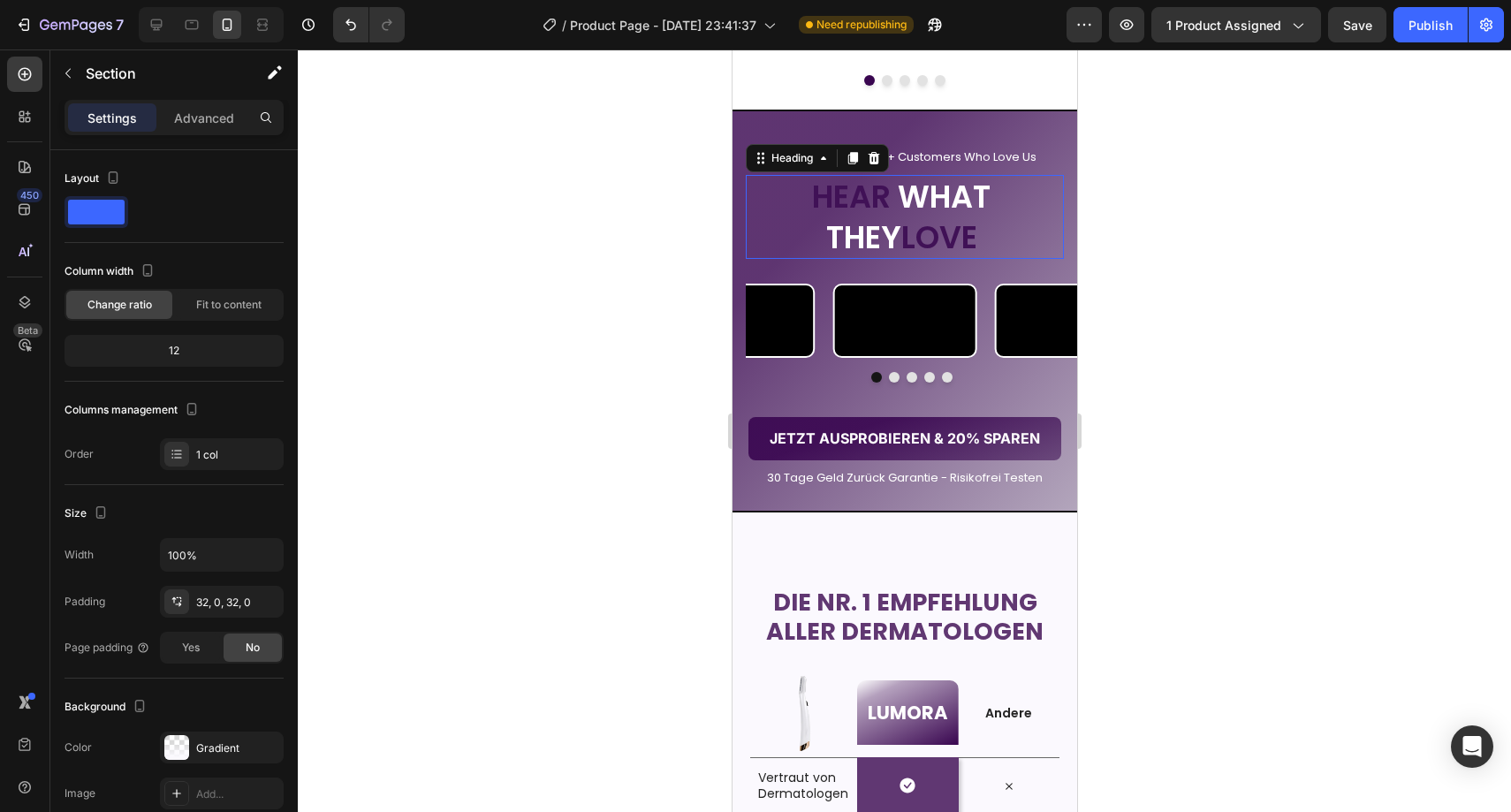
click at [908, 203] on span "WHAT" at bounding box center [944, 196] width 93 height 43
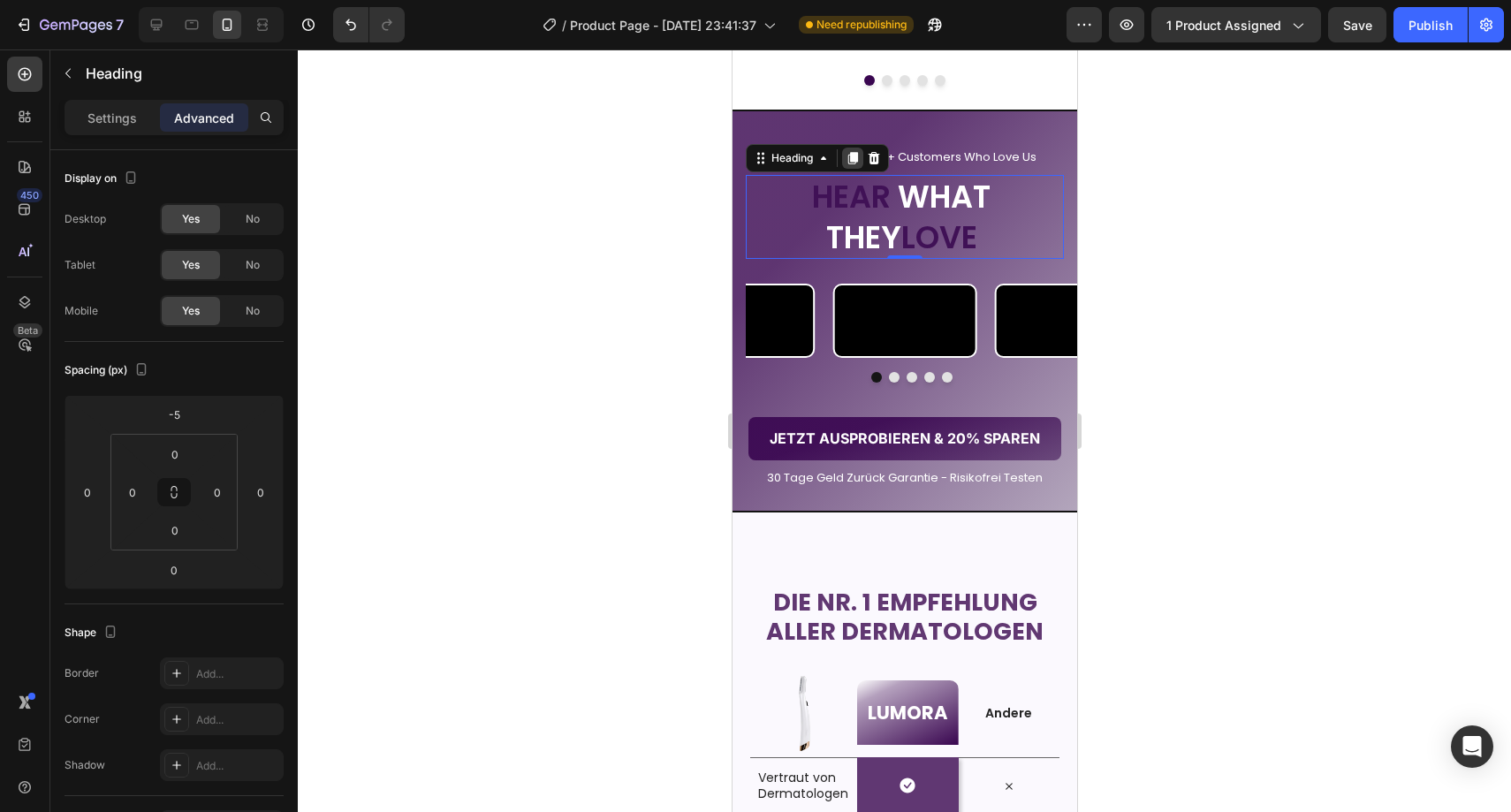
click at [853, 163] on icon at bounding box center [852, 158] width 14 height 14
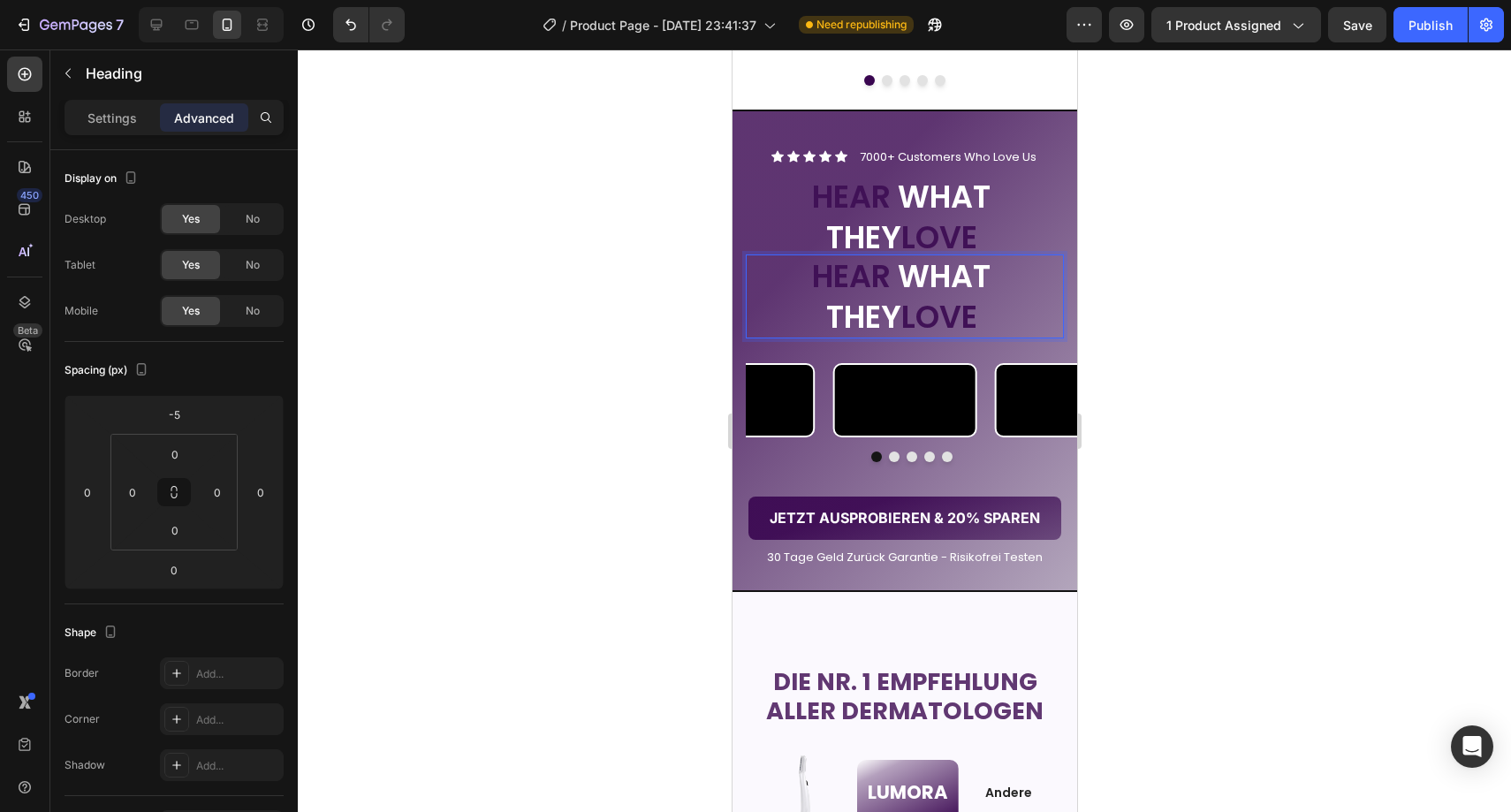
drag, startPoint x: 876, startPoint y: 779, endPoint x: 901, endPoint y: 845, distance: 70.6
drag, startPoint x: 1128, startPoint y: 516, endPoint x: 1114, endPoint y: 438, distance: 79.2
click at [1129, 511] on div at bounding box center [904, 430] width 1213 height 762
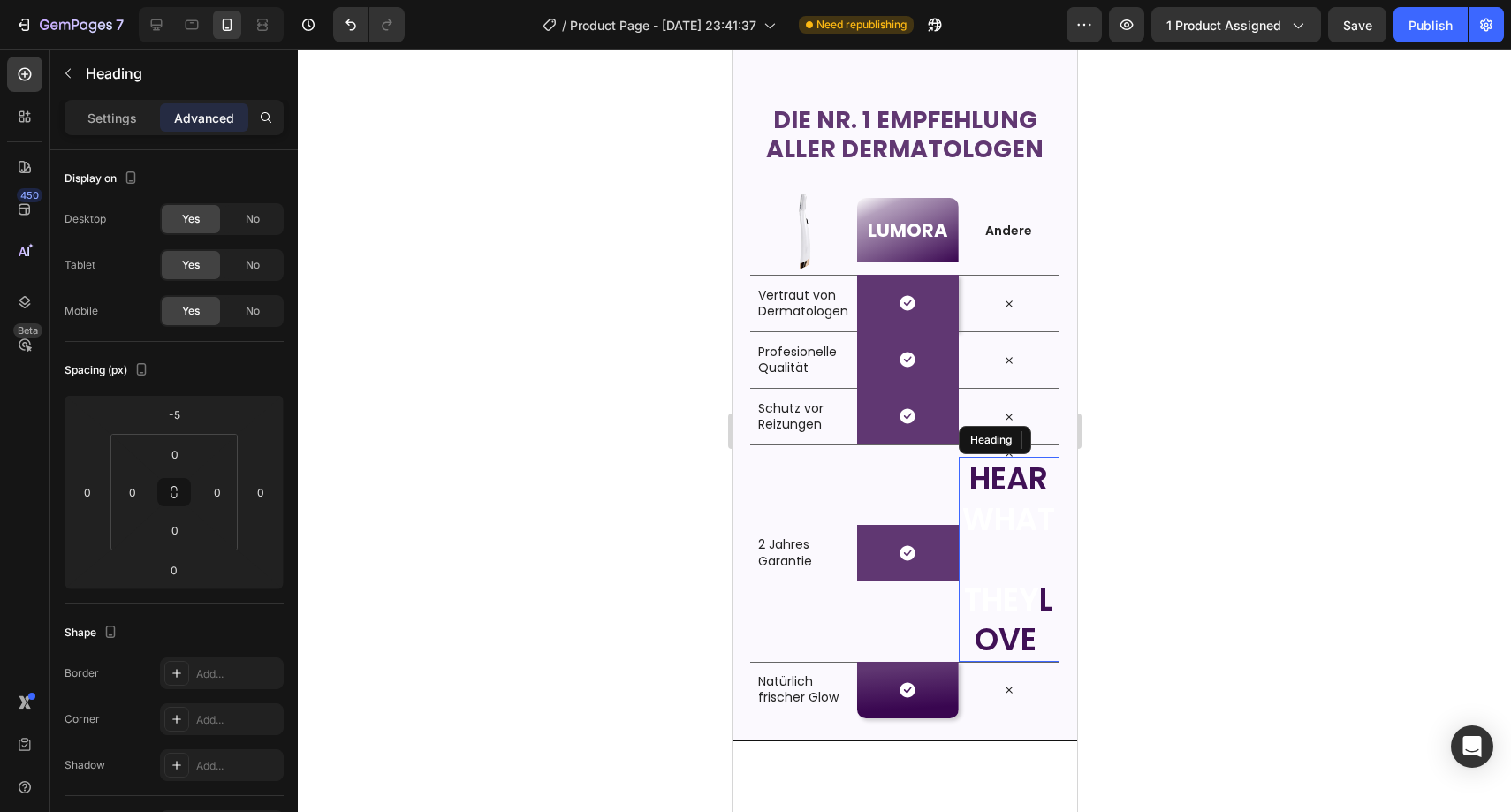
scroll to position [2875, 0]
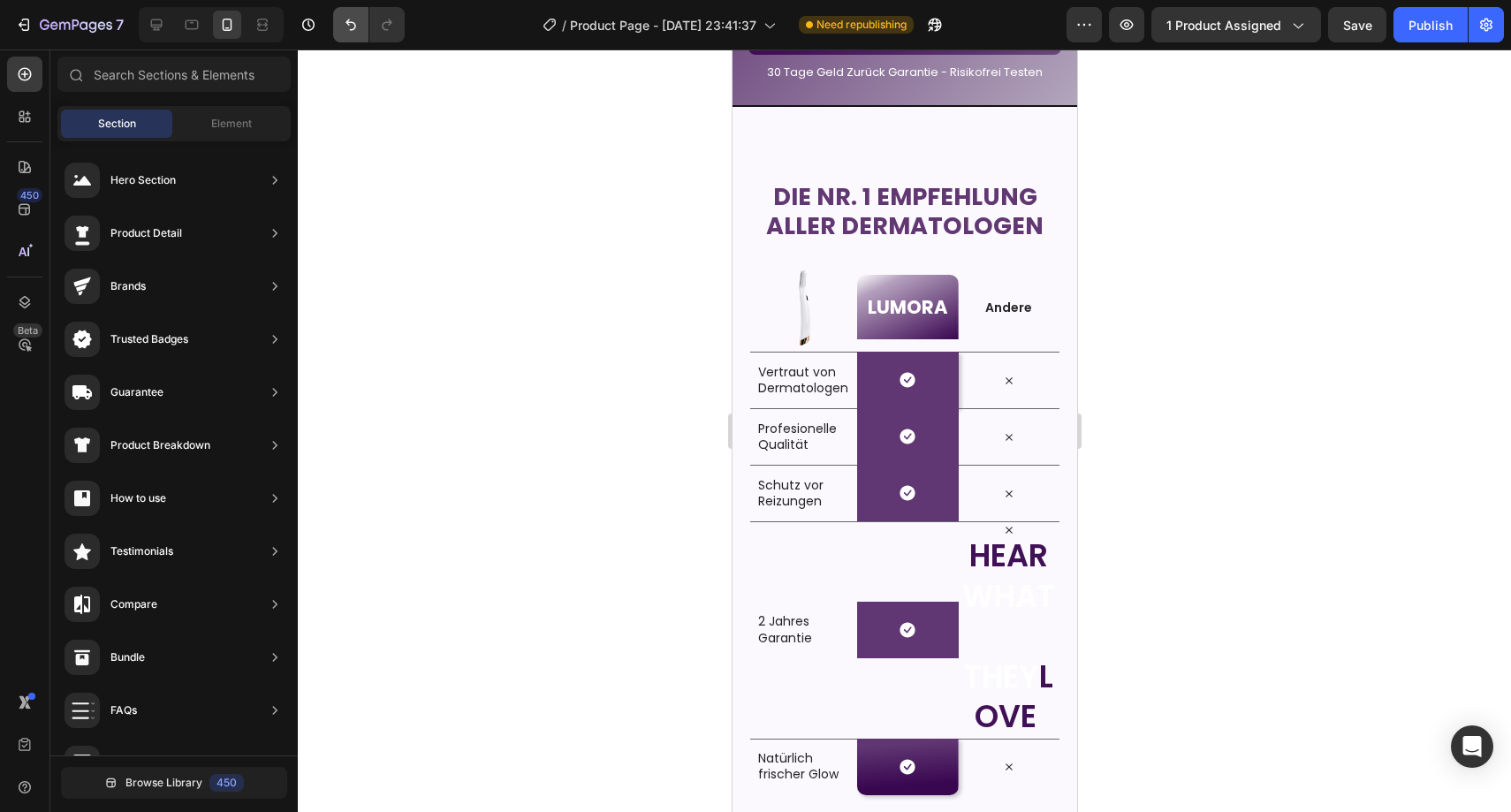
click at [355, 23] on icon "Undo/Redo" at bounding box center [350, 25] width 11 height 12
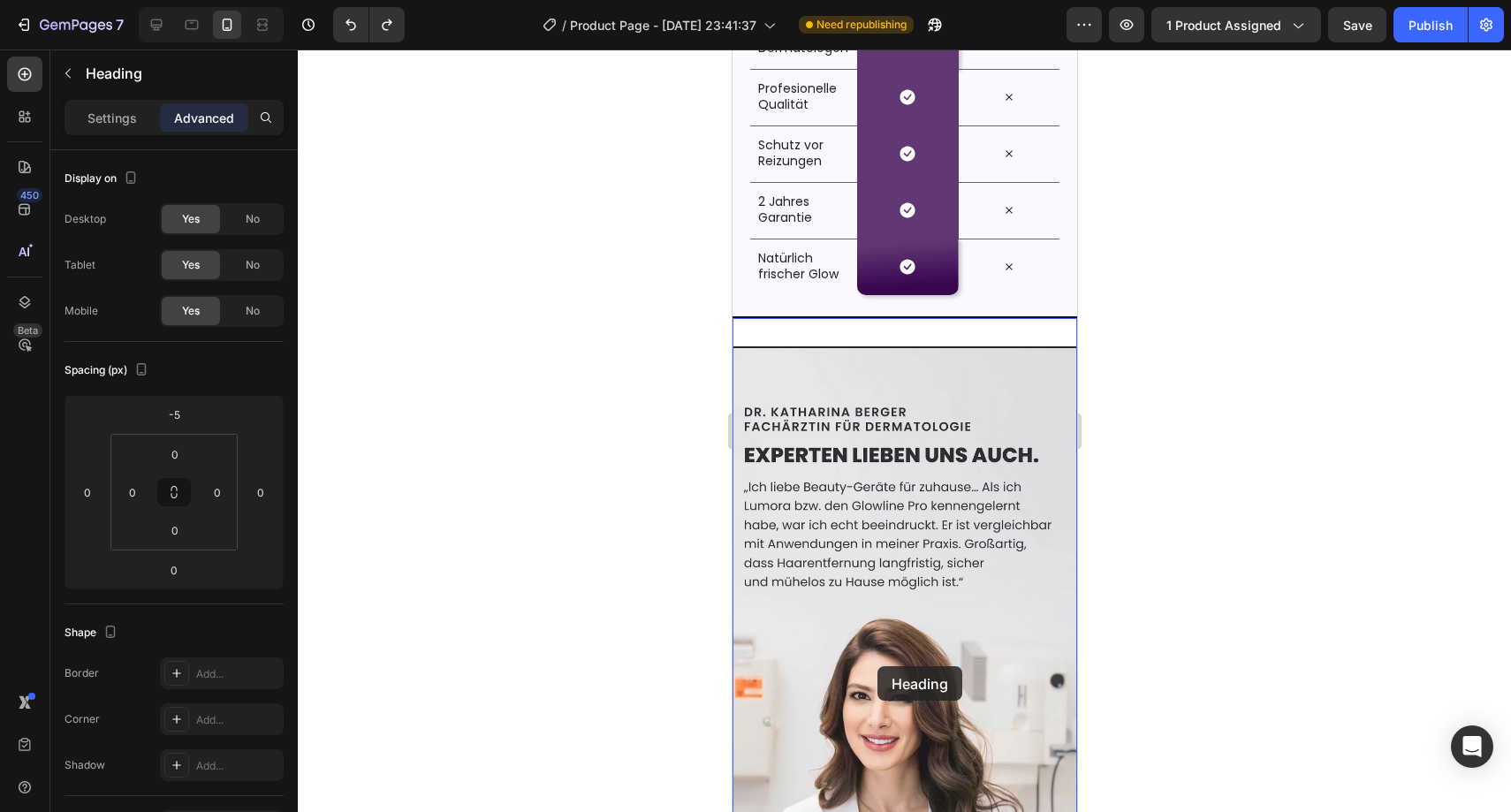
scroll to position [3478, 0]
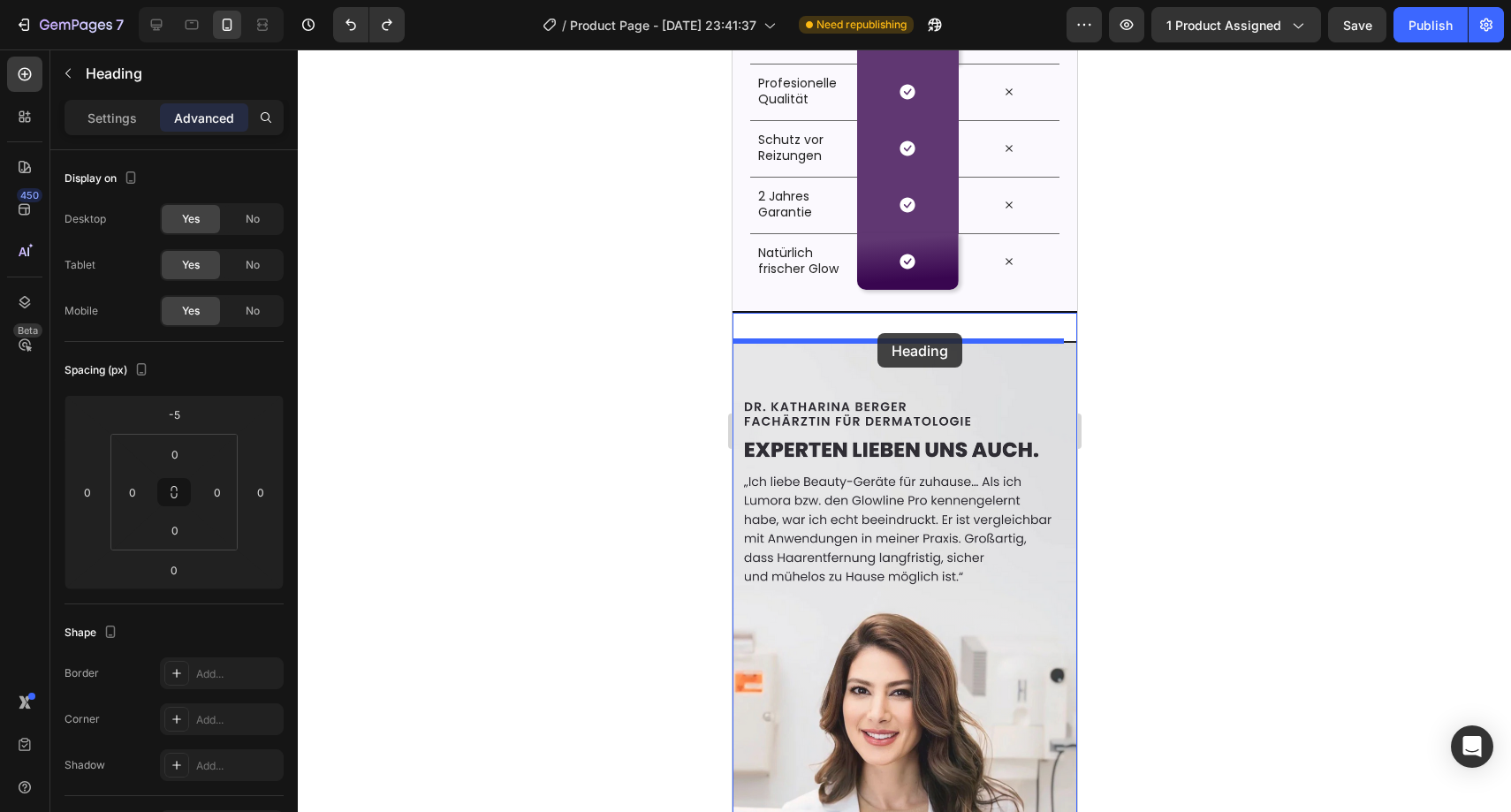
drag, startPoint x: 877, startPoint y: 122, endPoint x: 876, endPoint y: 333, distance: 211.0
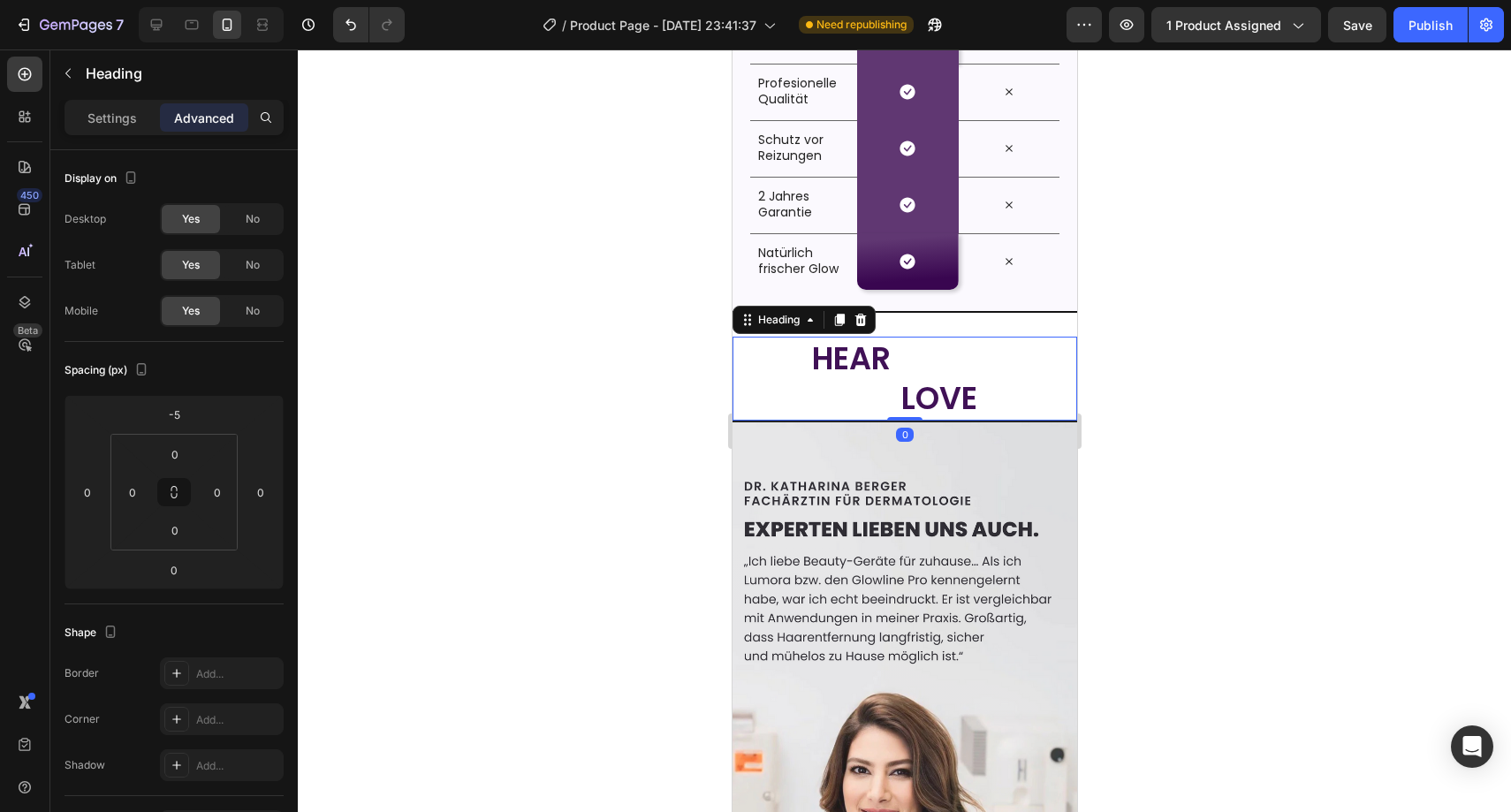
click at [1152, 381] on div at bounding box center [904, 430] width 1213 height 762
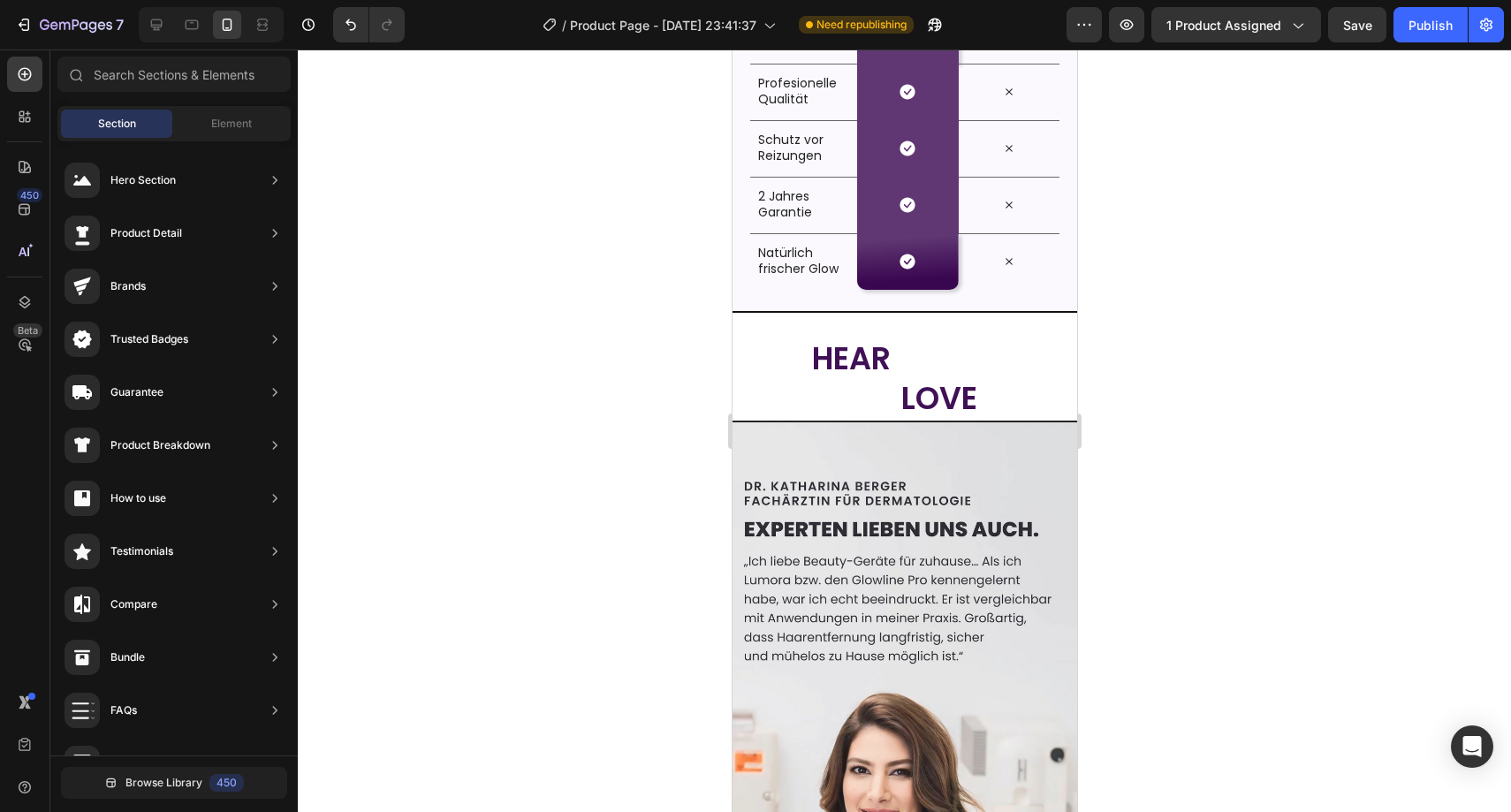
click at [897, 365] on span "WHAT" at bounding box center [944, 358] width 93 height 43
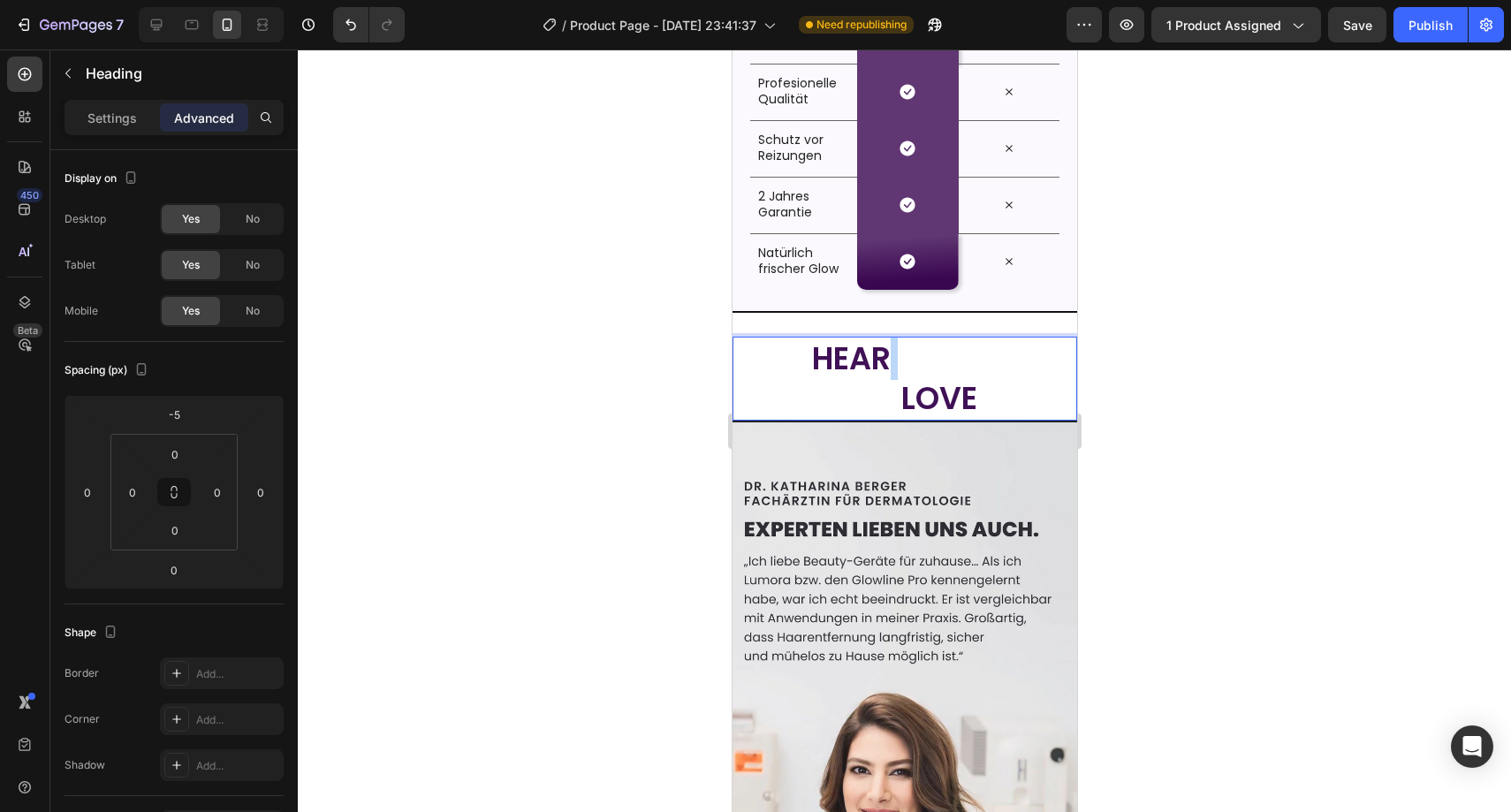
click at [878, 360] on span "HEAR" at bounding box center [851, 358] width 79 height 43
click at [877, 360] on span "HEAR" at bounding box center [851, 358] width 79 height 43
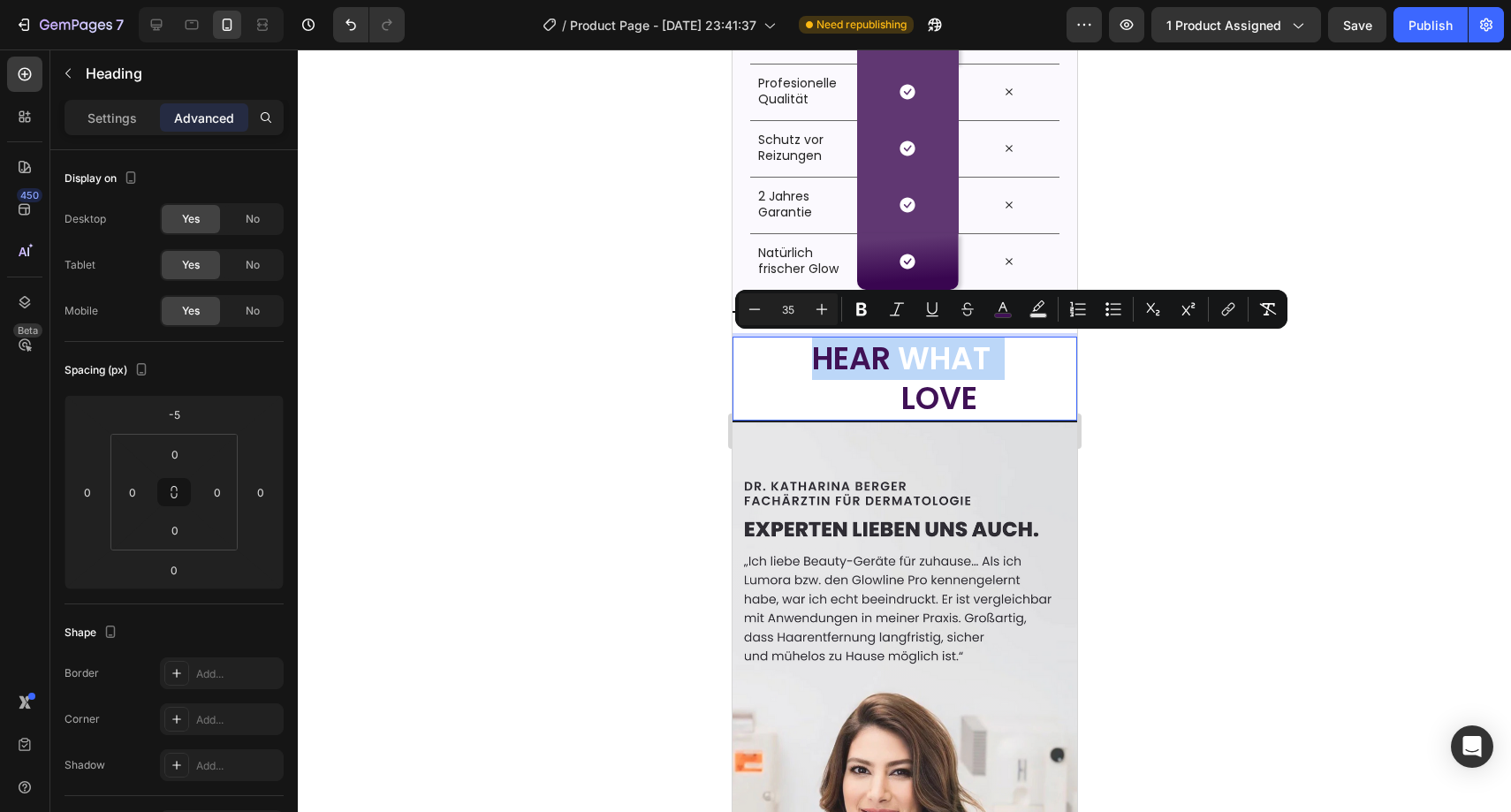
drag, startPoint x: 867, startPoint y: 340, endPoint x: 872, endPoint y: 372, distance: 32.4
click at [868, 353] on span "HEAR" at bounding box center [851, 358] width 79 height 43
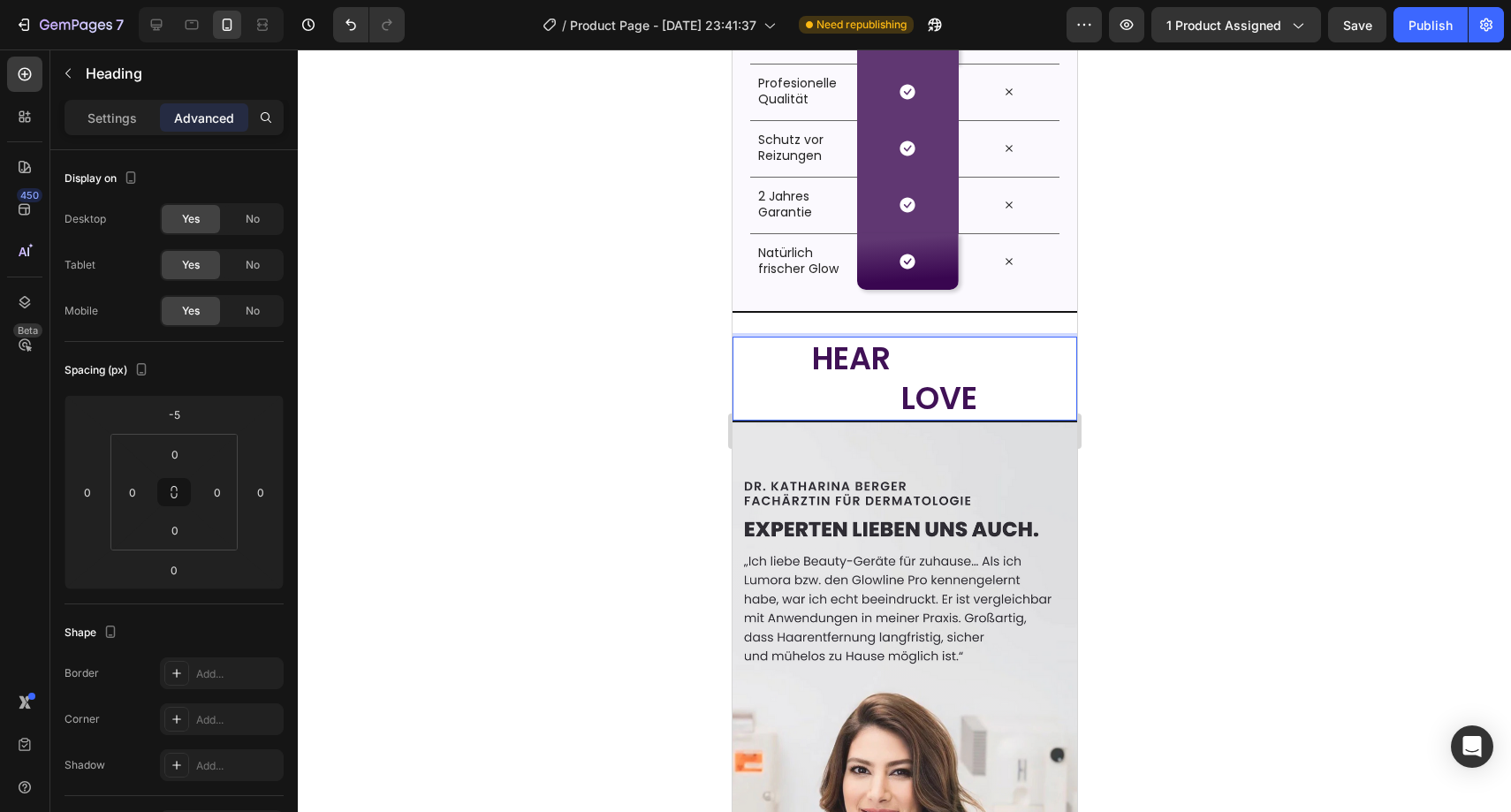
click at [872, 374] on span "HEAR" at bounding box center [851, 358] width 79 height 43
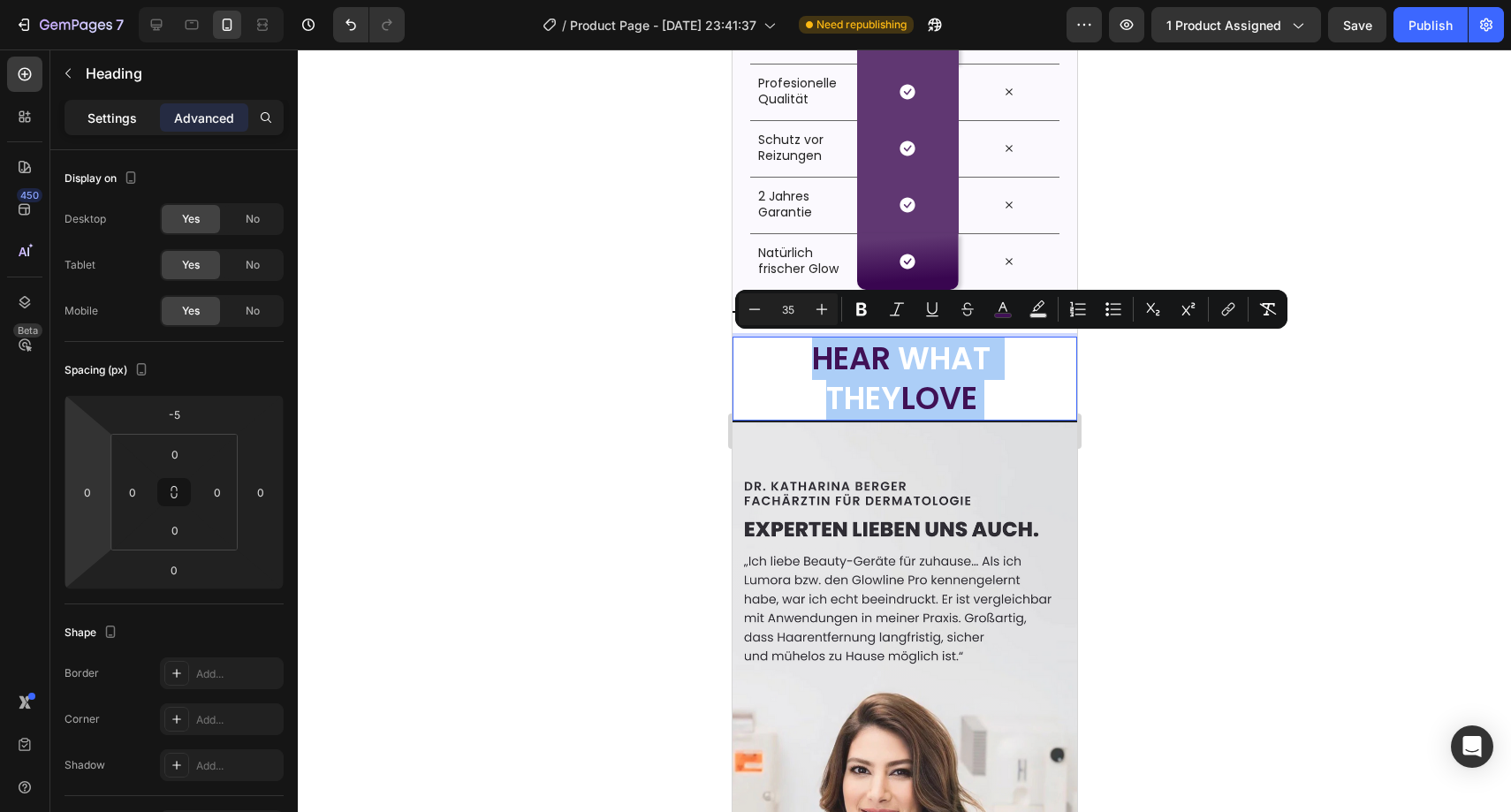
click at [112, 106] on div "Settings" at bounding box center [113, 117] width 89 height 28
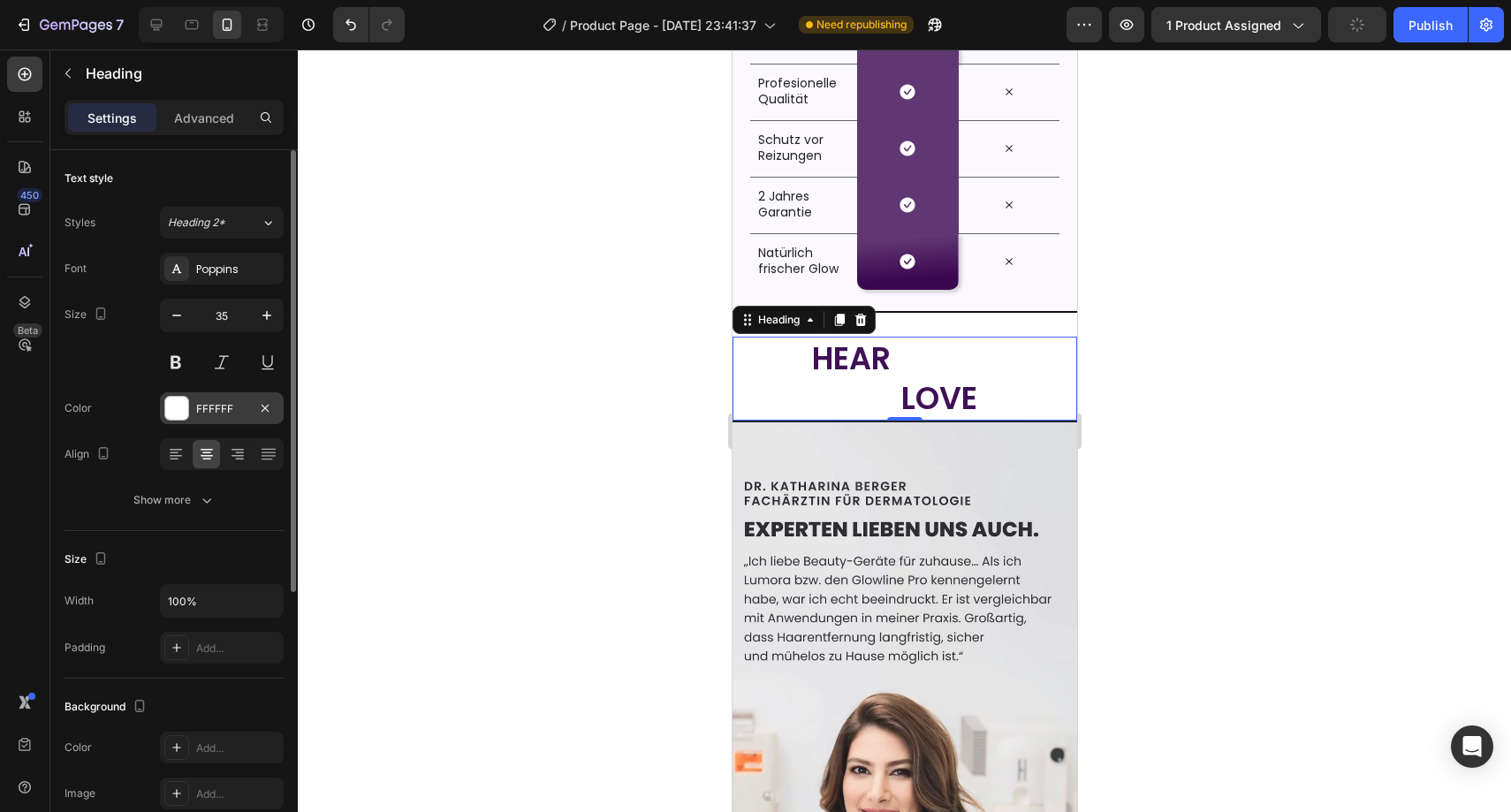
click at [206, 412] on div "FFFFFF" at bounding box center [221, 409] width 51 height 15
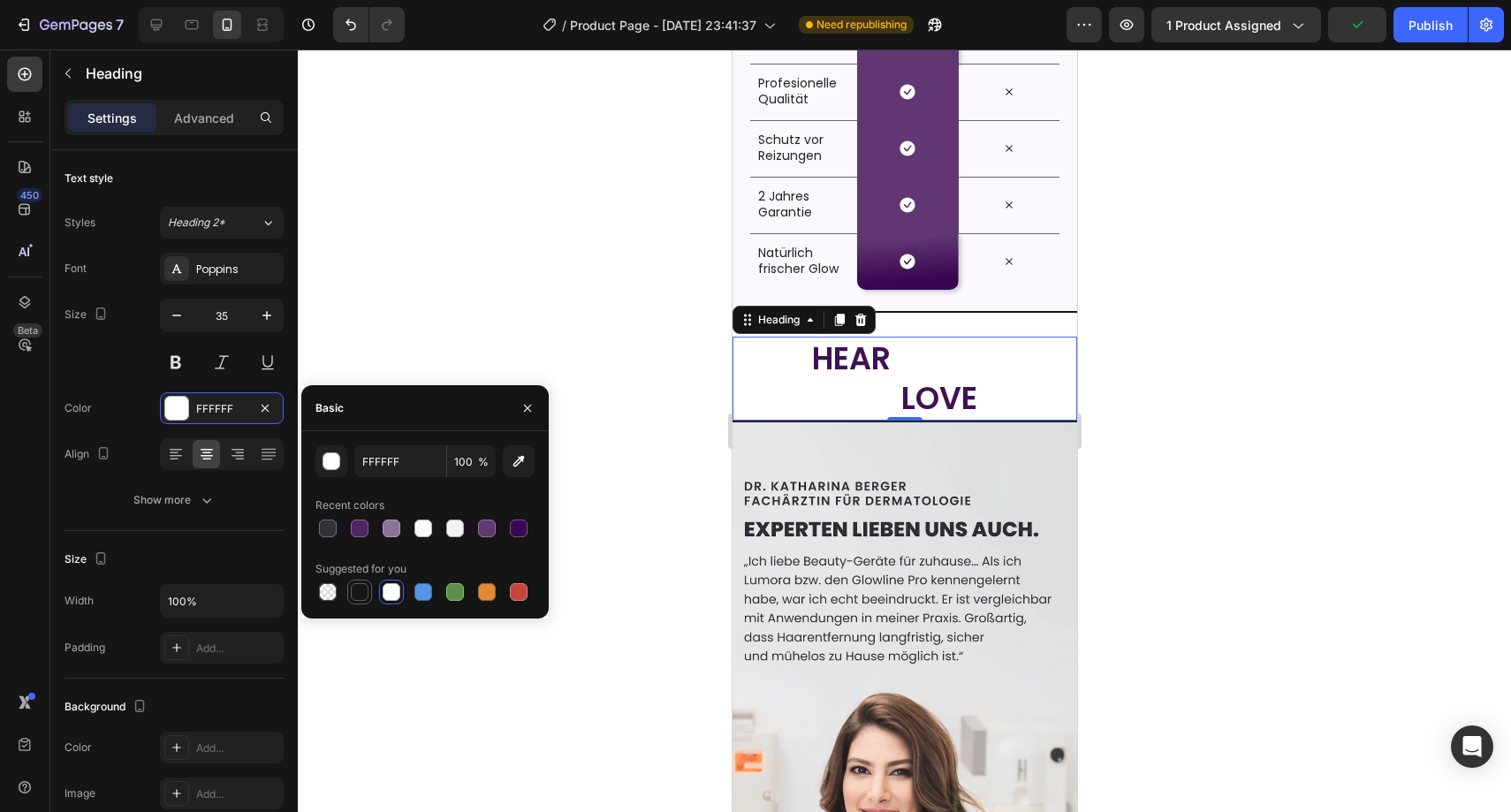
click at [359, 582] on div at bounding box center [360, 592] width 21 height 21
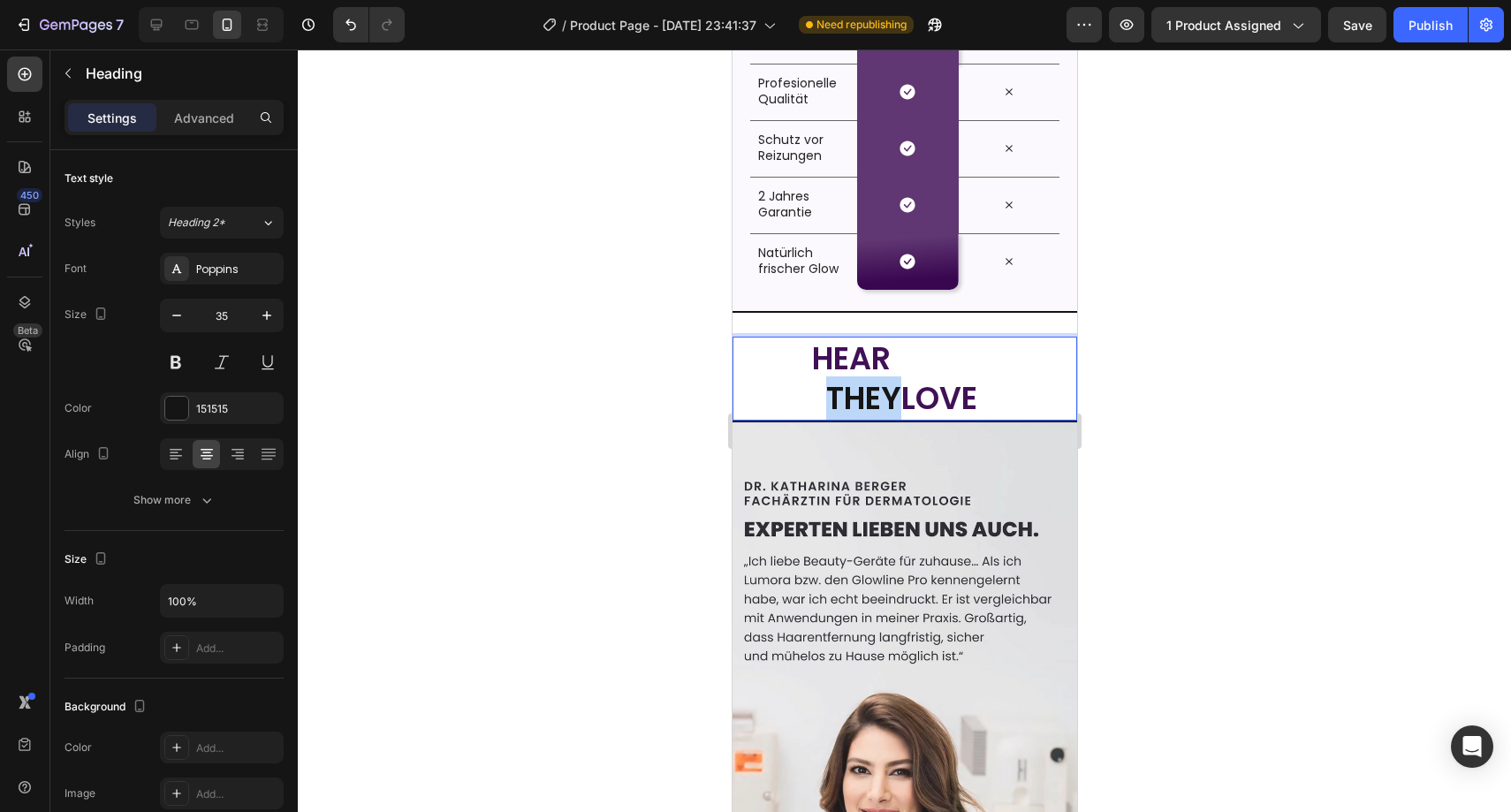
click at [842, 400] on p "HEAR WHAT THEY LOVE" at bounding box center [904, 378] width 342 height 80
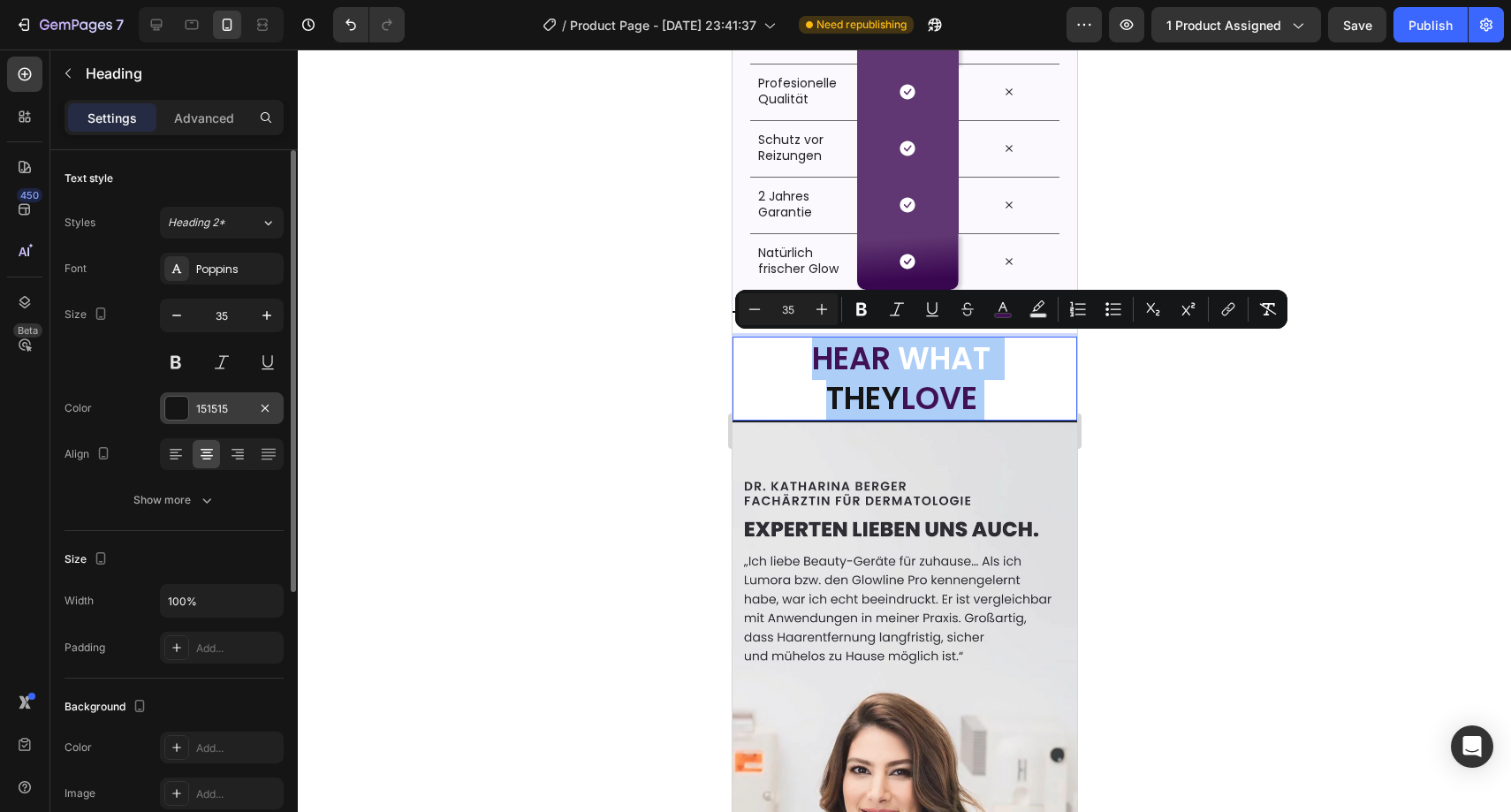
click at [232, 406] on div "151515" at bounding box center [221, 409] width 51 height 15
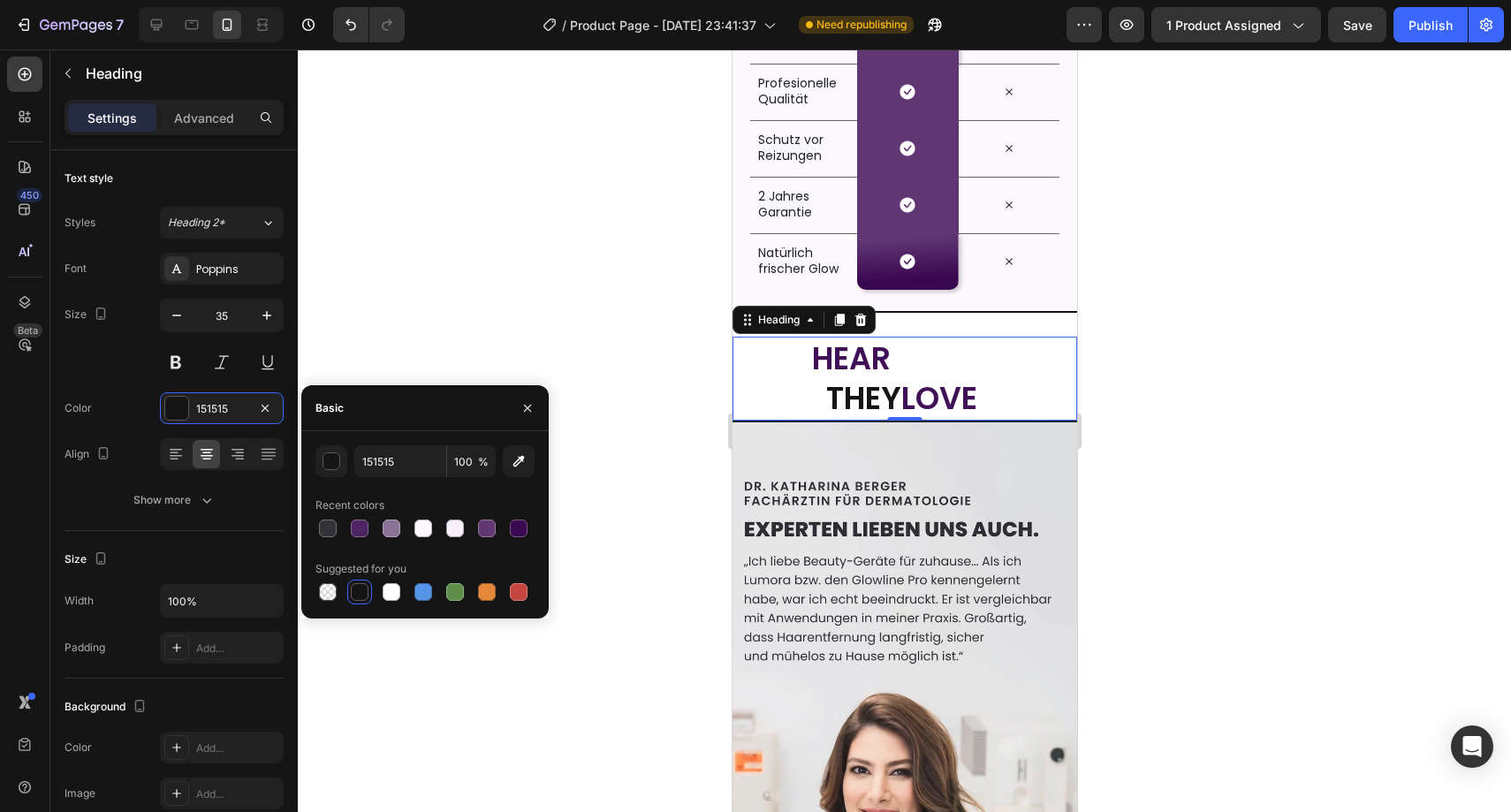
click at [372, 526] on div at bounding box center [425, 528] width 219 height 25
click at [359, 519] on div at bounding box center [360, 528] width 17 height 17
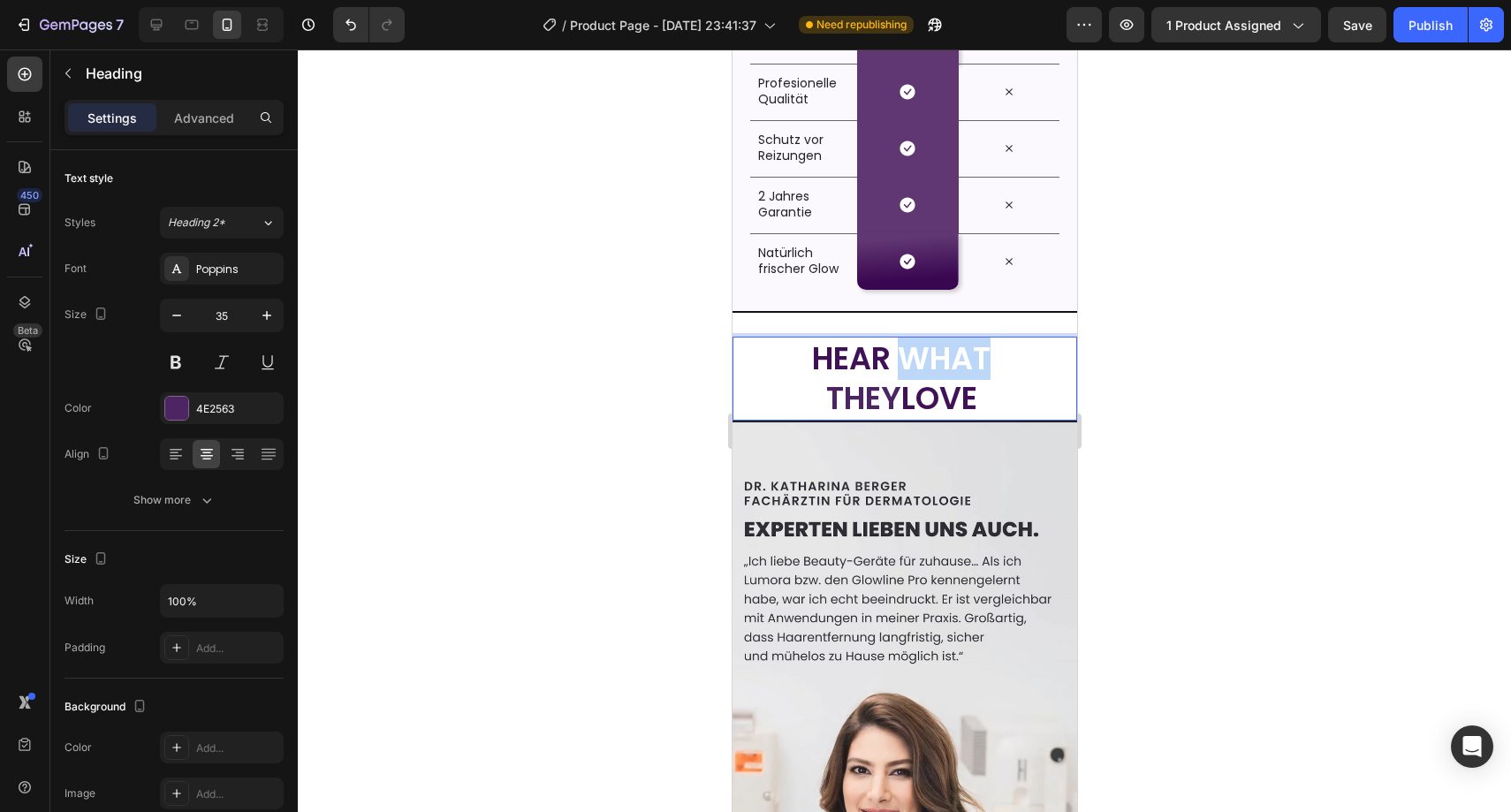
click at [942, 357] on span "WHAT" at bounding box center [944, 358] width 93 height 43
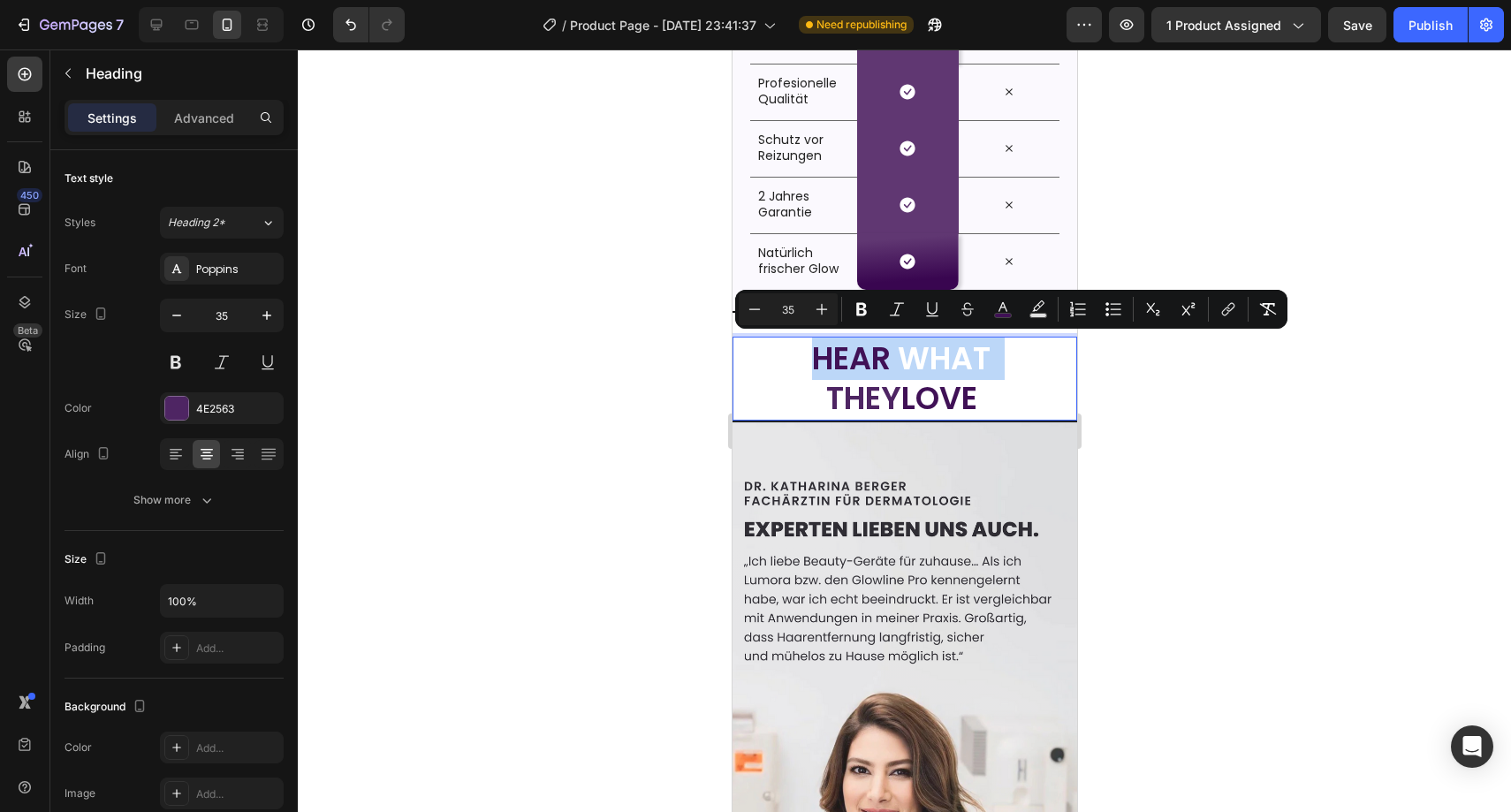
click at [902, 367] on span "WHAT" at bounding box center [944, 358] width 93 height 43
click at [219, 391] on div "Font Poppins Size 35 Color 4E2563 Align Show more" at bounding box center [174, 384] width 219 height 263
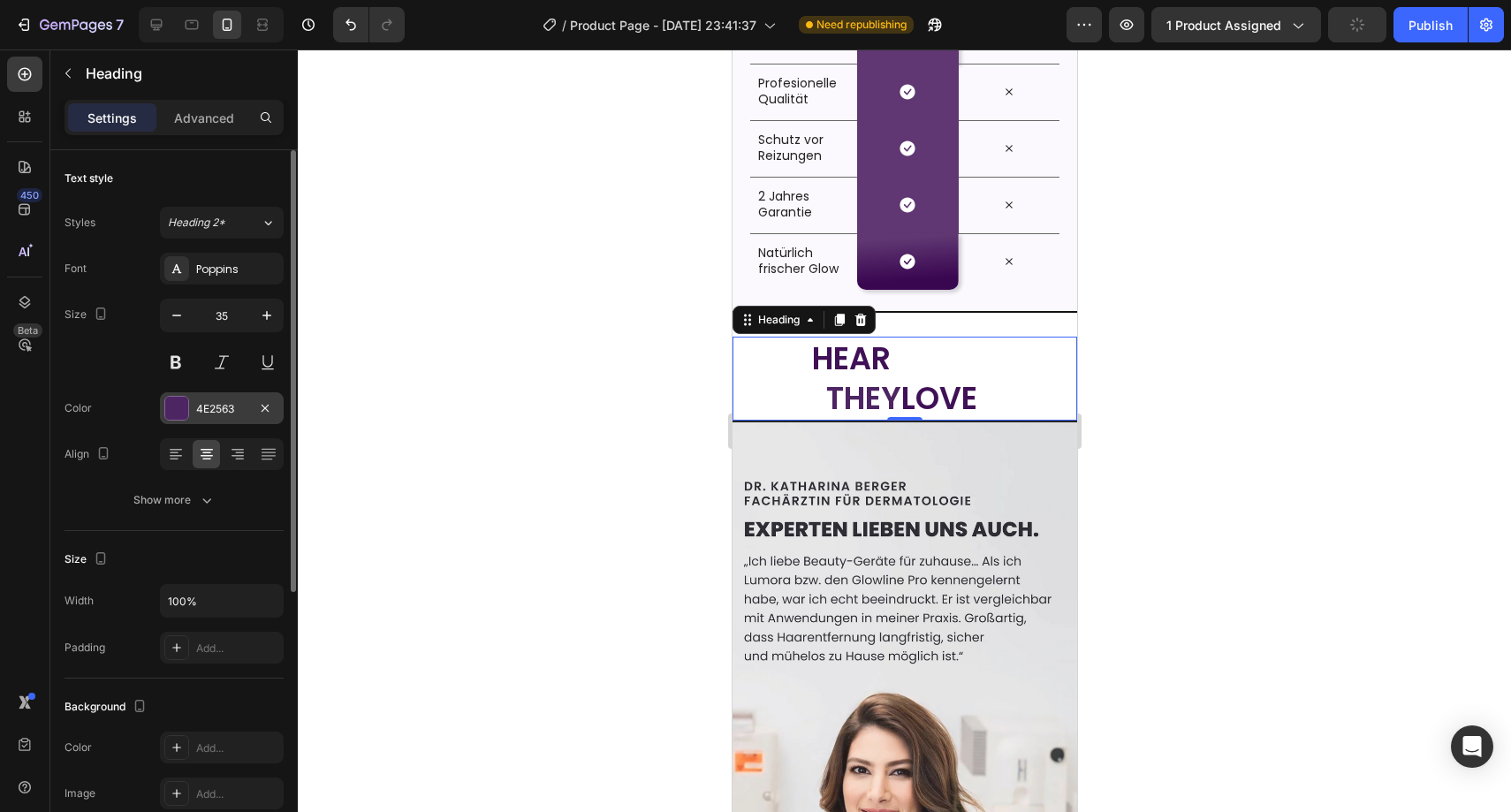
click at [225, 418] on div "4E2563" at bounding box center [222, 408] width 124 height 32
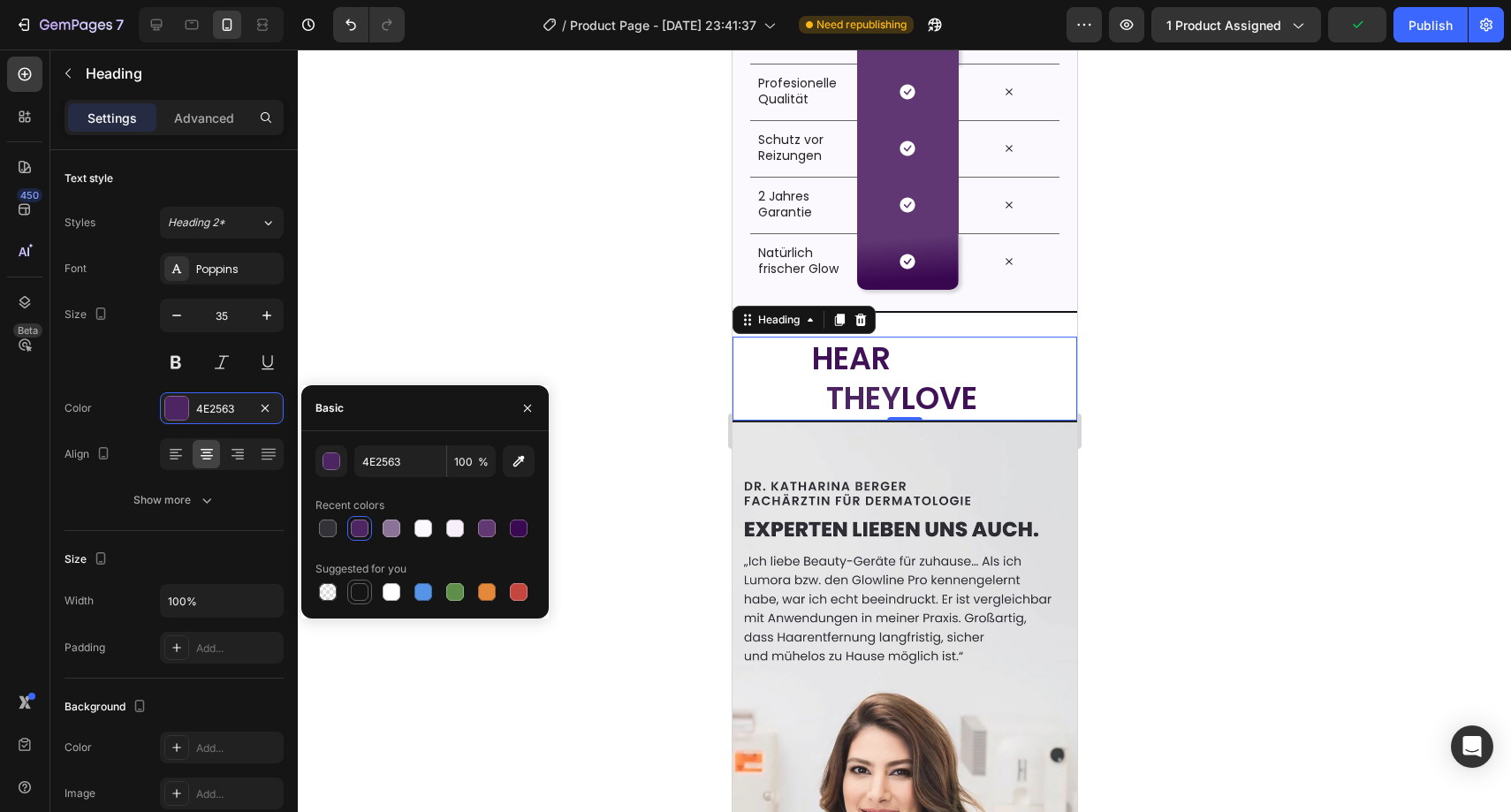
click at [365, 582] on div at bounding box center [360, 591] width 17 height 17
type input "151515"
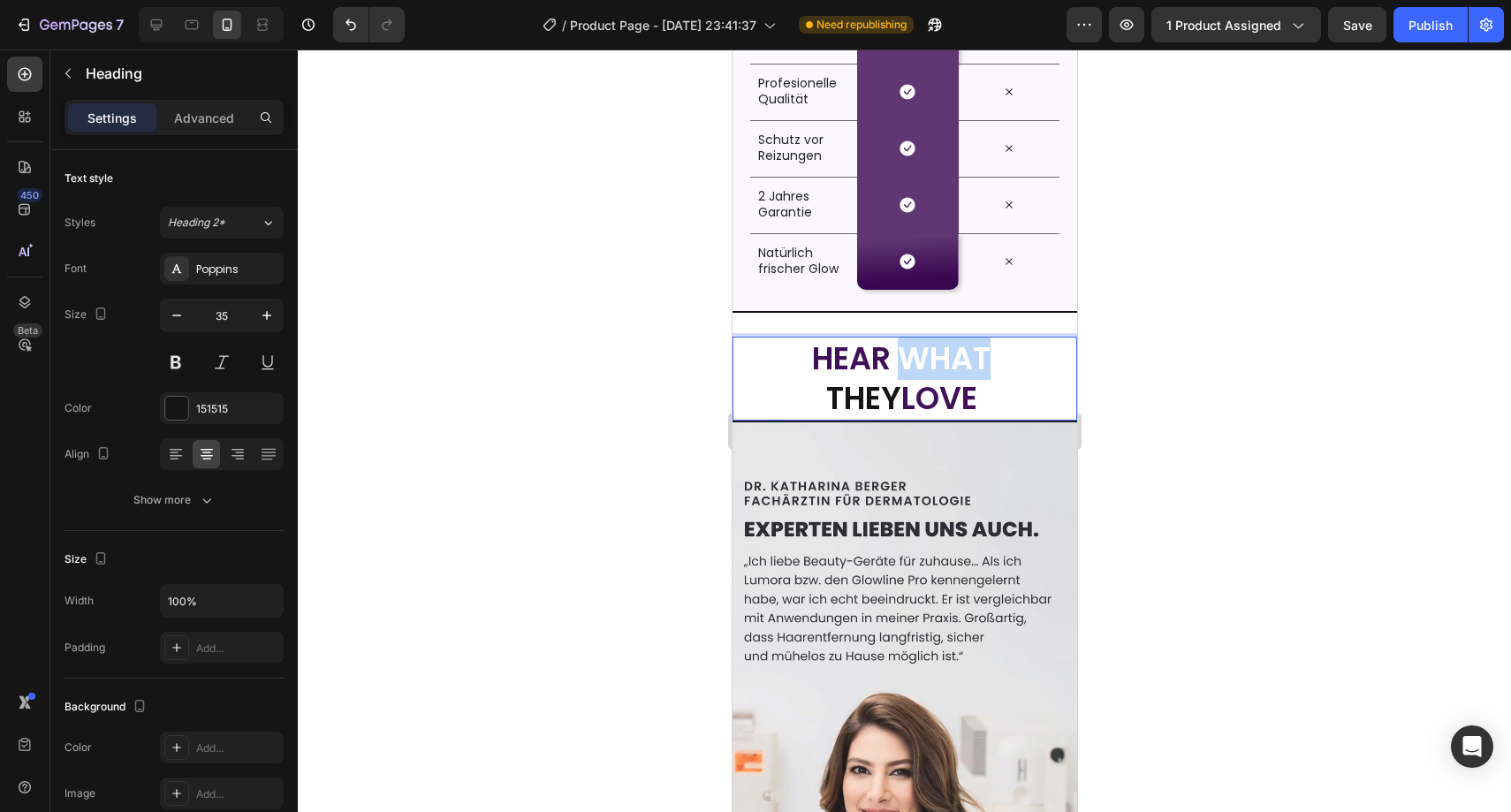
click at [952, 360] on span "WHAT" at bounding box center [944, 358] width 93 height 43
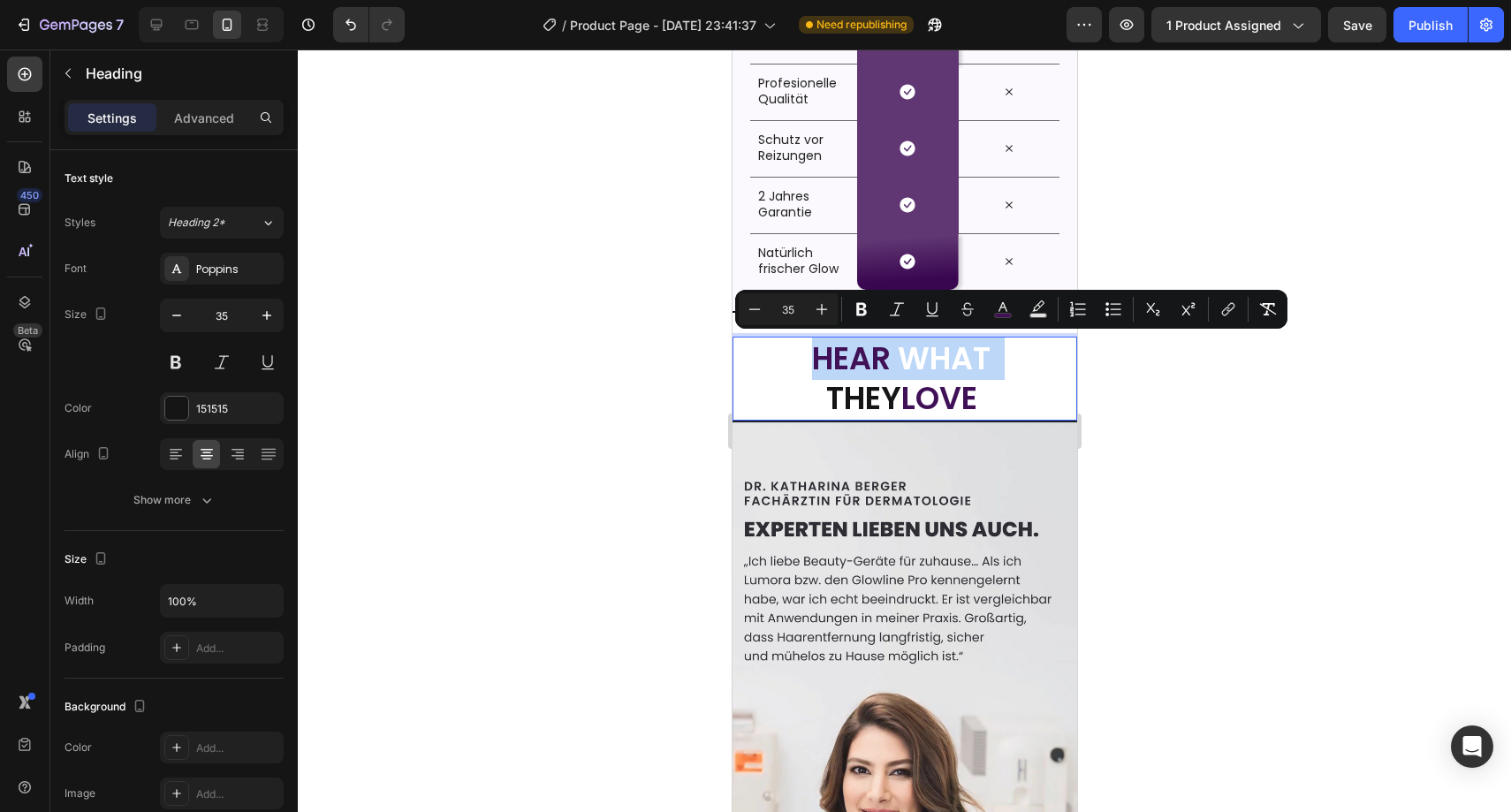
click at [952, 360] on span "WHAT" at bounding box center [944, 358] width 93 height 43
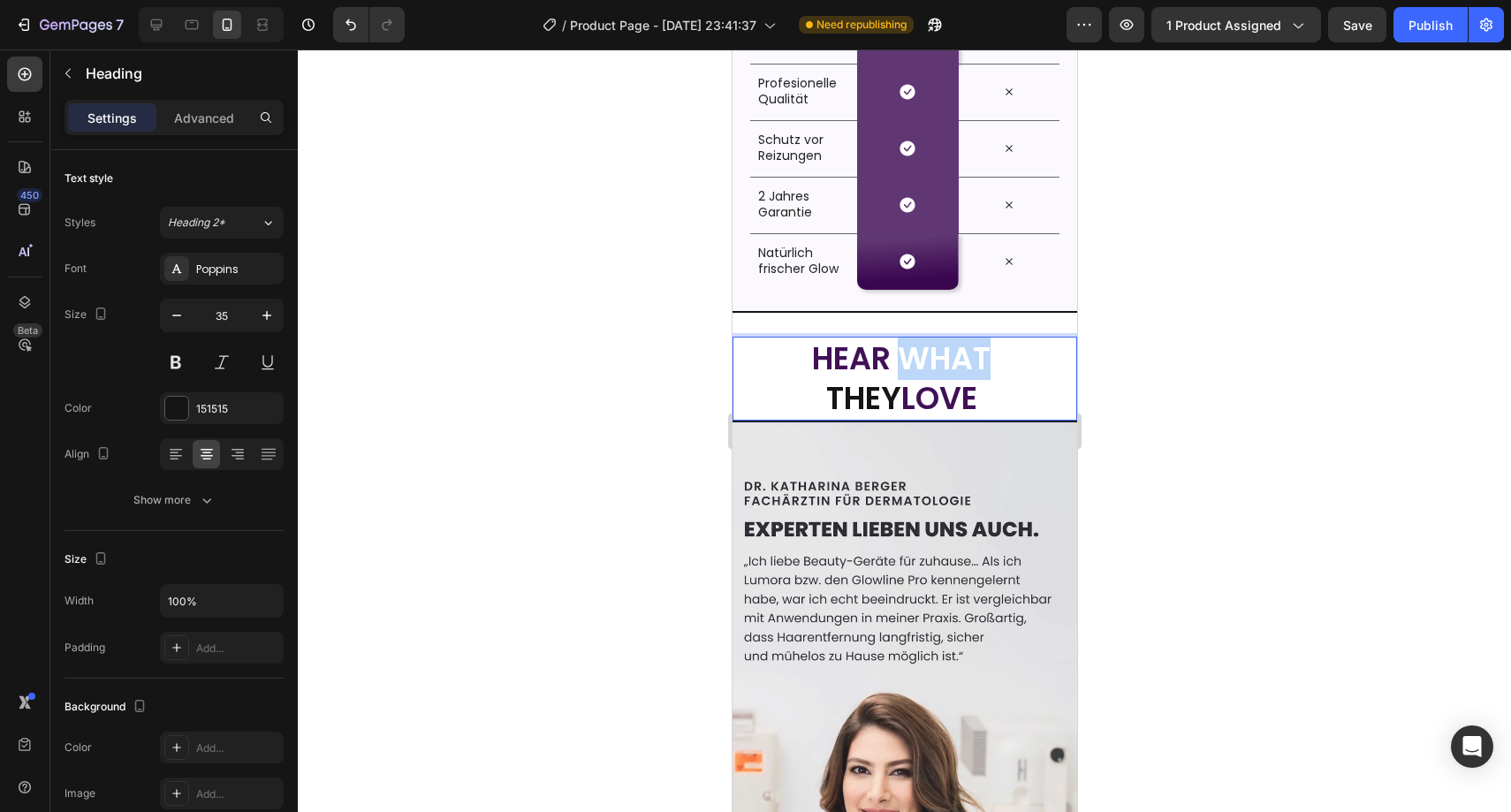
click at [952, 359] on span "WHAT" at bounding box center [944, 358] width 93 height 43
click at [951, 359] on span "WHAT" at bounding box center [944, 358] width 93 height 43
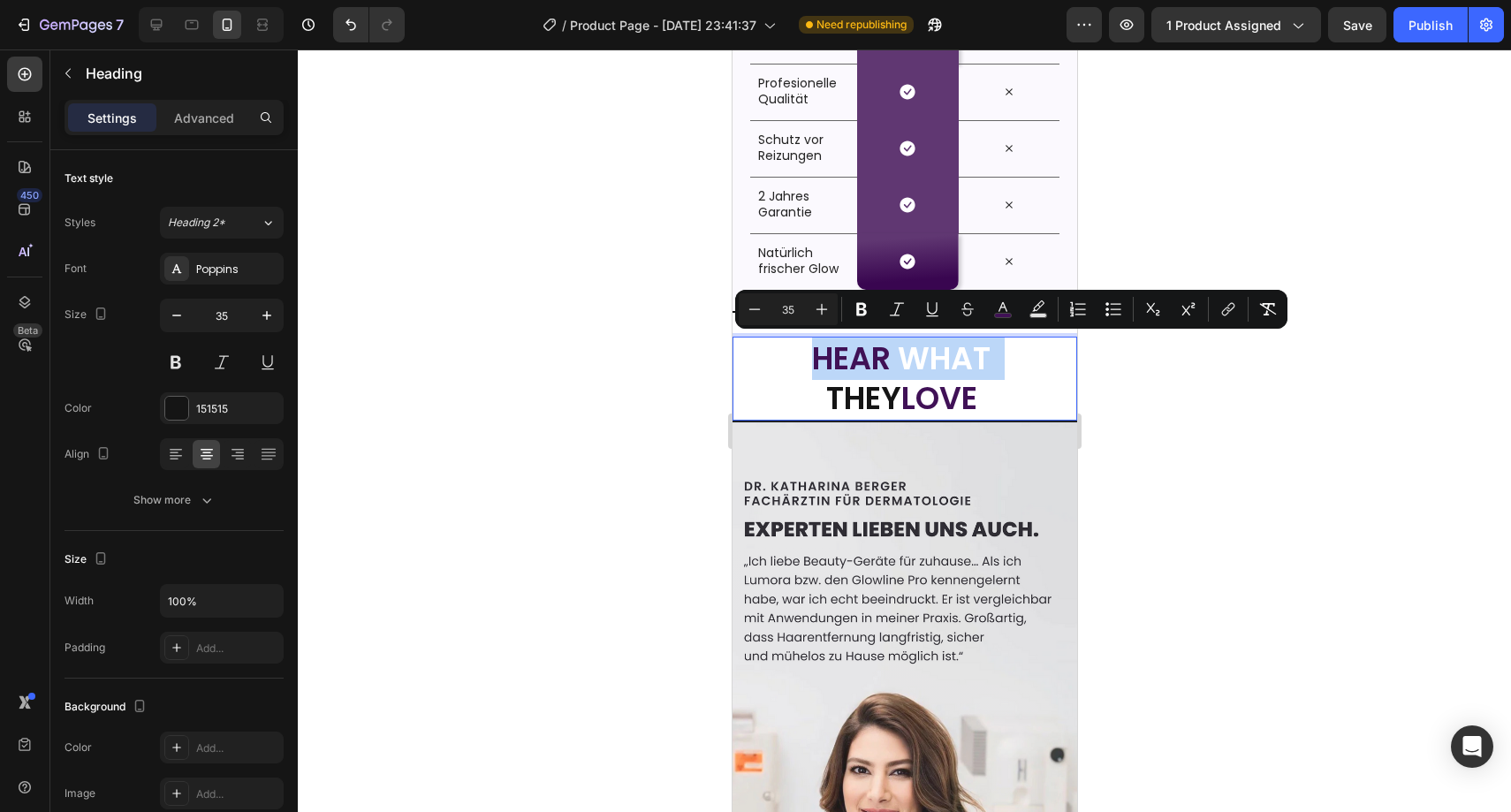
click at [951, 359] on span "WHAT" at bounding box center [944, 358] width 93 height 43
click at [953, 378] on span "LOVE" at bounding box center [938, 397] width 76 height 43
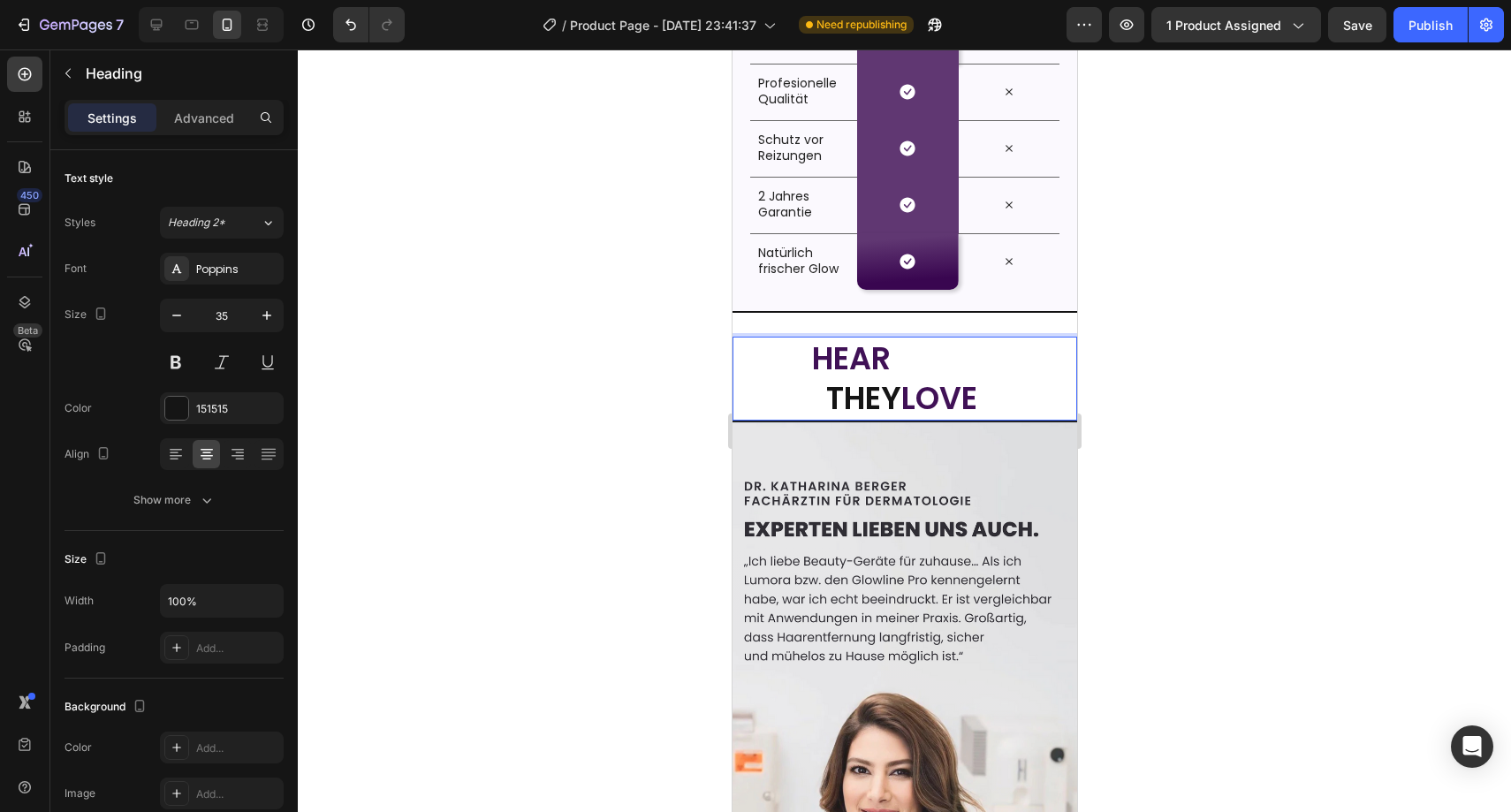
click at [941, 362] on span "WHAT" at bounding box center [944, 358] width 93 height 43
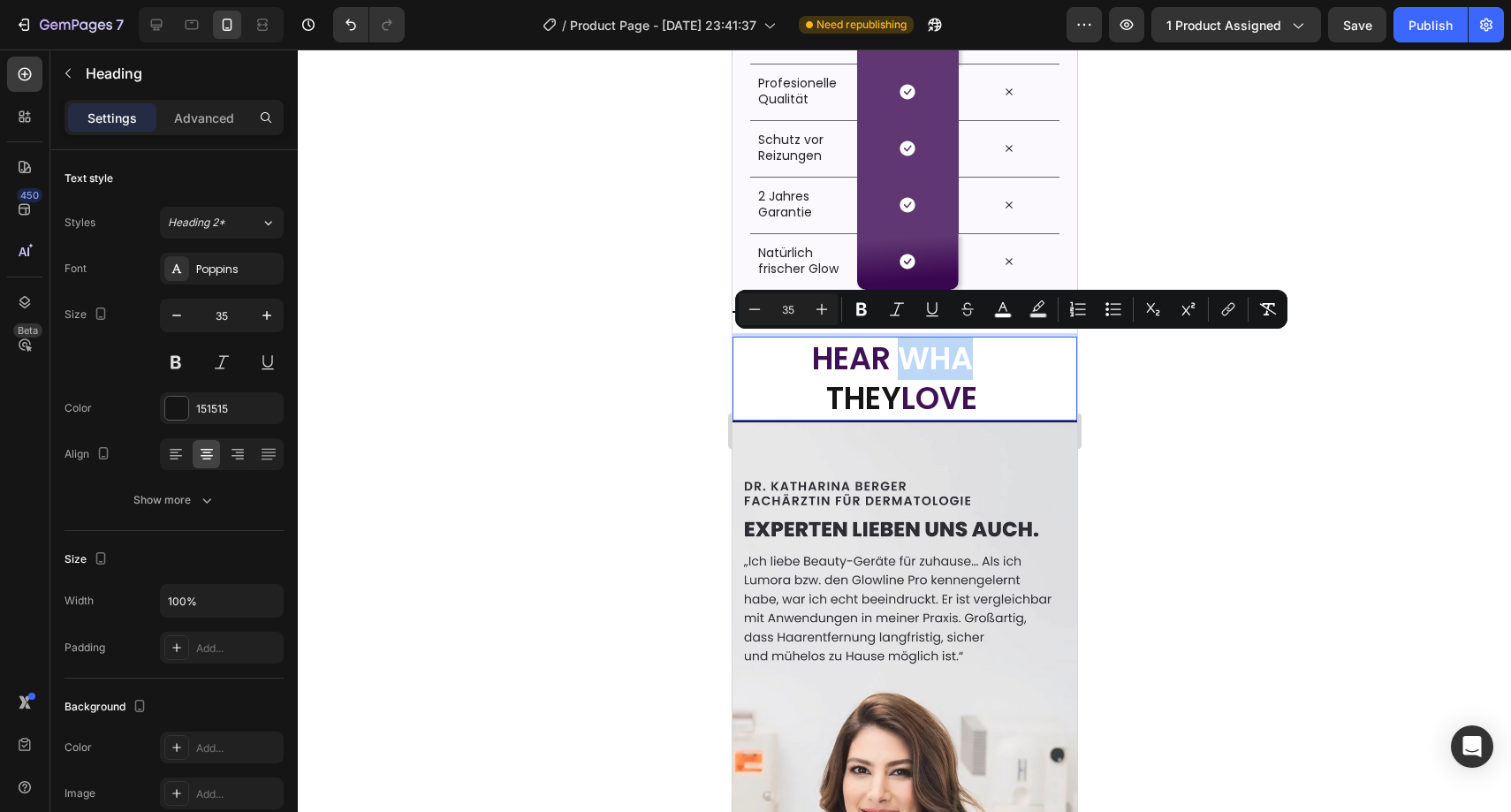
drag, startPoint x: 975, startPoint y: 354, endPoint x: 897, endPoint y: 362, distance: 78.4
click at [897, 362] on span "WHAT" at bounding box center [944, 358] width 93 height 43
click at [982, 363] on span "WHAT" at bounding box center [944, 358] width 93 height 43
drag, startPoint x: 991, startPoint y: 362, endPoint x: 878, endPoint y: 359, distance: 113.0
click at [876, 359] on p "HEAR WHAT THEY LOVE" at bounding box center [904, 378] width 342 height 80
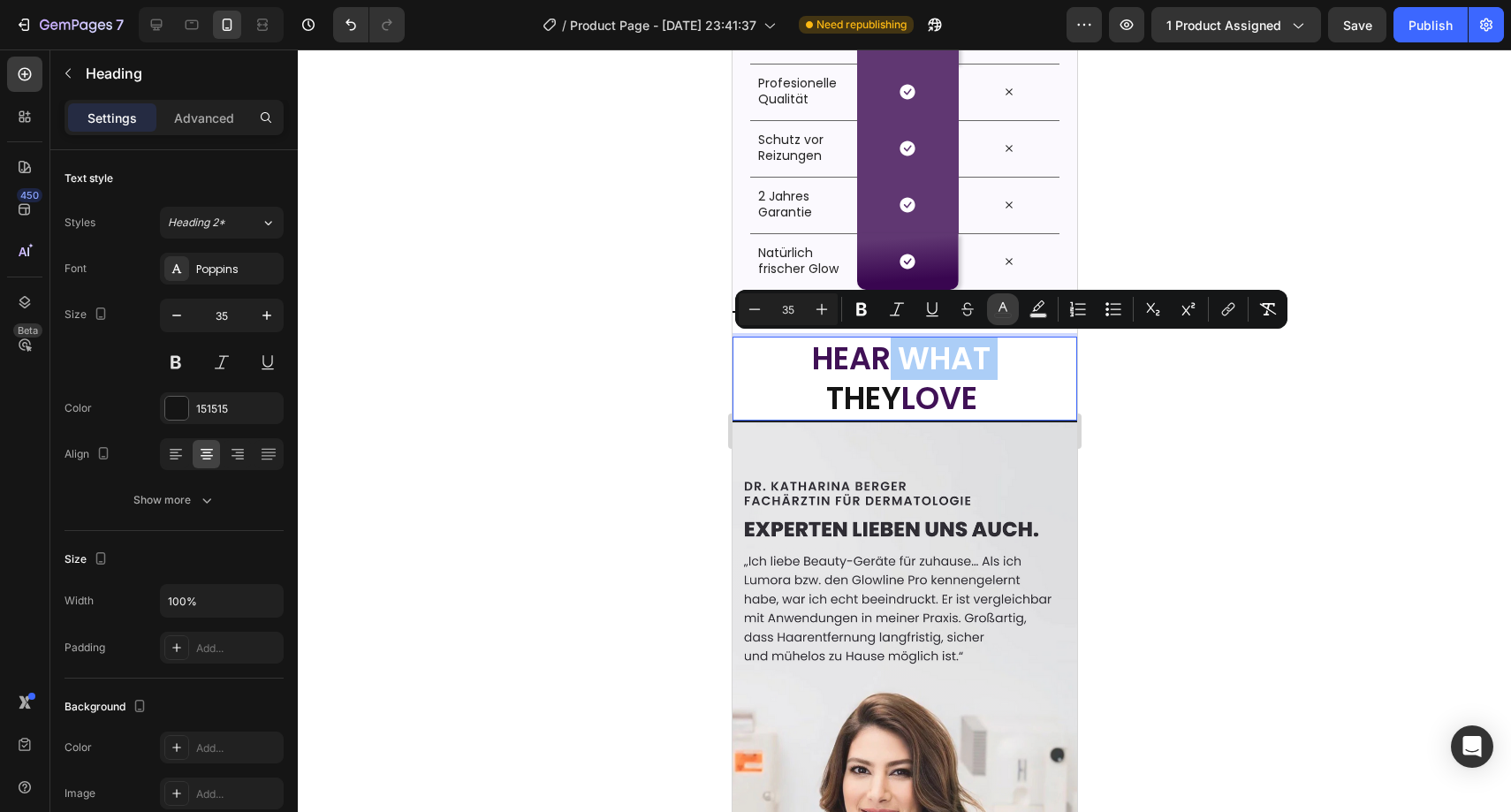
click at [1003, 311] on icon "Editor contextual toolbar" at bounding box center [1003, 309] width 17 height 17
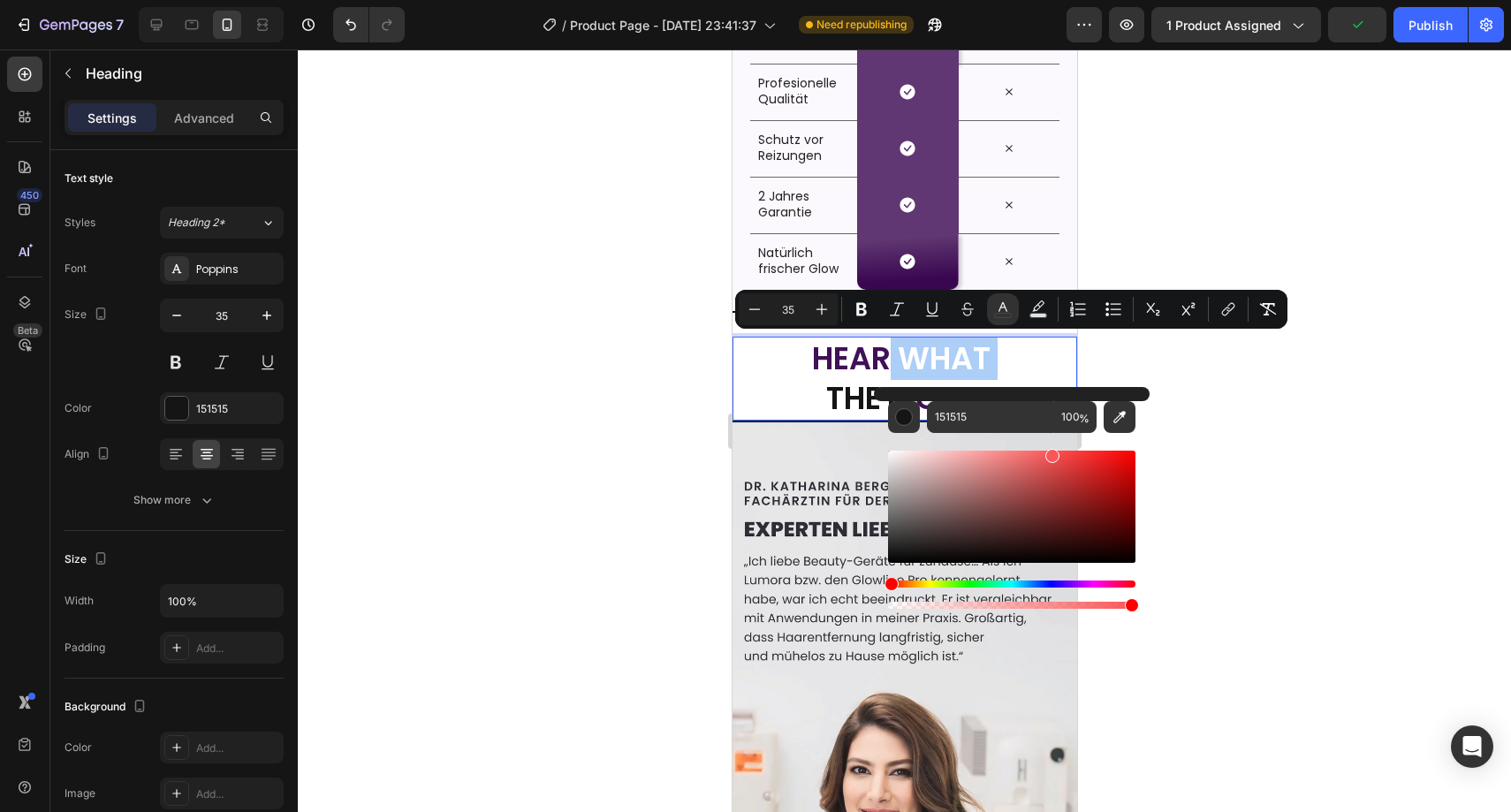
drag, startPoint x: 928, startPoint y: 477, endPoint x: 1050, endPoint y: 451, distance: 124.7
click at [1050, 451] on div "Editor contextual toolbar" at bounding box center [1011, 506] width 247 height 112
type input "F95757"
click at [1240, 383] on div at bounding box center [904, 430] width 1213 height 762
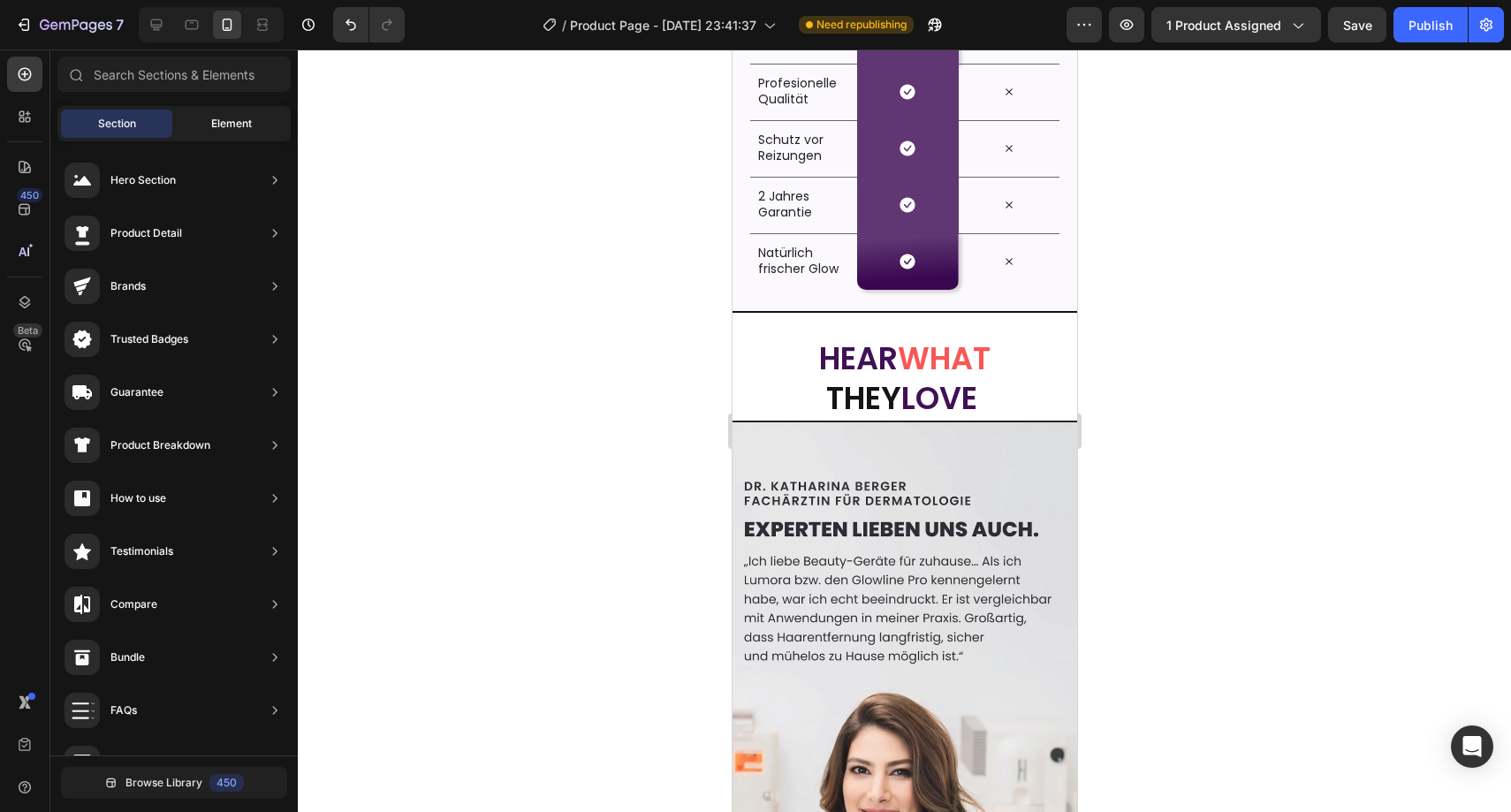
click at [224, 124] on span "Element" at bounding box center [232, 123] width 41 height 15
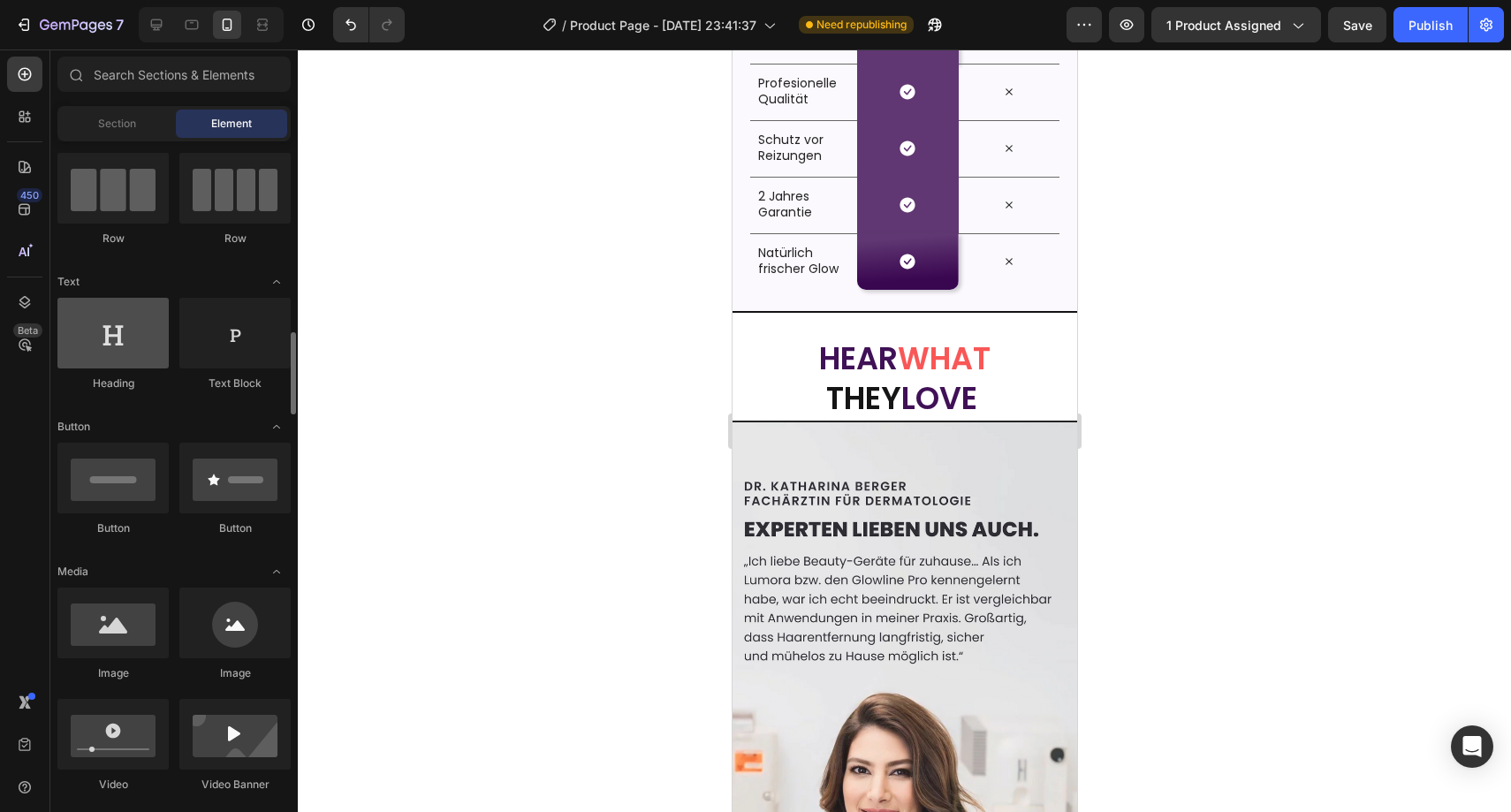
scroll to position [461, 0]
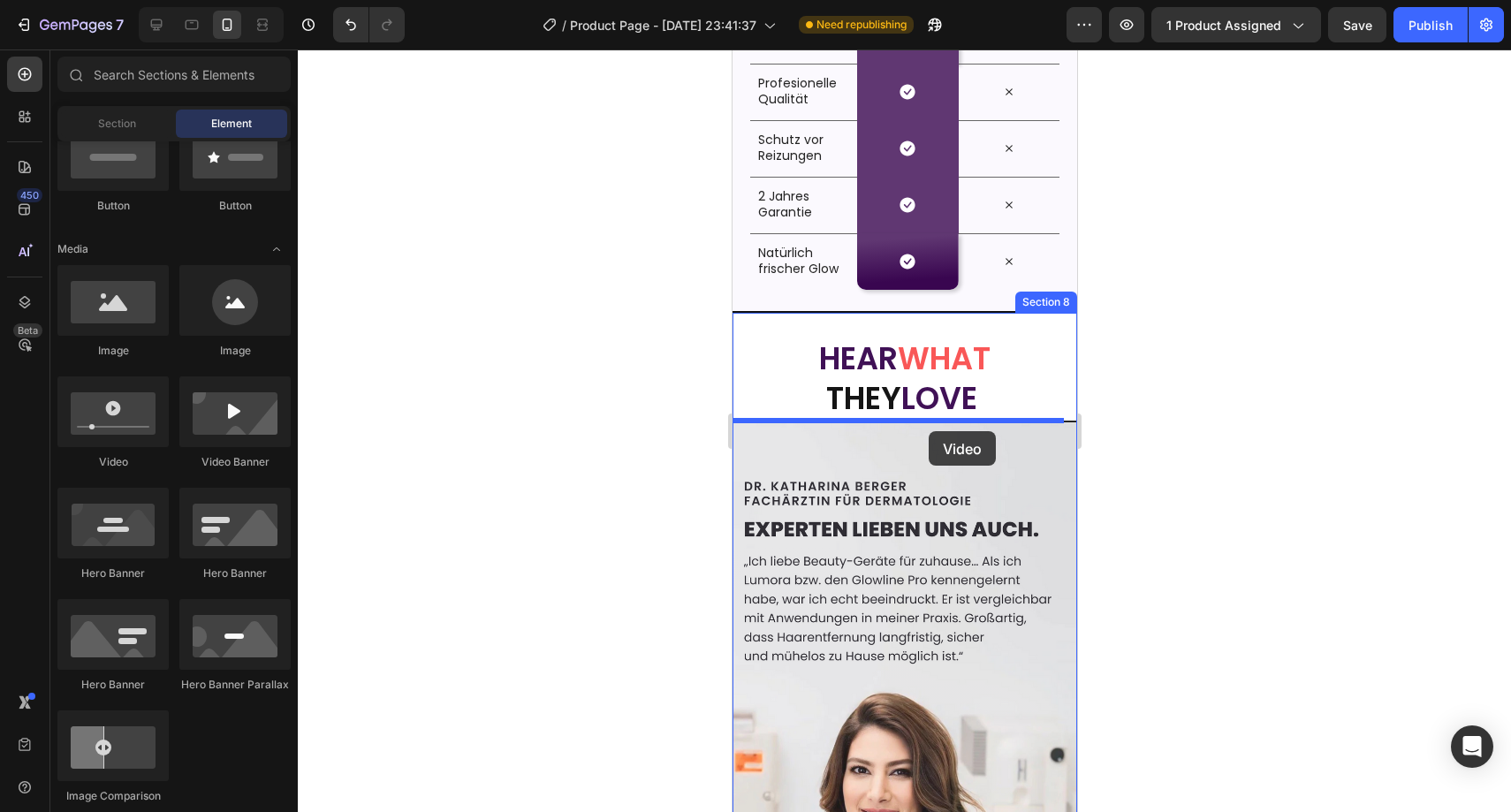
drag, startPoint x: 842, startPoint y: 488, endPoint x: 928, endPoint y: 431, distance: 103.2
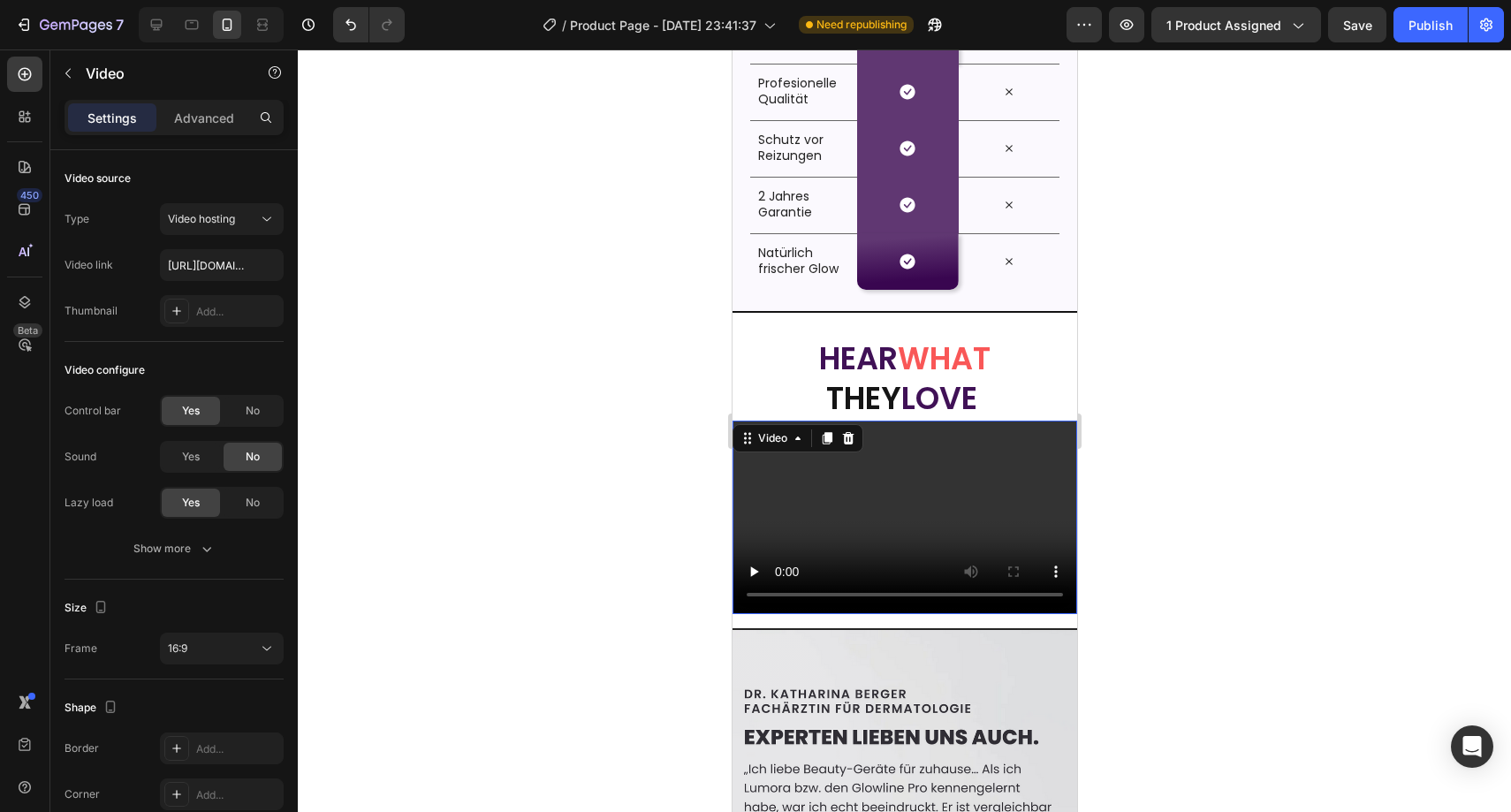
drag, startPoint x: 904, startPoint y: 528, endPoint x: 762, endPoint y: 418, distance: 179.6
click at [900, 522] on video at bounding box center [903, 517] width 344 height 194
click at [210, 271] on input "https://cdn.shopify.com/videos/c/o/v/2cd3deb506b54b009063f7270ab5cf2e.mp4" at bounding box center [222, 264] width 124 height 32
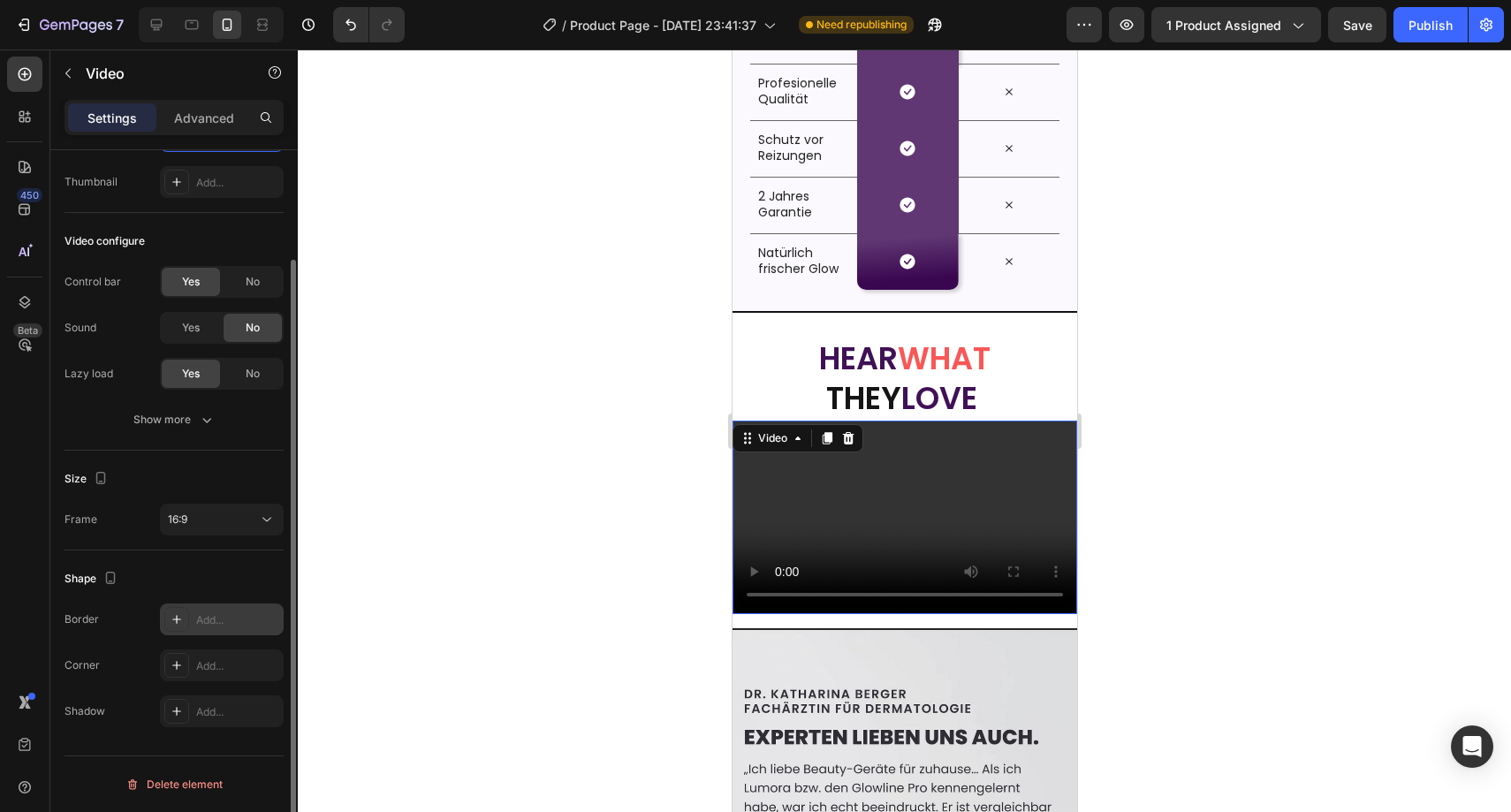
type input "https://cdn.shopify.com/videos/c/o/v/e3d9eb642ce849bd841f16bdcbbebcf4.mov"
click at [218, 629] on div "Add..." at bounding box center [222, 619] width 124 height 32
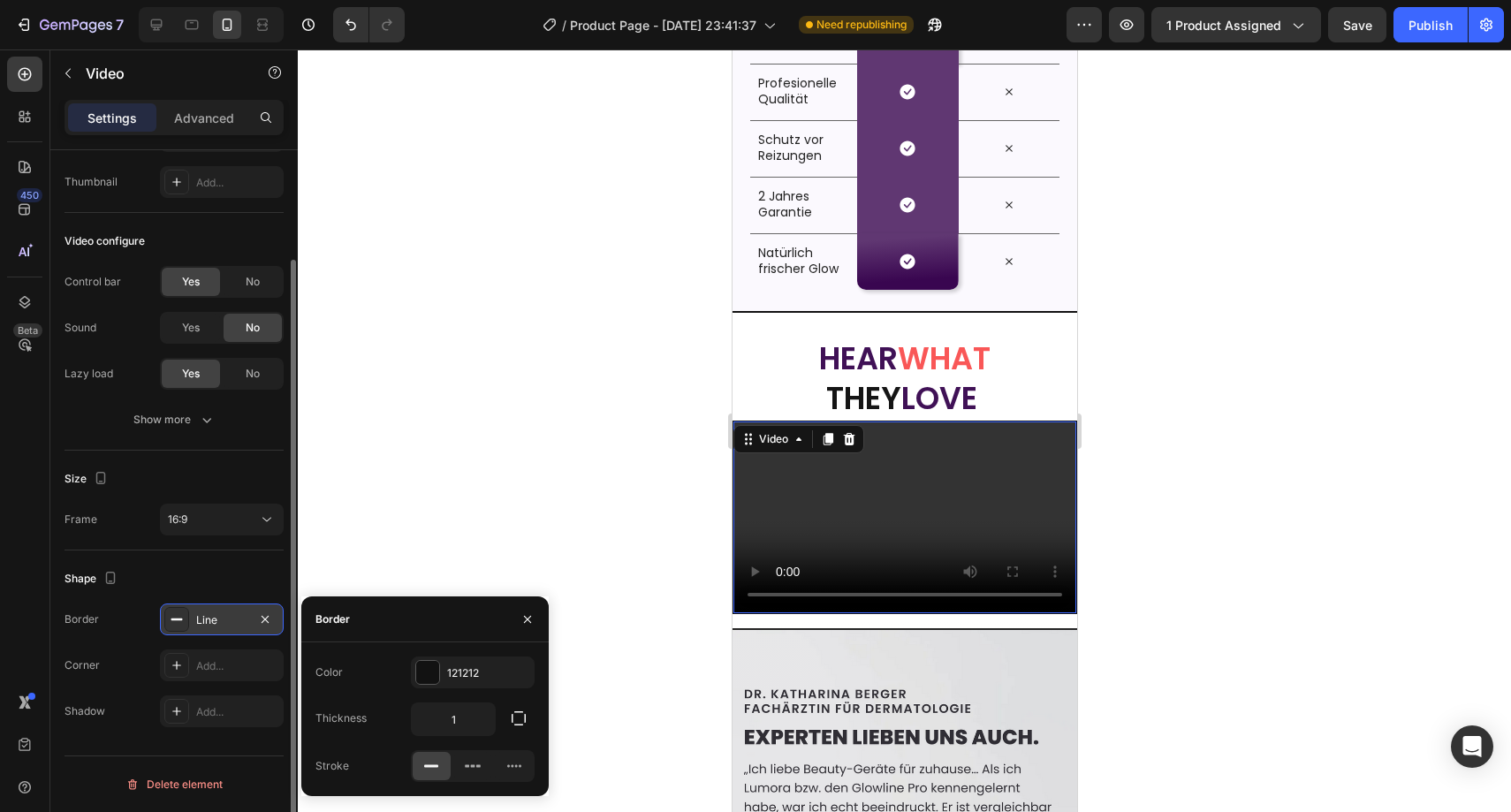
scroll to position [0, 0]
click at [471, 723] on input "1" at bounding box center [453, 718] width 83 height 32
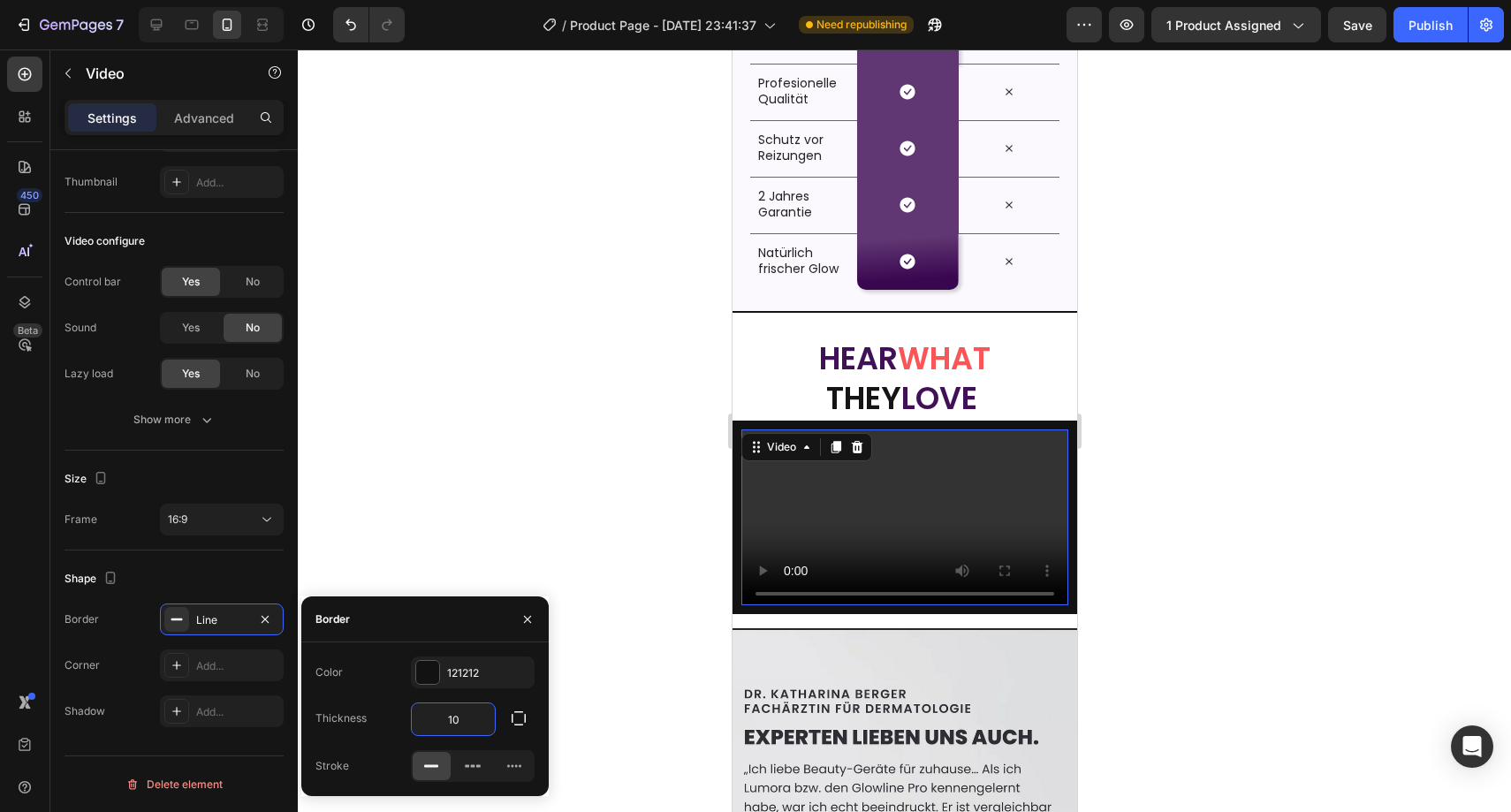
type input "1"
type input "20"
click at [463, 672] on div "121212" at bounding box center [472, 673] width 51 height 15
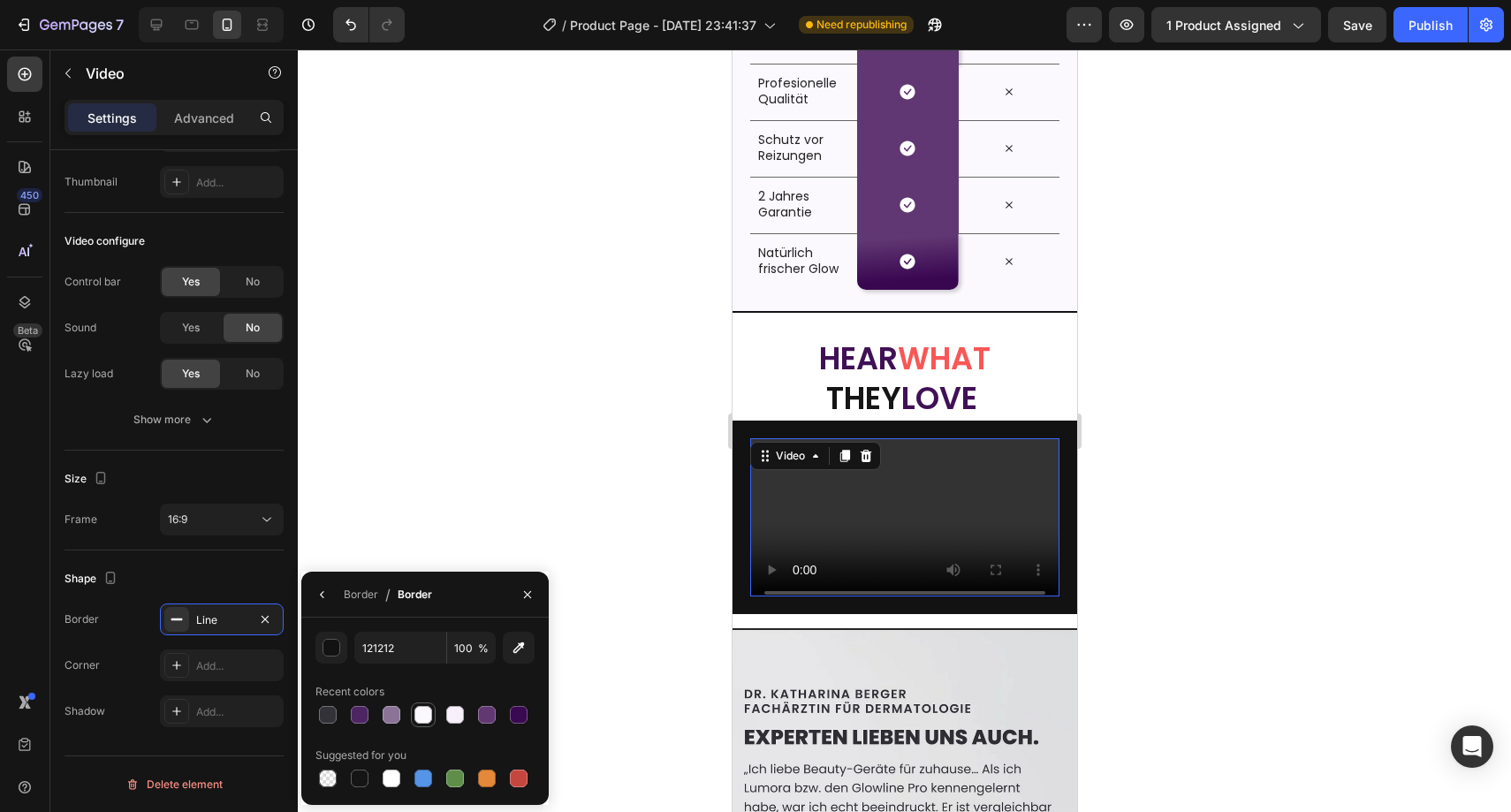
click at [421, 709] on div at bounding box center [424, 715] width 17 height 17
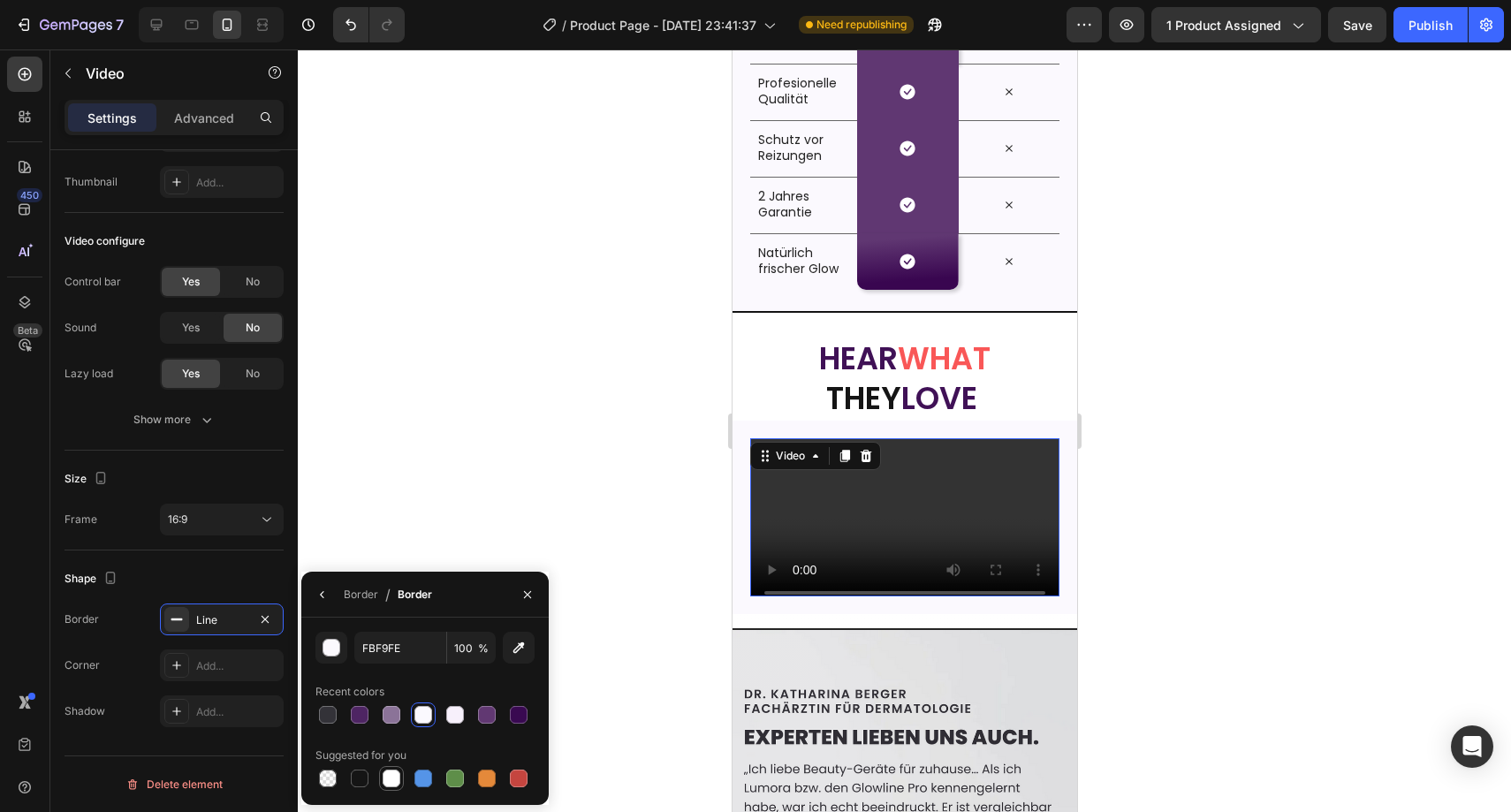
click at [383, 770] on div at bounding box center [392, 778] width 21 height 21
type input "FFFFFF"
click at [524, 595] on icon "button" at bounding box center [527, 594] width 14 height 14
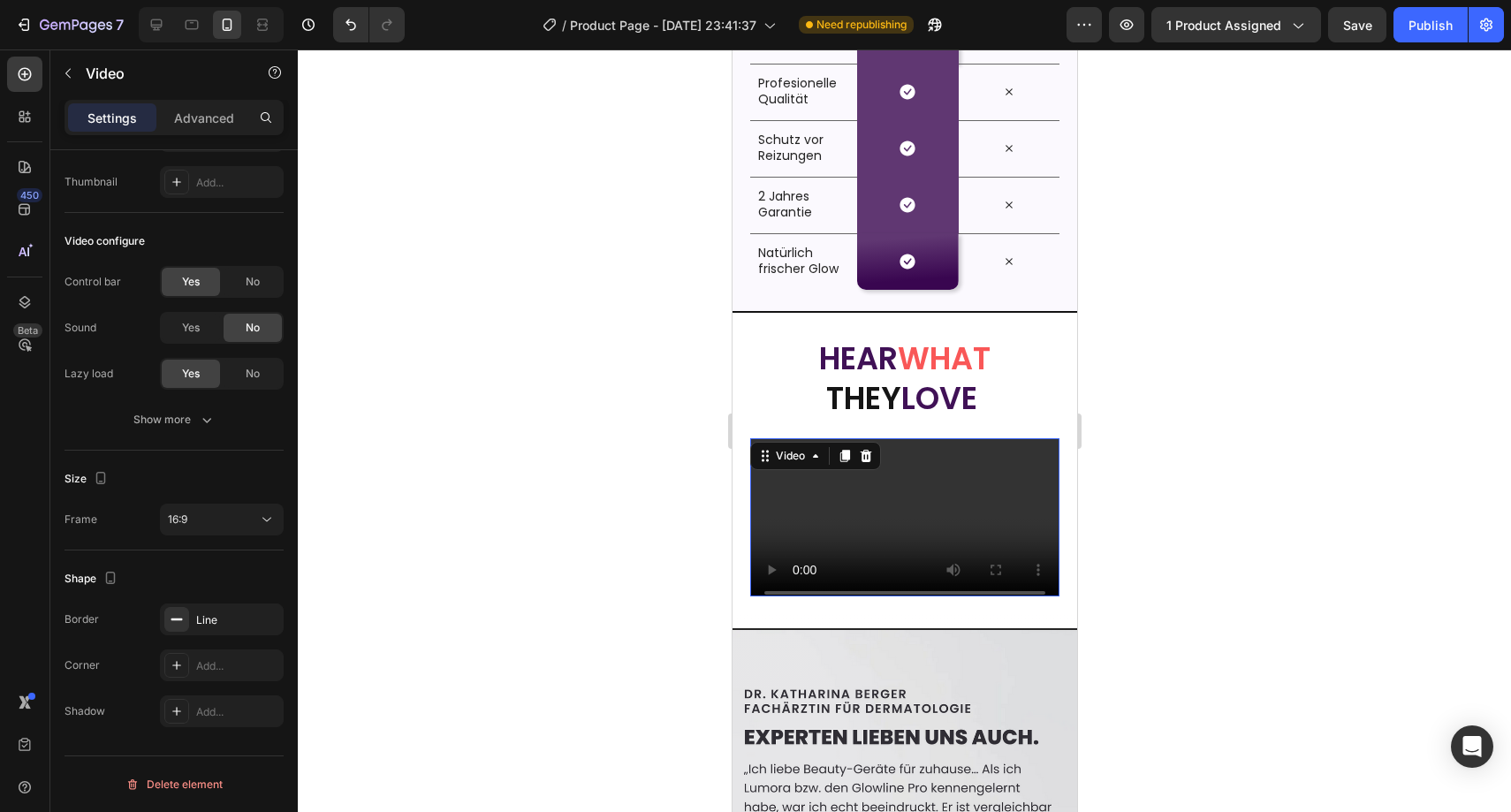
click at [568, 551] on div at bounding box center [904, 430] width 1213 height 762
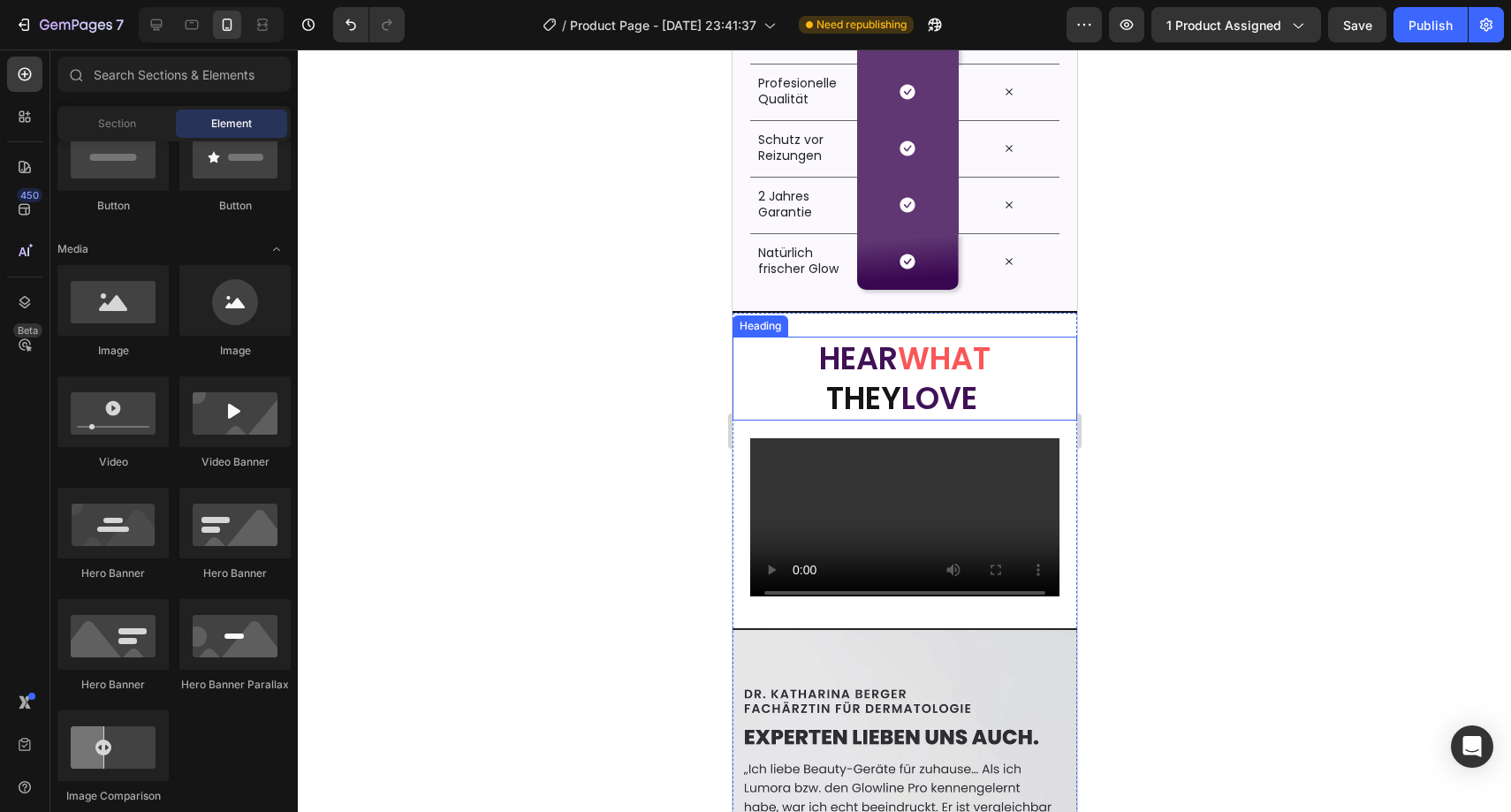
click at [865, 359] on span "HEAR" at bounding box center [858, 358] width 79 height 43
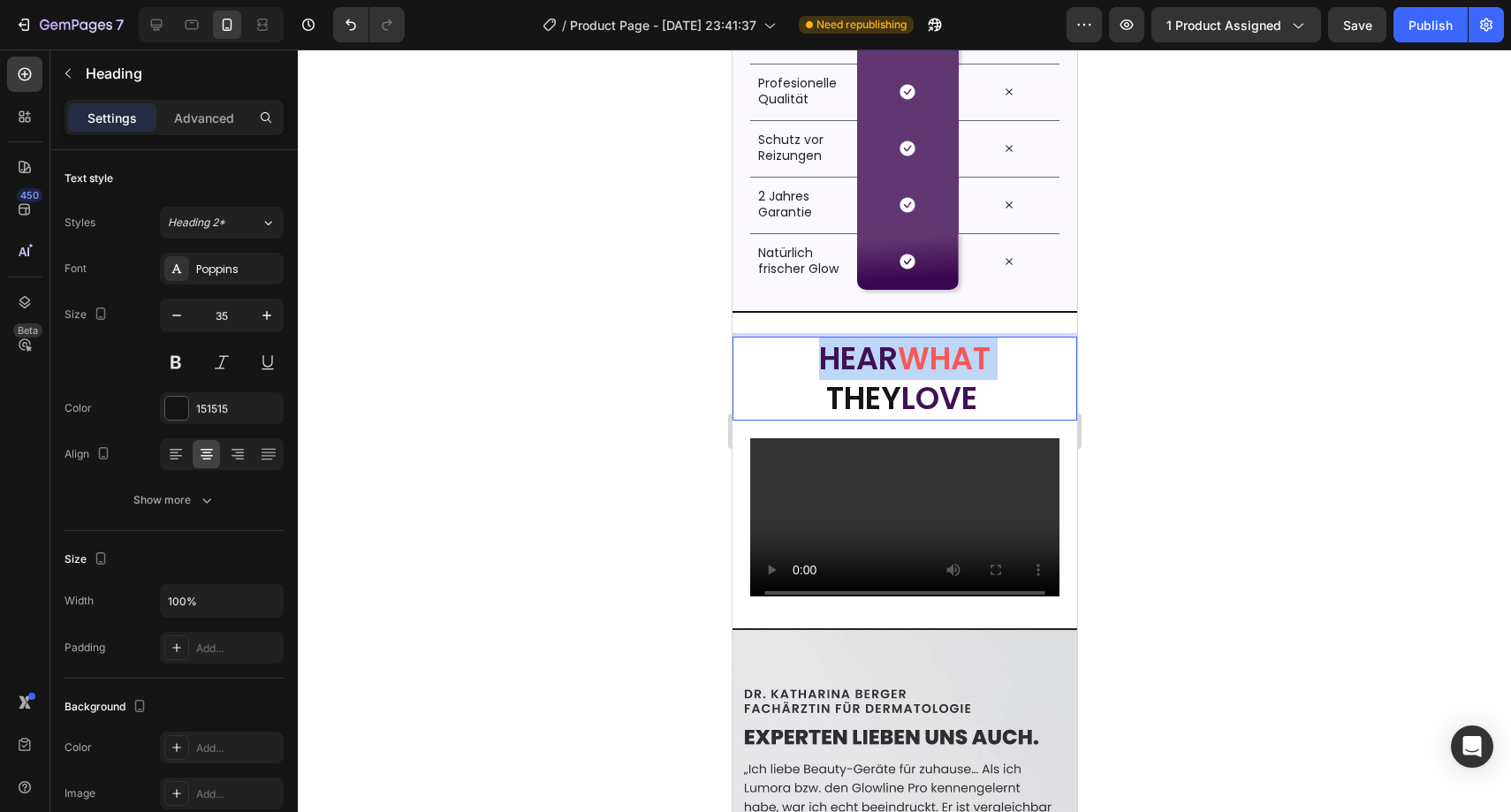
click at [865, 359] on span "HEAR" at bounding box center [858, 358] width 79 height 43
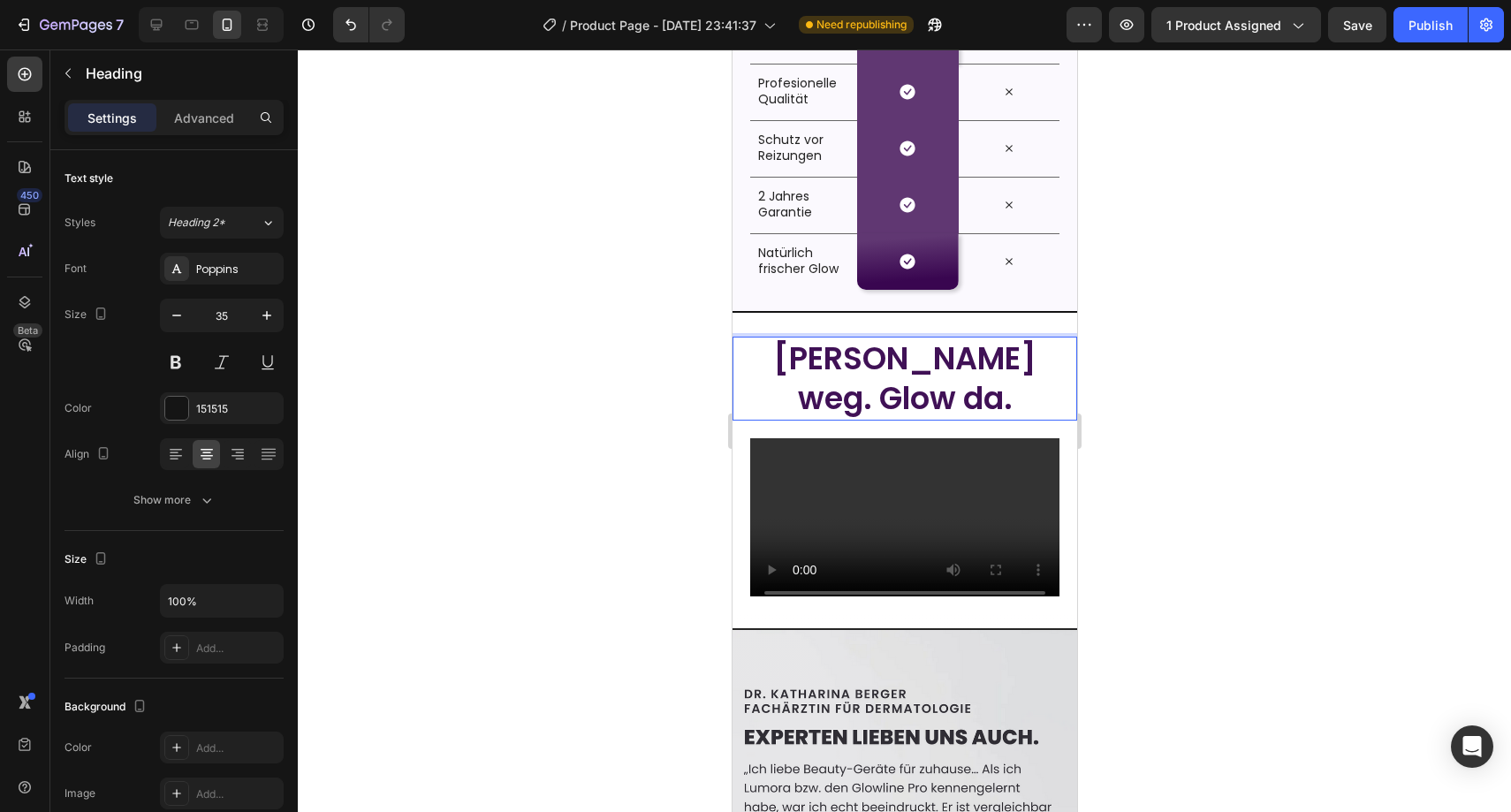
click at [916, 356] on span "Flaum weg. Glow da." at bounding box center [903, 378] width 263 height 84
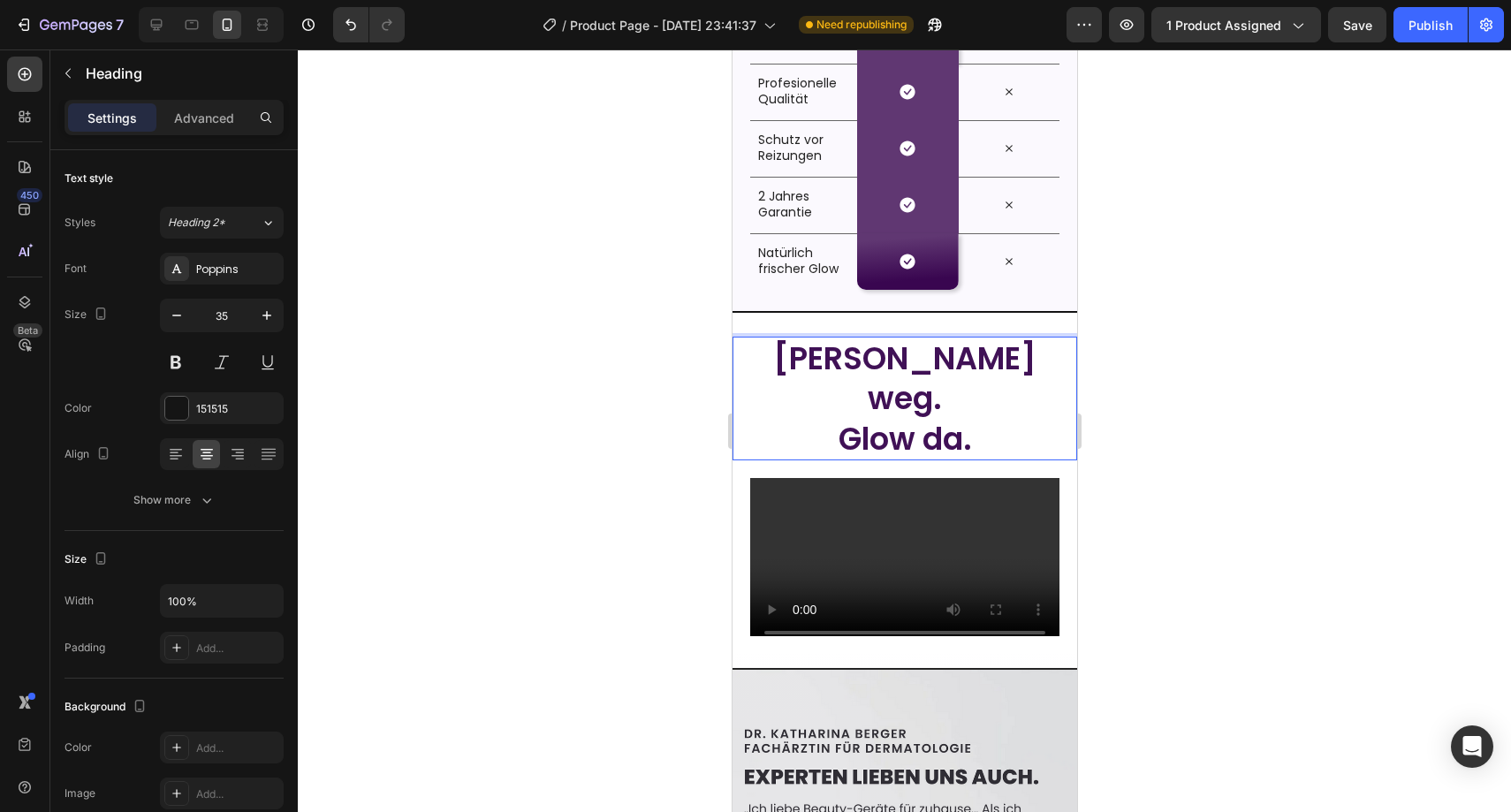
click at [880, 351] on span "Flaum weg." at bounding box center [903, 378] width 263 height 84
click at [879, 351] on span "Flaum weg." at bounding box center [903, 378] width 263 height 84
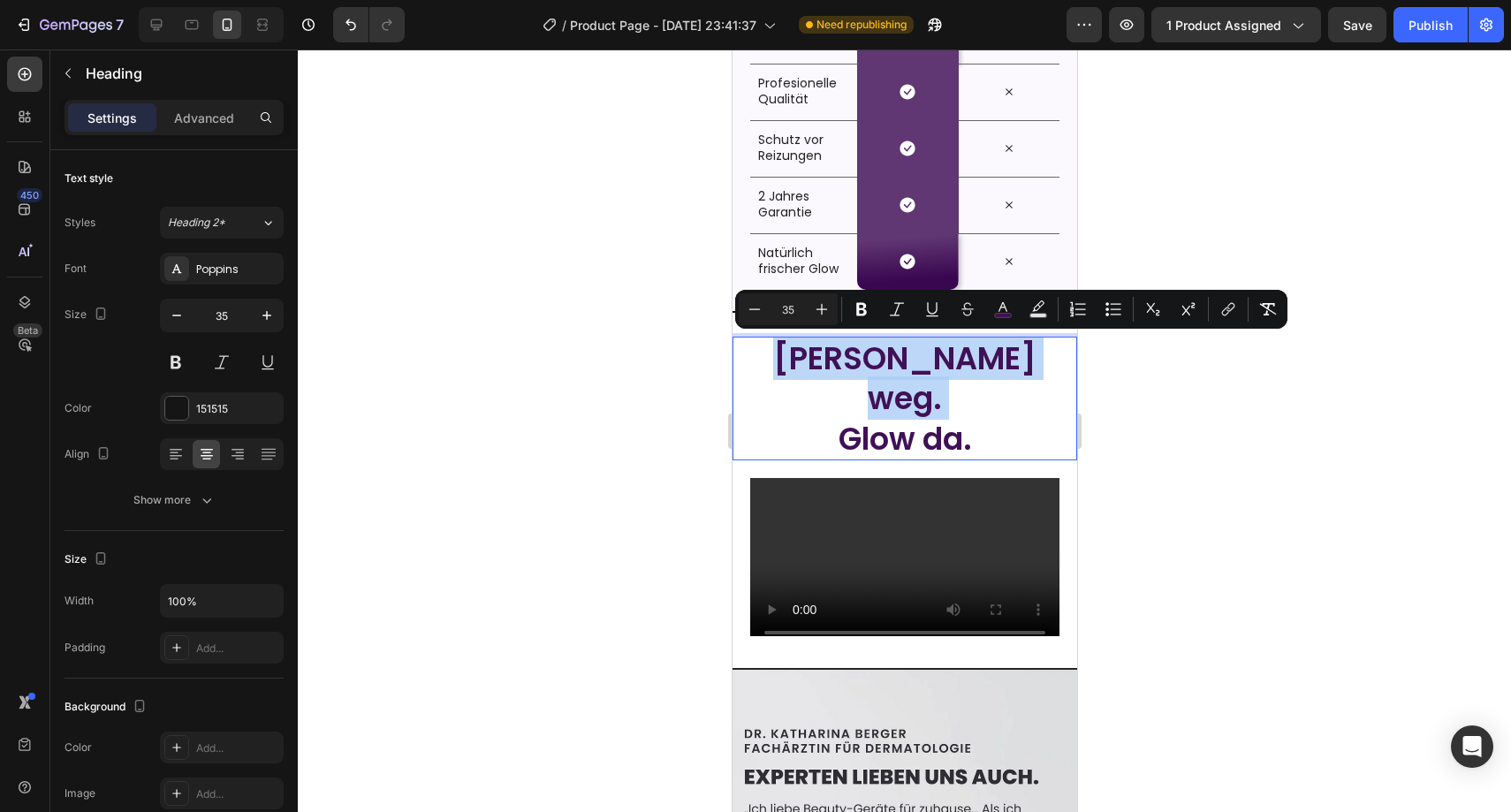
click at [879, 351] on span "Flaum weg." at bounding box center [903, 378] width 263 height 84
click at [879, 353] on span "Flaum weg." at bounding box center [903, 378] width 263 height 84
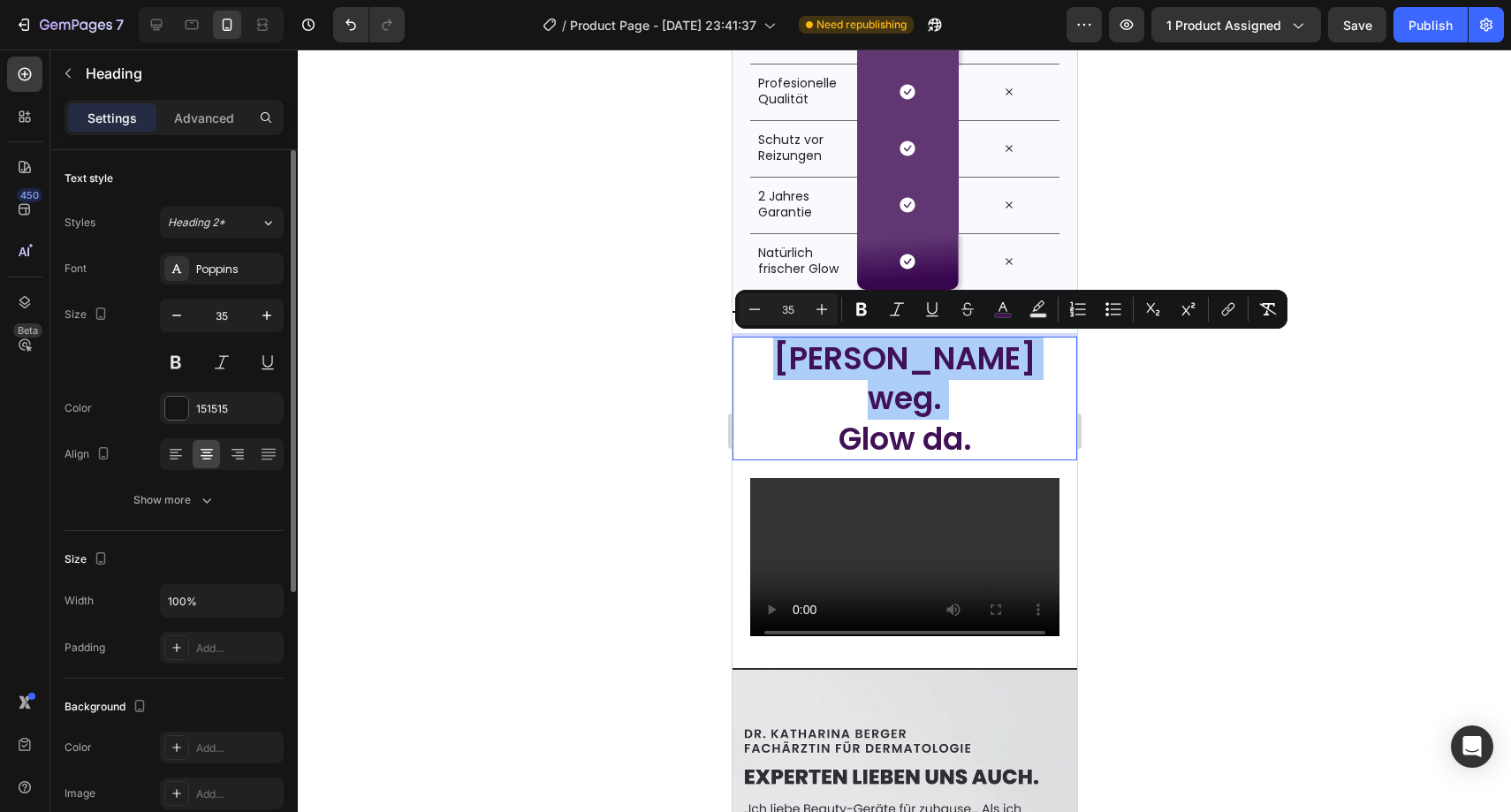
click at [197, 473] on div "Font Poppins Size 35 Color 151515 Align Show more" at bounding box center [174, 384] width 219 height 263
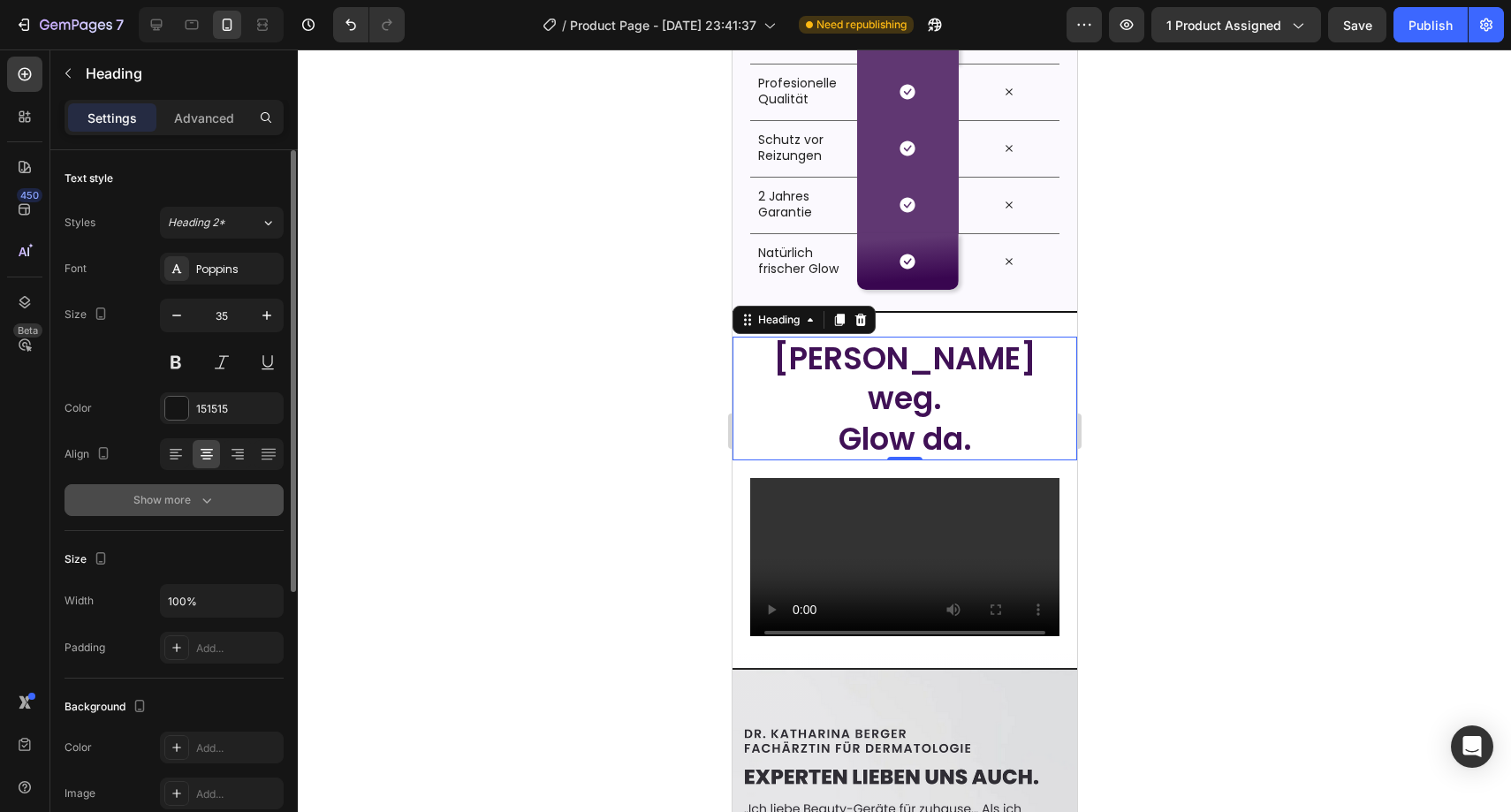
click at [191, 486] on button "Show more" at bounding box center [174, 500] width 219 height 32
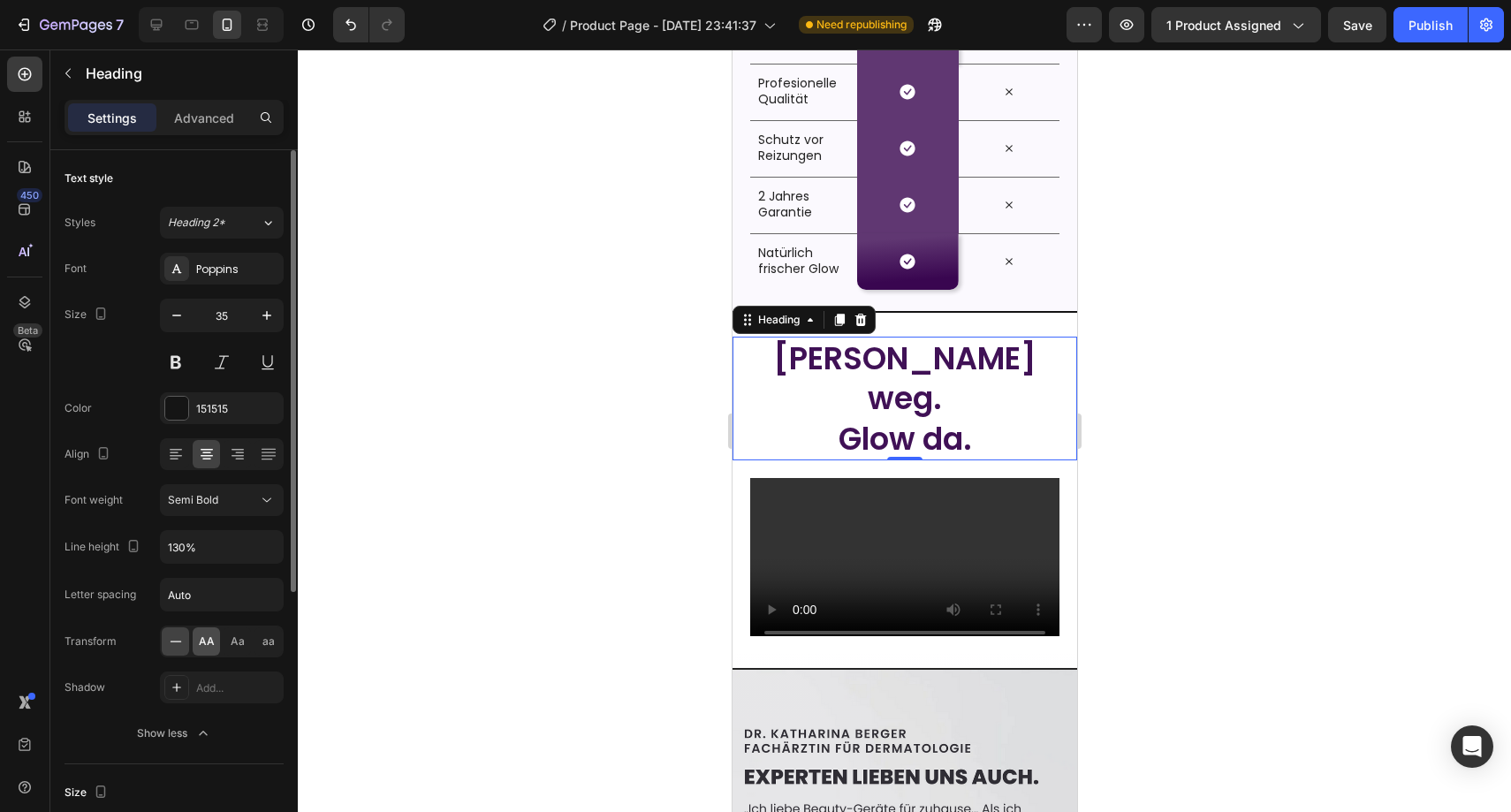
click at [208, 642] on span "AA" at bounding box center [206, 641] width 15 height 15
click at [510, 477] on div at bounding box center [904, 430] width 1213 height 762
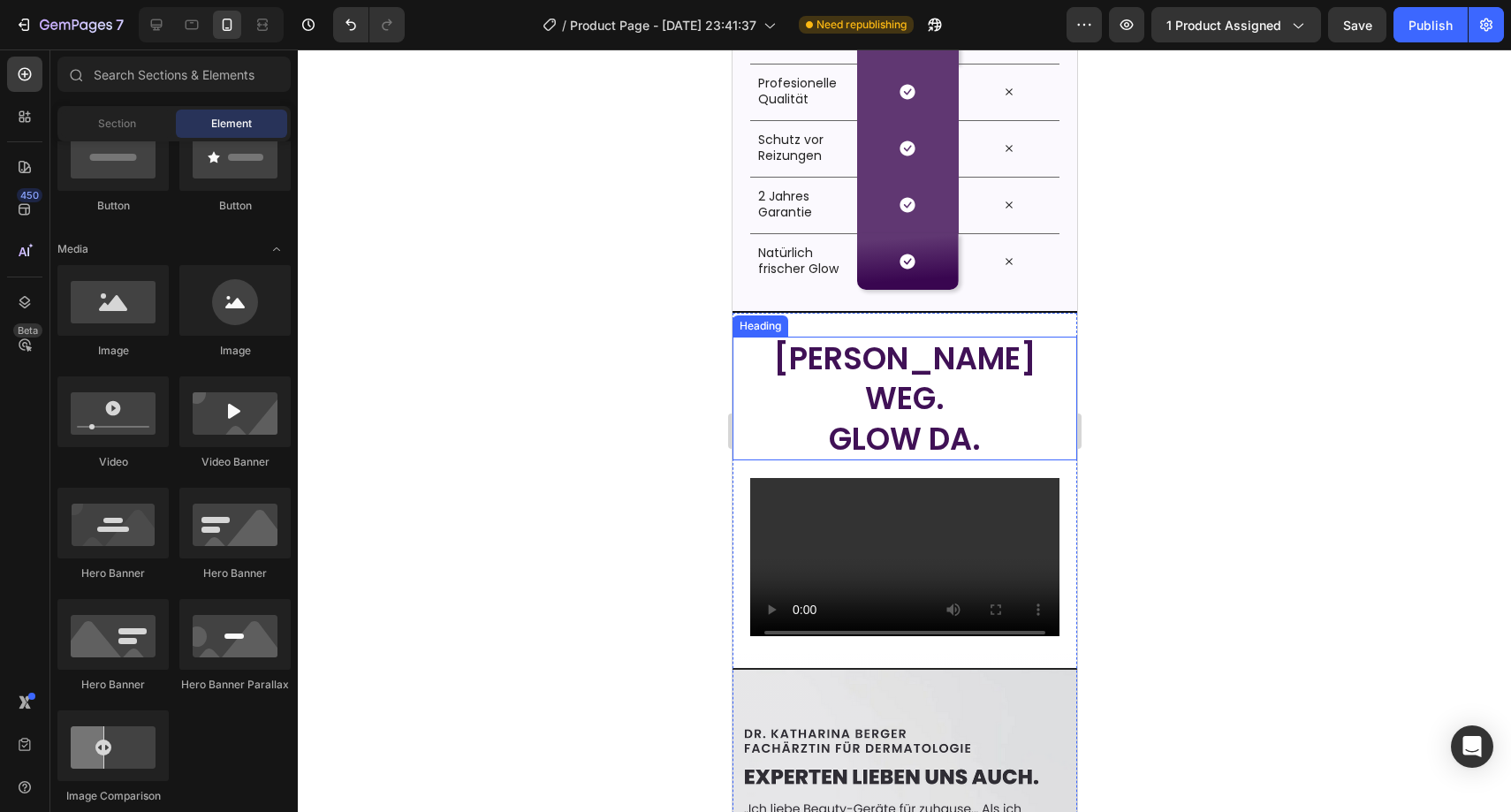
click at [802, 360] on p "⁠⁠⁠⁠⁠⁠⁠ Flaum weg. Glow da." at bounding box center [904, 398] width 342 height 121
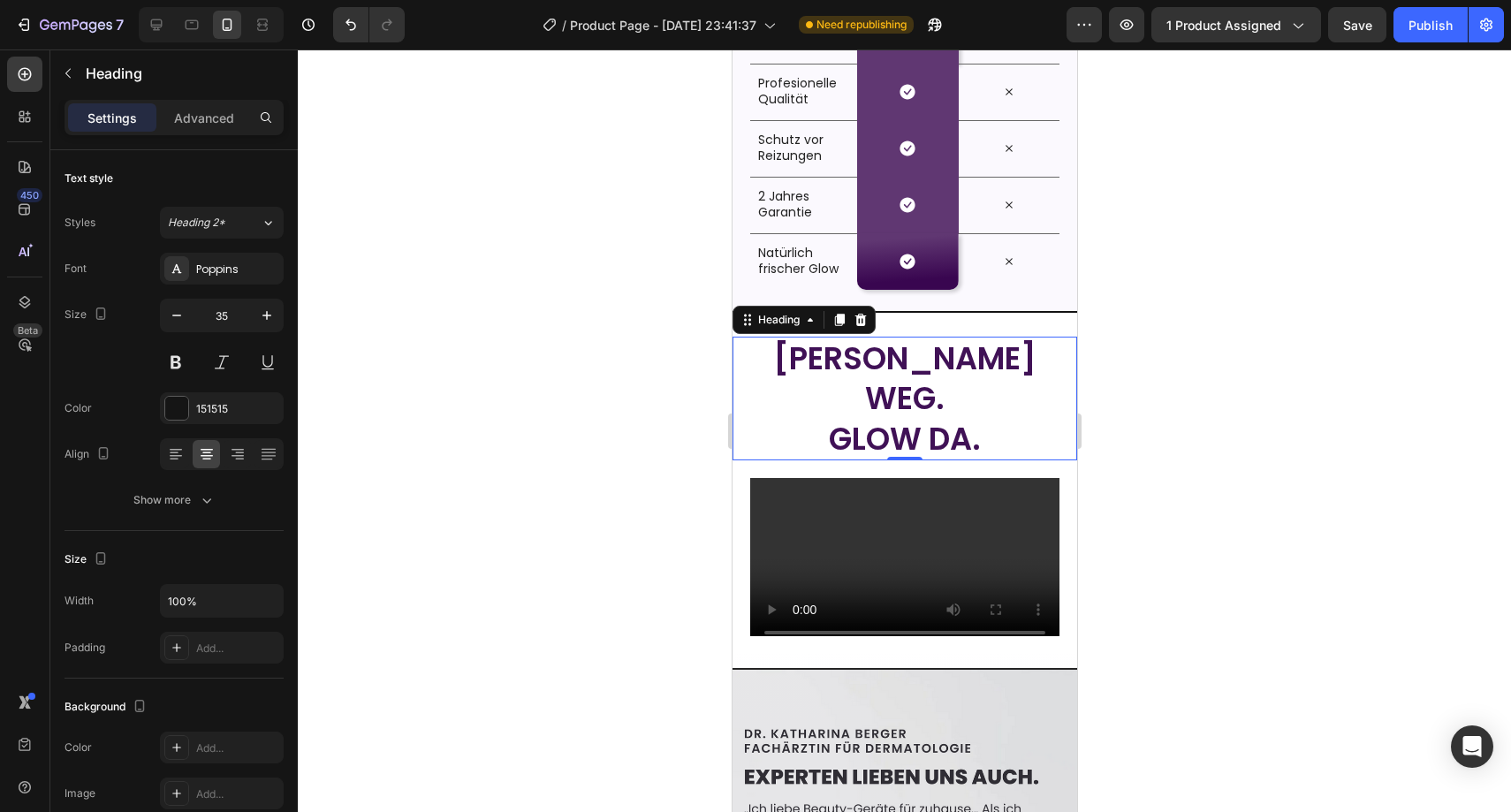
click at [604, 367] on div at bounding box center [904, 430] width 1213 height 762
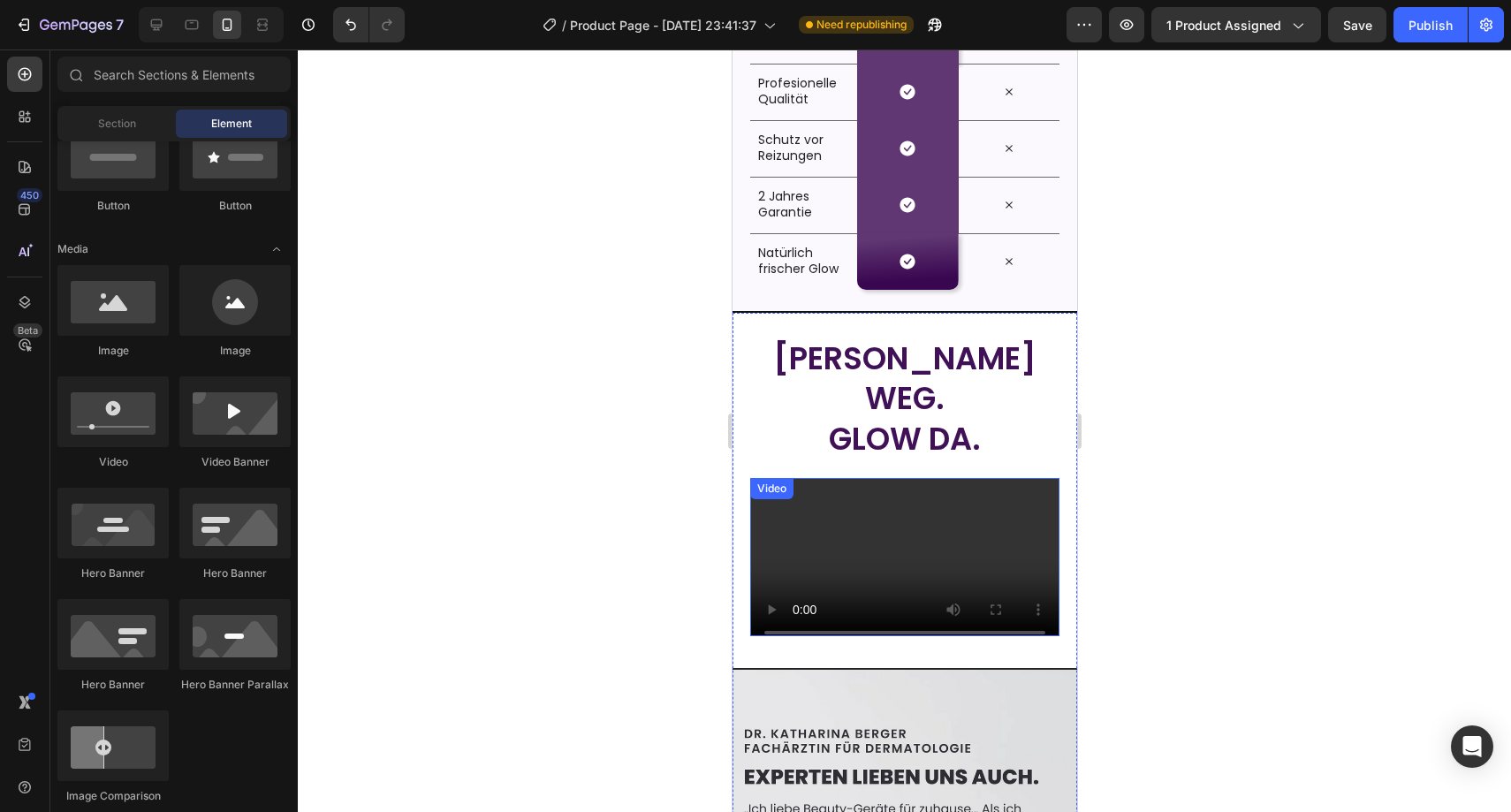
click at [668, 519] on div at bounding box center [904, 430] width 1213 height 762
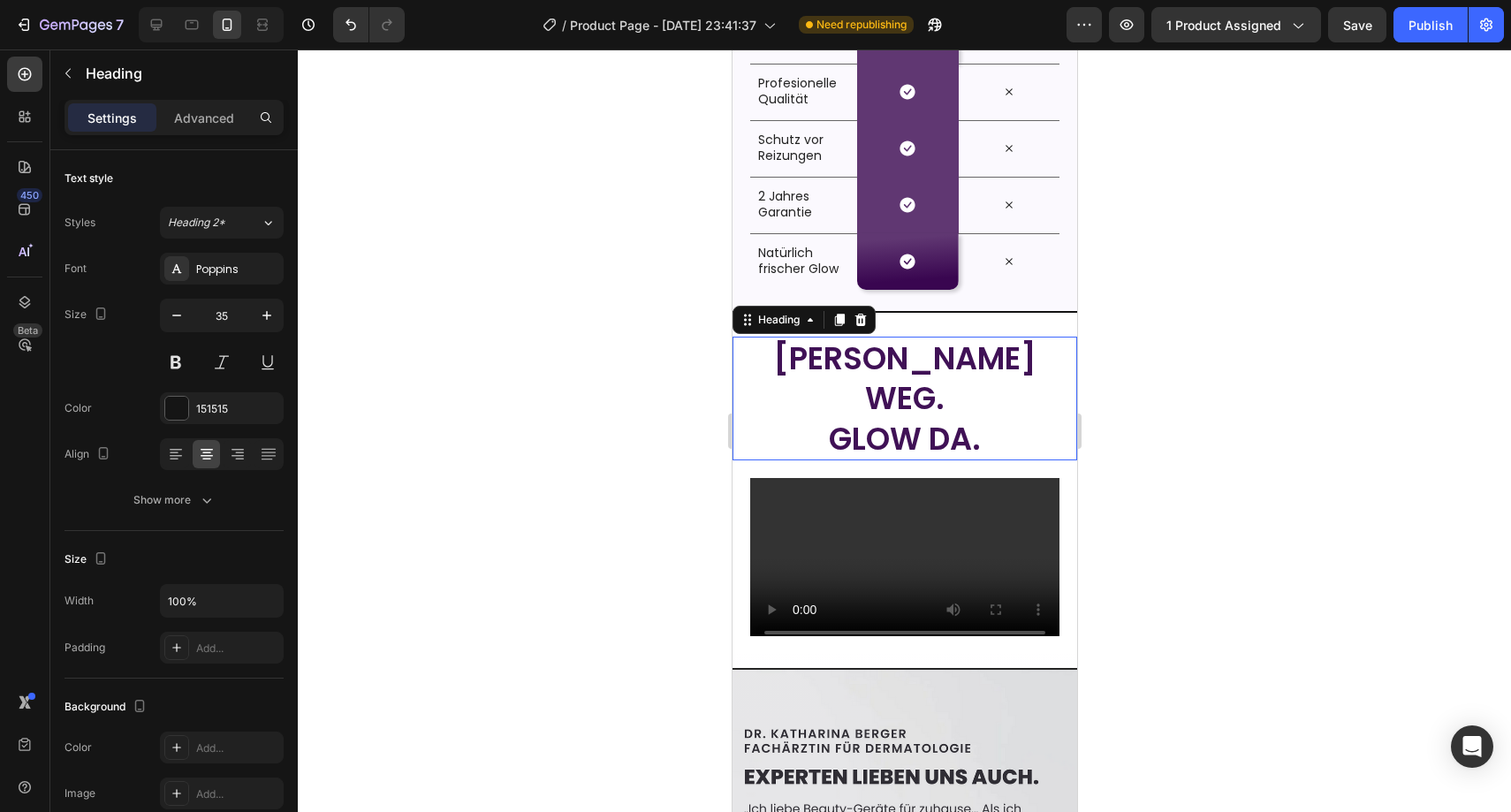
click at [888, 368] on span "Flaum weg." at bounding box center [903, 378] width 263 height 84
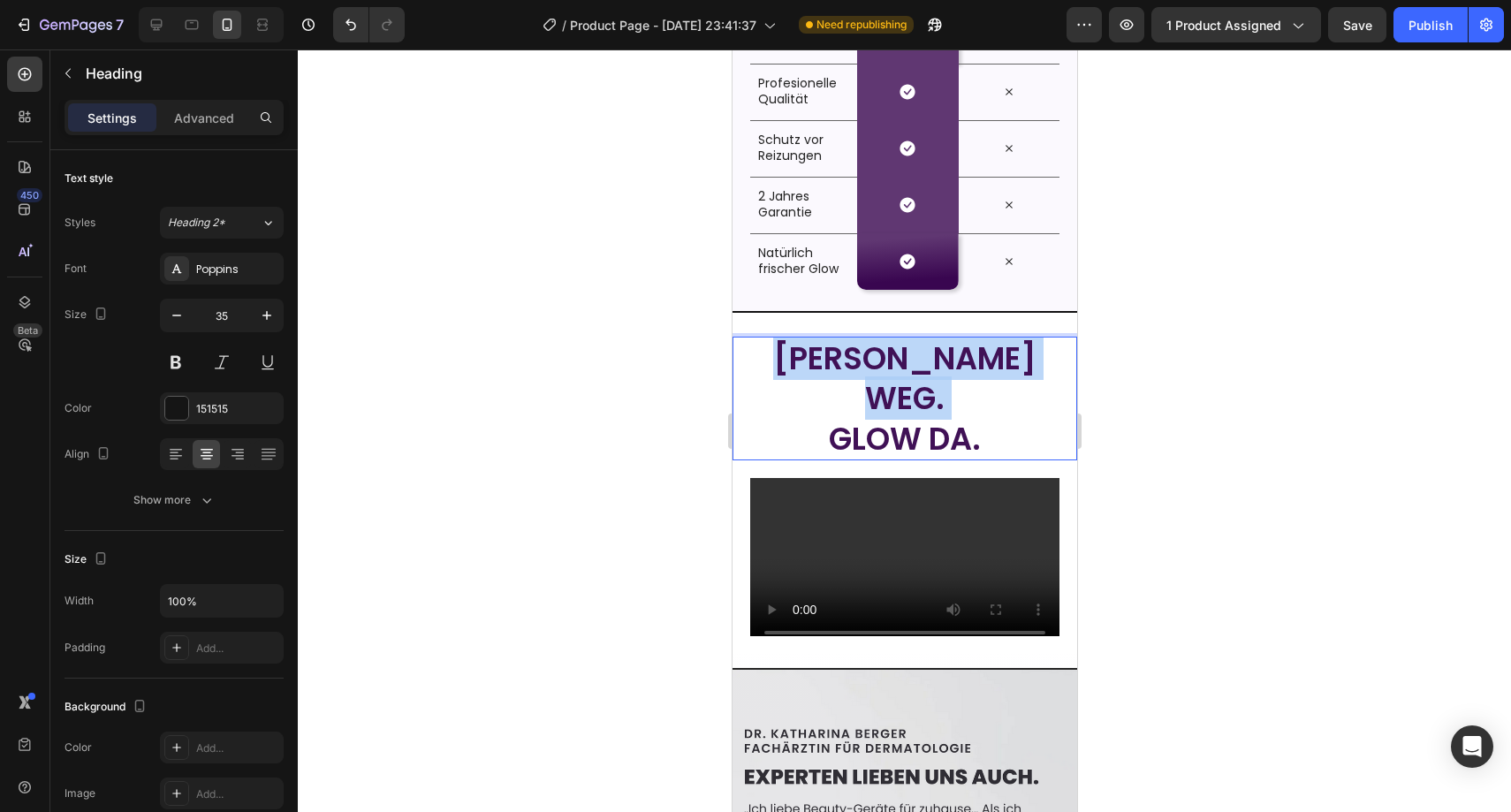
click at [888, 368] on span "Flaum weg." at bounding box center [903, 378] width 263 height 84
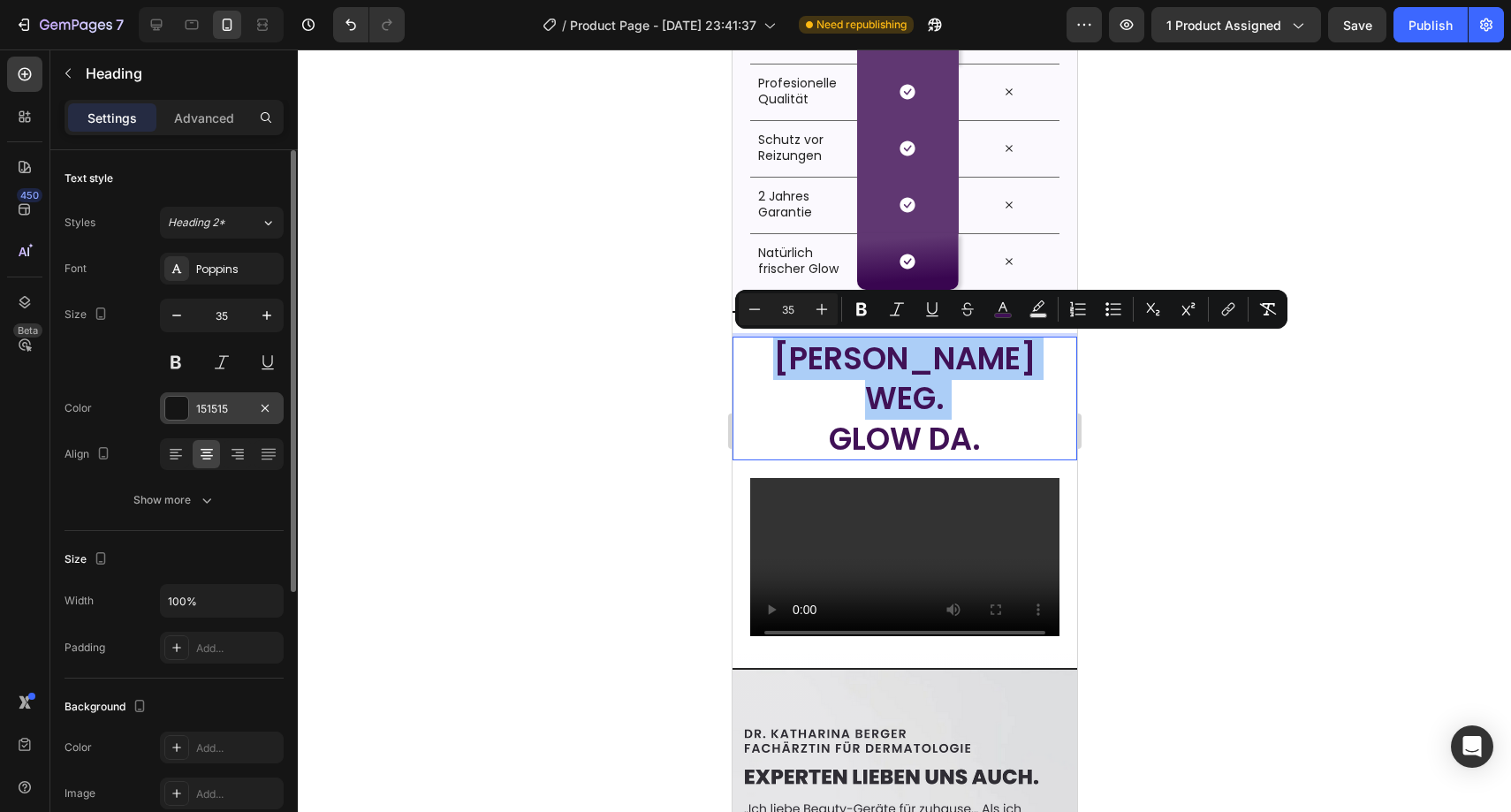
click at [226, 398] on div "151515" at bounding box center [222, 408] width 124 height 32
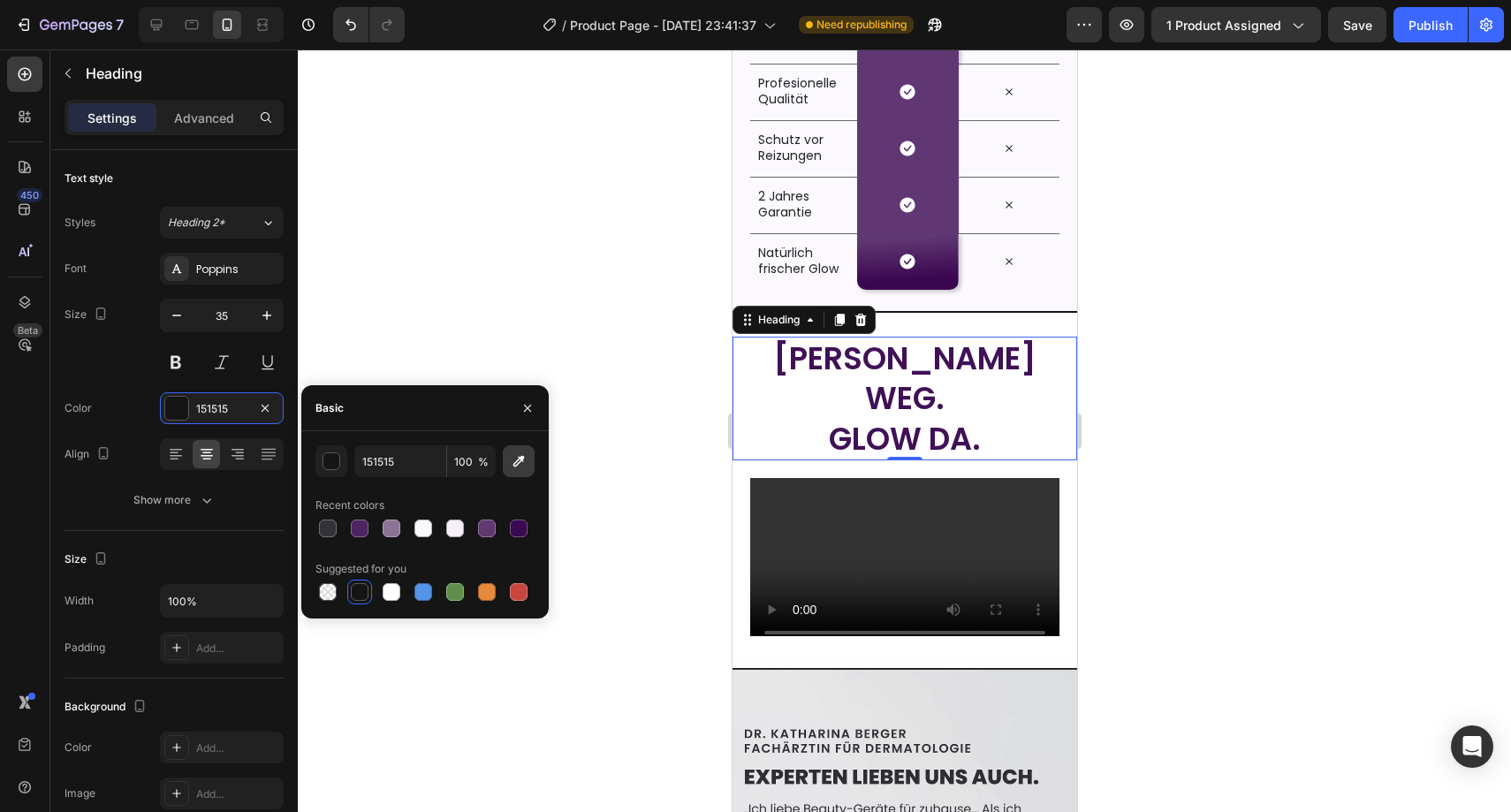
click at [527, 466] on icon "button" at bounding box center [518, 461] width 17 height 17
type input "3E0D55"
click at [652, 347] on div at bounding box center [904, 430] width 1213 height 762
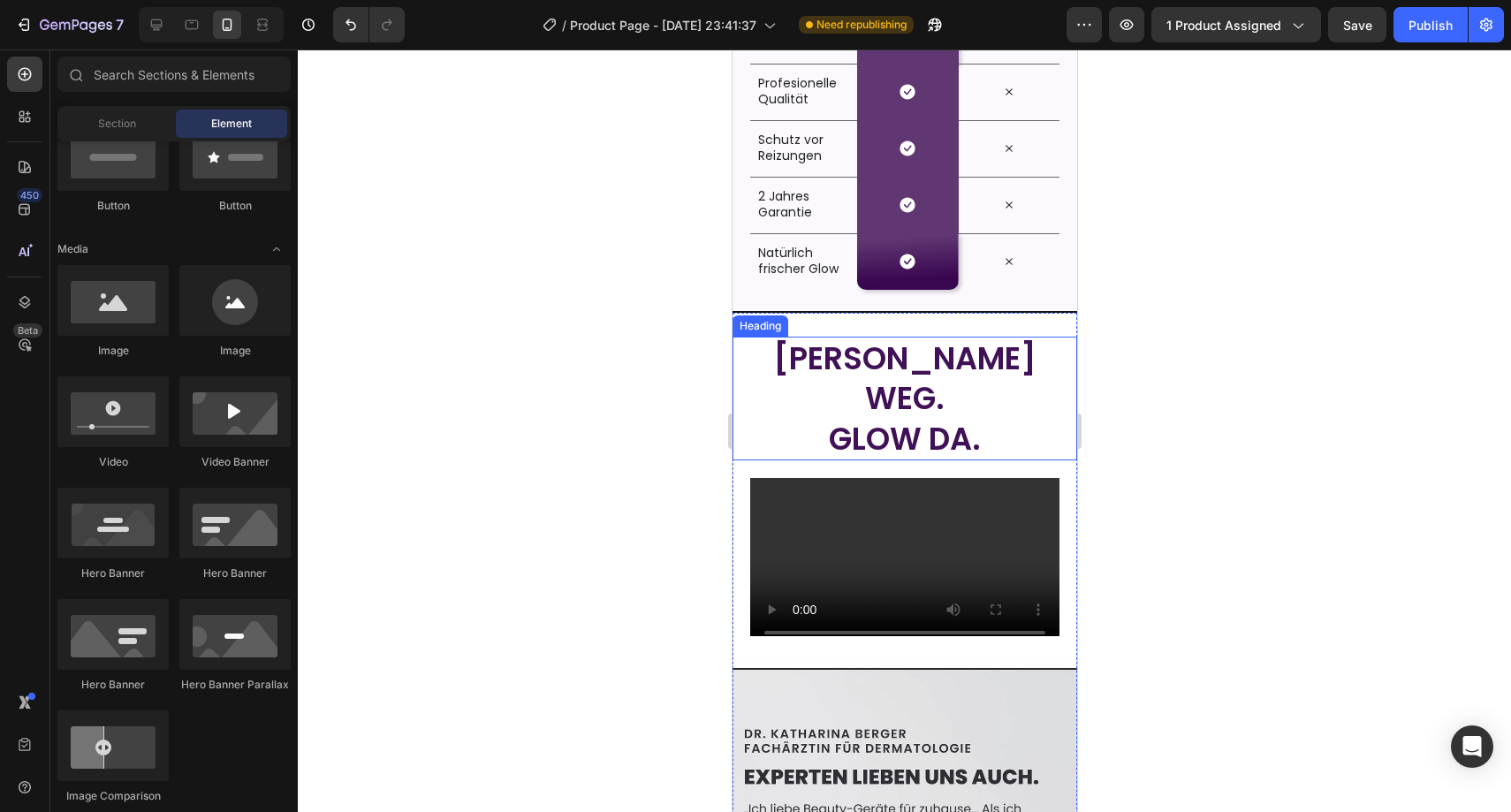
click at [812, 357] on span "Flaum weg." at bounding box center [903, 378] width 263 height 84
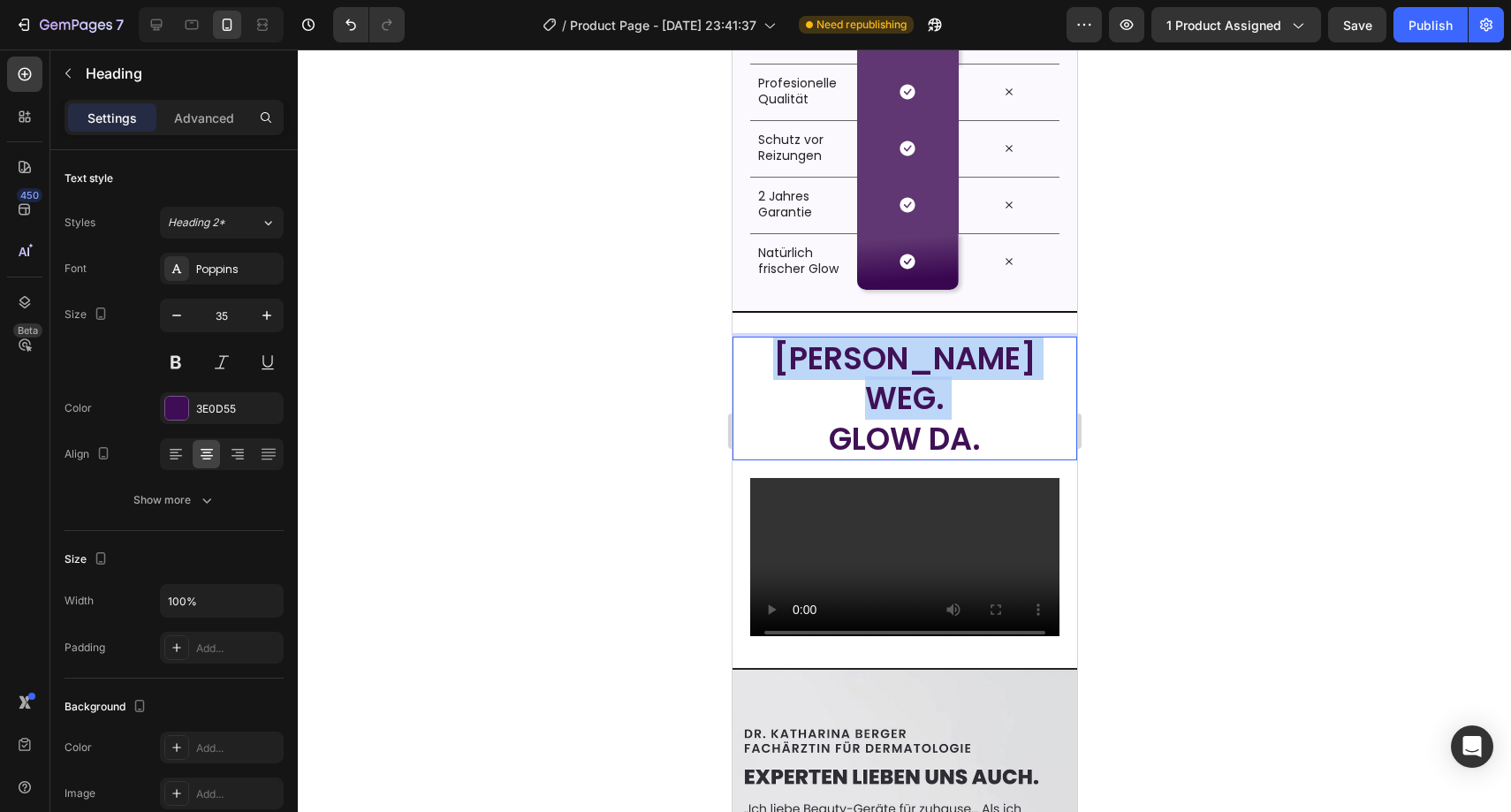
click at [812, 357] on span "Flaum weg." at bounding box center [903, 378] width 263 height 84
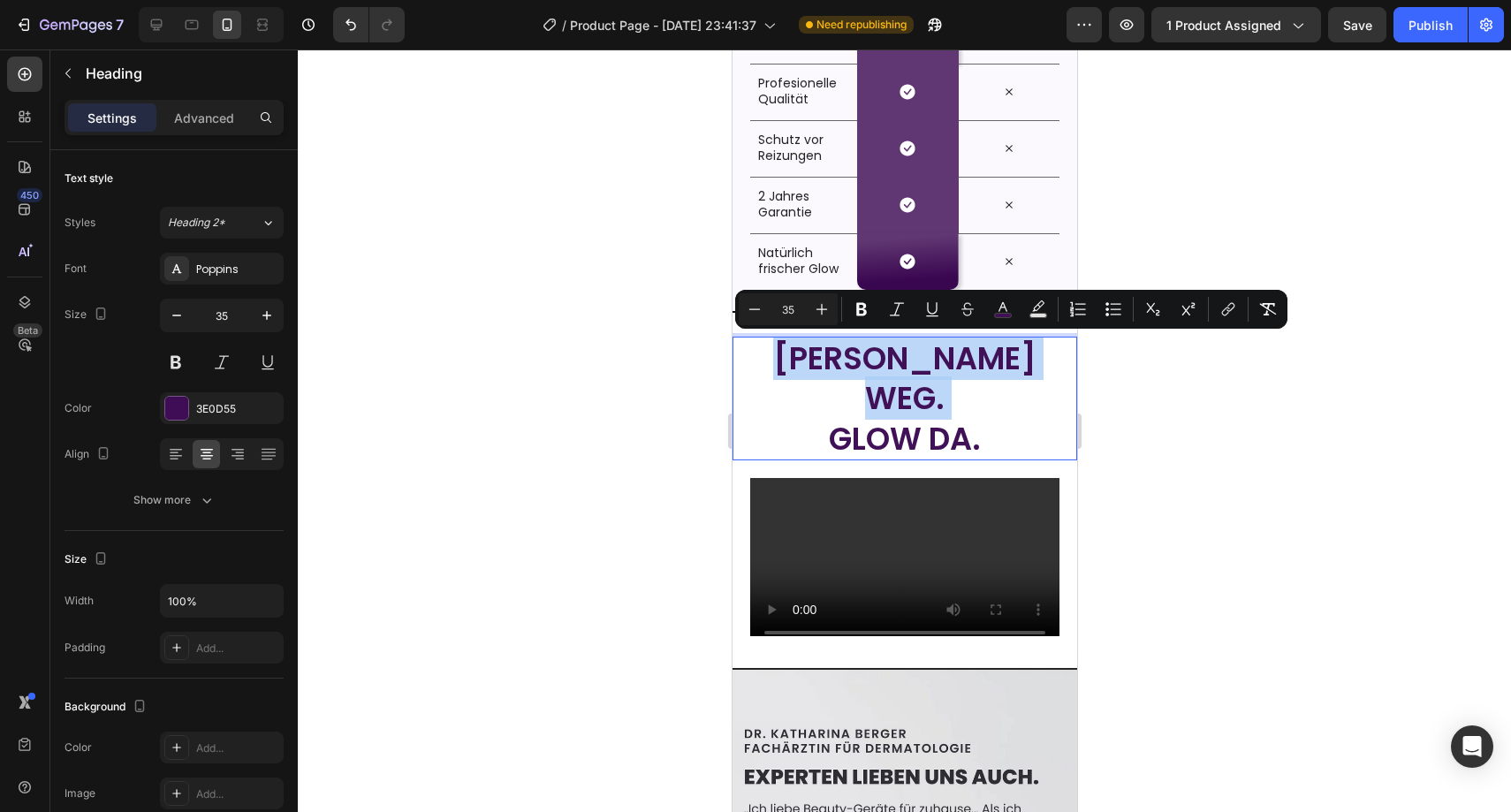
click at [812, 357] on span "Flaum weg." at bounding box center [903, 378] width 263 height 84
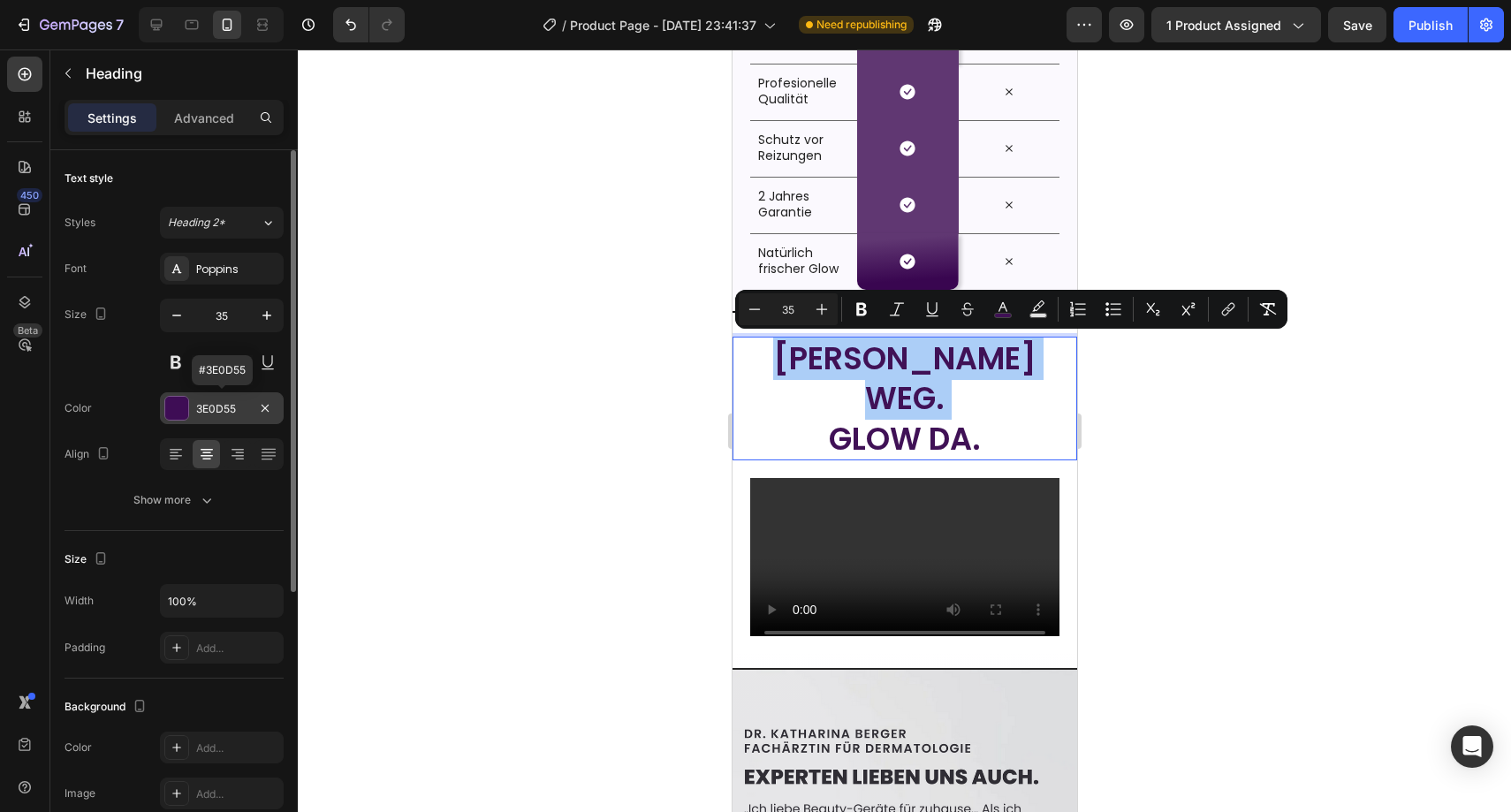
click at [237, 401] on div "3E0D55" at bounding box center [221, 409] width 51 height 15
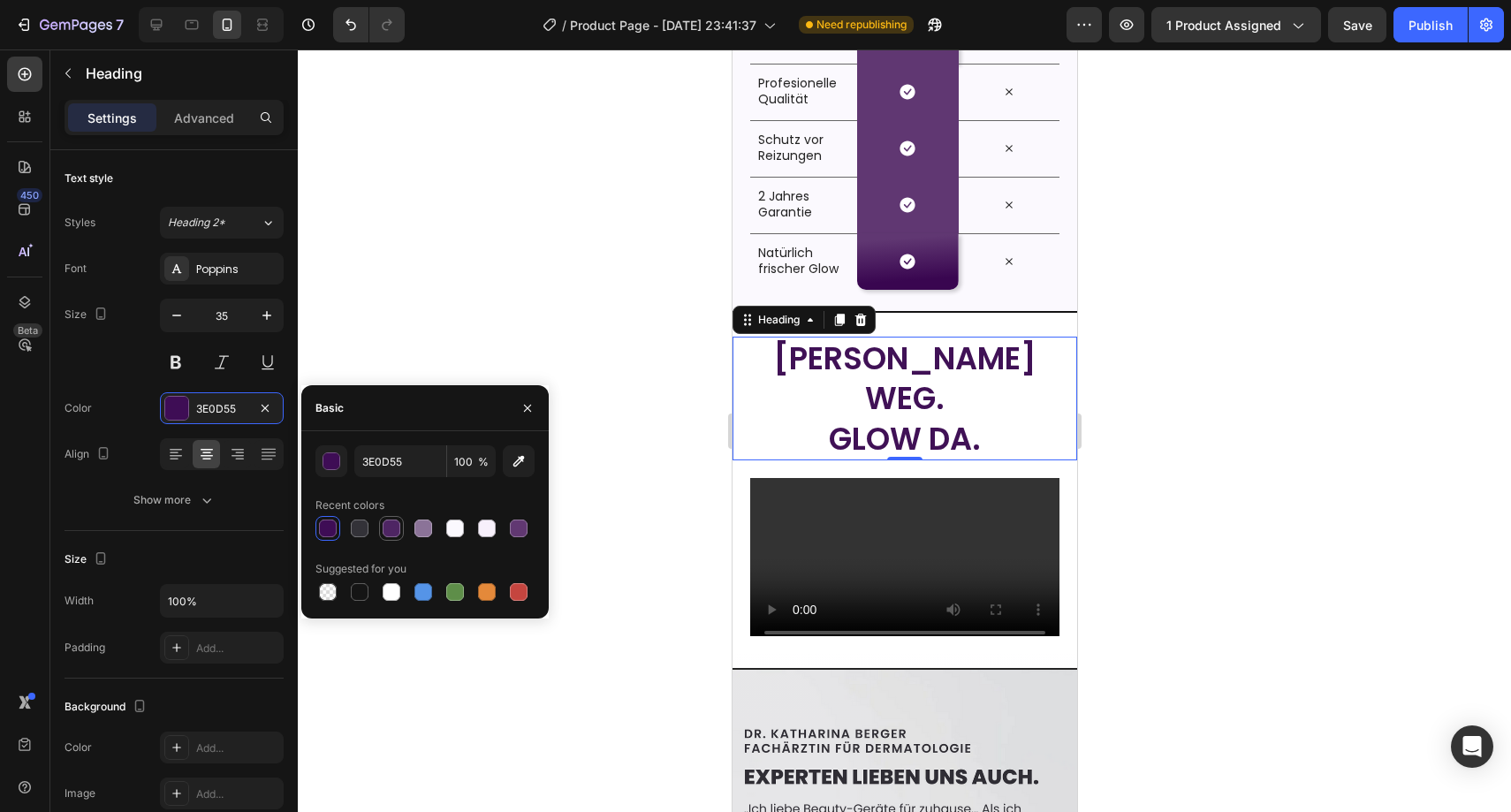
click at [383, 523] on div at bounding box center [392, 528] width 17 height 17
click at [520, 529] on div at bounding box center [518, 528] width 17 height 17
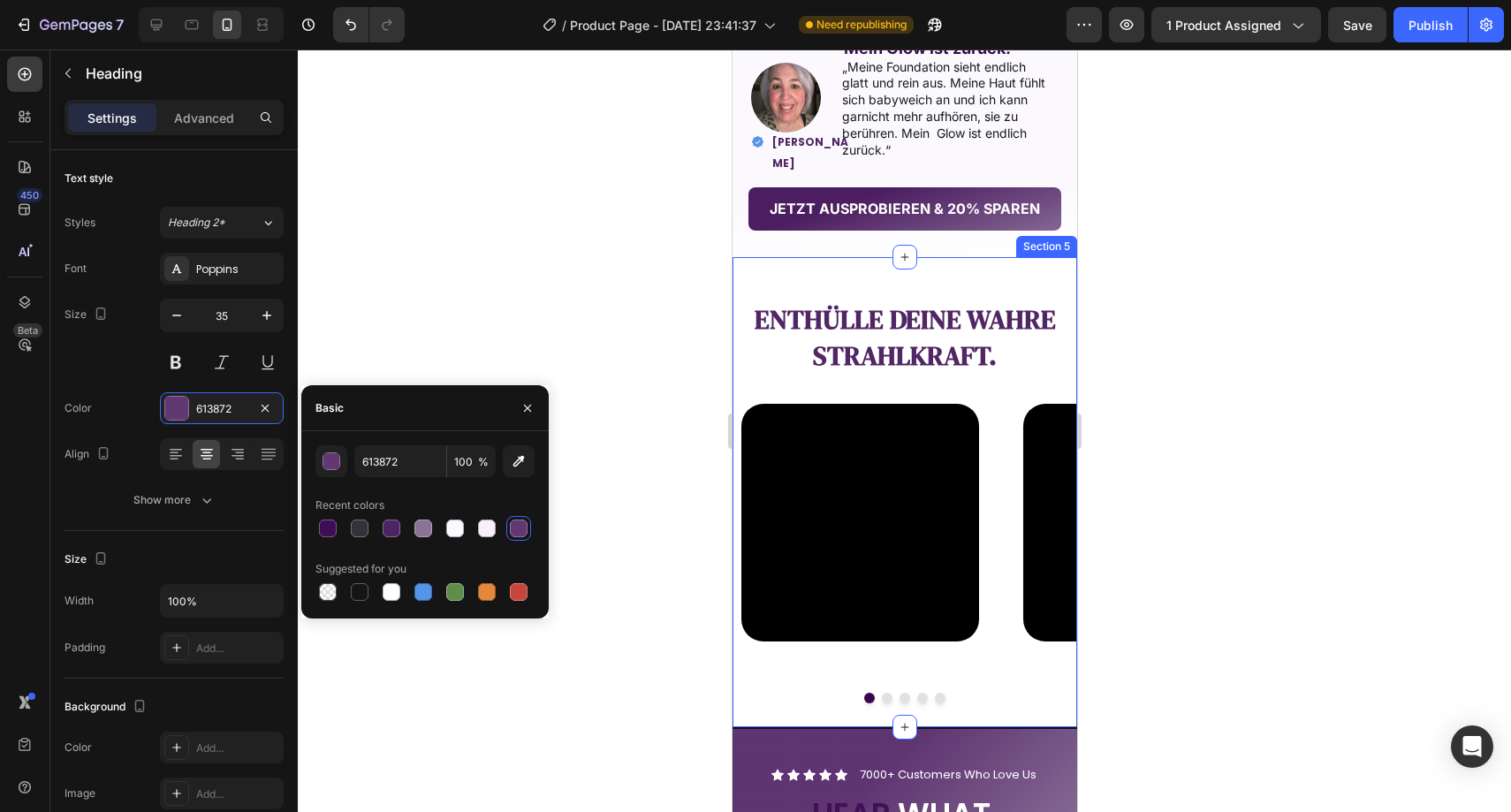
scroll to position [2164, 0]
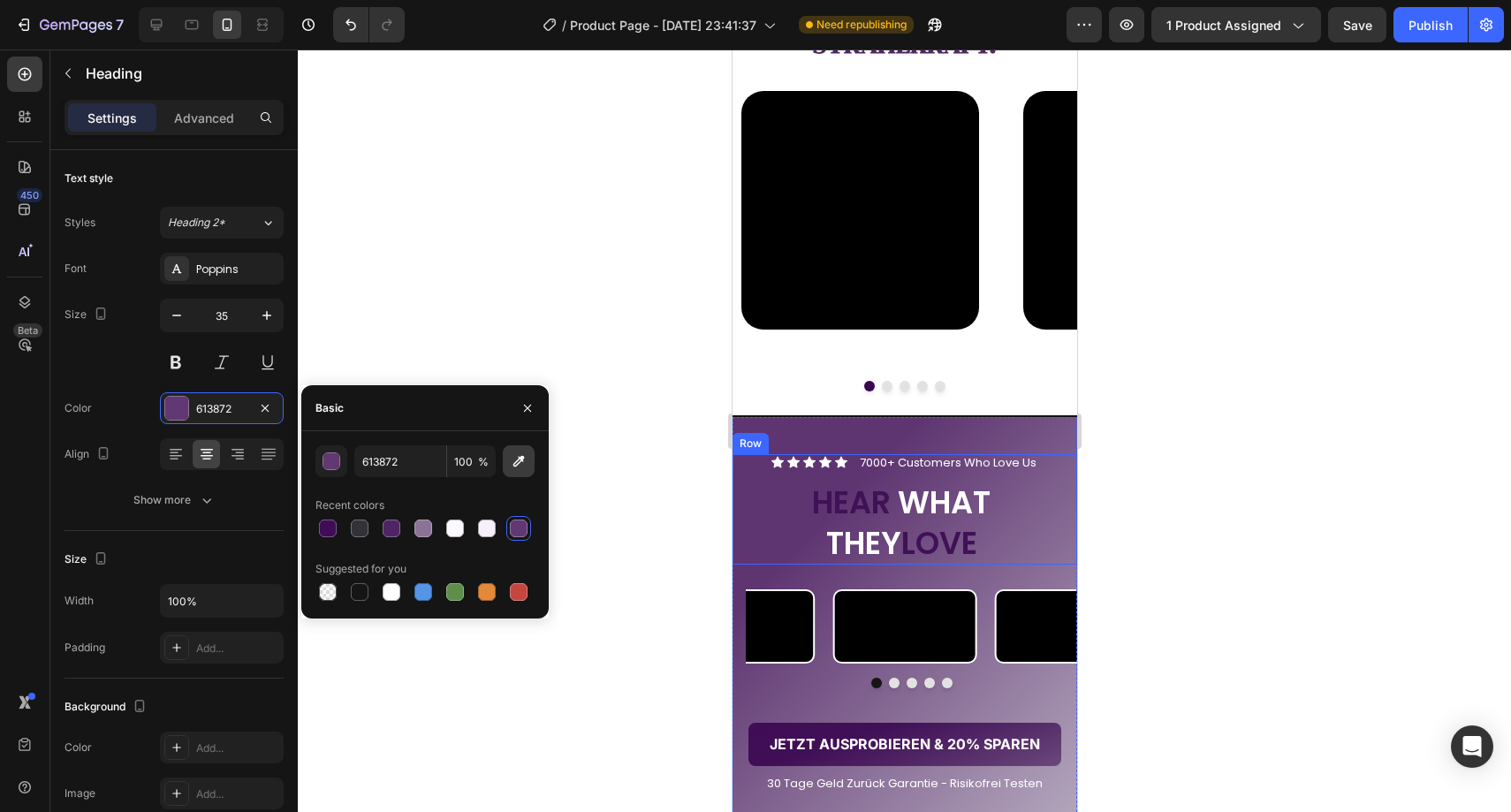
click at [516, 458] on icon "button" at bounding box center [518, 461] width 17 height 17
type input "401156"
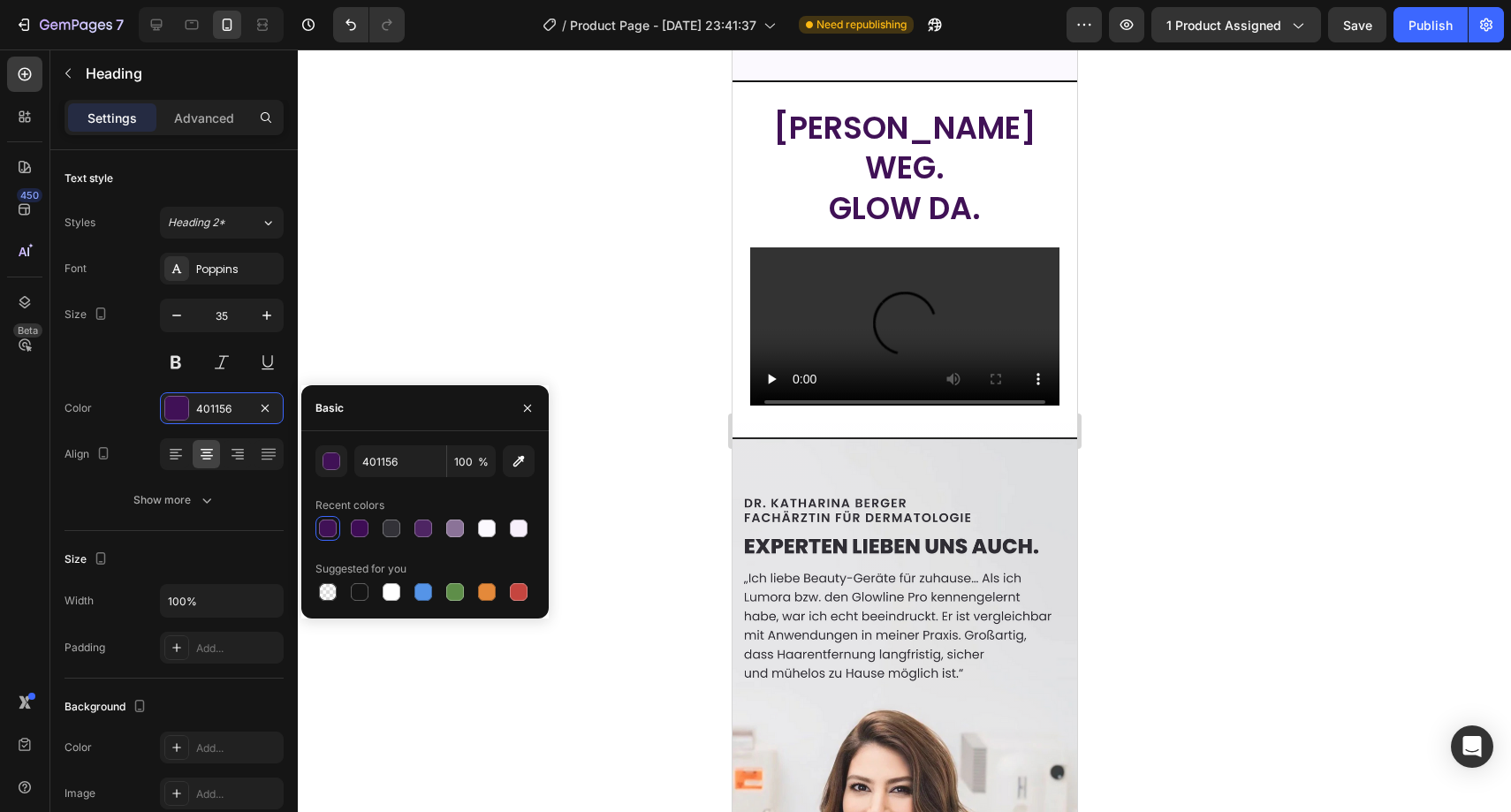
scroll to position [3606, 0]
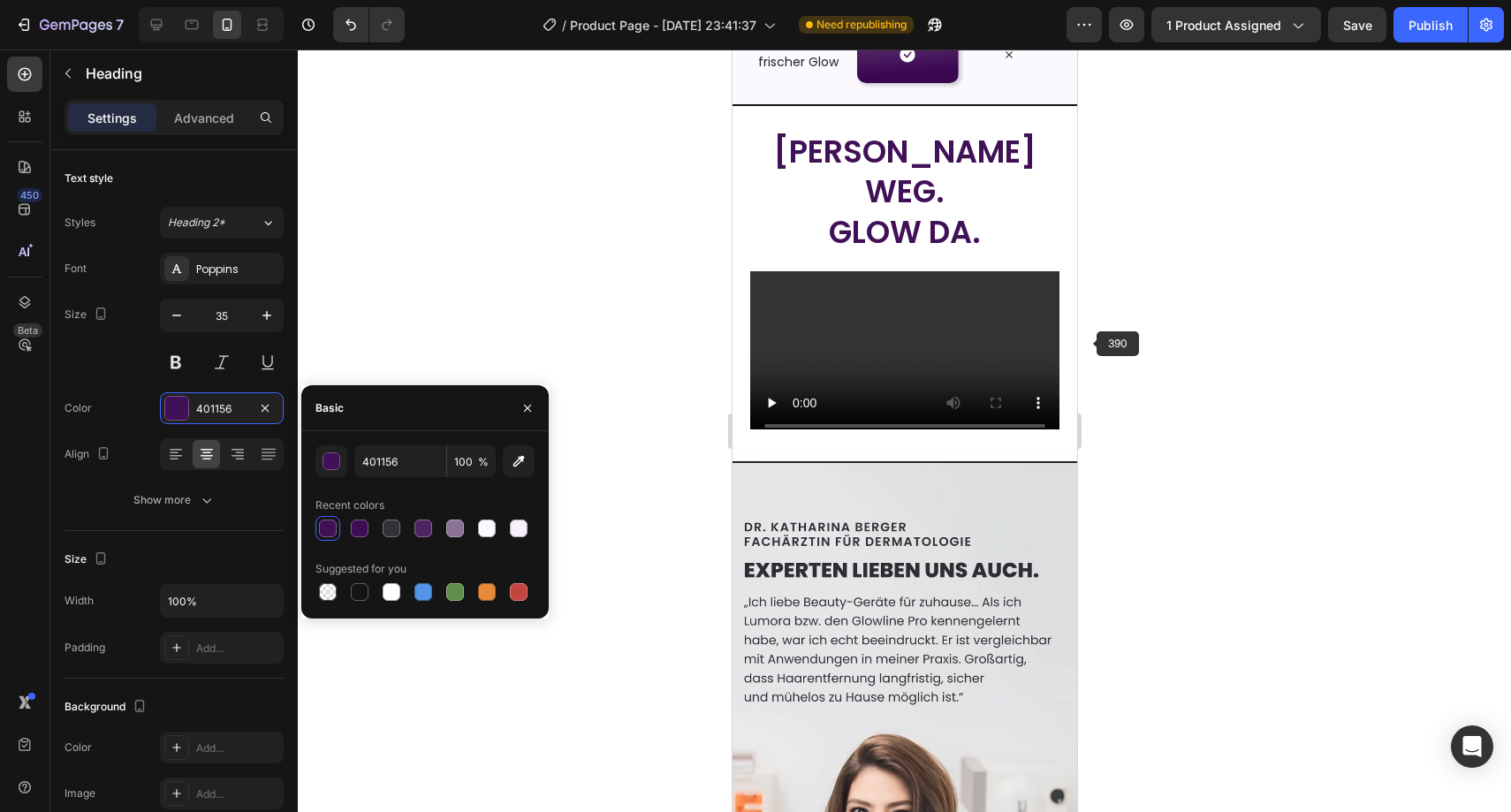
click at [1147, 310] on div at bounding box center [904, 430] width 1213 height 762
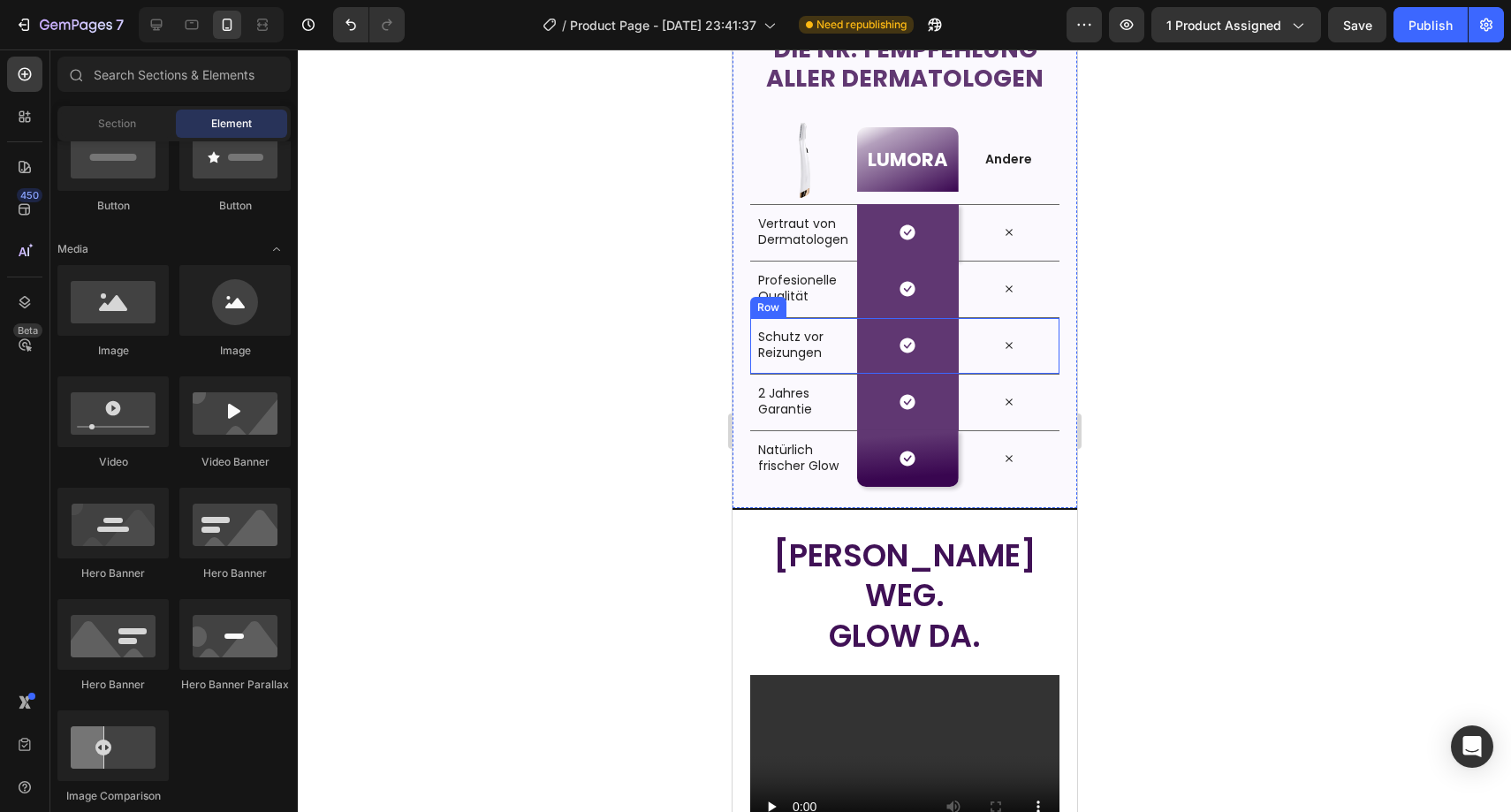
scroll to position [3228, 0]
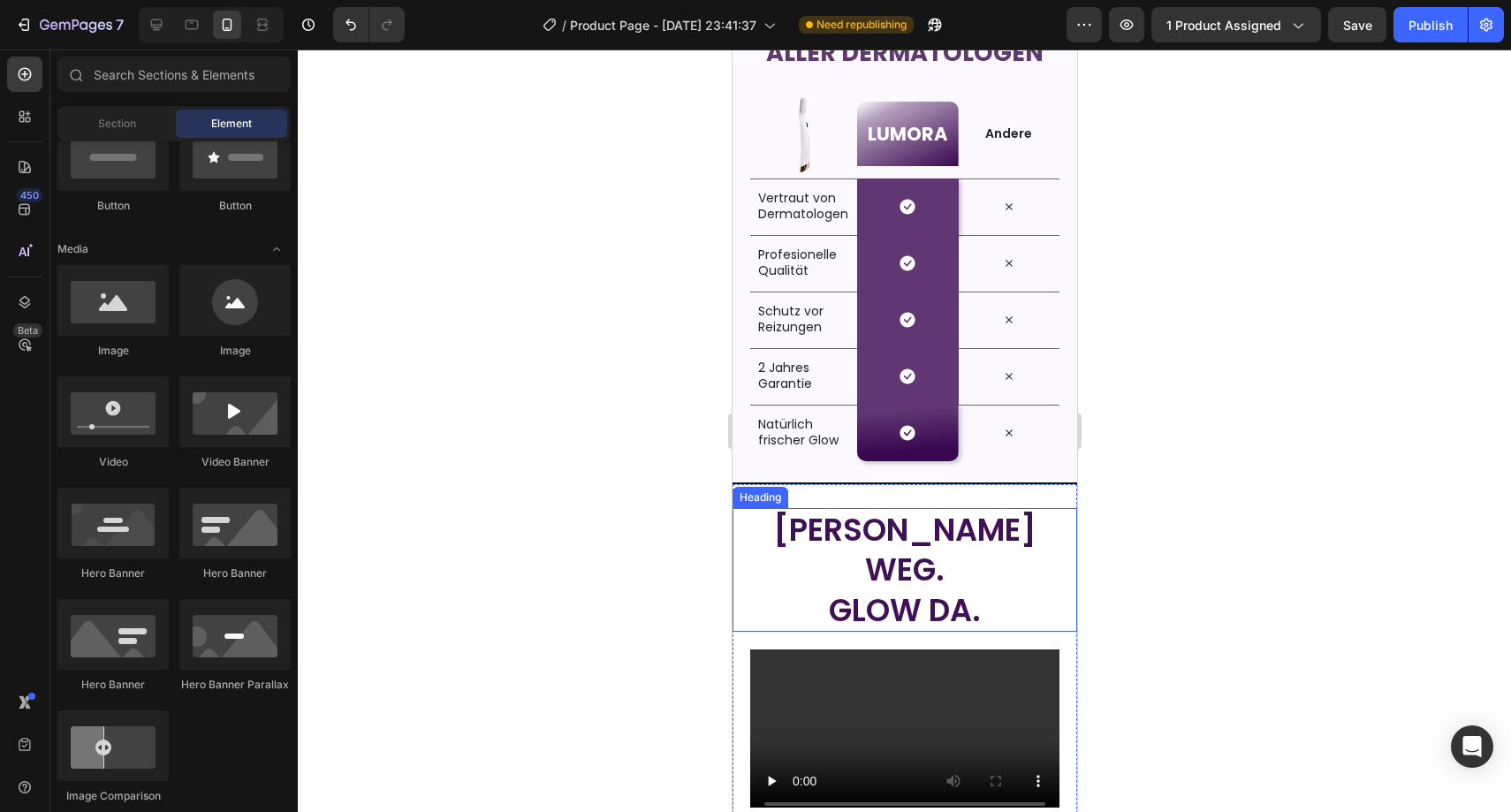
click at [919, 516] on span "Flaum weg." at bounding box center [903, 550] width 263 height 84
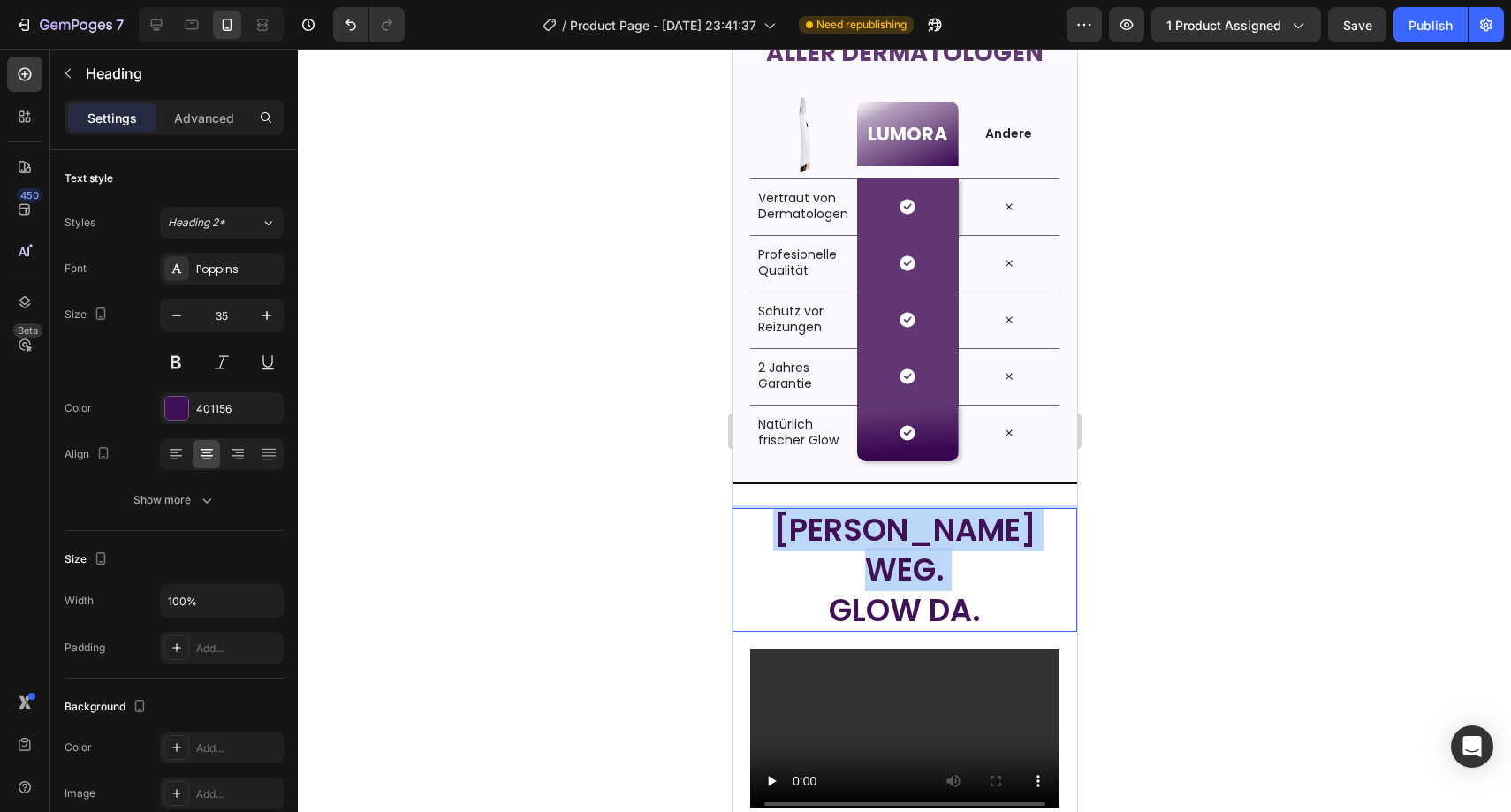
click at [919, 517] on span "Flaum weg." at bounding box center [903, 550] width 263 height 84
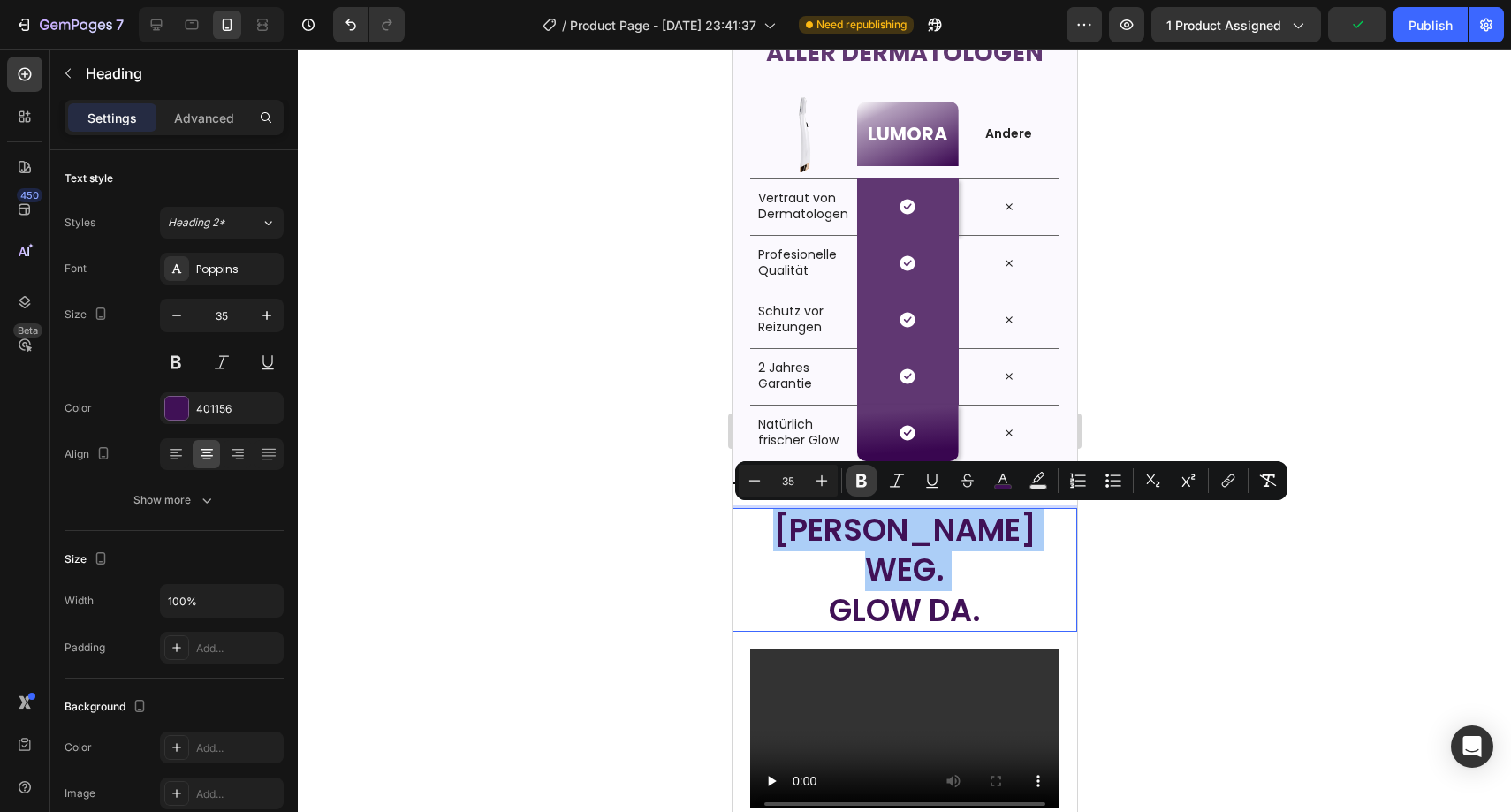
click at [856, 482] on icon "Editor contextual toolbar" at bounding box center [862, 480] width 17 height 17
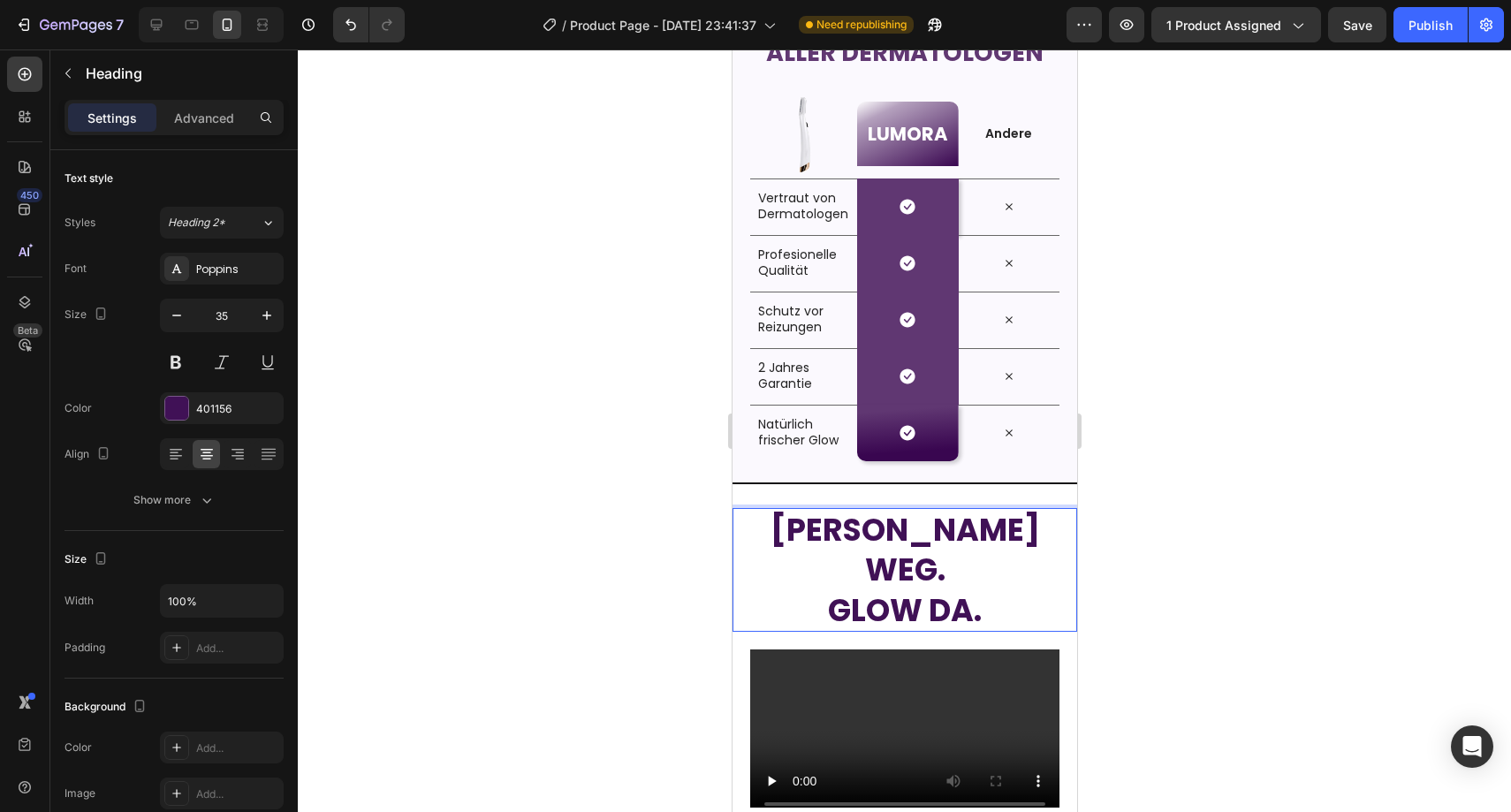
click at [605, 507] on div at bounding box center [904, 430] width 1213 height 762
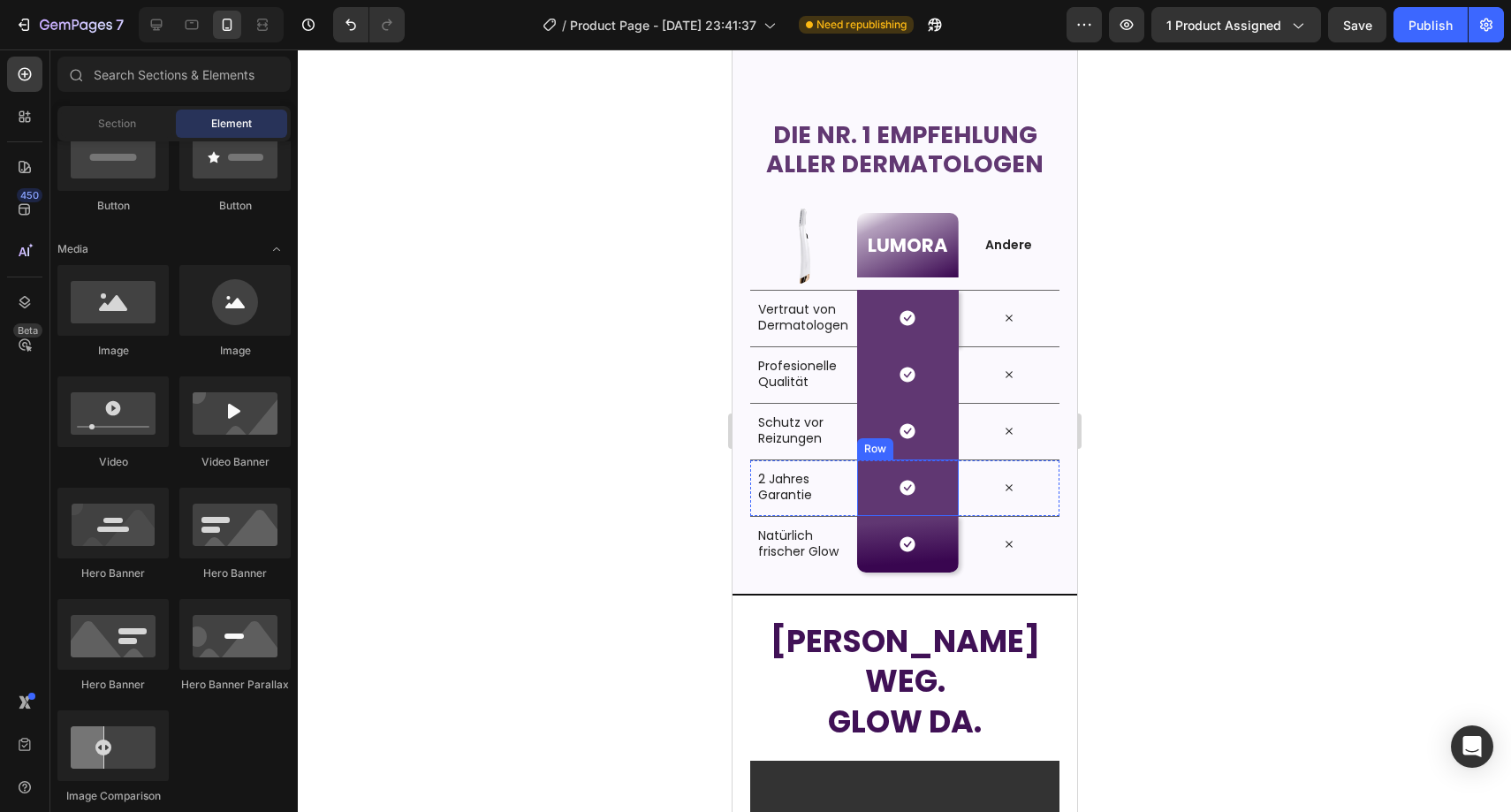
scroll to position [3205, 0]
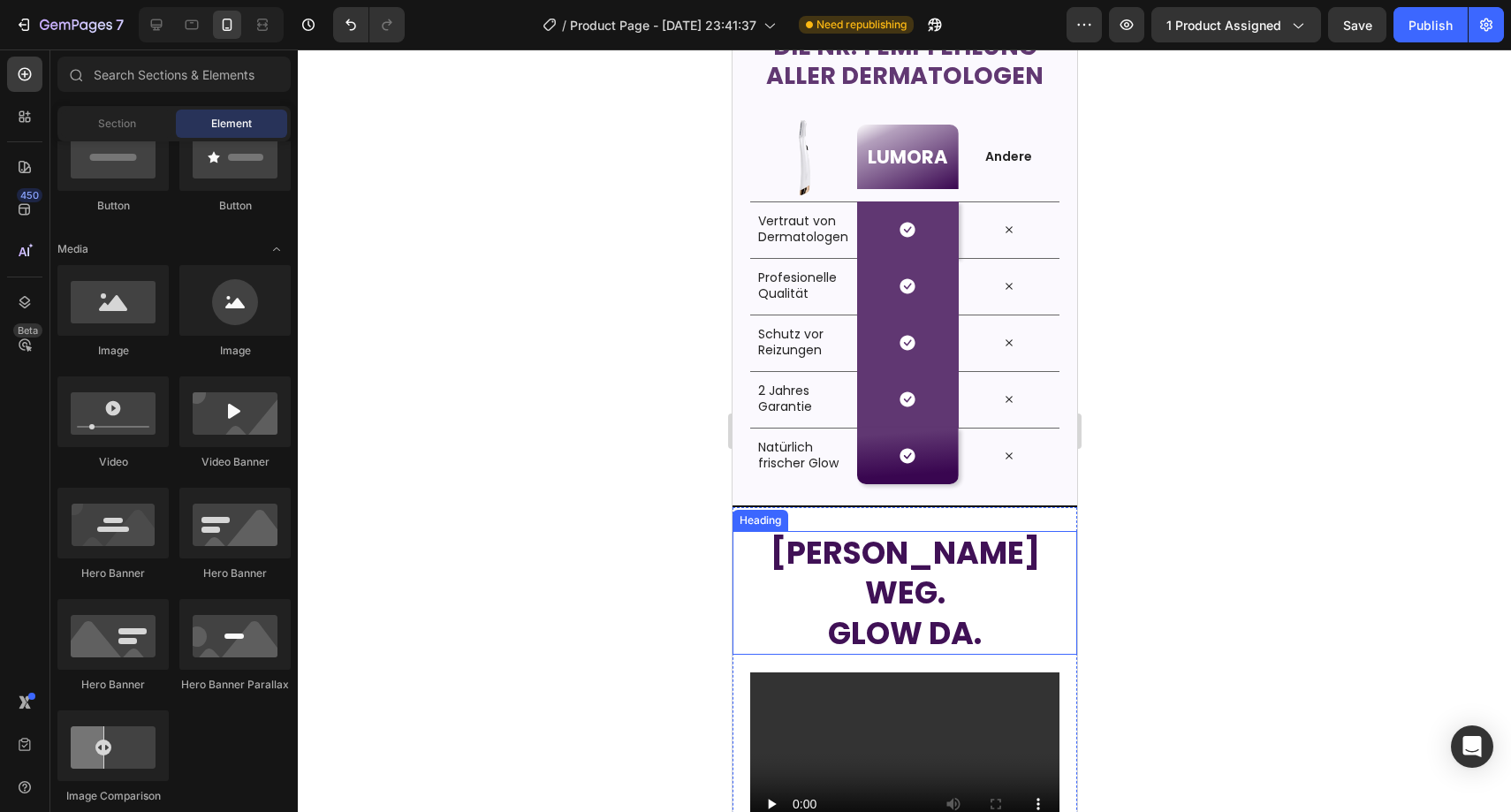
click at [905, 557] on strong "Flaum weg." at bounding box center [904, 572] width 269 height 84
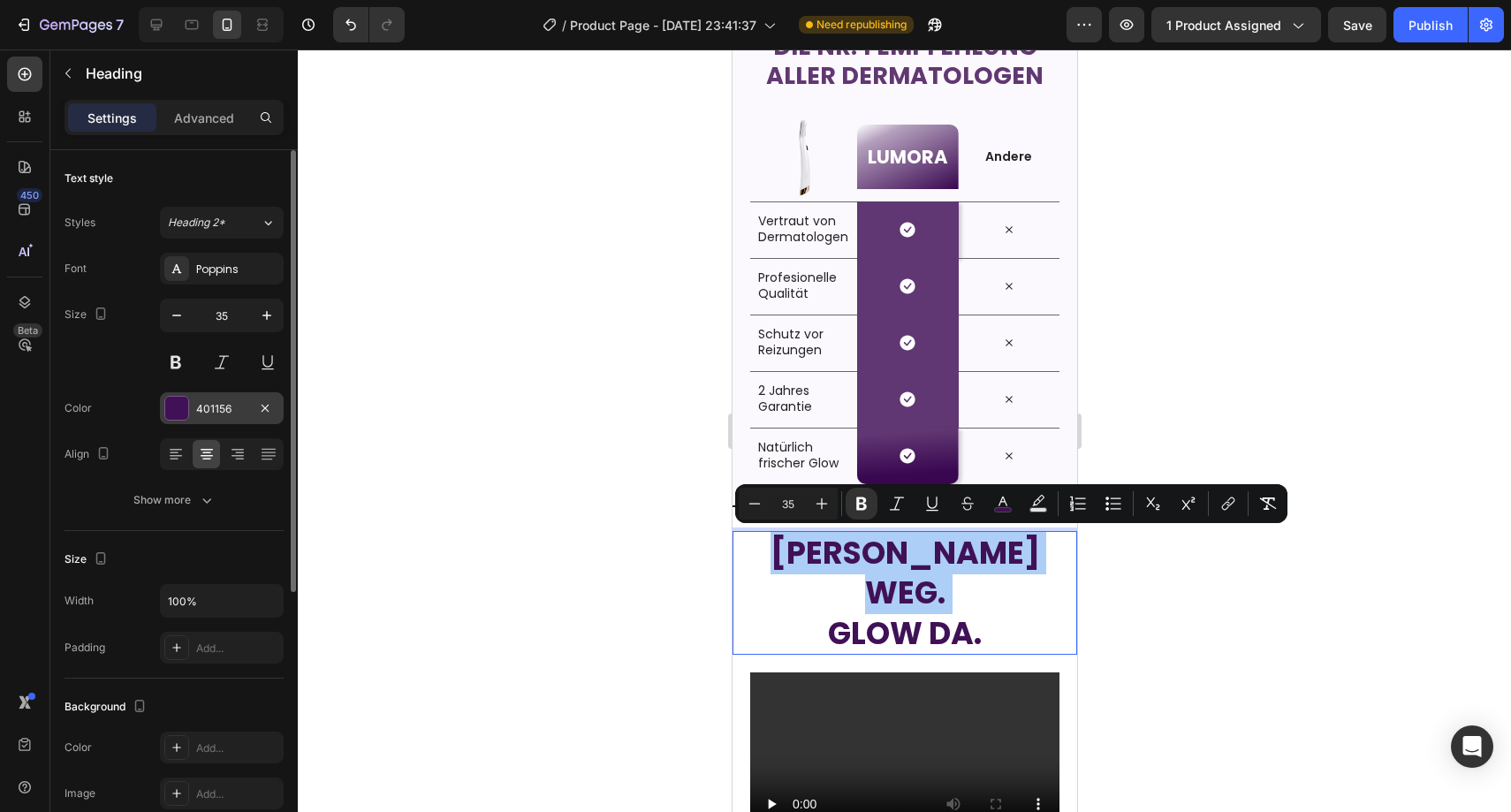
click at [235, 406] on div "401156" at bounding box center [221, 409] width 51 height 15
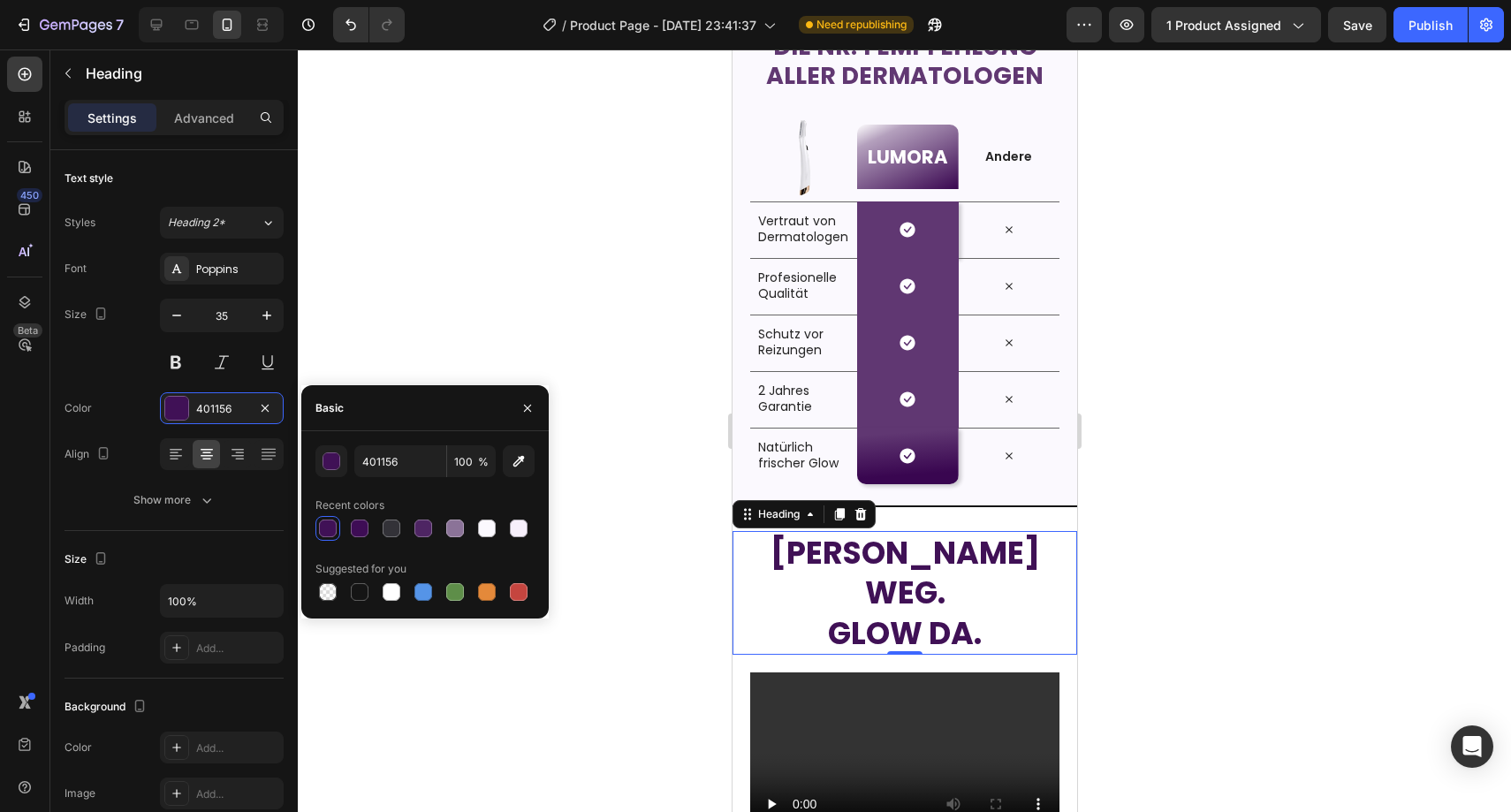
click at [524, 477] on div "401156 100 % Recent colors Suggested for you" at bounding box center [425, 525] width 219 height 159
click at [521, 470] on button "button" at bounding box center [518, 461] width 32 height 32
click at [488, 525] on div at bounding box center [486, 528] width 17 height 17
click at [510, 526] on div at bounding box center [518, 528] width 17 height 17
click at [499, 526] on div at bounding box center [487, 528] width 25 height 25
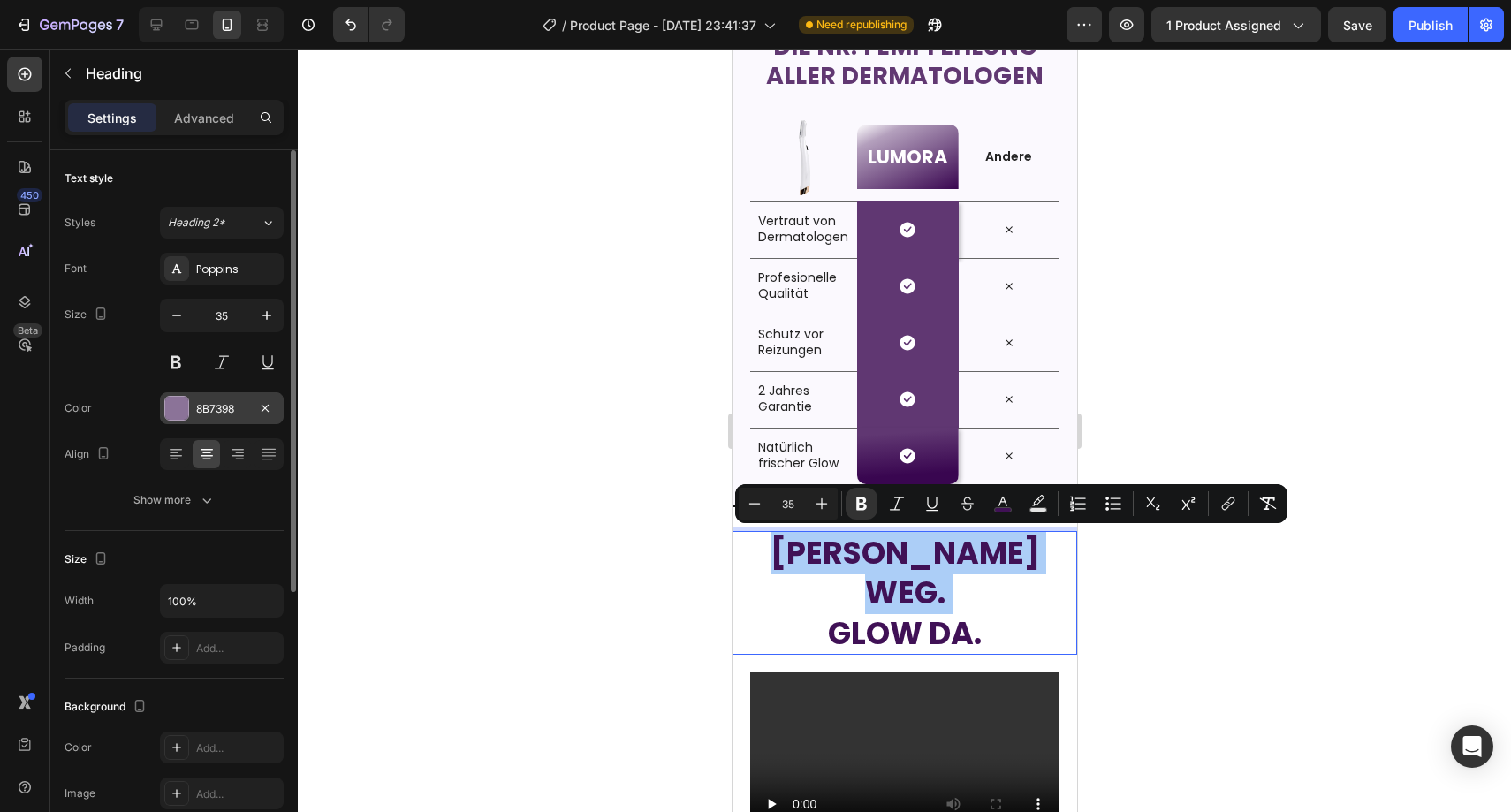
click at [239, 407] on div "8B7398" at bounding box center [221, 409] width 51 height 15
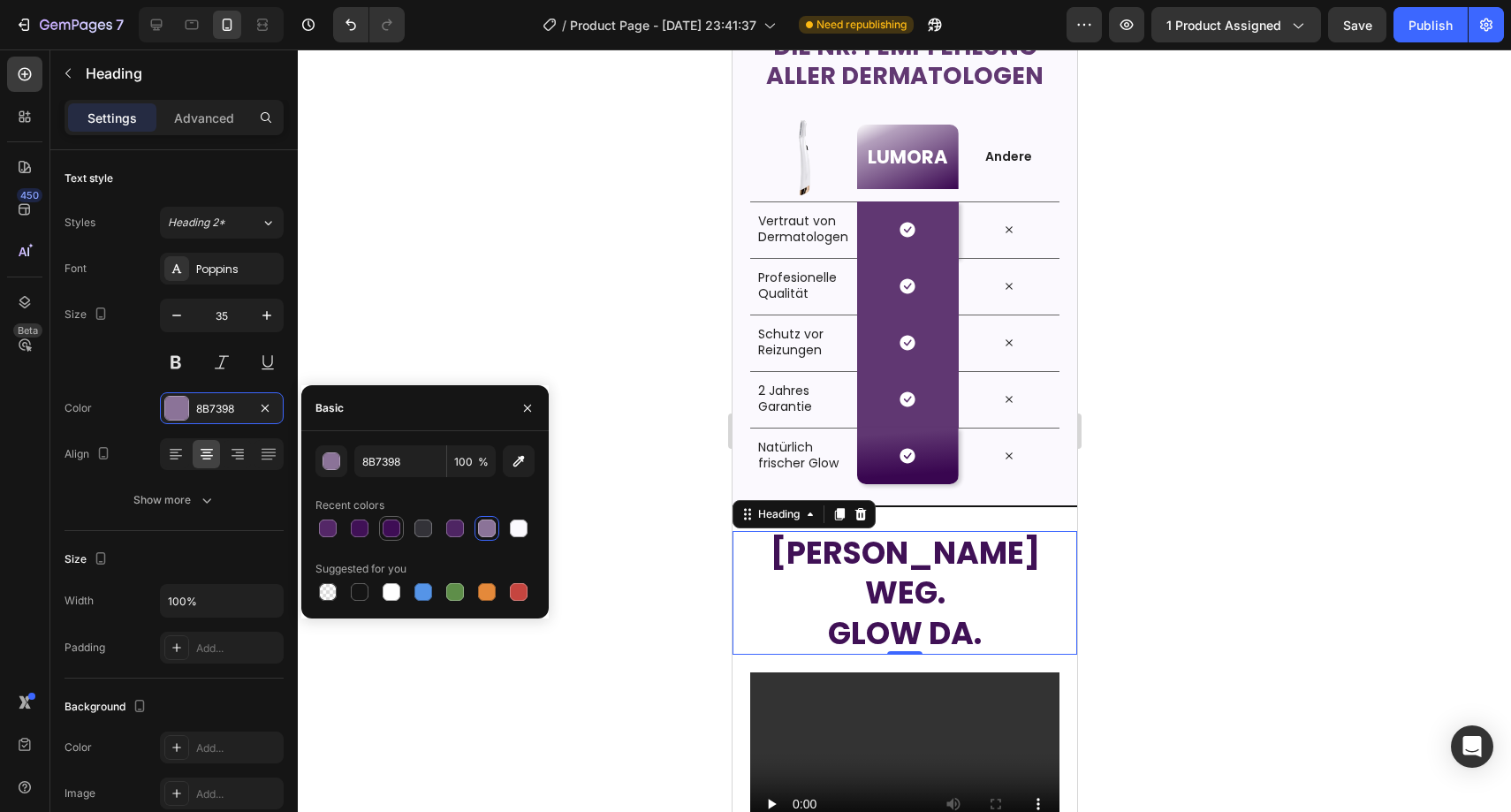
click at [390, 528] on div at bounding box center [392, 528] width 17 height 17
click at [415, 531] on div at bounding box center [424, 528] width 17 height 17
click at [367, 591] on div at bounding box center [360, 591] width 17 height 17
click at [443, 591] on div at bounding box center [455, 592] width 25 height 25
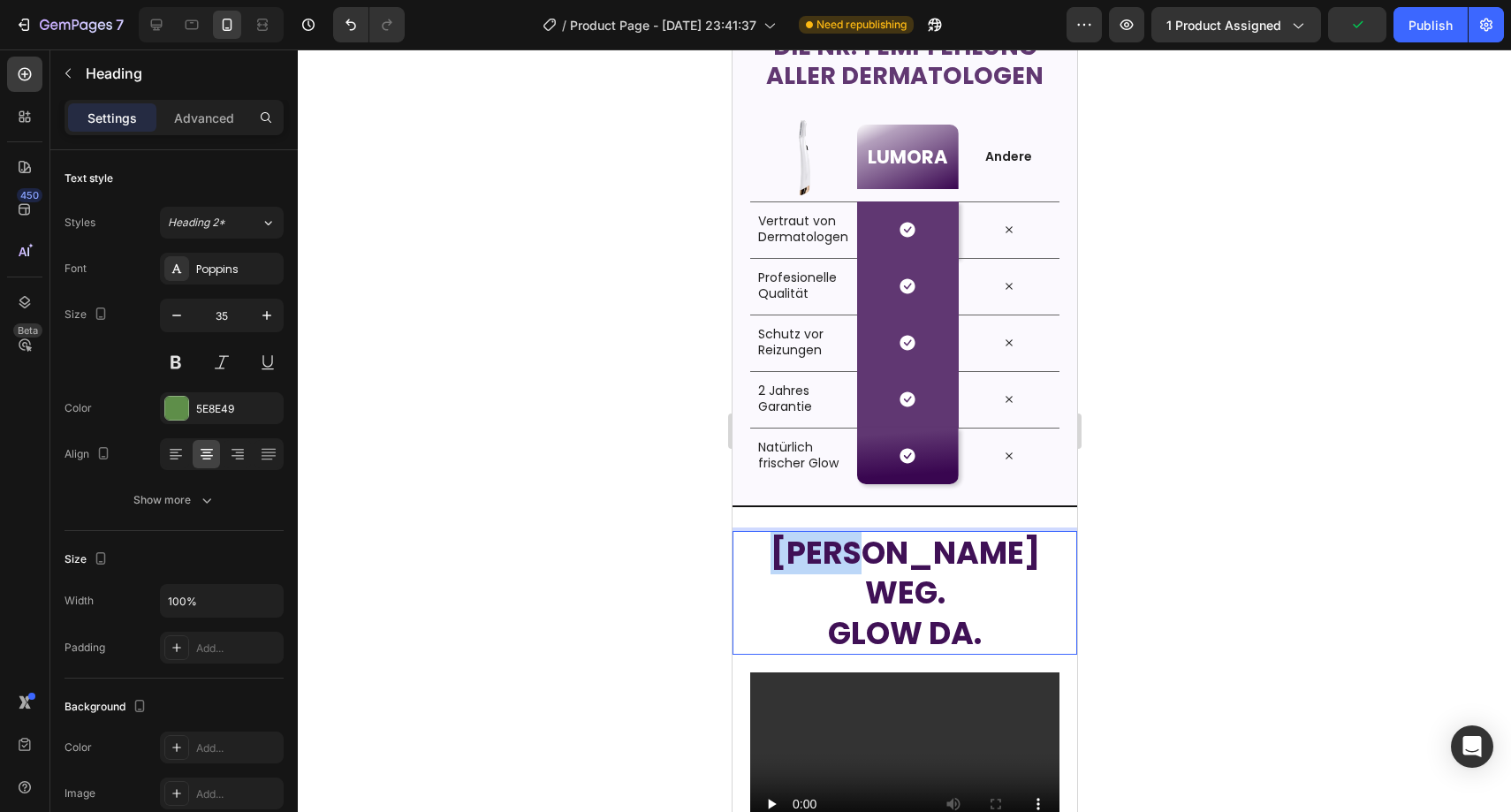
click at [860, 555] on strong "Flaum weg." at bounding box center [904, 572] width 269 height 84
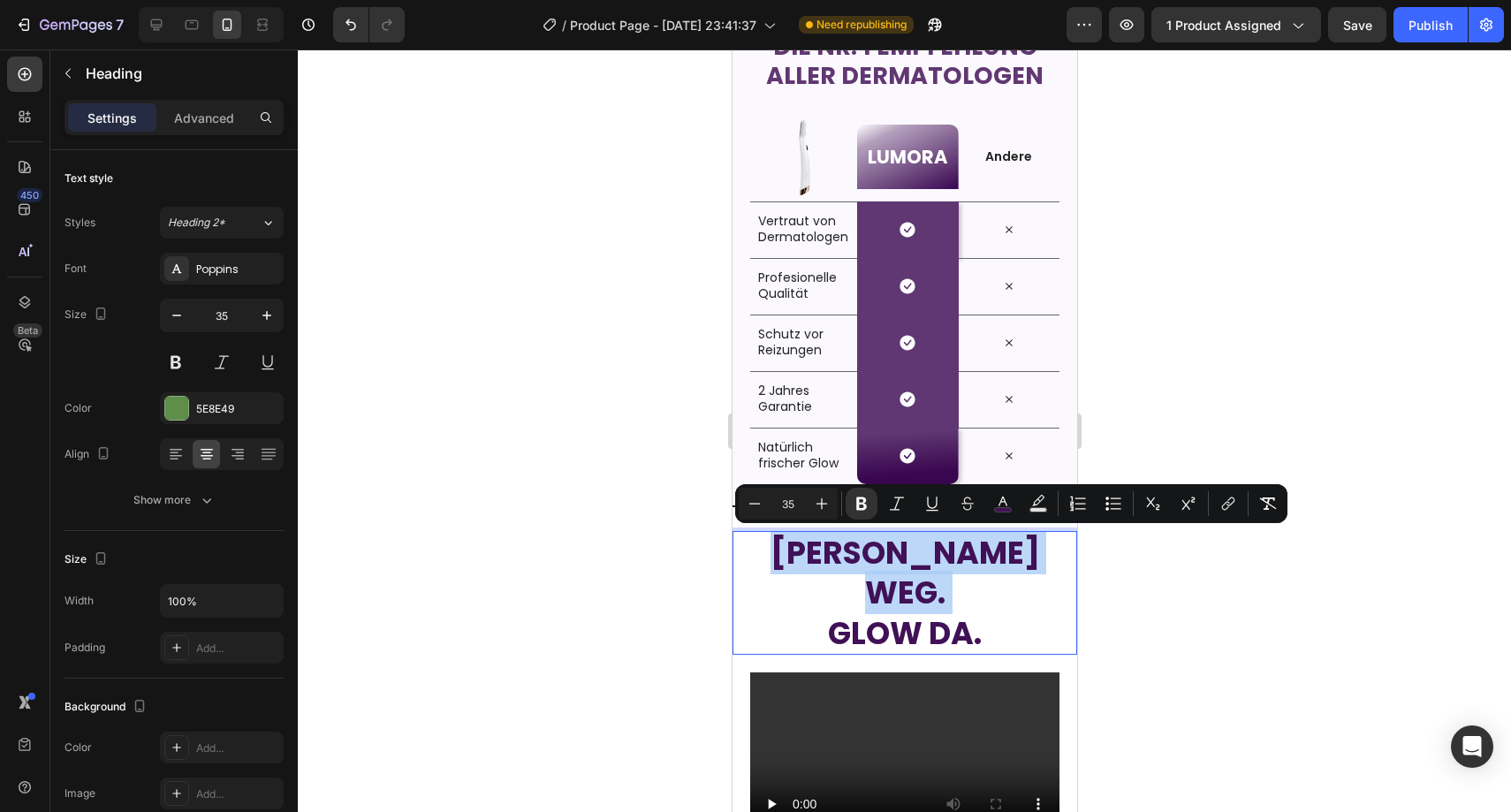
click at [860, 555] on strong "Flaum weg." at bounding box center [904, 572] width 269 height 84
click at [856, 554] on strong "Flaum weg." at bounding box center [904, 572] width 269 height 84
click at [854, 554] on strong "Flaum weg." at bounding box center [904, 572] width 269 height 84
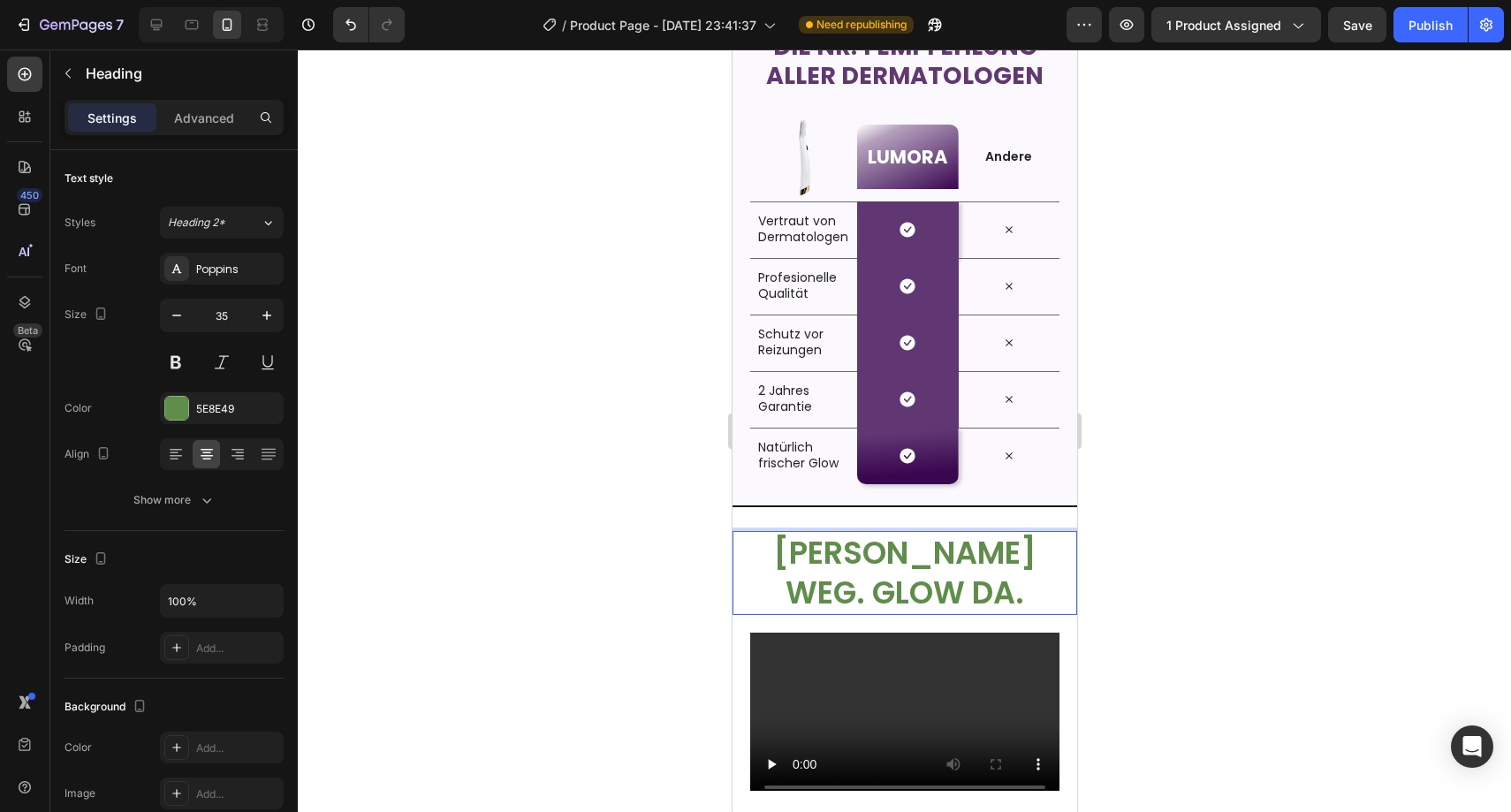
click at [946, 565] on p "Flaum weg. Glow da." at bounding box center [904, 572] width 342 height 80
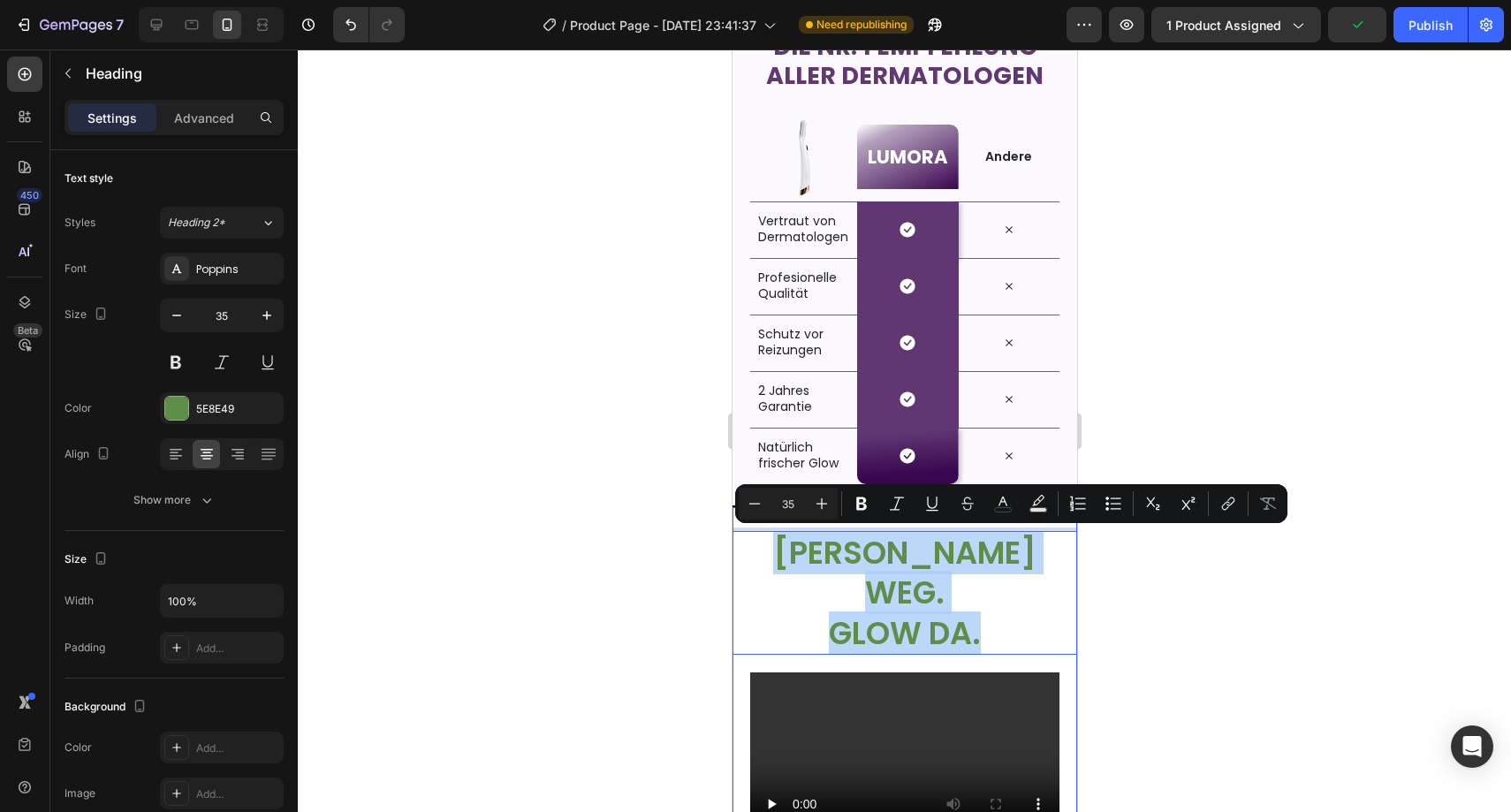
drag, startPoint x: 983, startPoint y: 582, endPoint x: 780, endPoint y: 525, distance: 210.9
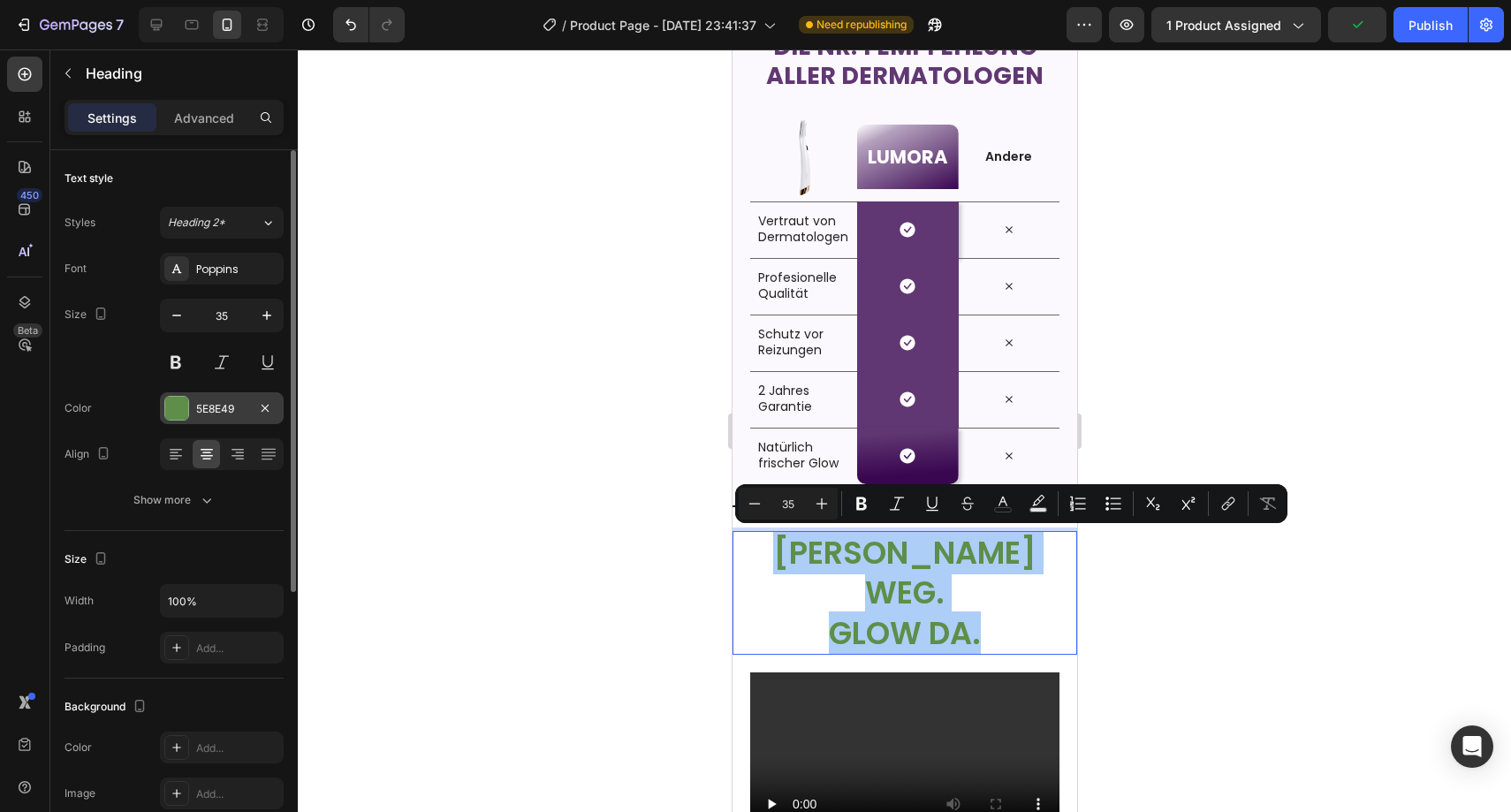
click at [240, 409] on div "5E8E49" at bounding box center [221, 409] width 51 height 15
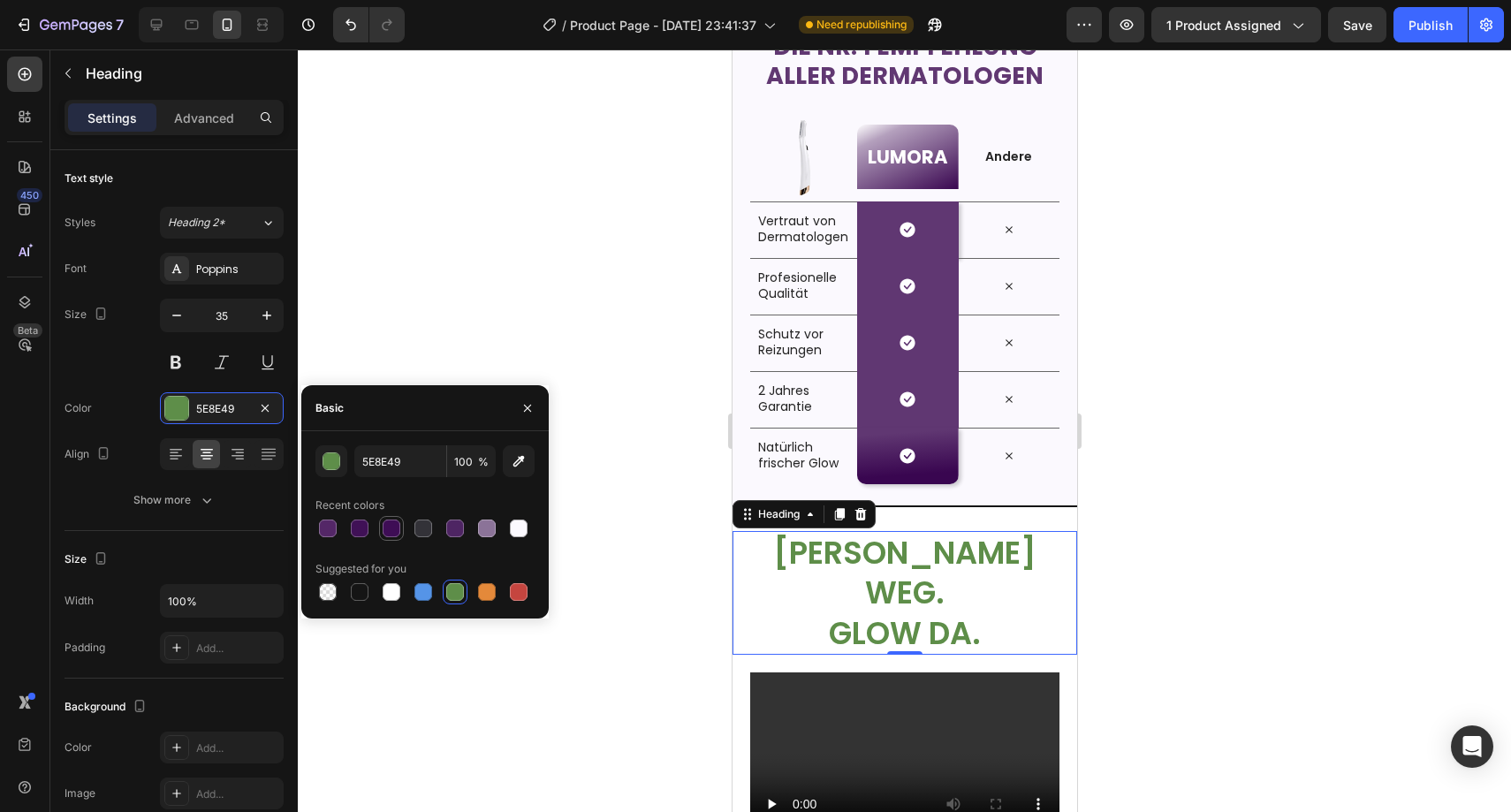
click at [380, 524] on div at bounding box center [392, 528] width 25 height 25
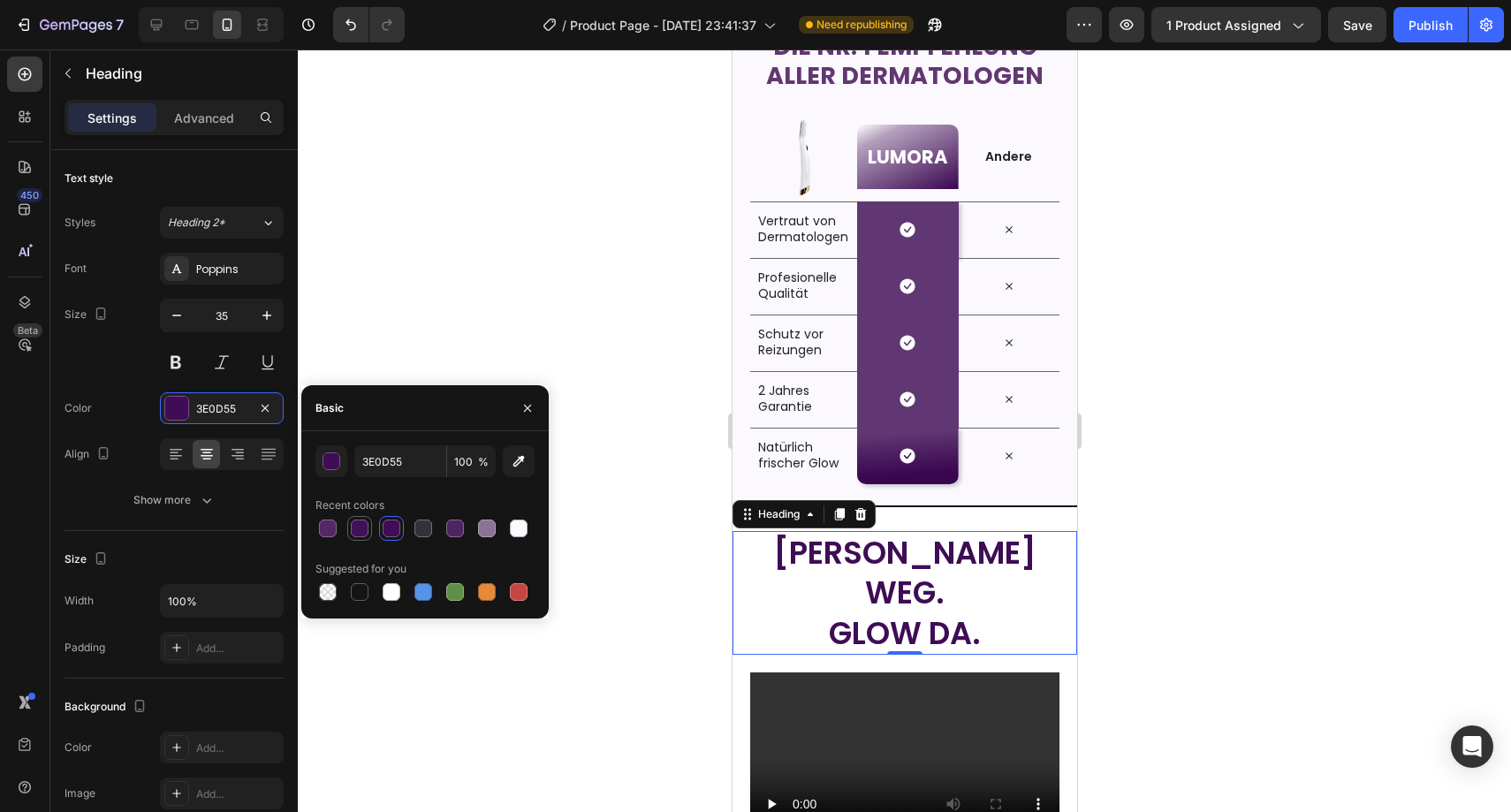
click at [367, 526] on div at bounding box center [360, 528] width 17 height 17
click at [337, 527] on div at bounding box center [328, 528] width 21 height 21
click at [477, 529] on div at bounding box center [487, 528] width 21 height 21
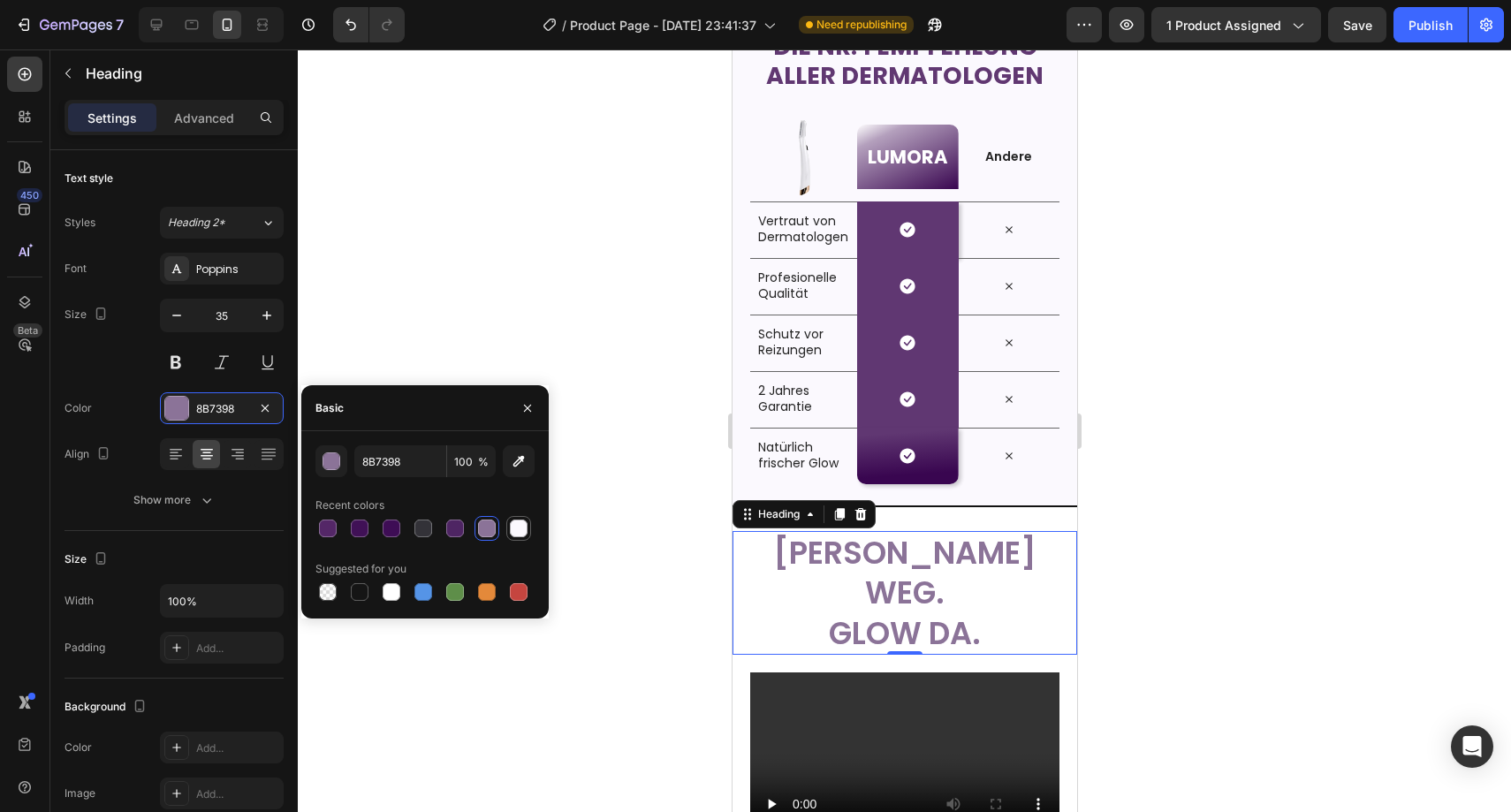
click at [514, 529] on div at bounding box center [518, 528] width 17 height 17
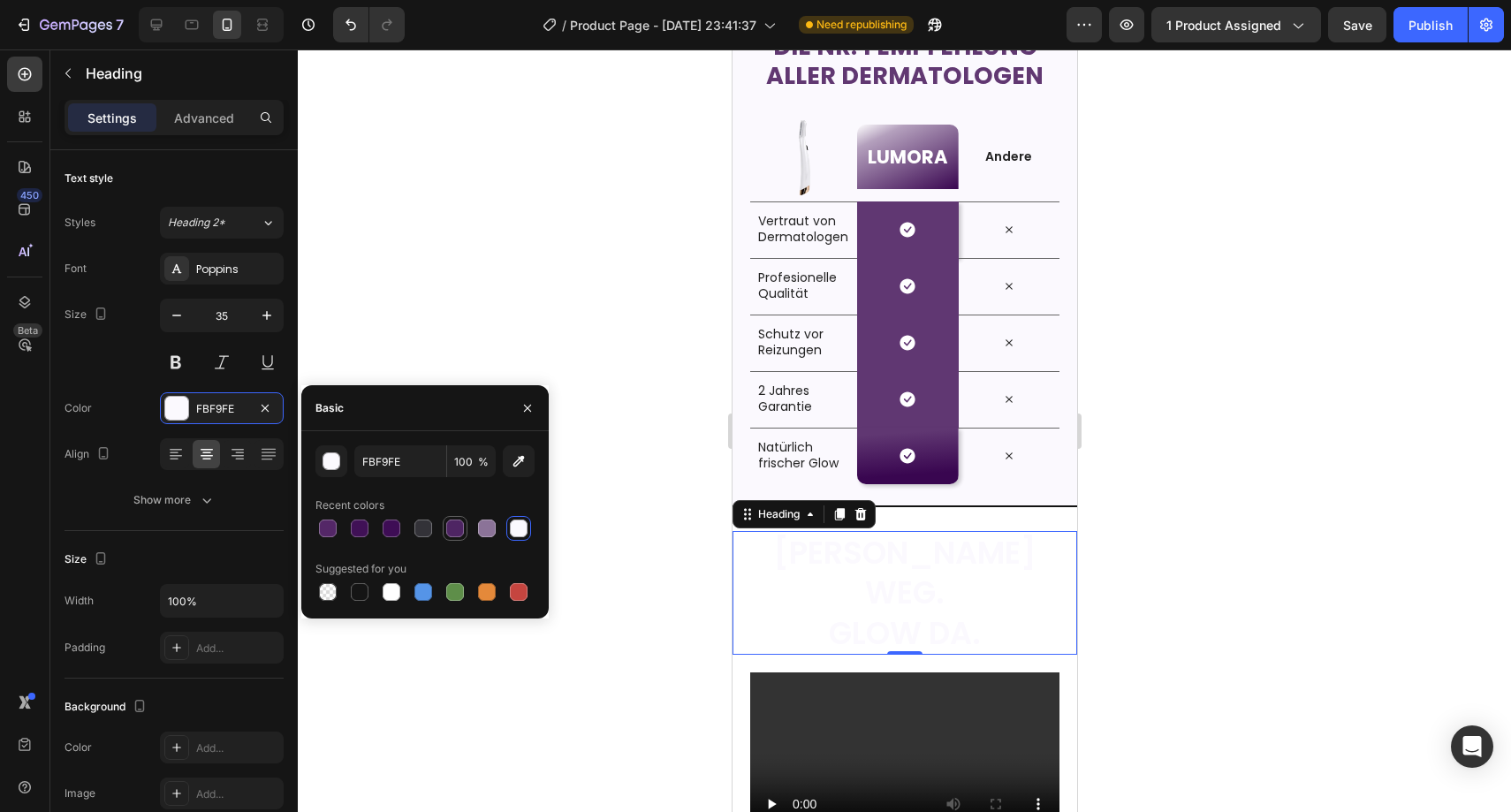
click at [461, 529] on div at bounding box center [454, 528] width 17 height 17
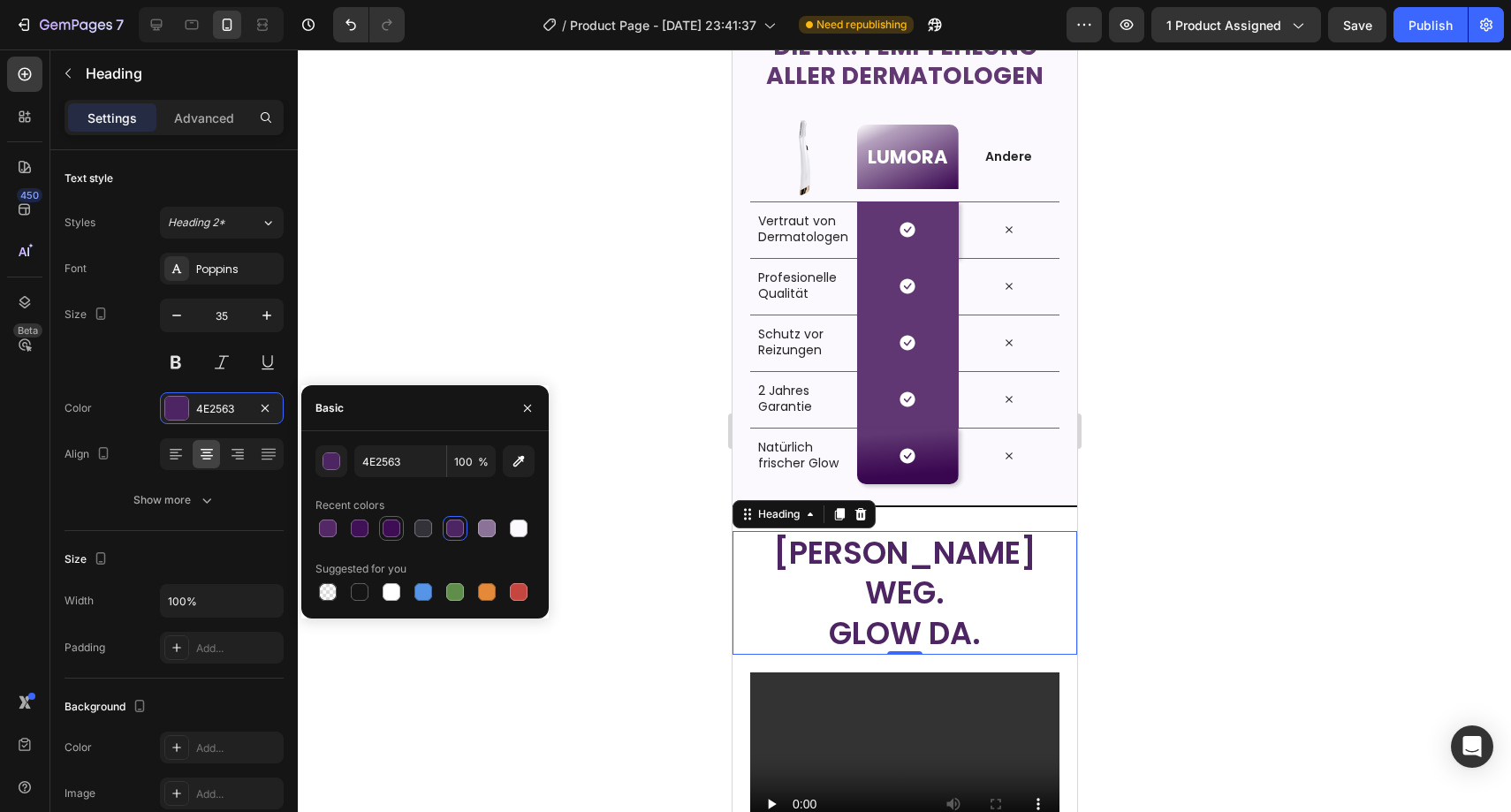
click at [394, 533] on div at bounding box center [392, 528] width 17 height 17
type input "3E0D55"
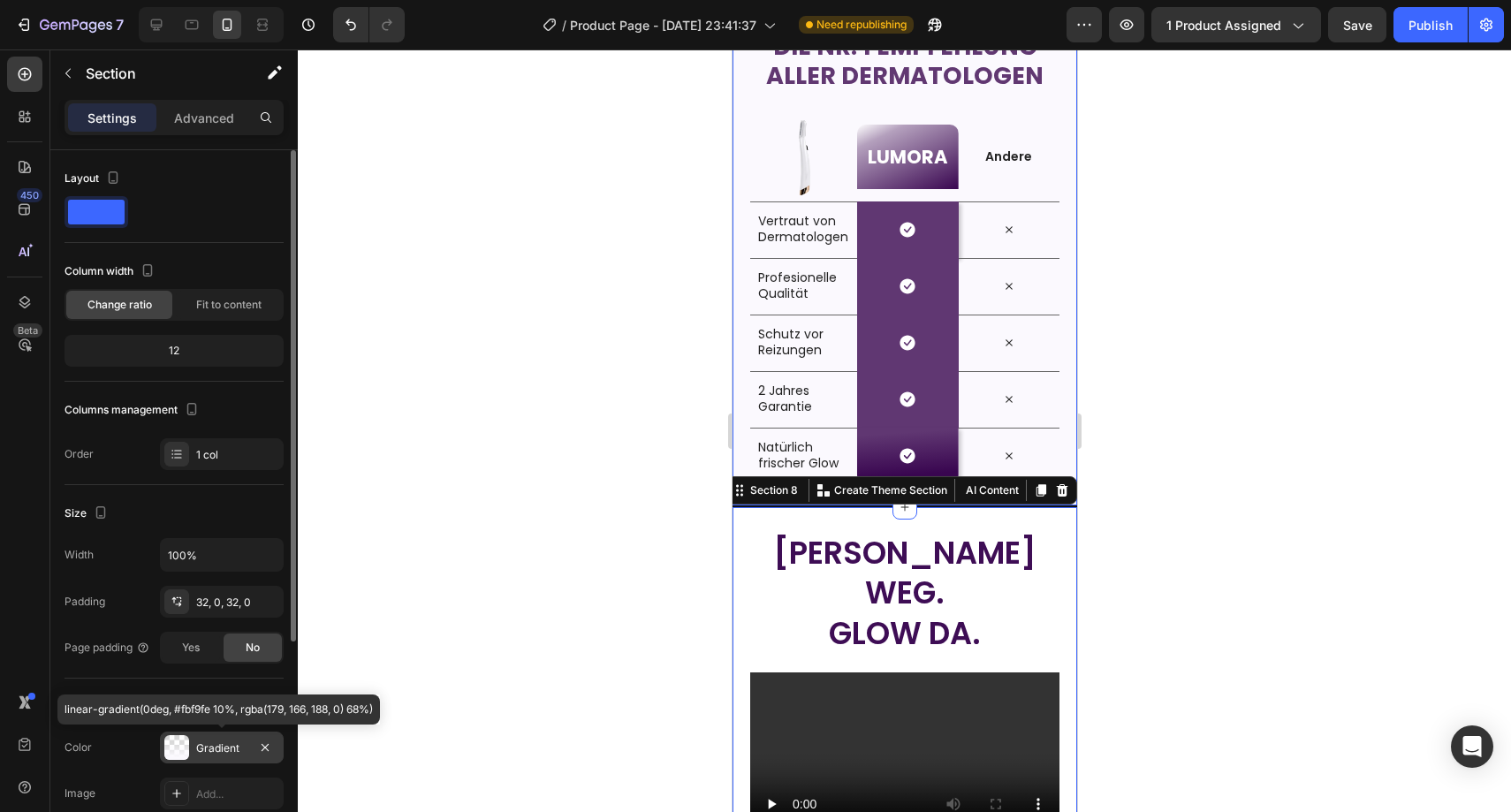
click at [228, 744] on div "Gradient" at bounding box center [221, 747] width 51 height 15
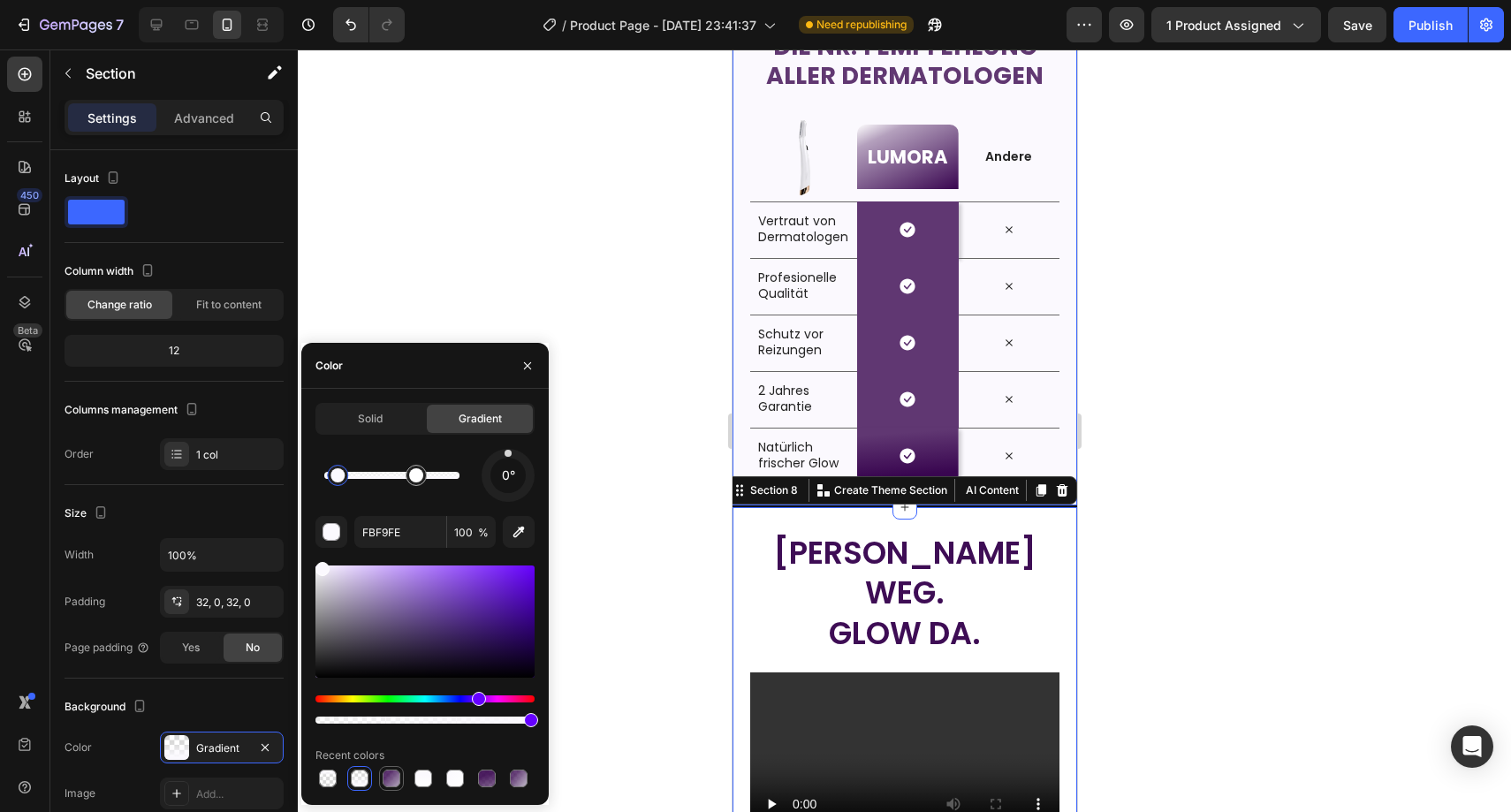
click at [394, 781] on div at bounding box center [392, 778] width 17 height 17
type input "390650"
type input "81"
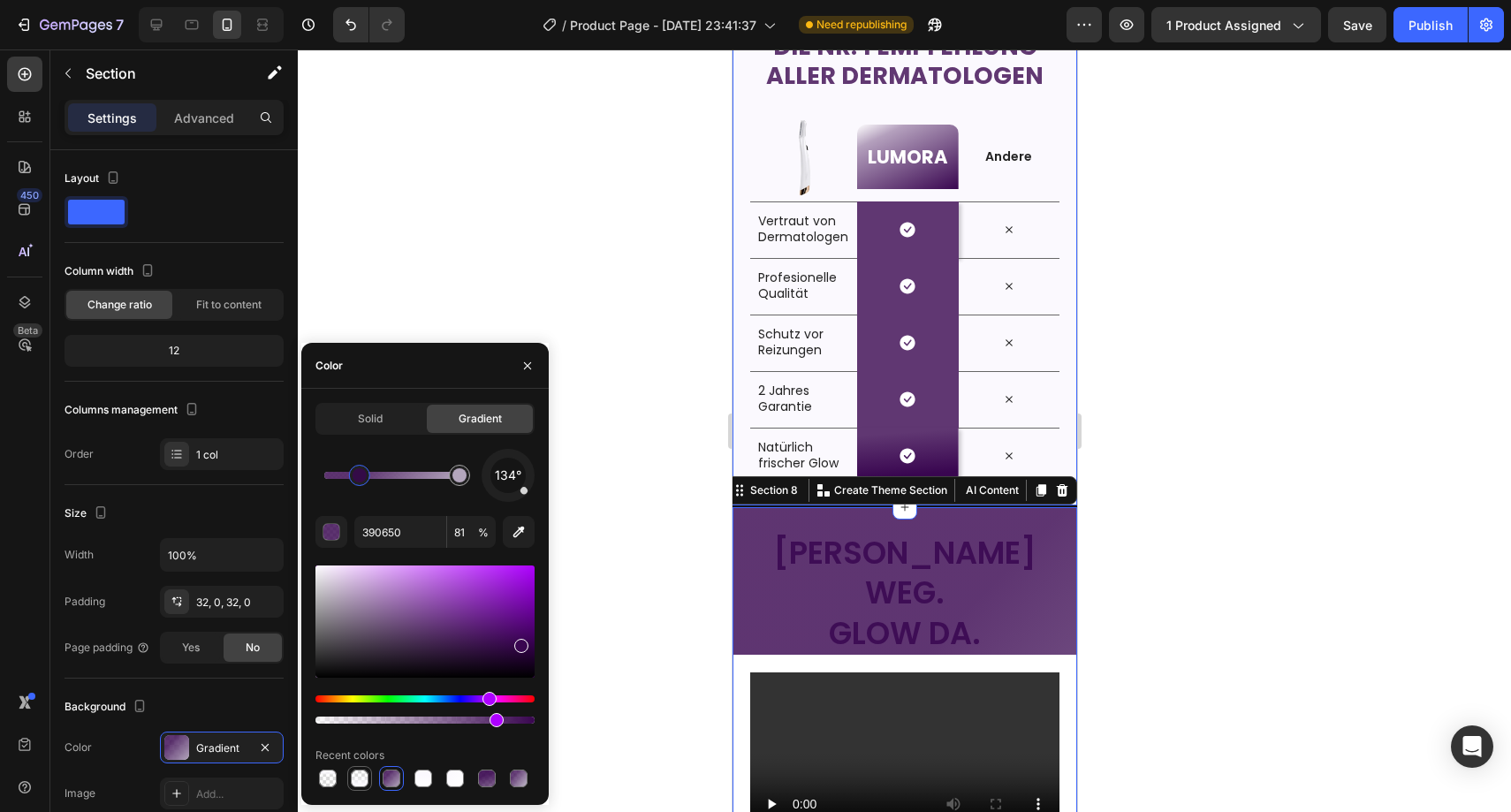
click at [355, 778] on div at bounding box center [360, 778] width 17 height 17
type input "FBF9FE"
type input "100"
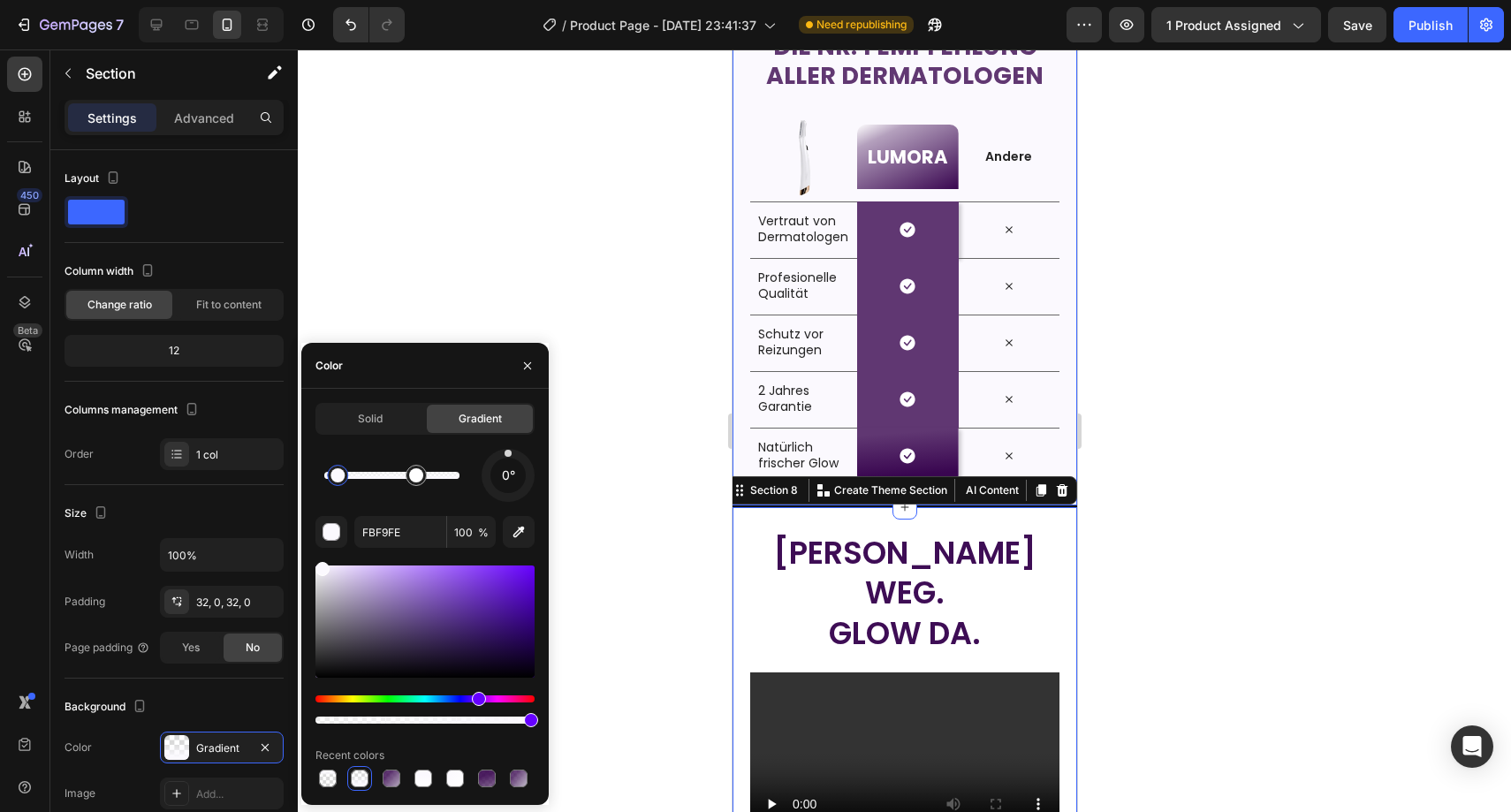
click at [342, 477] on div at bounding box center [338, 474] width 14 height 14
click at [511, 540] on icon "button" at bounding box center [518, 531] width 17 height 17
type input "B3A6BC"
type input "0"
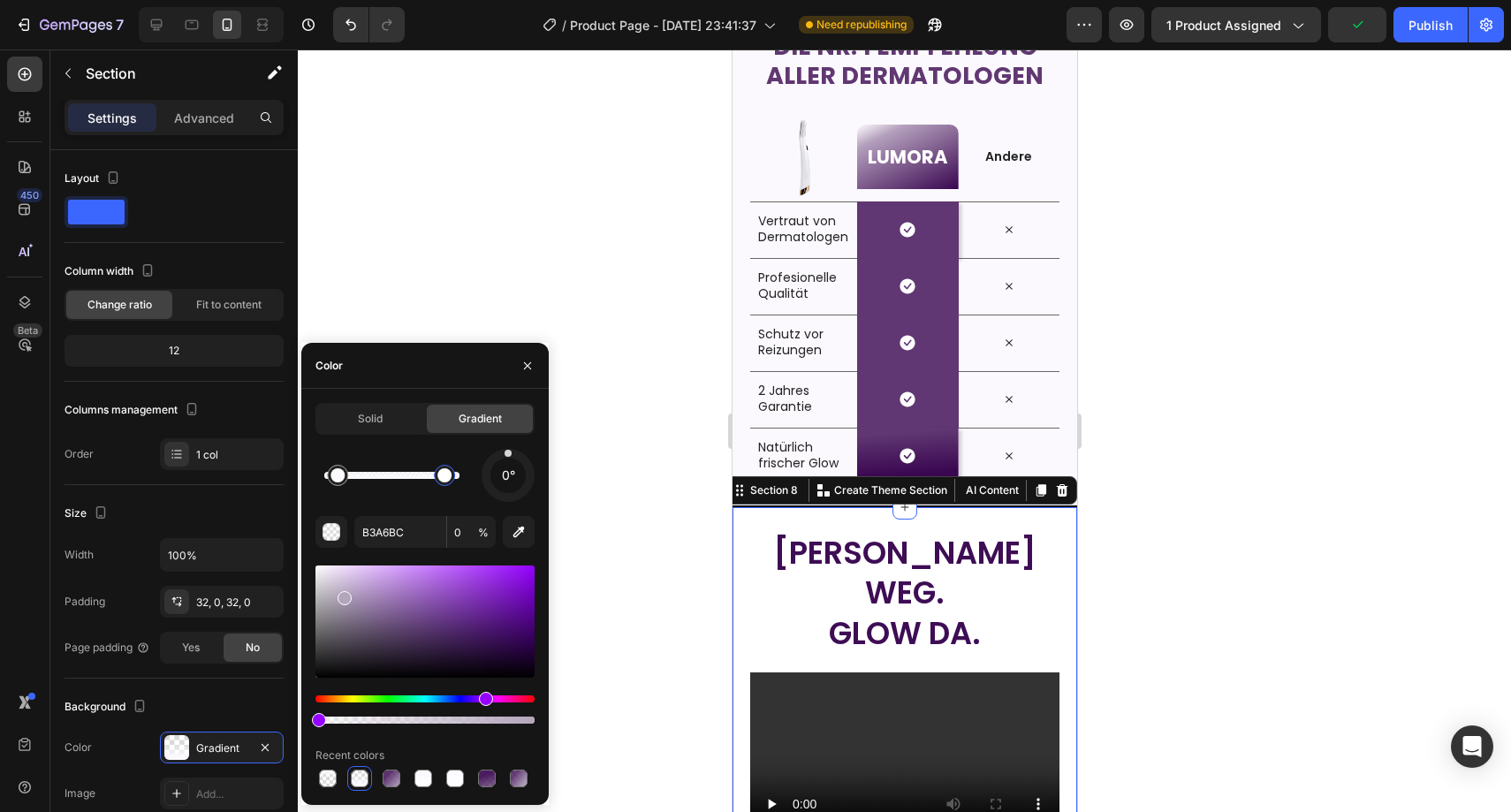
type input "FBF9FE"
type input "100"
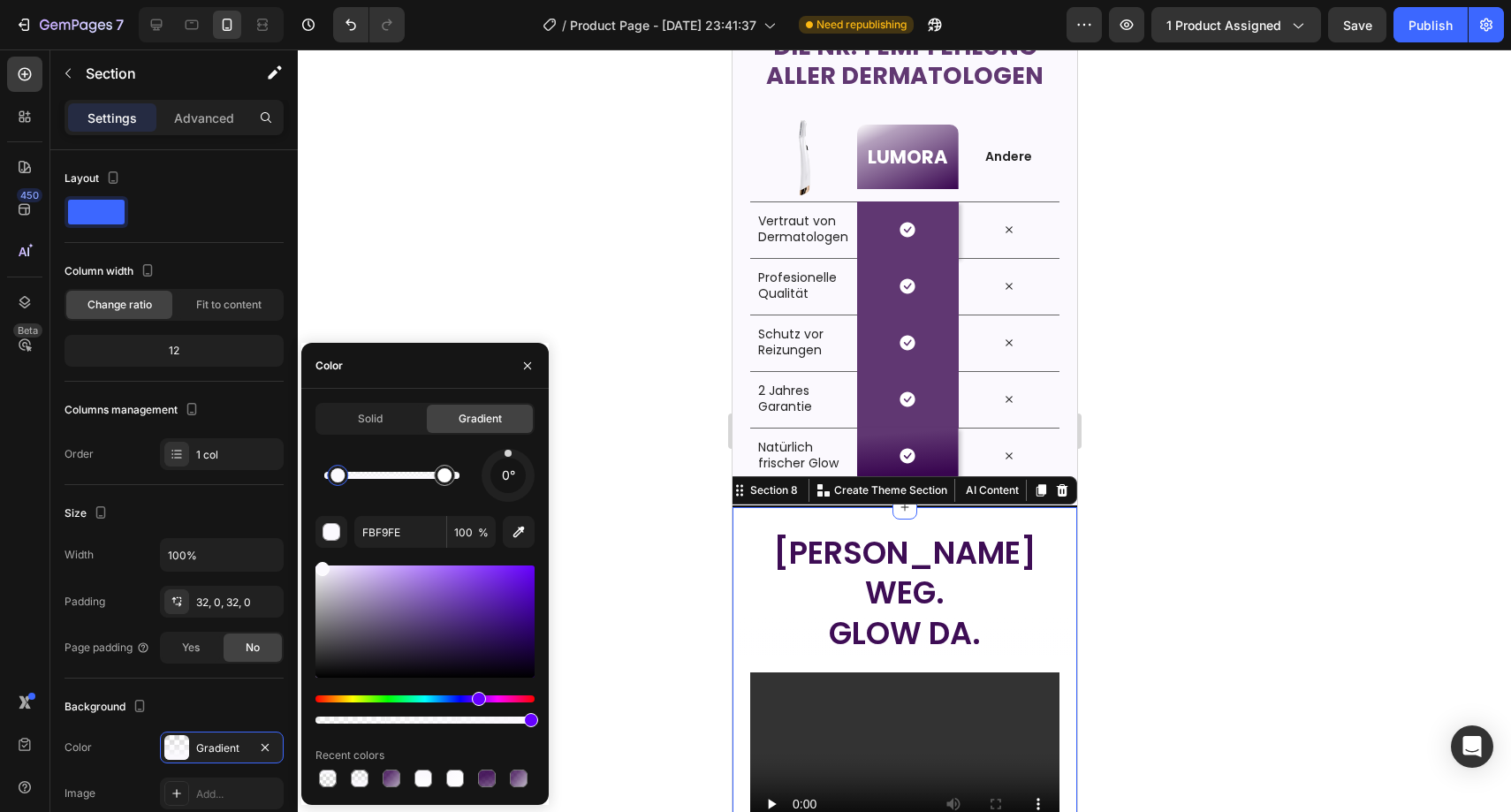
drag, startPoint x: 422, startPoint y: 476, endPoint x: 446, endPoint y: 476, distance: 24.0
drag, startPoint x: 341, startPoint y: 481, endPoint x: 383, endPoint y: 488, distance: 42.6
click at [383, 482] on div at bounding box center [378, 474] width 14 height 14
drag, startPoint x: 383, startPoint y: 488, endPoint x: 317, endPoint y: 486, distance: 66.0
click at [317, 486] on div at bounding box center [324, 474] width 32 height 32
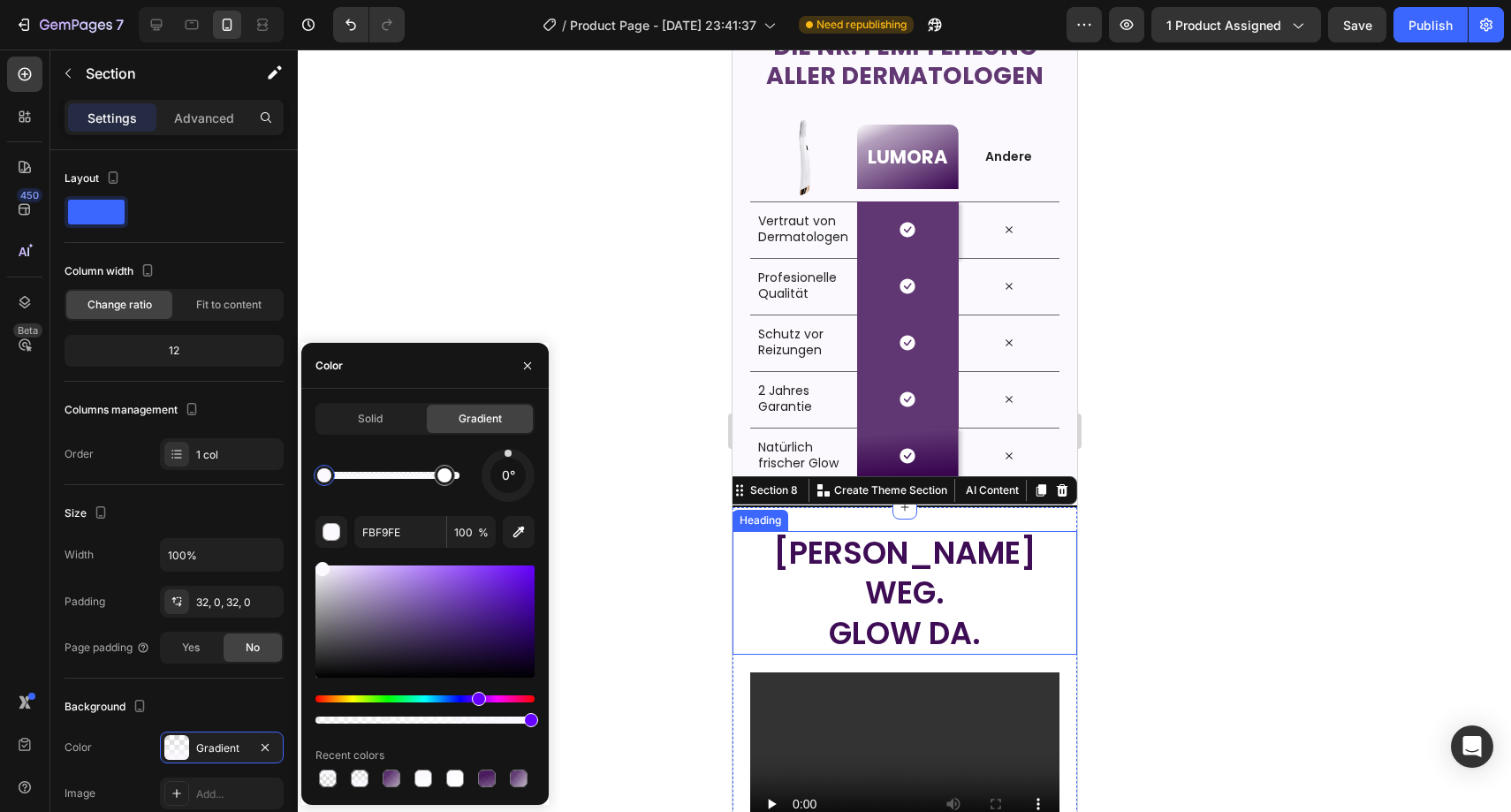
click at [699, 524] on div at bounding box center [904, 430] width 1213 height 762
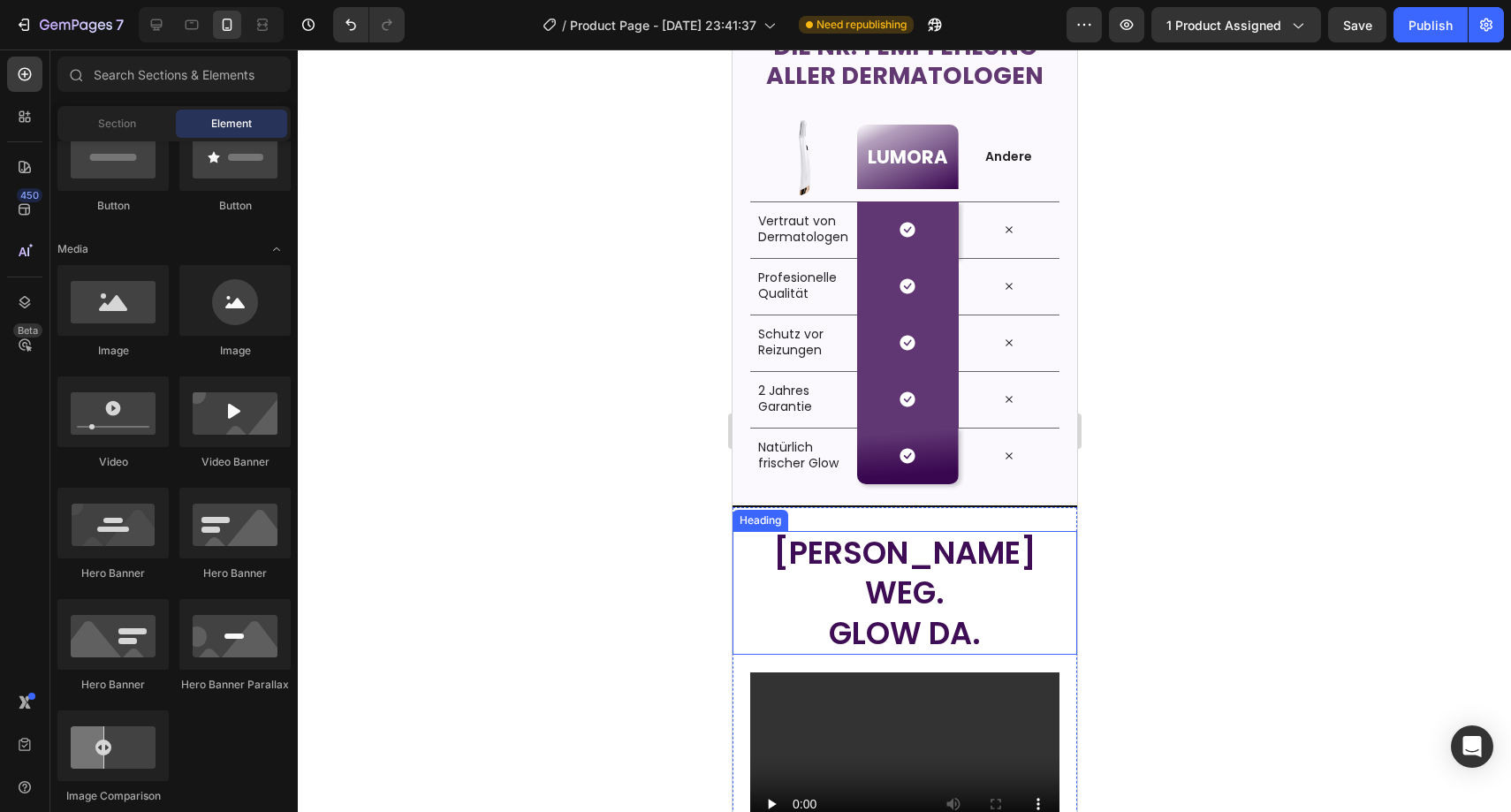
click at [699, 521] on div at bounding box center [904, 430] width 1213 height 762
click at [862, 551] on p "Flaum weg. Glow da." at bounding box center [904, 592] width 342 height 121
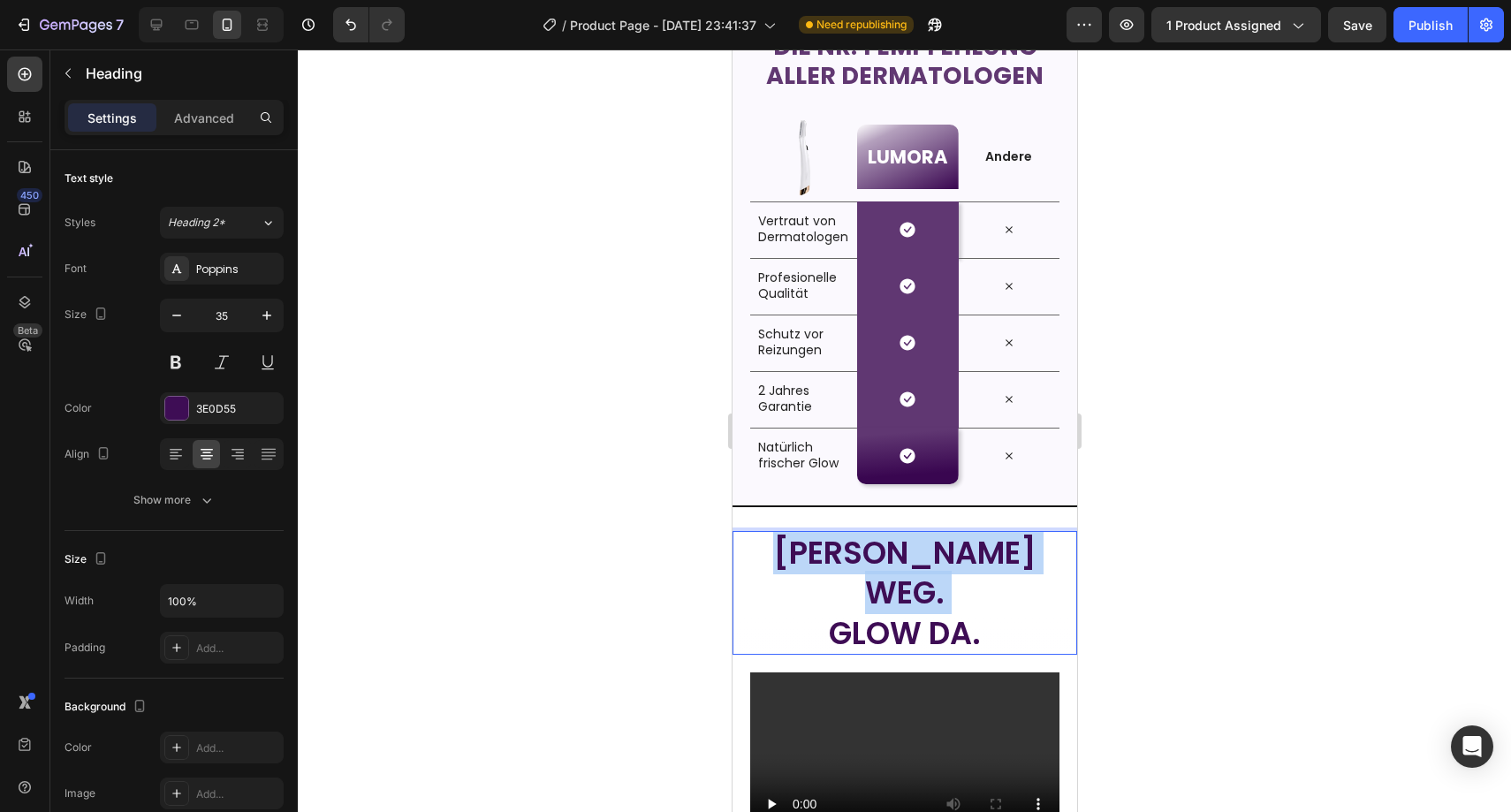
click at [862, 551] on p "Flaum weg. Glow da." at bounding box center [904, 592] width 342 height 121
click at [862, 552] on p "Flaum weg. Glow da." at bounding box center [904, 592] width 342 height 121
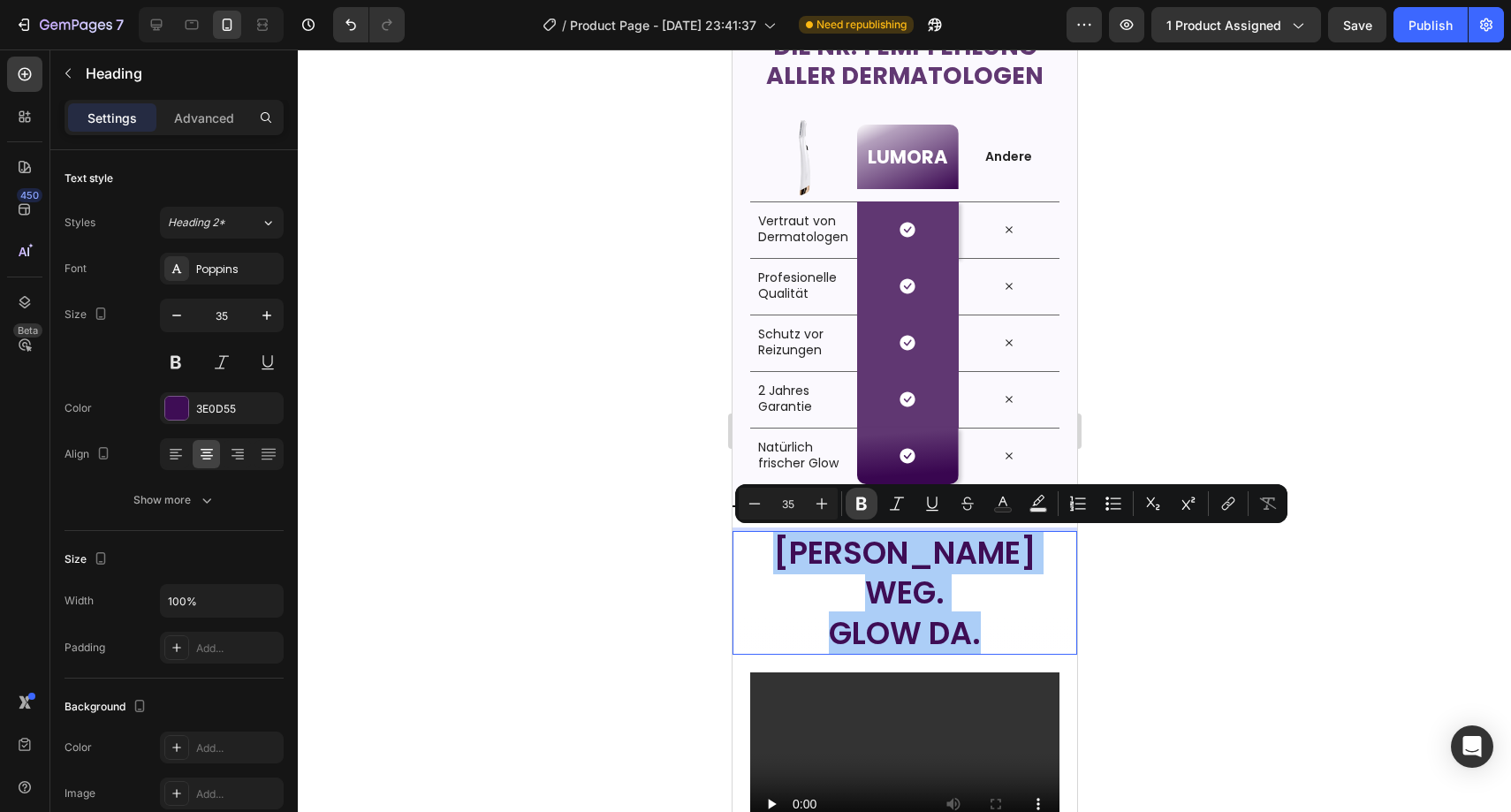
click at [866, 512] on button "Bold" at bounding box center [861, 503] width 32 height 32
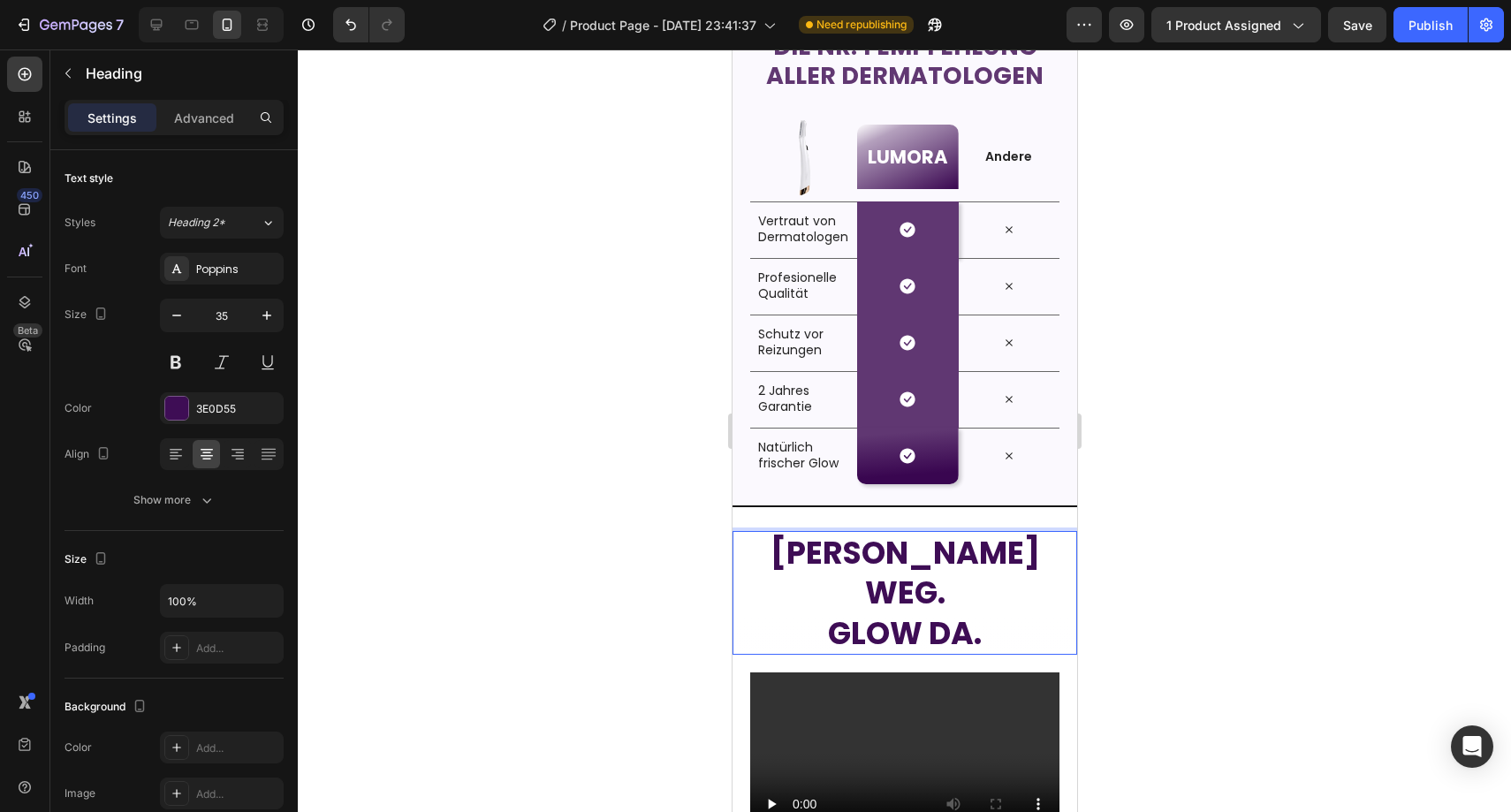
click at [618, 557] on div at bounding box center [904, 430] width 1213 height 762
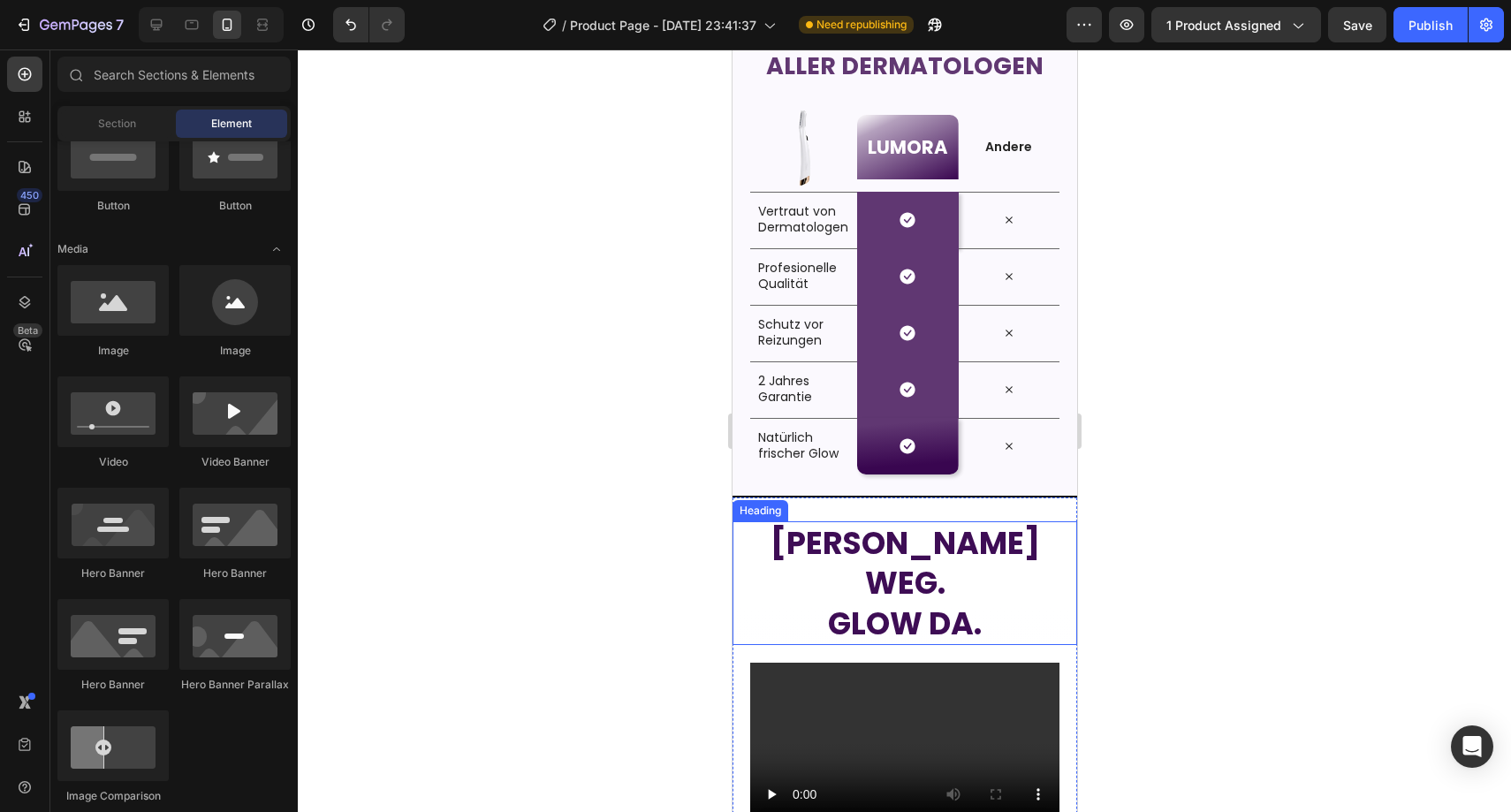
scroll to position [3310, 0]
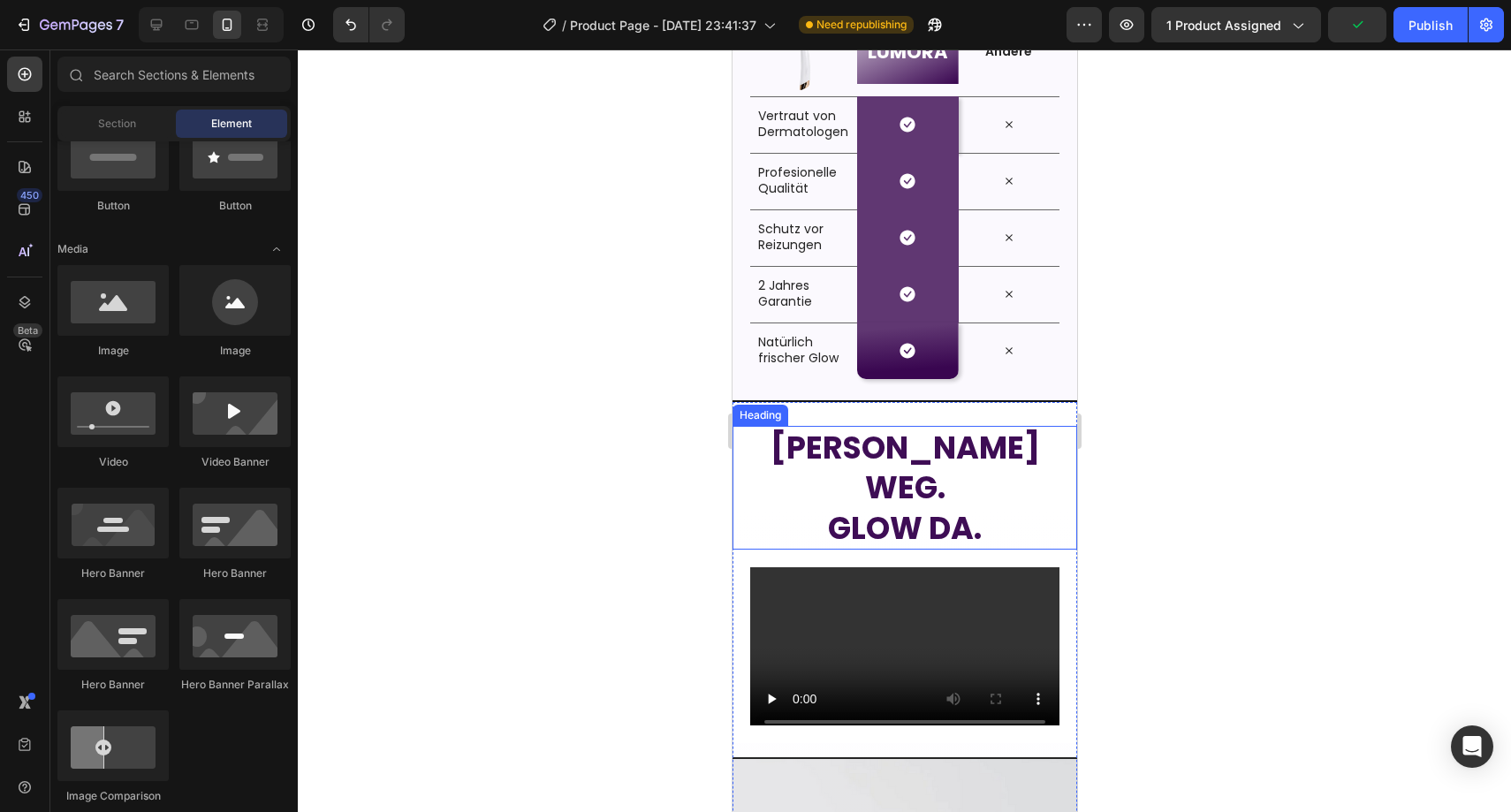
click at [874, 448] on strong "Flaum weg." at bounding box center [904, 467] width 269 height 84
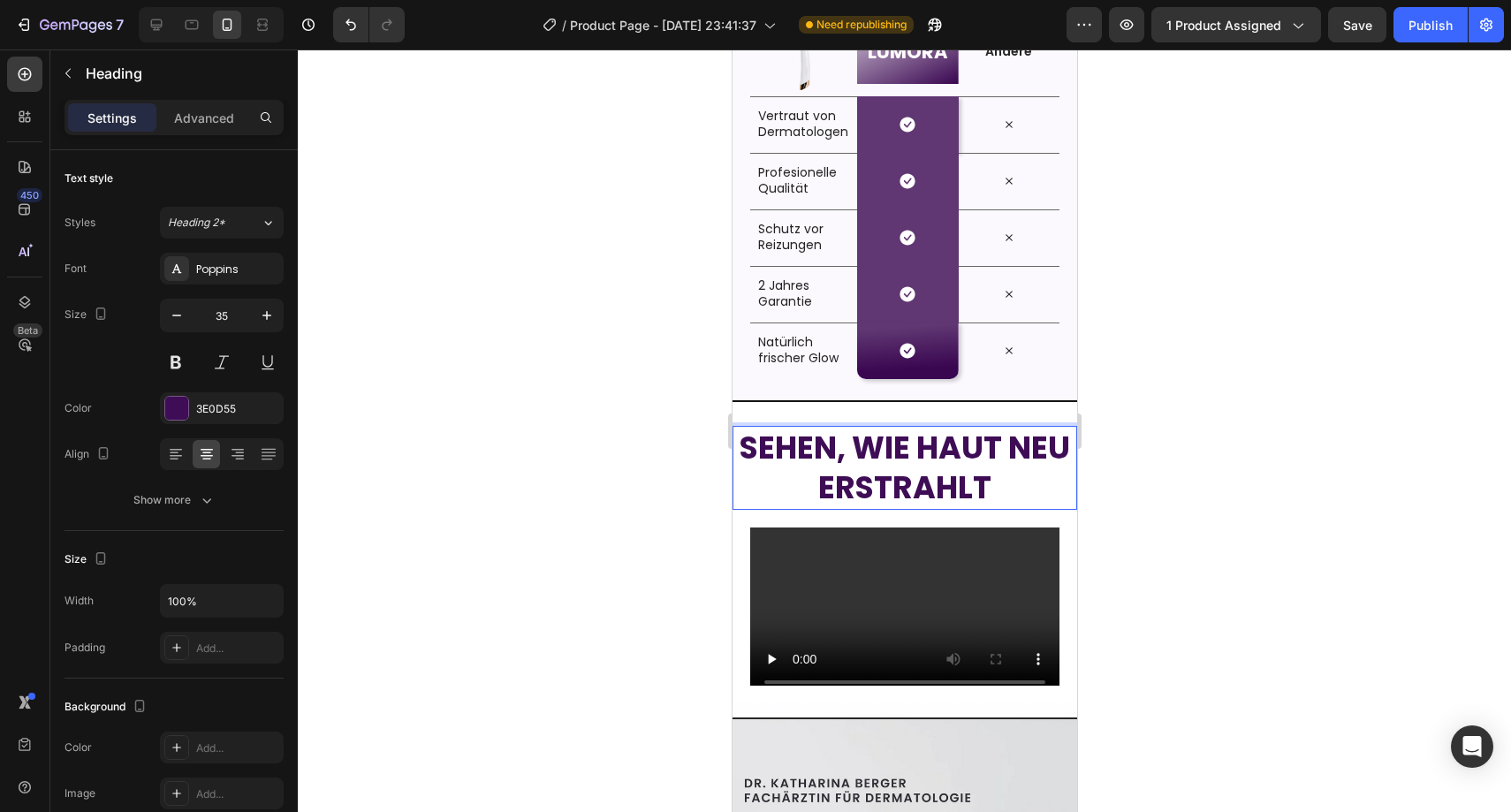
click at [1168, 412] on div at bounding box center [904, 430] width 1213 height 762
click at [969, 447] on strong "Sehen, wie Haut neu erstrahlt" at bounding box center [904, 467] width 331 height 84
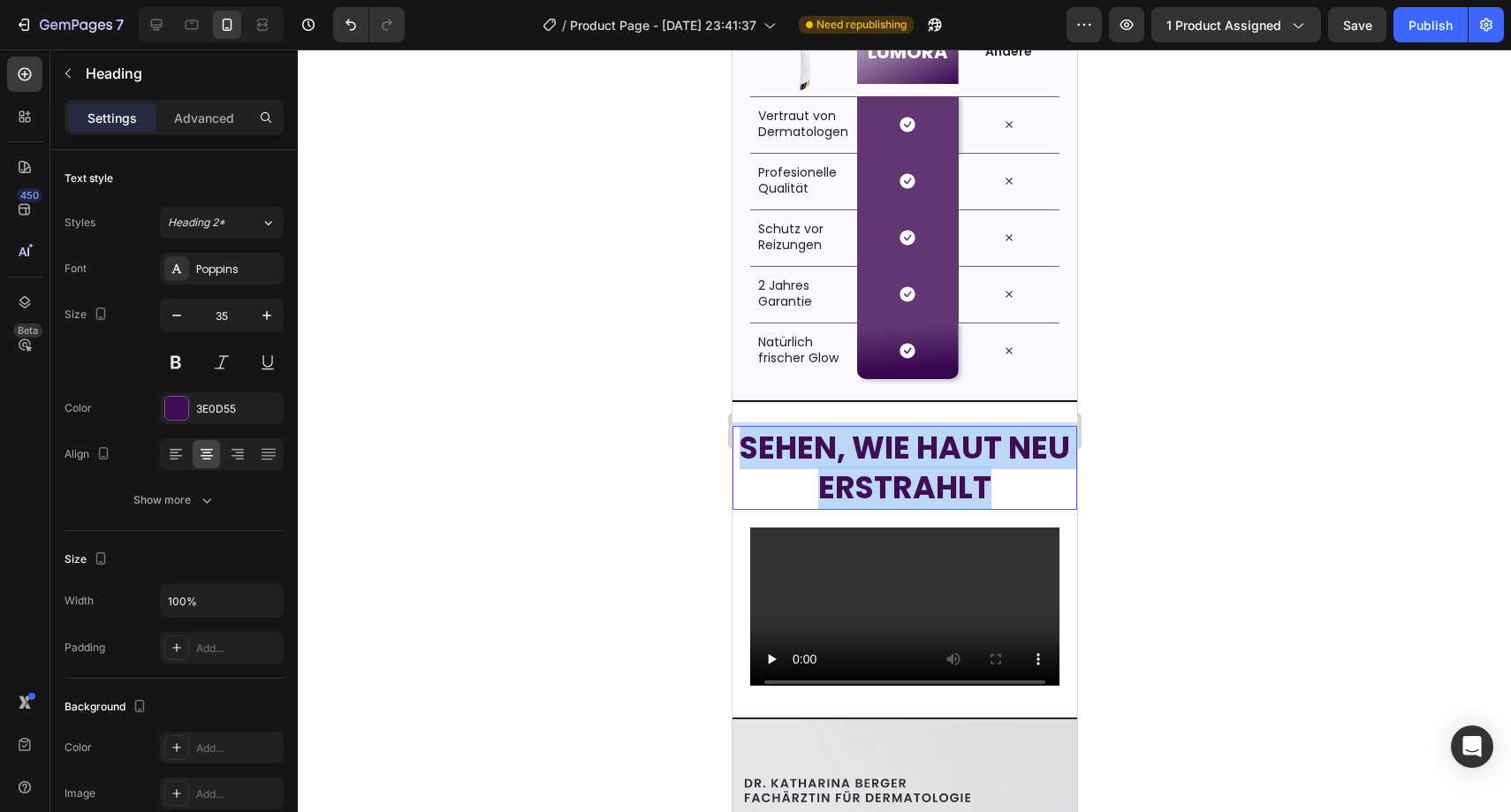
click at [970, 447] on strong "Sehen, wie Haut neu erstrahlt" at bounding box center [904, 467] width 331 height 84
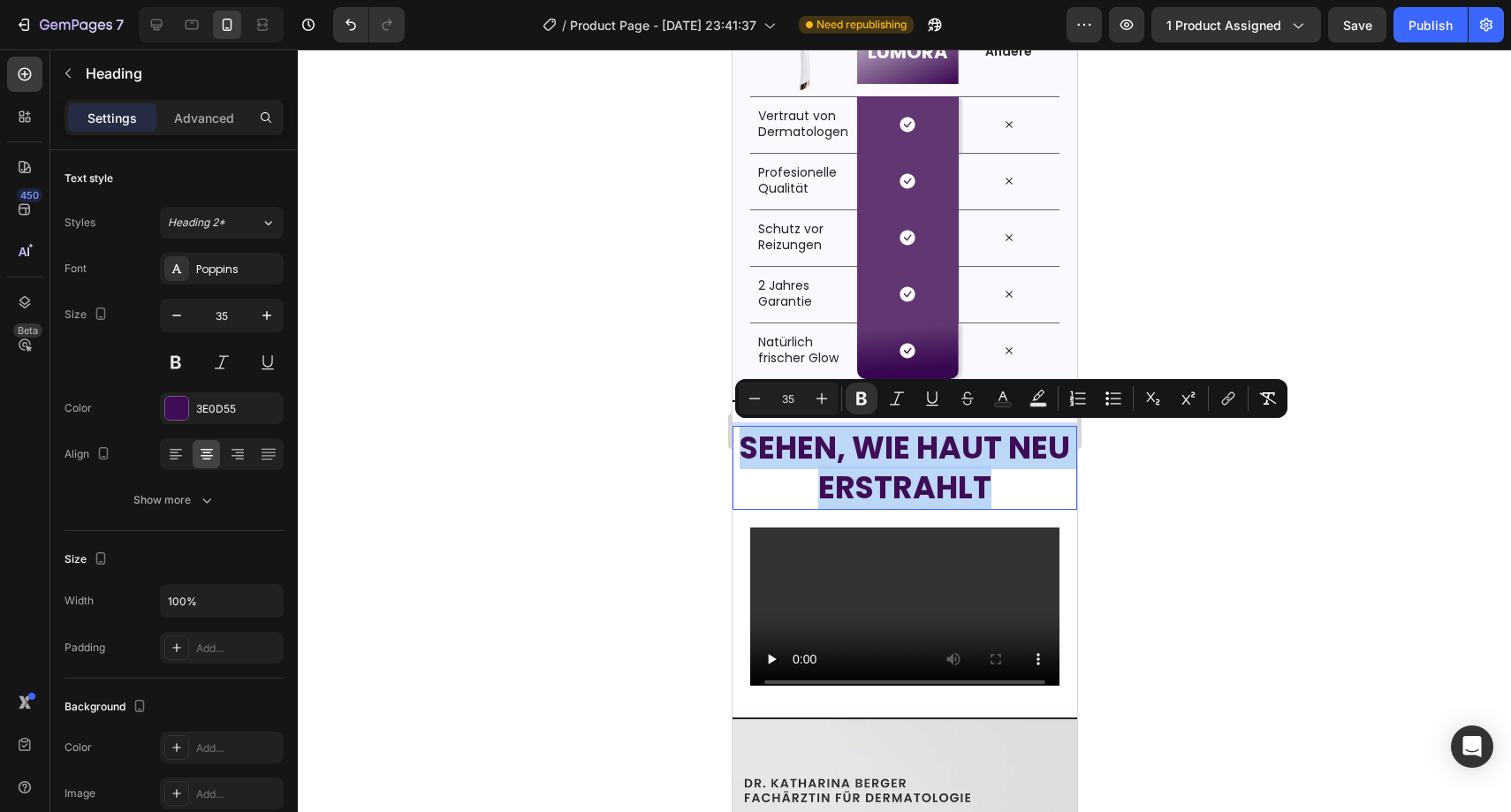
click at [899, 487] on strong "Sehen, wie Haut neu erstrahlt" at bounding box center [904, 467] width 331 height 84
click at [889, 487] on strong "Sehen, wie Haut neu erstrahlt" at bounding box center [904, 467] width 331 height 84
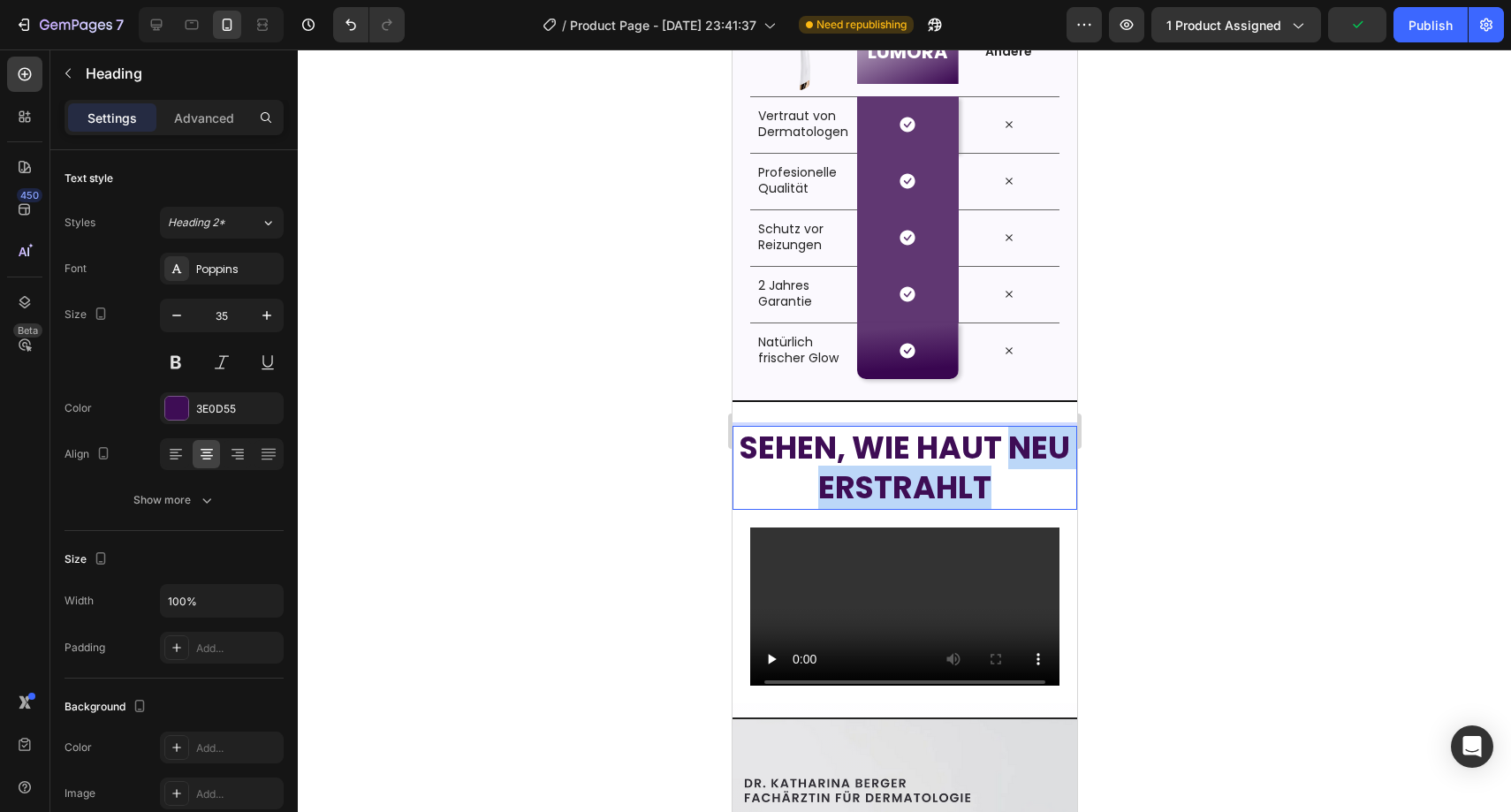
drag, startPoint x: 780, startPoint y: 492, endPoint x: 1021, endPoint y: 482, distance: 241.2
click at [1021, 482] on p "Sehen, wie Haut neu erstrahlt" at bounding box center [904, 467] width 342 height 80
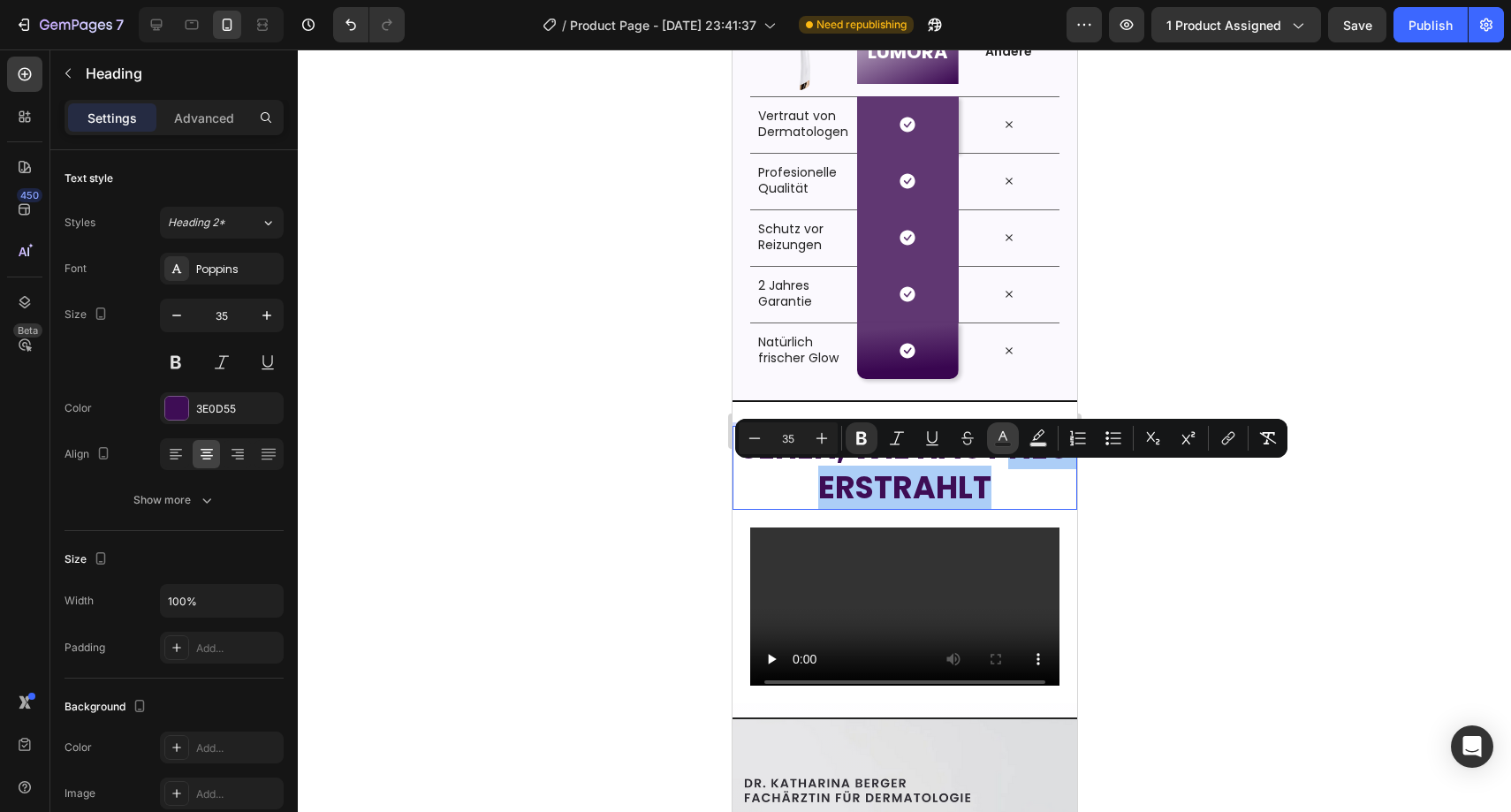
click at [992, 434] on button "Text Color" at bounding box center [1003, 438] width 32 height 32
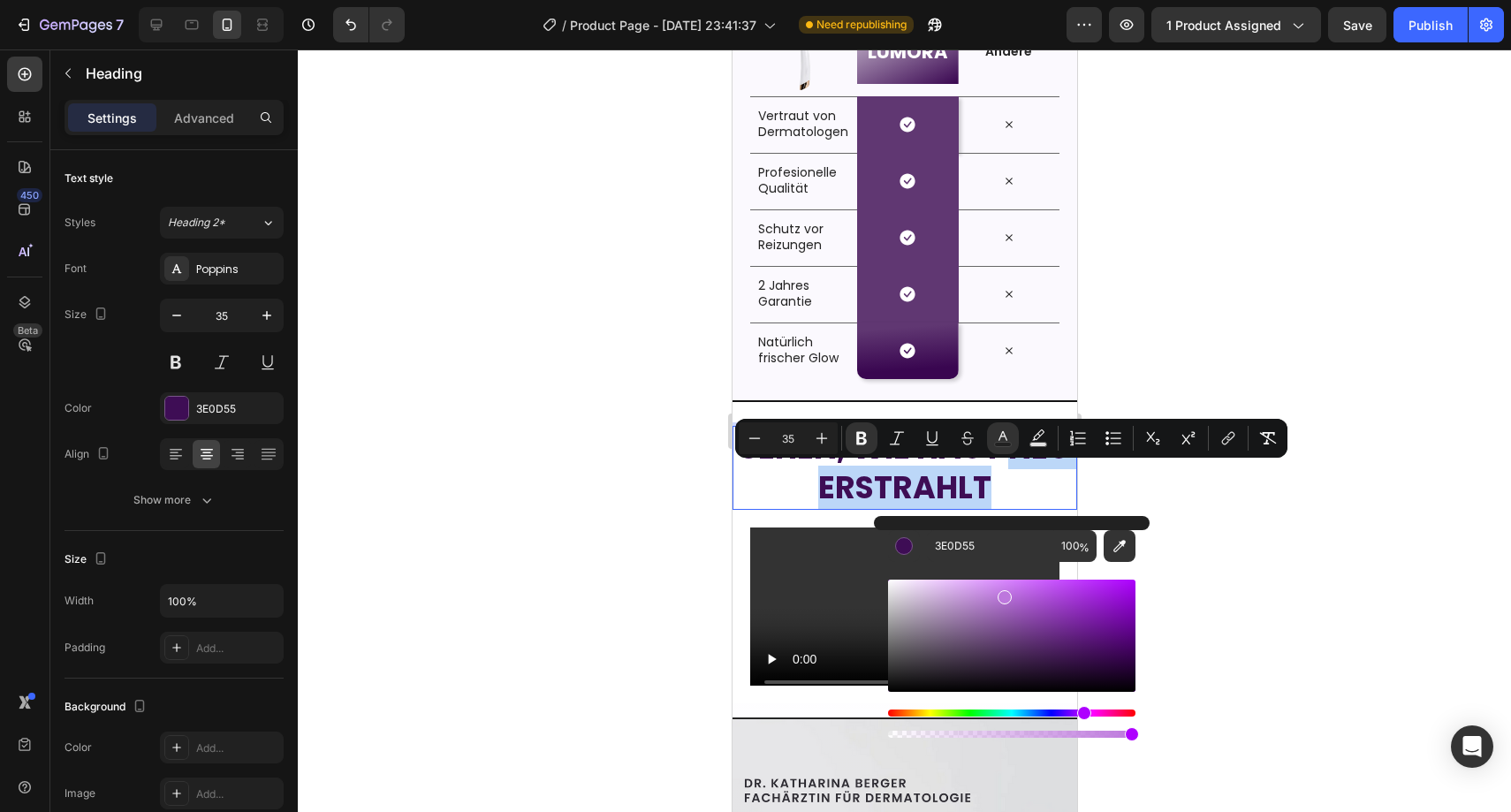
drag, startPoint x: 1101, startPoint y: 660, endPoint x: 1003, endPoint y: 593, distance: 118.7
click at [1003, 593] on div "Editor contextual toolbar" at bounding box center [1004, 597] width 14 height 14
type input "BD77DD"
click at [1234, 528] on div at bounding box center [904, 430] width 1213 height 762
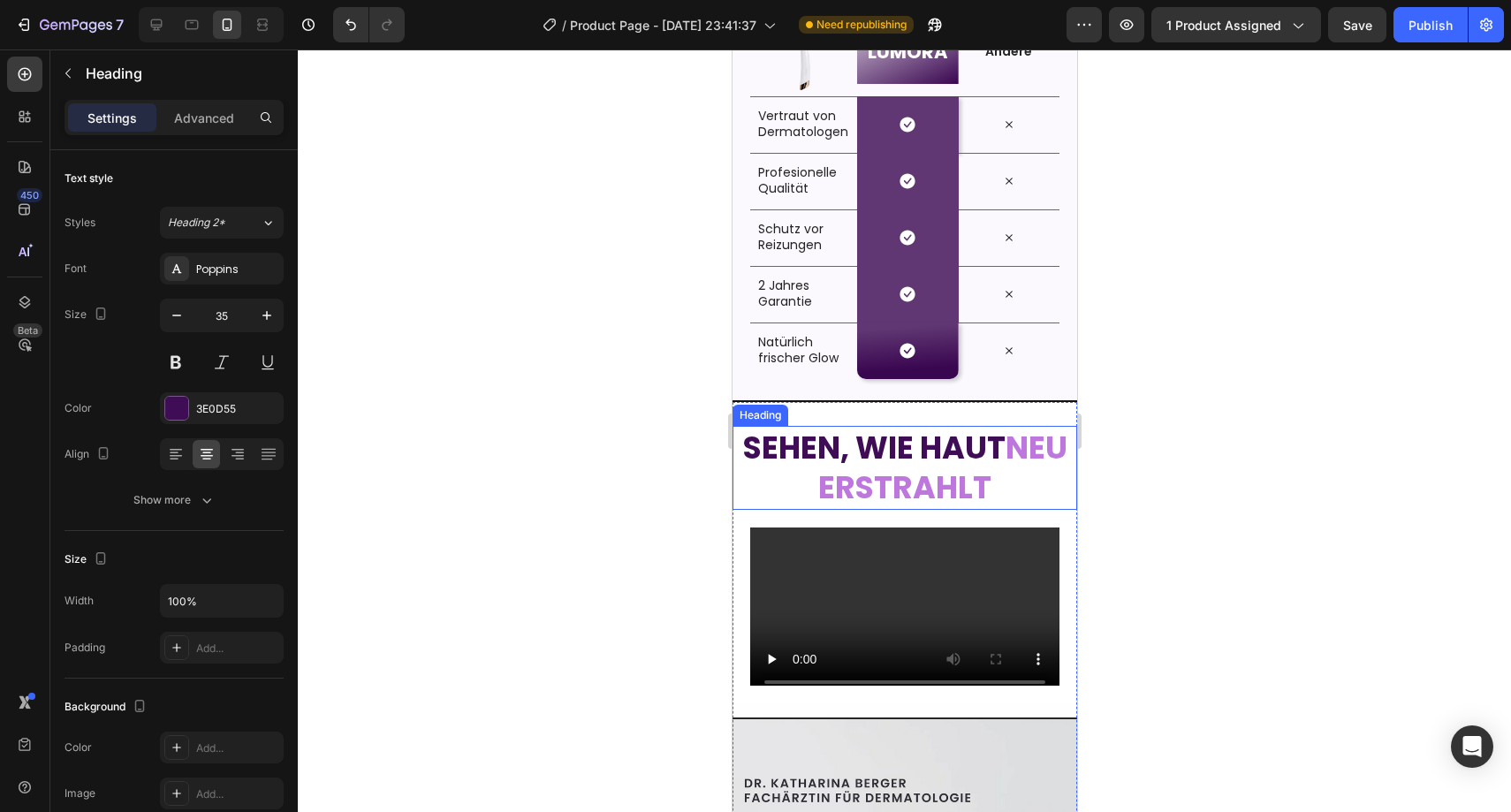
click at [979, 497] on strong "neu erstrahlt" at bounding box center [942, 467] width 249 height 84
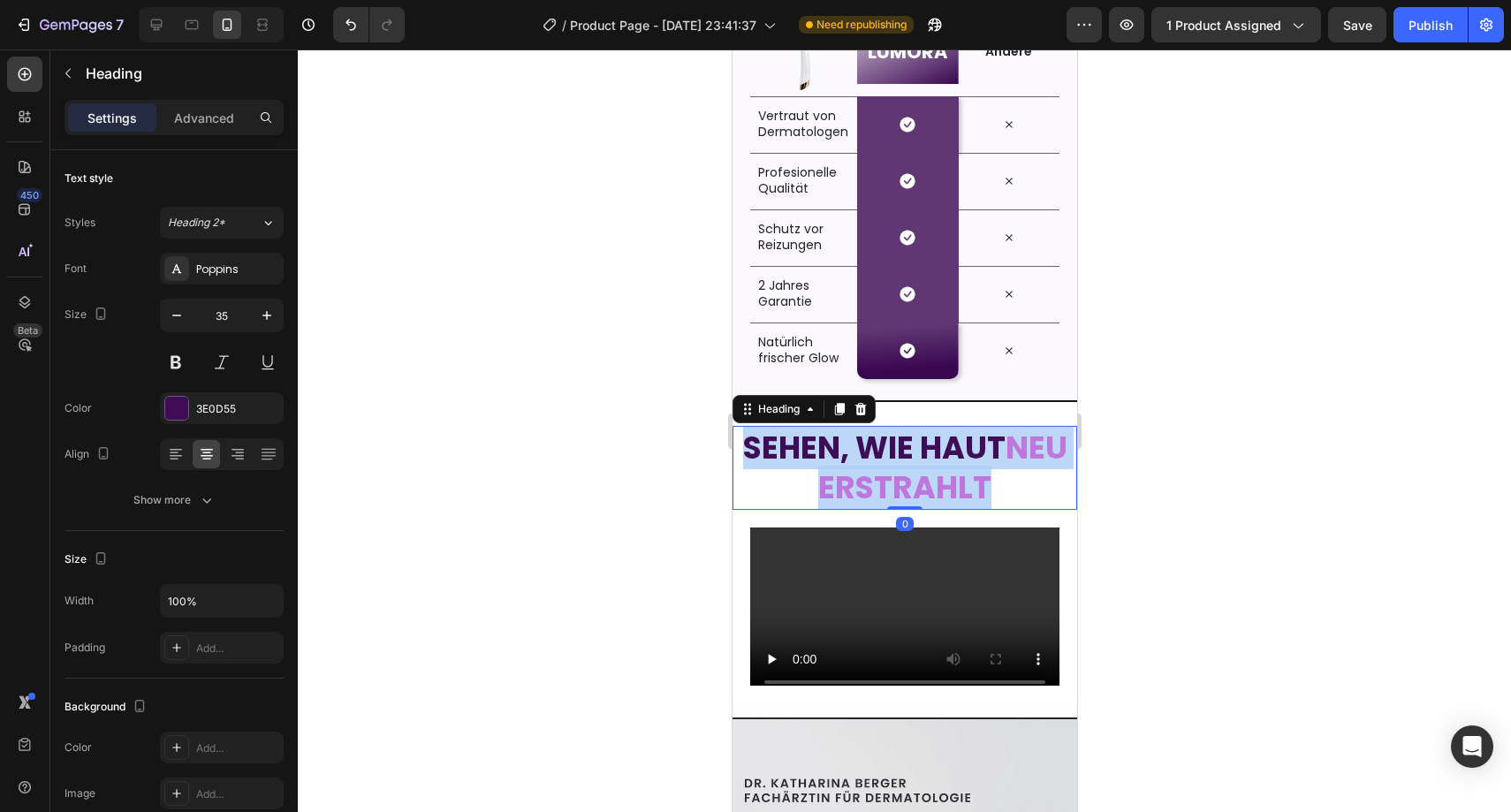
click at [979, 497] on strong "neu erstrahlt" at bounding box center [942, 467] width 249 height 84
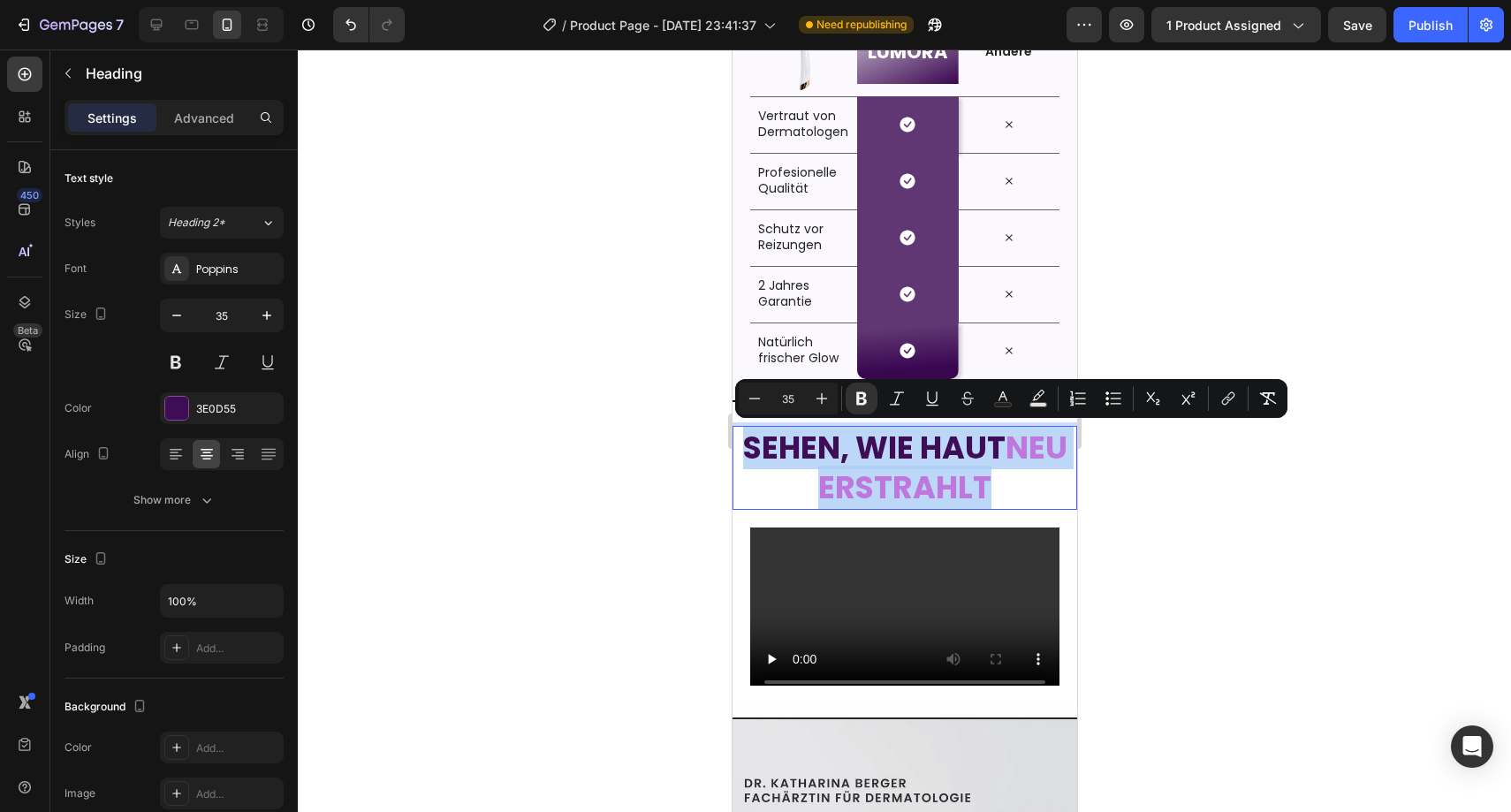
click at [979, 497] on strong "neu erstrahlt" at bounding box center [942, 467] width 249 height 84
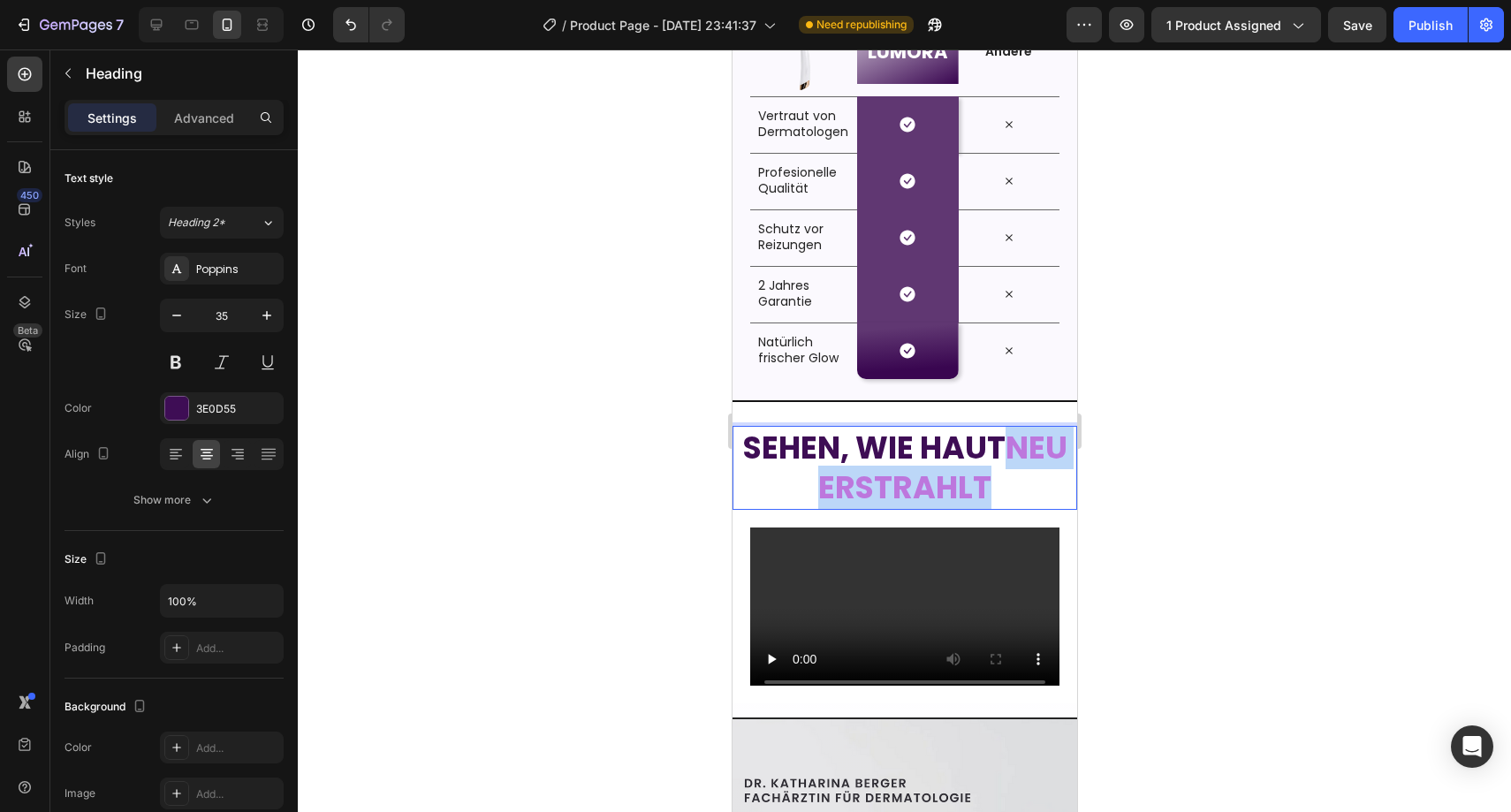
drag, startPoint x: 1012, startPoint y: 486, endPoint x: 782, endPoint y: 483, distance: 230.0
click at [817, 483] on strong "neu erstrahlt" at bounding box center [942, 467] width 249 height 84
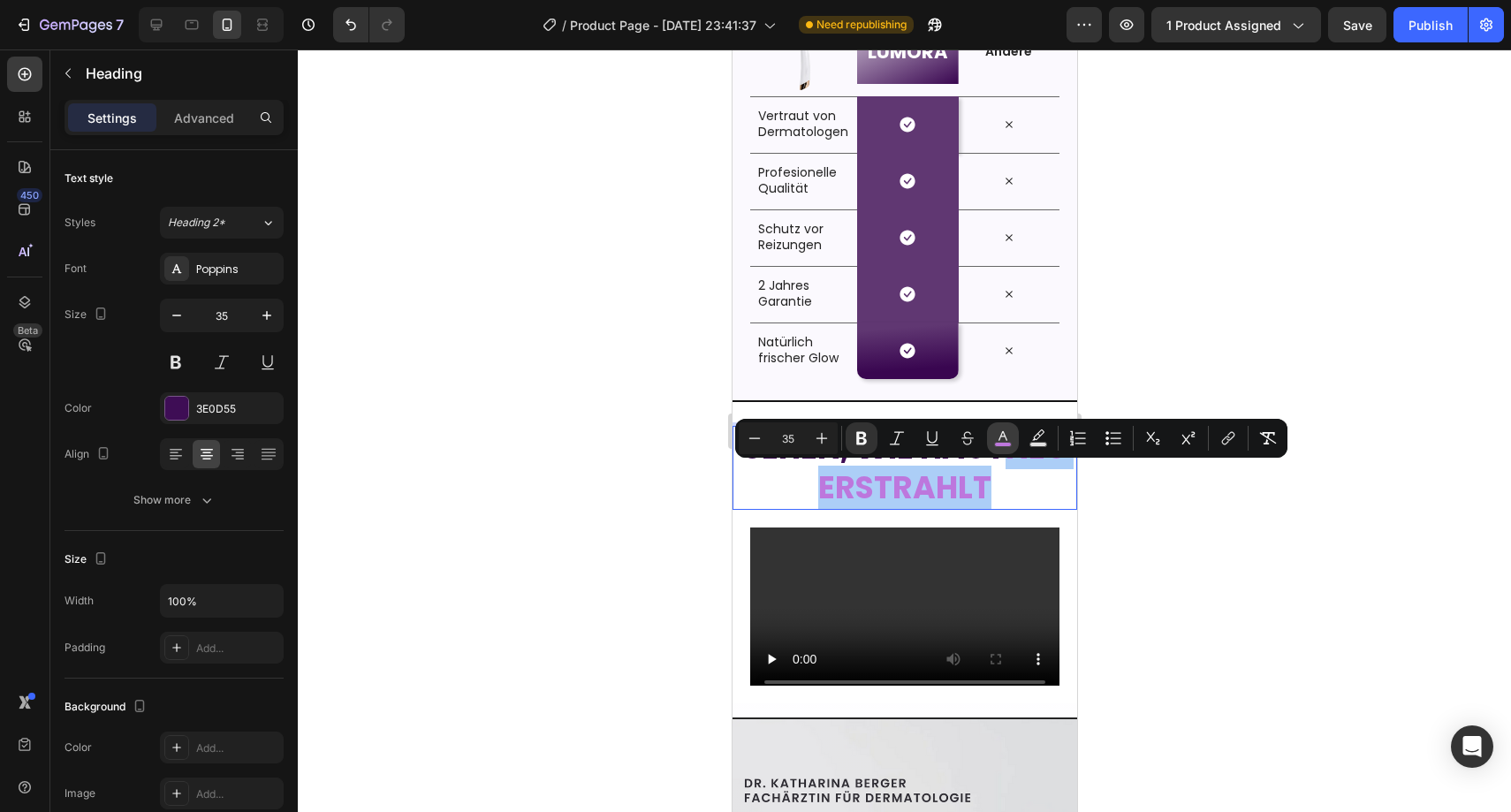
click at [1000, 443] on rect "Editor contextual toolbar" at bounding box center [1003, 445] width 16 height 5
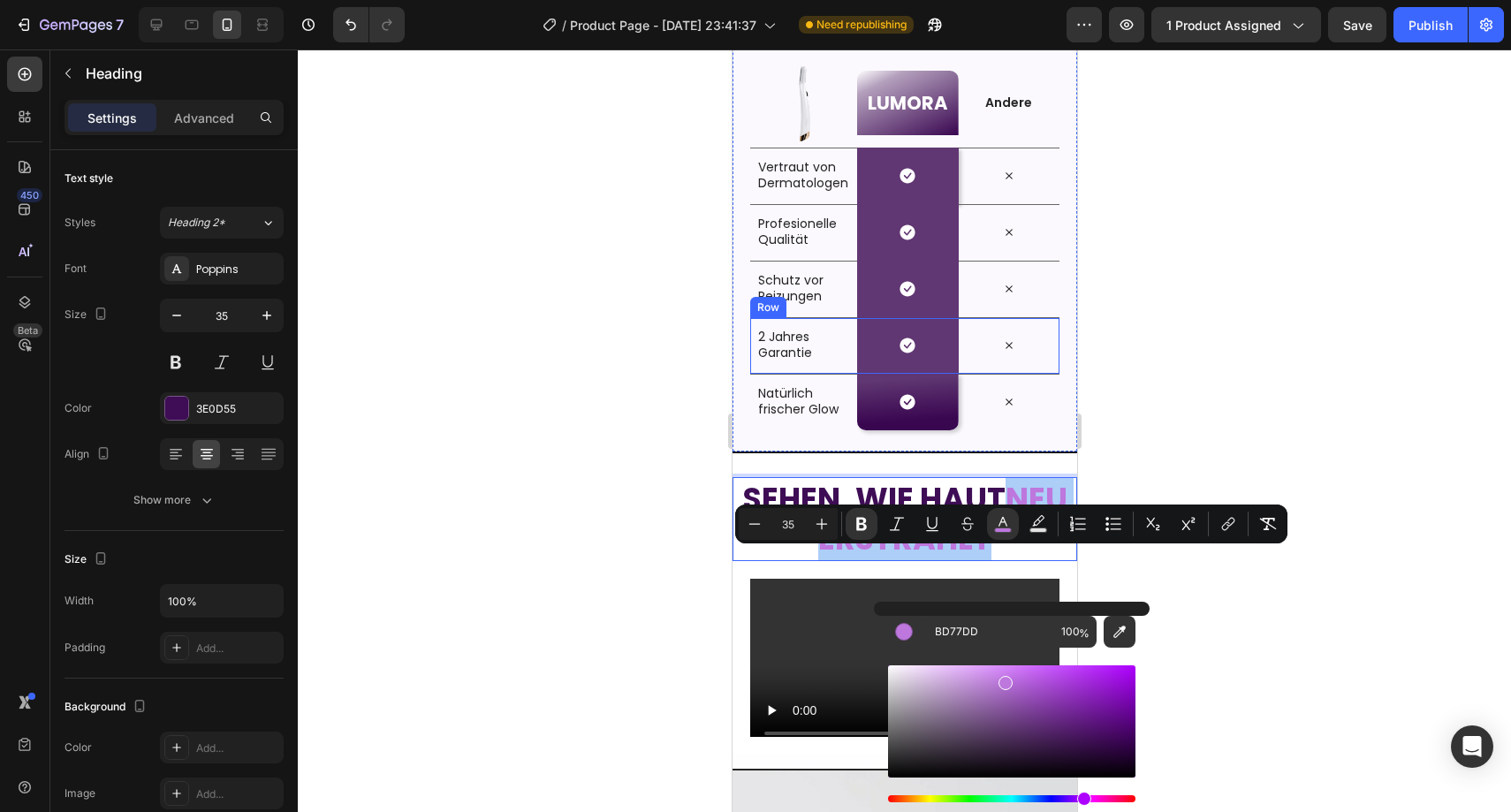
scroll to position [3221, 0]
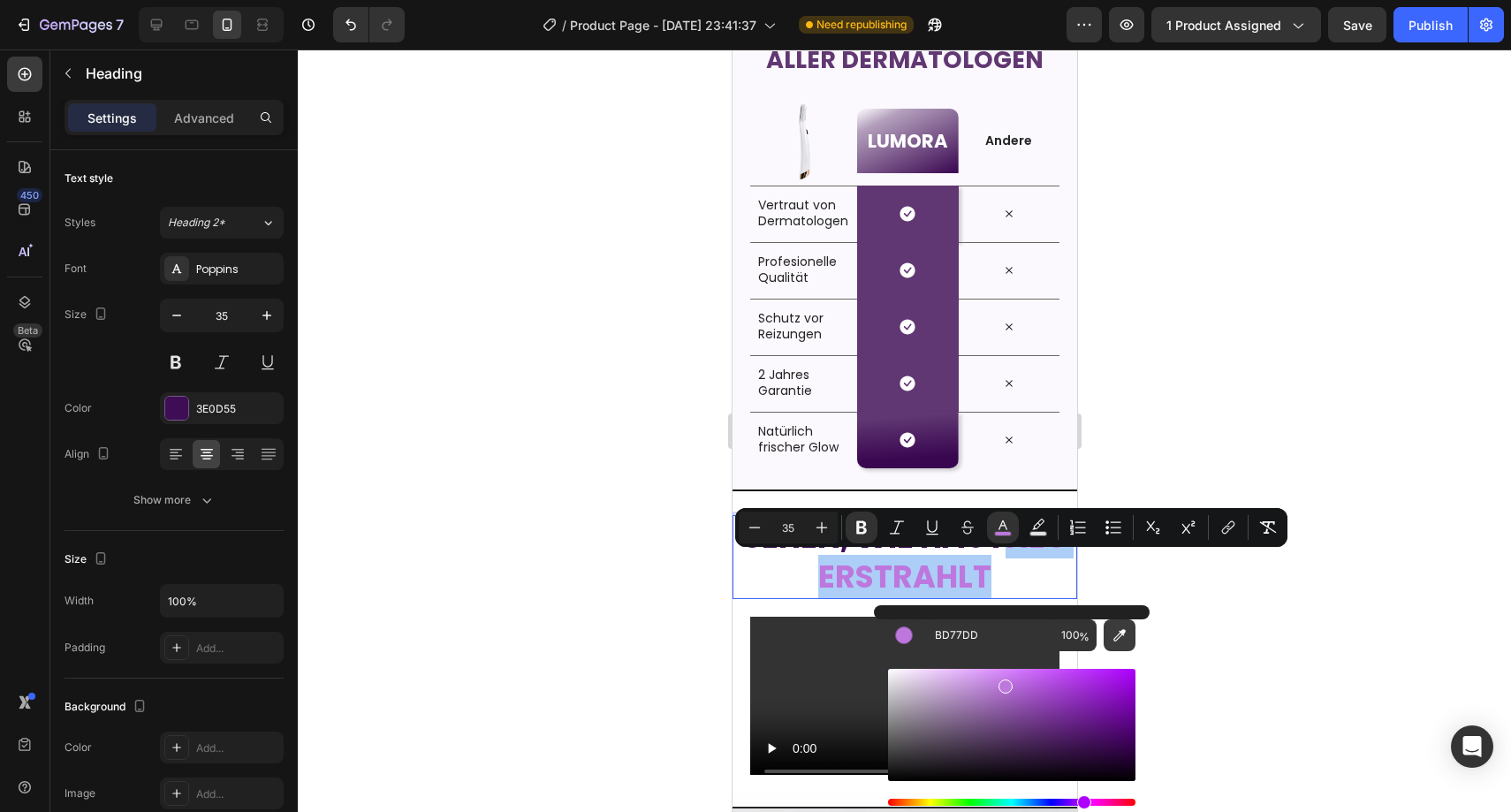
click at [1113, 629] on icon "Editor contextual toolbar" at bounding box center [1119, 635] width 17 height 17
click at [1116, 628] on icon "Editor contextual toolbar" at bounding box center [1119, 635] width 17 height 17
type input "603772"
click at [1131, 299] on div at bounding box center [904, 430] width 1213 height 762
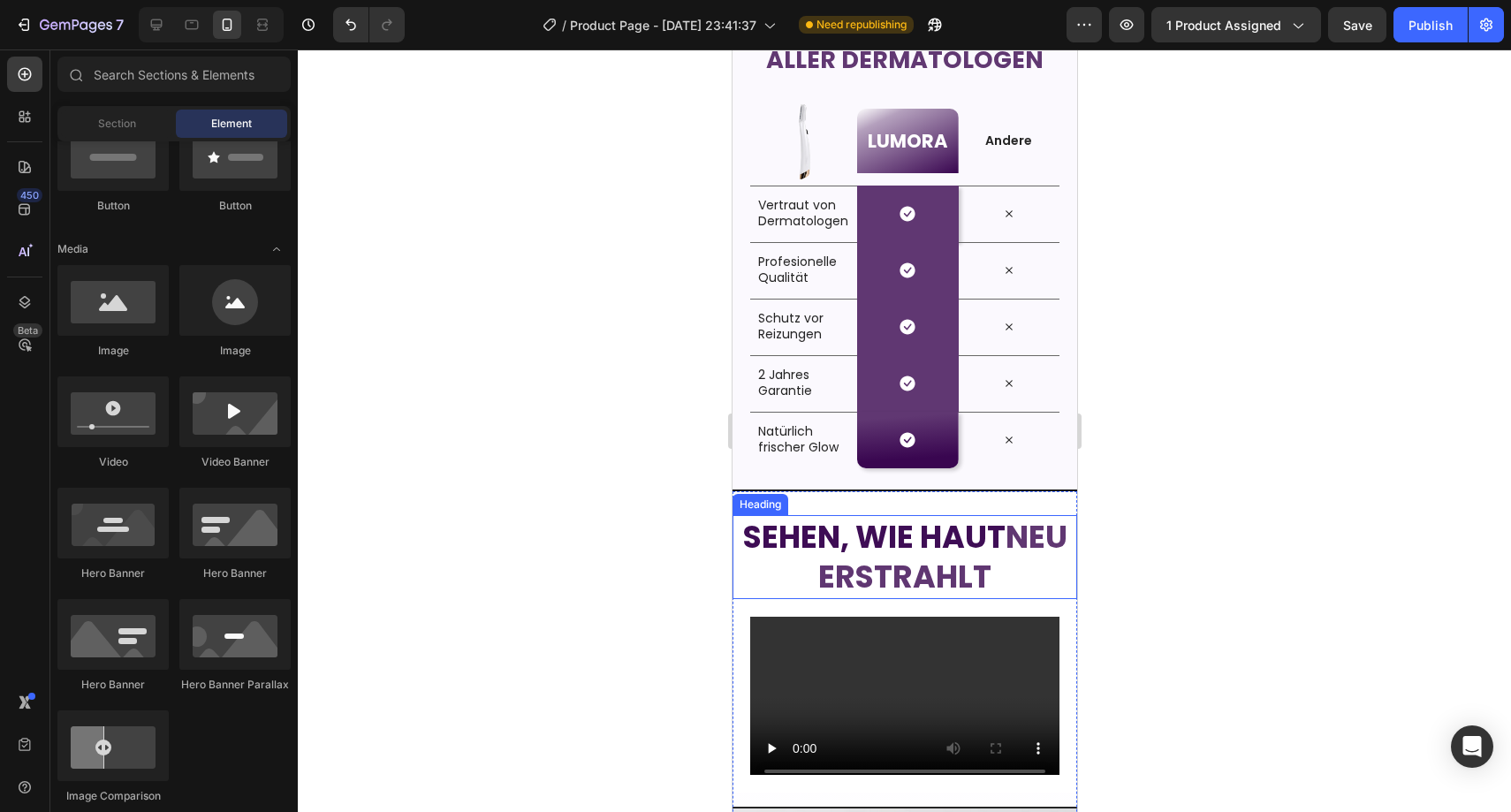
click at [953, 567] on strong "neu erstrahlt" at bounding box center [942, 556] width 249 height 84
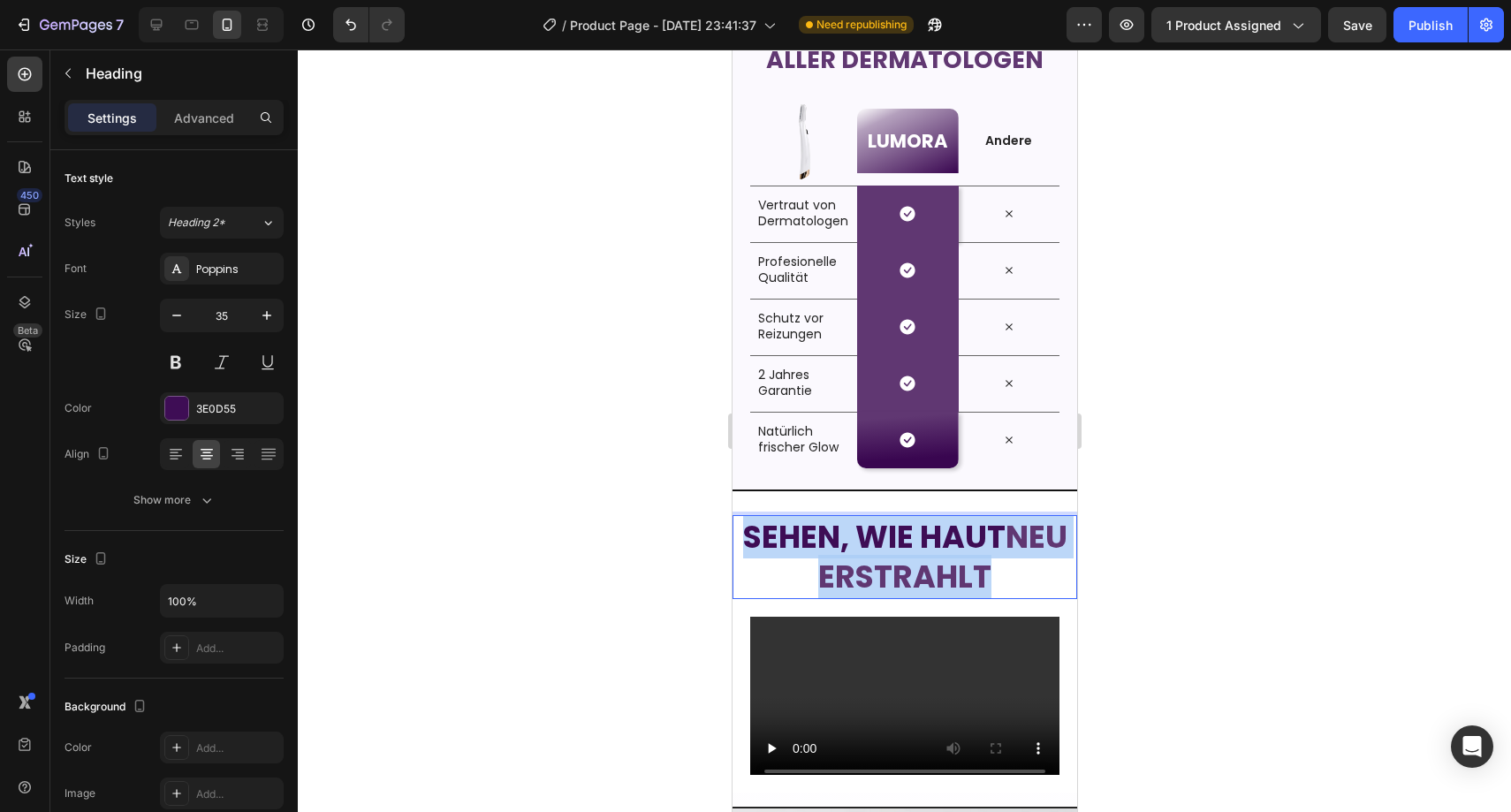
click at [954, 567] on strong "neu erstrahlt" at bounding box center [942, 556] width 249 height 84
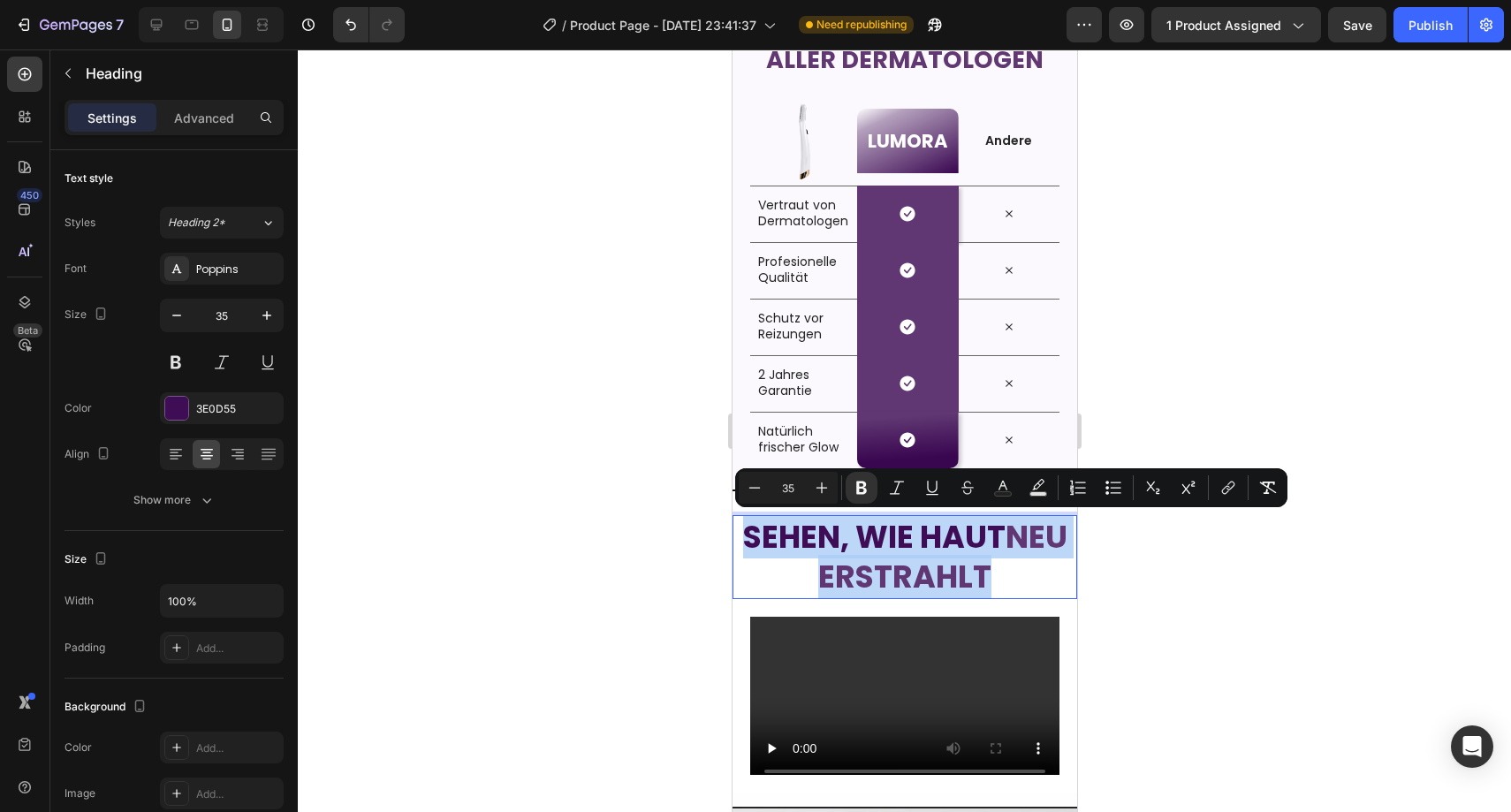
click at [953, 571] on strong "neu erstrahlt" at bounding box center [942, 556] width 249 height 84
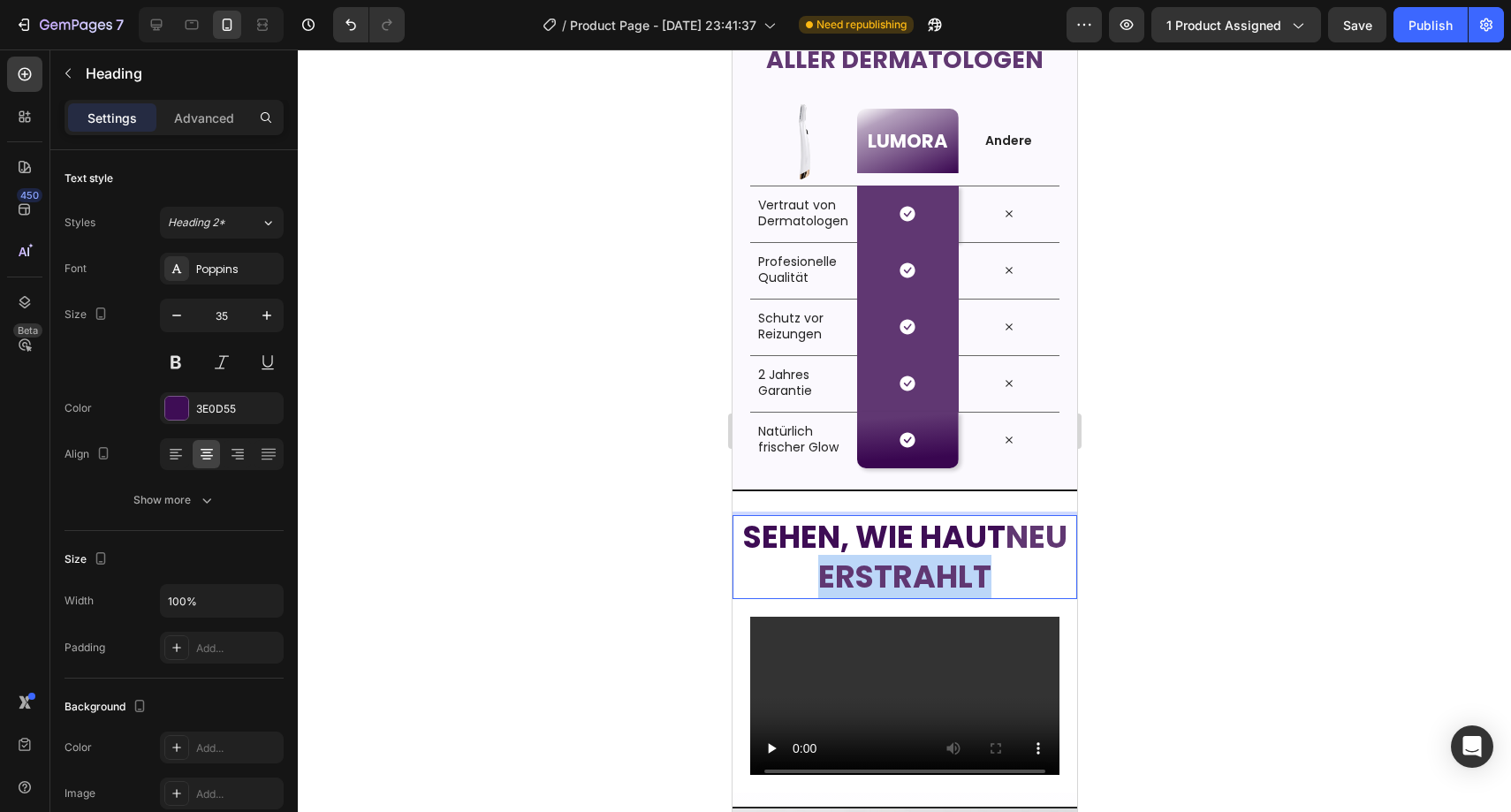
click at [953, 571] on strong "neu erstrahlt" at bounding box center [942, 556] width 249 height 84
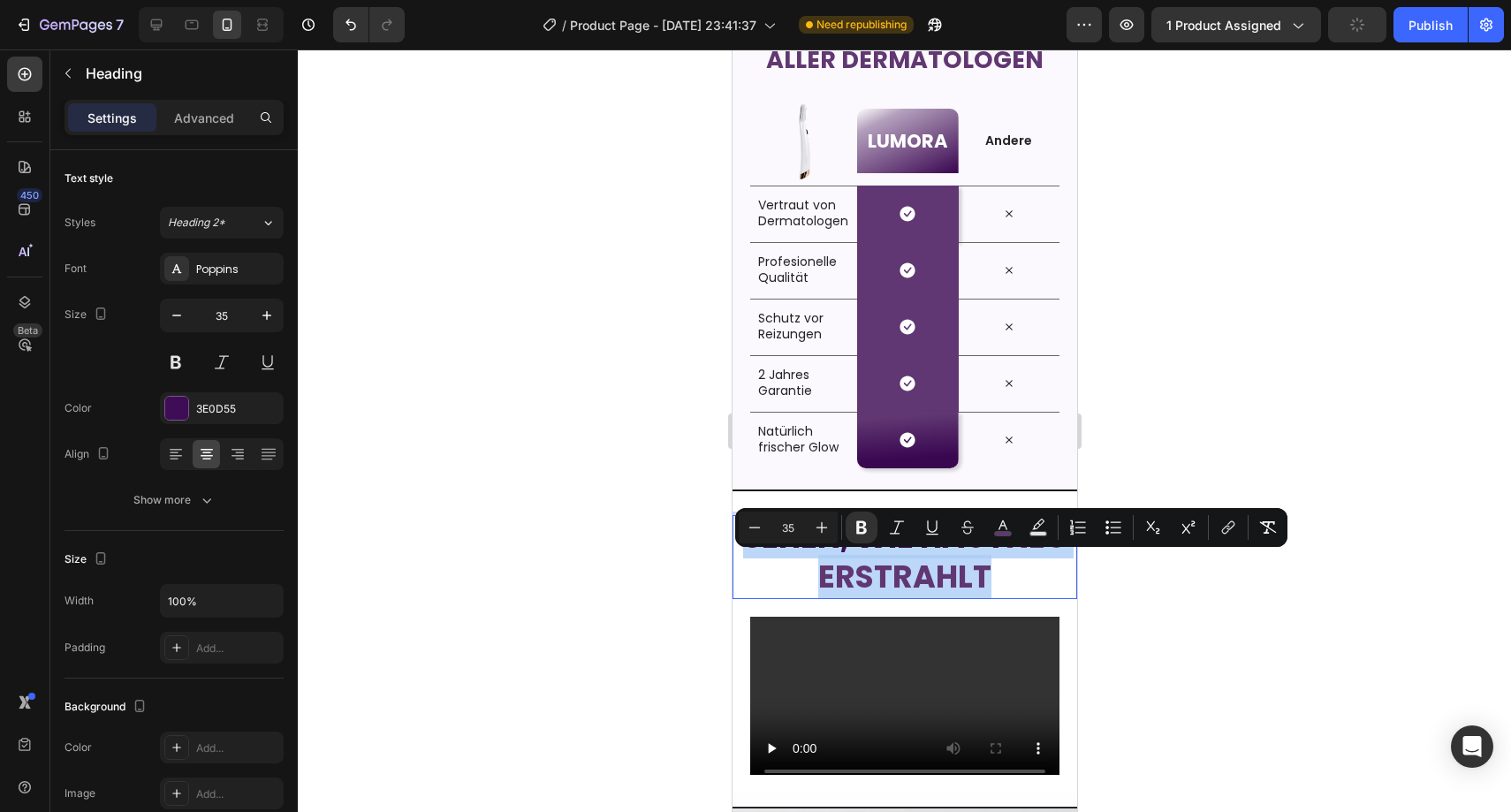
click at [953, 571] on strong "neu erstrahlt" at bounding box center [942, 556] width 249 height 84
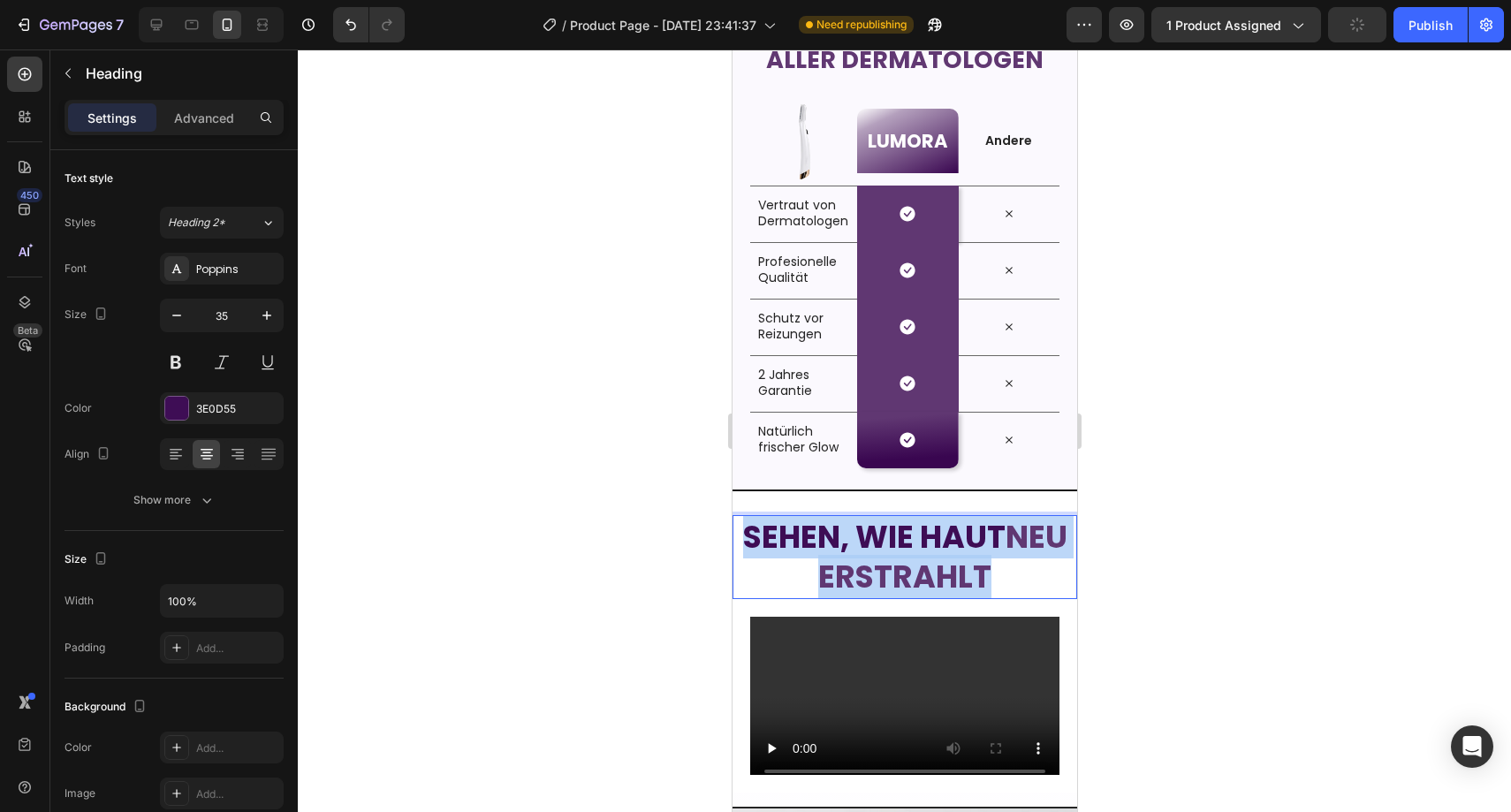
click at [953, 571] on strong "neu erstrahlt" at bounding box center [942, 556] width 249 height 84
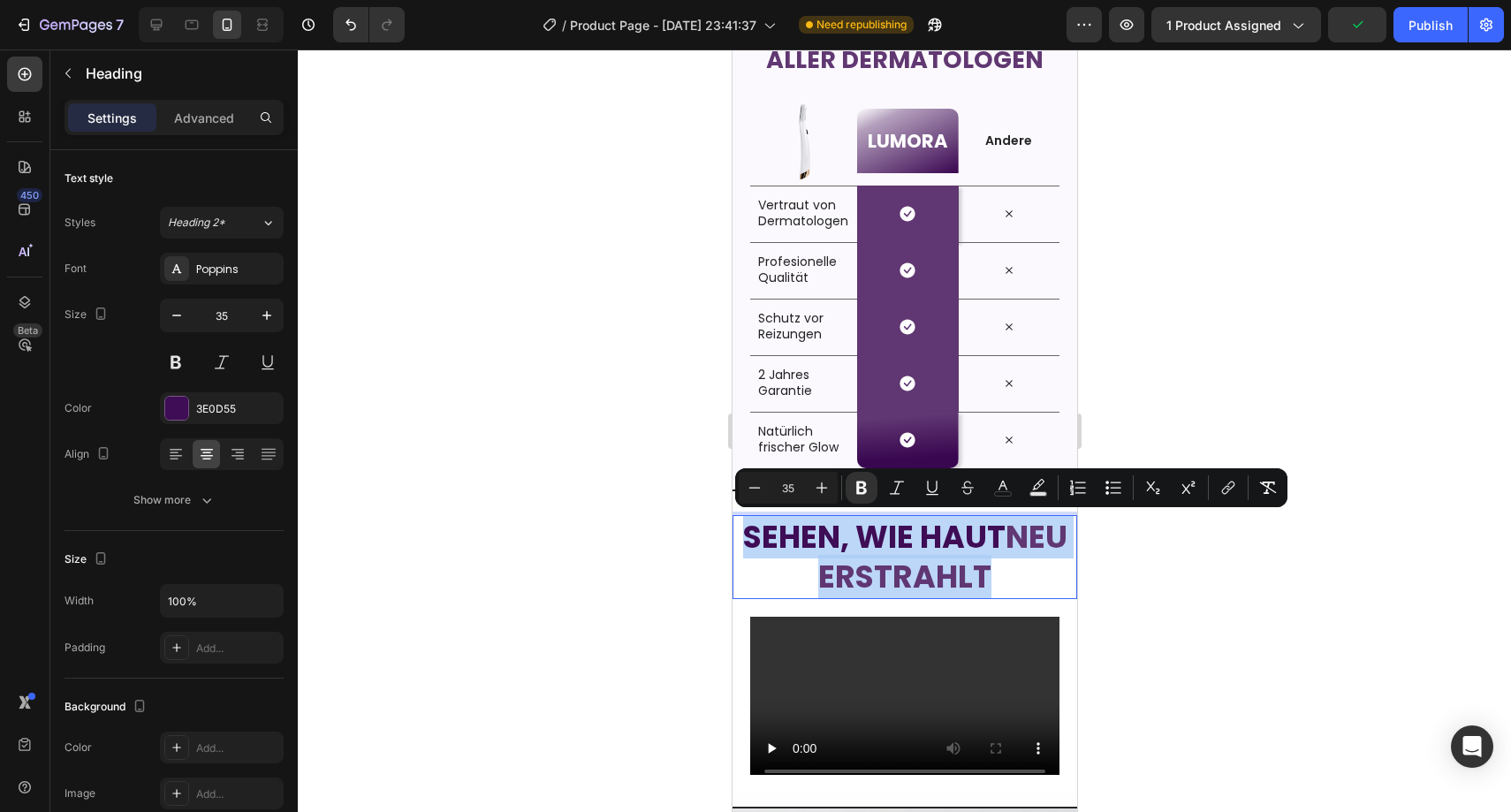
click at [954, 570] on strong "neu erstrahlt" at bounding box center [942, 556] width 249 height 84
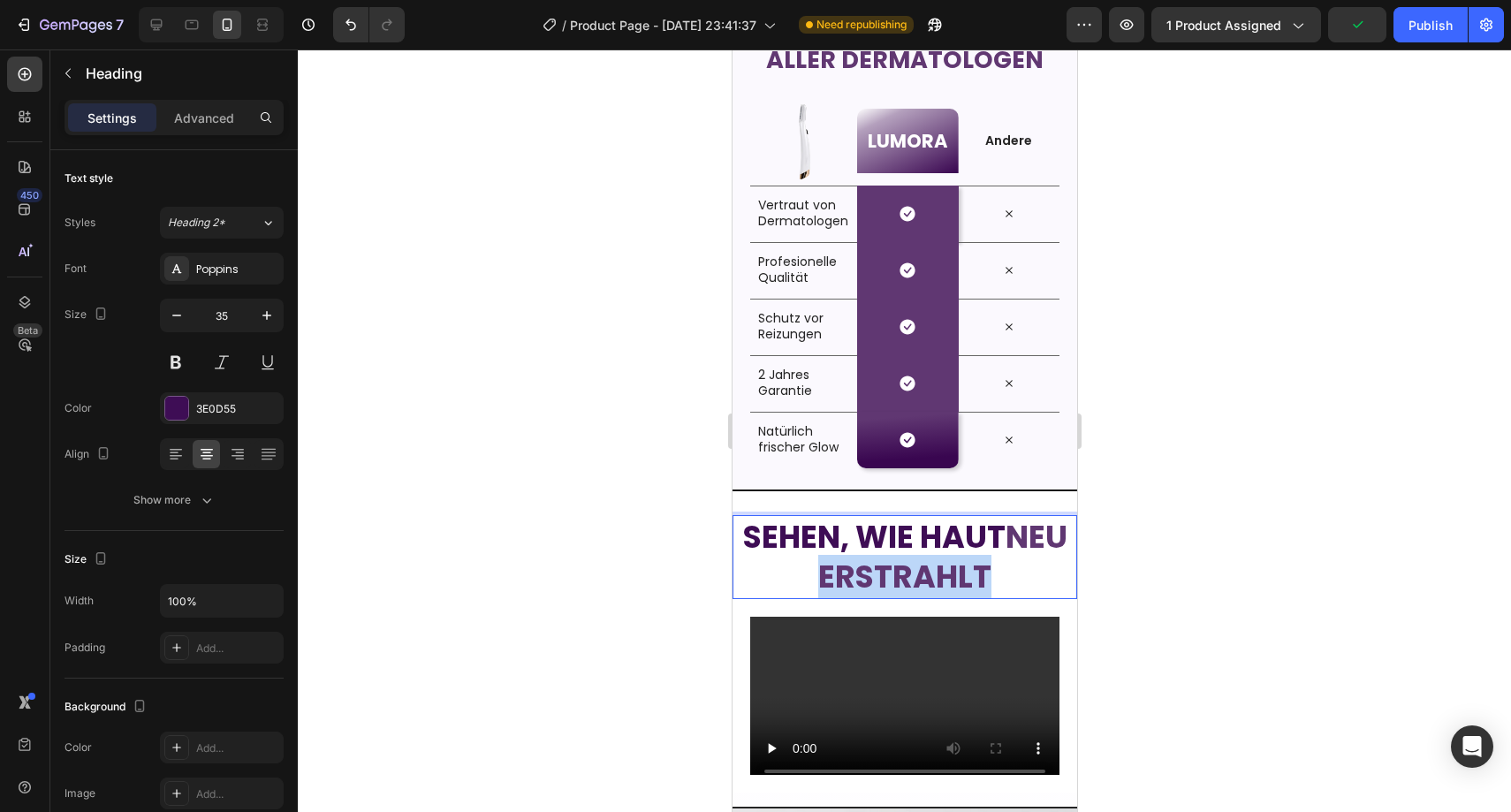
click at [954, 570] on strong "neu erstrahlt" at bounding box center [942, 556] width 249 height 84
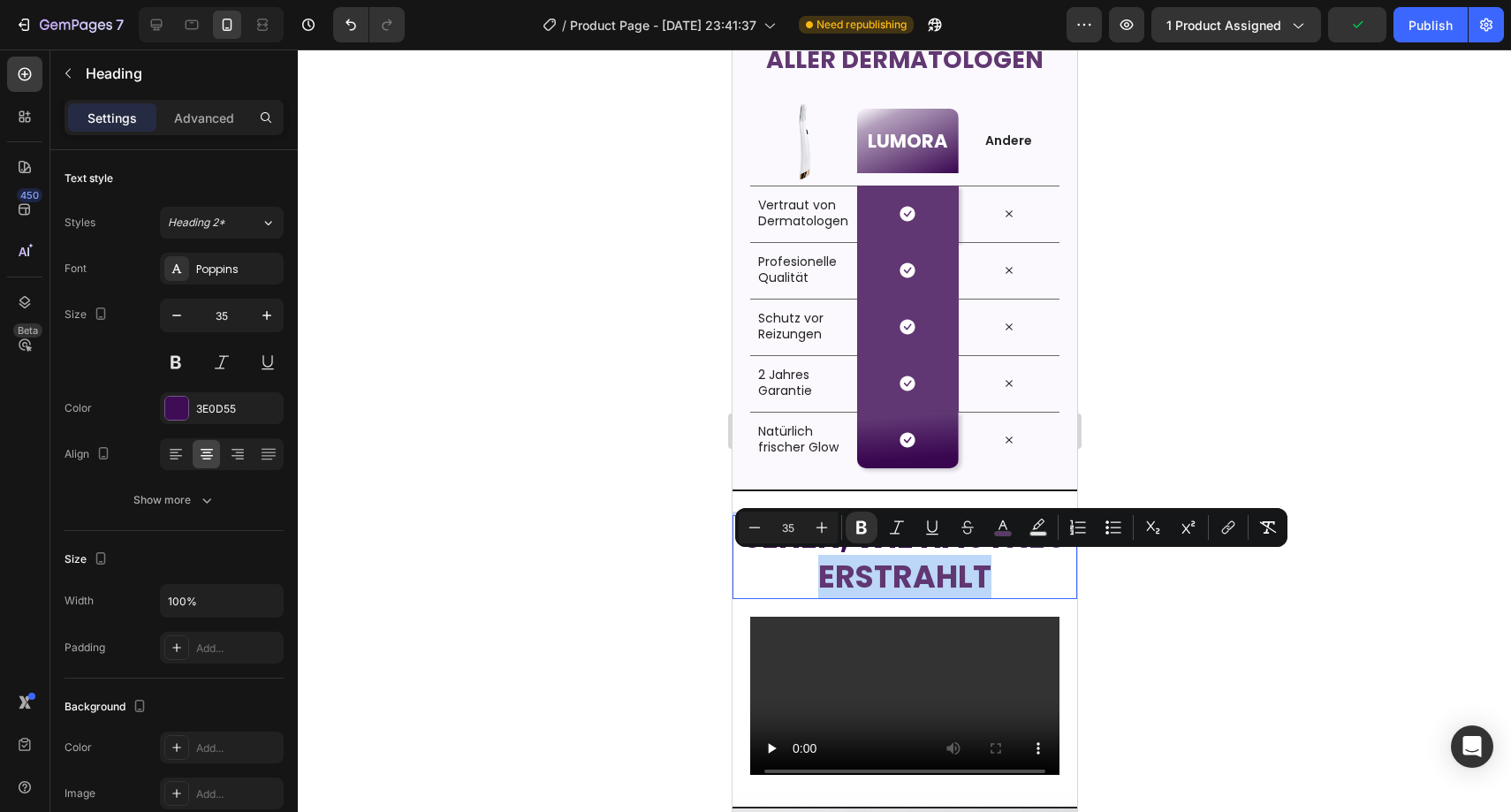
click at [1013, 579] on strong "neu erstrahlt" at bounding box center [942, 556] width 249 height 84
drag, startPoint x: 1017, startPoint y: 578, endPoint x: 782, endPoint y: 580, distance: 235.0
click at [782, 580] on p "Sehen, wie Haut neu erstrahlt" at bounding box center [904, 556] width 342 height 80
click at [983, 526] on div "Minus 35 Plus Bold Italic Underline Strikethrough color Text Background Color N…" at bounding box center [1011, 527] width 545 height 32
click at [989, 526] on button "color" at bounding box center [1003, 527] width 32 height 32
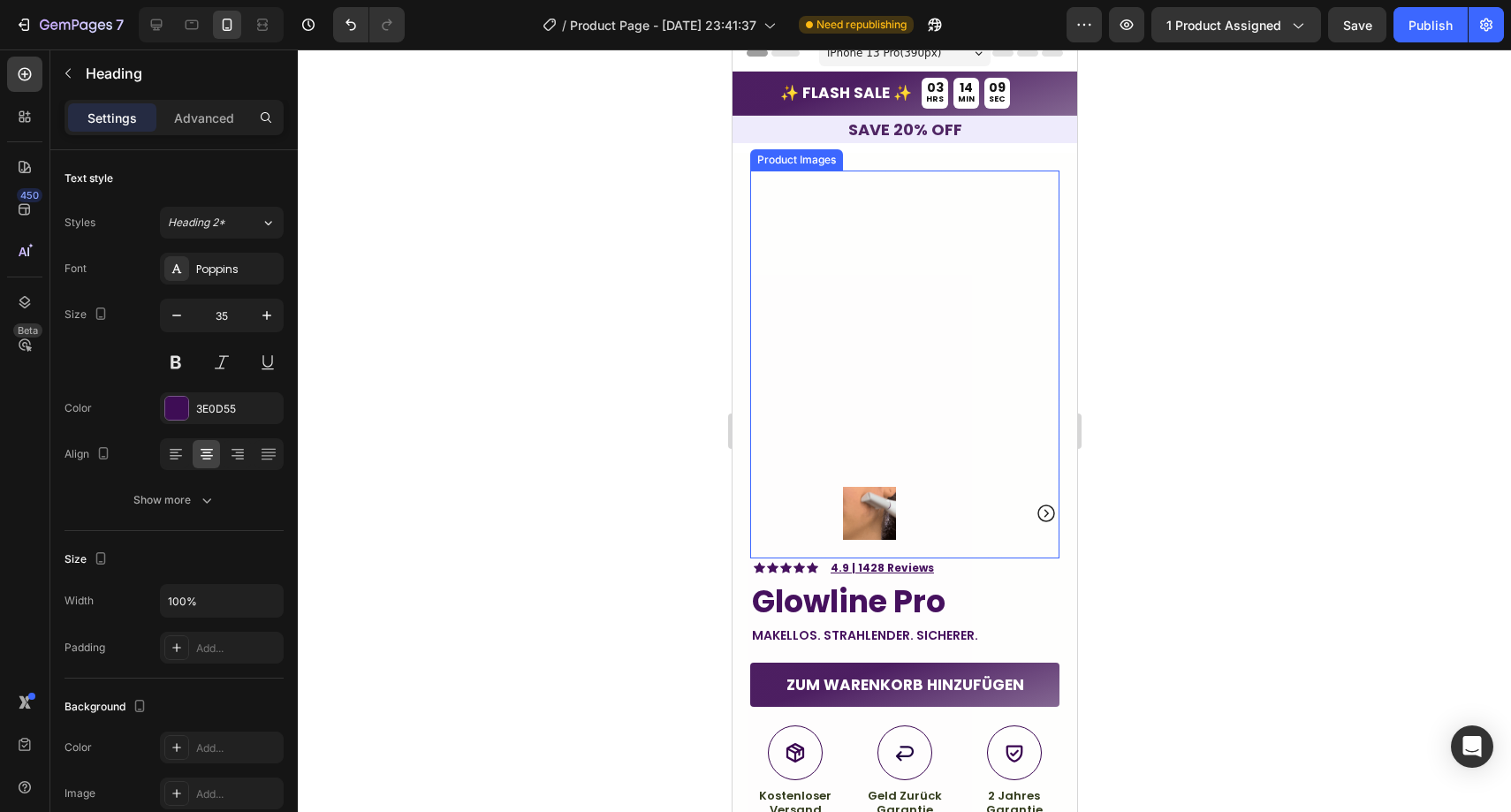
scroll to position [0, 0]
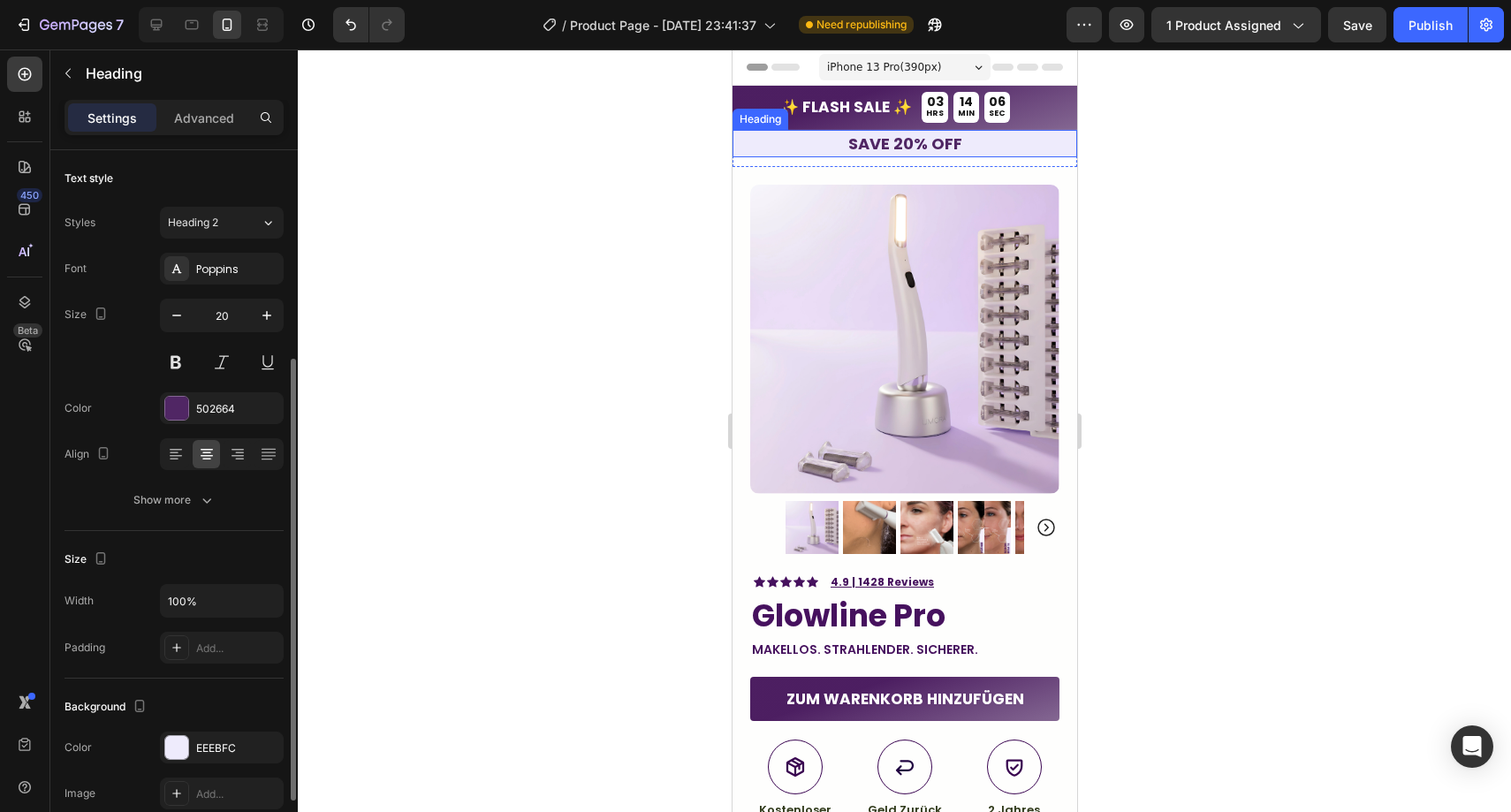
type input "16"
click at [1019, 143] on h2 "save 20% off" at bounding box center [903, 144] width 344 height 27
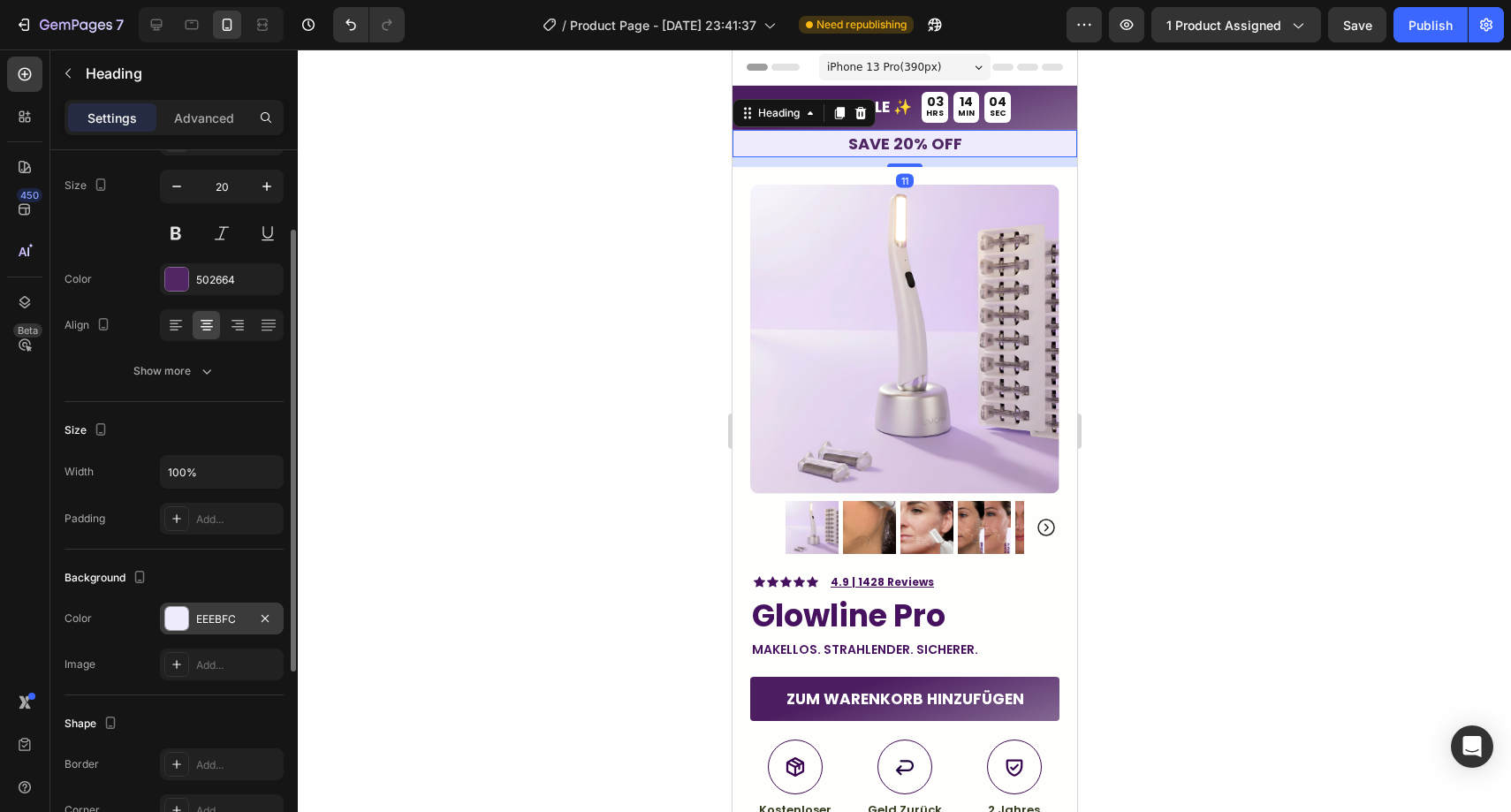
click at [225, 608] on div "EEEBFC" at bounding box center [222, 618] width 124 height 32
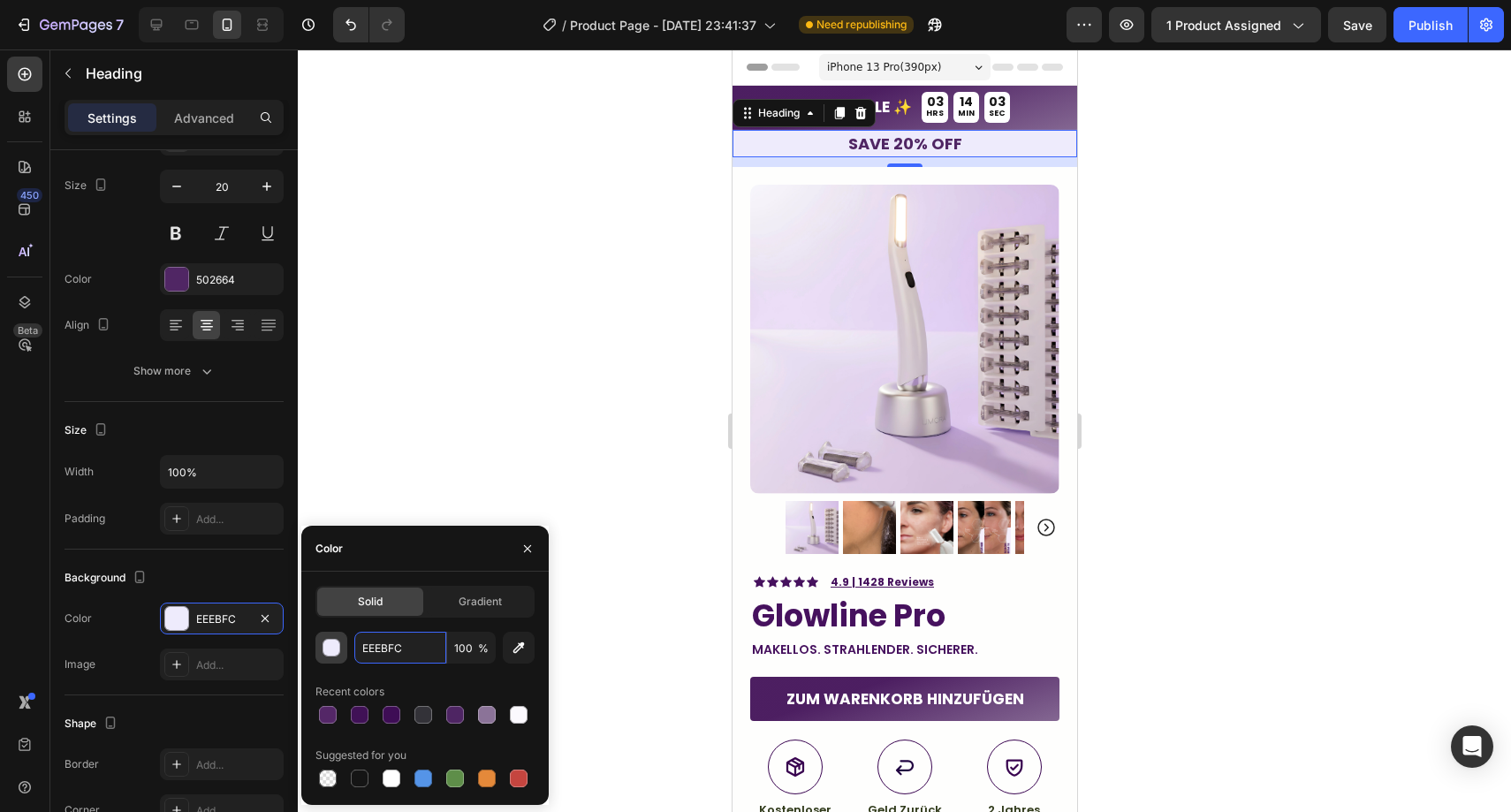
drag, startPoint x: 421, startPoint y: 655, endPoint x: 341, endPoint y: 656, distance: 80.0
click at [341, 656] on div "EEEBFC 100 %" at bounding box center [425, 647] width 219 height 32
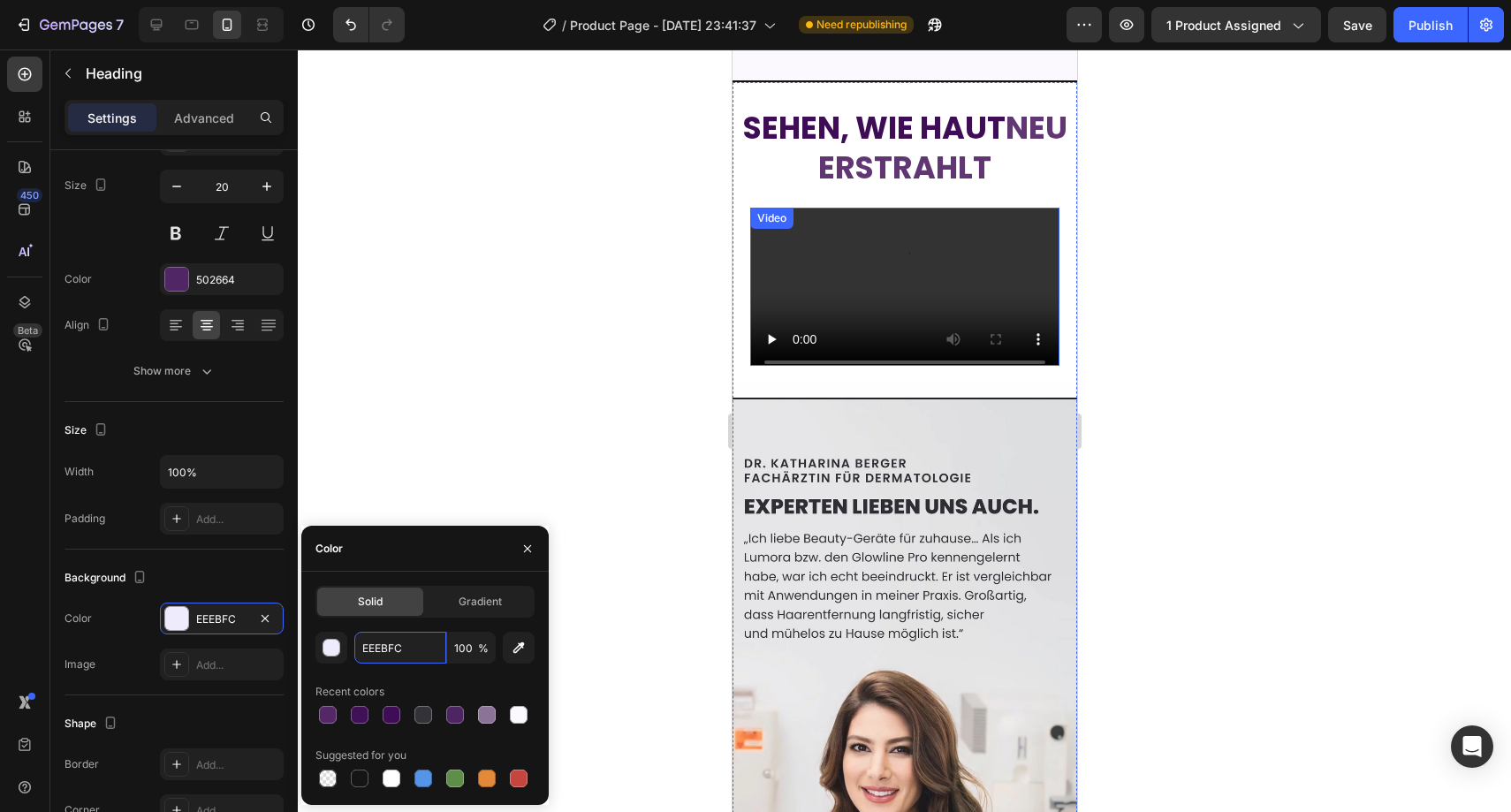
scroll to position [3521, 0]
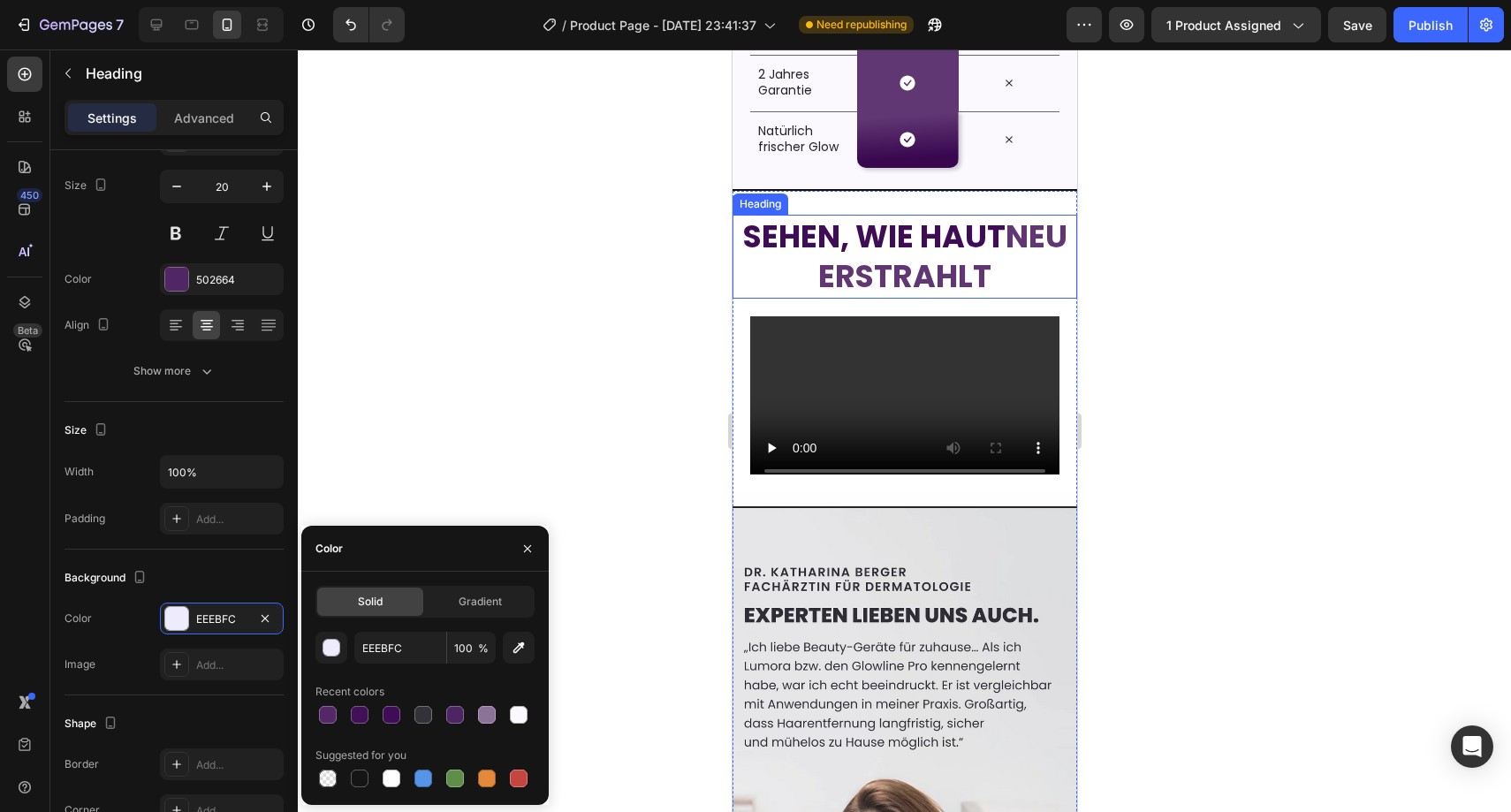
click at [924, 267] on strong "neu erstrahlt" at bounding box center [942, 257] width 249 height 84
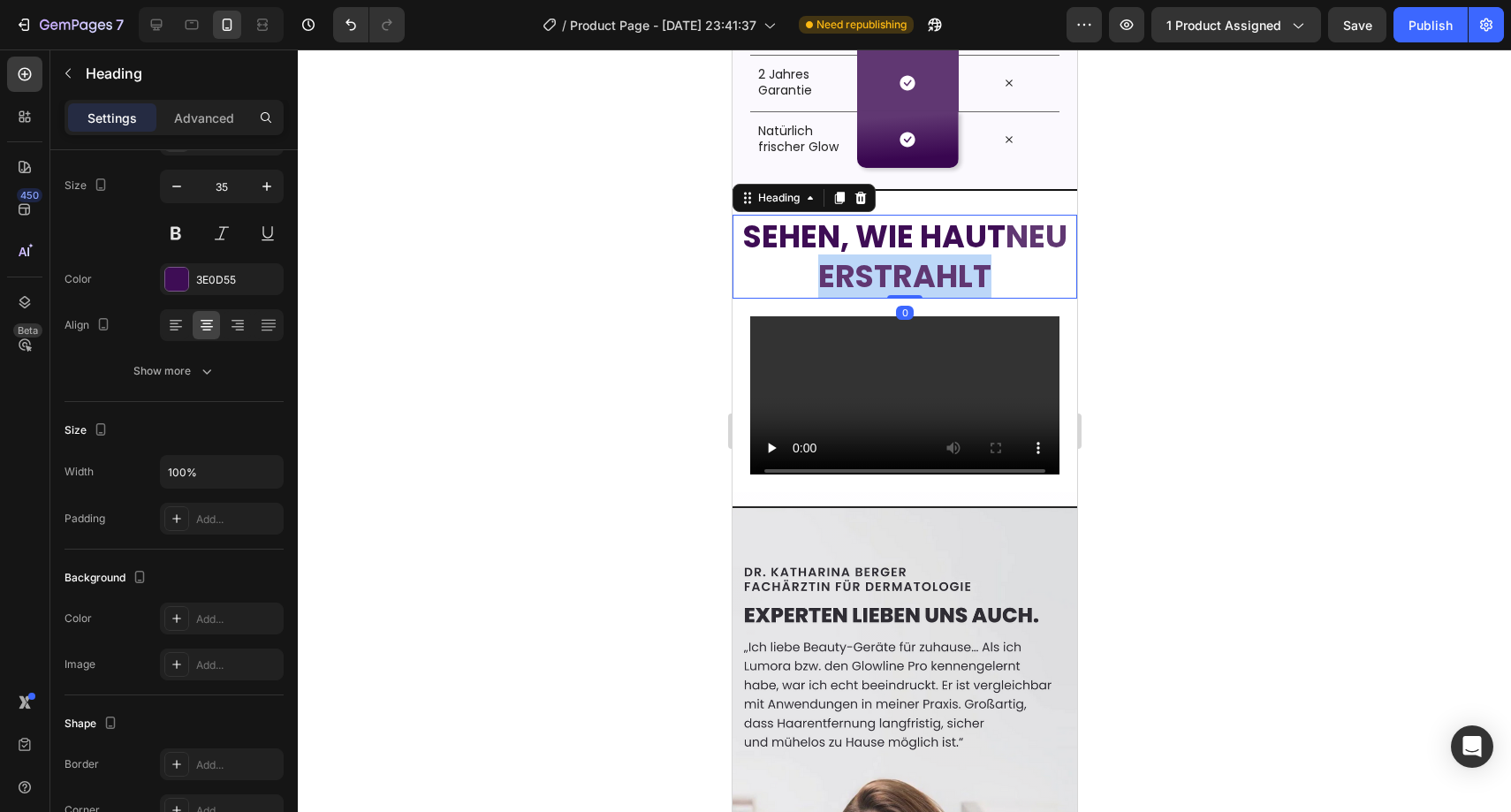
click at [923, 269] on strong "neu erstrahlt" at bounding box center [942, 257] width 249 height 84
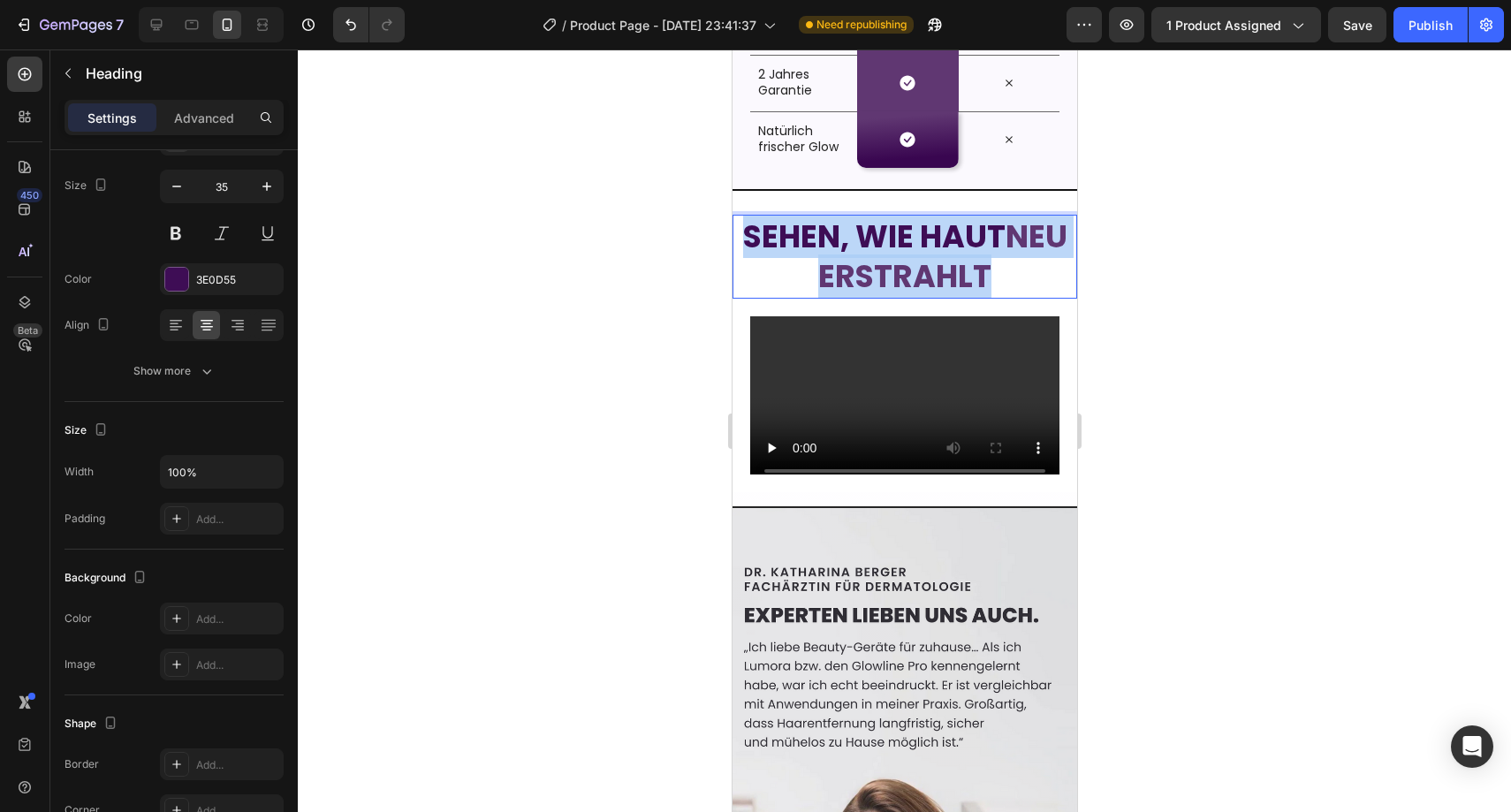
click at [923, 269] on strong "neu erstrahlt" at bounding box center [942, 257] width 249 height 84
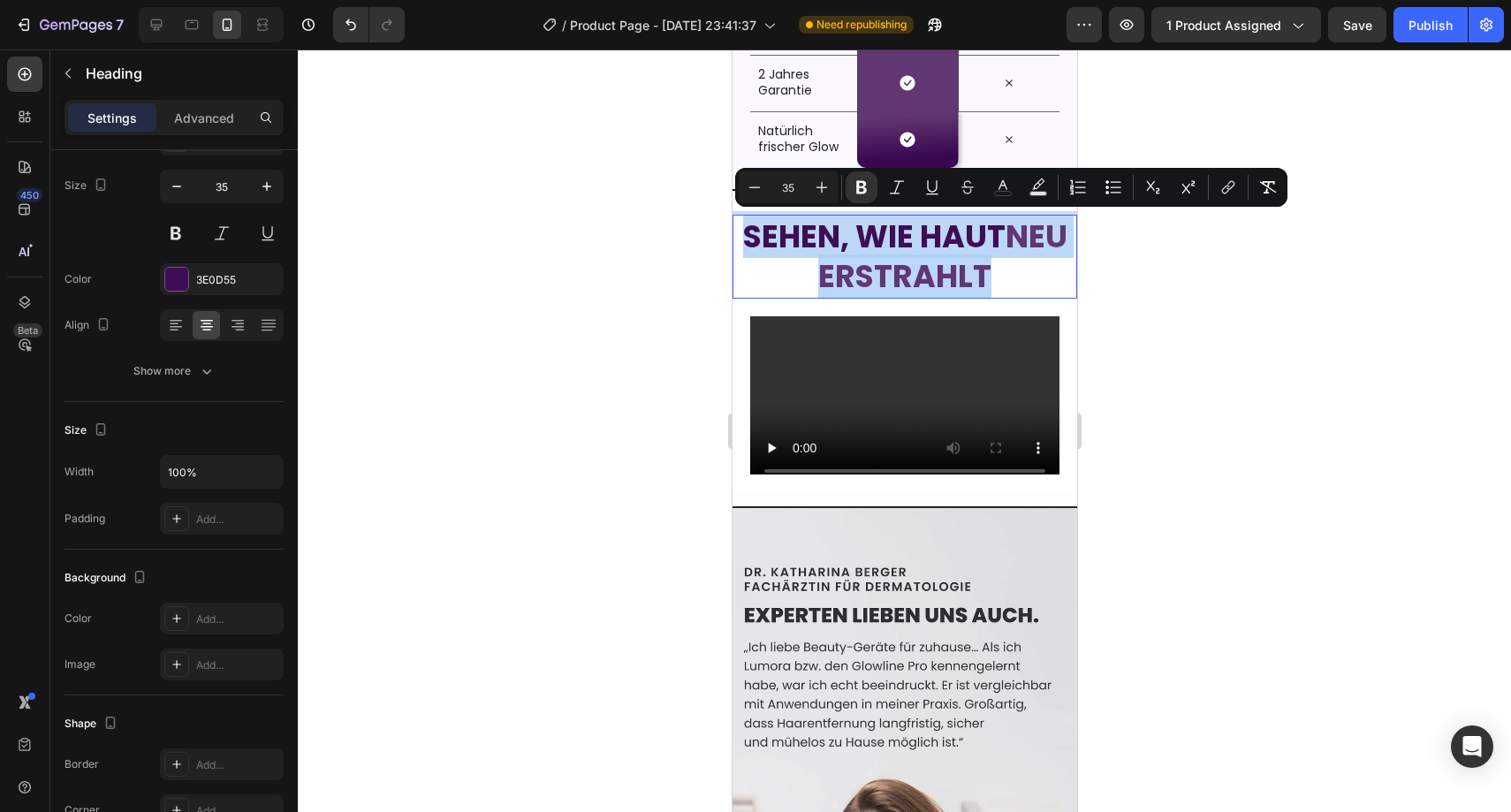
click at [922, 269] on strong "neu erstrahlt" at bounding box center [942, 257] width 249 height 84
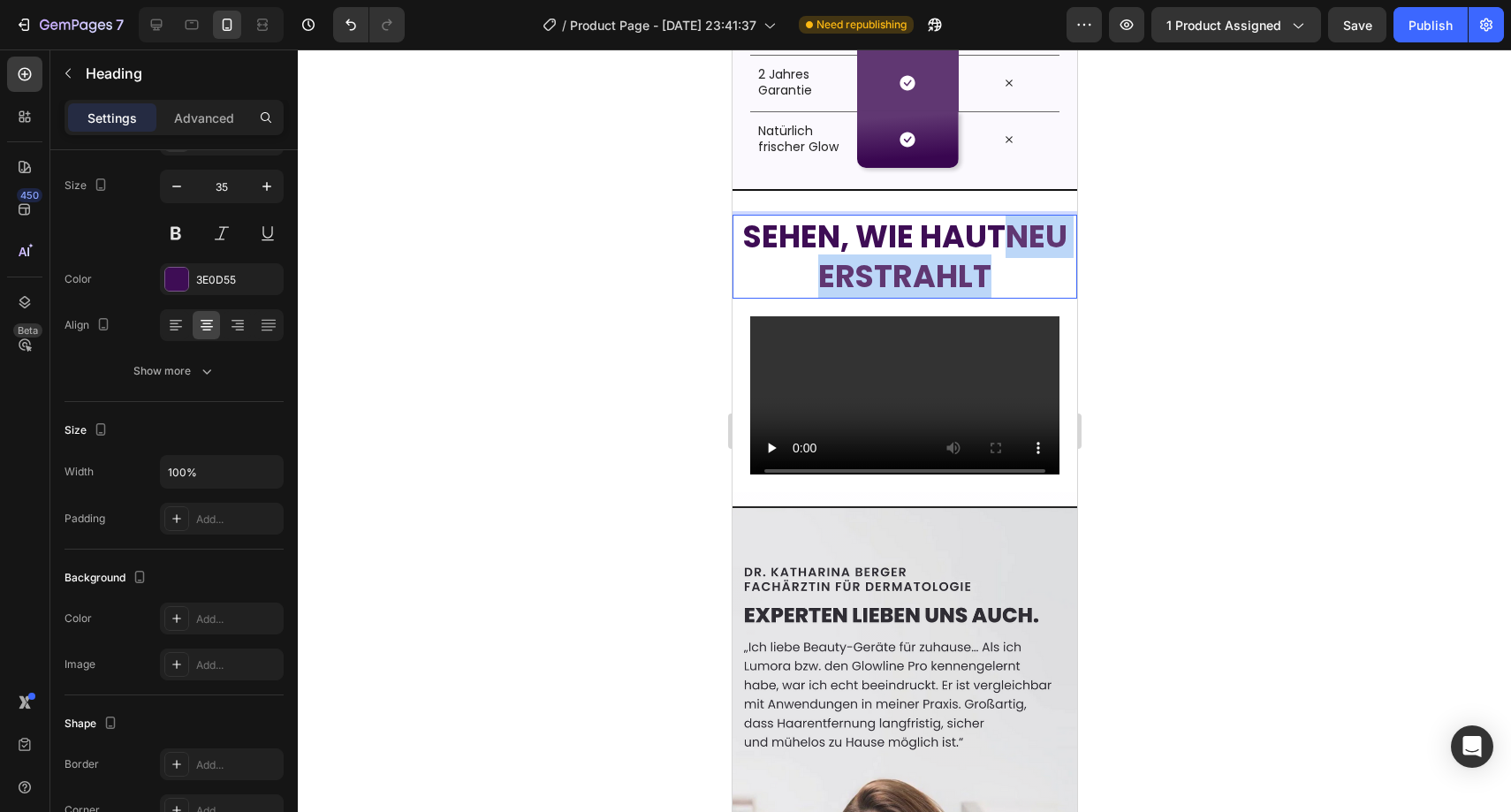
drag, startPoint x: 1015, startPoint y: 279, endPoint x: 774, endPoint y: 279, distance: 241.0
click at [774, 279] on p "Sehen, wie Haut neu erstrahlt" at bounding box center [904, 256] width 342 height 80
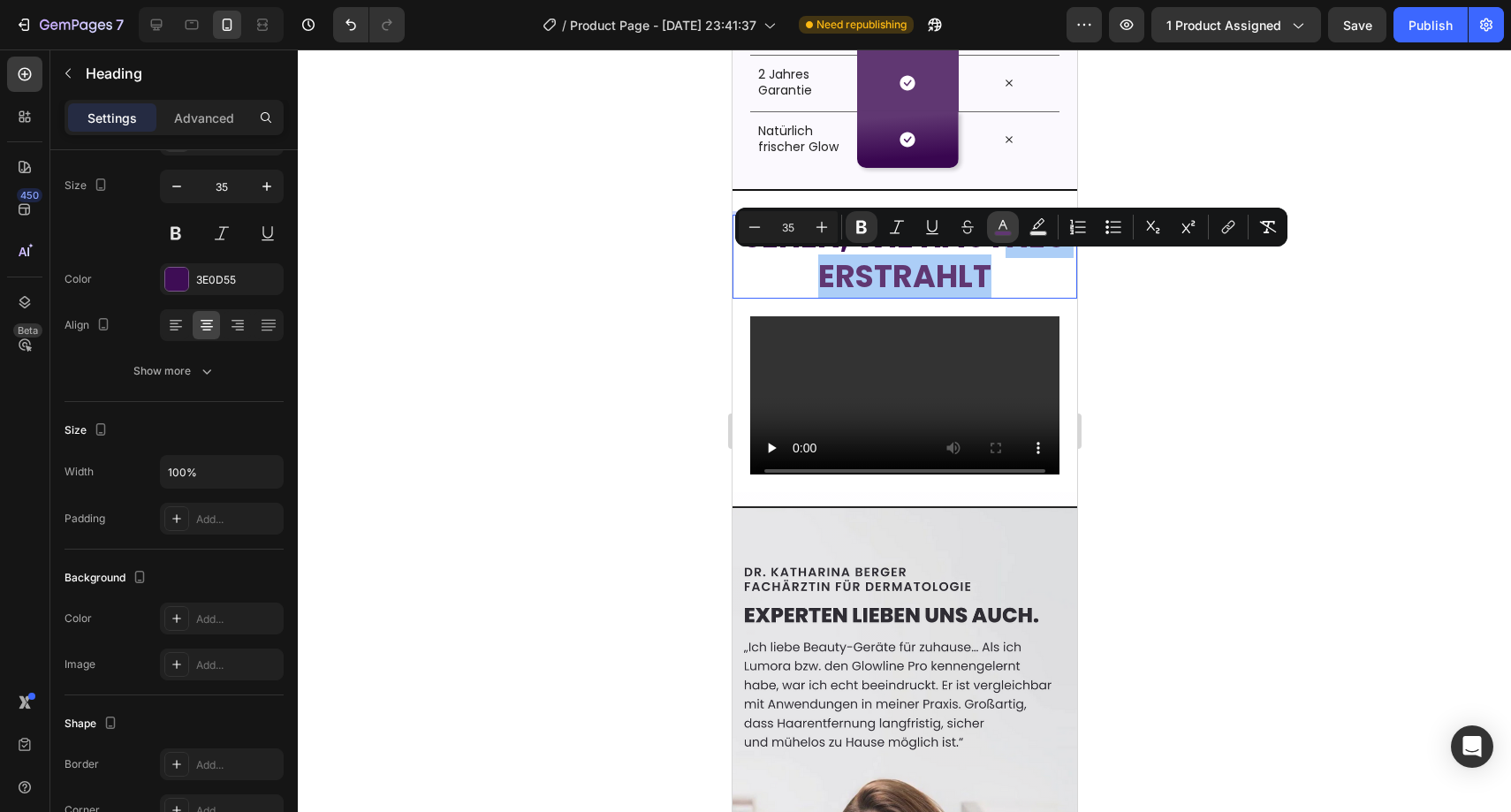
click at [996, 229] on icon "Editor contextual toolbar" at bounding box center [1003, 227] width 17 height 17
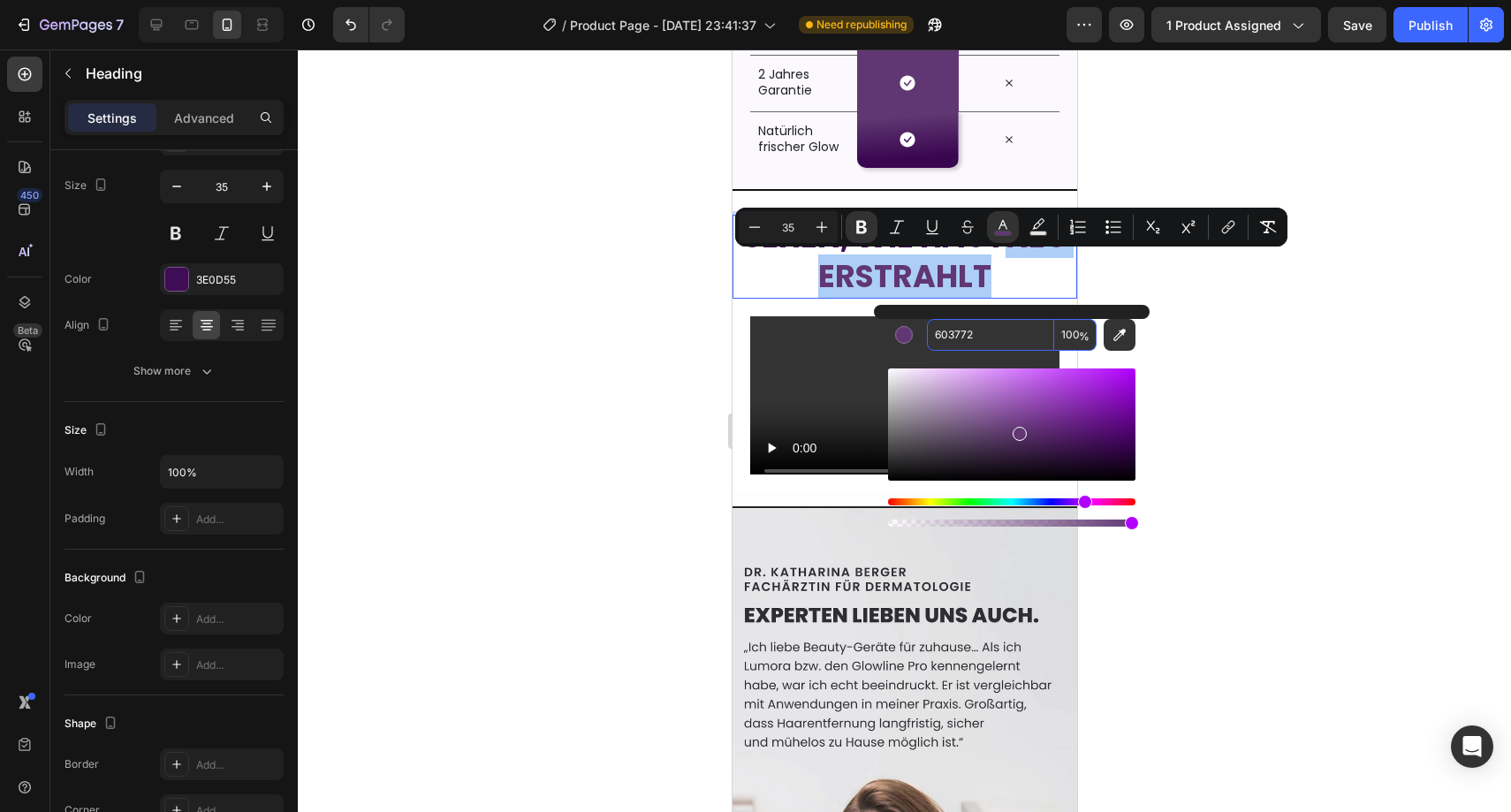
click at [960, 331] on input "603772" at bounding box center [991, 335] width 127 height 32
paste input "EEEBFC"
type input "EEEBFC"
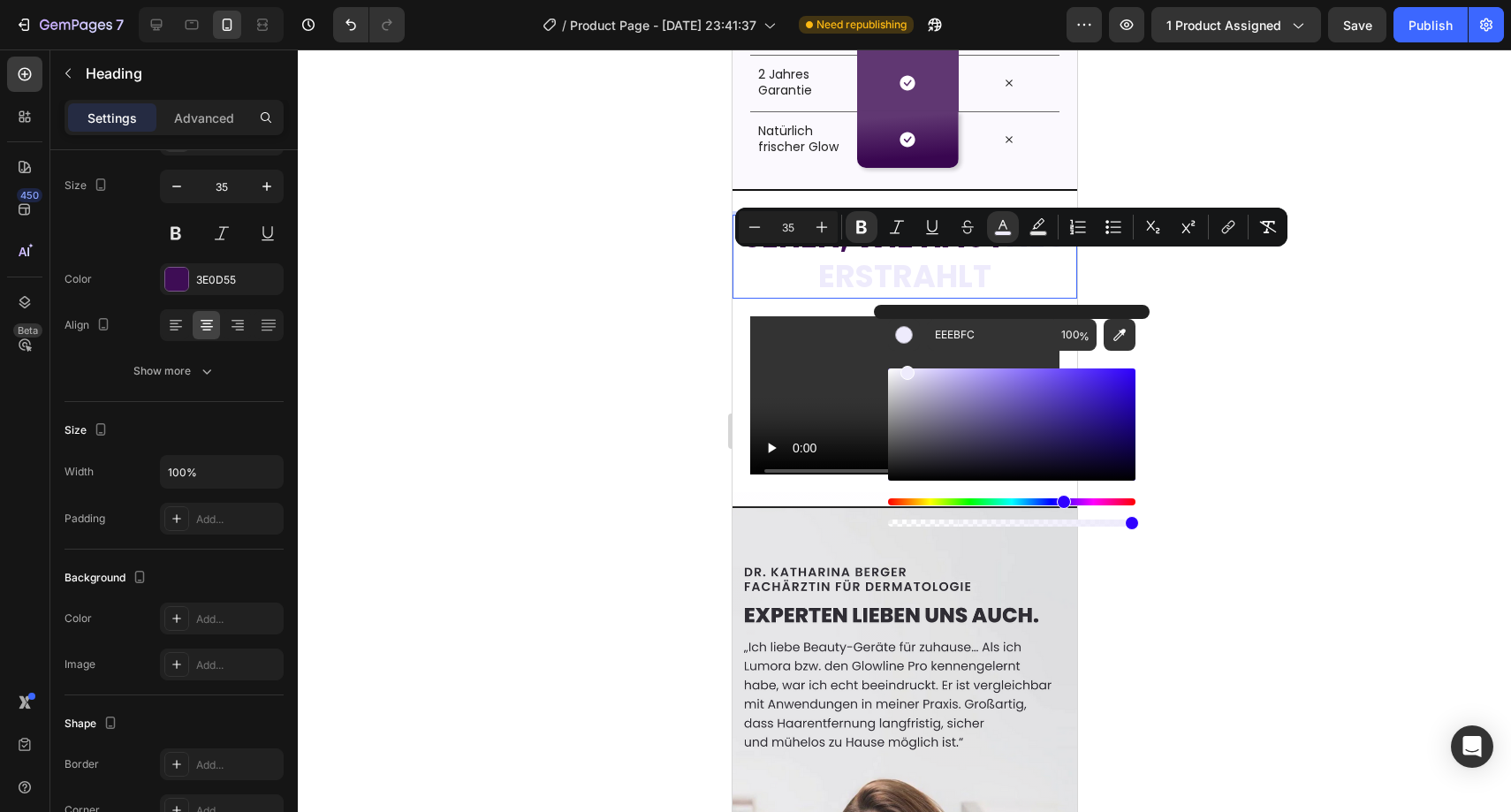
click at [1166, 299] on div at bounding box center [904, 430] width 1213 height 762
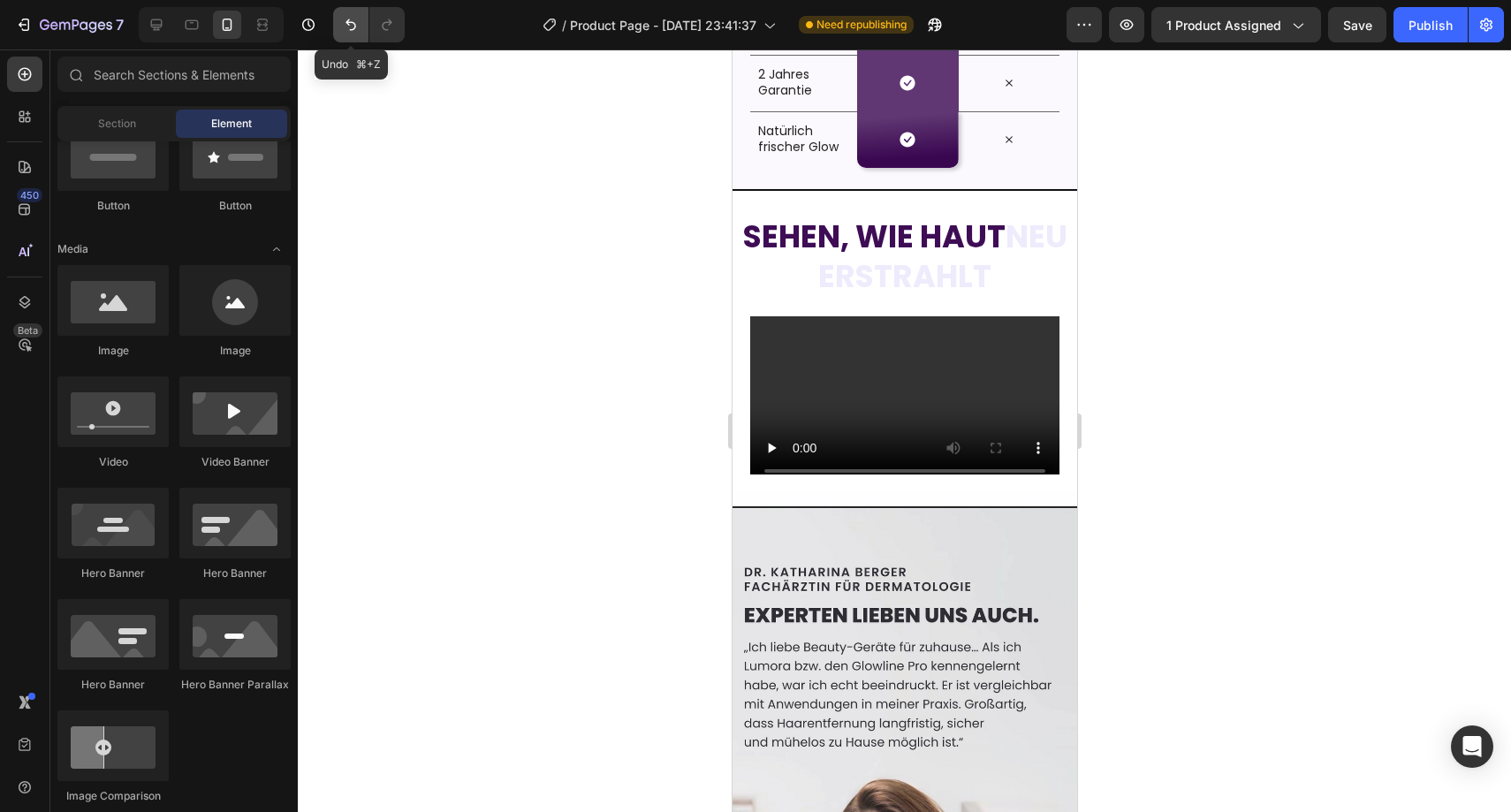
click at [359, 31] on icon "Undo/Redo" at bounding box center [350, 24] width 17 height 17
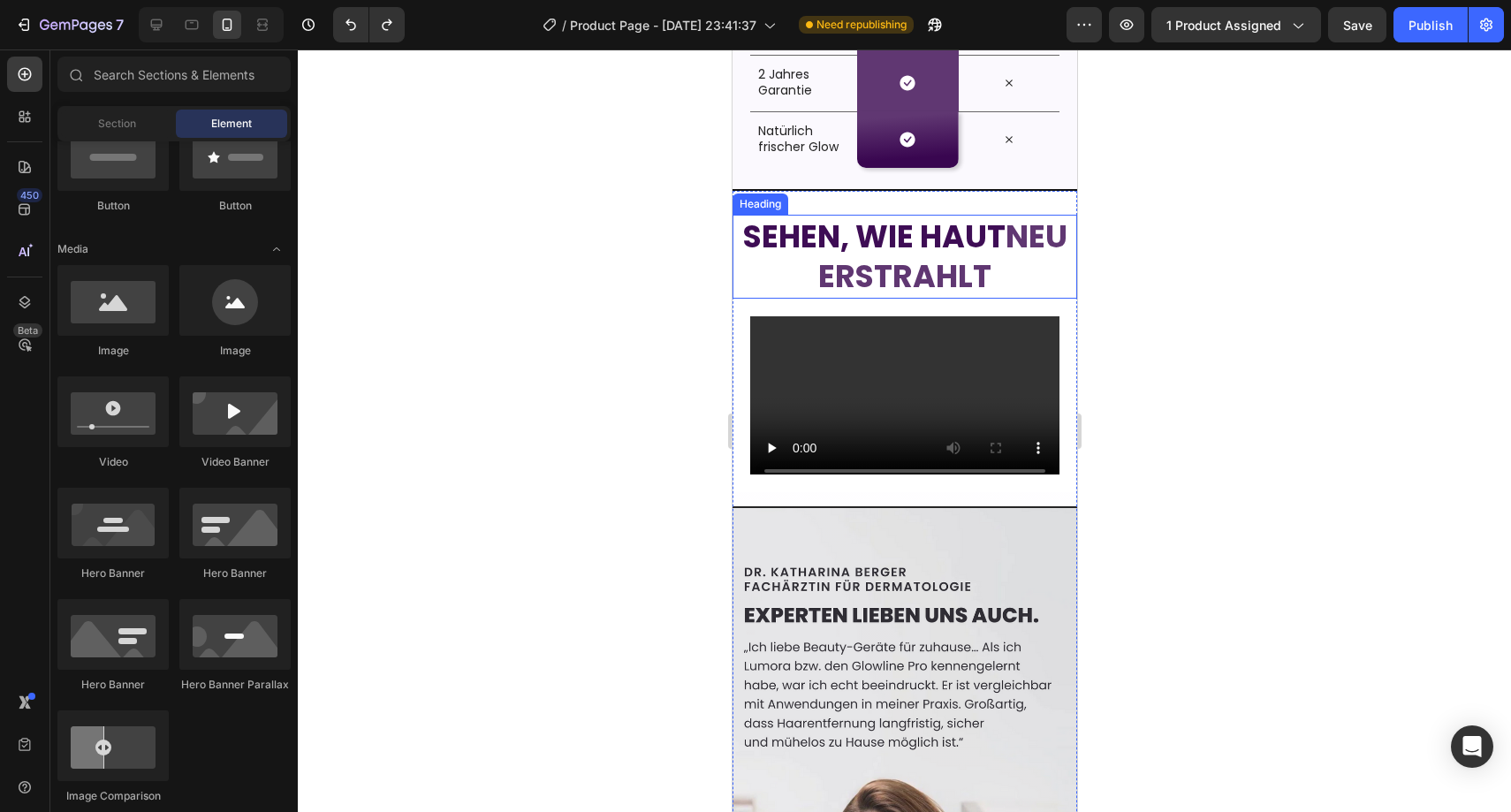
click at [817, 264] on strong "neu erstrahlt" at bounding box center [942, 257] width 249 height 84
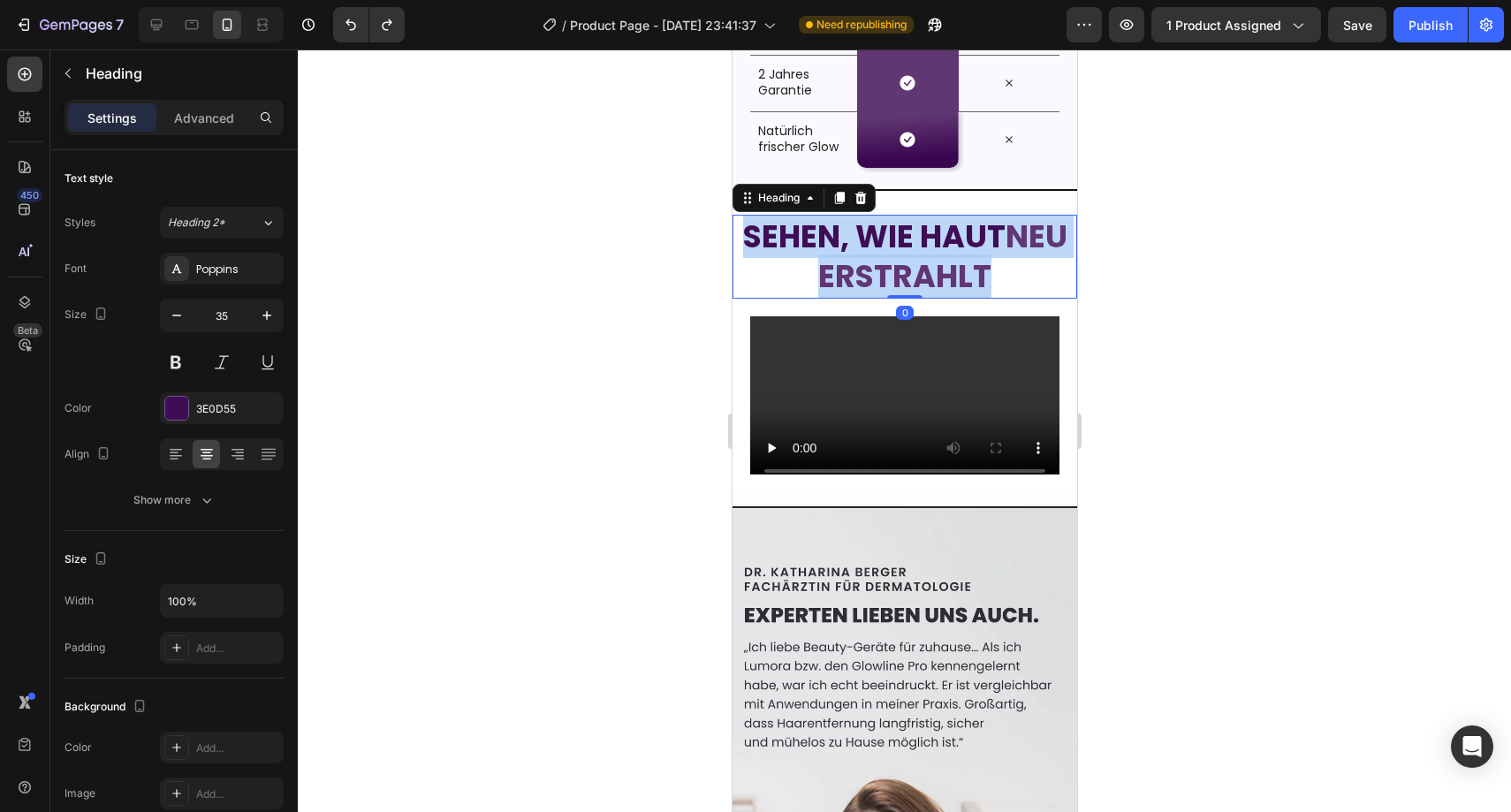
click at [817, 264] on strong "neu erstrahlt" at bounding box center [942, 257] width 249 height 84
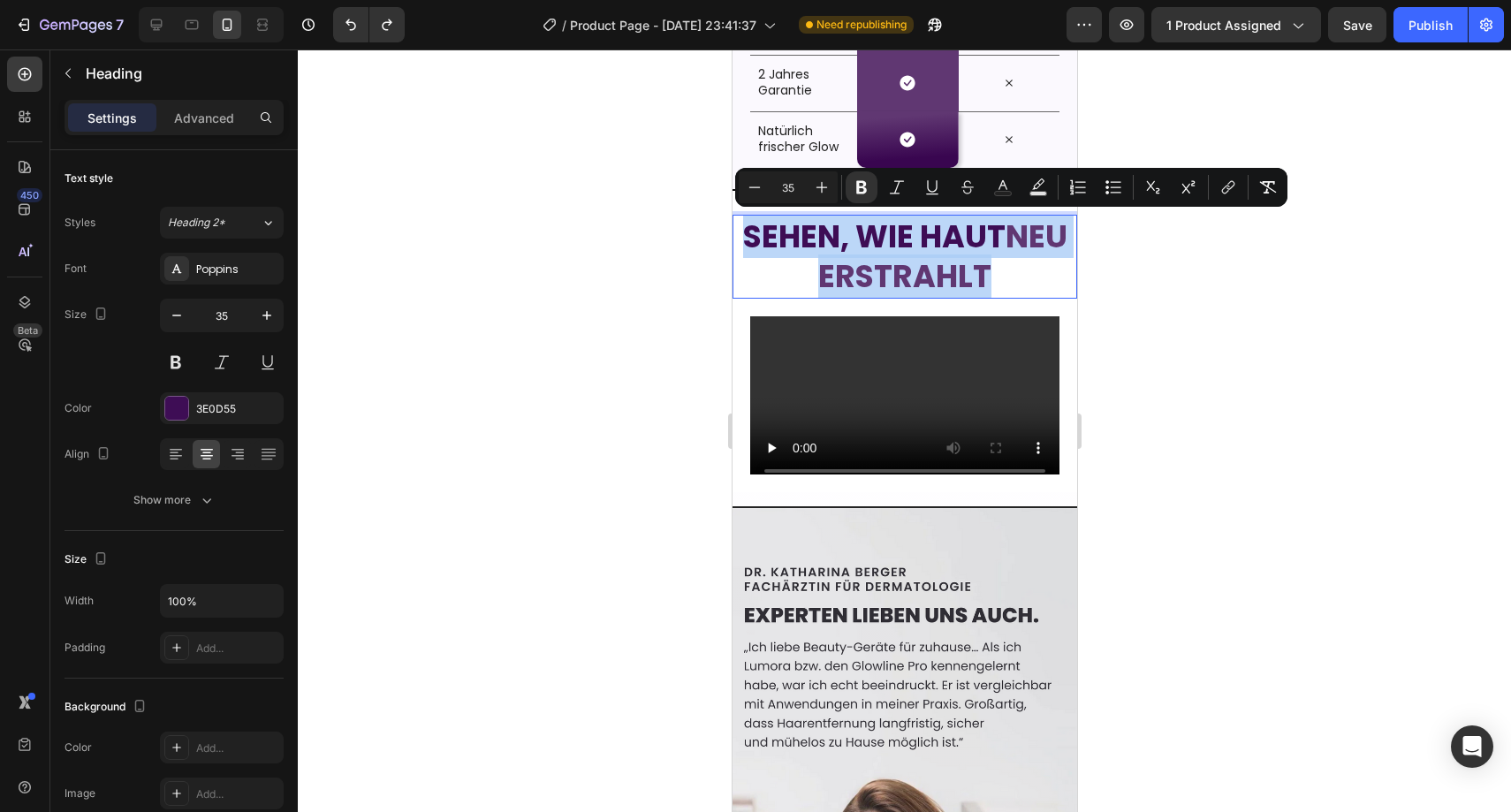
click at [817, 270] on strong "neu erstrahlt" at bounding box center [942, 257] width 249 height 84
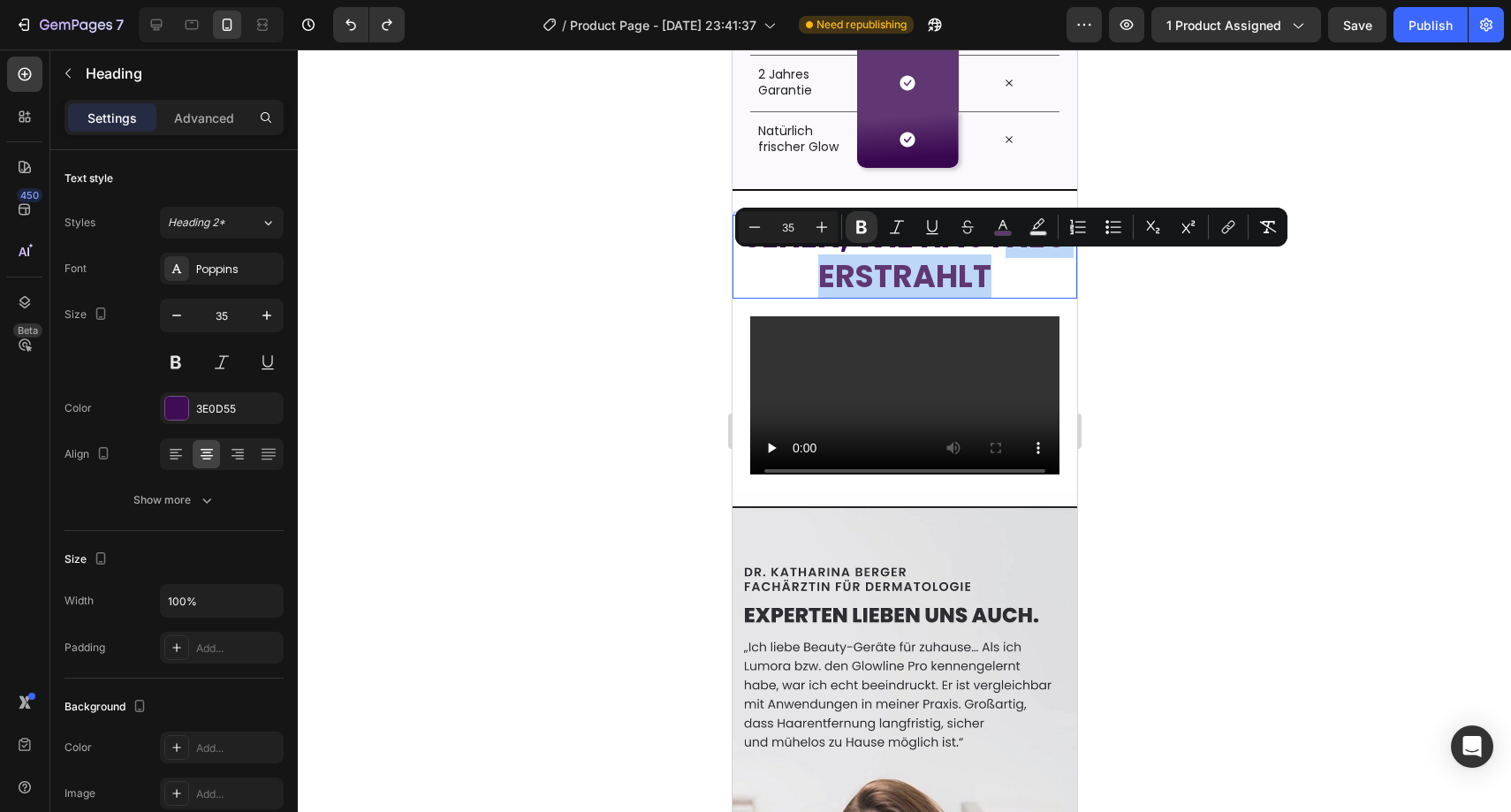
drag, startPoint x: 761, startPoint y: 277, endPoint x: 1020, endPoint y: 278, distance: 259.0
click at [1020, 278] on p "Sehen, wie Haut neu erstrahlt" at bounding box center [904, 256] width 342 height 80
click at [1007, 220] on icon "Editor contextual toolbar" at bounding box center [1003, 227] width 17 height 17
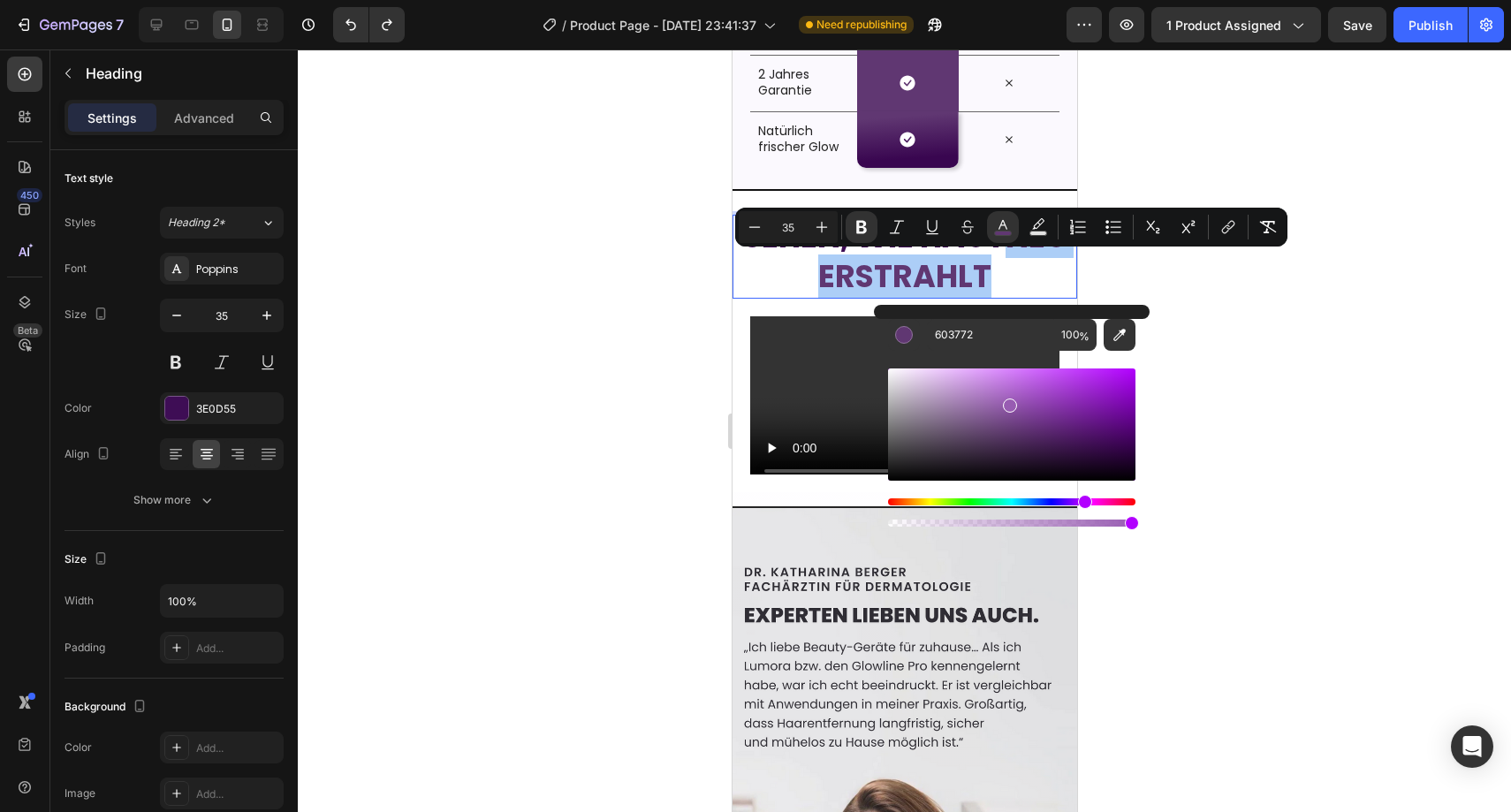
drag, startPoint x: 1020, startPoint y: 431, endPoint x: 988, endPoint y: 392, distance: 50.4
click at [1003, 398] on div "Editor contextual toolbar" at bounding box center [1009, 405] width 14 height 14
drag, startPoint x: 988, startPoint y: 392, endPoint x: 1004, endPoint y: 412, distance: 25.6
click at [1004, 412] on div "Editor contextual toolbar" at bounding box center [1007, 415] width 14 height 14
type input "85529B"
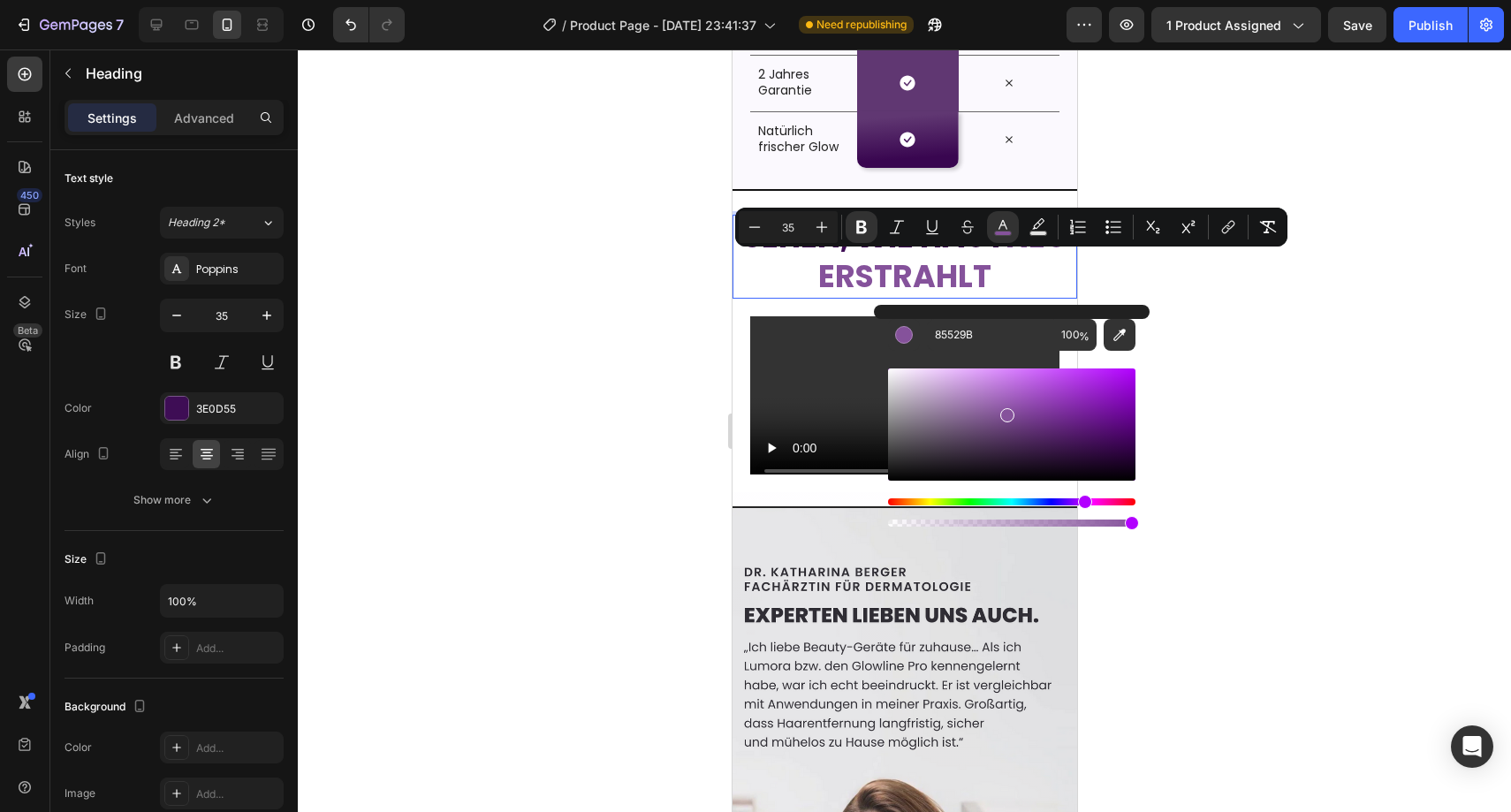
click at [641, 353] on div at bounding box center [904, 430] width 1213 height 762
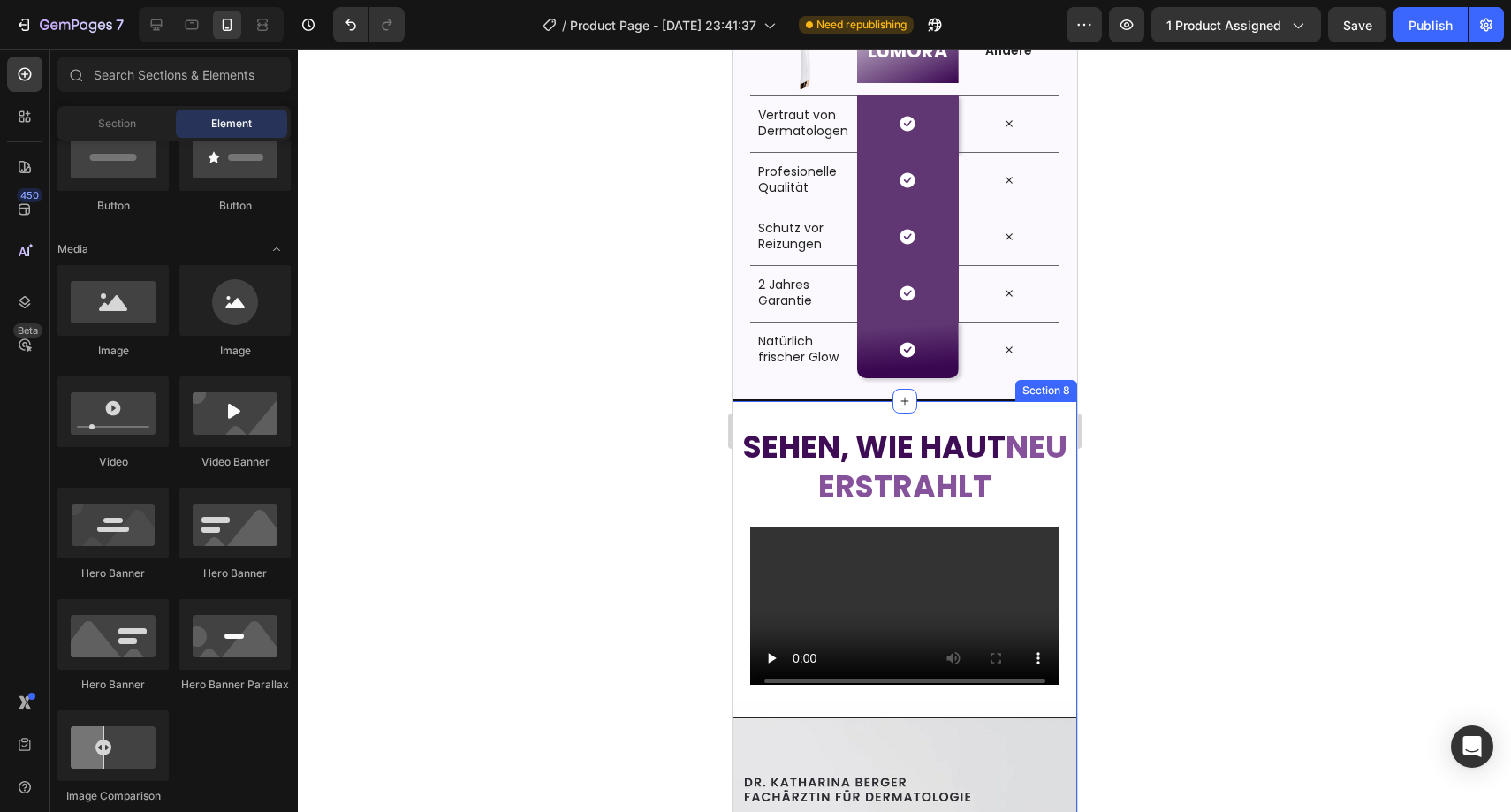
scroll to position [3289, 0]
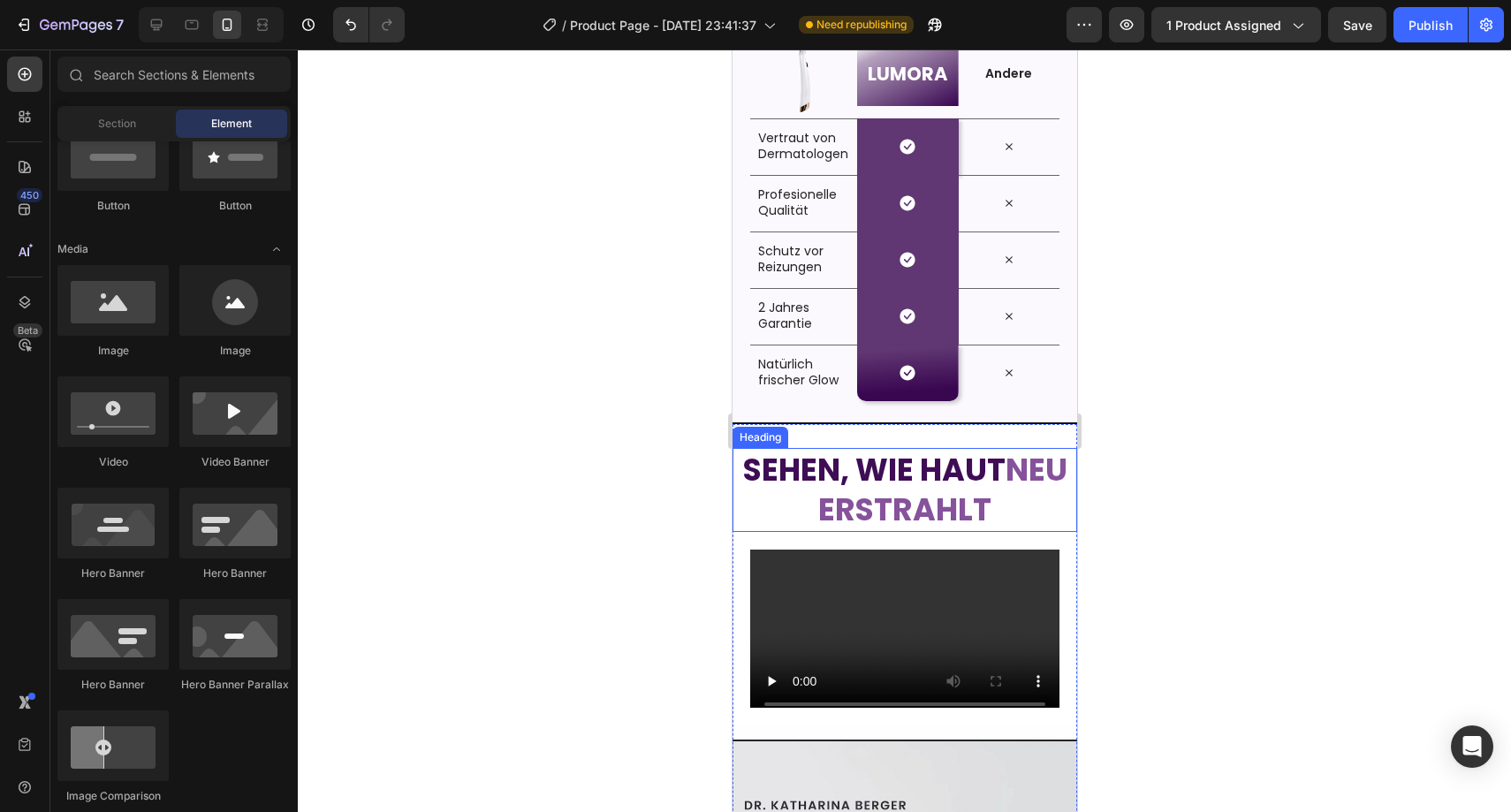
click at [907, 465] on strong "Sehen, wie Haut" at bounding box center [873, 469] width 262 height 43
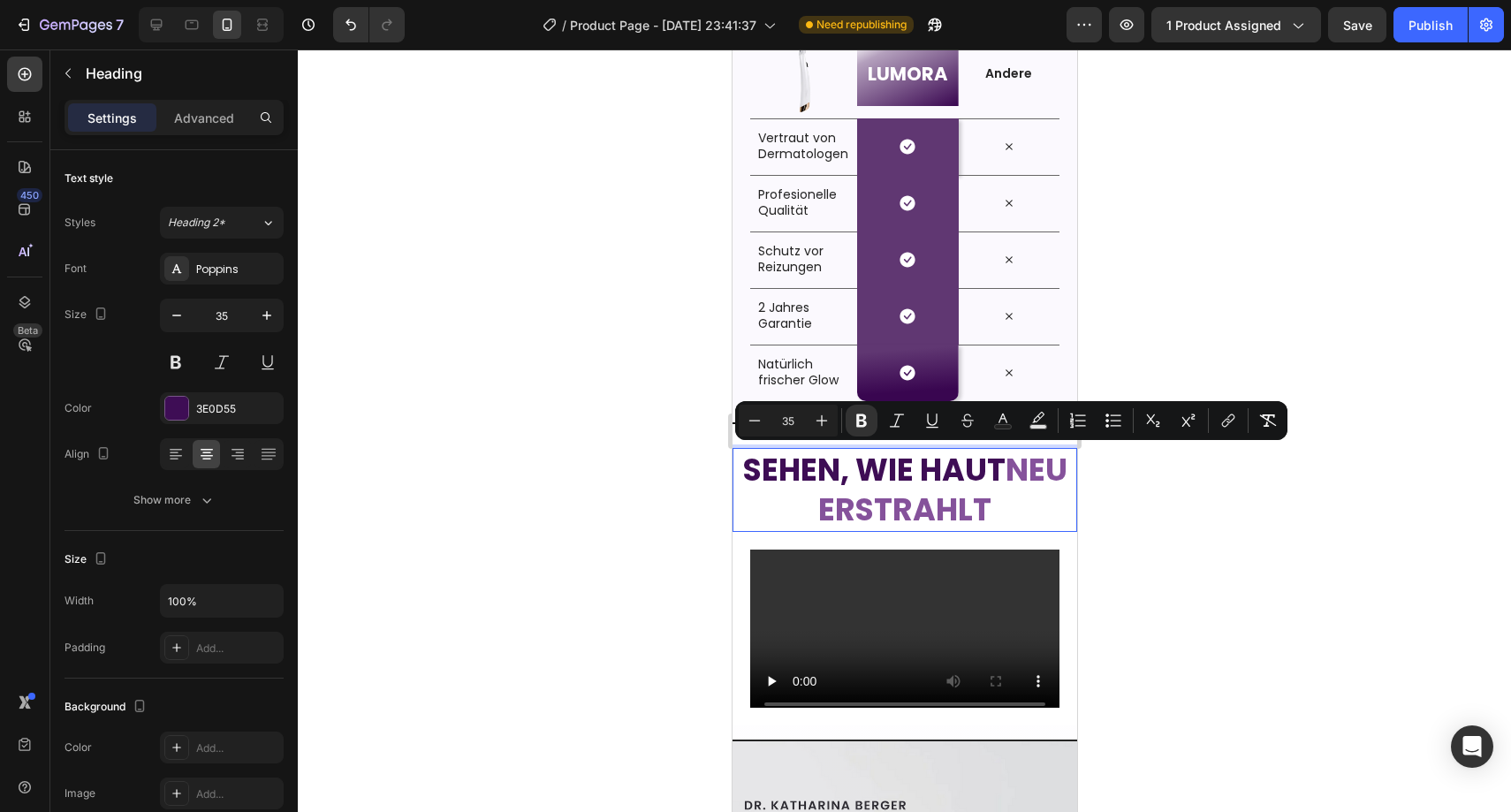
drag, startPoint x: 1028, startPoint y: 466, endPoint x: 761, endPoint y: 456, distance: 267.2
click at [761, 456] on p "Sehen, wie Haut neu erstrahlt" at bounding box center [904, 489] width 342 height 80
click at [992, 417] on button "Text Color" at bounding box center [1003, 420] width 32 height 32
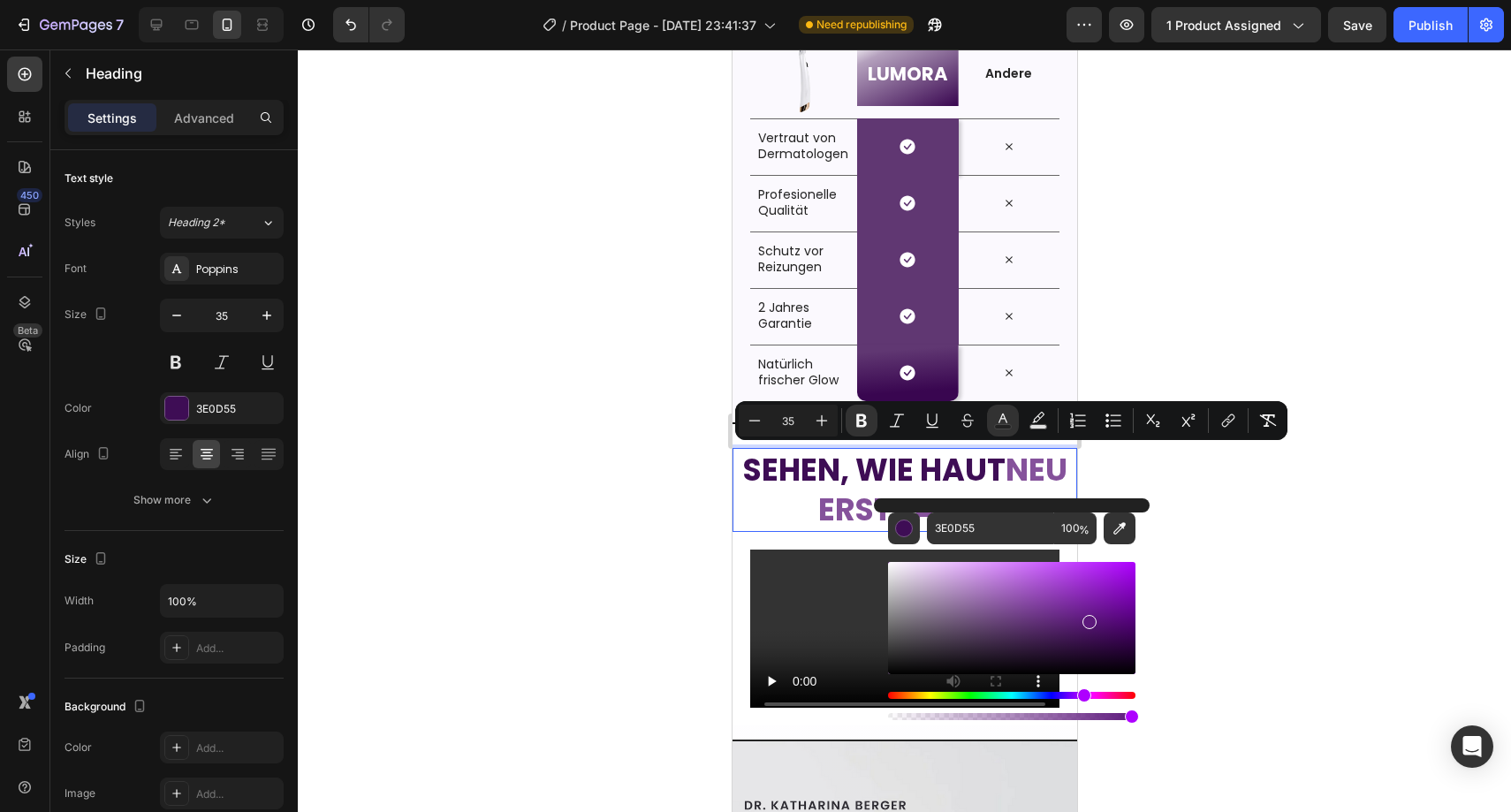
drag, startPoint x: 1097, startPoint y: 639, endPoint x: 1086, endPoint y: 618, distance: 23.7
click at [1086, 618] on div "Editor contextual toolbar" at bounding box center [1089, 621] width 14 height 14
click at [1082, 613] on div "Editor contextual toolbar" at bounding box center [1084, 617] width 14 height 14
type input "651D87"
click at [1277, 528] on div at bounding box center [904, 430] width 1213 height 762
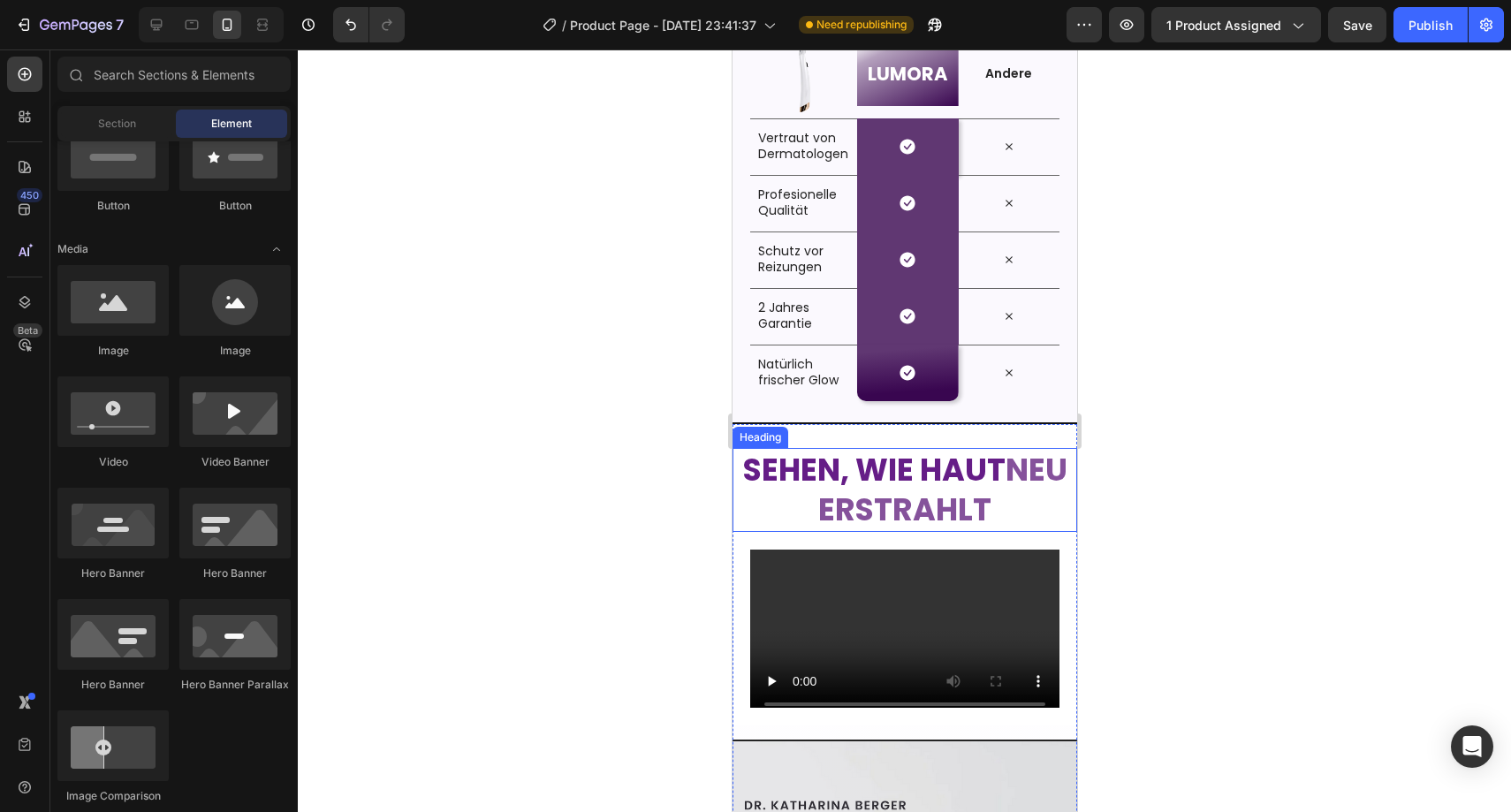
click at [841, 480] on strong "Sehen, wie Haut" at bounding box center [873, 469] width 262 height 43
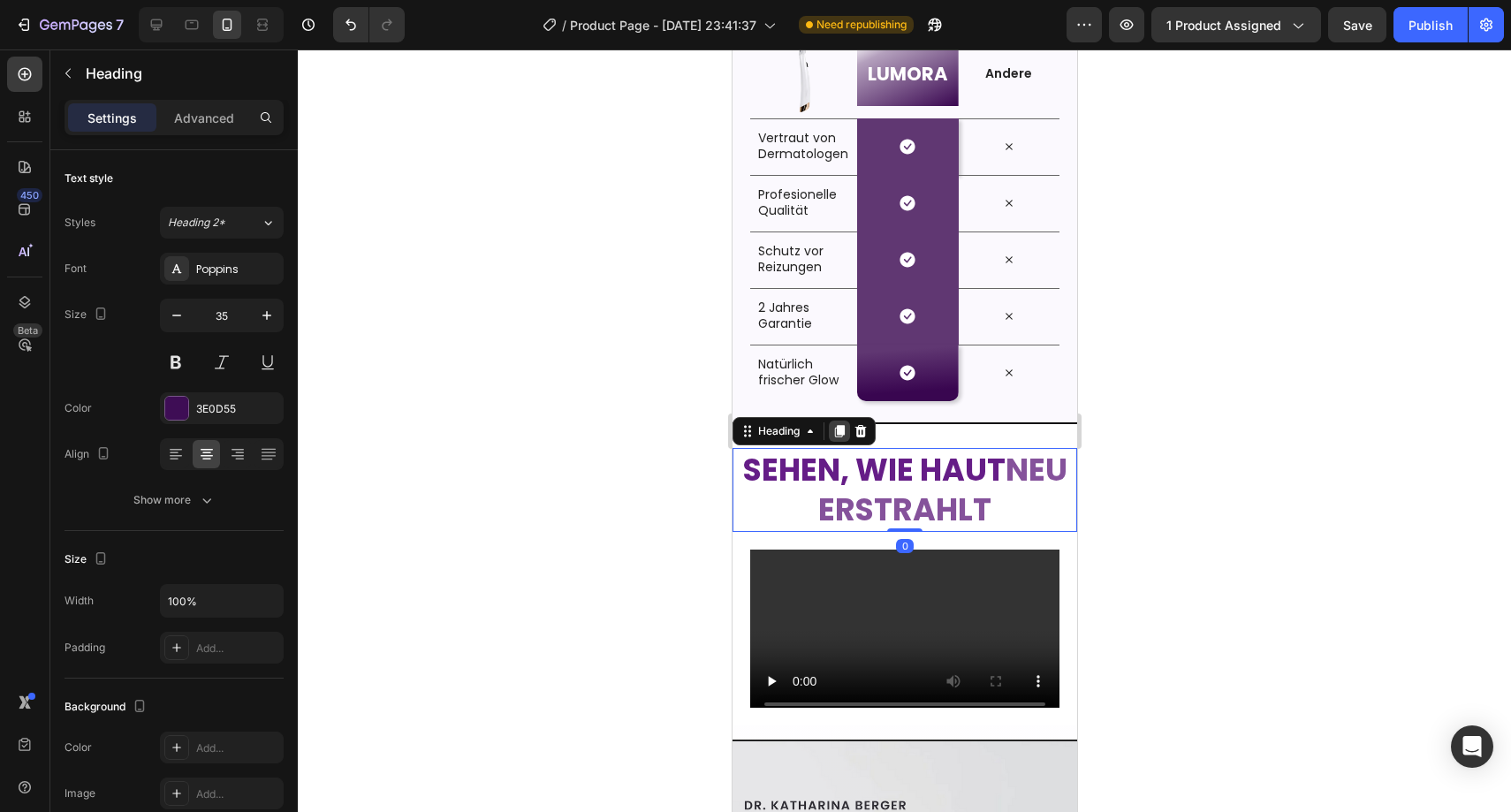
click at [844, 429] on icon at bounding box center [839, 431] width 10 height 13
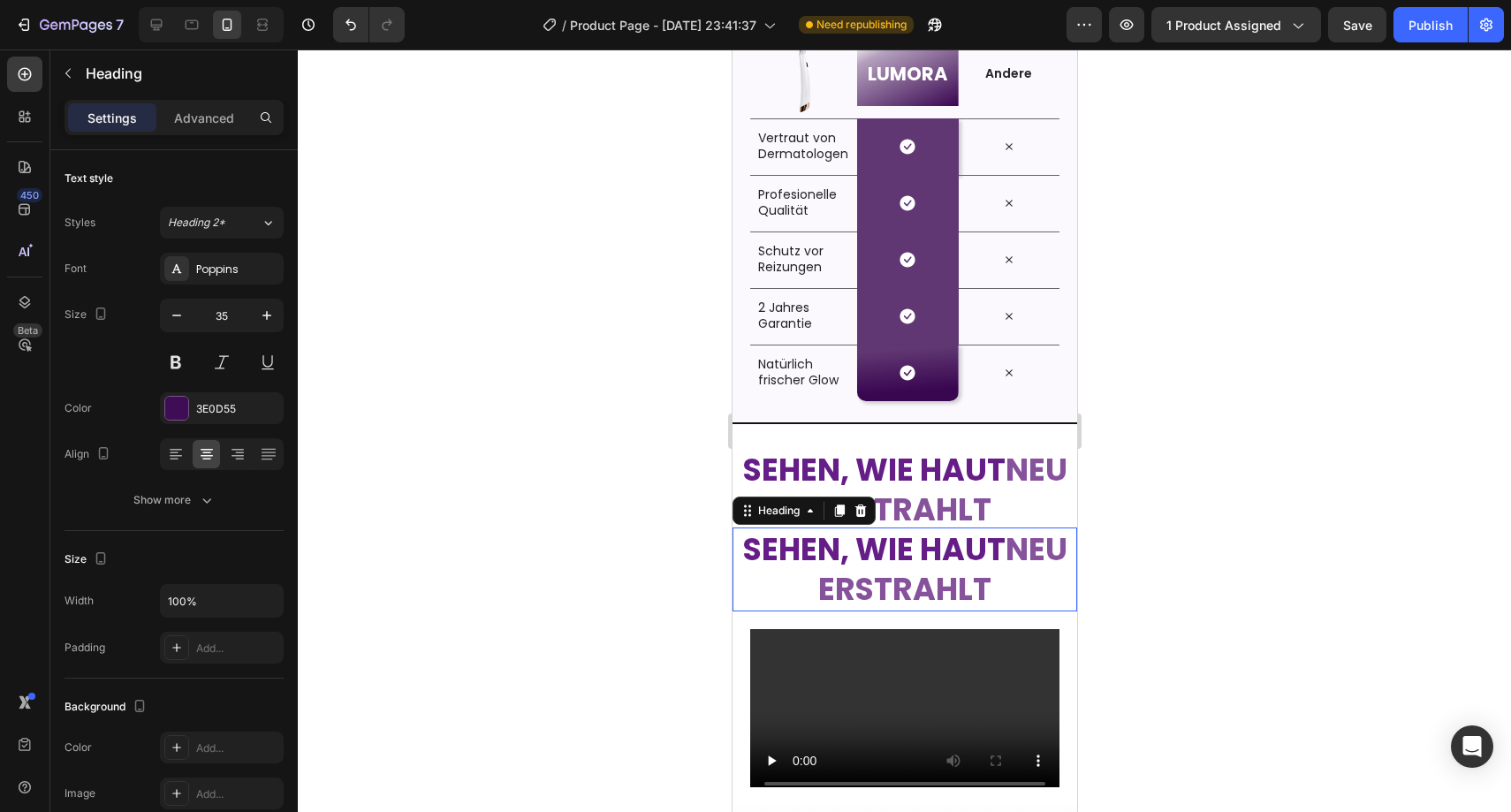
scroll to position [129, 0]
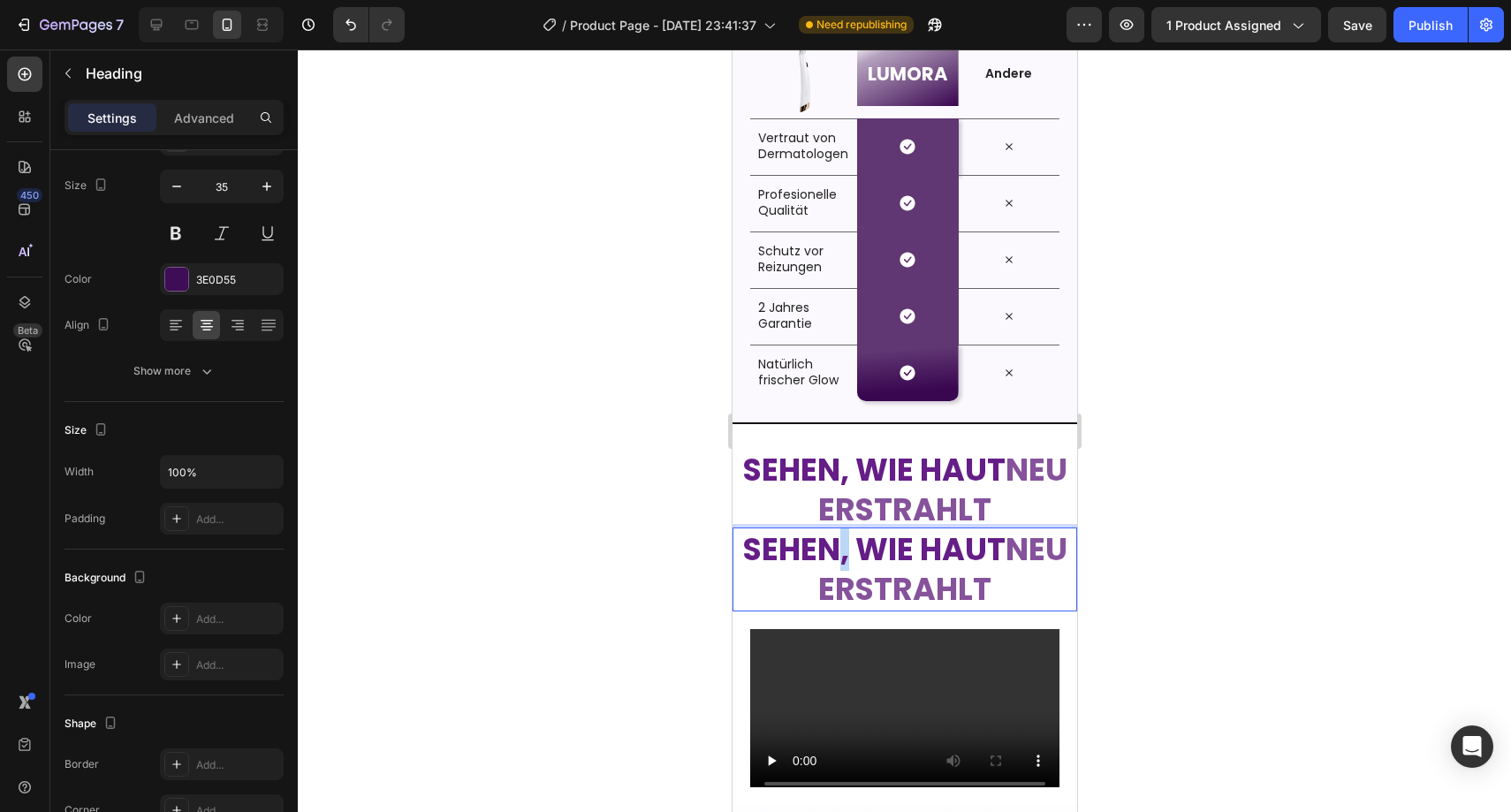
click at [852, 549] on strong "Sehen, wie Haut" at bounding box center [873, 549] width 262 height 43
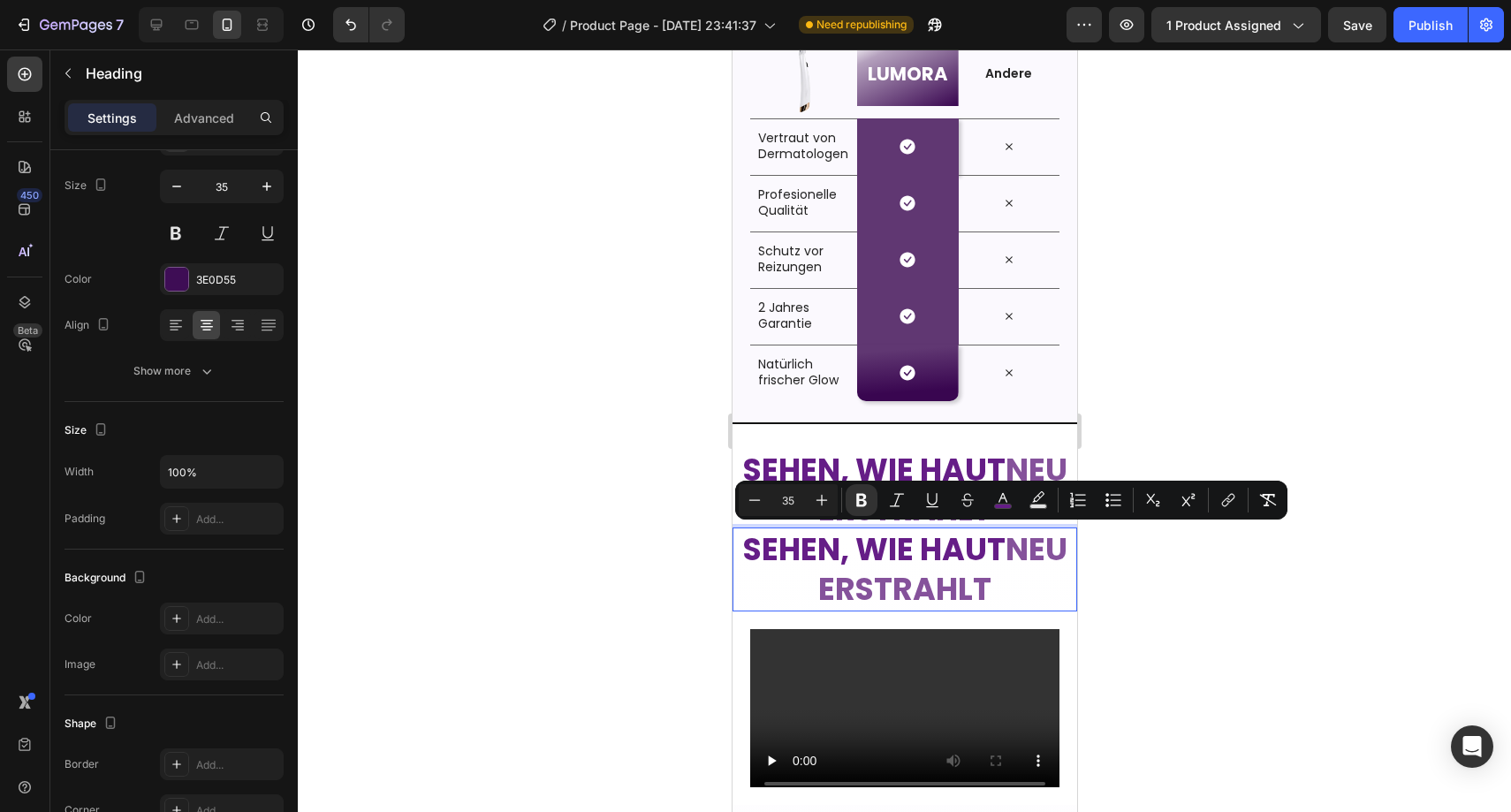
click at [852, 548] on strong "Sehen, wie Haut" at bounding box center [873, 549] width 262 height 43
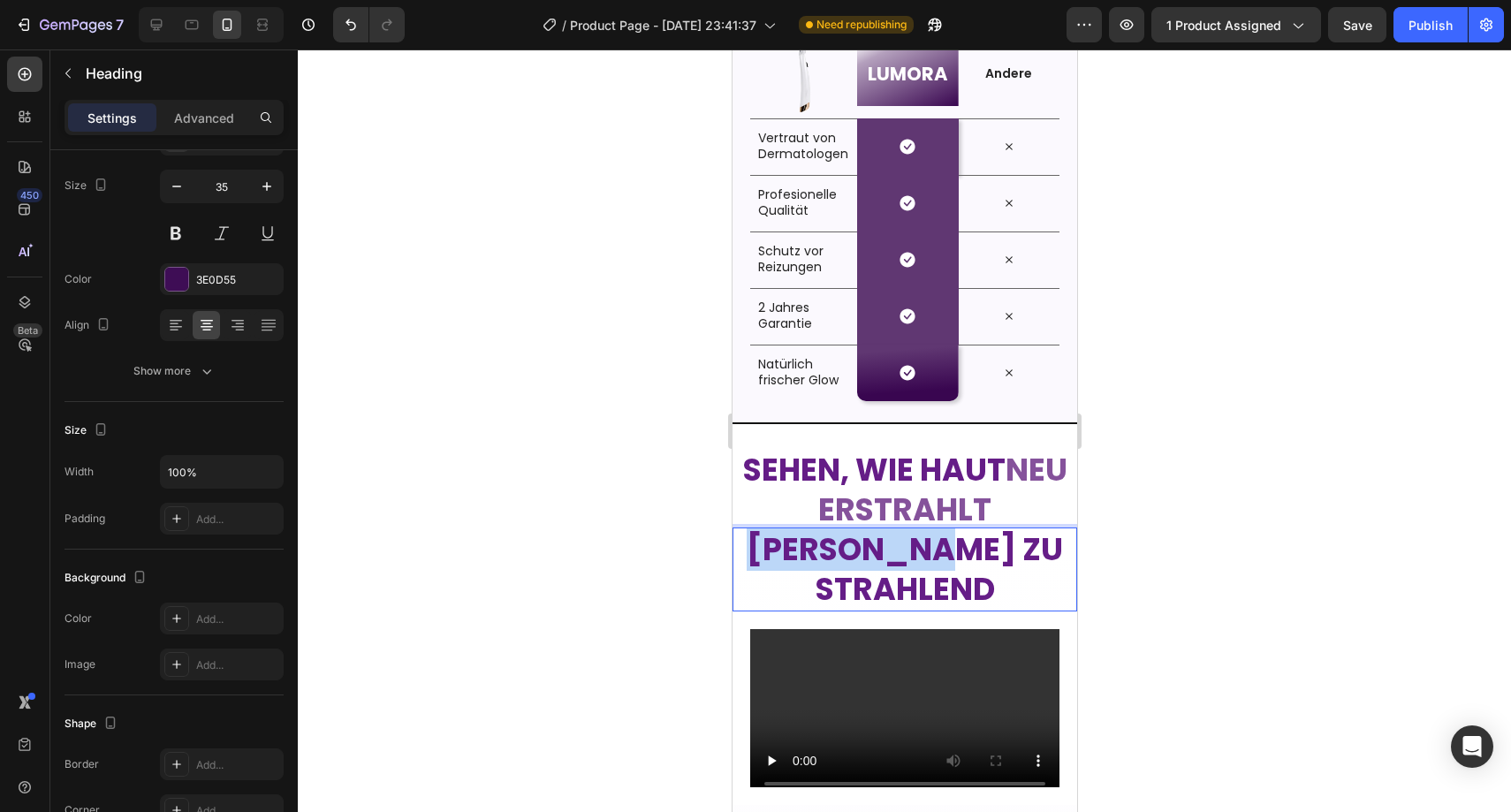
drag, startPoint x: 773, startPoint y: 544, endPoint x: 967, endPoint y: 543, distance: 194.0
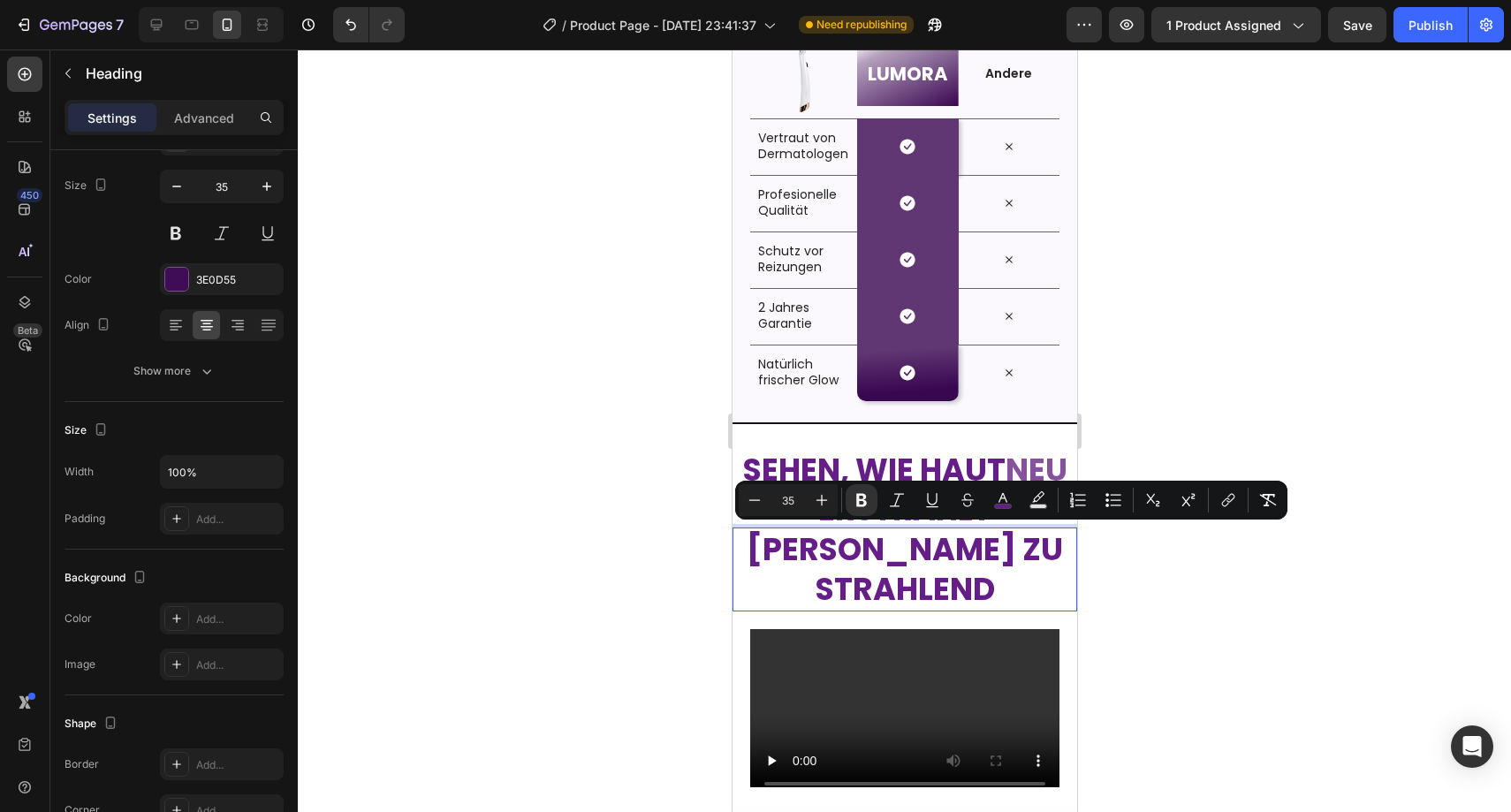
click at [978, 540] on strong "Von stumpf zu strahlend" at bounding box center [904, 569] width 316 height 84
drag, startPoint x: 979, startPoint y: 540, endPoint x: 1001, endPoint y: 574, distance: 40.5
click at [1001, 574] on p "Von stumpf zu strahlend" at bounding box center [904, 569] width 342 height 80
click at [1004, 505] on rect "Editor contextual toolbar" at bounding box center [1003, 506] width 16 height 5
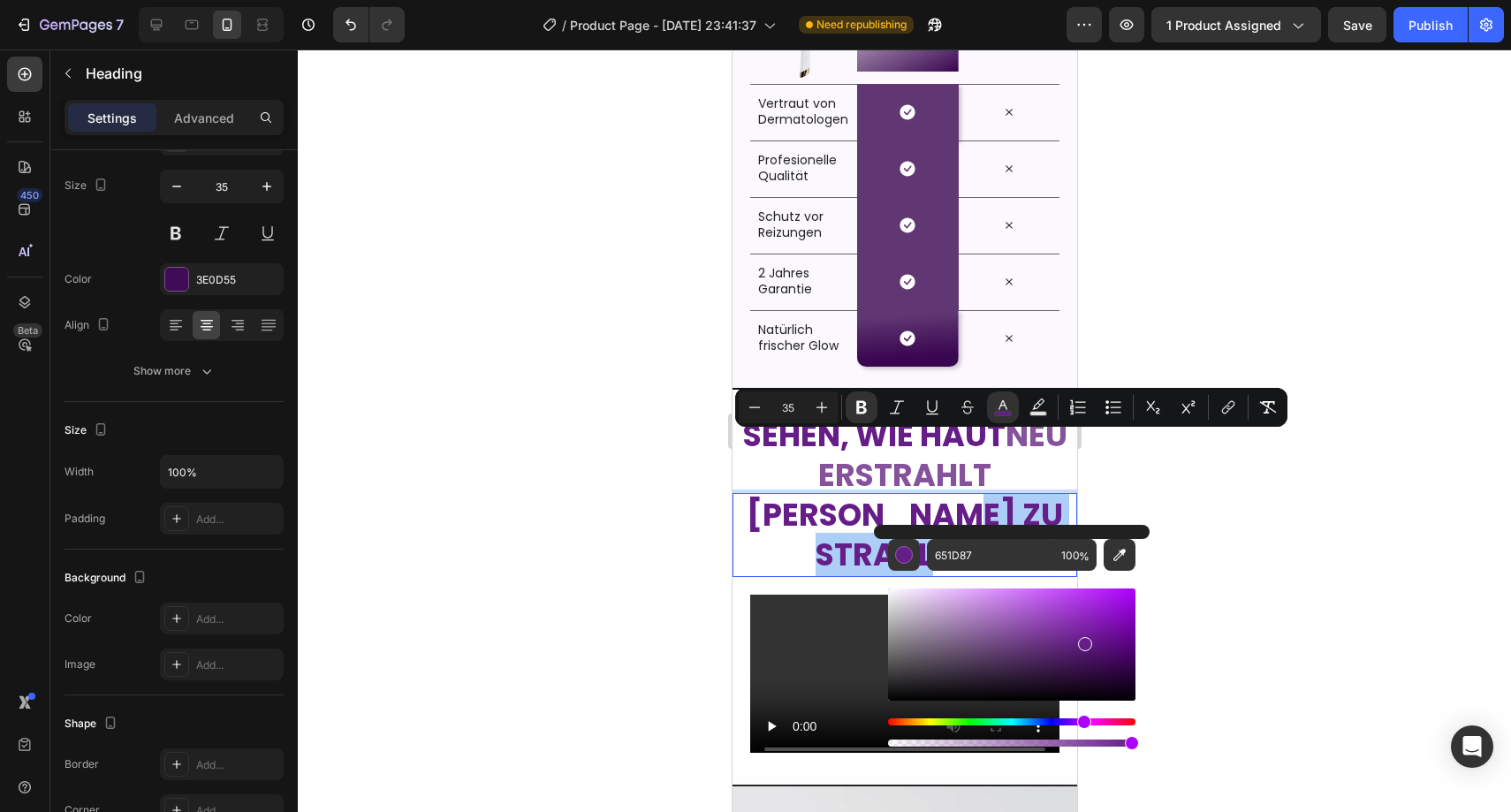
scroll to position [3411, 0]
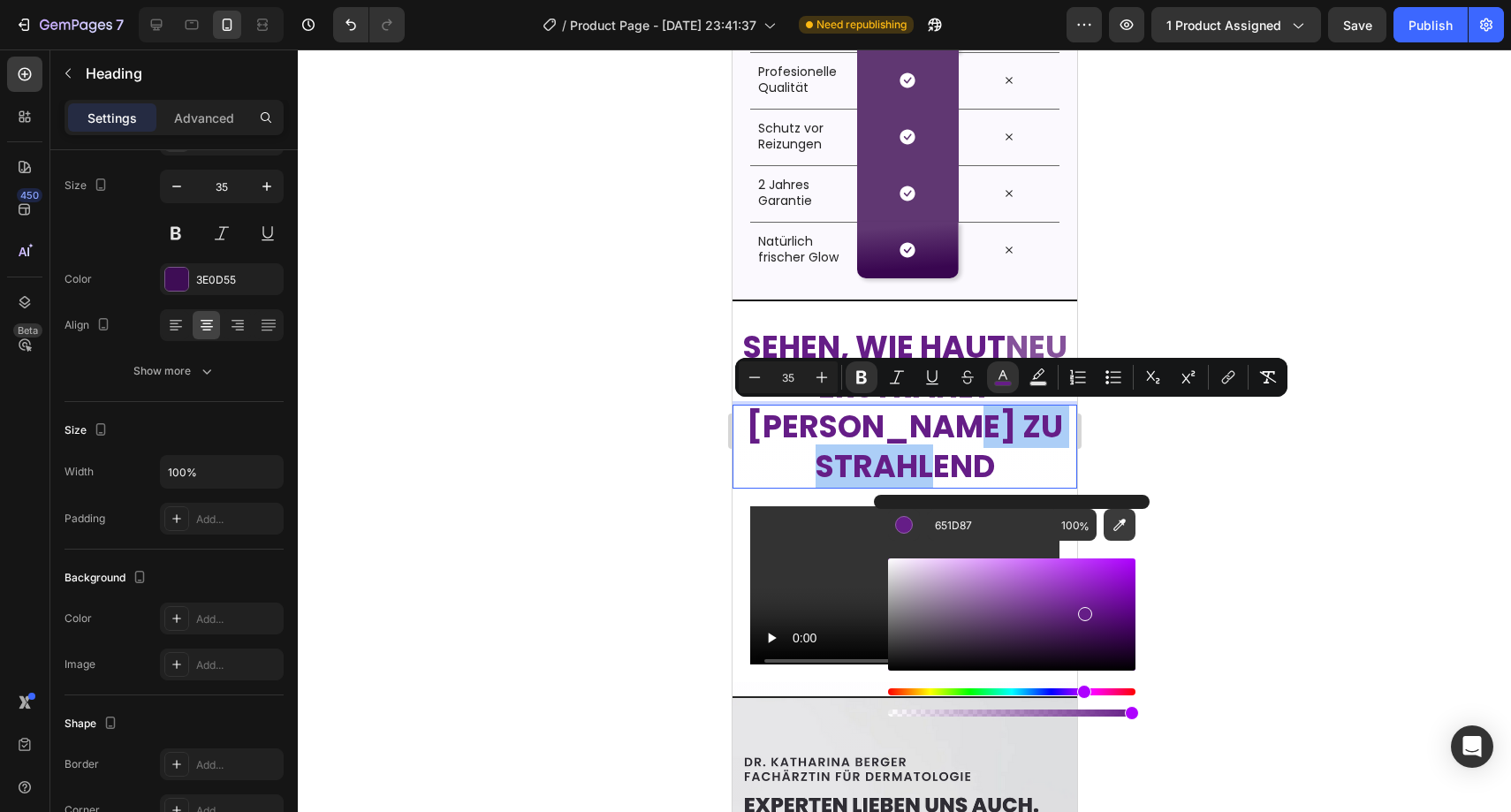
click at [1117, 528] on icon "Editor contextual toolbar" at bounding box center [1119, 525] width 13 height 13
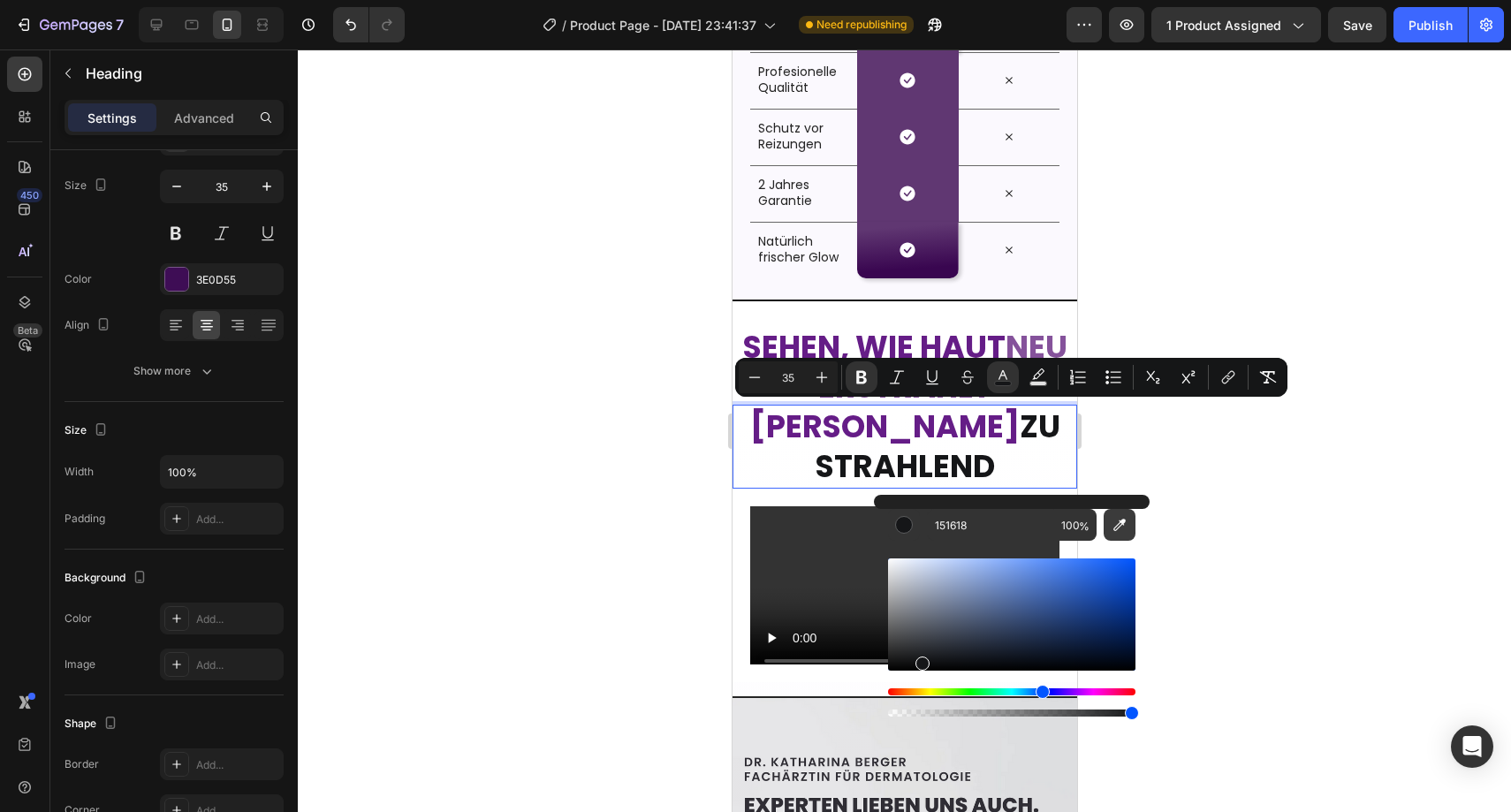
click at [1115, 525] on icon "Editor contextual toolbar" at bounding box center [1119, 525] width 13 height 13
type input "85529B"
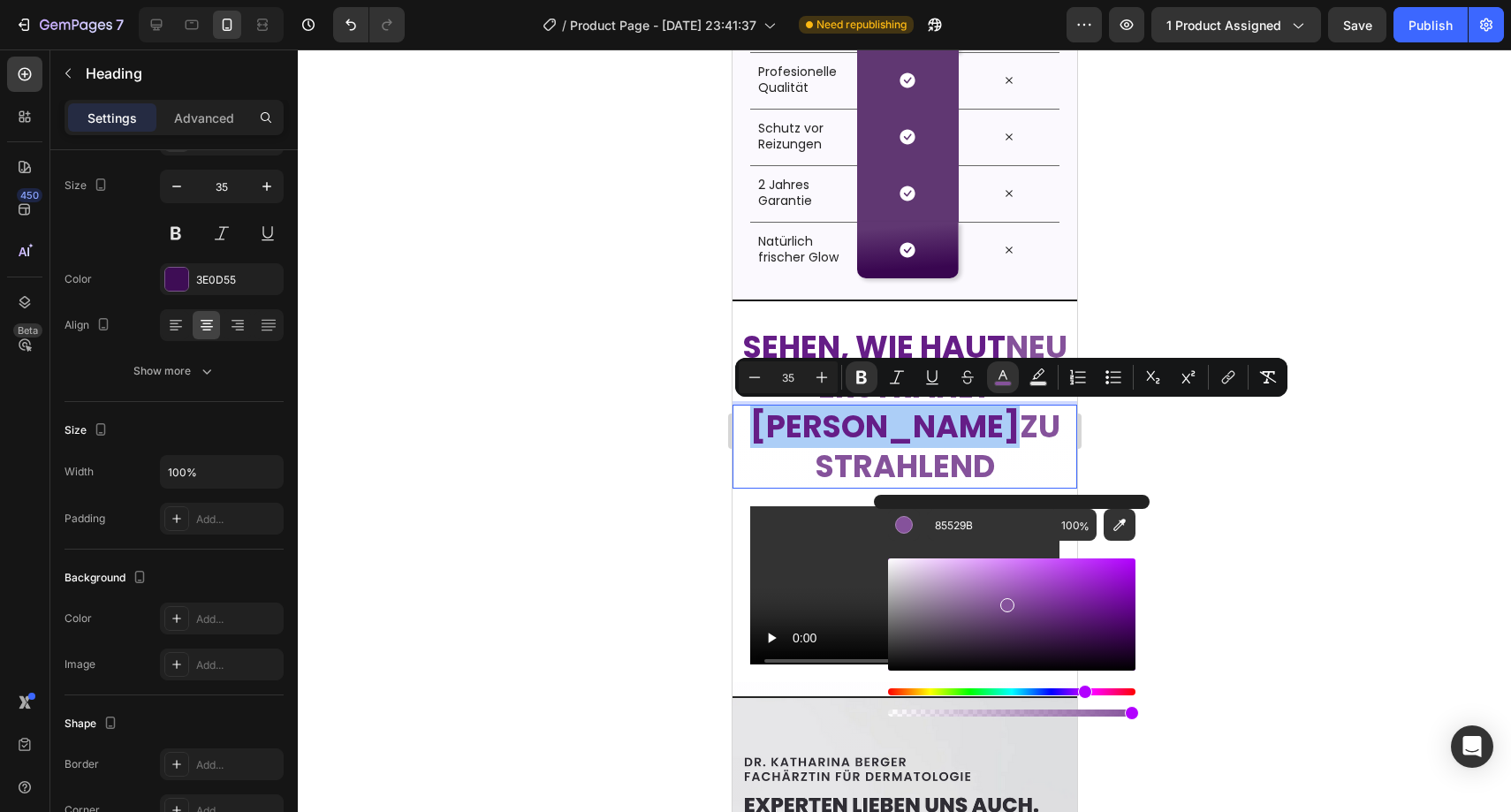
click at [595, 414] on div at bounding box center [904, 430] width 1213 height 762
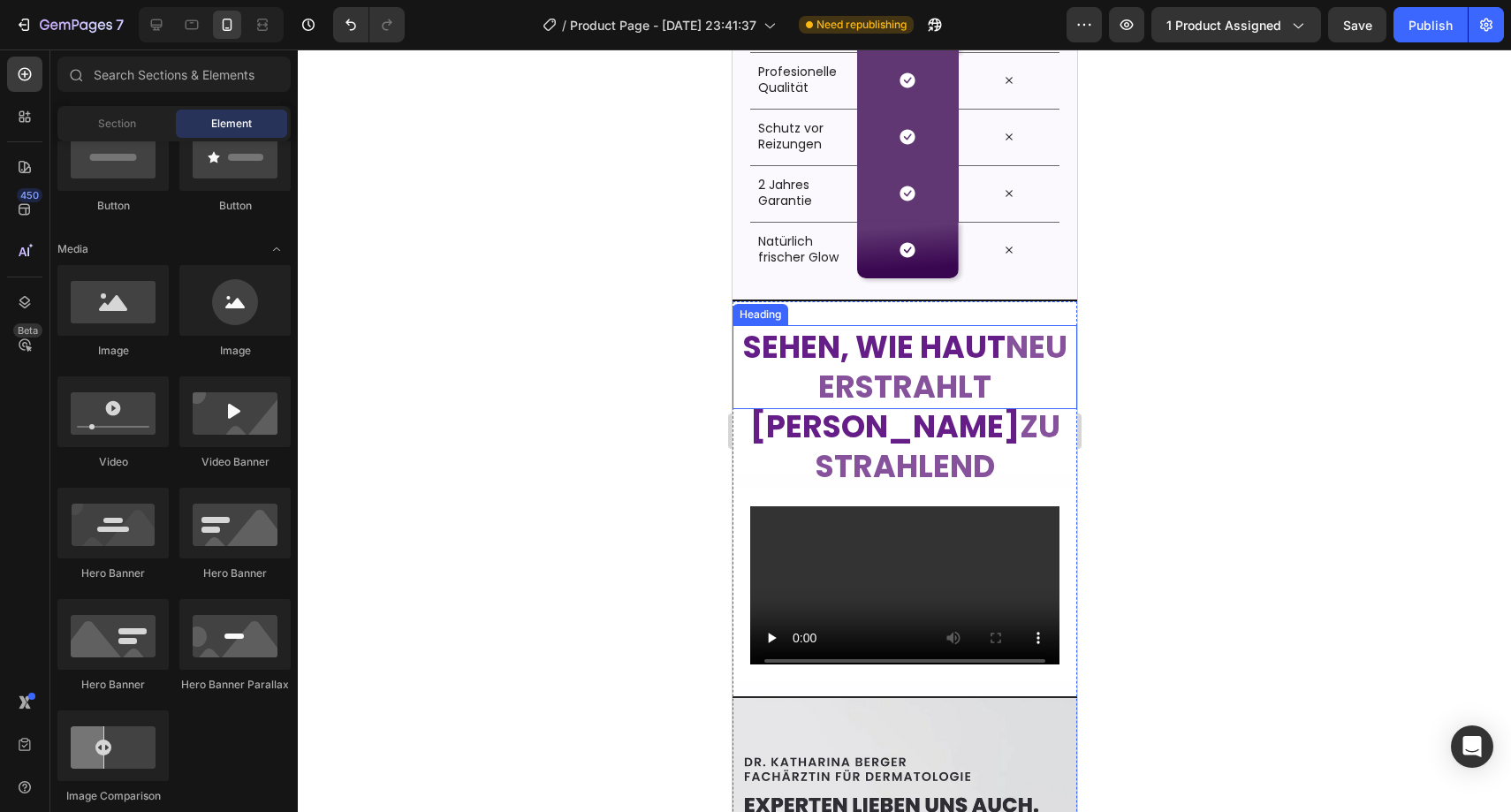
click at [841, 365] on strong "neu erstrahlt" at bounding box center [942, 366] width 249 height 84
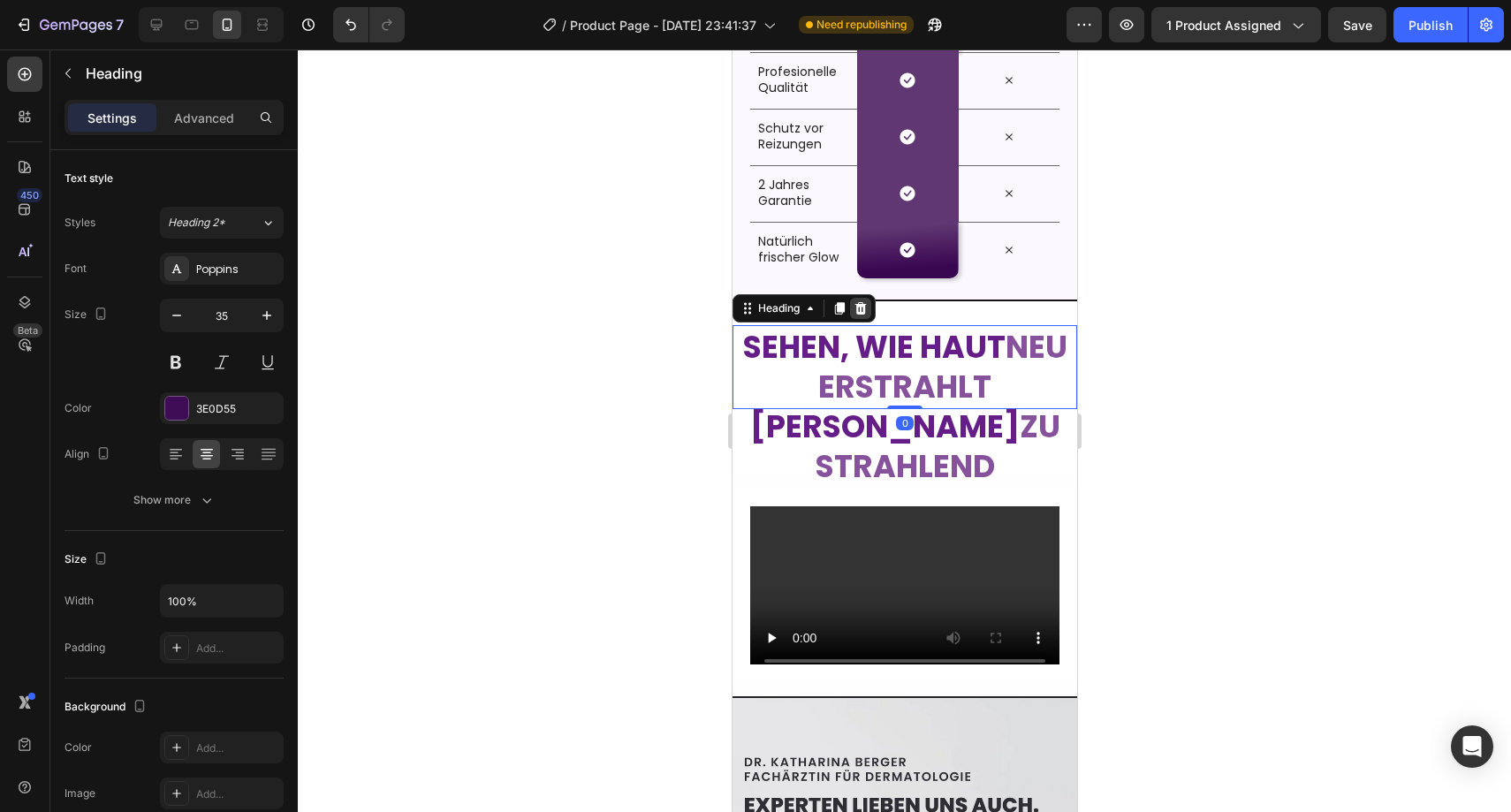
click at [862, 310] on icon at bounding box center [860, 308] width 14 height 14
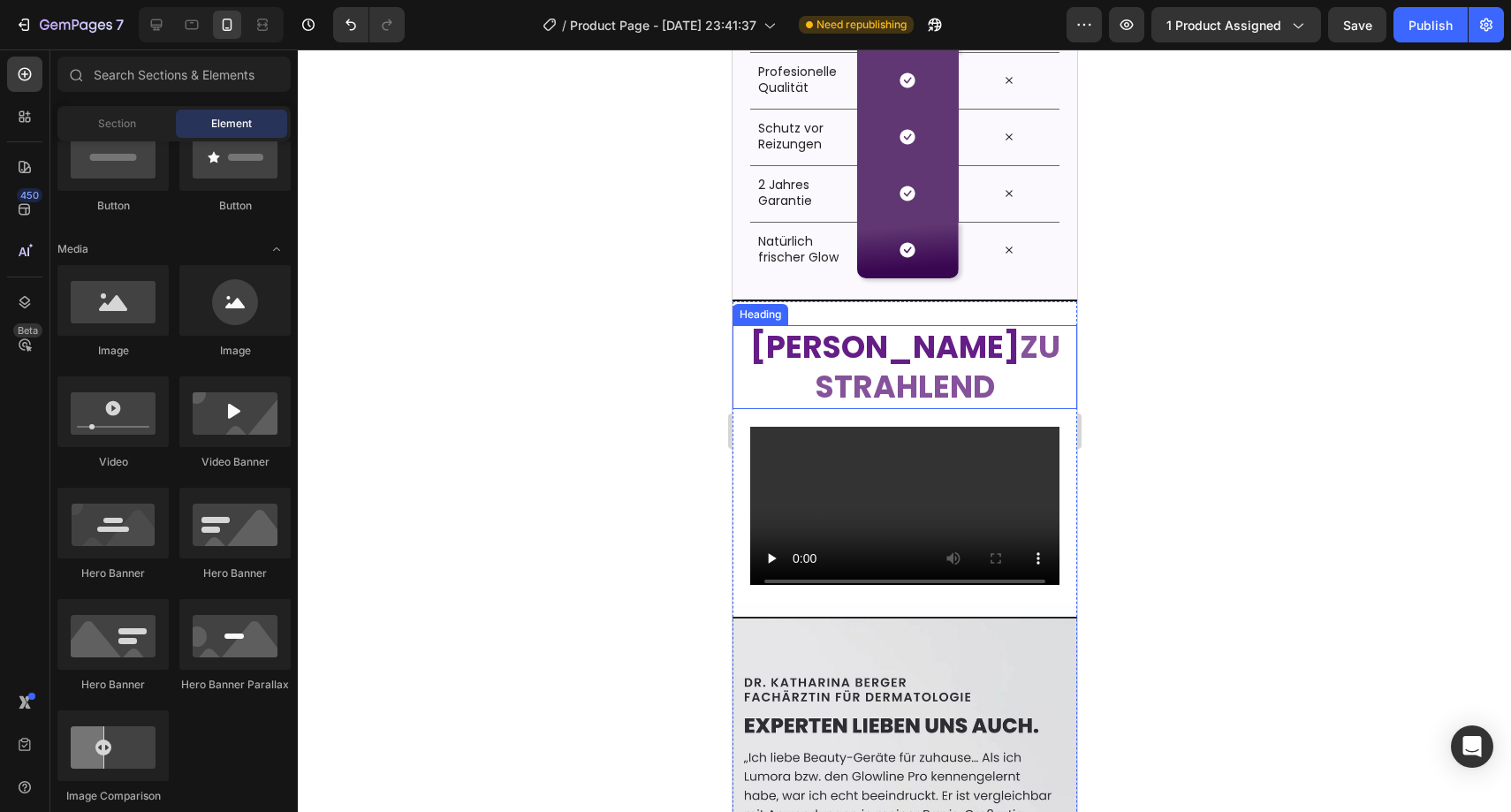
click at [950, 351] on strong "Von stumpf" at bounding box center [884, 346] width 269 height 43
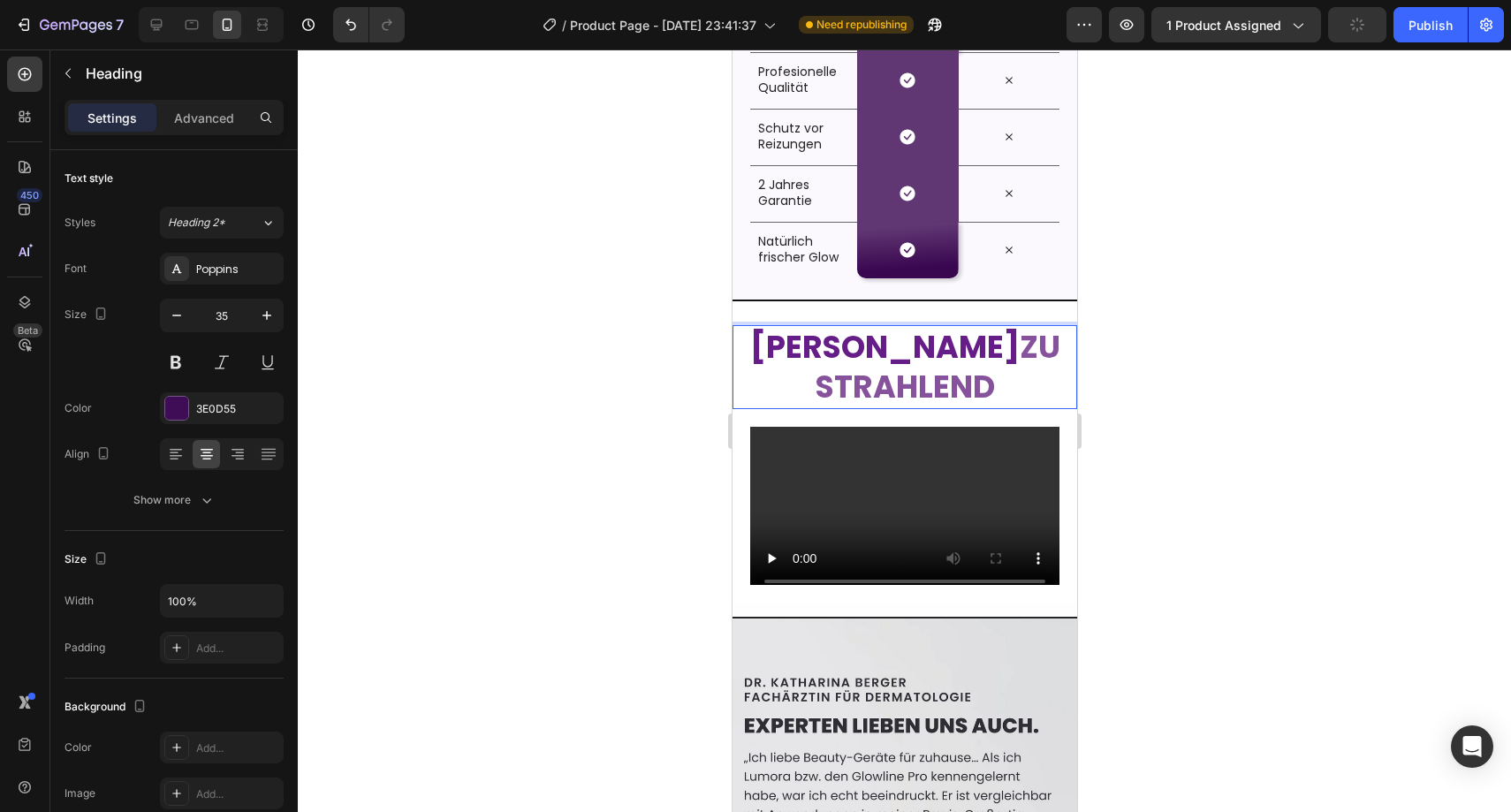
click at [975, 343] on strong "Von stumpf" at bounding box center [884, 346] width 269 height 43
click at [1145, 335] on div at bounding box center [904, 430] width 1213 height 762
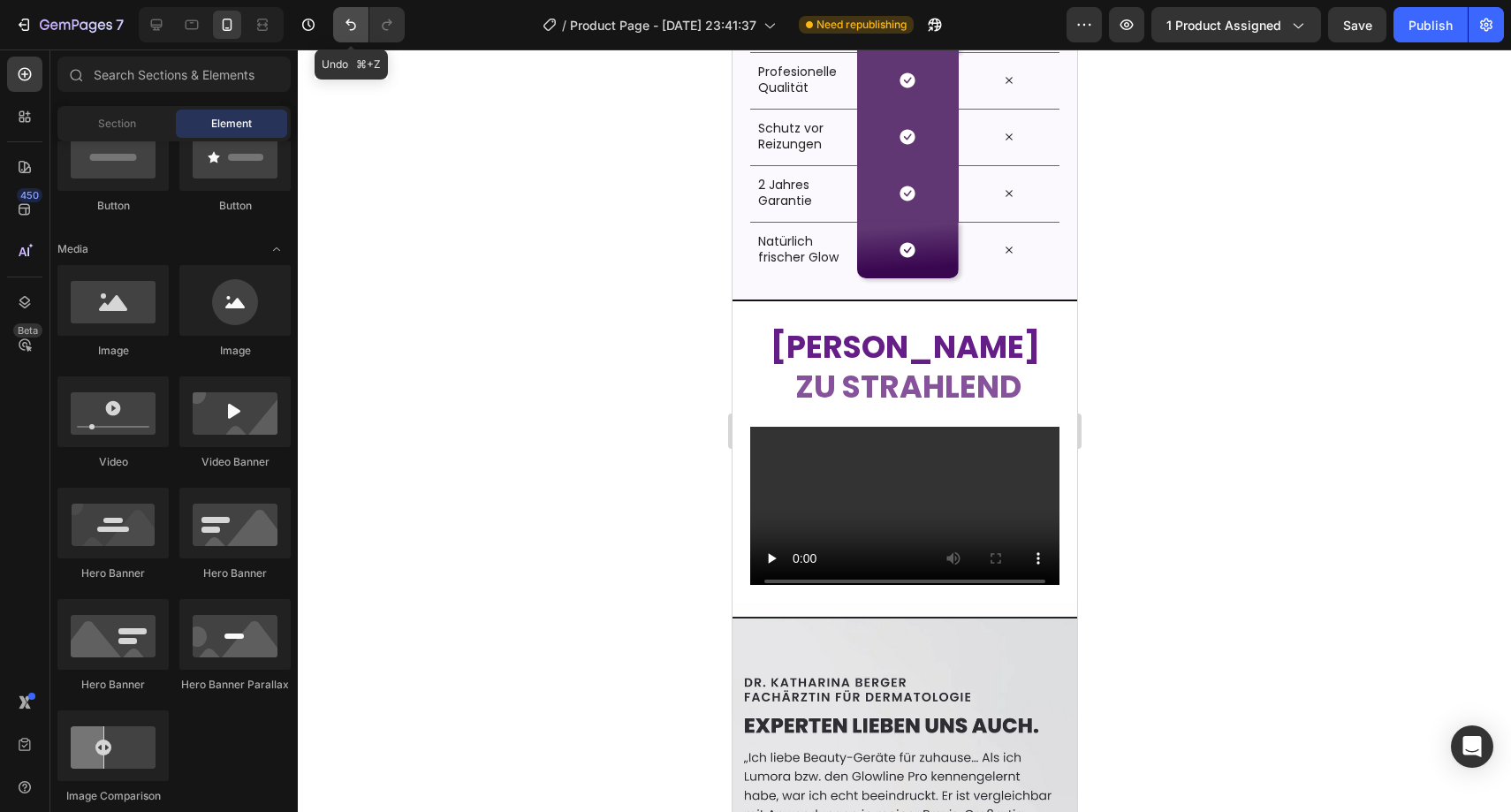
click at [343, 36] on button "Undo/Redo" at bounding box center [350, 24] width 36 height 36
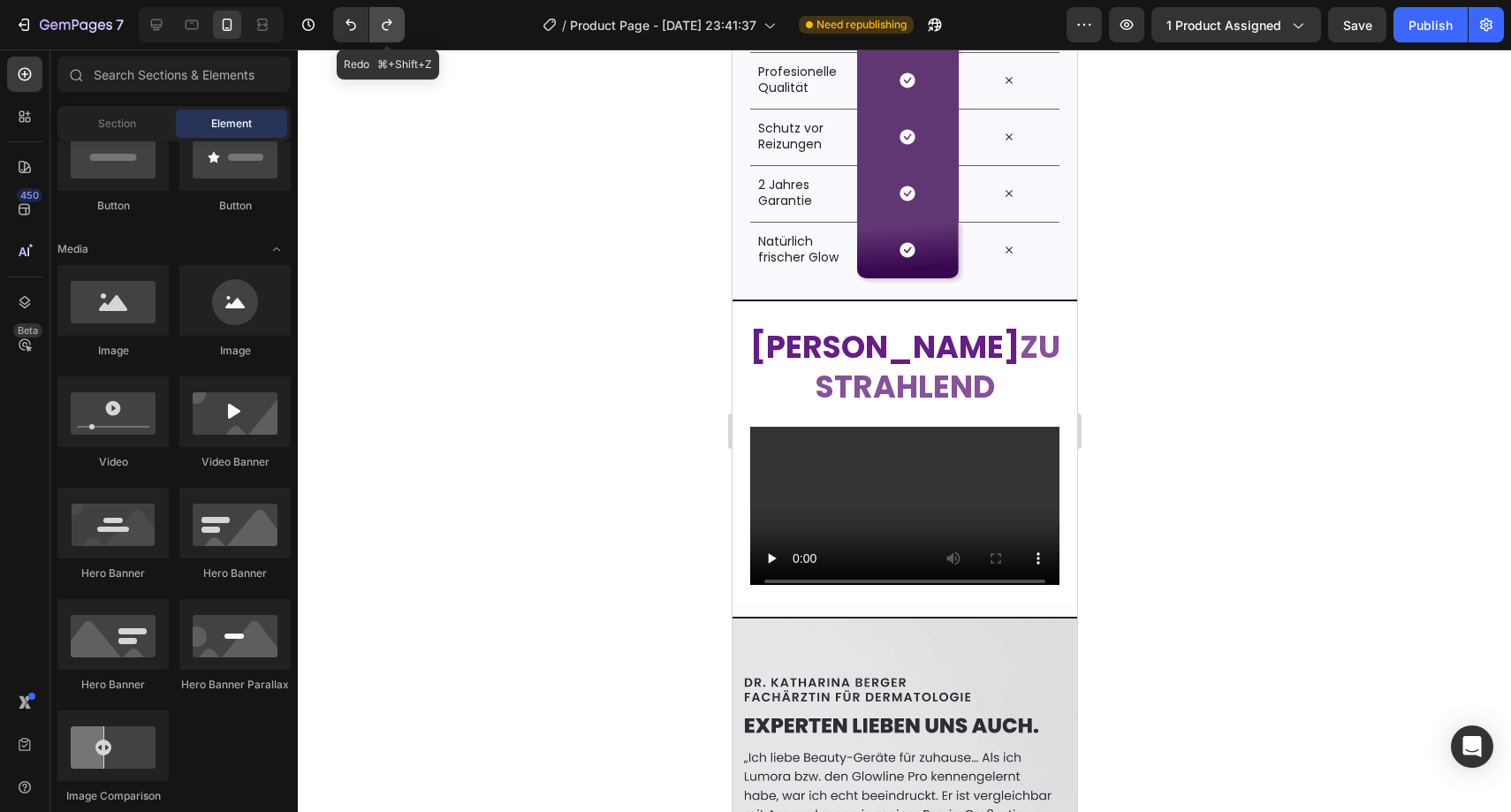
click at [386, 30] on icon "Undo/Redo" at bounding box center [387, 24] width 17 height 17
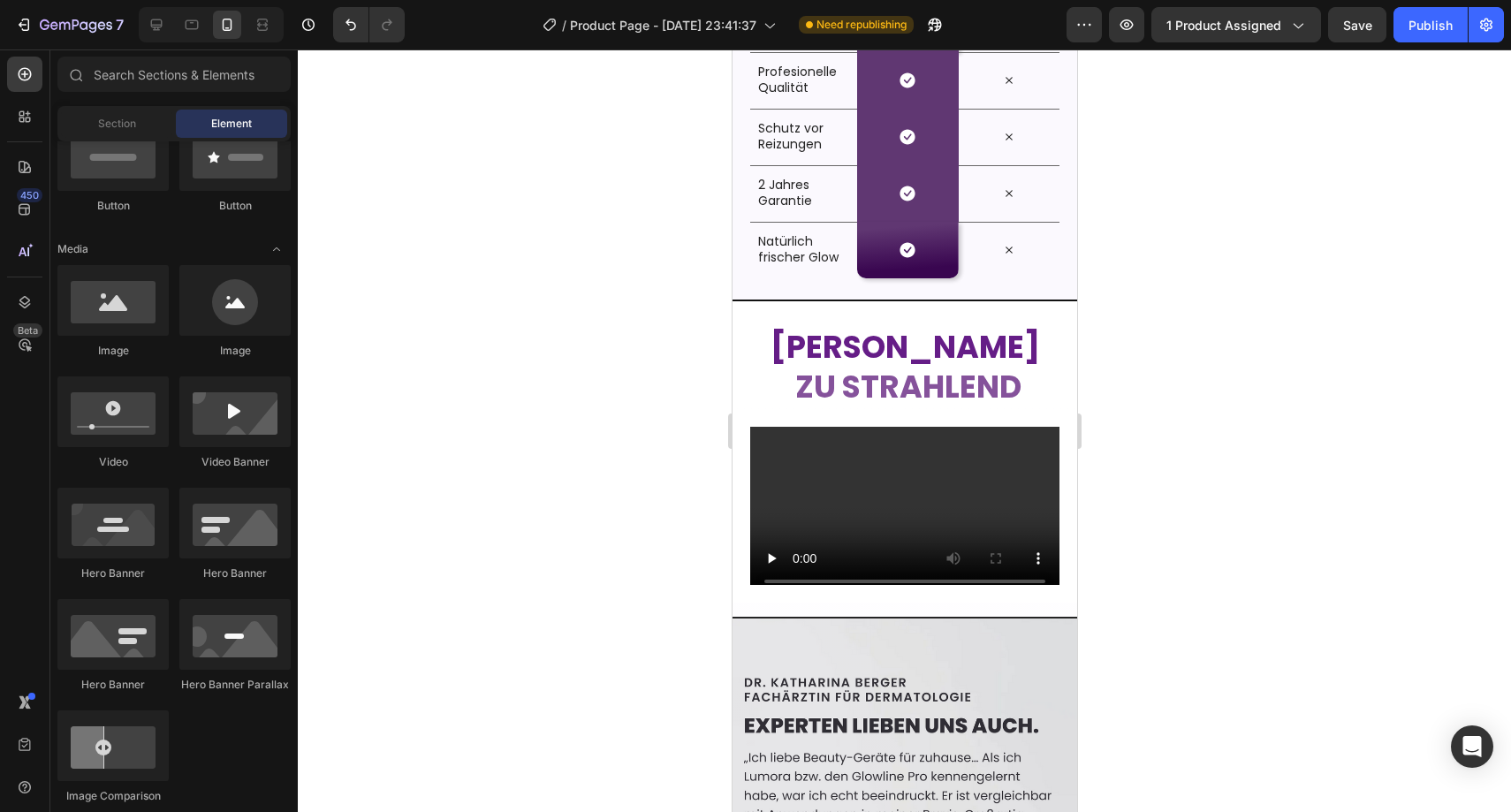
click at [561, 308] on div at bounding box center [904, 430] width 1213 height 762
click at [351, 40] on button "Undo/Redo" at bounding box center [350, 24] width 36 height 36
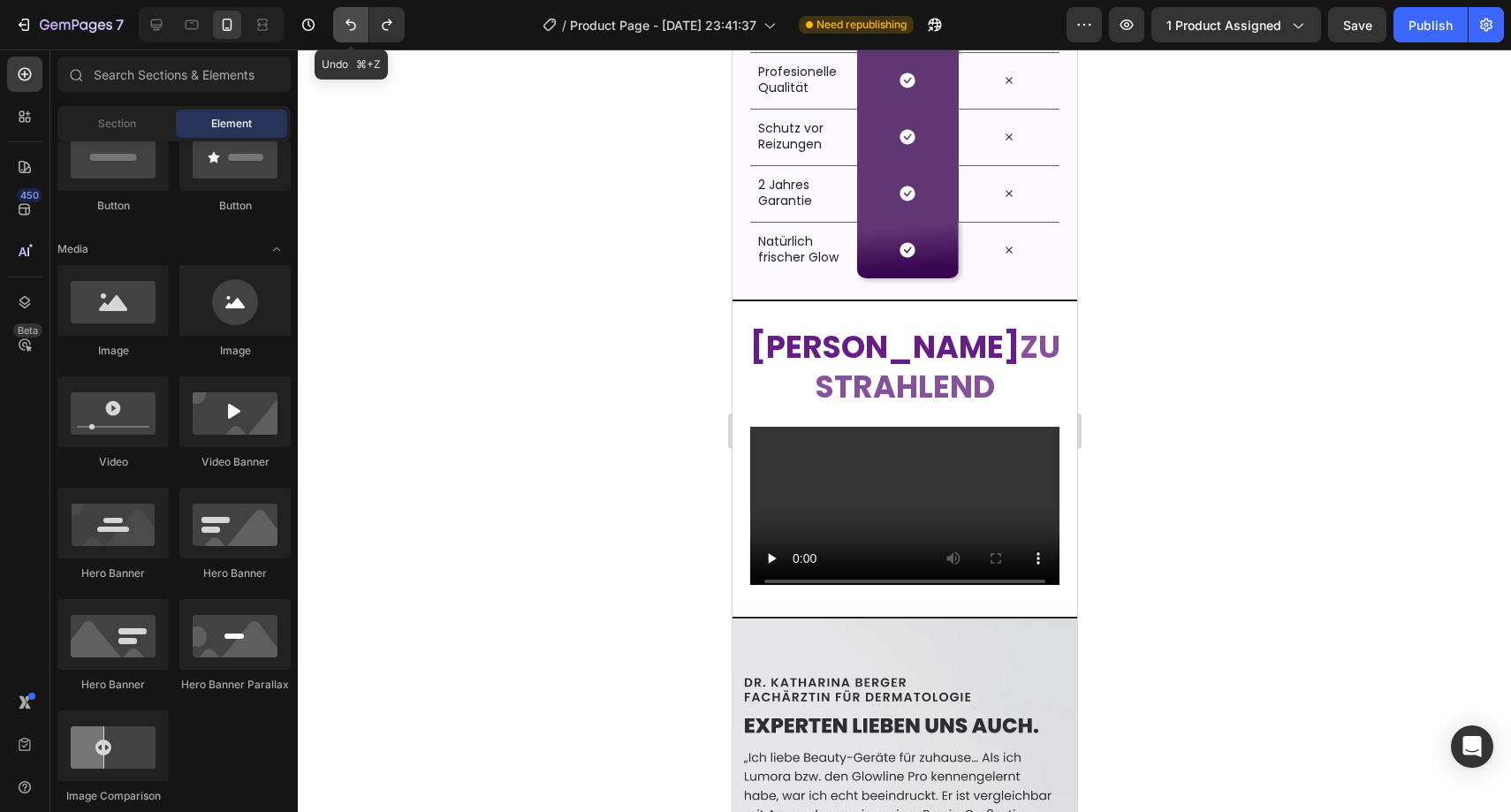
click at [350, 39] on button "Undo/Redo" at bounding box center [350, 24] width 36 height 36
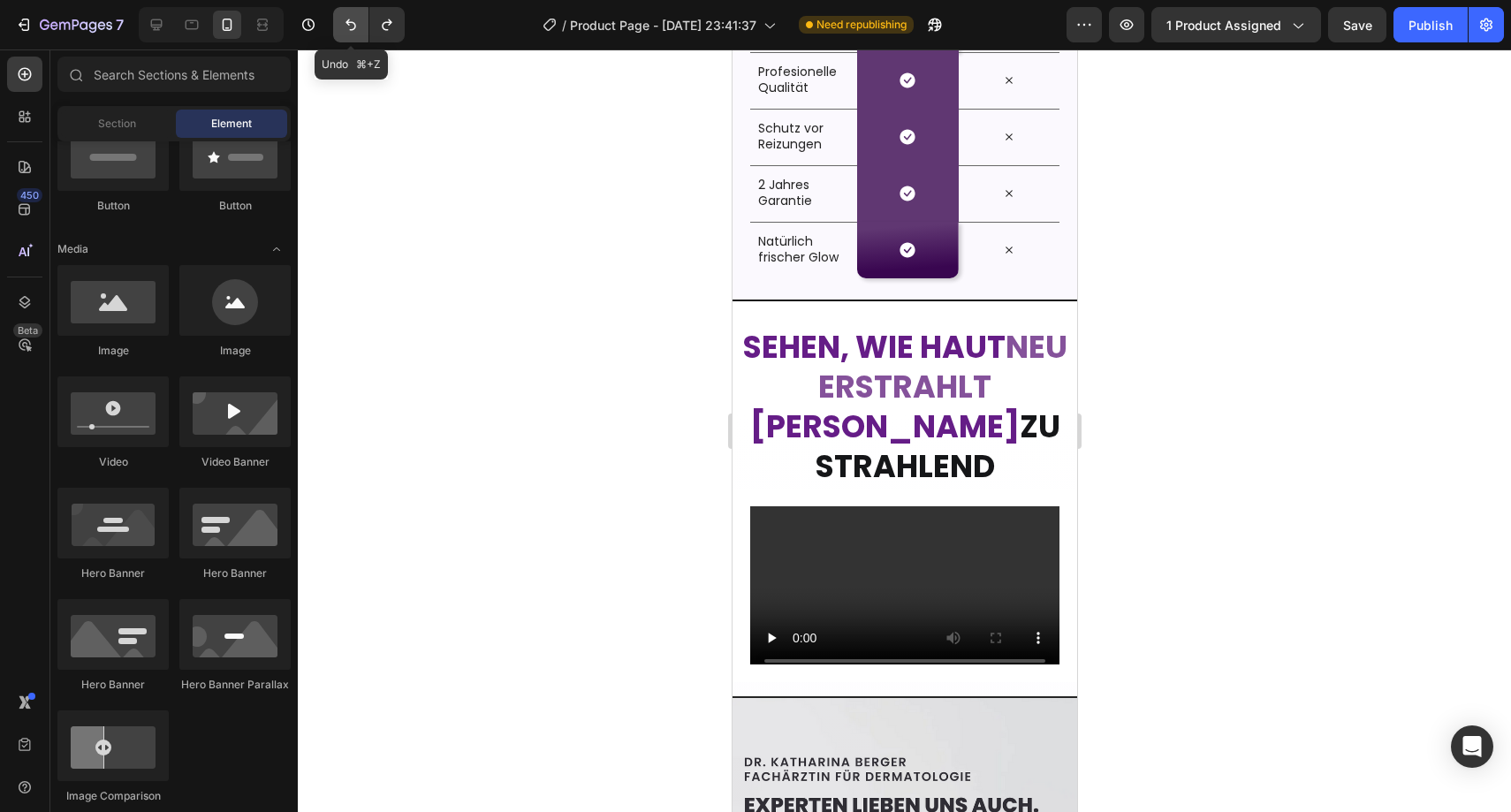
click at [349, 39] on button "Undo/Redo" at bounding box center [350, 24] width 36 height 36
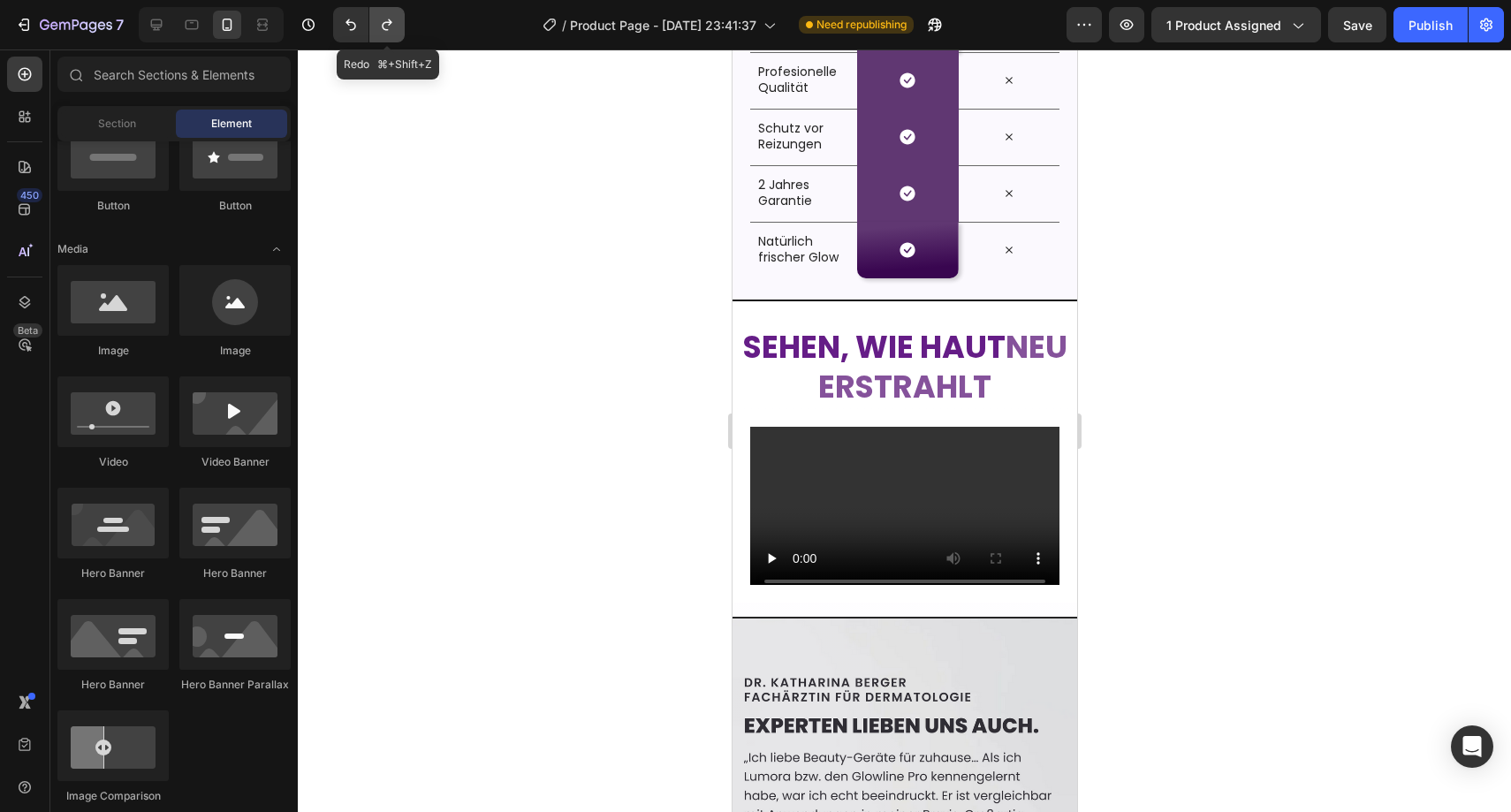
click at [372, 37] on button "Undo/Redo" at bounding box center [387, 24] width 36 height 36
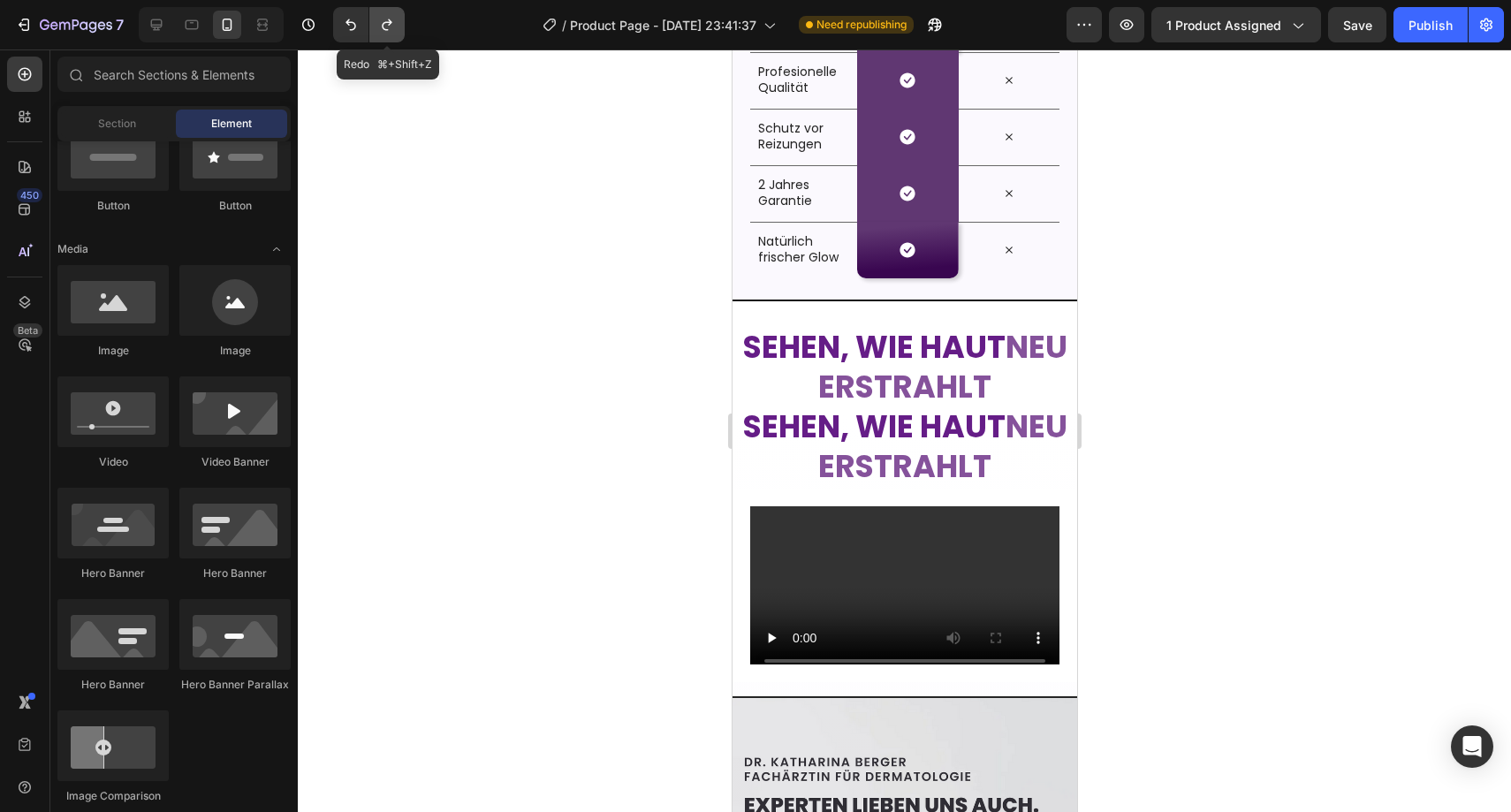
click at [372, 37] on button "Undo/Redo" at bounding box center [387, 24] width 36 height 36
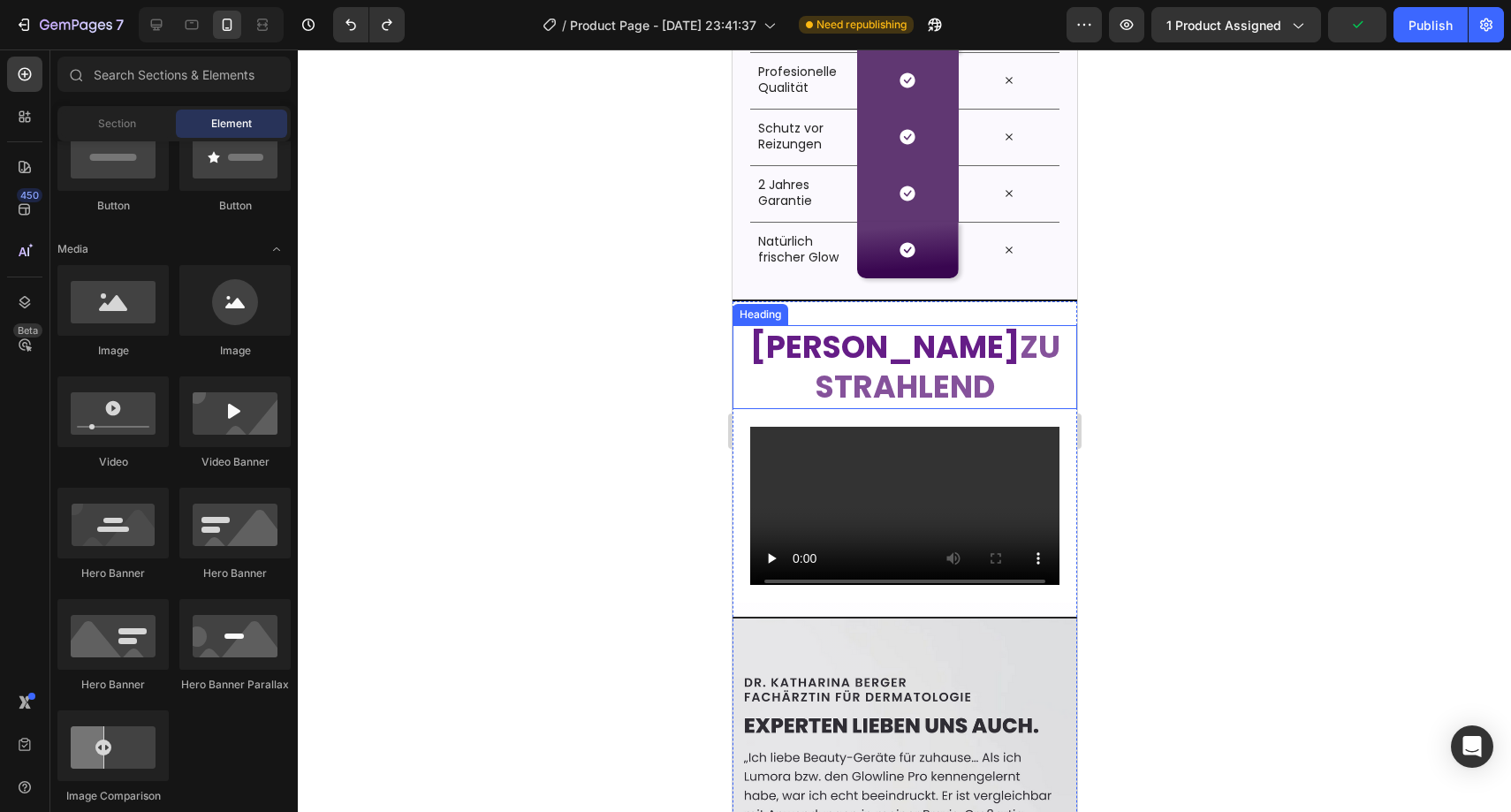
click at [984, 340] on strong "zu strahlend" at bounding box center [937, 366] width 245 height 84
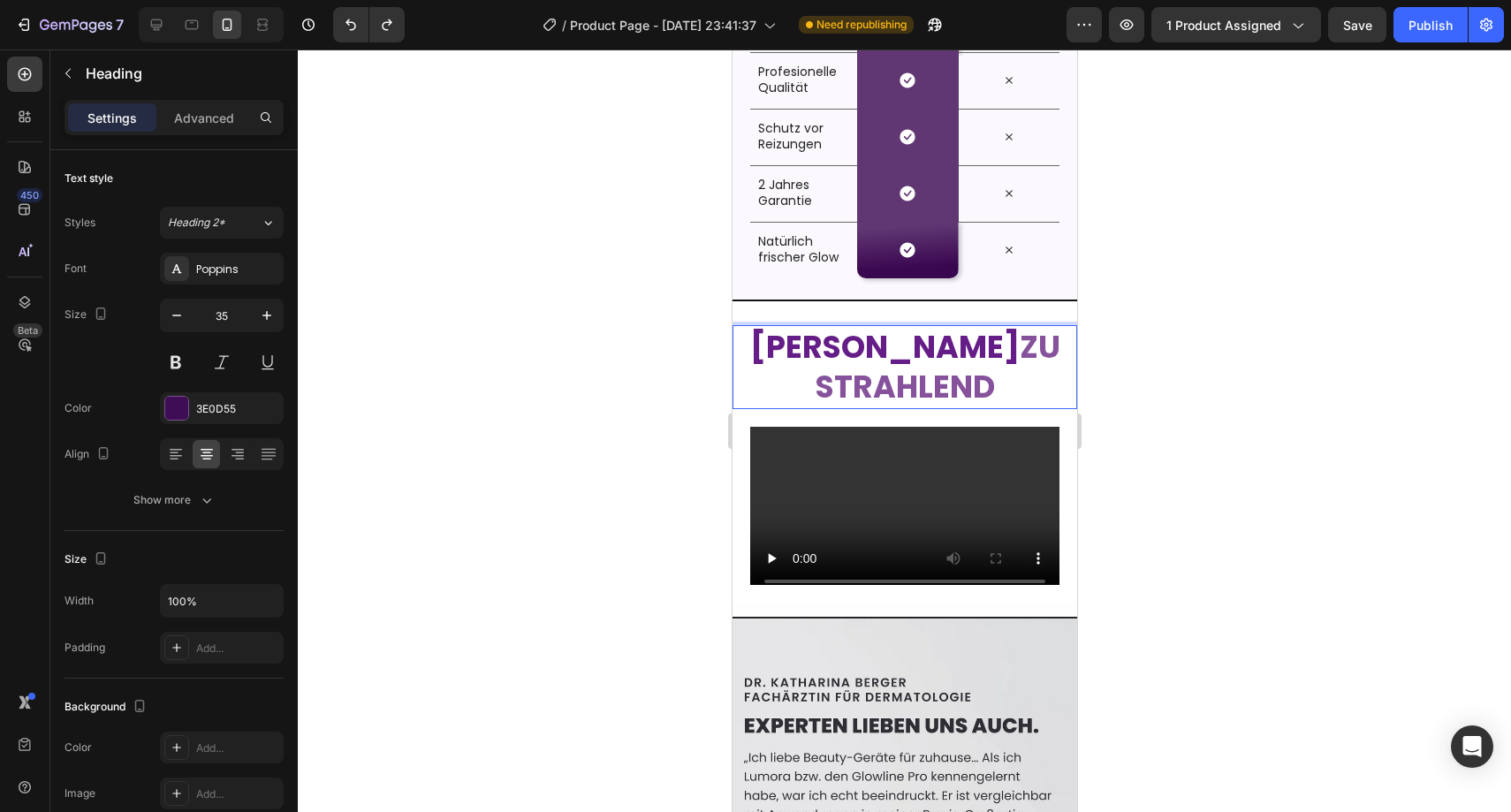
click at [975, 346] on strong "Von stumpf" at bounding box center [884, 346] width 269 height 43
click at [1019, 375] on p "Von stumpf. zu strahlend" at bounding box center [904, 366] width 342 height 80
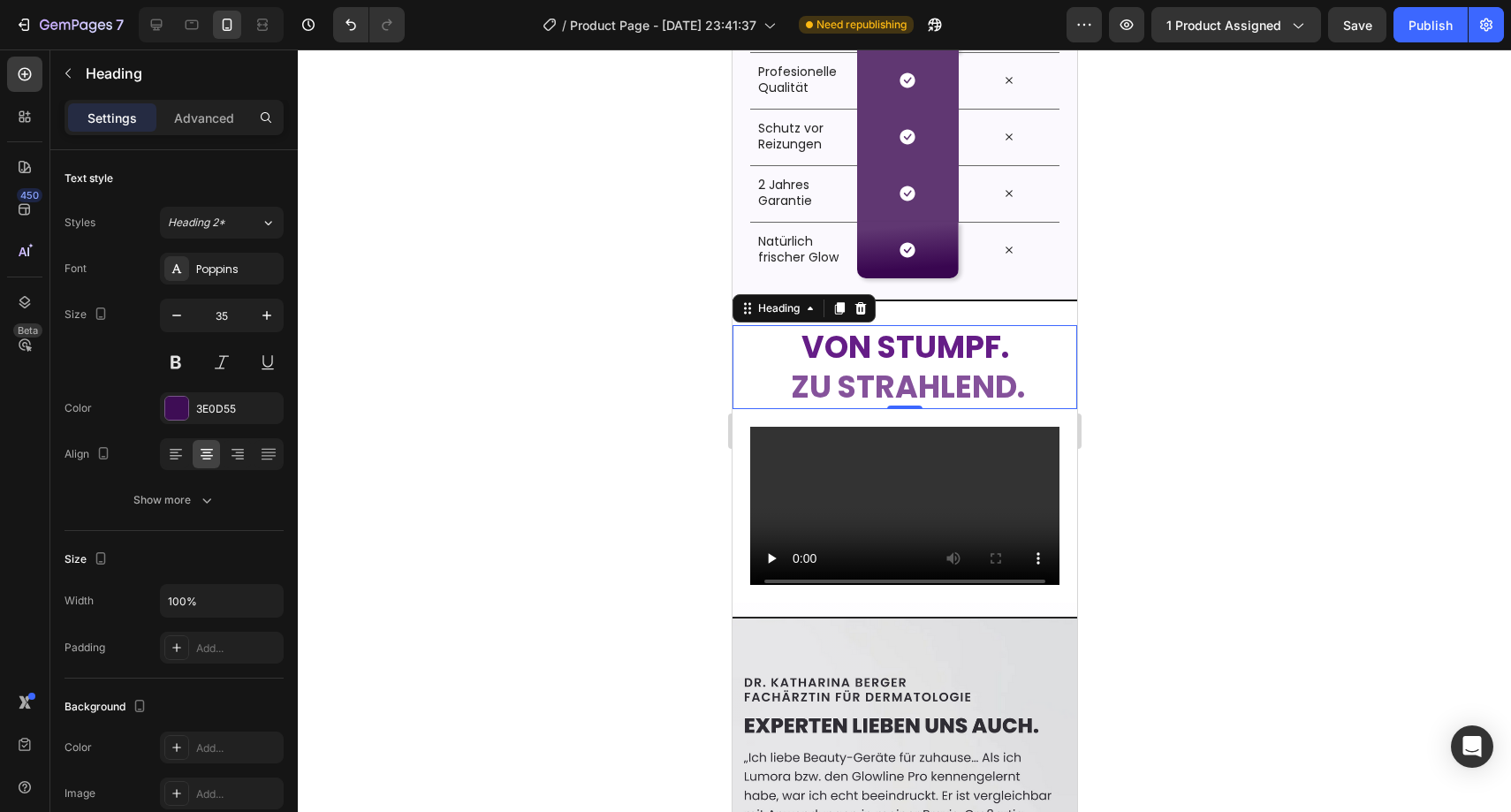
click at [1156, 365] on div at bounding box center [904, 430] width 1213 height 762
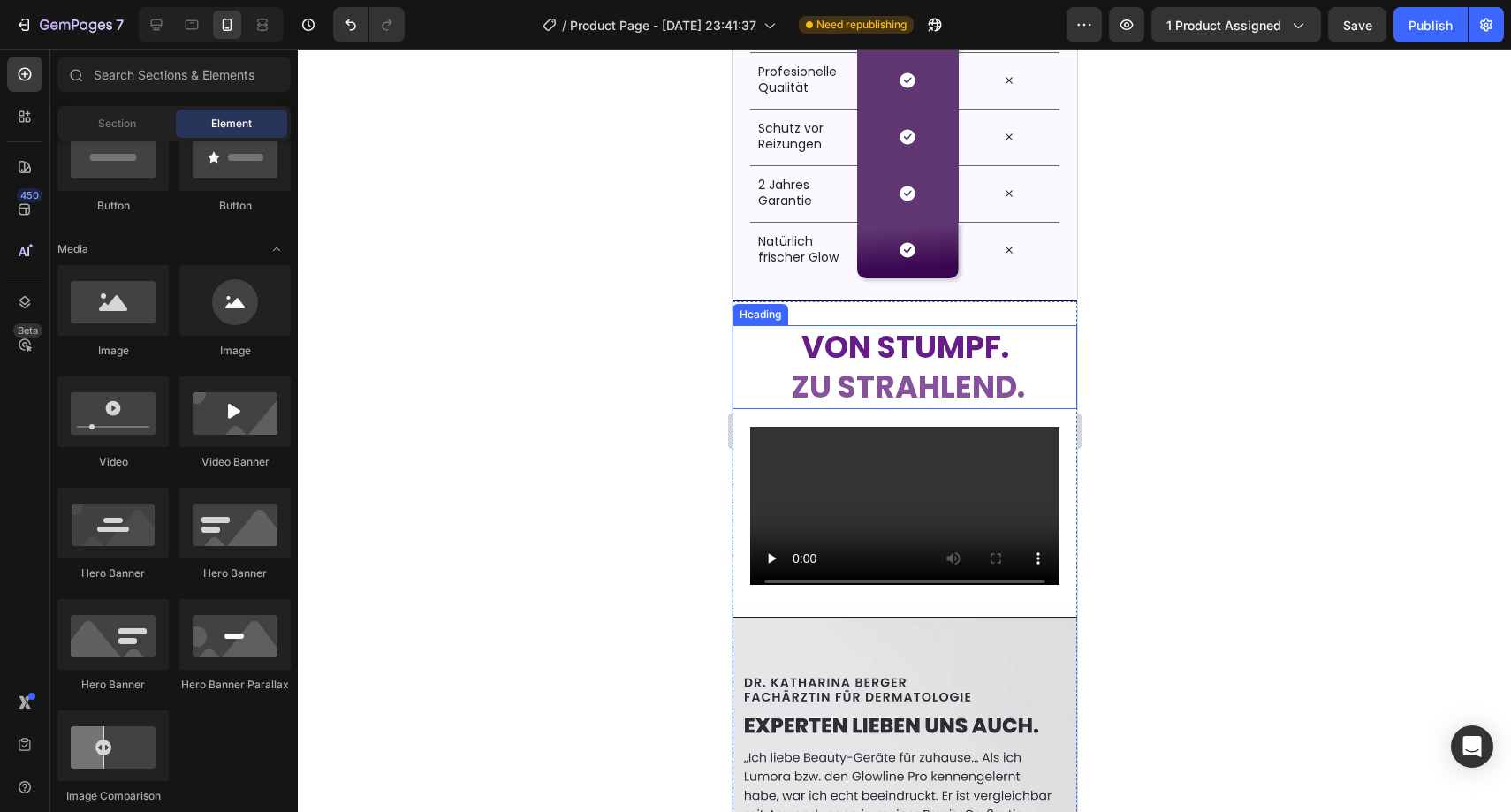
click at [992, 382] on strong "zu strahlend." at bounding box center [907, 386] width 234 height 43
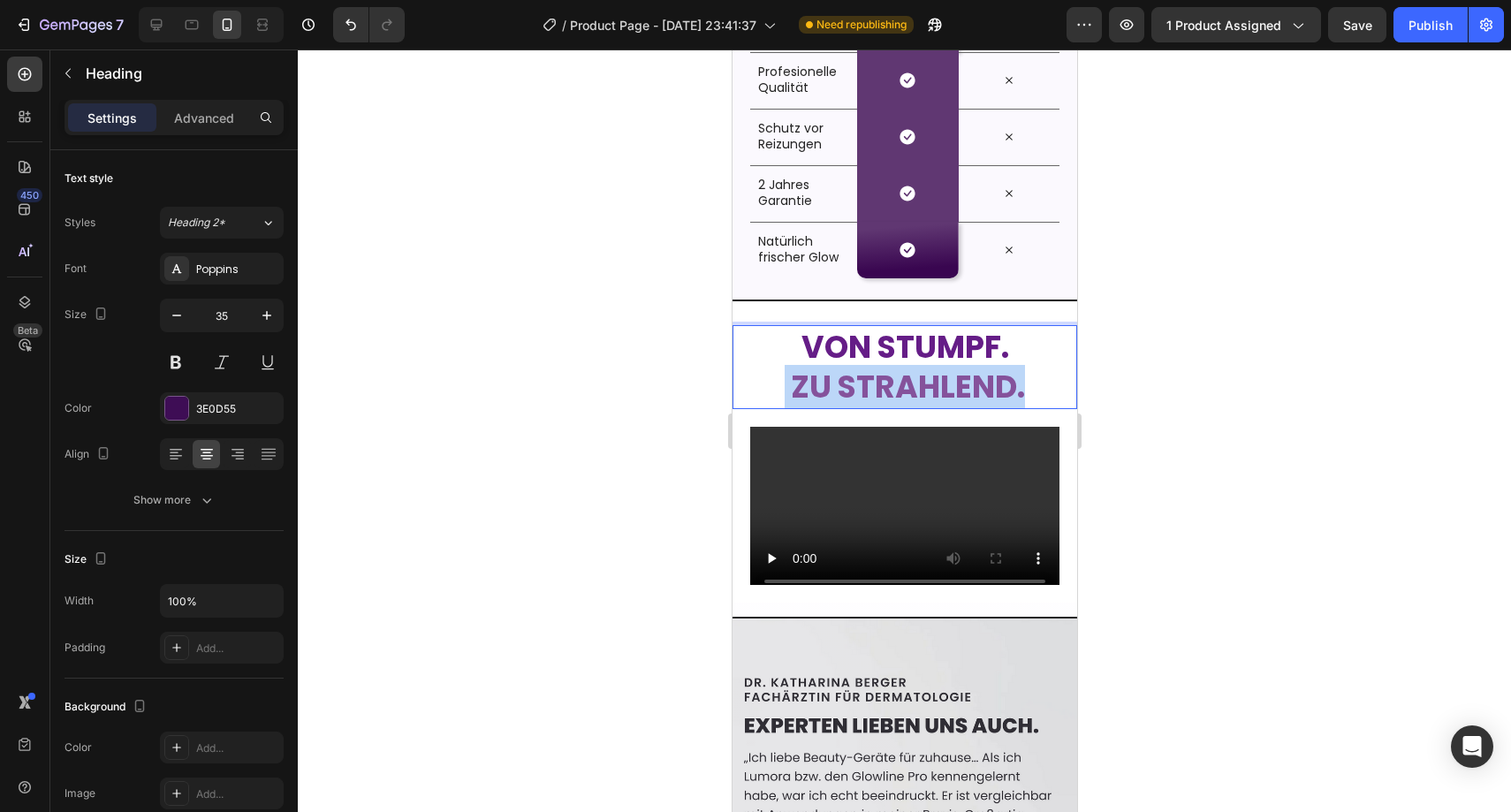
click at [992, 382] on strong "zu strahlend." at bounding box center [907, 386] width 234 height 43
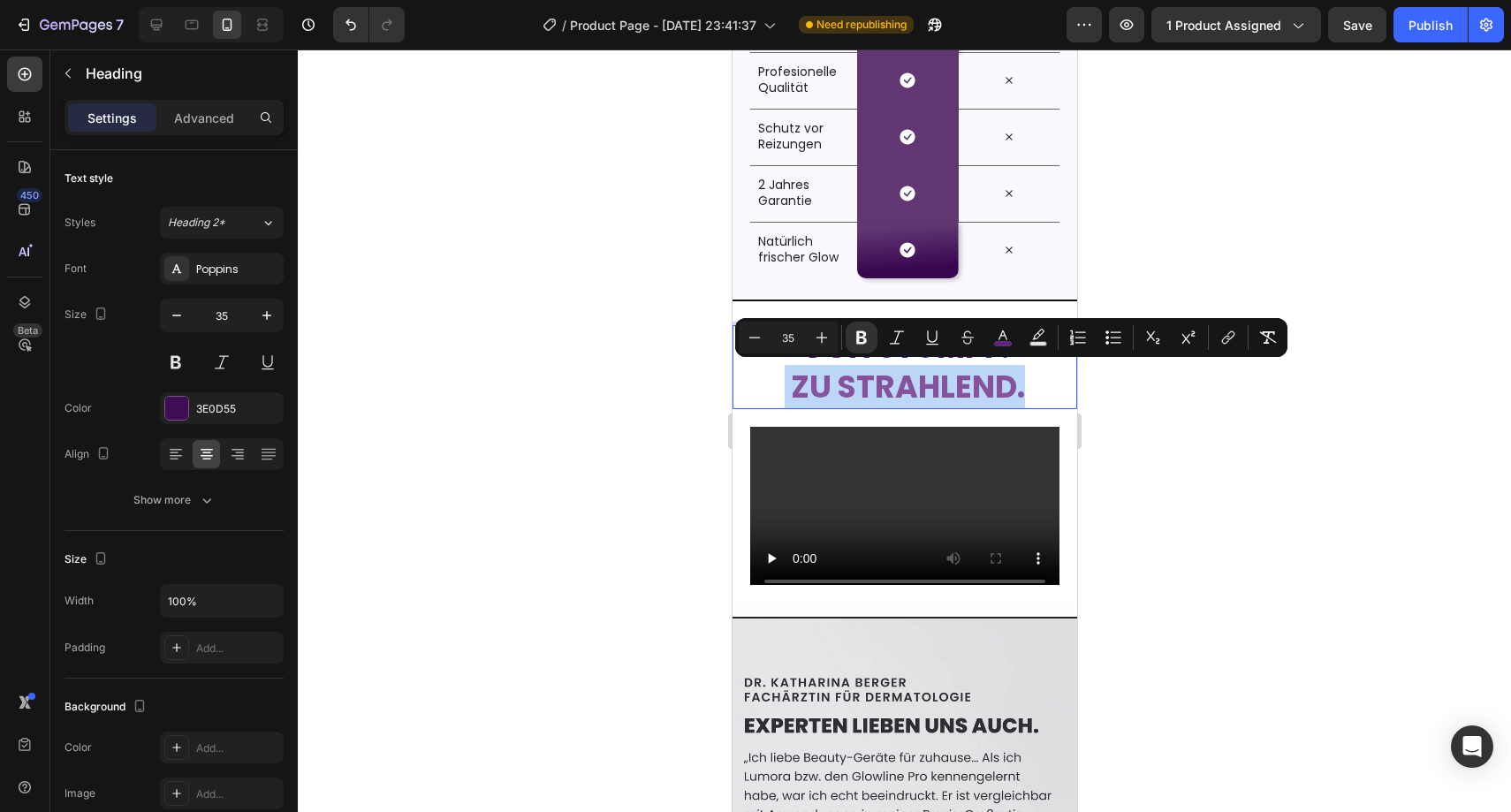
click at [1030, 402] on p "Von stumpf. zu strahlend." at bounding box center [904, 366] width 342 height 80
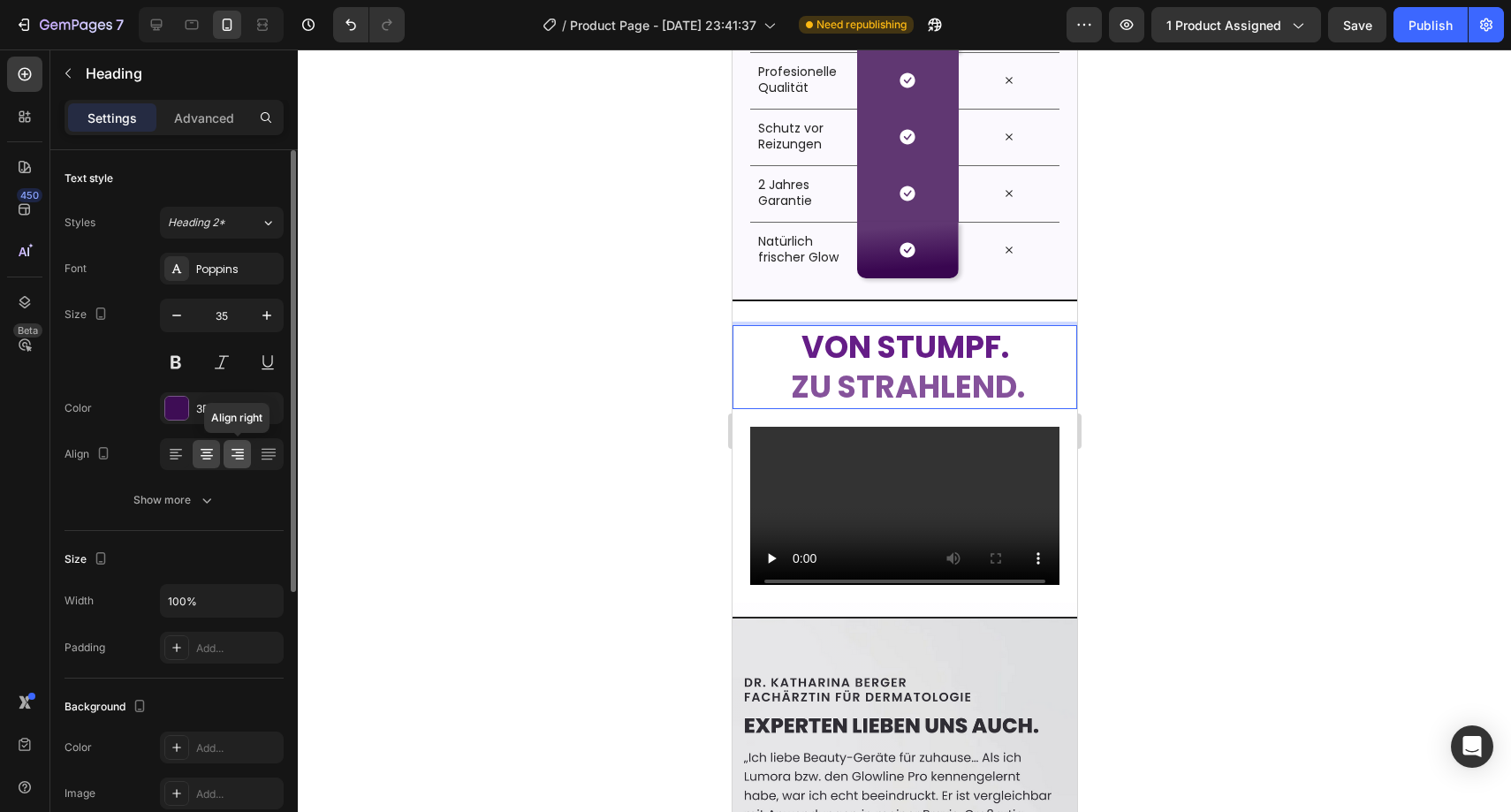
click at [236, 460] on icon at bounding box center [237, 454] width 17 height 17
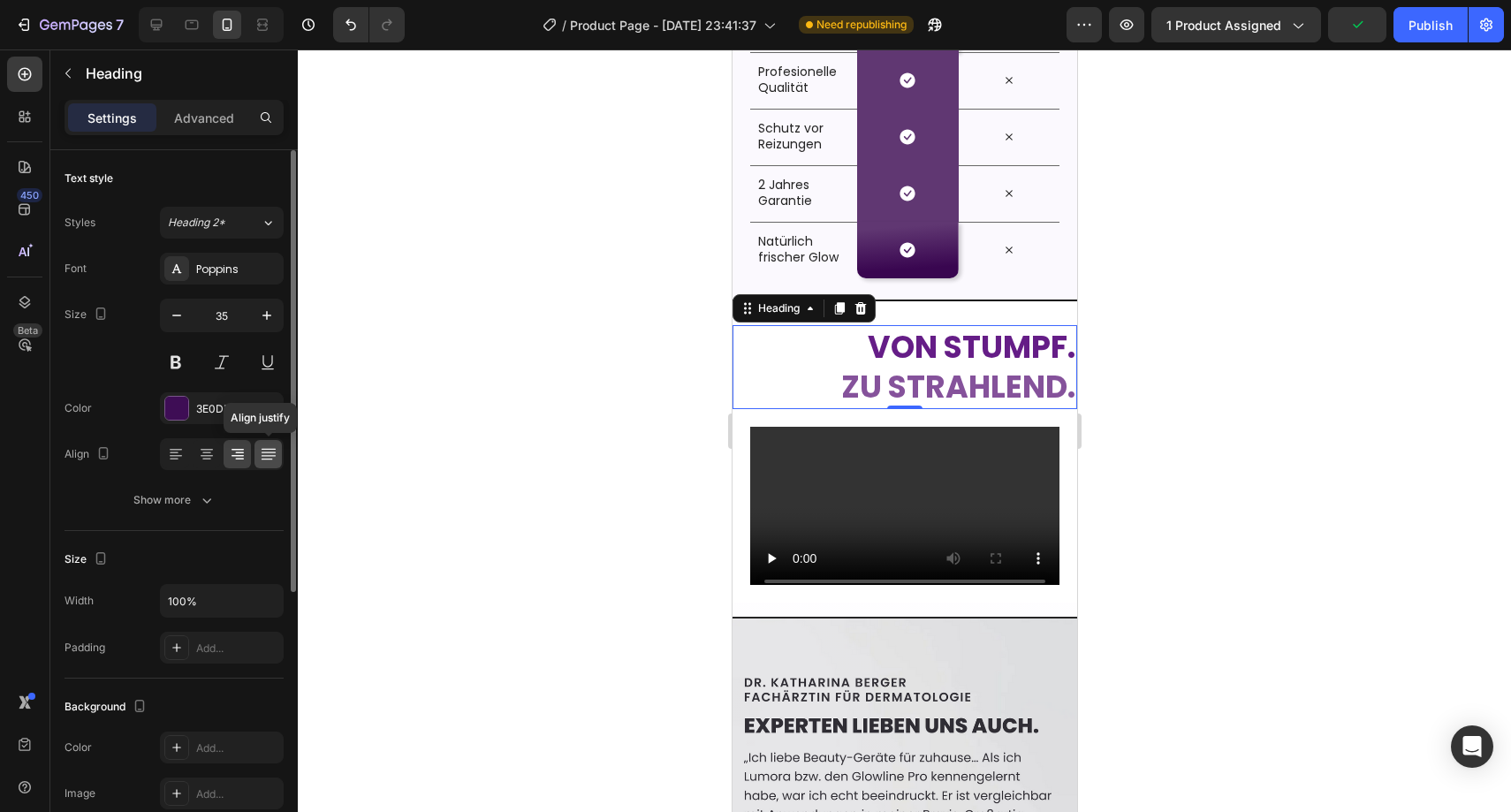
click at [261, 456] on icon at bounding box center [268, 454] width 17 height 17
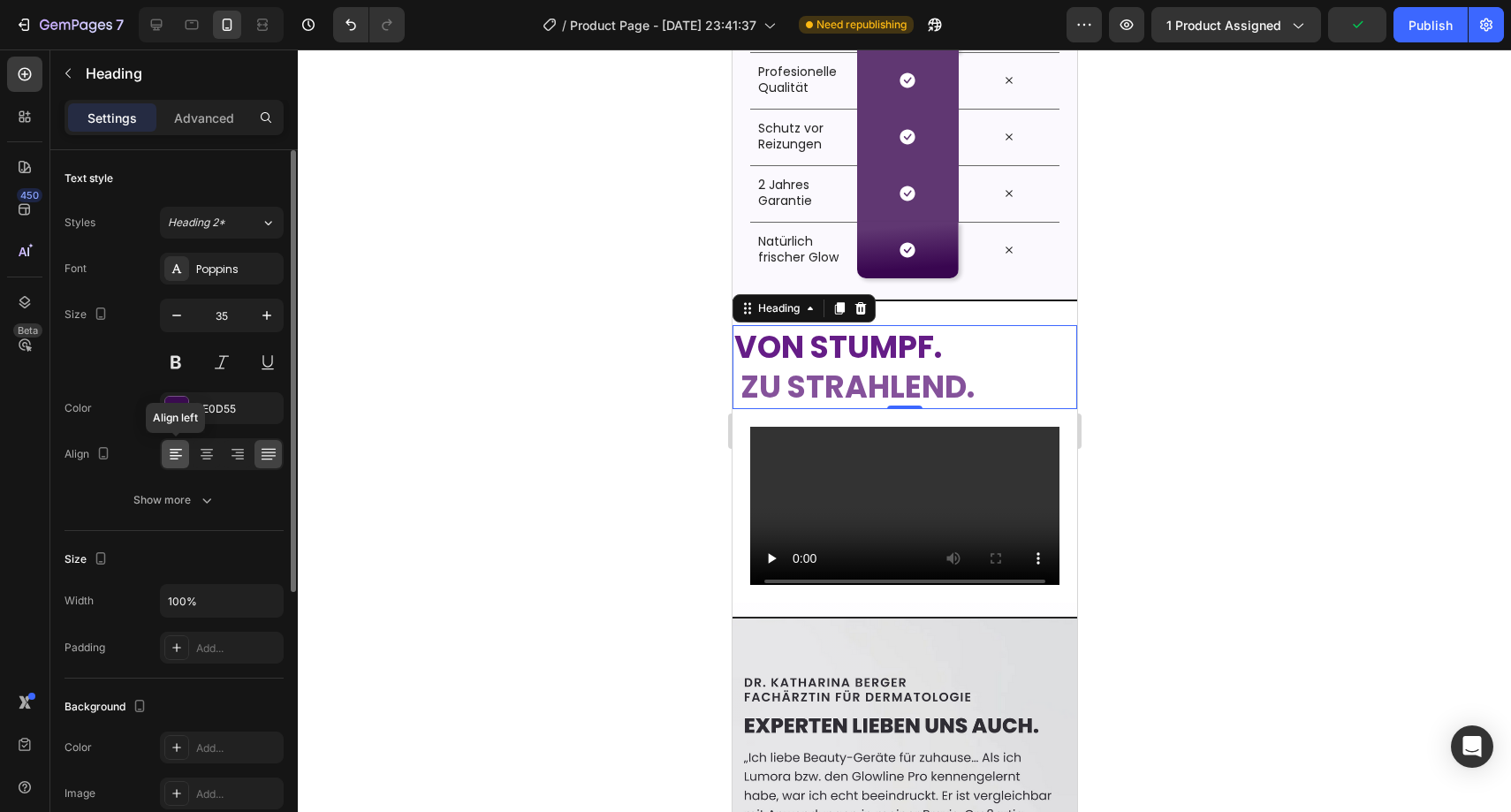
click at [181, 446] on icon at bounding box center [176, 454] width 17 height 17
click at [201, 452] on icon at bounding box center [206, 454] width 17 height 17
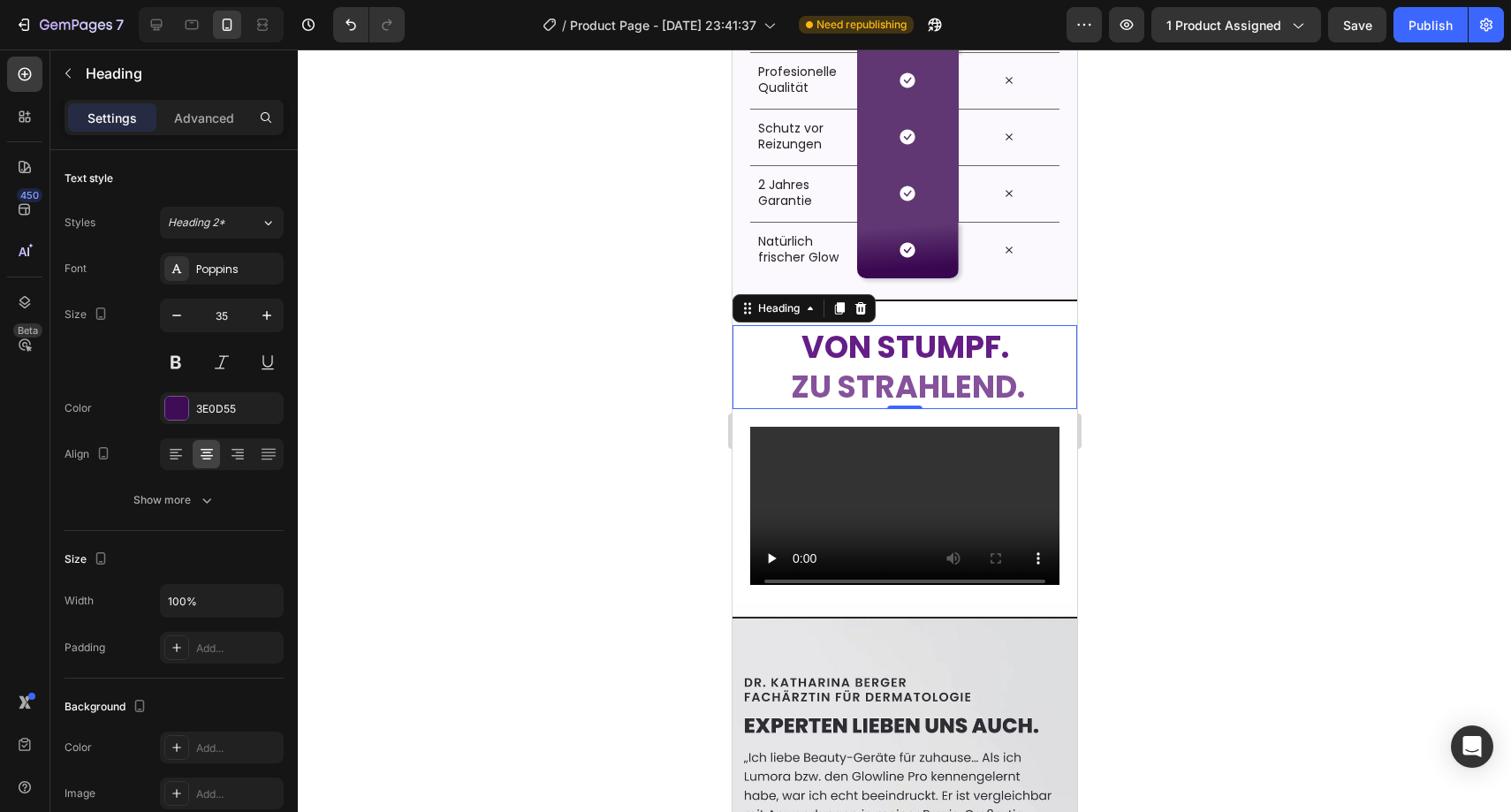
click at [632, 409] on div at bounding box center [904, 430] width 1213 height 762
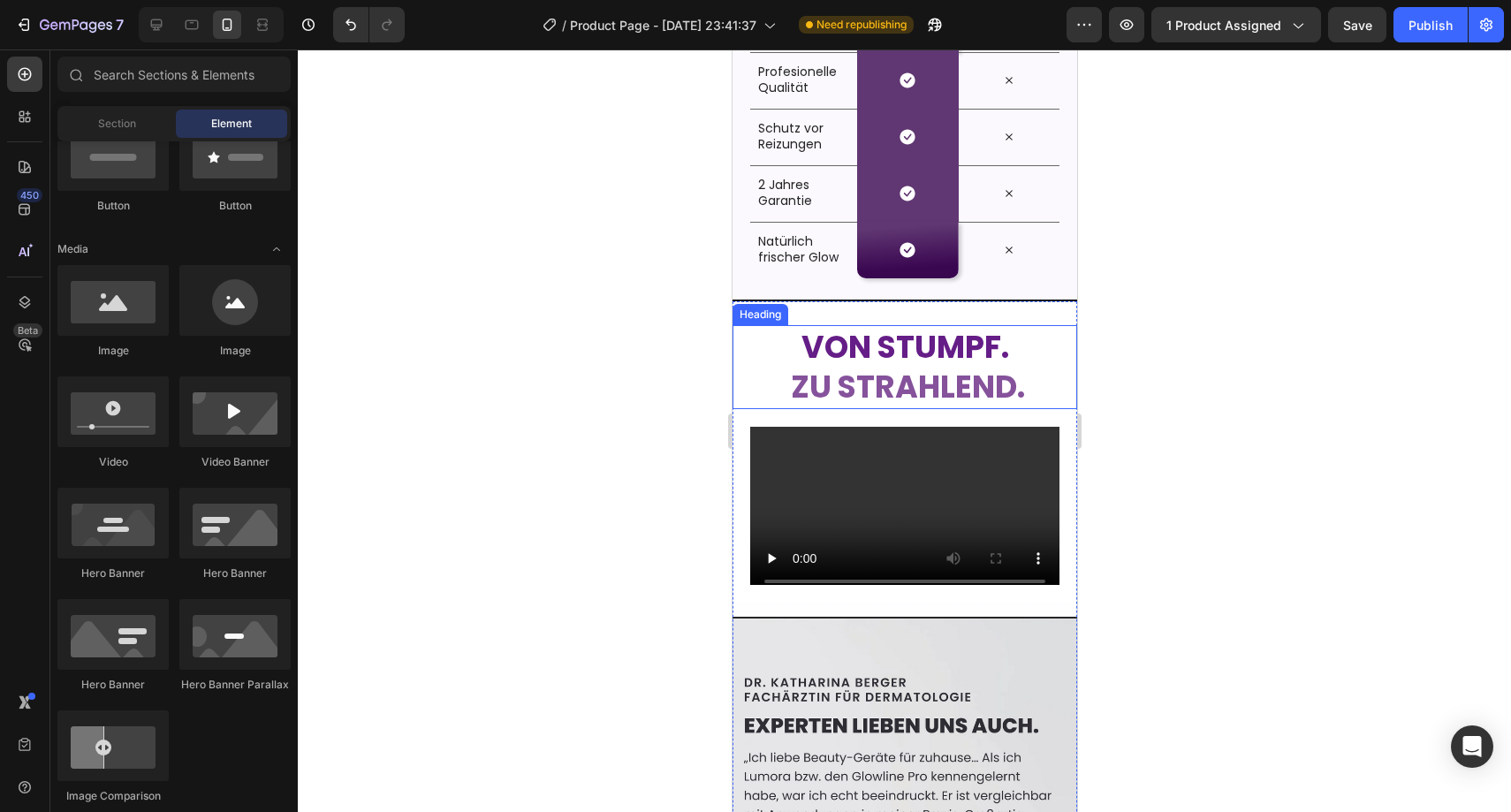
click at [819, 379] on strong "zu strahlend." at bounding box center [907, 386] width 234 height 43
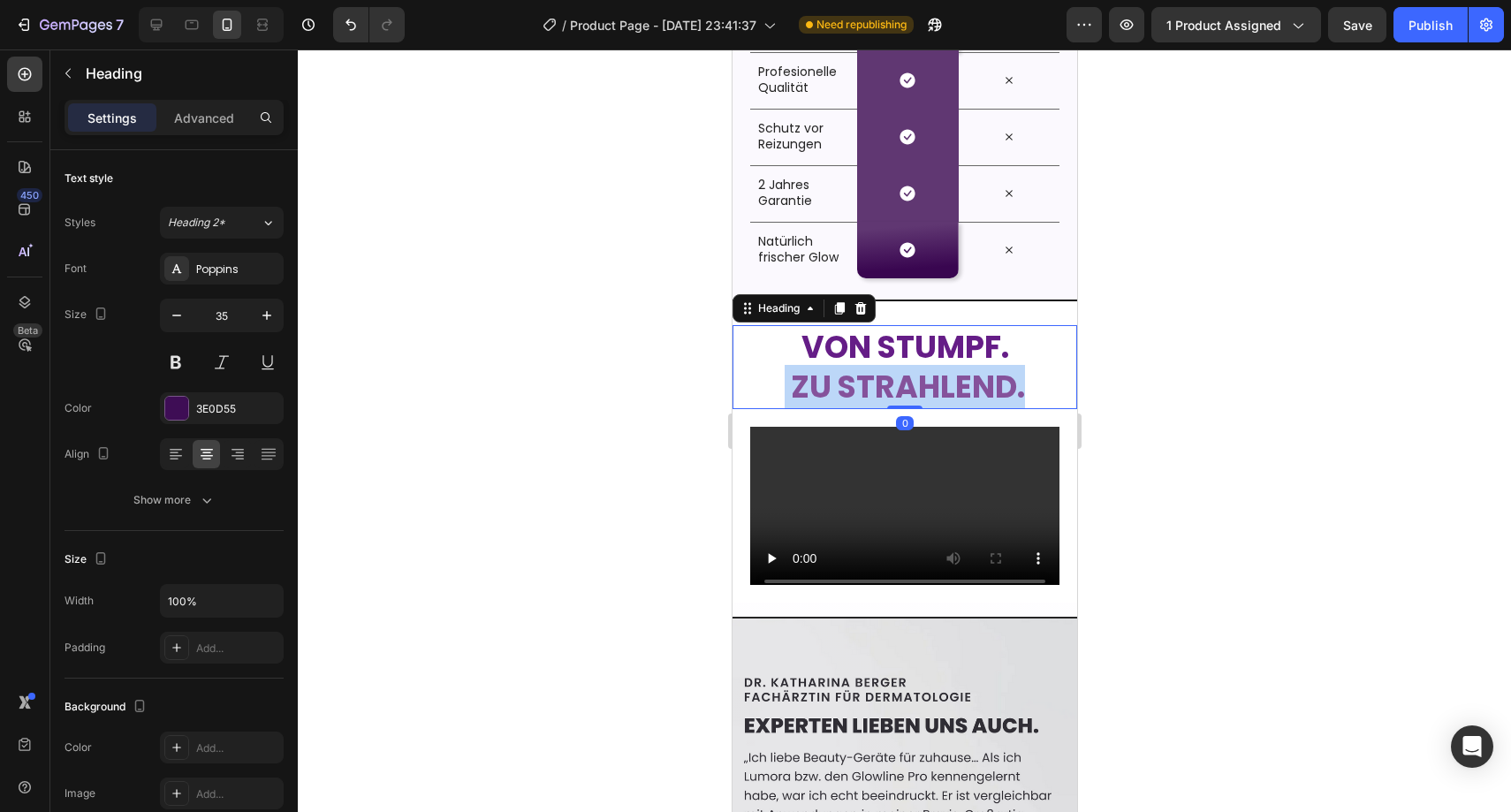
click at [819, 379] on strong "zu strahlend." at bounding box center [907, 386] width 234 height 43
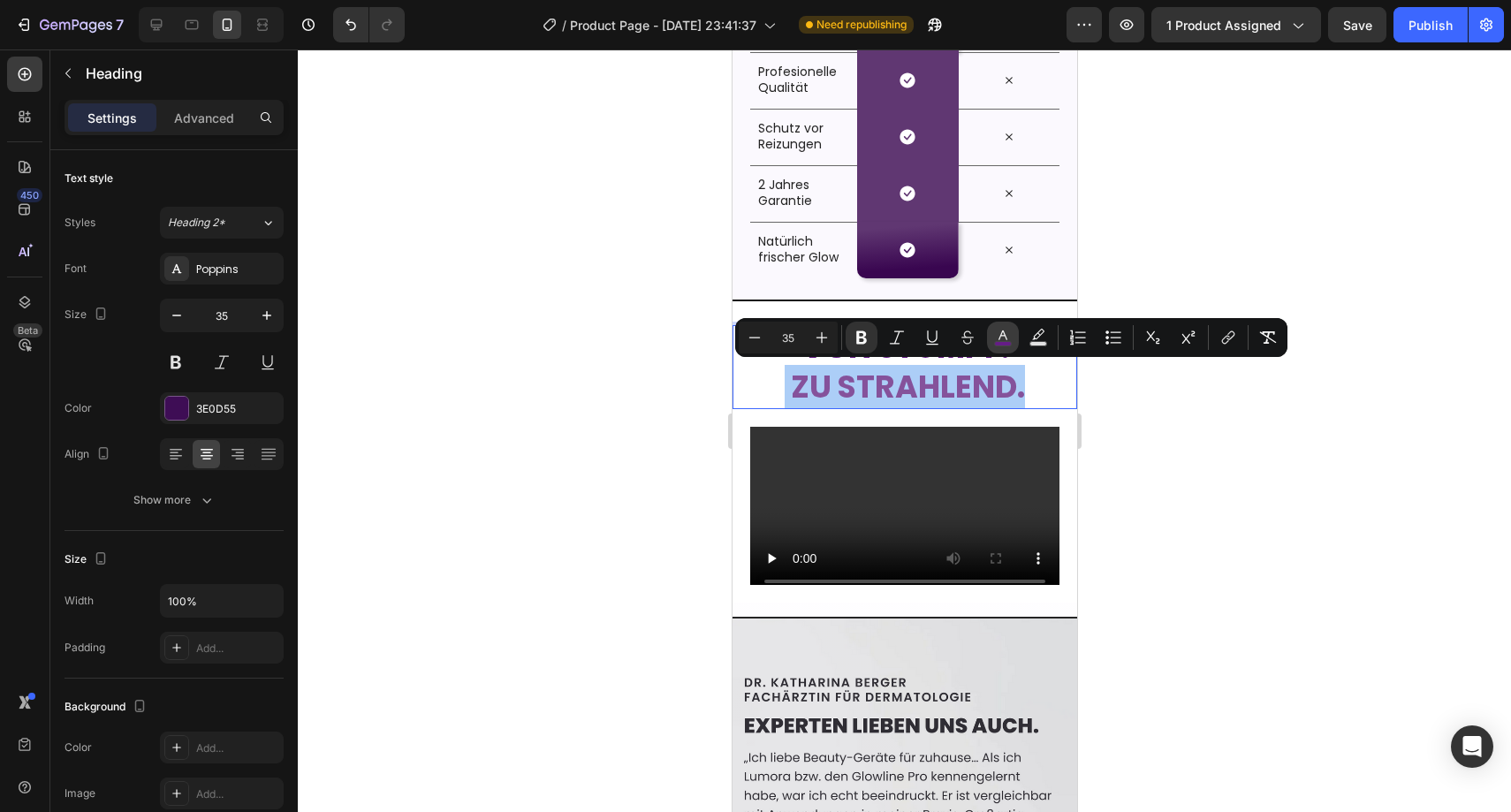
click at [1000, 341] on rect "Editor contextual toolbar" at bounding box center [1003, 343] width 16 height 5
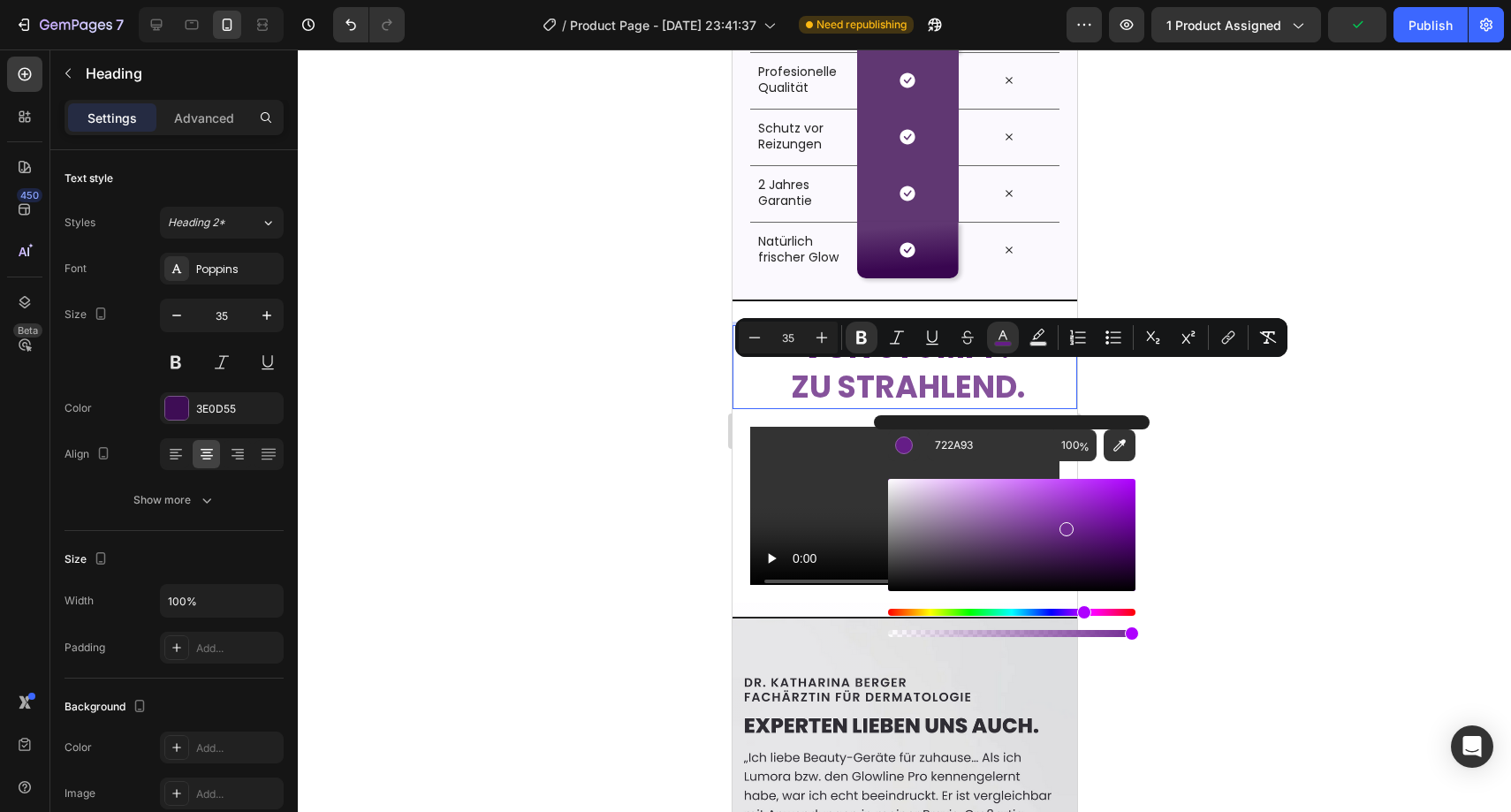
drag, startPoint x: 1085, startPoint y: 531, endPoint x: 1065, endPoint y: 525, distance: 20.9
click at [1065, 525] on div "Editor contextual toolbar" at bounding box center [1066, 528] width 14 height 14
drag, startPoint x: 1065, startPoint y: 525, endPoint x: 1056, endPoint y: 528, distance: 9.5
click at [1056, 528] on div "Editor contextual toolbar" at bounding box center [1059, 532] width 14 height 14
drag, startPoint x: 1056, startPoint y: 528, endPoint x: 1028, endPoint y: 516, distance: 30.5
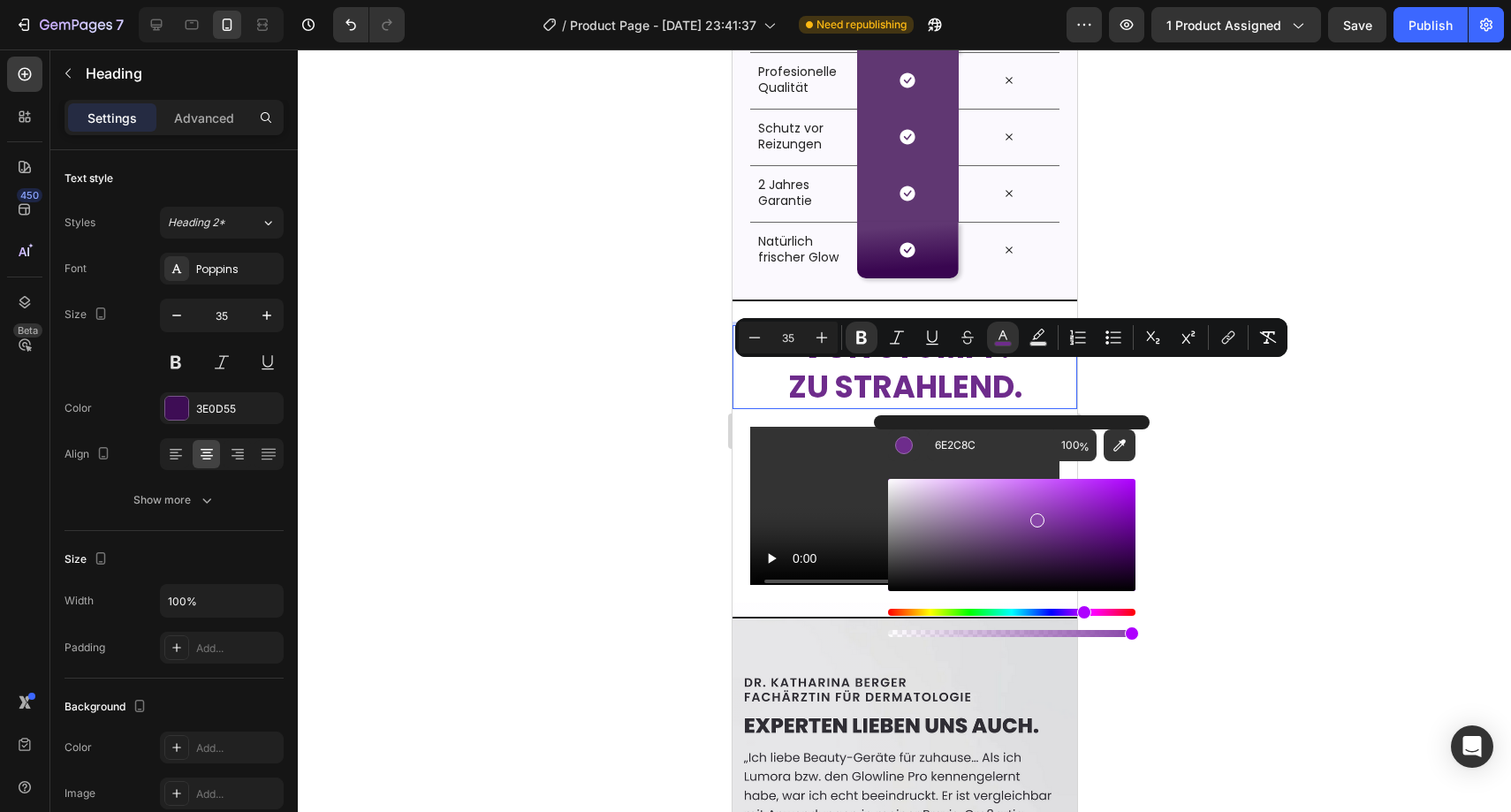
click at [1030, 516] on div "Editor contextual toolbar" at bounding box center [1037, 520] width 14 height 14
type input "8A4AA8"
click at [1228, 468] on div at bounding box center [904, 430] width 1213 height 762
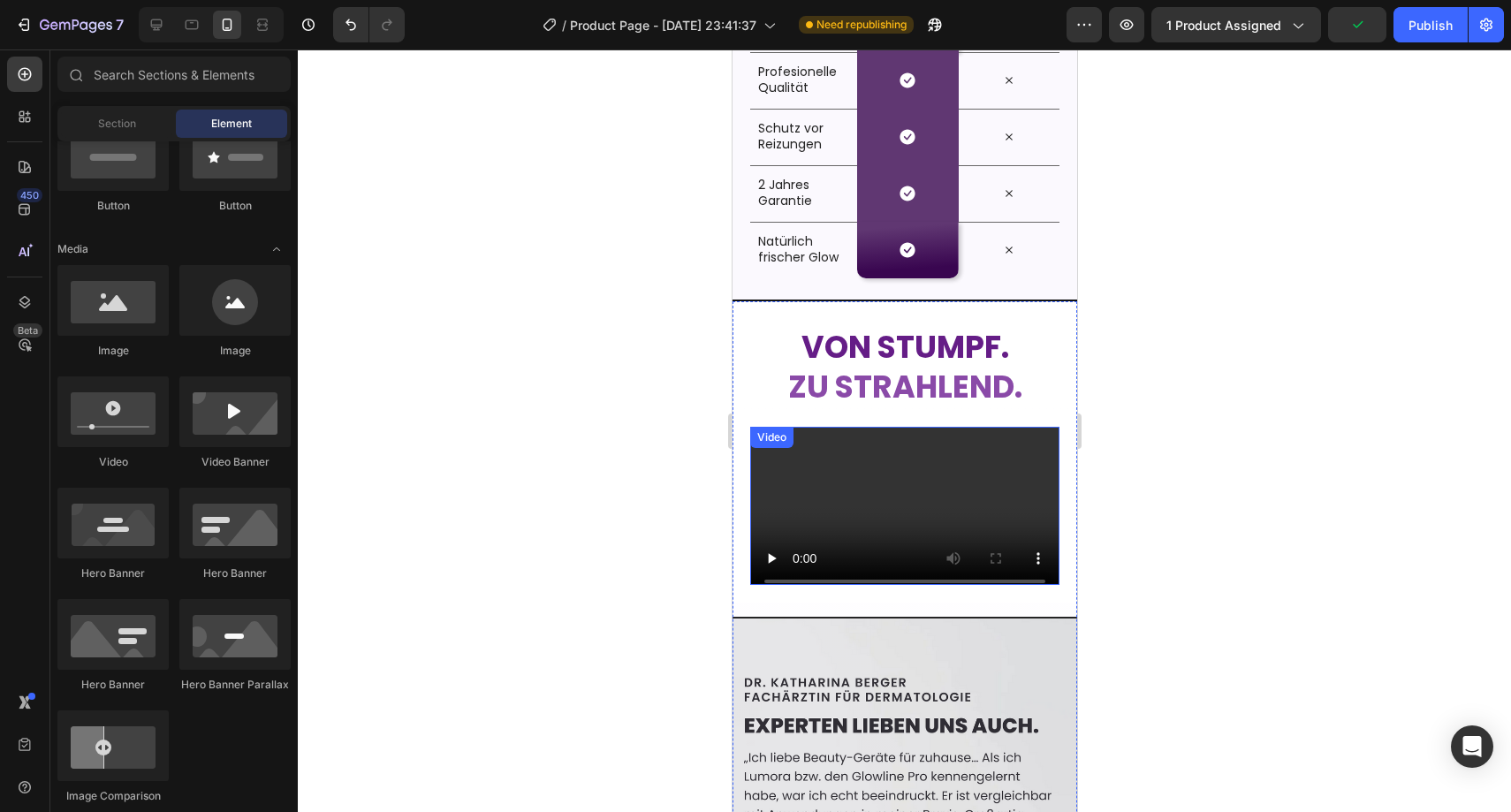
click at [909, 514] on video at bounding box center [904, 513] width 310 height 174
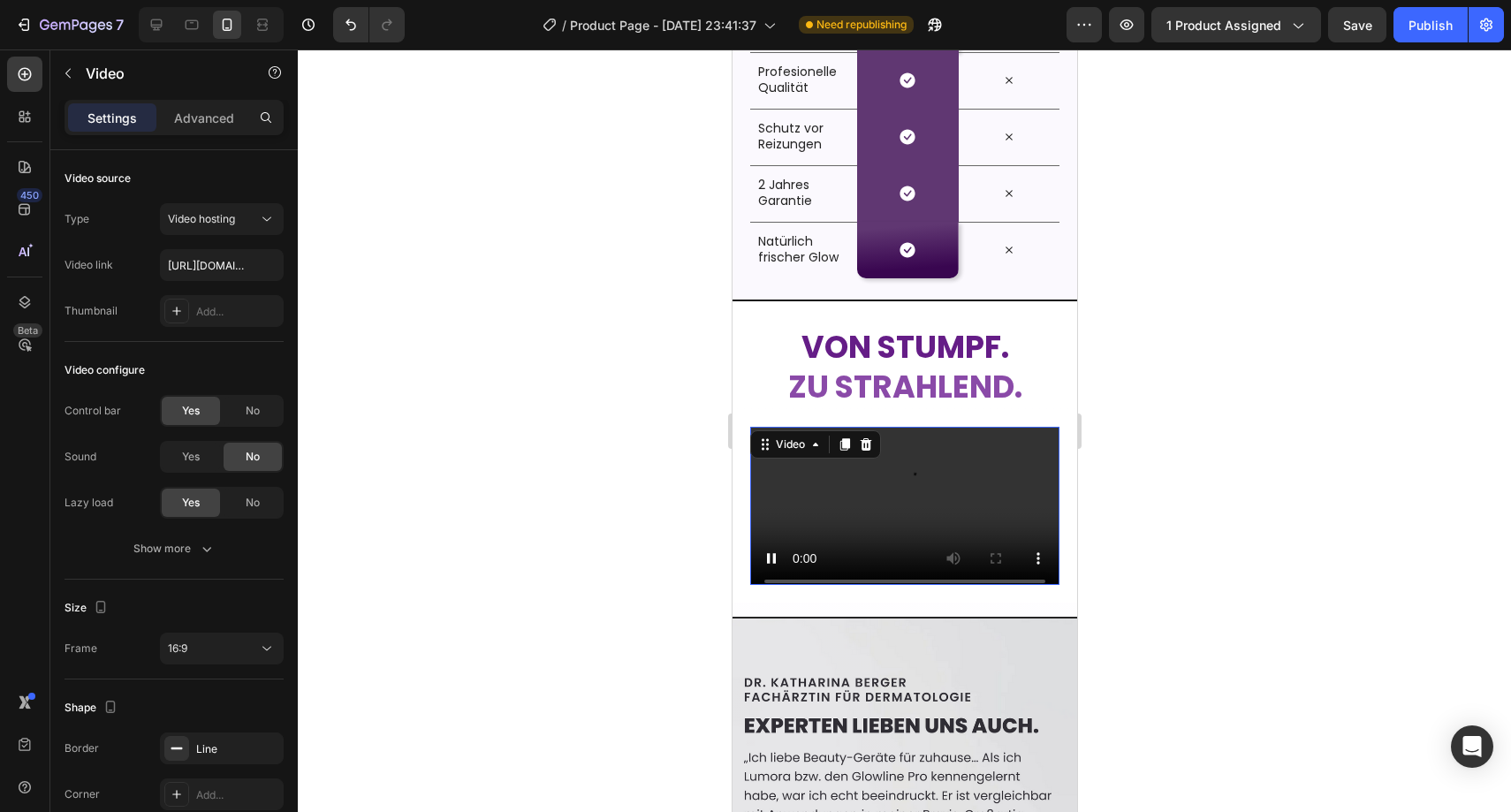
click at [193, 131] on div "Settings Advanced" at bounding box center [174, 117] width 219 height 36
click at [198, 121] on p "Advanced" at bounding box center [204, 118] width 60 height 18
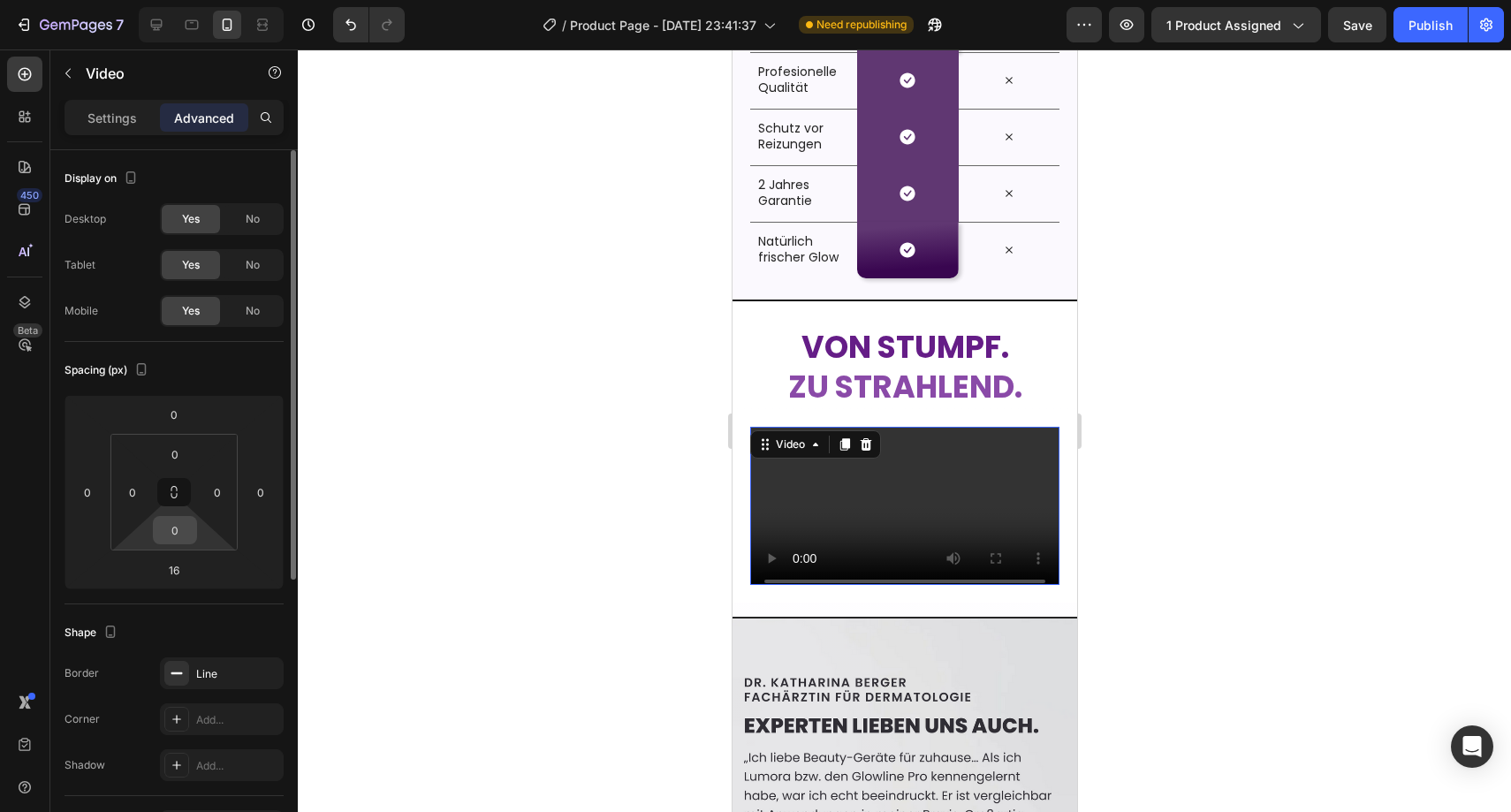
click at [186, 523] on input "0" at bounding box center [175, 529] width 36 height 26
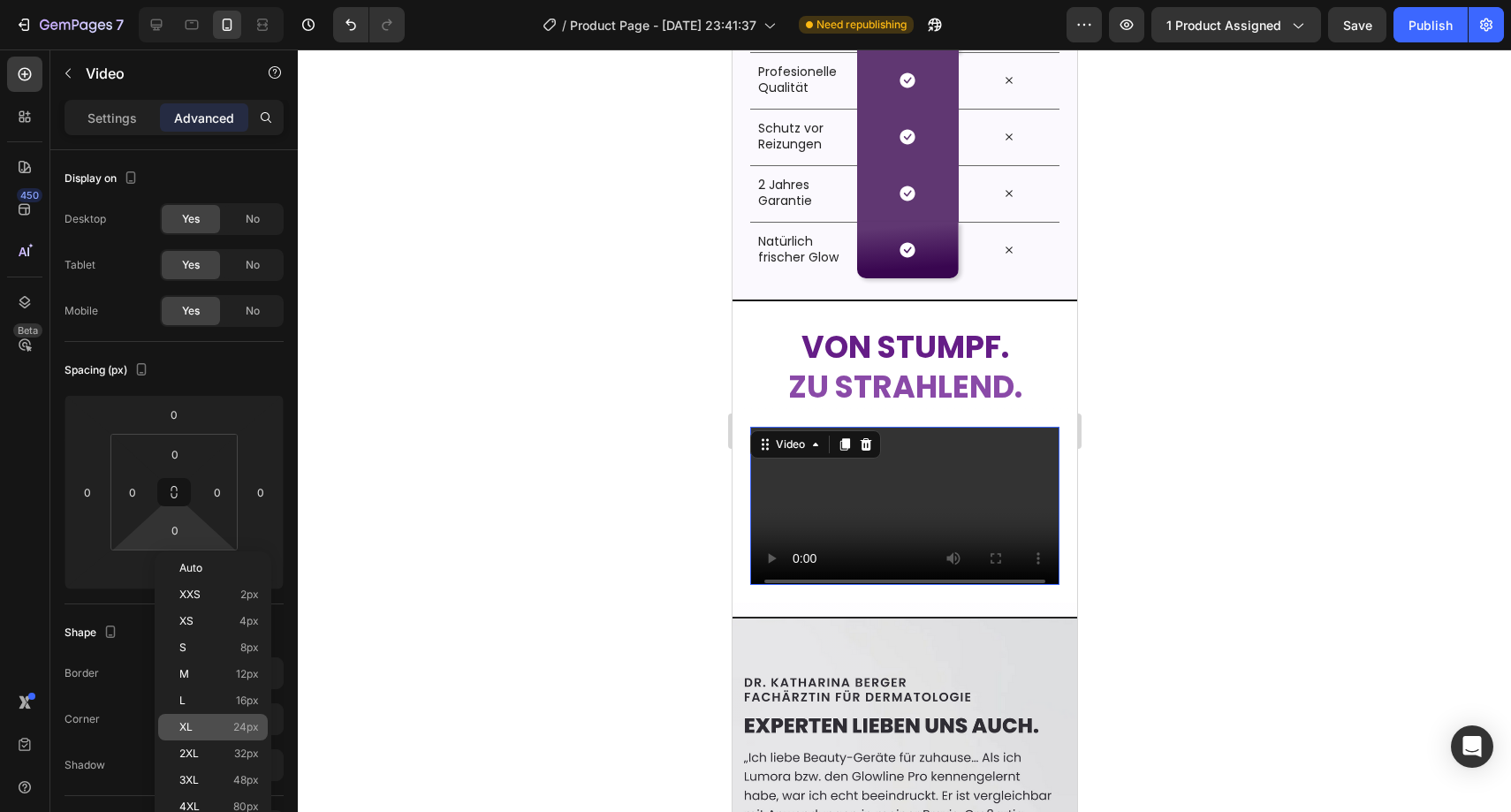
click at [226, 719] on div "XL 24px" at bounding box center [213, 726] width 110 height 26
type input "24"
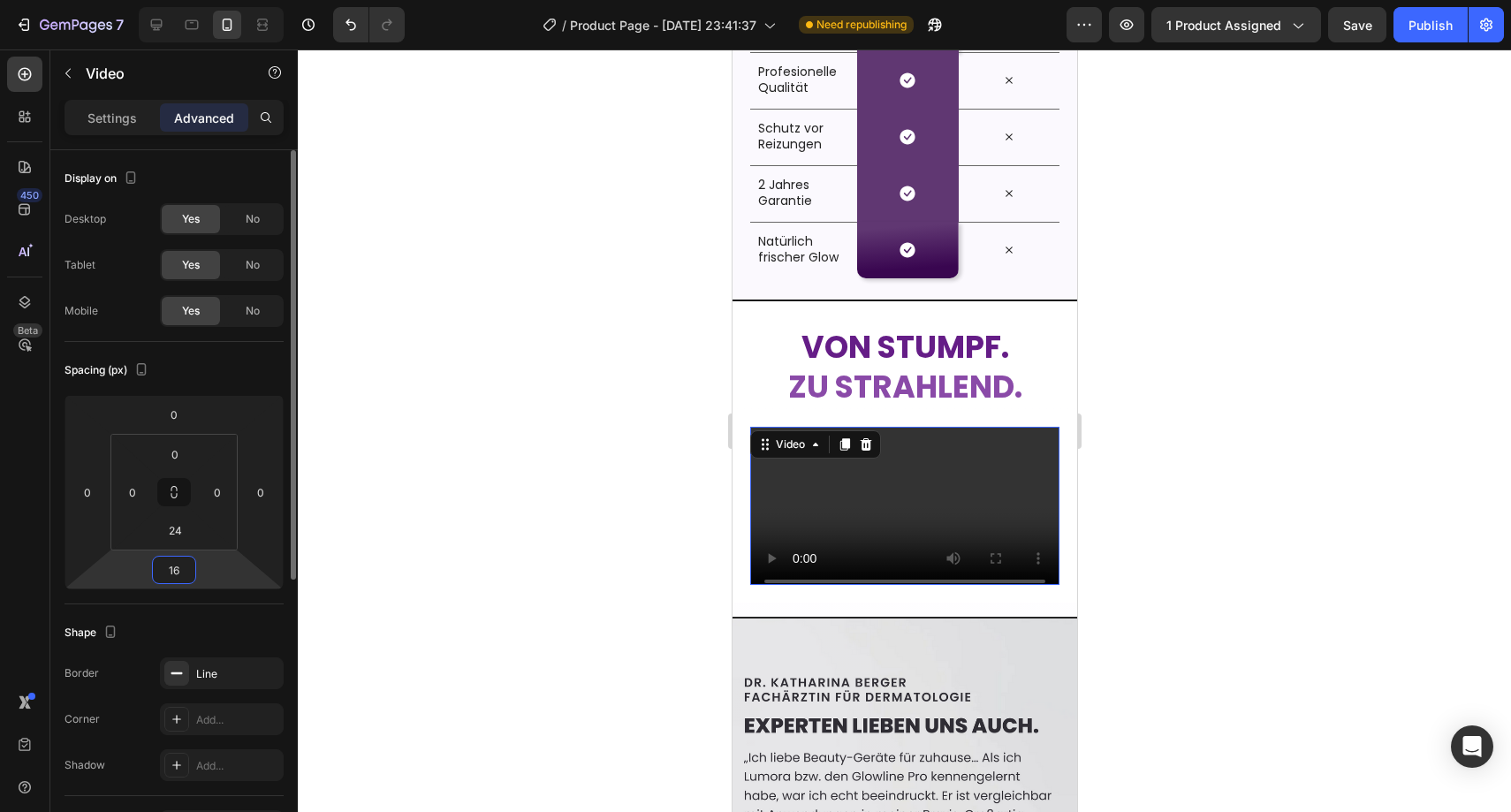
click at [183, 580] on input "16" at bounding box center [174, 569] width 36 height 26
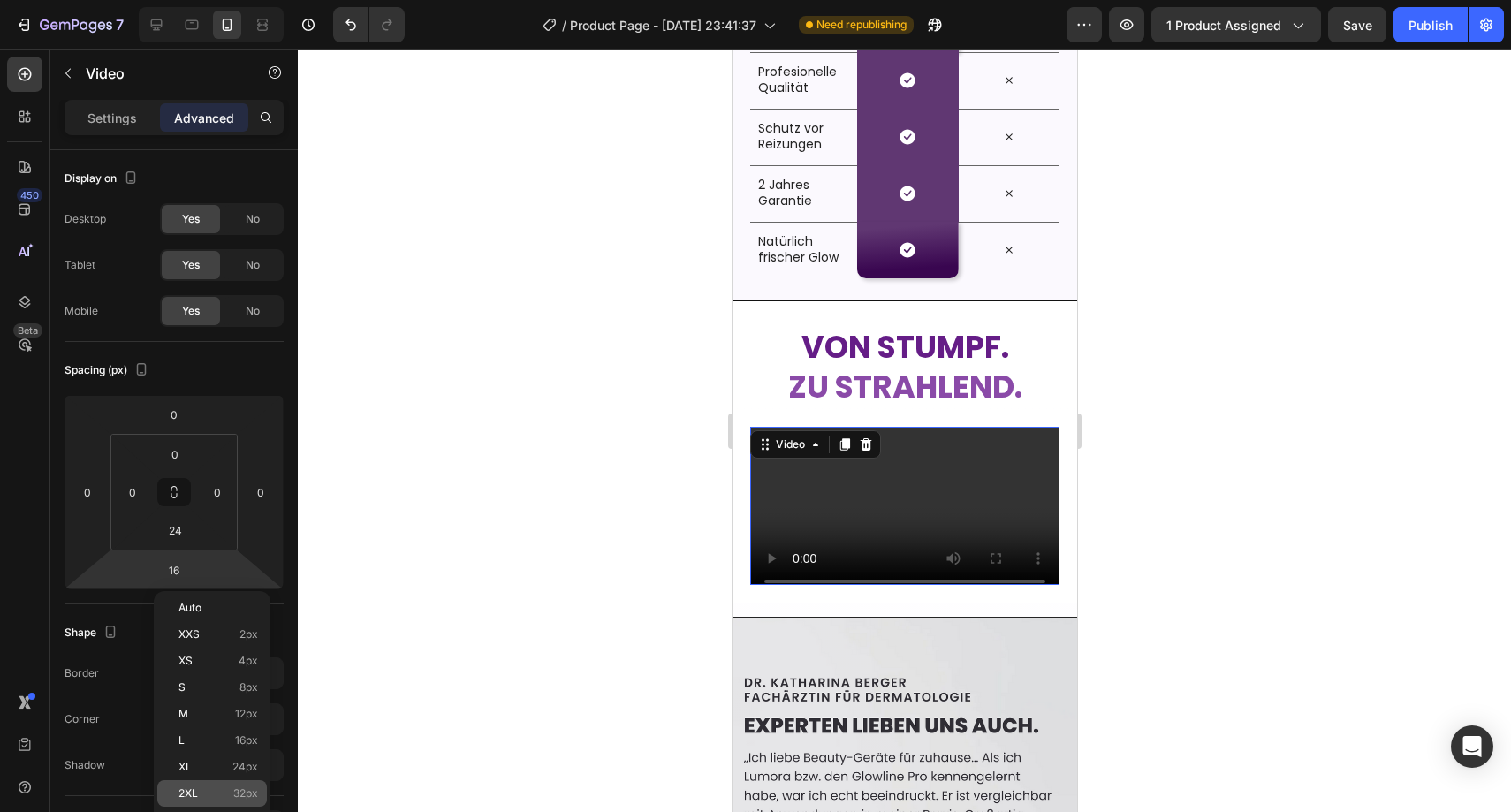
click at [221, 783] on div "2XL 32px" at bounding box center [212, 793] width 110 height 26
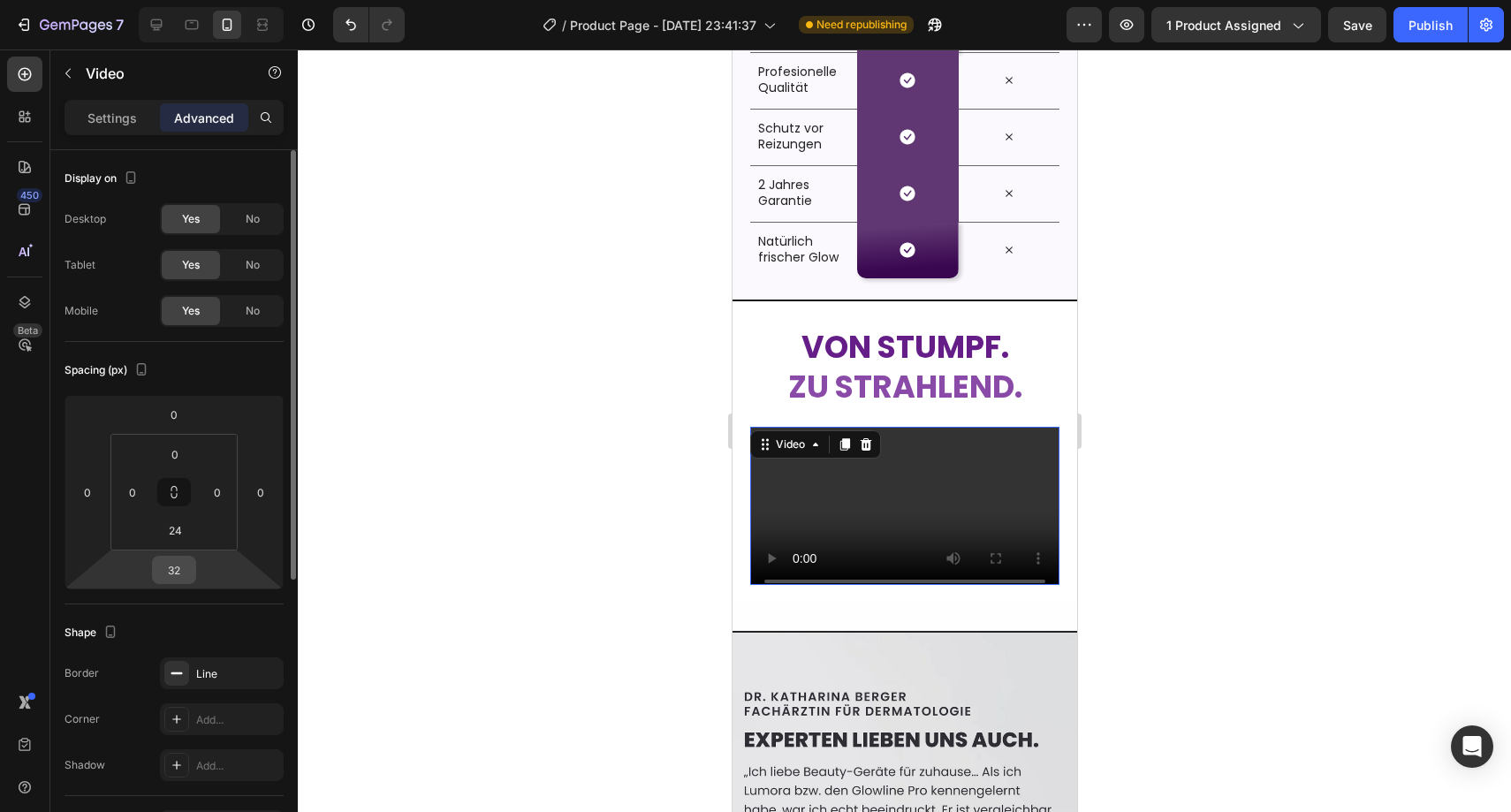
drag, startPoint x: 175, startPoint y: 568, endPoint x: 181, endPoint y: 582, distance: 15.2
click at [175, 569] on input "32" at bounding box center [174, 569] width 36 height 26
click at [199, 0] on html "7 Version history / Product Page - Sep 22, 23:41:37 Need republishing Preview 1…" at bounding box center [756, 0] width 1511 height 0
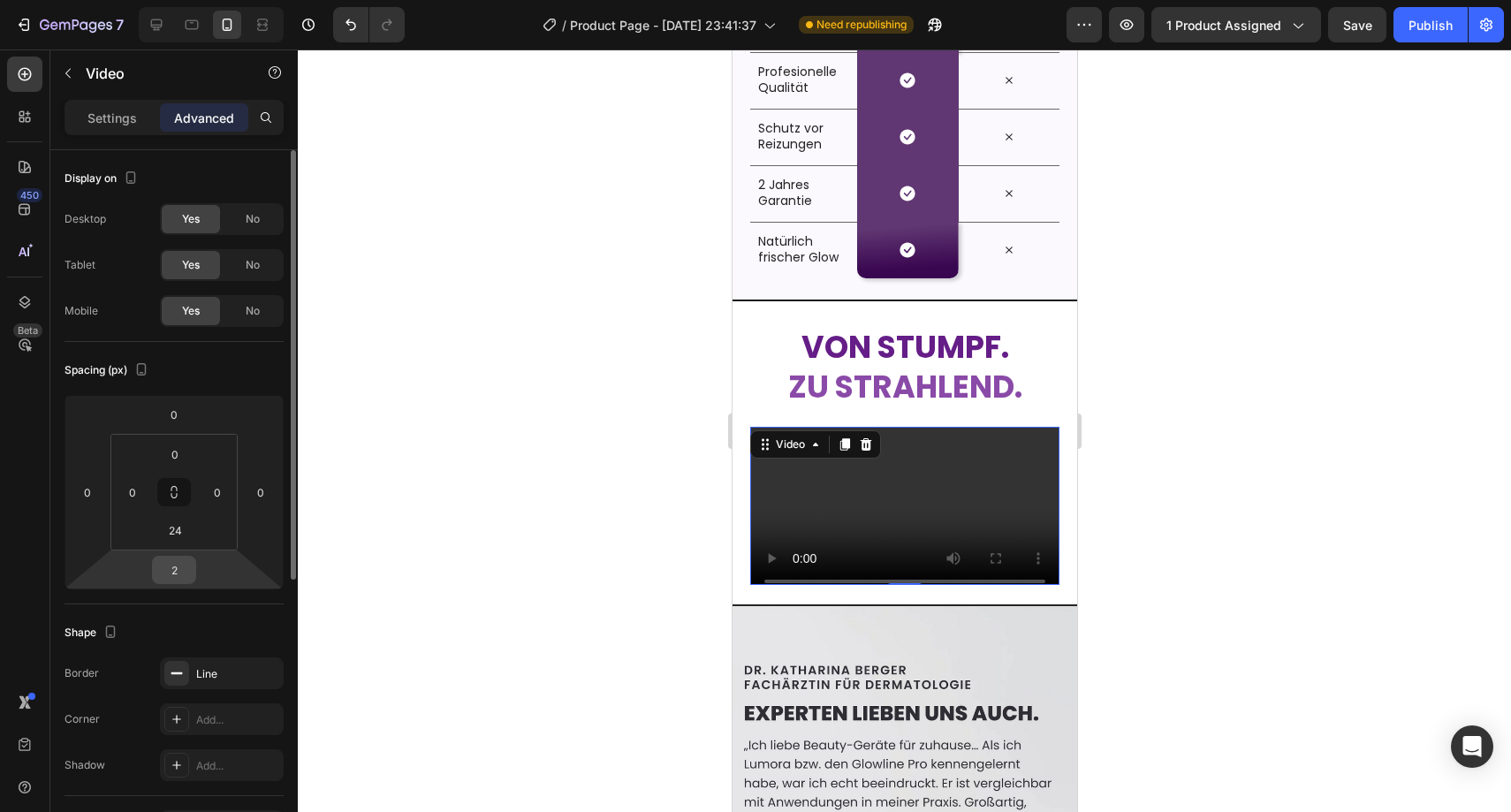
click at [191, 570] on div "2" at bounding box center [175, 569] width 44 height 28
click at [187, 569] on input "2" at bounding box center [174, 569] width 36 height 26
type input "50"
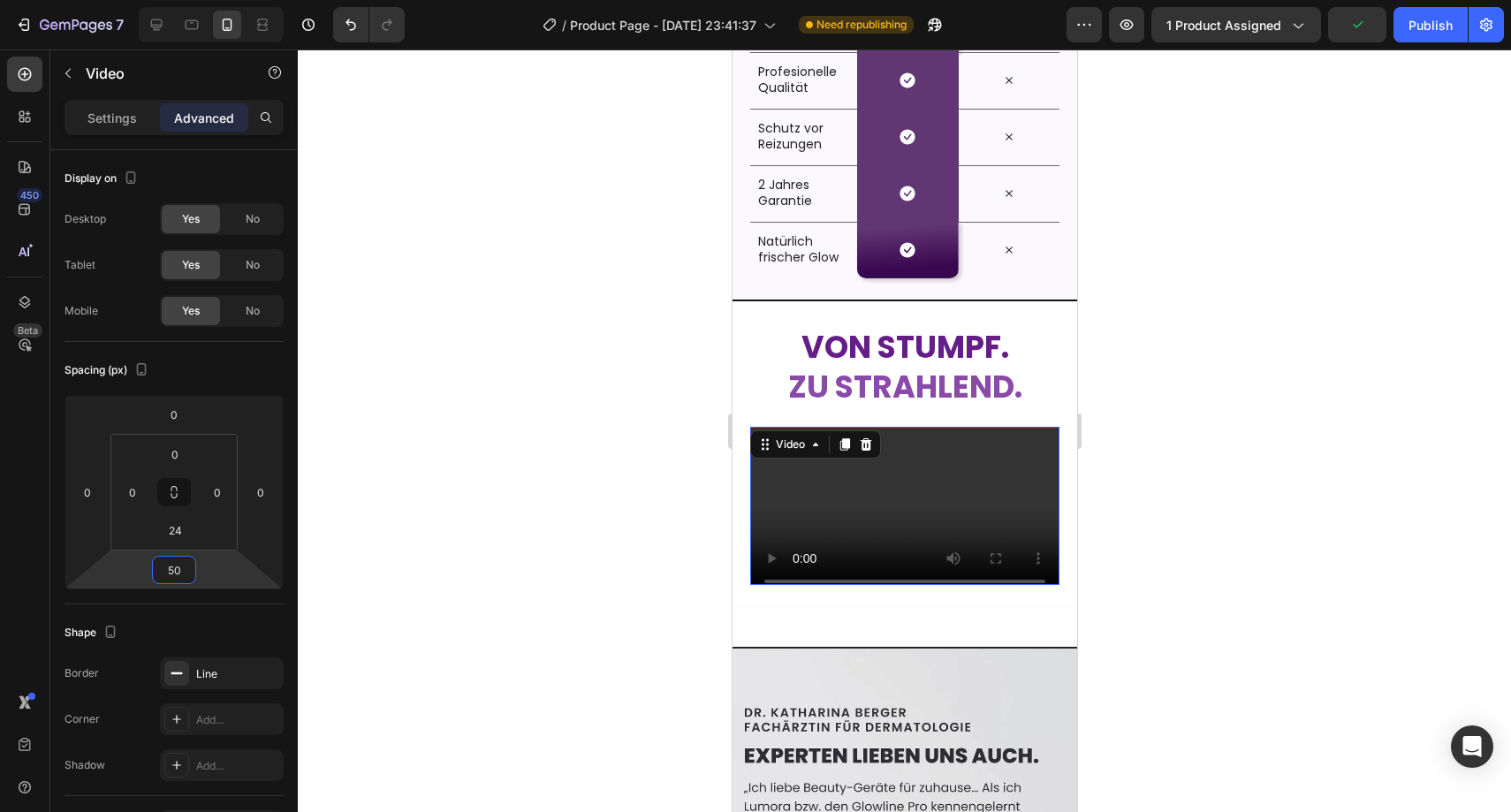
click at [467, 477] on div at bounding box center [904, 430] width 1213 height 762
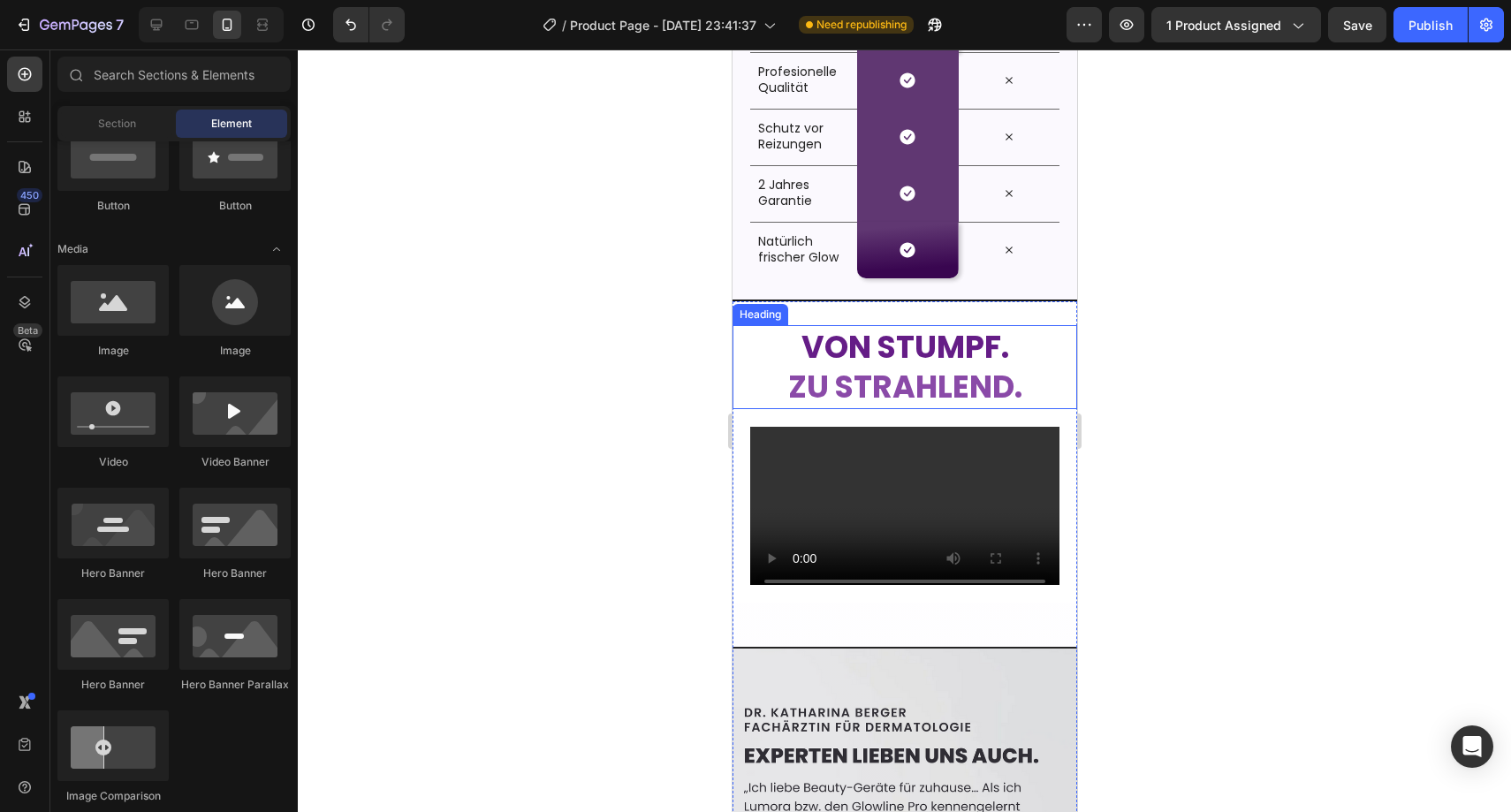
click at [859, 349] on strong "Von stumpf." at bounding box center [904, 346] width 207 height 43
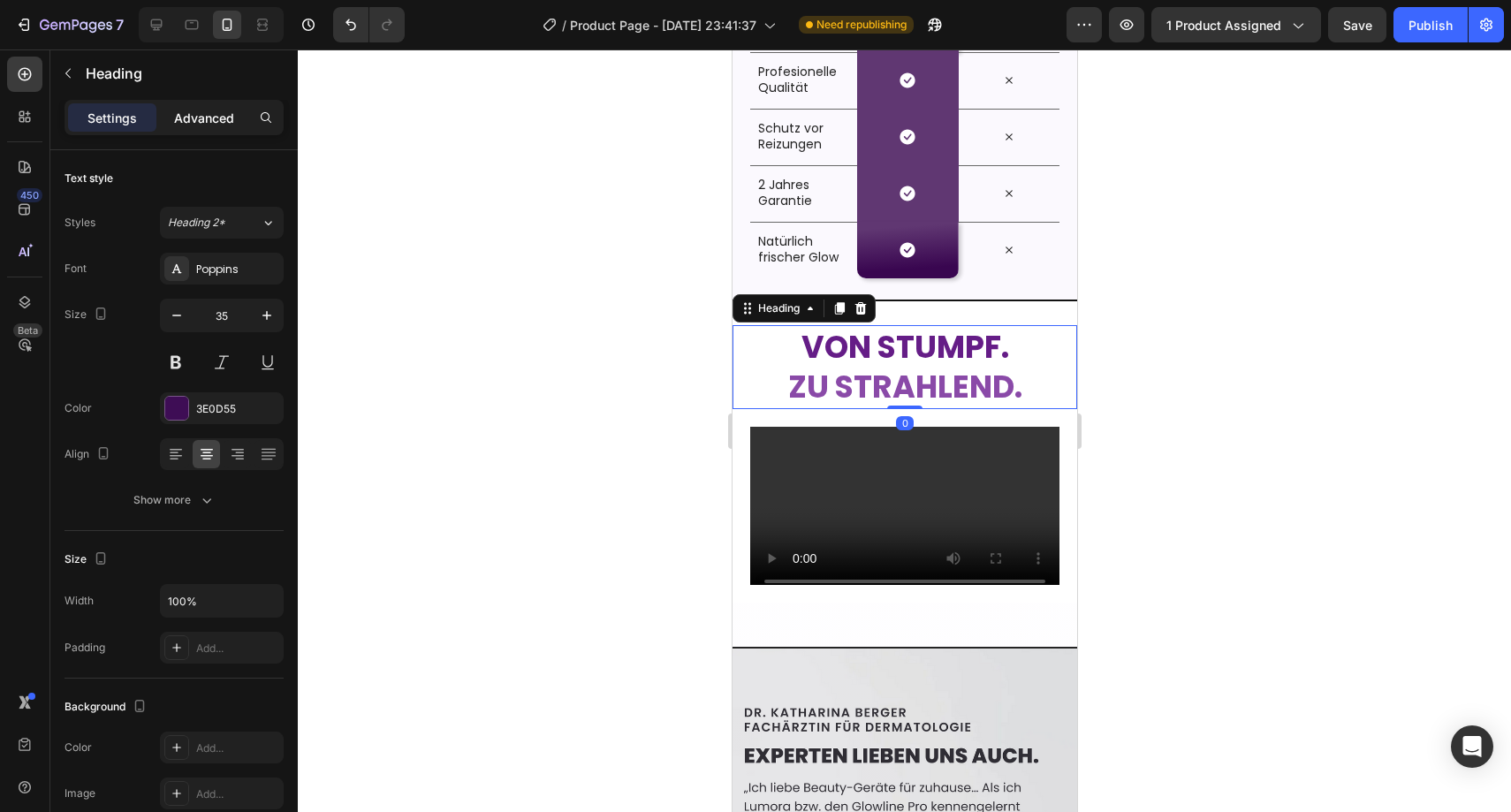
click at [208, 117] on p "Advanced" at bounding box center [204, 118] width 60 height 18
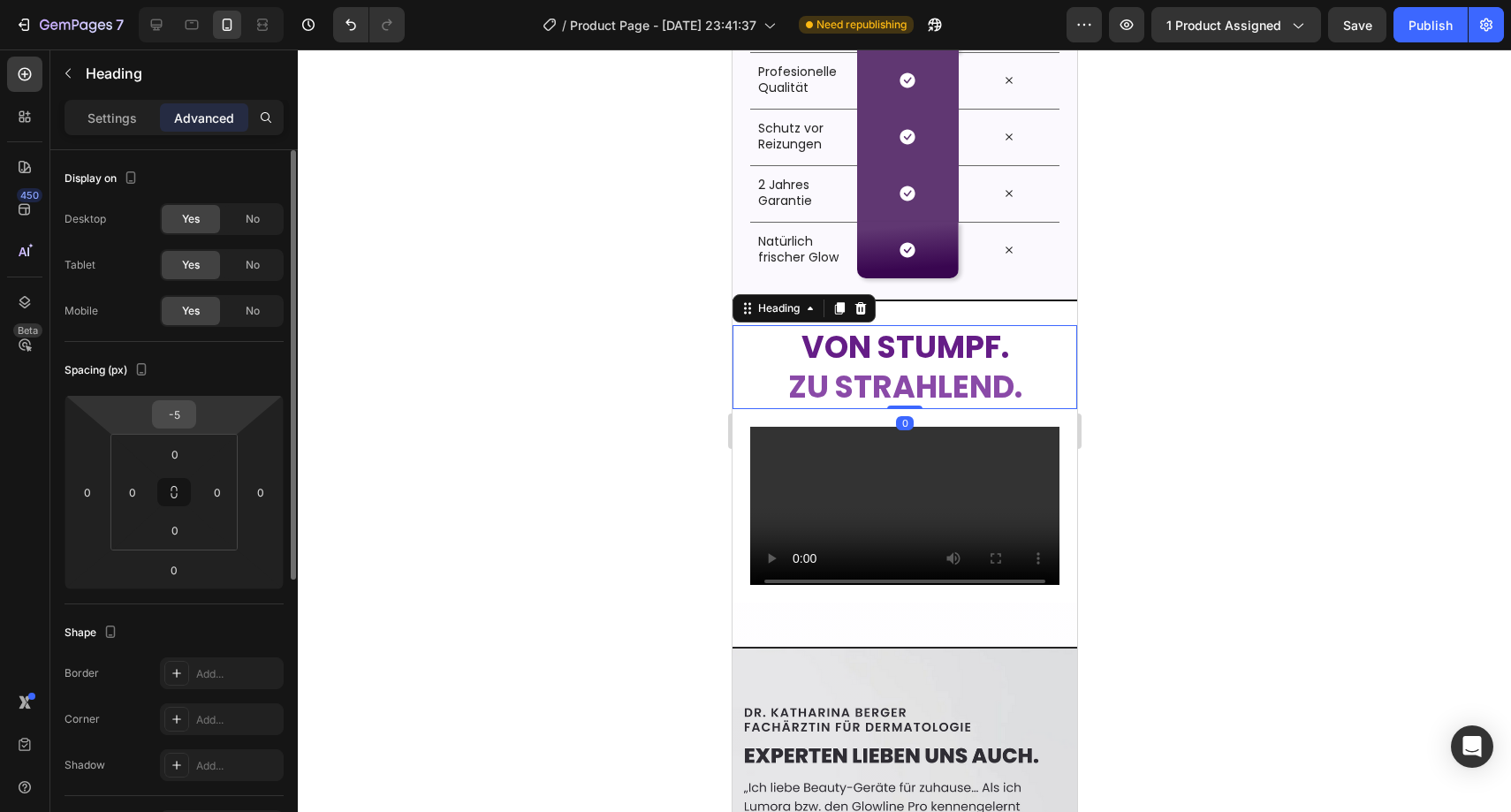
click at [179, 404] on input "-5" at bounding box center [174, 414] width 36 height 26
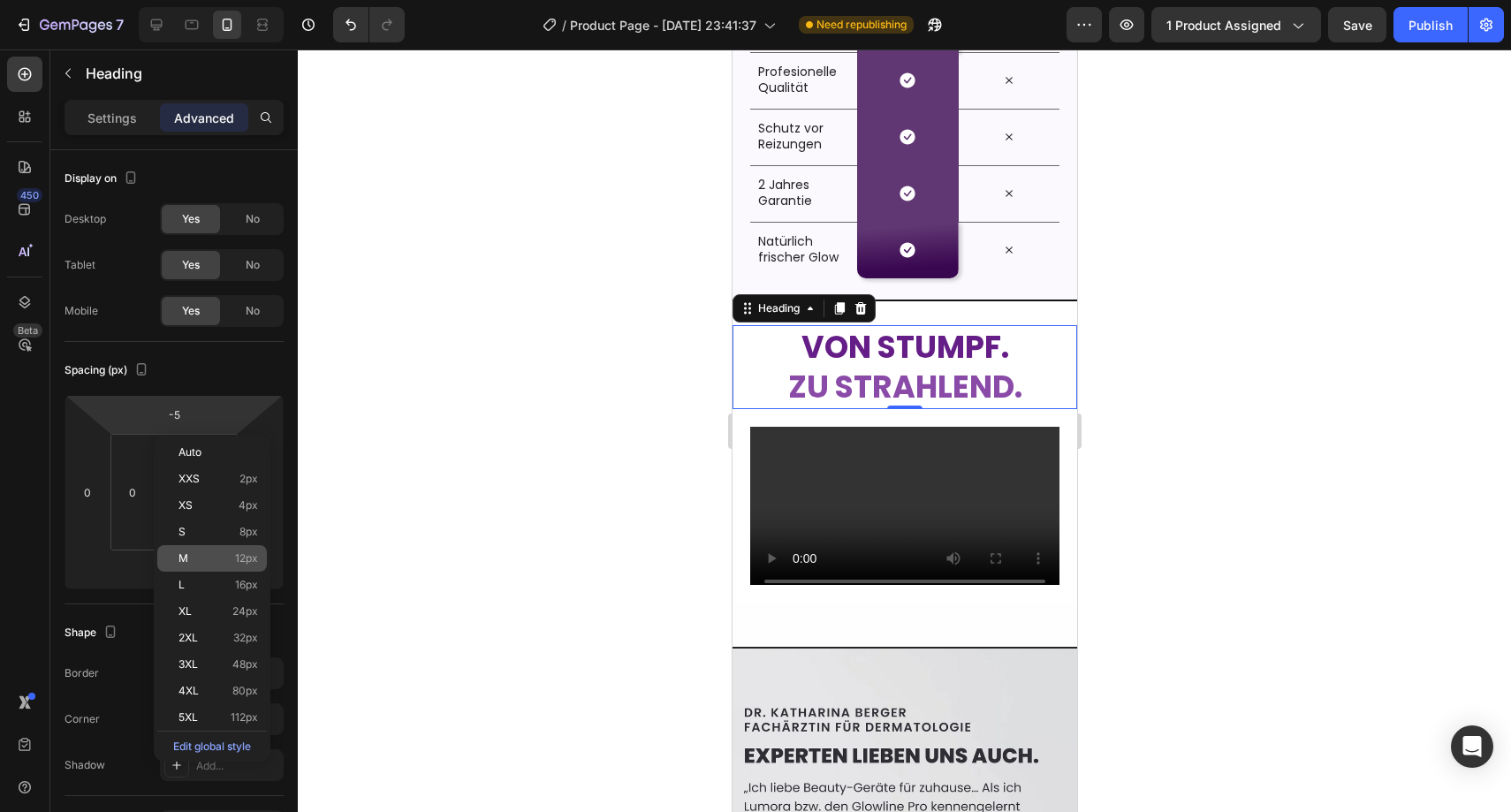
click at [218, 561] on p "M 12px" at bounding box center [218, 557] width 79 height 13
type input "12"
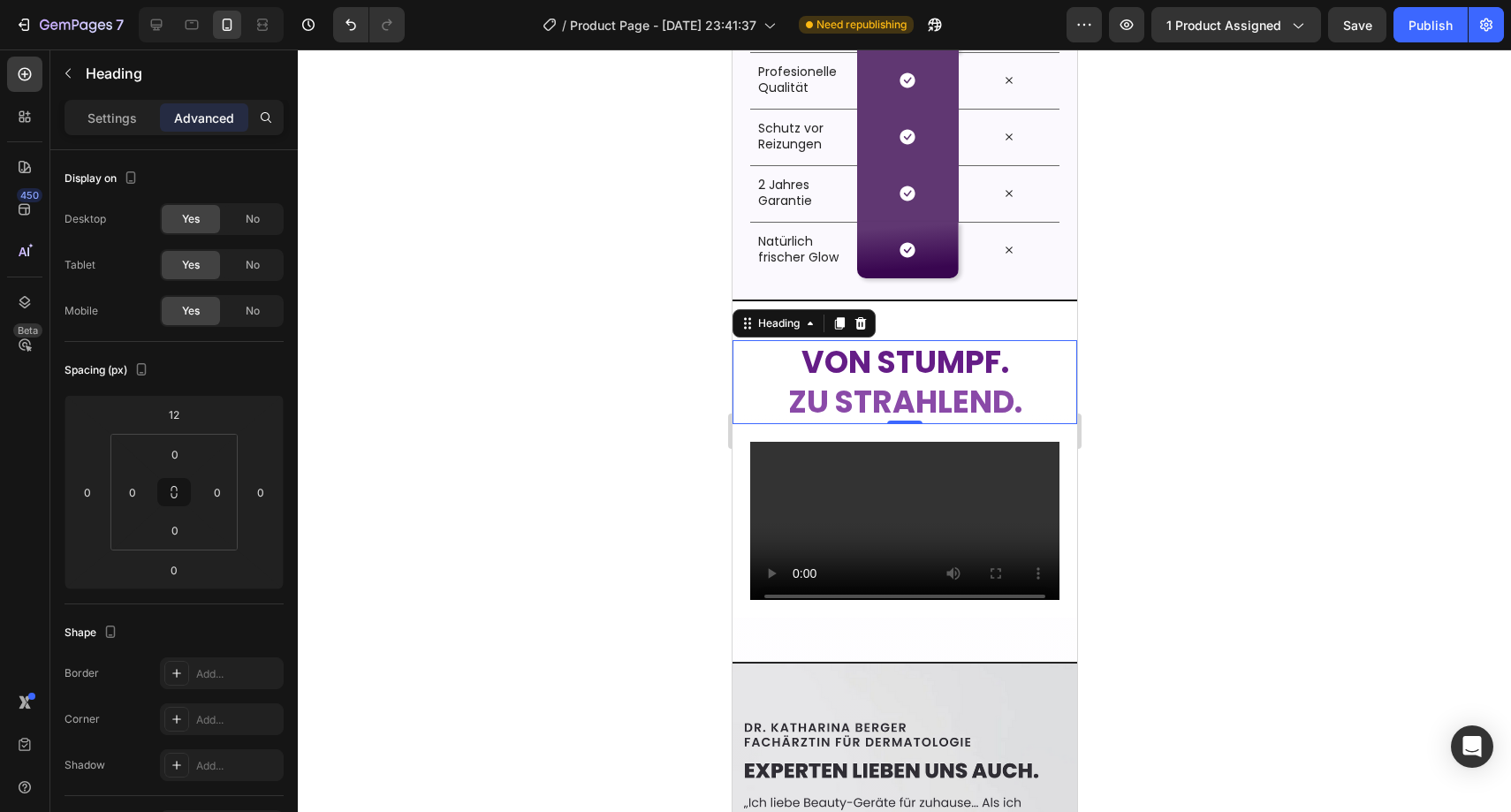
click at [475, 447] on div at bounding box center [904, 430] width 1213 height 762
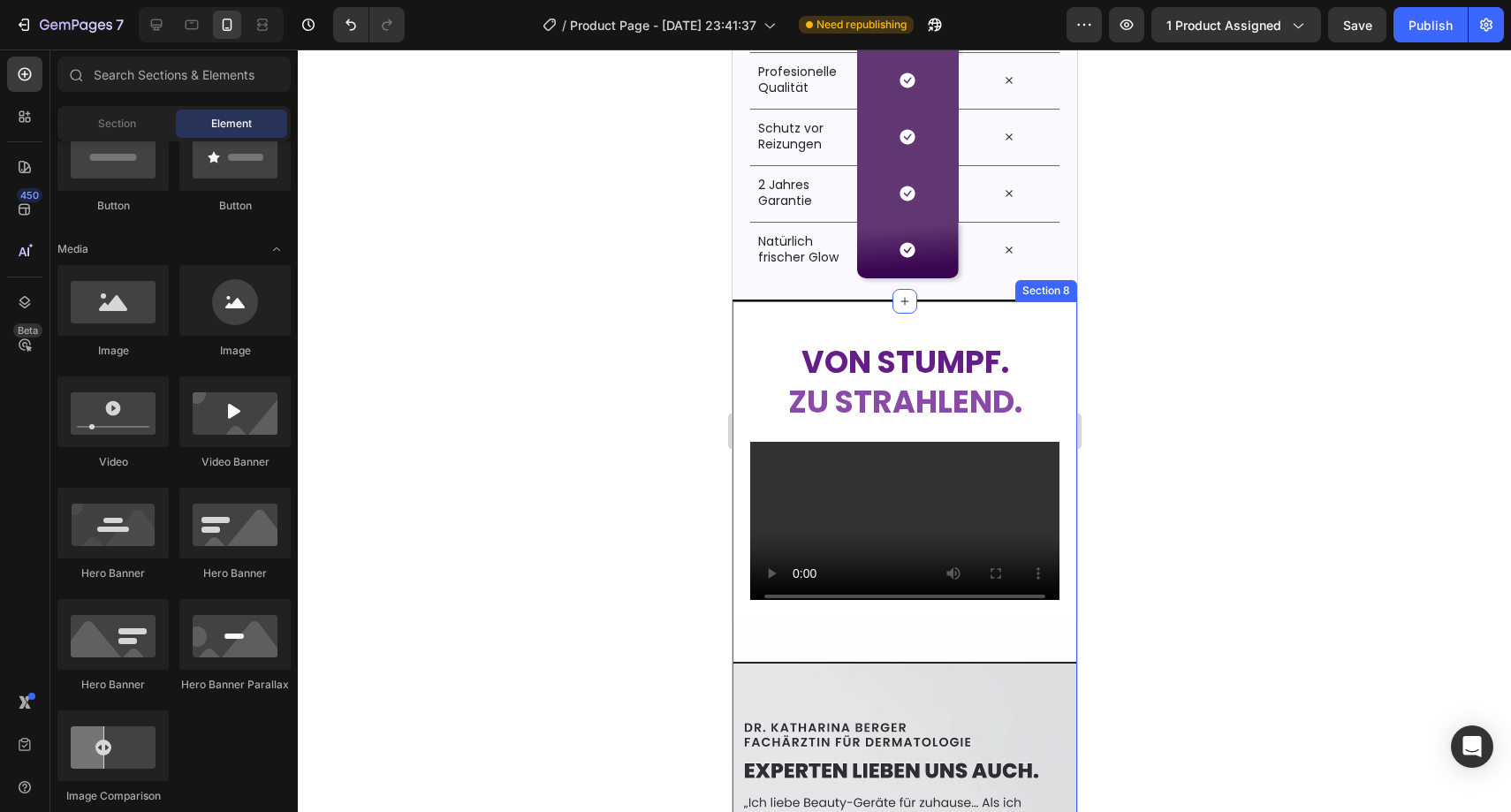
click at [792, 620] on div "⁠⁠⁠⁠⁠⁠⁠ Von stumpf. zu strahlend. Heading Video Image" at bounding box center [903, 791] width 344 height 922
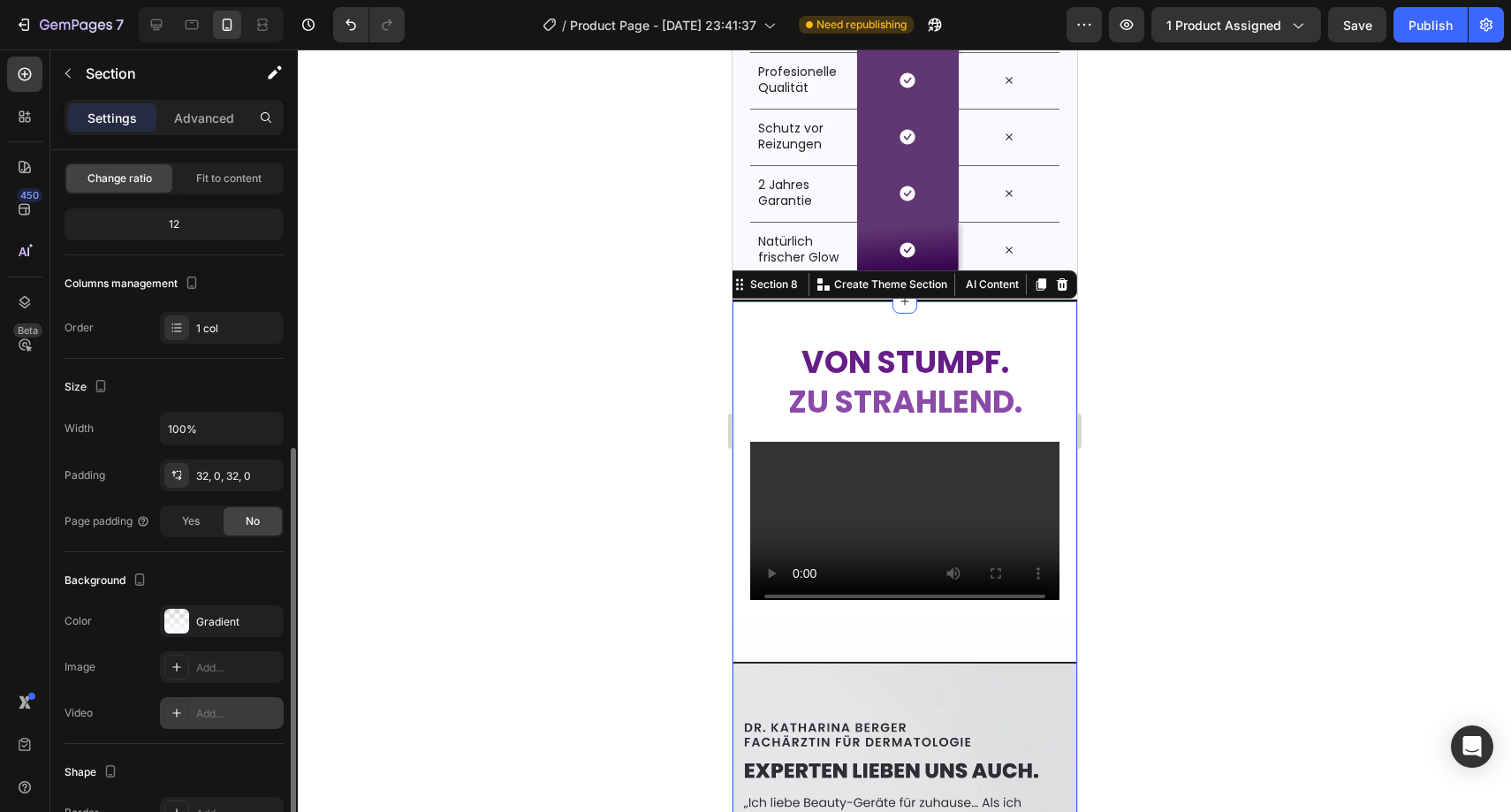
scroll to position [251, 0]
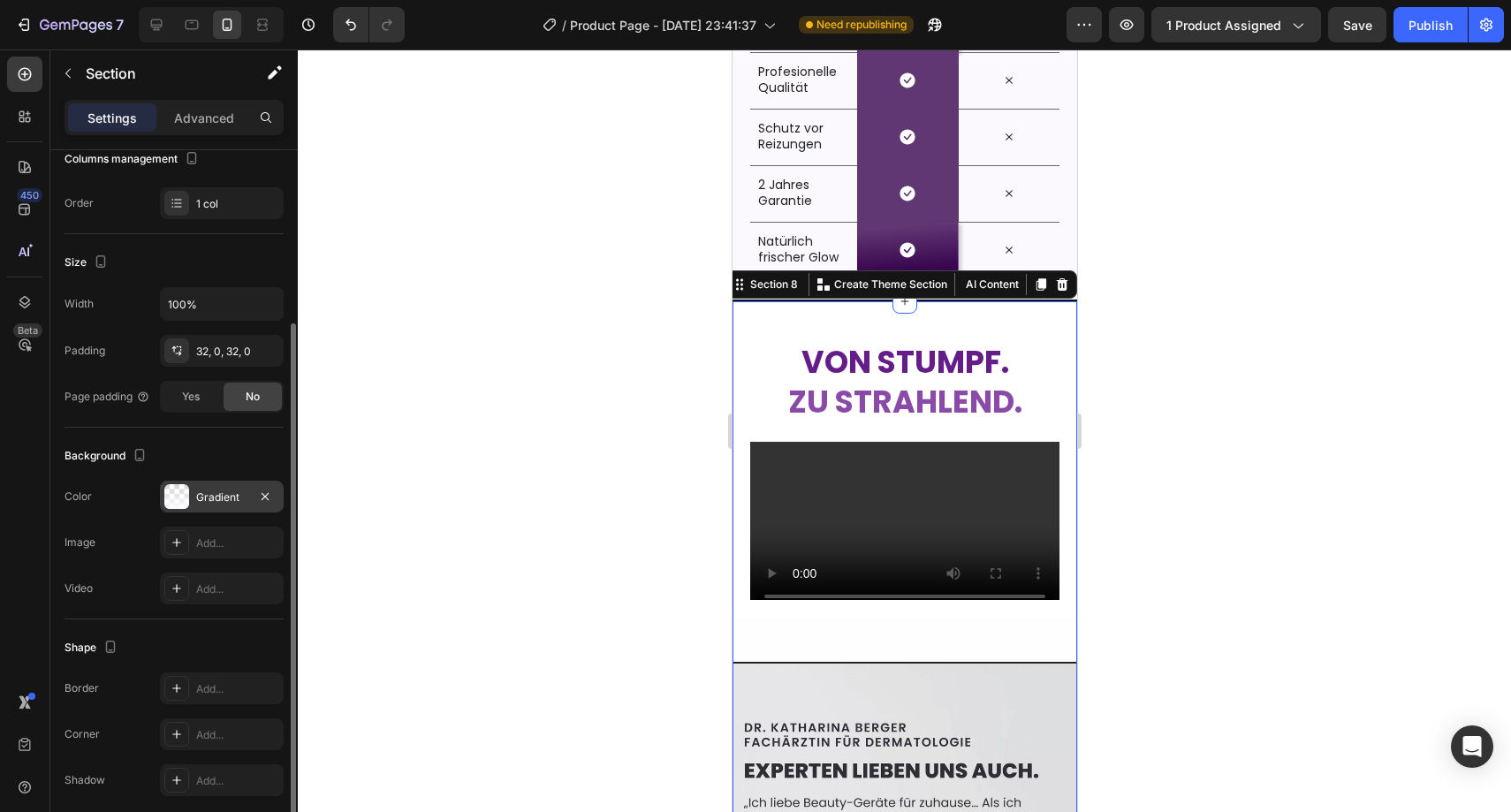
click at [213, 486] on div "Gradient" at bounding box center [222, 496] width 124 height 32
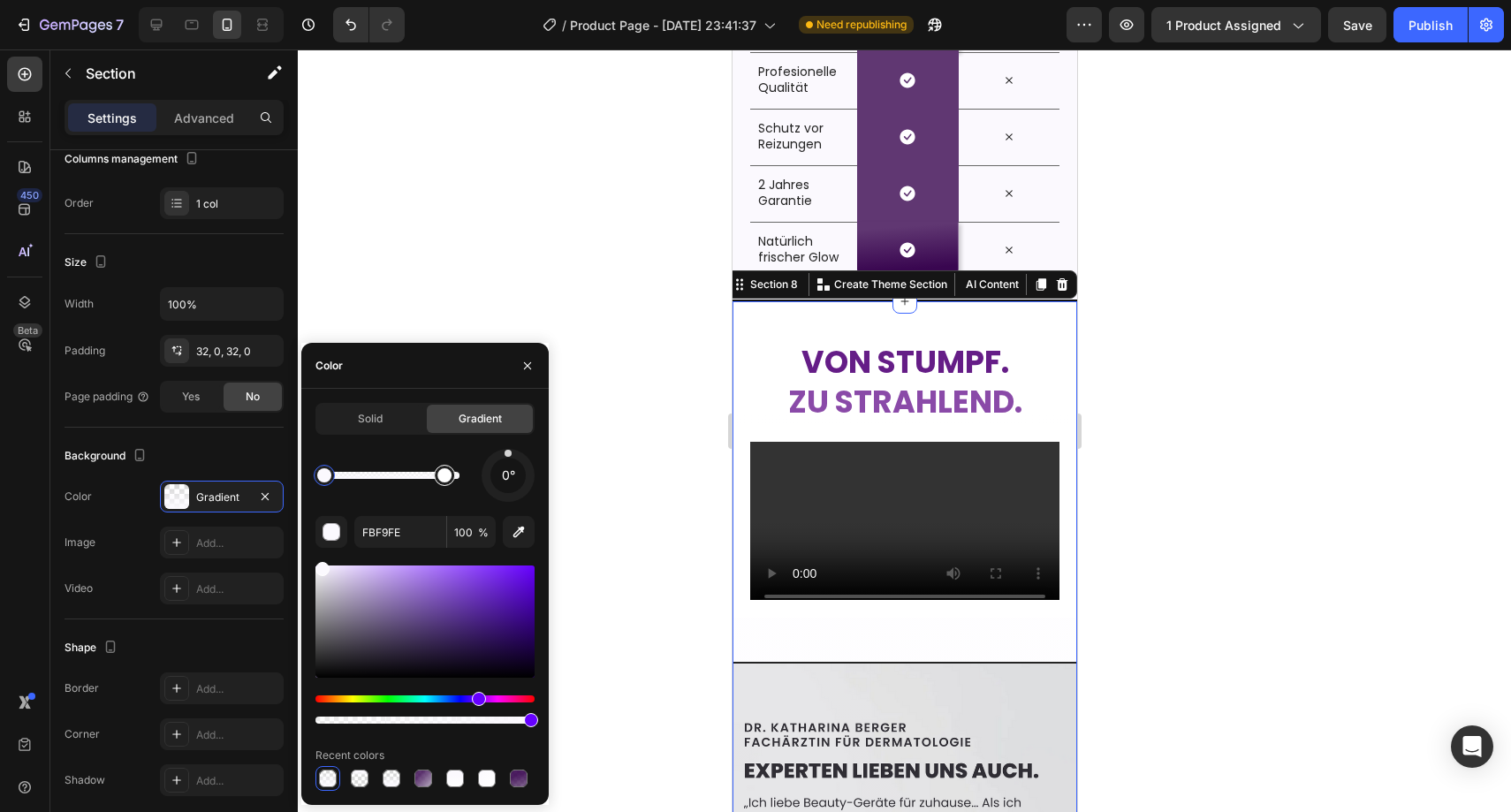
type input "B3A6BC"
type input "0"
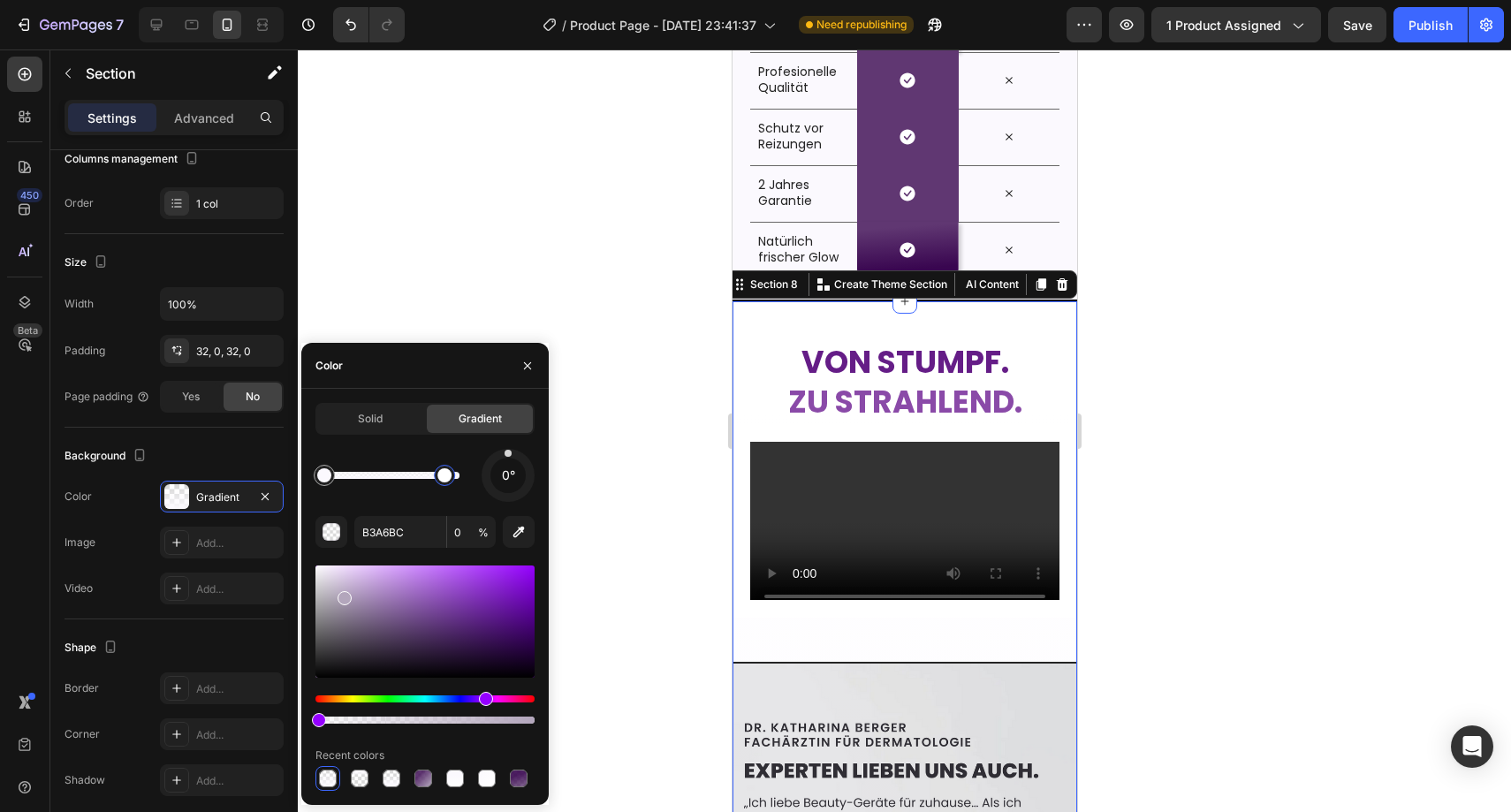
click at [446, 474] on div at bounding box center [444, 474] width 14 height 14
click at [518, 531] on icon "button" at bounding box center [518, 531] width 17 height 17
type input "E7E7E8"
type input "100"
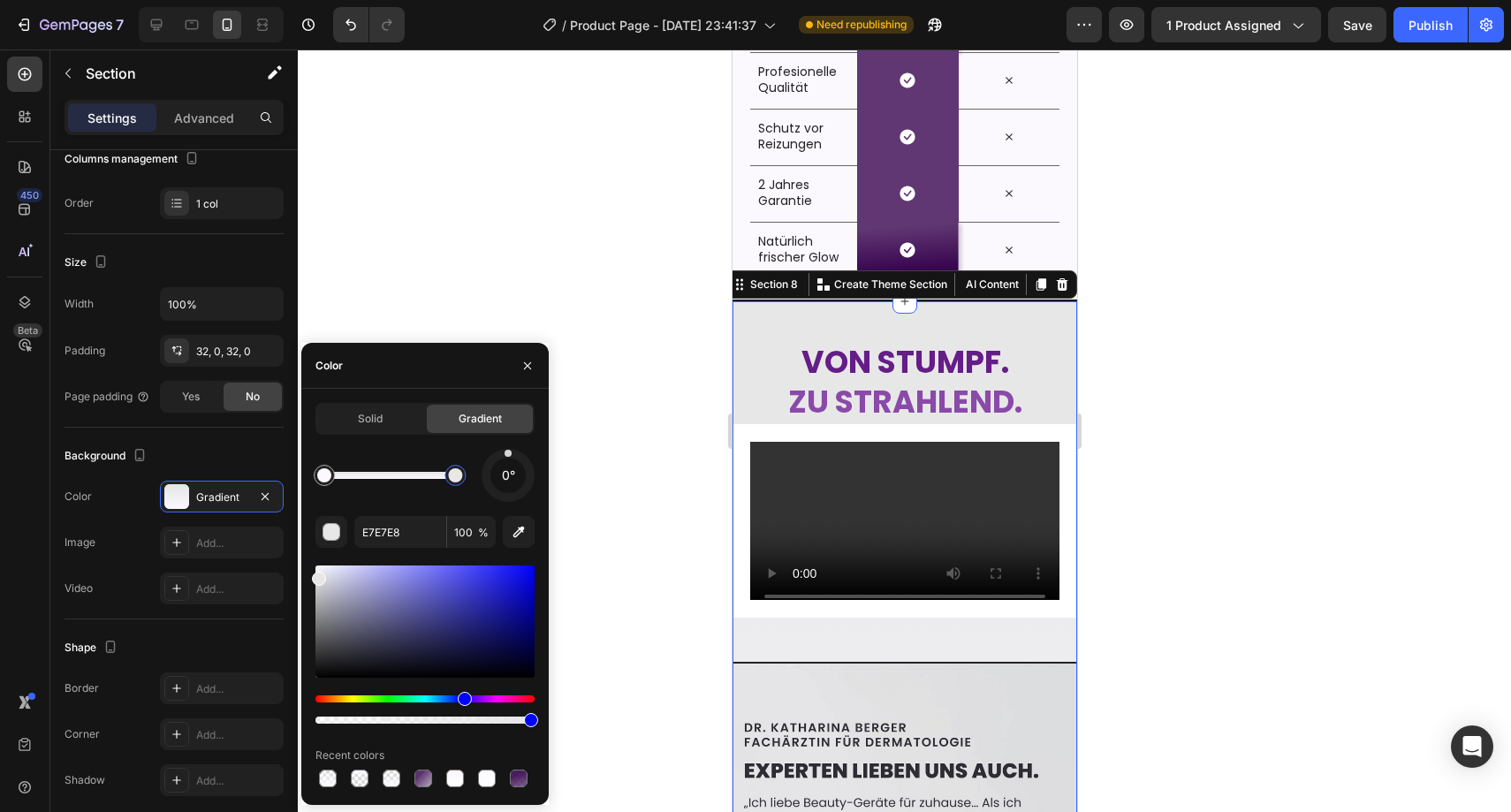
drag, startPoint x: 443, startPoint y: 477, endPoint x: 456, endPoint y: 477, distance: 13.0
click at [456, 477] on div at bounding box center [454, 474] width 14 height 14
drag, startPoint x: 456, startPoint y: 477, endPoint x: 443, endPoint y: 477, distance: 13.0
click at [443, 477] on div at bounding box center [443, 474] width 14 height 14
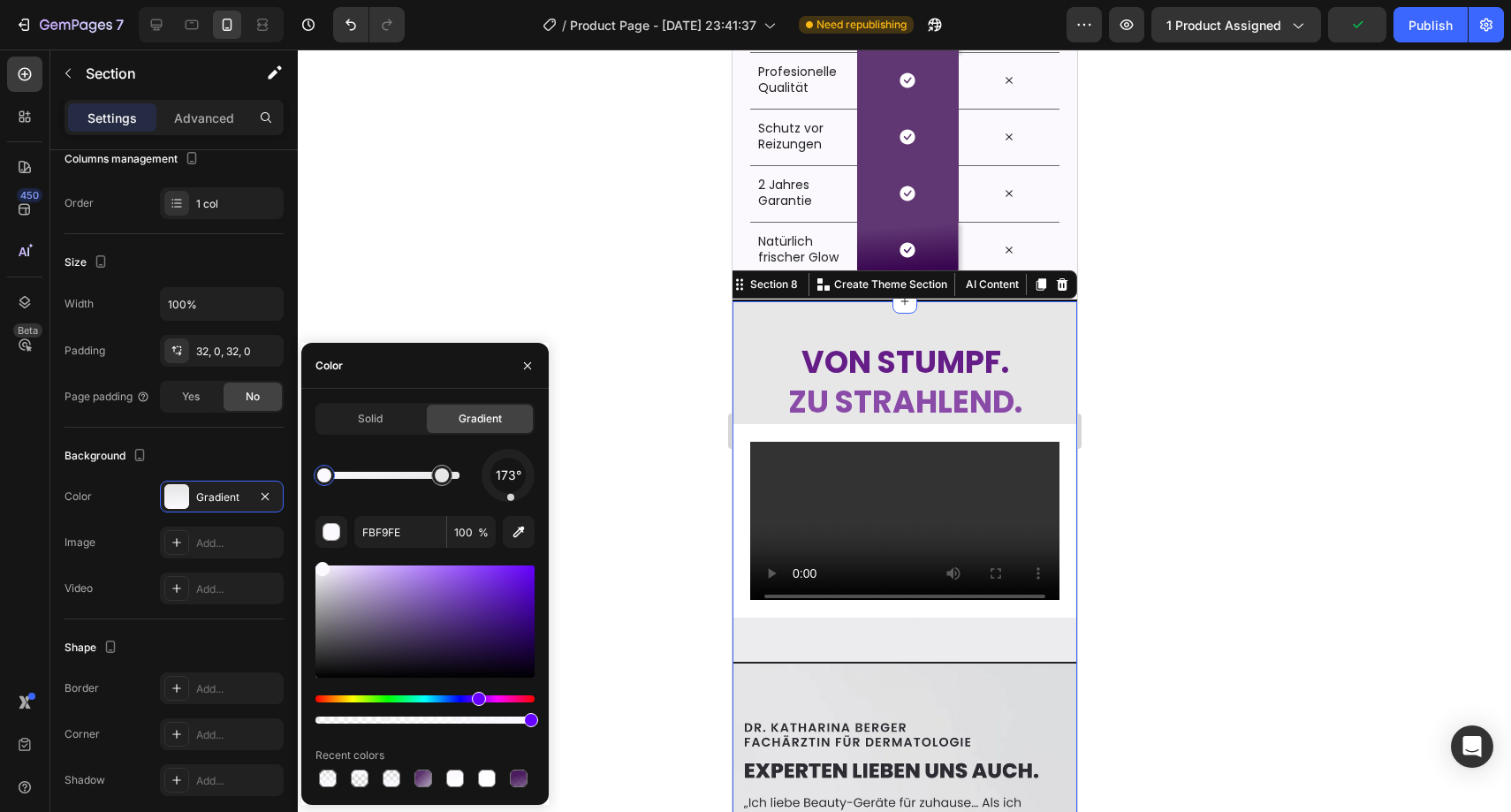
drag, startPoint x: 508, startPoint y: 455, endPoint x: 511, endPoint y: 506, distance: 51.1
click at [511, 506] on div "173° FBF9FE 100 % Recent colors" at bounding box center [425, 619] width 219 height 341
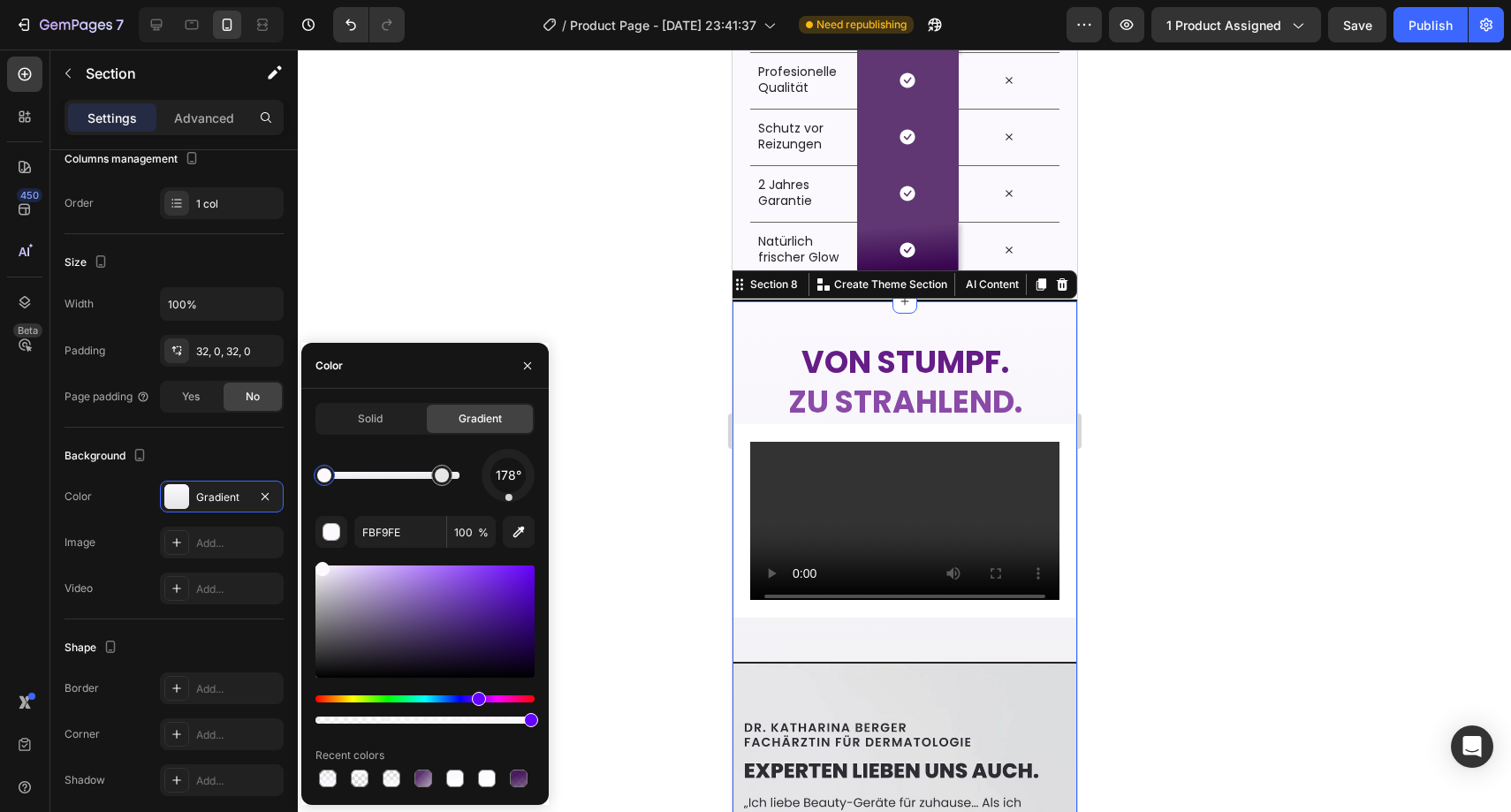
click at [509, 501] on div "178° FBF9FE 100 % Recent colors" at bounding box center [425, 619] width 219 height 341
click at [508, 501] on div "182° FBF9FE 100 % Recent colors" at bounding box center [425, 619] width 219 height 341
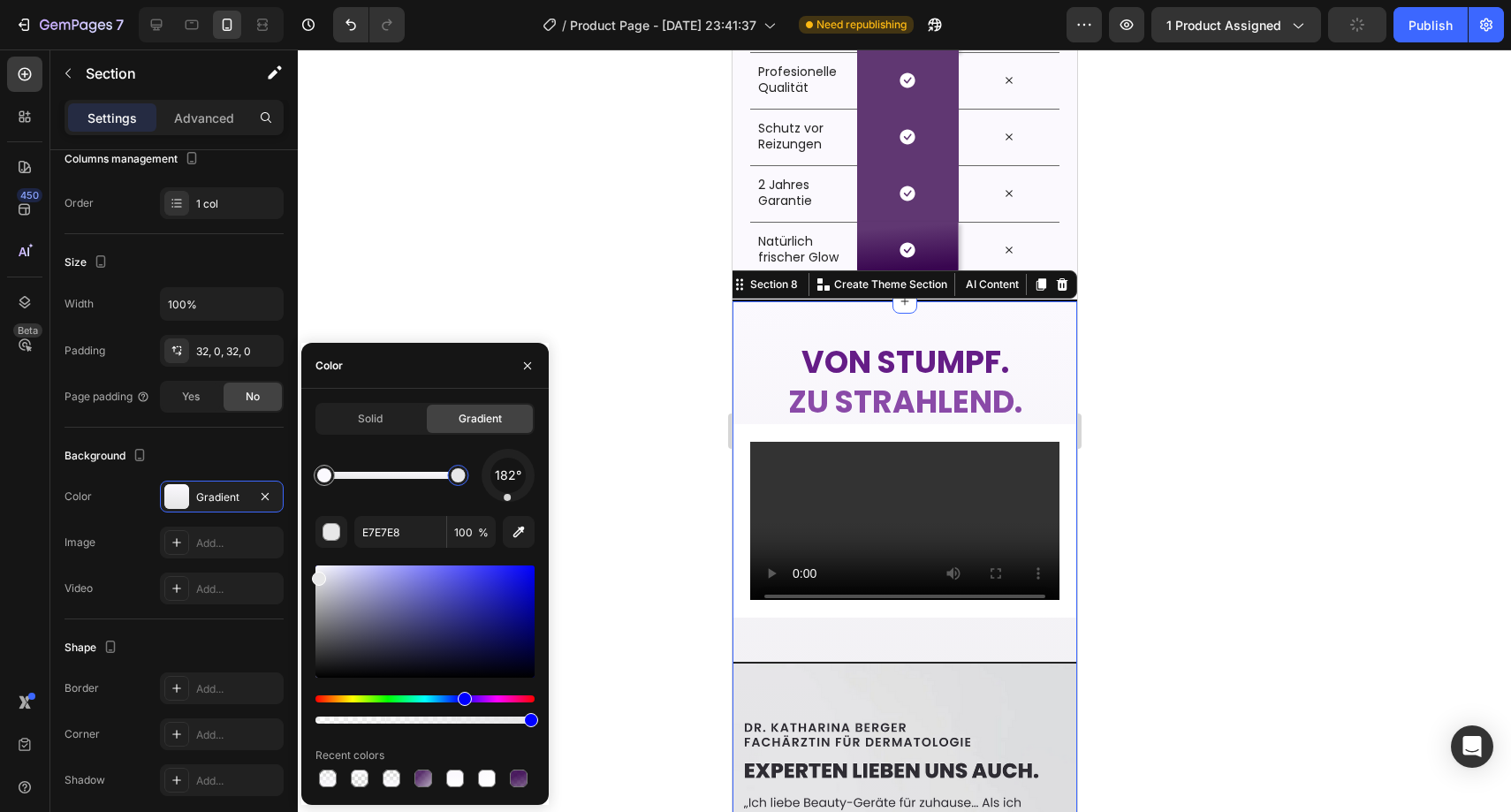
drag, startPoint x: 448, startPoint y: 477, endPoint x: 458, endPoint y: 477, distance: 10.0
click at [458, 477] on div at bounding box center [457, 474] width 14 height 14
drag, startPoint x: 464, startPoint y: 477, endPoint x: 475, endPoint y: 477, distance: 11.0
click at [467, 477] on div at bounding box center [459, 474] width 14 height 14
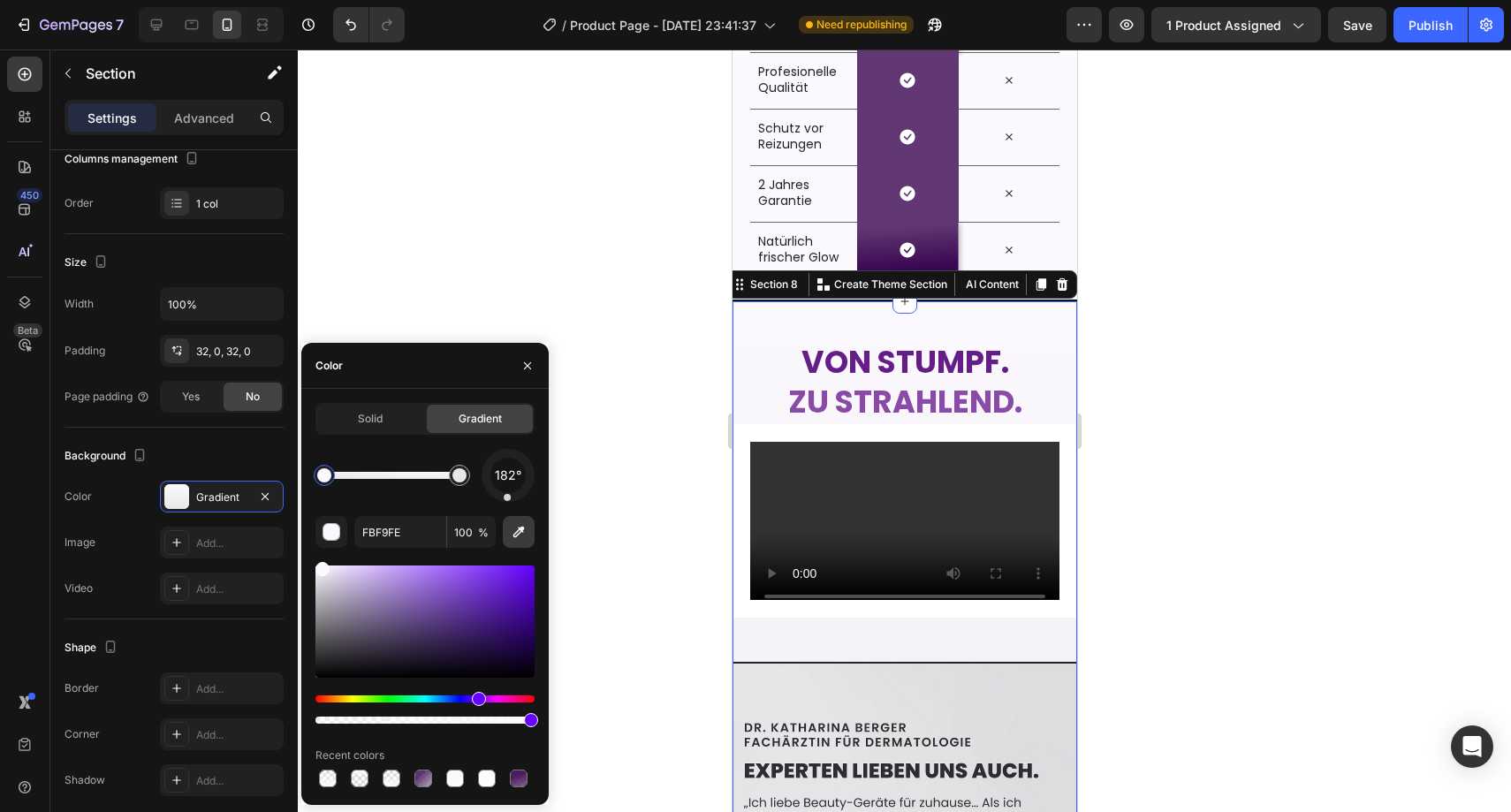
click at [514, 522] on button "button" at bounding box center [518, 531] width 32 height 32
click at [454, 474] on div at bounding box center [459, 474] width 14 height 14
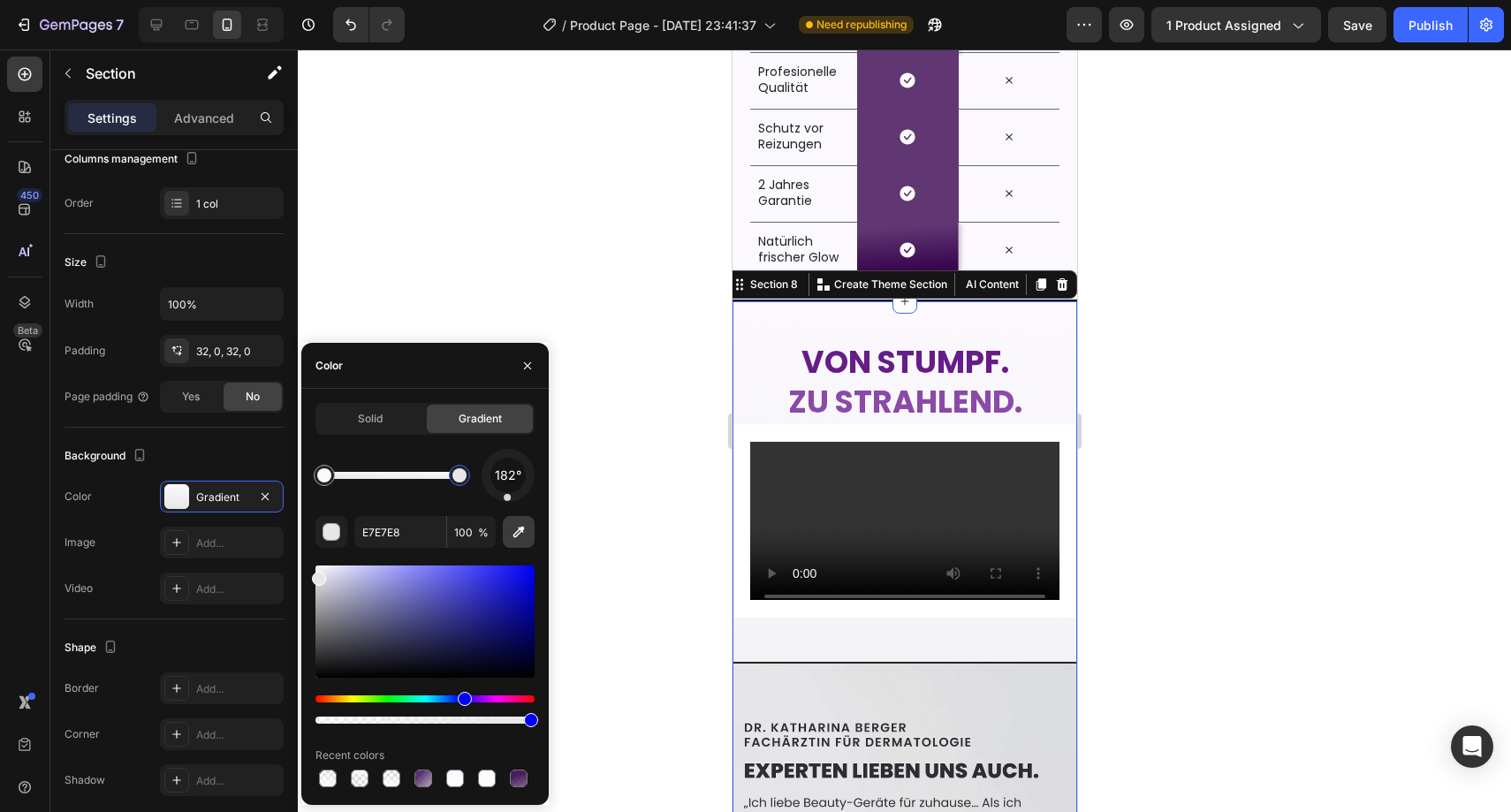
click at [513, 529] on icon "button" at bounding box center [518, 531] width 17 height 17
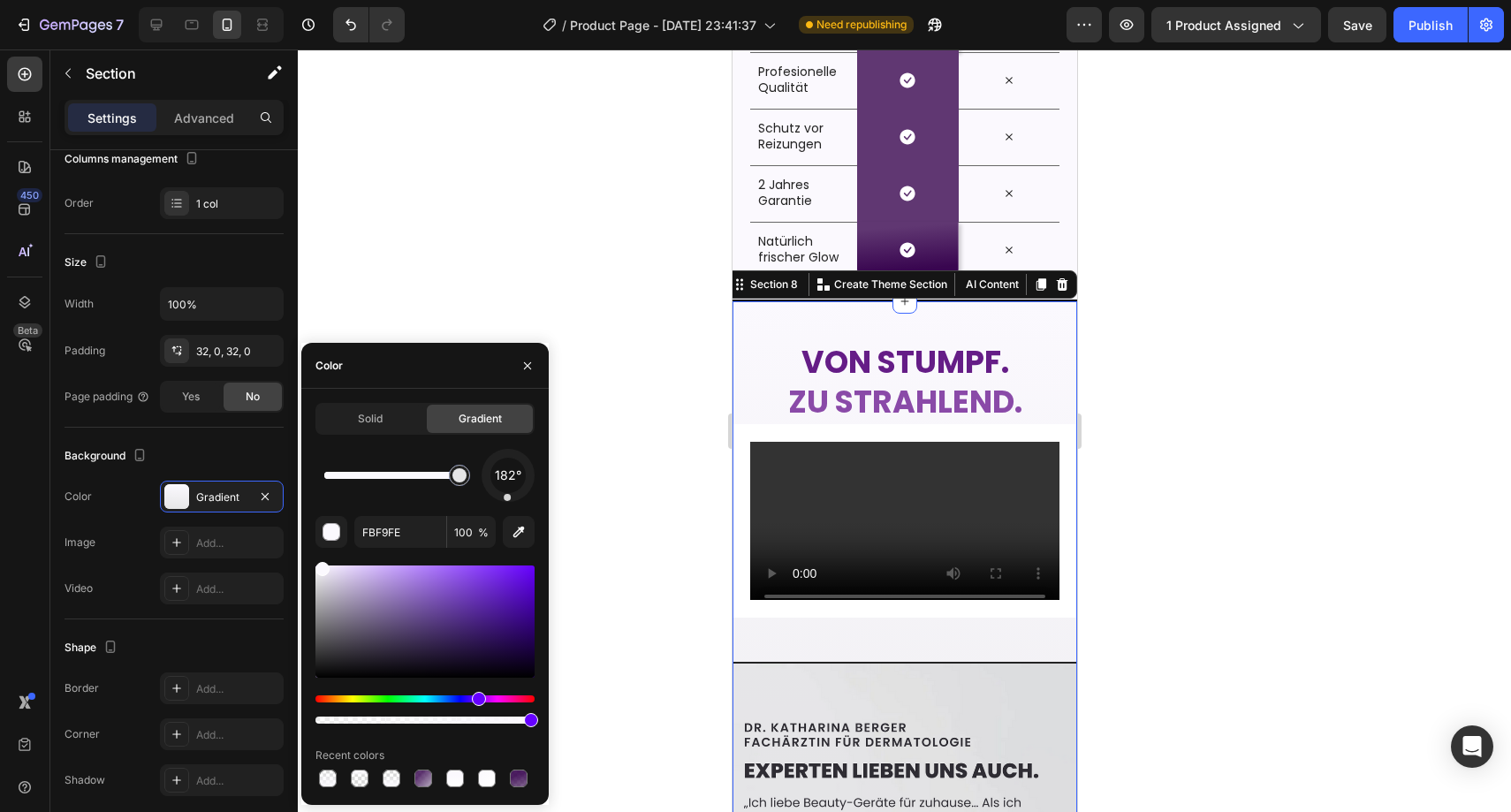
drag, startPoint x: 328, startPoint y: 479, endPoint x: 505, endPoint y: 489, distance: 177.3
click at [505, 489] on div "182°" at bounding box center [425, 474] width 219 height 53
type input "E6E6E7"
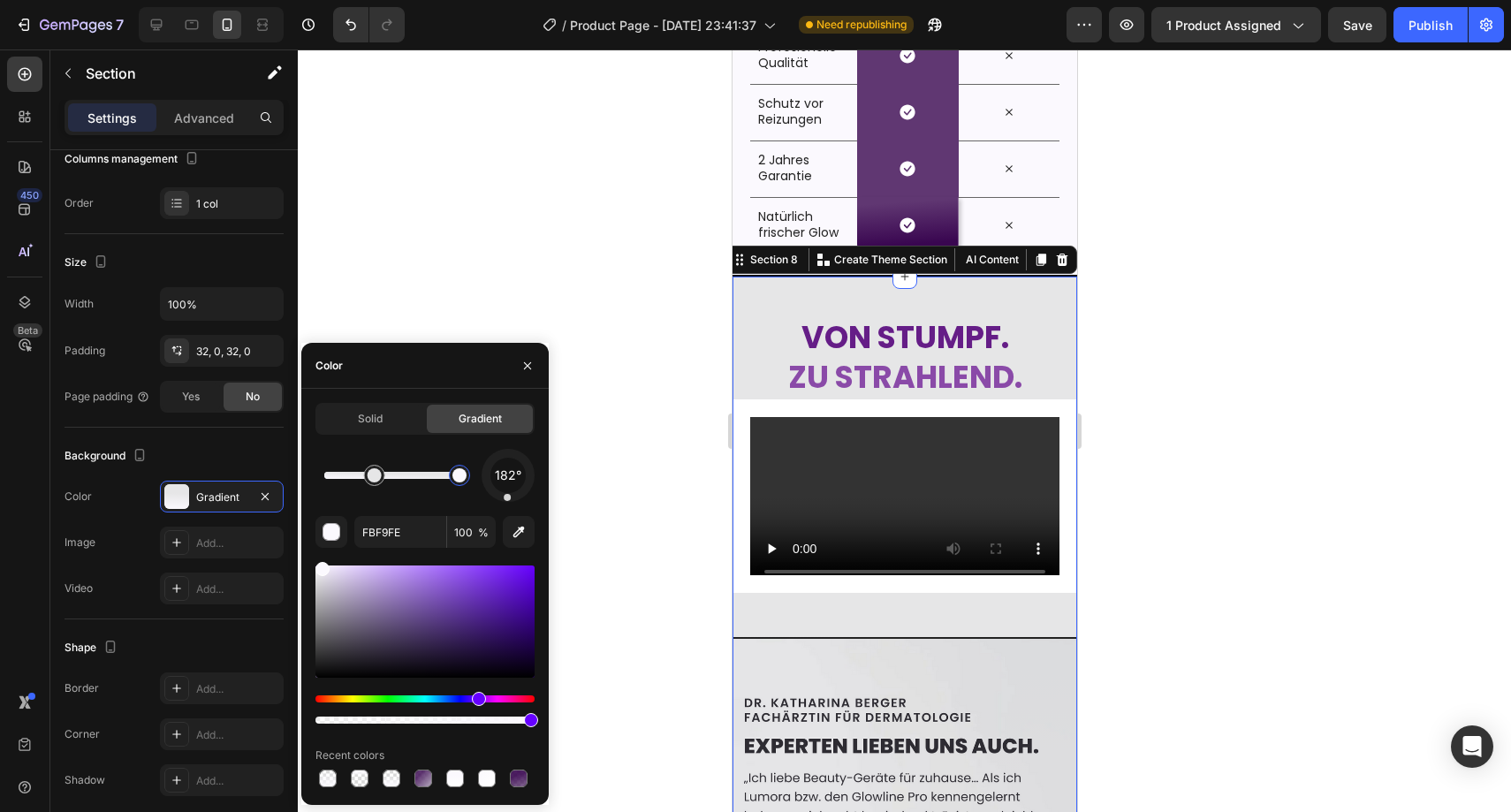
scroll to position [3411, 0]
drag, startPoint x: 457, startPoint y: 482, endPoint x: 432, endPoint y: 482, distance: 25.0
click at [432, 482] on div at bounding box center [431, 475] width 21 height 21
drag, startPoint x: 419, startPoint y: 477, endPoint x: 324, endPoint y: 477, distance: 95.0
click at [324, 477] on div at bounding box center [324, 474] width 14 height 14
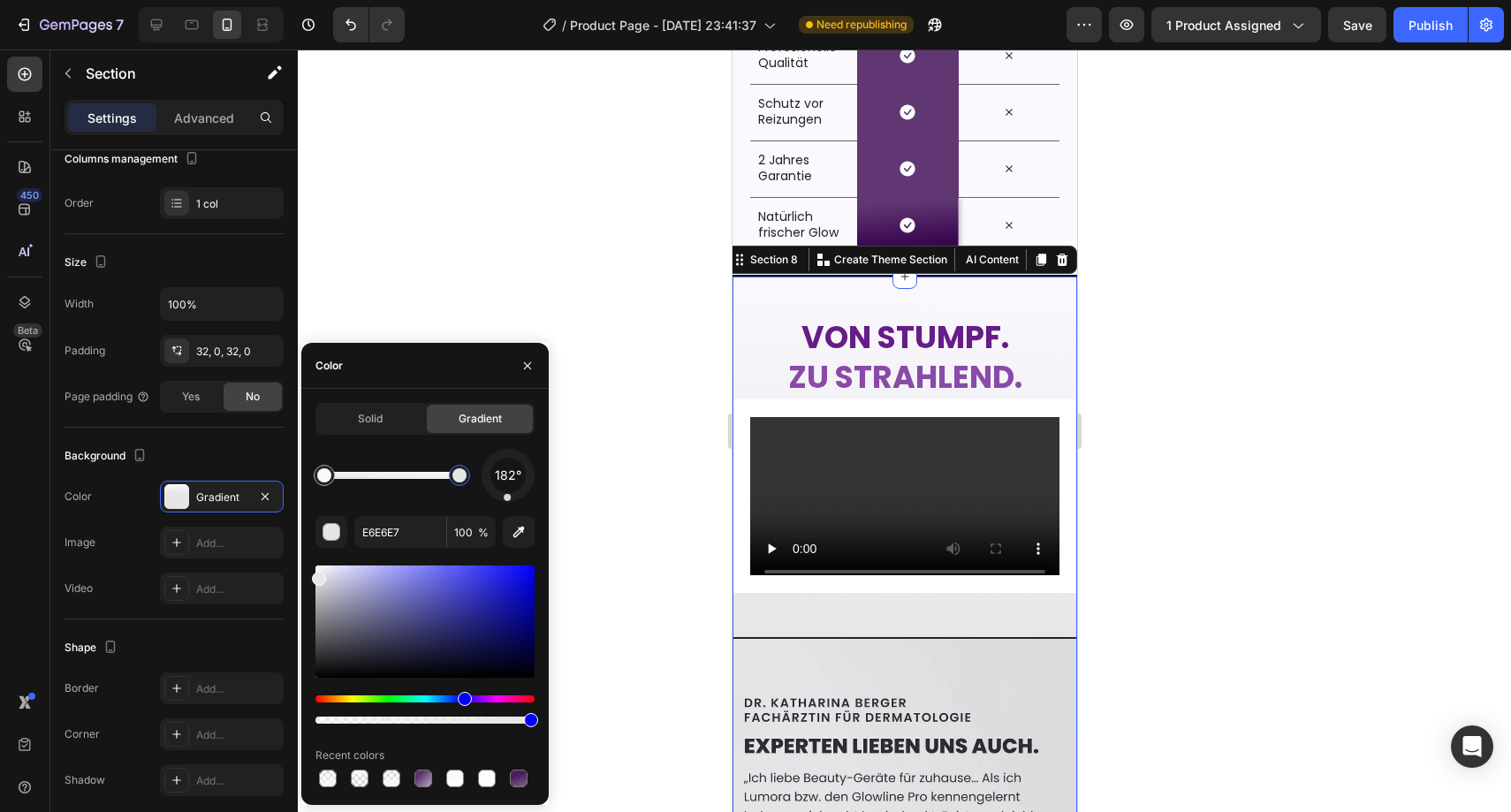
drag, startPoint x: 367, startPoint y: 476, endPoint x: 463, endPoint y: 465, distance: 96.6
click at [463, 468] on div at bounding box center [459, 474] width 14 height 14
drag, startPoint x: 456, startPoint y: 477, endPoint x: 357, endPoint y: 485, distance: 99.3
click at [357, 482] on div at bounding box center [357, 474] width 14 height 14
type input "FBF9FE"
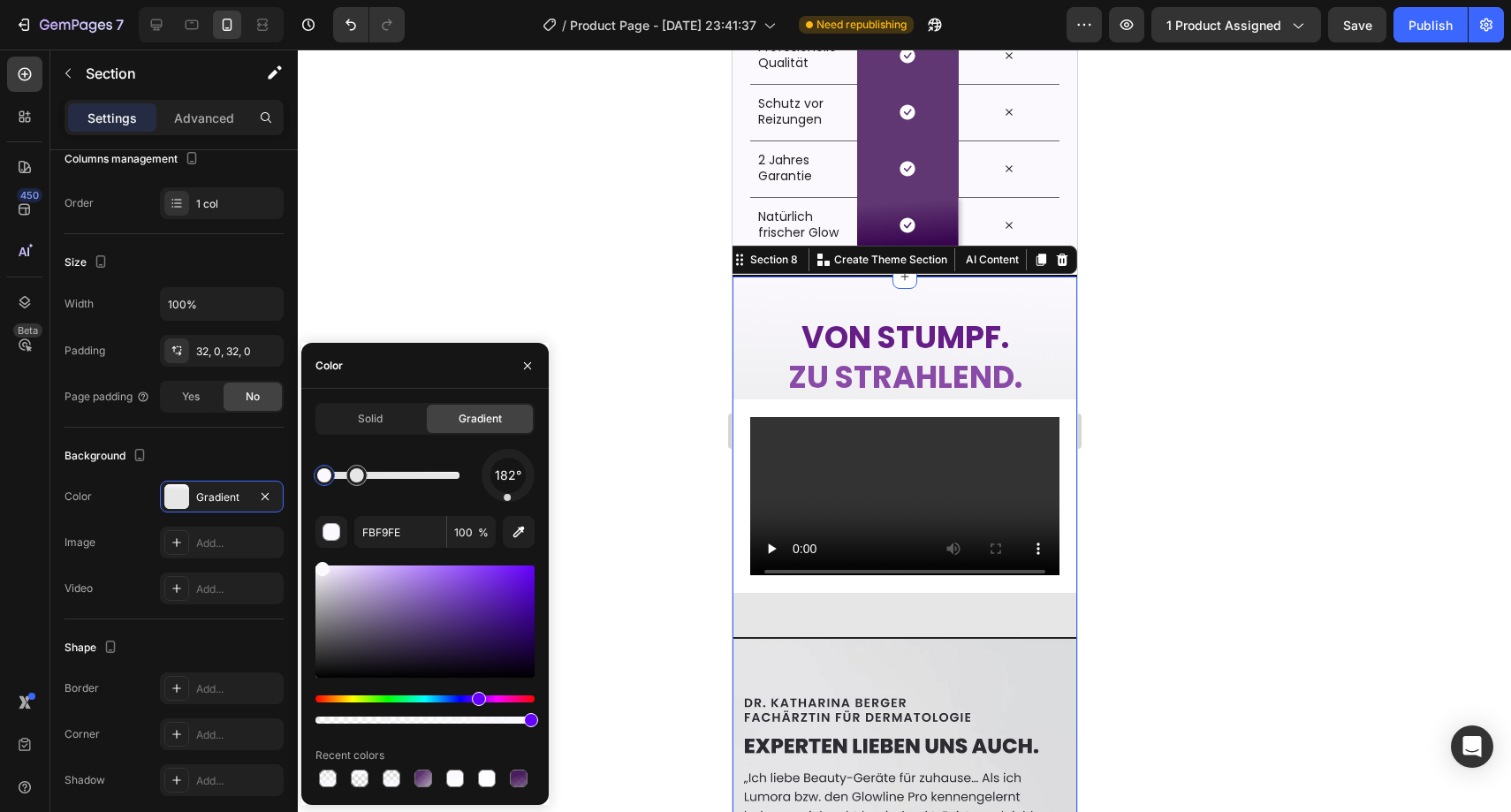
click at [646, 407] on div at bounding box center [904, 430] width 1213 height 762
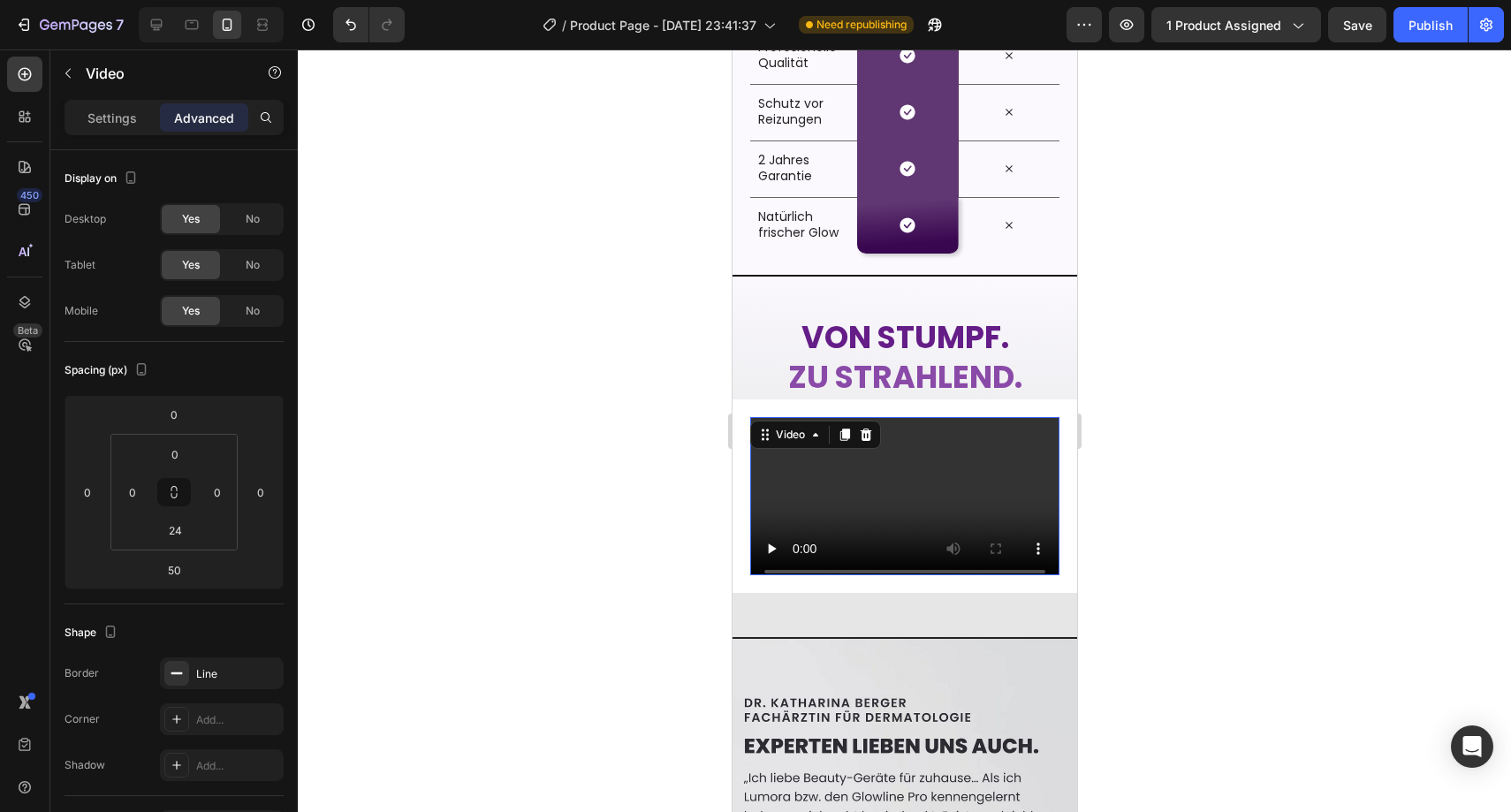
click at [739, 456] on div "Video 50" at bounding box center [903, 496] width 344 height 194
click at [211, 663] on div "Line" at bounding box center [222, 672] width 124 height 32
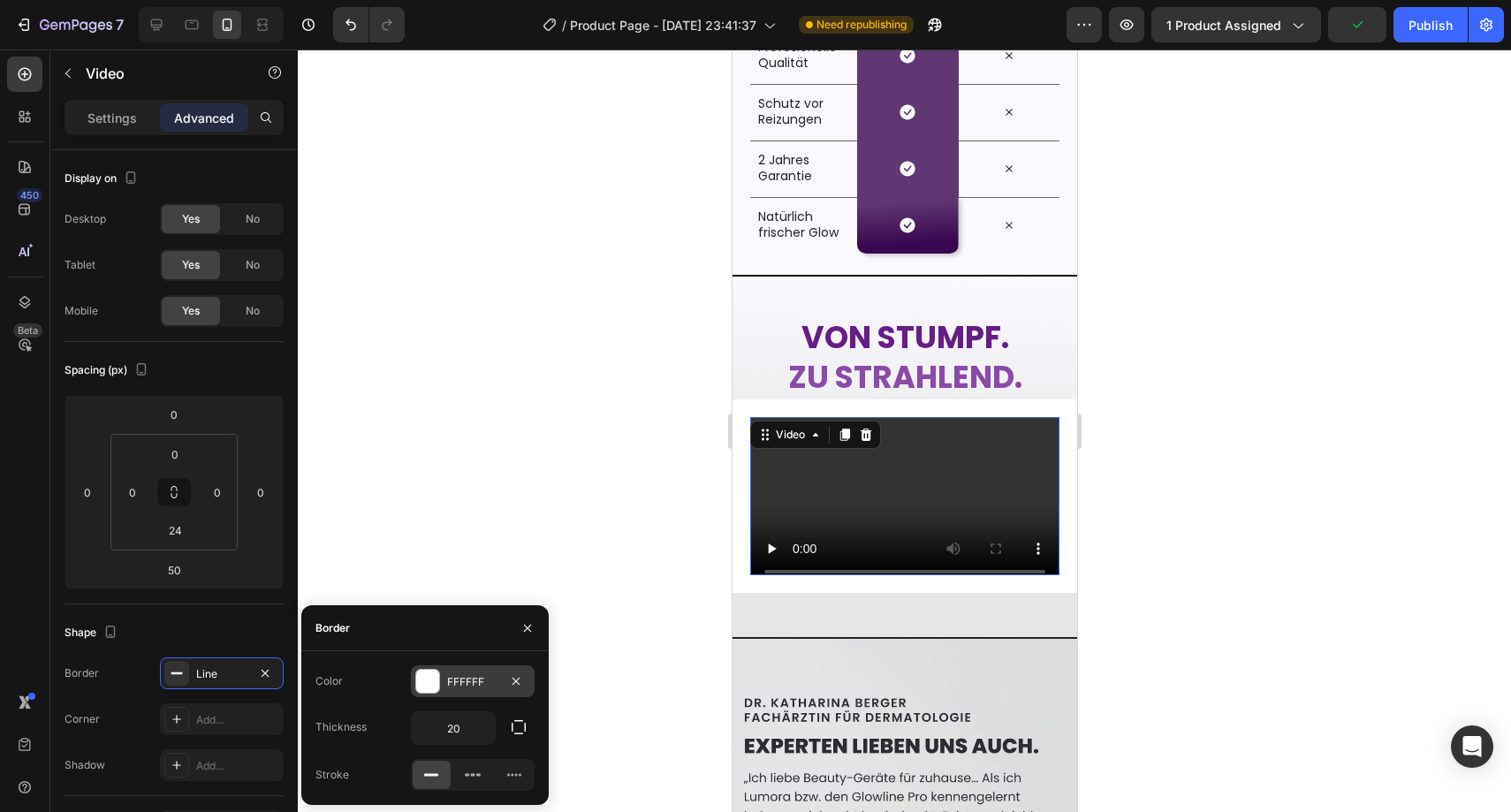
click at [488, 670] on div "FFFFFF" at bounding box center [473, 681] width 124 height 32
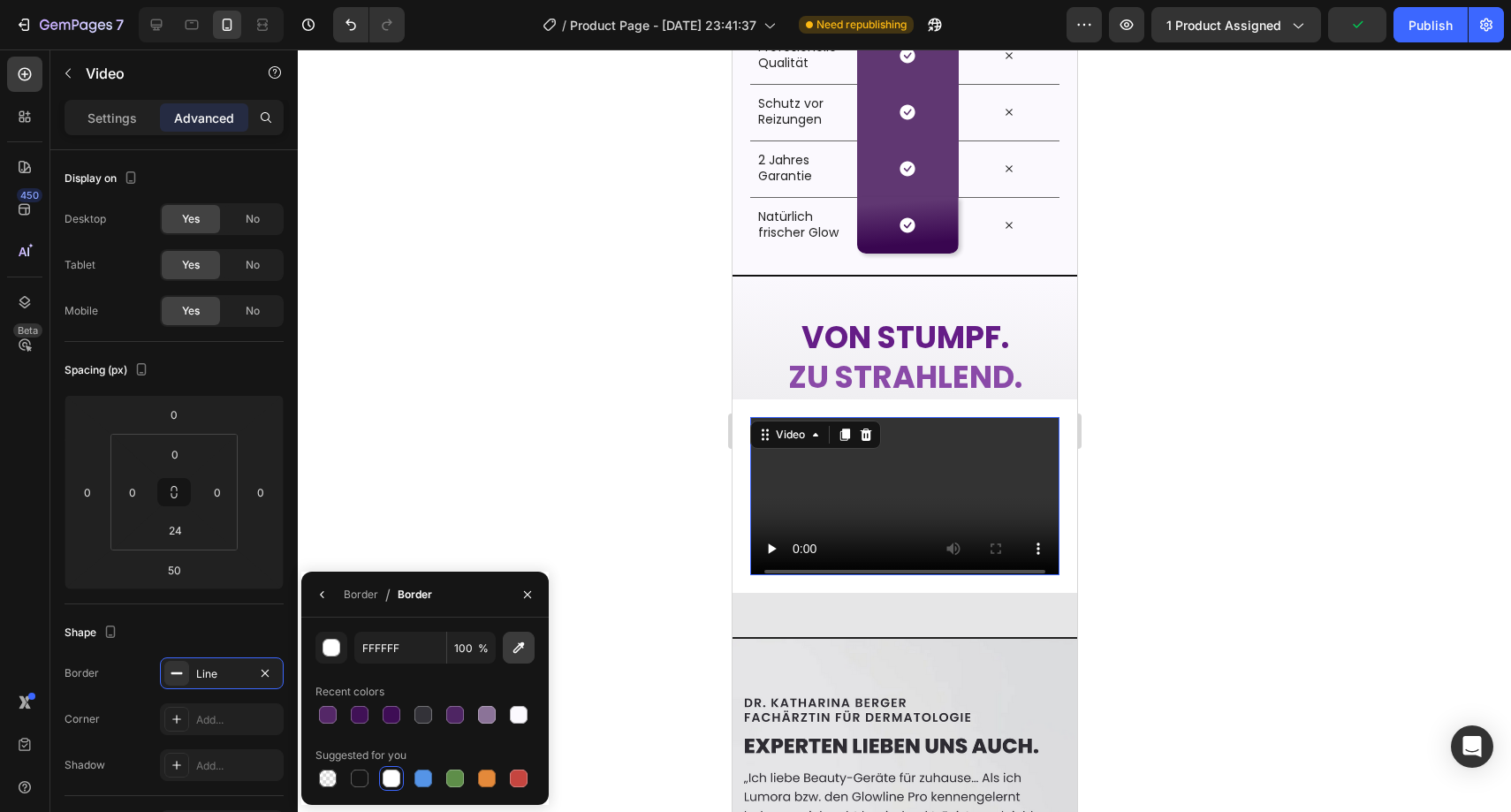
click at [513, 645] on icon "button" at bounding box center [518, 647] width 17 height 17
type input "F2F0F4"
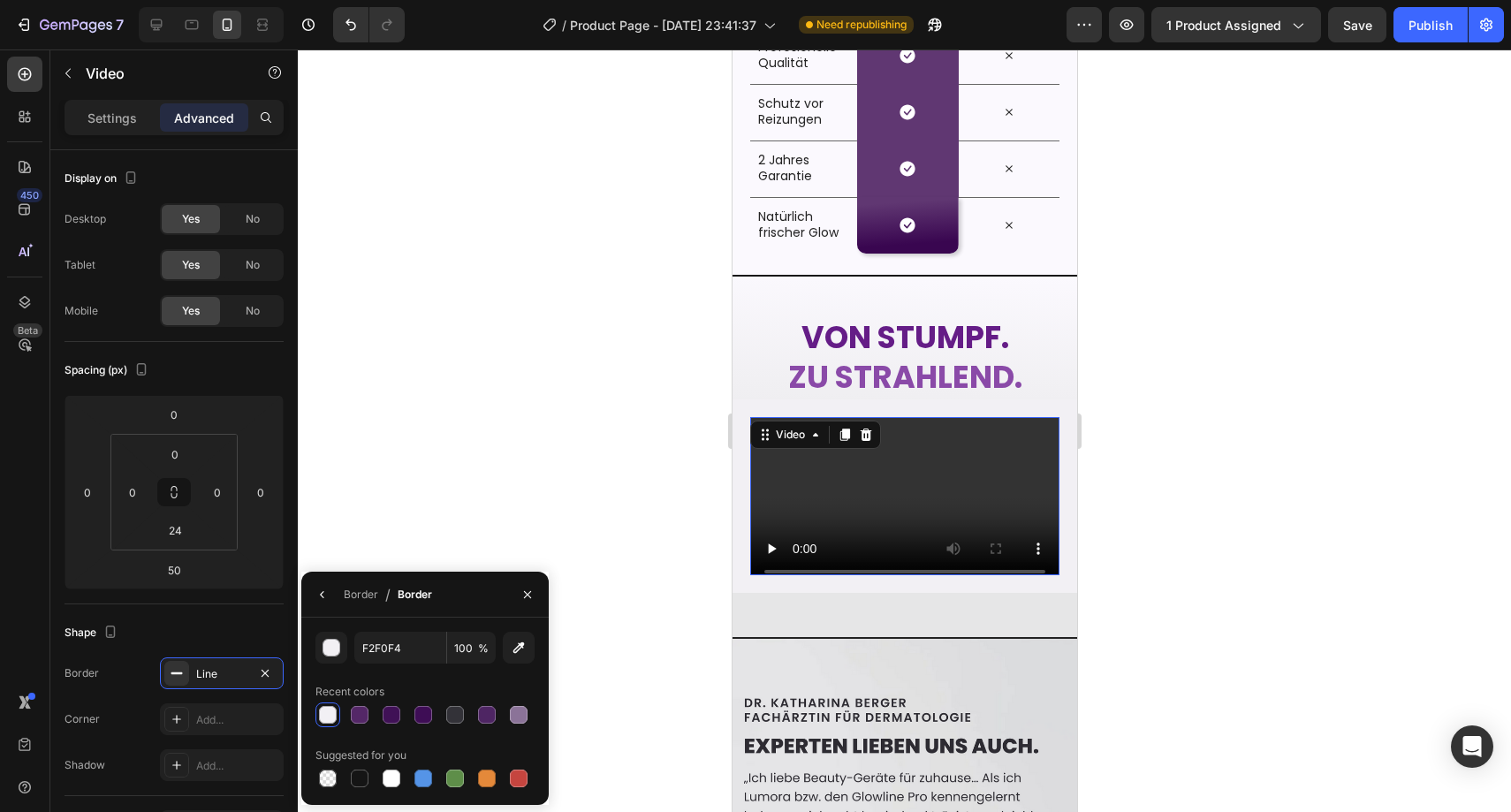
click at [646, 402] on div at bounding box center [904, 430] width 1213 height 762
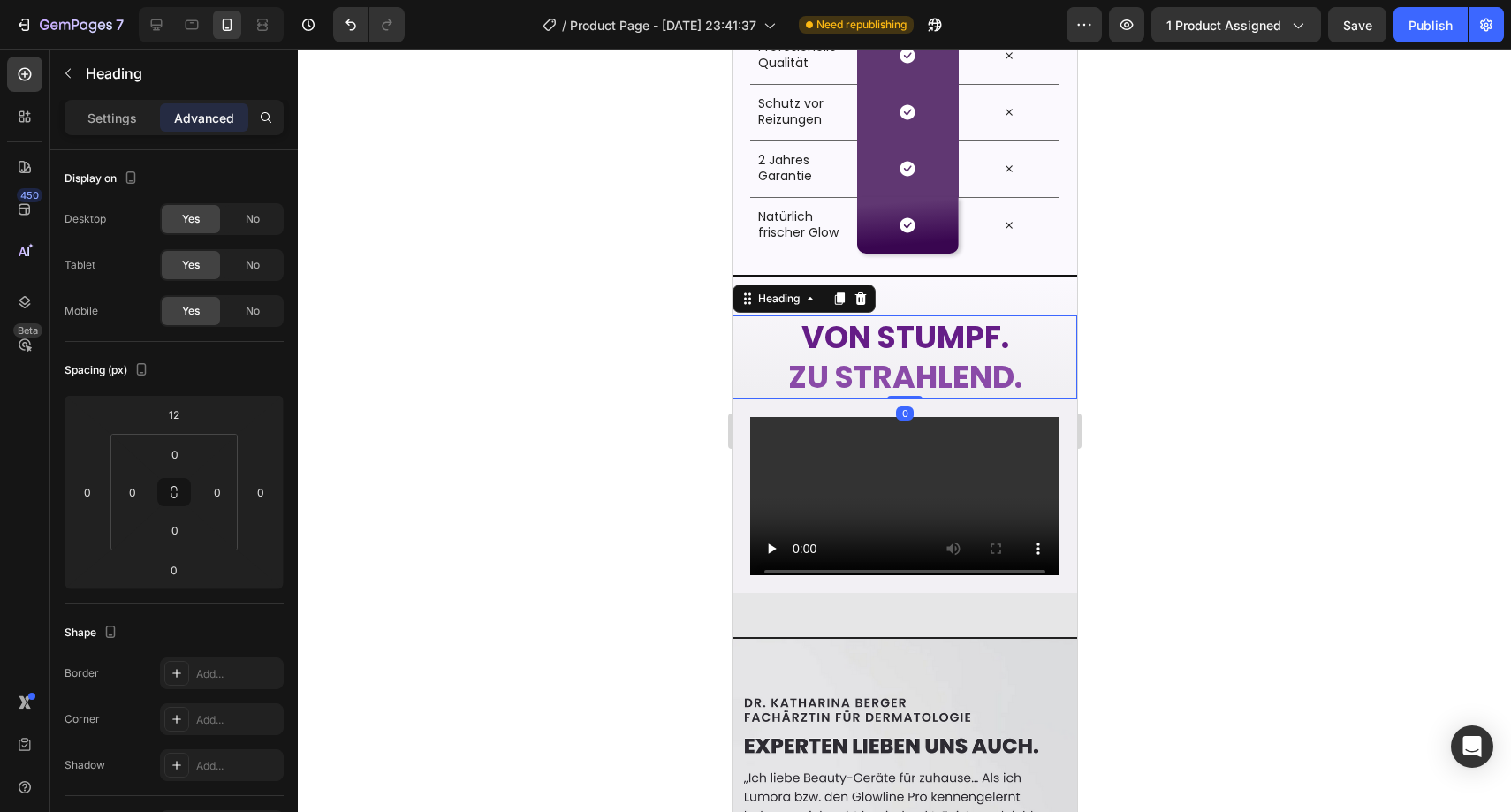
click at [740, 395] on p "⁠⁠⁠⁠⁠⁠⁠ [PERSON_NAME]. zu strahlend." at bounding box center [904, 357] width 342 height 80
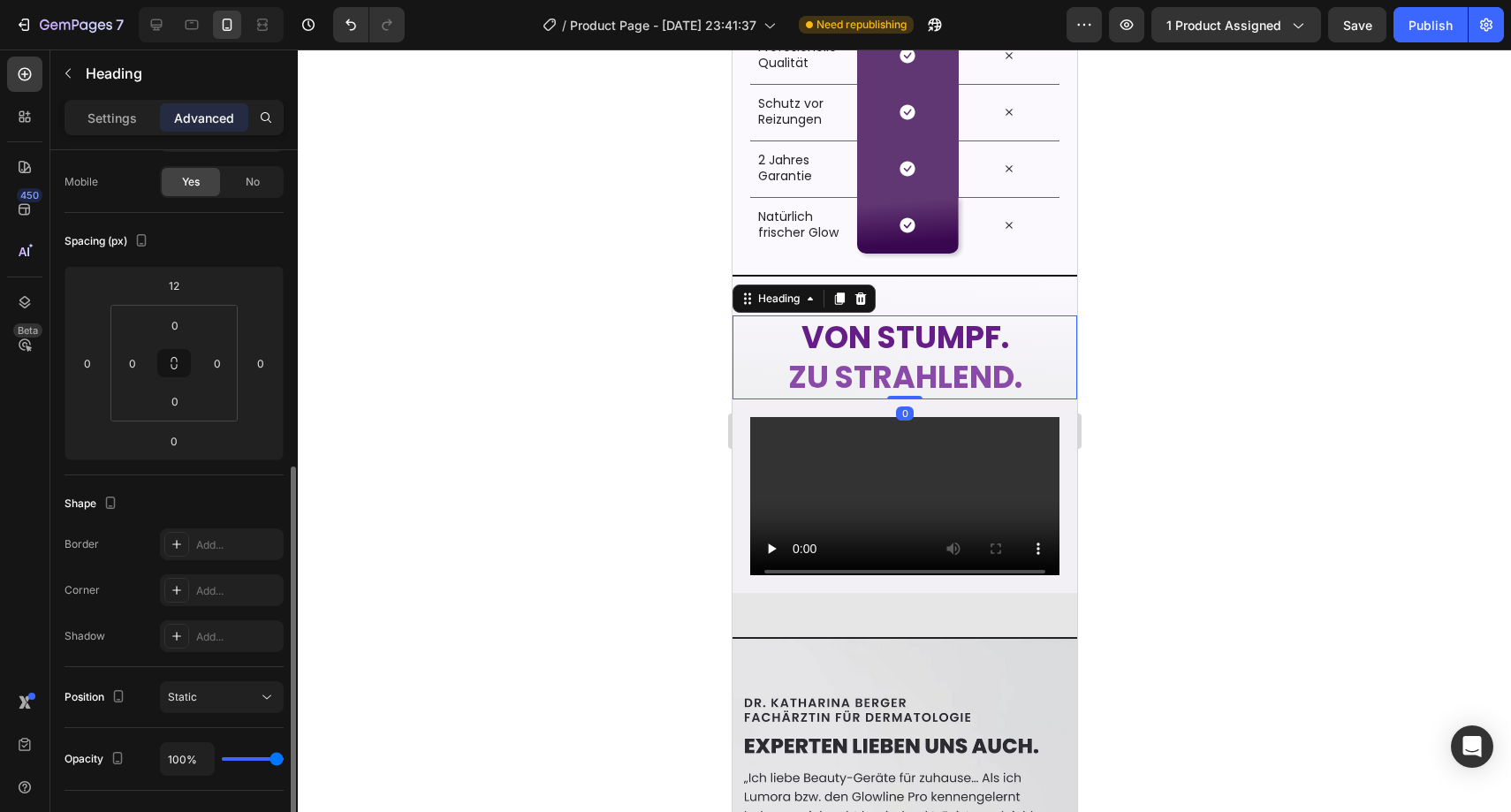
scroll to position [278, 0]
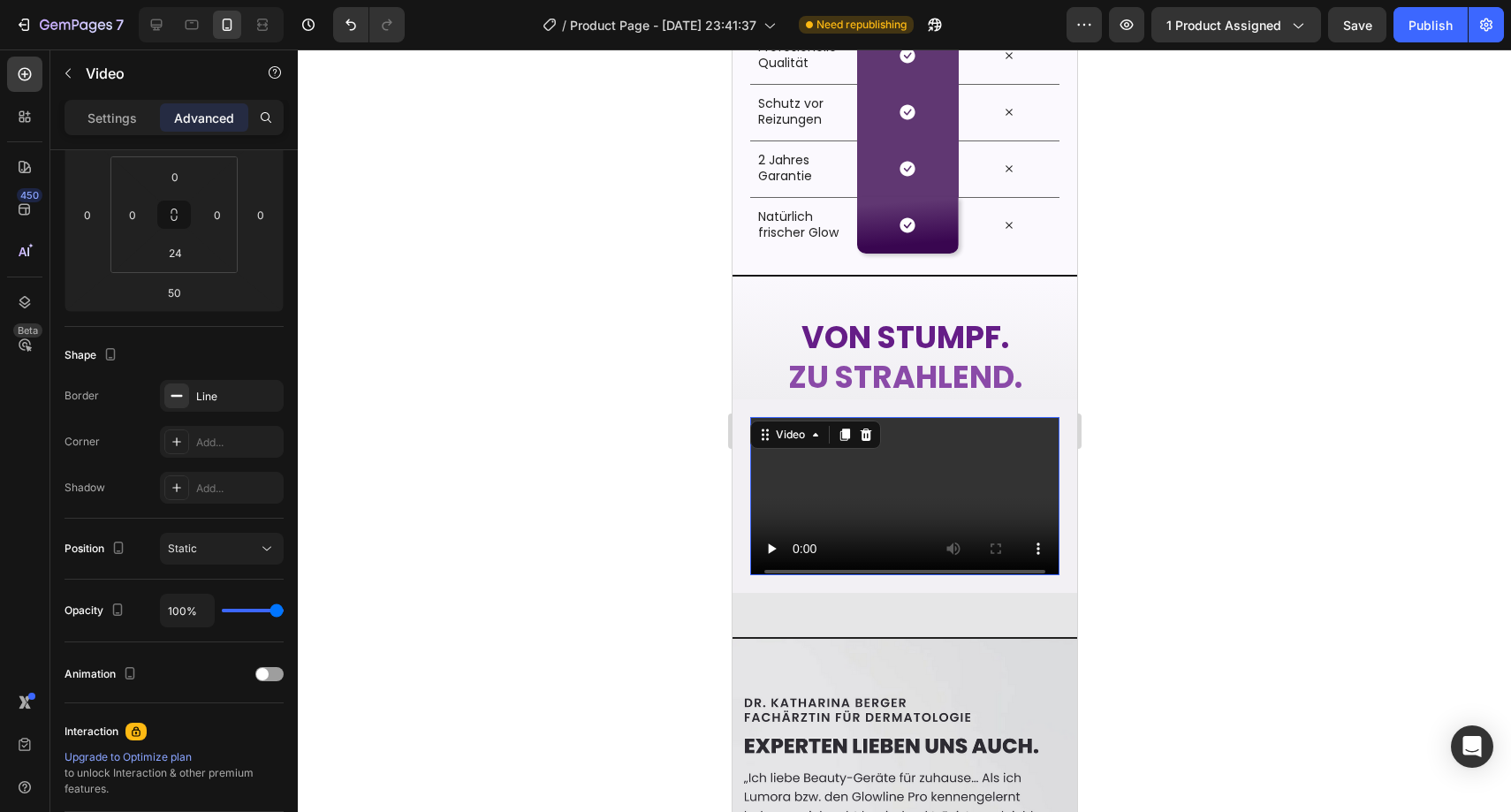
click at [736, 479] on div "Video 50" at bounding box center [903, 496] width 344 height 194
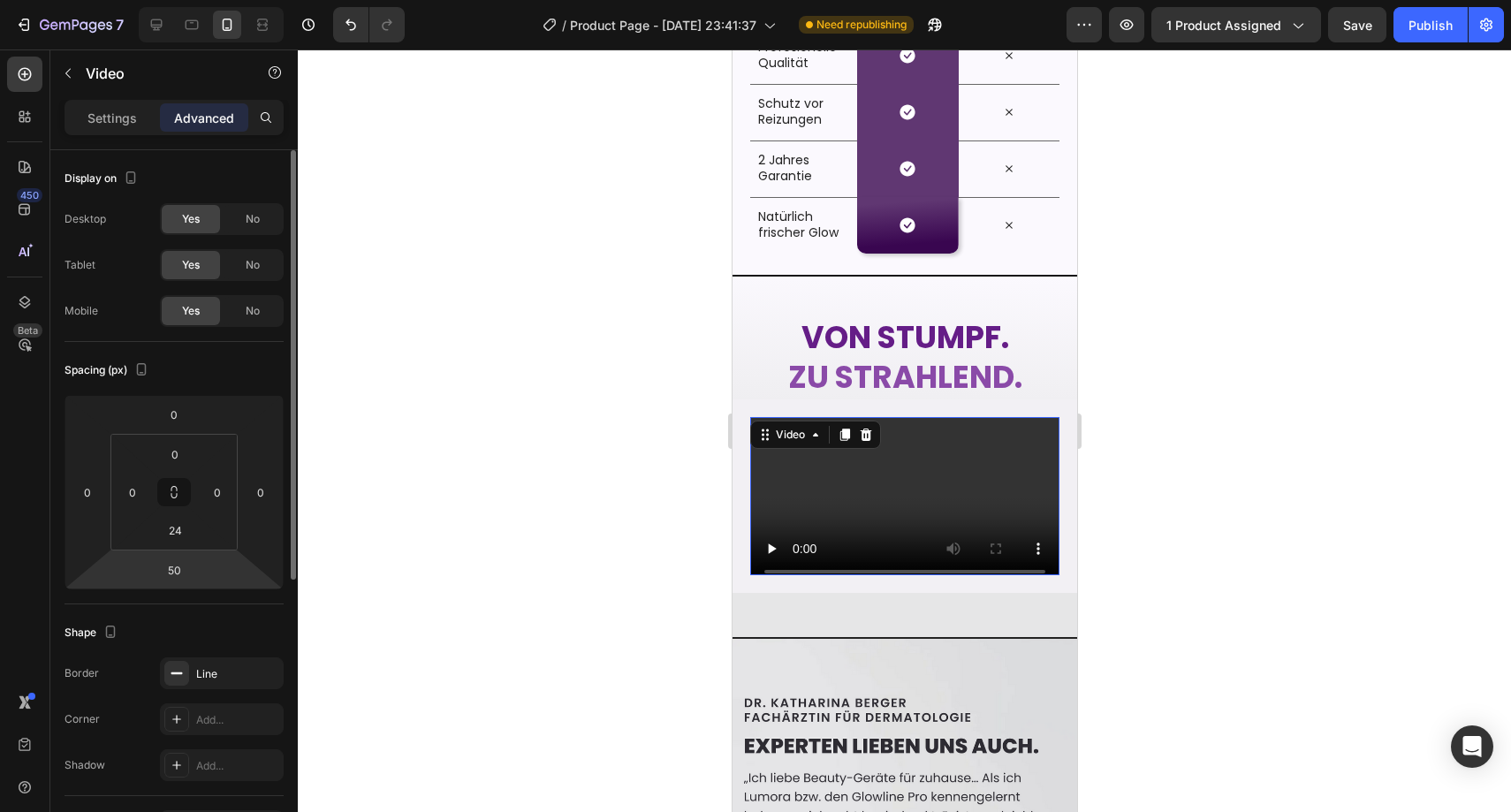
scroll to position [467, 0]
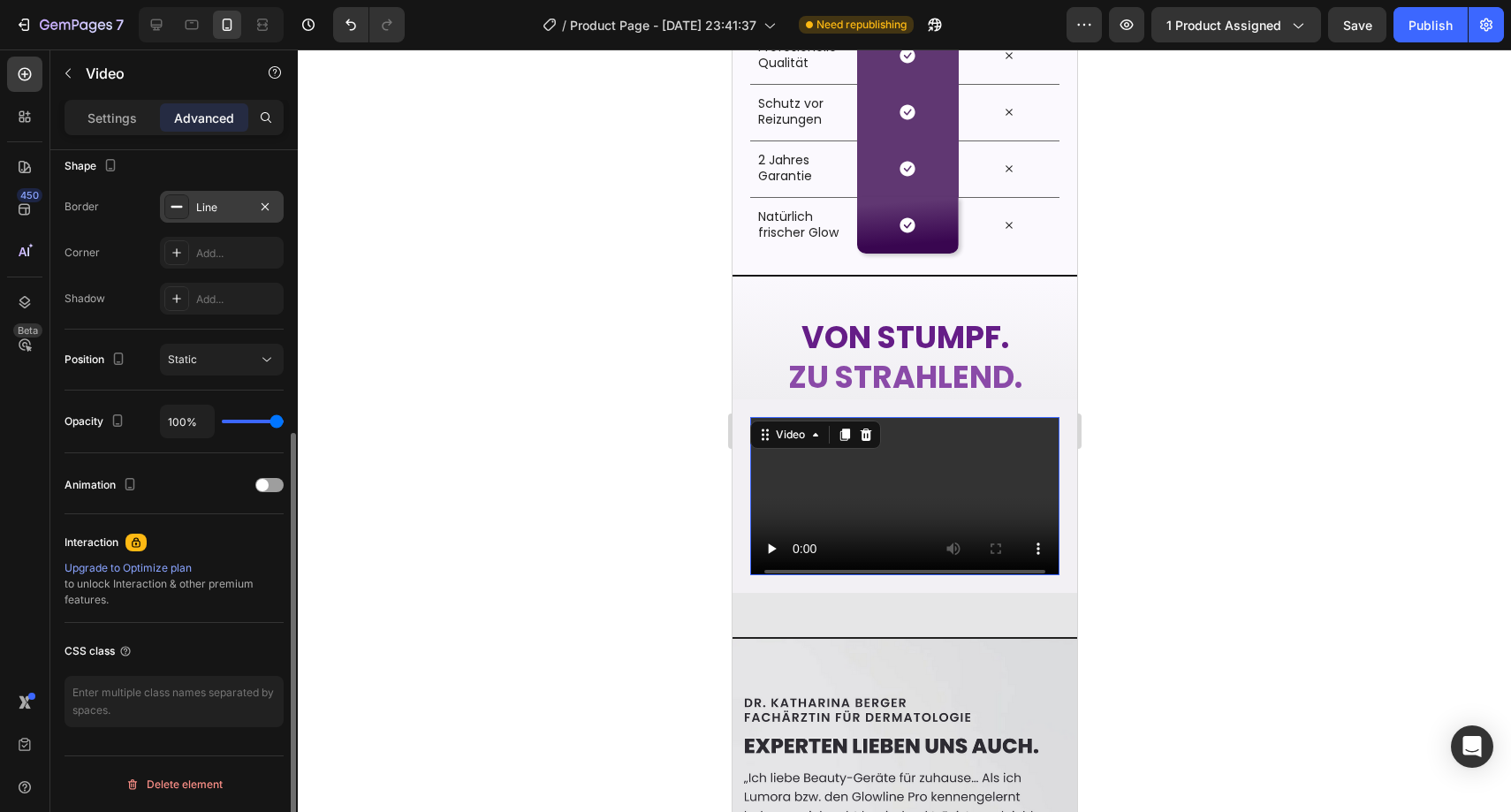
click at [222, 207] on div "Line" at bounding box center [221, 207] width 51 height 15
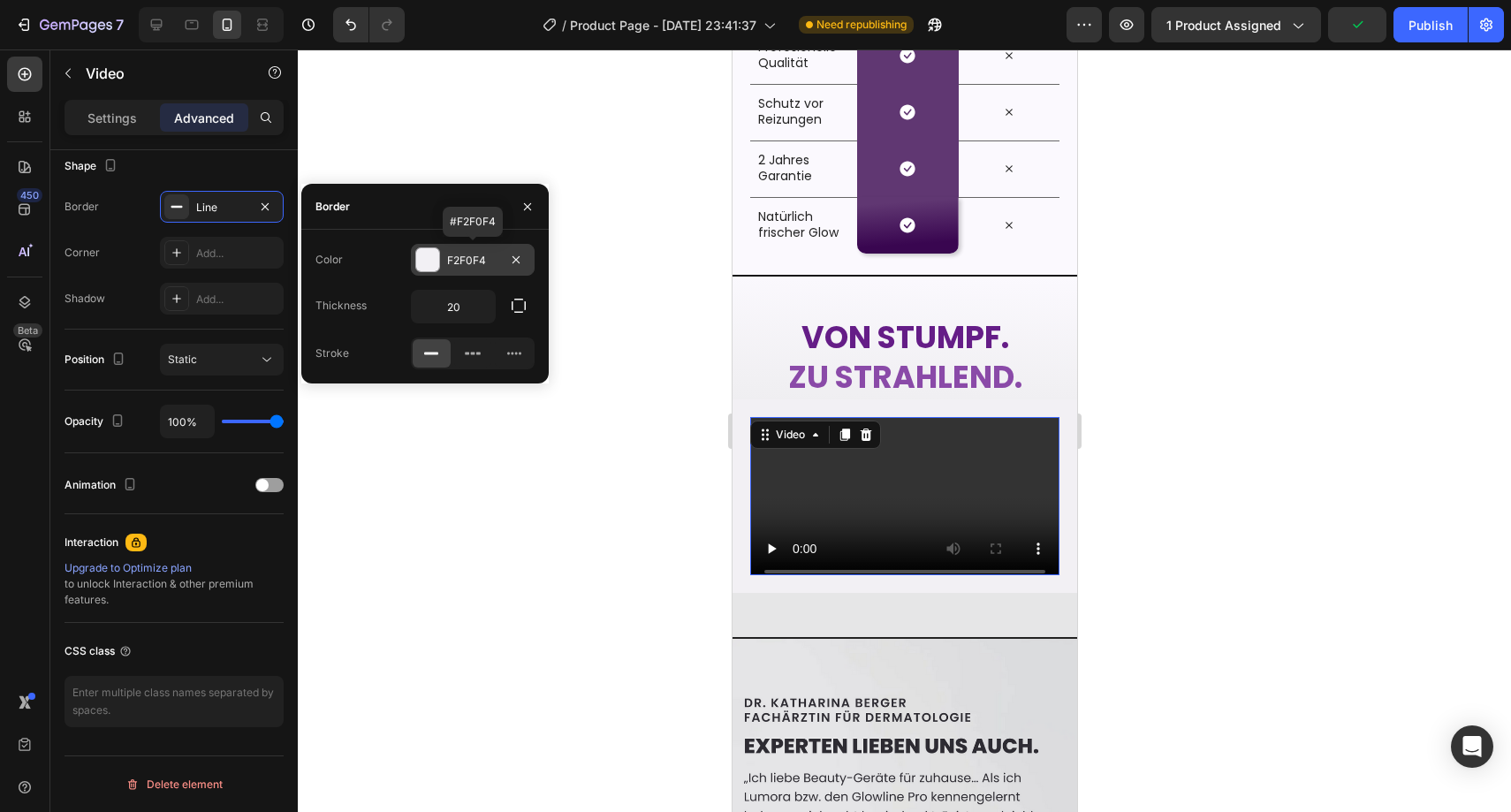
click at [488, 260] on div "F2F0F4" at bounding box center [472, 260] width 51 height 15
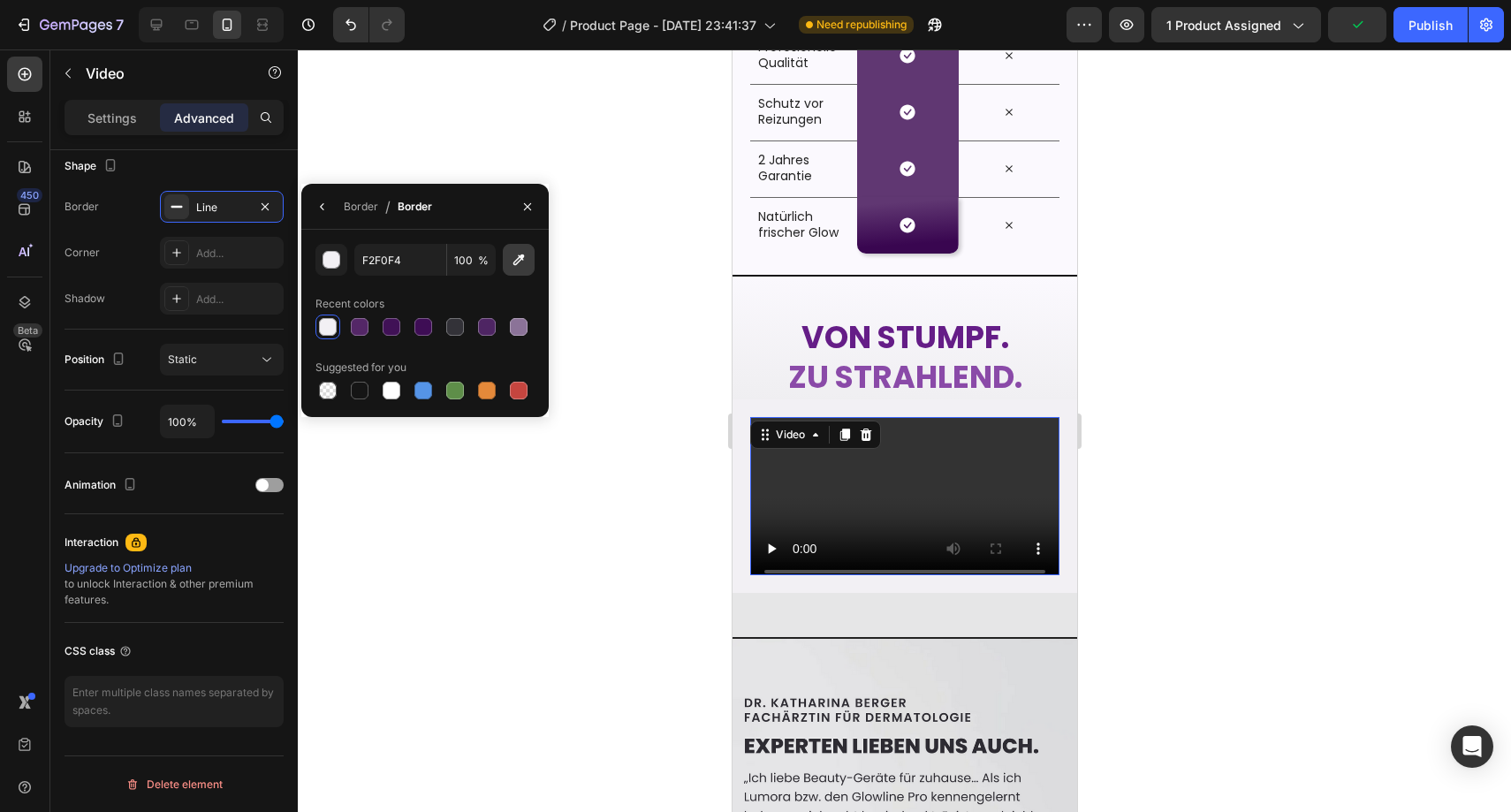
click at [515, 259] on icon "button" at bounding box center [518, 259] width 17 height 17
type input "E6E6E7"
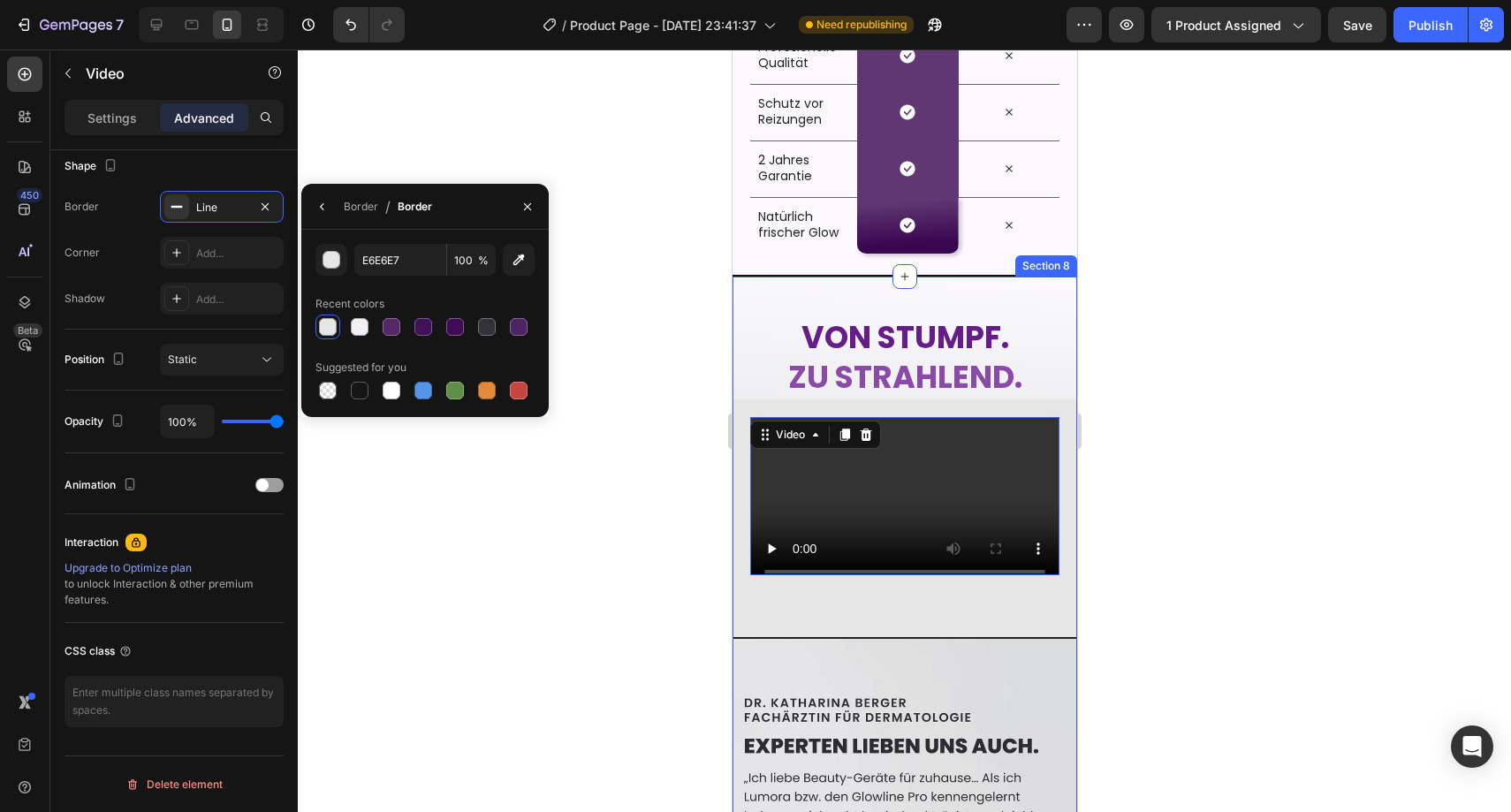
click at [658, 558] on div at bounding box center [904, 430] width 1213 height 762
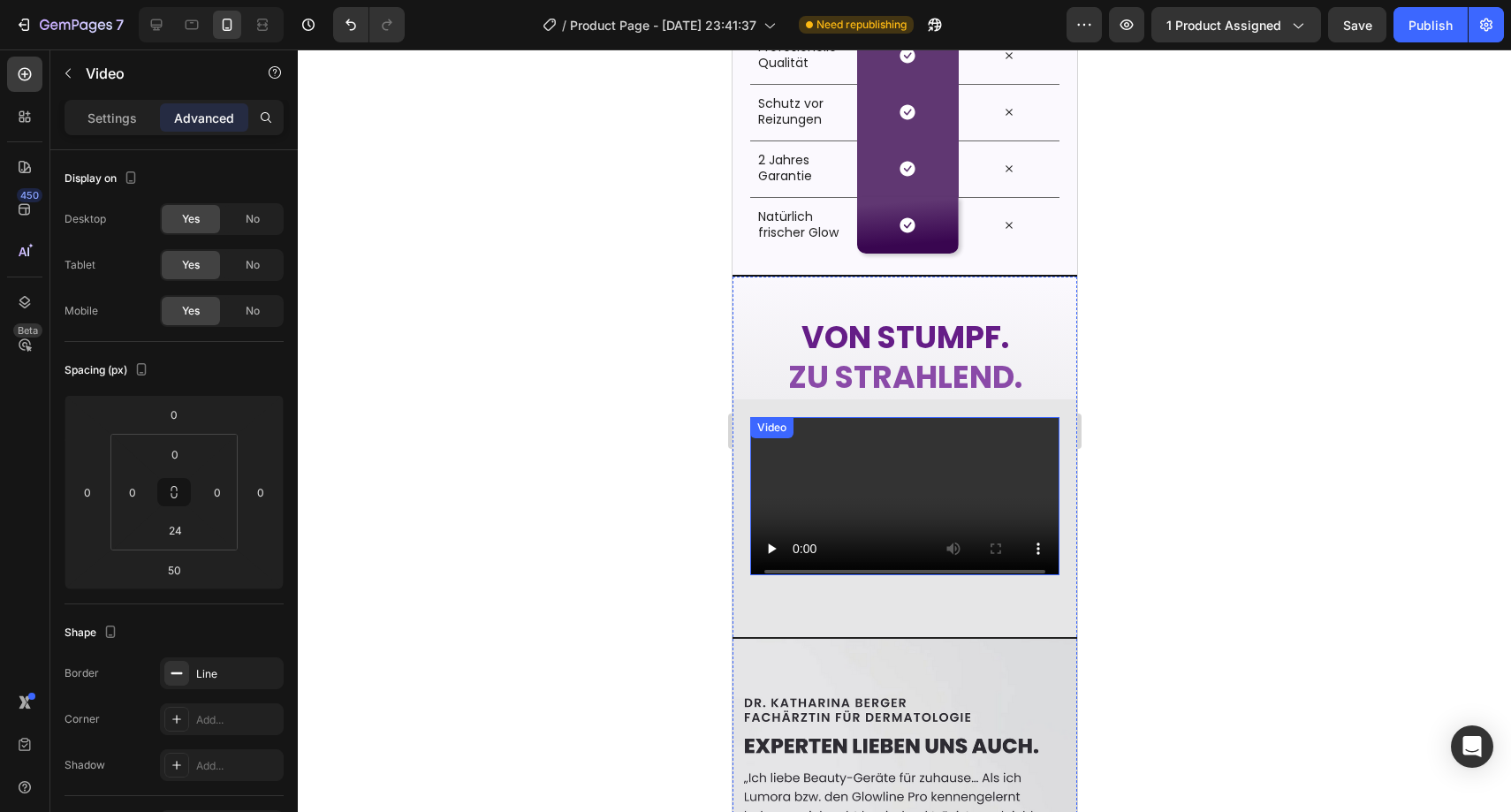
click at [740, 514] on div "Video" at bounding box center [903, 496] width 344 height 194
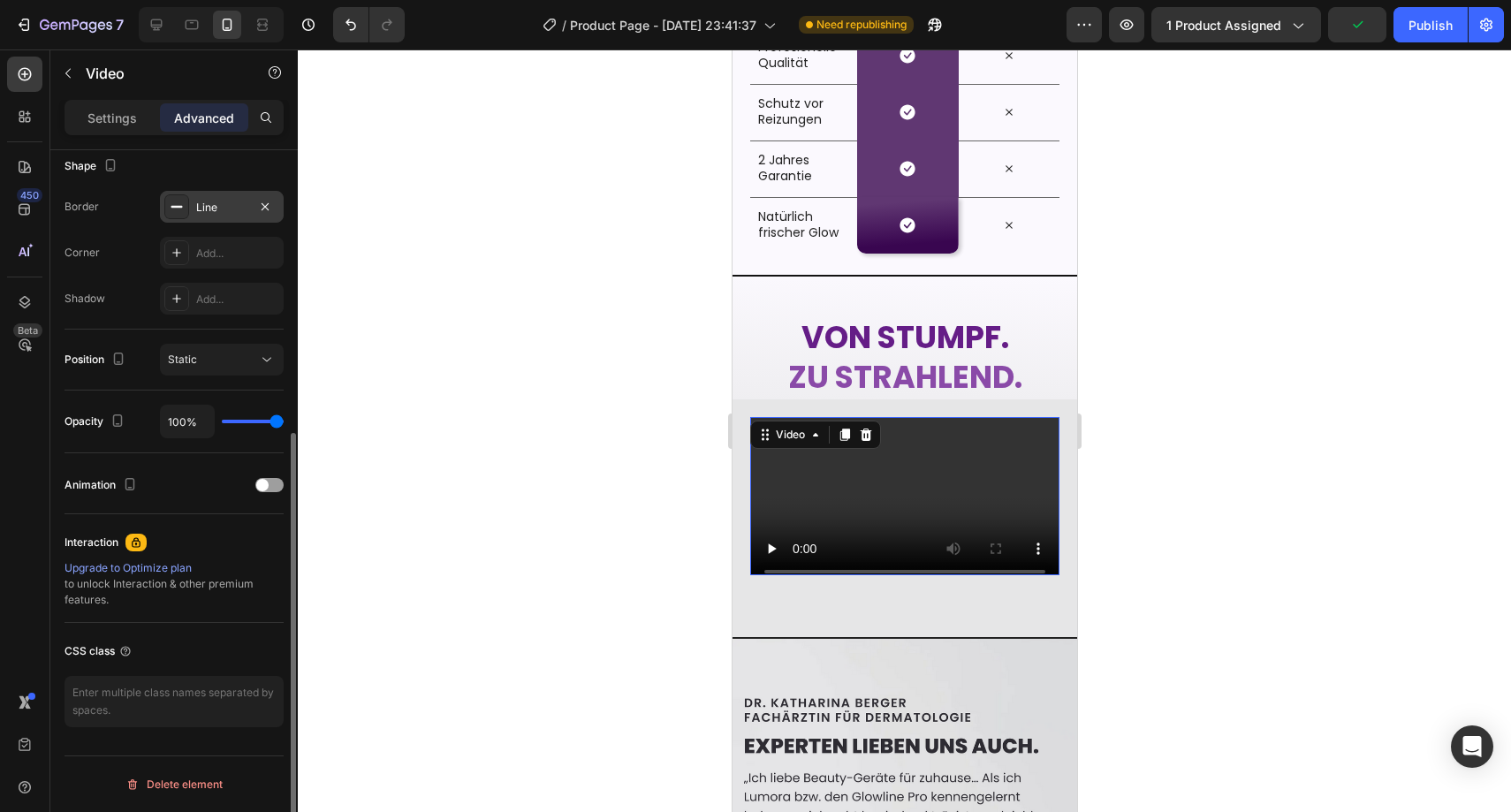
click at [208, 202] on div "Line" at bounding box center [221, 207] width 51 height 15
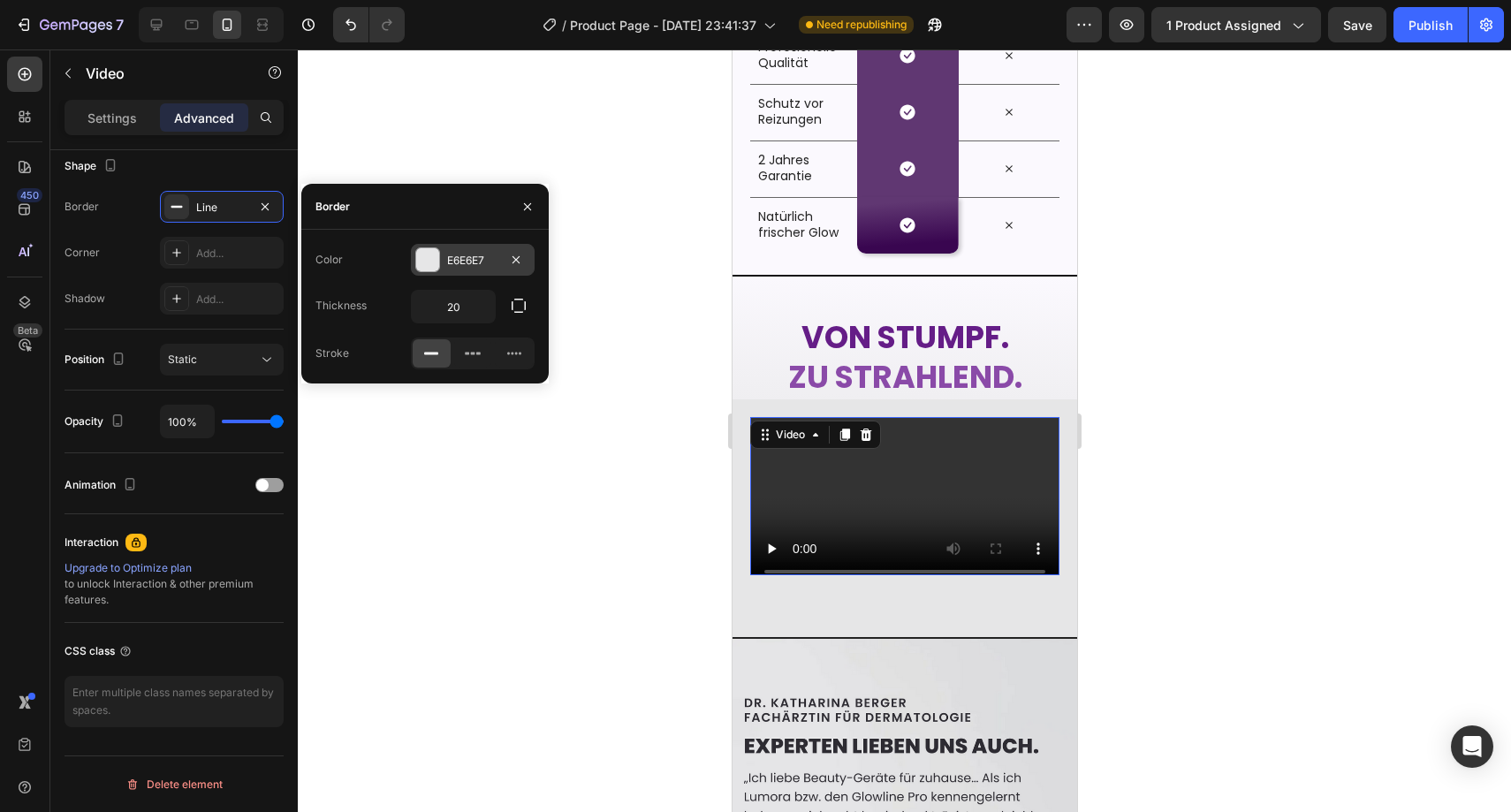
click at [464, 266] on div "E6E6E7" at bounding box center [472, 260] width 51 height 15
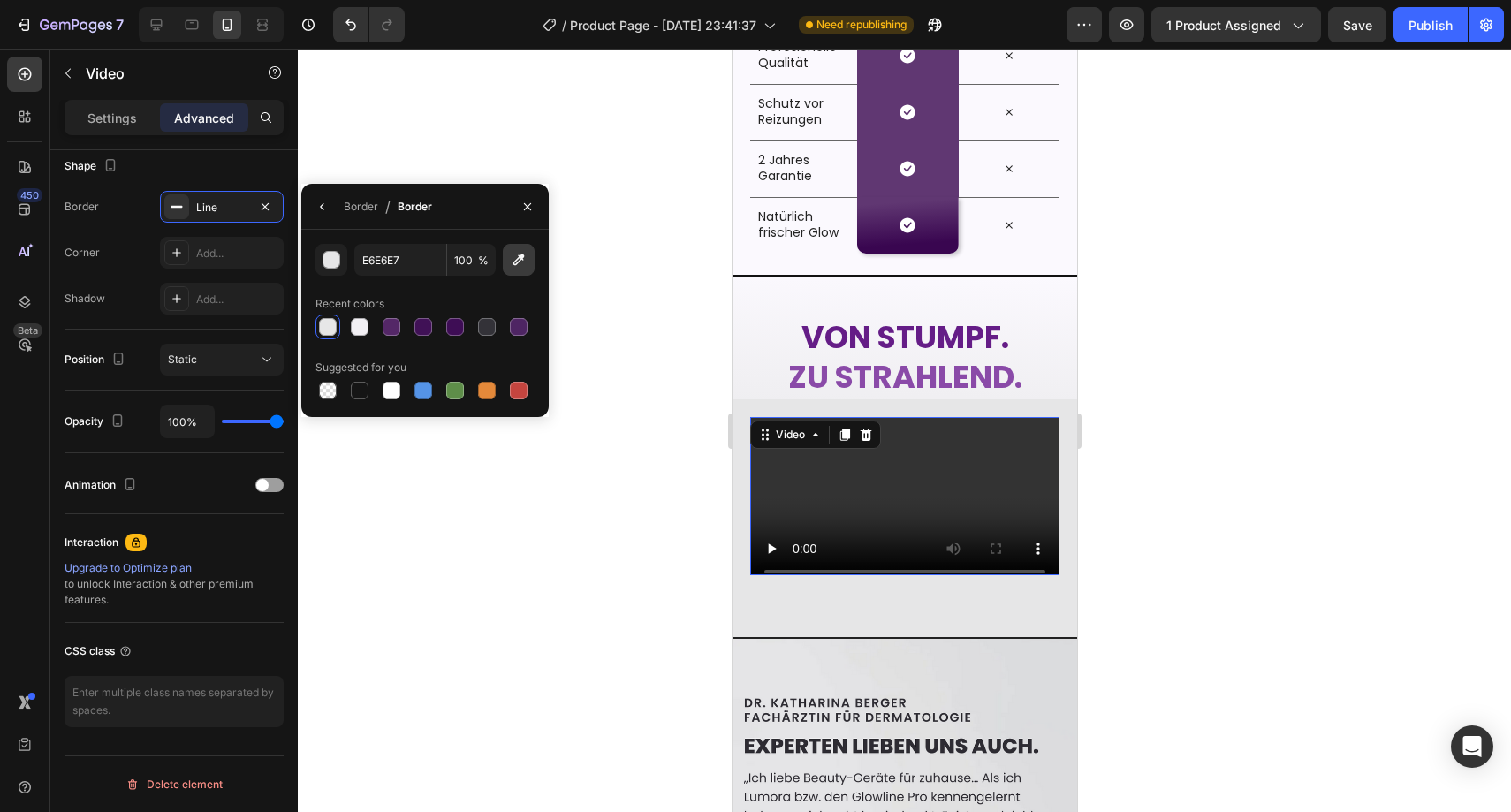
click at [512, 263] on icon "button" at bounding box center [518, 259] width 17 height 17
type input "F0EFF2"
click at [688, 424] on div at bounding box center [904, 430] width 1213 height 762
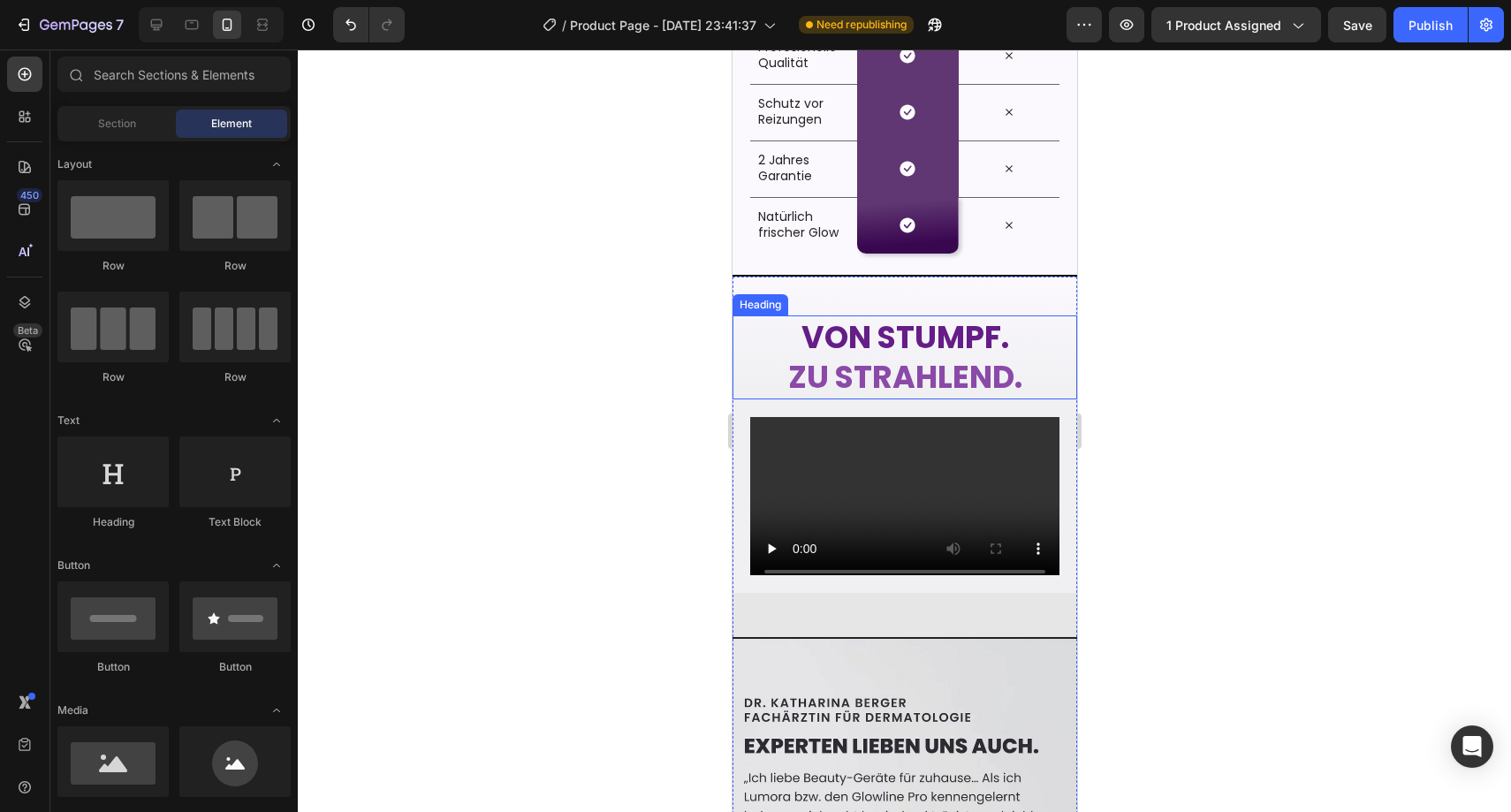
click at [688, 424] on div at bounding box center [904, 430] width 1213 height 762
click at [1162, 552] on div at bounding box center [904, 430] width 1213 height 762
click at [988, 629] on div "⁠⁠⁠⁠⁠⁠⁠ [PERSON_NAME]. zu strahlend. Heading Video Image" at bounding box center [903, 766] width 344 height 922
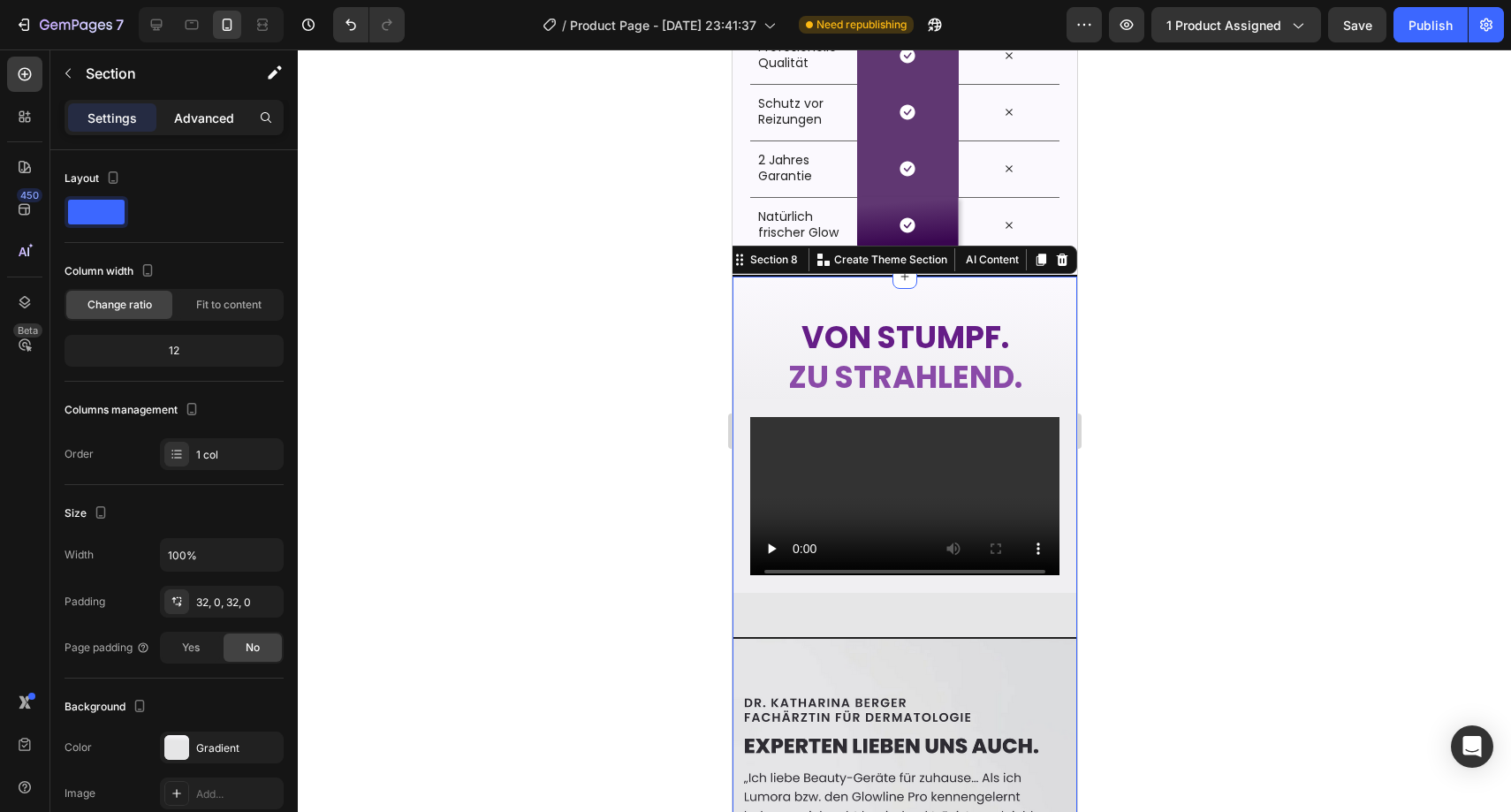
click at [207, 122] on p "Advanced" at bounding box center [204, 118] width 60 height 18
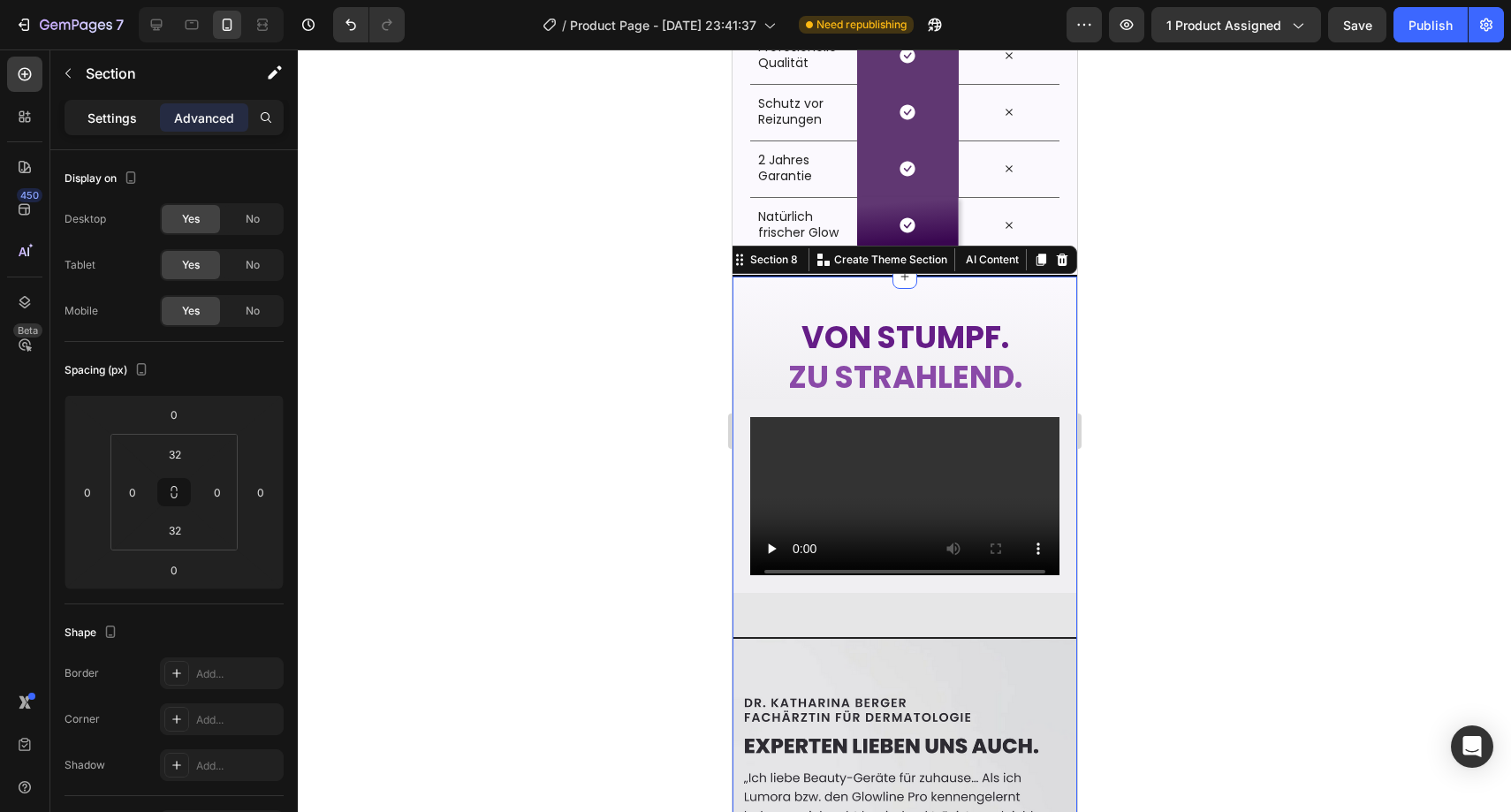
click at [105, 117] on p "Settings" at bounding box center [112, 118] width 49 height 18
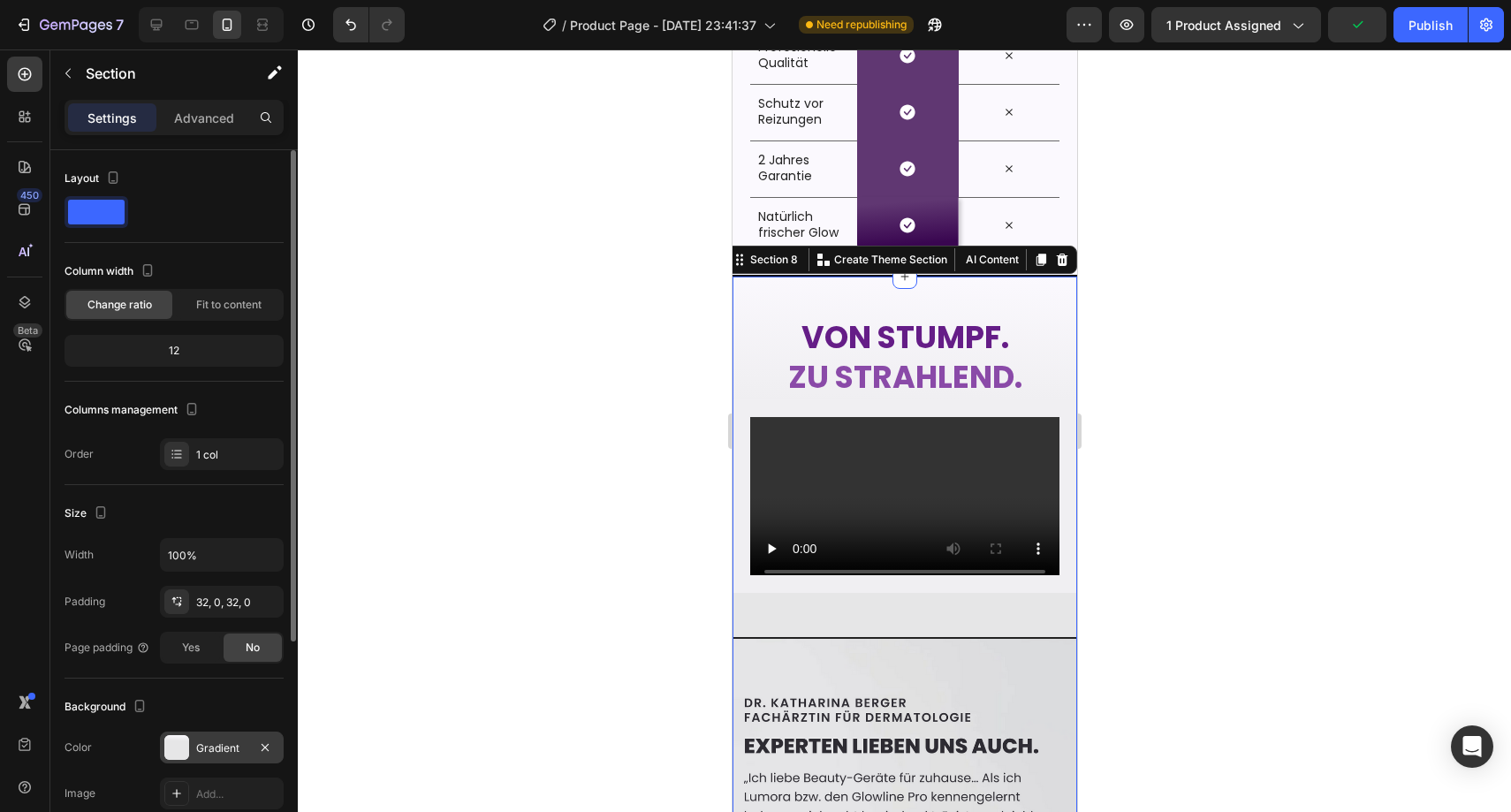
click at [208, 734] on div "Gradient" at bounding box center [222, 746] width 124 height 32
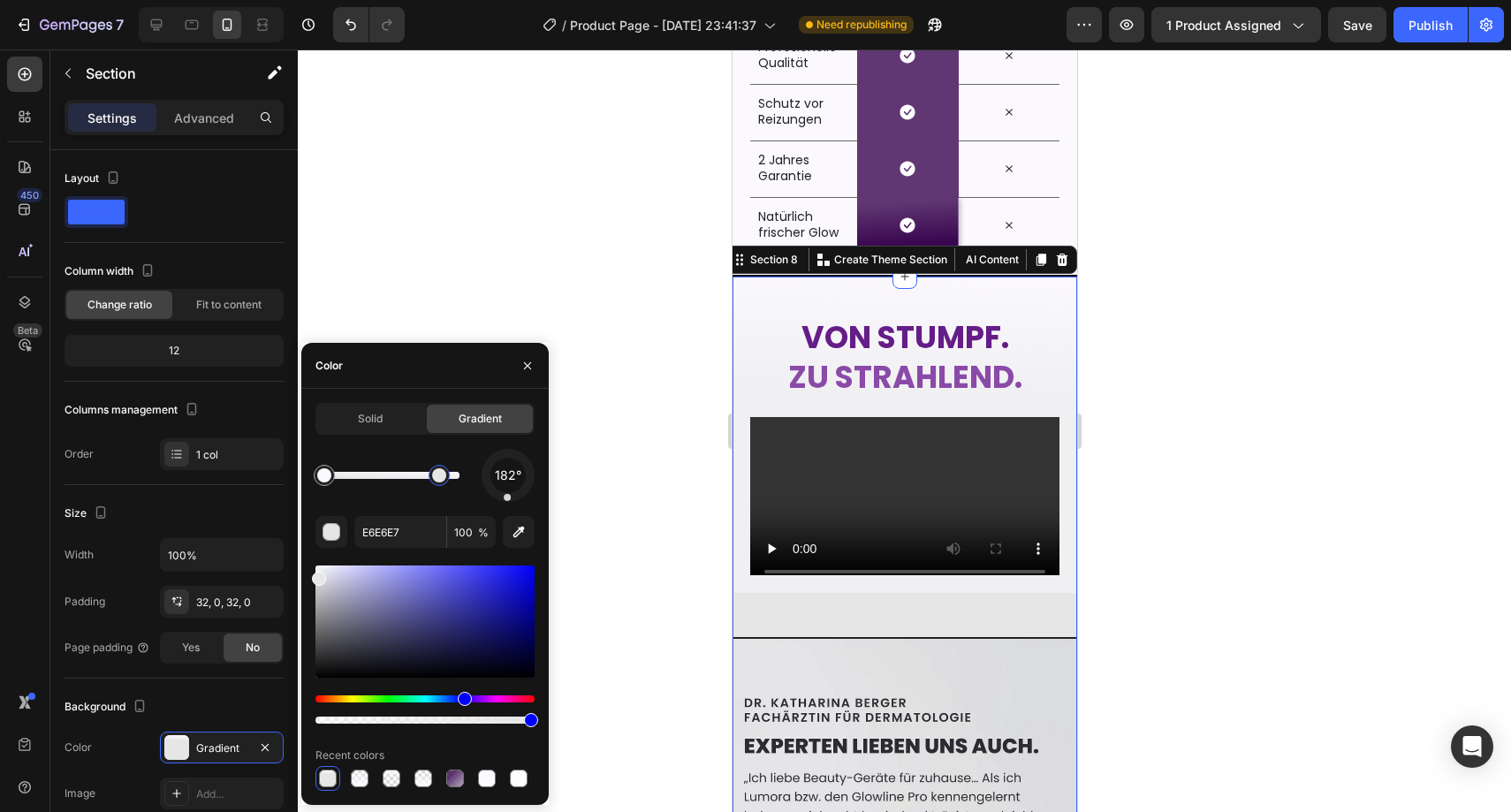
drag, startPoint x: 360, startPoint y: 469, endPoint x: 443, endPoint y: 470, distance: 83.0
click at [443, 470] on div at bounding box center [439, 474] width 14 height 14
drag, startPoint x: 443, startPoint y: 470, endPoint x: 474, endPoint y: 466, distance: 31.3
click at [467, 468] on div at bounding box center [459, 474] width 14 height 14
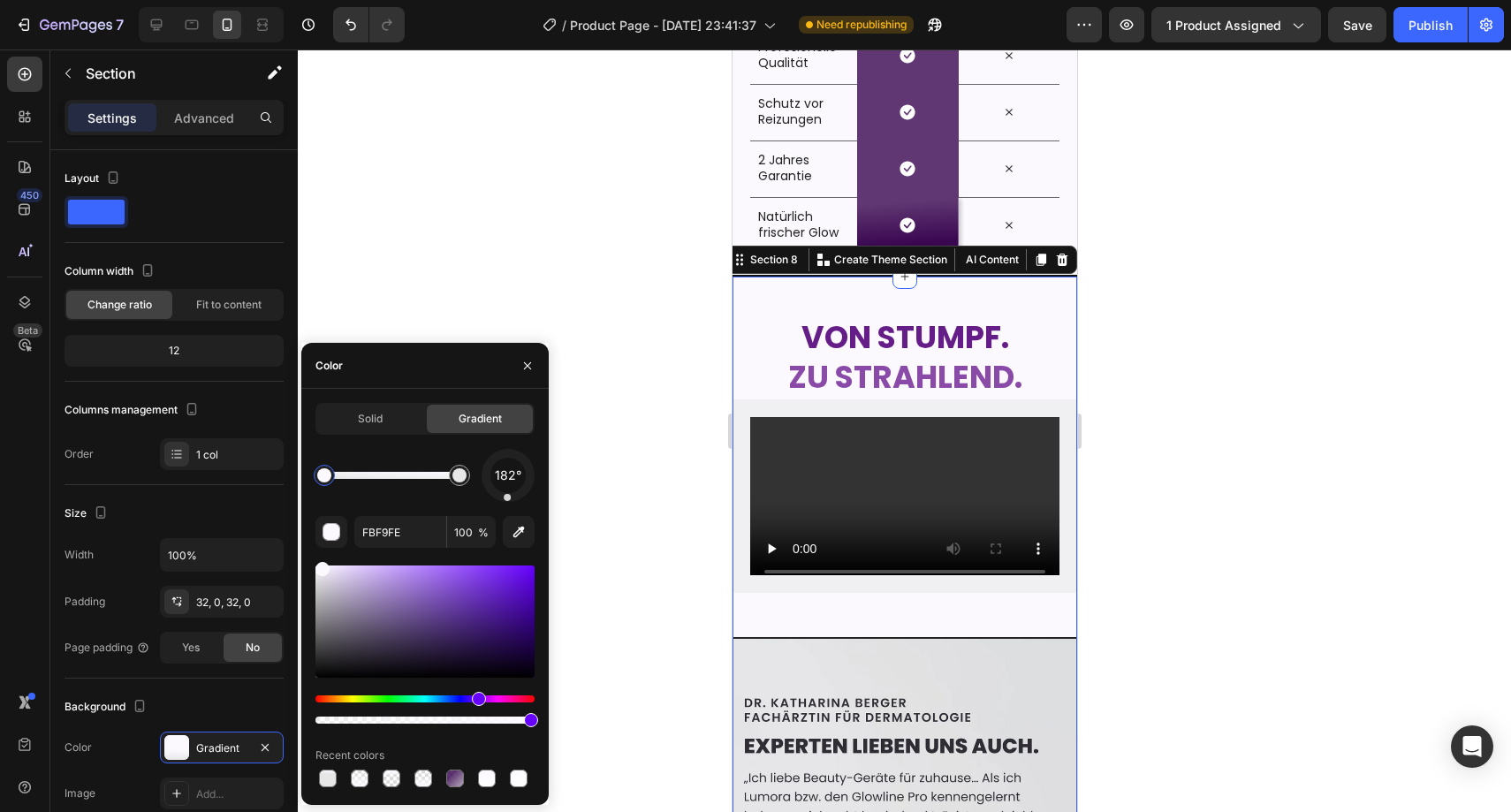
drag, startPoint x: 404, startPoint y: 470, endPoint x: 301, endPoint y: 470, distance: 103.0
click at [301, 470] on div "Solid Gradient 182° FBF9FE 100 % Recent colors" at bounding box center [425, 597] width 247 height 388
click at [323, 474] on div at bounding box center [324, 474] width 14 height 14
click at [519, 541] on button "button" at bounding box center [518, 531] width 32 height 32
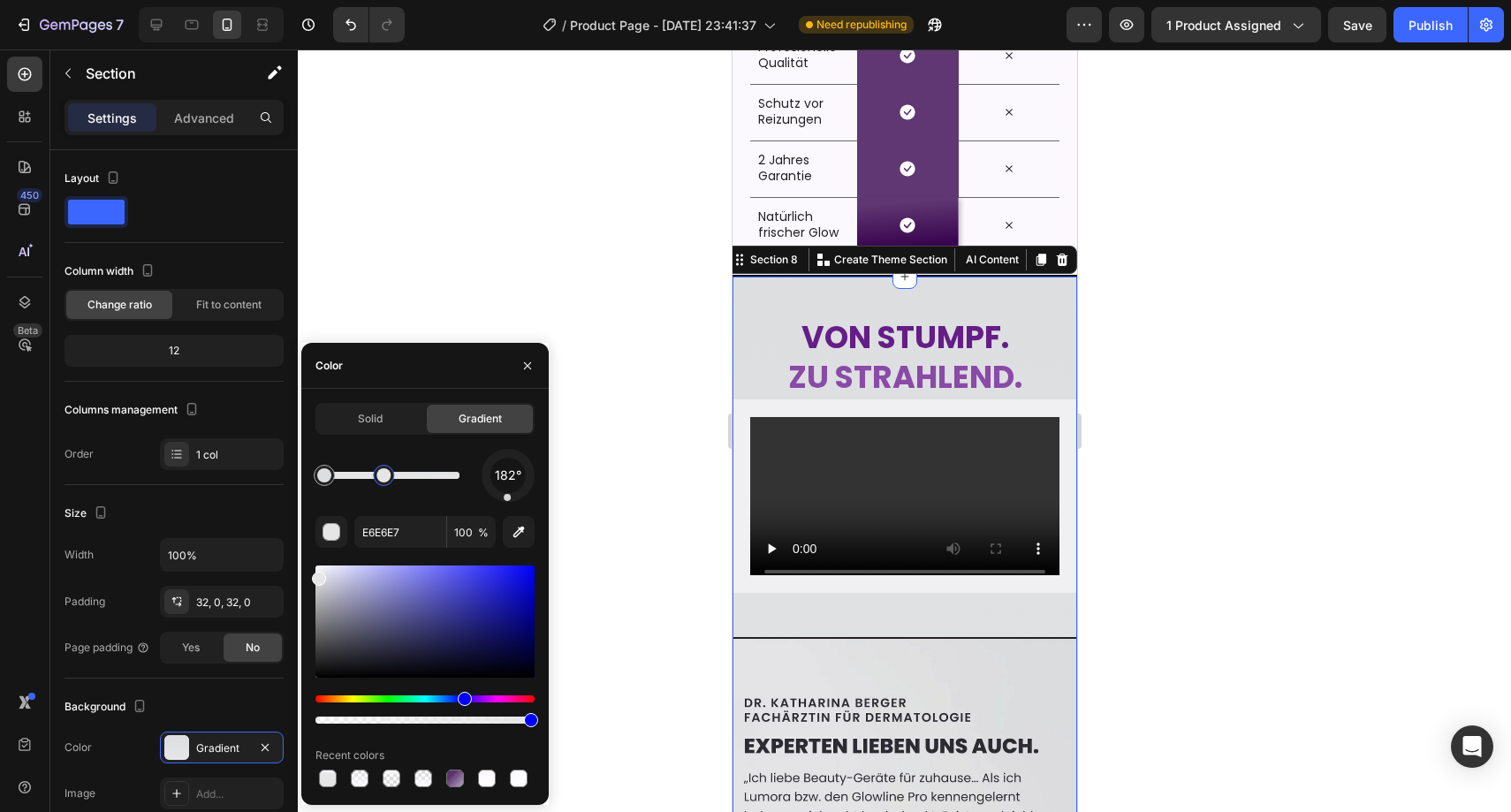
drag, startPoint x: 457, startPoint y: 482, endPoint x: 380, endPoint y: 476, distance: 77.2
click at [380, 476] on div at bounding box center [383, 474] width 14 height 14
drag, startPoint x: 380, startPoint y: 476, endPoint x: 342, endPoint y: 475, distance: 38.0
click at [342, 475] on div at bounding box center [340, 474] width 14 height 14
drag, startPoint x: 347, startPoint y: 475, endPoint x: 524, endPoint y: 469, distance: 177.1
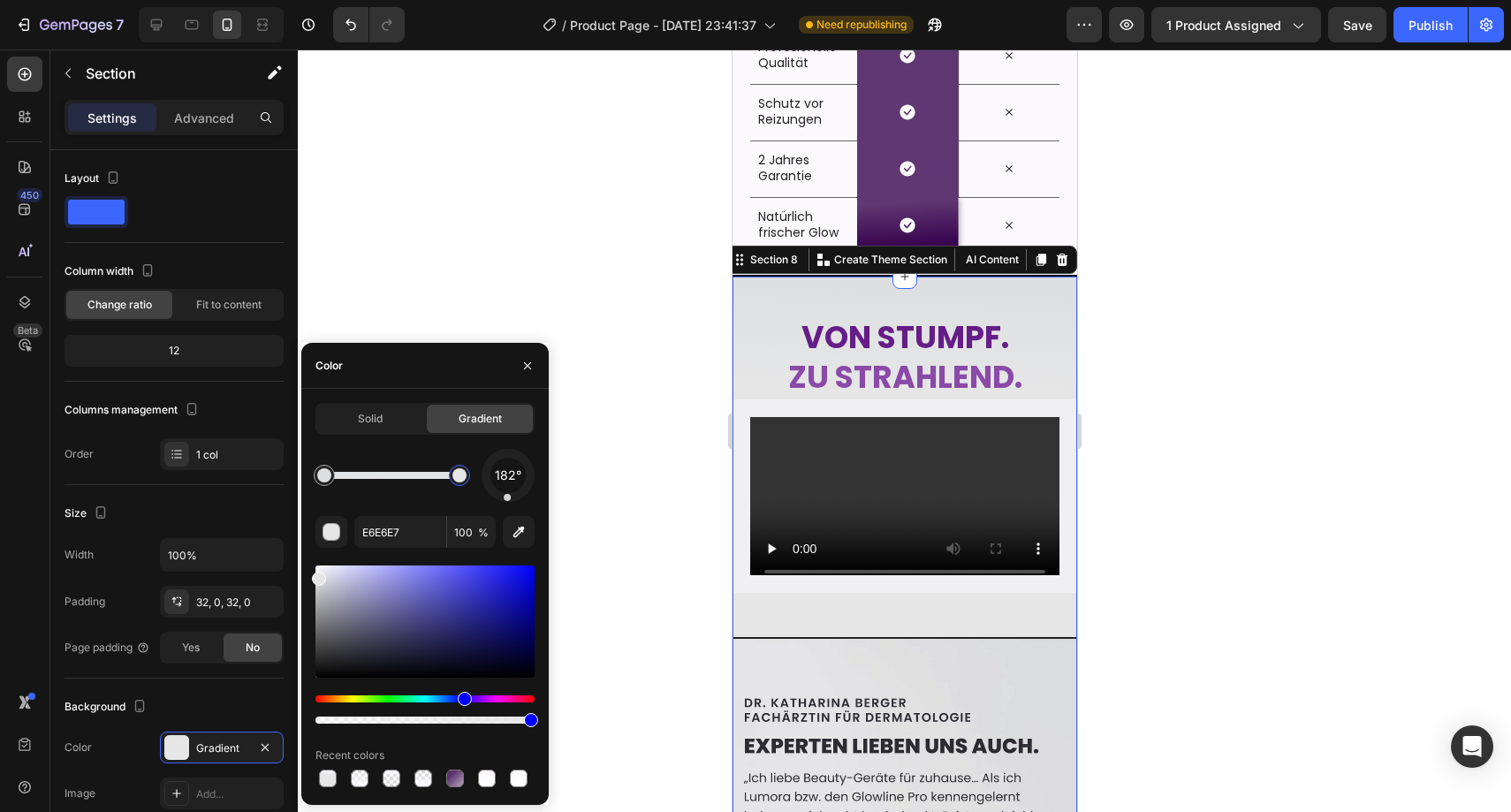
click at [524, 469] on div "182°" at bounding box center [425, 474] width 219 height 53
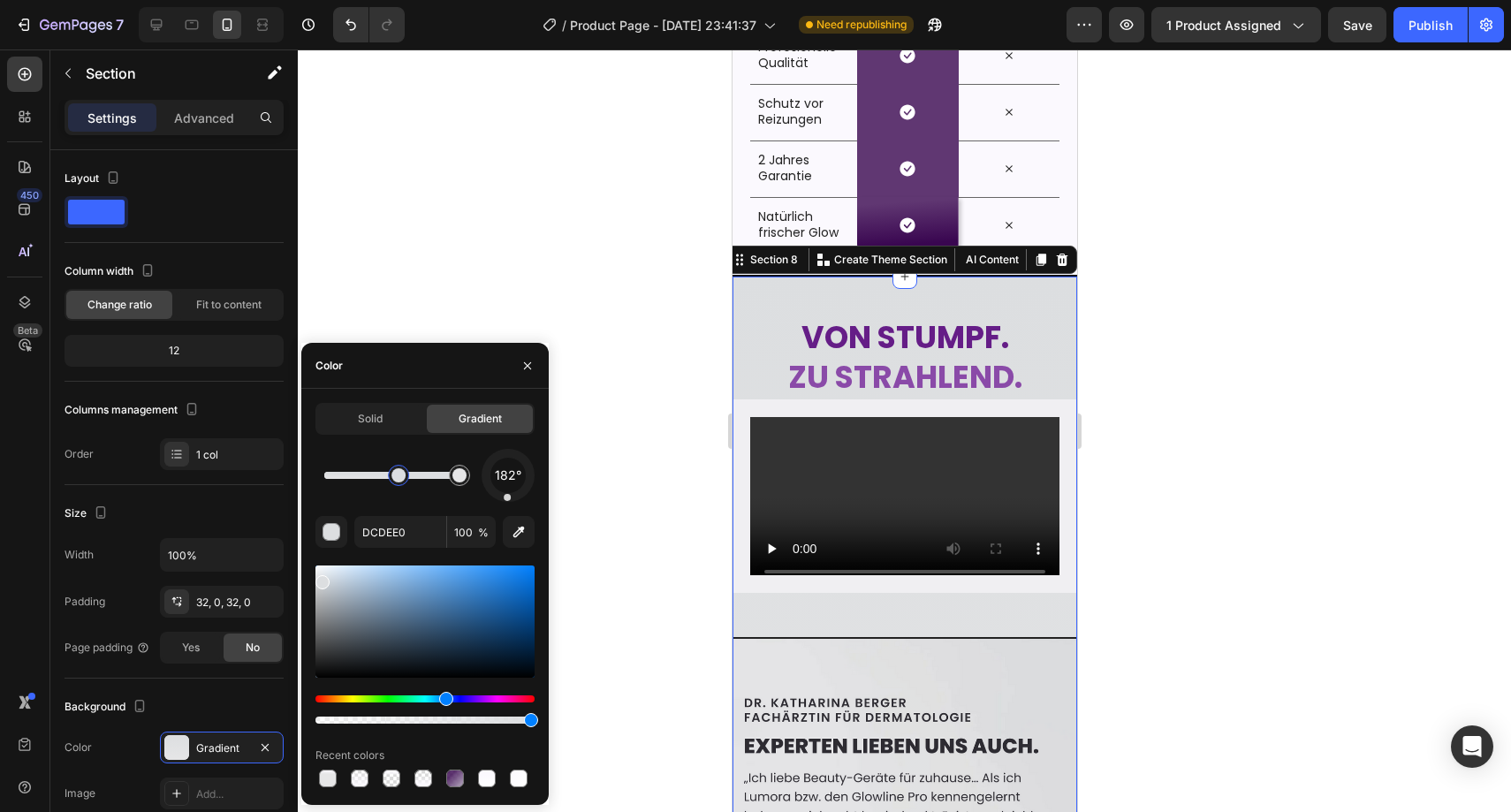
drag, startPoint x: 328, startPoint y: 476, endPoint x: 402, endPoint y: 475, distance: 74.0
click at [402, 475] on div at bounding box center [398, 474] width 14 height 14
drag, startPoint x: 426, startPoint y: 475, endPoint x: 377, endPoint y: 475, distance: 49.0
click at [379, 475] on div at bounding box center [386, 474] width 14 height 14
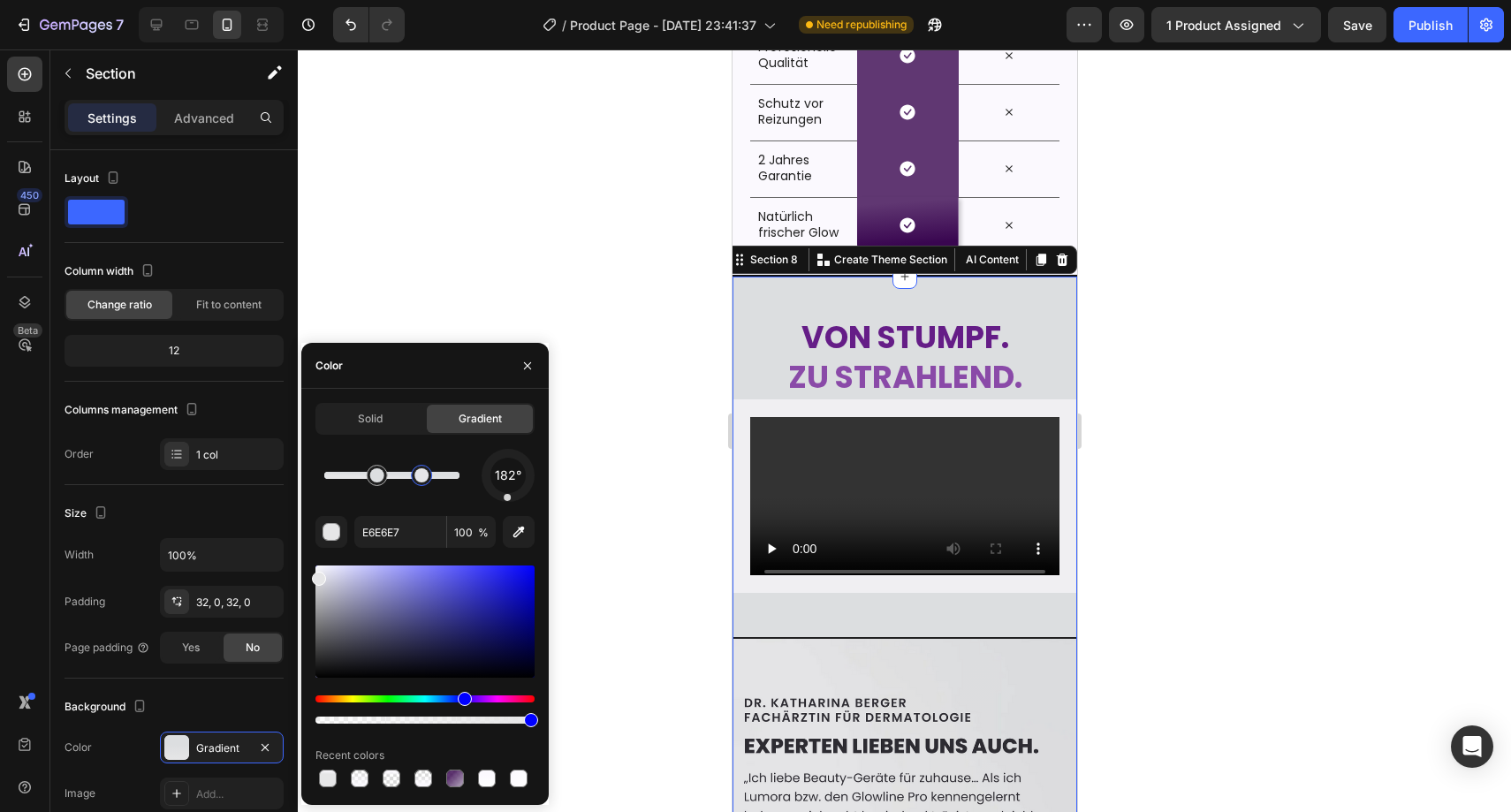
drag, startPoint x: 465, startPoint y: 475, endPoint x: 423, endPoint y: 475, distance: 42.0
click at [423, 475] on div at bounding box center [422, 474] width 14 height 14
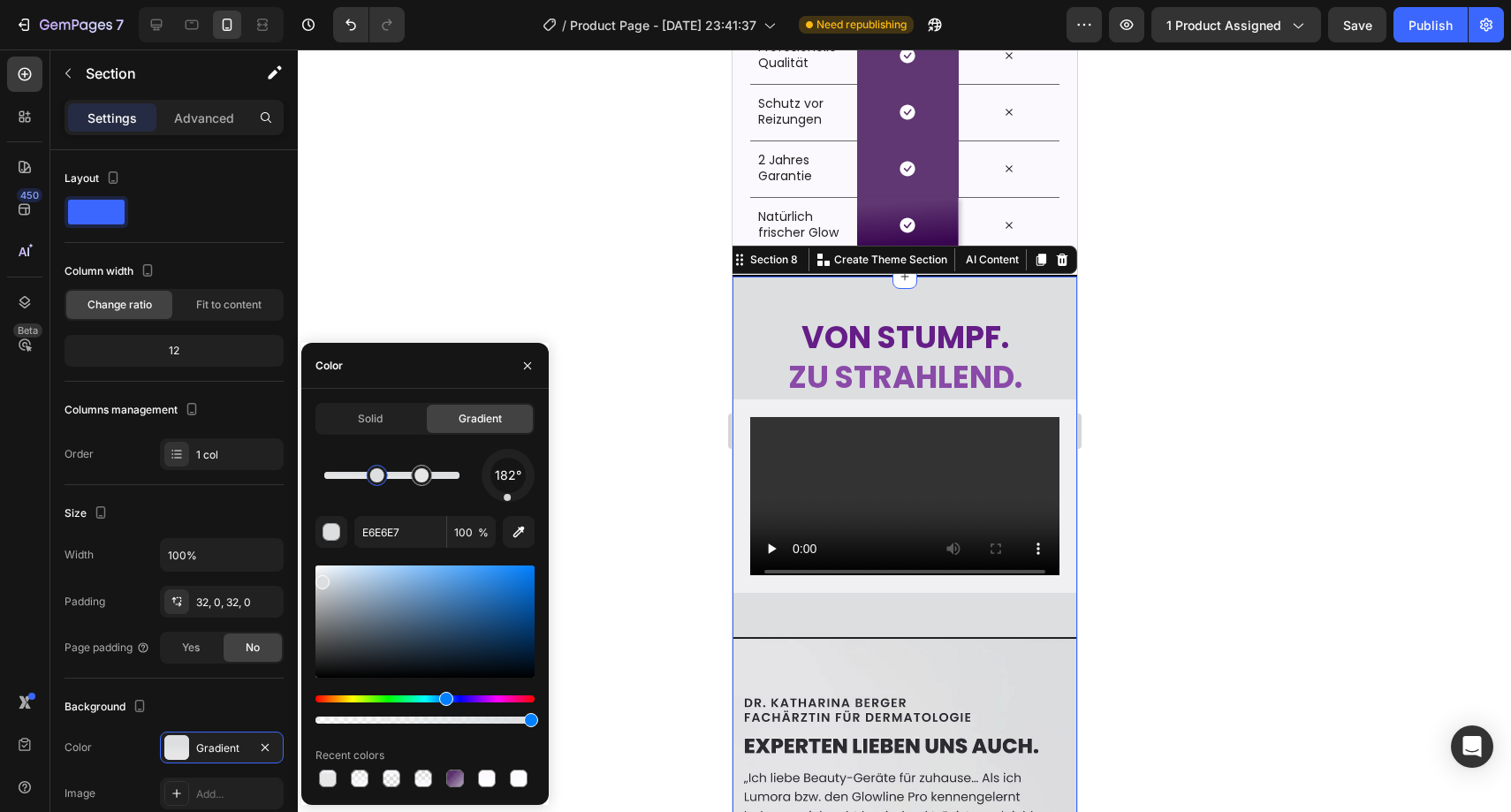
click at [423, 475] on div at bounding box center [422, 474] width 14 height 14
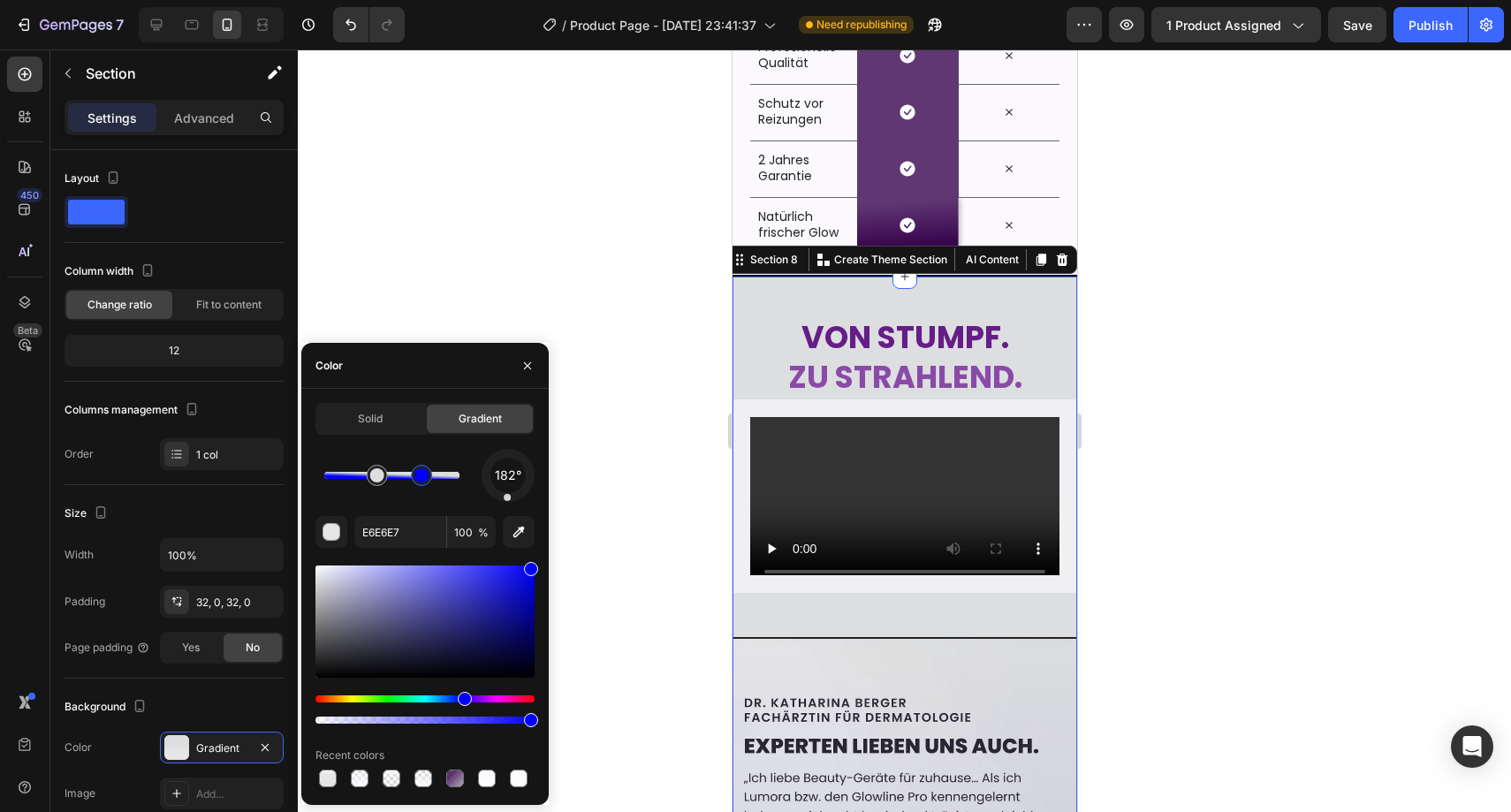
drag, startPoint x: 318, startPoint y: 576, endPoint x: 537, endPoint y: 563, distance: 219.4
click at [537, 563] on div "Solid Gradient 182° E6E6E7 100 % Recent colors" at bounding box center [425, 597] width 247 height 388
click at [508, 503] on div "180° 0000FF 100 % Recent colors" at bounding box center [425, 619] width 219 height 341
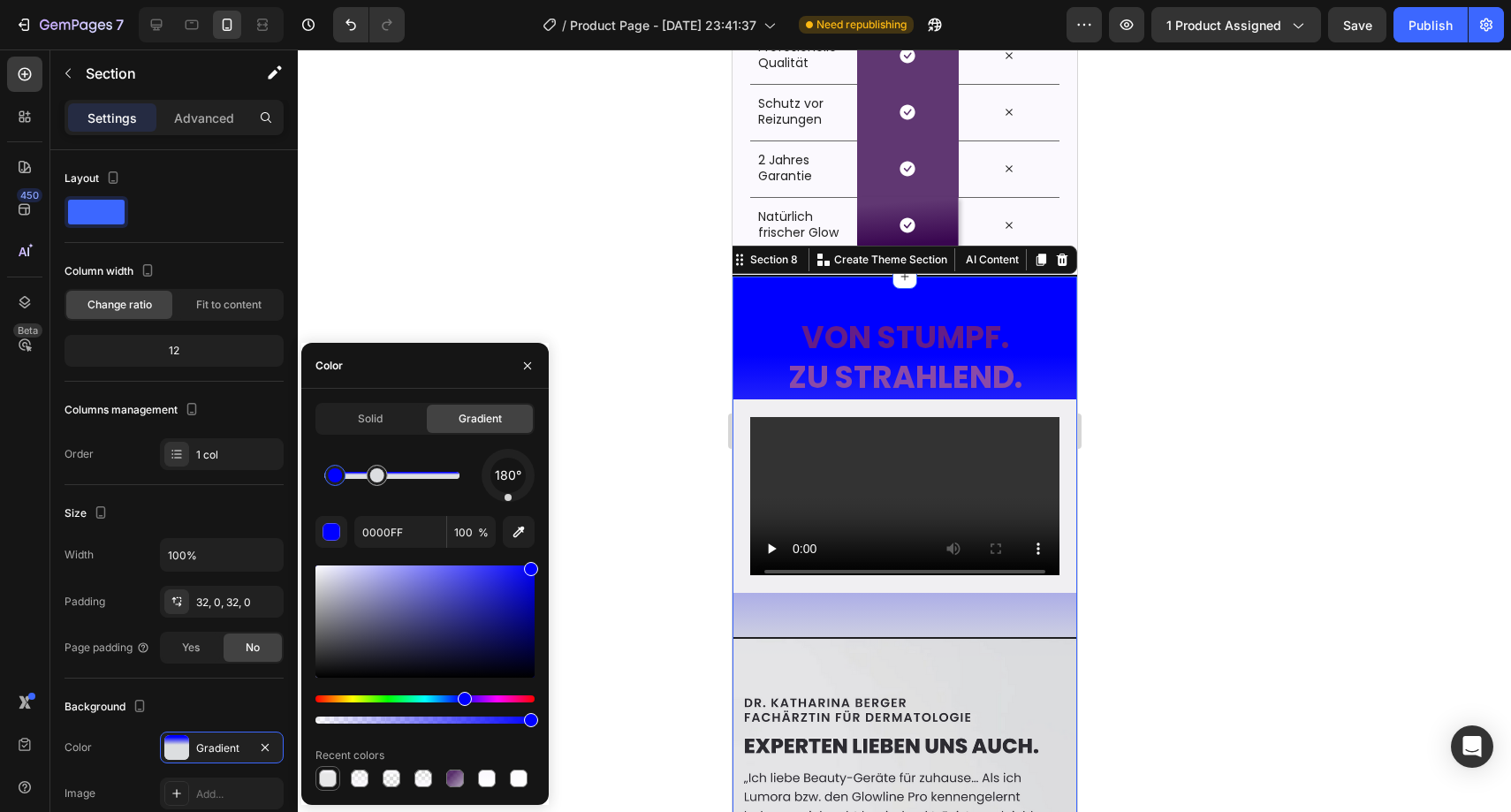
click at [330, 777] on div at bounding box center [328, 778] width 17 height 17
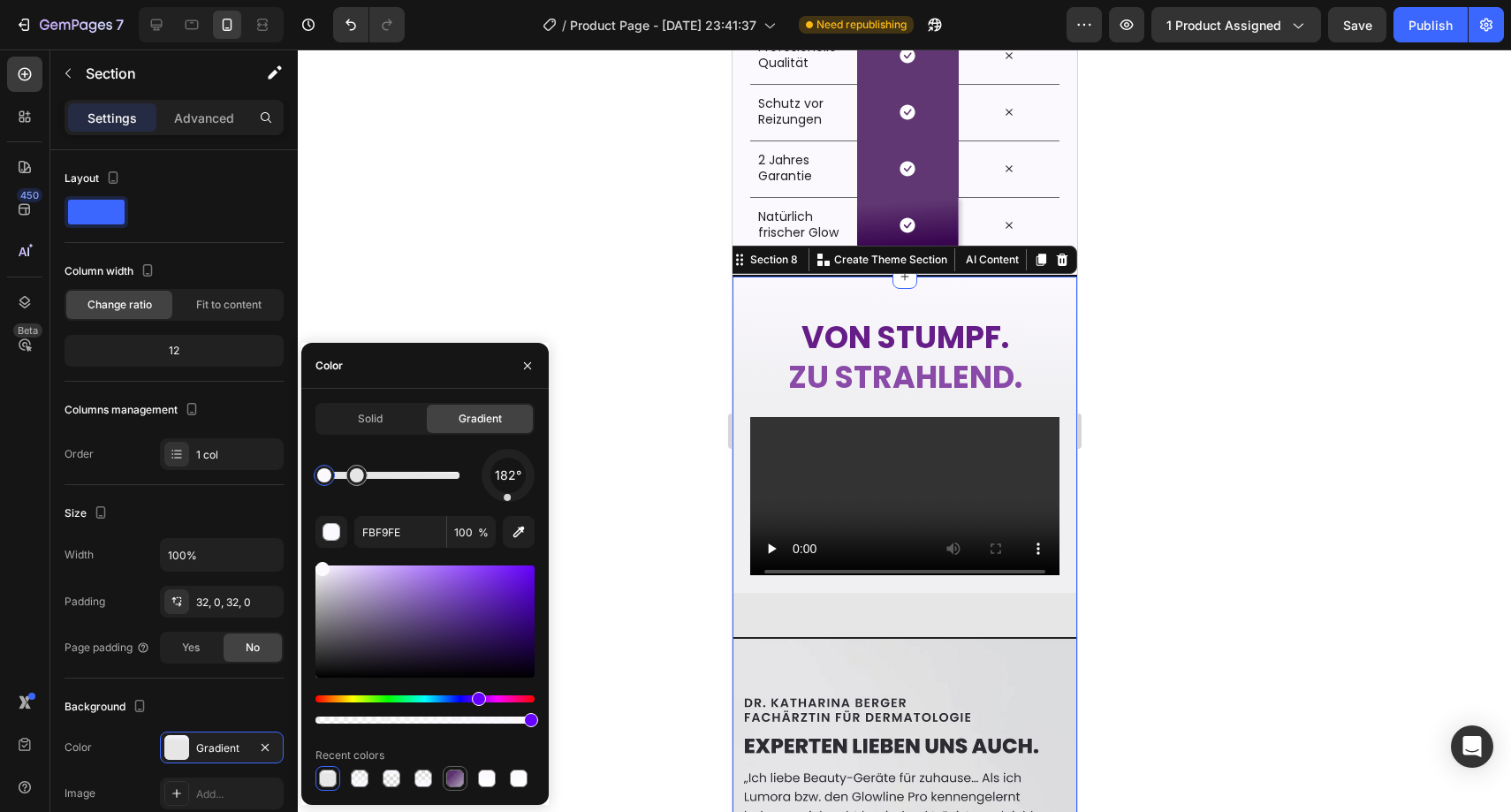
click at [457, 771] on div at bounding box center [454, 778] width 17 height 17
type input "390650"
type input "81"
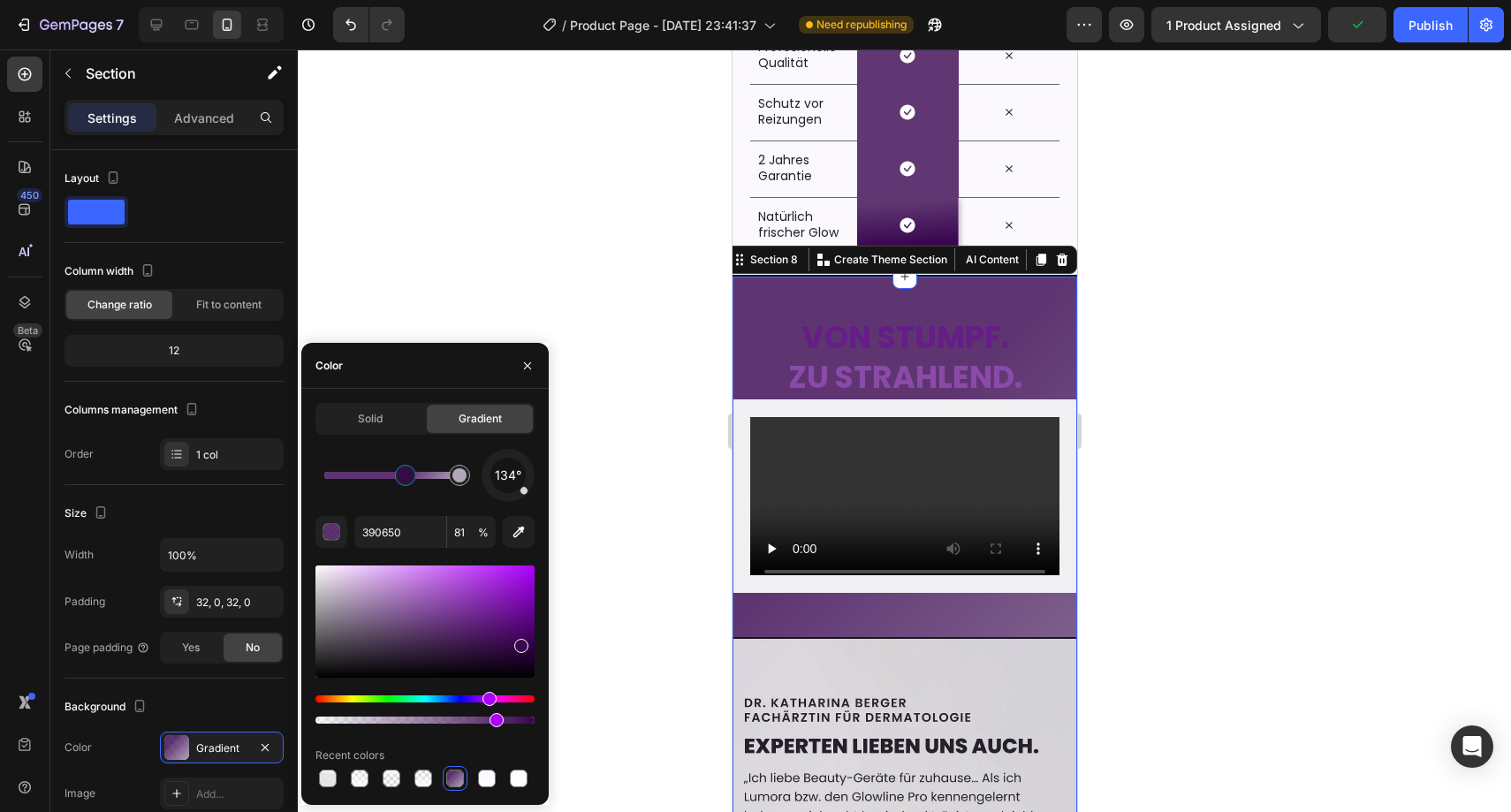
drag, startPoint x: 362, startPoint y: 470, endPoint x: 412, endPoint y: 473, distance: 50.1
click at [410, 473] on div at bounding box center [405, 474] width 14 height 14
drag, startPoint x: 412, startPoint y: 473, endPoint x: 425, endPoint y: 474, distance: 13.0
click at [425, 474] on div at bounding box center [421, 474] width 14 height 14
type input "B3A6BC"
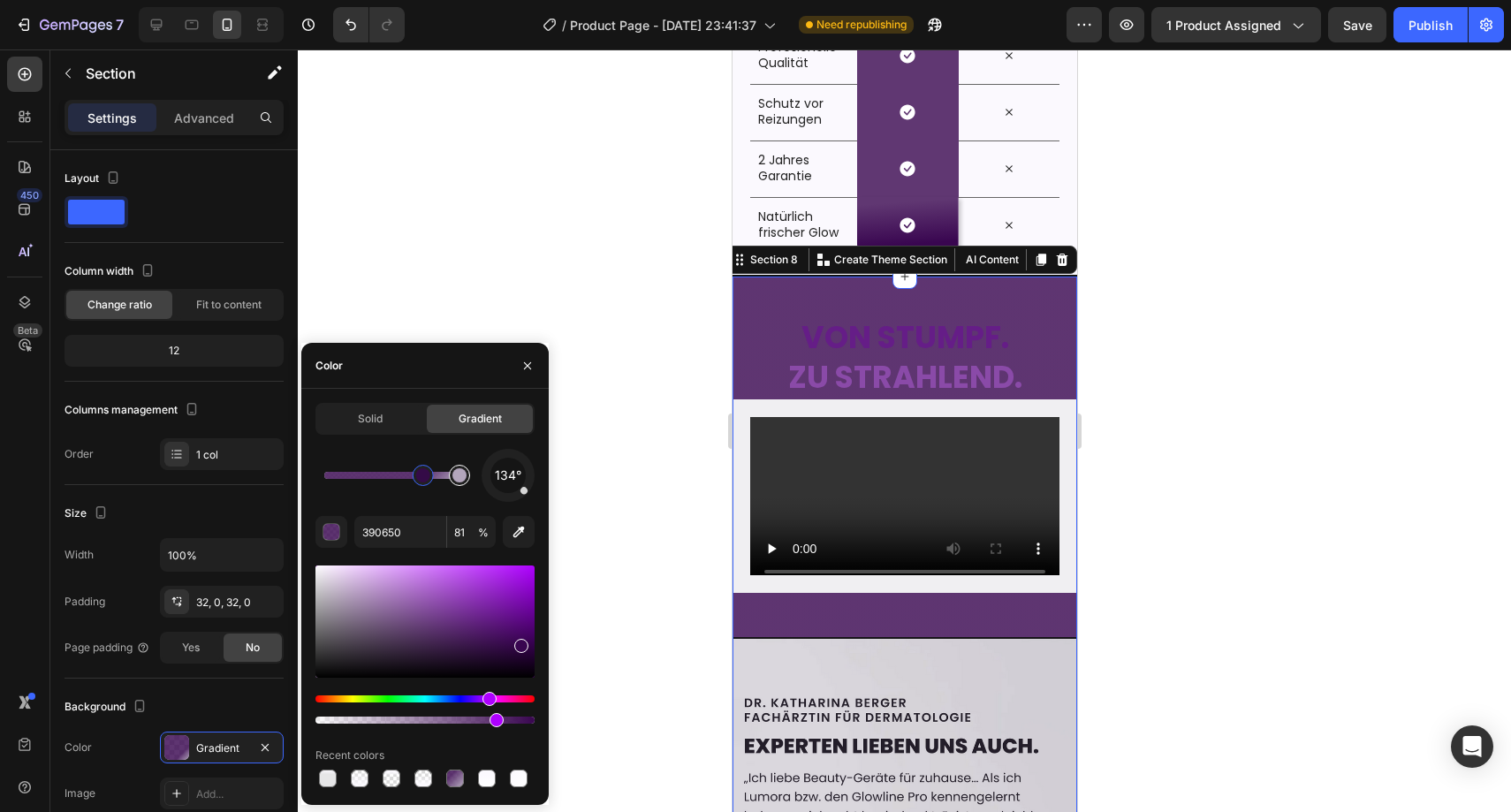
type input "100"
drag, startPoint x: 452, startPoint y: 477, endPoint x: 324, endPoint y: 472, distance: 128.1
click at [324, 472] on div at bounding box center [326, 474] width 14 height 14
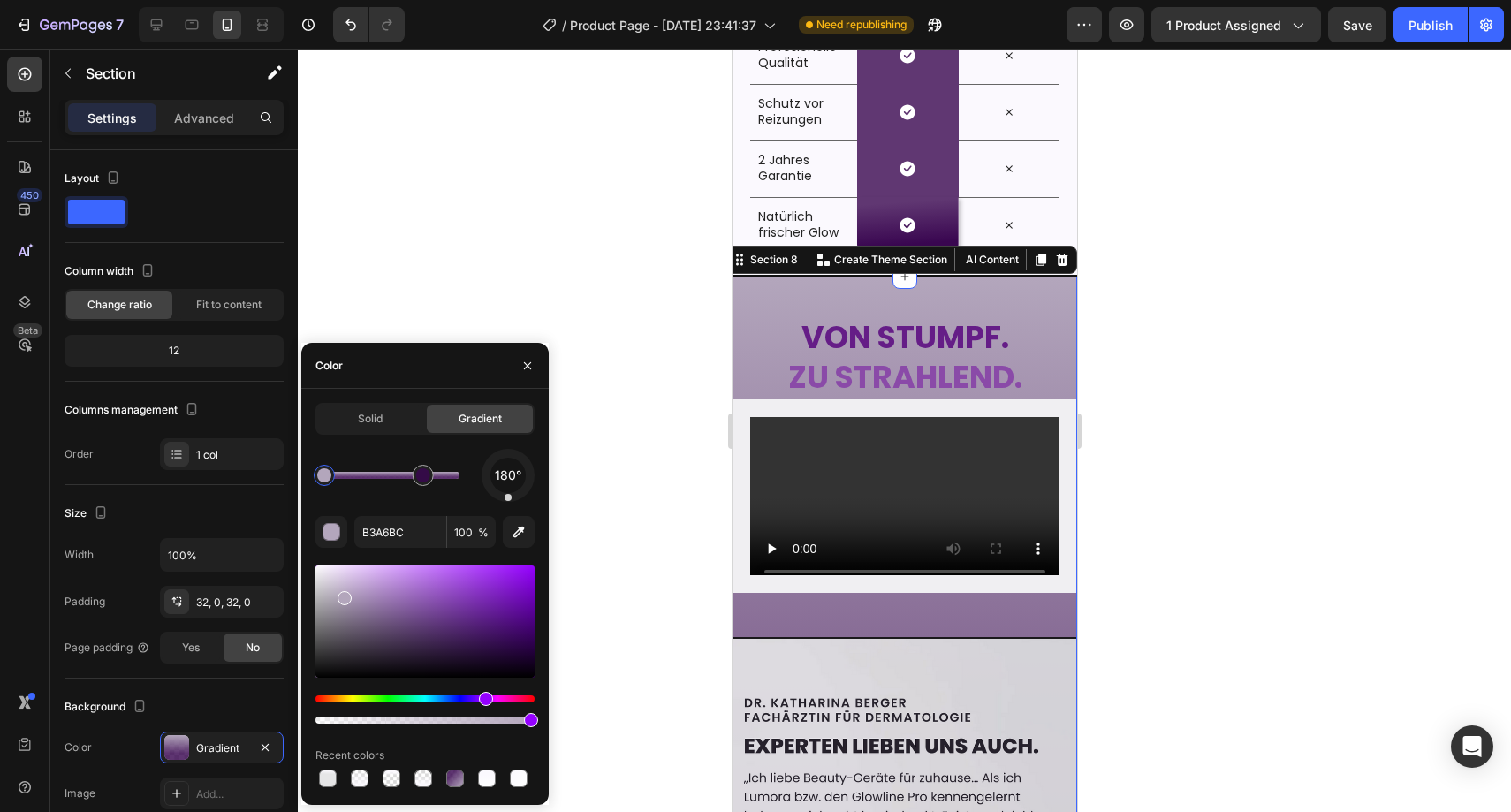
drag, startPoint x: 521, startPoint y: 490, endPoint x: 508, endPoint y: 505, distance: 19.8
click at [508, 505] on div "180° B3A6BC 100 % Recent colors" at bounding box center [425, 619] width 219 height 341
type input "390650"
type input "81"
drag, startPoint x: 422, startPoint y: 473, endPoint x: 456, endPoint y: 474, distance: 34.0
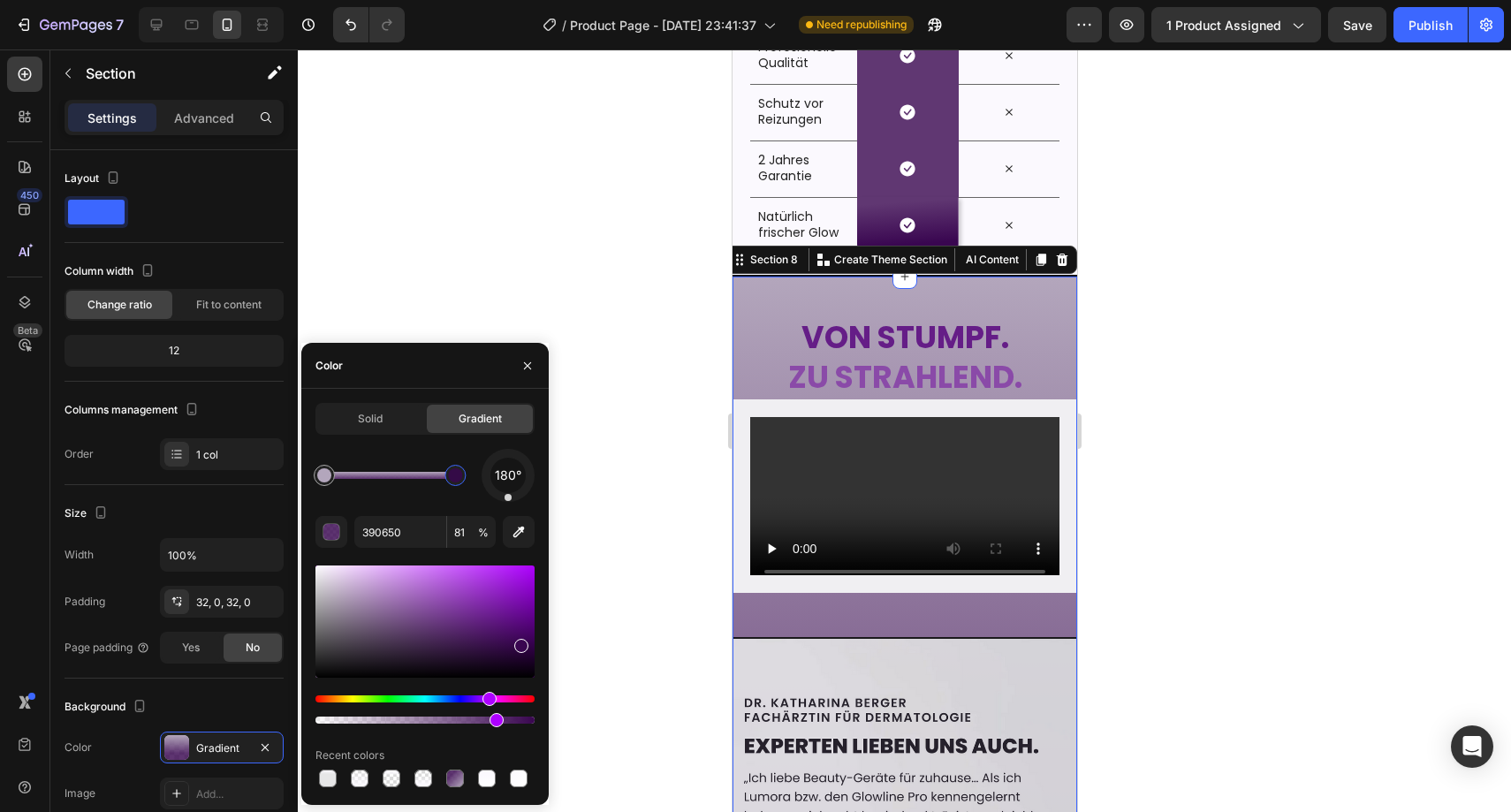
click at [456, 474] on div at bounding box center [454, 474] width 14 height 14
type input "B3A6BC"
type input "100"
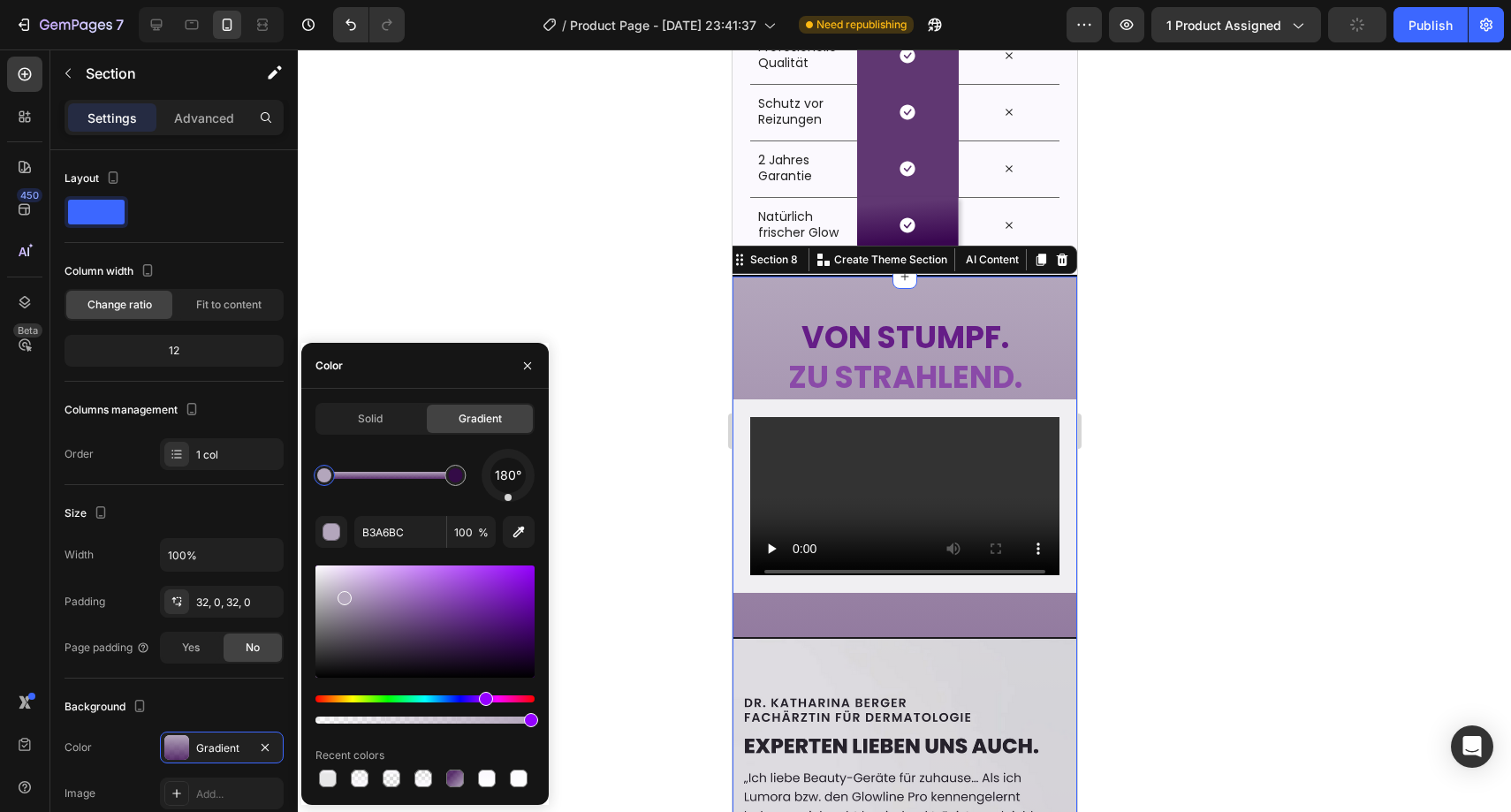
type input "390650"
type input "81"
drag, startPoint x: 456, startPoint y: 474, endPoint x: 481, endPoint y: 476, distance: 25.1
type input "B3A6BC"
type input "100"
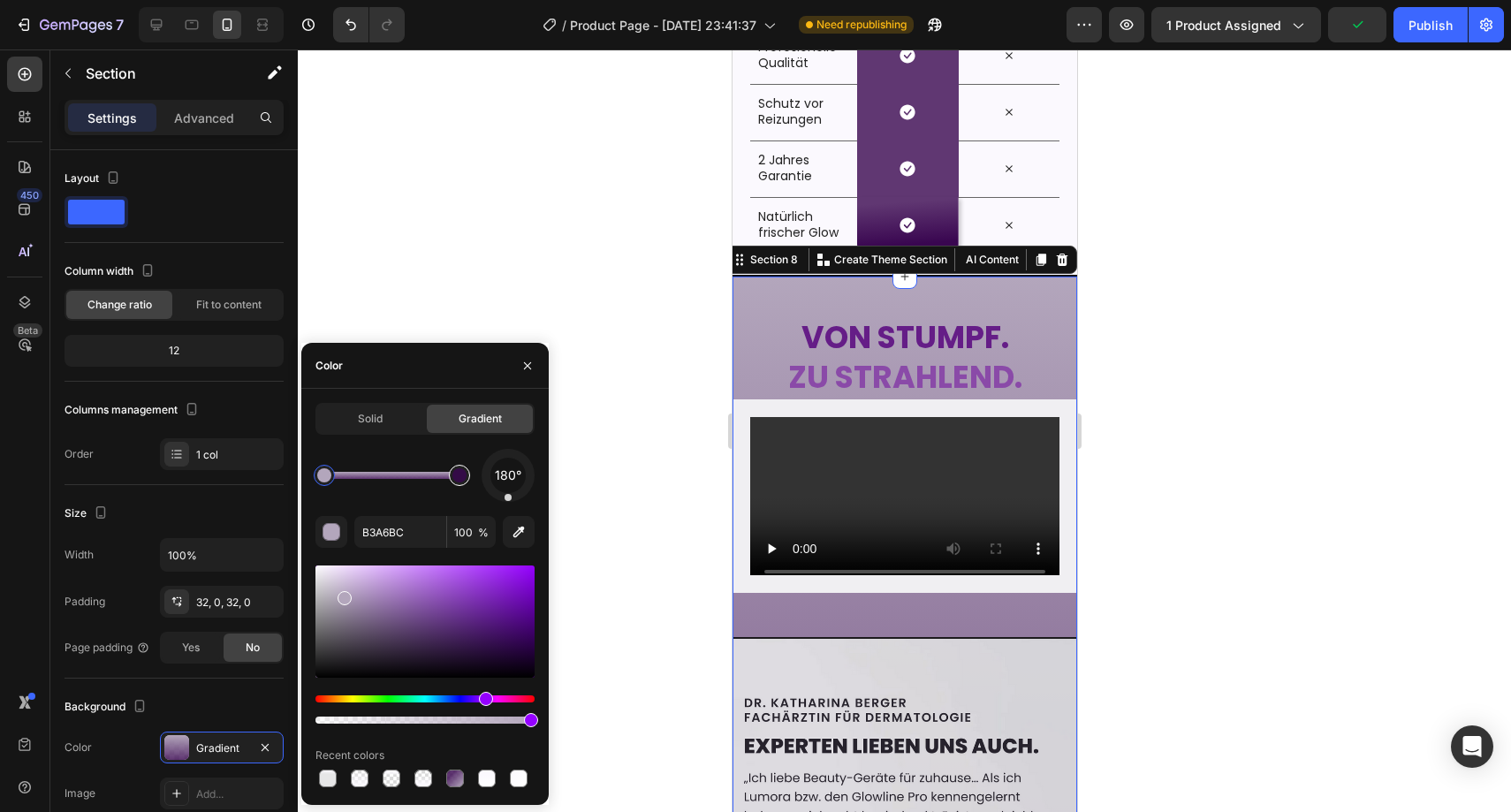
type input "390650"
type input "81"
drag, startPoint x: 459, startPoint y: 475, endPoint x: 377, endPoint y: 476, distance: 82.0
click at [377, 476] on div at bounding box center [377, 474] width 14 height 14
type input "B3A6BC"
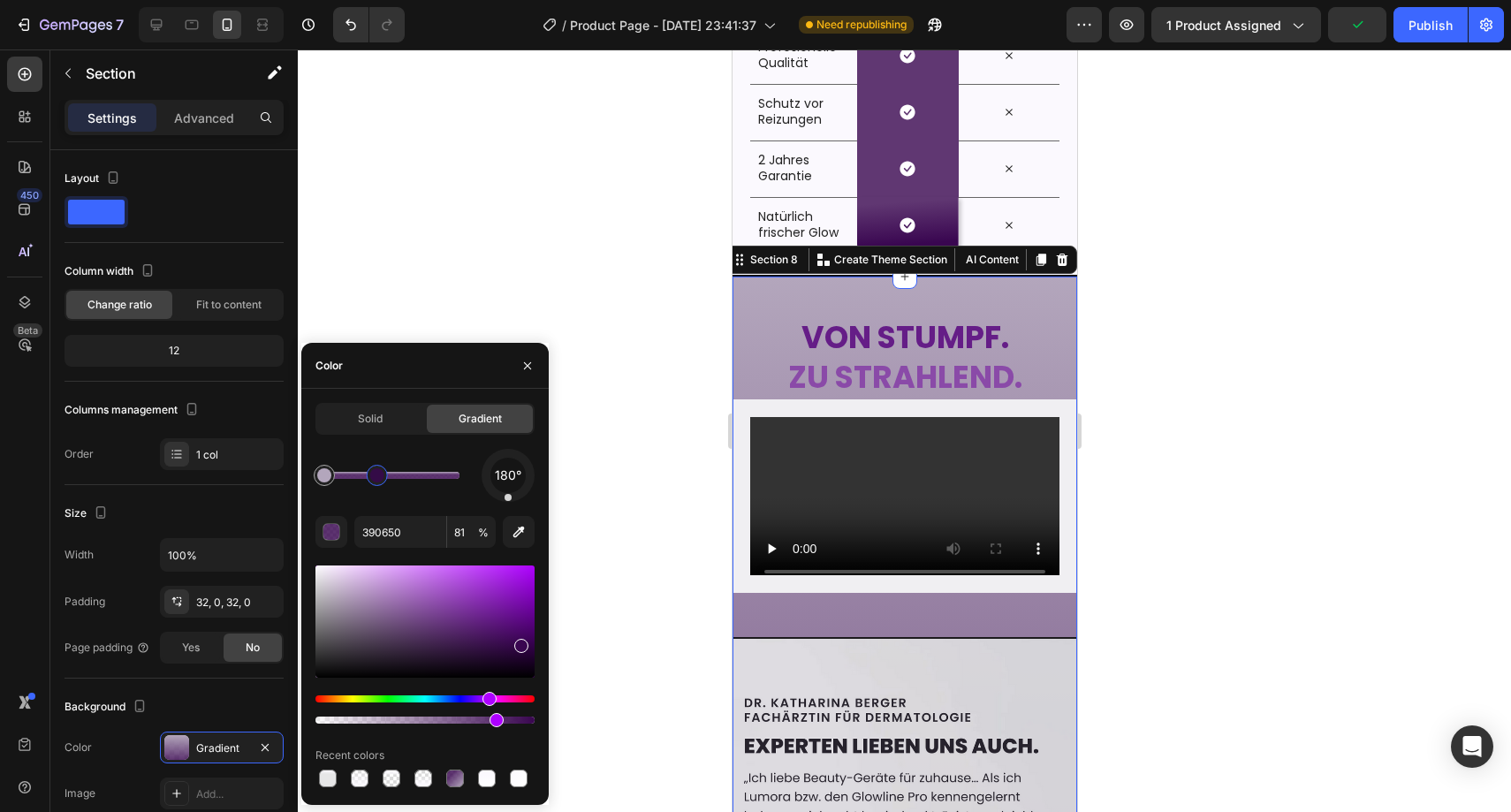
type input "100"
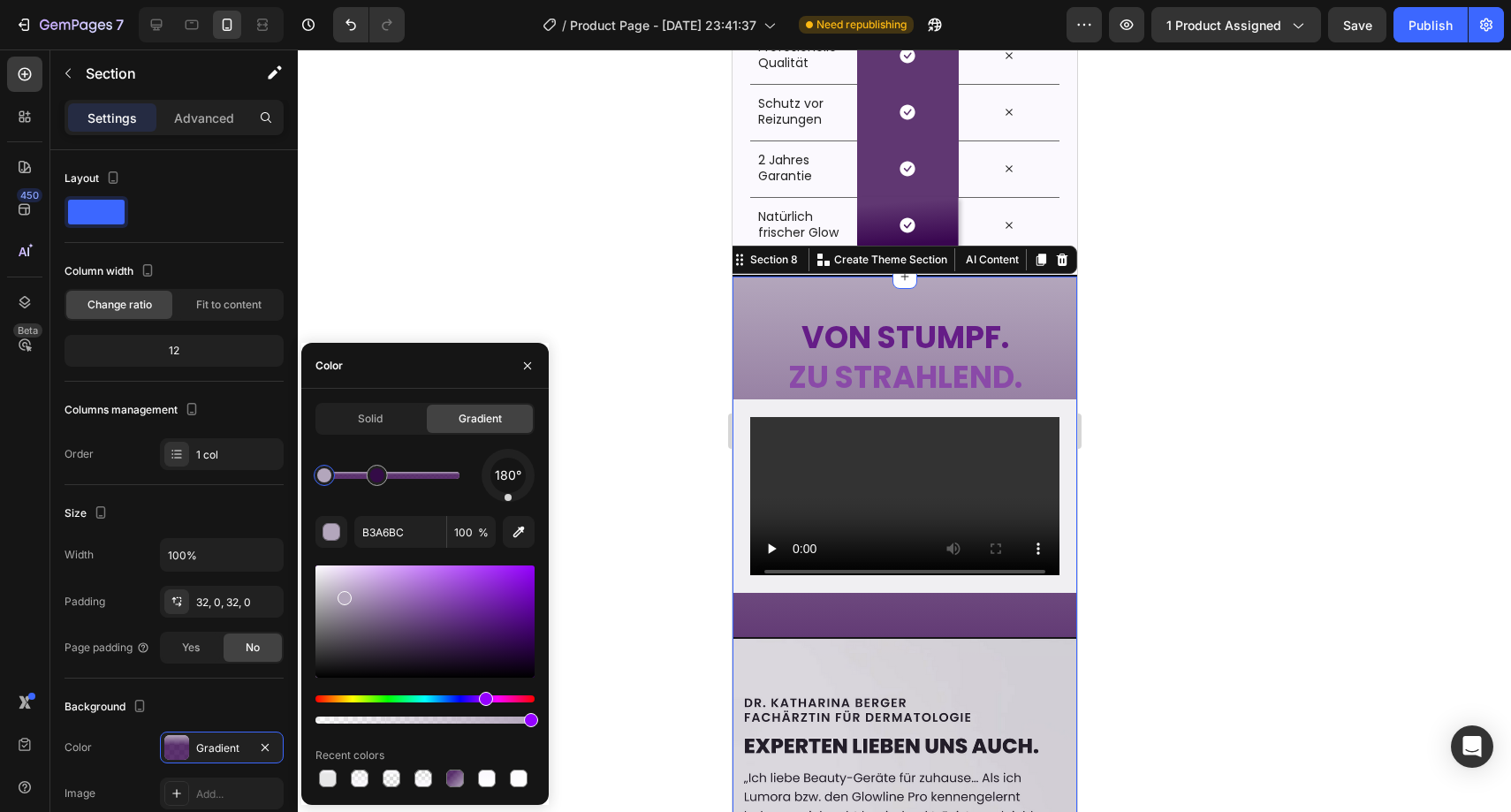
type input "390650"
type input "81"
drag, startPoint x: 377, startPoint y: 476, endPoint x: 352, endPoint y: 476, distance: 25.0
click at [352, 476] on div at bounding box center [351, 474] width 14 height 14
type input "B3A6BC"
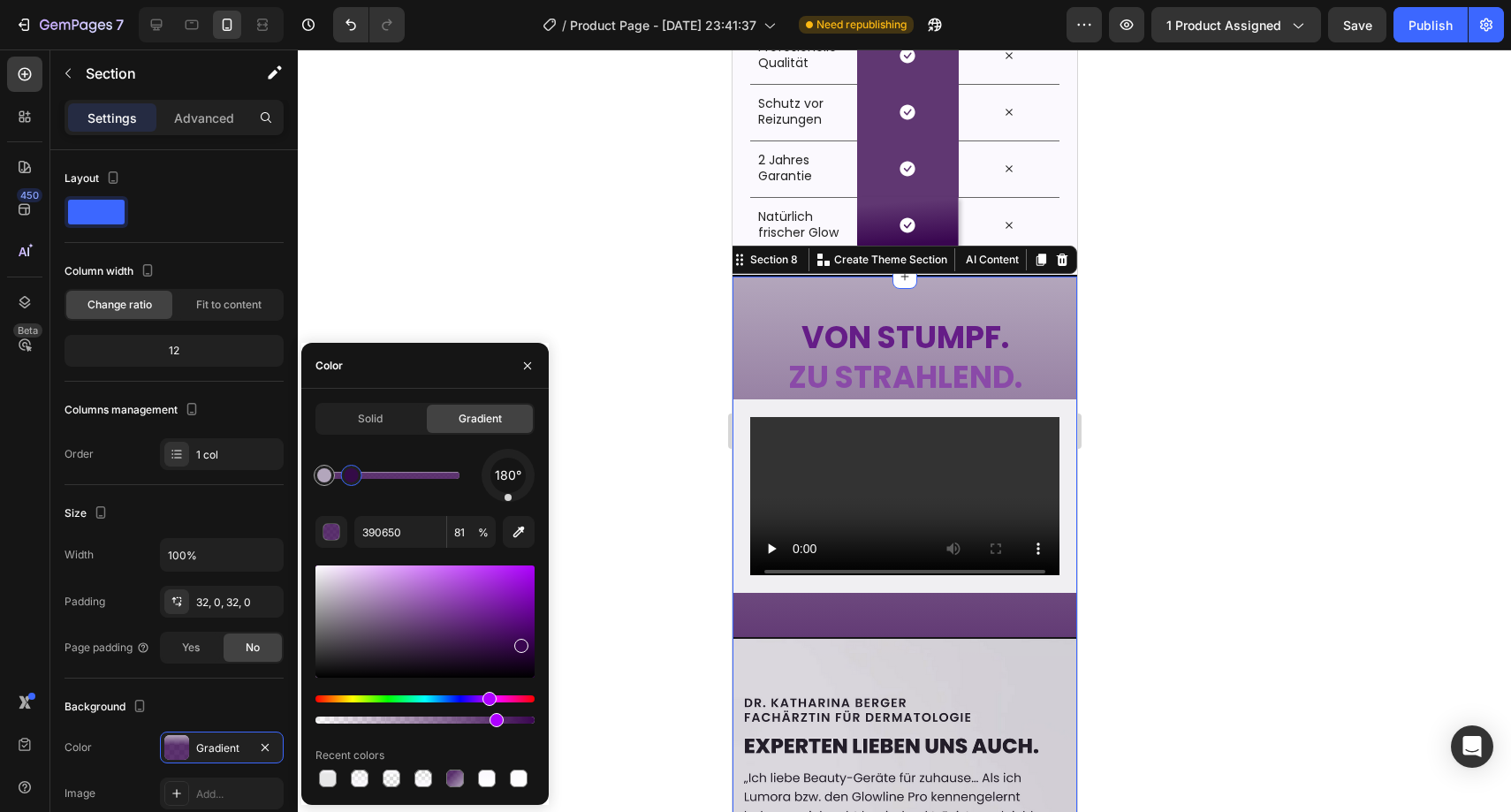
type input "100"
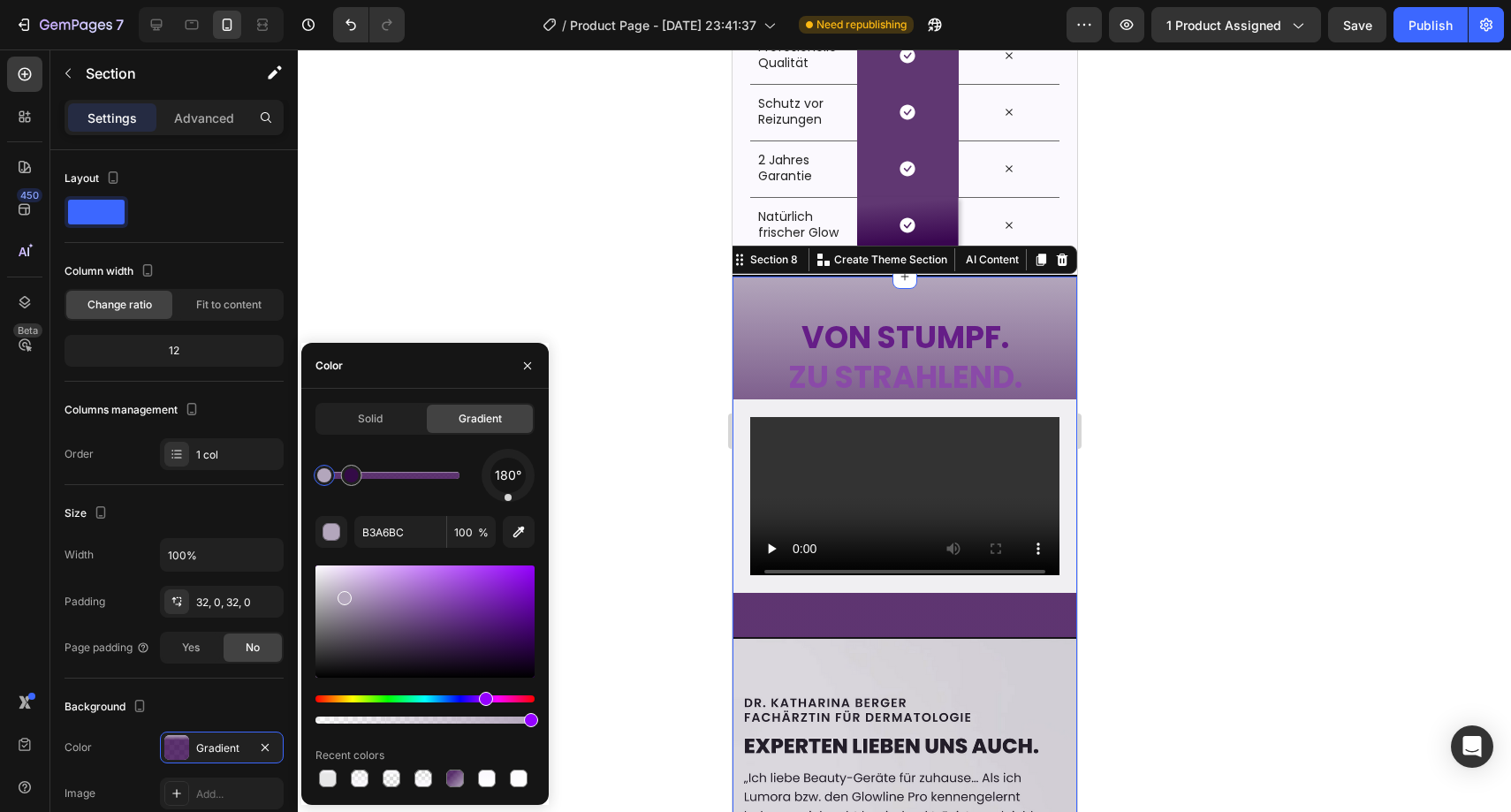
type input "390650"
type input "81"
drag, startPoint x: 352, startPoint y: 476, endPoint x: 383, endPoint y: 477, distance: 31.0
click at [383, 477] on div at bounding box center [382, 474] width 14 height 14
type input "B3A6BC"
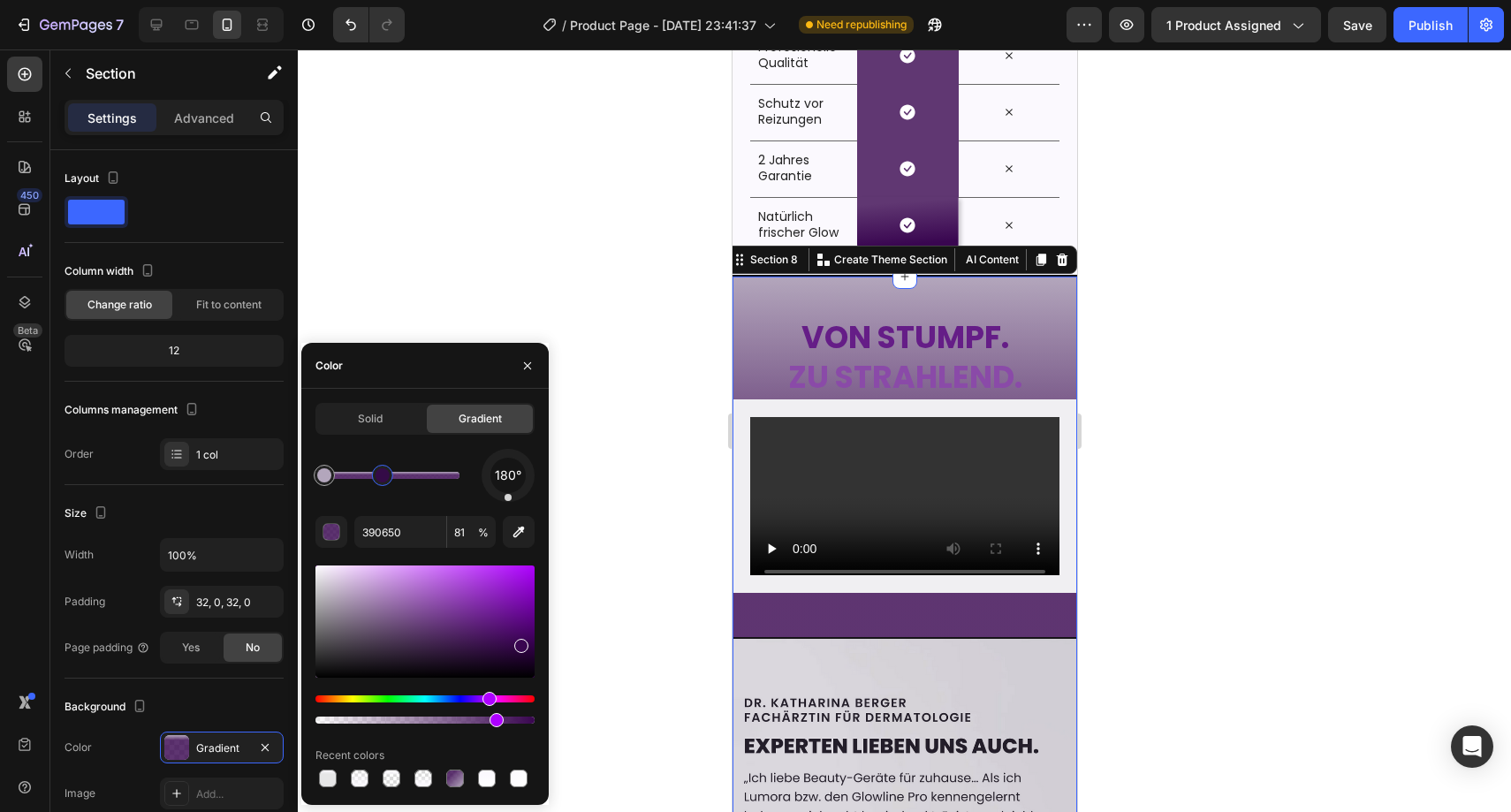
type input "100"
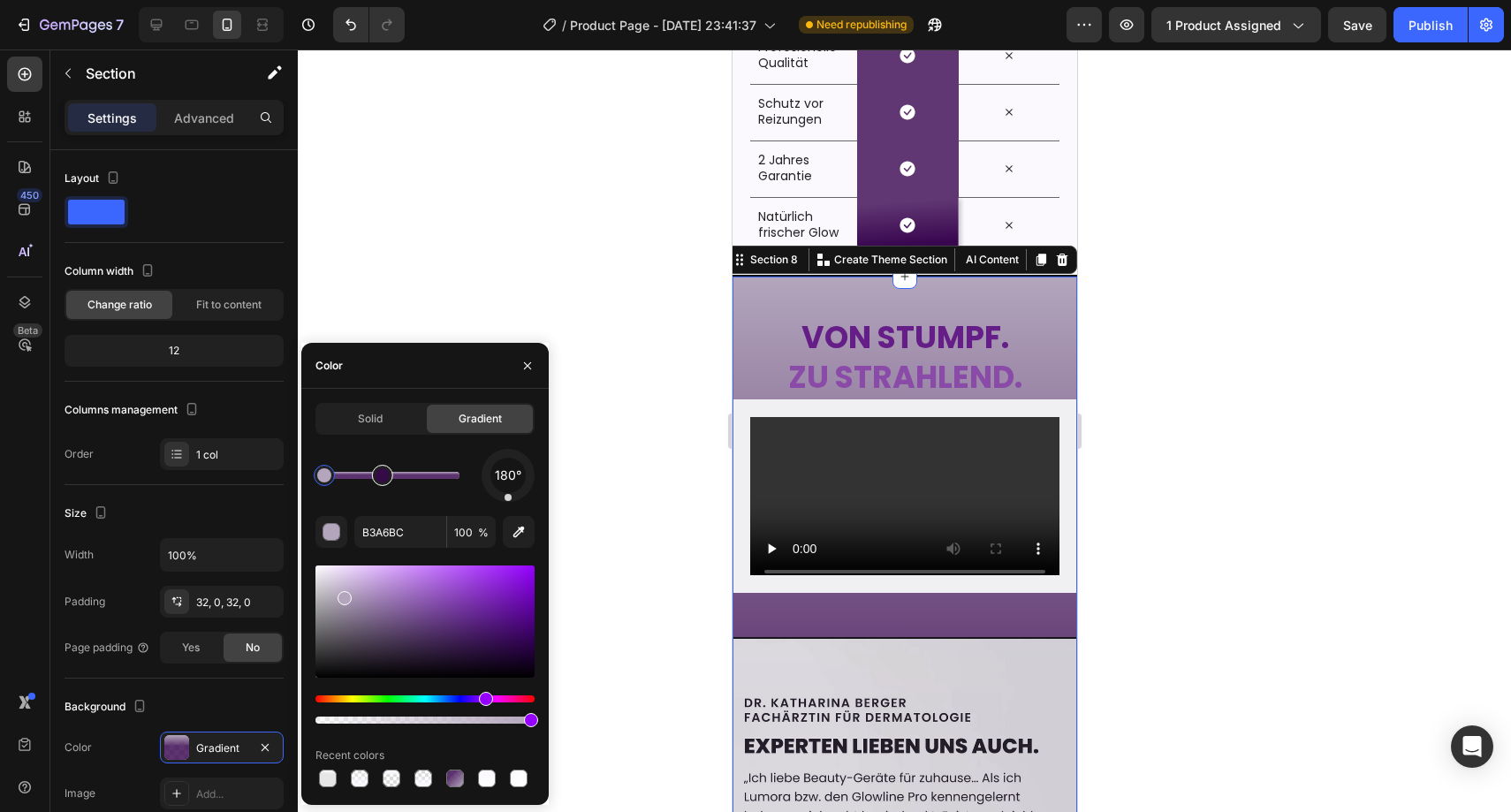
type input "390650"
type input "81"
drag, startPoint x: 386, startPoint y: 477, endPoint x: 437, endPoint y: 472, distance: 51.2
click at [437, 472] on div at bounding box center [436, 474] width 14 height 14
type input "B3A6BC"
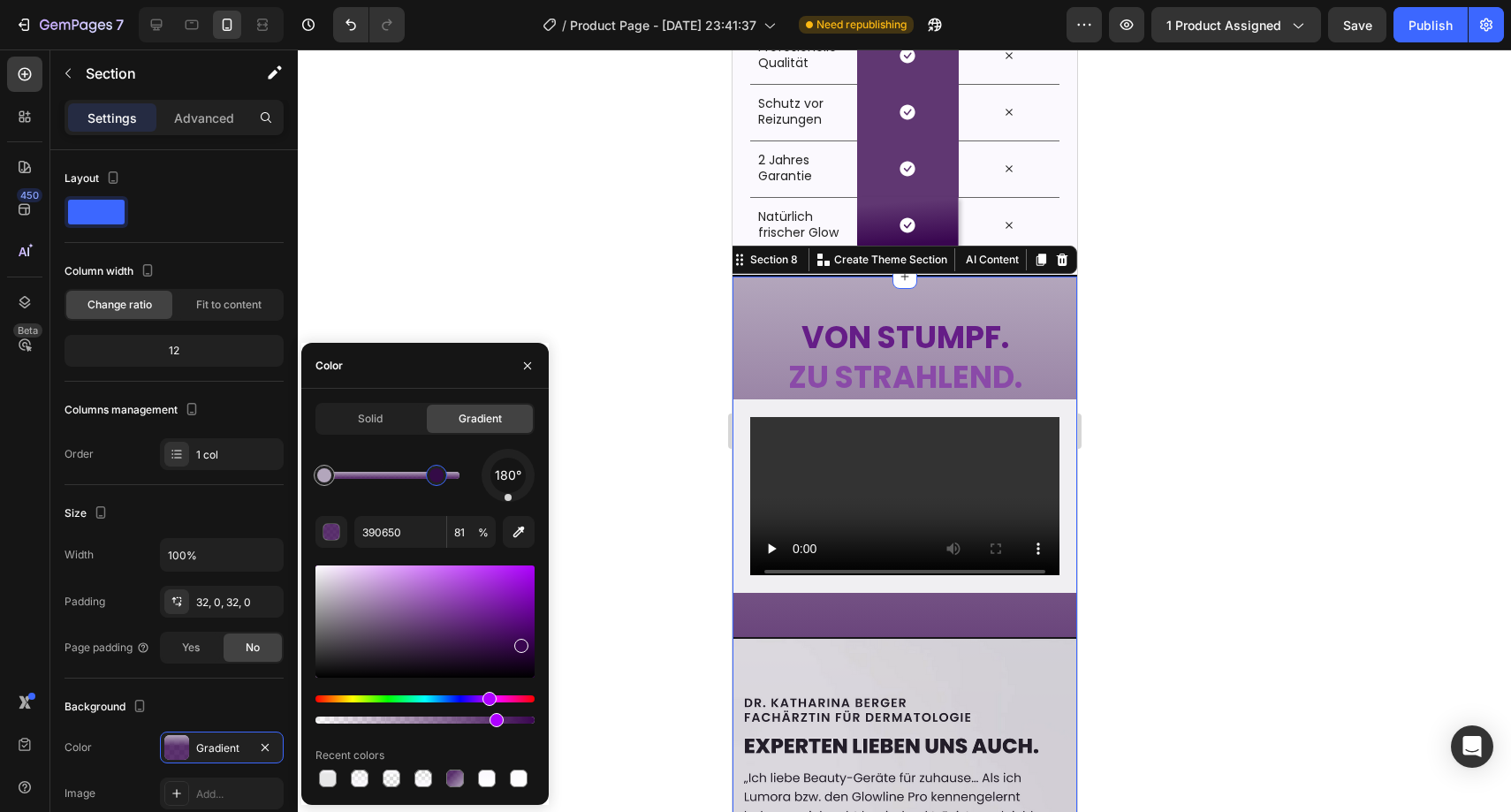
type input "100"
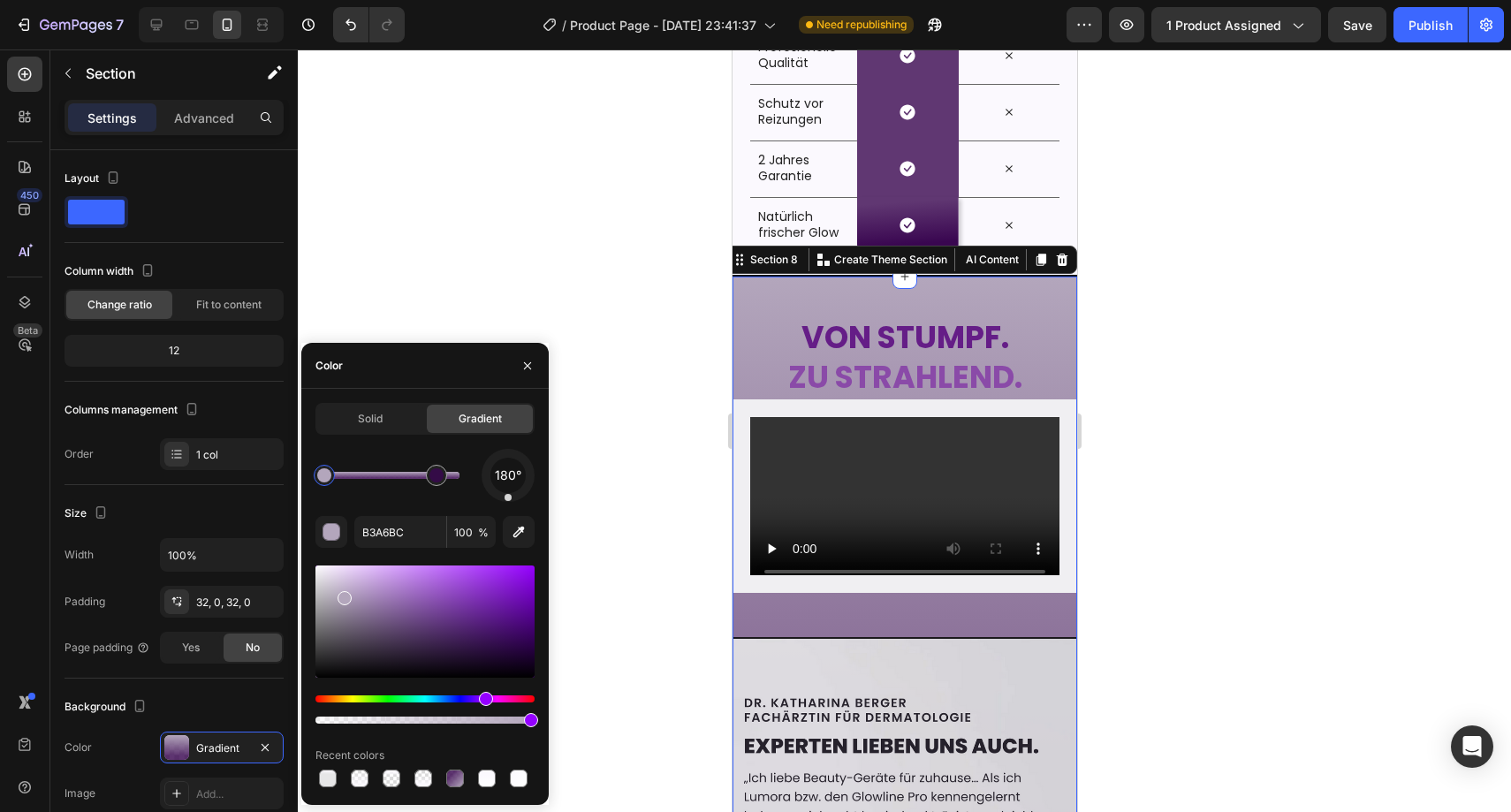
type input "390650"
type input "81"
type input "B3A6BC"
type input "100"
click at [519, 532] on icon "button" at bounding box center [518, 531] width 17 height 17
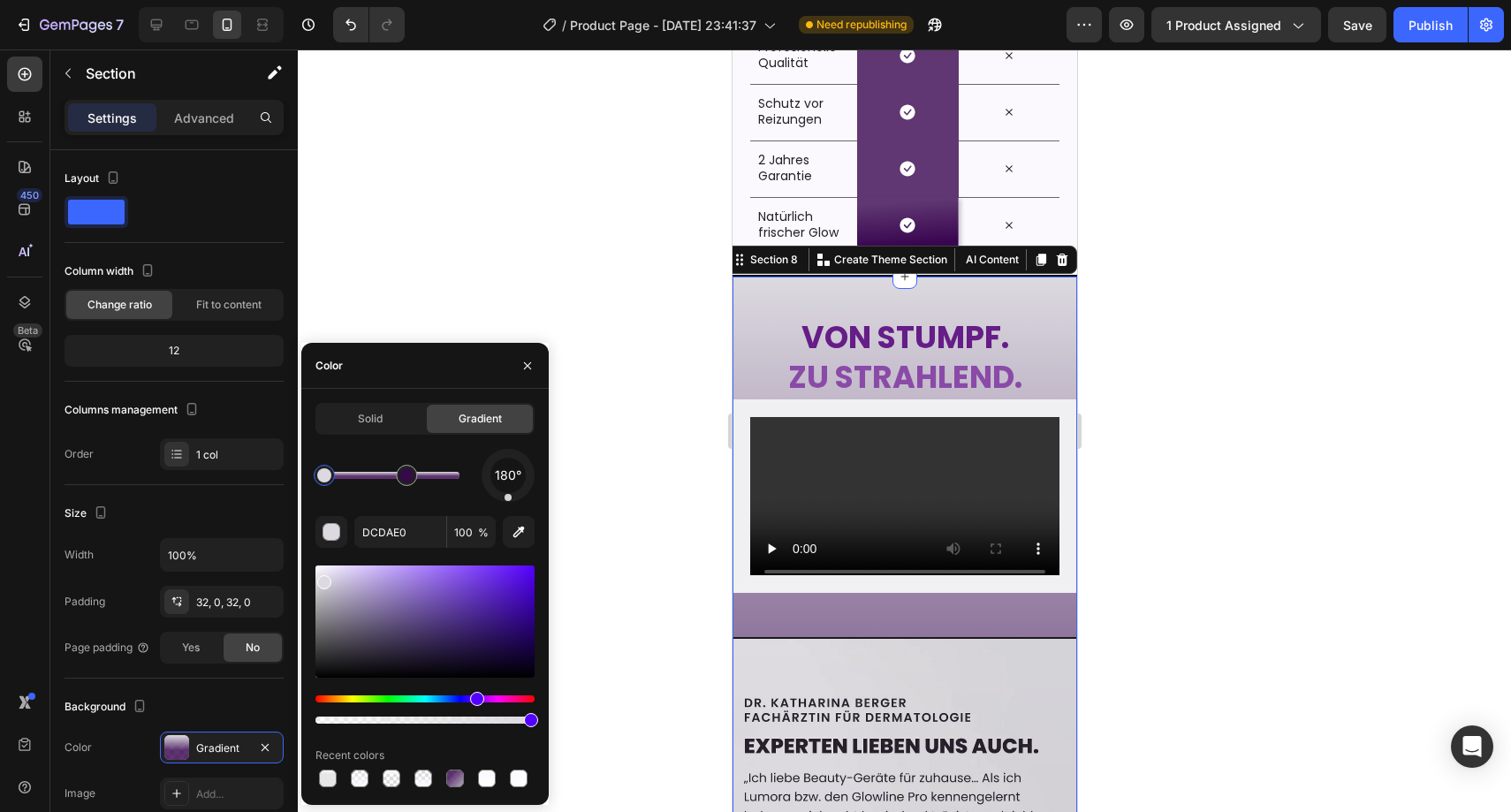
click at [326, 474] on div at bounding box center [324, 474] width 14 height 14
click at [519, 523] on icon "button" at bounding box center [518, 531] width 17 height 17
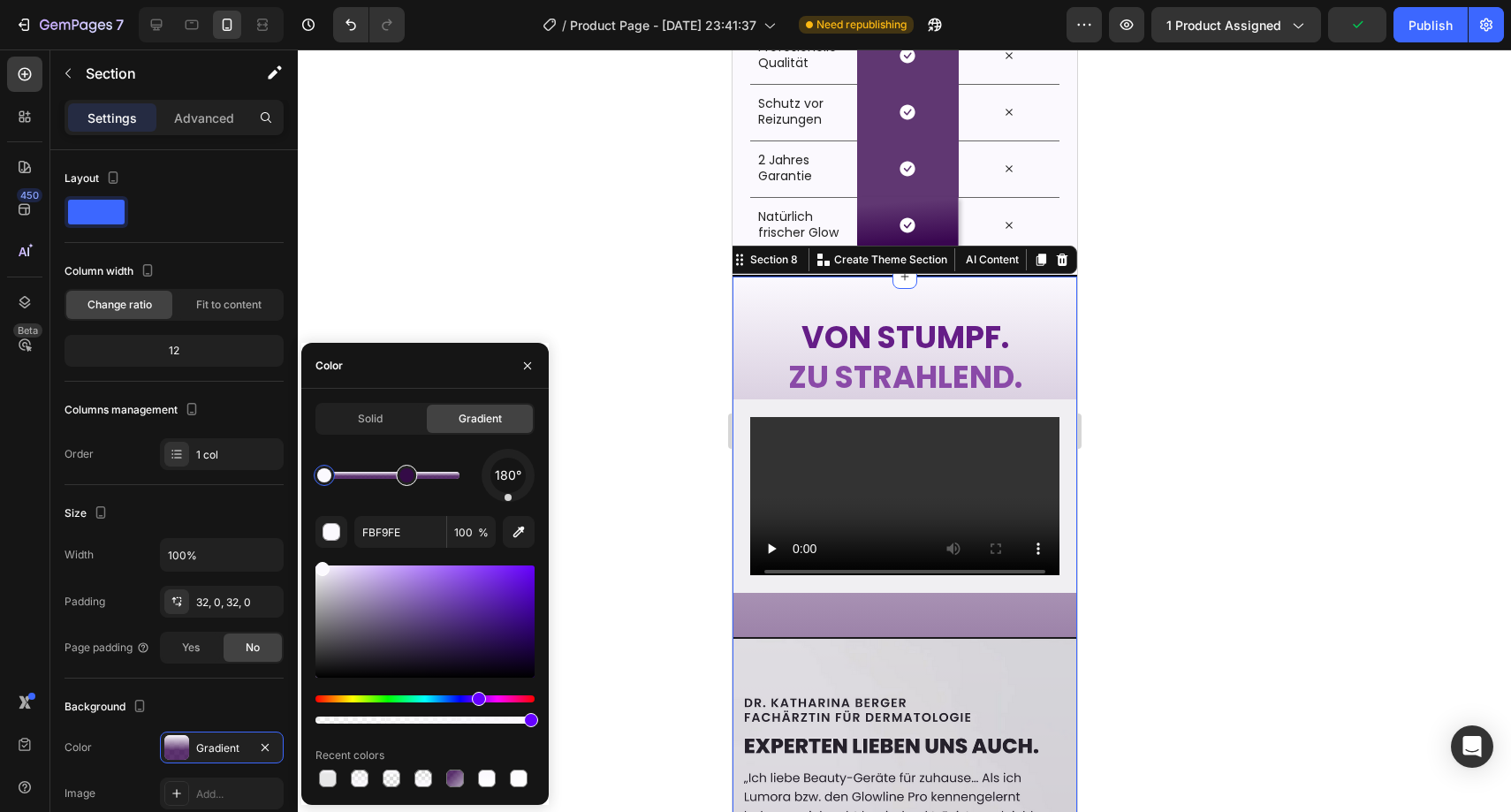
type input "390650"
type input "81"
click at [403, 473] on div at bounding box center [406, 474] width 14 height 14
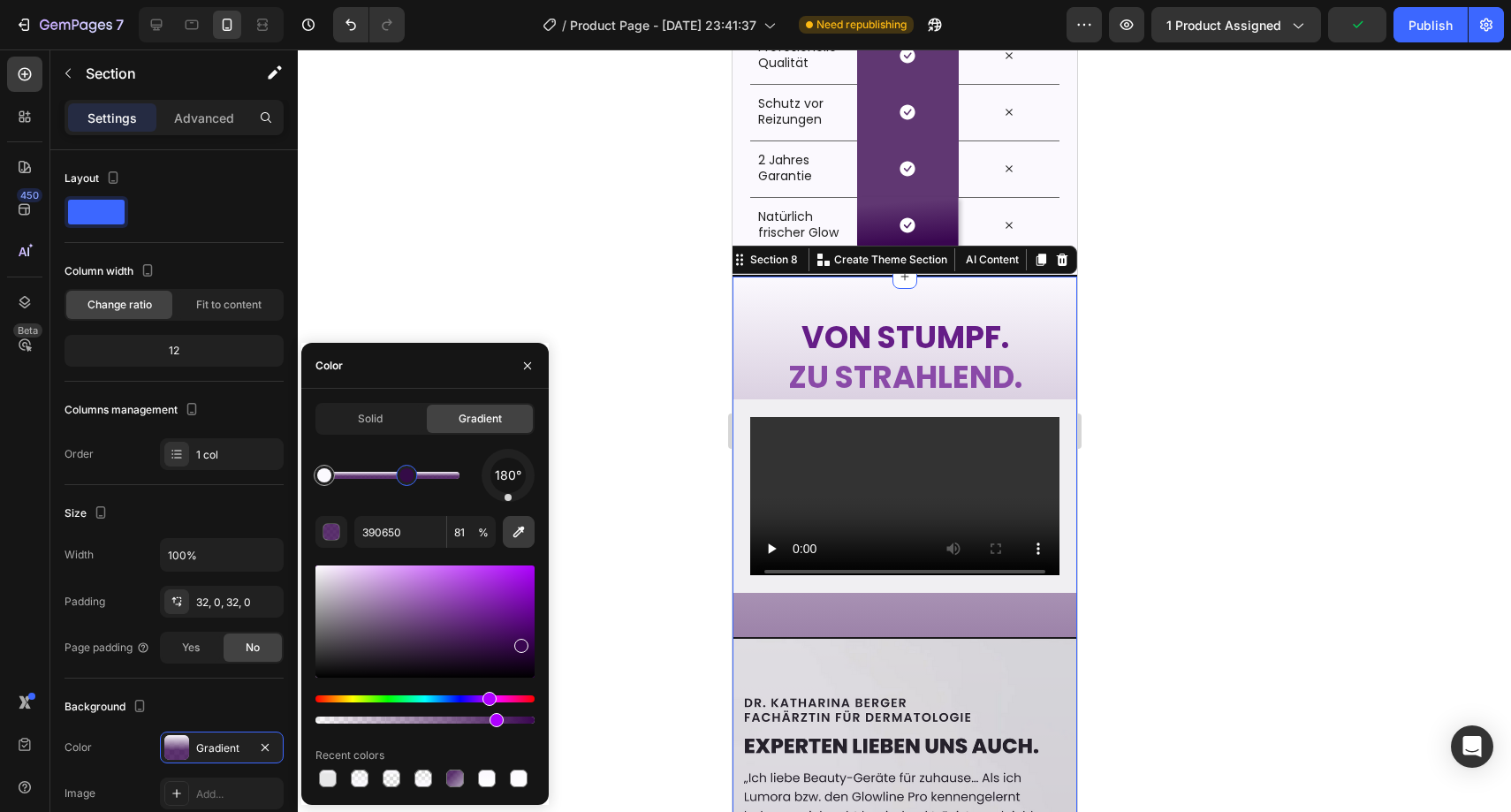
click at [515, 523] on icon "button" at bounding box center [518, 531] width 17 height 17
type input "DFDDE1"
type input "100"
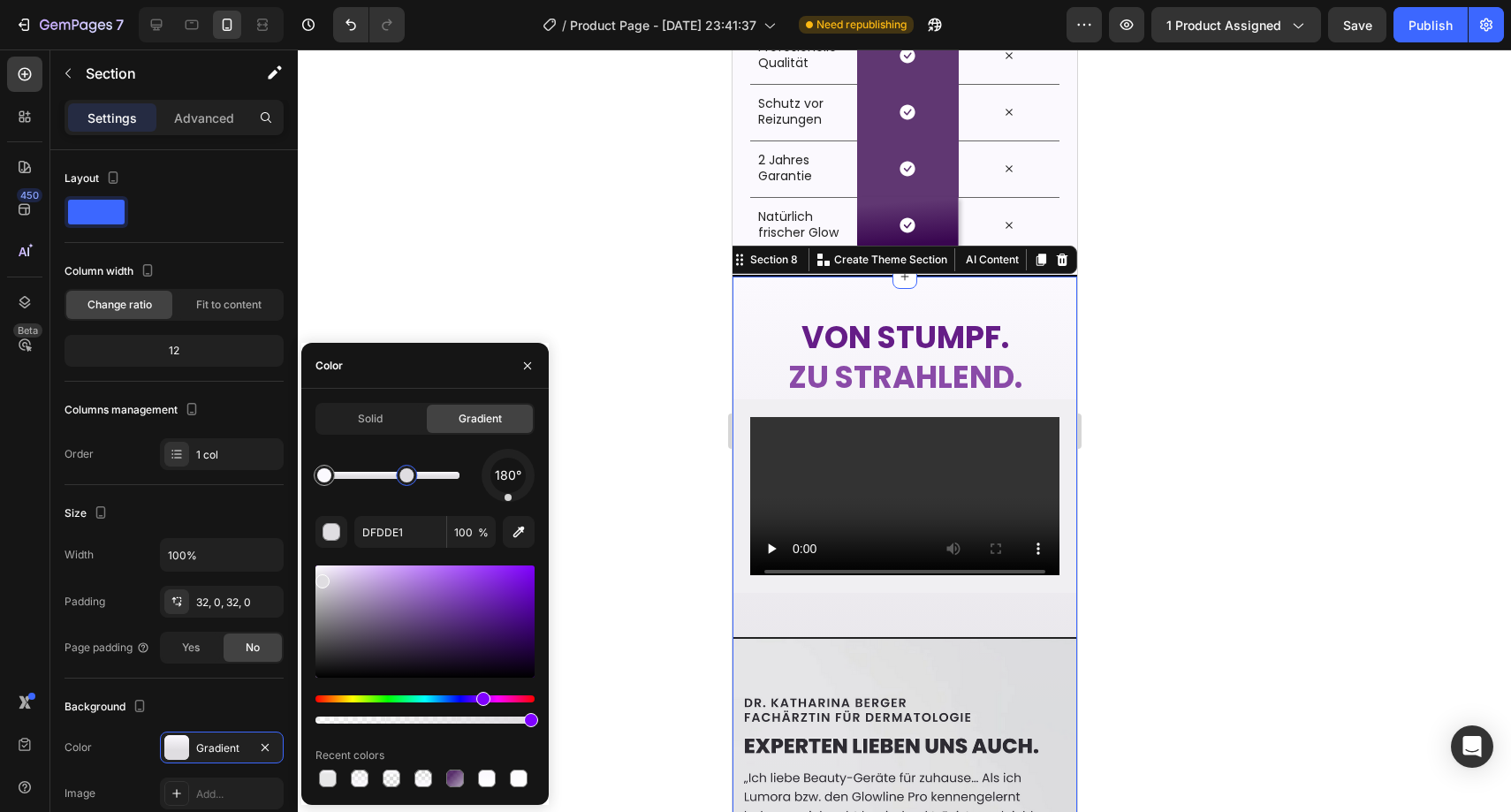
click at [703, 582] on div at bounding box center [904, 430] width 1213 height 762
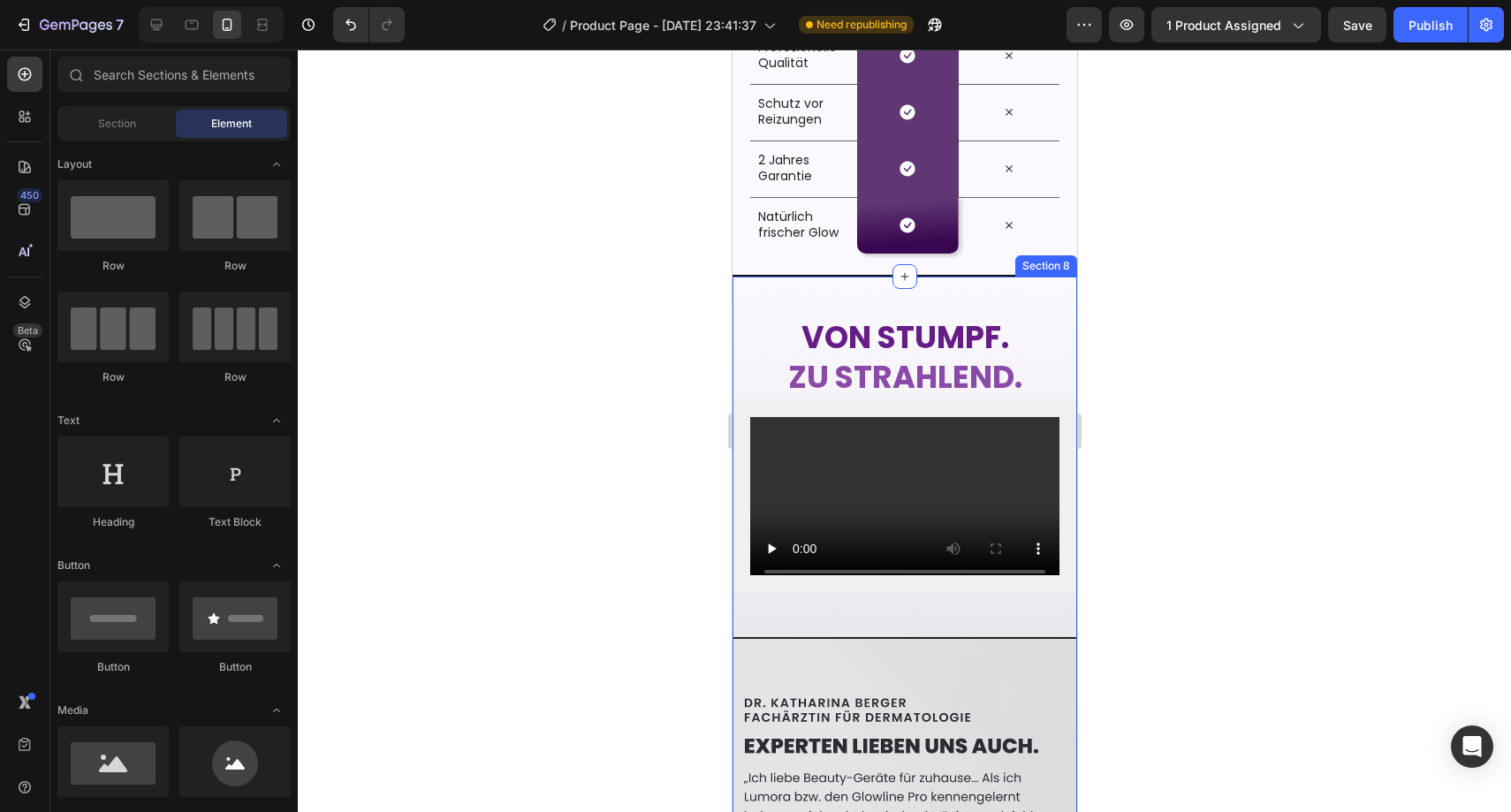
click at [1028, 636] on div "⁠⁠⁠⁠⁠⁠⁠ [PERSON_NAME]. zu strahlend. Heading Video Image" at bounding box center [903, 766] width 344 height 922
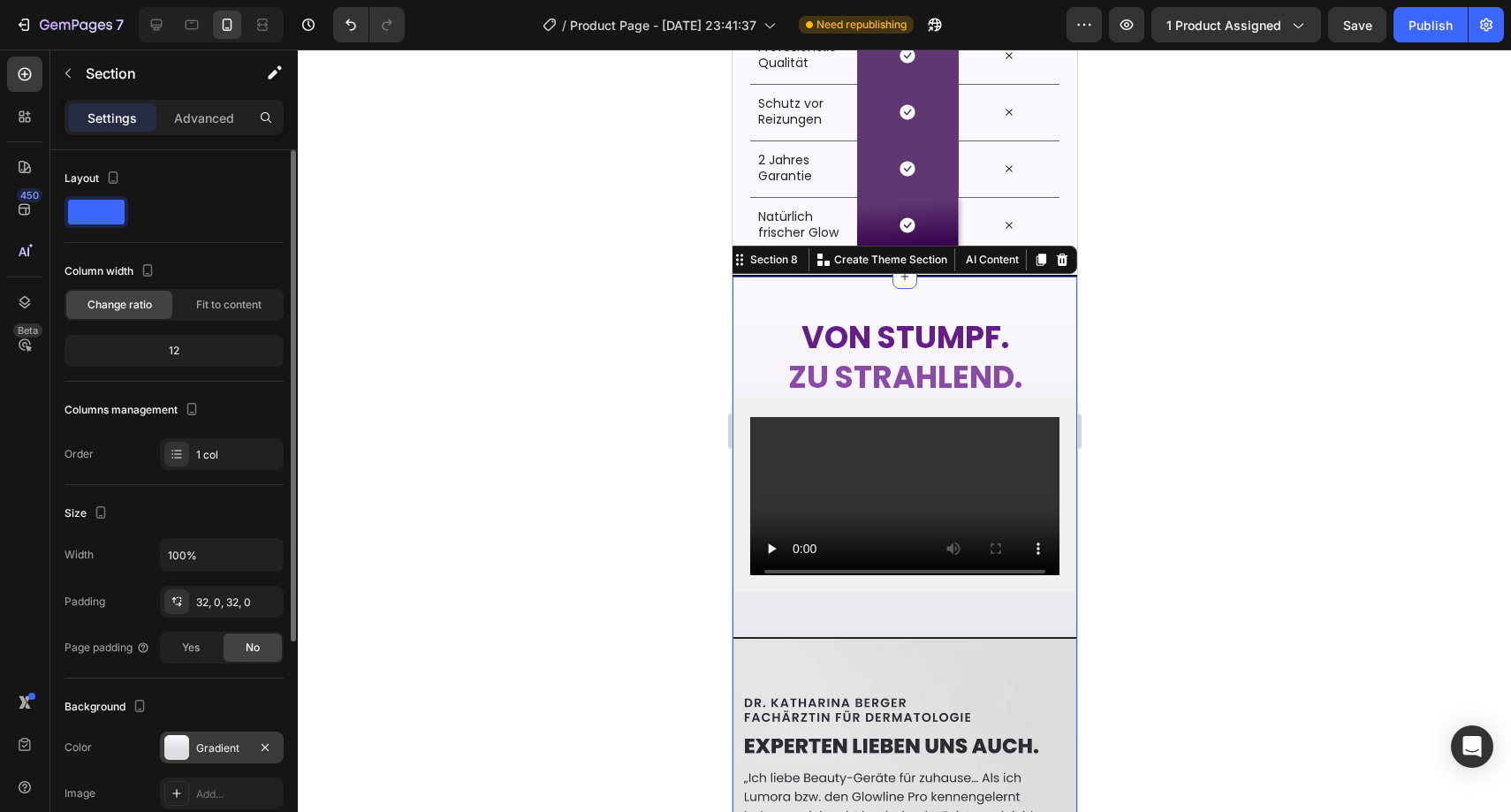
click at [204, 742] on div "Gradient" at bounding box center [221, 747] width 51 height 15
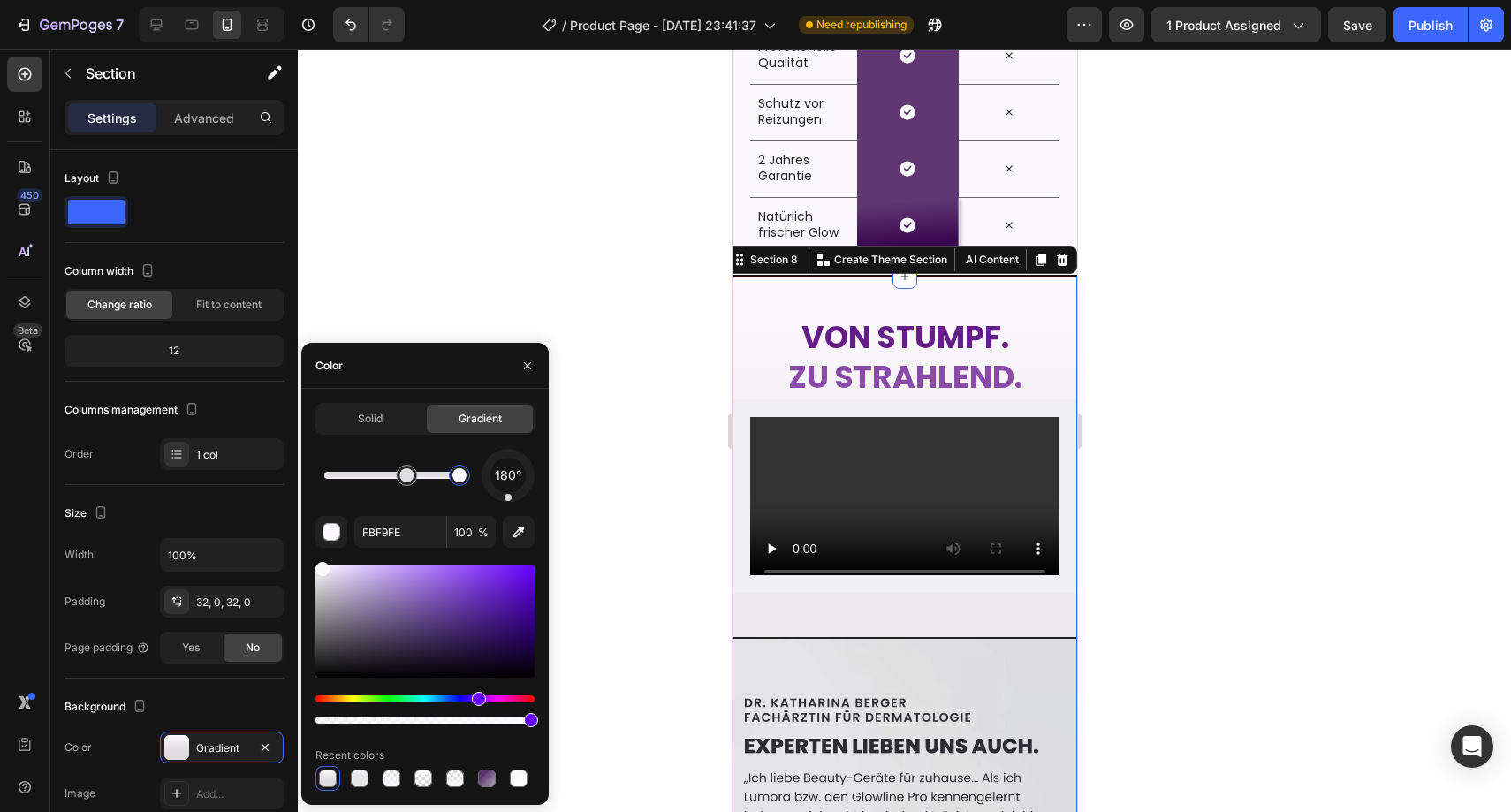
drag, startPoint x: 322, startPoint y: 472, endPoint x: 478, endPoint y: 467, distance: 156.1
click at [478, 467] on div "180°" at bounding box center [425, 474] width 219 height 53
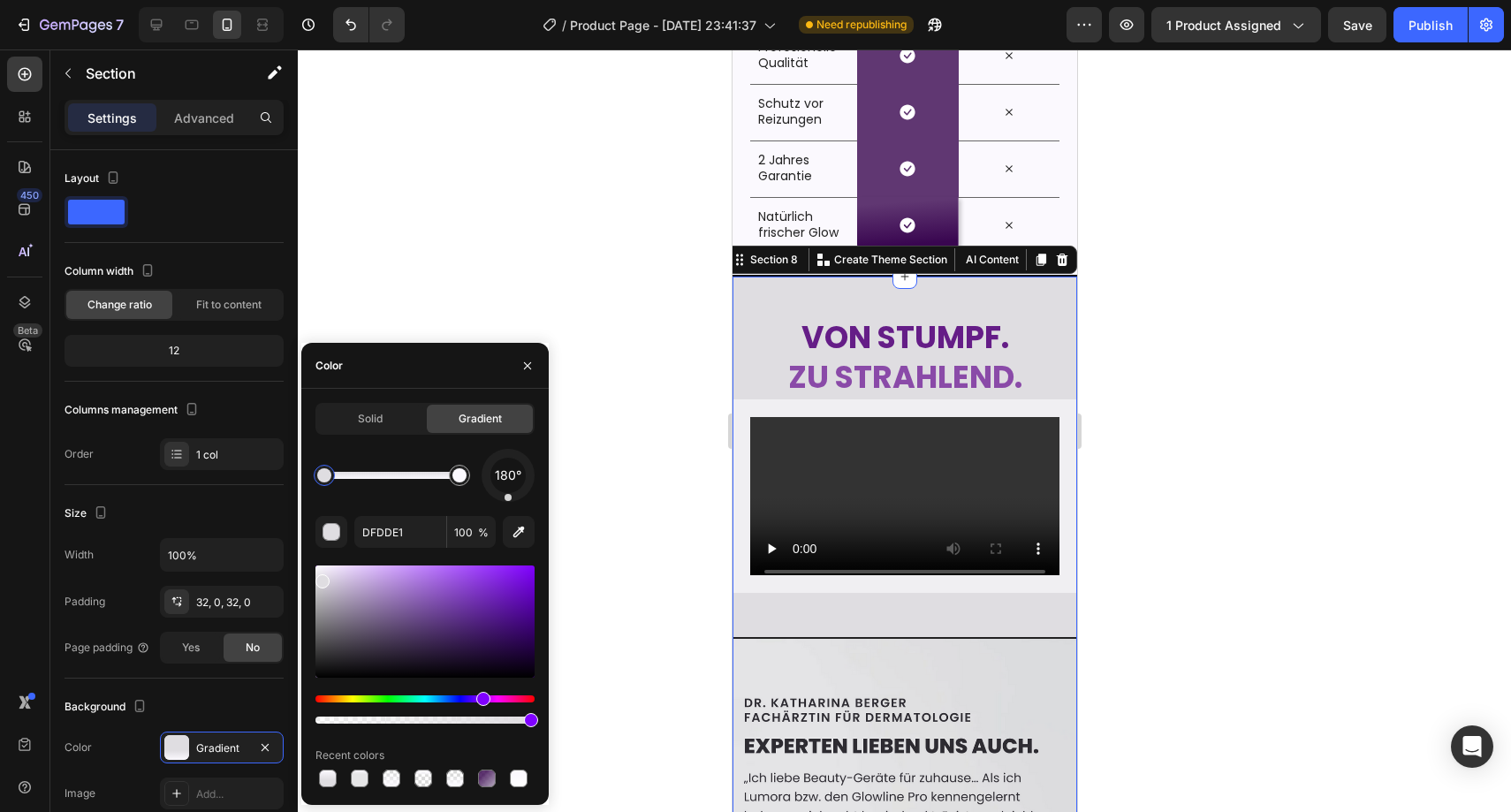
drag, startPoint x: 413, startPoint y: 480, endPoint x: 319, endPoint y: 481, distance: 94.0
click at [319, 481] on div at bounding box center [324, 475] width 21 height 21
drag, startPoint x: 327, startPoint y: 478, endPoint x: 357, endPoint y: 477, distance: 30.0
click at [357, 477] on div at bounding box center [357, 474] width 14 height 14
drag, startPoint x: 357, startPoint y: 477, endPoint x: 302, endPoint y: 474, distance: 55.1
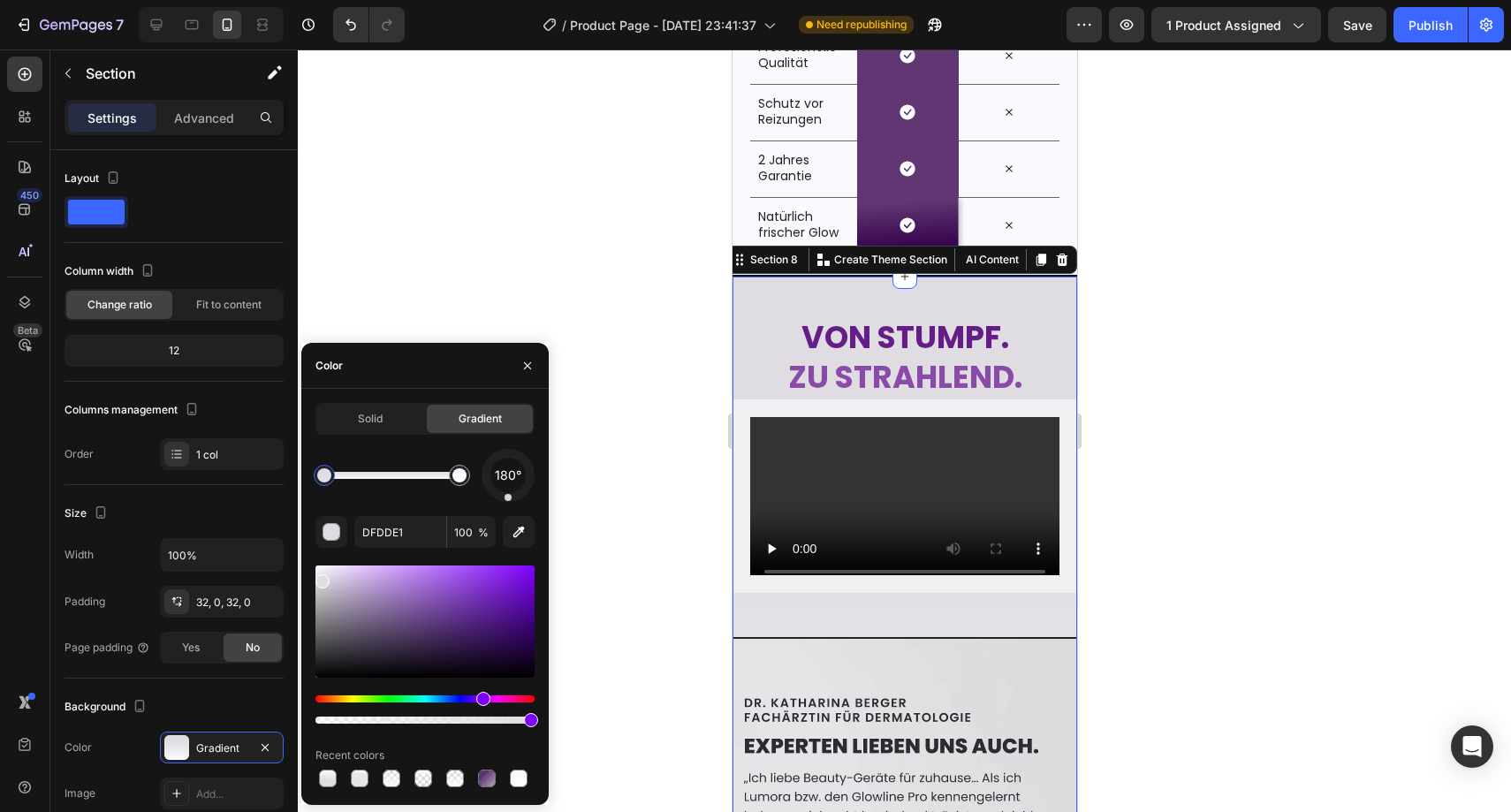
click at [302, 474] on div "Solid Gradient 180° DFDDE1 100 % Recent colors" at bounding box center [425, 597] width 247 height 388
click at [322, 475] on div at bounding box center [324, 474] width 14 height 14
click at [495, 531] on input "100" at bounding box center [471, 531] width 48 height 32
click at [518, 534] on icon "button" at bounding box center [519, 532] width 12 height 12
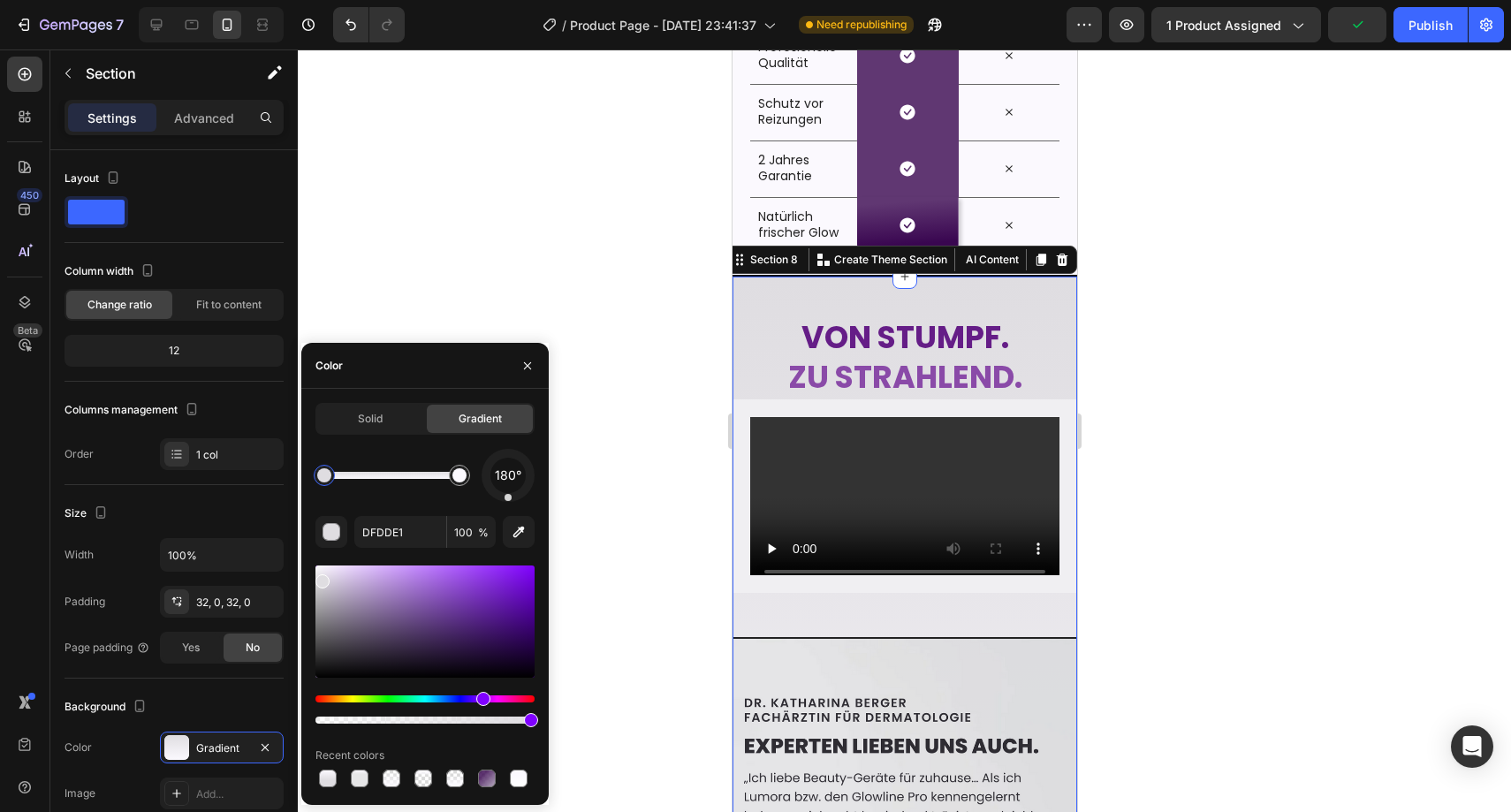
type input "DBDDDF"
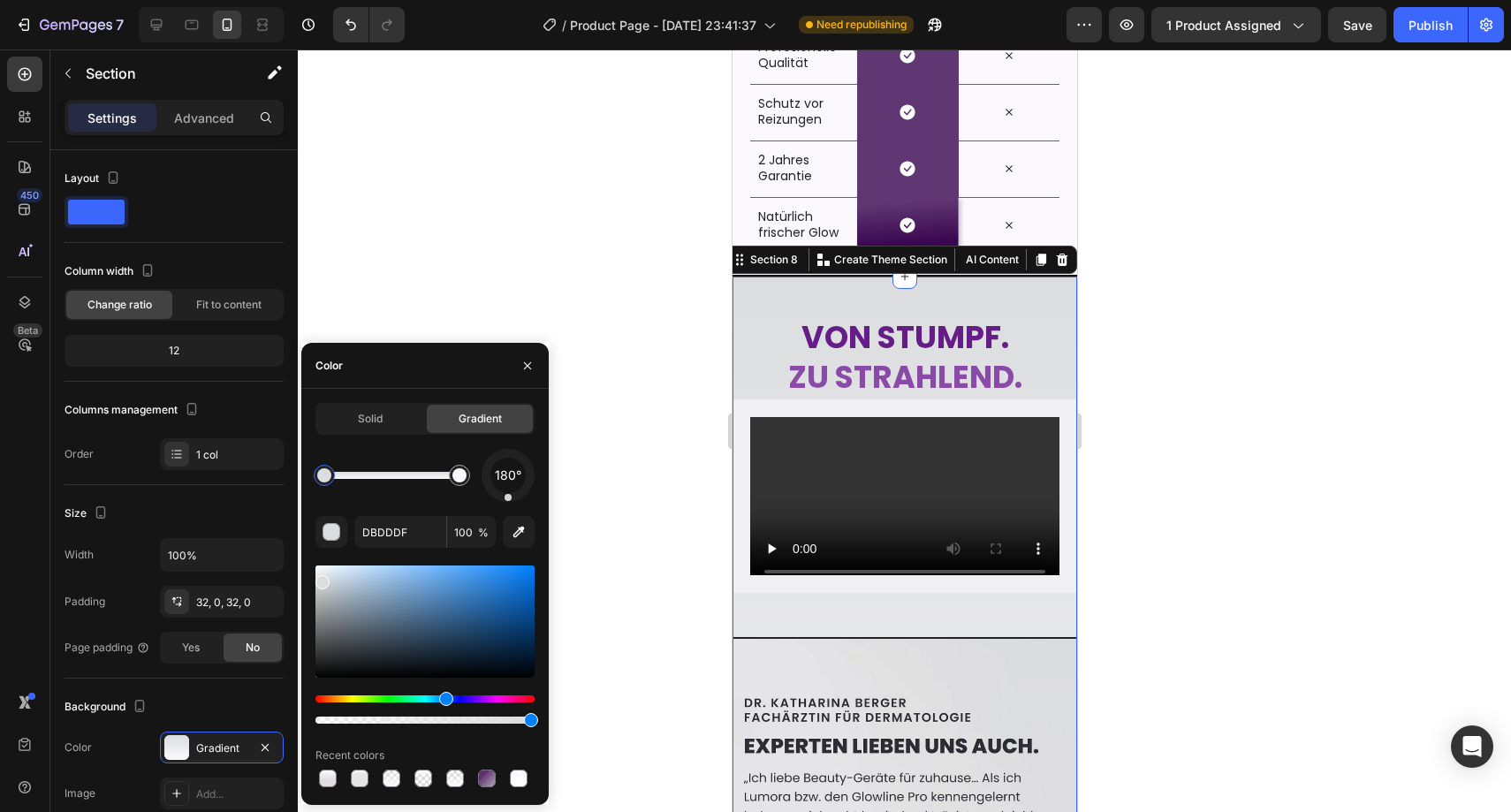
click at [1168, 630] on div at bounding box center [904, 430] width 1213 height 762
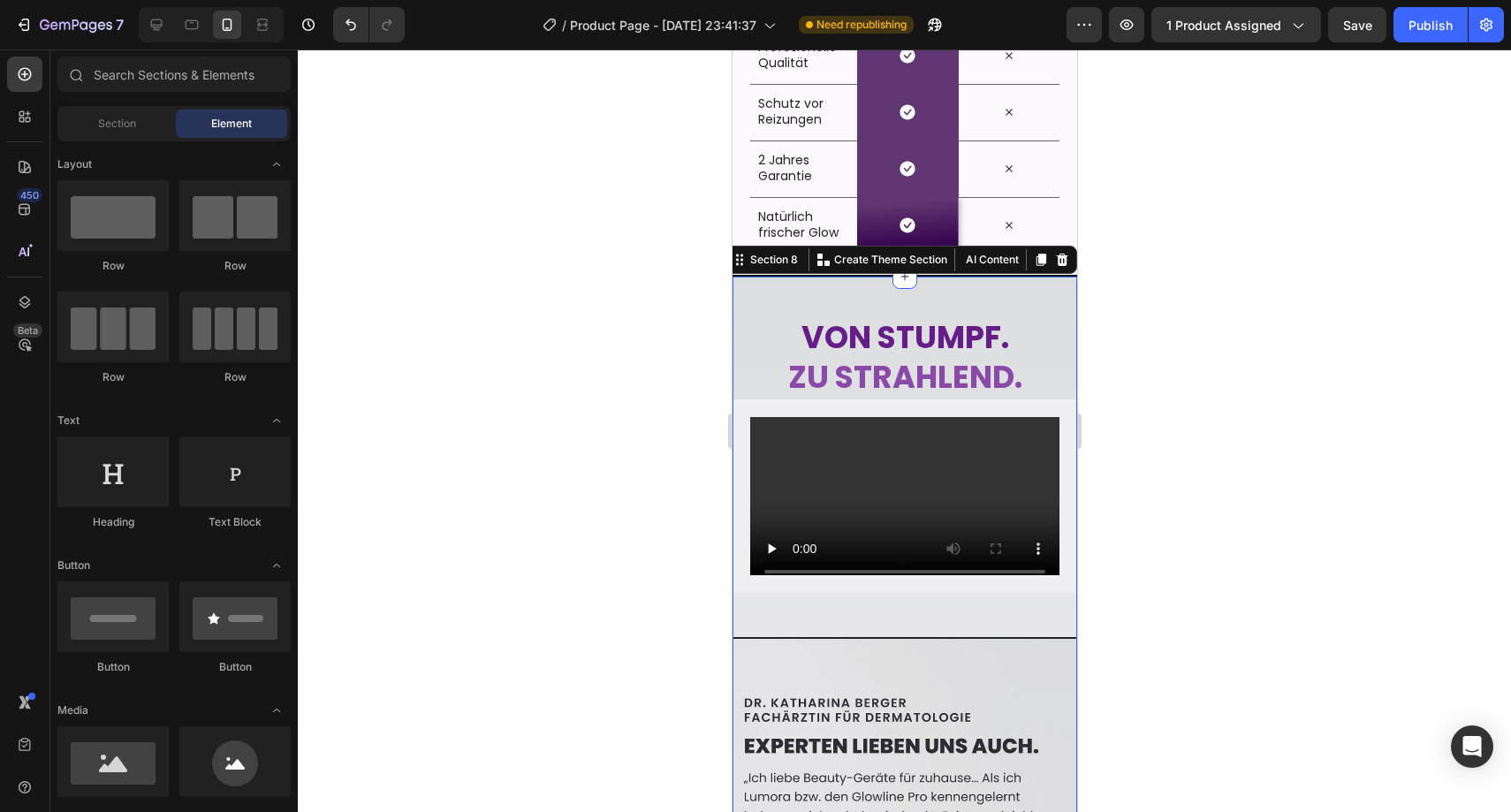
click at [989, 629] on div "⁠⁠⁠⁠⁠⁠⁠ [PERSON_NAME]. zu strahlend. Heading Video Image" at bounding box center [903, 766] width 344 height 922
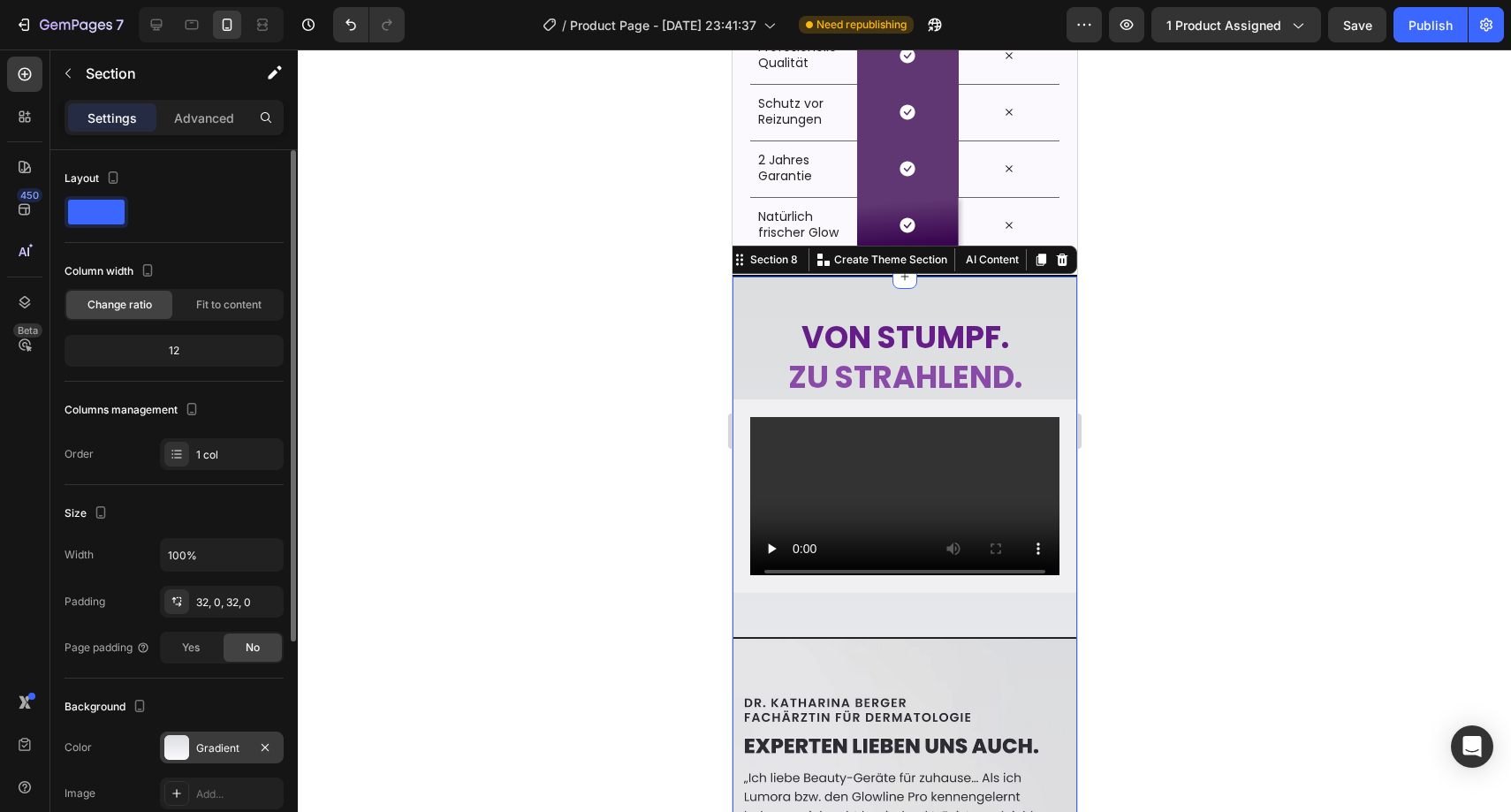
drag, startPoint x: 188, startPoint y: 739, endPoint x: 207, endPoint y: 731, distance: 20.6
click at [190, 740] on div "Gradient" at bounding box center [222, 746] width 124 height 32
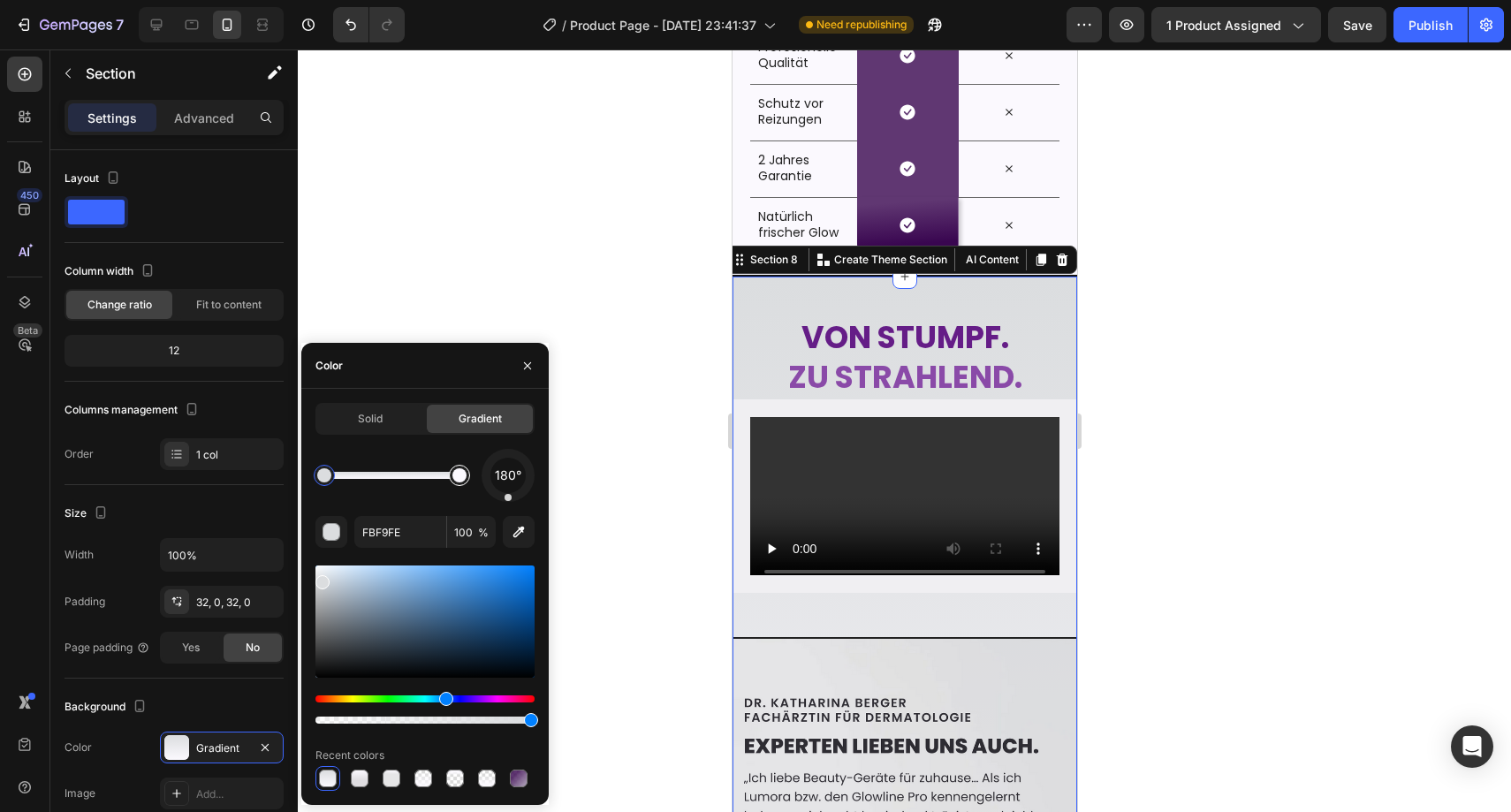
click at [453, 479] on div at bounding box center [459, 474] width 14 height 14
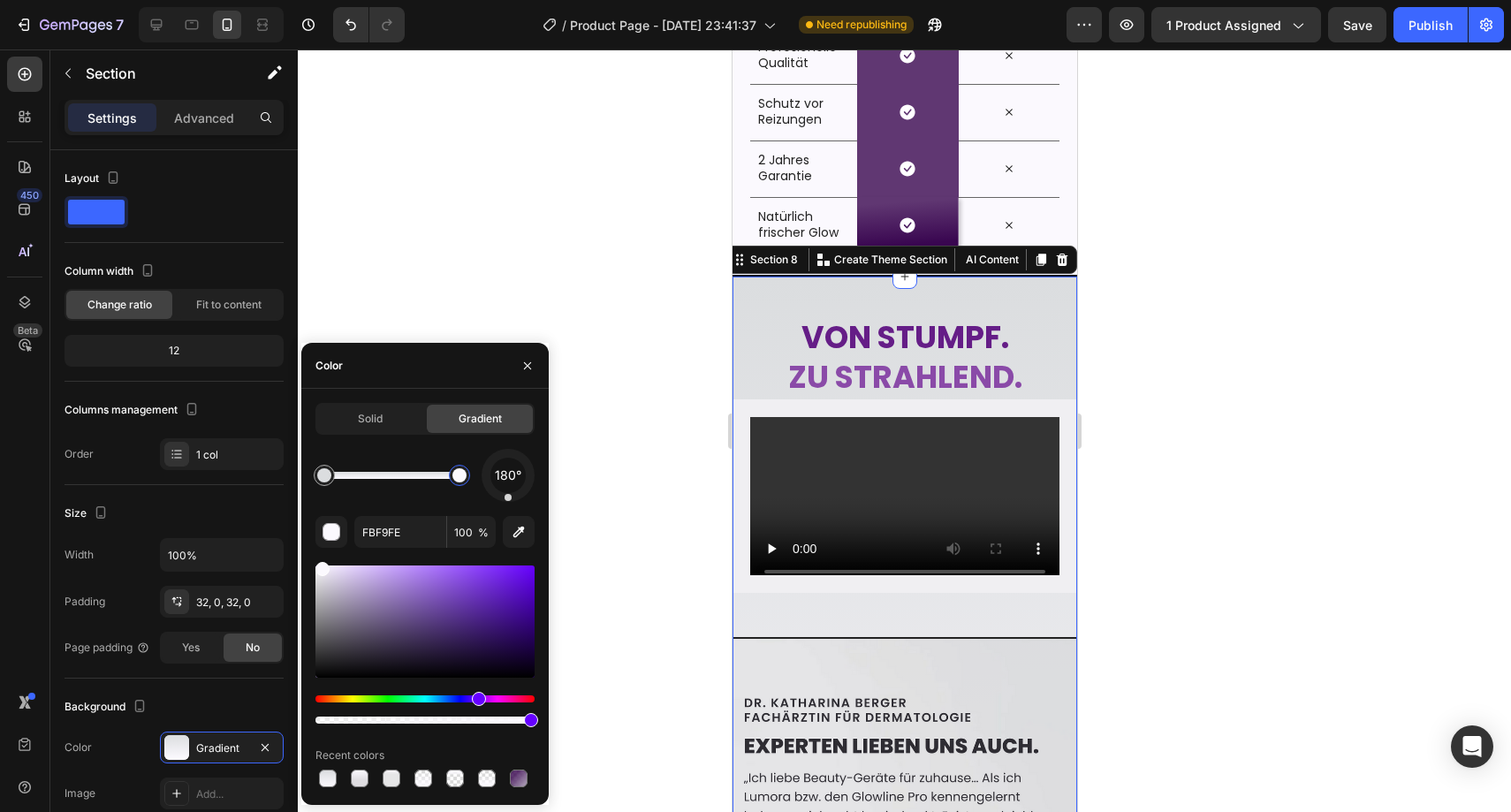
drag, startPoint x: 478, startPoint y: 478, endPoint x: 499, endPoint y: 483, distance: 21.6
click at [492, 477] on div "180°" at bounding box center [425, 474] width 219 height 53
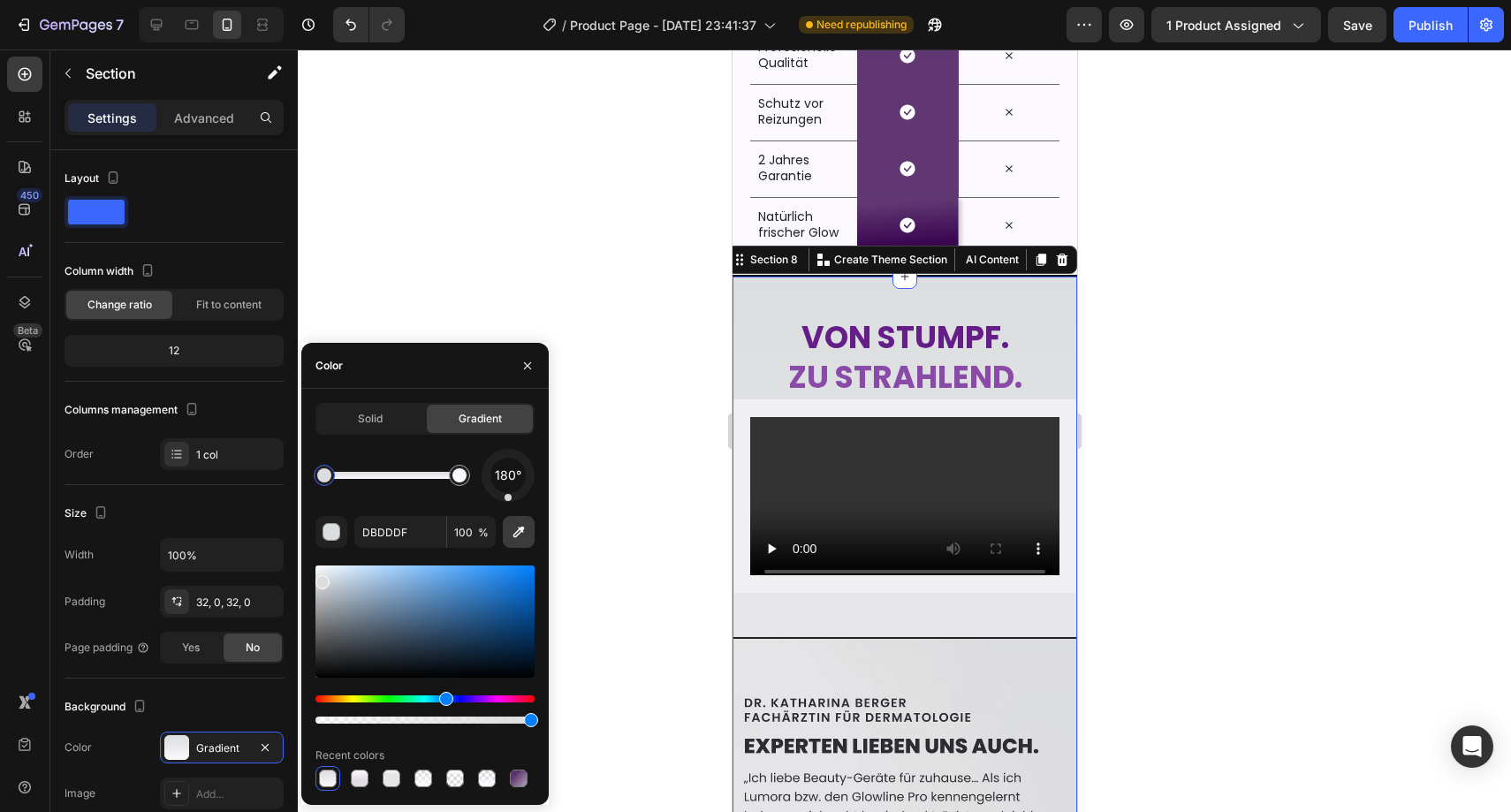
click at [514, 526] on icon "button" at bounding box center [518, 531] width 17 height 17
type input "FBF9FE"
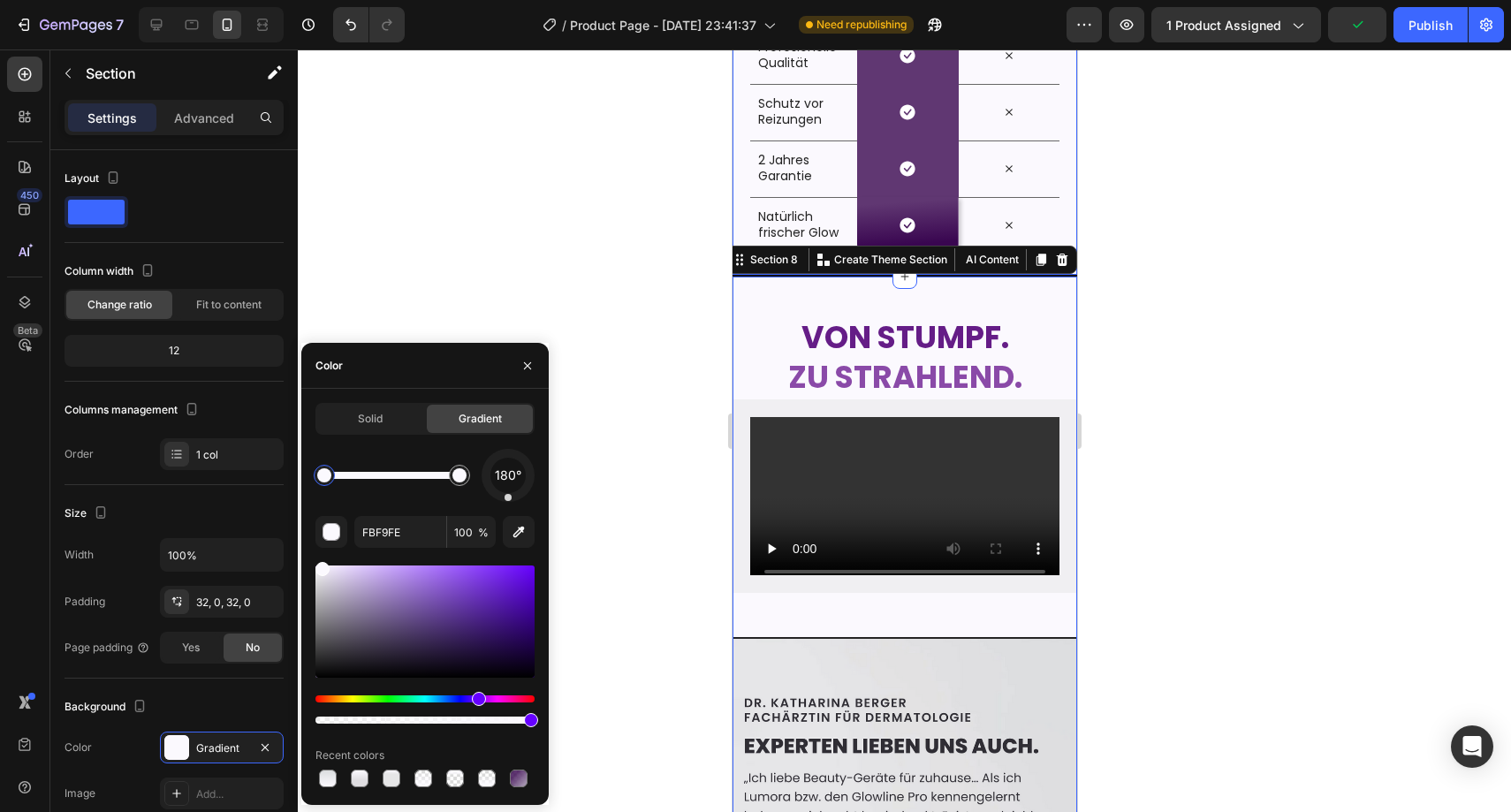
click at [508, 353] on div at bounding box center [528, 365] width 42 height 45
click at [576, 351] on div at bounding box center [904, 430] width 1213 height 762
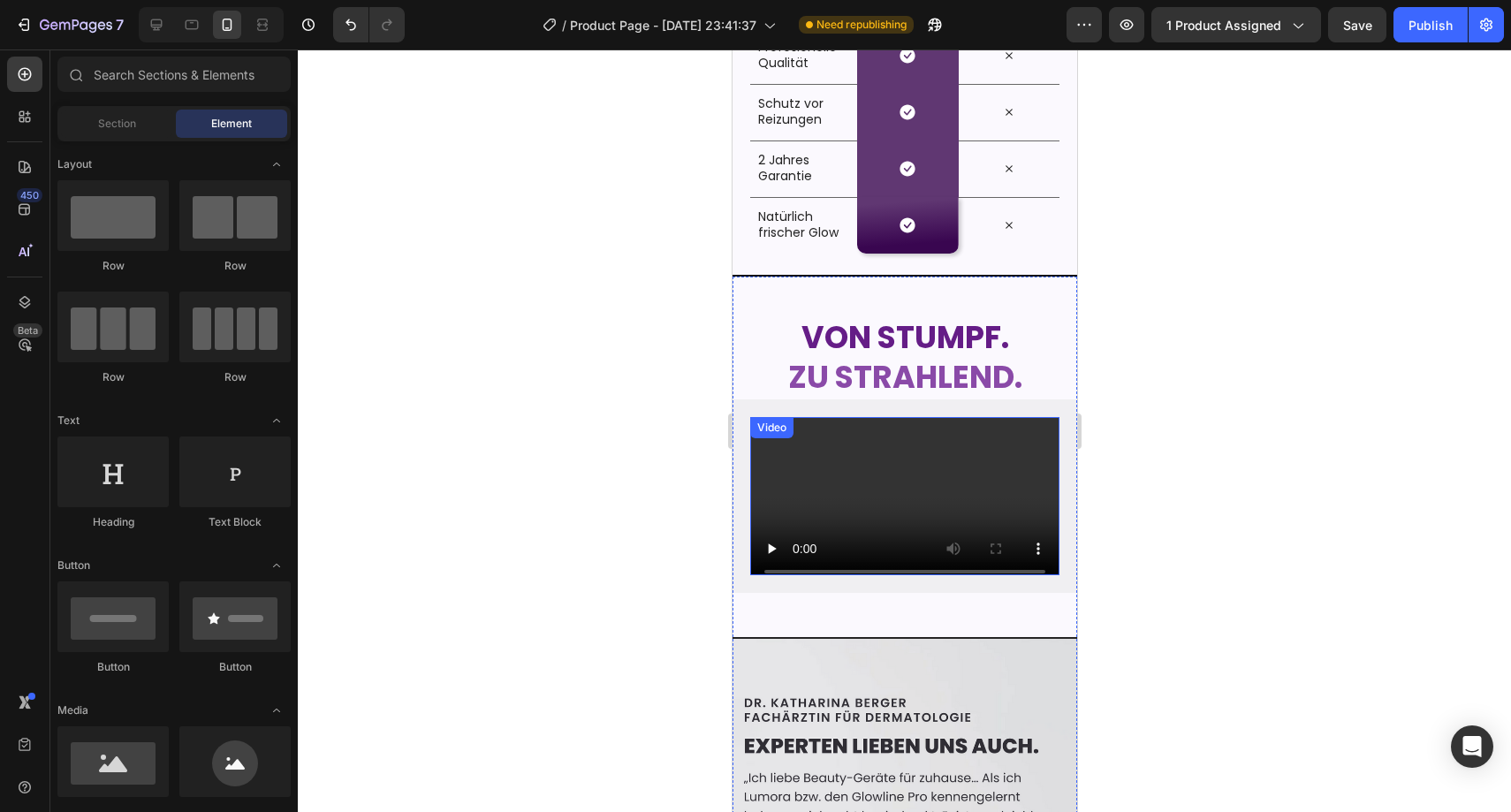
click at [737, 499] on div "Video" at bounding box center [903, 496] width 344 height 194
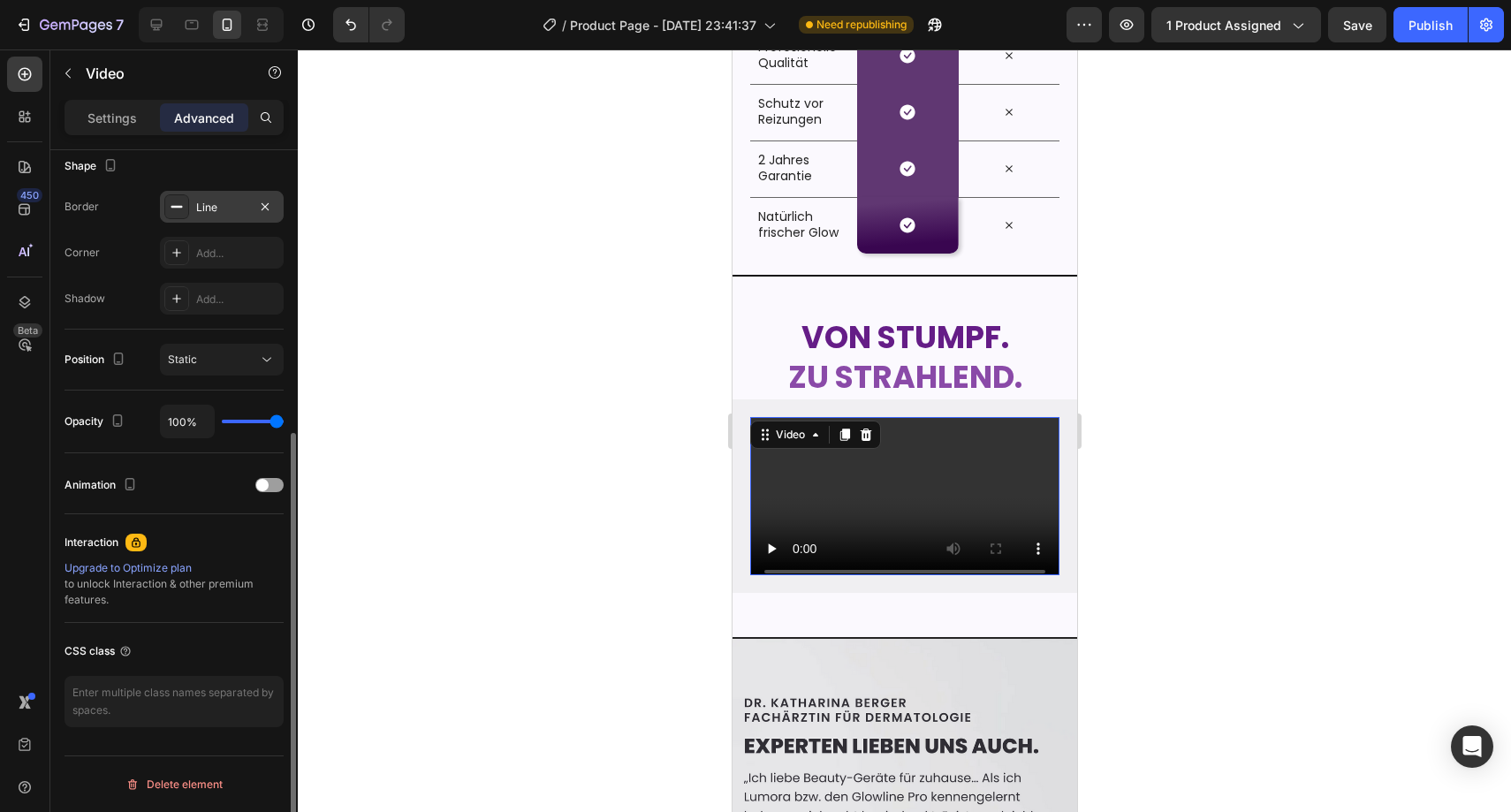
click at [218, 197] on div "Line" at bounding box center [222, 206] width 124 height 32
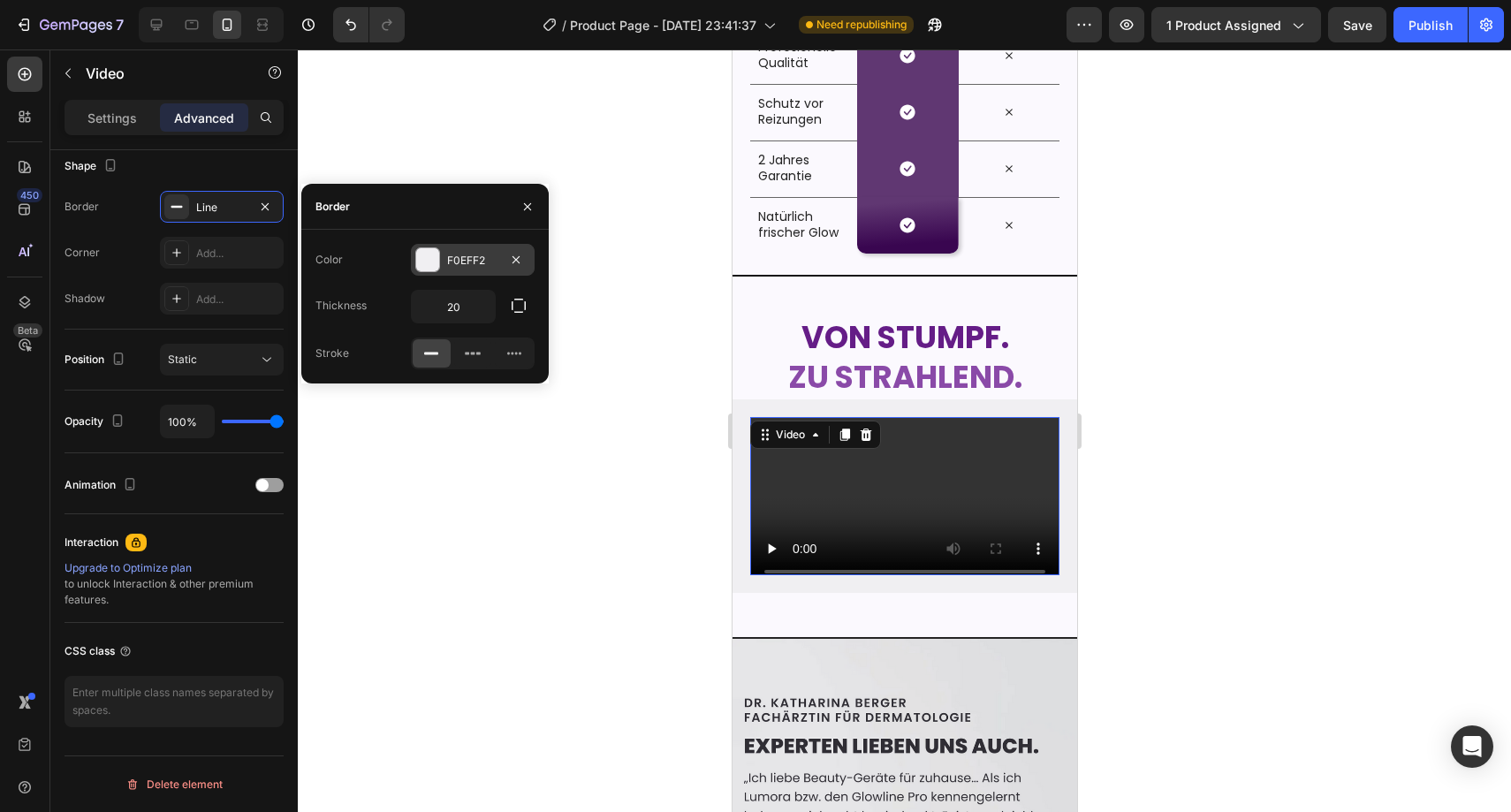
click at [488, 261] on div "F0EFF2" at bounding box center [472, 260] width 51 height 15
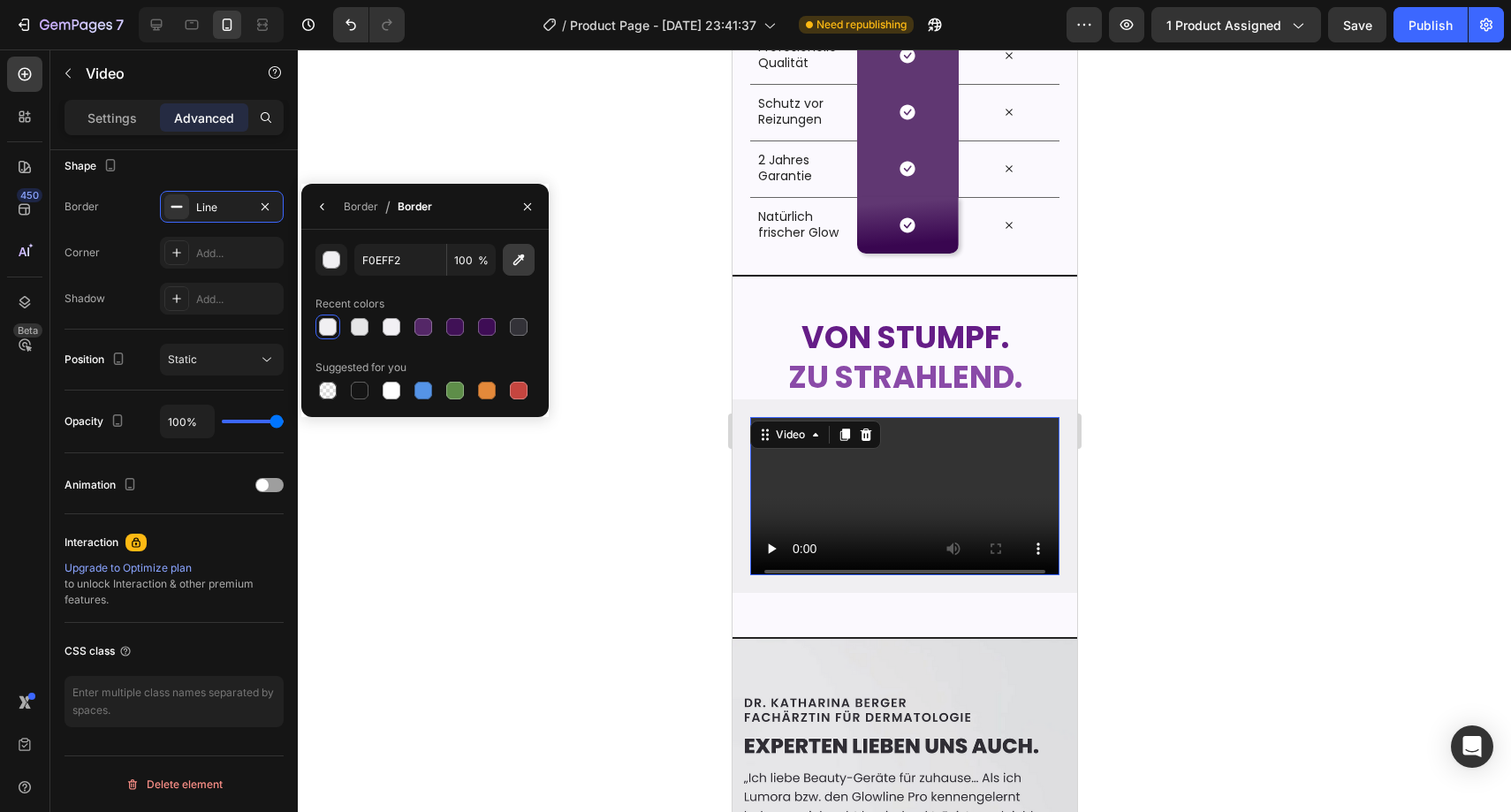
click at [516, 264] on icon "button" at bounding box center [519, 260] width 12 height 12
type input "FCF9FE"
click at [681, 348] on div at bounding box center [904, 430] width 1213 height 762
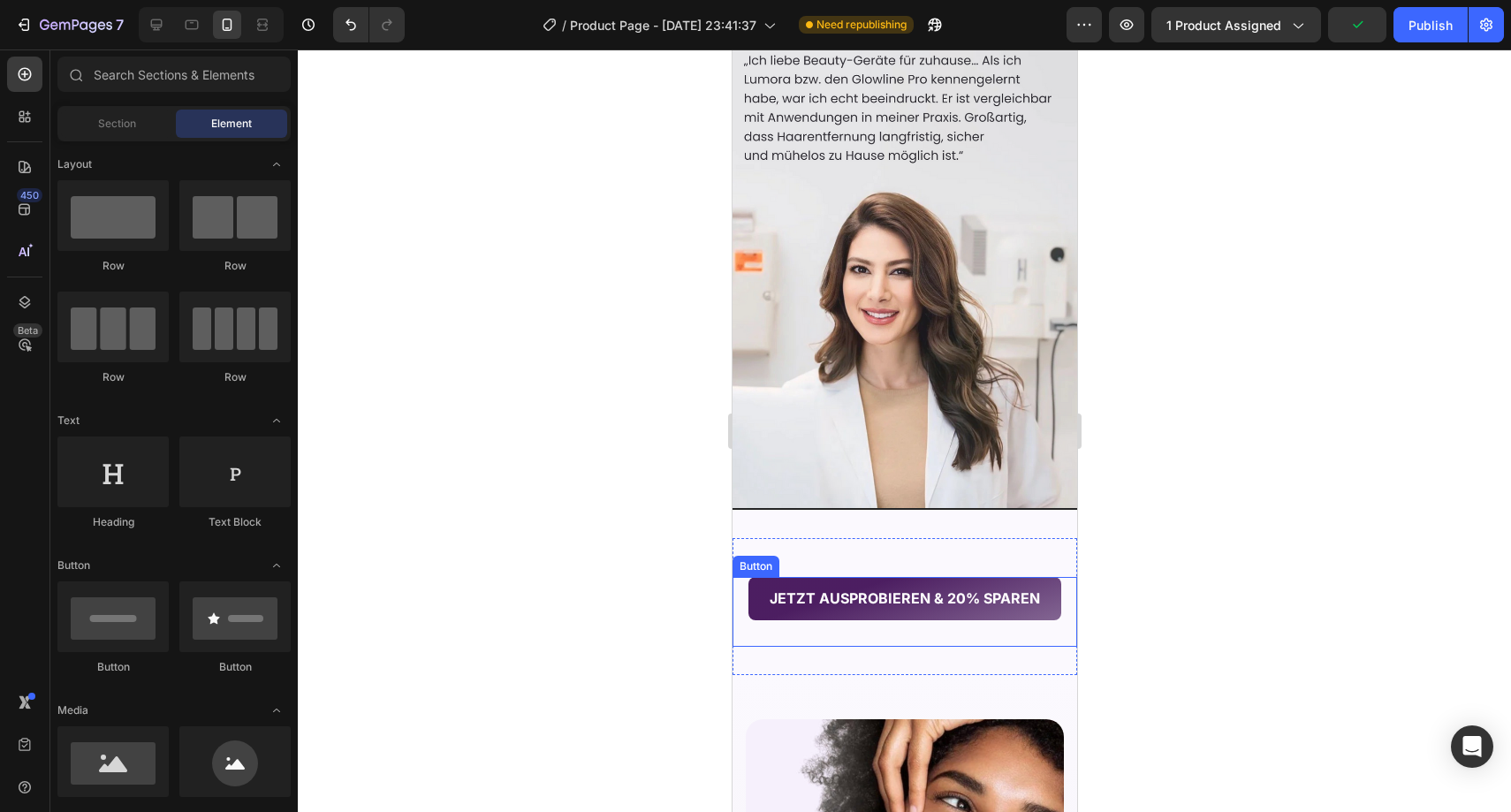
scroll to position [4179, 0]
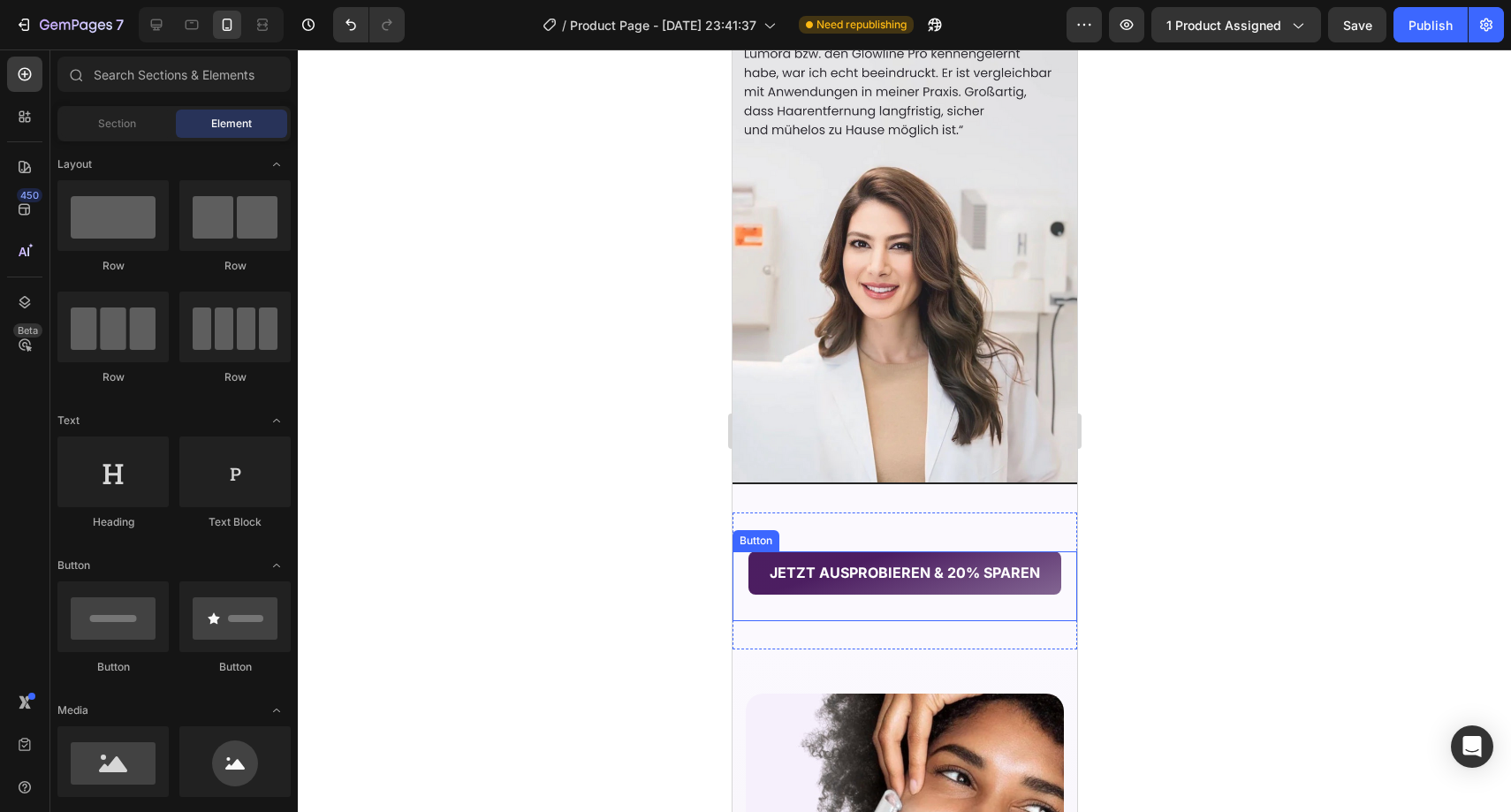
click at [909, 555] on button "JETZT AUSPROBIEREN & 20% SPAREN" at bounding box center [904, 572] width 313 height 43
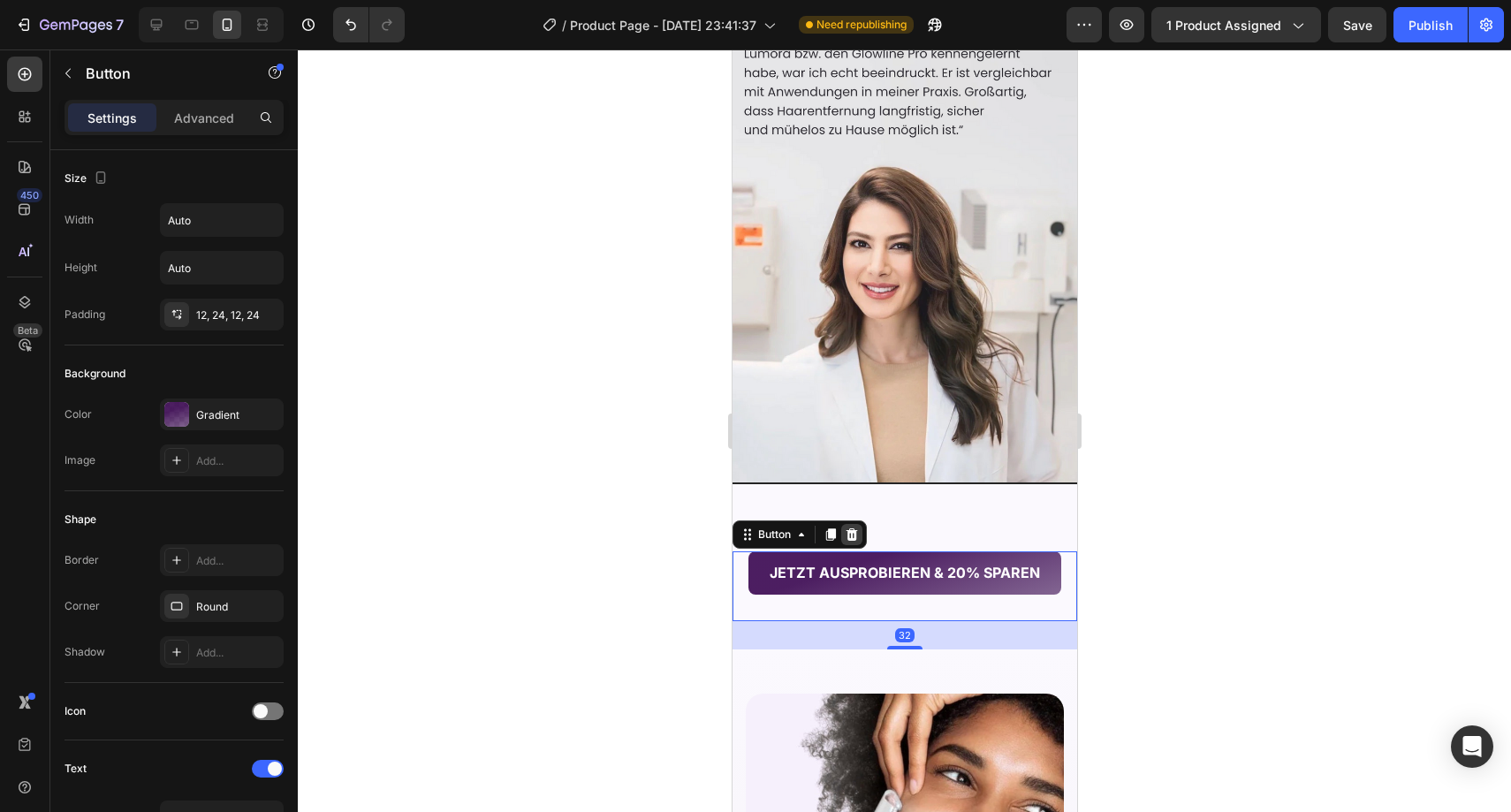
click at [855, 528] on icon at bounding box center [851, 534] width 14 height 14
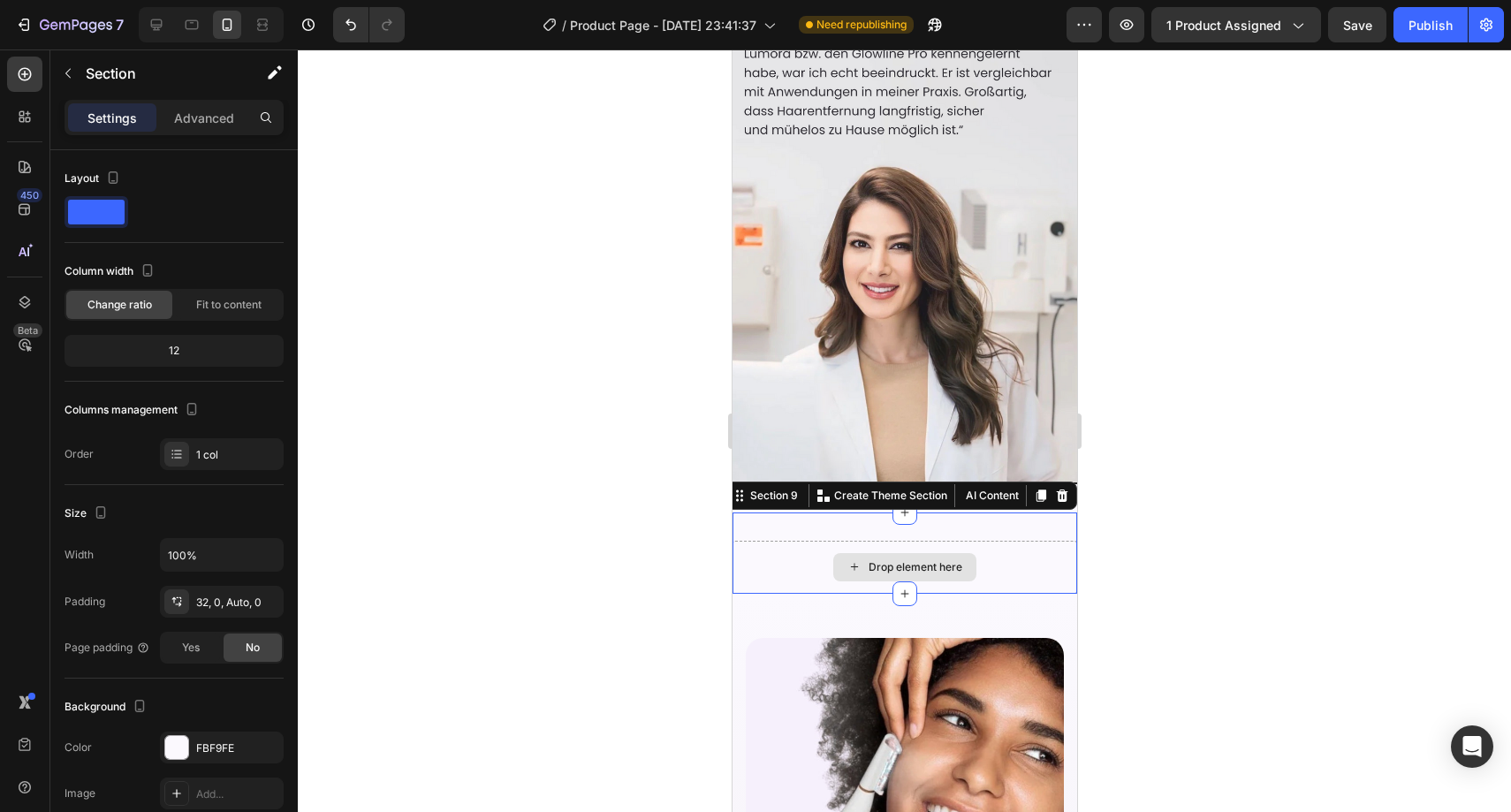
click at [772, 540] on div "Drop element here" at bounding box center [903, 566] width 344 height 53
click at [1051, 485] on div at bounding box center [1061, 496] width 21 height 21
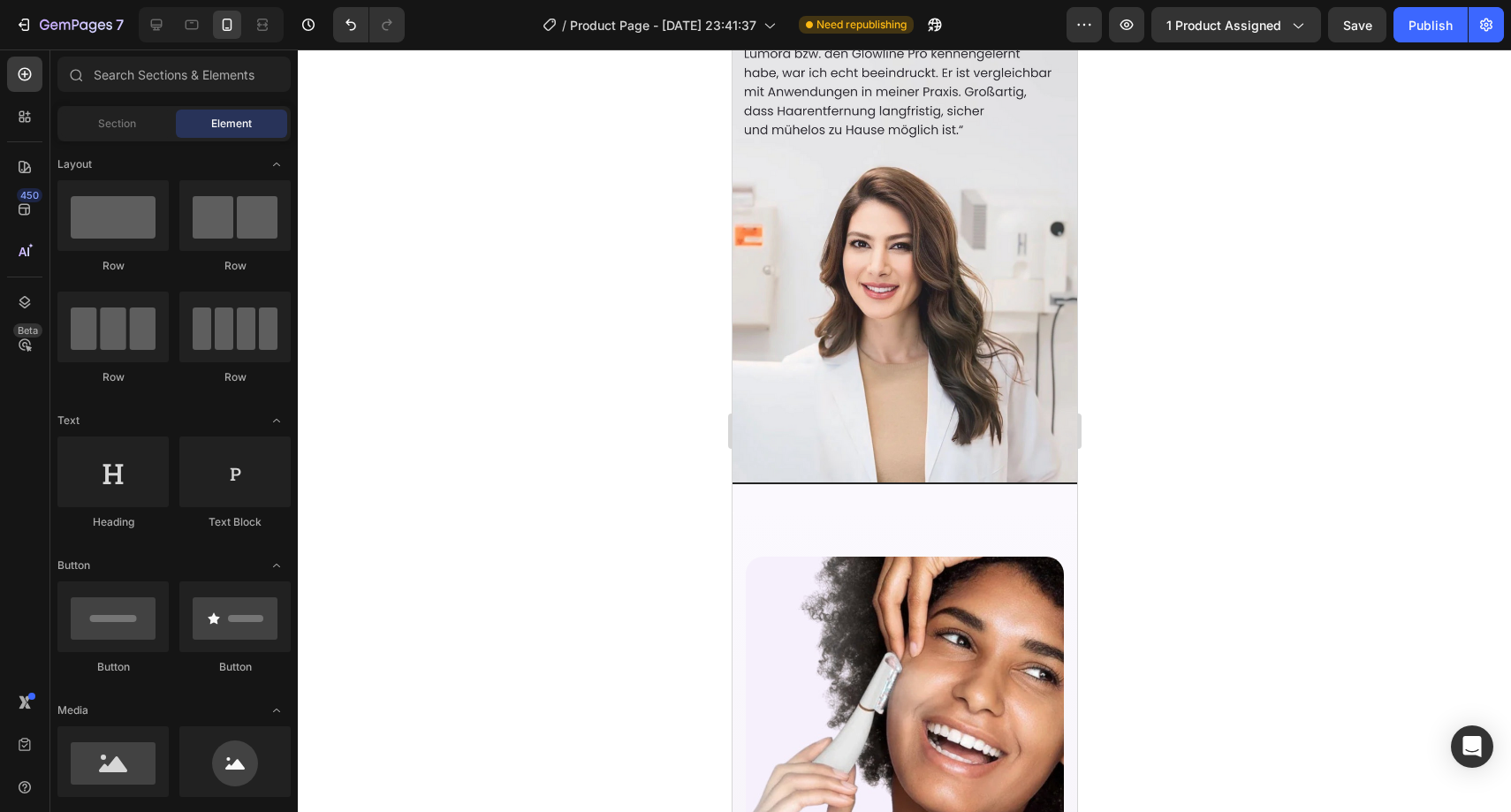
click at [688, 487] on div at bounding box center [904, 430] width 1213 height 762
click at [139, 126] on div "Section" at bounding box center [116, 123] width 111 height 28
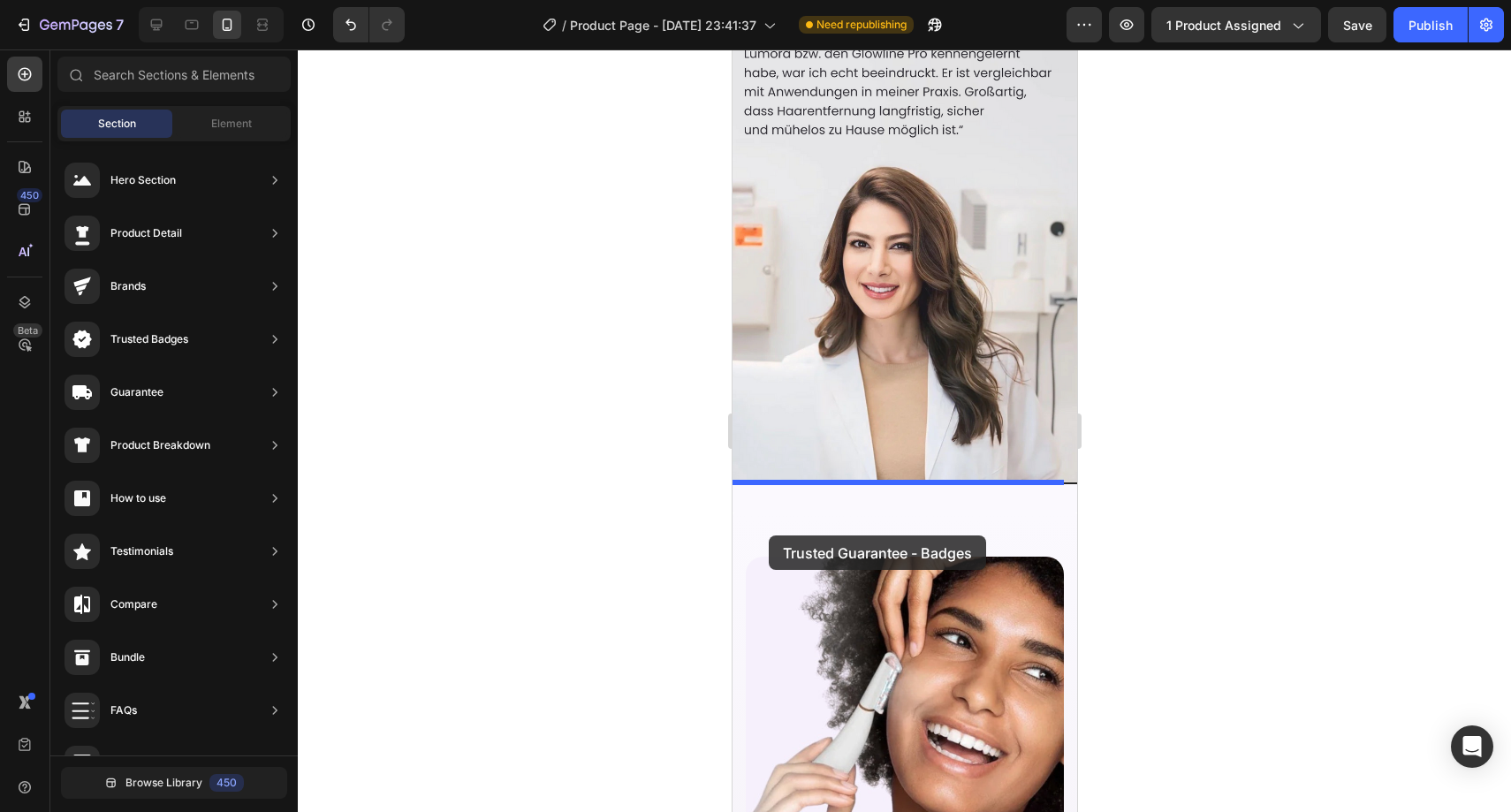
drag, startPoint x: 1122, startPoint y: 770, endPoint x: 769, endPoint y: 529, distance: 427.4
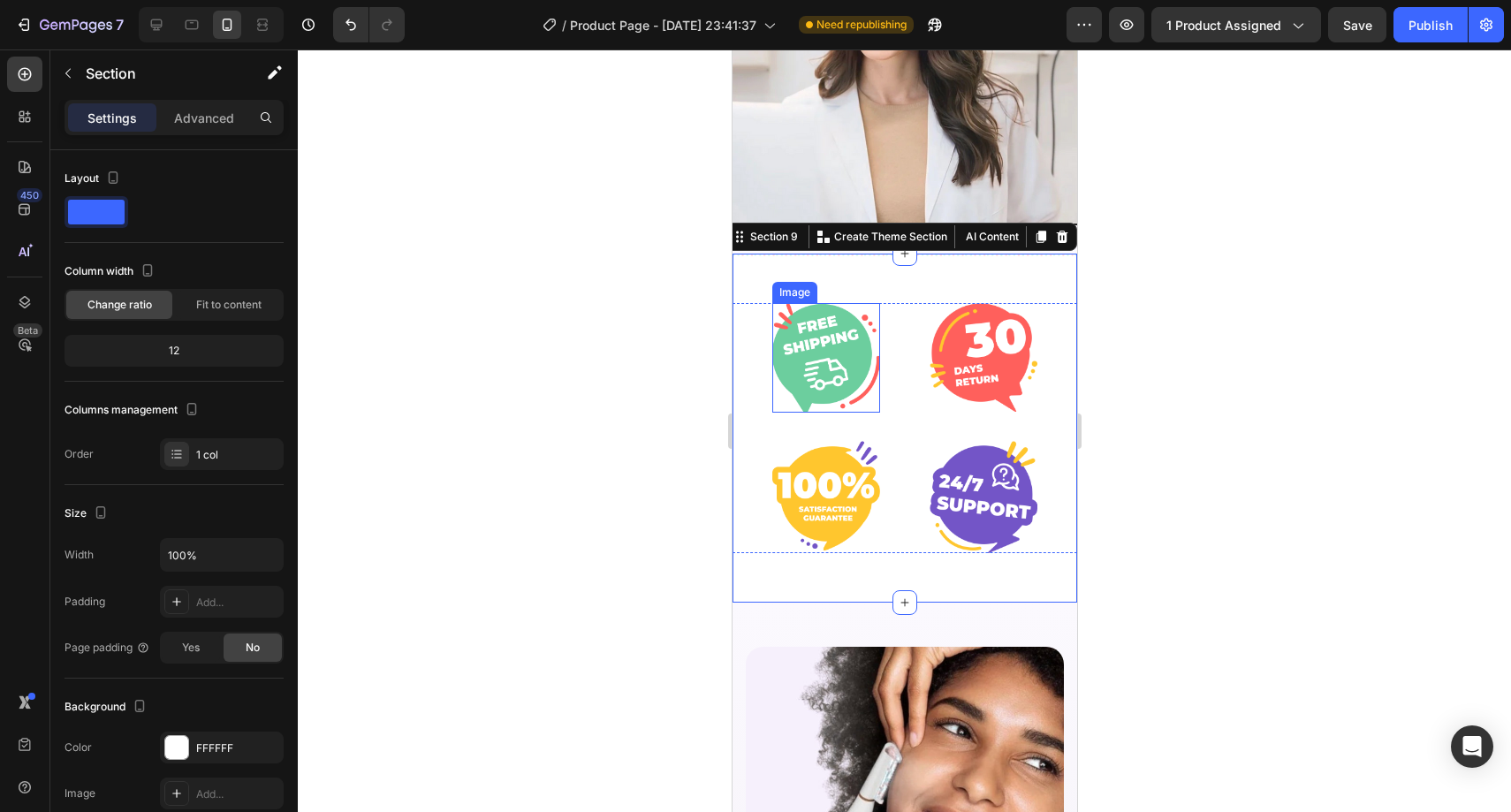
scroll to position [4510, 0]
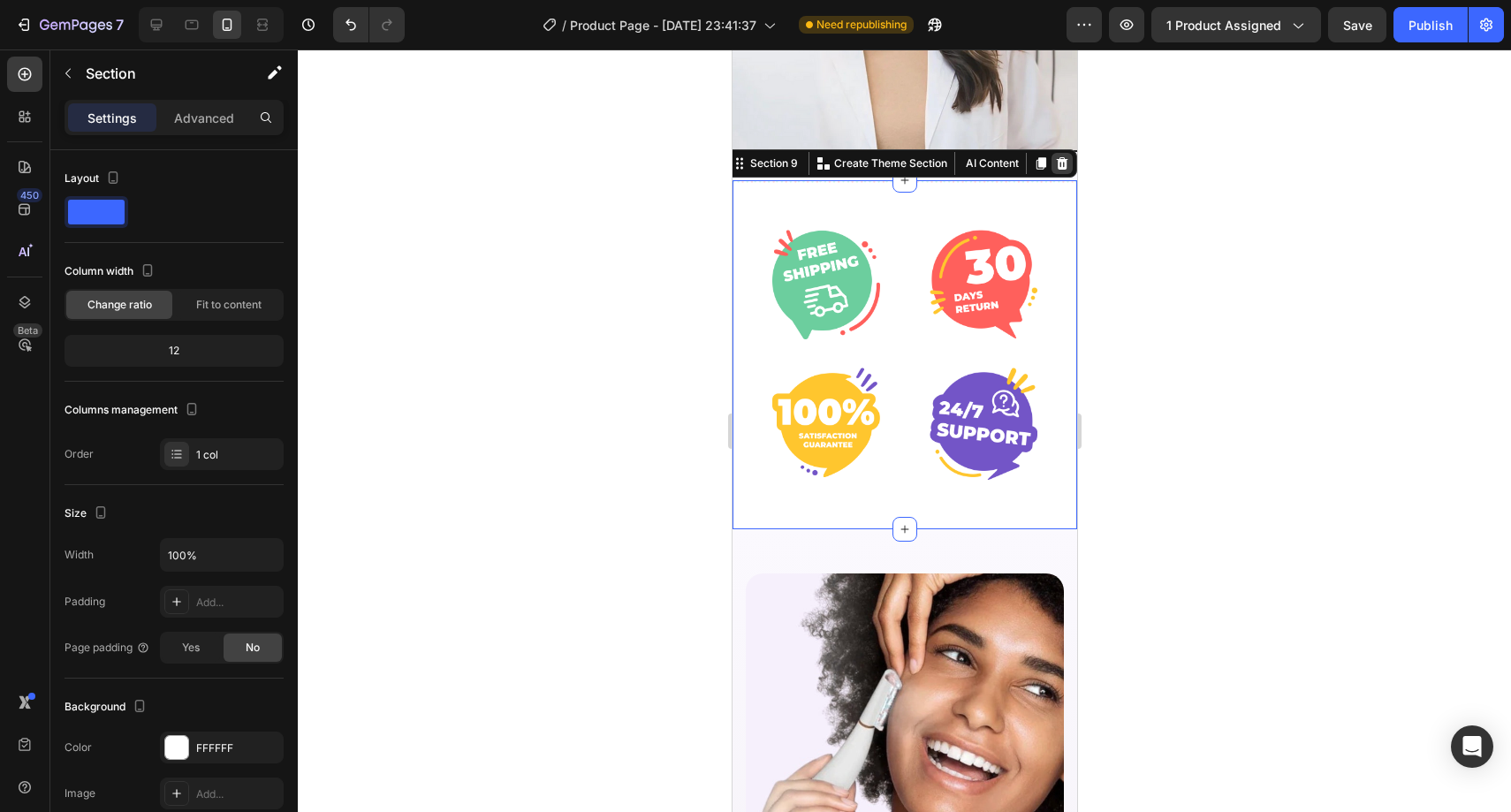
click at [1055, 156] on icon at bounding box center [1061, 163] width 14 height 14
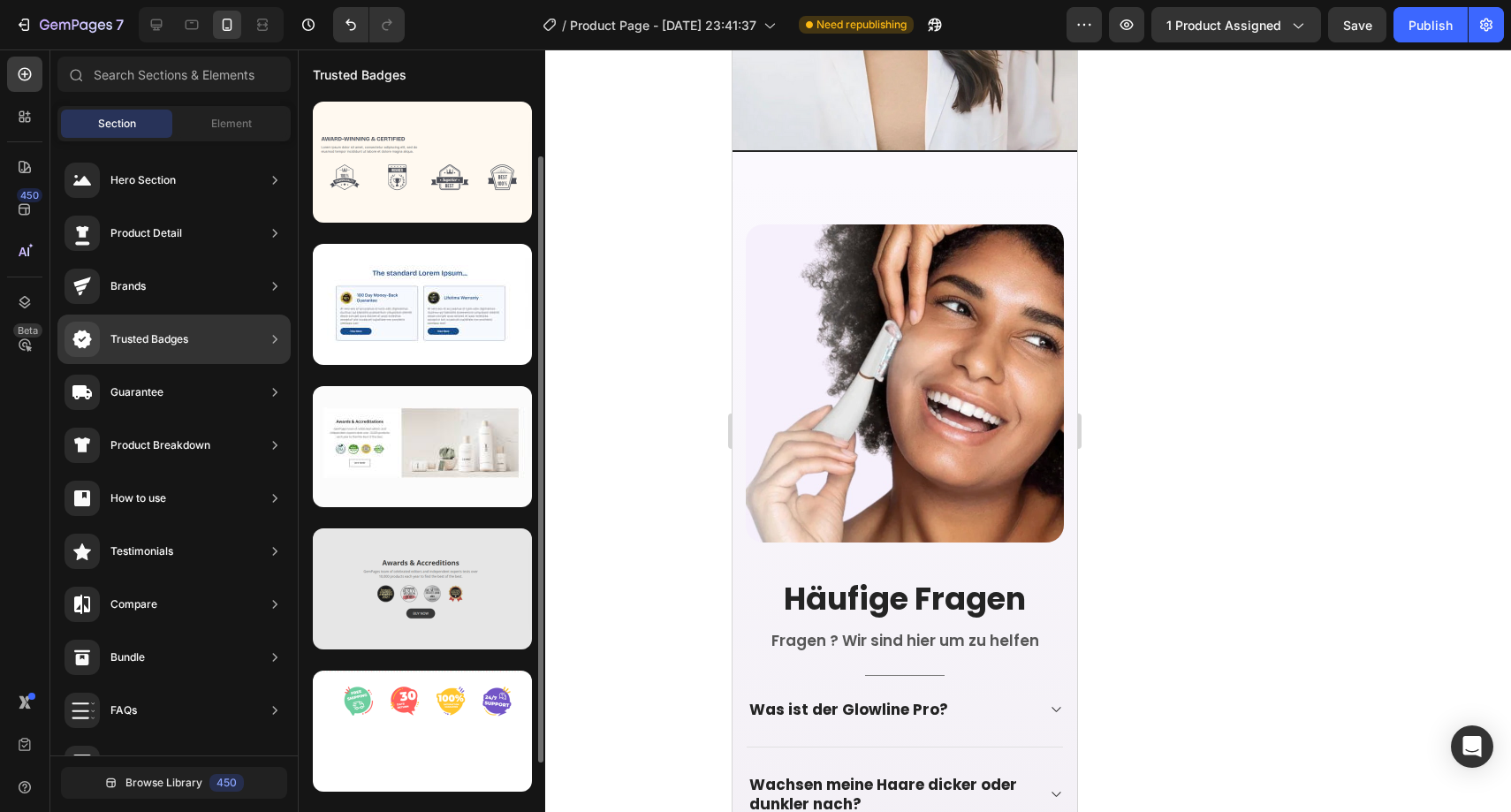
scroll to position [128, 0]
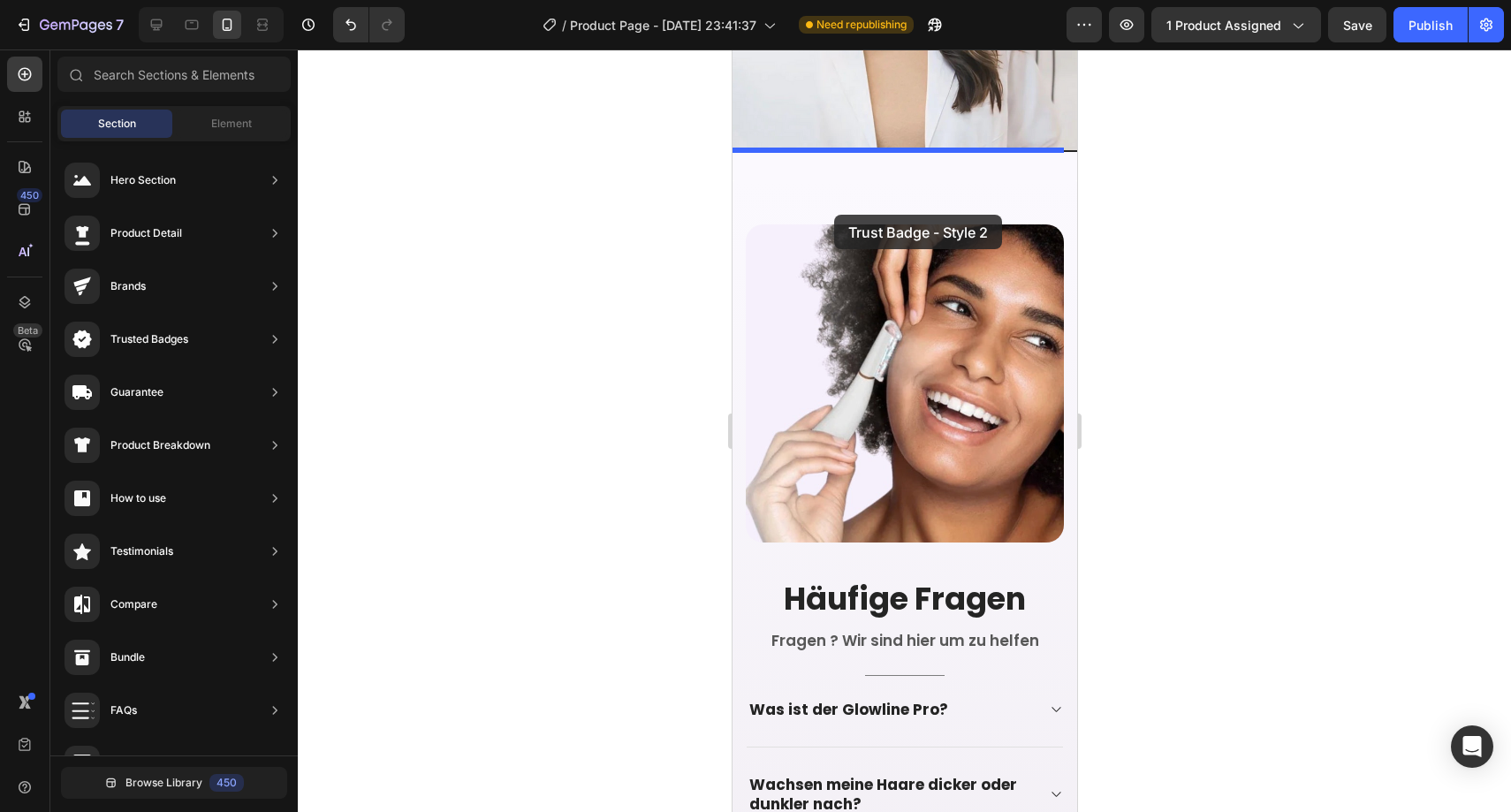
drag, startPoint x: 1168, startPoint y: 549, endPoint x: 834, endPoint y: 215, distance: 472.3
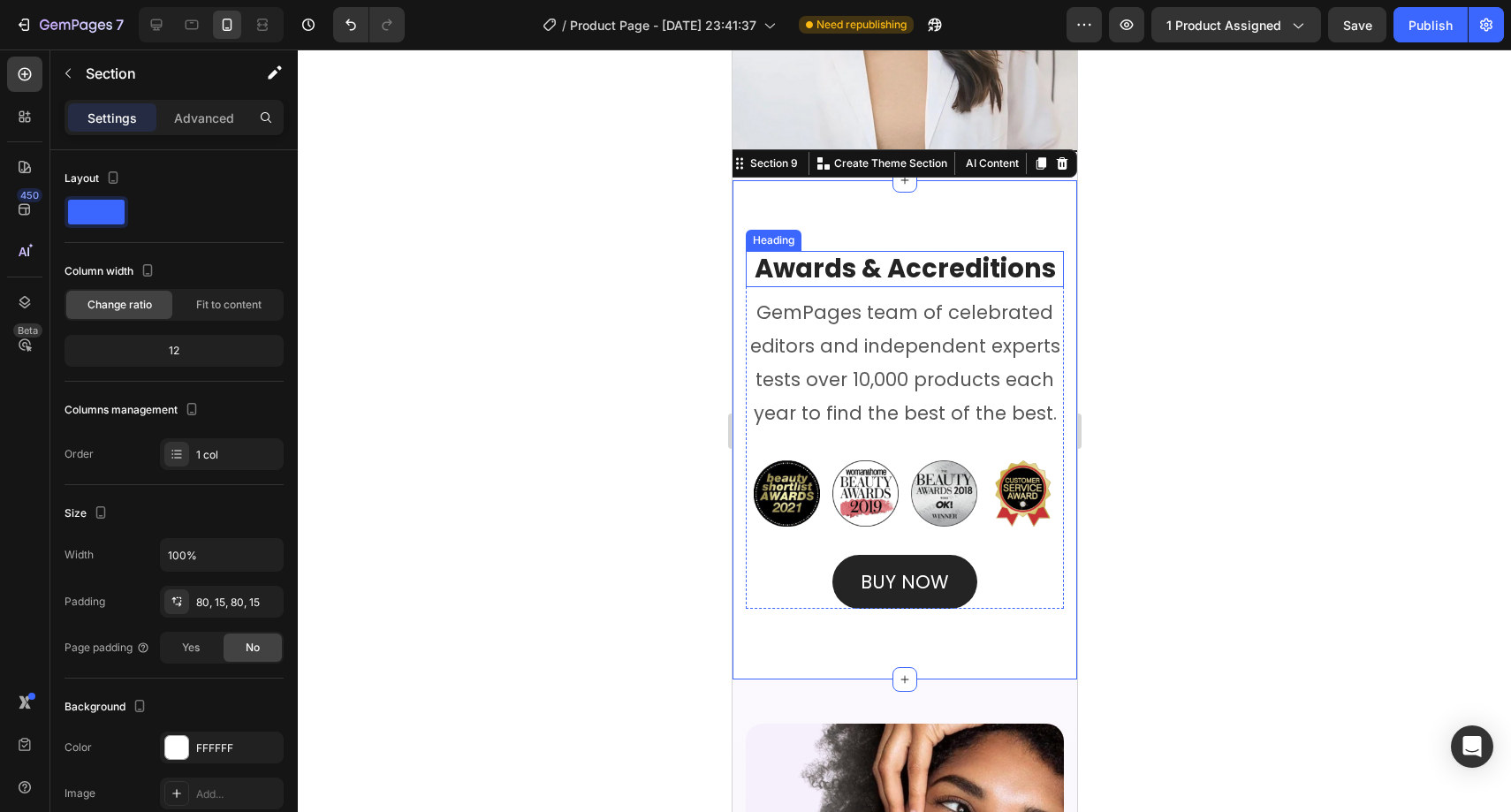
click at [621, 269] on div at bounding box center [904, 430] width 1213 height 762
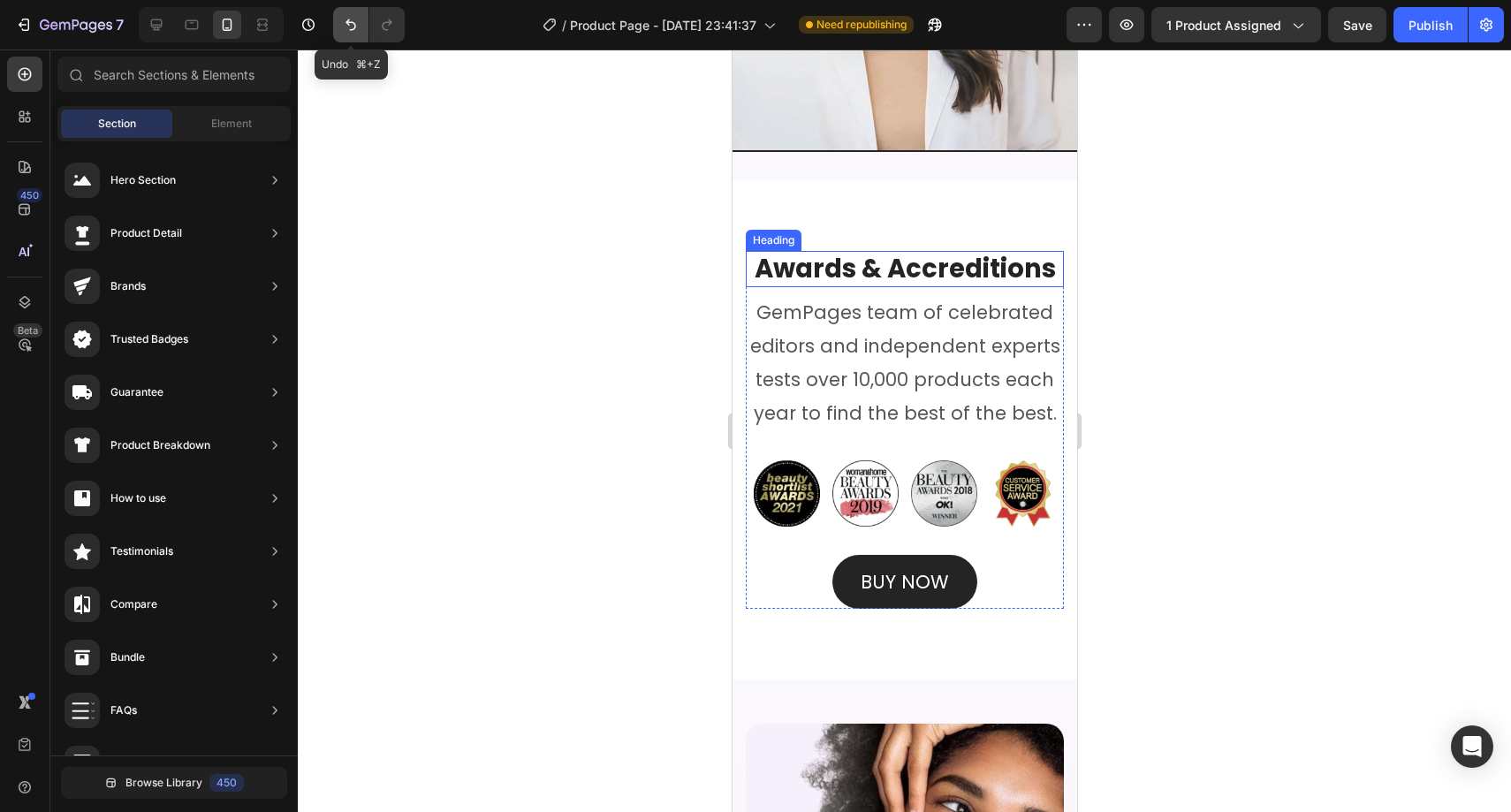
click at [339, 23] on button "Undo/Redo" at bounding box center [350, 24] width 36 height 36
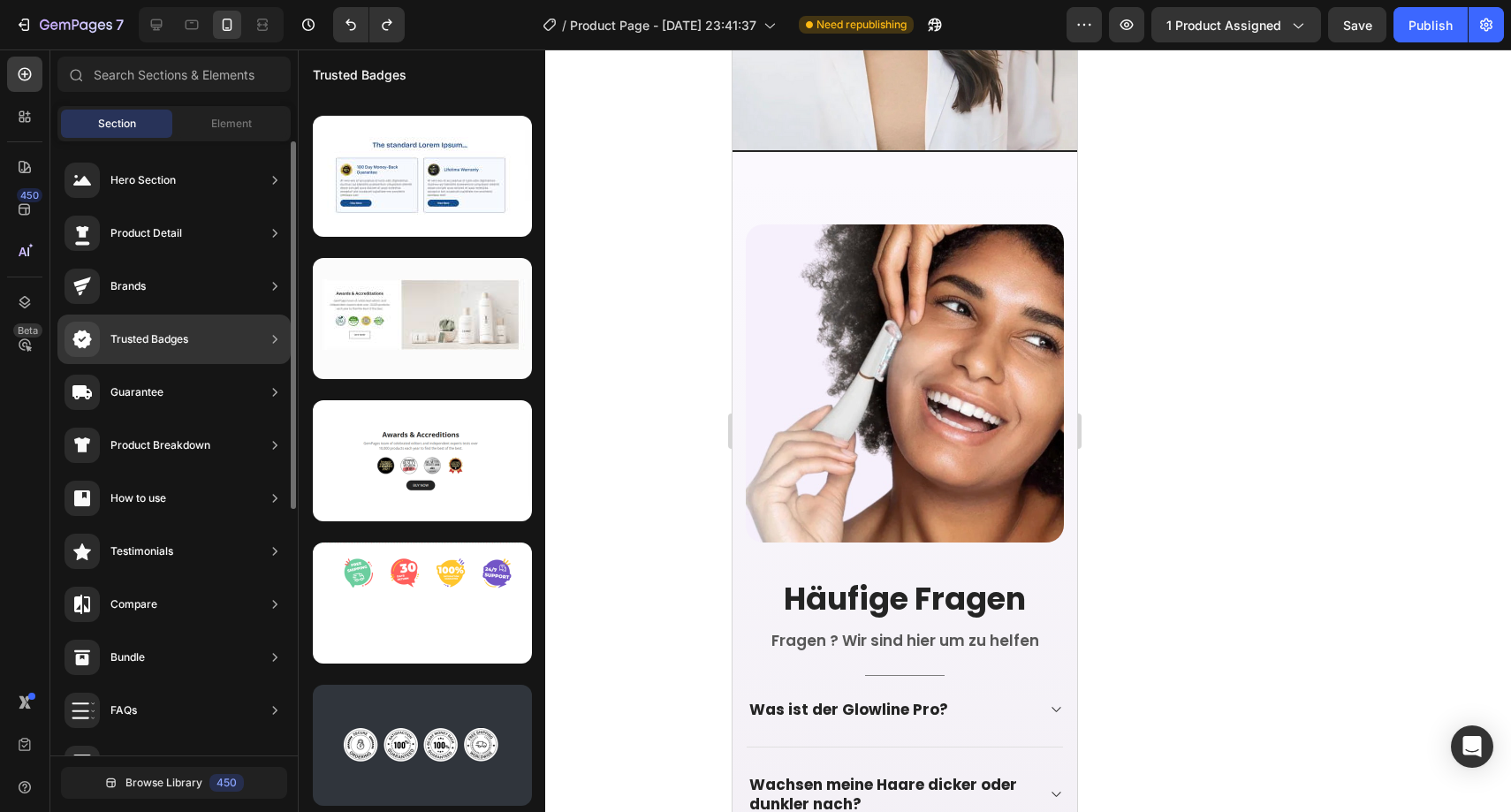
scroll to position [0, 0]
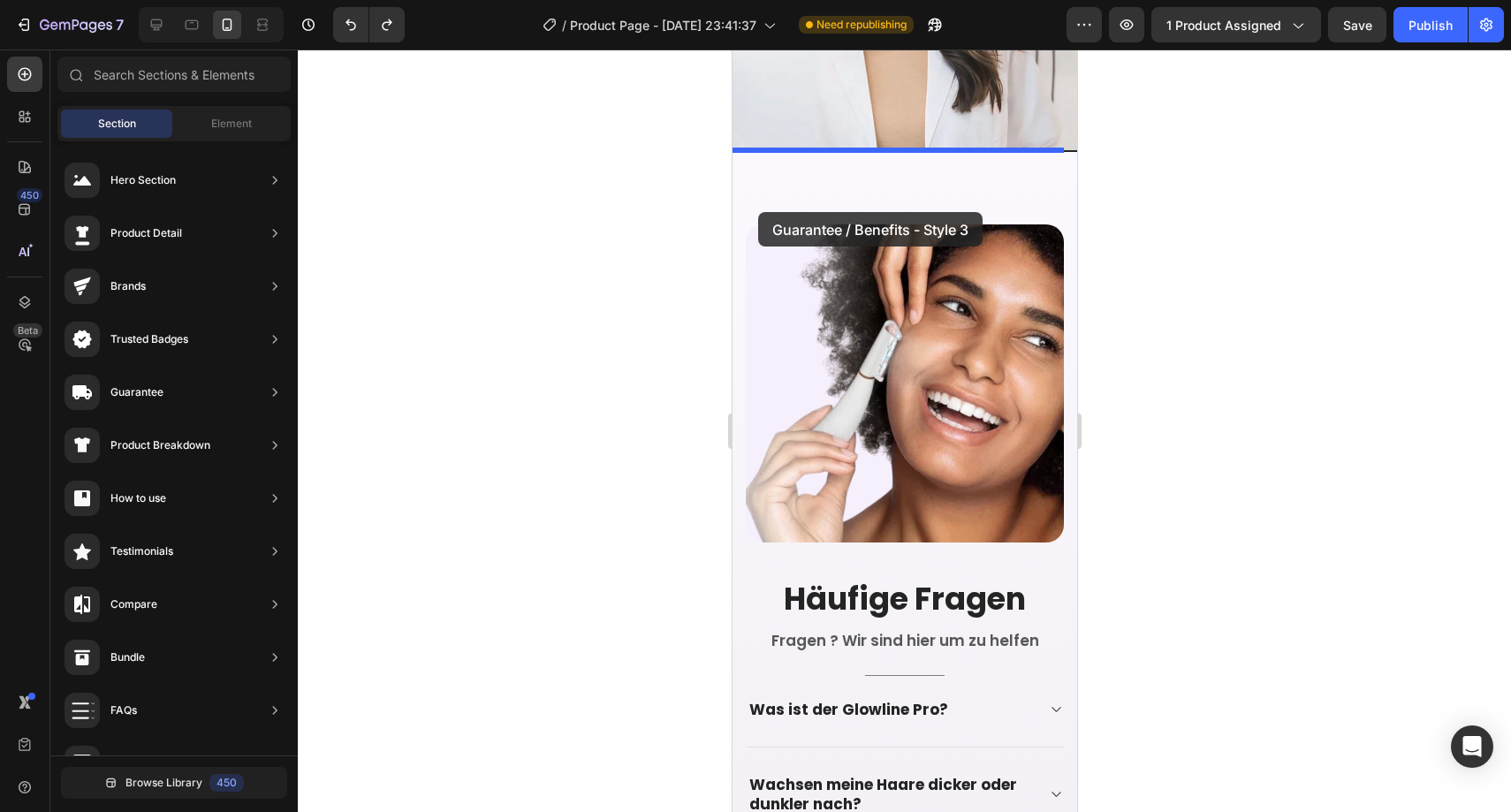
drag, startPoint x: 1155, startPoint y: 383, endPoint x: 761, endPoint y: 210, distance: 430.3
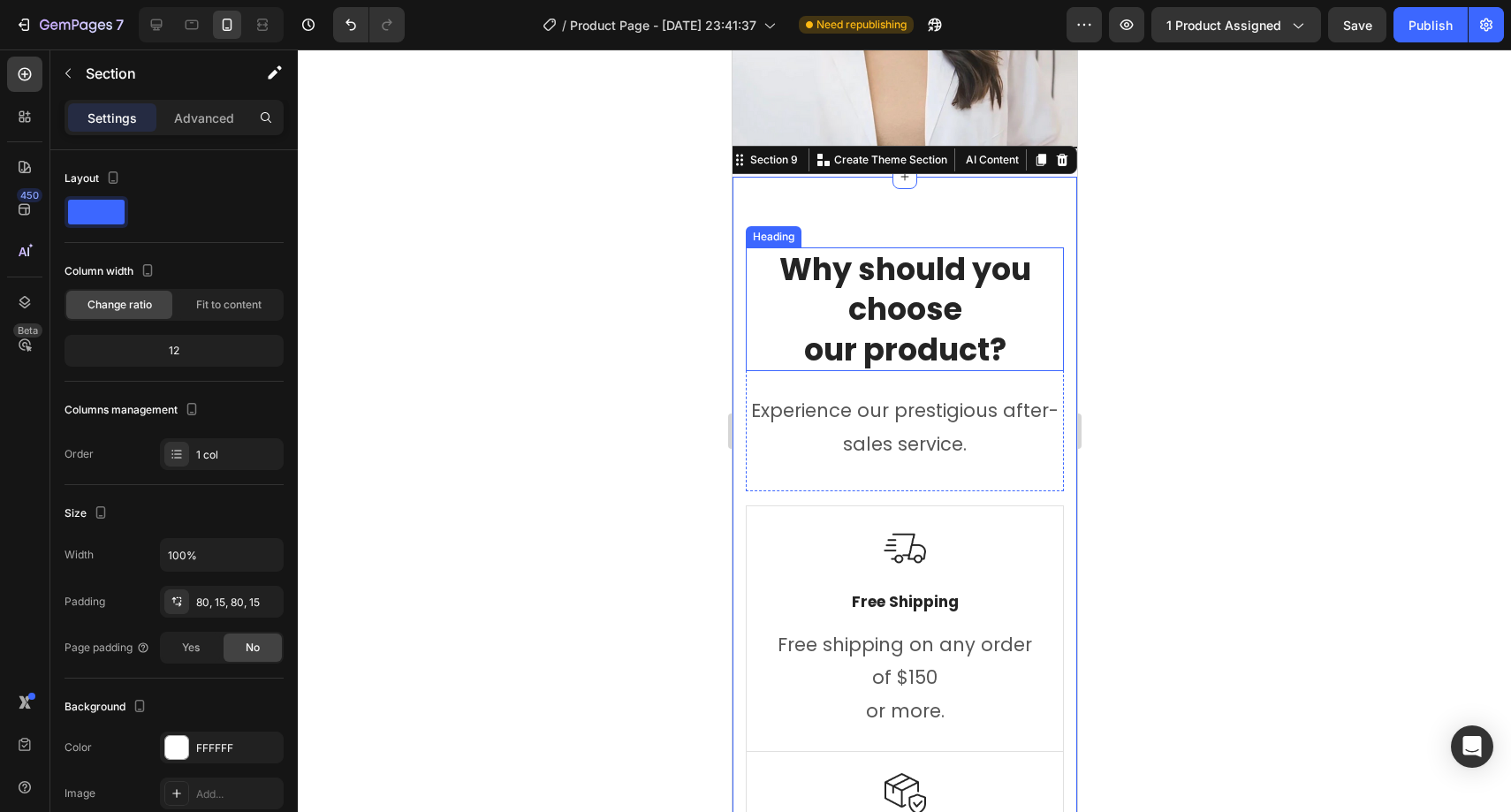
scroll to position [4548, 0]
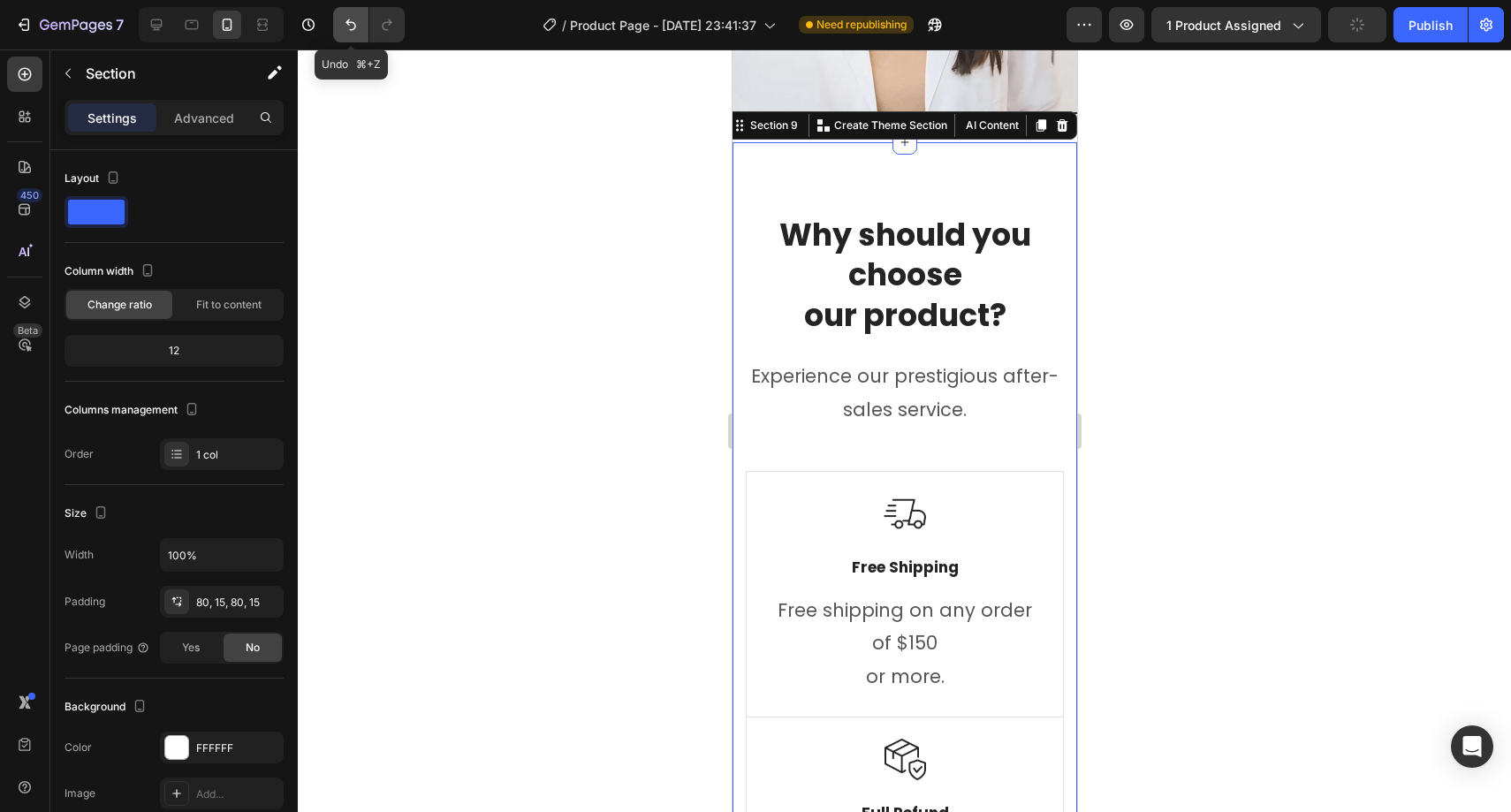
click at [350, 22] on icon "Undo/Redo" at bounding box center [350, 25] width 11 height 12
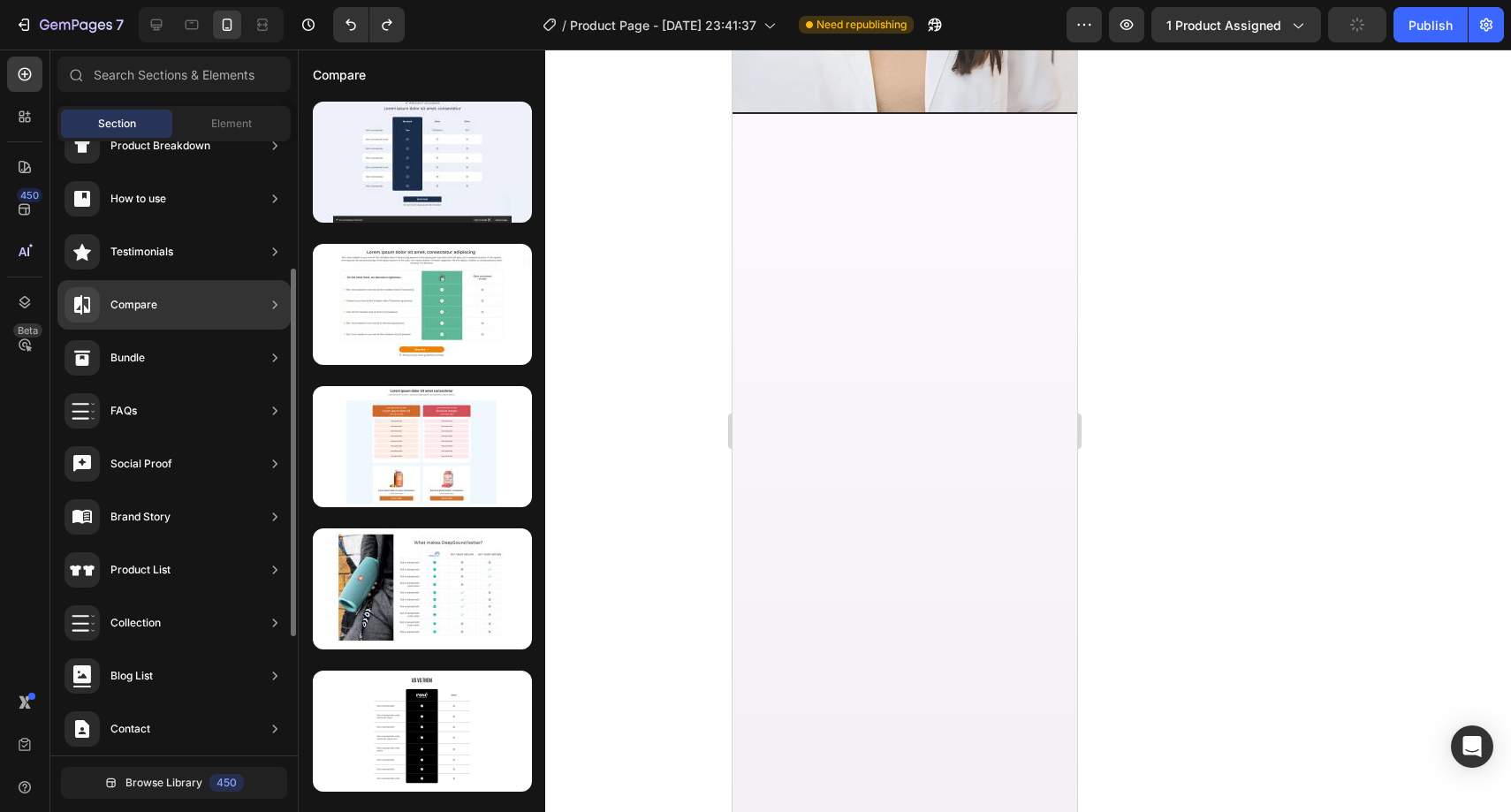
scroll to position [0, 0]
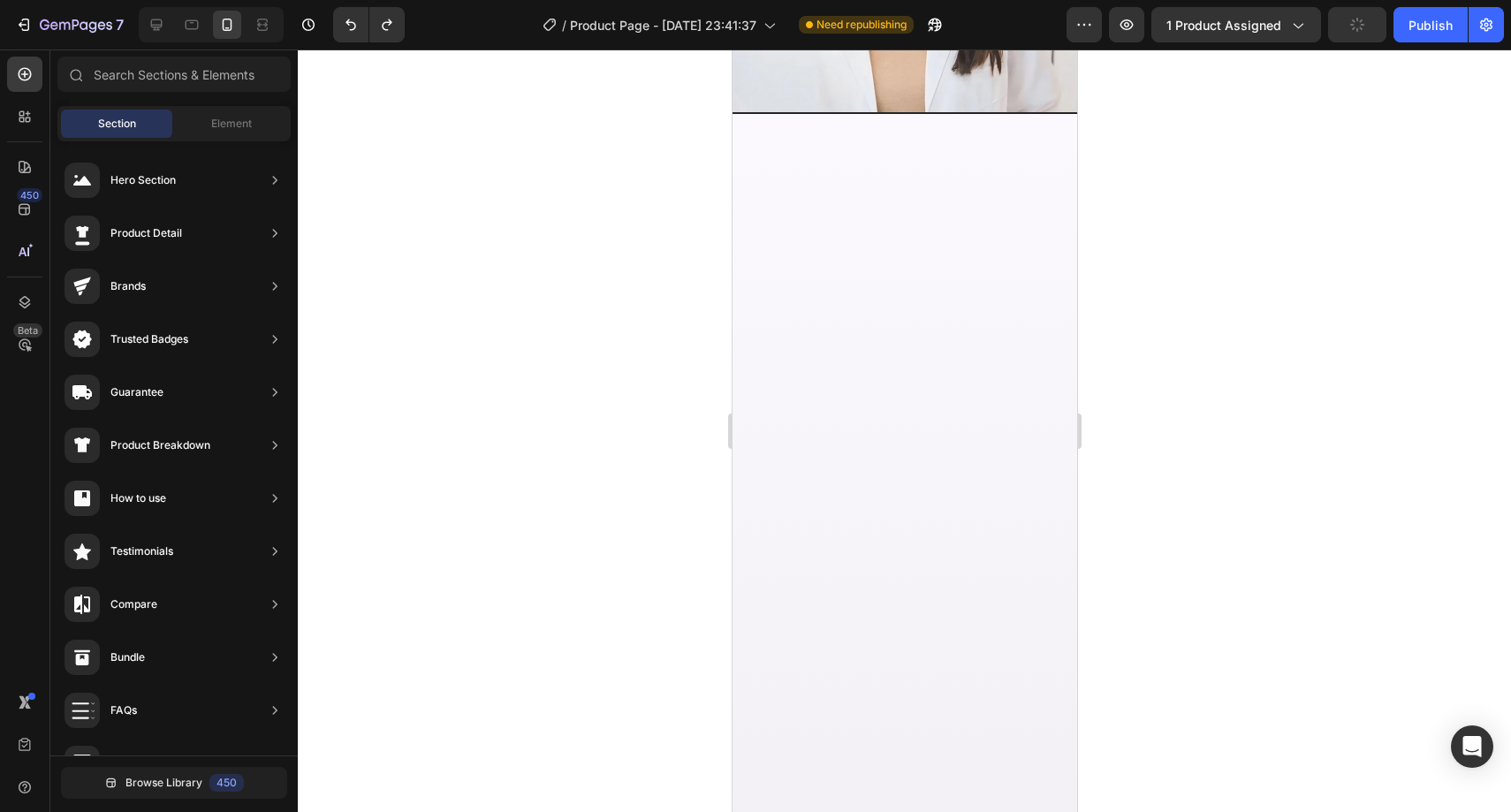
click at [697, 331] on div at bounding box center [904, 430] width 1213 height 762
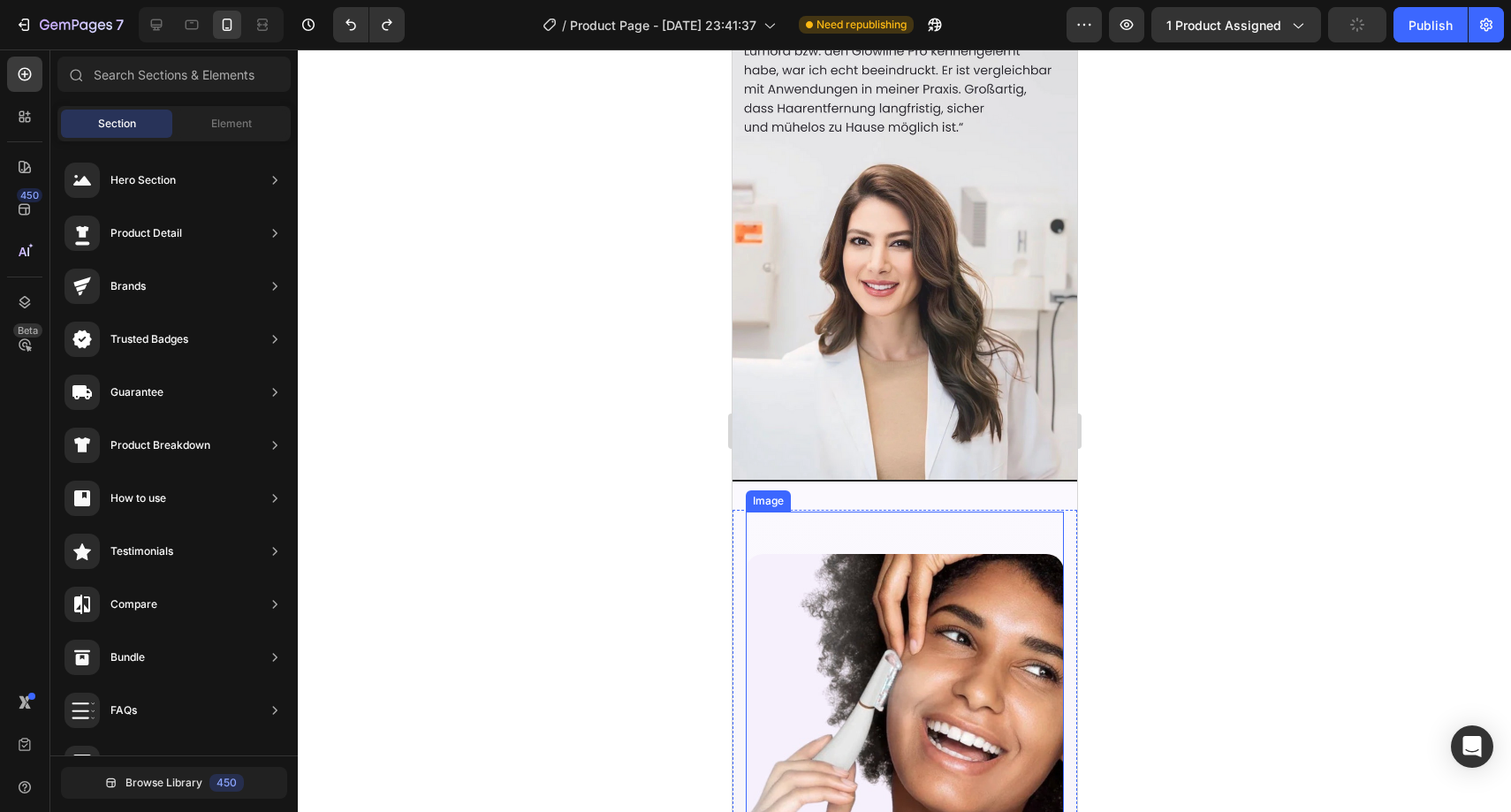
scroll to position [4185, 0]
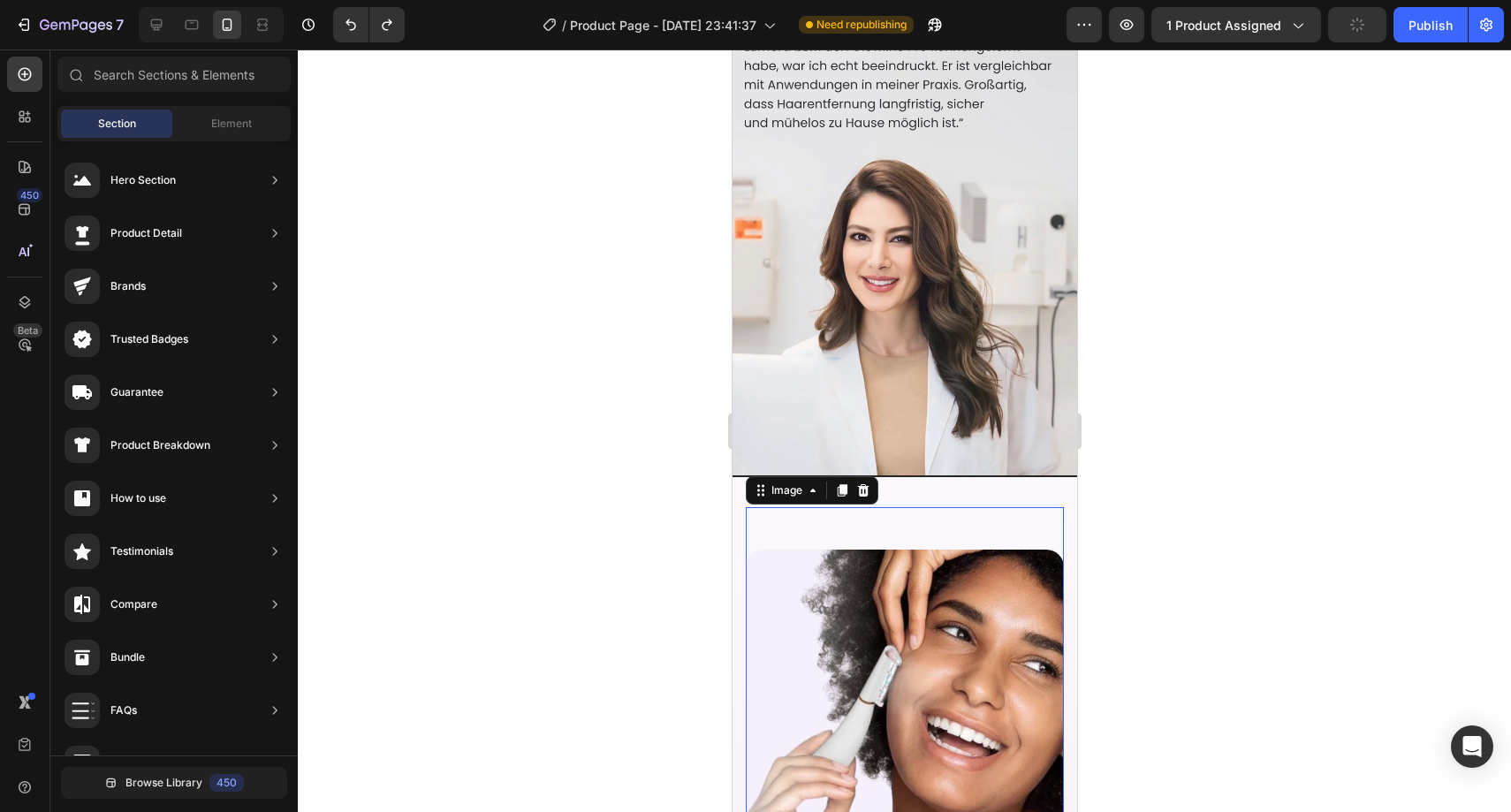
click at [812, 594] on img at bounding box center [904, 709] width 318 height 318
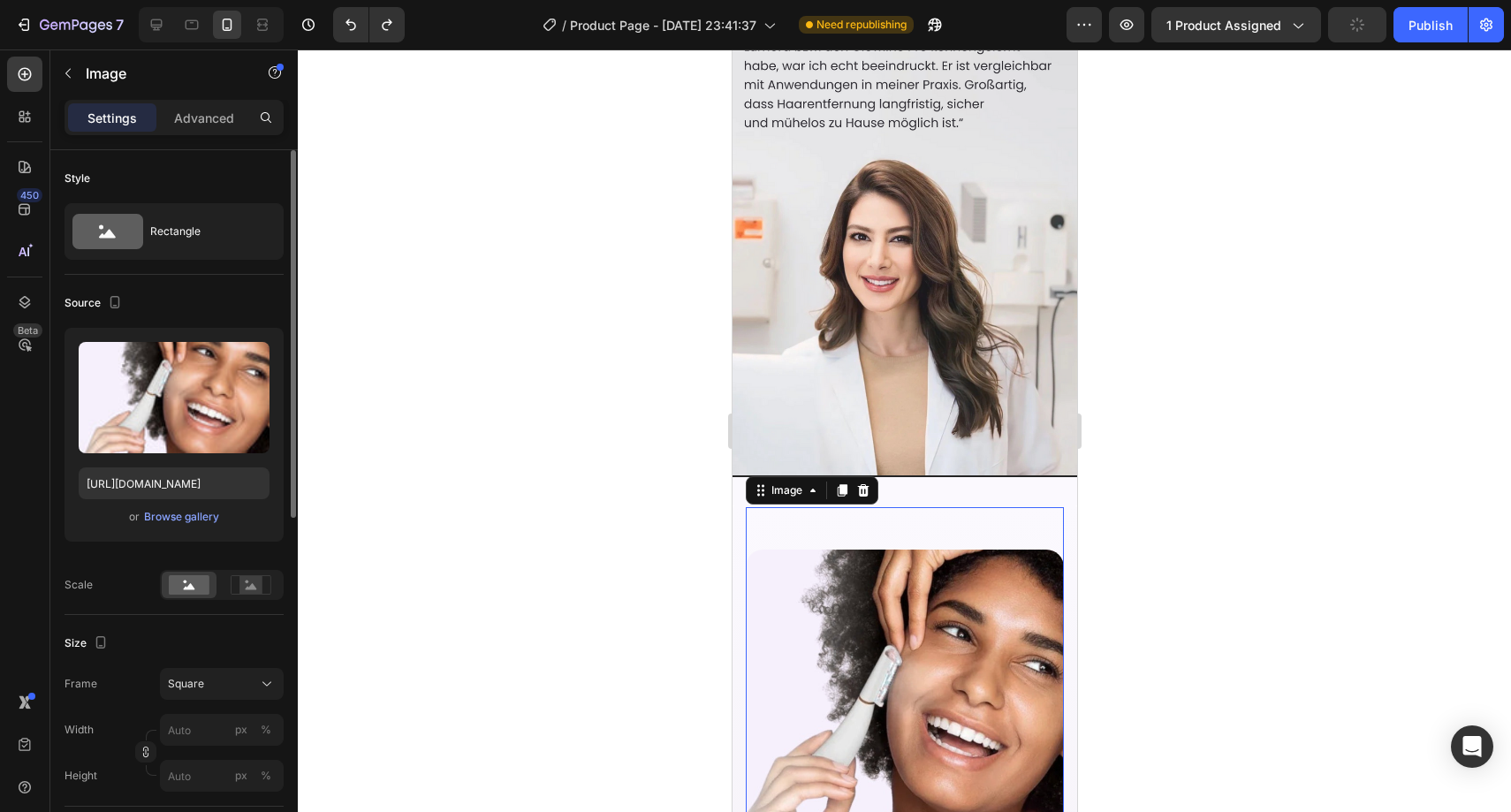
scroll to position [139, 0]
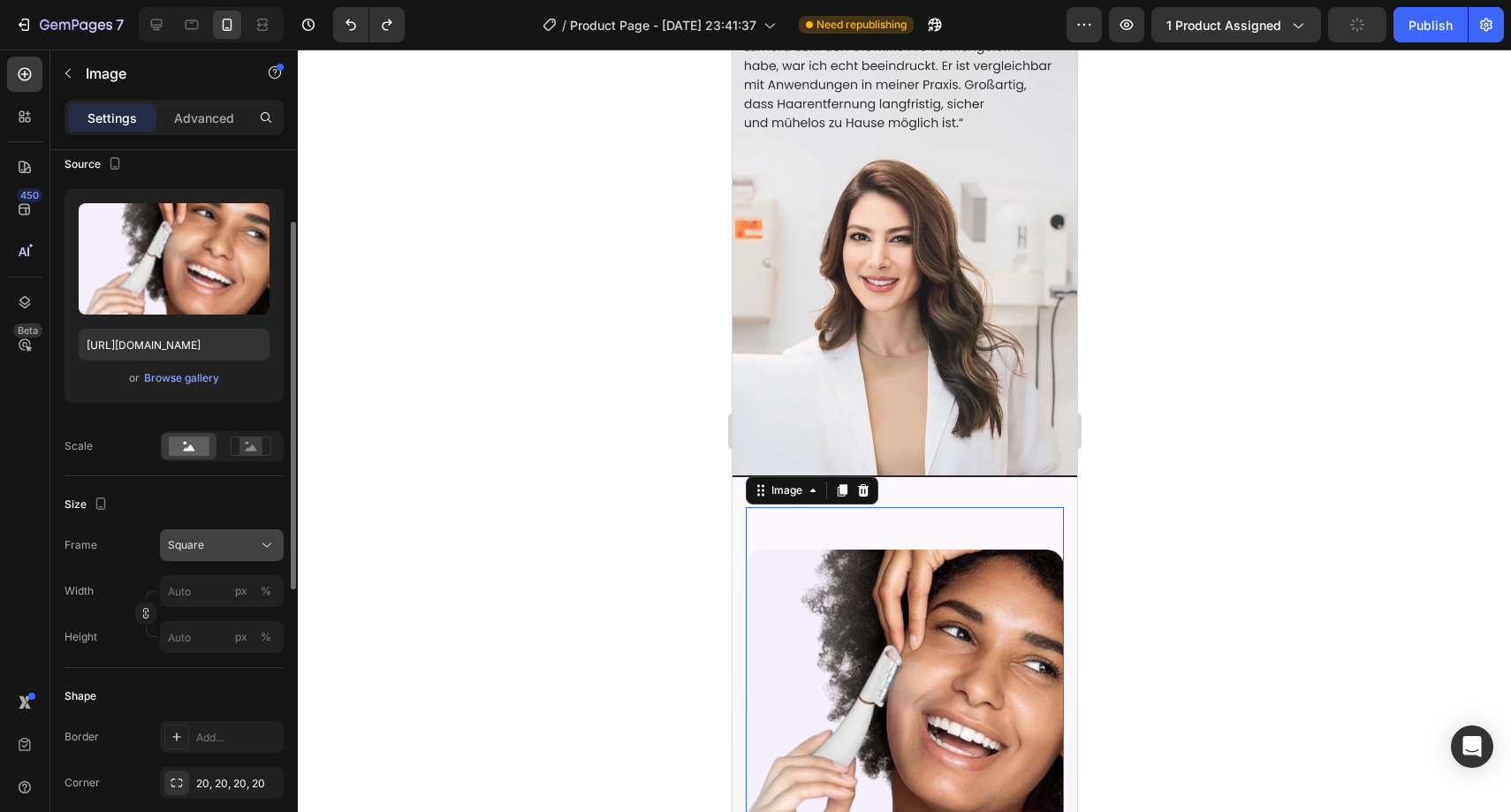
click at [230, 546] on div "Square" at bounding box center [211, 545] width 87 height 15
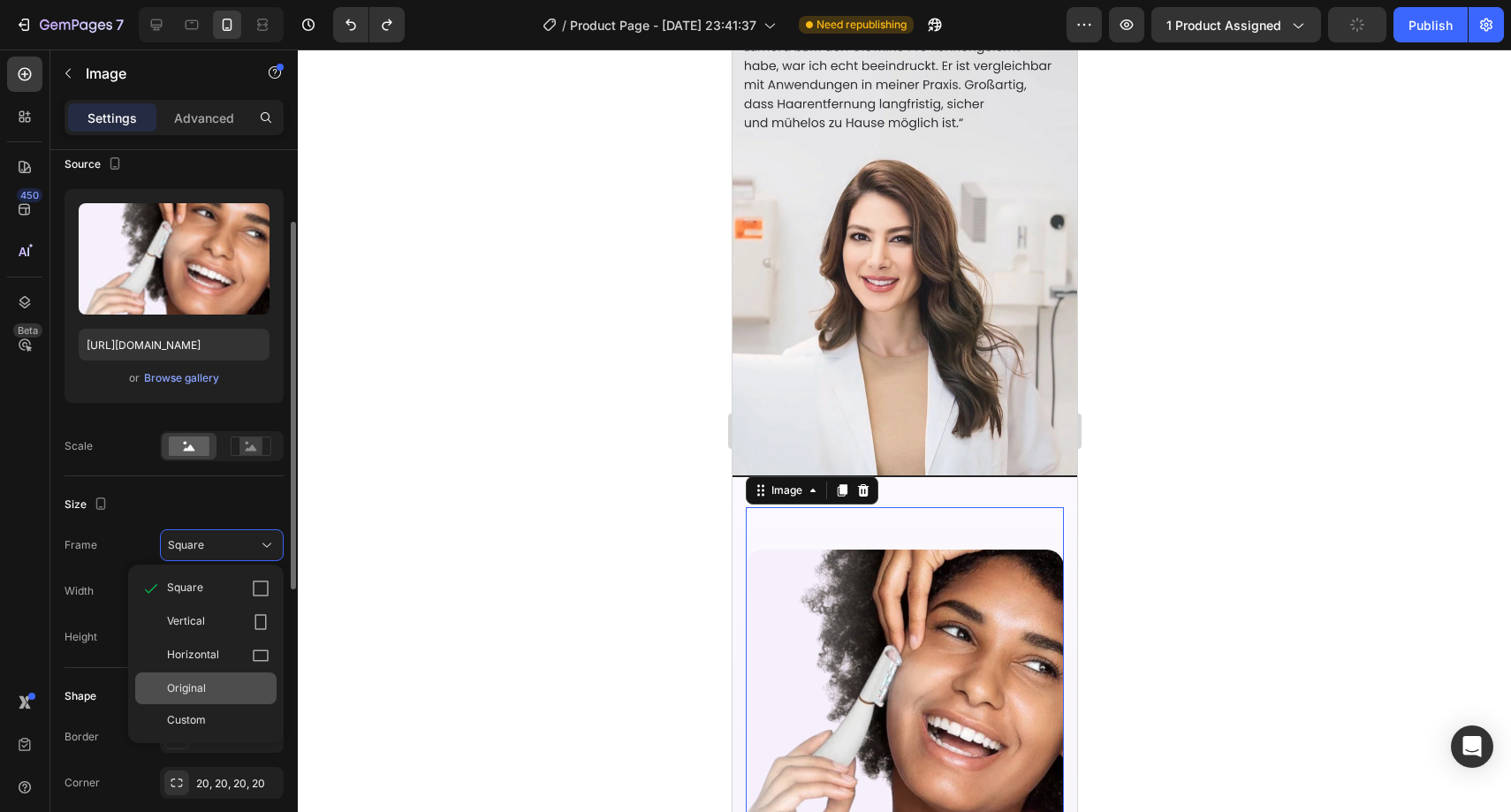
click at [225, 675] on div "Original" at bounding box center [206, 688] width 142 height 32
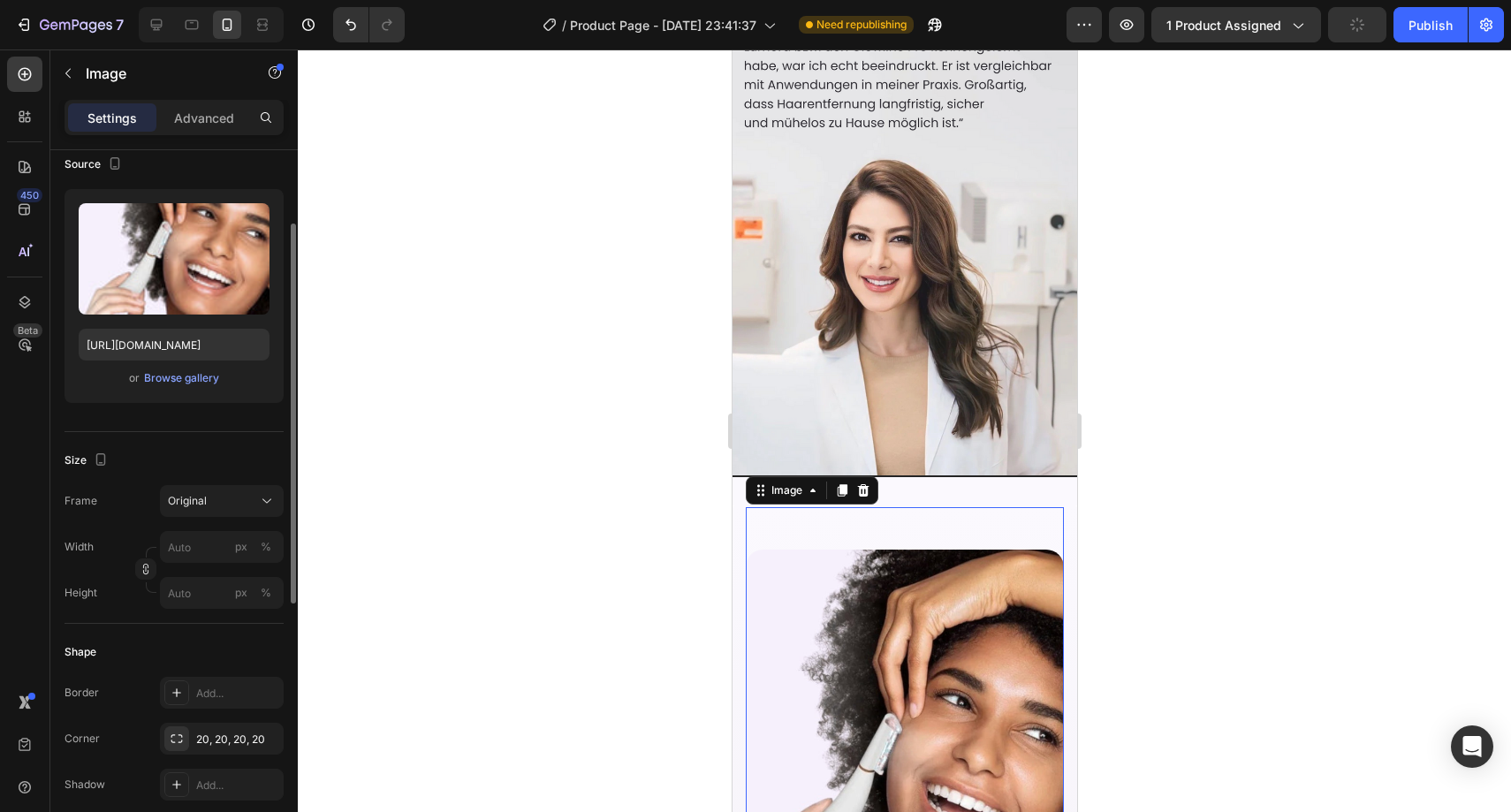
click at [538, 531] on div at bounding box center [904, 430] width 1213 height 762
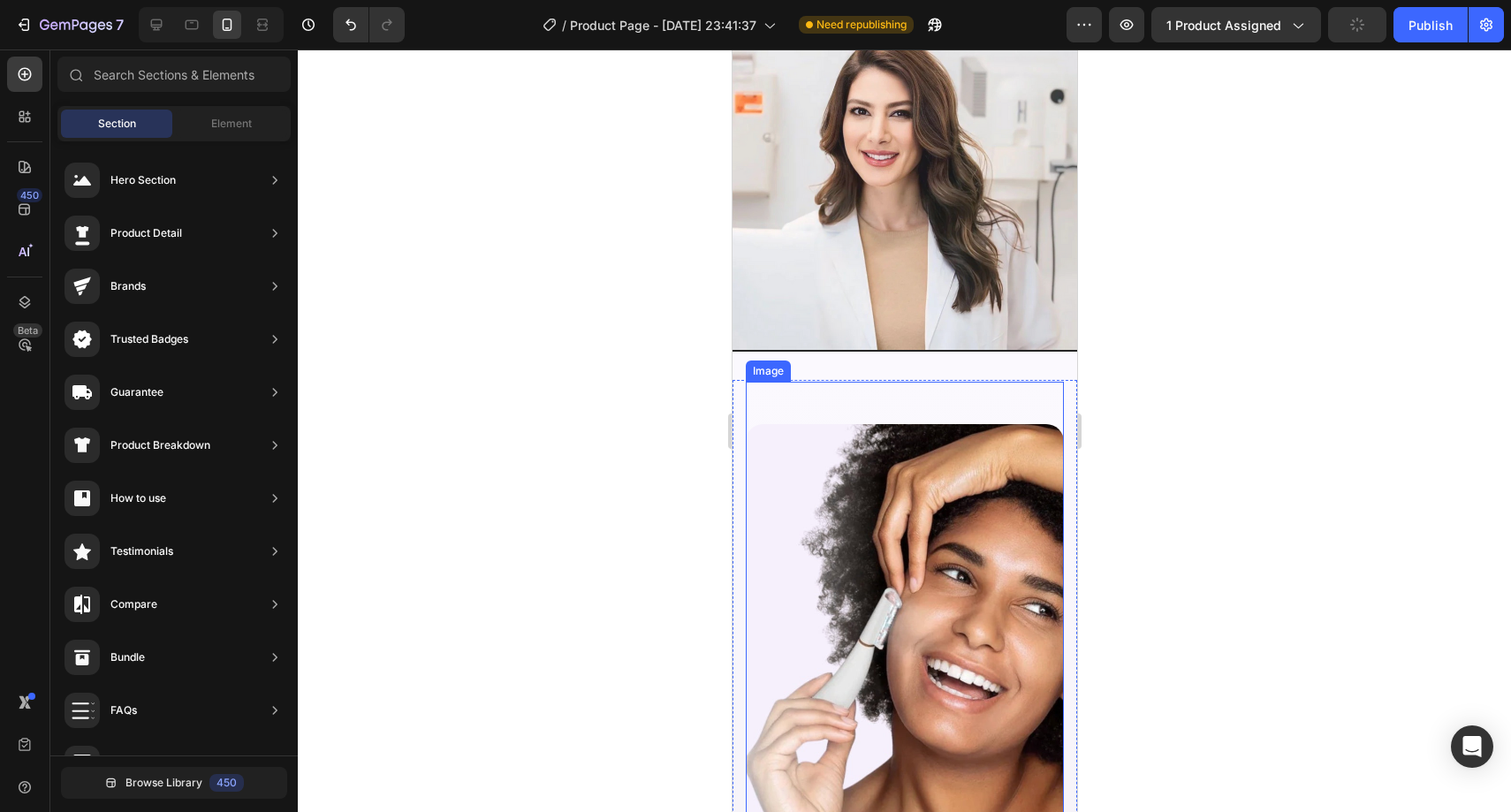
scroll to position [4370, 0]
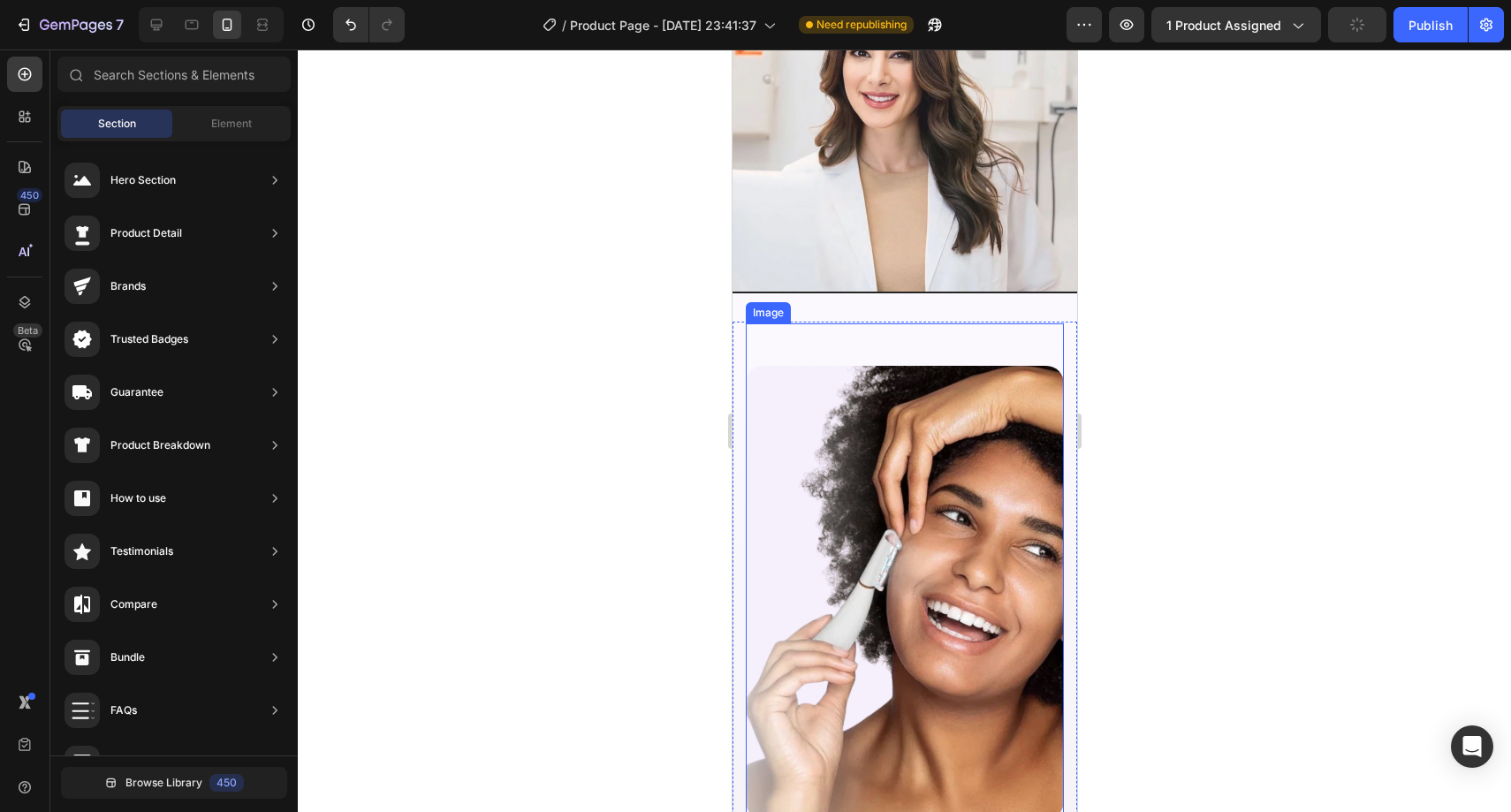
click at [916, 459] on img at bounding box center [904, 592] width 318 height 453
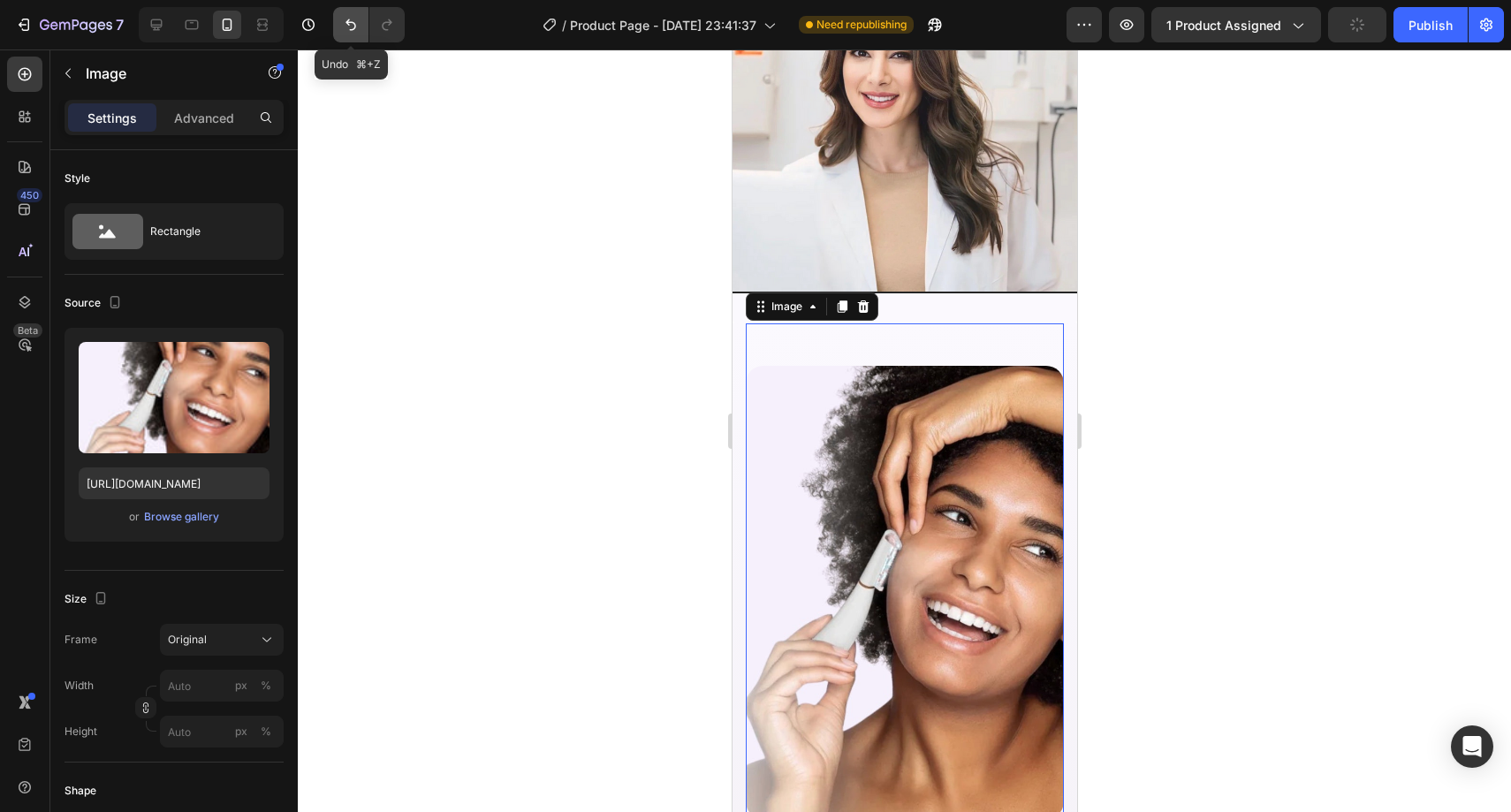
click at [342, 36] on button "Undo/Redo" at bounding box center [350, 24] width 36 height 36
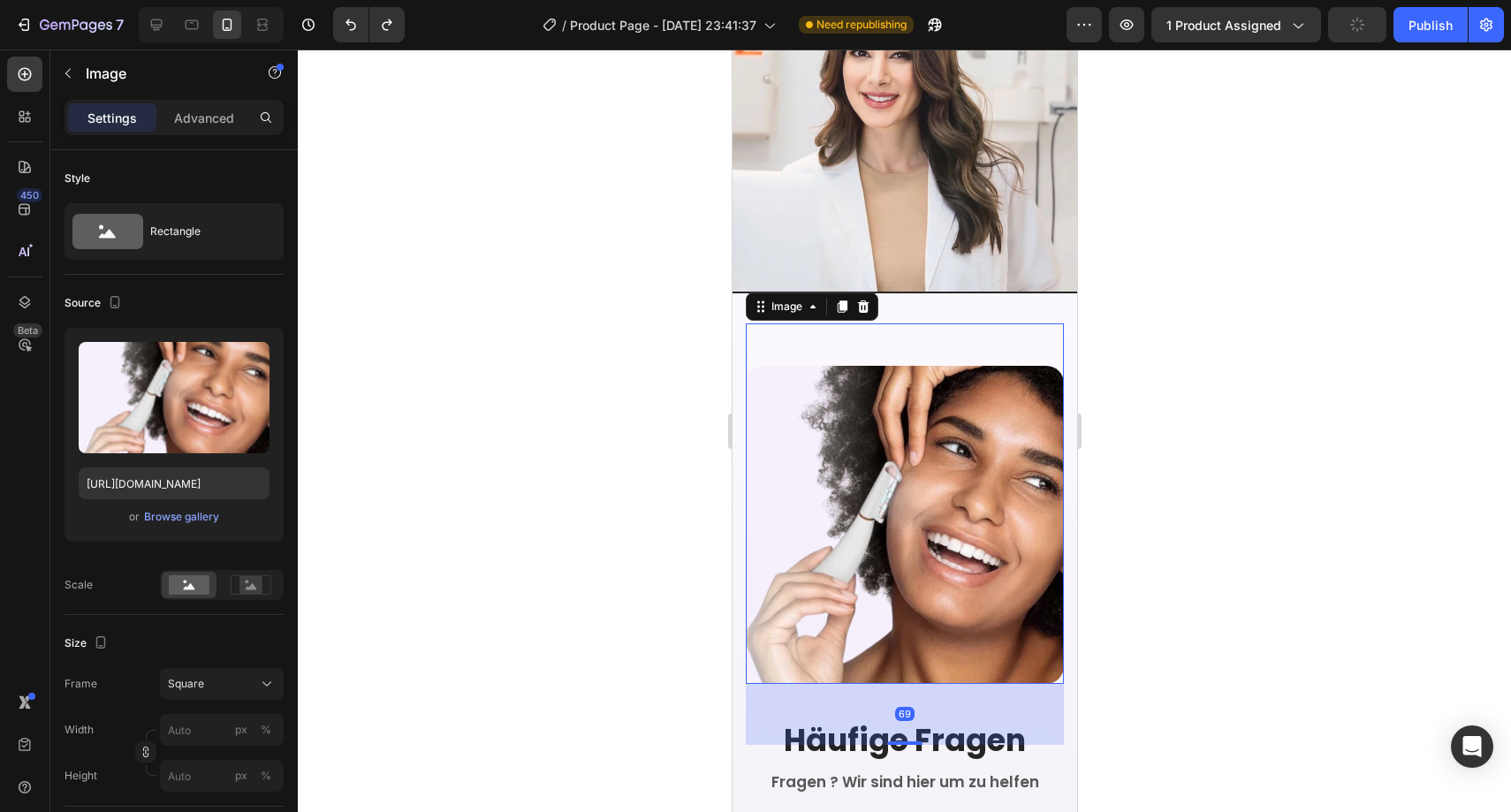
click at [584, 229] on div at bounding box center [904, 430] width 1213 height 762
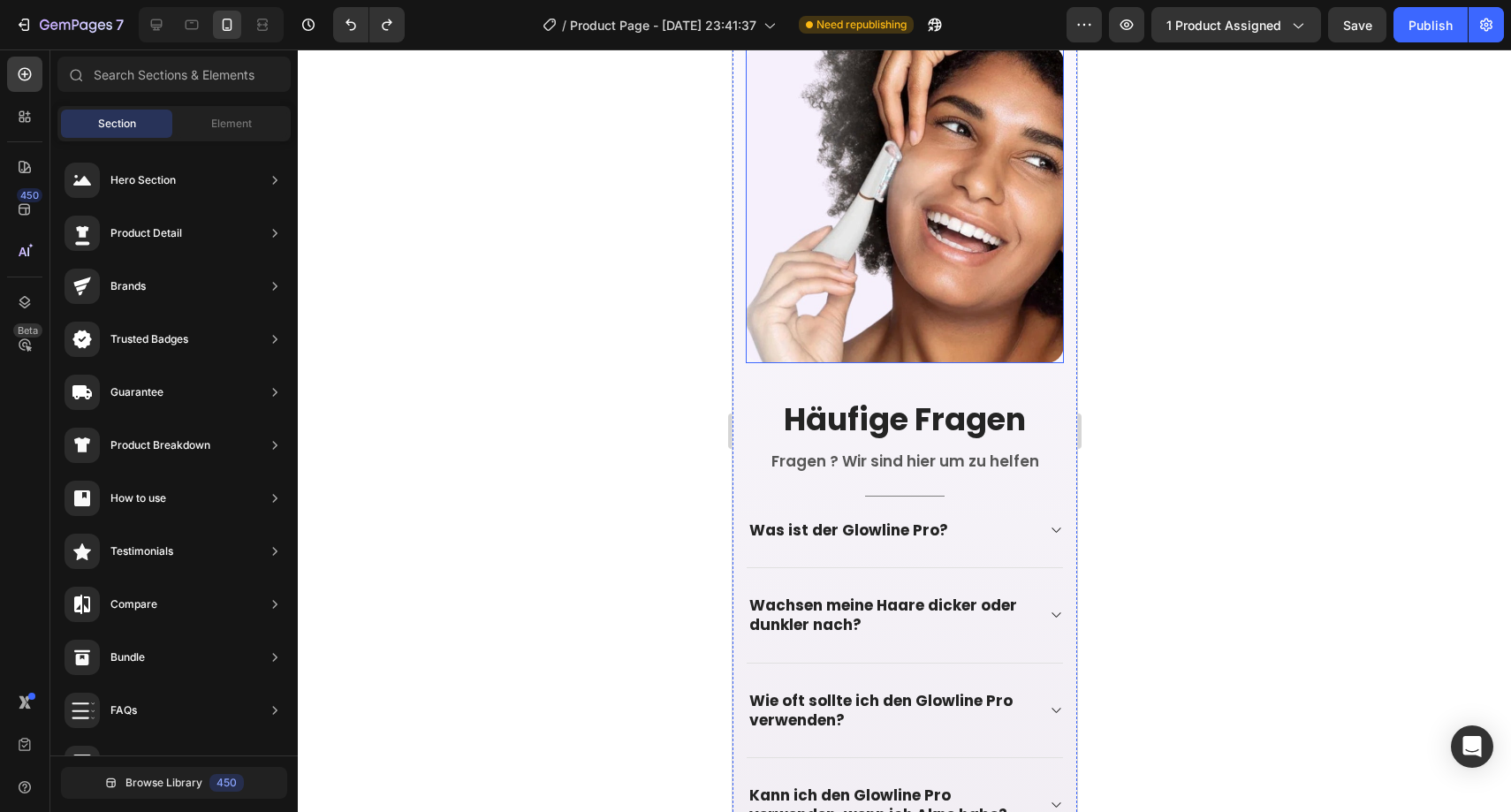
scroll to position [4518, 0]
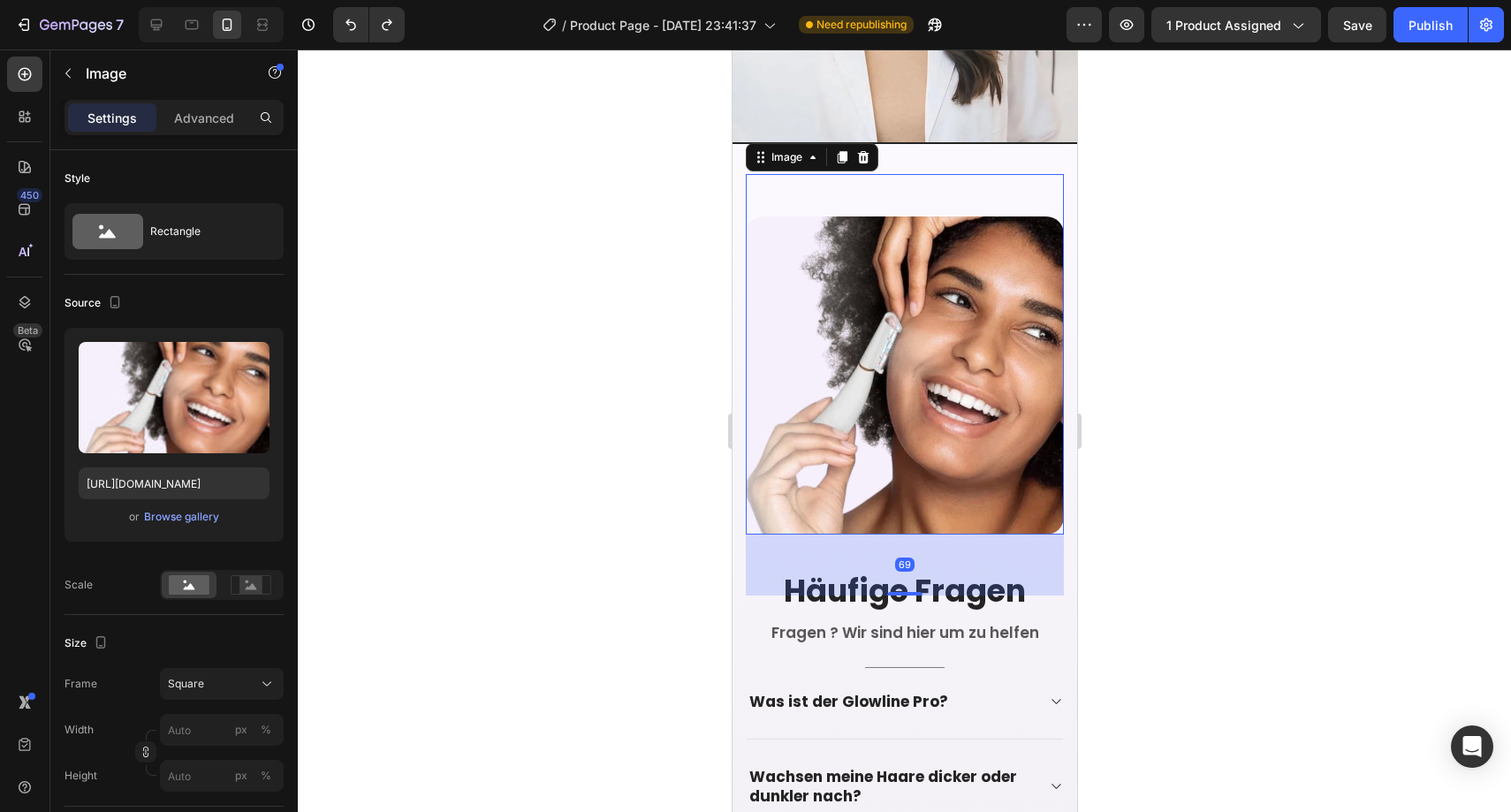
click at [890, 381] on img at bounding box center [904, 375] width 318 height 318
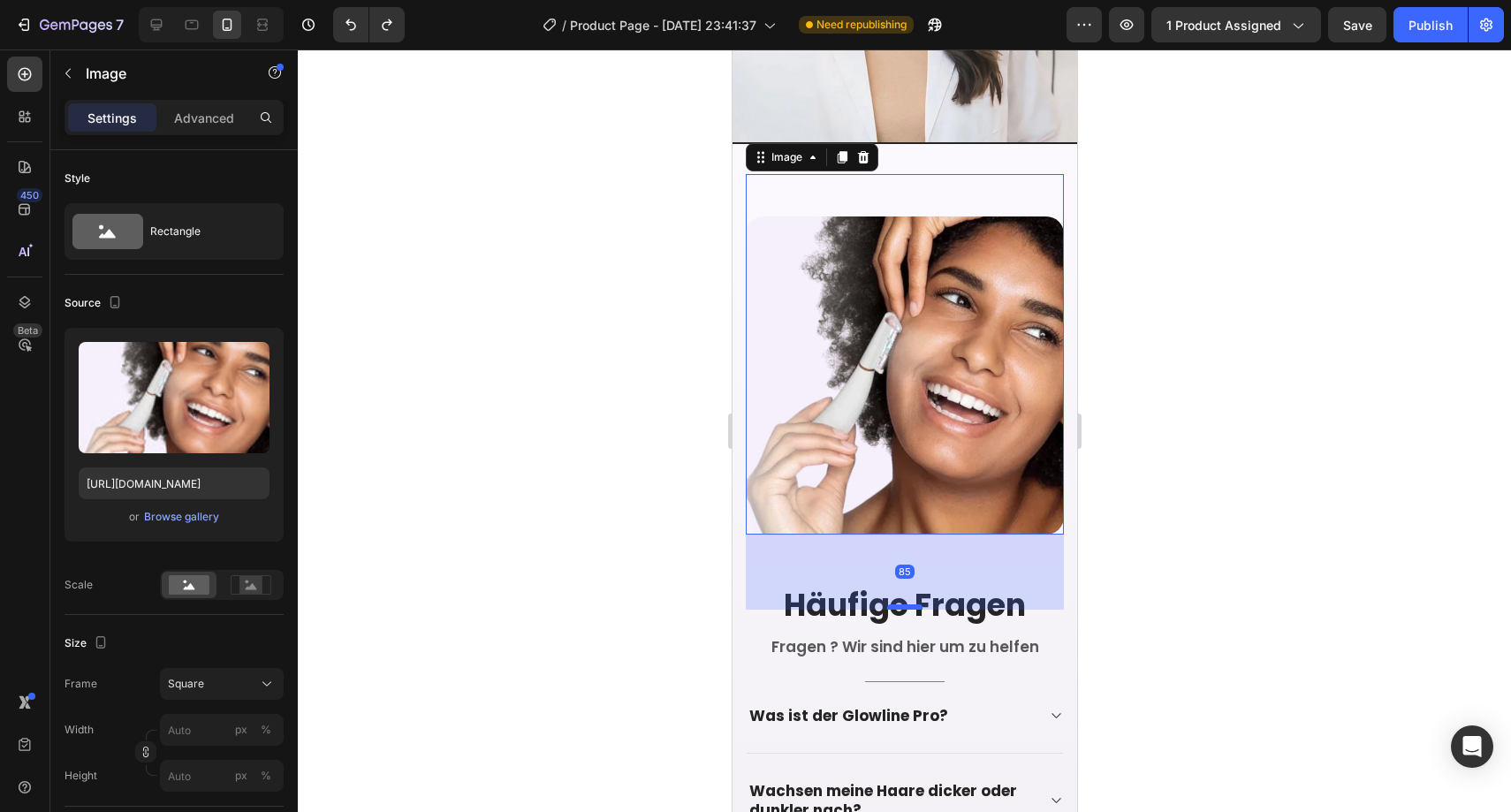
drag, startPoint x: 897, startPoint y: 547, endPoint x: 898, endPoint y: 561, distance: 14.0
click at [898, 604] on div at bounding box center [904, 606] width 36 height 5
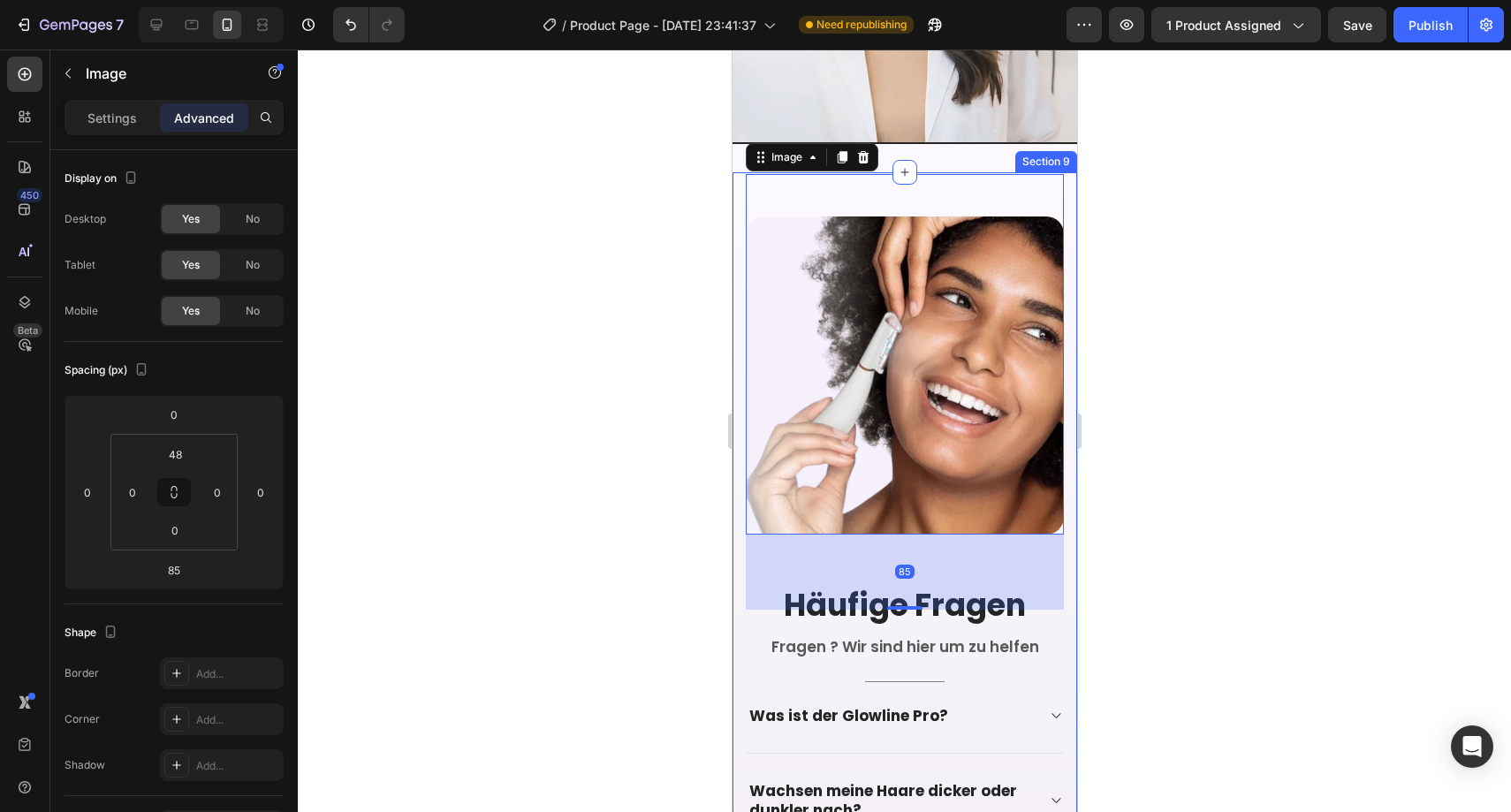
click at [1187, 477] on div at bounding box center [904, 430] width 1213 height 762
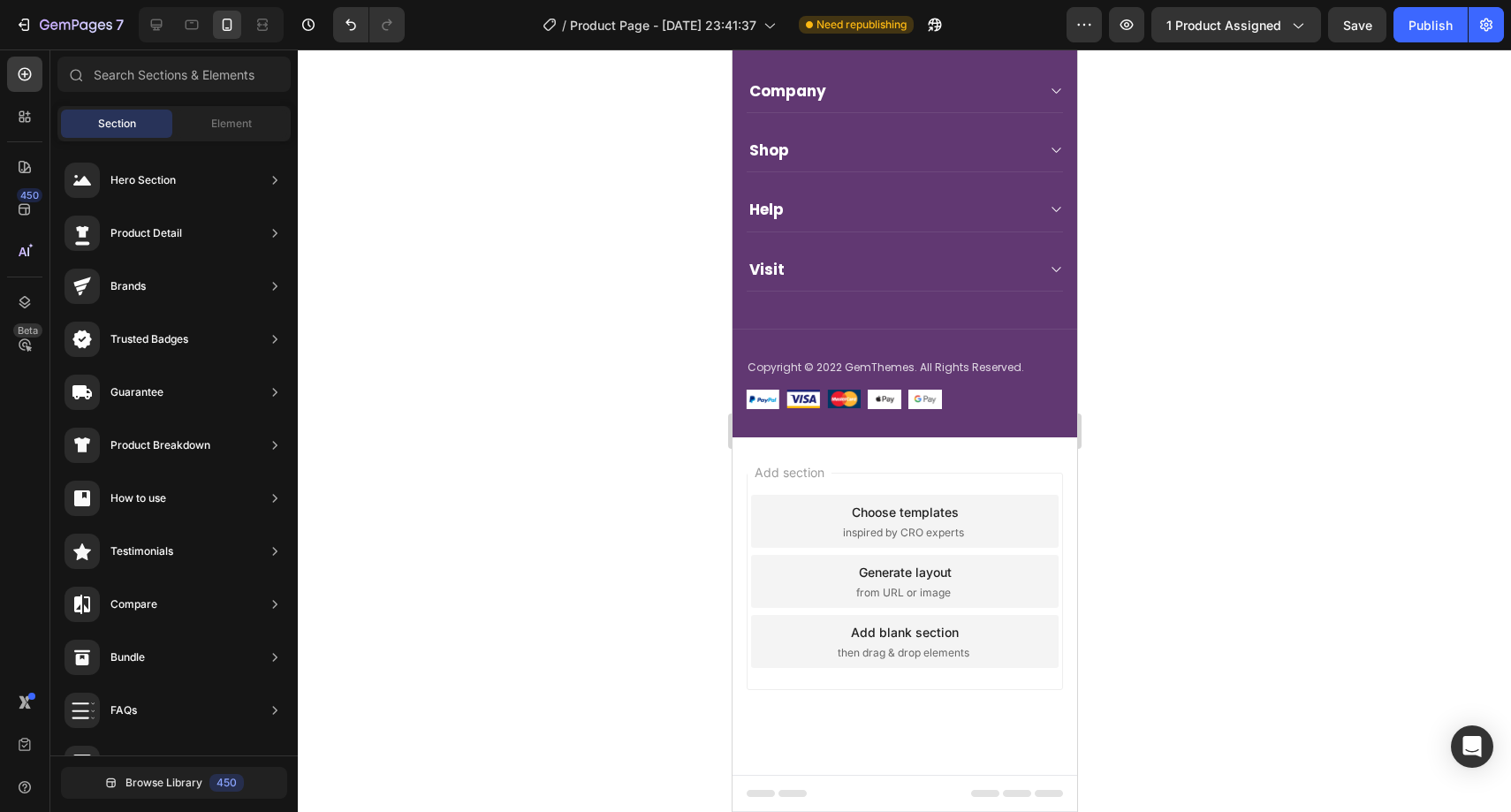
scroll to position [5429, 0]
